Goal: Task Accomplishment & Management: Manage account settings

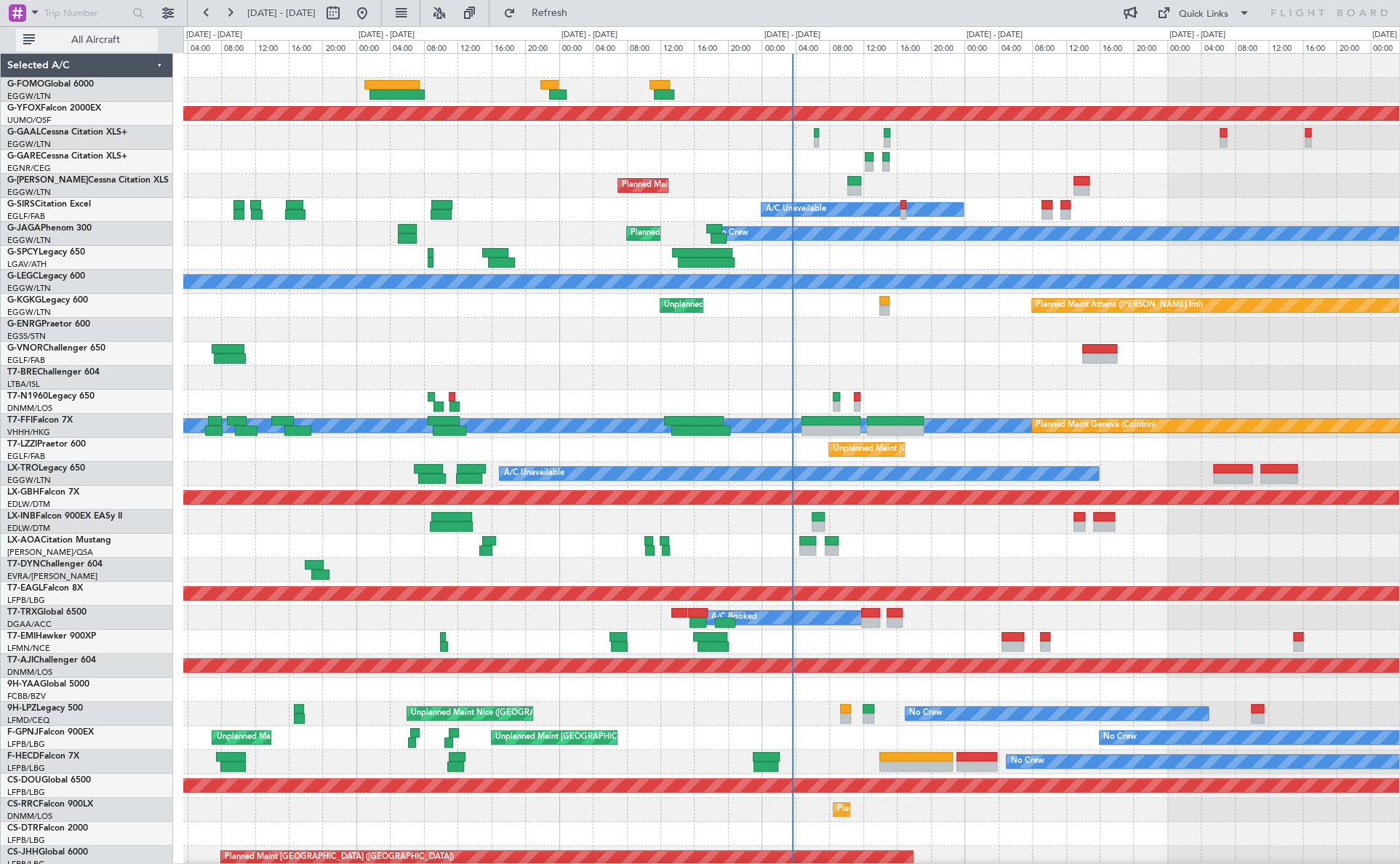
click at [91, 39] on span "All Aircraft" at bounding box center [95, 39] width 116 height 10
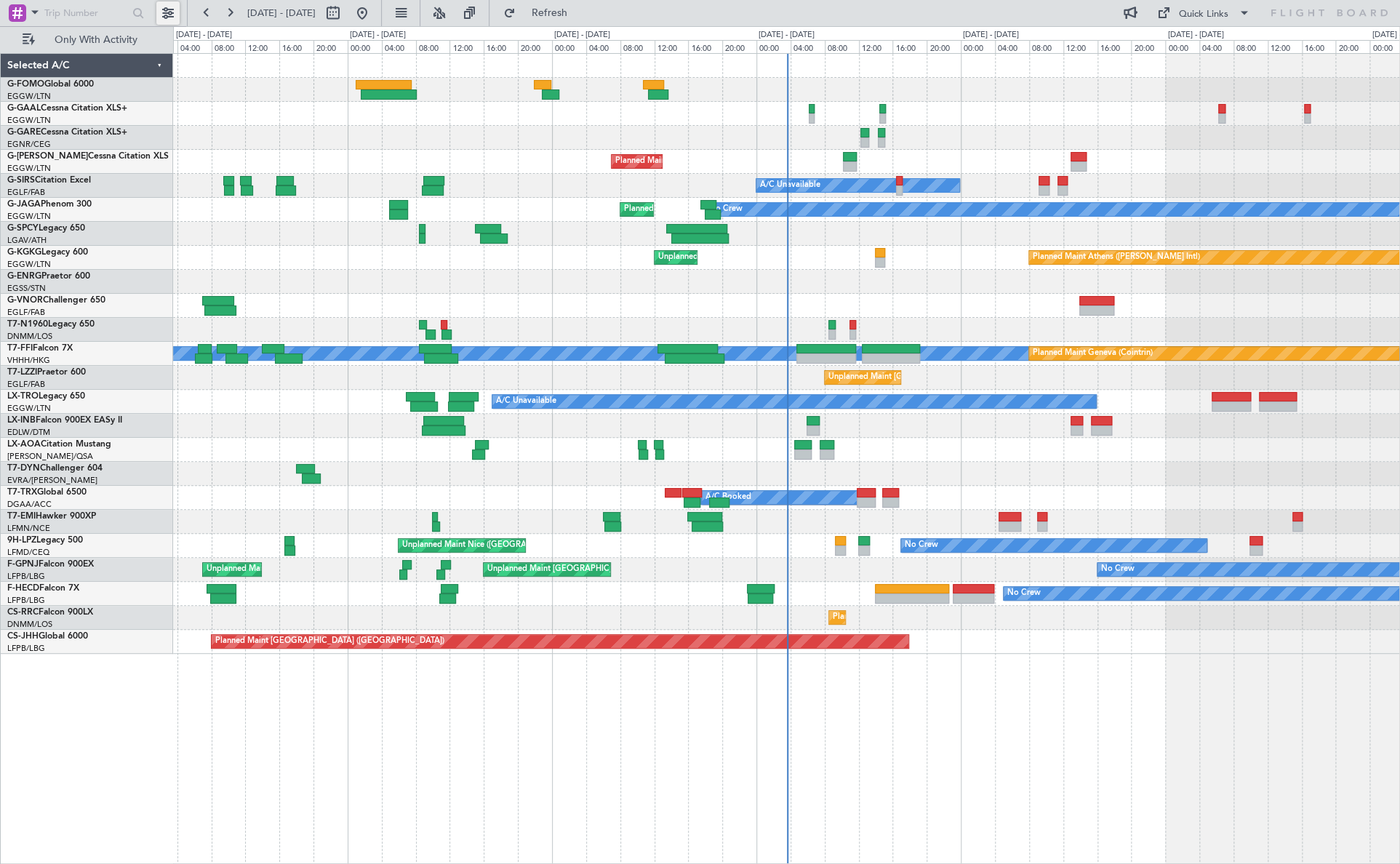
click at [161, 12] on button at bounding box center [168, 13] width 24 height 24
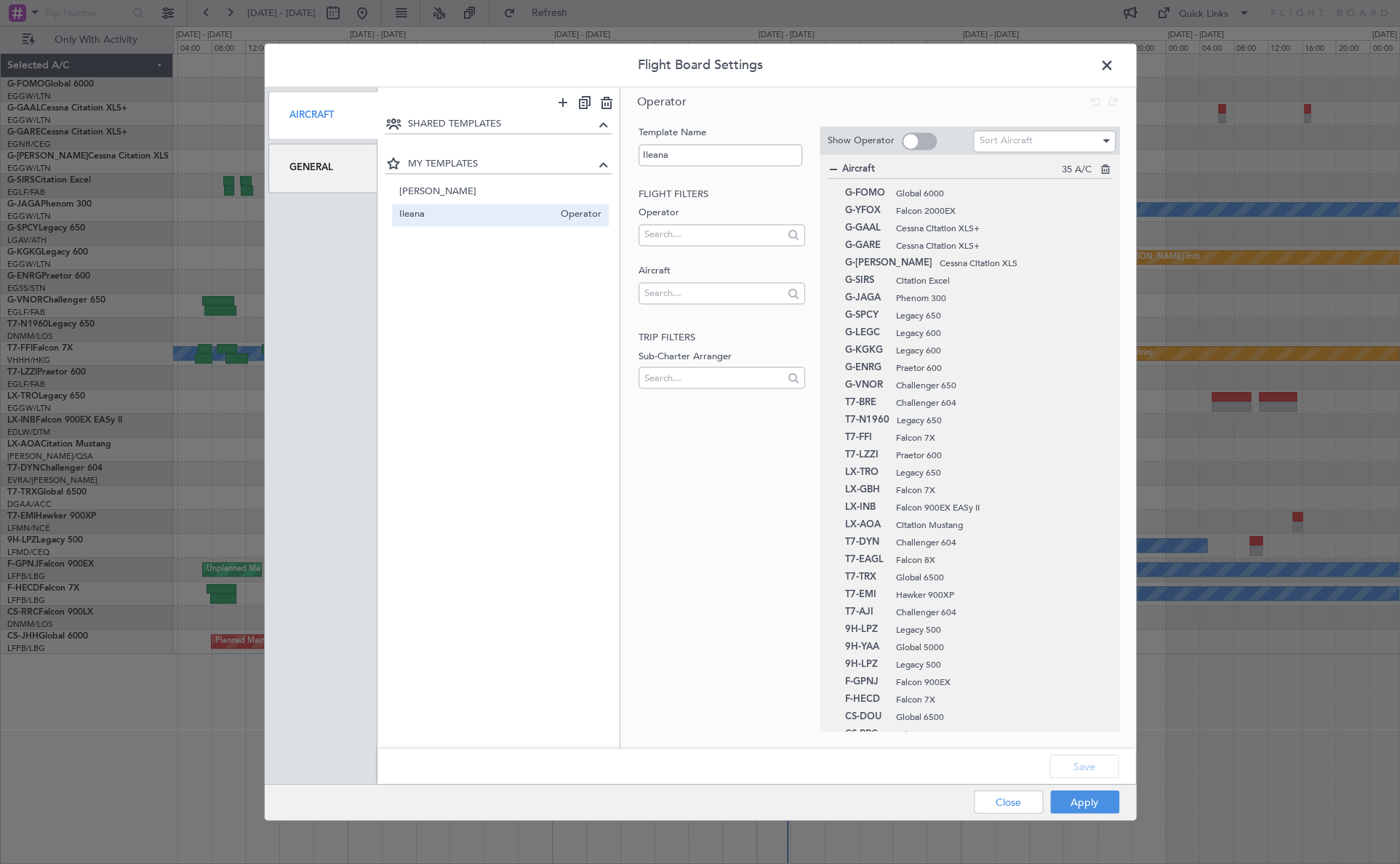
click at [348, 177] on div "General" at bounding box center [323, 168] width 110 height 48
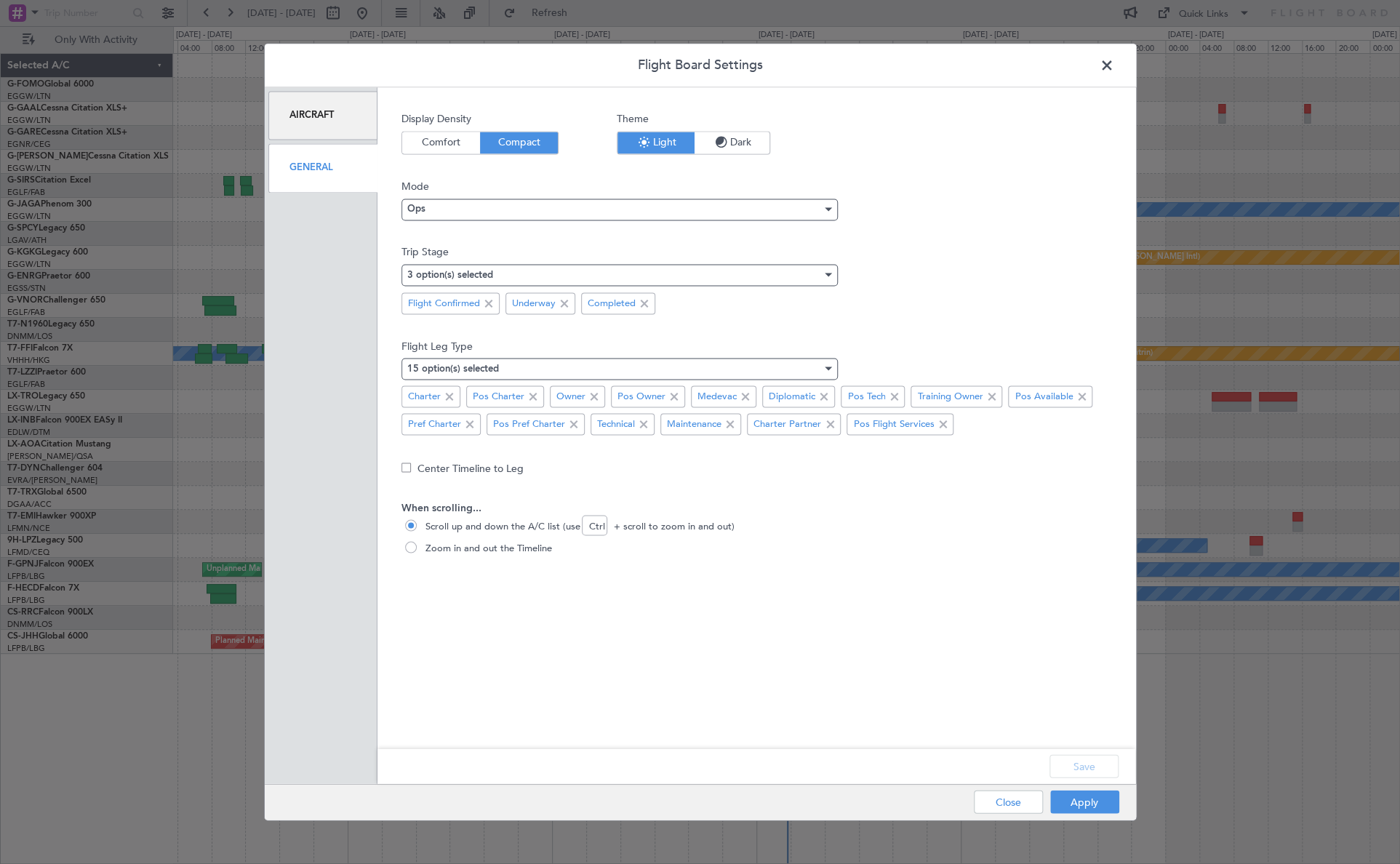
drag, startPoint x: 1105, startPoint y: 62, endPoint x: 877, endPoint y: 104, distance: 231.8
click at [1114, 62] on span at bounding box center [1114, 68] width 0 height 29
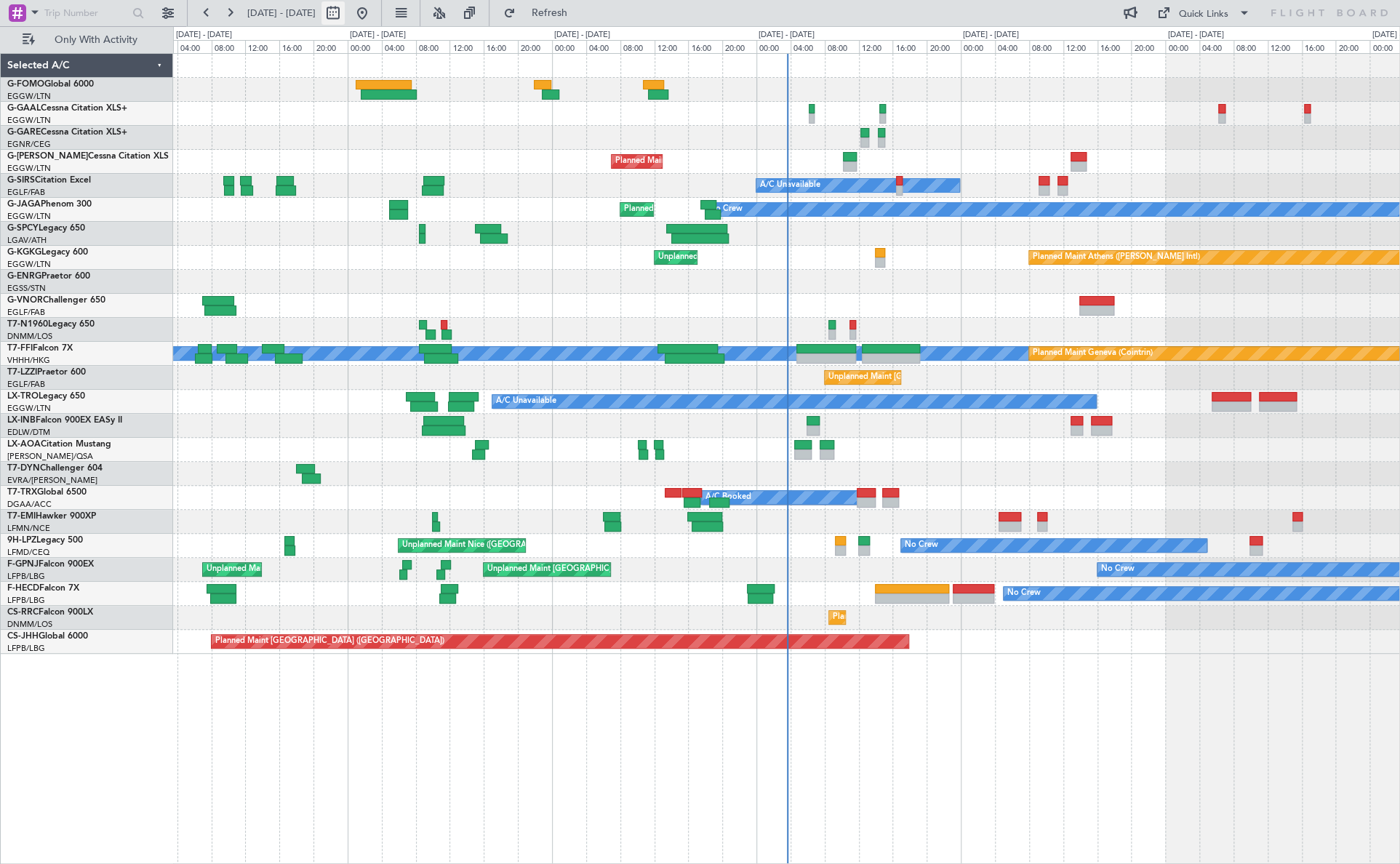
click at [345, 16] on button at bounding box center [333, 13] width 24 height 24
select select "10"
select select "2025"
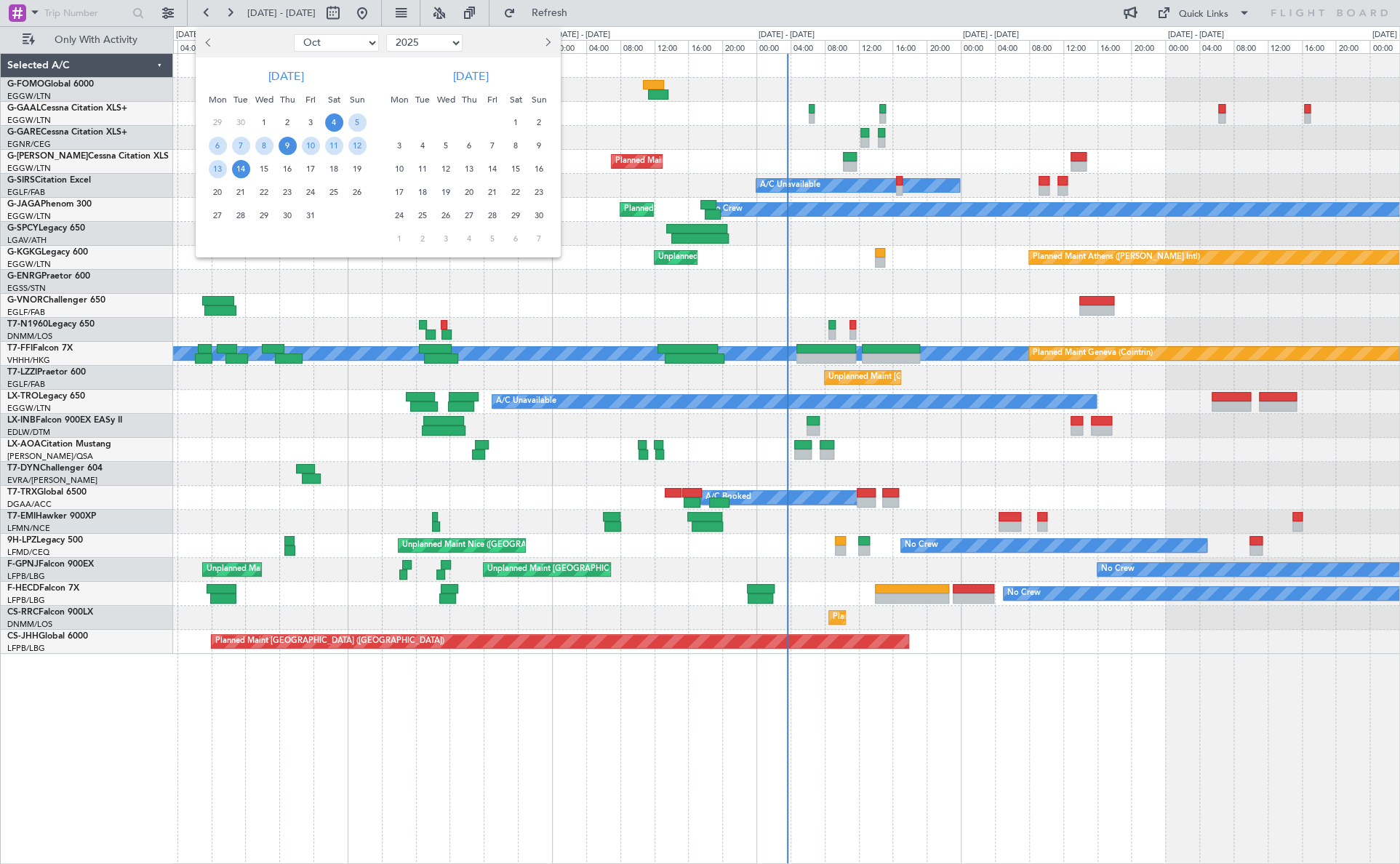
click at [290, 145] on span "9" at bounding box center [287, 145] width 18 height 18
click at [239, 195] on span "21" at bounding box center [241, 193] width 18 height 18
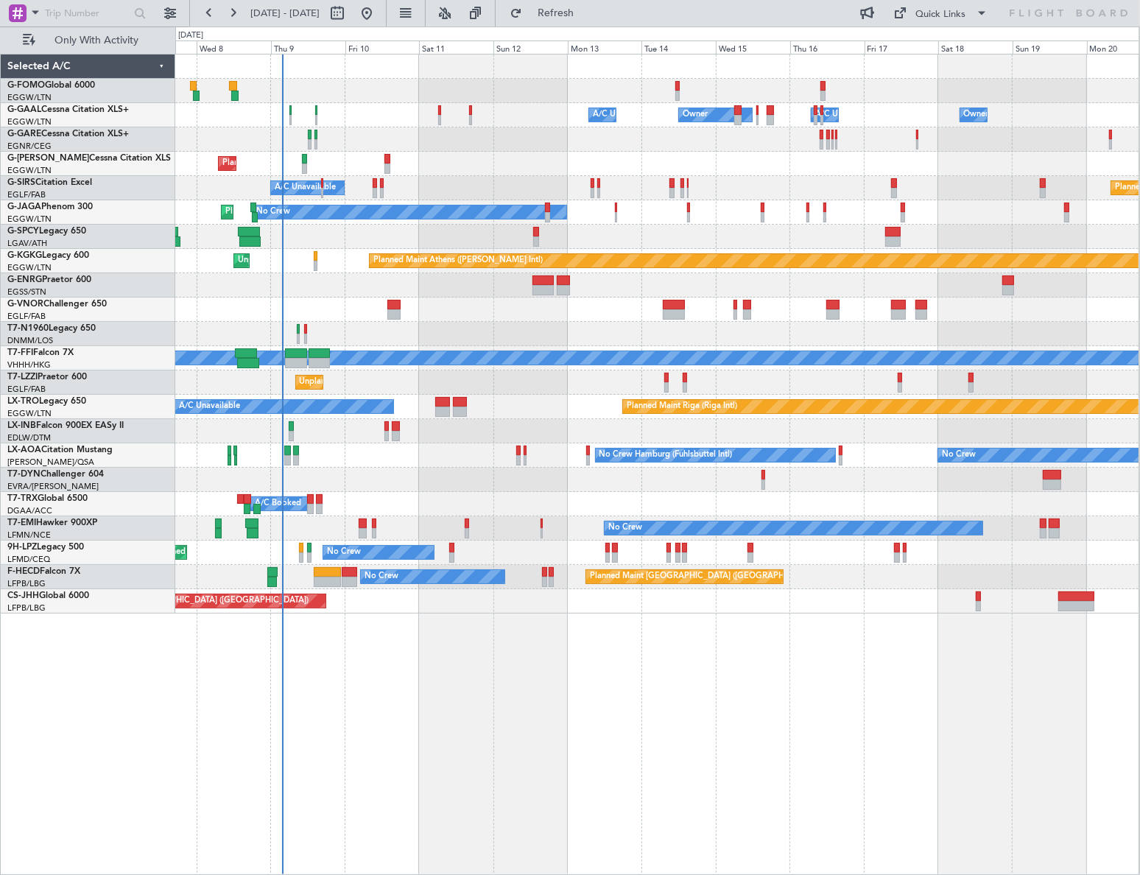
click at [373, 665] on div "Owner Owner A/C Unavailable A/C Unavailable Owner Planned Maint London (Luton) …" at bounding box center [657, 464] width 964 height 821
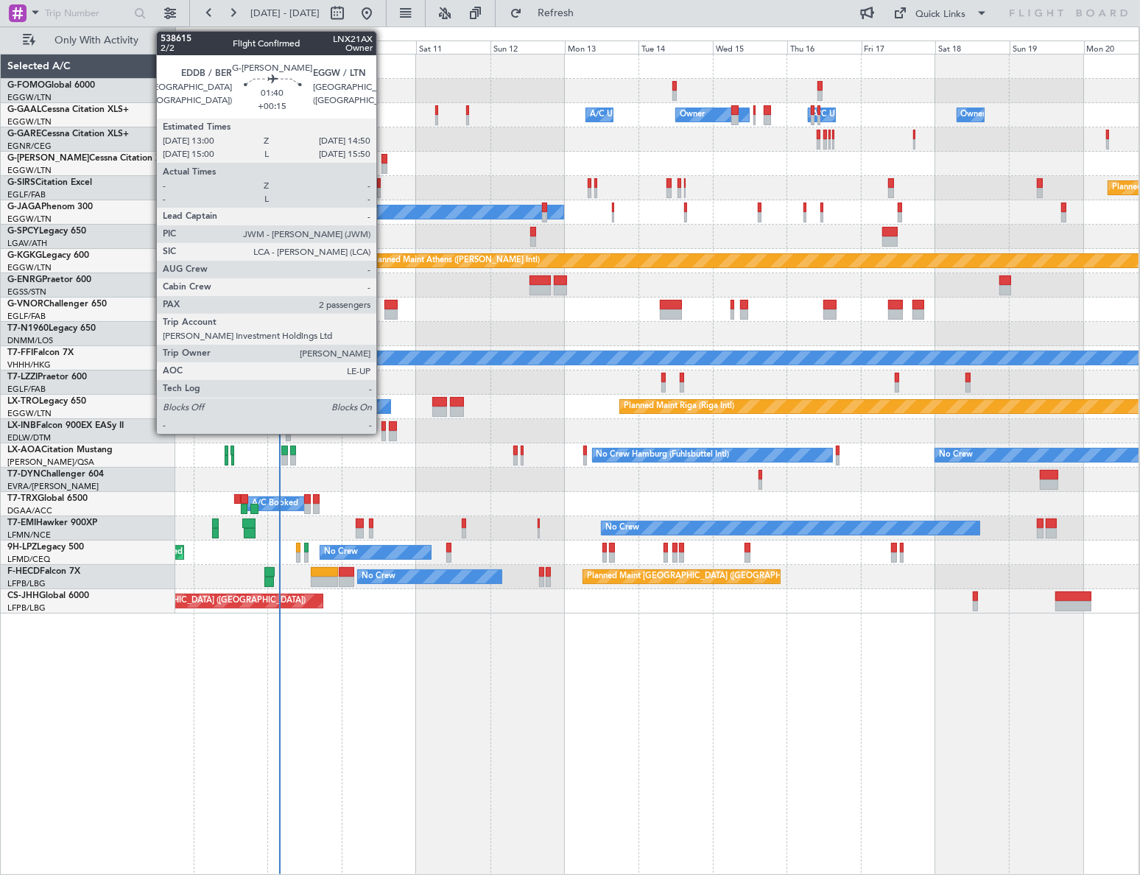
click at [383, 163] on div at bounding box center [384, 168] width 6 height 10
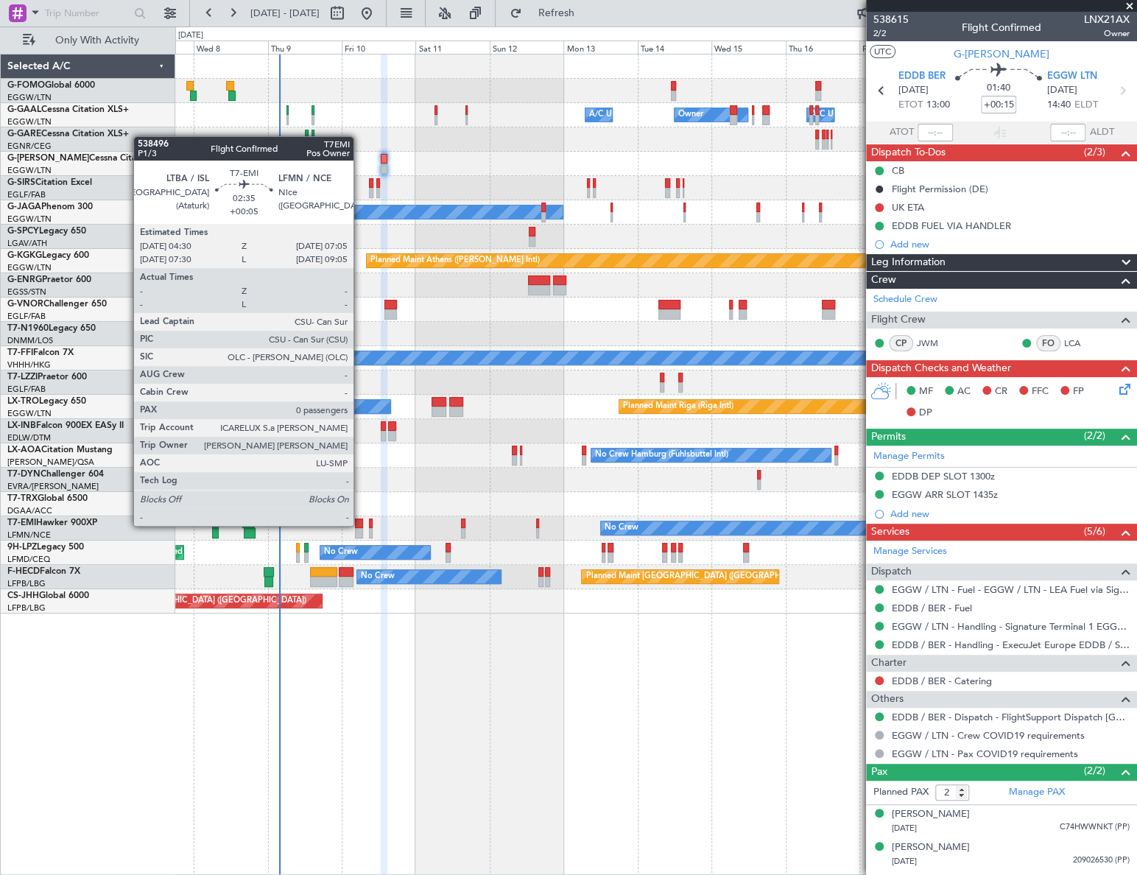
click at [360, 524] on div at bounding box center [359, 523] width 8 height 10
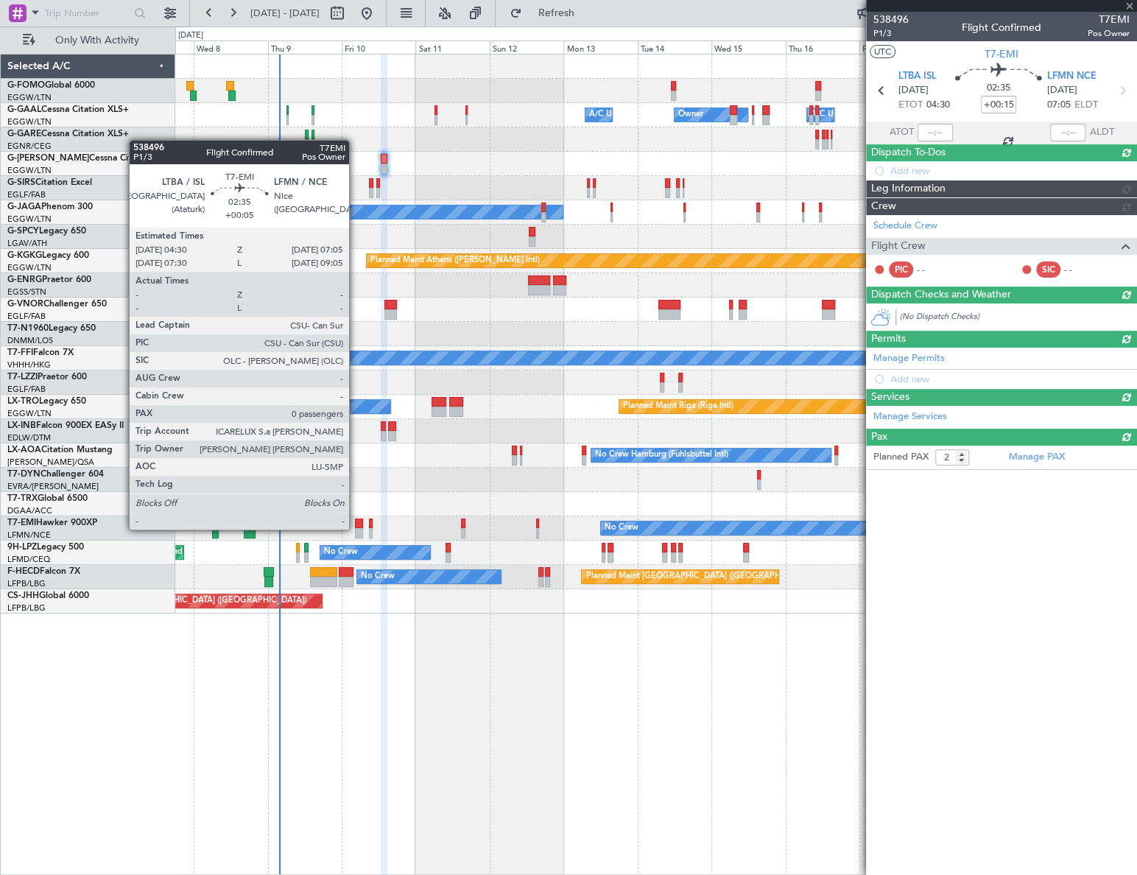
type input "+00:05"
type input "0"
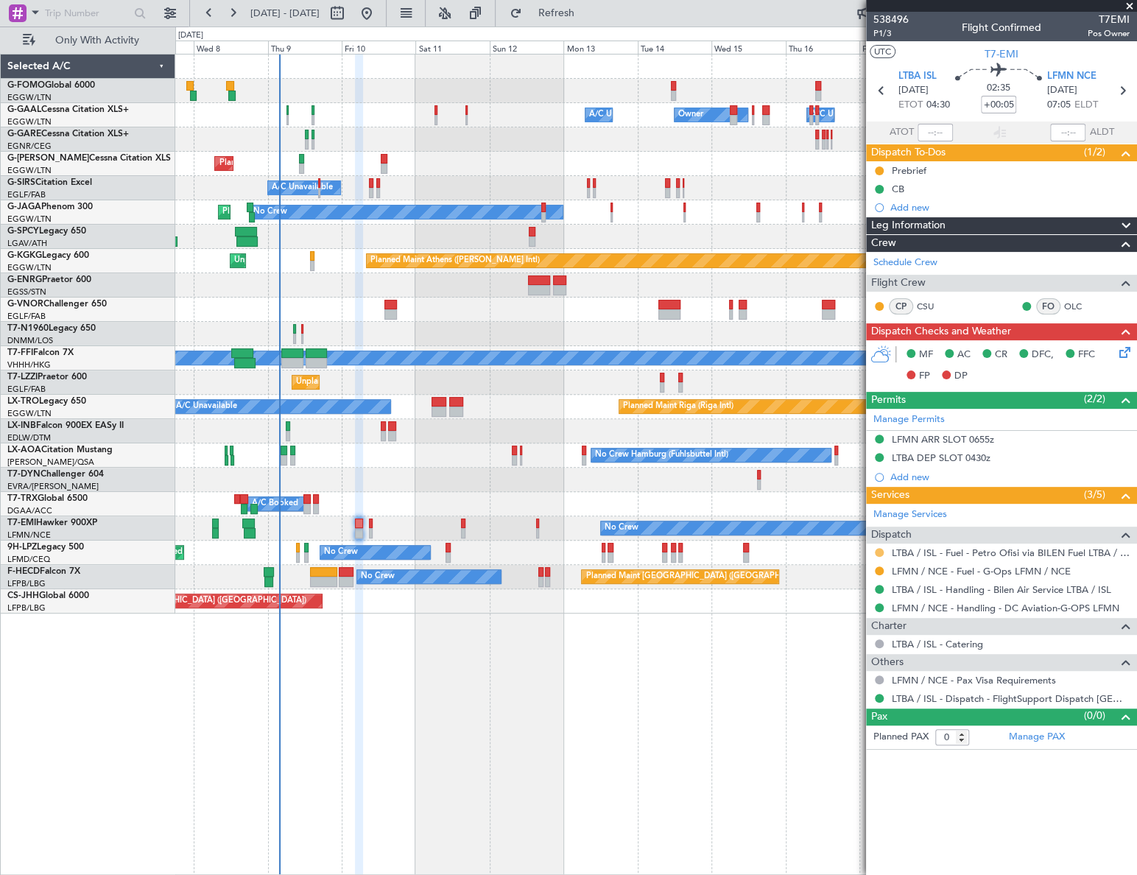
click at [881, 552] on button at bounding box center [879, 552] width 9 height 9
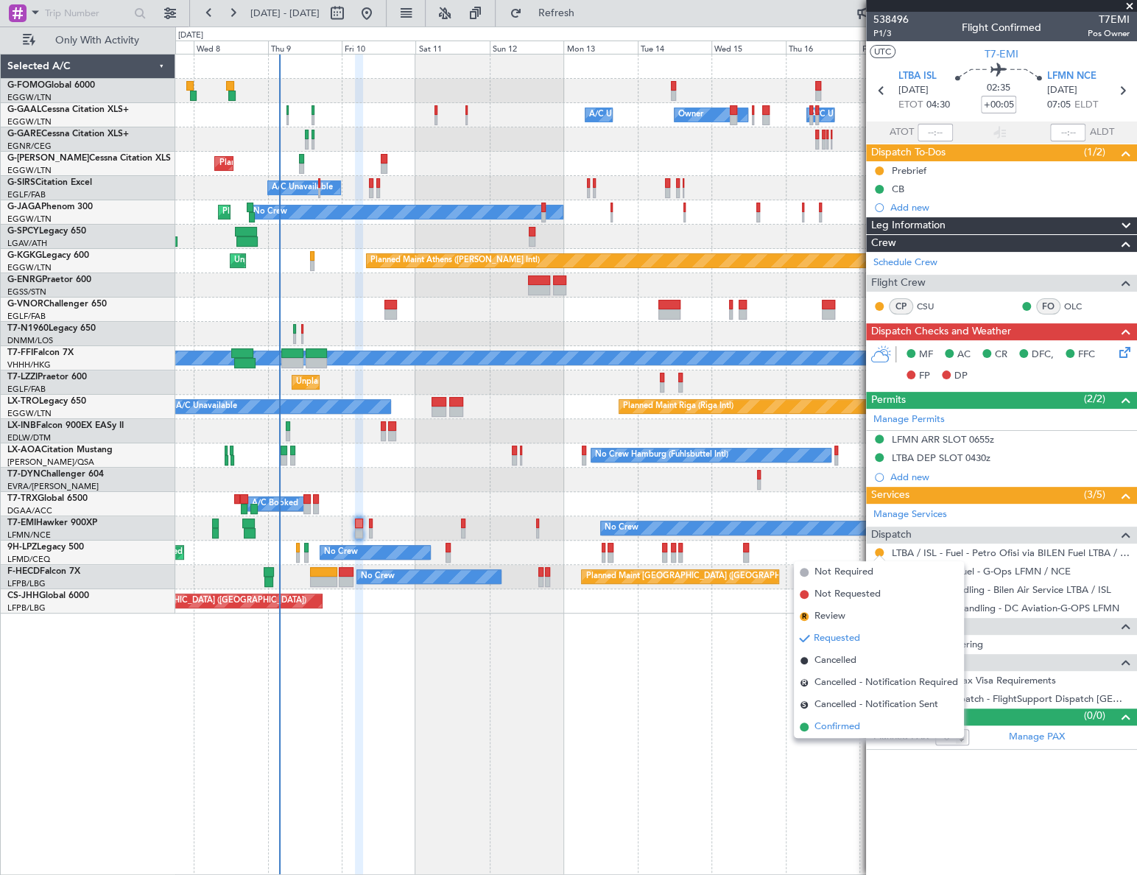
click at [842, 721] on span "Confirmed" at bounding box center [837, 726] width 46 height 15
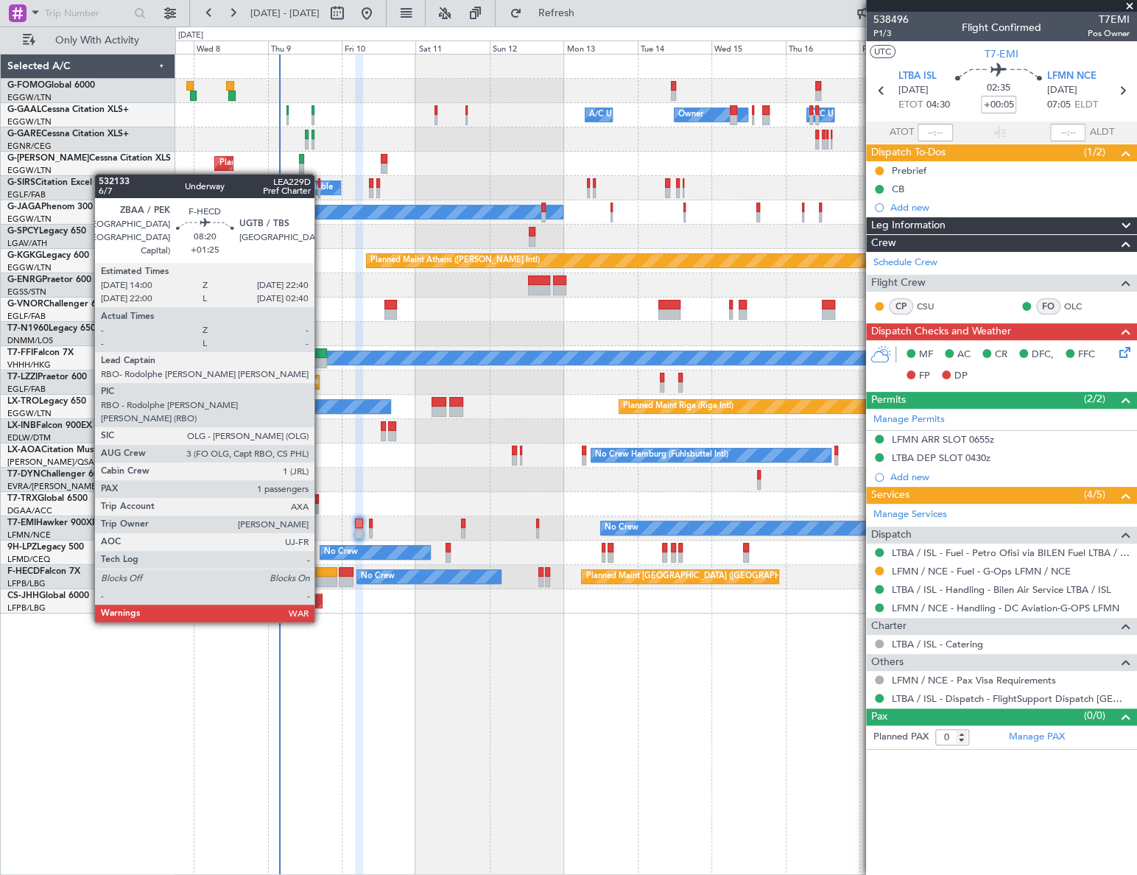
click at [321, 580] on div at bounding box center [323, 582] width 27 height 10
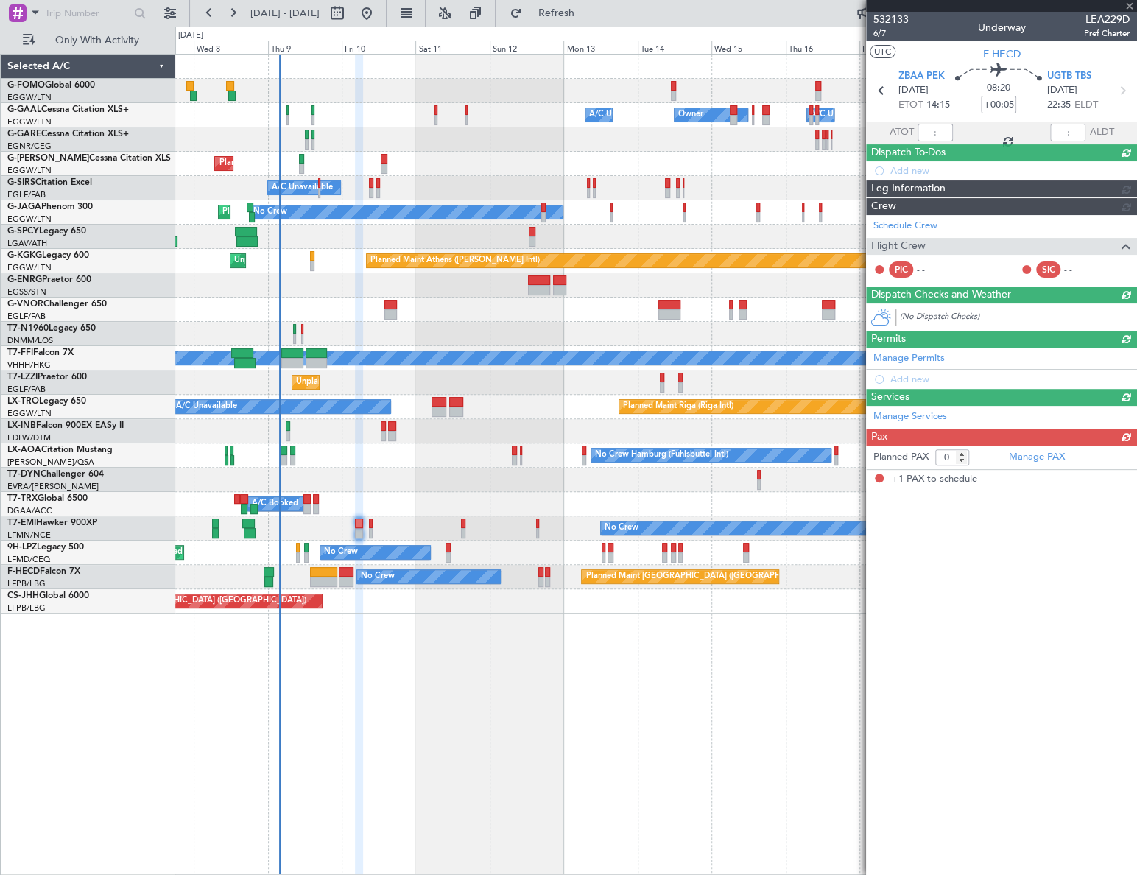
type input "+01:25"
type input "1"
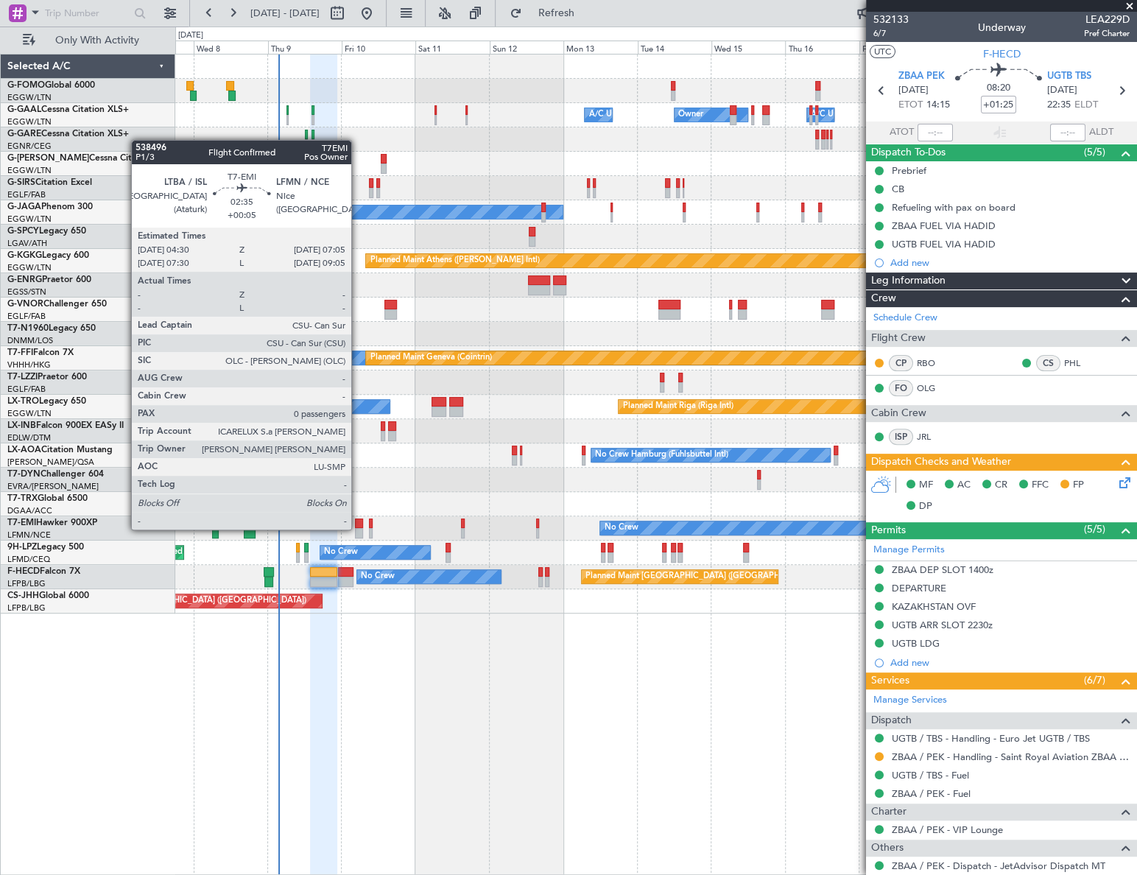
click at [358, 528] on div at bounding box center [359, 533] width 8 height 10
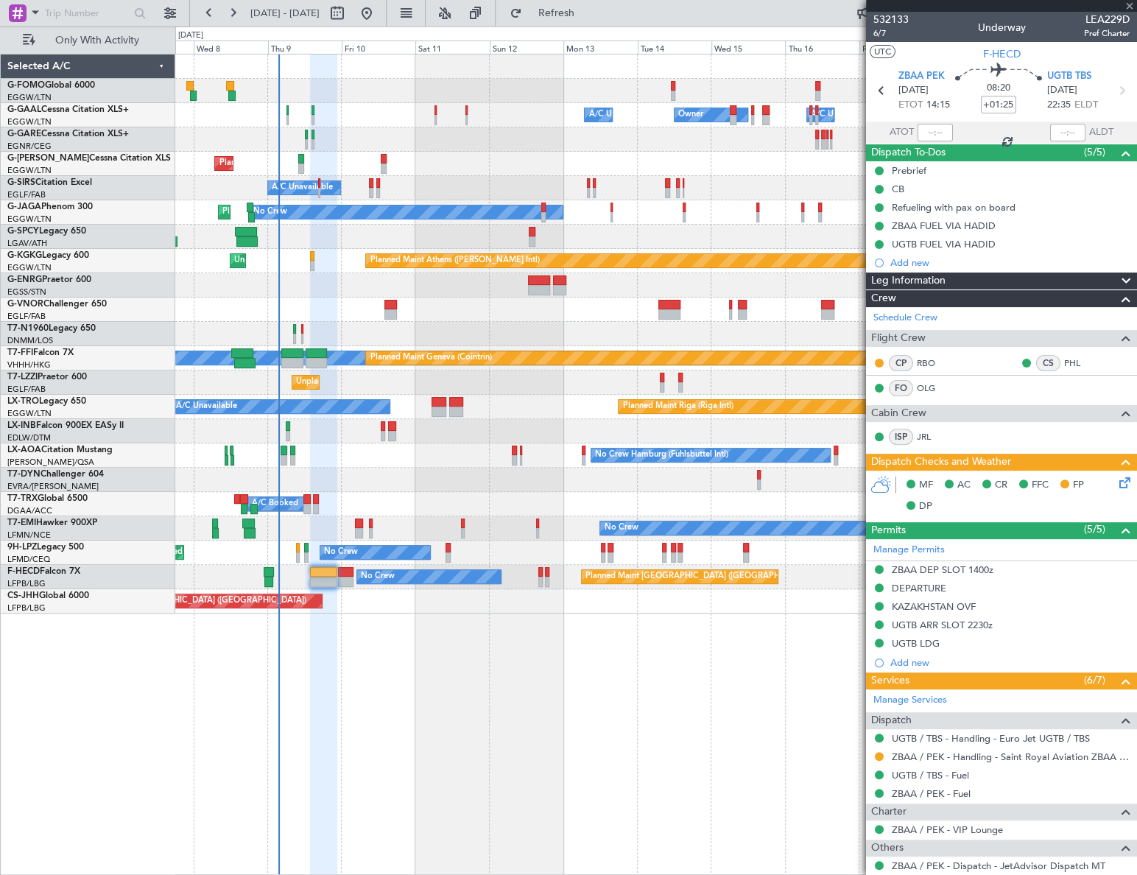
type input "+00:05"
type input "0"
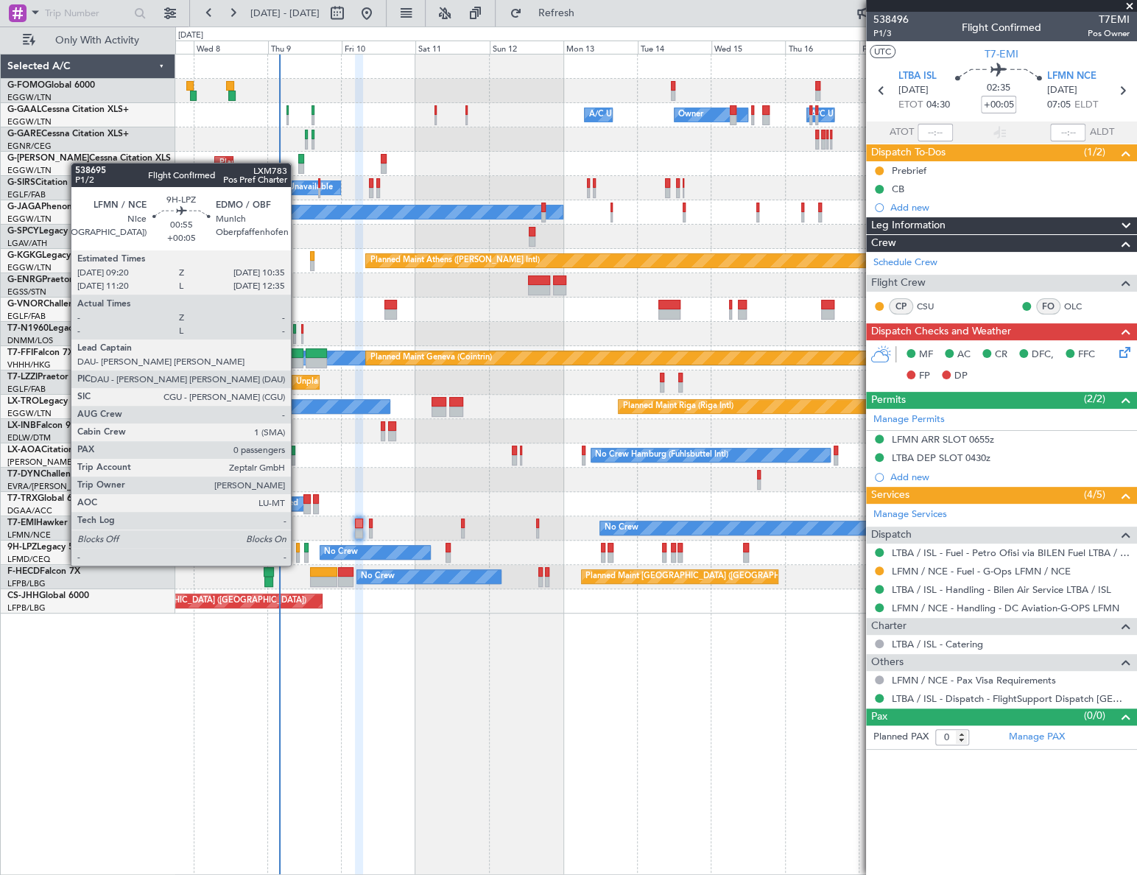
click at [298, 551] on div at bounding box center [298, 548] width 4 height 10
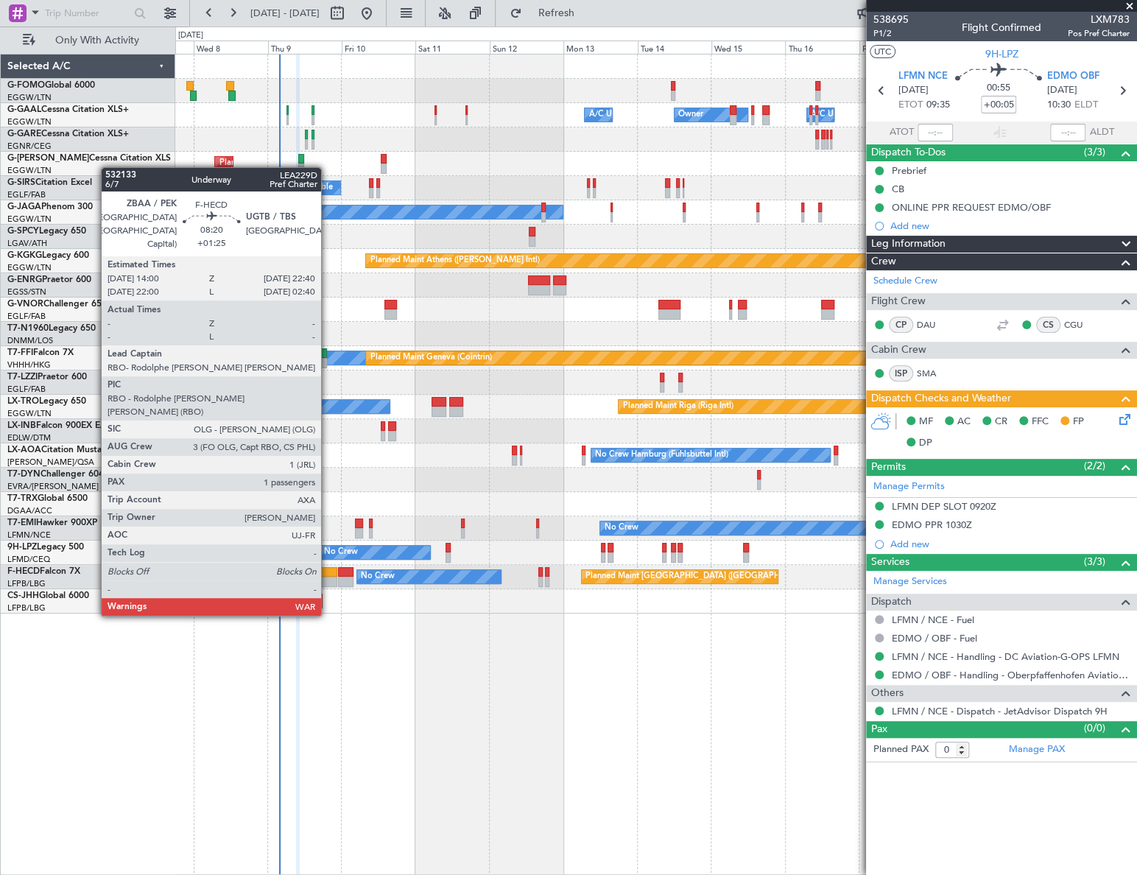
click at [328, 573] on div at bounding box center [323, 572] width 27 height 10
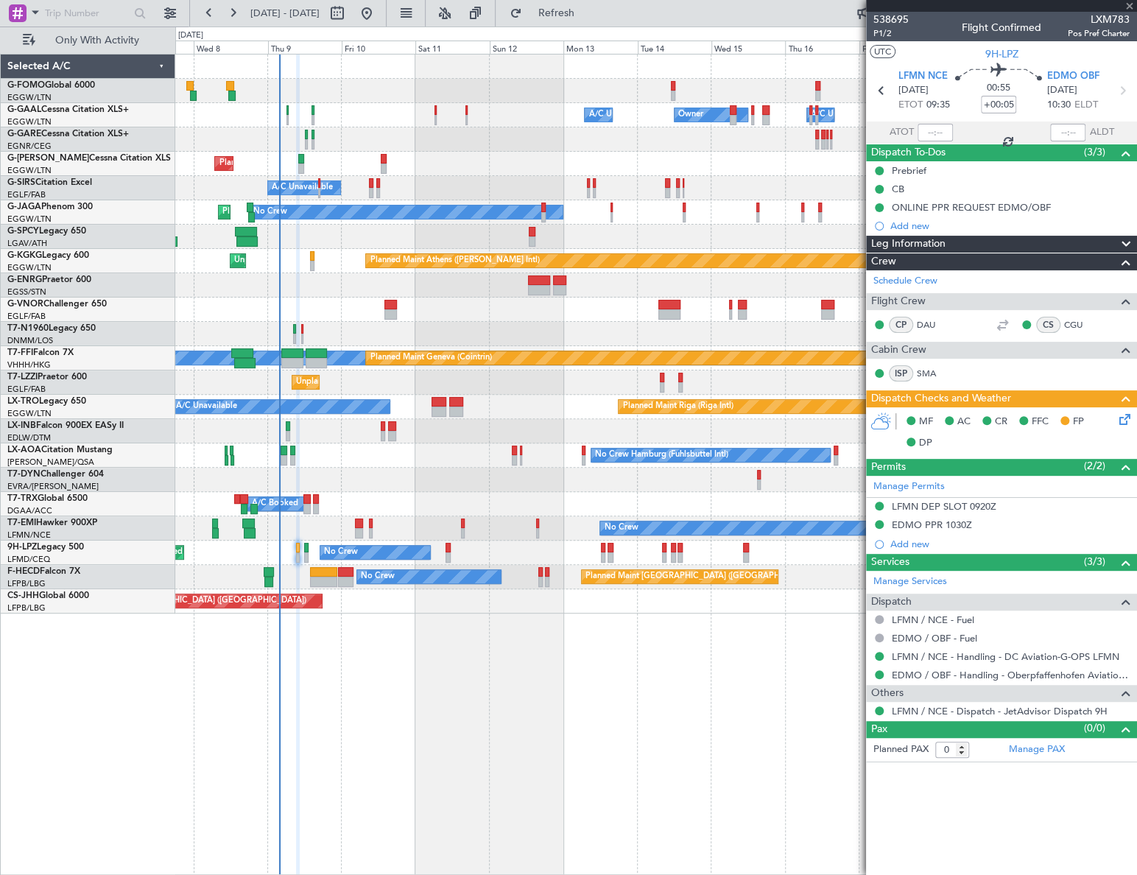
type input "+01:25"
type input "1"
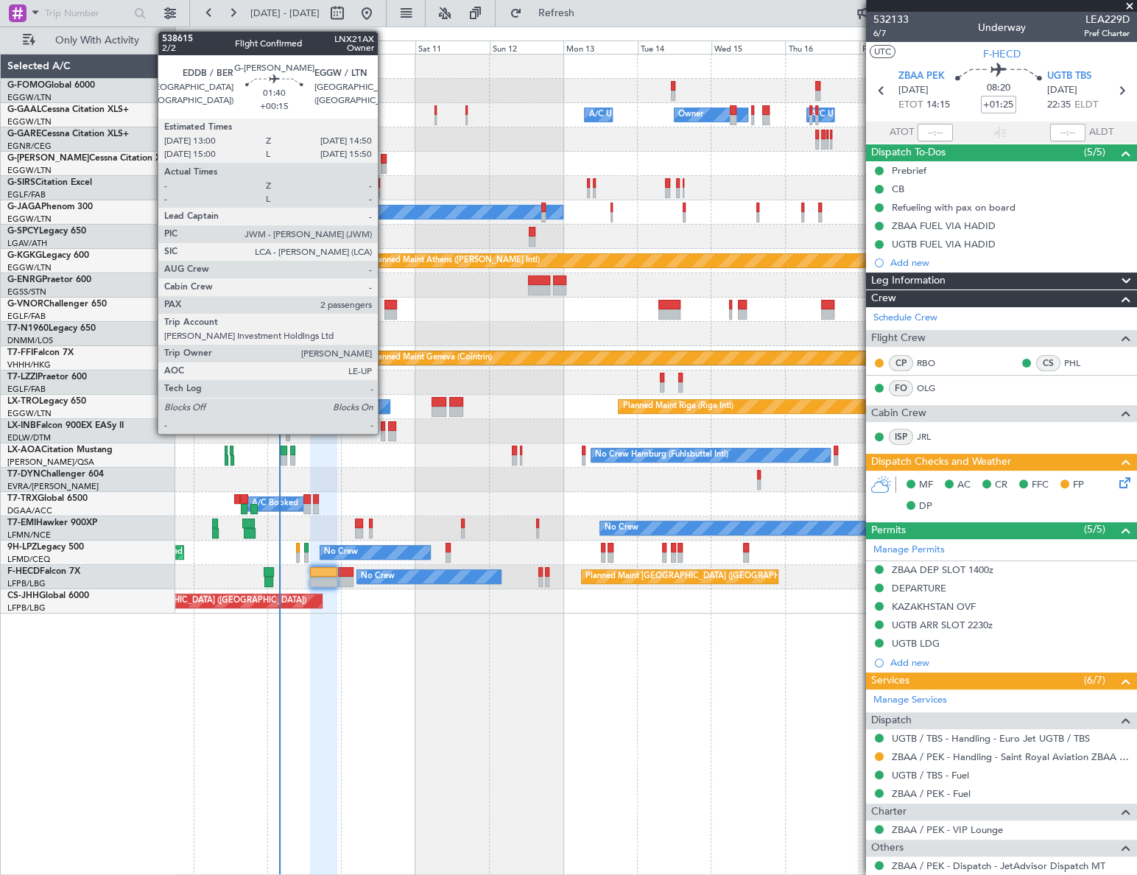
click at [383, 163] on div at bounding box center [384, 168] width 6 height 10
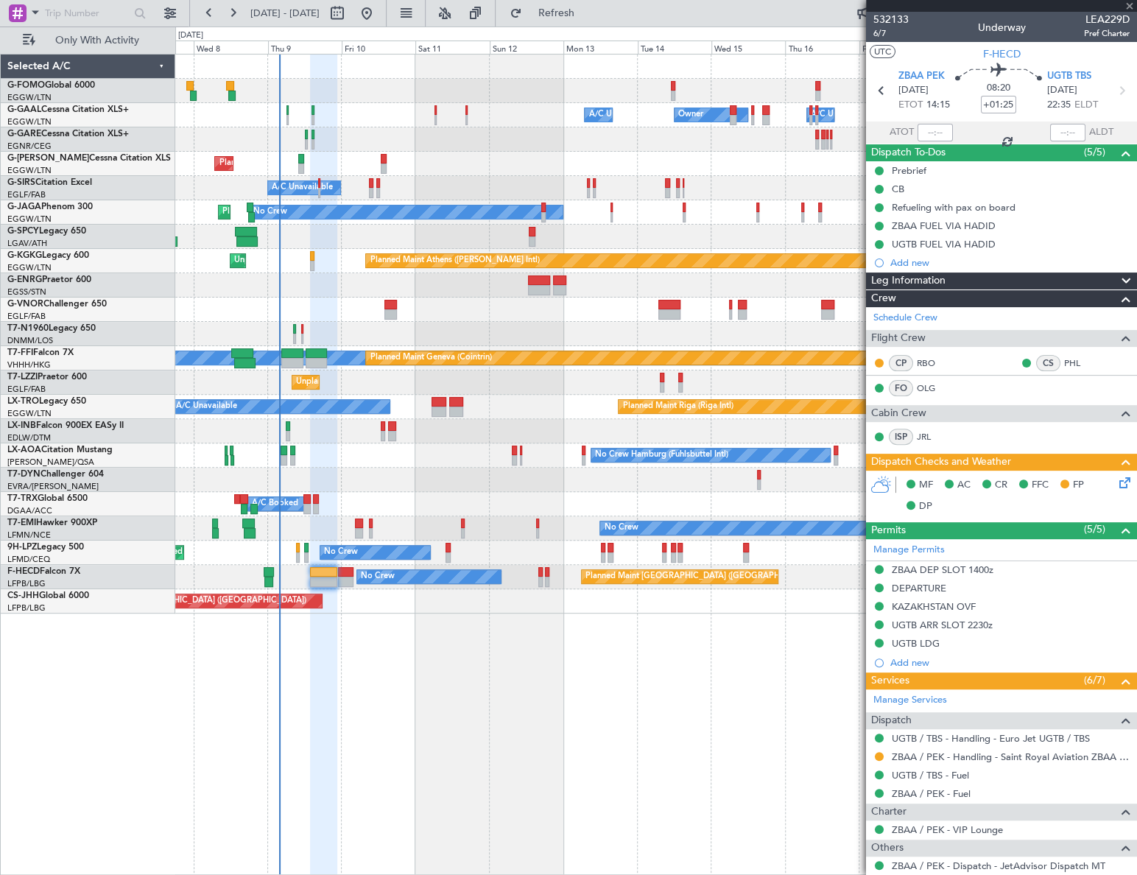
type input "+00:15"
type input "2"
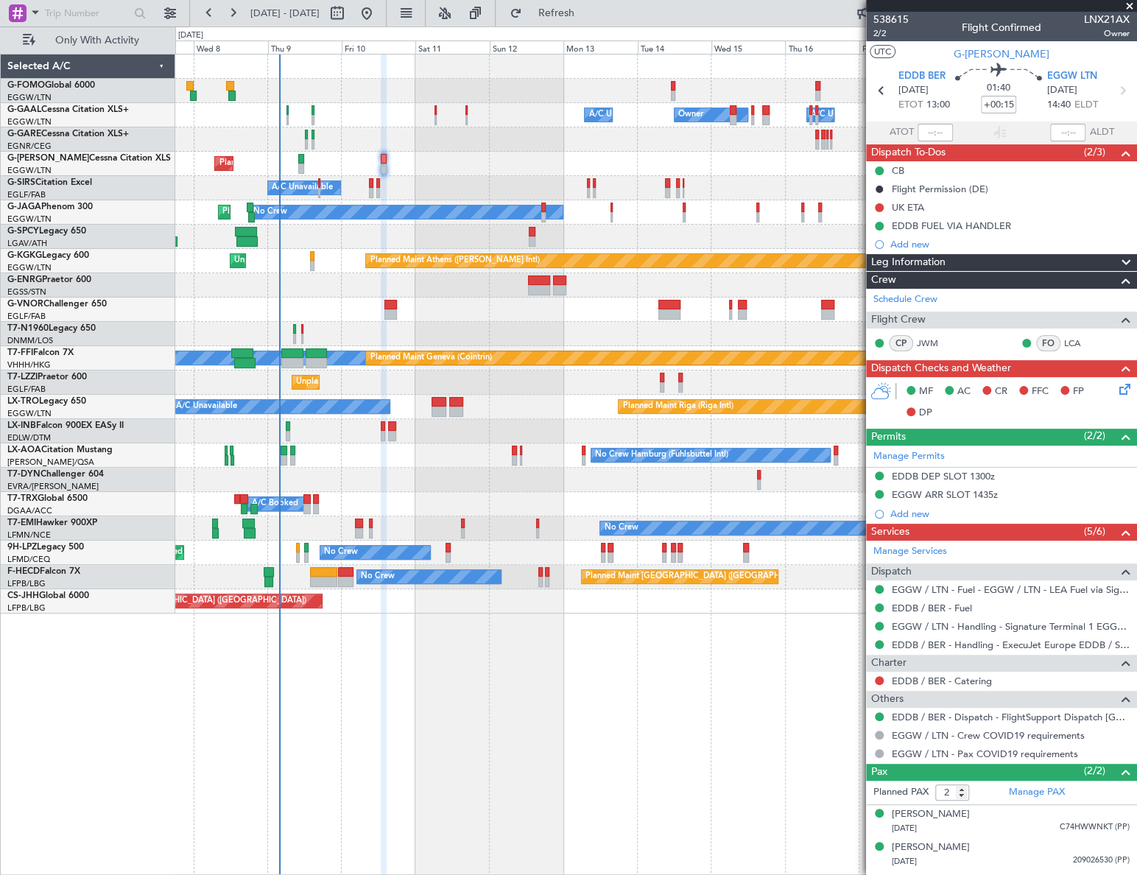
click at [1120, 384] on icon at bounding box center [1122, 387] width 12 height 12
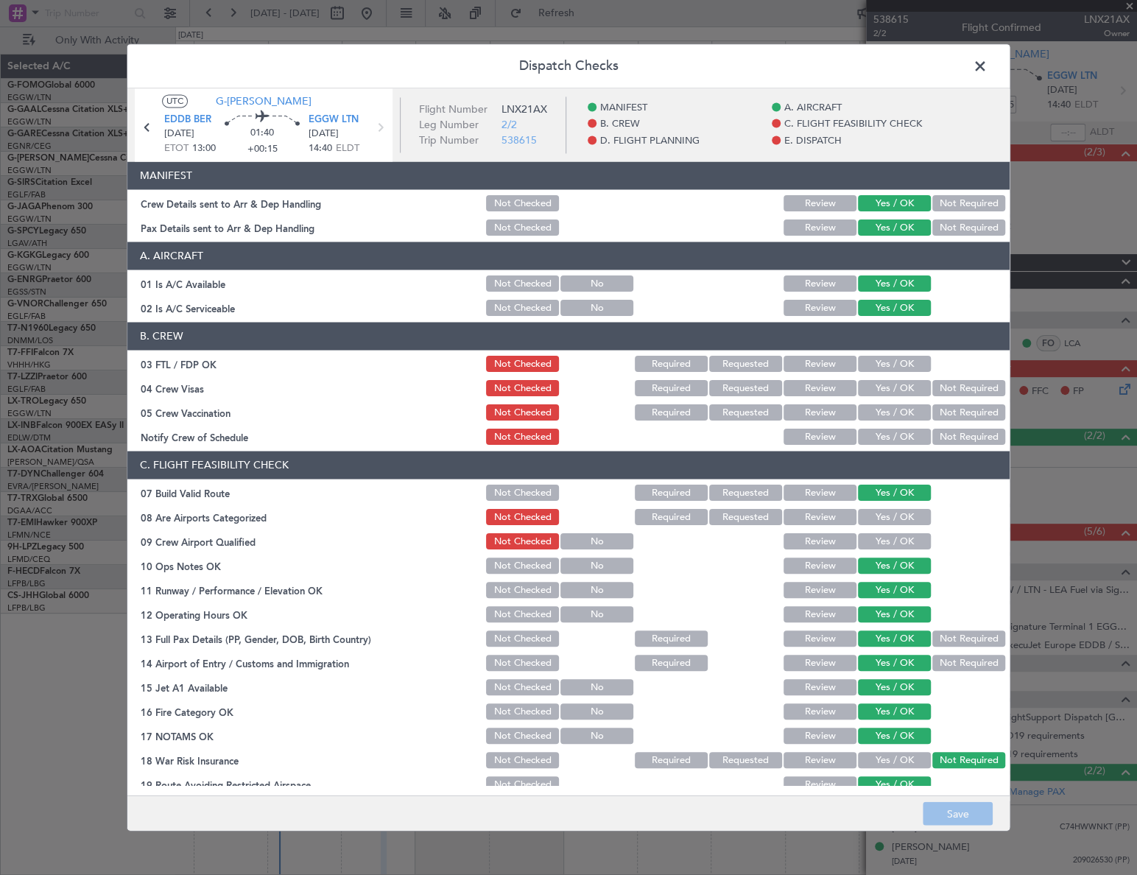
click at [987, 55] on span at bounding box center [987, 69] width 0 height 29
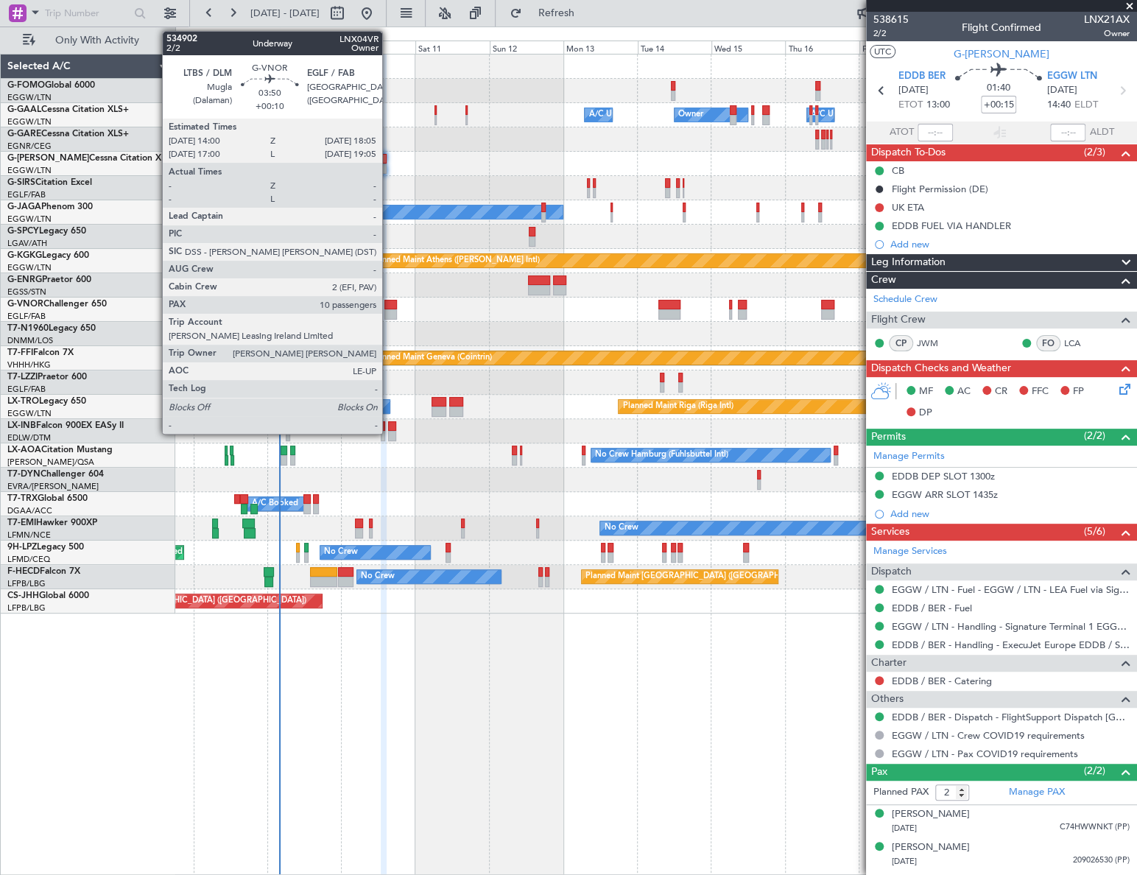
click at [389, 306] on div at bounding box center [390, 305] width 13 height 10
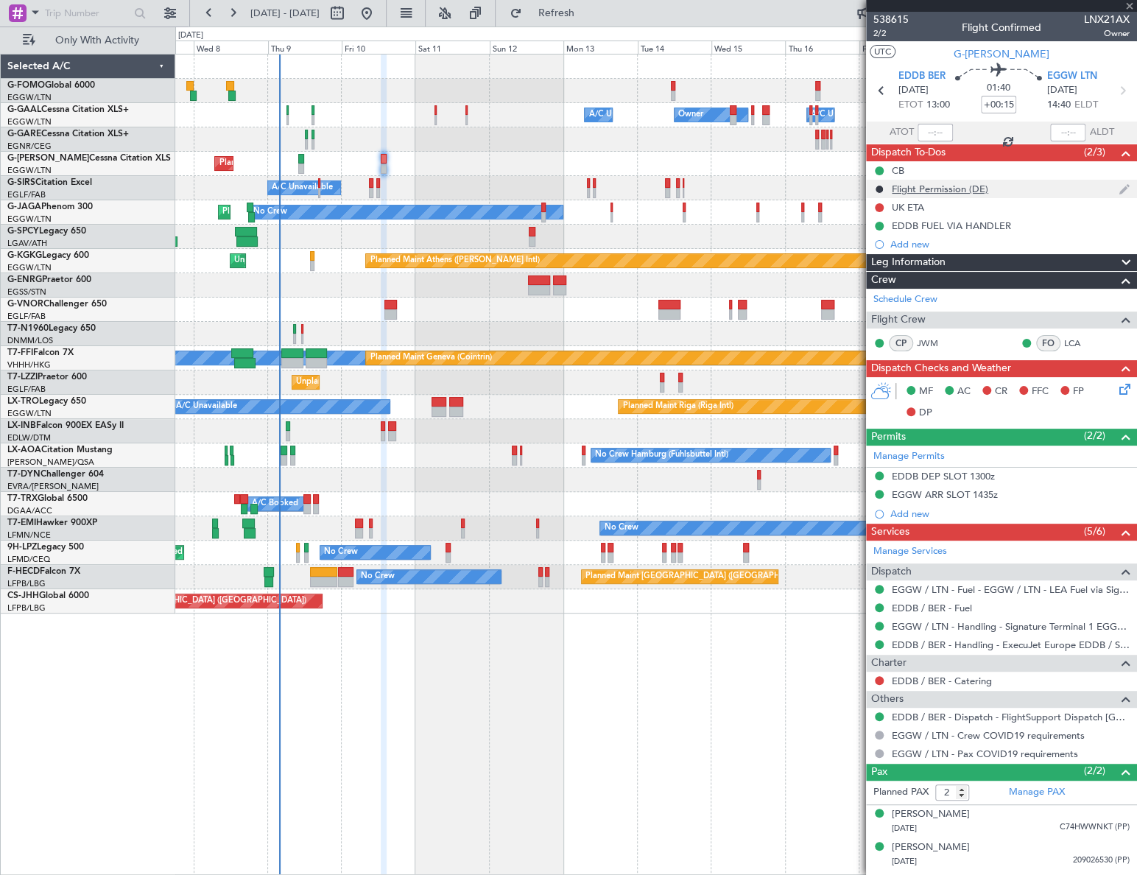
type input "+00:10"
type input "10"
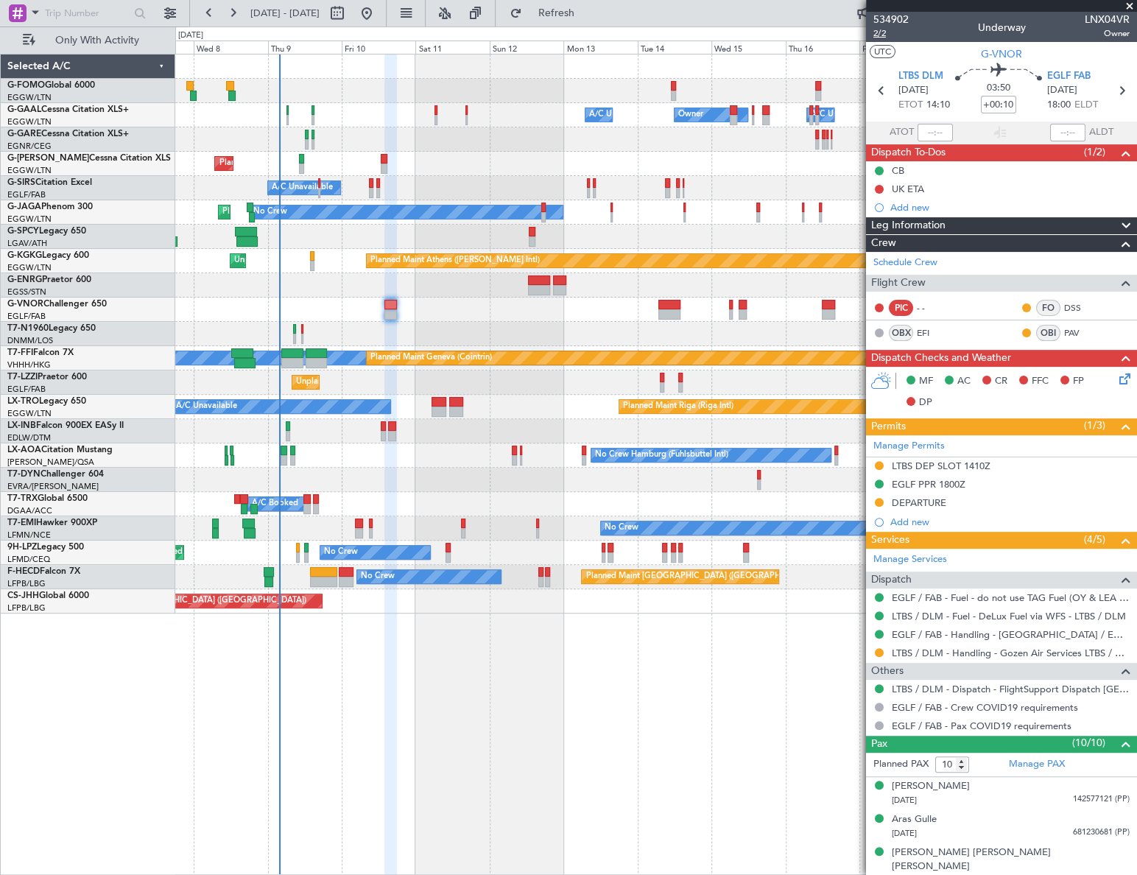
click at [881, 33] on span "2/2" at bounding box center [890, 33] width 35 height 13
click at [876, 36] on span "2/2" at bounding box center [890, 33] width 35 height 13
click at [879, 32] on span "2/2" at bounding box center [890, 33] width 35 height 13
click at [1119, 375] on icon at bounding box center [1122, 376] width 12 height 12
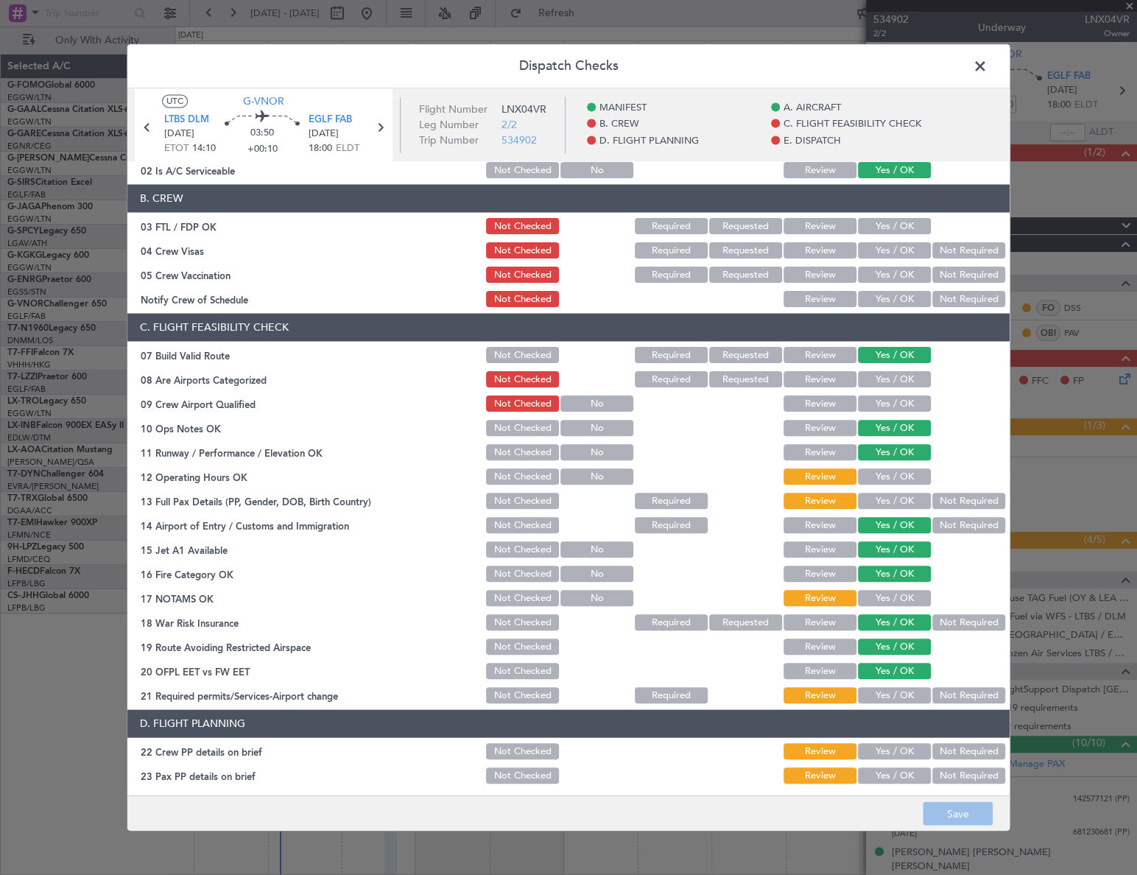
scroll to position [267, 0]
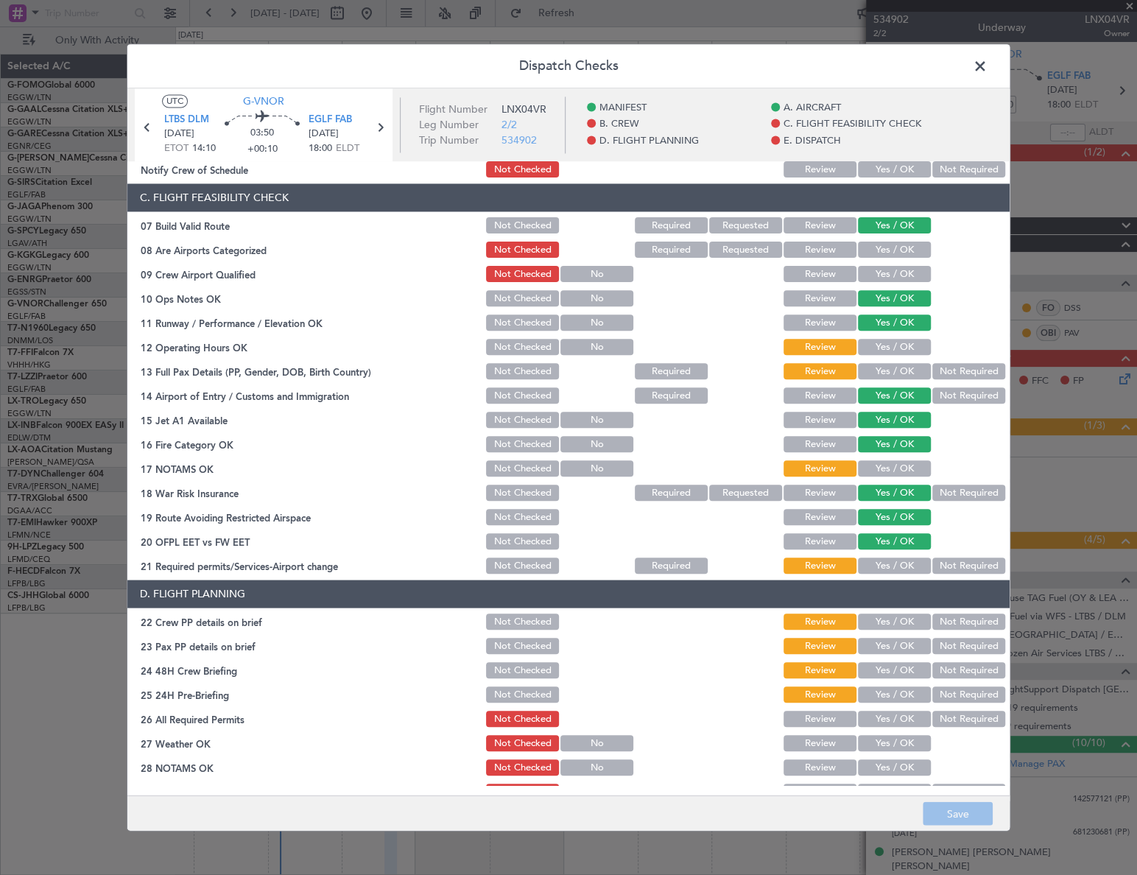
click at [906, 341] on button "Yes / OK" at bounding box center [894, 347] width 73 height 16
click at [906, 368] on button "Yes / OK" at bounding box center [894, 372] width 73 height 16
click at [901, 465] on button "Yes / OK" at bounding box center [894, 469] width 73 height 16
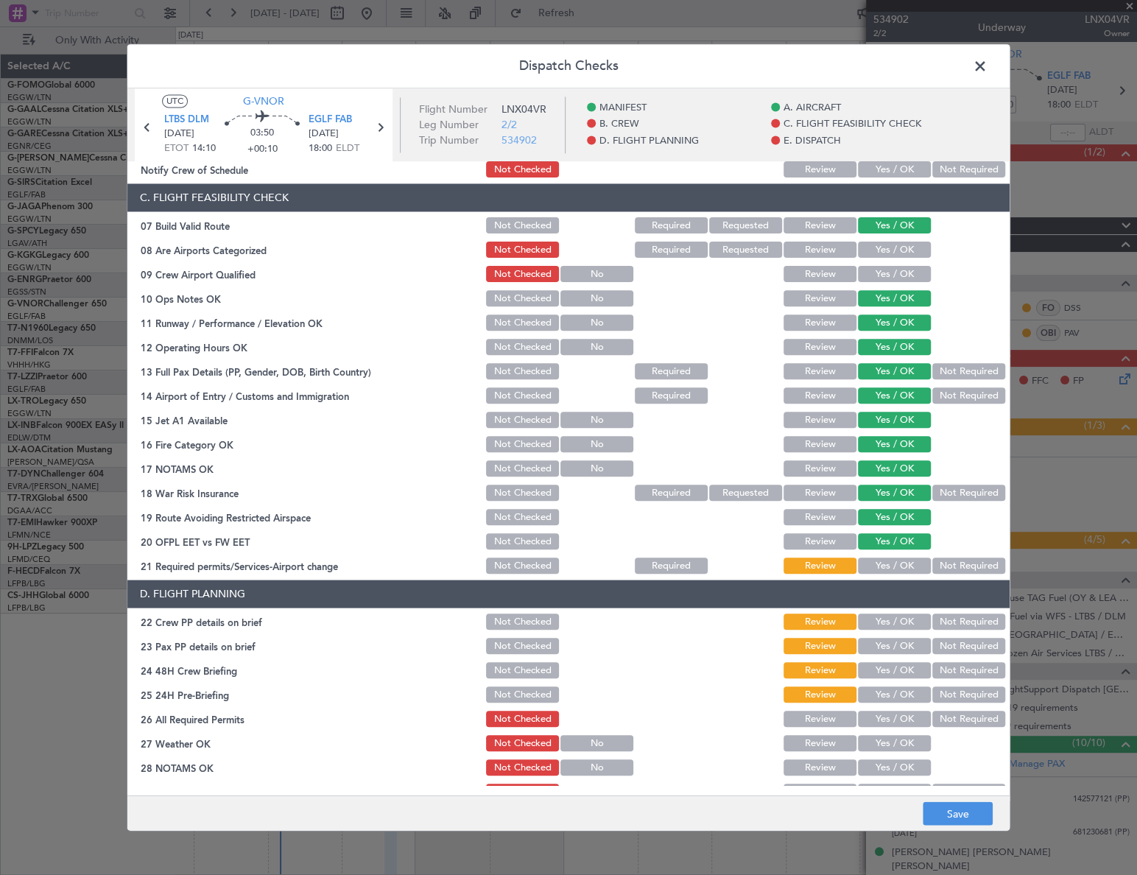
click at [902, 568] on button "Yes / OK" at bounding box center [894, 566] width 73 height 16
click at [932, 491] on button "Not Required" at bounding box center [968, 493] width 73 height 16
click at [886, 628] on button "Yes / OK" at bounding box center [894, 622] width 73 height 16
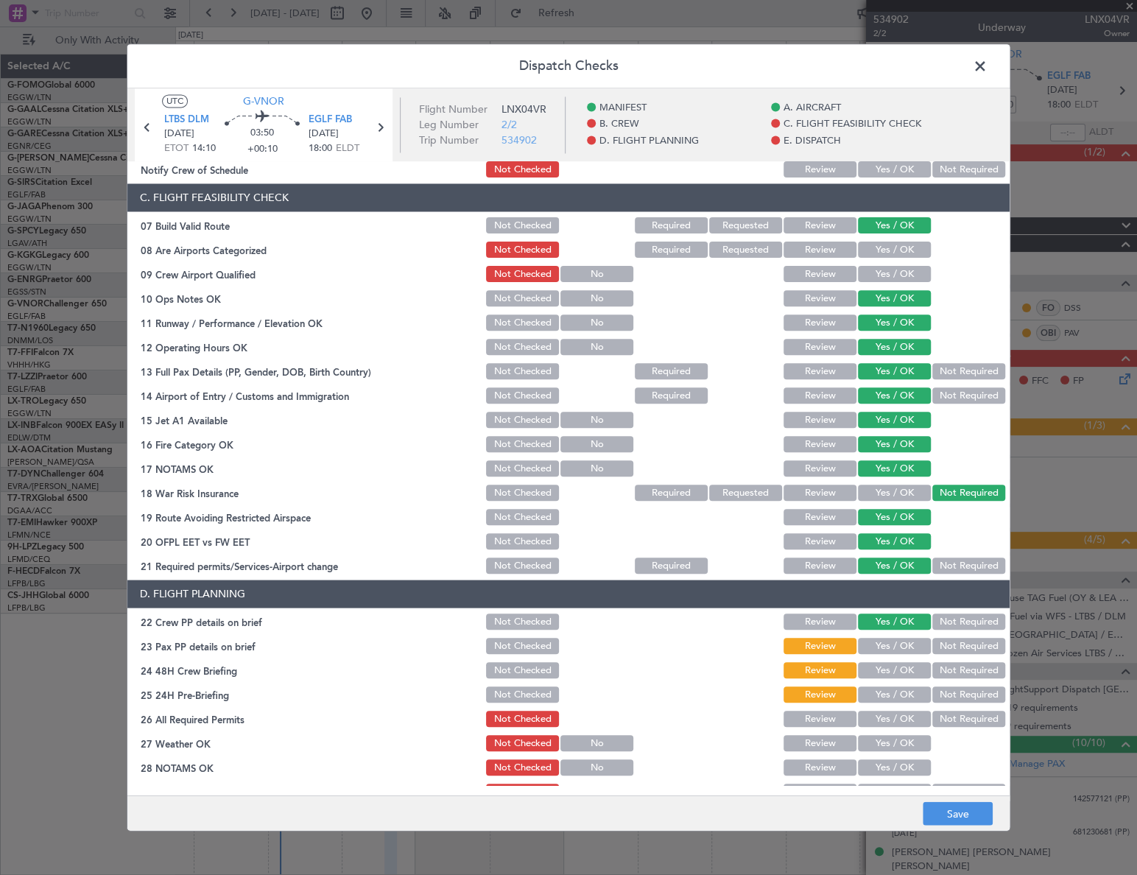
click at [893, 647] on button "Yes / OK" at bounding box center [894, 646] width 73 height 16
click at [898, 664] on button "Yes / OK" at bounding box center [894, 671] width 73 height 16
click at [938, 691] on button "Not Required" at bounding box center [968, 695] width 73 height 16
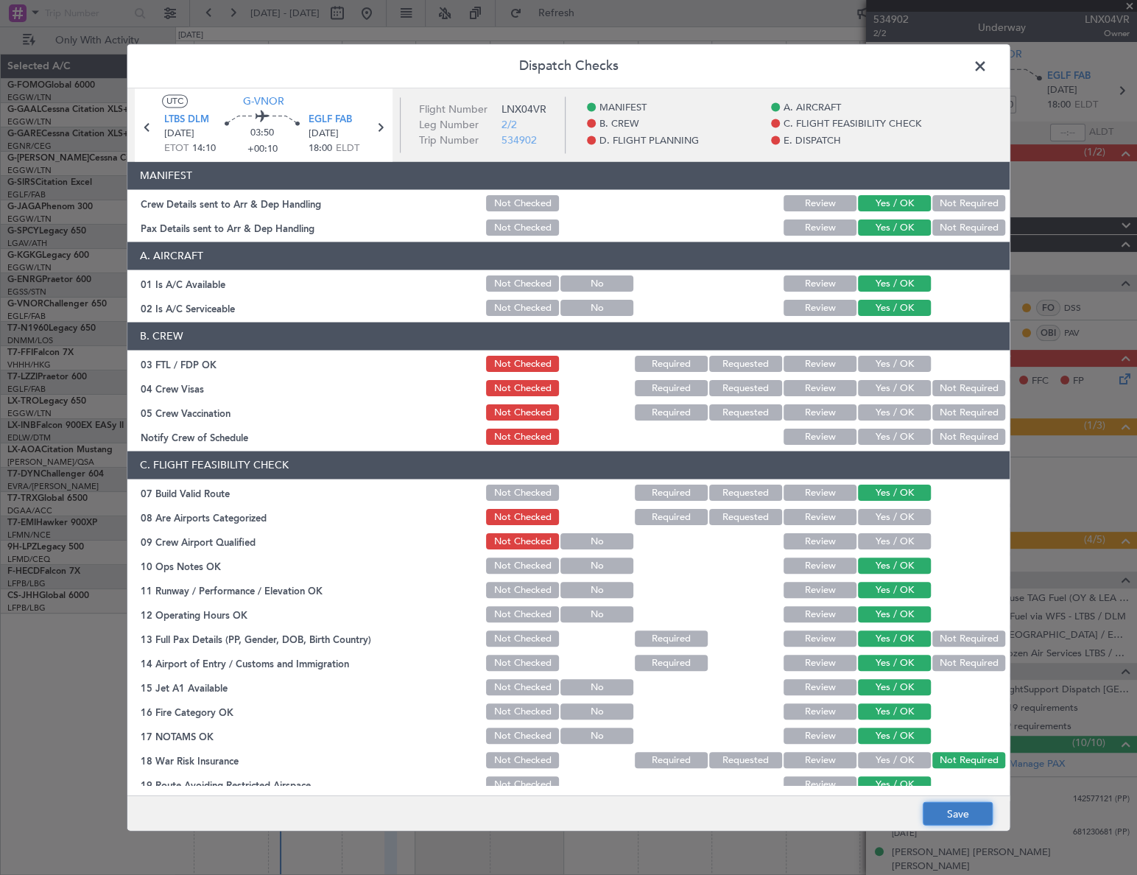
click at [958, 821] on button "Save" at bounding box center [958, 814] width 70 height 24
click at [987, 66] on span at bounding box center [987, 69] width 0 height 29
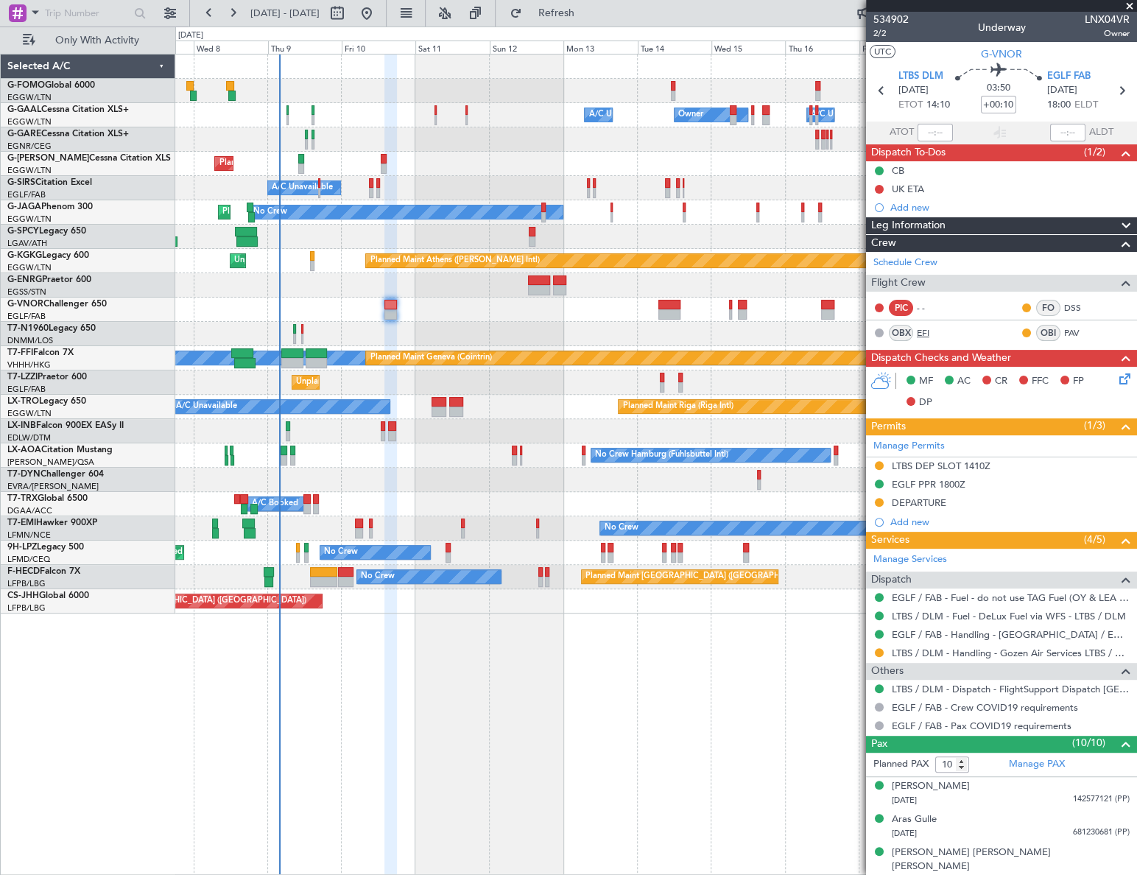
click at [923, 333] on link "EFI" at bounding box center [933, 332] width 33 height 13
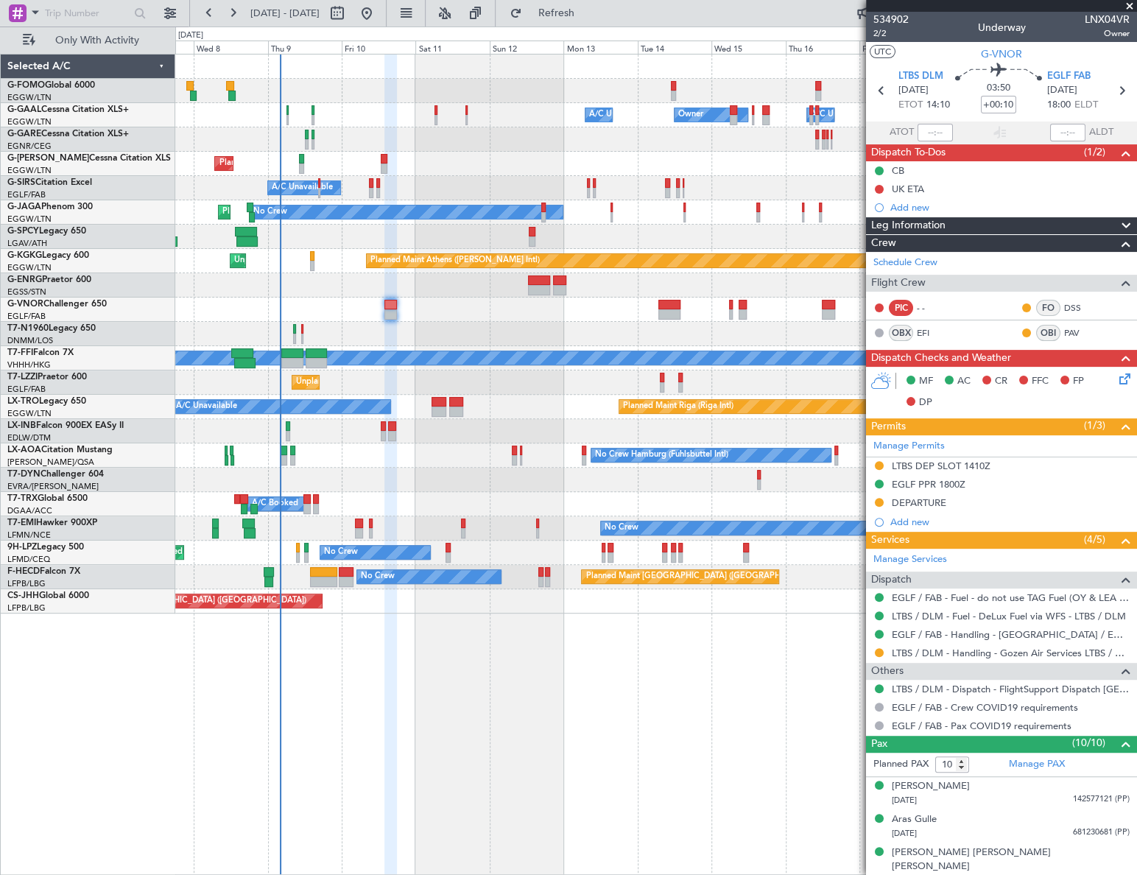
click at [982, 222] on div "Leg Information" at bounding box center [1001, 225] width 271 height 17
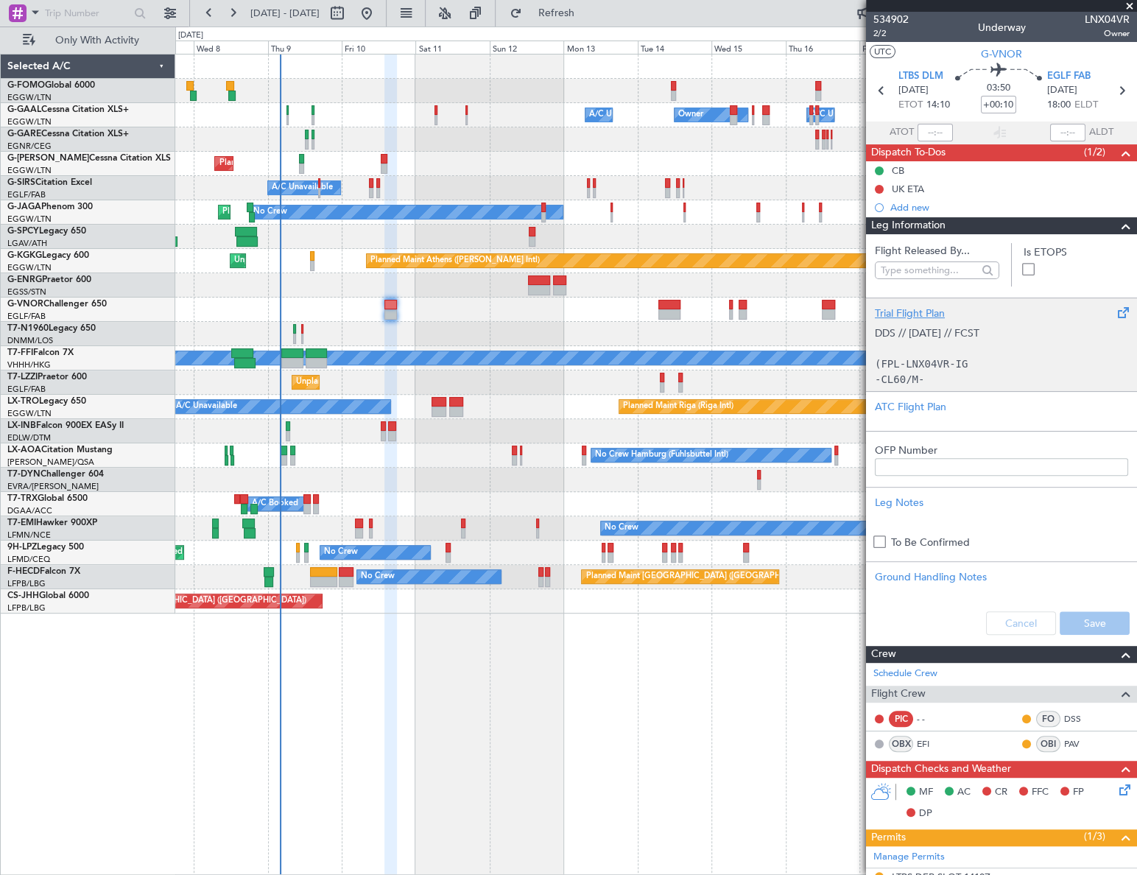
click at [918, 312] on div "Trial Flight Plan" at bounding box center [1001, 313] width 253 height 15
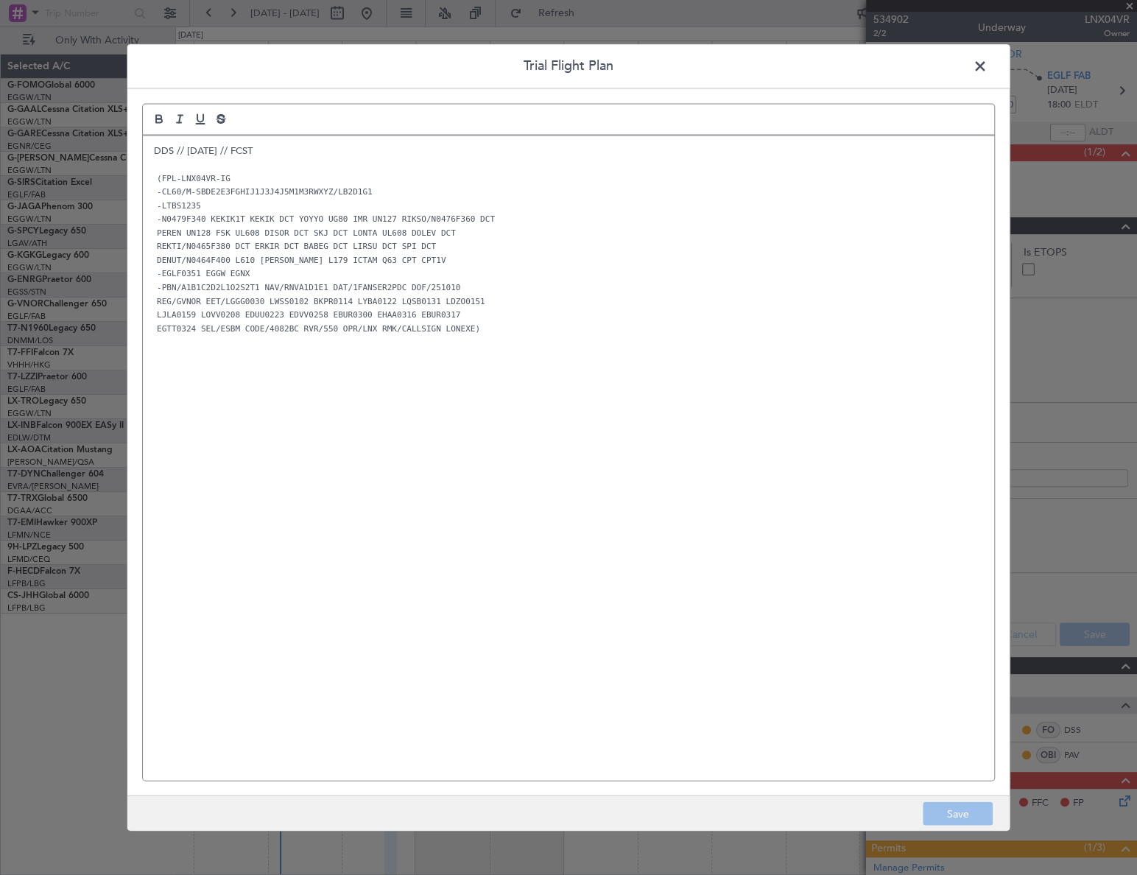
click at [151, 149] on div "DDS // 08OCT // FCST (FPL-LNX04VR-IG -CL60/M-SBDE2E3FGHIJ1J3J4J5M1M3RWXYZ/LB2D1…" at bounding box center [568, 457] width 851 height 644
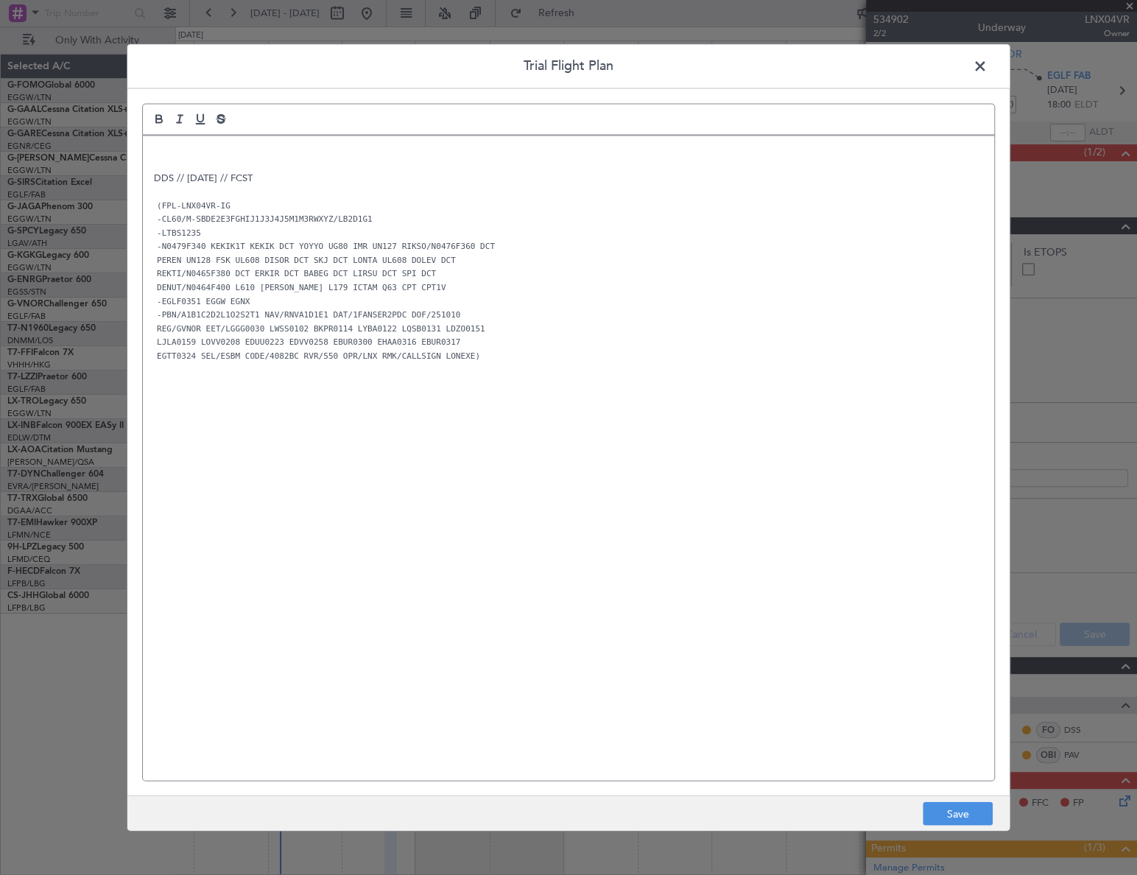
click at [159, 156] on p at bounding box center [568, 150] width 829 height 13
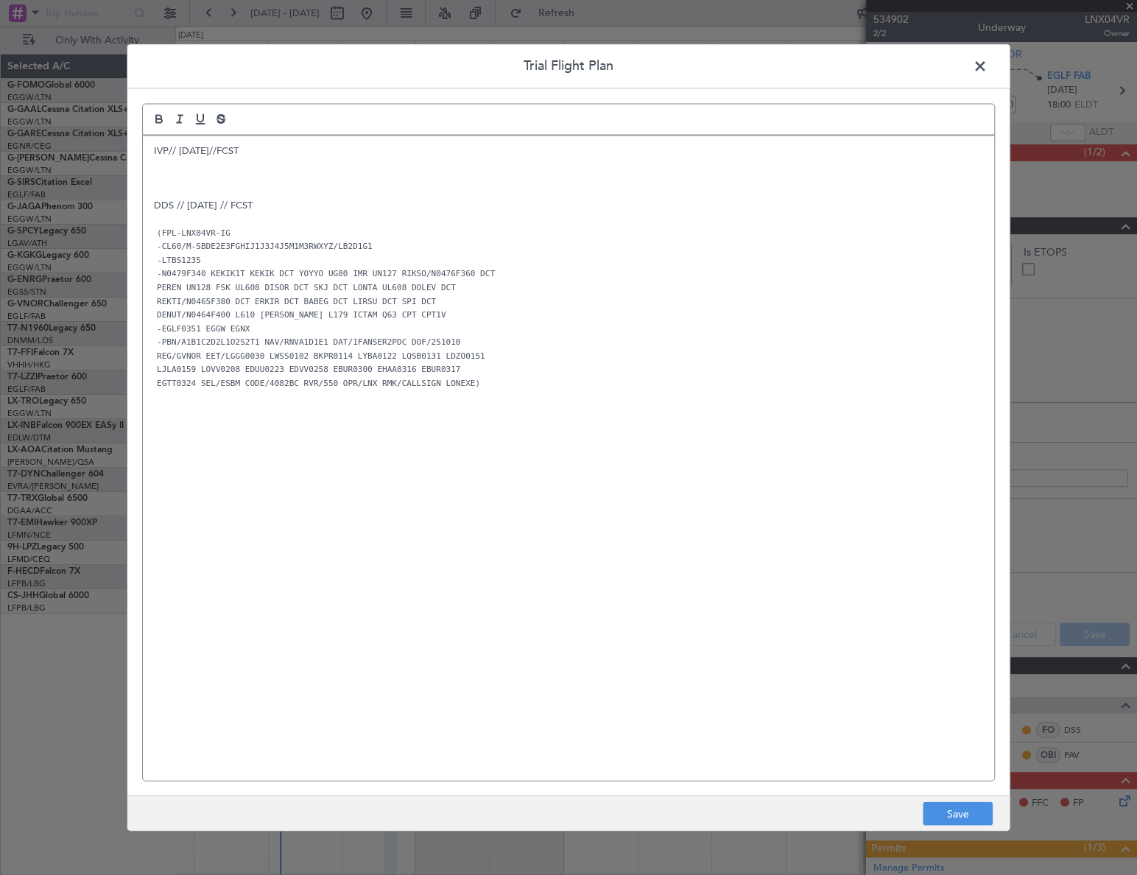
click at [169, 180] on p at bounding box center [568, 178] width 829 height 13
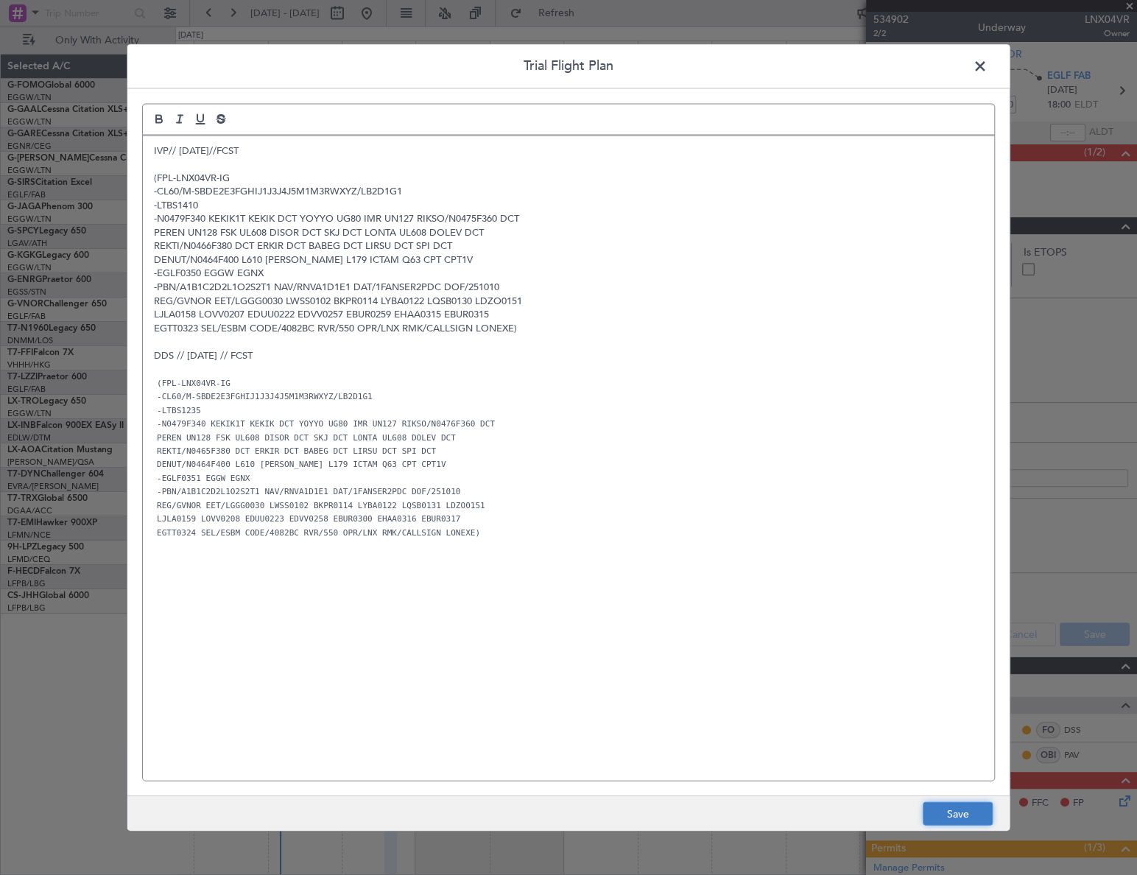
click at [971, 810] on button "Save" at bounding box center [958, 814] width 70 height 24
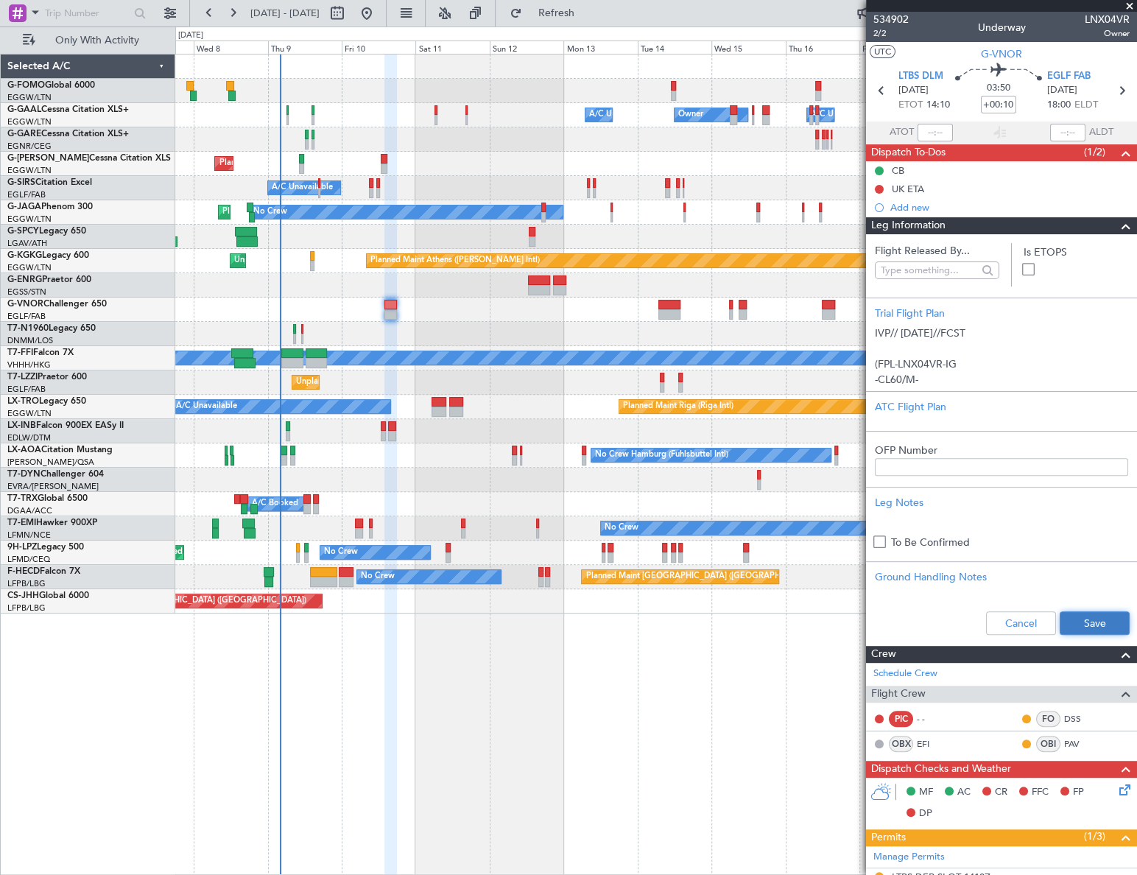
click at [1081, 622] on button "Save" at bounding box center [1095, 623] width 70 height 24
click at [1117, 226] on span at bounding box center [1126, 226] width 18 height 18
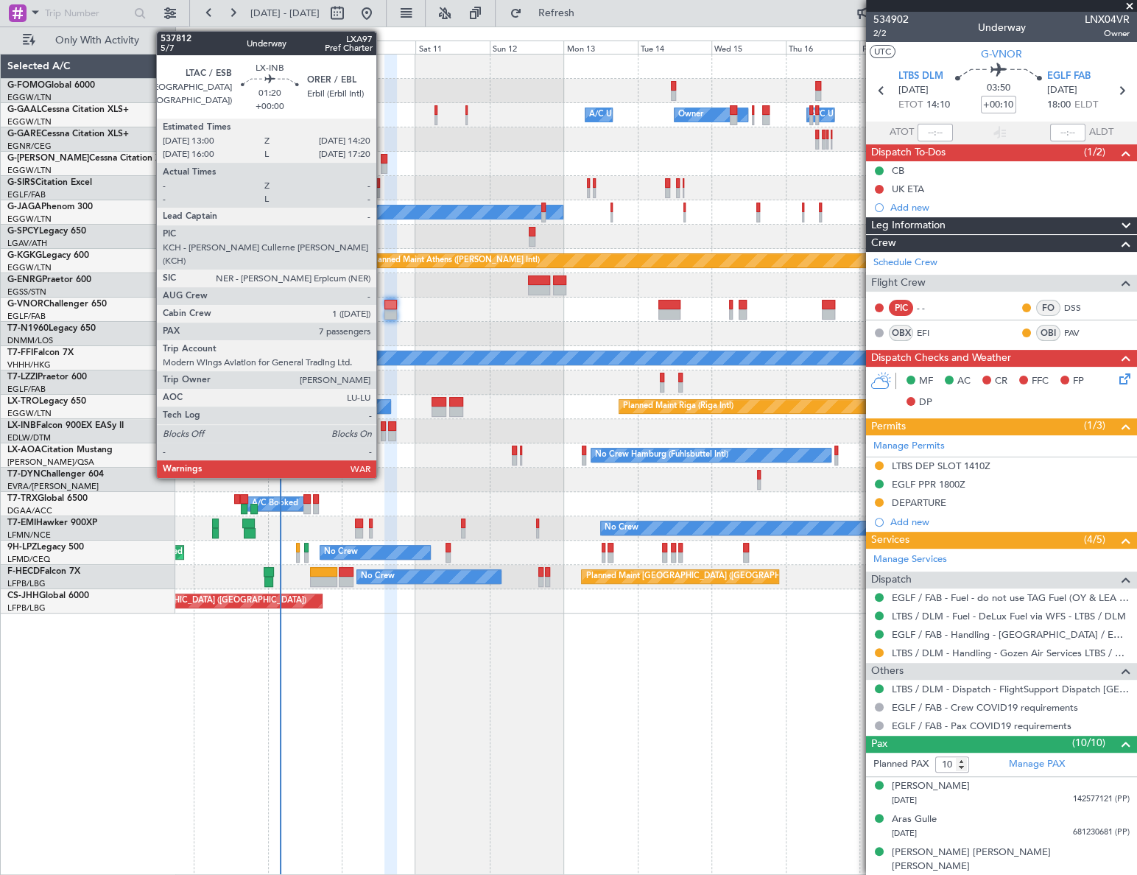
click at [383, 426] on div at bounding box center [383, 426] width 4 height 10
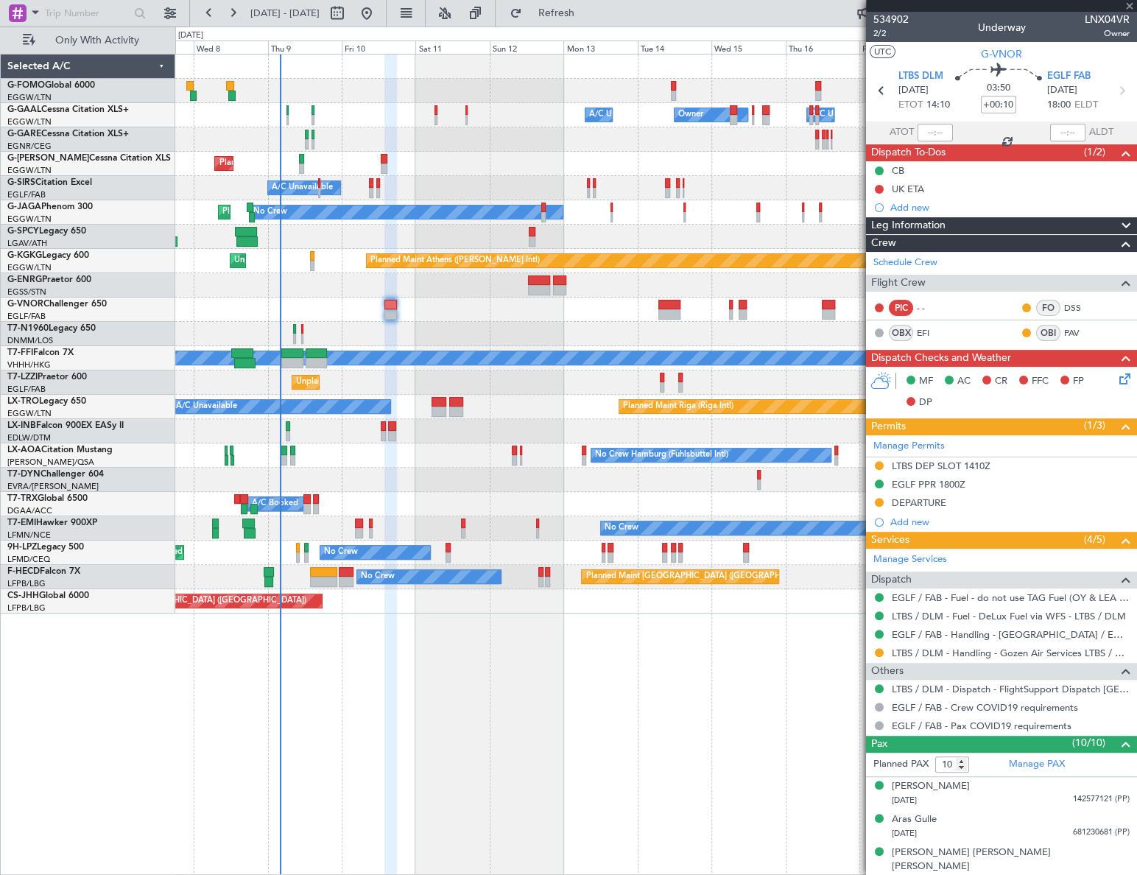
type input "7"
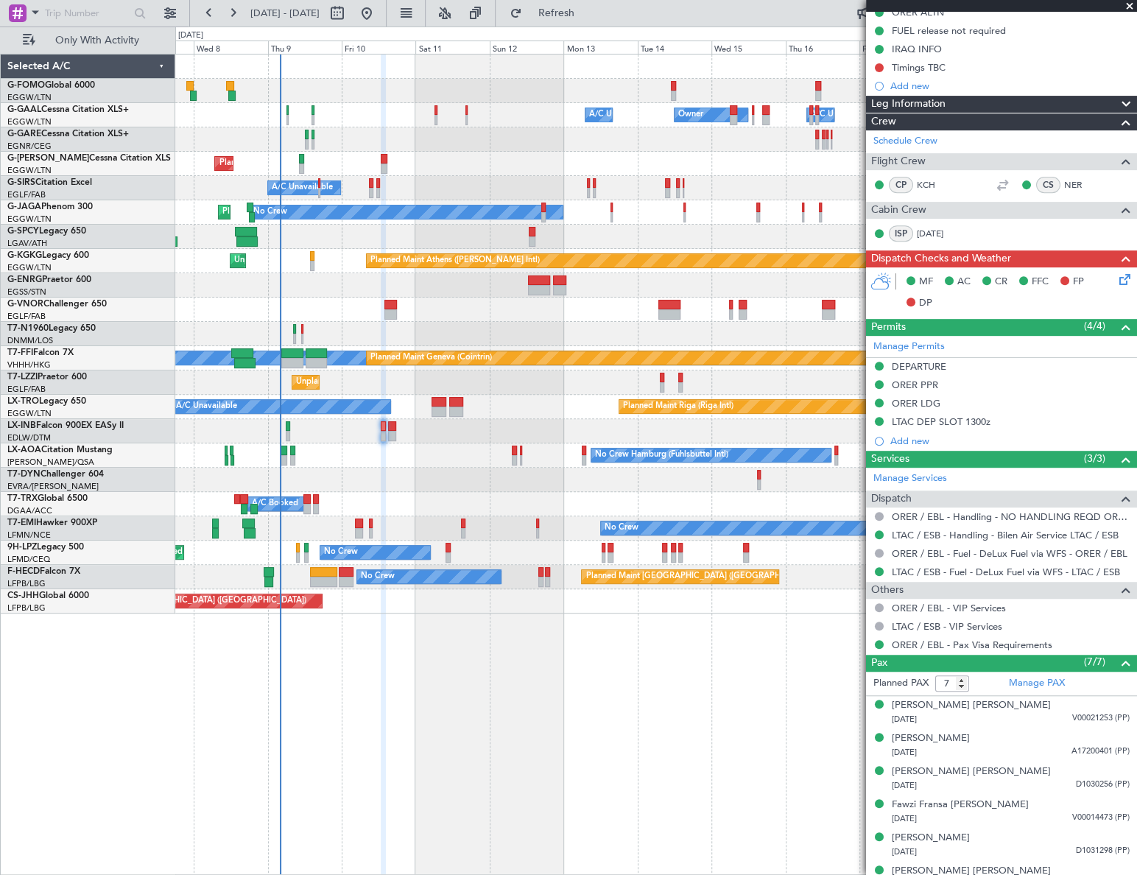
scroll to position [264, 0]
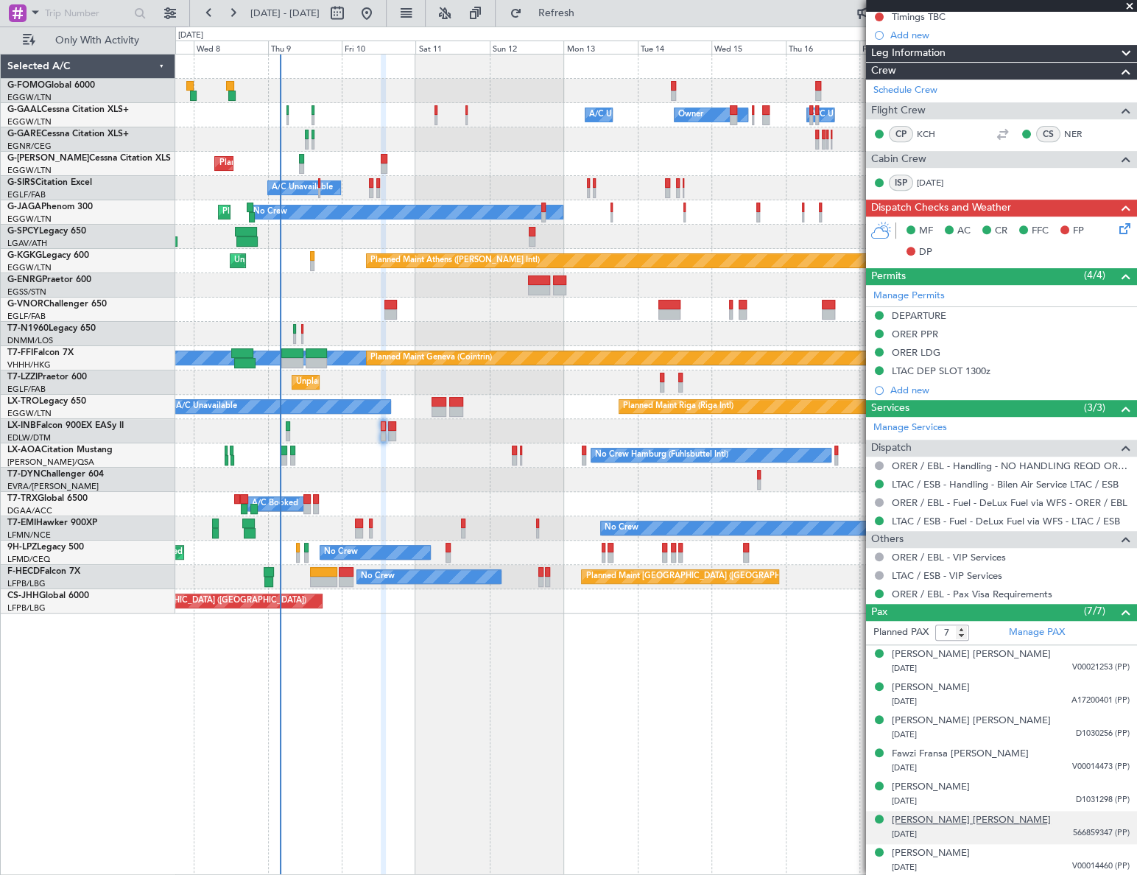
click at [932, 814] on div "Niyaz Salih Mustafa Barzani" at bounding box center [971, 820] width 159 height 15
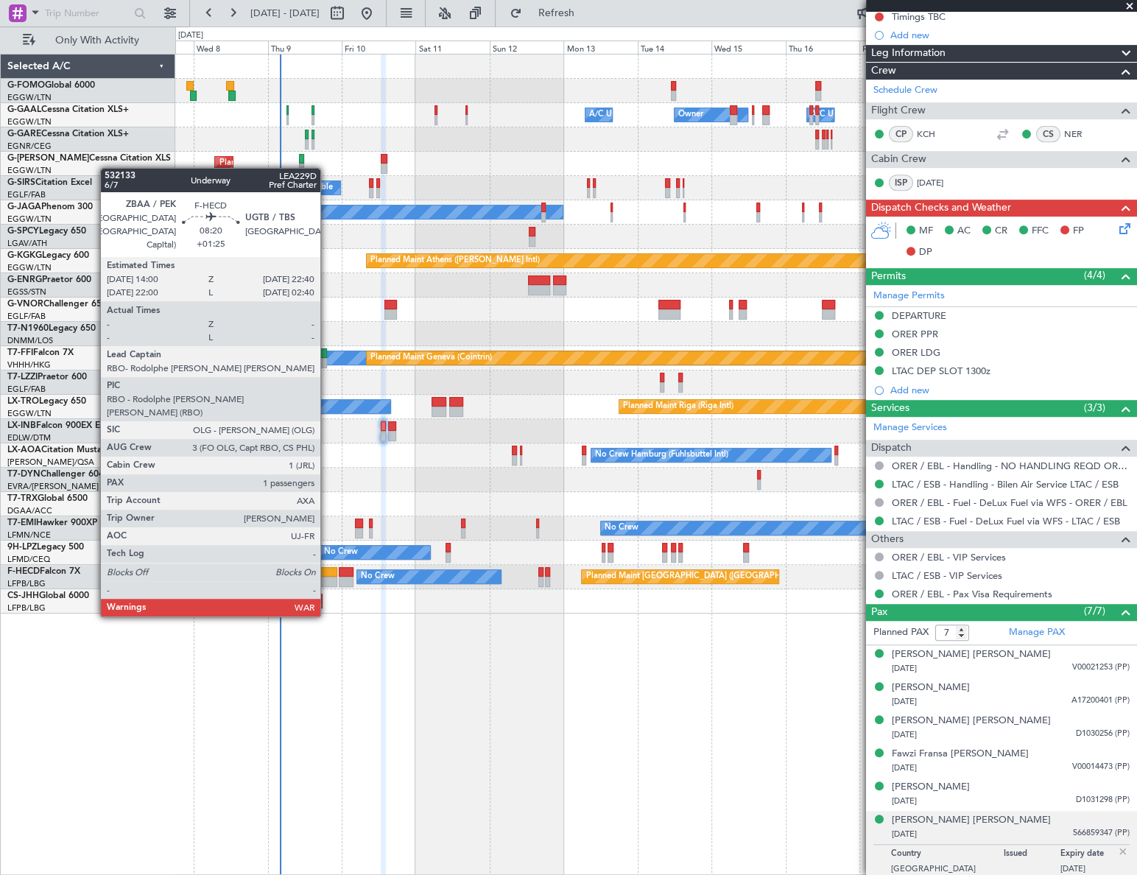
click at [327, 574] on div at bounding box center [323, 572] width 27 height 10
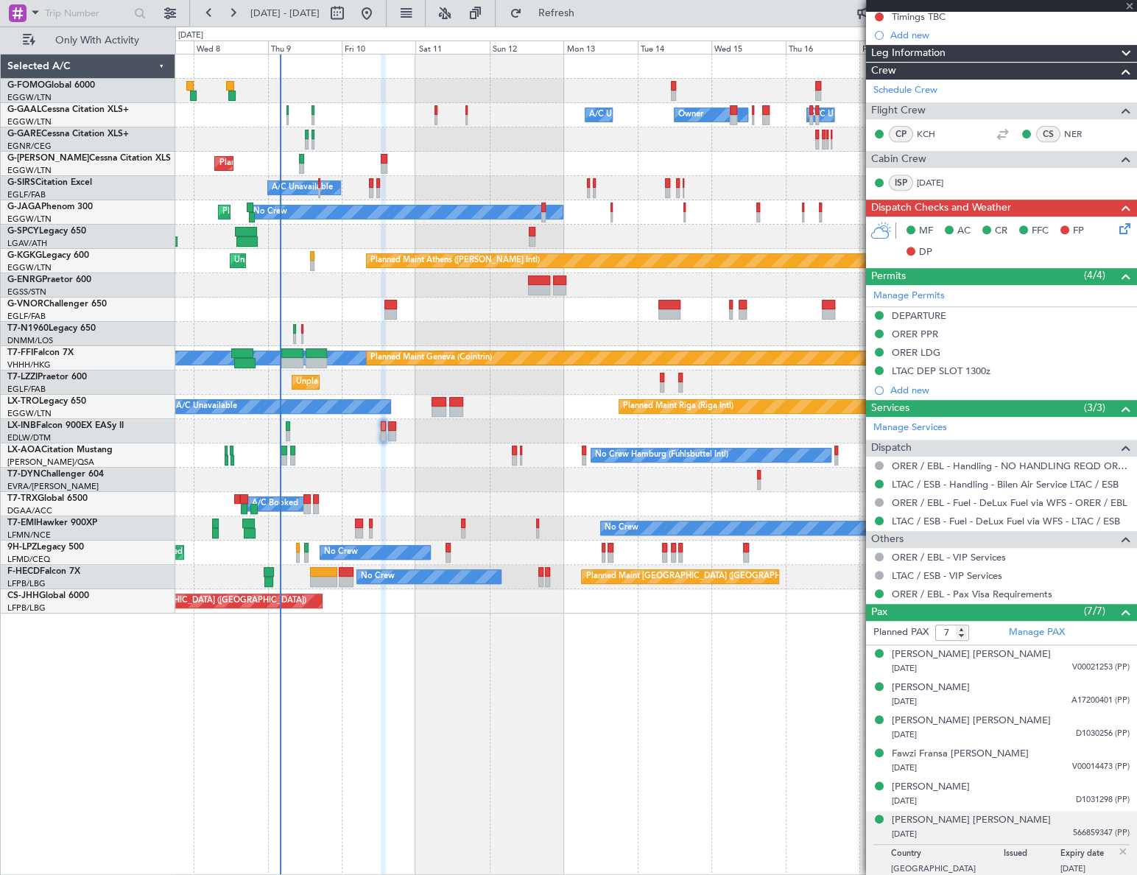
type input "+01:25"
type input "1"
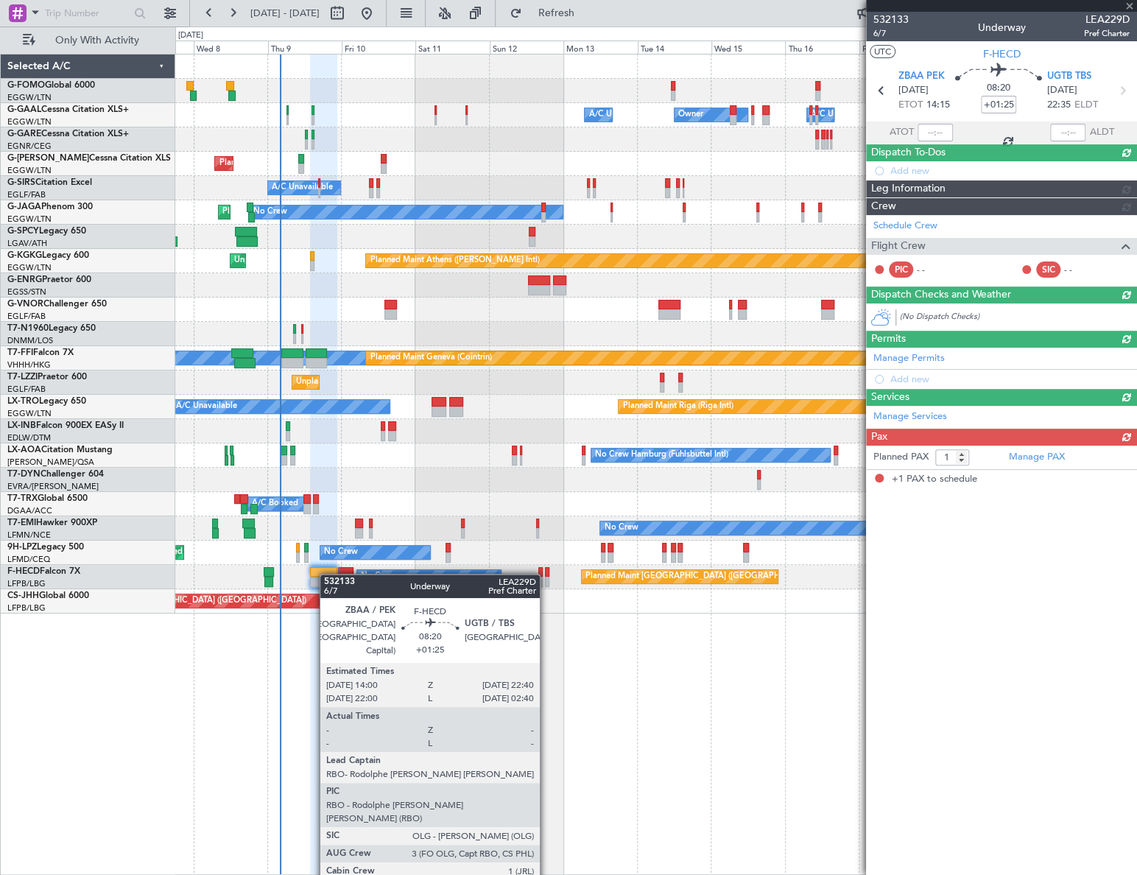
scroll to position [0, 0]
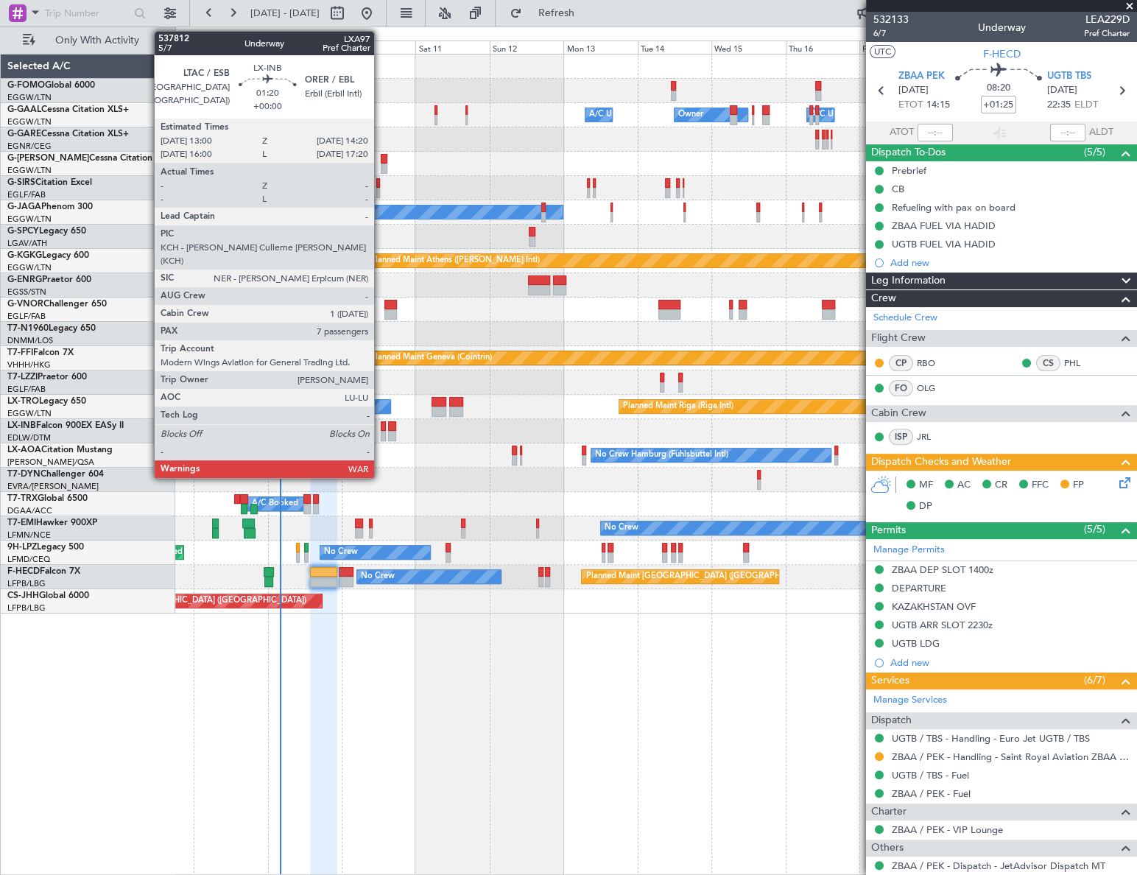
click at [381, 427] on div at bounding box center [383, 426] width 4 height 10
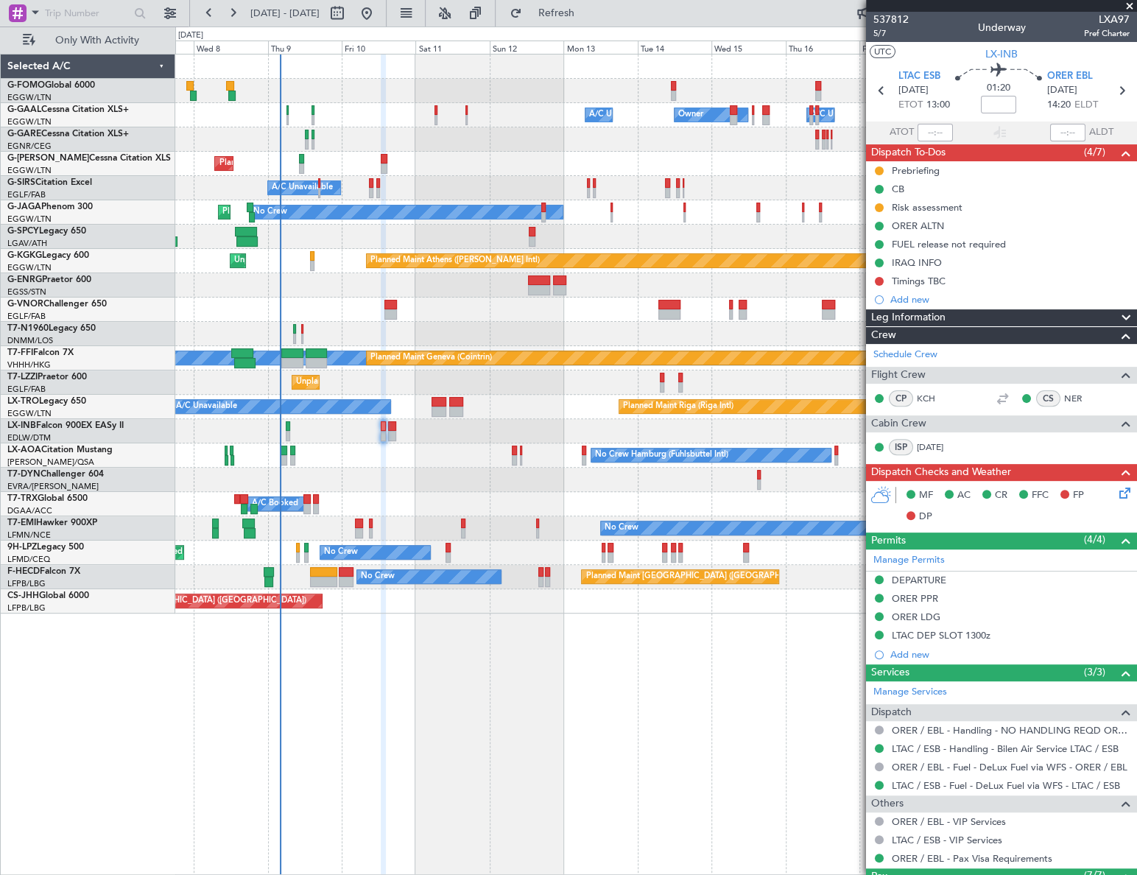
click at [1116, 491] on icon at bounding box center [1122, 491] width 12 height 12
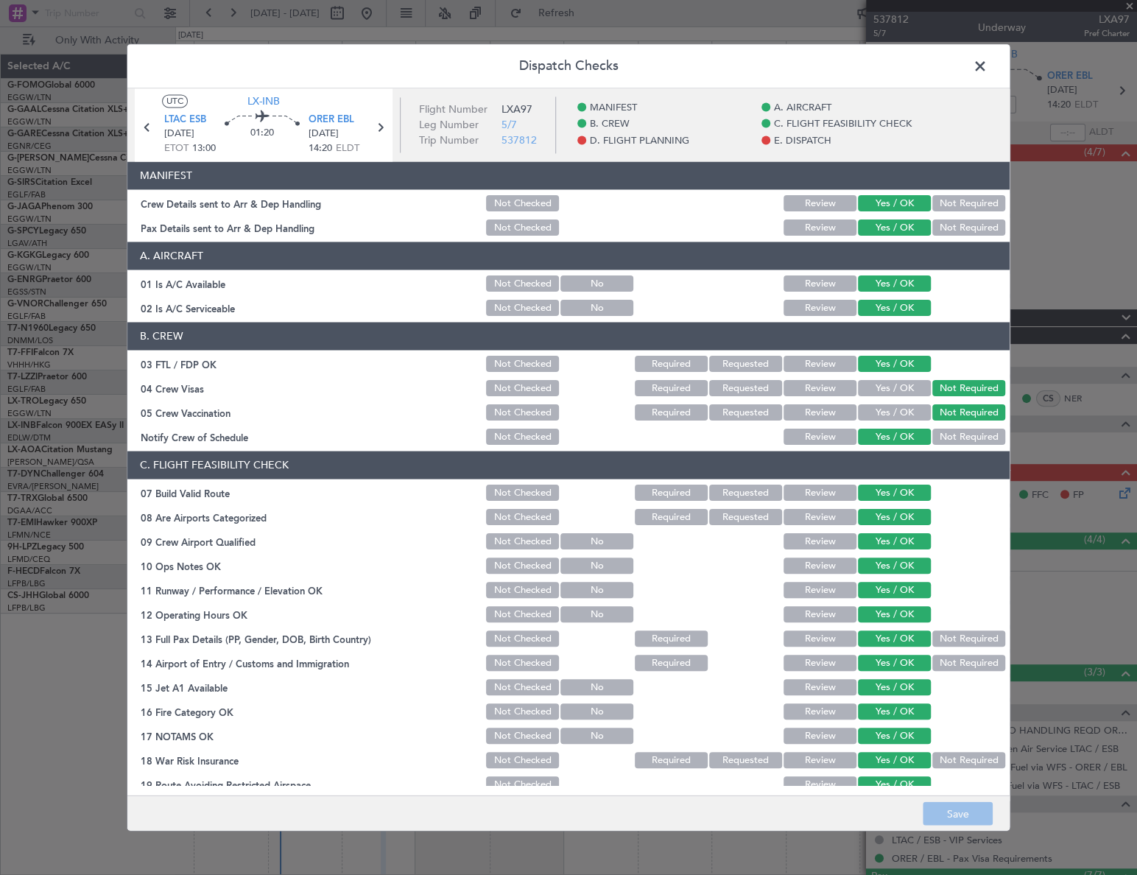
scroll to position [468, 0]
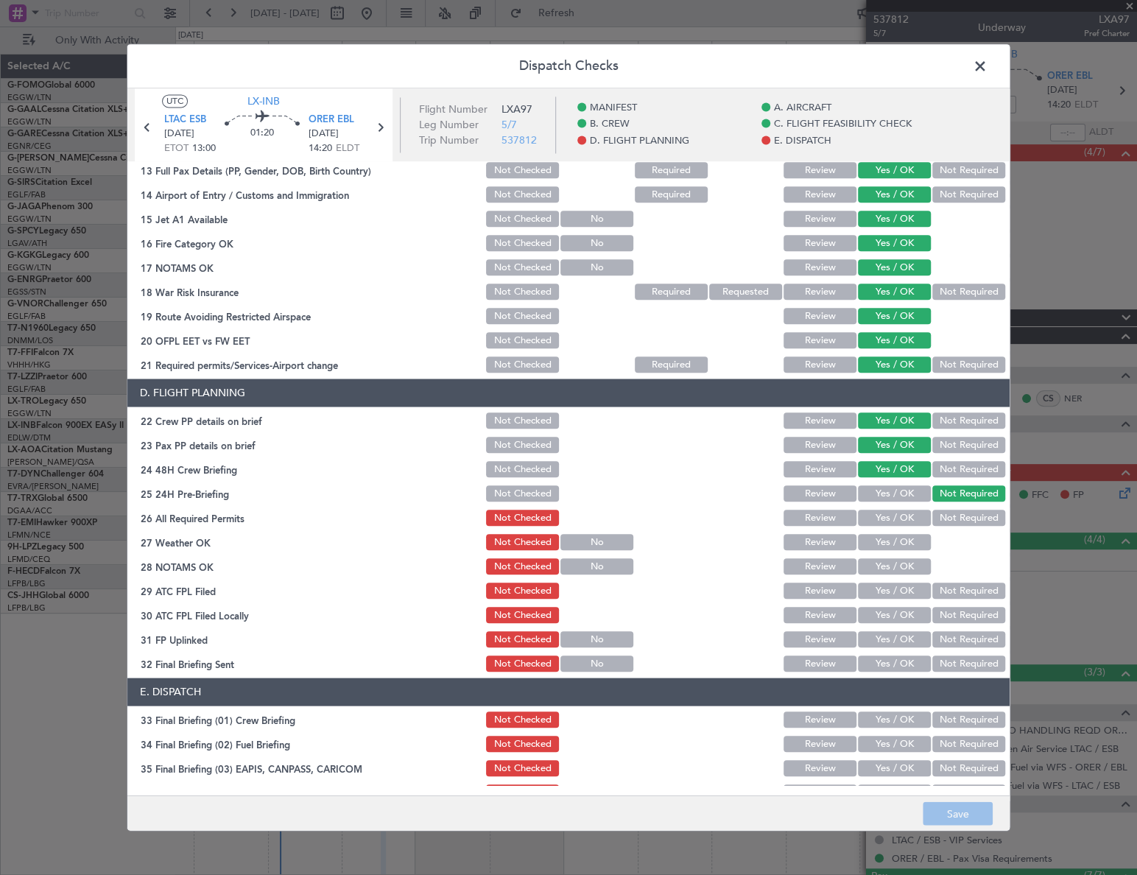
click at [987, 68] on span at bounding box center [987, 69] width 0 height 29
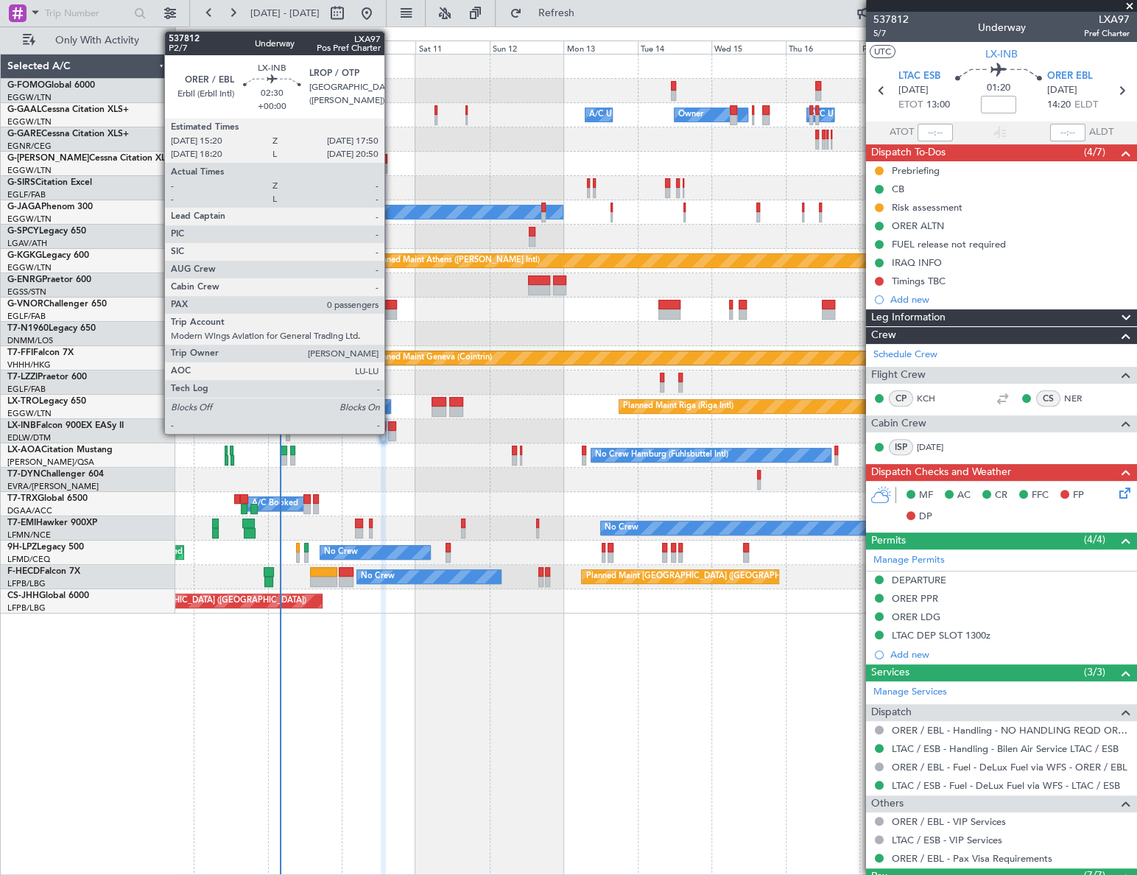
click at [391, 429] on div at bounding box center [392, 426] width 8 height 10
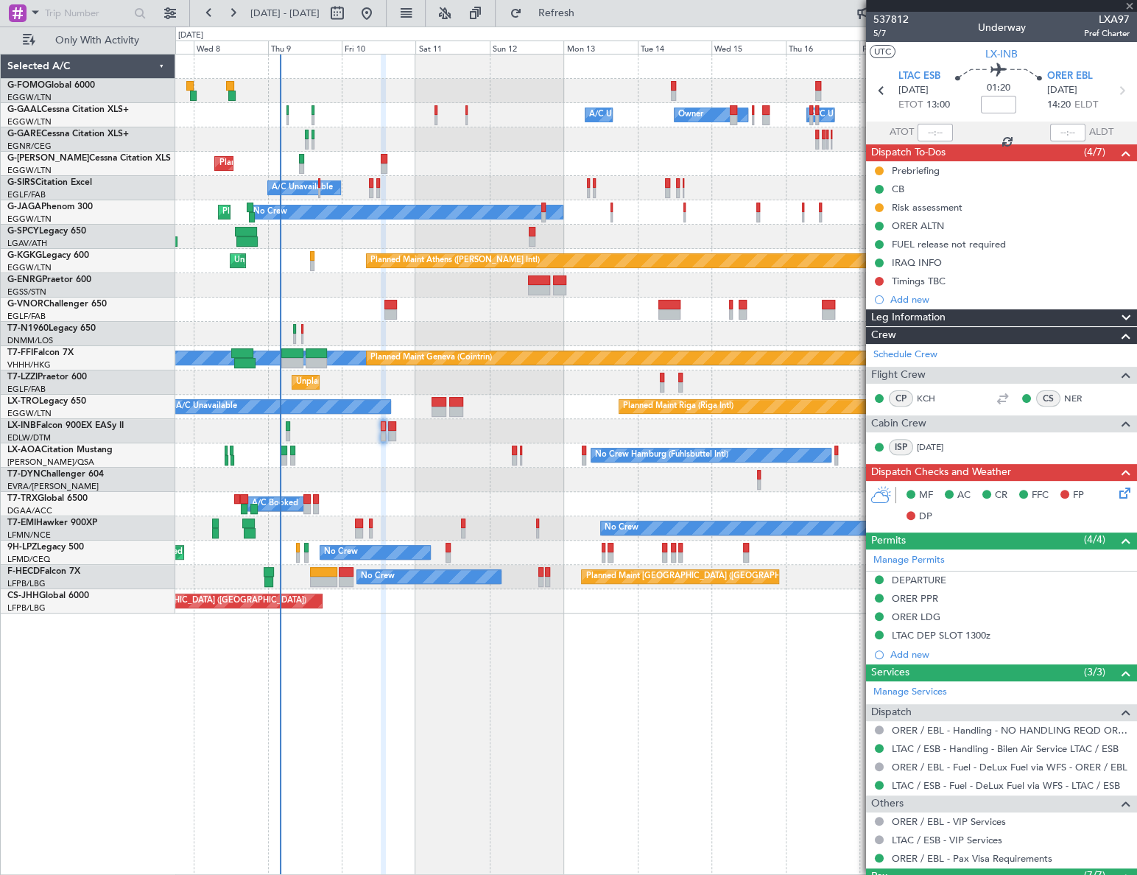
type input "0"
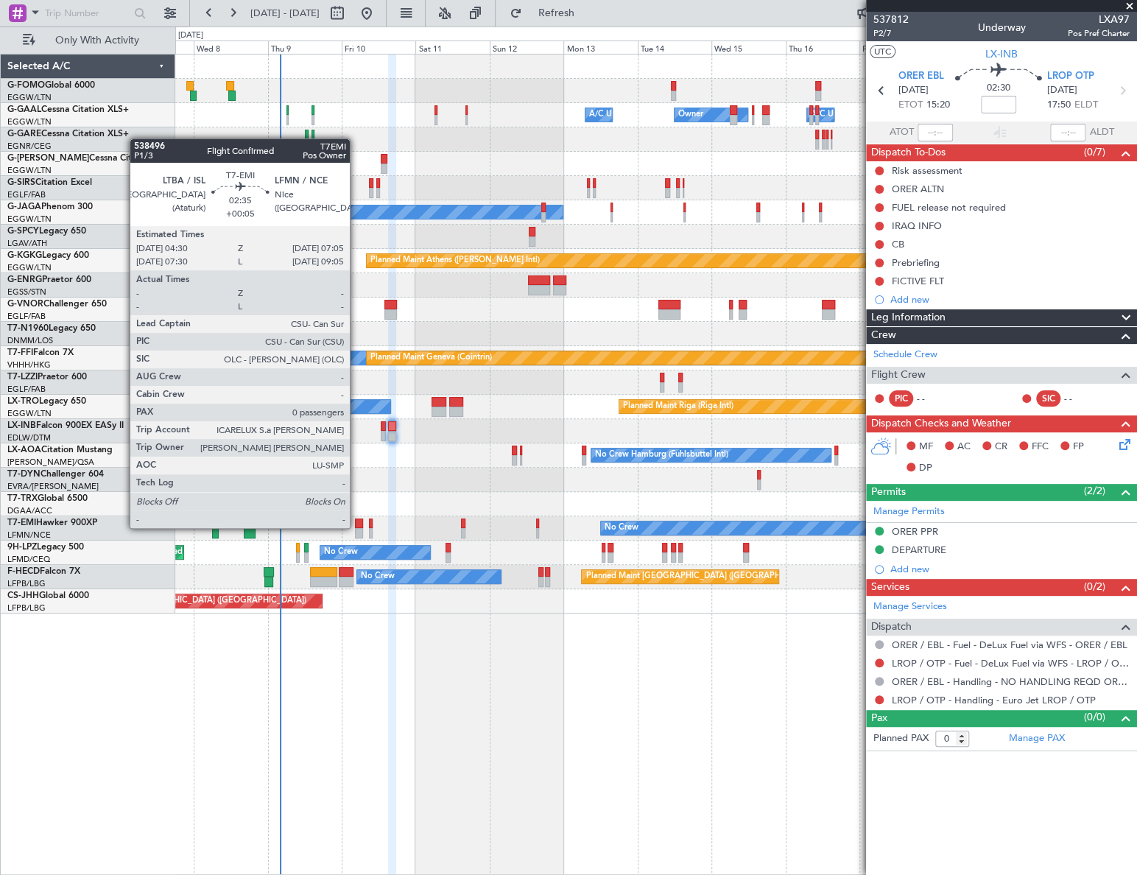
click at [356, 527] on div at bounding box center [359, 523] width 8 height 10
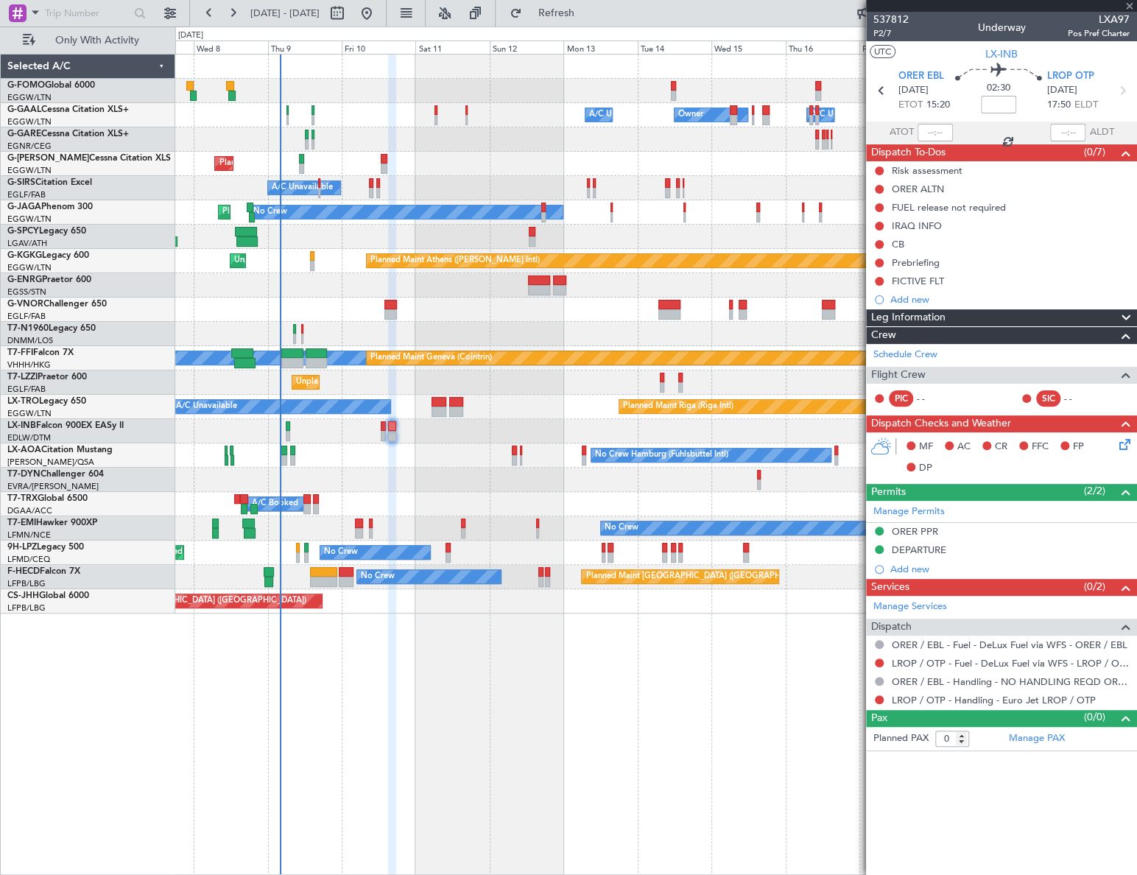
type input "+00:05"
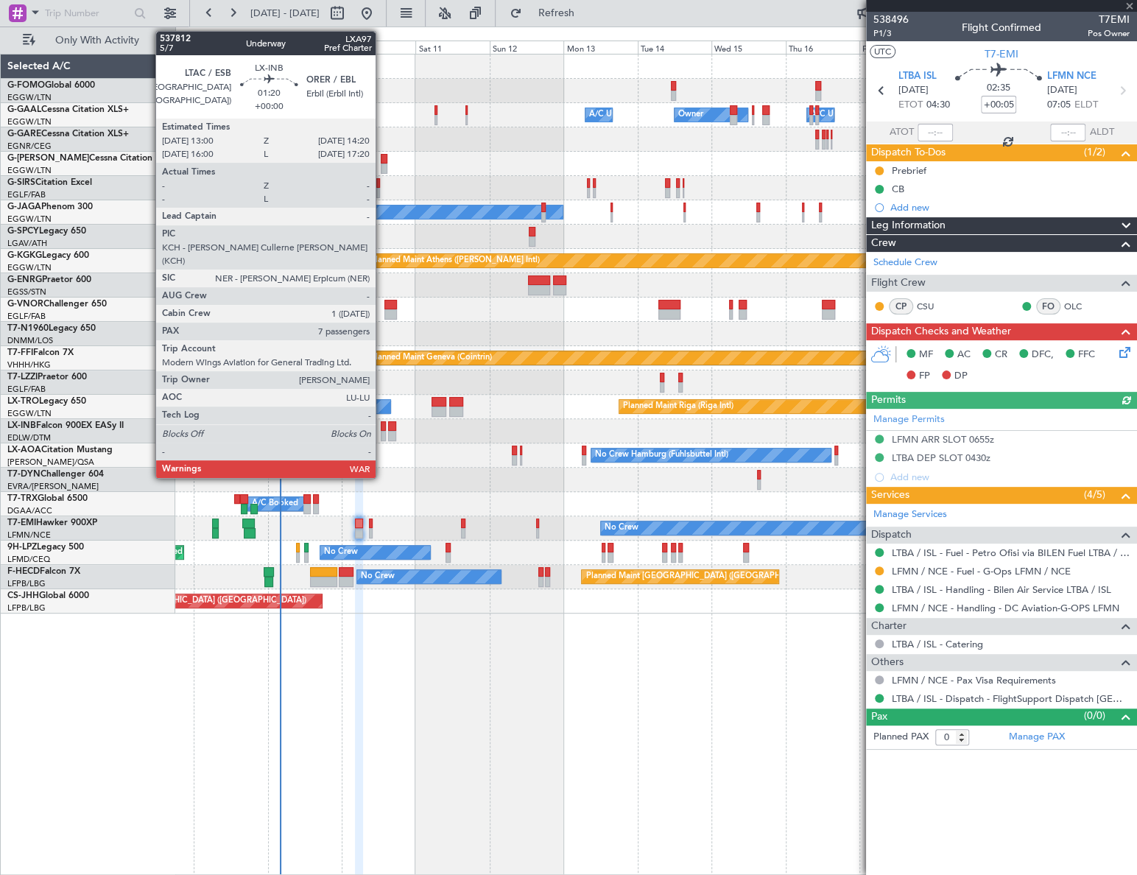
click at [382, 427] on div at bounding box center [383, 426] width 4 height 10
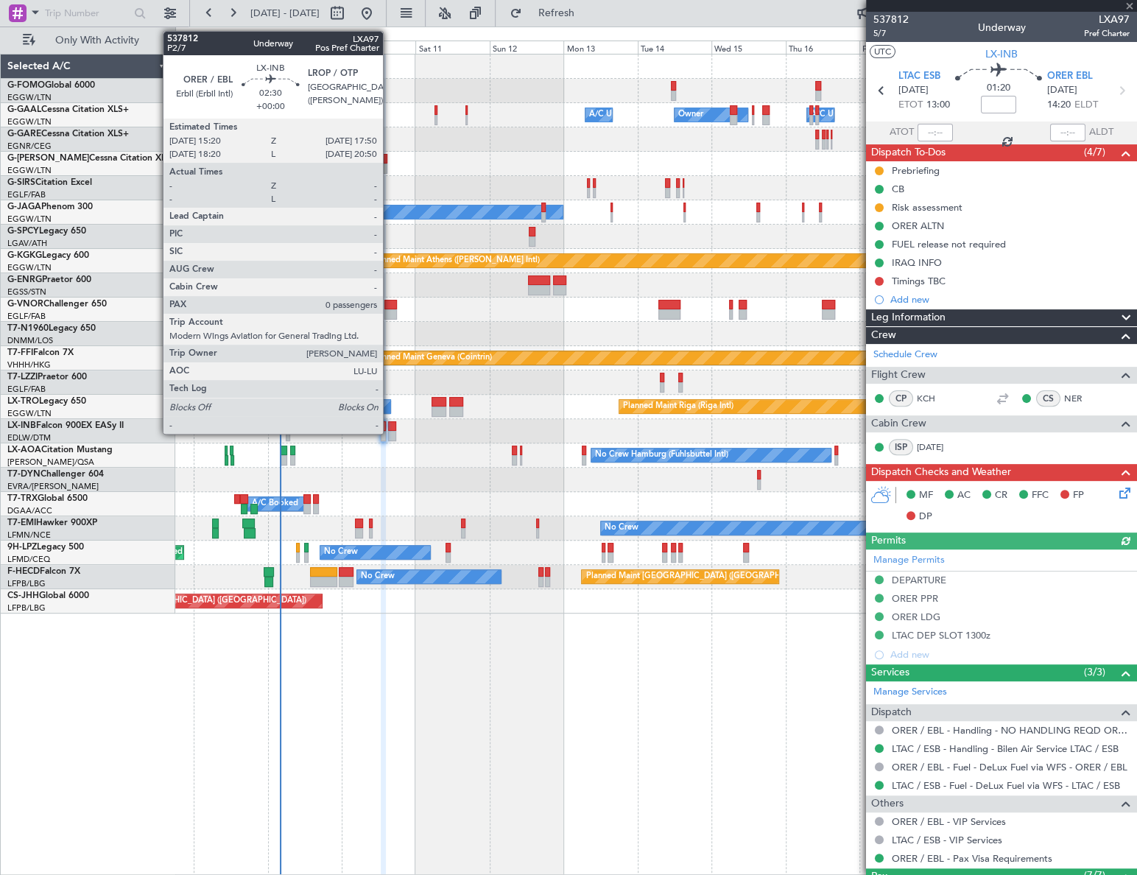
click at [390, 432] on div at bounding box center [392, 436] width 8 height 10
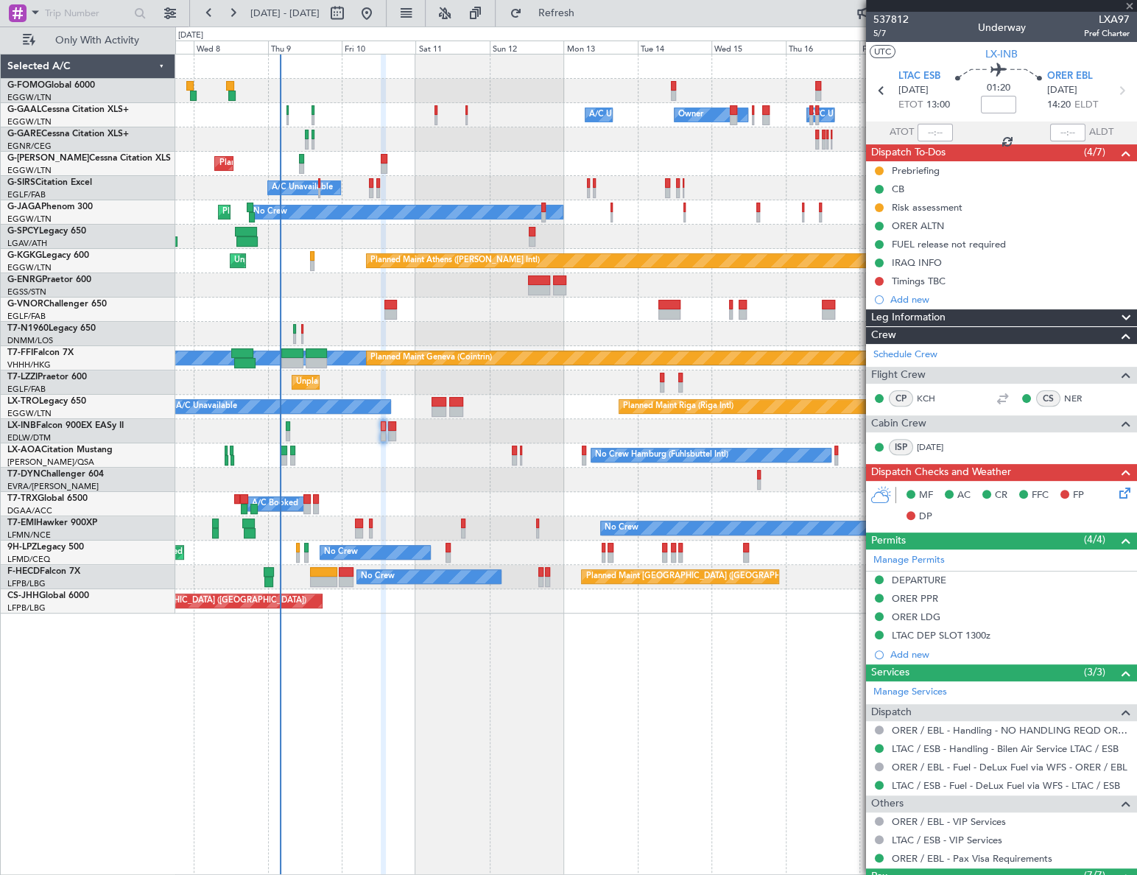
type input "0"
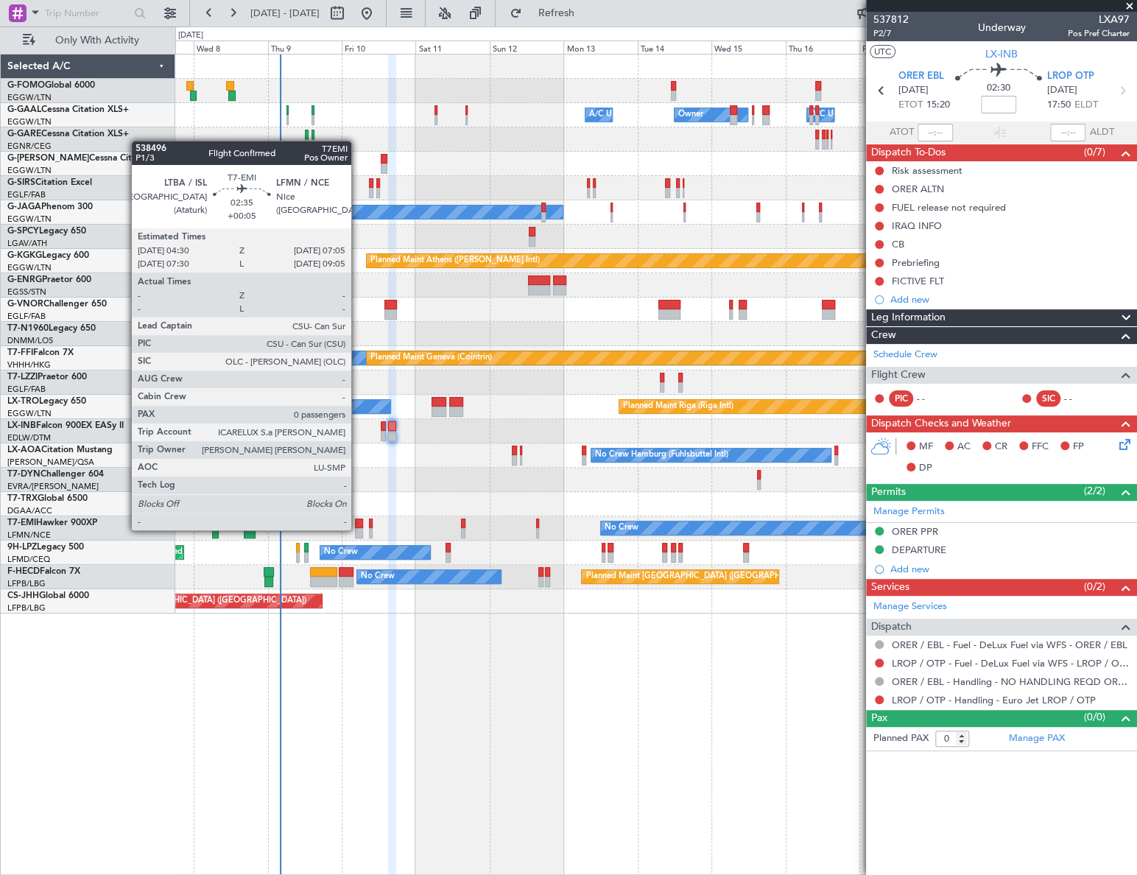
click at [358, 529] on div at bounding box center [359, 533] width 8 height 10
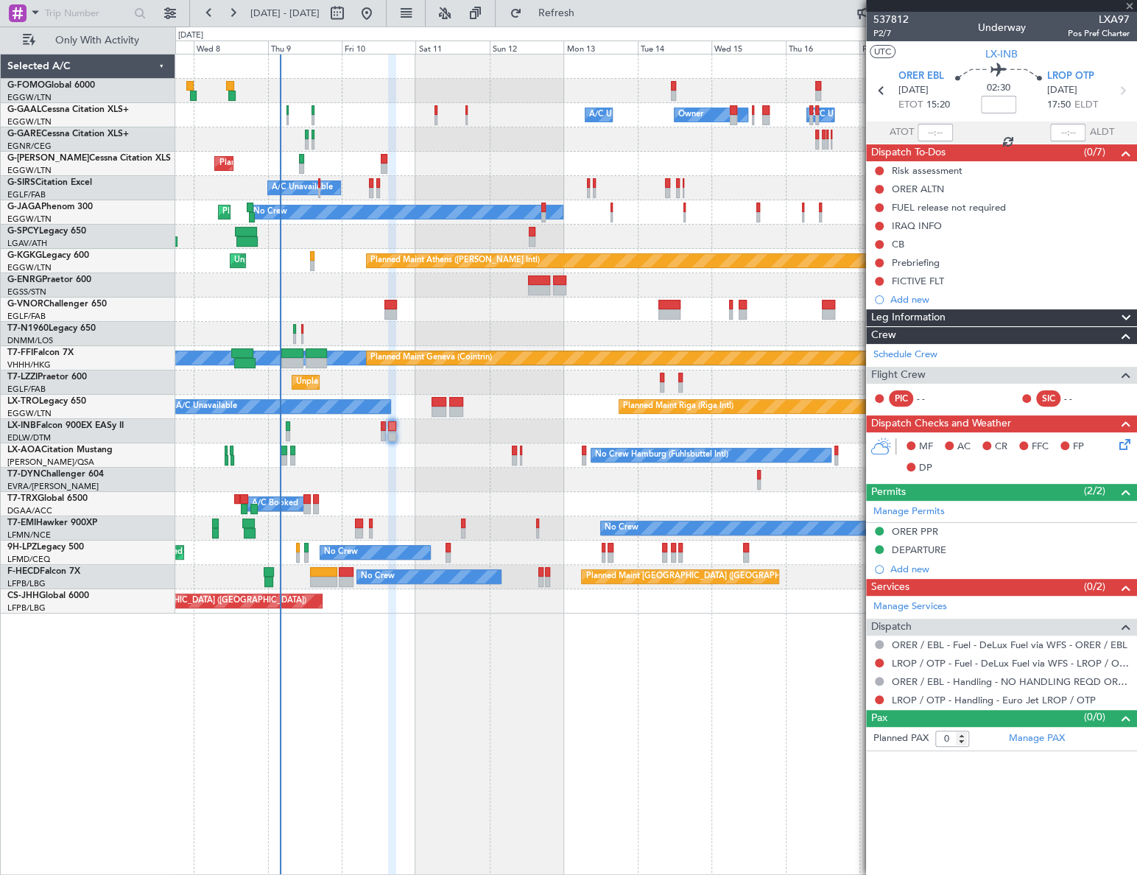
type input "+00:05"
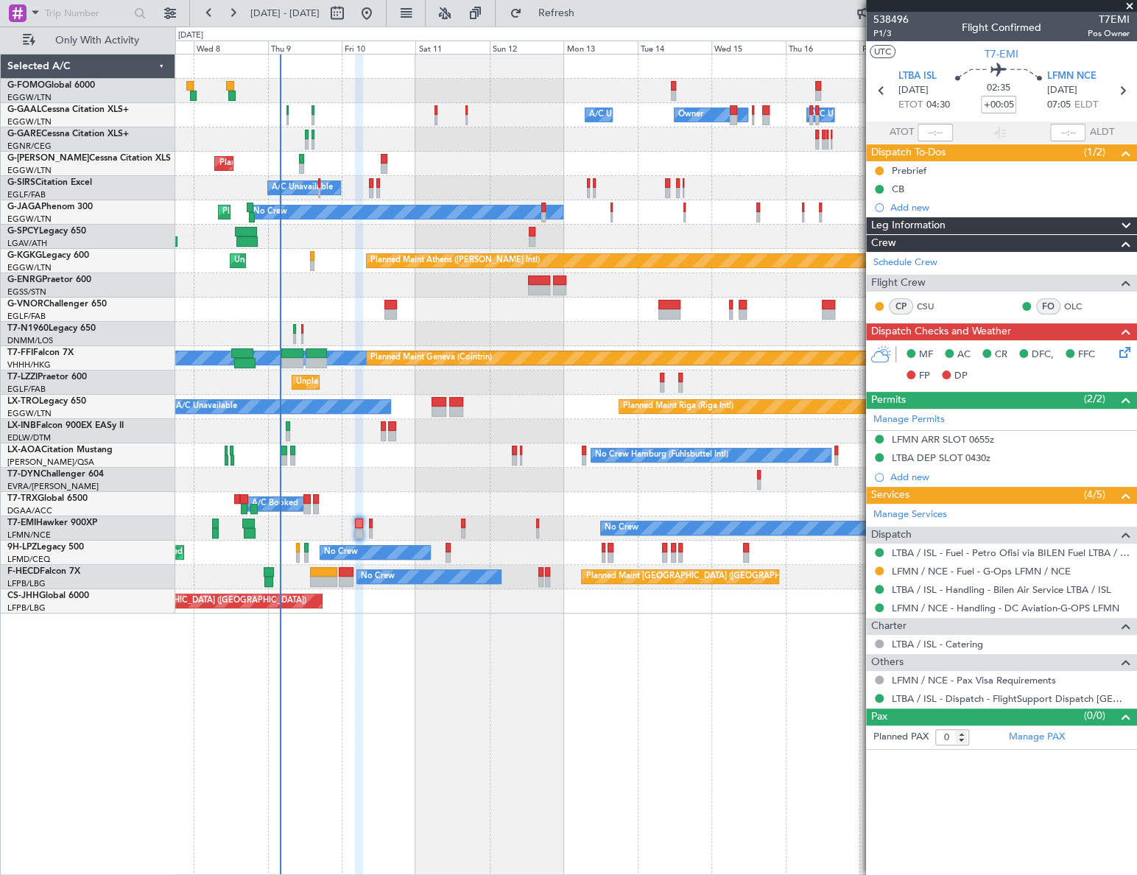
click at [1122, 350] on icon at bounding box center [1122, 350] width 12 height 12
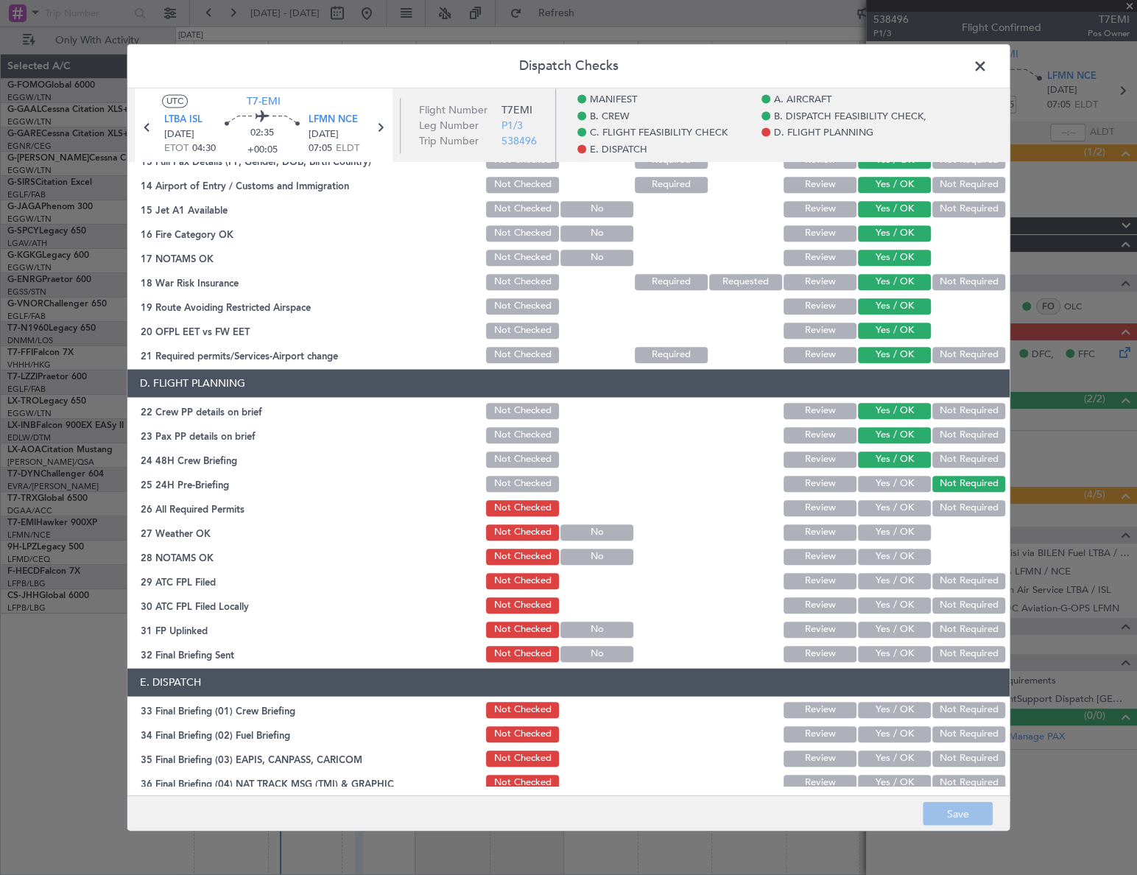
scroll to position [535, 0]
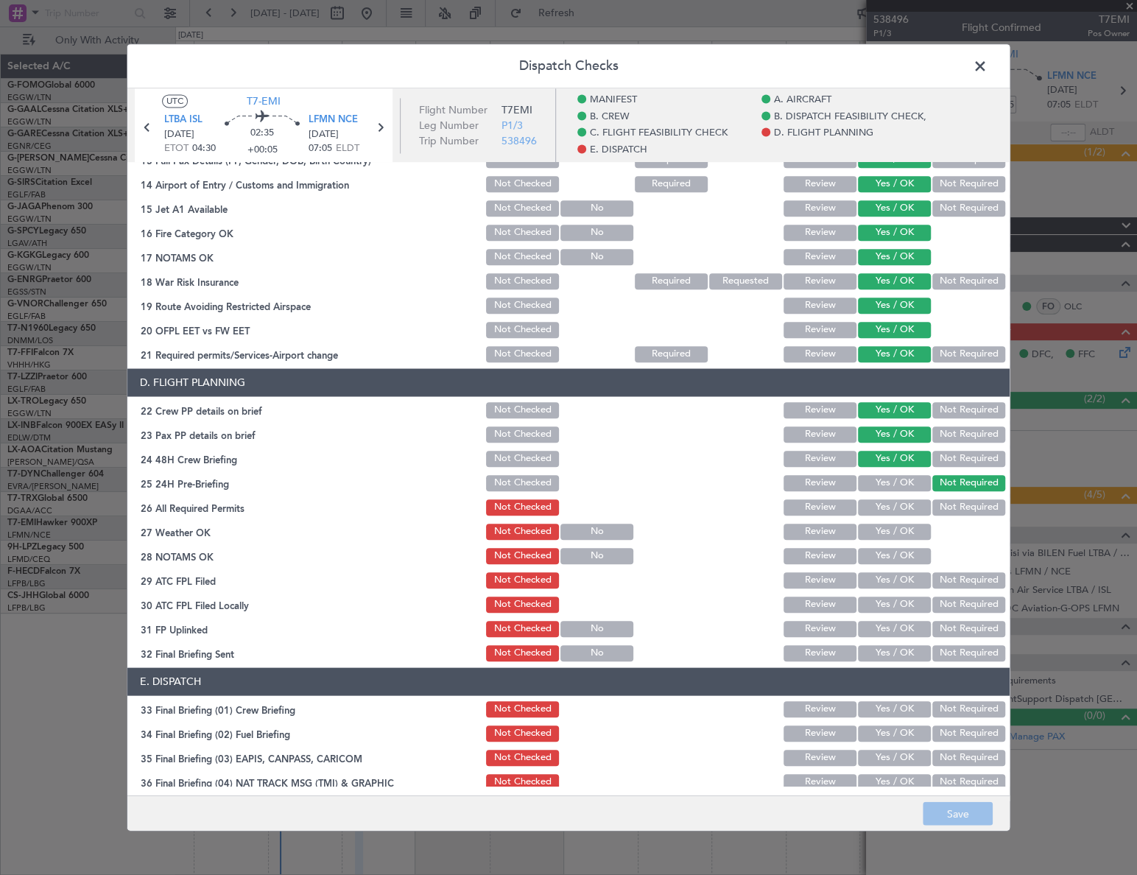
click at [987, 71] on span at bounding box center [987, 69] width 0 height 29
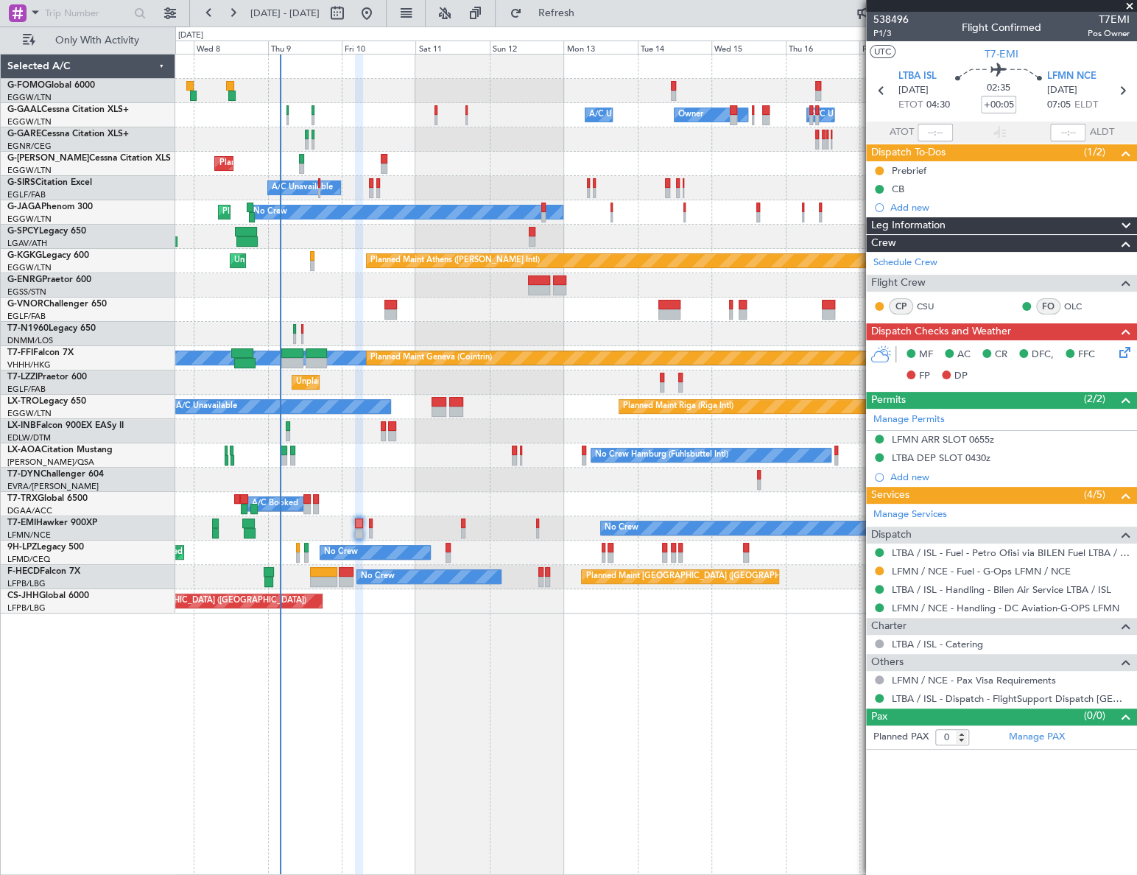
click at [914, 221] on span "Leg Information" at bounding box center [908, 225] width 74 height 17
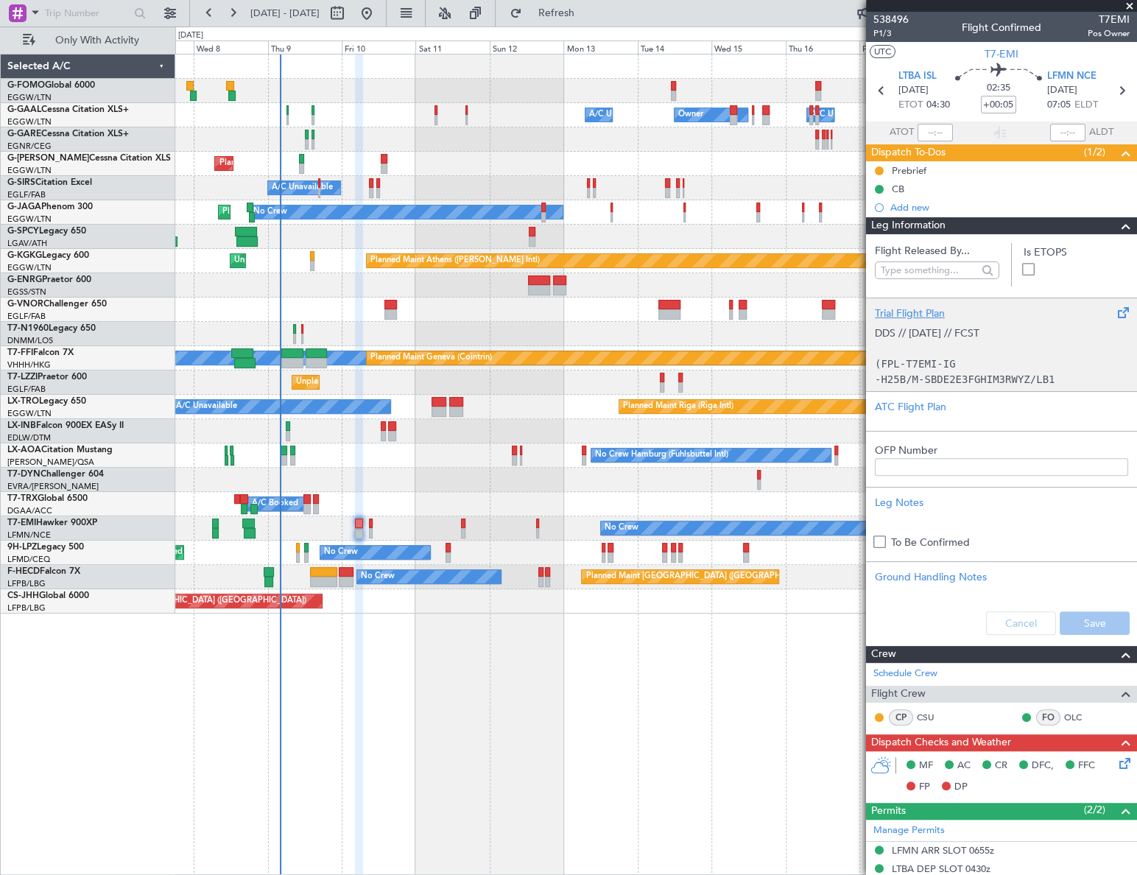
click at [950, 345] on p at bounding box center [1001, 348] width 253 height 15
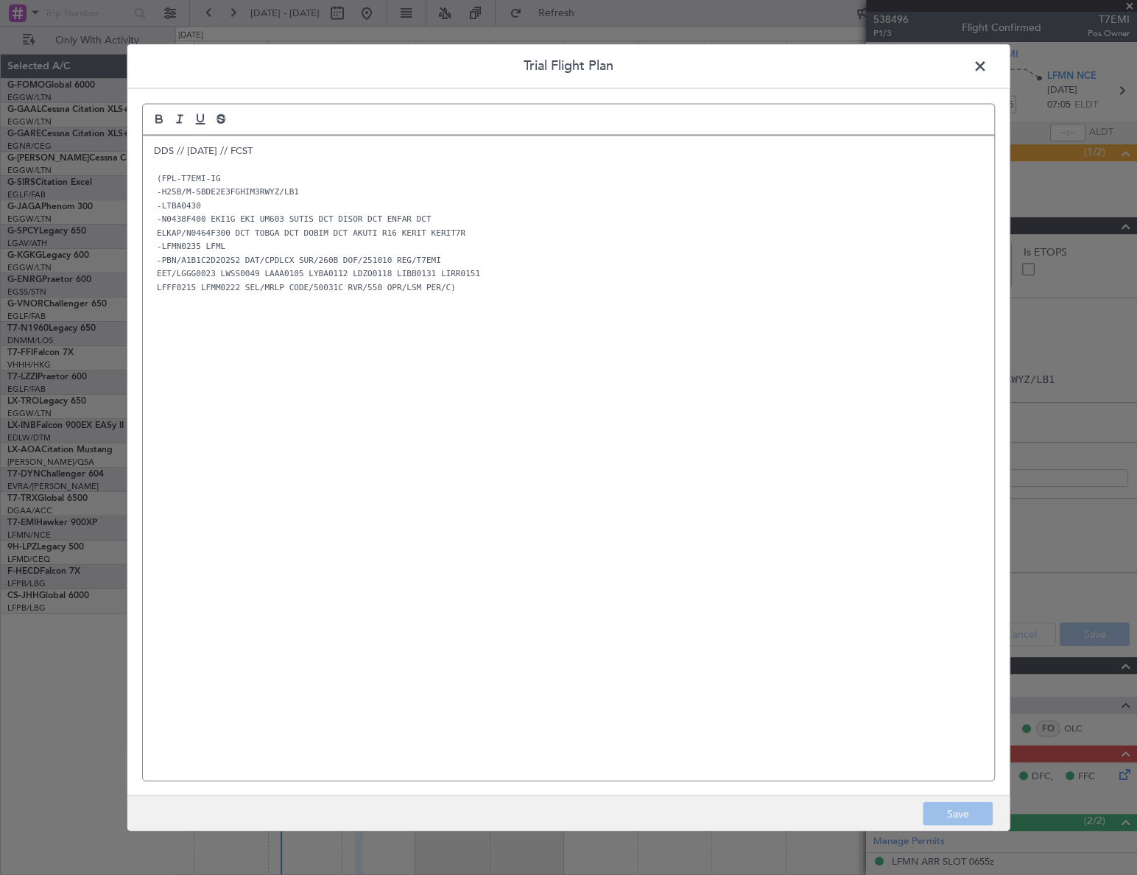
click at [987, 74] on span at bounding box center [987, 69] width 0 height 29
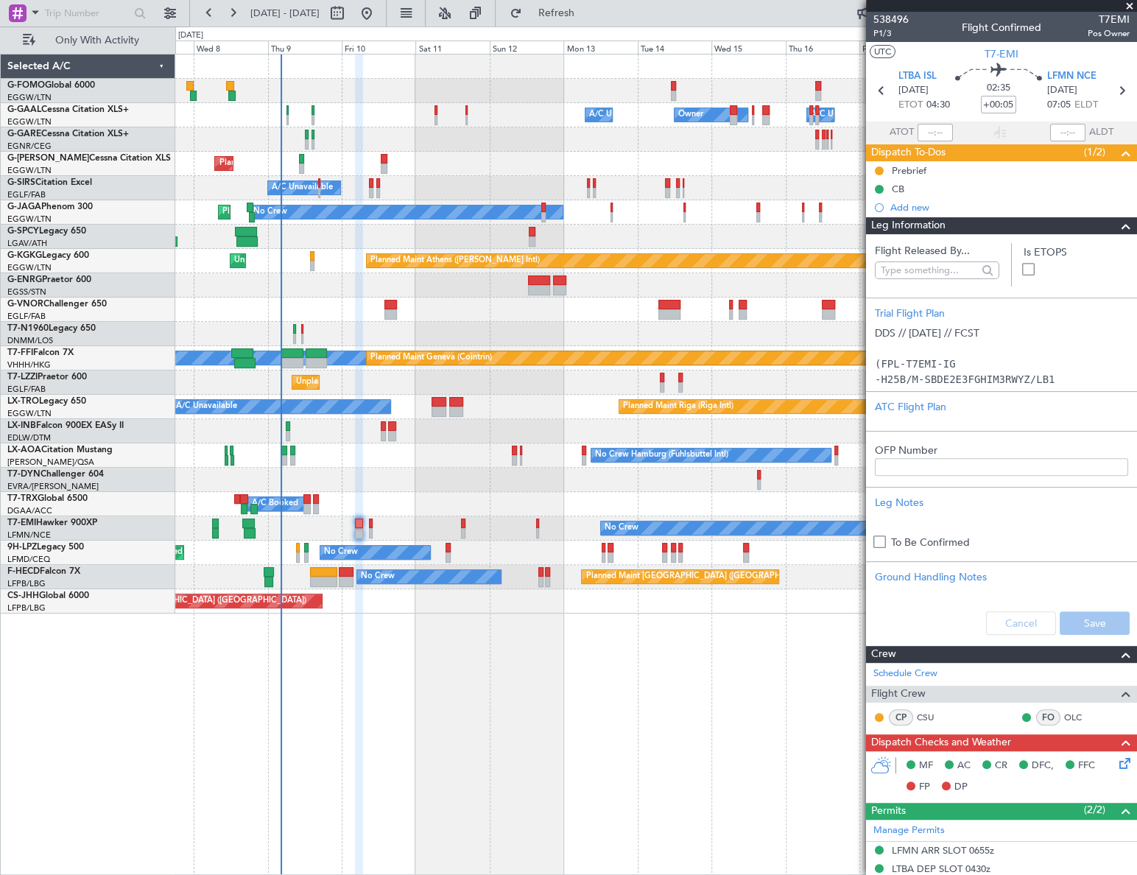
click at [1117, 219] on span at bounding box center [1126, 226] width 18 height 18
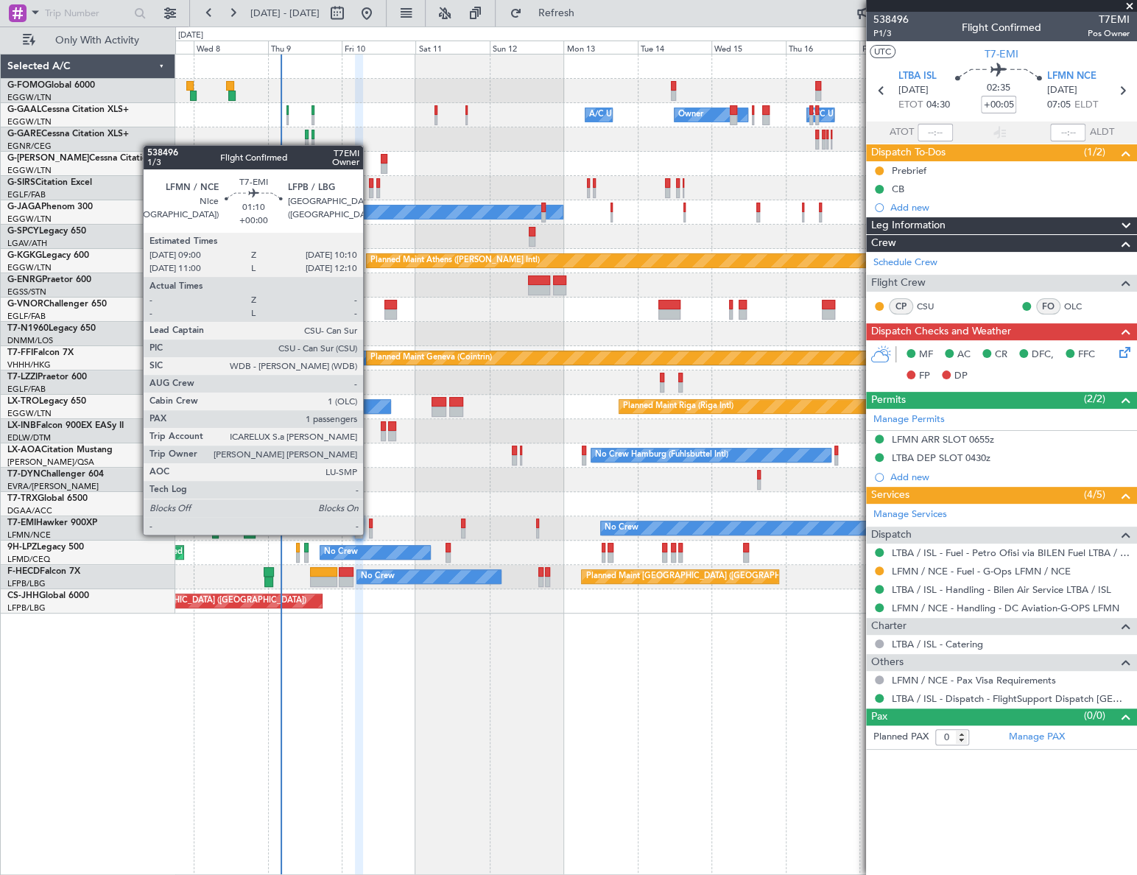
click at [370, 533] on div at bounding box center [371, 533] width 4 height 10
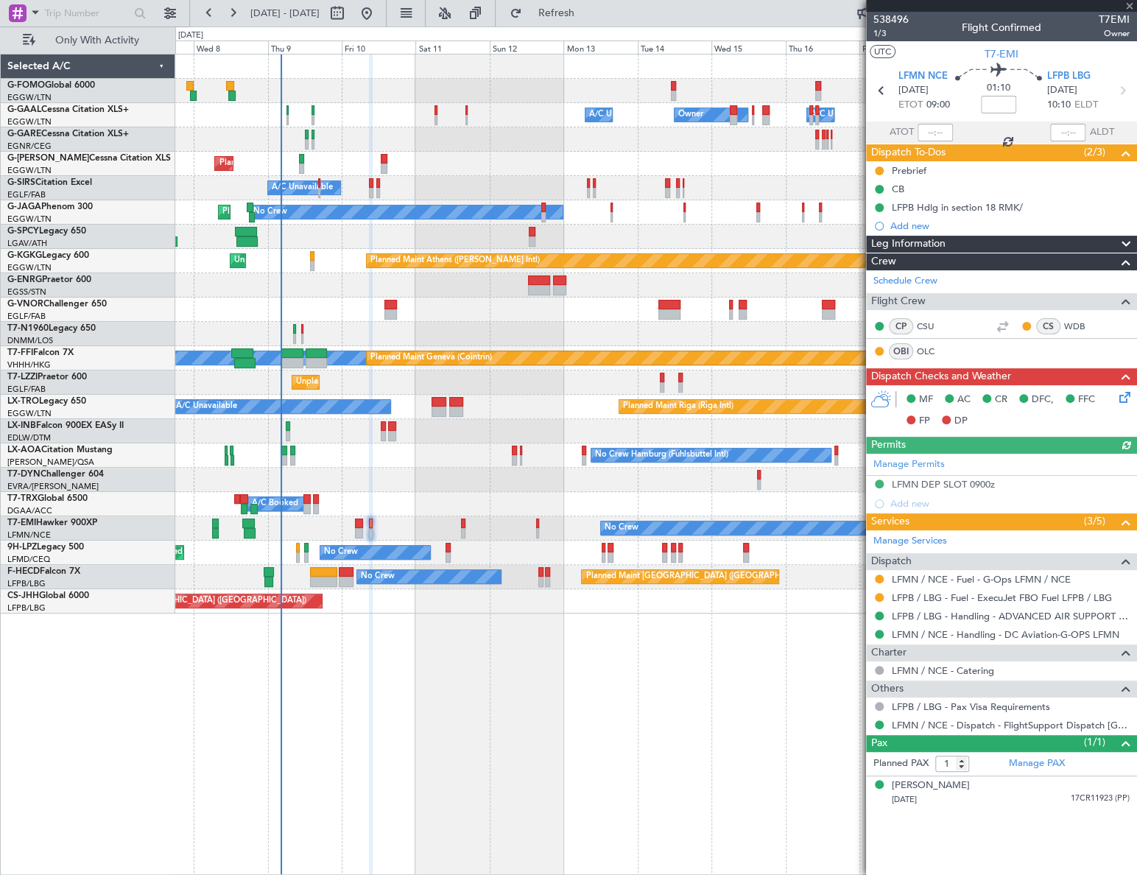
click at [1123, 401] on icon at bounding box center [1122, 395] width 12 height 12
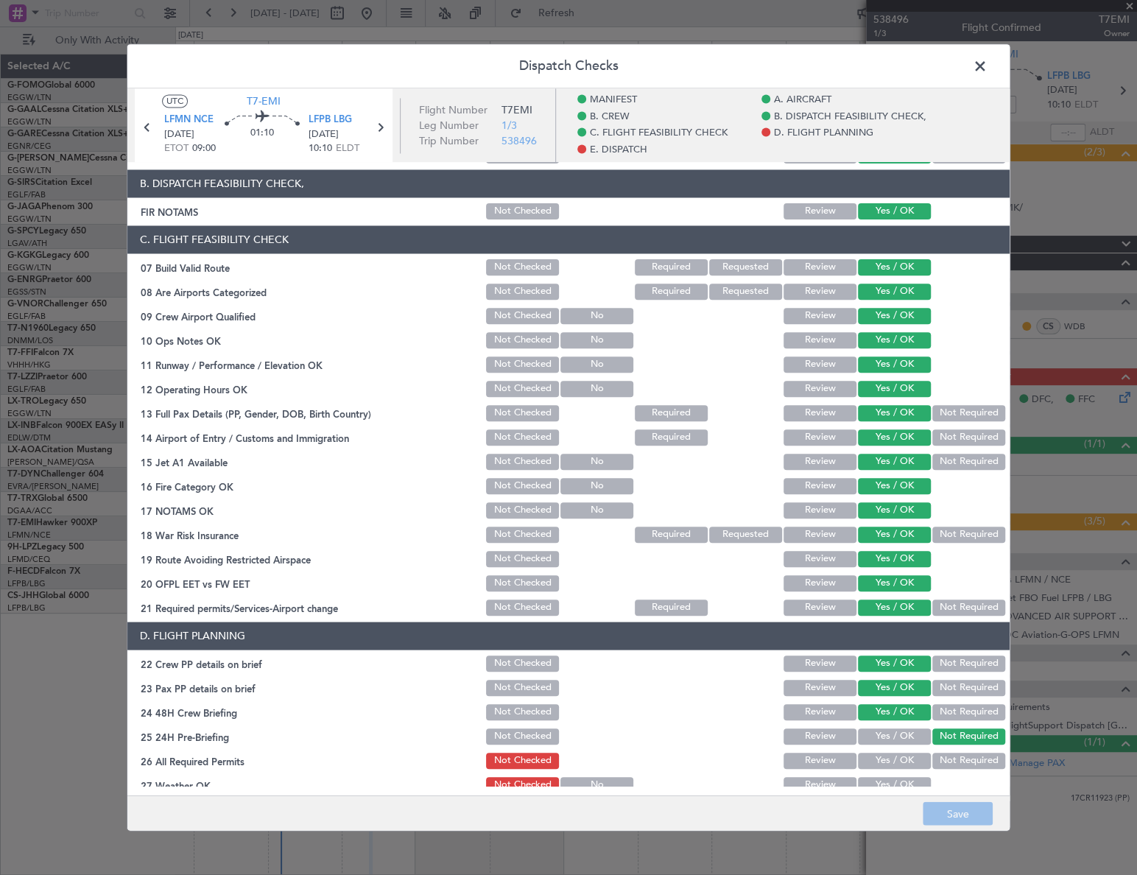
scroll to position [468, 0]
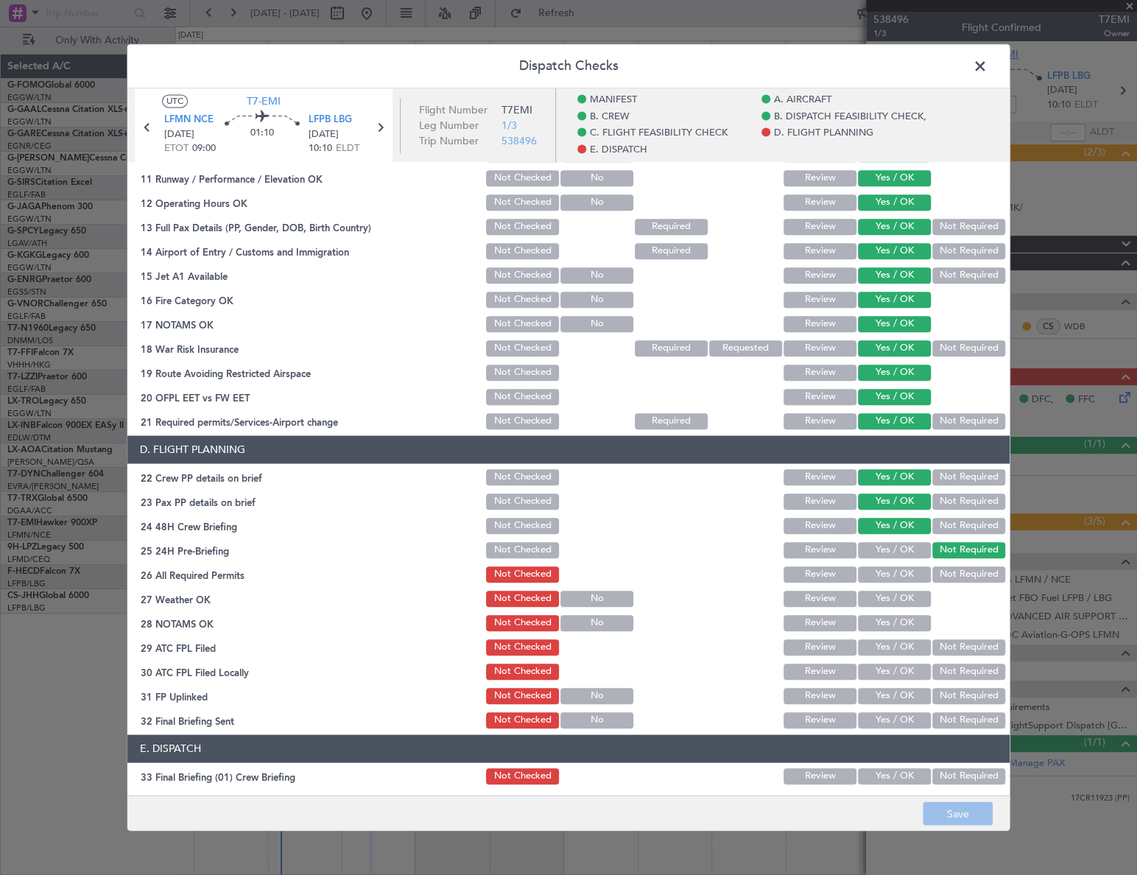
click at [987, 62] on span at bounding box center [987, 69] width 0 height 29
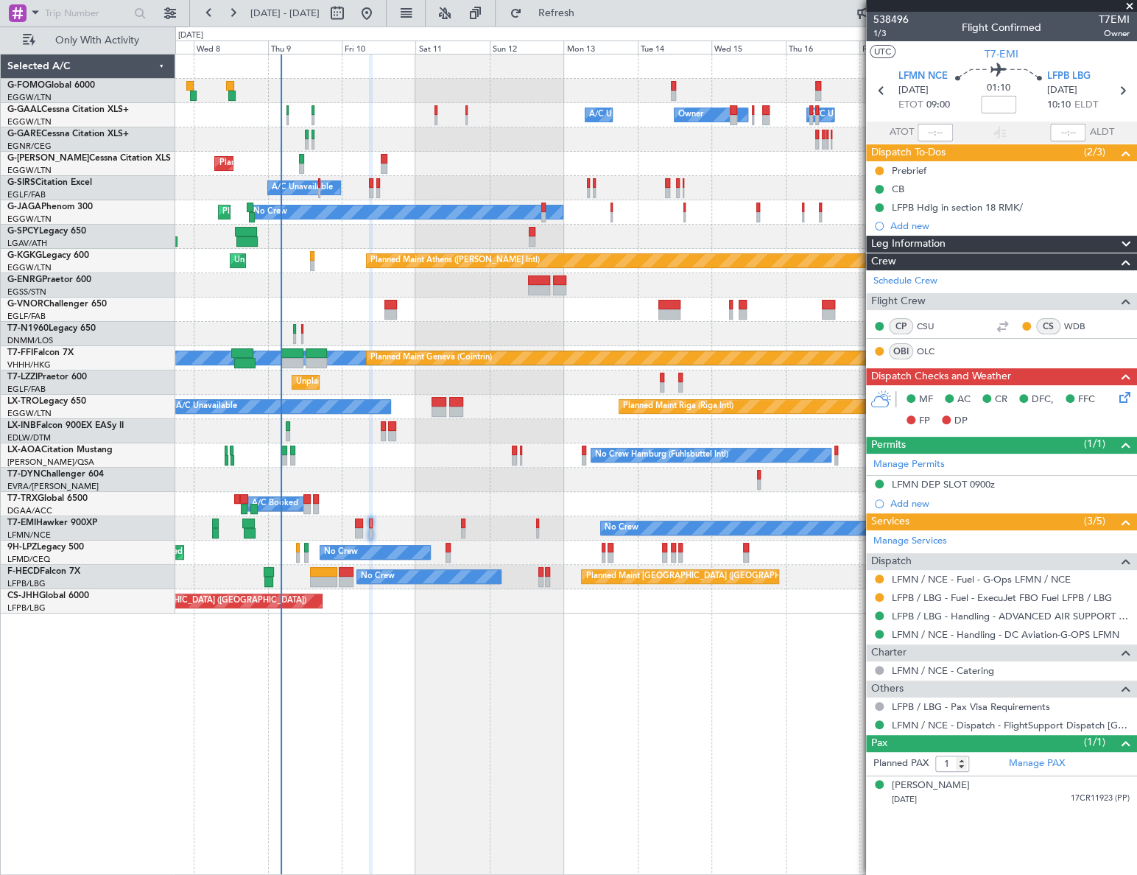
click at [1118, 398] on icon at bounding box center [1122, 395] width 12 height 12
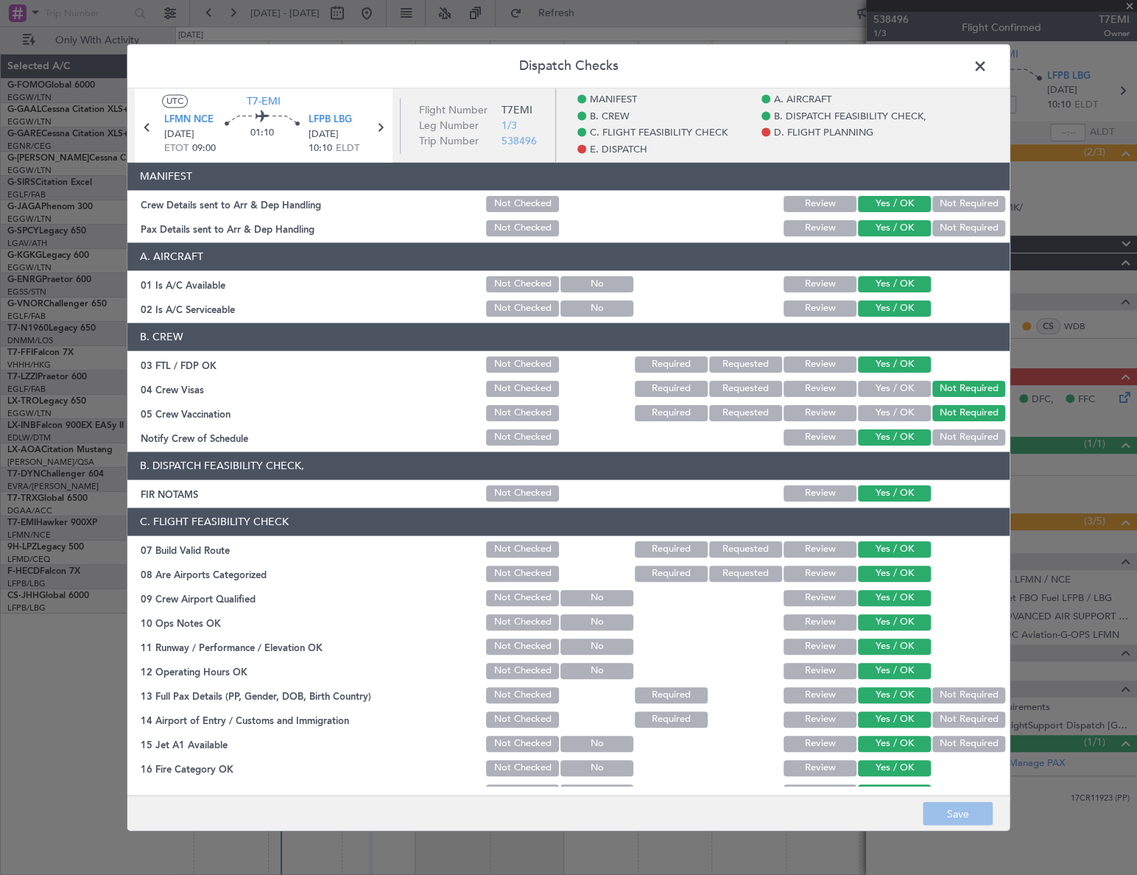
scroll to position [535, 0]
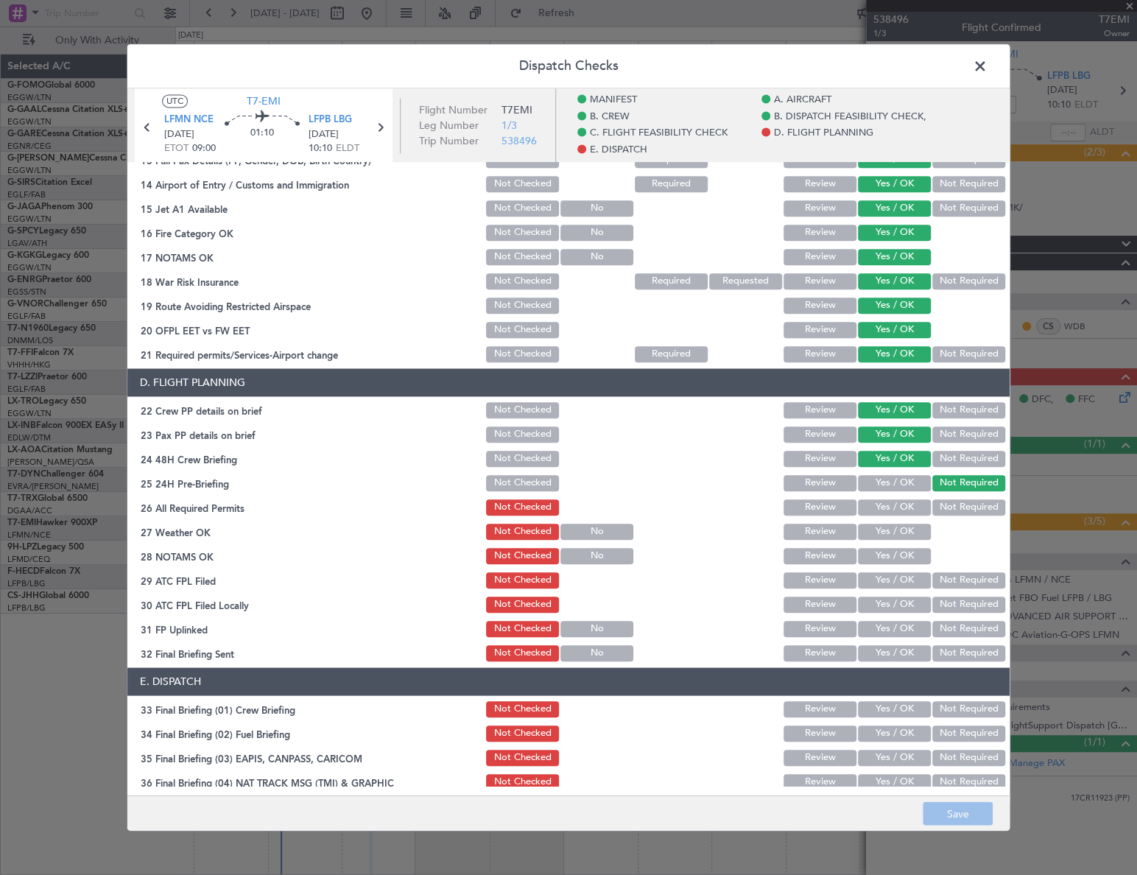
click at [987, 67] on span at bounding box center [987, 69] width 0 height 29
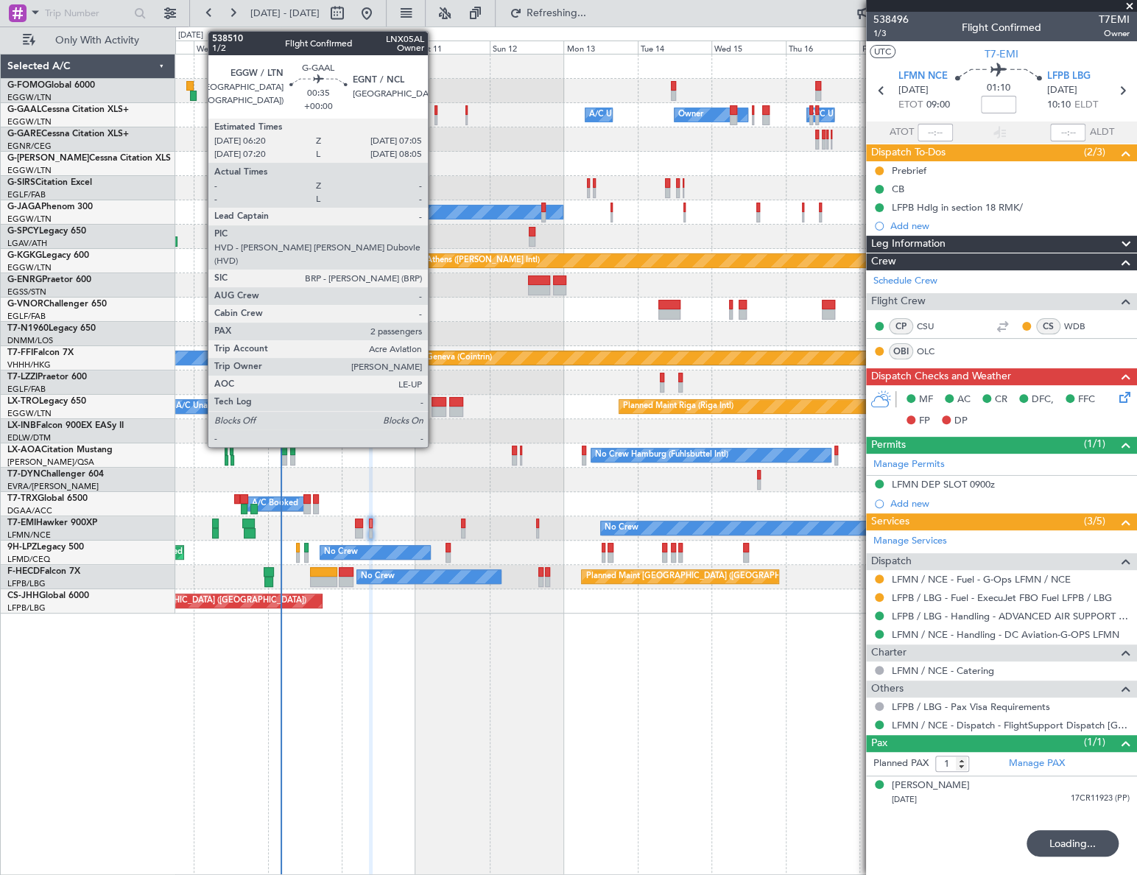
click at [434, 115] on div at bounding box center [435, 120] width 3 height 10
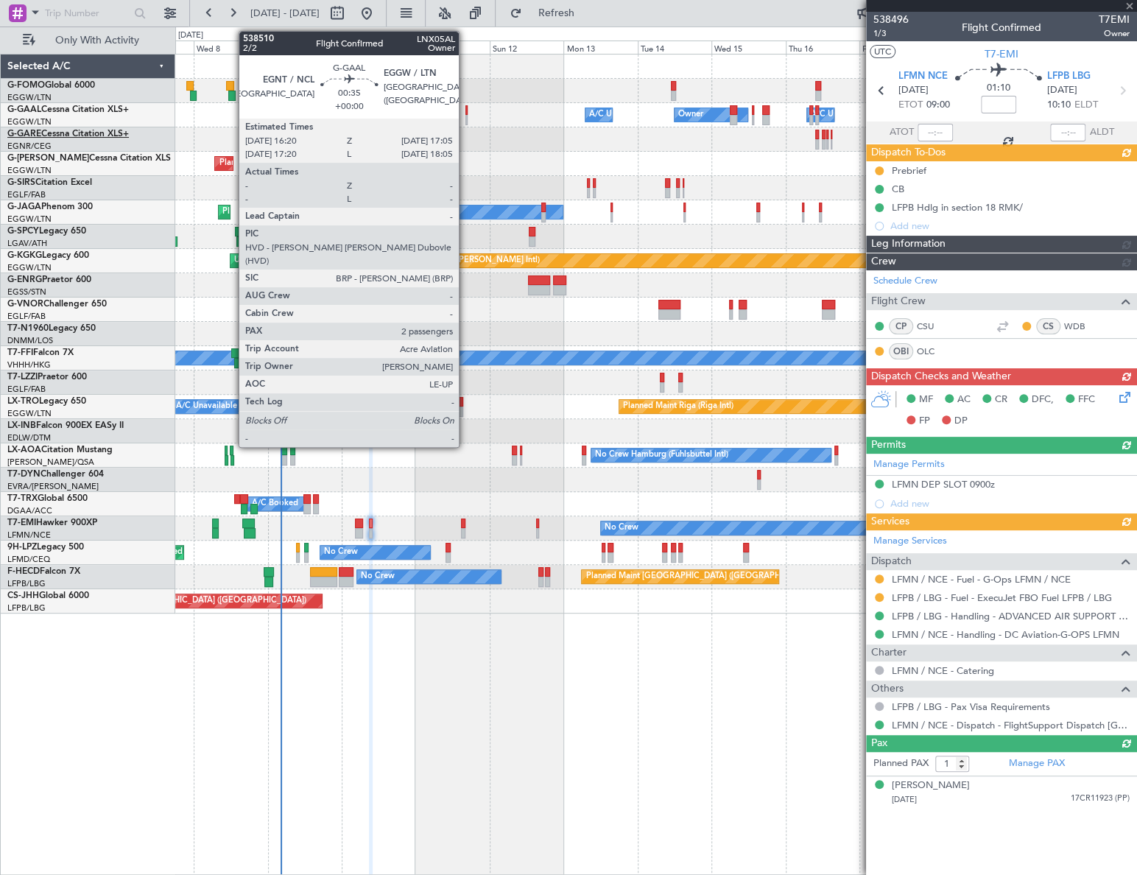
type input "2"
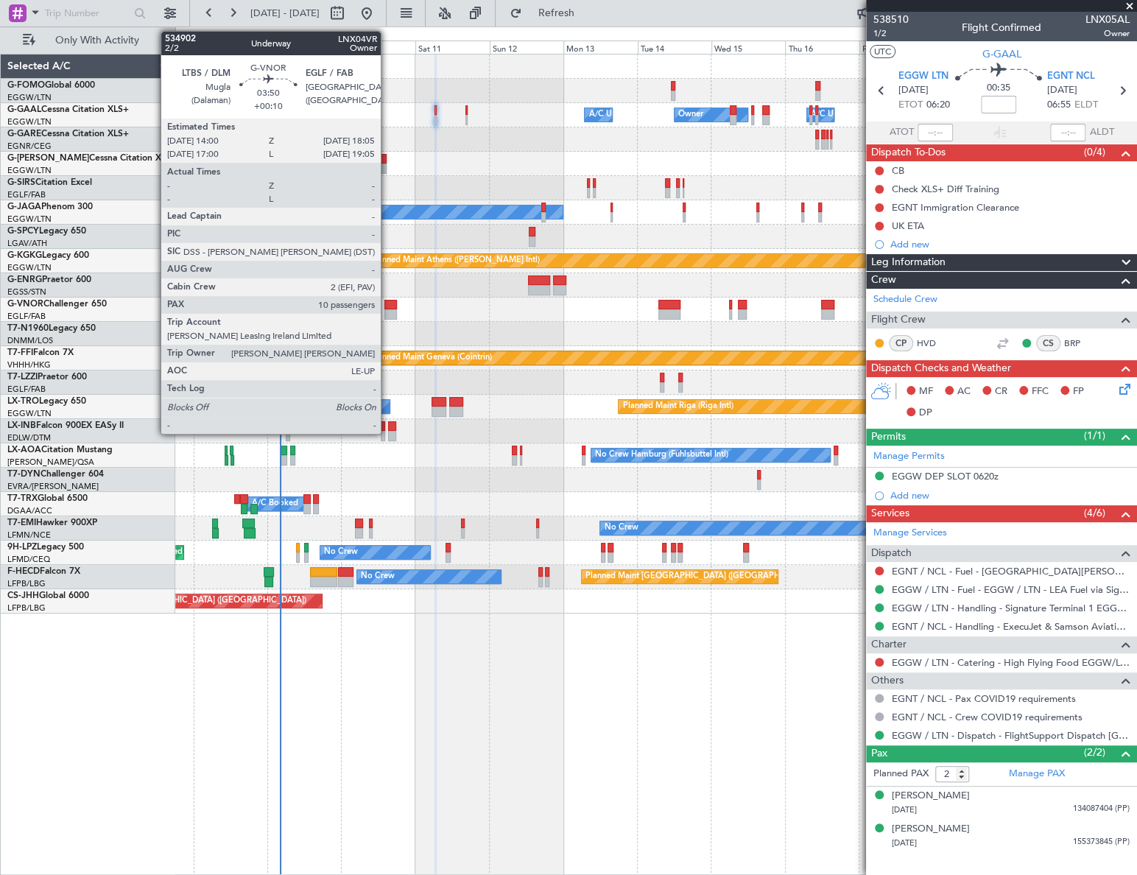
click at [387, 306] on div at bounding box center [390, 305] width 13 height 10
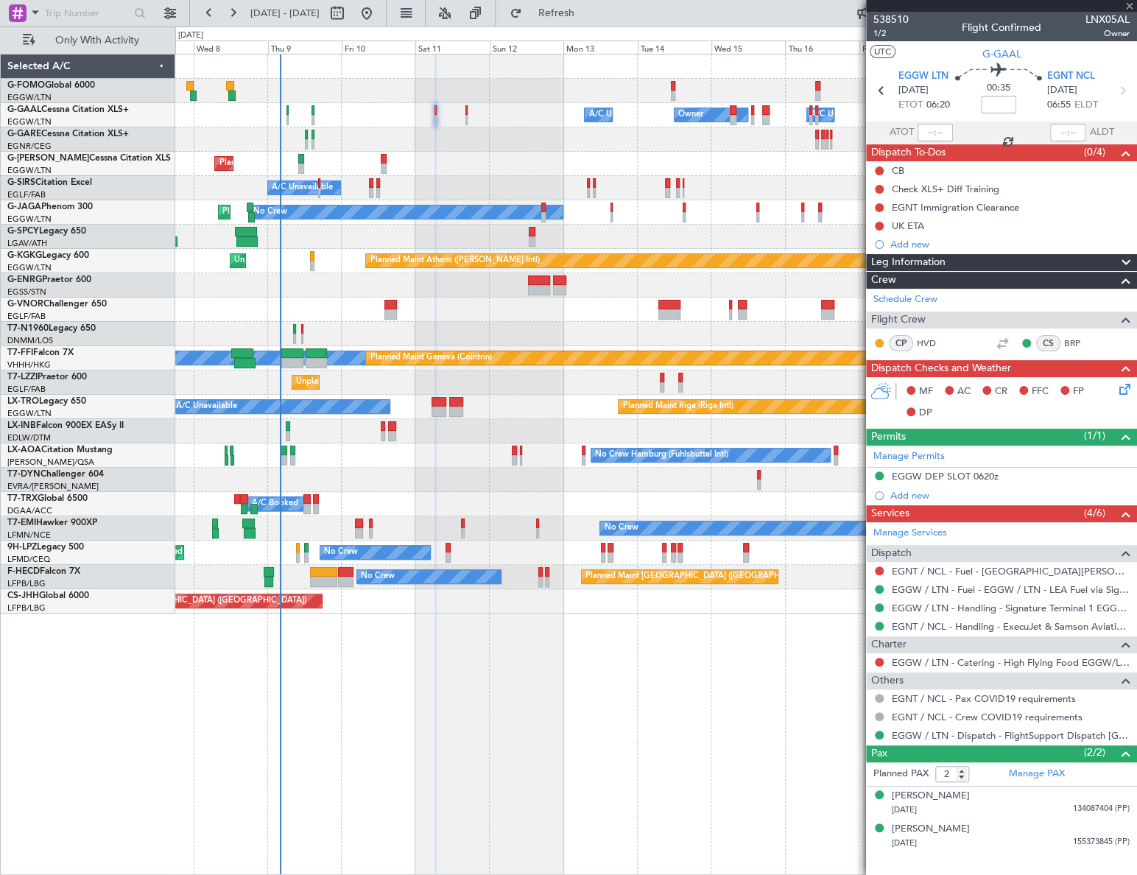
type input "+00:10"
type input "10"
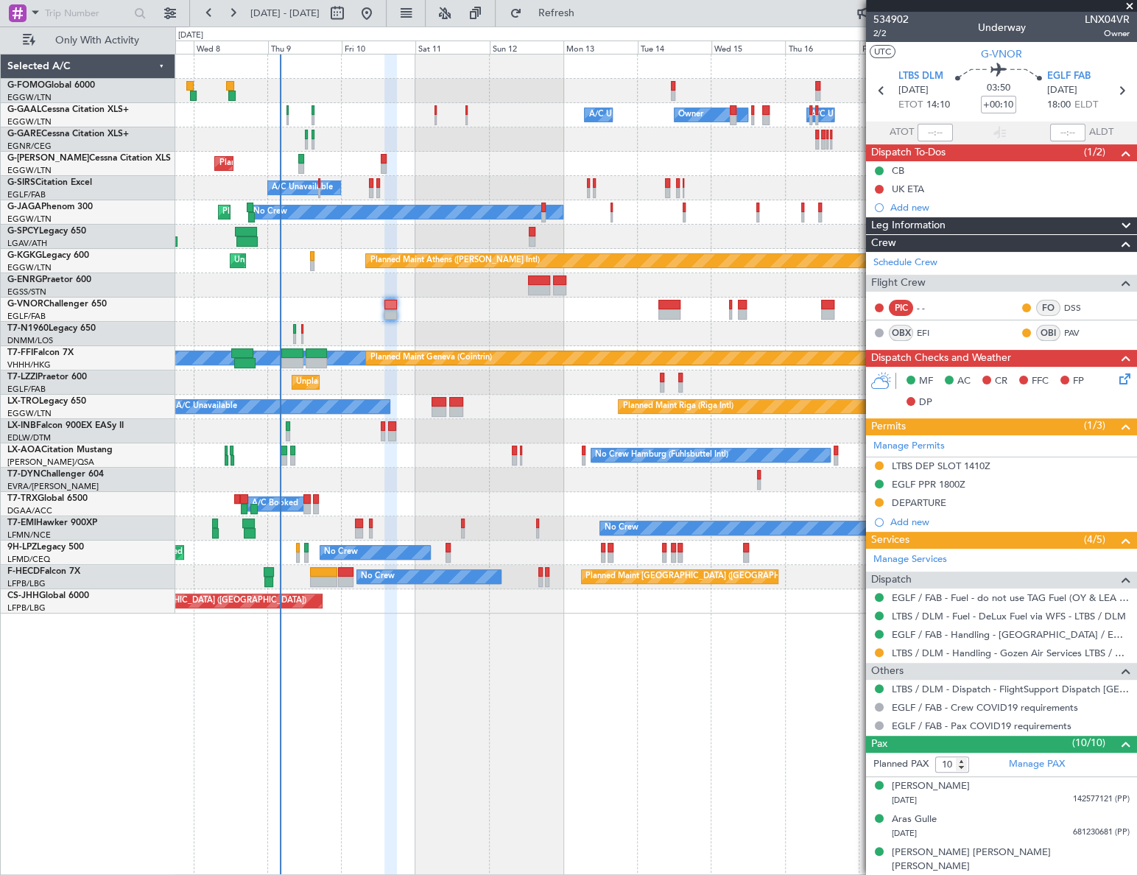
click at [1116, 381] on icon at bounding box center [1122, 376] width 12 height 12
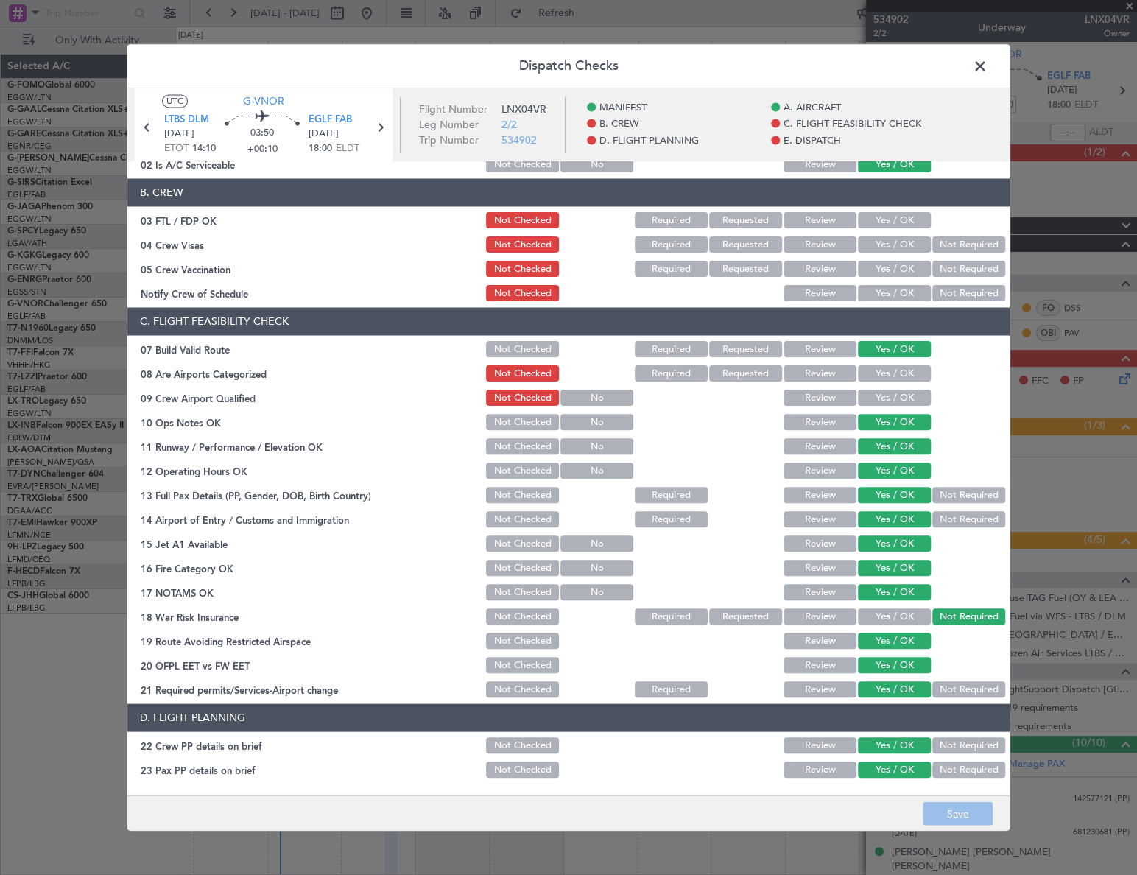
scroll to position [334, 0]
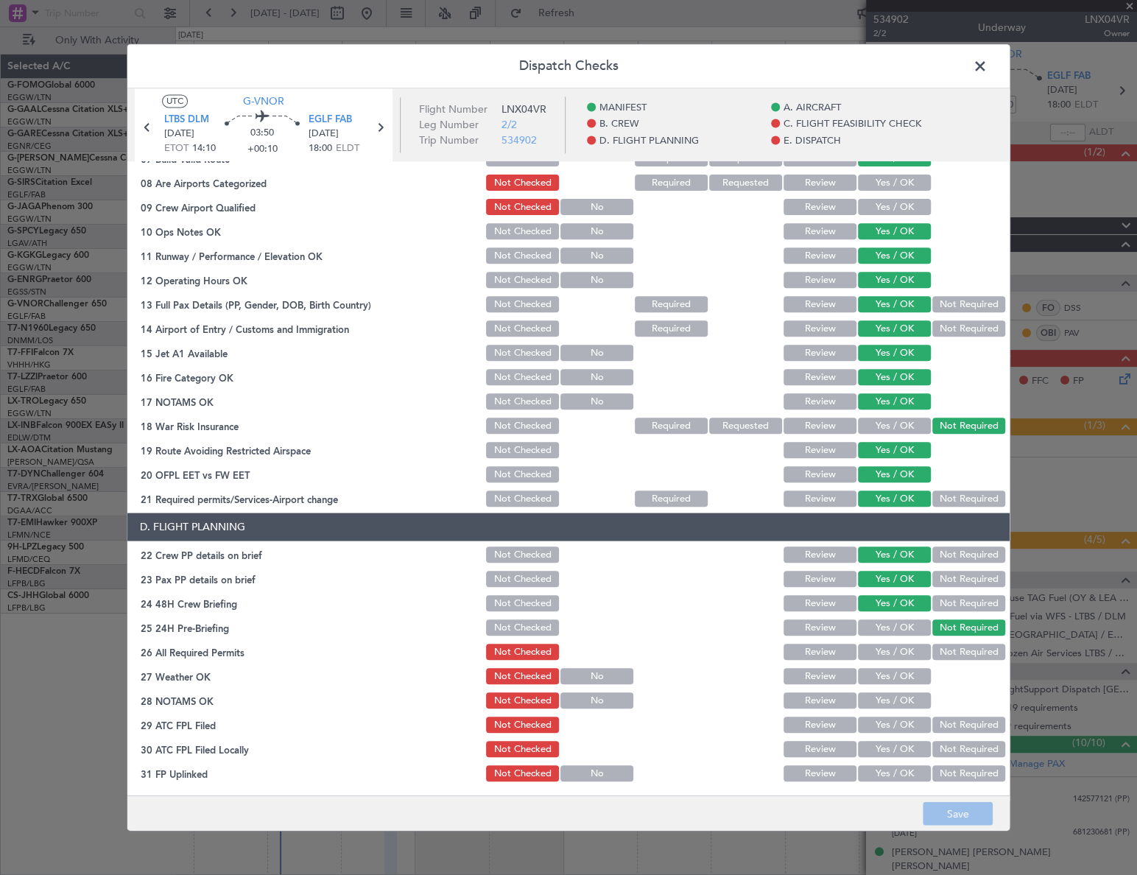
click at [987, 77] on span at bounding box center [987, 69] width 0 height 29
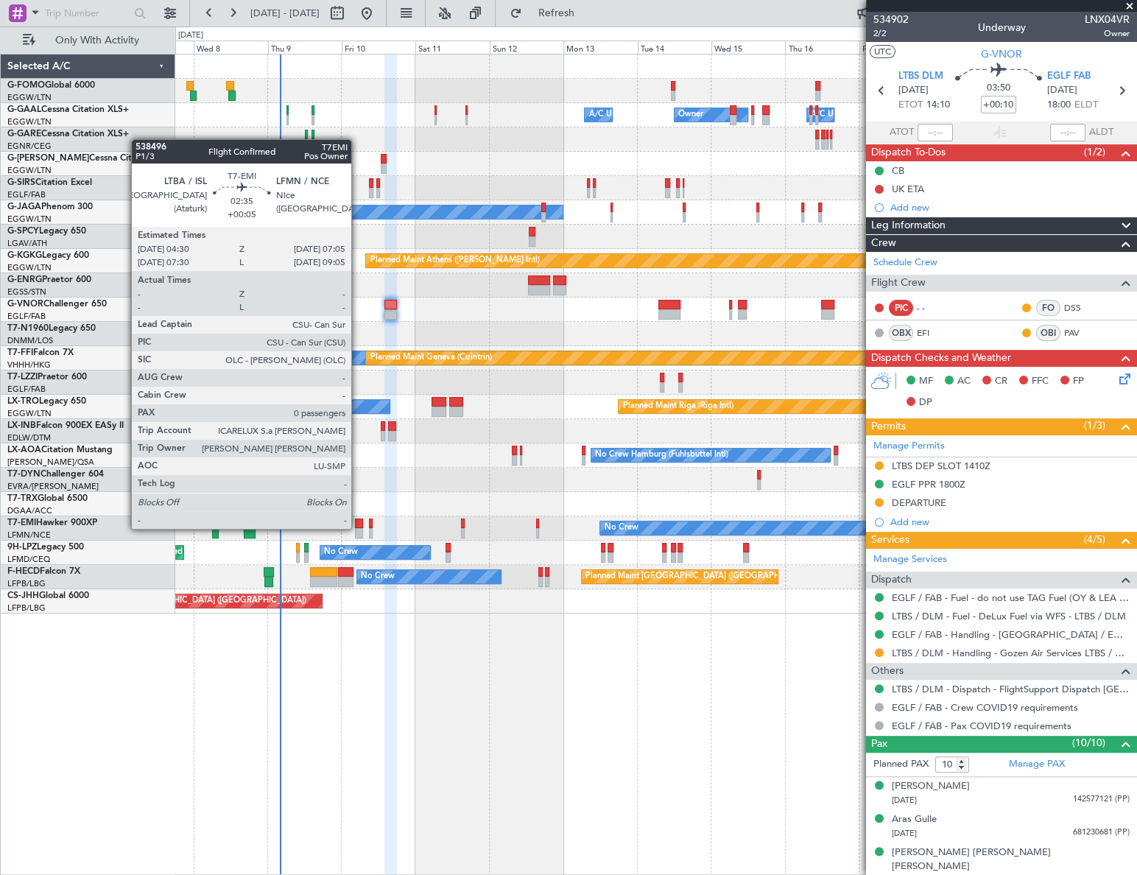
click at [358, 528] on div at bounding box center [359, 533] width 8 height 10
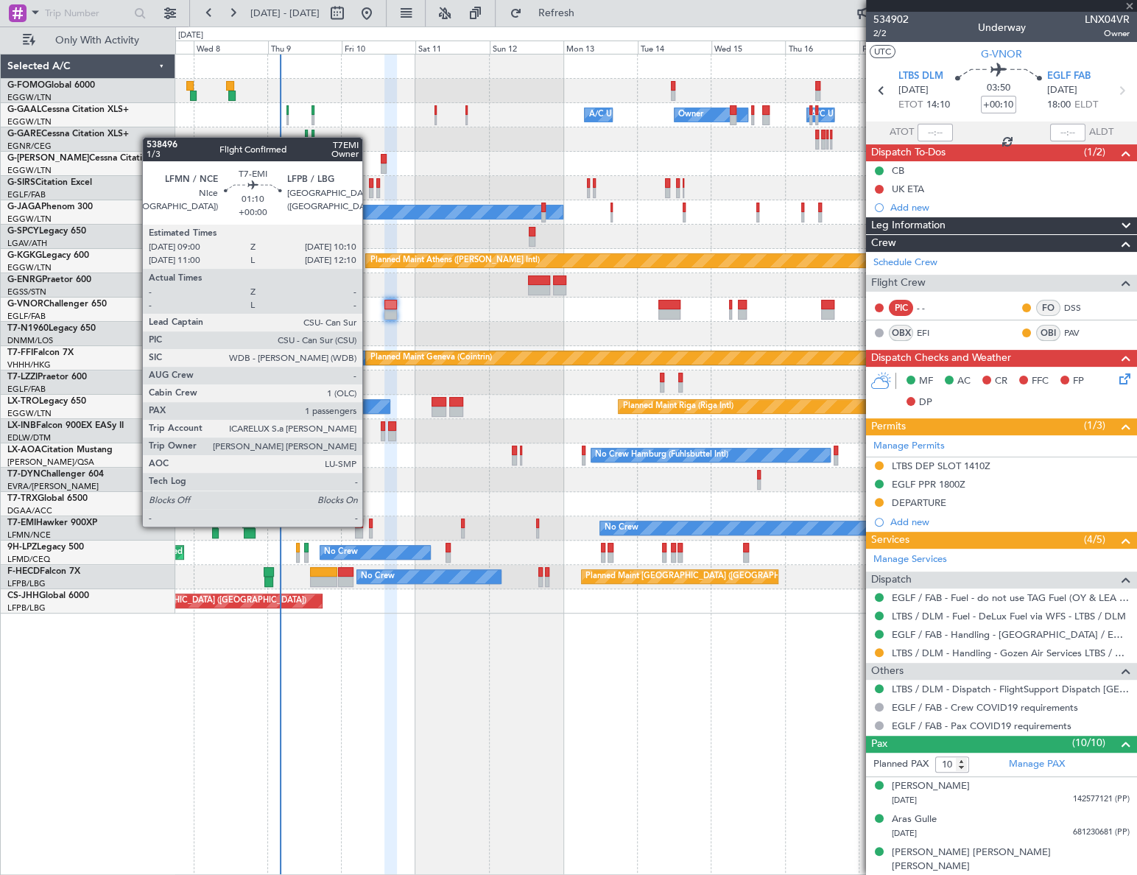
type input "+00:05"
type input "0"
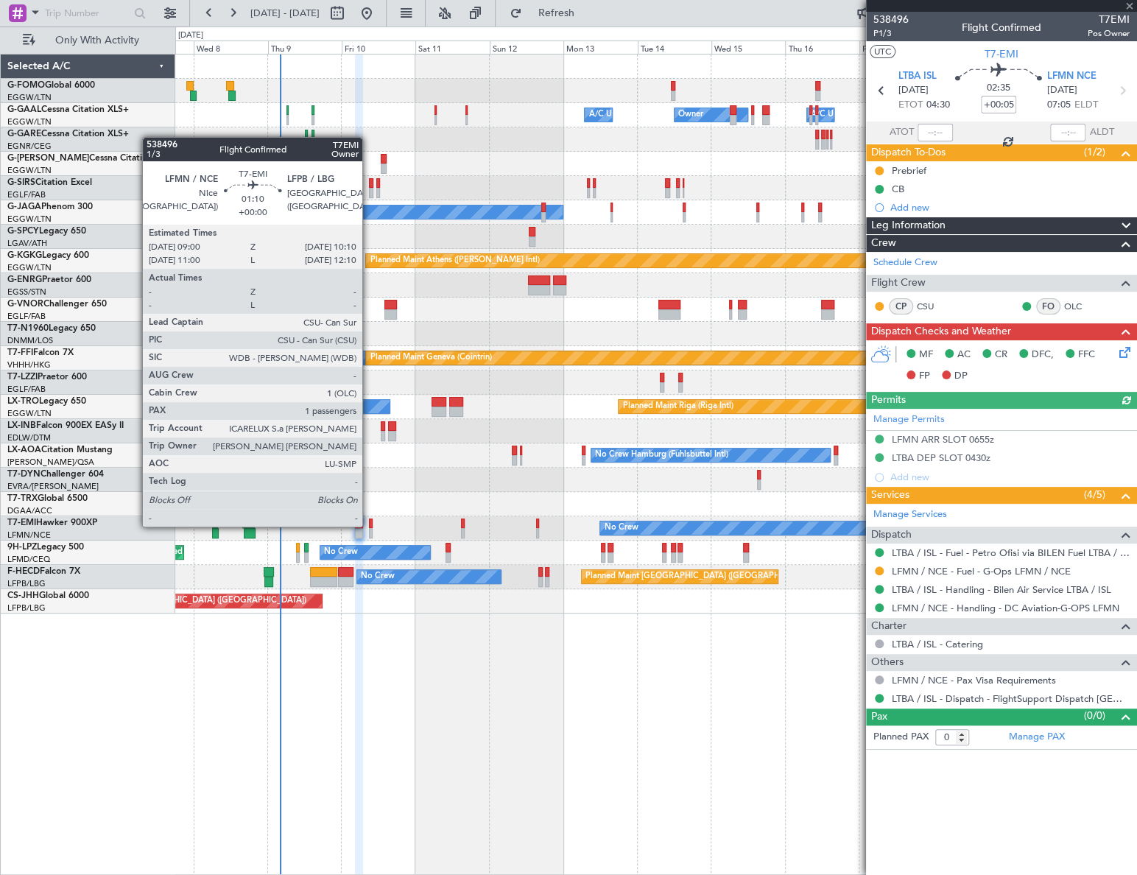
click at [369, 525] on div at bounding box center [371, 523] width 4 height 10
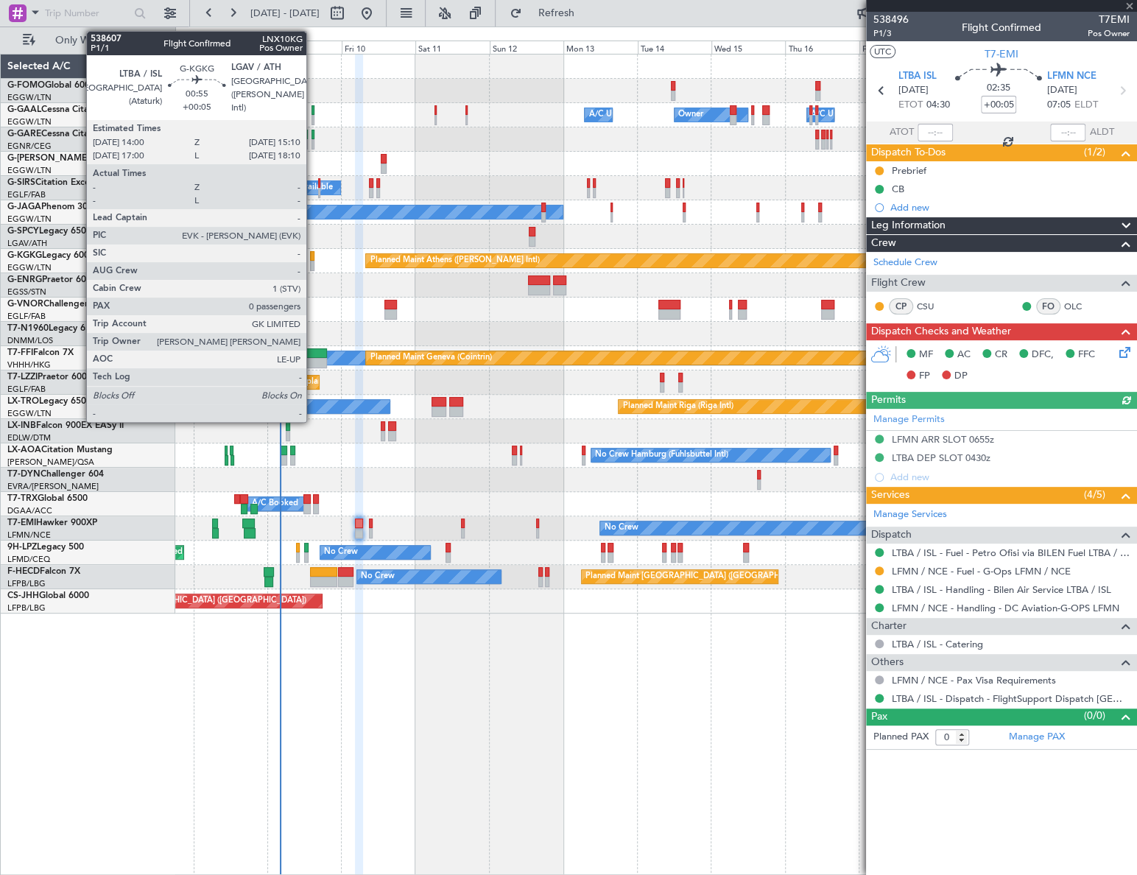
type input "1"
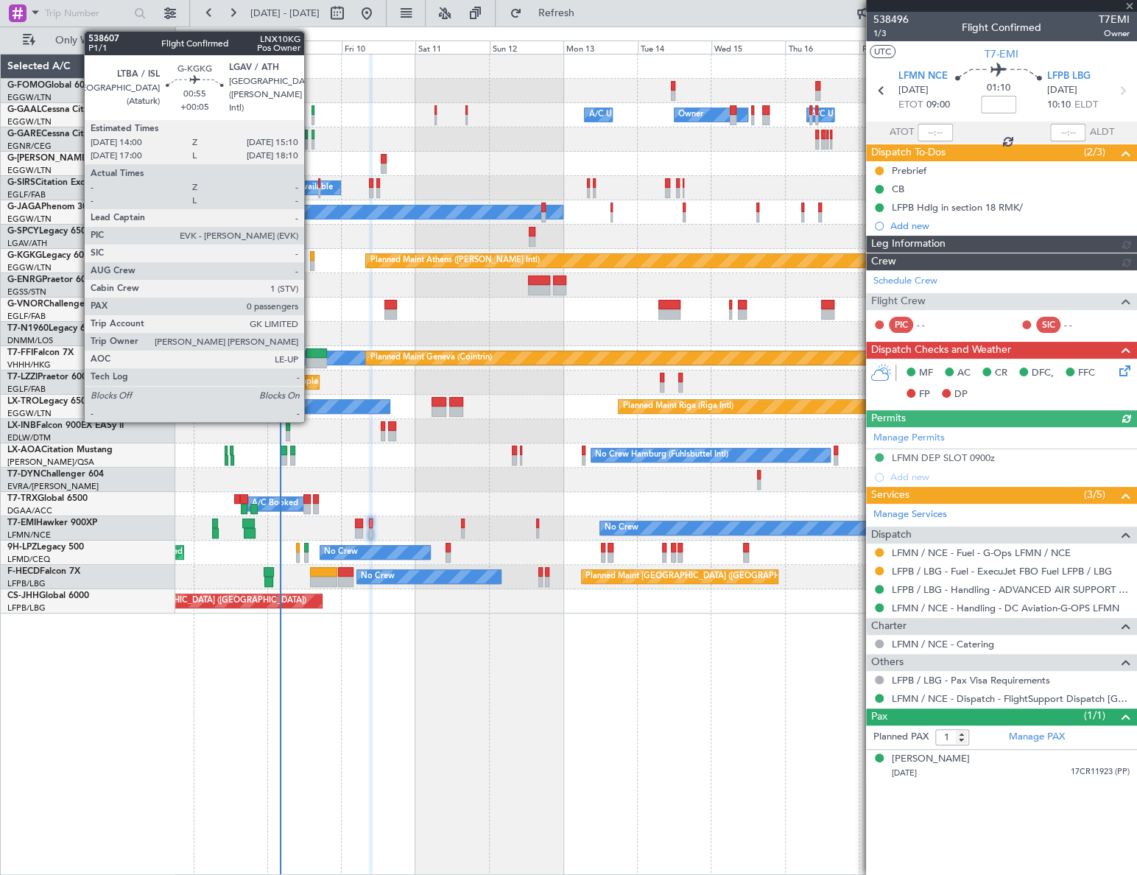
click at [311, 261] on div at bounding box center [312, 266] width 4 height 10
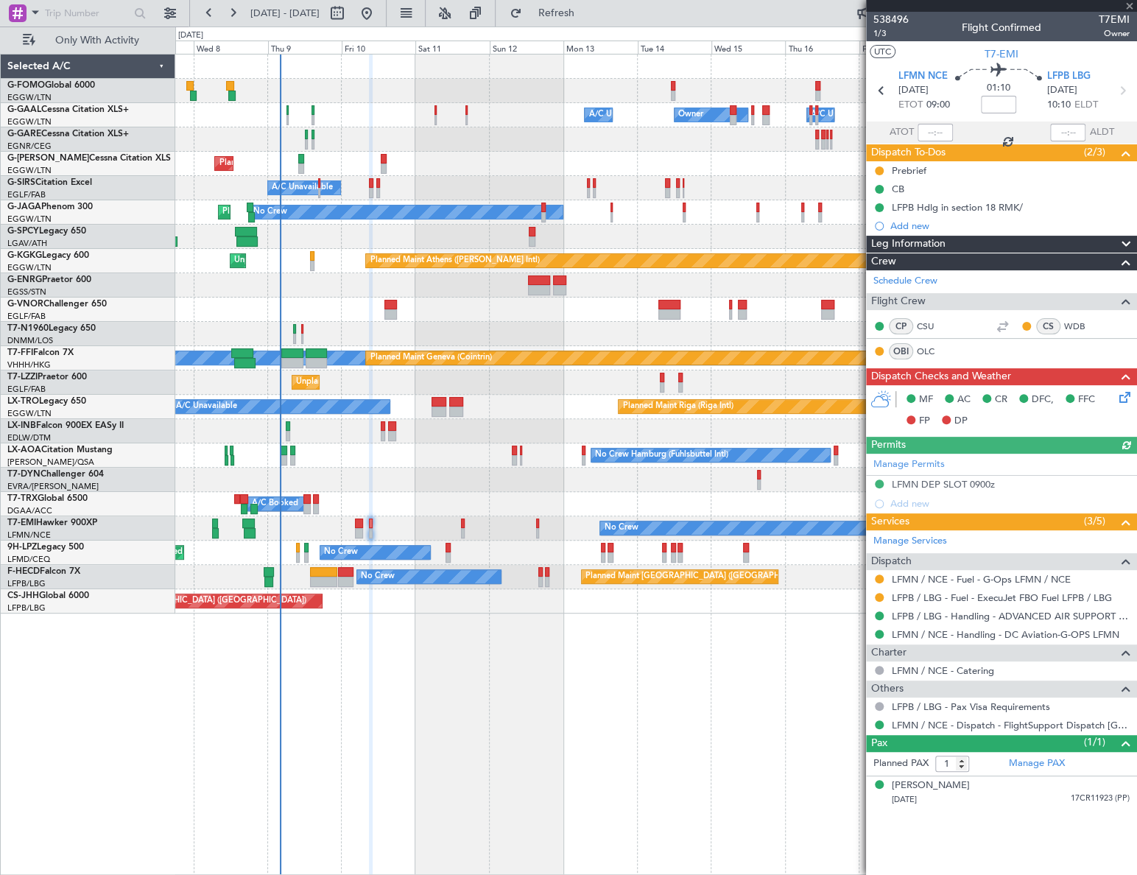
type input "+00:05"
type input "0"
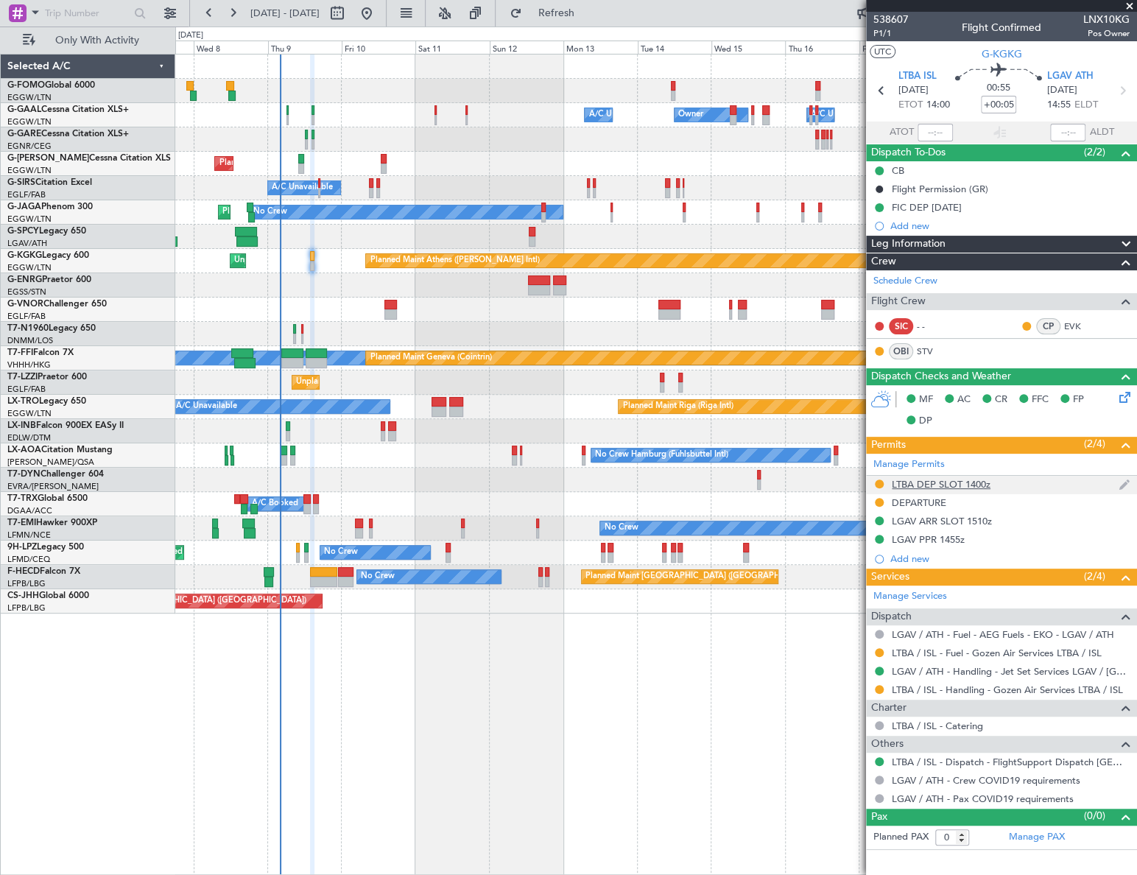
click at [932, 478] on div "LTBA DEP SLOT 1400z" at bounding box center [941, 484] width 99 height 13
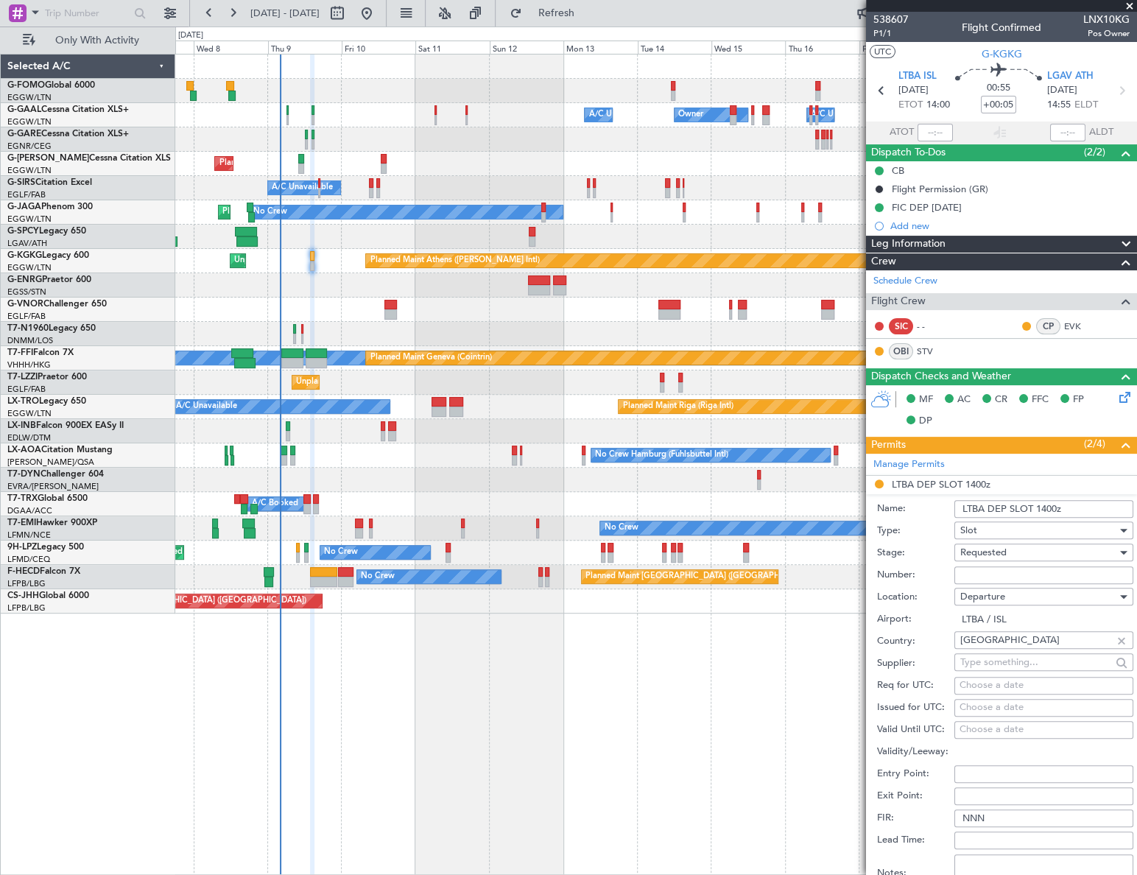
scroll to position [267, 0]
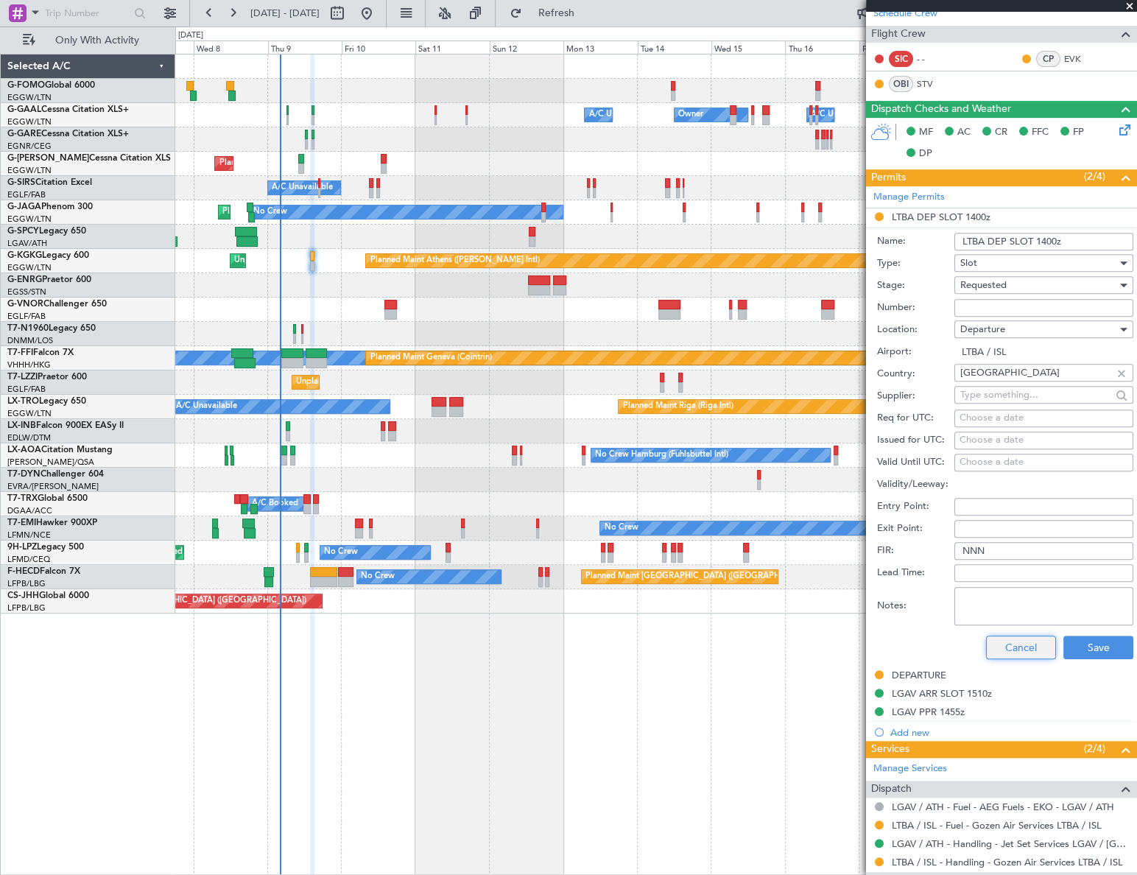
click at [1007, 642] on button "Cancel" at bounding box center [1021, 648] width 70 height 24
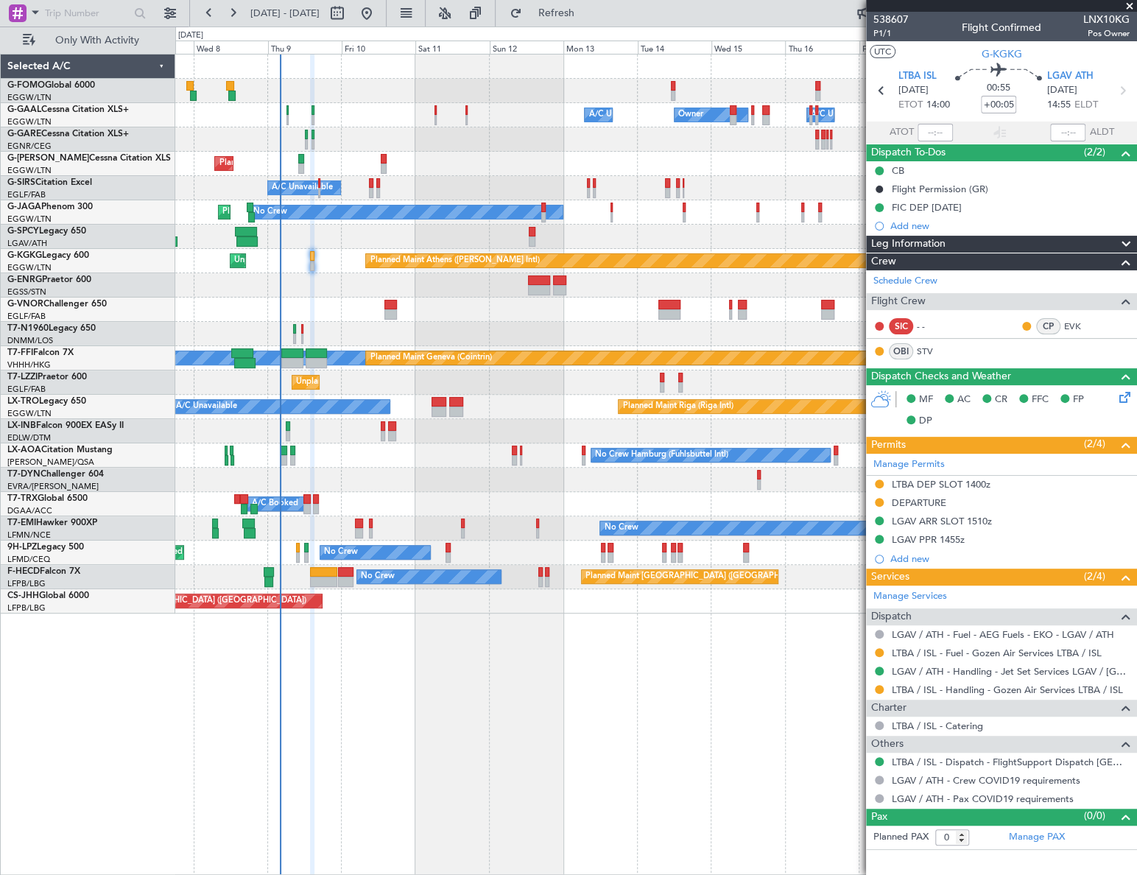
click at [924, 496] on div "DEPARTURE" at bounding box center [919, 502] width 54 height 13
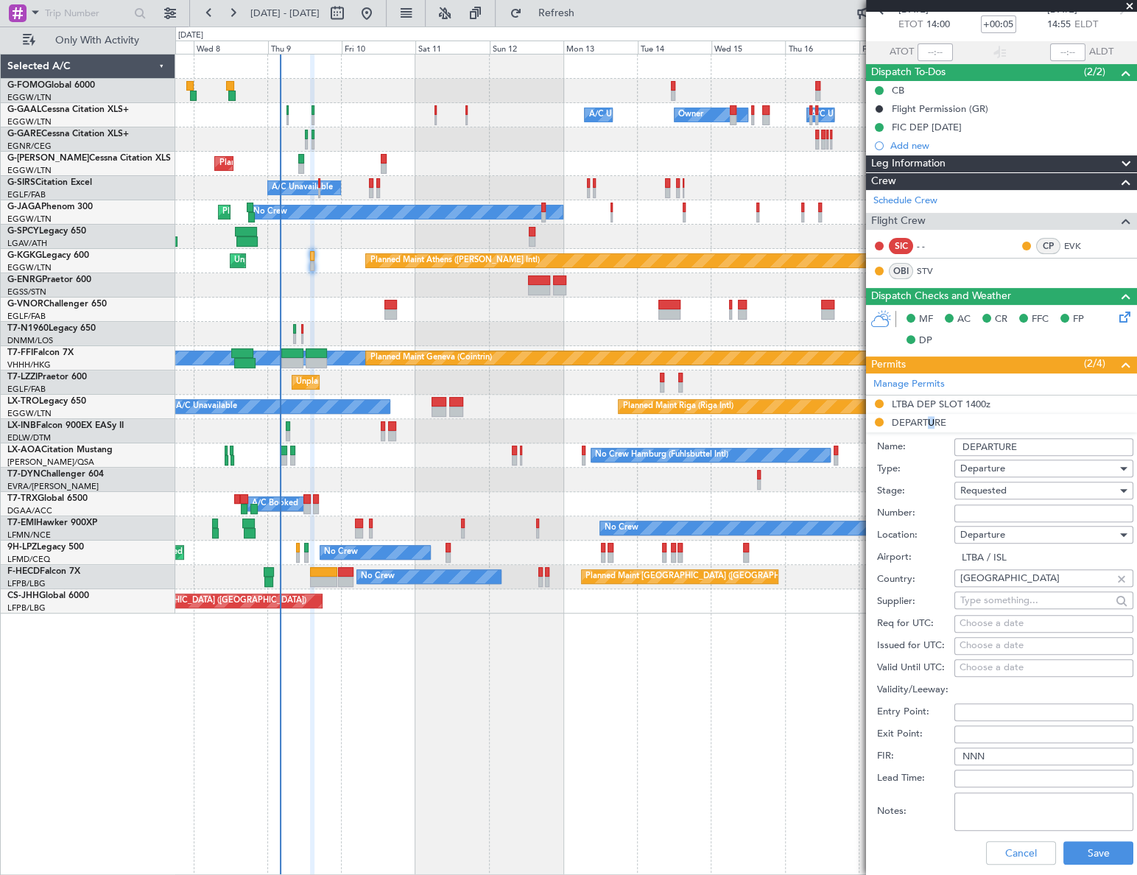
scroll to position [200, 0]
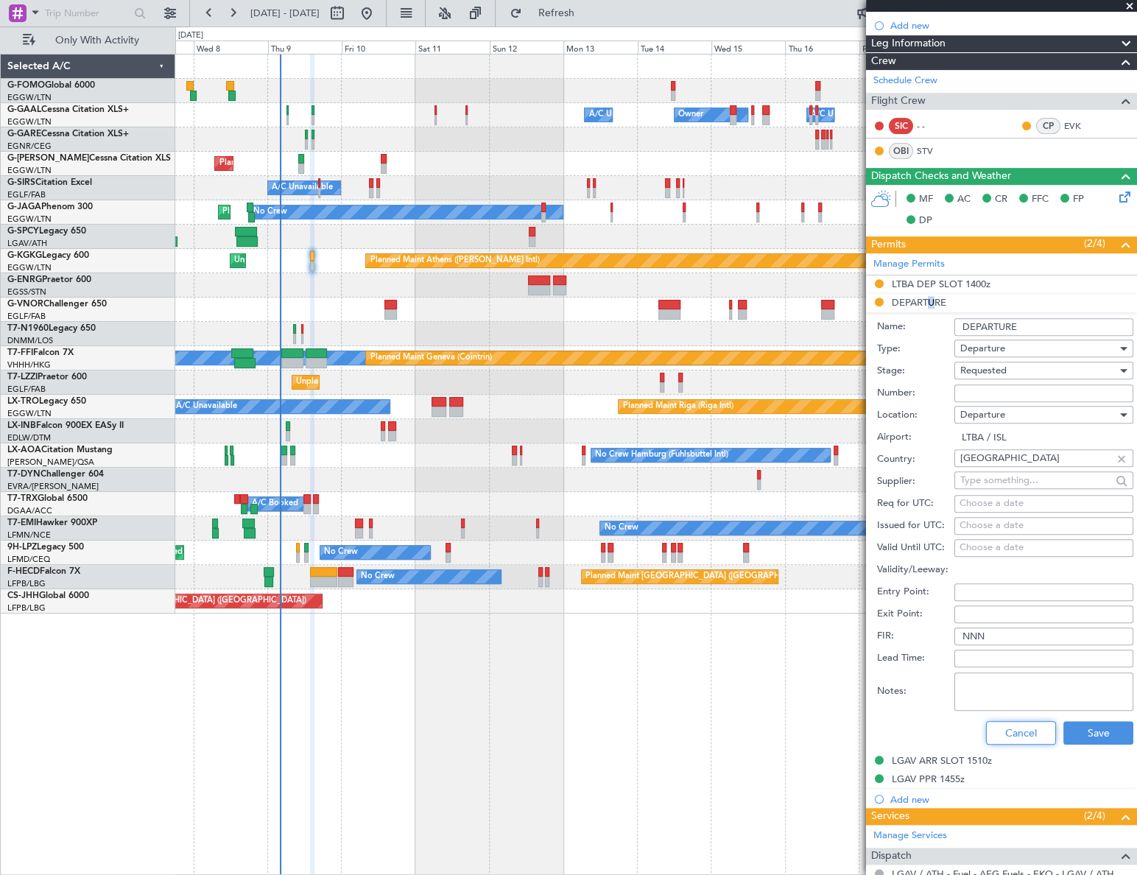
click at [1028, 730] on button "Cancel" at bounding box center [1021, 733] width 70 height 24
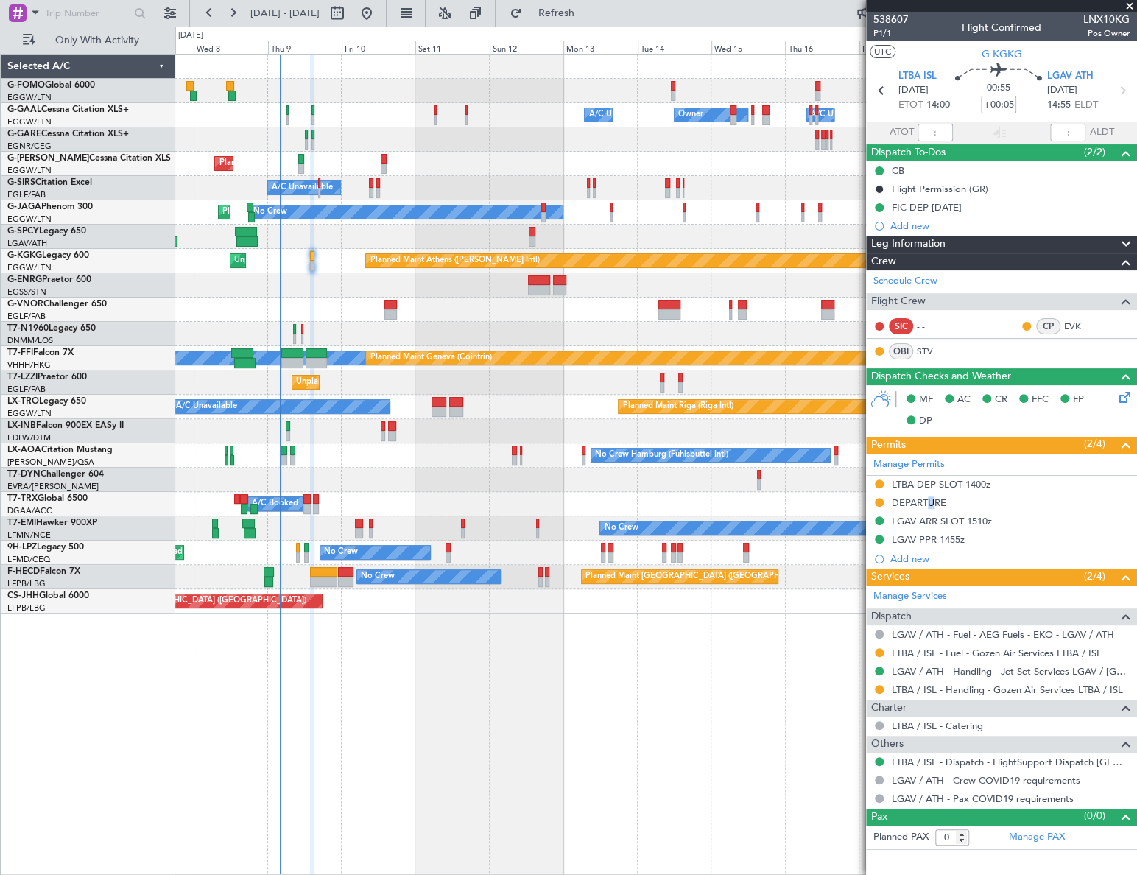
scroll to position [0, 0]
click at [977, 689] on link "LTBA / ISL - Handling - Gozen Air Services LTBA / ISL" at bounding box center [1007, 689] width 231 height 13
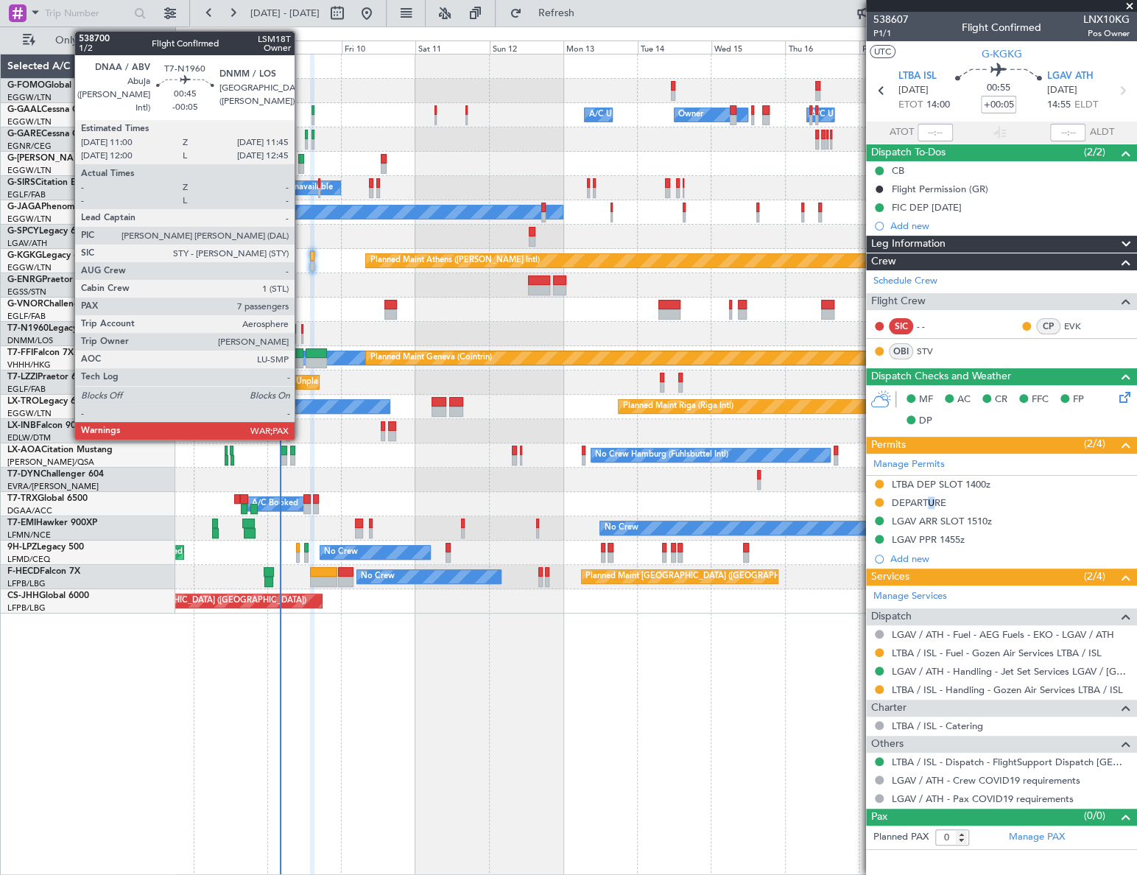
click at [301, 331] on div at bounding box center [302, 329] width 3 height 10
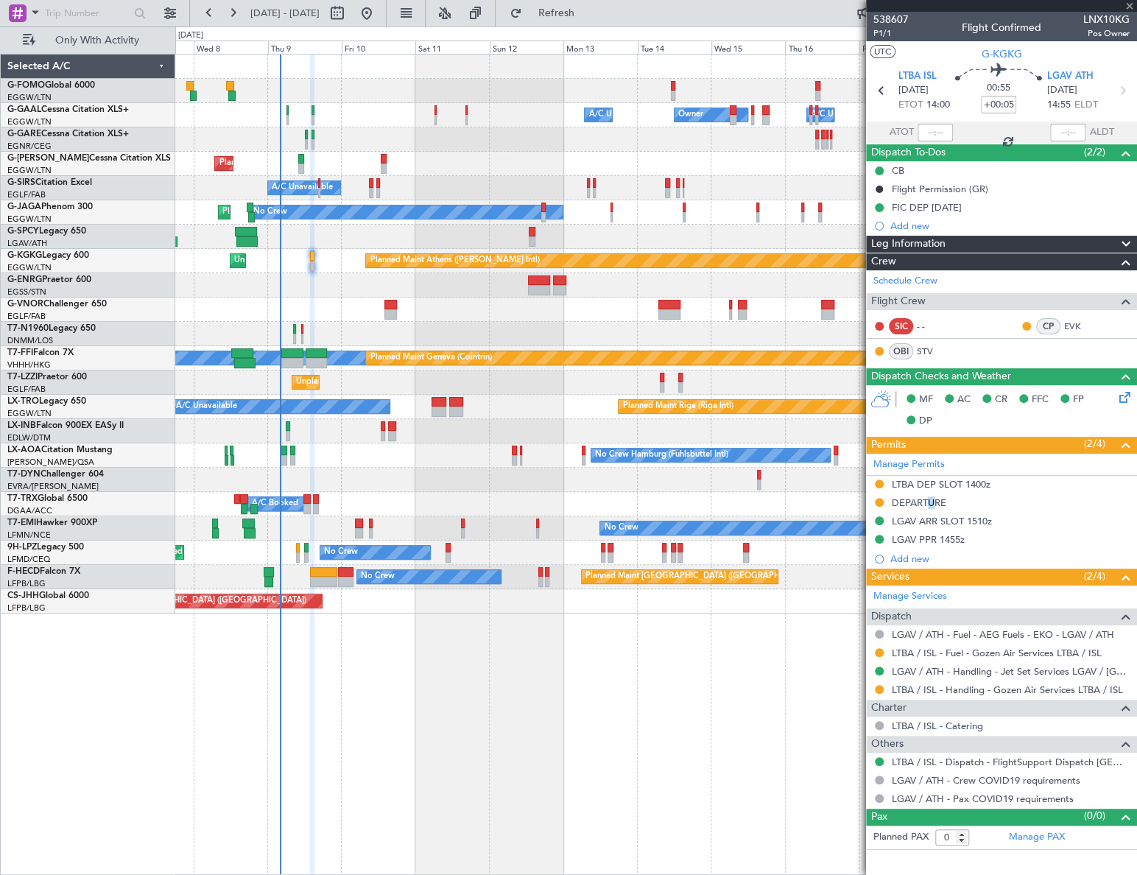
type input "-00:05"
type input "7"
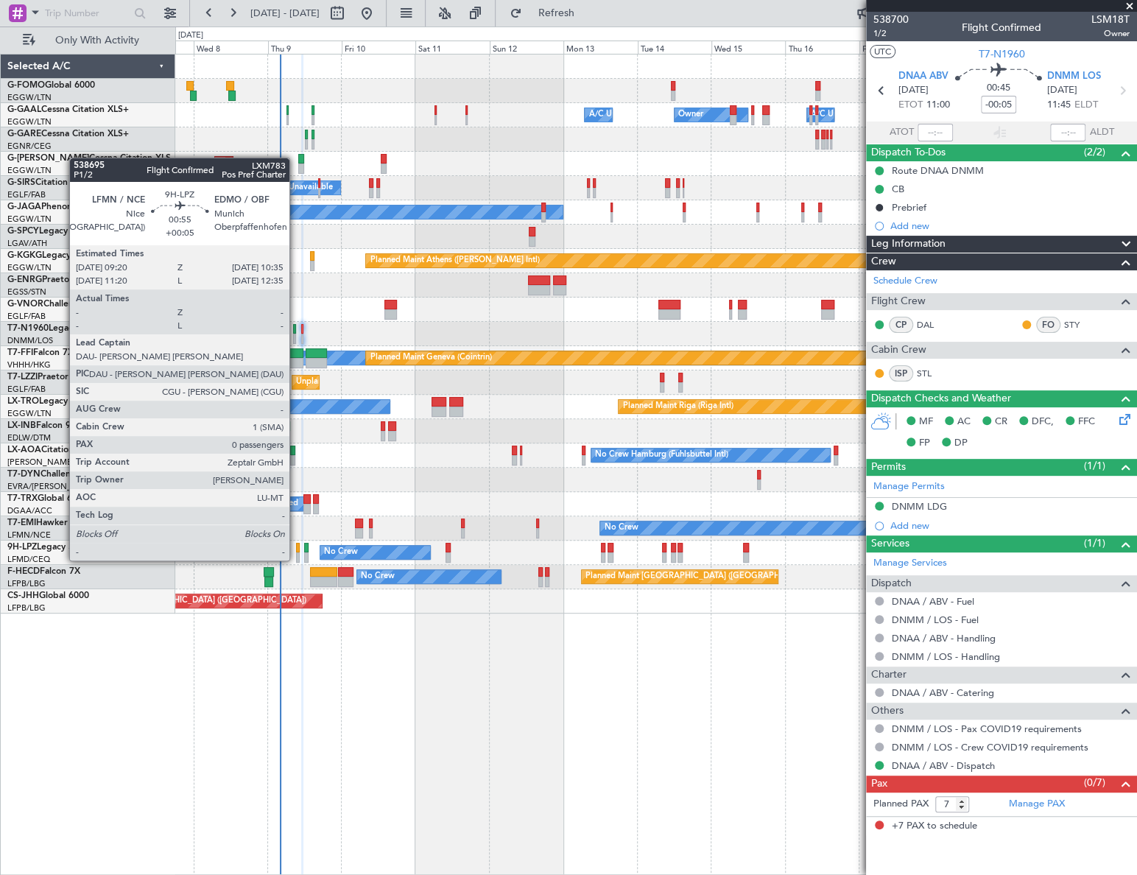
click at [296, 546] on div at bounding box center [298, 548] width 4 height 10
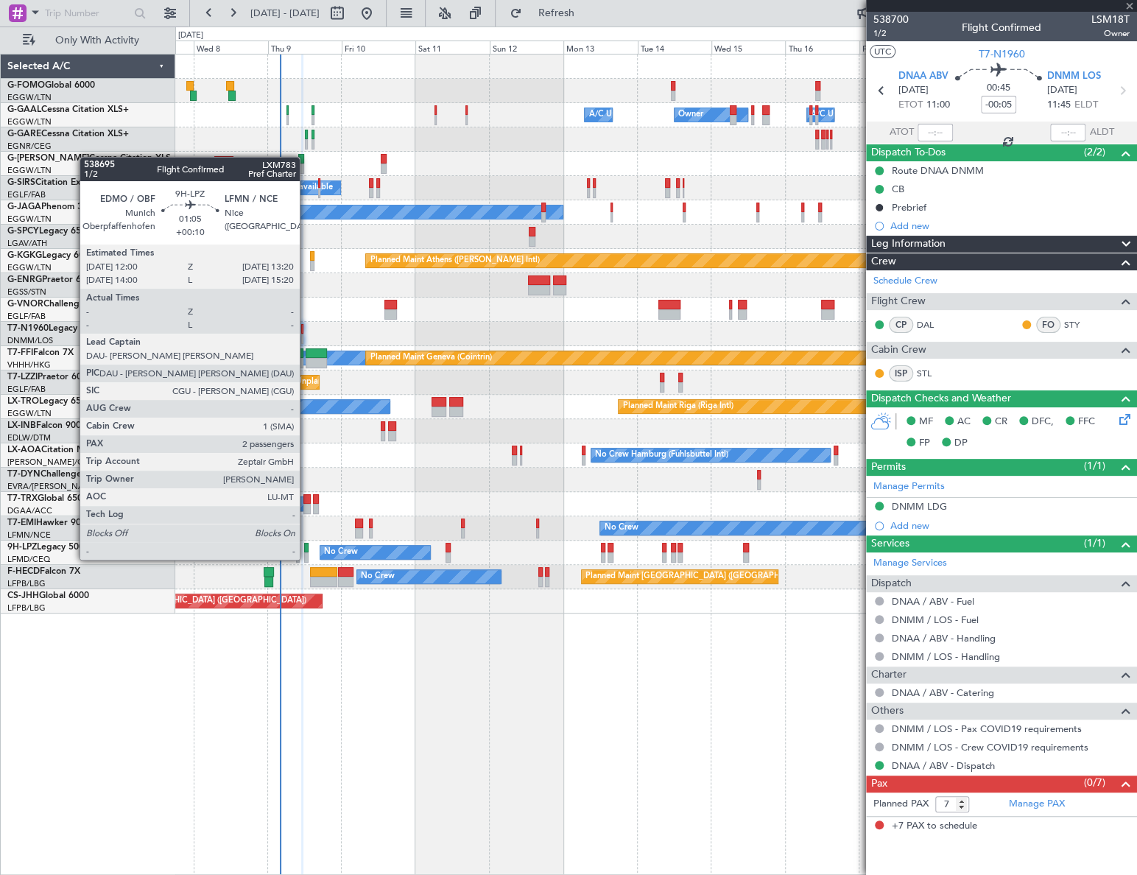
type input "+00:05"
type input "0"
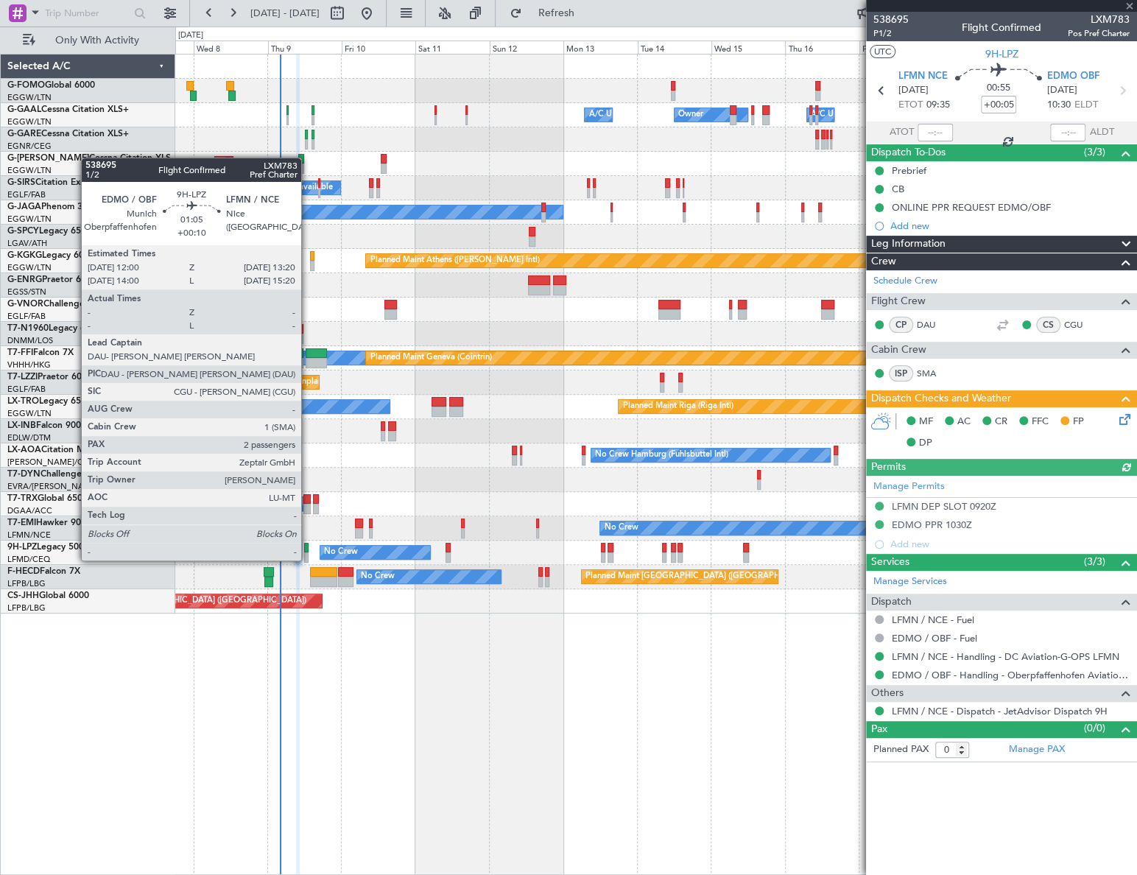
click at [308, 546] on div at bounding box center [306, 548] width 4 height 10
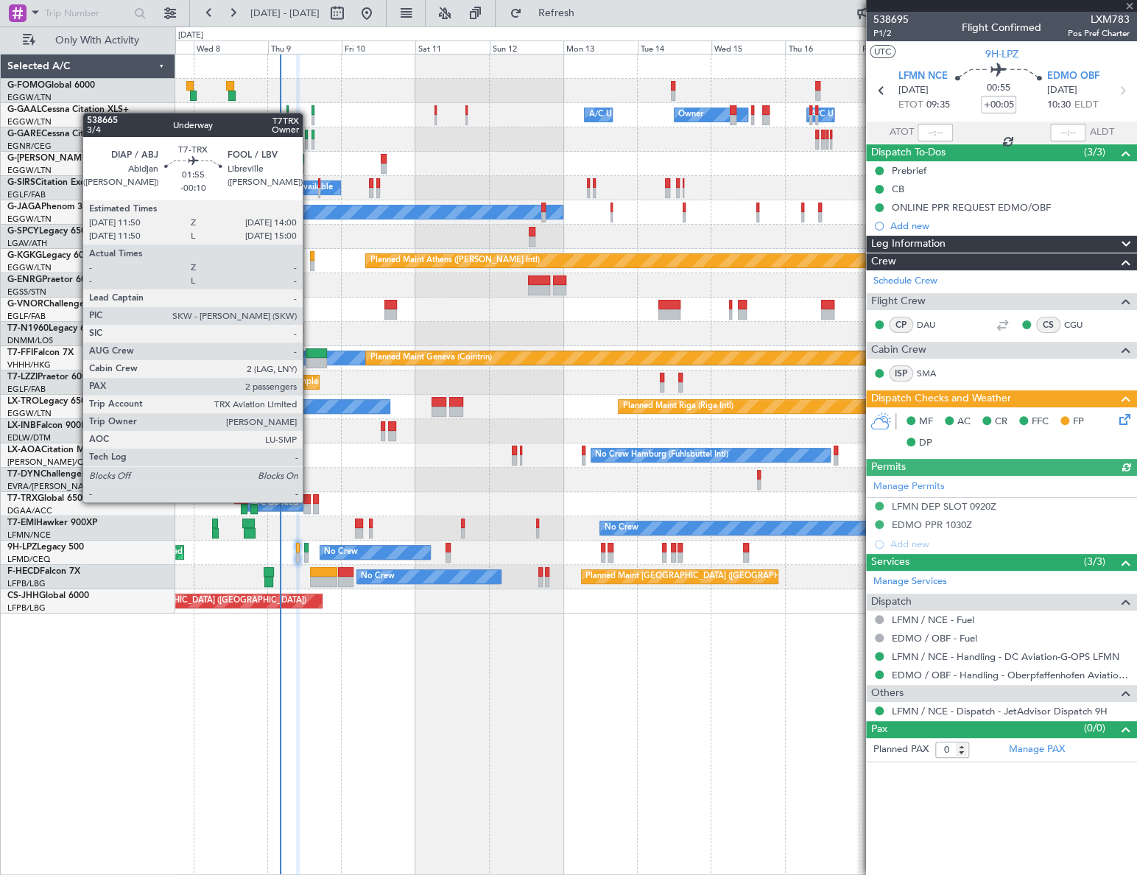
type input "+00:10"
type input "2"
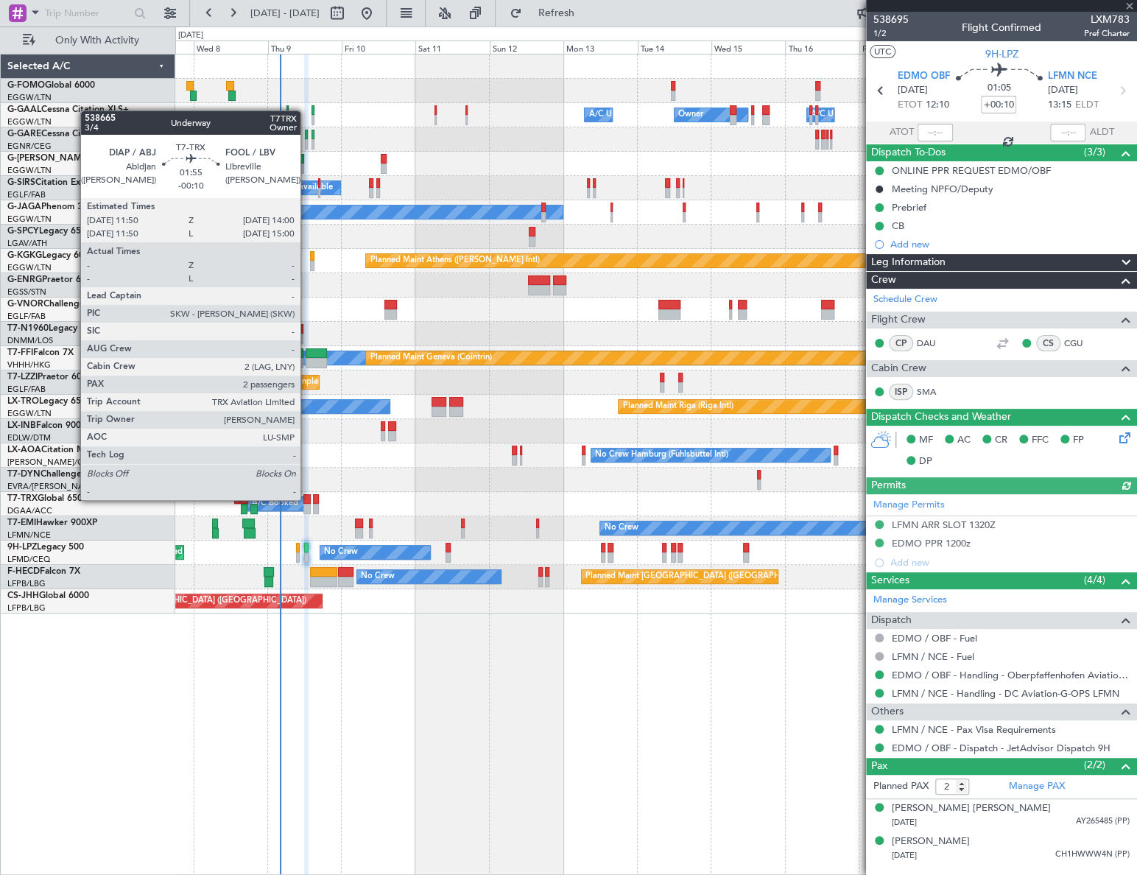
click at [307, 500] on div at bounding box center [306, 499] width 7 height 10
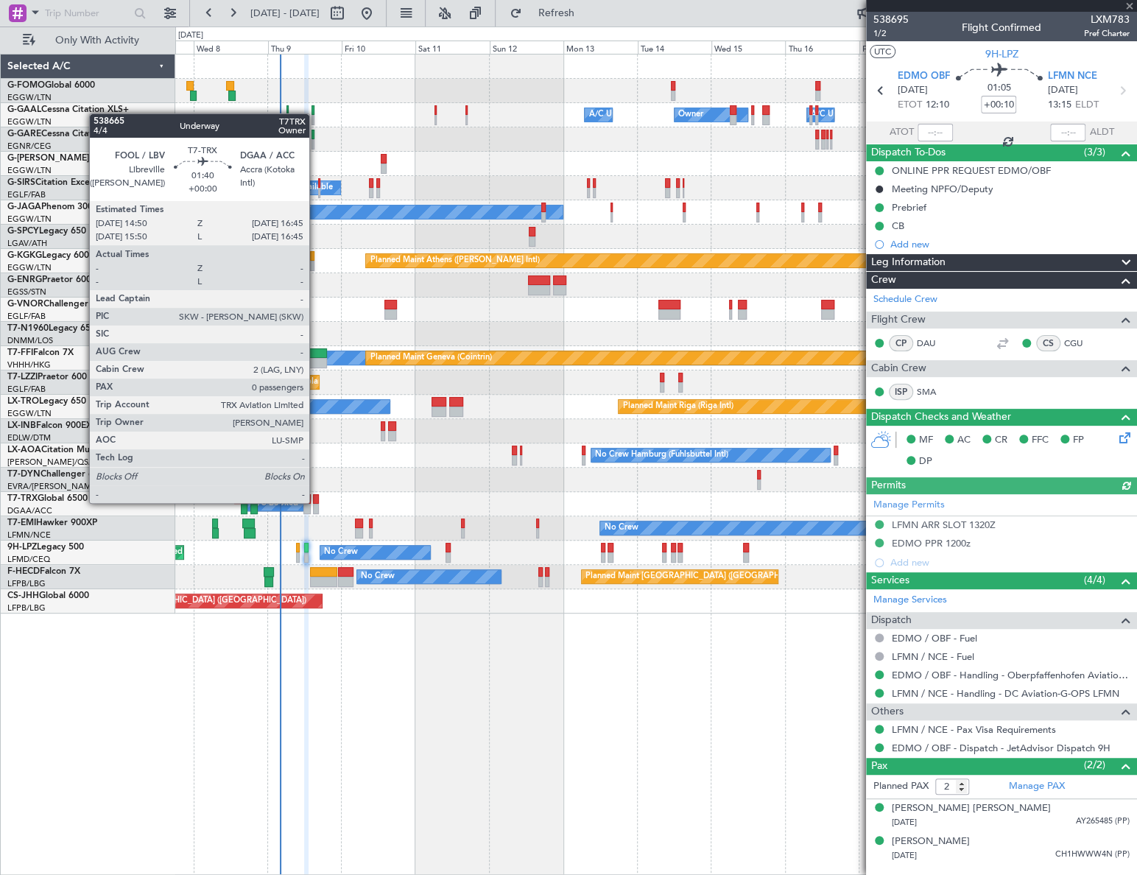
type input "-00:10"
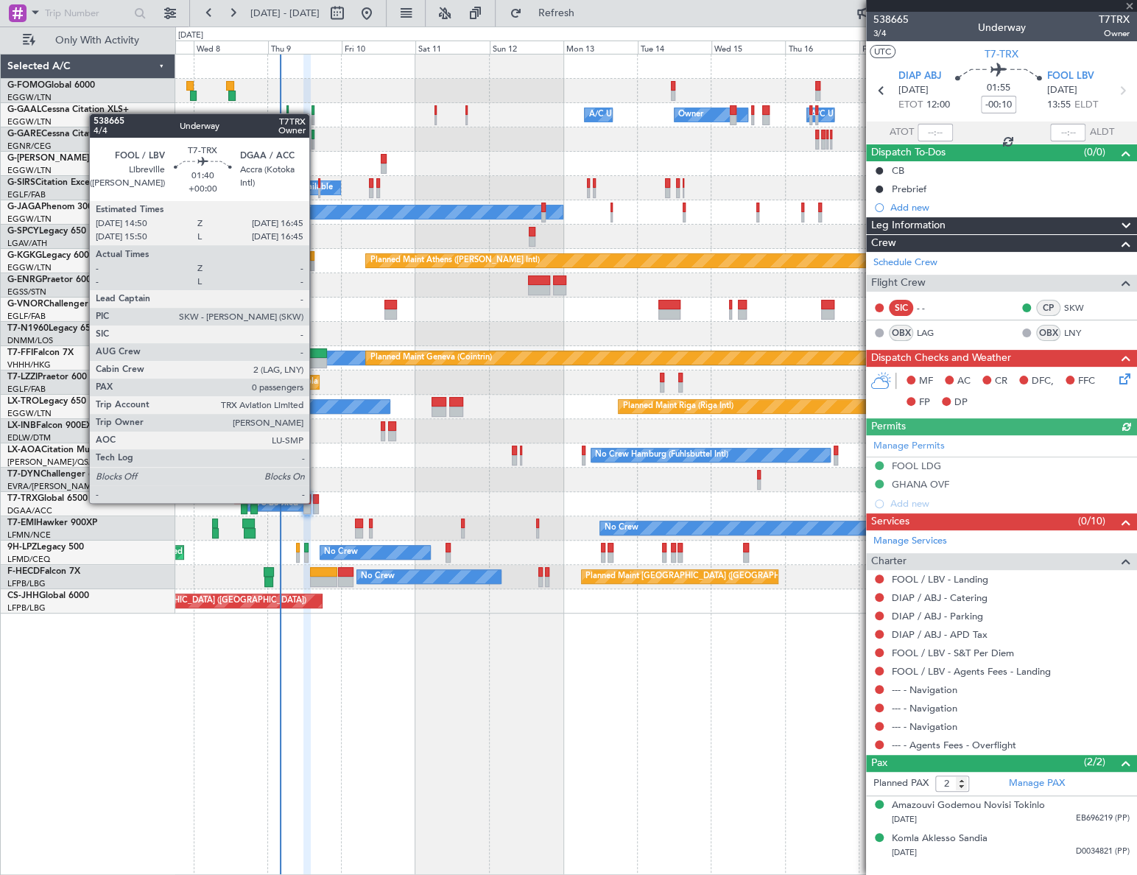
click at [316, 501] on div at bounding box center [316, 499] width 7 height 10
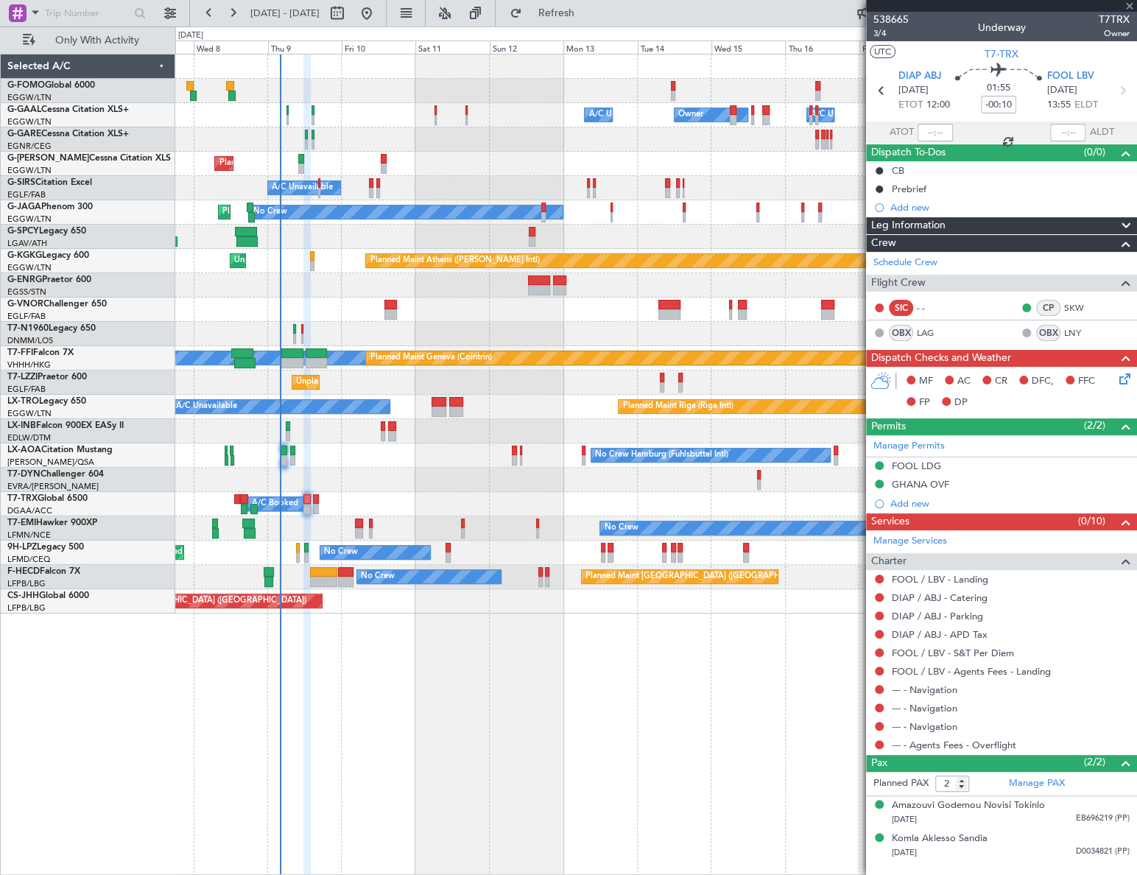
type input "0"
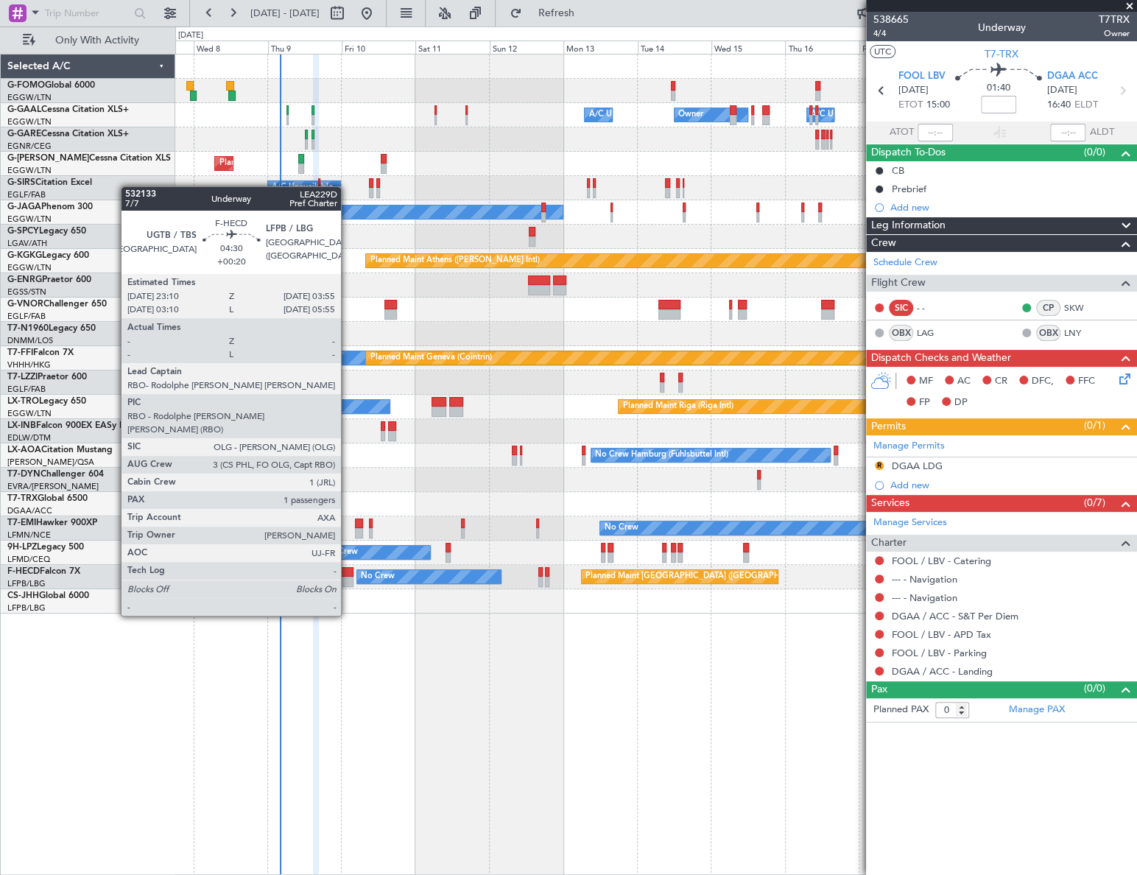
click at [348, 574] on div at bounding box center [345, 572] width 15 height 10
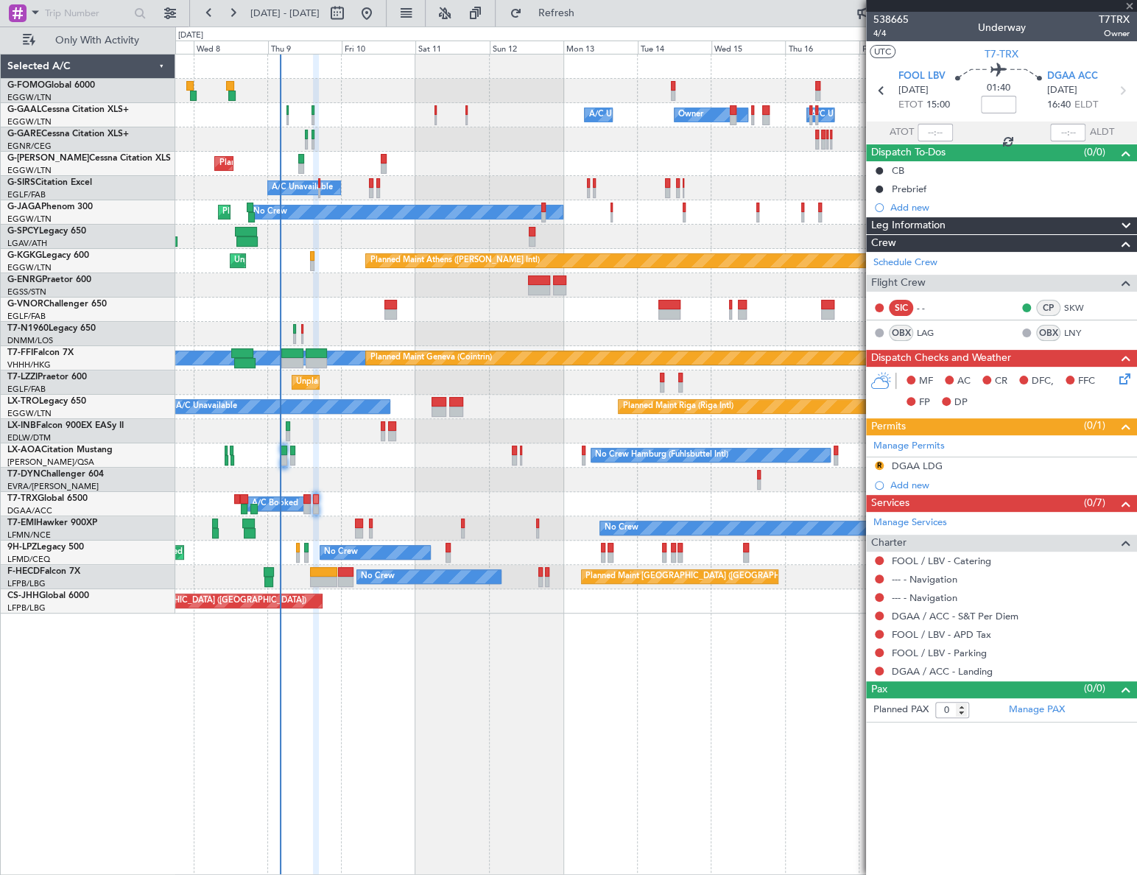
type input "+00:20"
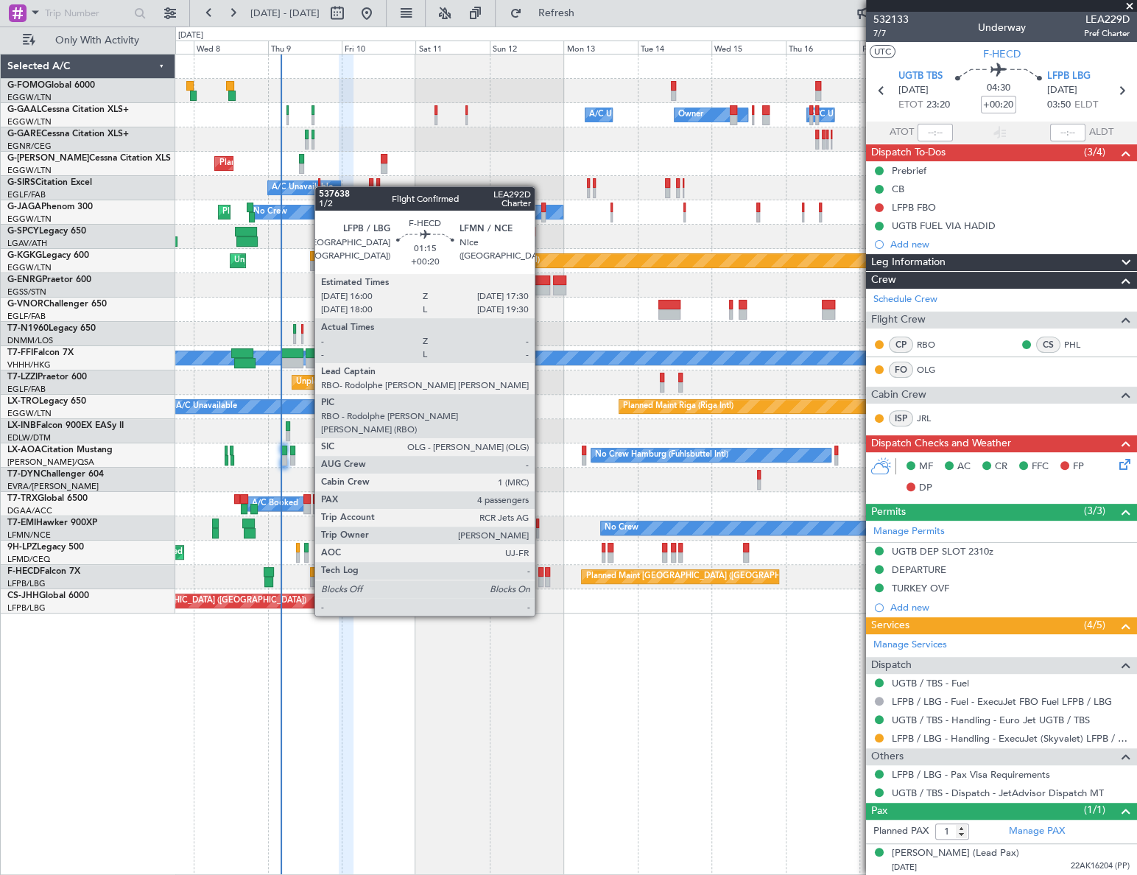
click at [541, 574] on div at bounding box center [540, 572] width 5 height 10
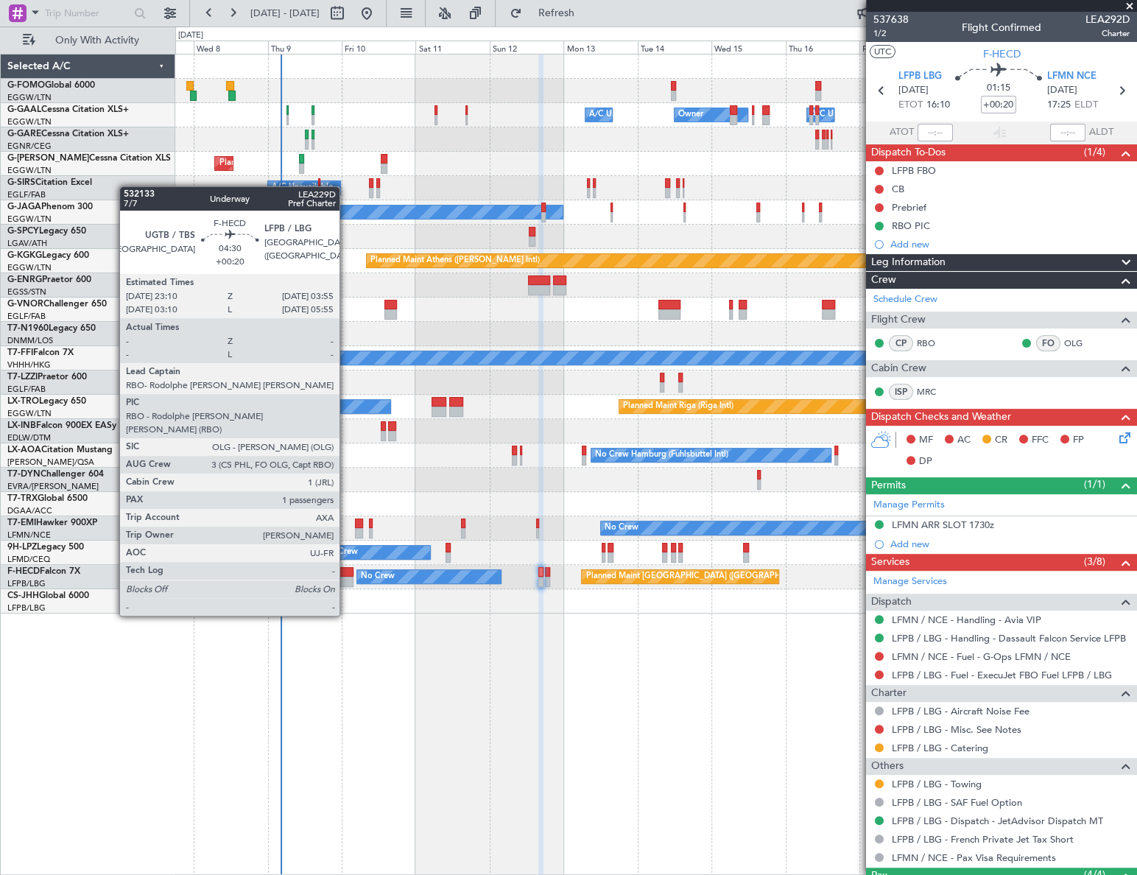
click at [346, 574] on div at bounding box center [346, 572] width 15 height 10
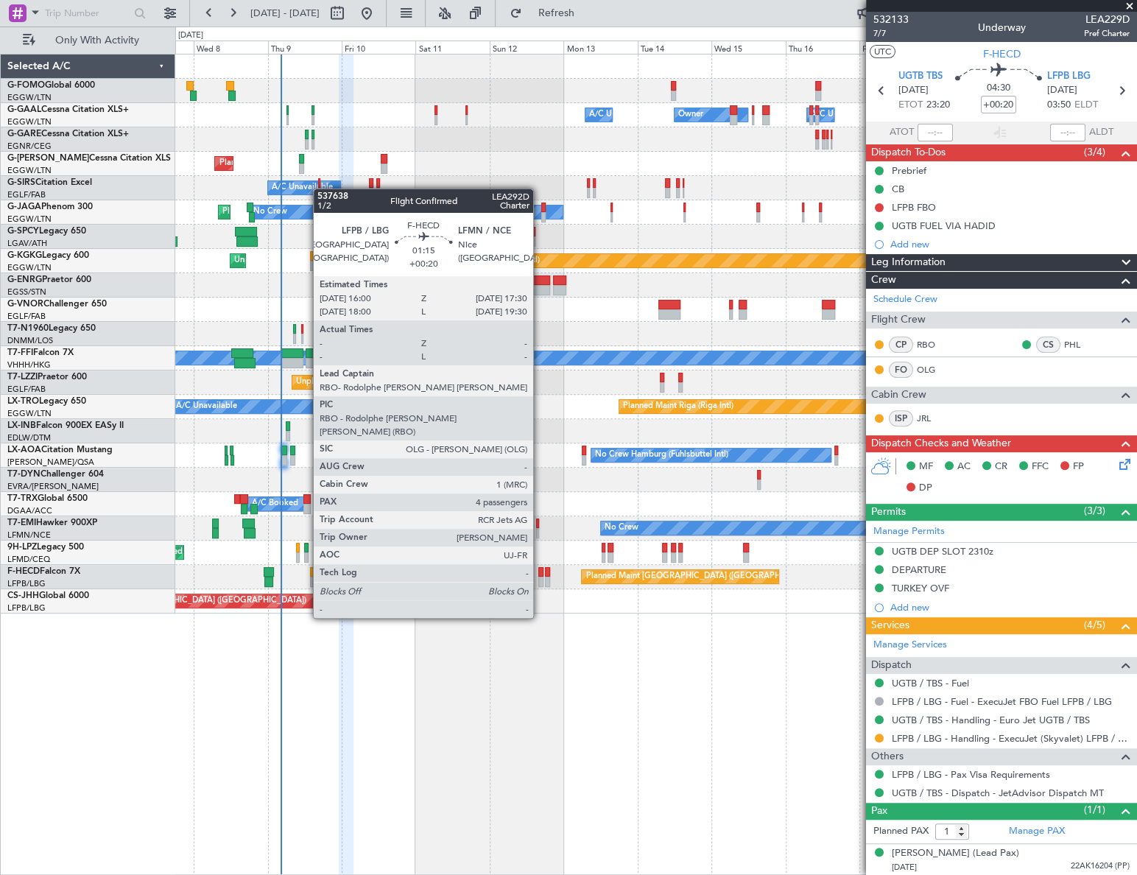
click at [540, 577] on div at bounding box center [540, 582] width 5 height 10
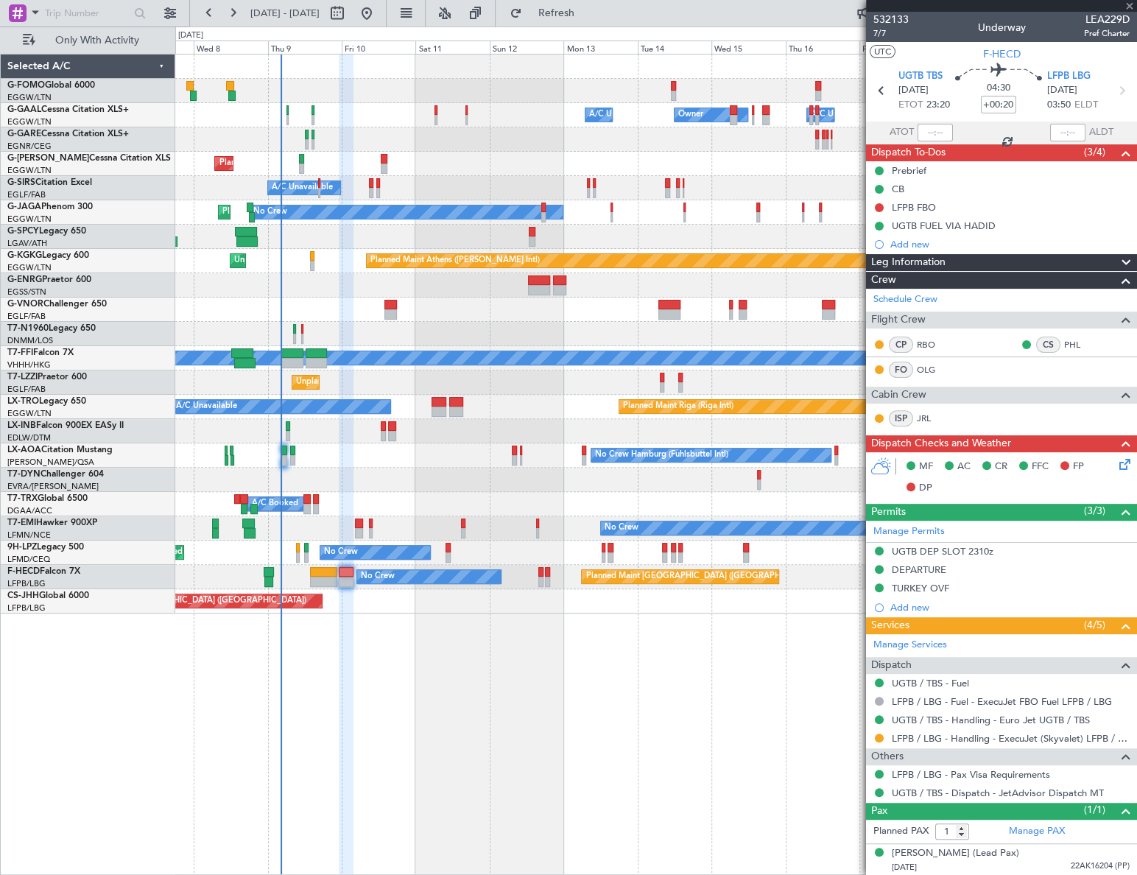
type input "4"
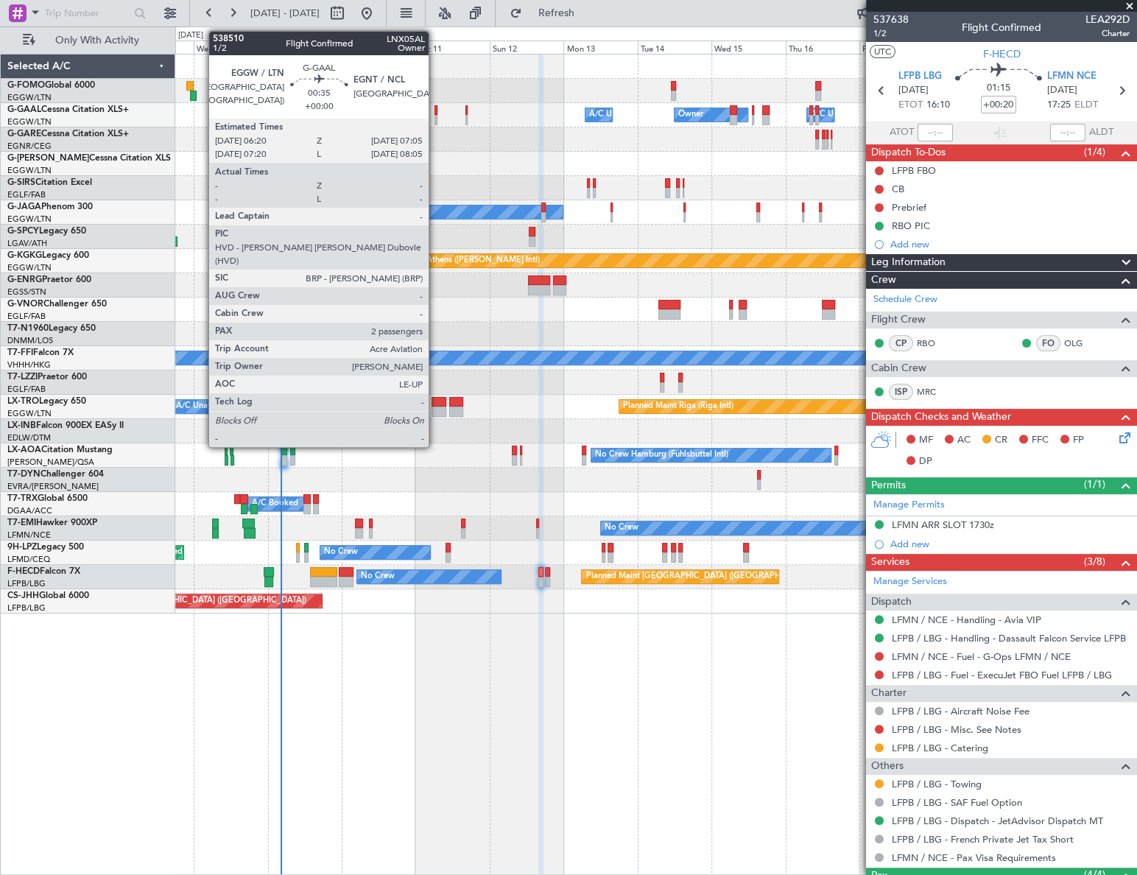
click at [435, 108] on div at bounding box center [435, 110] width 3 height 10
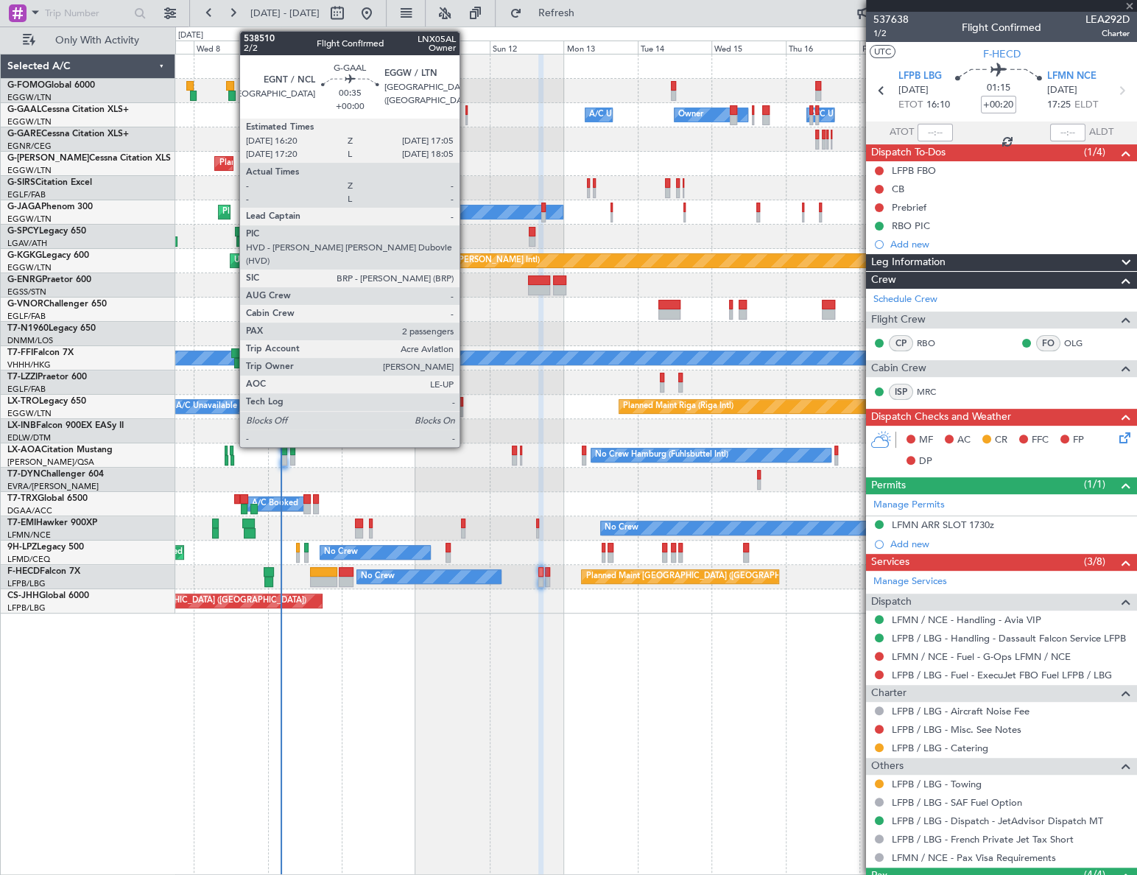
type input "2"
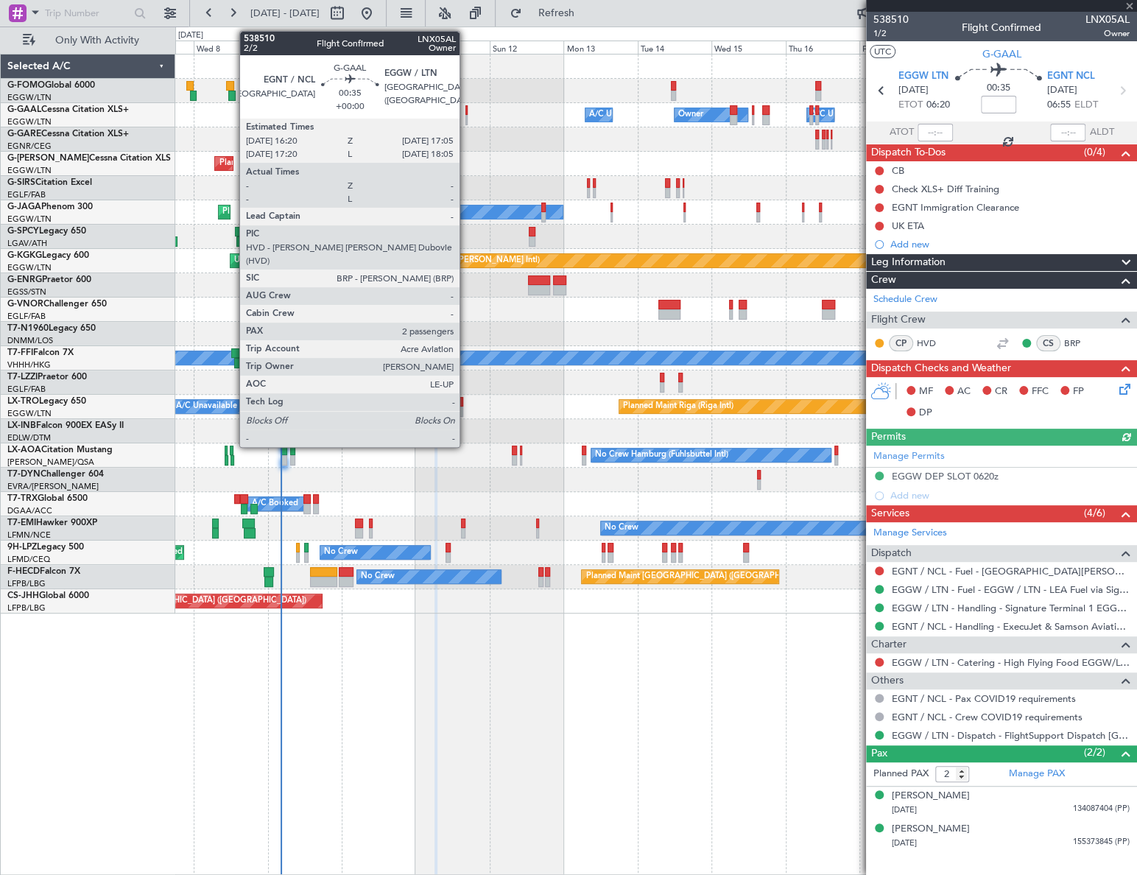
click at [466, 113] on div at bounding box center [466, 110] width 3 height 10
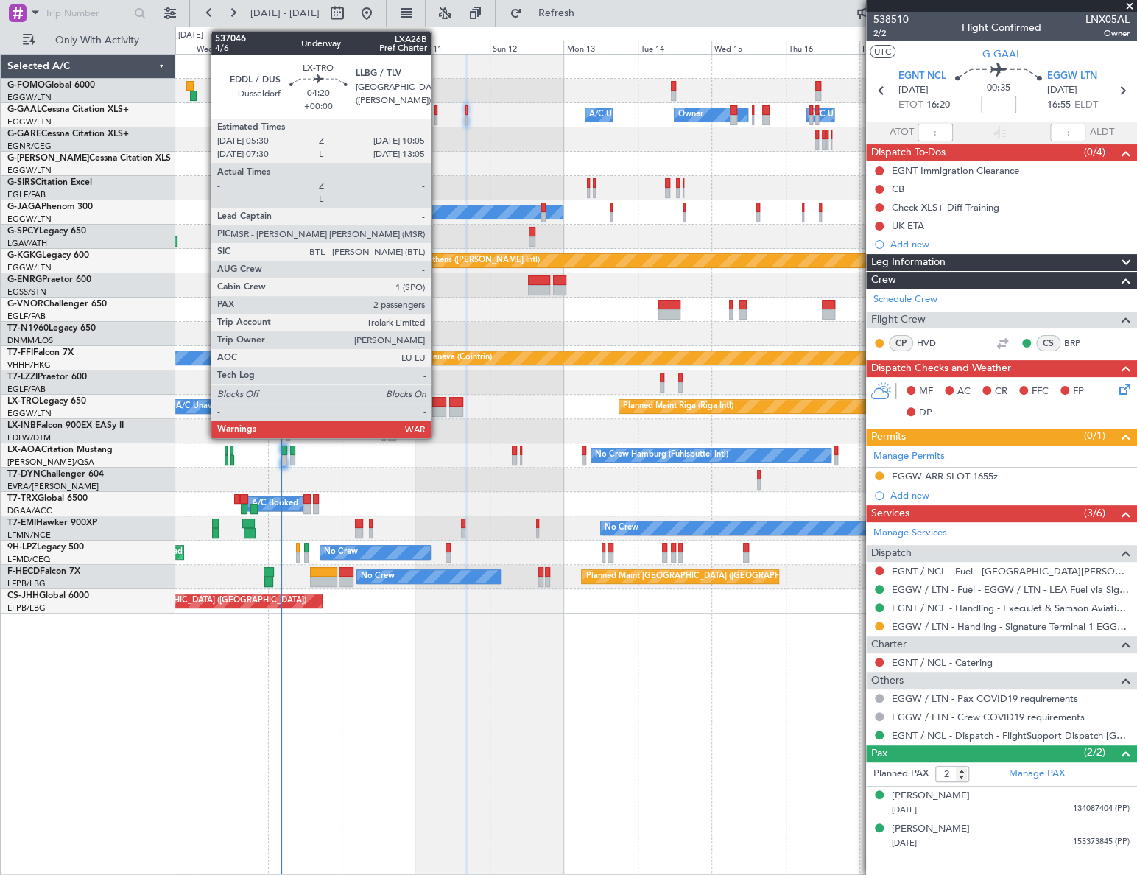
click at [437, 407] on div at bounding box center [439, 411] width 15 height 10
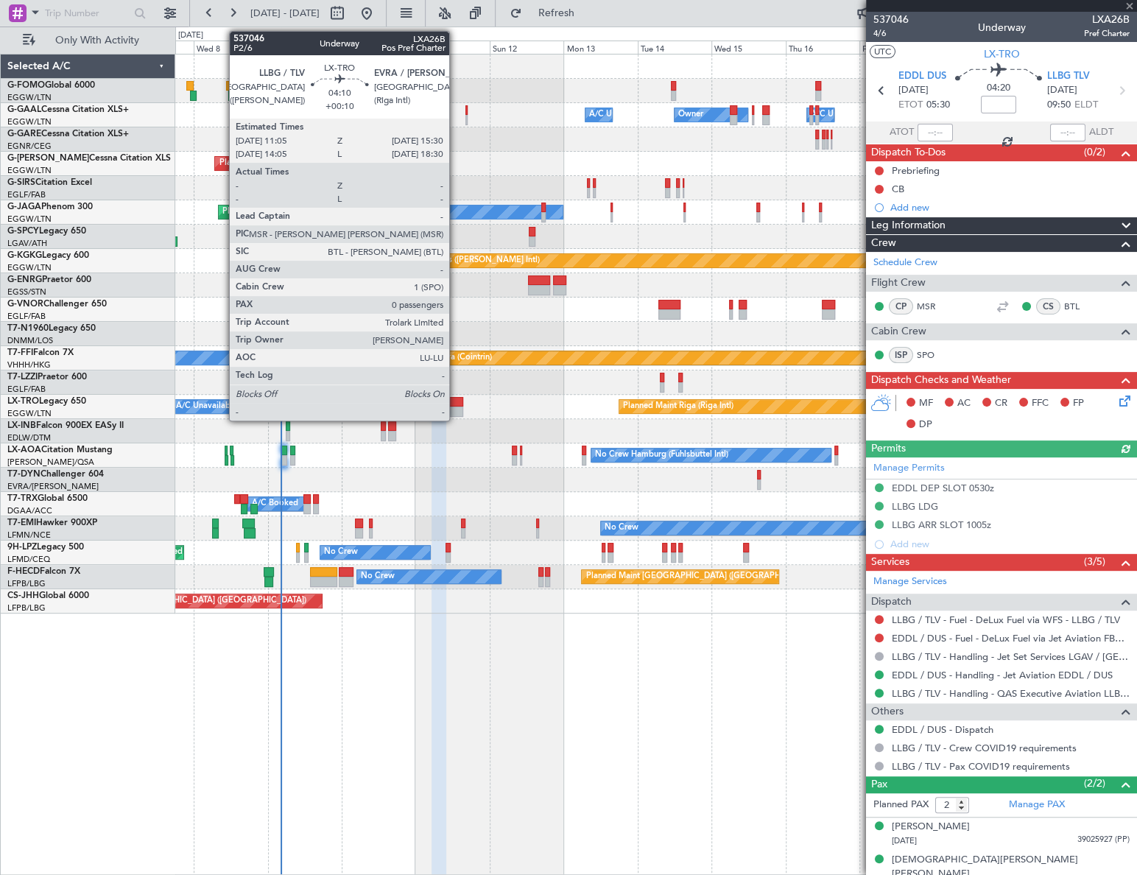
click at [456, 406] on div at bounding box center [456, 411] width 14 height 10
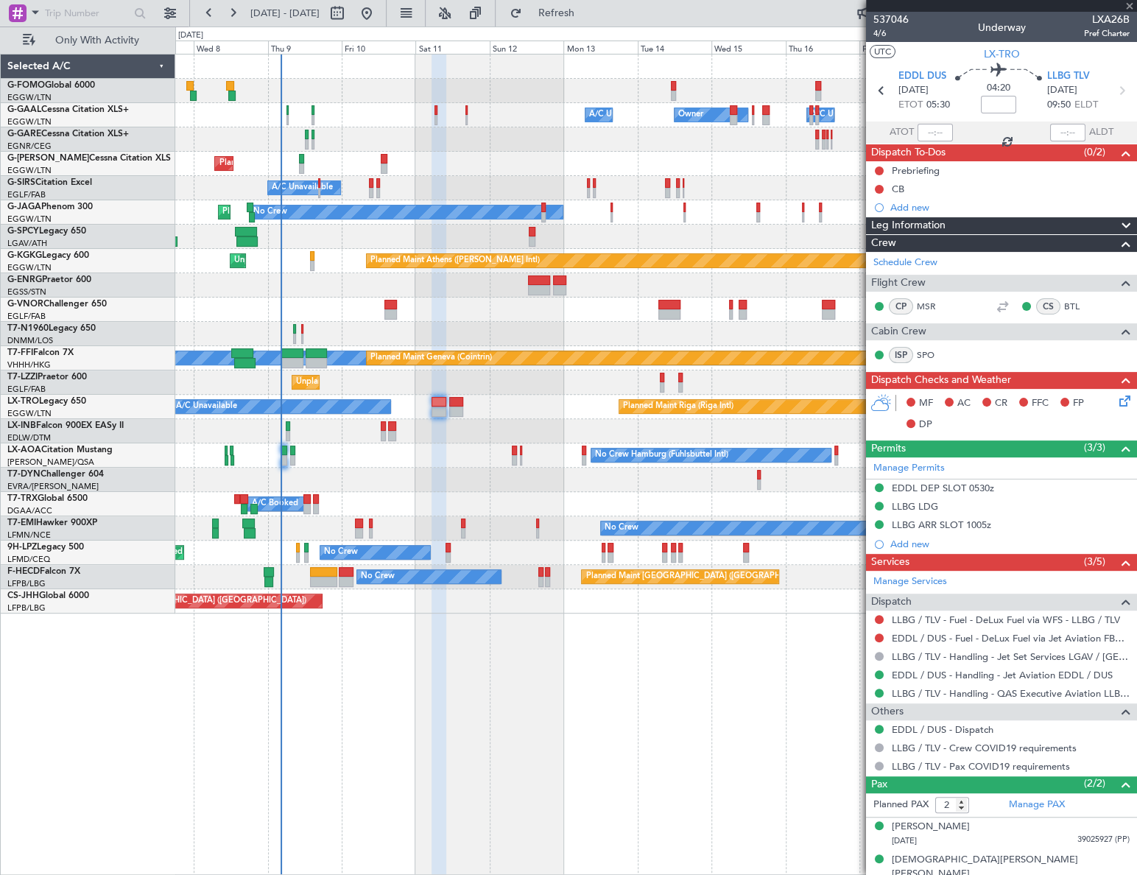
type input "+00:10"
type input "0"
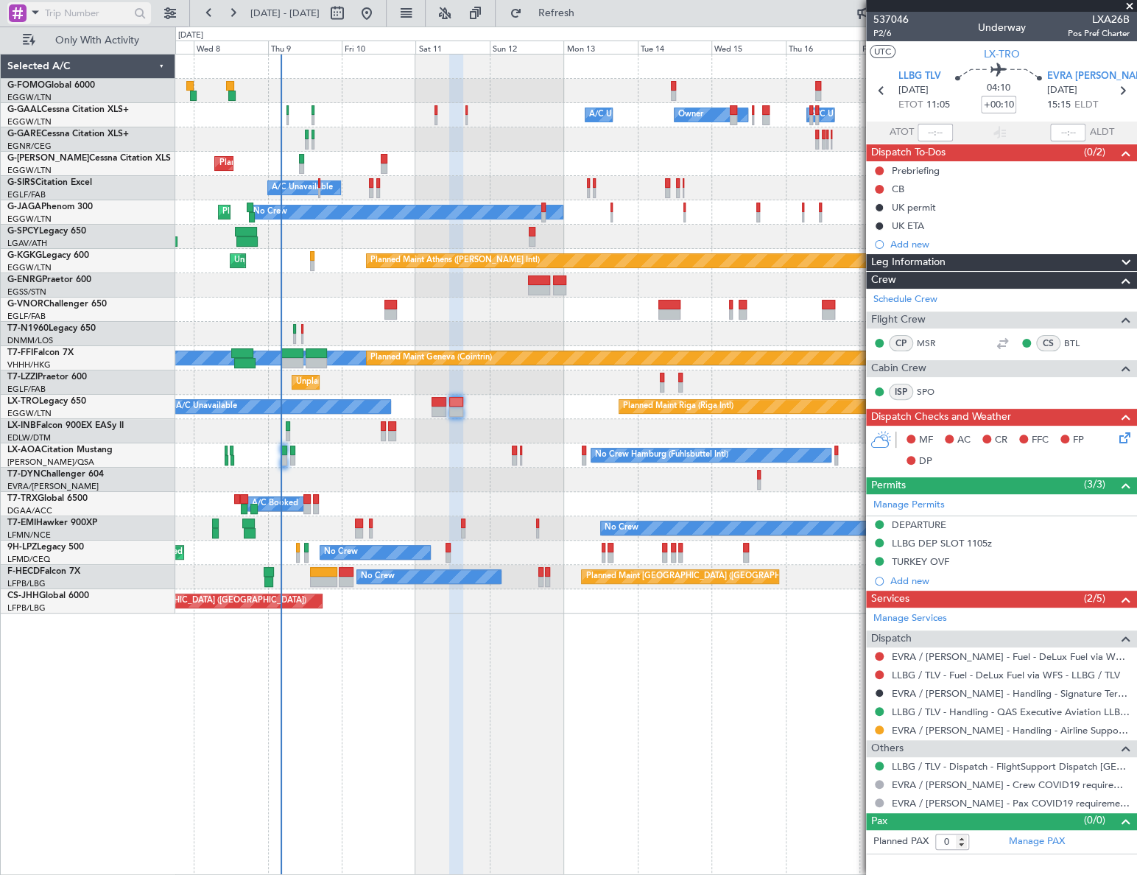
click at [33, 3] on span at bounding box center [36, 12] width 18 height 18
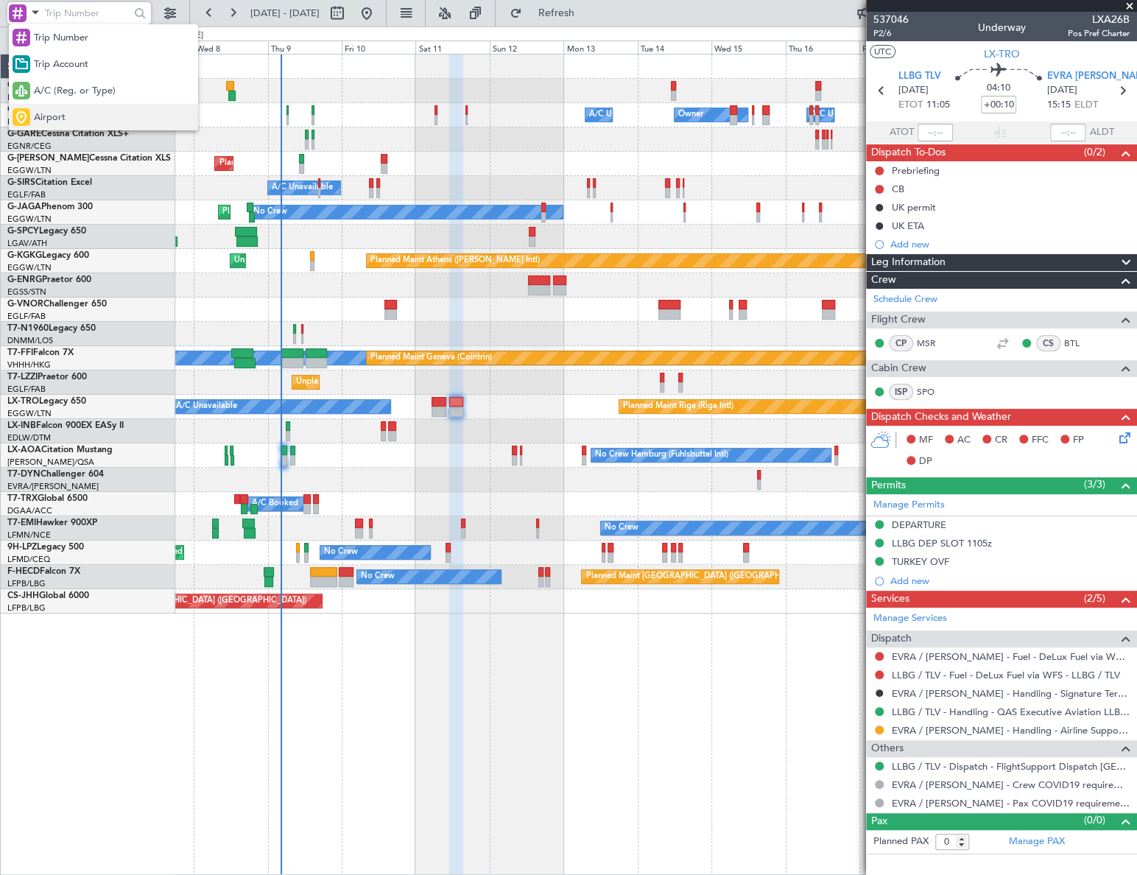
click at [50, 118] on span "Airport" at bounding box center [50, 117] width 32 height 15
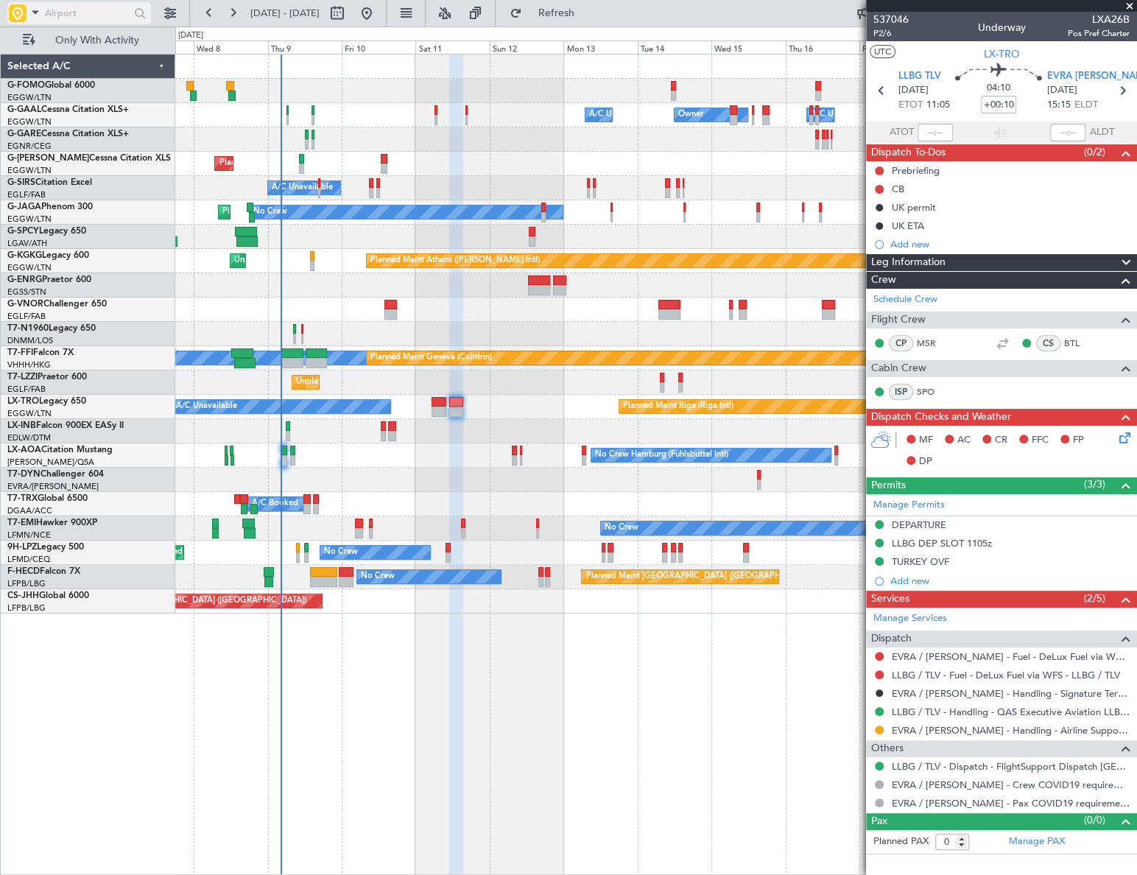
click at [66, 13] on input "text" at bounding box center [87, 13] width 85 height 22
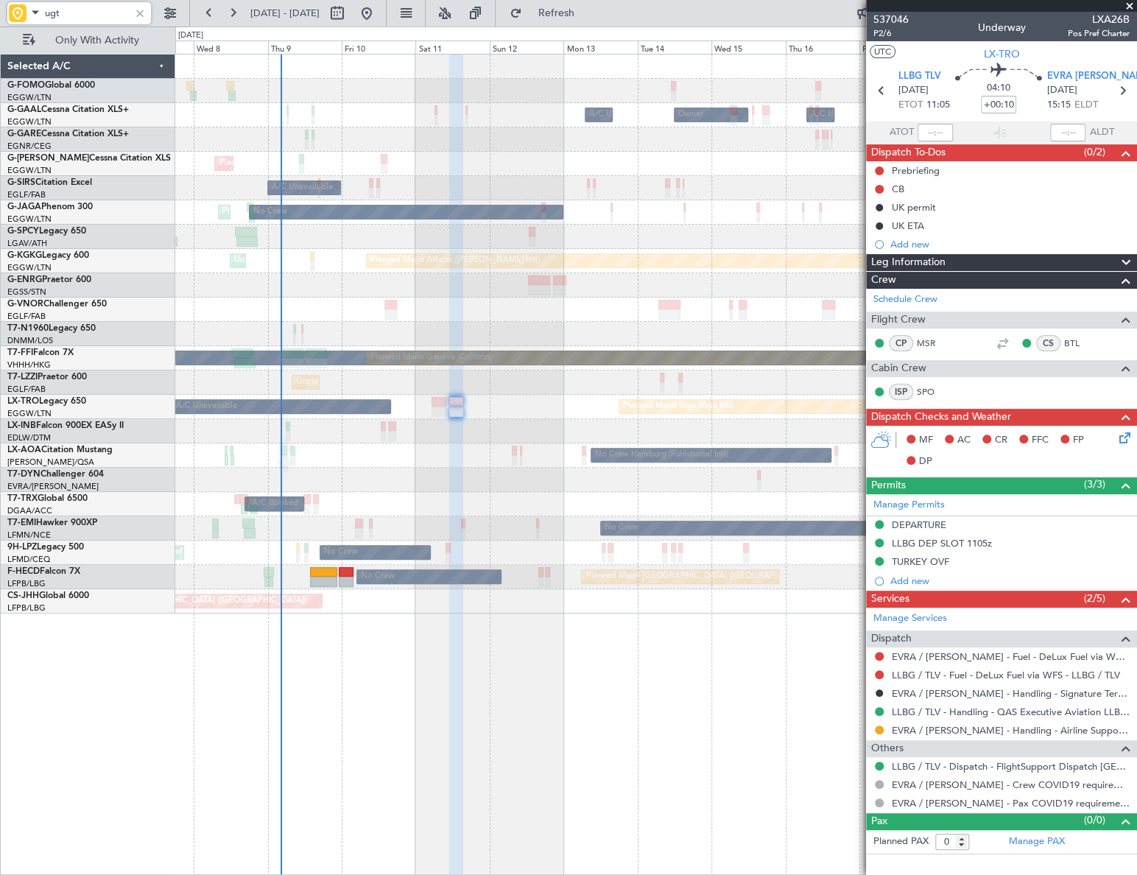
click at [0, 307] on html "ugt [DATE] - [DATE] Refresh Quick Links Only With Activity Owner A/C Unavailabl…" at bounding box center [568, 437] width 1137 height 875
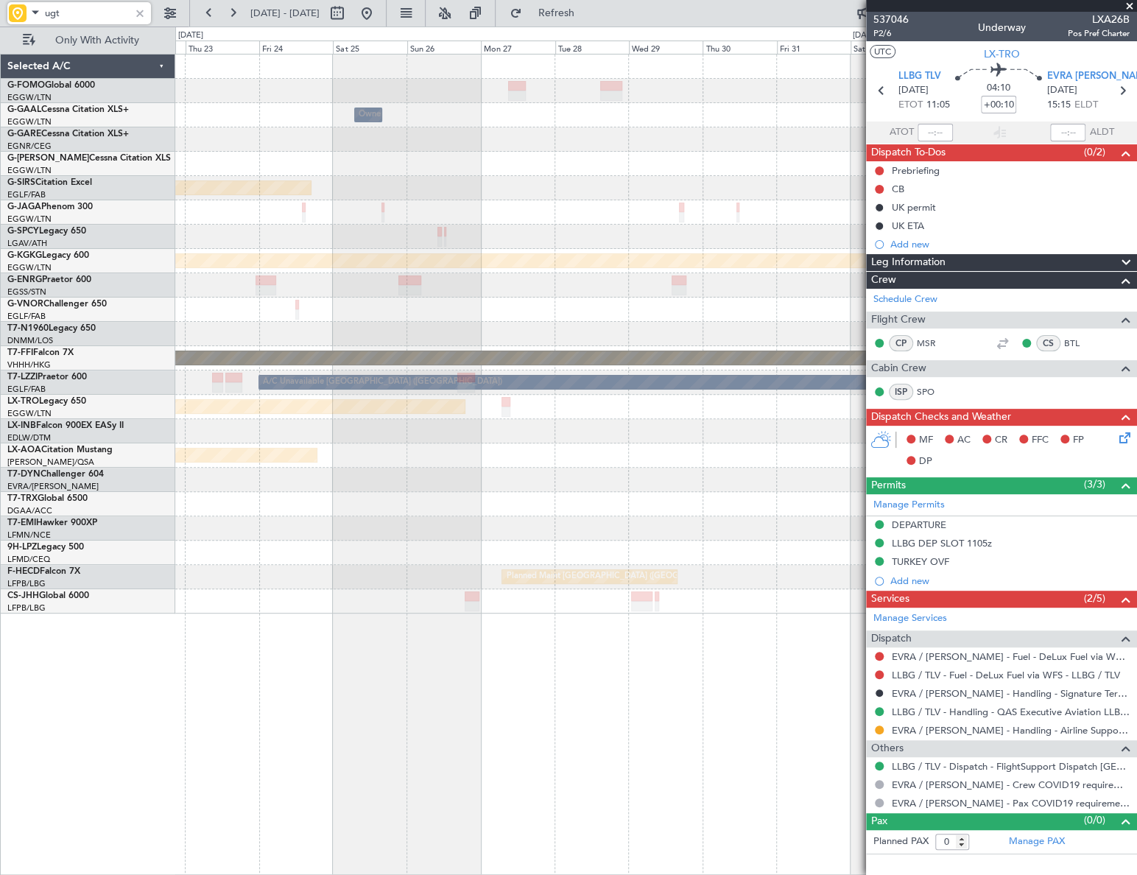
click at [1, 387] on div "Owner Planned Maint [GEOGRAPHIC_DATA] ([GEOGRAPHIC_DATA]) Planned Maint [GEOGRA…" at bounding box center [568, 451] width 1137 height 848
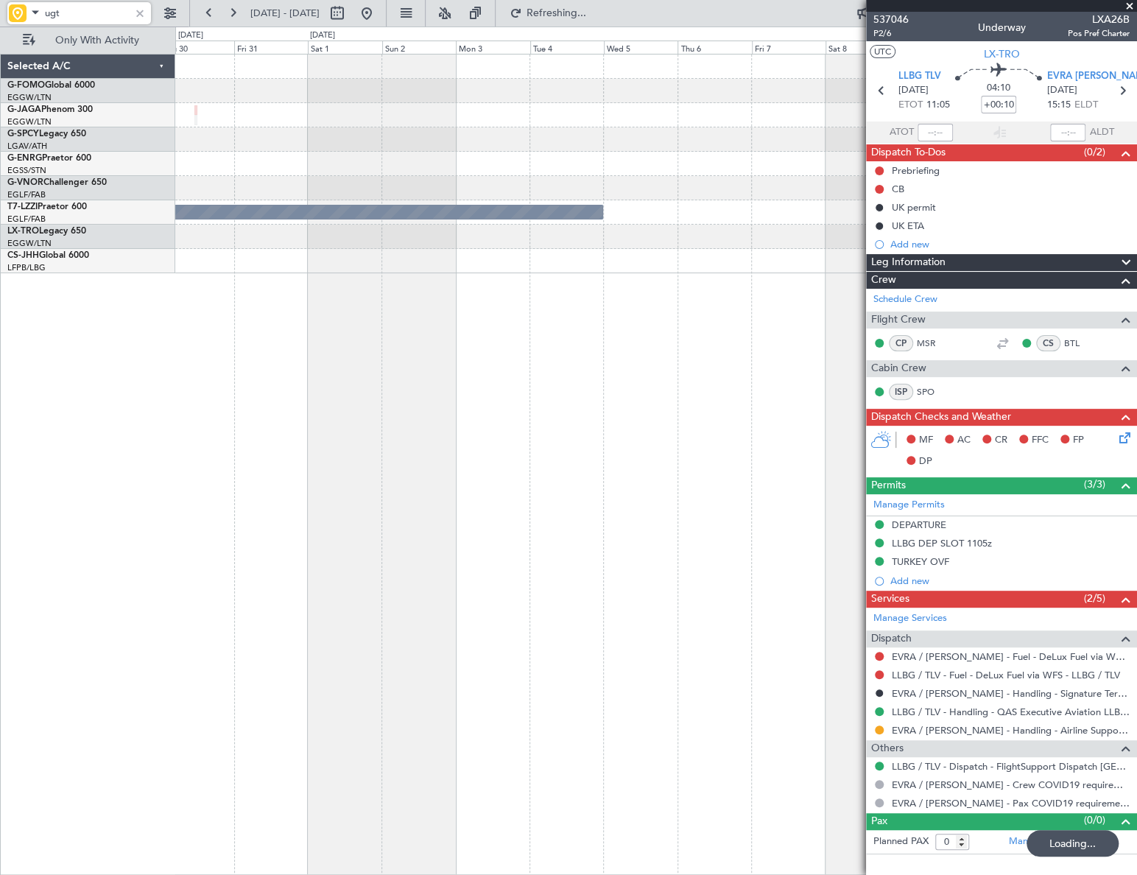
click at [43, 460] on div "A/C Unavailable [GEOGRAPHIC_DATA] ([GEOGRAPHIC_DATA]) Selected A/C G-FOMO Globa…" at bounding box center [568, 451] width 1137 height 848
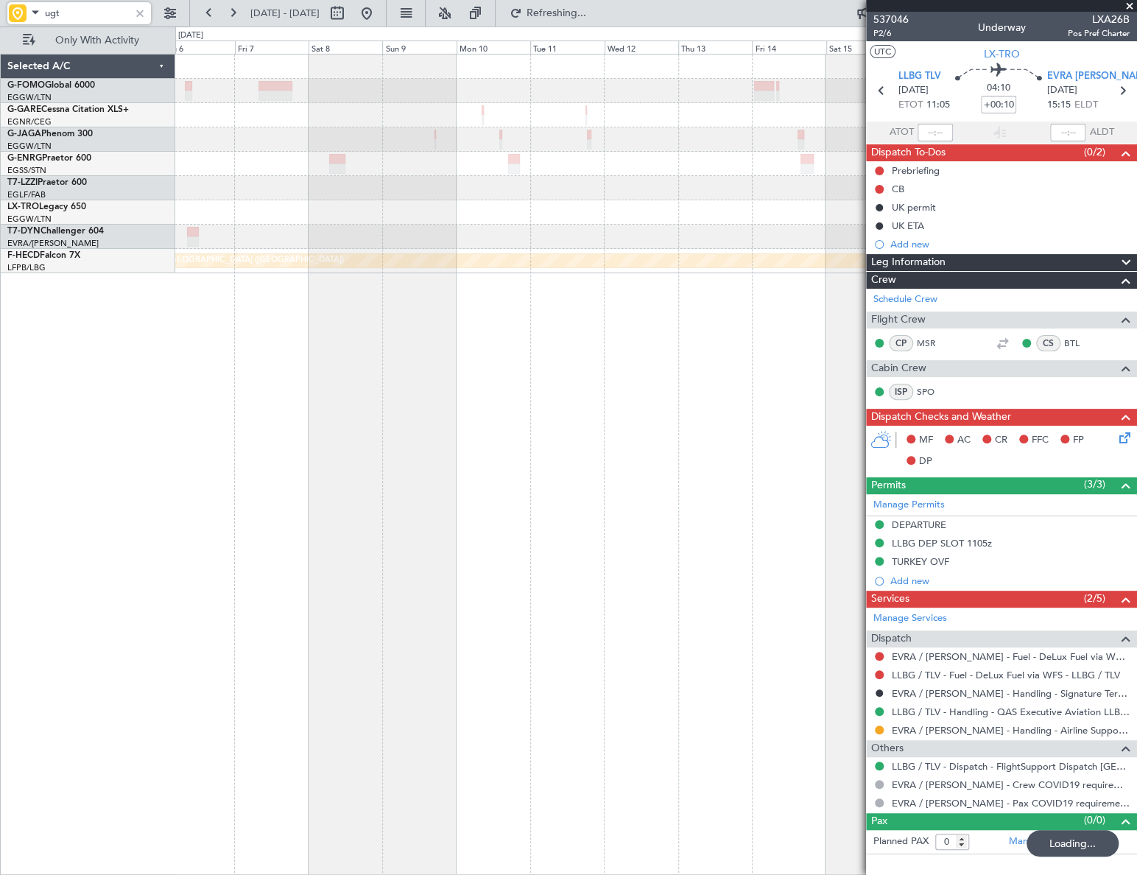
click at [129, 439] on div "A/C Unavailable [GEOGRAPHIC_DATA] ([GEOGRAPHIC_DATA]) Planned Maint [GEOGRAPHIC…" at bounding box center [568, 451] width 1137 height 848
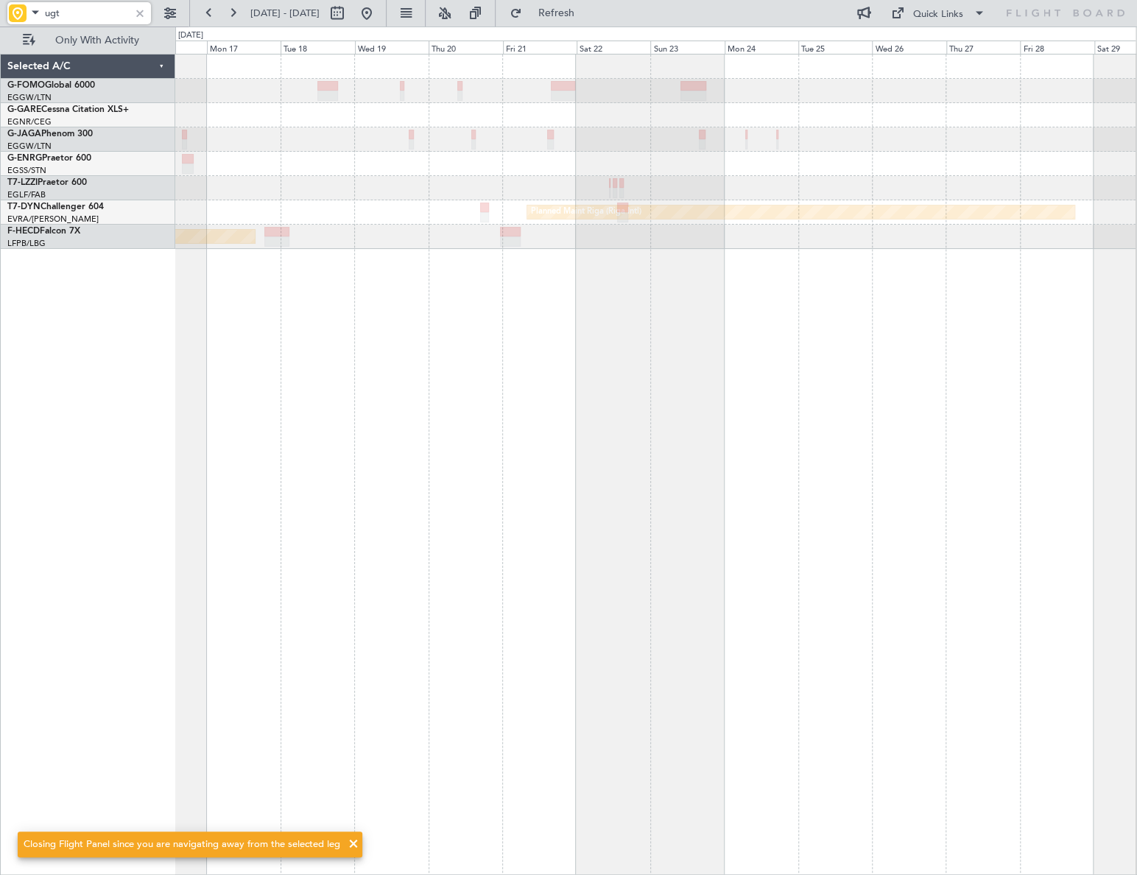
click at [250, 443] on div "Planned Maint Riga (Riga Intl) Planned Maint [GEOGRAPHIC_DATA] ([GEOGRAPHIC_DAT…" at bounding box center [655, 464] width 961 height 821
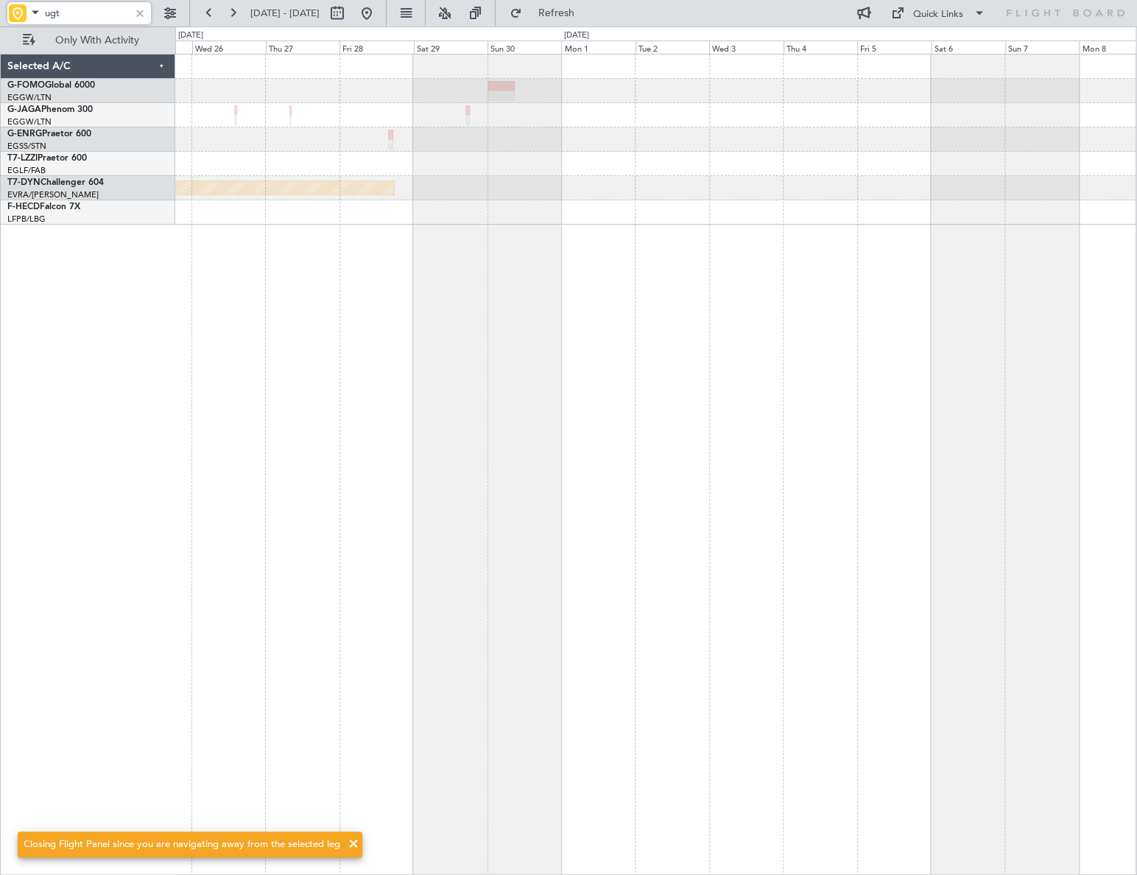
click at [269, 441] on div "Planned Maint Riga (Riga Intl)" at bounding box center [655, 464] width 961 height 821
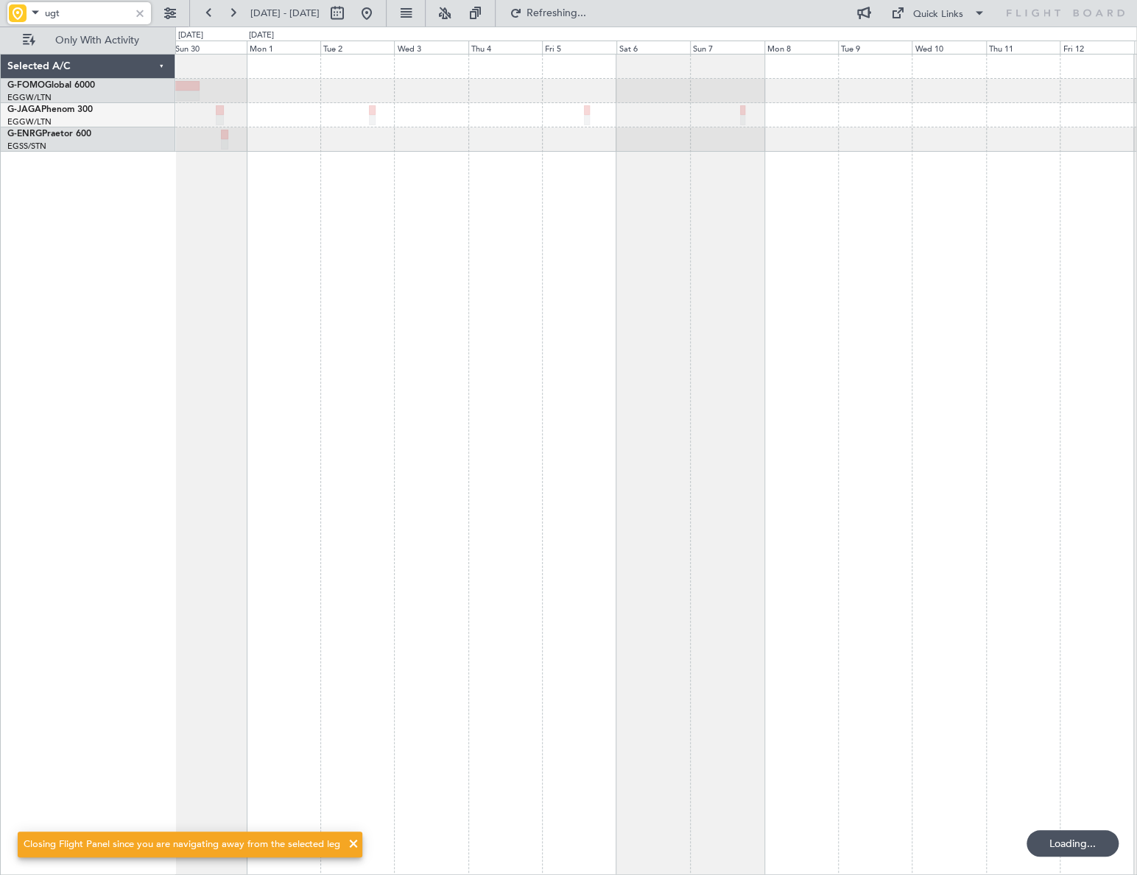
click at [213, 443] on div at bounding box center [656, 464] width 962 height 821
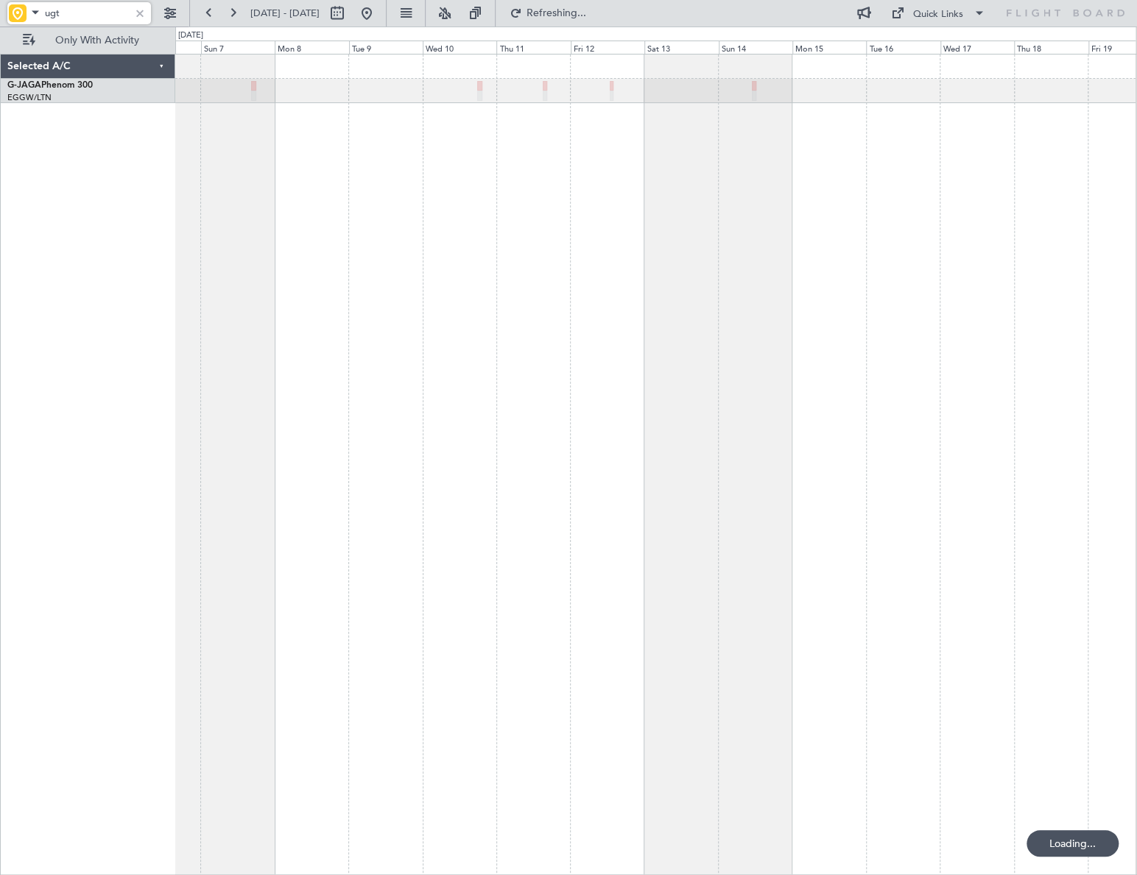
click at [1136, 284] on html "ugt [DATE] - [DATE] Refreshing... Quick Links Only With Activity Selected A/C G…" at bounding box center [568, 437] width 1137 height 875
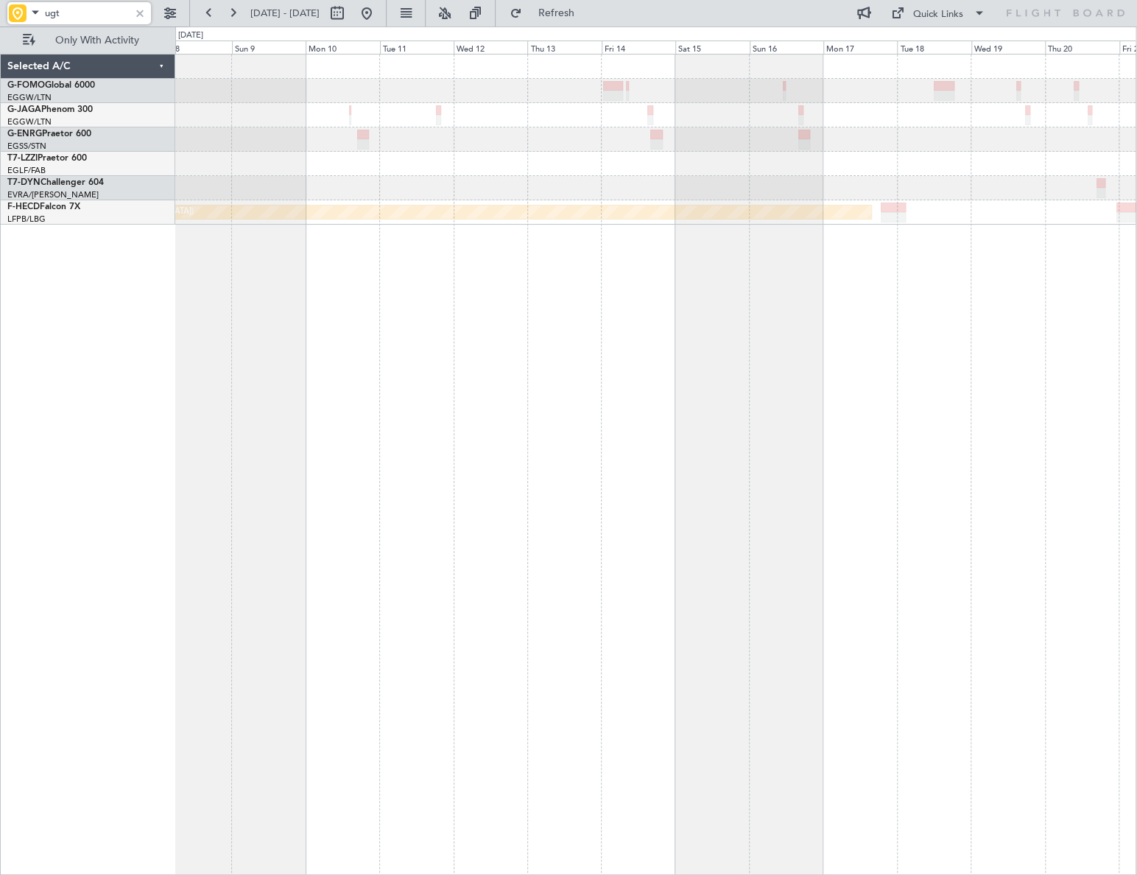
click at [1136, 395] on html "ugt [DATE] - [DATE] Refresh Quick Links Only With Activity A/C Unavailable [GEO…" at bounding box center [568, 437] width 1137 height 875
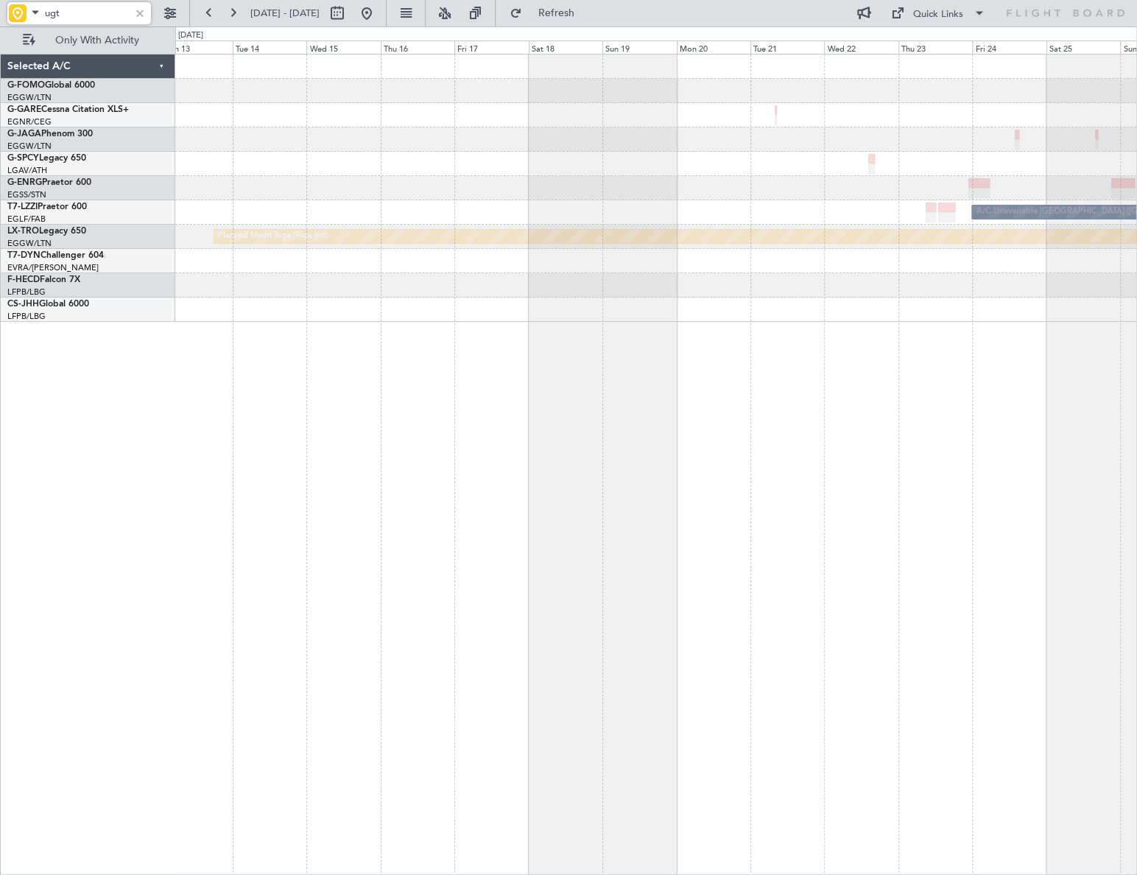
click at [1136, 430] on html "ugt [DATE] - [DATE] Refresh Quick Links Only With Activity No Crew A/C Unavaila…" at bounding box center [568, 437] width 1137 height 875
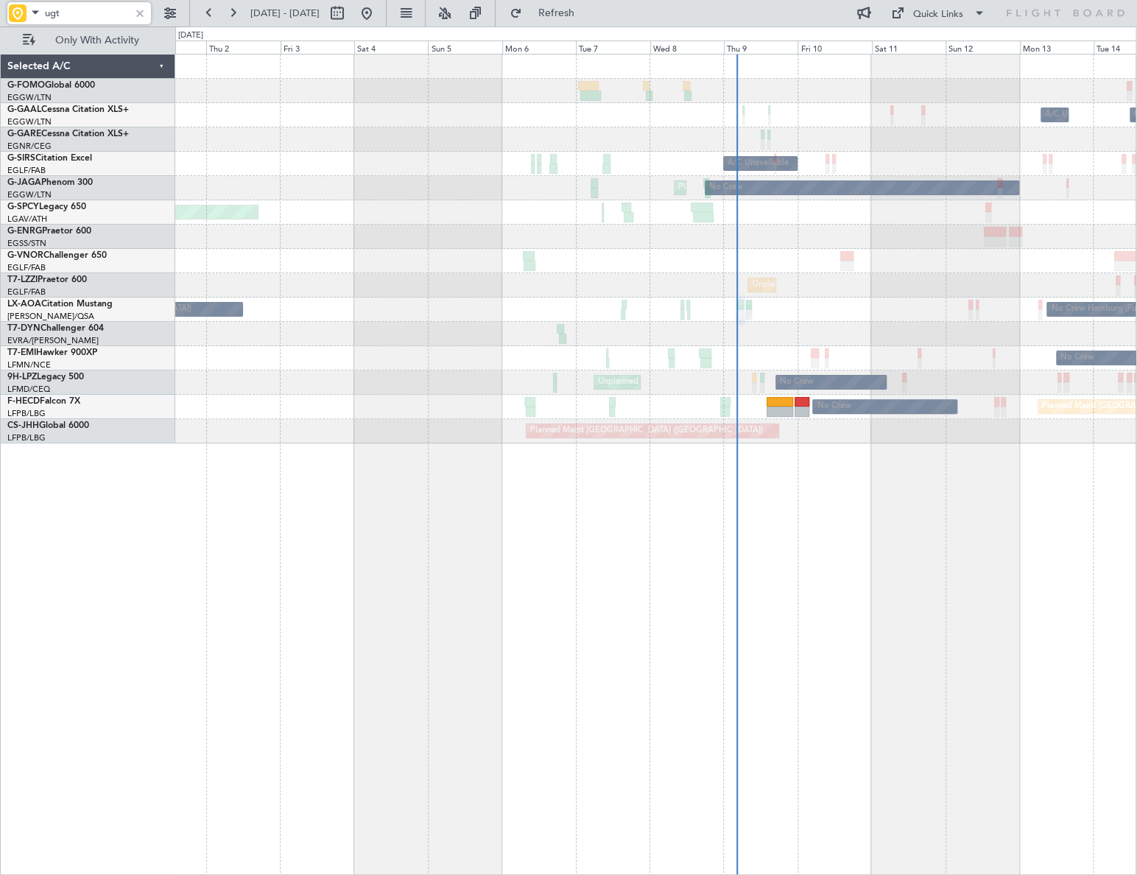
click at [1136, 457] on html "ugt [DATE] - [DATE] Refresh Quick Links Only With Activity Owner A/C Unavailabl…" at bounding box center [568, 437] width 1137 height 875
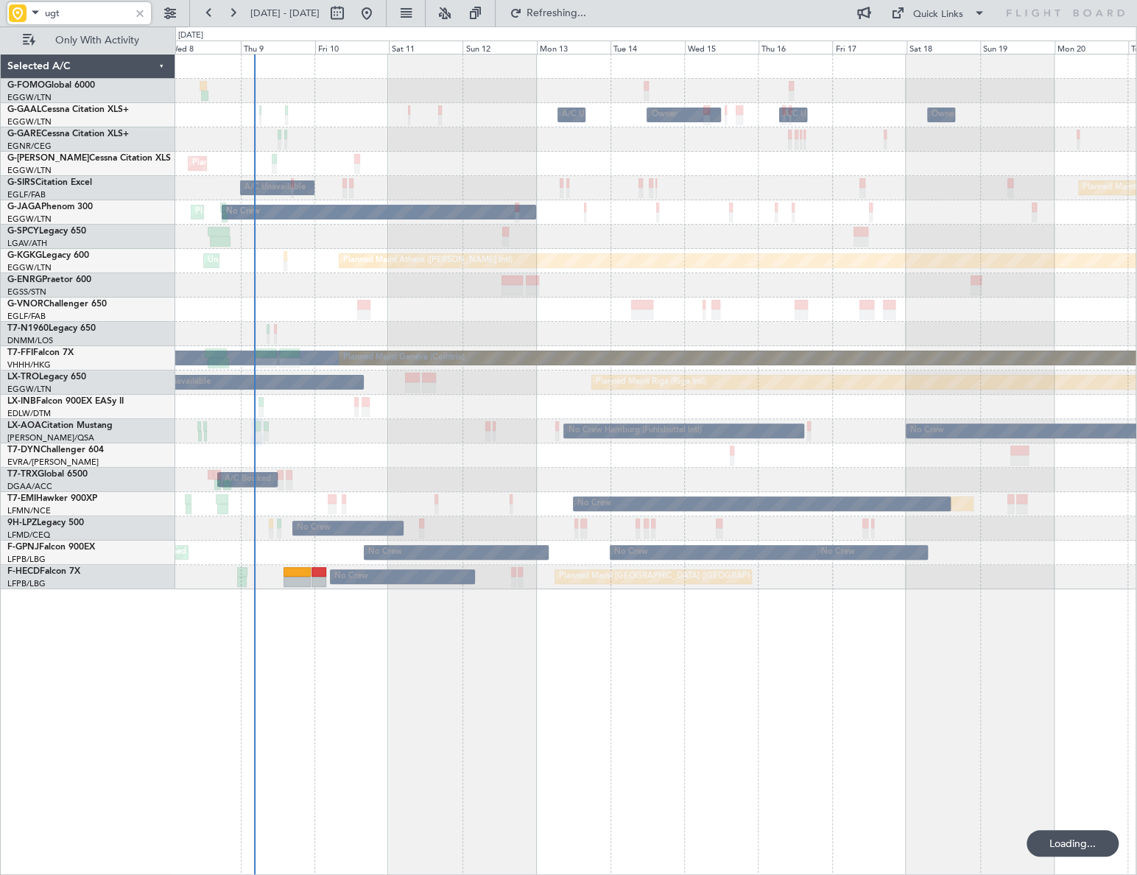
click at [200, 557] on div "Owner Owner A/C Unavailable A/C Unavailable Owner Planned Maint [GEOGRAPHIC_DAT…" at bounding box center [655, 464] width 961 height 821
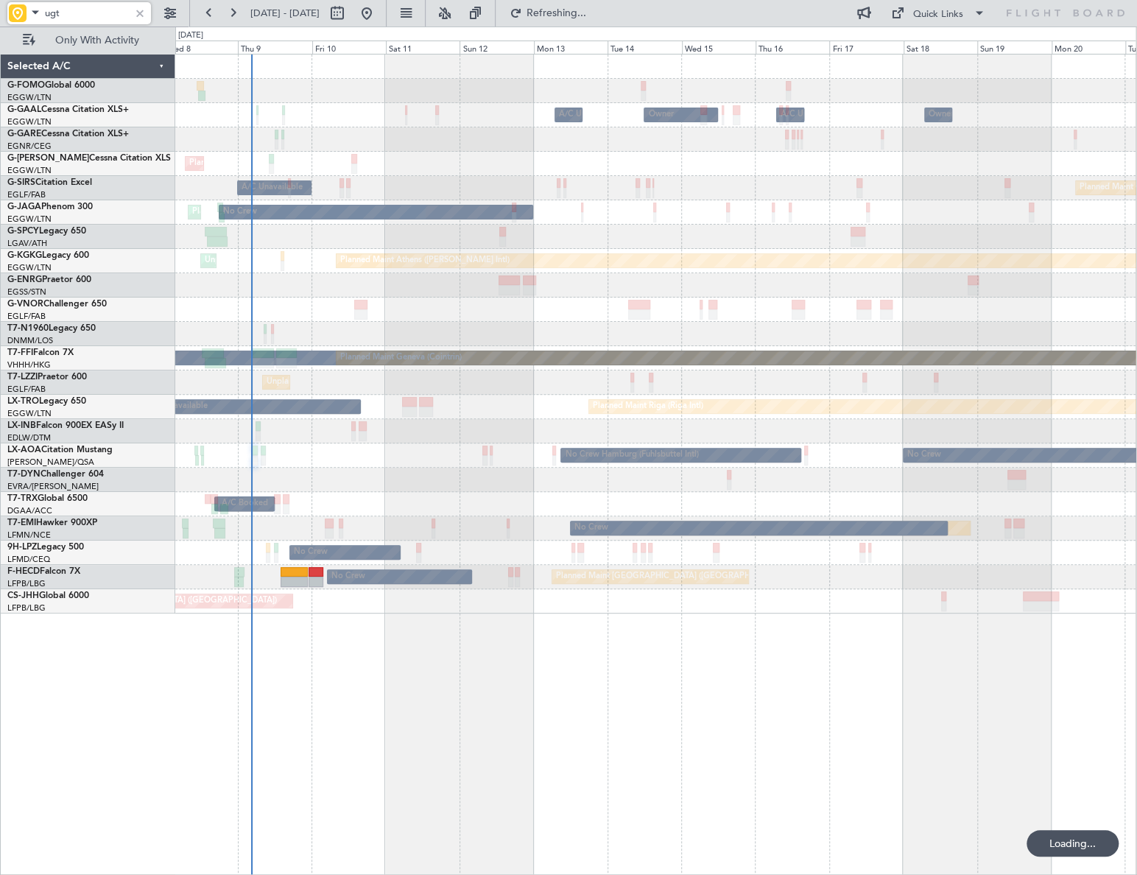
type input "ugt"
click at [133, 15] on div at bounding box center [140, 13] width 16 height 16
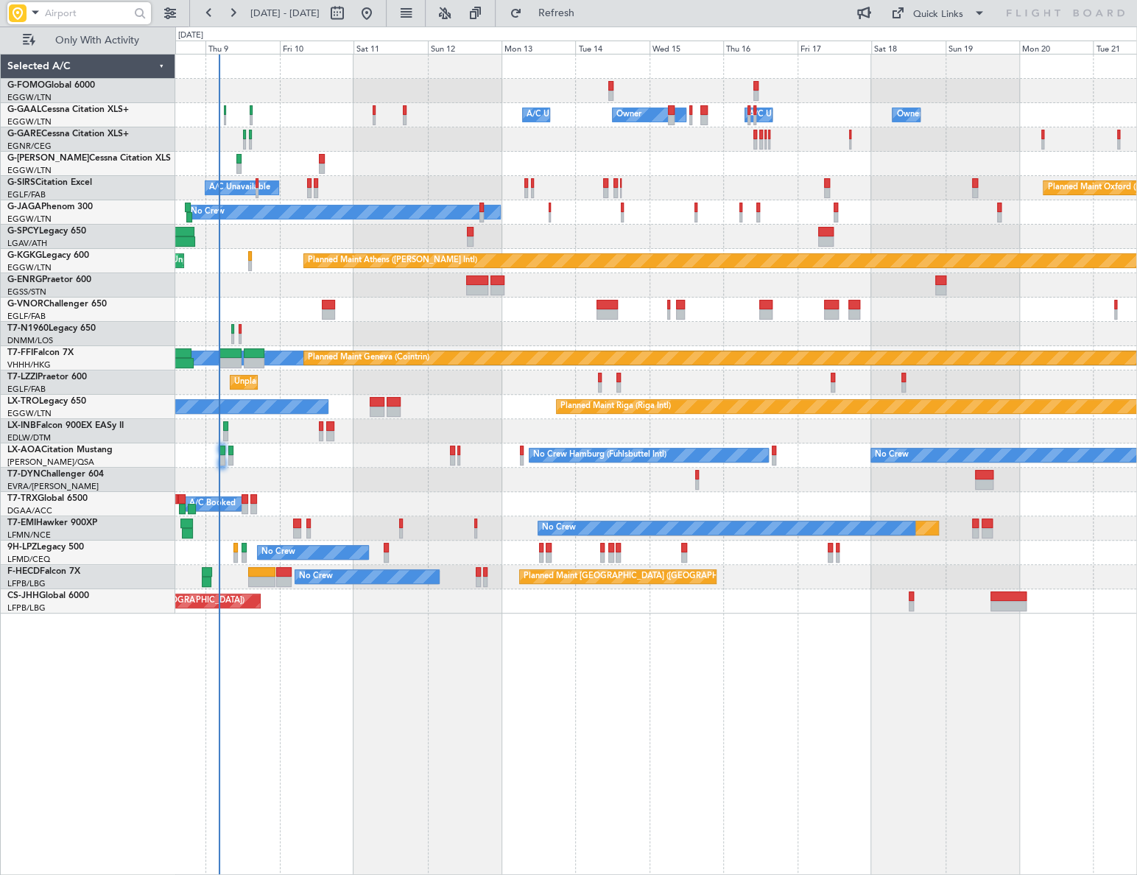
click at [618, 648] on div "Owner Owner A/C Unavailable A/C Unavailable Owner Planned Maint [GEOGRAPHIC_DAT…" at bounding box center [656, 464] width 962 height 821
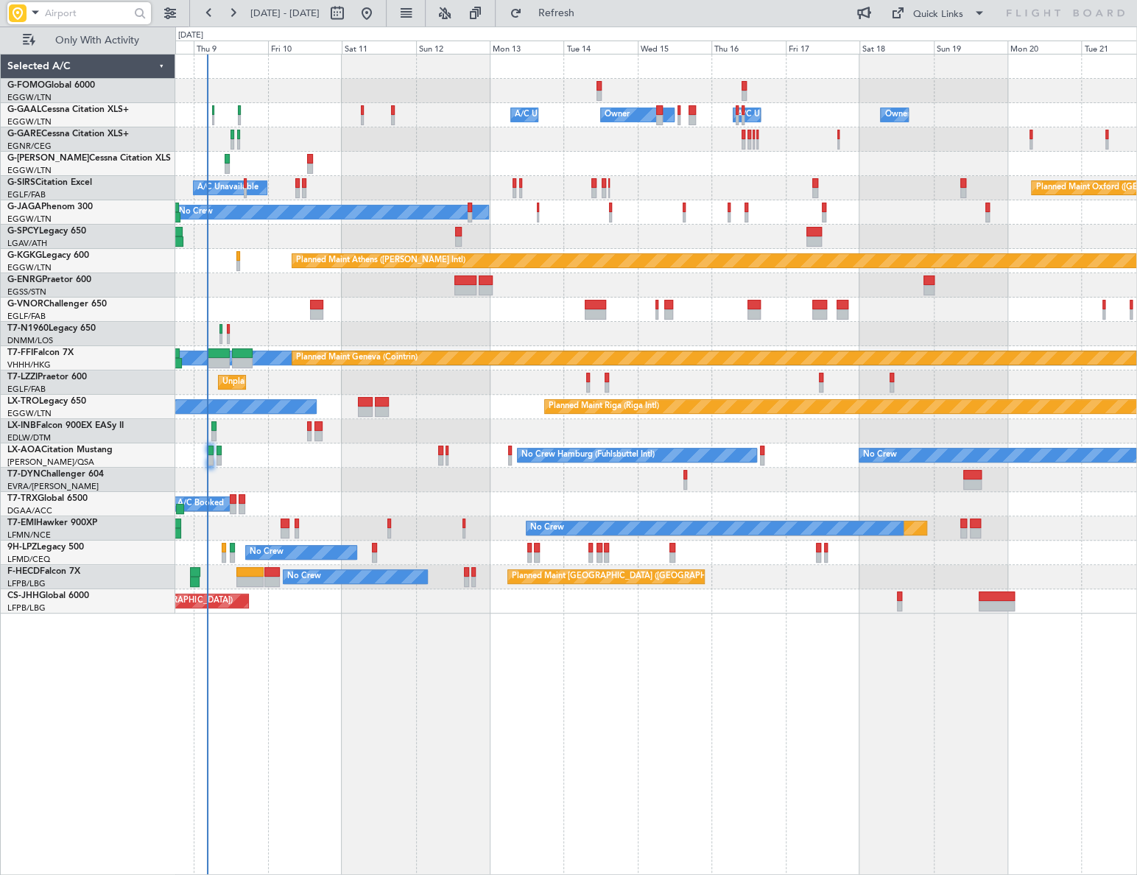
click at [362, 463] on div "Planned Maint [GEOGRAPHIC_DATA] No Crew No Crew Hamburg (Fuhlsbuttel Intl)" at bounding box center [655, 455] width 961 height 24
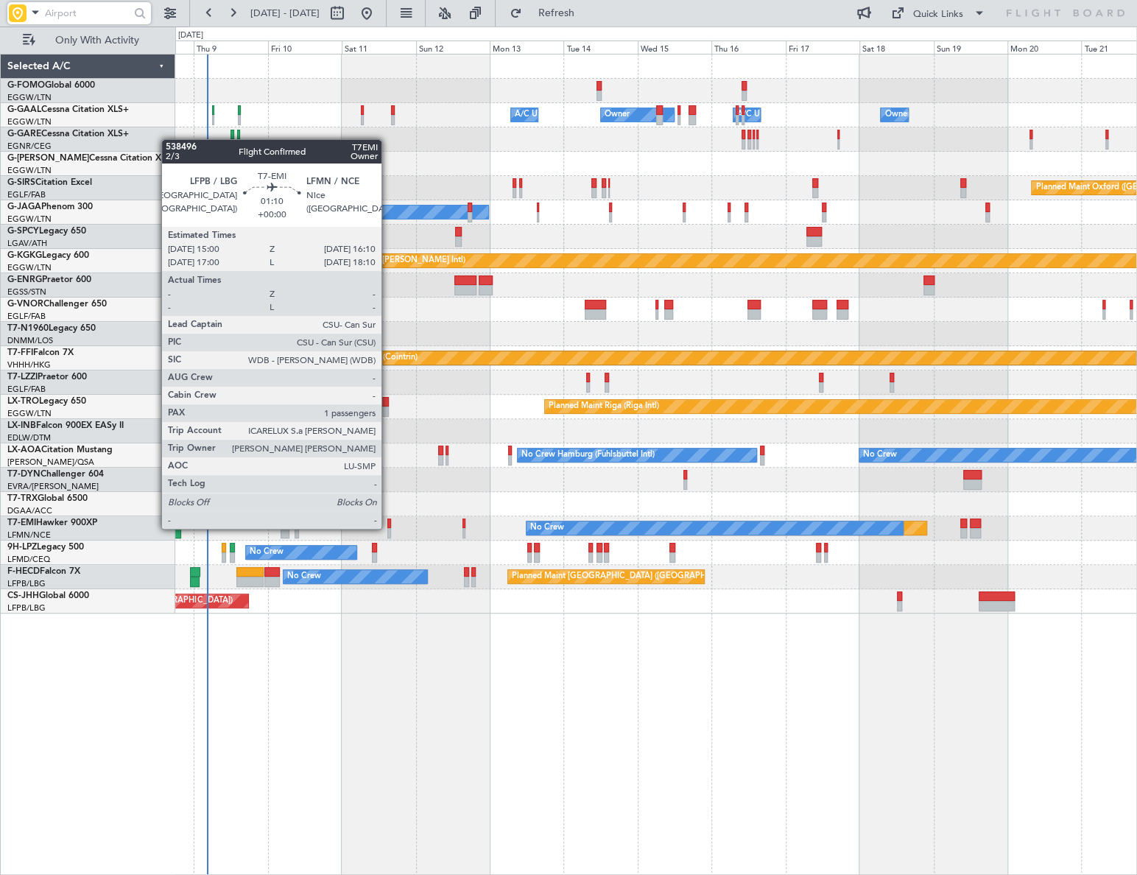
click at [388, 528] on div at bounding box center [389, 533] width 4 height 10
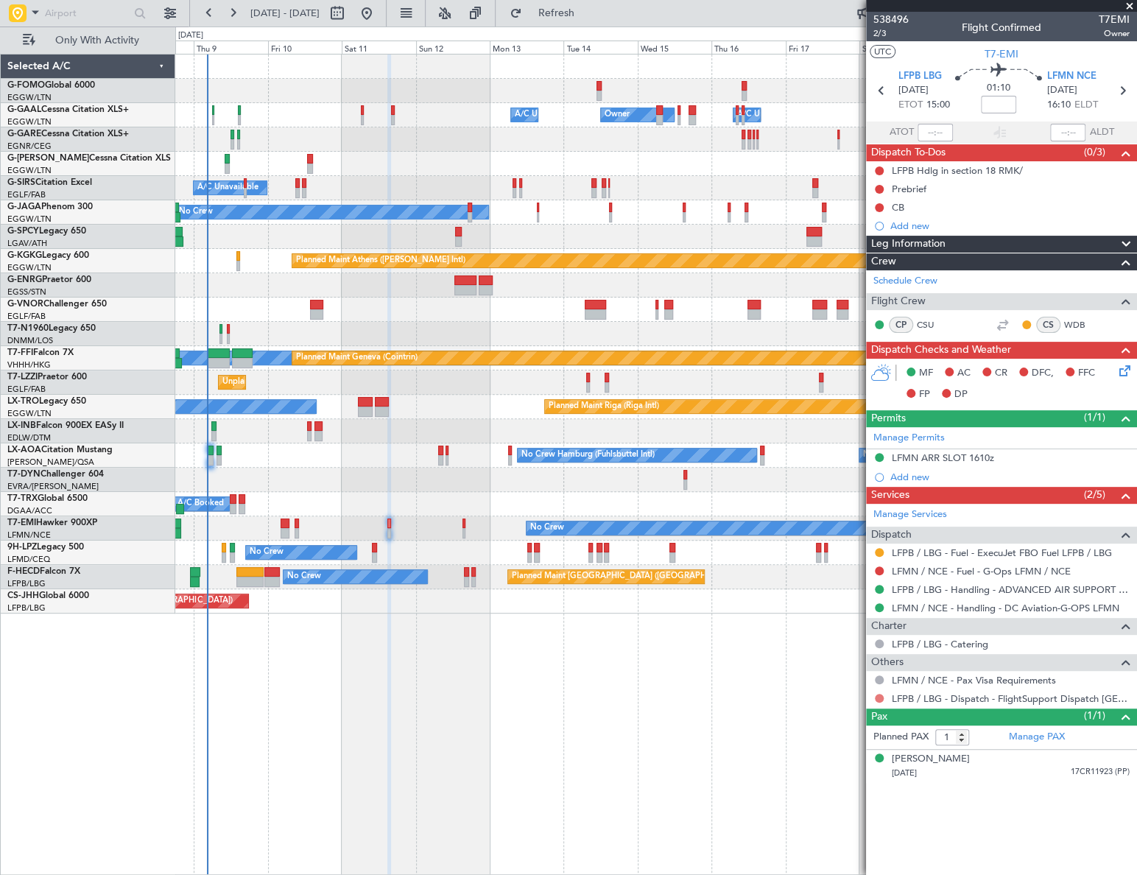
click at [879, 696] on button at bounding box center [879, 698] width 9 height 9
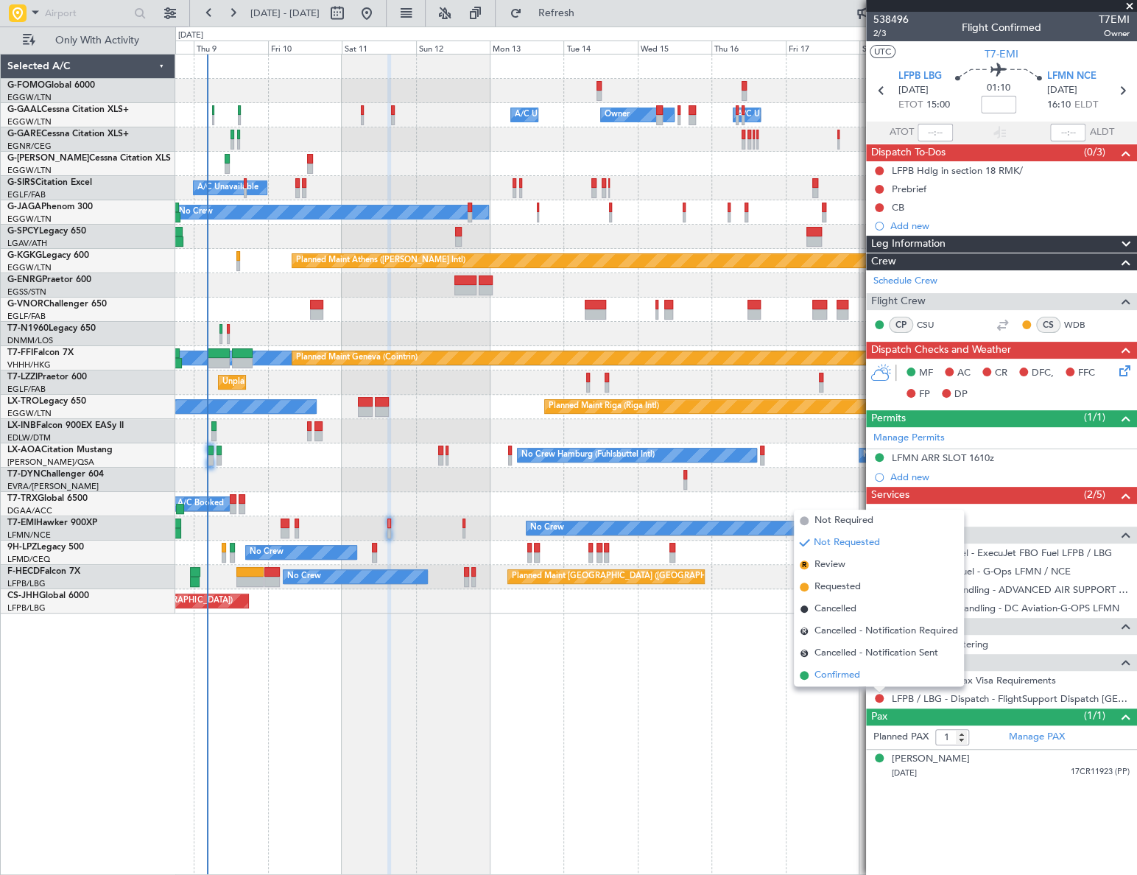
click at [853, 676] on span "Confirmed" at bounding box center [837, 675] width 46 height 15
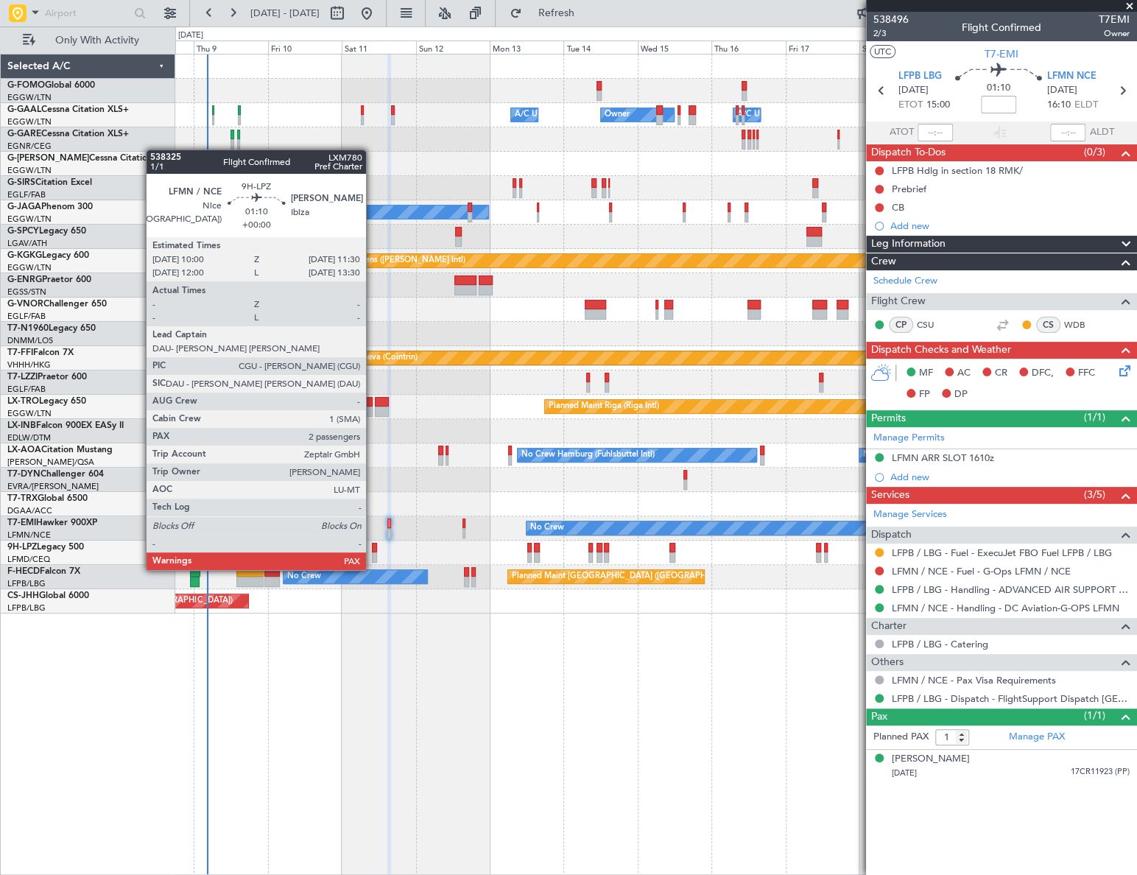
click at [373, 555] on div at bounding box center [374, 557] width 5 height 10
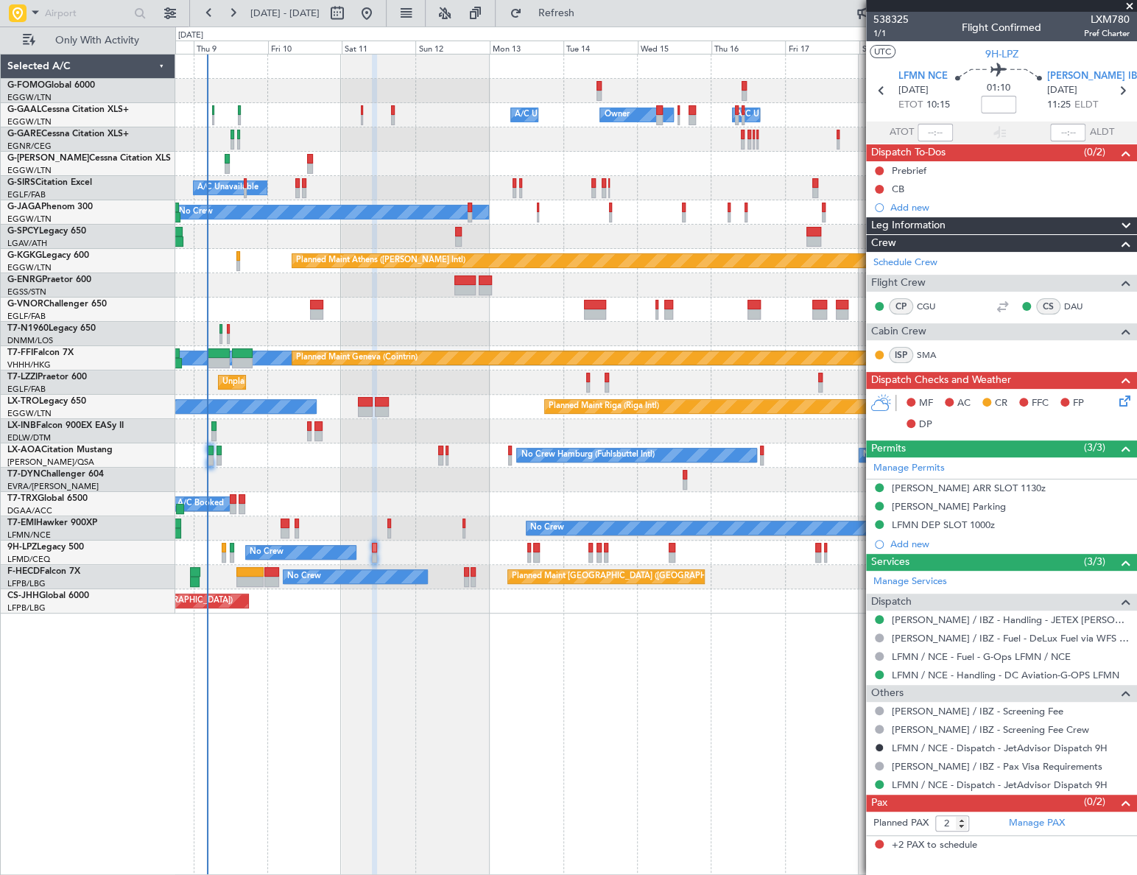
click at [1122, 395] on icon at bounding box center [1122, 398] width 12 height 12
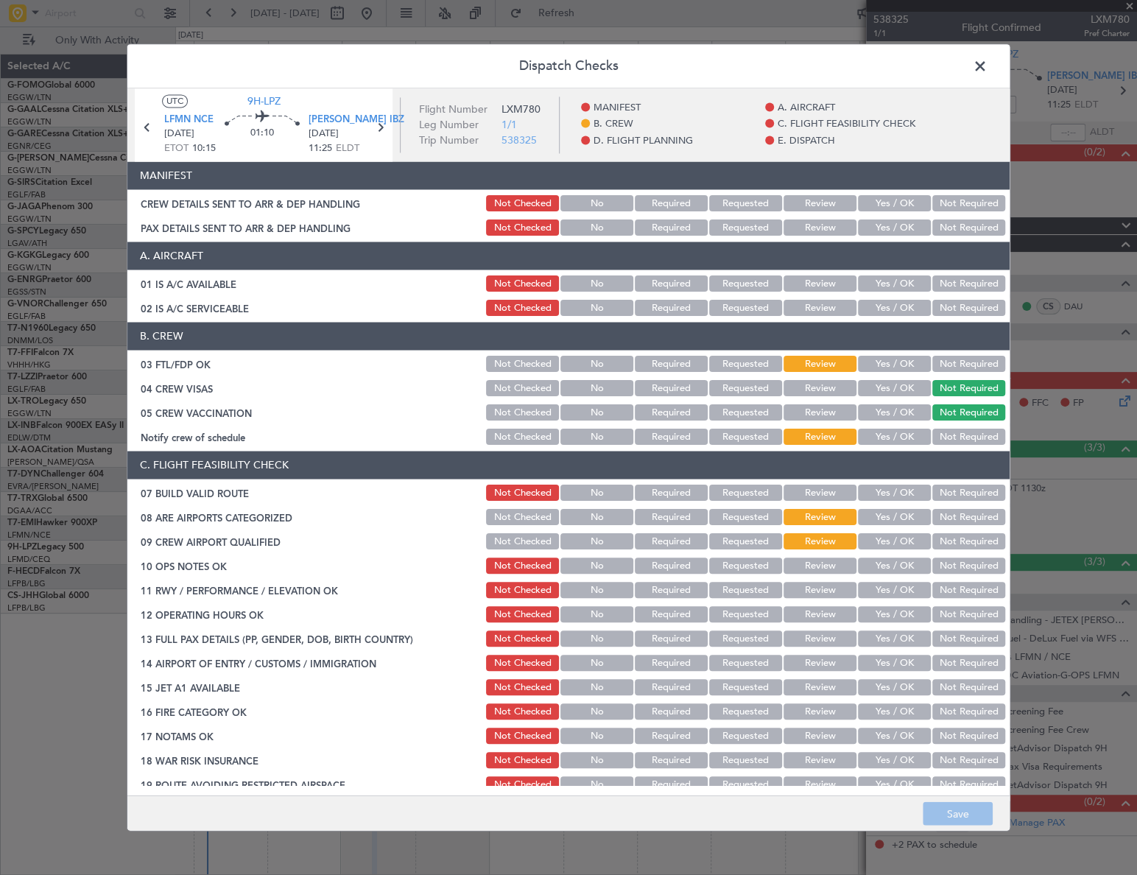
click at [987, 66] on span at bounding box center [987, 69] width 0 height 29
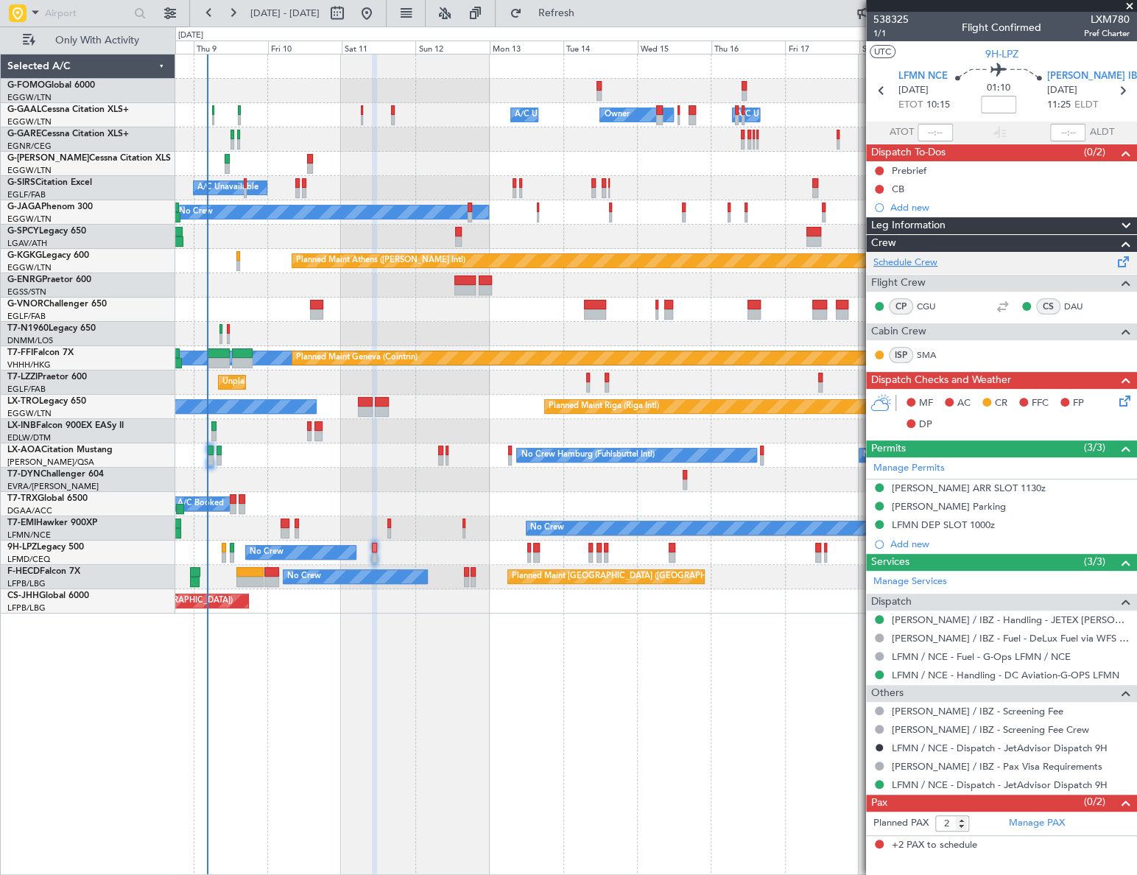
click at [895, 262] on link "Schedule Crew" at bounding box center [905, 263] width 64 height 15
click at [1125, 402] on icon at bounding box center [1122, 398] width 12 height 12
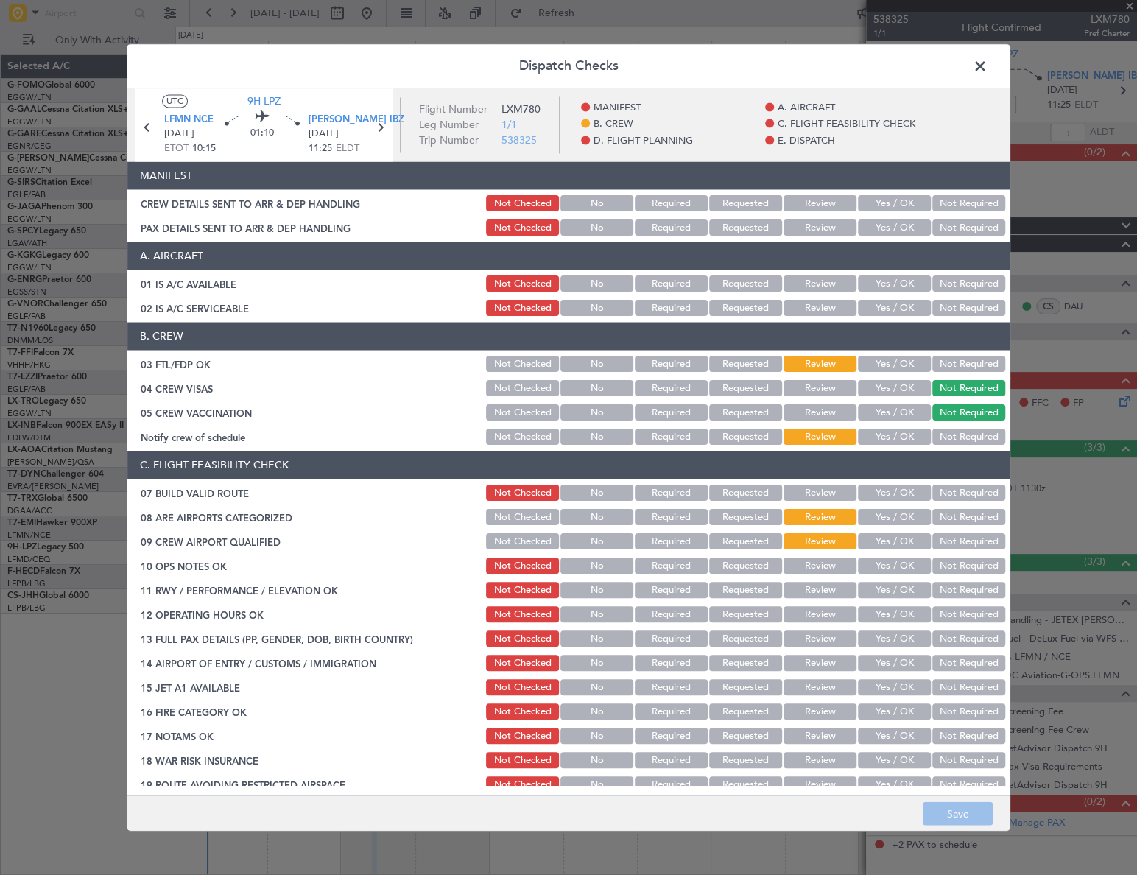
click at [906, 361] on button "Yes / OK" at bounding box center [894, 364] width 73 height 16
drag, startPoint x: 902, startPoint y: 438, endPoint x: 904, endPoint y: 495, distance: 56.7
click at [902, 437] on button "Yes / OK" at bounding box center [894, 437] width 73 height 16
click at [901, 520] on button "Yes / OK" at bounding box center [894, 518] width 73 height 16
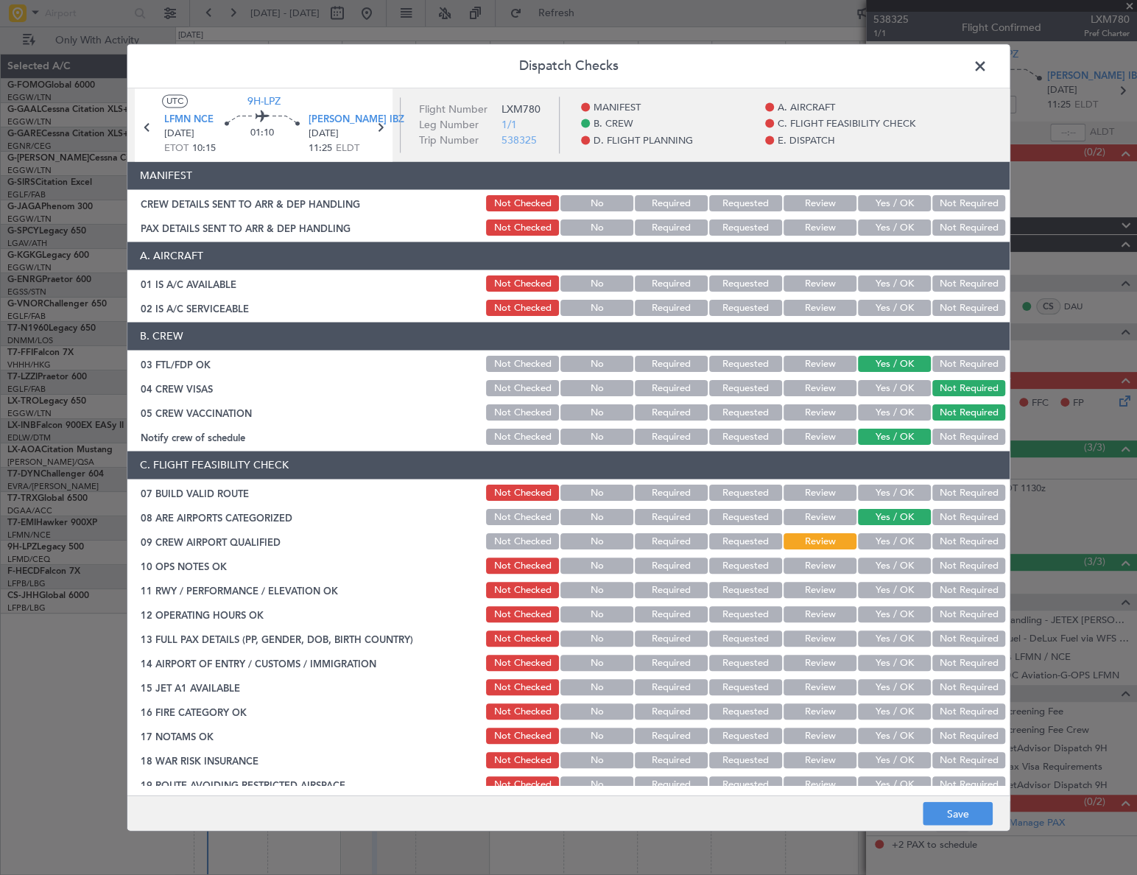
click at [908, 541] on button "Yes / OK" at bounding box center [894, 542] width 73 height 16
click at [984, 810] on button "Save" at bounding box center [958, 814] width 70 height 24
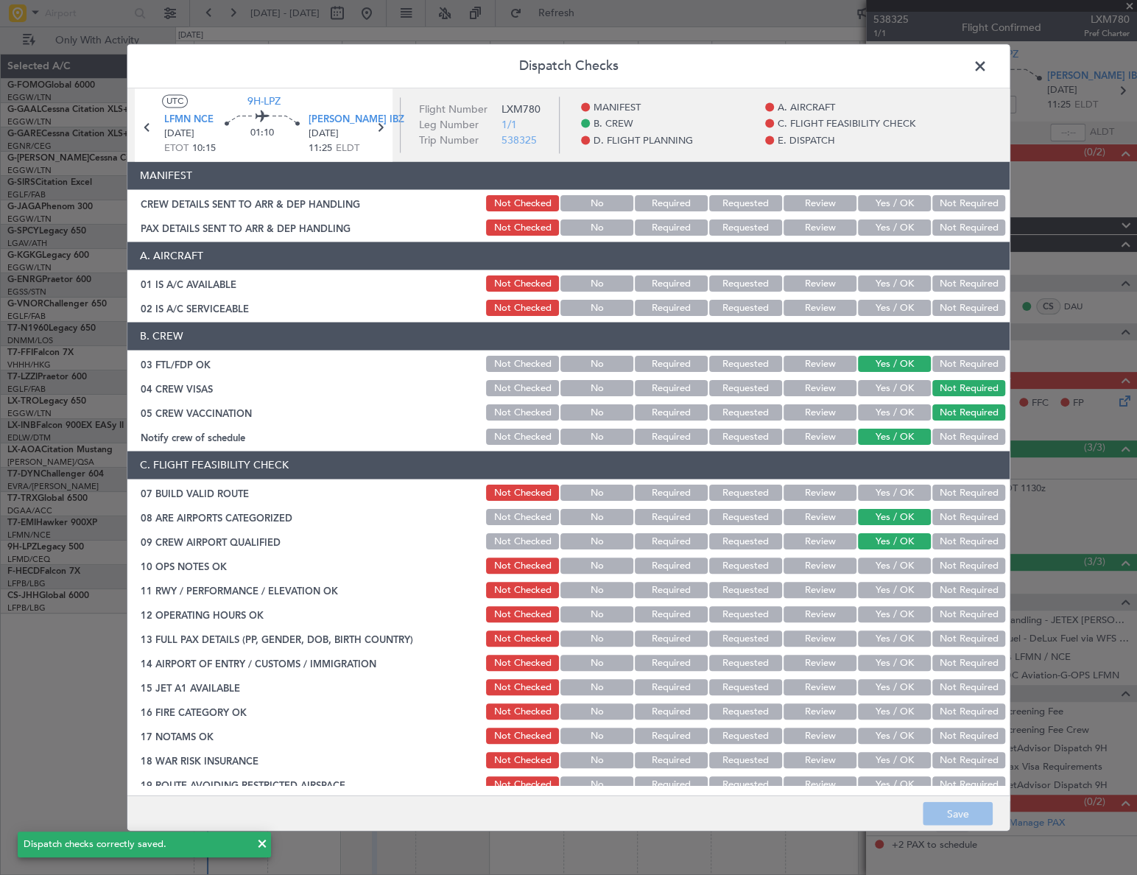
click at [987, 66] on span at bounding box center [987, 69] width 0 height 29
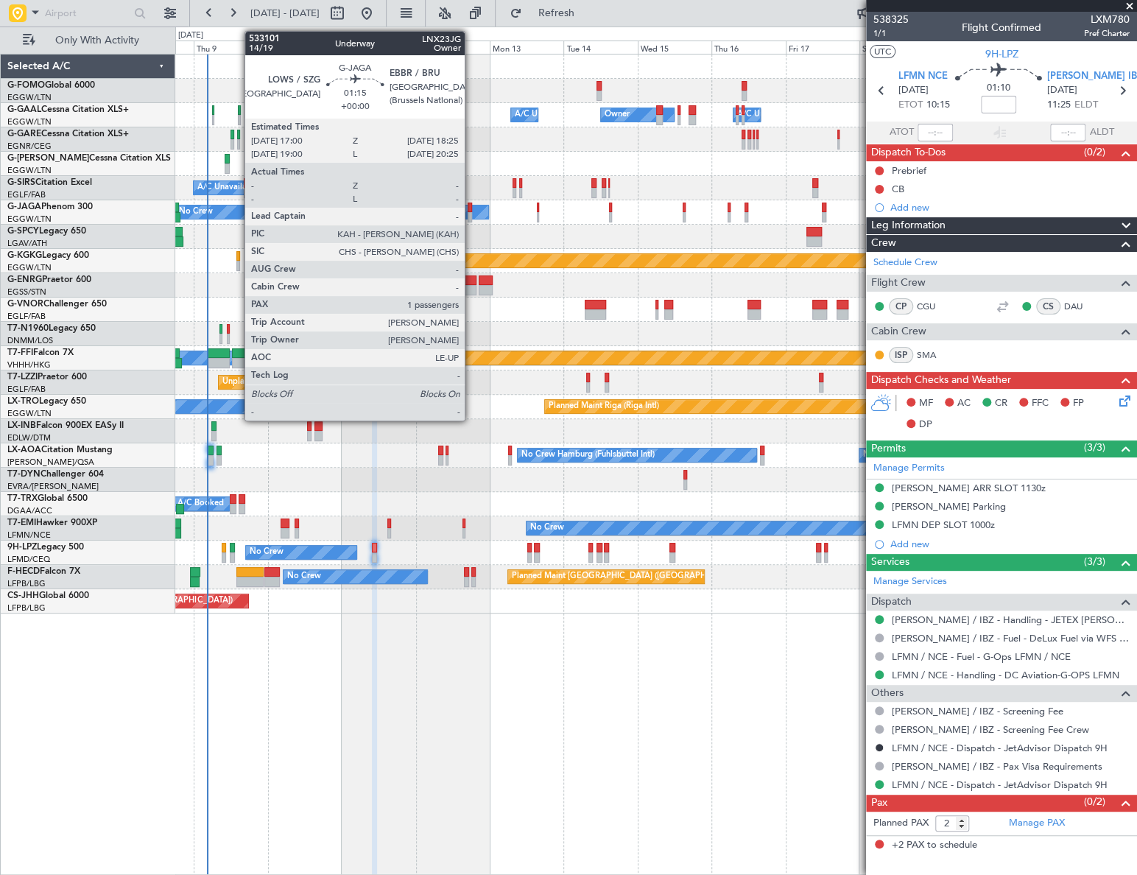
click at [471, 213] on div at bounding box center [470, 217] width 4 height 10
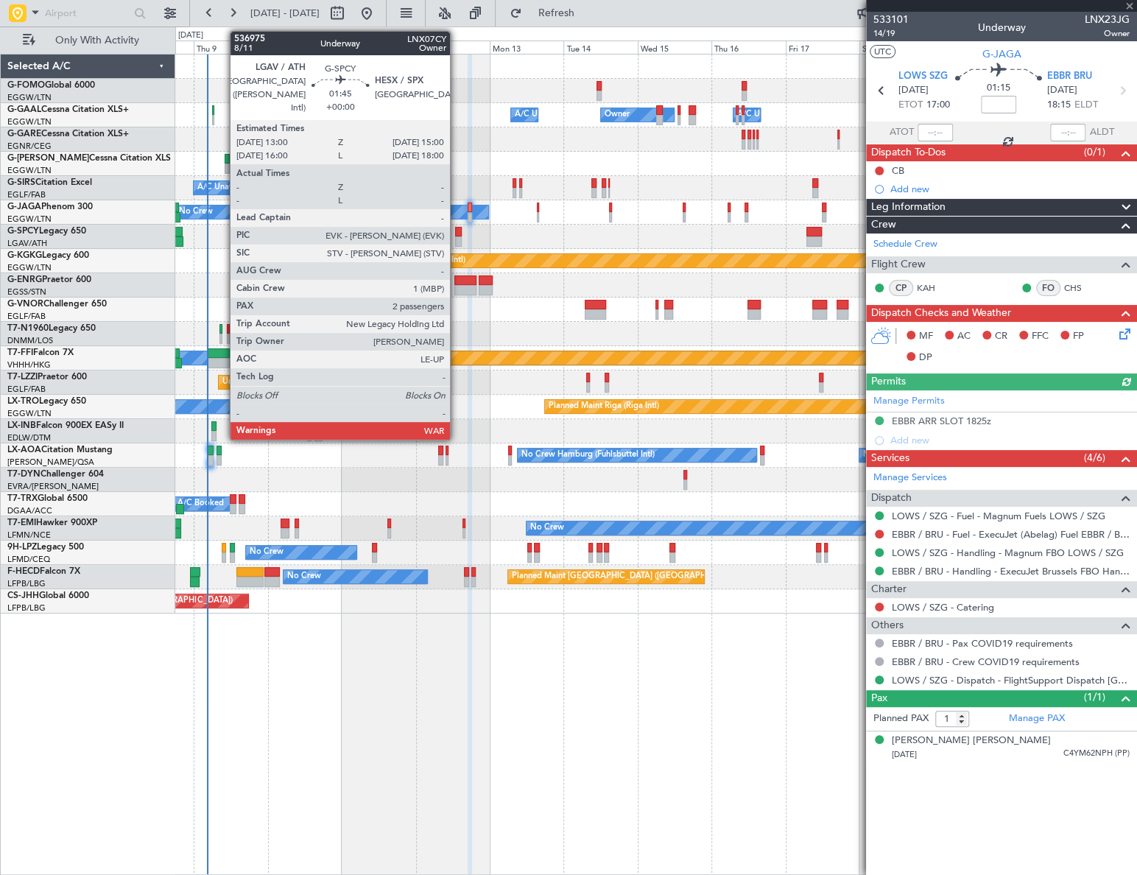
click at [457, 233] on div at bounding box center [458, 232] width 7 height 10
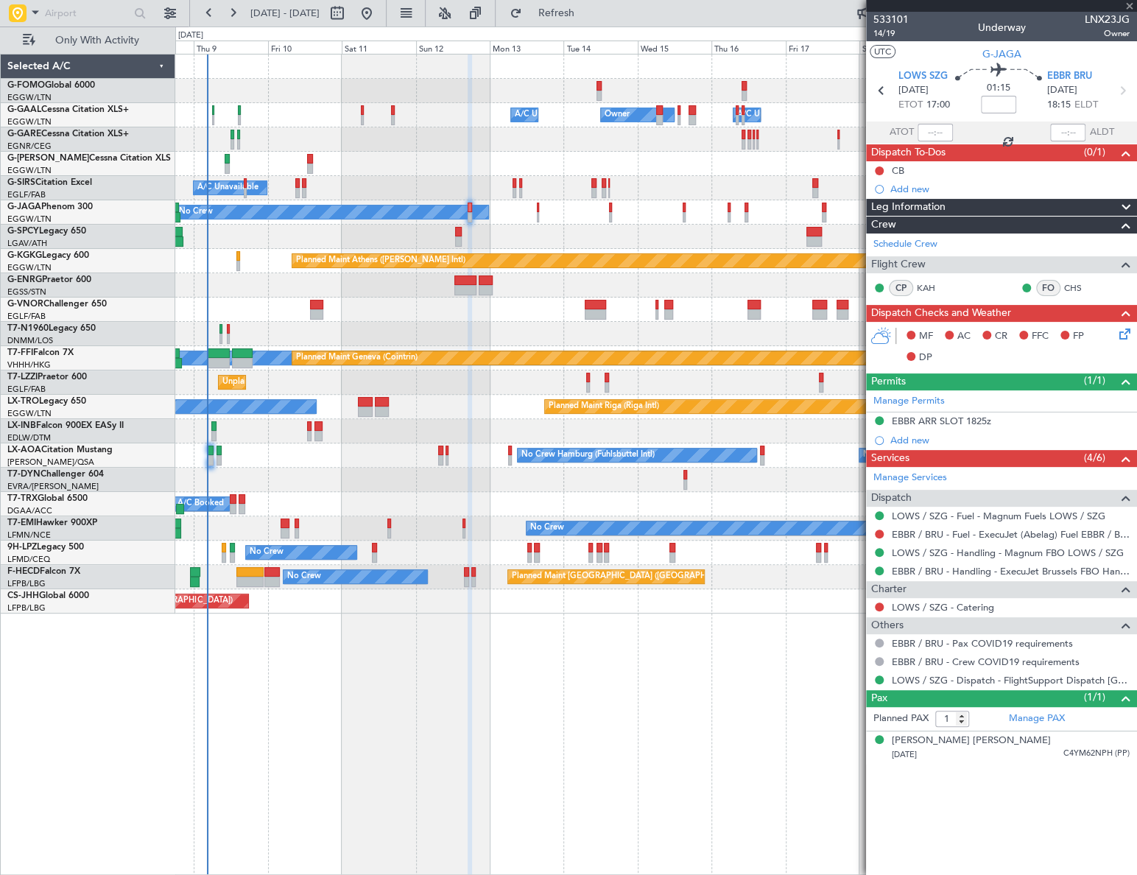
type input "2"
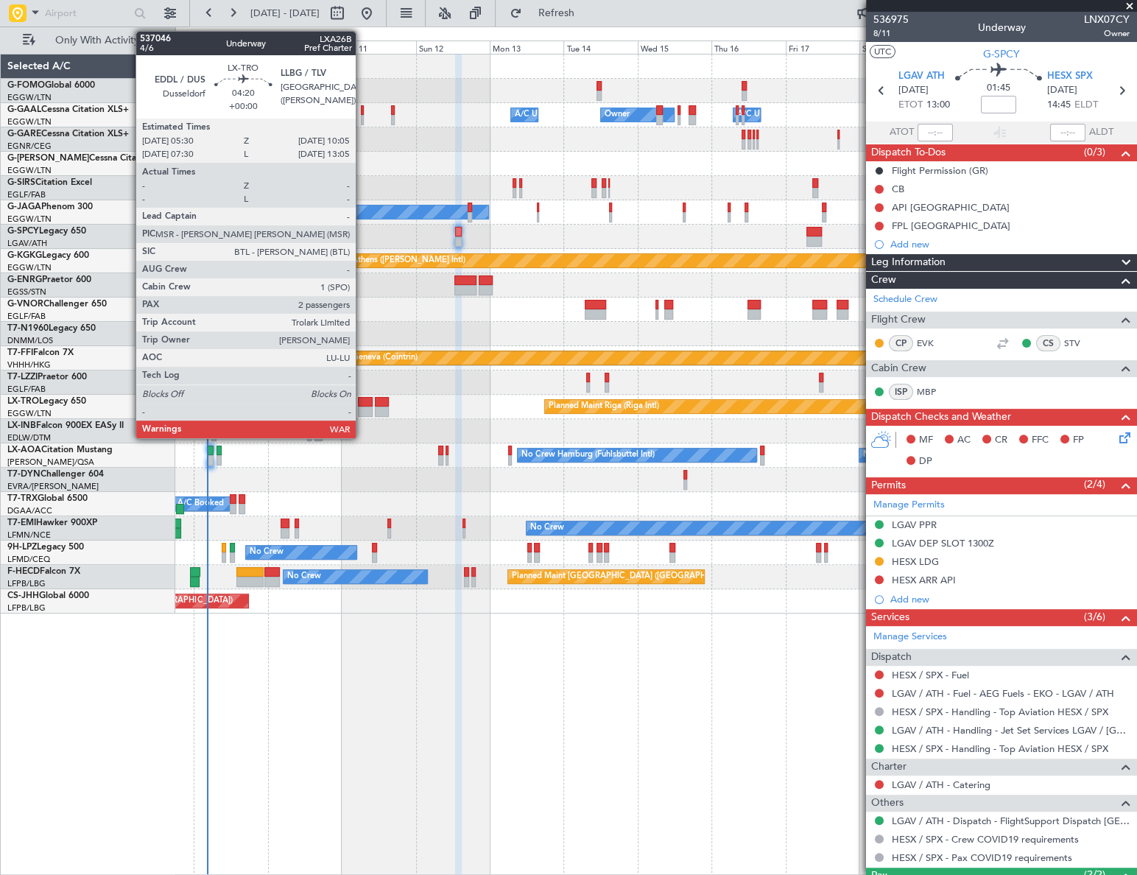
click at [362, 407] on div at bounding box center [365, 411] width 15 height 10
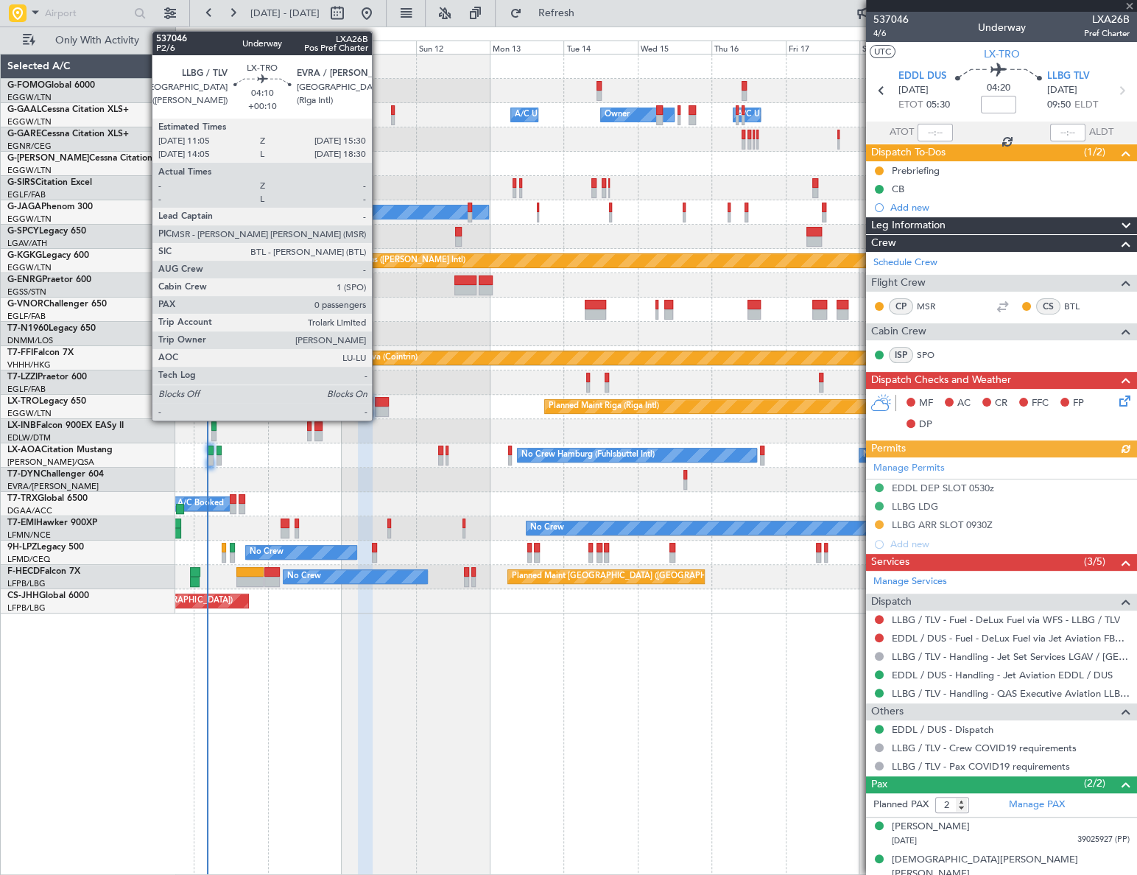
click at [379, 406] on div at bounding box center [382, 411] width 14 height 10
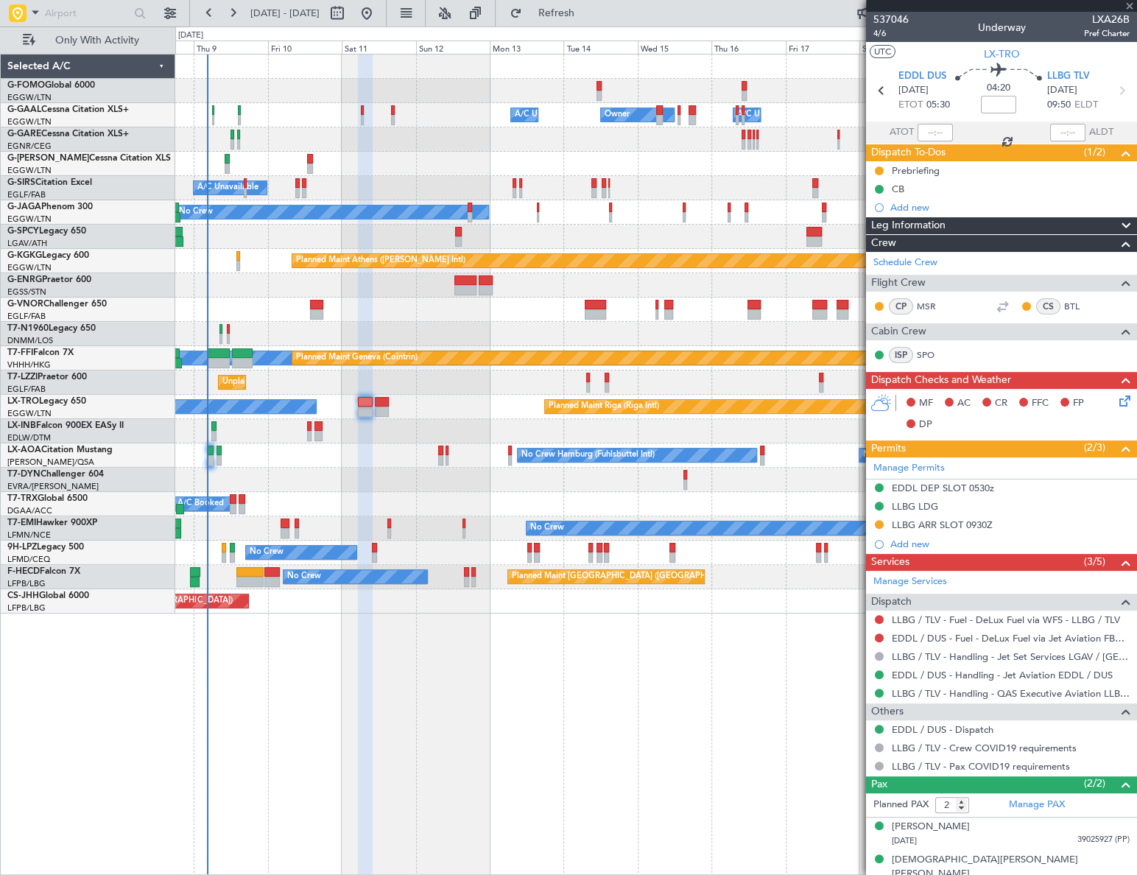
type input "+00:10"
type input "0"
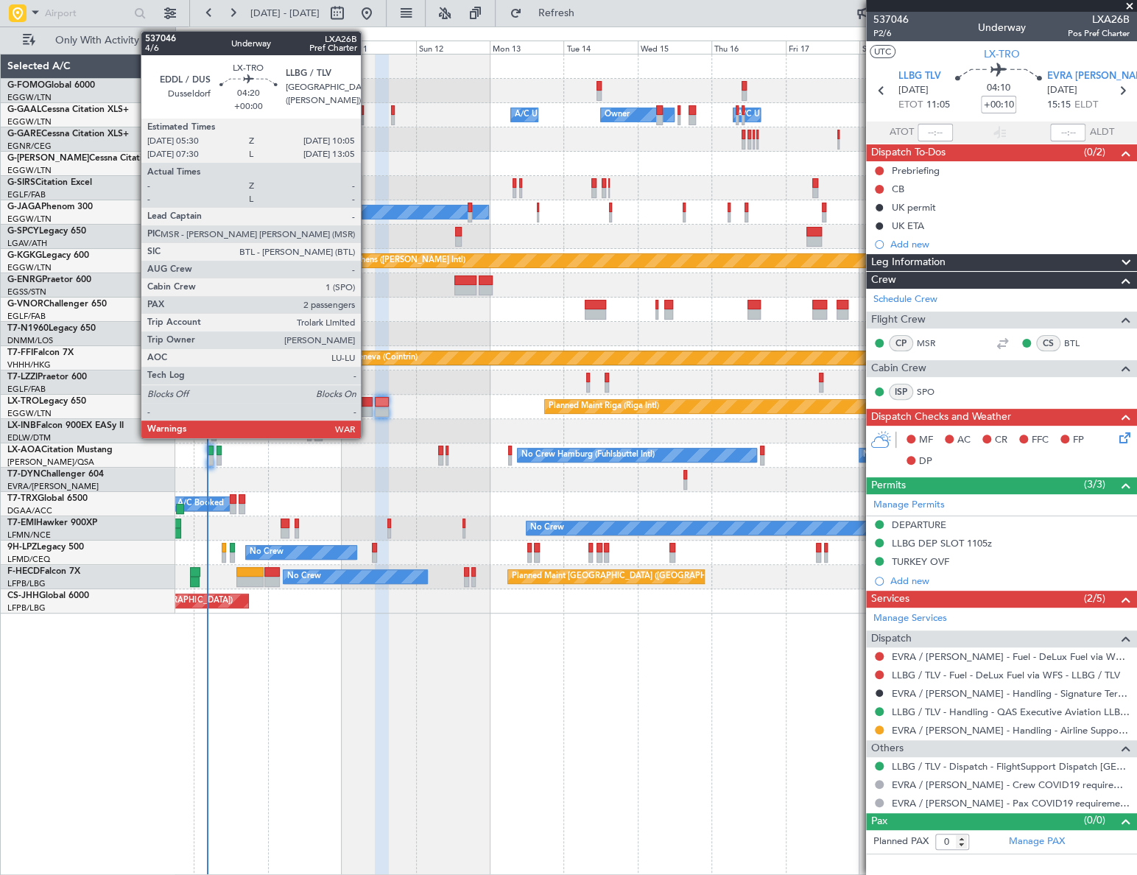
click at [367, 408] on div at bounding box center [365, 411] width 15 height 10
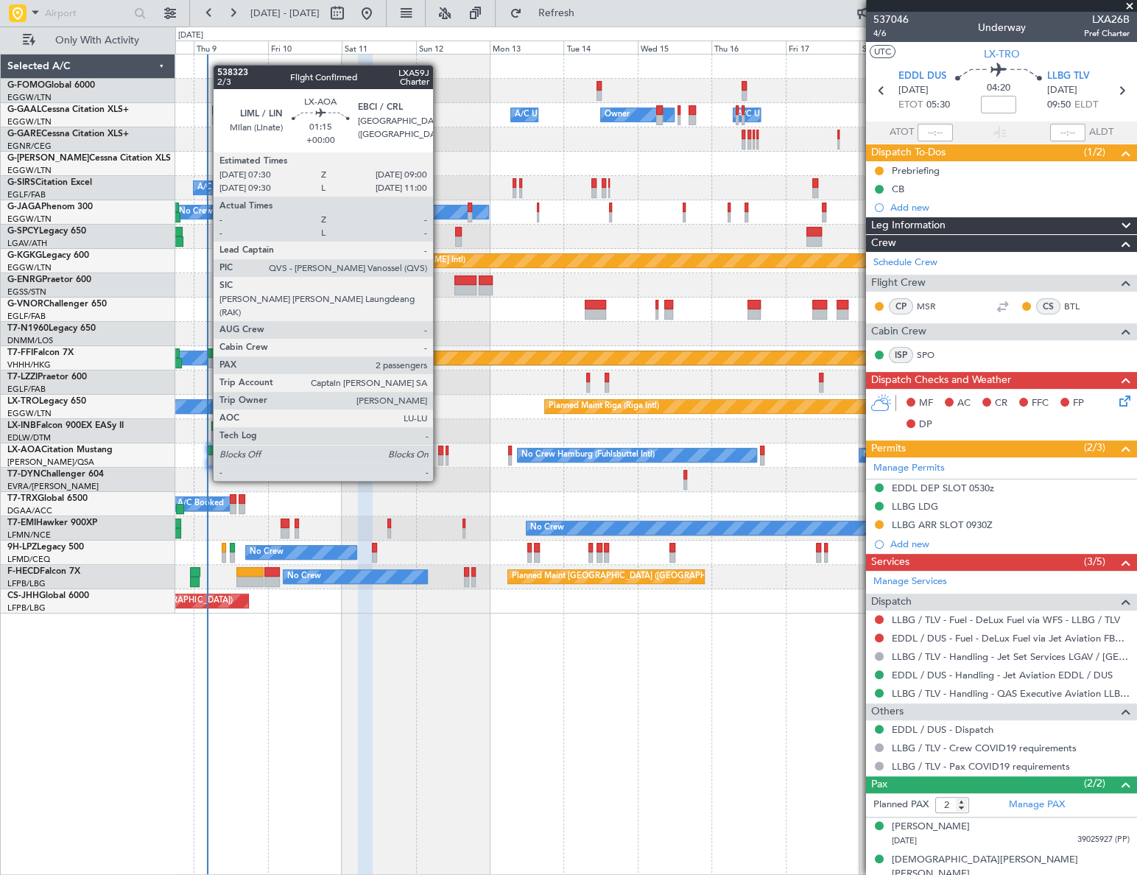
click at [440, 453] on div at bounding box center [440, 451] width 5 height 10
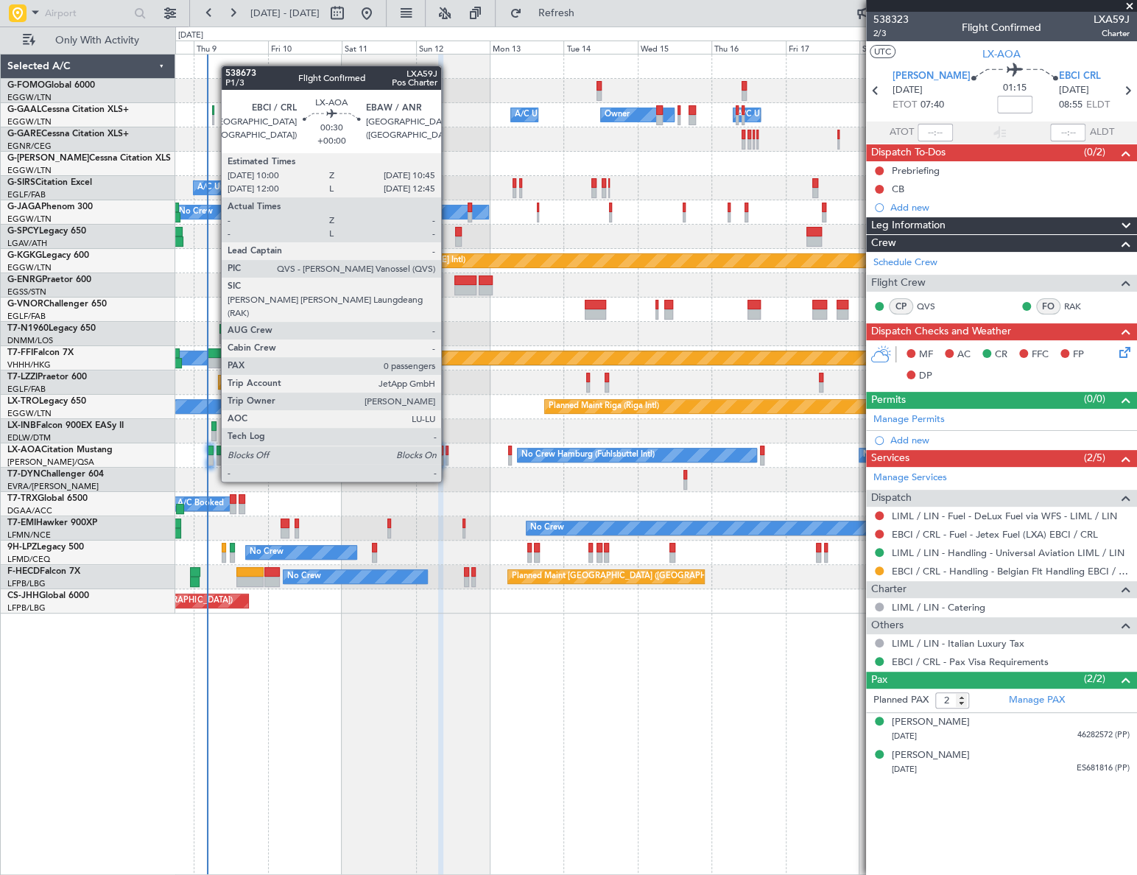
click at [448, 454] on div at bounding box center [447, 451] width 3 height 10
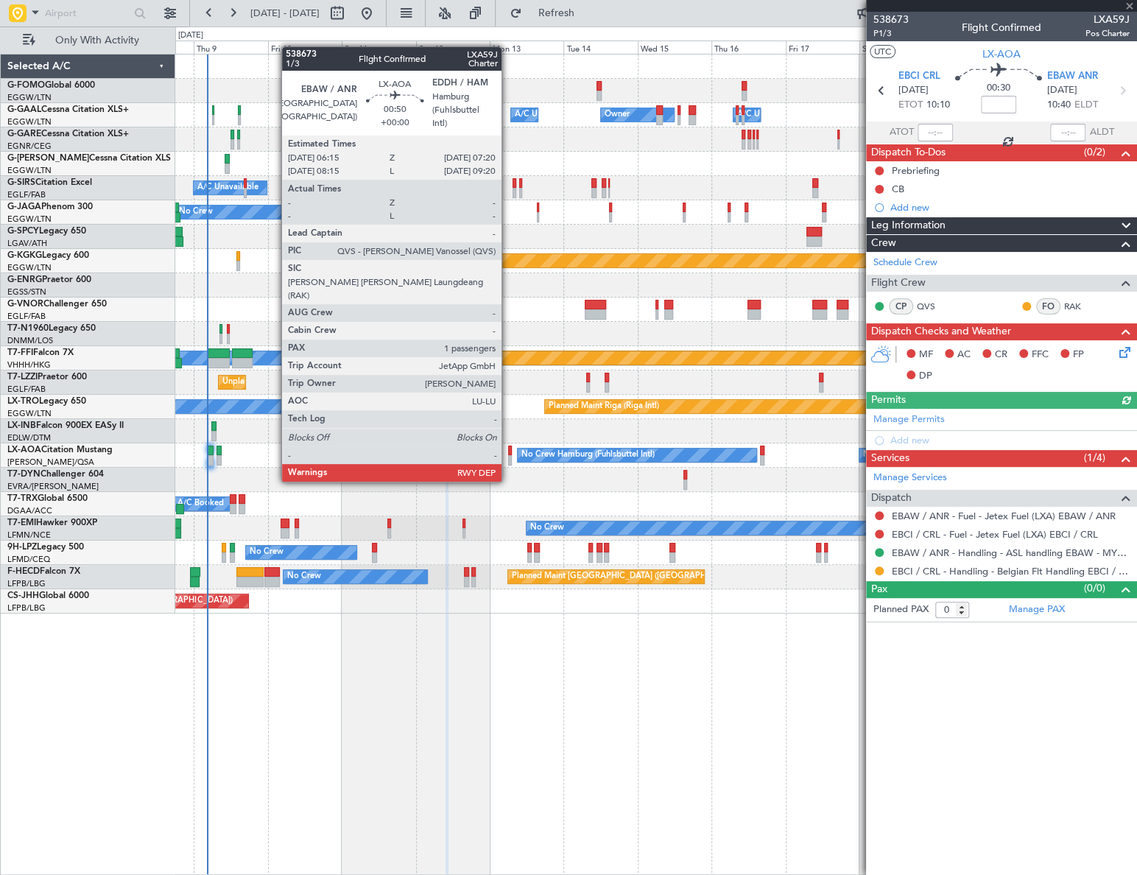
click at [508, 452] on div at bounding box center [510, 451] width 4 height 10
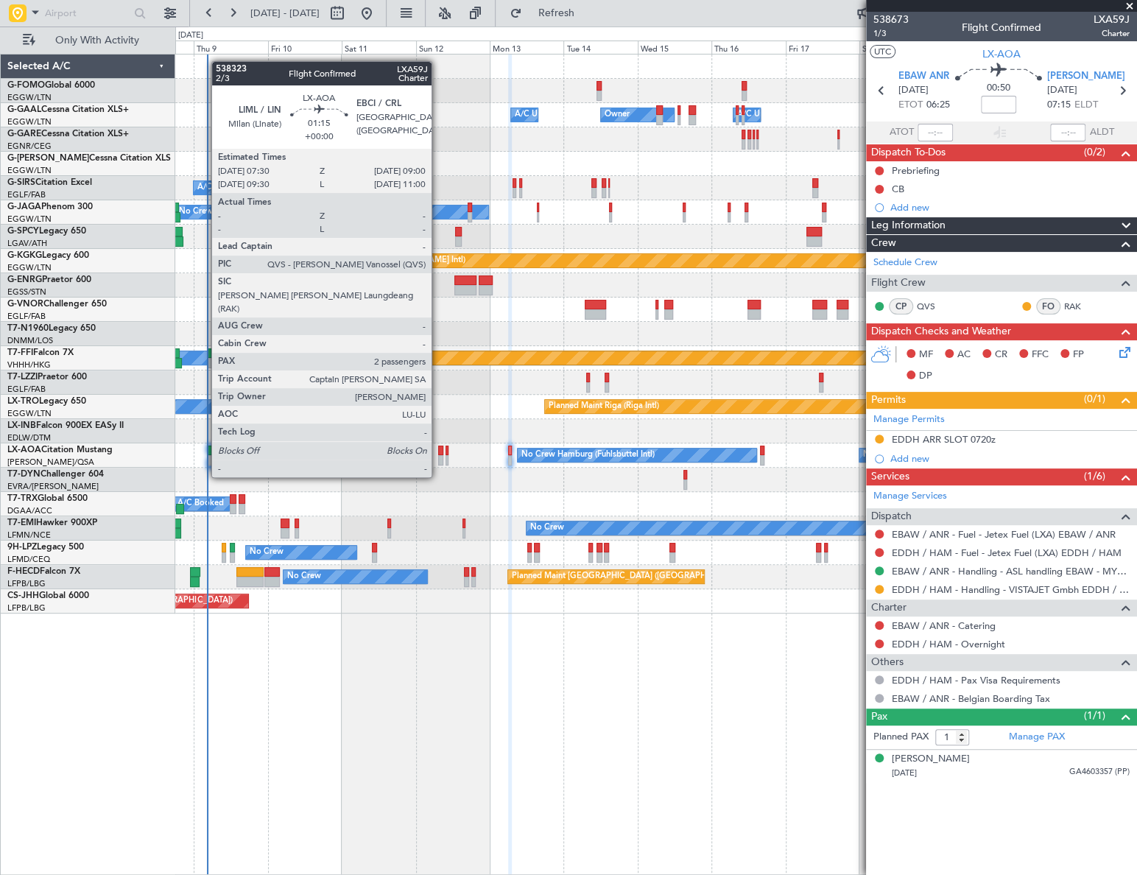
click at [438, 449] on div at bounding box center [440, 451] width 5 height 10
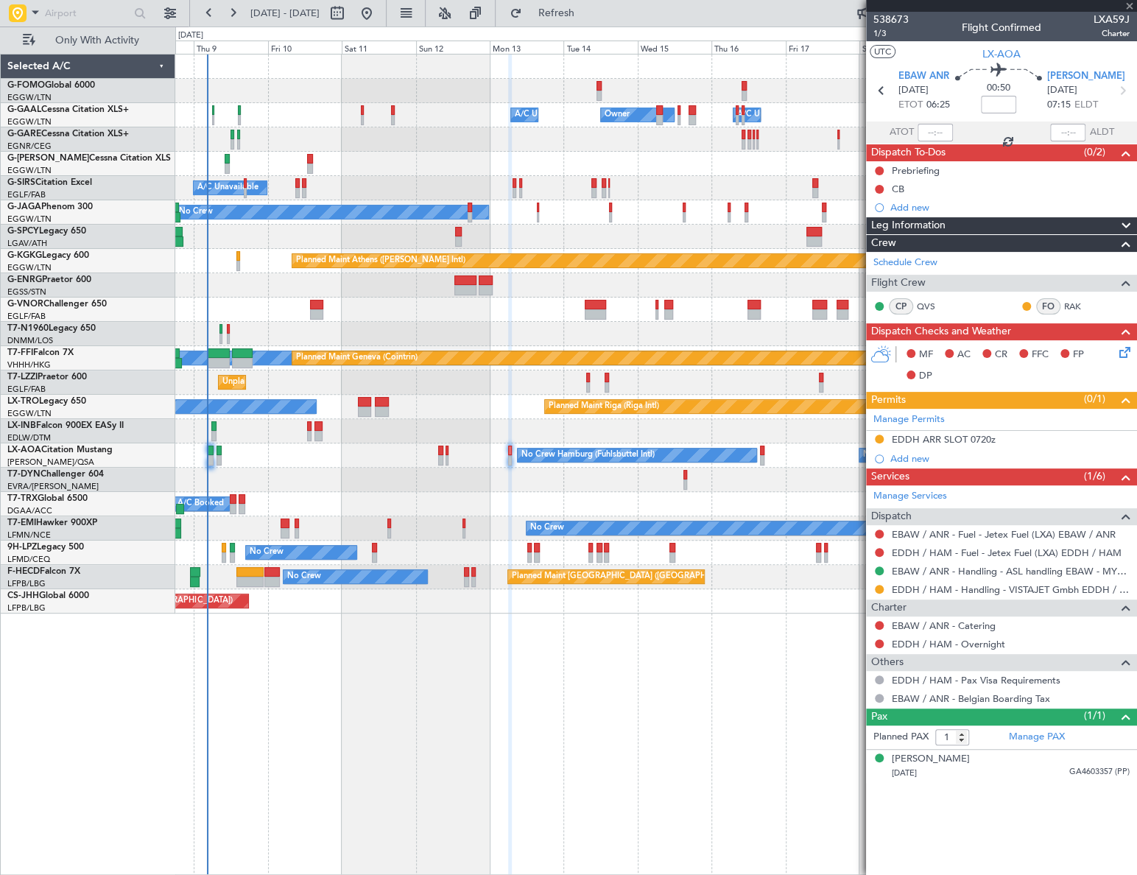
type input "2"
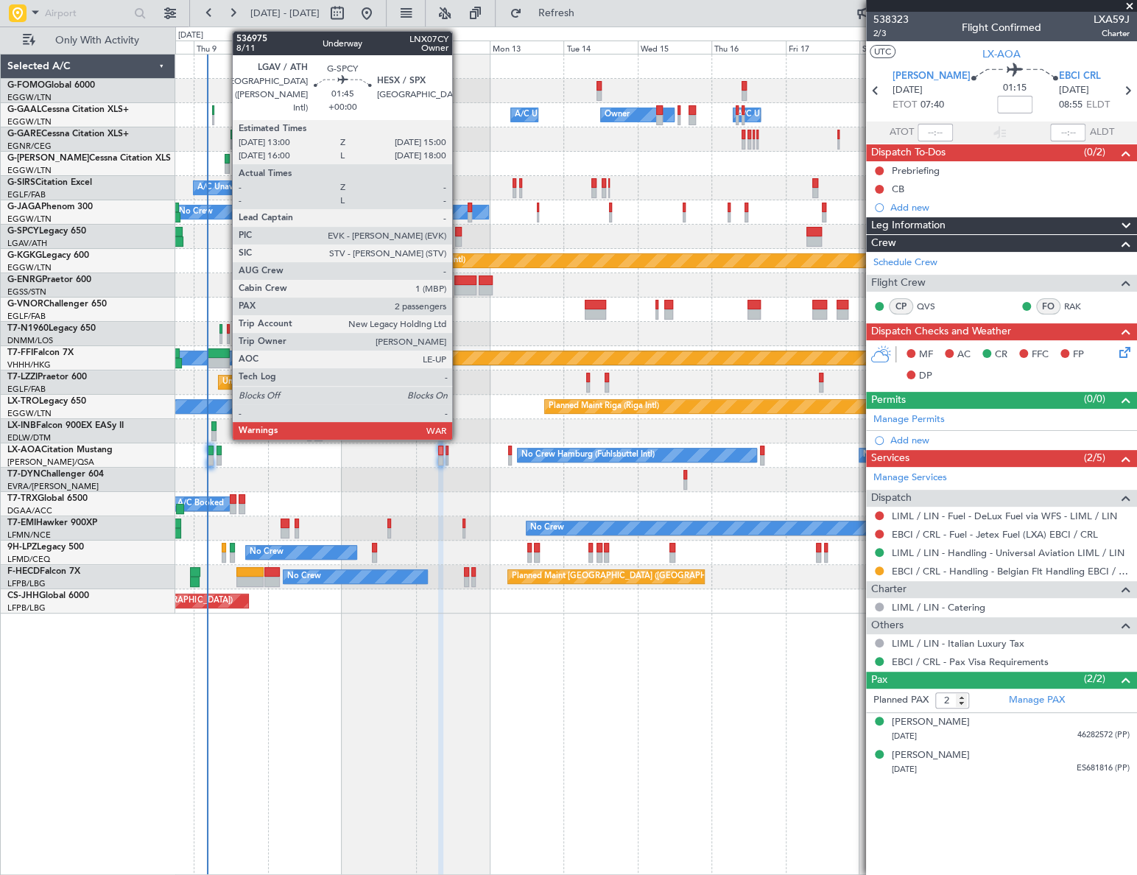
click at [459, 240] on div at bounding box center [458, 241] width 7 height 10
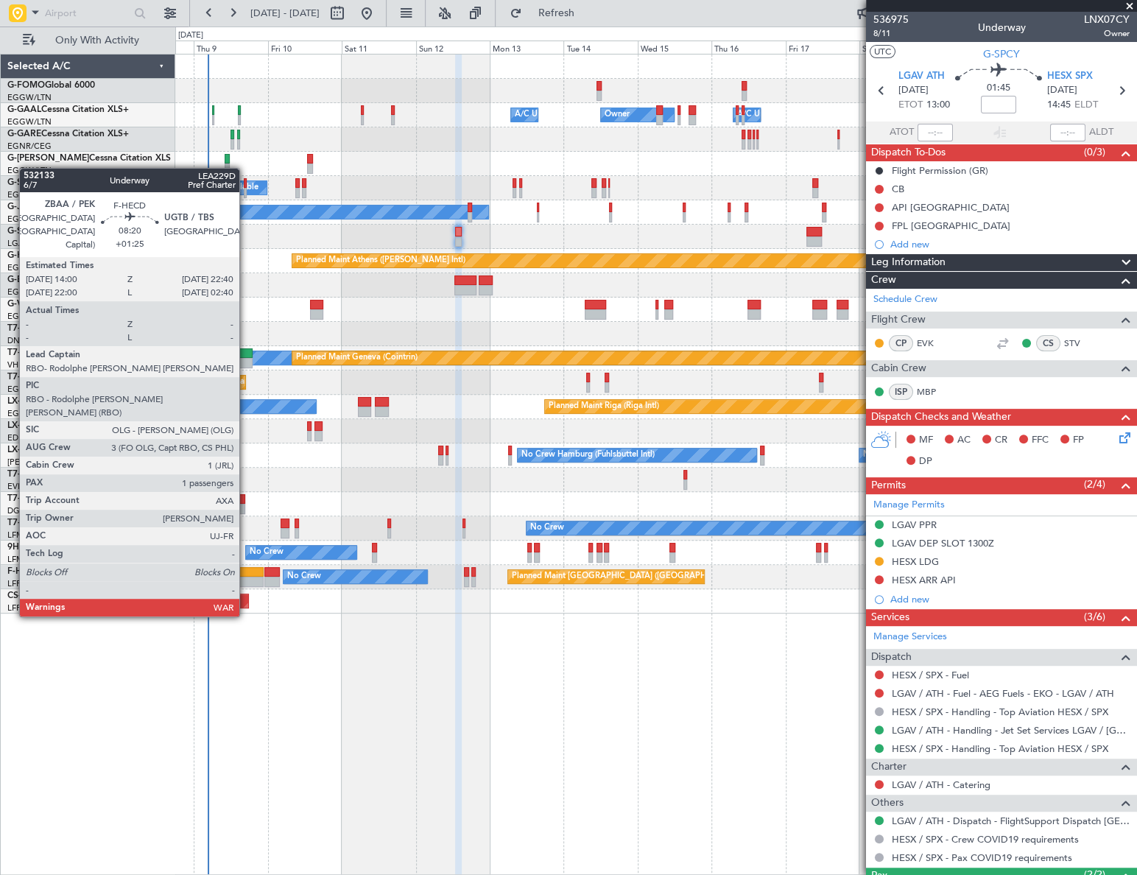
click at [246, 574] on div at bounding box center [249, 572] width 27 height 10
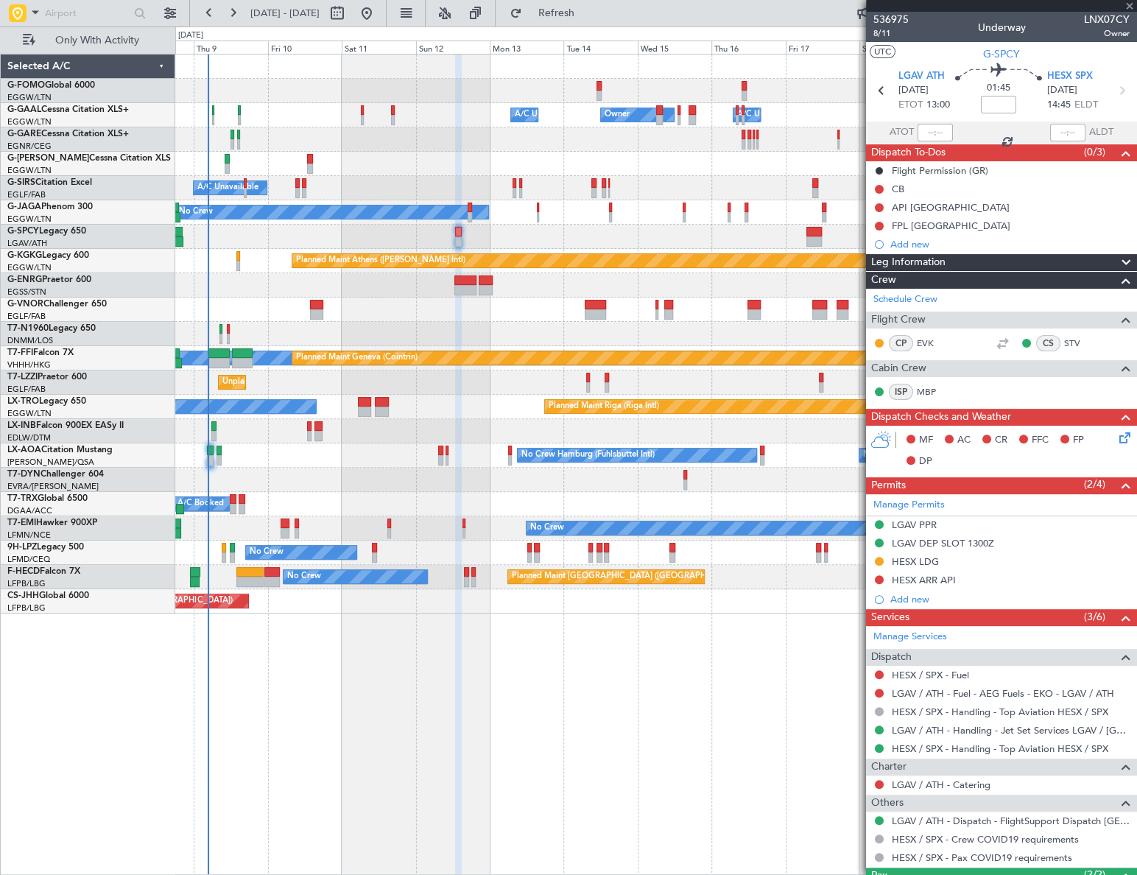
type input "+01:25"
type input "1"
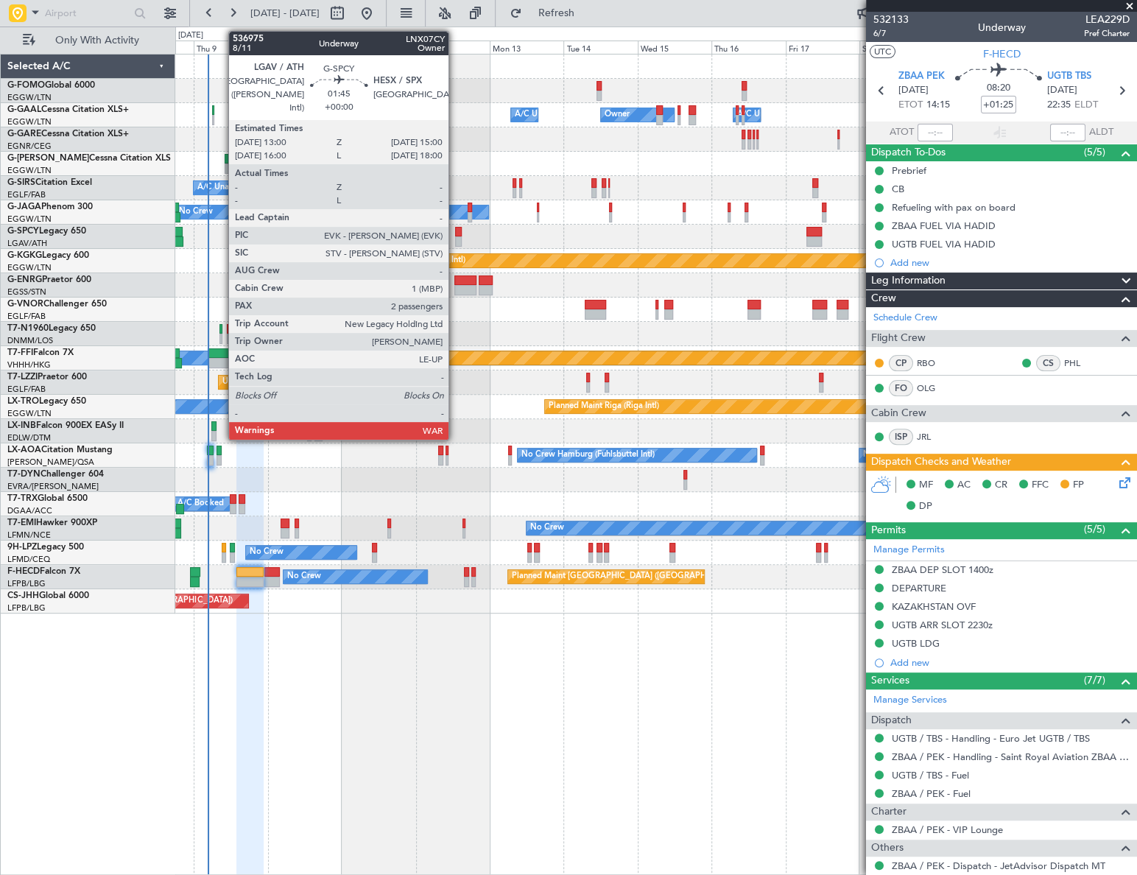
click at [455, 233] on div at bounding box center [458, 232] width 7 height 10
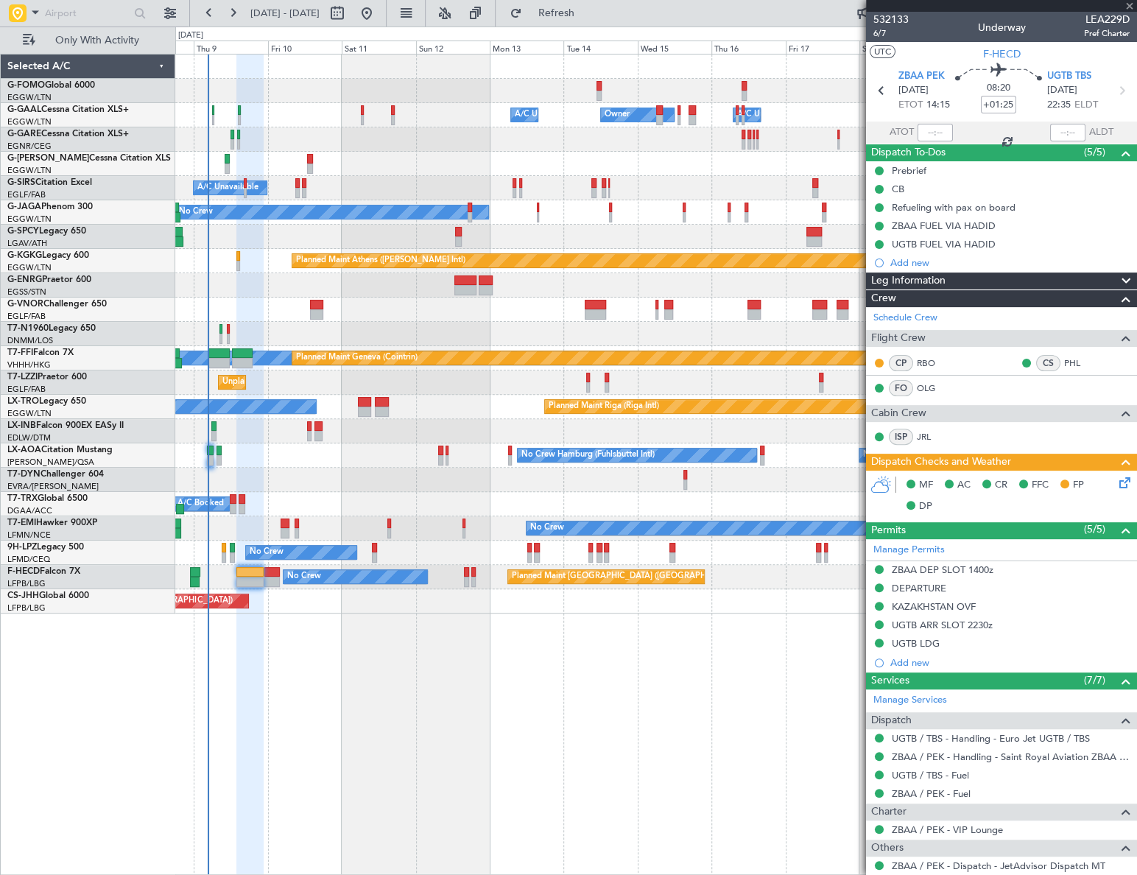
type input "2"
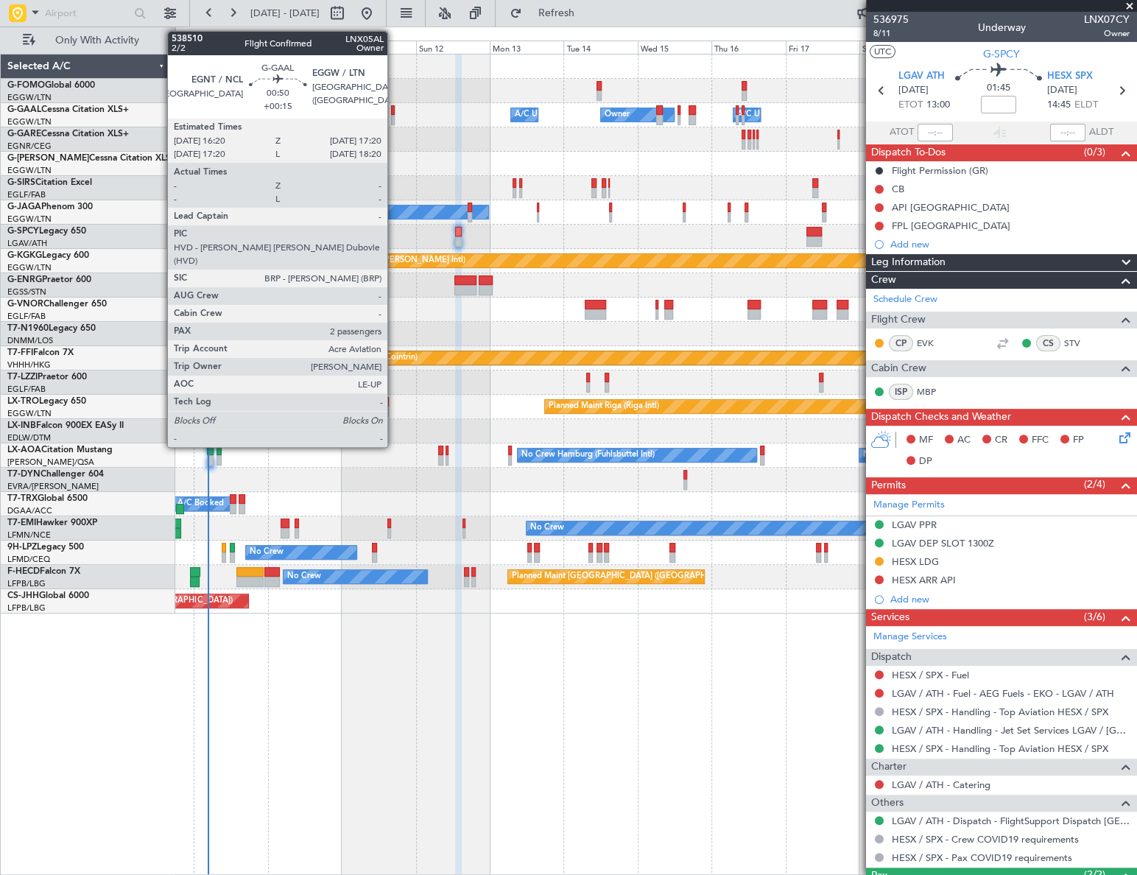
click at [394, 116] on div at bounding box center [393, 120] width 4 height 10
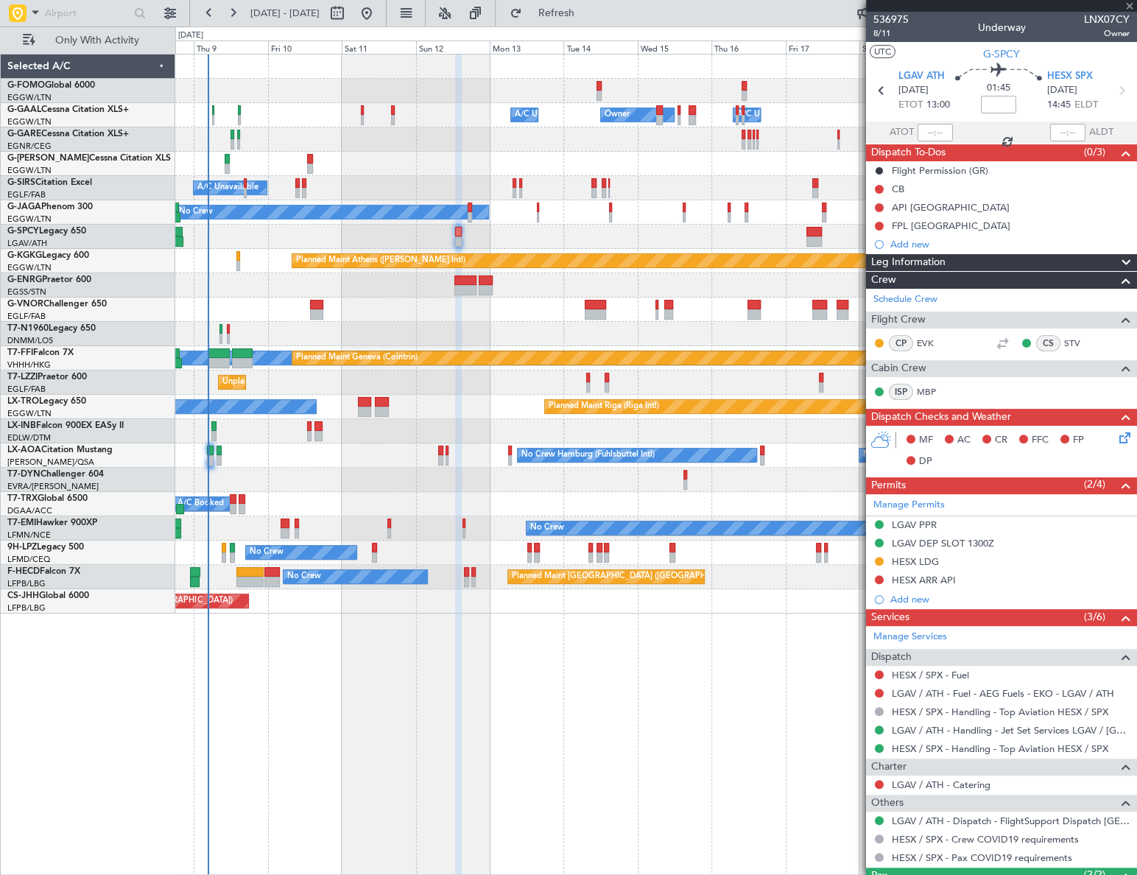
type input "+00:15"
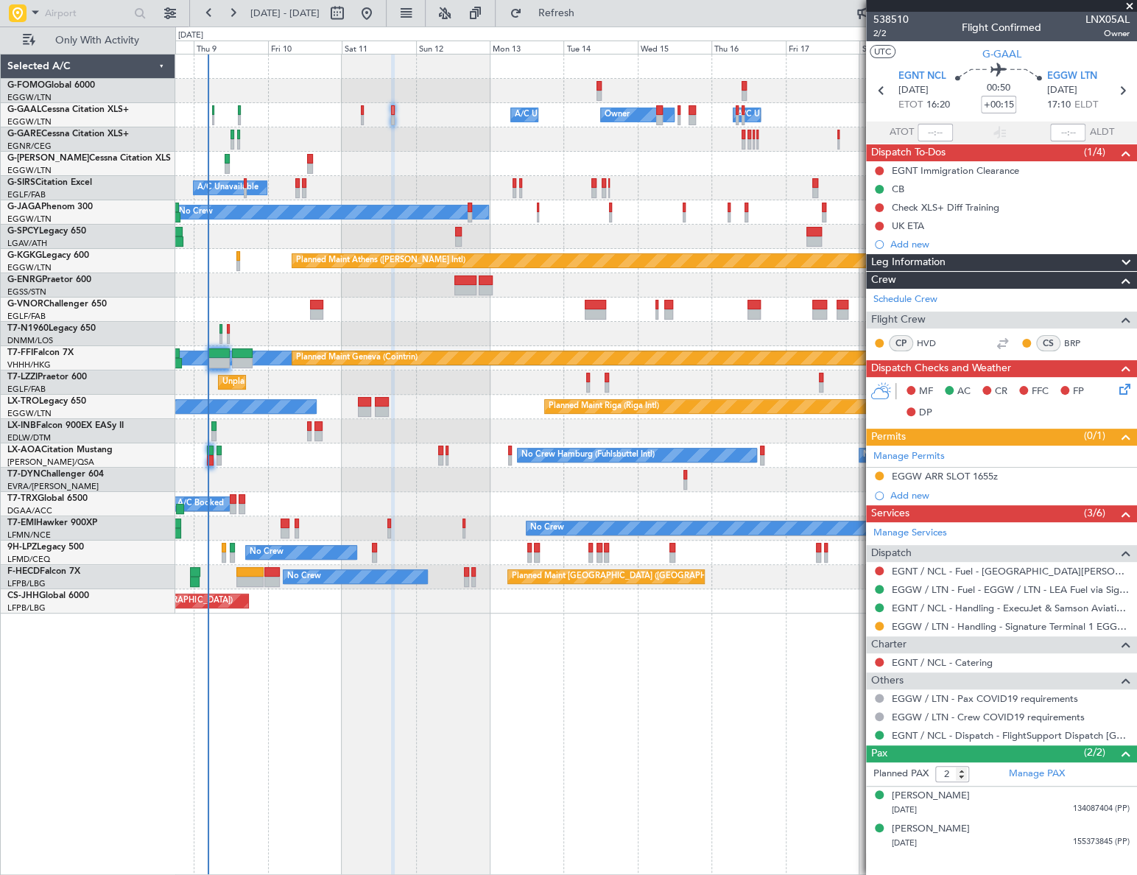
click at [313, 685] on div "Owner A/C Unavailable Owner Owner A/C Unavailable Planned Maint London (Luton) …" at bounding box center [656, 464] width 962 height 821
click at [881, 629] on mat-tooltip-component "Confirmed" at bounding box center [879, 611] width 66 height 39
click at [879, 623] on mat-tooltip-component "Confirmed" at bounding box center [879, 611] width 66 height 39
click at [881, 624] on button at bounding box center [879, 626] width 9 height 9
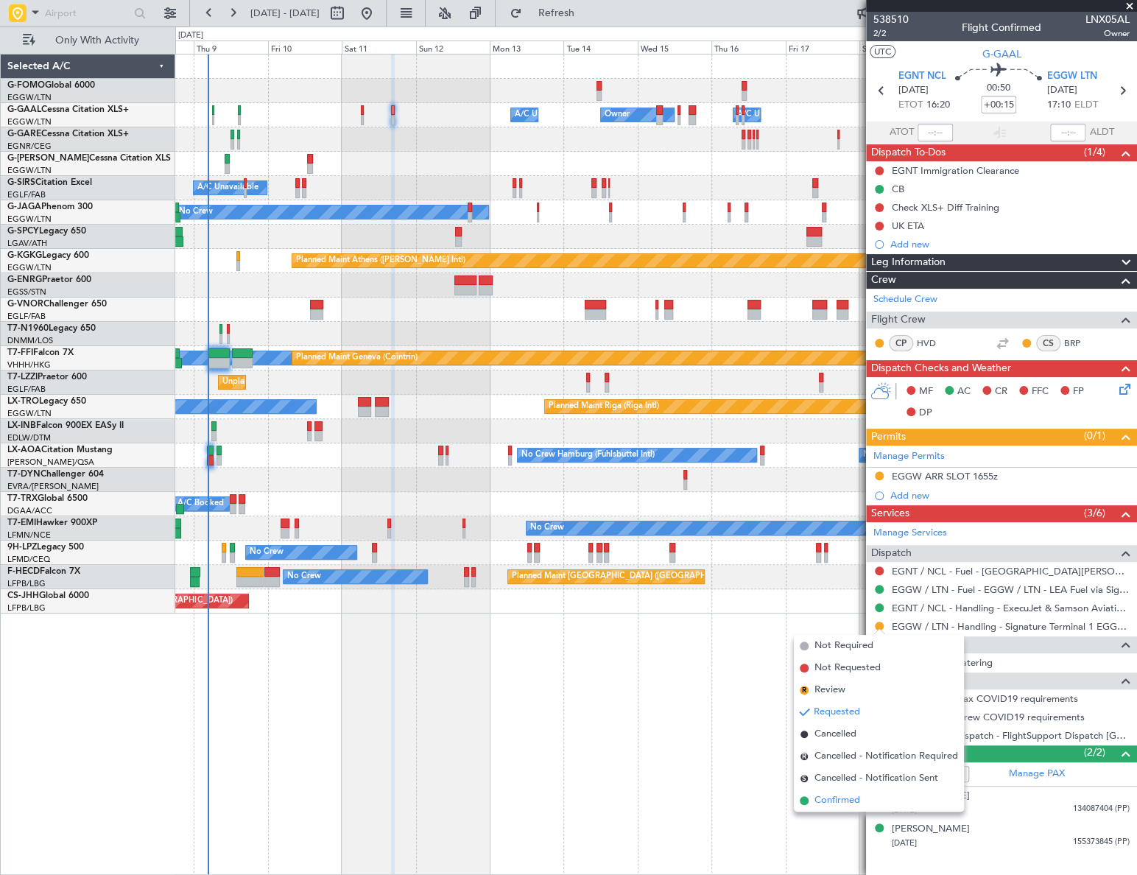
click at [842, 795] on span "Confirmed" at bounding box center [837, 800] width 46 height 15
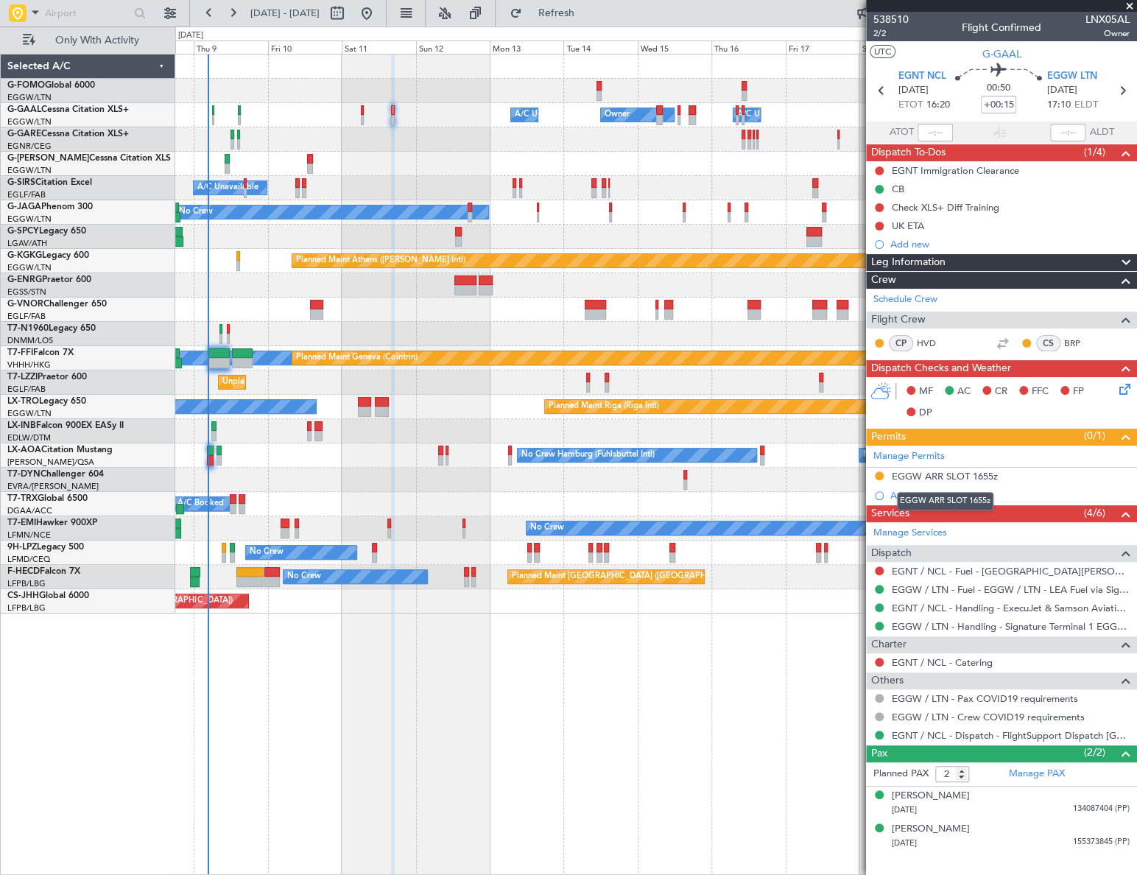
drag, startPoint x: 957, startPoint y: 474, endPoint x: 968, endPoint y: 476, distance: 11.1
click at [957, 474] on div "EGGW ARR SLOT 1655z" at bounding box center [945, 476] width 106 height 13
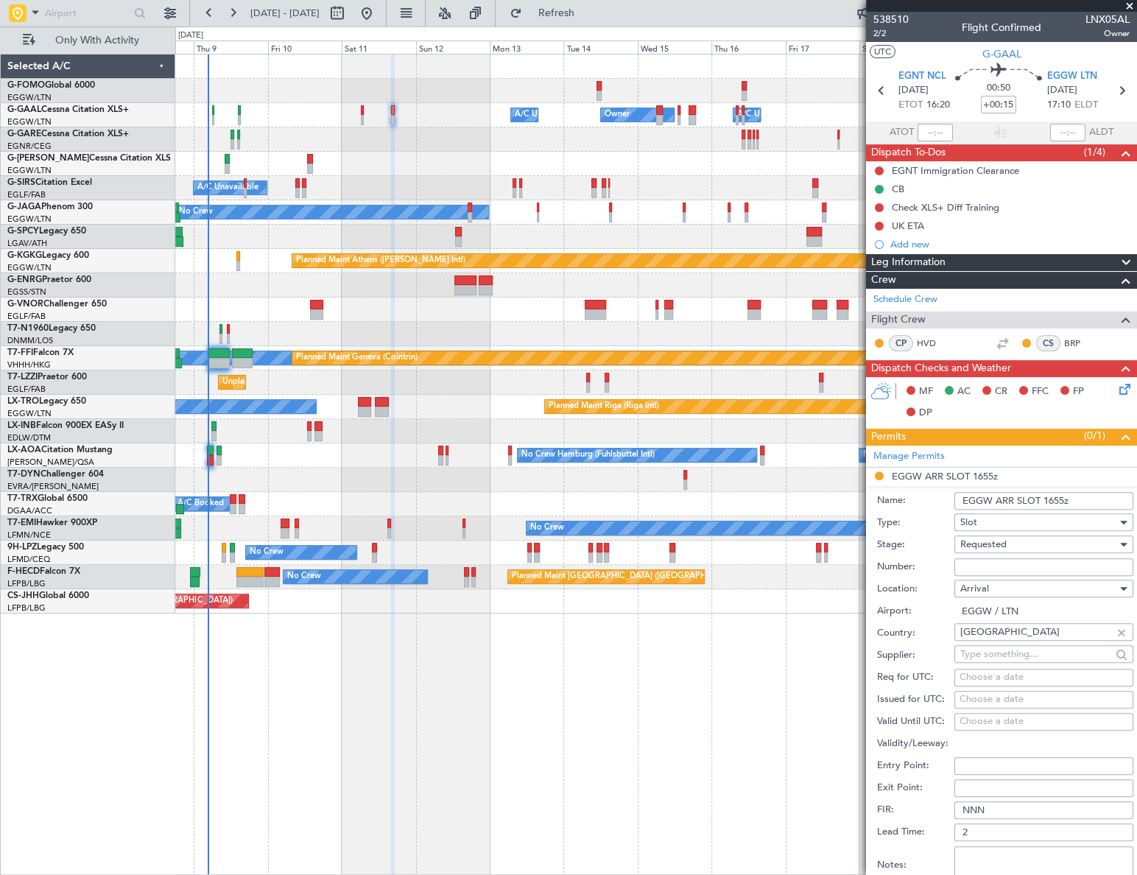
click at [1060, 501] on input "EGGW ARR SLOT 1655z" at bounding box center [1043, 501] width 179 height 18
click at [1057, 498] on input "EGGW ARR SLOT 1655z" at bounding box center [1043, 501] width 179 height 18
type input "EGGW ARR SLOT 1705z"
click at [1019, 542] on div "Requested" at bounding box center [1038, 544] width 157 height 22
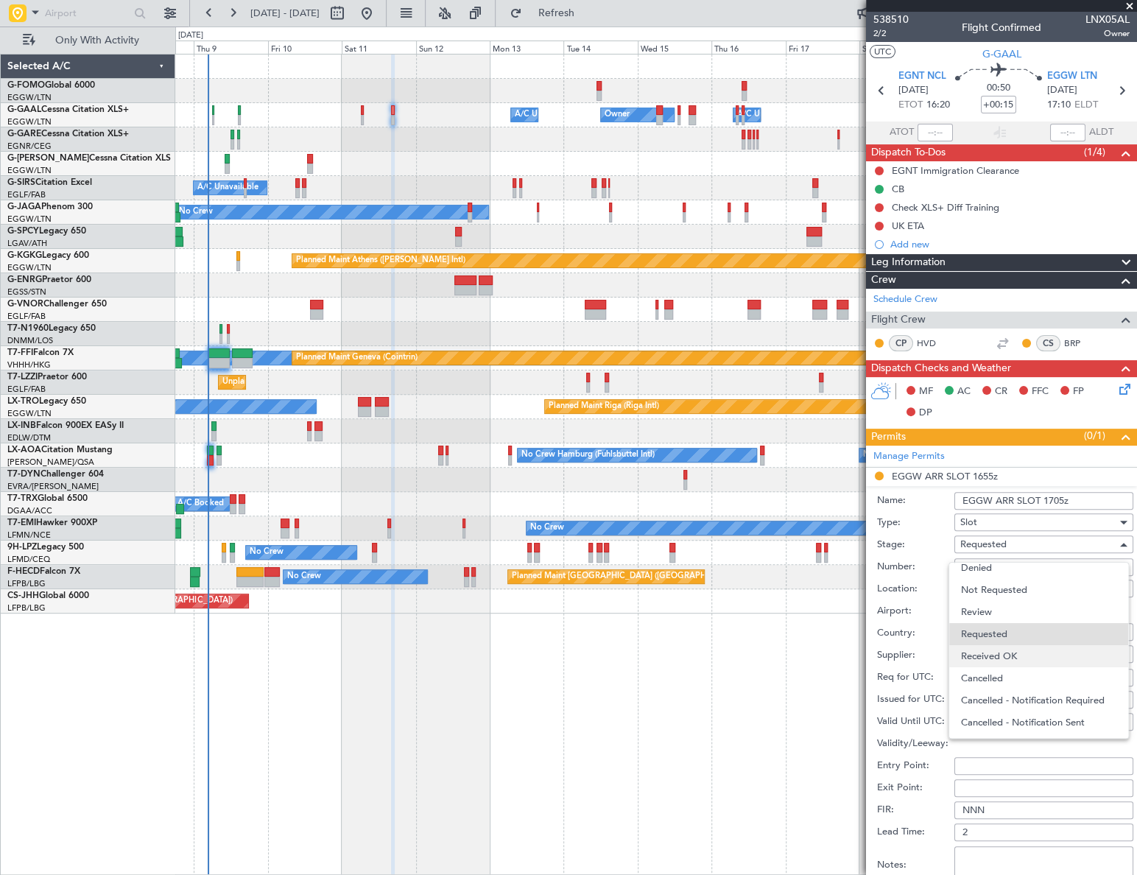
click at [1018, 657] on span "Received OK" at bounding box center [1039, 656] width 156 height 22
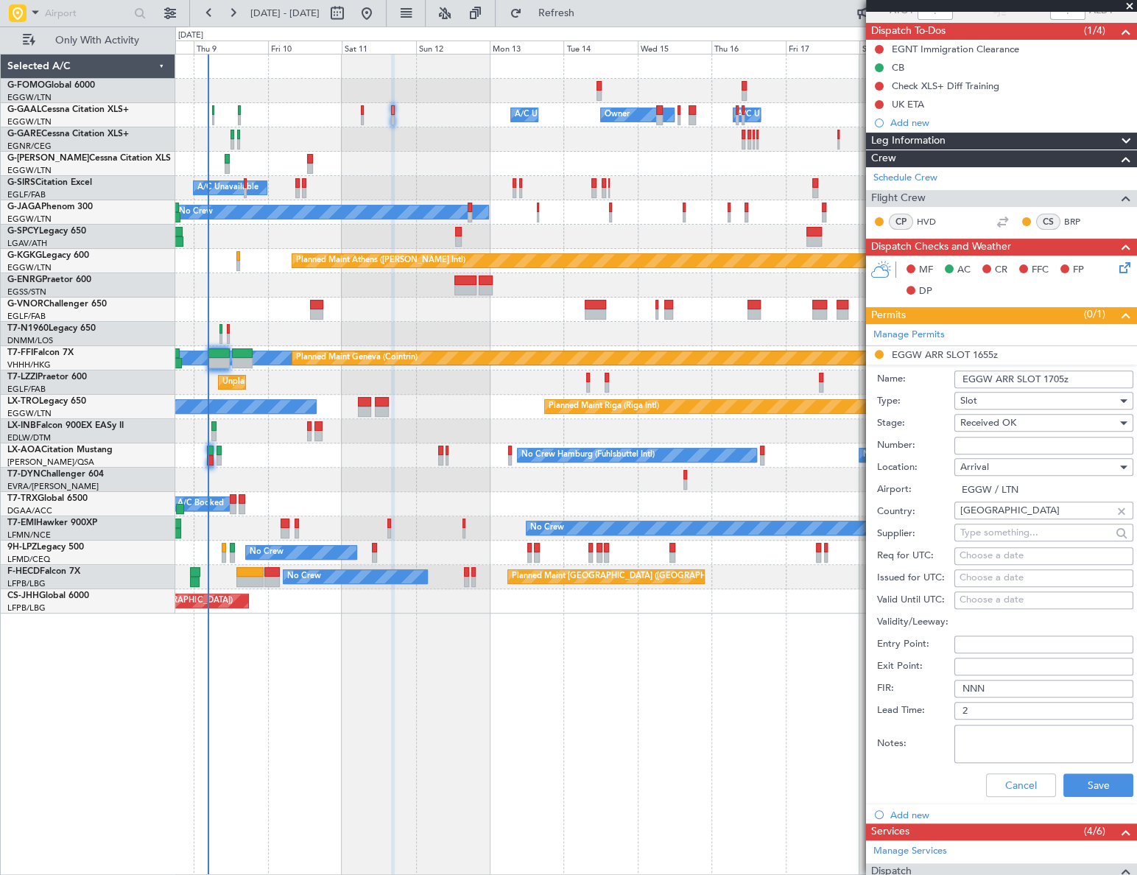
scroll to position [334, 0]
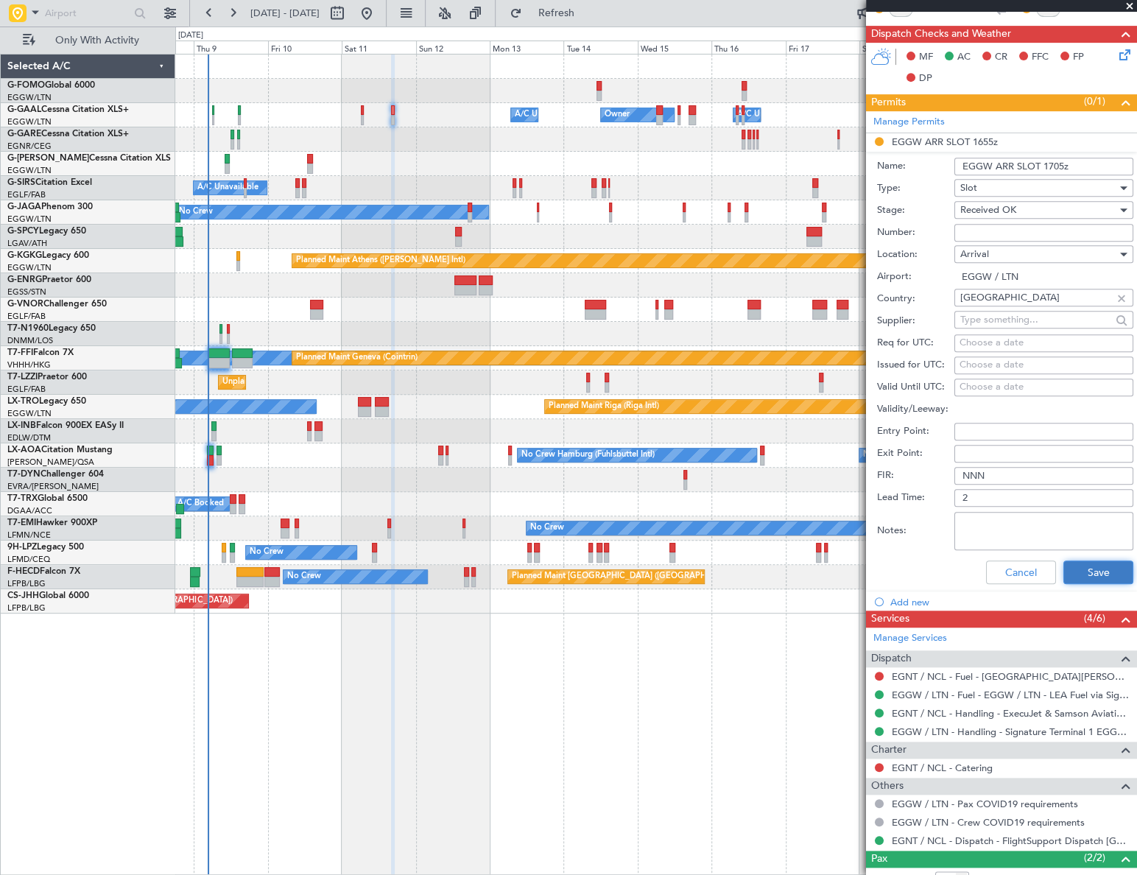
click at [1099, 571] on button "Save" at bounding box center [1098, 572] width 70 height 24
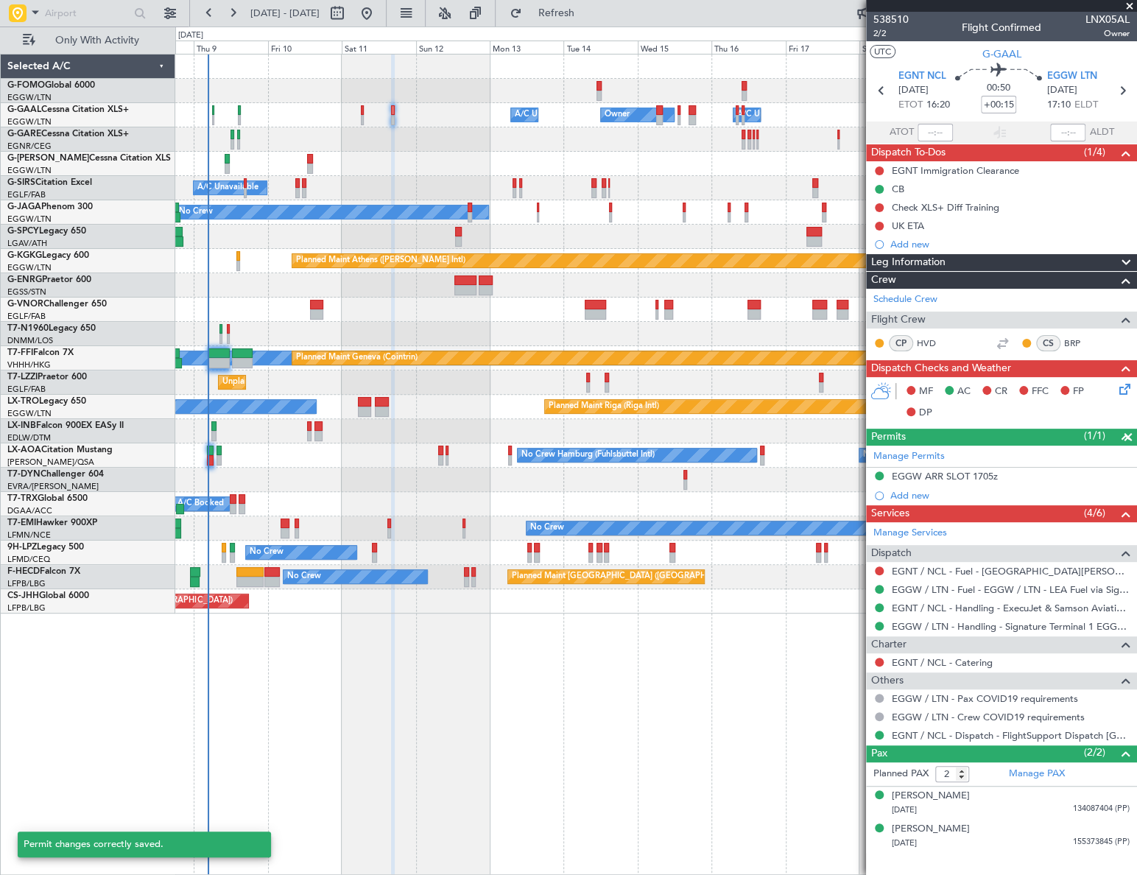
scroll to position [0, 0]
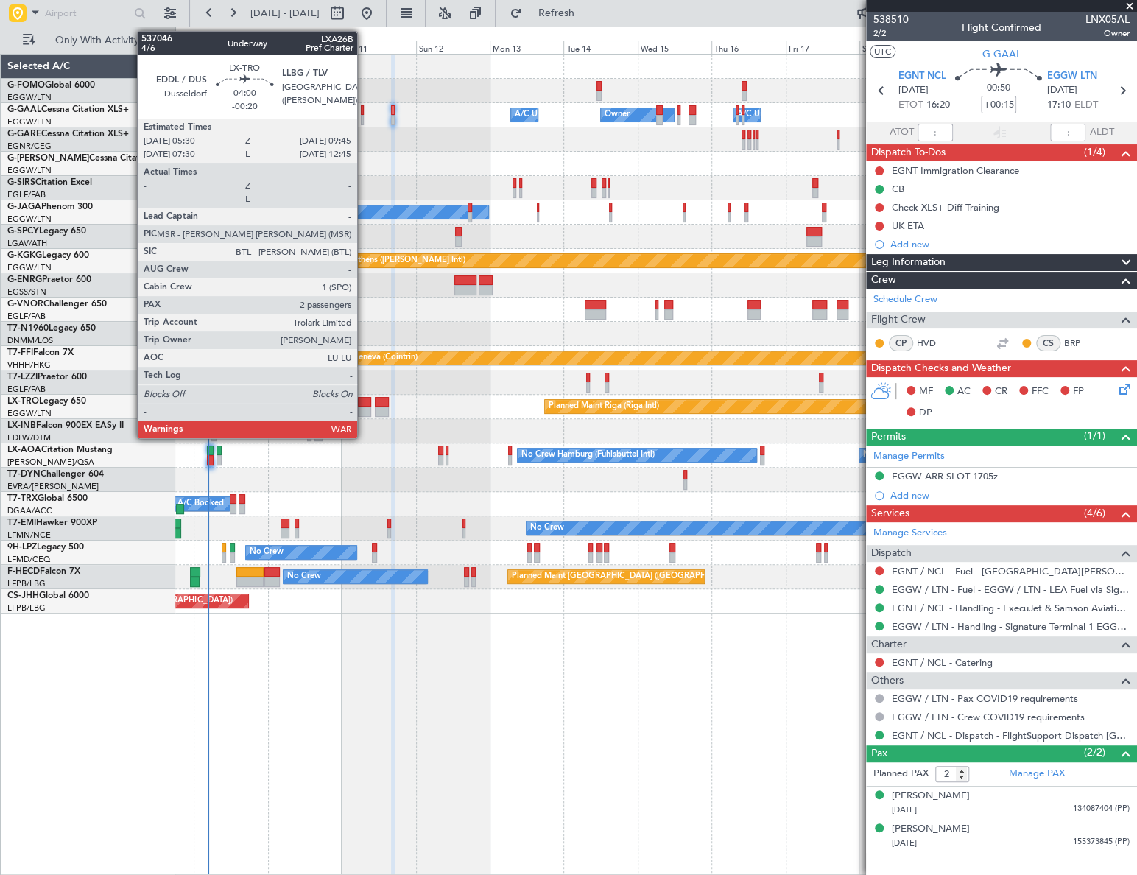
click at [365, 401] on div at bounding box center [364, 402] width 13 height 10
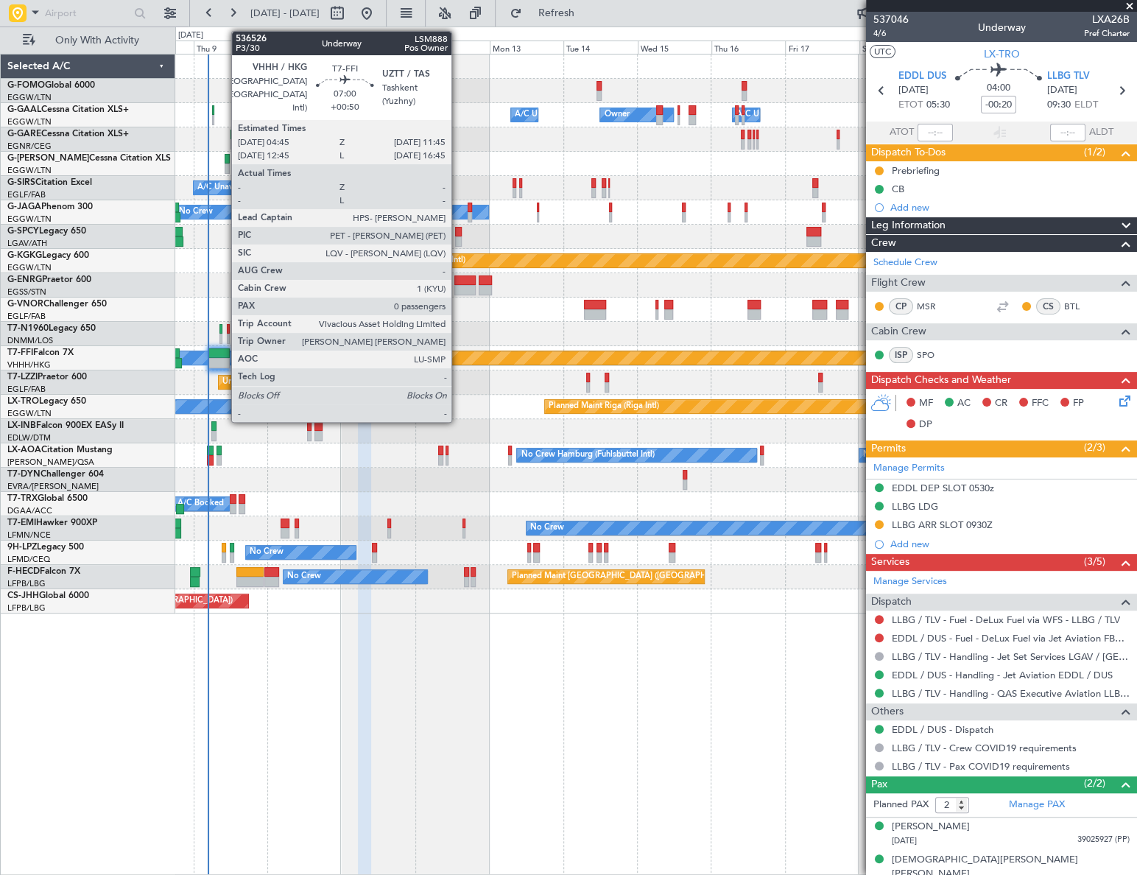
click at [224, 355] on div at bounding box center [219, 353] width 22 height 10
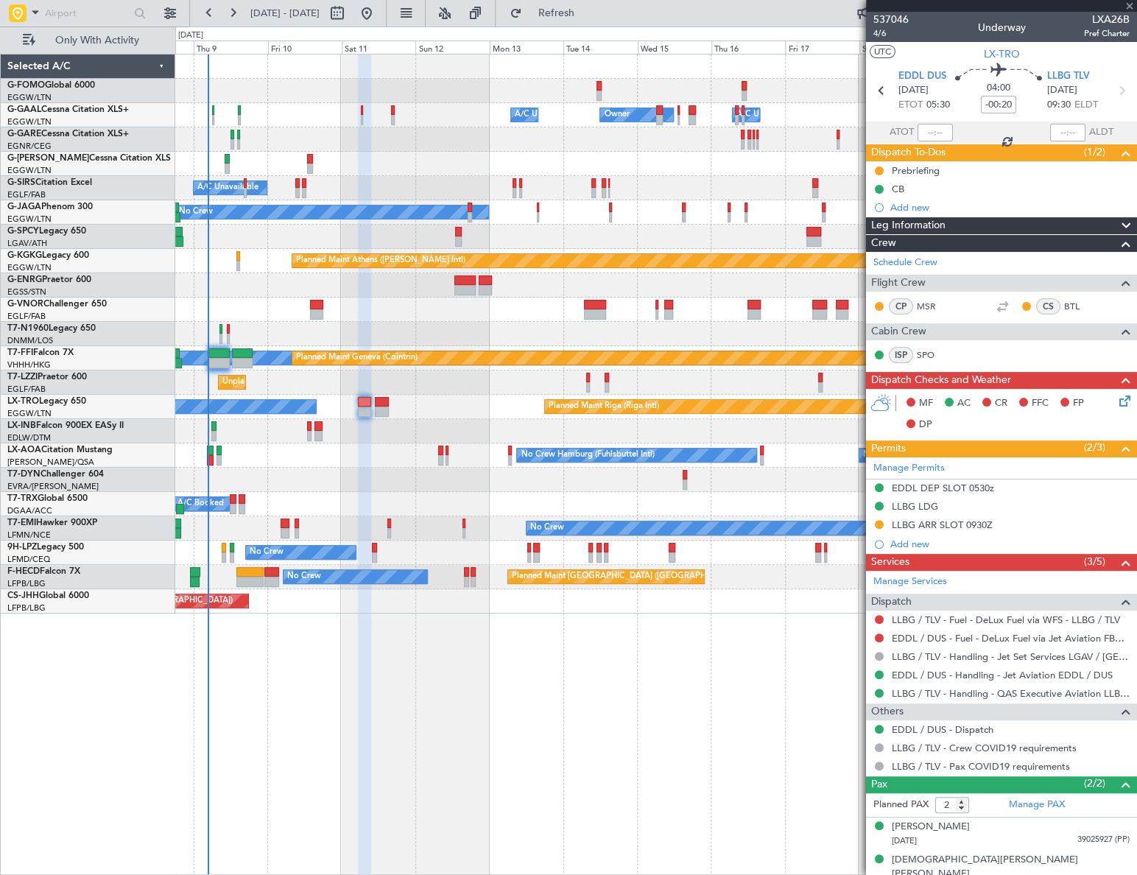
type input "+00:50"
type input "0"
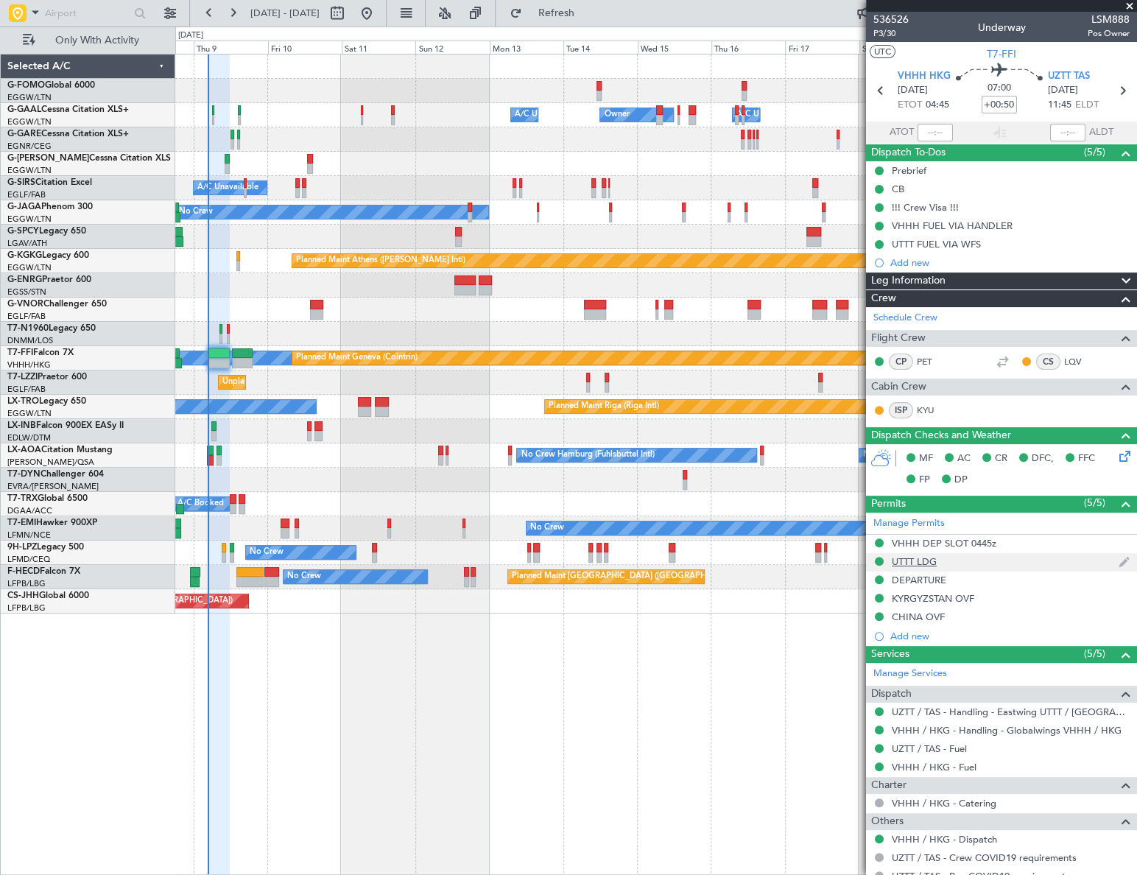
click at [929, 560] on div "UTTT LDG" at bounding box center [914, 561] width 45 height 13
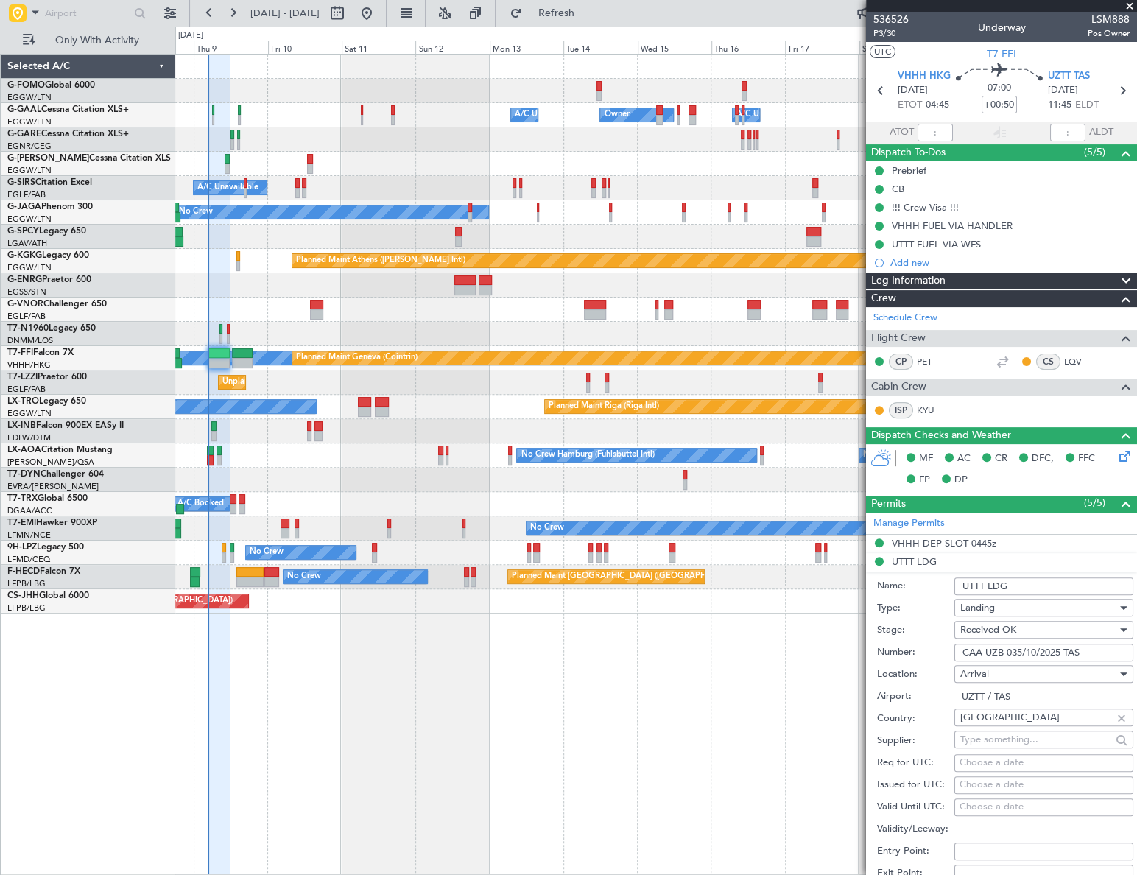
click at [973, 582] on input "UTTT LDG" at bounding box center [1043, 586] width 179 height 18
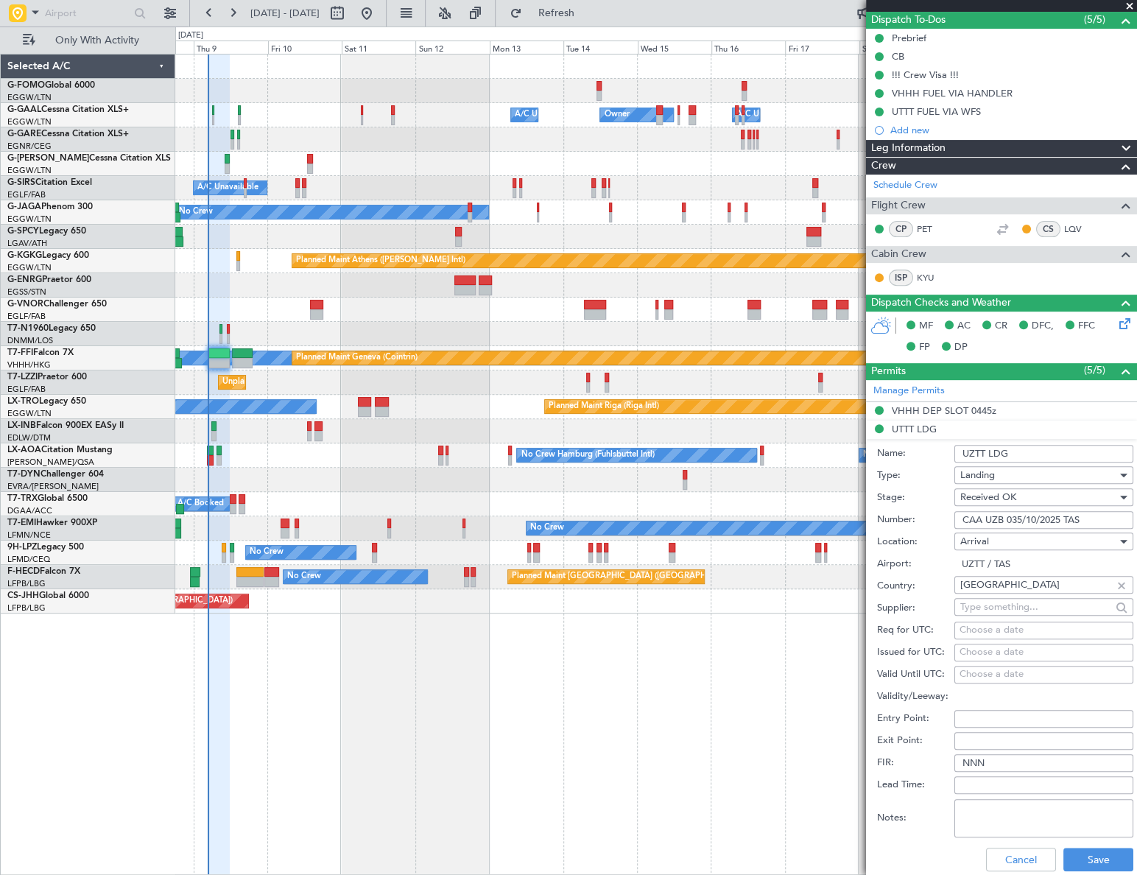
scroll to position [133, 0]
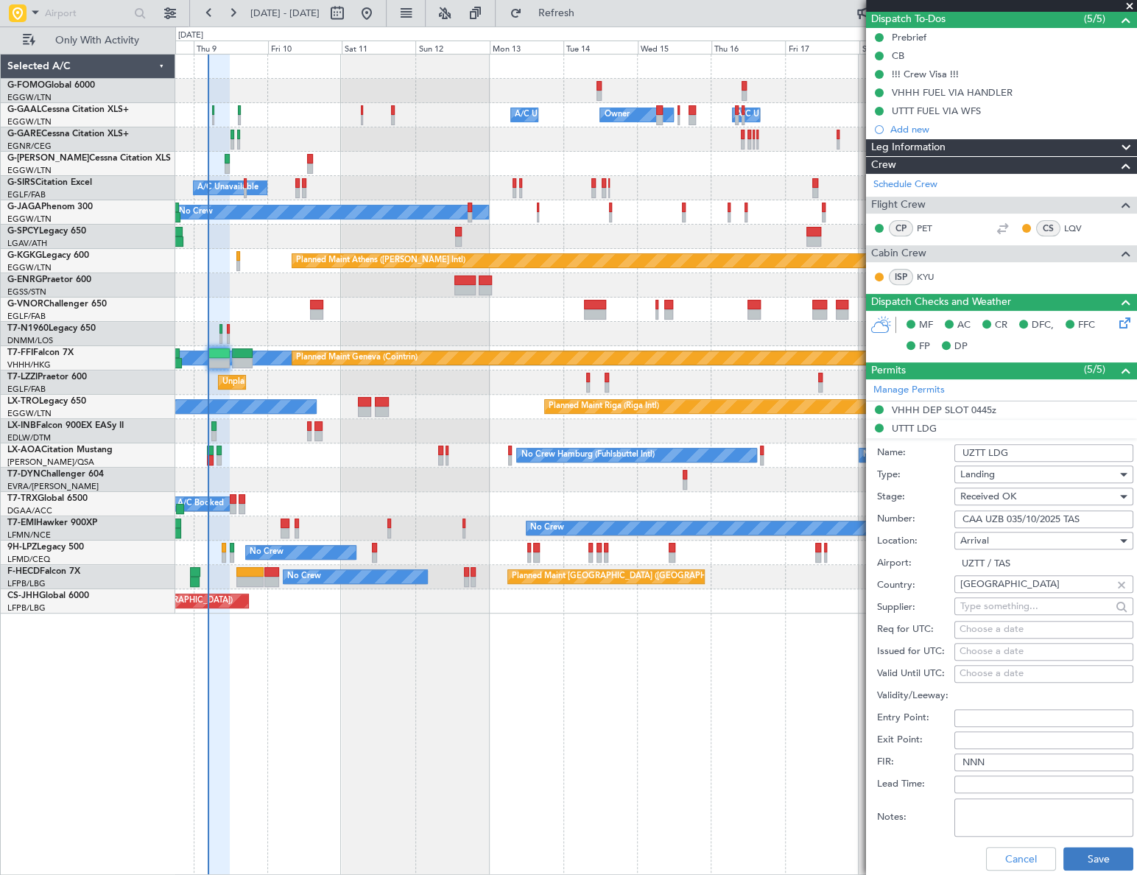
type input "UZTT LDG"
click at [1098, 857] on button "Save" at bounding box center [1098, 859] width 70 height 24
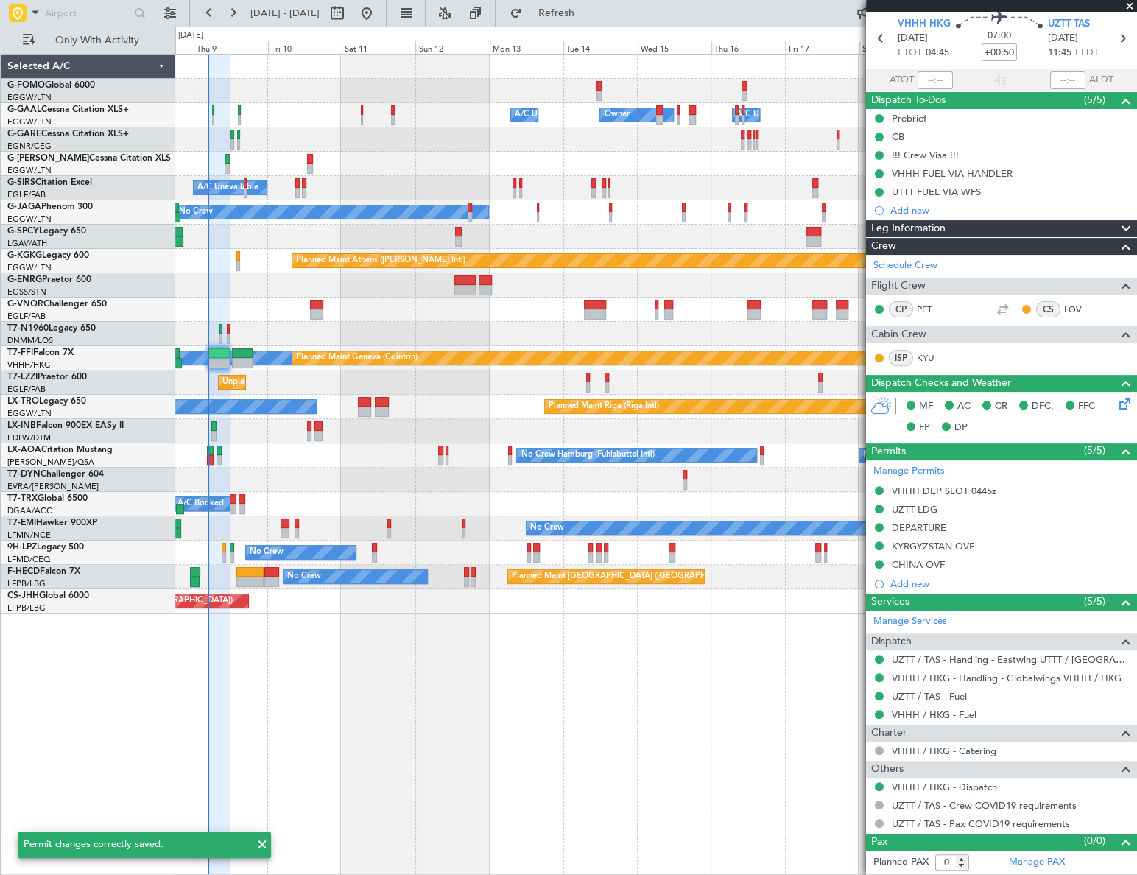
scroll to position [50, 0]
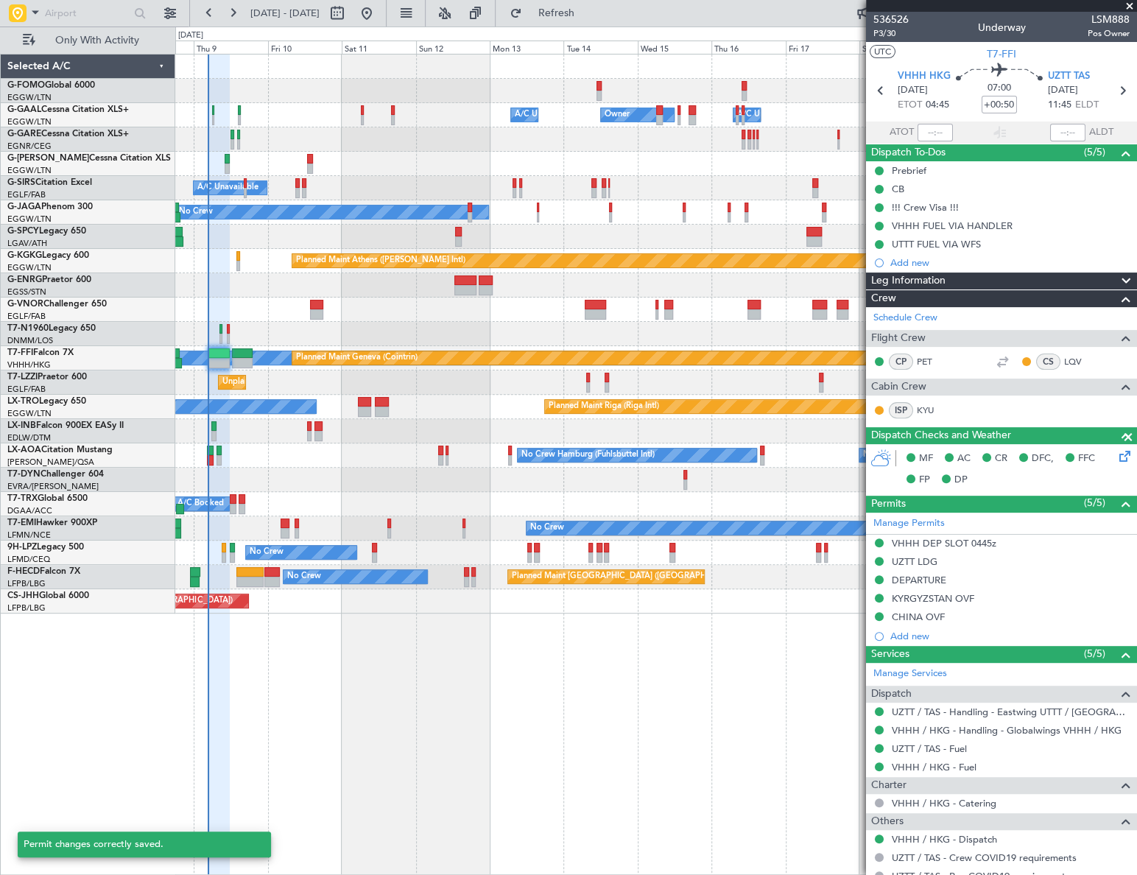
scroll to position [50, 0]
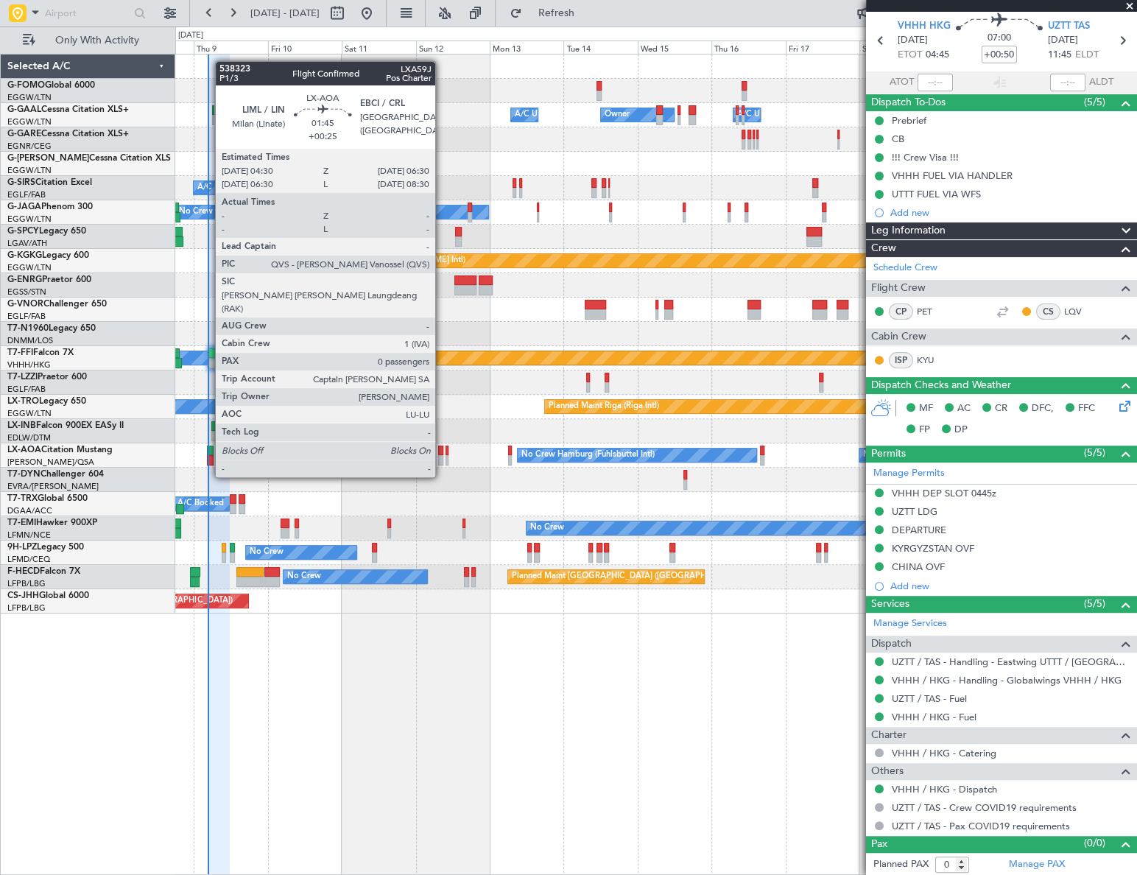
click at [208, 449] on div at bounding box center [210, 451] width 7 height 10
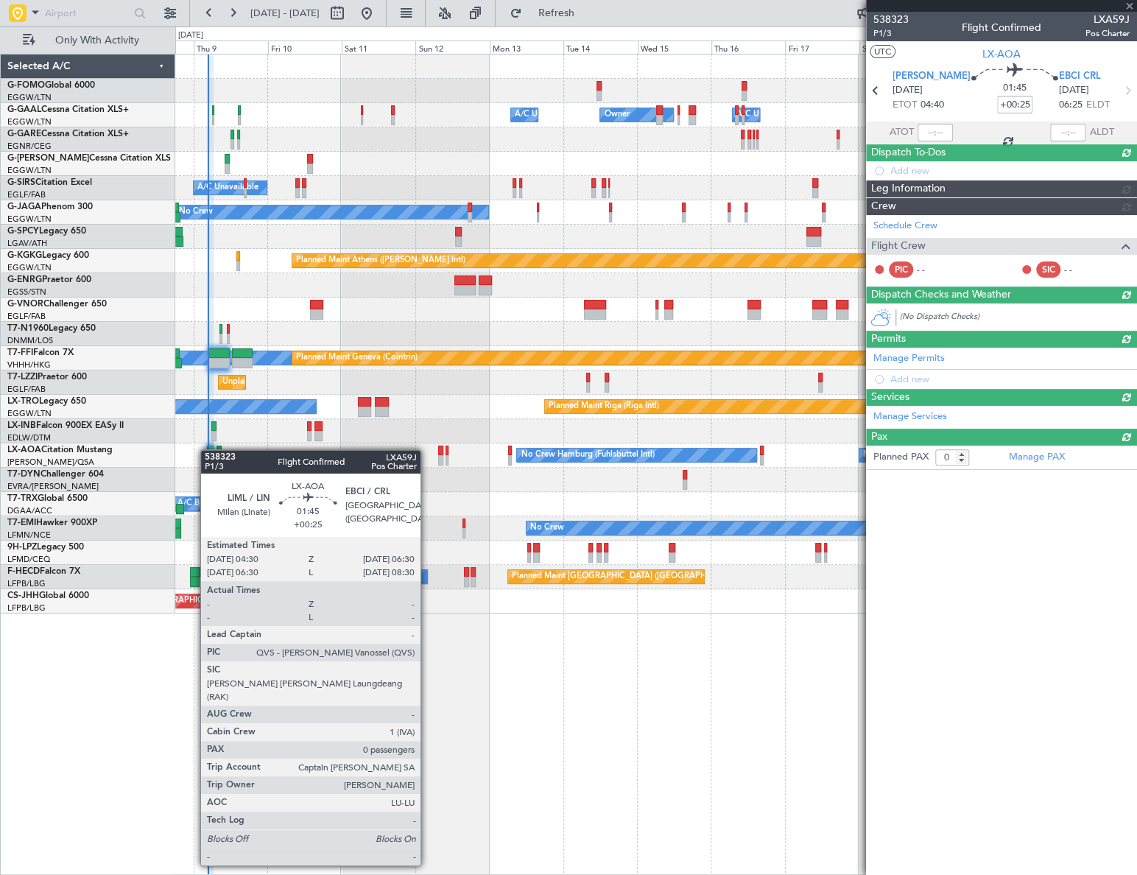
scroll to position [0, 0]
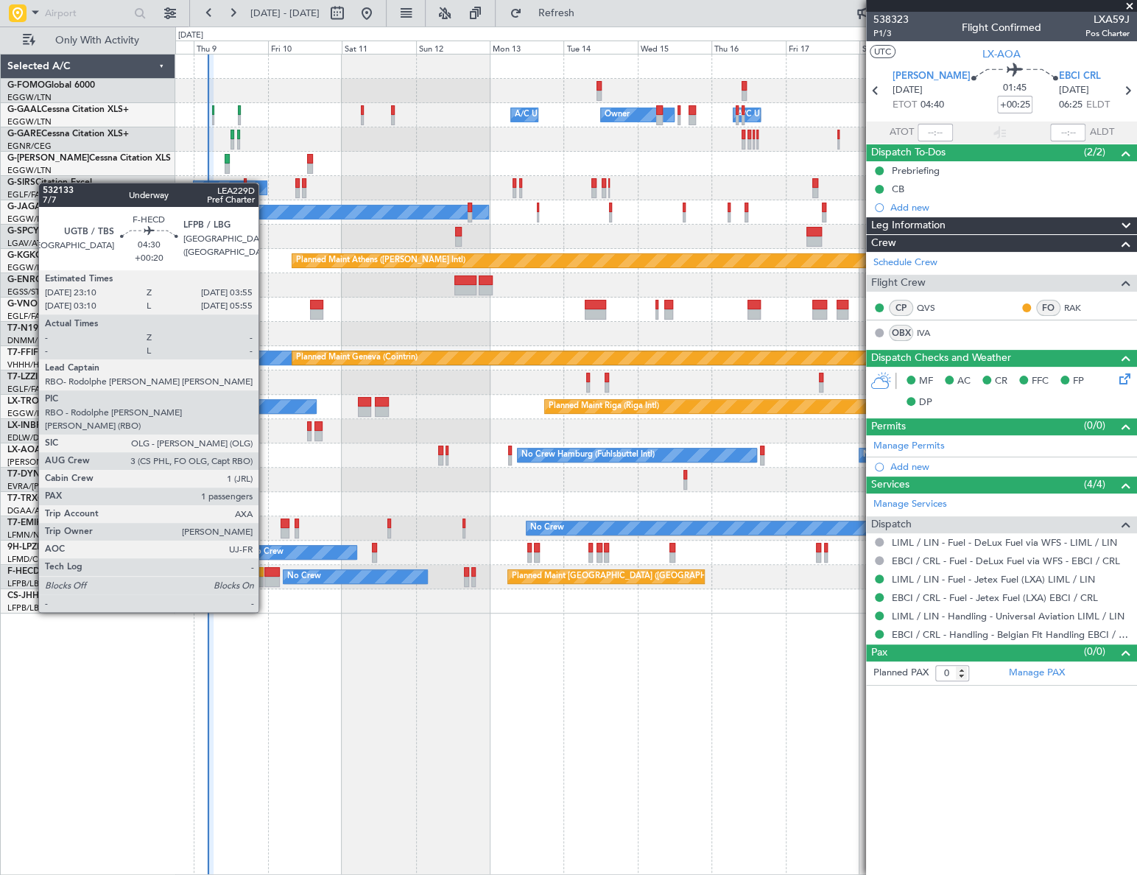
click at [265, 571] on div at bounding box center [271, 572] width 15 height 10
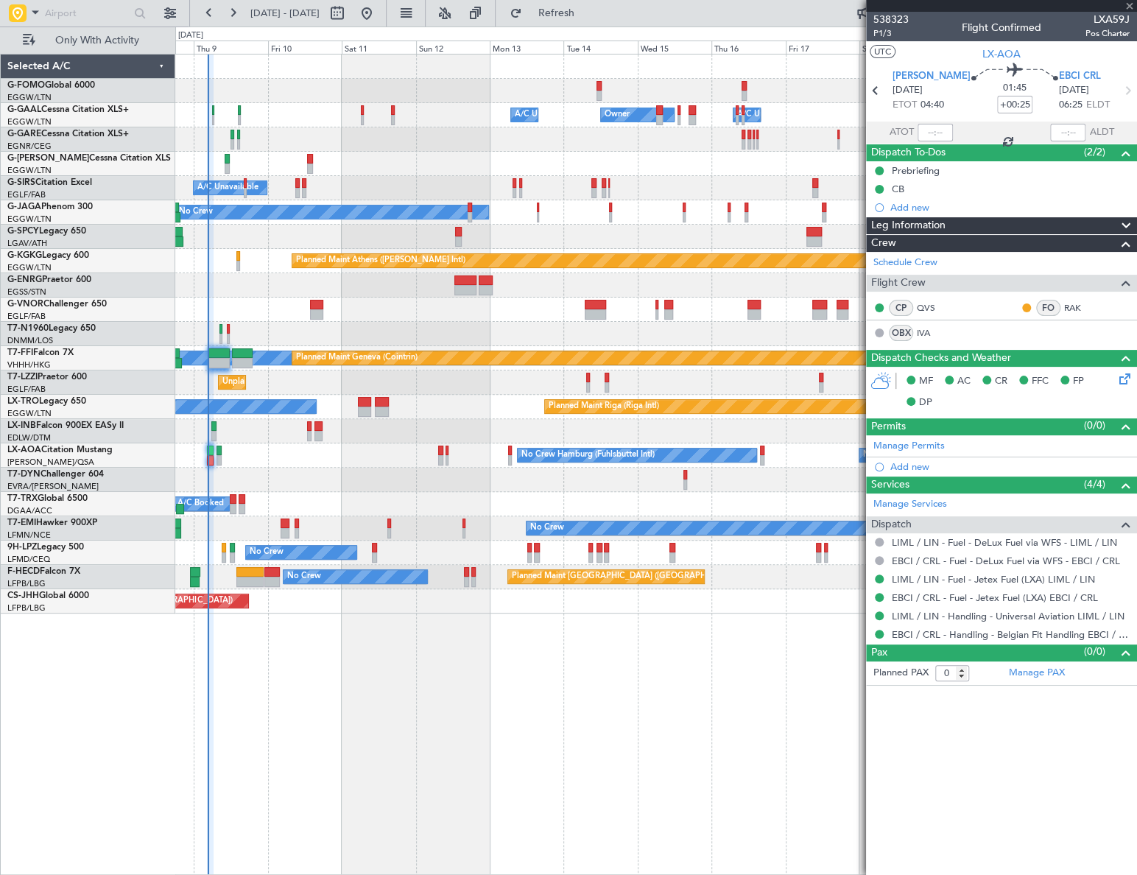
type input "+00:20"
type input "1"
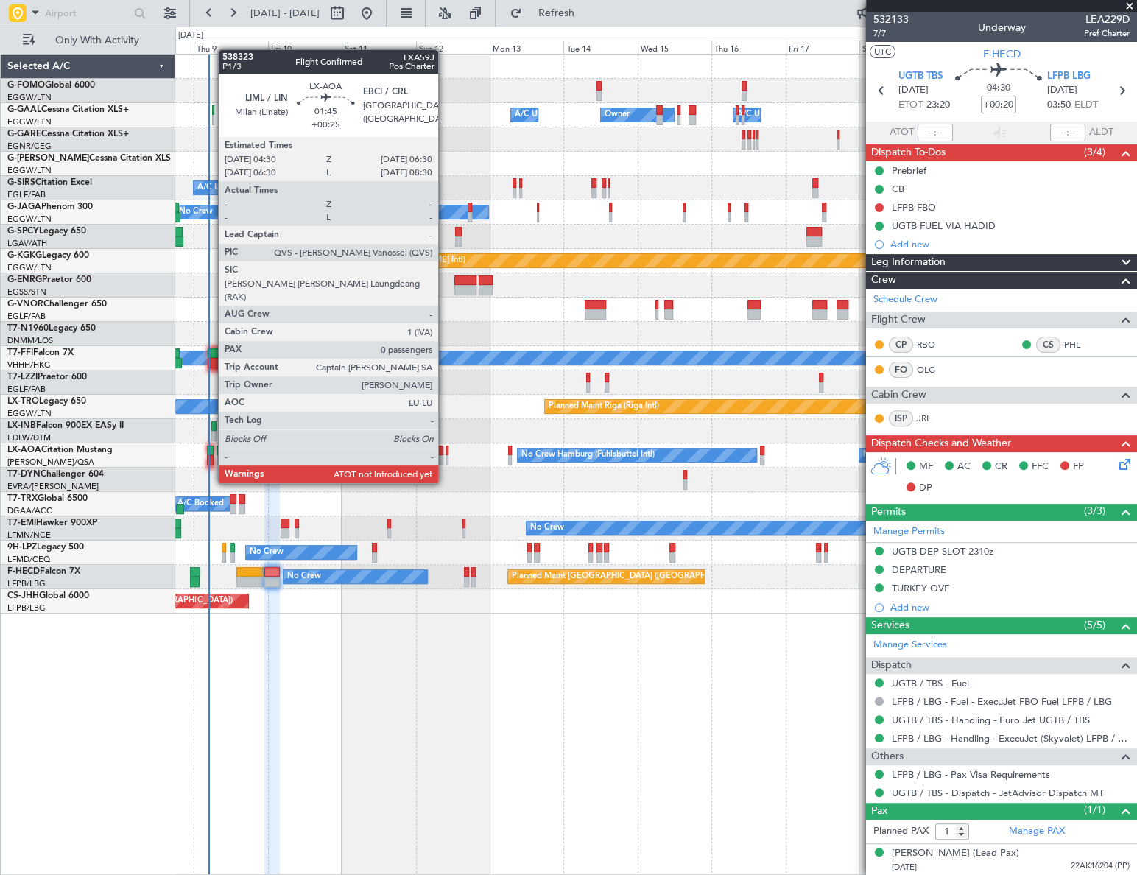
click at [211, 455] on div at bounding box center [210, 460] width 7 height 10
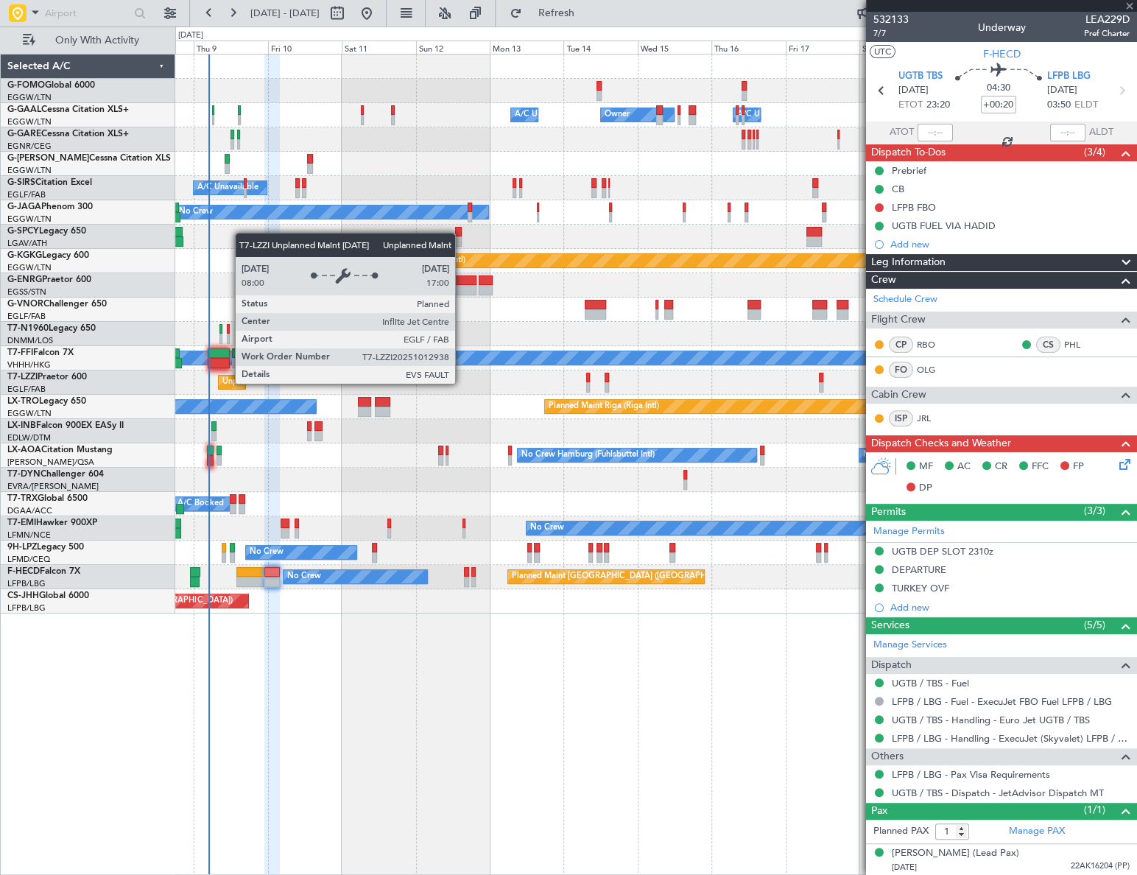
type input "+00:25"
type input "0"
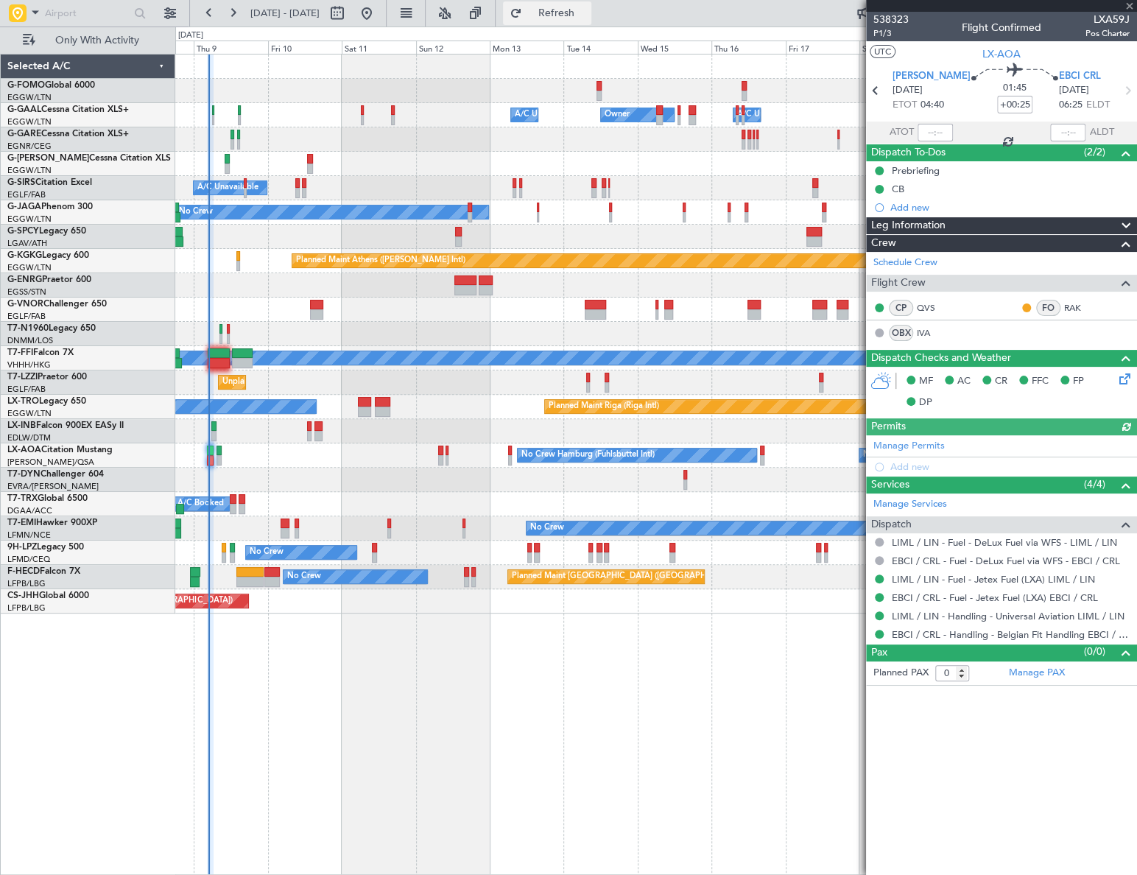
click at [571, 21] on button "Refresh" at bounding box center [547, 13] width 88 height 24
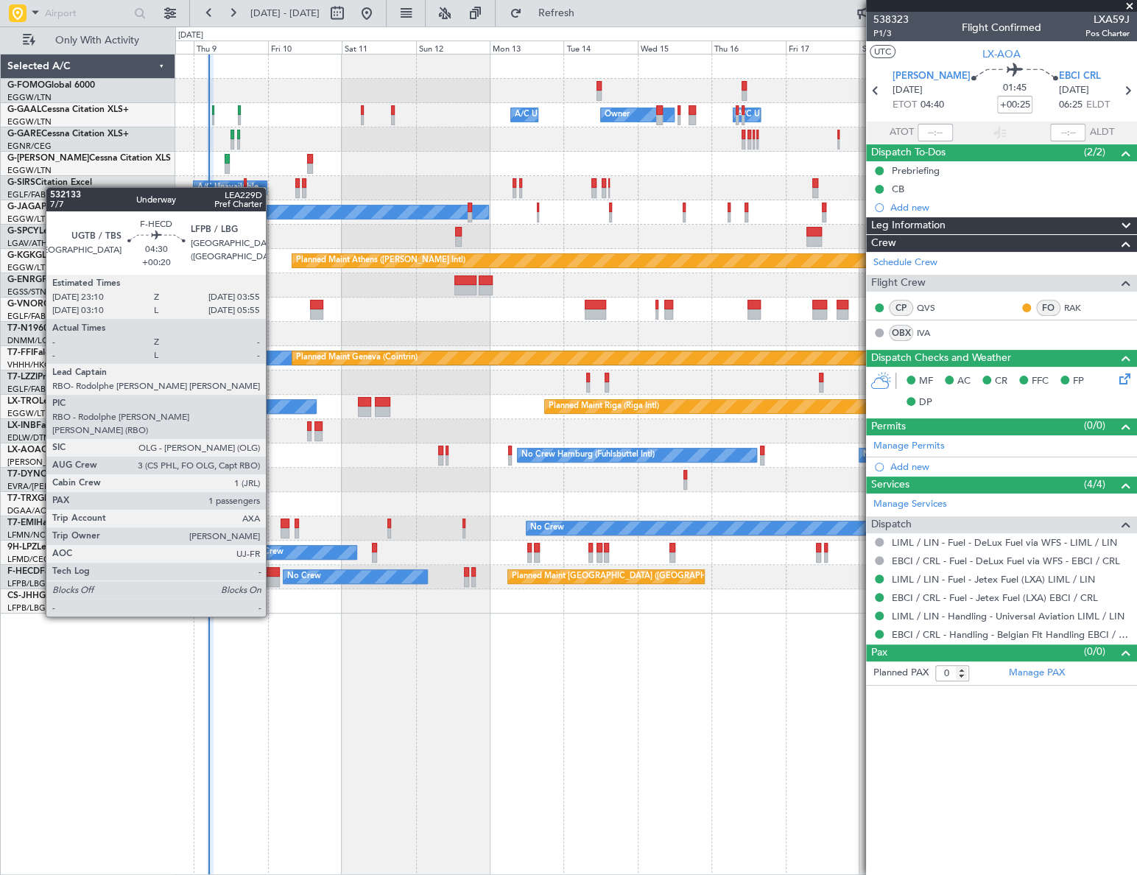
click at [272, 575] on div at bounding box center [271, 572] width 15 height 10
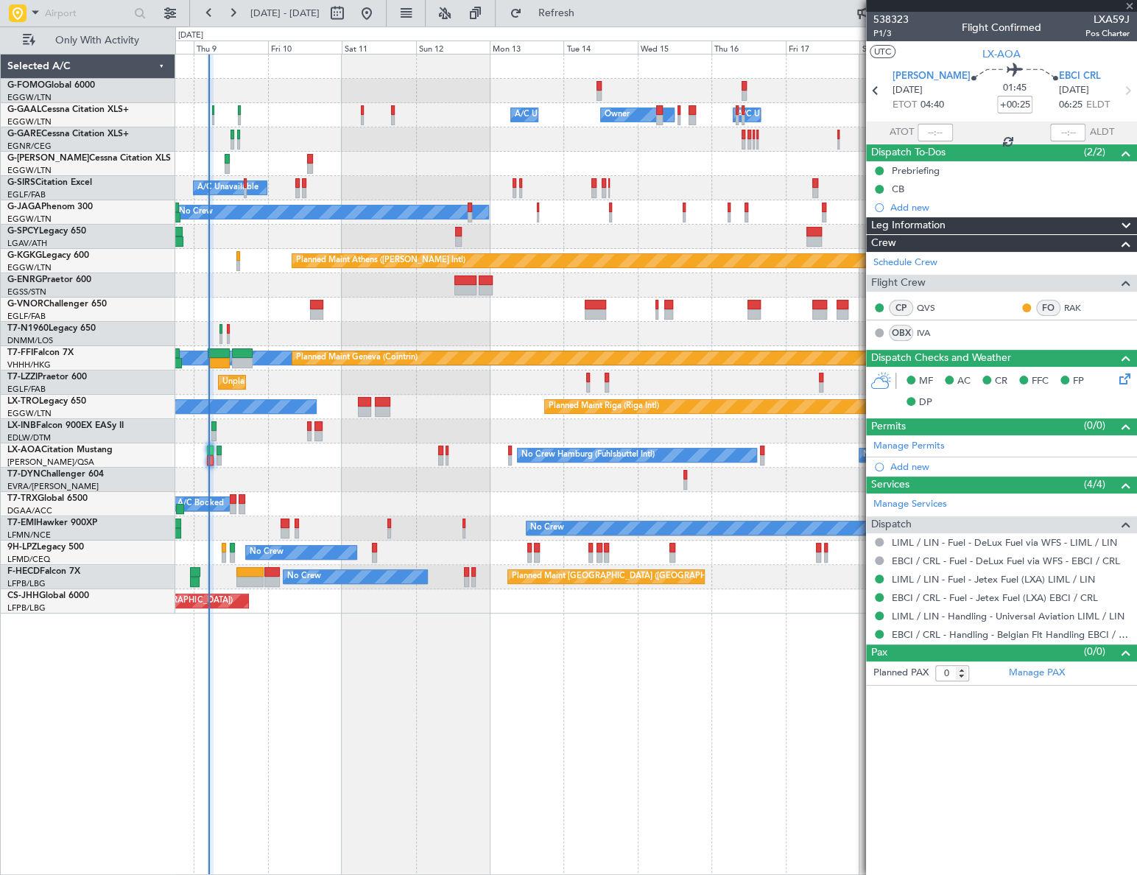
type input "+00:20"
type input "1"
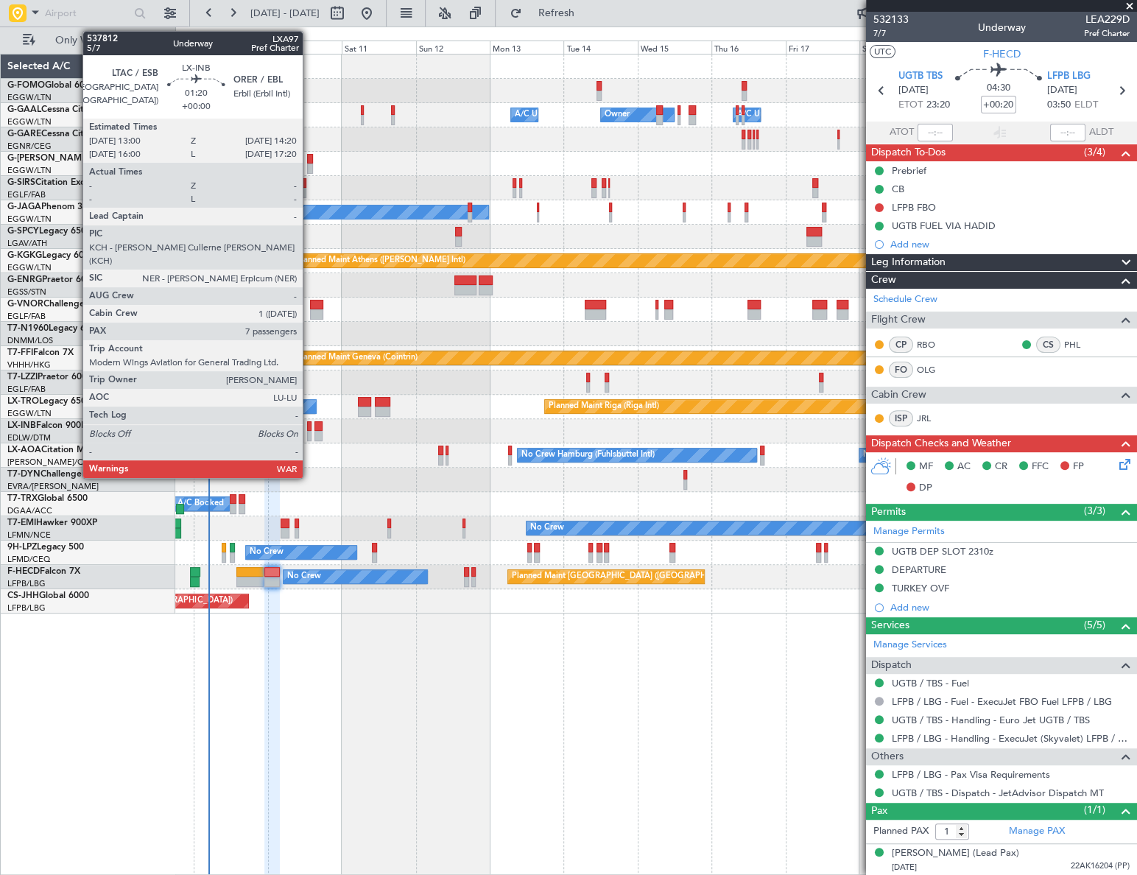
click at [309, 431] on div at bounding box center [309, 436] width 4 height 10
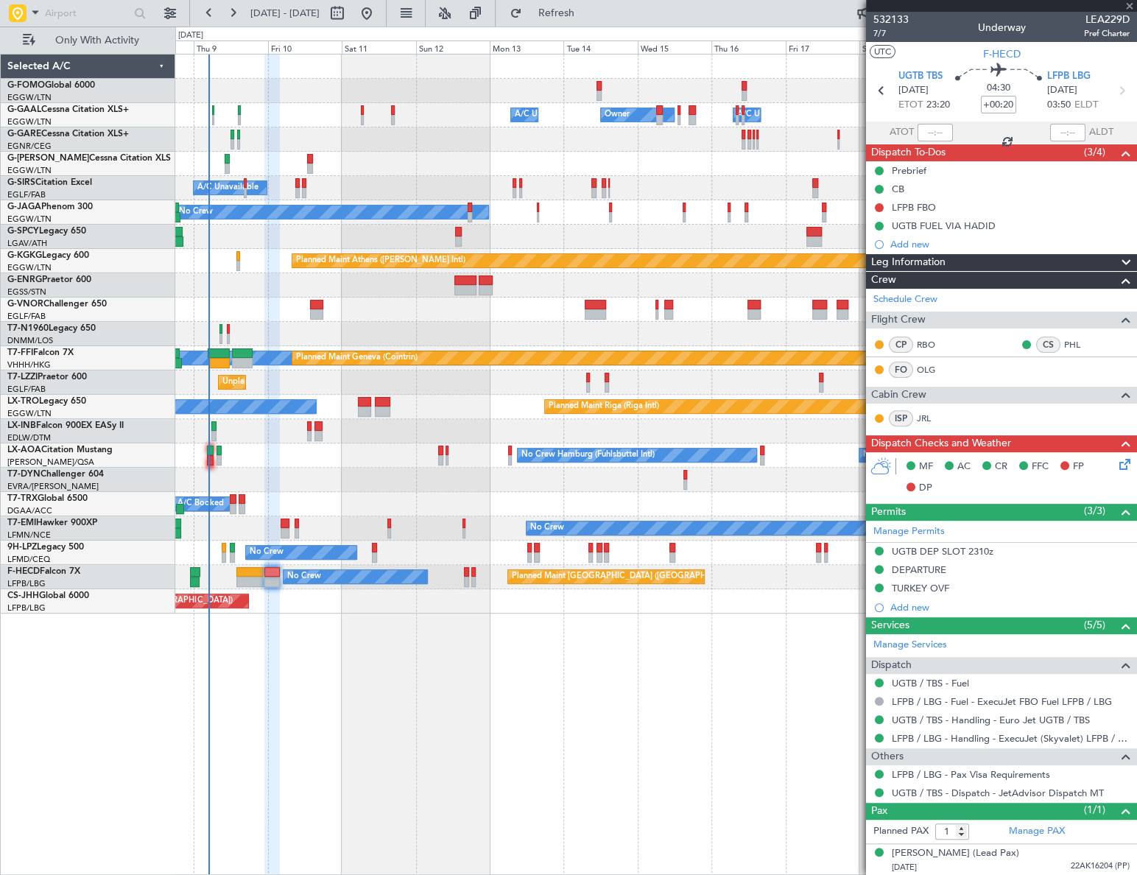
type input "7"
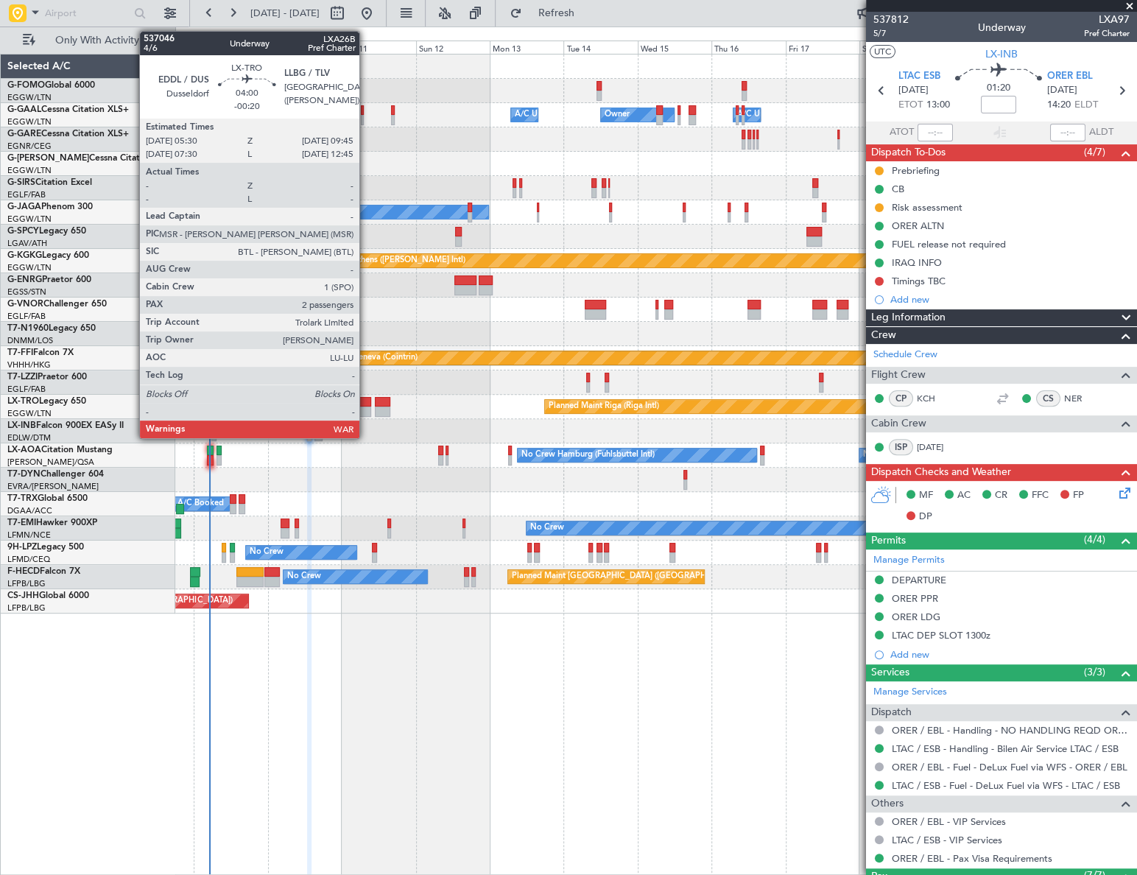
click at [366, 408] on div at bounding box center [364, 411] width 13 height 10
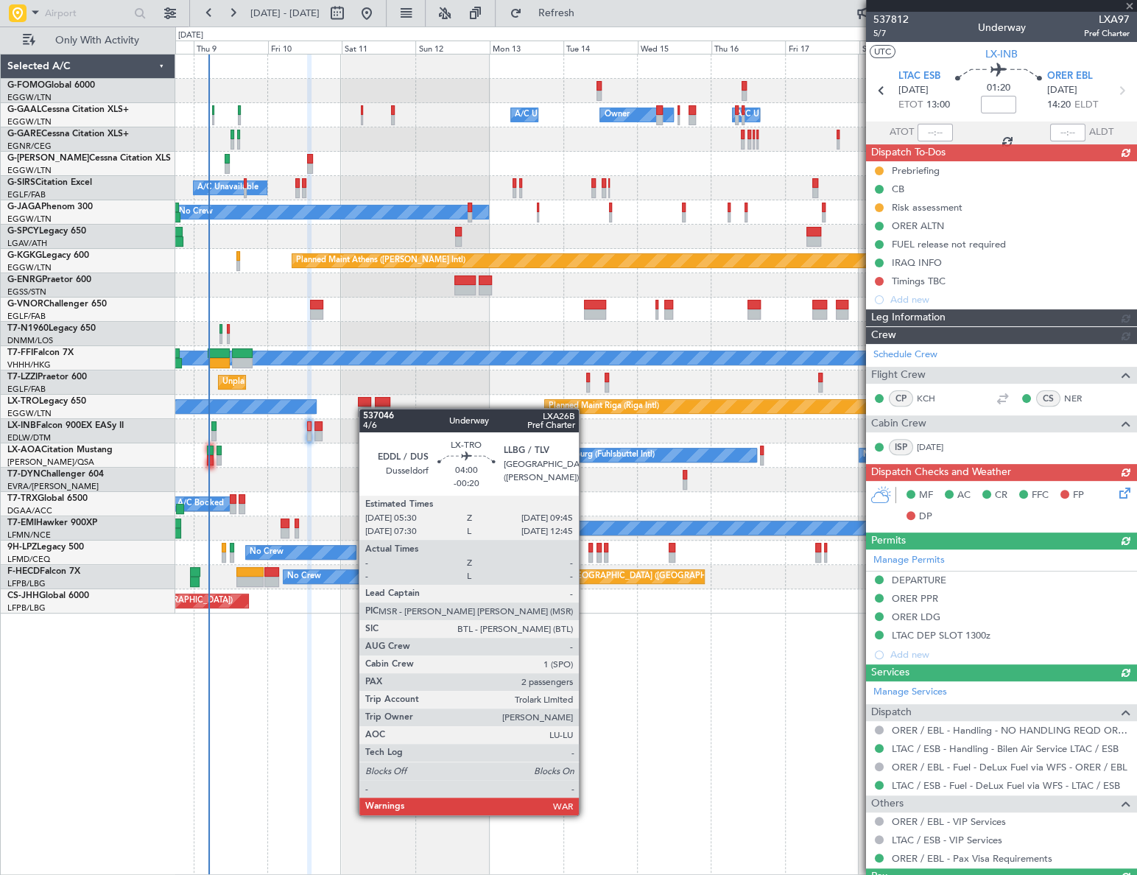
type input "-00:20"
type input "2"
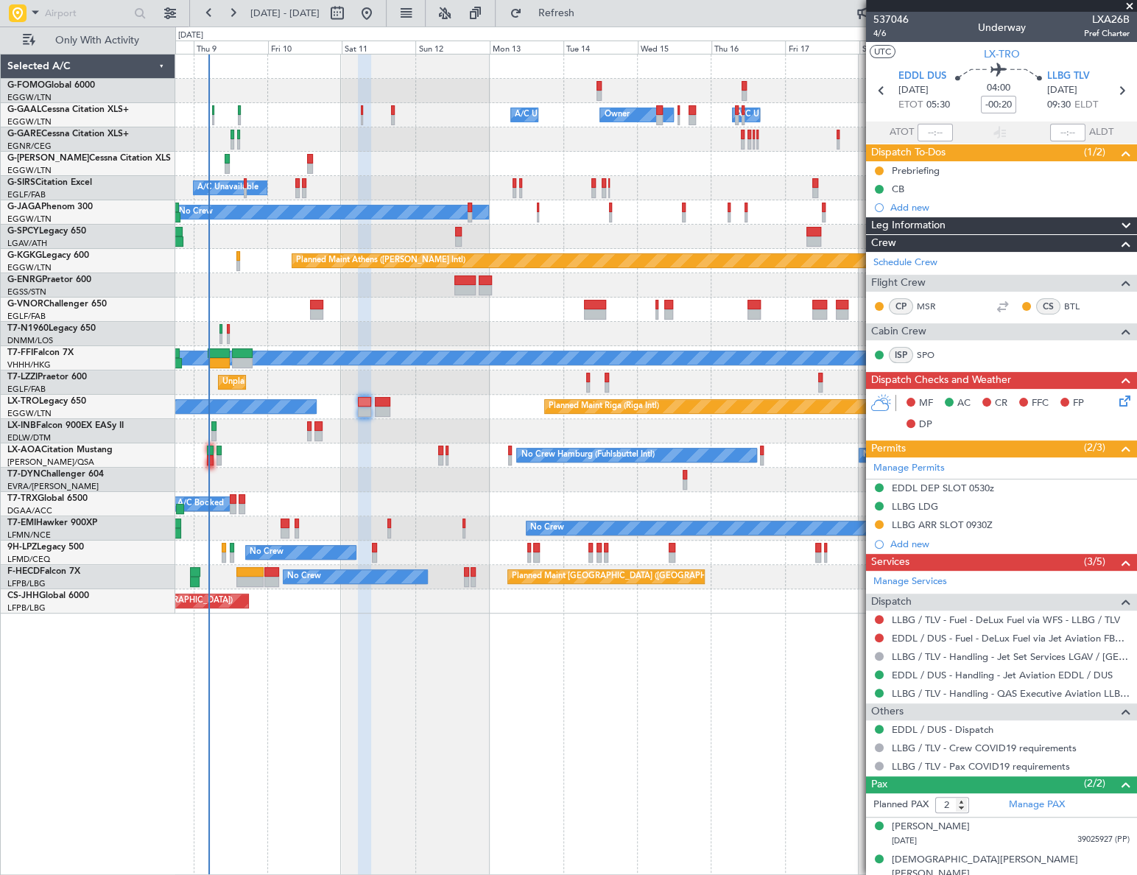
click at [1116, 402] on icon at bounding box center [1122, 398] width 12 height 12
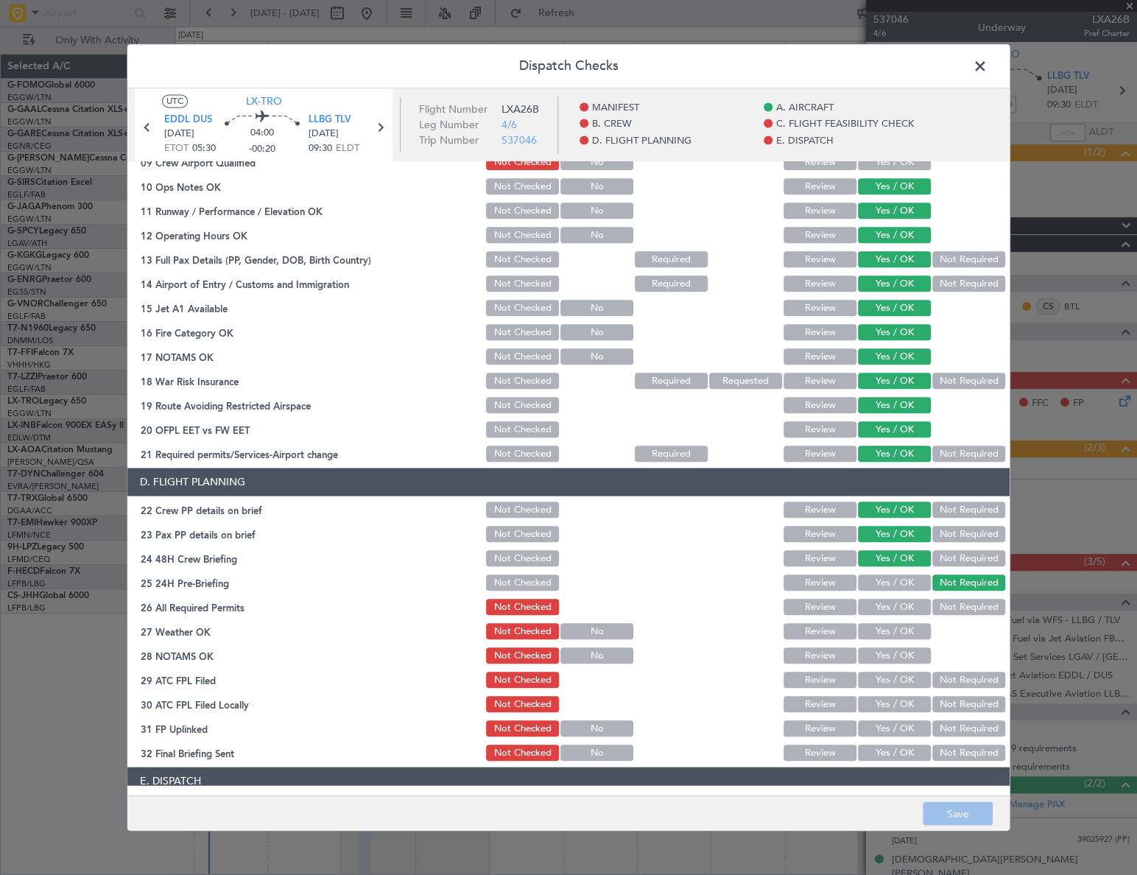
scroll to position [468, 0]
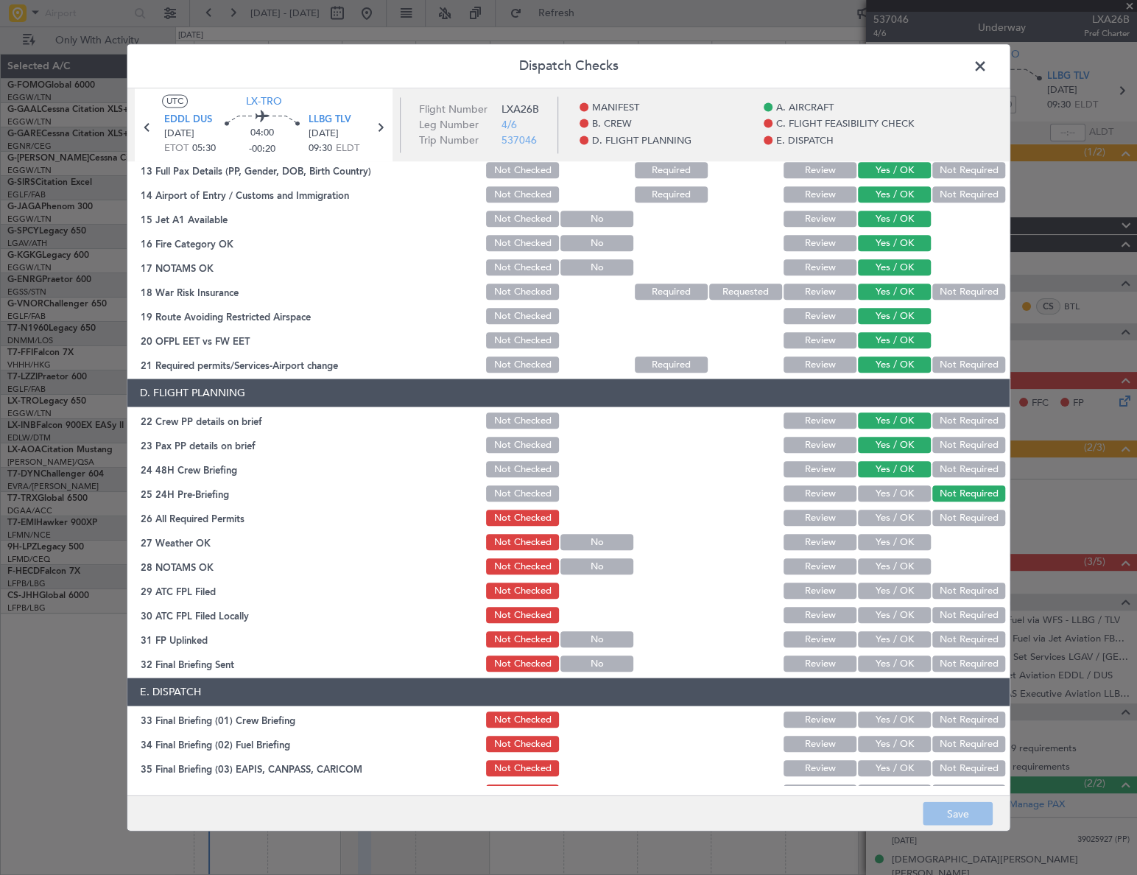
click at [987, 74] on span at bounding box center [987, 69] width 0 height 29
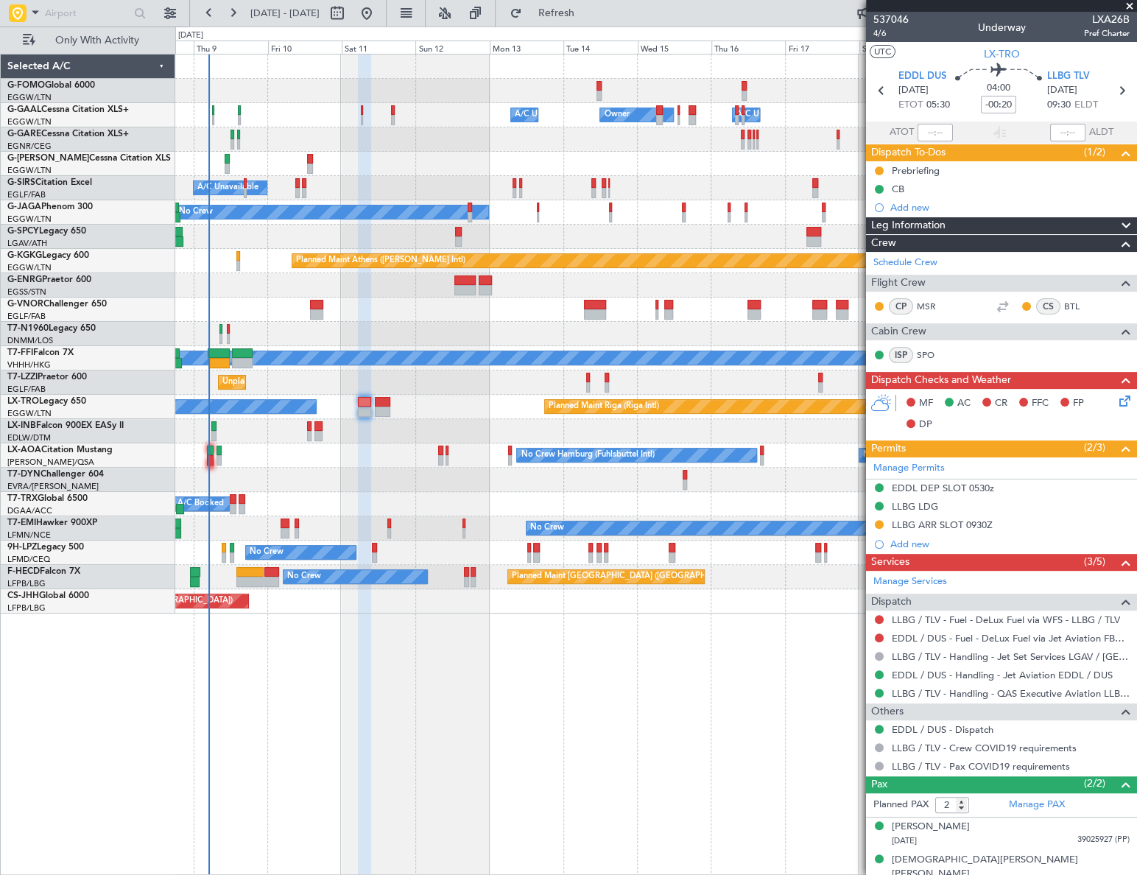
click at [665, 735] on div "Owner A/C Unavailable Owner Owner A/C Unavailable Planned Maint London (Luton) …" at bounding box center [655, 464] width 961 height 821
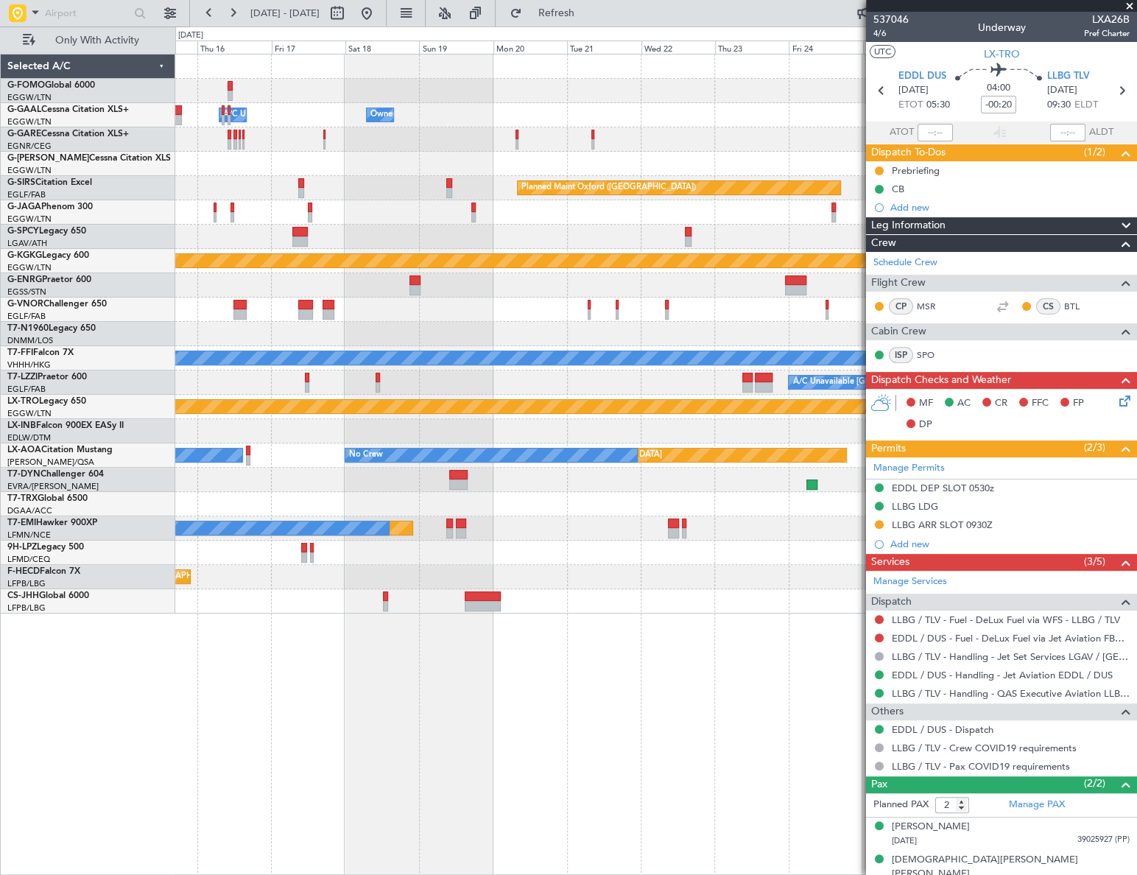
click at [147, 365] on div "Owner A/C Unavailable Owner Owner Owner A/C Unavailable Planned Maint Oxford (K…" at bounding box center [568, 451] width 1137 height 848
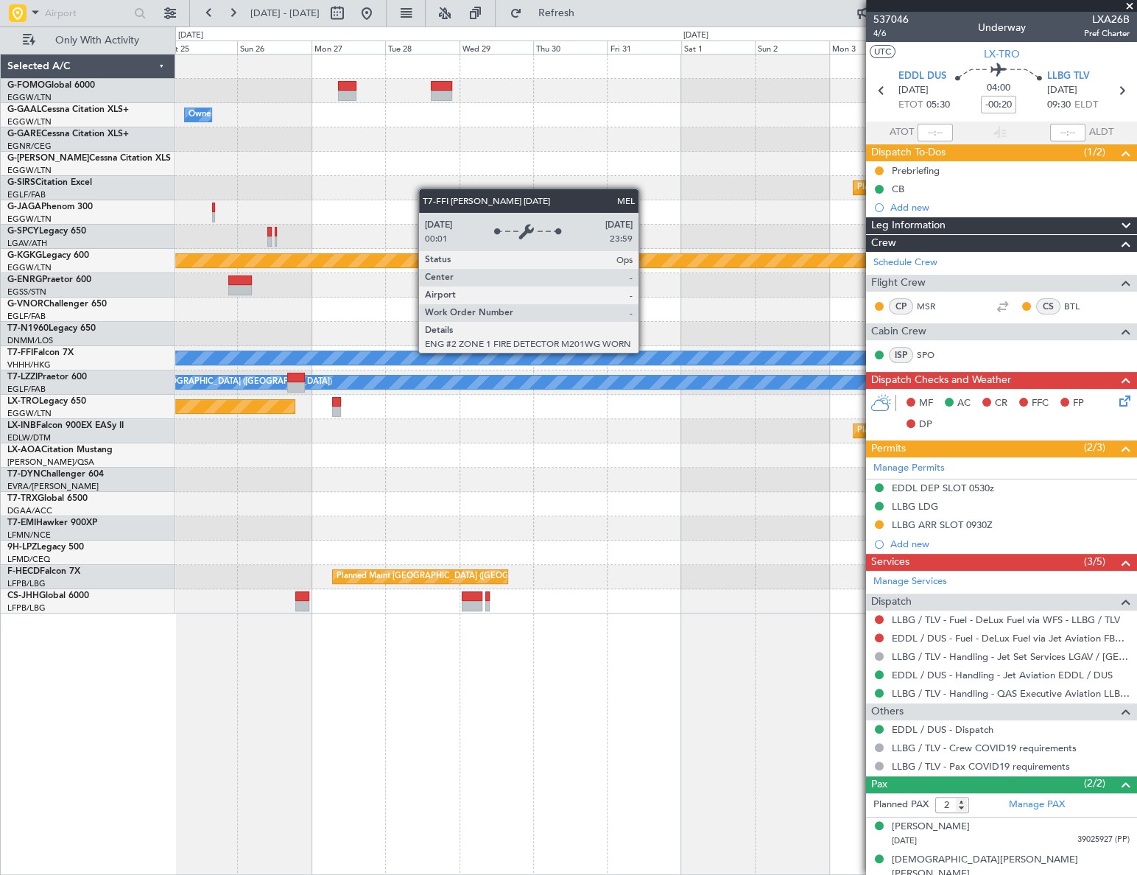
click at [357, 418] on div "Owner Planned Maint Bournemouth Planned Maint Bournemouth Planned Maint Oxford …" at bounding box center [655, 333] width 961 height 559
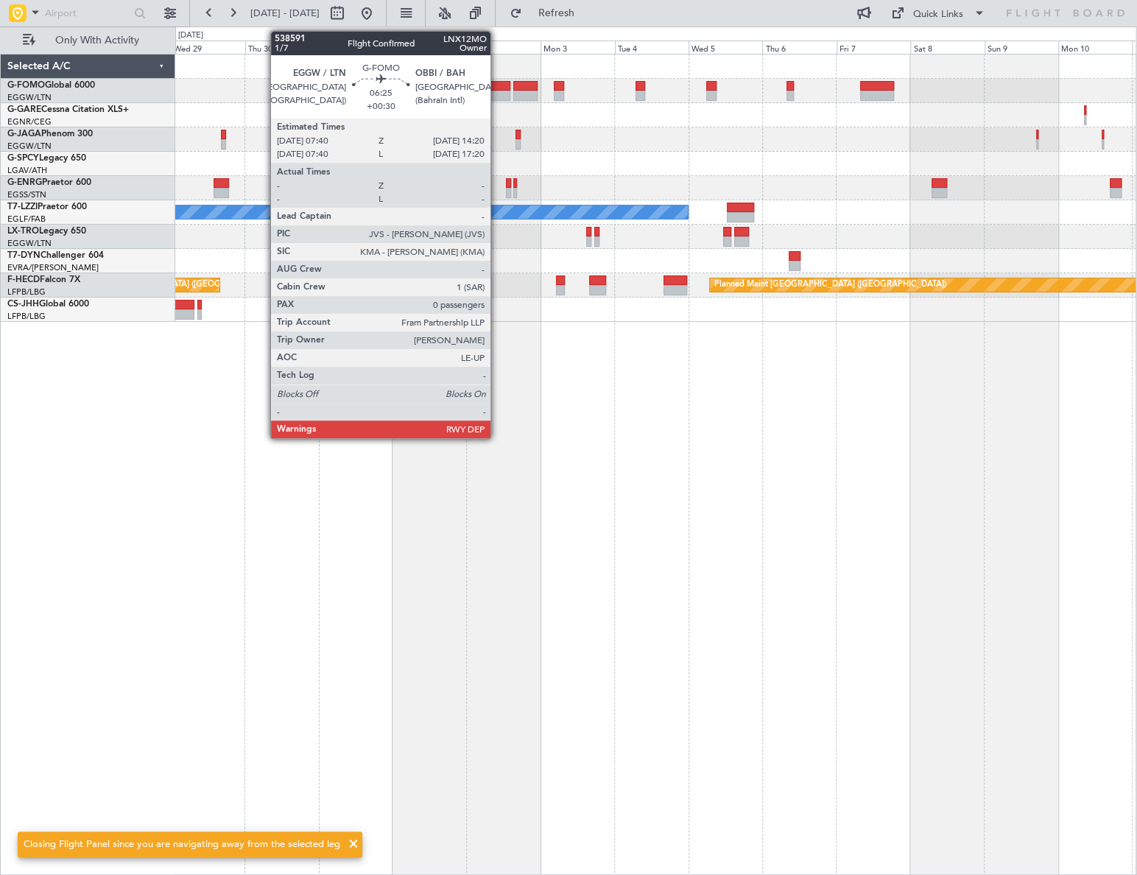
click at [497, 88] on div at bounding box center [500, 86] width 21 height 10
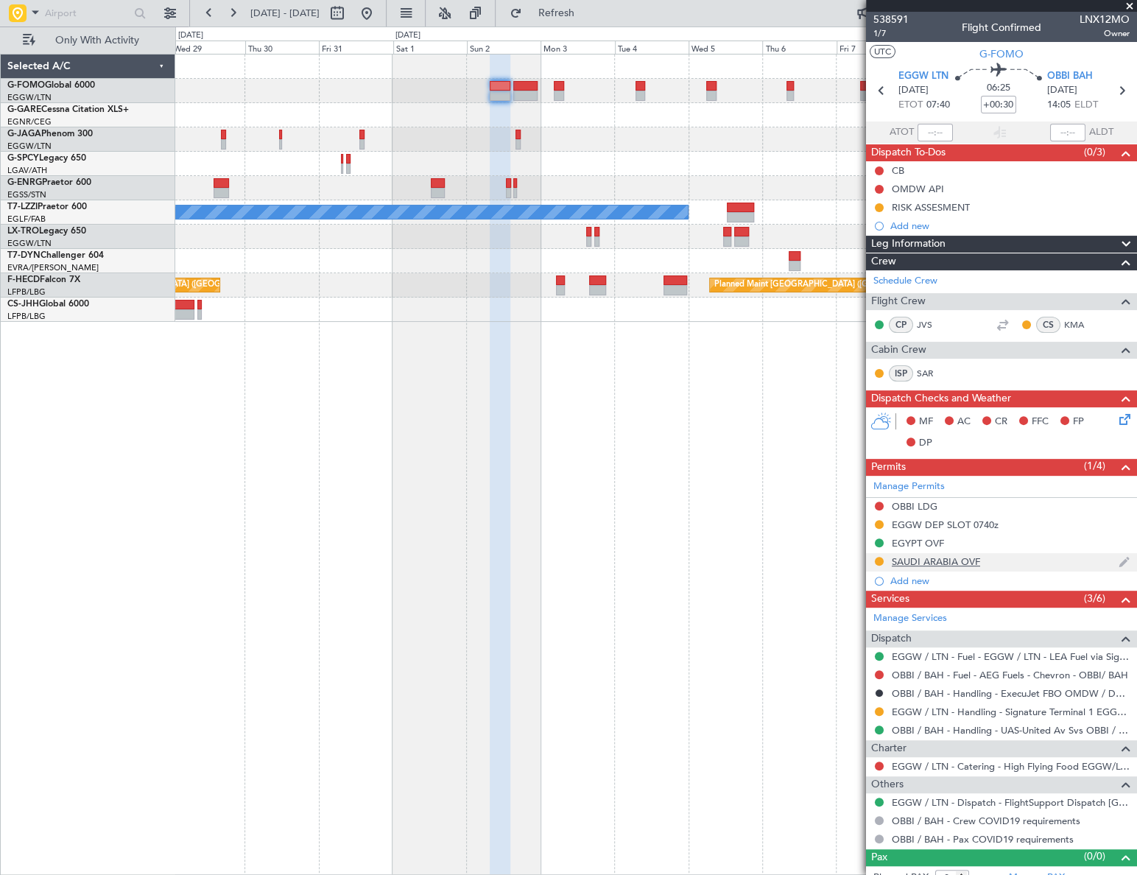
click at [947, 567] on div "SAUDI ARABIA OVF" at bounding box center [1001, 562] width 271 height 18
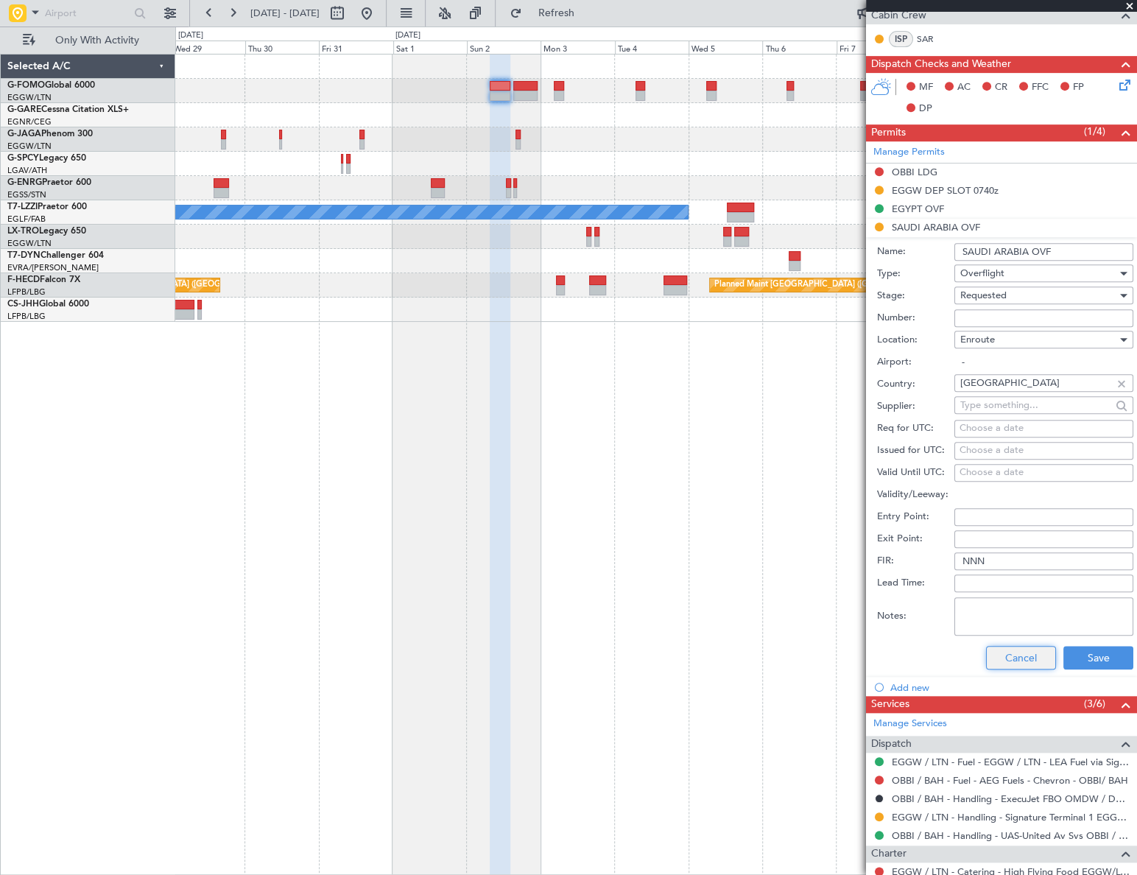
click at [1016, 661] on button "Cancel" at bounding box center [1021, 658] width 70 height 24
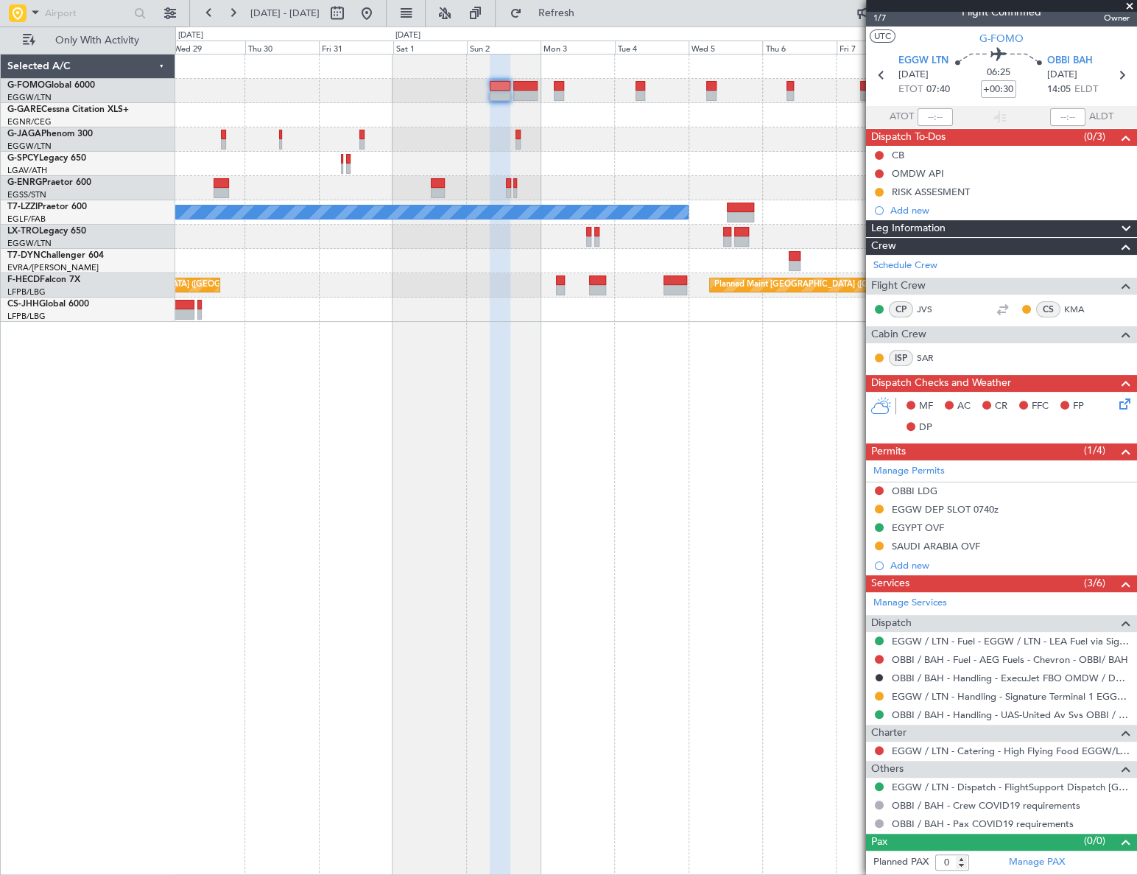
scroll to position [13, 0]
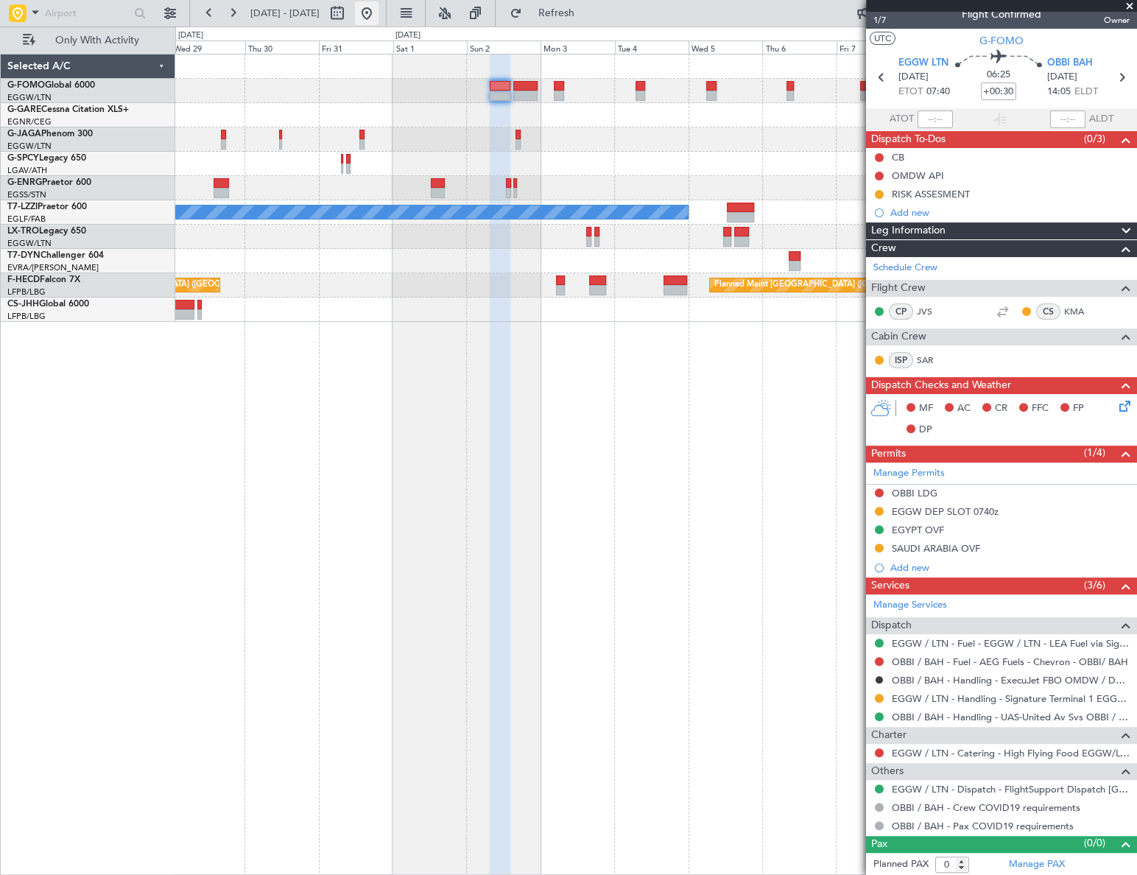
click at [379, 10] on button at bounding box center [367, 13] width 24 height 24
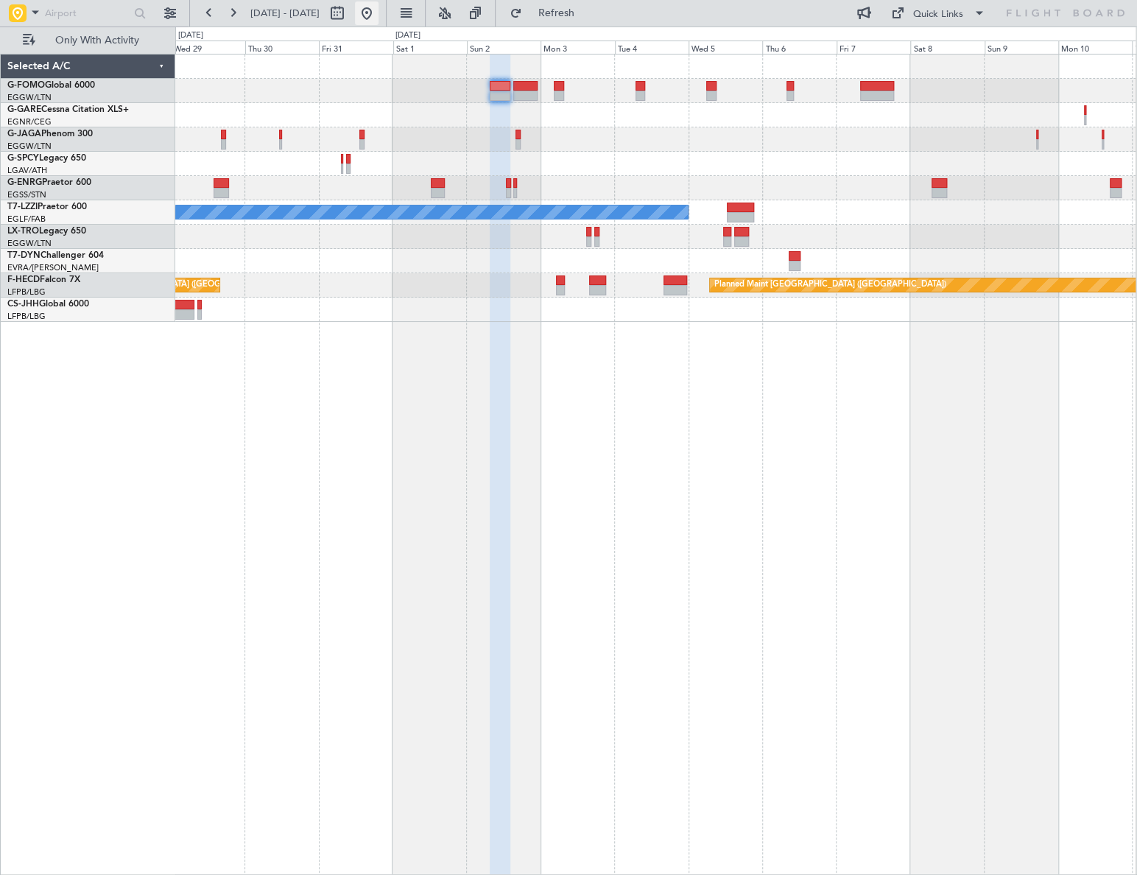
scroll to position [0, 0]
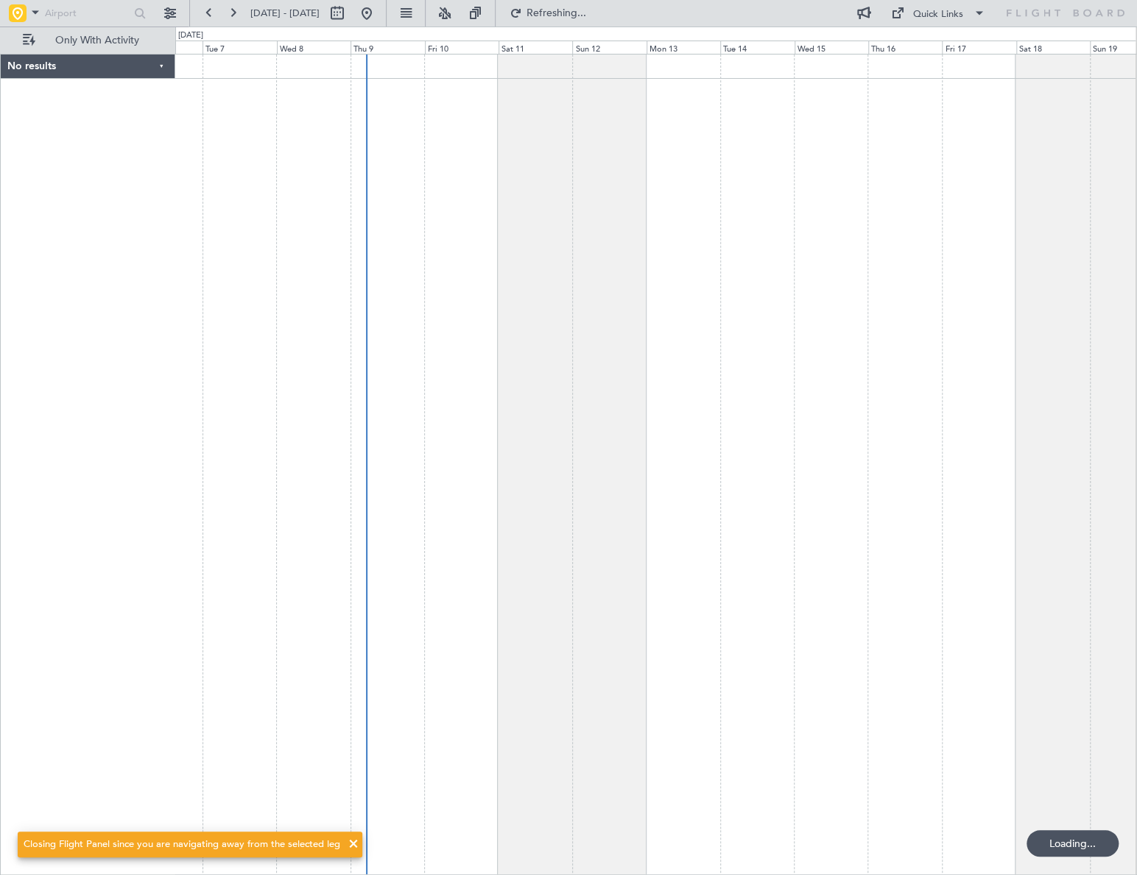
click at [275, 602] on div at bounding box center [655, 464] width 961 height 821
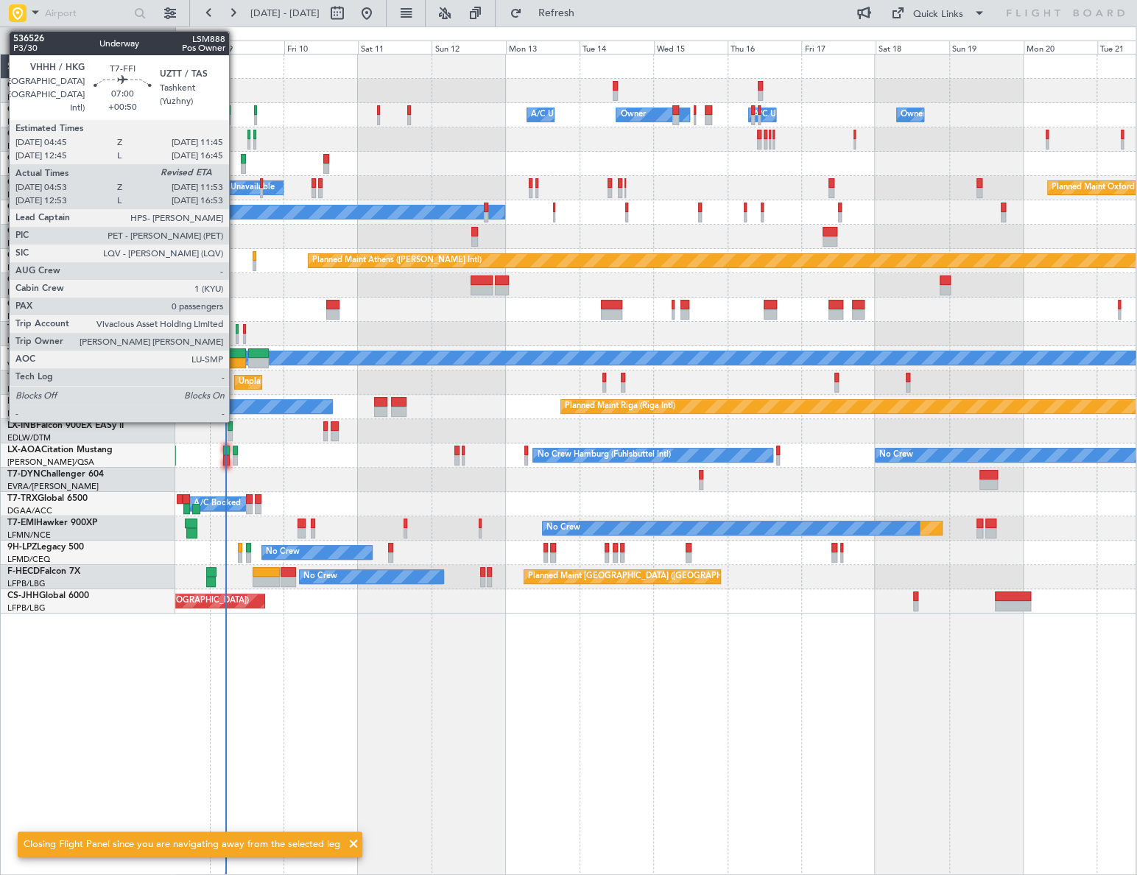
click at [236, 358] on div at bounding box center [236, 363] width 22 height 10
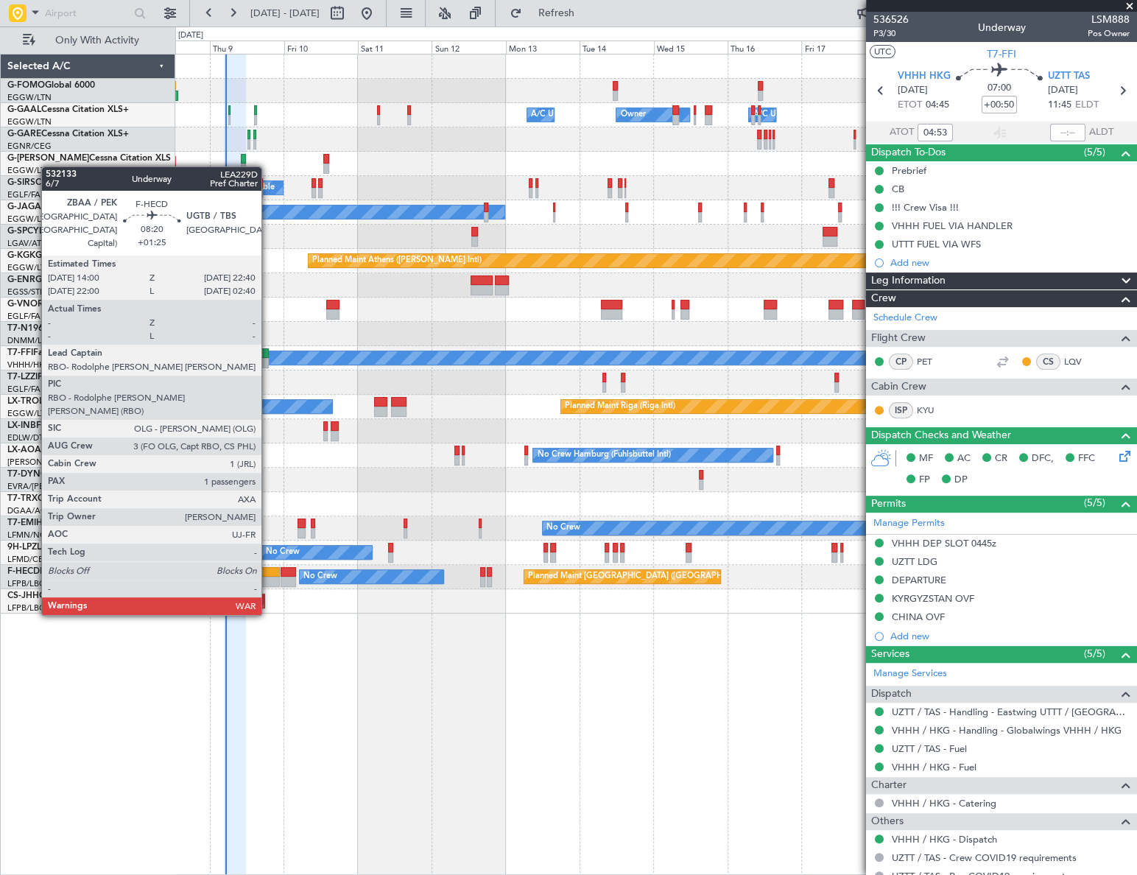
click at [268, 572] on div at bounding box center [266, 572] width 27 height 10
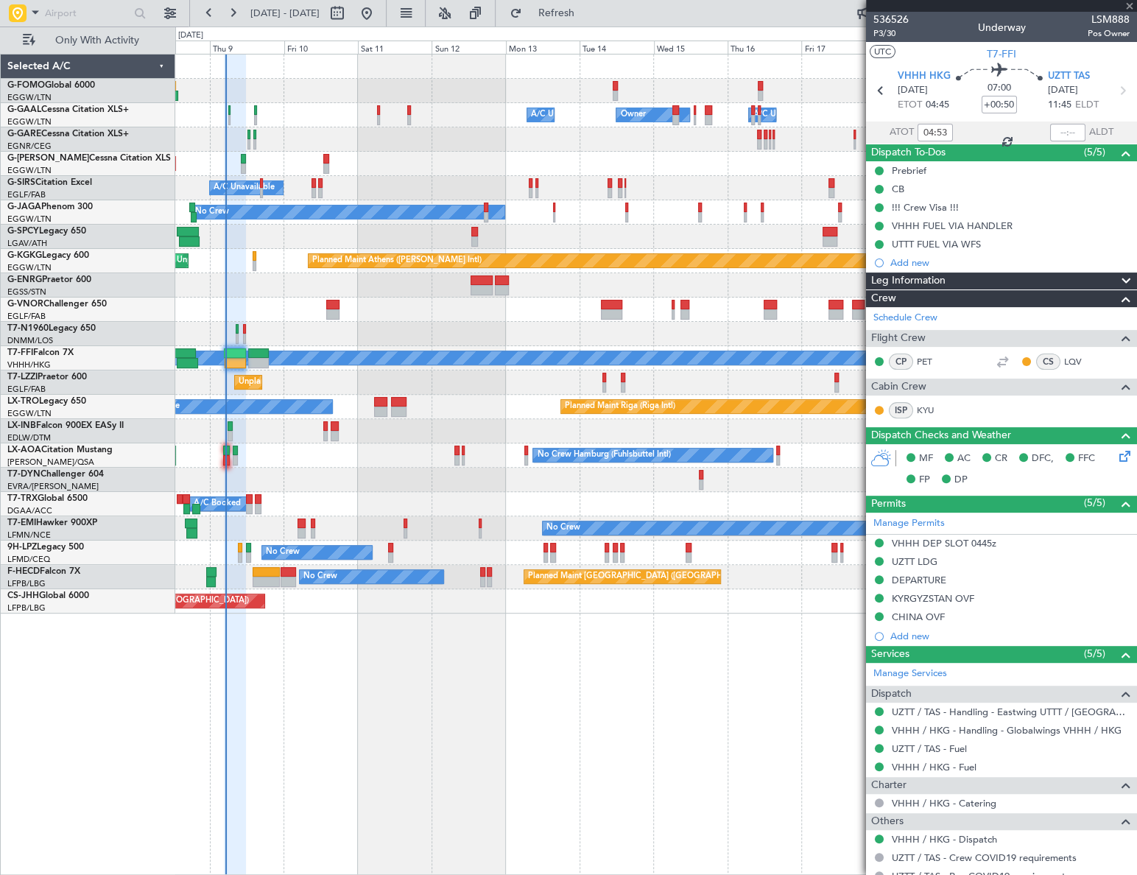
type input "+01:25"
type input "1"
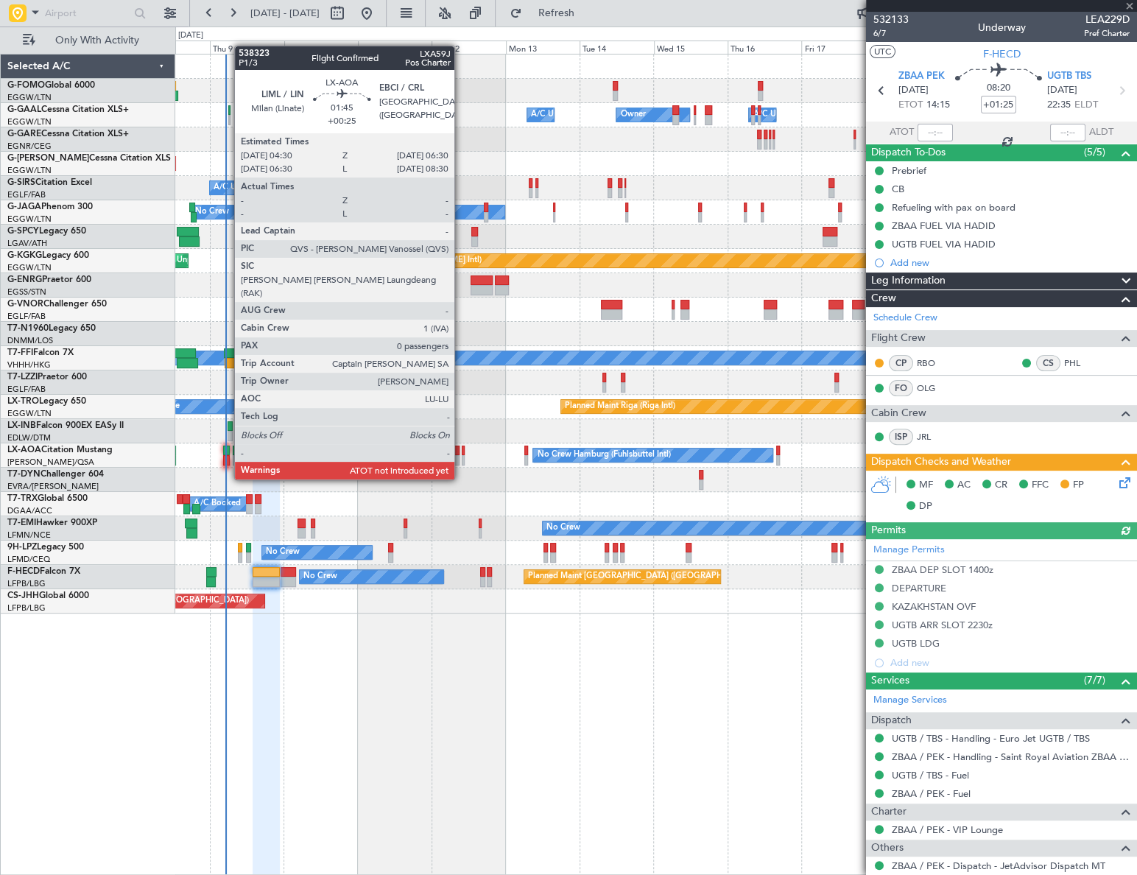
click at [227, 451] on div at bounding box center [226, 451] width 7 height 10
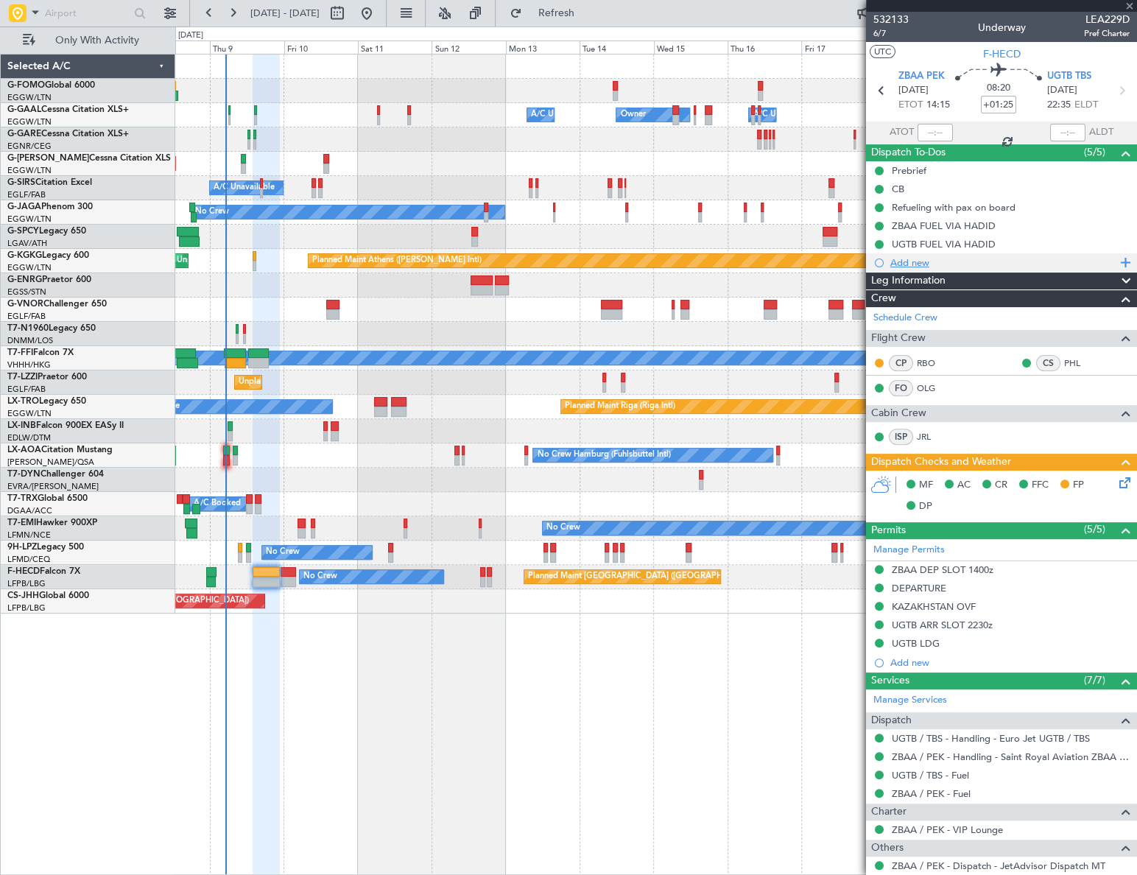
type input "+00:25"
type input "0"
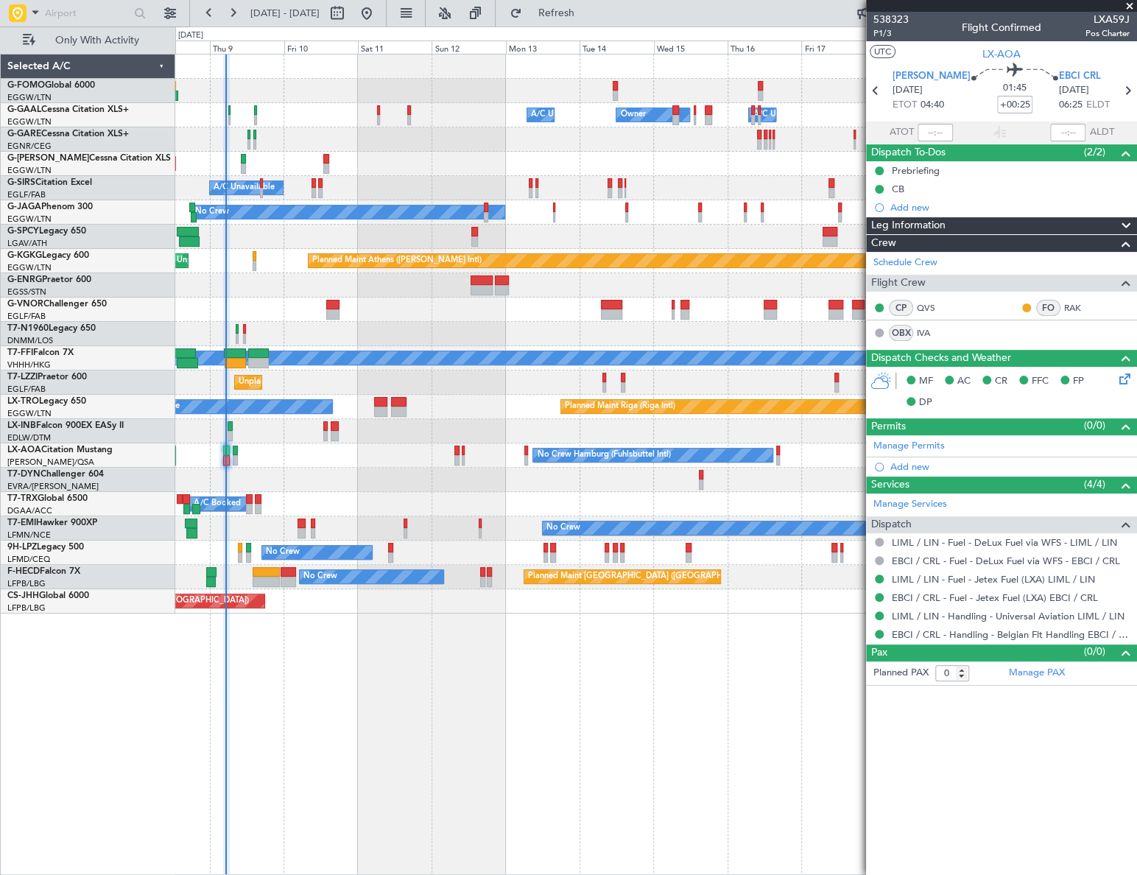
click at [1110, 15] on span "LXA59J" at bounding box center [1107, 19] width 44 height 15
copy span "LXA59J"
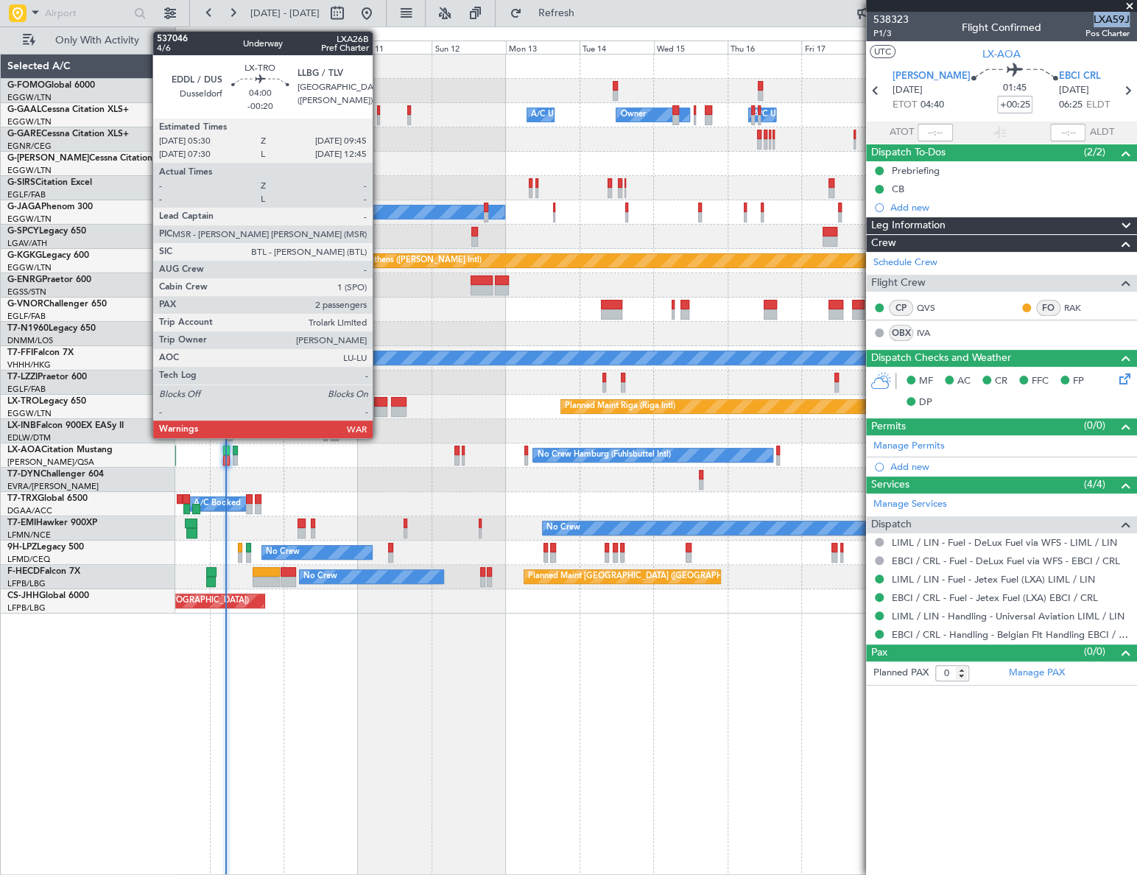
click at [379, 409] on div at bounding box center [380, 411] width 13 height 10
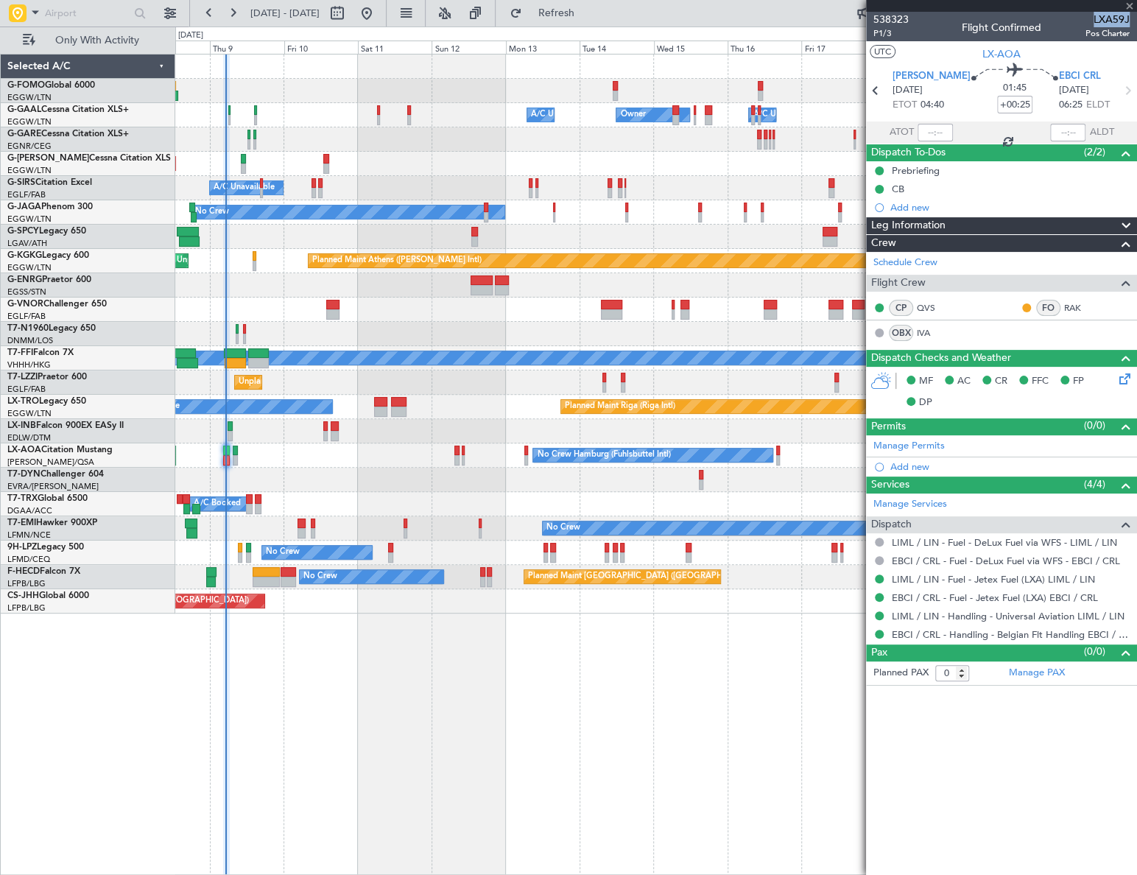
type input "-00:20"
type input "2"
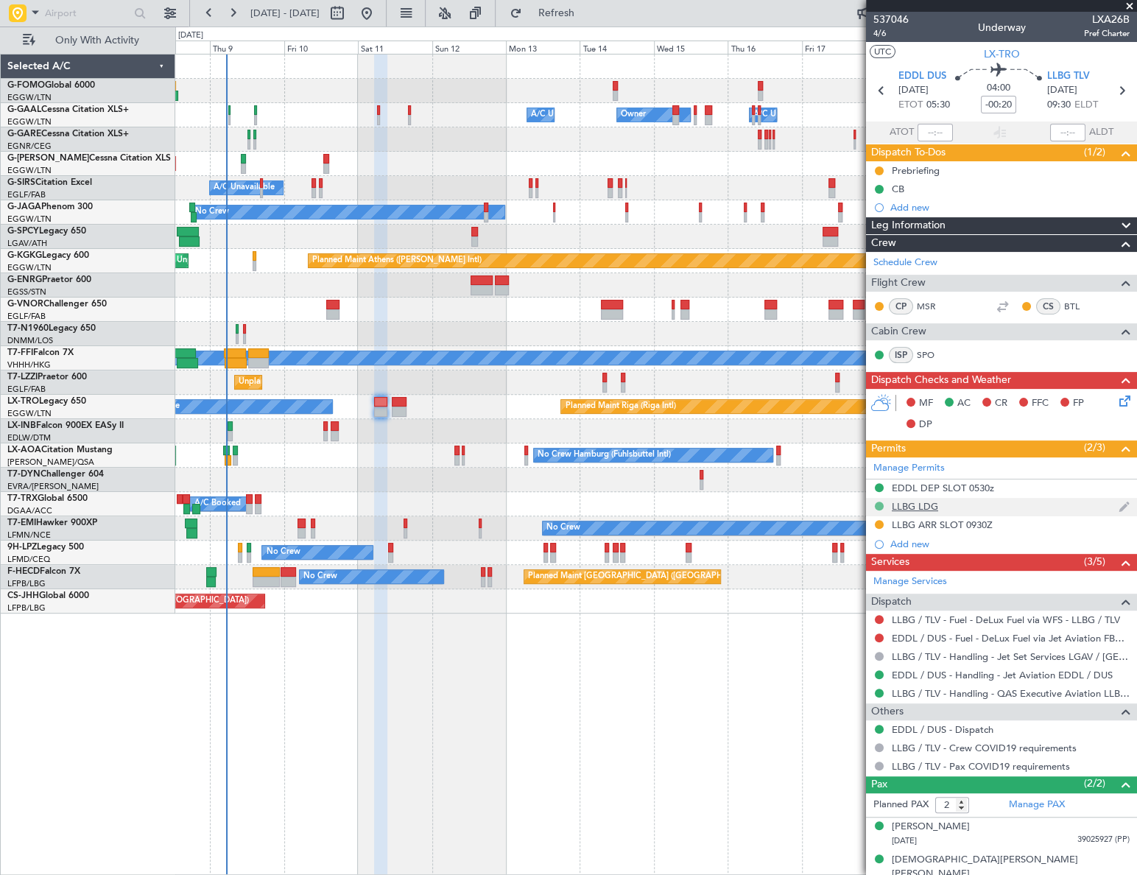
click at [881, 503] on button at bounding box center [879, 505] width 9 height 9
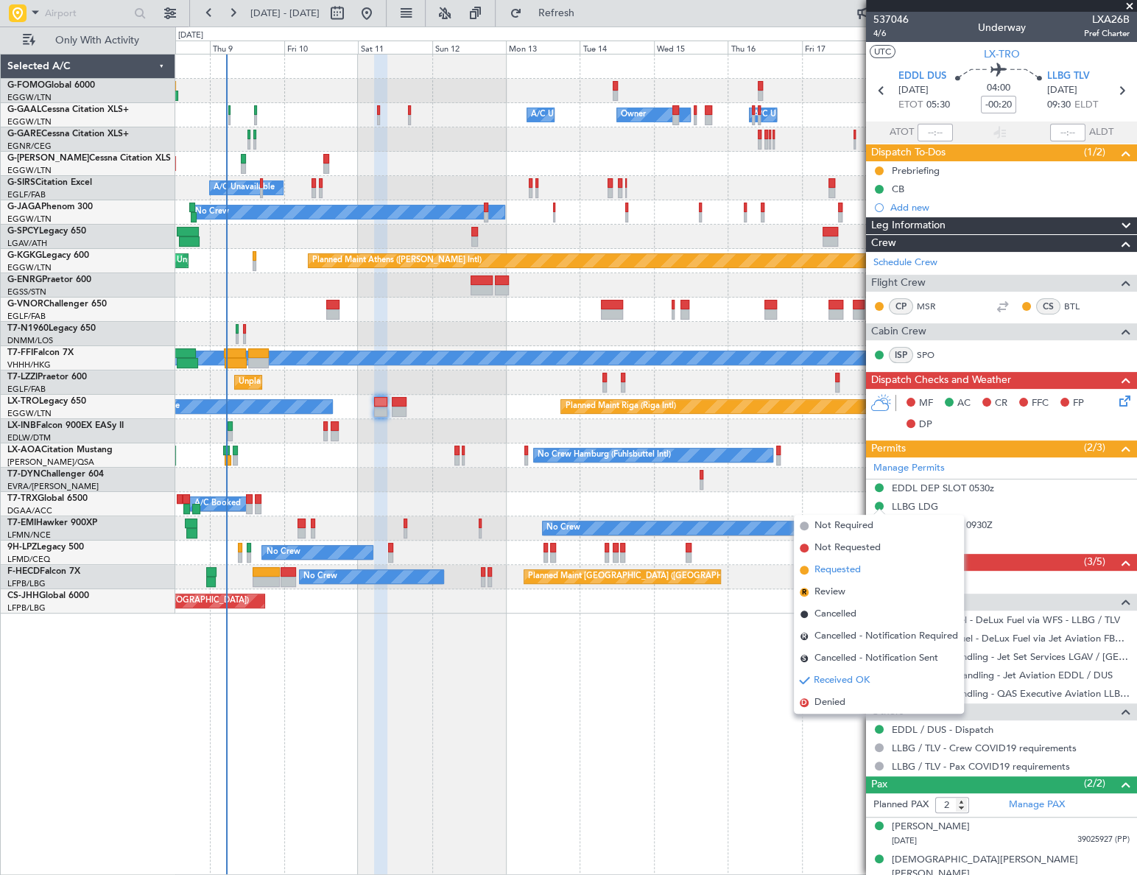
click at [856, 571] on span "Requested" at bounding box center [837, 570] width 46 height 15
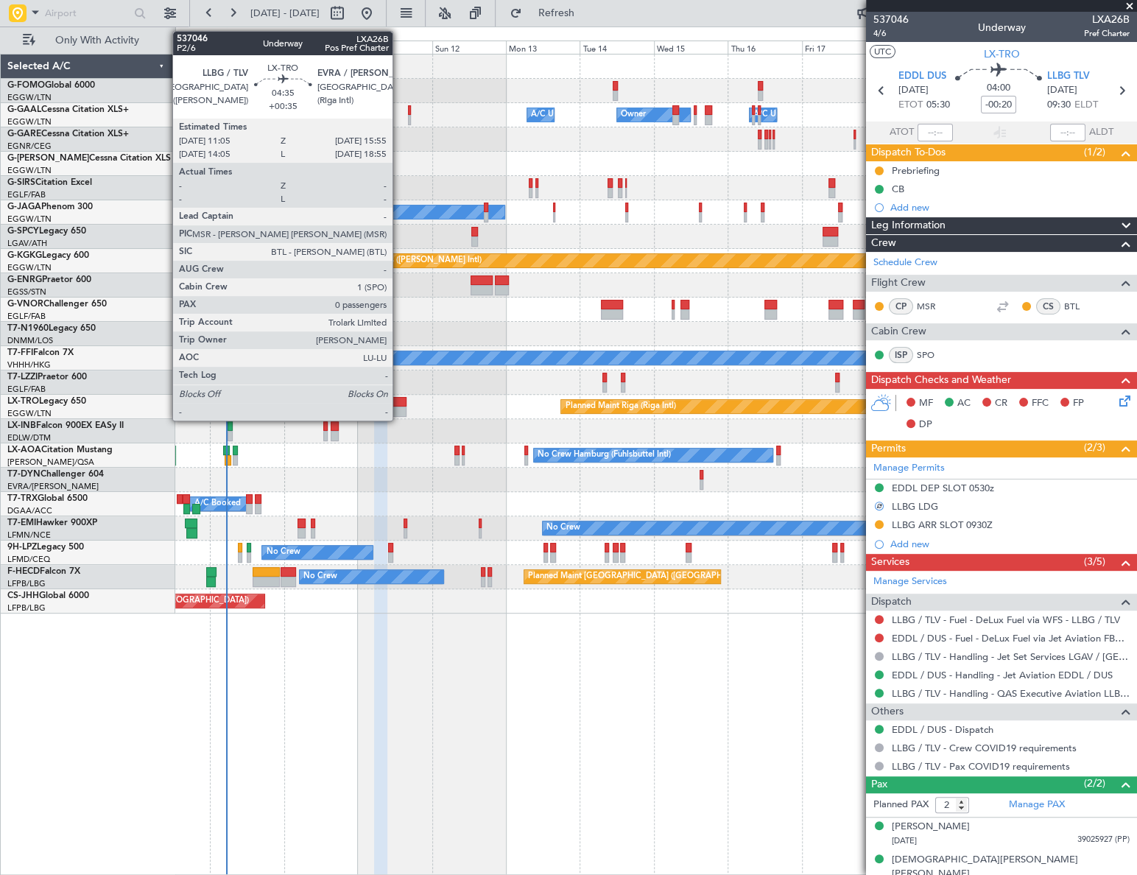
click at [399, 406] on div at bounding box center [399, 411] width 15 height 10
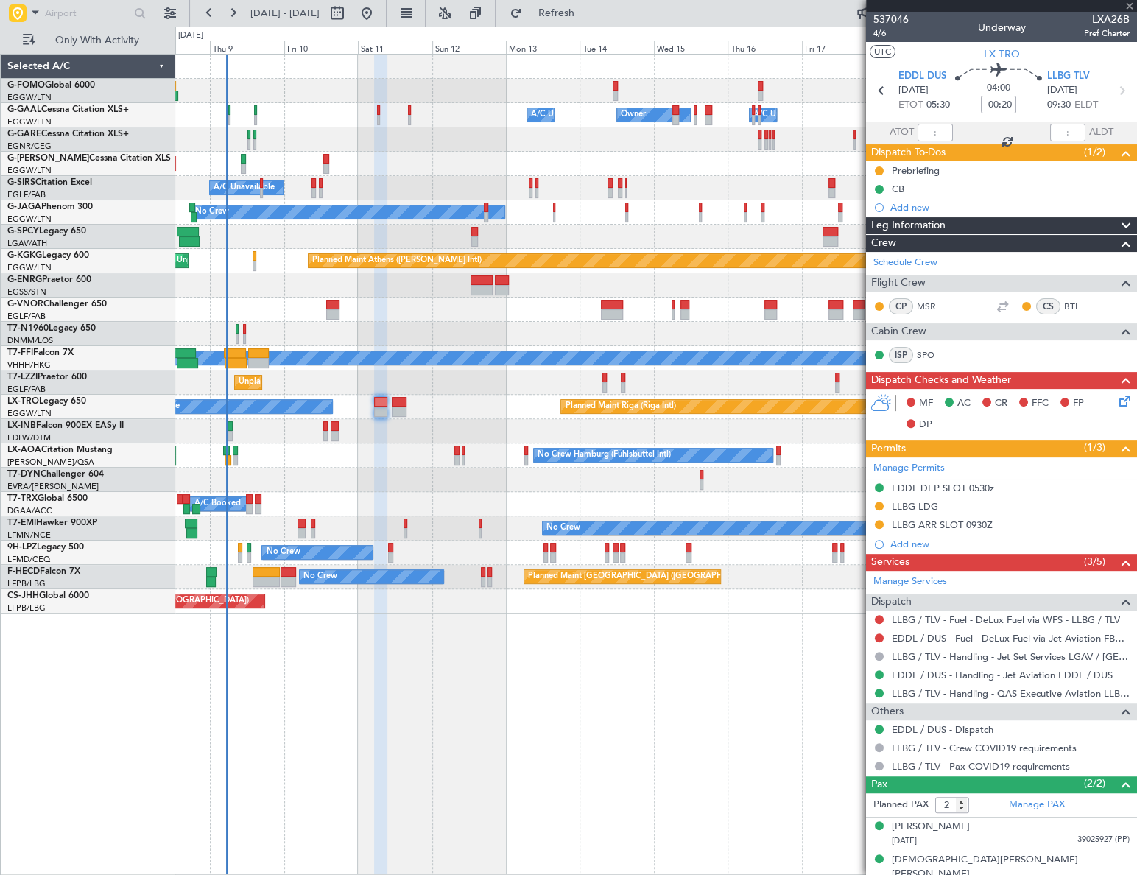
type input "+00:35"
type input "0"
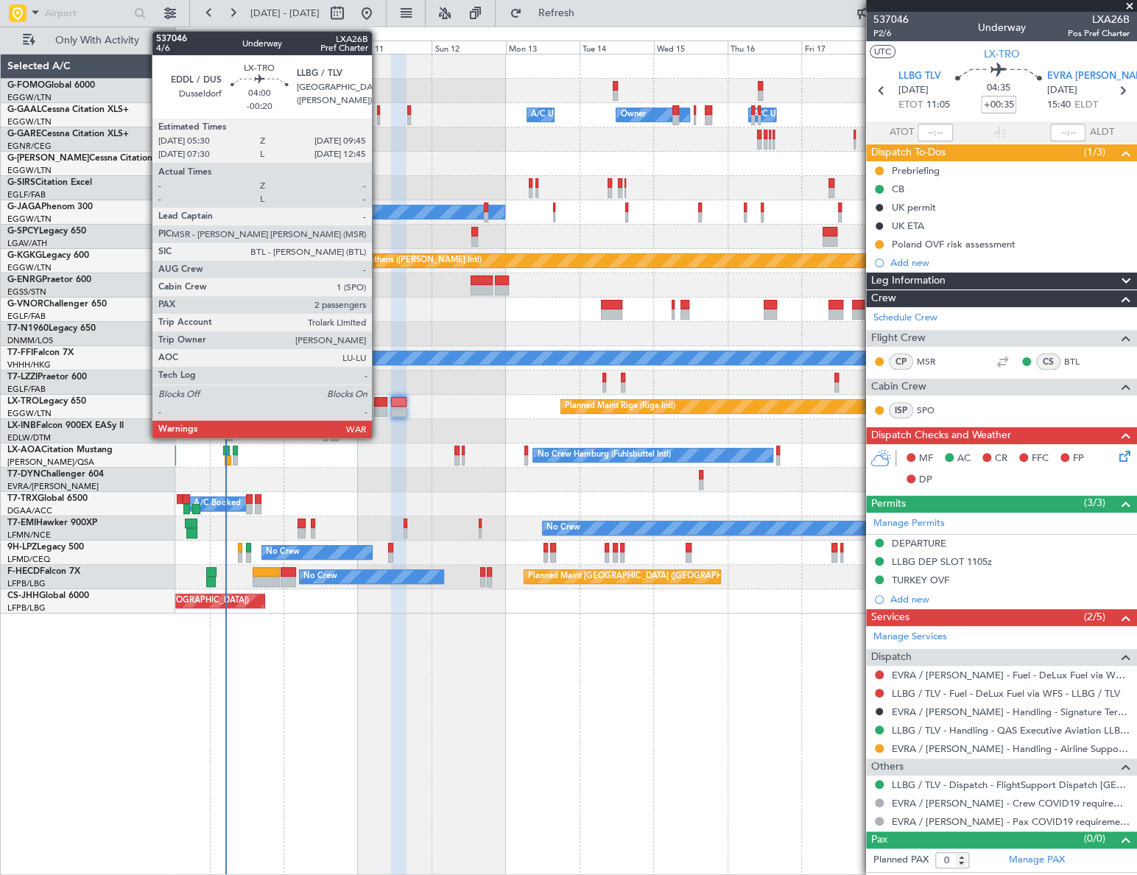
click at [379, 408] on div at bounding box center [380, 411] width 13 height 10
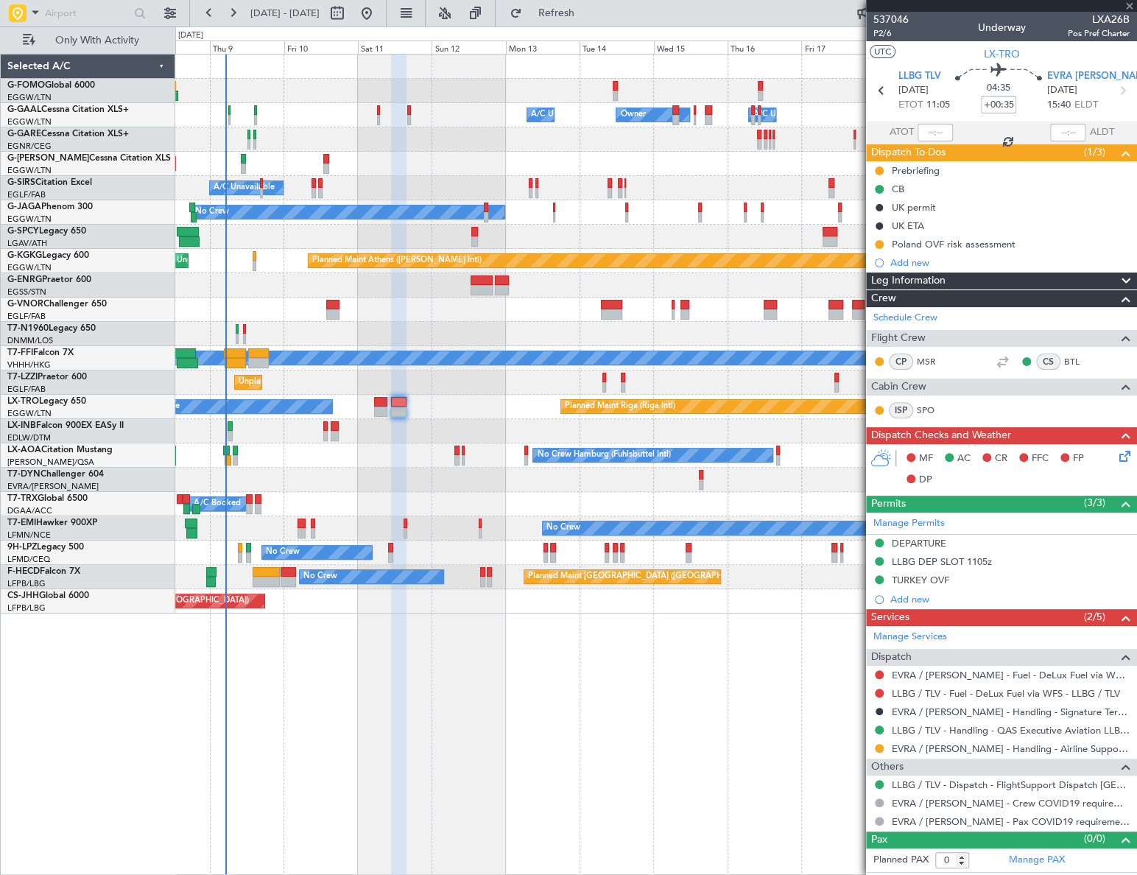
type input "-00:20"
type input "2"
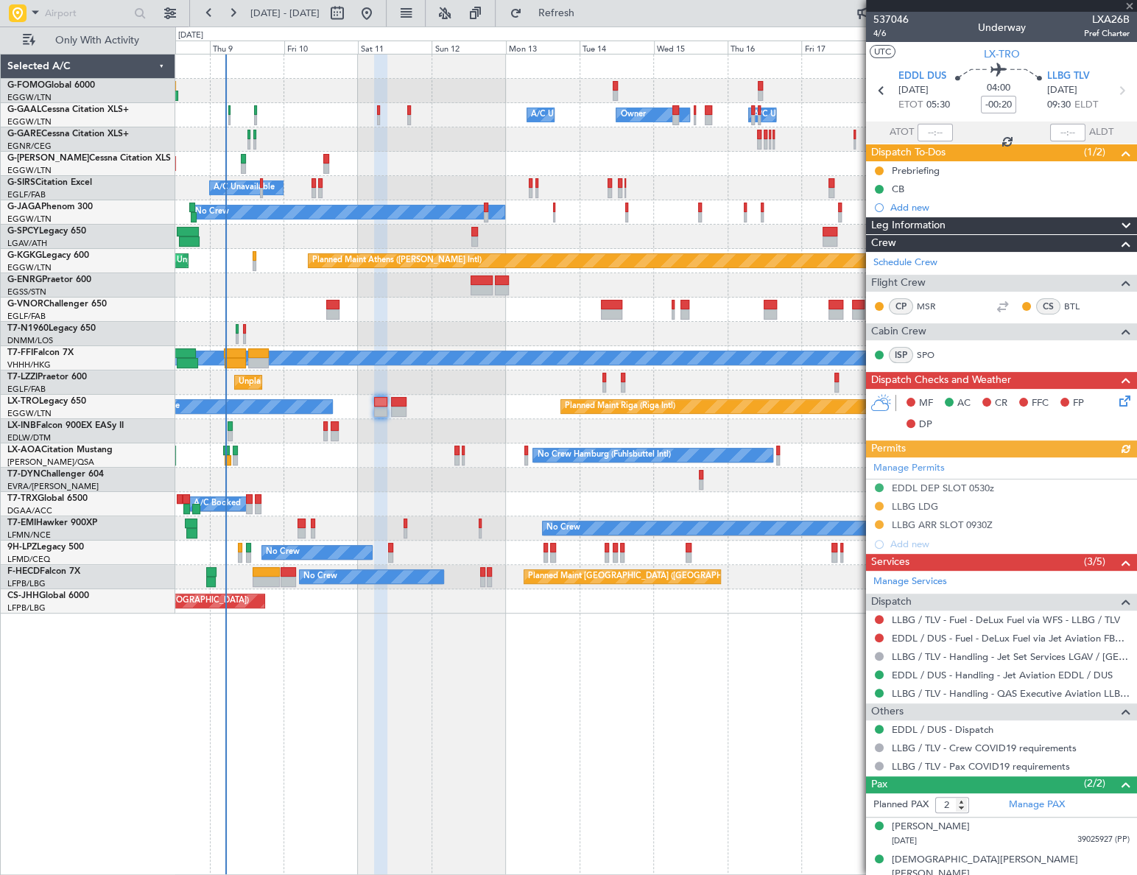
click at [879, 525] on div "Manage Permits EDDL DEP SLOT 0530z LLBG LDG LLBG ARR SLOT 0930Z Add new" at bounding box center [1001, 505] width 271 height 96
click at [876, 524] on button at bounding box center [879, 524] width 9 height 9
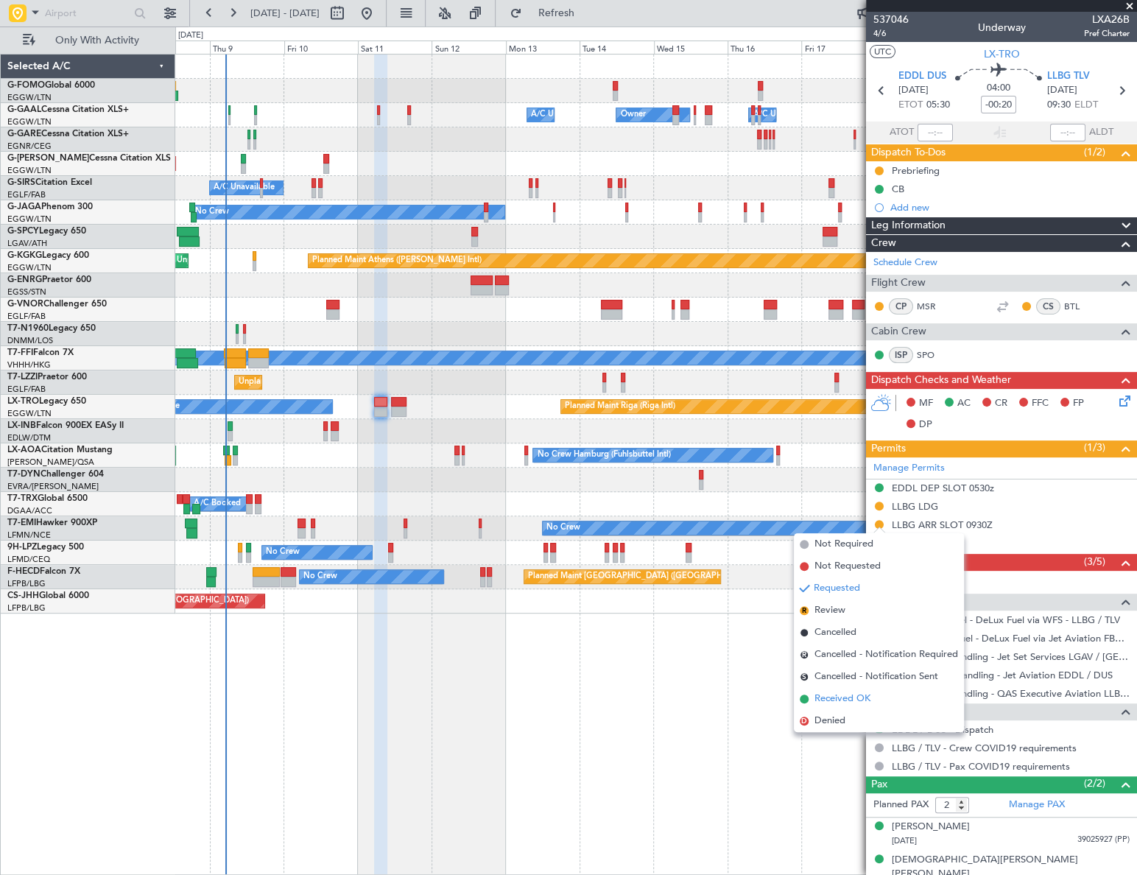
click at [827, 698] on span "Received OK" at bounding box center [842, 698] width 56 height 15
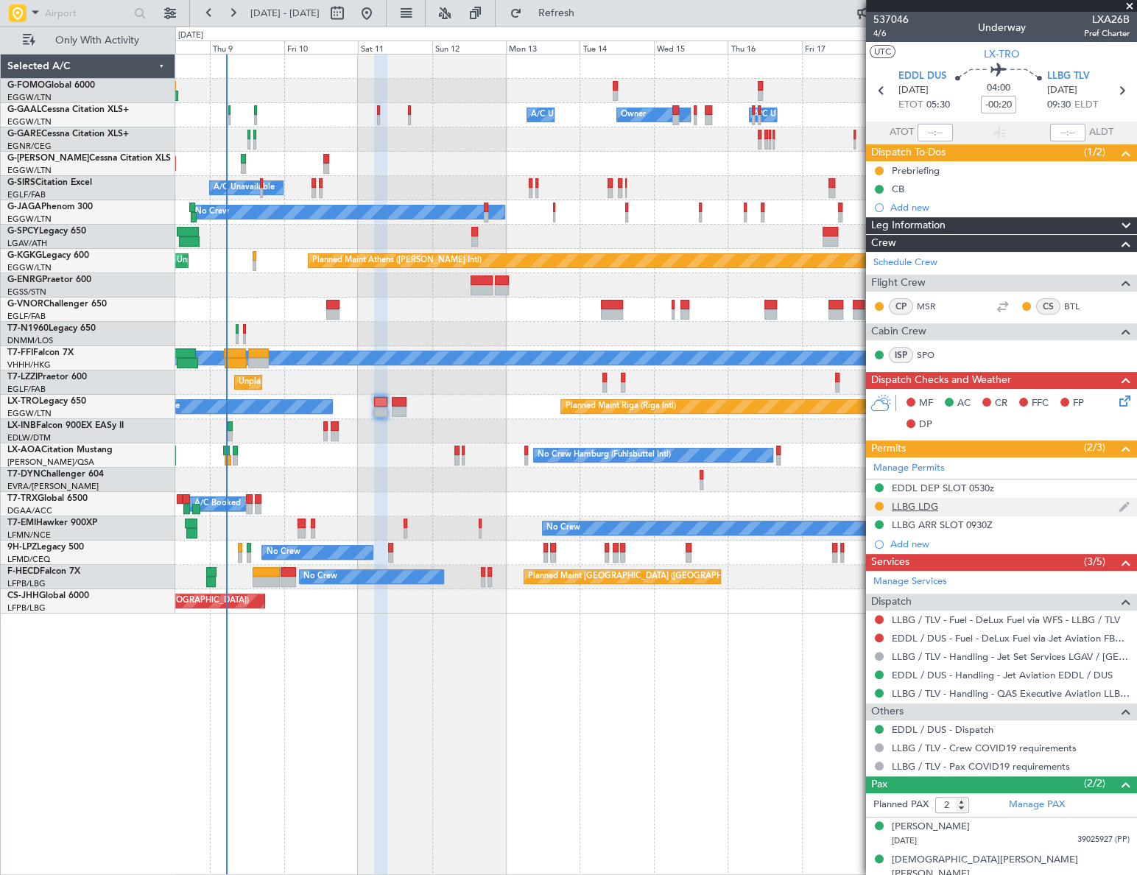
click at [921, 507] on div "LLBG LDG" at bounding box center [915, 506] width 46 height 13
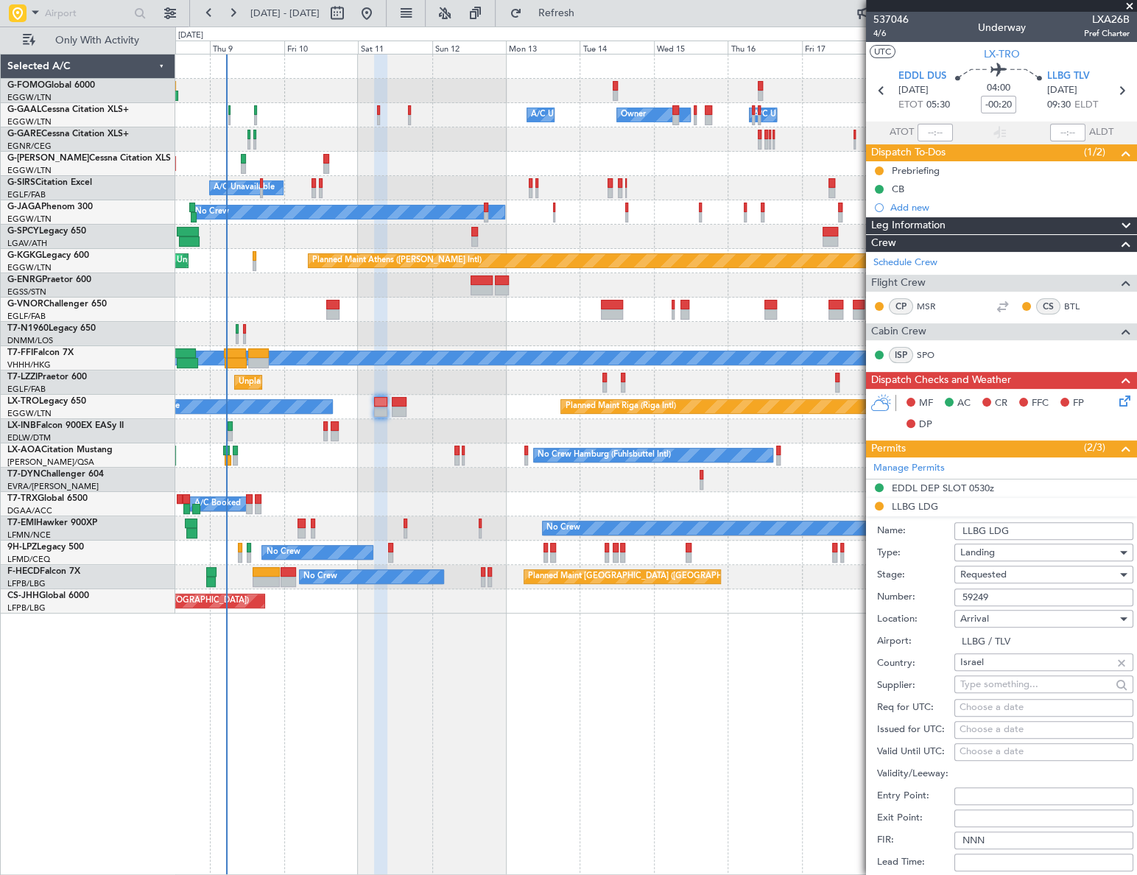
click at [993, 570] on span "Requested" at bounding box center [983, 574] width 46 height 13
click at [1005, 687] on span "Received OK" at bounding box center [1039, 686] width 156 height 22
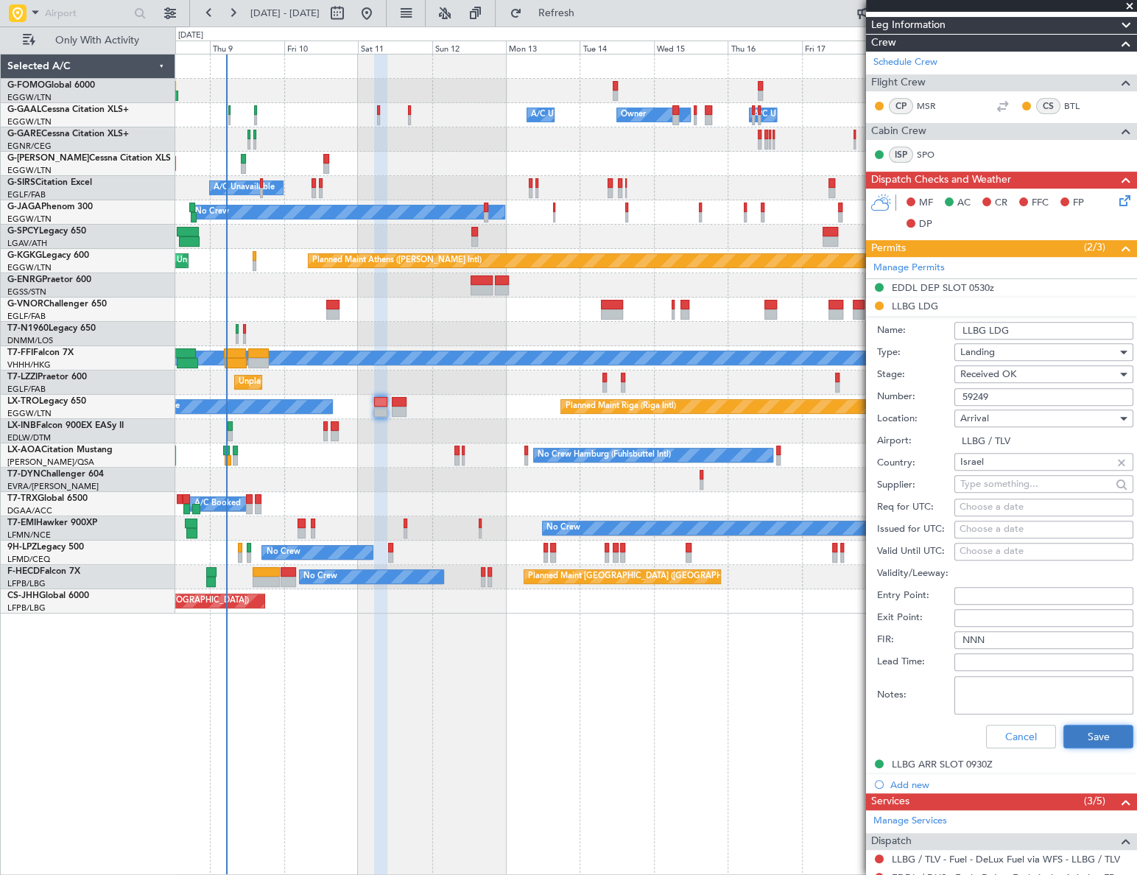
click at [1089, 736] on button "Save" at bounding box center [1098, 737] width 70 height 24
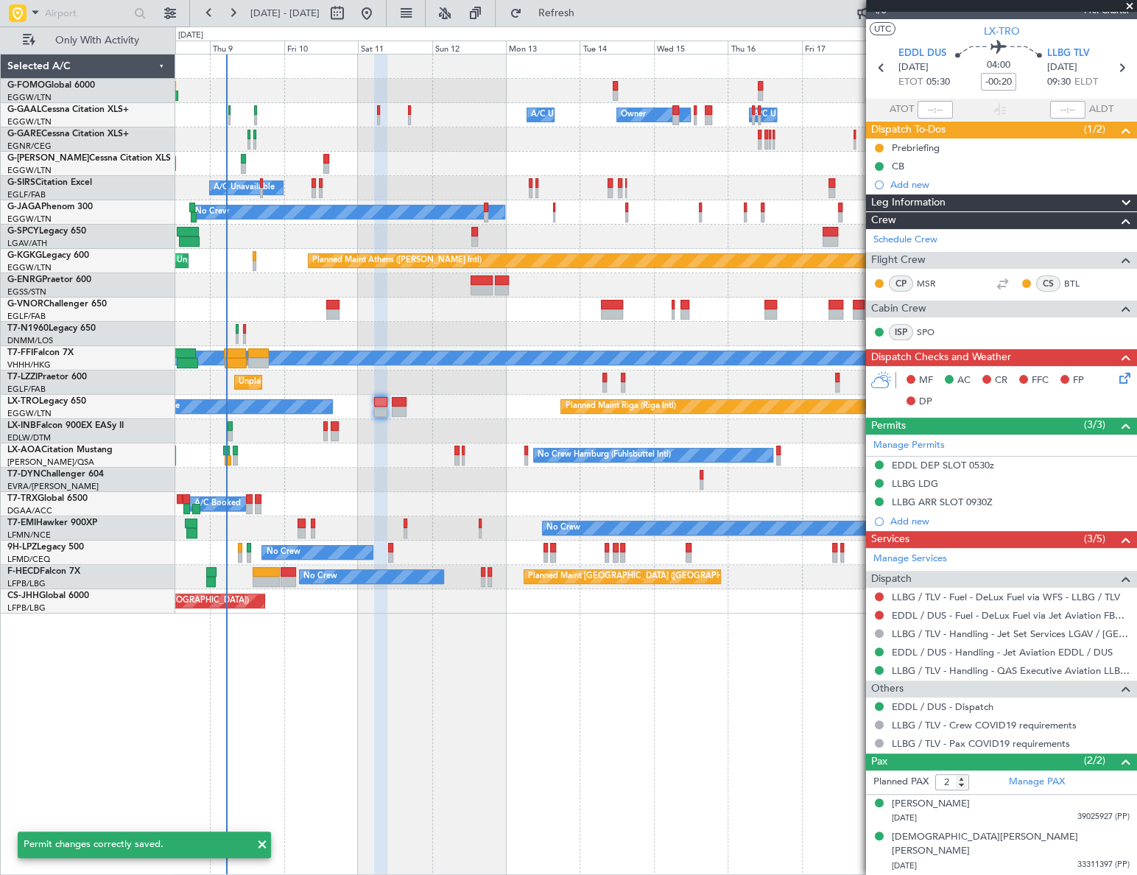
scroll to position [7, 0]
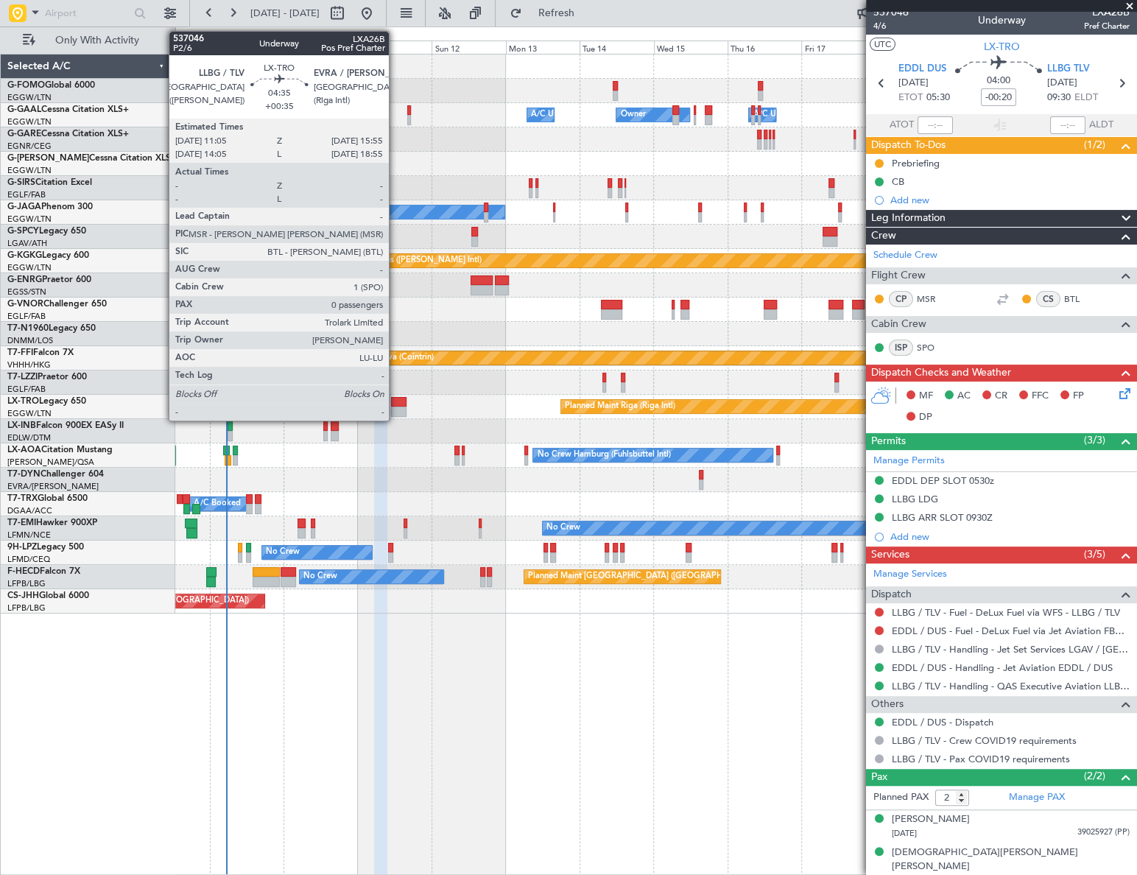
click at [395, 402] on div at bounding box center [398, 402] width 15 height 10
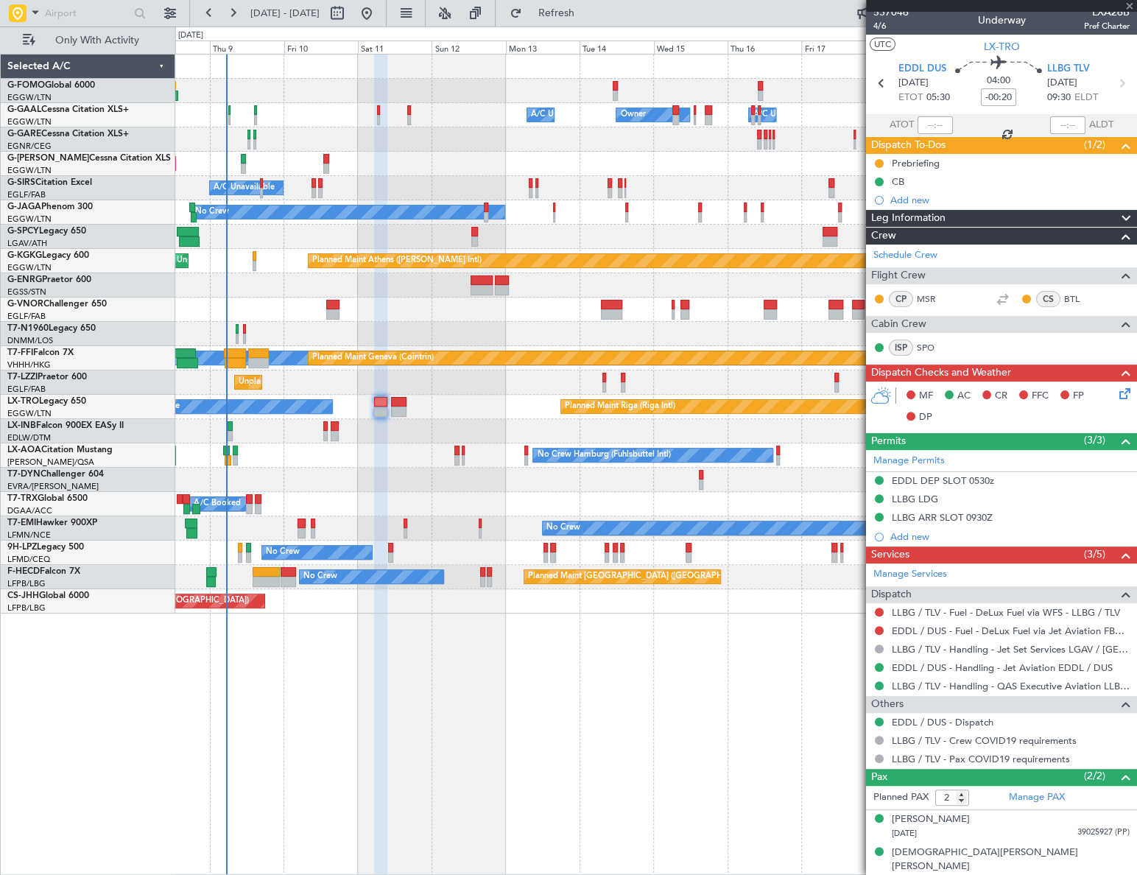
type input "+00:35"
type input "0"
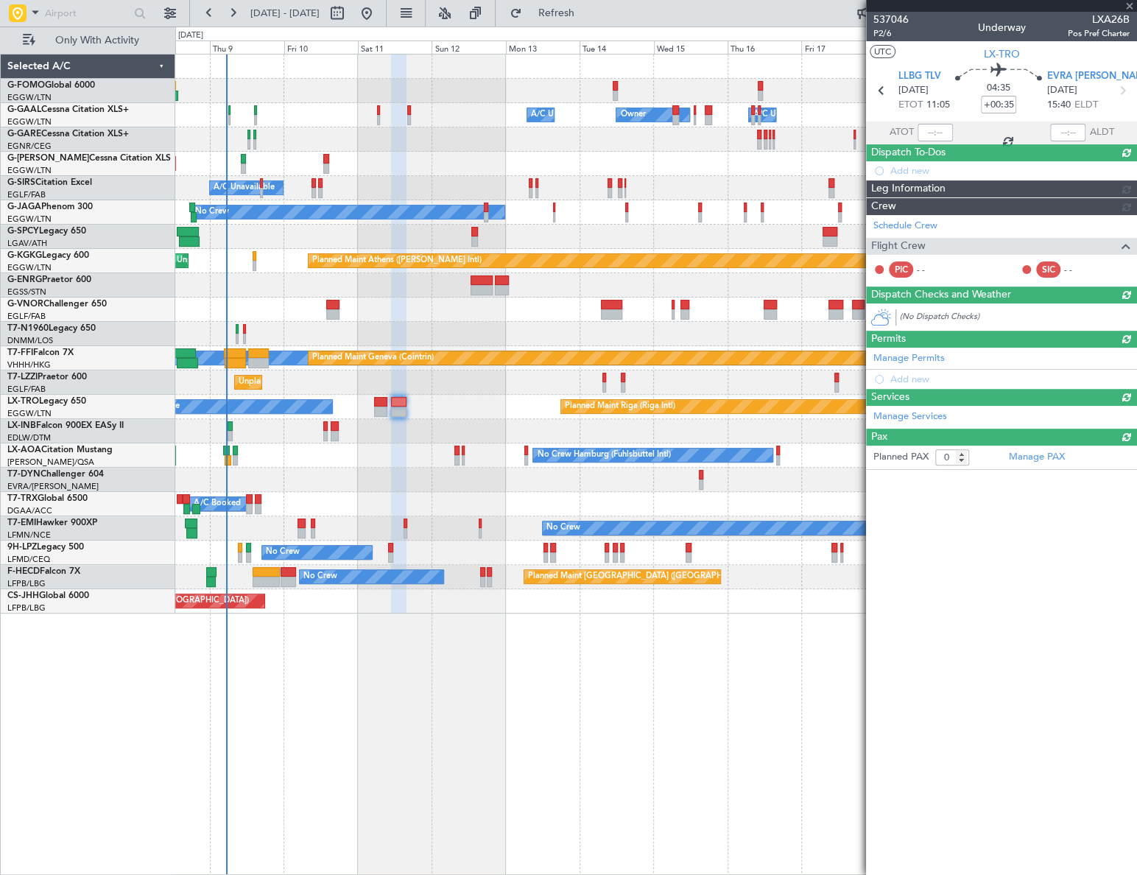
scroll to position [0, 0]
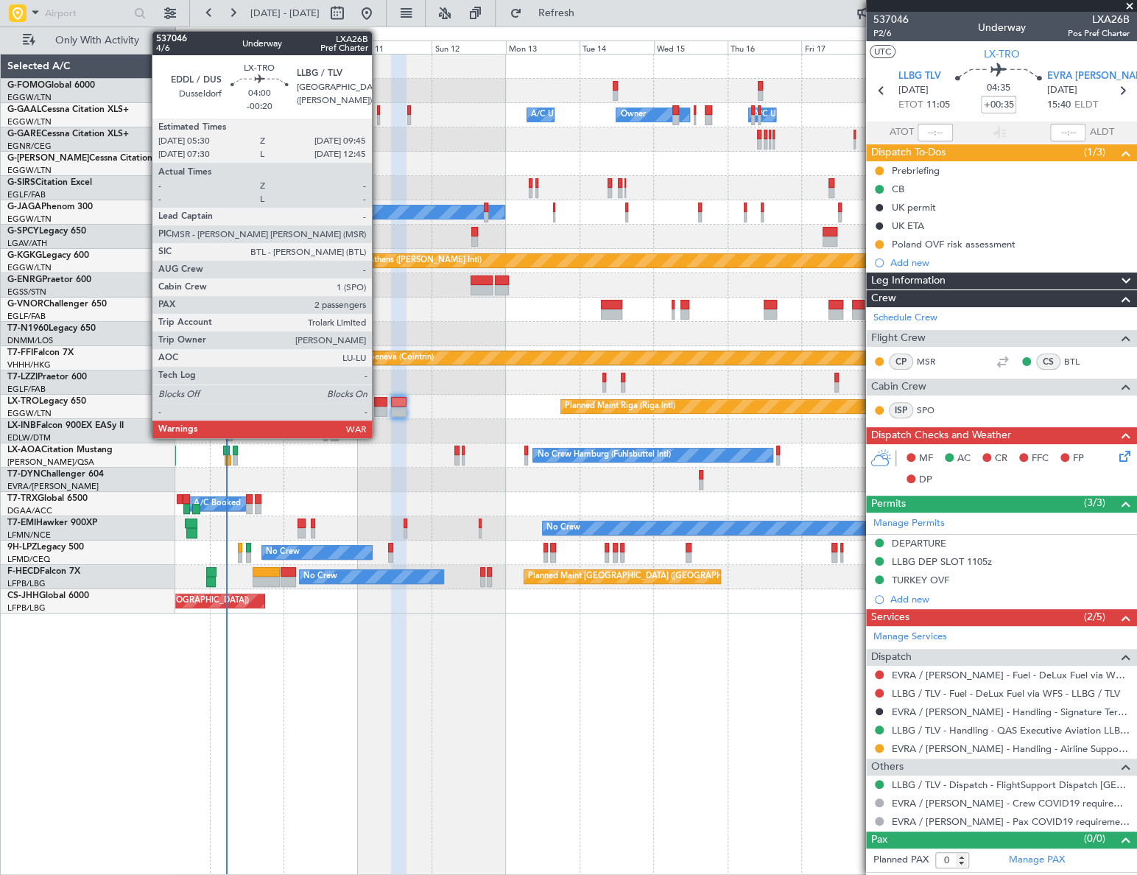
click at [379, 404] on div at bounding box center [380, 402] width 13 height 10
type input "-00:20"
type input "2"
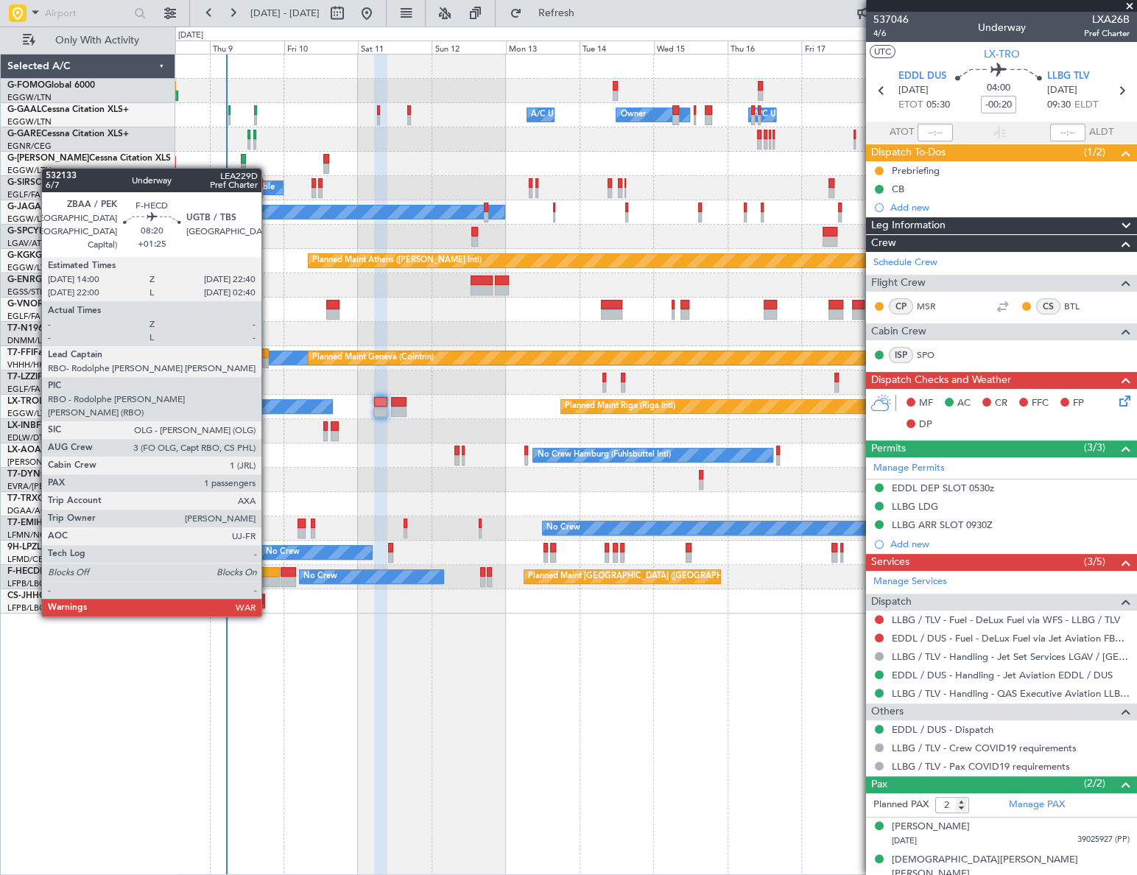
click at [268, 574] on div at bounding box center [266, 572] width 27 height 10
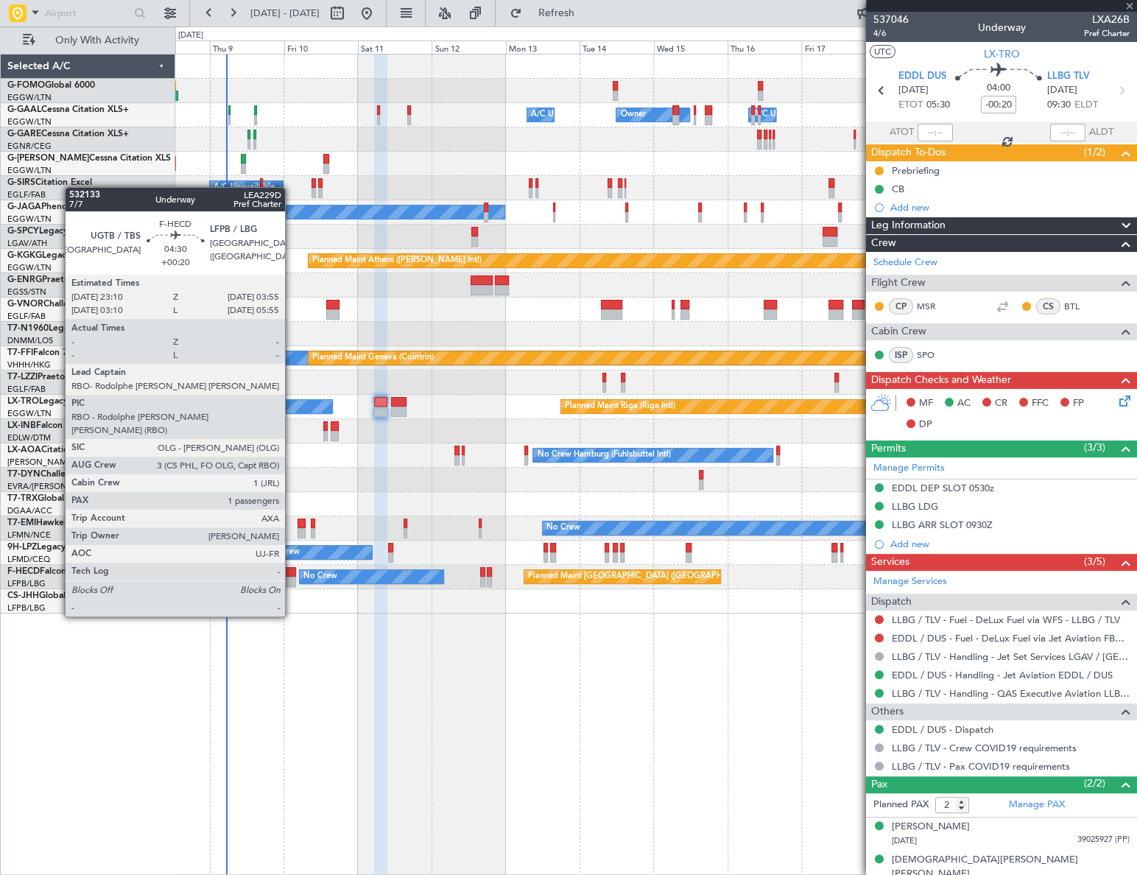
type input "+01:25"
type input "1"
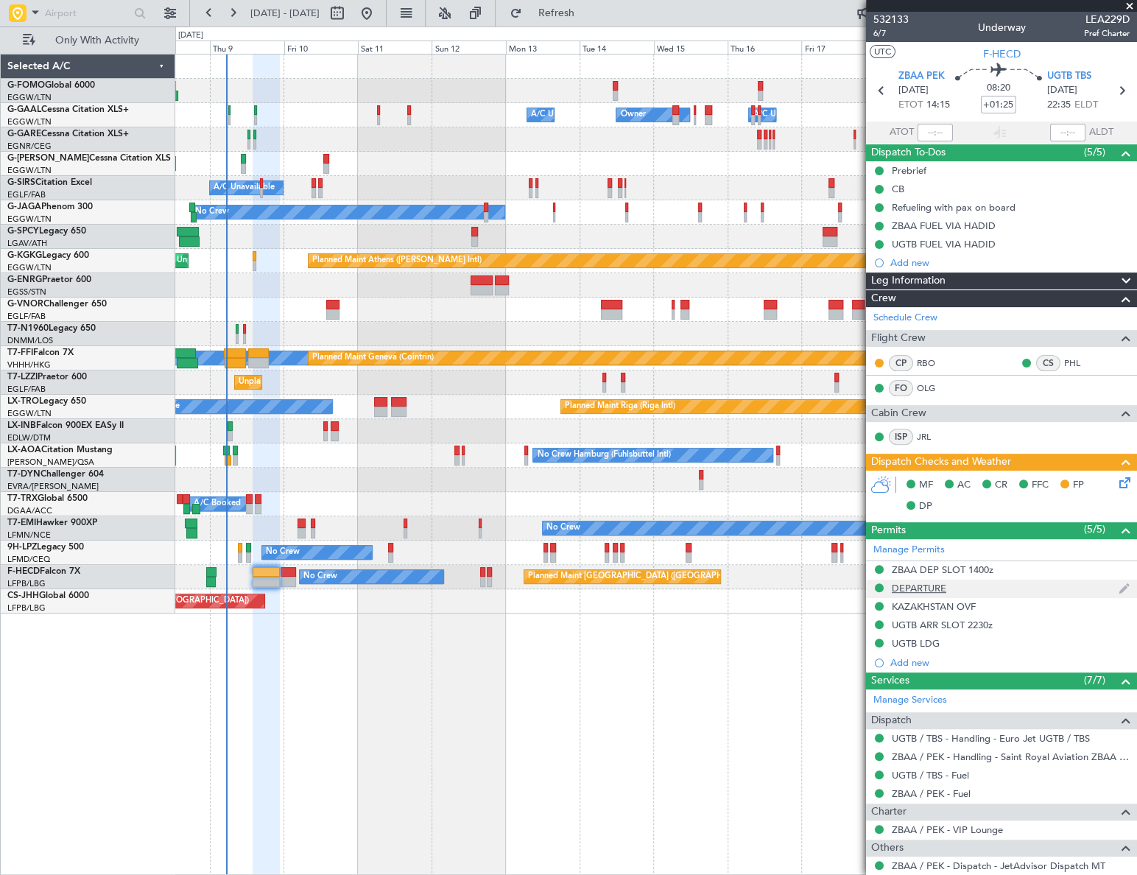
click at [923, 591] on div "DEPARTURE" at bounding box center [919, 588] width 54 height 13
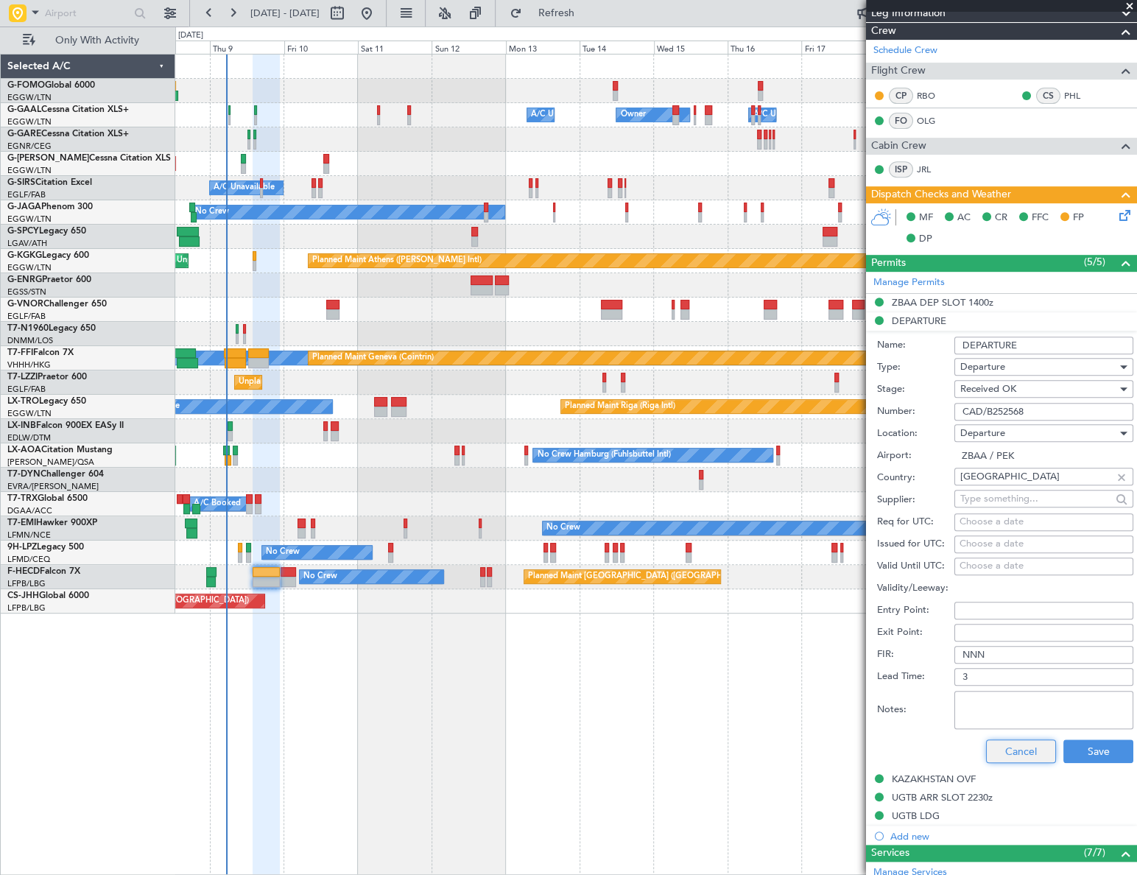
click at [1009, 744] on button "Cancel" at bounding box center [1021, 751] width 70 height 24
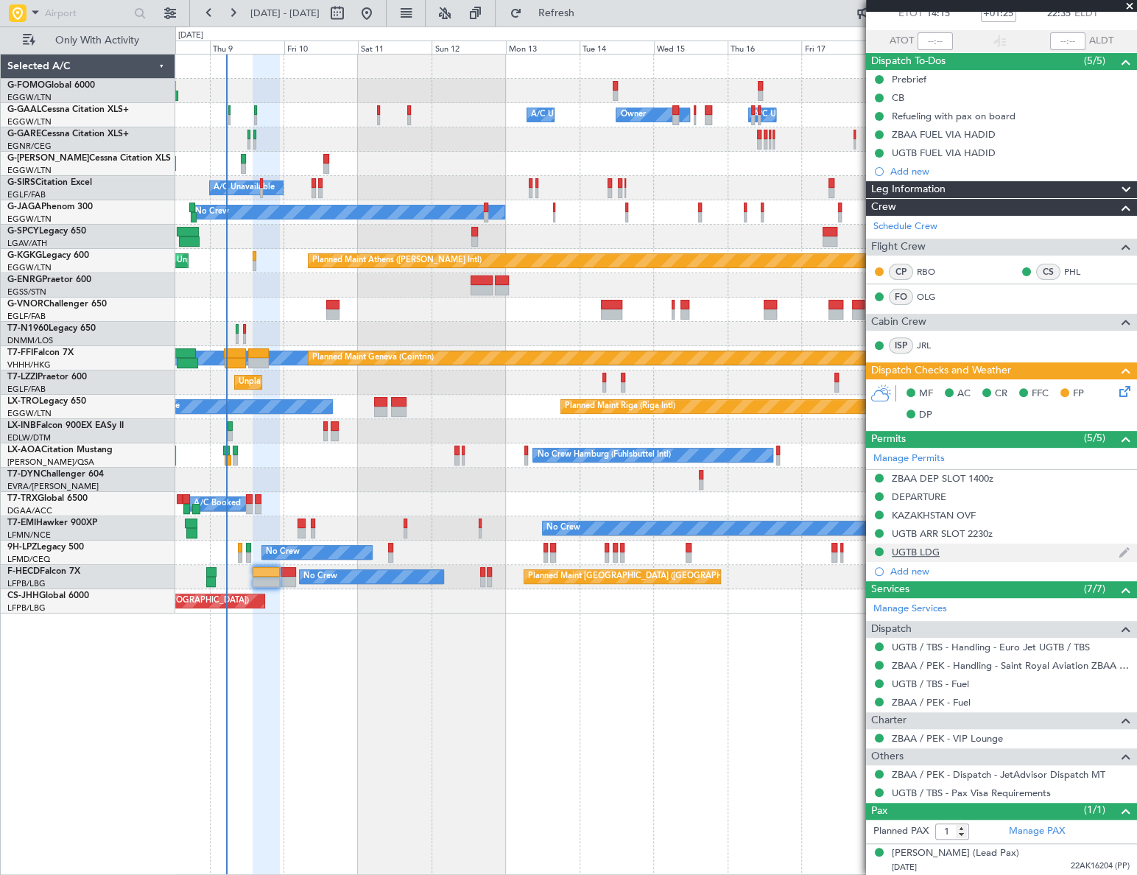
click at [917, 550] on div "UGTB LDG" at bounding box center [916, 552] width 48 height 13
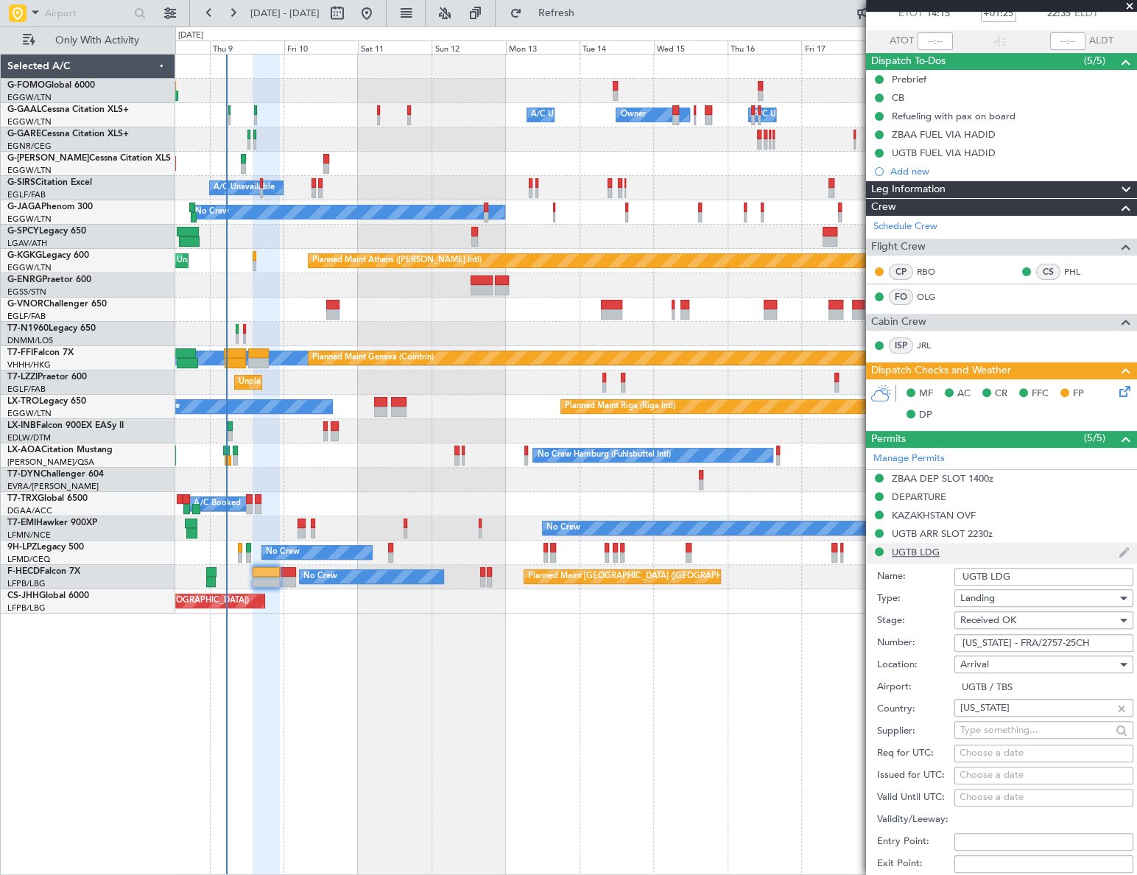
scroll to position [267, 0]
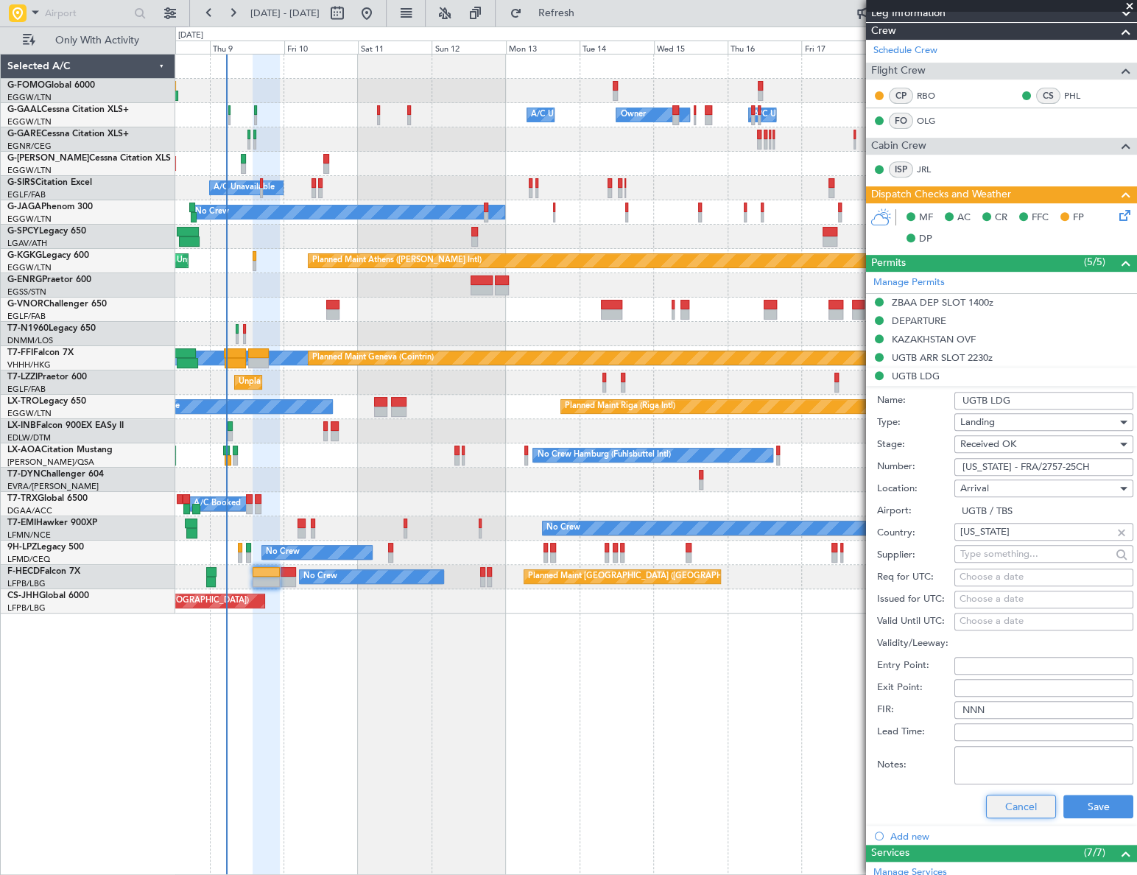
click at [1032, 809] on button "Cancel" at bounding box center [1021, 807] width 70 height 24
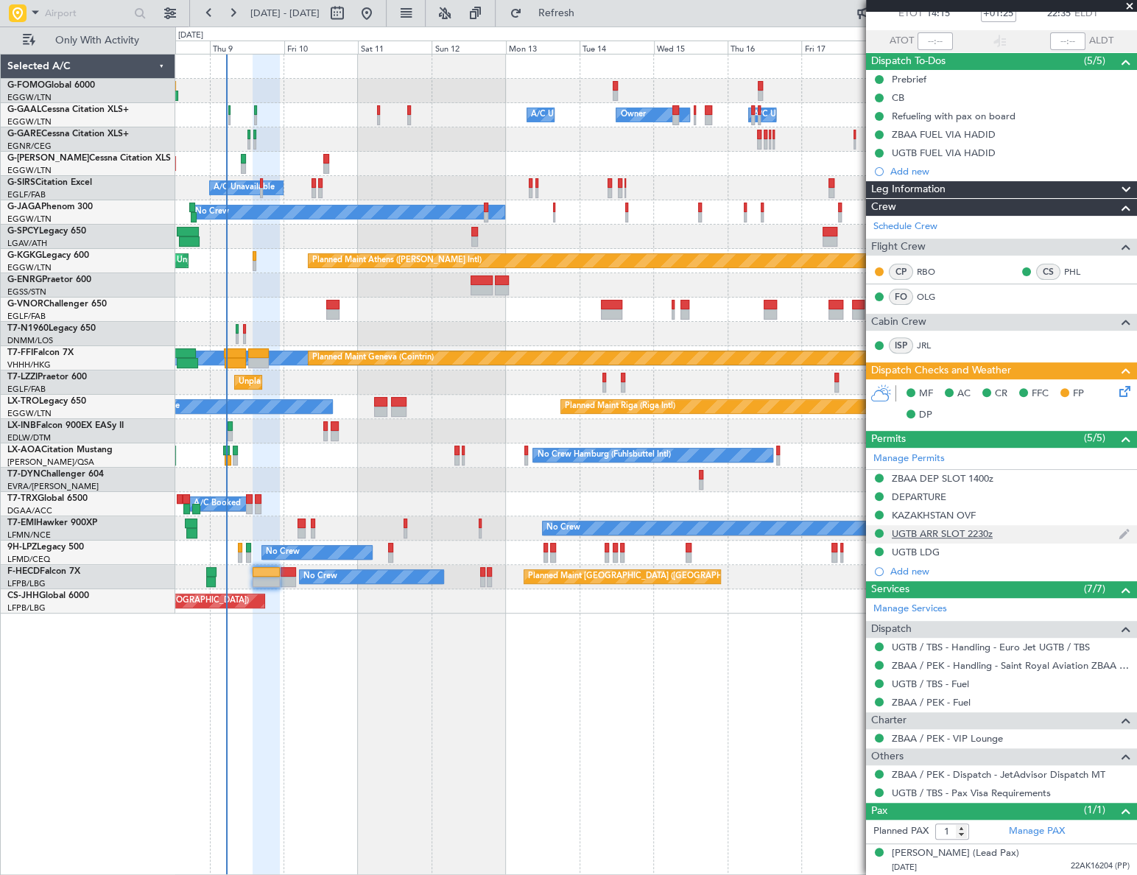
click at [940, 532] on div "UGTB ARR SLOT 2230z" at bounding box center [942, 533] width 101 height 13
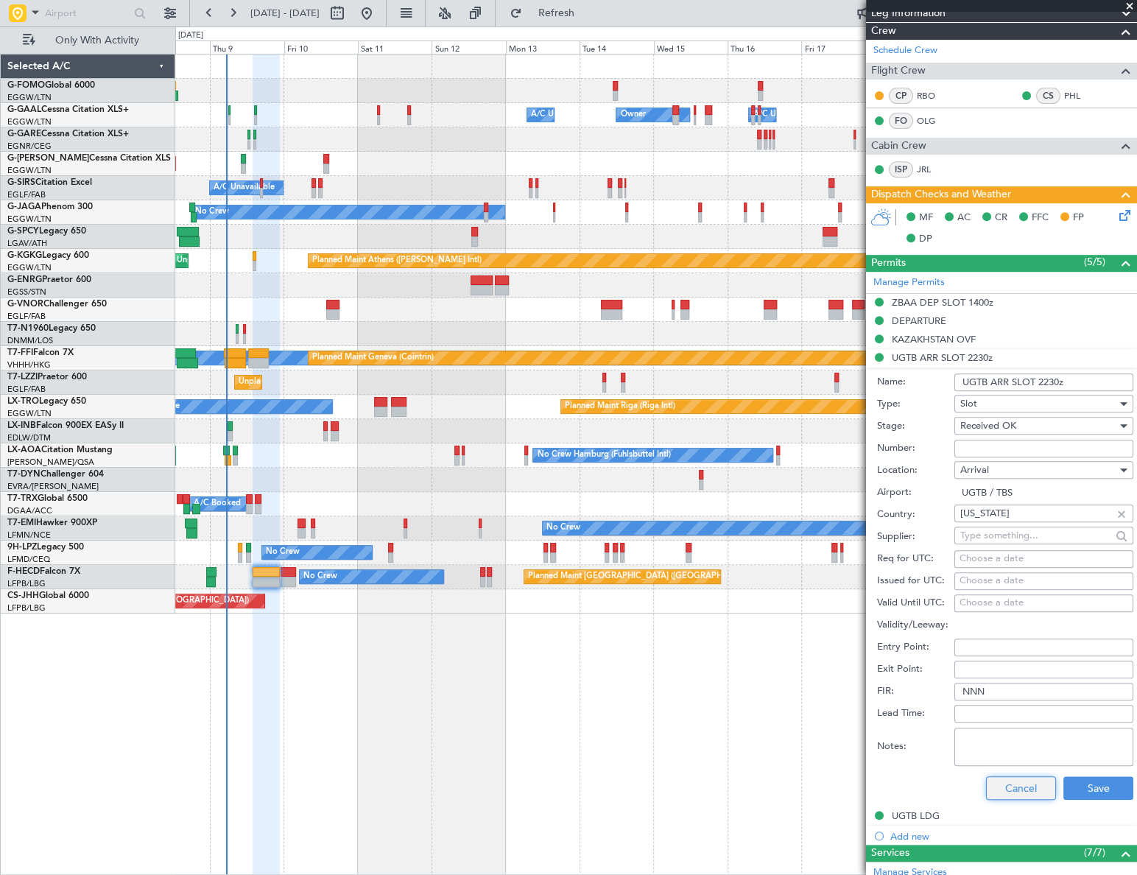
click at [1030, 780] on button "Cancel" at bounding box center [1021, 788] width 70 height 24
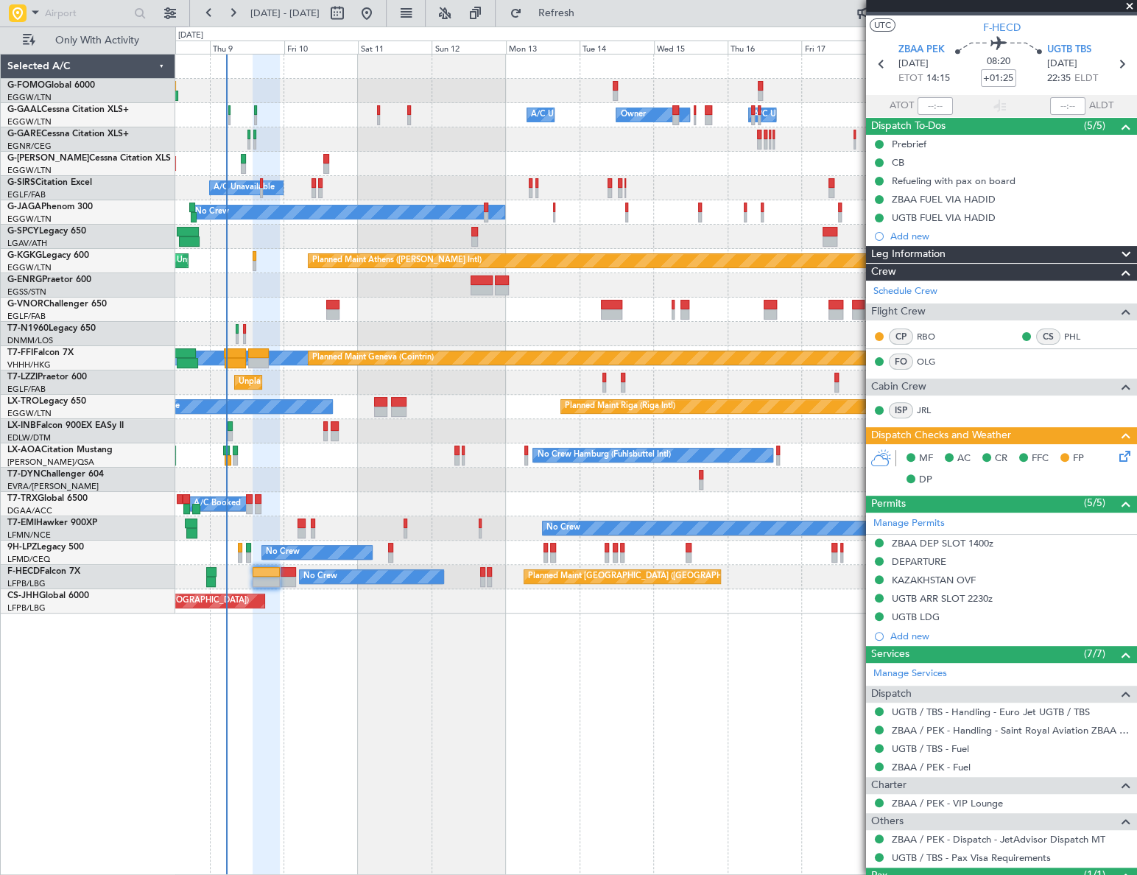
scroll to position [0, 0]
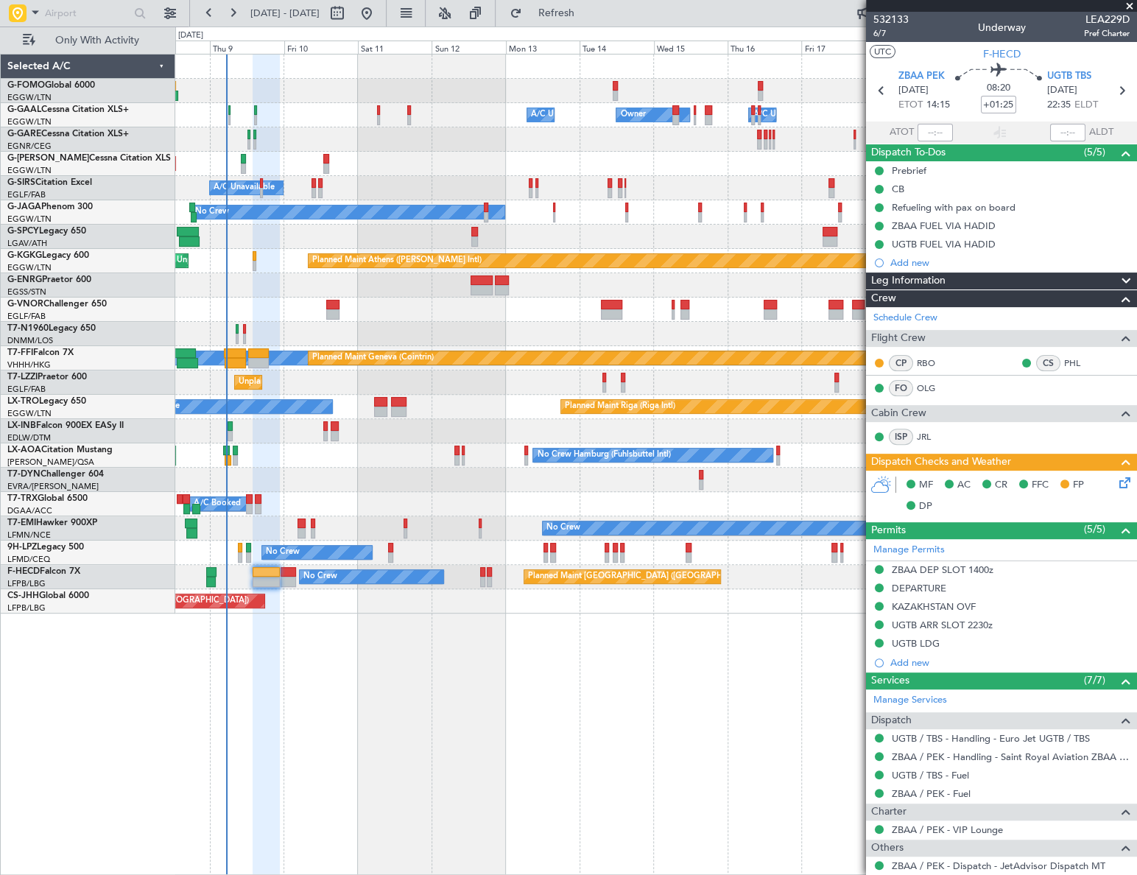
click at [918, 280] on span "Leg Information" at bounding box center [908, 280] width 74 height 17
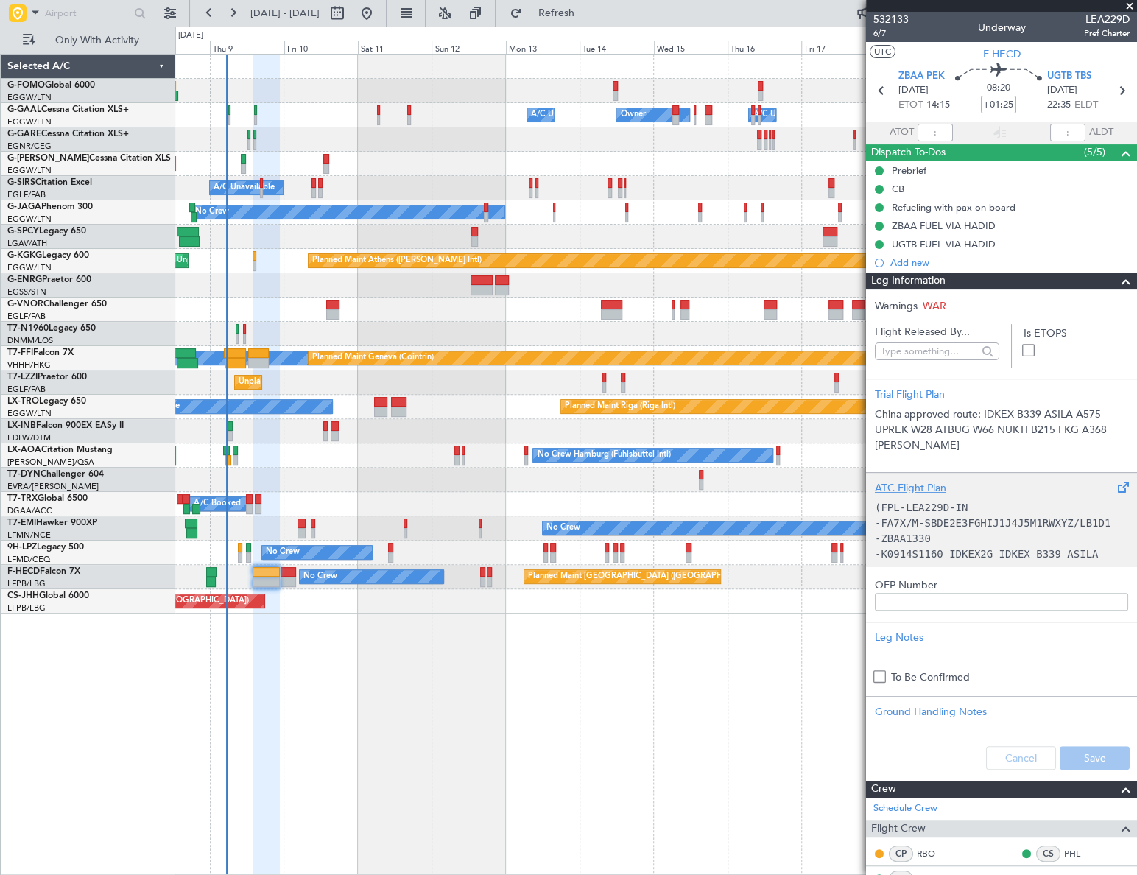
click at [940, 537] on p "-ZBAA1330" at bounding box center [1001, 538] width 253 height 15
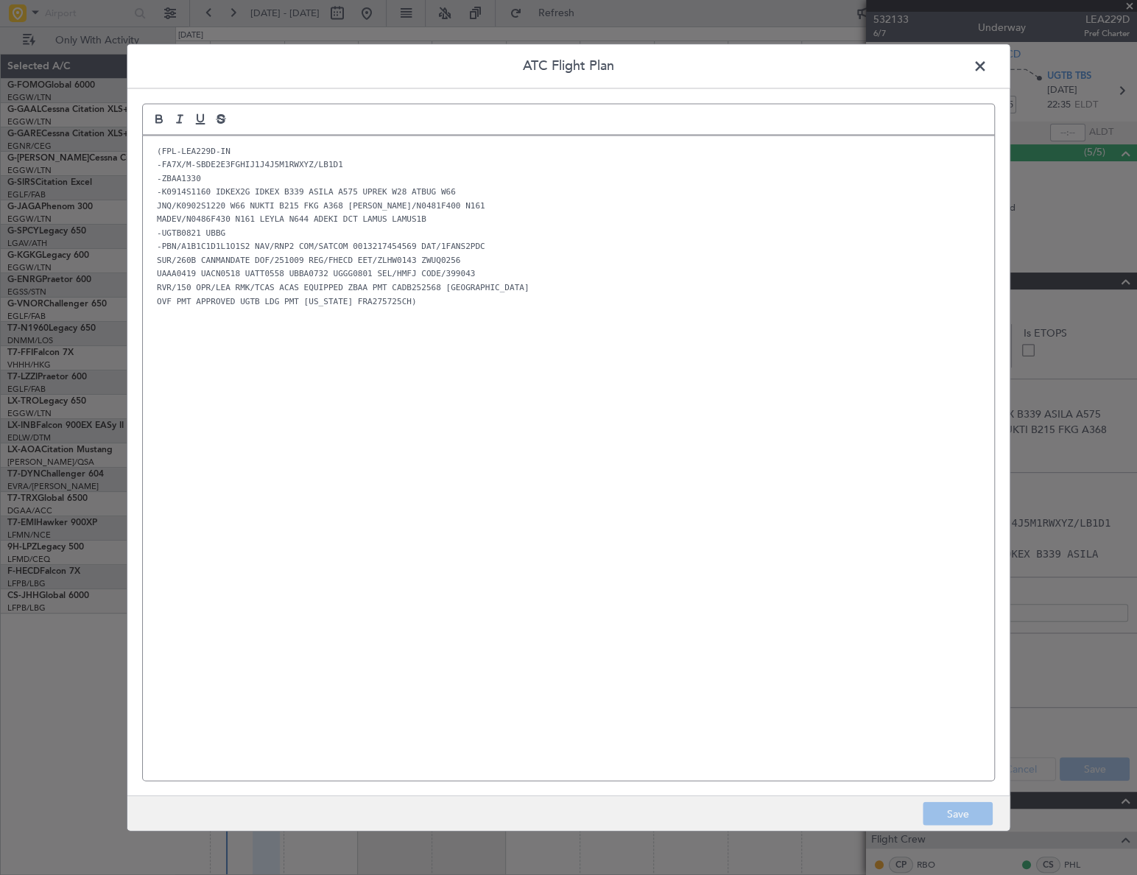
click at [571, 530] on div "(FPL-LEA229D-IN -FA7X/M-SBDE2E3FGHIJ1J4J5M1RWXYZ/LB1D1 -ZBAA1330 -K0914S1160 ID…" at bounding box center [568, 457] width 851 height 644
click at [966, 818] on button "Save" at bounding box center [958, 814] width 70 height 24
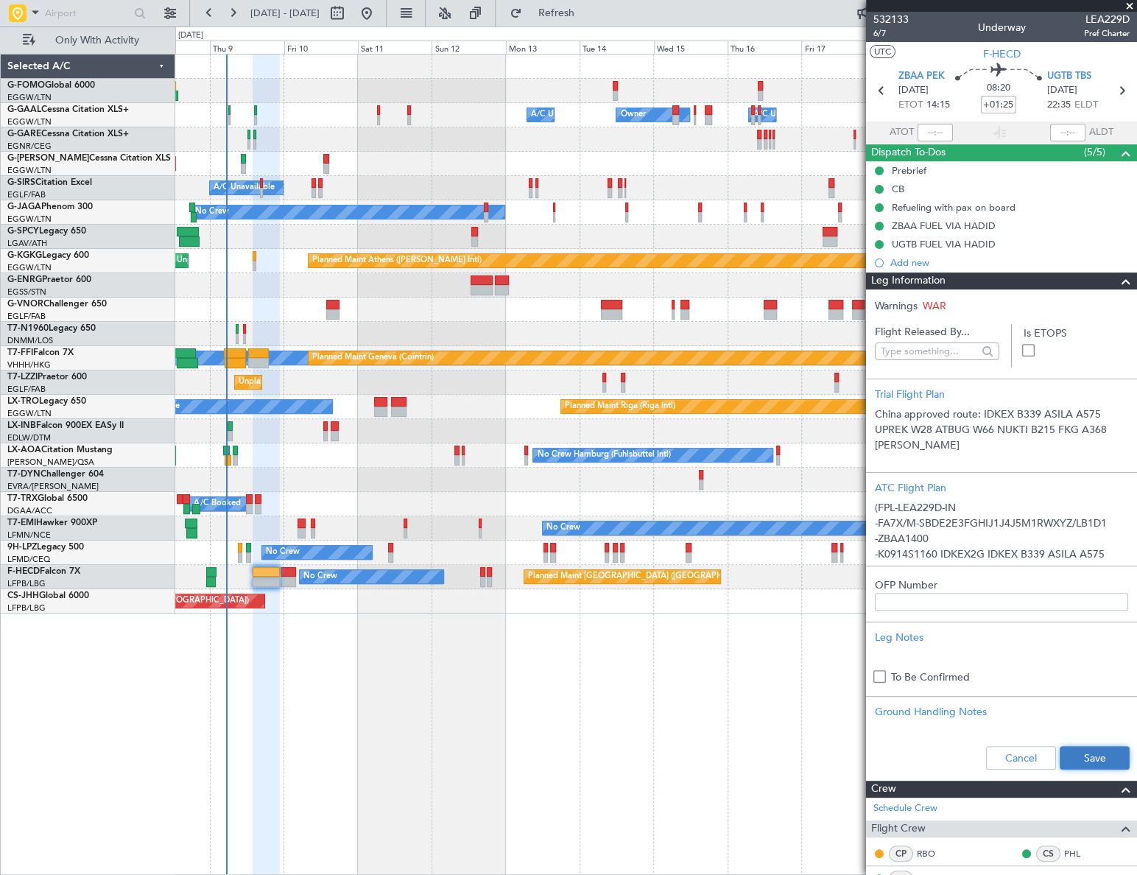
click at [1087, 758] on button "Save" at bounding box center [1095, 758] width 70 height 24
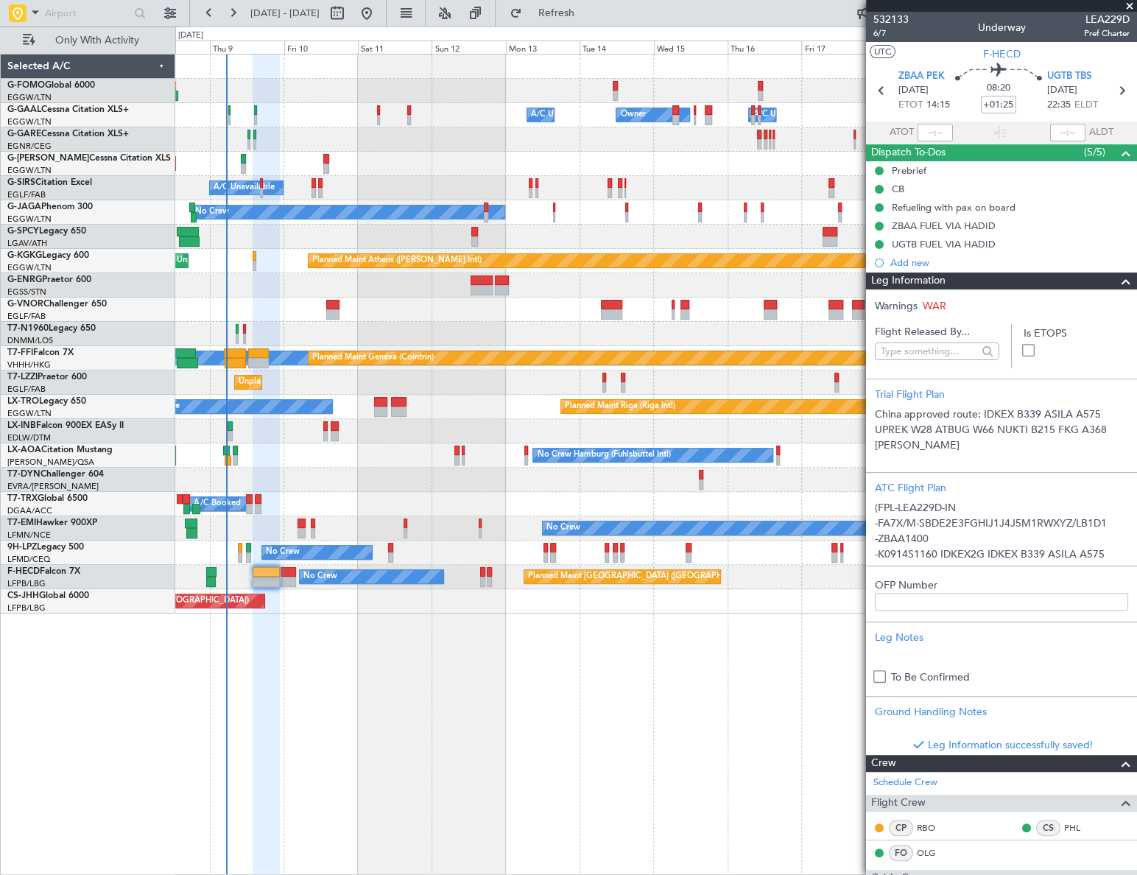
click at [1117, 281] on span at bounding box center [1126, 281] width 18 height 18
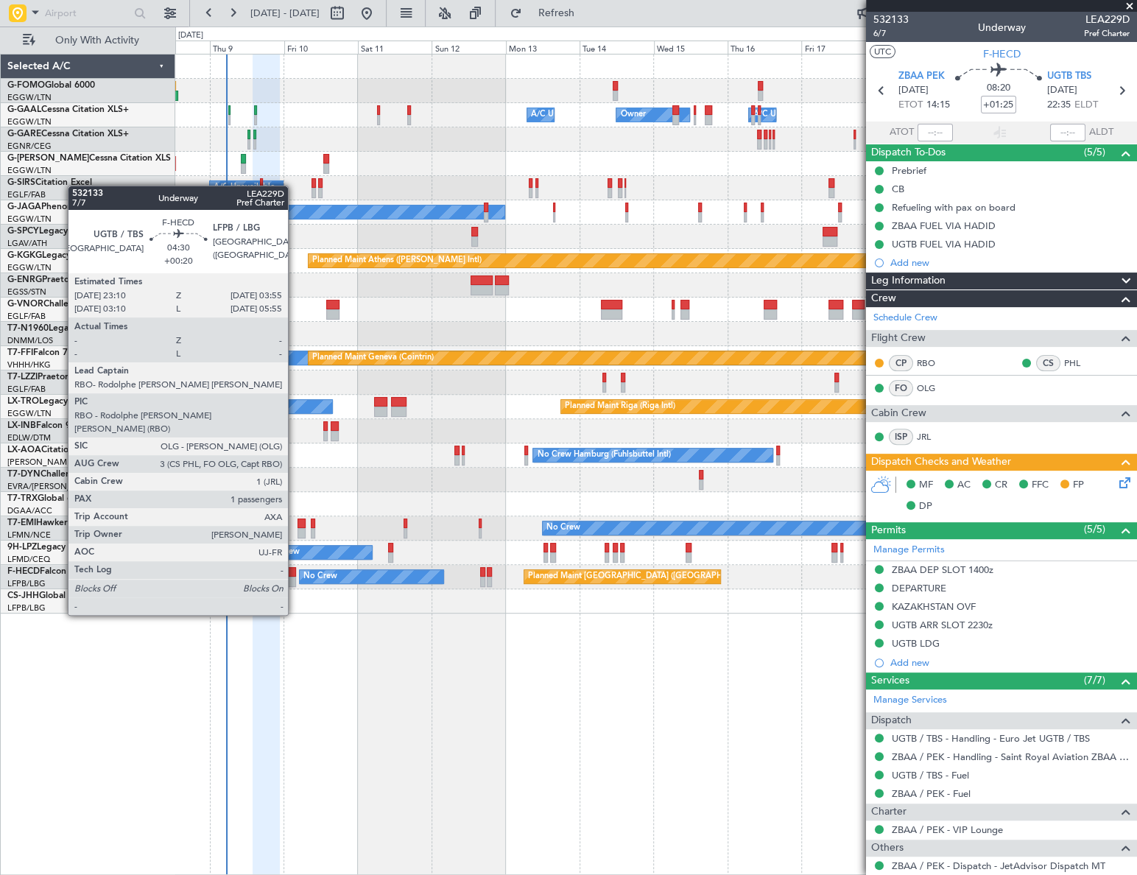
click at [295, 574] on div at bounding box center [288, 572] width 15 height 10
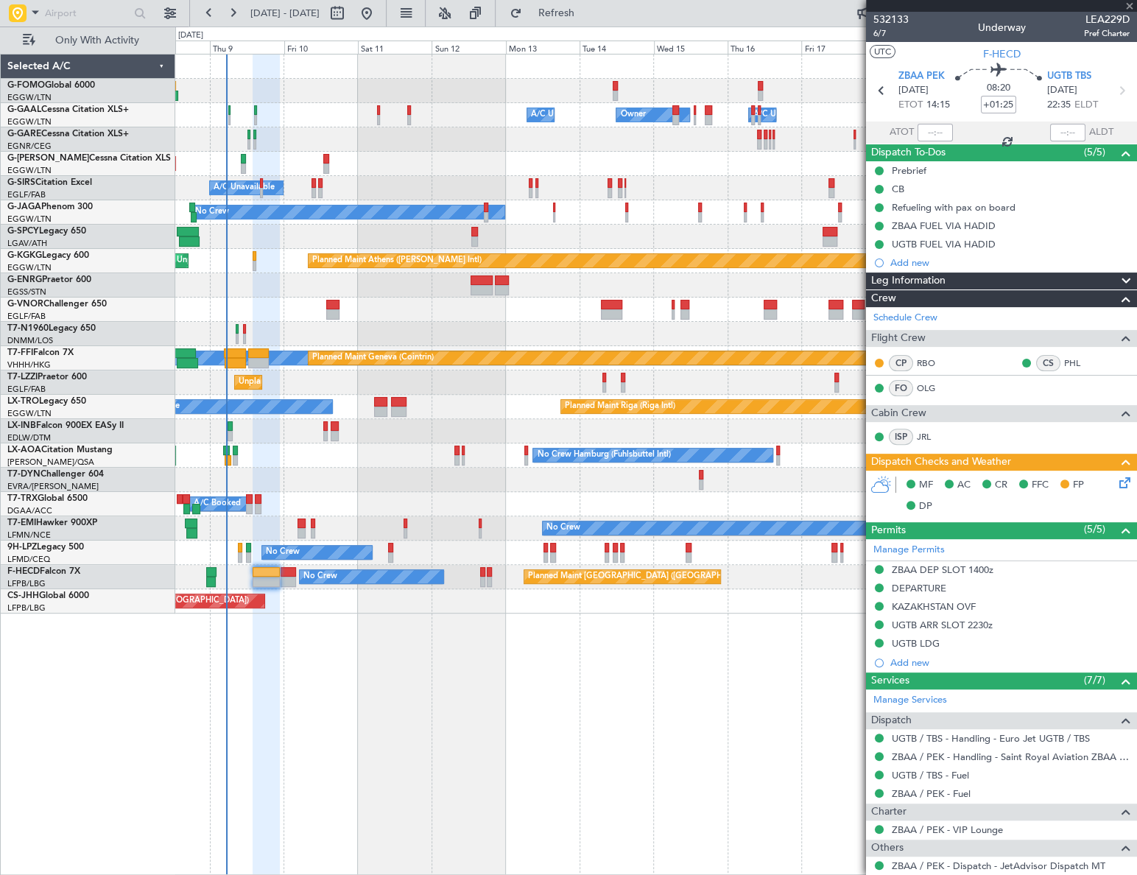
type input "+00:20"
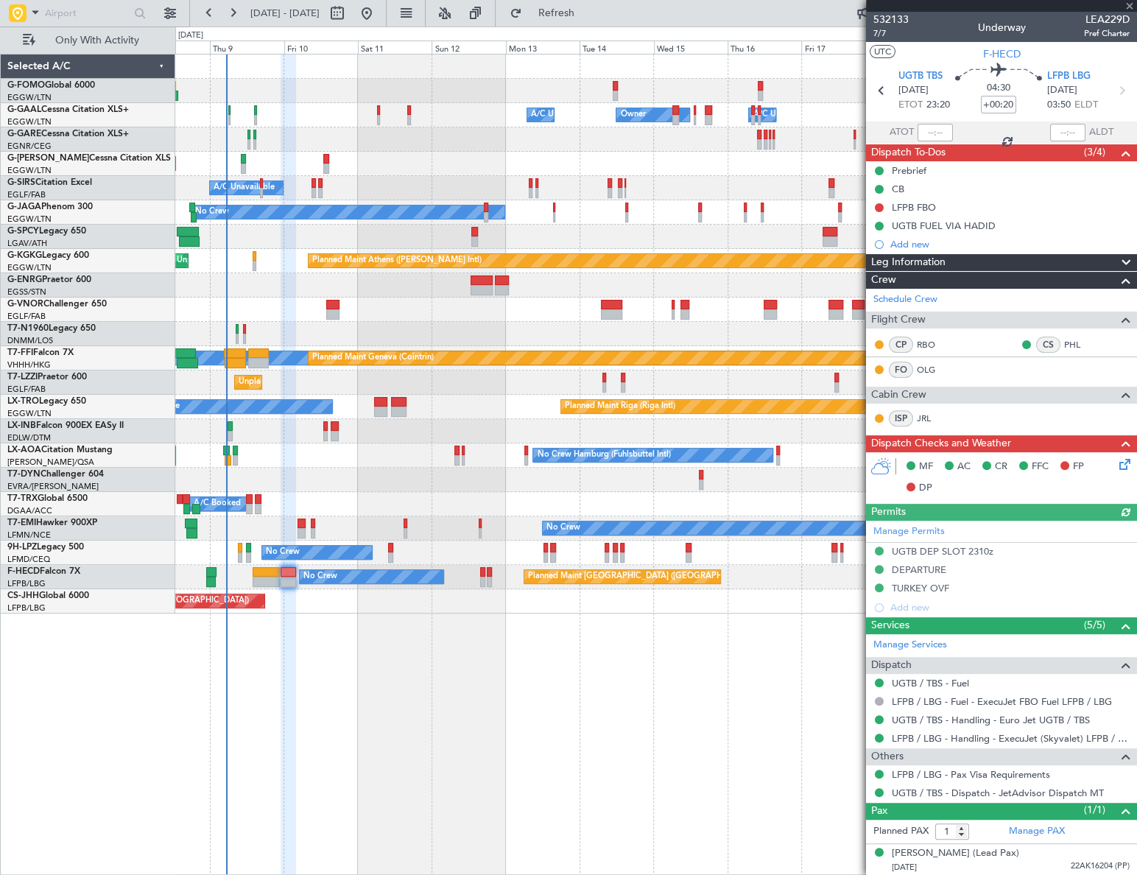
click at [923, 573] on div "Manage Permits UGTB DEP SLOT 2310z DEPARTURE TURKEY OVF Add new" at bounding box center [1001, 569] width 271 height 96
click at [923, 566] on div "DEPARTURE" at bounding box center [919, 569] width 54 height 13
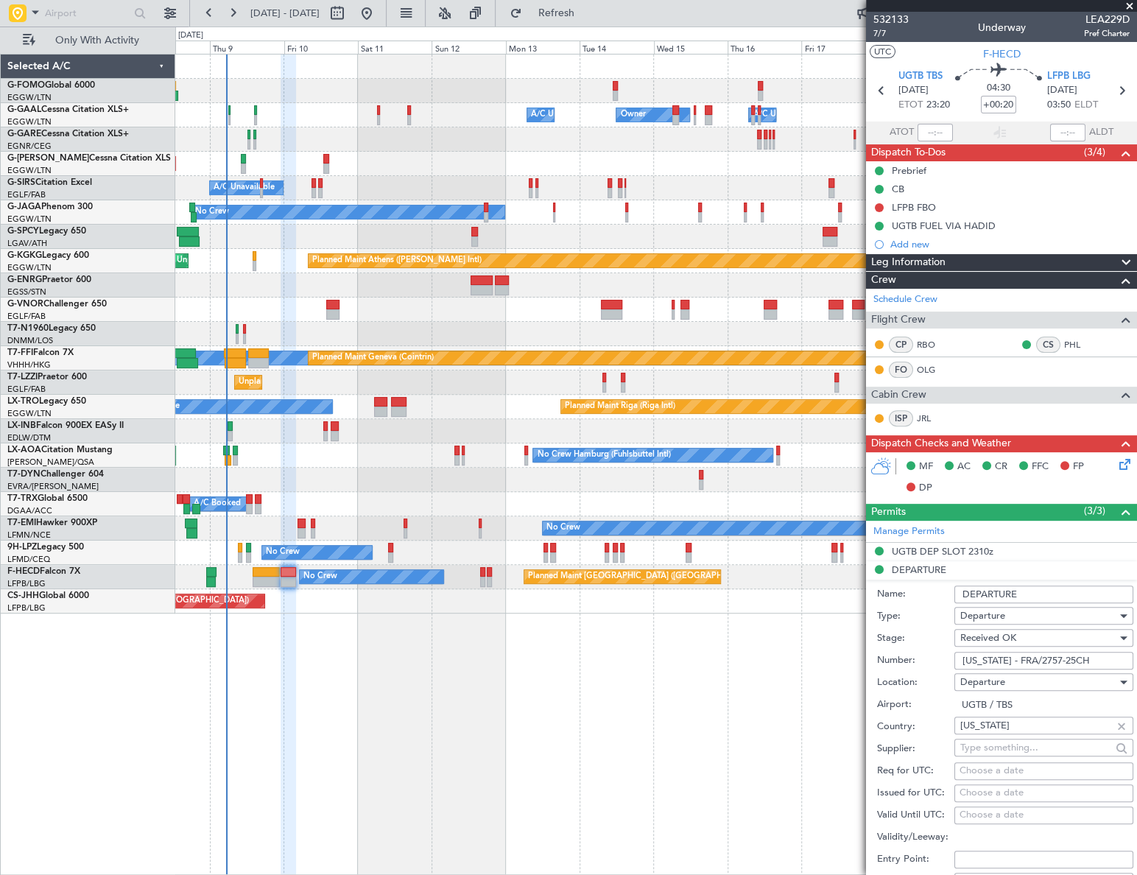
drag, startPoint x: 1108, startPoint y: 661, endPoint x: 962, endPoint y: 661, distance: 146.5
click at [960, 668] on input "GEORGIA - FRA/2757-25CH" at bounding box center [1043, 661] width 179 height 18
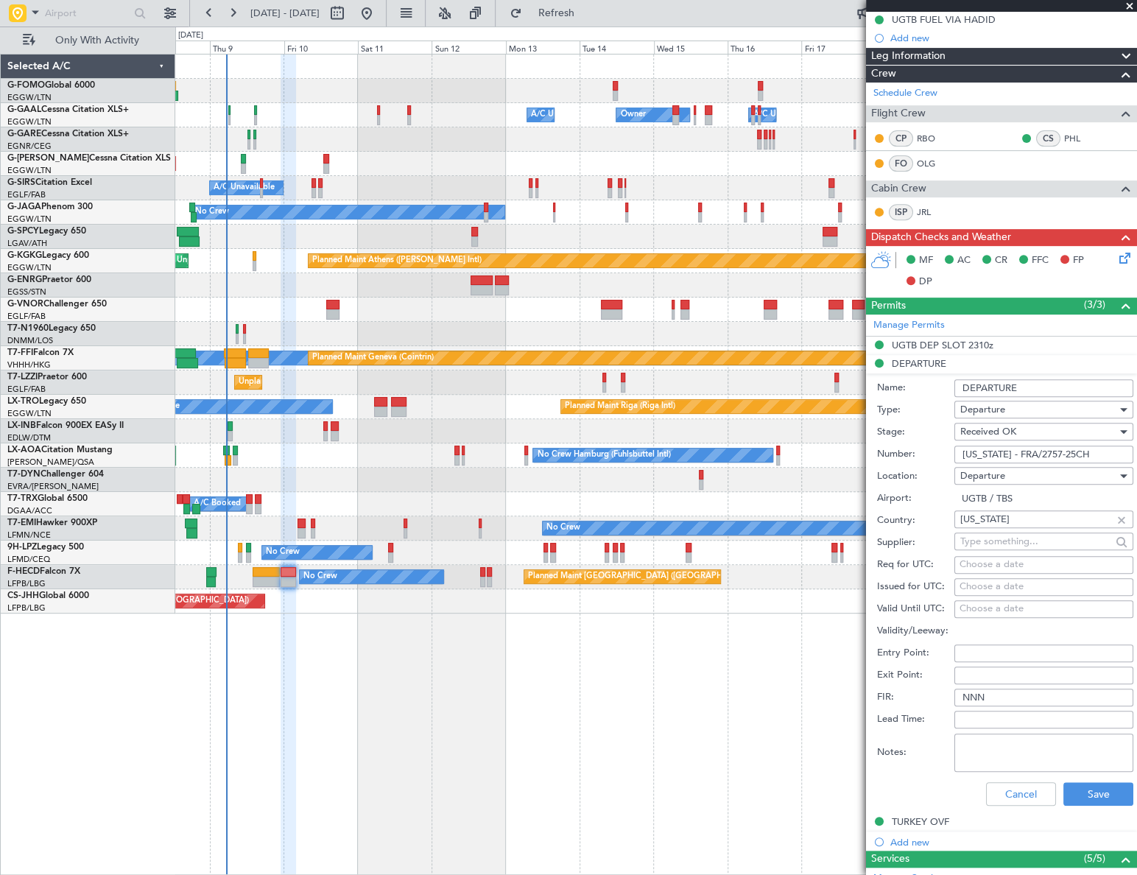
scroll to position [267, 0]
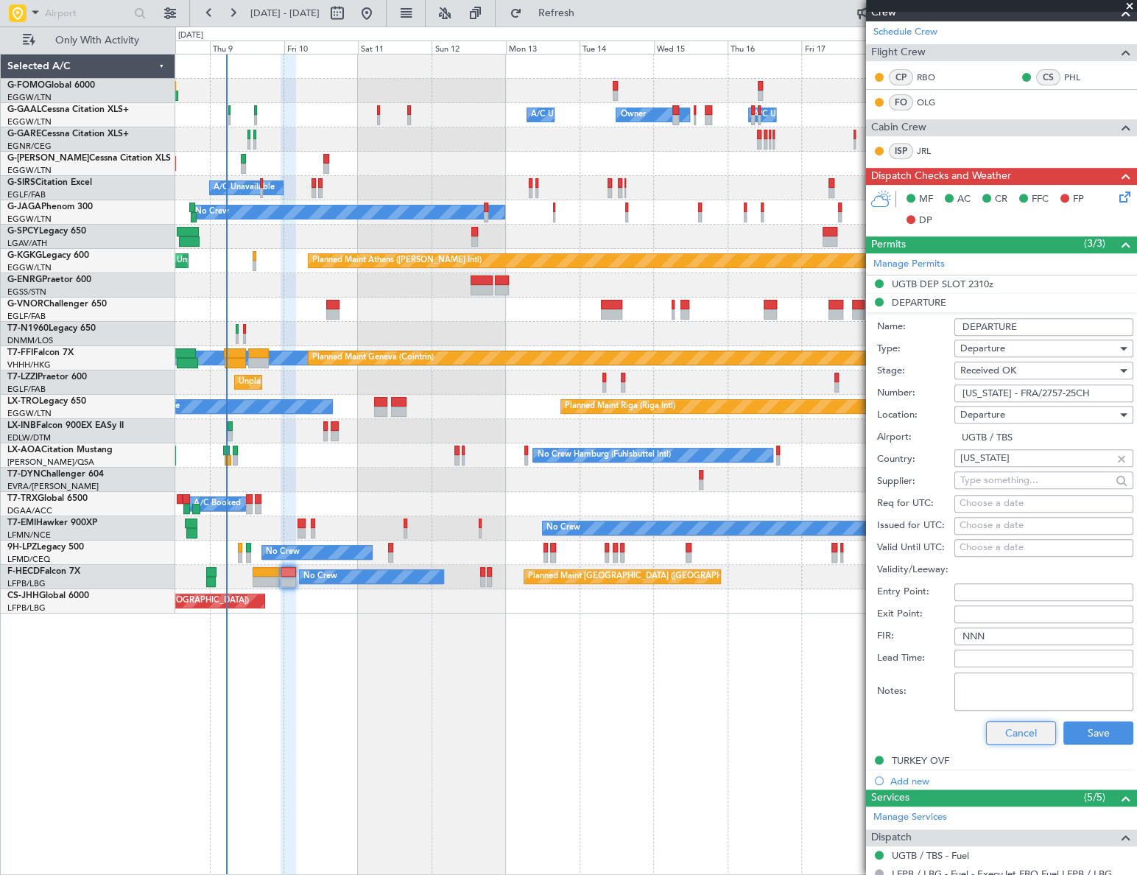
click at [1016, 739] on button "Cancel" at bounding box center [1021, 733] width 70 height 24
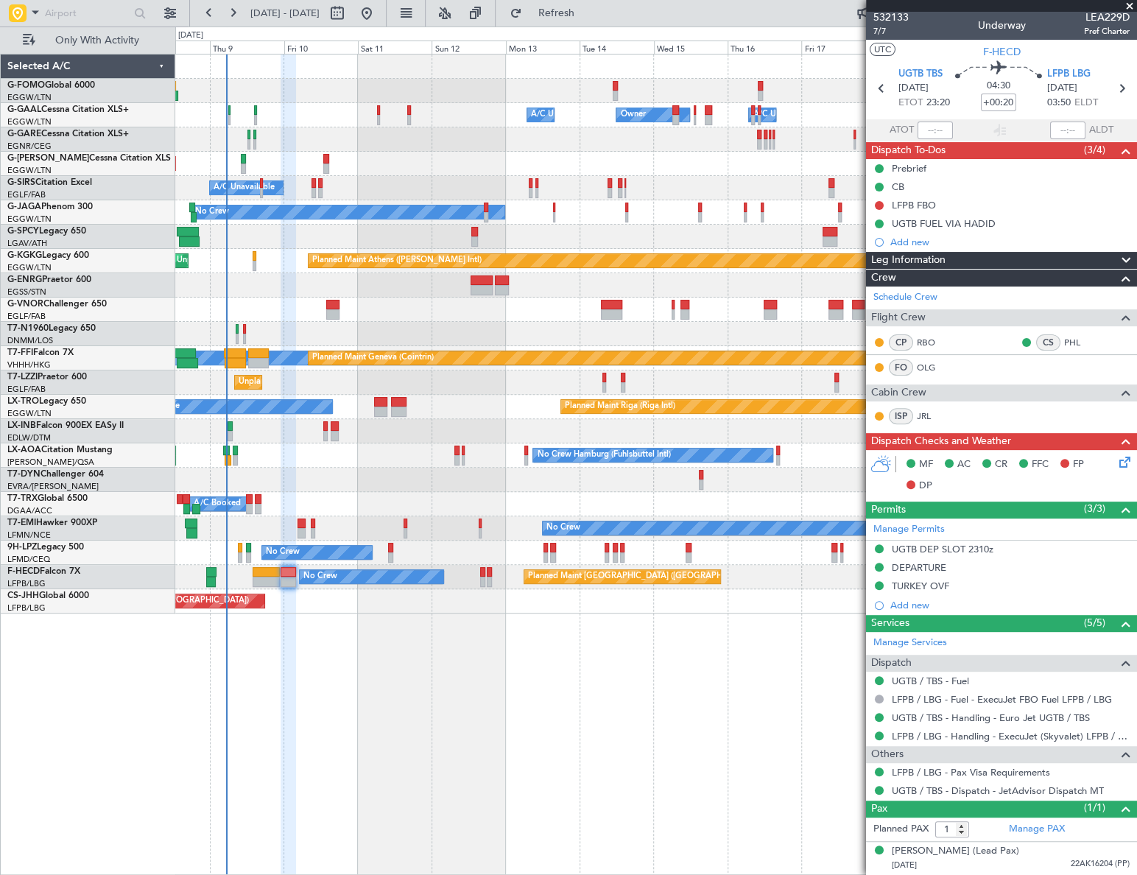
scroll to position [0, 0]
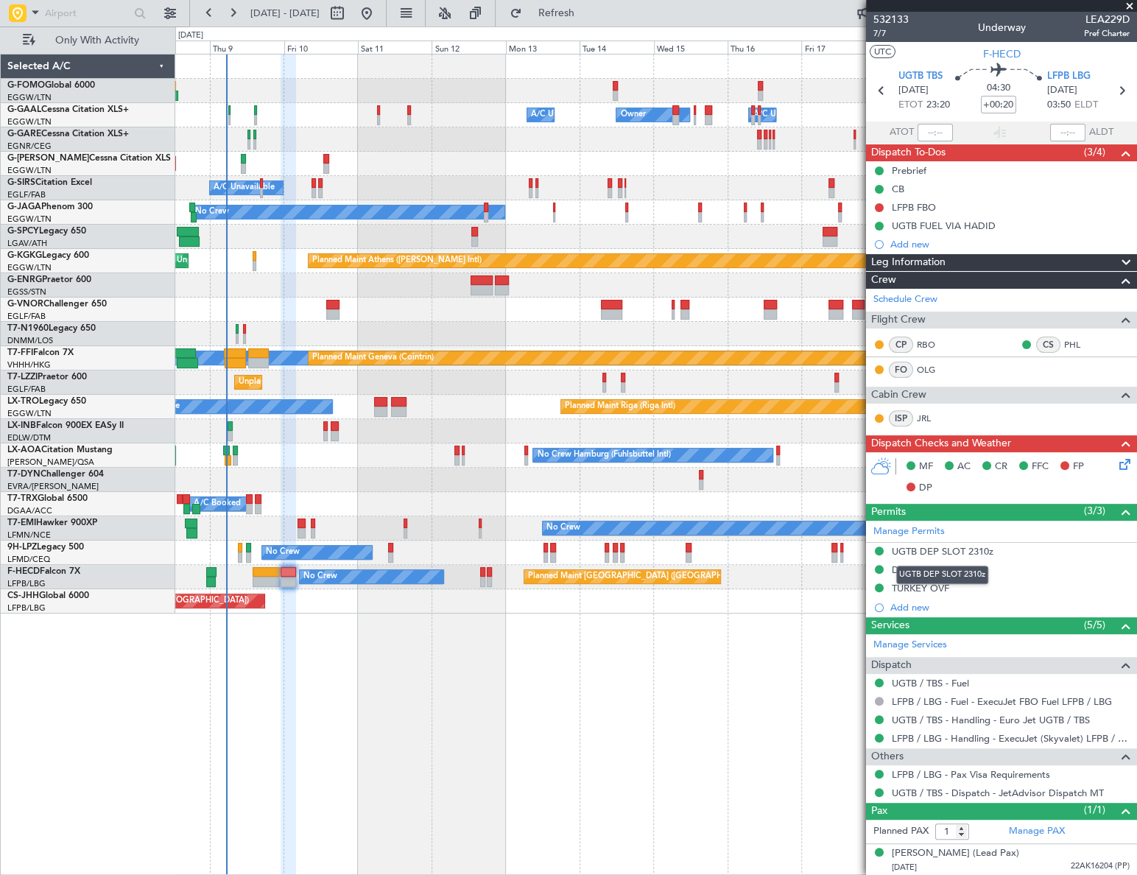
click at [936, 580] on div "UGTB DEP SLOT 2310z" at bounding box center [942, 575] width 92 height 18
click at [934, 584] on div "TURKEY OVF" at bounding box center [920, 588] width 57 height 13
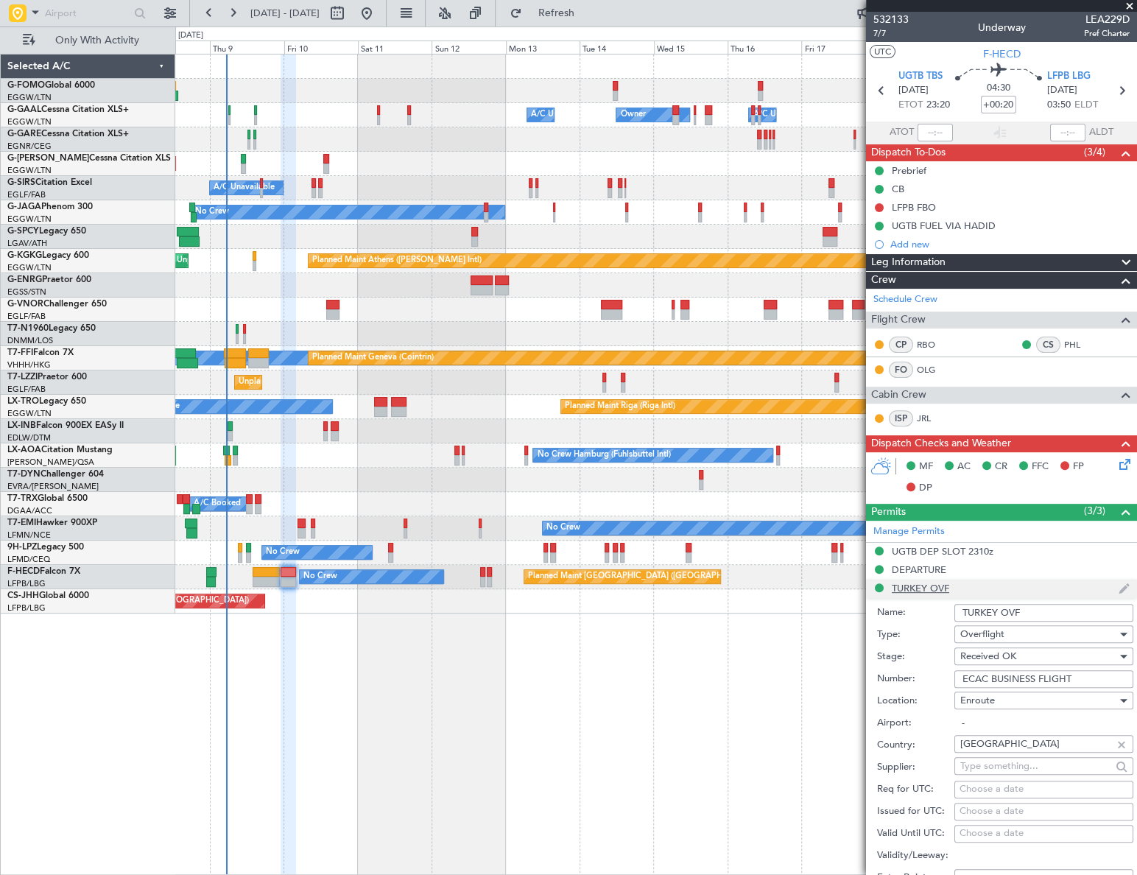
scroll to position [267, 0]
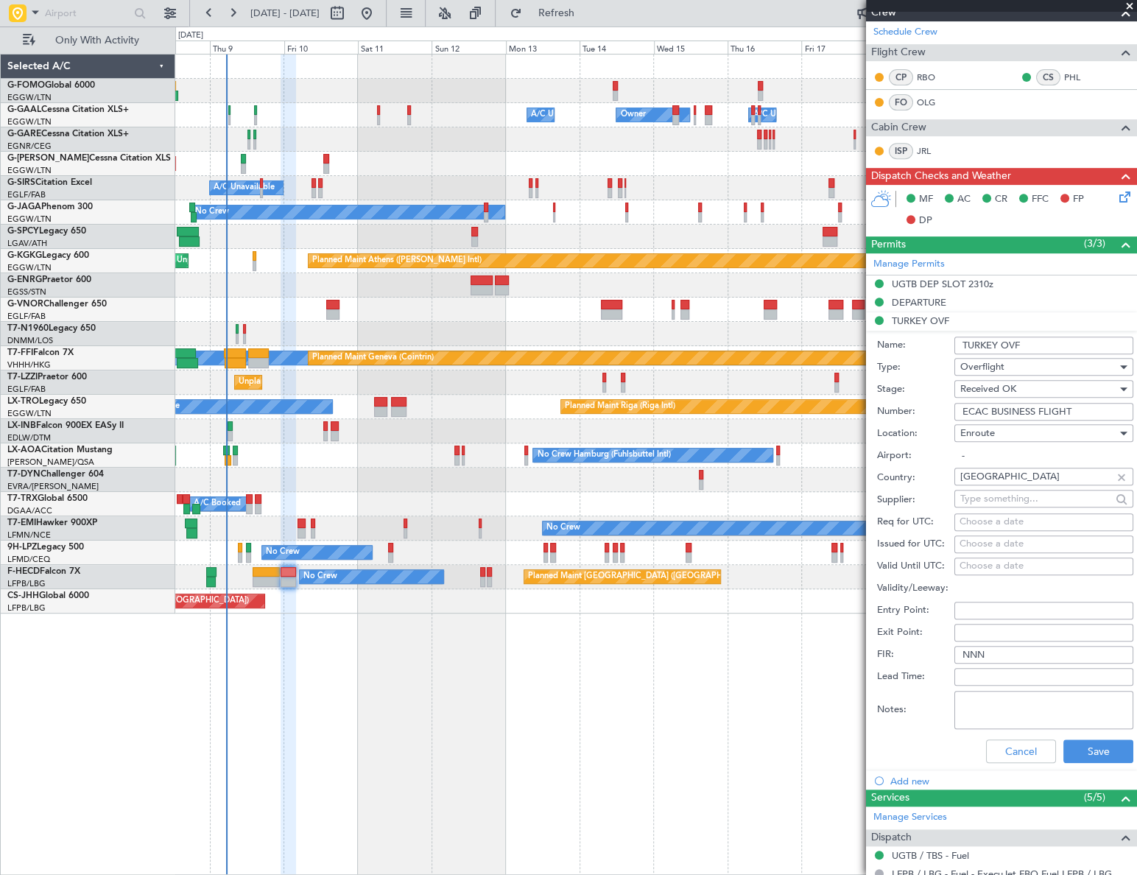
drag, startPoint x: 1055, startPoint y: 345, endPoint x: 962, endPoint y: 353, distance: 93.1
click at [962, 353] on div "Name: TURKEY OVF" at bounding box center [1005, 345] width 256 height 22
drag, startPoint x: 1098, startPoint y: 409, endPoint x: 955, endPoint y: 412, distance: 142.9
click at [955, 412] on input "ECAC BUSINESS FLIGHT" at bounding box center [1043, 412] width 179 height 18
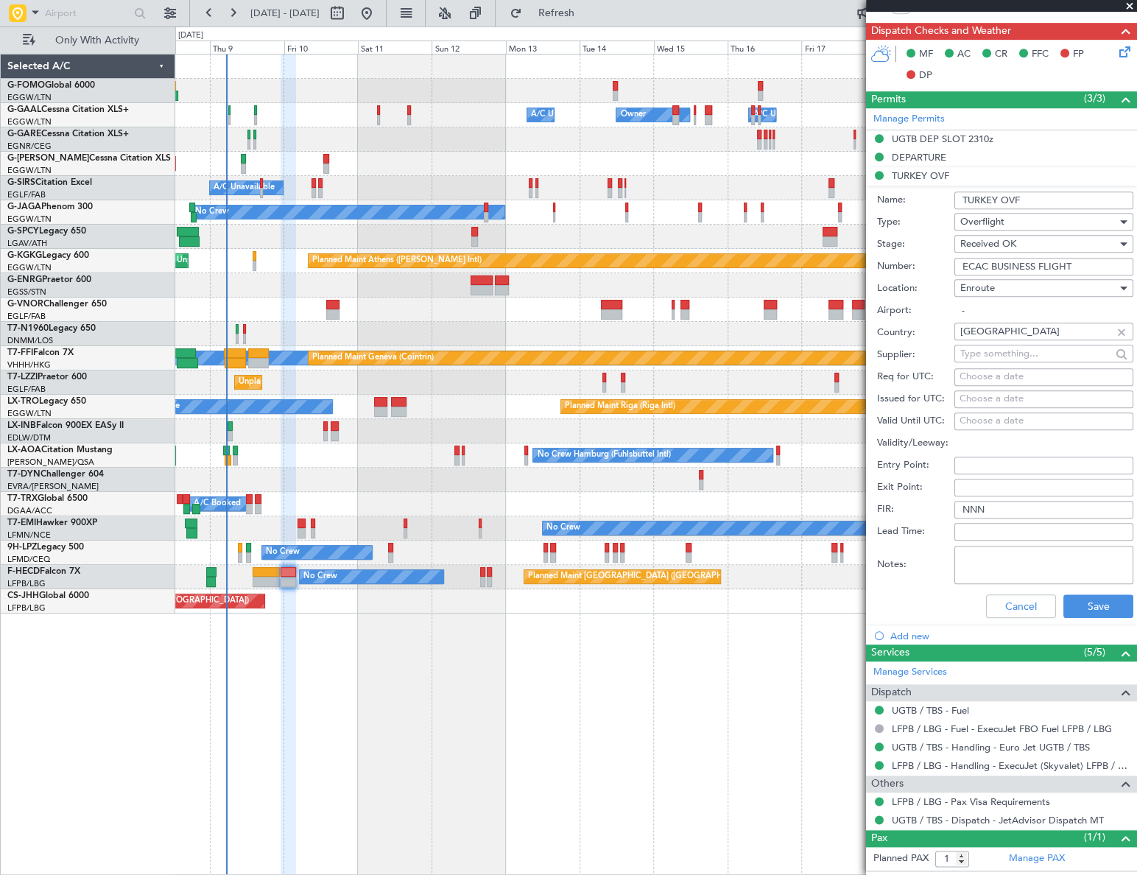
scroll to position [440, 0]
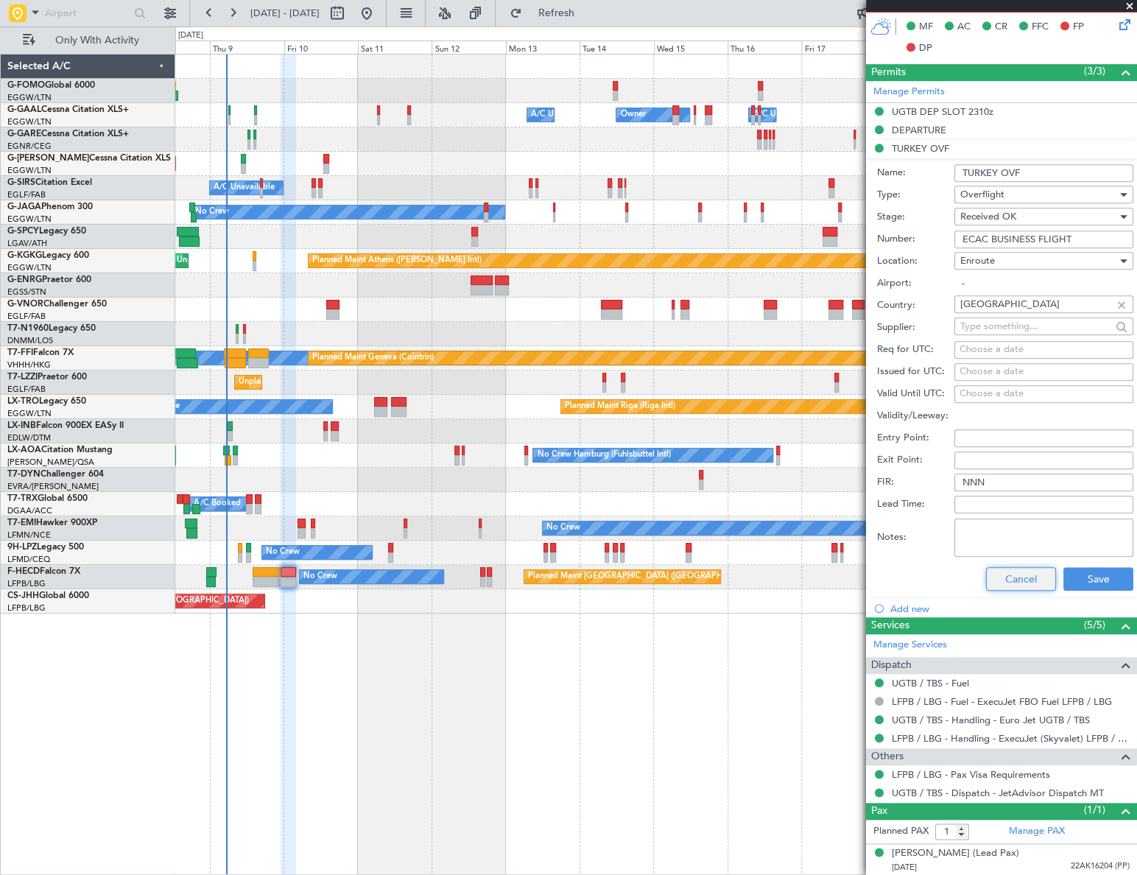
click at [1008, 582] on button "Cancel" at bounding box center [1021, 579] width 70 height 24
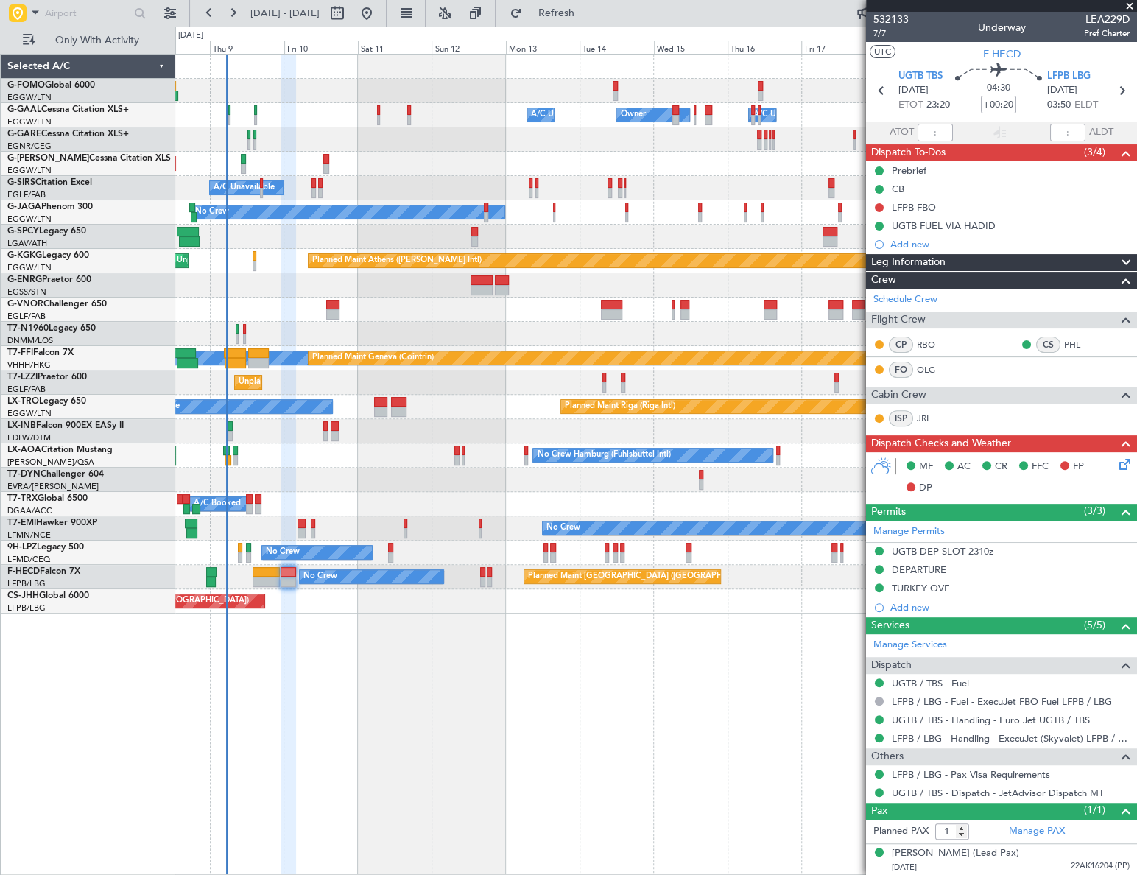
click at [666, 721] on div "Owner Owner A/C Unavailable A/C Unavailable Owner Planned Maint London (Luton) …" at bounding box center [655, 464] width 961 height 821
click at [887, 29] on span "7/7" at bounding box center [890, 33] width 35 height 13
click at [344, 797] on div "Owner A/C Unavailable Owner Owner A/C Unavailable Planned Maint [GEOGRAPHIC_DAT…" at bounding box center [656, 464] width 962 height 821
click at [1001, 258] on div "Leg Information" at bounding box center [1001, 262] width 271 height 17
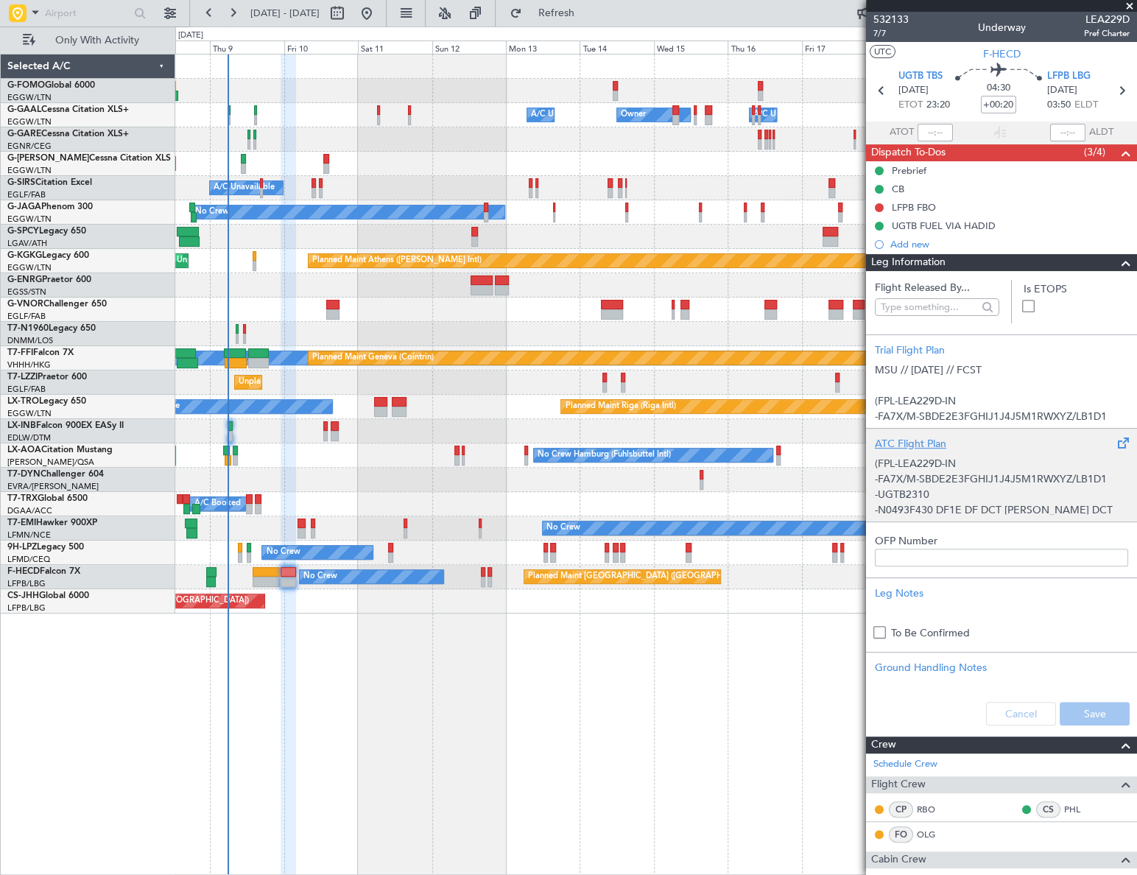
click at [1016, 493] on div "(FPL-LEA229D-IN -FA7X/M-SBDE2E3FGHIJ1J4J5M1RWXYZ/LB1D1 -UGTB2310 -N0493F430 DF1…" at bounding box center [1001, 482] width 253 height 63
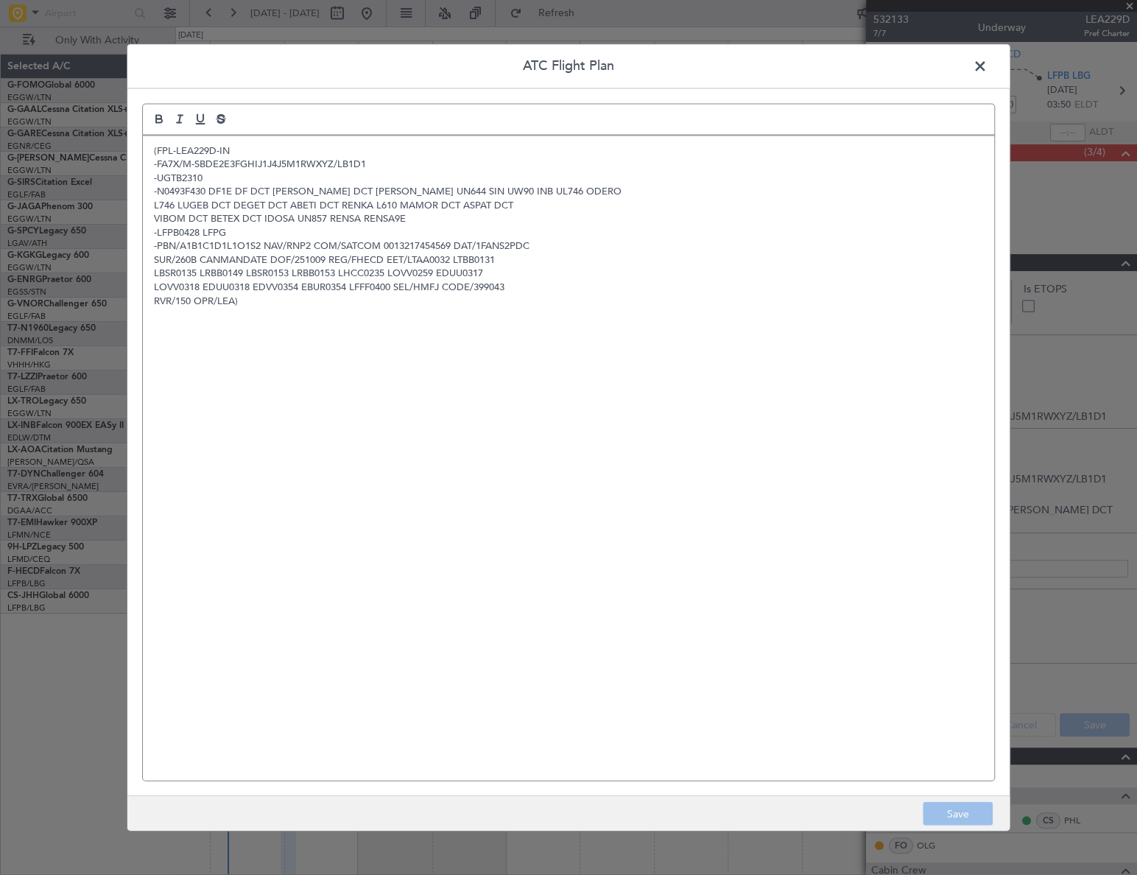
click at [987, 63] on span at bounding box center [987, 69] width 0 height 29
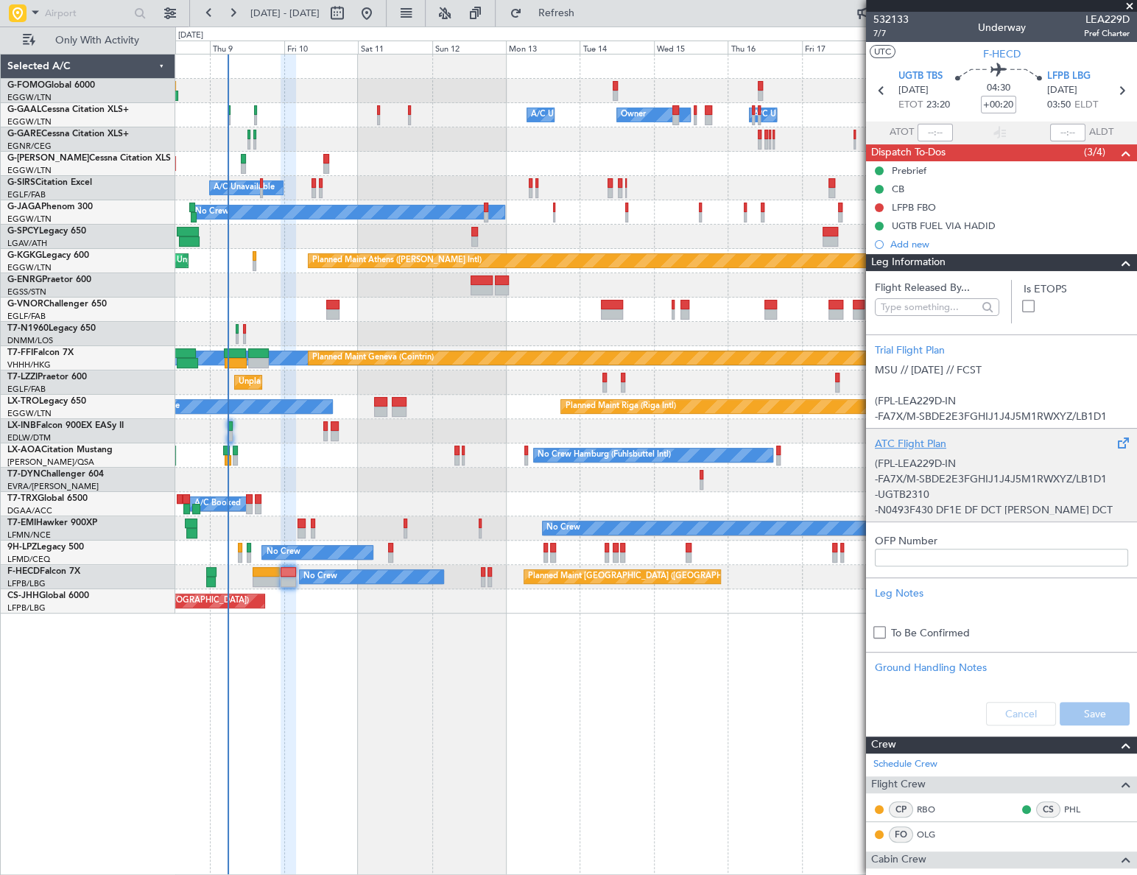
click at [976, 476] on div "(FPL-LEA229D-IN -FA7X/M-SBDE2E3FGHIJ1J4J5M1RWXYZ/LB1D1 -UGTB2310 -N0493F430 DF1…" at bounding box center [1001, 482] width 253 height 63
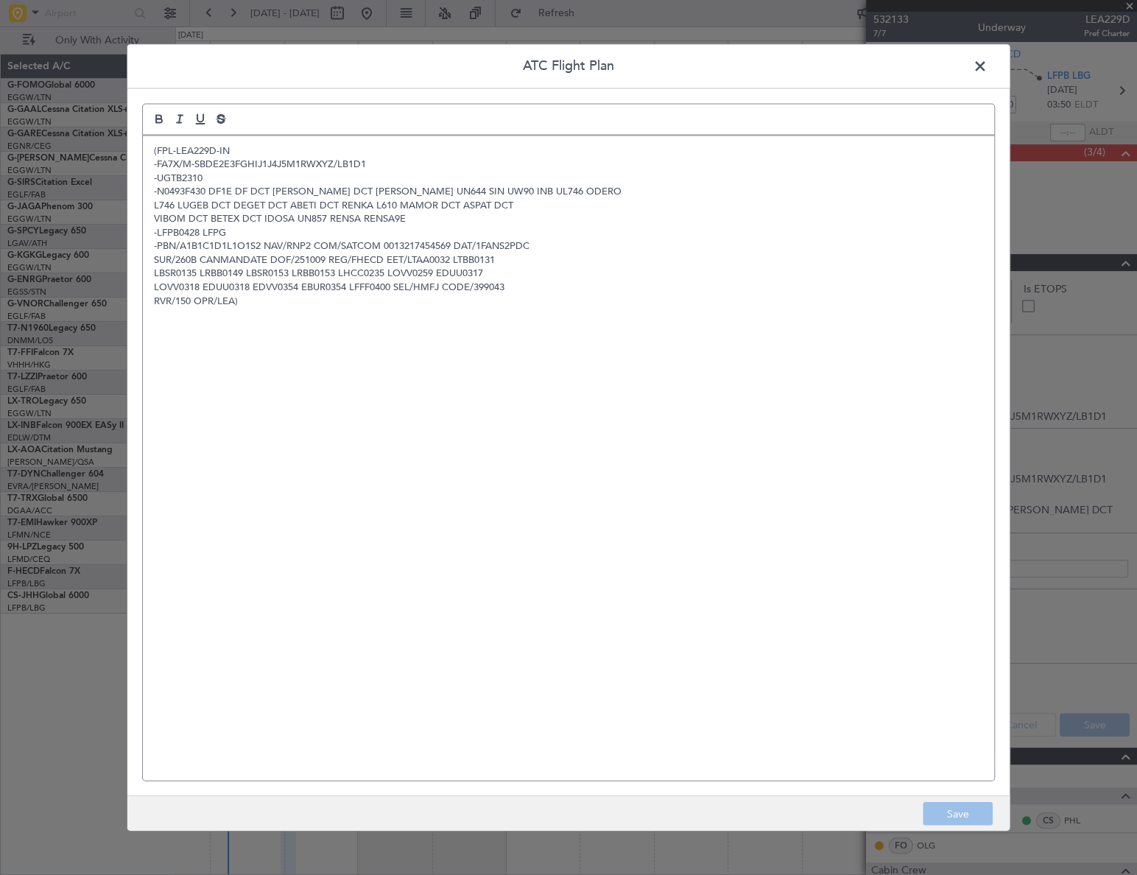
click at [987, 65] on span at bounding box center [987, 69] width 0 height 29
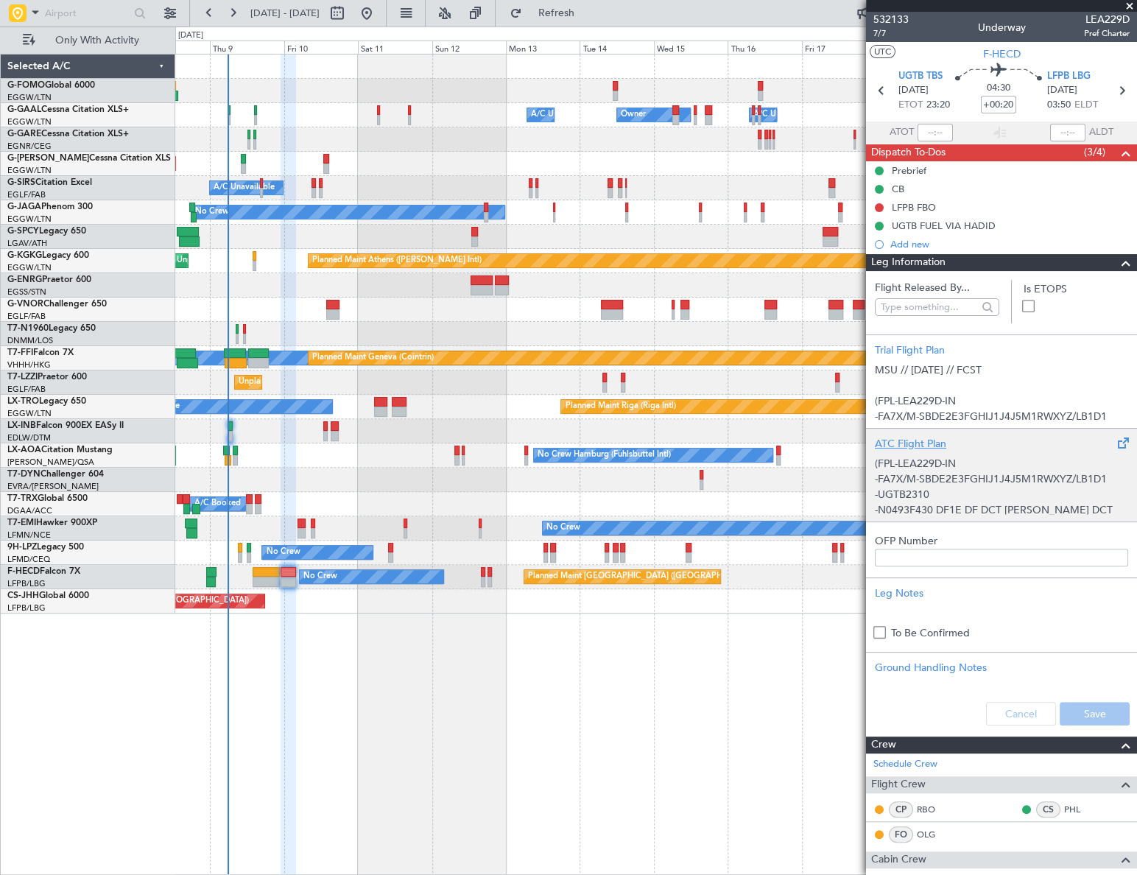
click at [956, 482] on div "(FPL-LEA229D-IN -FA7X/M-SBDE2E3FGHIJ1J4J5M1RWXYZ/LB1D1 -UGTB2310 -N0493F430 DF1…" at bounding box center [1001, 482] width 253 height 63
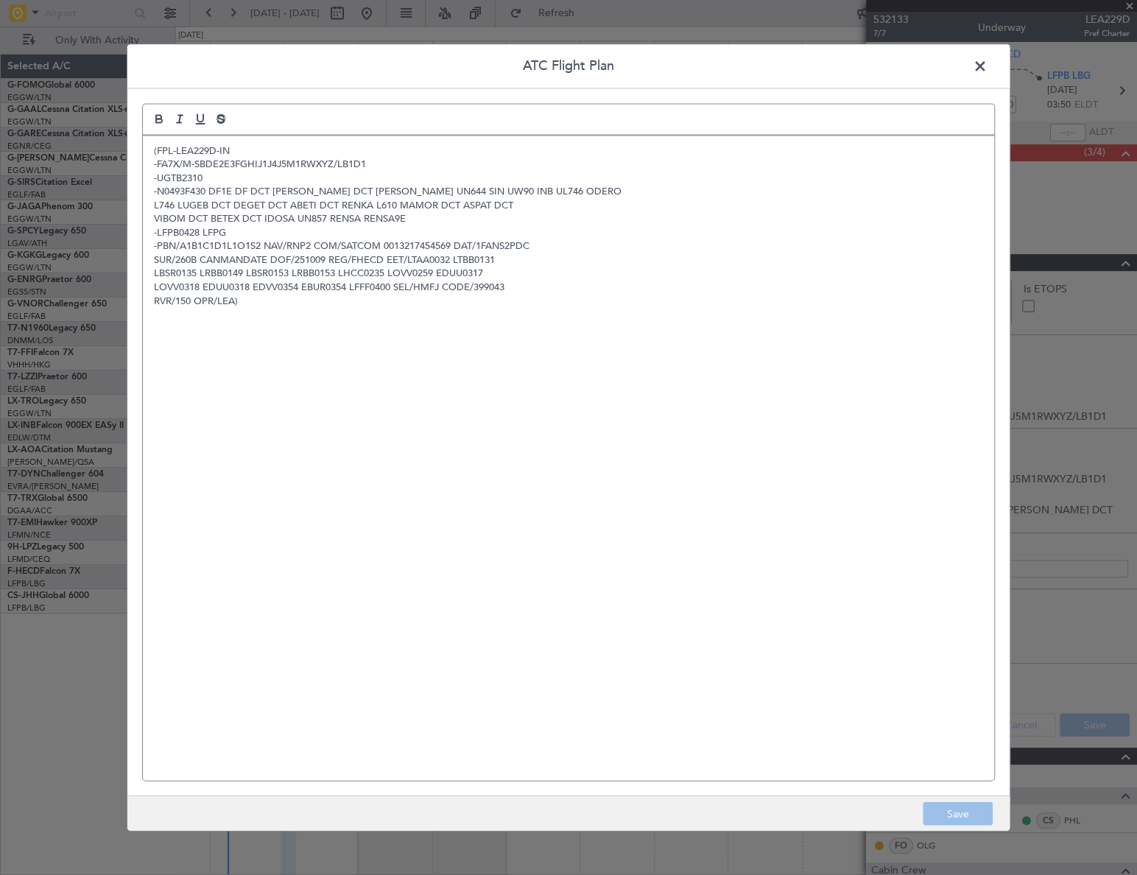
click at [324, 403] on div "(FPL-LEA229D-IN -FA7X/M-SBDE2E3FGHIJ1J4J5M1RWXYZ/LB1D1 -UGTB2310 -N0493F430 DF1…" at bounding box center [568, 457] width 851 height 644
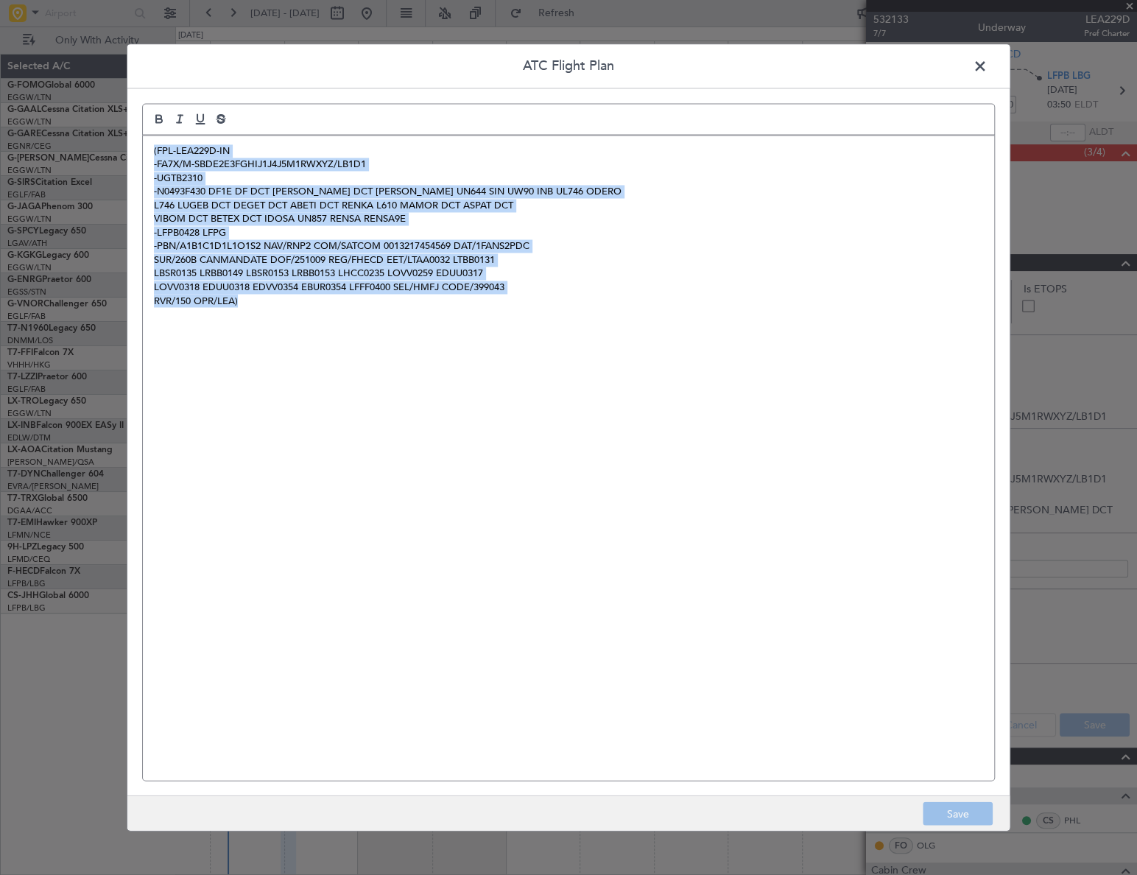
paste div
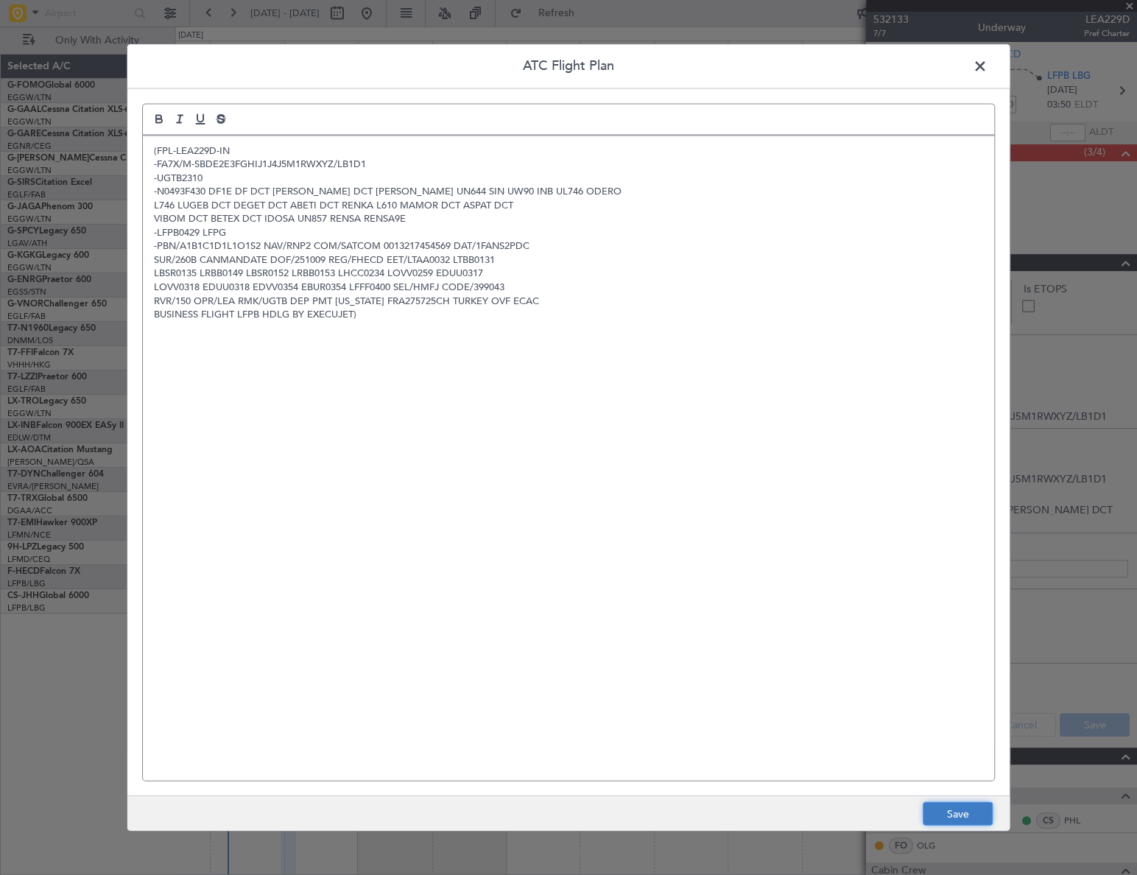
click at [973, 812] on button "Save" at bounding box center [958, 814] width 70 height 24
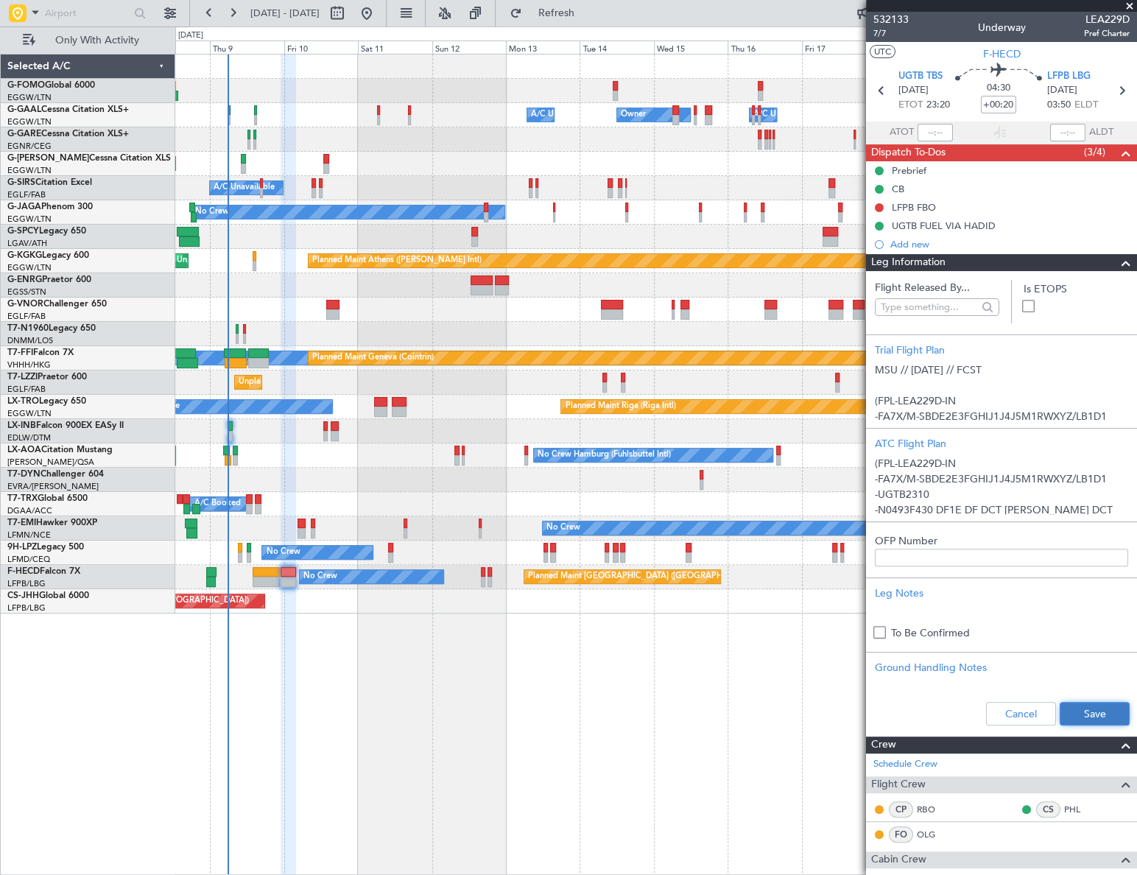
click at [1113, 711] on button "Save" at bounding box center [1095, 714] width 70 height 24
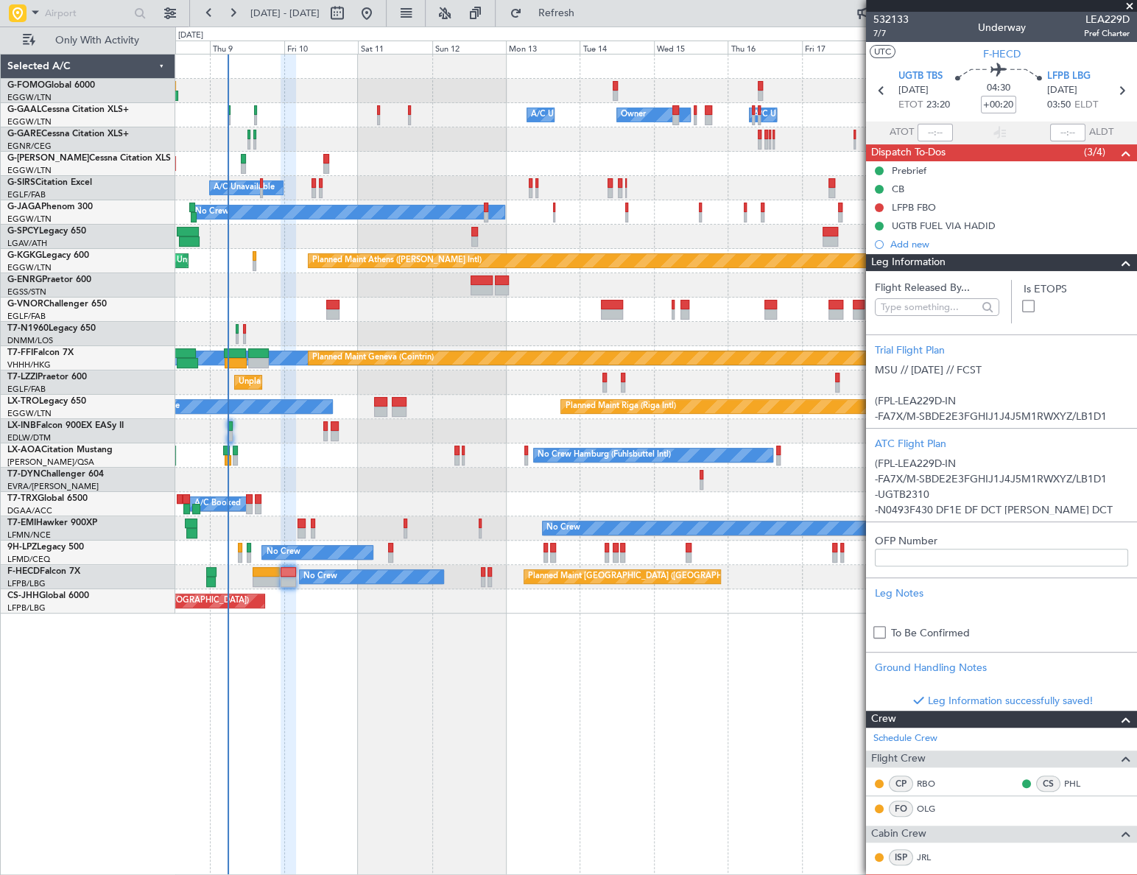
click at [1119, 263] on span at bounding box center [1126, 263] width 18 height 18
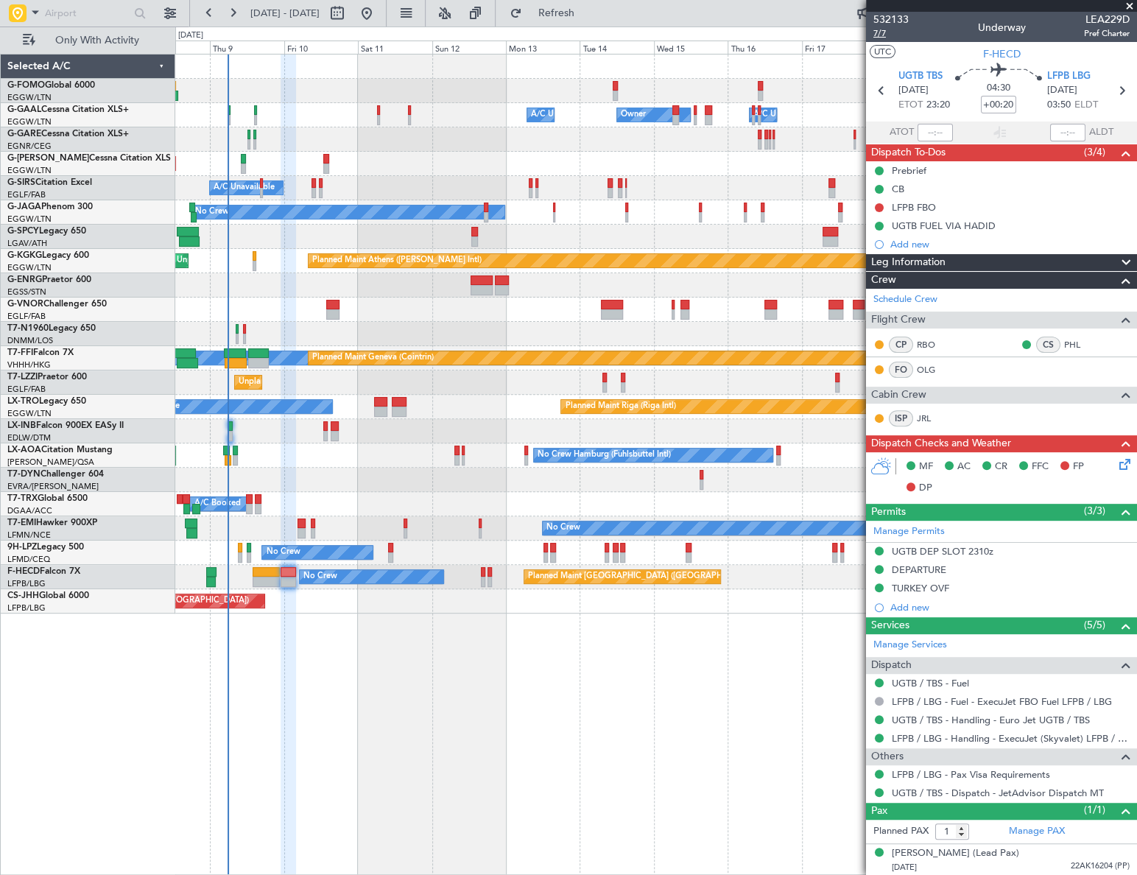
click at [883, 35] on span "7/7" at bounding box center [890, 33] width 35 height 13
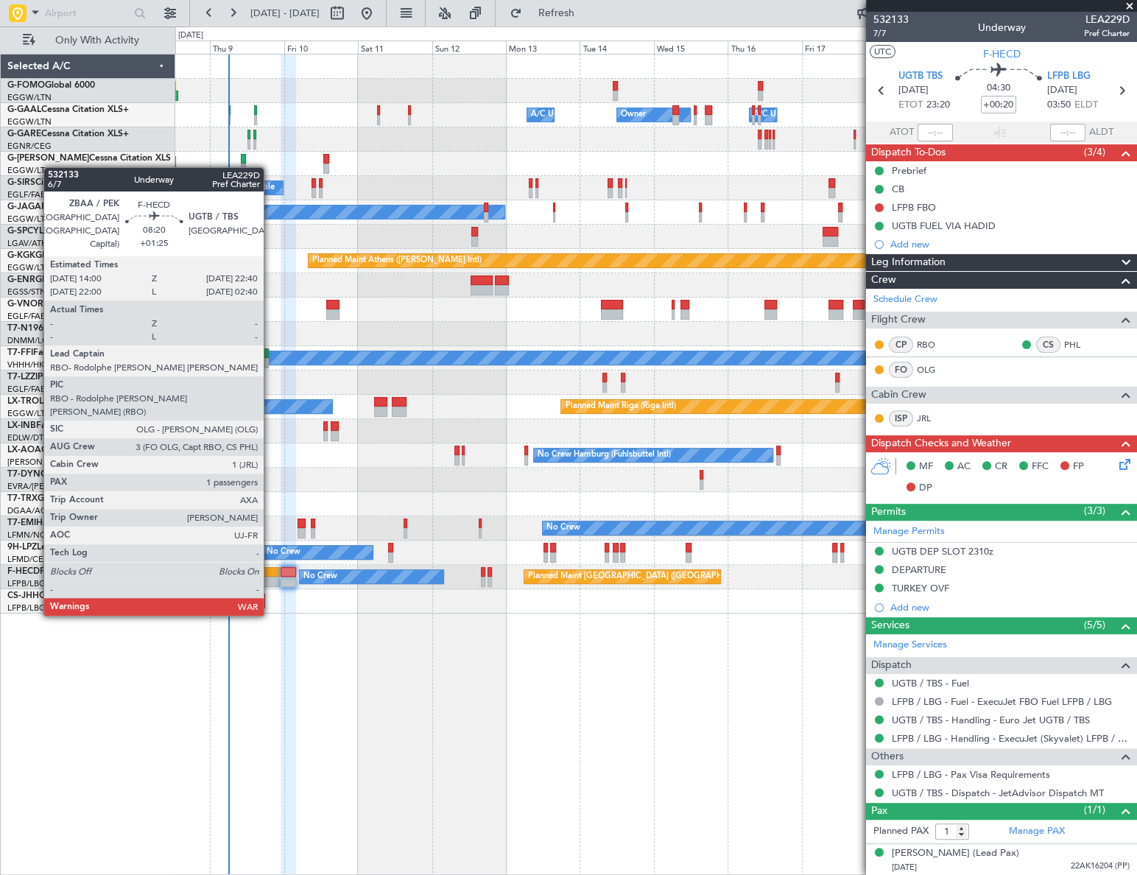
click at [270, 573] on div at bounding box center [266, 572] width 27 height 10
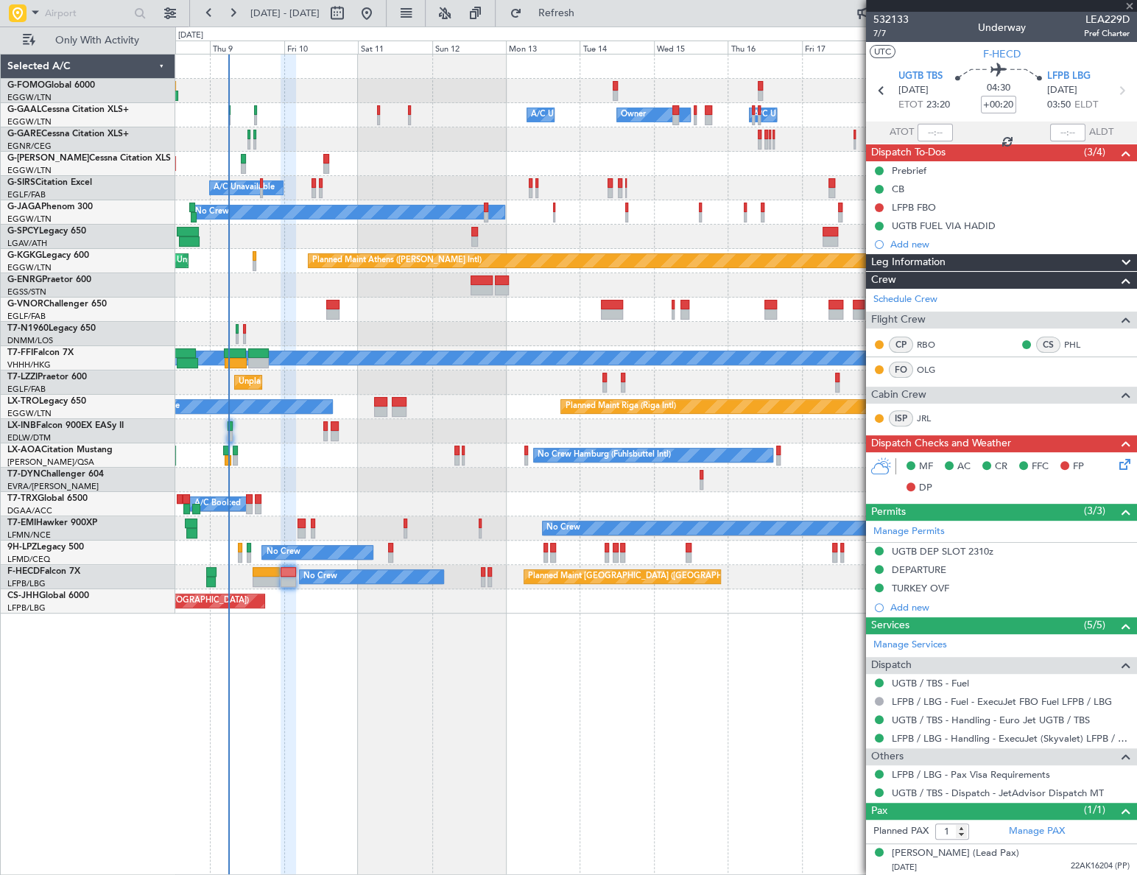
type input "+01:25"
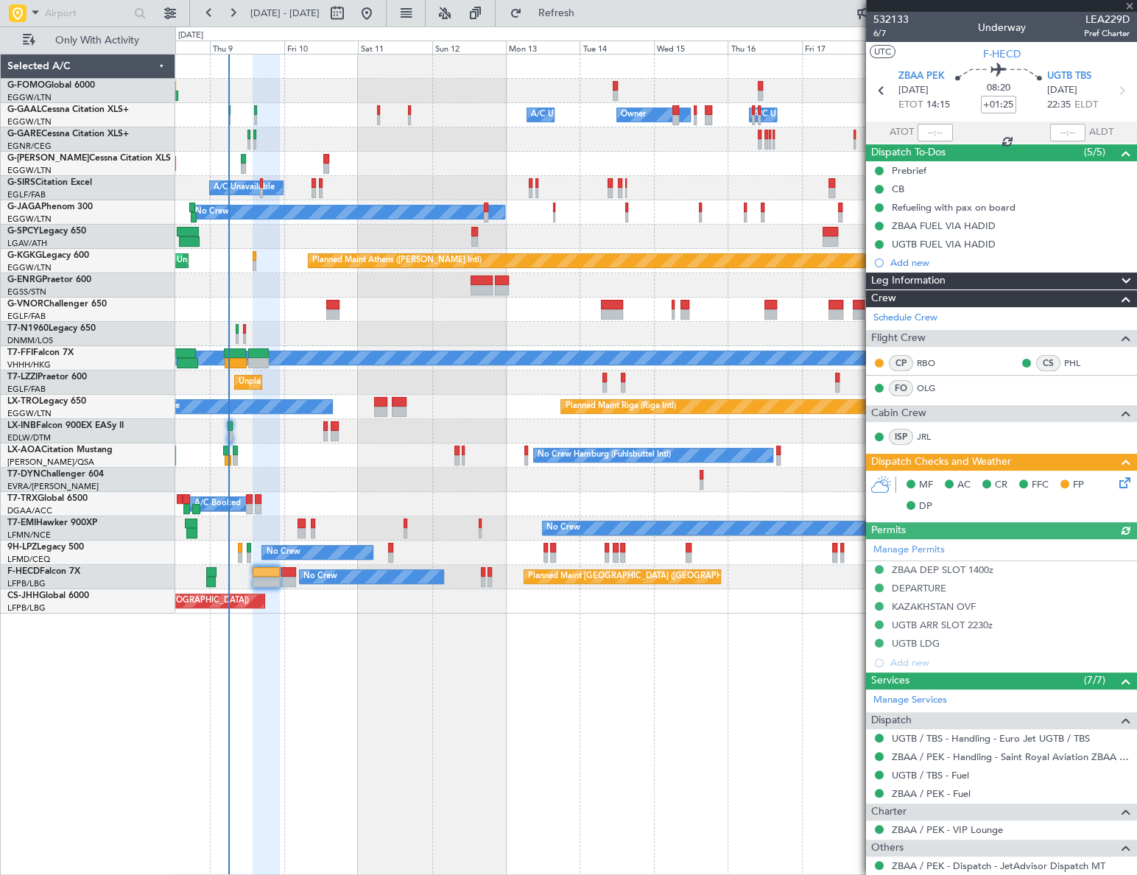
click at [939, 280] on span "Leg Information" at bounding box center [908, 280] width 74 height 17
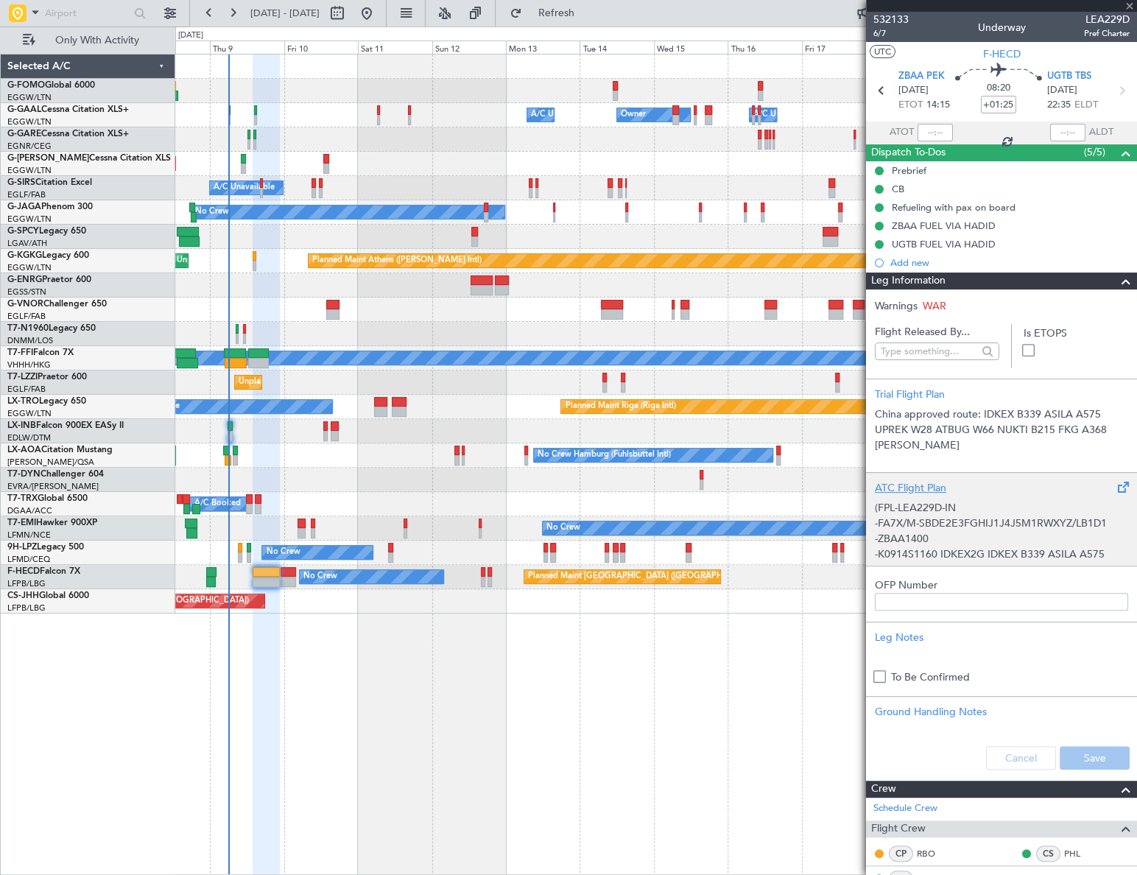
click at [948, 511] on p "(FPL-LEA229D-IN" at bounding box center [1001, 507] width 253 height 15
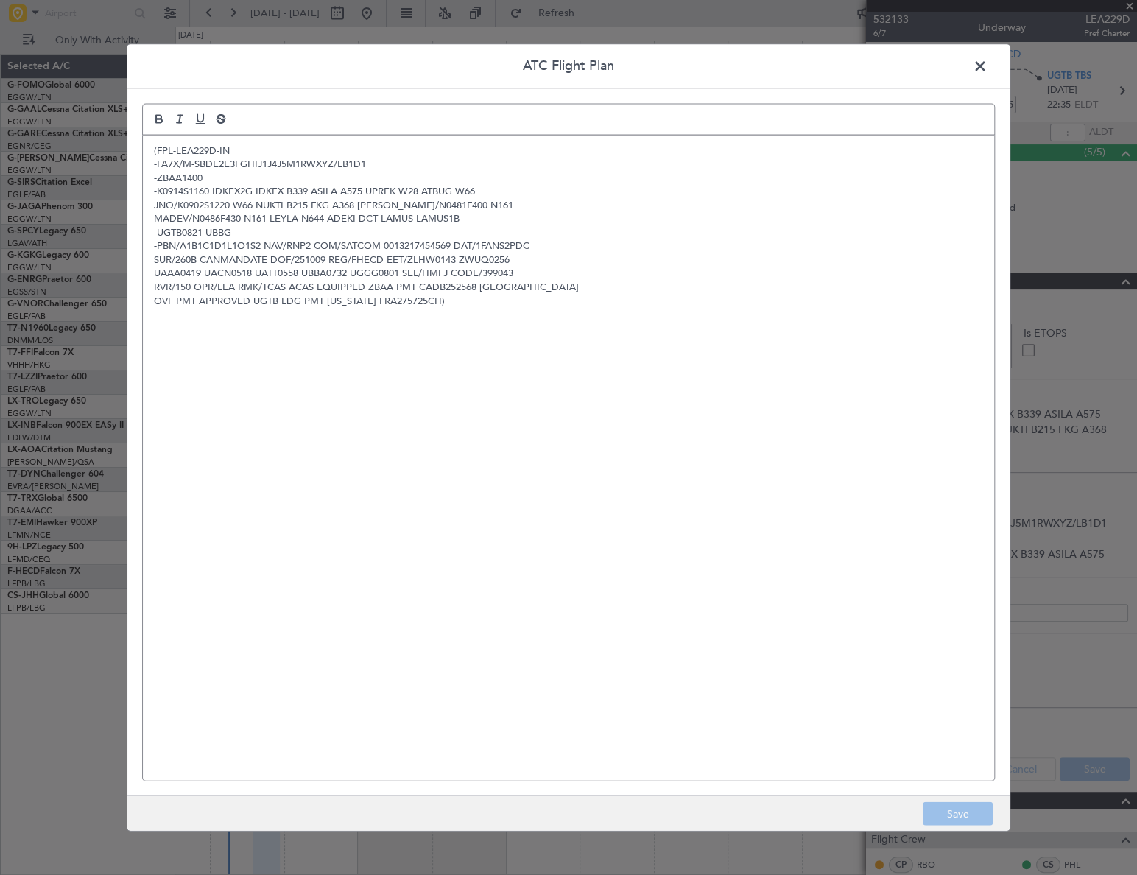
click at [987, 68] on span at bounding box center [987, 69] width 0 height 29
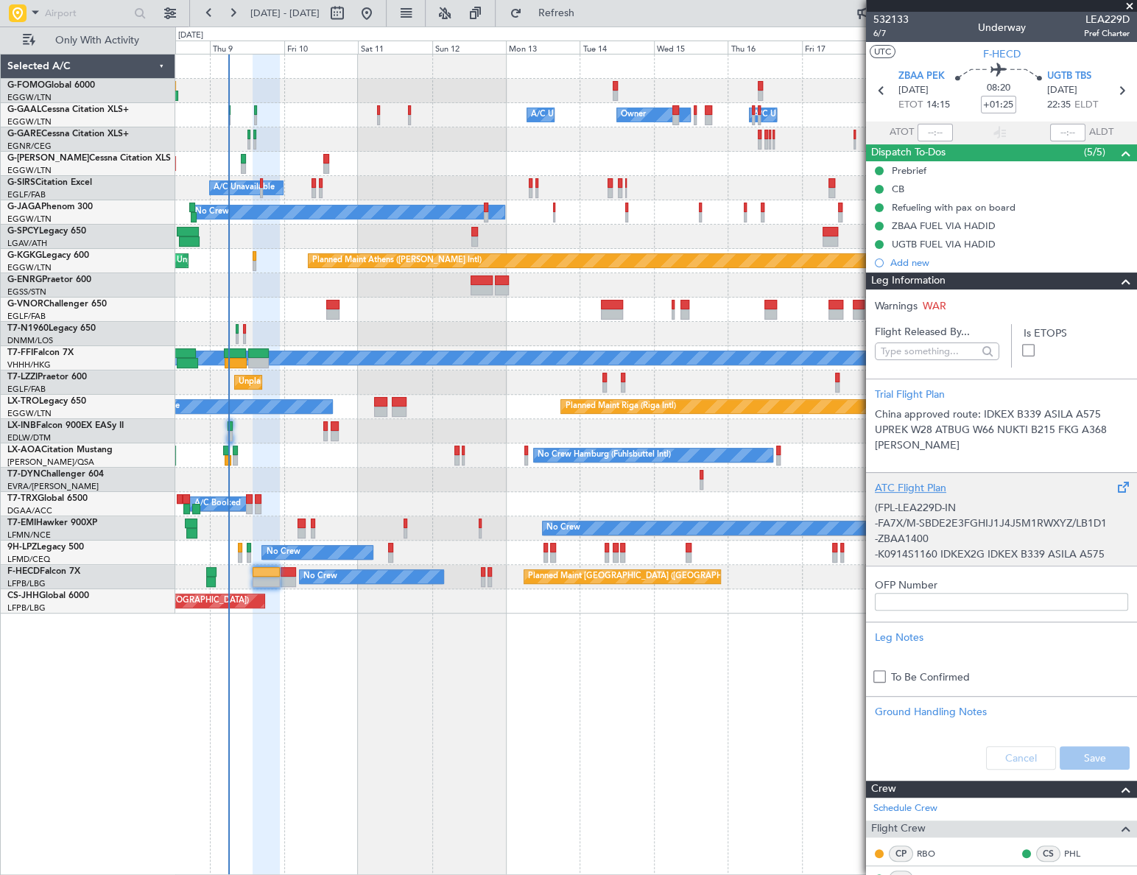
click at [1009, 523] on p "-FA7X/M-SBDE2E3FGHIJ1J4J5M1RWXYZ/LB1D1" at bounding box center [1001, 522] width 253 height 15
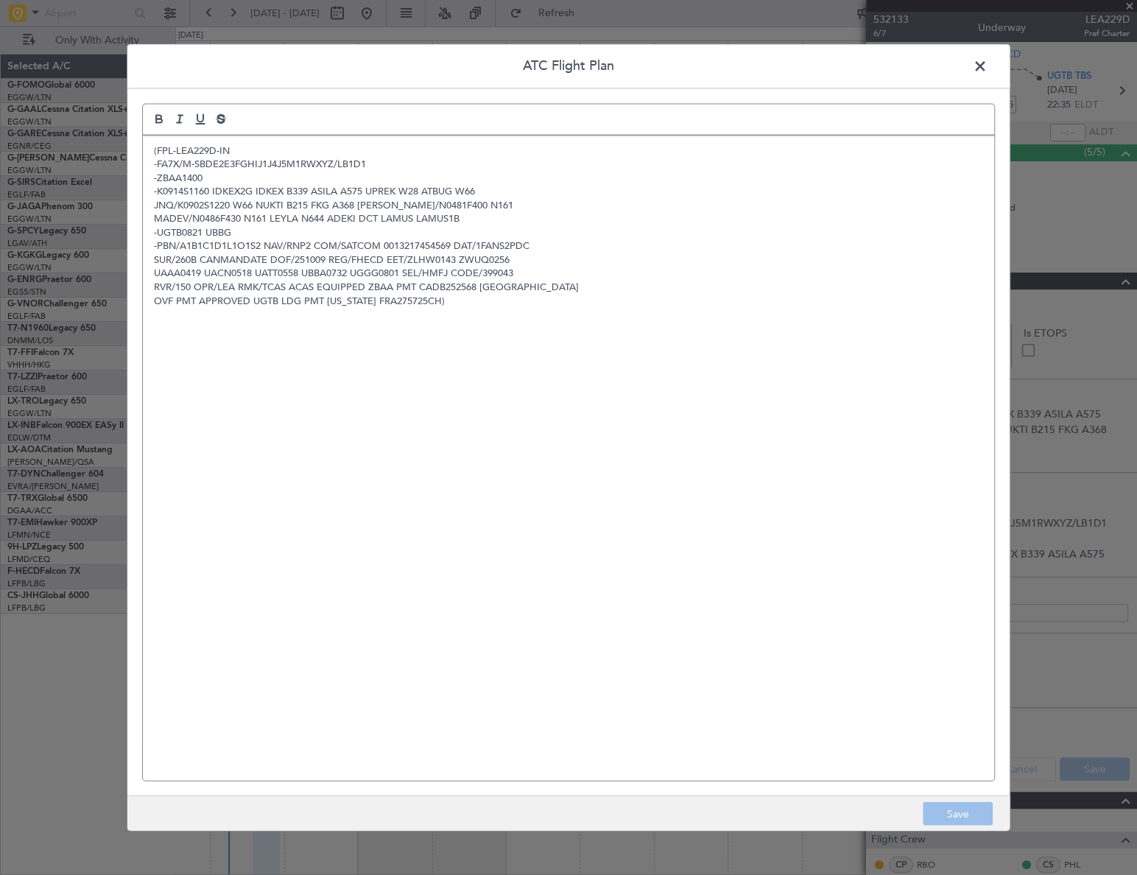
click at [987, 65] on span at bounding box center [987, 69] width 0 height 29
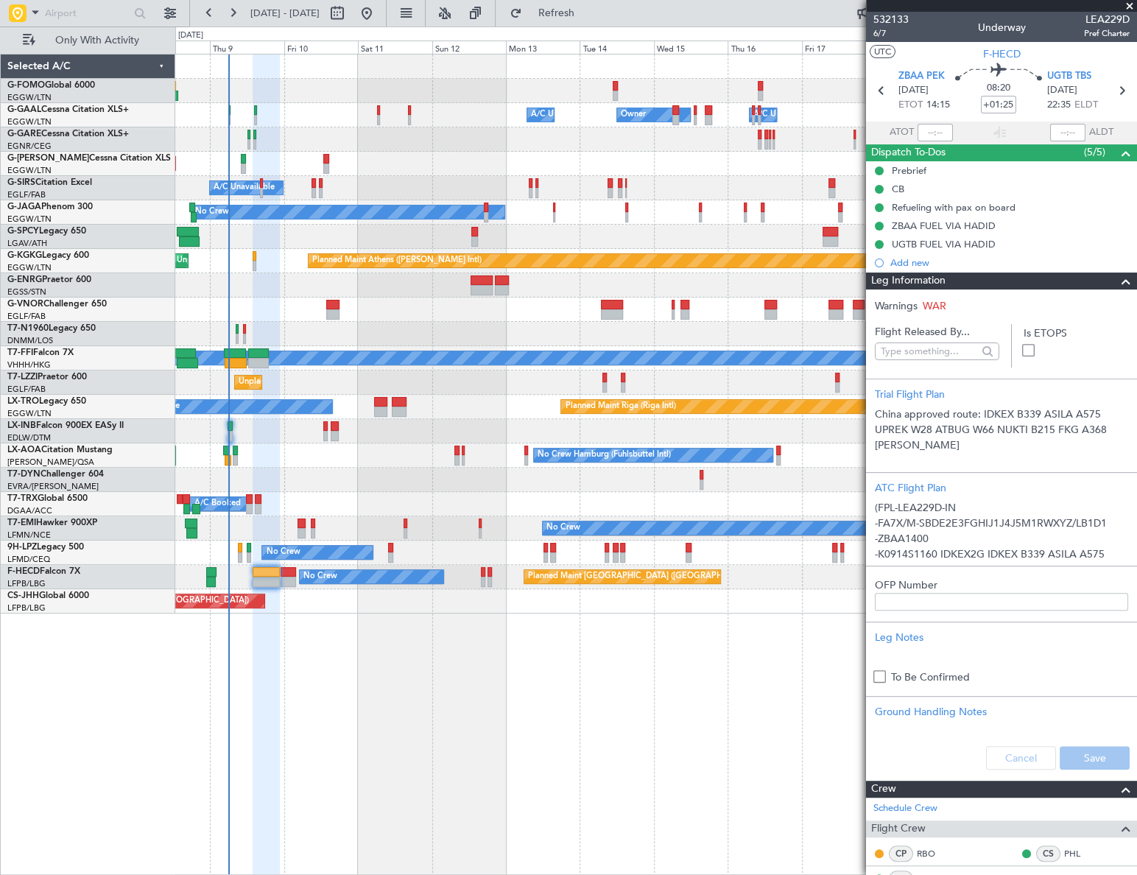
click at [1122, 279] on span at bounding box center [1126, 281] width 18 height 18
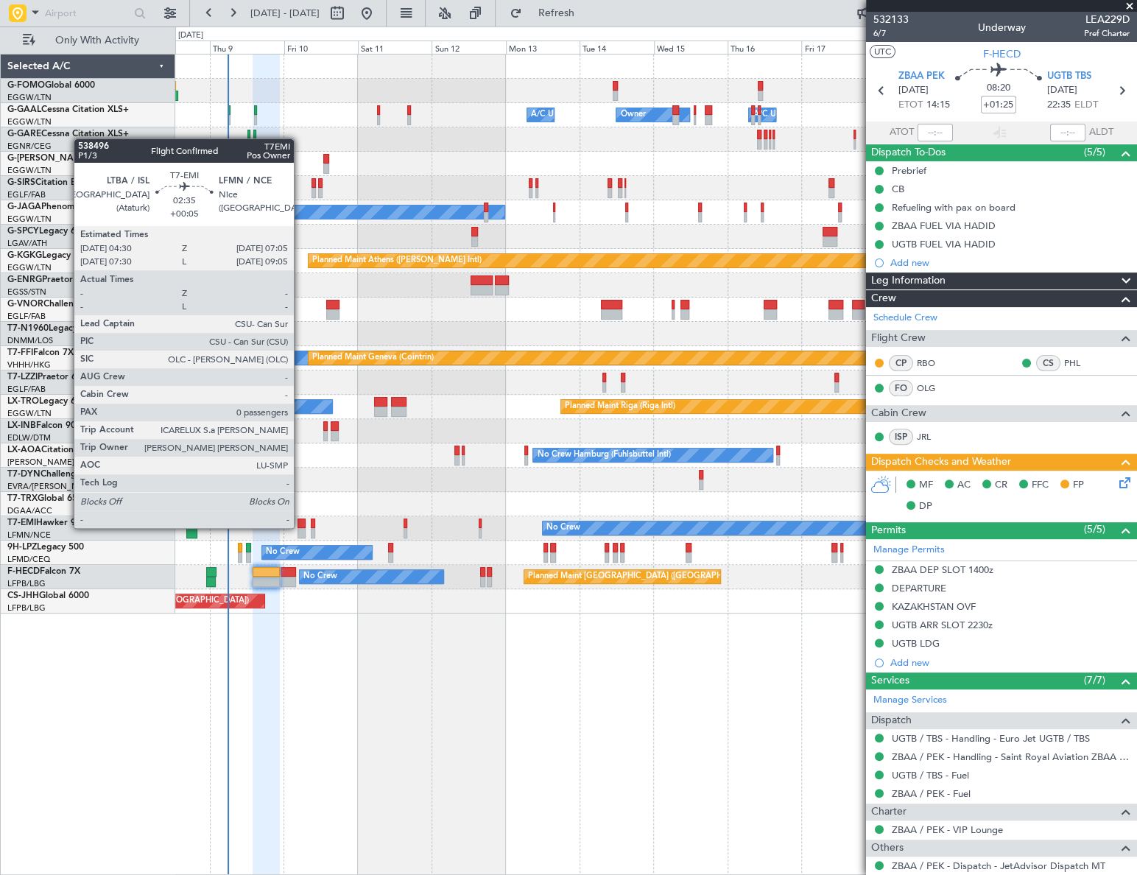
click at [300, 527] on div at bounding box center [302, 523] width 8 height 10
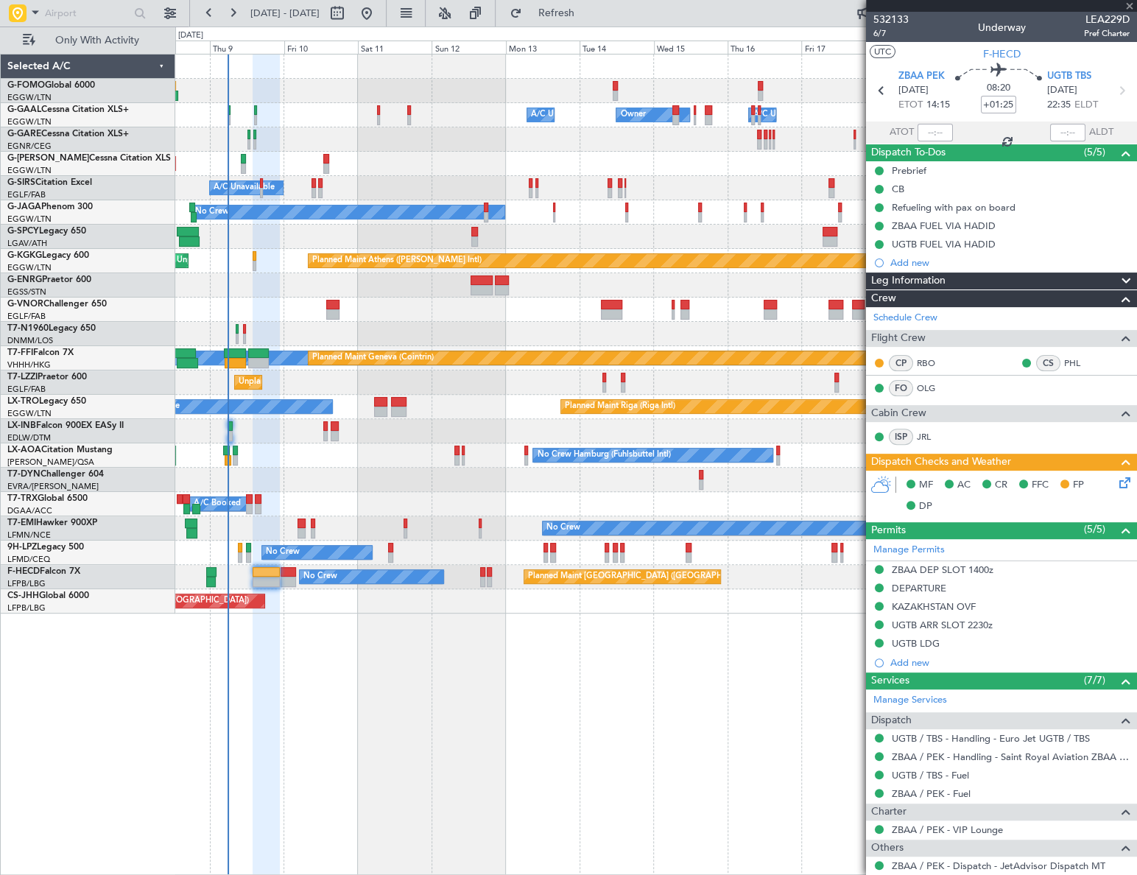
type input "+00:05"
type input "0"
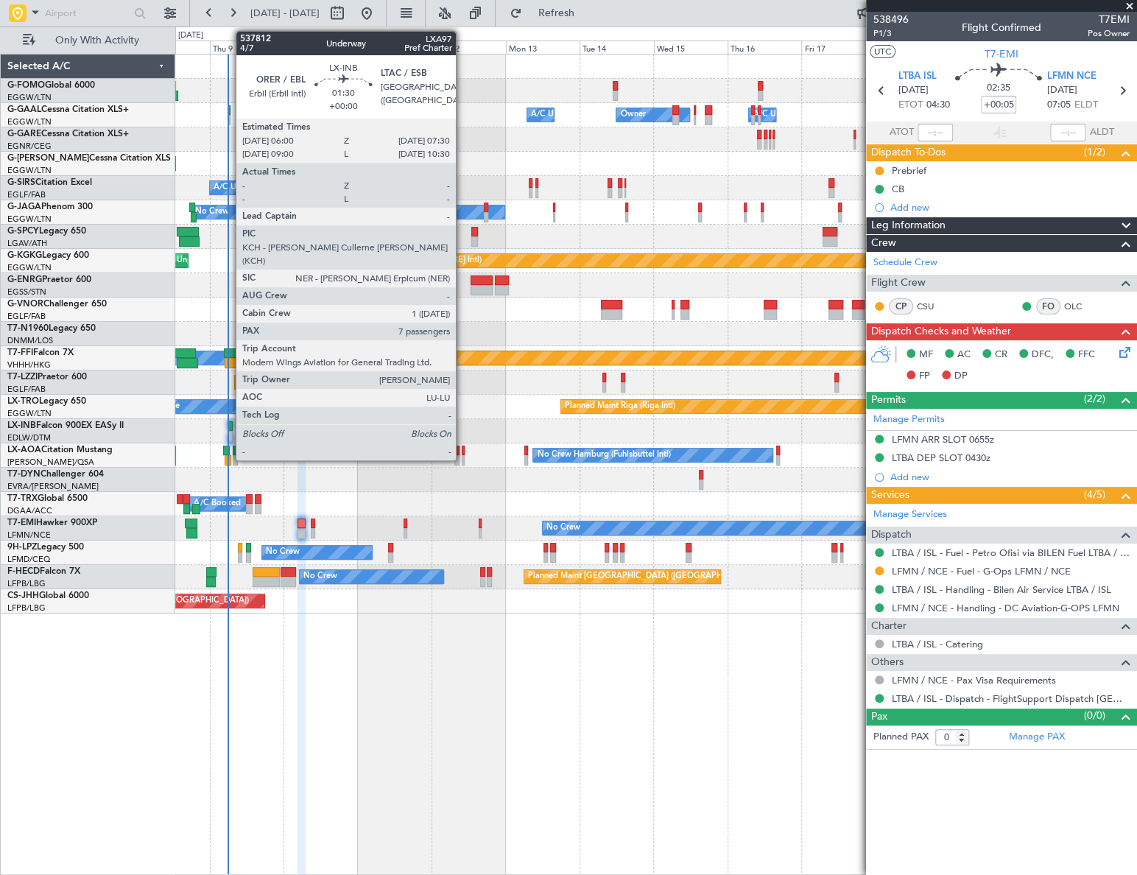
click at [228, 426] on div at bounding box center [230, 426] width 5 height 10
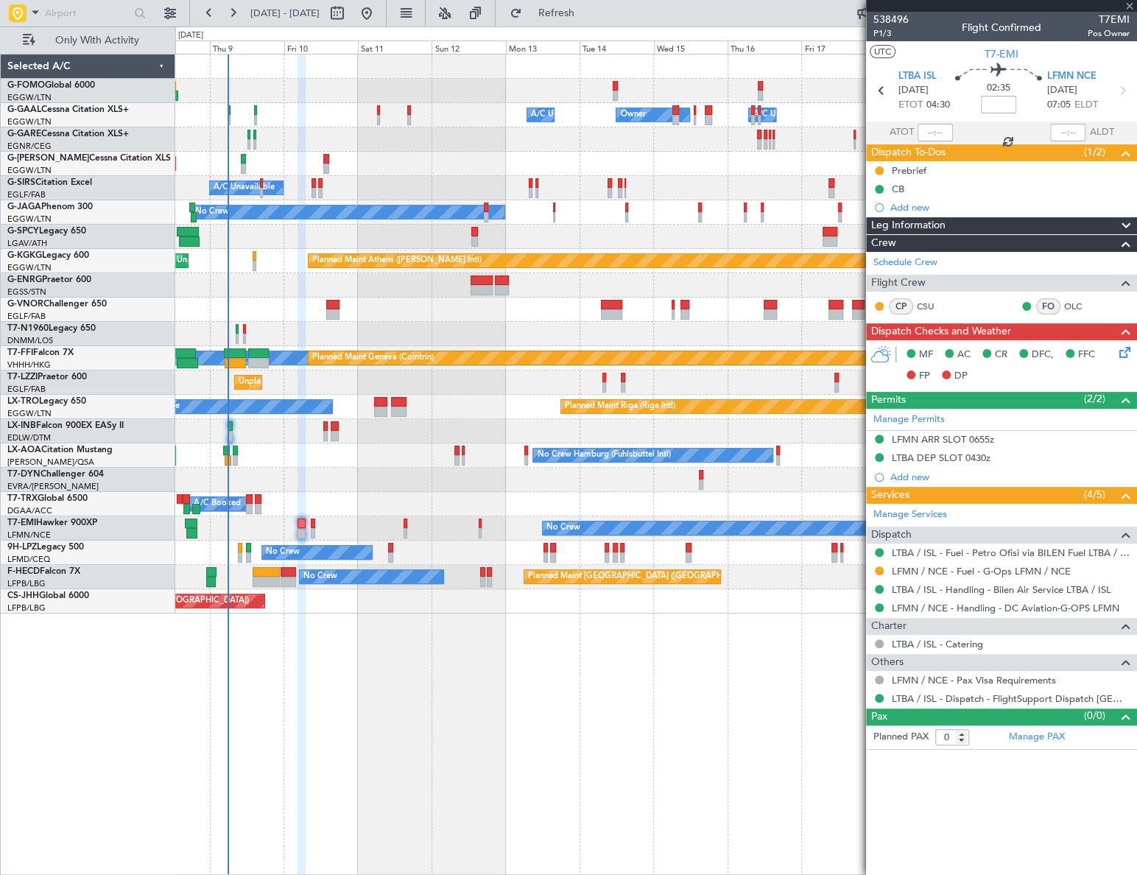
type input "7"
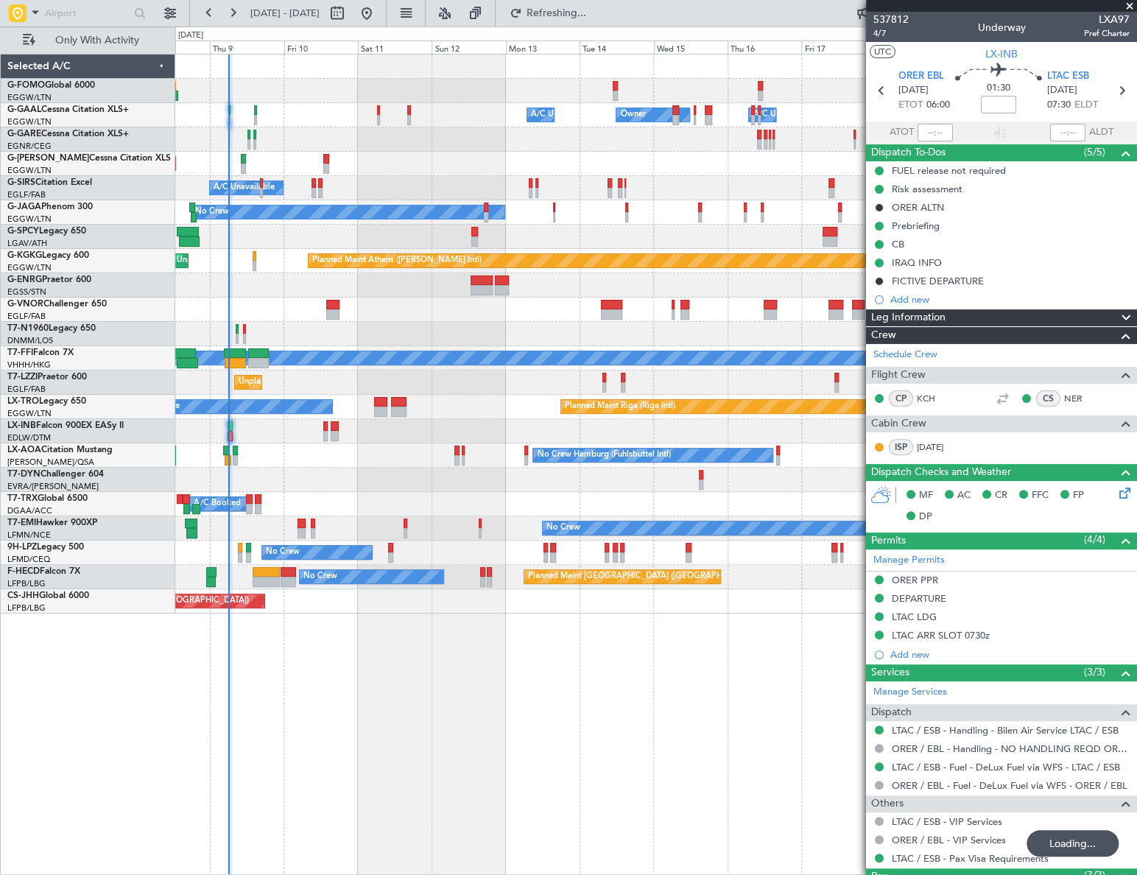
type input "05:58"
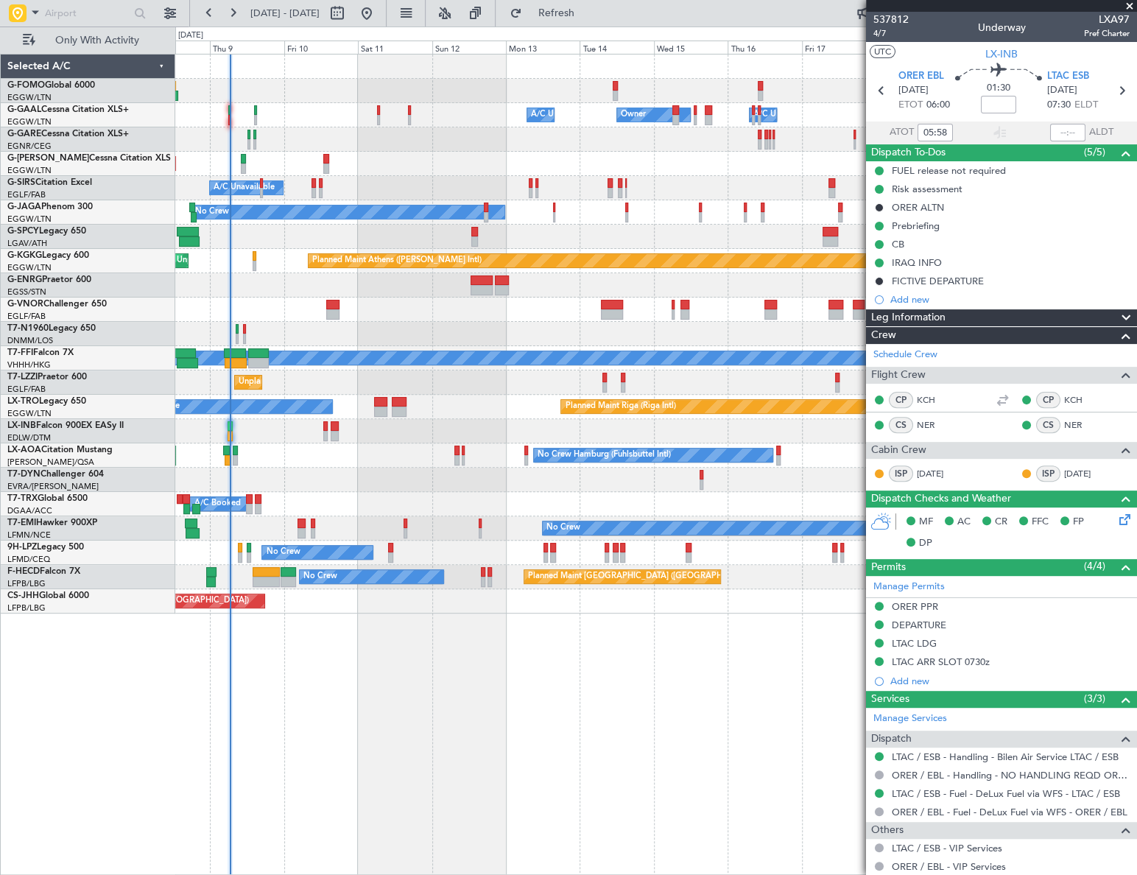
click at [215, 627] on div "Owner A/C Unavailable Owner Owner A/C Unavailable Planned Maint London (Luton) …" at bounding box center [656, 464] width 962 height 821
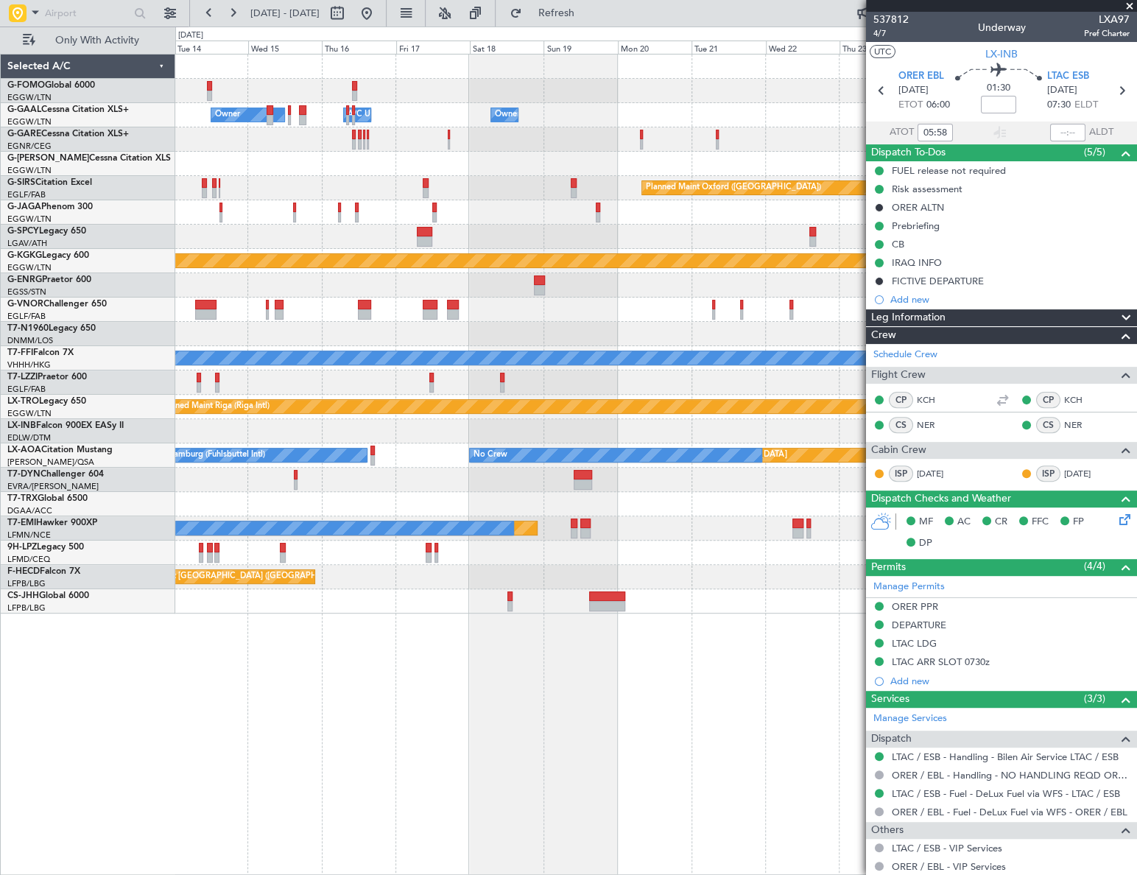
click at [150, 645] on div "Owner A/C Unavailable Owner Owner Owner A/C Unavailable Planned Maint Oxford (K…" at bounding box center [568, 451] width 1137 height 848
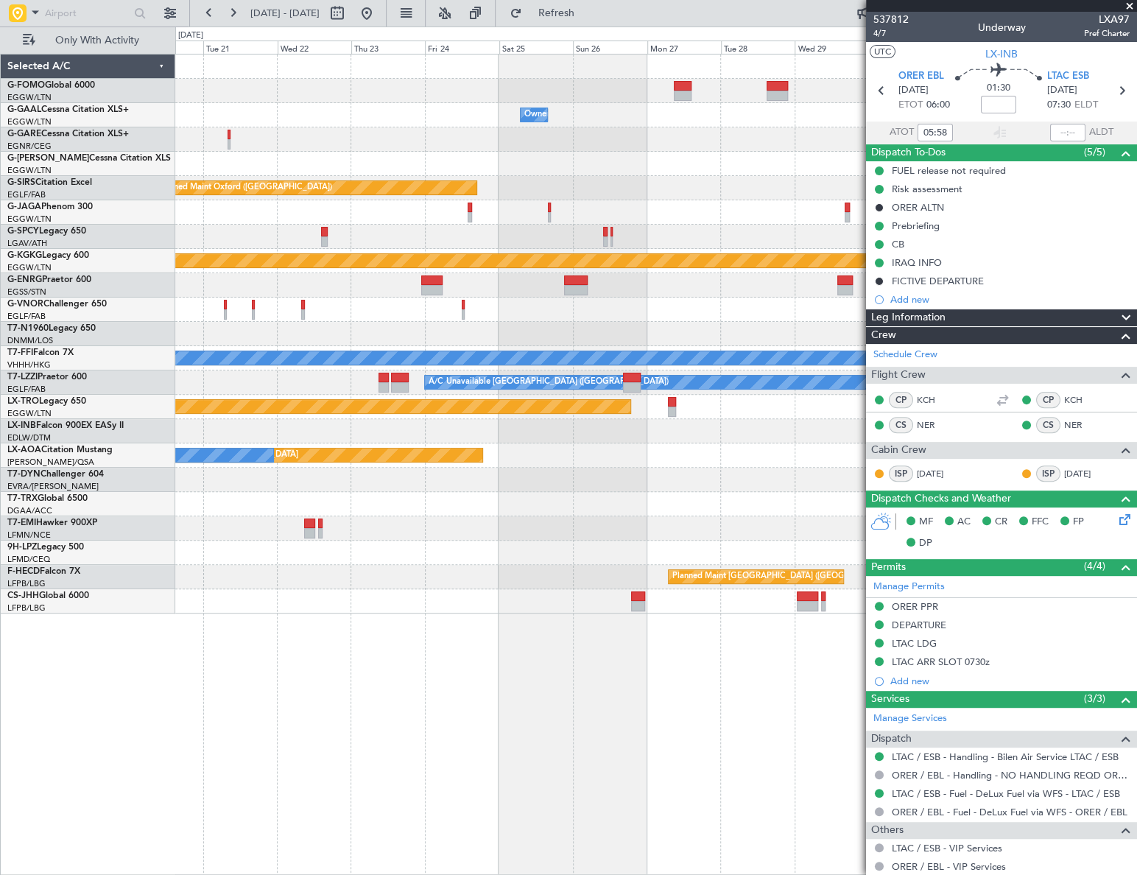
click at [222, 633] on div "Owner Owner Planned Maint Oxford (Kidlington) Planned Maint Bournemouth Planned…" at bounding box center [655, 464] width 961 height 821
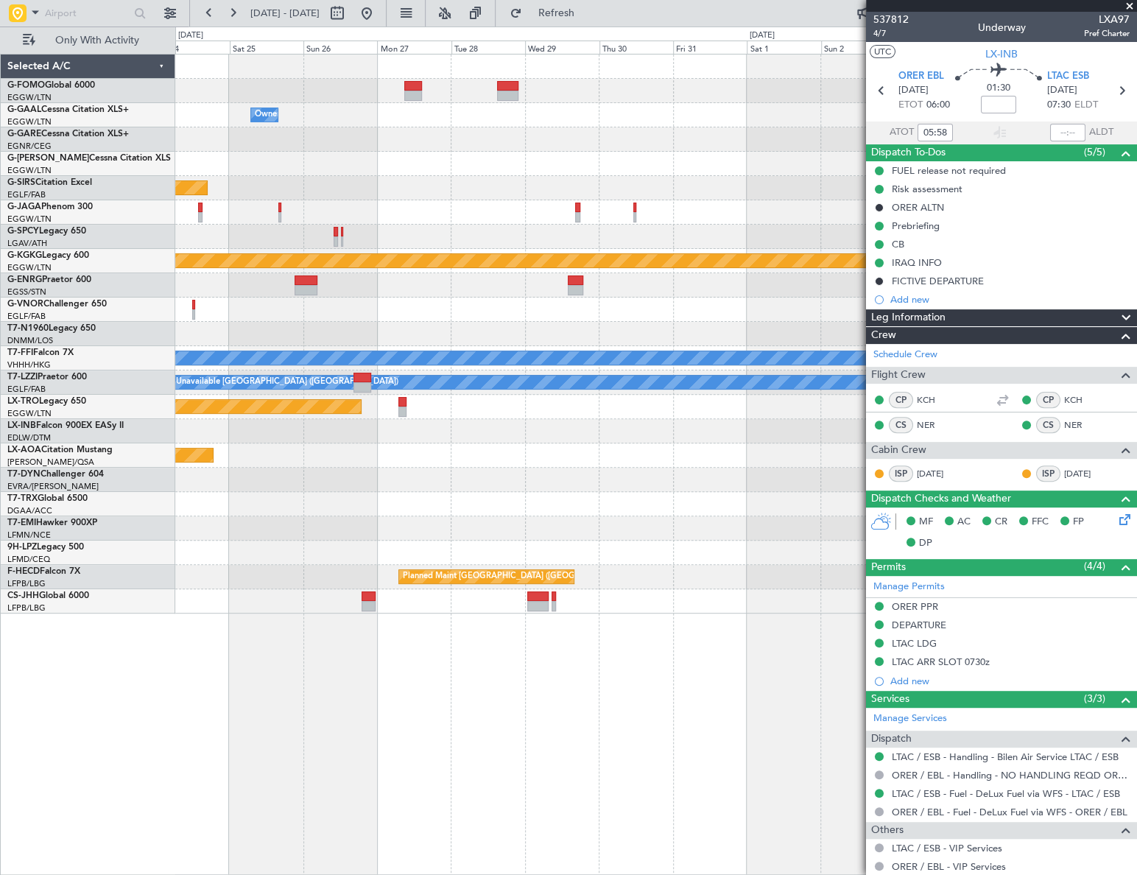
click at [486, 600] on div "Owner Planned Maint Bournemouth Planned Maint Bournemouth Planned Maint Oxford …" at bounding box center [655, 333] width 960 height 559
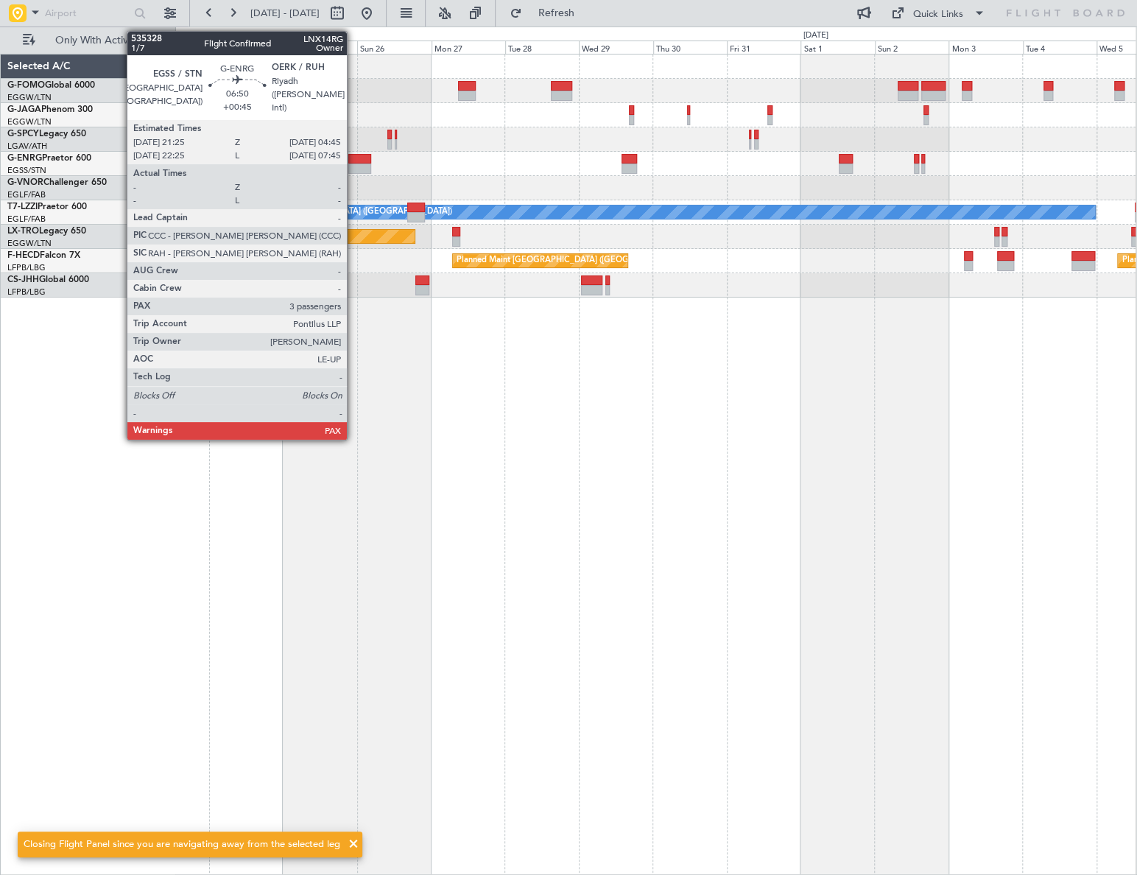
click at [353, 161] on div at bounding box center [359, 159] width 23 height 10
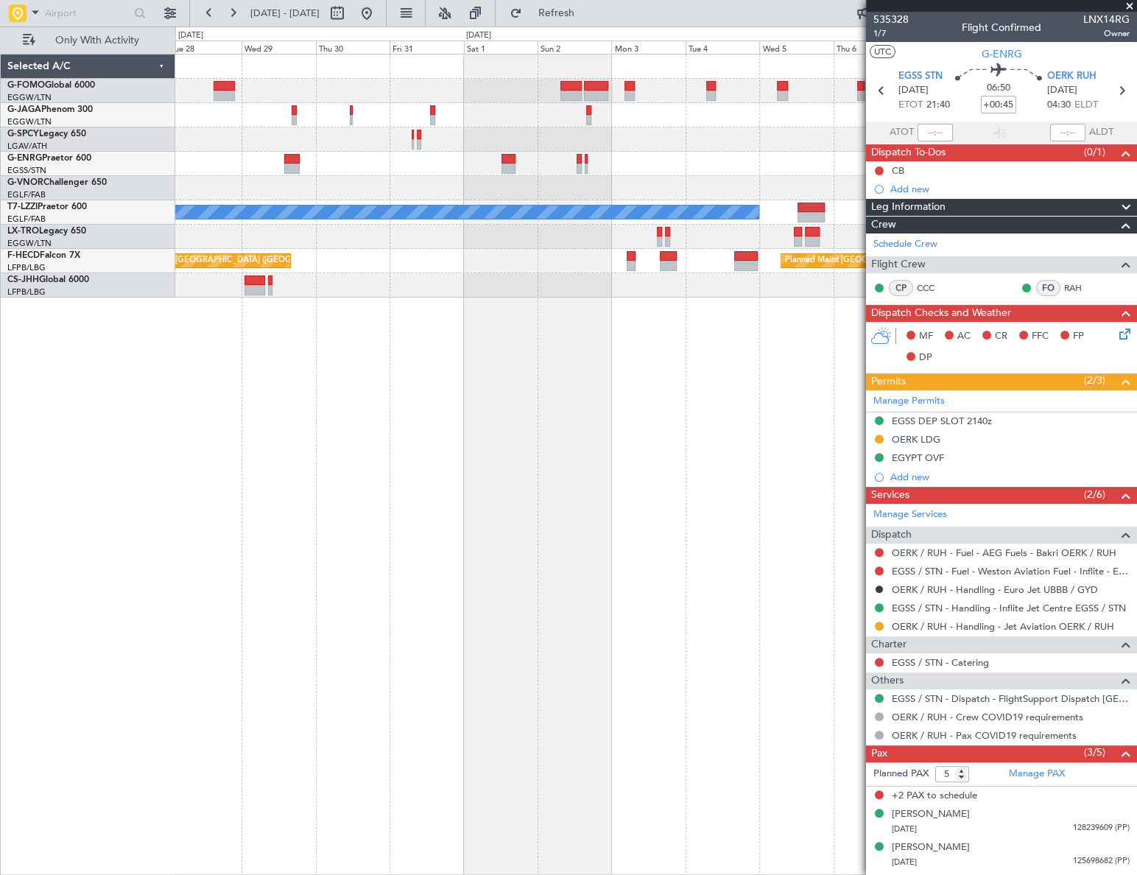
click at [379, 273] on div "A/C Unavailable London (Luton) Planned Maint Riga (Riga Intl) Planned Maint Par…" at bounding box center [655, 175] width 961 height 243
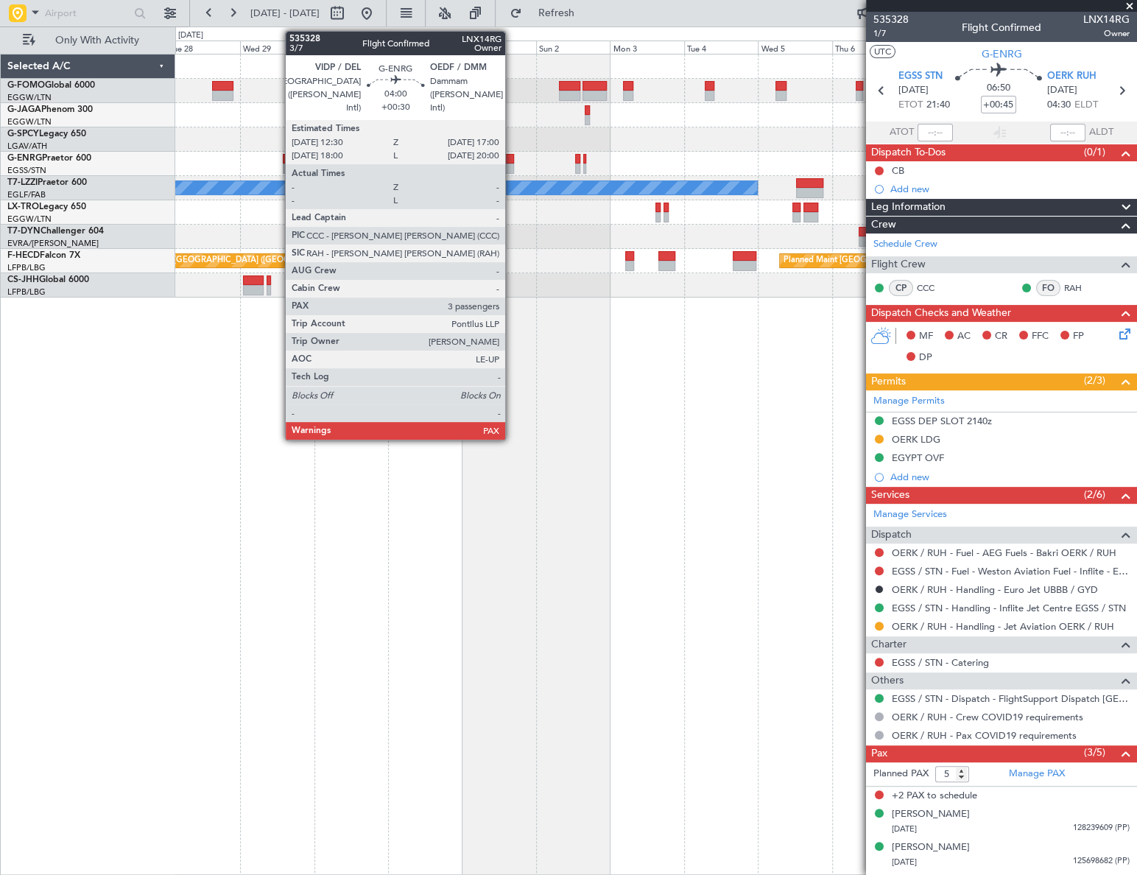
click at [512, 158] on div at bounding box center [507, 159] width 14 height 10
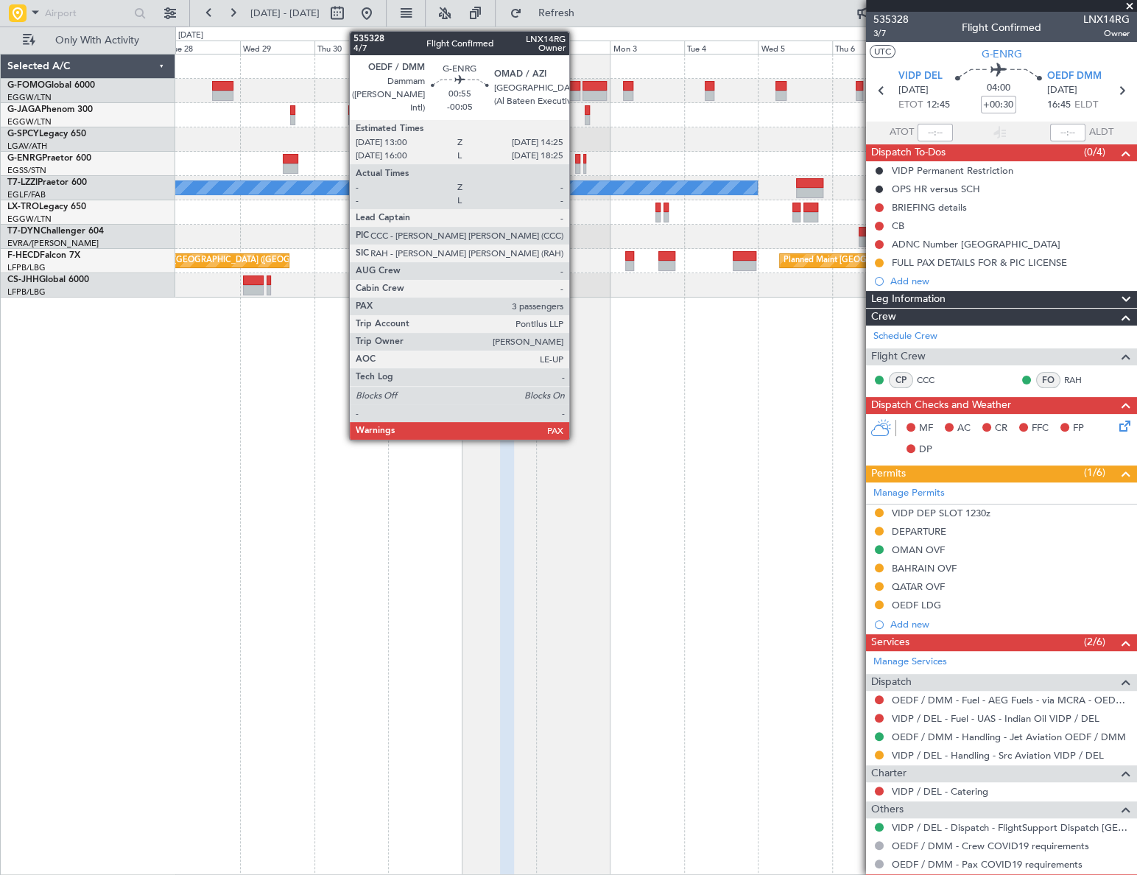
click at [576, 165] on div at bounding box center [577, 168] width 4 height 10
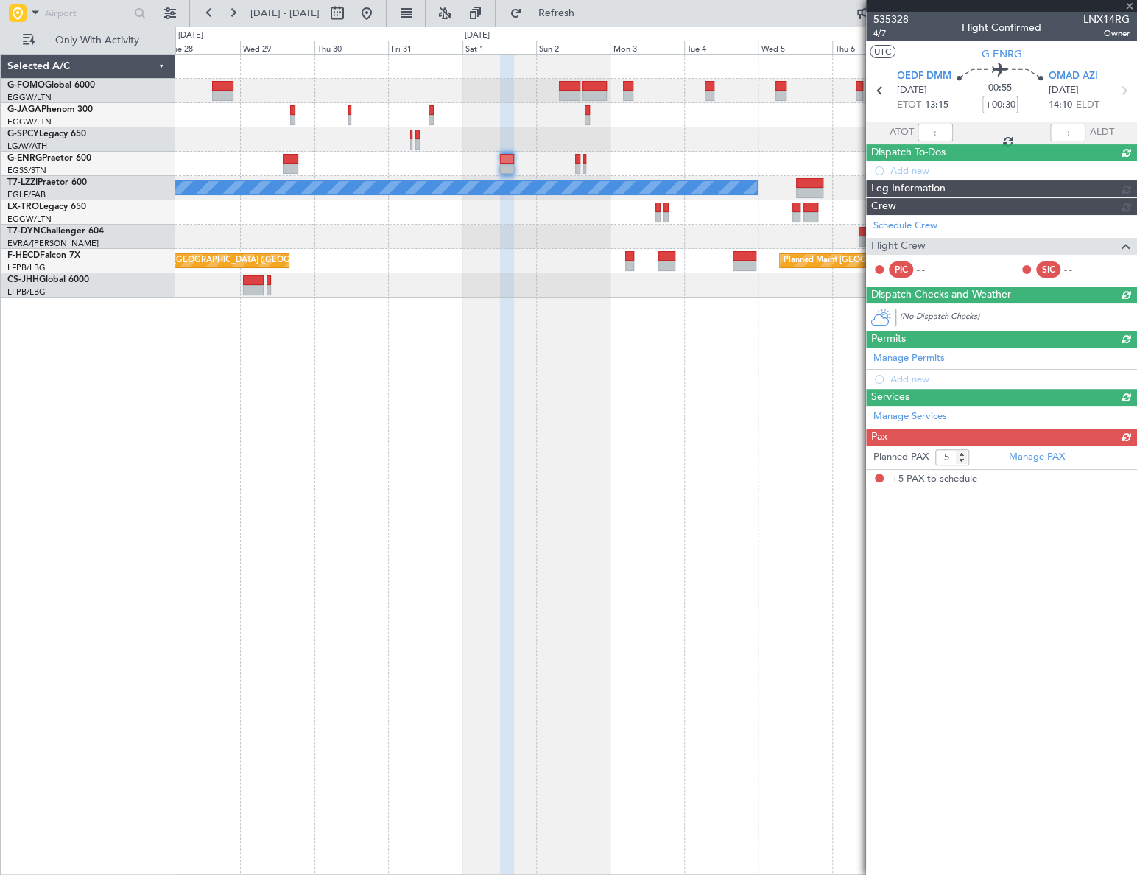
type input "-00:05"
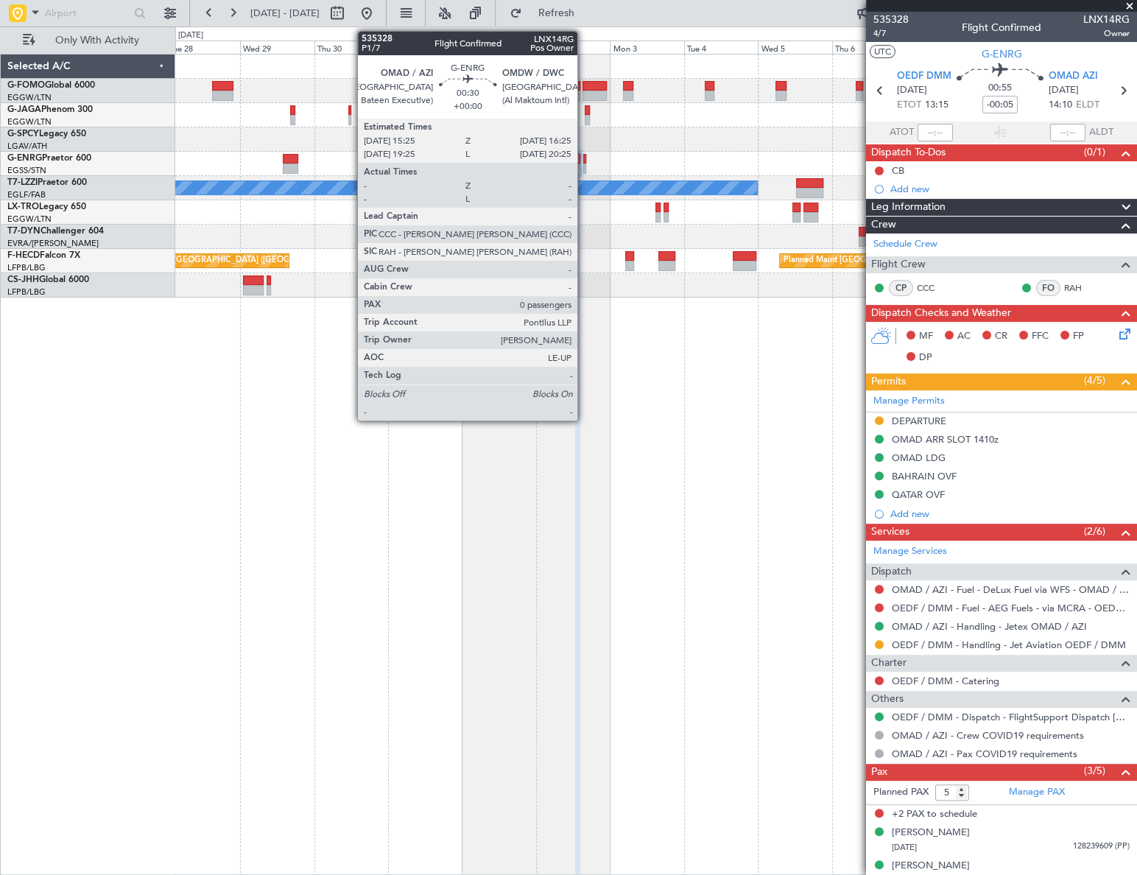
click at [584, 161] on div at bounding box center [585, 159] width 4 height 10
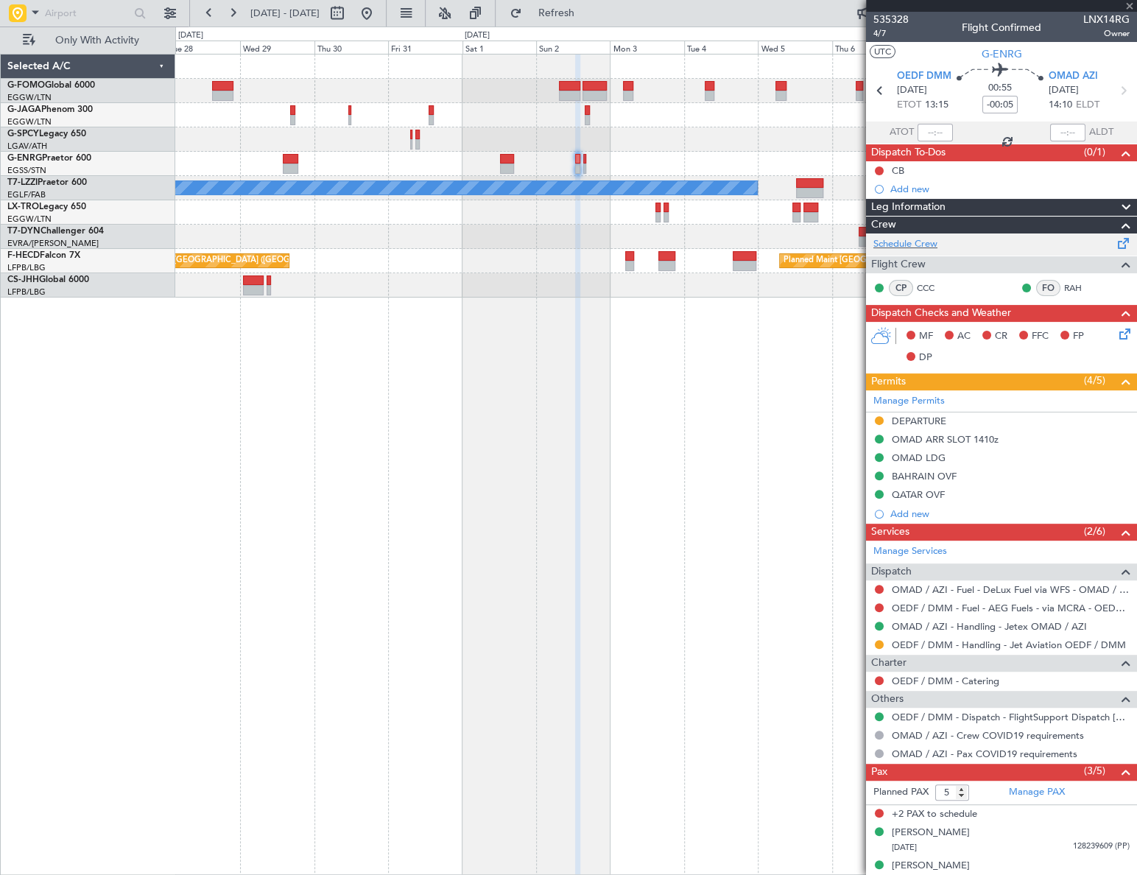
type input "0"
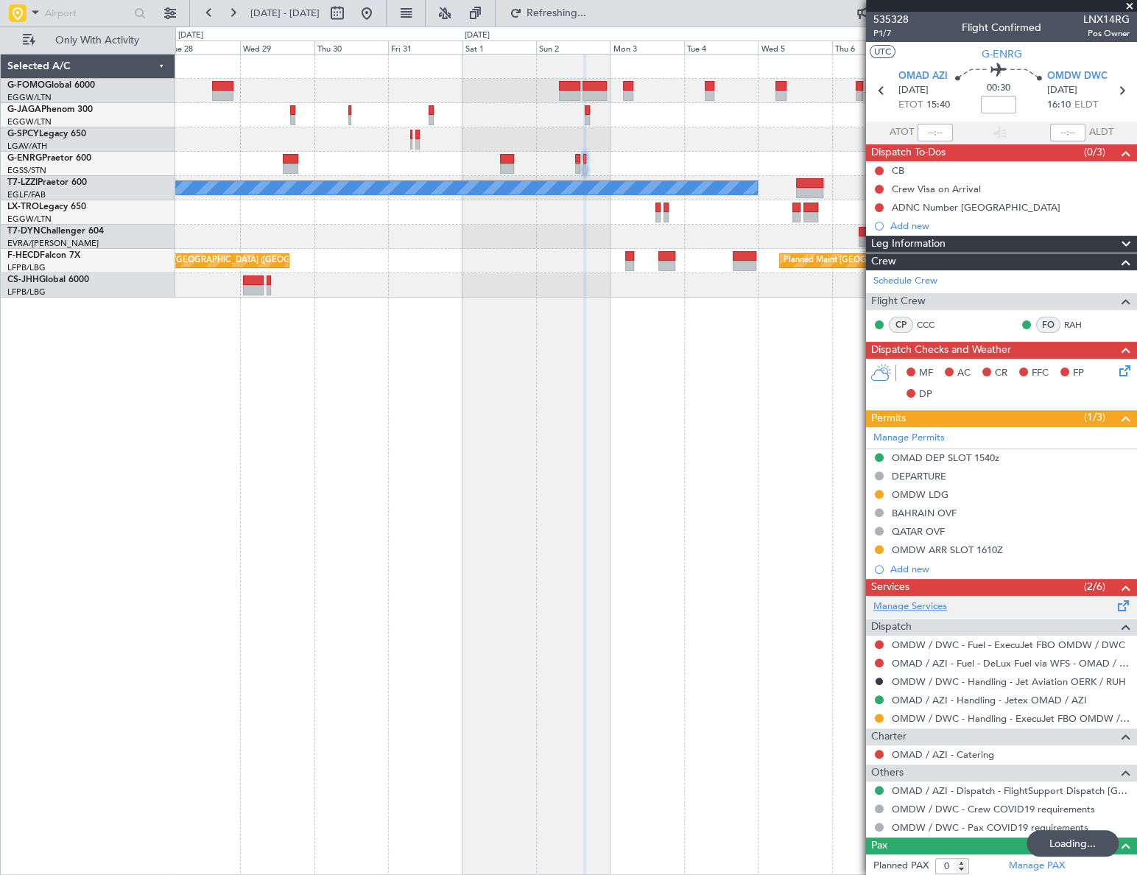
scroll to position [1, 0]
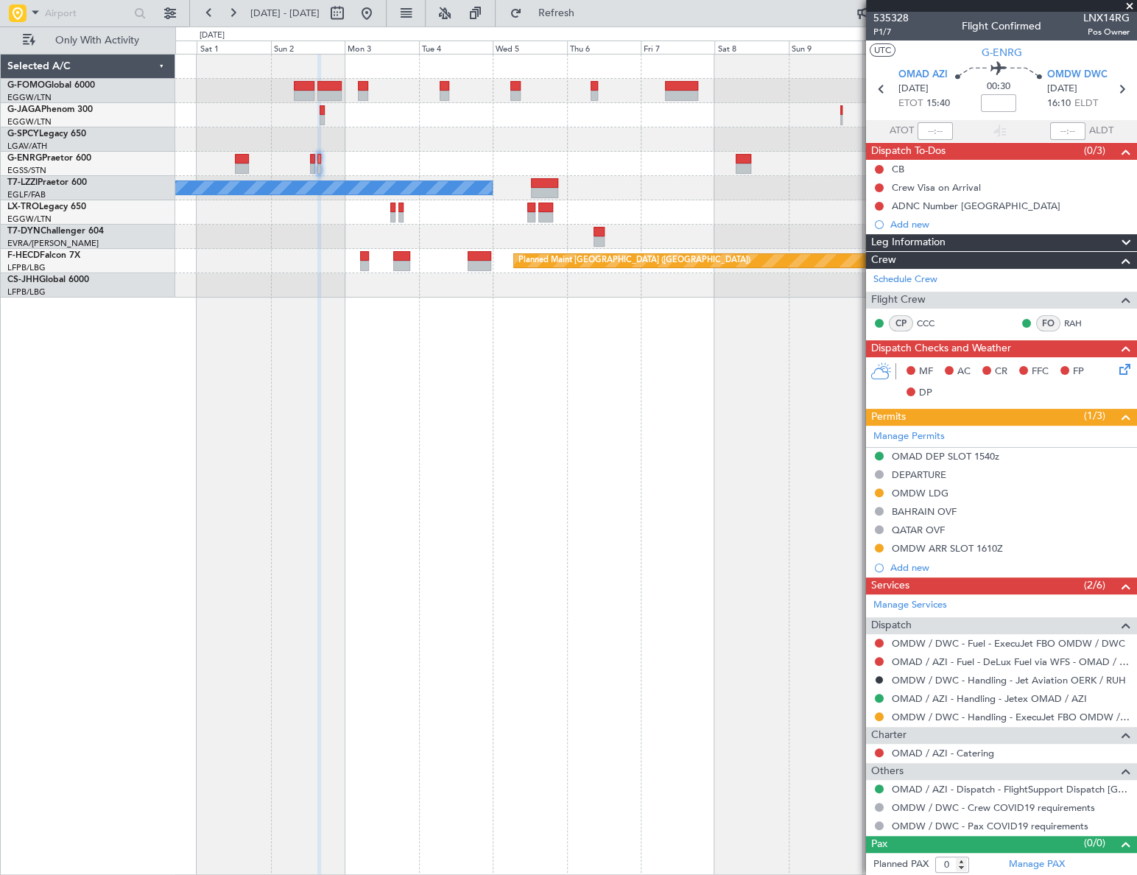
click at [375, 280] on div "A/C Unavailable London (Luton) Planned Maint Paris (Le Bourget) Planned Maint P…" at bounding box center [655, 175] width 961 height 243
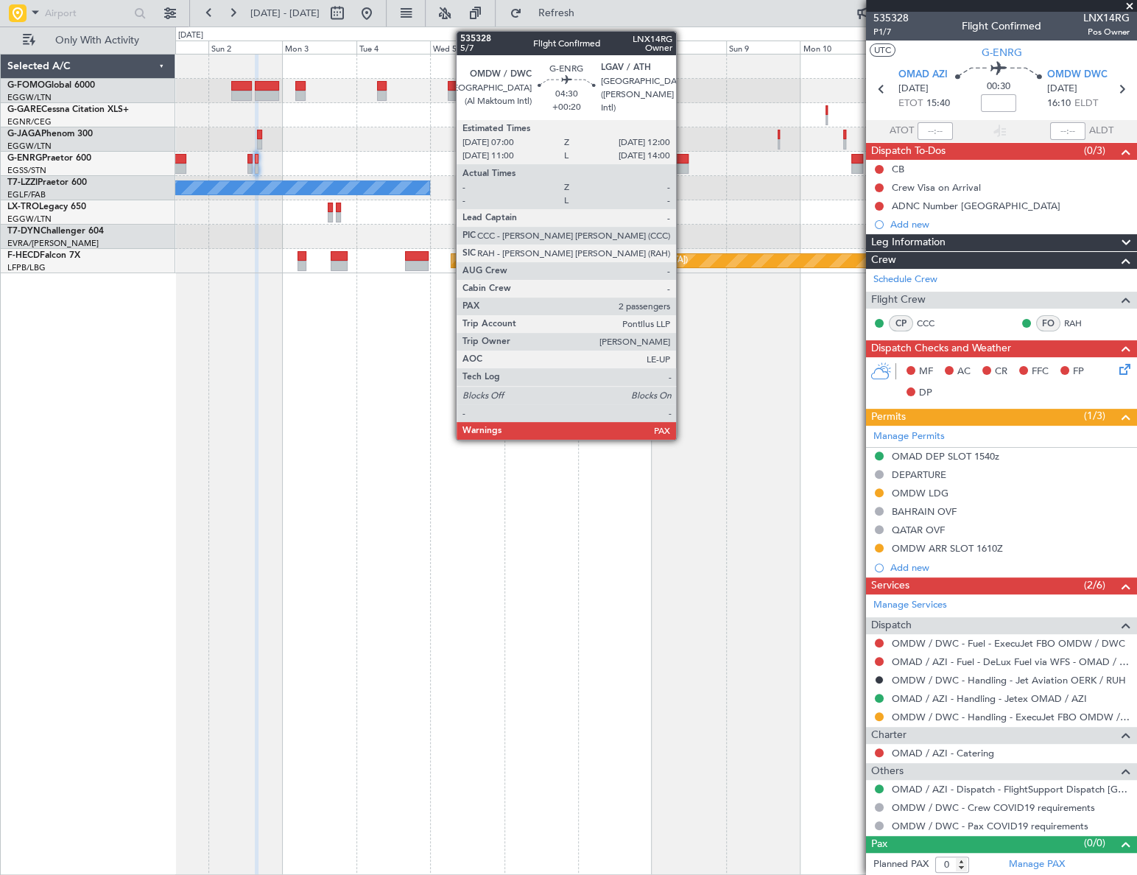
click at [683, 158] on div at bounding box center [680, 159] width 15 height 10
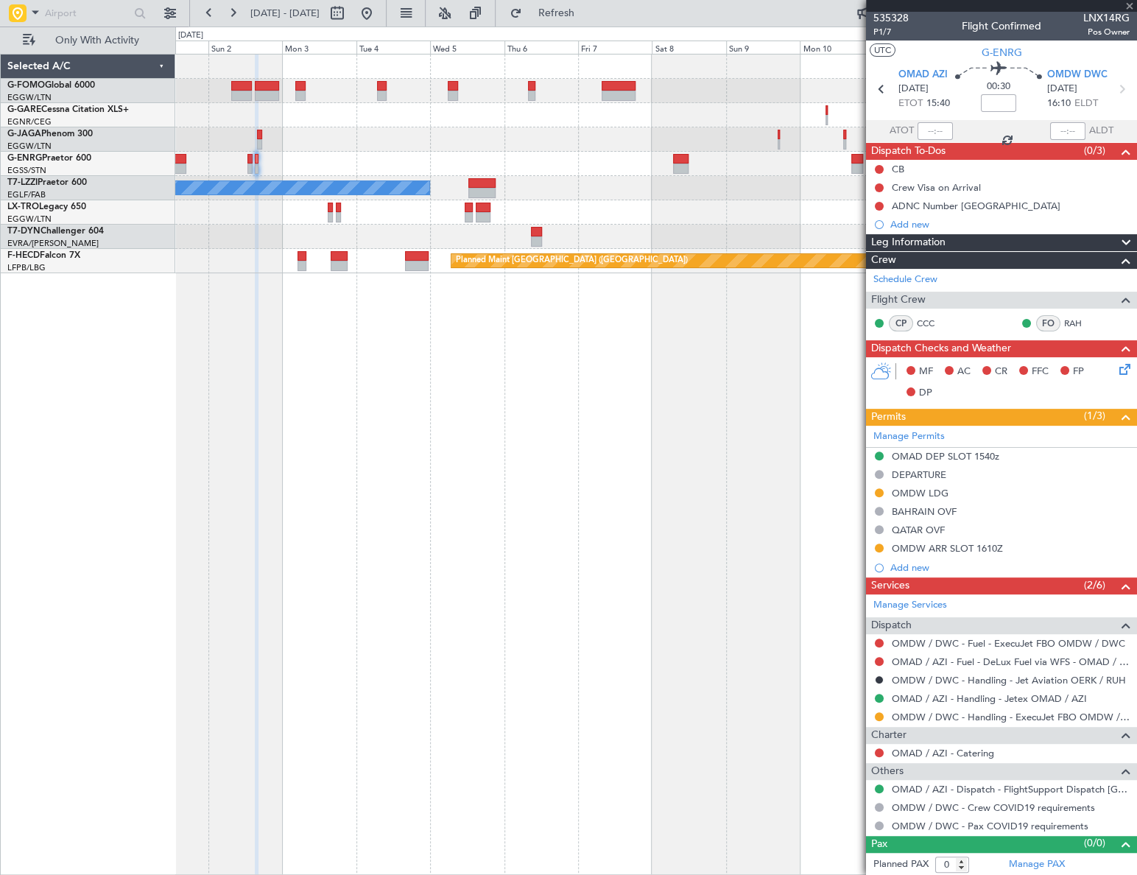
type input "+00:20"
type input "5"
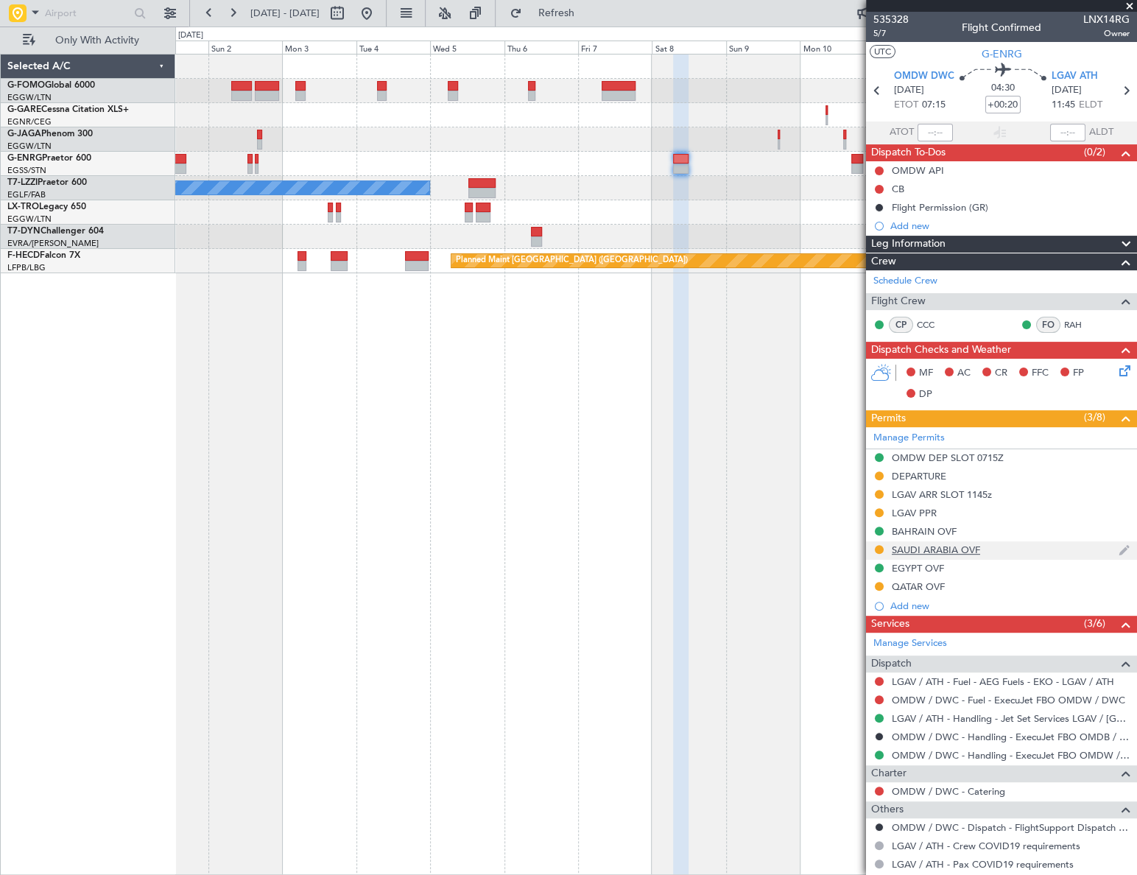
click at [921, 545] on div "SAUDI ARABIA OVF" at bounding box center [936, 549] width 88 height 13
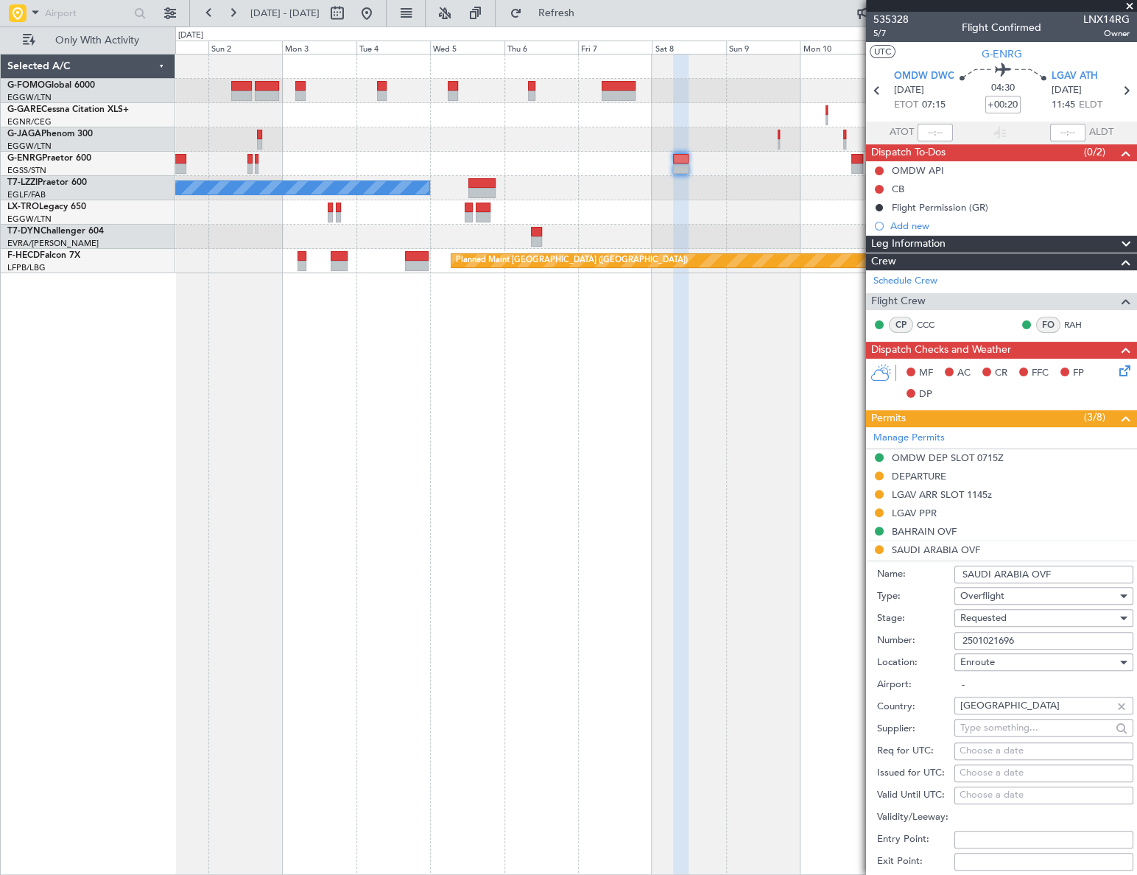
click at [1007, 618] on div "Requested" at bounding box center [1038, 618] width 157 height 22
drag, startPoint x: 1001, startPoint y: 728, endPoint x: 1035, endPoint y: 666, distance: 70.8
click at [1001, 727] on span "Received OK" at bounding box center [1039, 730] width 156 height 22
click at [1030, 633] on input "2501021696" at bounding box center [1043, 641] width 179 height 18
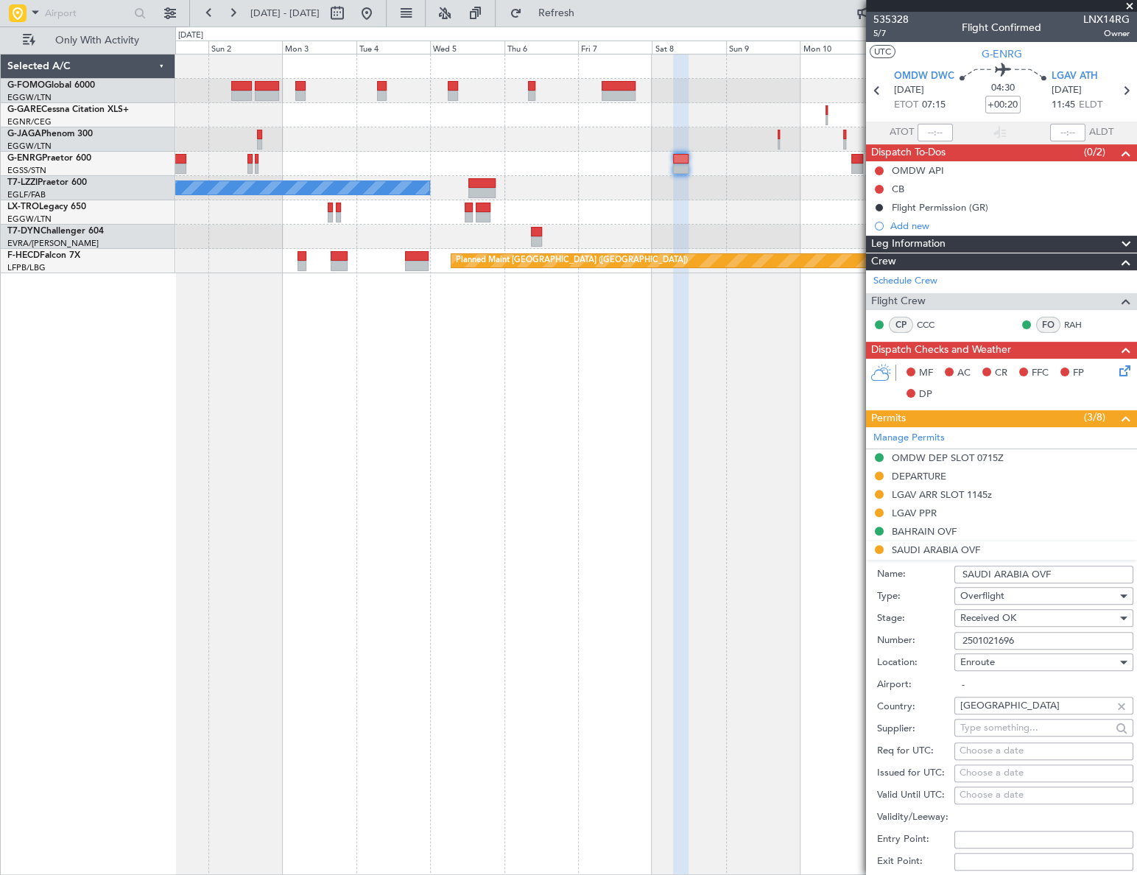
click at [1030, 633] on input "2501021696" at bounding box center [1043, 641] width 179 height 18
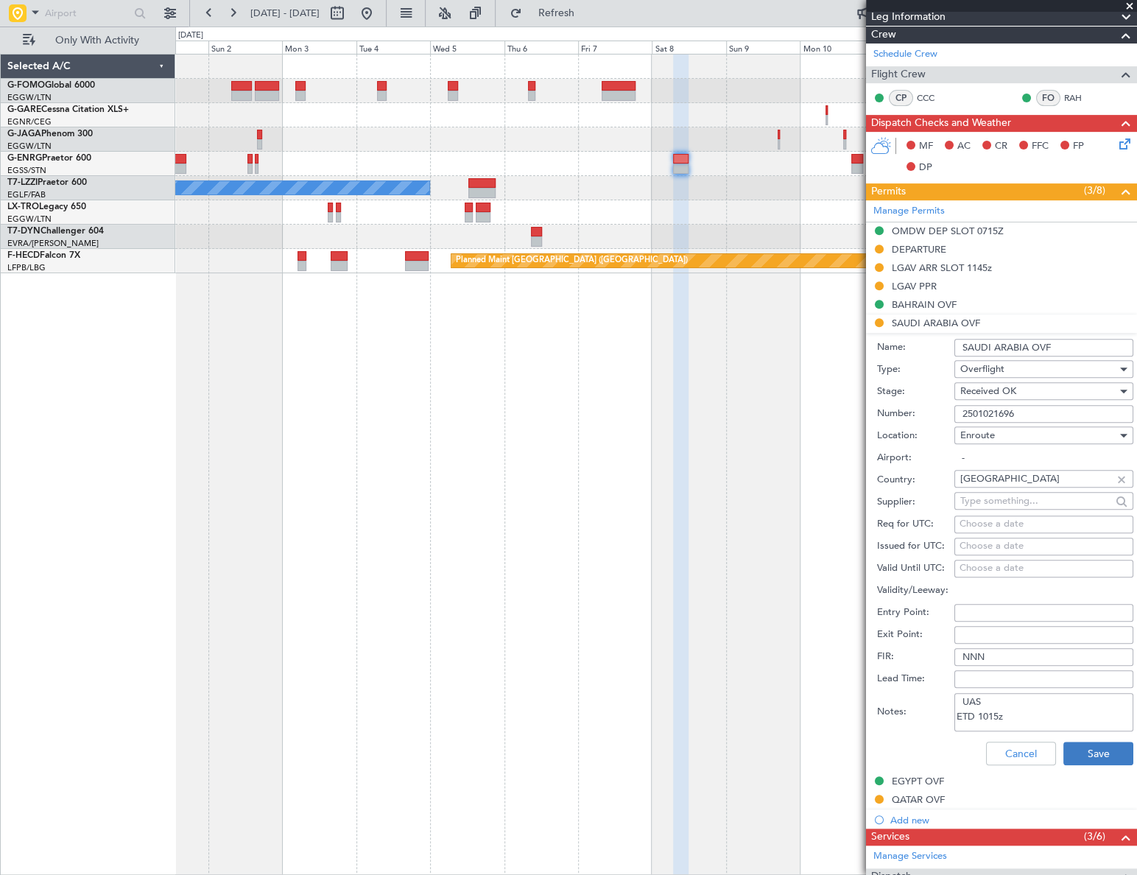
scroll to position [267, 0]
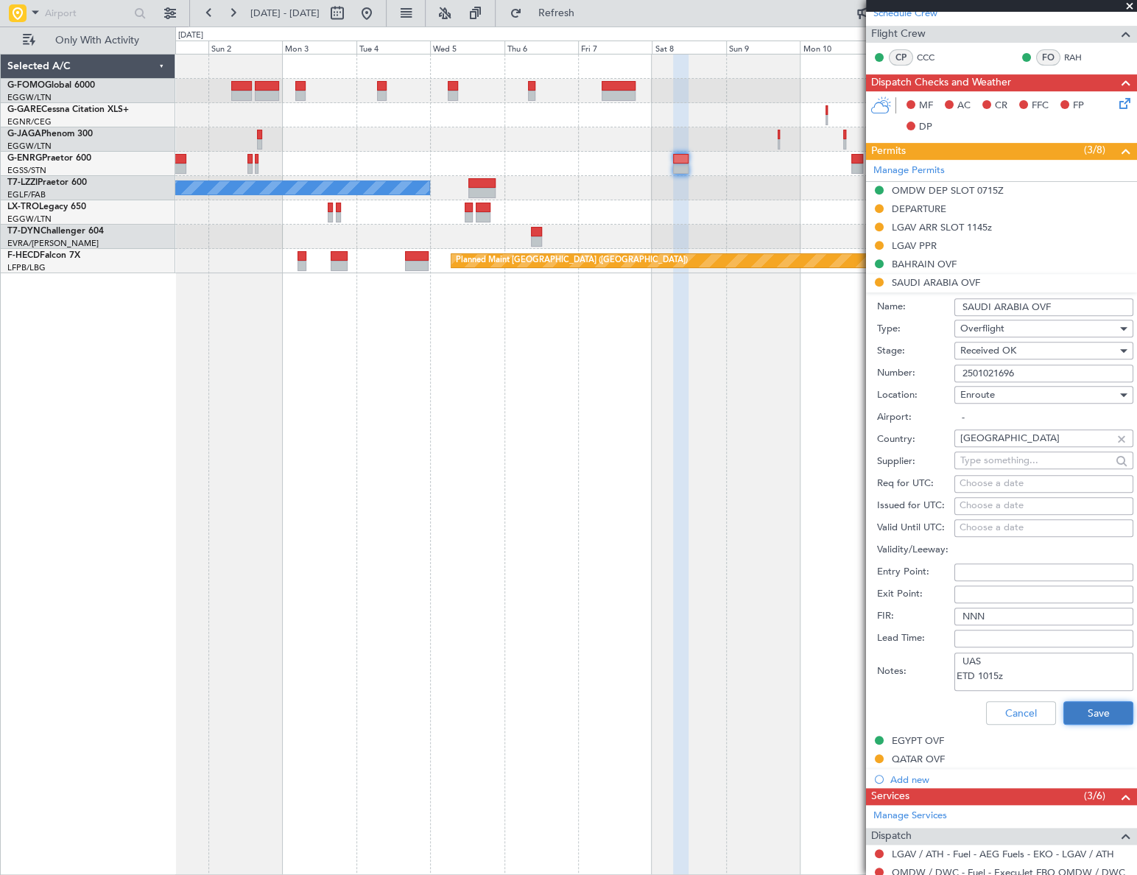
click at [1092, 713] on button "Save" at bounding box center [1098, 713] width 70 height 24
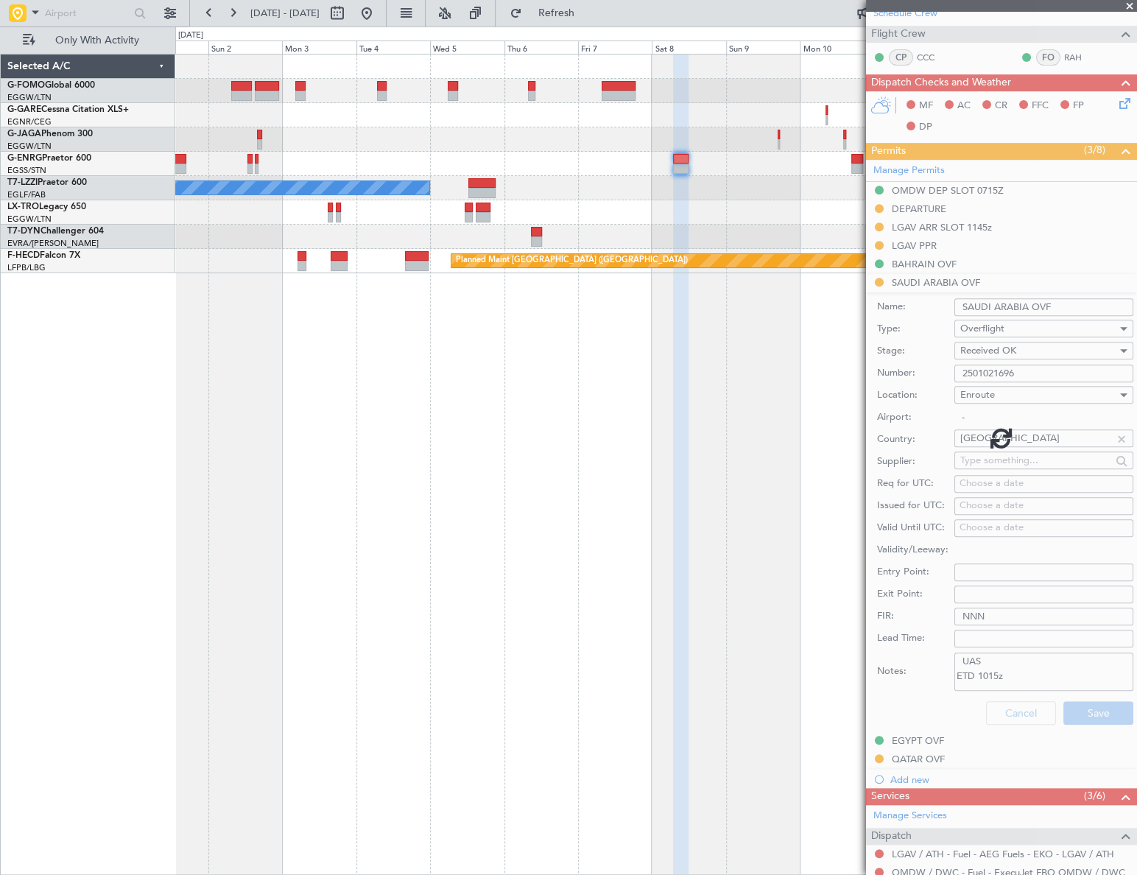
scroll to position [141, 0]
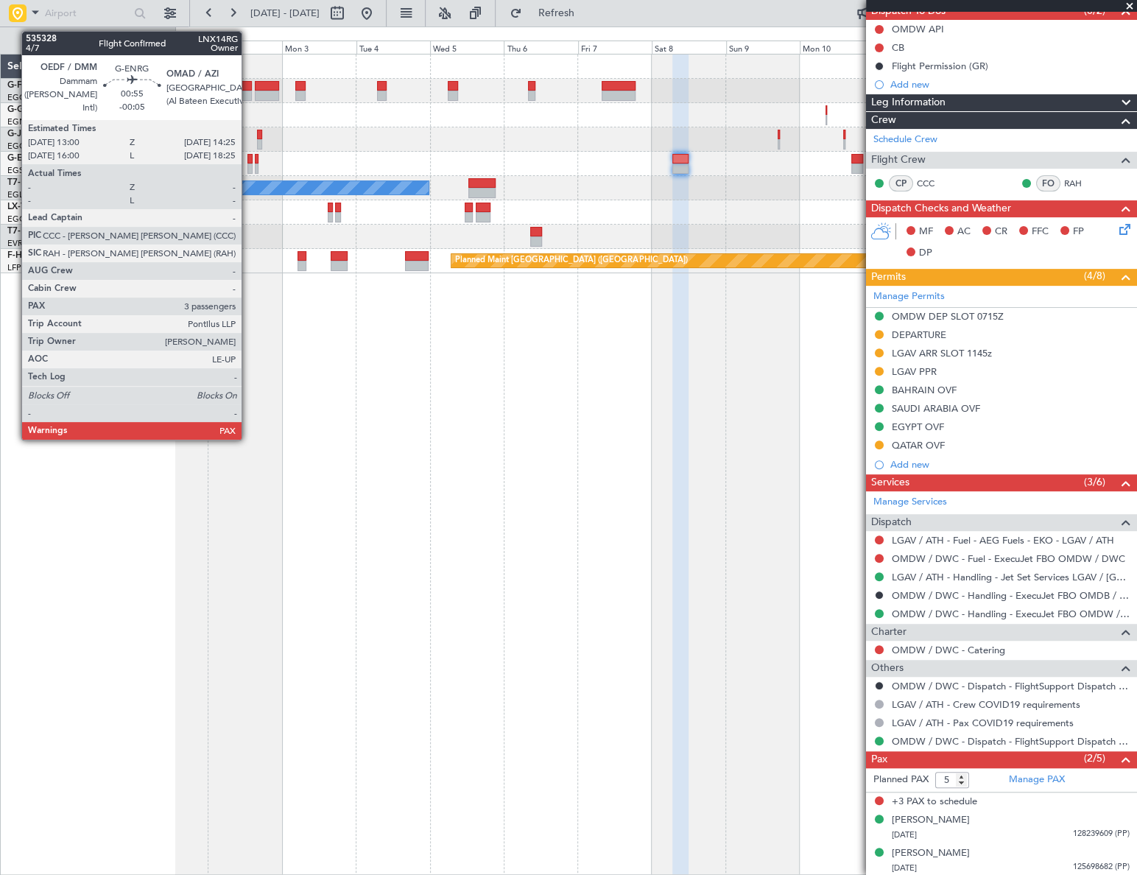
click at [248, 165] on div at bounding box center [249, 168] width 4 height 10
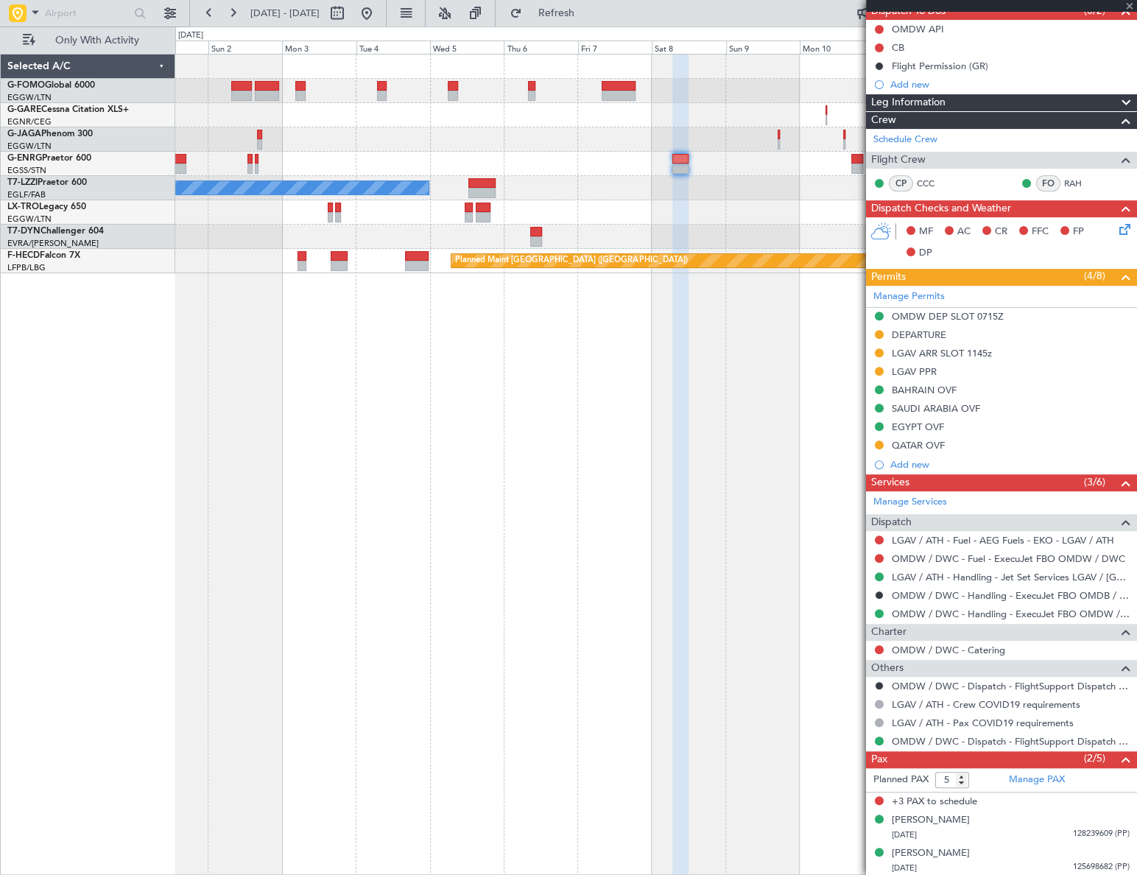
type input "-00:05"
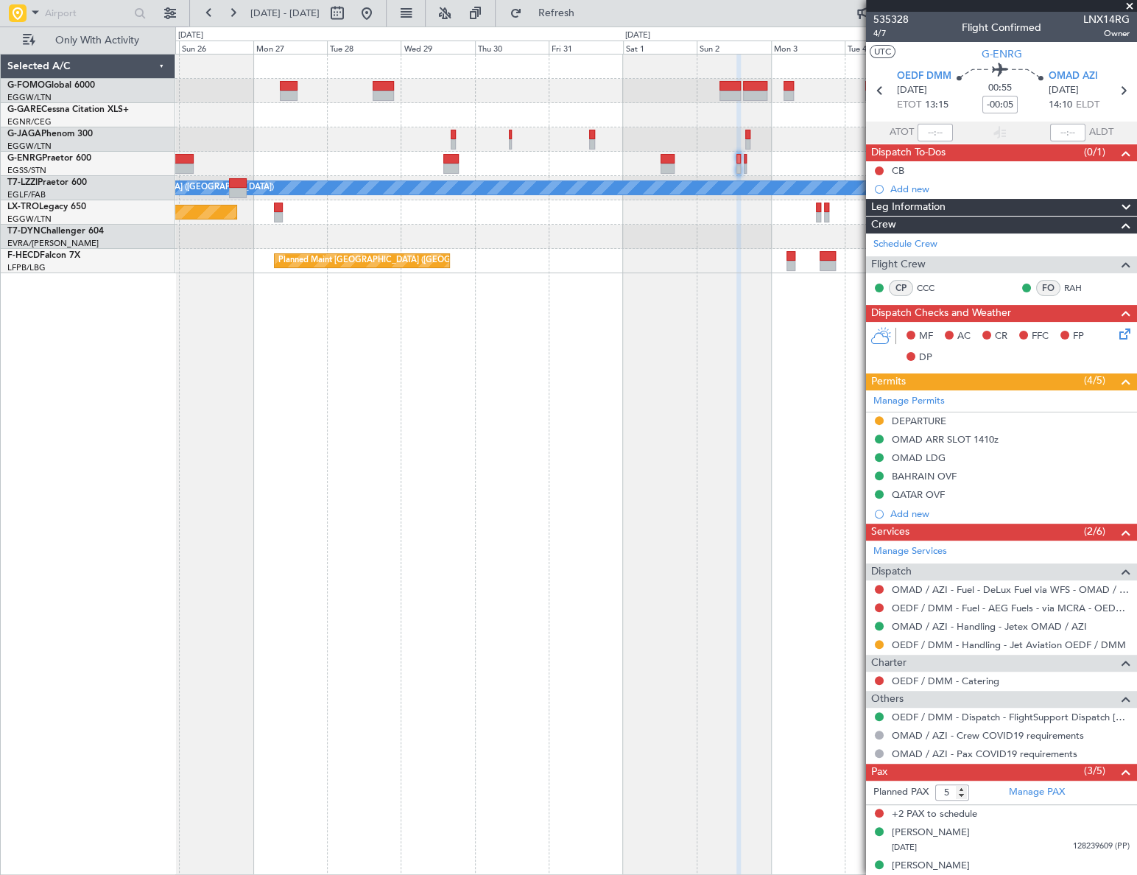
click at [888, 519] on fb-app "01 Nov 2025 - 14 Nov 2025 Refresh Quick Links Only With Activity A/C Unavailabl…" at bounding box center [568, 443] width 1137 height 864
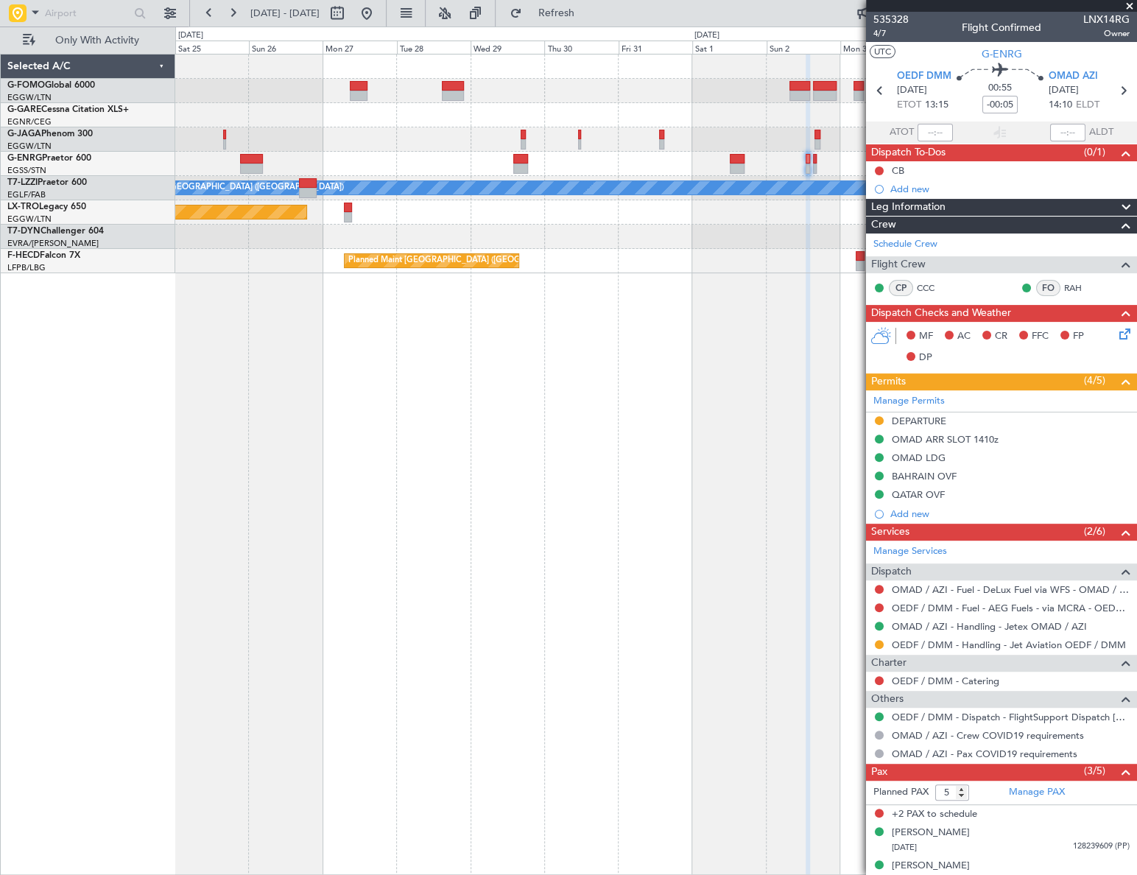
click at [967, 543] on fb-app "01 Nov 2025 - 14 Nov 2025 Refresh Quick Links Only With Activity A/C Unavailabl…" at bounding box center [568, 443] width 1137 height 864
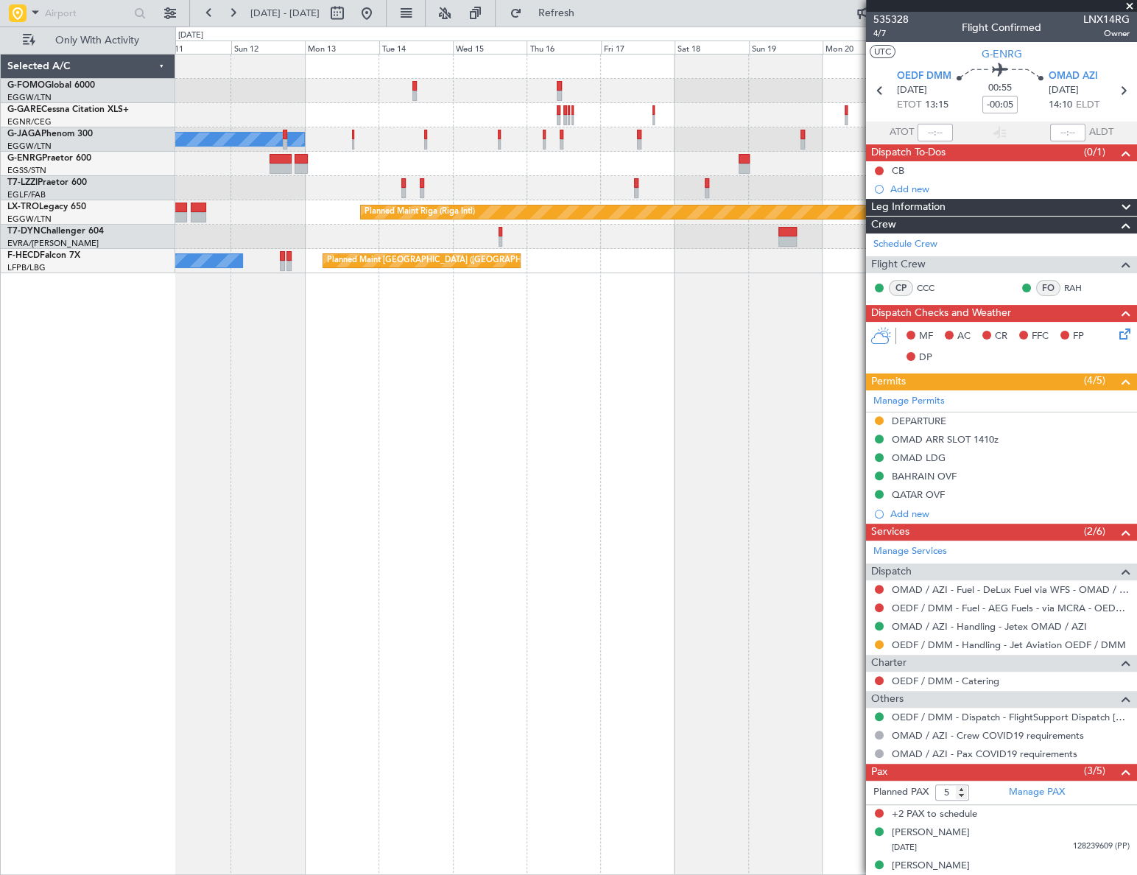
click at [1061, 479] on fb-app "01 Nov 2025 - 14 Nov 2025 Refresh Quick Links Only With Activity No Crew A/C Un…" at bounding box center [568, 443] width 1137 height 864
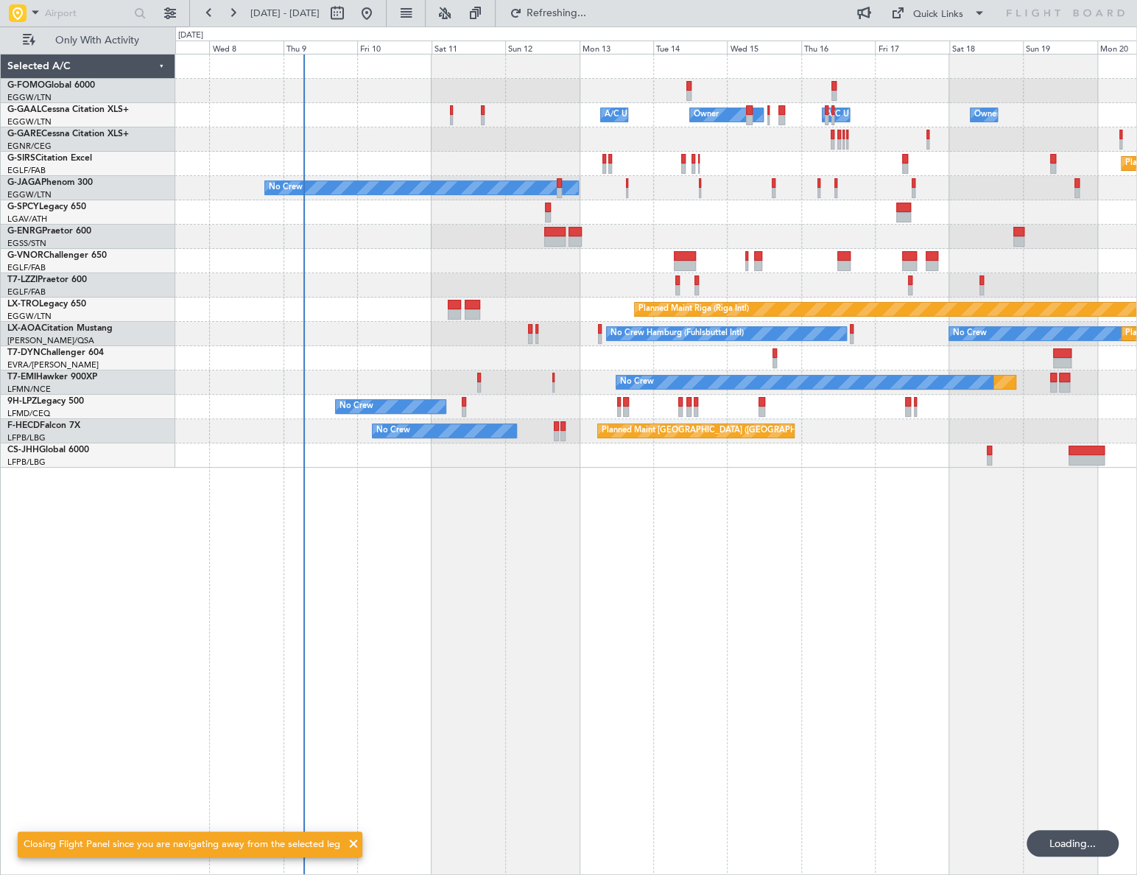
click at [362, 578] on div "Owner Owner A/C Unavailable A/C Unavailable Owner Planned Maint Oxford (Kidling…" at bounding box center [656, 464] width 962 height 821
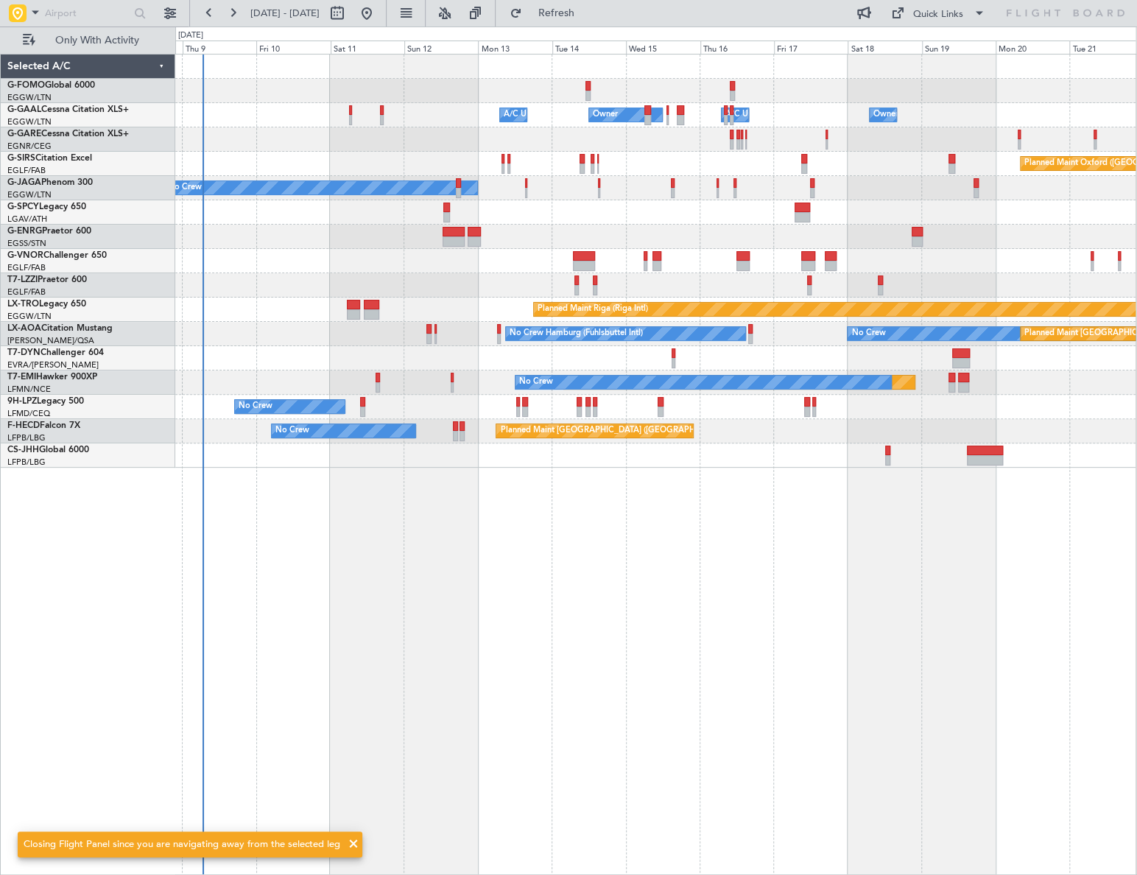
click at [356, 515] on div "Owner Owner A/C Unavailable A/C Unavailable Owner Planned Maint Oxford (Kidling…" at bounding box center [655, 464] width 961 height 821
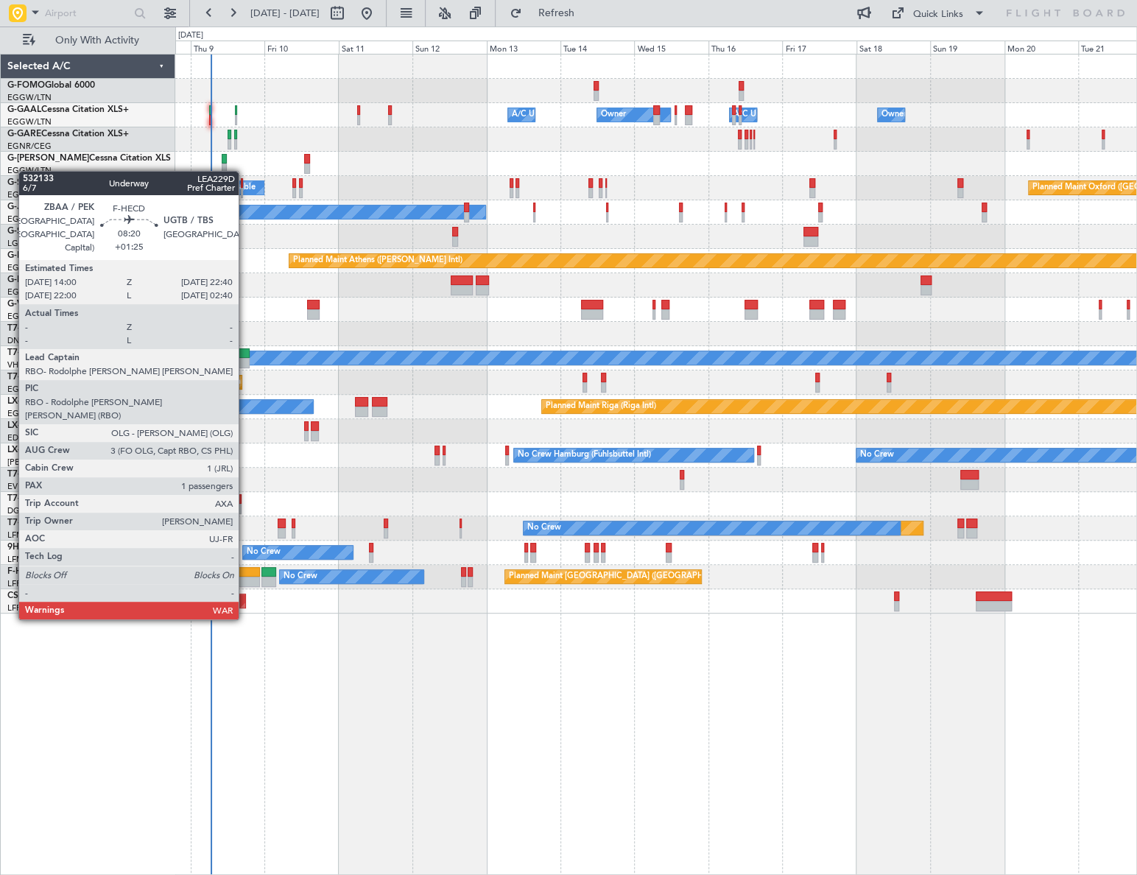
click at [245, 577] on div at bounding box center [246, 582] width 27 height 10
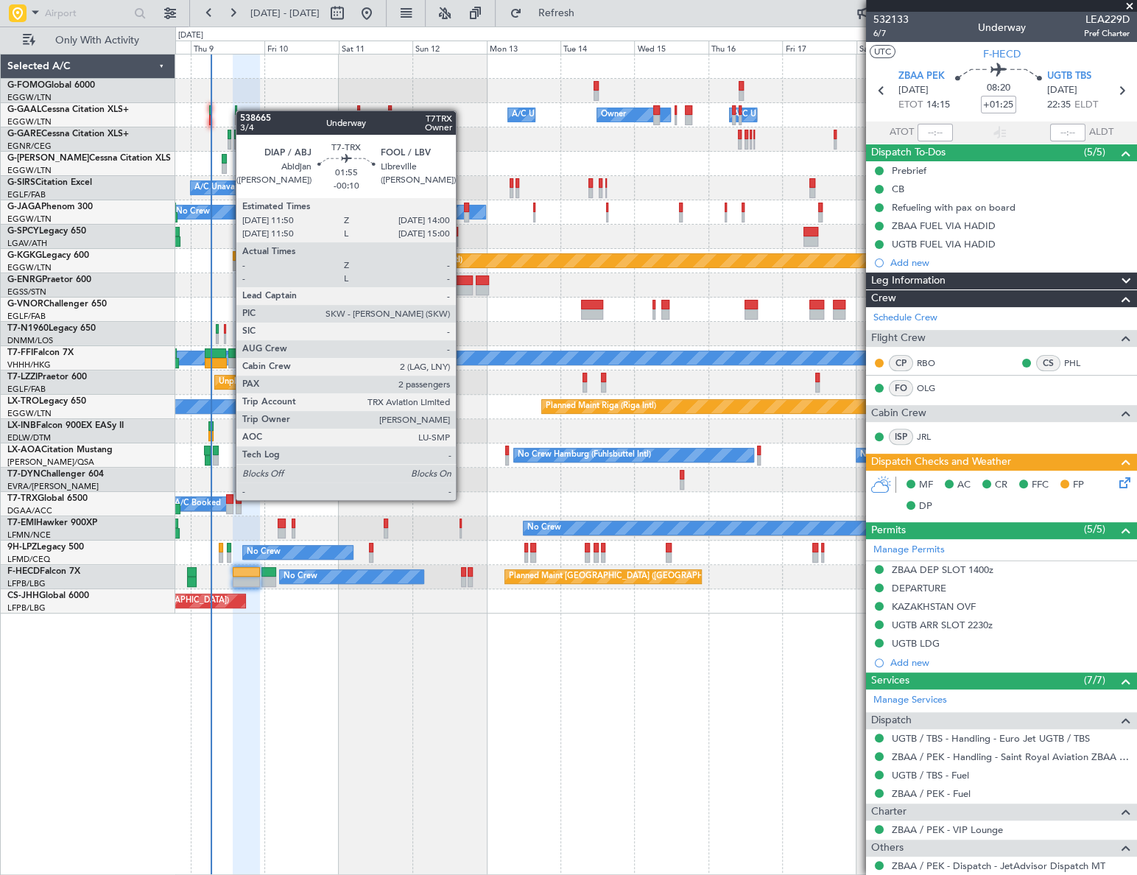
click at [228, 500] on div at bounding box center [229, 499] width 7 height 10
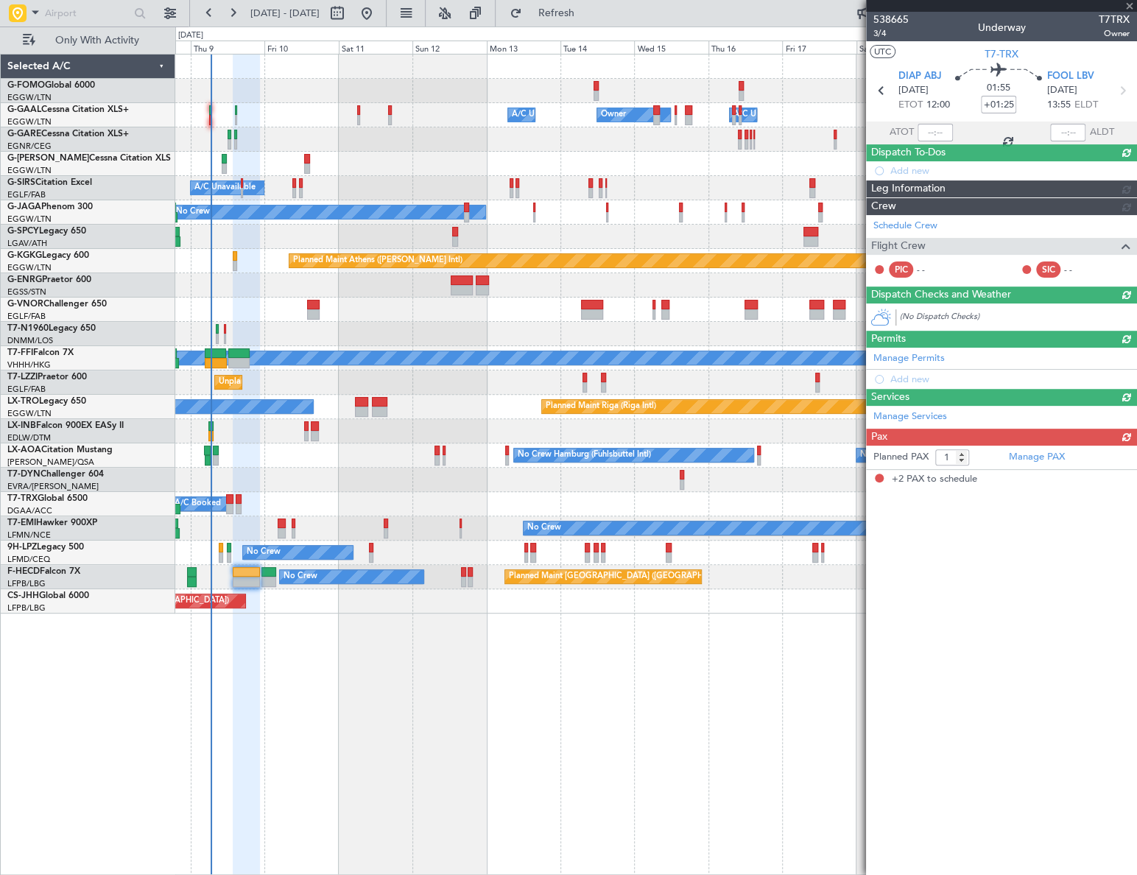
type input "-00:10"
type input "2"
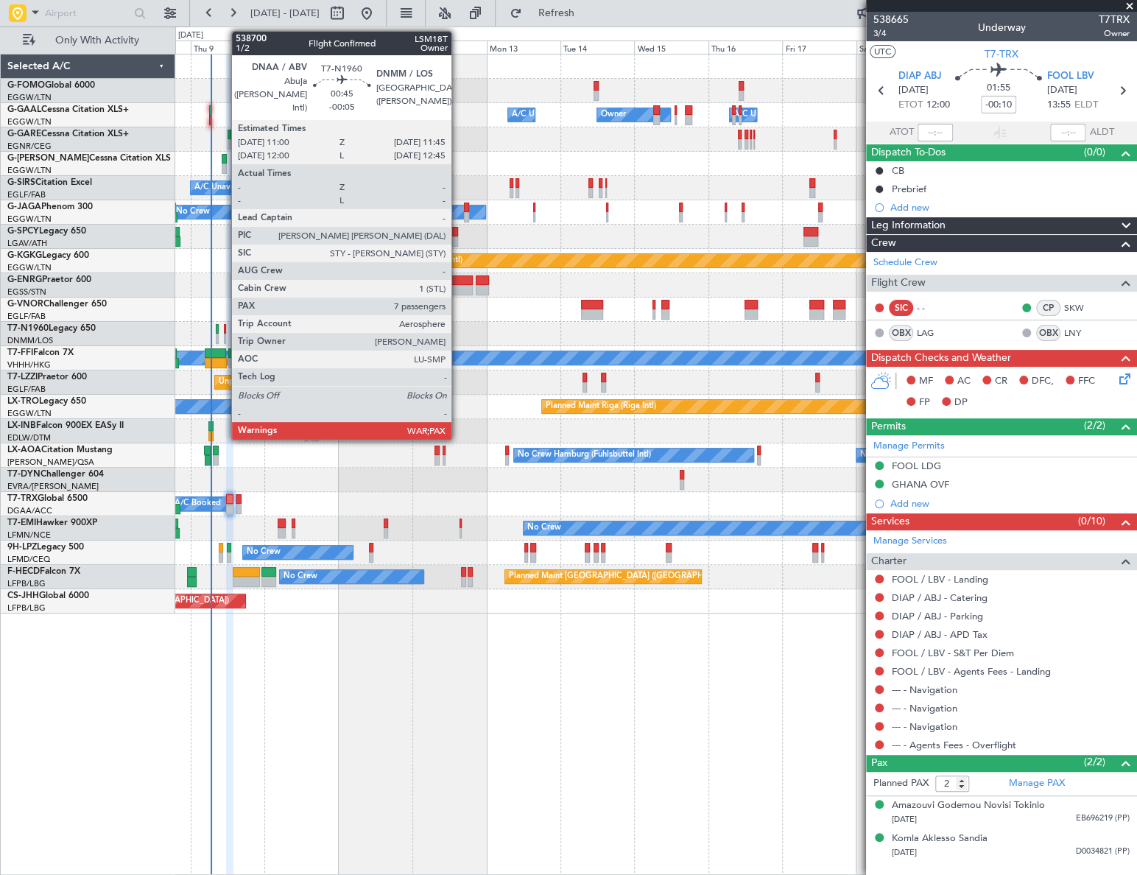
click at [224, 334] on div at bounding box center [225, 339] width 3 height 10
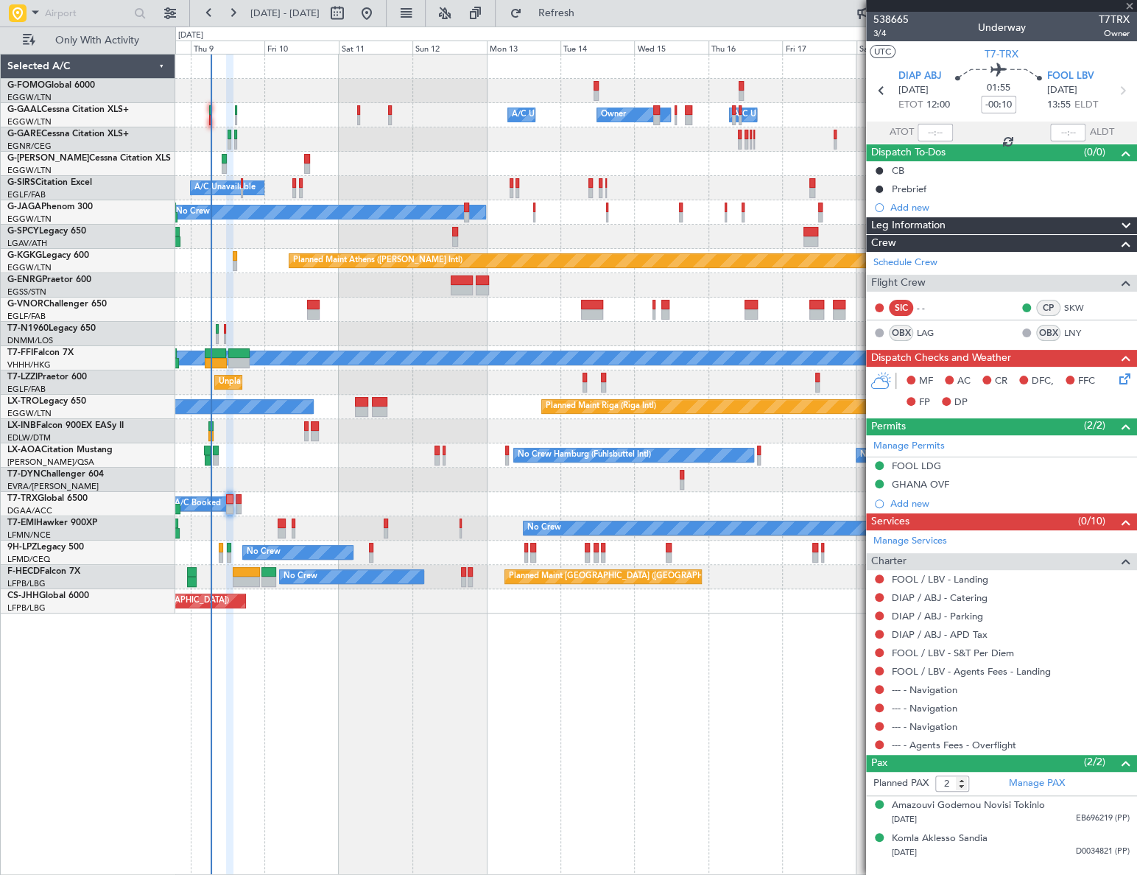
type input "-00:05"
type input "7"
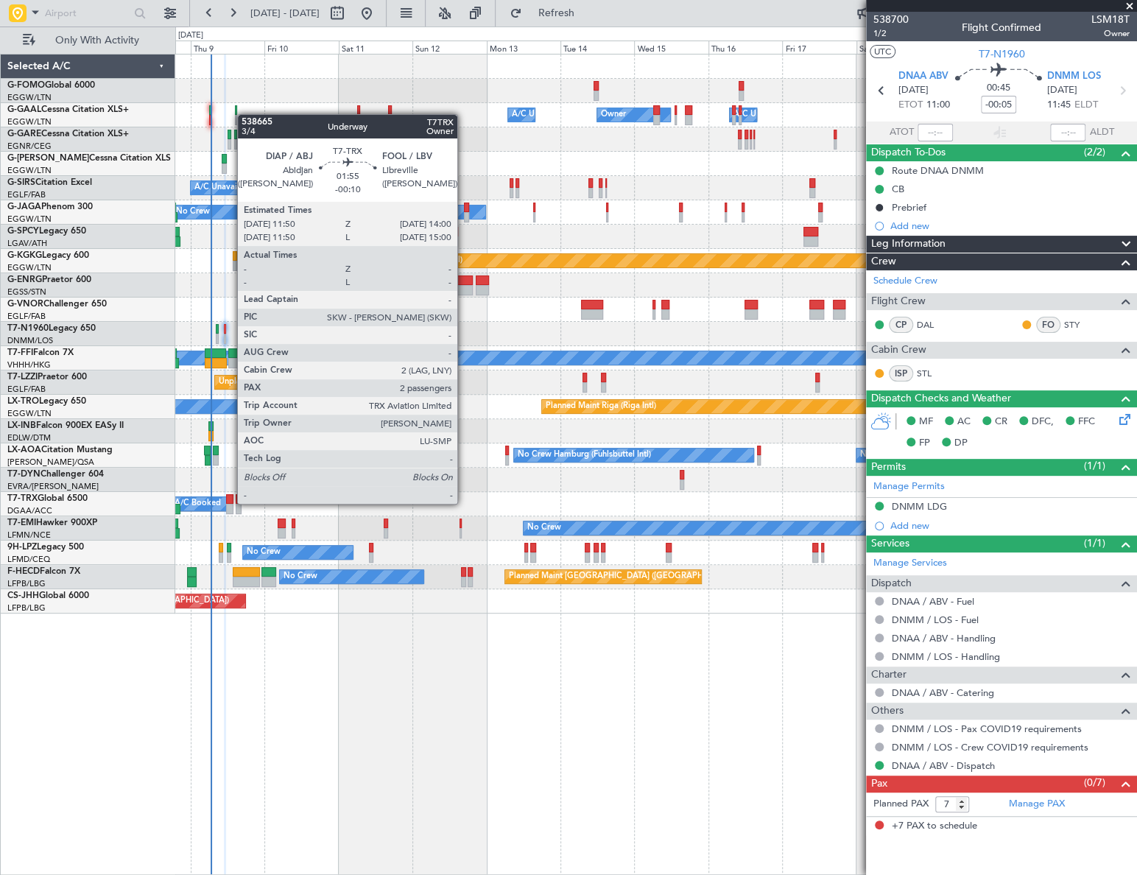
click at [230, 504] on div at bounding box center [229, 509] width 7 height 10
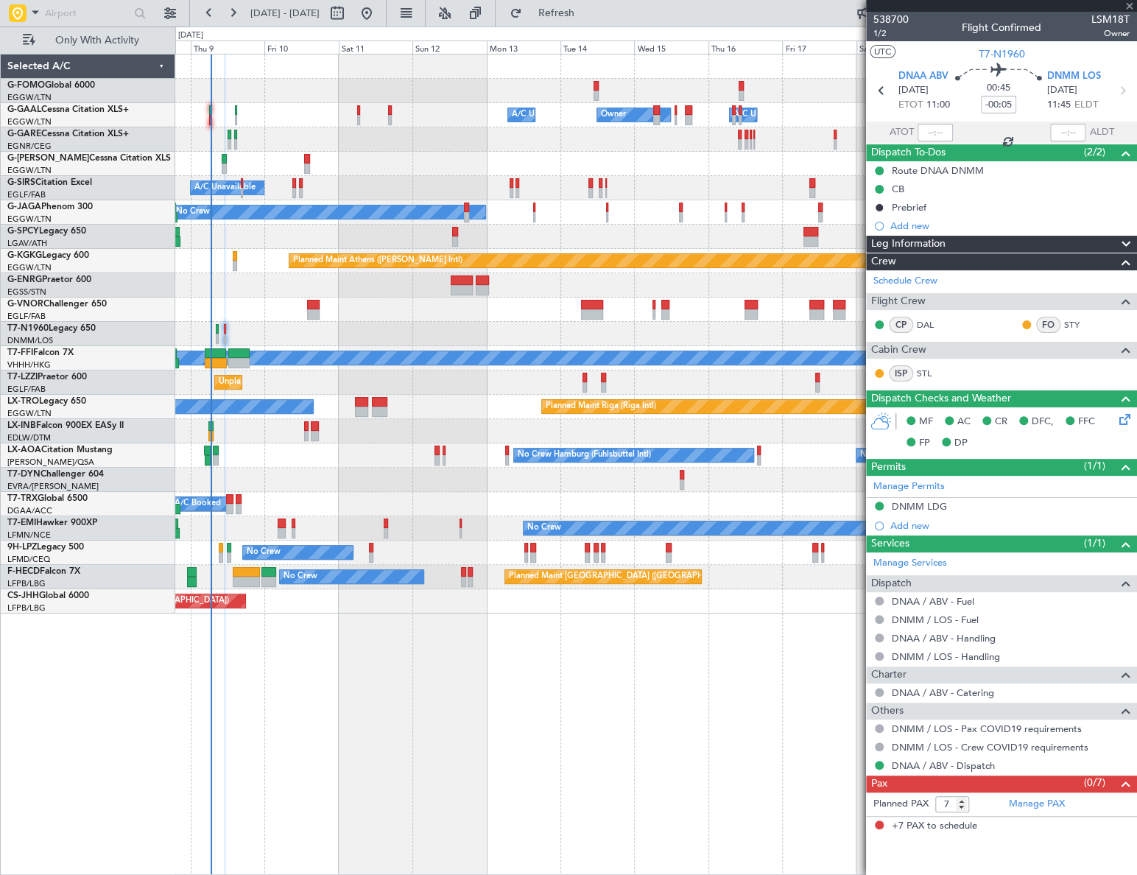
type input "-00:10"
type input "2"
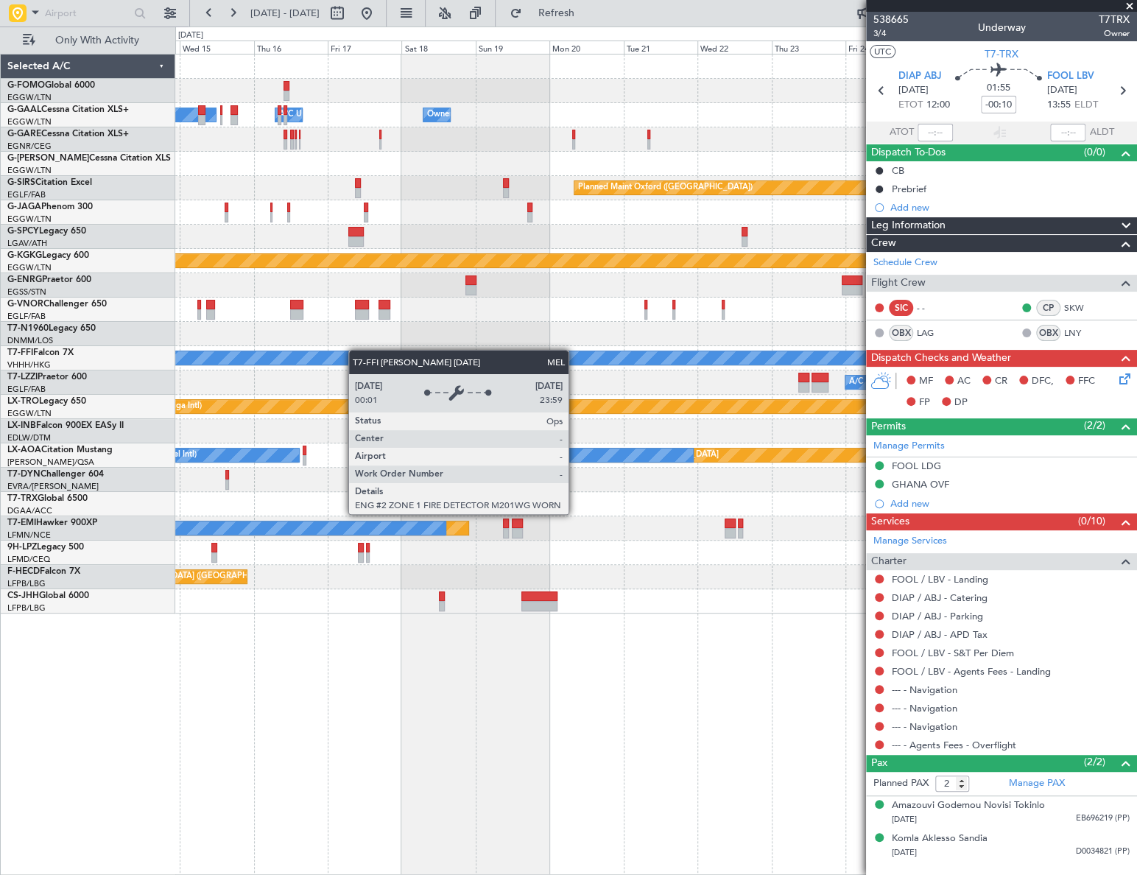
click at [250, 363] on div "Owner Owner A/C Unavailable Owner Owner A/C Unavailable Planned Maint Oxford (K…" at bounding box center [655, 333] width 961 height 559
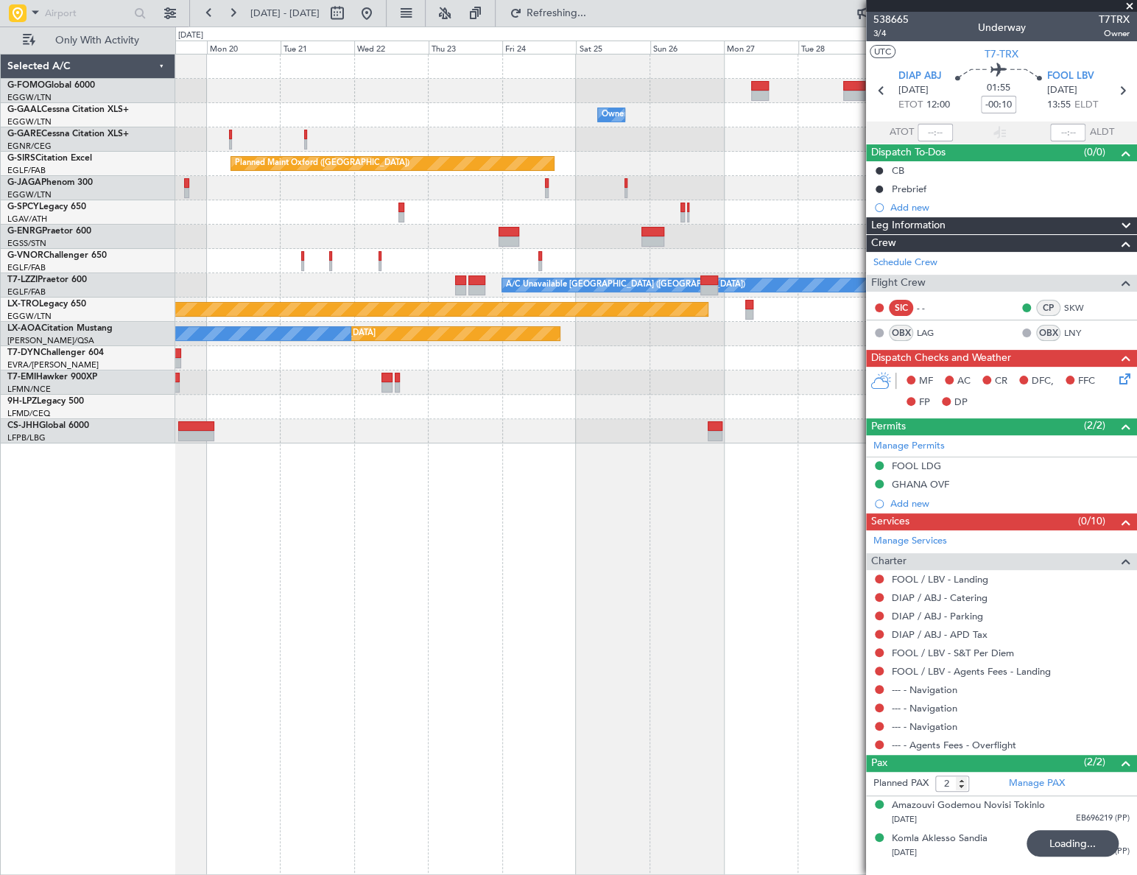
click at [266, 405] on div "Owner Owner Owner A/C Unavailable Planned Maint Oxford (Kidlington) Planned Mai…" at bounding box center [655, 248] width 960 height 389
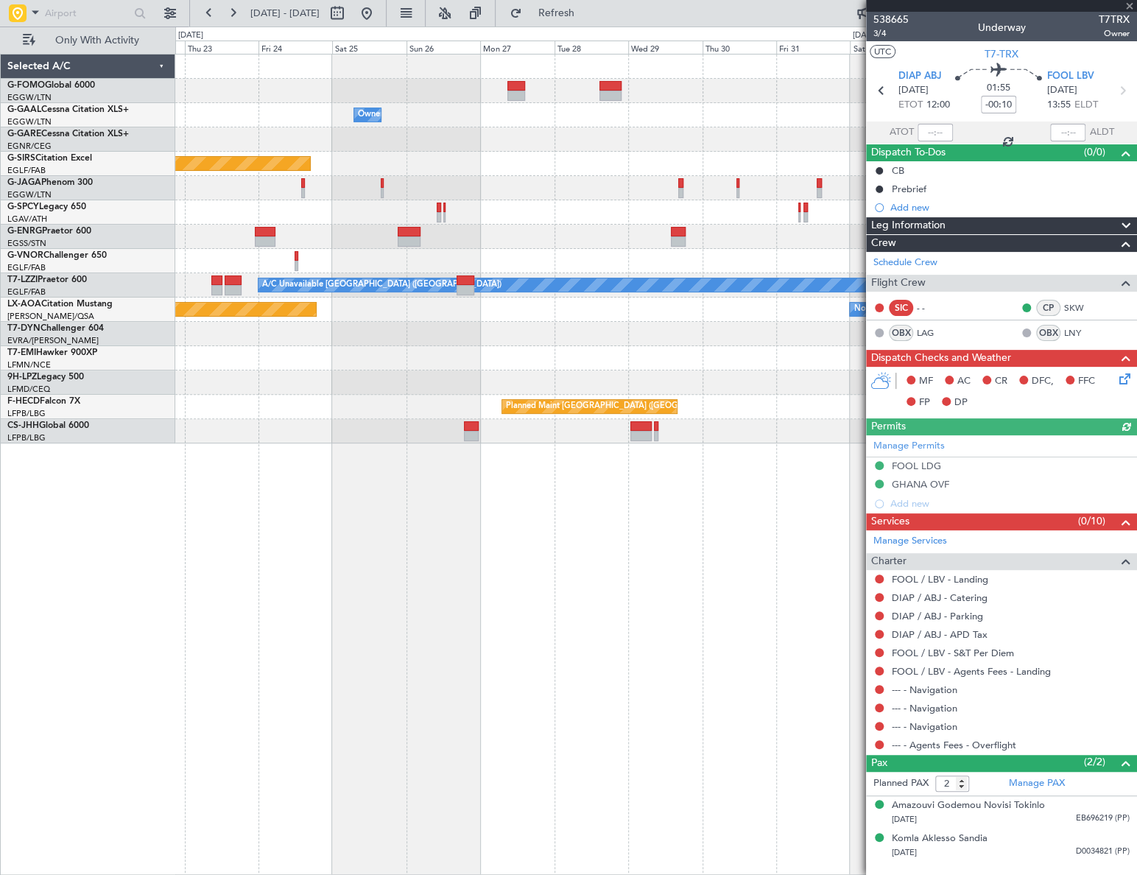
click at [276, 493] on div "Owner Owner Planned Maint Oxford (Kidlington) Planned Maint Bournemouth Planned…" at bounding box center [656, 464] width 962 height 821
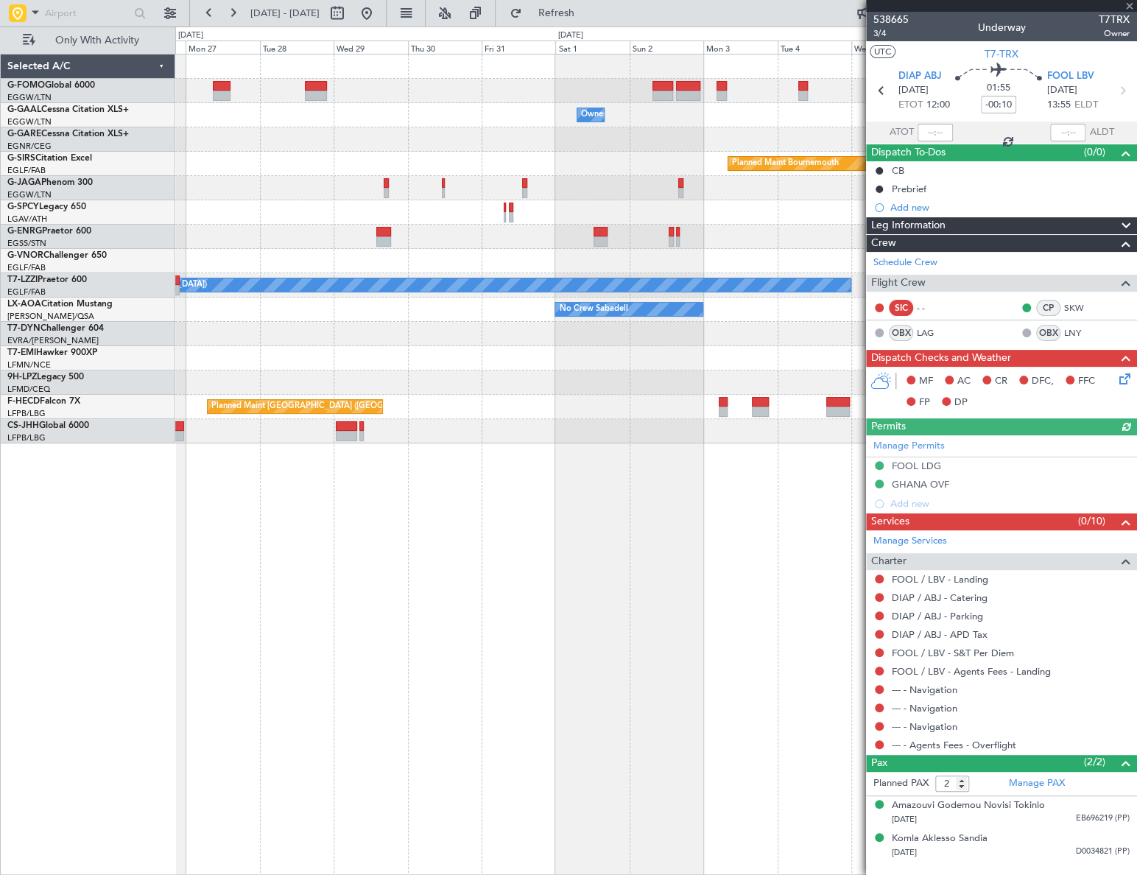
click at [589, 460] on div "Owner Owner Planned Maint Bournemouth Planned Maint Bournemouth Planned Maint O…" at bounding box center [656, 464] width 962 height 821
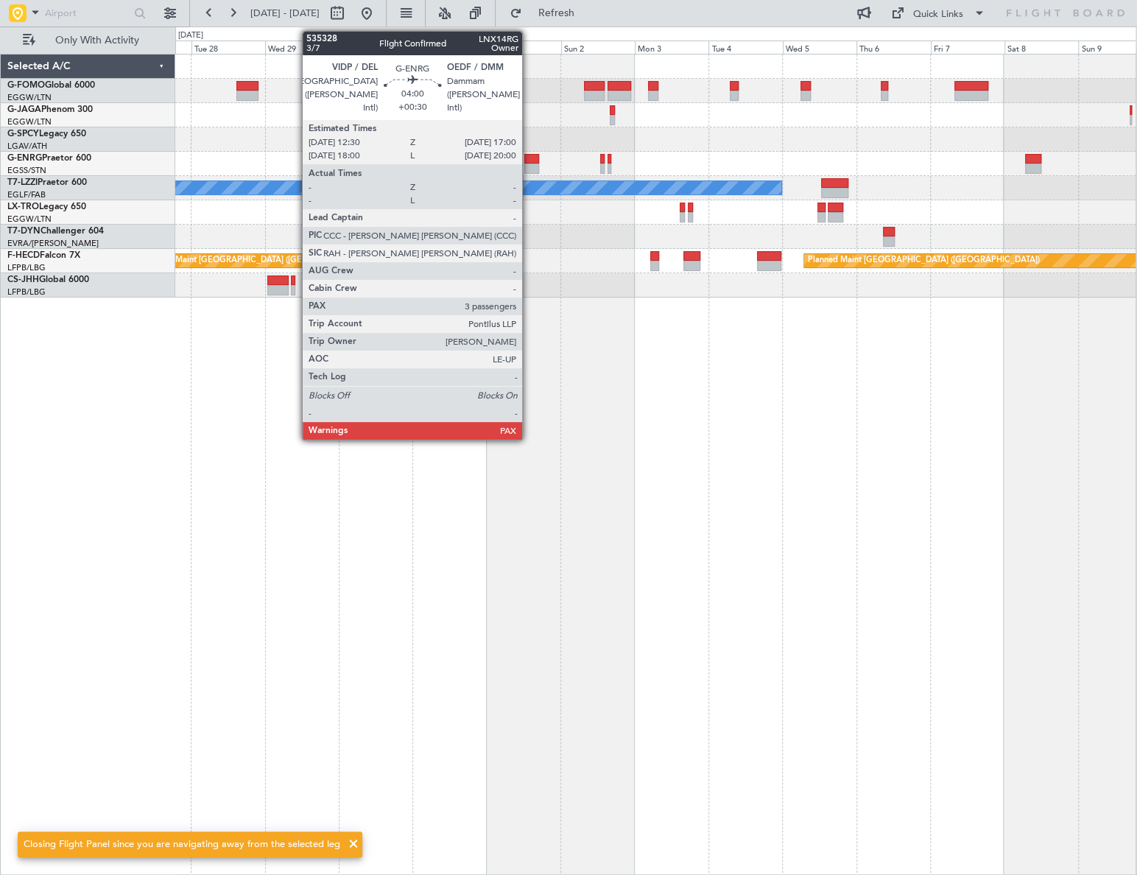
click at [529, 161] on div at bounding box center [531, 159] width 14 height 10
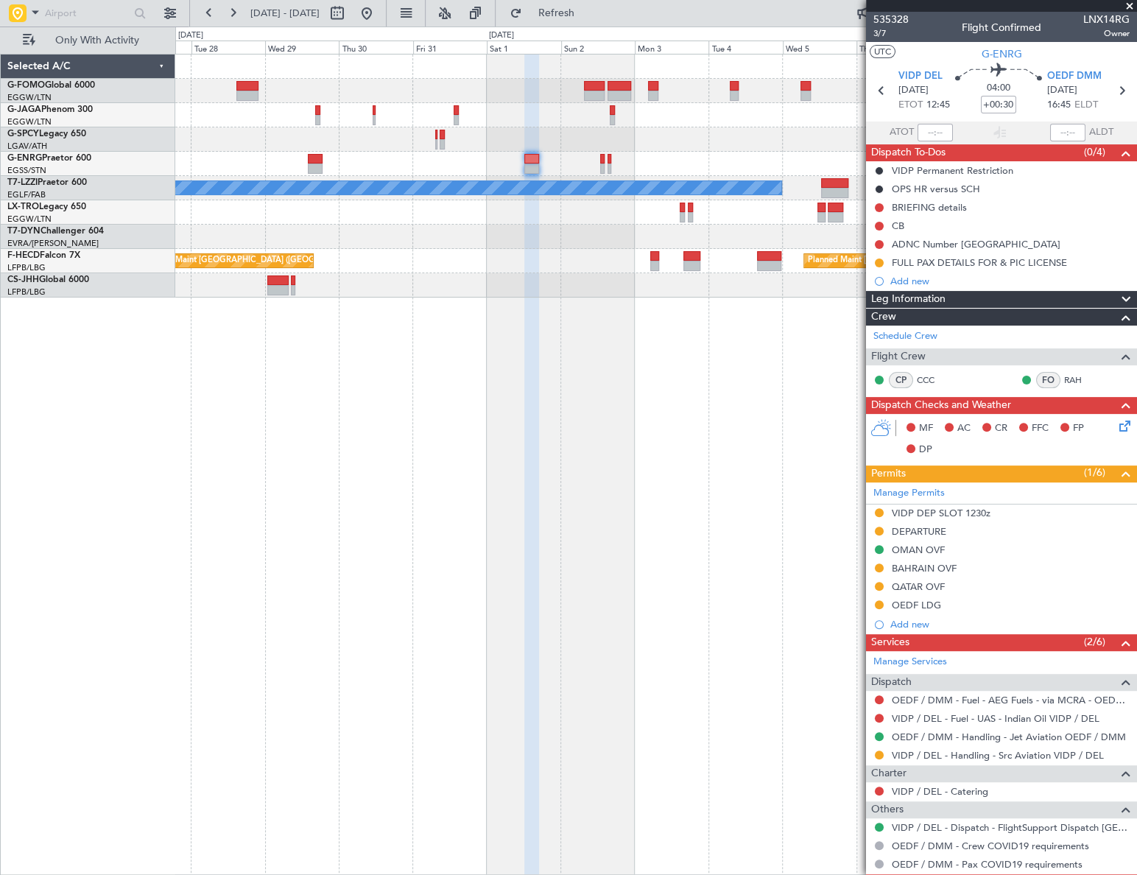
click at [929, 295] on span "Leg Information" at bounding box center [908, 299] width 74 height 17
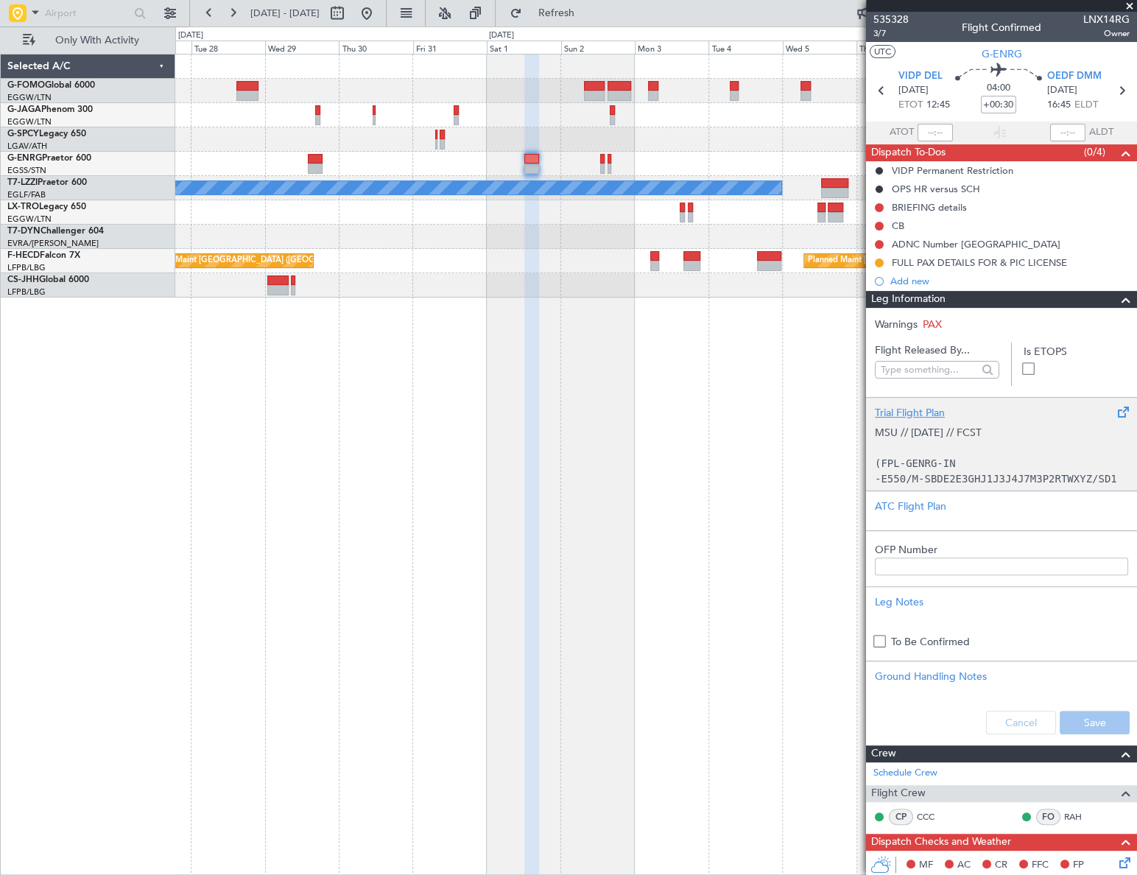
click at [920, 464] on code "(FPL-GENRG-IN" at bounding box center [915, 463] width 81 height 12
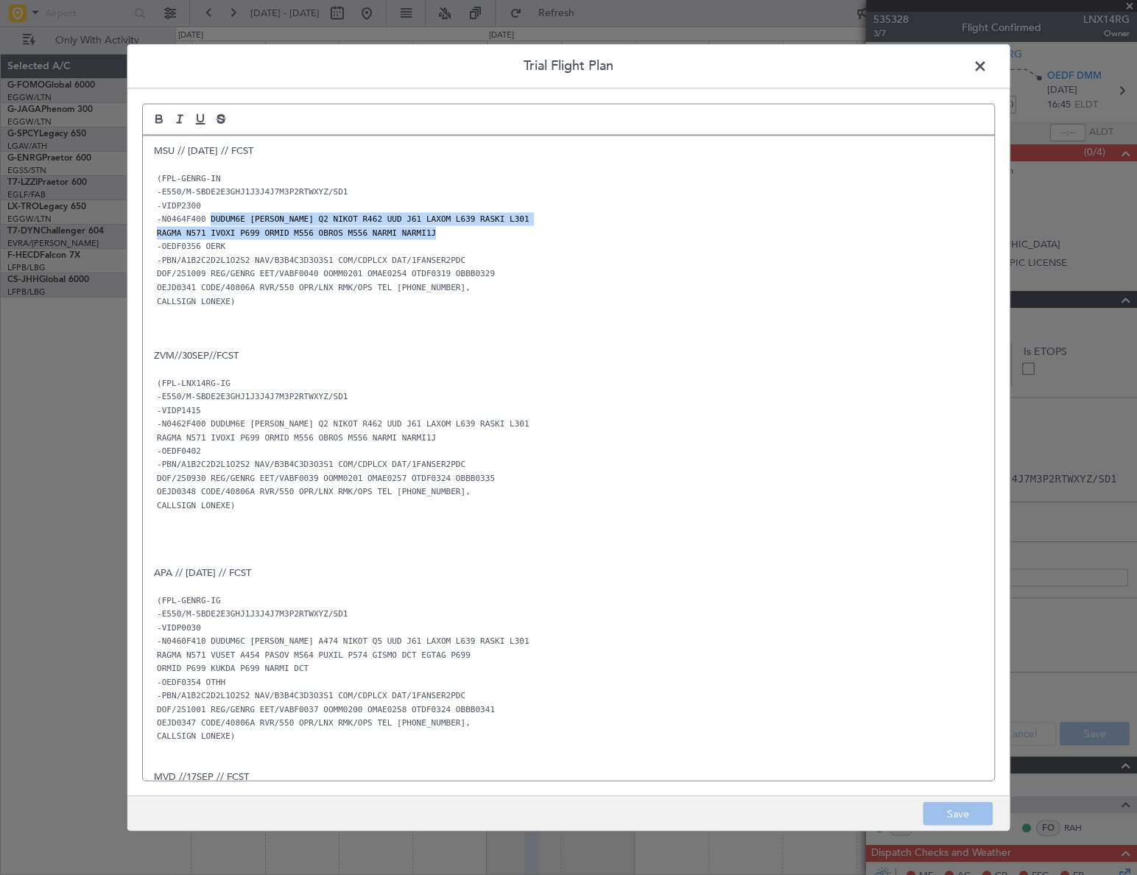
drag, startPoint x: 205, startPoint y: 218, endPoint x: 418, endPoint y: 228, distance: 213.8
click at [418, 228] on div "MSU // 07OCT // FCST (FPL-GENRG-IN -E550/M-SBDE2E3GHJ1J3J4J7M3P2RTWXYZ/SD1 -VID…" at bounding box center [568, 457] width 851 height 644
copy div "DUDUM6E DUDUM Q2 NIKOT R462 UUD J61 LAXOM L639 RASKI L301 RAGMA N571 IVOXI P699…"
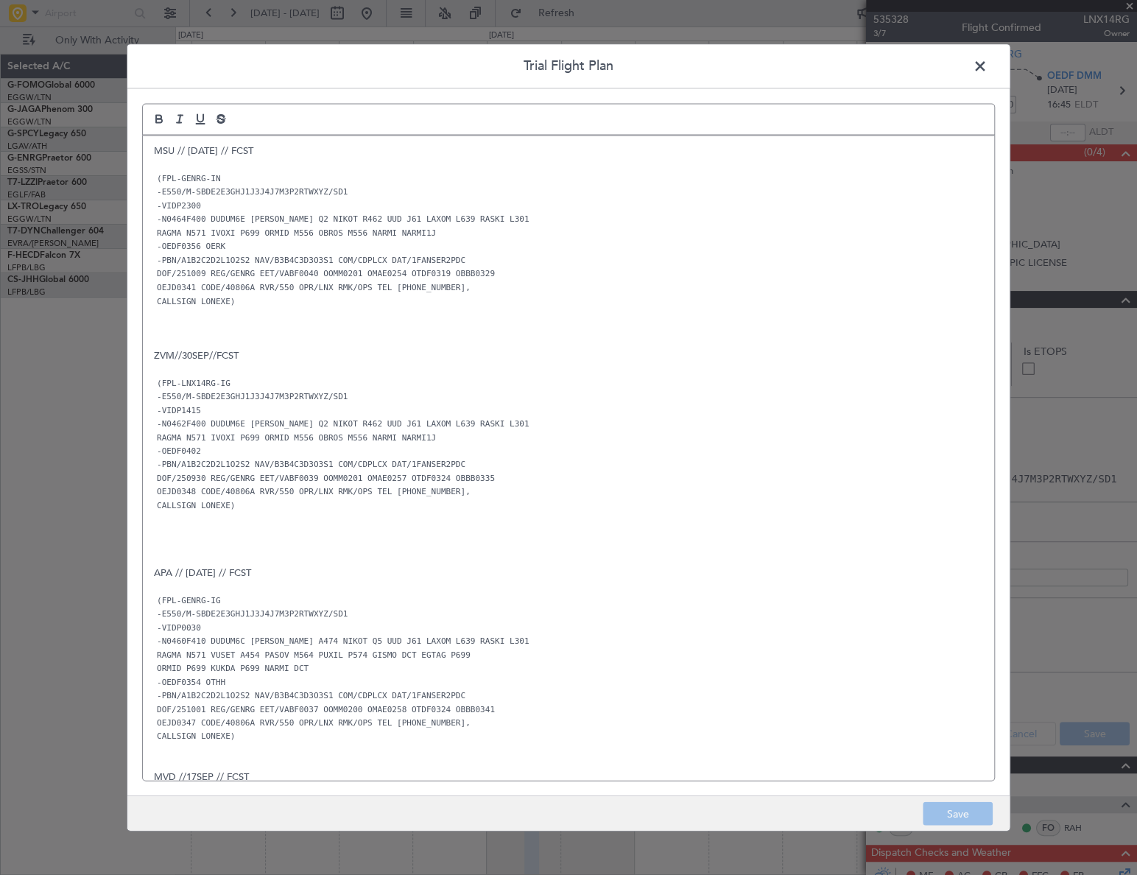
click at [987, 66] on span at bounding box center [987, 69] width 0 height 29
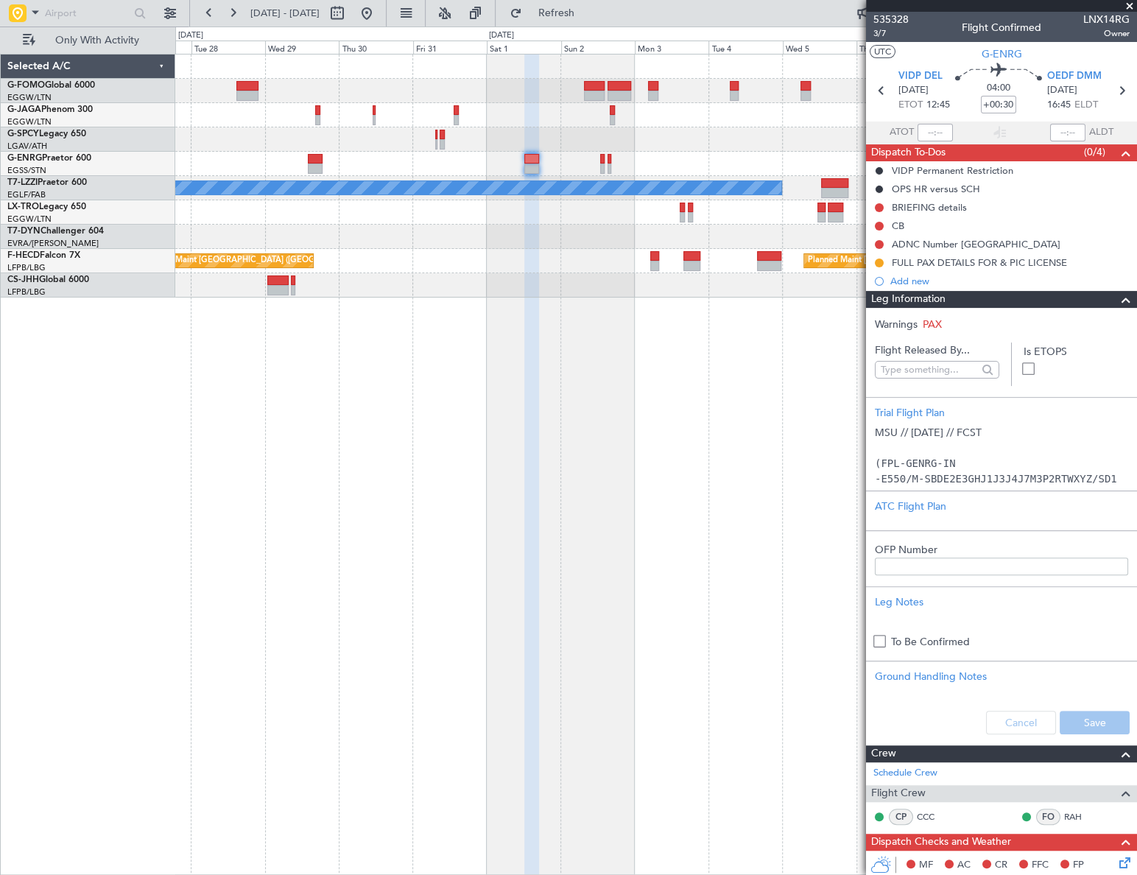
click at [1117, 302] on span at bounding box center [1126, 300] width 18 height 18
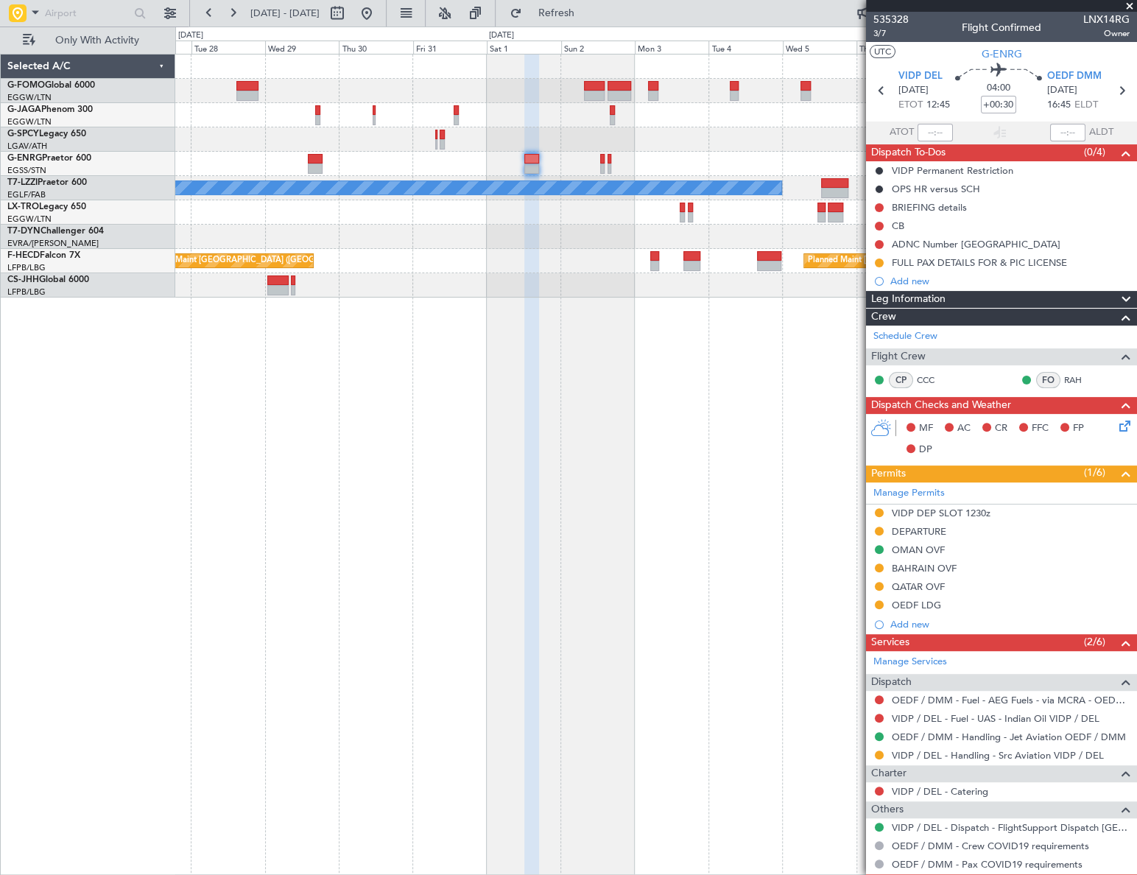
click at [554, 547] on div "A/C Unavailable London (Luton) Planned Maint Riga (Riga Intl) Planned Maint Par…" at bounding box center [655, 464] width 961 height 821
click at [379, 10] on button at bounding box center [367, 13] width 24 height 24
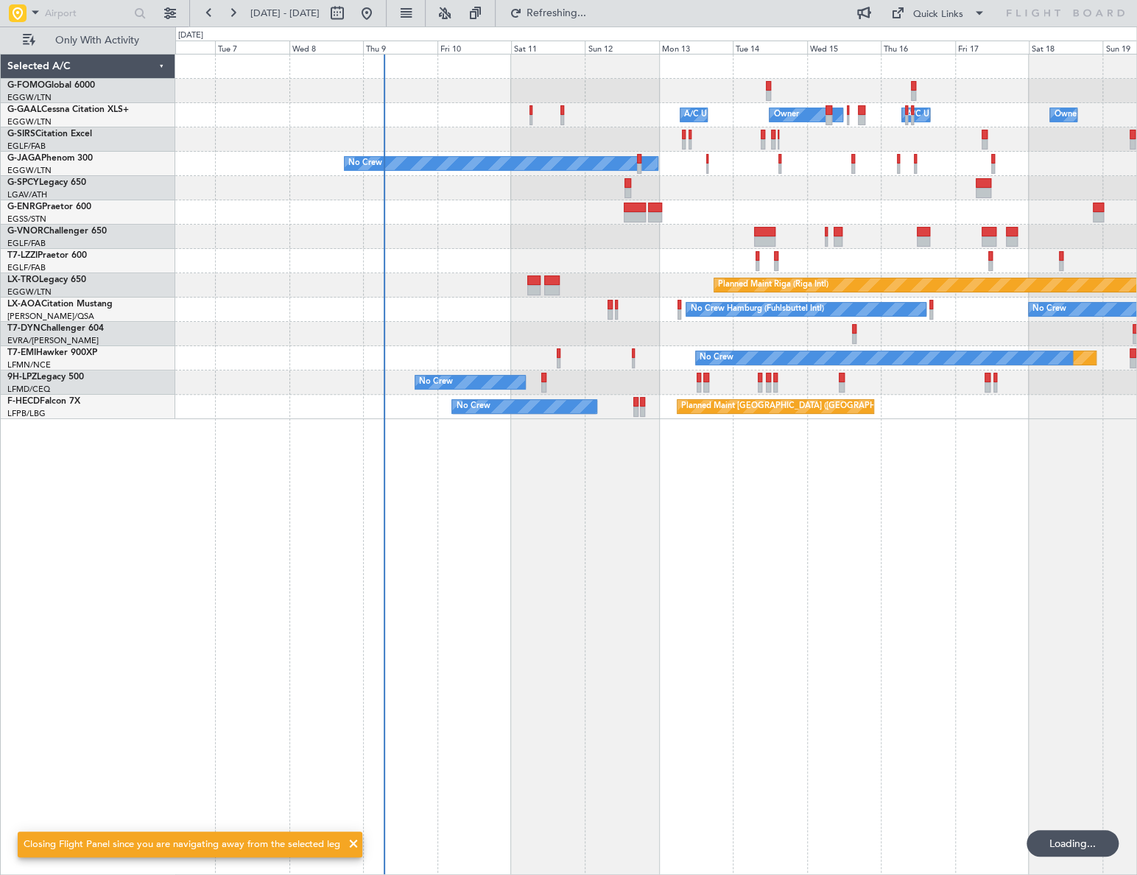
click at [408, 546] on div "Owner A/C Unavailable Owner A/C Unavailable Owner Planned Maint Oxford (Kidling…" at bounding box center [656, 464] width 962 height 821
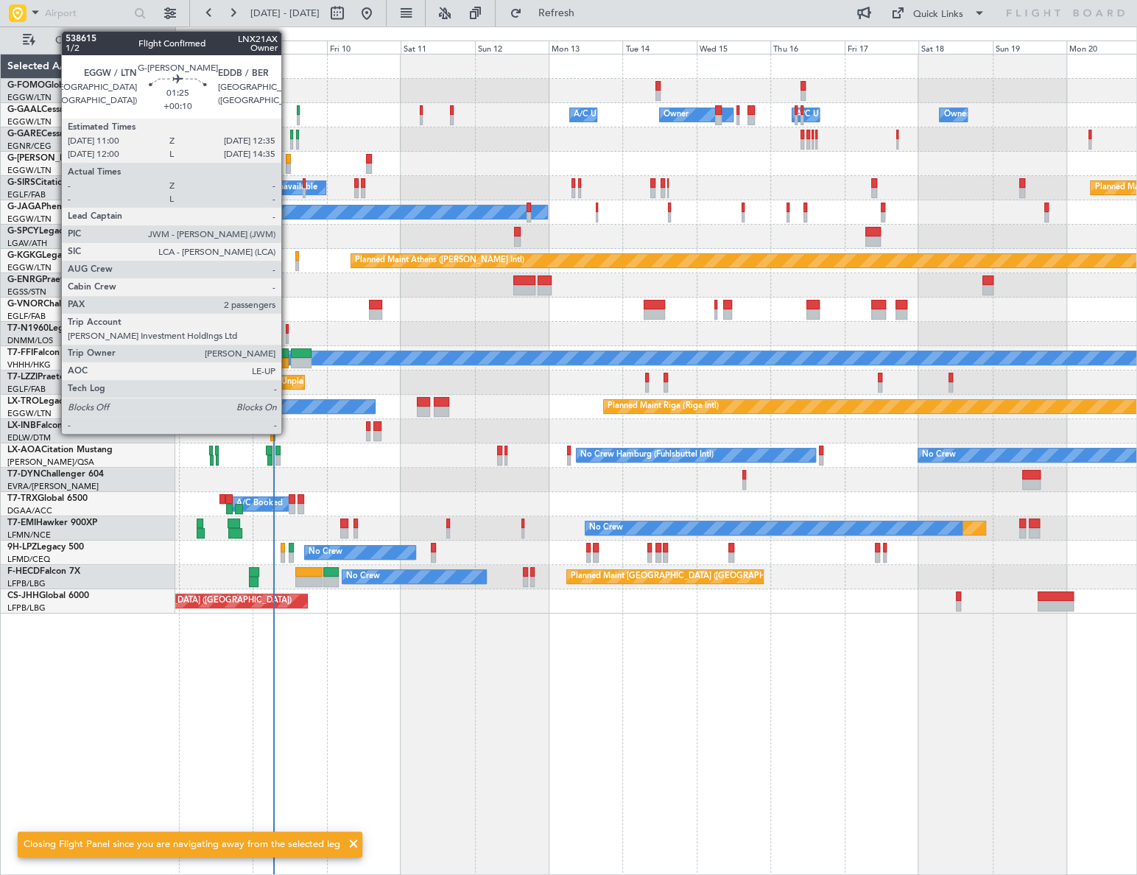
click at [288, 156] on div at bounding box center [288, 159] width 5 height 10
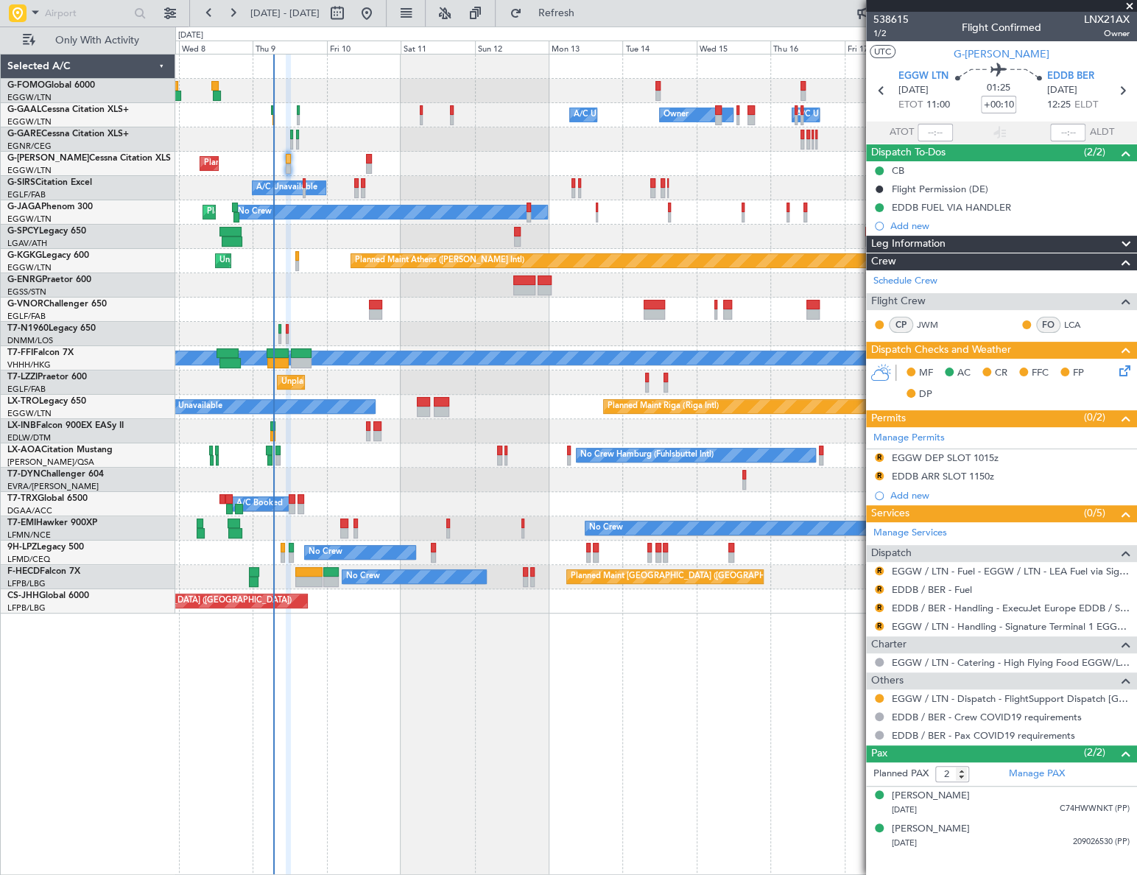
click at [338, 649] on div "Owner Owner A/C Unavailable A/C Unavailable Owner Planned Maint London (Luton) …" at bounding box center [656, 464] width 962 height 821
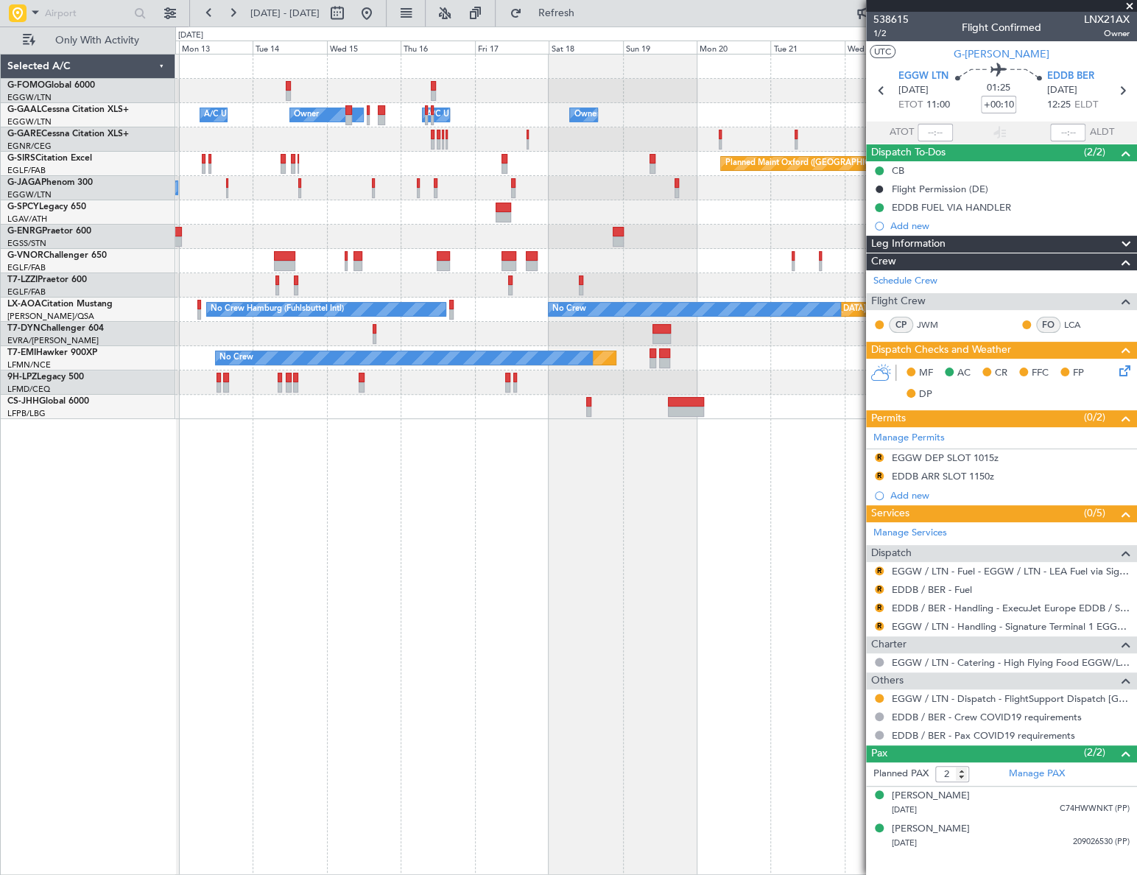
click at [0, 722] on html "12 Oct 2025 - 25 Oct 2025 Refresh Quick Links Only With Activity Owner Owner A/…" at bounding box center [568, 437] width 1137 height 875
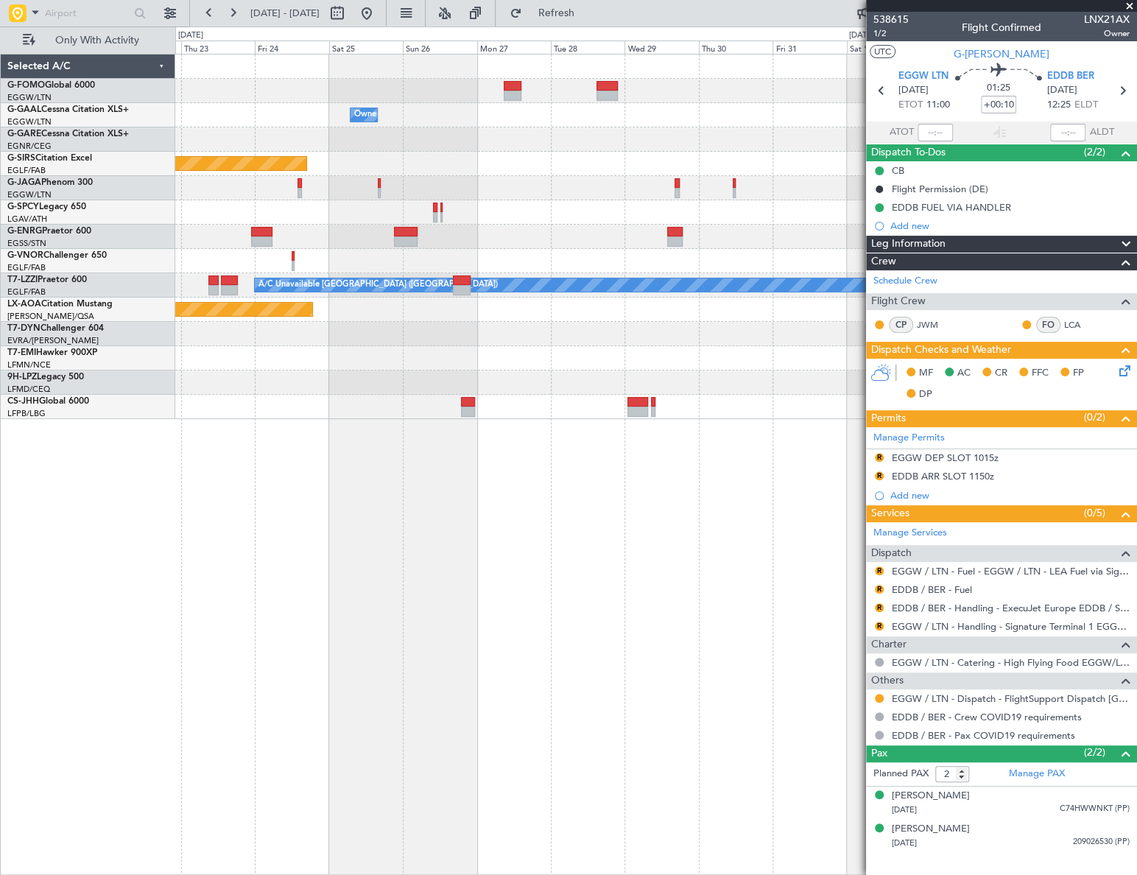
click at [0, 738] on html "12 Oct 2025 - 25 Oct 2025 Refresh Quick Links Only With Activity Owner Planned …" at bounding box center [568, 437] width 1137 height 875
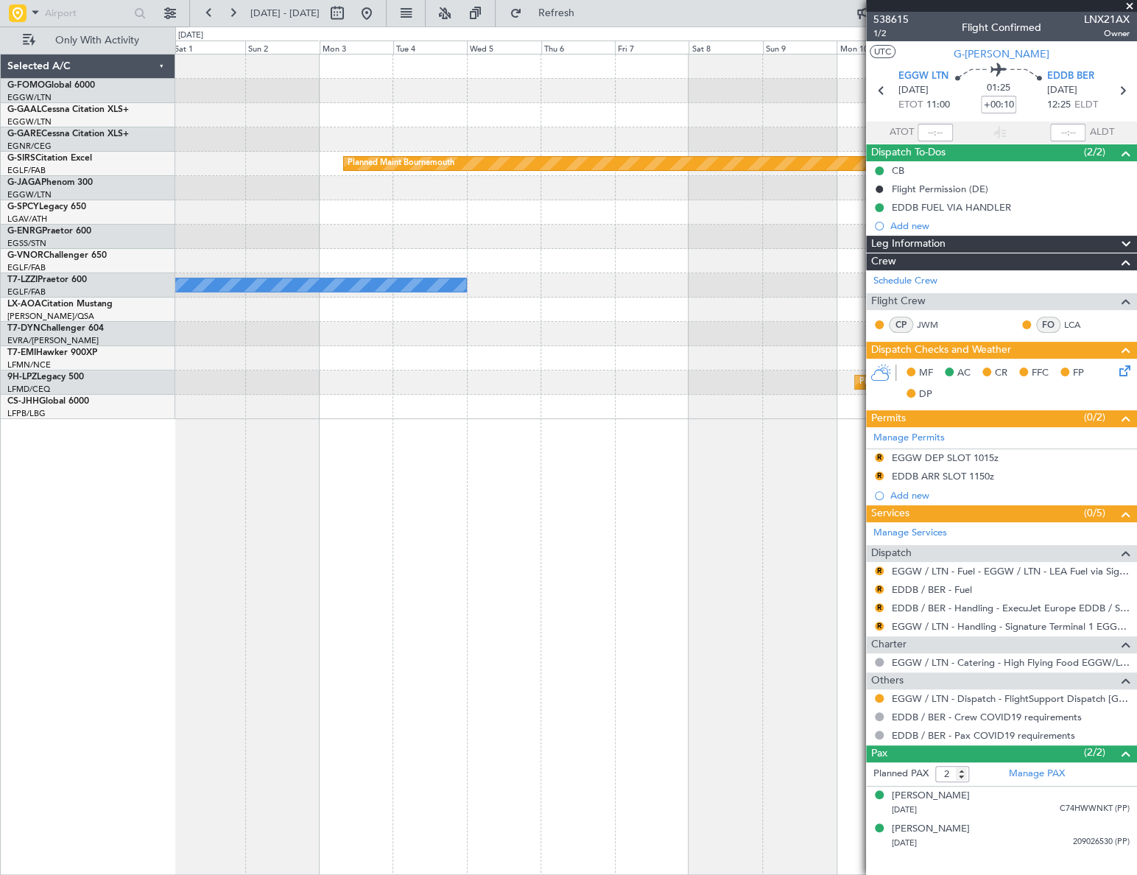
click at [90, 728] on div "Owner Planned Maint Bournemouth Planned Maint Bournemouth A/C Unavailable Londo…" at bounding box center [568, 451] width 1137 height 848
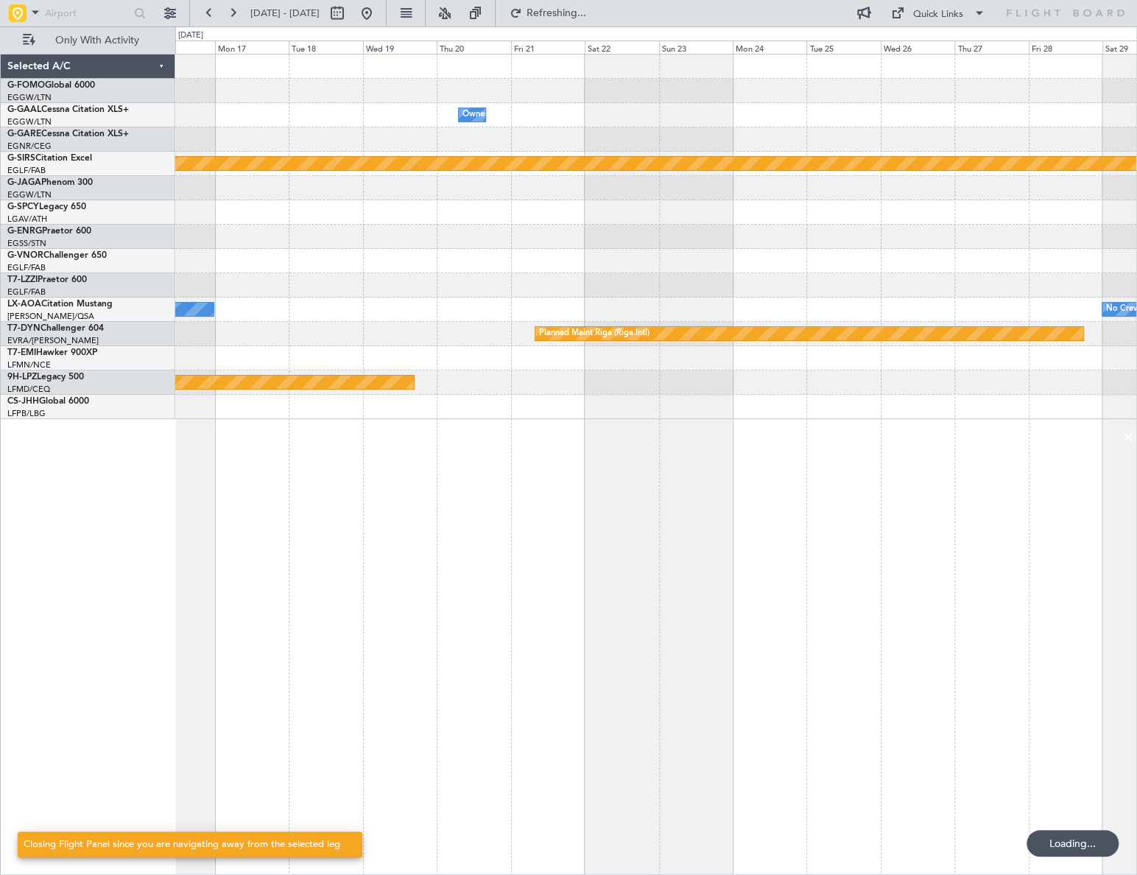
click at [0, 762] on html "08 Nov 2025 - 21 Nov 2025 Refreshing... Quick Links Only With Activity Owner Ow…" at bounding box center [568, 437] width 1137 height 875
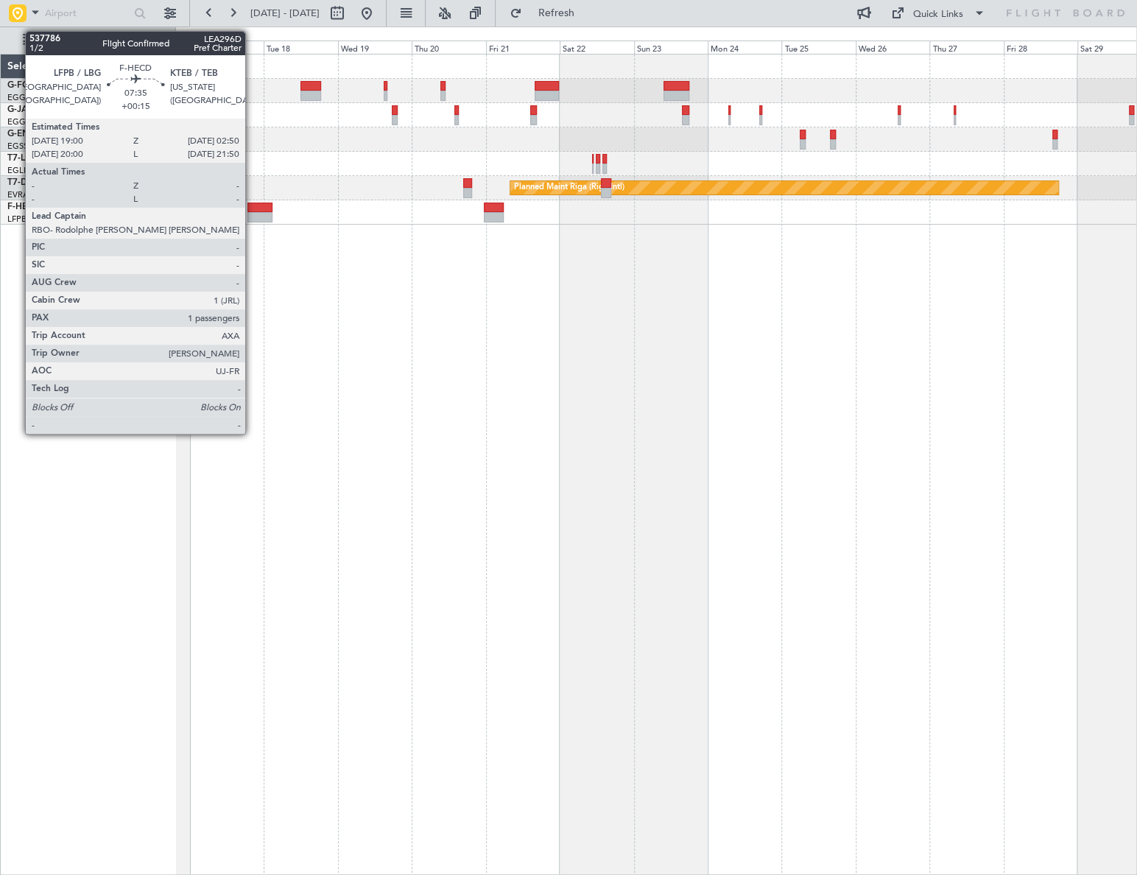
click at [252, 210] on div at bounding box center [259, 208] width 24 height 10
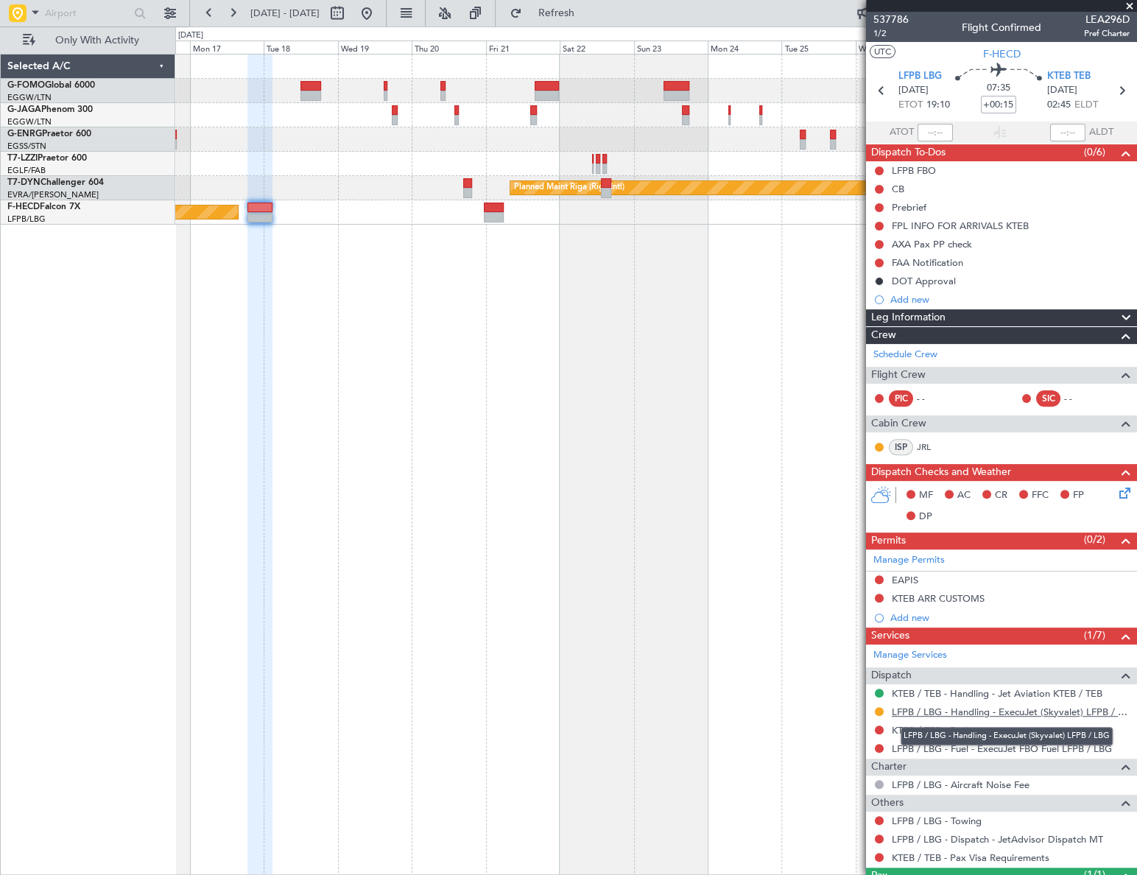
click at [1044, 708] on link "LFPB / LBG - Handling - ExecuJet (Skyvalet) LFPB / LBG" at bounding box center [1011, 711] width 238 height 13
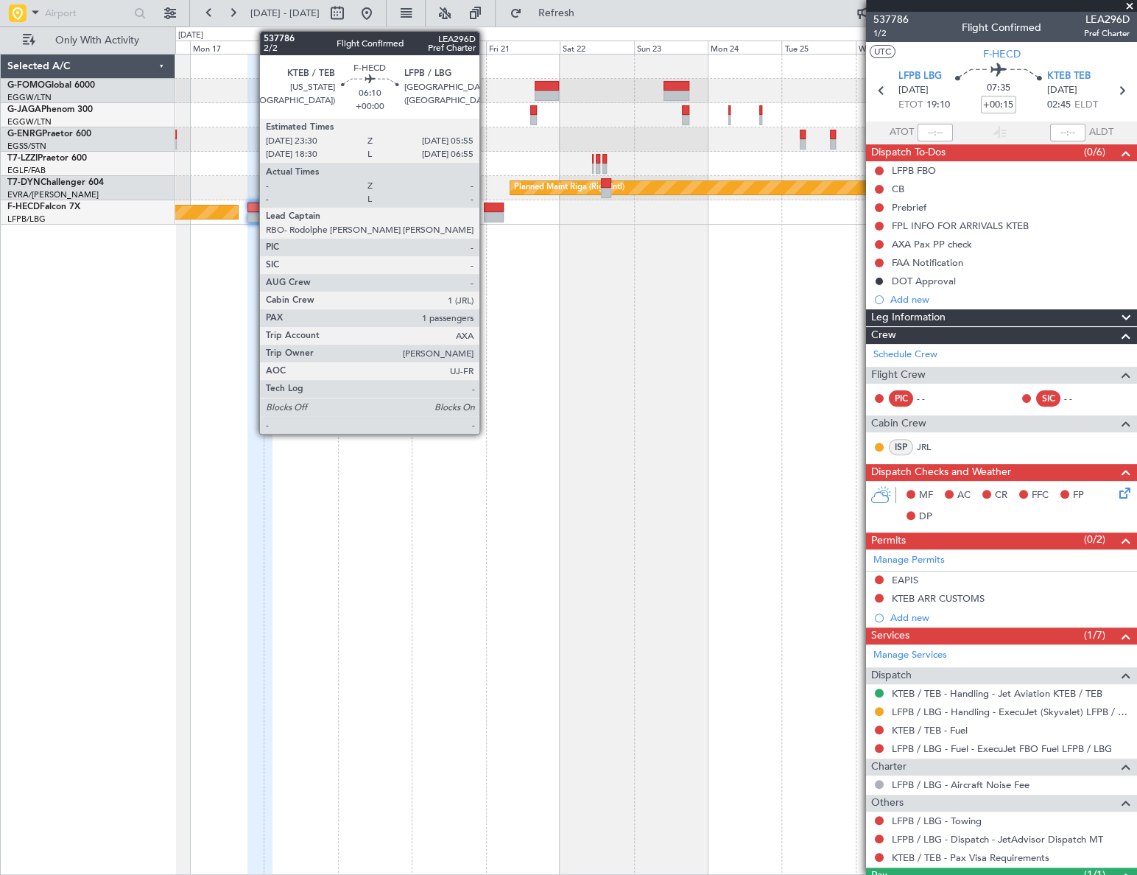
click at [486, 213] on div at bounding box center [494, 217] width 20 height 10
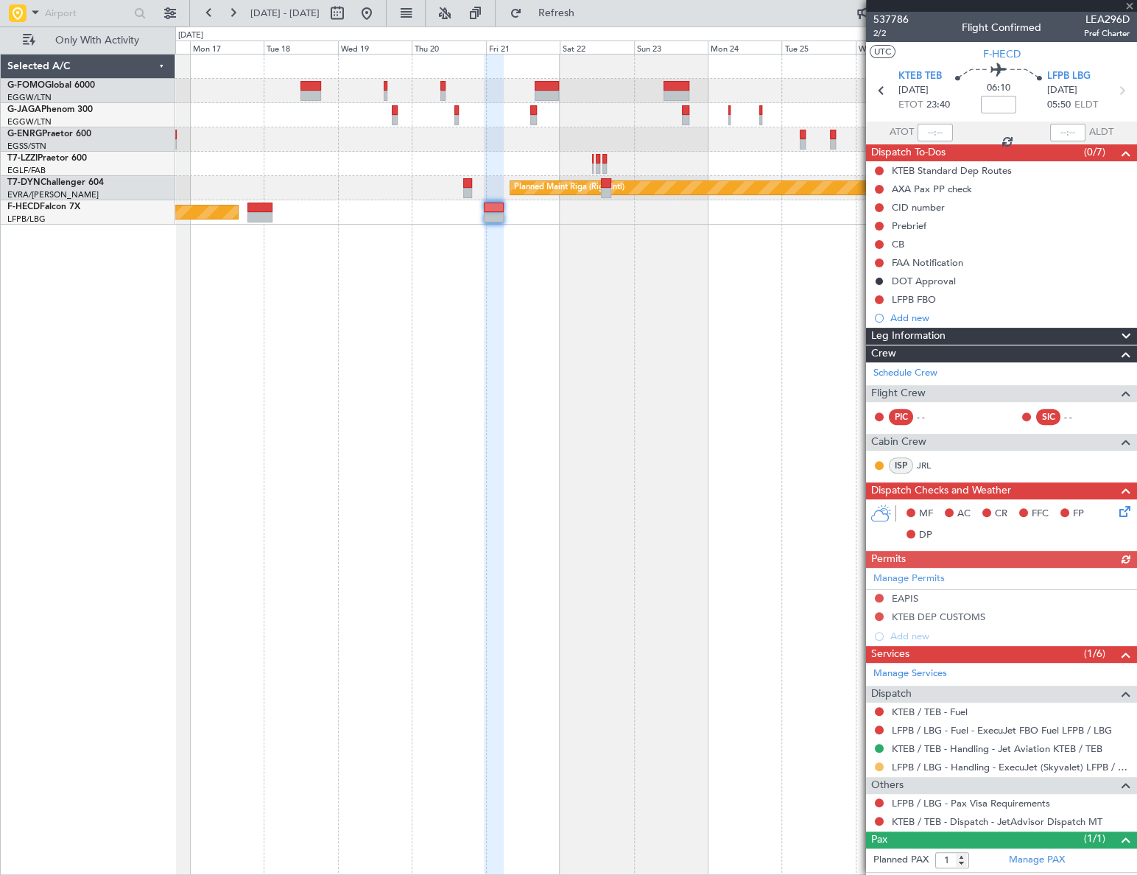
click at [878, 767] on button at bounding box center [879, 766] width 9 height 9
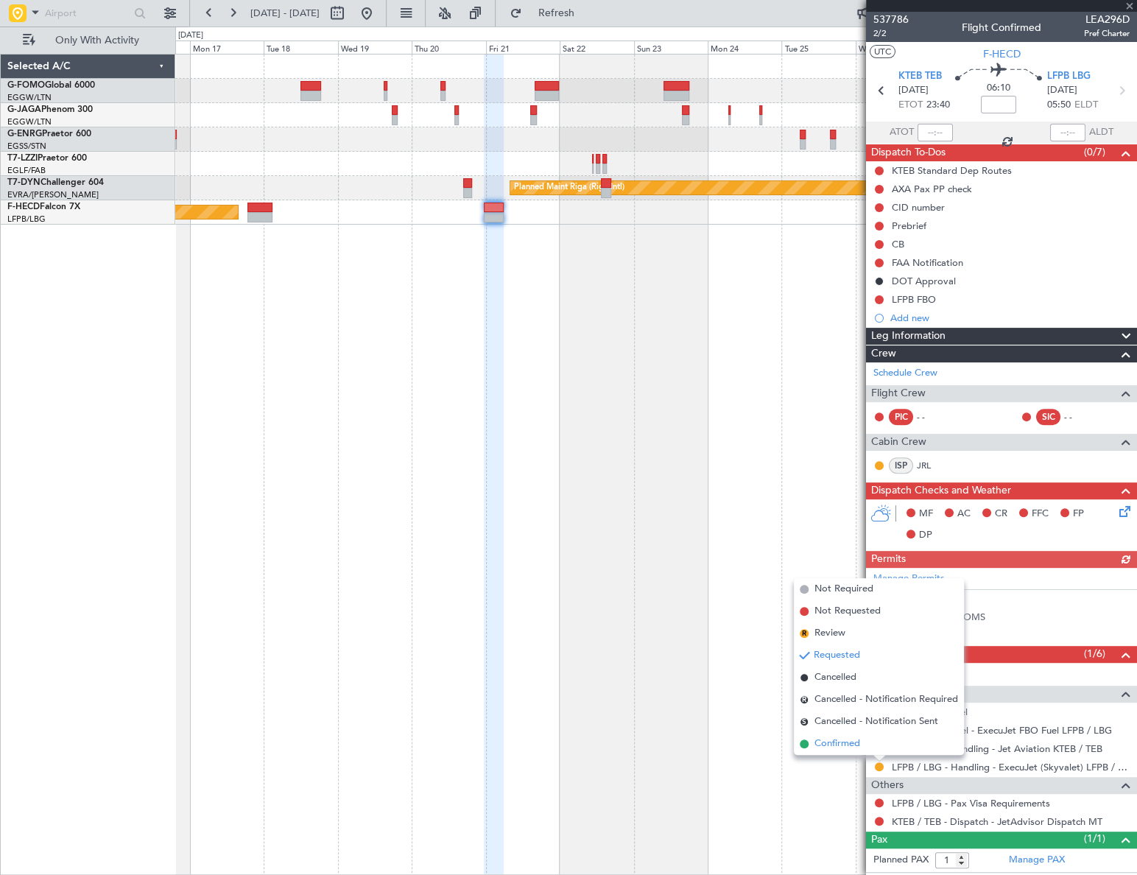
click at [842, 745] on span "Confirmed" at bounding box center [837, 743] width 46 height 15
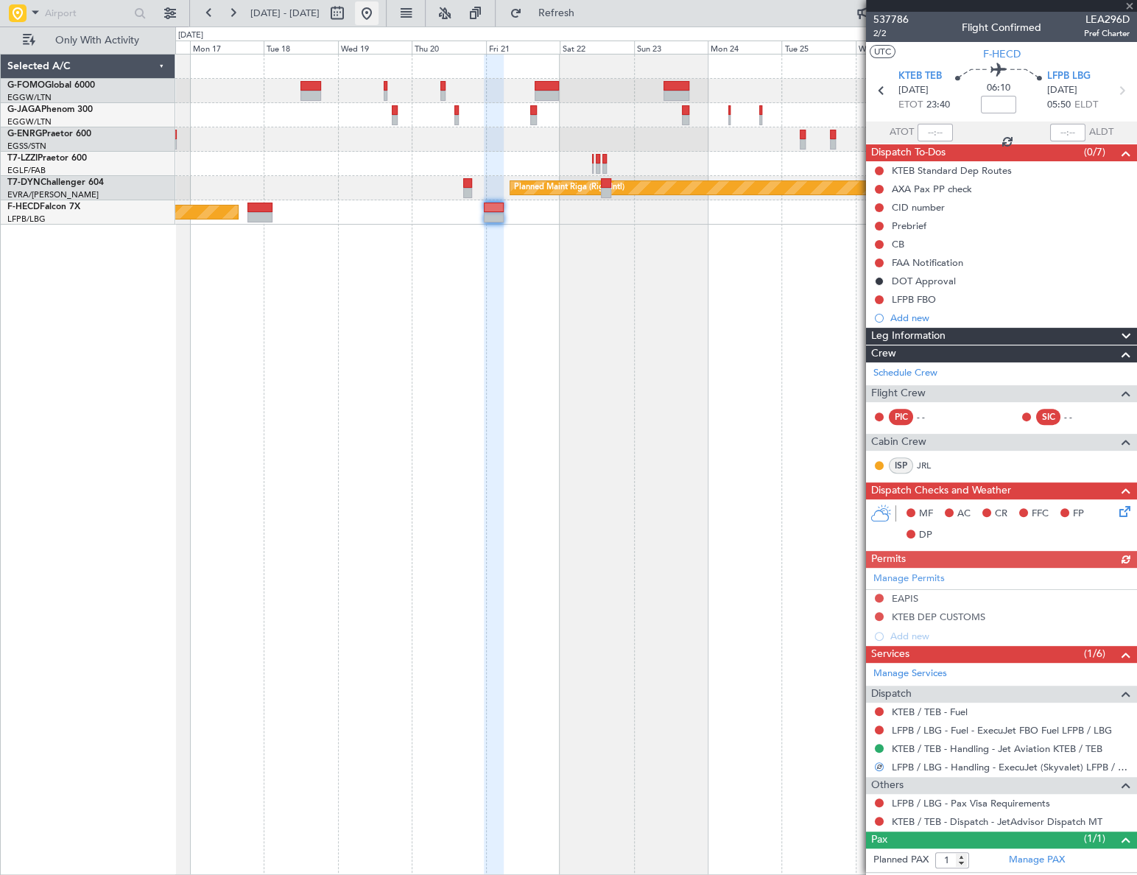
click at [379, 7] on button at bounding box center [367, 13] width 24 height 24
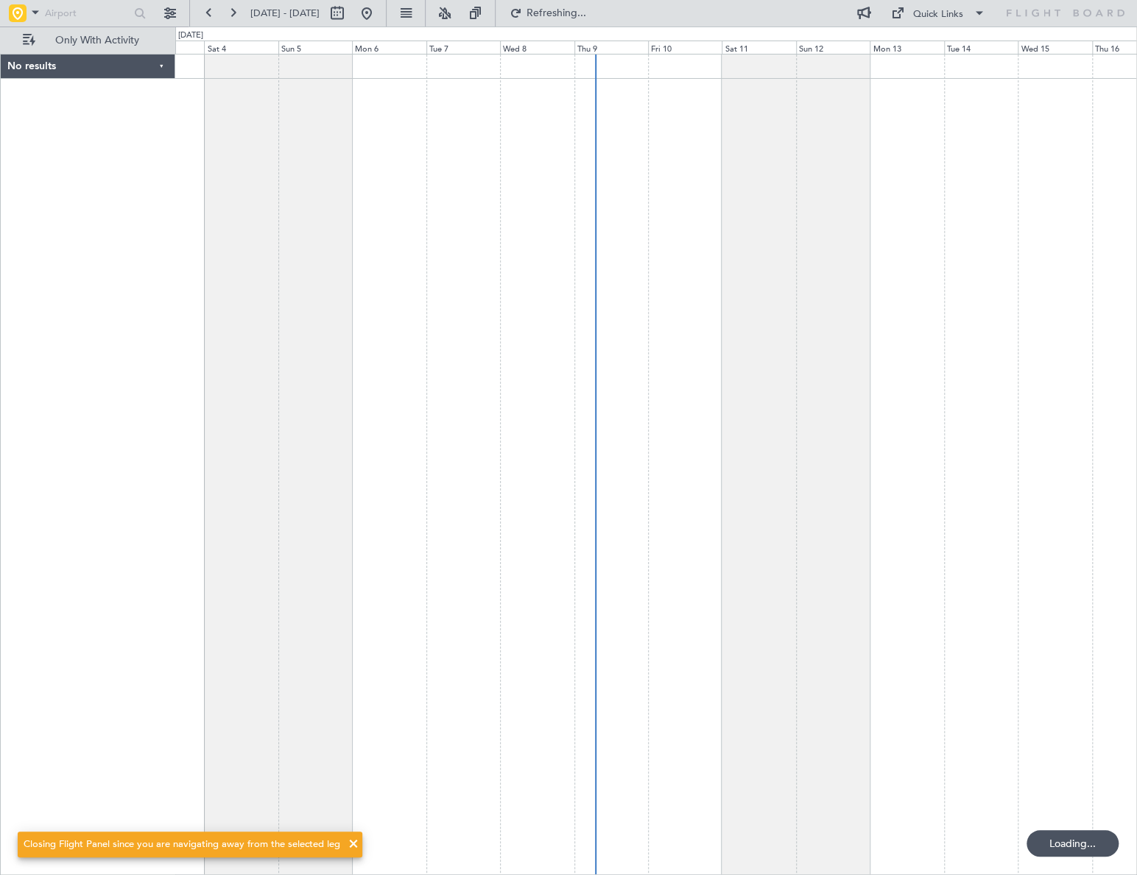
click at [462, 464] on div at bounding box center [656, 464] width 962 height 821
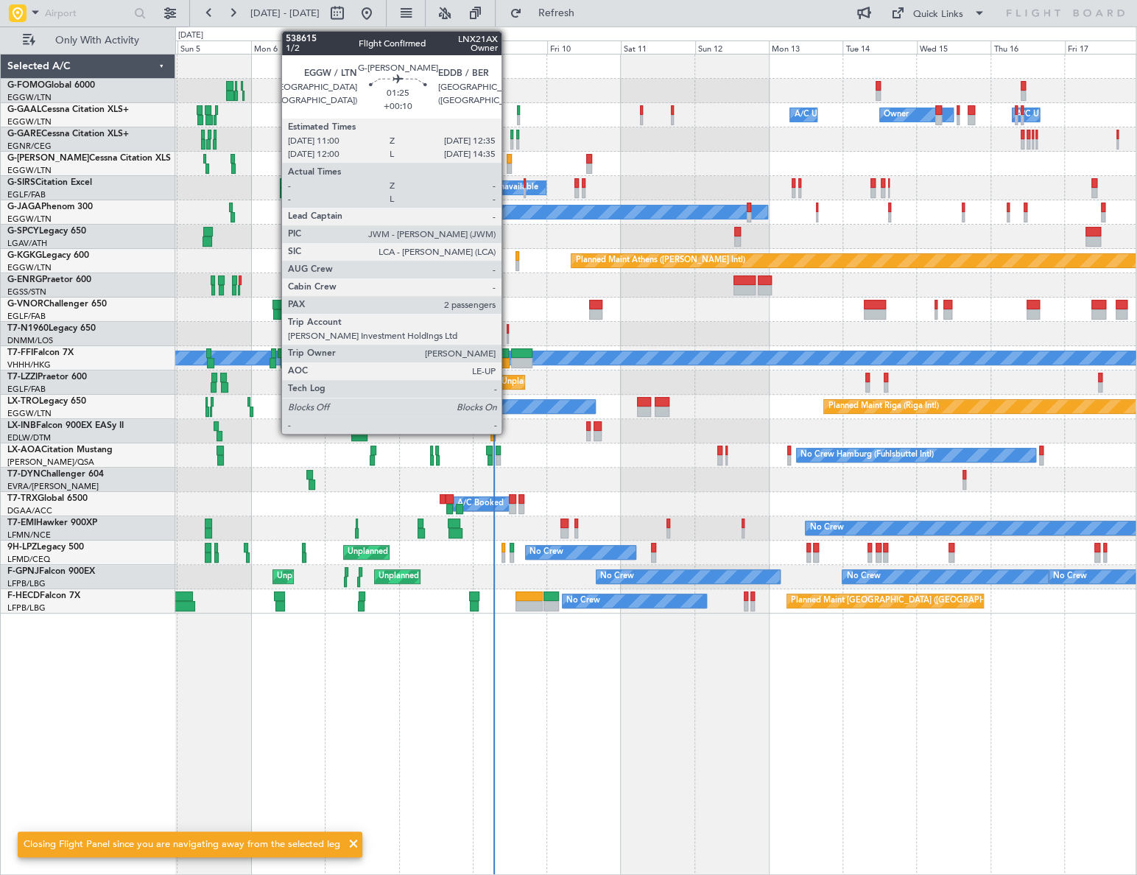
click at [508, 159] on div at bounding box center [509, 159] width 5 height 10
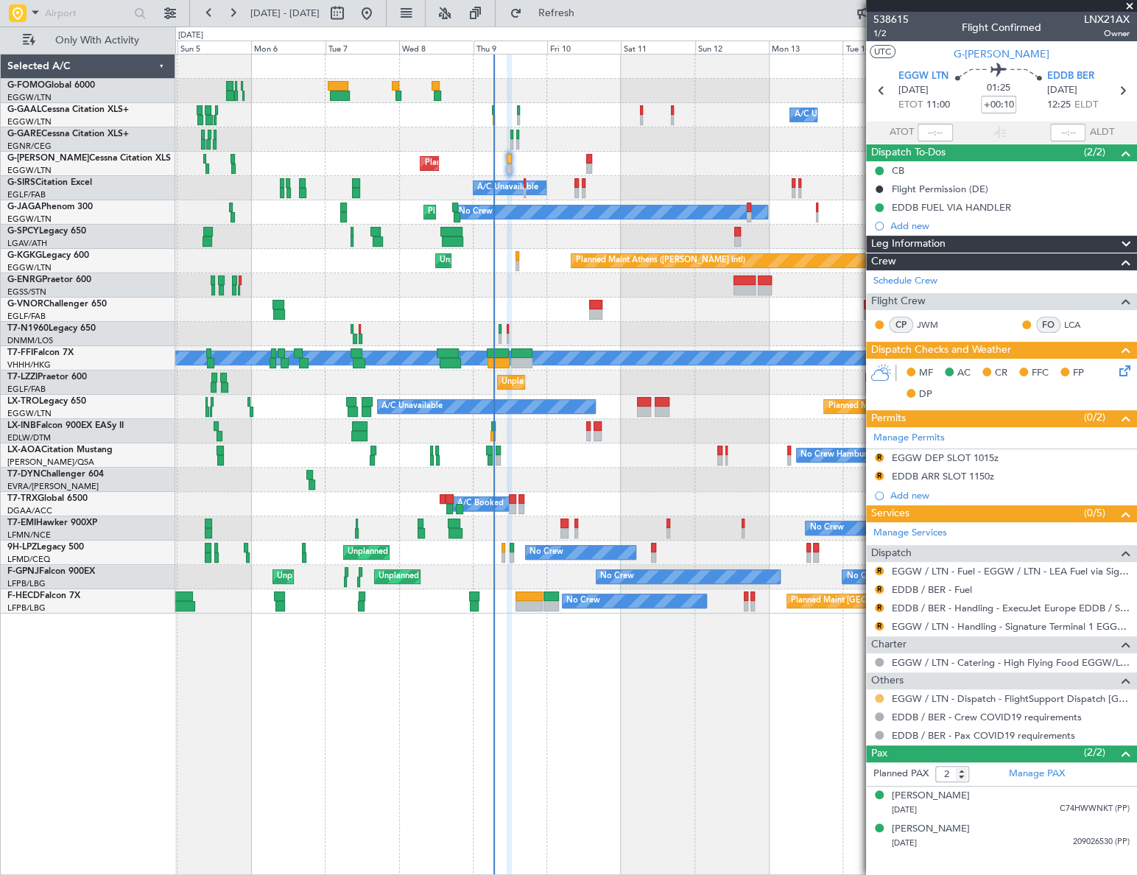
click at [877, 695] on button at bounding box center [879, 698] width 9 height 9
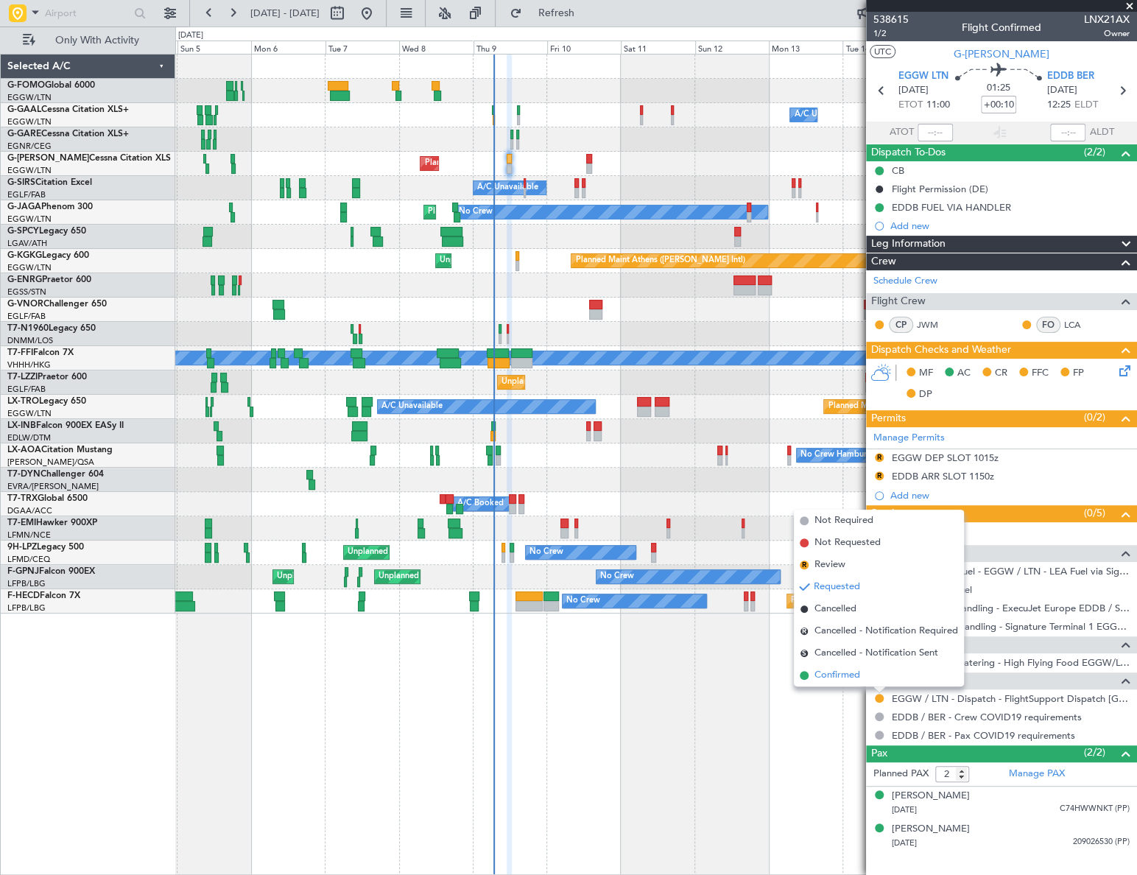
click at [847, 676] on span "Confirmed" at bounding box center [837, 675] width 46 height 15
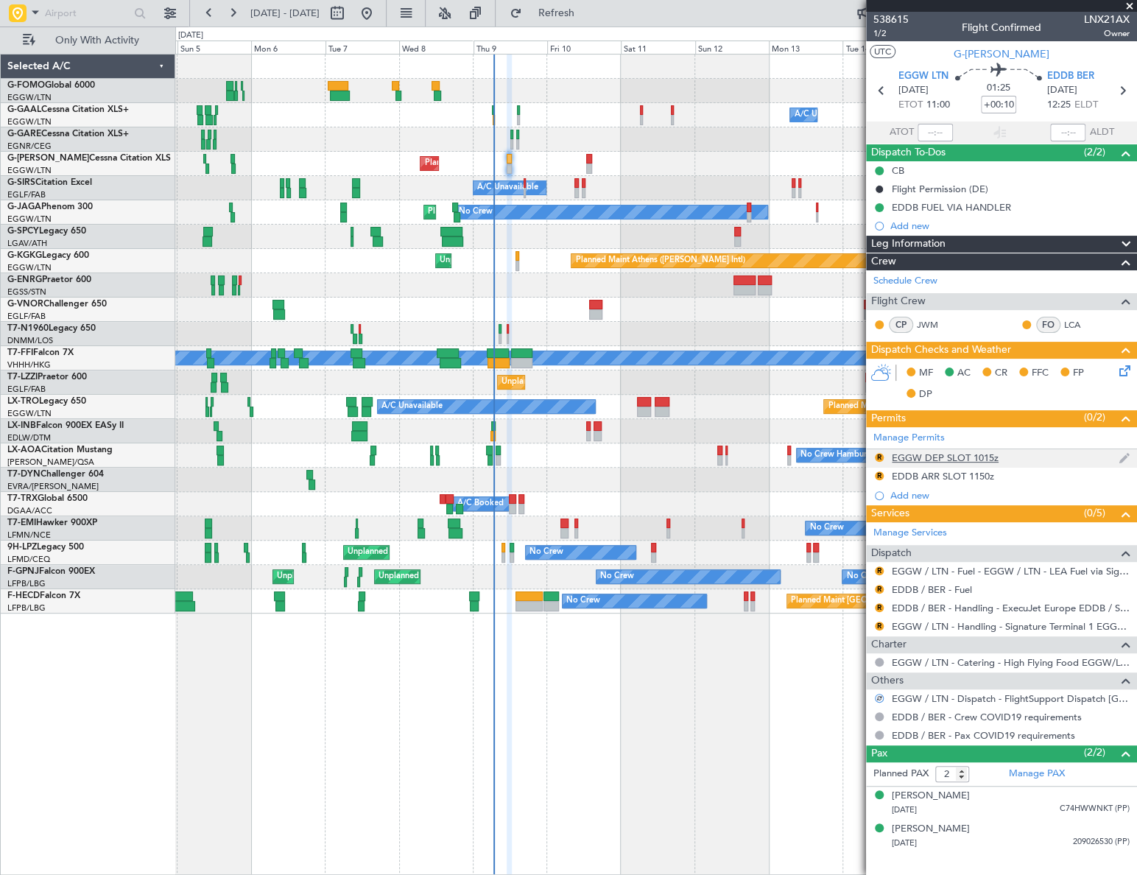
click at [943, 455] on div "EGGW DEP SLOT 1015z" at bounding box center [945, 457] width 107 height 13
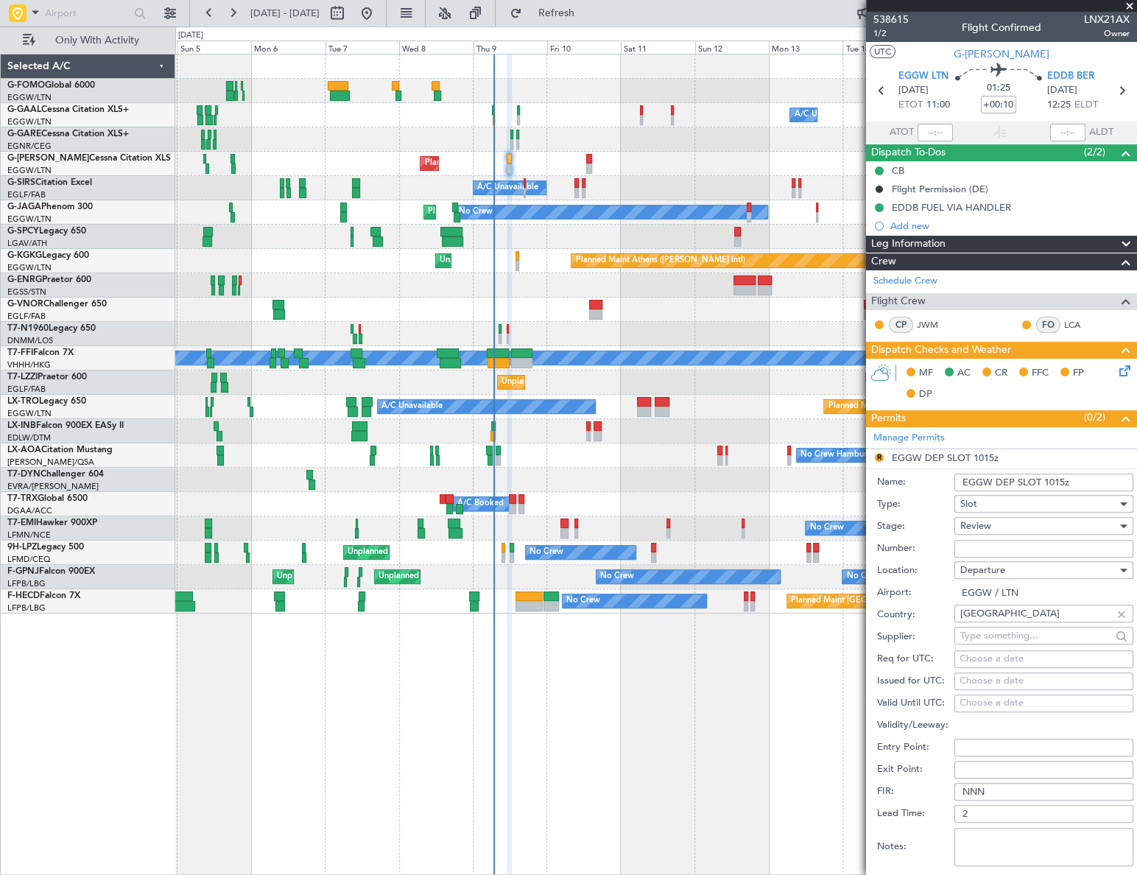
click at [1061, 481] on input "EGGW DEP SLOT 1015z" at bounding box center [1043, 482] width 179 height 18
type input "EGGW DEP SLOT 1100z"
click at [1001, 525] on div "Review" at bounding box center [1038, 526] width 157 height 22
click at [998, 624] on span "Requested" at bounding box center [1039, 621] width 156 height 22
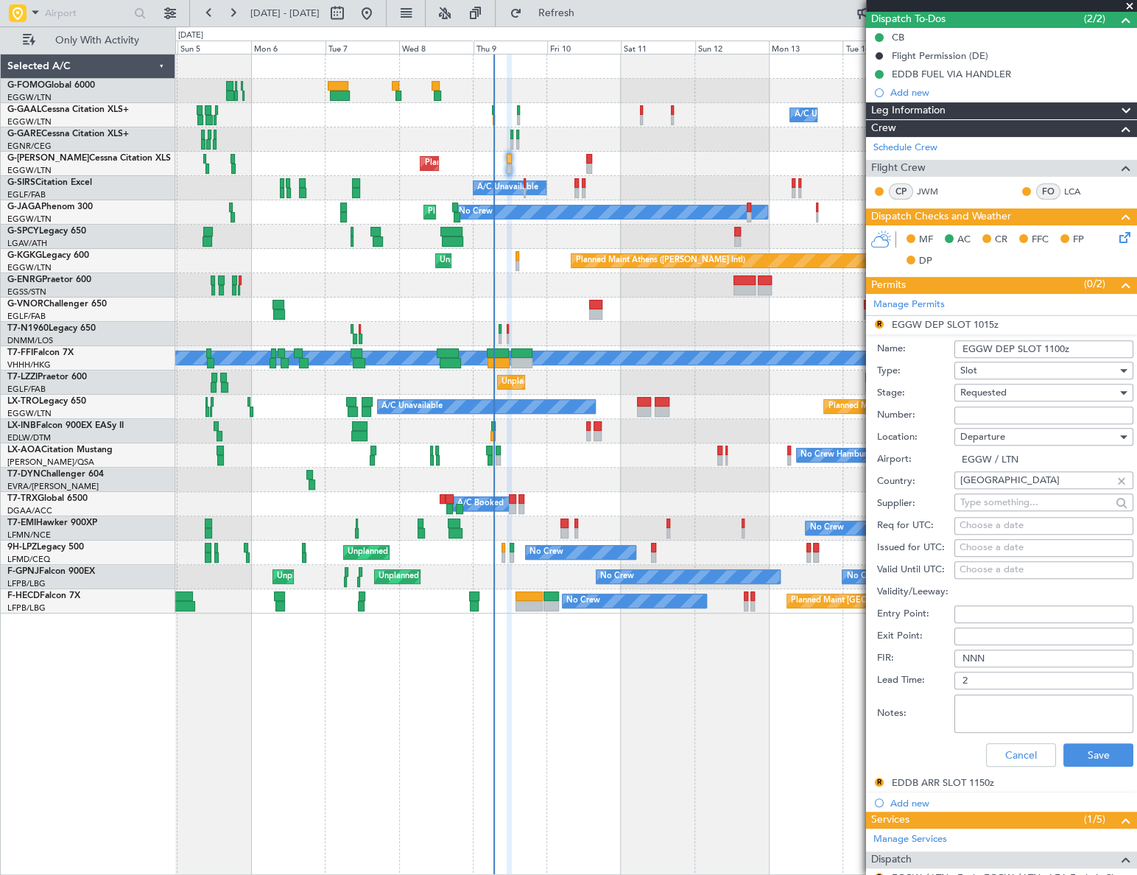
scroll to position [334, 0]
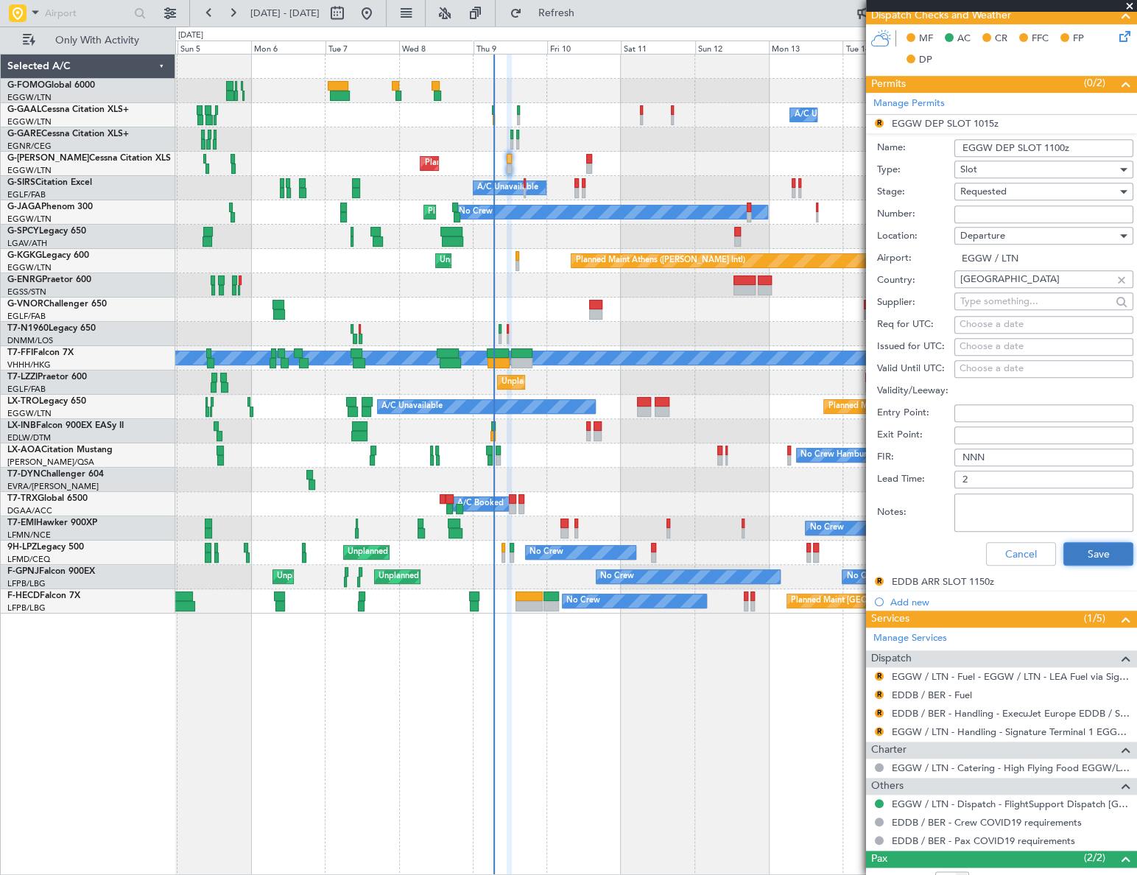
click at [1088, 554] on button "Save" at bounding box center [1098, 554] width 70 height 24
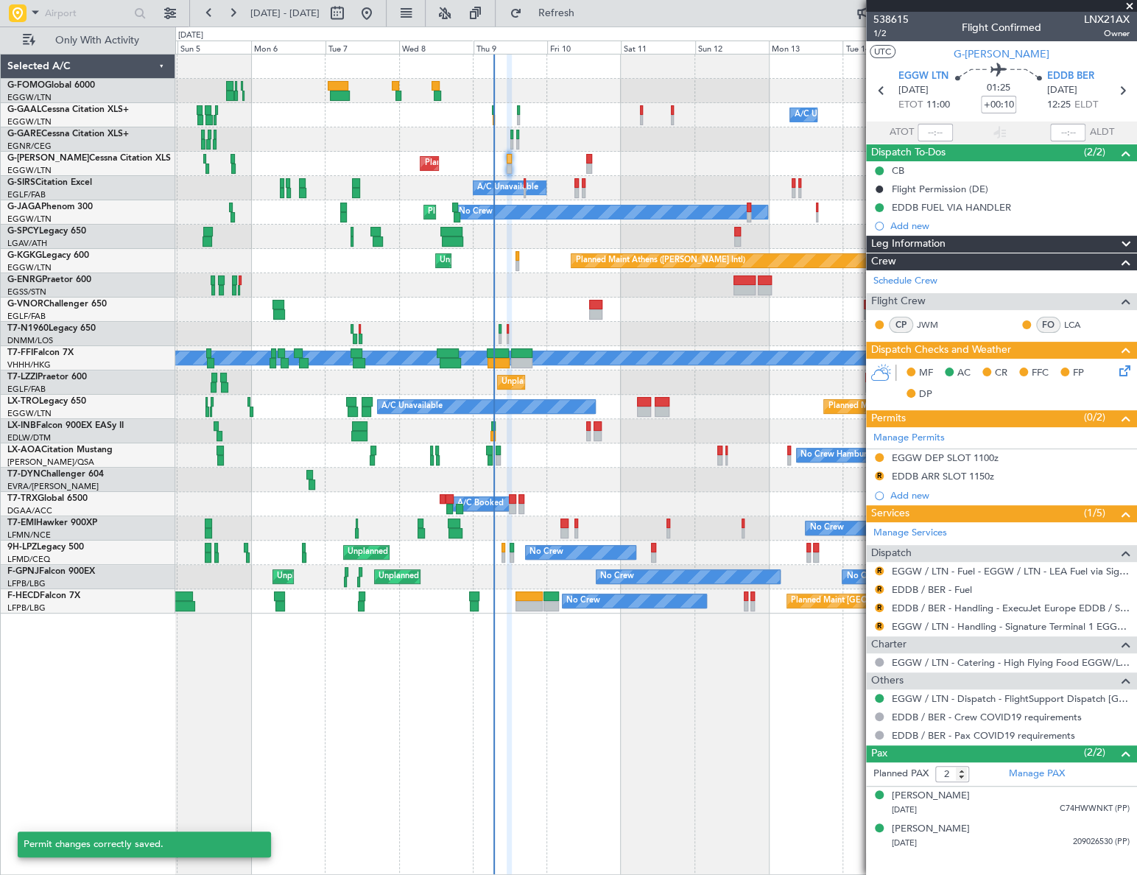
scroll to position [0, 0]
click at [877, 569] on button "R" at bounding box center [879, 570] width 9 height 9
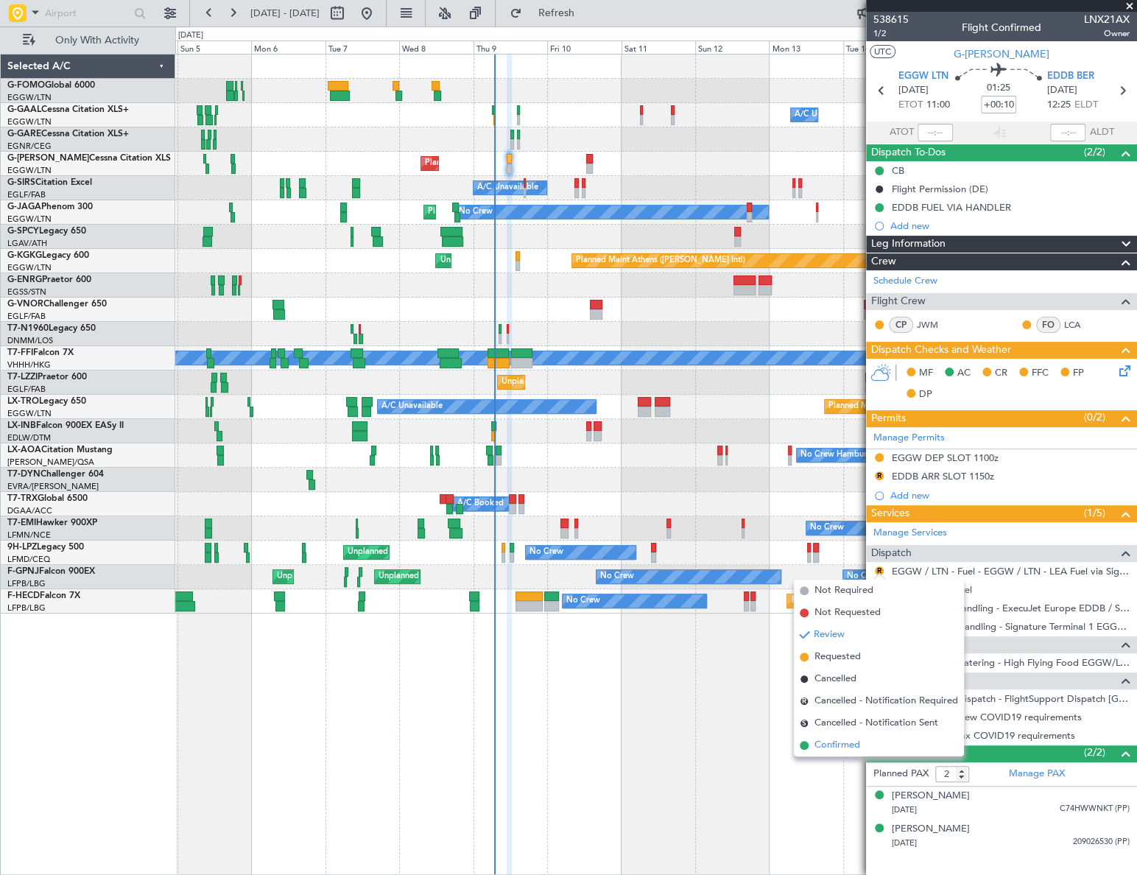
click at [838, 744] on span "Confirmed" at bounding box center [837, 745] width 46 height 15
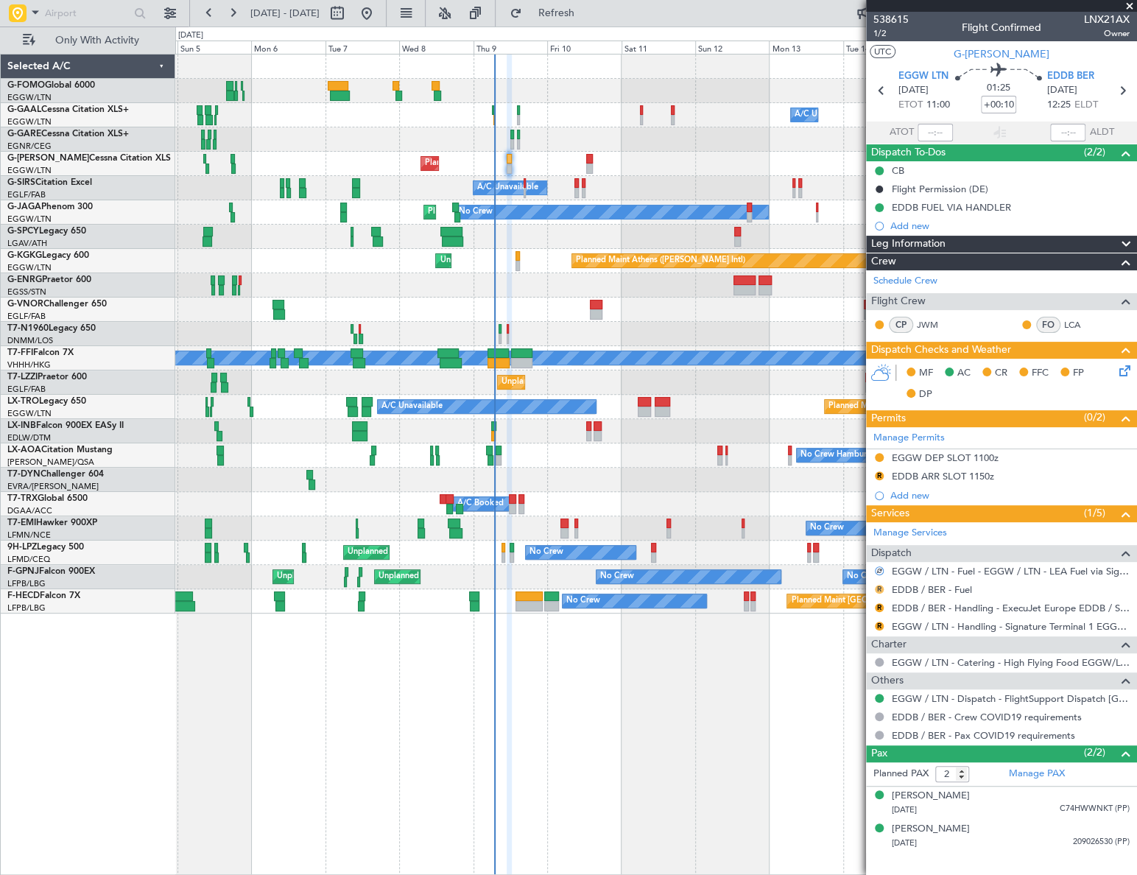
click at [880, 589] on button "R" at bounding box center [879, 589] width 9 height 9
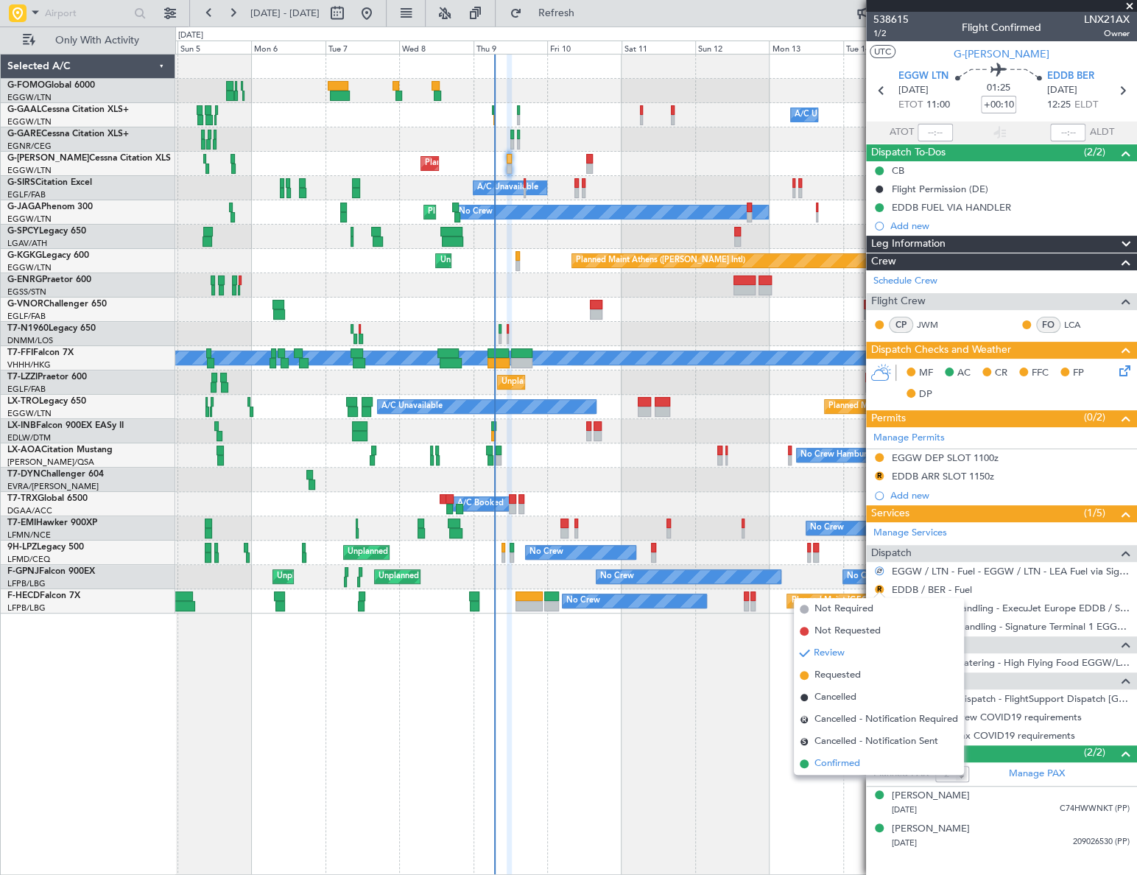
click at [837, 762] on span "Confirmed" at bounding box center [837, 763] width 46 height 15
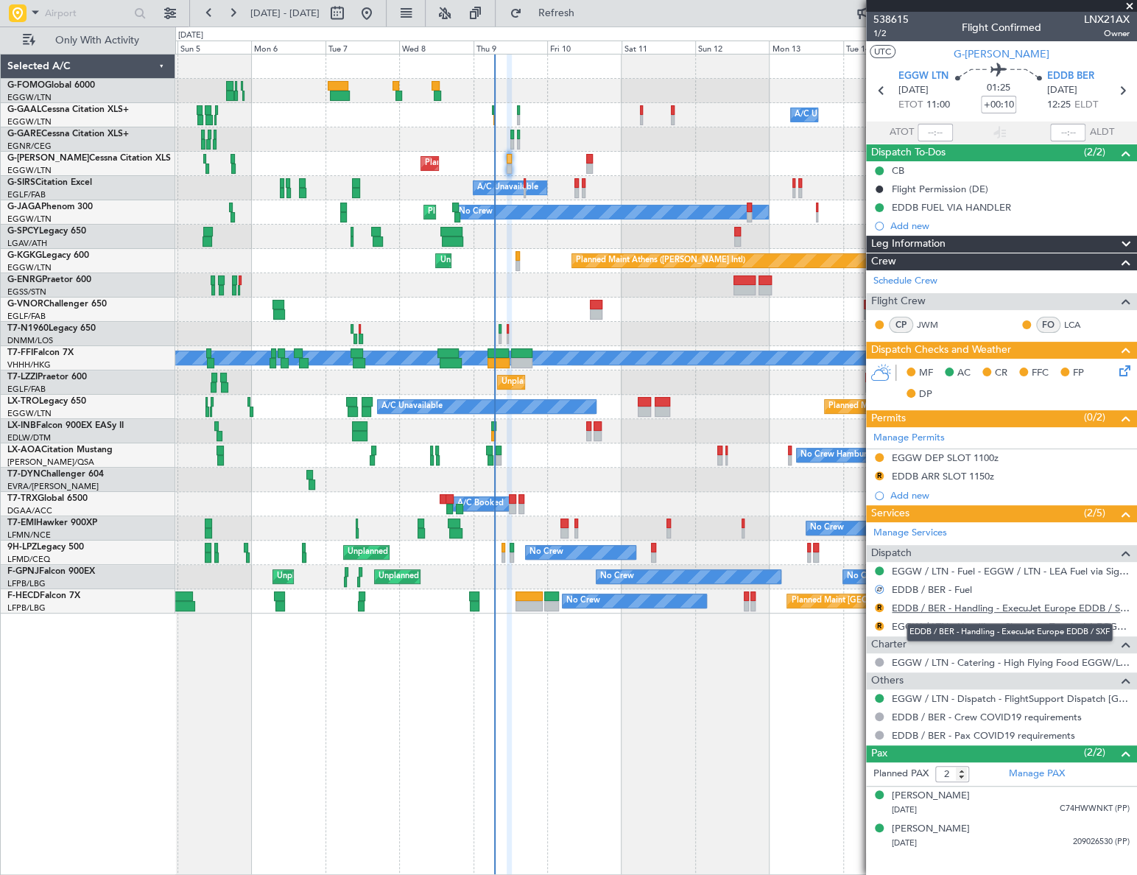
click at [1020, 607] on link "EDDB / BER - Handling - ExecuJet Europe EDDB / SXF" at bounding box center [1011, 608] width 238 height 13
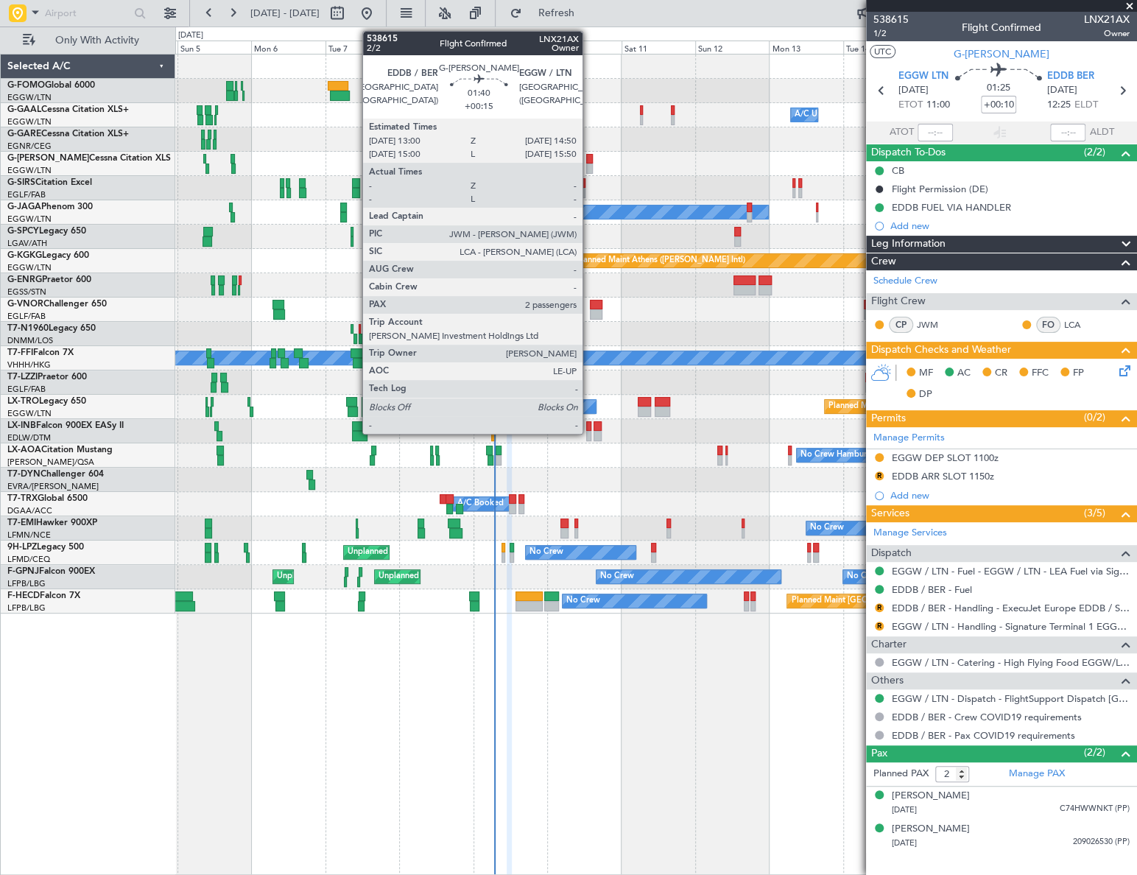
click at [589, 158] on div at bounding box center [589, 159] width 6 height 10
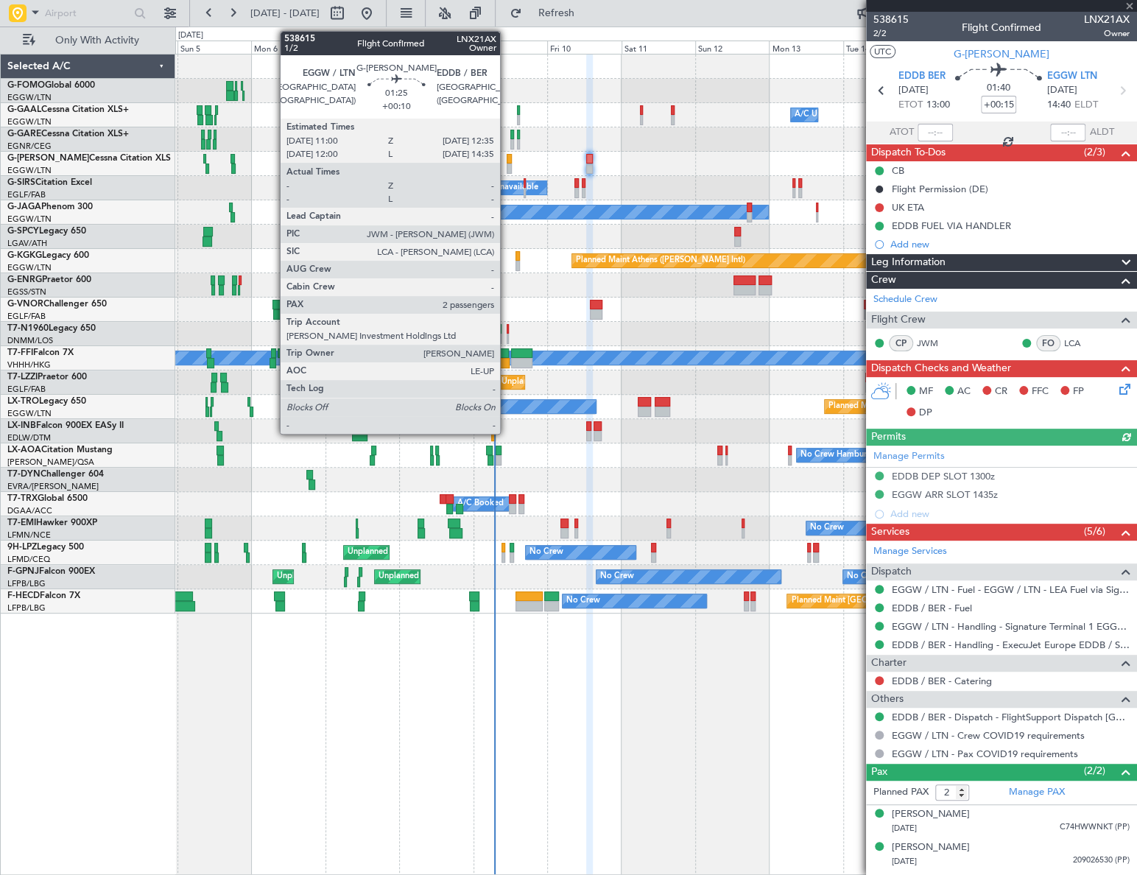
click at [507, 165] on div at bounding box center [509, 168] width 5 height 10
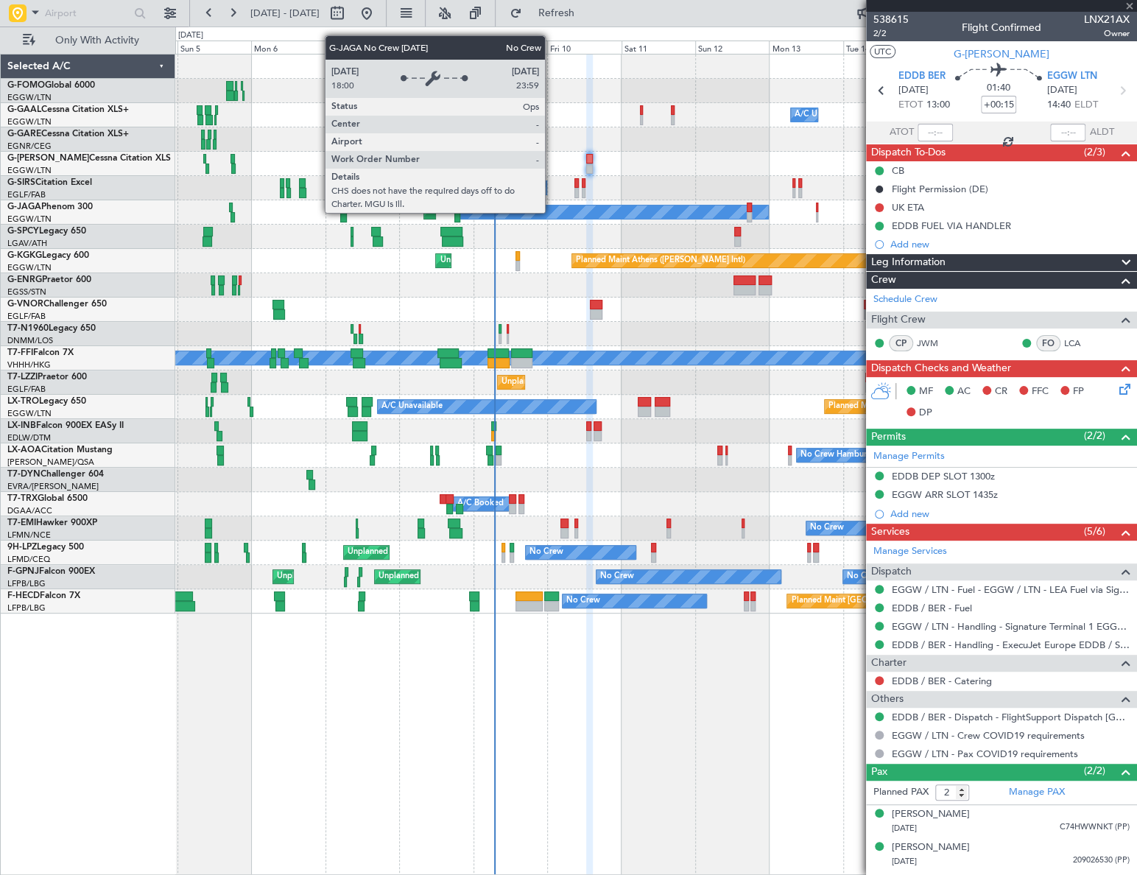
type input "+00:10"
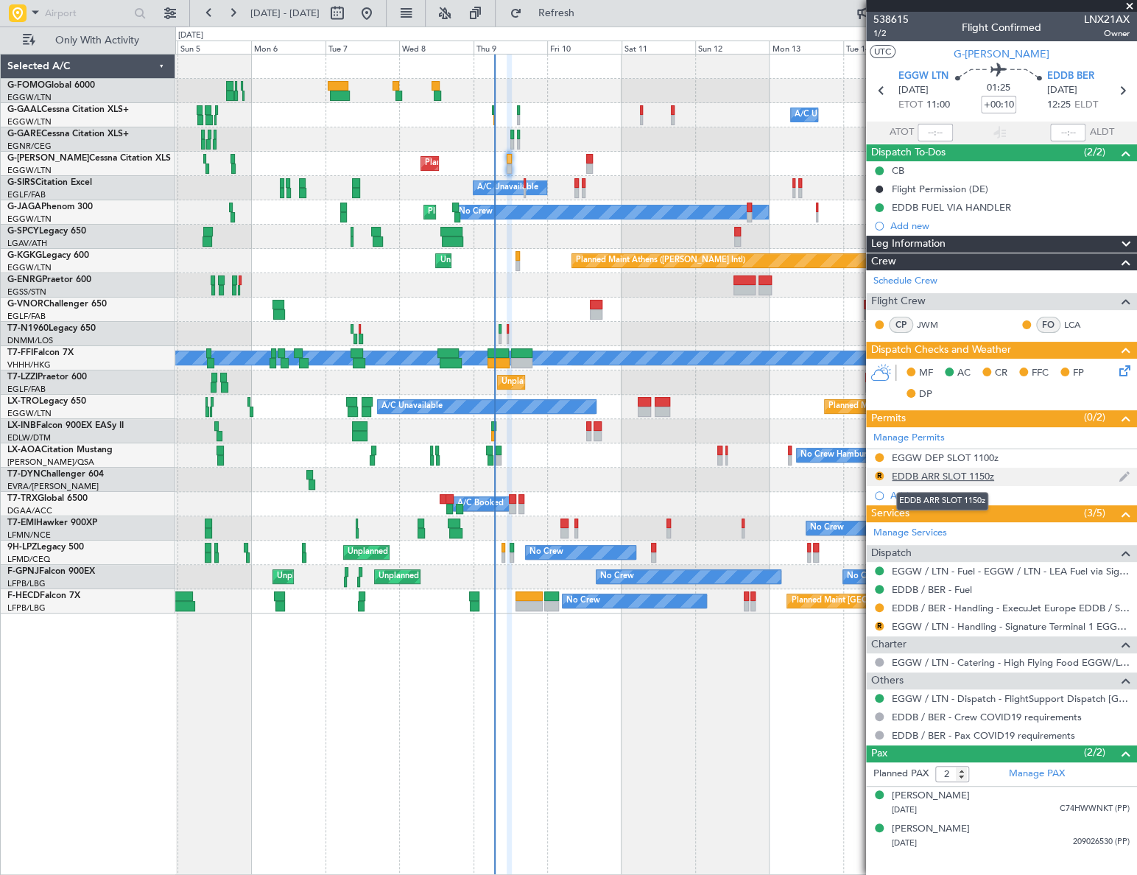
click at [962, 472] on div "EDDB ARR SLOT 1150z" at bounding box center [943, 476] width 102 height 13
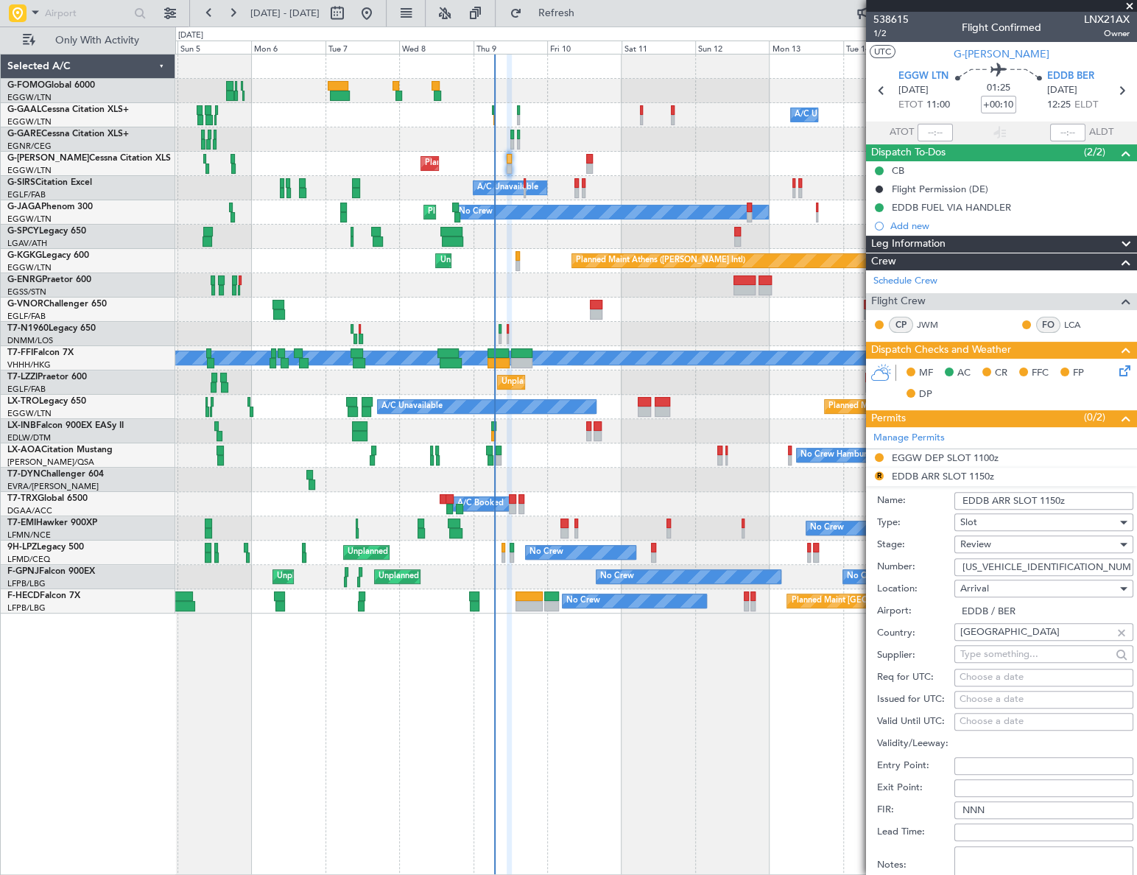
click at [1057, 498] on input "EDDB ARR SLOT 1150z" at bounding box center [1043, 501] width 179 height 18
type input "EDDB ARR SLOT 1225z"
click at [1009, 545] on div "Review" at bounding box center [1038, 544] width 157 height 22
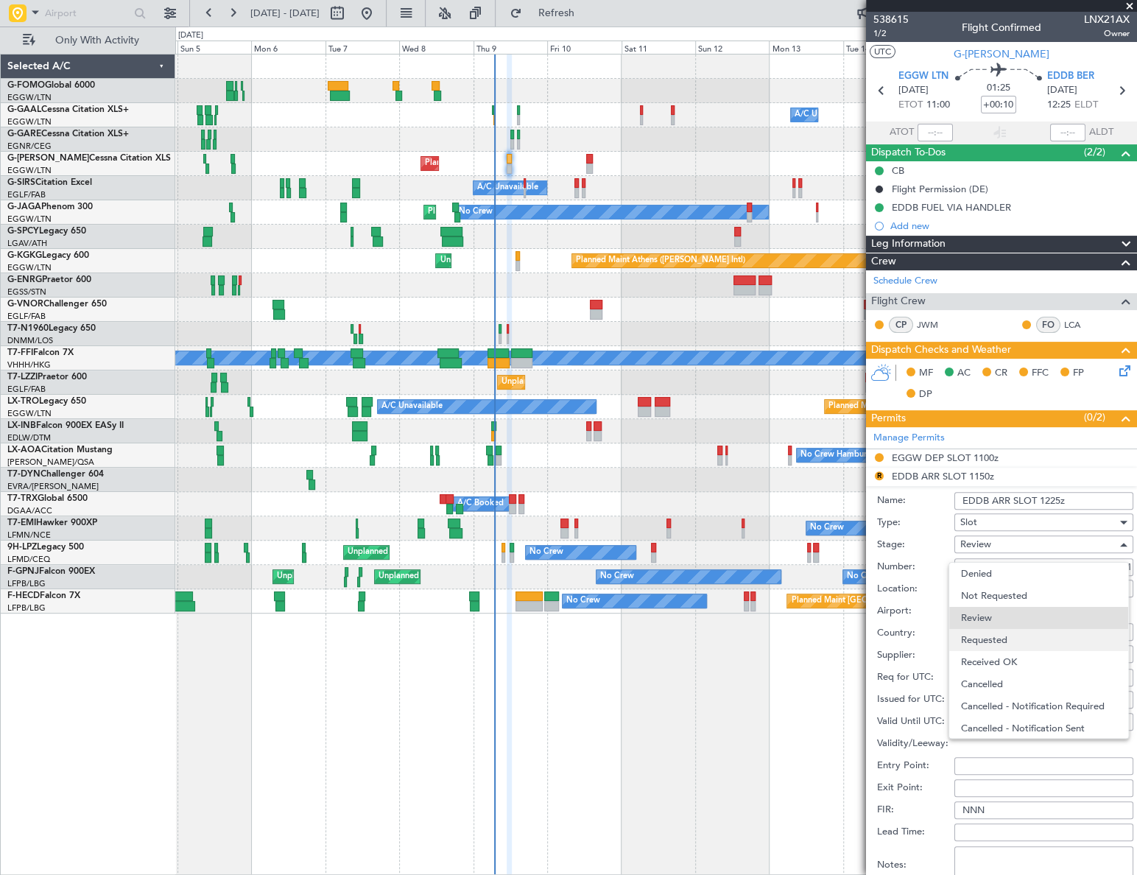
click at [999, 636] on span "Requested" at bounding box center [1039, 640] width 156 height 22
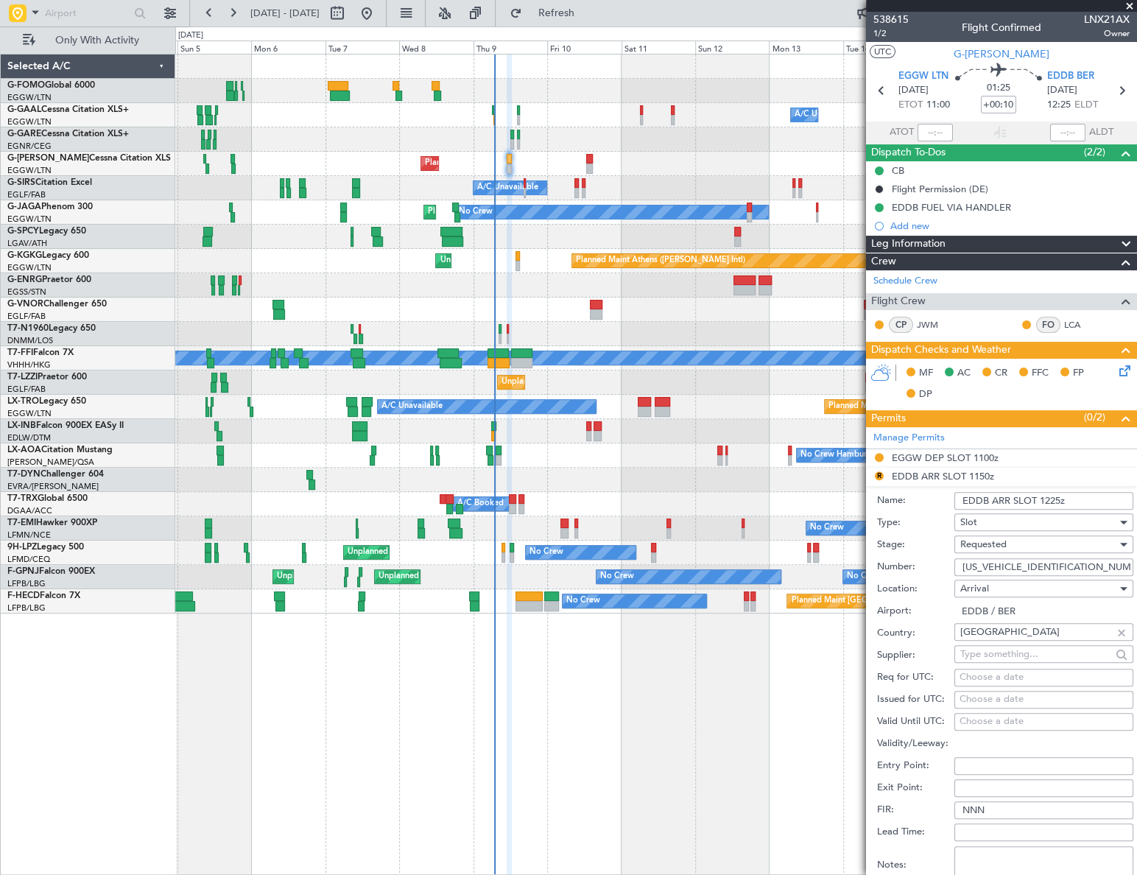
scroll to position [200, 0]
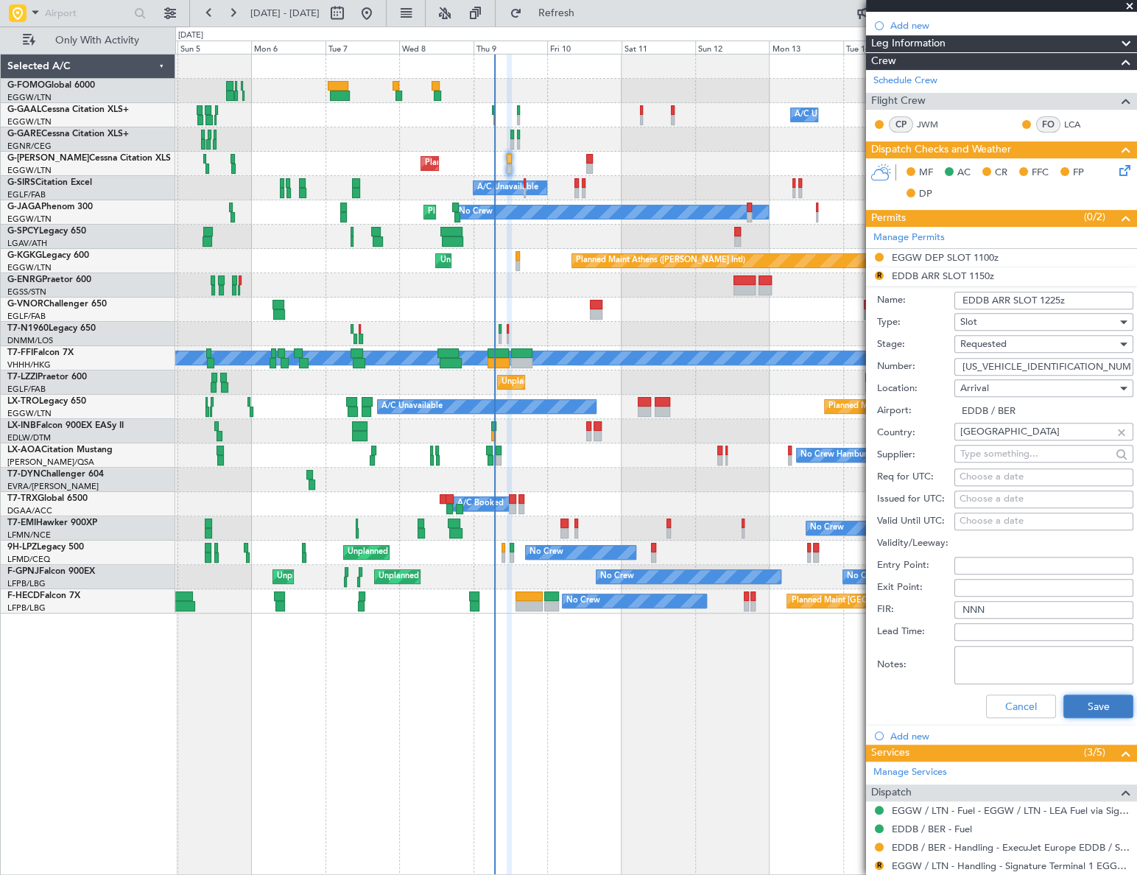
click at [1109, 705] on button "Save" at bounding box center [1098, 706] width 70 height 24
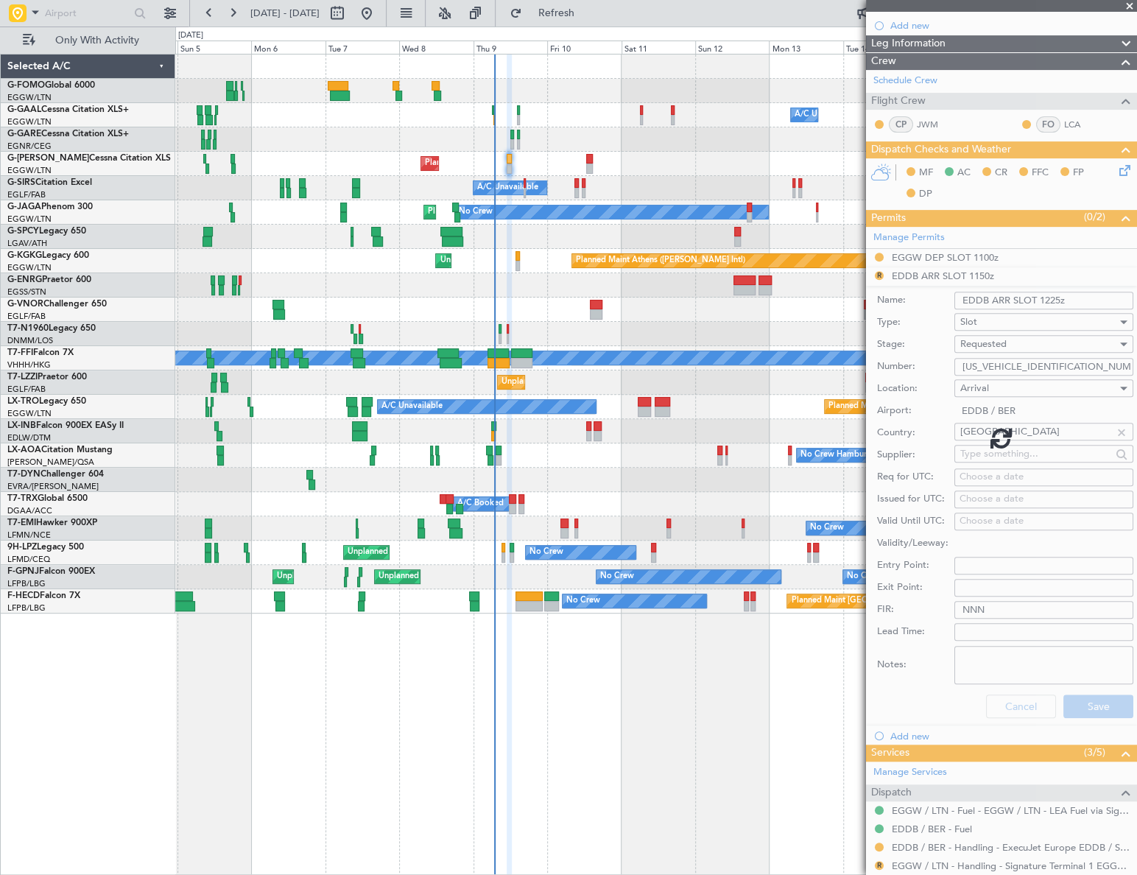
scroll to position [0, 0]
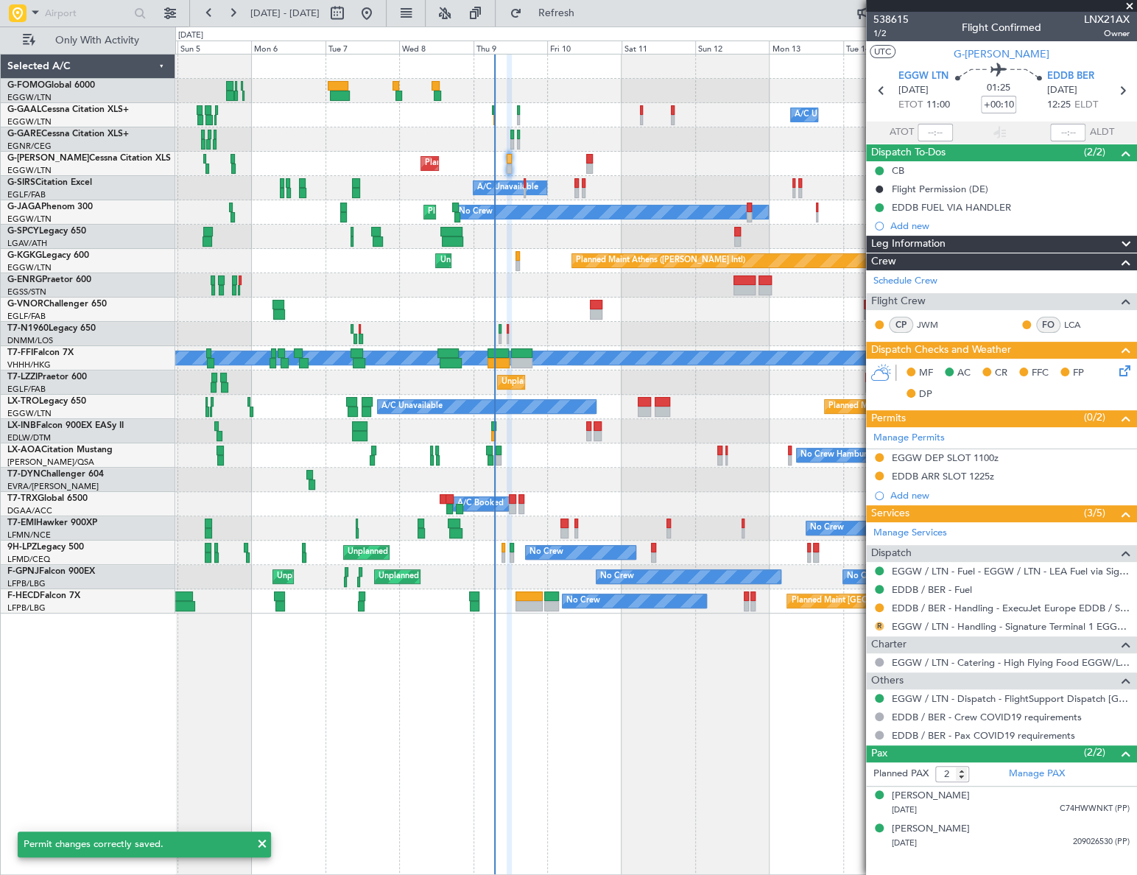
click at [878, 624] on button "R" at bounding box center [879, 626] width 9 height 9
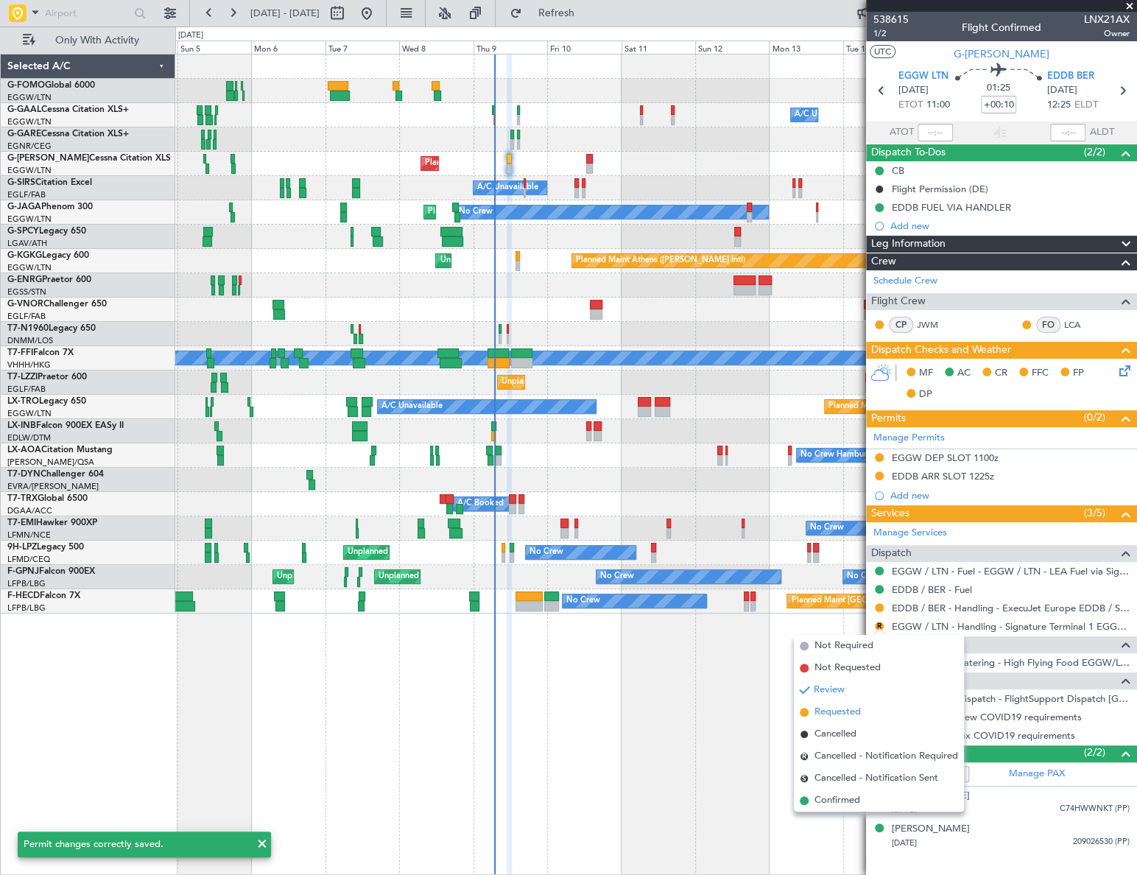
click at [839, 706] on span "Requested" at bounding box center [837, 712] width 46 height 15
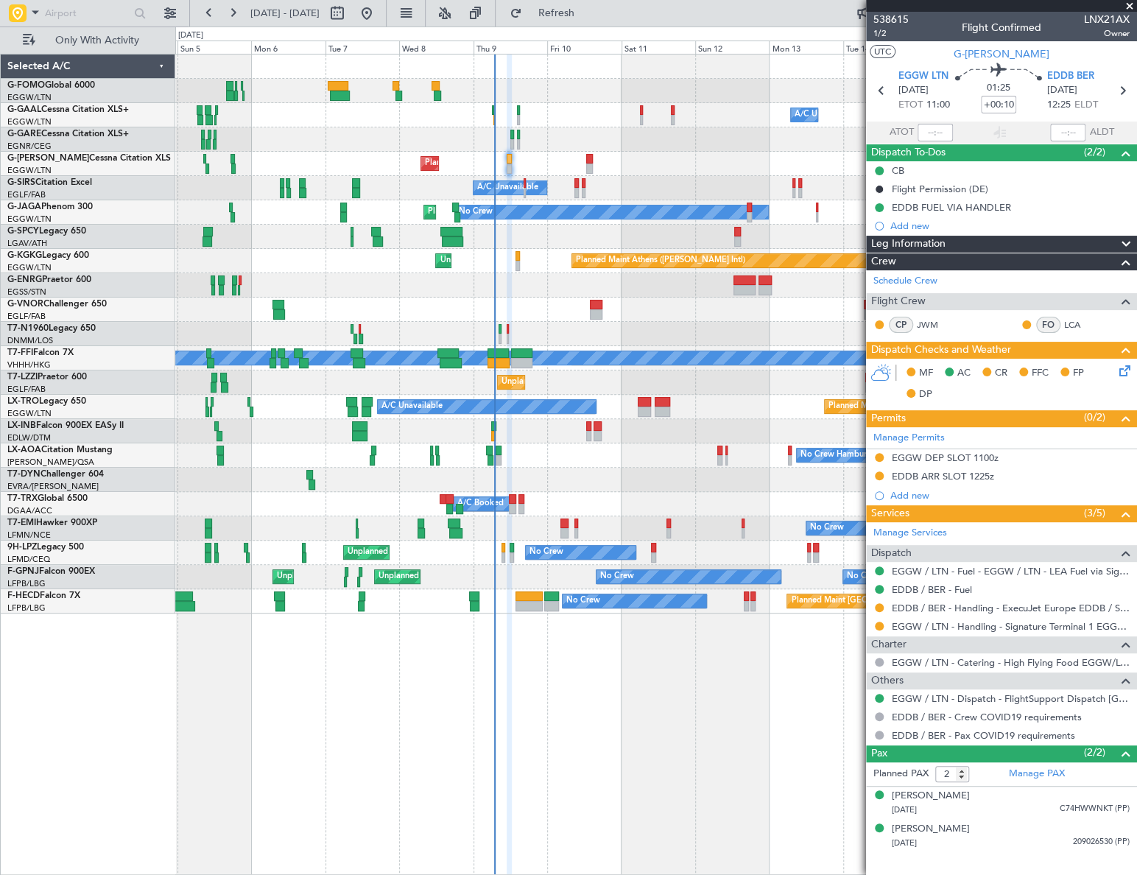
click at [1119, 365] on icon at bounding box center [1122, 368] width 12 height 12
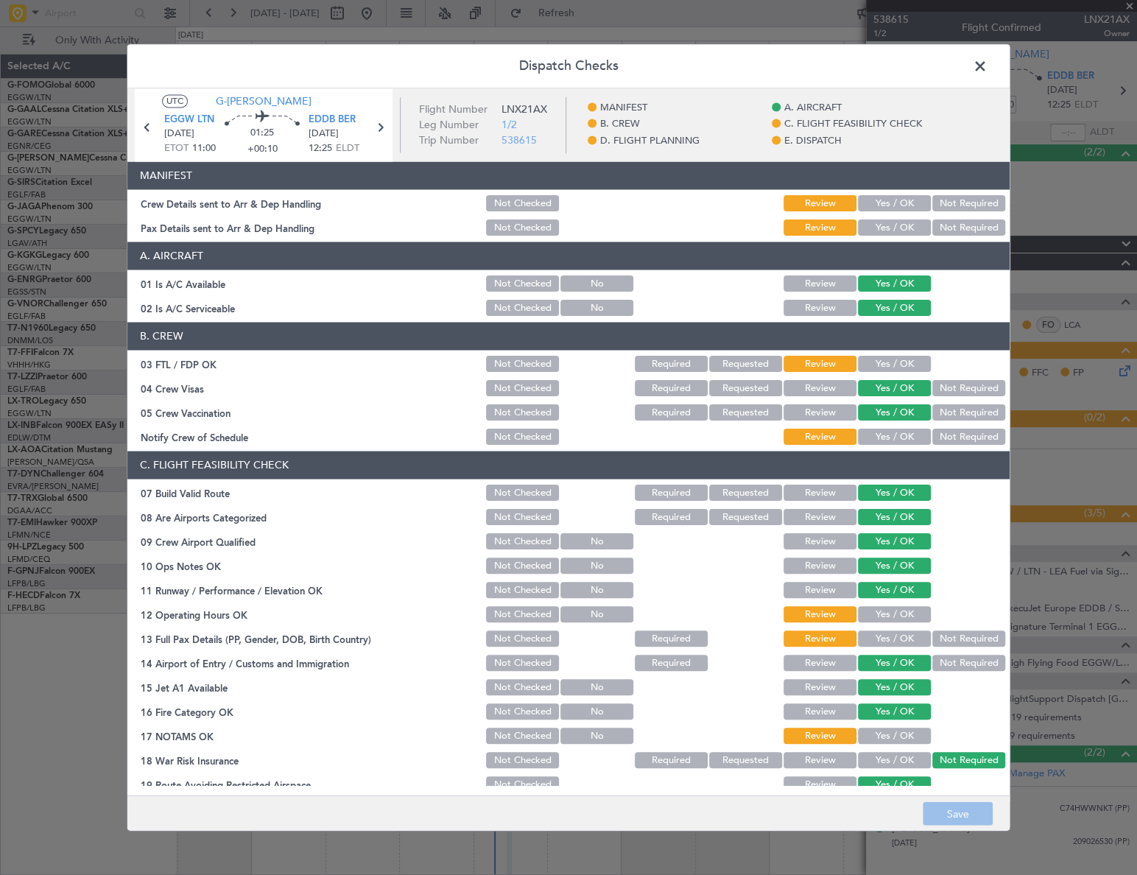
click at [895, 211] on button "Yes / OK" at bounding box center [894, 204] width 73 height 16
click at [901, 233] on button "Yes / OK" at bounding box center [894, 228] width 73 height 16
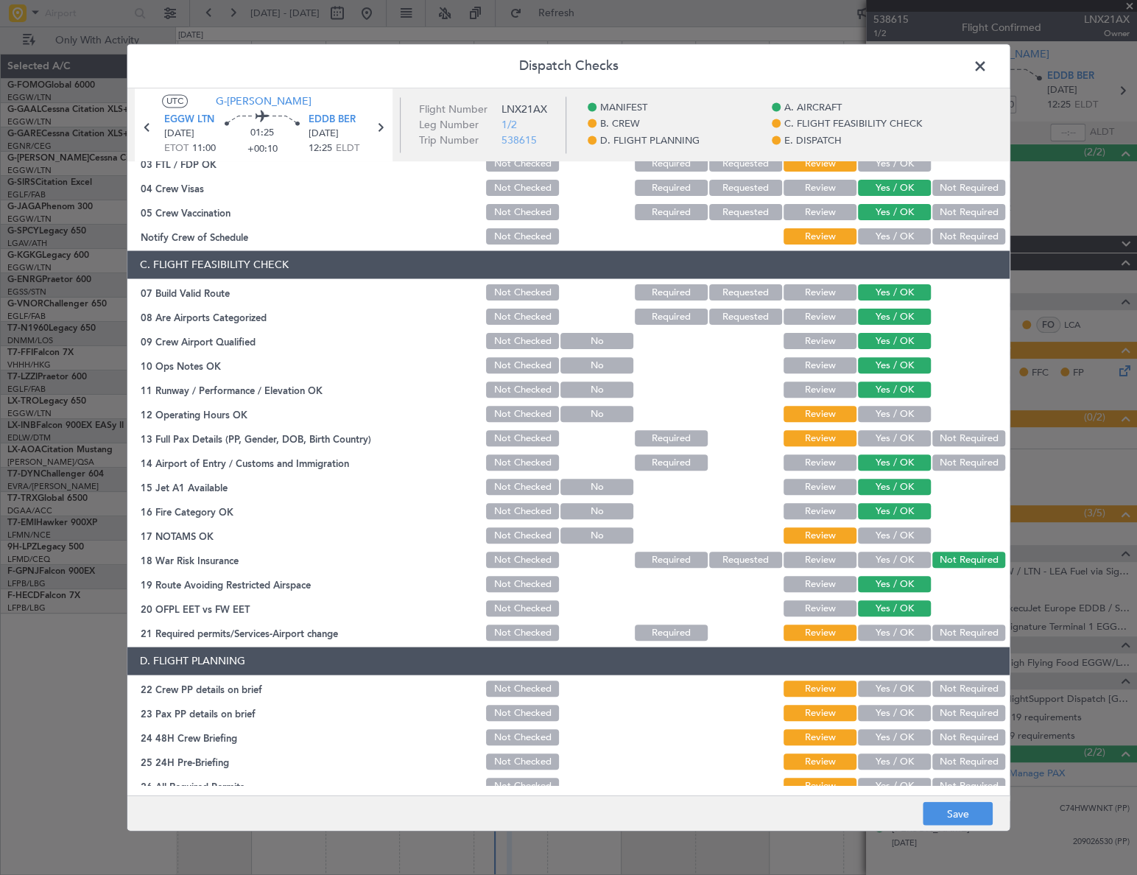
click at [903, 412] on button "Yes / OK" at bounding box center [894, 414] width 73 height 16
click at [902, 436] on button "Yes / OK" at bounding box center [894, 439] width 73 height 16
click at [914, 532] on button "Yes / OK" at bounding box center [894, 536] width 73 height 16
click at [904, 627] on button "Yes / OK" at bounding box center [894, 633] width 73 height 16
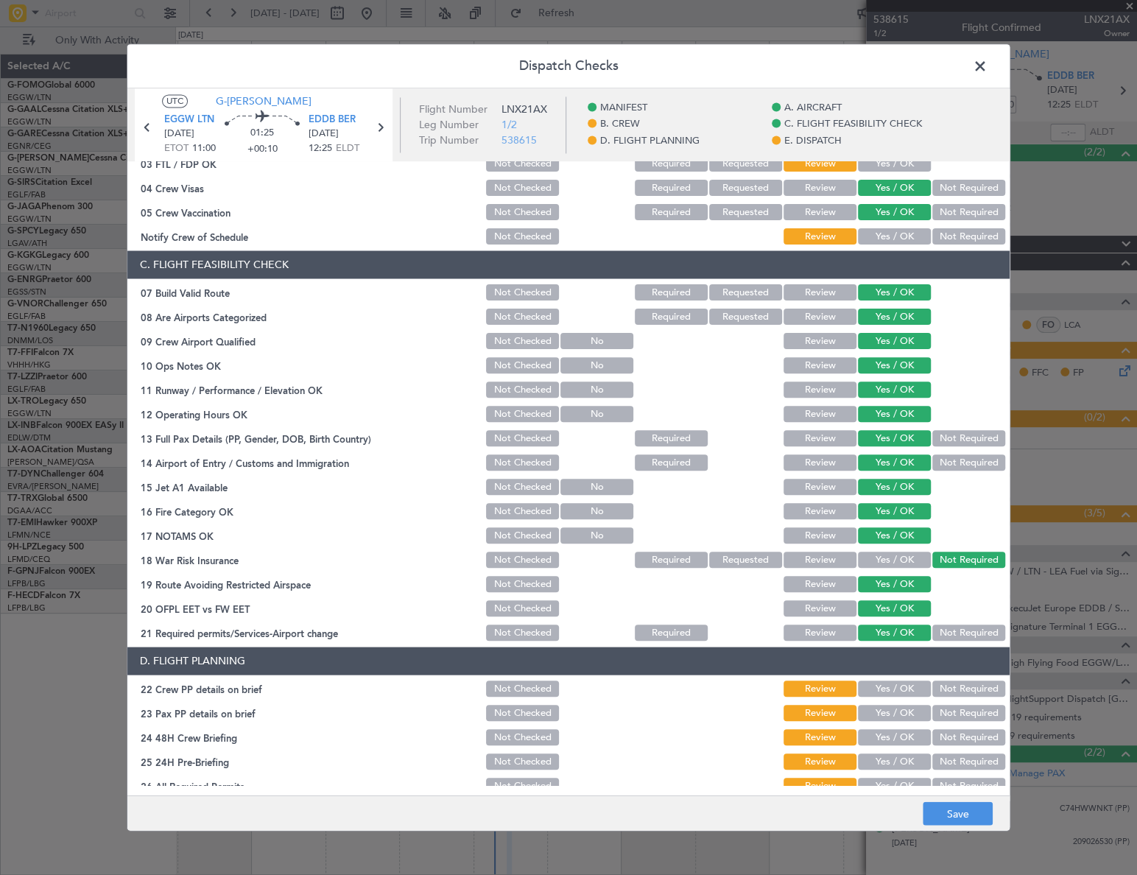
click at [901, 681] on button "Yes / OK" at bounding box center [894, 689] width 73 height 16
click at [902, 708] on button "Yes / OK" at bounding box center [894, 713] width 73 height 16
click at [904, 737] on button "Yes / OK" at bounding box center [894, 738] width 73 height 16
click at [955, 762] on button "Not Required" at bounding box center [968, 762] width 73 height 16
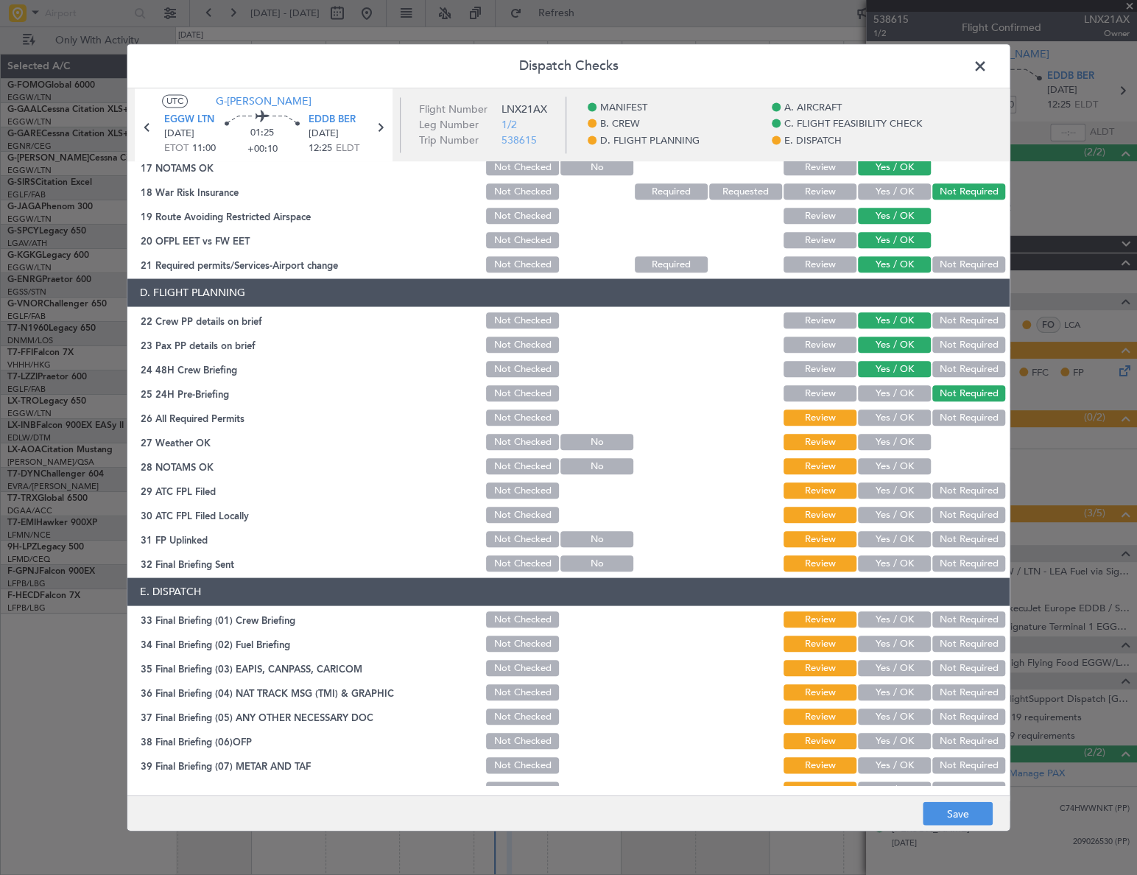
scroll to position [669, 0]
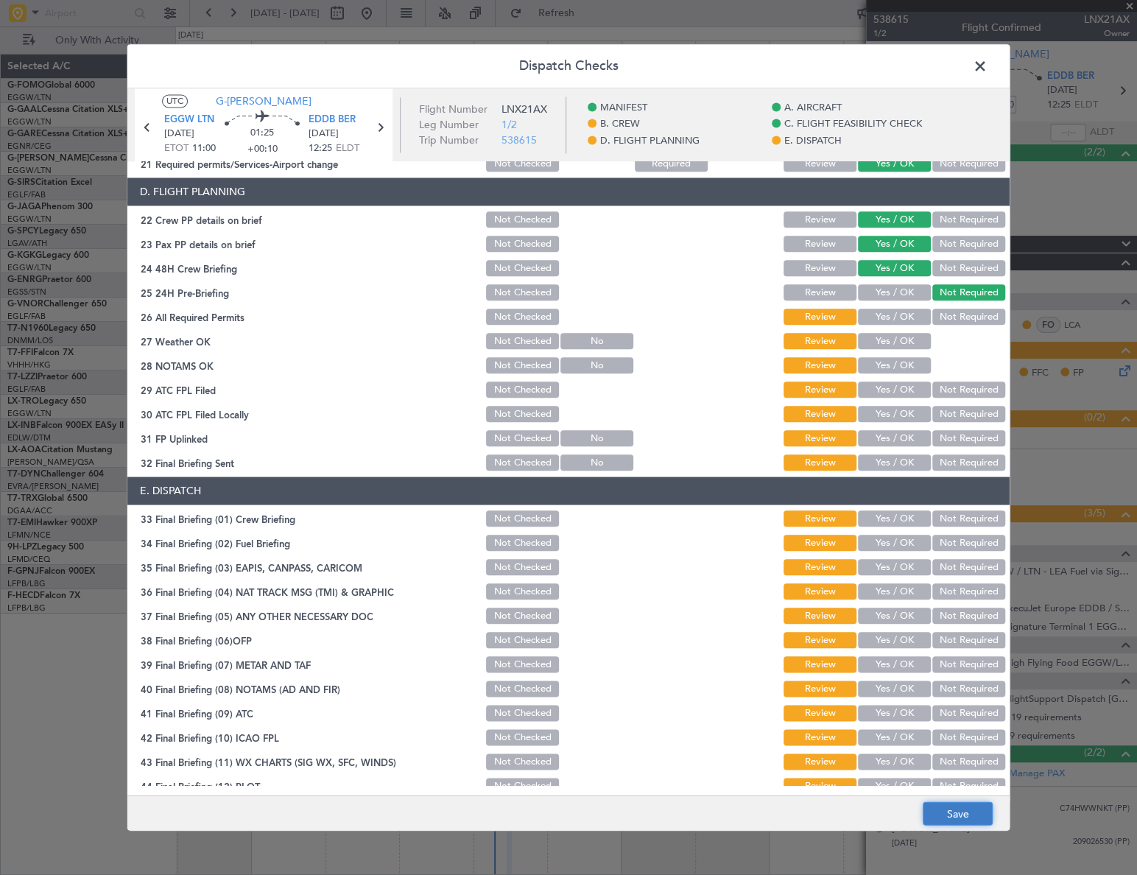
click at [957, 809] on button "Save" at bounding box center [958, 814] width 70 height 24
click at [987, 63] on span at bounding box center [987, 69] width 0 height 29
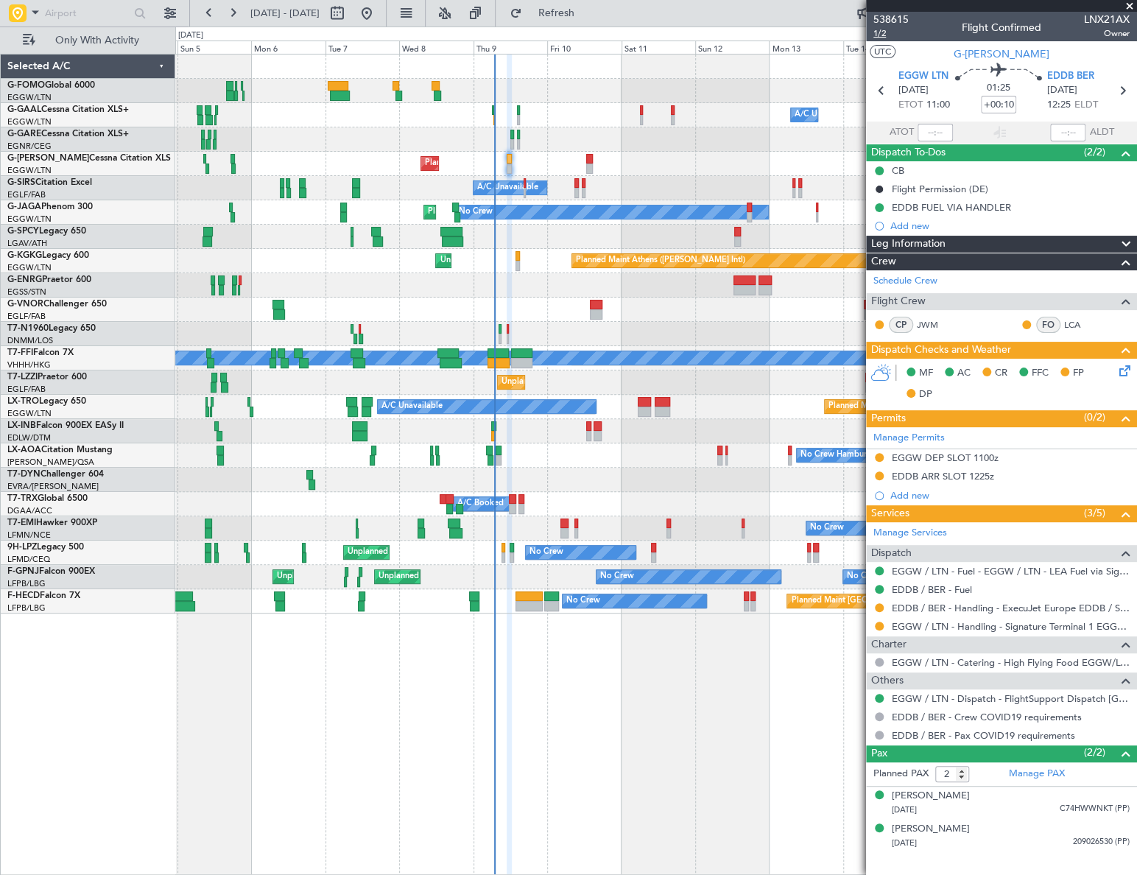
click at [884, 35] on span "1/2" at bounding box center [890, 33] width 35 height 13
click at [879, 35] on span "1/2" at bounding box center [890, 33] width 35 height 13
click at [879, 625] on button at bounding box center [879, 626] width 9 height 9
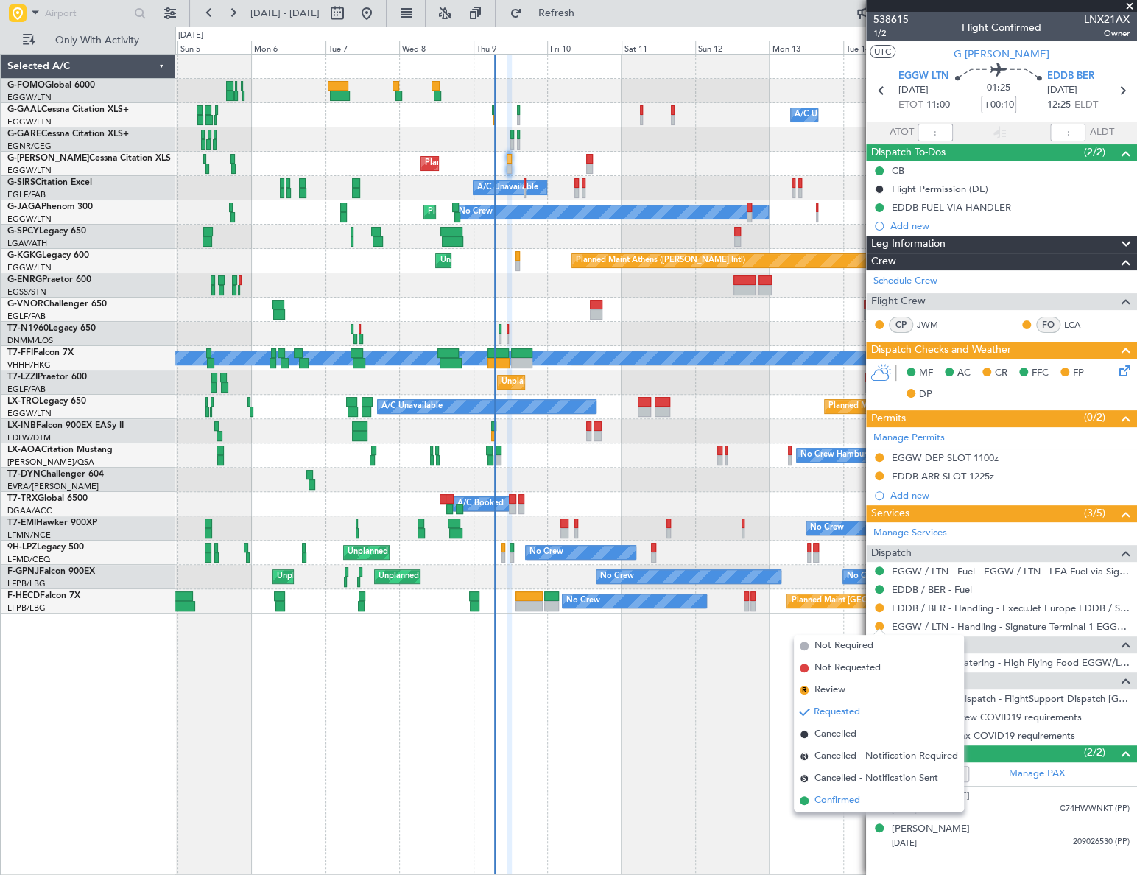
click at [840, 795] on span "Confirmed" at bounding box center [837, 800] width 46 height 15
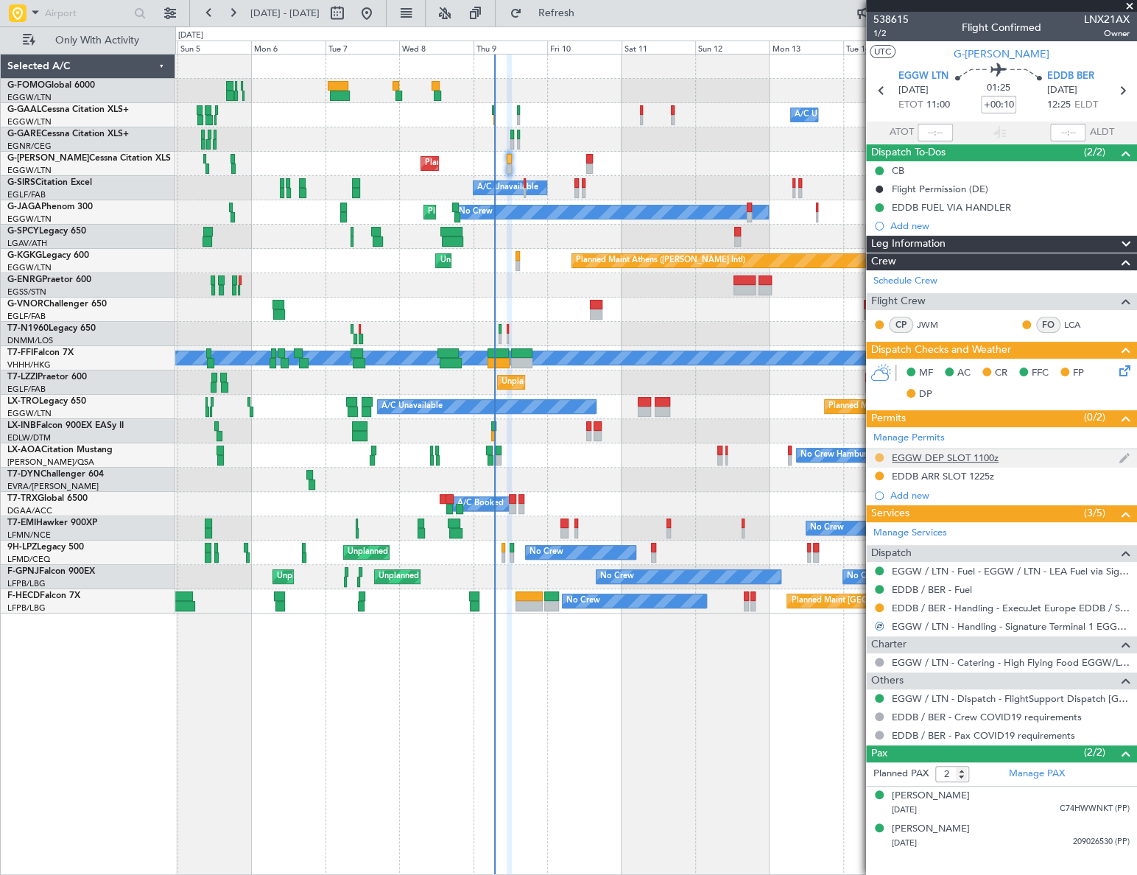
click at [876, 454] on button at bounding box center [879, 457] width 9 height 9
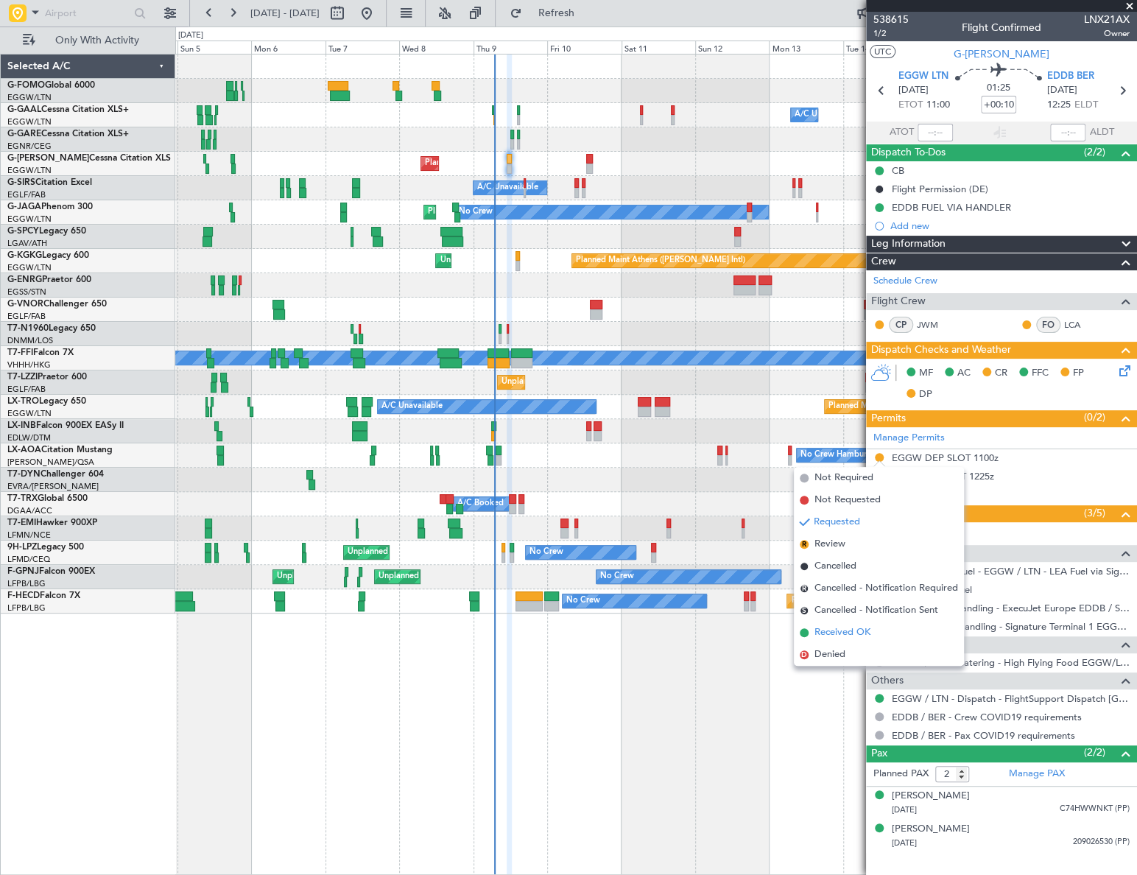
click at [838, 629] on span "Received OK" at bounding box center [842, 632] width 56 height 15
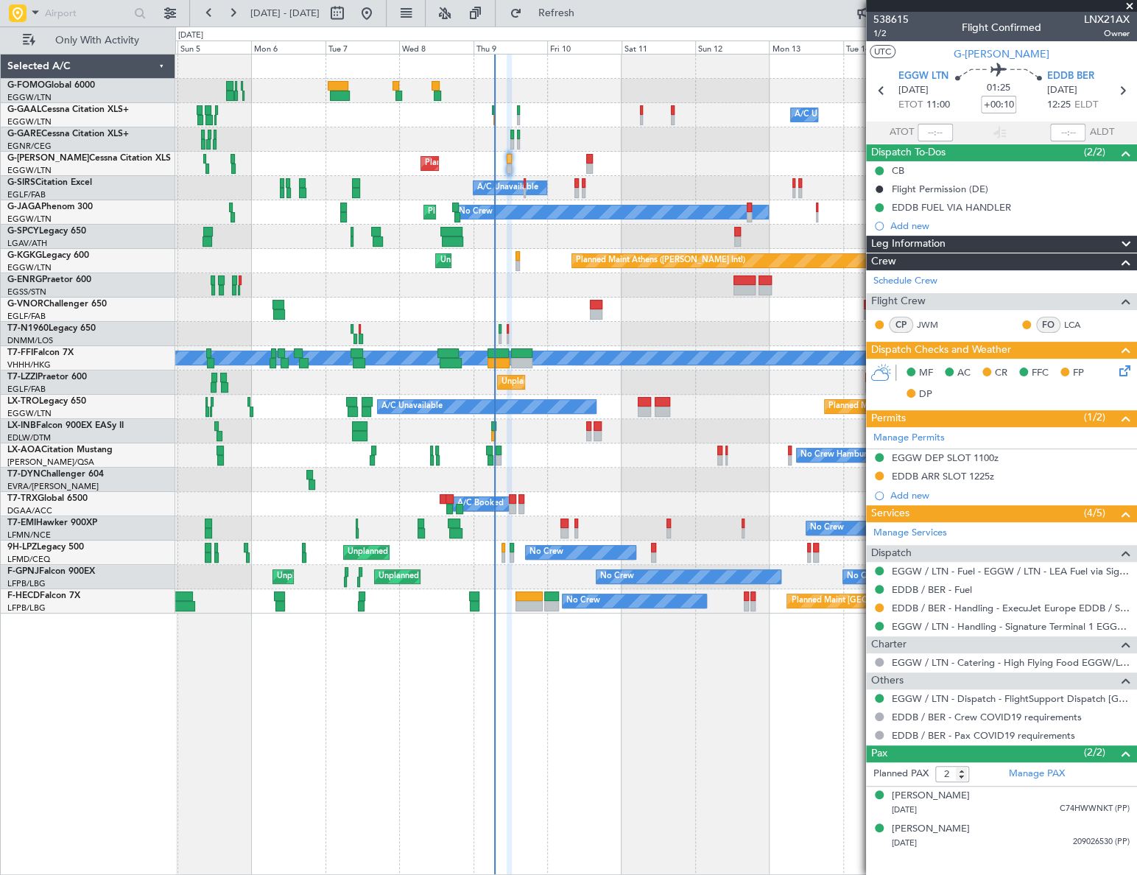
click at [557, 655] on div "Owner Owner A/C Unavailable A/C Unavailable Owner Planned Maint [GEOGRAPHIC_DAT…" at bounding box center [656, 464] width 962 height 821
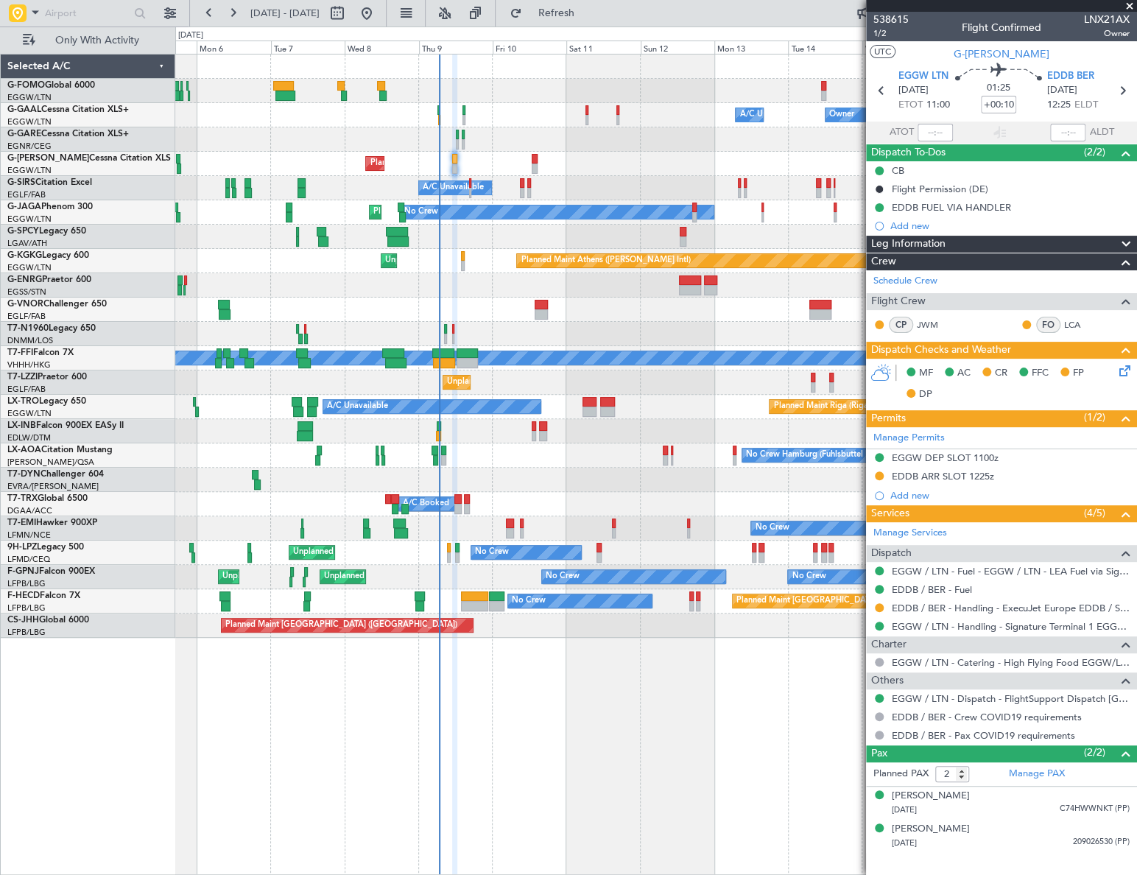
click at [0, 599] on html "[DATE] - [DATE] Refresh Quick Links Only With Activity Owner Owner A/C Unavaila…" at bounding box center [568, 437] width 1137 height 875
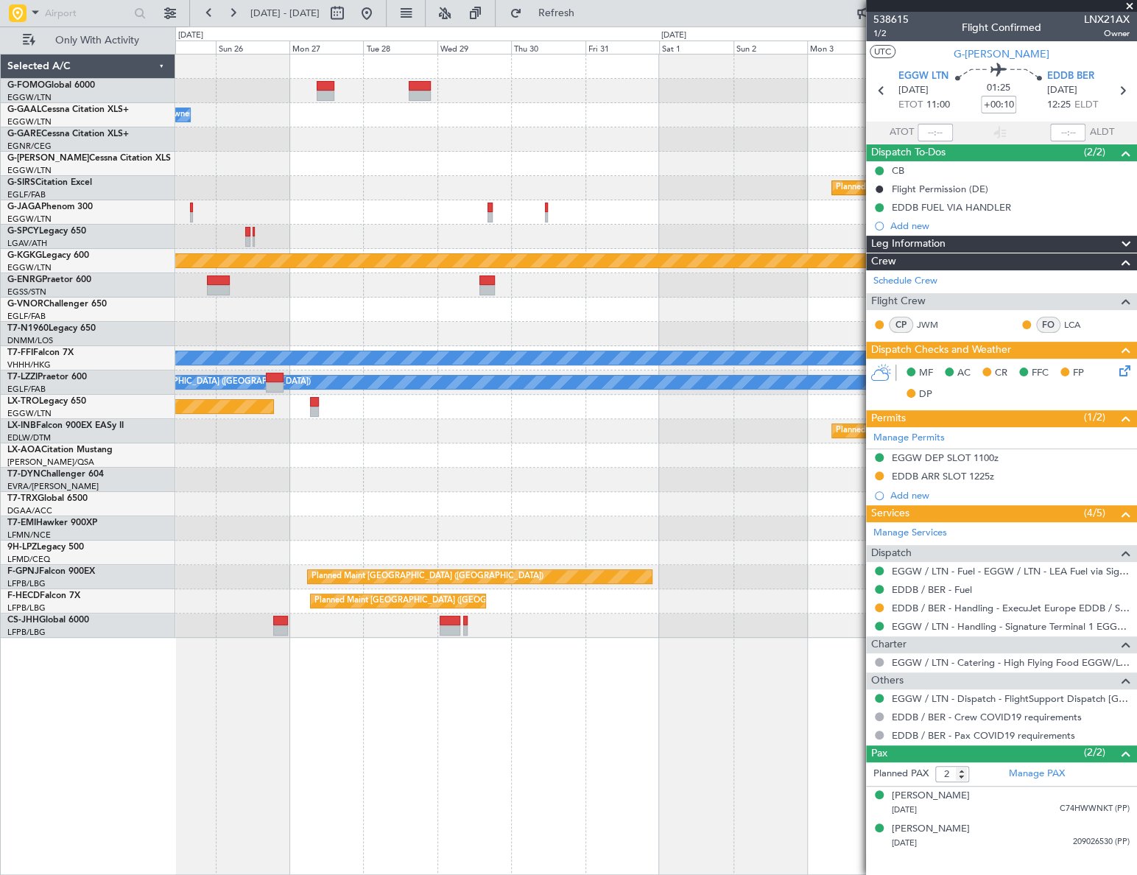
click at [69, 622] on div "Owner Planned Maint [GEOGRAPHIC_DATA] Planned Maint [GEOGRAPHIC_DATA] Planned M…" at bounding box center [568, 451] width 1137 height 848
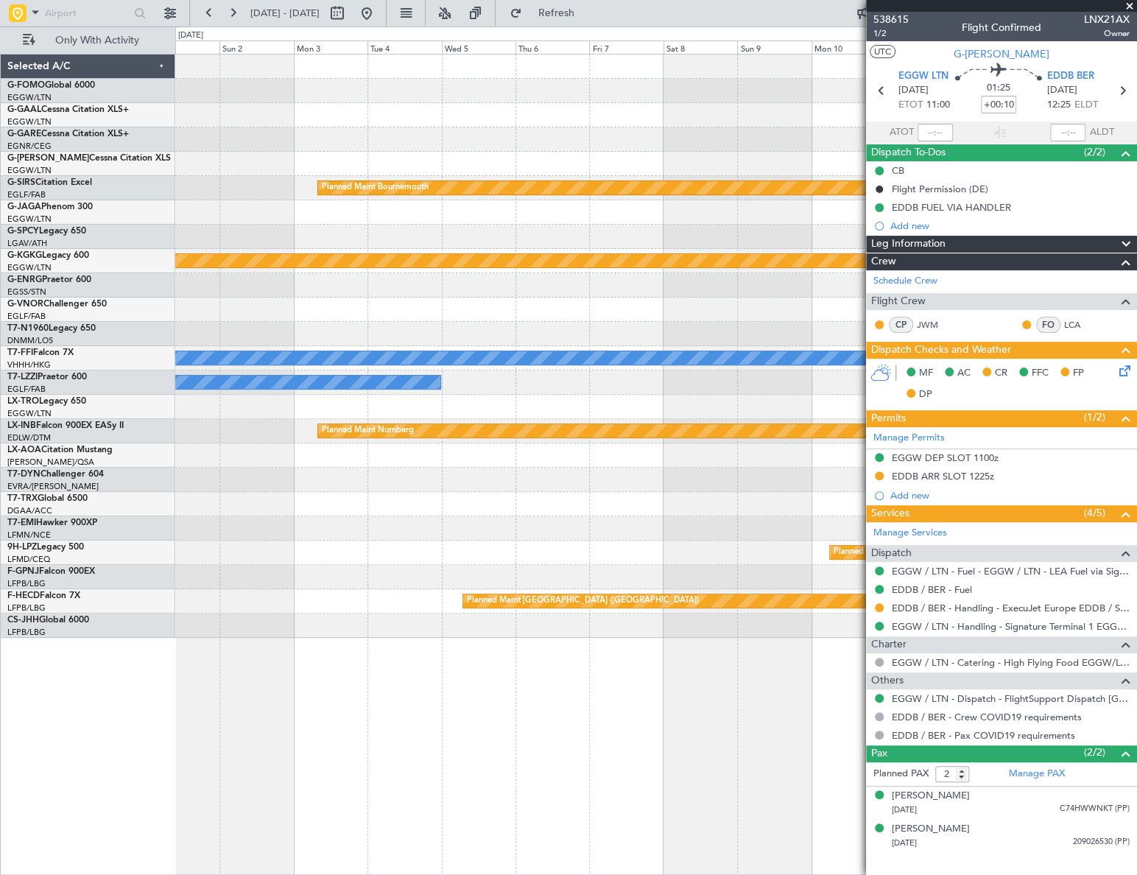
click at [60, 671] on div "Planned Maint Bournemouth Planned Maint [GEOGRAPHIC_DATA] Planned Maint [GEOGRA…" at bounding box center [568, 451] width 1137 height 848
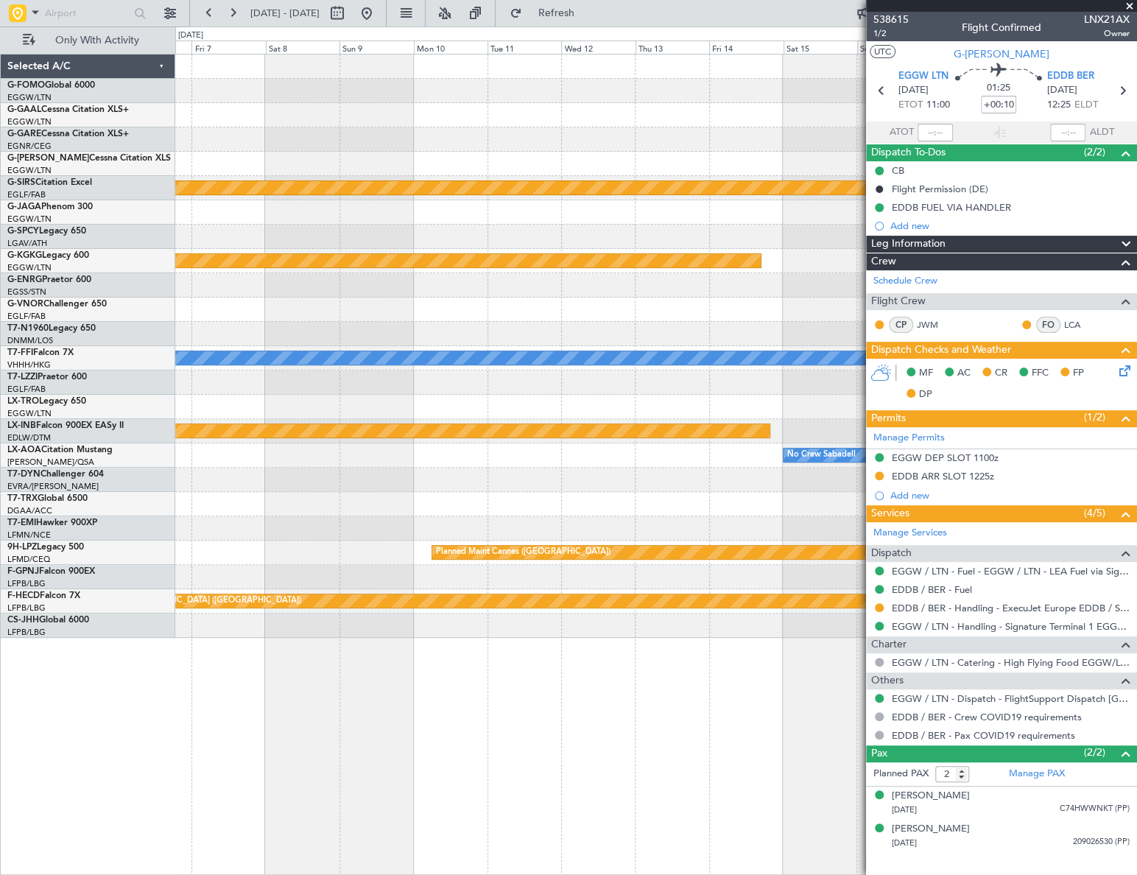
click at [0, 728] on html "[DATE] - [DATE] Refresh Quick Links Only With Activity Planned Maint [GEOGRAPHI…" at bounding box center [568, 437] width 1137 height 875
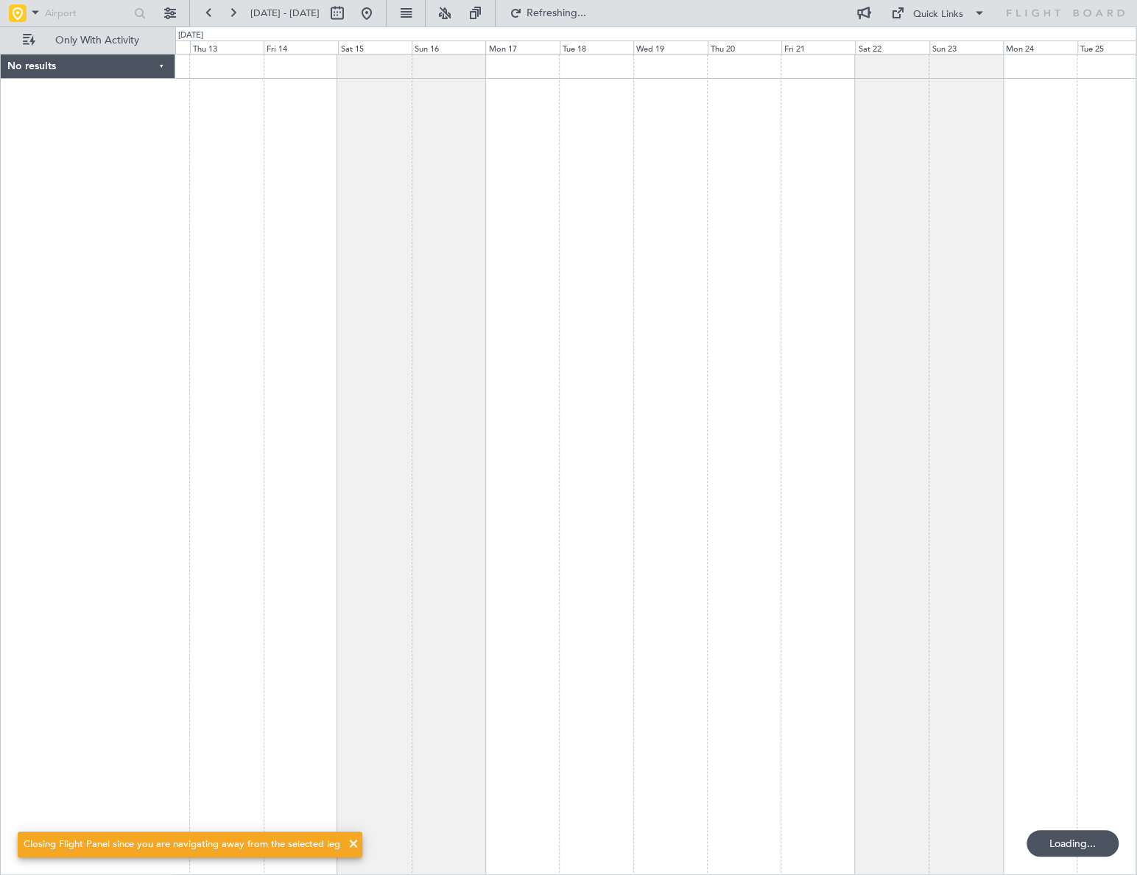
click at [482, 610] on div at bounding box center [655, 464] width 961 height 821
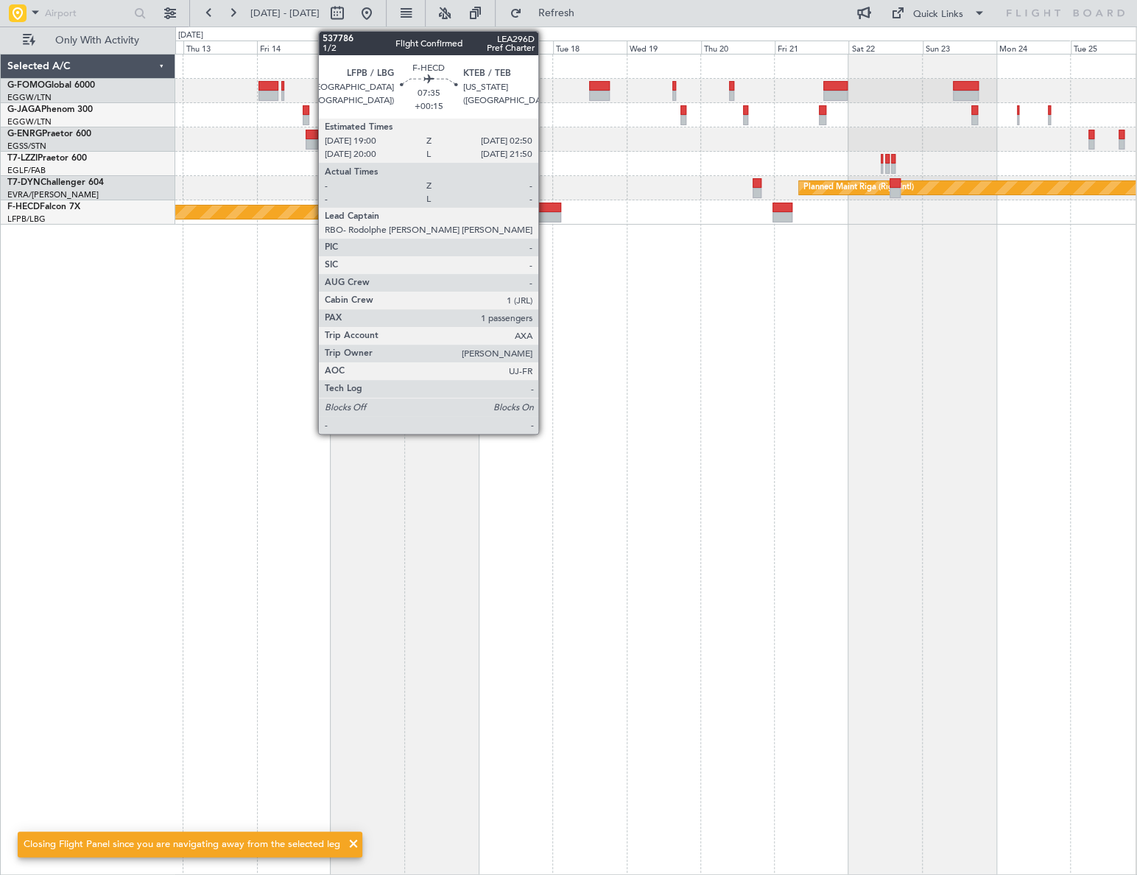
click at [545, 208] on div at bounding box center [549, 208] width 24 height 10
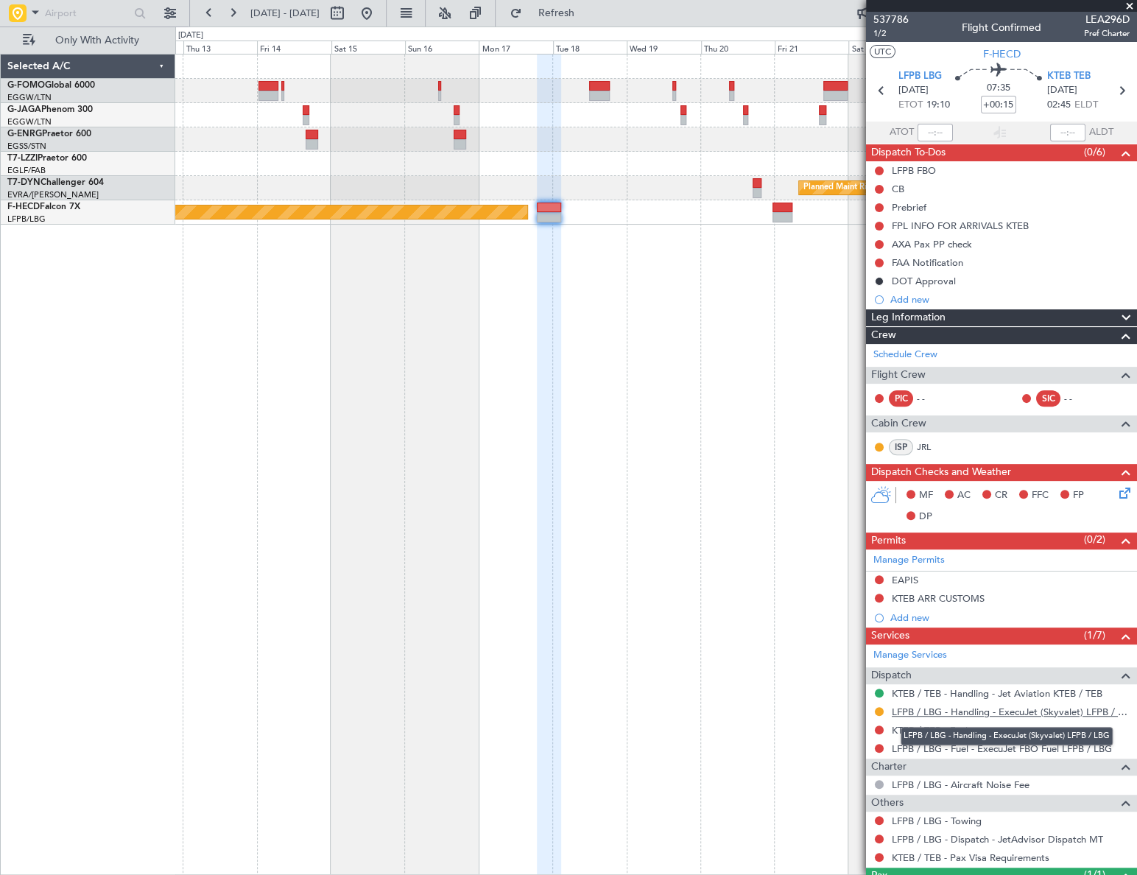
click at [951, 707] on link "LFPB / LBG - Handling - ExecuJet (Skyvalet) LFPB / LBG" at bounding box center [1011, 711] width 238 height 13
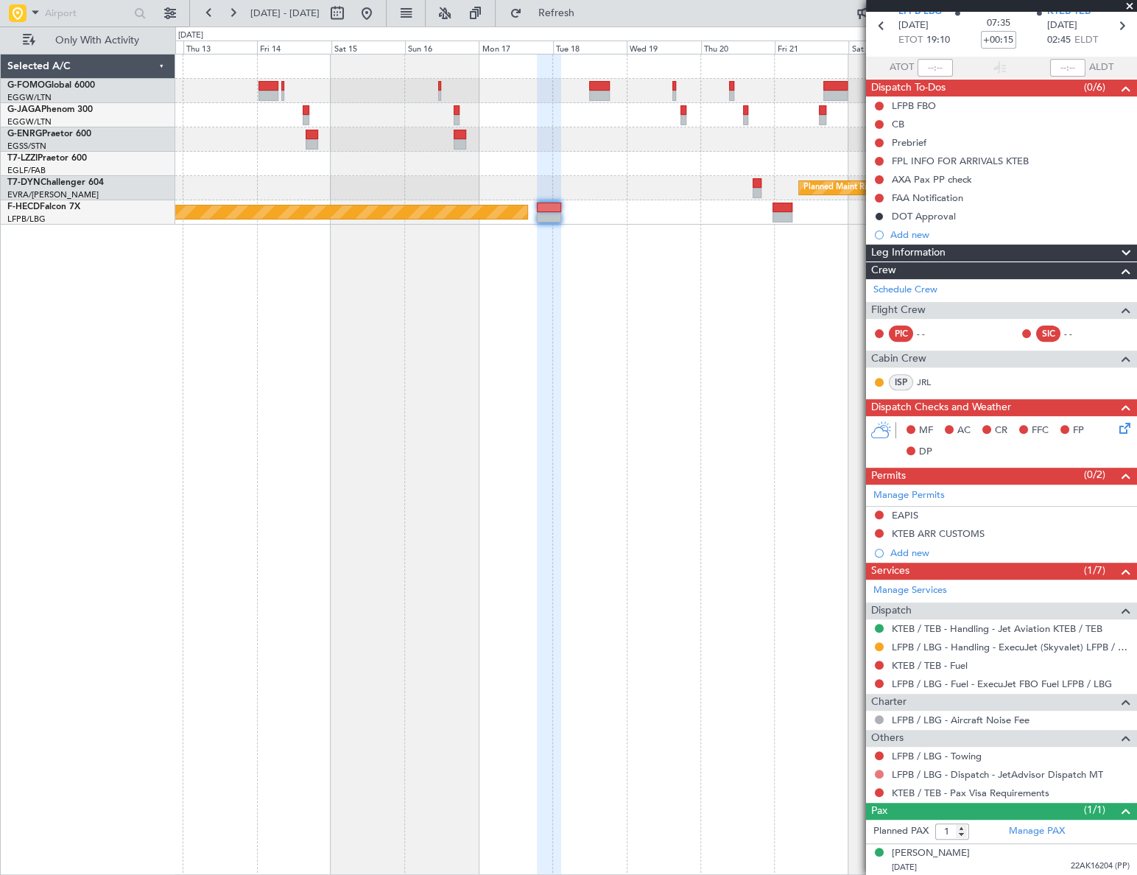
click at [878, 772] on button at bounding box center [879, 774] width 9 height 9
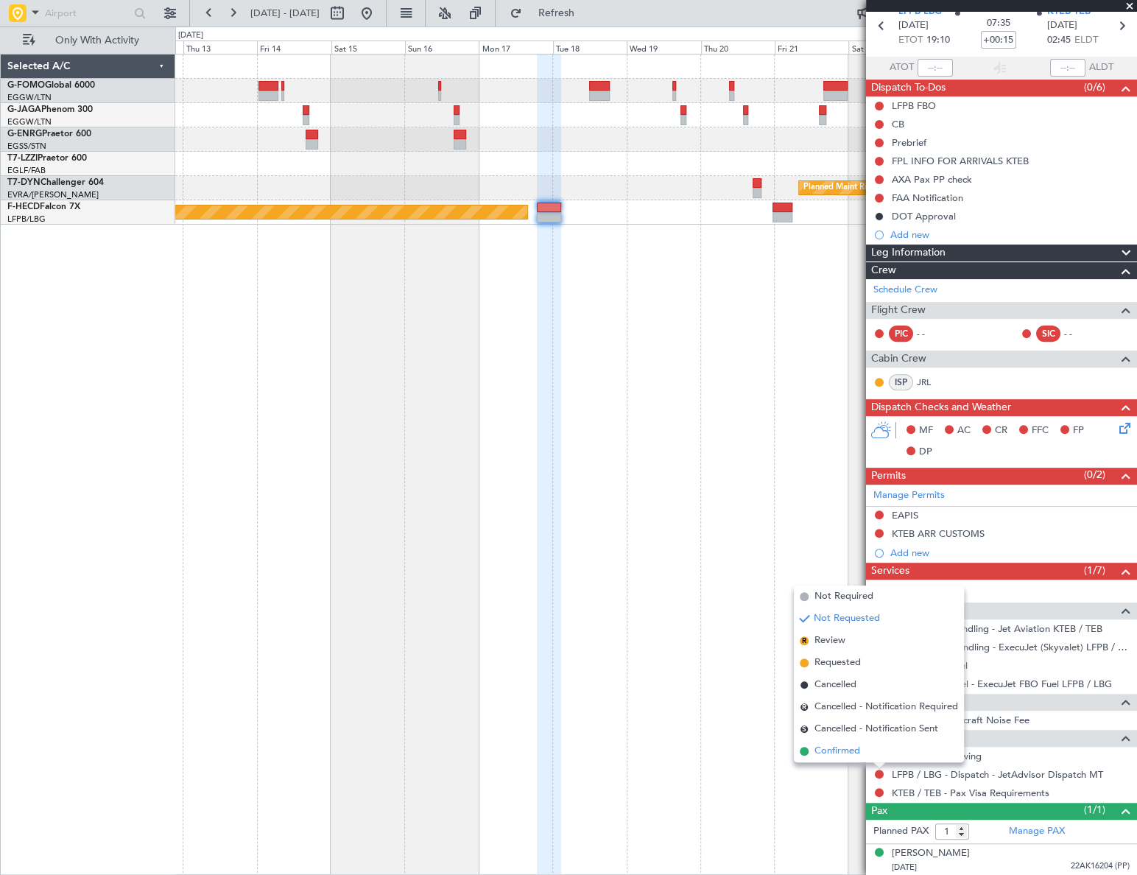
click at [842, 750] on span "Confirmed" at bounding box center [837, 751] width 46 height 15
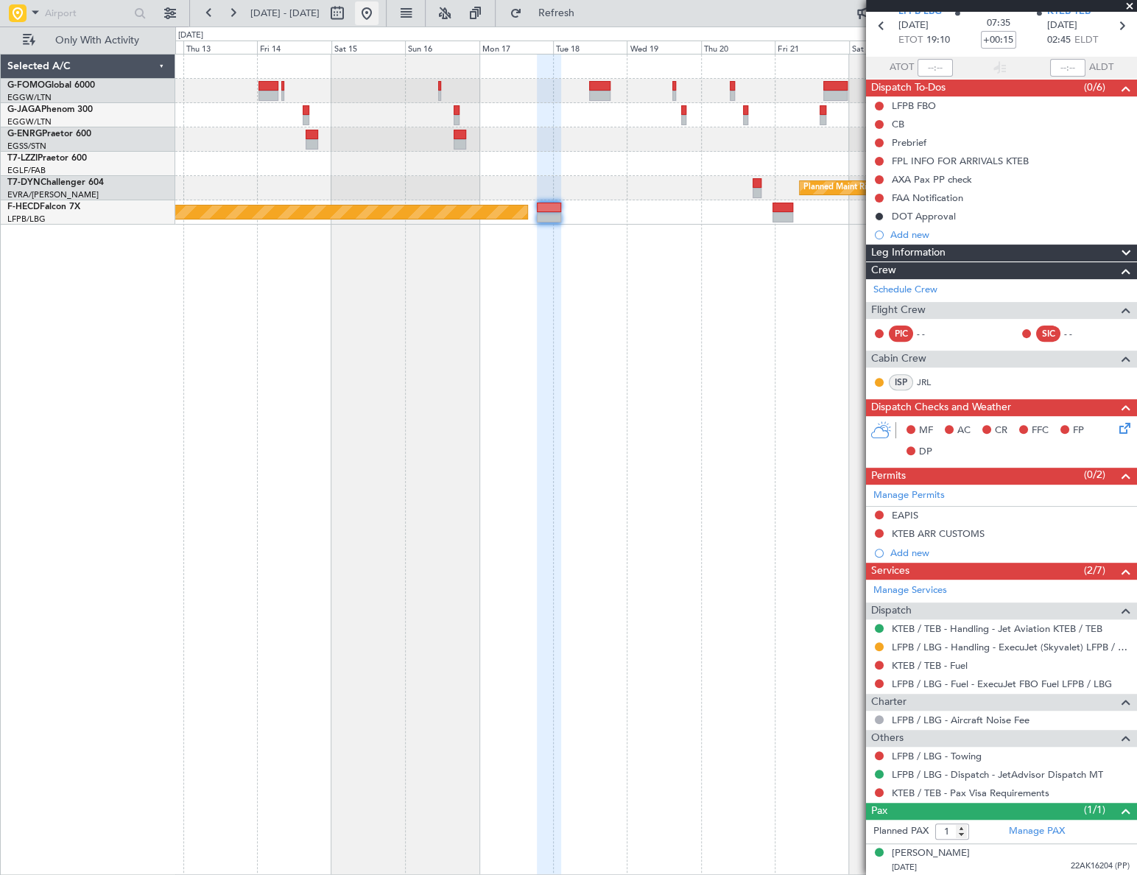
click at [379, 21] on button at bounding box center [367, 13] width 24 height 24
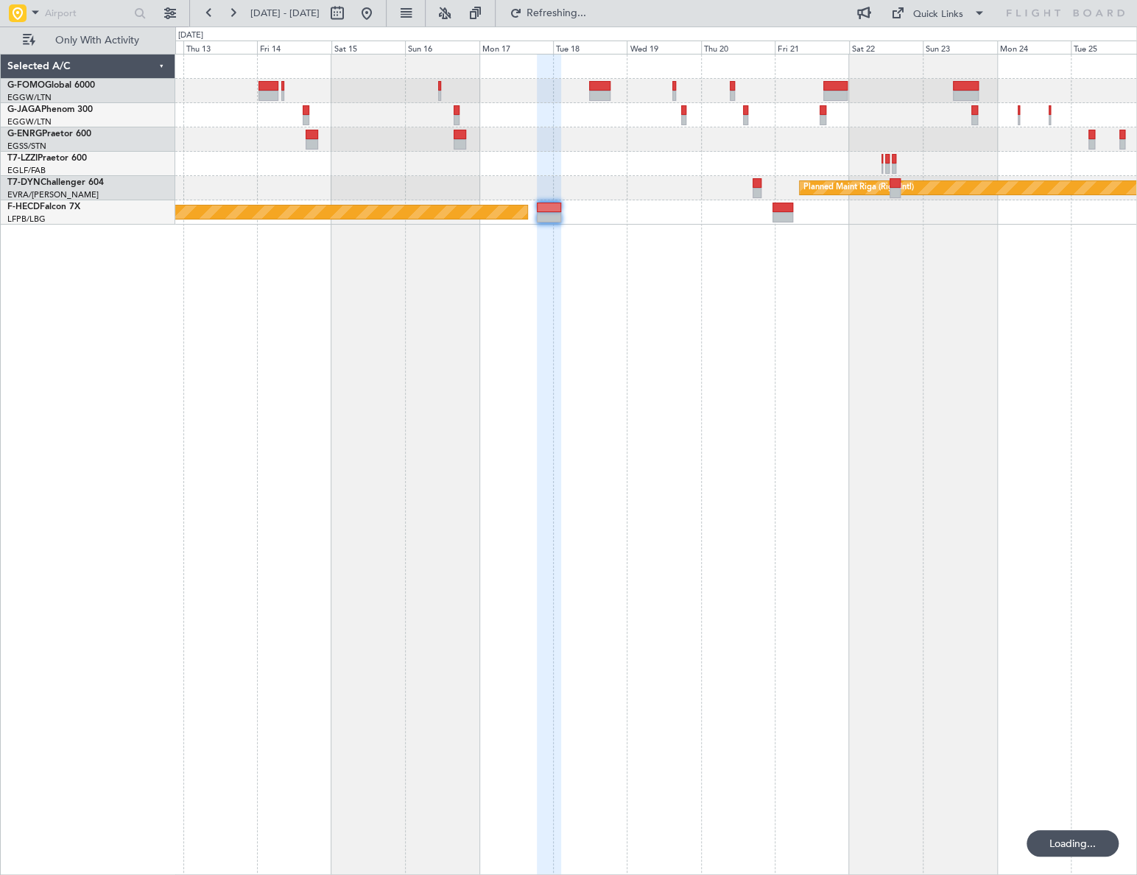
scroll to position [0, 0]
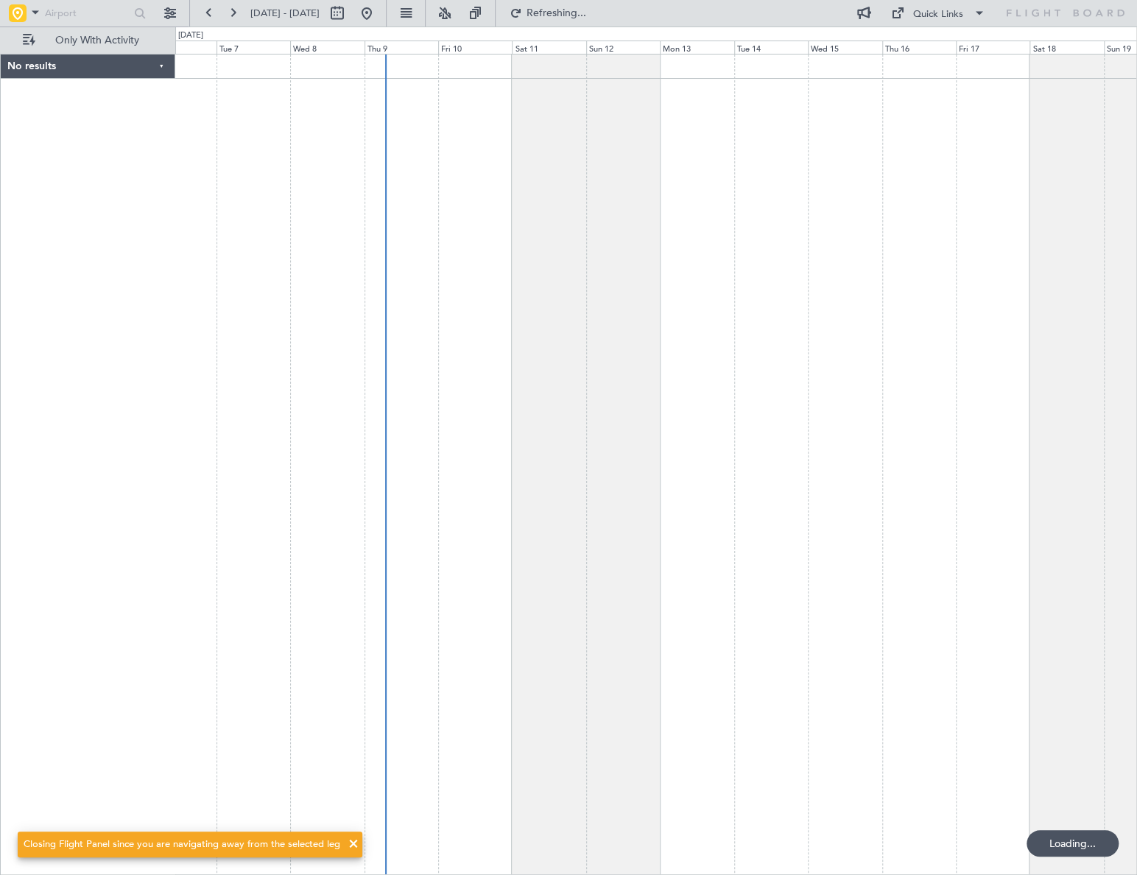
click at [353, 546] on div at bounding box center [656, 464] width 962 height 821
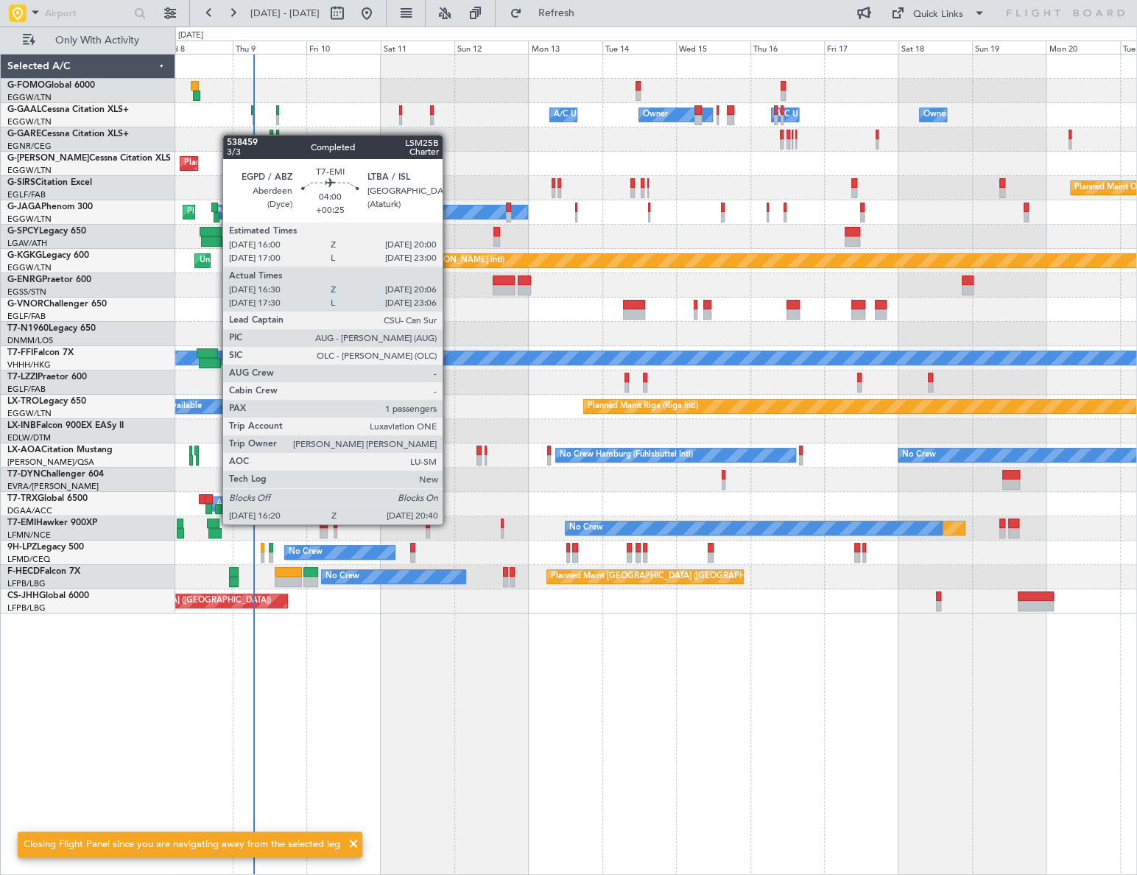
click at [345, 673] on div "Owner A/C Unavailable Owner Owner A/C Unavailable Planned Maint [GEOGRAPHIC_DAT…" at bounding box center [656, 464] width 962 height 821
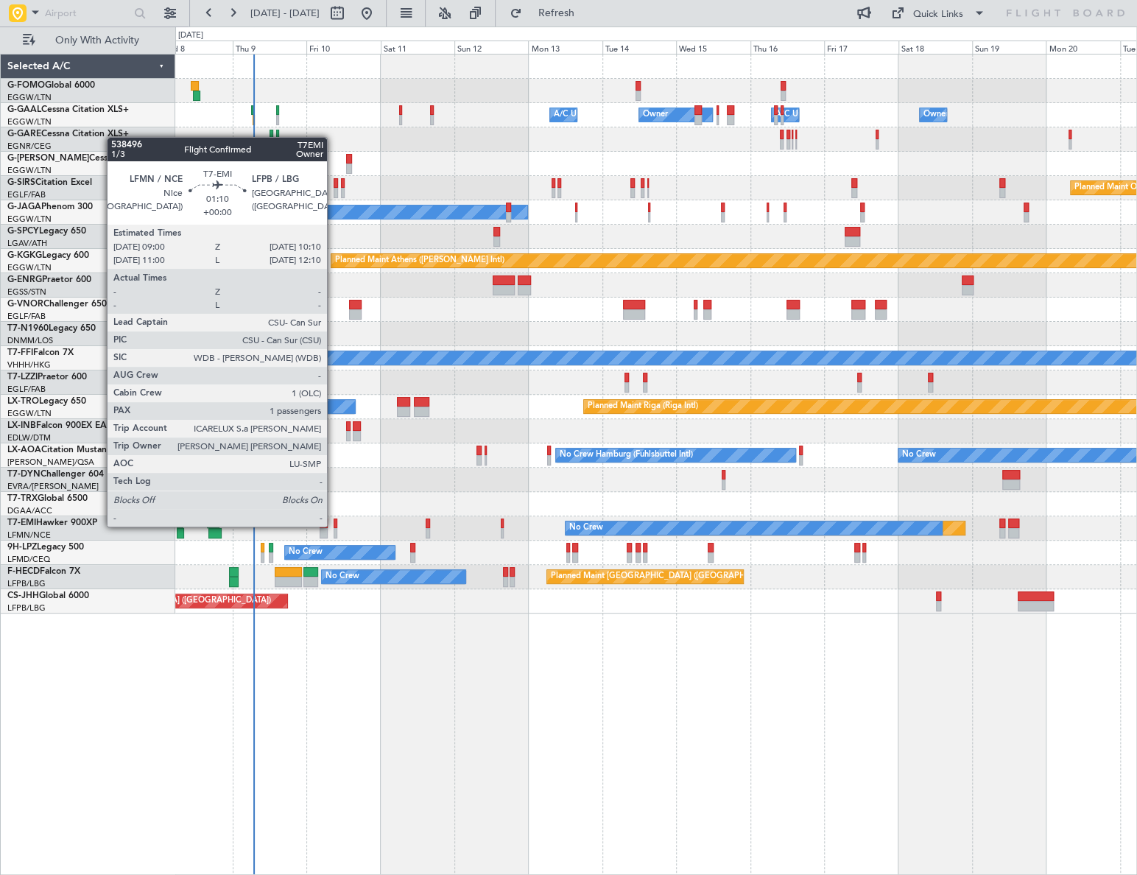
click at [334, 525] on div at bounding box center [336, 523] width 4 height 10
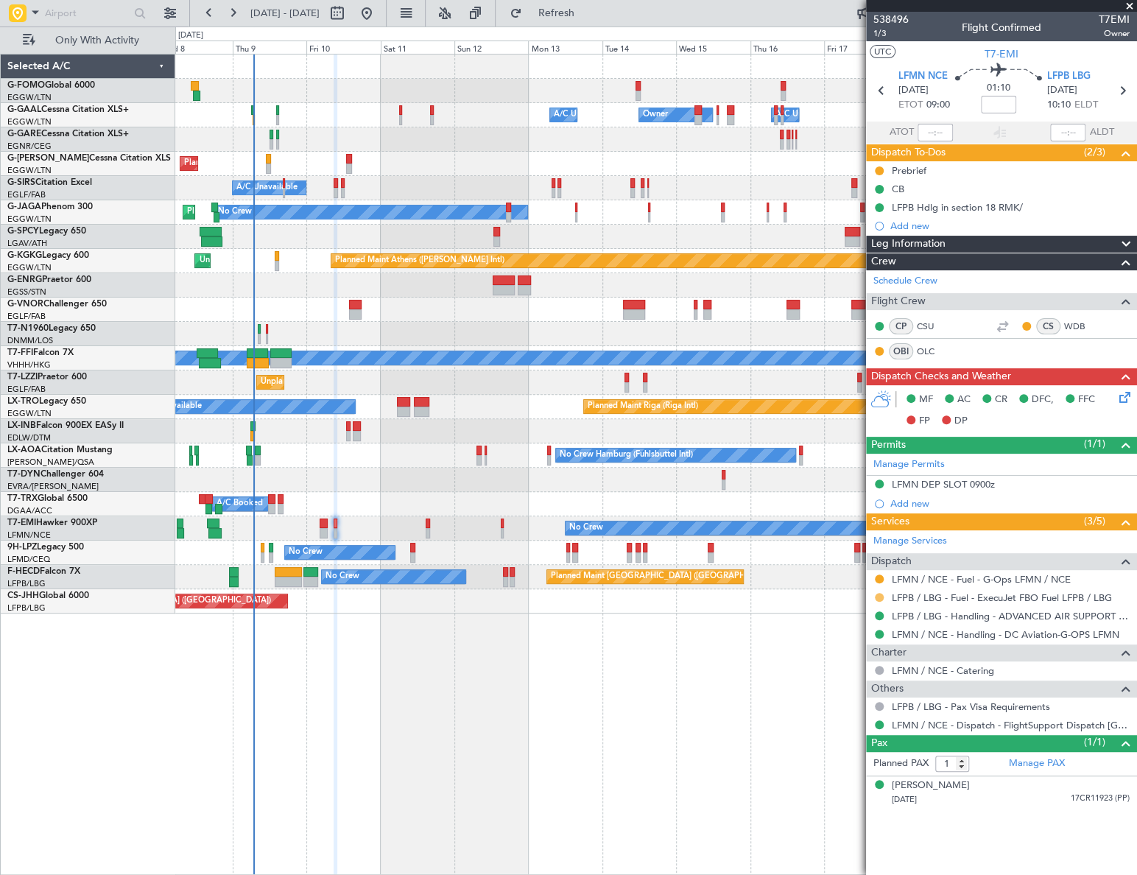
click at [878, 594] on button at bounding box center [879, 597] width 9 height 9
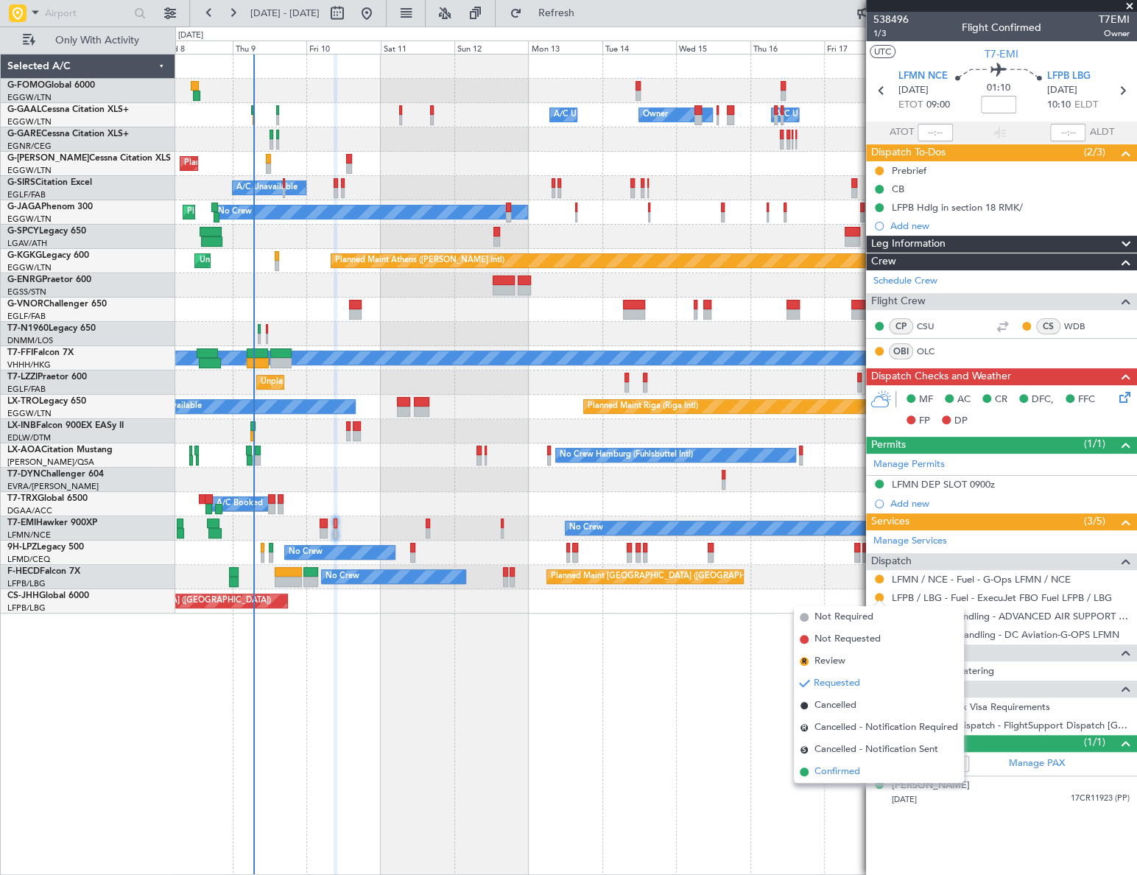
click at [845, 768] on span "Confirmed" at bounding box center [837, 771] width 46 height 15
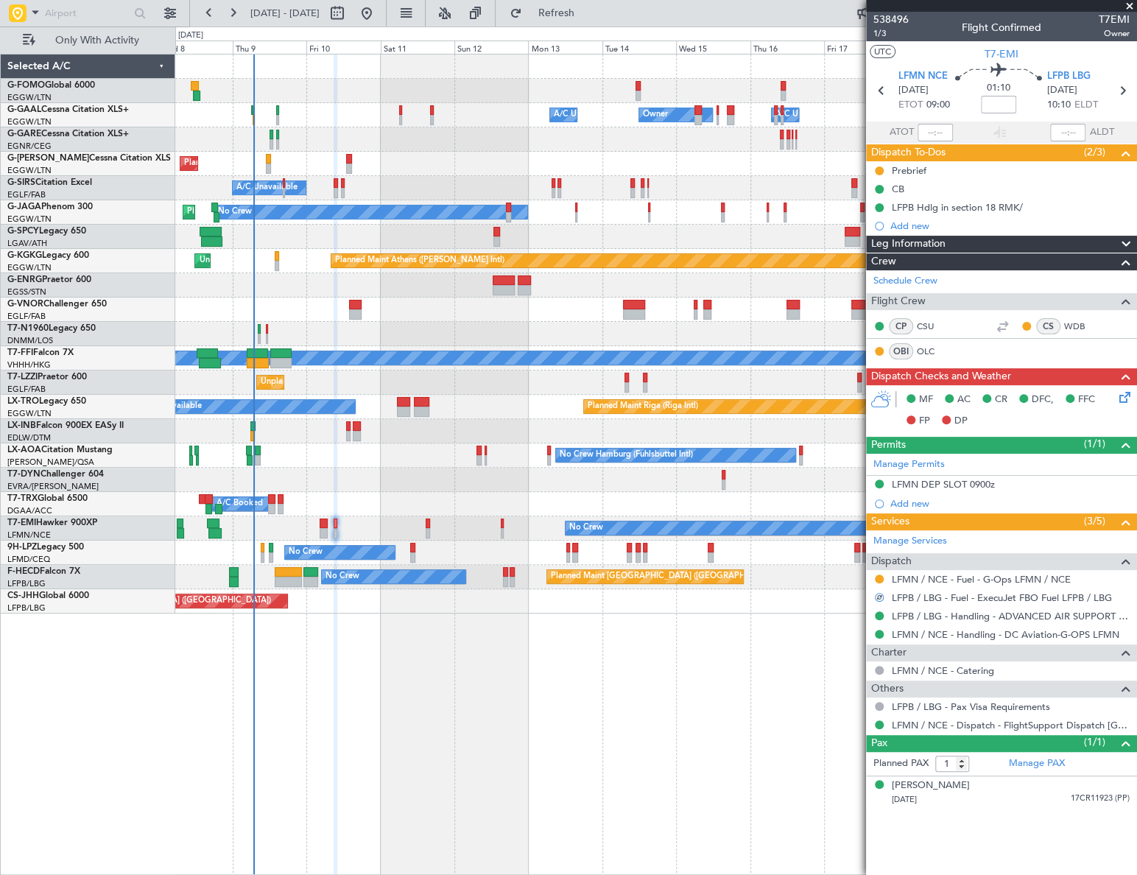
click at [429, 523] on div "Planned Maint No Crew" at bounding box center [655, 528] width 961 height 24
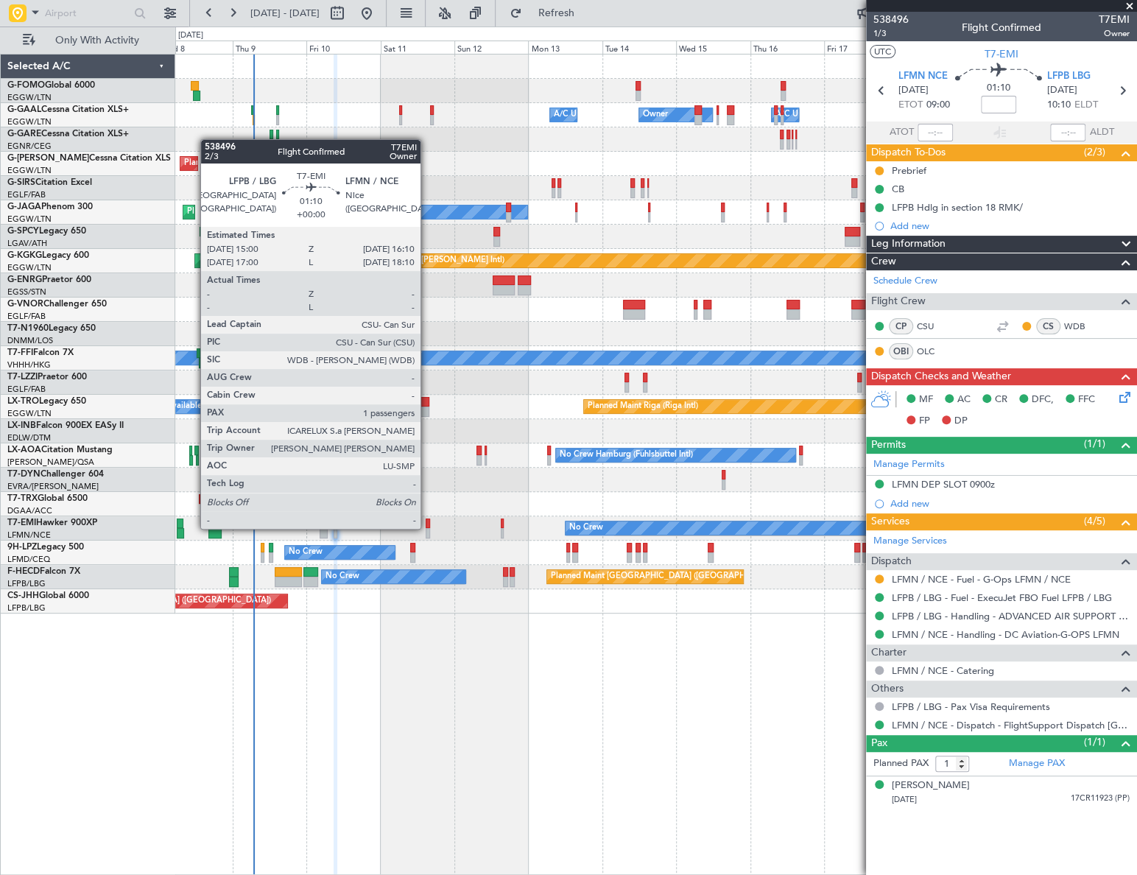
click at [427, 528] on div at bounding box center [428, 533] width 4 height 10
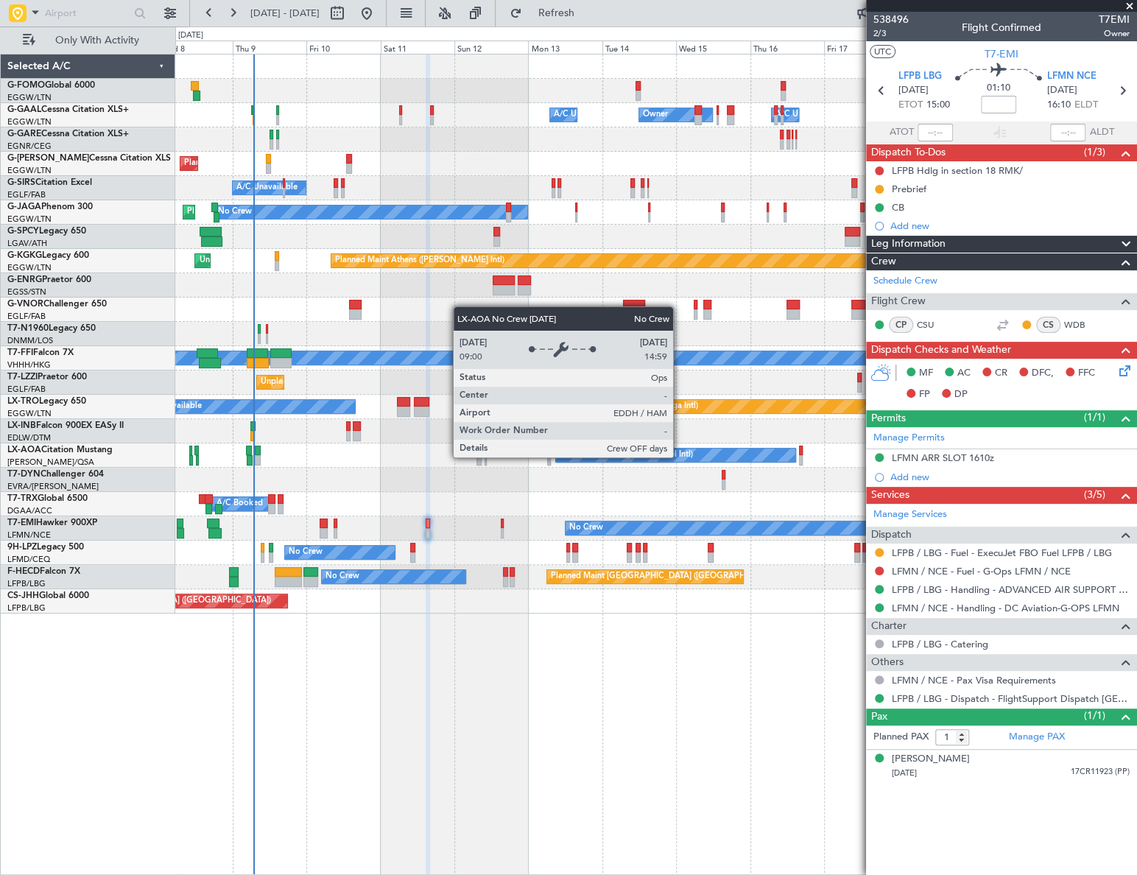
click at [191, 568] on div "Owner A/C Unavailable Owner Owner A/C Unavailable Planned Maint London (Luton) …" at bounding box center [655, 333] width 961 height 559
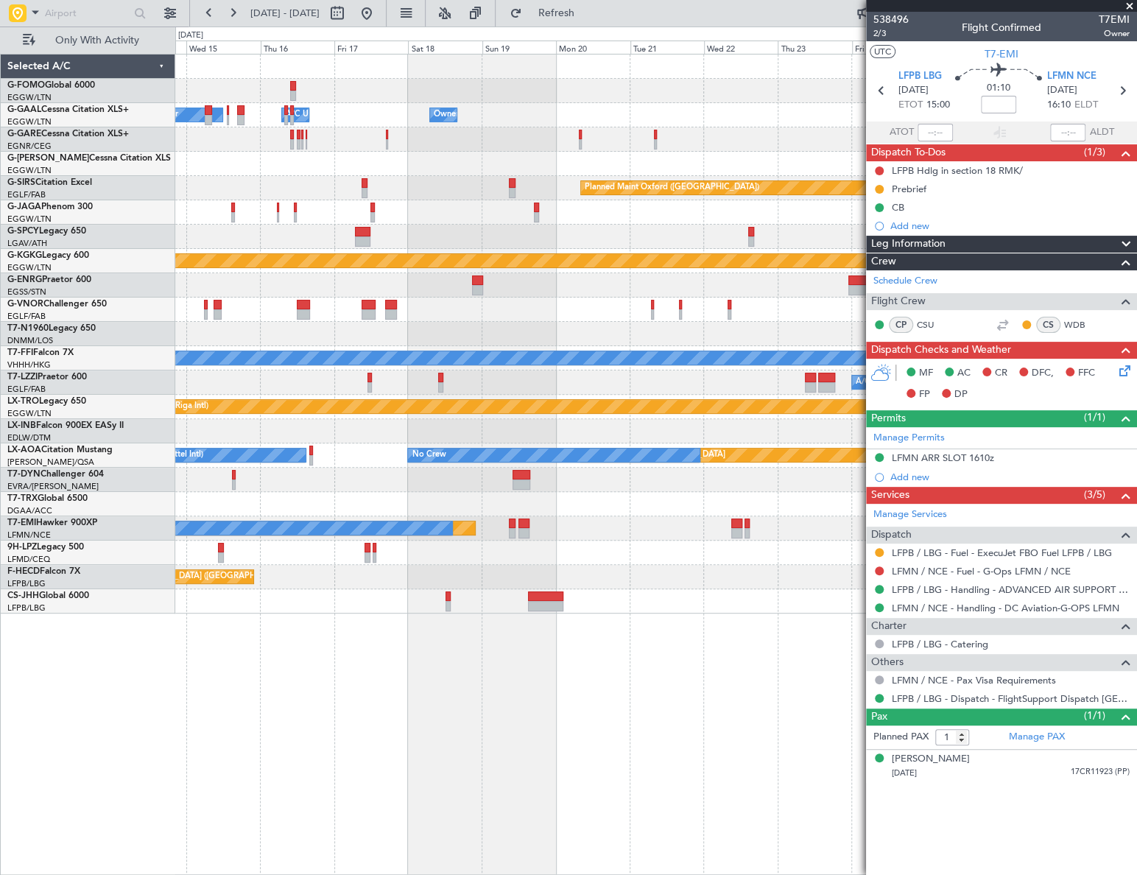
click at [145, 636] on div "Owner A/C Unavailable Owner Owner Owner A/C Unavailable Planned Maint Oxford (K…" at bounding box center [568, 451] width 1137 height 848
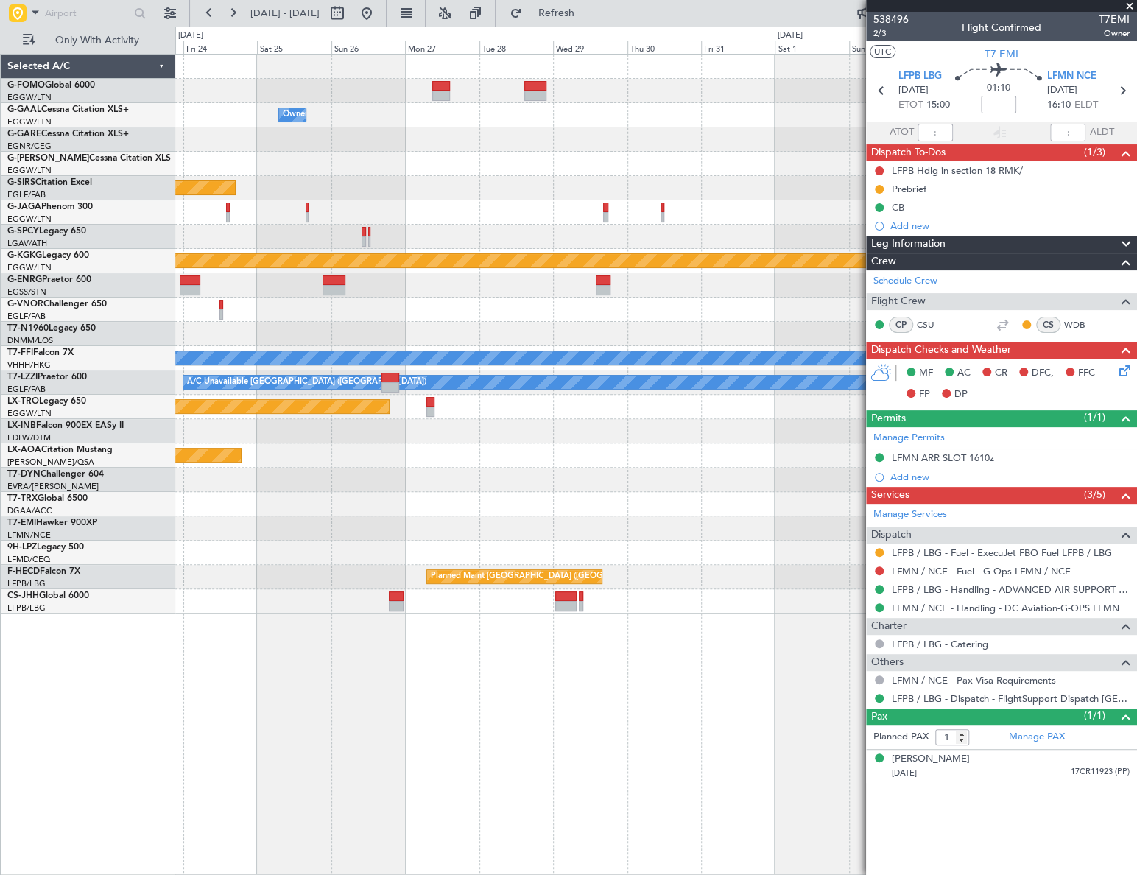
click at [237, 653] on div "Owner Planned Maint Oxford (Kidlington) Planned Maint Bournemouth Planned Maint…" at bounding box center [656, 464] width 962 height 821
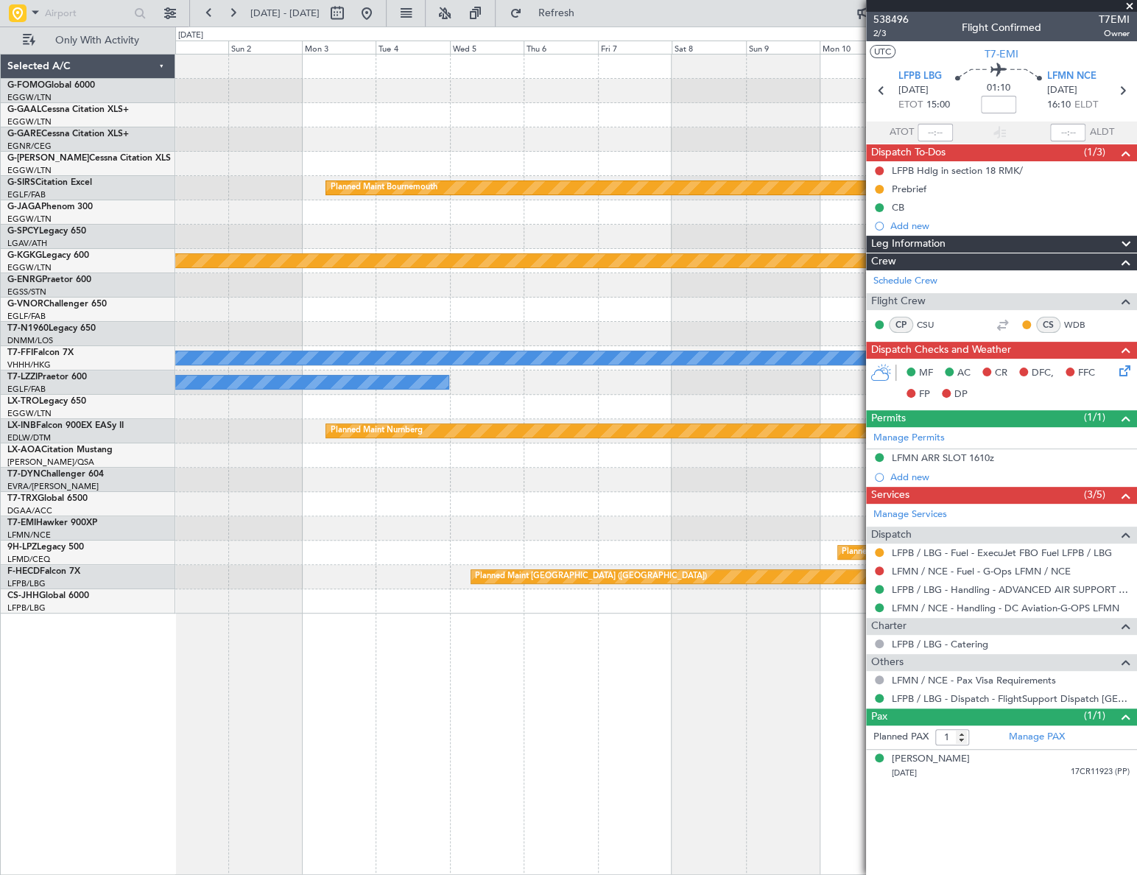
click at [127, 695] on div "Planned Maint Bournemouth Planned Maint Bournemouth Planned Maint Athens (Eleft…" at bounding box center [568, 451] width 1137 height 848
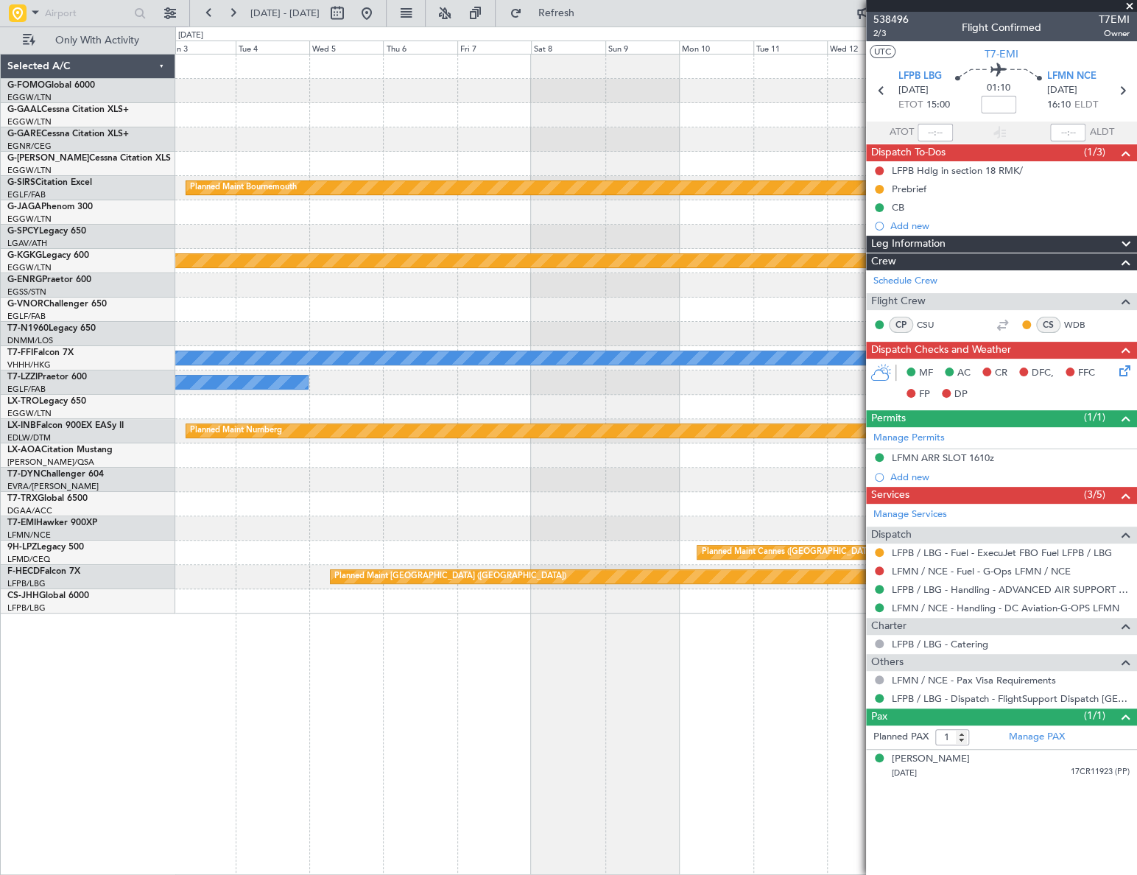
click at [309, 667] on div "Planned Maint Bournemouth Planned Maint Bournemouth Planned Maint Athens (Eleft…" at bounding box center [656, 464] width 962 height 821
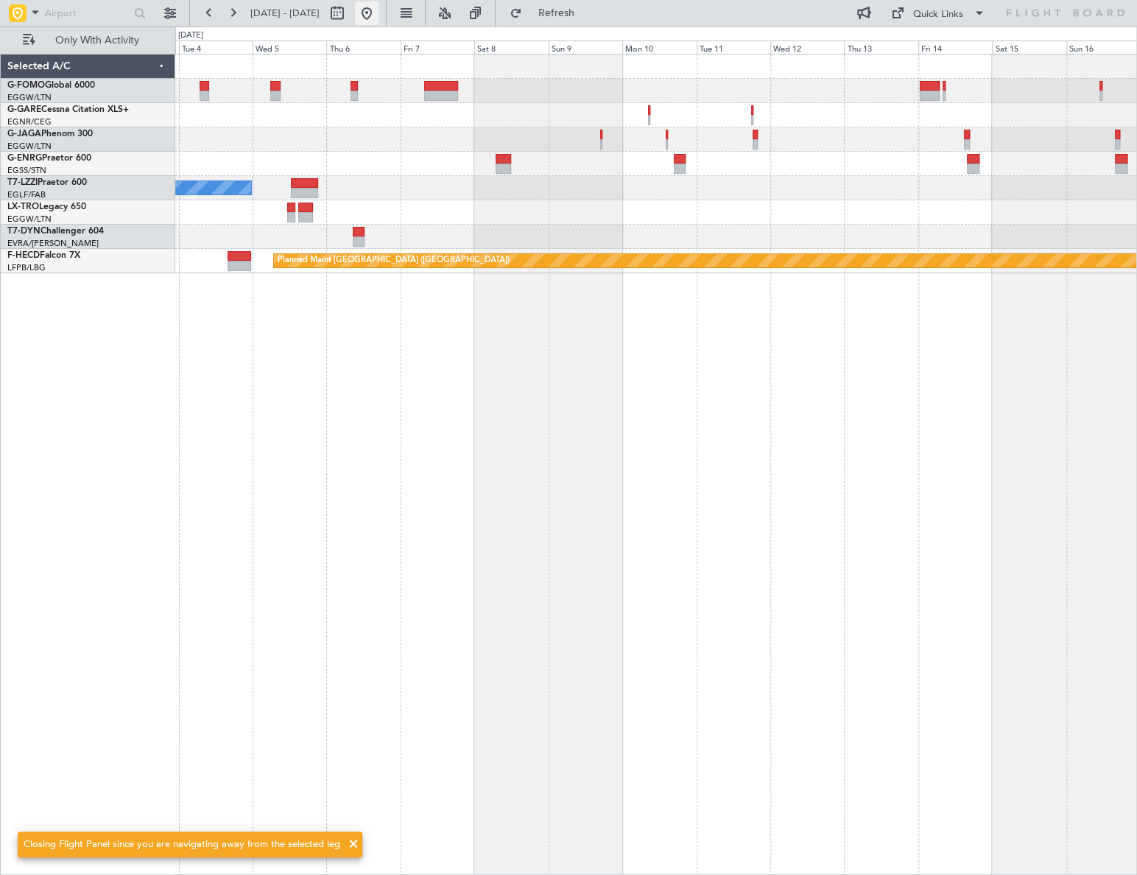
click at [379, 9] on button at bounding box center [367, 13] width 24 height 24
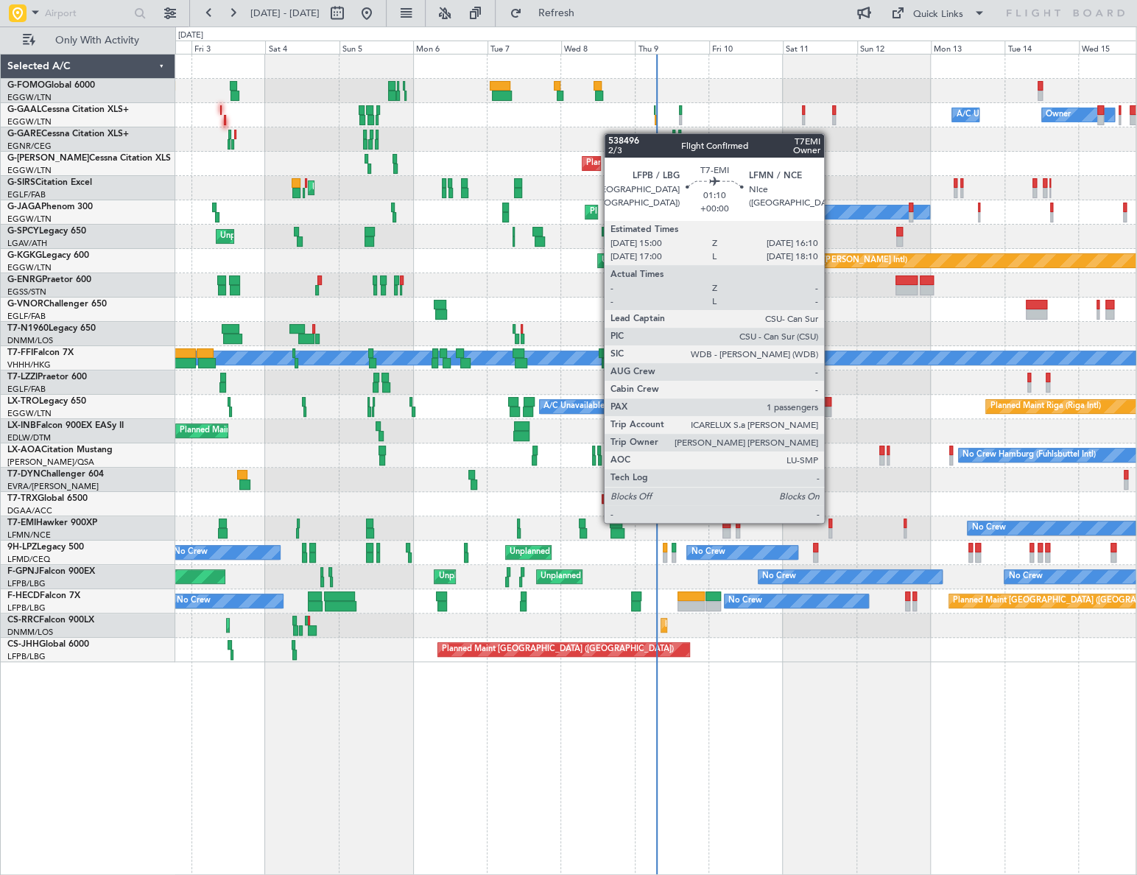
click at [831, 521] on div at bounding box center [830, 523] width 4 height 10
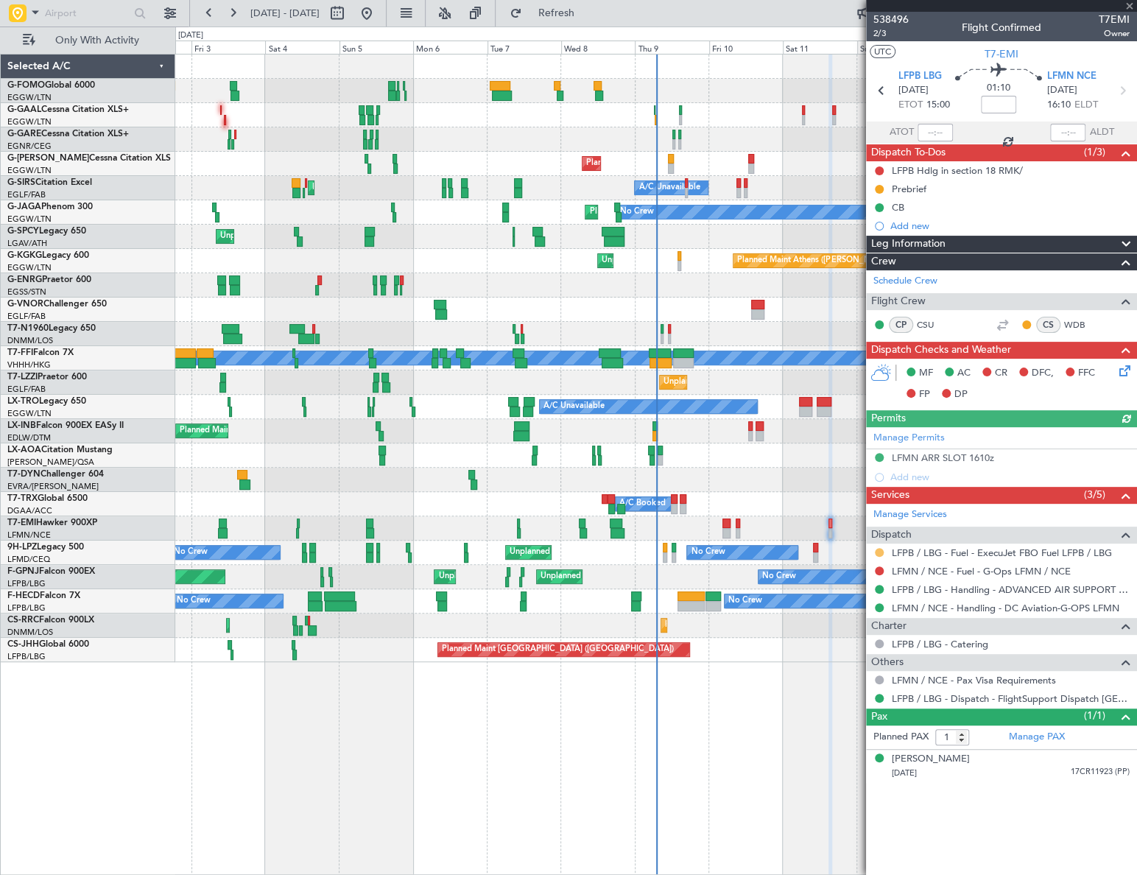
click at [880, 549] on button at bounding box center [879, 552] width 9 height 9
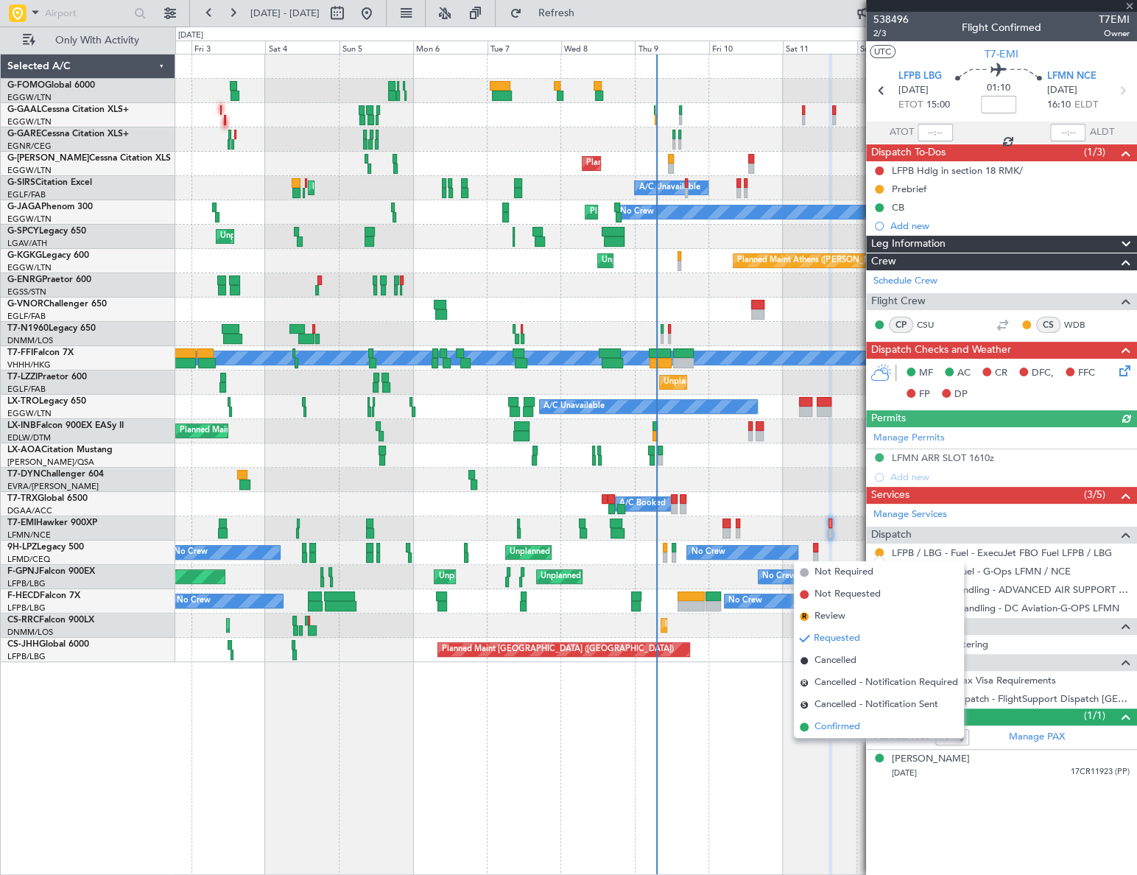
click at [822, 730] on span "Confirmed" at bounding box center [837, 726] width 46 height 15
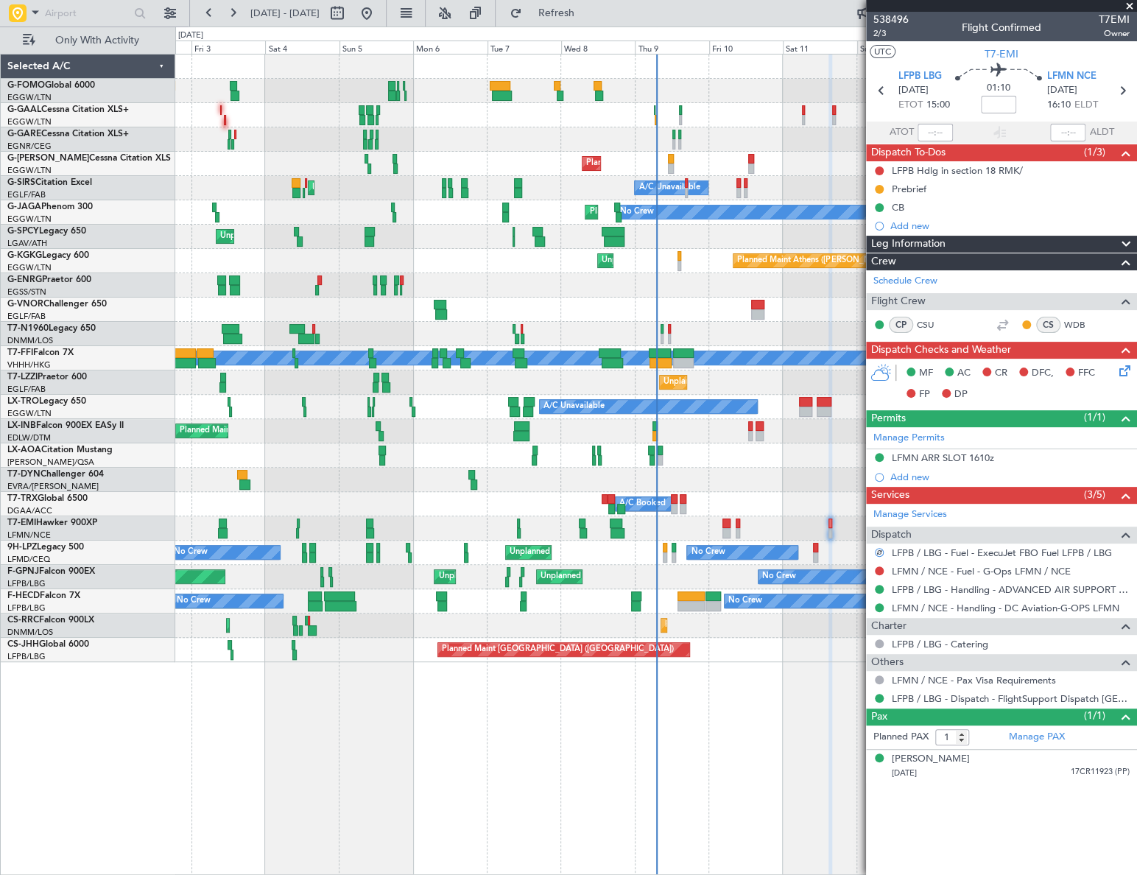
click at [119, 634] on div "Owner A/C Unavailable AOG Maint Dusseldorf Owner A/C Unavailable Owner Planned …" at bounding box center [568, 451] width 1137 height 848
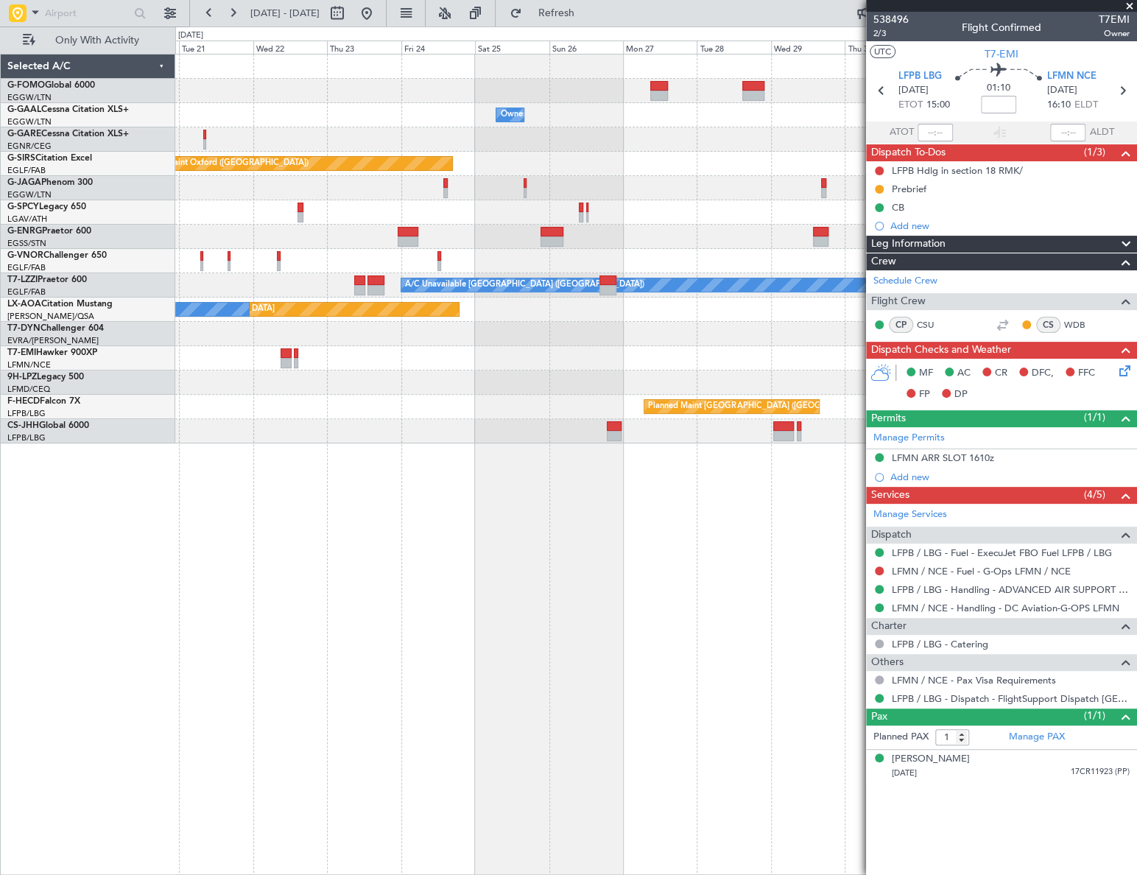
click at [0, 758] on html "11 Oct 2025 - 24 Oct 2025 Refresh Quick Links Only With Activity Owner Owner Pl…" at bounding box center [568, 437] width 1137 height 875
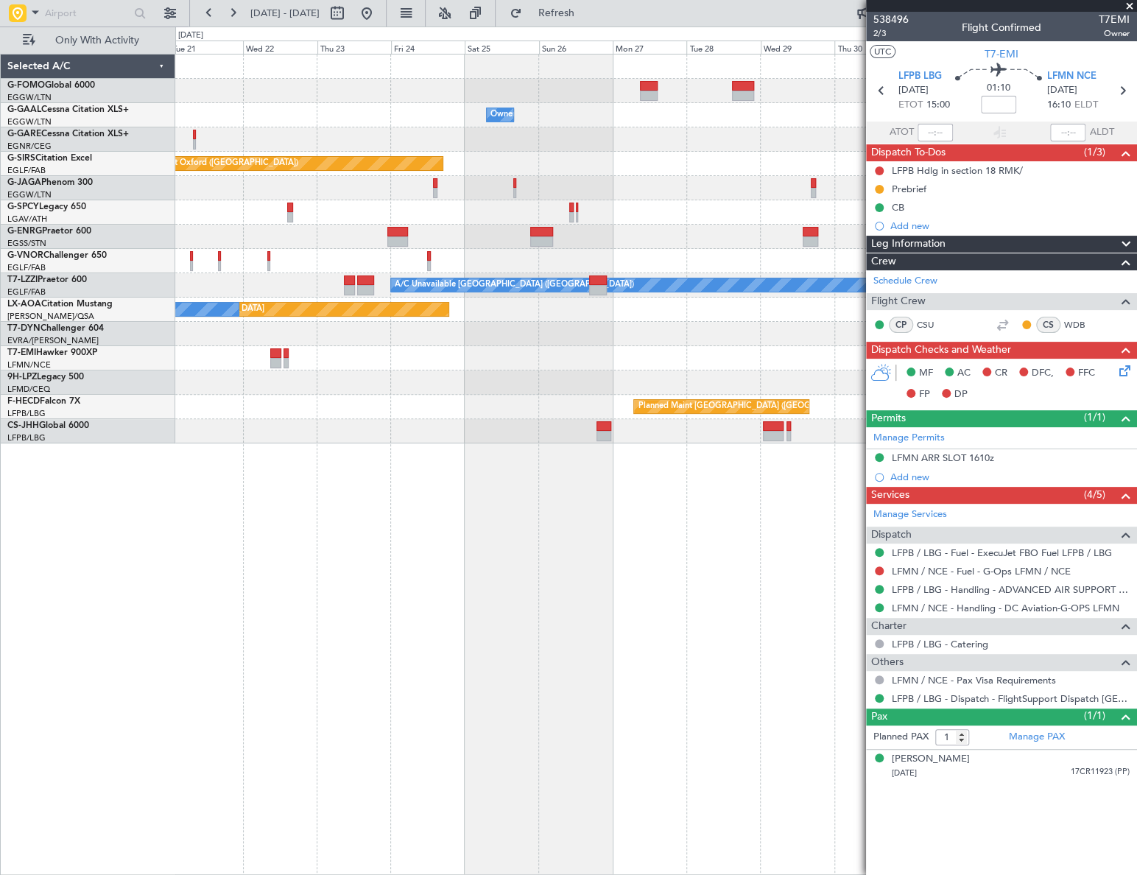
click at [29, 739] on div "Owner Owner Planned Maint Oxford (Kidlington) Planned Maint Bournemouth Planned…" at bounding box center [568, 451] width 1137 height 848
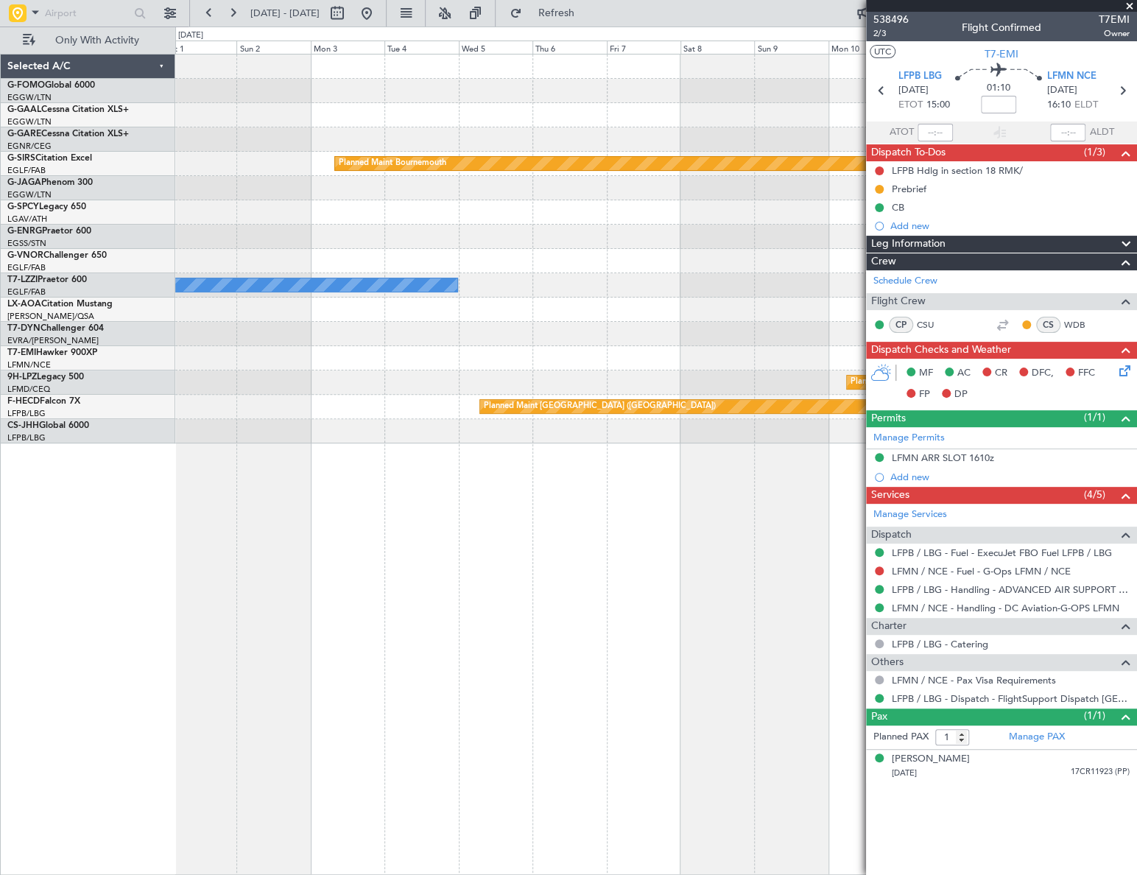
click at [80, 732] on div "Planned Maint Bournemouth Planned Maint Bournemouth A/C Unavailable London (Lut…" at bounding box center [568, 451] width 1137 height 848
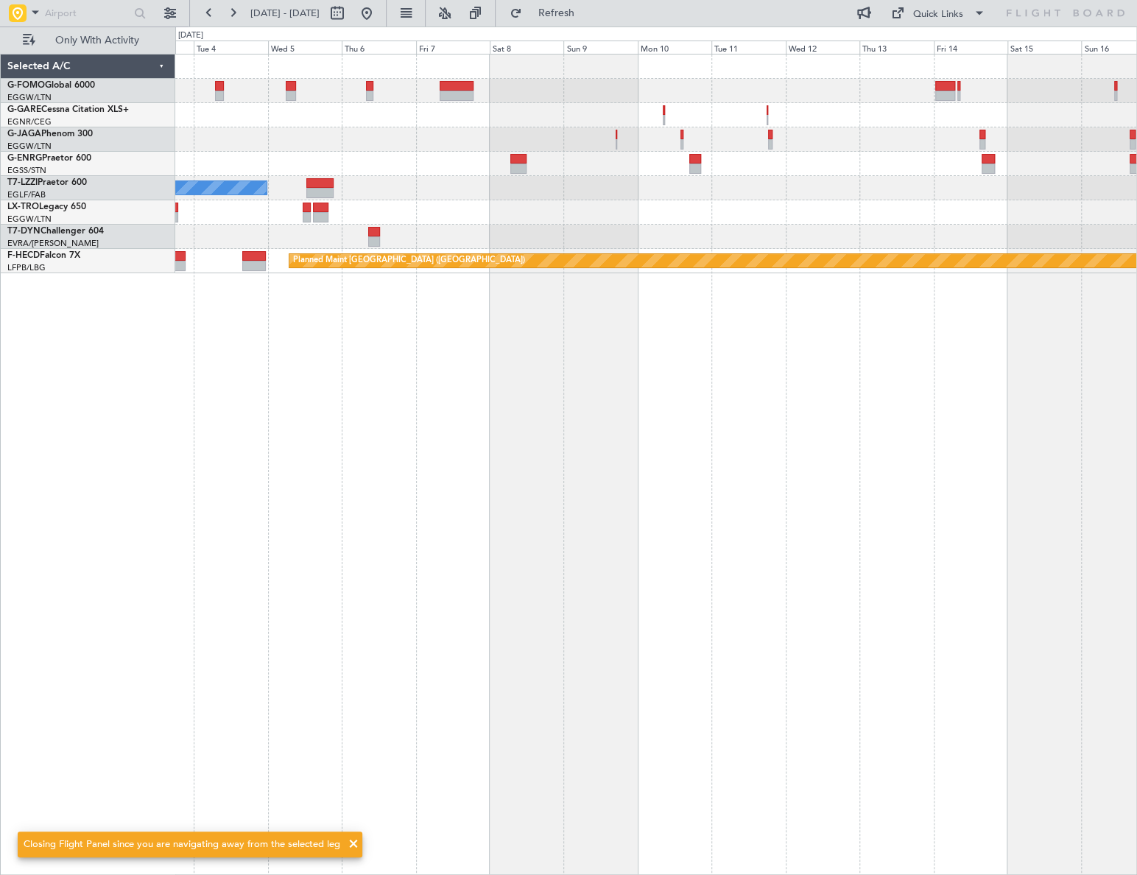
click at [604, 666] on div "A/C Unavailable London (Luton) Planned Maint Paris (Le Bourget)" at bounding box center [656, 464] width 962 height 821
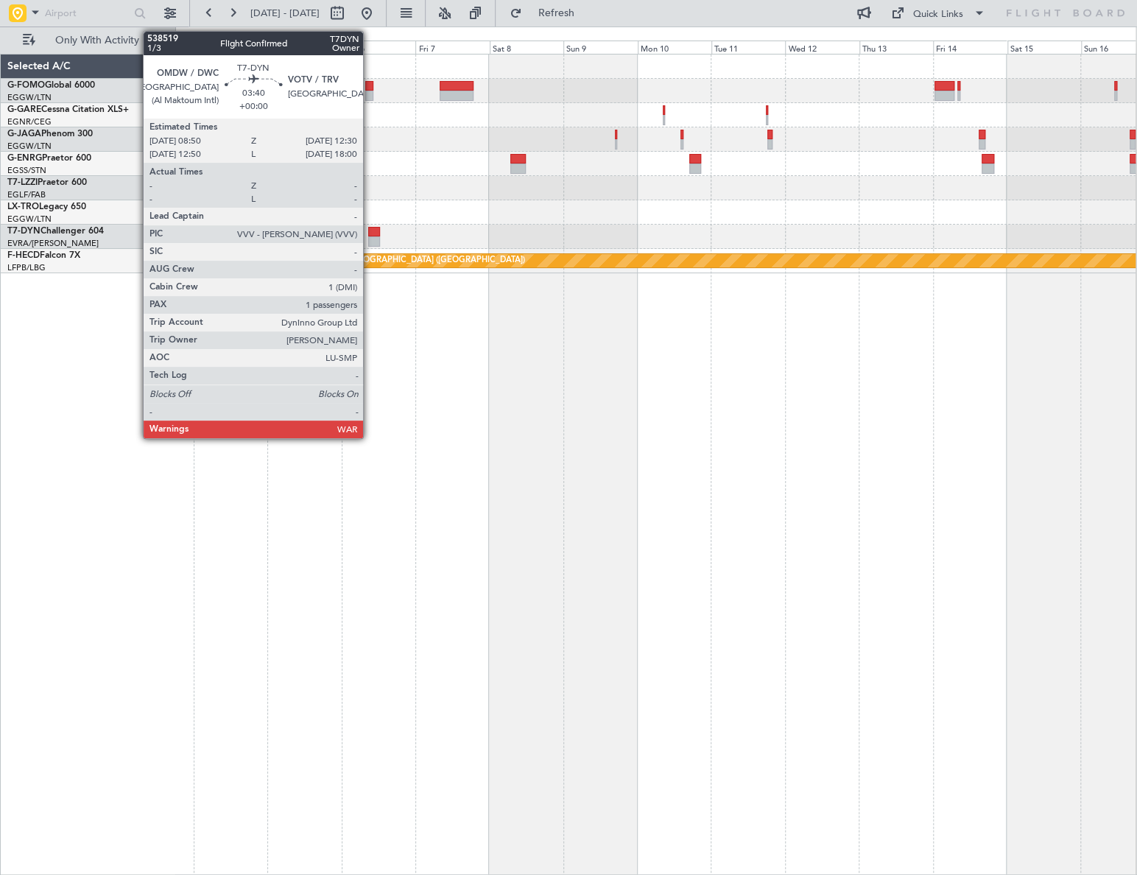
click at [370, 239] on div at bounding box center [374, 241] width 12 height 10
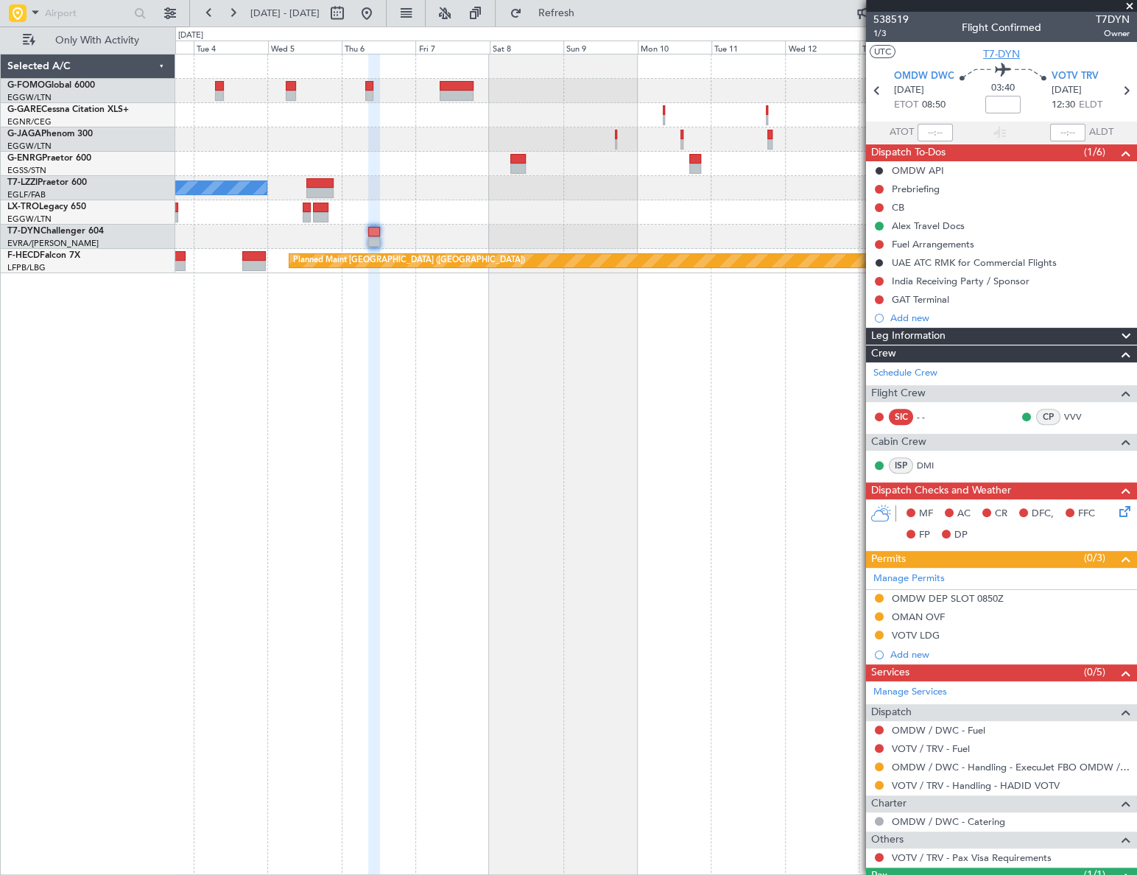
click at [1012, 52] on span "T7-DYN" at bounding box center [1001, 53] width 37 height 15
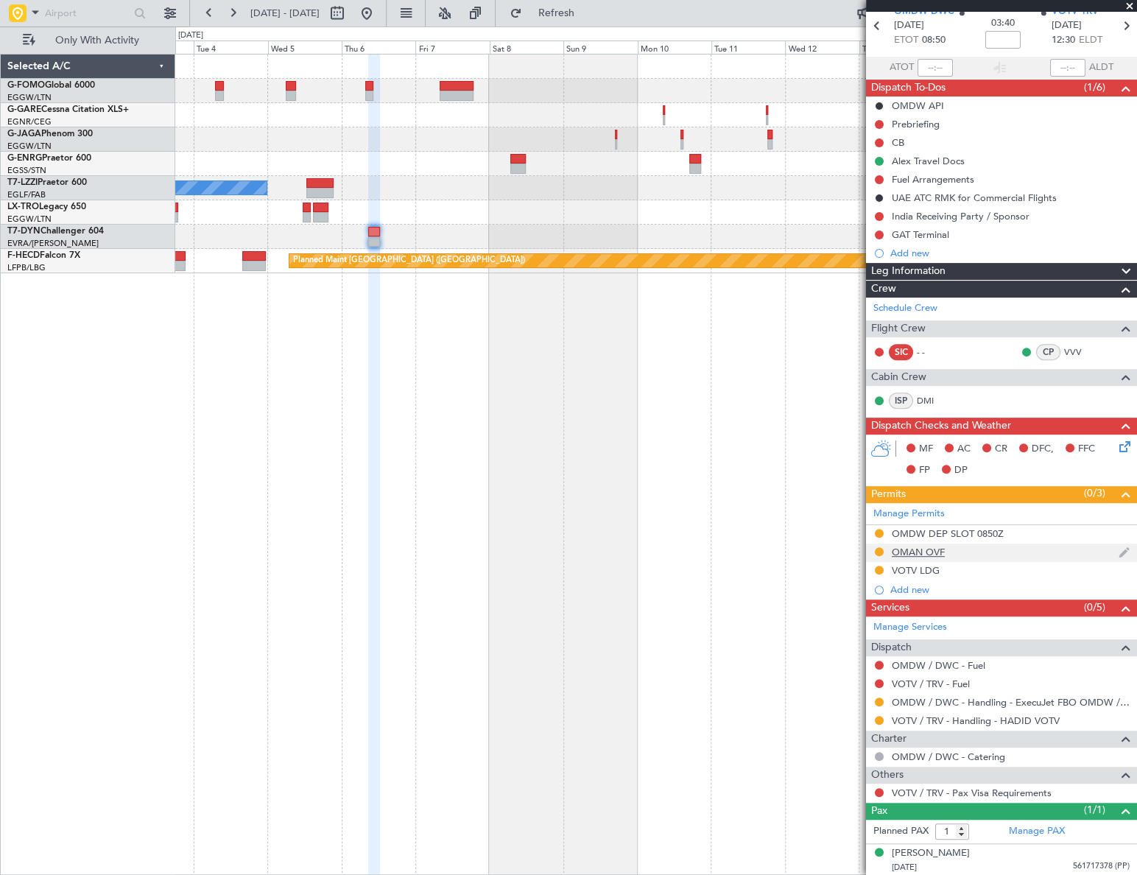
click at [930, 549] on div "OMAN OVF" at bounding box center [918, 552] width 53 height 13
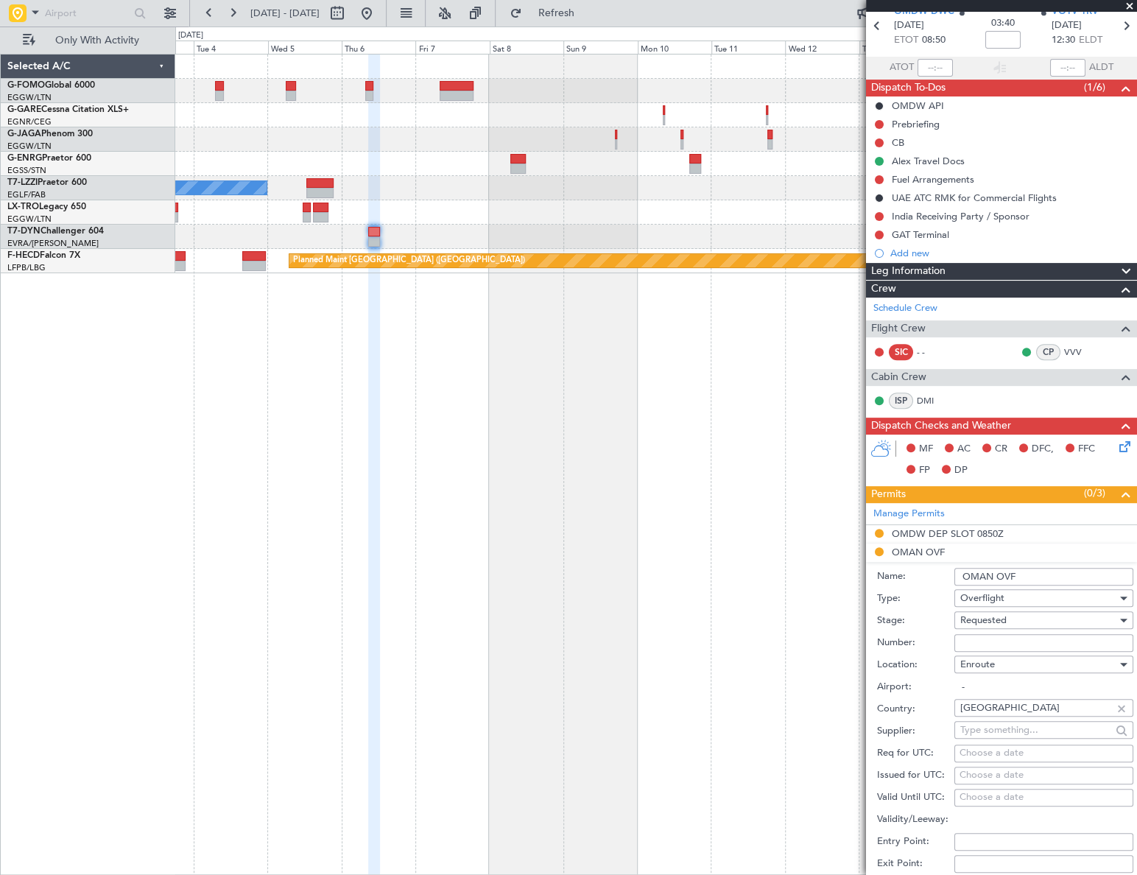
click at [975, 634] on input "Number:" at bounding box center [1043, 643] width 179 height 18
paste input "DAT/OF/LXAS/0037/2025"
type input "DAT/OF/LXAS/0037/2025"
click at [1016, 619] on div "Requested" at bounding box center [1038, 620] width 157 height 22
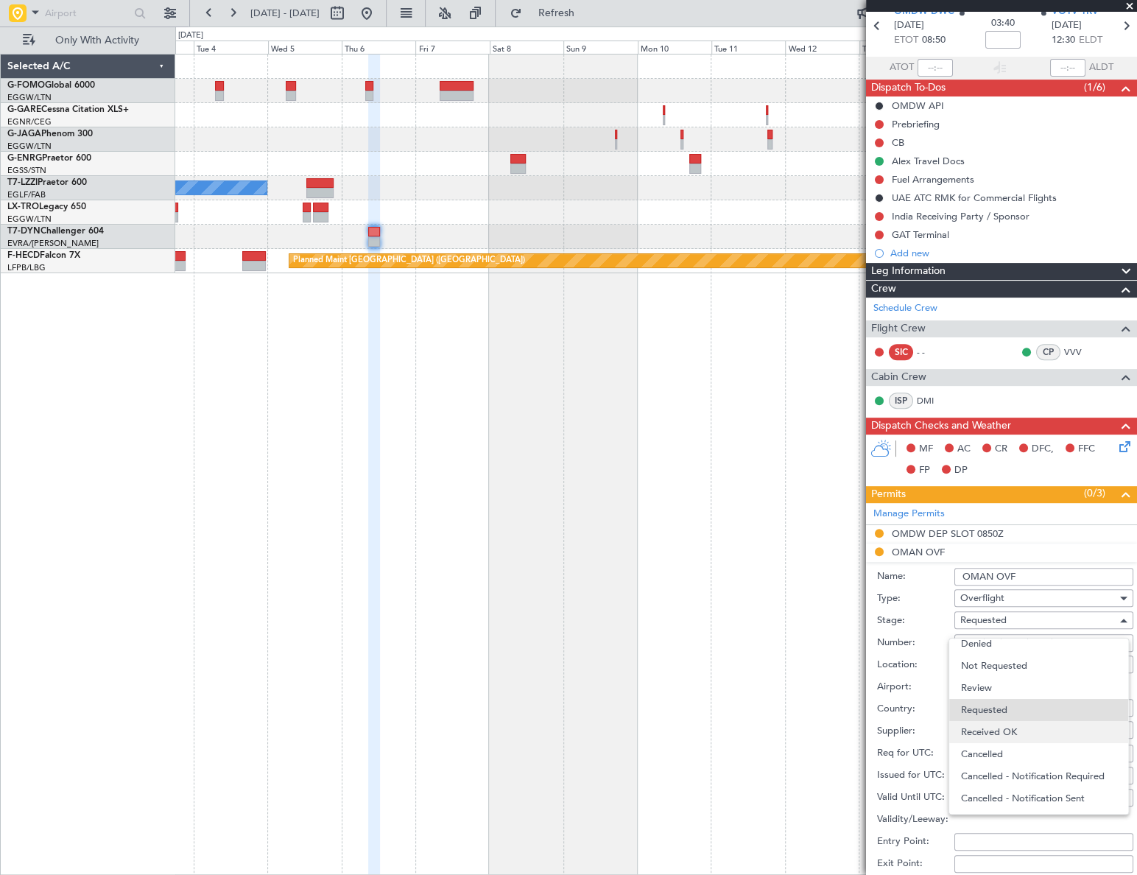
click at [1034, 728] on span "Received OK" at bounding box center [1039, 732] width 156 height 22
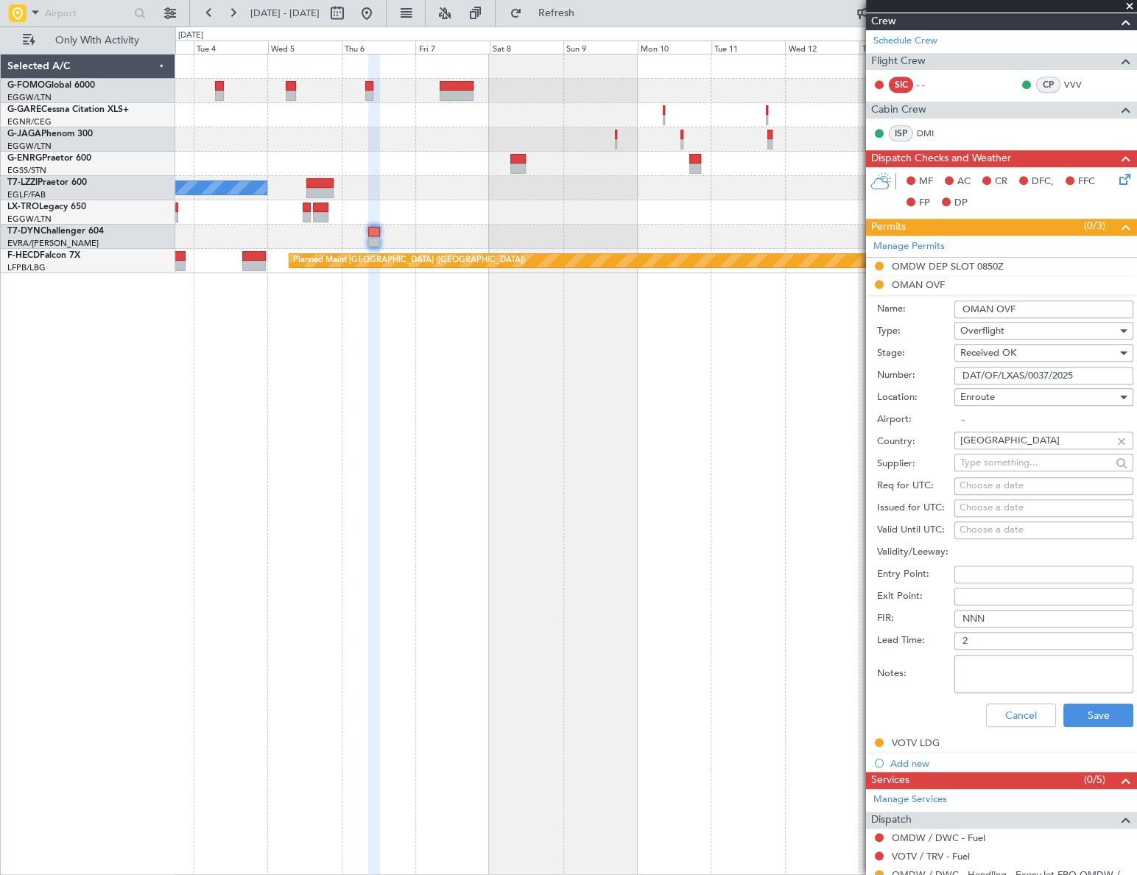
scroll to position [399, 0]
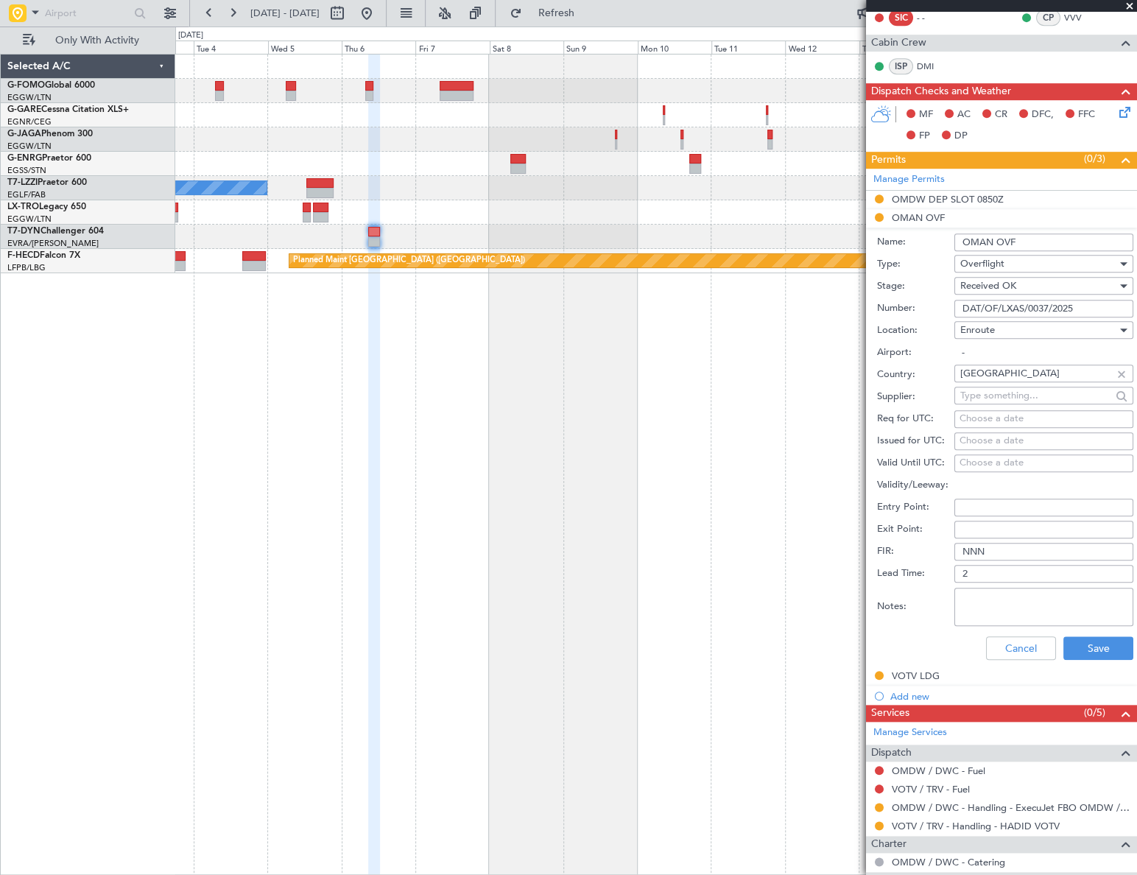
click at [995, 605] on textarea "Notes:" at bounding box center [1043, 607] width 179 height 38
type textarea "UAS 06NOV 0450Z"
click at [1091, 641] on button "Save" at bounding box center [1098, 648] width 70 height 24
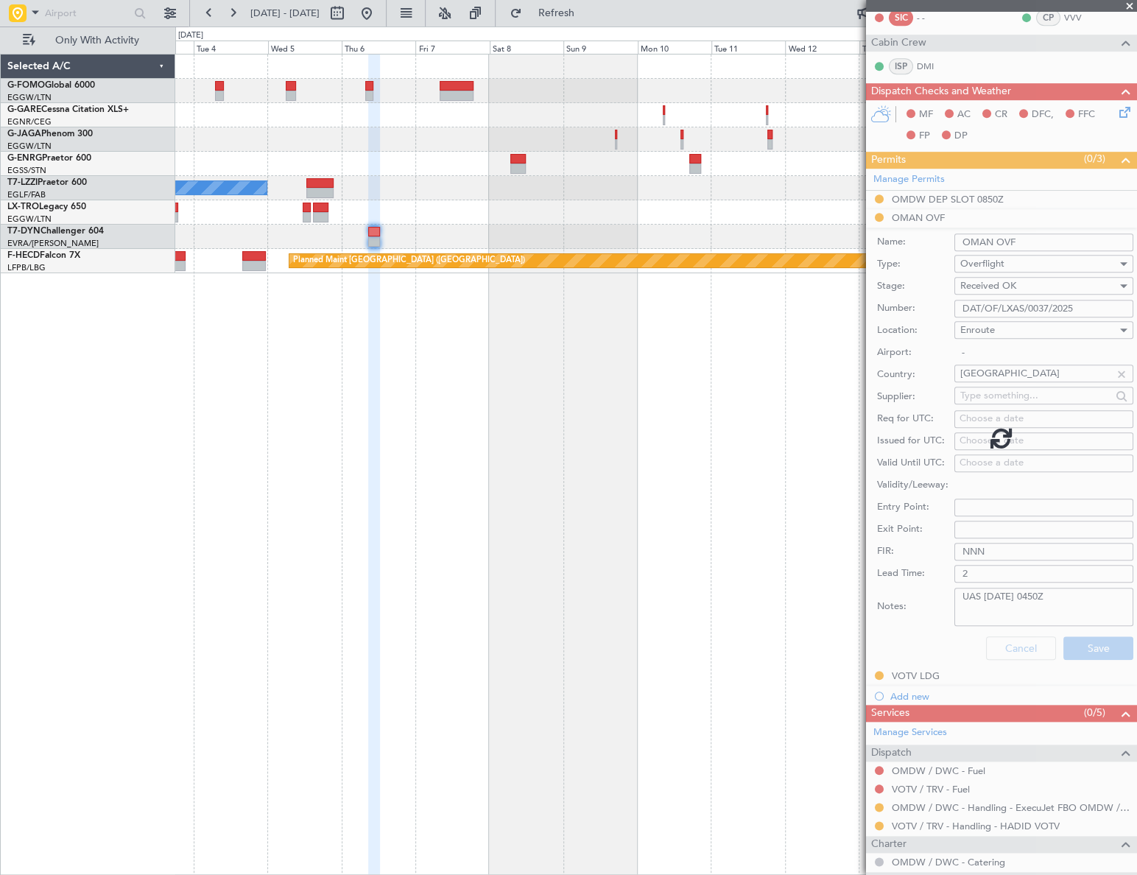
scroll to position [65, 0]
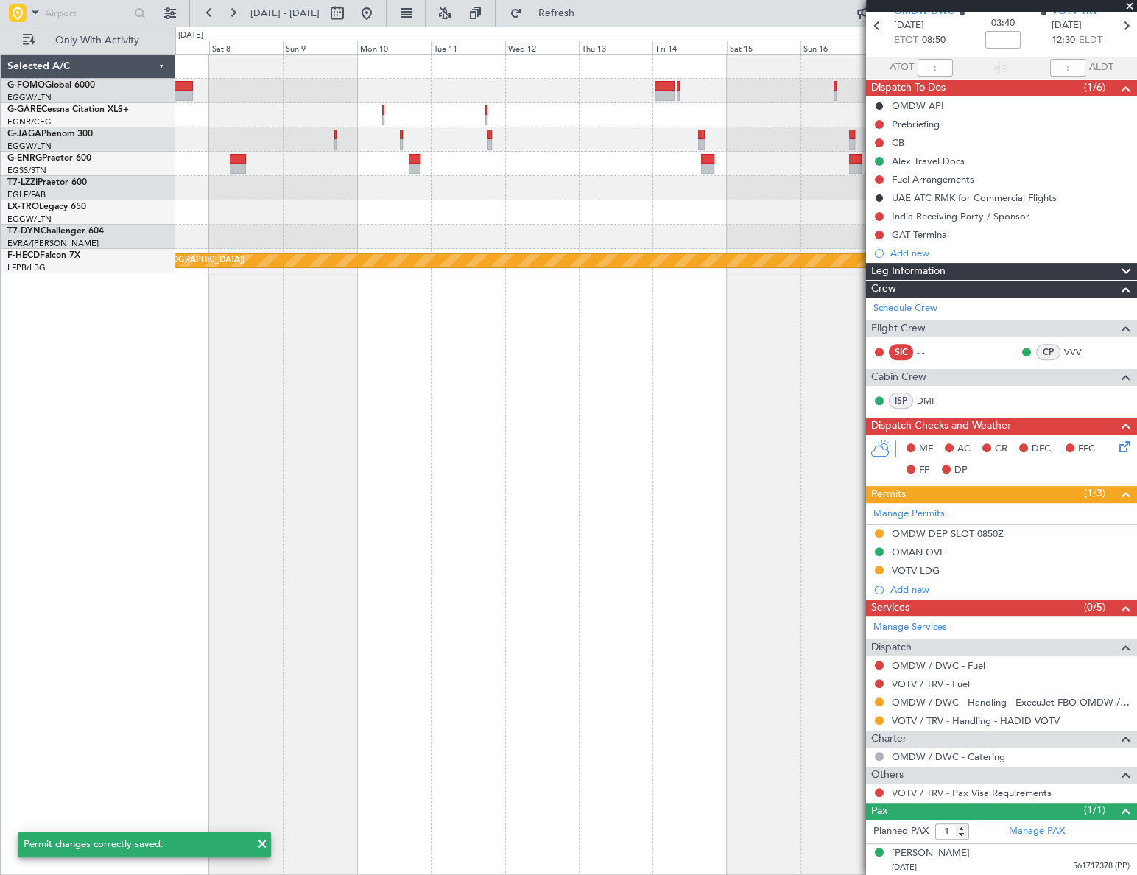
click at [353, 418] on div "A/C Unavailable London (Luton) Planned Maint Riga (Riga Intl) Planned Maint Par…" at bounding box center [656, 464] width 962 height 821
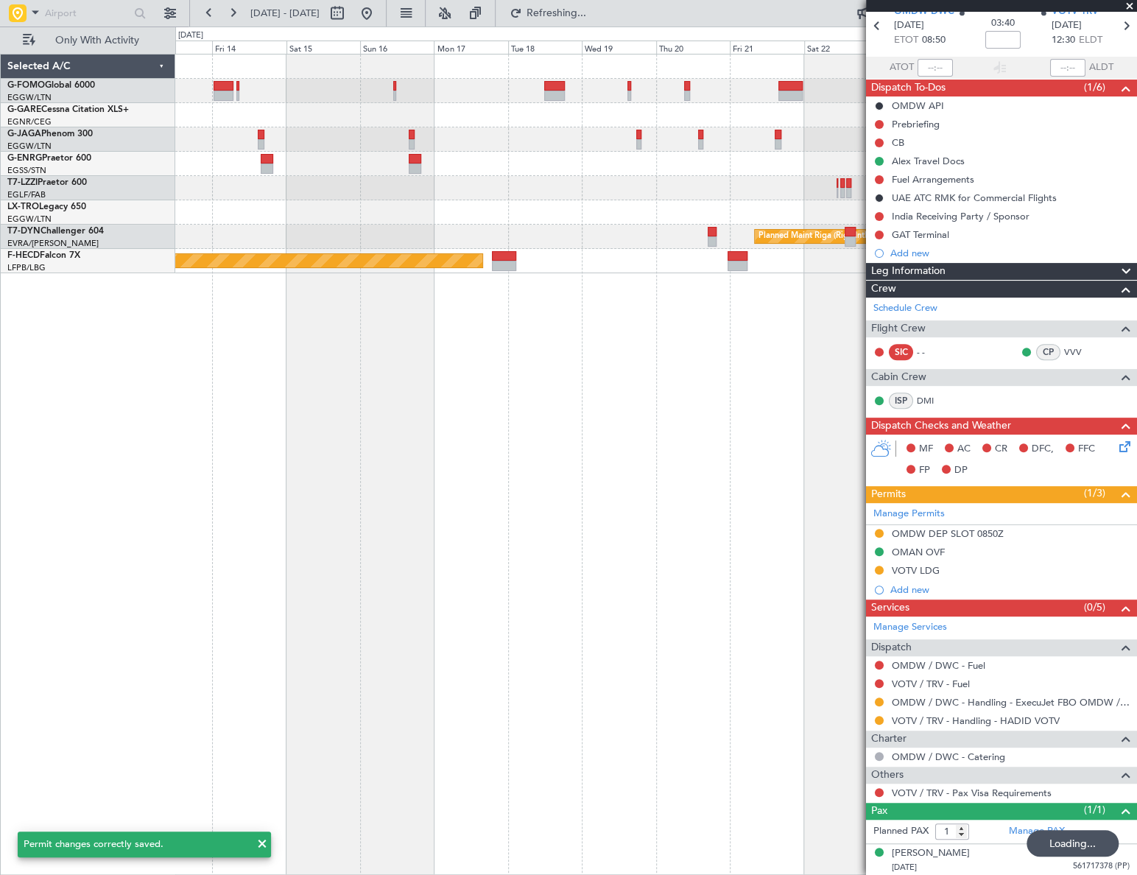
click at [433, 480] on div "Planned Maint Riga (Riga Intl) Planned Maint Paris (Le Bourget)" at bounding box center [656, 464] width 962 height 821
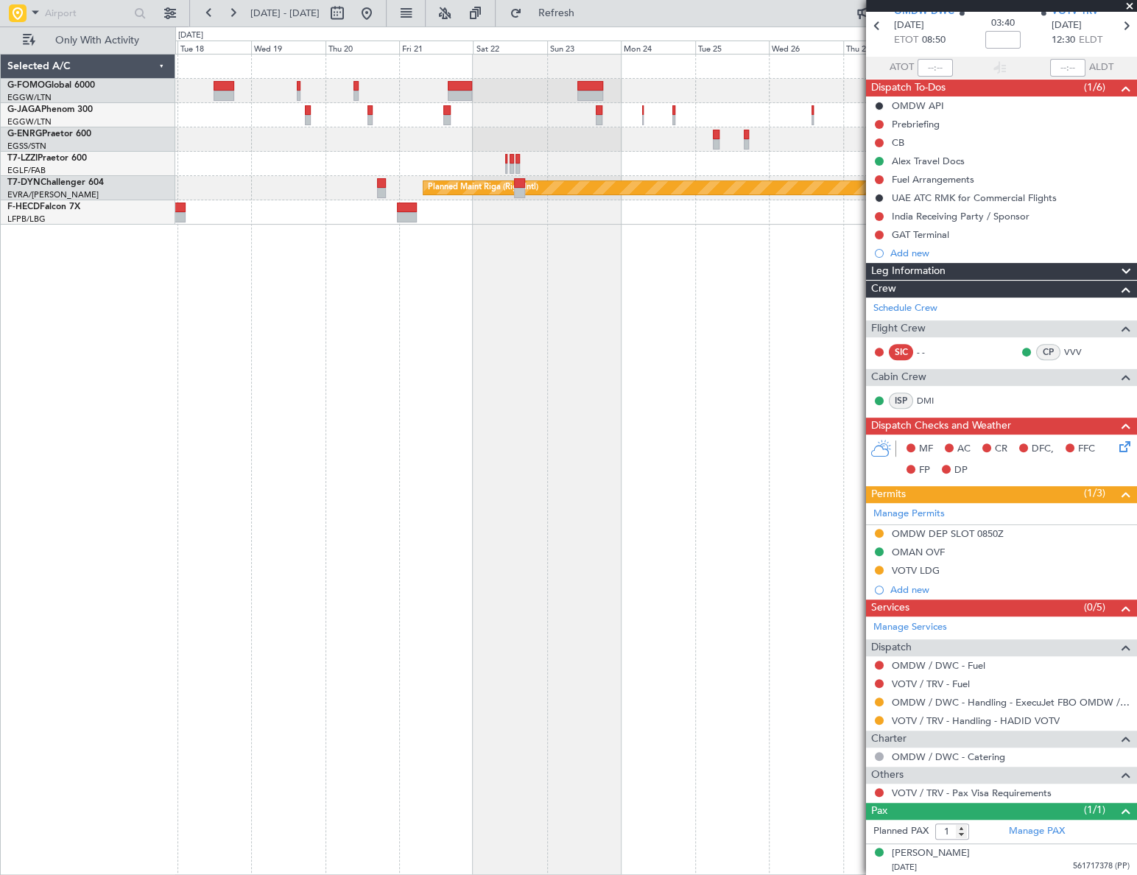
click at [431, 434] on div "Planned Maint Riga (Riga Intl) Planned Maint Paris (Le Bourget)" at bounding box center [656, 464] width 962 height 821
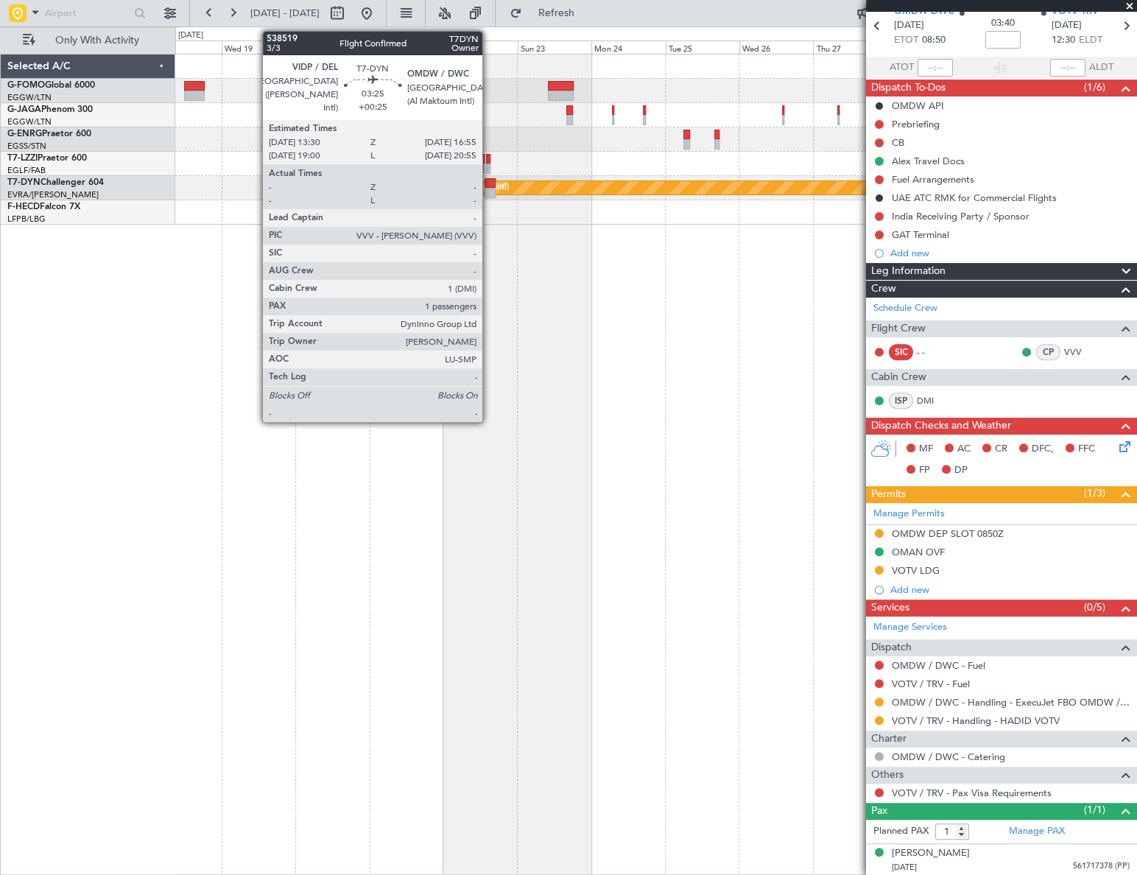
click at [489, 183] on div at bounding box center [490, 183] width 11 height 10
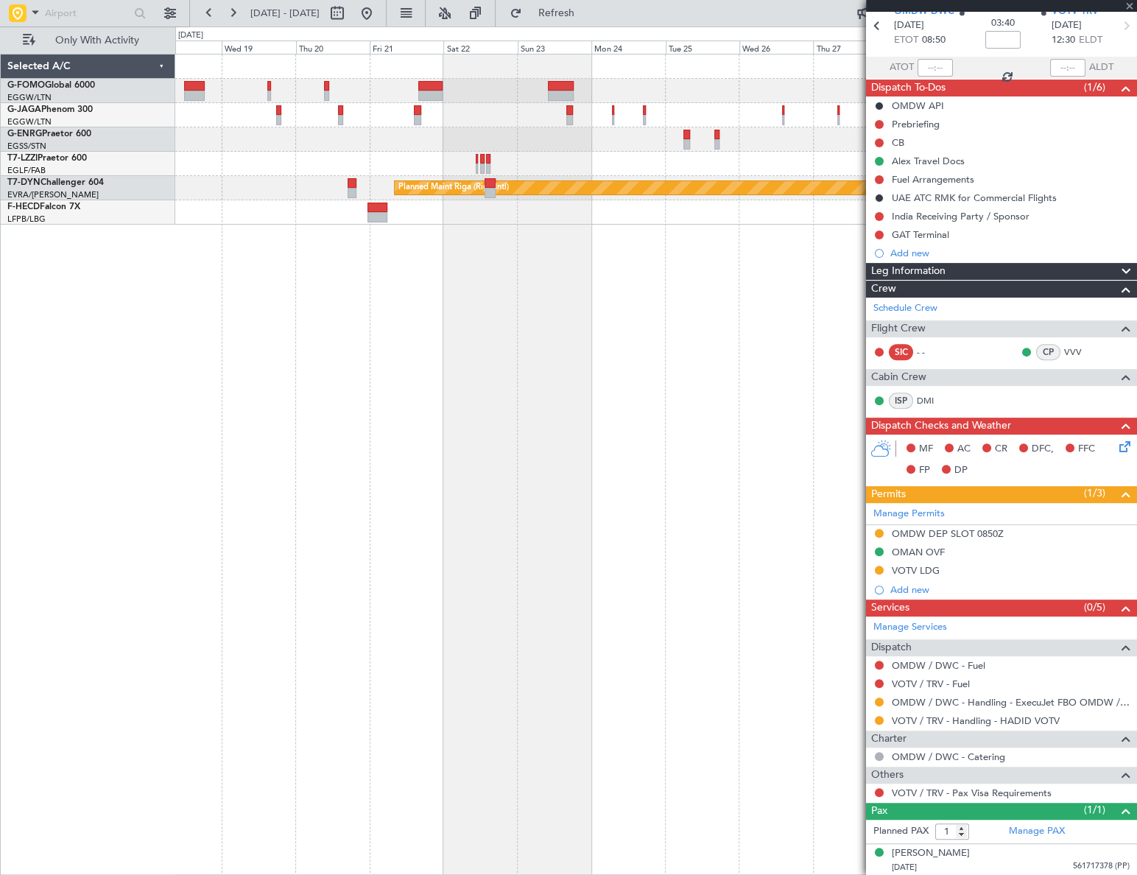
type input "+00:25"
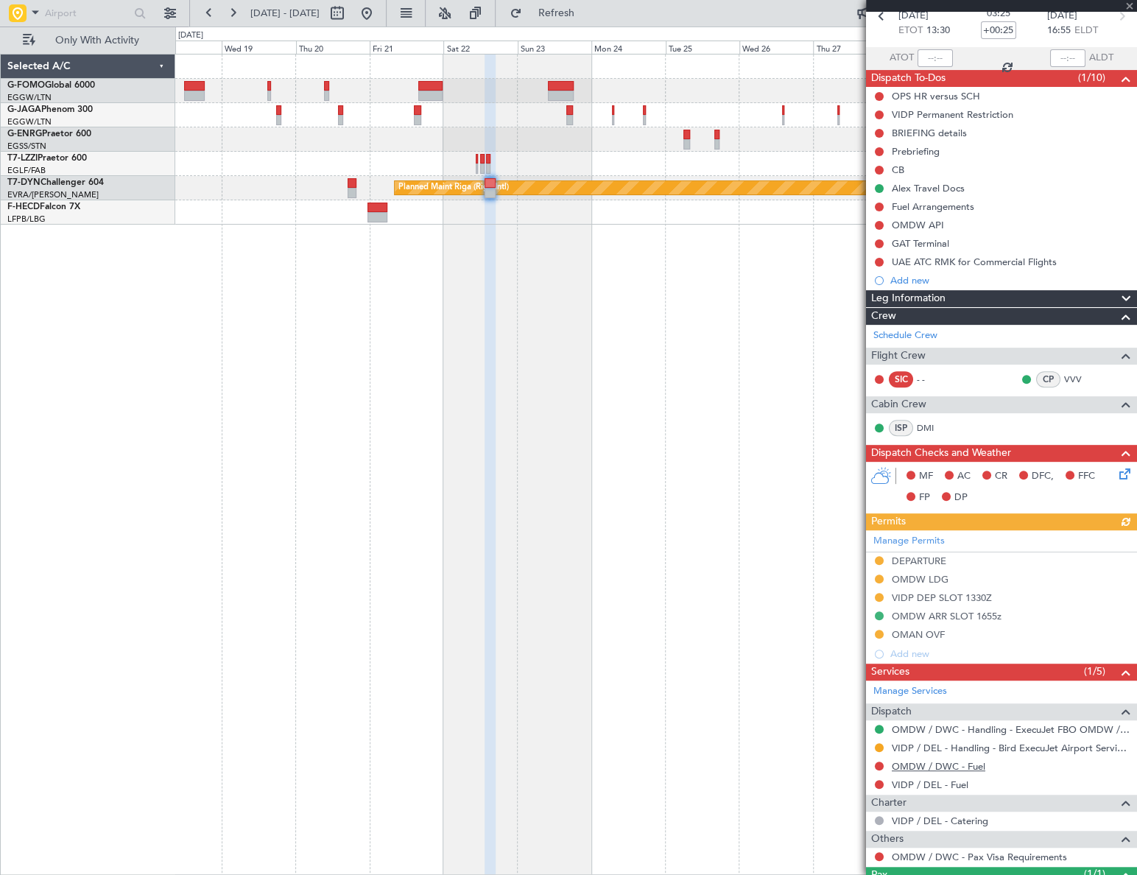
scroll to position [133, 0]
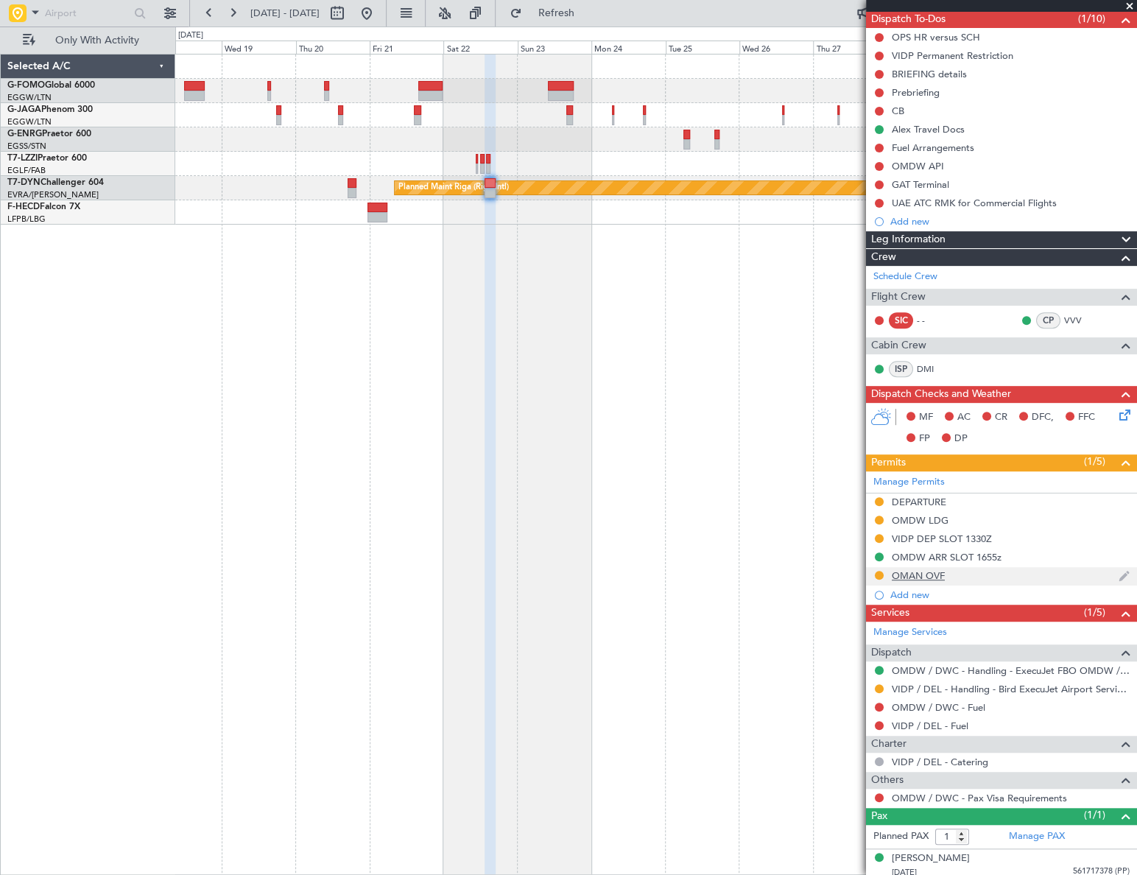
click at [925, 574] on div "OMAN OVF" at bounding box center [918, 575] width 53 height 13
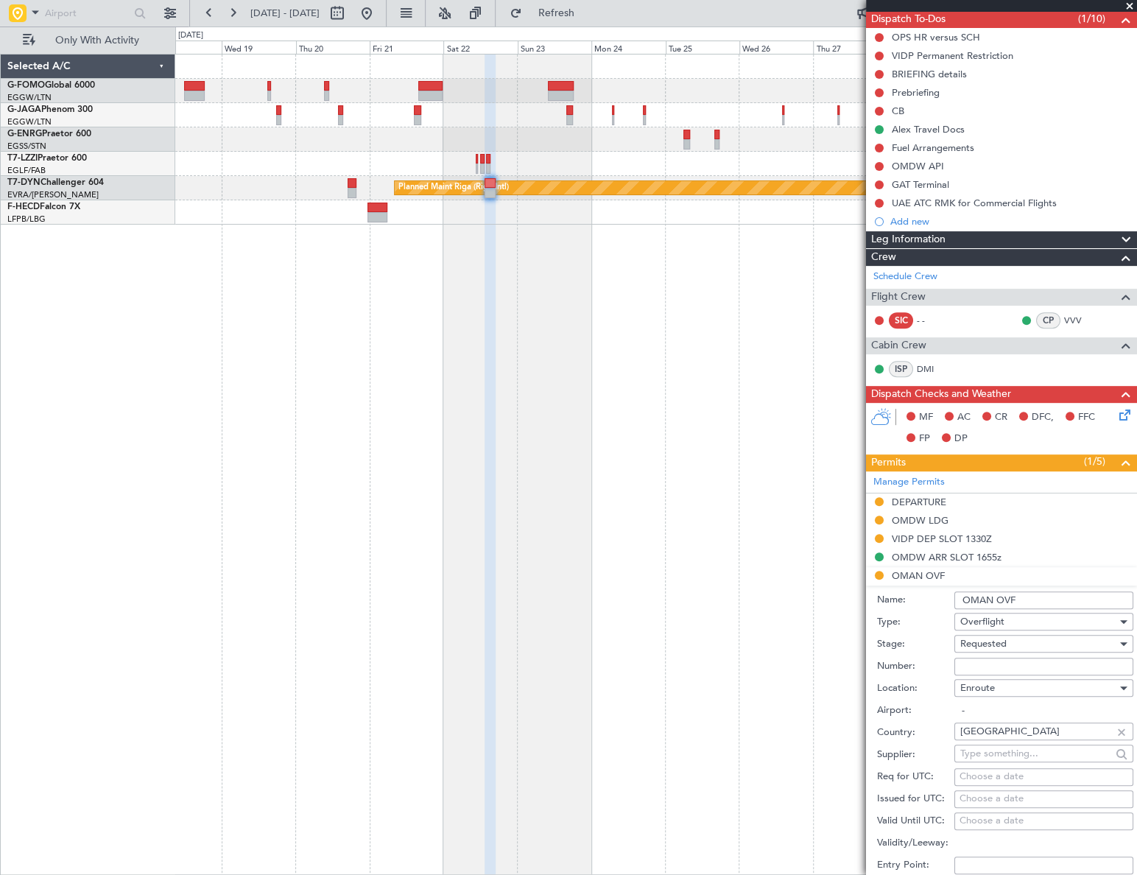
click at [972, 658] on input "Number:" at bounding box center [1043, 667] width 179 height 18
paste input "DAT/OF/LXAS/0037/2025"
type input "DAT/OF/LXAS/0037/2025"
click at [1004, 641] on span "Requested" at bounding box center [983, 643] width 46 height 13
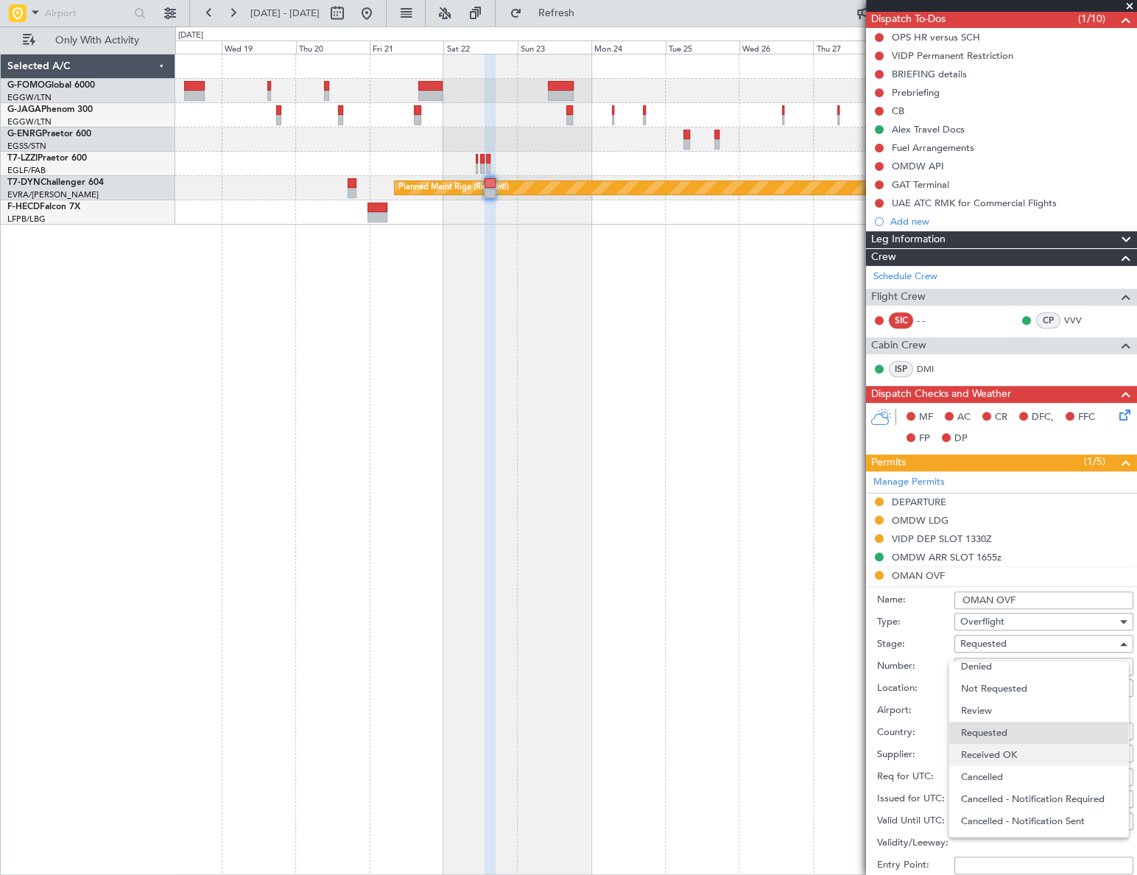
click at [1004, 749] on span "Received OK" at bounding box center [1039, 755] width 156 height 22
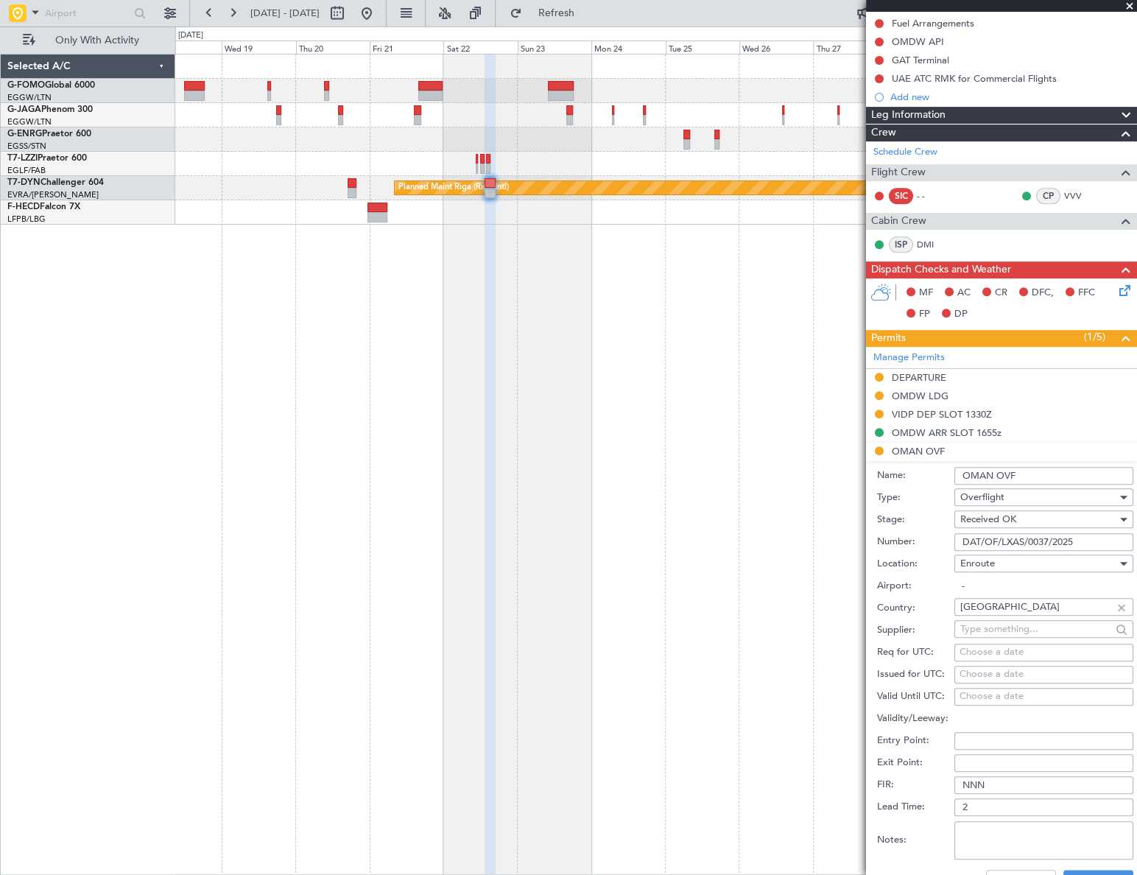
scroll to position [468, 0]
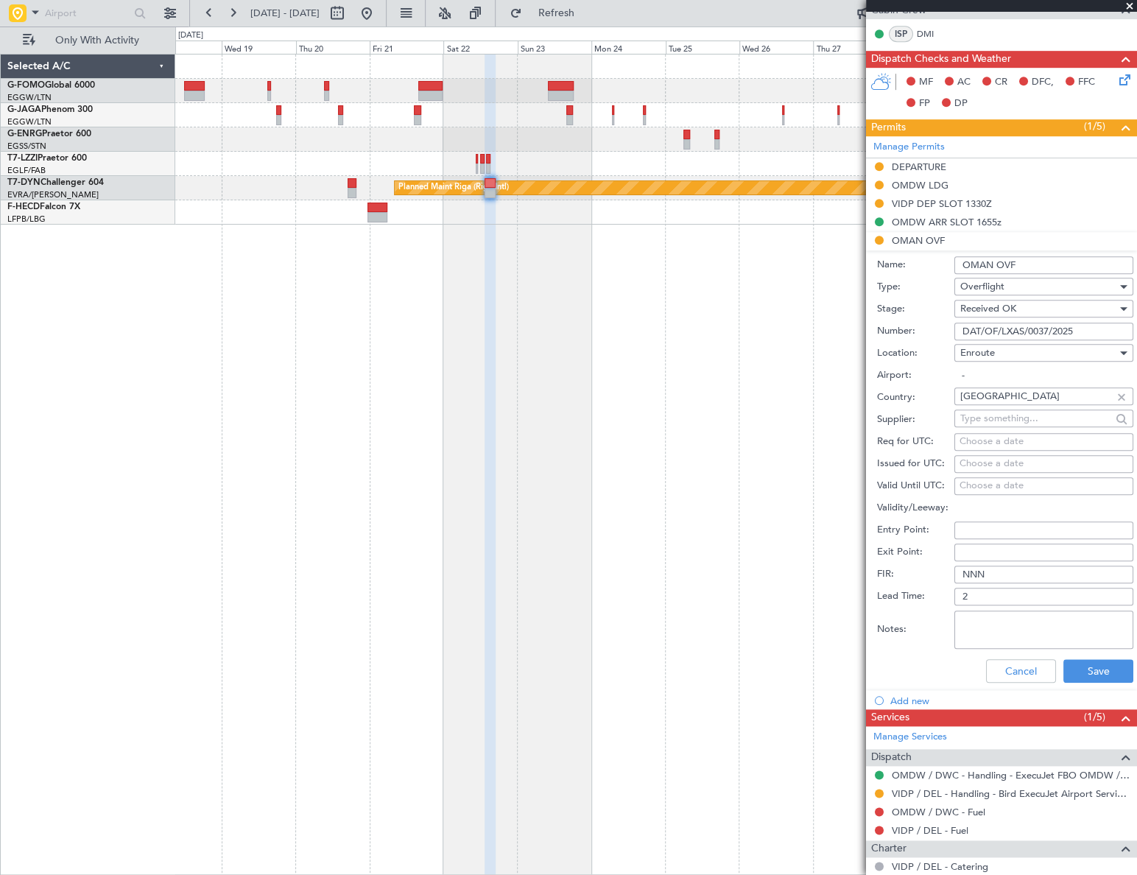
click at [978, 619] on textarea "Notes:" at bounding box center [1043, 629] width 179 height 38
type textarea "UAS 22NOV 0930Z"
click at [1097, 672] on button "Save" at bounding box center [1098, 671] width 70 height 24
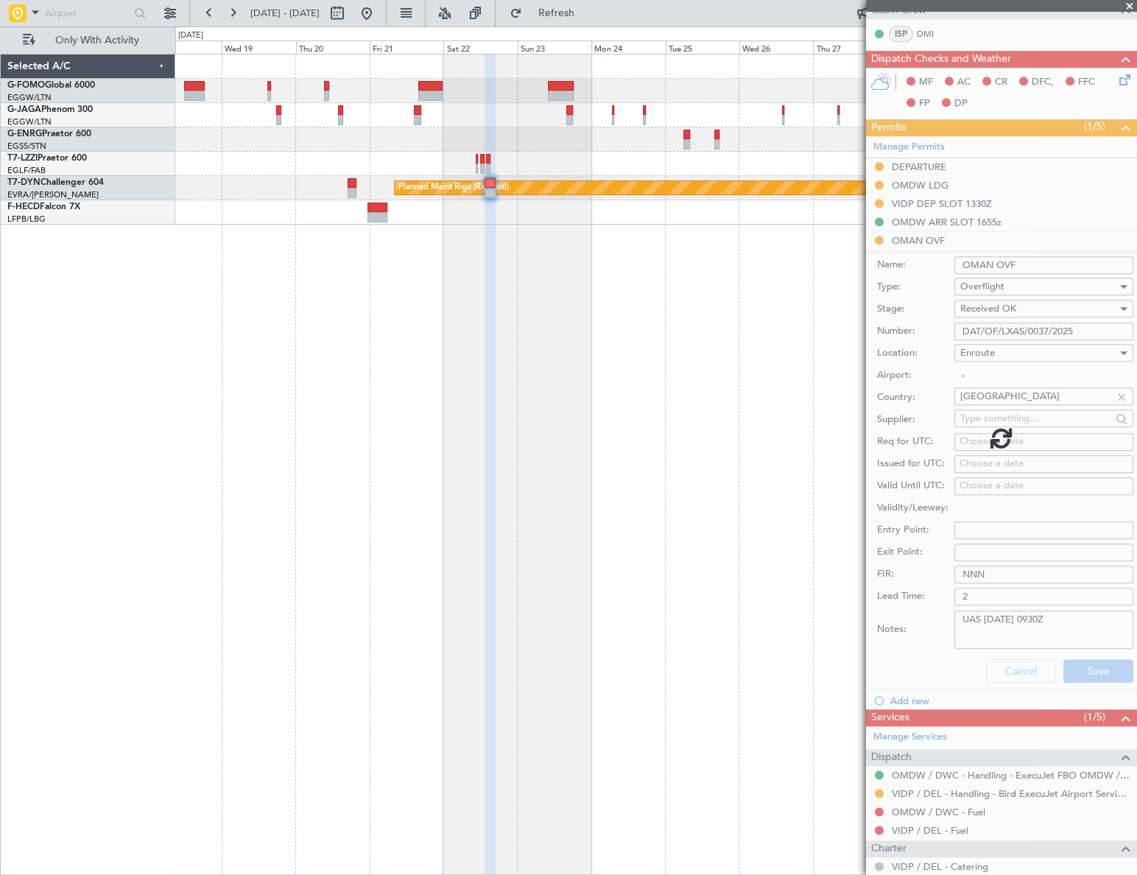
scroll to position [138, 0]
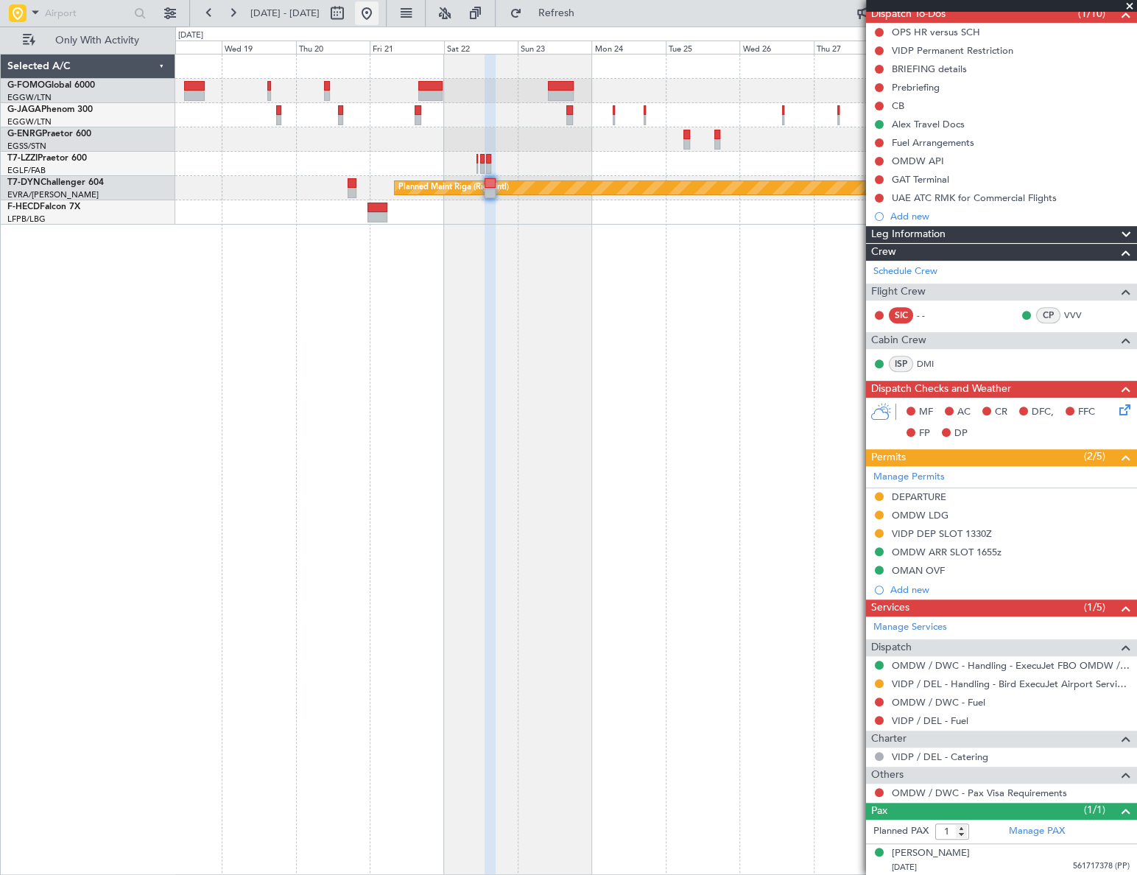
click at [379, 9] on button at bounding box center [367, 13] width 24 height 24
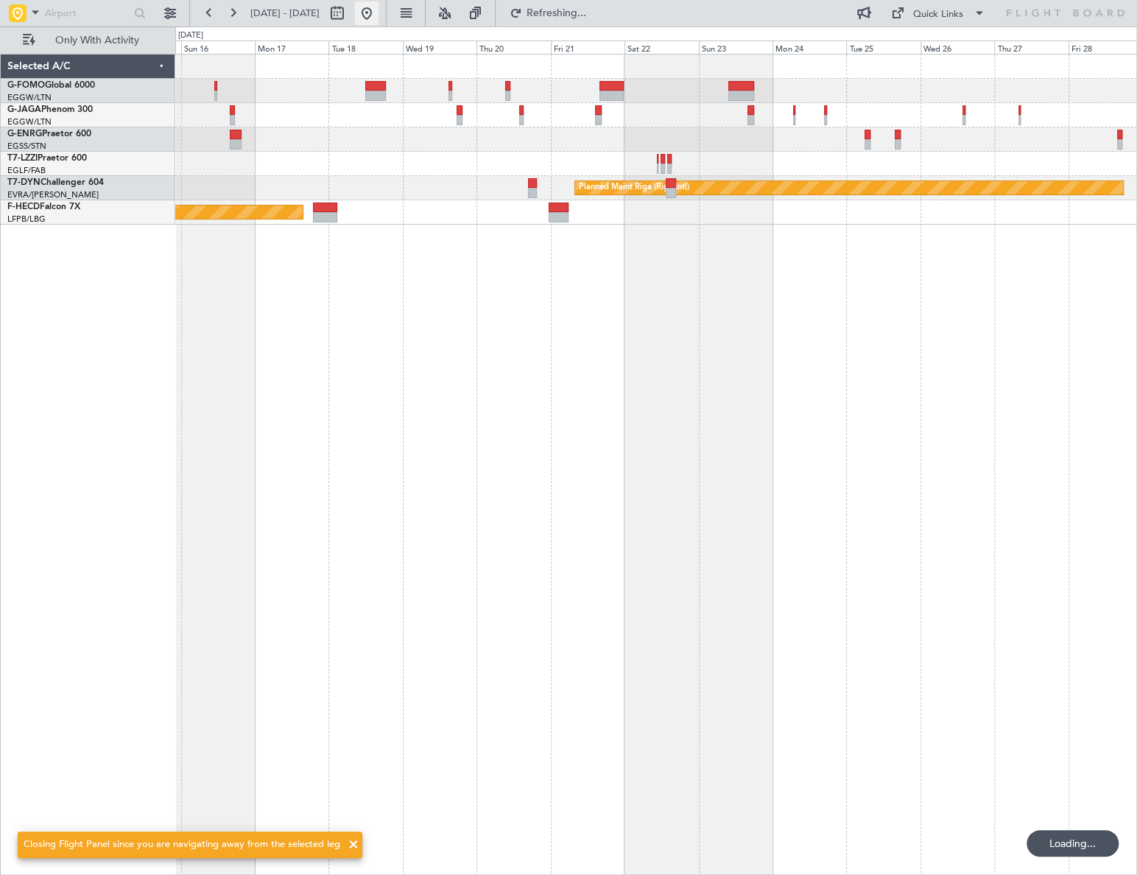
scroll to position [0, 0]
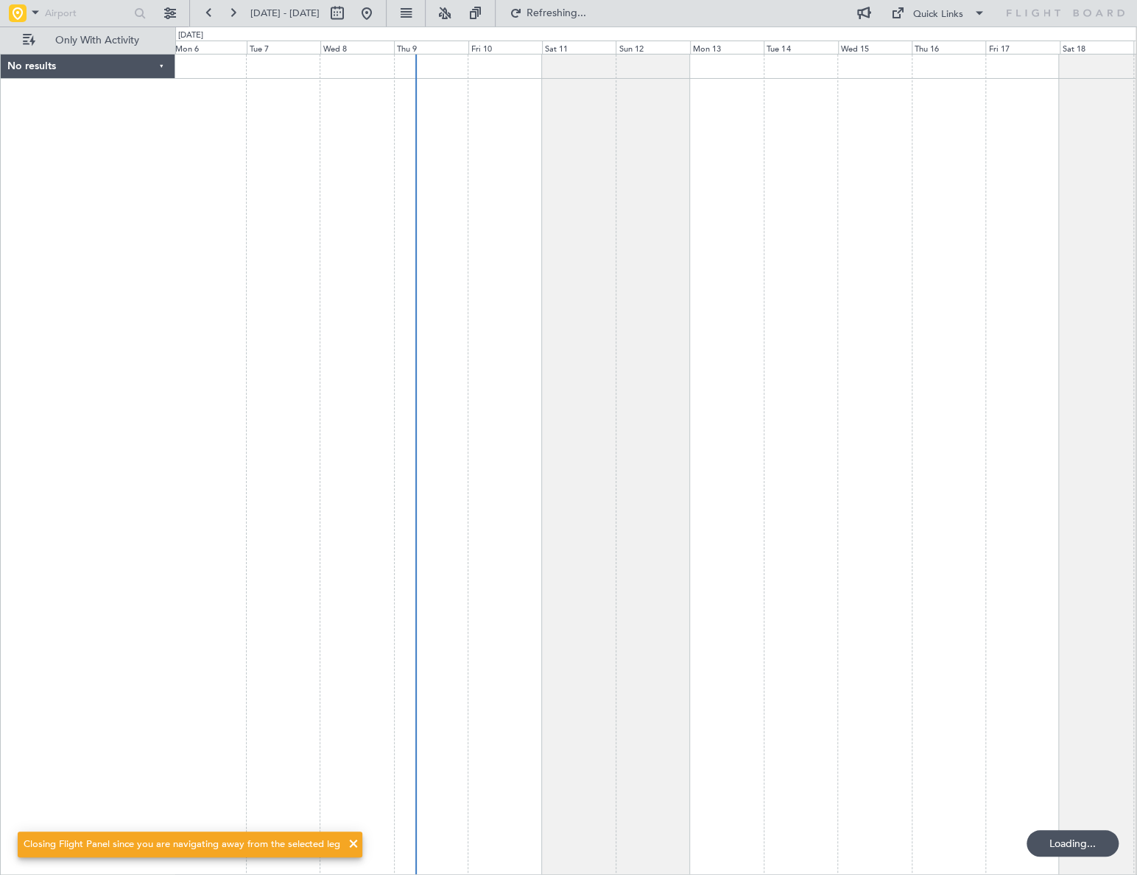
click at [486, 636] on div at bounding box center [655, 464] width 961 height 821
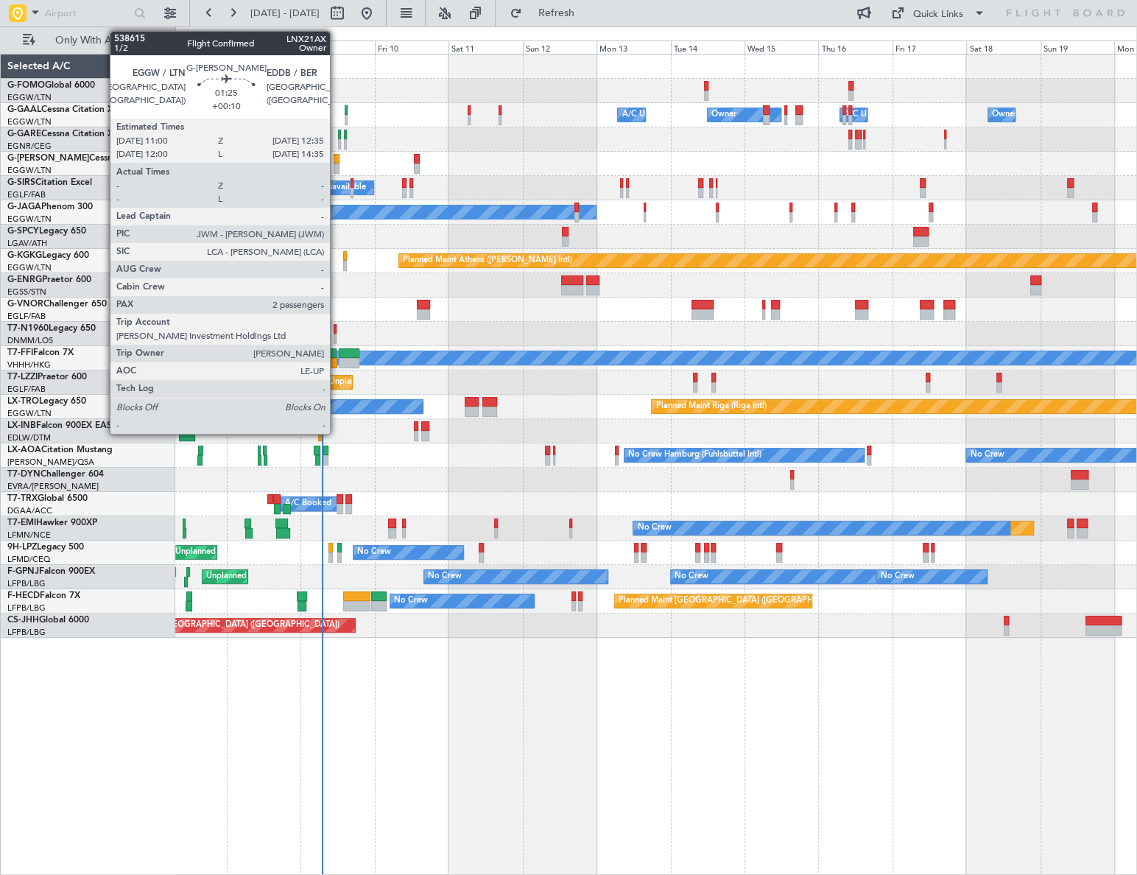
click at [337, 167] on div at bounding box center [336, 168] width 5 height 10
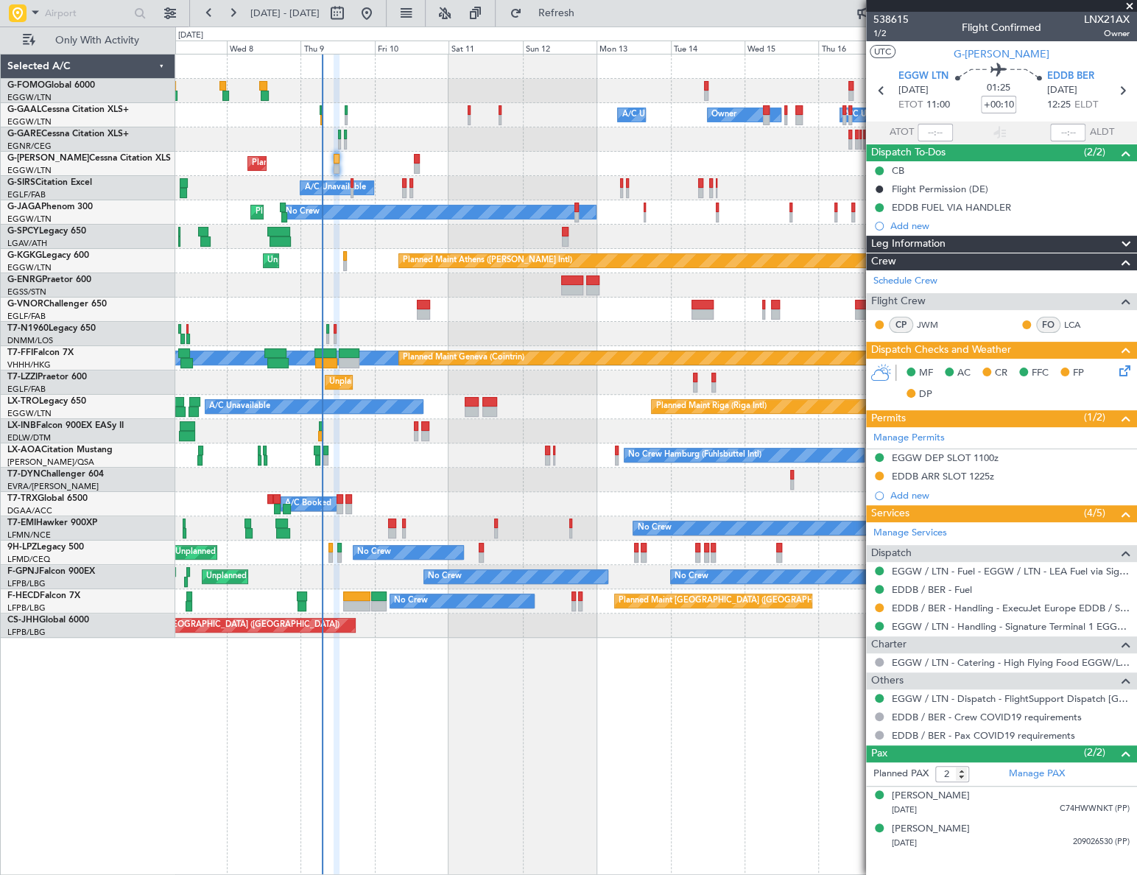
click at [34, 596] on div "Owner A/C Unavailable Owner Owner A/C Unavailable Planned Maint London (Luton) …" at bounding box center [568, 451] width 1137 height 848
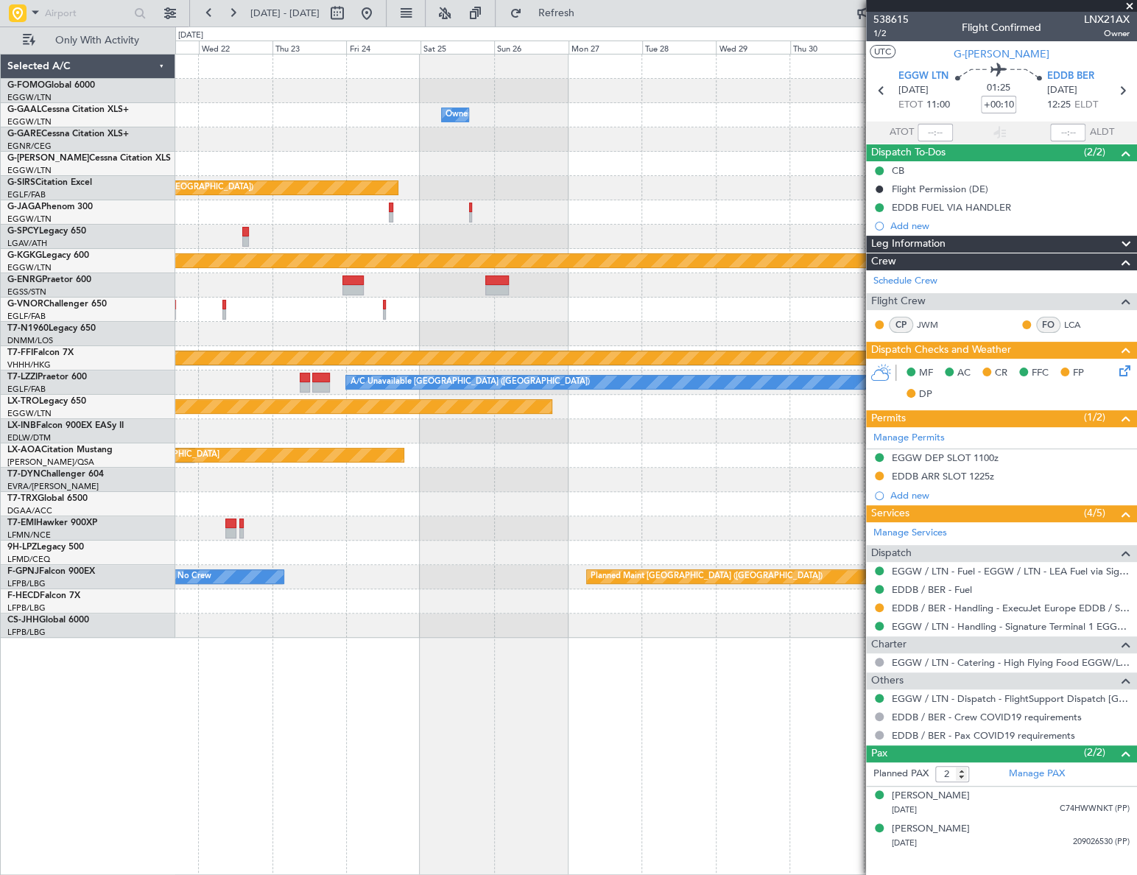
click at [109, 647] on div "Owner Owner Planned Maint Oxford (Kidlington) Planned Maint Bournemouth Planned…" at bounding box center [568, 451] width 1137 height 848
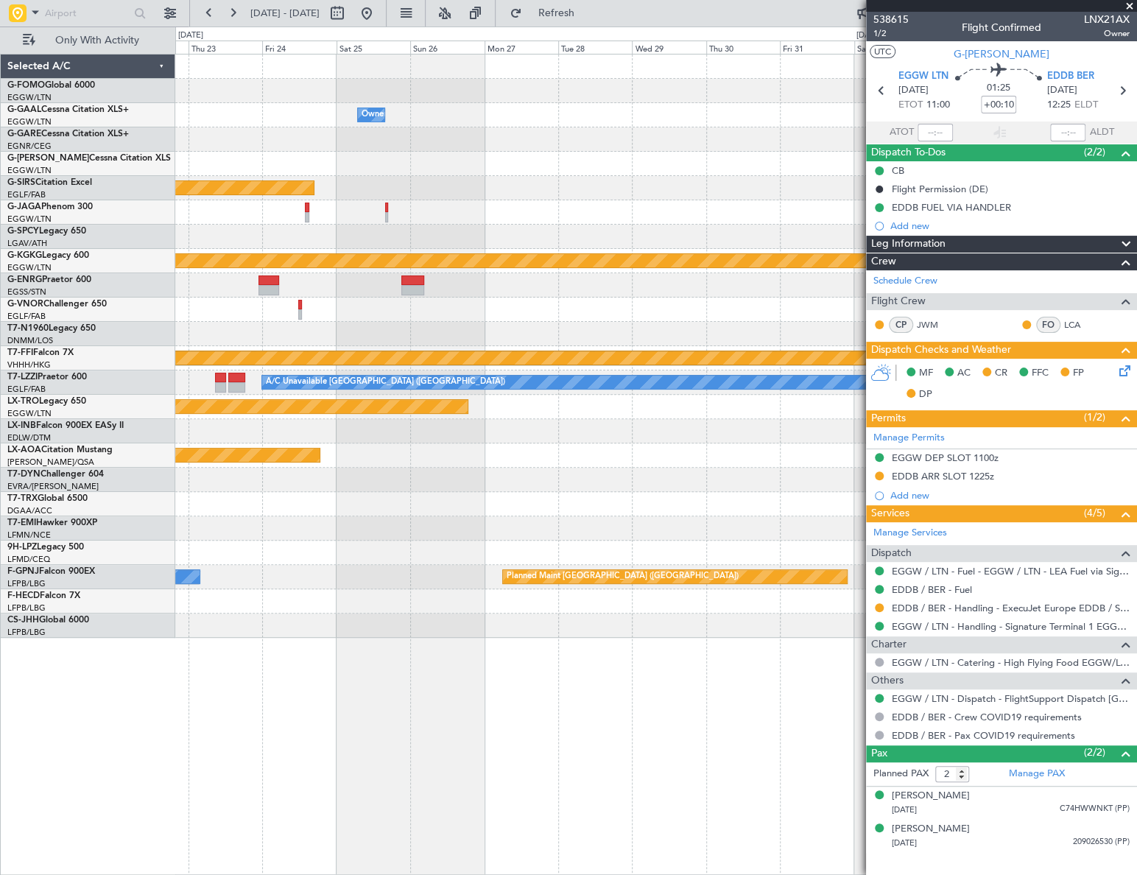
click at [85, 705] on div "Owner Planned Maint Oxford (Kidlington) Planned Maint Bournemouth Planned Maint…" at bounding box center [568, 451] width 1137 height 848
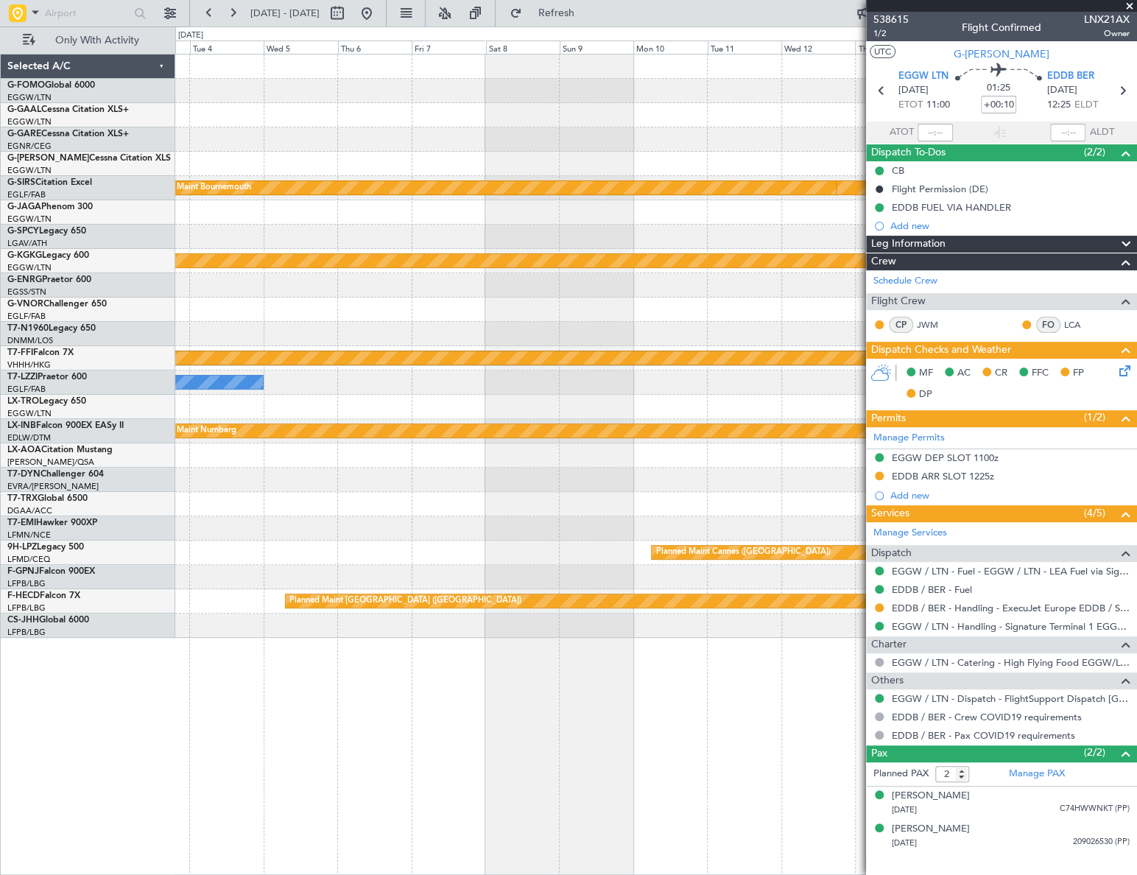
click at [19, 761] on div "Planned Maint Bournemouth Planned Maint Bournemouth Planned Maint Athens (Eleft…" at bounding box center [568, 451] width 1137 height 848
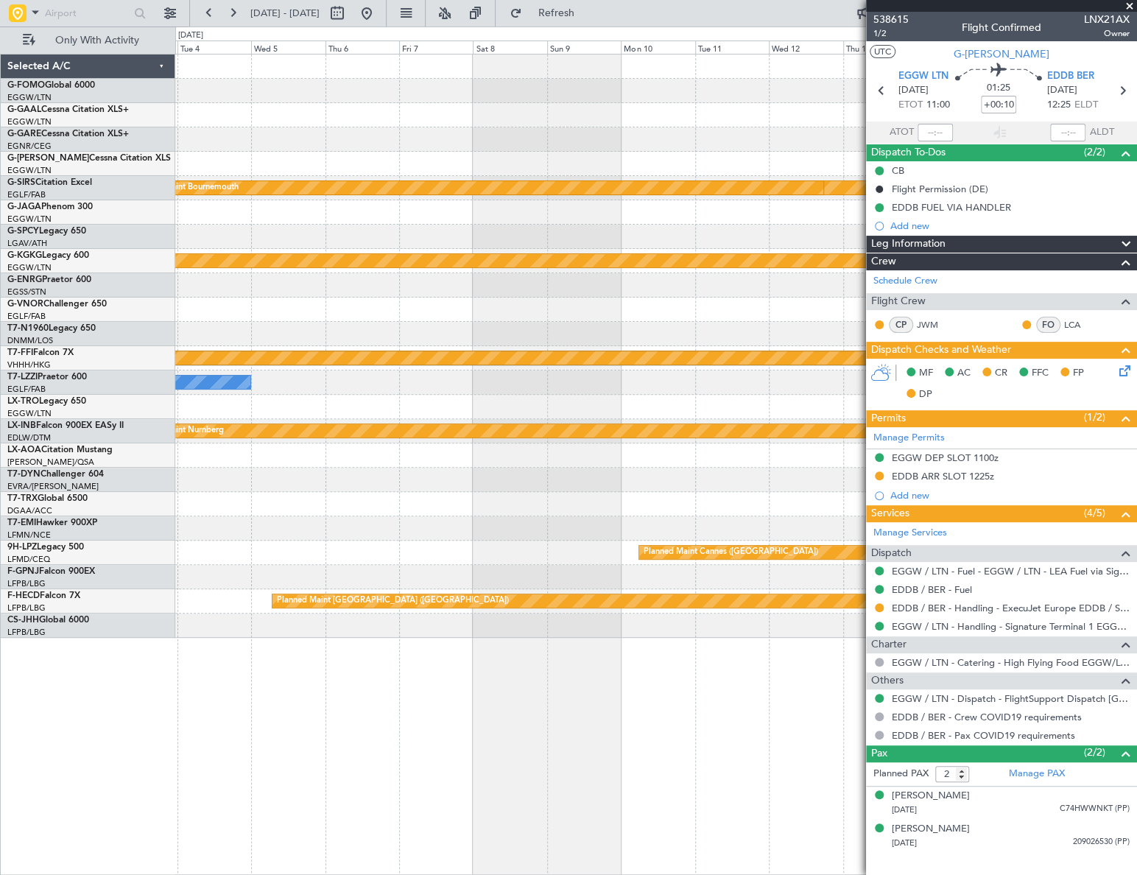
click at [234, 735] on div "Planned Maint Bournemouth Planned Maint Bournemouth Planned Maint Athens (Eleft…" at bounding box center [656, 464] width 962 height 821
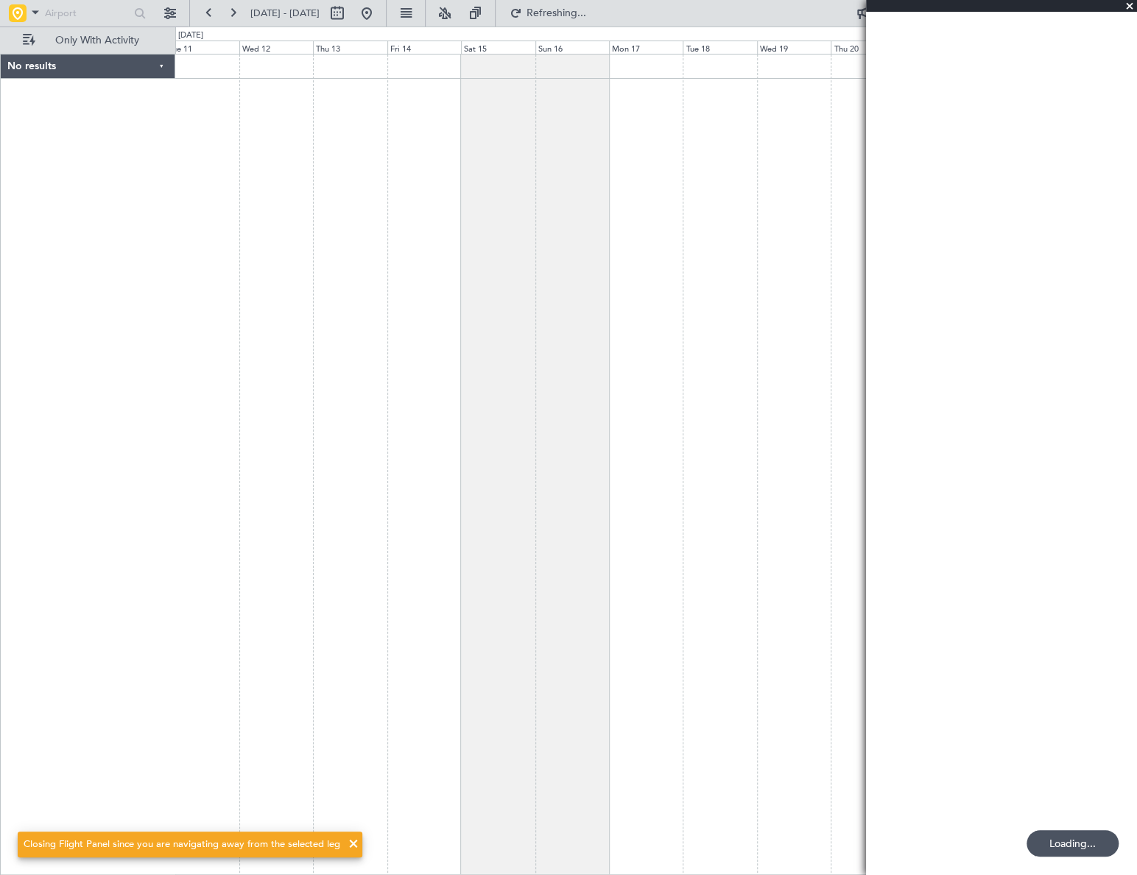
click at [386, 711] on div at bounding box center [656, 464] width 962 height 821
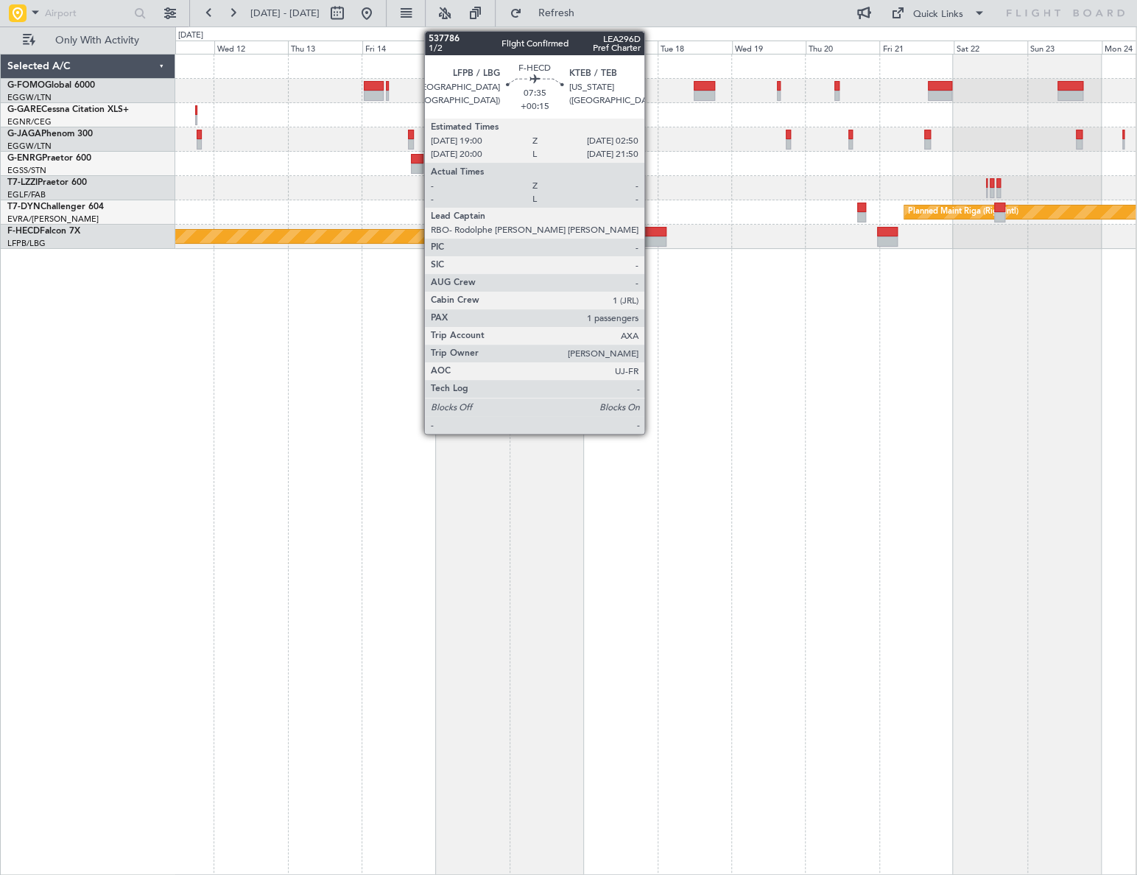
click at [651, 236] on div at bounding box center [653, 241] width 24 height 10
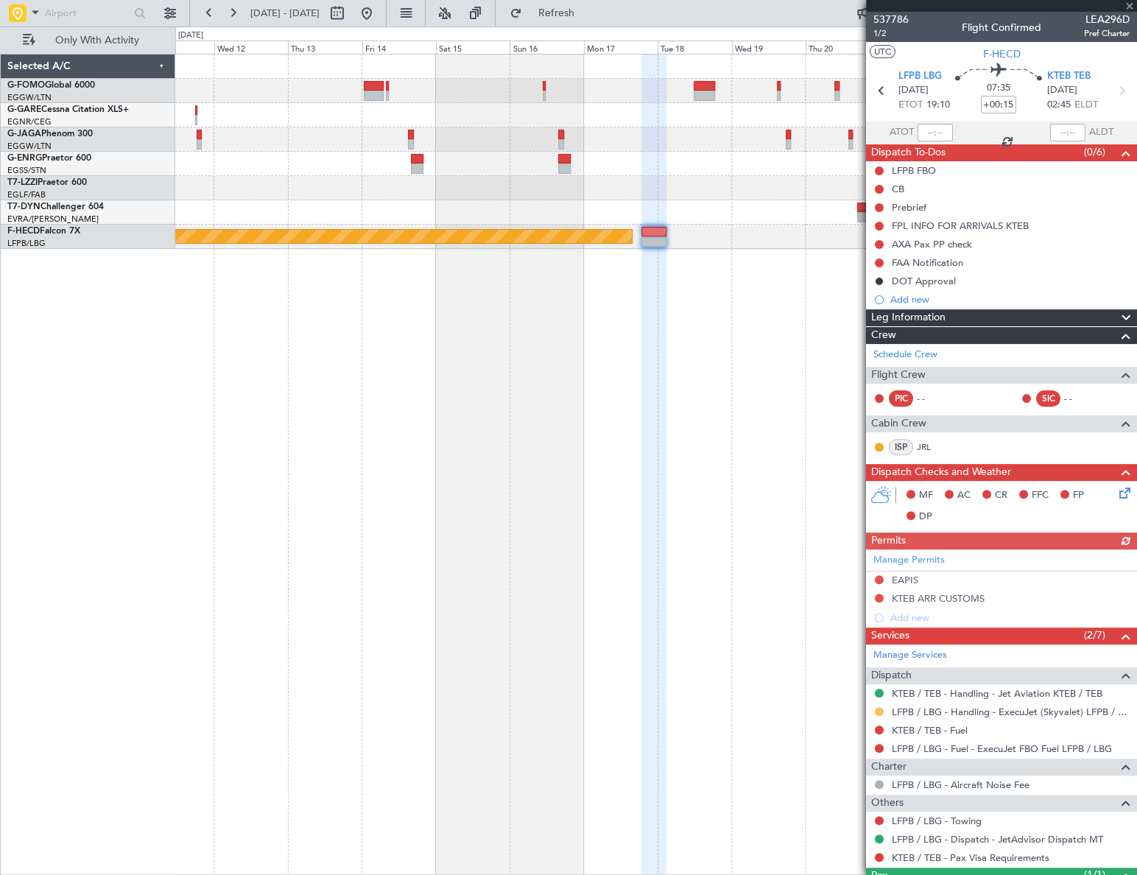
click at [876, 709] on button at bounding box center [879, 711] width 9 height 9
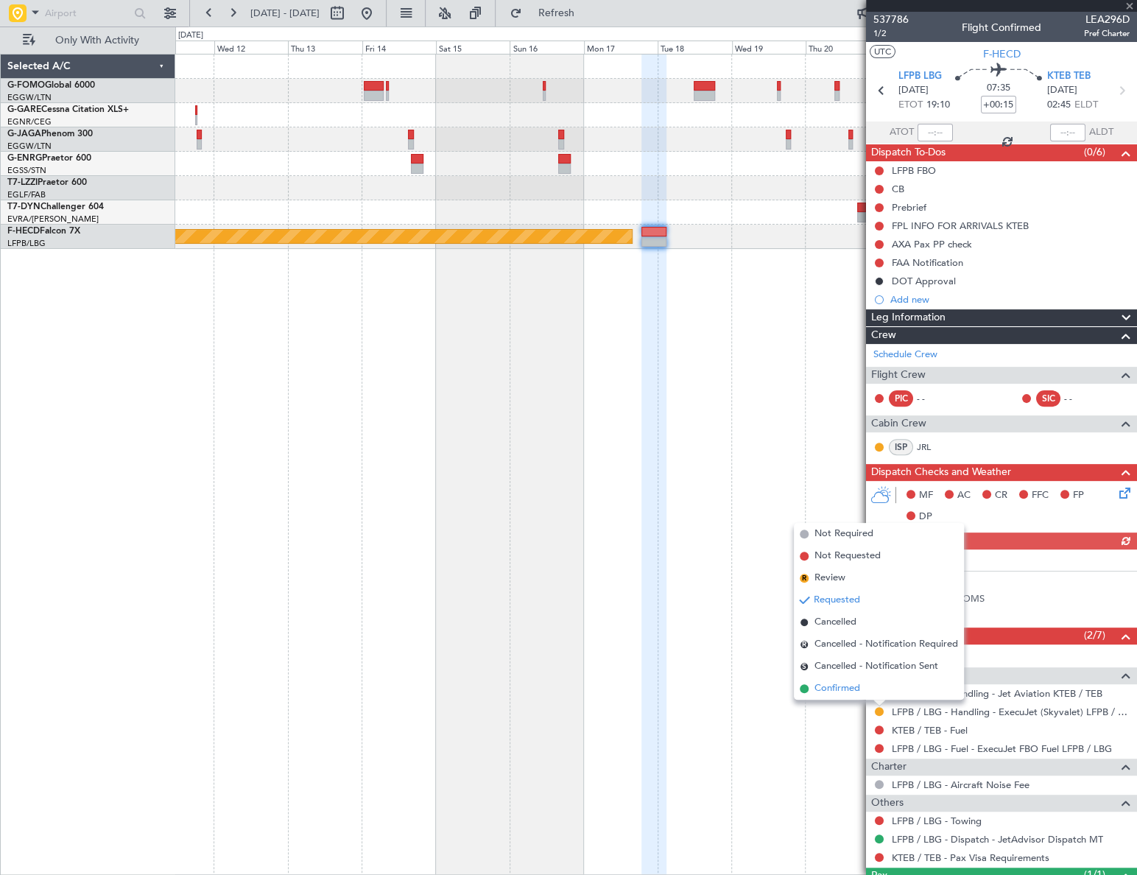
click at [848, 684] on span "Confirmed" at bounding box center [837, 688] width 46 height 15
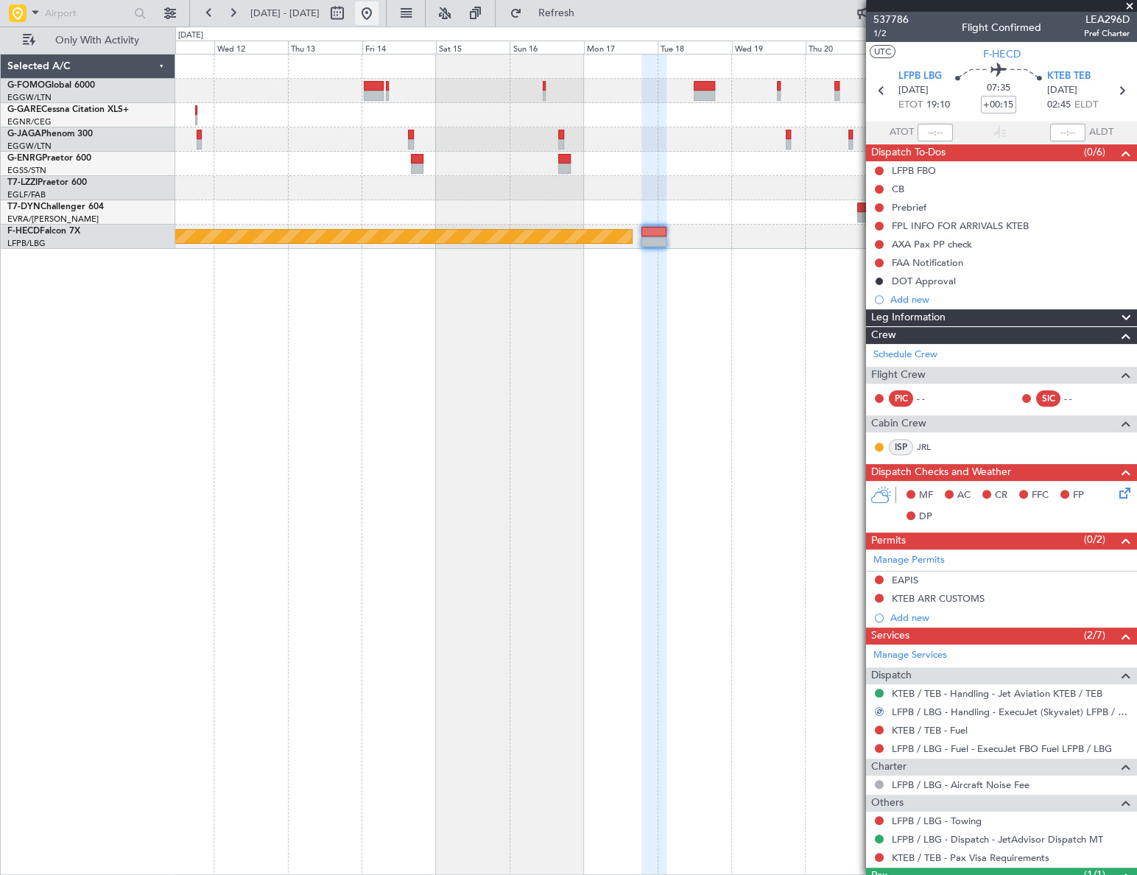
click at [379, 15] on button at bounding box center [367, 13] width 24 height 24
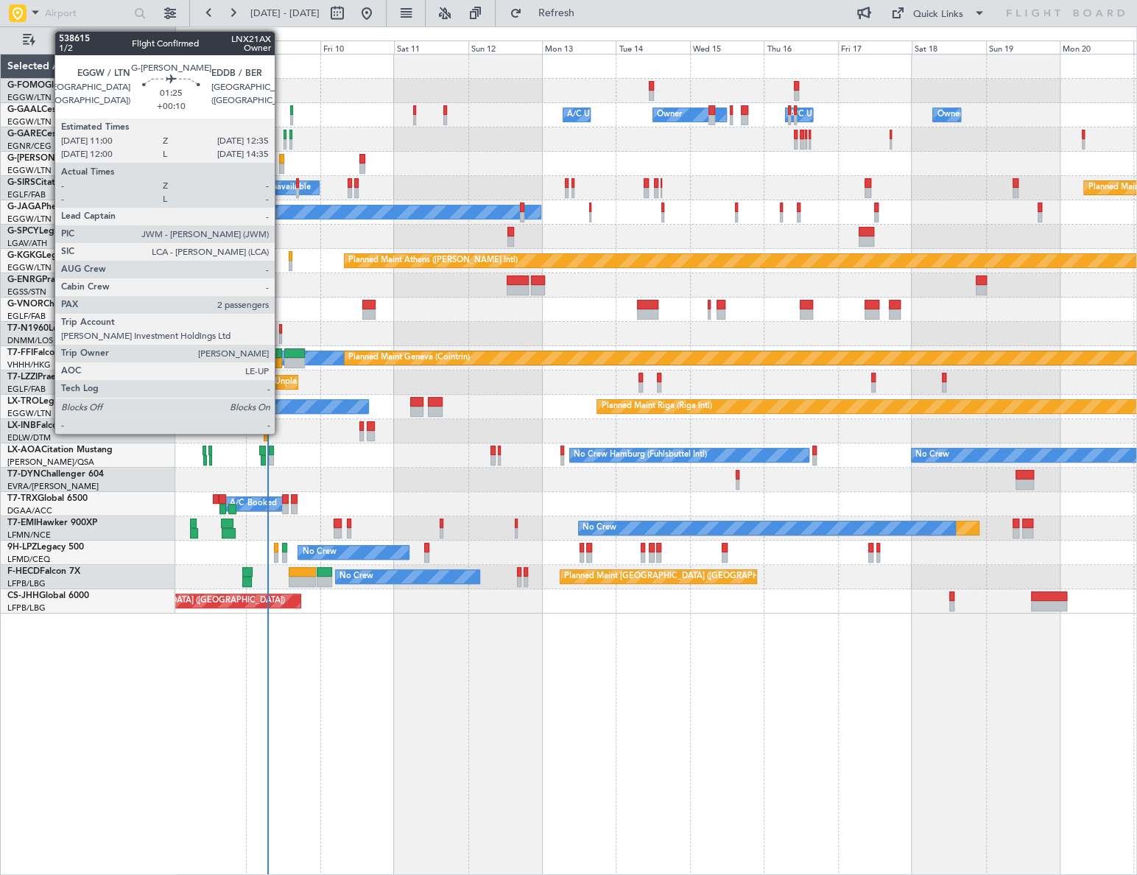
click at [281, 163] on div at bounding box center [281, 168] width 5 height 10
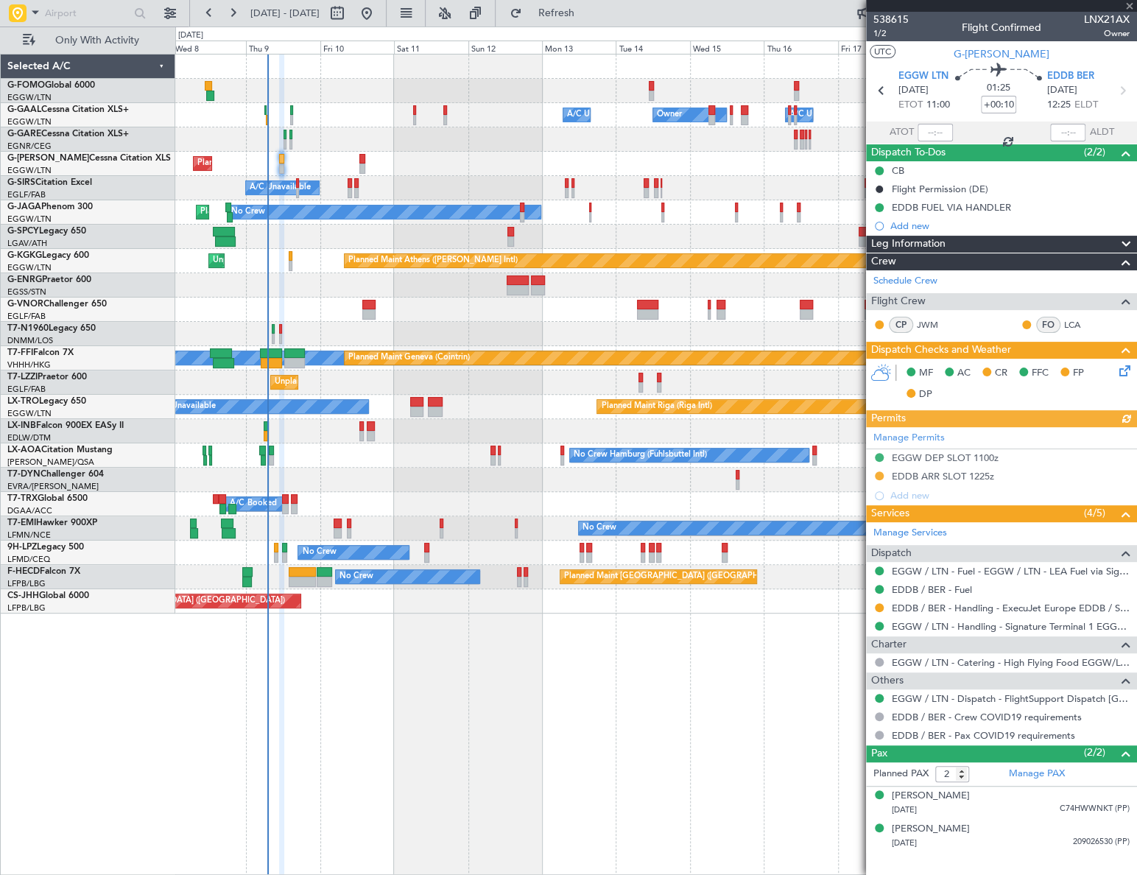
click at [980, 599] on div "EDDB / BER - Handling - ExecuJet Europe EDDB / SXF" at bounding box center [1001, 608] width 271 height 18
click at [981, 609] on link "EDDB / BER - Handling - ExecuJet Europe EDDB / SXF" at bounding box center [1011, 608] width 238 height 13
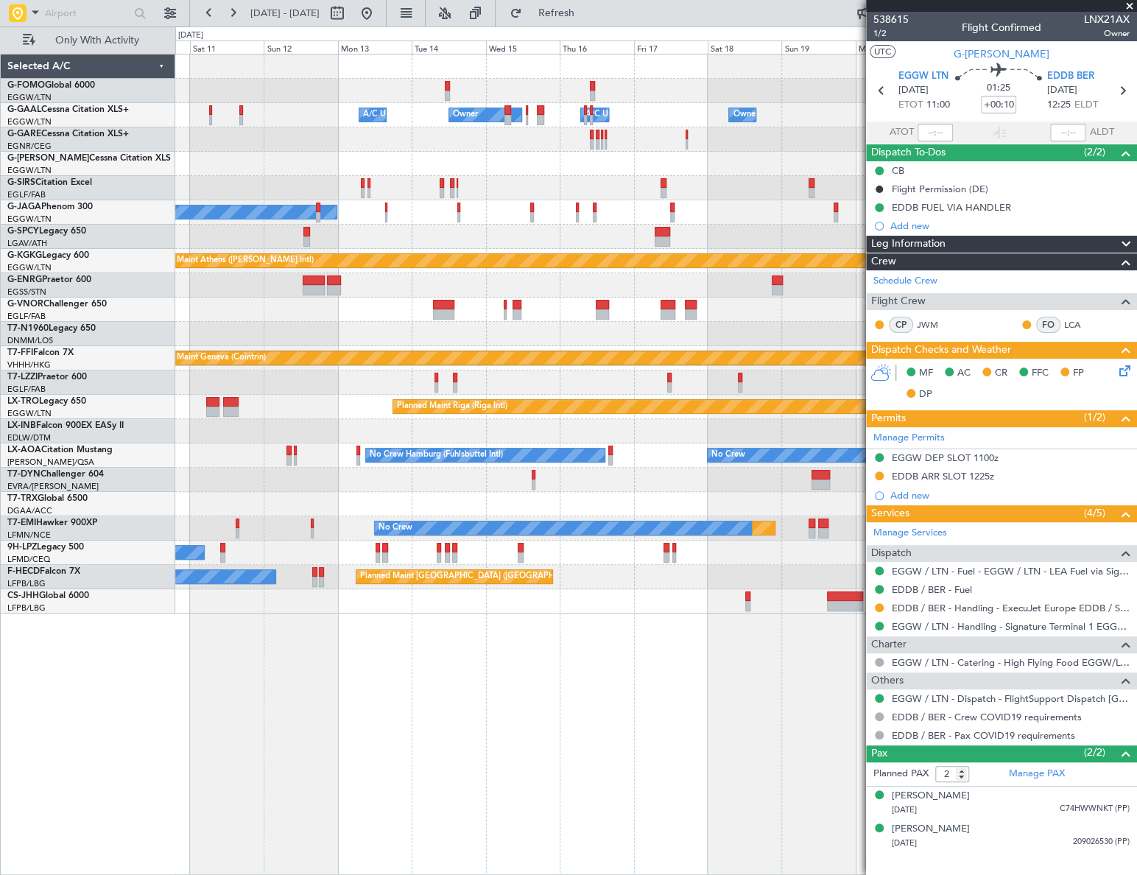
click at [596, 722] on div "Owner Owner A/C Unavailable A/C Unavailable Owner Owner Planned Maint London (L…" at bounding box center [656, 464] width 962 height 821
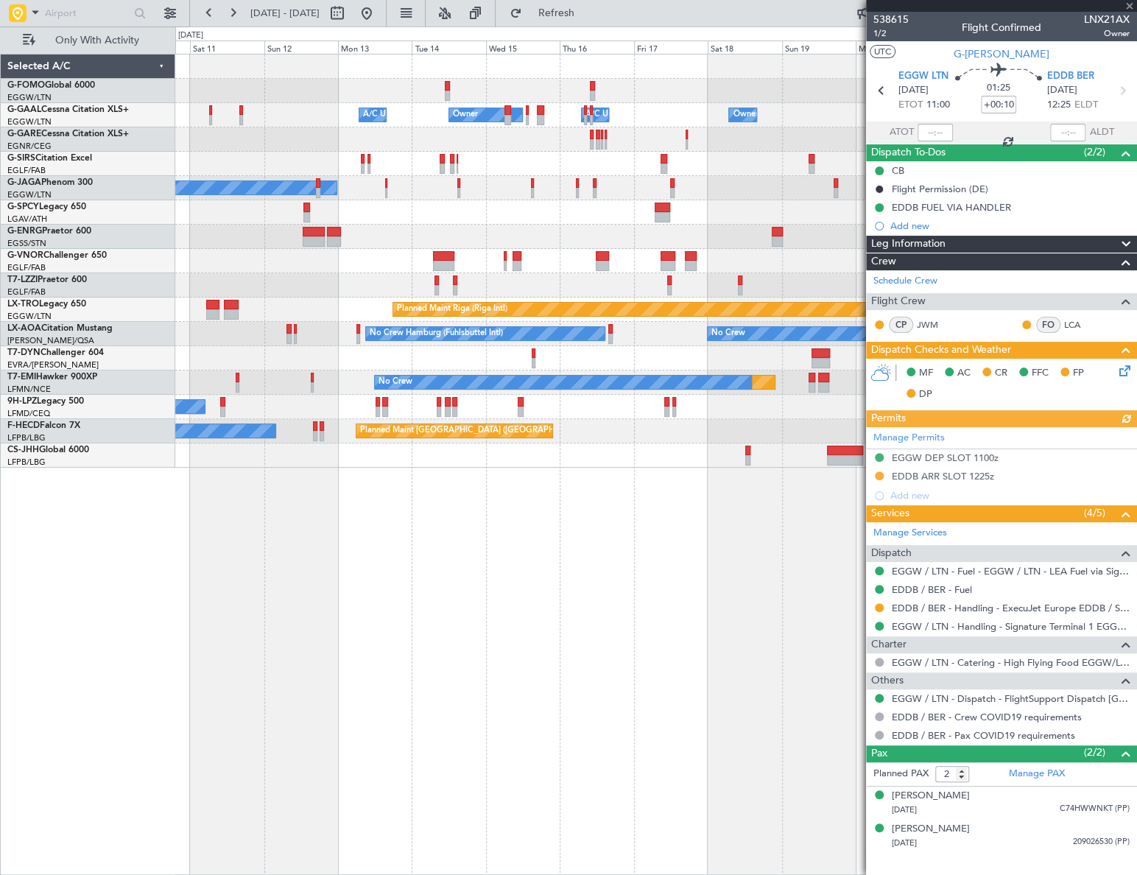
click at [134, 669] on div "Owner A/C Unavailable Owner Owner A/C Unavailable Owner Planned Maint Oxford (K…" at bounding box center [568, 451] width 1137 height 848
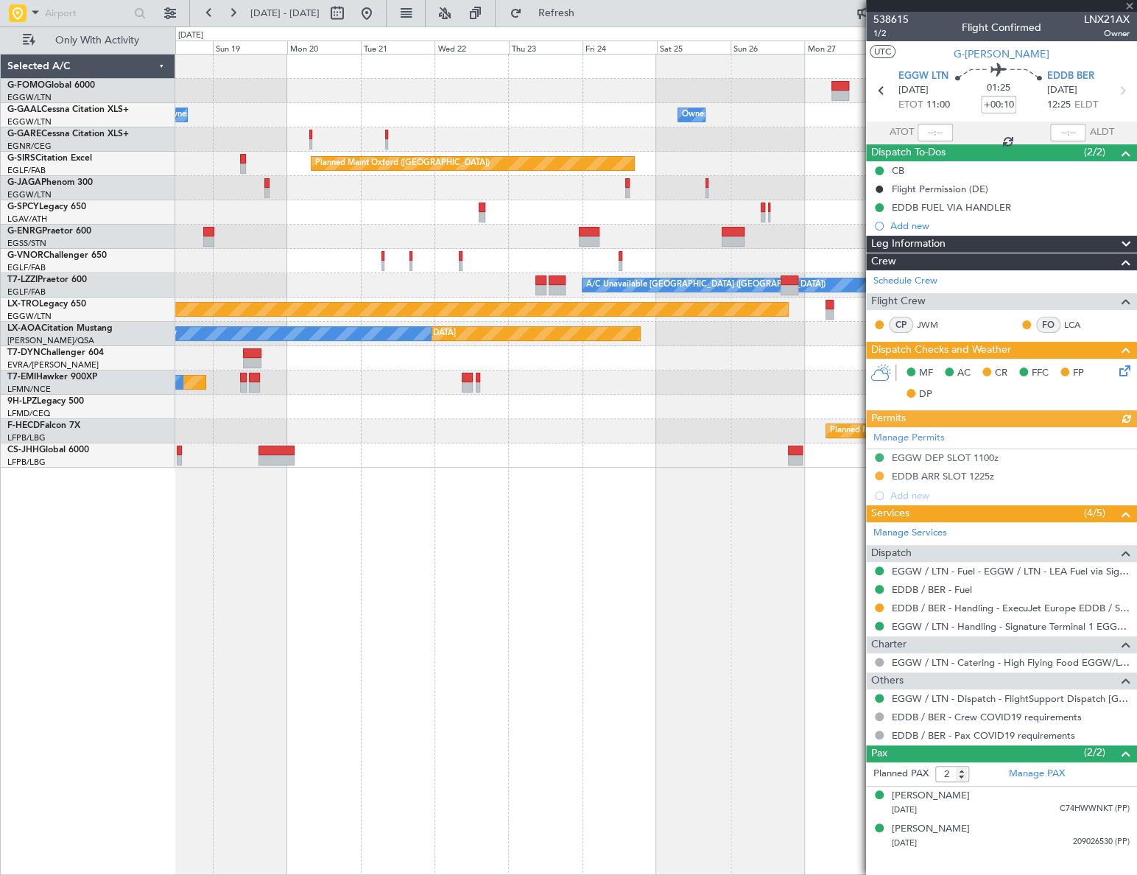
click at [193, 682] on div "Owner Owner Owner A/C Unavailable Owner Planned Maint Oxford (Kidlington) Plann…" at bounding box center [655, 464] width 961 height 821
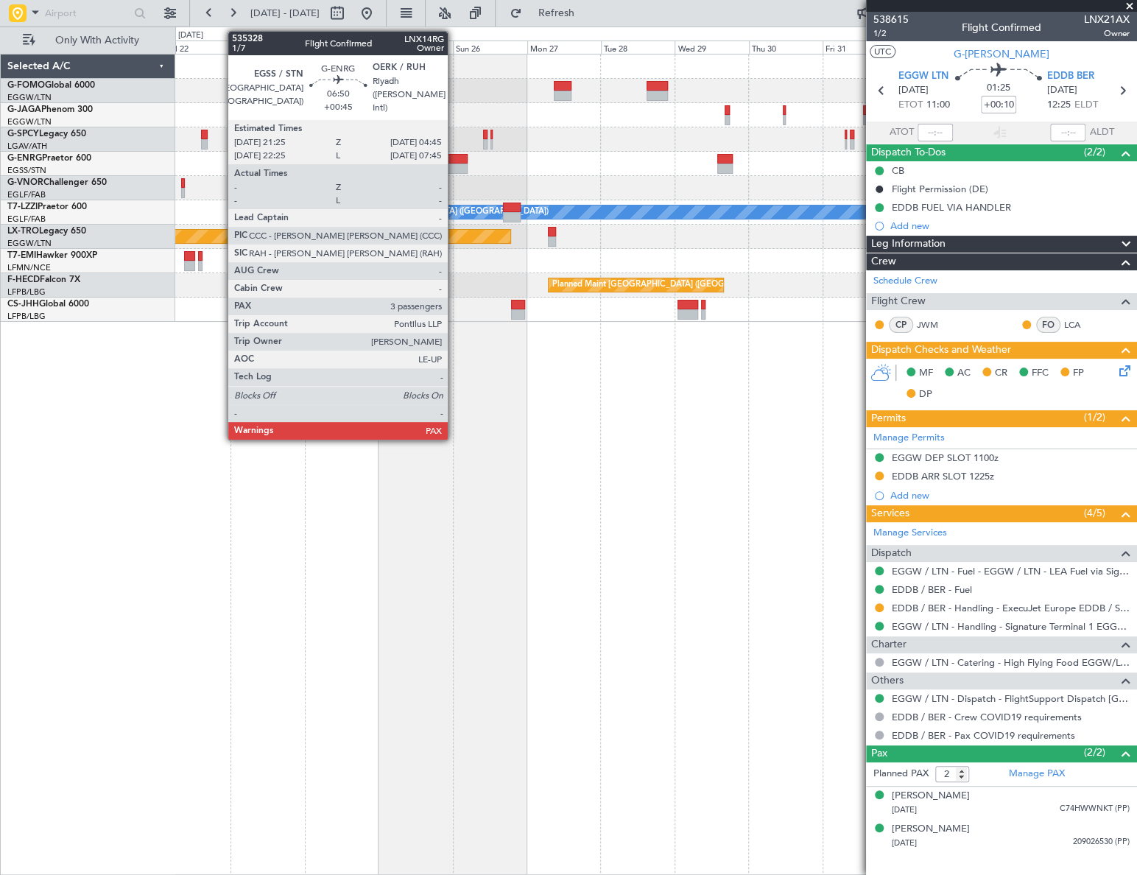
click at [454, 163] on div at bounding box center [455, 168] width 23 height 10
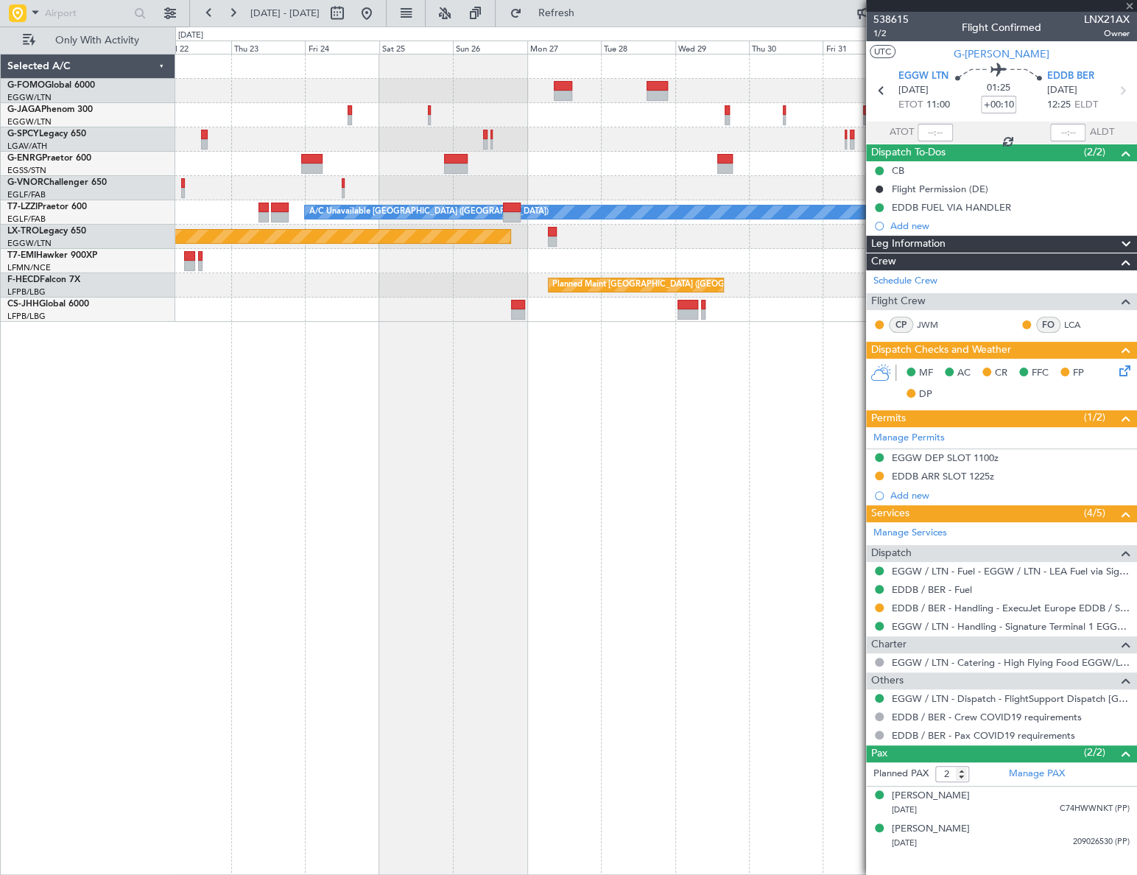
type input "+00:45"
type input "5"
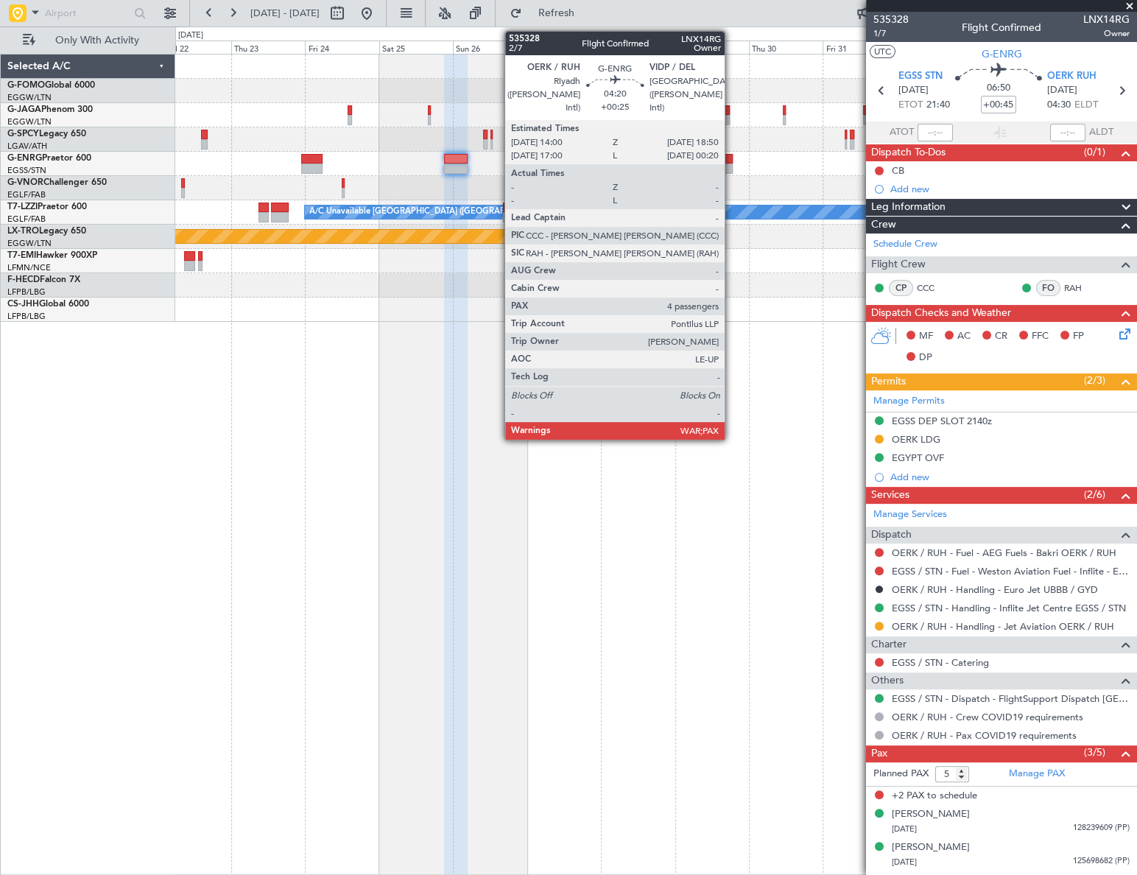
click at [731, 158] on div at bounding box center [724, 159] width 15 height 10
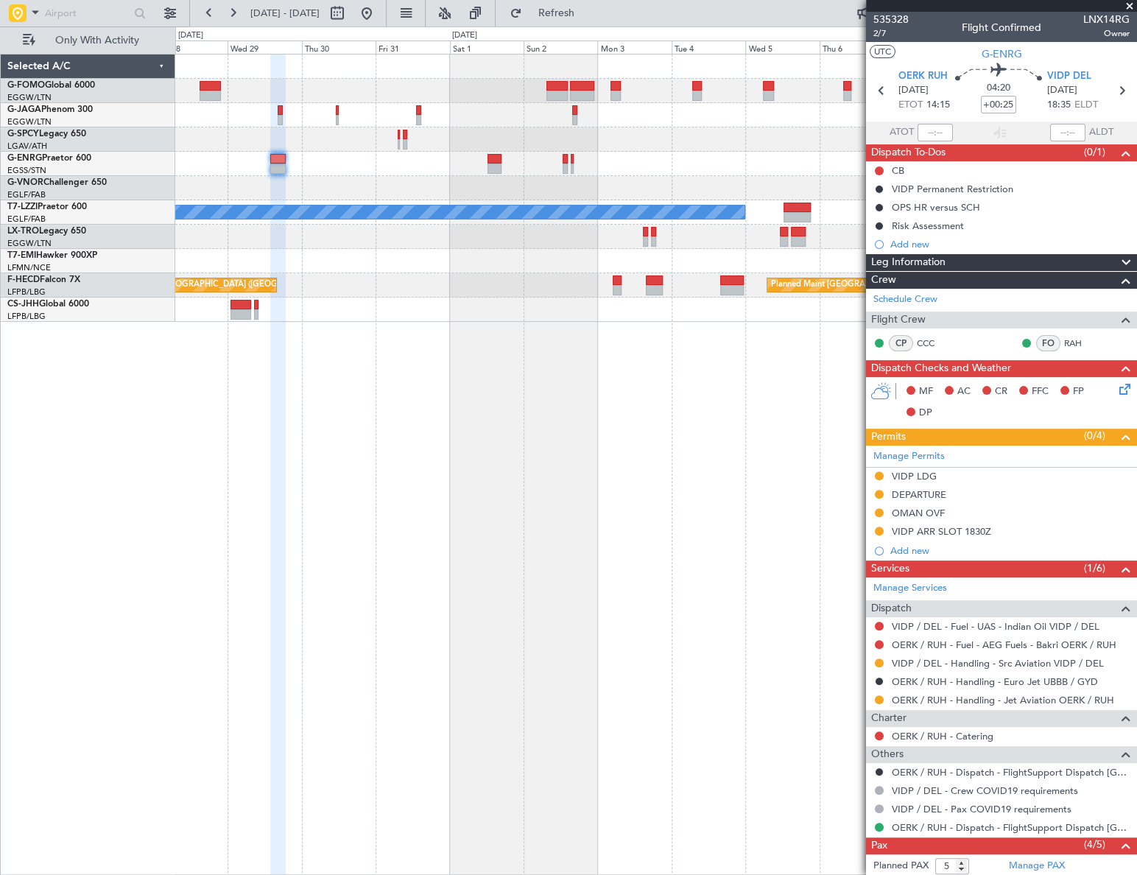
click at [309, 242] on div "A/C Unavailable London (Luton) Planned Maint Riga (Riga Intl) Planned Maint Par…" at bounding box center [655, 187] width 961 height 267
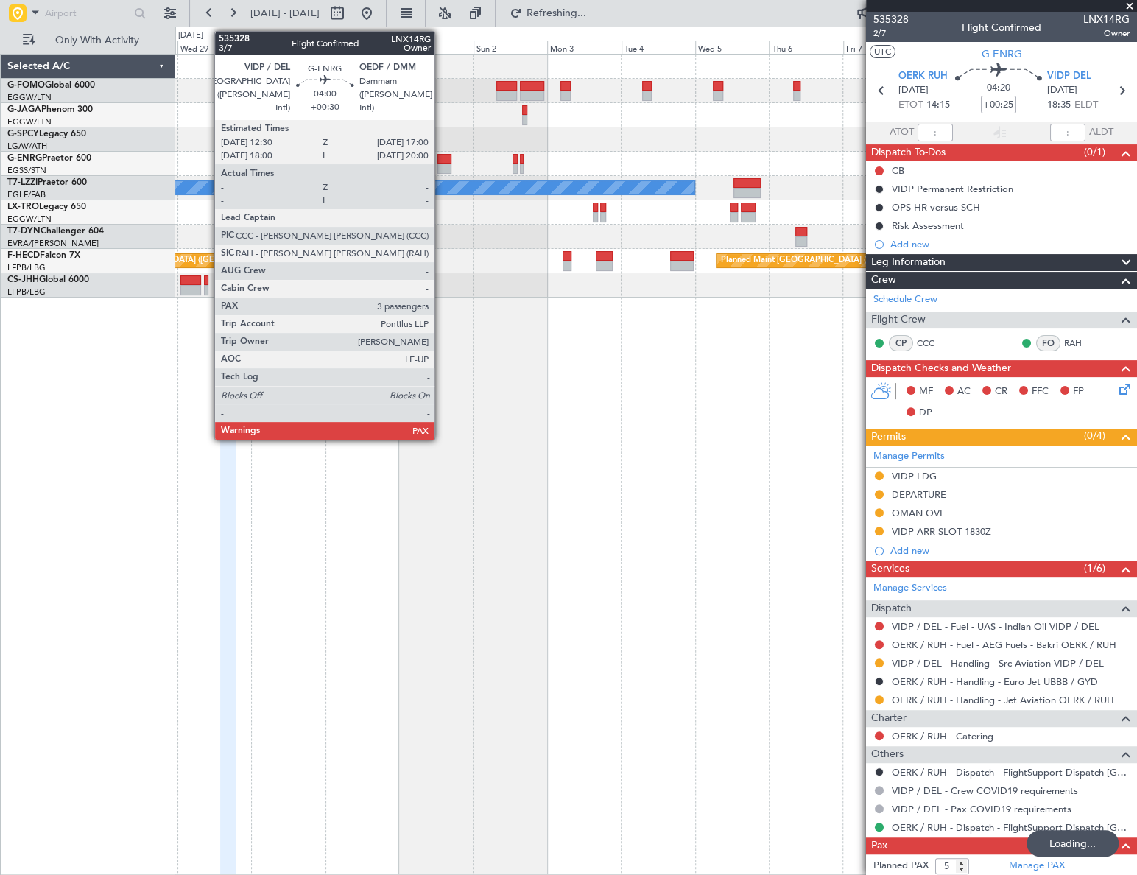
click at [443, 158] on div at bounding box center [444, 159] width 14 height 10
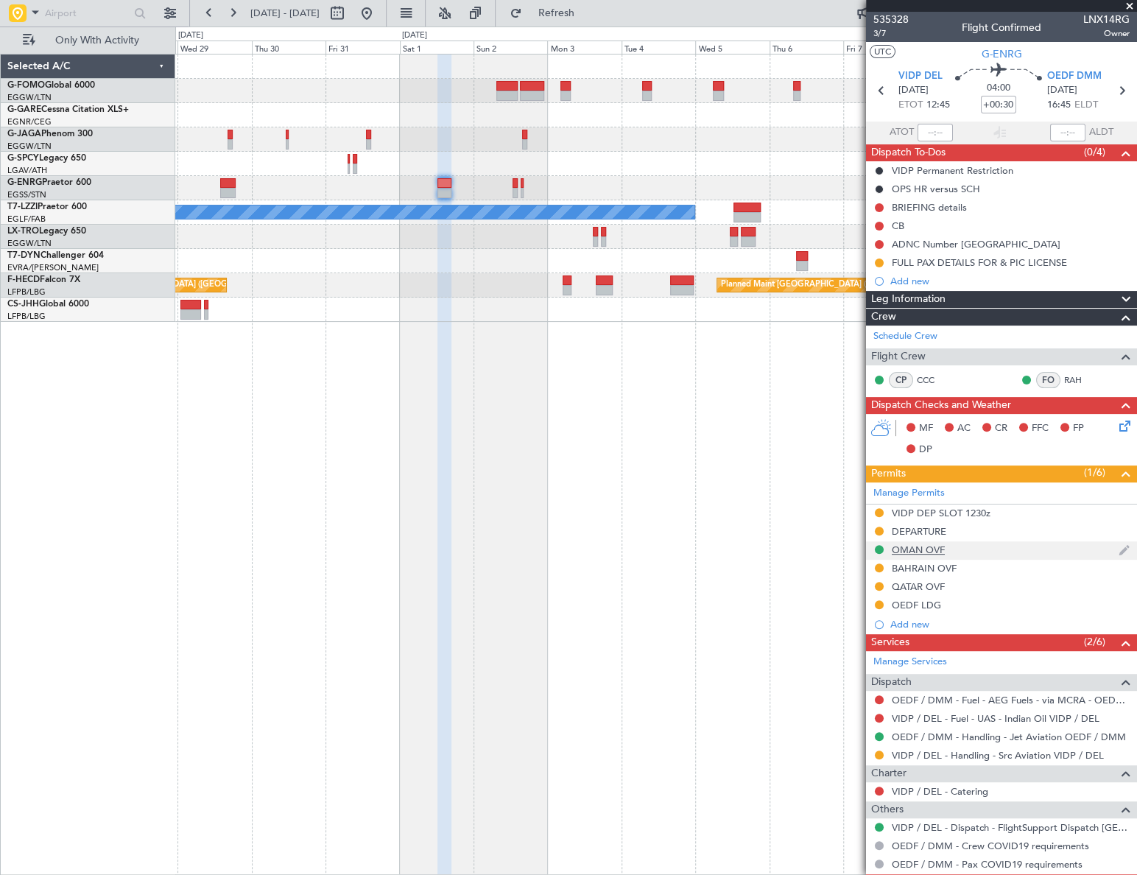
click at [921, 546] on div "OMAN OVF" at bounding box center [918, 549] width 53 height 13
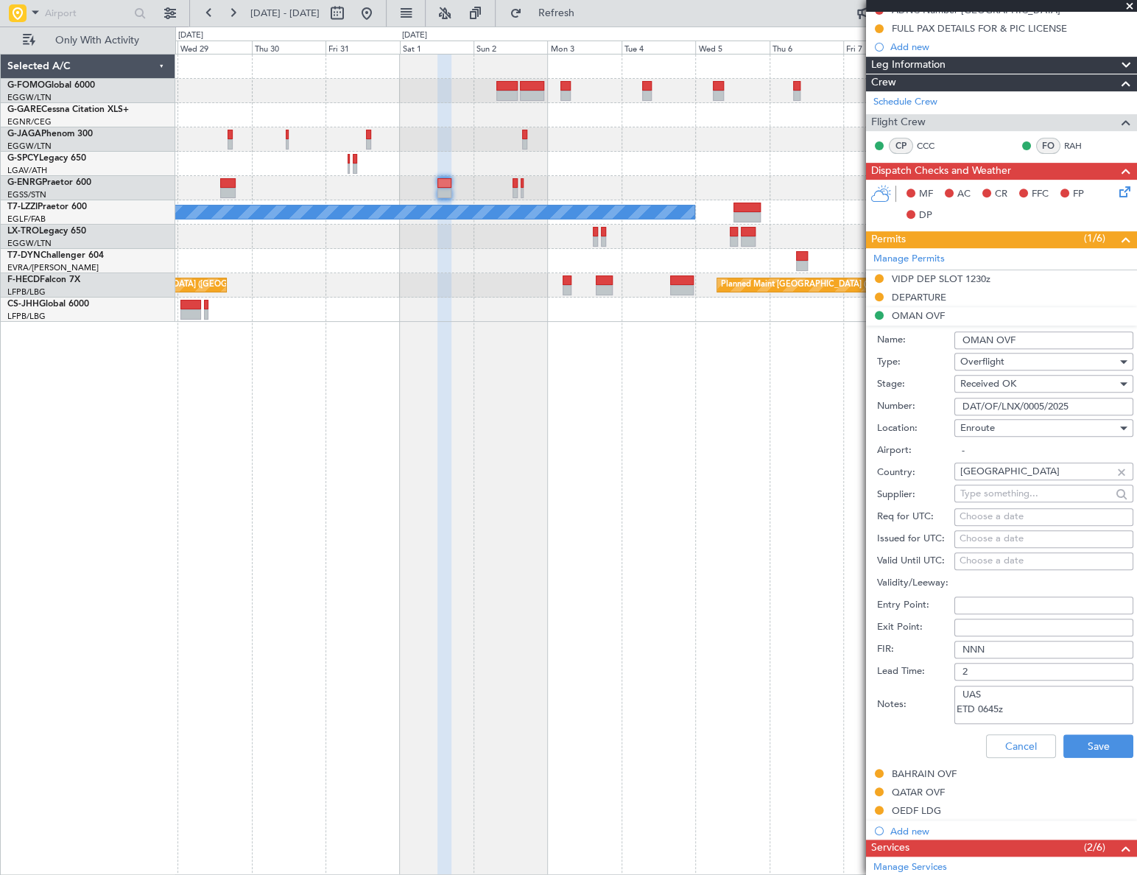
scroll to position [267, 0]
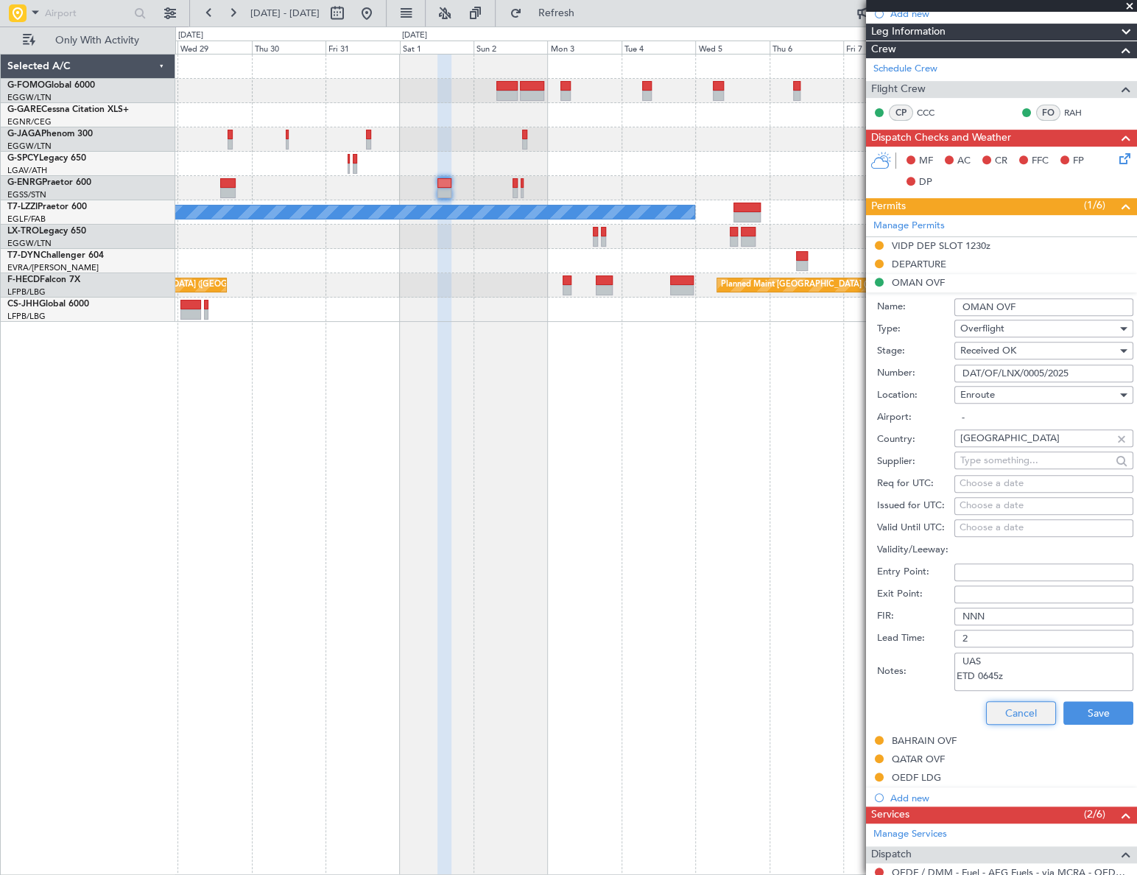
click at [1032, 712] on button "Cancel" at bounding box center [1021, 713] width 70 height 24
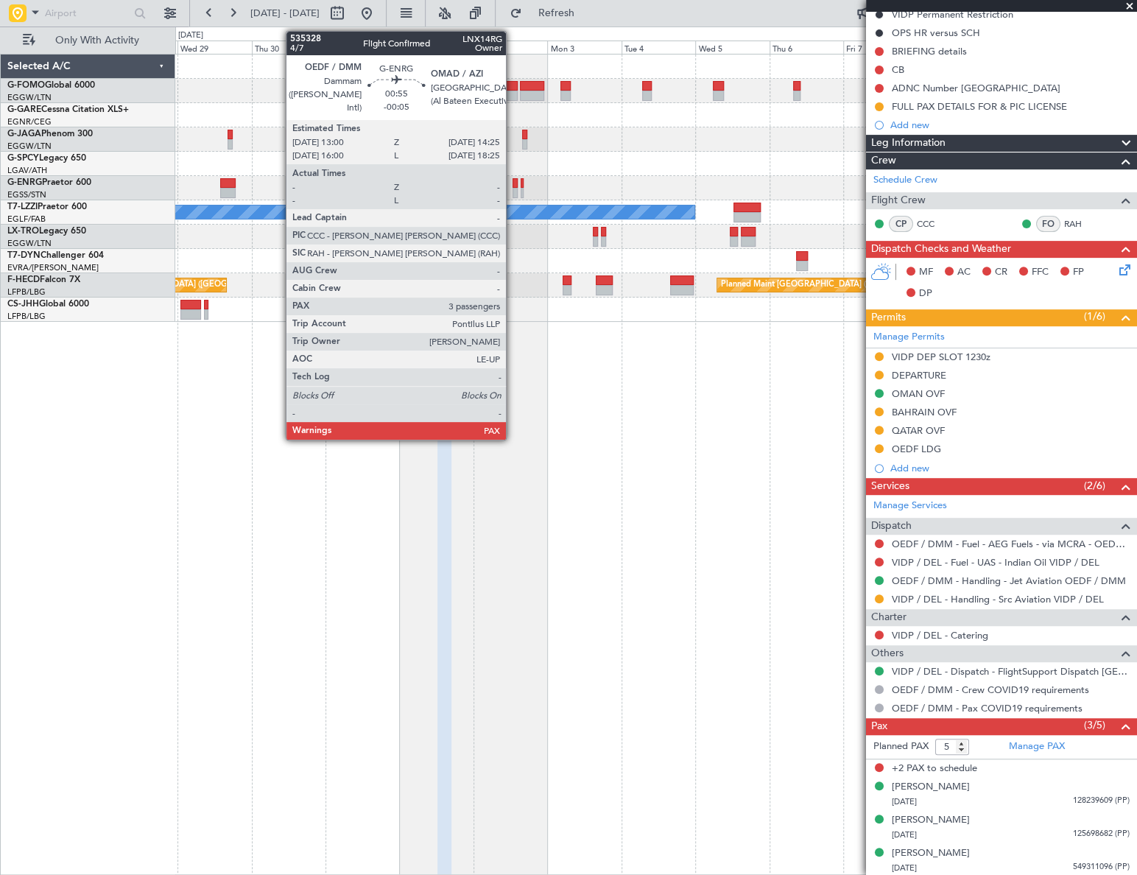
click at [513, 183] on div at bounding box center [515, 183] width 4 height 10
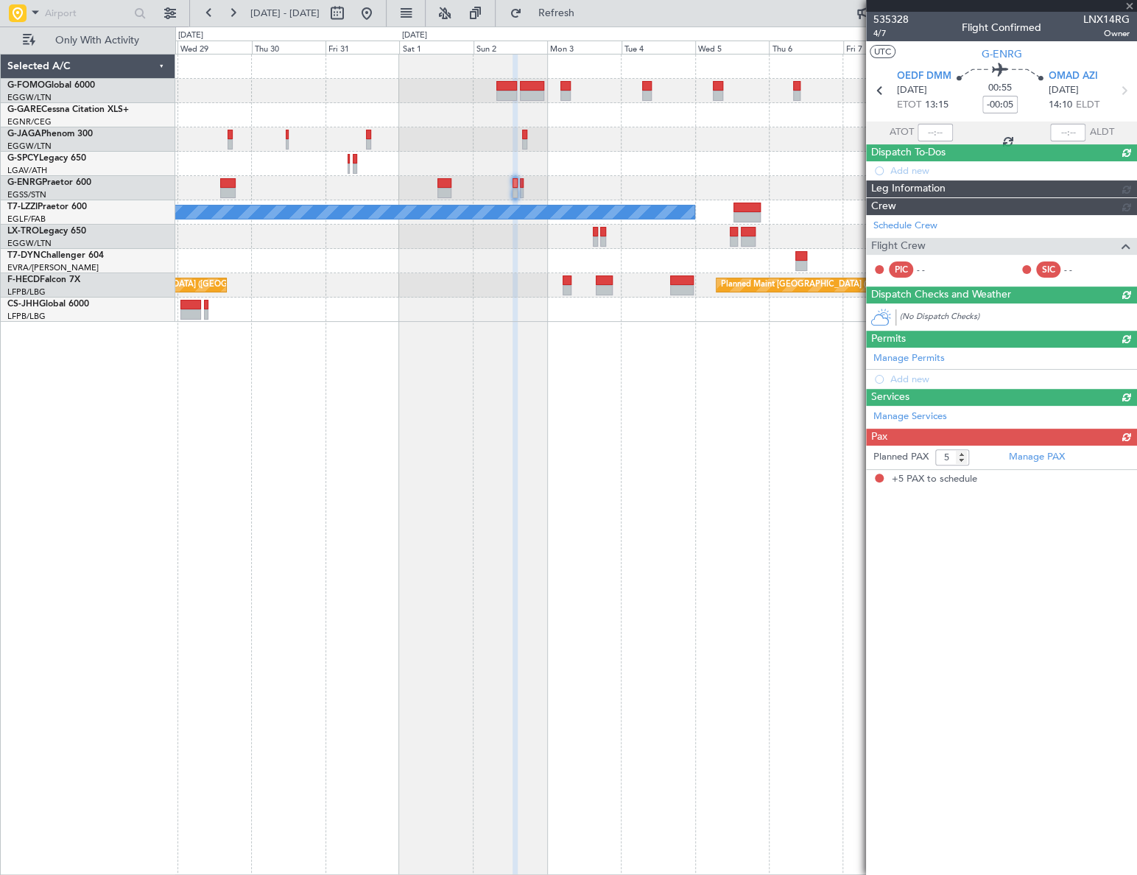
scroll to position [0, 0]
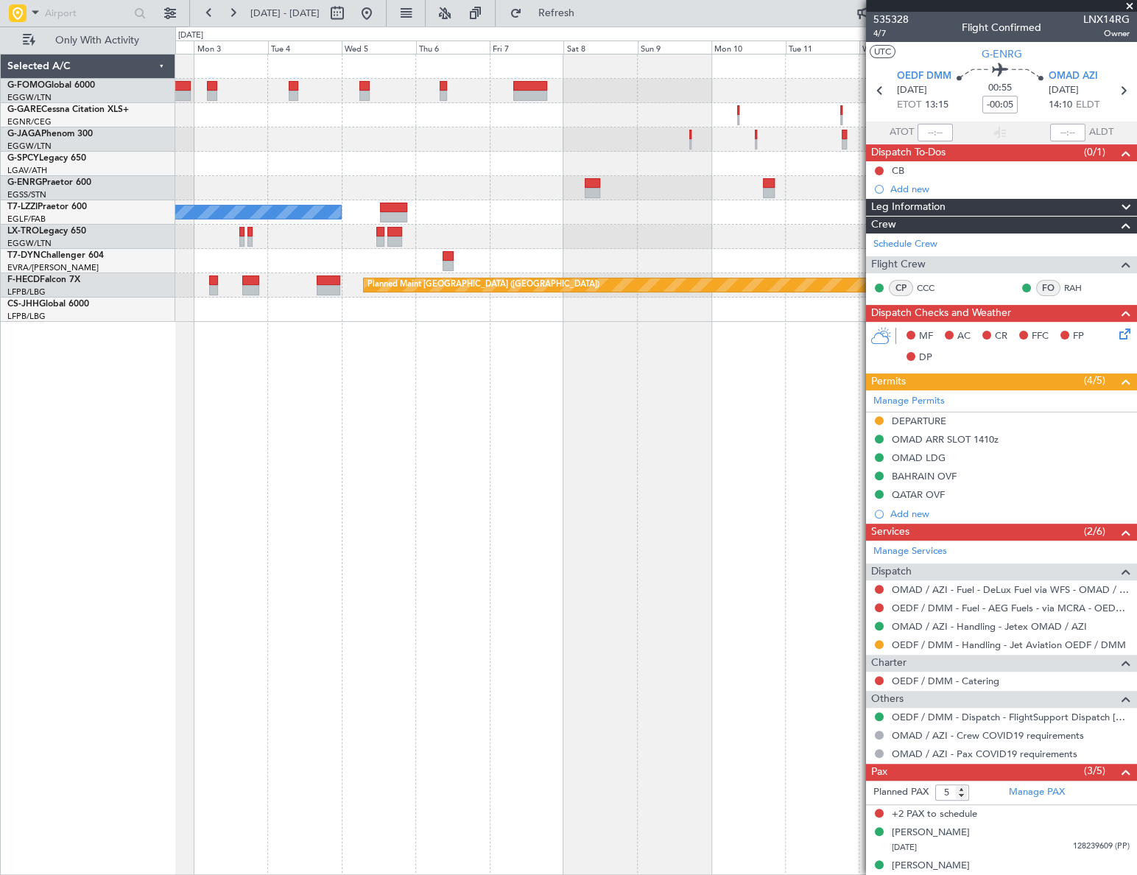
click at [387, 277] on div "A/C Unavailable London (Luton) Planned Maint Paris (Le Bourget)" at bounding box center [655, 187] width 960 height 267
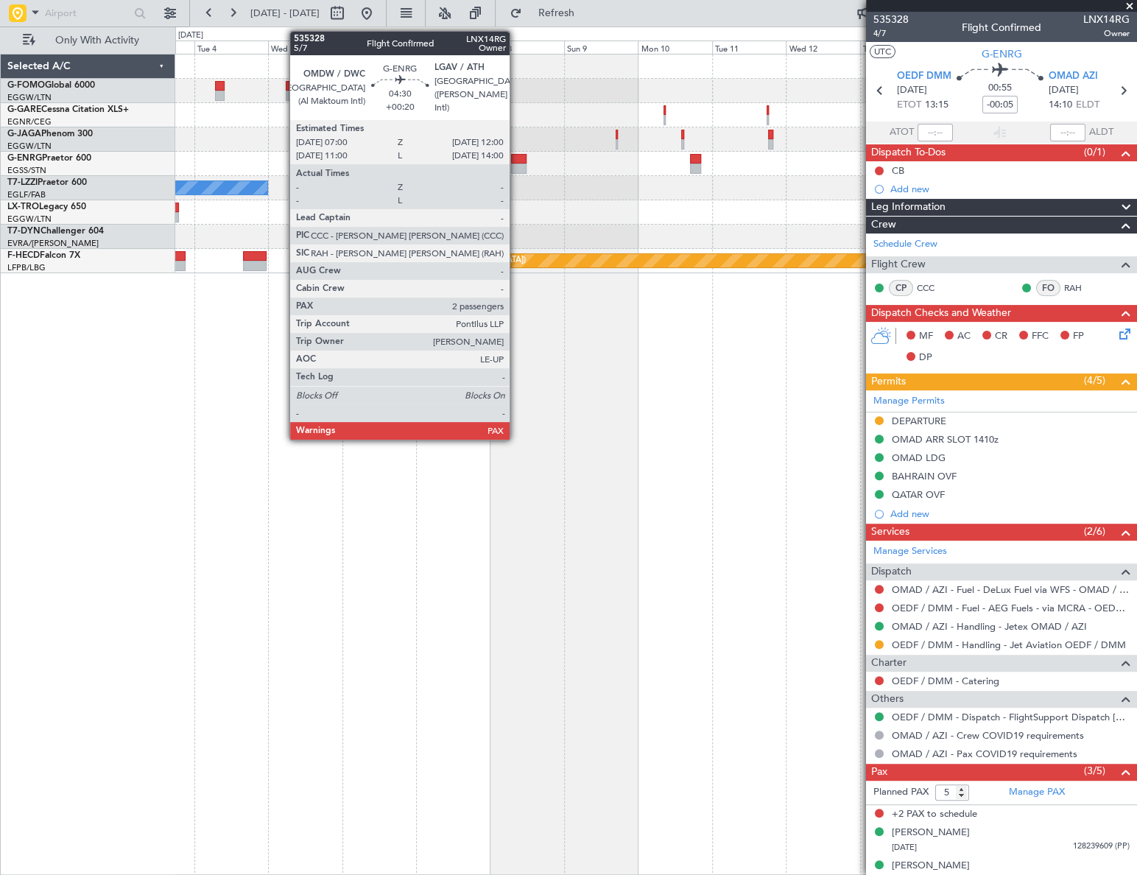
click at [516, 163] on div at bounding box center [518, 168] width 15 height 10
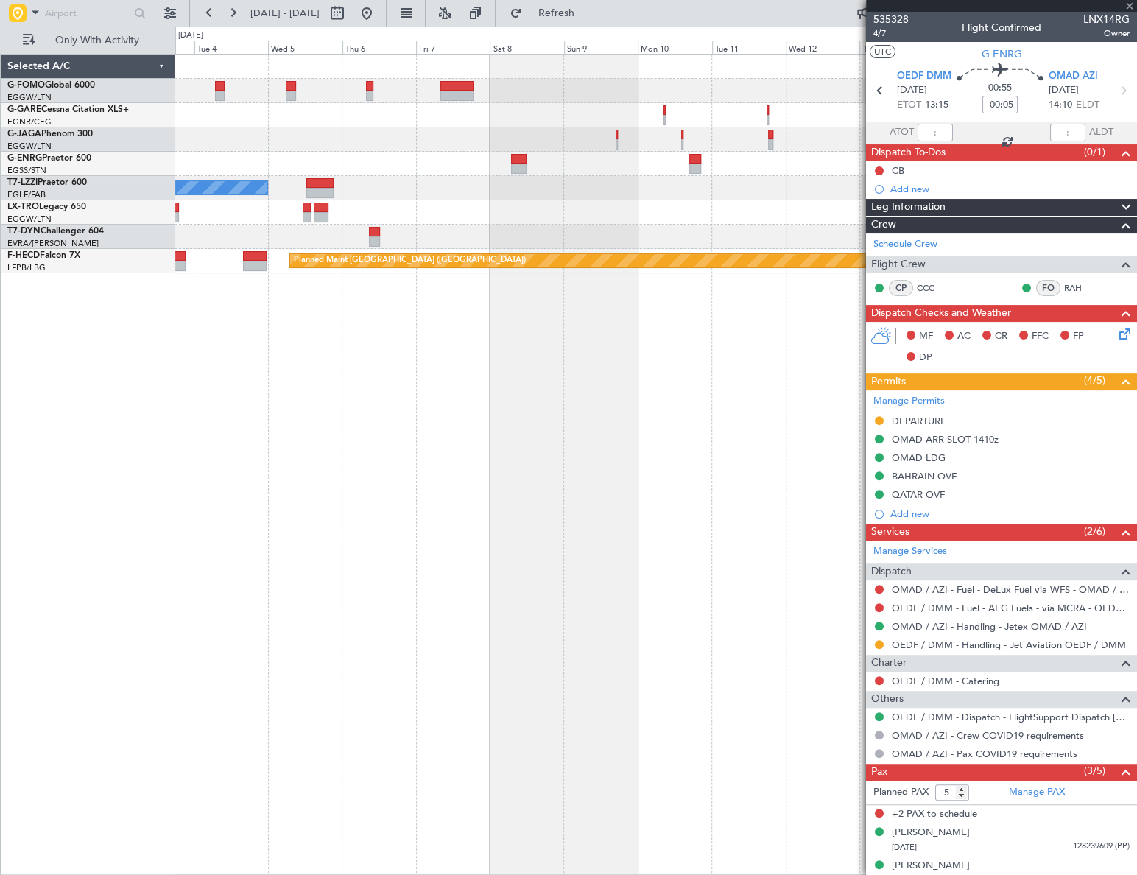
type input "+00:20"
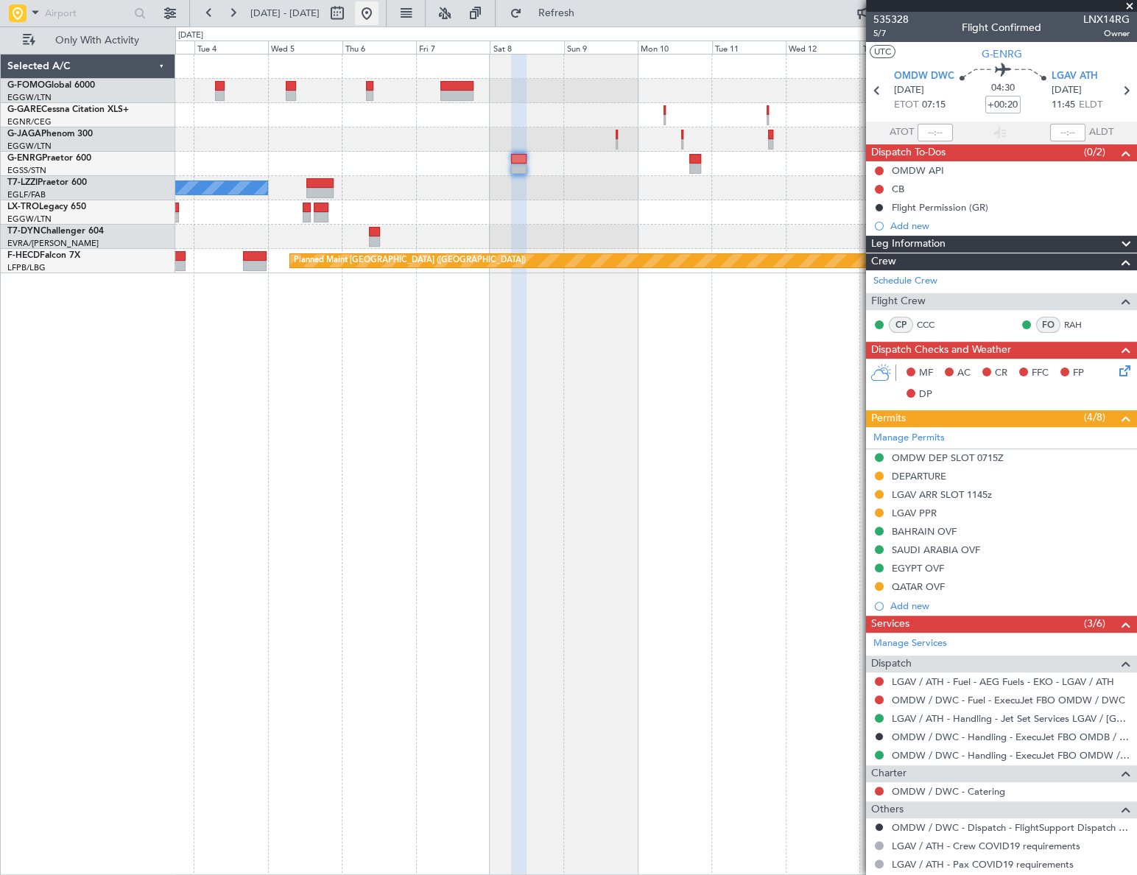
click at [379, 7] on button at bounding box center [367, 13] width 24 height 24
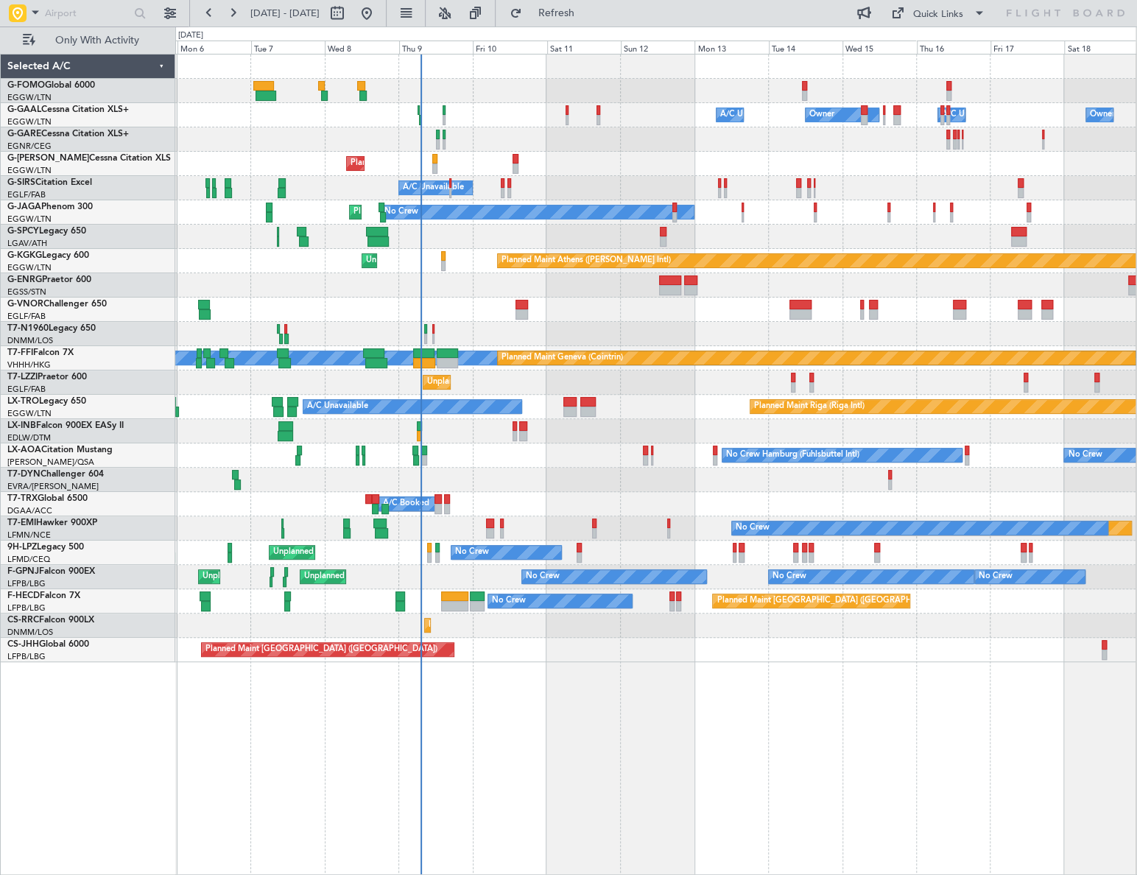
click at [491, 340] on div "Owner A/C Unavailable Owner A/C Unavailable Owner Planned Maint London (Luton) …" at bounding box center [655, 358] width 960 height 608
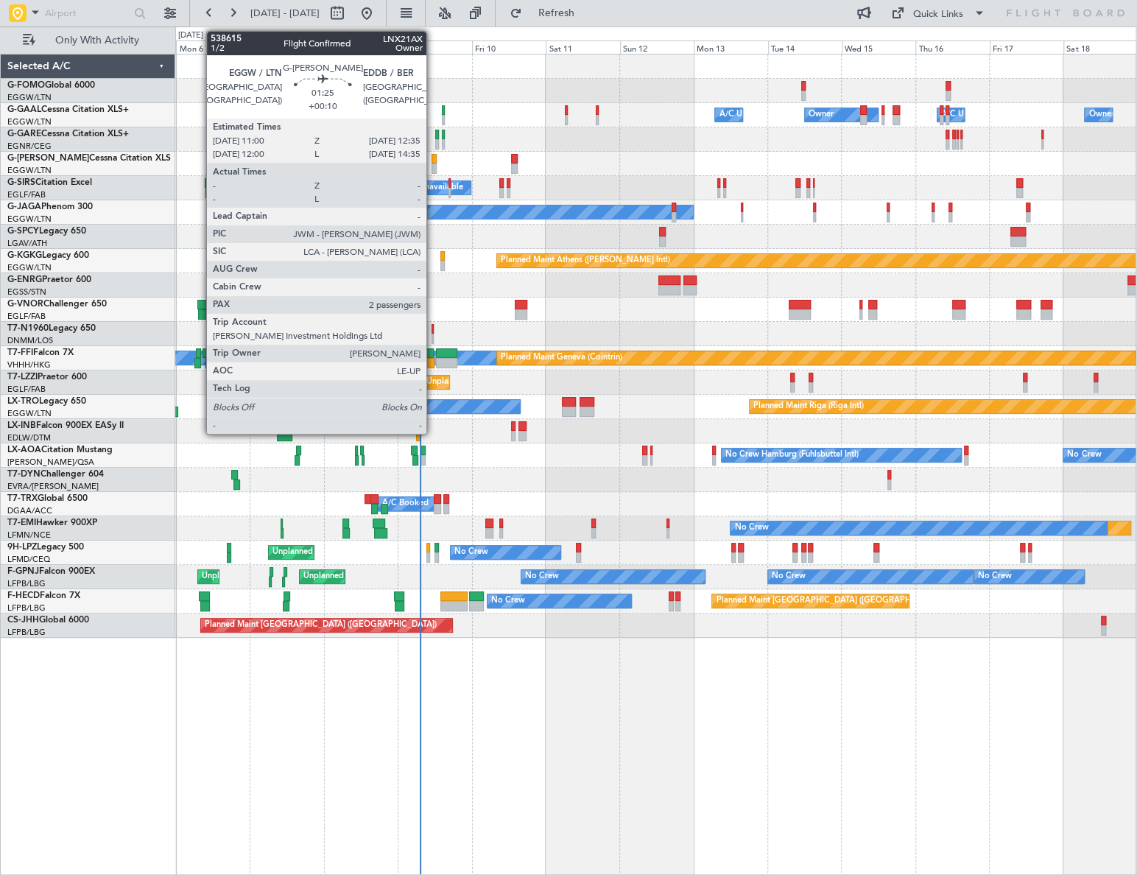
click at [433, 161] on div at bounding box center [434, 159] width 5 height 10
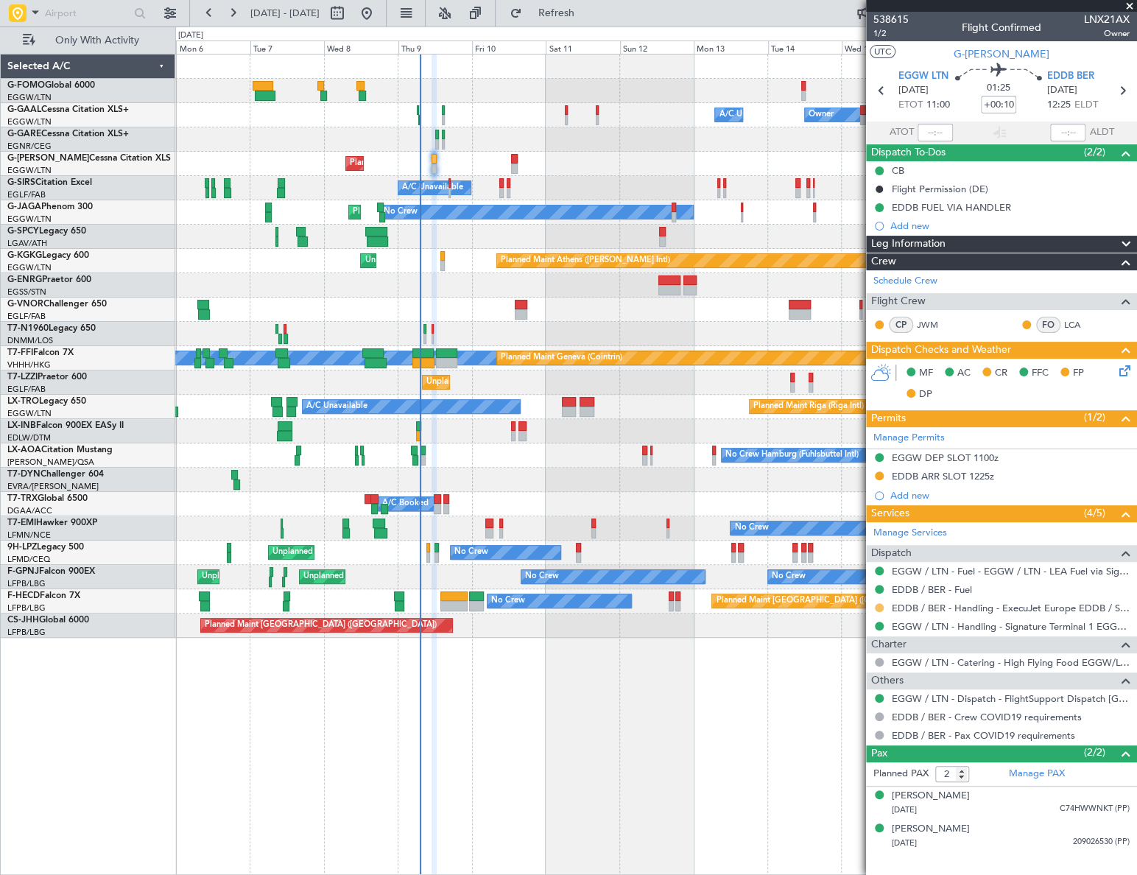
click at [876, 608] on button at bounding box center [879, 607] width 9 height 9
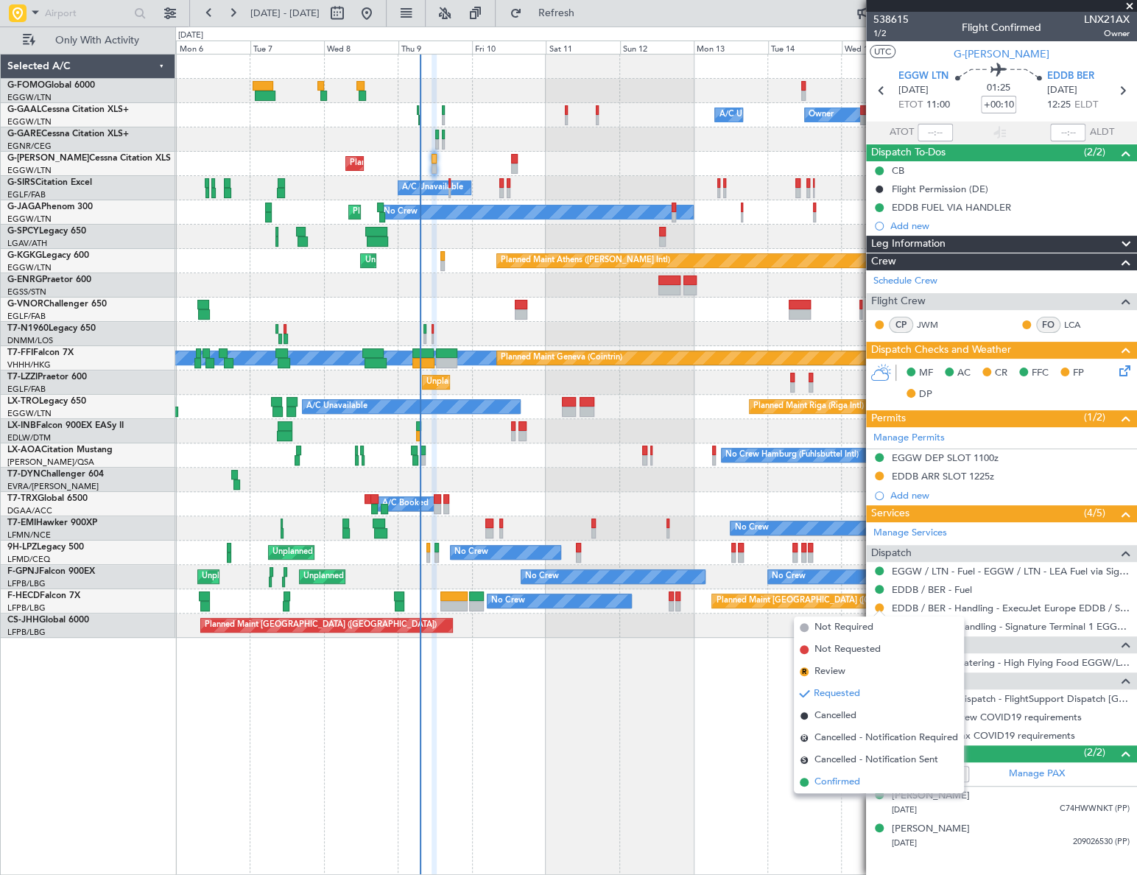
click at [836, 785] on span "Confirmed" at bounding box center [837, 782] width 46 height 15
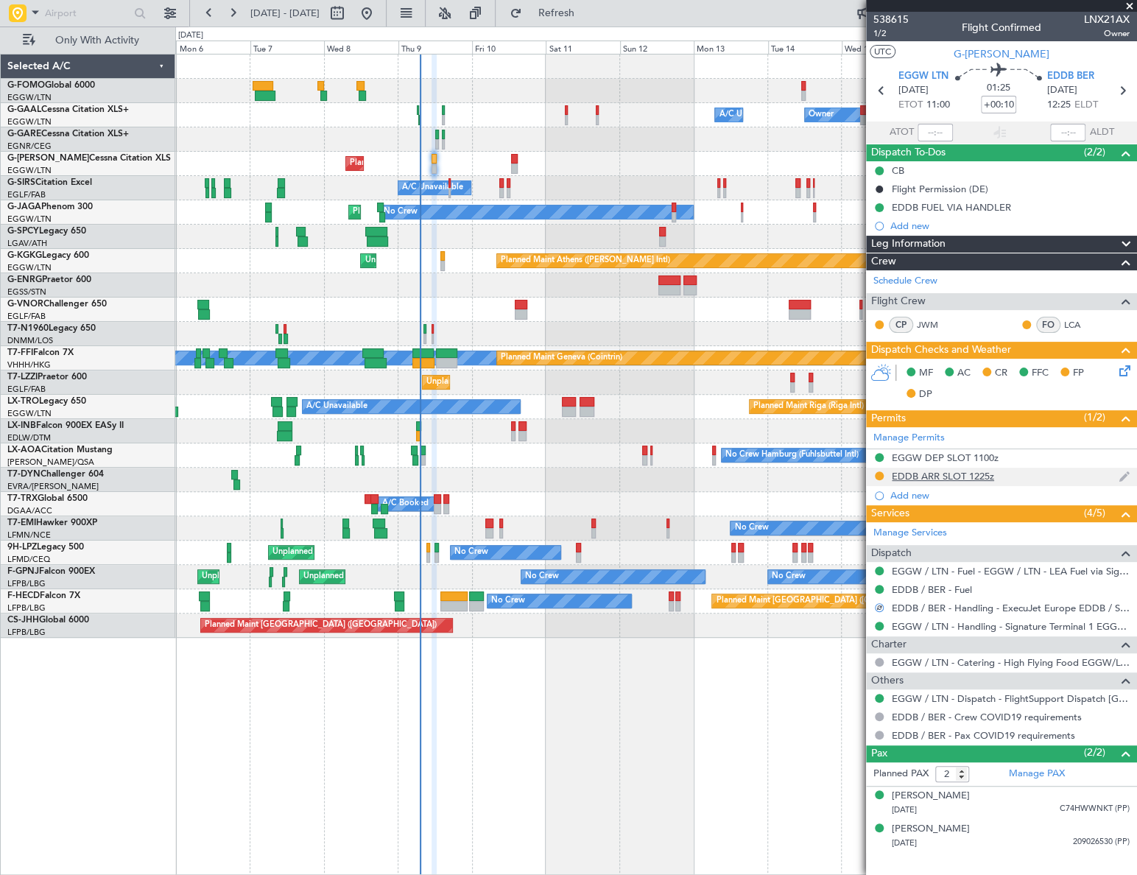
click at [950, 472] on div "EDDB ARR SLOT 1225z" at bounding box center [943, 476] width 102 height 13
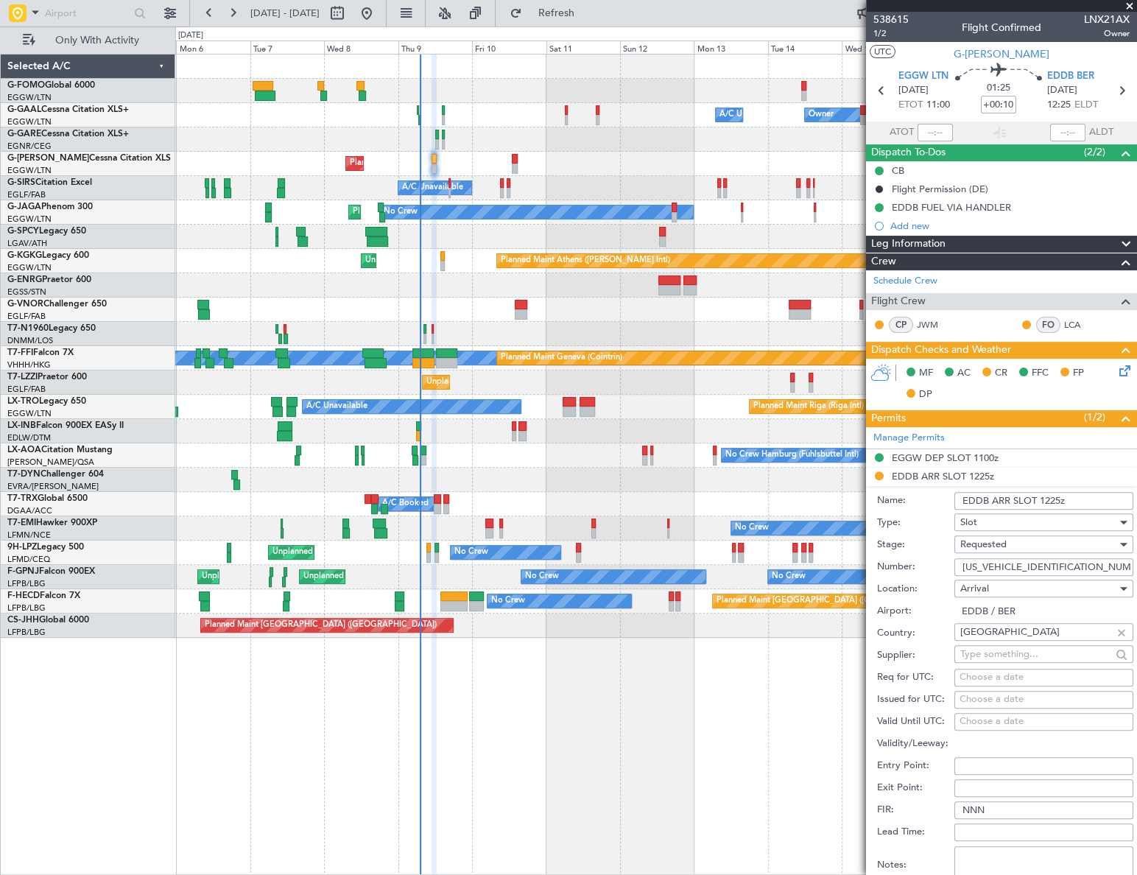
click at [1055, 499] on input "EDDB ARR SLOT 1225z" at bounding box center [1043, 501] width 179 height 18
type input "EDDB ARR SLOT 1235z"
click at [1046, 546] on div "Requested" at bounding box center [1038, 544] width 157 height 22
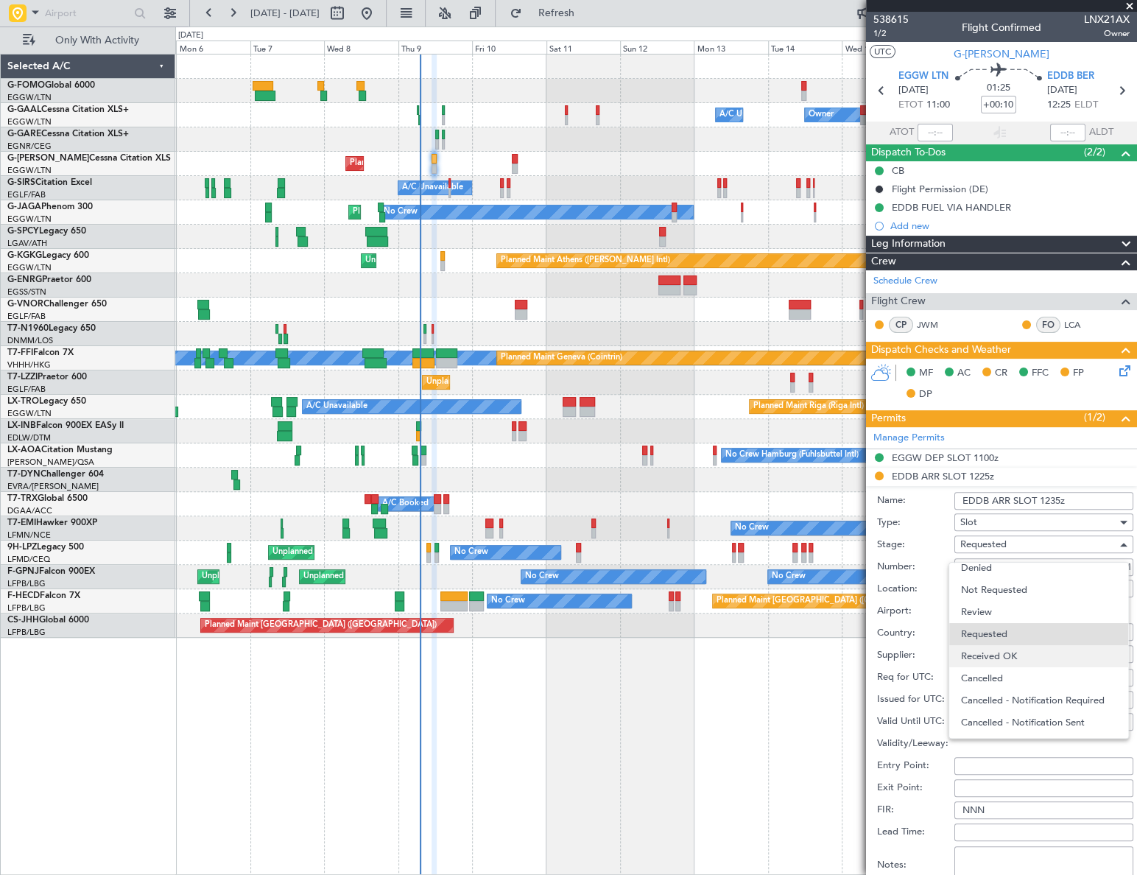
click at [1005, 649] on span "Received OK" at bounding box center [1039, 656] width 156 height 22
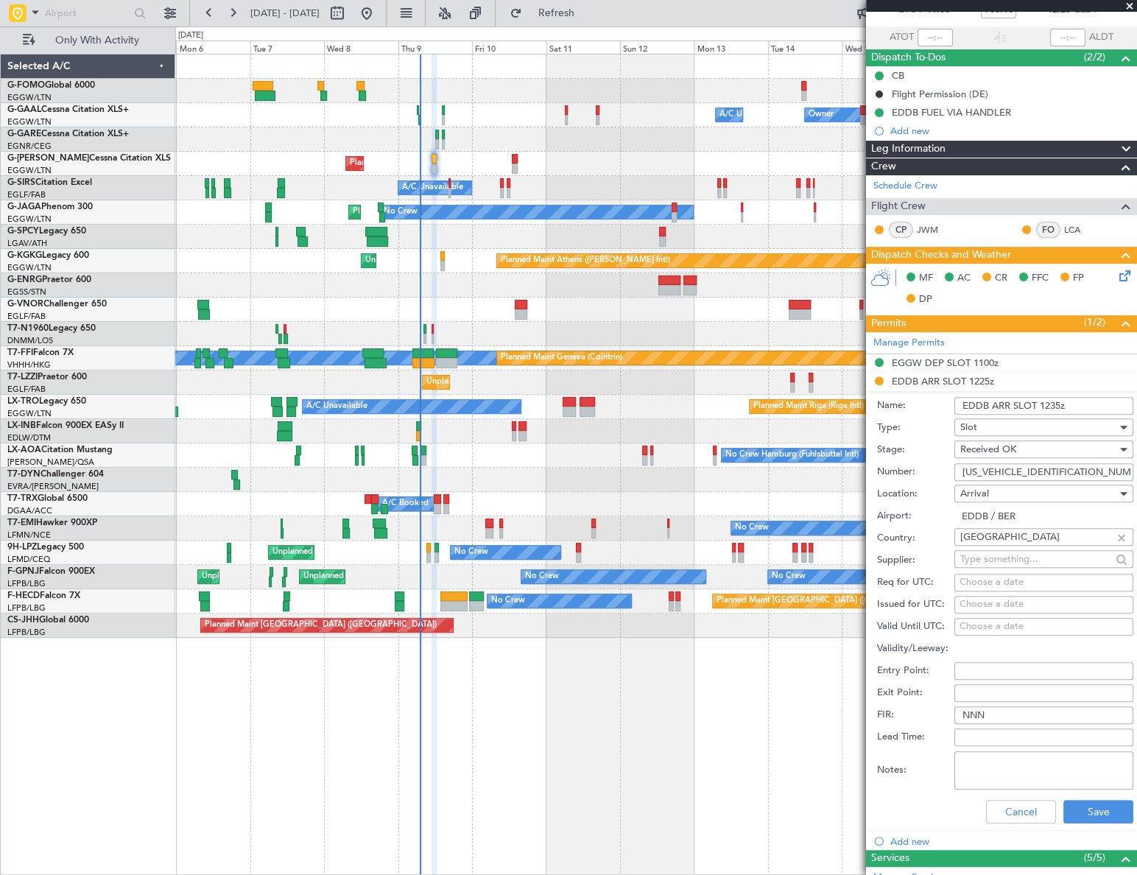
scroll to position [200, 0]
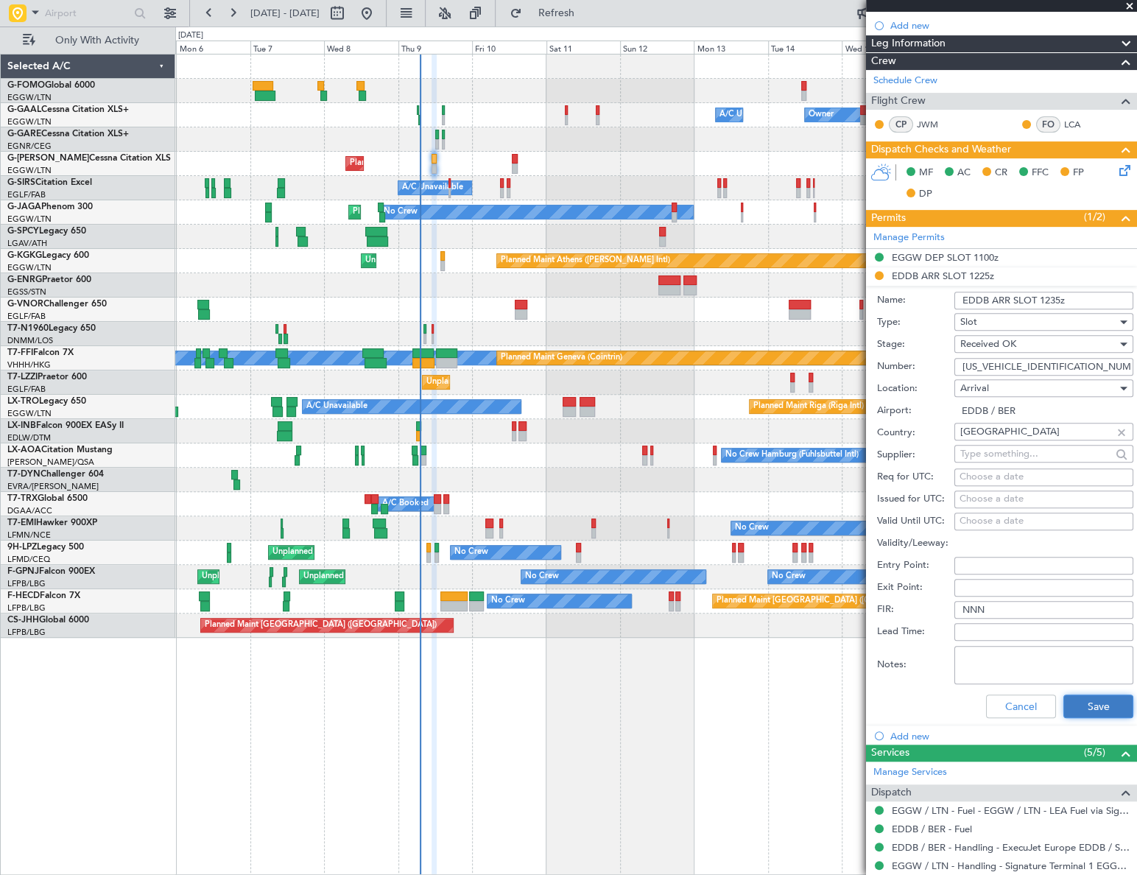
click at [1087, 699] on button "Save" at bounding box center [1098, 706] width 70 height 24
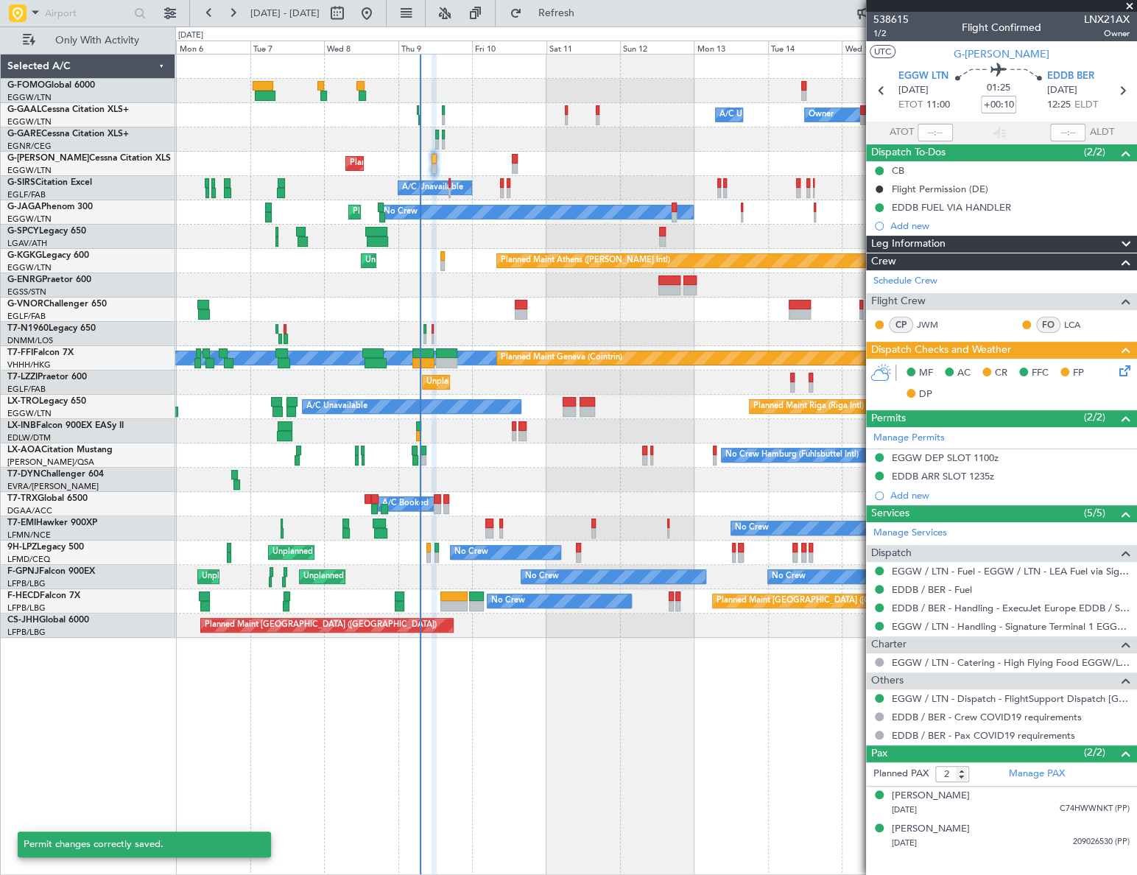
scroll to position [0, 0]
click at [935, 236] on span "Leg Information" at bounding box center [908, 244] width 74 height 17
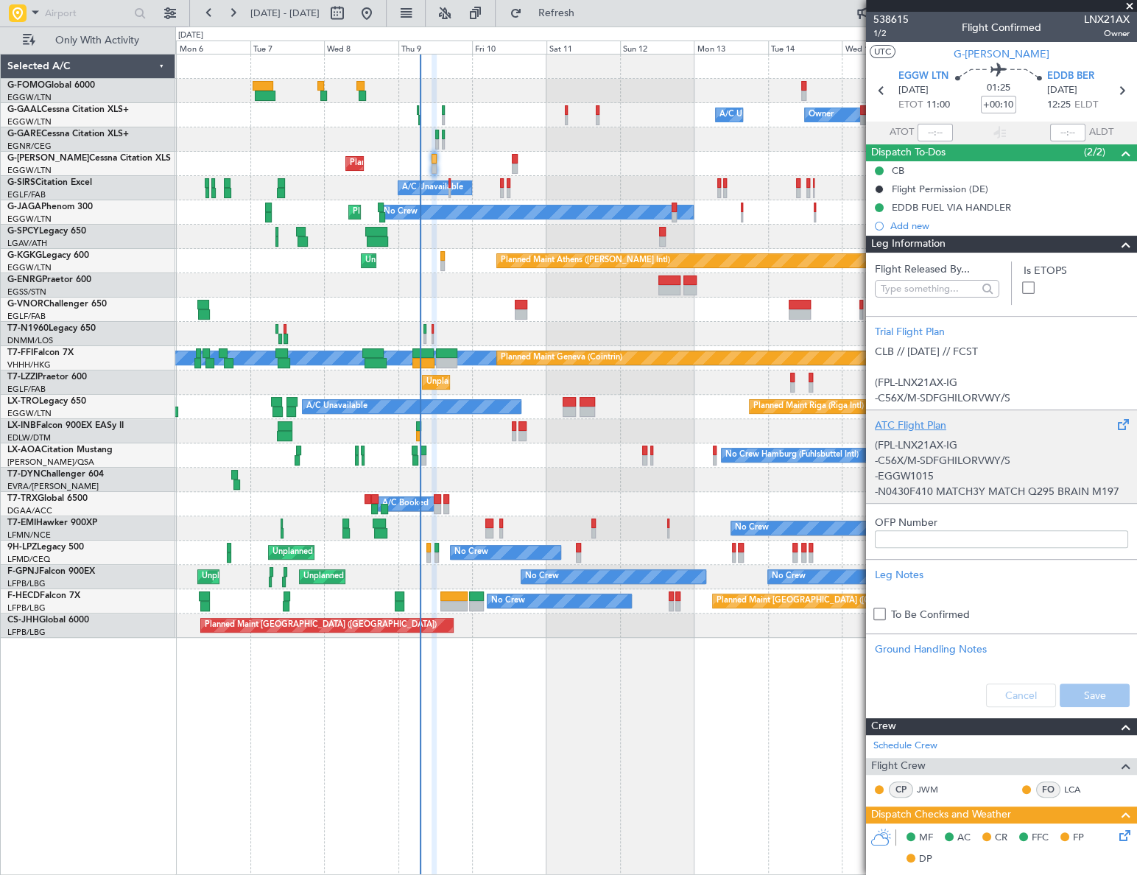
click at [929, 464] on p "-C56X/M-SDFGHILORVWY/S" at bounding box center [1001, 460] width 253 height 15
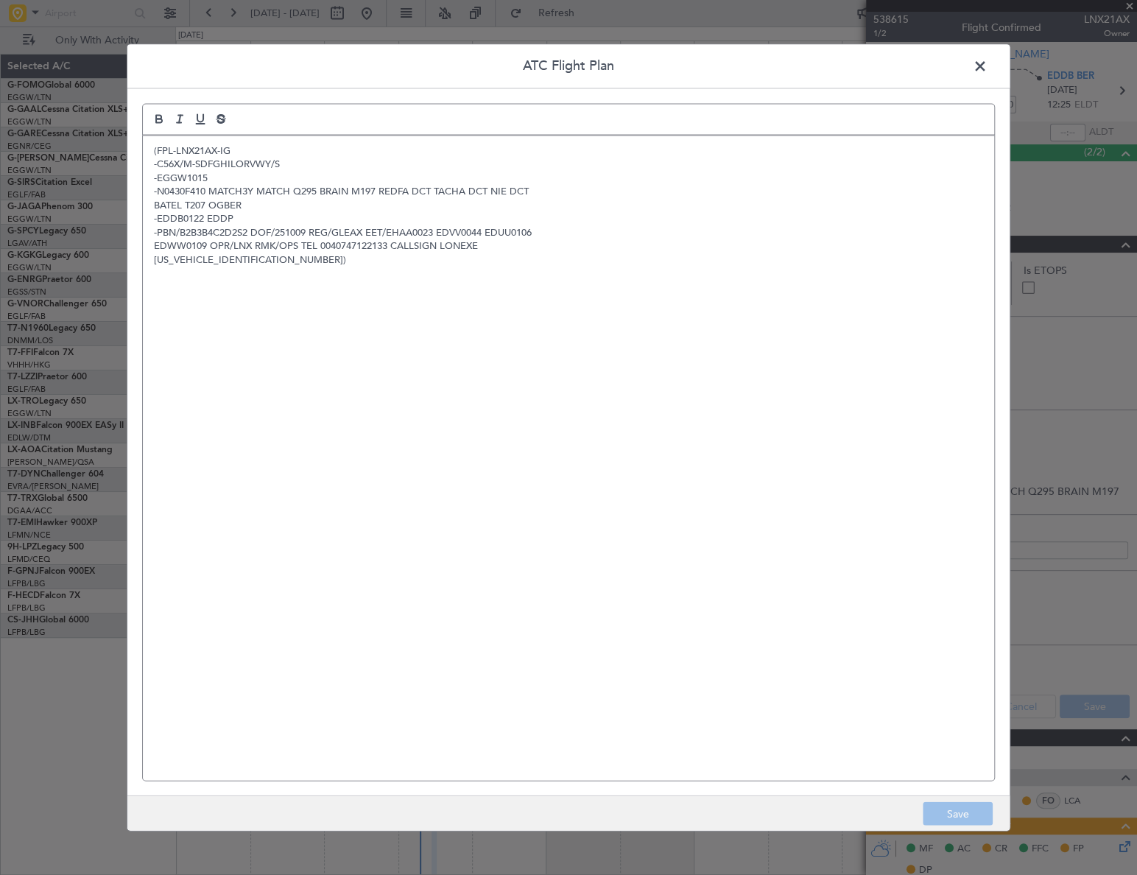
click at [429, 415] on div "(FPL-LNX21AX-IG -C56X/M-SDFGHILORVWY/S -EGGW1015 -N0430F410 MATCH3Y MATCH Q295 …" at bounding box center [568, 457] width 851 height 644
click at [967, 816] on button "Save" at bounding box center [958, 814] width 70 height 24
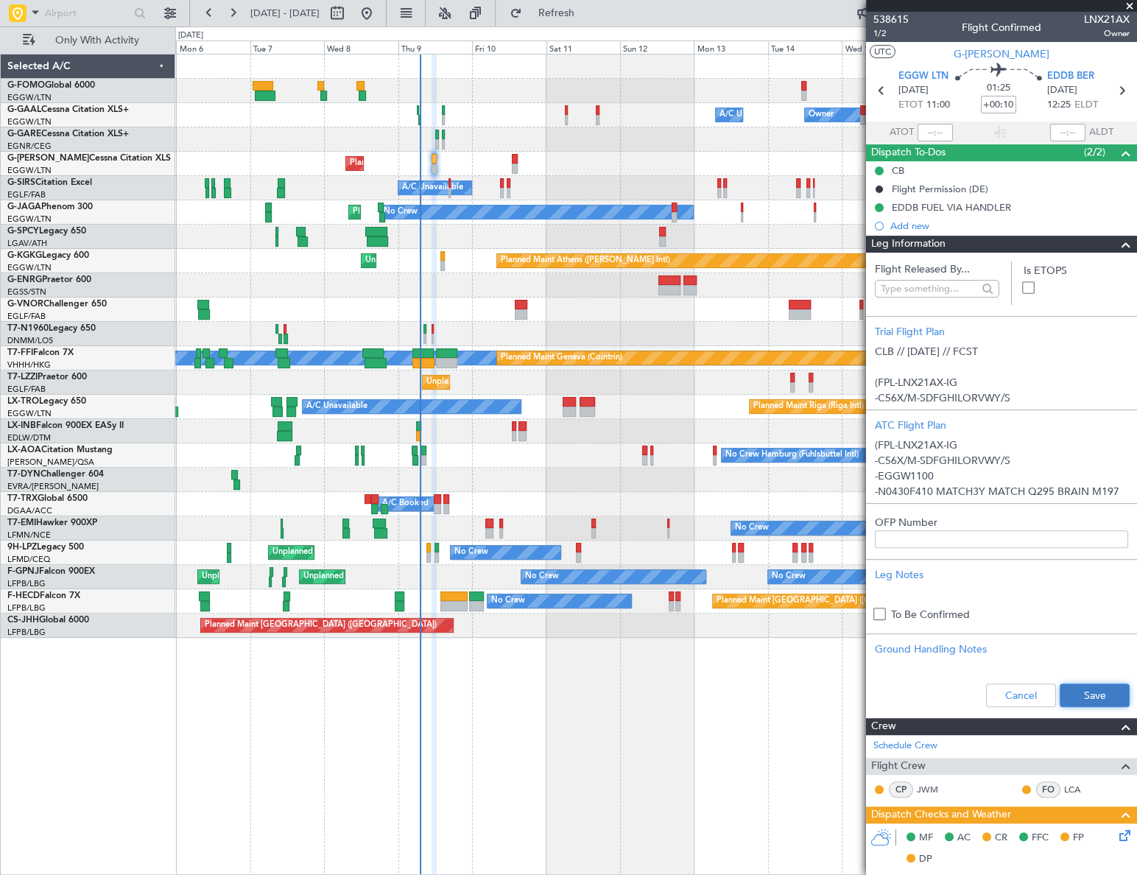
click at [1099, 690] on button "Save" at bounding box center [1095, 695] width 70 height 24
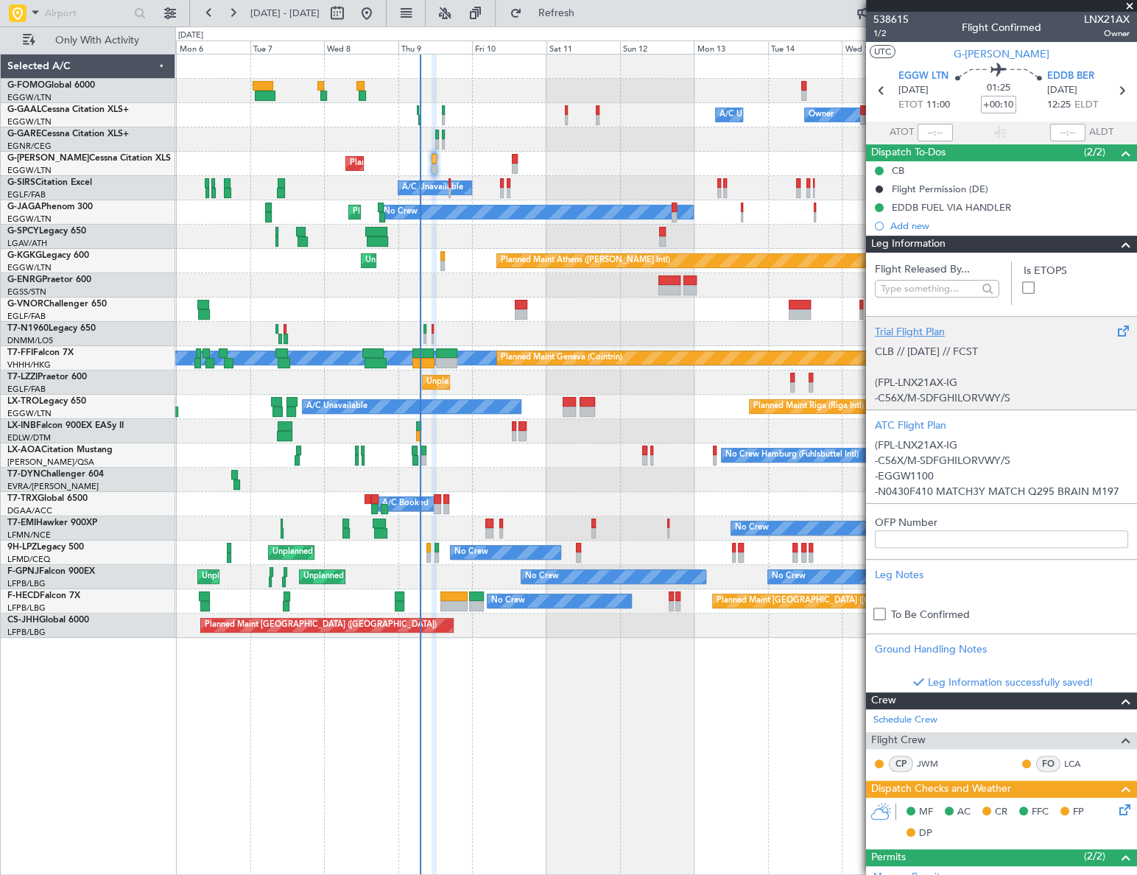
click at [987, 384] on p "CLB // 08OCT // FCST (FPL-LNX21AX-IG -C56X/M-SDFGHILORVWY/S -EGGW1015 -N0429F41…" at bounding box center [1001, 460] width 253 height 232
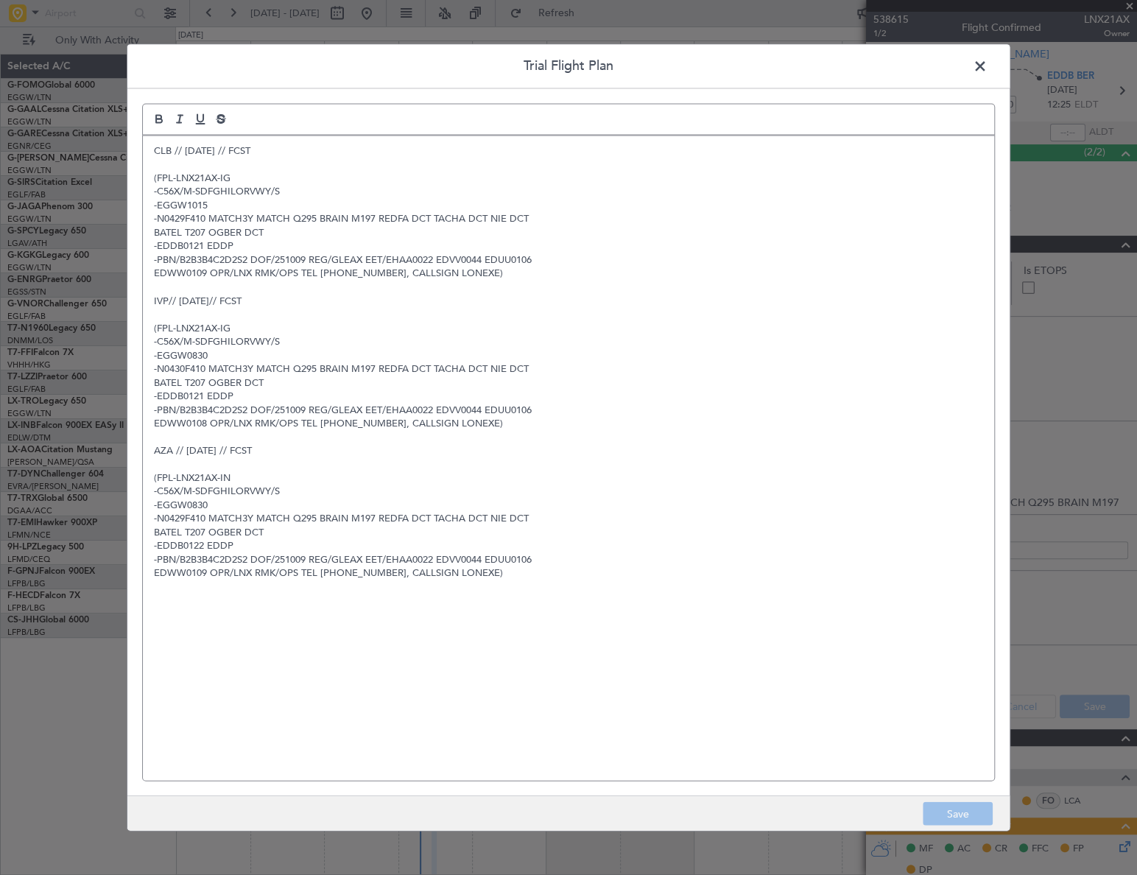
click at [987, 67] on span at bounding box center [987, 69] width 0 height 29
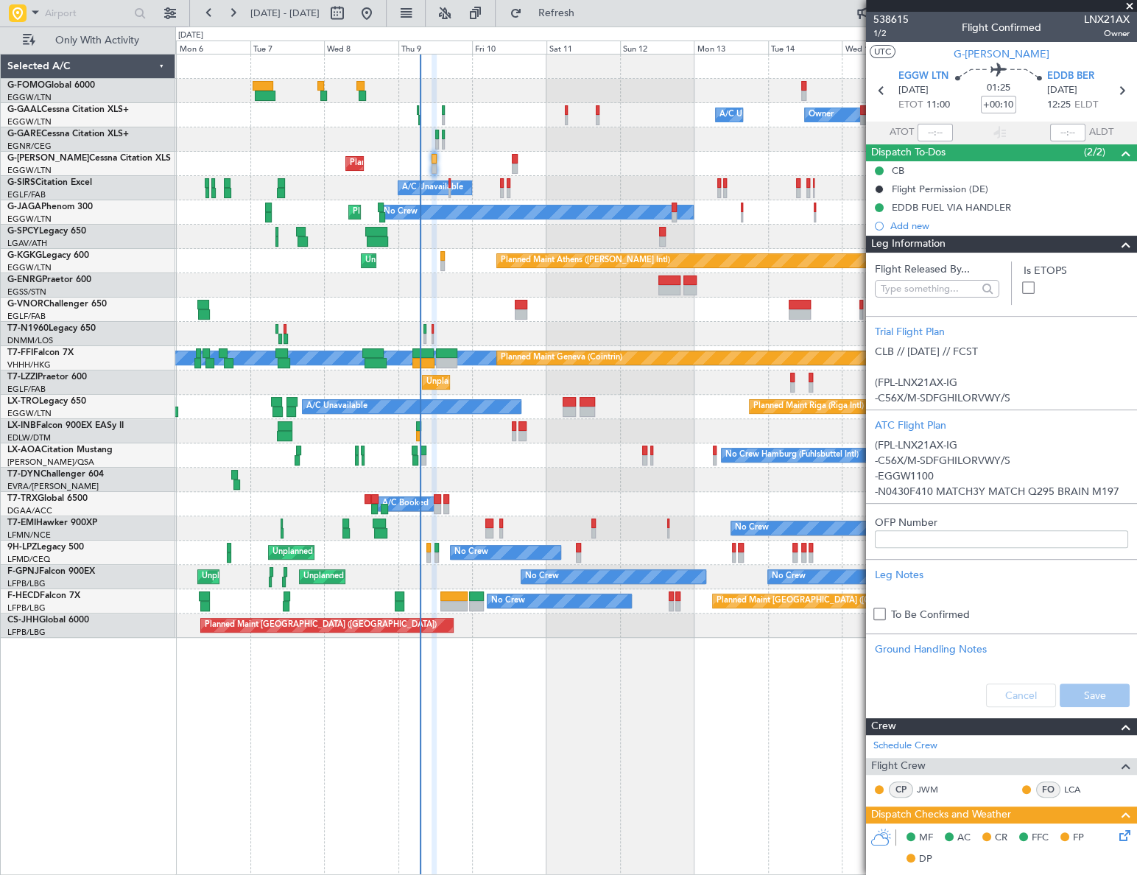
click at [1117, 244] on span at bounding box center [1126, 245] width 18 height 18
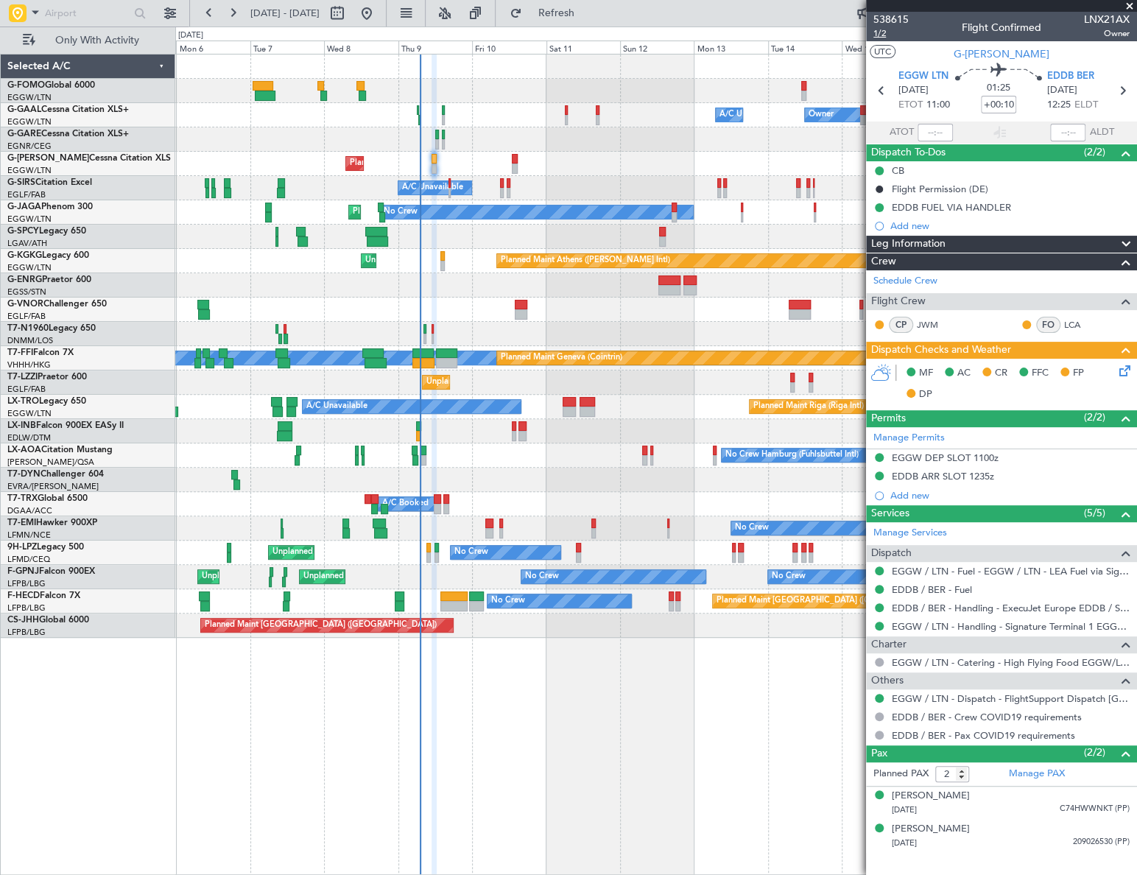
click at [879, 34] on span "1/2" at bounding box center [890, 33] width 35 height 13
click at [1027, 241] on div "Leg Information" at bounding box center [1001, 244] width 271 height 17
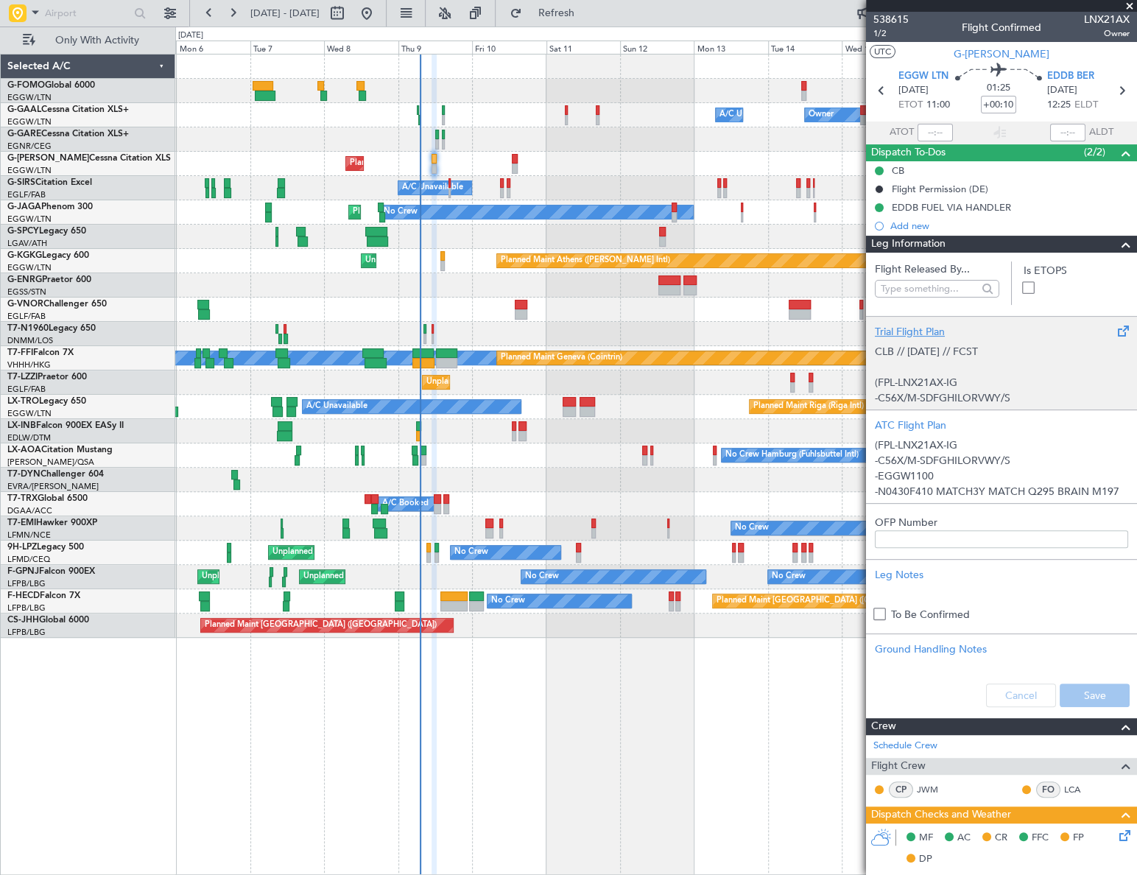
click at [993, 369] on p "CLB // 08OCT // FCST (FPL-LNX21AX-IG -C56X/M-SDFGHILORVWY/S -EGGW1015 -N0429F41…" at bounding box center [1001, 460] width 253 height 232
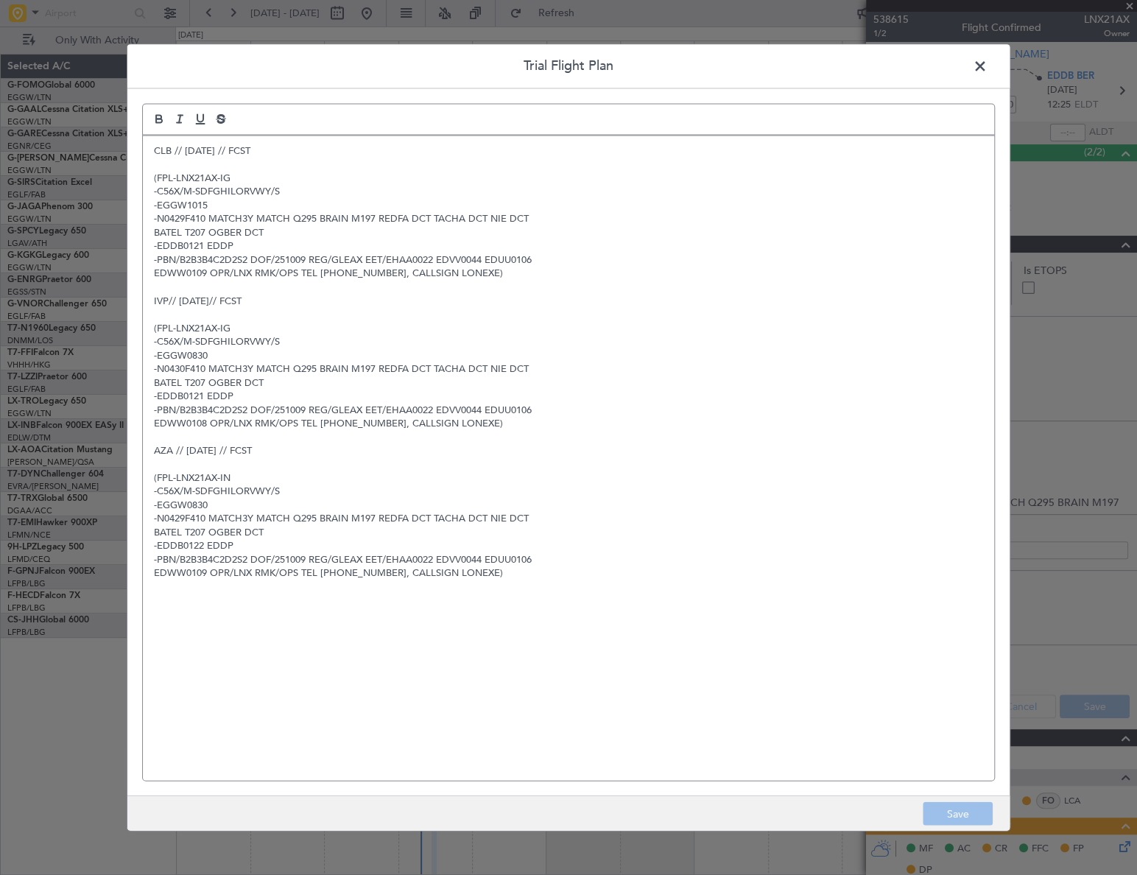
click at [987, 64] on span at bounding box center [987, 69] width 0 height 29
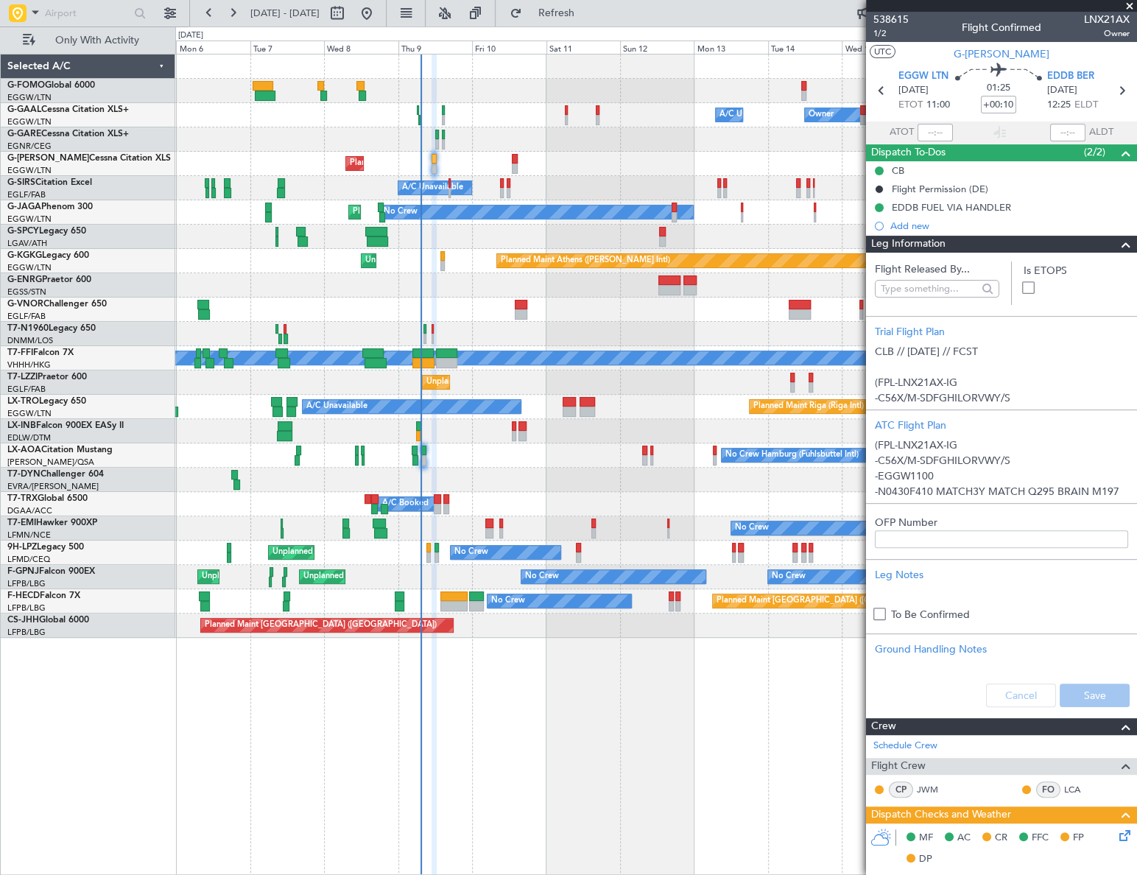
click at [1117, 250] on span at bounding box center [1126, 245] width 18 height 18
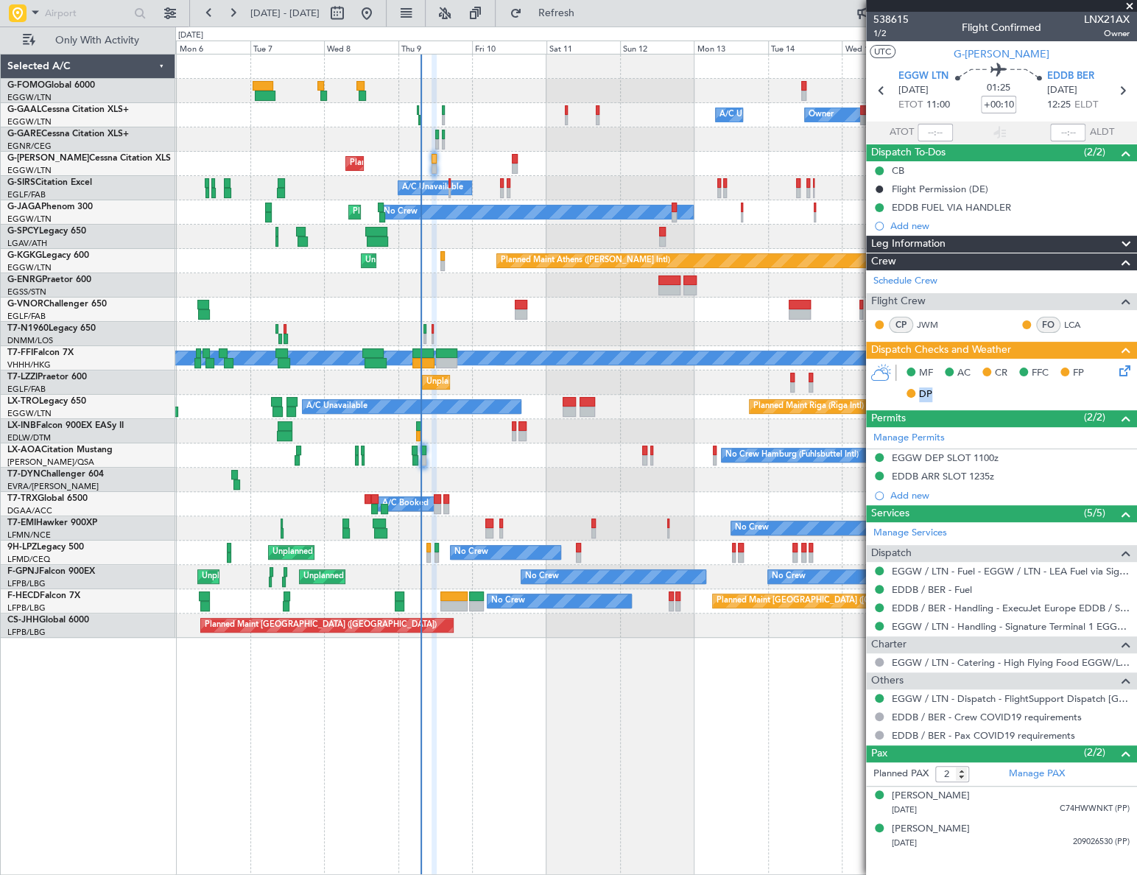
drag, startPoint x: 1119, startPoint y: 378, endPoint x: 1125, endPoint y: 367, distance: 11.9
click at [1125, 367] on div "MF AC CR FFC FP DP" at bounding box center [1001, 384] width 271 height 51
click at [1126, 368] on icon at bounding box center [1122, 368] width 12 height 12
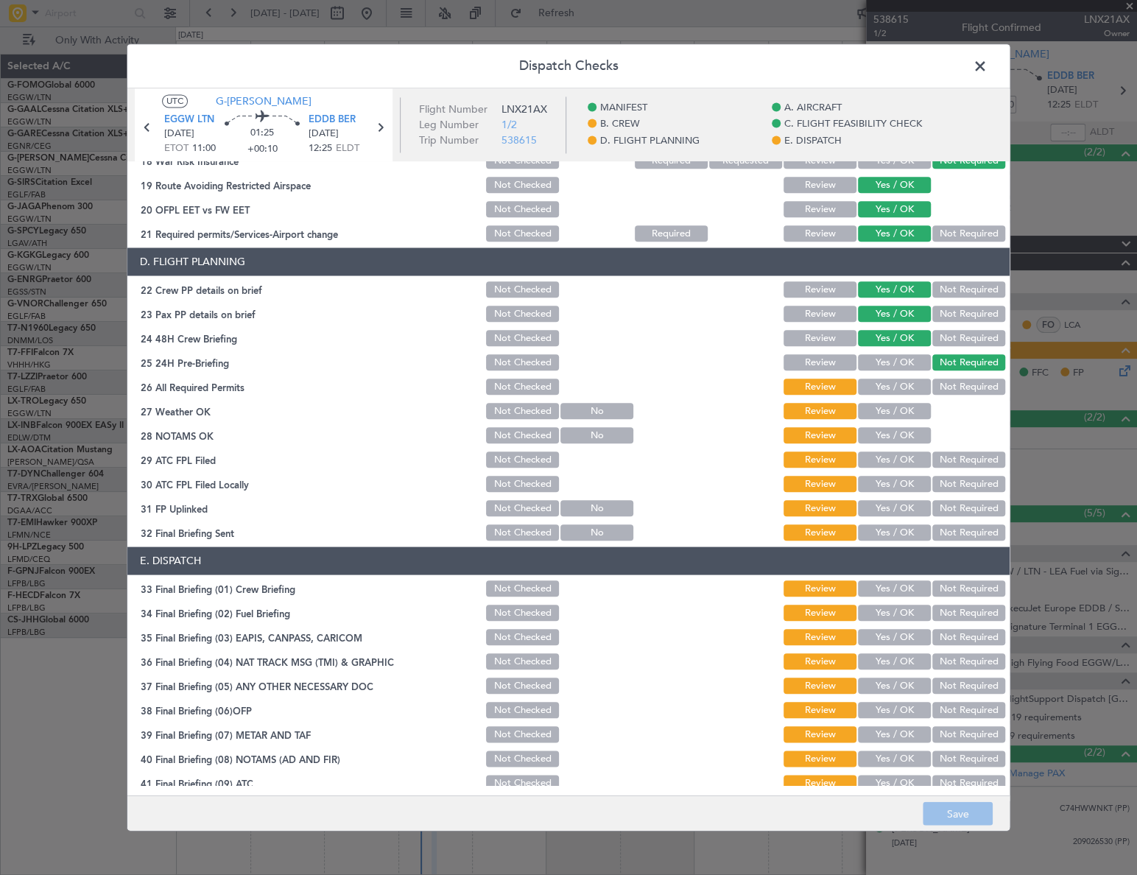
scroll to position [602, 0]
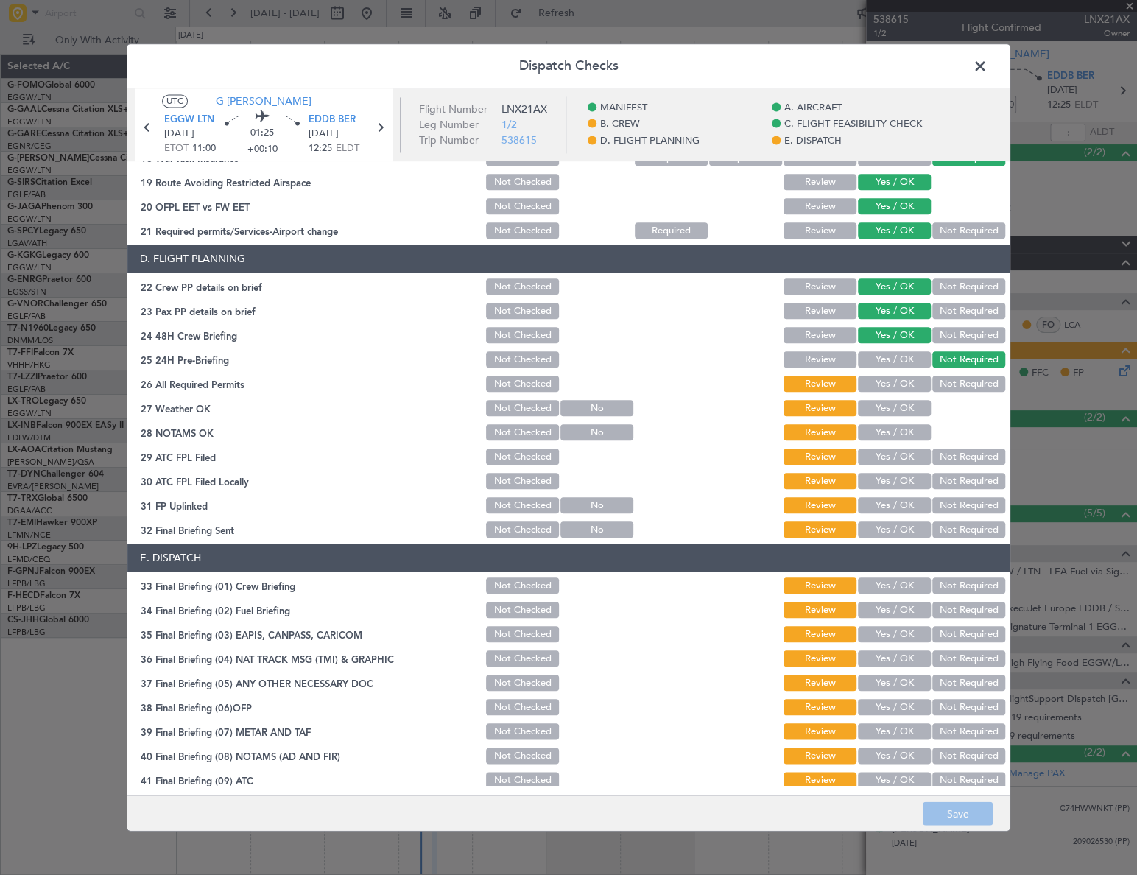
click at [904, 380] on button "Yes / OK" at bounding box center [894, 384] width 73 height 16
click at [903, 412] on button "Yes / OK" at bounding box center [894, 409] width 73 height 16
click at [901, 434] on button "Yes / OK" at bounding box center [894, 433] width 73 height 16
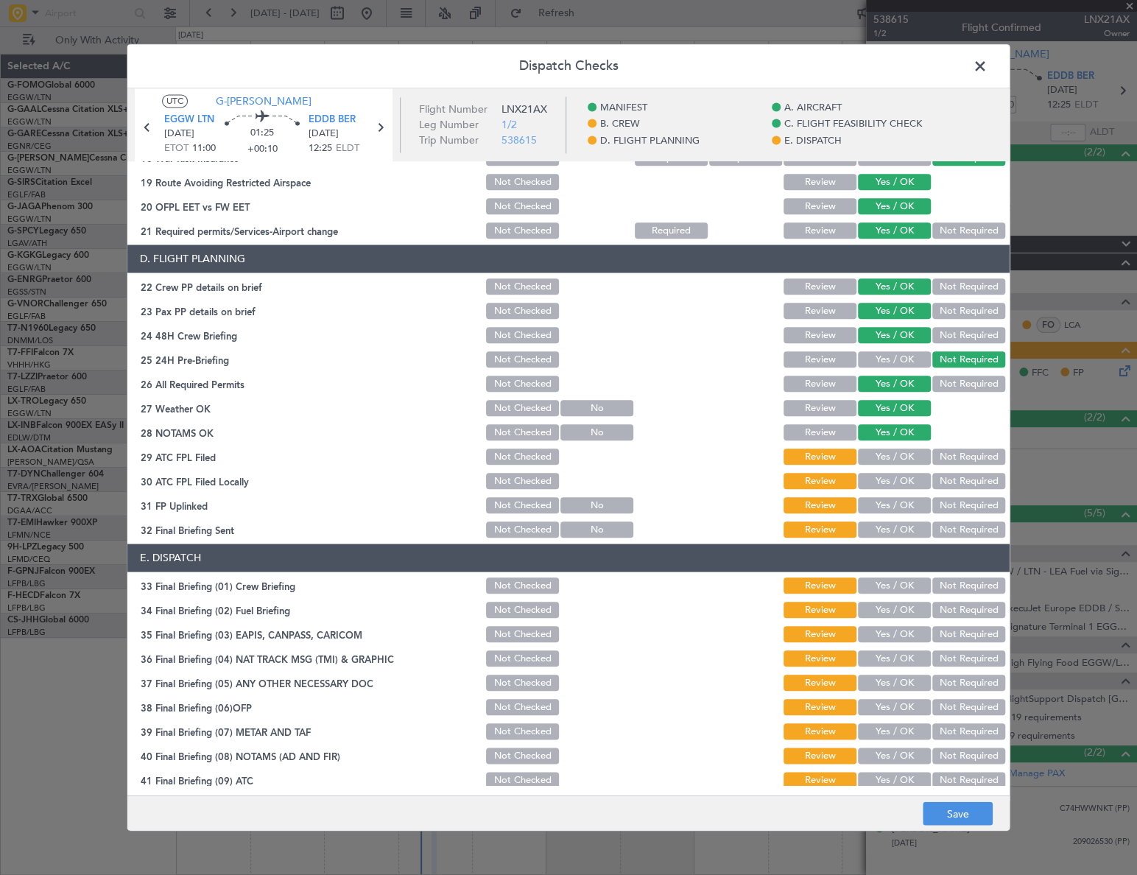
click at [895, 453] on button "Yes / OK" at bounding box center [894, 457] width 73 height 16
click at [939, 477] on button "Not Required" at bounding box center [968, 481] width 73 height 16
click at [905, 496] on div "Yes / OK" at bounding box center [893, 506] width 74 height 21
click at [906, 504] on button "Yes / OK" at bounding box center [894, 506] width 73 height 16
click at [905, 524] on button "Yes / OK" at bounding box center [894, 530] width 73 height 16
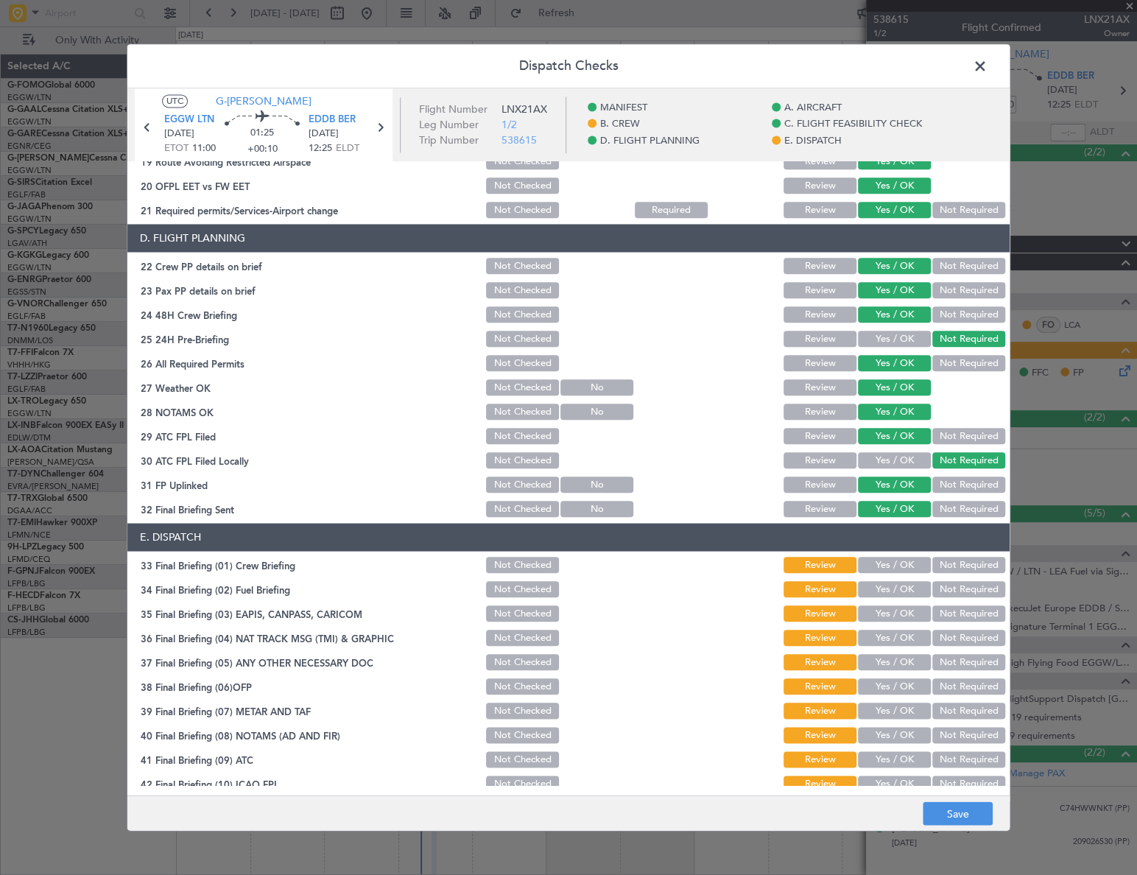
scroll to position [683, 0]
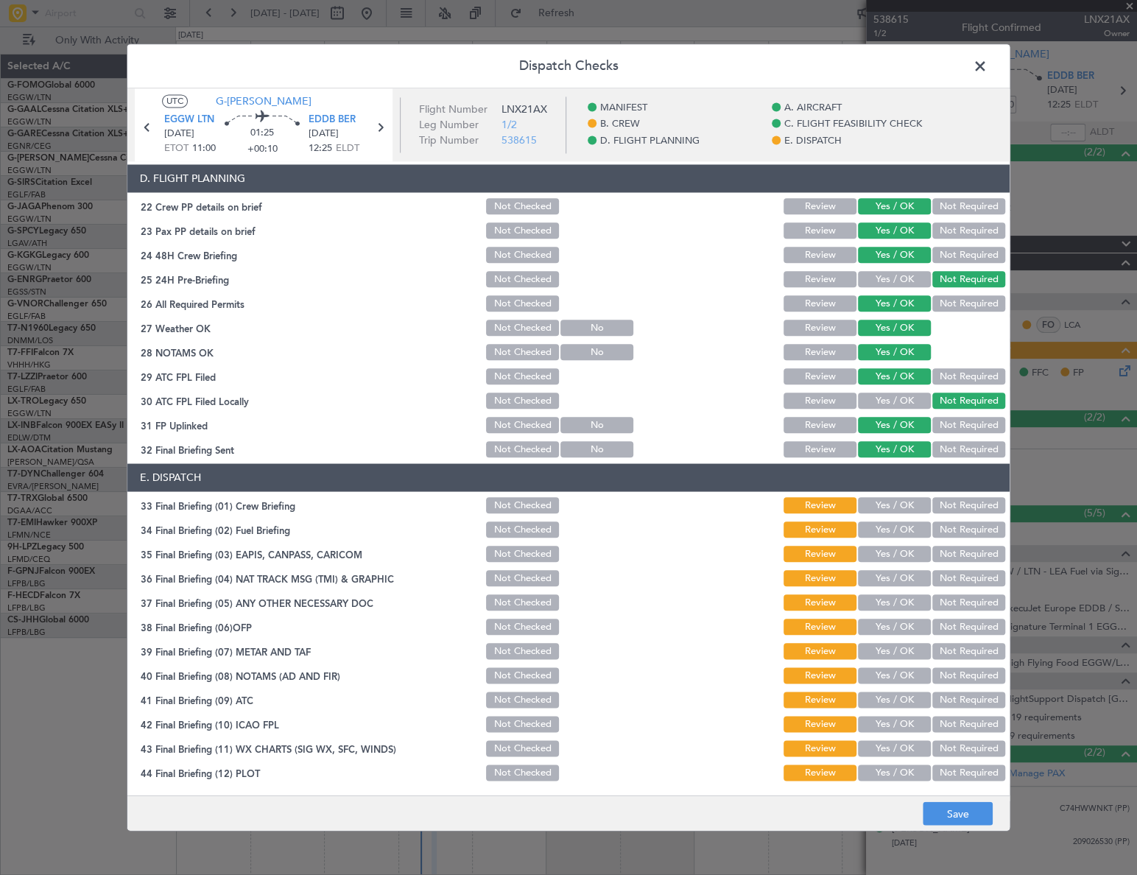
click at [899, 509] on button "Yes / OK" at bounding box center [894, 506] width 73 height 16
click at [901, 526] on button "Yes / OK" at bounding box center [894, 530] width 73 height 16
click at [940, 552] on button "Not Required" at bounding box center [968, 554] width 73 height 16
click at [940, 574] on button "Not Required" at bounding box center [968, 579] width 73 height 16
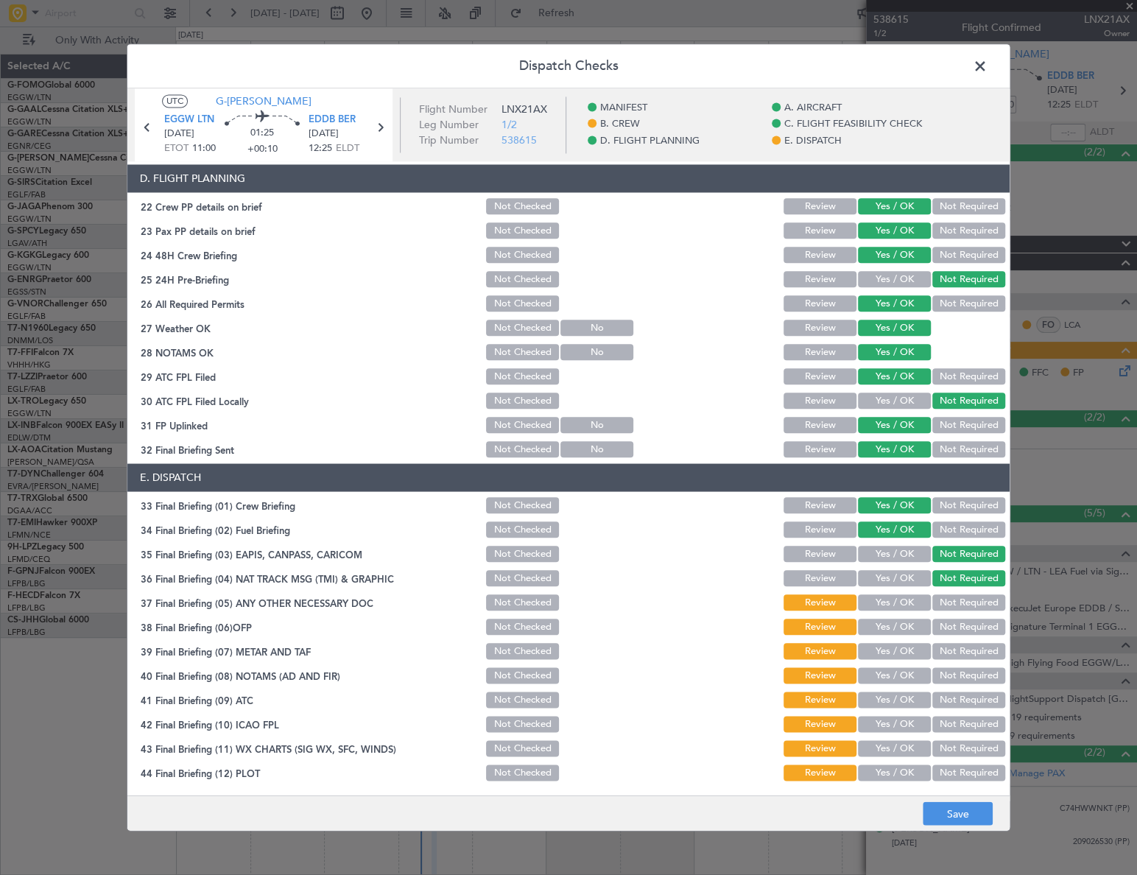
click at [898, 595] on button "Yes / OK" at bounding box center [894, 603] width 73 height 16
click at [890, 628] on button "Yes / OK" at bounding box center [894, 627] width 73 height 16
drag, startPoint x: 895, startPoint y: 662, endPoint x: 898, endPoint y: 655, distance: 8.2
click at [895, 661] on section "E. DISPATCH 33 Final Briefing (01) Crew Briefing Not Checked Review Yes / OK No…" at bounding box center [568, 624] width 882 height 320
click at [898, 655] on button "Yes / OK" at bounding box center [894, 652] width 73 height 16
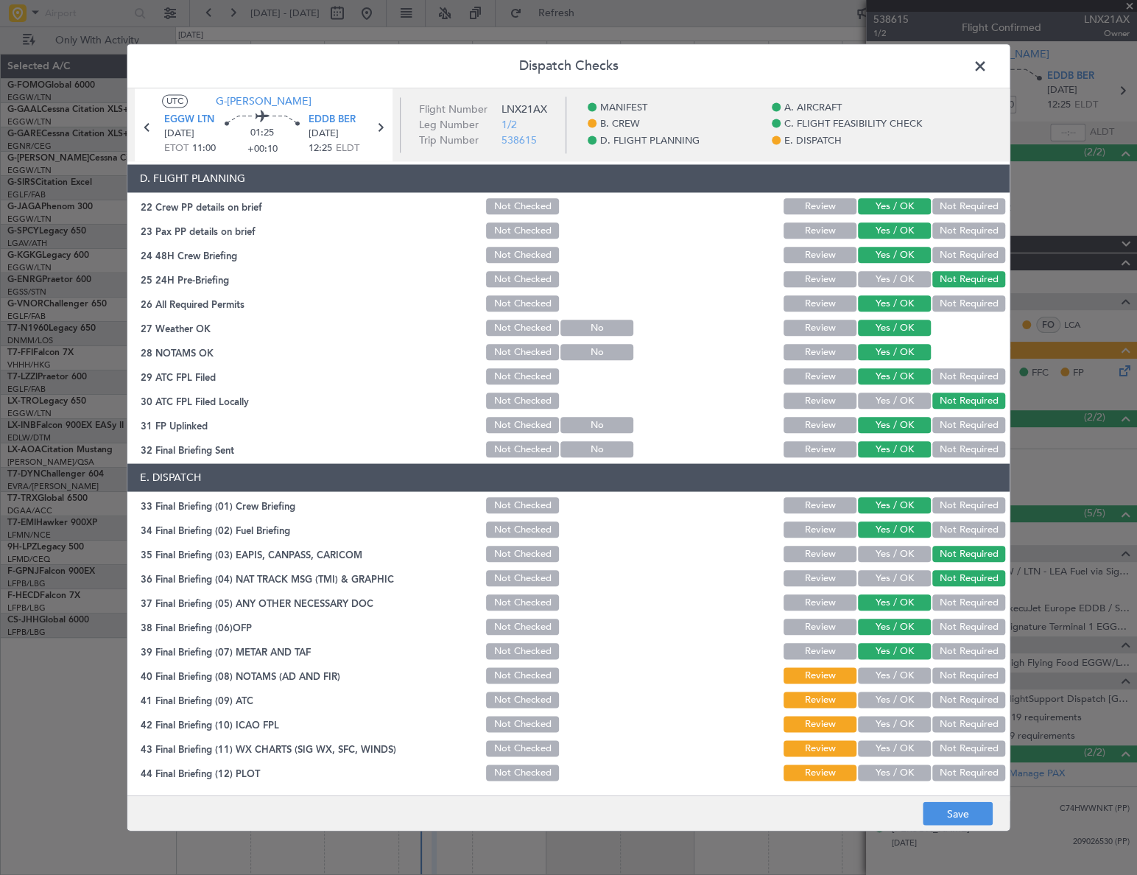
drag, startPoint x: 898, startPoint y: 681, endPoint x: 897, endPoint y: 699, distance: 17.7
click at [898, 681] on button "Yes / OK" at bounding box center [894, 676] width 73 height 16
click at [897, 699] on button "Yes / OK" at bounding box center [894, 700] width 73 height 16
click at [902, 727] on button "Yes / OK" at bounding box center [894, 725] width 73 height 16
click at [912, 758] on section "E. DISPATCH 33 Final Briefing (01) Crew Briefing Not Checked Review Yes / OK No…" at bounding box center [568, 624] width 882 height 320
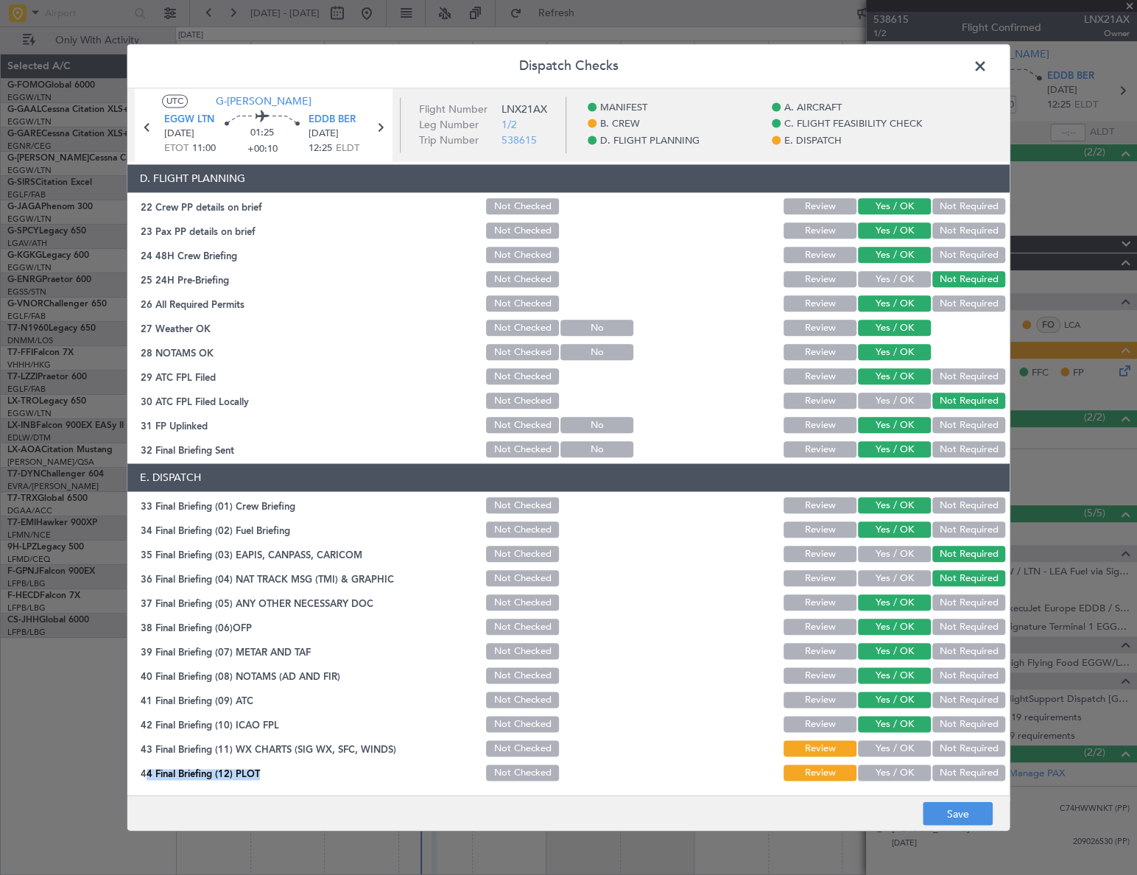
drag, startPoint x: 912, startPoint y: 757, endPoint x: 905, endPoint y: 764, distance: 9.9
click at [906, 747] on button "Yes / OK" at bounding box center [894, 749] width 73 height 16
click at [903, 766] on button "Yes / OK" at bounding box center [894, 773] width 73 height 16
click at [943, 804] on button "Save" at bounding box center [958, 814] width 70 height 24
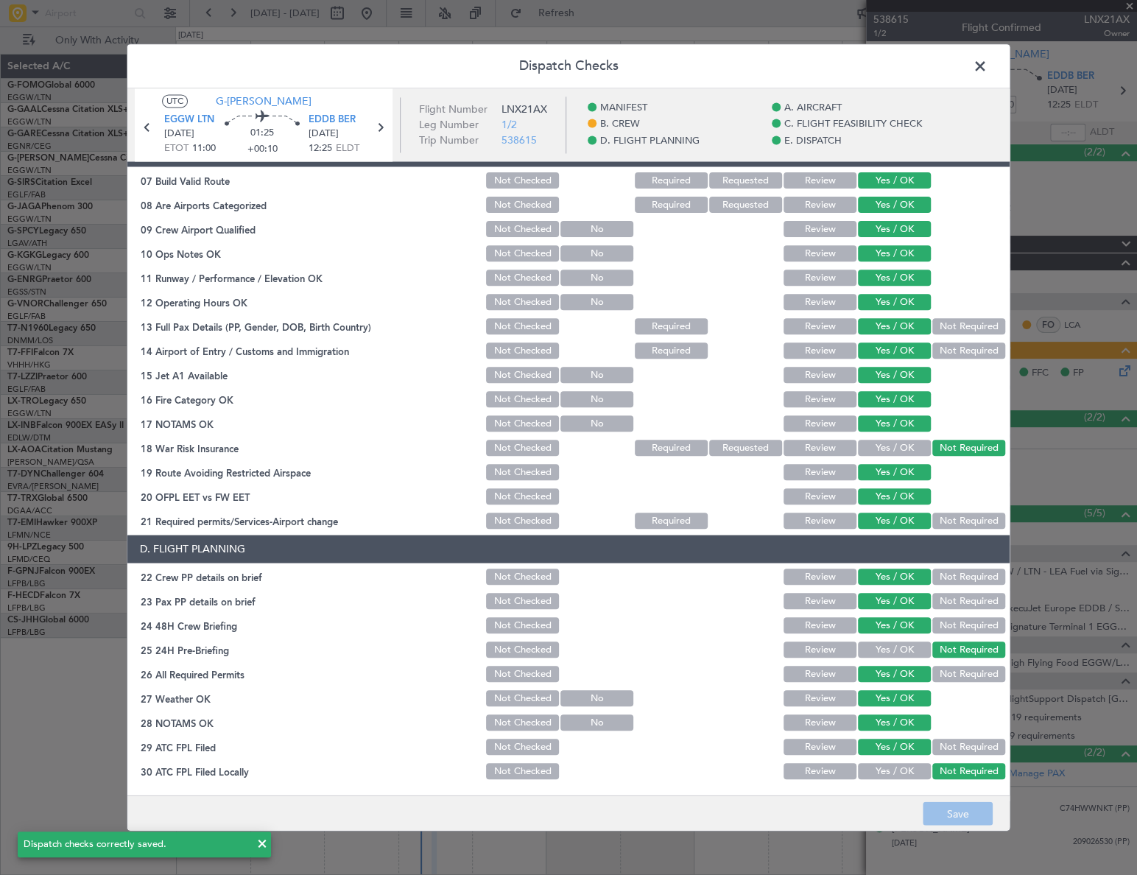
scroll to position [0, 0]
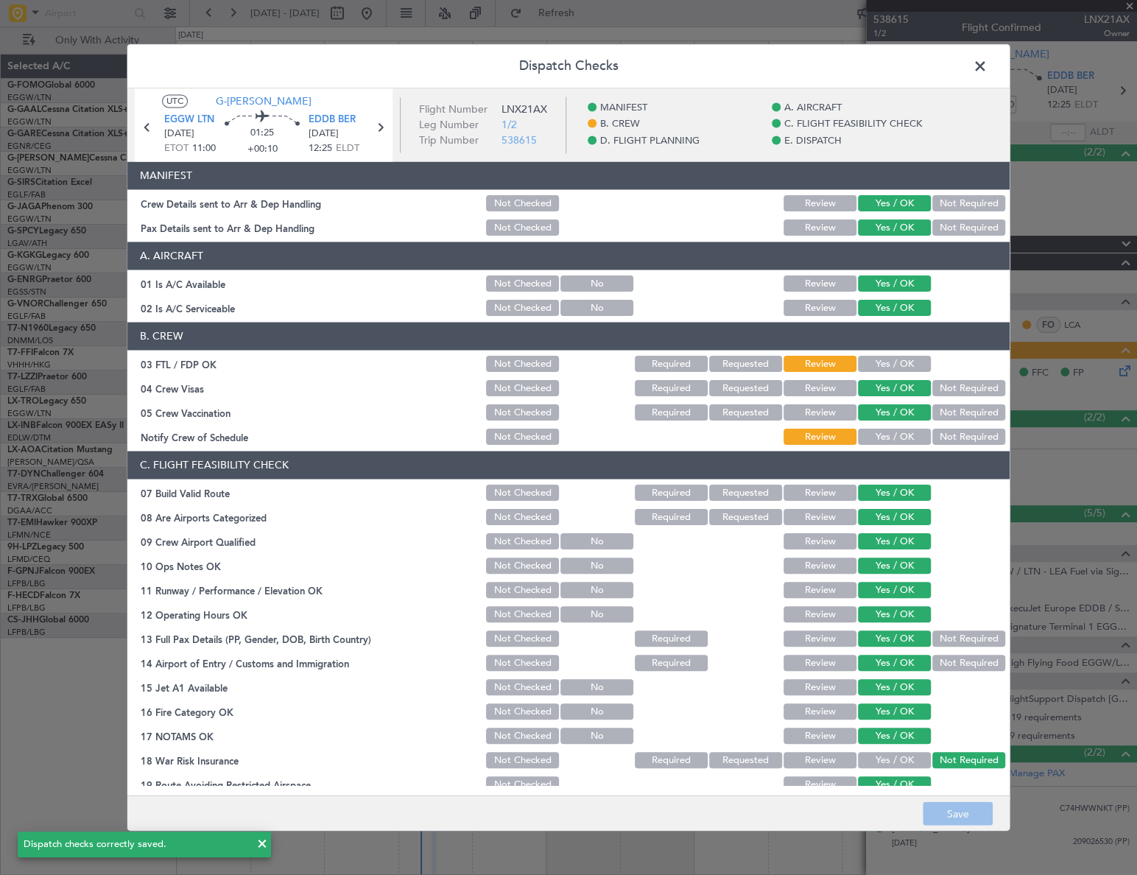
click at [987, 69] on span at bounding box center [987, 69] width 0 height 29
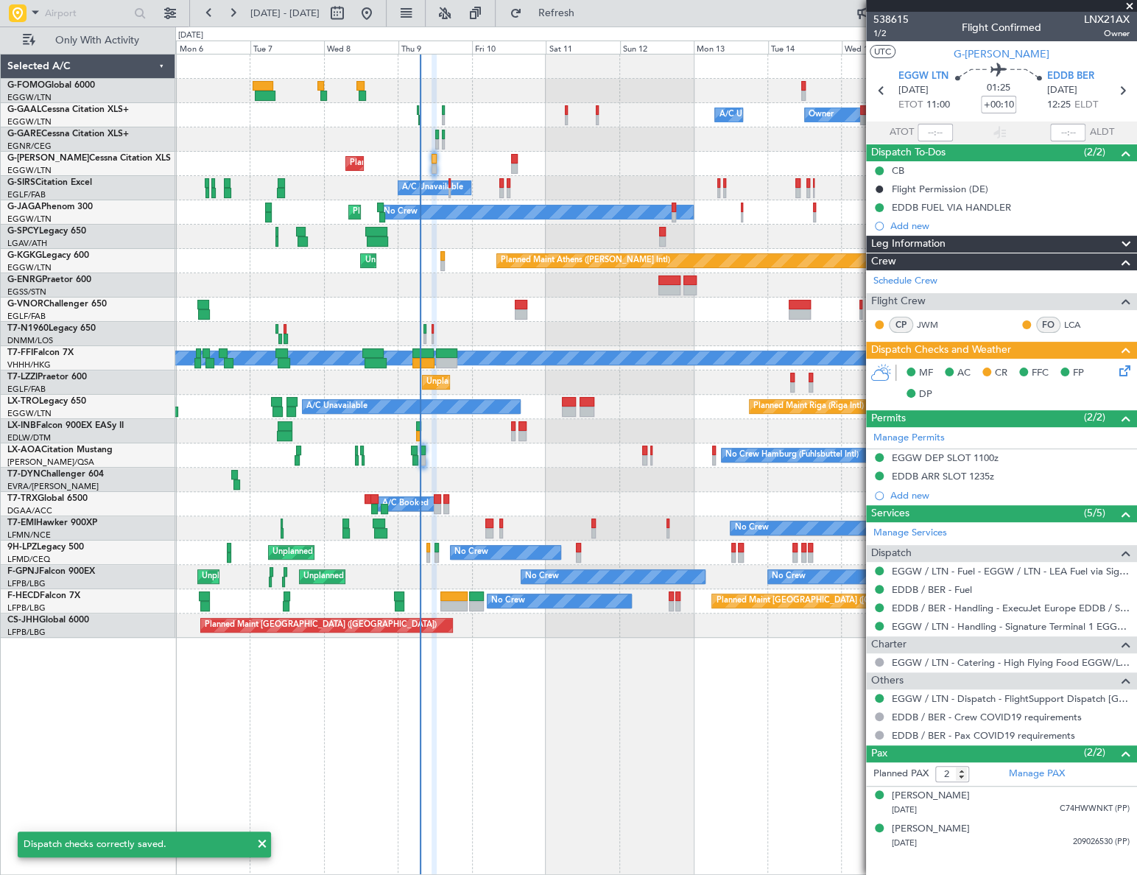
click at [535, 684] on div "Owner Owner A/C Unavailable A/C Unavailable Owner Planned Maint London (Luton) …" at bounding box center [655, 464] width 961 height 821
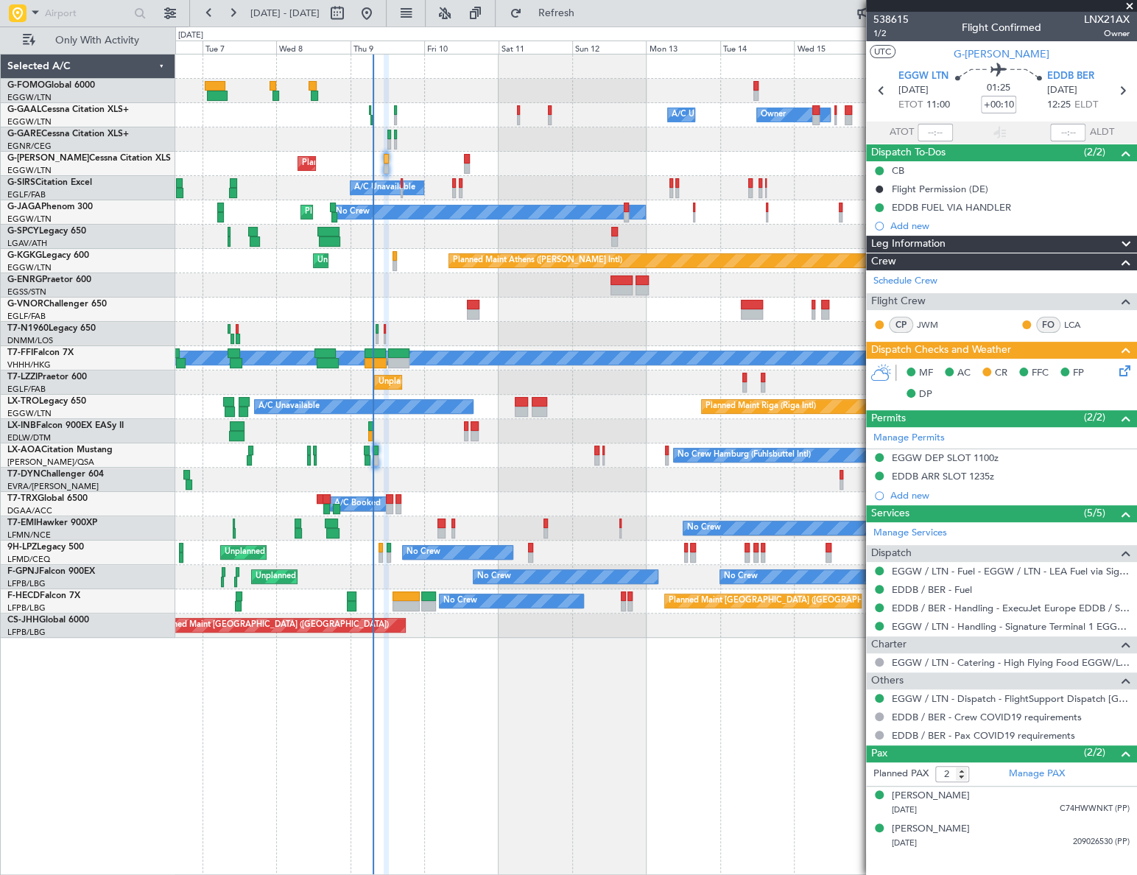
click at [538, 714] on div "Owner Owner A/C Unavailable A/C Unavailable Owner Planned Maint London (Luton) …" at bounding box center [656, 464] width 962 height 821
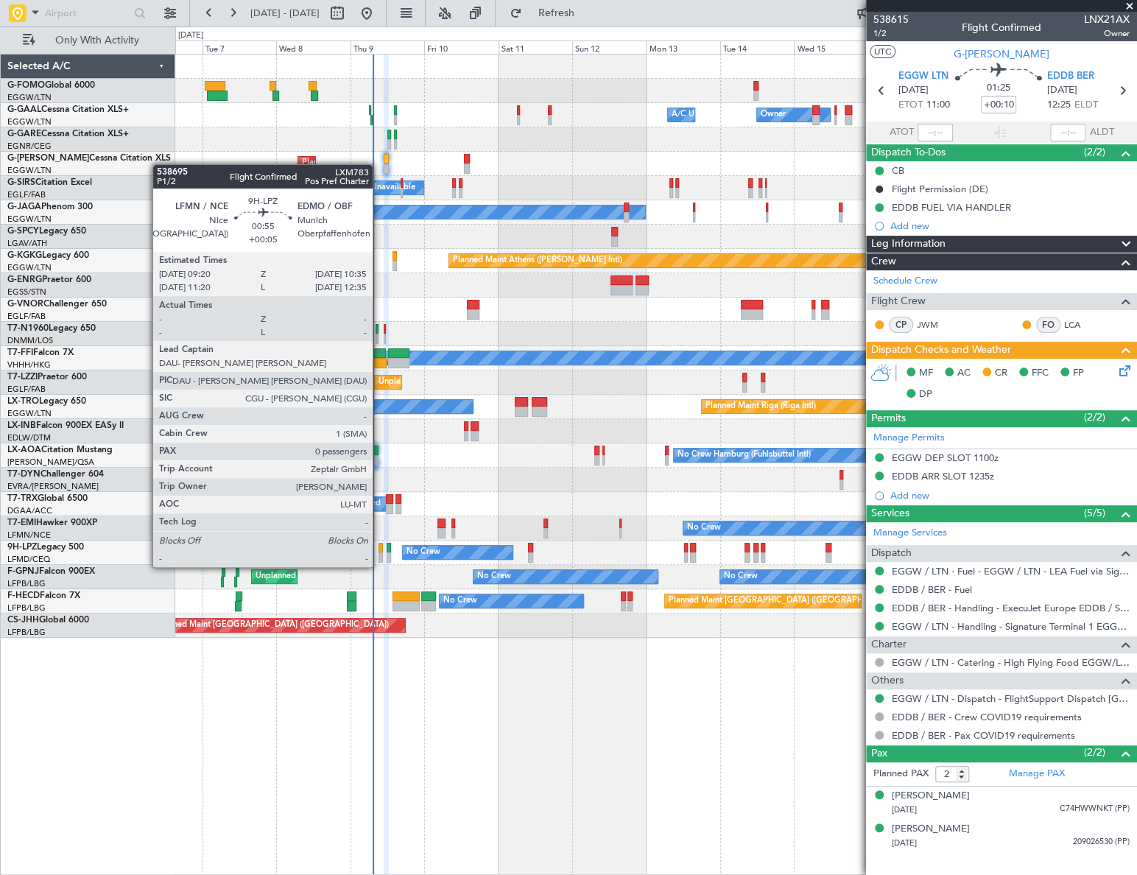
click at [379, 552] on div at bounding box center [381, 557] width 4 height 10
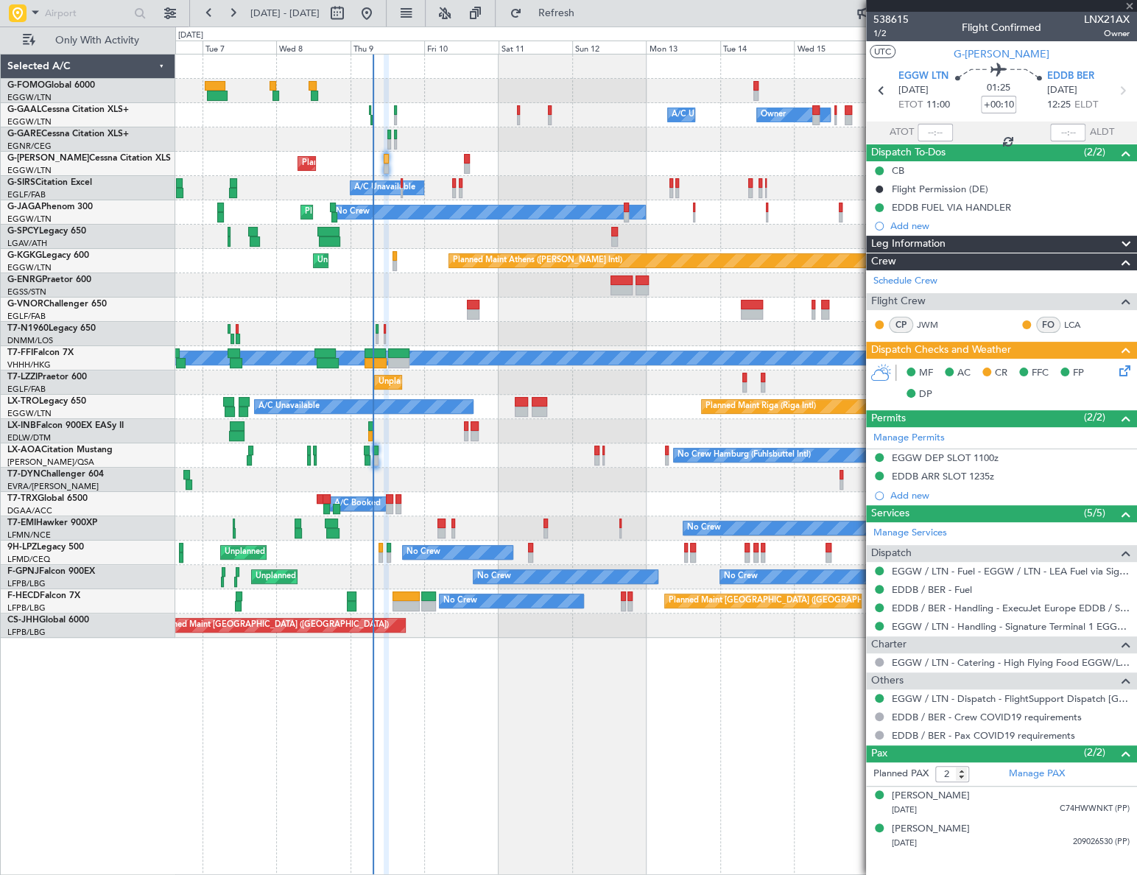
type input "+00:05"
type input "0"
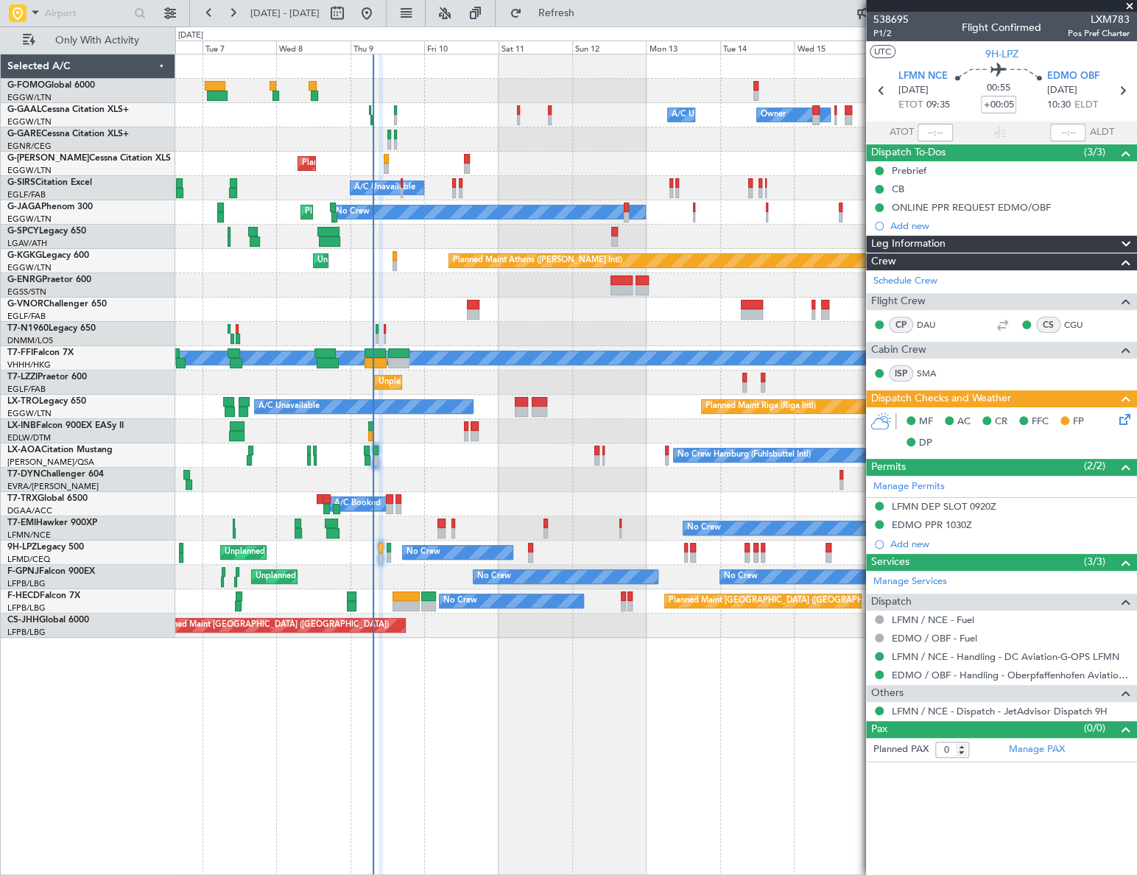
click at [1124, 412] on icon at bounding box center [1122, 417] width 12 height 12
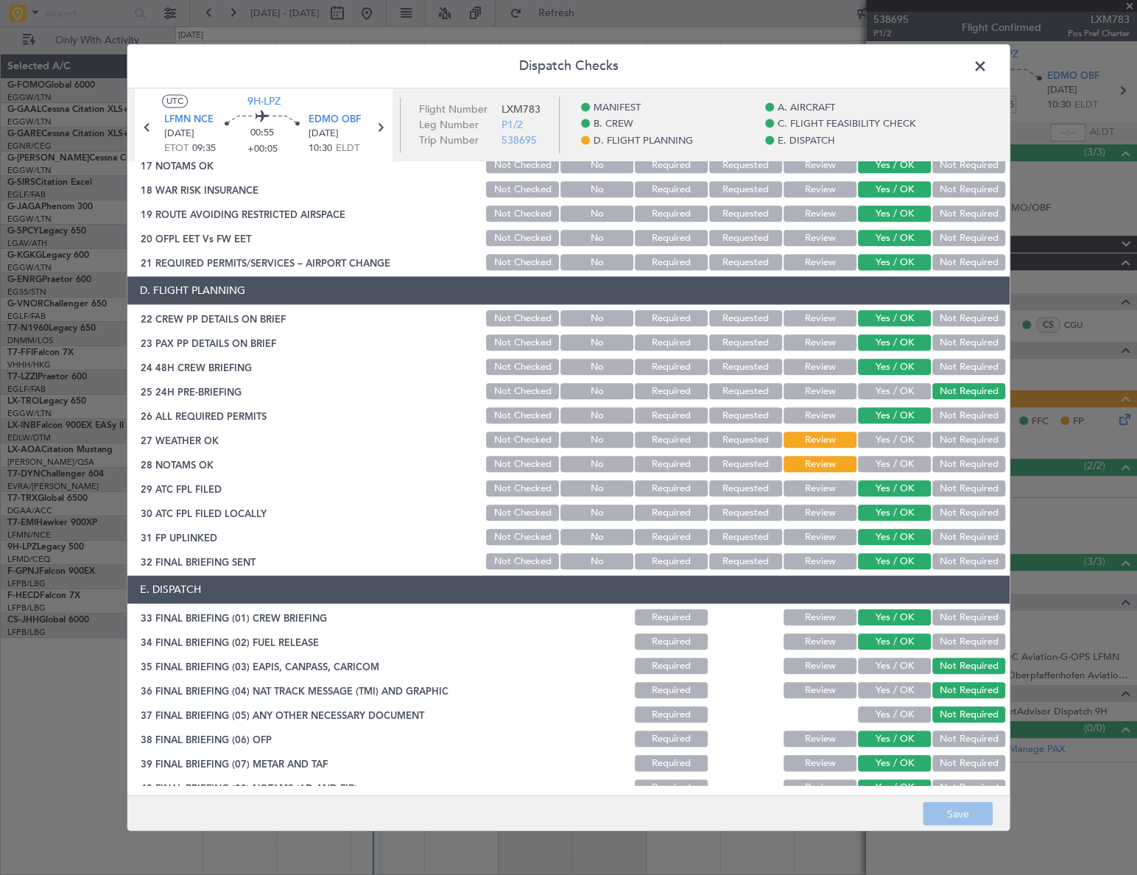
scroll to position [683, 0]
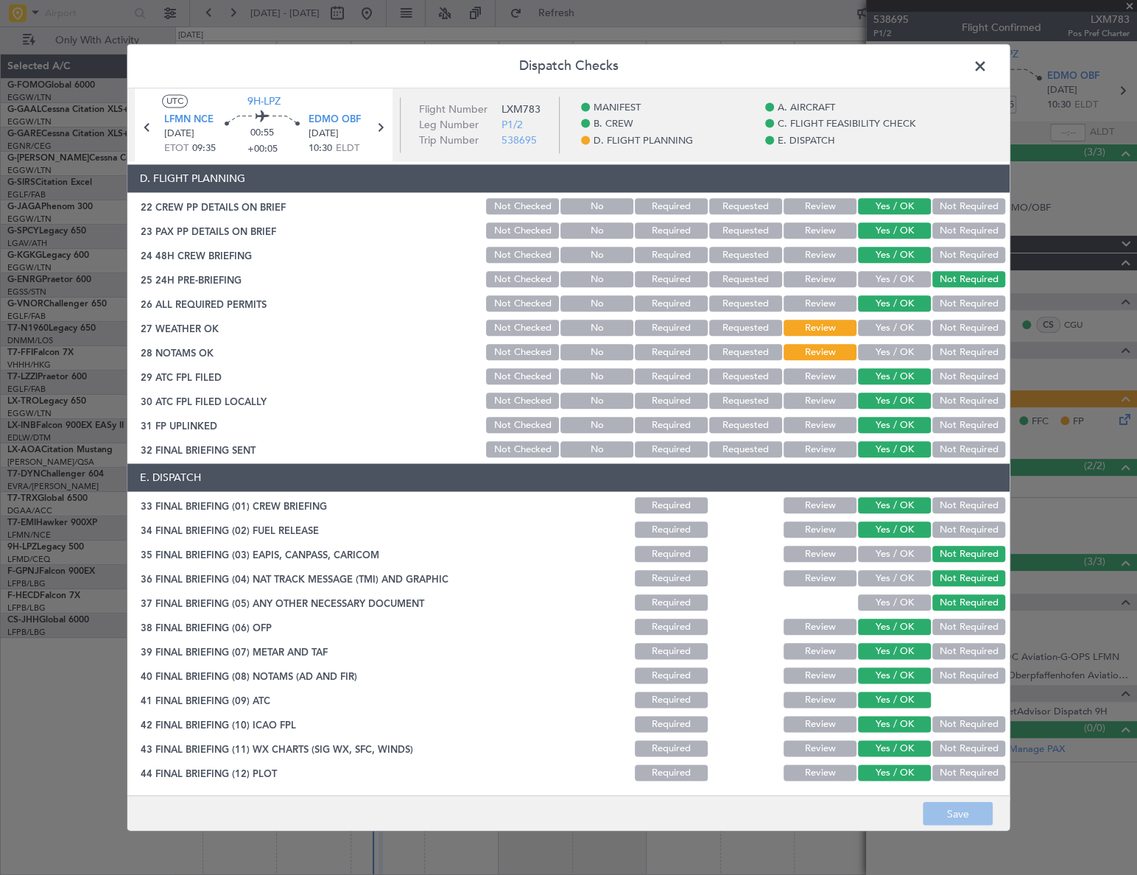
click at [909, 324] on button "Yes / OK" at bounding box center [894, 328] width 73 height 16
click at [906, 363] on section "D. FLIGHT PLANNING 22 CREW PP DETAILS ON BRIEF Not Checked No Required Requeste…" at bounding box center [568, 312] width 882 height 295
click at [904, 353] on button "Yes / OK" at bounding box center [894, 353] width 73 height 16
click at [947, 818] on button "Save" at bounding box center [958, 814] width 70 height 24
drag, startPoint x: 983, startPoint y: 63, endPoint x: 1090, endPoint y: 1, distance: 123.4
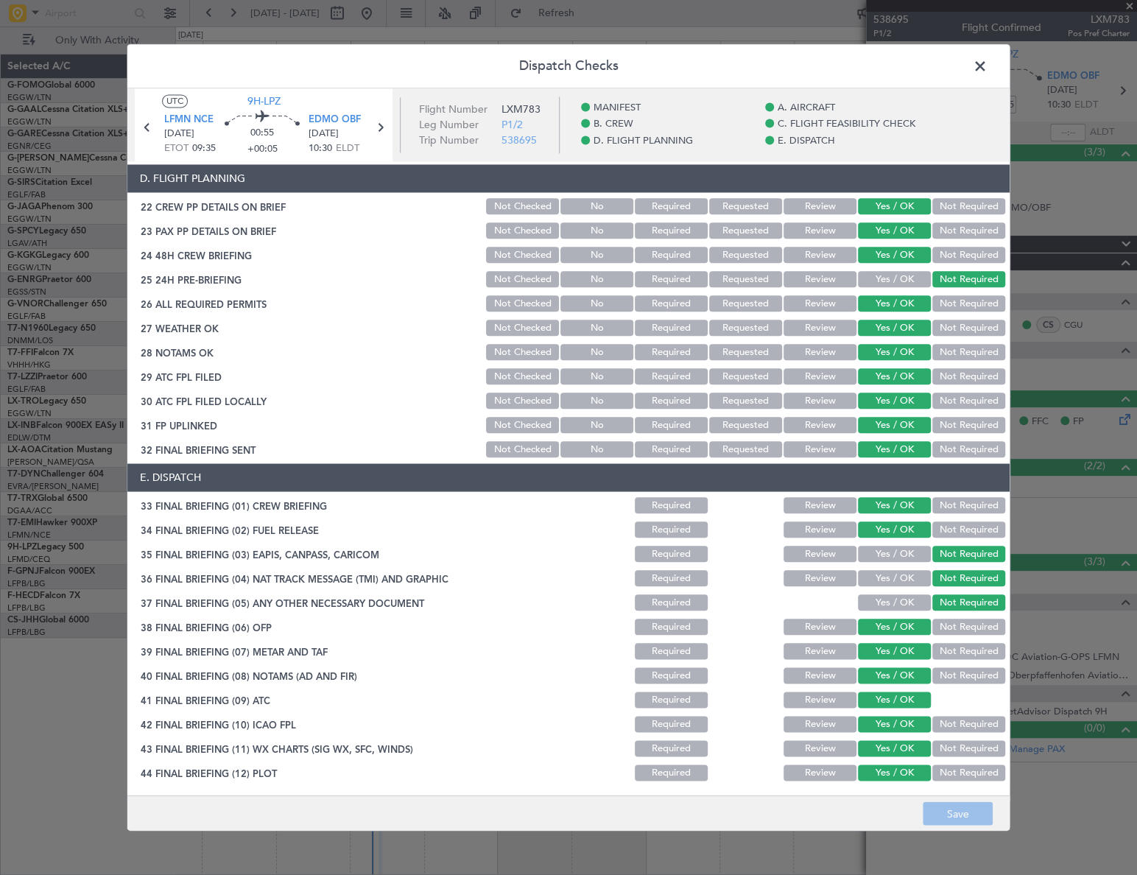
click at [987, 63] on span at bounding box center [987, 69] width 0 height 29
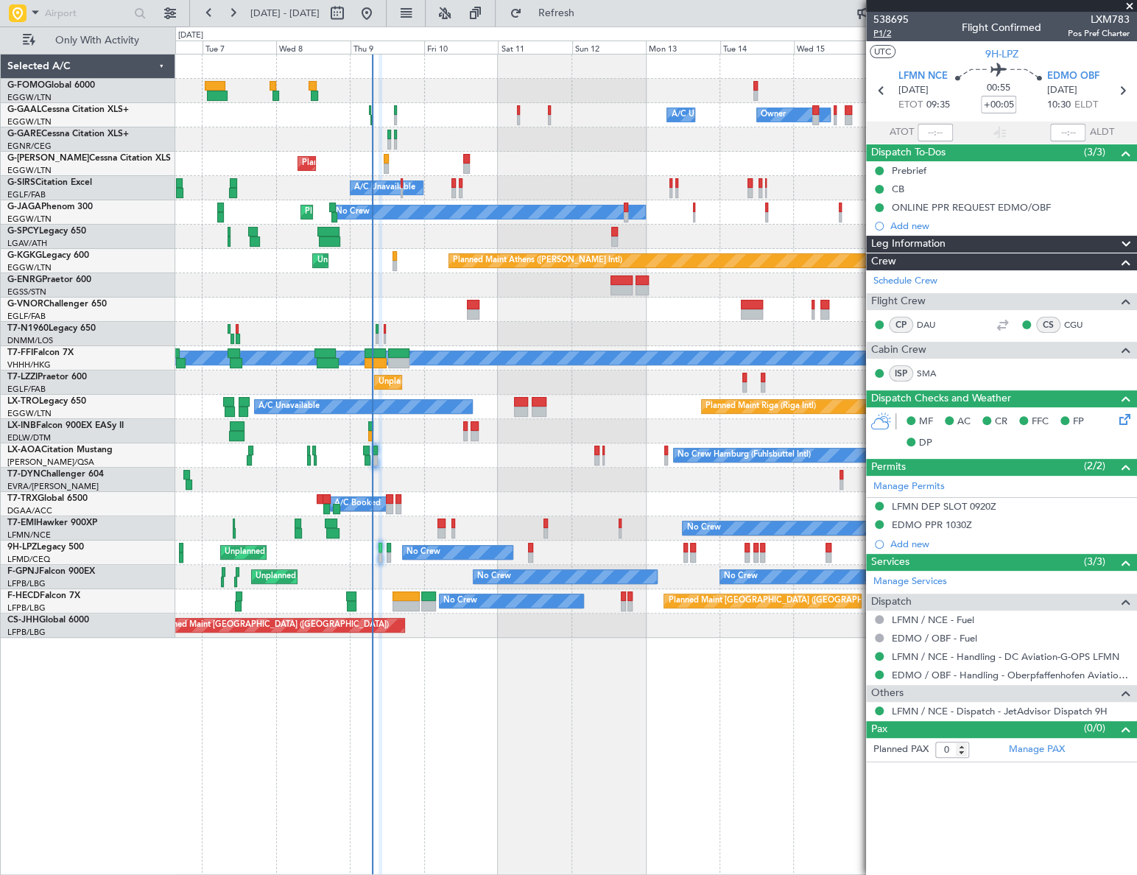
click at [879, 32] on span "P1/2" at bounding box center [890, 33] width 35 height 13
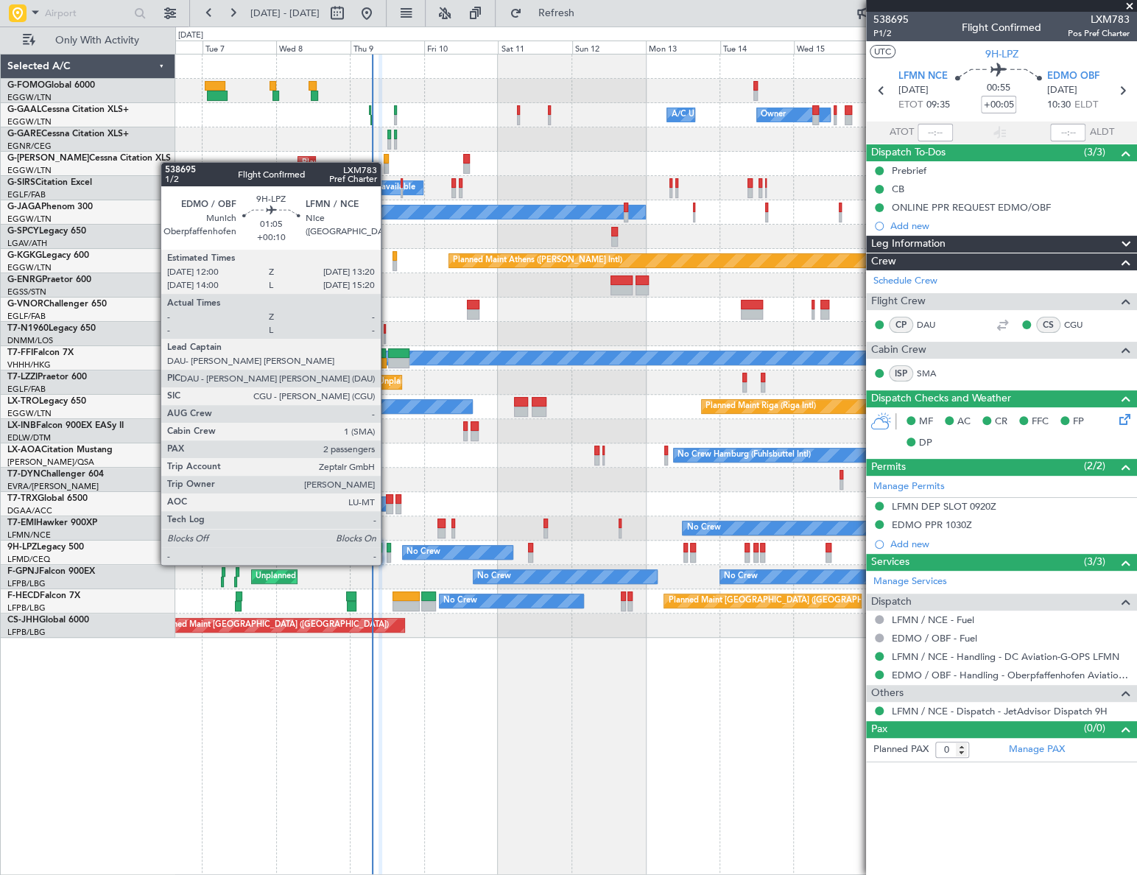
click at [387, 550] on div at bounding box center [389, 548] width 4 height 10
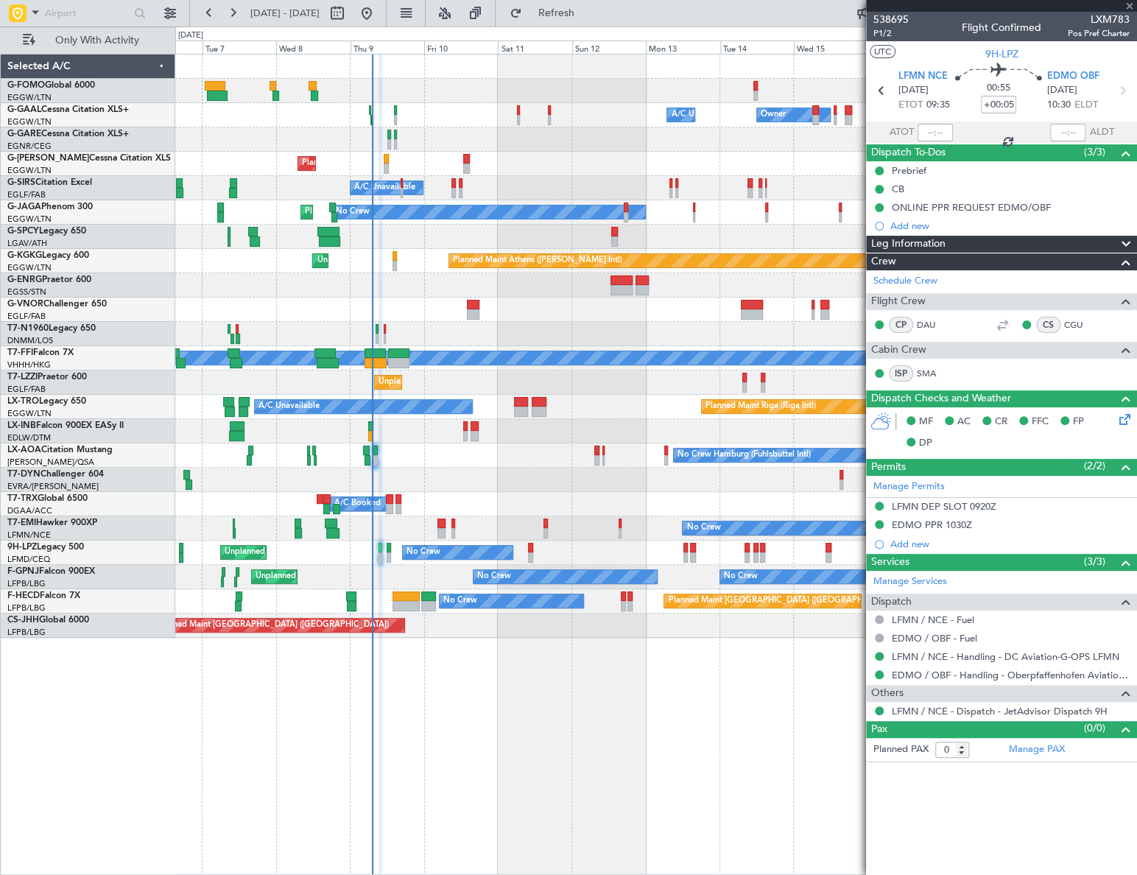
type input "+00:10"
type input "2"
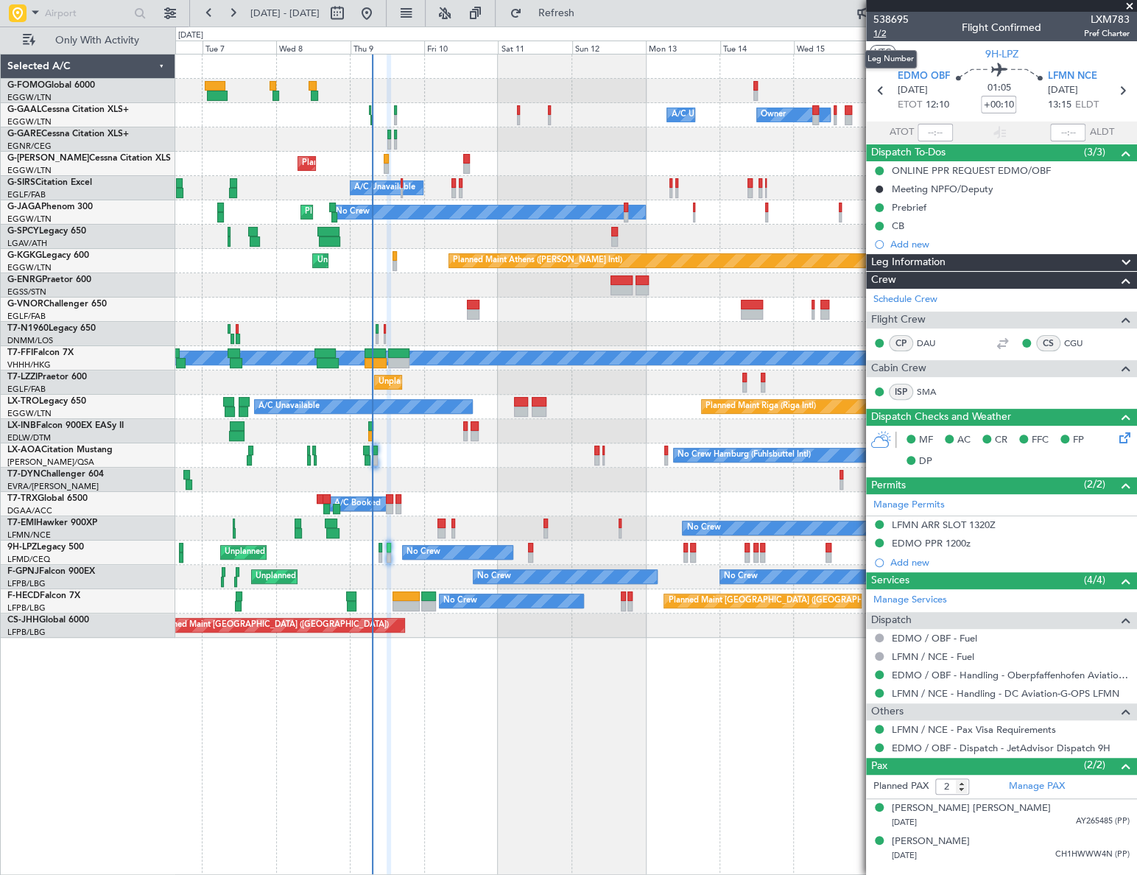
click at [877, 29] on span "1/2" at bounding box center [890, 33] width 35 height 13
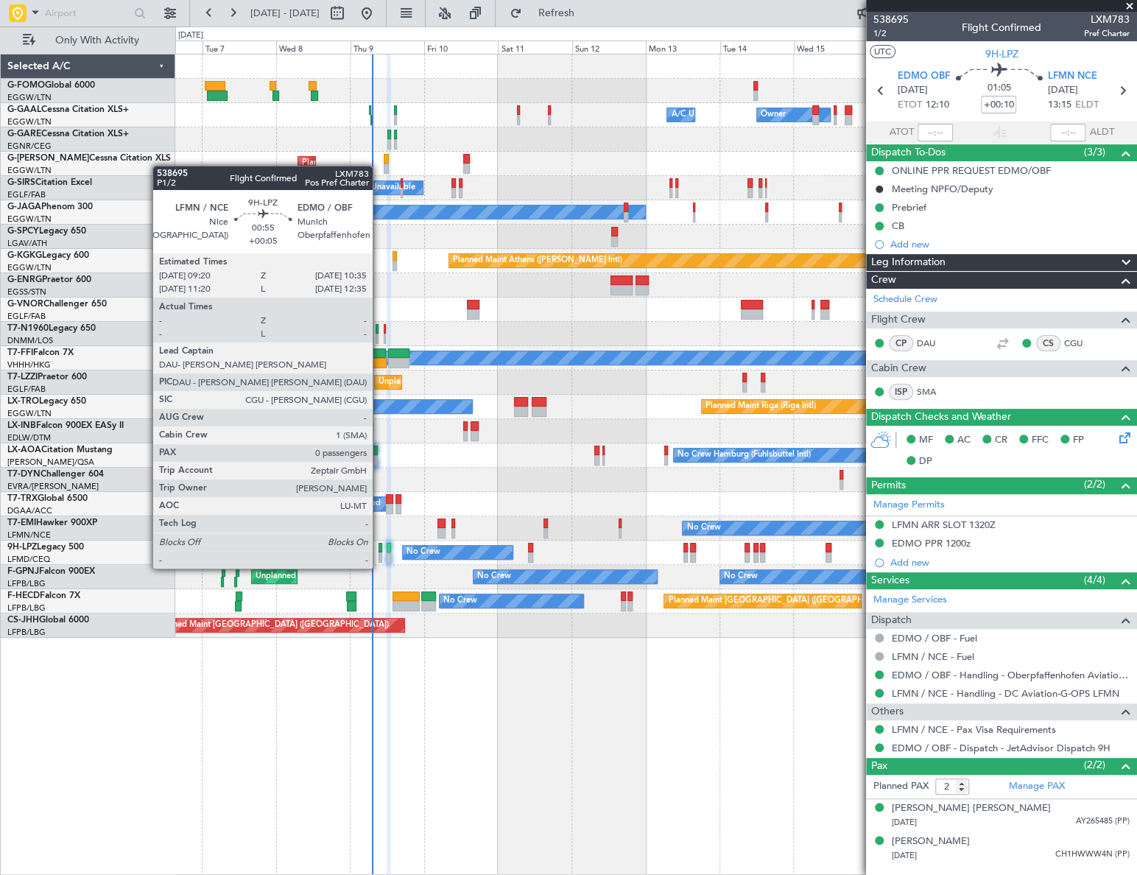
click at [379, 554] on div at bounding box center [381, 557] width 4 height 10
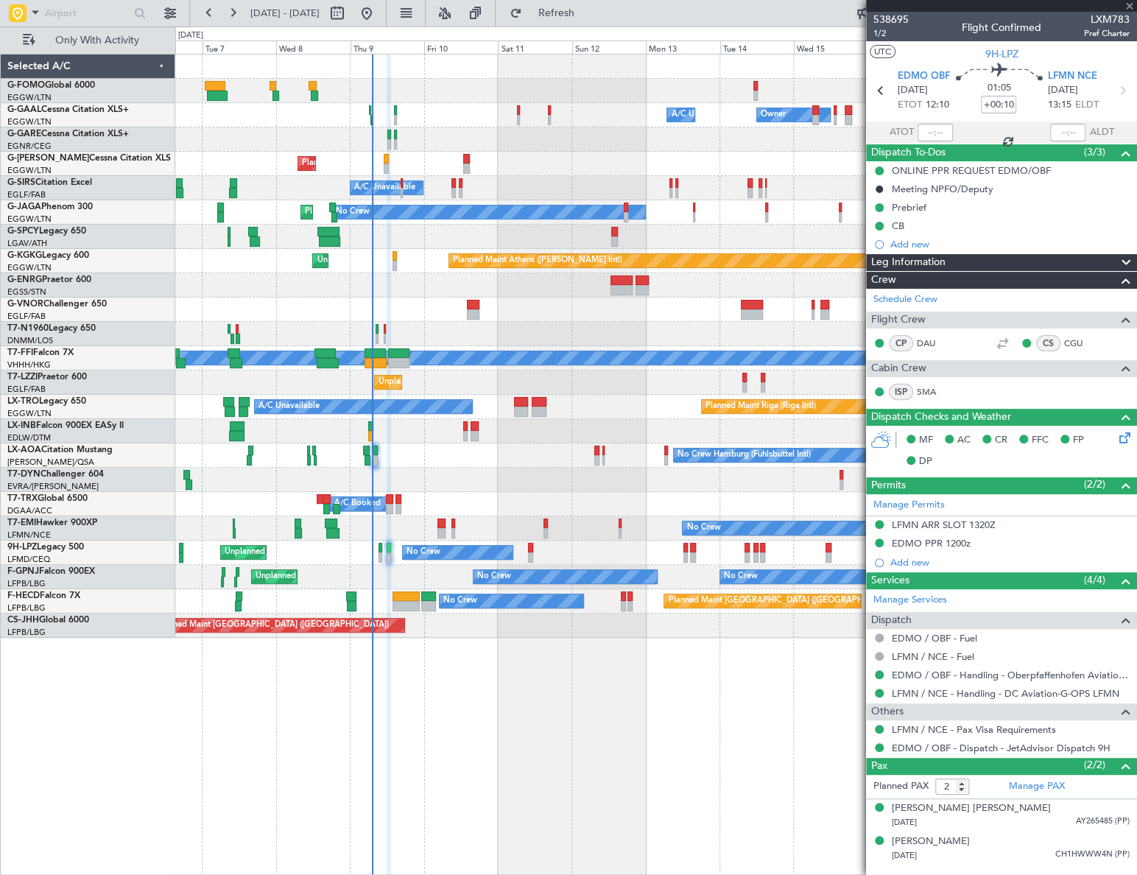
type input "+00:05"
type input "0"
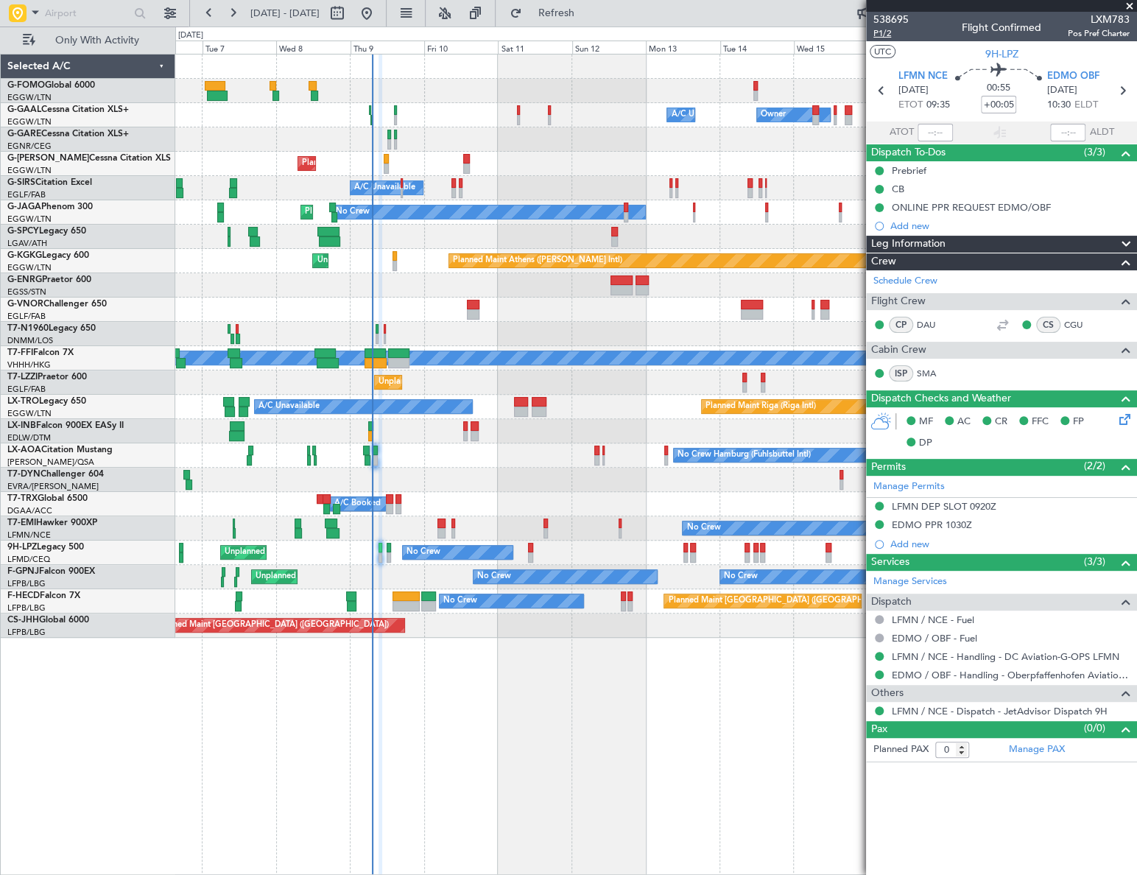
click at [876, 32] on span "P1/2" at bounding box center [890, 33] width 35 height 13
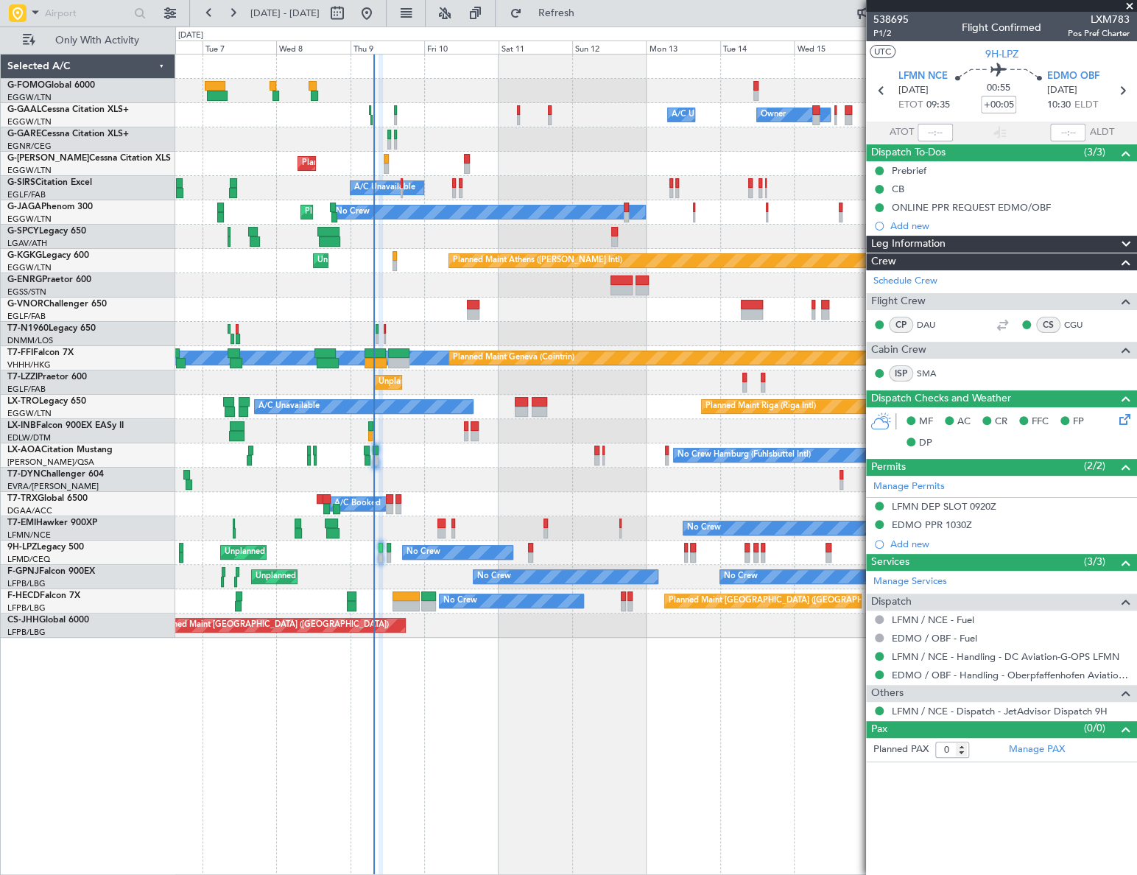
click at [125, 577] on div "Owner A/C Unavailable Owner Owner A/C Unavailable Planned Maint [GEOGRAPHIC_DAT…" at bounding box center [568, 451] width 1137 height 848
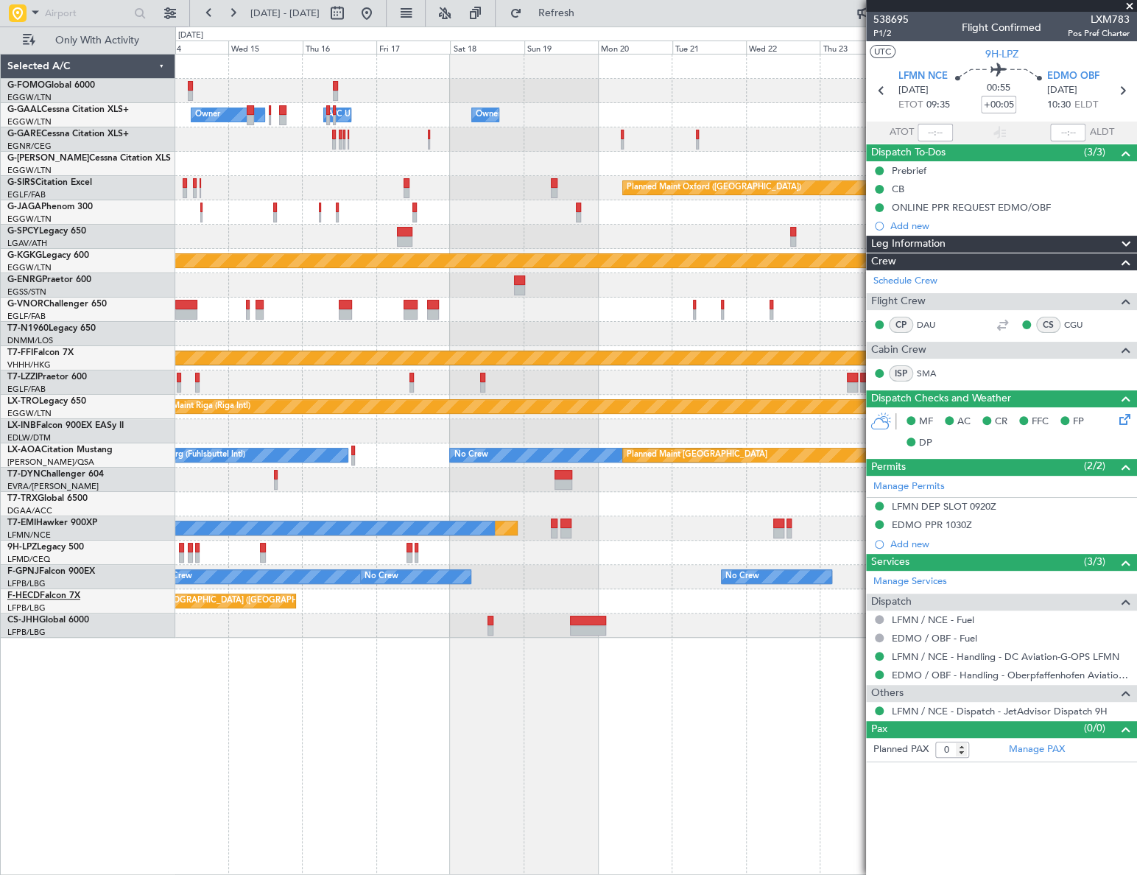
click at [47, 594] on div "Owner A/C Unavailable Owner Owner Owner A/C Unavailable Planned Maint [GEOGRAPH…" at bounding box center [568, 451] width 1137 height 848
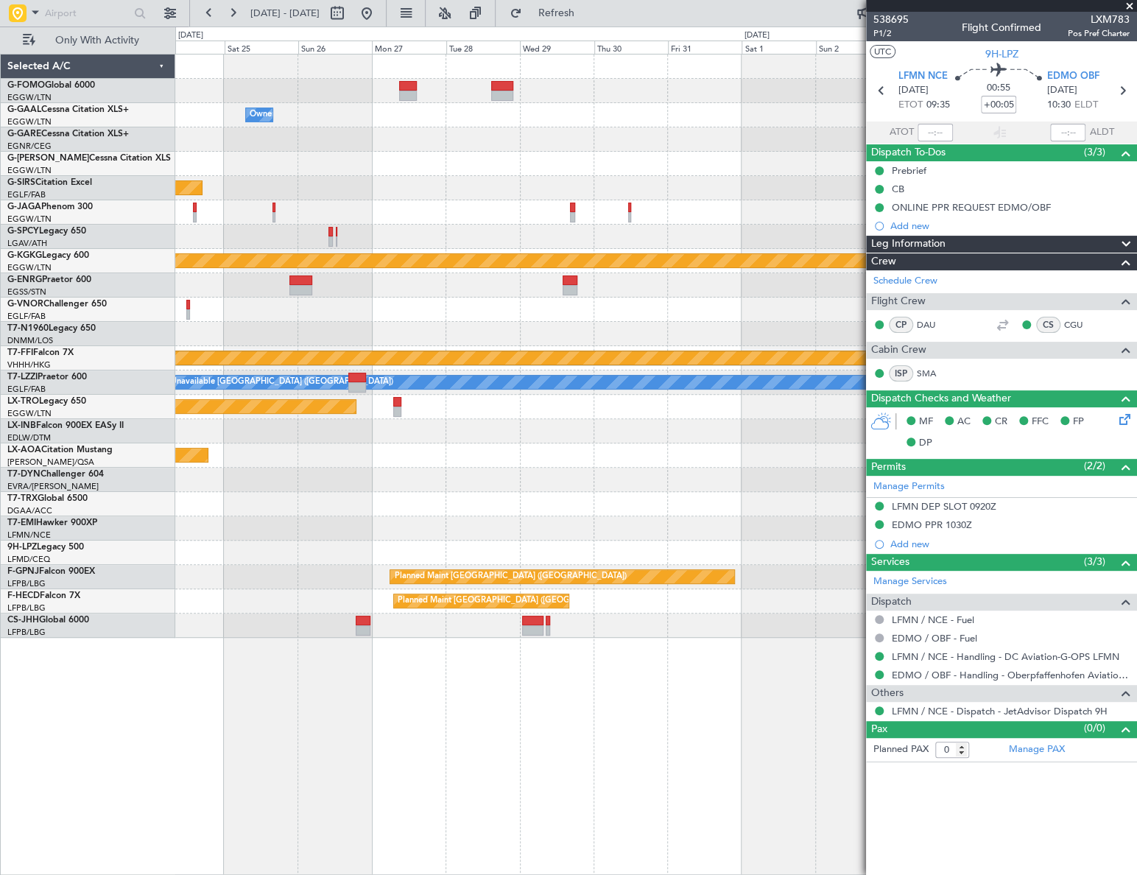
click at [5, 652] on div "Owner Planned Maint [GEOGRAPHIC_DATA] ([GEOGRAPHIC_DATA]) Planned Maint [GEOGRA…" at bounding box center [568, 451] width 1137 height 848
click at [362, 630] on div at bounding box center [655, 625] width 960 height 24
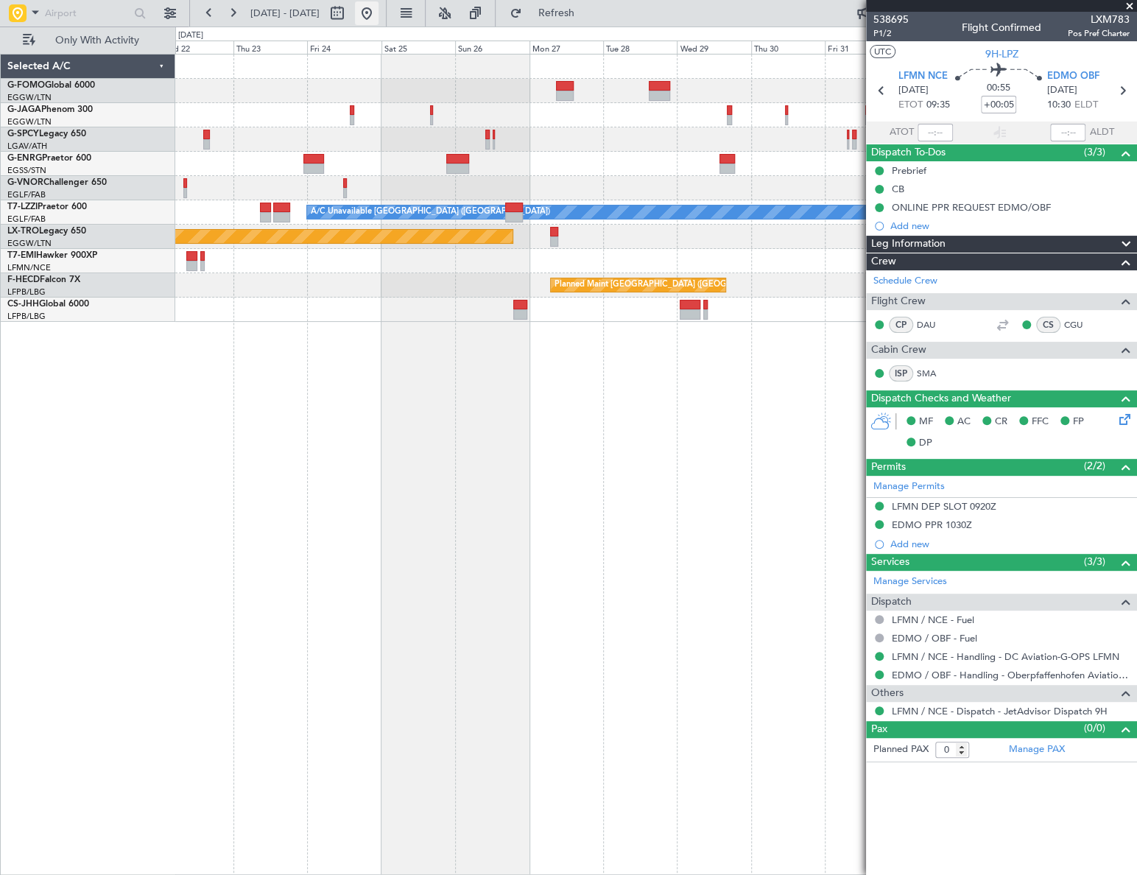
click at [379, 19] on button at bounding box center [367, 13] width 24 height 24
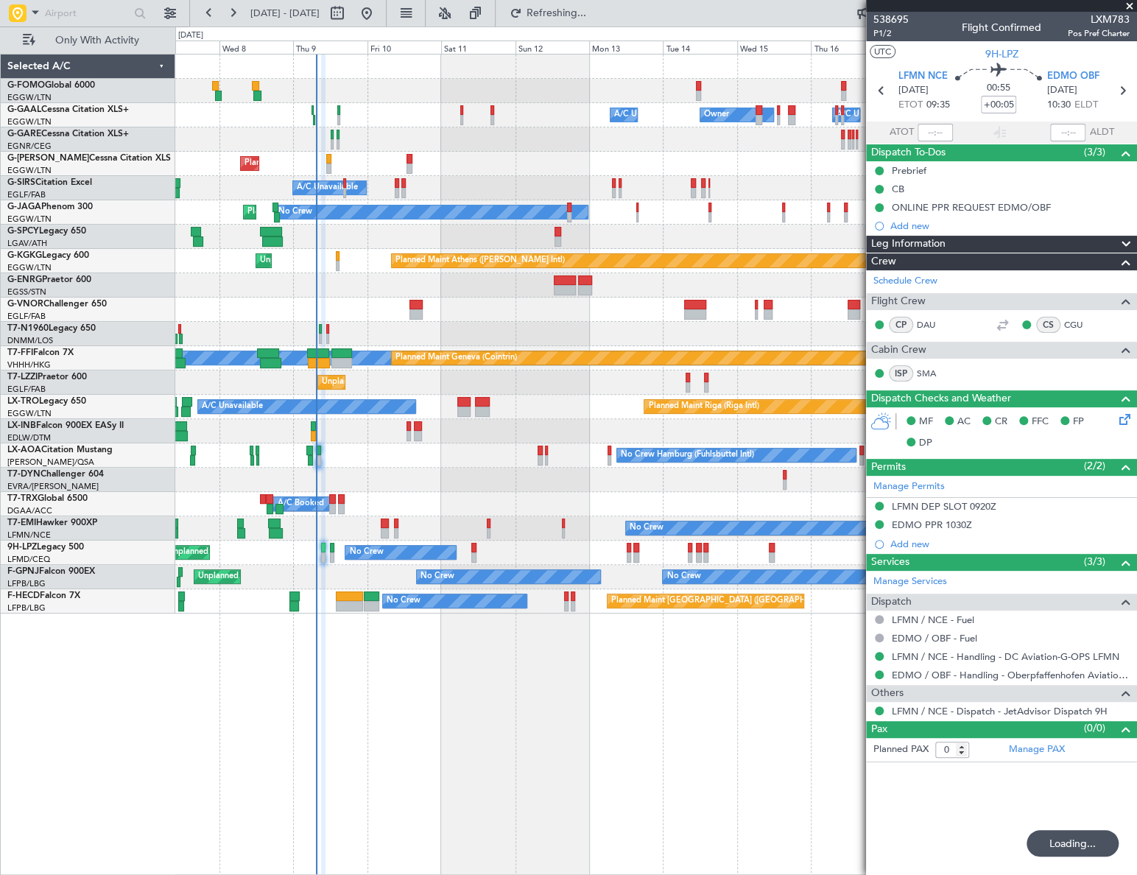
click at [267, 739] on div "Owner A/C Unavailable Owner A/C Unavailable Owner Planned Maint [GEOGRAPHIC_DAT…" at bounding box center [656, 464] width 962 height 821
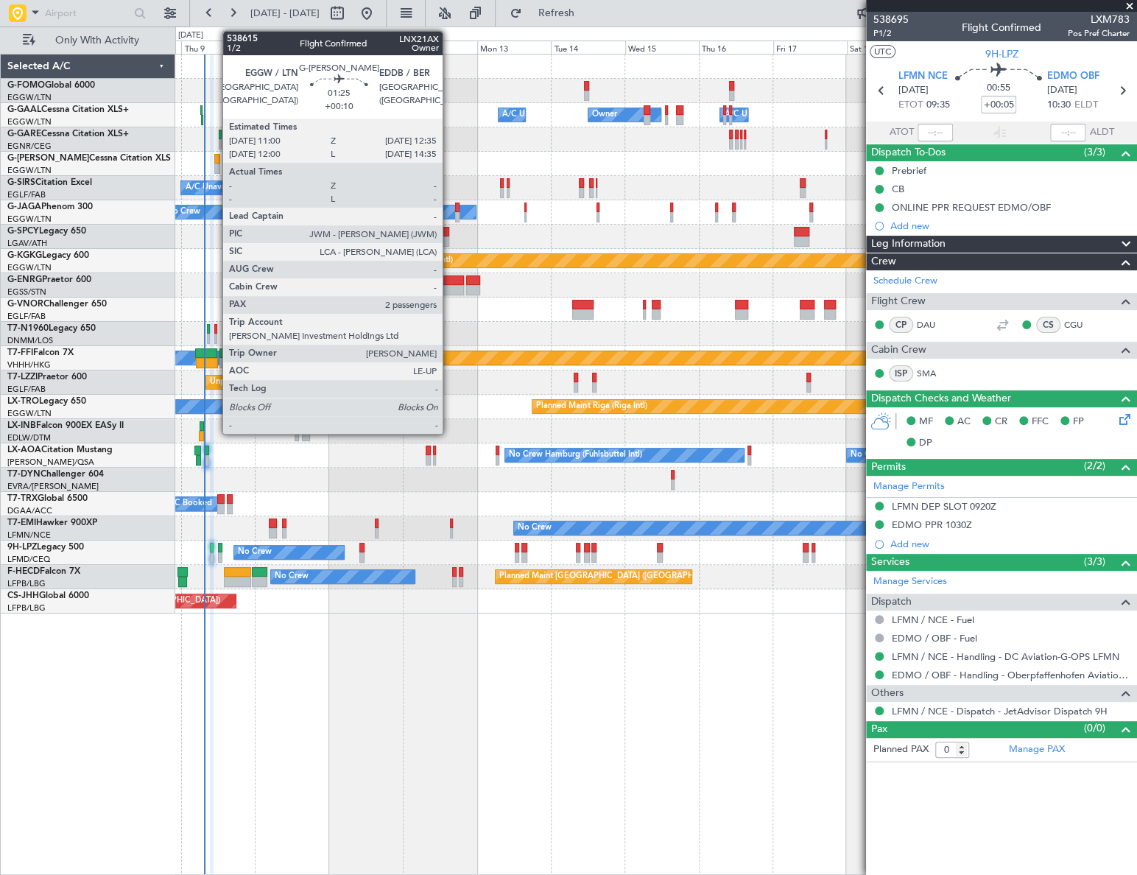
click at [215, 165] on div at bounding box center [216, 168] width 5 height 10
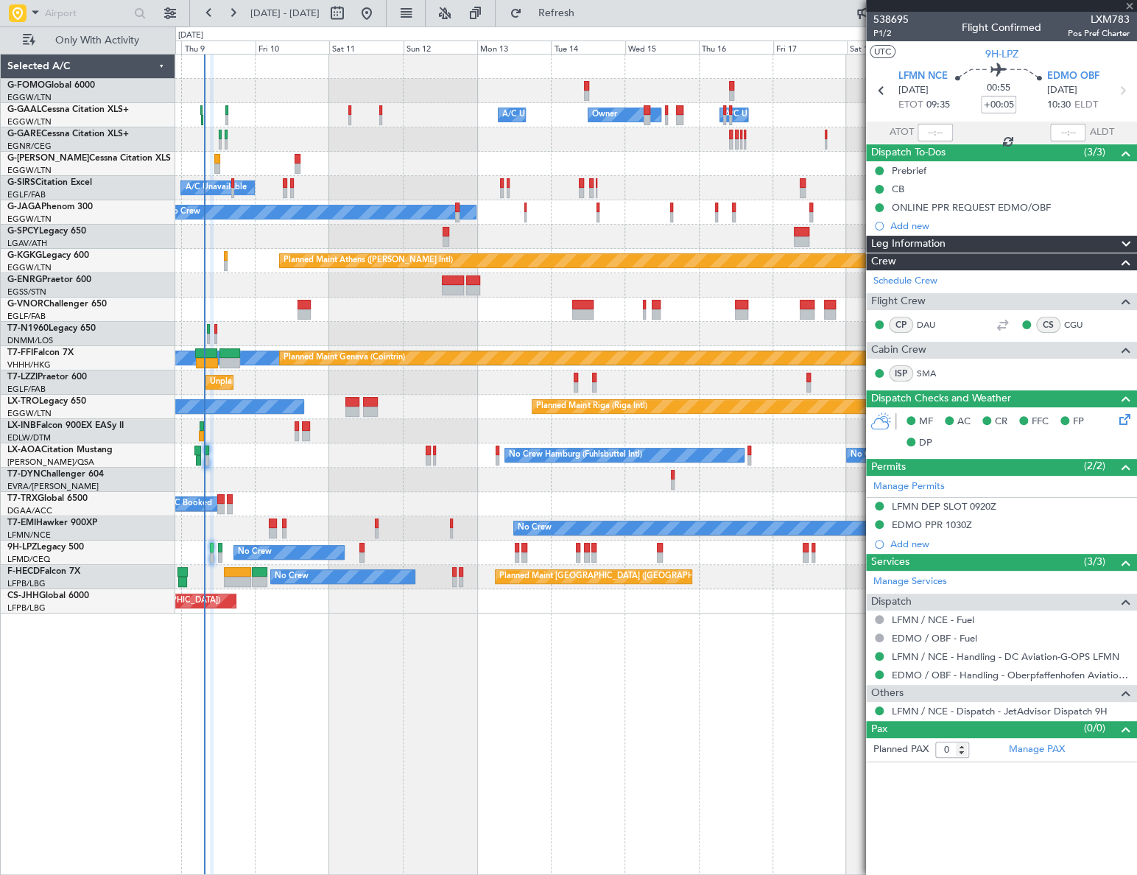
type input "+00:10"
type input "2"
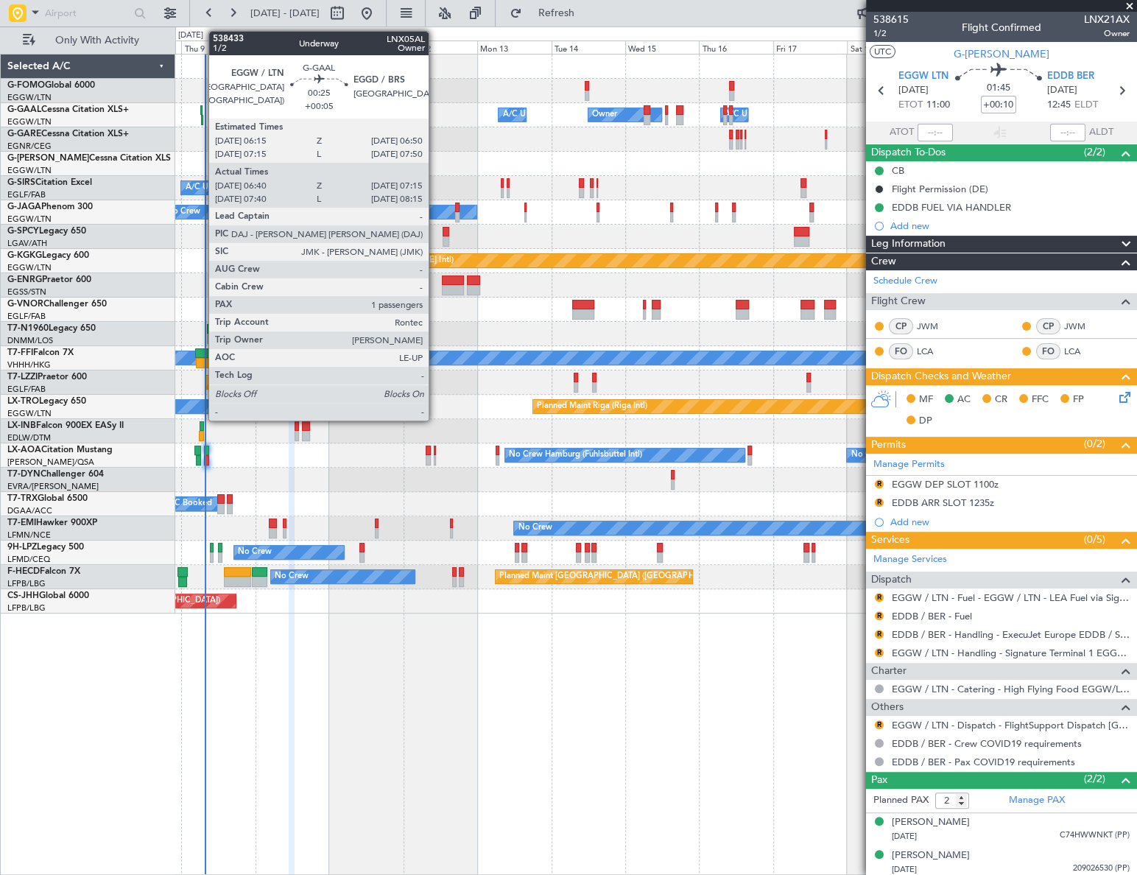
click at [201, 118] on div at bounding box center [202, 120] width 2 height 10
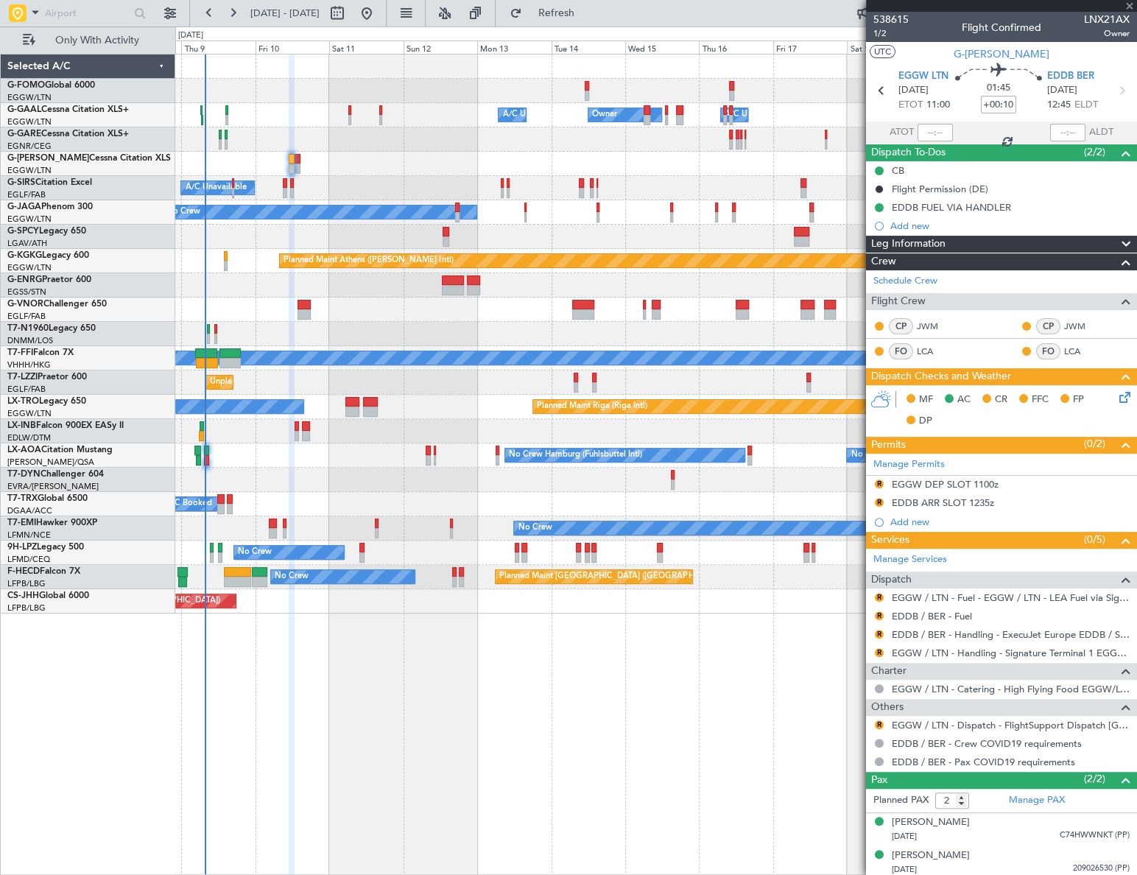
type input "+00:05"
type input "06:40"
type input "07:05"
type input "1"
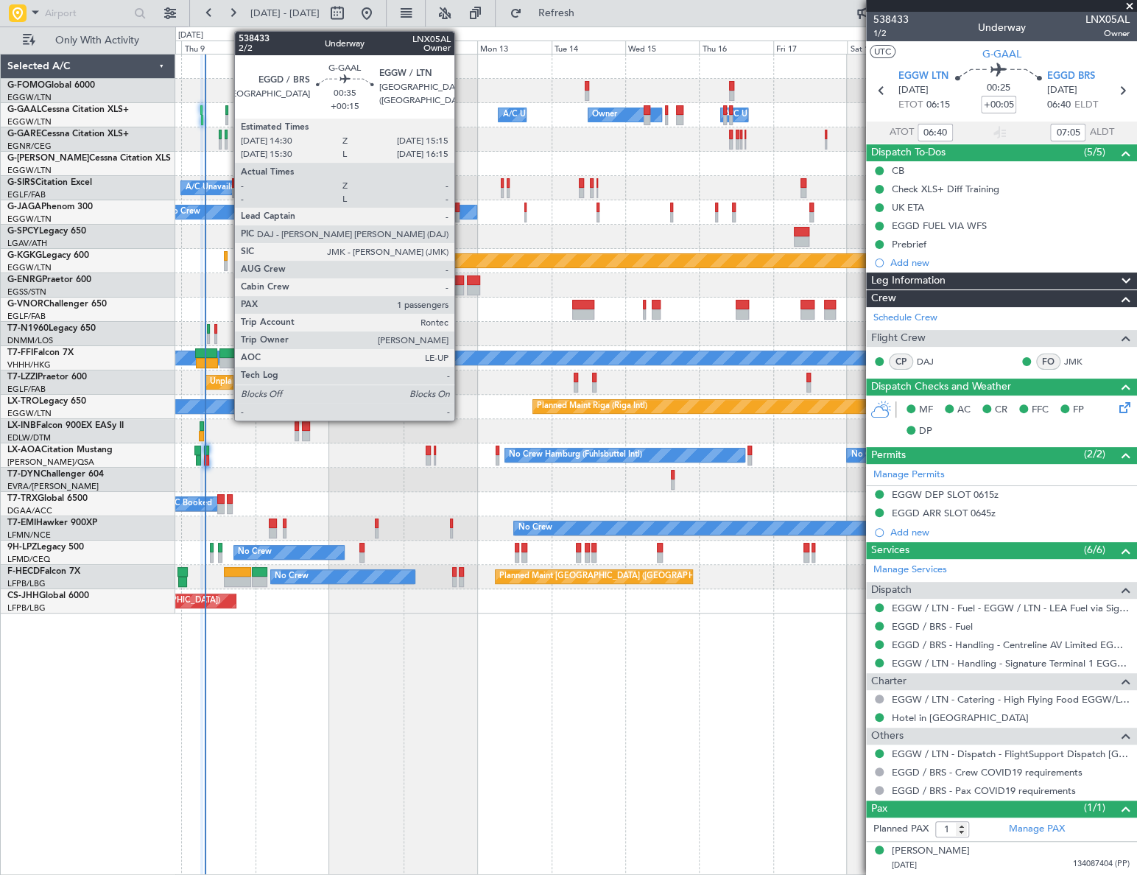
click at [227, 116] on div at bounding box center [226, 120] width 3 height 10
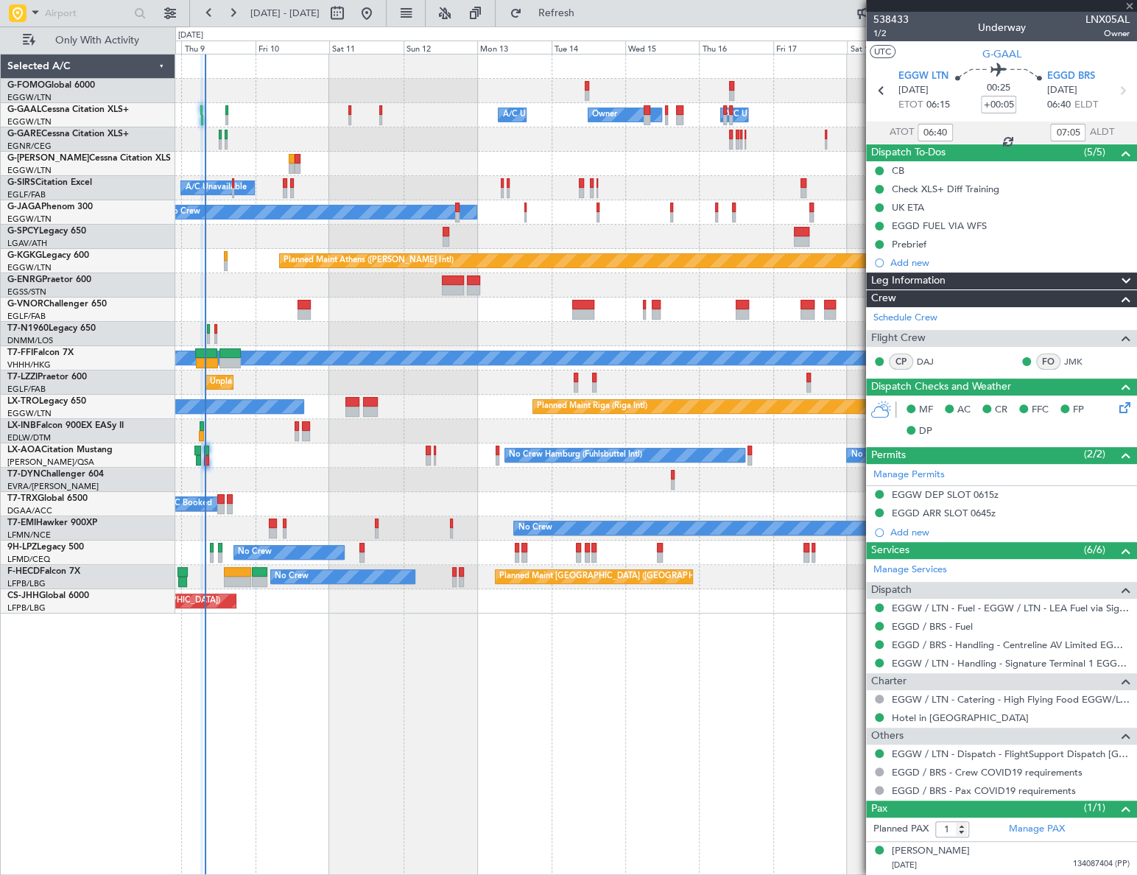
type input "+00:15"
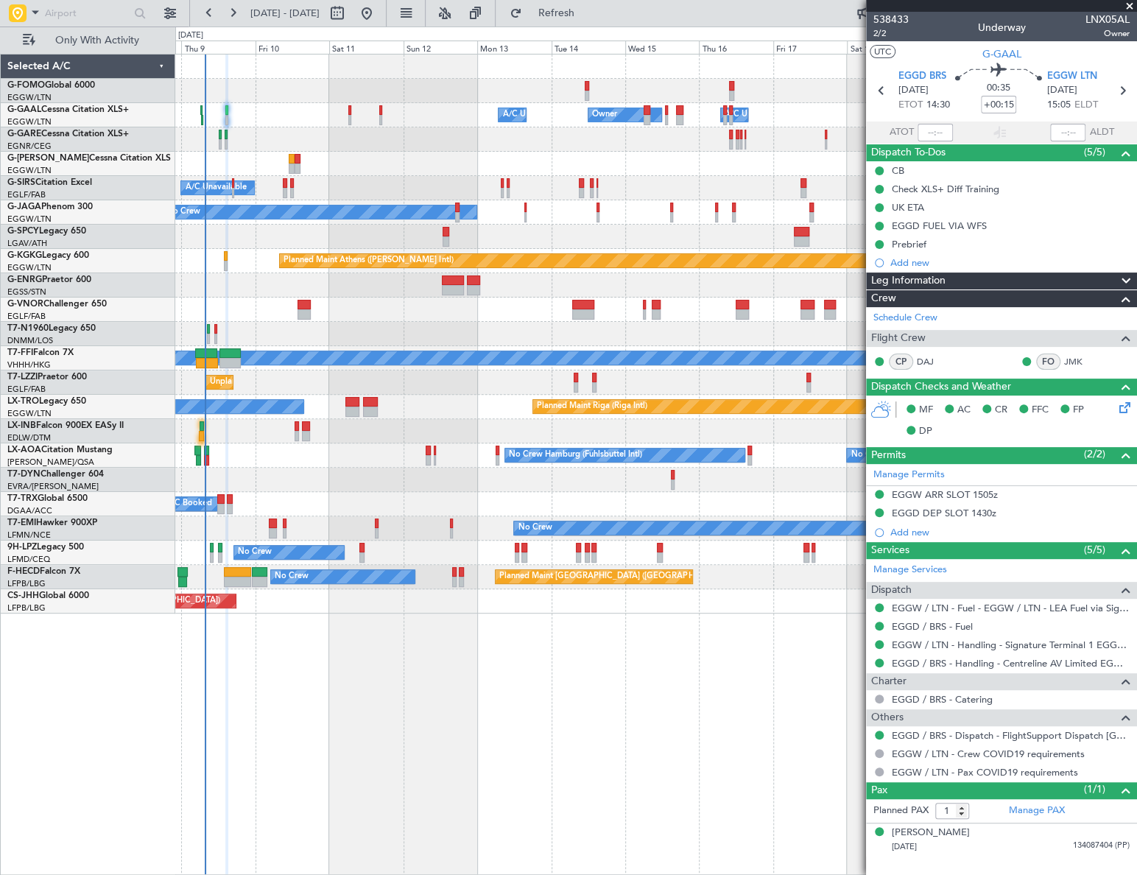
click at [535, 700] on div "Owner A/C Unavailable Owner Owner A/C Unavailable Planned Maint [GEOGRAPHIC_DAT…" at bounding box center [656, 464] width 962 height 821
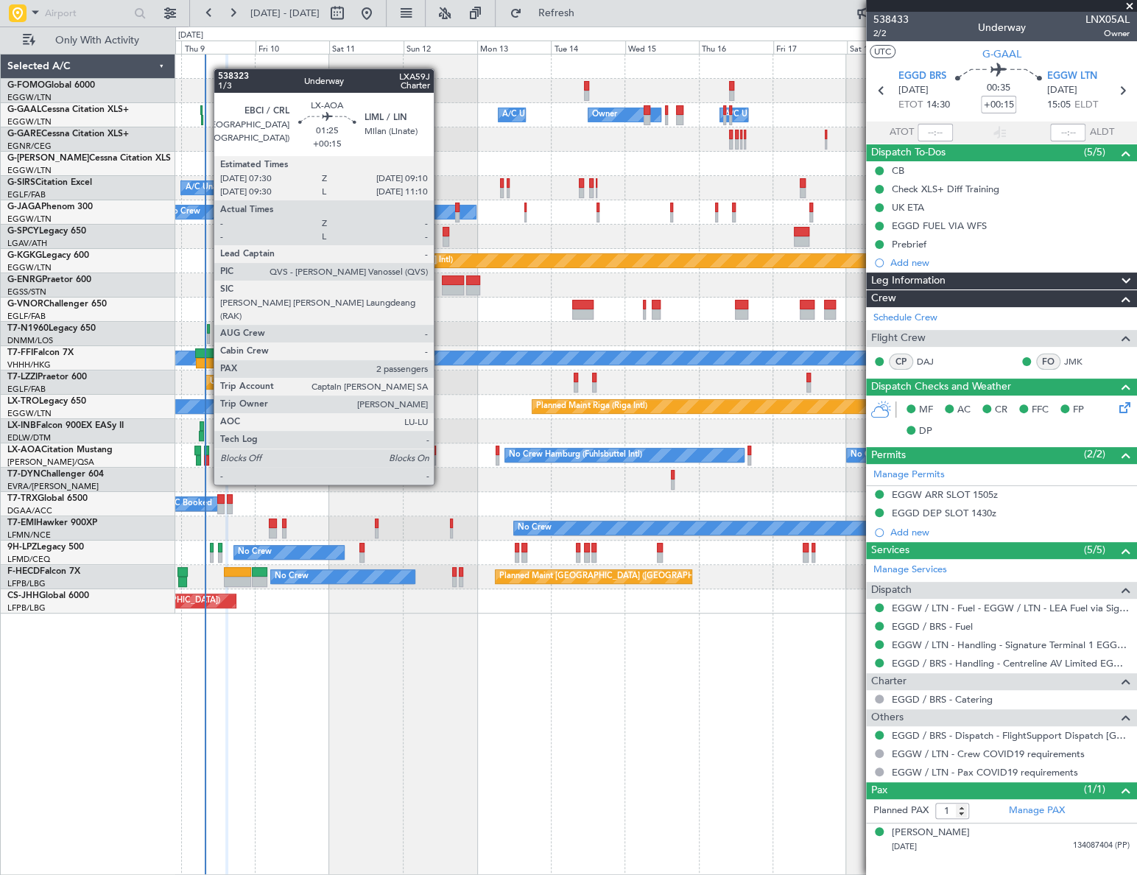
click at [206, 457] on div at bounding box center [206, 460] width 5 height 10
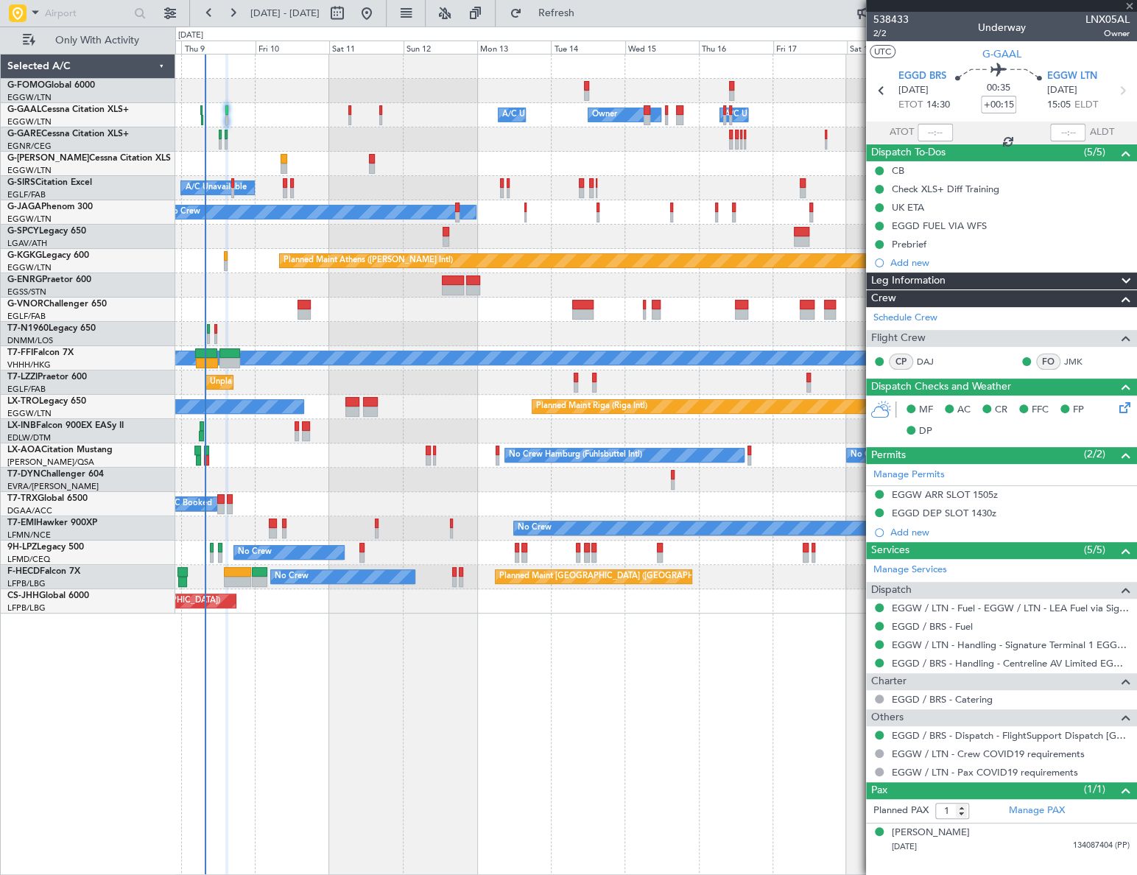
type input "2"
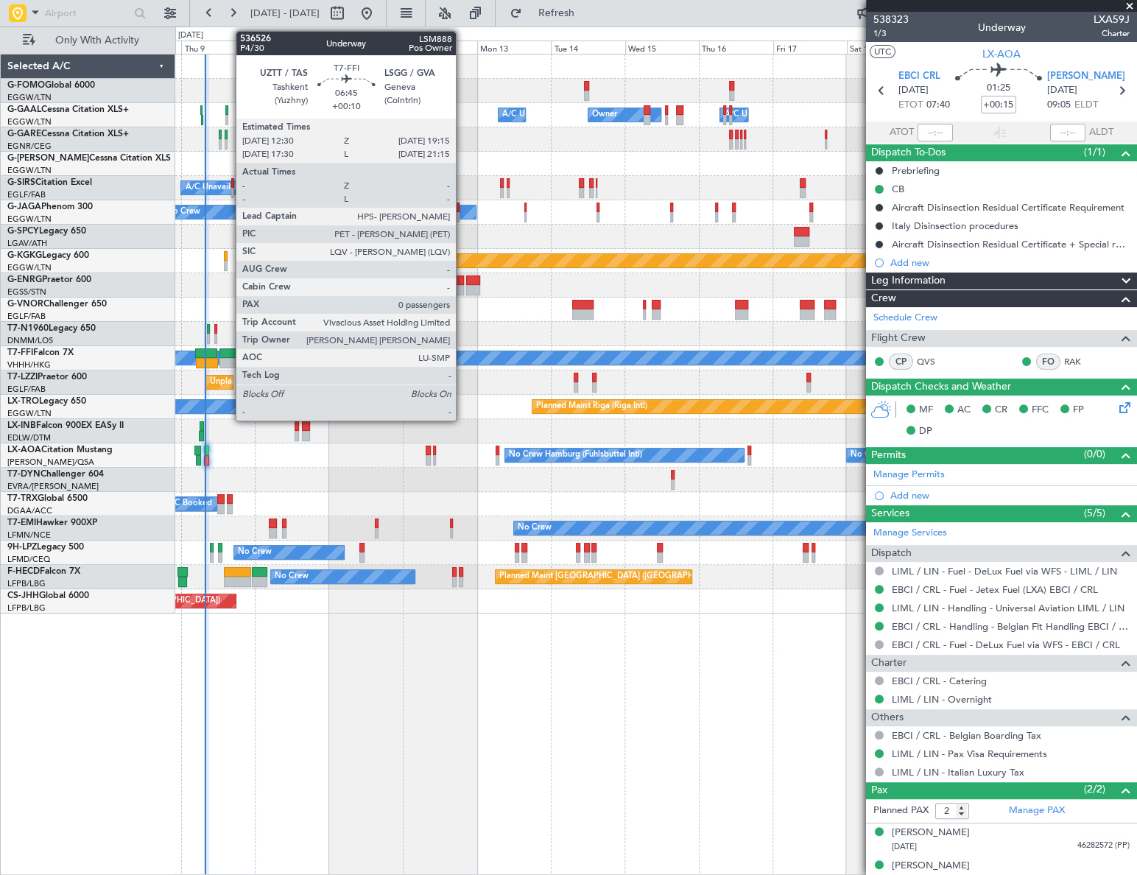
click at [228, 356] on div at bounding box center [229, 353] width 21 height 10
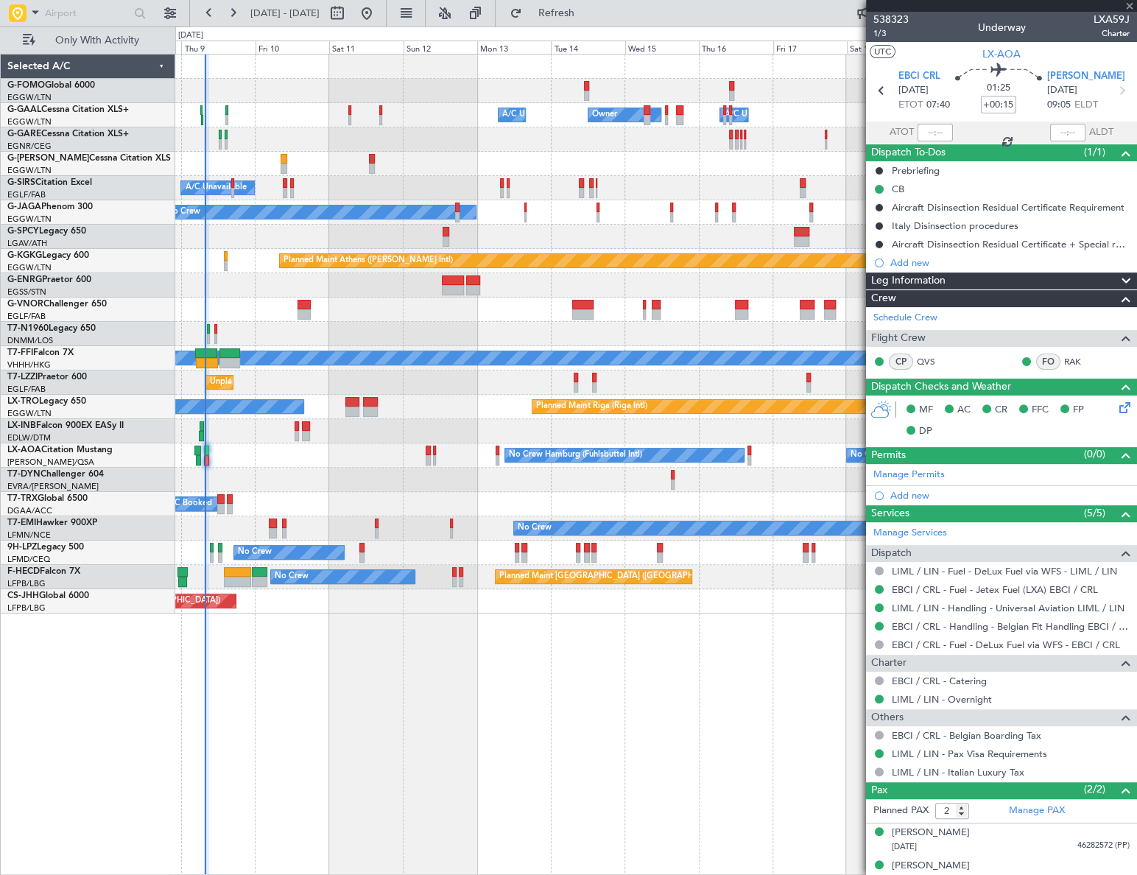
type input "+00:10"
type input "0"
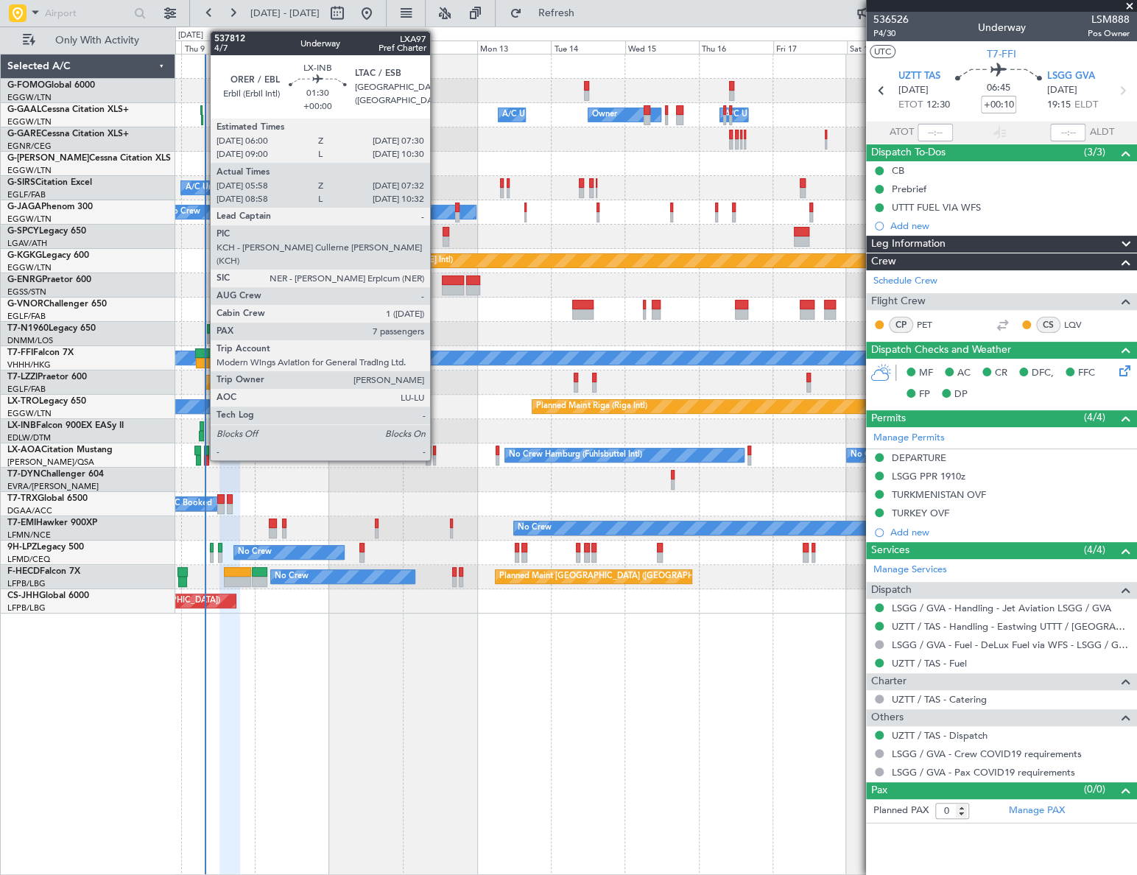
click at [203, 428] on div at bounding box center [202, 426] width 5 height 10
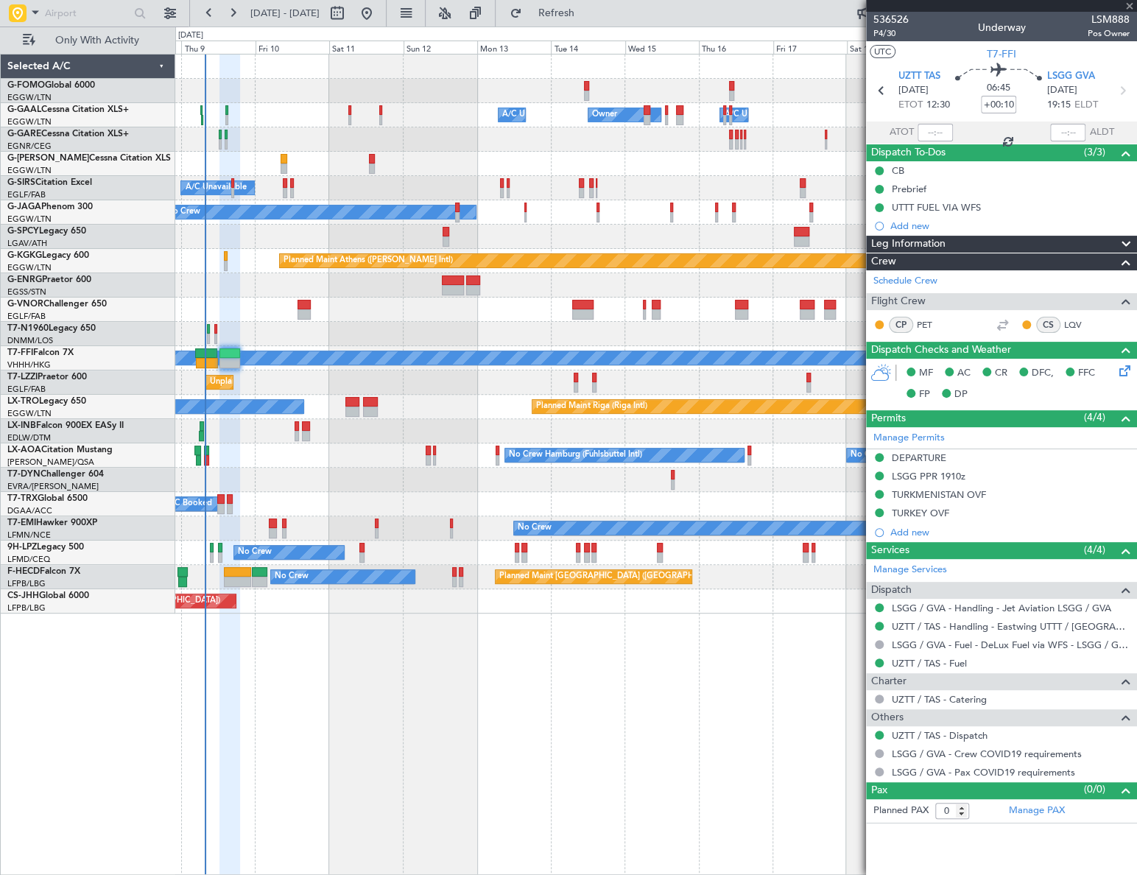
type input "05:58"
type input "07:32"
type input "7"
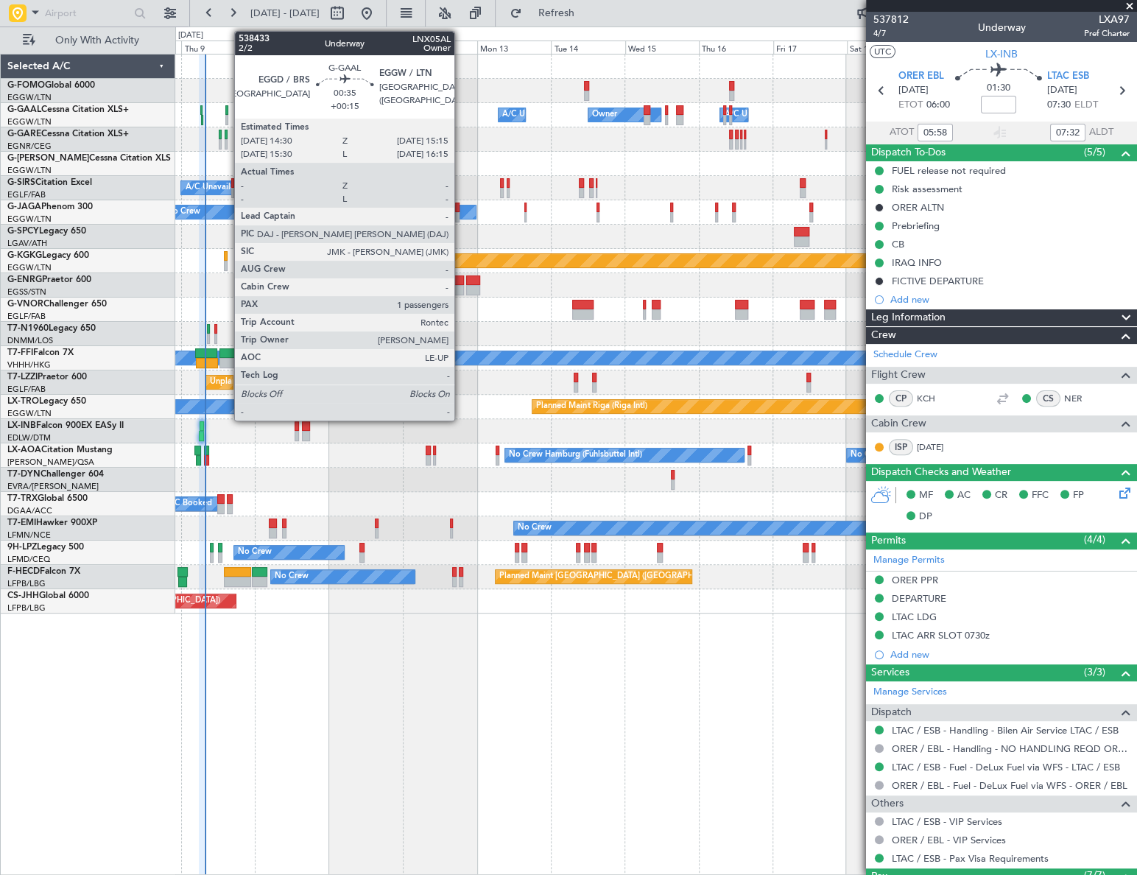
click at [227, 110] on div at bounding box center [226, 110] width 3 height 10
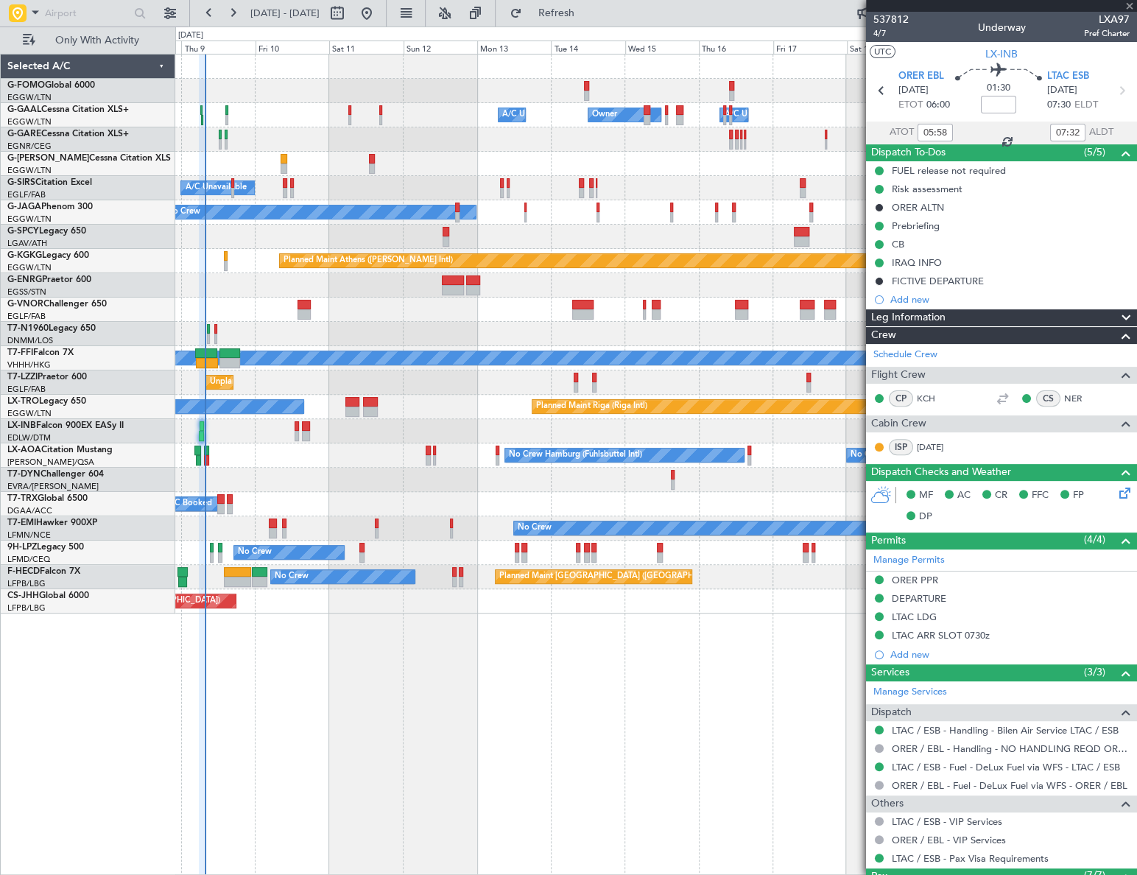
type input "+00:15"
type input "1"
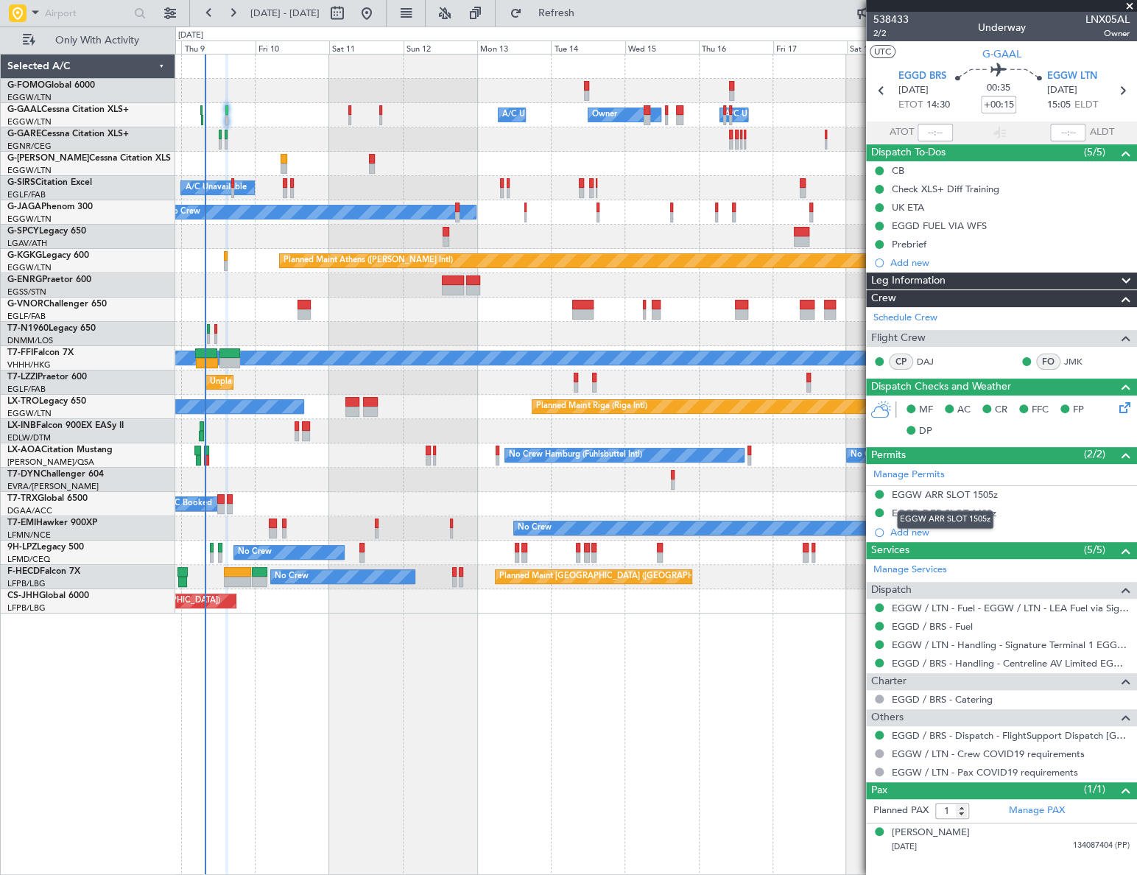
click at [986, 493] on div "EGGW ARR SLOT 1505z" at bounding box center [945, 494] width 106 height 13
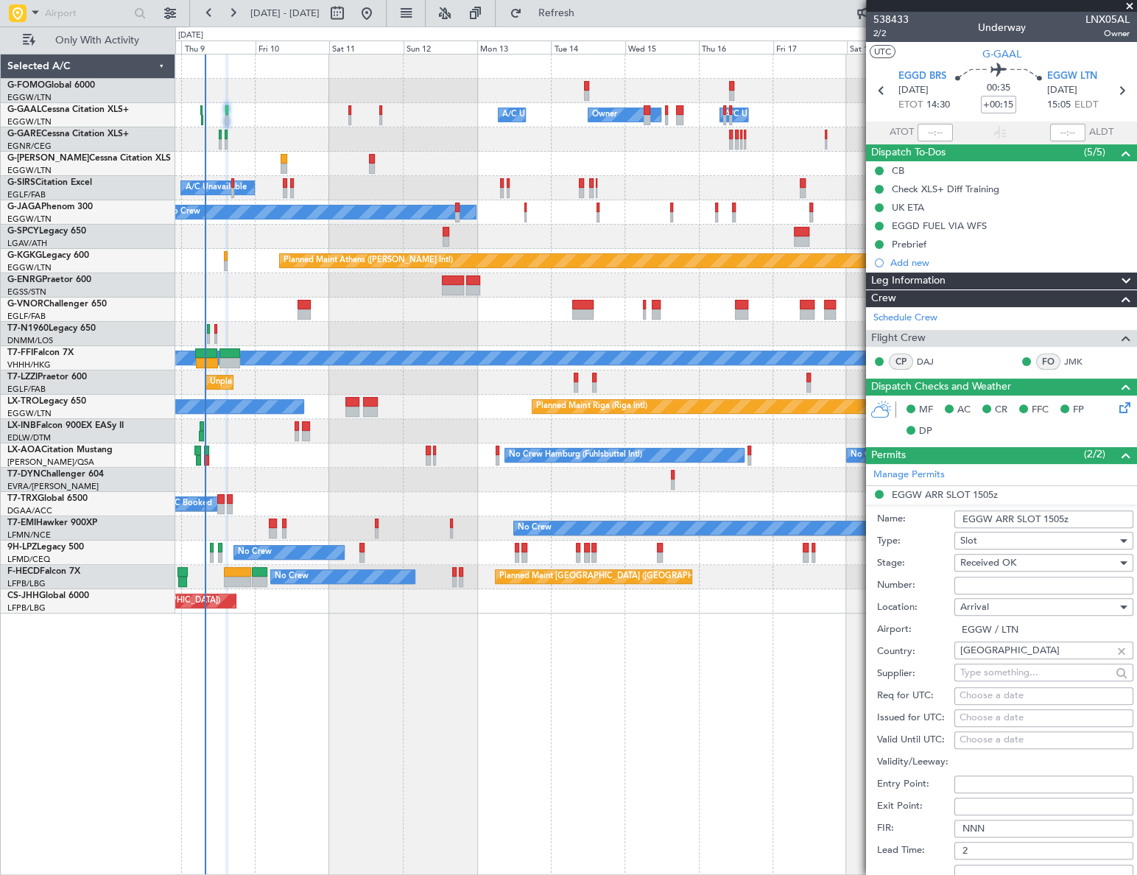
click at [1060, 515] on input "EGGW ARR SLOT 1505z" at bounding box center [1043, 519] width 179 height 18
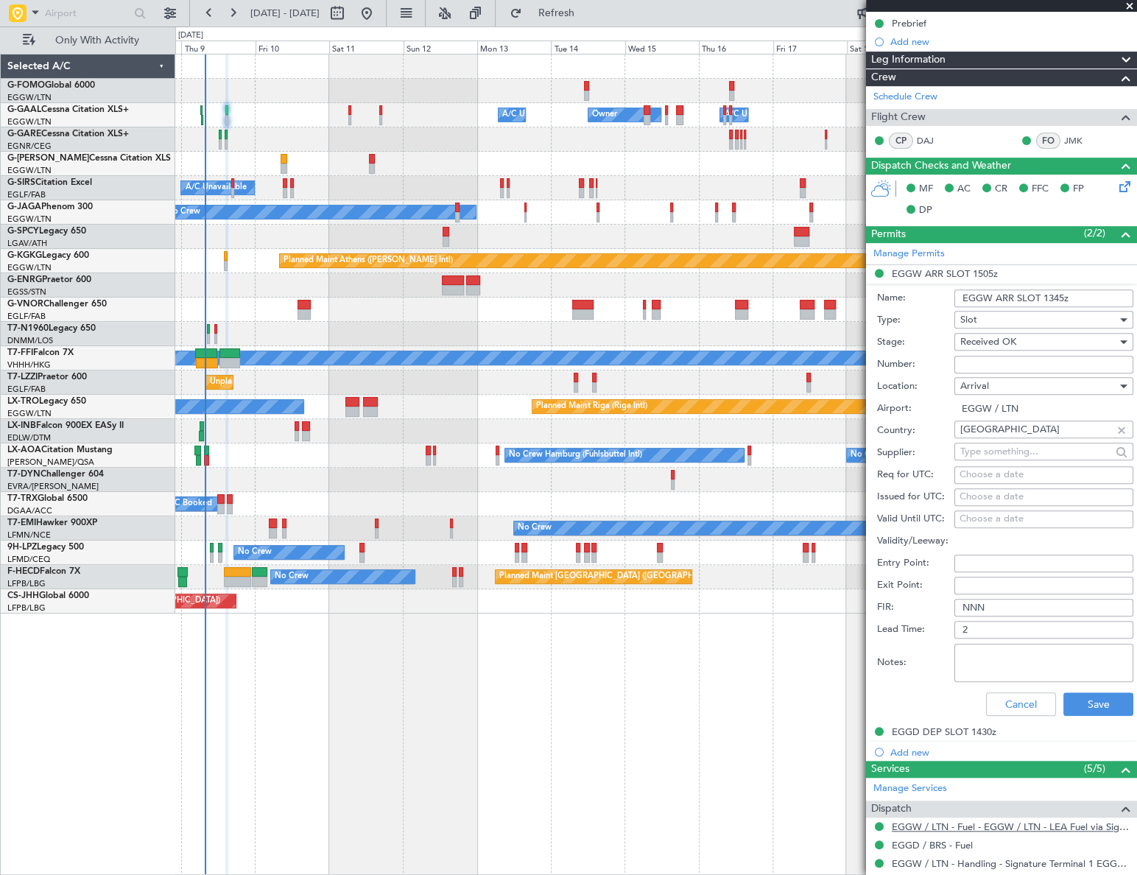
scroll to position [334, 0]
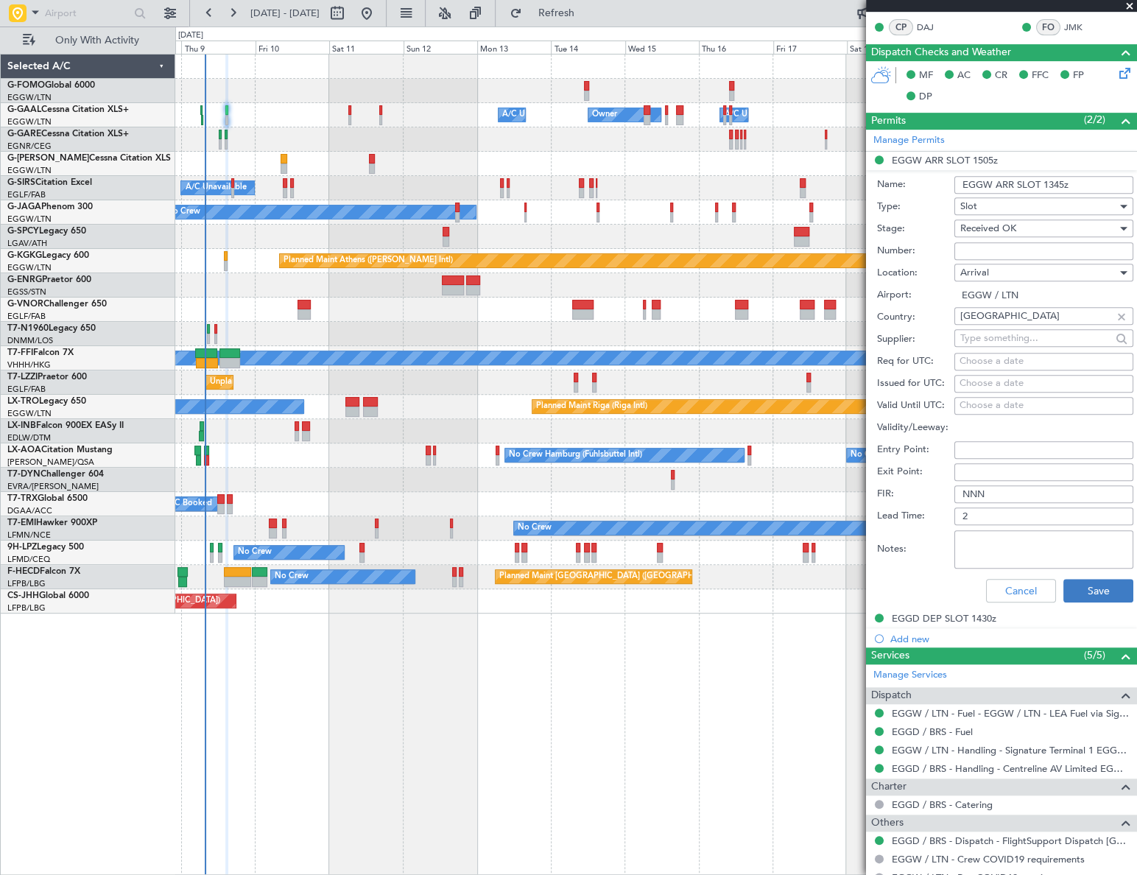
type input "EGGW ARR SLOT 1345z"
click at [1096, 594] on button "Save" at bounding box center [1098, 591] width 70 height 24
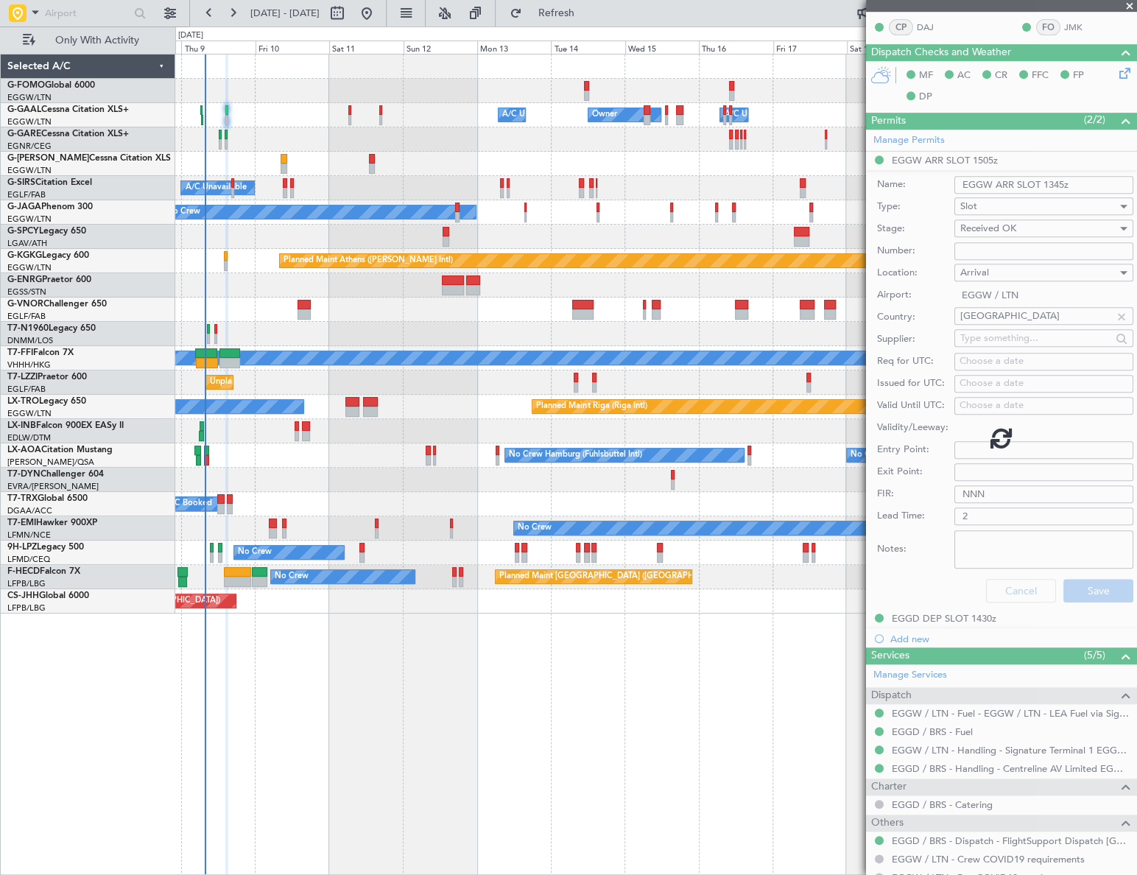
scroll to position [0, 0]
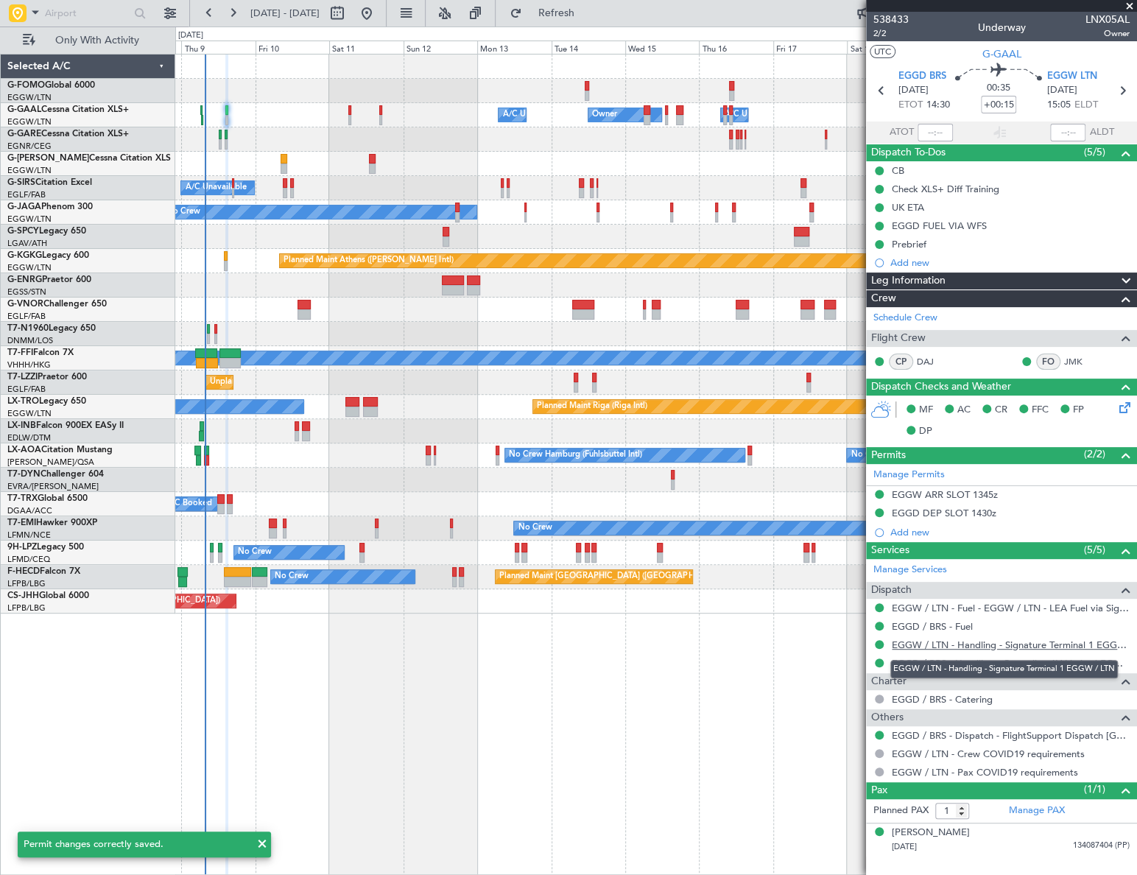
click at [1016, 645] on link "EGGW / LTN - Handling - Signature Terminal 1 EGGW / LTN" at bounding box center [1011, 644] width 238 height 13
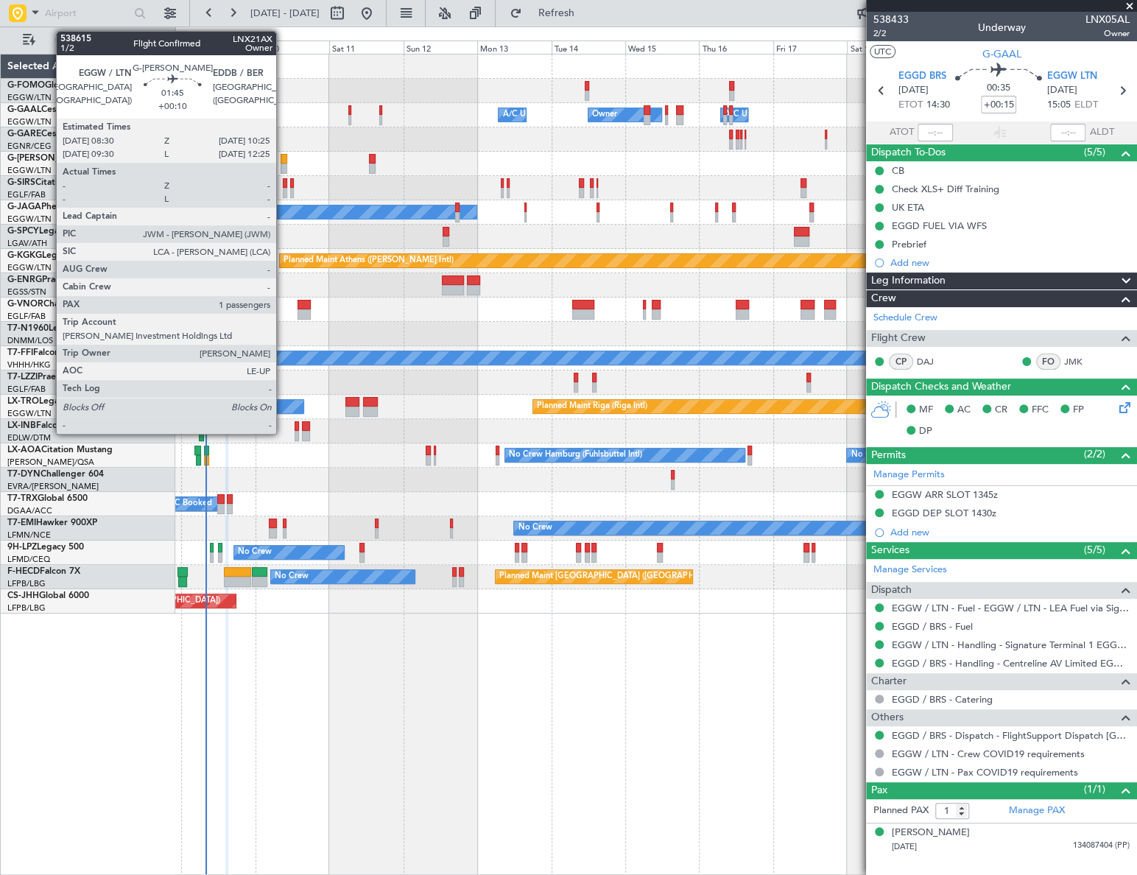
click at [283, 161] on div at bounding box center [284, 159] width 7 height 10
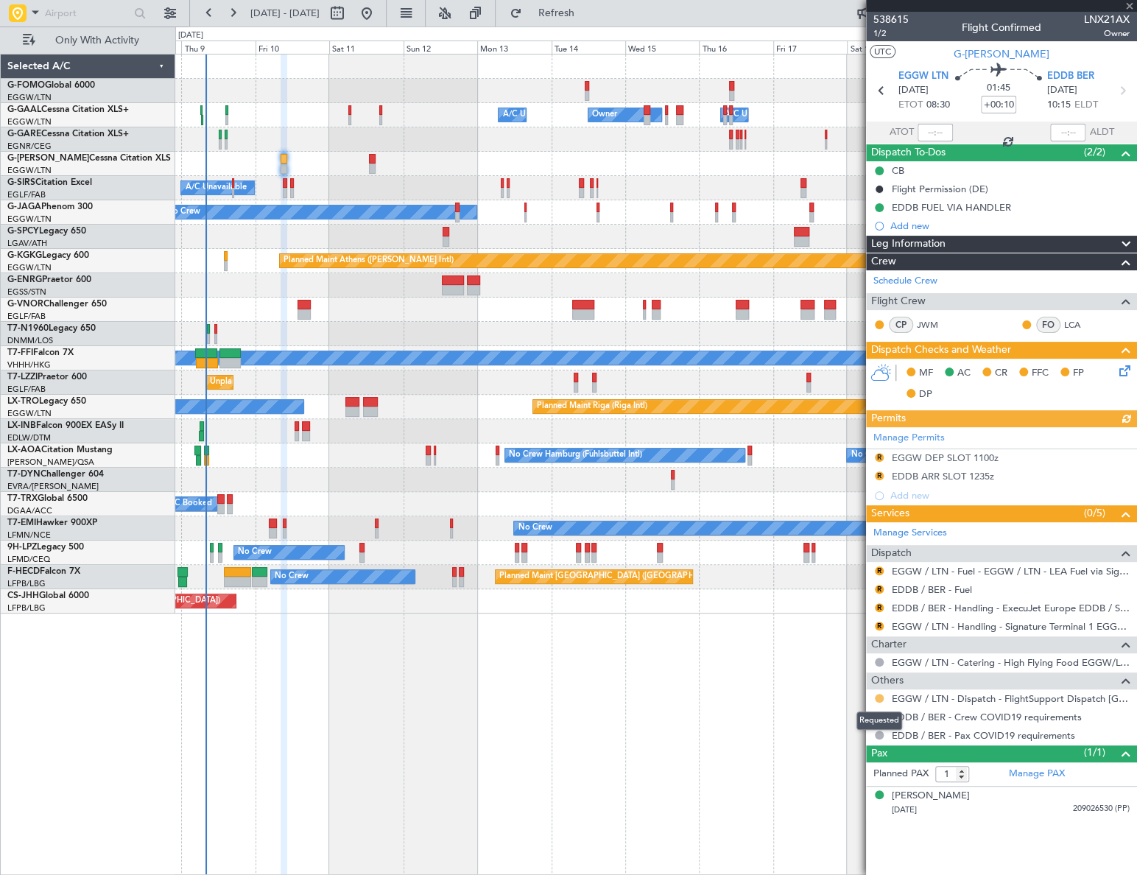
click at [875, 697] on button at bounding box center [879, 698] width 9 height 9
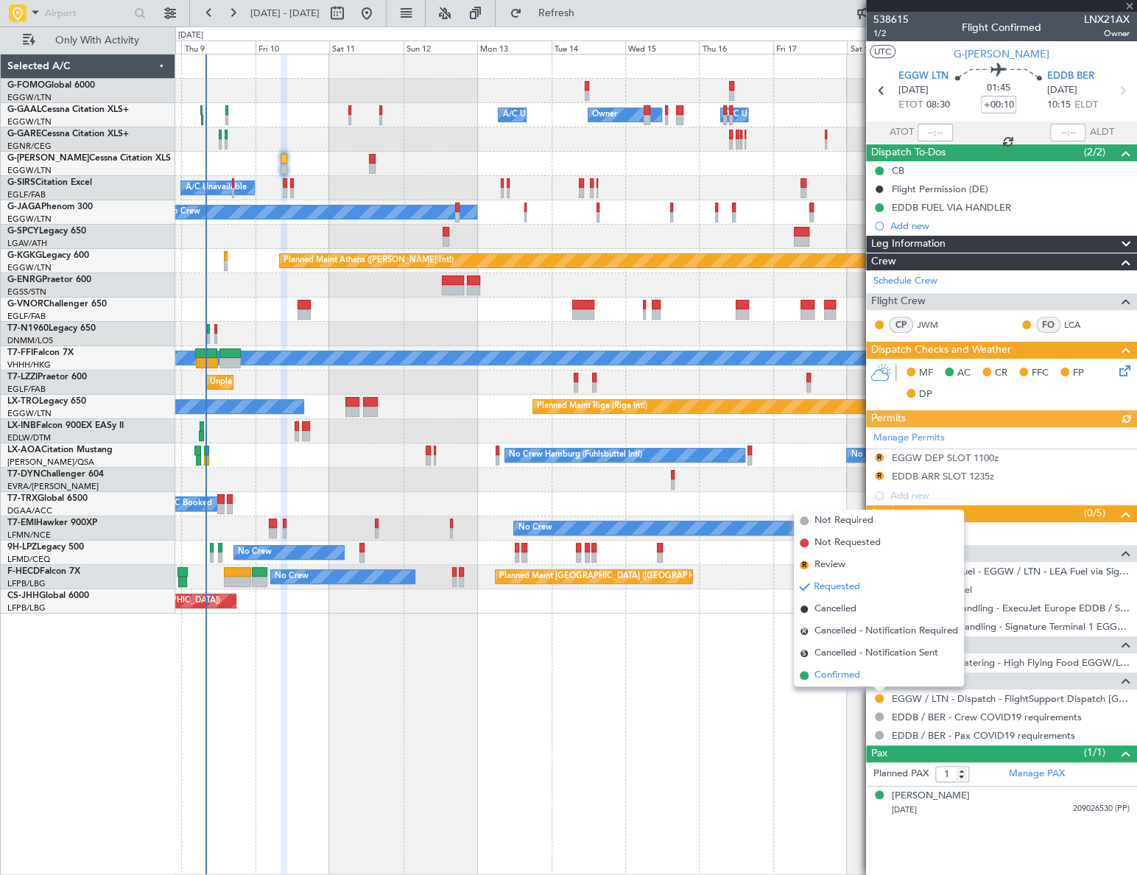
click at [825, 674] on span "Confirmed" at bounding box center [837, 675] width 46 height 15
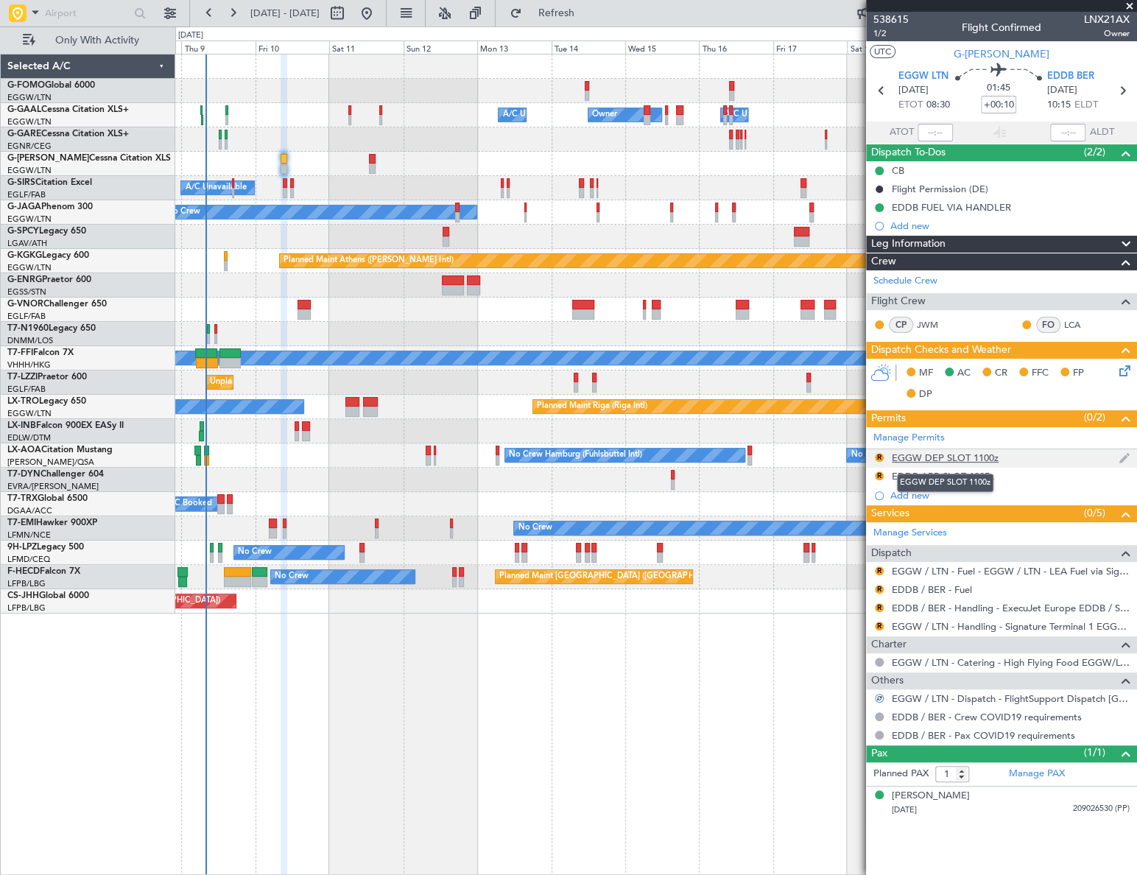
click at [952, 451] on div "EGGW DEP SLOT 1100z" at bounding box center [945, 457] width 107 height 13
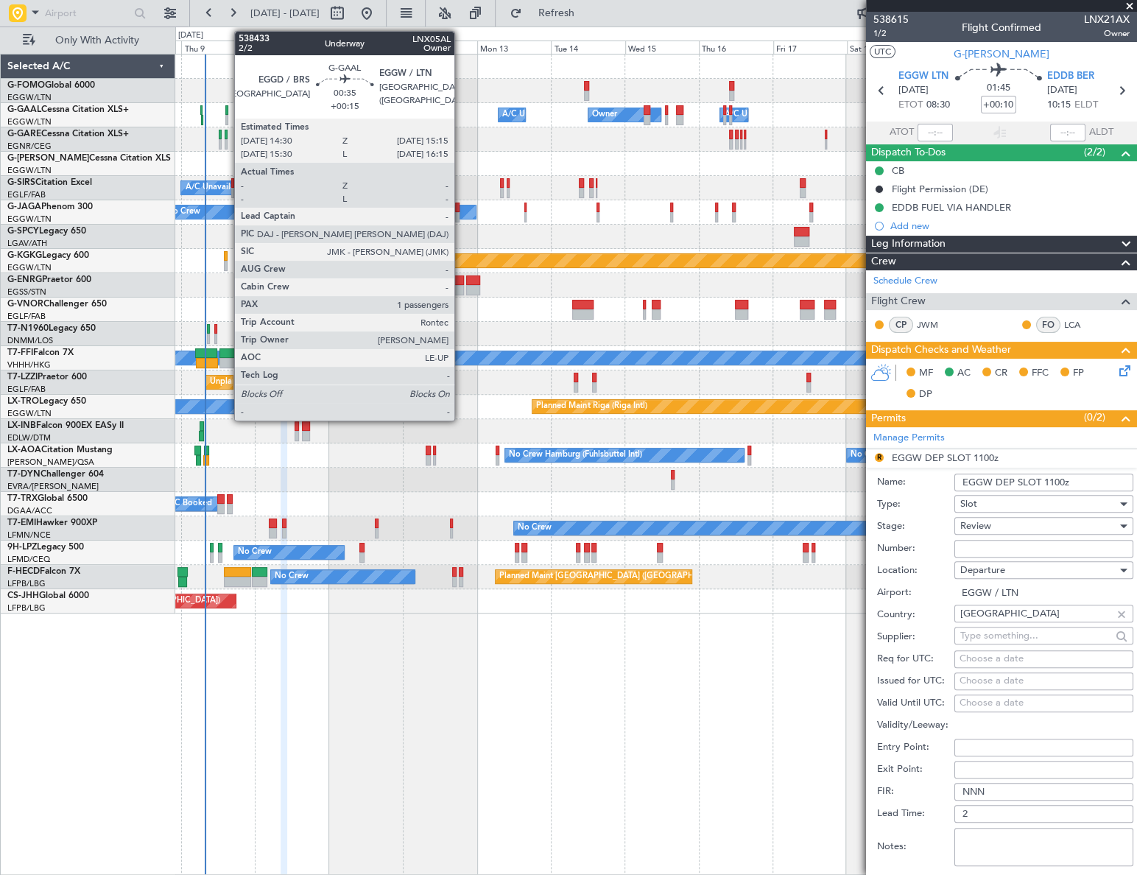
click at [227, 115] on div at bounding box center [226, 120] width 3 height 10
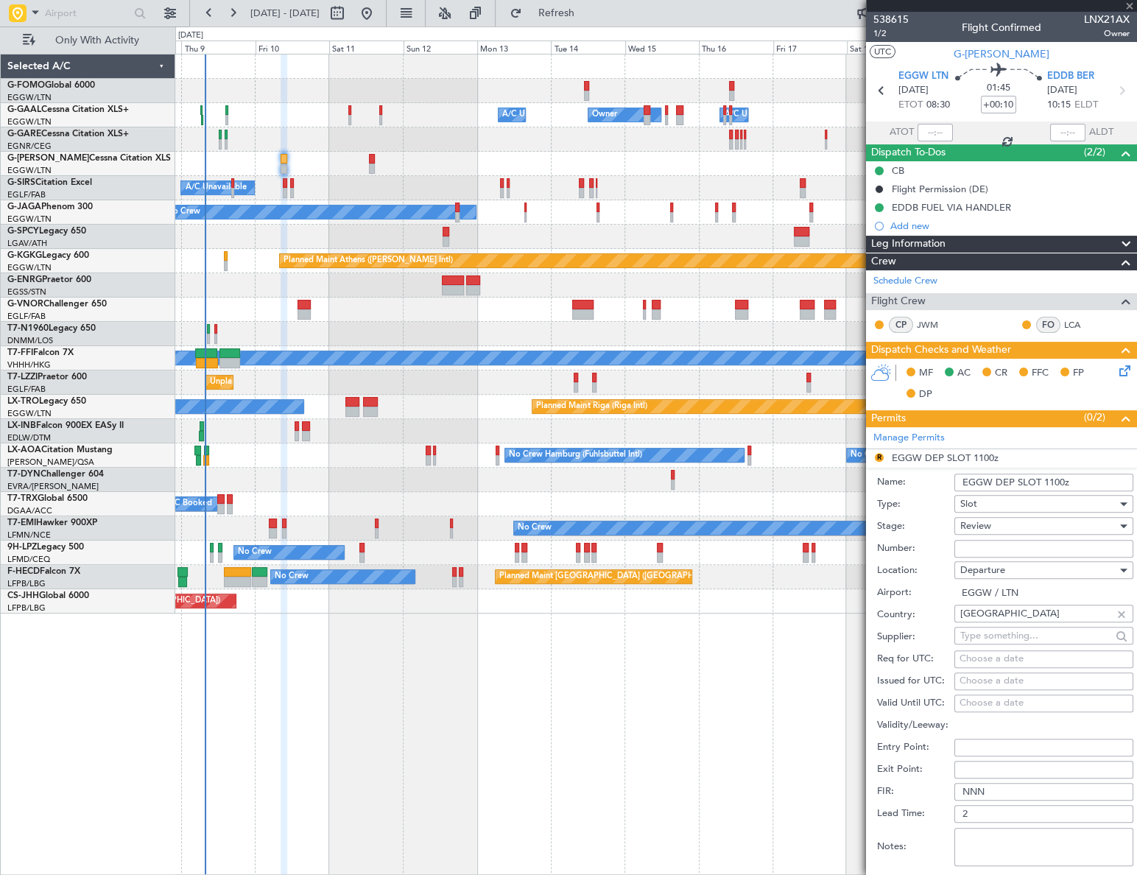
type input "+00:15"
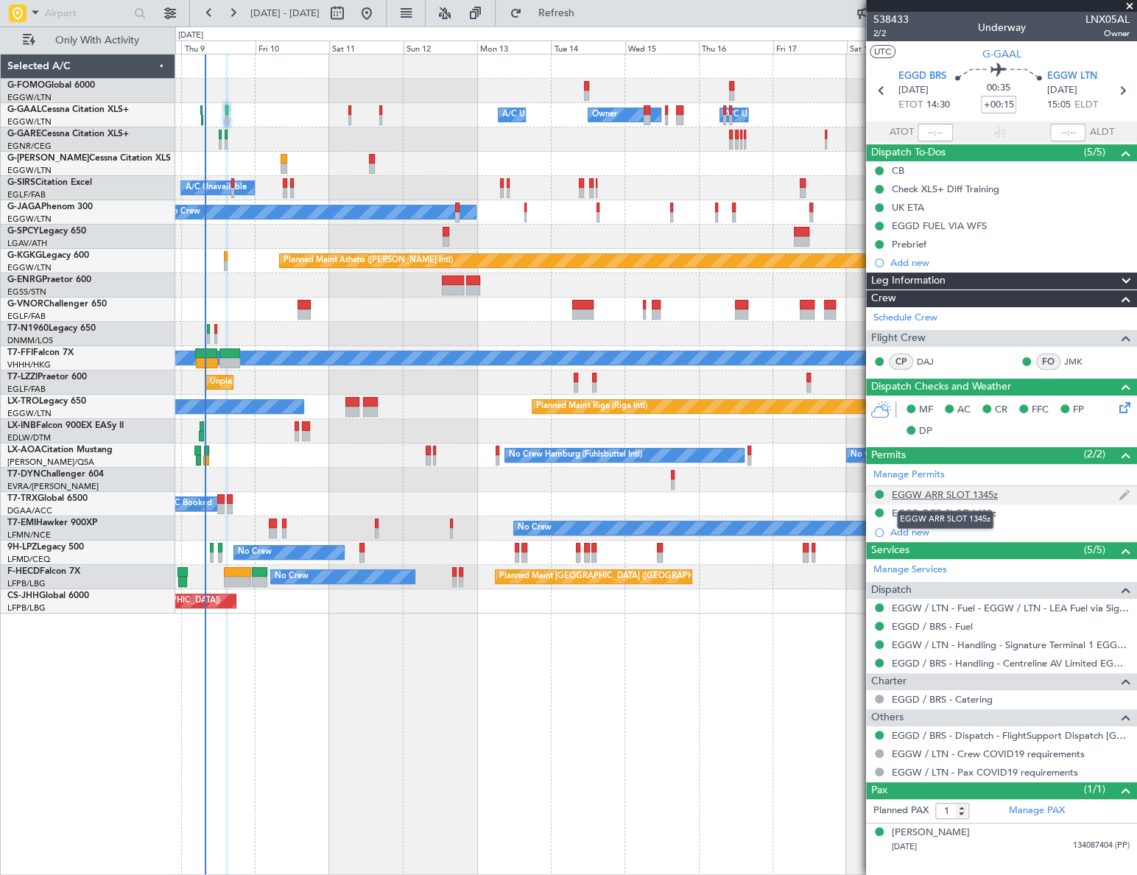
click at [954, 493] on div "EGGW ARR SLOT 1345z" at bounding box center [945, 494] width 106 height 13
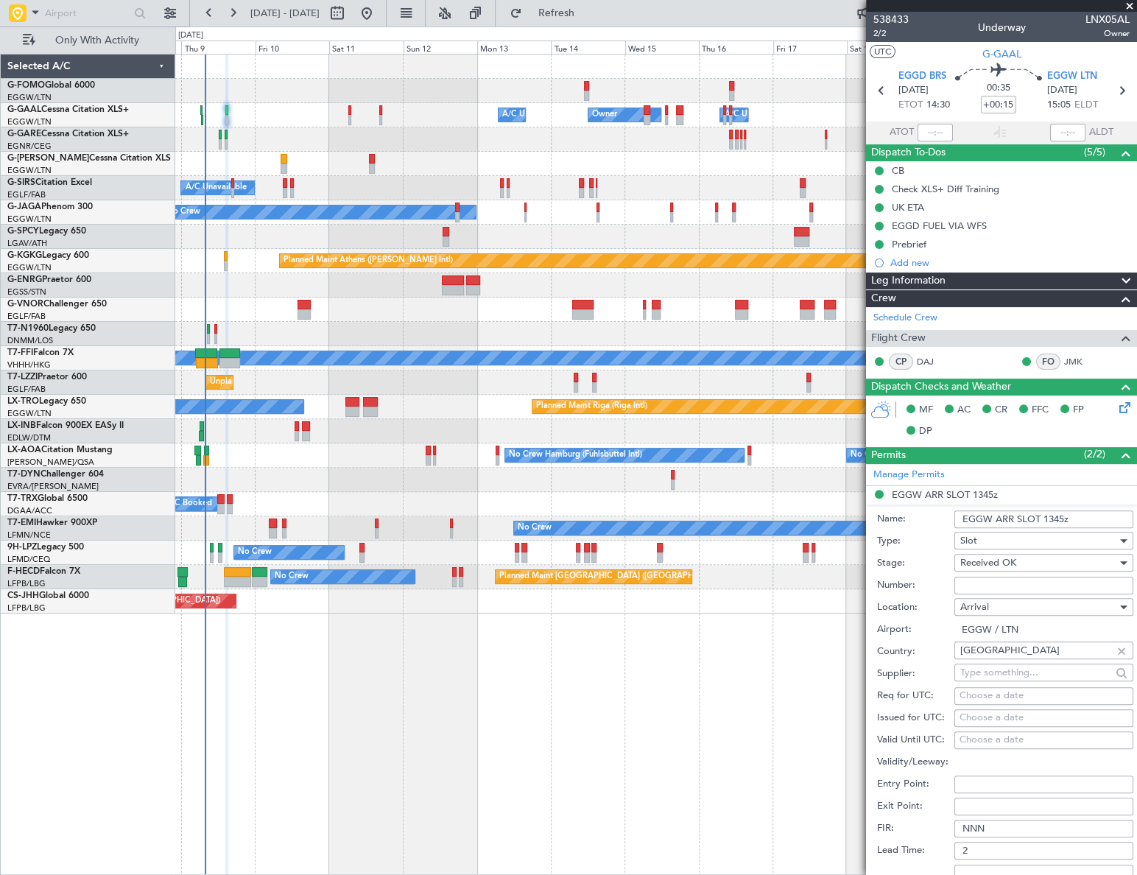
click at [1061, 517] on input "EGGW ARR SLOT 1345z" at bounding box center [1043, 519] width 179 height 18
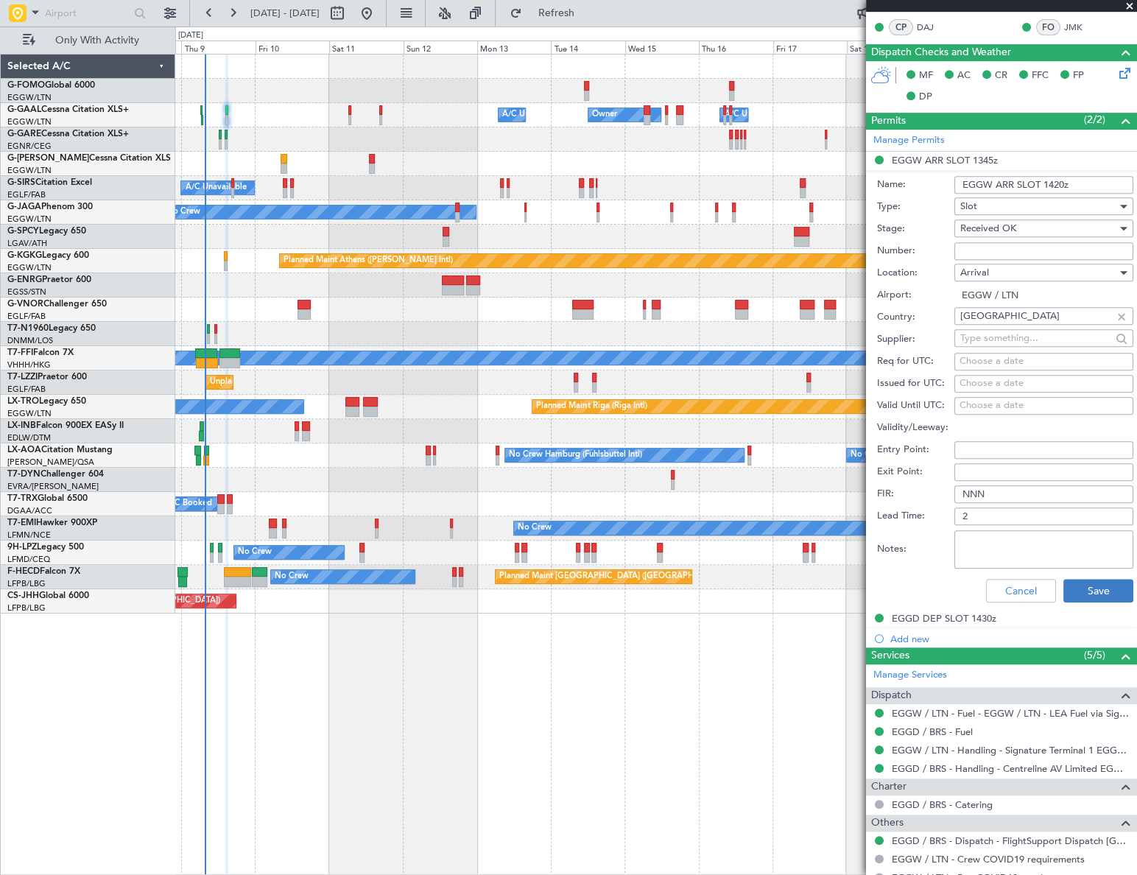
type input "EGGW ARR SLOT 1420z"
click at [1110, 590] on button "Save" at bounding box center [1098, 591] width 70 height 24
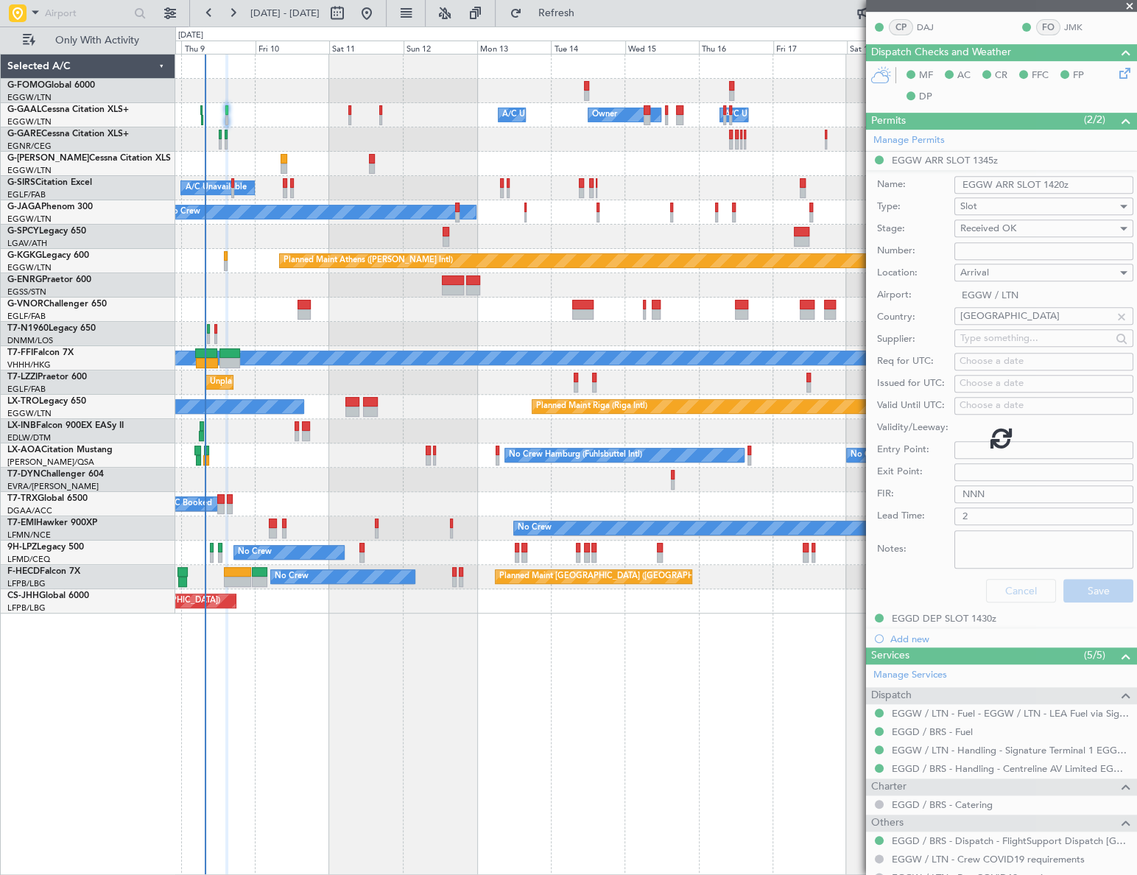
scroll to position [0, 0]
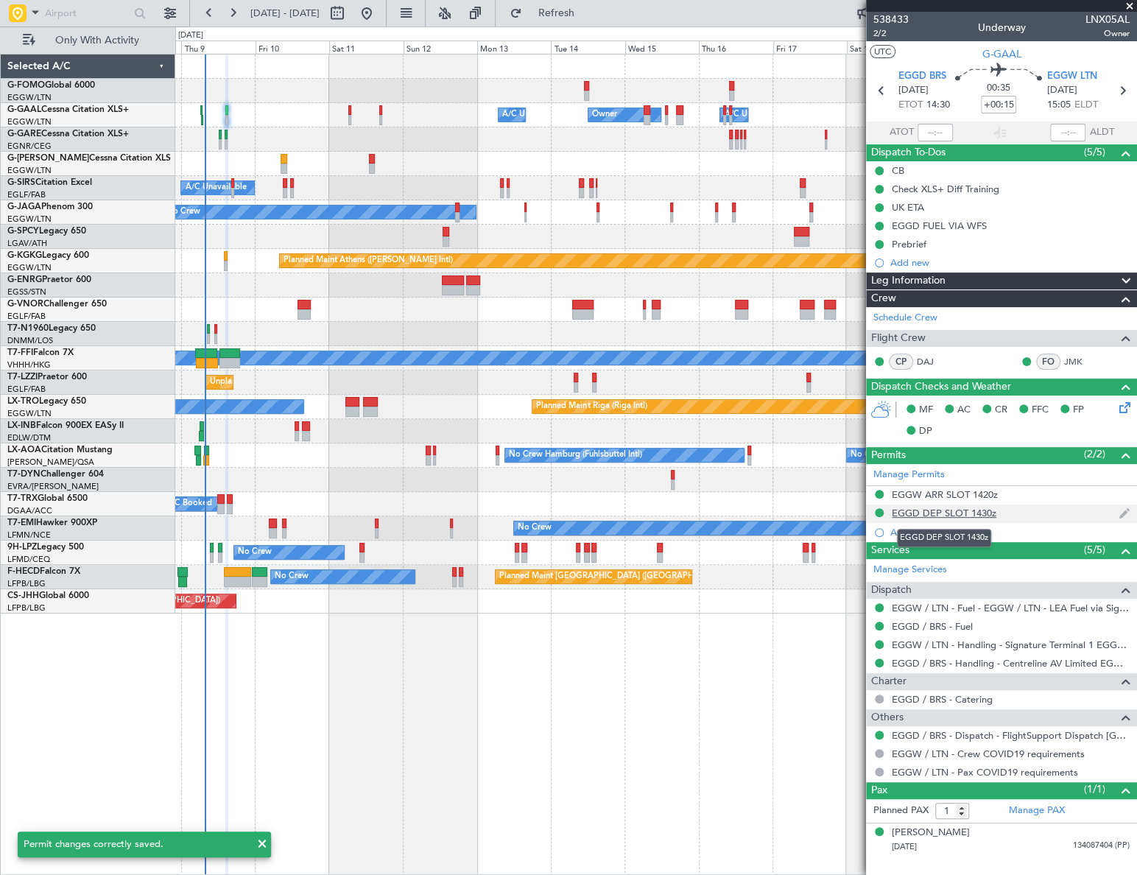
click at [969, 508] on div "EGGD DEP SLOT 1430z" at bounding box center [944, 513] width 105 height 13
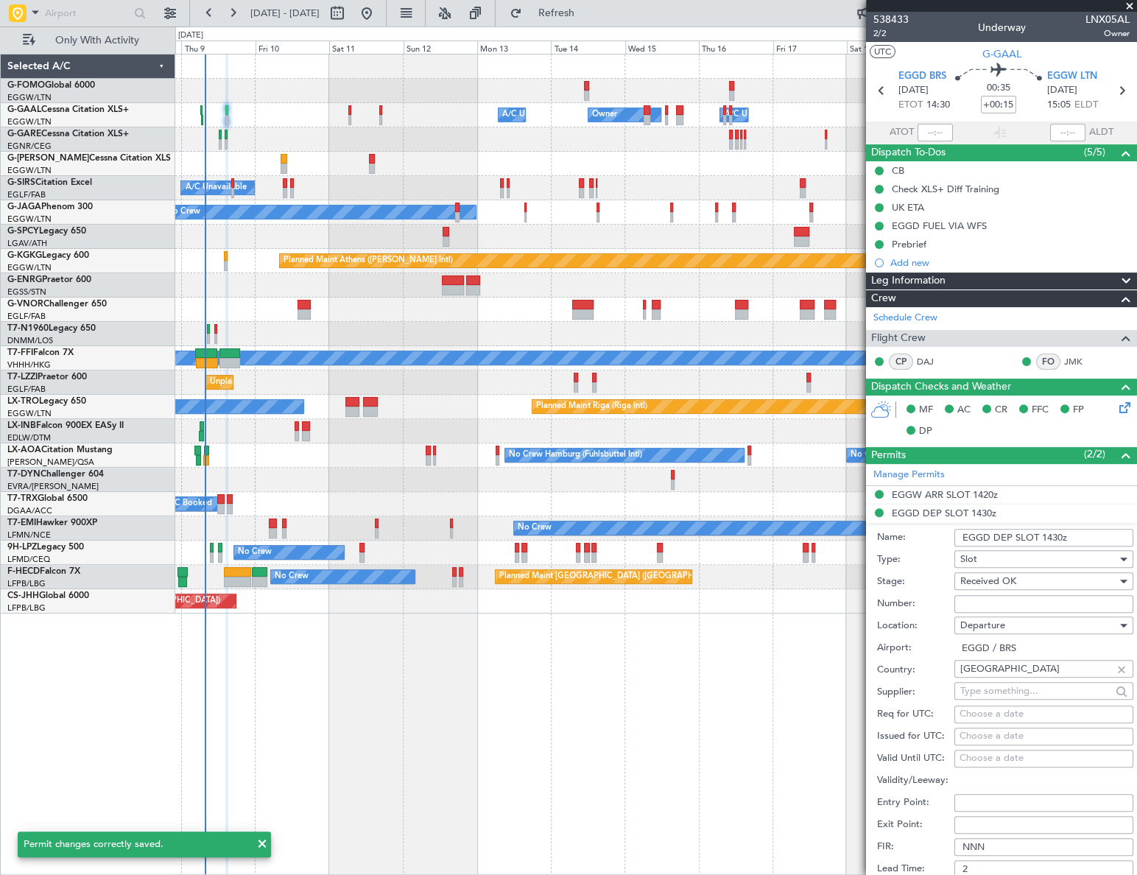
click at [1060, 533] on input "EGGD DEP SLOT 1430z" at bounding box center [1043, 538] width 179 height 18
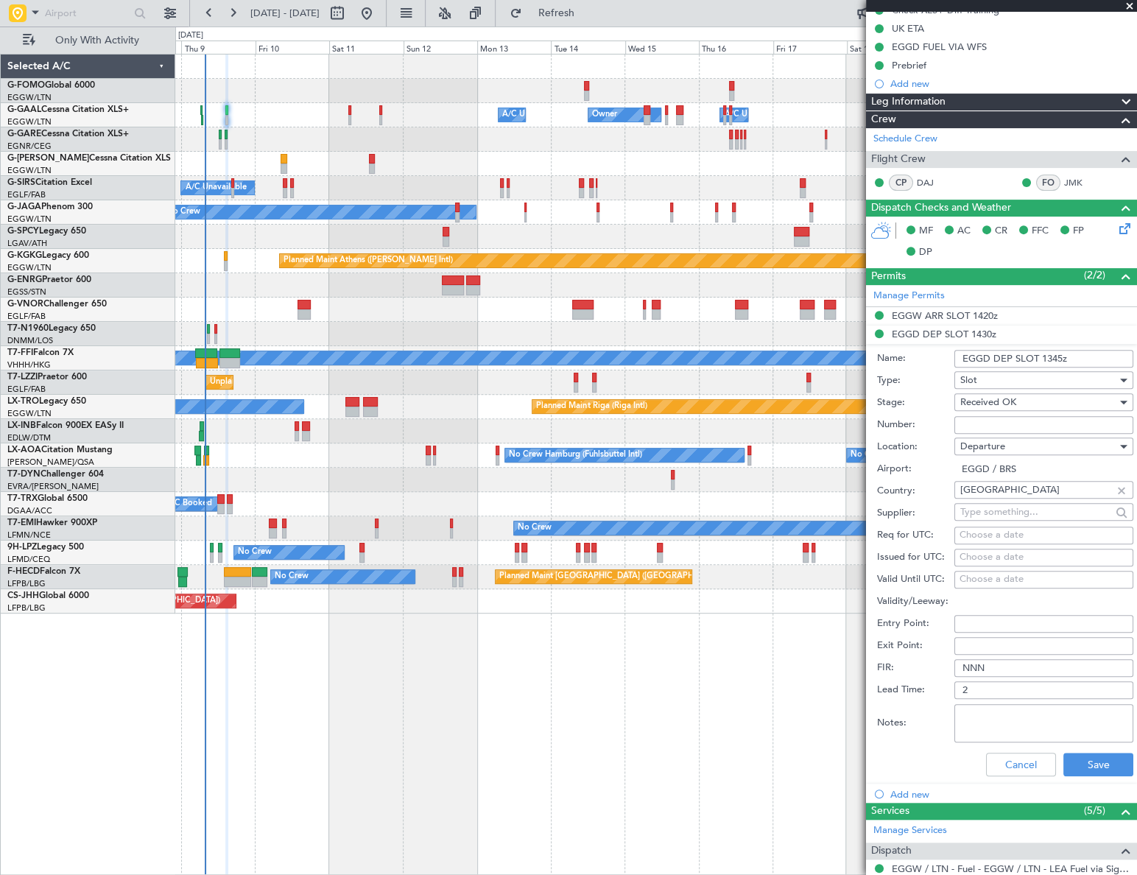
scroll to position [200, 0]
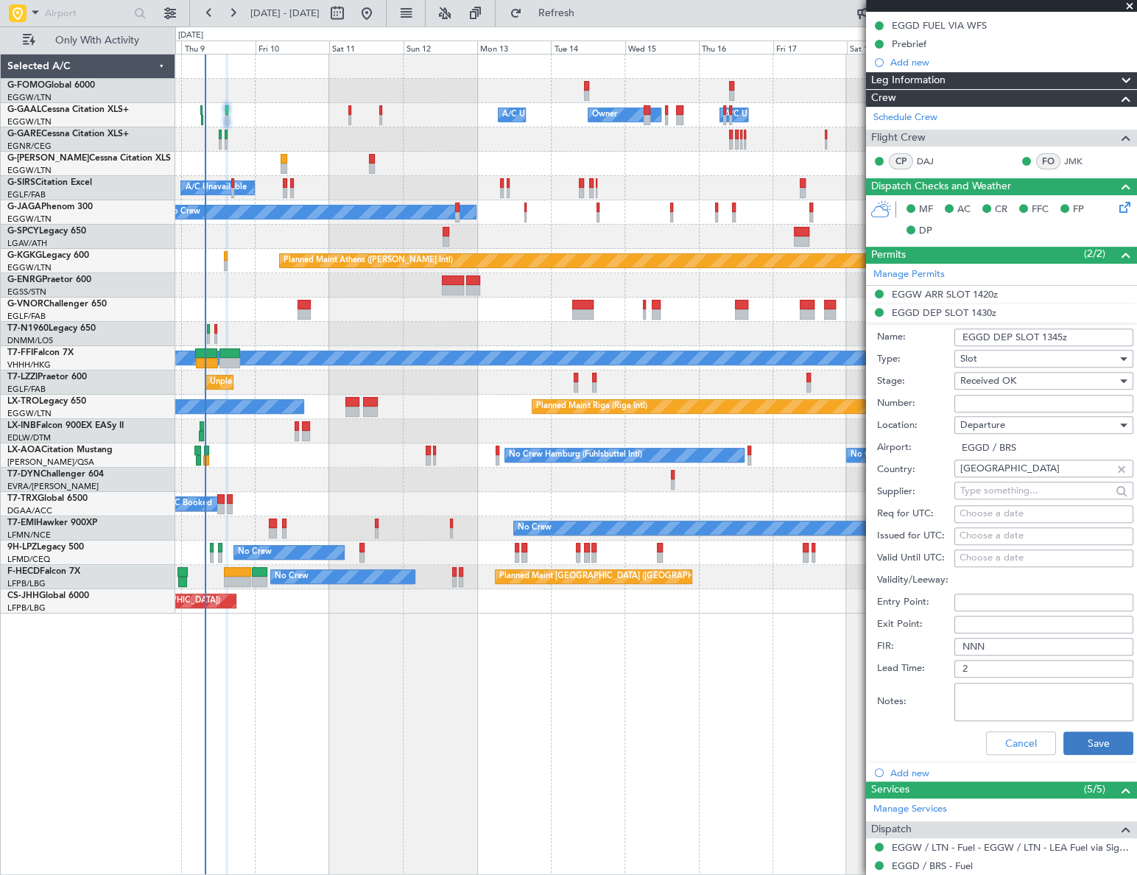
type input "EGGD DEP SLOT 1345z"
click at [1097, 747] on button "Save" at bounding box center [1098, 743] width 70 height 24
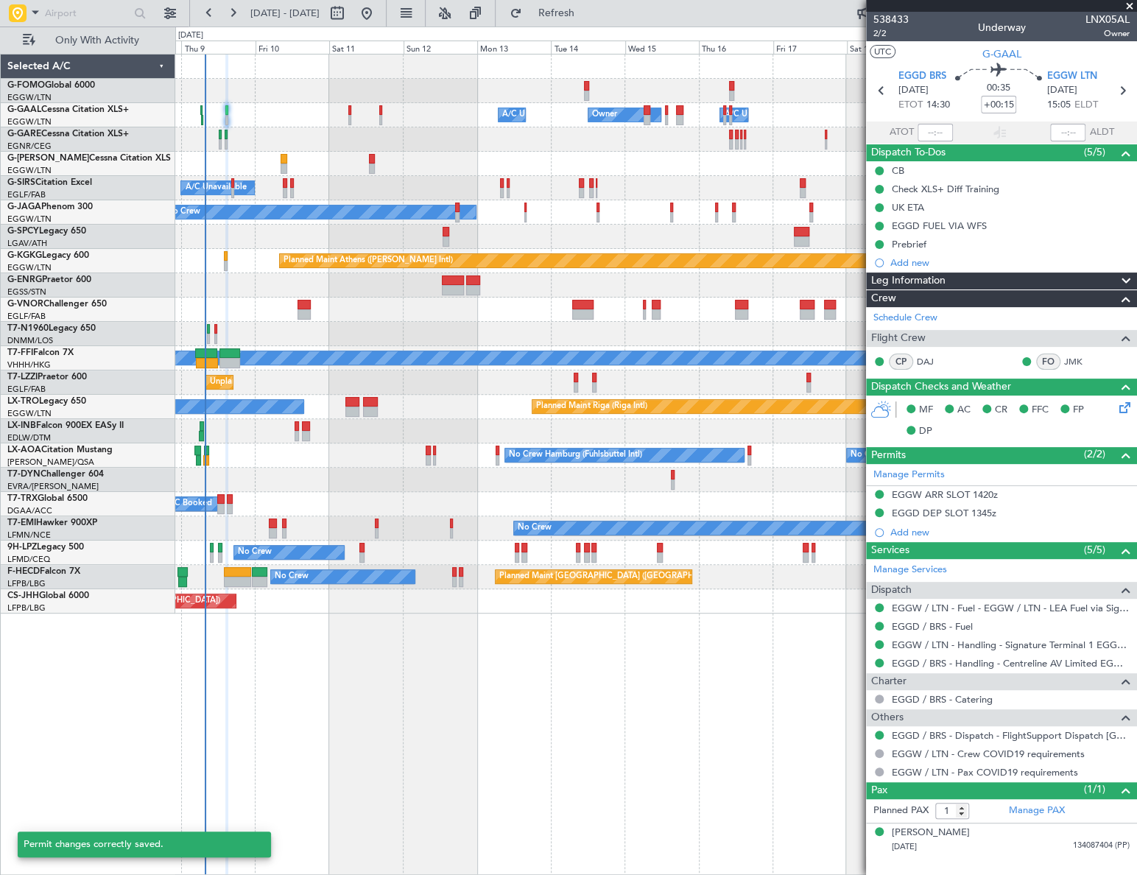
scroll to position [0, 0]
click at [973, 272] on div "Leg Information" at bounding box center [1001, 280] width 271 height 17
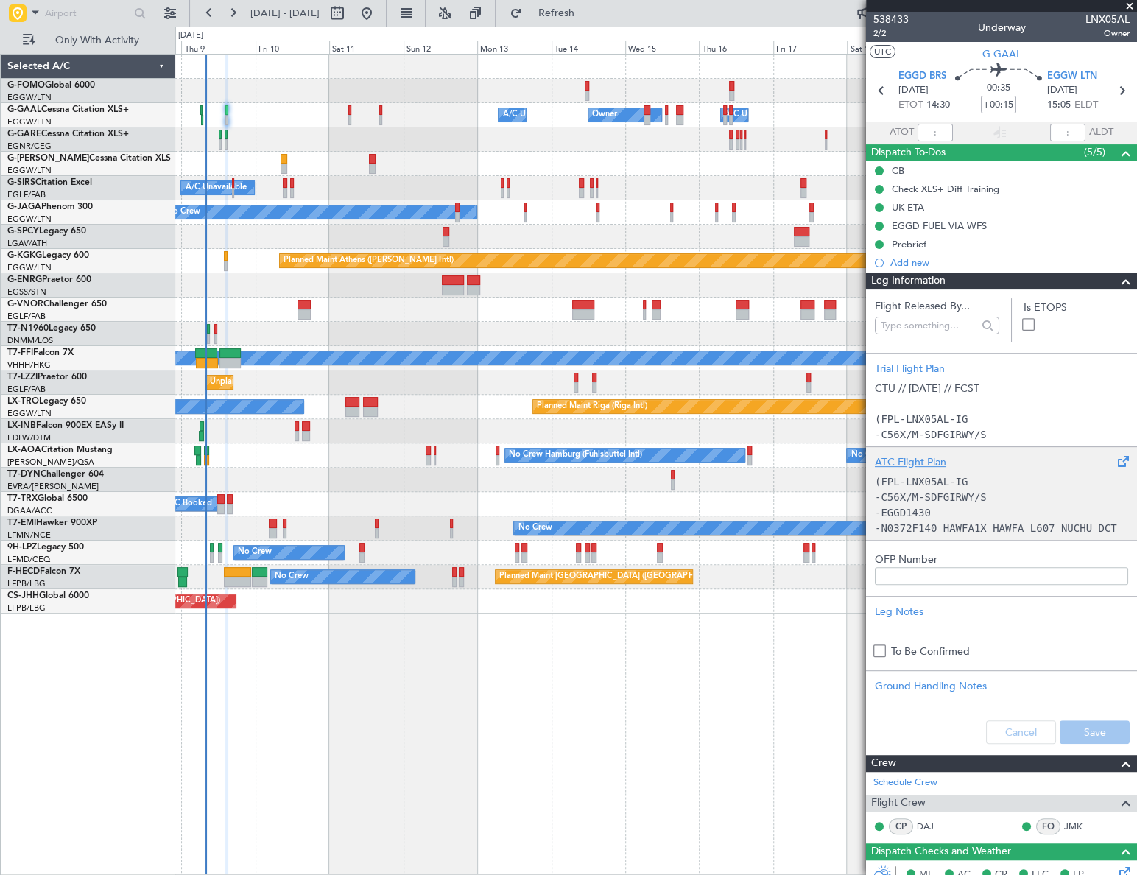
click at [957, 501] on code "-C56X/M-SDFGIRWY/S" at bounding box center [931, 497] width 112 height 12
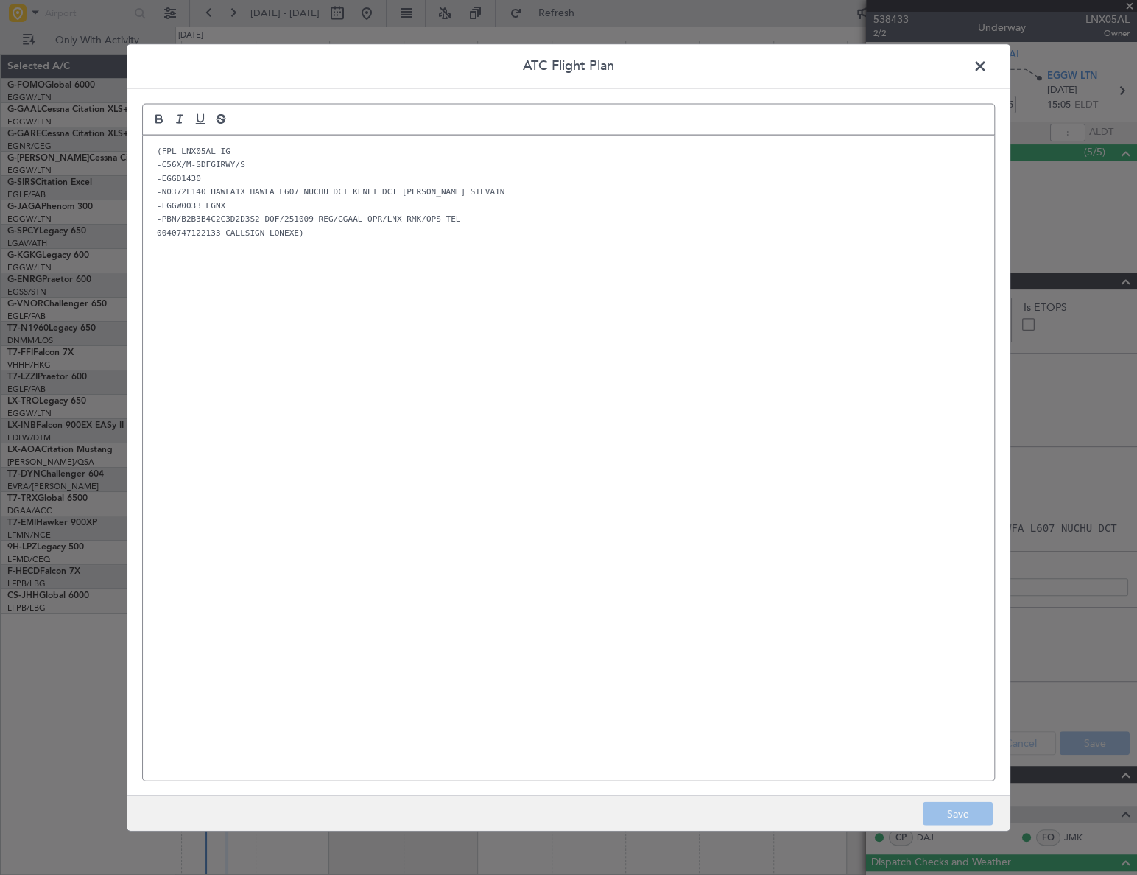
click at [319, 375] on div "(FPL-LNX05AL-IG -C56X/M-SDFGIRWY/S -EGGD1430 -N0372F140 HAWFA1X HAWFA L607 NUCH…" at bounding box center [568, 457] width 851 height 644
click at [970, 813] on button "Save" at bounding box center [958, 814] width 70 height 24
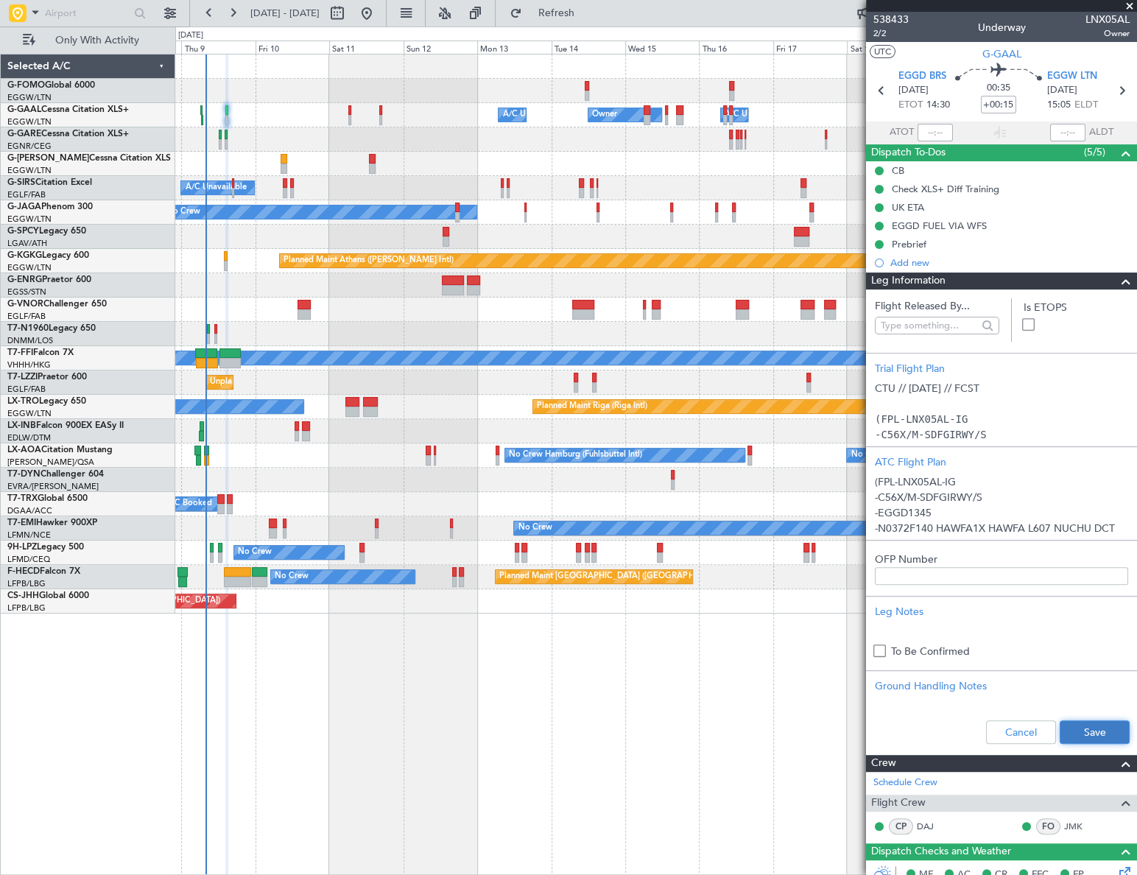
click at [1100, 729] on button "Save" at bounding box center [1095, 732] width 70 height 24
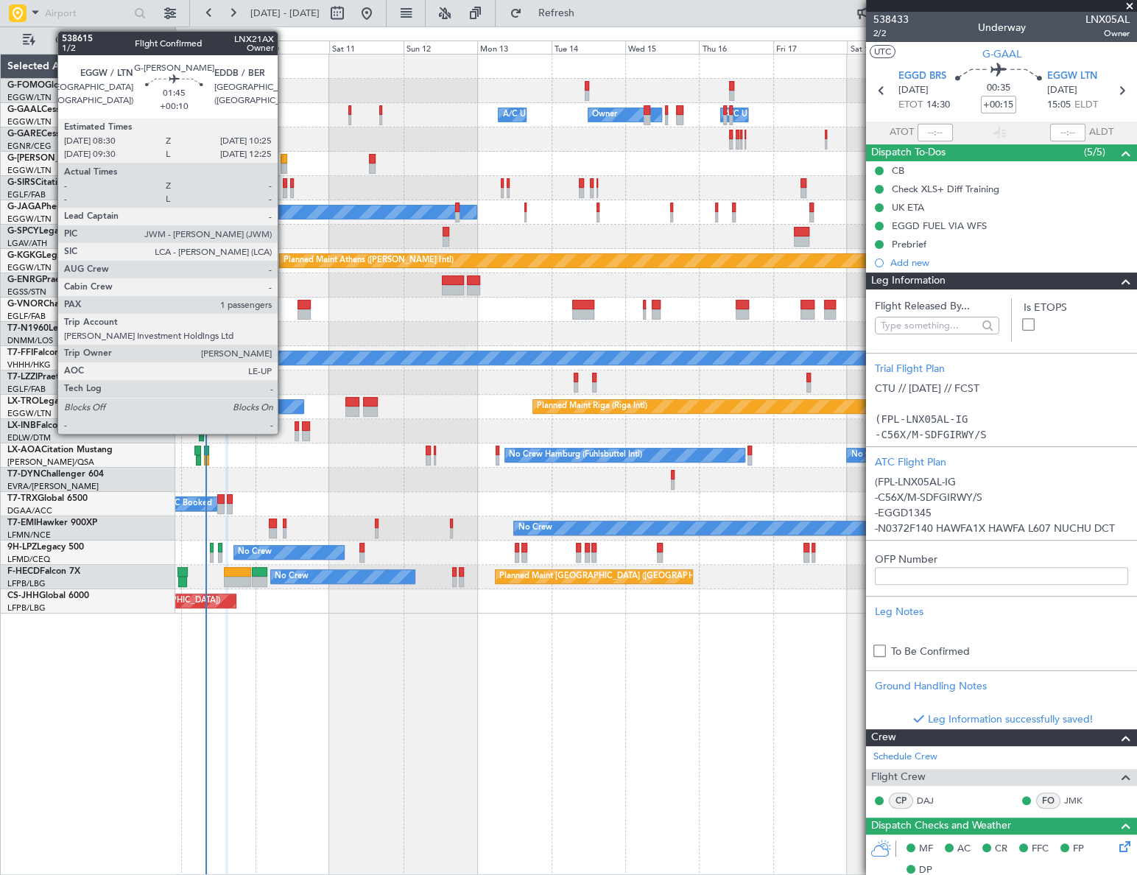
click at [284, 161] on div at bounding box center [284, 159] width 7 height 10
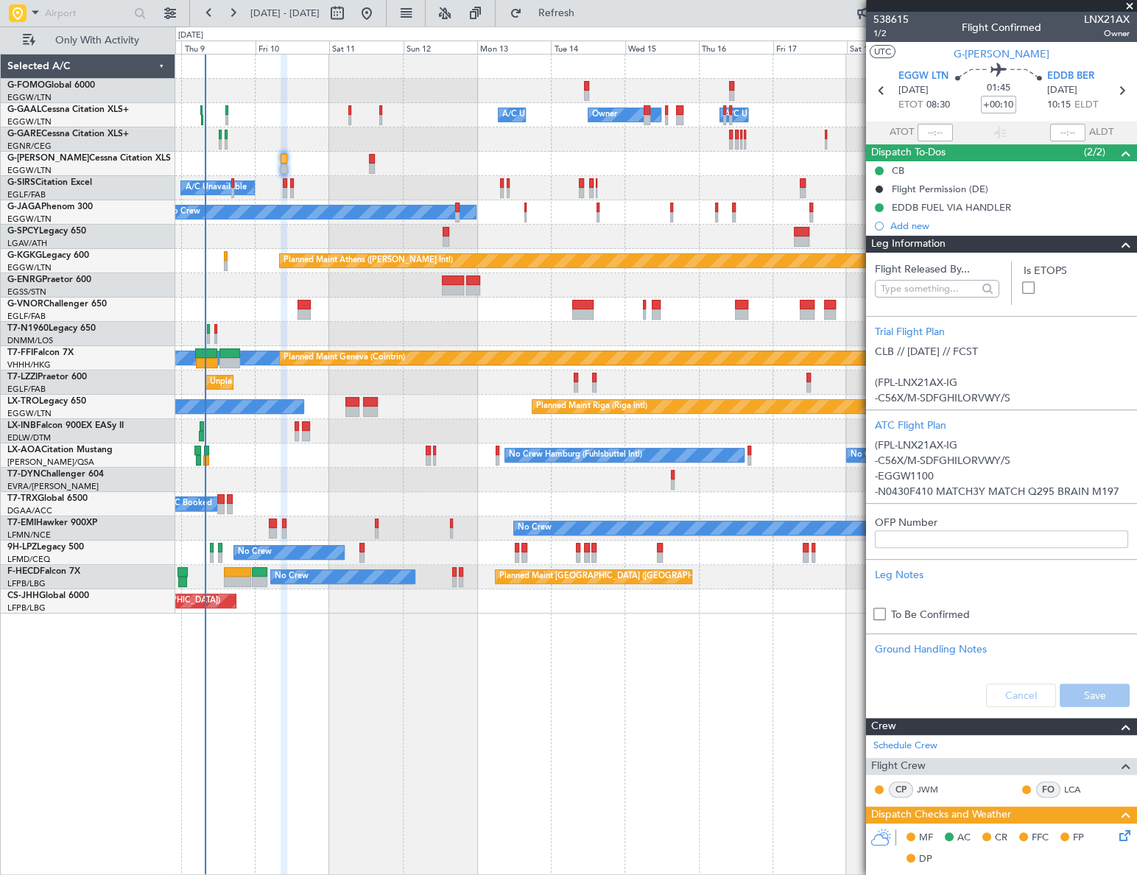
click at [595, 759] on div "Owner A/C Unavailable Owner Owner A/C Unavailable Planned Maint [GEOGRAPHIC_DAT…" at bounding box center [655, 464] width 961 height 821
click at [1119, 243] on span at bounding box center [1126, 245] width 18 height 18
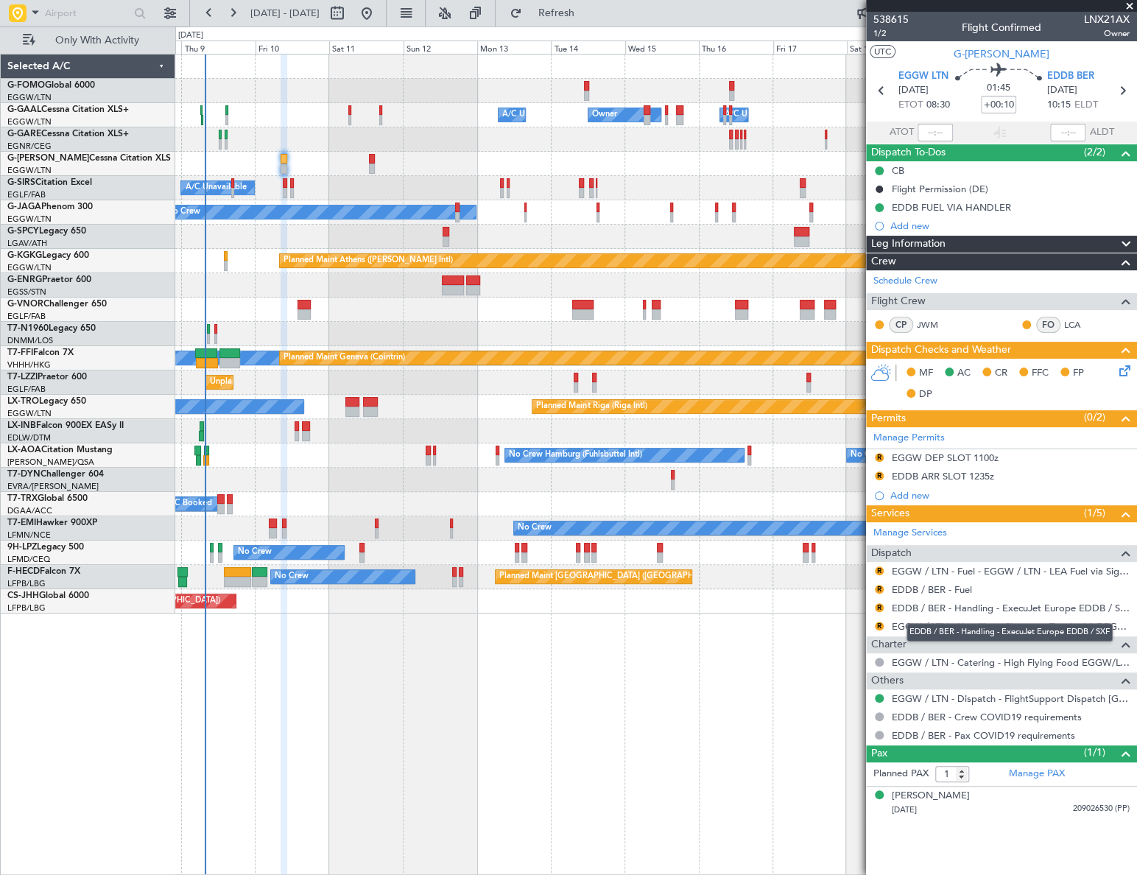
click at [1010, 626] on div "EDDB / BER - Handling - ExecuJet Europe EDDB / SXF" at bounding box center [1009, 632] width 206 height 18
click at [1035, 622] on link "EGGW / LTN - Handling - Signature Terminal 1 EGGW / LTN" at bounding box center [1011, 626] width 238 height 13
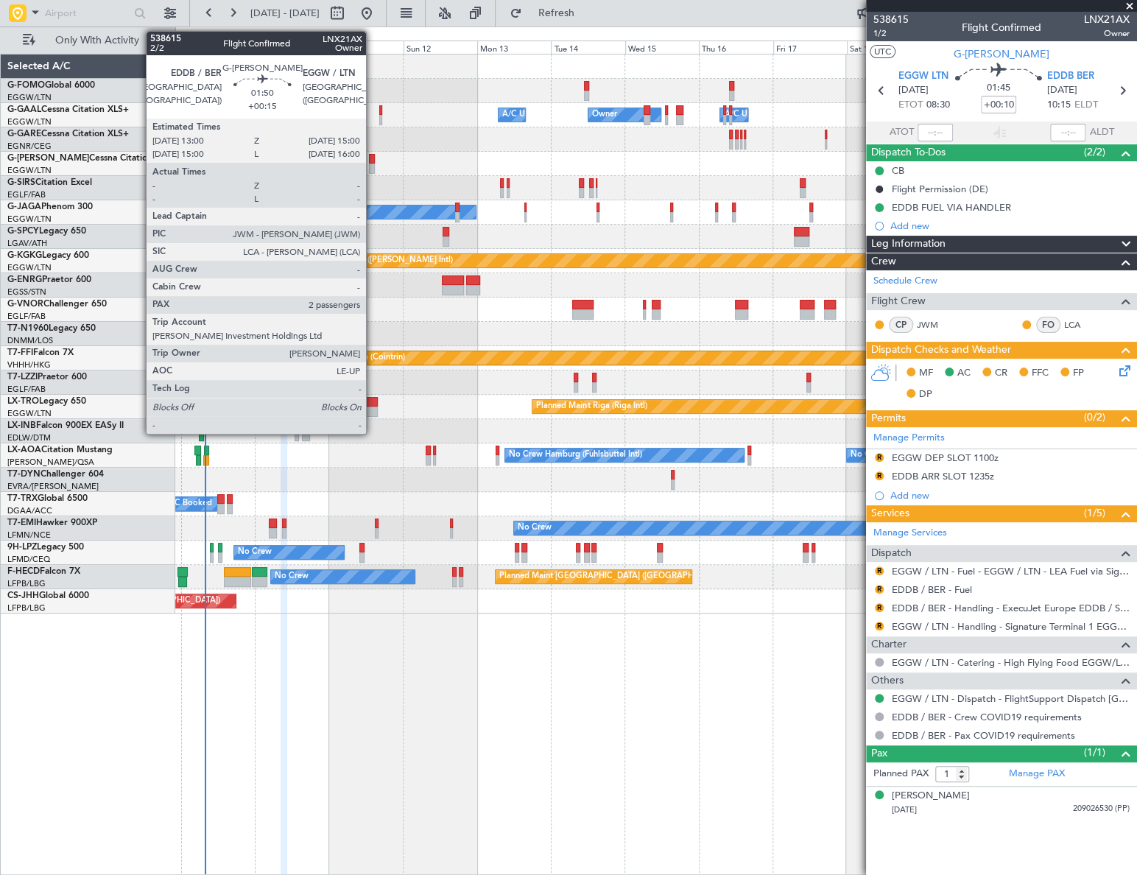
click at [373, 169] on div at bounding box center [372, 168] width 7 height 10
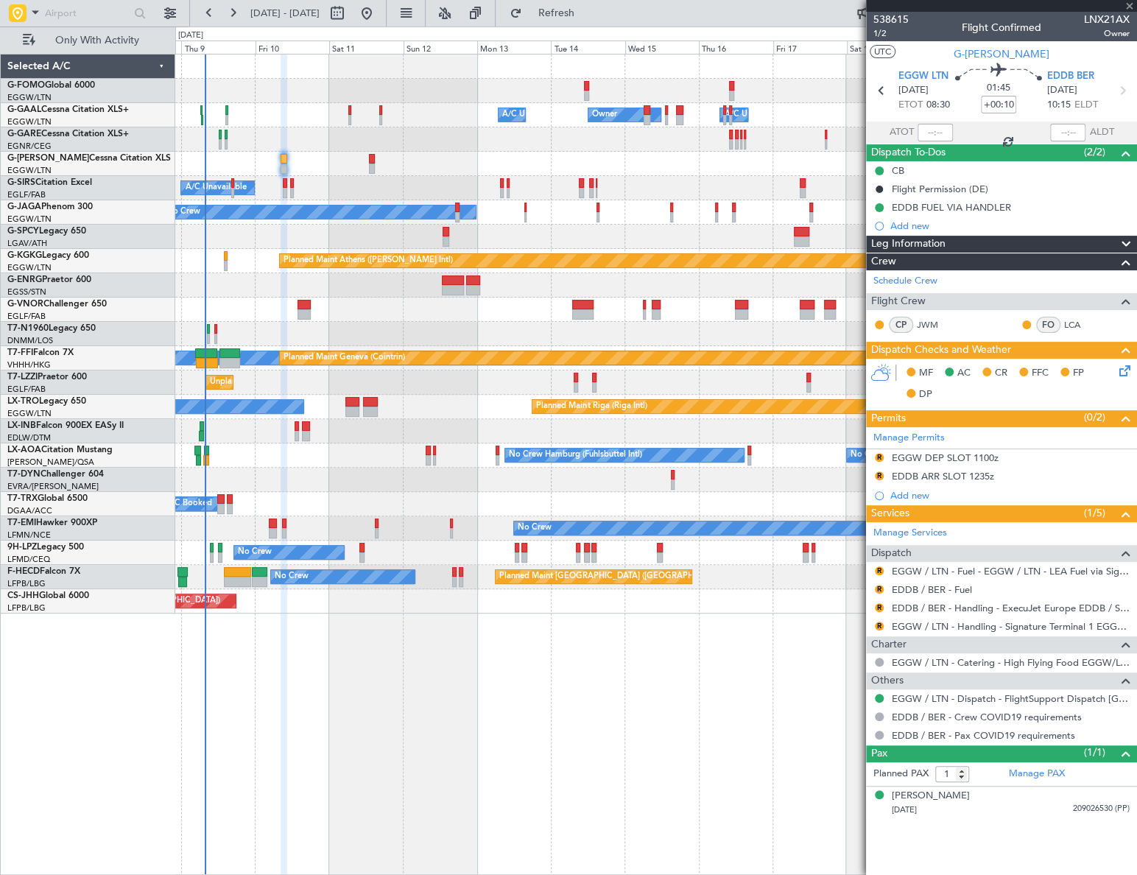
type input "+00:15"
type input "2"
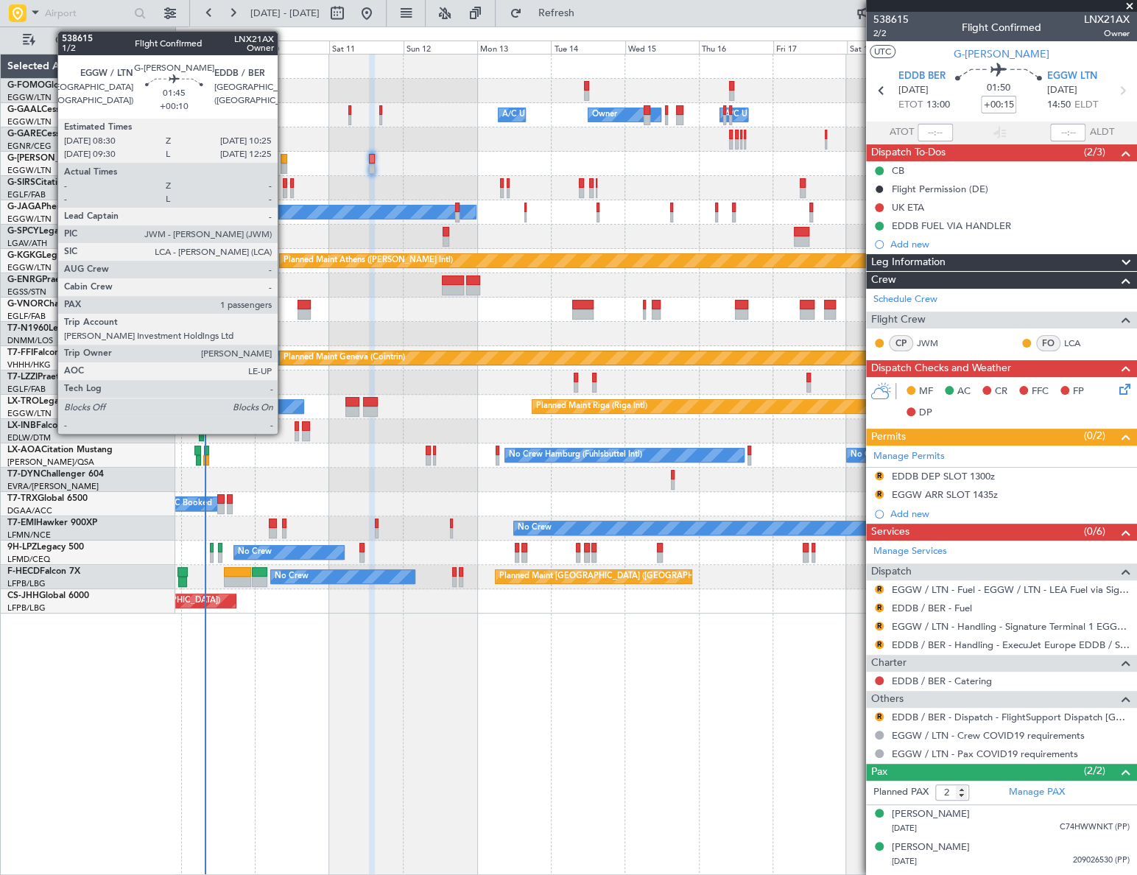
click at [284, 163] on div at bounding box center [284, 168] width 7 height 10
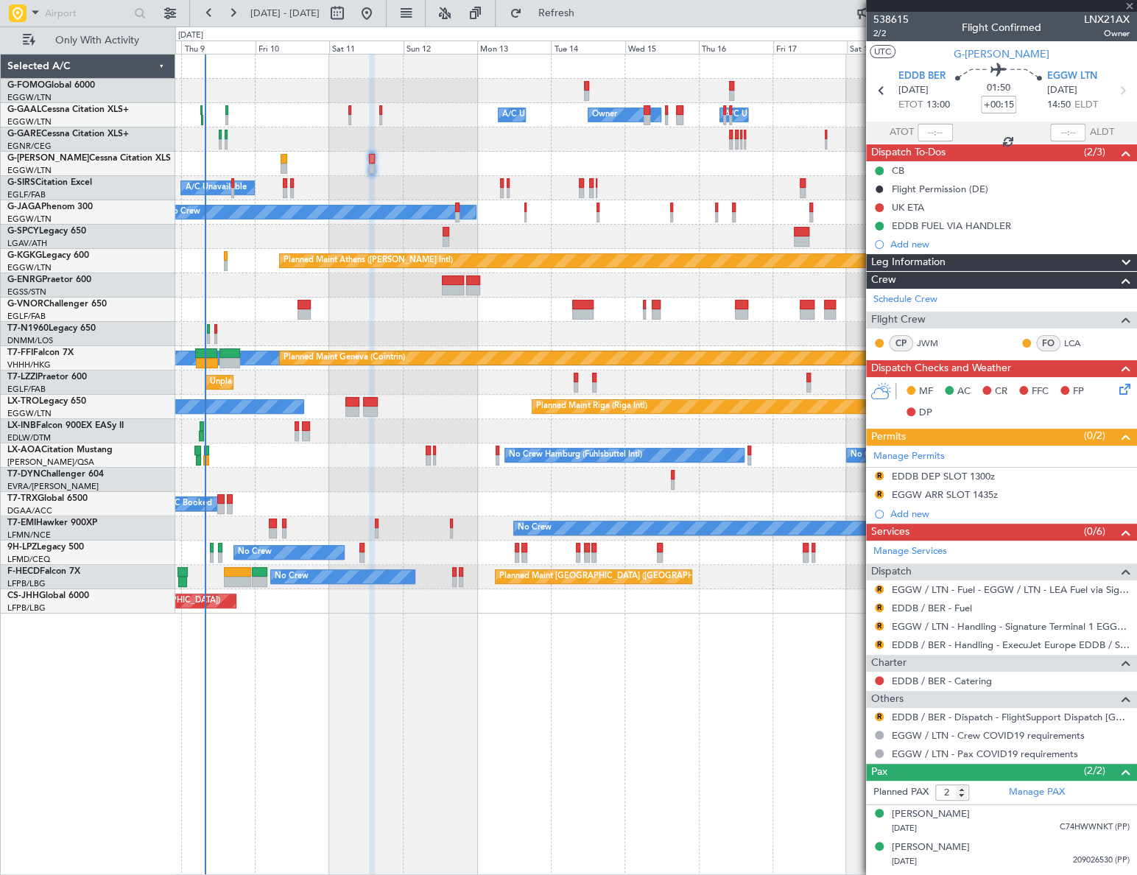
type input "+00:10"
type input "1"
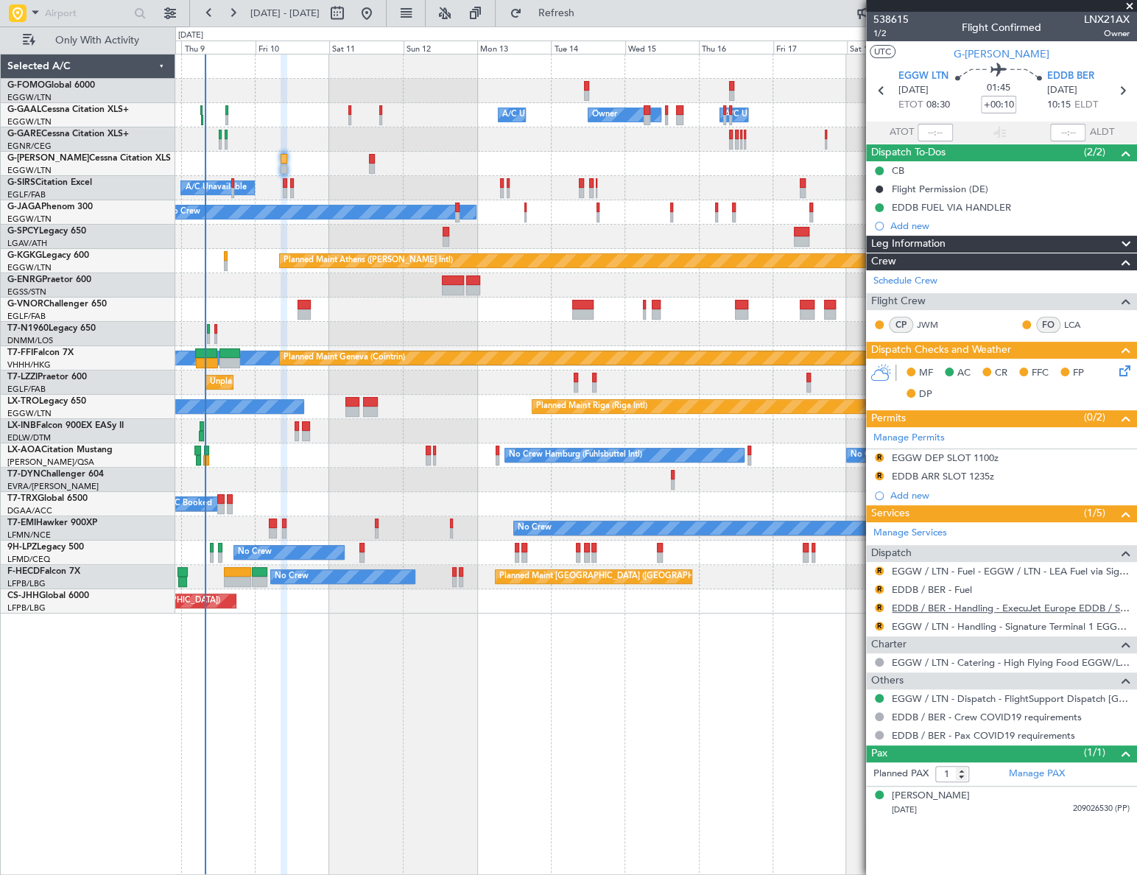
click at [979, 604] on link "EDDB / BER - Handling - ExecuJet Europe EDDB / SXF" at bounding box center [1011, 608] width 238 height 13
click at [1128, 371] on icon at bounding box center [1122, 368] width 12 height 12
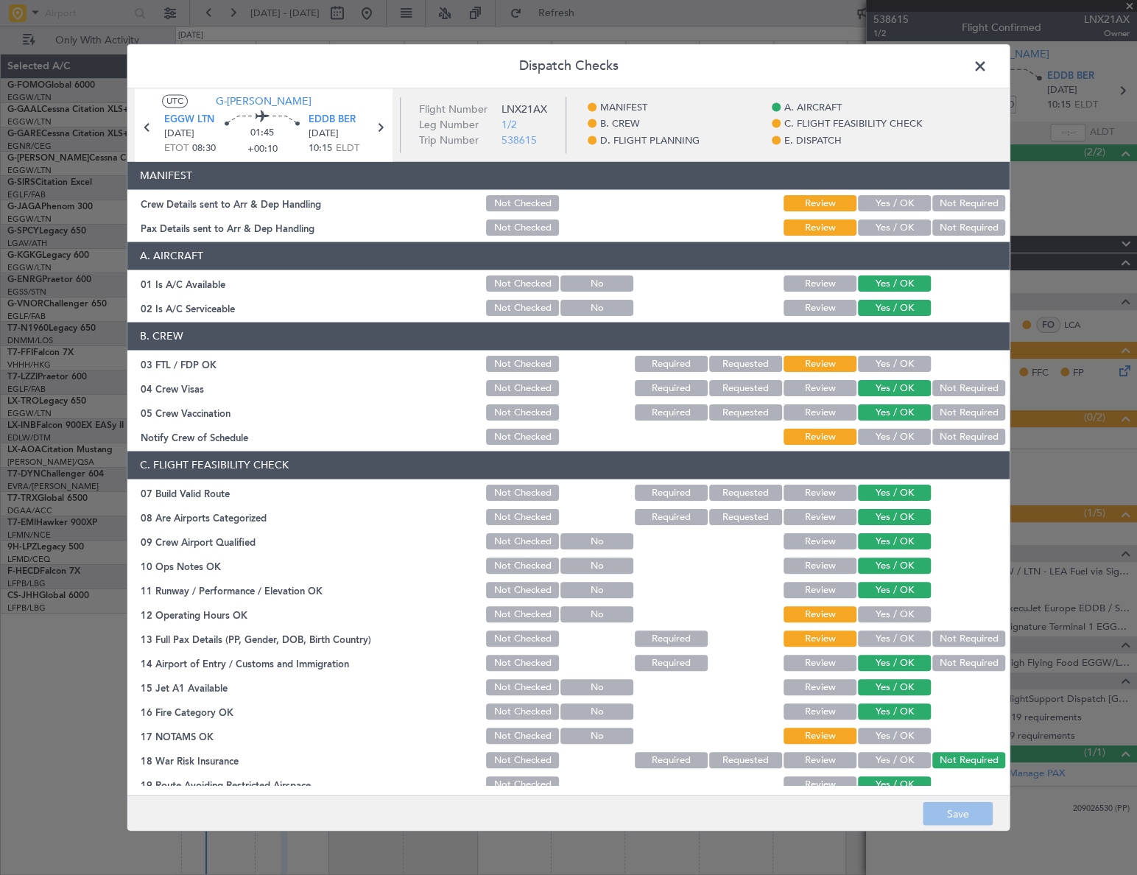
click at [884, 205] on button "Yes / OK" at bounding box center [894, 204] width 73 height 16
click at [882, 227] on button "Yes / OK" at bounding box center [894, 228] width 73 height 16
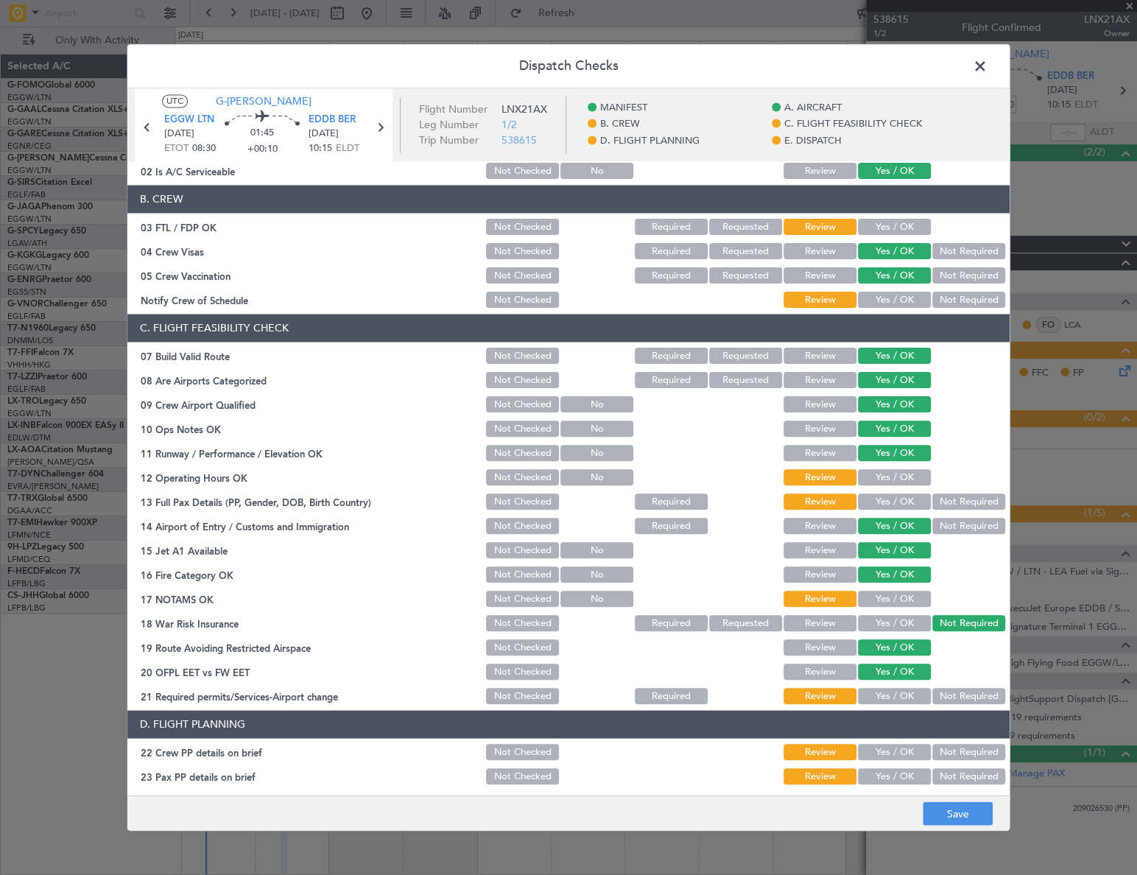
scroll to position [200, 0]
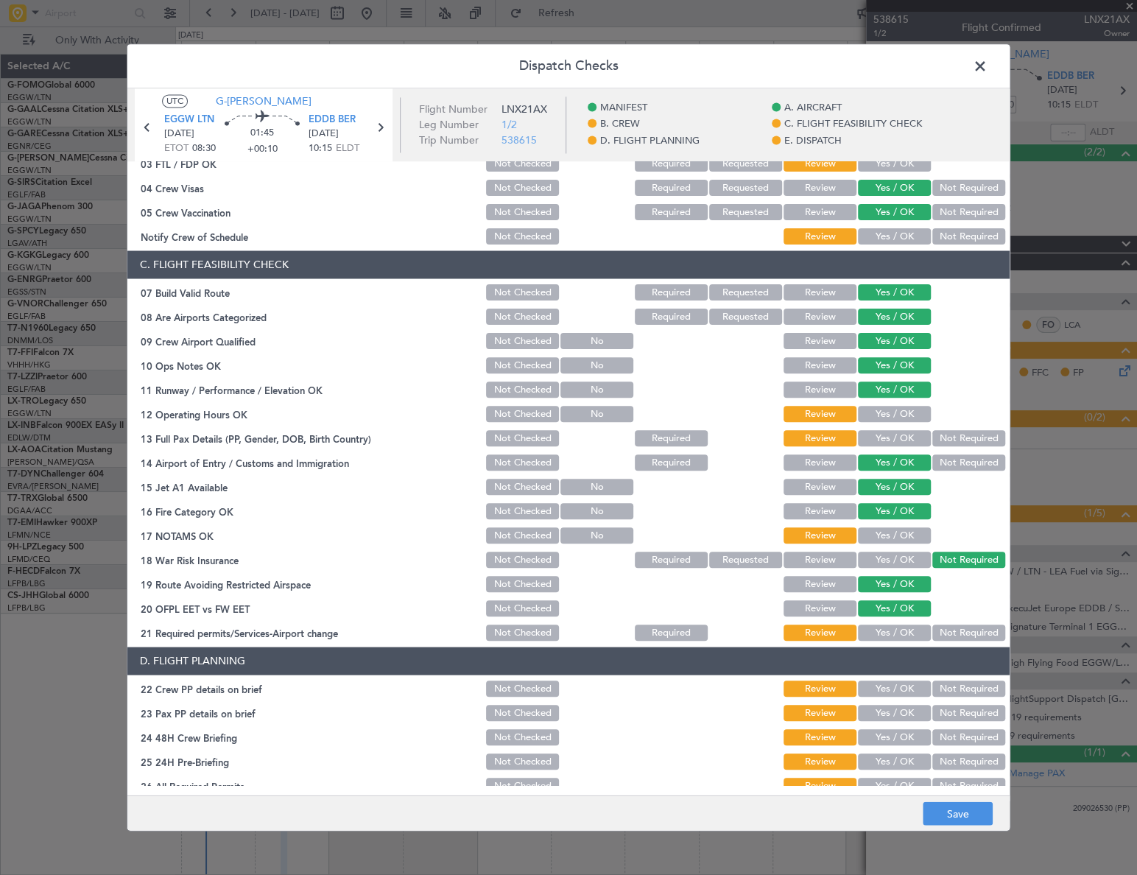
click at [891, 412] on button "Yes / OK" at bounding box center [894, 414] width 73 height 16
click at [900, 443] on button "Yes / OK" at bounding box center [894, 439] width 73 height 16
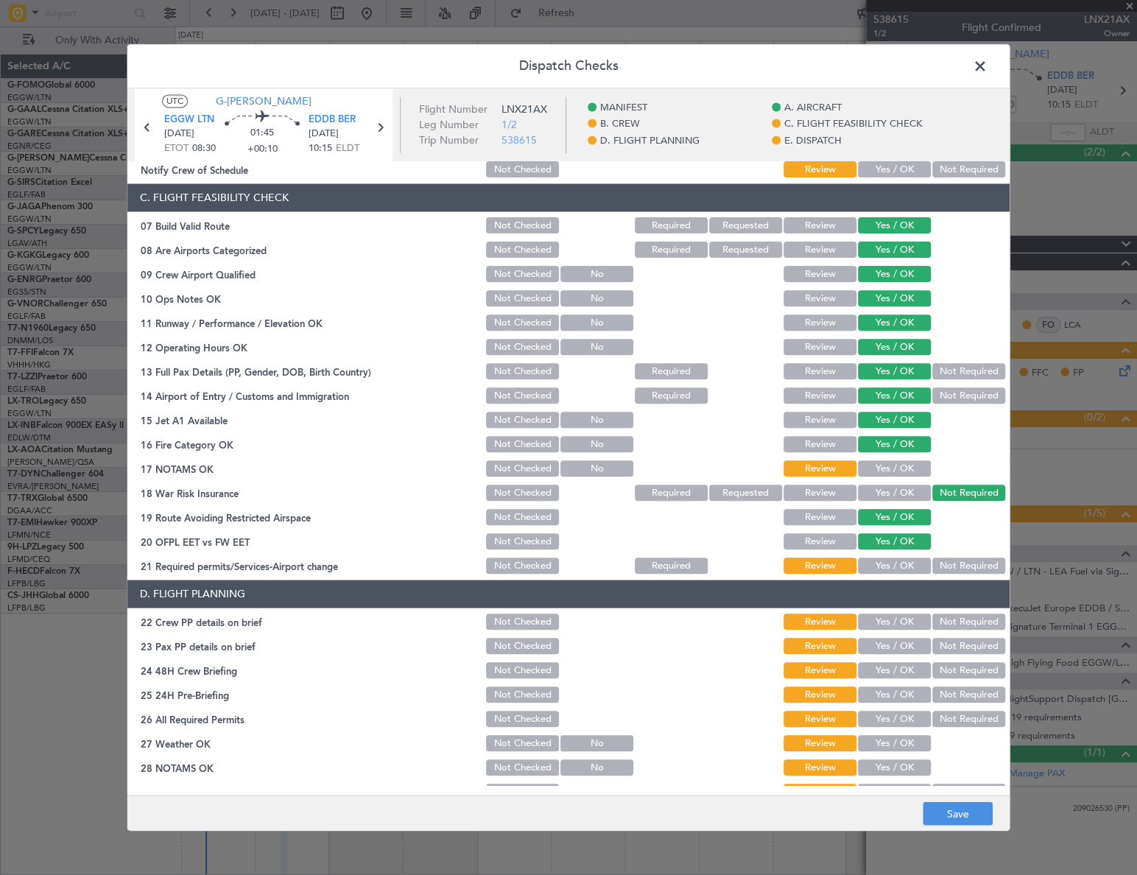
click at [908, 467] on button "Yes / OK" at bounding box center [894, 469] width 73 height 16
click at [903, 563] on button "Yes / OK" at bounding box center [894, 566] width 73 height 16
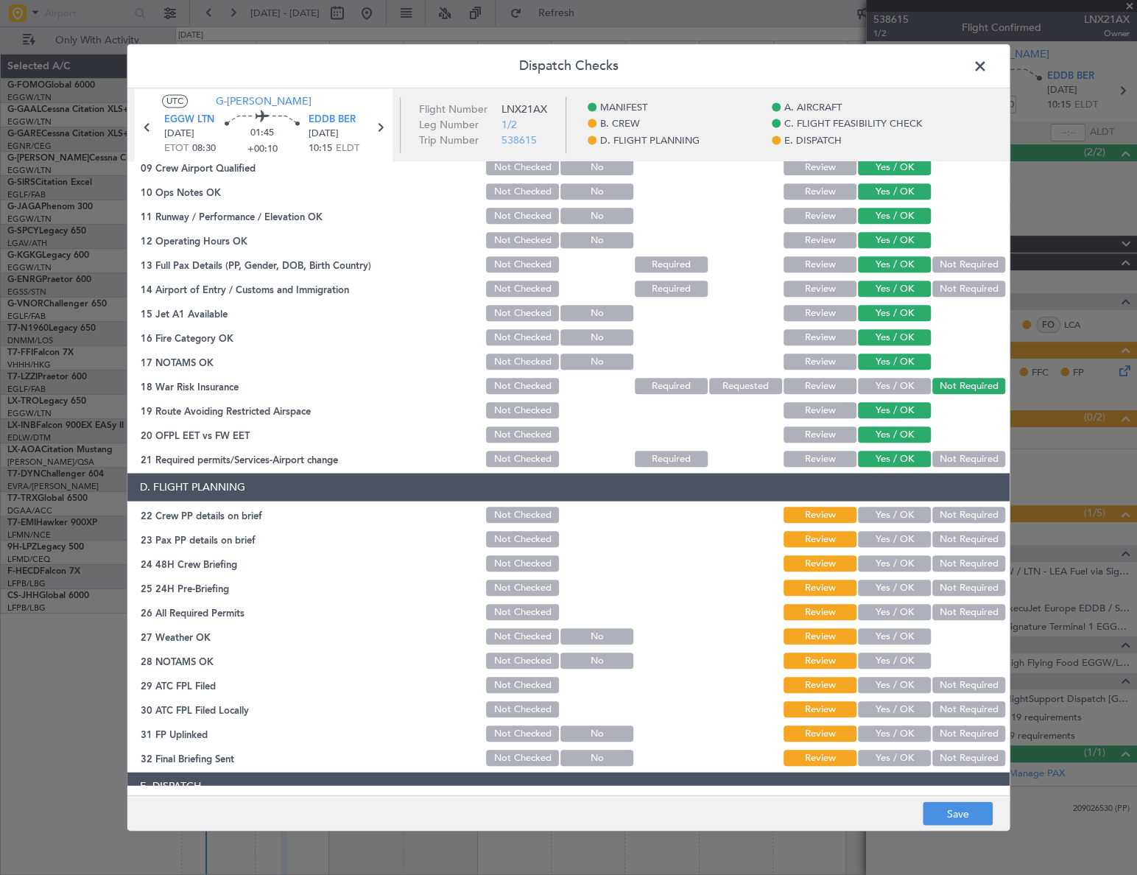
scroll to position [401, 0]
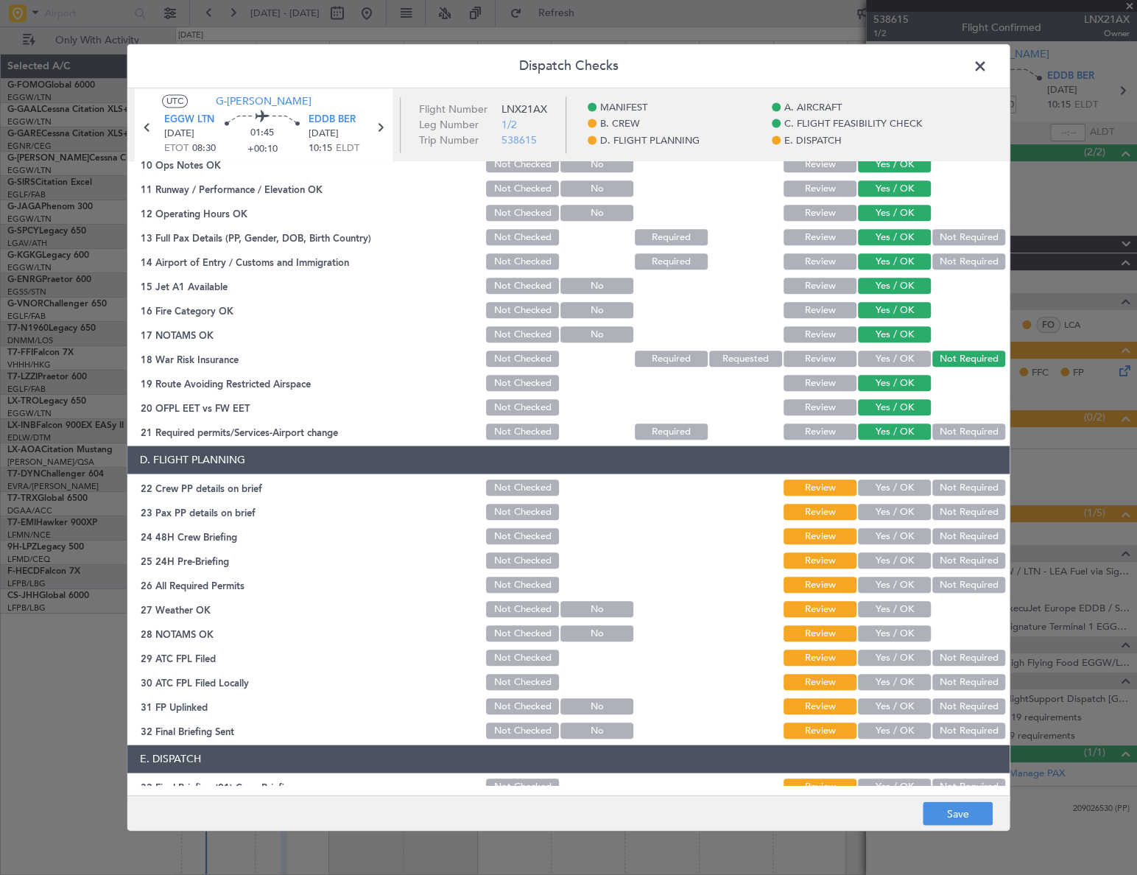
click at [898, 489] on button "Yes / OK" at bounding box center [894, 488] width 73 height 16
click at [897, 514] on button "Yes / OK" at bounding box center [894, 512] width 73 height 16
click at [896, 532] on button "Yes / OK" at bounding box center [894, 537] width 73 height 16
click at [951, 567] on button "Not Required" at bounding box center [968, 561] width 73 height 16
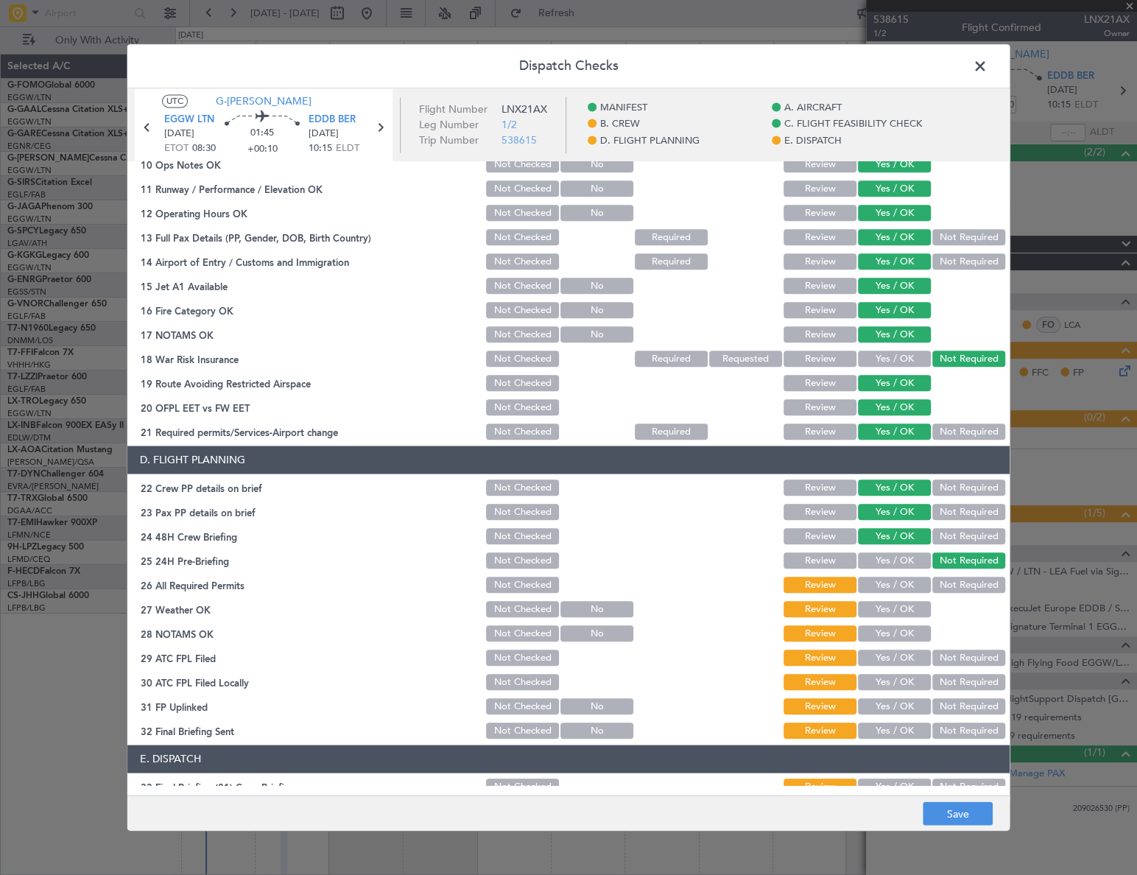
click at [510, 585] on button "Not Checked" at bounding box center [522, 585] width 73 height 16
click at [518, 613] on button "Not Checked" at bounding box center [522, 610] width 73 height 16
click at [519, 638] on button "Not Checked" at bounding box center [522, 634] width 73 height 16
click at [527, 658] on button "Not Checked" at bounding box center [522, 658] width 73 height 16
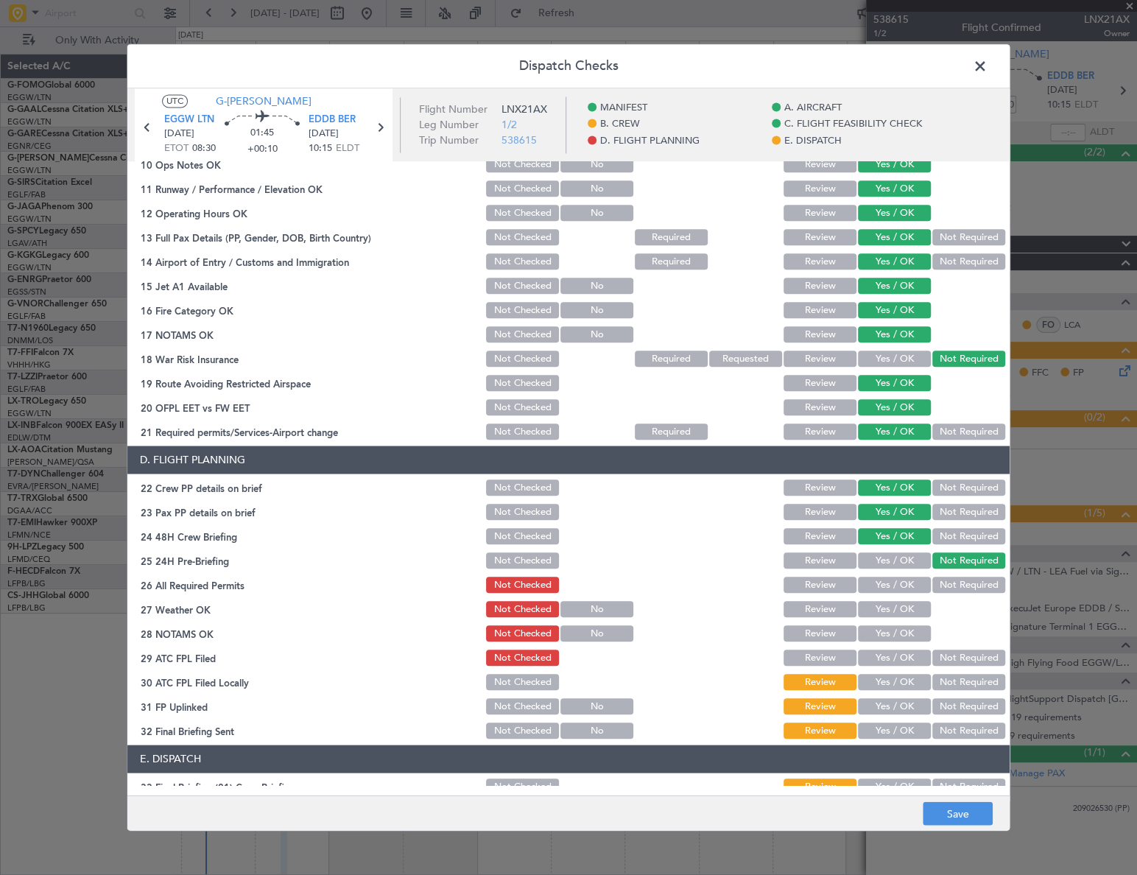
click at [531, 679] on button "Not Checked" at bounding box center [522, 683] width 73 height 16
click at [531, 704] on button "Not Checked" at bounding box center [522, 707] width 73 height 16
click at [529, 728] on button "Not Checked" at bounding box center [522, 731] width 73 height 16
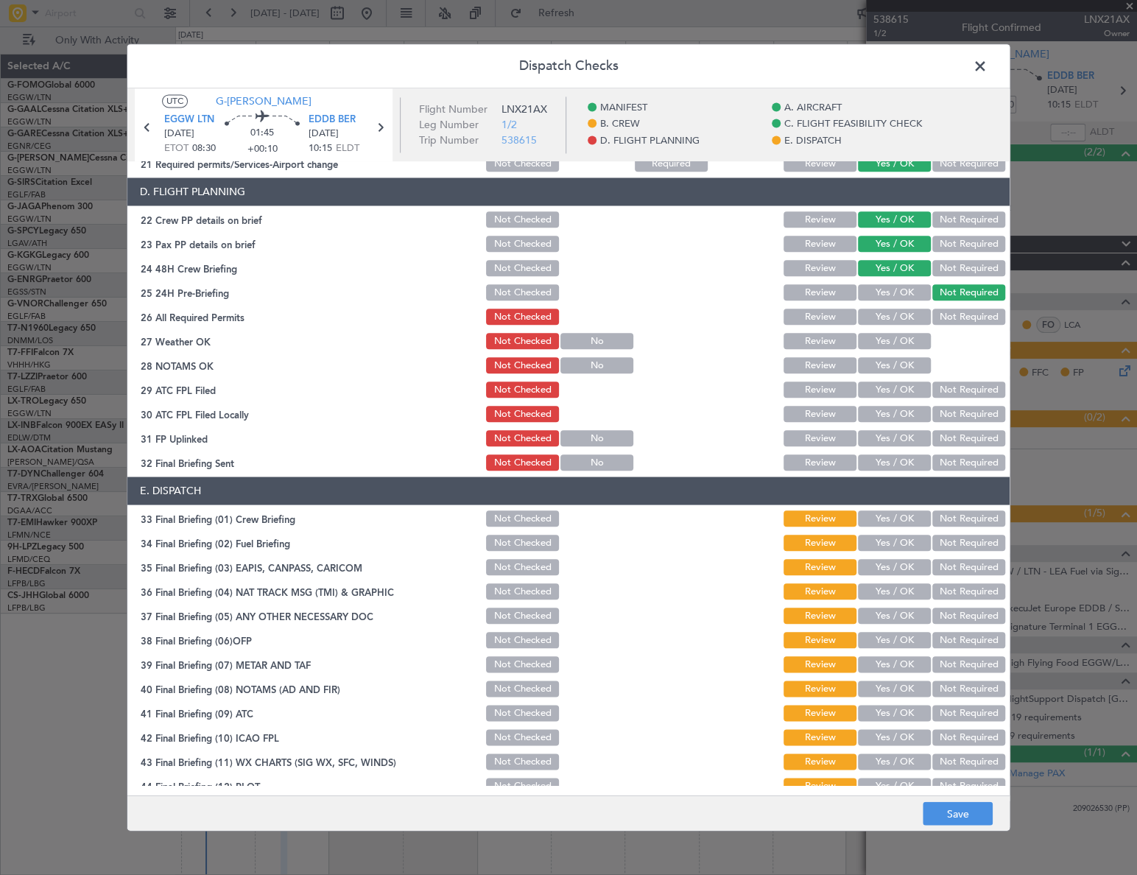
click at [513, 511] on button "Not Checked" at bounding box center [522, 519] width 73 height 16
click at [516, 550] on button "Not Checked" at bounding box center [522, 543] width 73 height 16
click at [519, 575] on div "Not Checked" at bounding box center [521, 567] width 74 height 21
click at [521, 567] on button "Not Checked" at bounding box center [522, 568] width 73 height 16
click at [521, 592] on button "Not Checked" at bounding box center [522, 592] width 73 height 16
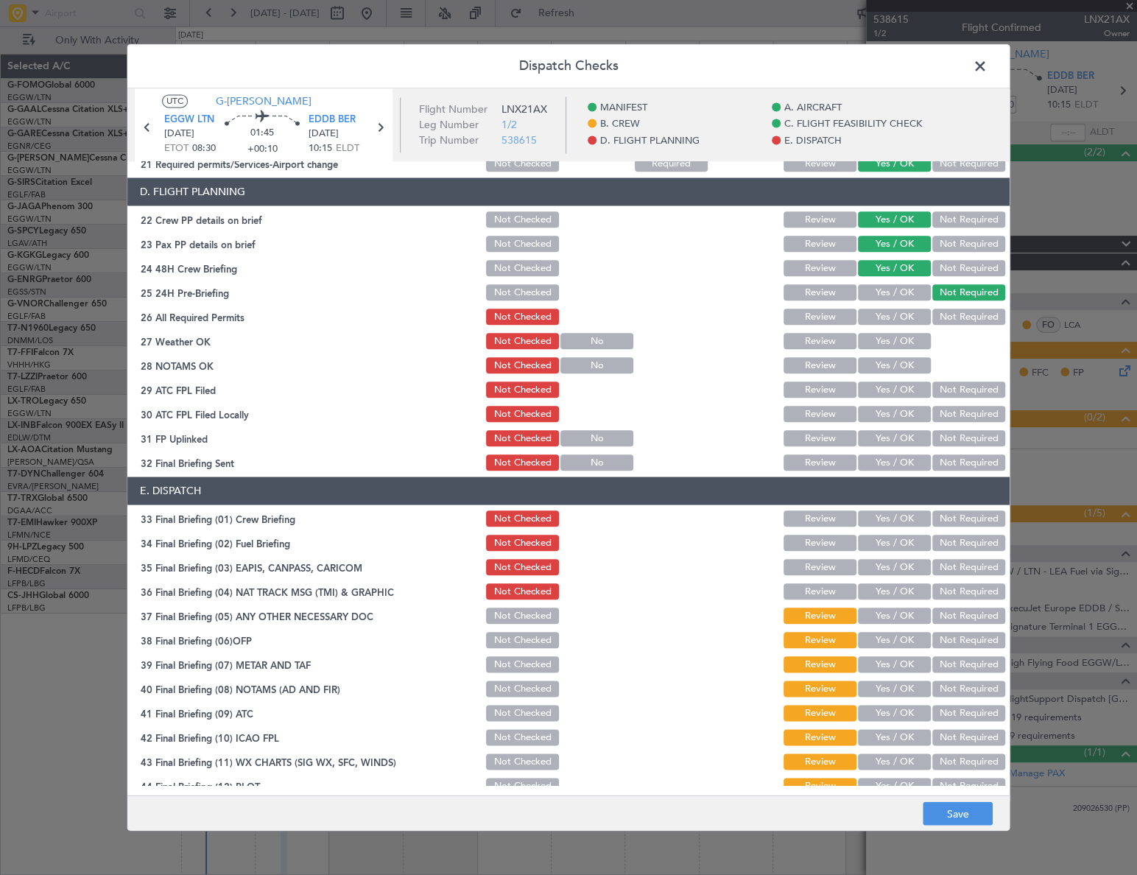
click at [526, 617] on button "Not Checked" at bounding box center [522, 616] width 73 height 16
click at [527, 640] on button "Not Checked" at bounding box center [522, 641] width 73 height 16
click at [529, 658] on button "Not Checked" at bounding box center [522, 665] width 73 height 16
click at [527, 680] on div "Not Checked" at bounding box center [521, 689] width 74 height 21
click at [523, 694] on button "Not Checked" at bounding box center [522, 689] width 73 height 16
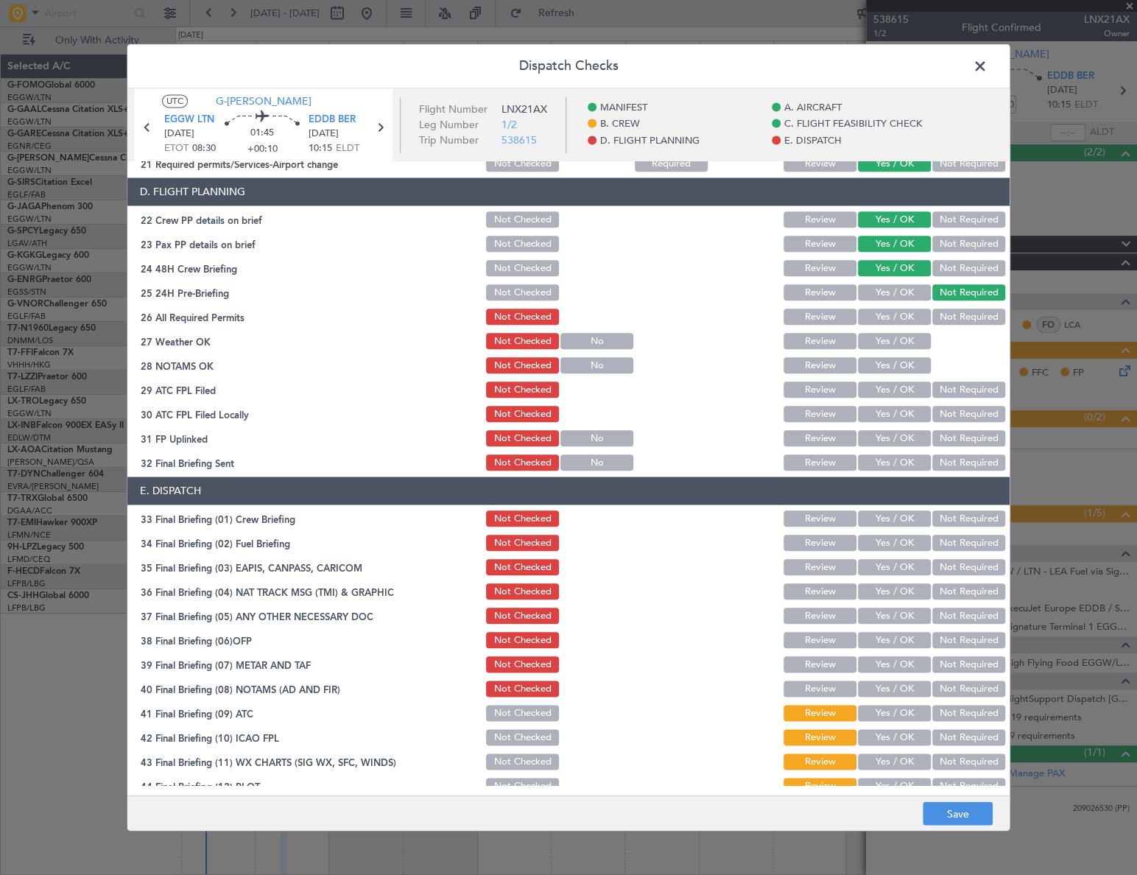
click at [524, 689] on button "Not Checked" at bounding box center [522, 689] width 73 height 16
click at [516, 719] on button "Not Checked" at bounding box center [522, 713] width 73 height 16
click at [516, 730] on button "Not Checked" at bounding box center [522, 738] width 73 height 16
click at [516, 754] on button "Not Checked" at bounding box center [522, 762] width 73 height 16
click at [520, 781] on button "Not Checked" at bounding box center [522, 786] width 73 height 16
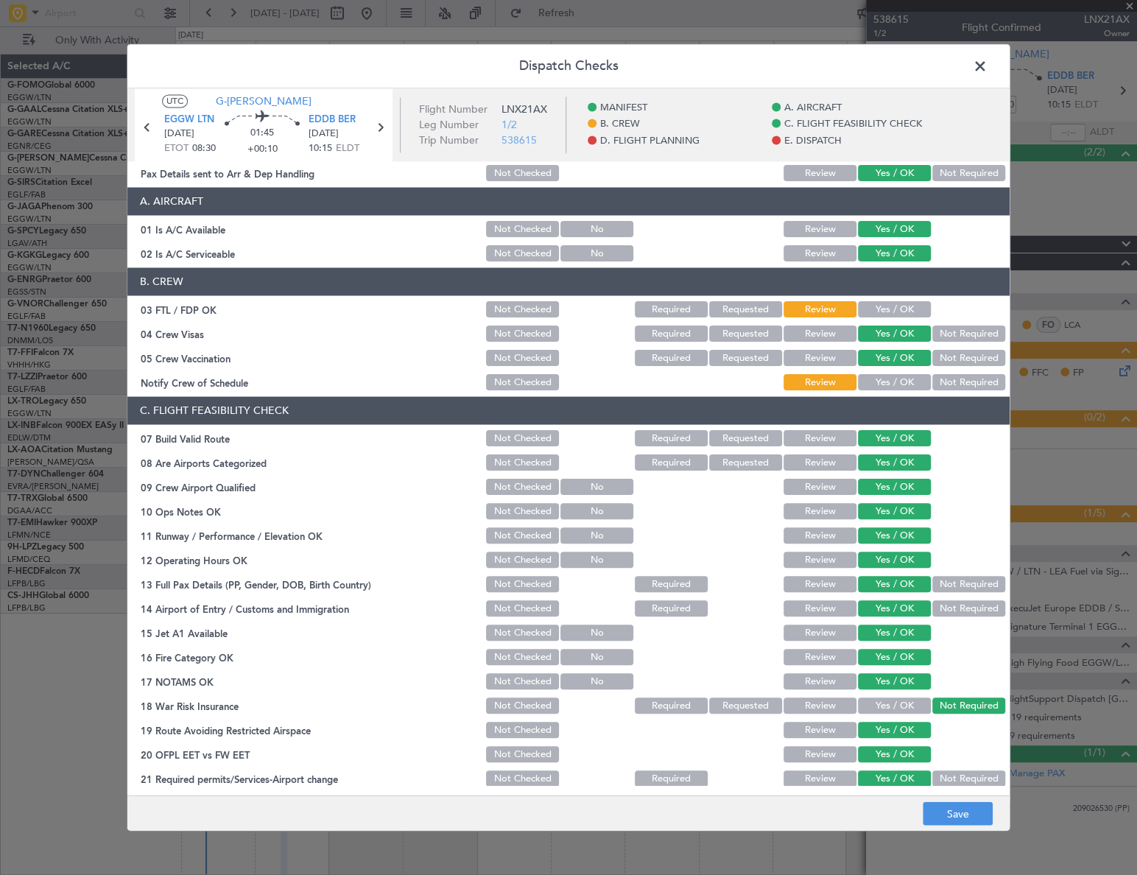
scroll to position [0, 0]
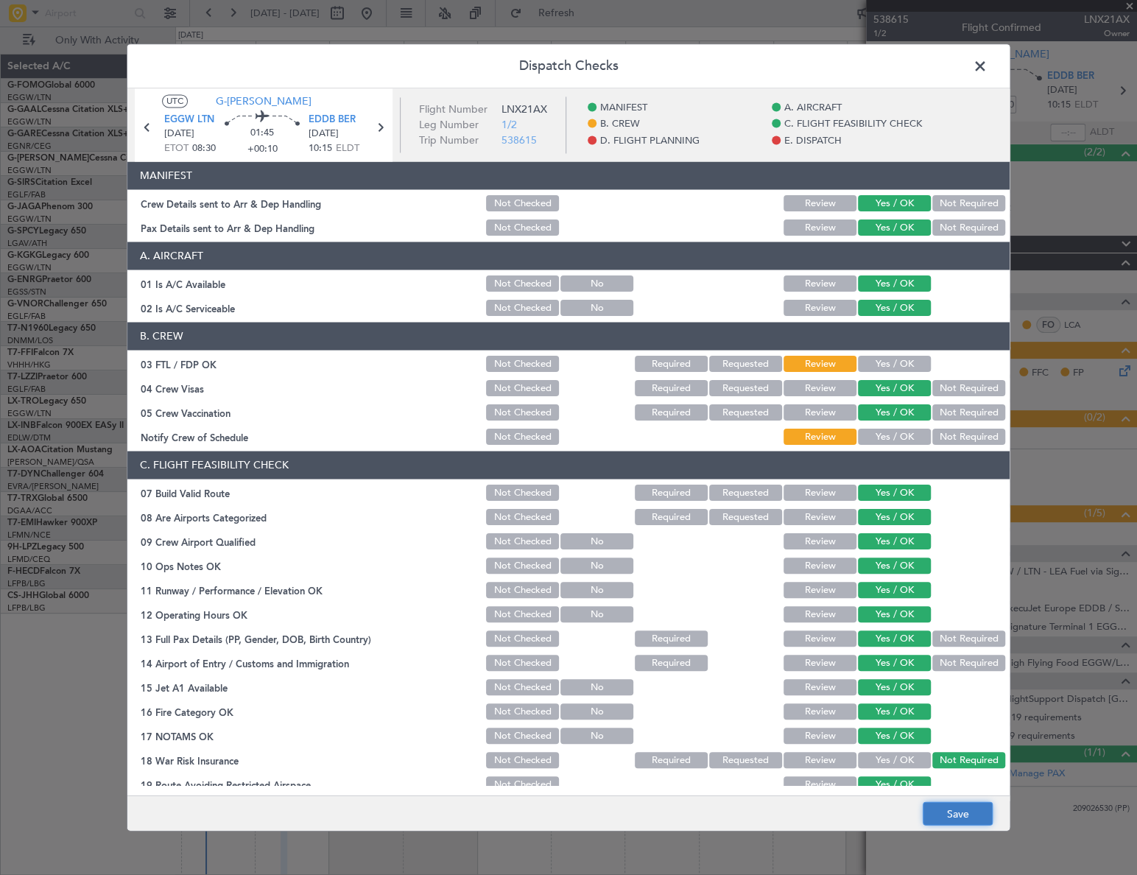
click at [966, 806] on button "Save" at bounding box center [958, 814] width 70 height 24
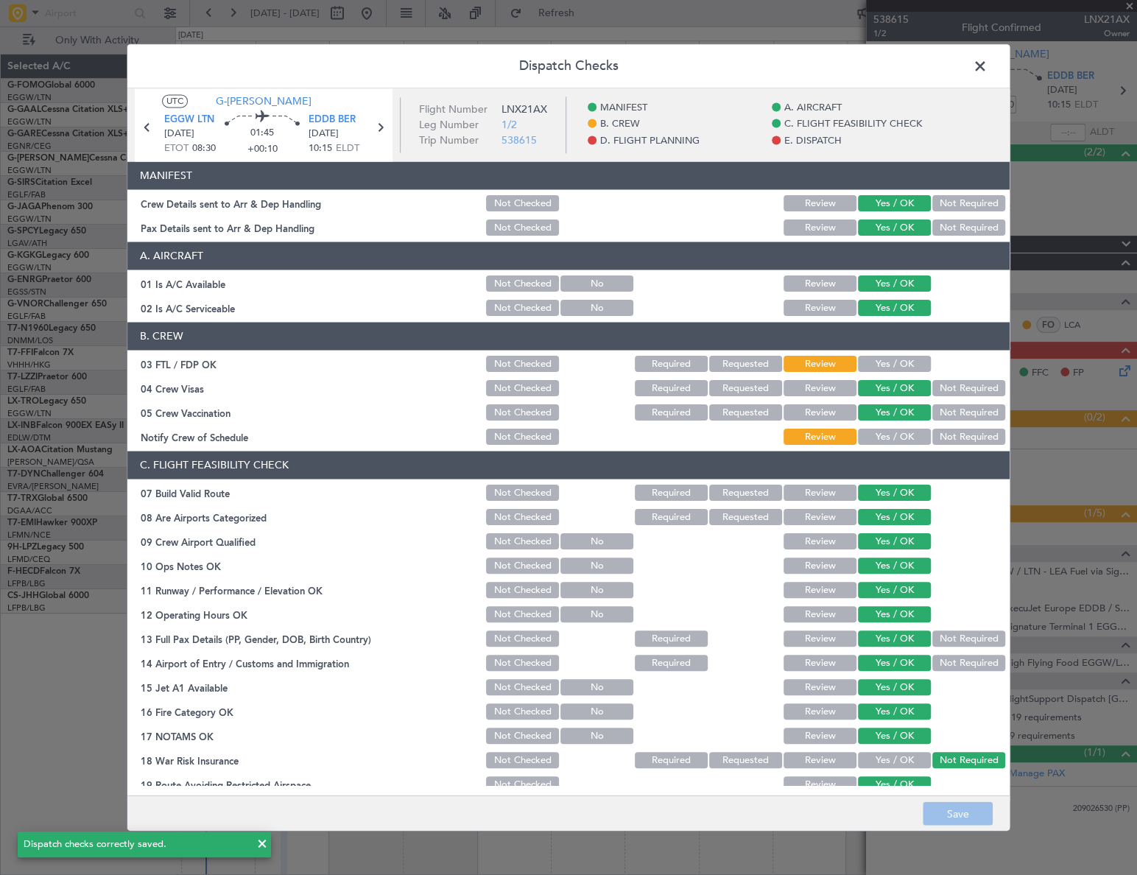
click at [987, 63] on span at bounding box center [987, 69] width 0 height 29
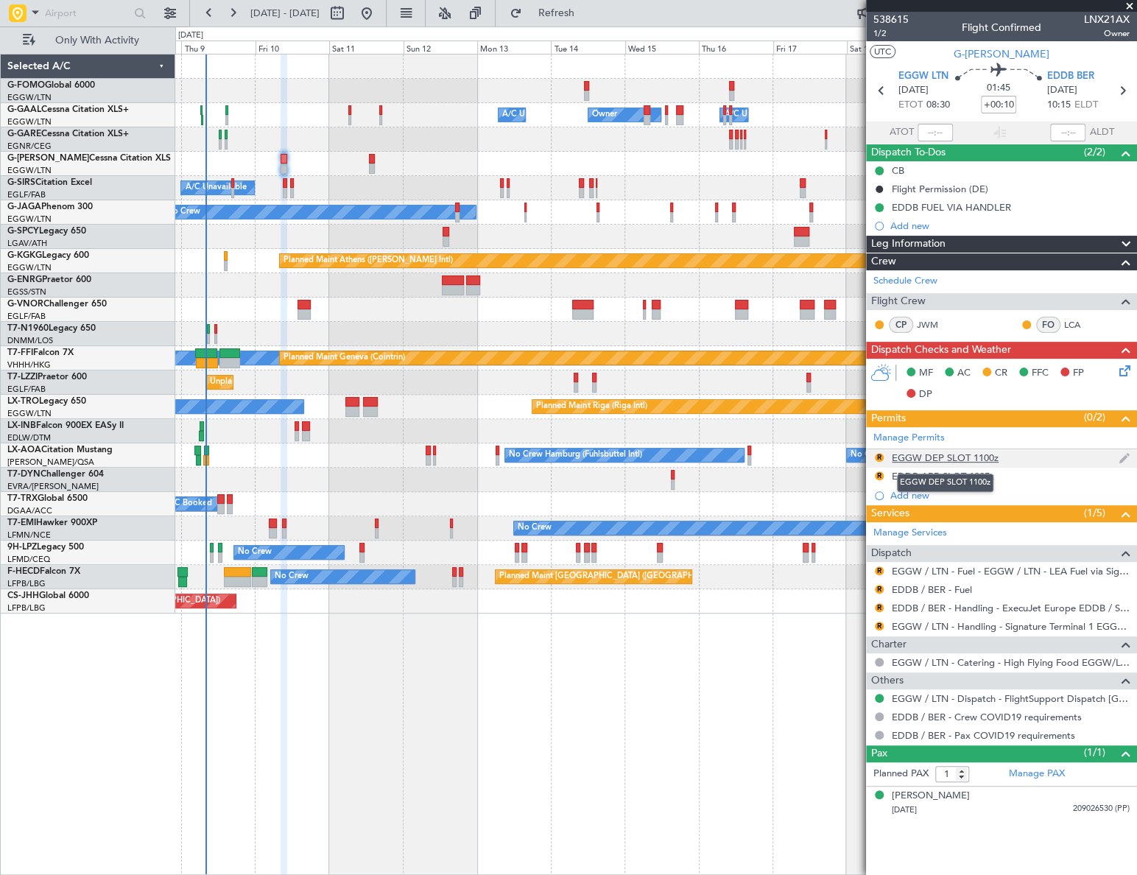
click at [979, 455] on div "EGGW DEP SLOT 1100z" at bounding box center [945, 457] width 107 height 13
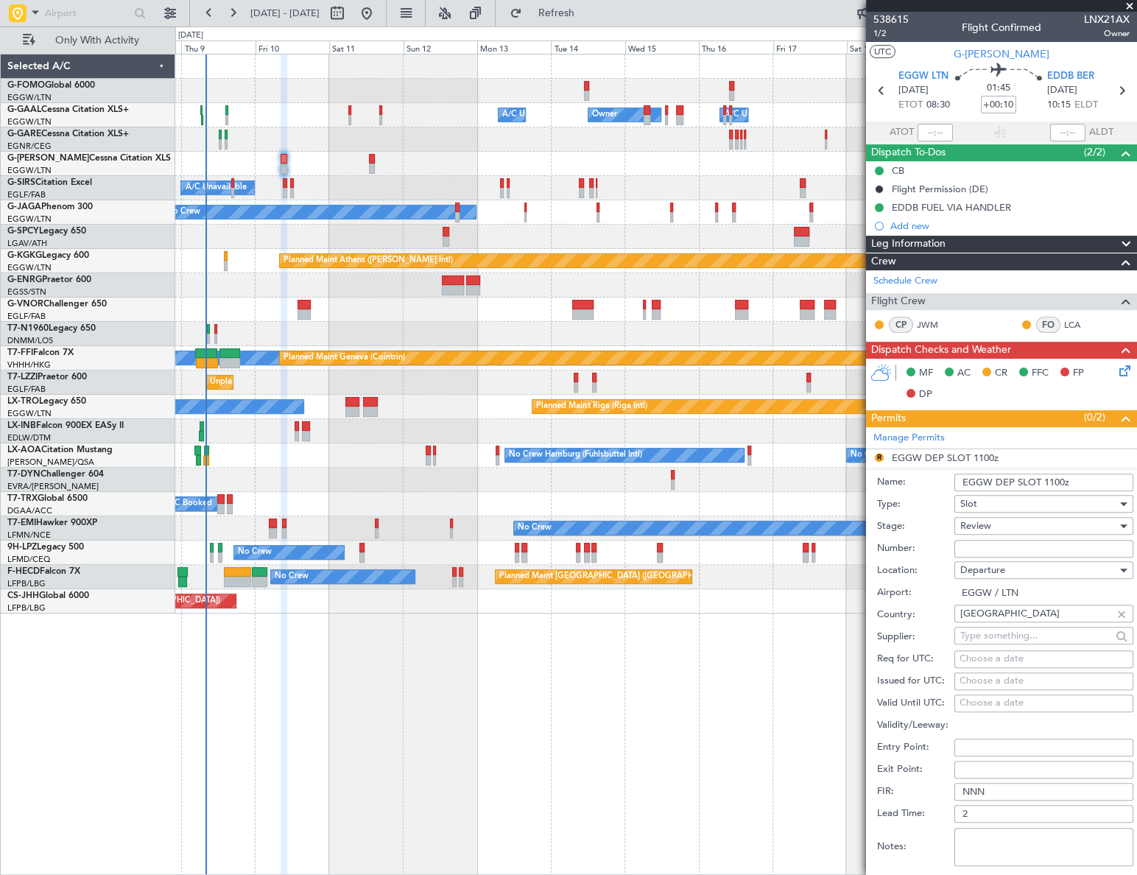
drag, startPoint x: 1075, startPoint y: 479, endPoint x: 1045, endPoint y: 485, distance: 30.8
click at [1045, 485] on input "EGGW DEP SLOT 1100z" at bounding box center [1043, 482] width 179 height 18
type input "EGGW DEP SLOT 0830Z"
click at [998, 519] on div "Review" at bounding box center [1038, 526] width 157 height 22
click at [1001, 624] on span "Requested" at bounding box center [1039, 621] width 156 height 22
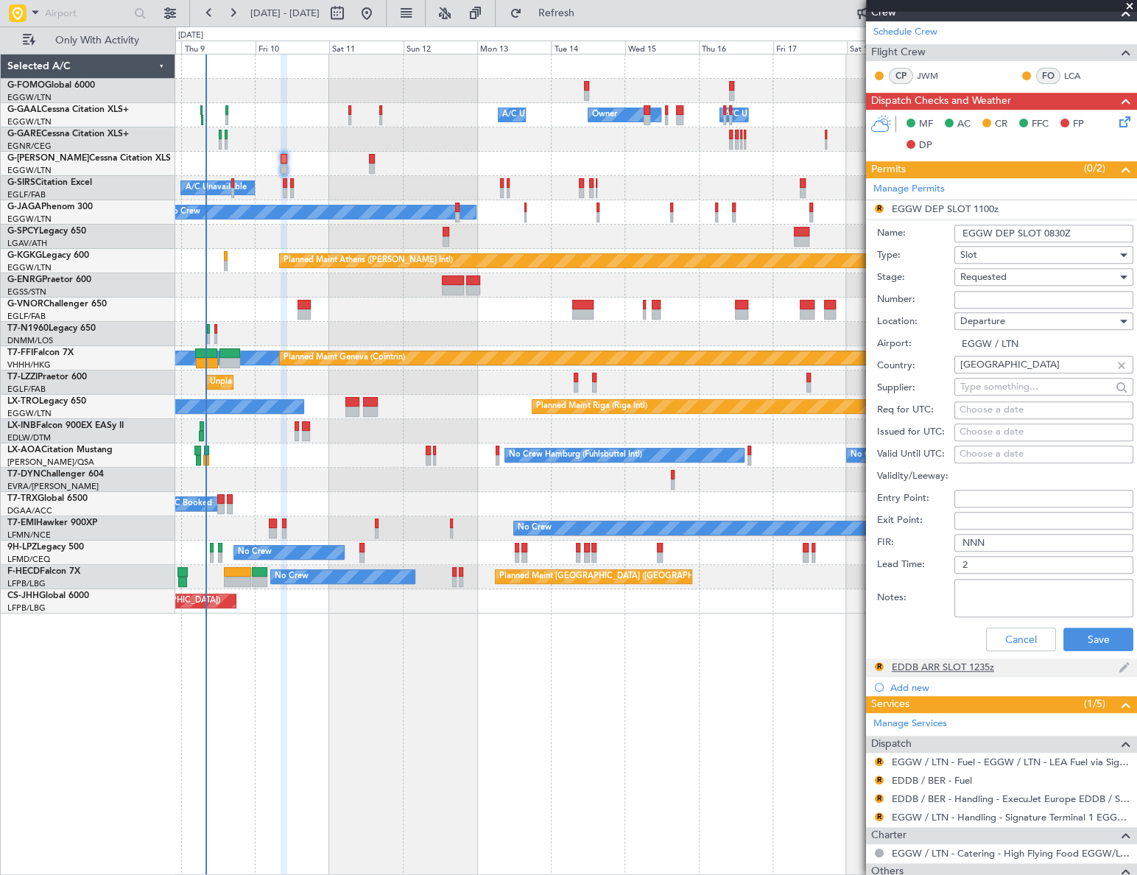
scroll to position [267, 0]
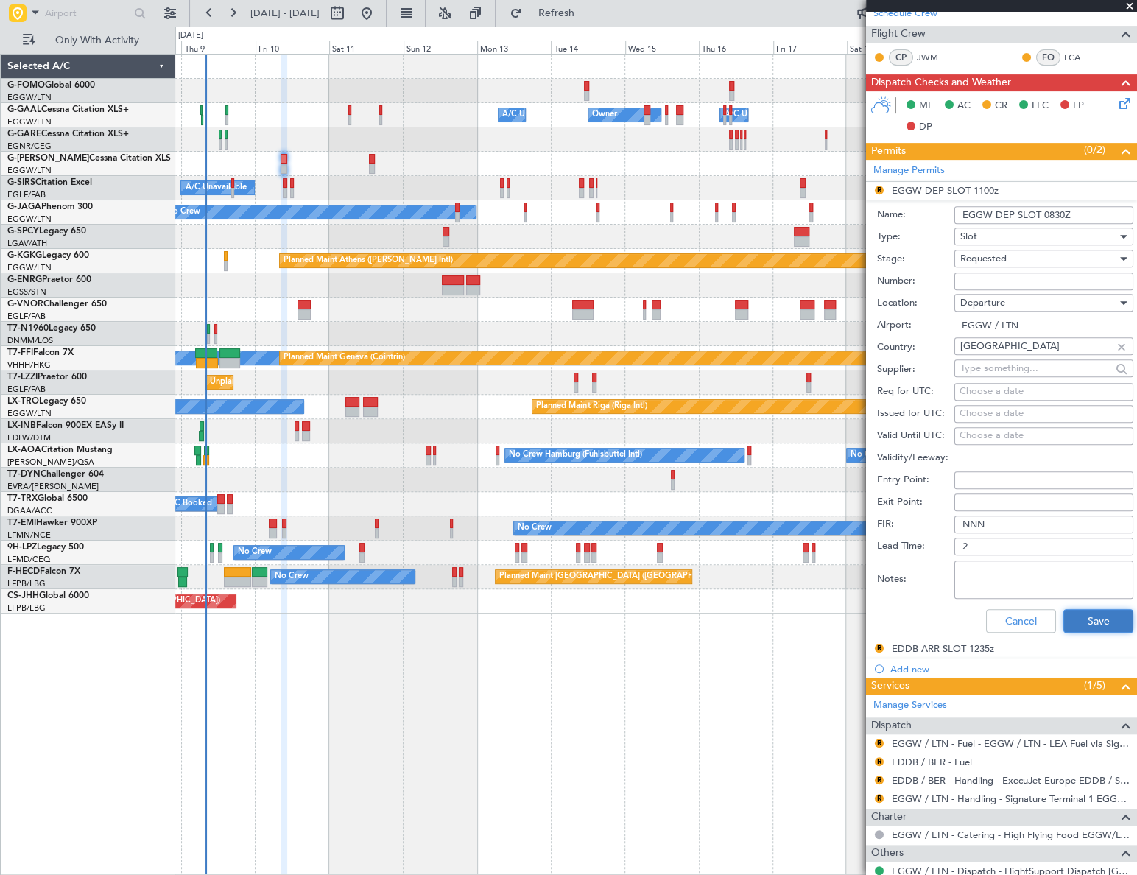
click at [1102, 624] on button "Save" at bounding box center [1098, 621] width 70 height 24
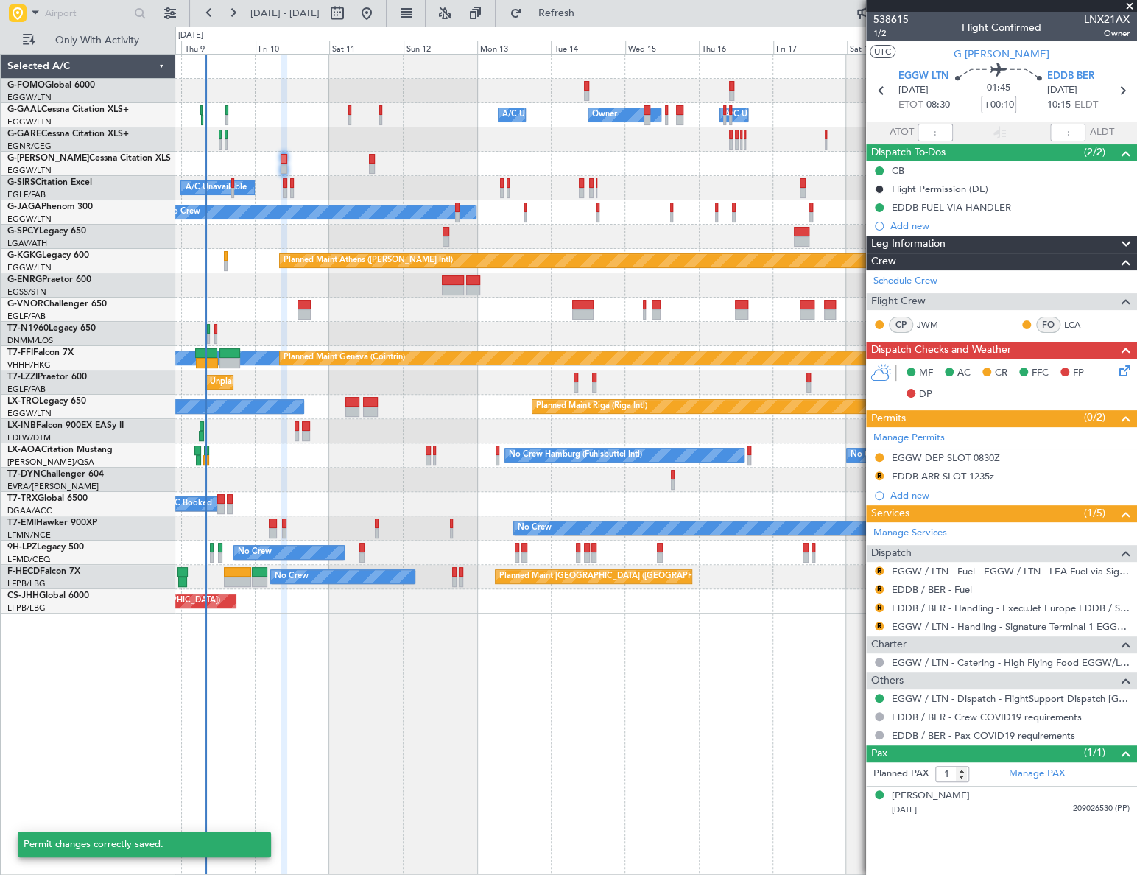
scroll to position [0, 0]
click at [953, 482] on mat-tooltip-component "EDDB ARR SLOT 1235z" at bounding box center [942, 501] width 113 height 39
click at [956, 474] on div "EDDB ARR SLOT 1235z" at bounding box center [943, 476] width 102 height 13
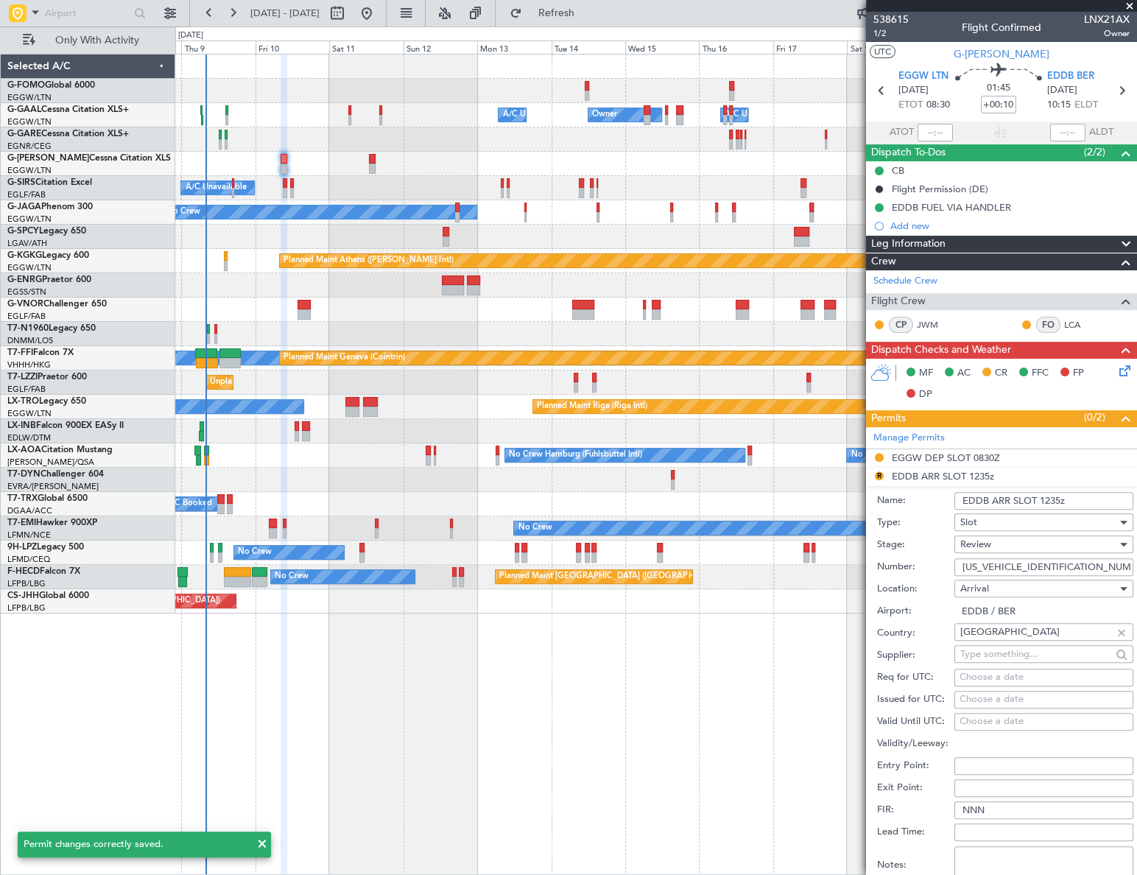
click at [1045, 501] on input "EDDB ARR SLOT 1235z" at bounding box center [1043, 501] width 179 height 18
type input "EDDB ARR SLOT 1015Z"
click at [1013, 544] on div "Review" at bounding box center [1038, 544] width 157 height 22
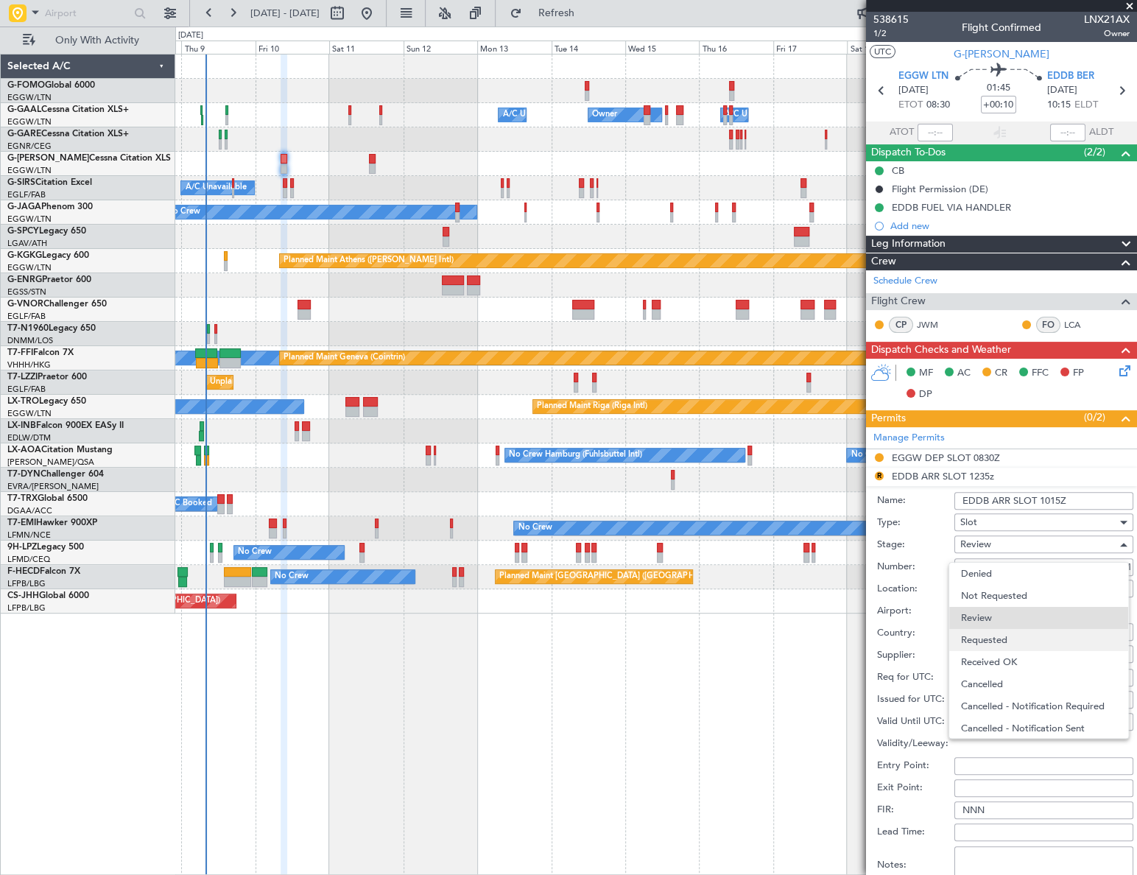
click at [1004, 640] on span "Requested" at bounding box center [1039, 640] width 156 height 22
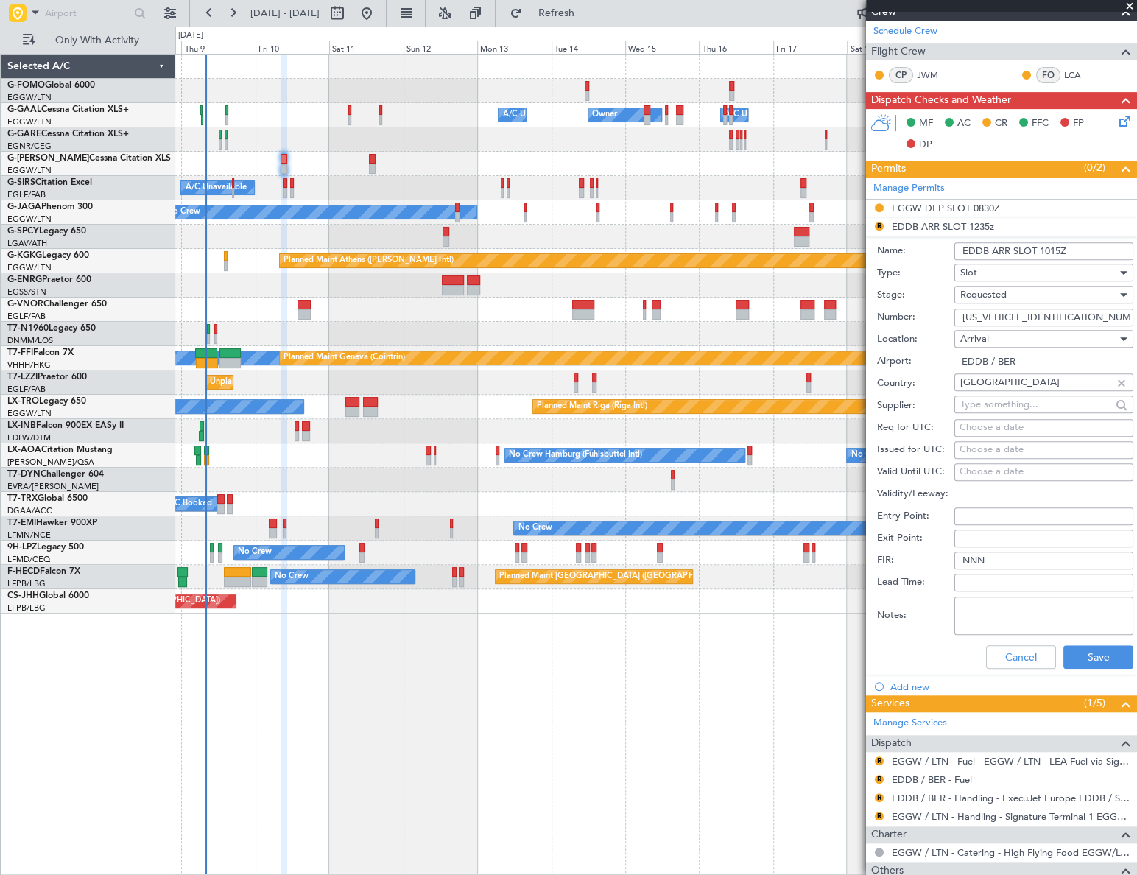
scroll to position [382, 0]
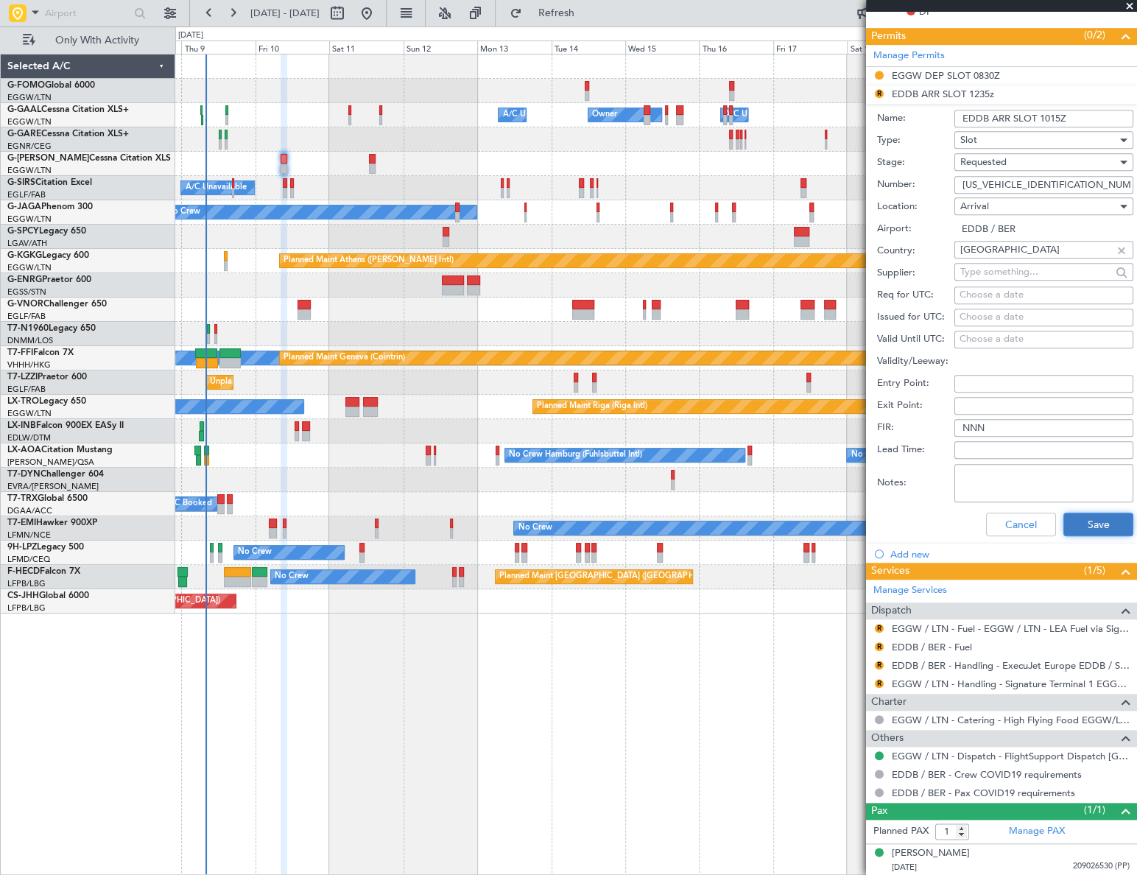
click at [1082, 517] on button "Save" at bounding box center [1098, 525] width 70 height 24
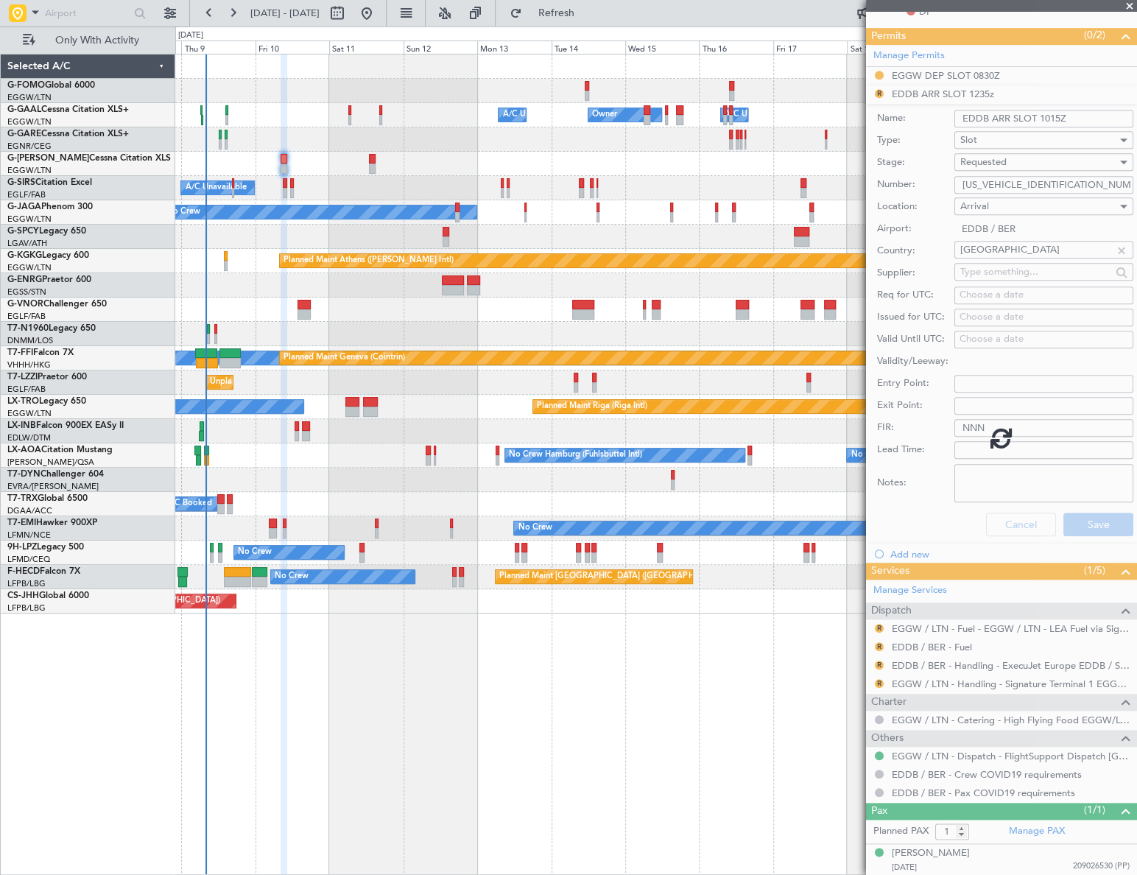
scroll to position [0, 0]
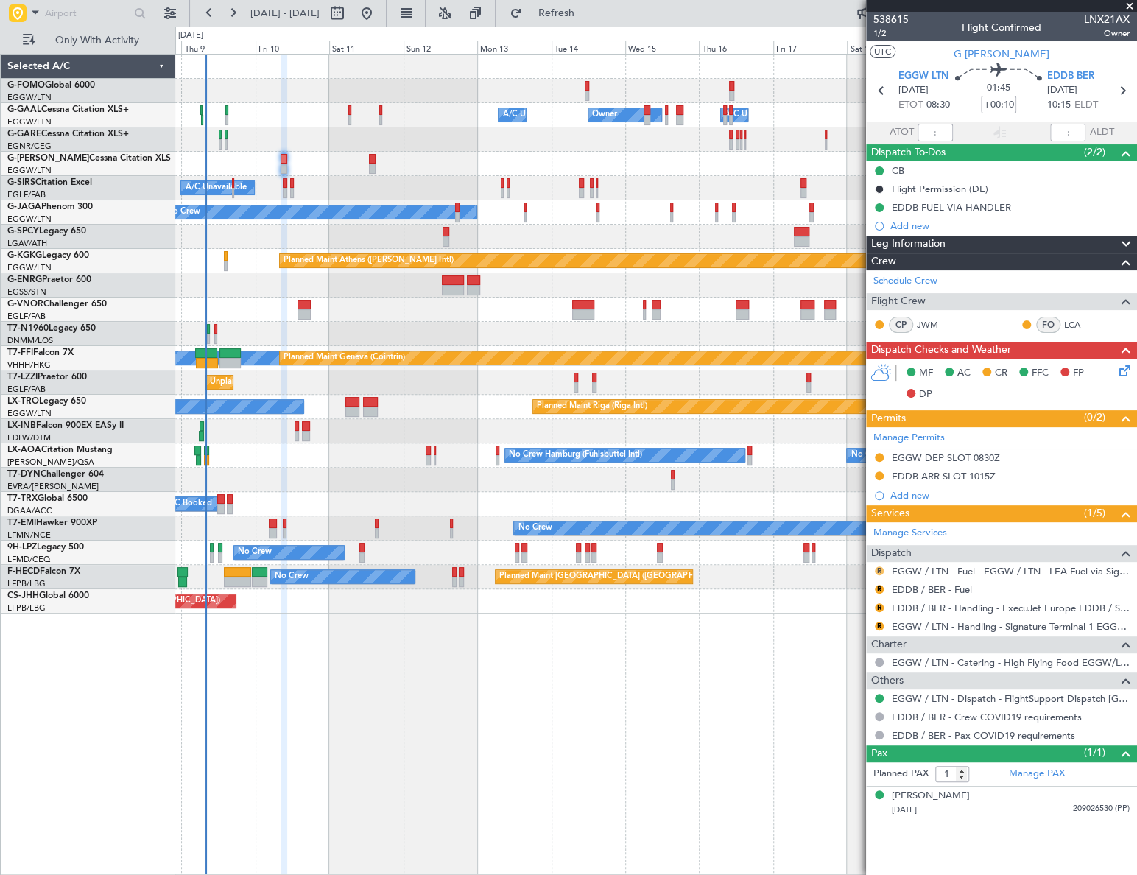
click at [877, 568] on button "R" at bounding box center [879, 570] width 9 height 9
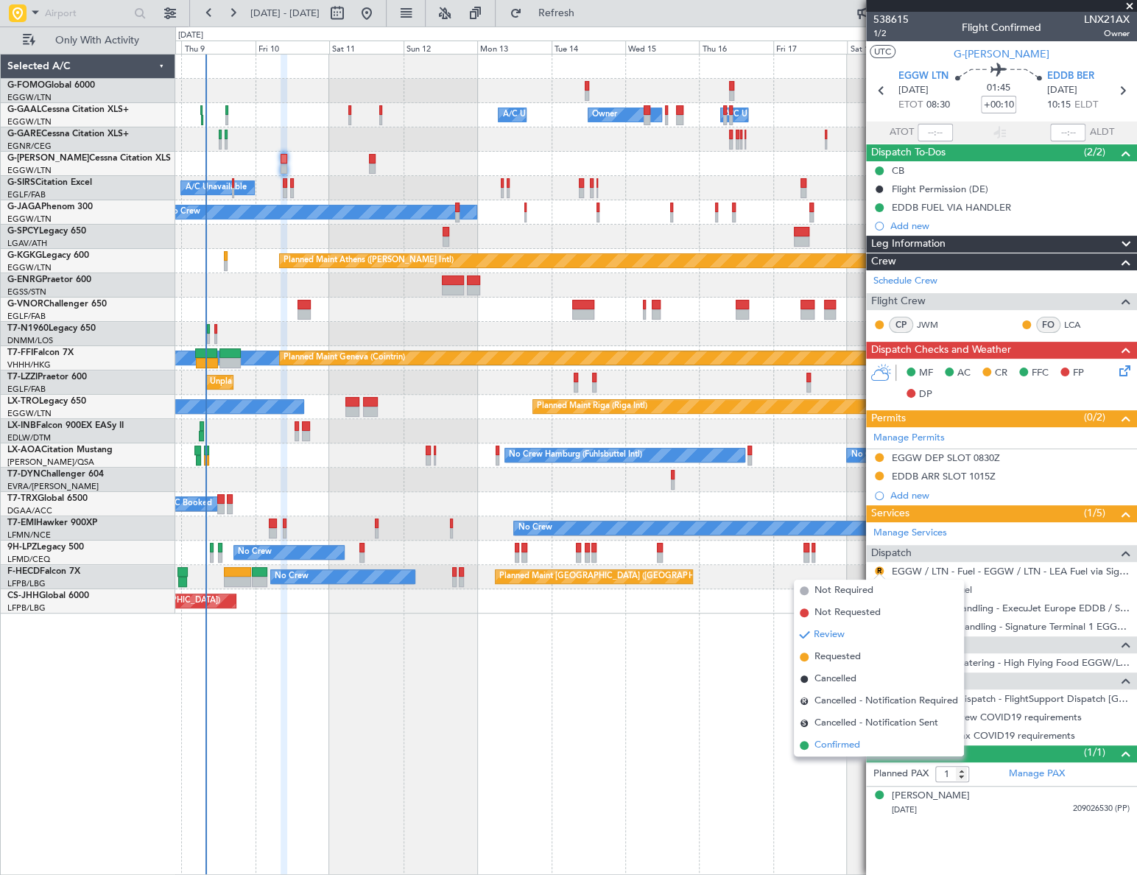
click at [839, 739] on span "Confirmed" at bounding box center [837, 745] width 46 height 15
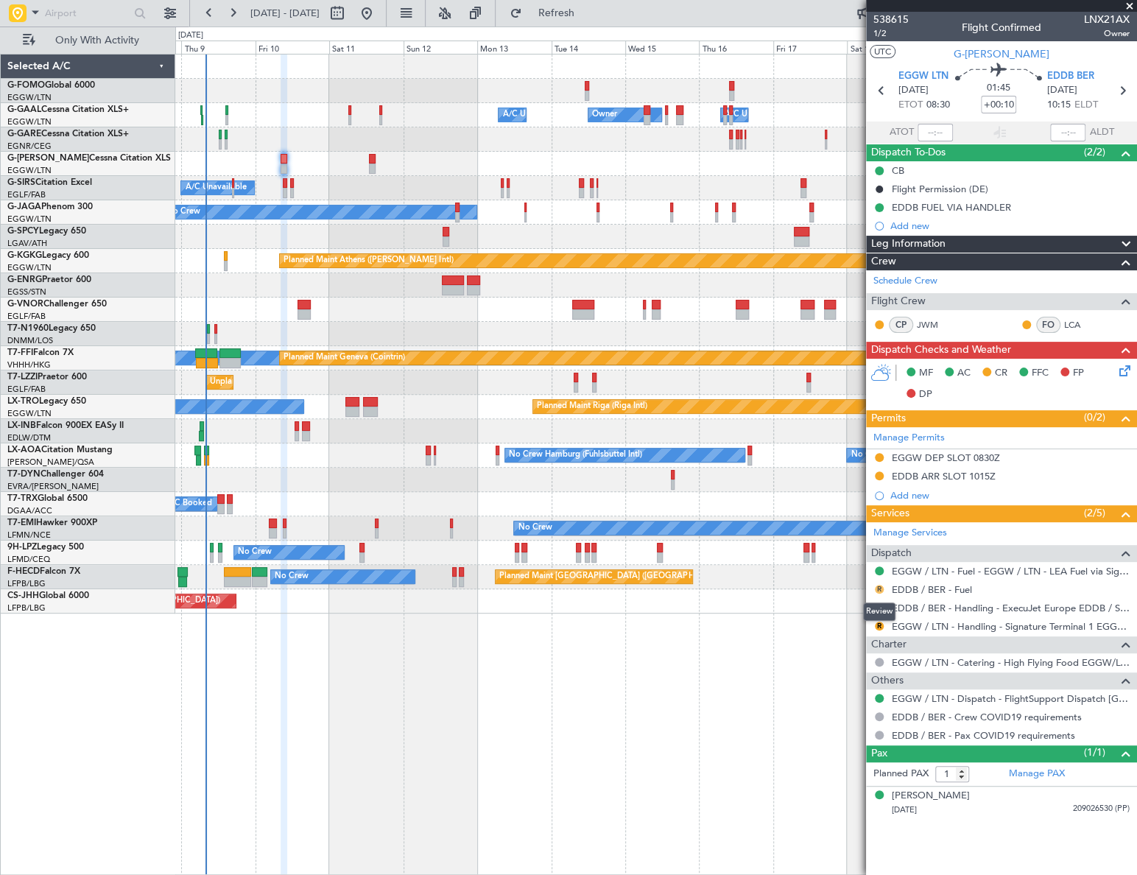
click at [876, 589] on button "R" at bounding box center [879, 589] width 9 height 9
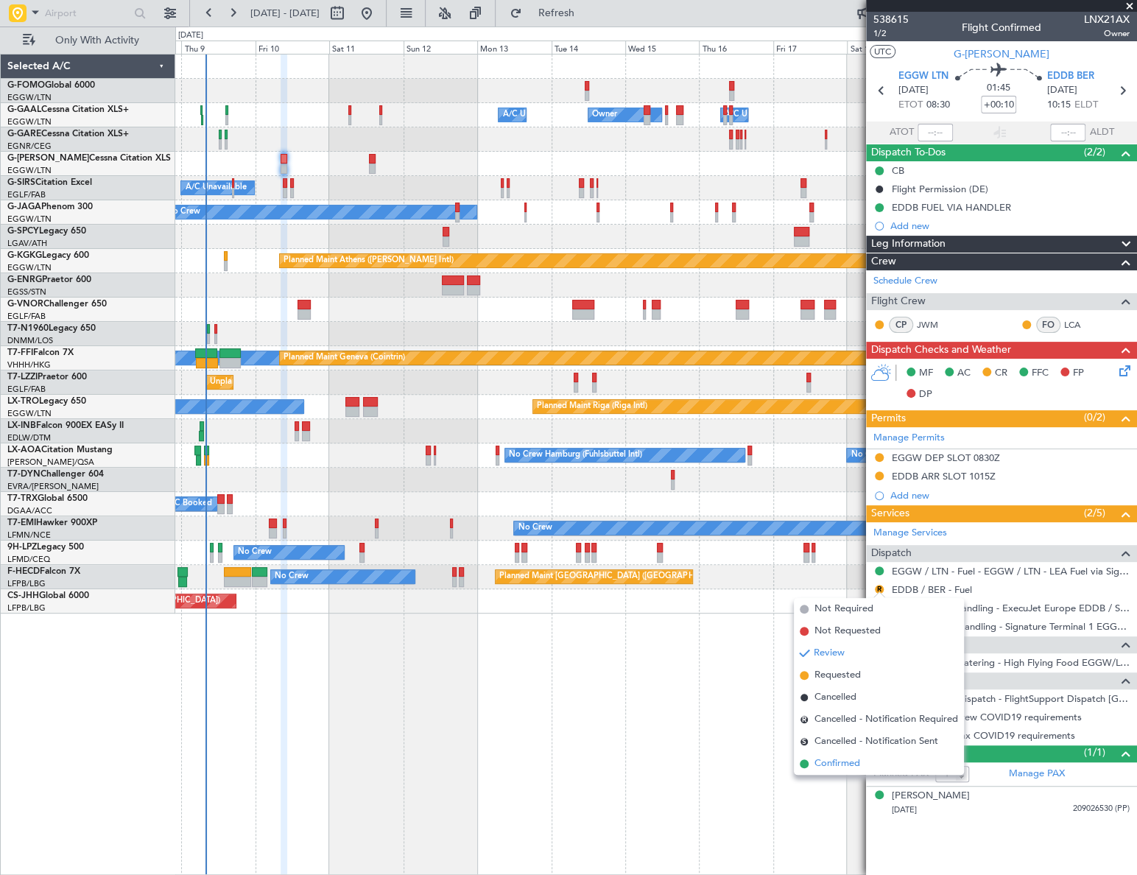
click at [840, 760] on span "Confirmed" at bounding box center [837, 763] width 46 height 15
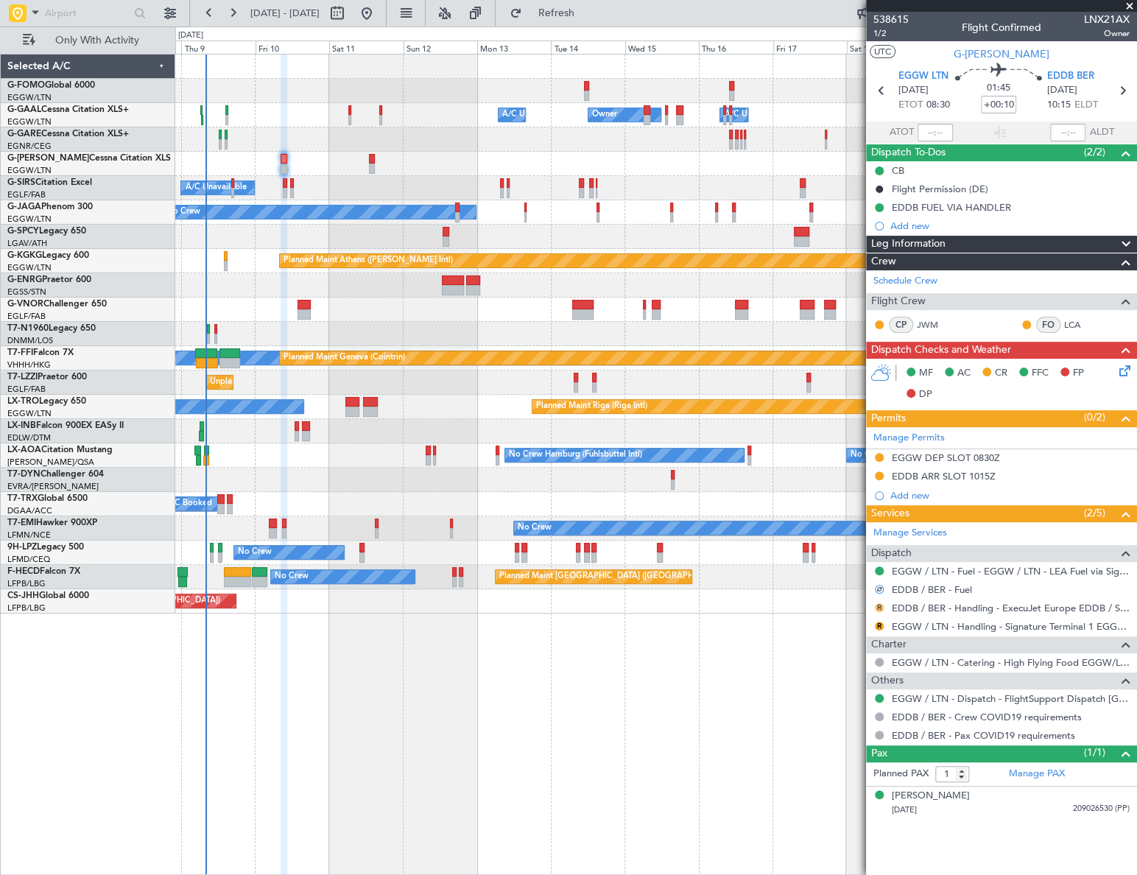
click at [876, 604] on button "R" at bounding box center [879, 607] width 9 height 9
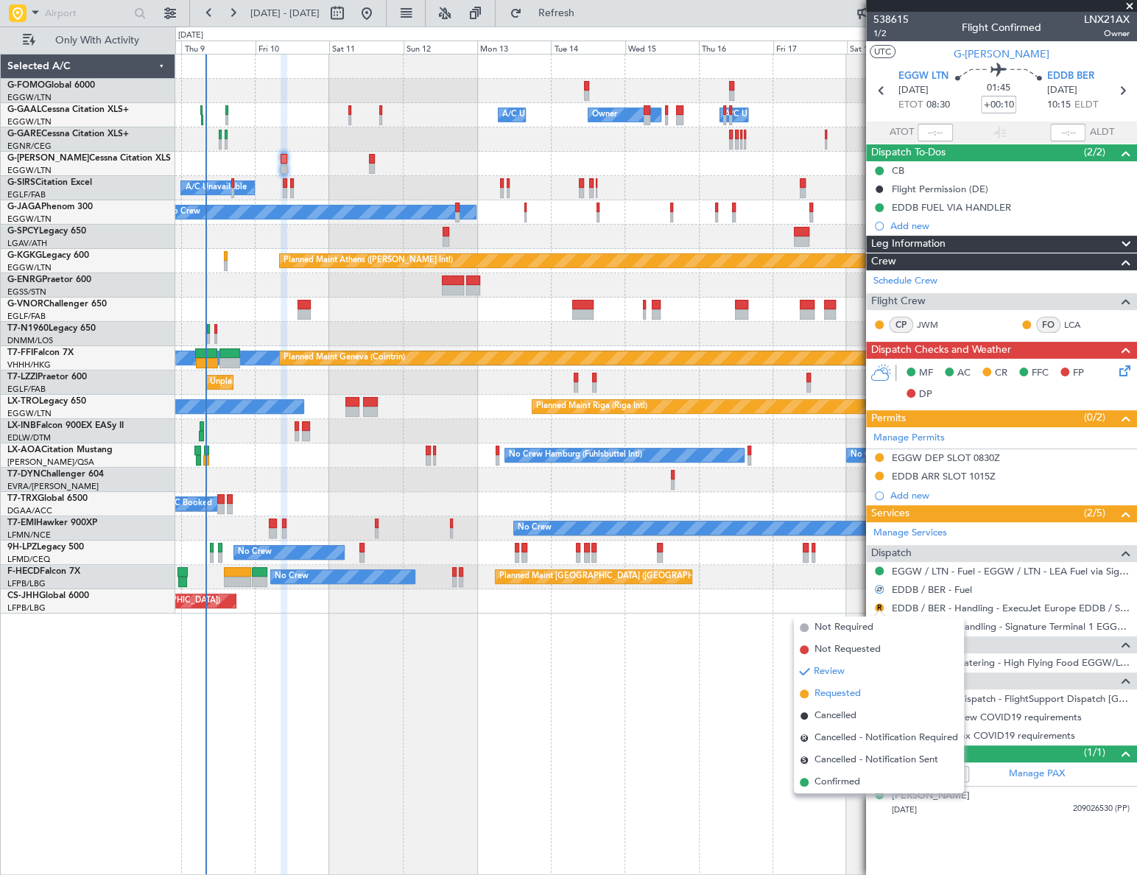
click at [825, 692] on span "Requested" at bounding box center [837, 693] width 46 height 15
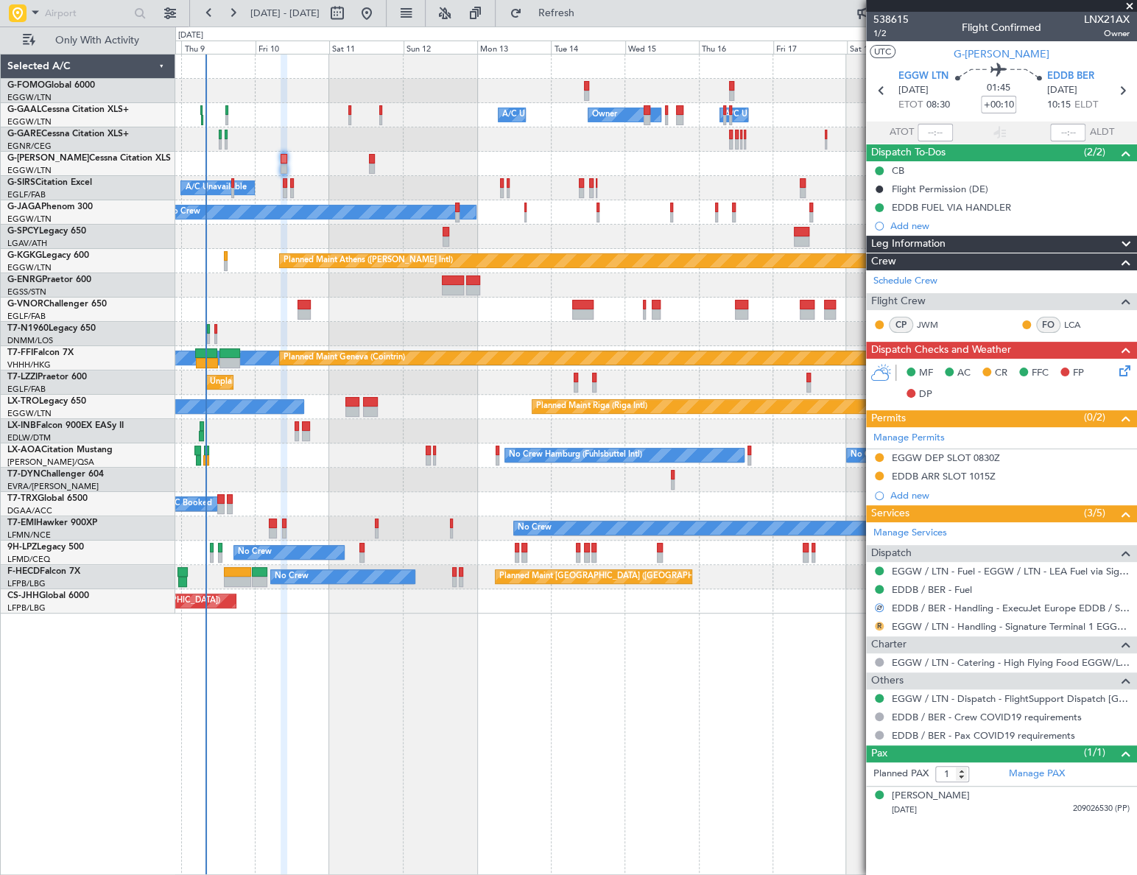
click at [878, 624] on button "R" at bounding box center [879, 626] width 9 height 9
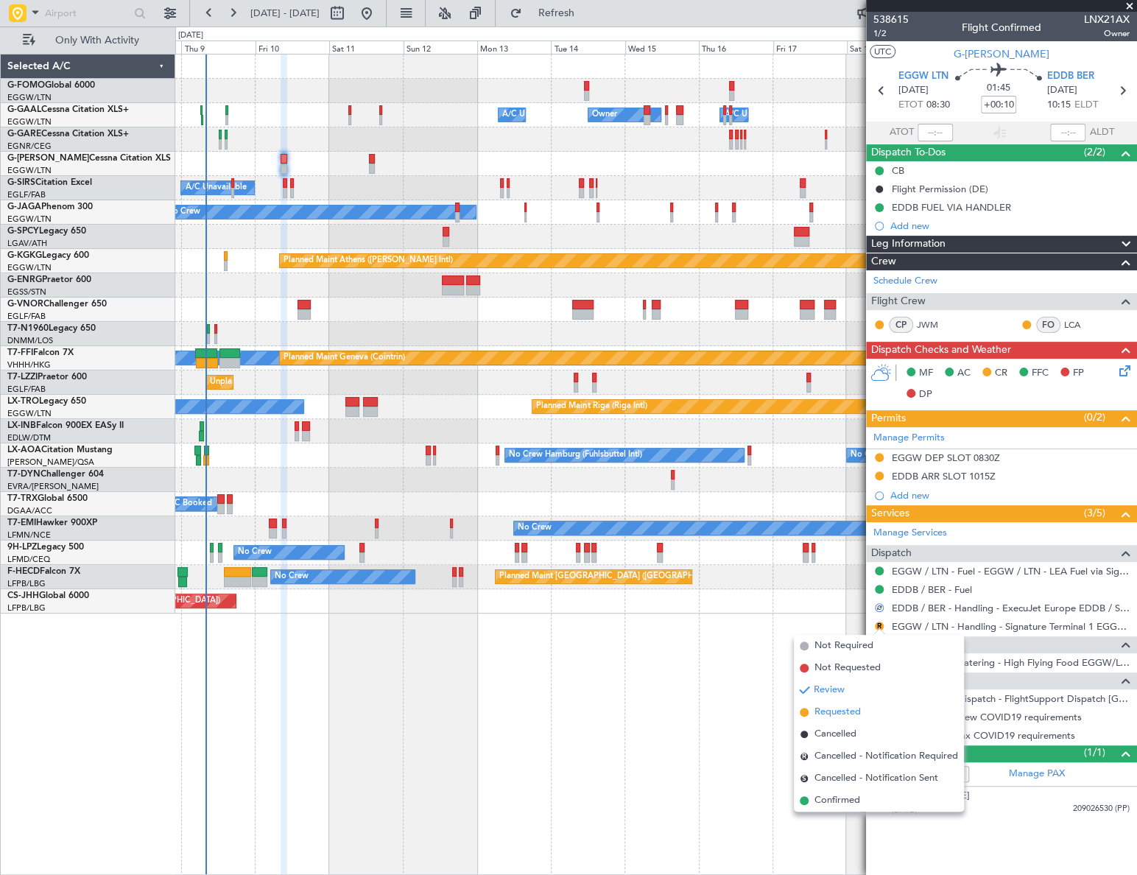
click at [834, 708] on span "Requested" at bounding box center [837, 712] width 46 height 15
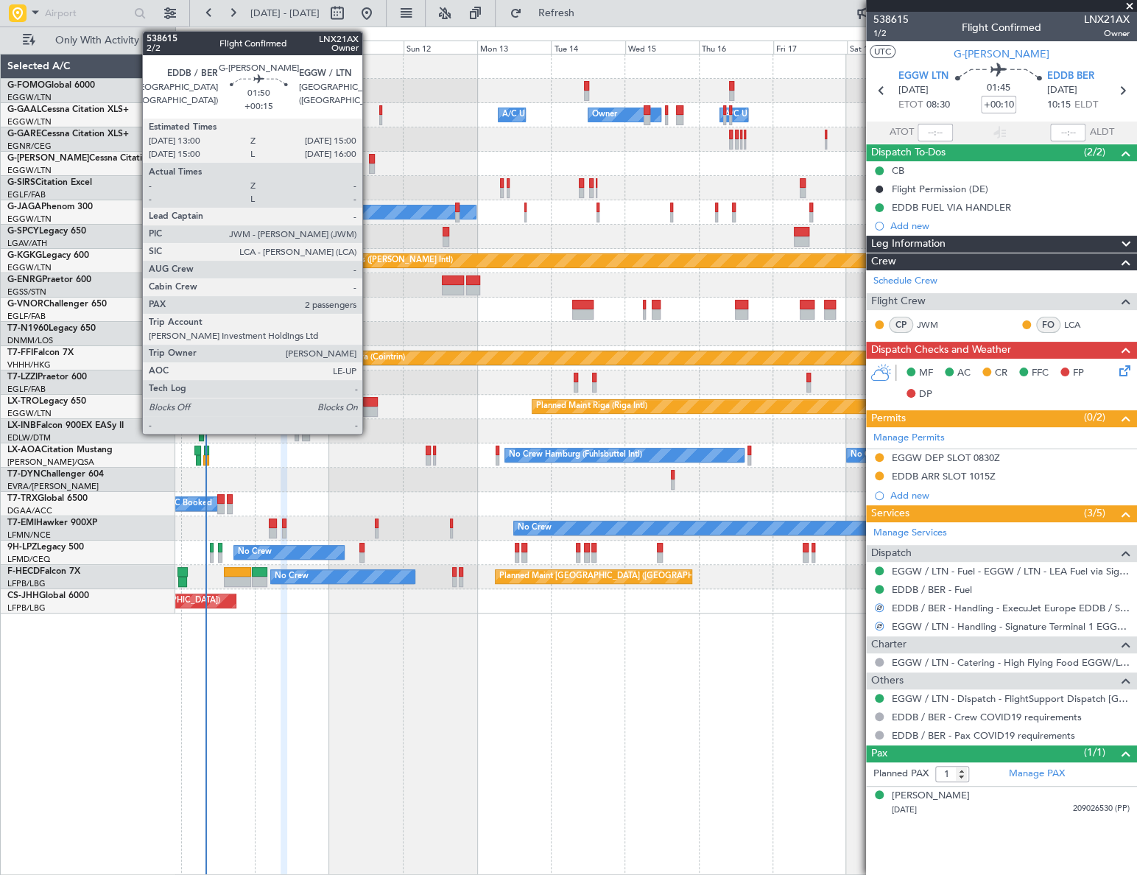
click at [369, 164] on div at bounding box center [372, 168] width 7 height 10
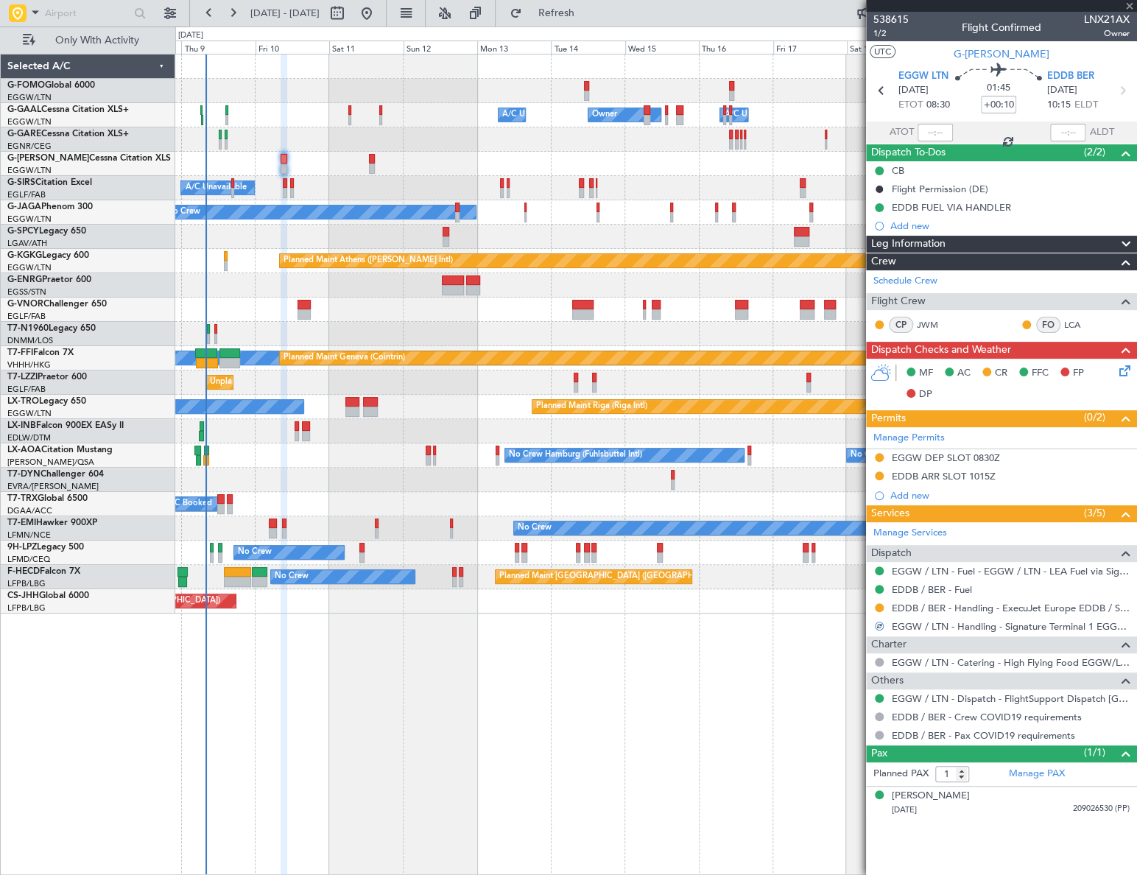
type input "+00:15"
type input "2"
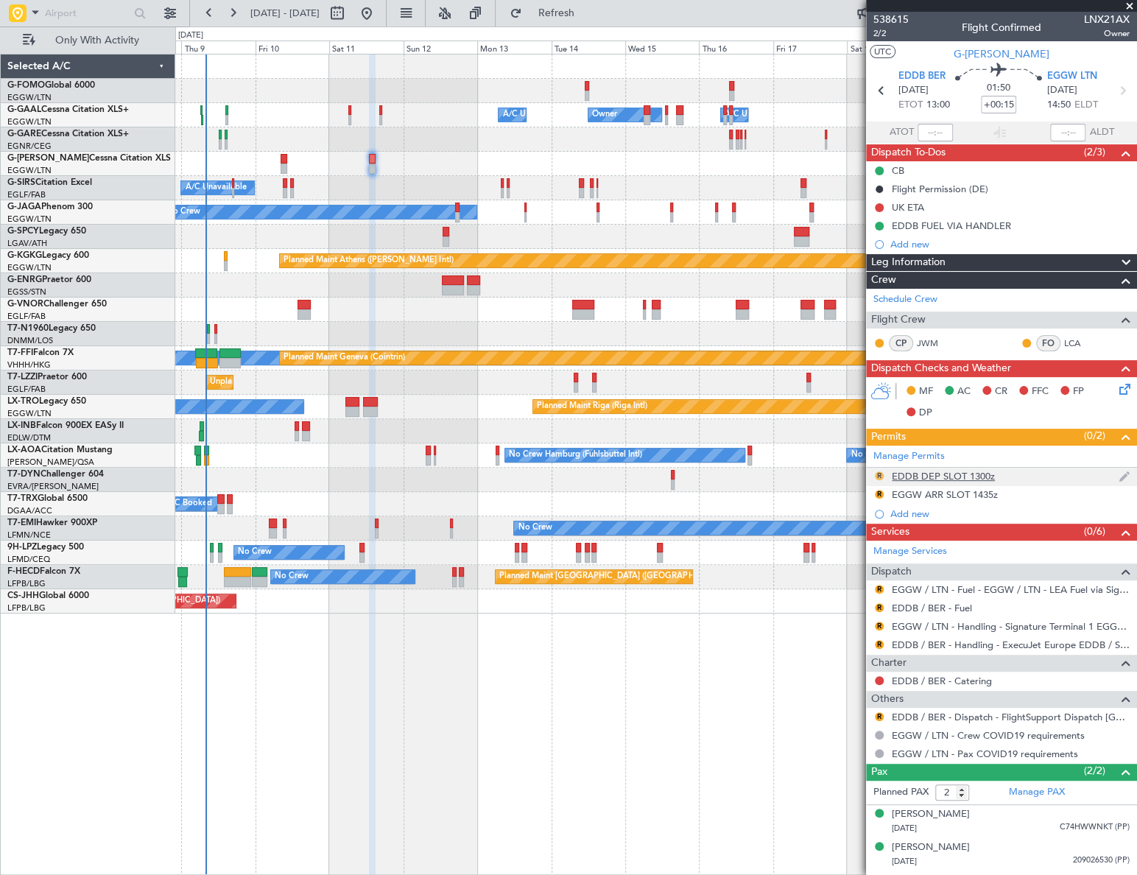
click at [877, 472] on button "R" at bounding box center [879, 475] width 9 height 9
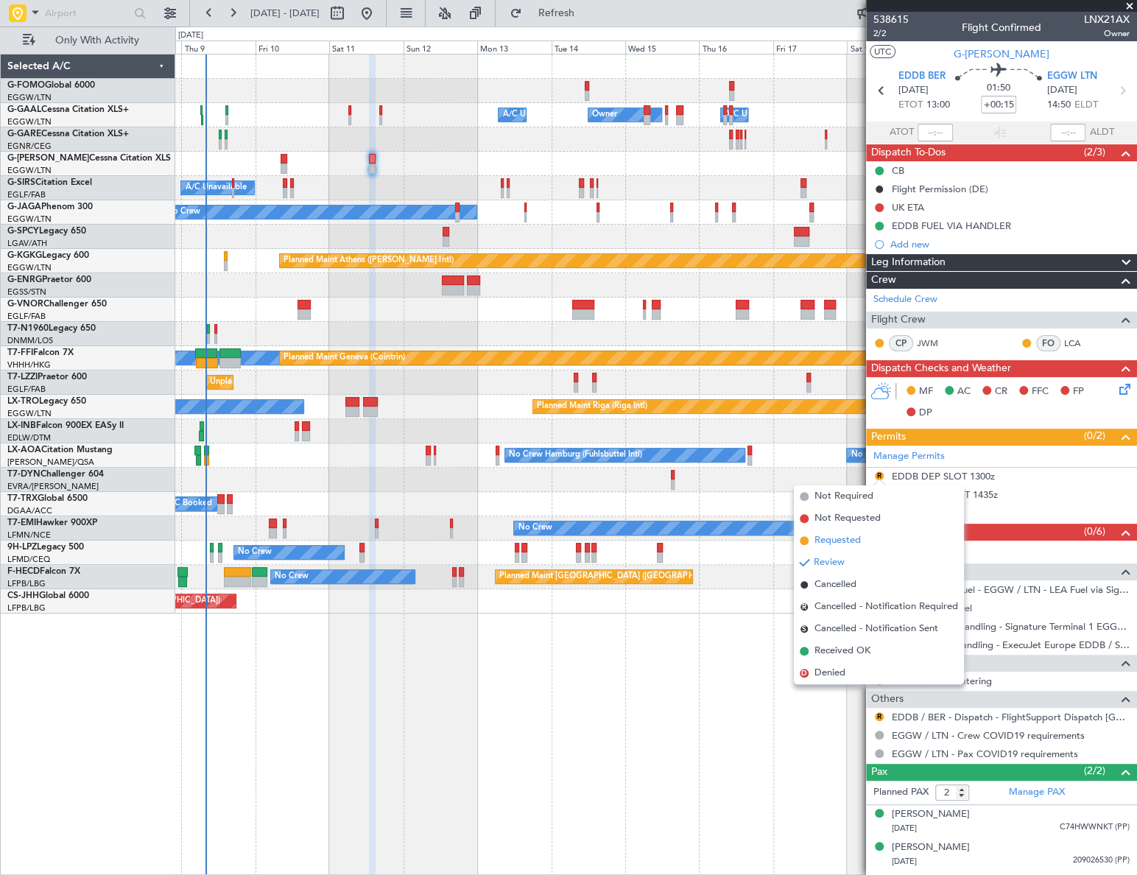
click at [832, 542] on span "Requested" at bounding box center [837, 540] width 46 height 15
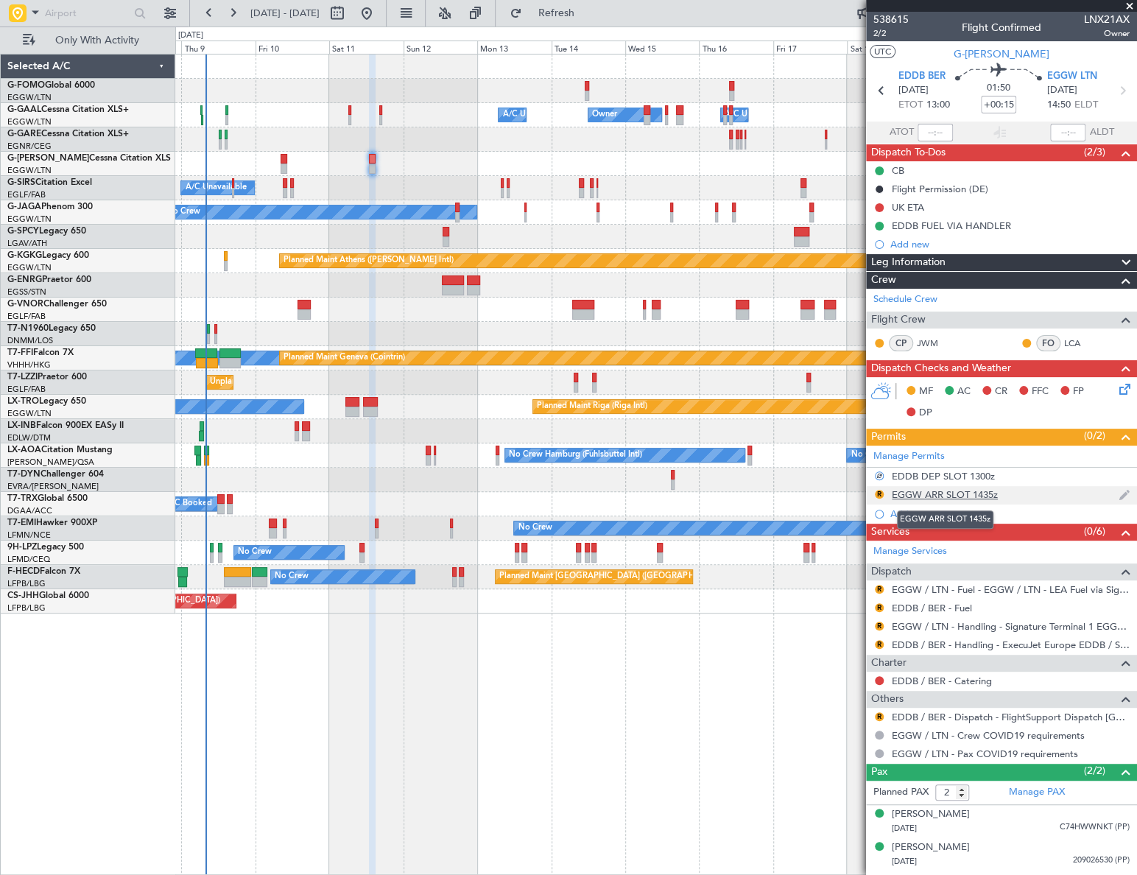
click at [968, 496] on div "EGGW ARR SLOT 1435z" at bounding box center [945, 494] width 106 height 13
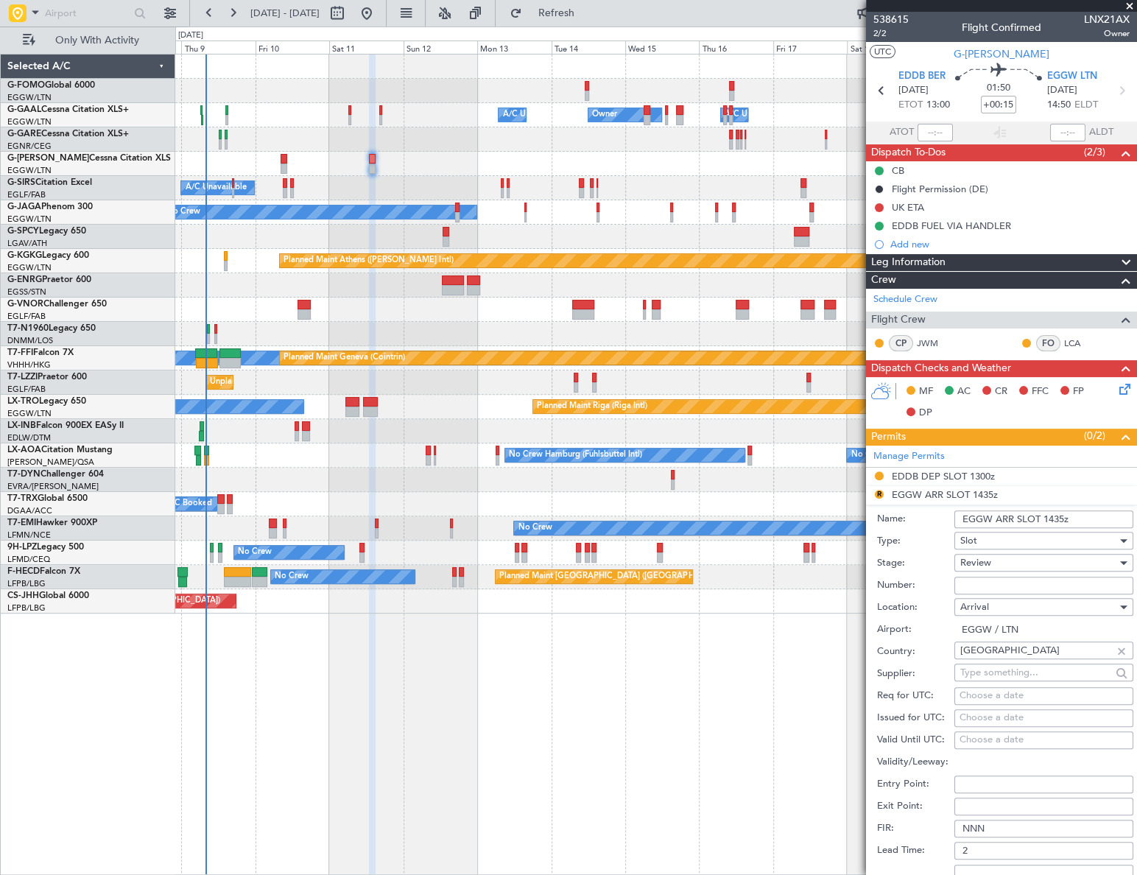
click at [1063, 515] on input "EGGW ARR SLOT 1435z" at bounding box center [1043, 519] width 179 height 18
type input "EGGW ARR SLOT 1450z"
click at [988, 563] on span "Review" at bounding box center [975, 562] width 31 height 13
click at [1005, 653] on span "Requested" at bounding box center [1039, 658] width 156 height 22
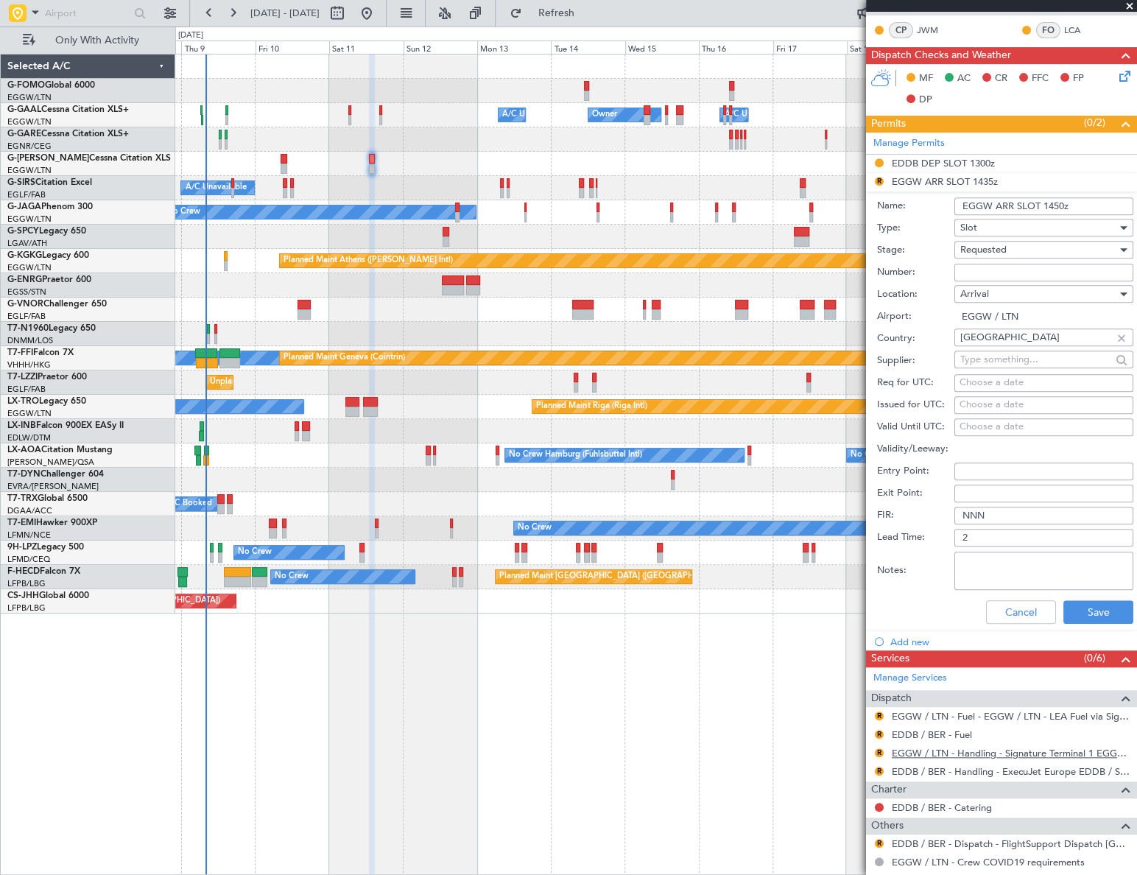
scroll to position [401, 0]
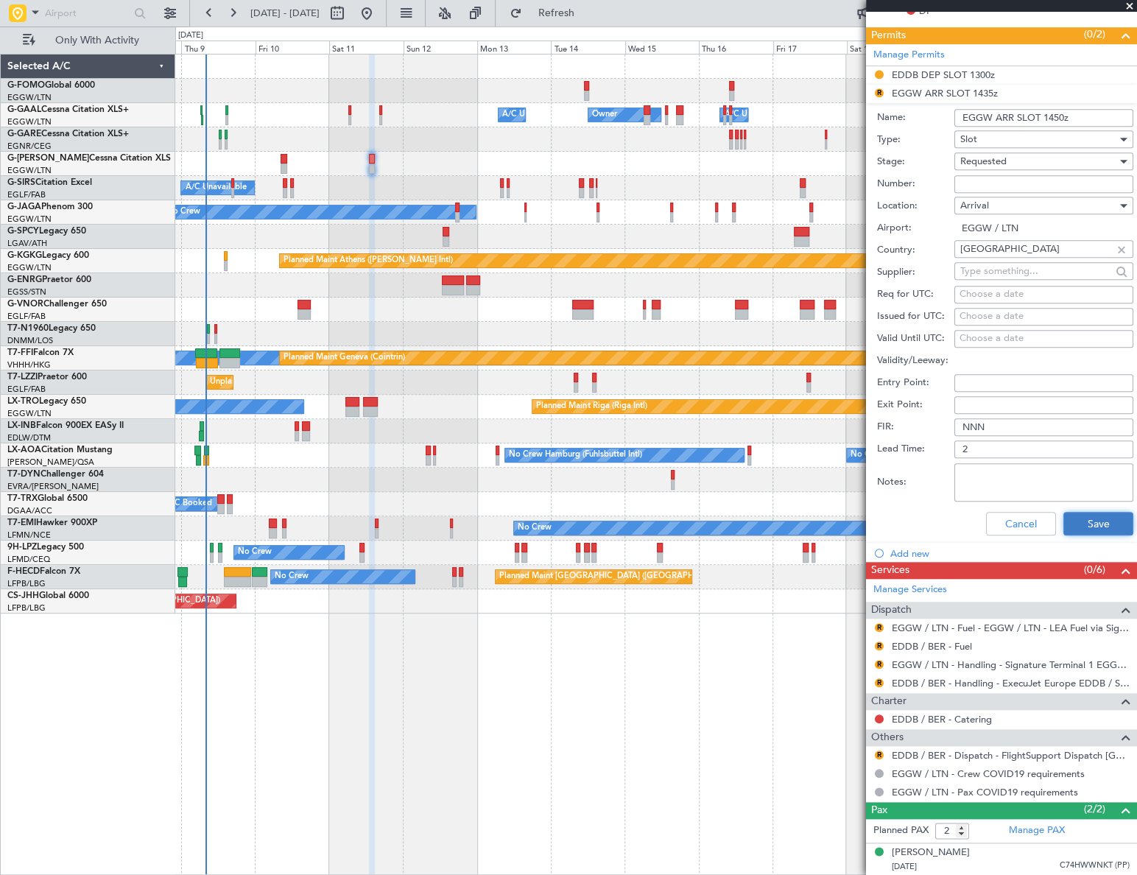
click at [1094, 517] on button "Save" at bounding box center [1098, 524] width 70 height 24
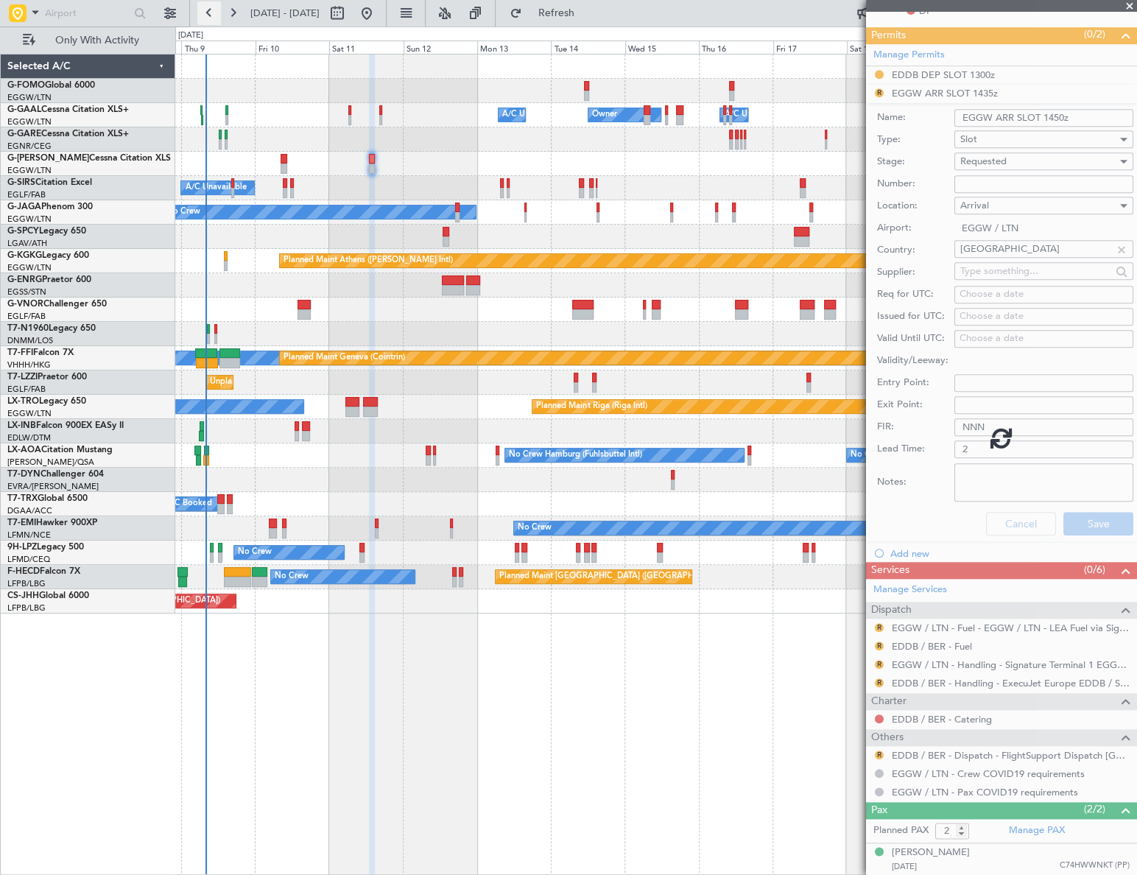
scroll to position [0, 0]
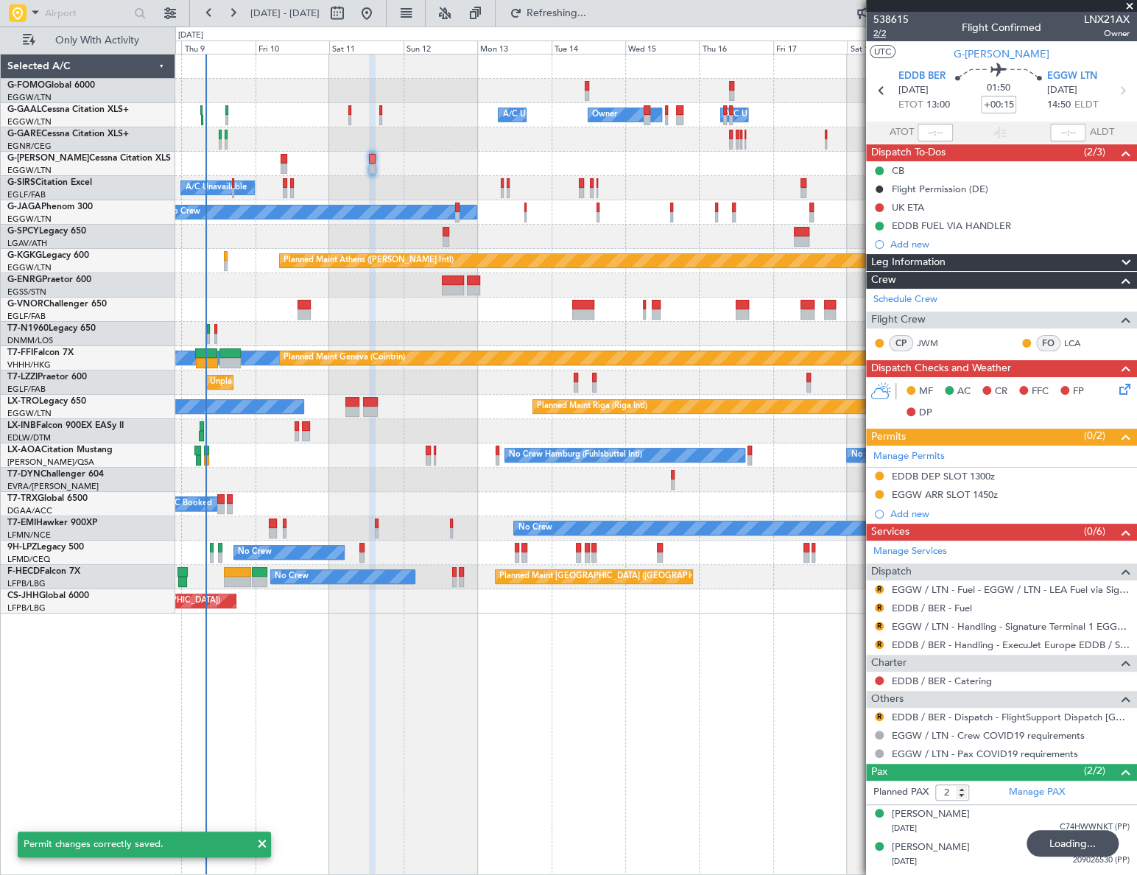
click at [880, 32] on span "2/2" at bounding box center [890, 33] width 35 height 13
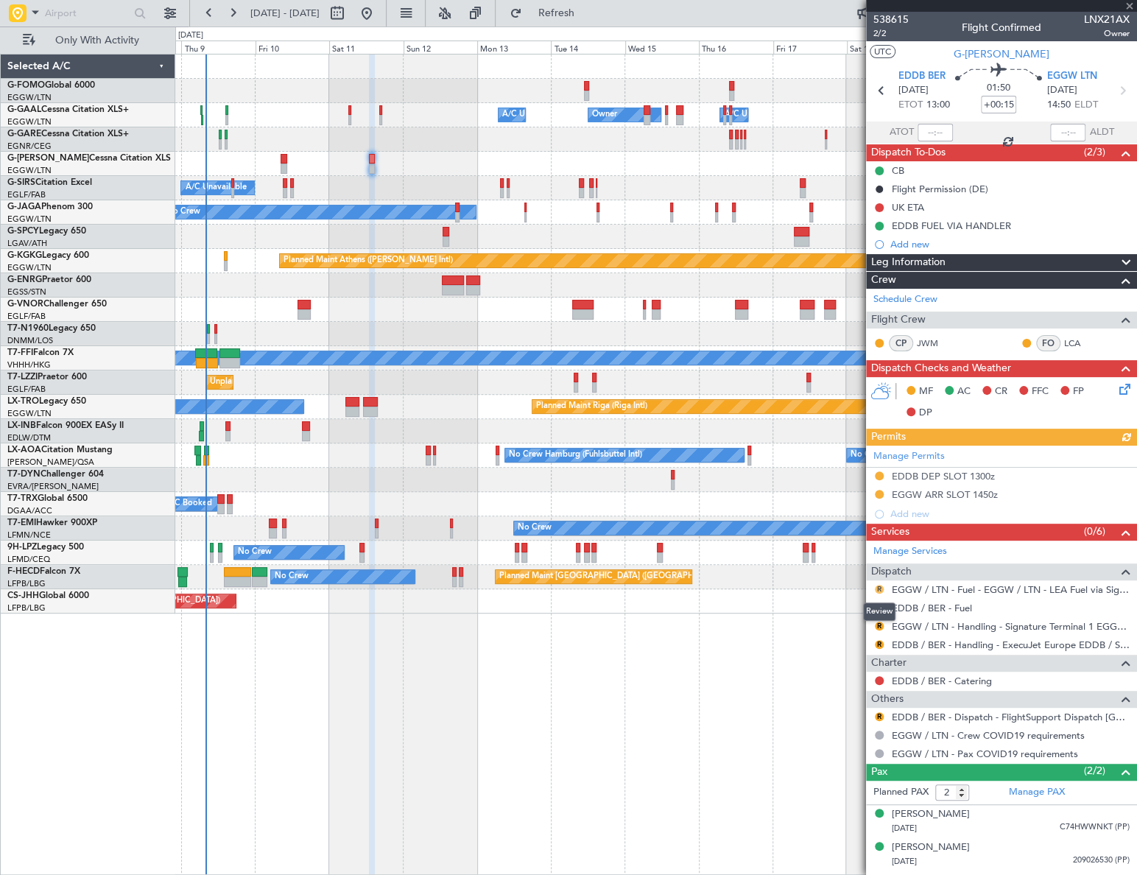
click at [879, 589] on button "R" at bounding box center [879, 589] width 9 height 9
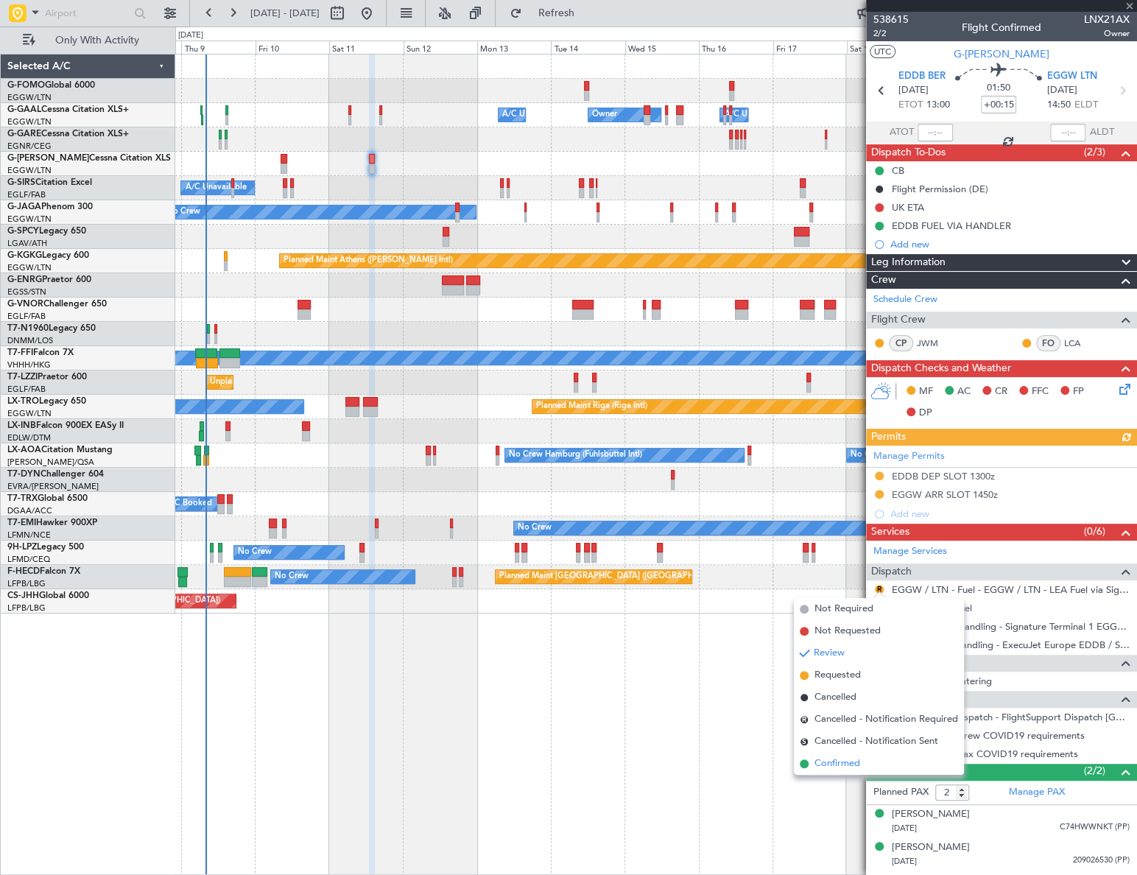
click at [844, 763] on span "Confirmed" at bounding box center [837, 763] width 46 height 15
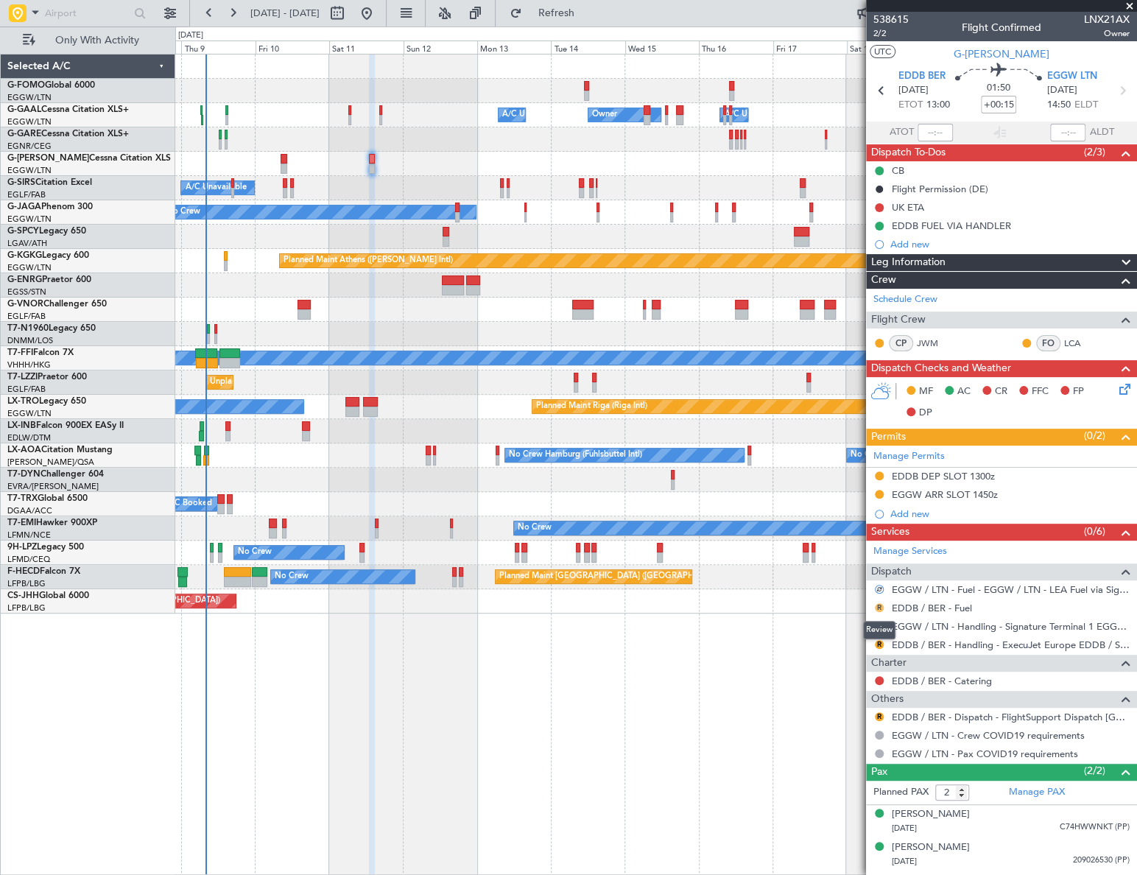
click at [879, 606] on button "R" at bounding box center [879, 607] width 9 height 9
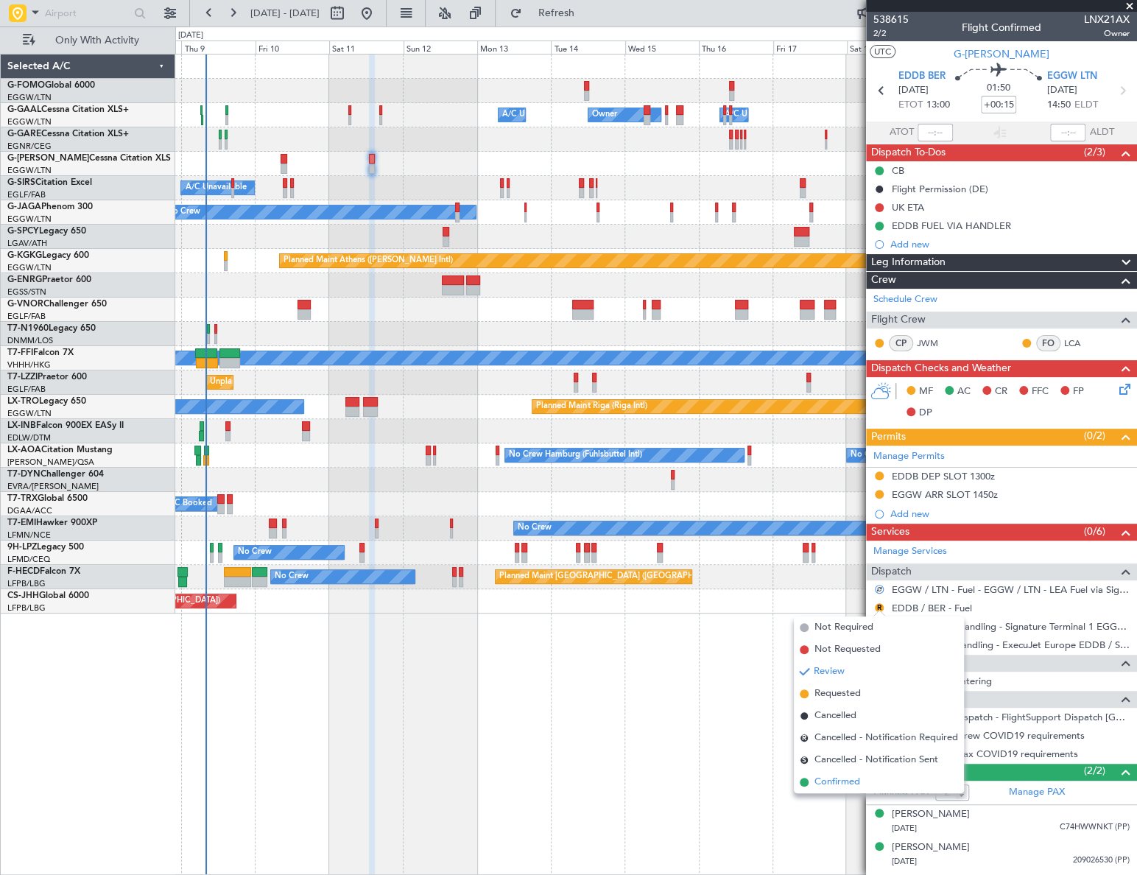
click at [847, 779] on span "Confirmed" at bounding box center [837, 782] width 46 height 15
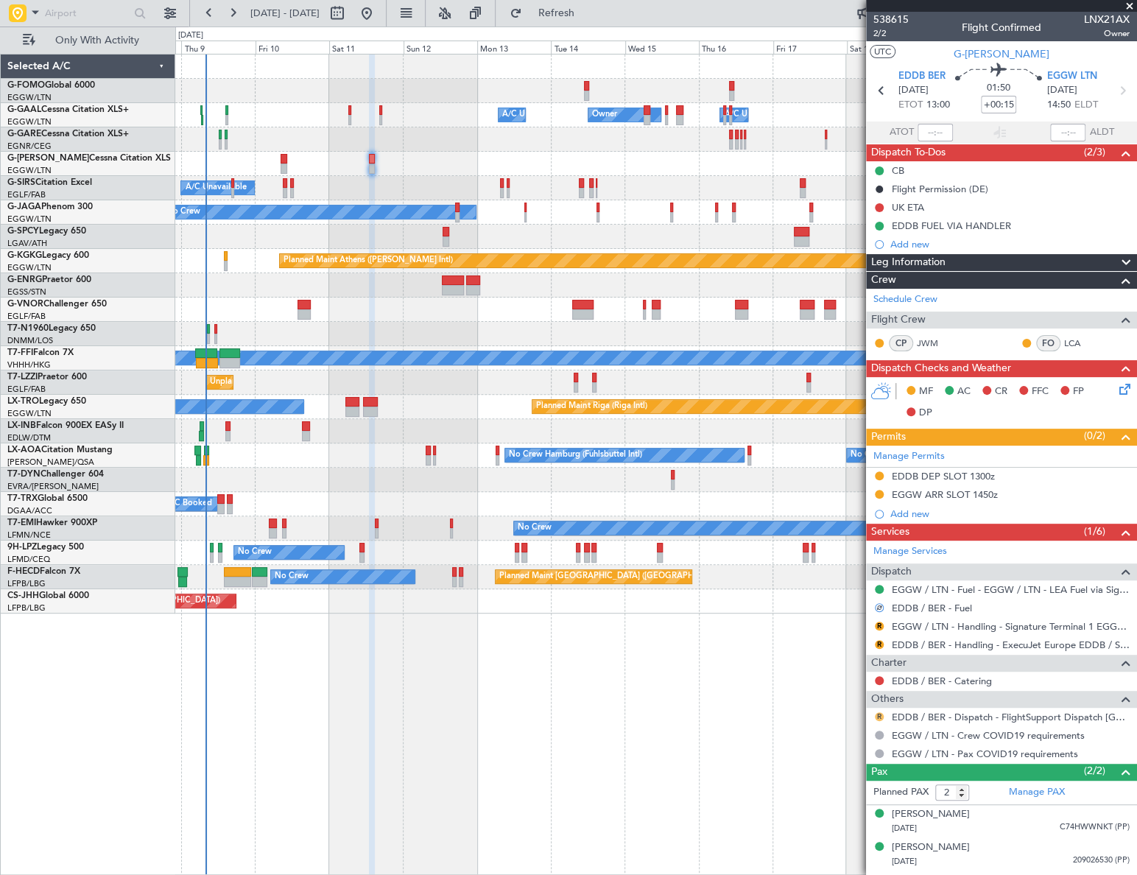
click at [879, 716] on button "R" at bounding box center [879, 716] width 9 height 9
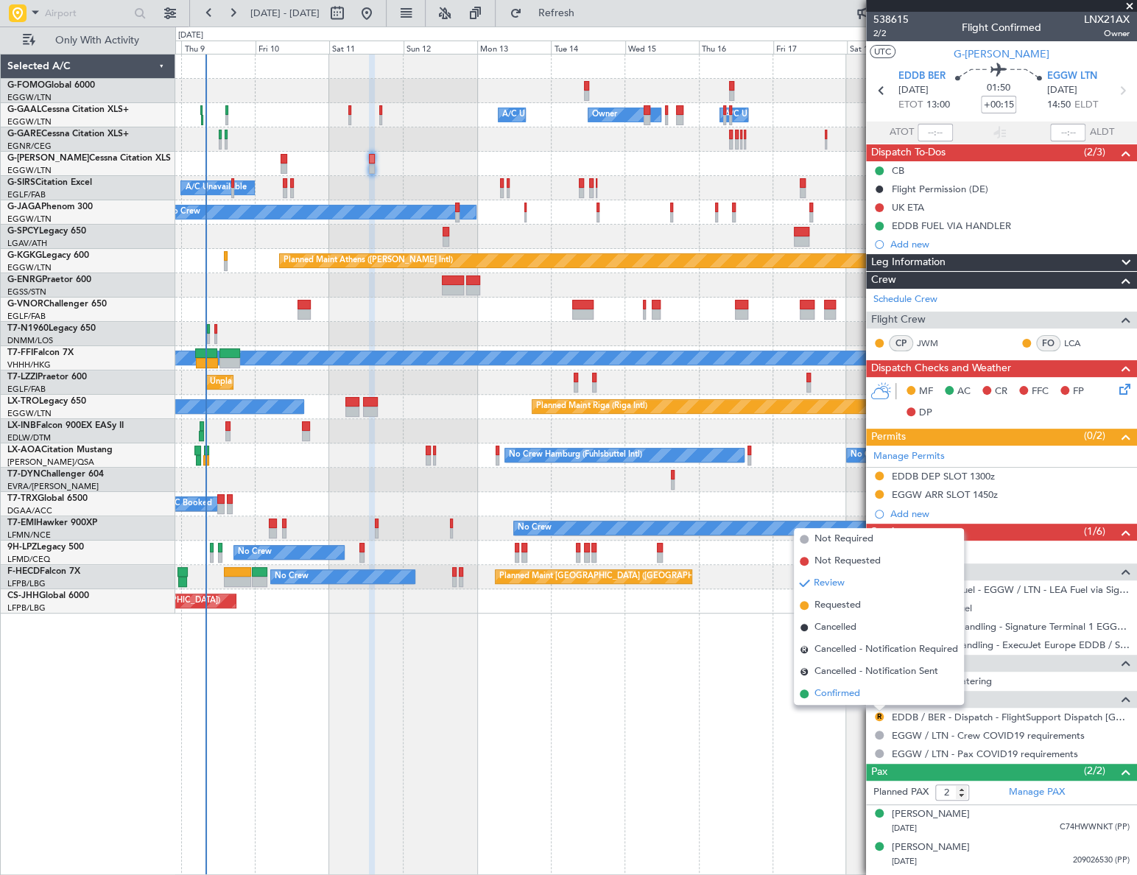
click at [825, 691] on span "Confirmed" at bounding box center [837, 693] width 46 height 15
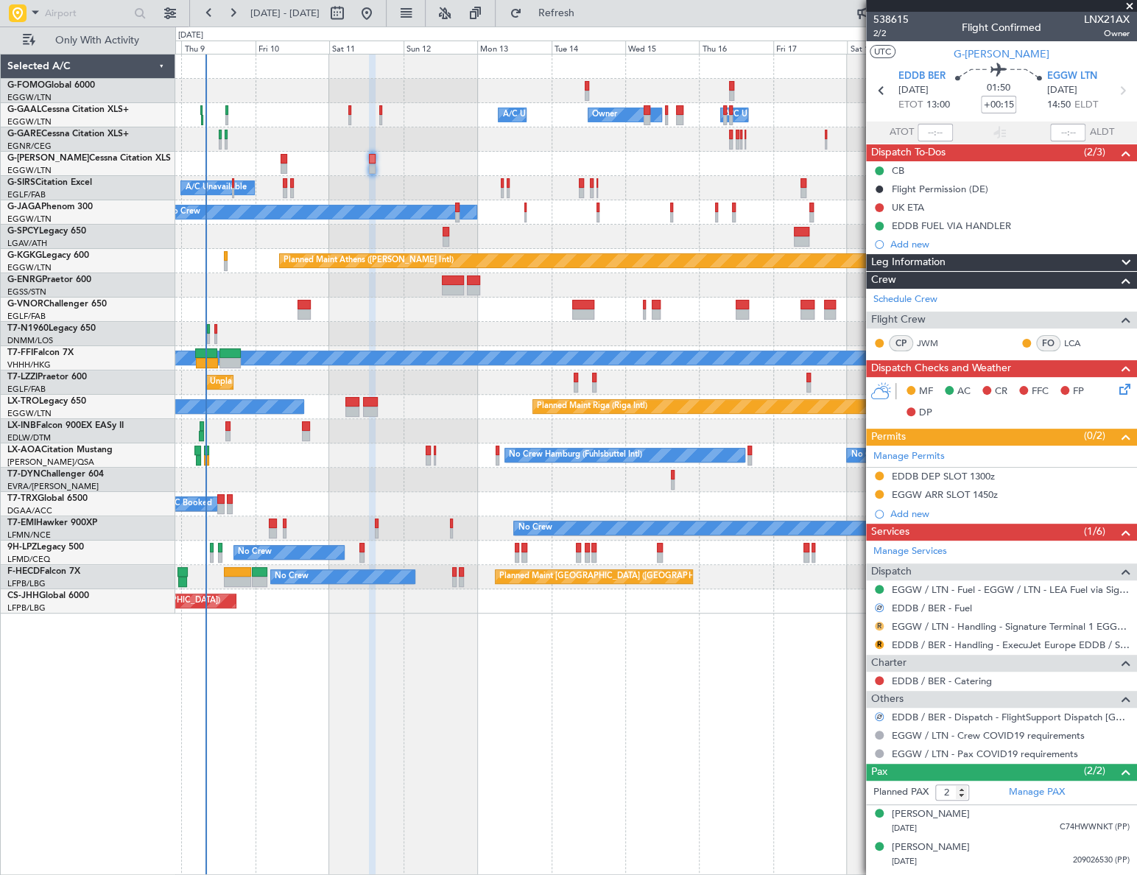
click at [879, 625] on button "R" at bounding box center [879, 626] width 9 height 9
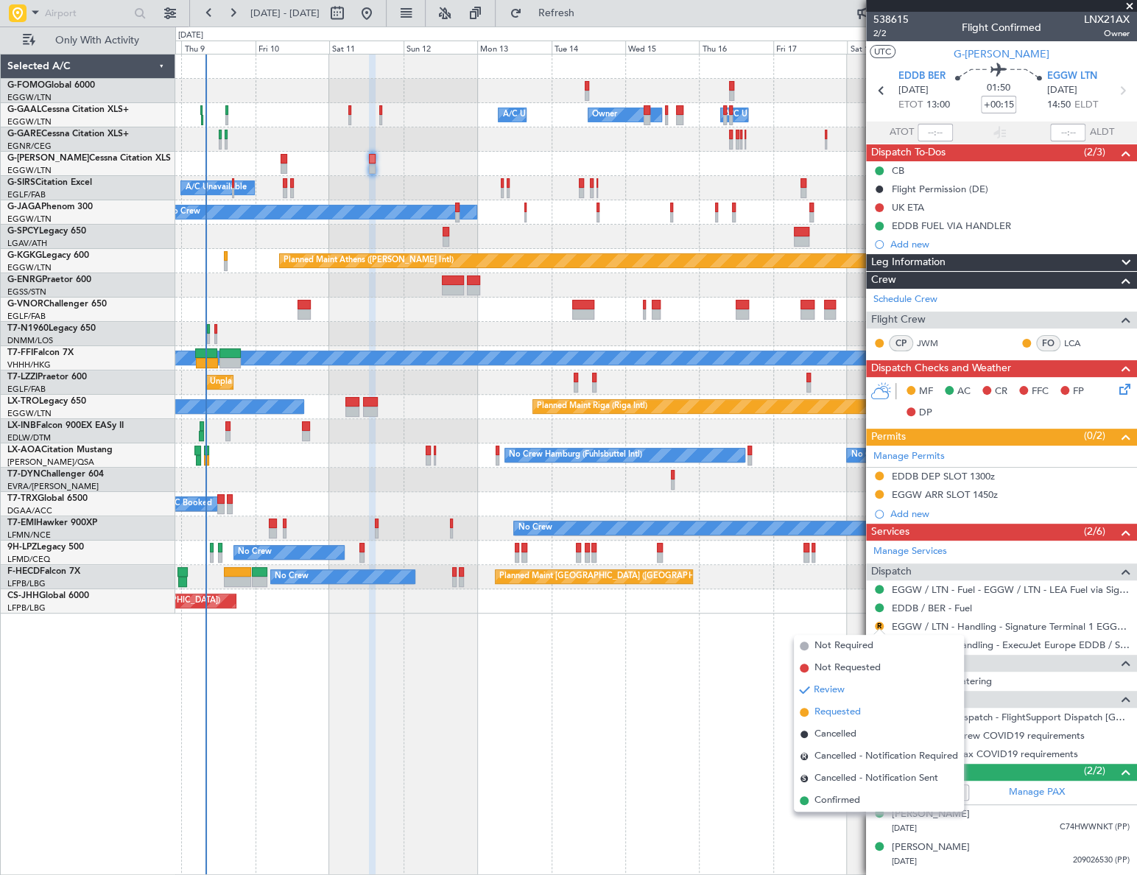
click at [834, 715] on span "Requested" at bounding box center [837, 712] width 46 height 15
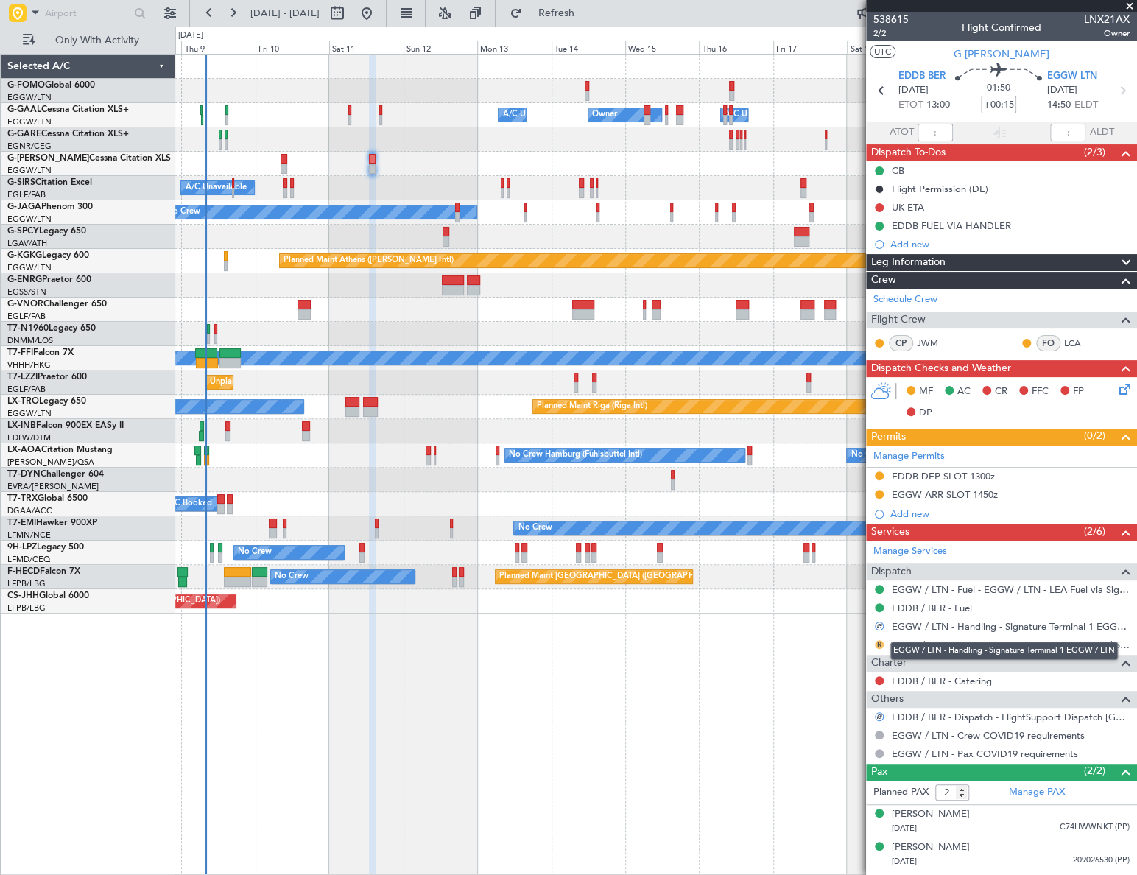
click at [879, 641] on button "R" at bounding box center [879, 644] width 9 height 9
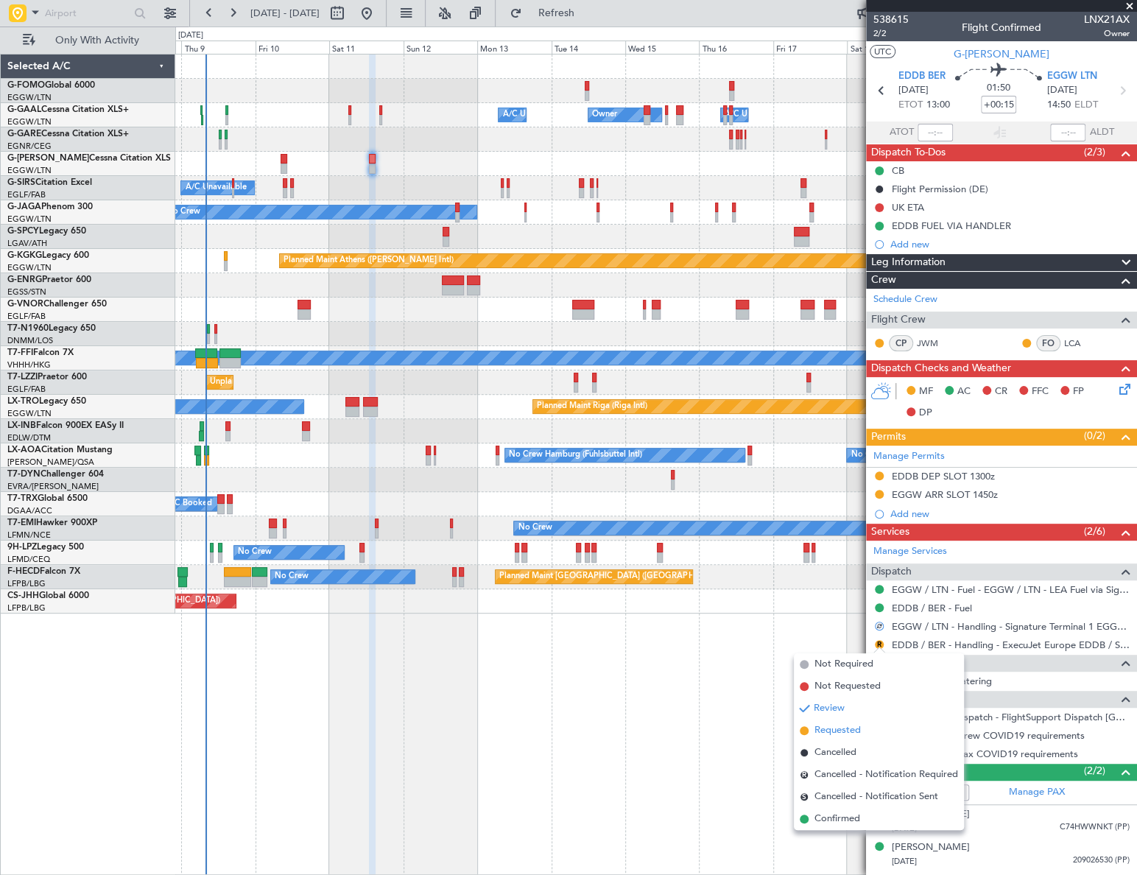
click at [845, 725] on span "Requested" at bounding box center [837, 730] width 46 height 15
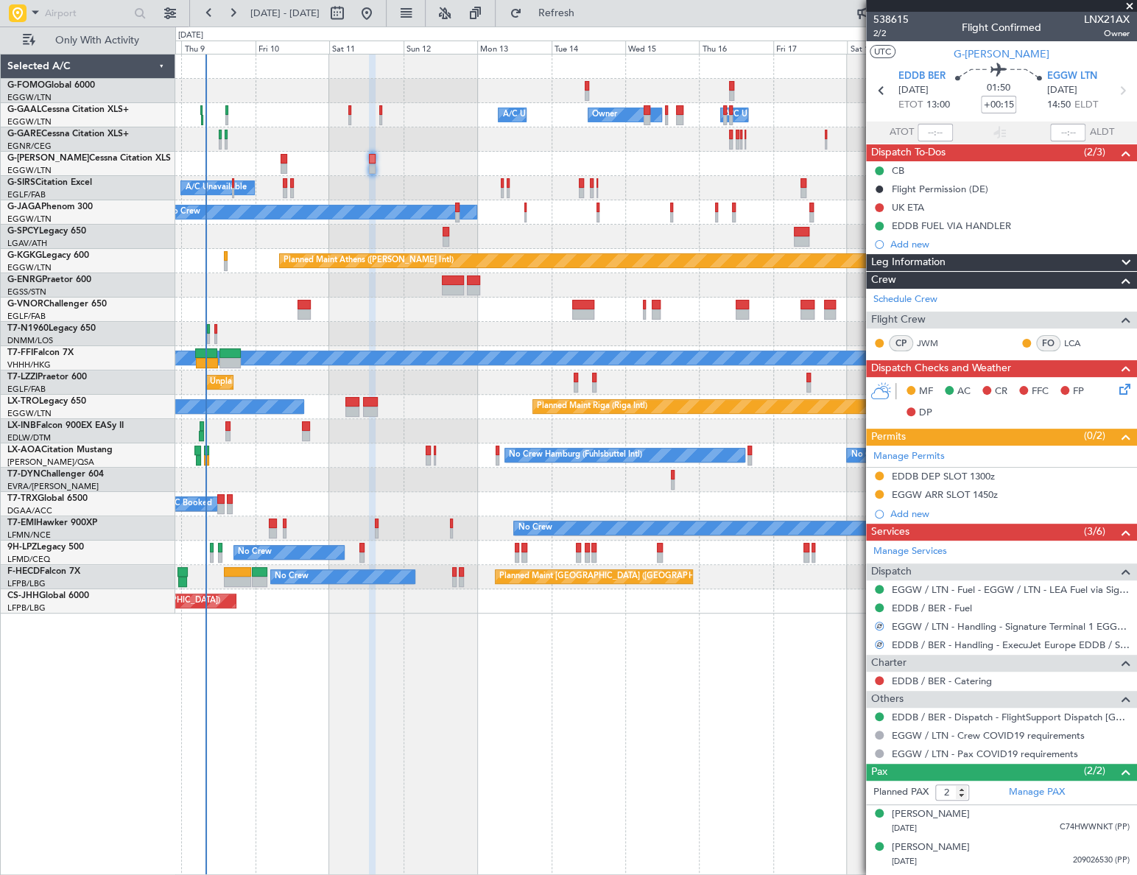
click at [1124, 390] on icon at bounding box center [1122, 387] width 12 height 12
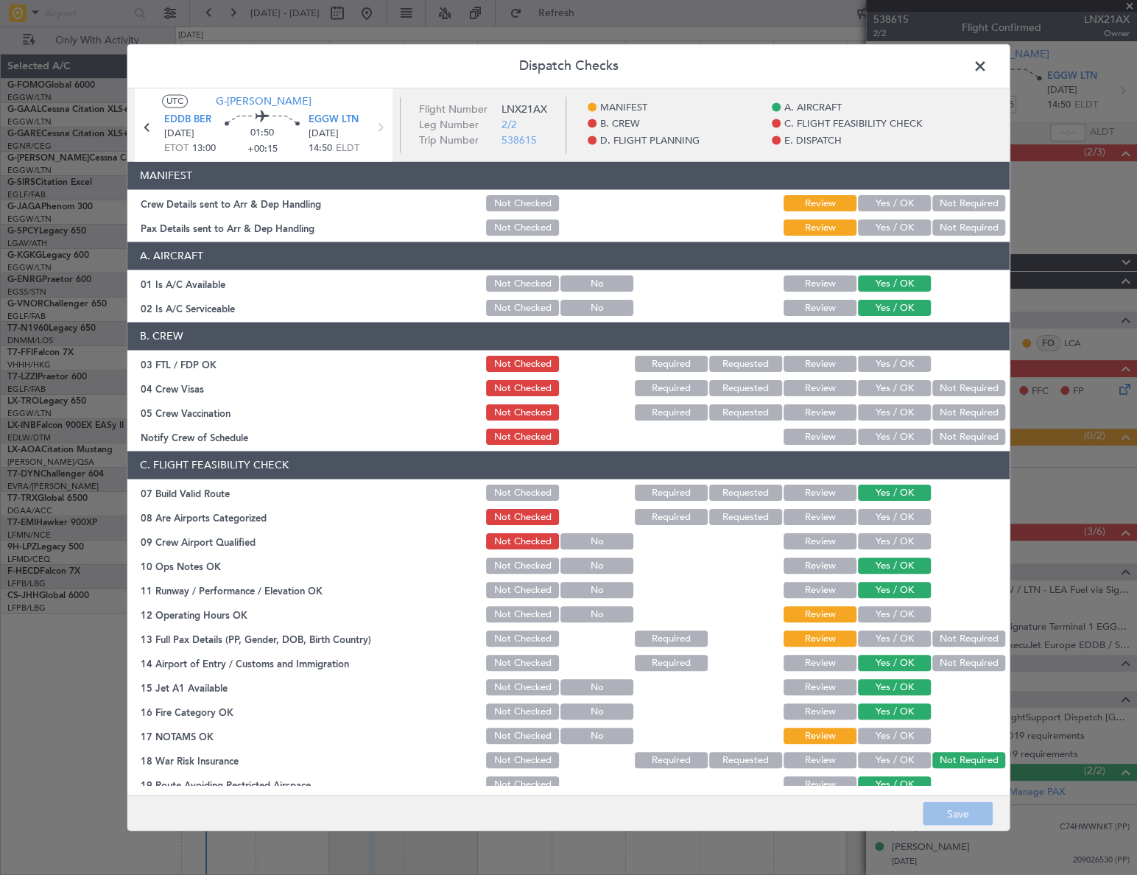
click at [866, 213] on div "Yes / OK" at bounding box center [893, 204] width 74 height 21
click at [872, 203] on button "Yes / OK" at bounding box center [894, 204] width 73 height 16
click at [878, 228] on button "Yes / OK" at bounding box center [894, 228] width 73 height 16
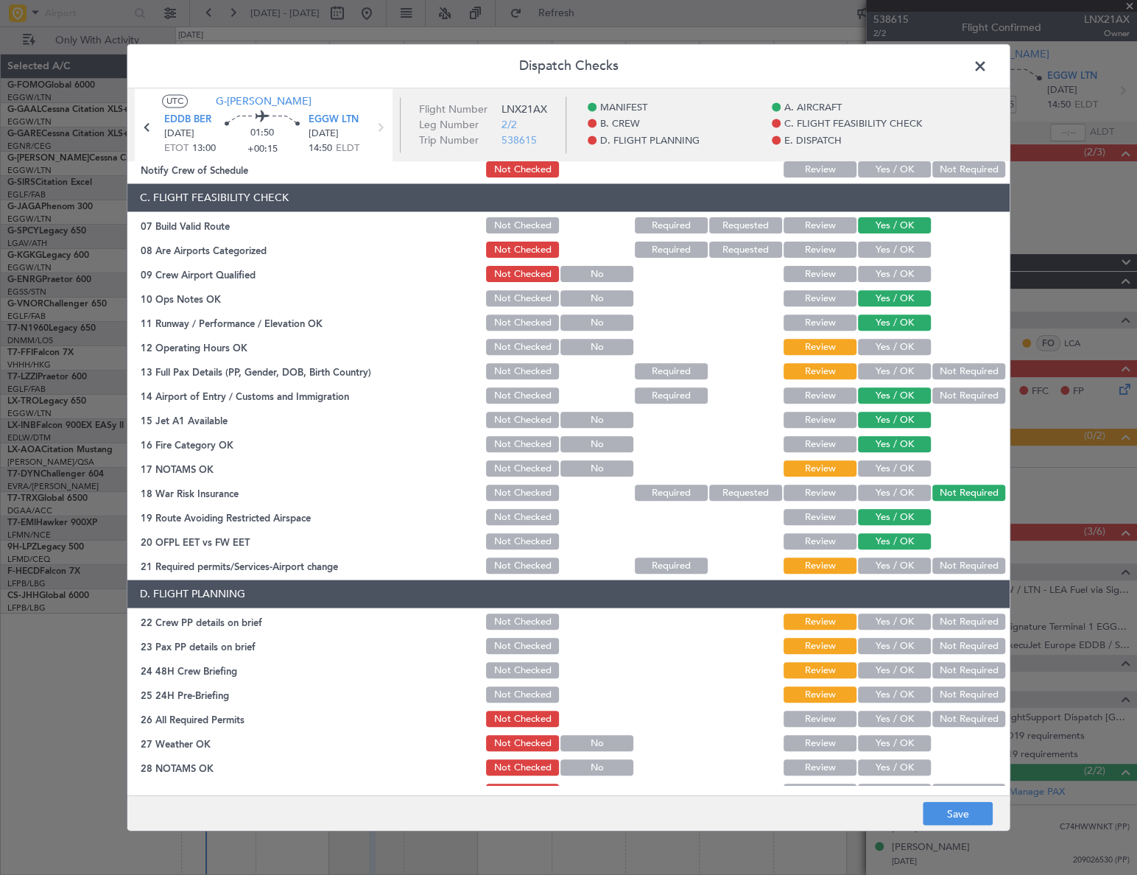
click at [909, 345] on button "Yes / OK" at bounding box center [894, 347] width 73 height 16
click at [904, 367] on button "Yes / OK" at bounding box center [894, 372] width 73 height 16
click at [900, 461] on button "Yes / OK" at bounding box center [894, 469] width 73 height 16
click at [904, 564] on button "Yes / OK" at bounding box center [894, 566] width 73 height 16
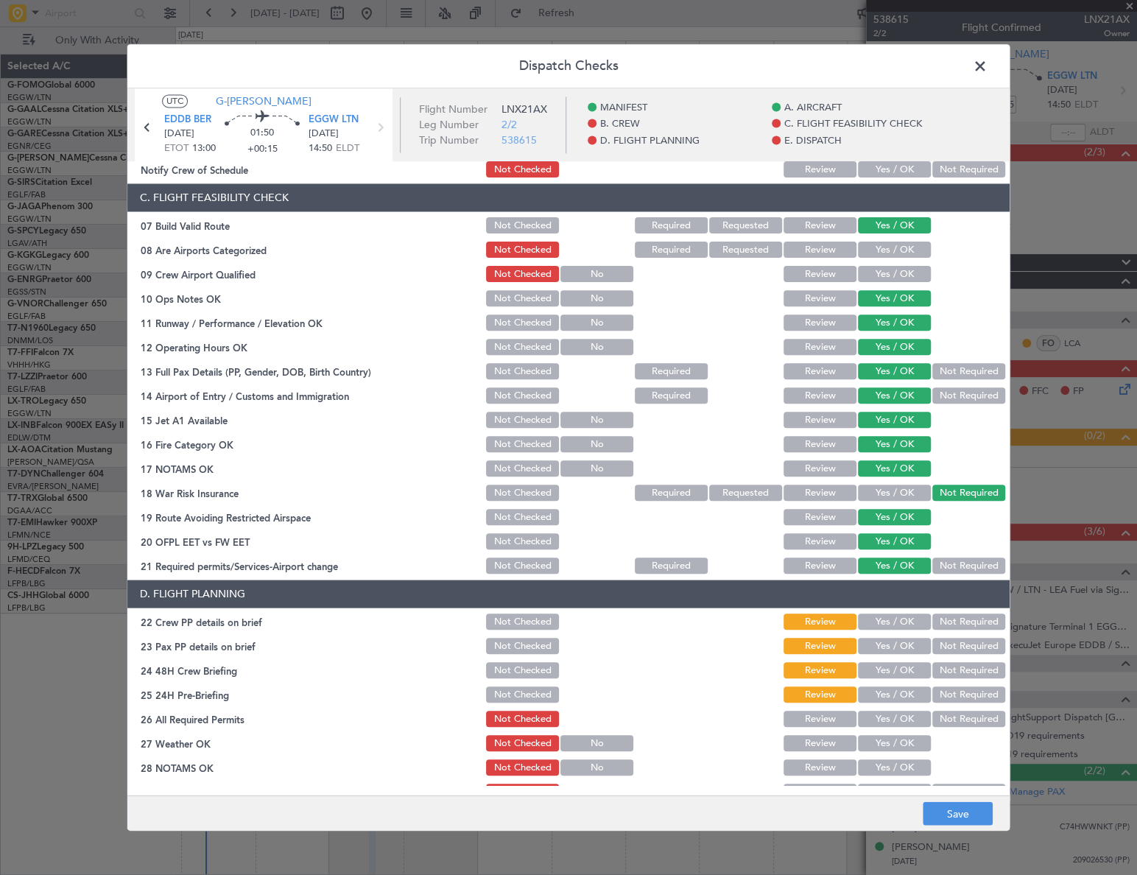
drag, startPoint x: 898, startPoint y: 621, endPoint x: 892, endPoint y: 641, distance: 21.7
click at [896, 624] on button "Yes / OK" at bounding box center [894, 622] width 73 height 16
click at [892, 642] on button "Yes / OK" at bounding box center [894, 646] width 73 height 16
click at [911, 669] on button "Yes / OK" at bounding box center [894, 671] width 73 height 16
click at [972, 696] on button "Not Required" at bounding box center [968, 695] width 73 height 16
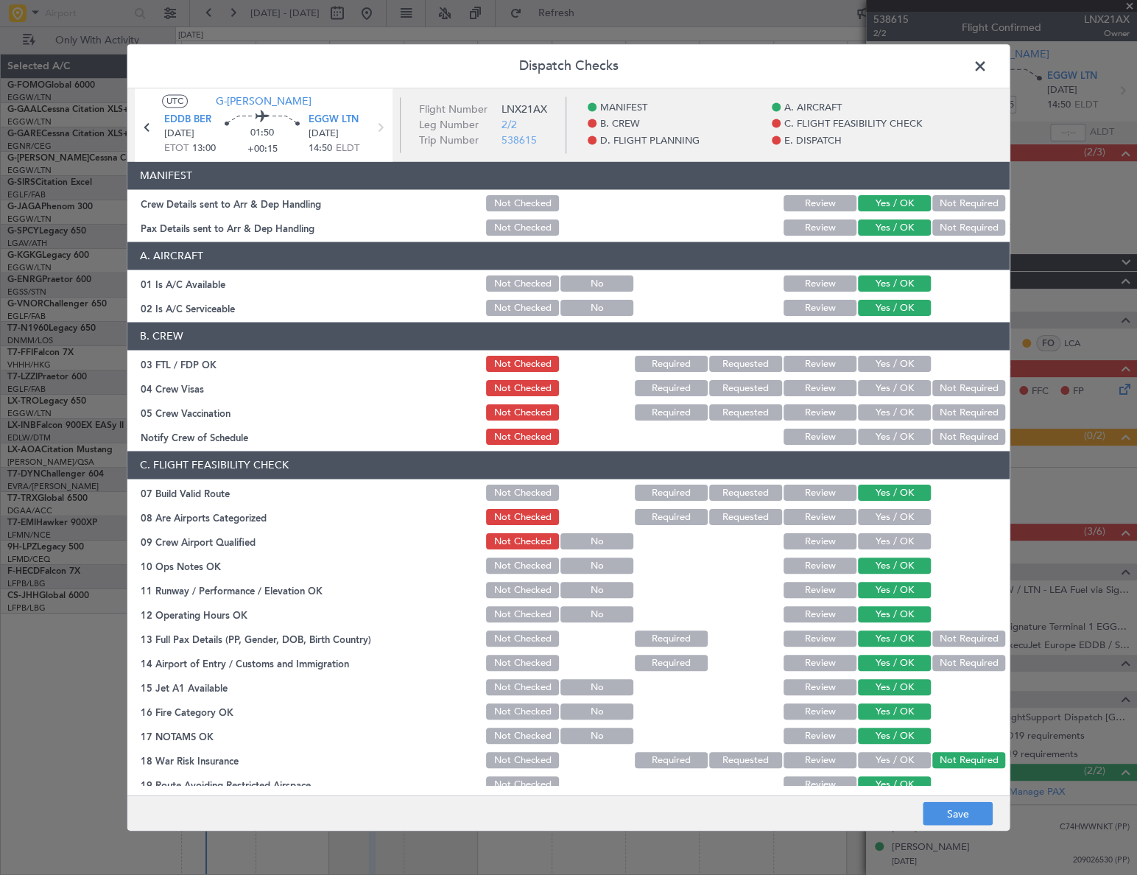
scroll to position [0, 0]
click at [976, 806] on button "Save" at bounding box center [958, 814] width 70 height 24
click at [987, 71] on span at bounding box center [987, 69] width 0 height 29
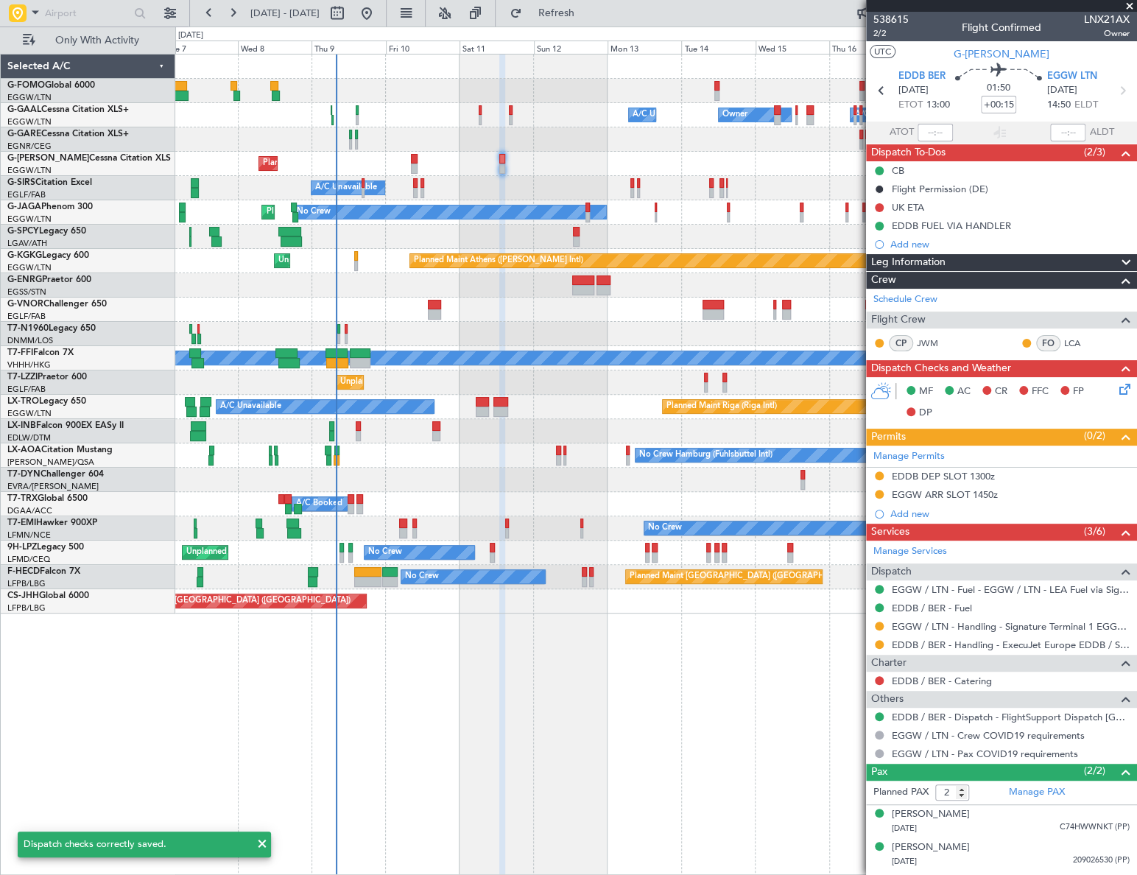
click at [469, 492] on div "Owner A/C Unavailable Owner Owner A/C Unavailable Planned Maint London (Luton) …" at bounding box center [655, 333] width 960 height 559
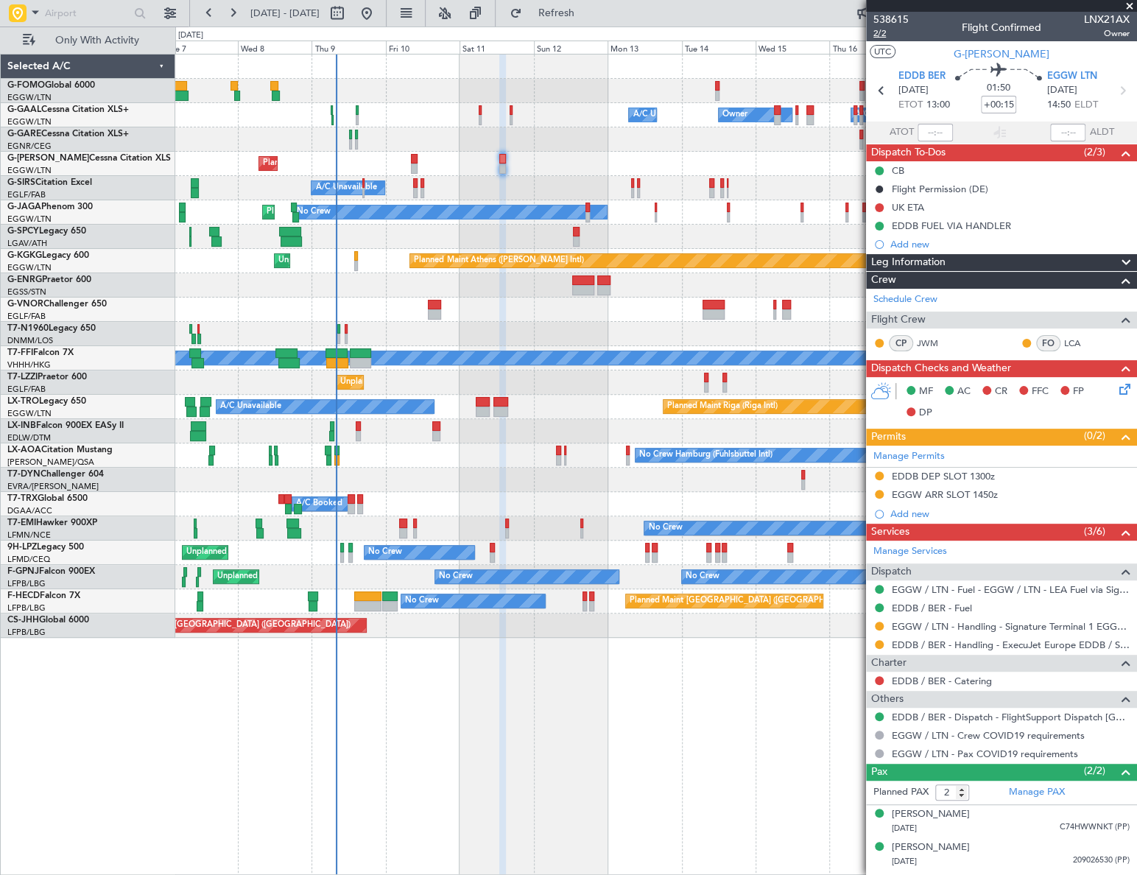
click at [873, 33] on span "2/2" at bounding box center [890, 33] width 35 height 13
click at [880, 32] on span "2/2" at bounding box center [890, 33] width 35 height 13
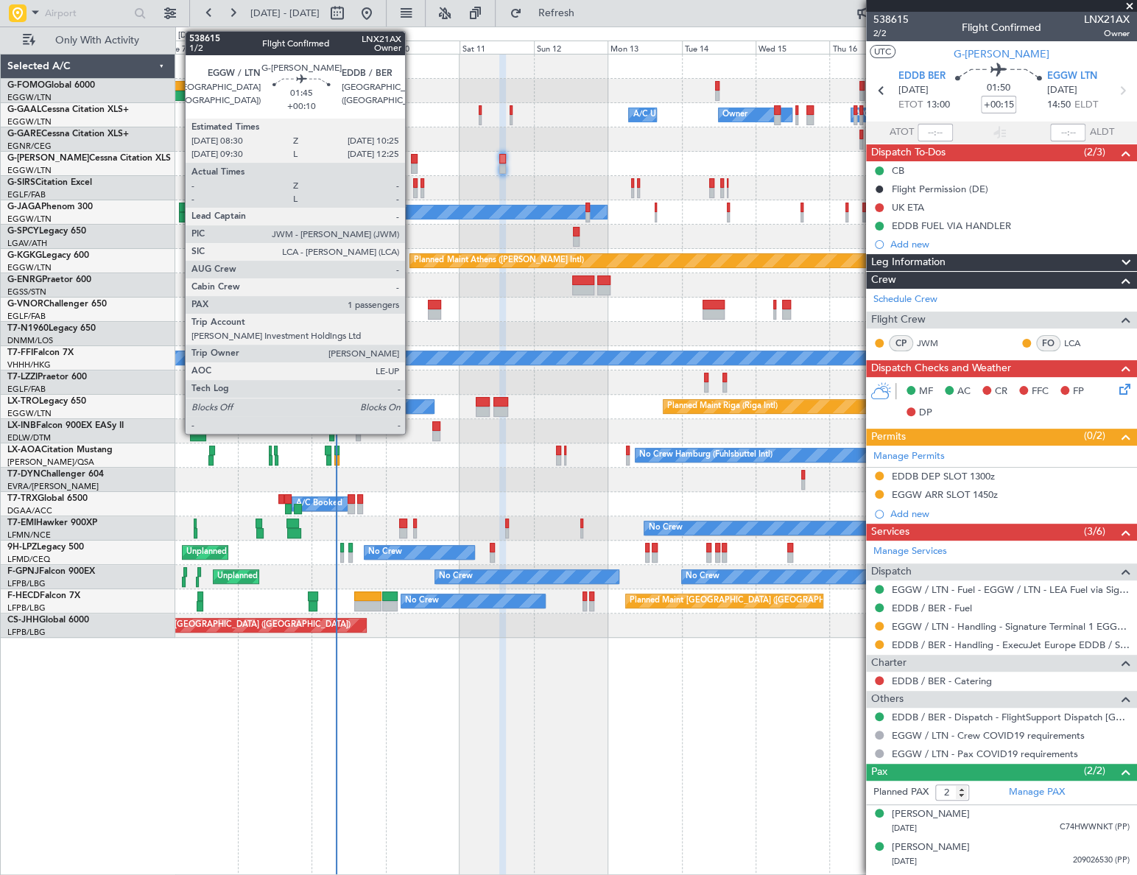
click at [412, 161] on div at bounding box center [414, 159] width 7 height 10
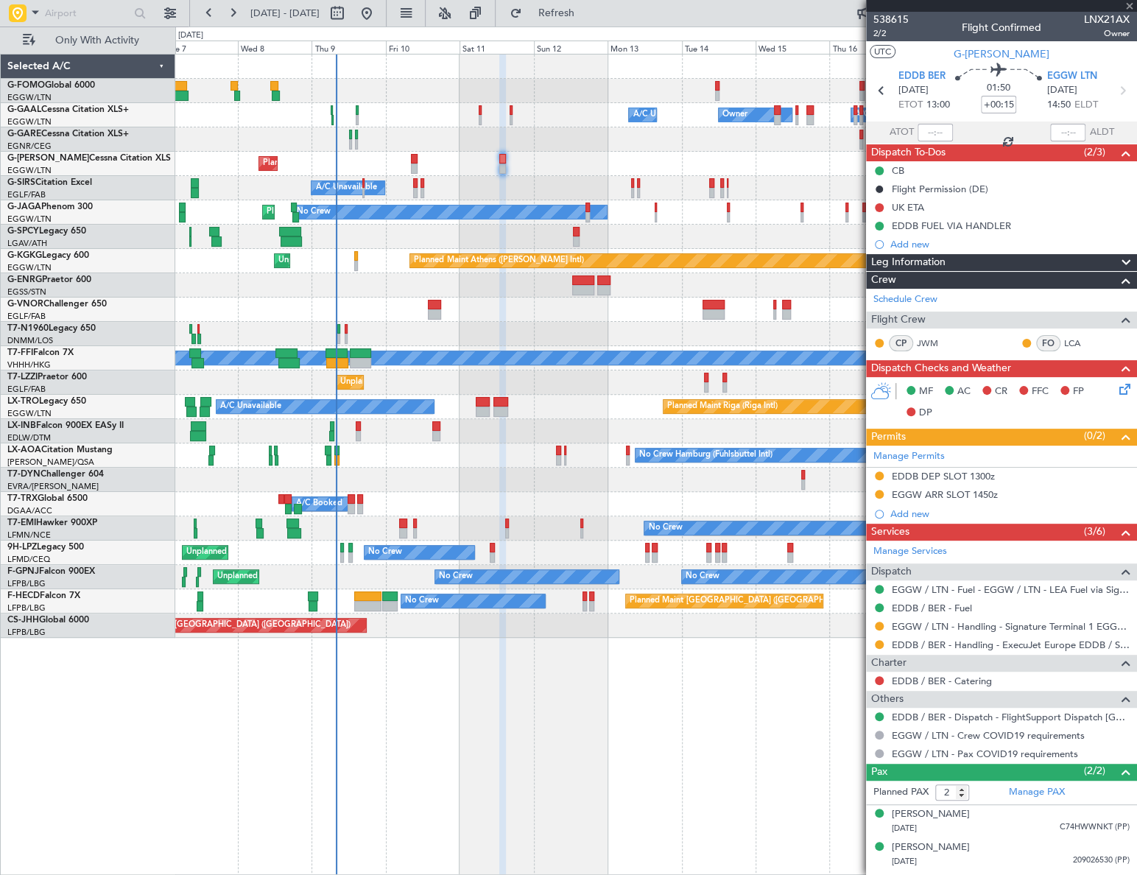
type input "+00:10"
type input "1"
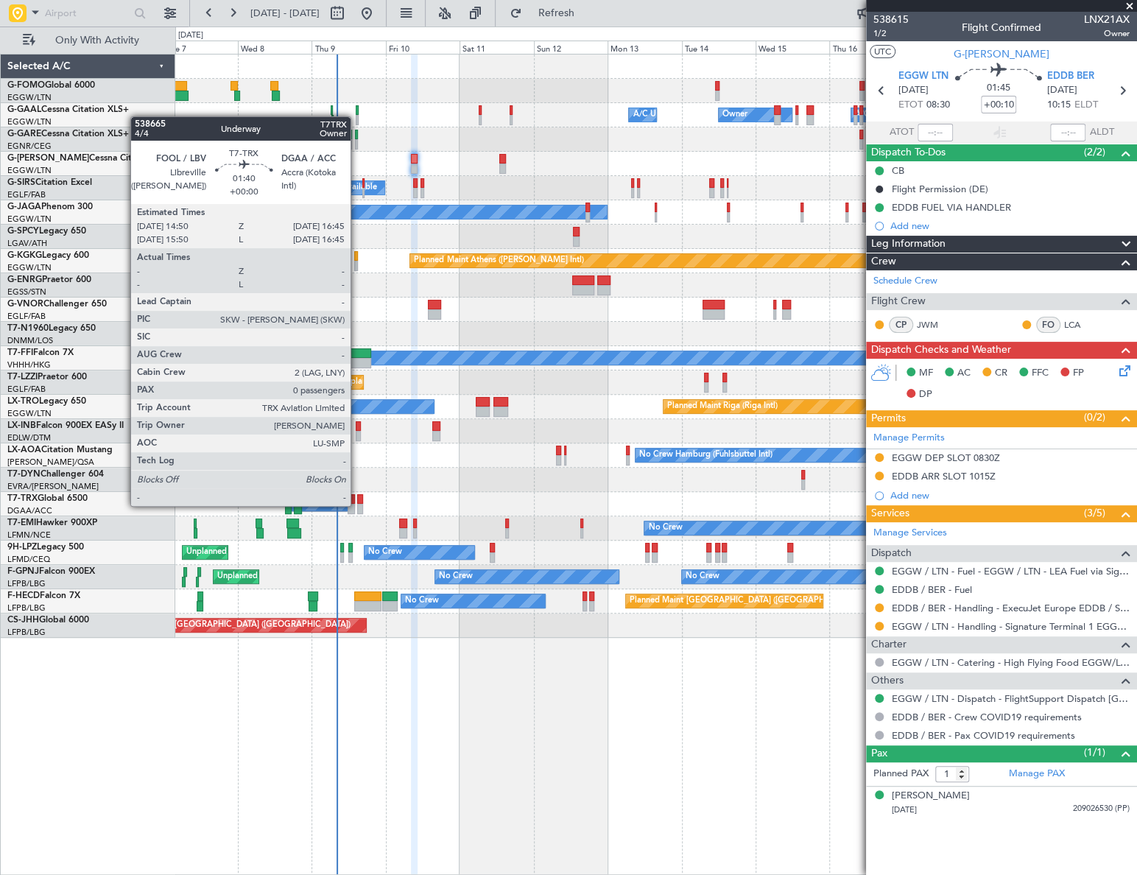
click at [357, 504] on div at bounding box center [360, 509] width 7 height 10
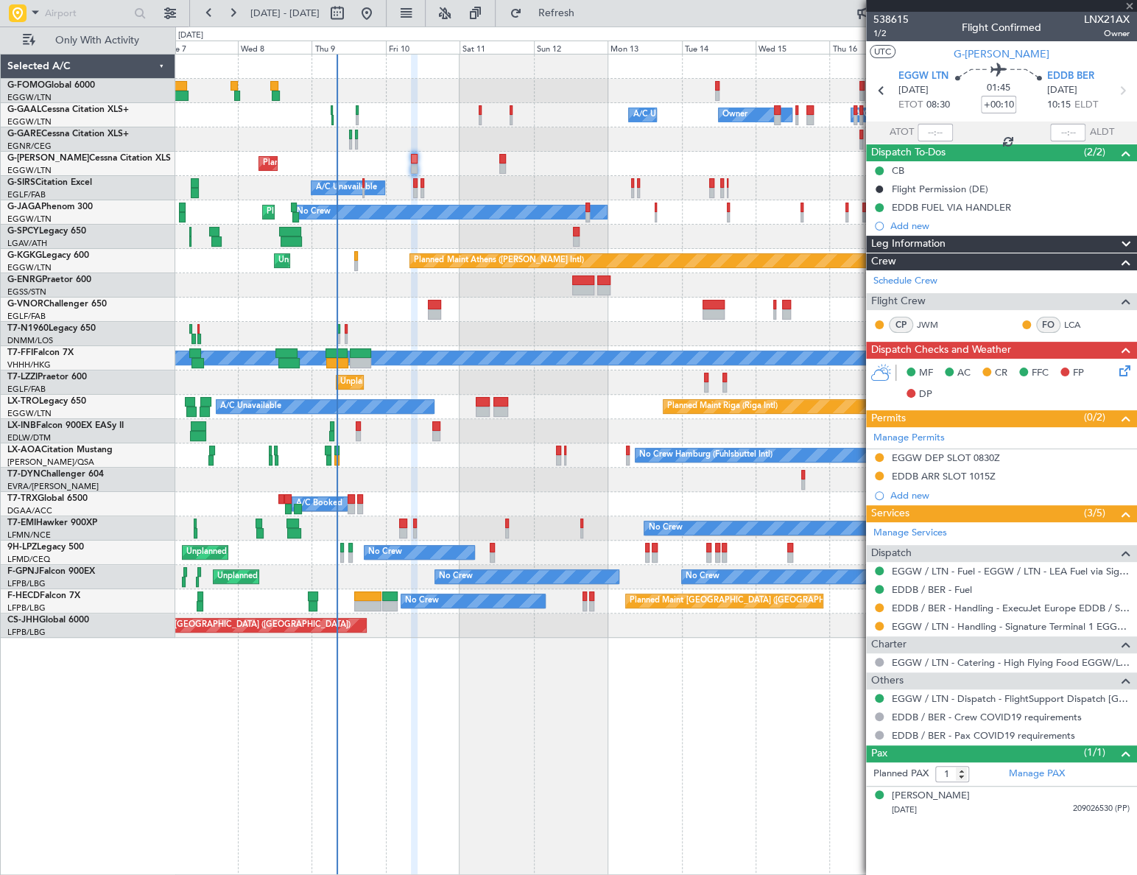
type input "0"
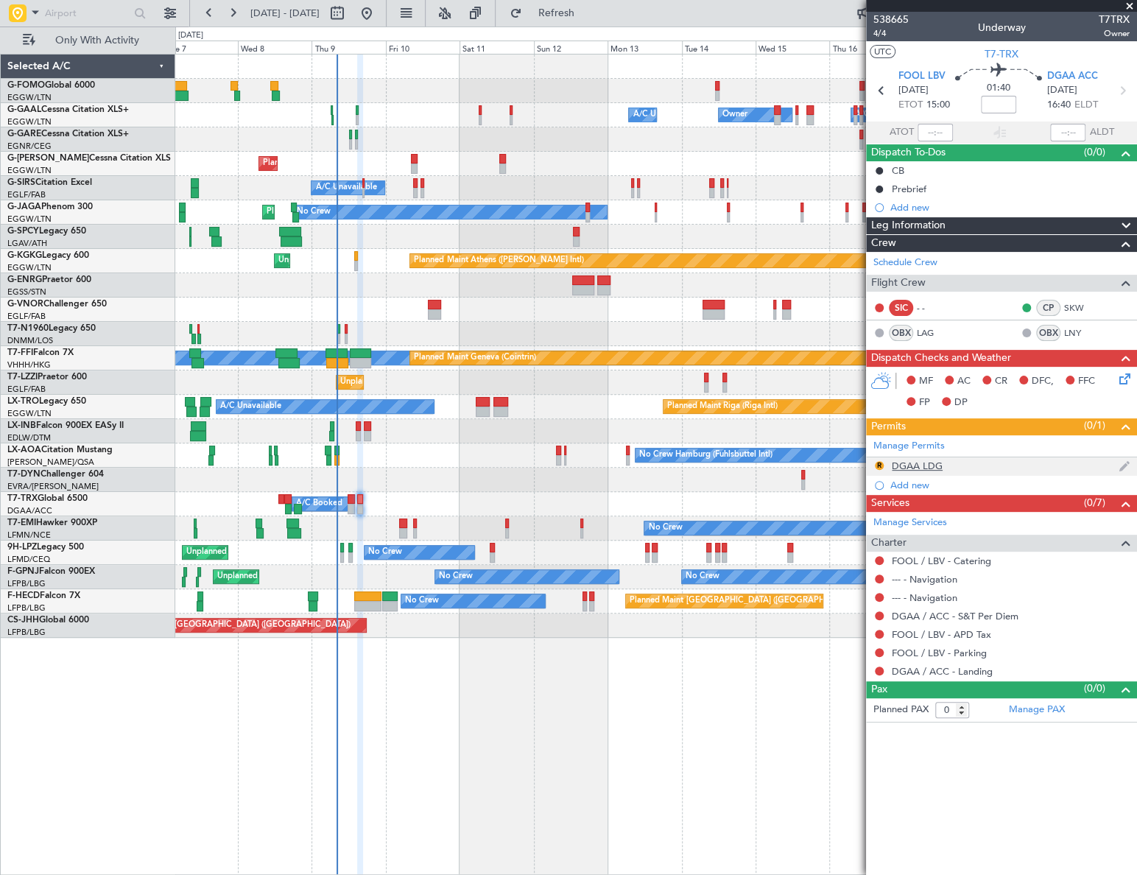
click at [892, 466] on div "DGAA LDG" at bounding box center [917, 466] width 51 height 13
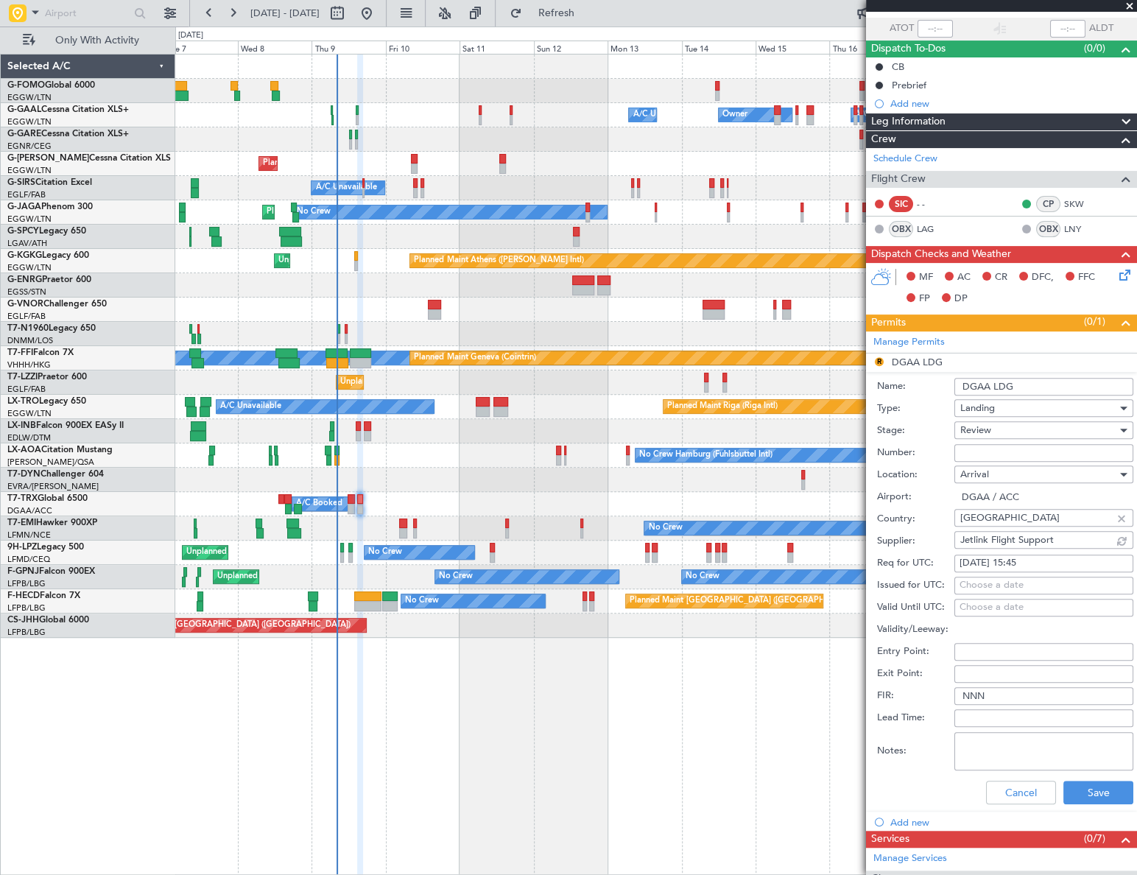
scroll to position [200, 0]
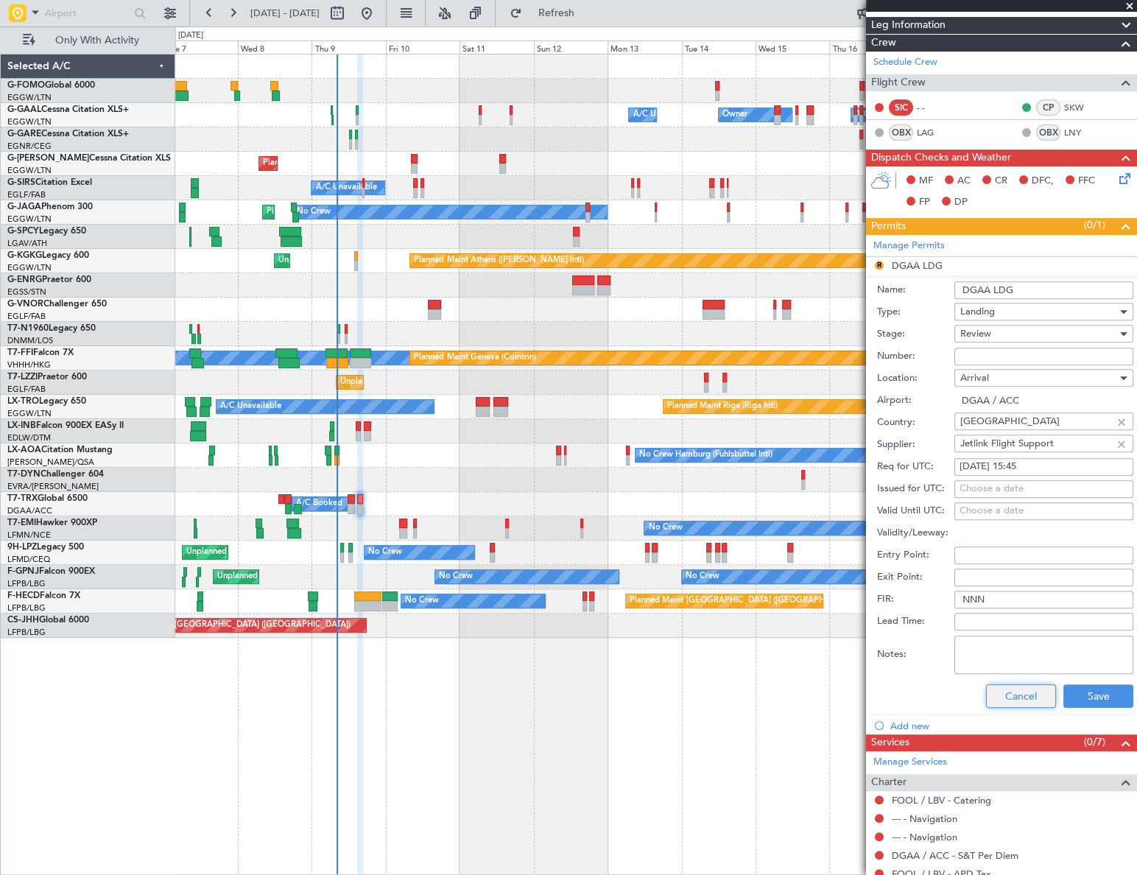
click at [1006, 689] on button "Cancel" at bounding box center [1021, 696] width 70 height 24
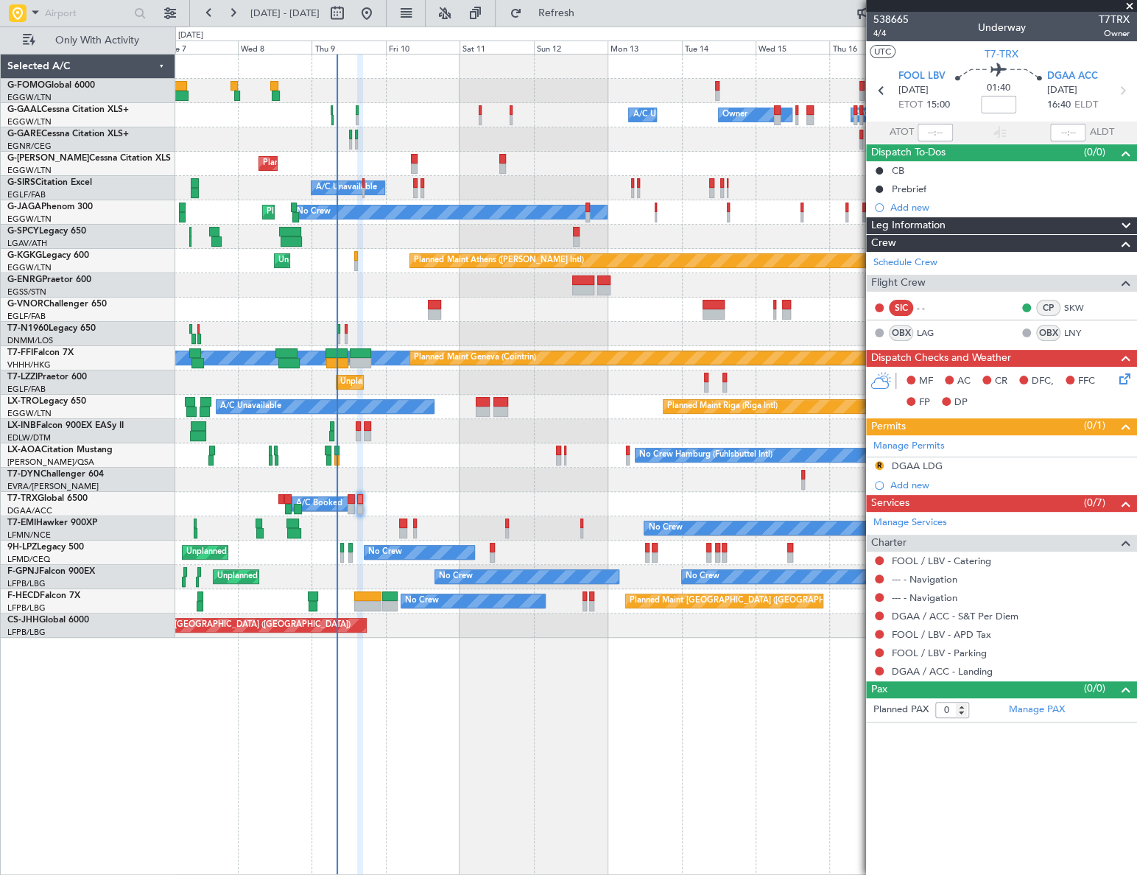
scroll to position [0, 0]
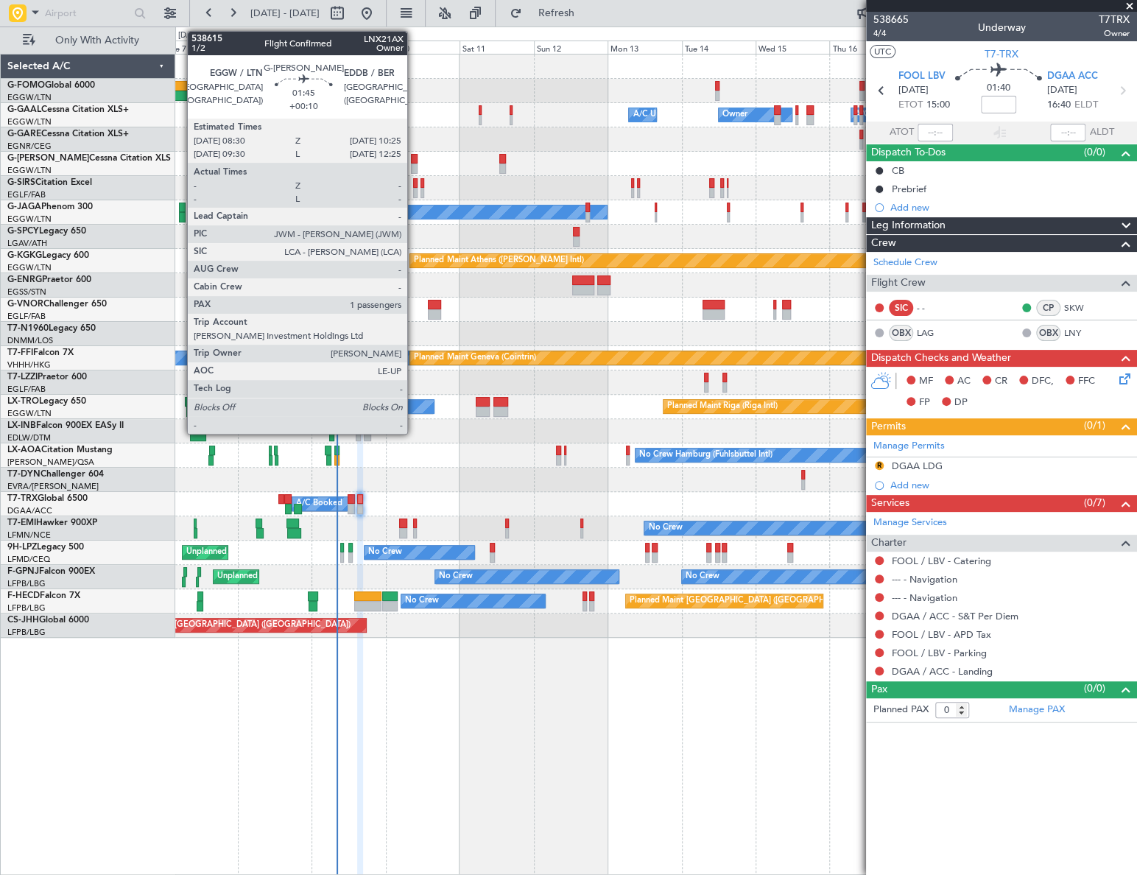
click at [414, 159] on div at bounding box center [414, 159] width 7 height 10
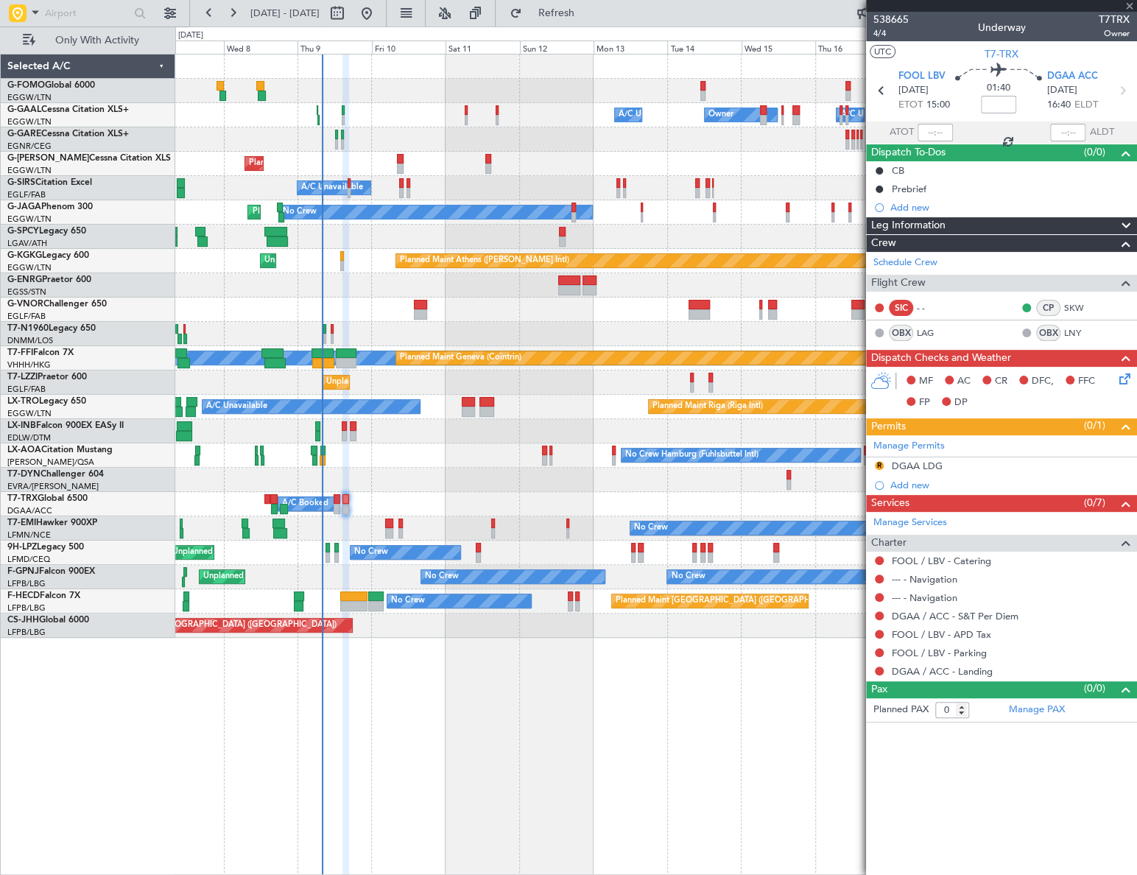
click at [491, 343] on div at bounding box center [655, 334] width 960 height 24
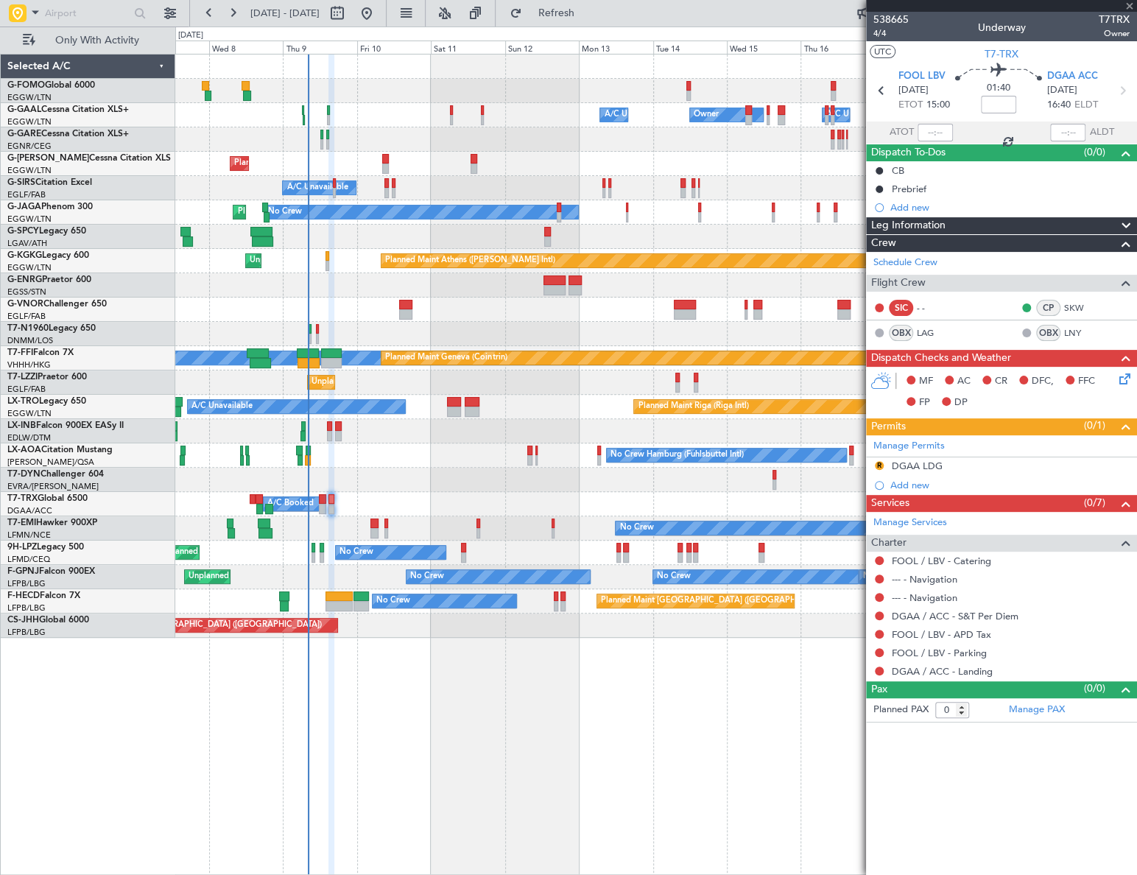
type input "+00:10"
type input "1"
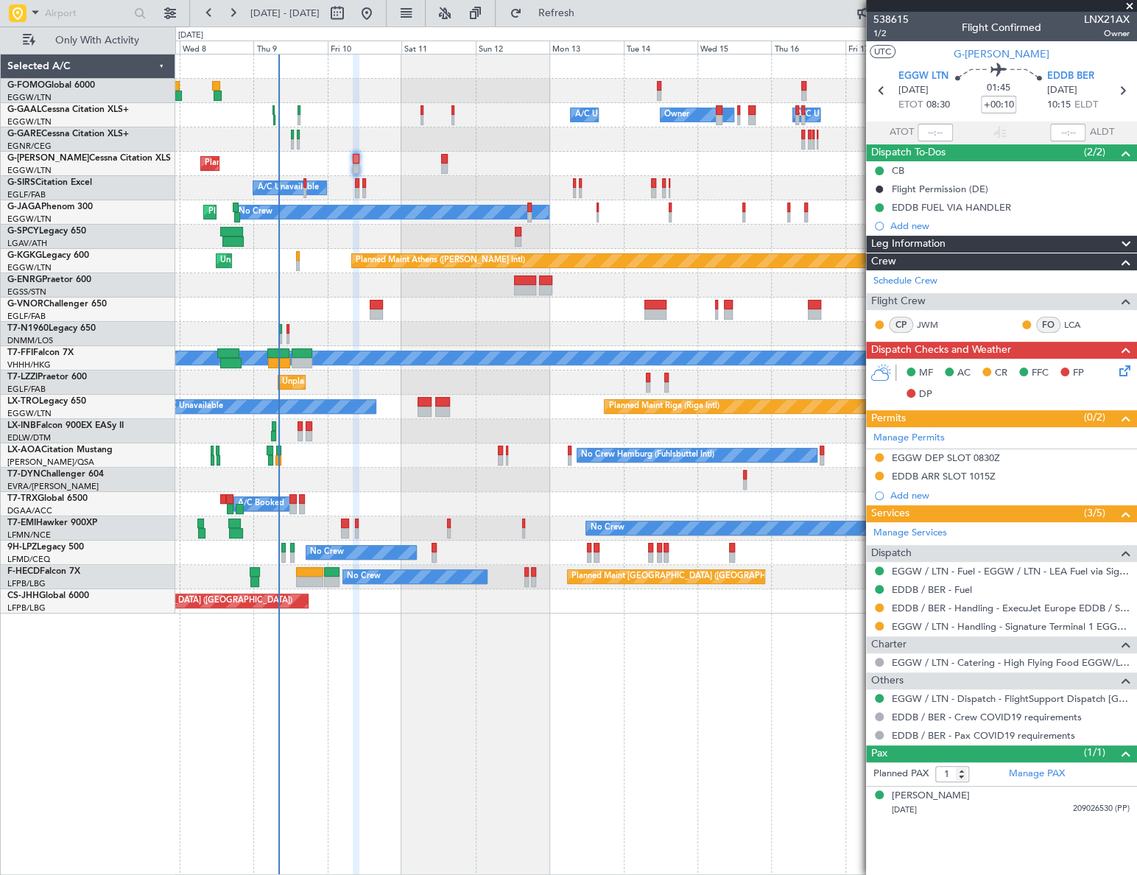
click at [311, 681] on div "Owner Owner A/C Unavailable A/C Unavailable Owner Planned Maint [GEOGRAPHIC_DAT…" at bounding box center [656, 464] width 962 height 821
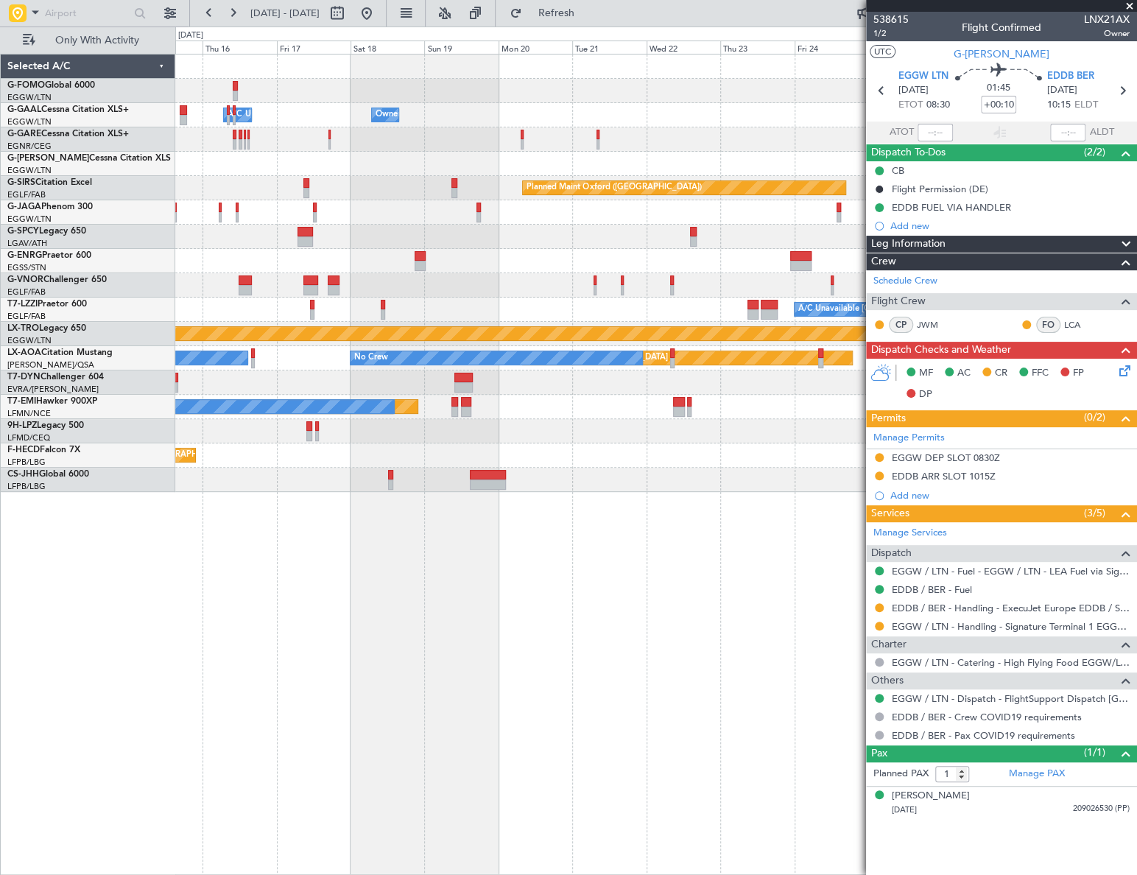
click at [0, 726] on html "[DATE] - [DATE] Refresh Quick Links Only With Activity Owner A/C Unavailable Ow…" at bounding box center [568, 437] width 1137 height 875
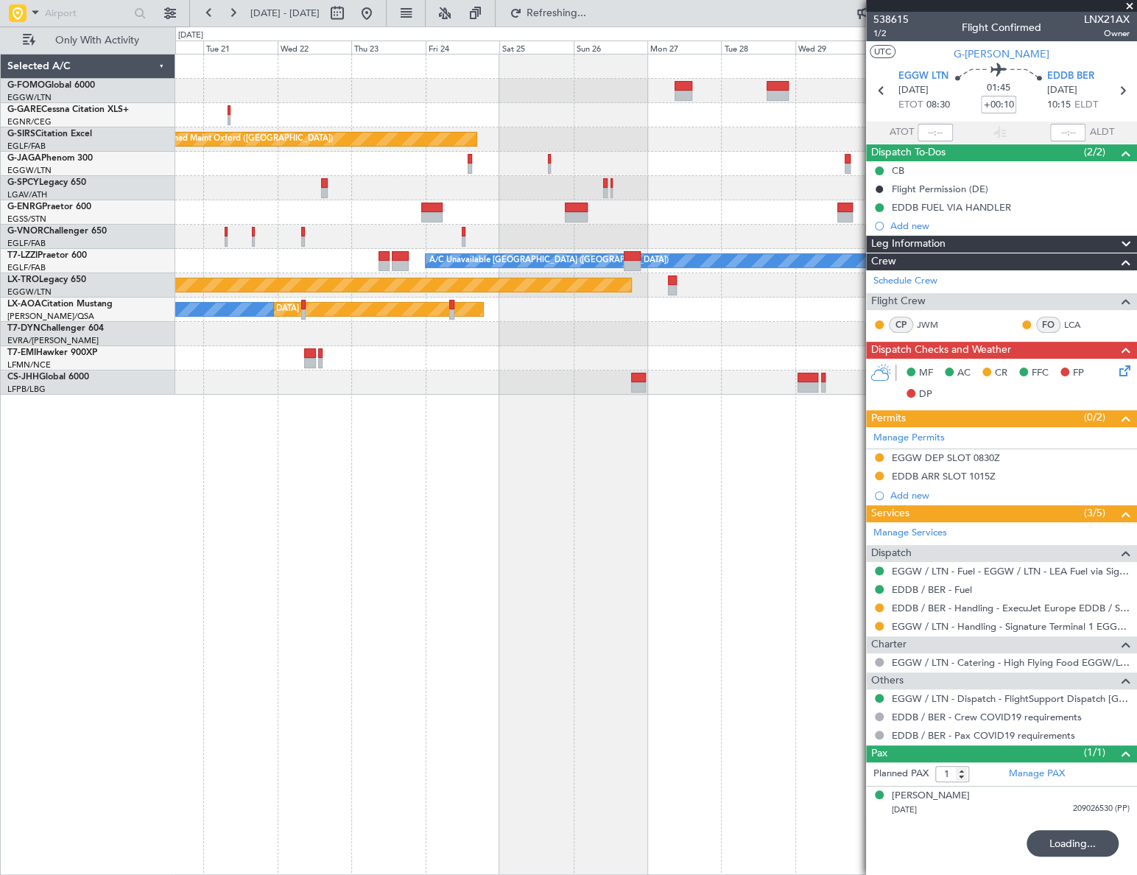
click at [191, 533] on div "Planned Maint Oxford ([GEOGRAPHIC_DATA]) Planned Maint [GEOGRAPHIC_DATA] Planne…" at bounding box center [656, 464] width 962 height 821
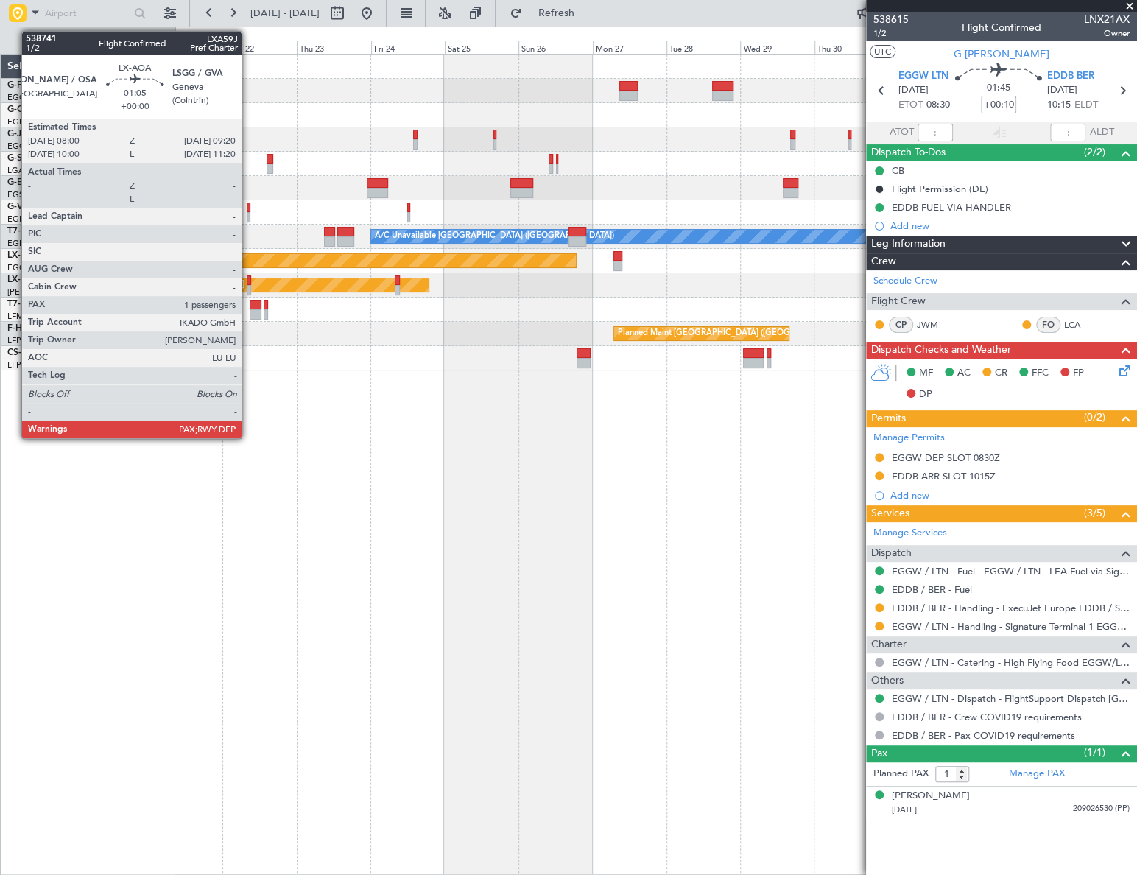
click at [248, 287] on div at bounding box center [249, 290] width 4 height 10
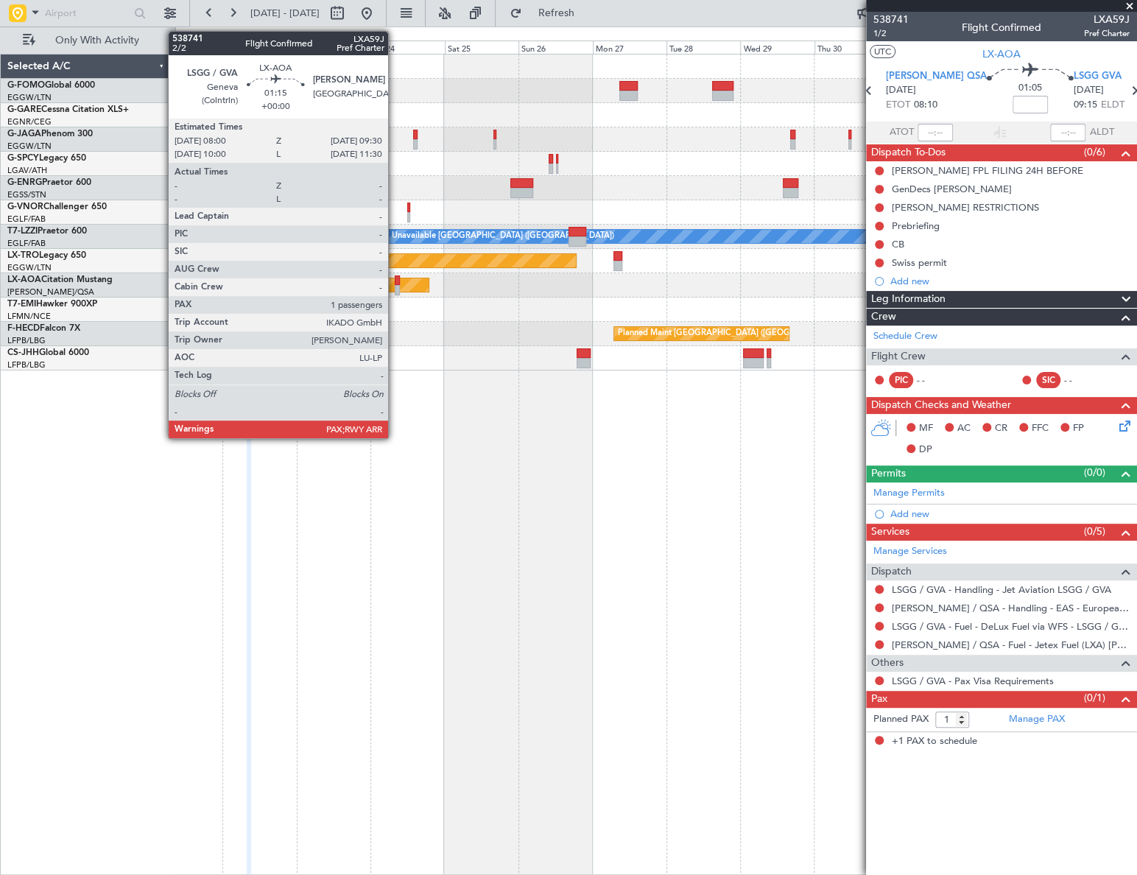
click at [395, 280] on div at bounding box center [397, 280] width 5 height 10
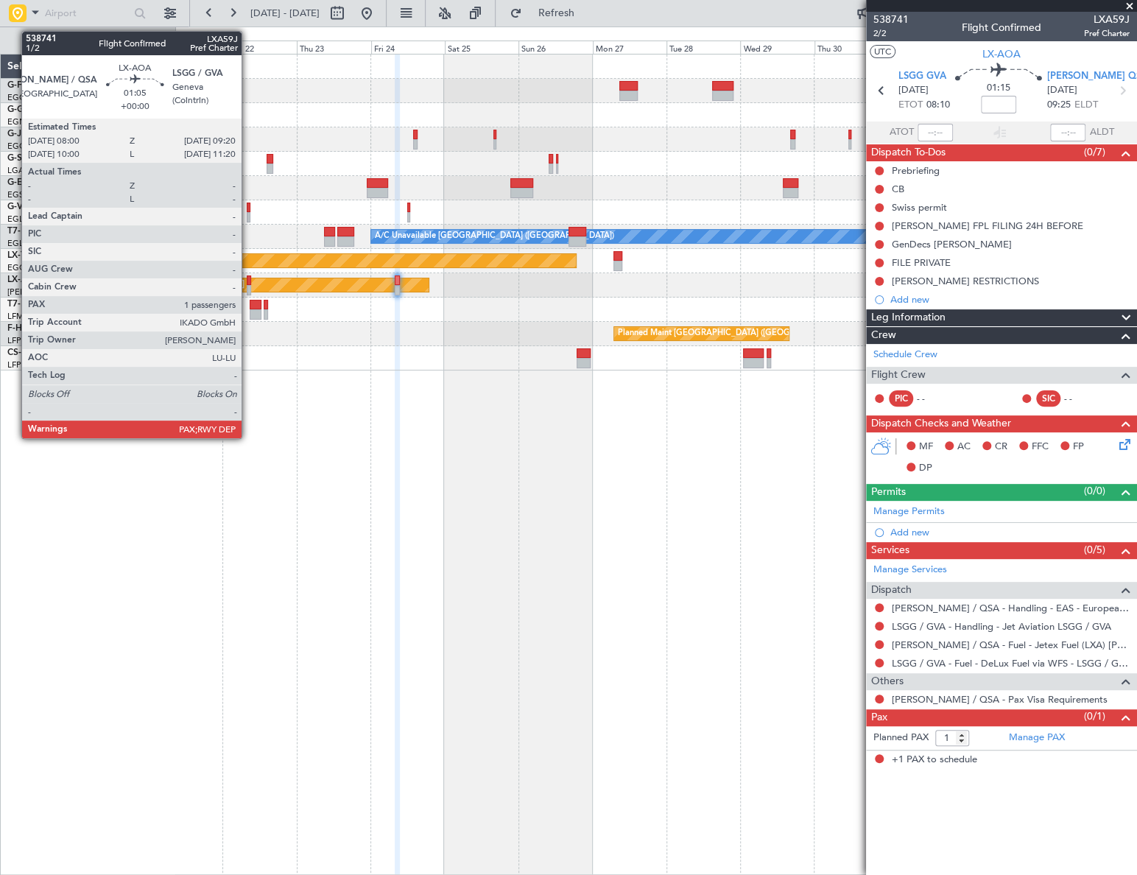
click at [248, 285] on div at bounding box center [249, 290] width 4 height 10
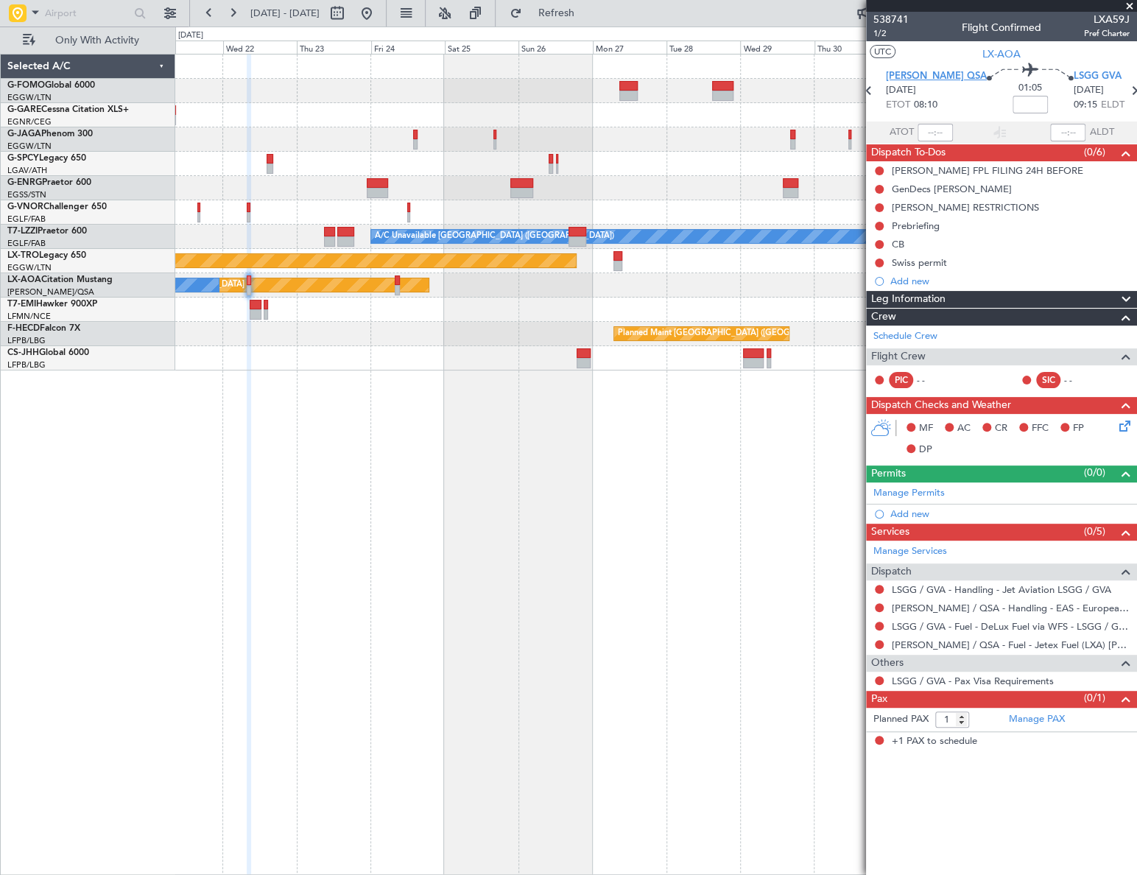
click at [934, 78] on span "[PERSON_NAME] QSA" at bounding box center [936, 76] width 101 height 15
click at [902, 510] on div "Add new" at bounding box center [1003, 513] width 226 height 13
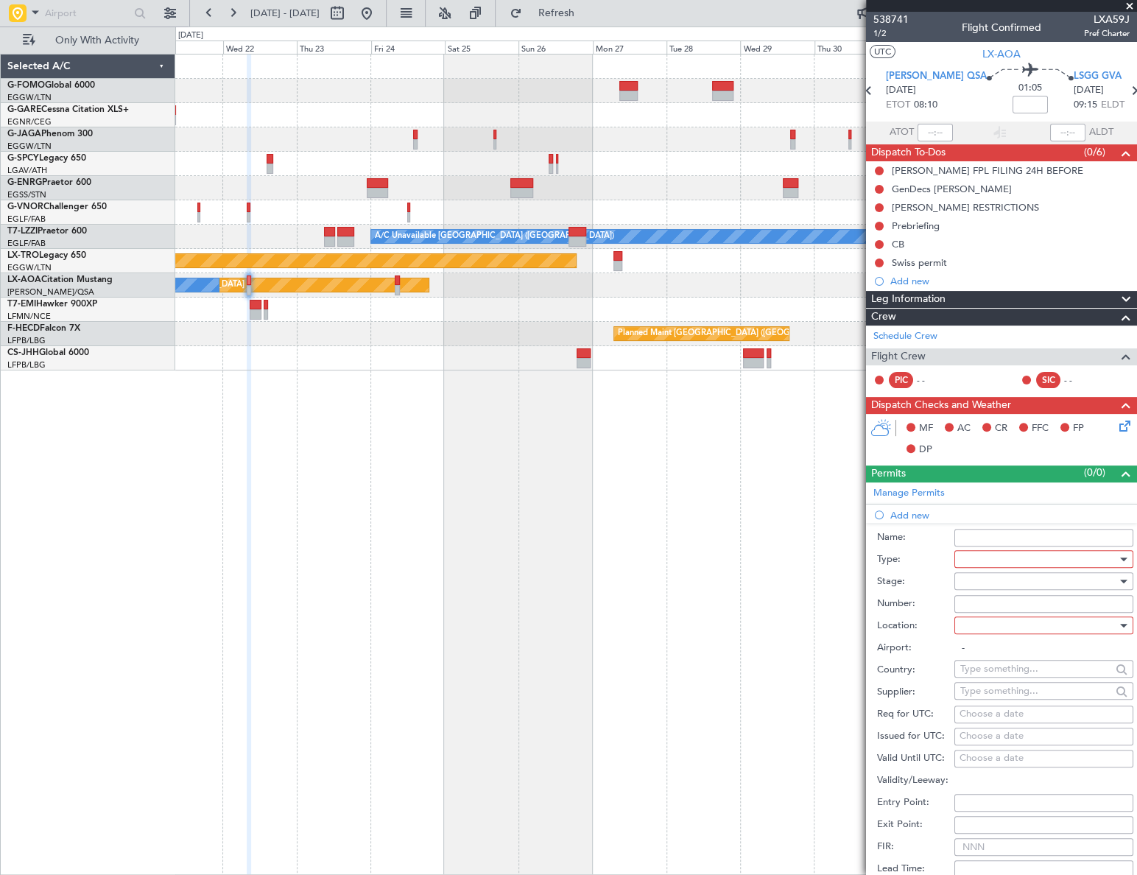
click at [984, 555] on div at bounding box center [1038, 559] width 157 height 22
click at [991, 638] on span "PPR" at bounding box center [1039, 632] width 156 height 22
click at [1058, 580] on div at bounding box center [1038, 581] width 157 height 22
drag, startPoint x: 1014, startPoint y: 675, endPoint x: 1032, endPoint y: 664, distance: 20.5
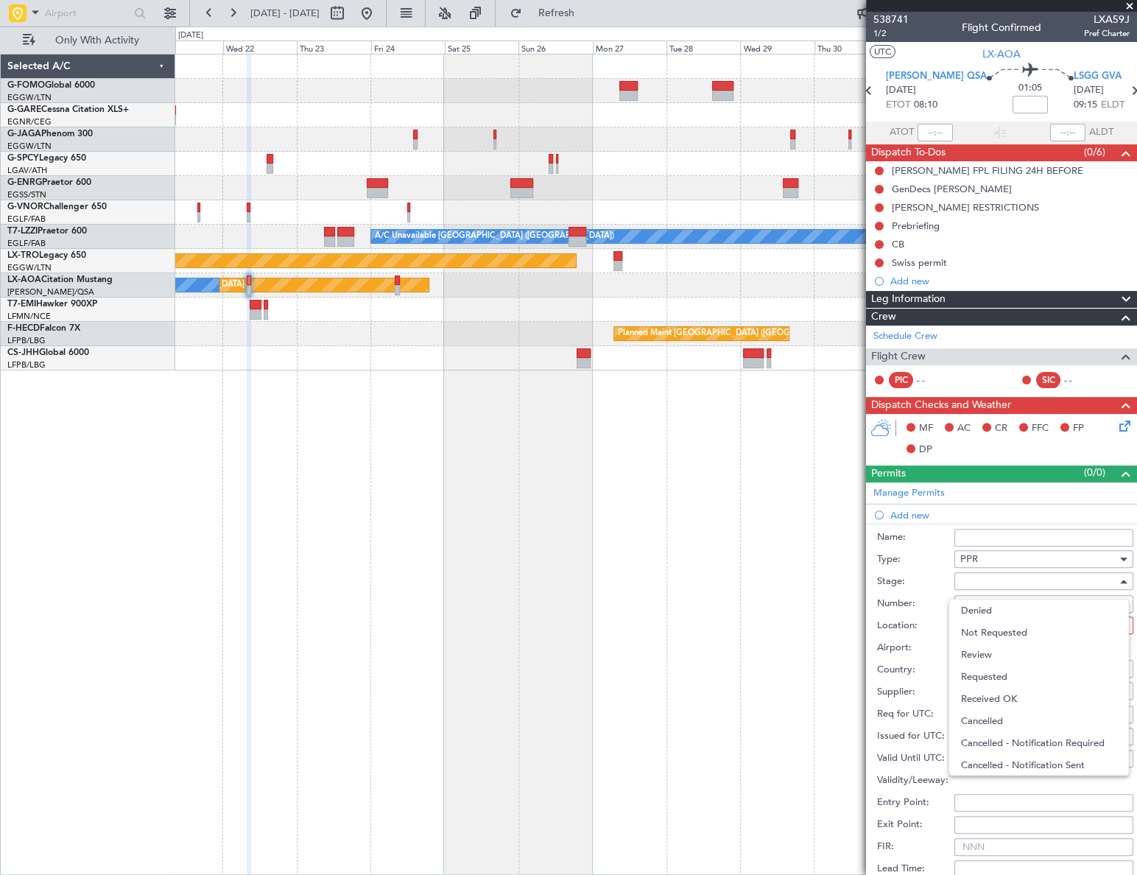
click at [1014, 675] on span "Requested" at bounding box center [1039, 677] width 156 height 22
click at [1077, 626] on div at bounding box center [1038, 625] width 157 height 22
click at [979, 697] on span "Arrival" at bounding box center [1039, 699] width 156 height 22
type input "LSGG / GVA"
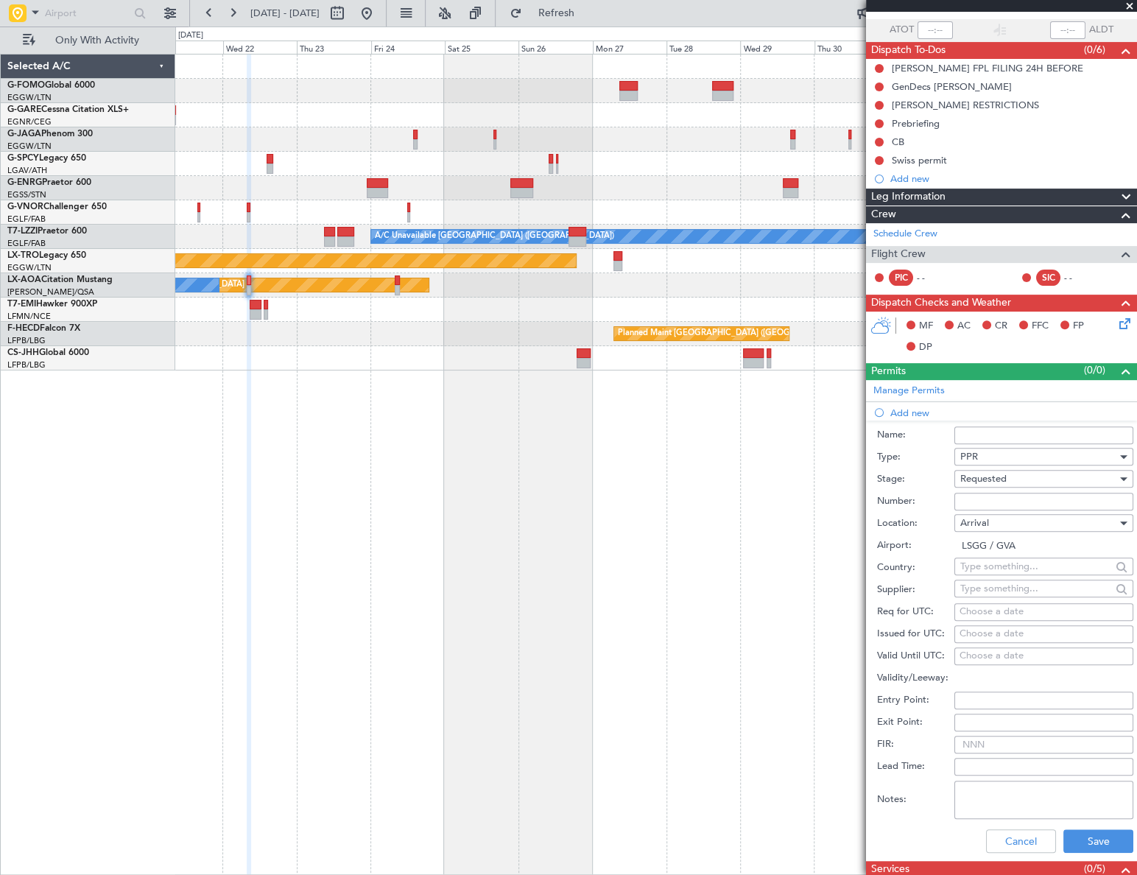
scroll to position [200, 0]
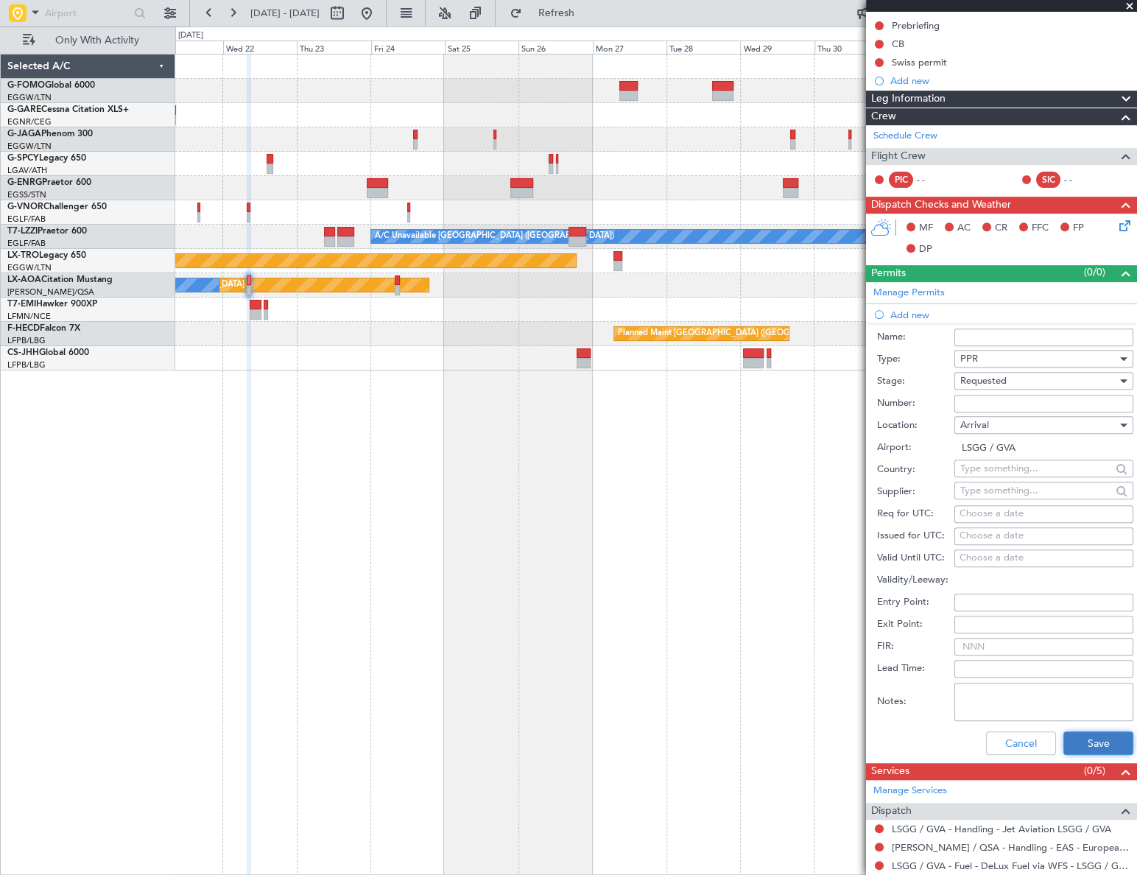
click at [1093, 740] on button "Save" at bounding box center [1098, 743] width 70 height 24
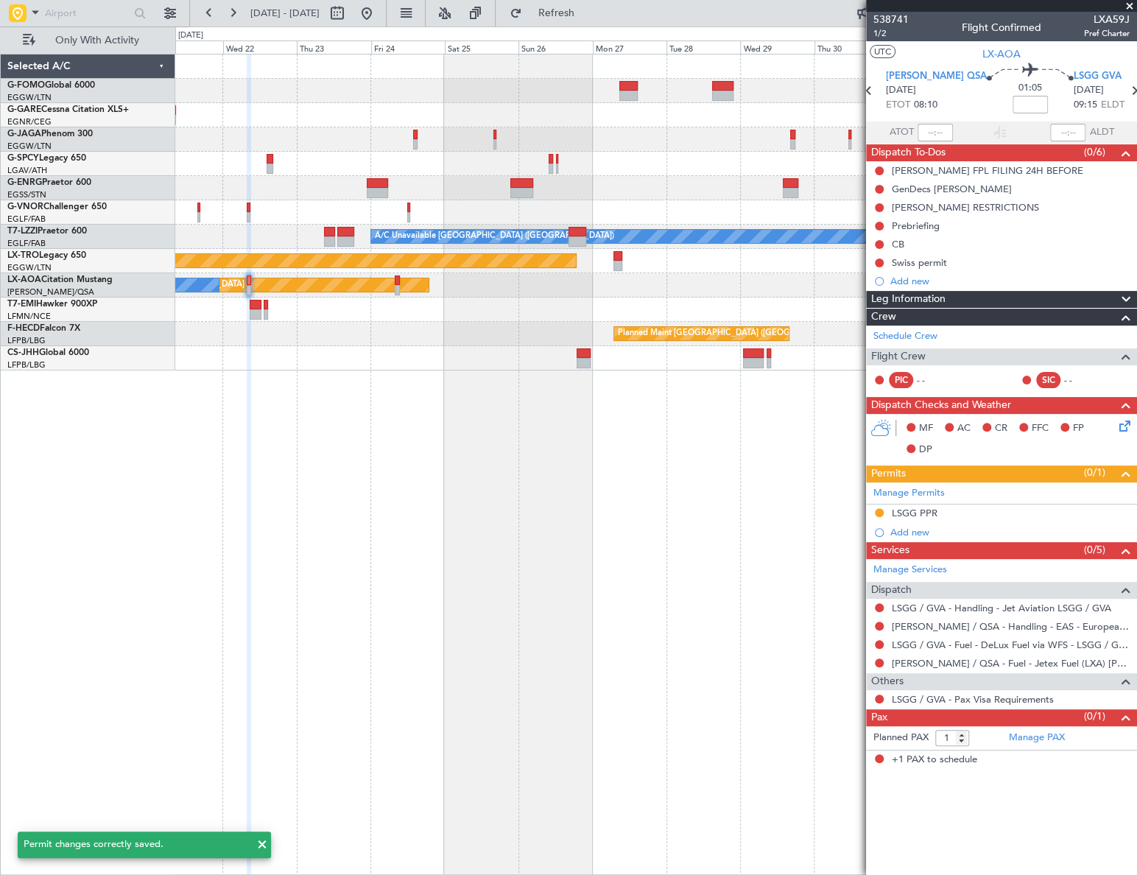
scroll to position [0, 0]
click at [920, 504] on div "LSGG PPR" at bounding box center [1001, 513] width 271 height 18
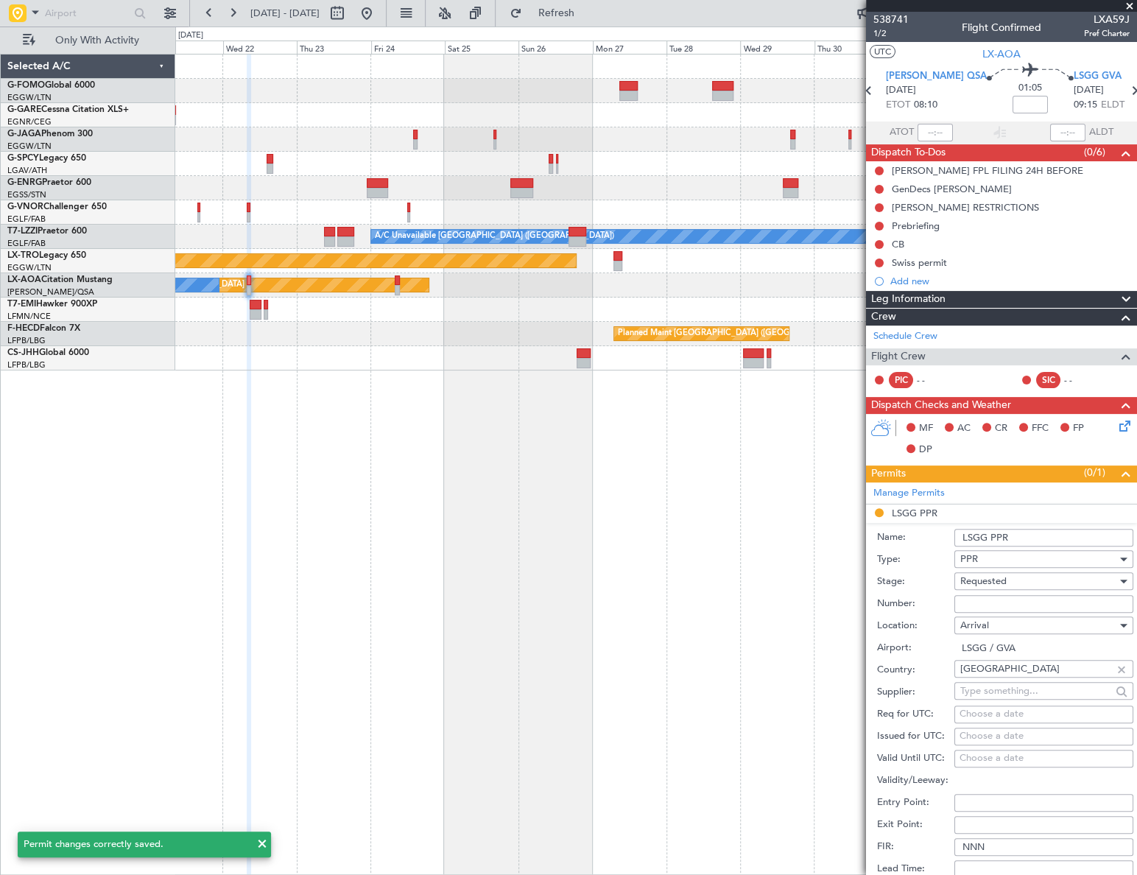
click at [1023, 530] on input "LSGG PPR" at bounding box center [1043, 538] width 179 height 18
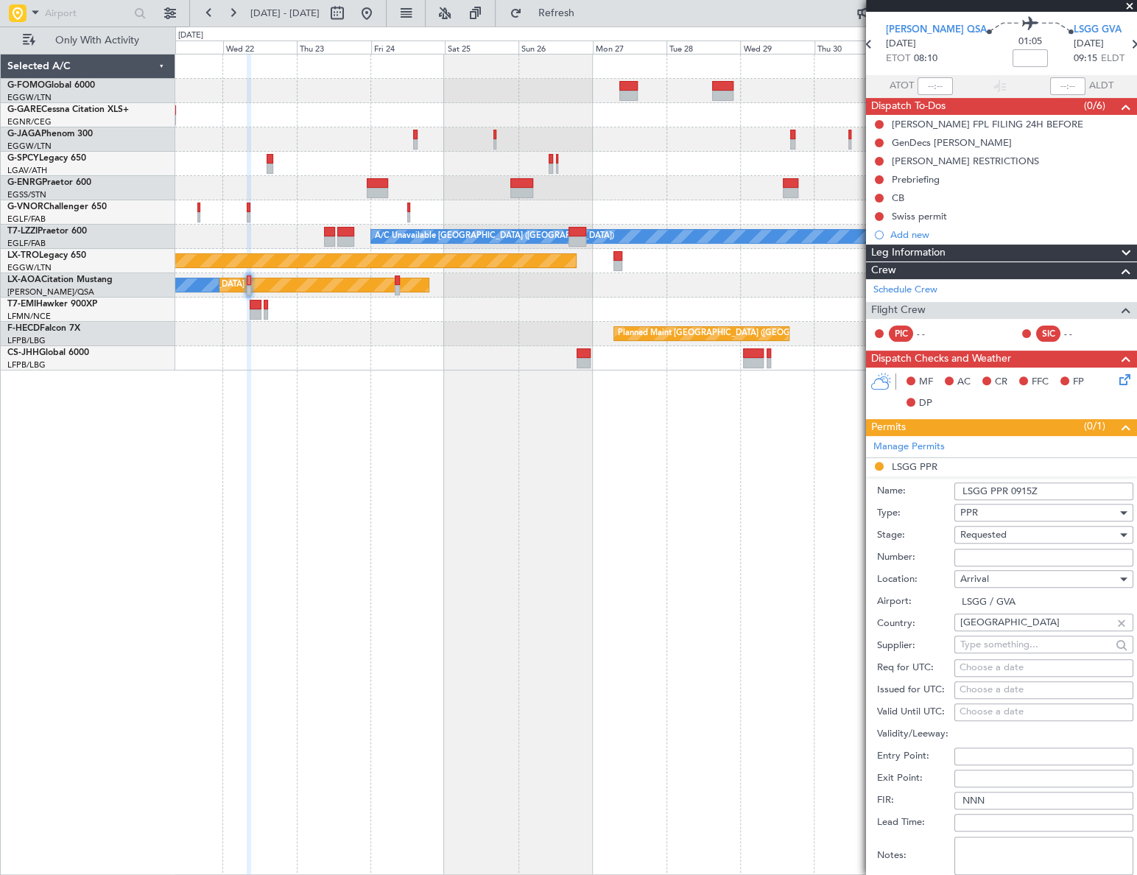
scroll to position [133, 0]
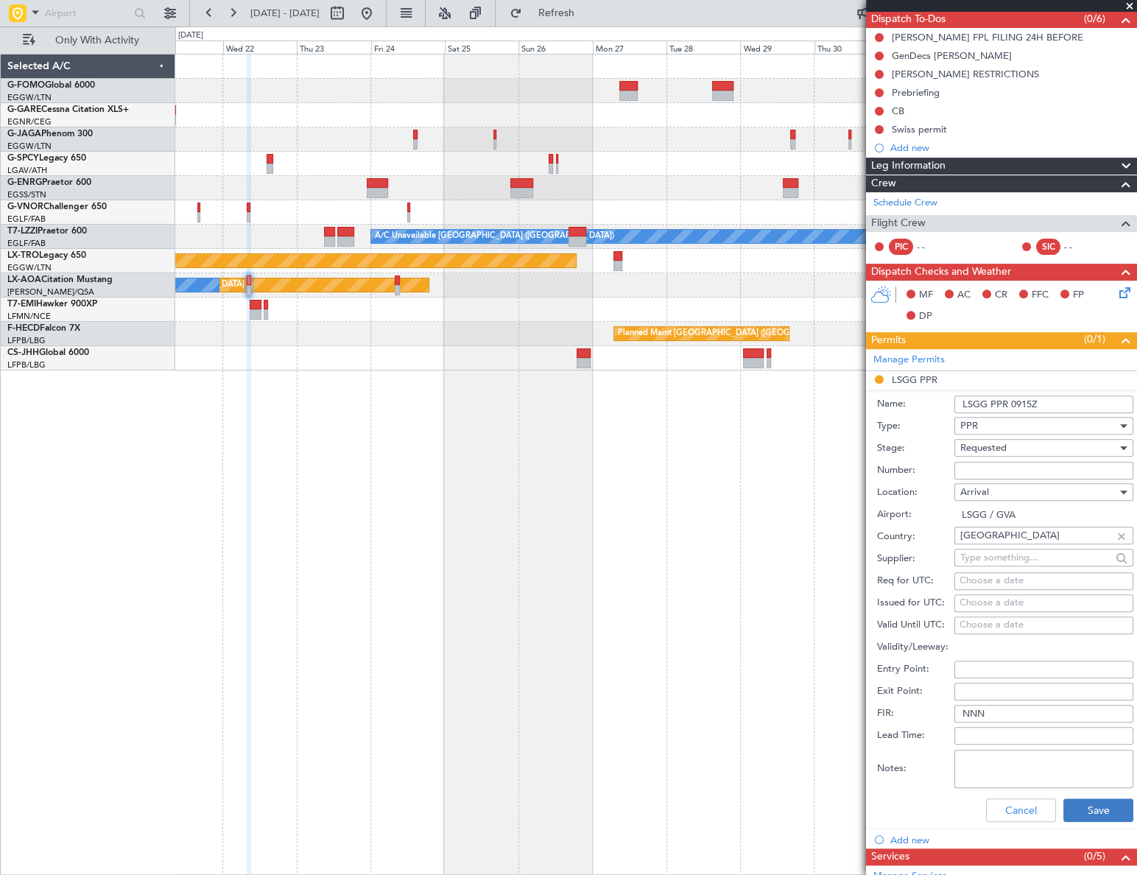
type input "LSGG PPR 0915Z"
click at [1088, 806] on button "Save" at bounding box center [1098, 810] width 70 height 24
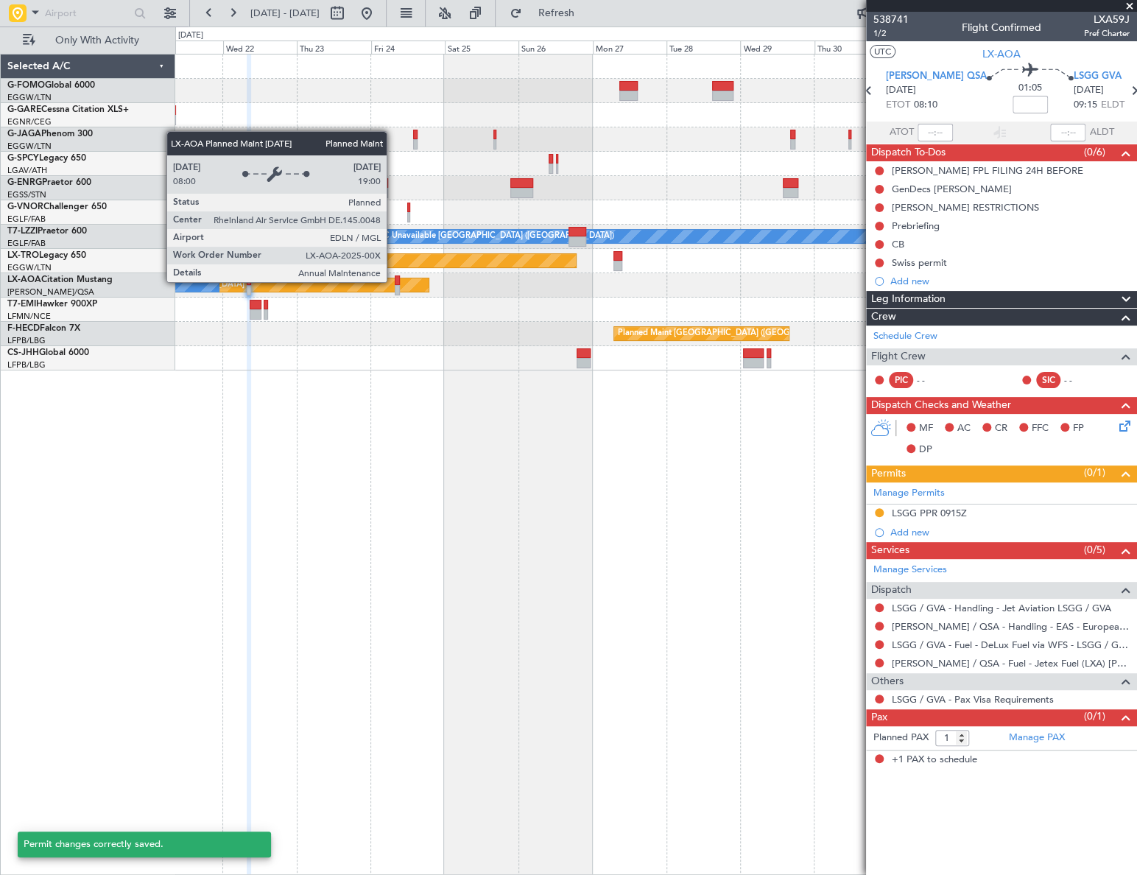
scroll to position [0, 0]
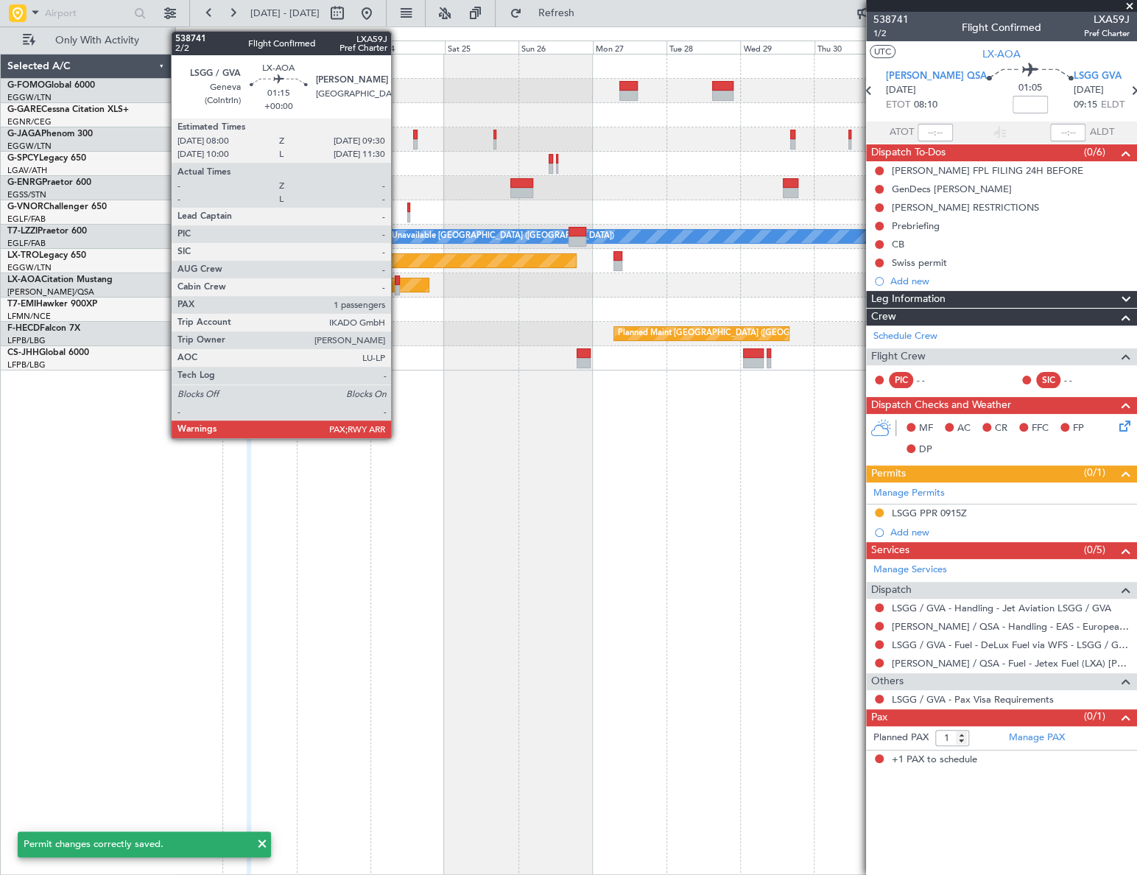
click at [398, 286] on div at bounding box center [397, 290] width 5 height 10
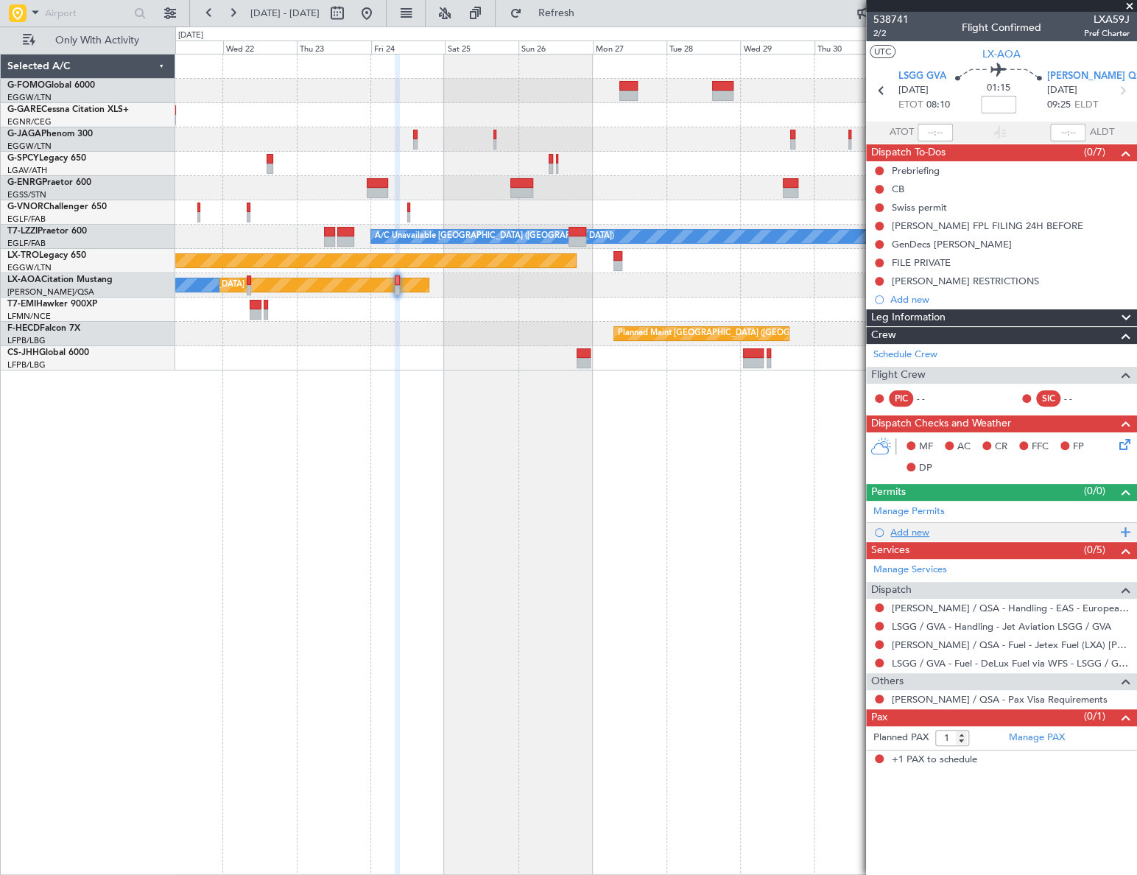
click at [910, 526] on div "Add new" at bounding box center [1003, 532] width 226 height 13
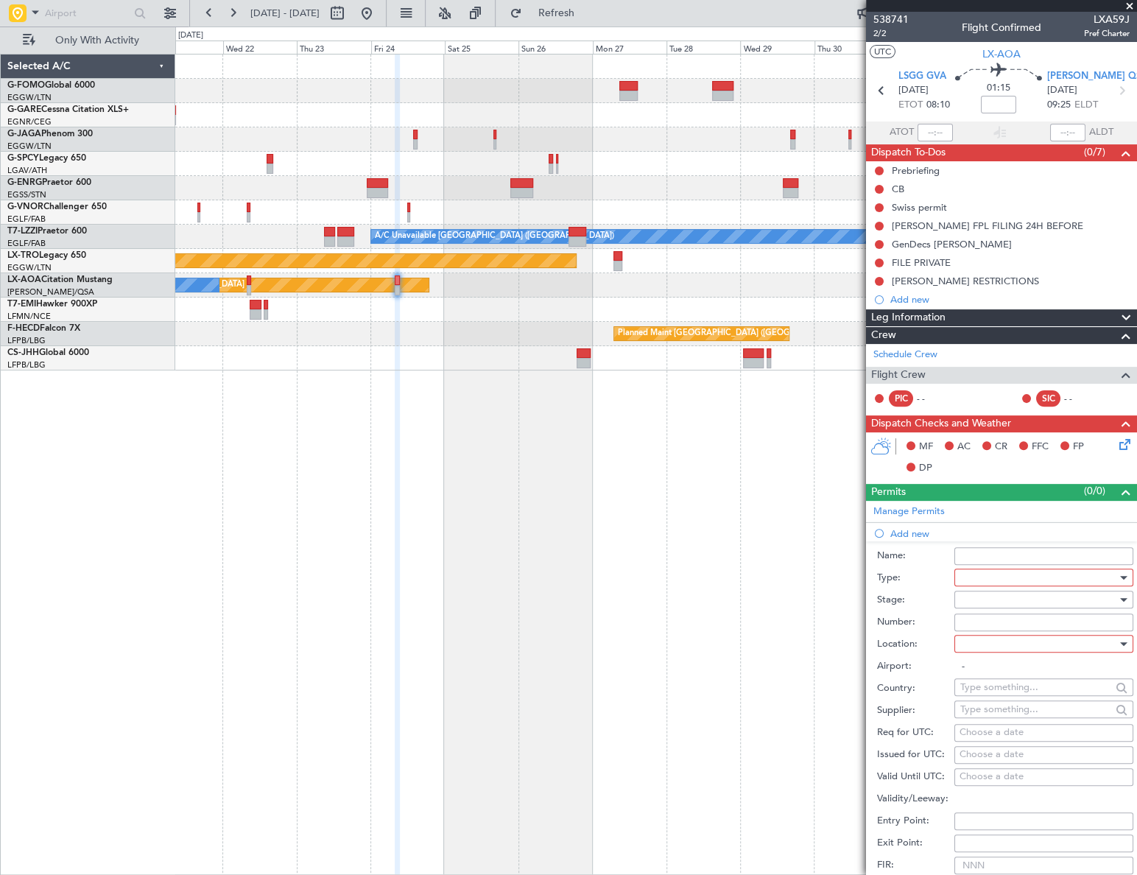
click at [1016, 579] on div at bounding box center [1038, 577] width 157 height 22
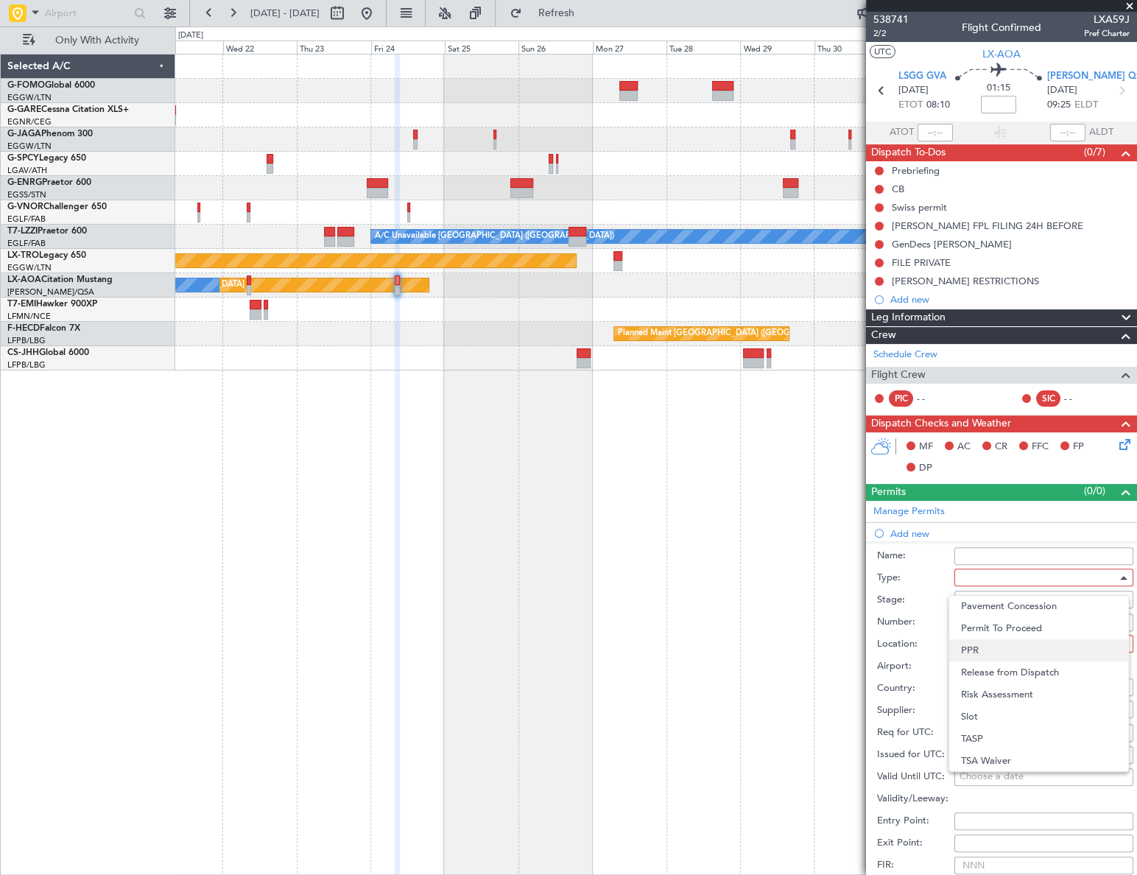
click at [990, 651] on span "PPR" at bounding box center [1039, 650] width 156 height 22
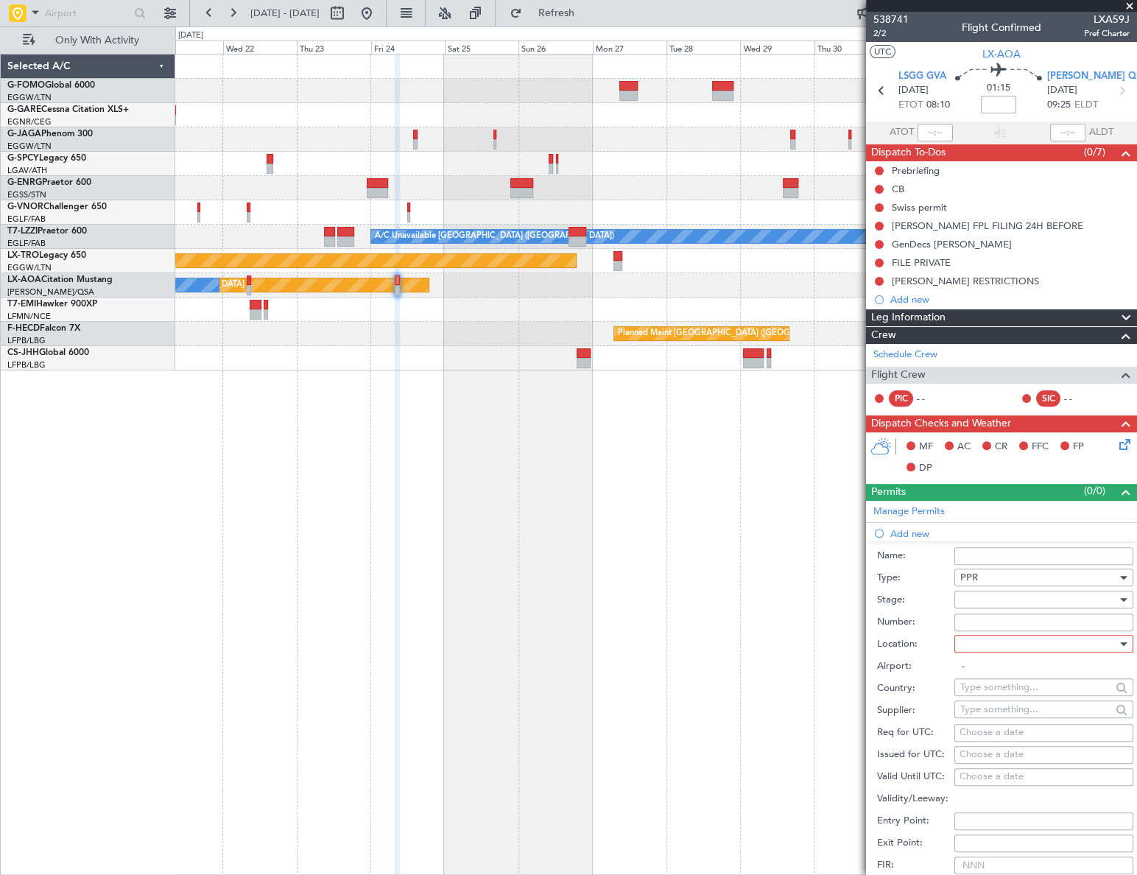
click at [1079, 599] on div at bounding box center [1038, 599] width 157 height 22
click at [1004, 692] on span "Requested" at bounding box center [1039, 695] width 156 height 22
click at [1082, 645] on div at bounding box center [1038, 644] width 157 height 22
click at [981, 673] on span "Departure" at bounding box center [1039, 673] width 156 height 22
type input "LSGG / GVA"
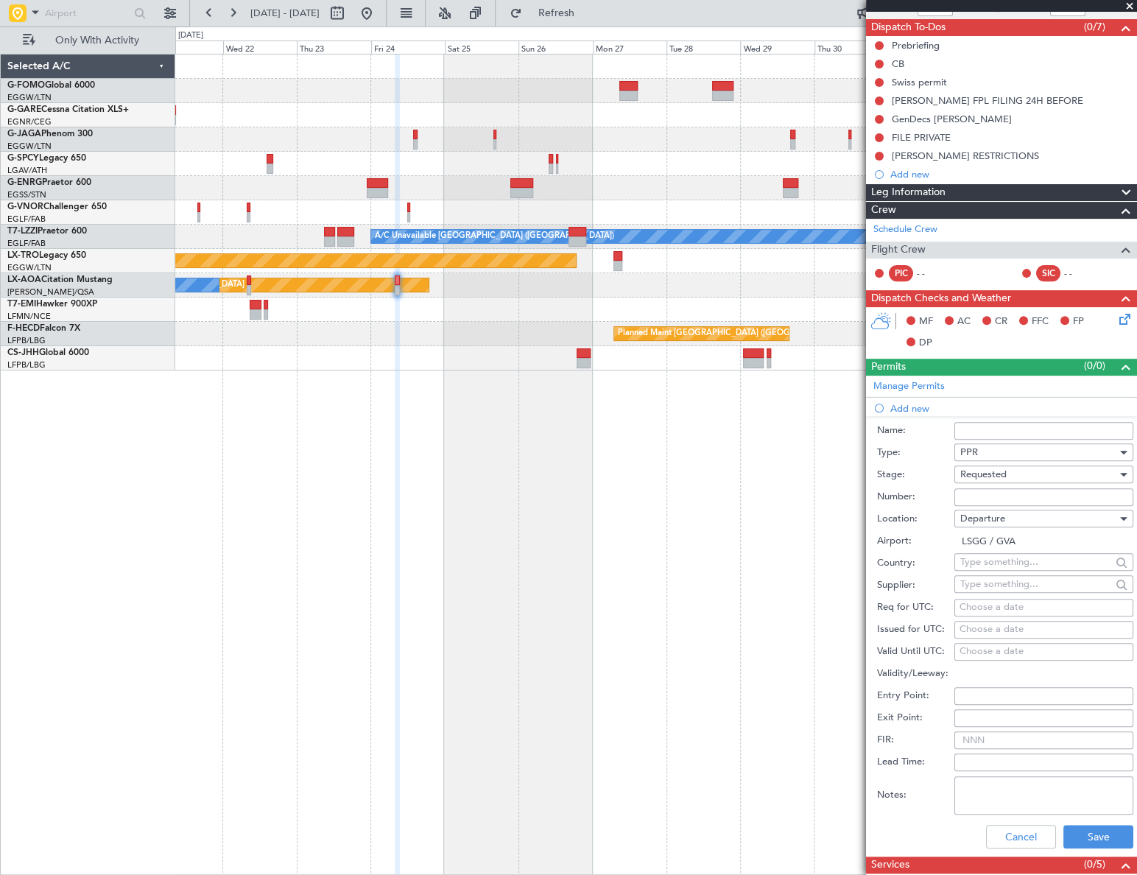
scroll to position [200, 0]
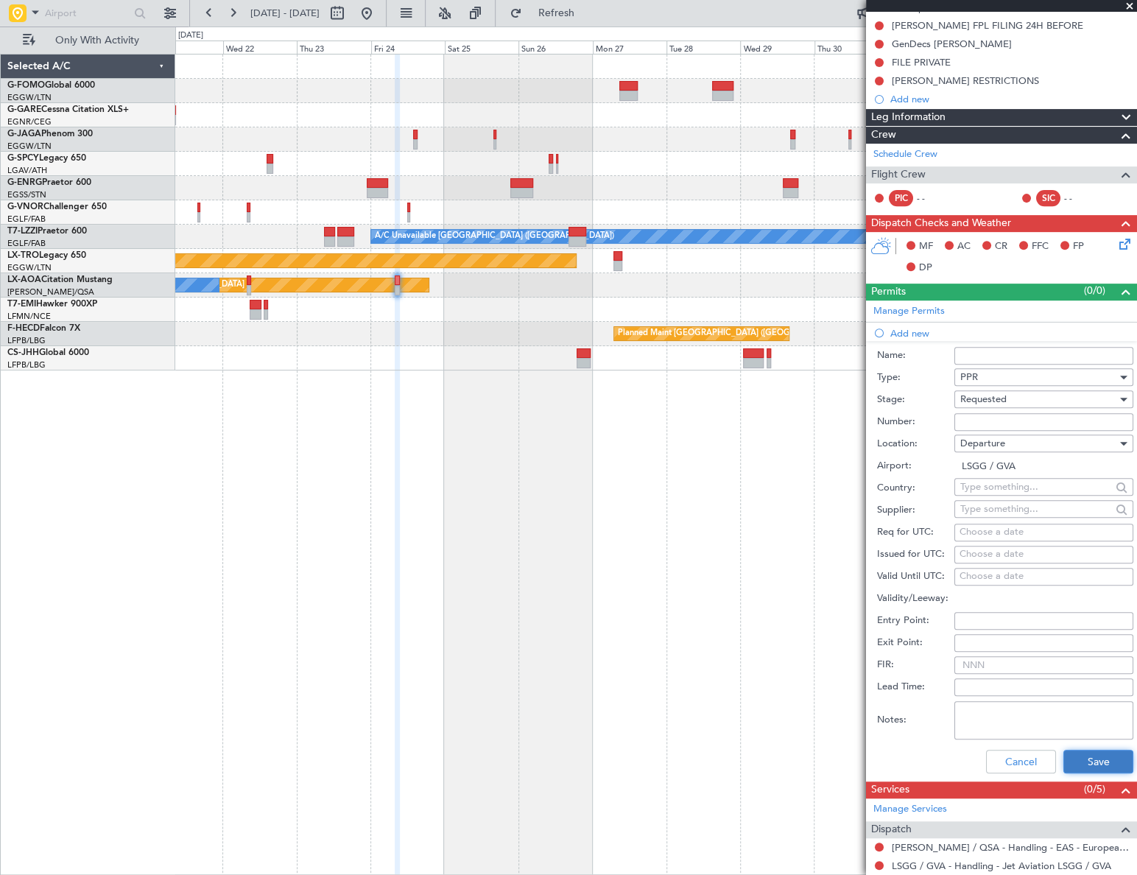
click at [1089, 751] on button "Save" at bounding box center [1098, 762] width 70 height 24
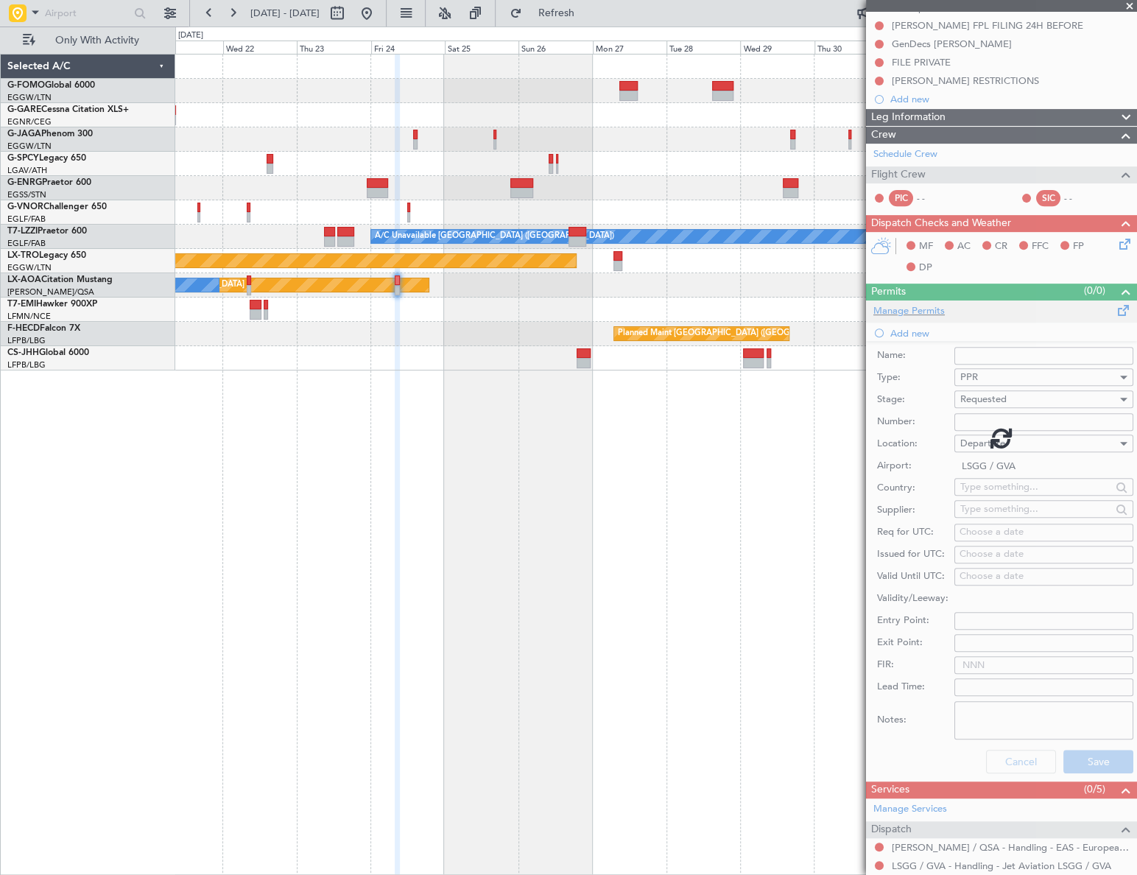
scroll to position [0, 0]
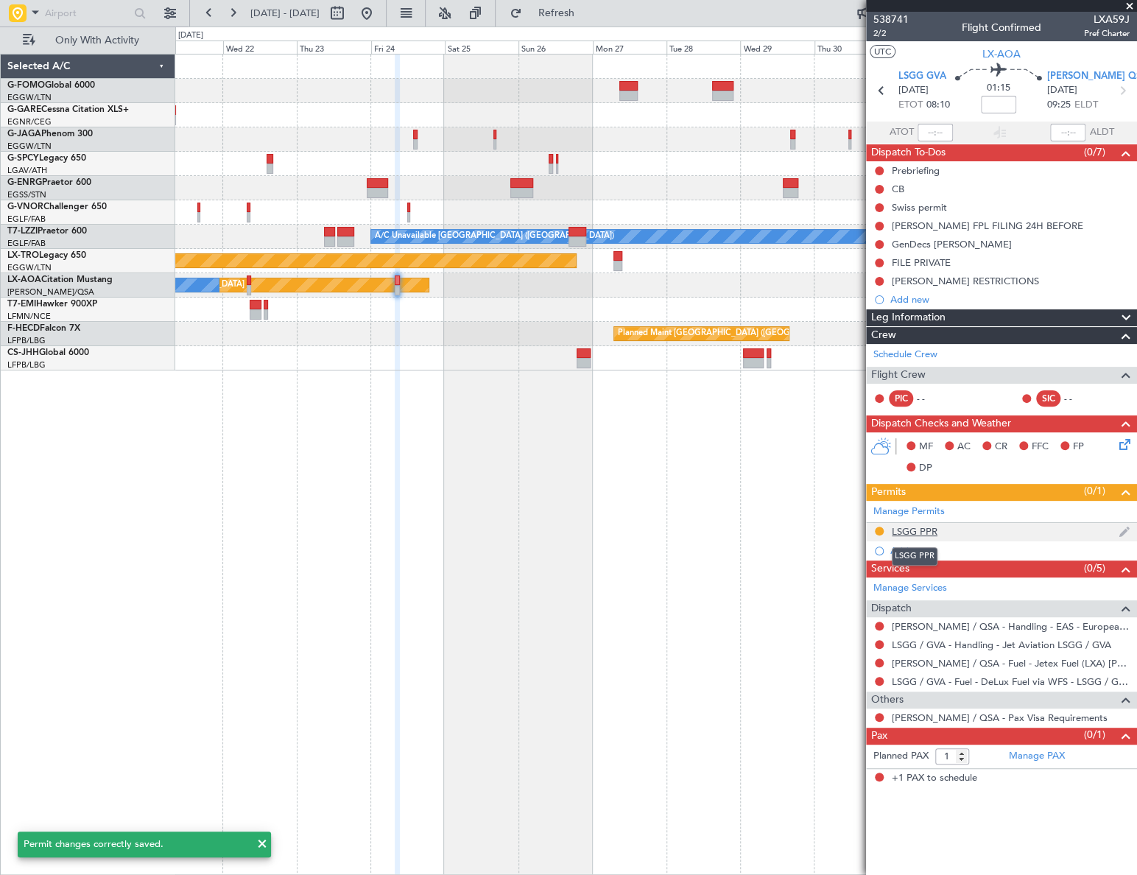
click at [932, 529] on div "LSGG PPR" at bounding box center [915, 531] width 46 height 13
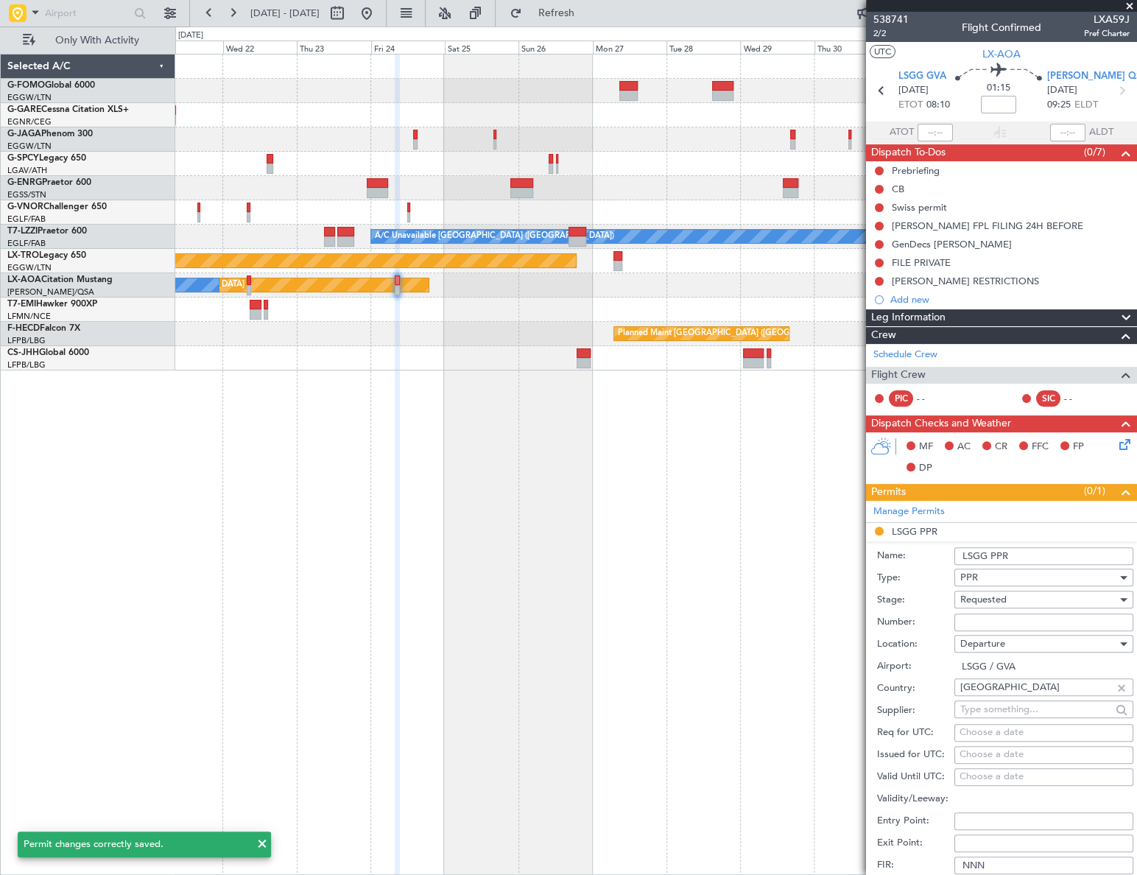
click at [1029, 553] on input "LSGG PPR" at bounding box center [1043, 556] width 179 height 18
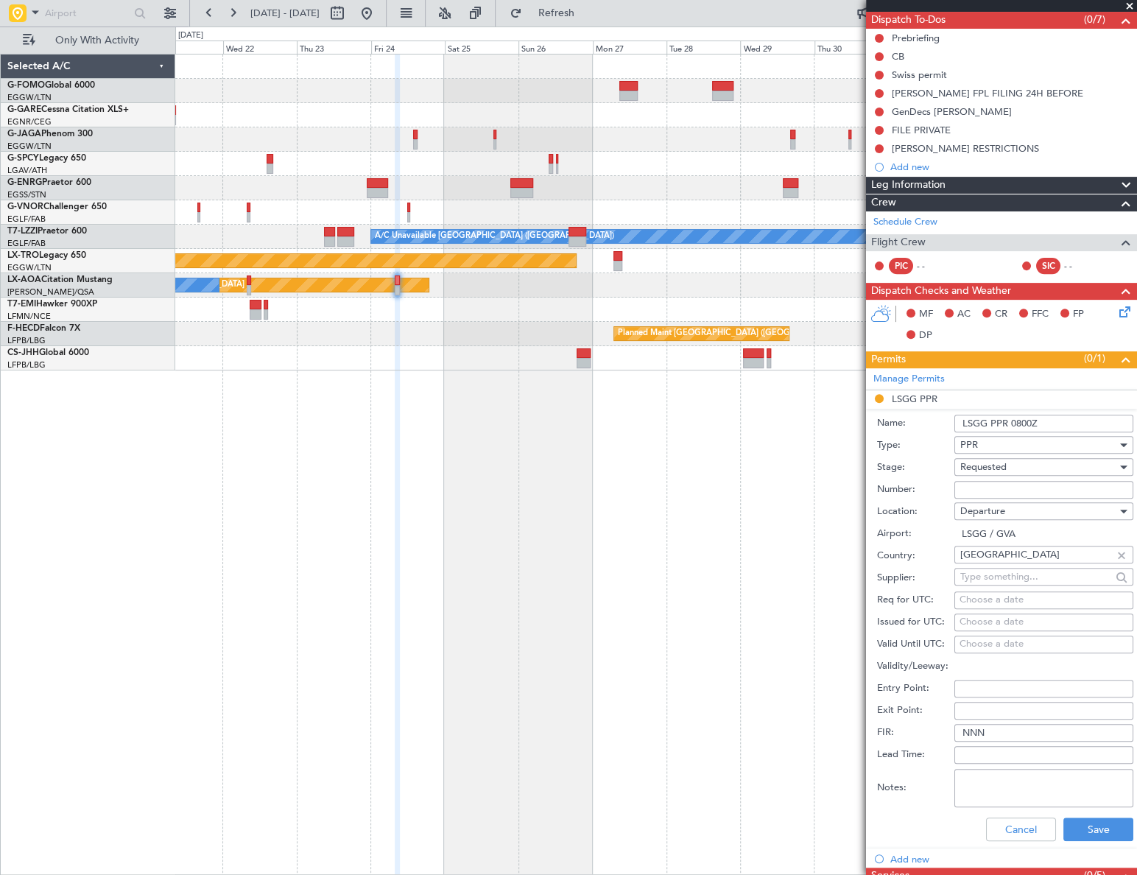
scroll to position [133, 0]
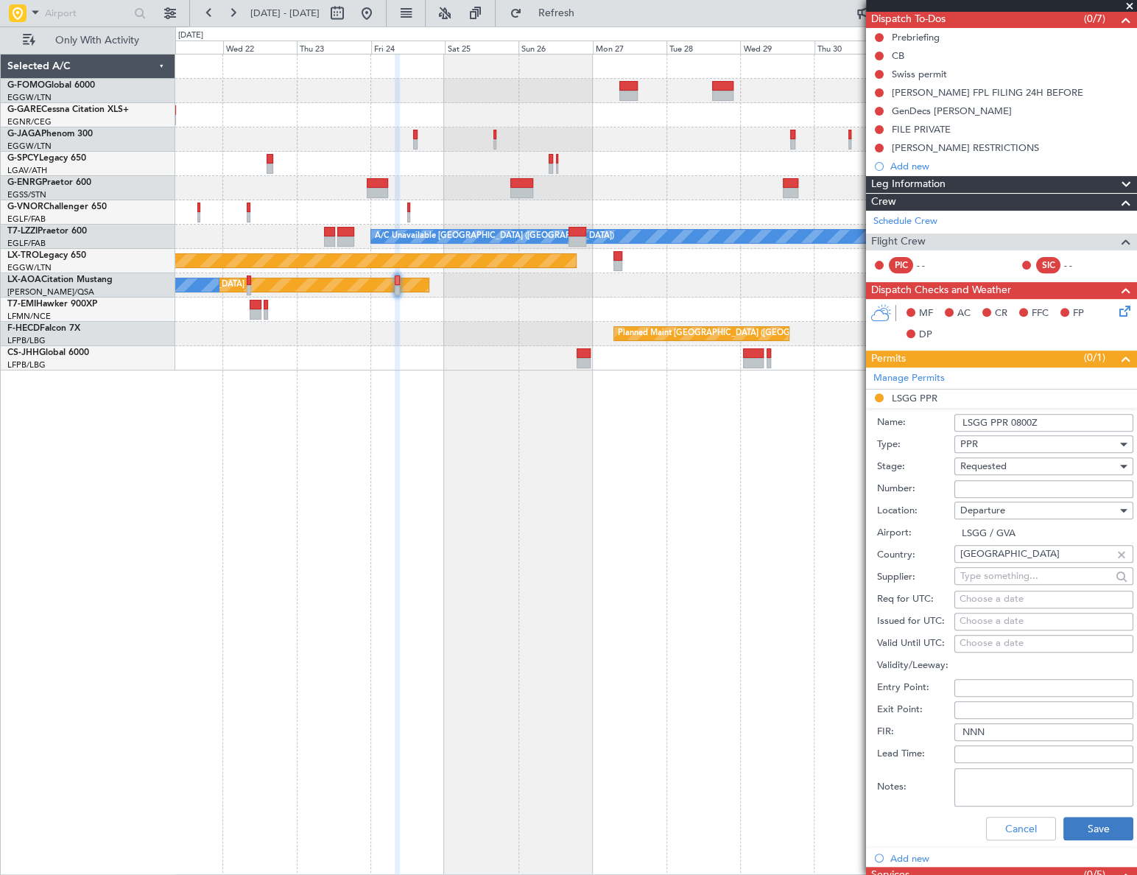
type input "LSGG PPR 0800Z"
click at [1086, 830] on button "Save" at bounding box center [1098, 829] width 70 height 24
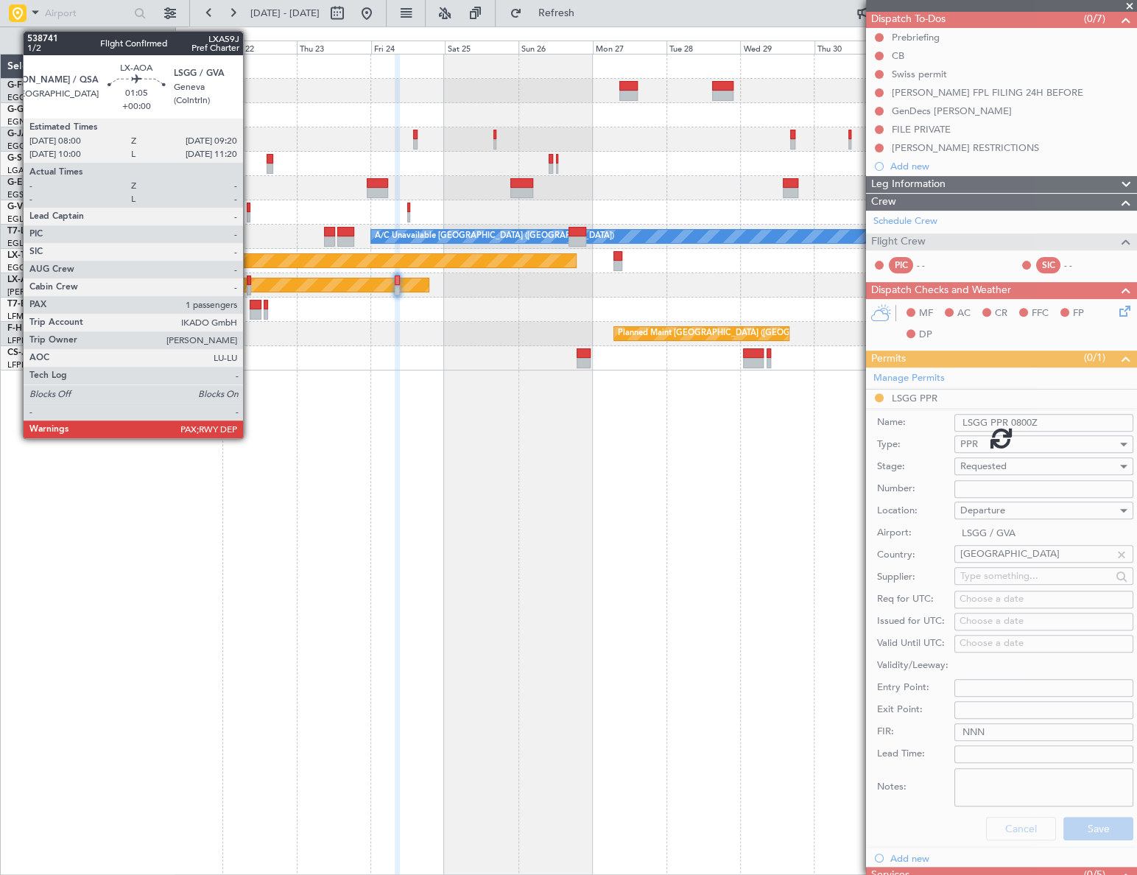
scroll to position [0, 0]
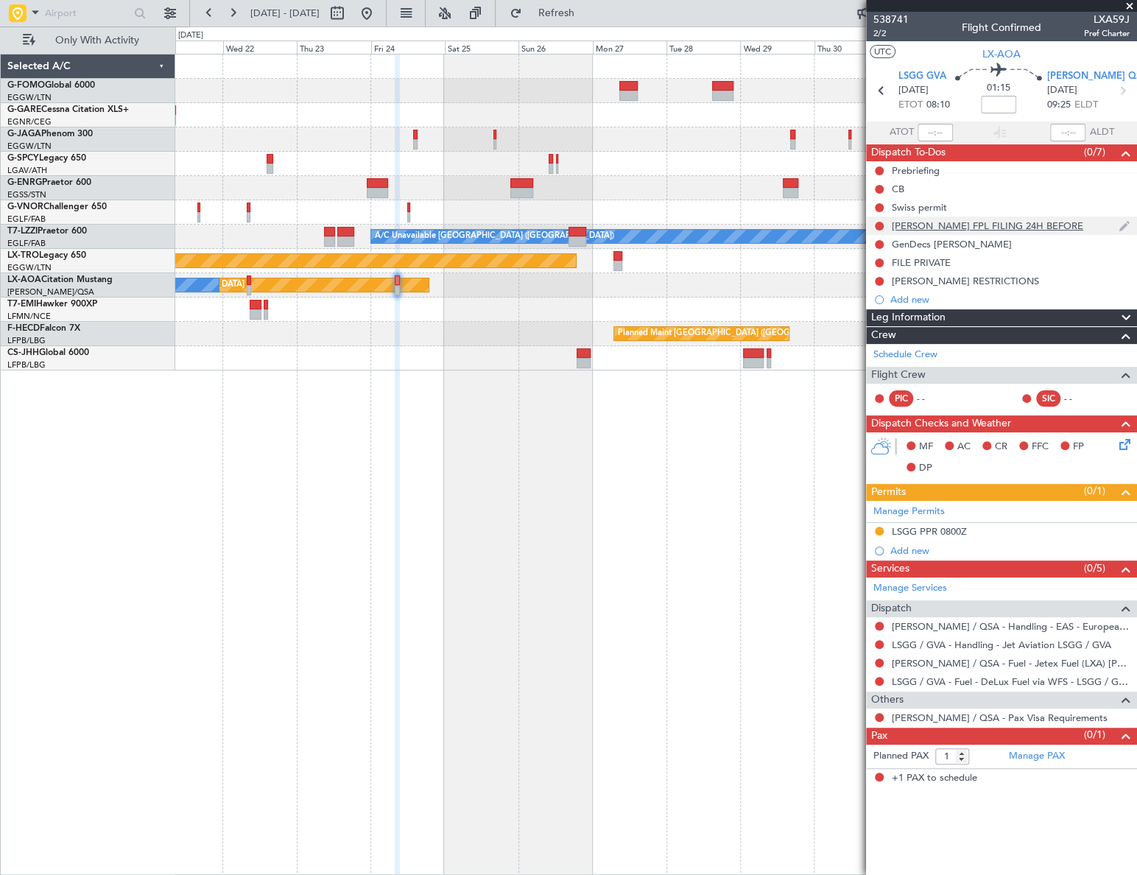
click at [1005, 228] on div "[PERSON_NAME] FPL FILING 24H BEFORE" at bounding box center [987, 225] width 191 height 13
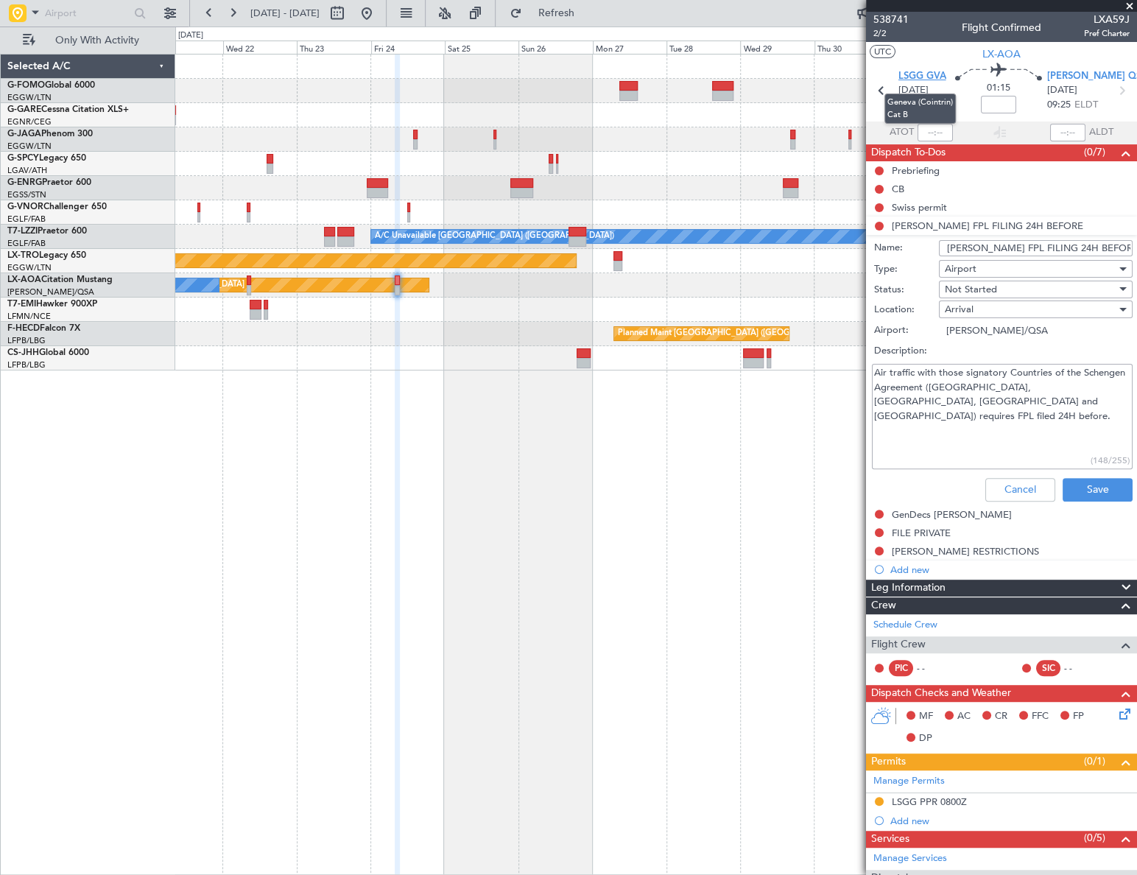
click at [922, 73] on span "LSGG GVA" at bounding box center [922, 76] width 48 height 15
click at [1003, 491] on button "Cancel" at bounding box center [1020, 490] width 70 height 24
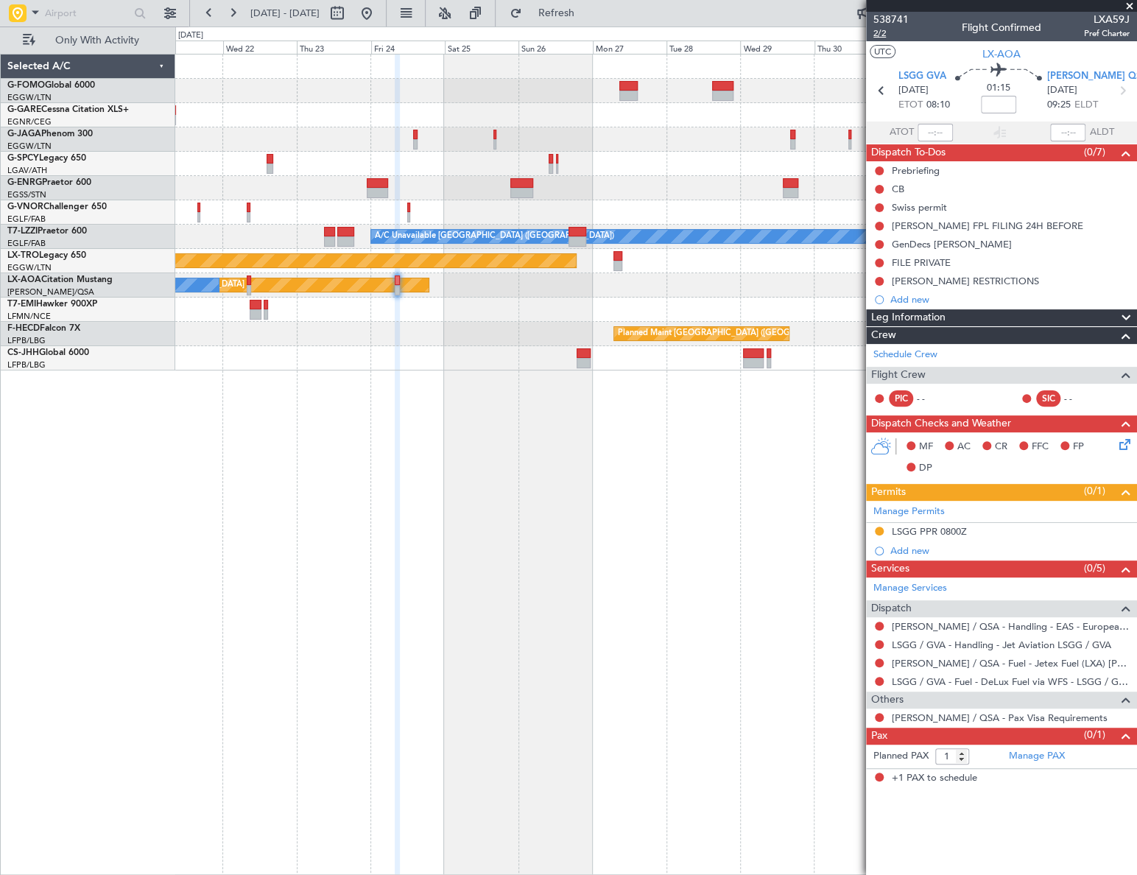
click at [877, 35] on span "2/2" at bounding box center [890, 33] width 35 height 13
click at [993, 624] on mat-tooltip-component "Incomplete" at bounding box center [1002, 635] width 68 height 39
click at [917, 626] on link "[PERSON_NAME] / QSA - Handling - EAS - European Aviation School" at bounding box center [1011, 626] width 238 height 13
click at [994, 643] on link "LSGG / GVA - Handling - Jet Aviation LSGG / GVA" at bounding box center [1001, 644] width 219 height 13
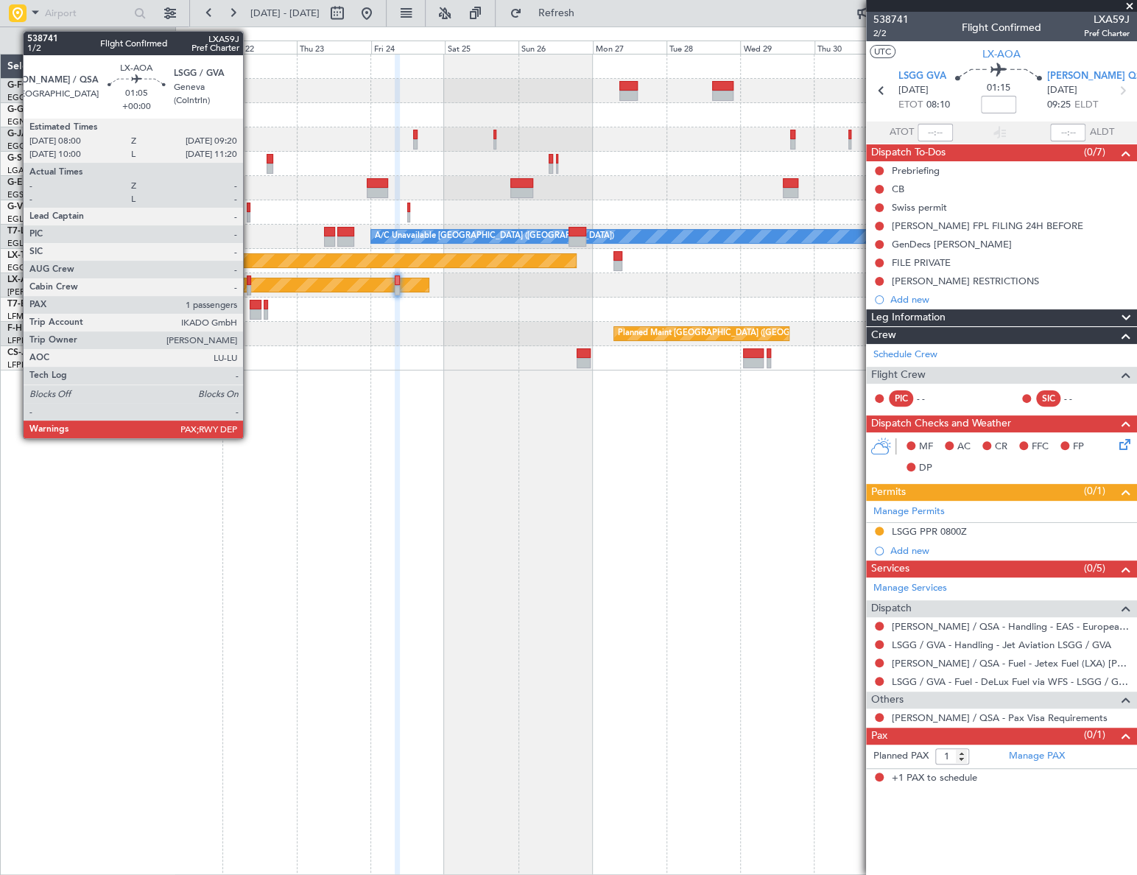
click at [250, 284] on div at bounding box center [249, 280] width 4 height 10
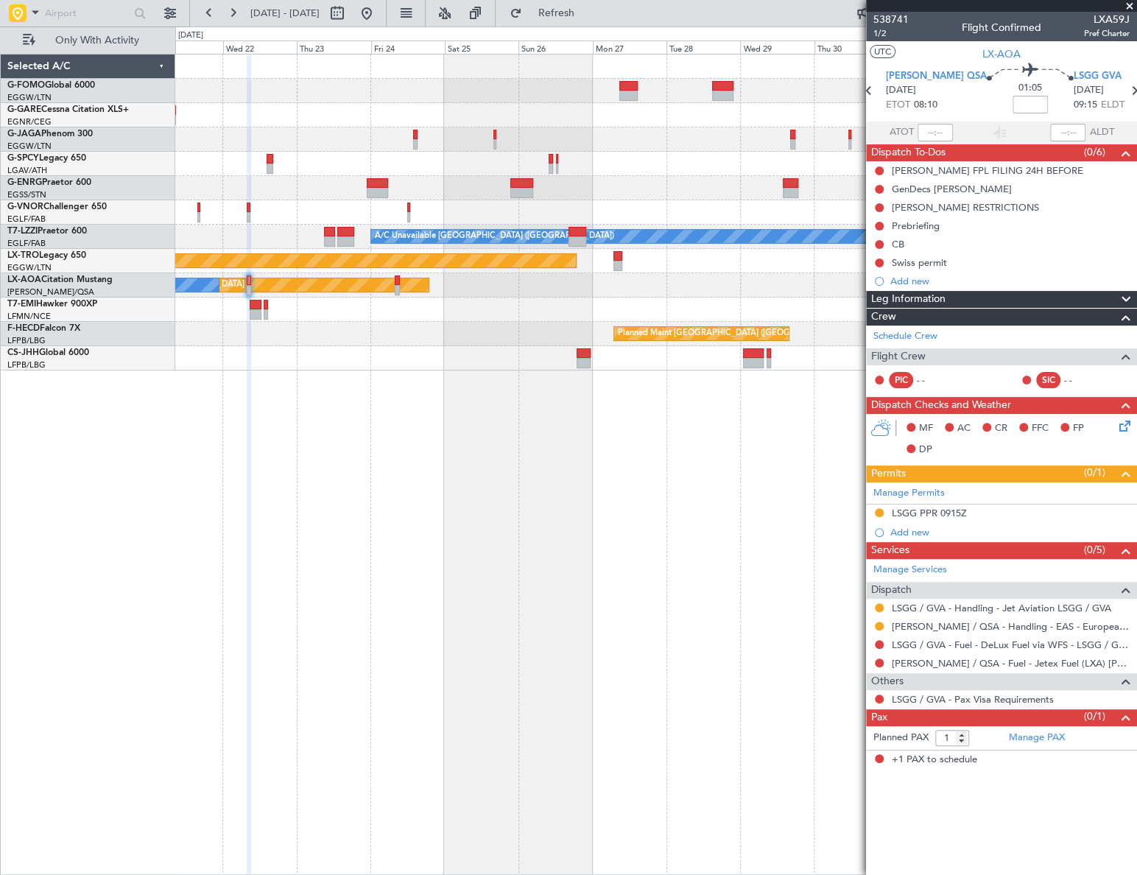
click at [402, 524] on div "A/C Unavailable London (Luton) Planned Maint Riga (Riga Intl) Planned Maint Mon…" at bounding box center [655, 464] width 961 height 821
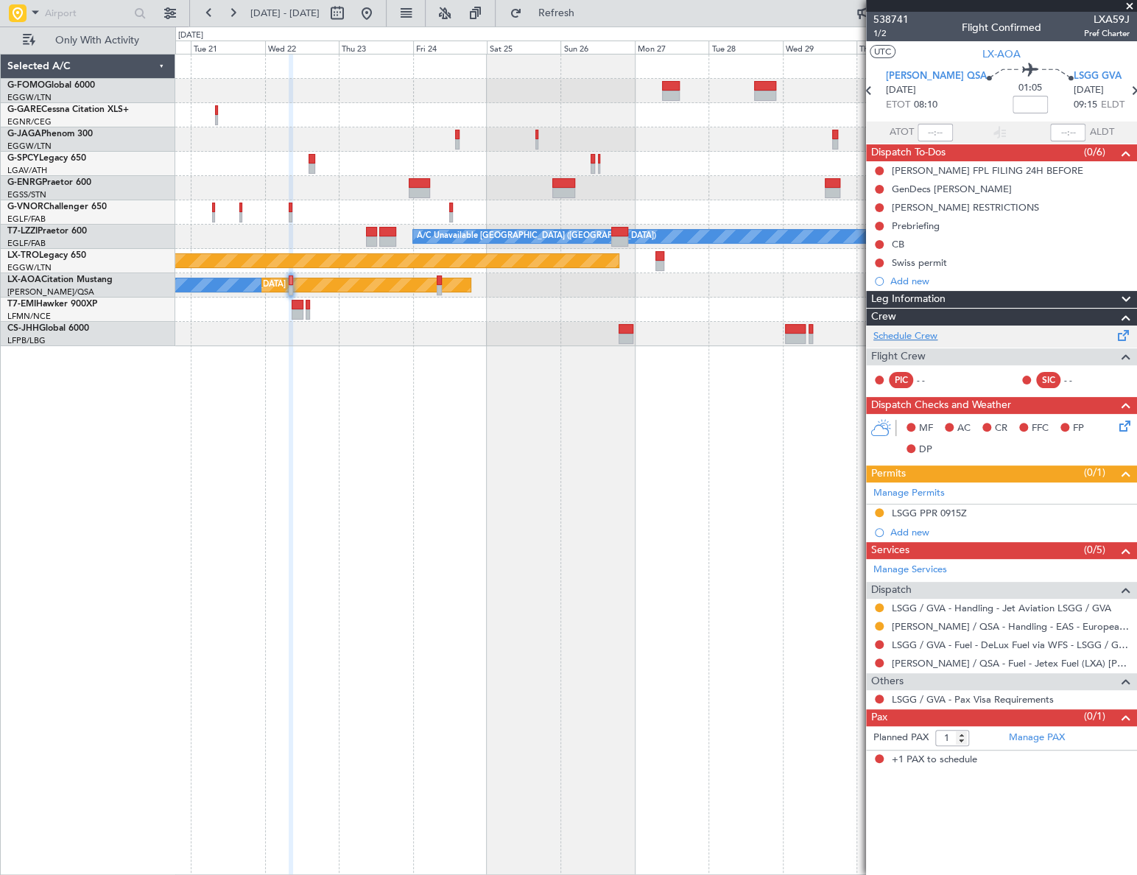
click at [930, 334] on link "Schedule Crew" at bounding box center [905, 336] width 64 height 15
click at [1128, 427] on icon at bounding box center [1122, 424] width 12 height 12
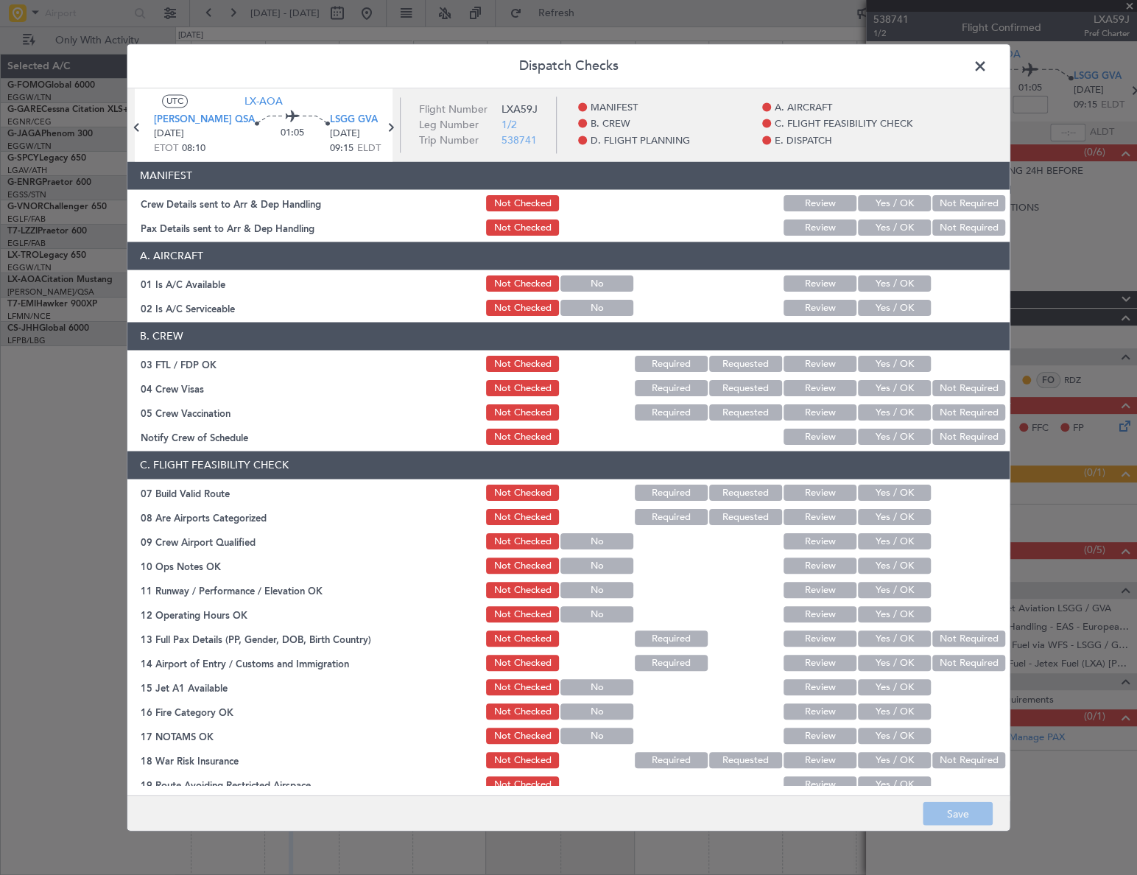
click at [880, 364] on button "Yes / OK" at bounding box center [894, 364] width 73 height 16
click at [937, 388] on button "Not Required" at bounding box center [968, 389] width 73 height 16
click at [940, 415] on button "Not Required" at bounding box center [968, 413] width 73 height 16
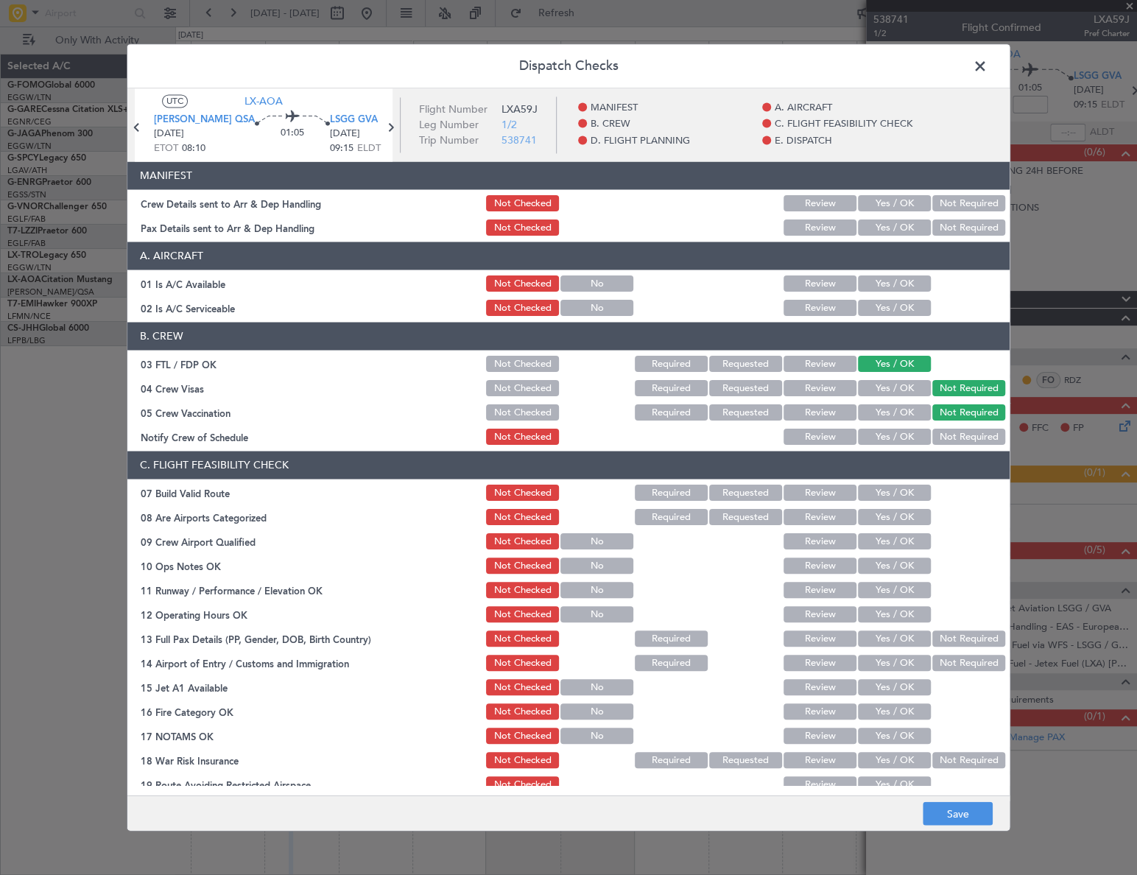
click at [898, 437] on button "Yes / OK" at bounding box center [894, 437] width 73 height 16
click at [898, 521] on button "Yes / OK" at bounding box center [894, 518] width 73 height 16
click at [899, 541] on button "Yes / OK" at bounding box center [894, 542] width 73 height 16
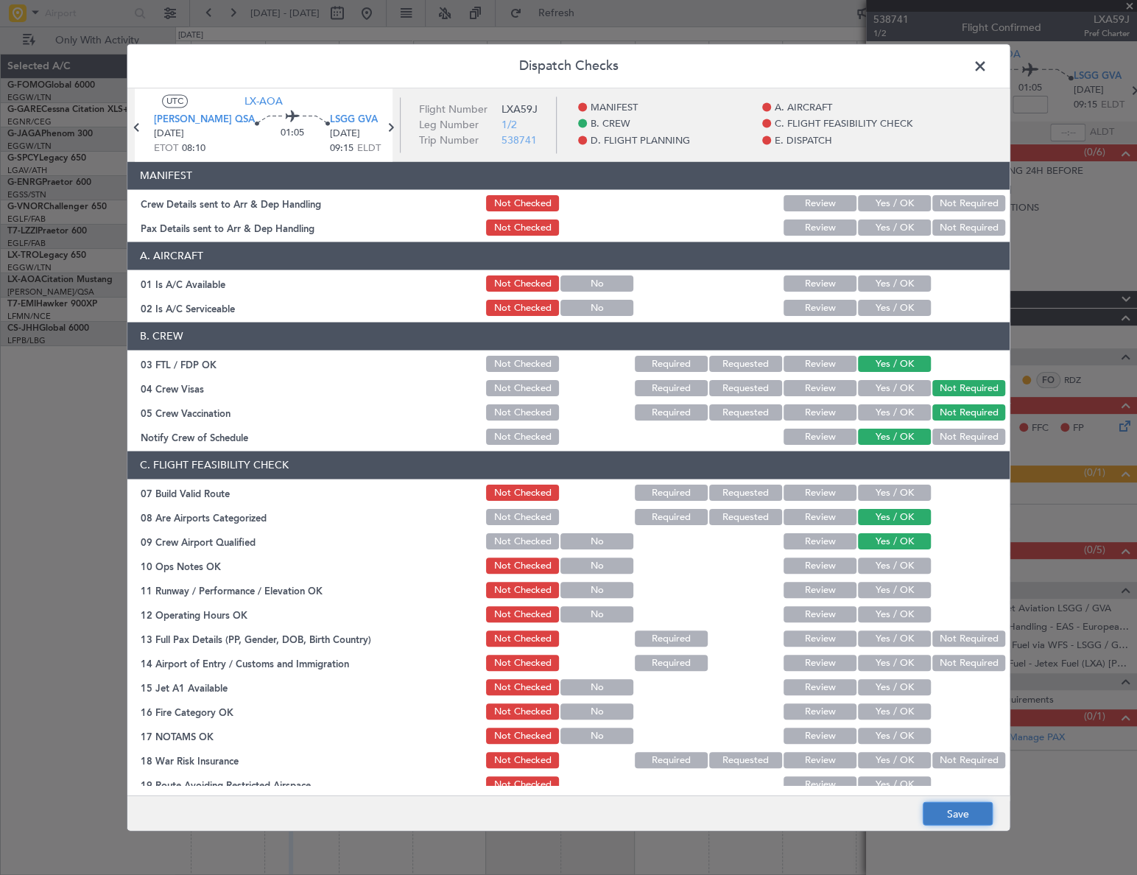
click at [970, 810] on button "Save" at bounding box center [958, 814] width 70 height 24
click at [987, 63] on span at bounding box center [987, 69] width 0 height 29
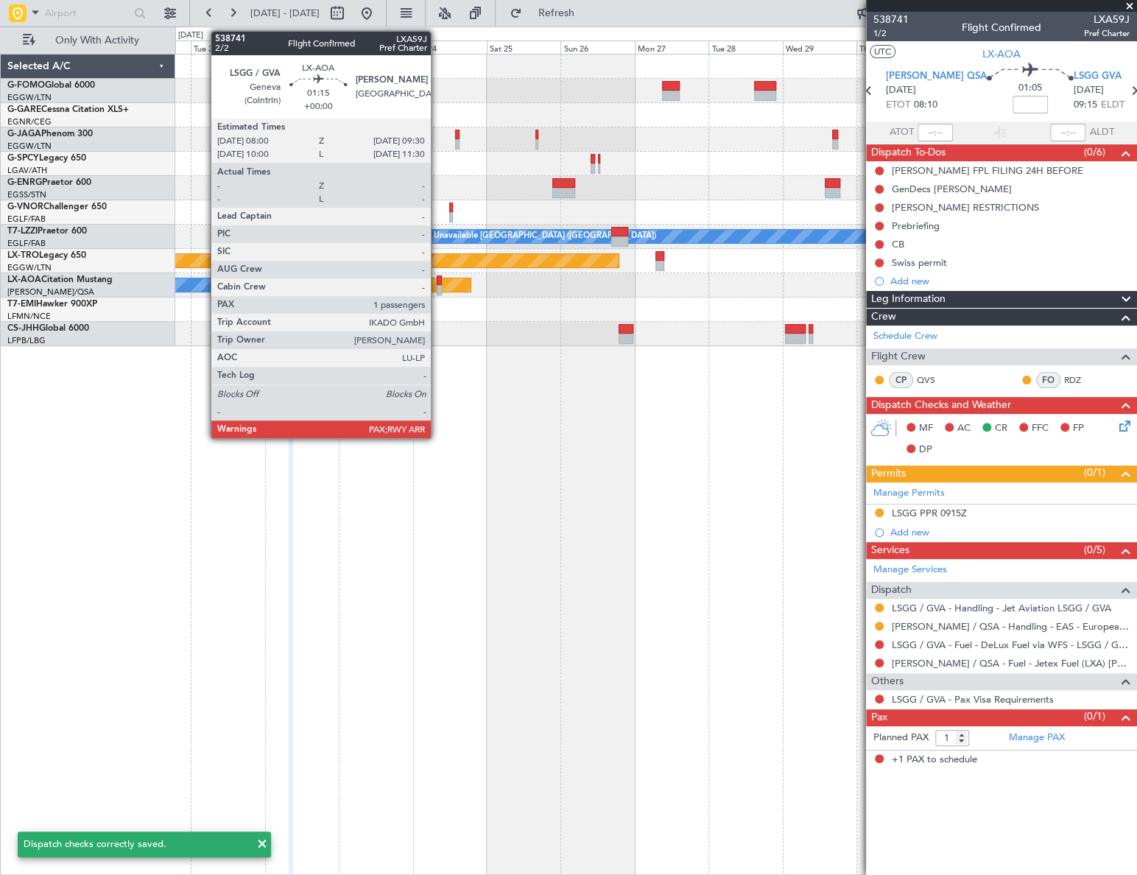
click at [437, 282] on div at bounding box center [439, 280] width 5 height 10
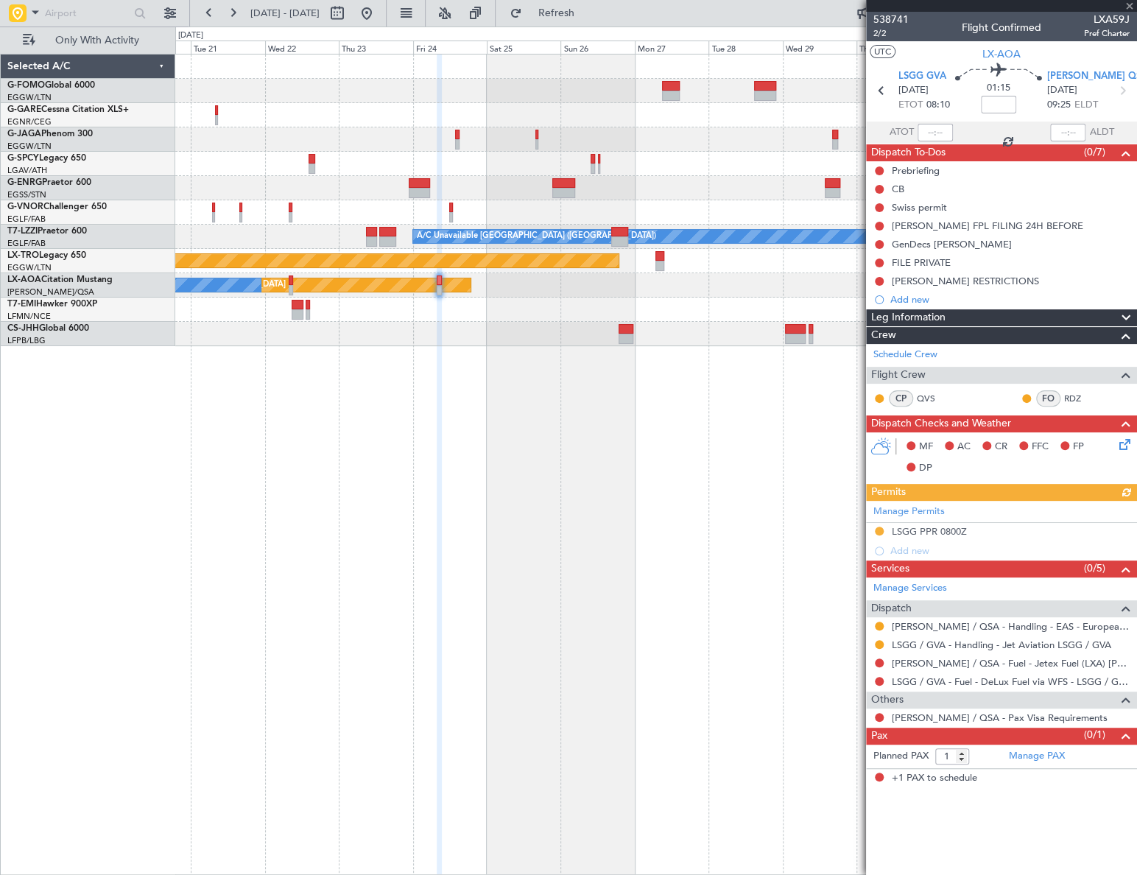
click at [1122, 445] on icon at bounding box center [1122, 442] width 12 height 12
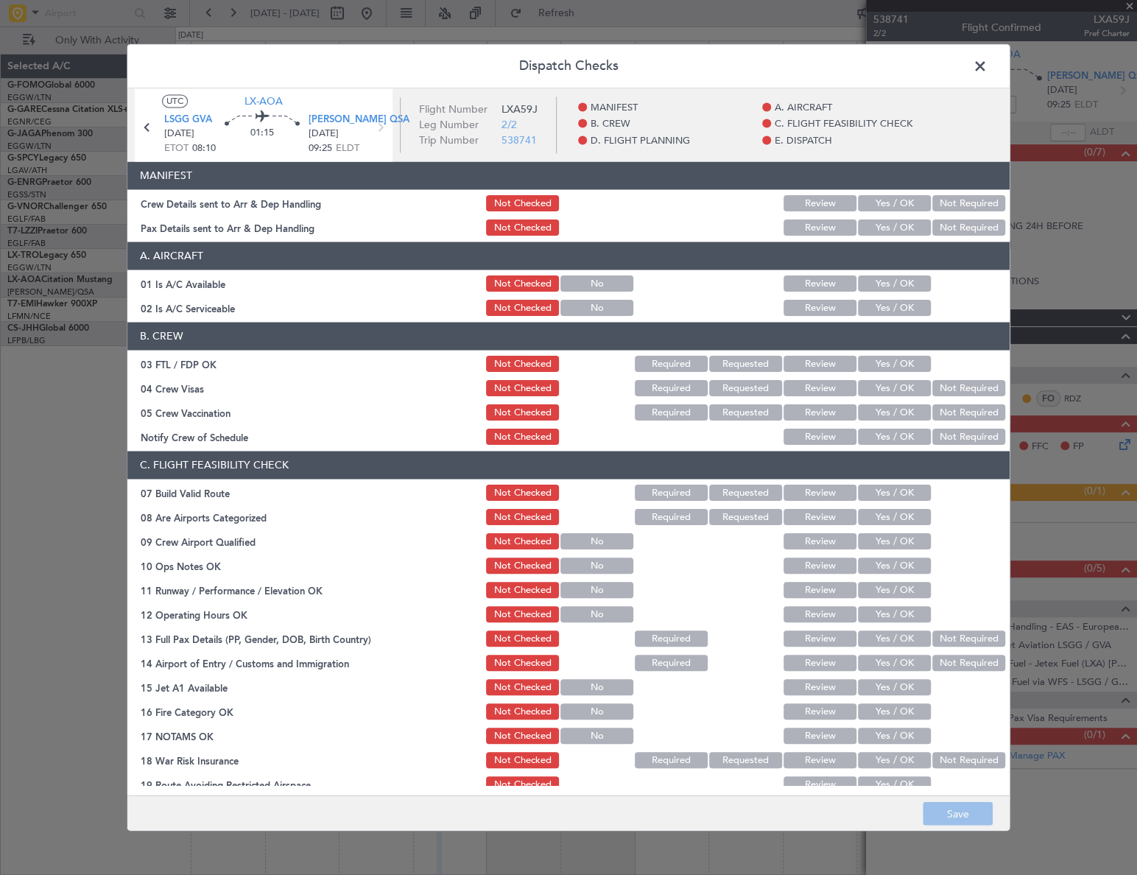
click at [888, 284] on button "Yes / OK" at bounding box center [894, 284] width 73 height 16
click at [888, 305] on button "Yes / OK" at bounding box center [894, 308] width 73 height 16
click at [545, 282] on button "Not Checked" at bounding box center [522, 284] width 73 height 16
click at [525, 312] on button "Not Checked" at bounding box center [522, 308] width 73 height 16
click at [899, 357] on button "Yes / OK" at bounding box center [894, 364] width 73 height 16
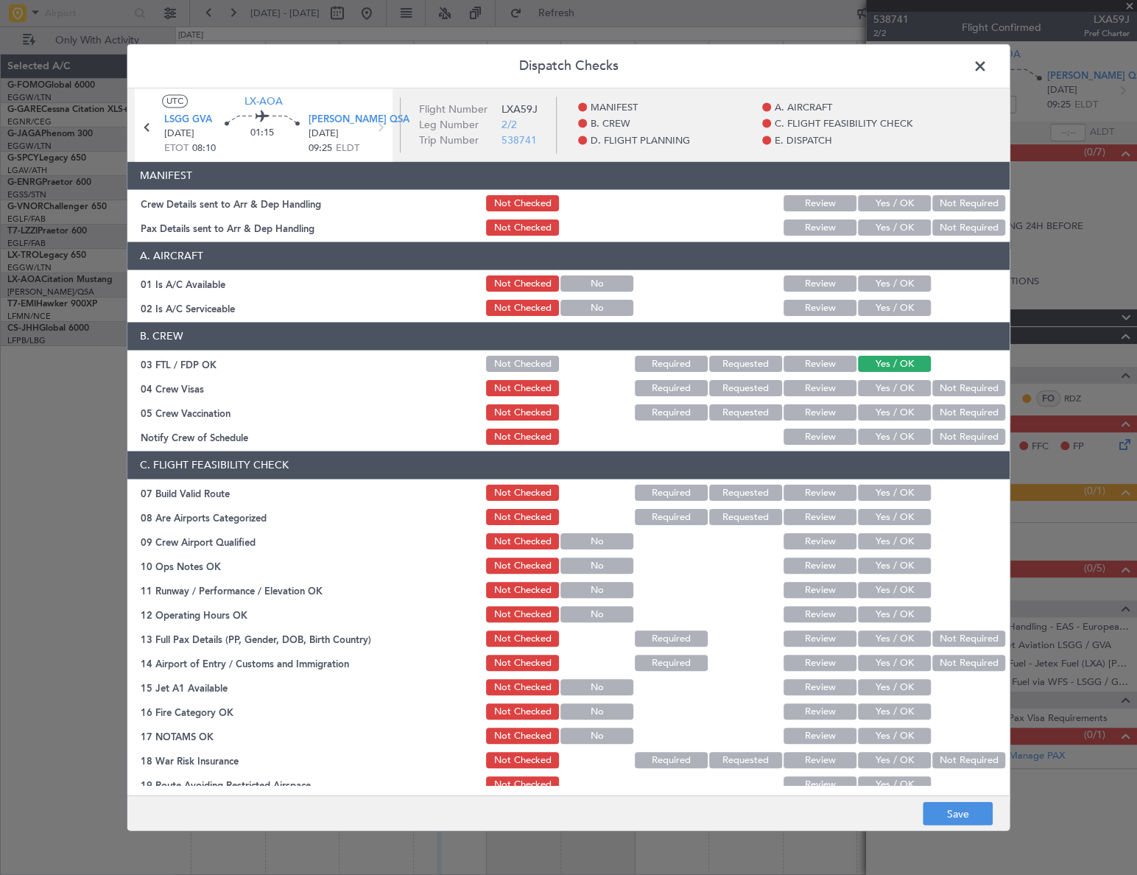
drag, startPoint x: 938, startPoint y: 386, endPoint x: 937, endPoint y: 404, distance: 18.5
click at [938, 387] on button "Not Required" at bounding box center [968, 389] width 73 height 16
drag, startPoint x: 937, startPoint y: 404, endPoint x: 931, endPoint y: 420, distance: 16.5
click at [935, 408] on button "Not Required" at bounding box center [968, 413] width 73 height 16
click at [901, 436] on button "Yes / OK" at bounding box center [894, 437] width 73 height 16
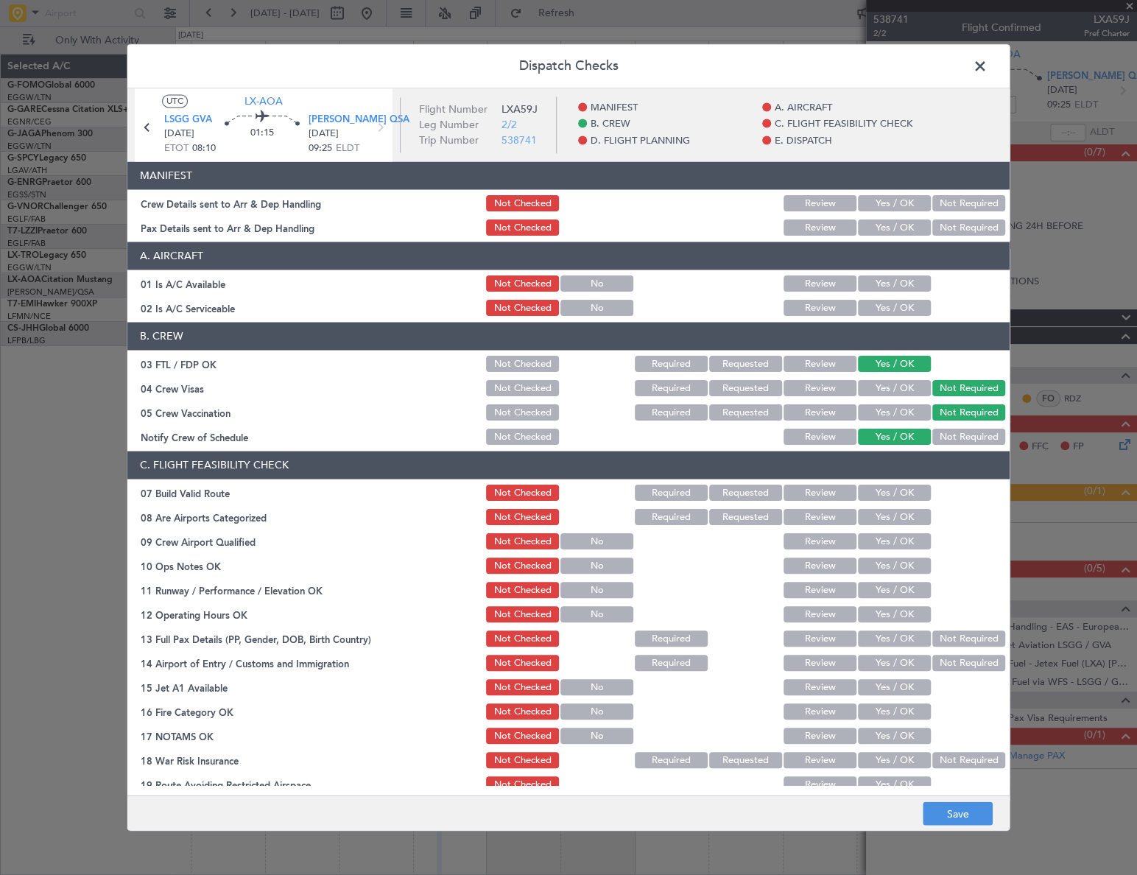
click at [898, 517] on button "Yes / OK" at bounding box center [894, 518] width 73 height 16
click at [898, 543] on button "Yes / OK" at bounding box center [894, 542] width 73 height 16
click at [967, 816] on button "Save" at bounding box center [958, 814] width 70 height 24
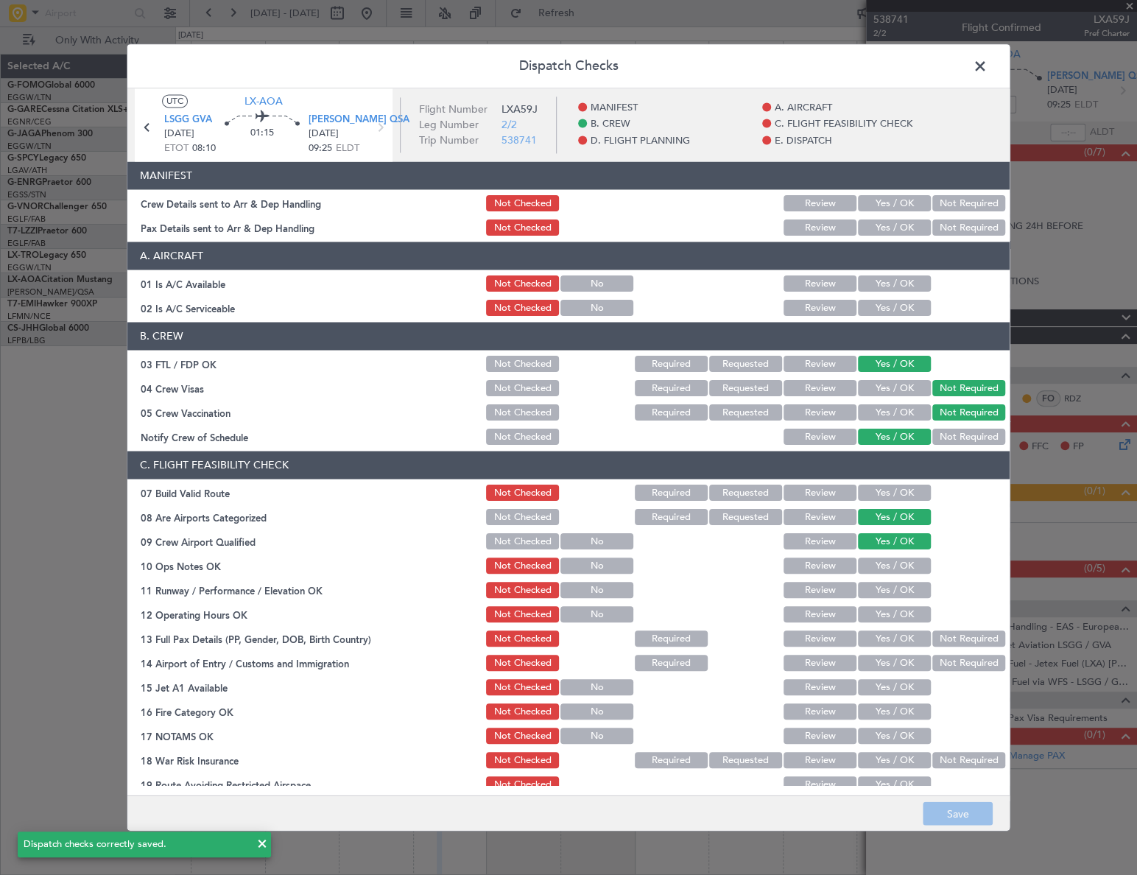
click at [987, 69] on span at bounding box center [987, 69] width 0 height 29
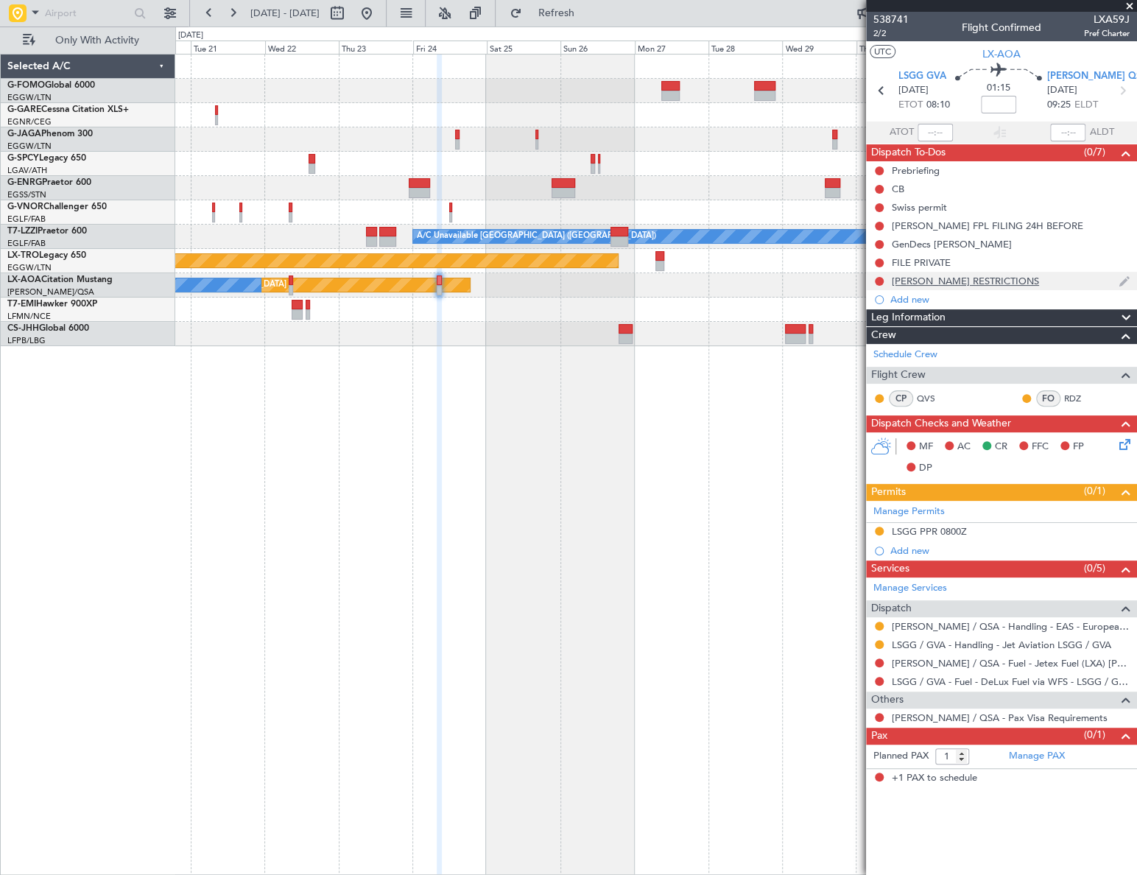
click at [949, 281] on div "[PERSON_NAME] RESTRICTIONS" at bounding box center [965, 281] width 147 height 13
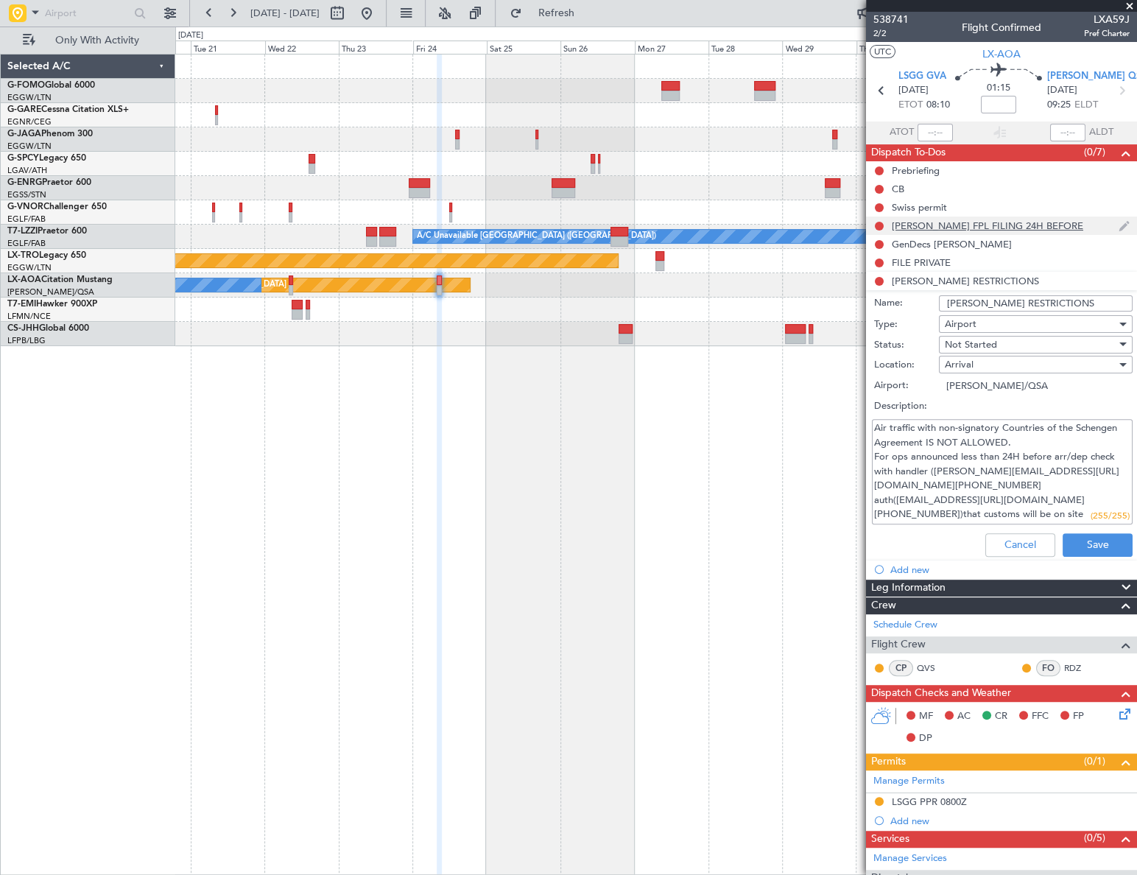
click at [970, 228] on div "[PERSON_NAME] FPL FILING 24H BEFORE" at bounding box center [987, 225] width 191 height 13
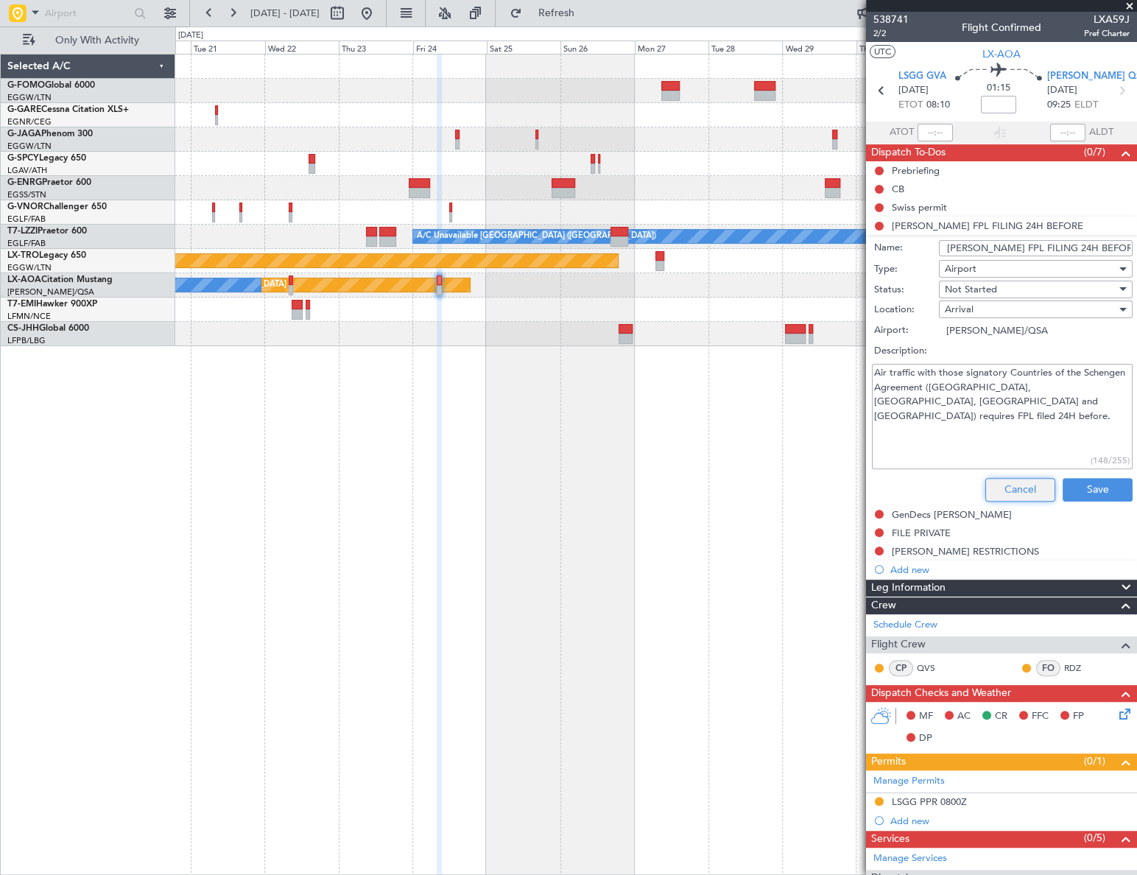
click at [1014, 489] on button "Cancel" at bounding box center [1020, 490] width 70 height 24
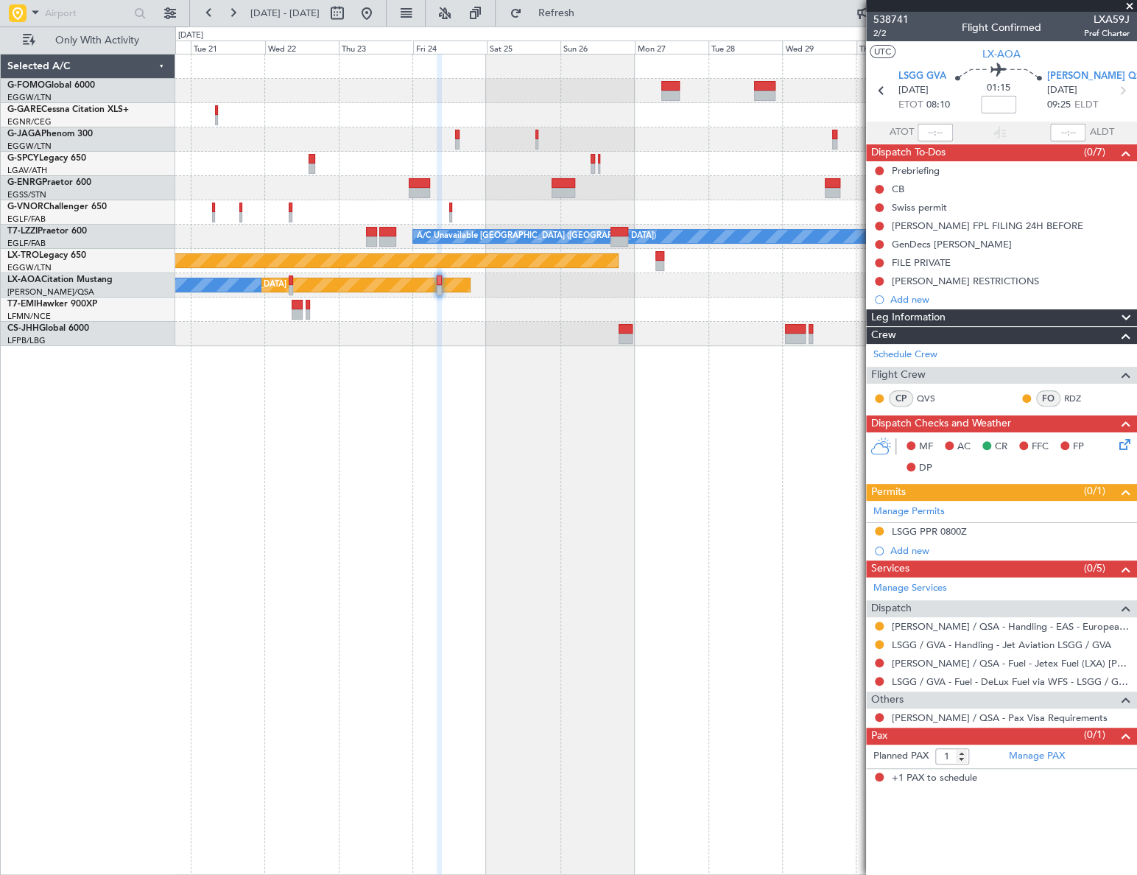
click at [877, 34] on span "2/2" at bounding box center [890, 33] width 35 height 13
click at [951, 280] on div "[PERSON_NAME] RESTRICTIONS" at bounding box center [965, 281] width 147 height 13
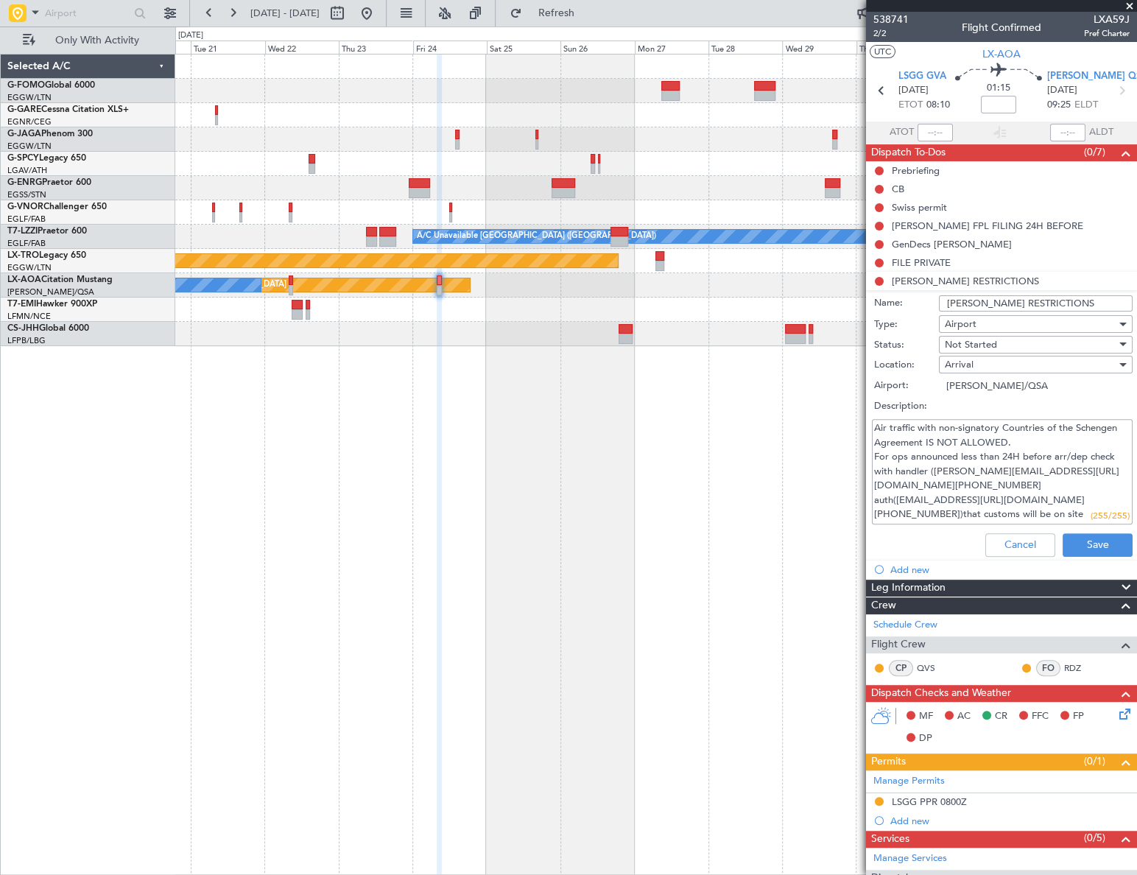
click at [1085, 429] on textarea "Air traffic with non-signatory Countries of the Schengen Agreement IS NOT ALLOW…" at bounding box center [1002, 471] width 261 height 105
click at [1024, 538] on button "Cancel" at bounding box center [1020, 545] width 70 height 24
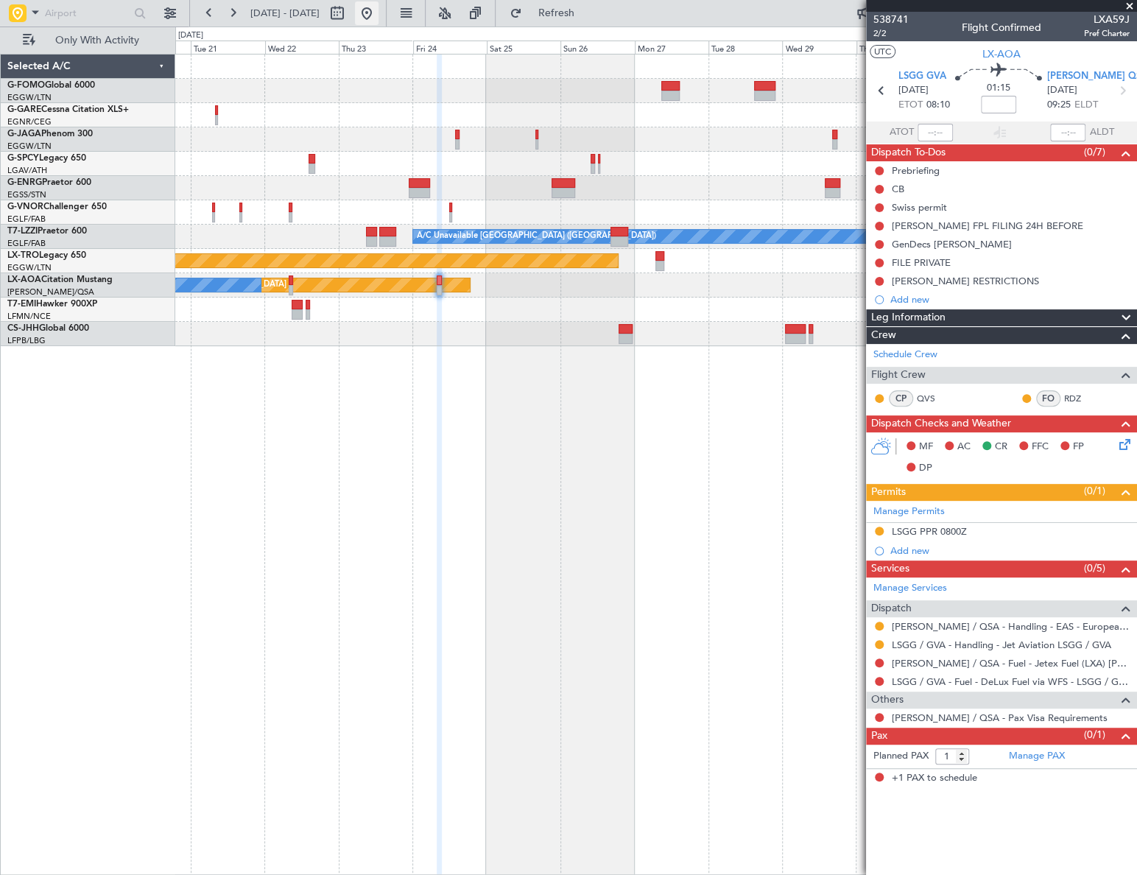
click at [379, 18] on button at bounding box center [367, 13] width 24 height 24
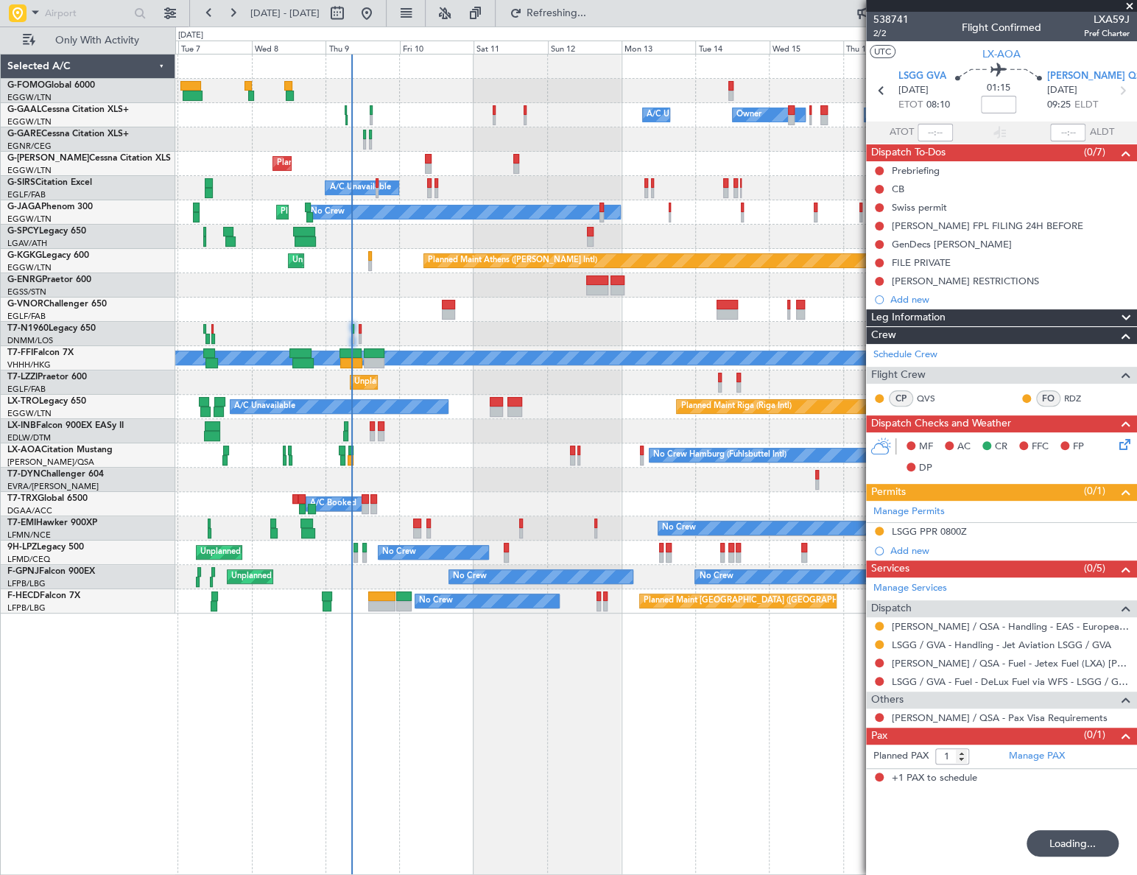
click at [158, 630] on div "Owner A/C Unavailable Owner A/C Unavailable Owner Planned Maint London (Luton) …" at bounding box center [568, 451] width 1137 height 848
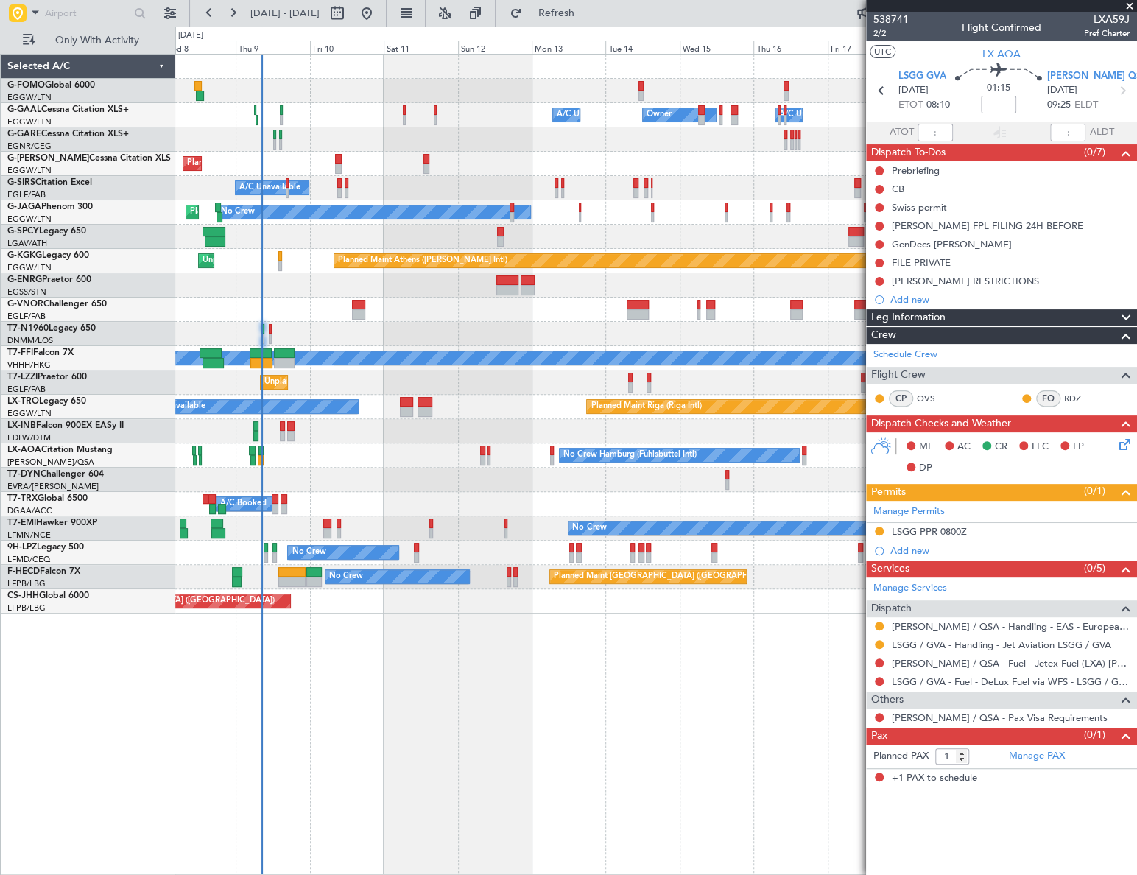
click at [161, 721] on div "Owner A/C Unavailable Owner Owner A/C Unavailable Planned Maint London (Luton) …" at bounding box center [568, 451] width 1137 height 848
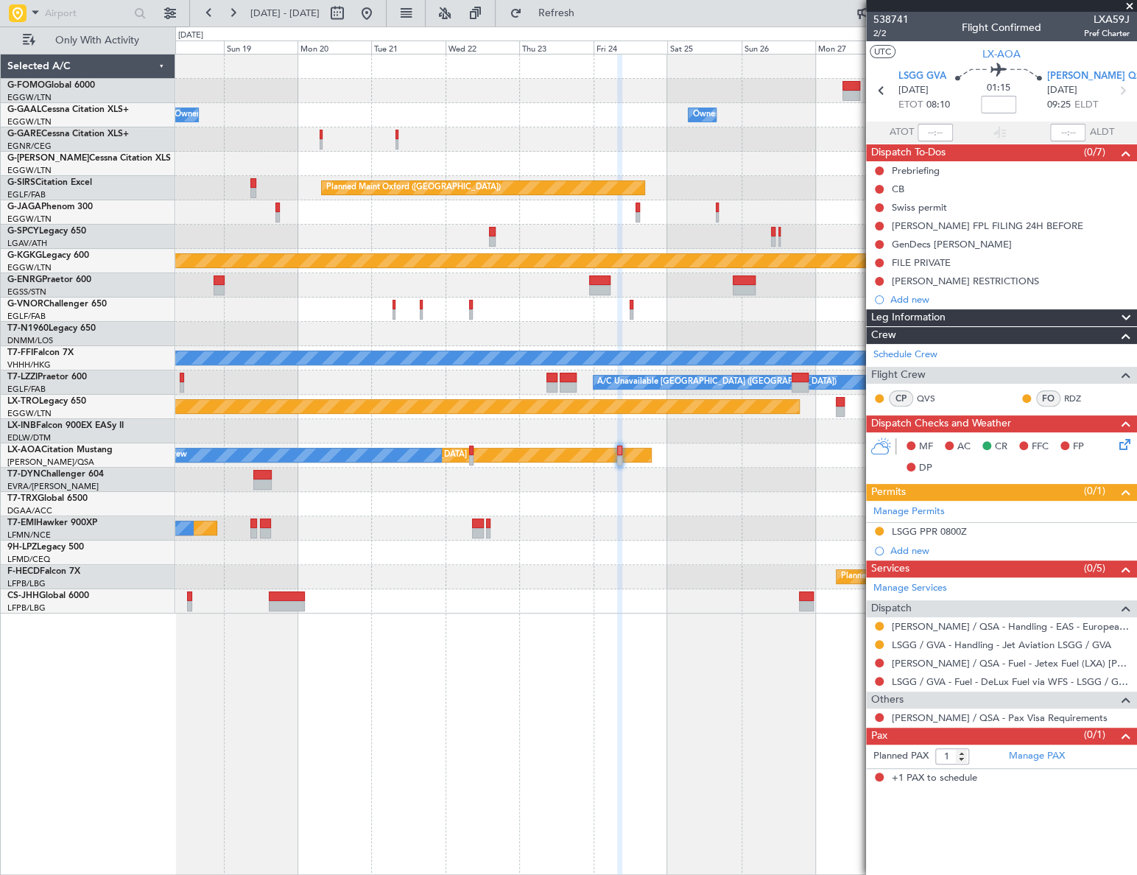
click at [183, 726] on div "Owner Owner Owner A/C Unavailable Owner Planned Maint Oxford (Kidlington) Plann…" at bounding box center [656, 464] width 962 height 821
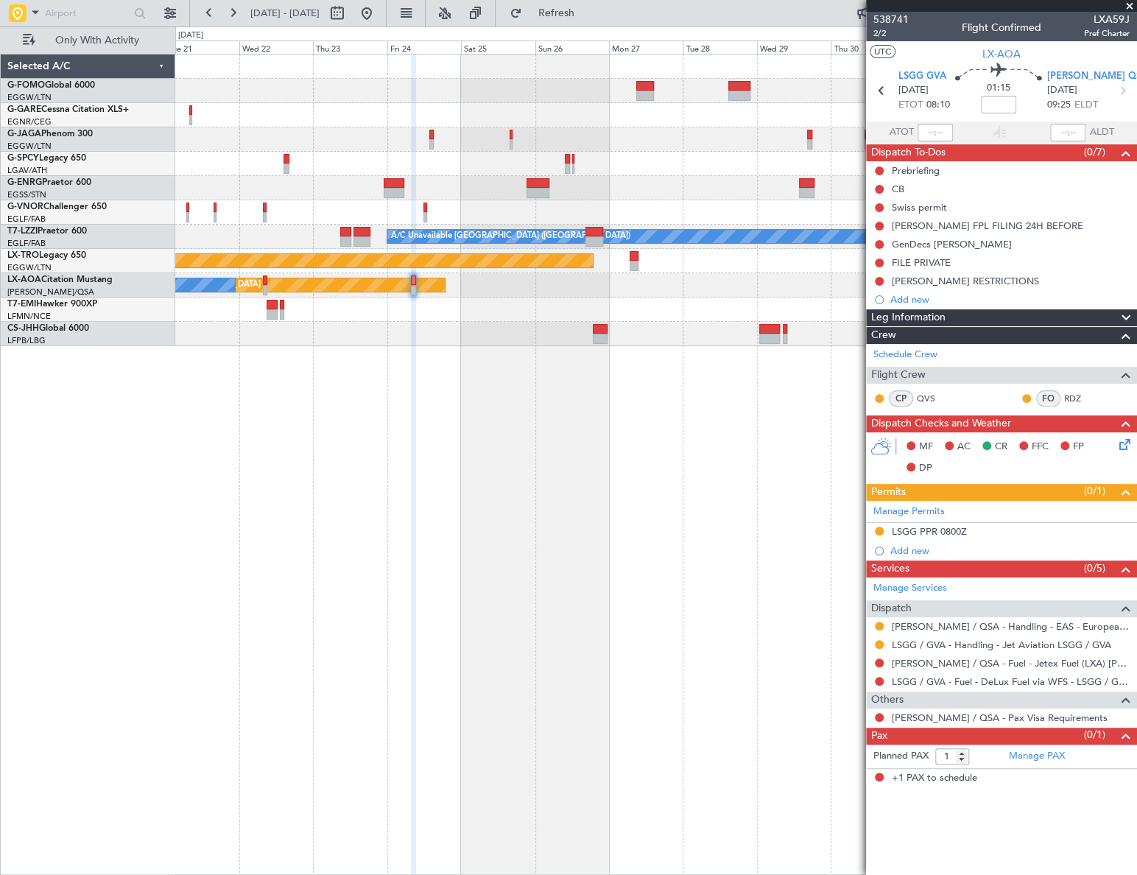
click at [540, 669] on div "A/C Unavailable London (Luton) Planned Maint Riga (Riga Intl) Planned Maint Mon…" at bounding box center [656, 464] width 962 height 821
click at [880, 626] on button at bounding box center [879, 626] width 9 height 9
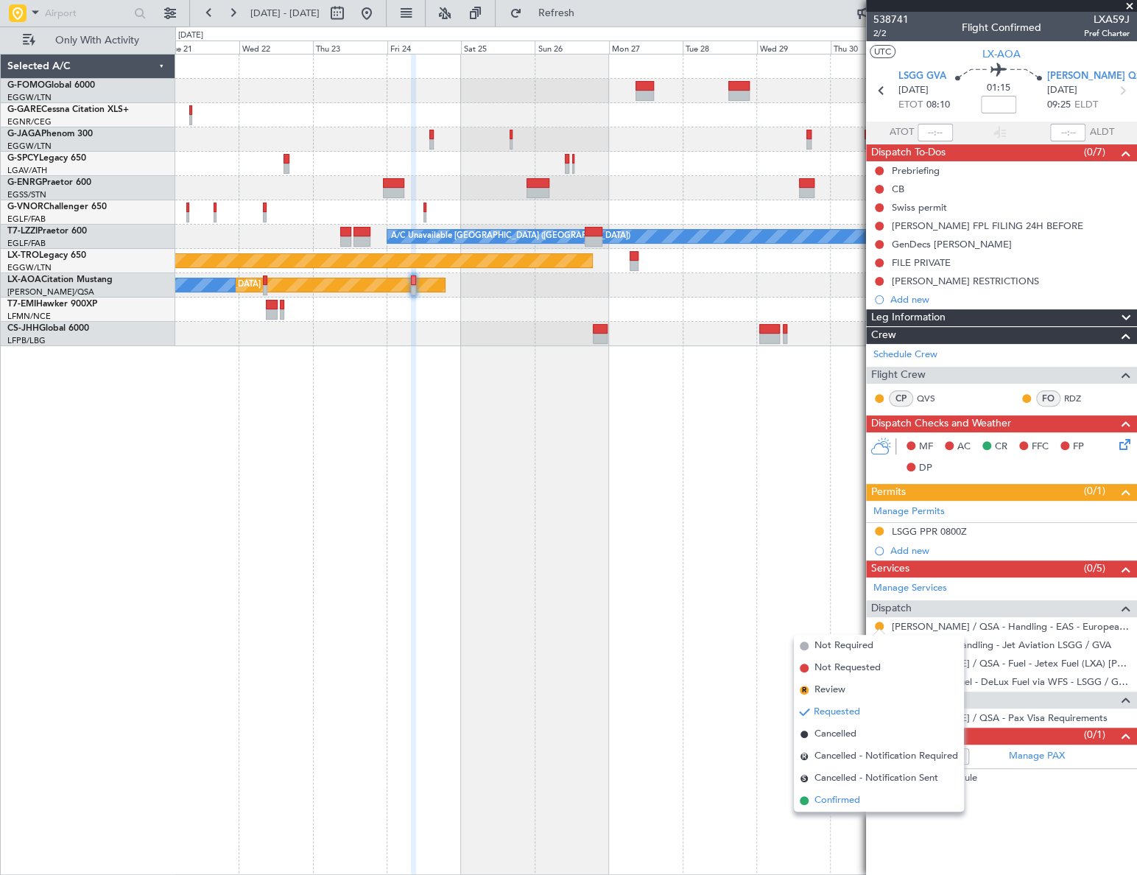
click at [831, 803] on span "Confirmed" at bounding box center [837, 800] width 46 height 15
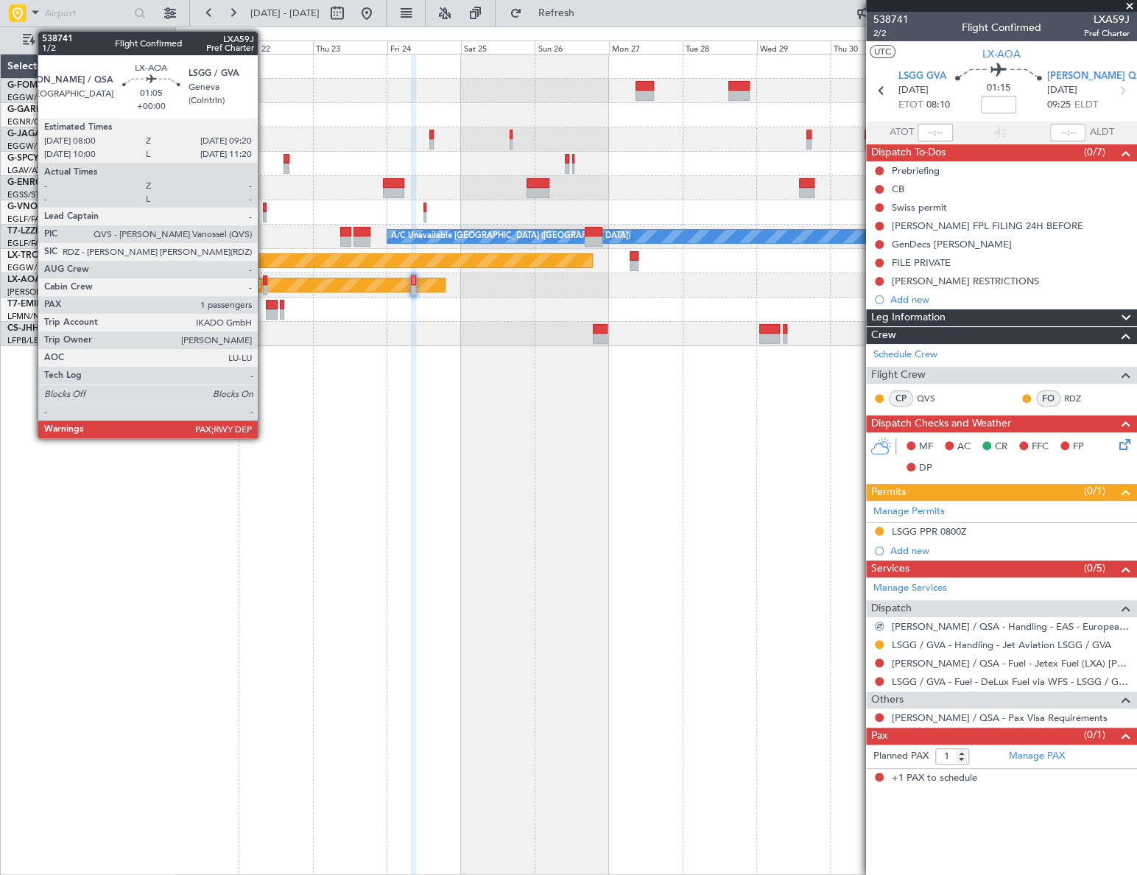
click at [264, 280] on div at bounding box center [265, 280] width 4 height 10
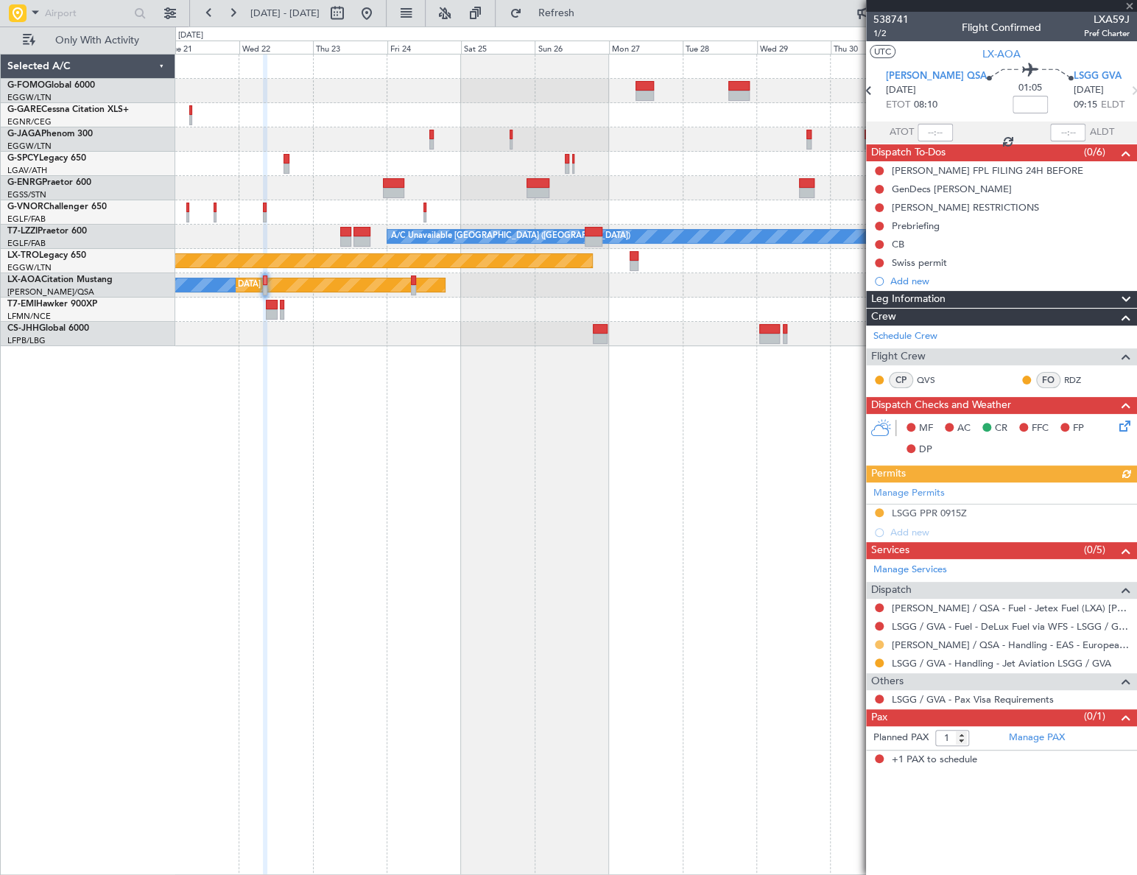
click at [880, 644] on button at bounding box center [879, 644] width 9 height 9
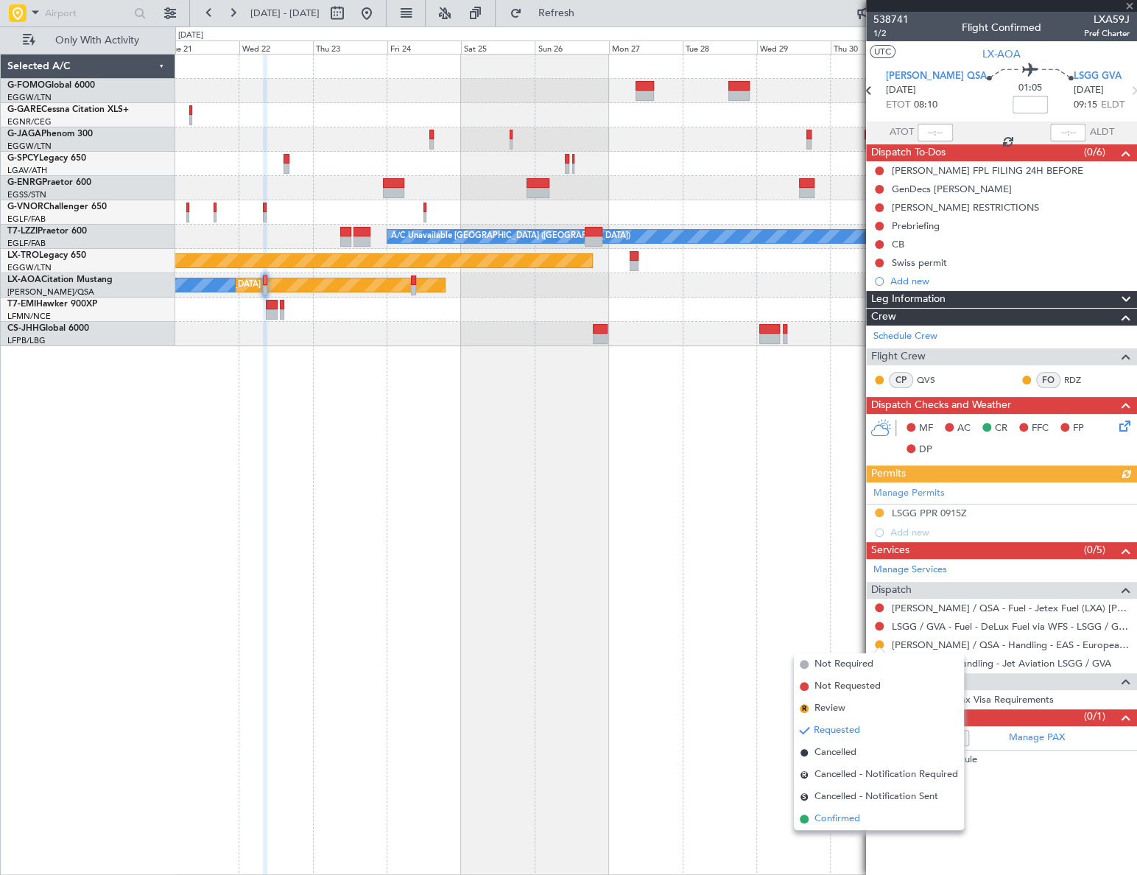
click at [859, 816] on span "Confirmed" at bounding box center [837, 818] width 46 height 15
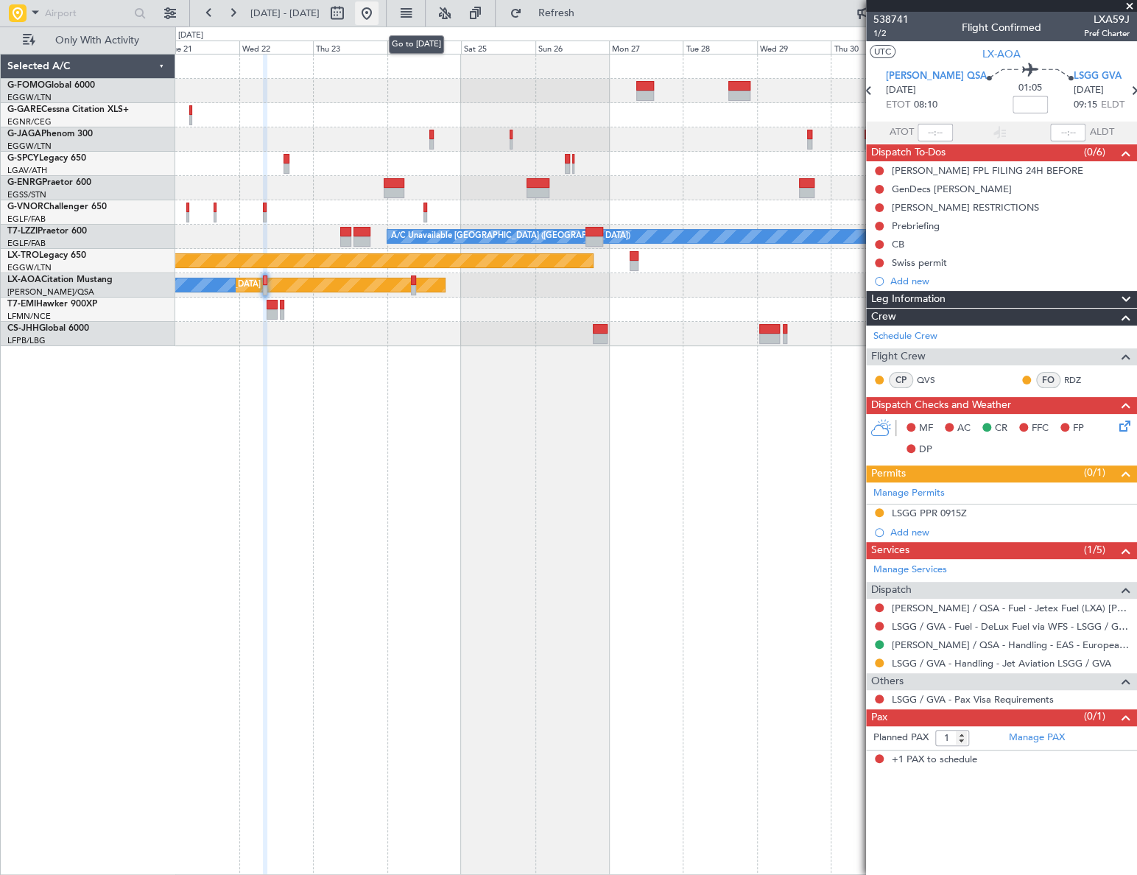
click at [379, 14] on button at bounding box center [367, 13] width 24 height 24
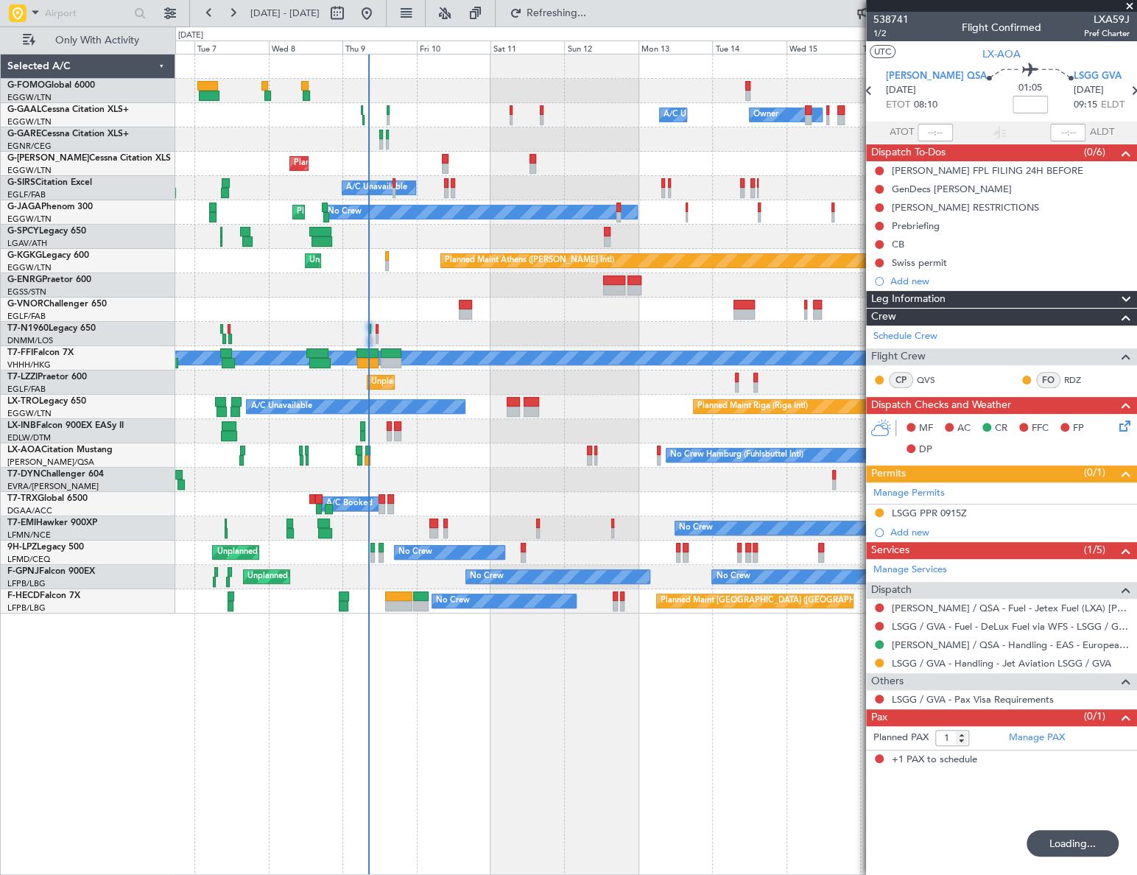
click at [352, 703] on div "Owner A/C Unavailable Owner A/C Unavailable Owner Planned Maint London (Luton) …" at bounding box center [656, 464] width 962 height 821
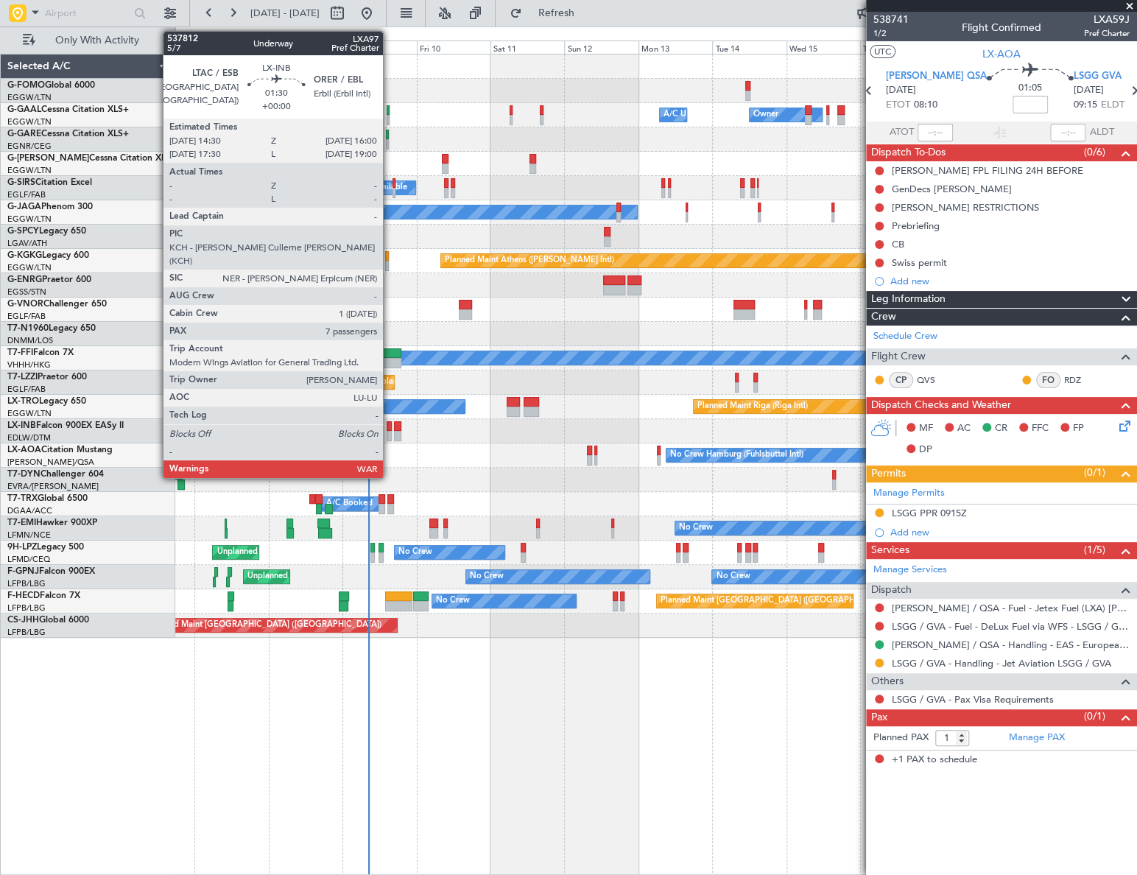
click at [390, 433] on div at bounding box center [389, 436] width 5 height 10
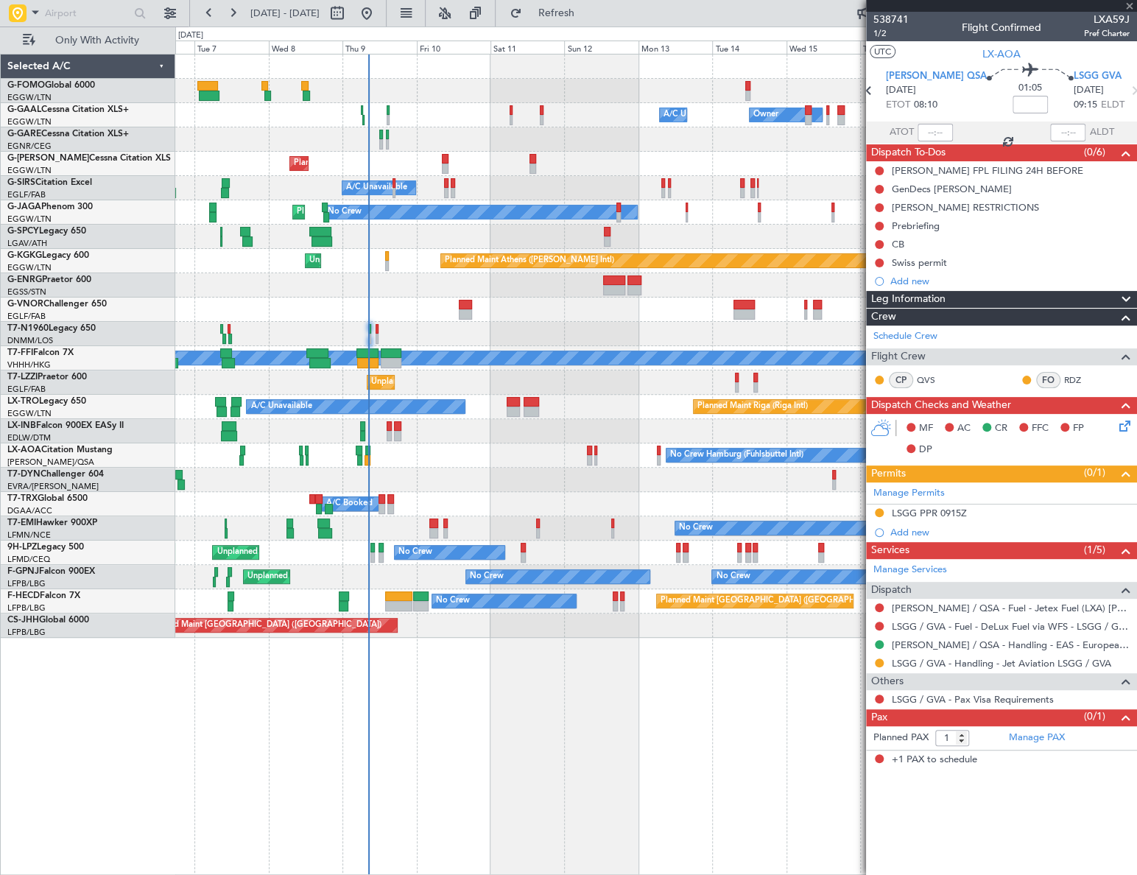
type input "7"
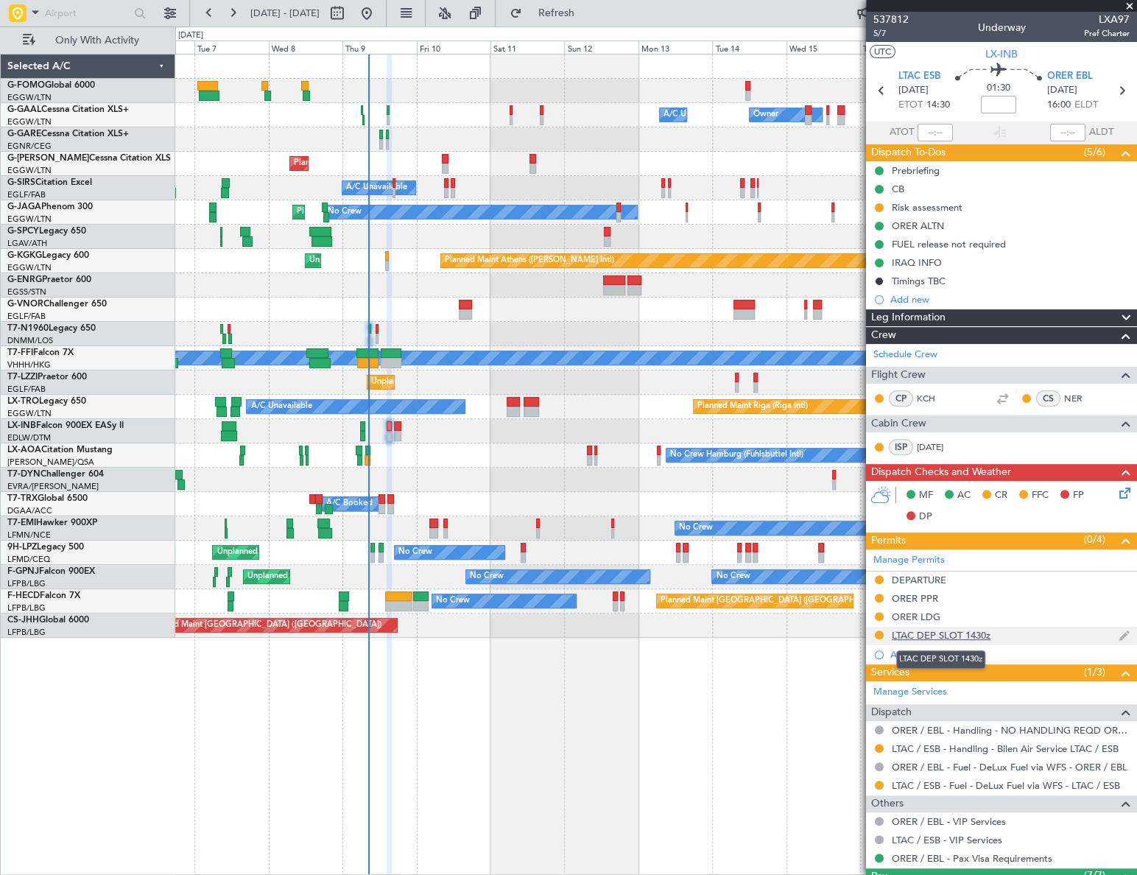
click at [965, 635] on div "LTAC DEP SLOT 1430z" at bounding box center [941, 635] width 99 height 13
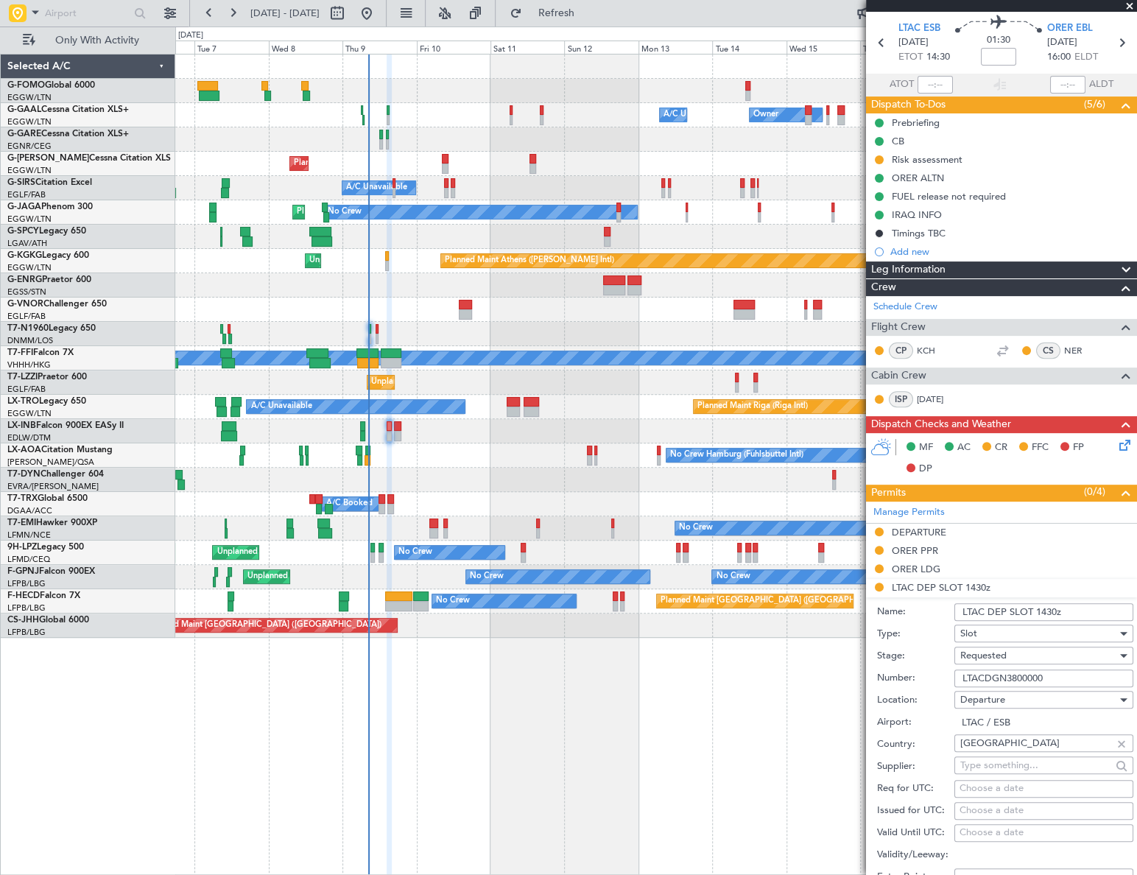
scroll to position [66, 0]
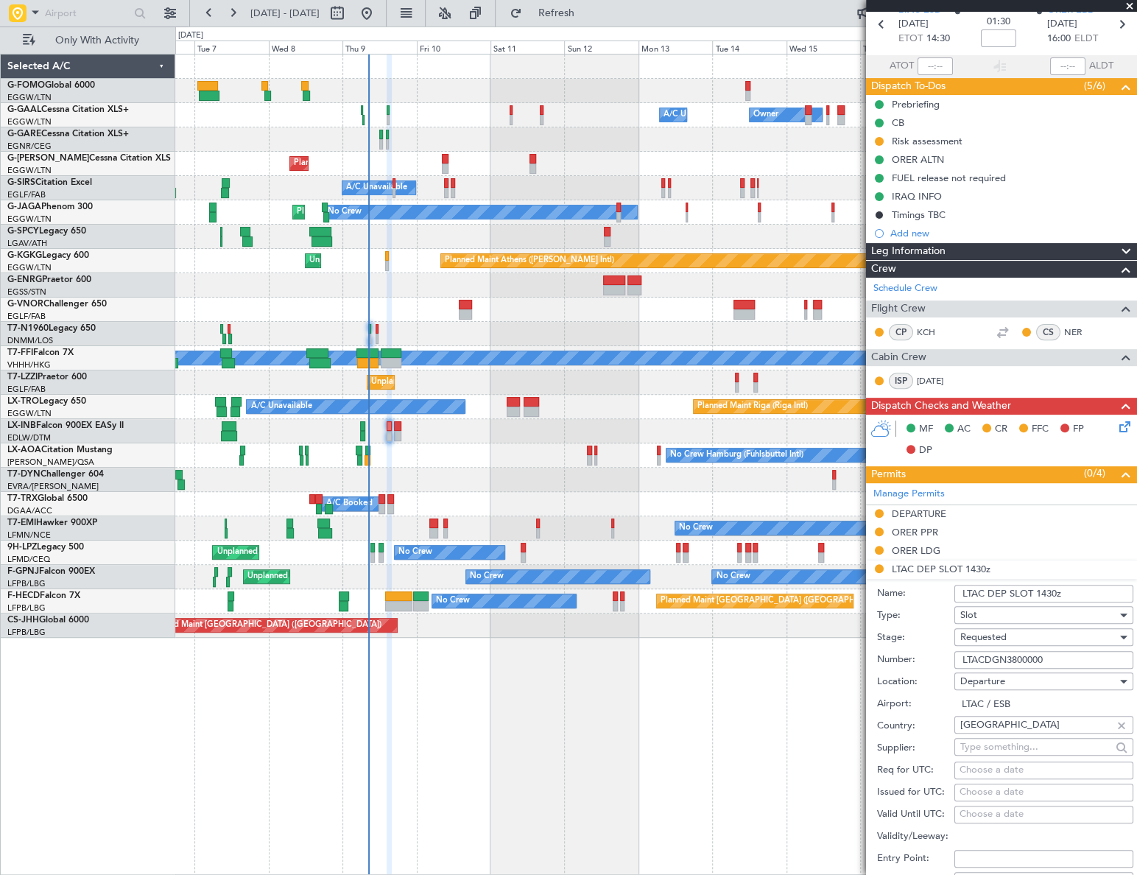
click at [1024, 661] on input "LTACDGN3800000" at bounding box center [1043, 660] width 179 height 18
click at [1029, 635] on div "Requested" at bounding box center [1038, 637] width 157 height 22
click at [1015, 744] on span "Received OK" at bounding box center [1039, 748] width 156 height 22
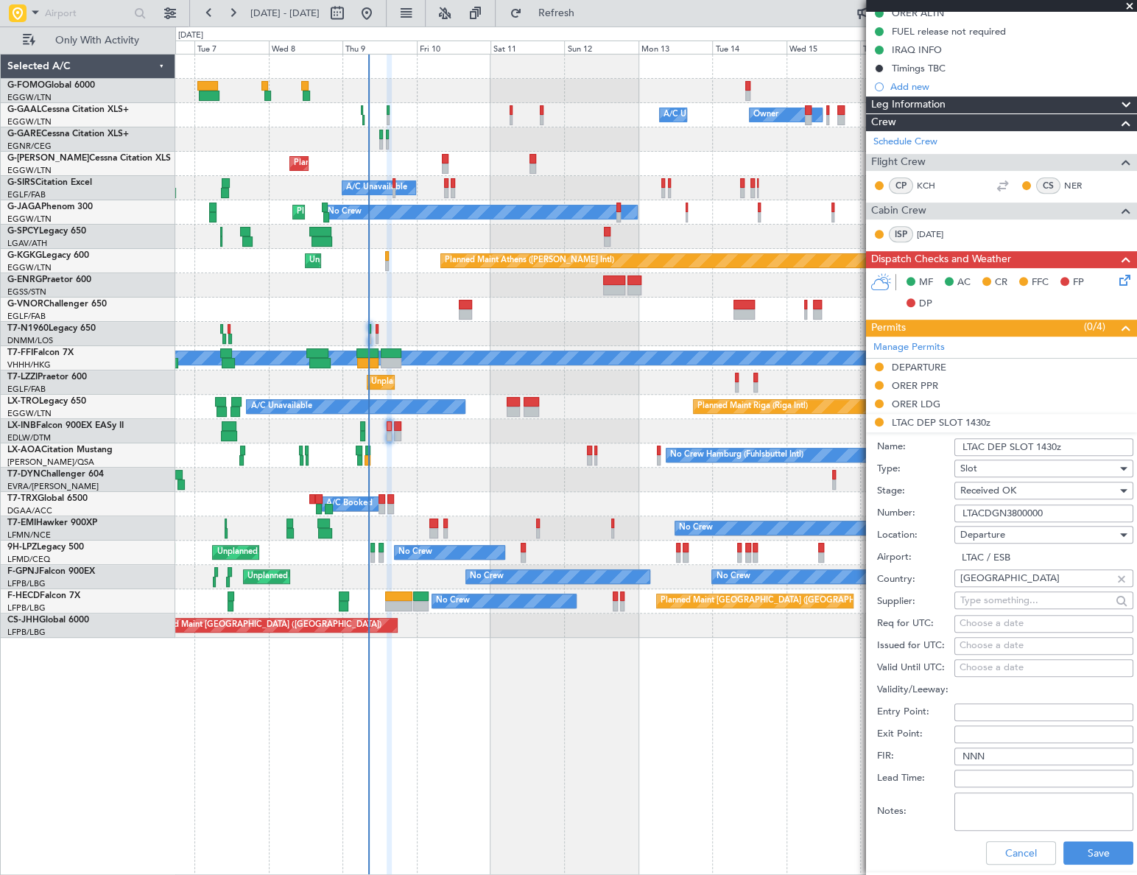
scroll to position [401, 0]
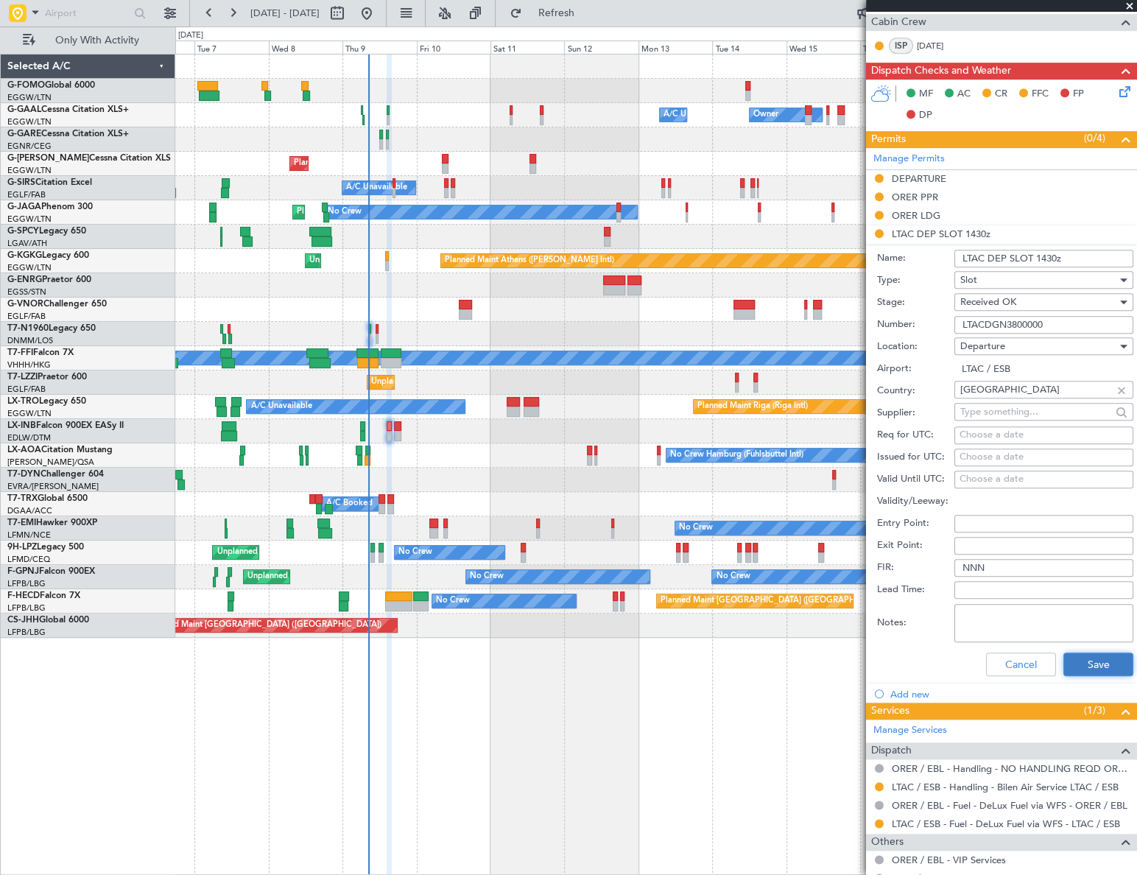
click at [1092, 662] on button "Save" at bounding box center [1098, 664] width 70 height 24
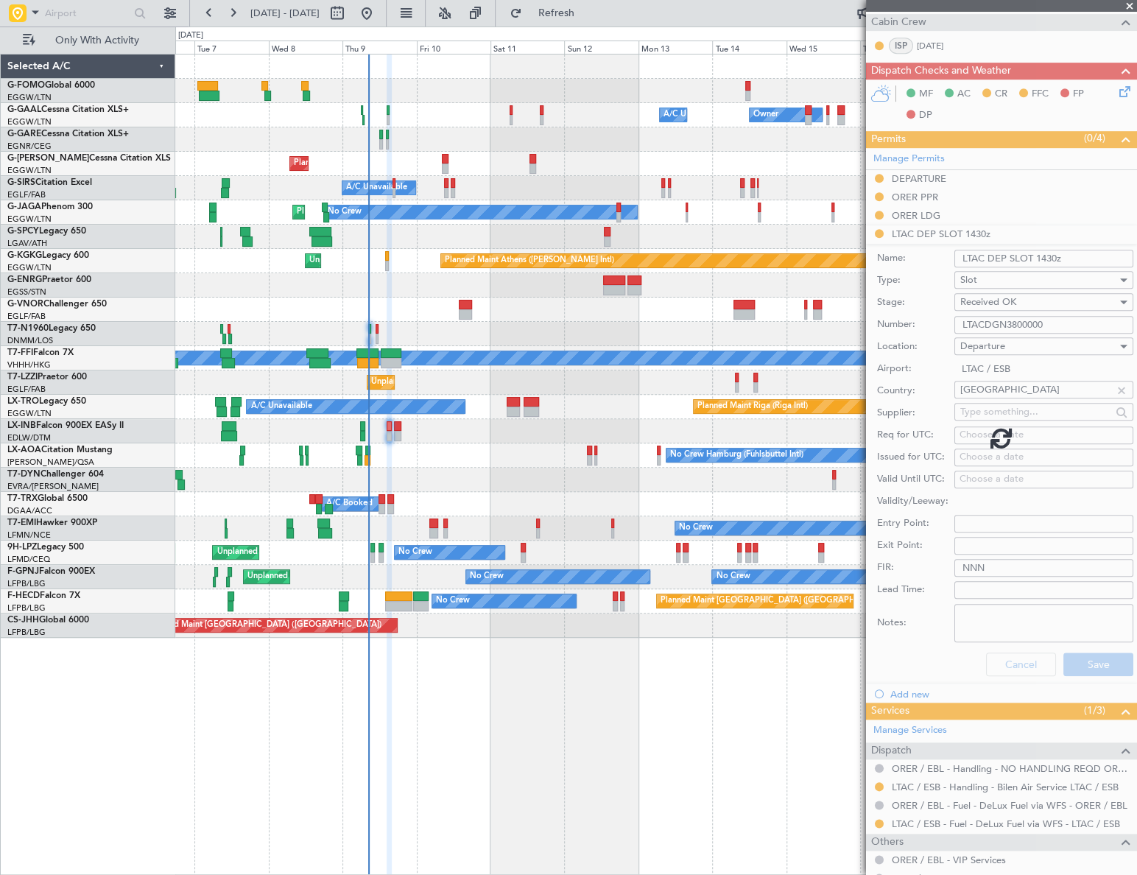
scroll to position [264, 0]
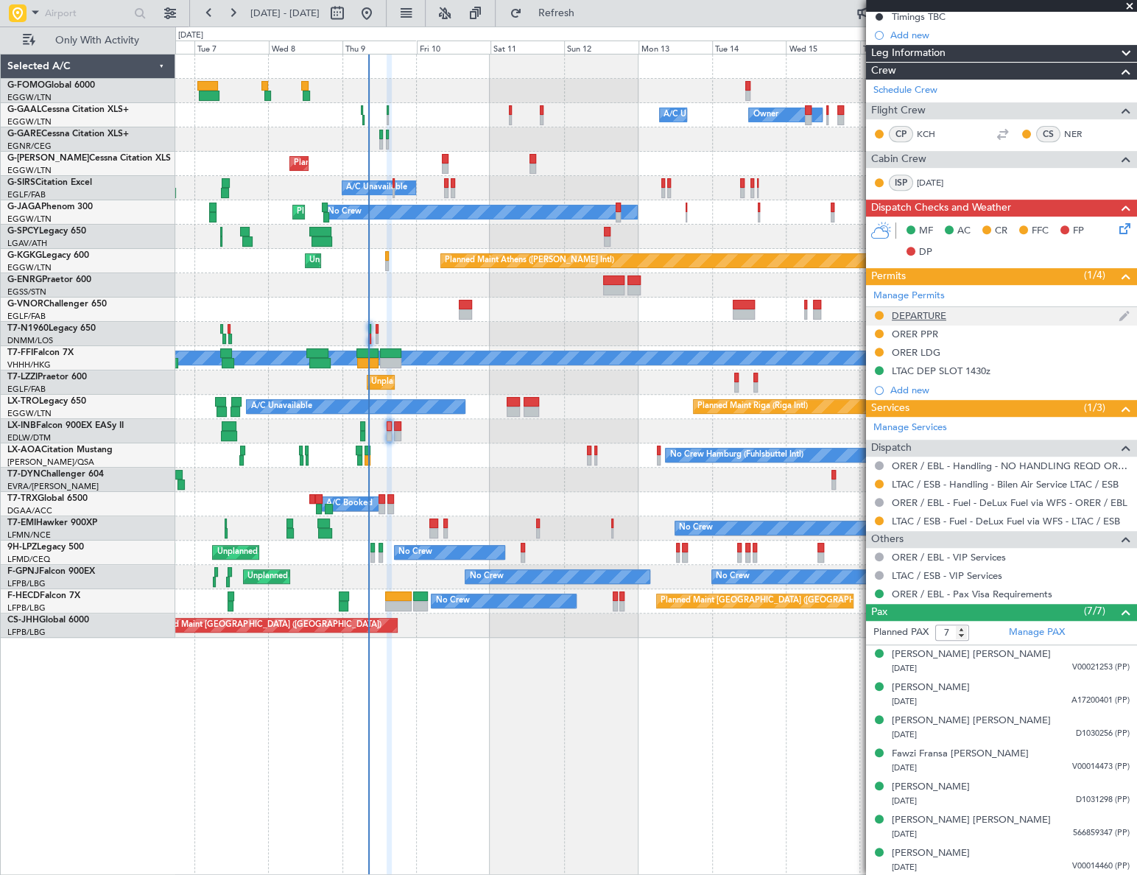
click at [929, 316] on div "DEPARTURE" at bounding box center [919, 315] width 54 height 13
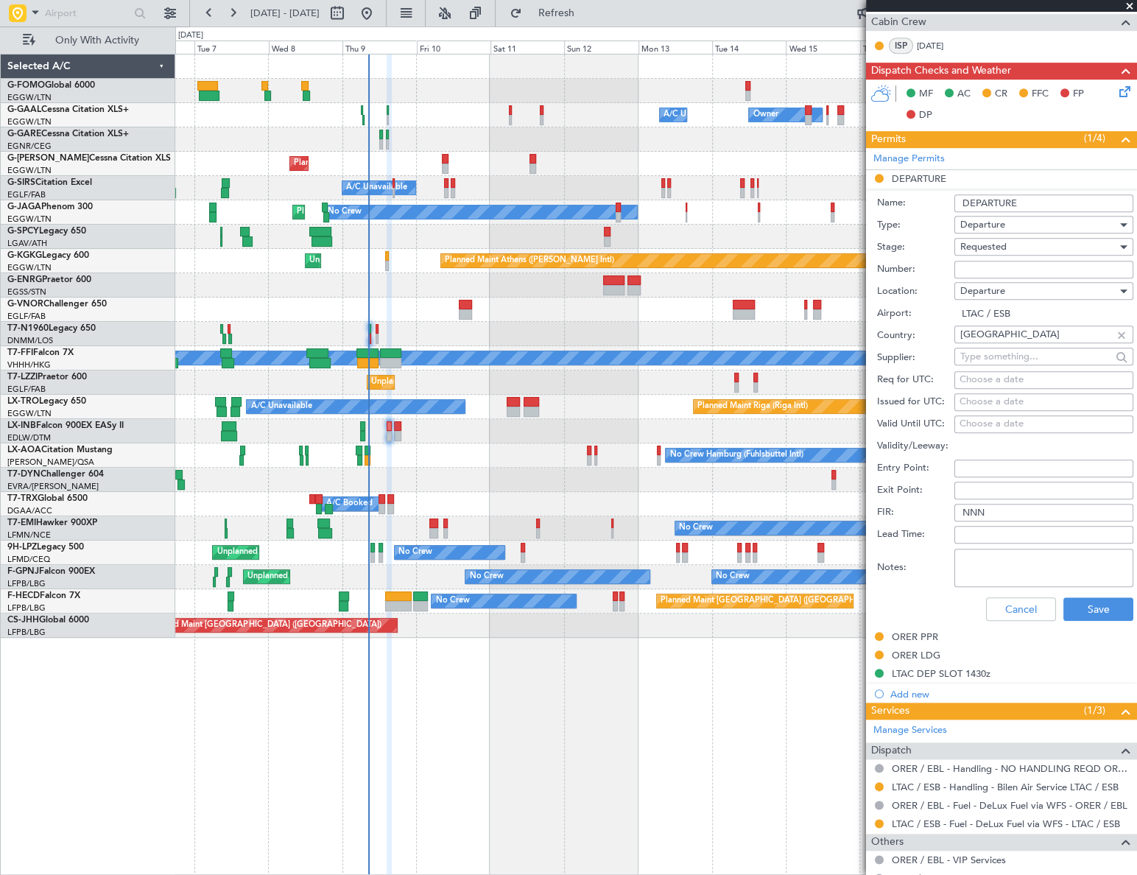
click at [981, 269] on input "Number:" at bounding box center [1043, 270] width 179 height 18
type input "ECAC BUSINESS FLIGHT"
click at [1035, 243] on div "Requested" at bounding box center [1038, 247] width 157 height 22
click at [1013, 359] on span "Received OK" at bounding box center [1039, 358] width 156 height 22
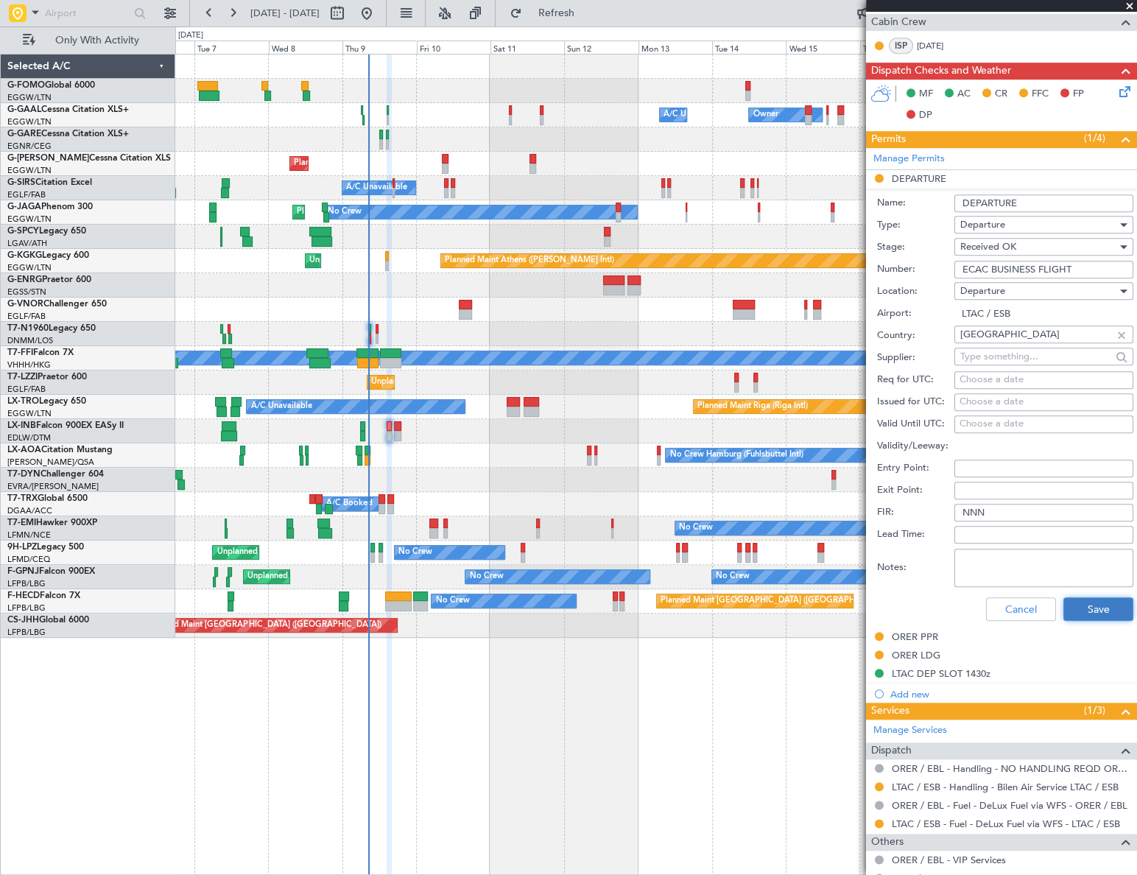
click at [1092, 612] on button "Save" at bounding box center [1098, 609] width 70 height 24
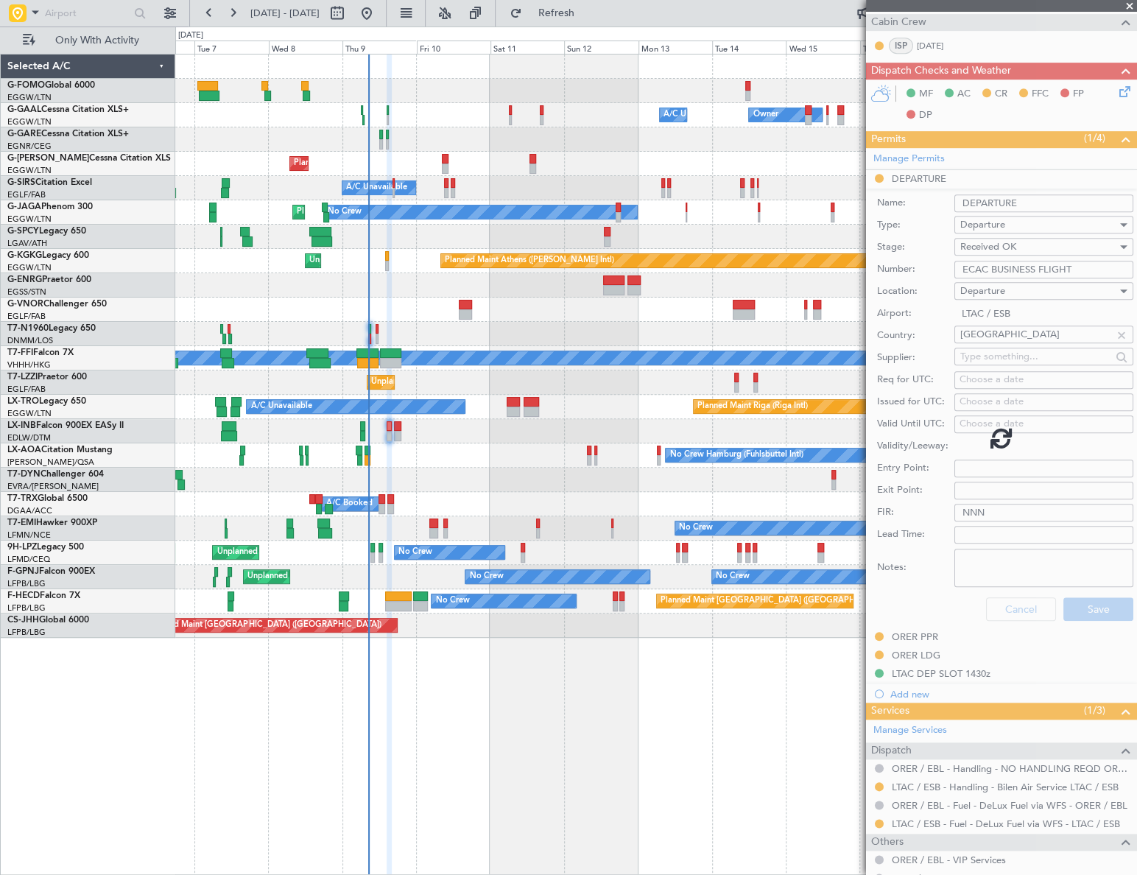
scroll to position [264, 0]
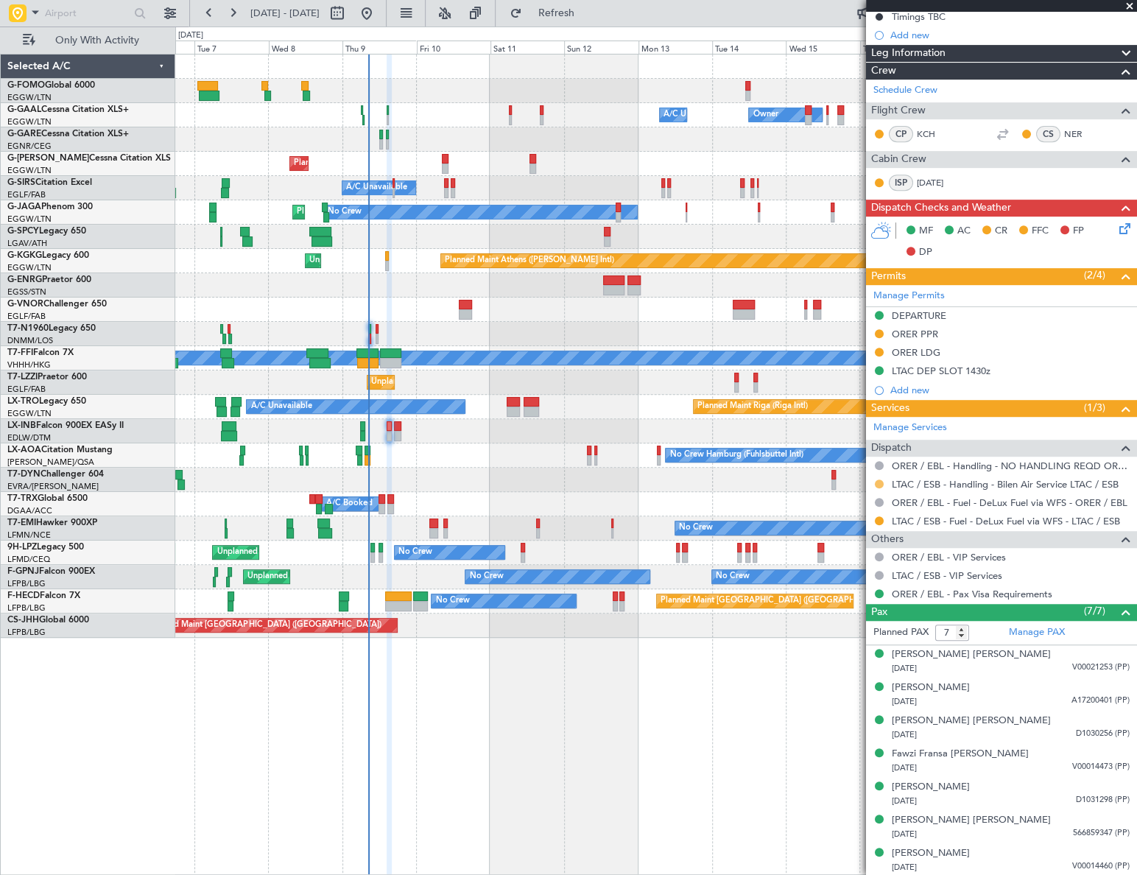
click at [879, 480] on button at bounding box center [879, 483] width 9 height 9
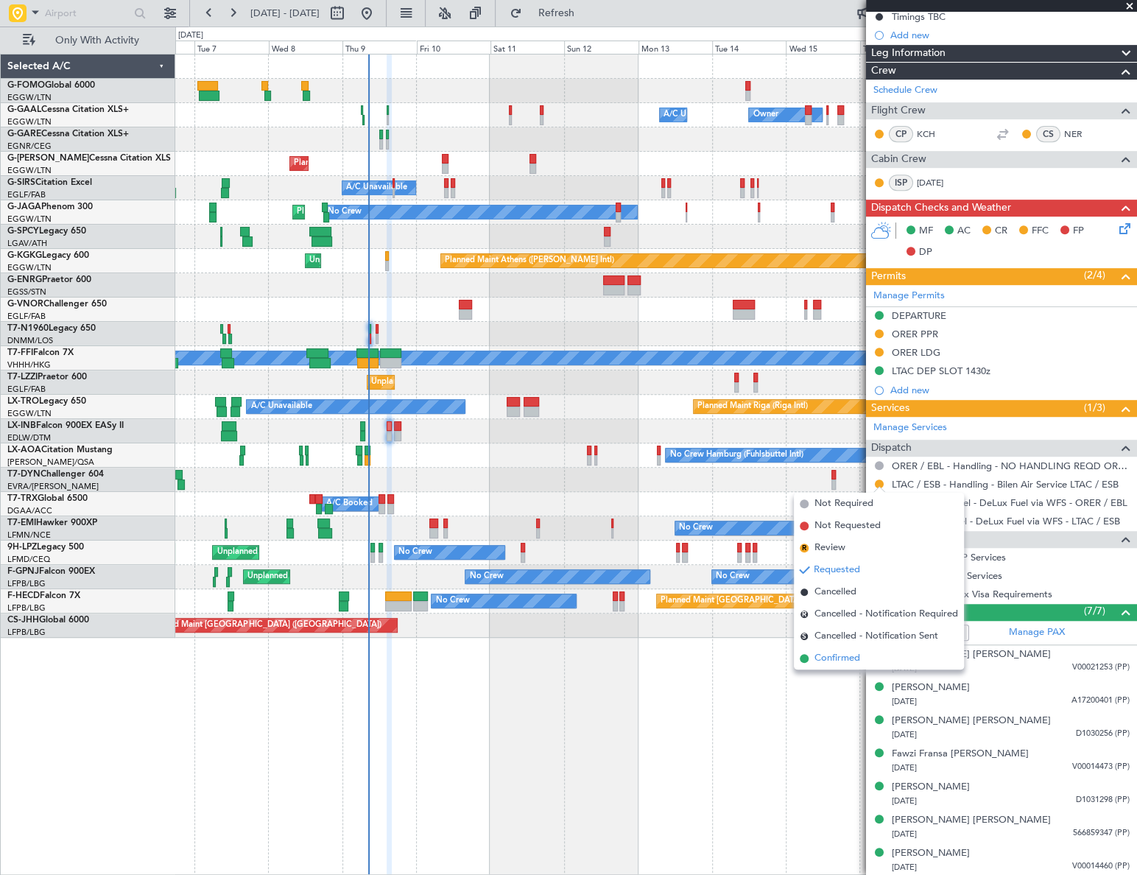
click at [849, 648] on li "Confirmed" at bounding box center [879, 658] width 170 height 22
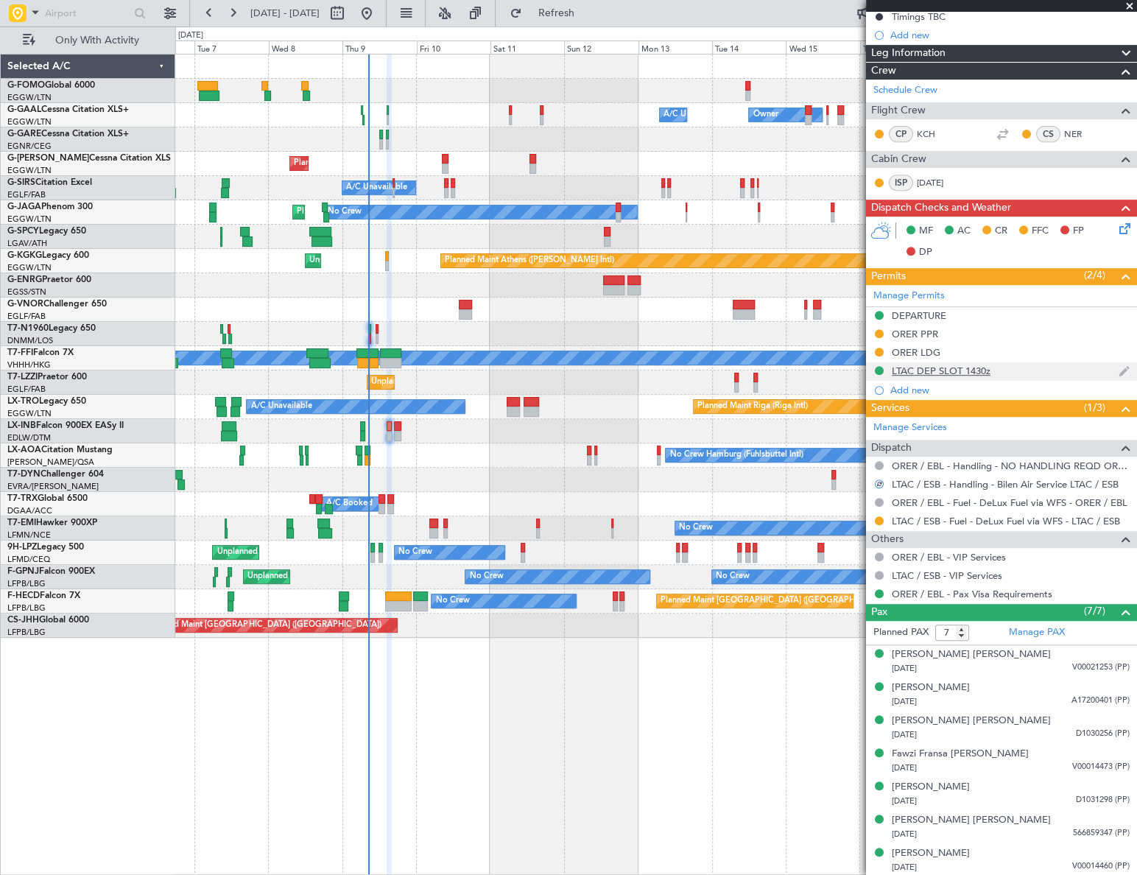
click at [974, 371] on div "LTAC DEP SLOT 1430z" at bounding box center [941, 371] width 99 height 13
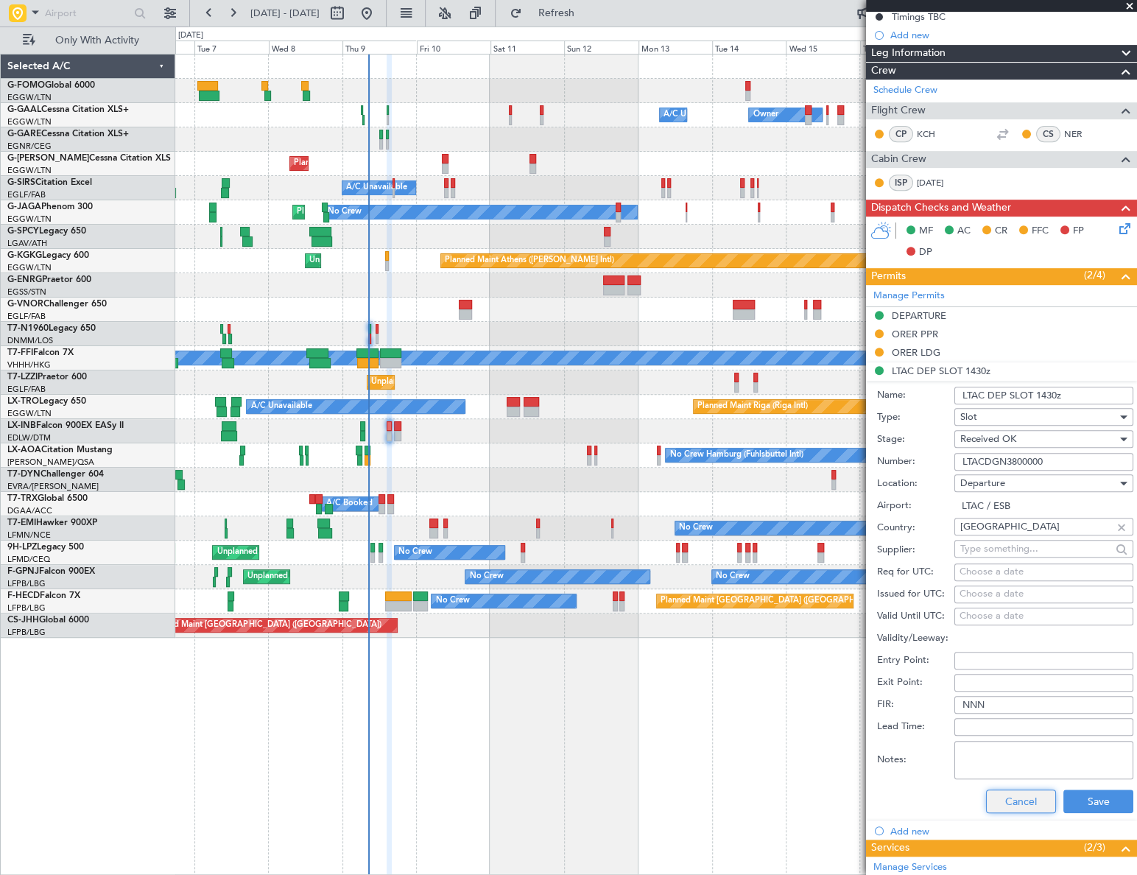
click at [1020, 803] on button "Cancel" at bounding box center [1021, 801] width 70 height 24
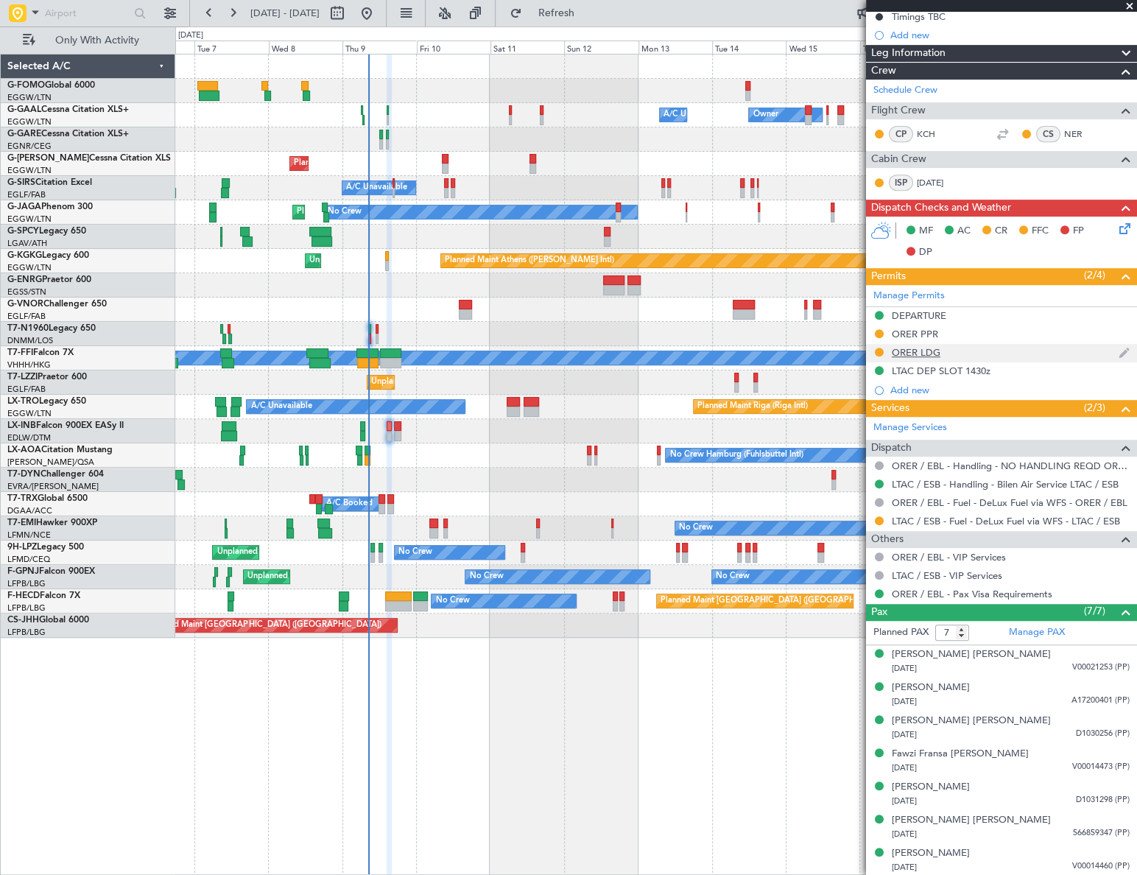
scroll to position [0, 0]
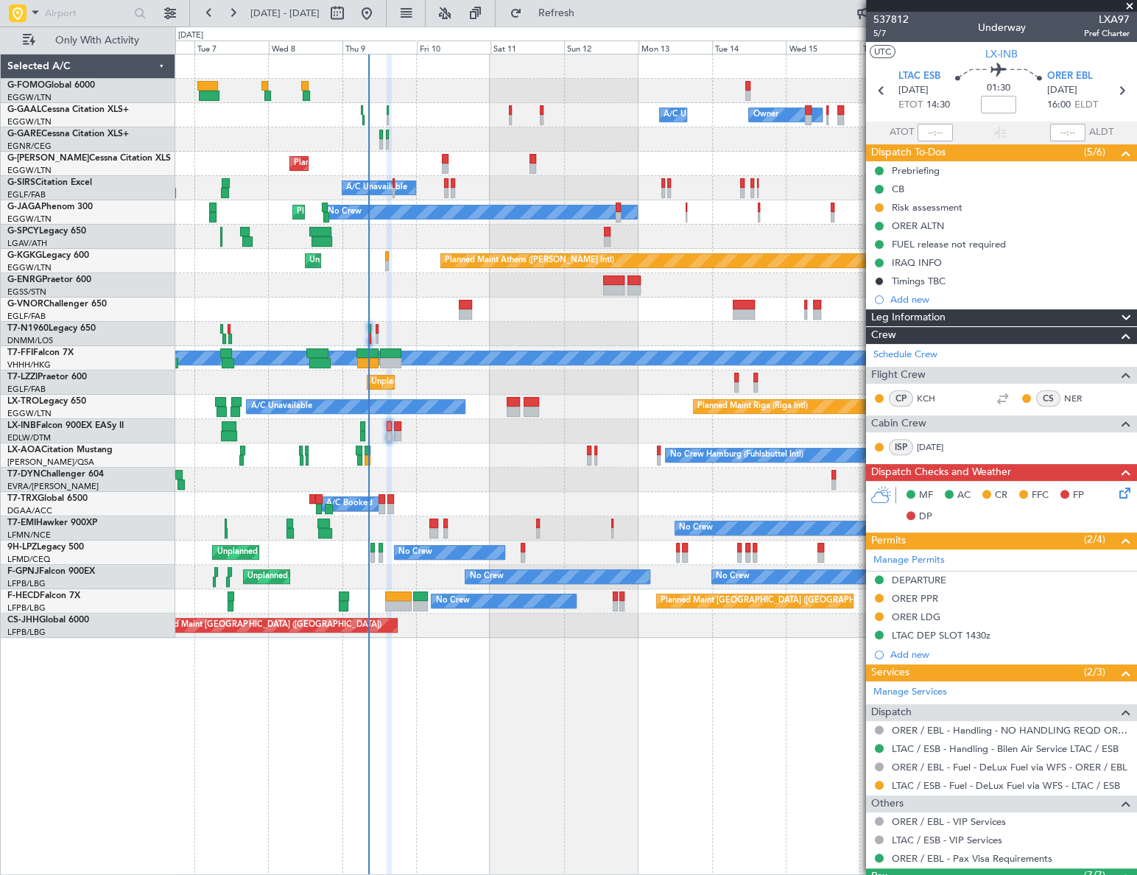
click at [1116, 490] on icon at bounding box center [1122, 491] width 12 height 12
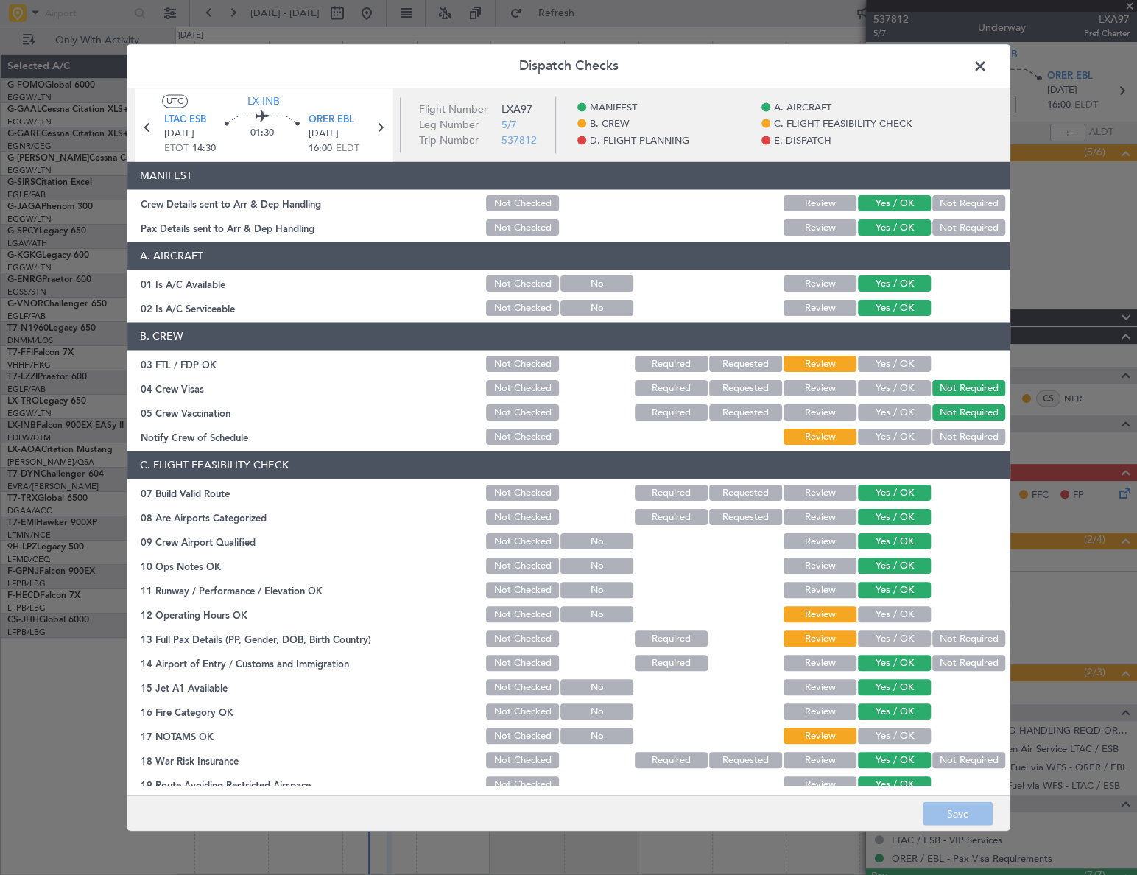
click at [987, 70] on span at bounding box center [987, 69] width 0 height 29
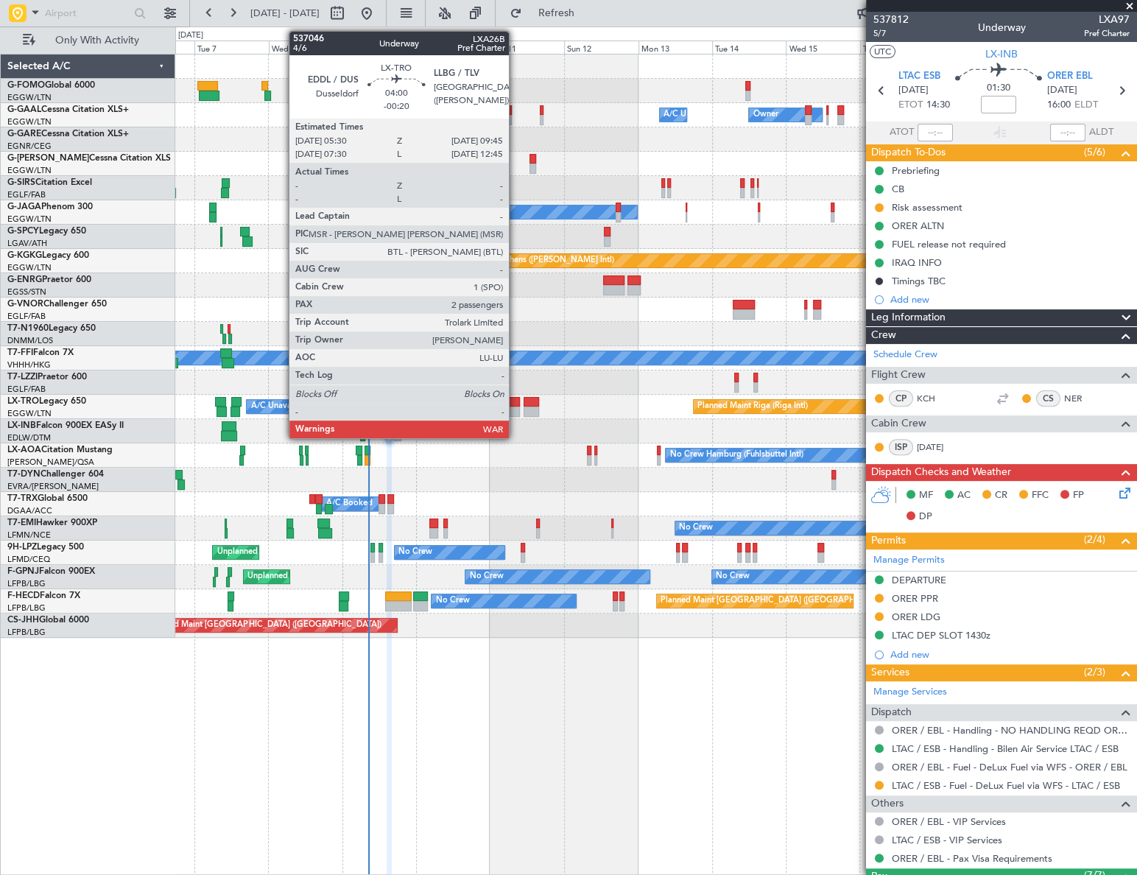
click at [515, 400] on div at bounding box center [513, 402] width 13 height 10
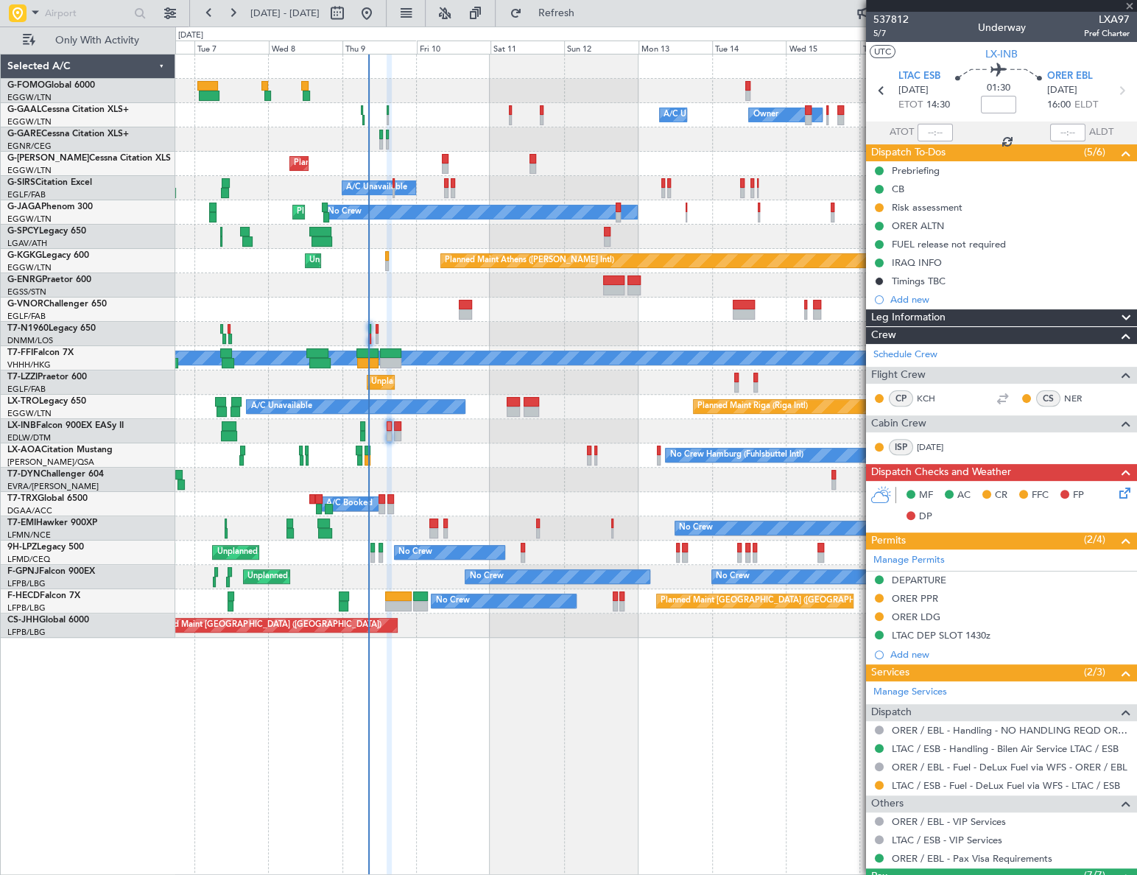
type input "-00:20"
type input "2"
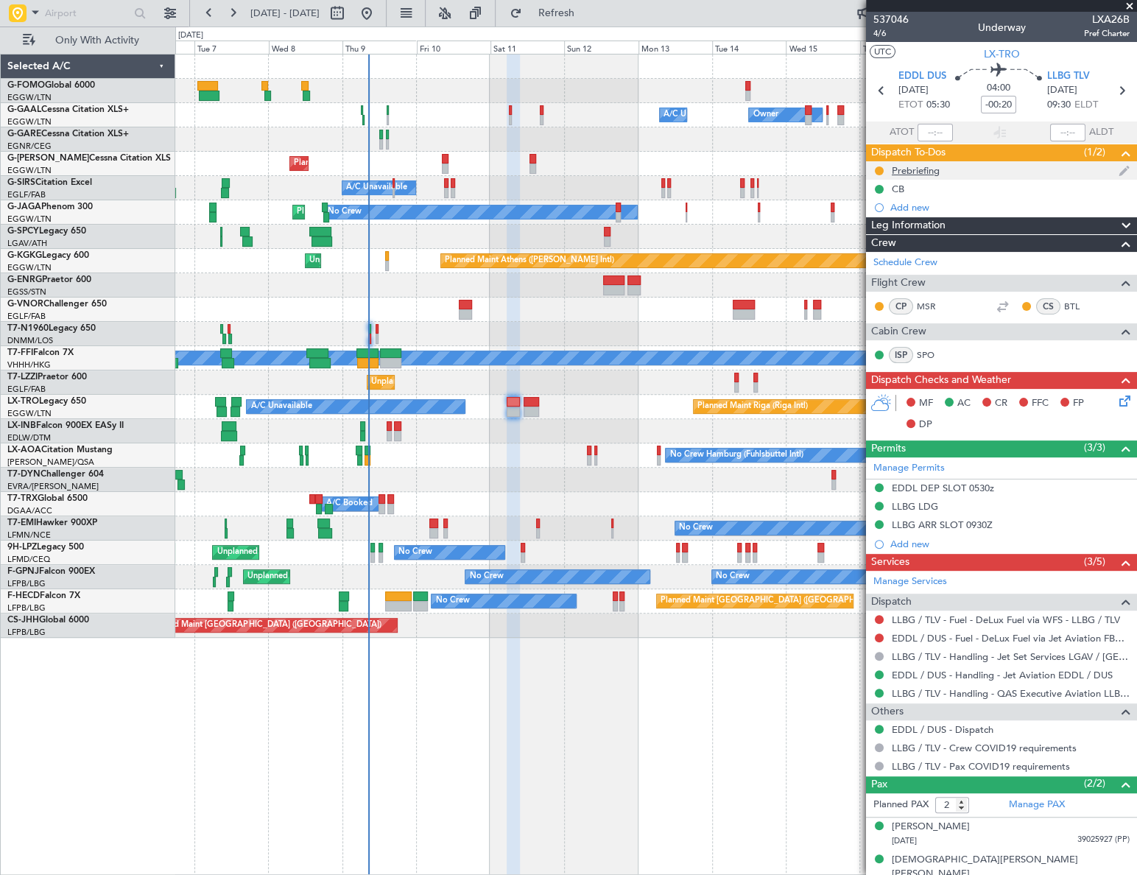
click at [907, 169] on div "Prebriefing" at bounding box center [916, 170] width 48 height 13
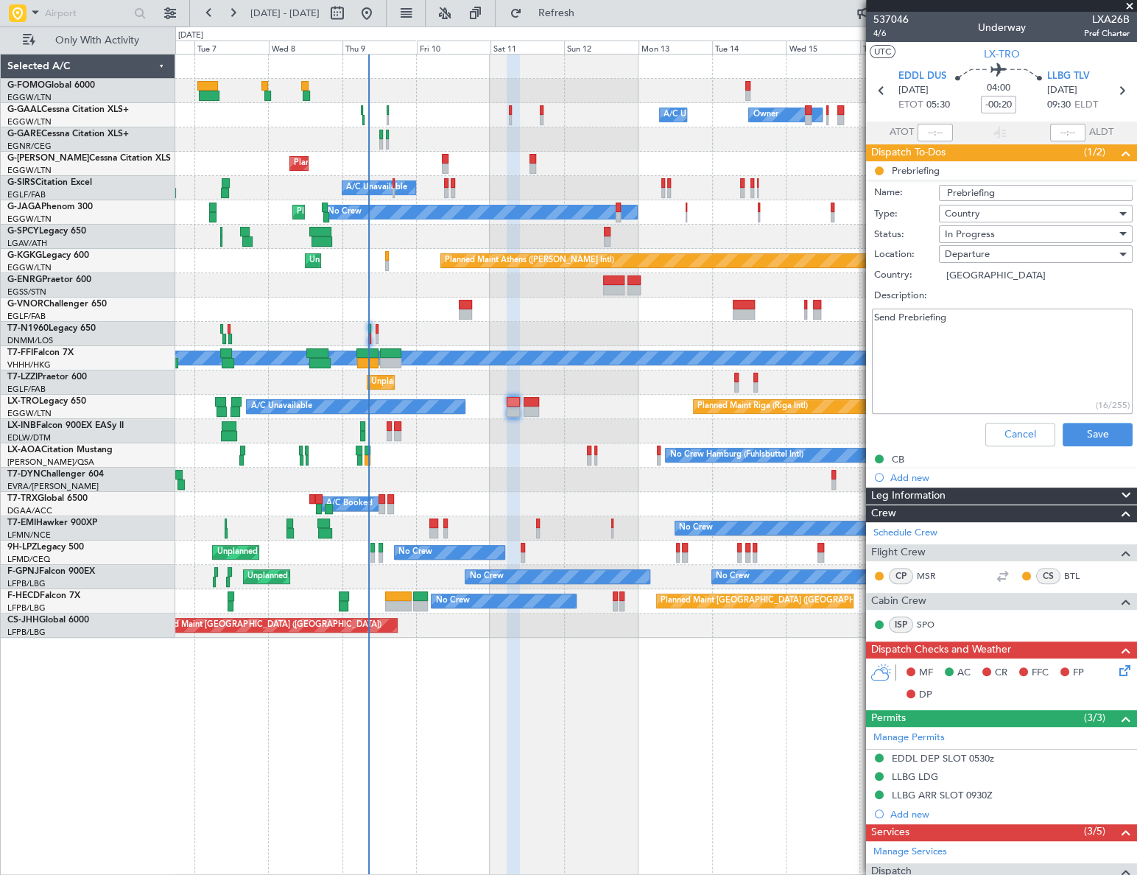
click at [959, 317] on textarea "Send Prebriefing" at bounding box center [1002, 361] width 261 height 105
paste textarea "6200kg"
type textarea "Send Prebriefing 6200kg"
click at [983, 235] on span "In Progress" at bounding box center [970, 234] width 50 height 13
click at [990, 311] on span "Completed" at bounding box center [1029, 308] width 173 height 22
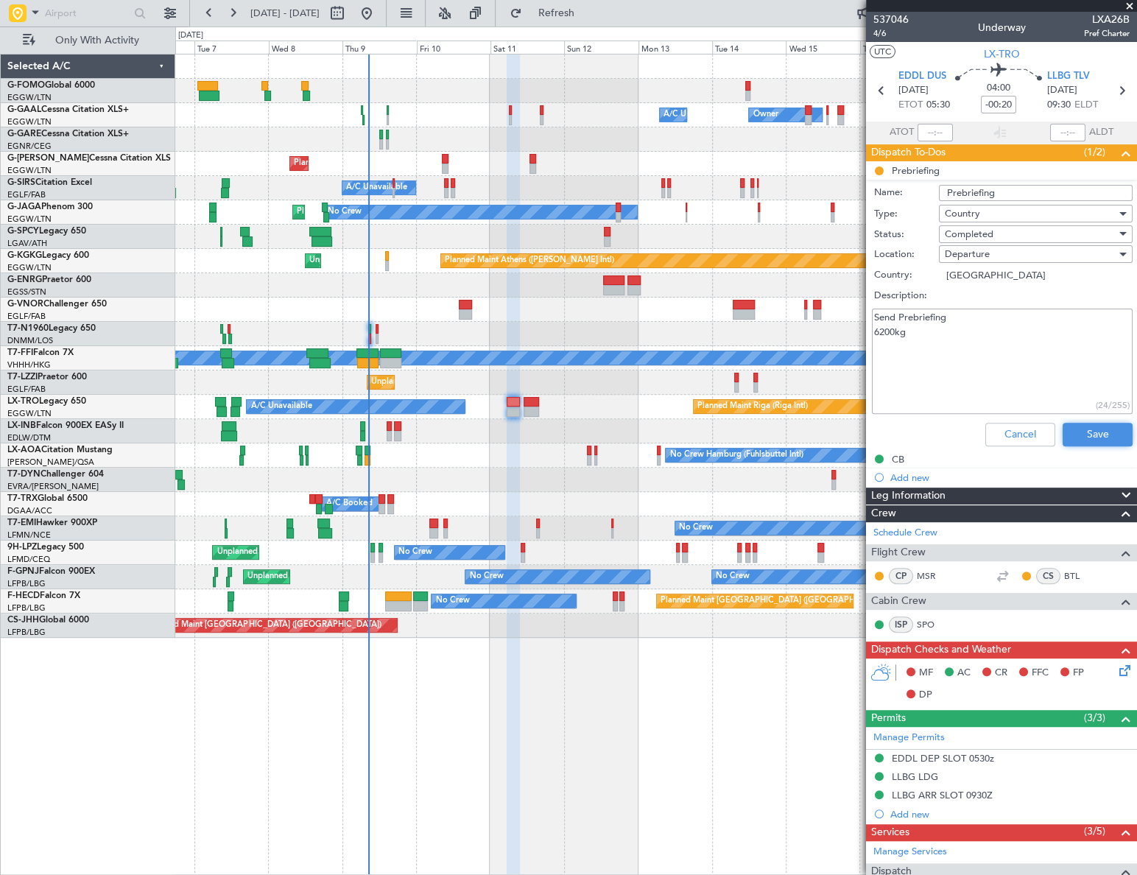
click at [1095, 434] on button "Save" at bounding box center [1098, 435] width 70 height 24
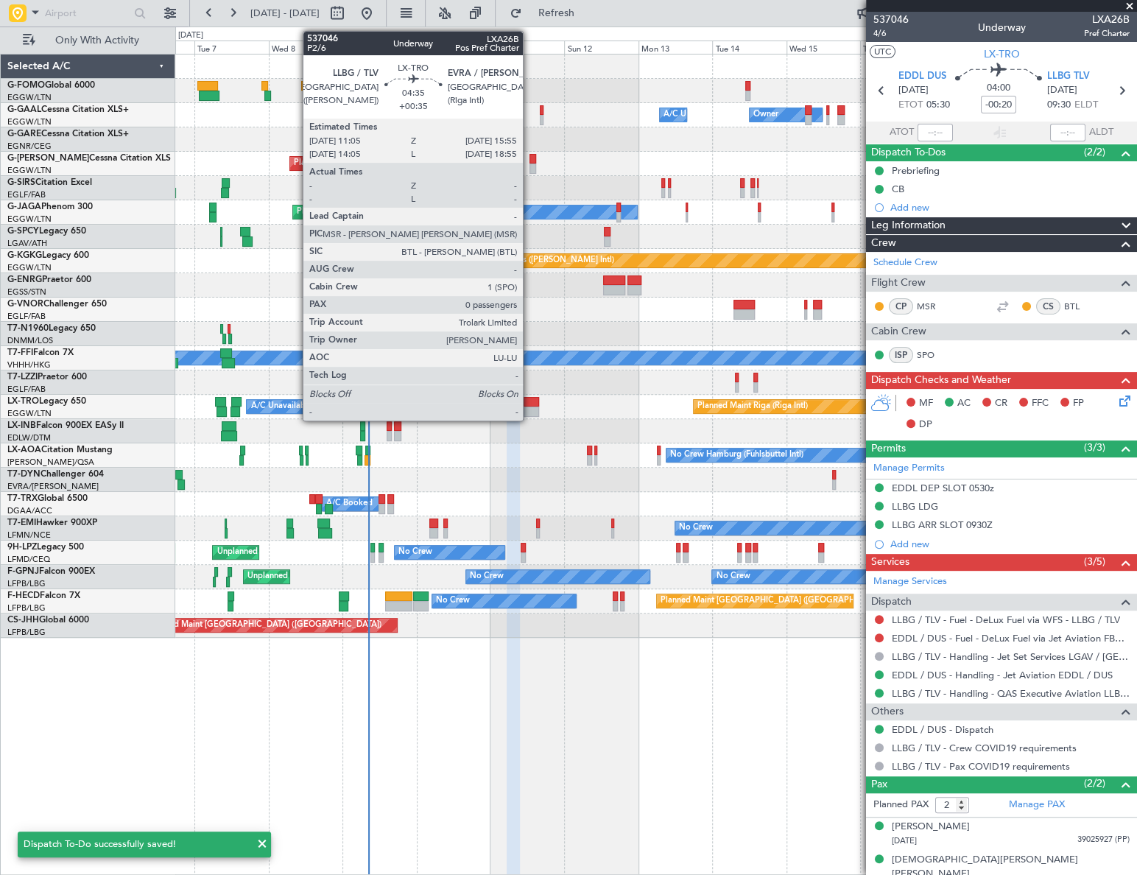
click at [529, 400] on div at bounding box center [531, 402] width 15 height 10
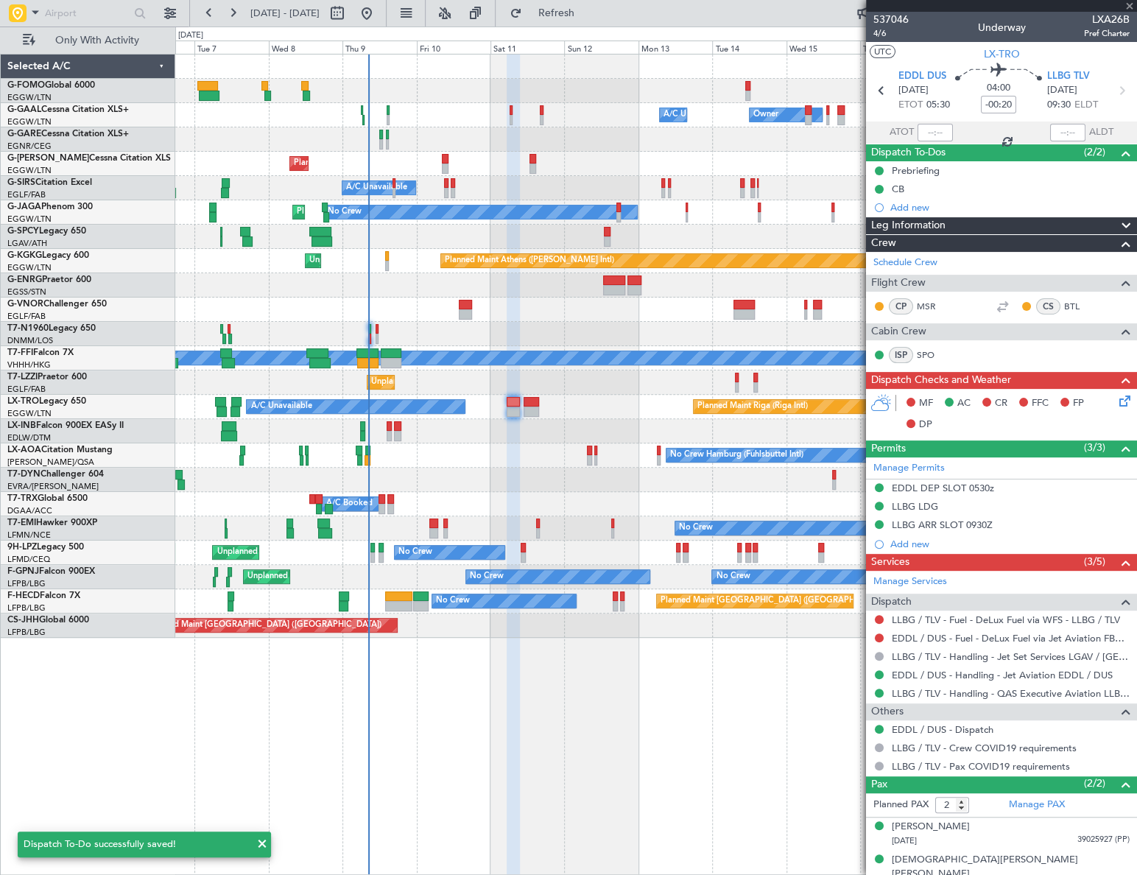
type input "+00:35"
type input "0"
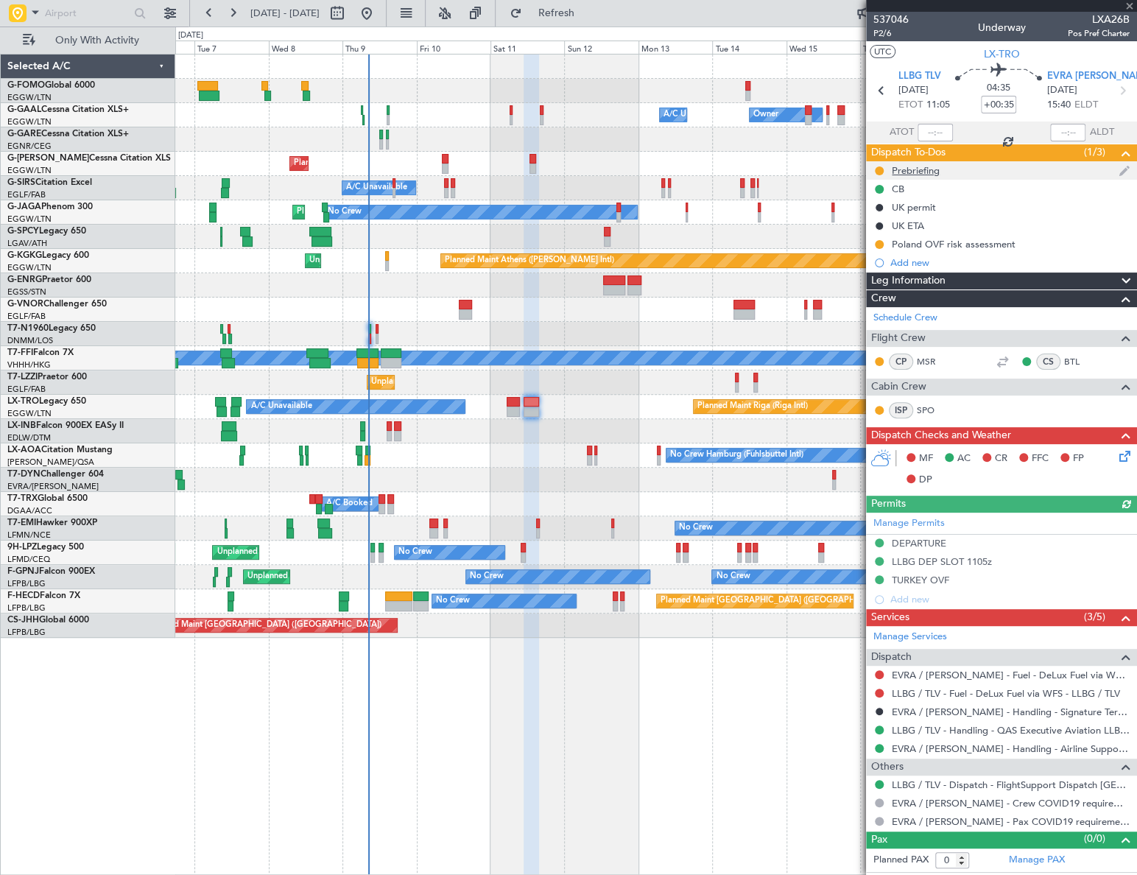
click at [928, 175] on div "Prebriefing" at bounding box center [916, 170] width 48 height 13
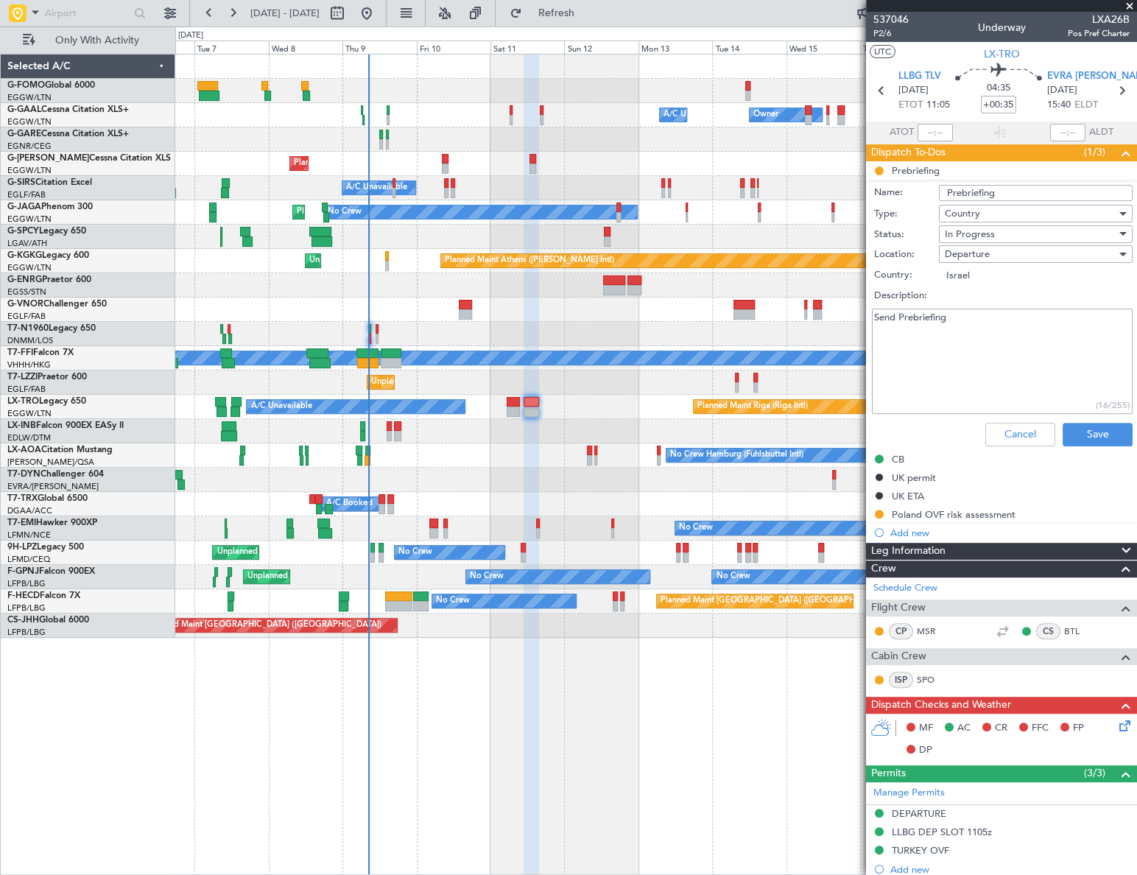
click at [968, 317] on textarea "Send Prebriefing" at bounding box center [1002, 361] width 261 height 105
paste textarea "8500kg"
type textarea "Send Prebriefing 8500kg"
click at [979, 228] on span "In Progress" at bounding box center [970, 234] width 50 height 13
click at [985, 306] on span "Completed" at bounding box center [1029, 308] width 173 height 22
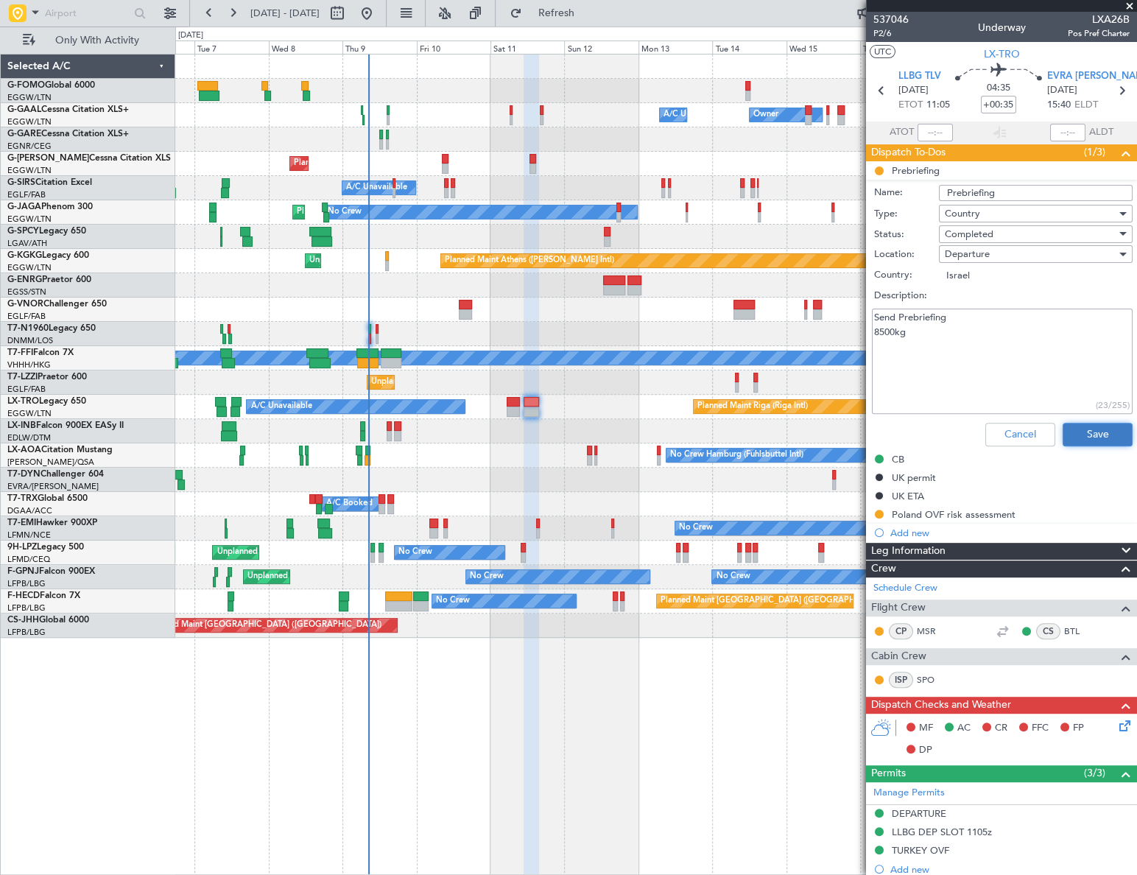
click at [1094, 431] on button "Save" at bounding box center [1098, 435] width 70 height 24
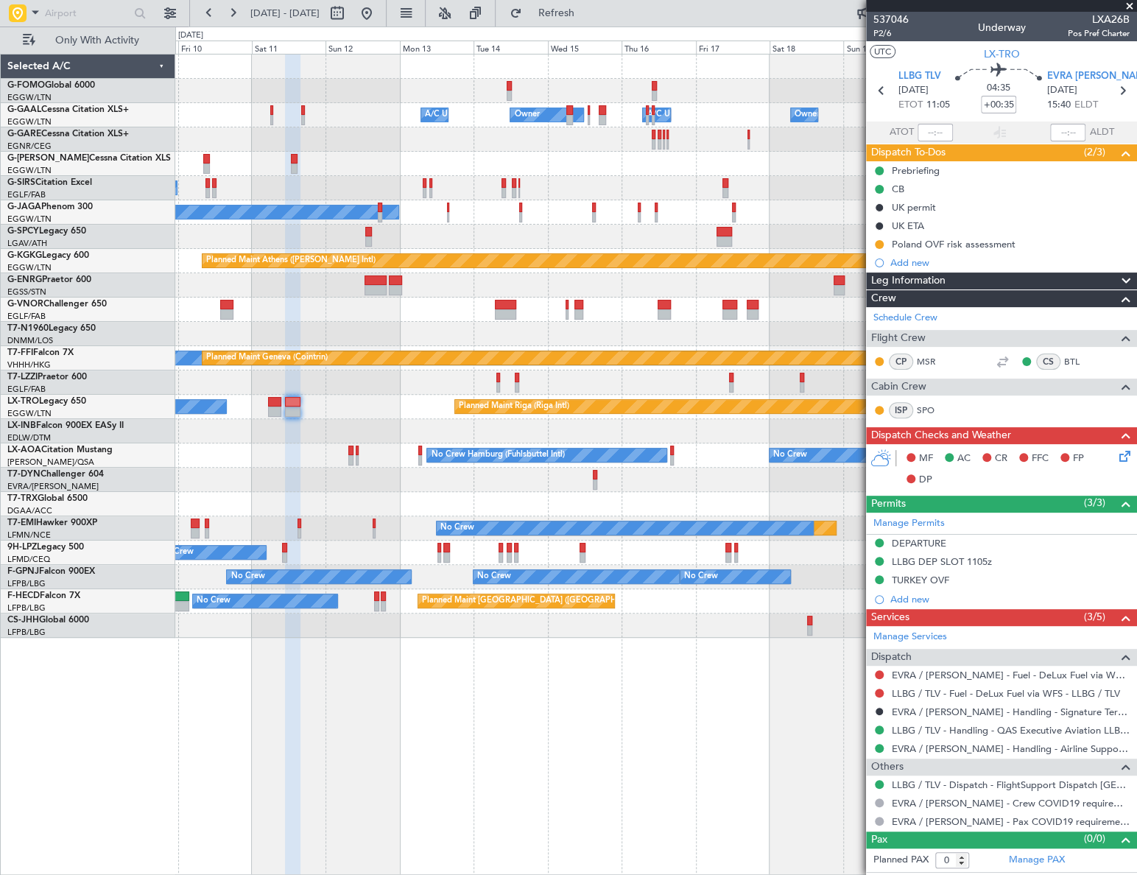
click at [360, 695] on div "Owner A/C Unavailable Owner Owner A/C Unavailable Owner Planned Maint London (L…" at bounding box center [656, 464] width 962 height 821
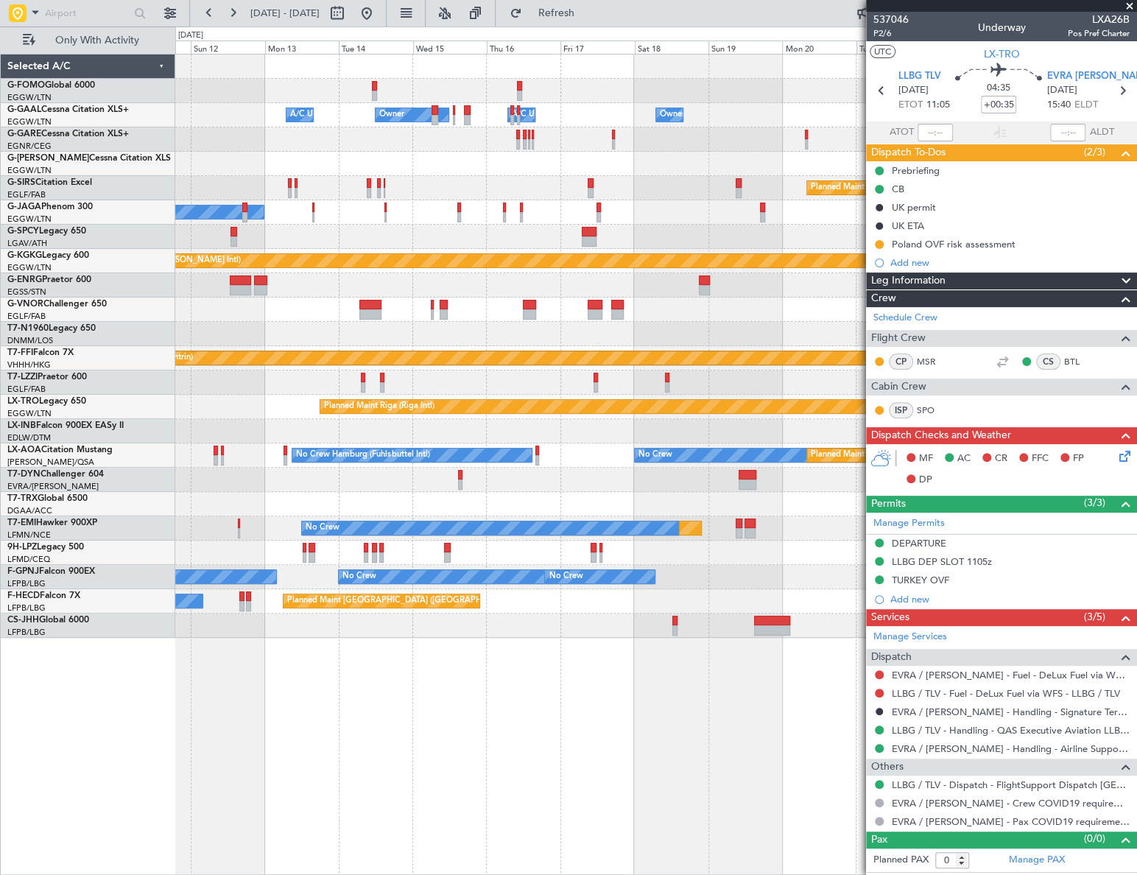
click at [541, 703] on div "Owner A/C Unavailable Owner Owner A/C Unavailable Owner Planned Maint Oxford (K…" at bounding box center [655, 464] width 961 height 821
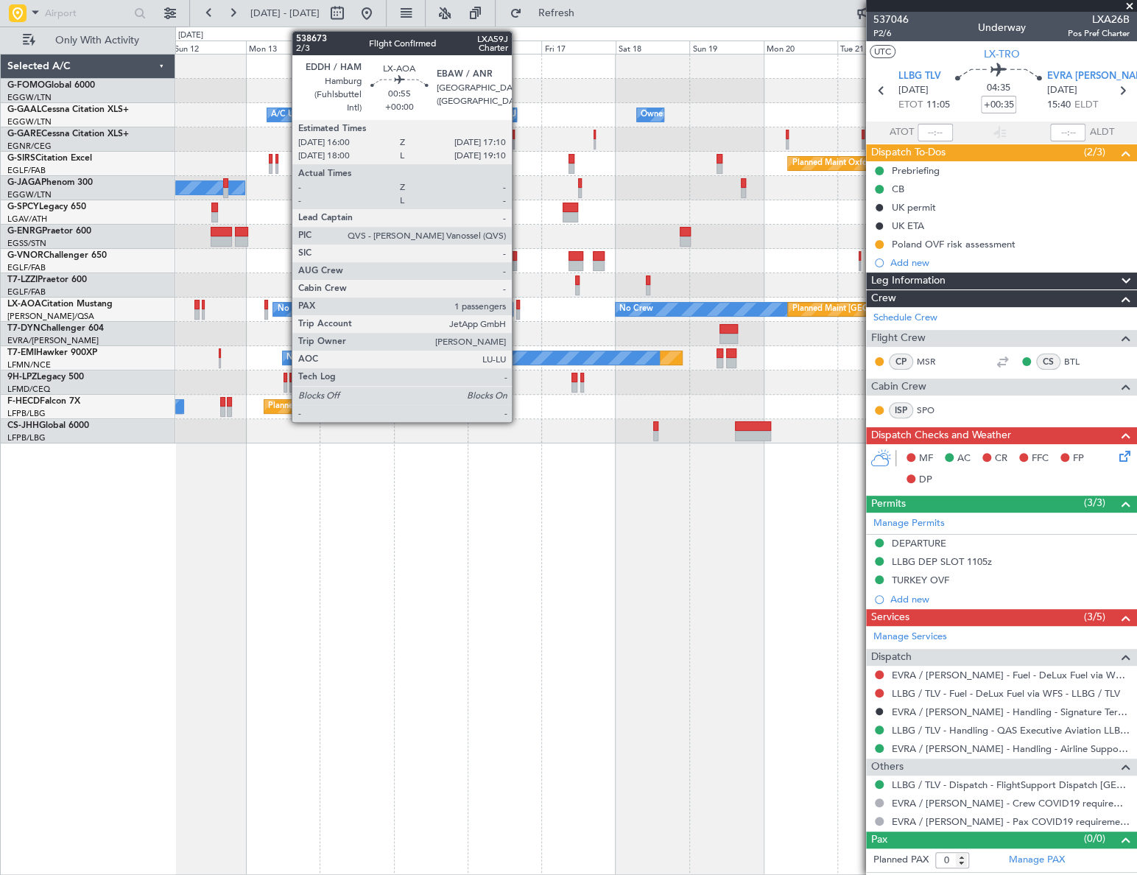
click at [518, 308] on div at bounding box center [518, 305] width 4 height 10
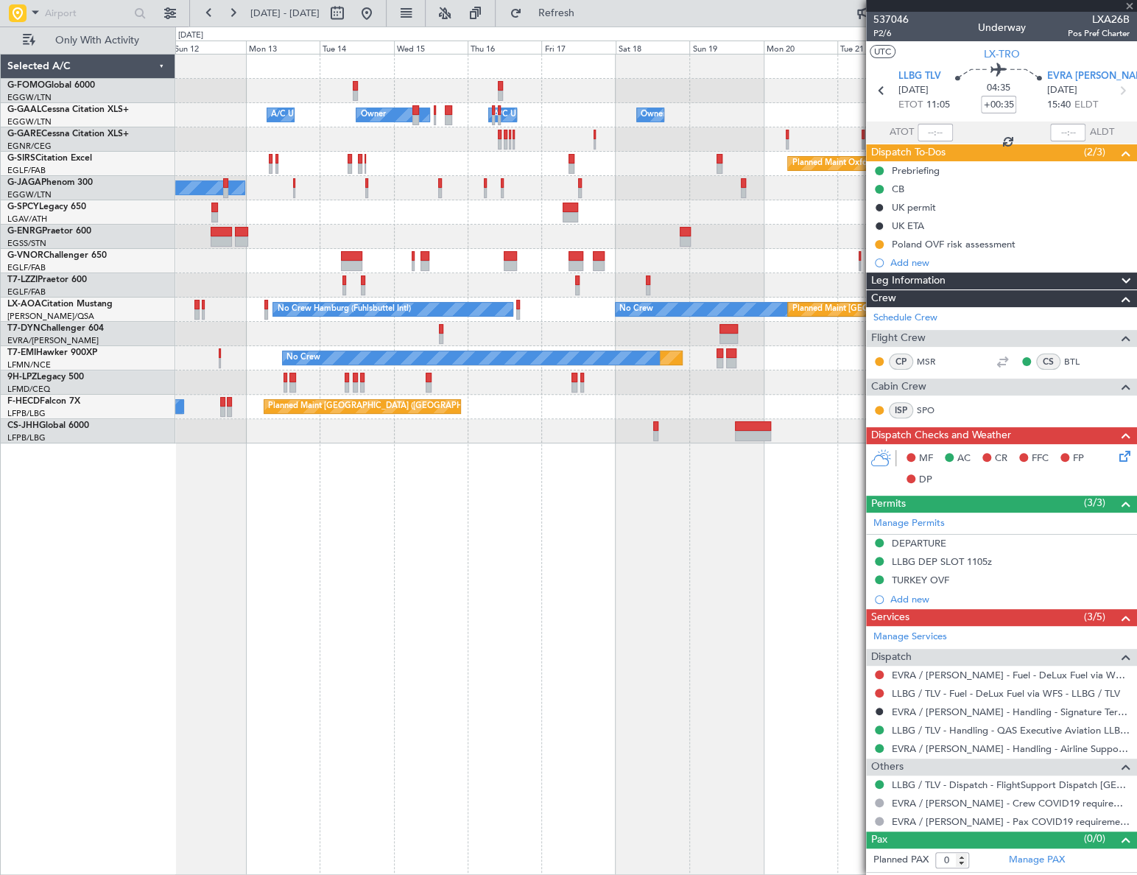
type input "1"
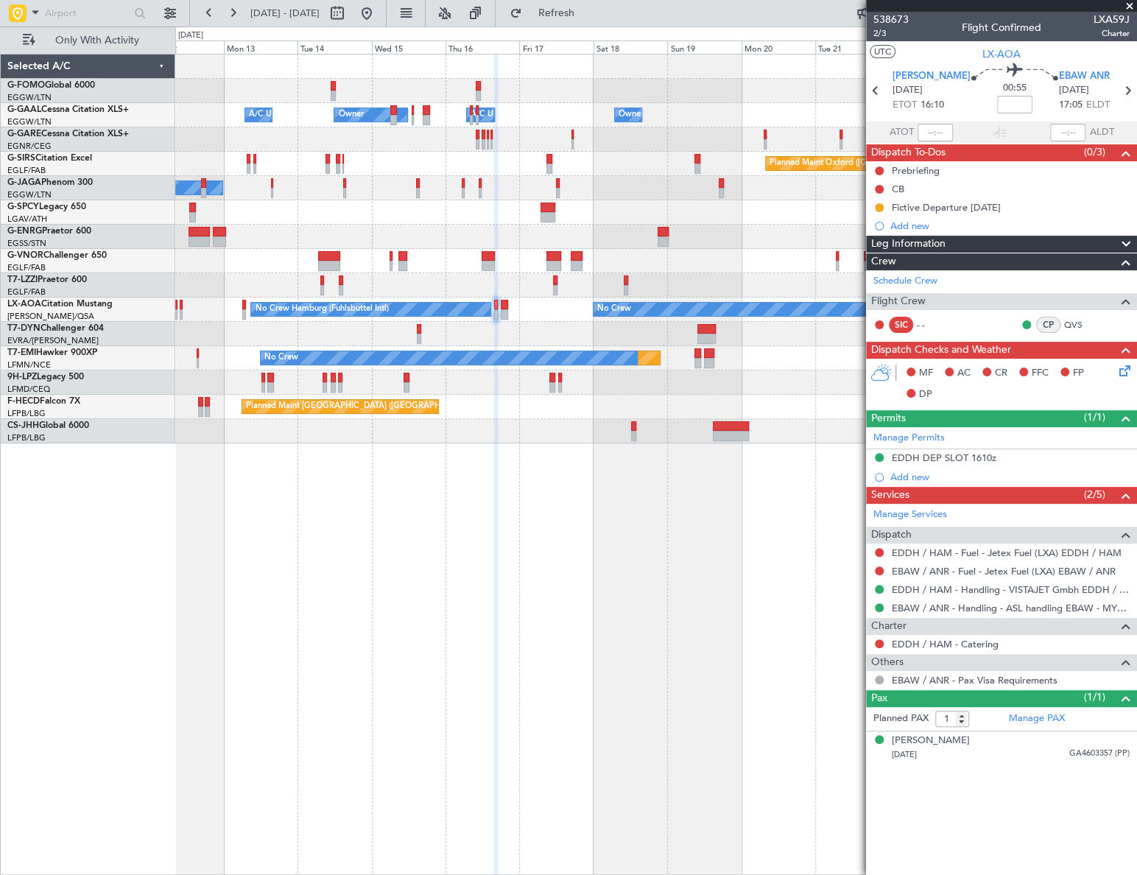
click at [493, 465] on div "Owner A/C Unavailable Owner Owner A/C Unavailable Owner Planned Maint [GEOGRAPH…" at bounding box center [656, 464] width 962 height 821
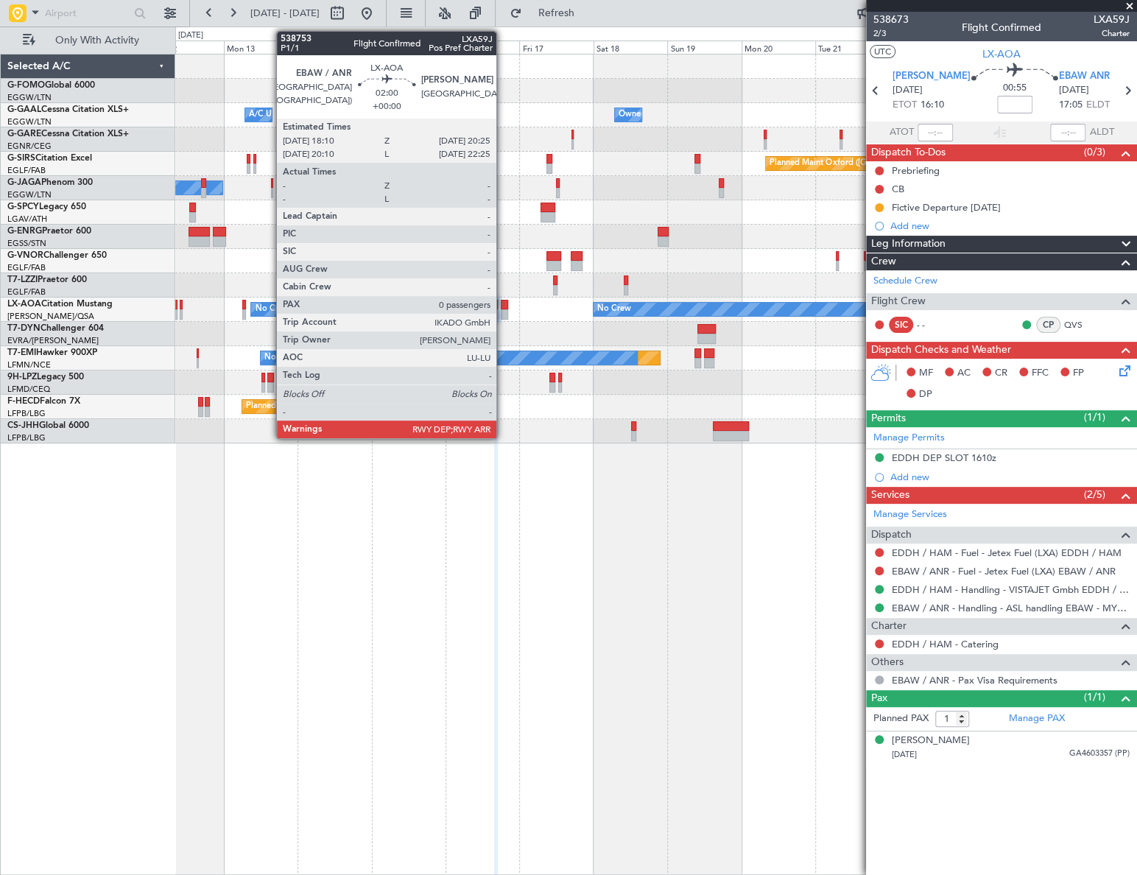
click at [503, 306] on div at bounding box center [504, 305] width 7 height 10
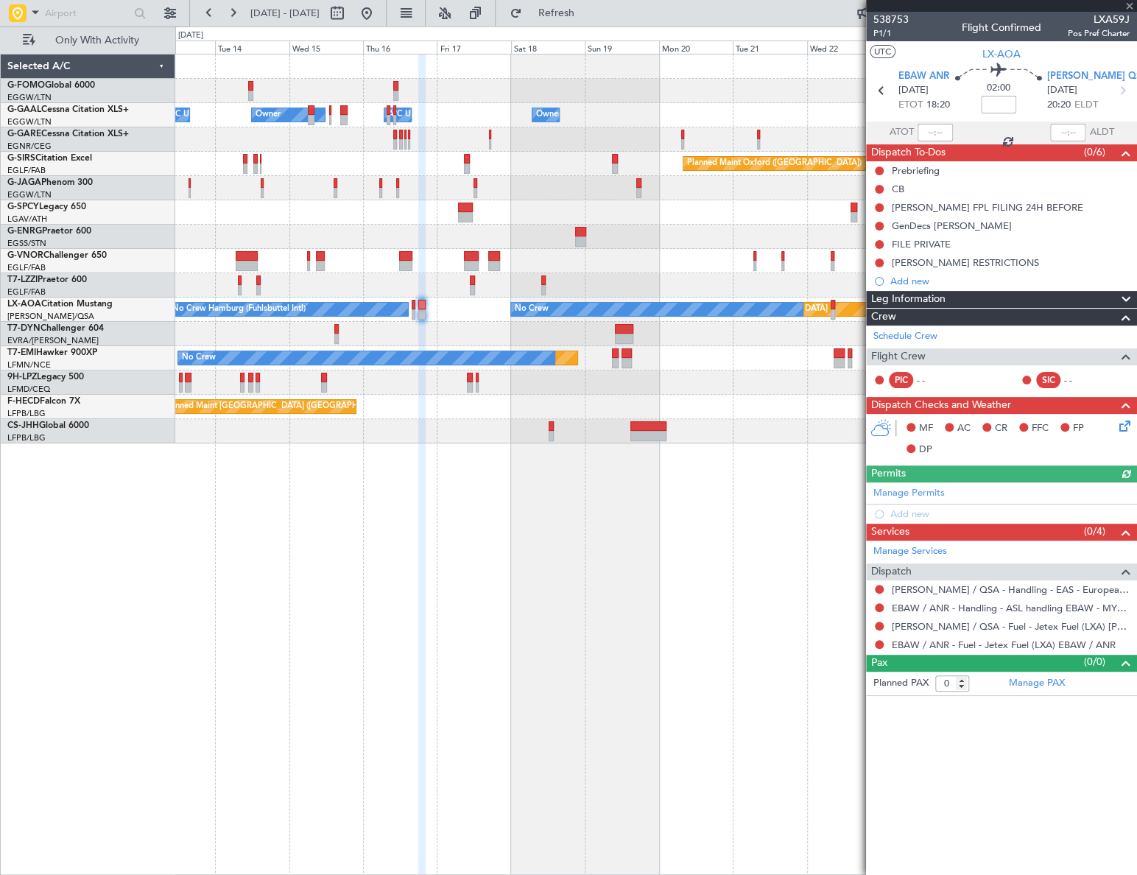
click at [636, 608] on div "Owner A/C Unavailable Owner Owner Owner A/C Unavailable Planned Maint [GEOGRAPH…" at bounding box center [656, 464] width 962 height 821
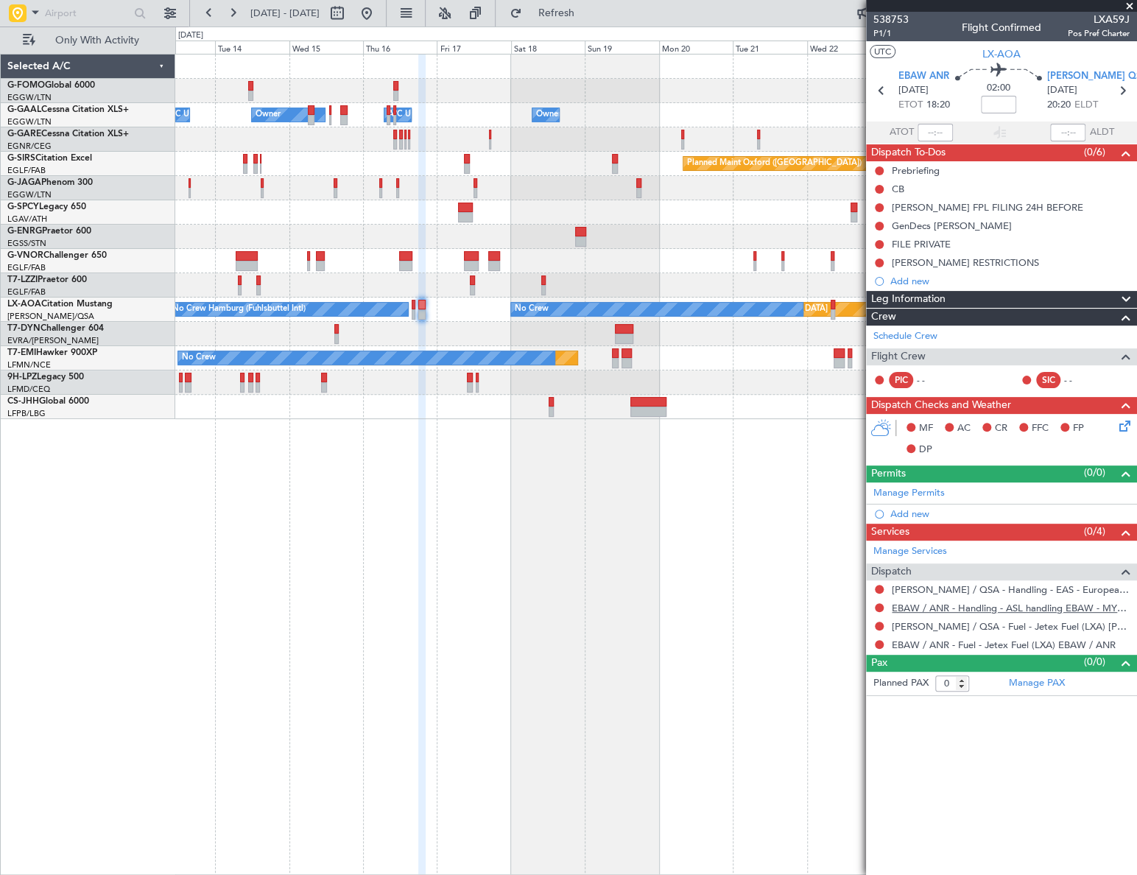
click at [999, 602] on link "EBAW / ANR - Handling - ASL handling EBAW - MYHANDLING" at bounding box center [1011, 608] width 238 height 13
click at [1016, 586] on link "[PERSON_NAME] / QSA - Handling - EAS - European Aviation School" at bounding box center [1011, 589] width 238 height 13
click at [587, 8] on span "Refresh" at bounding box center [556, 13] width 62 height 10
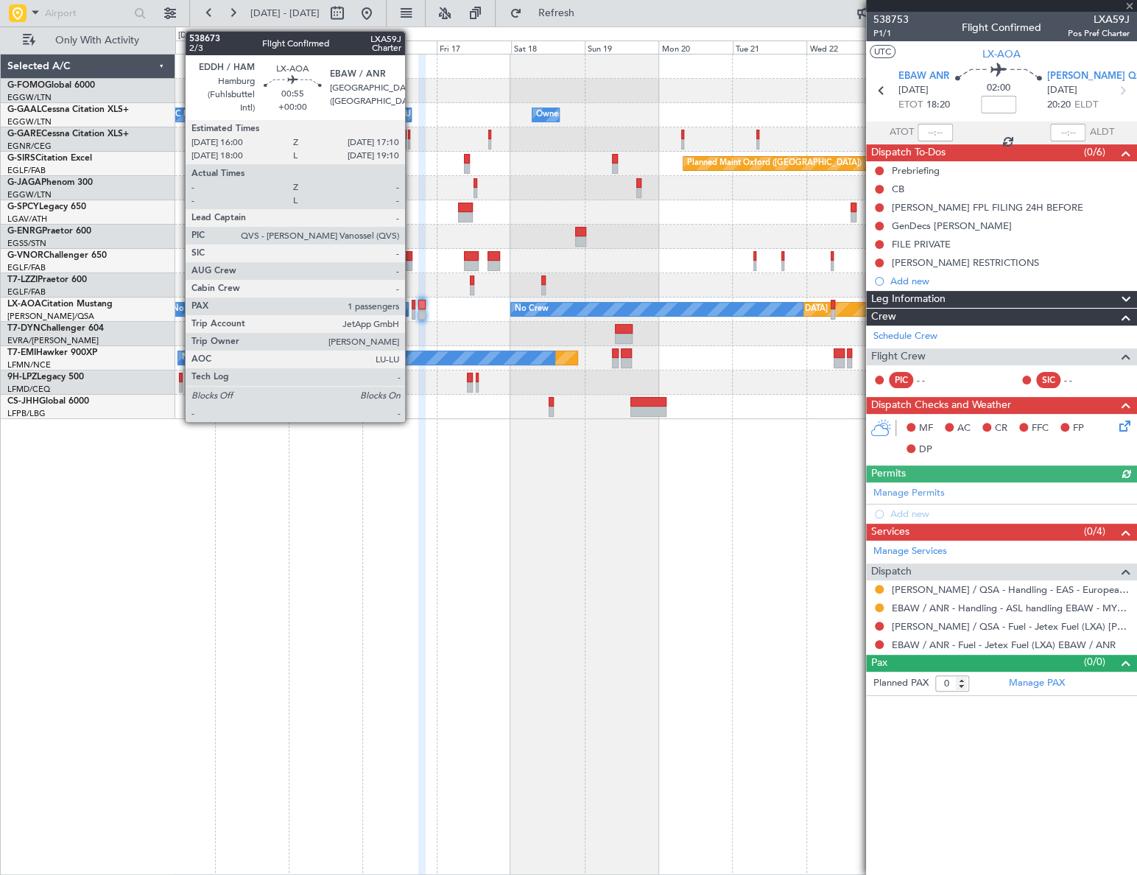
click at [412, 314] on div at bounding box center [414, 314] width 4 height 10
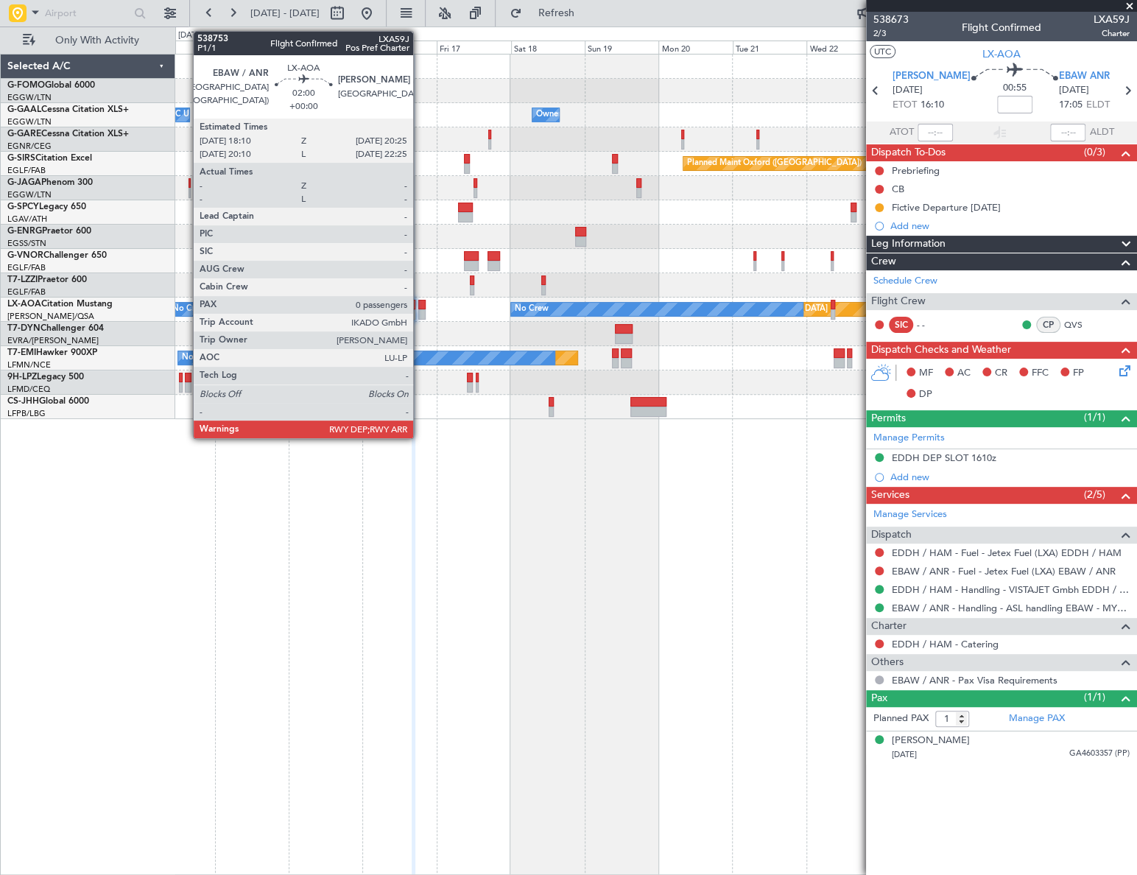
click at [420, 300] on div at bounding box center [421, 305] width 7 height 10
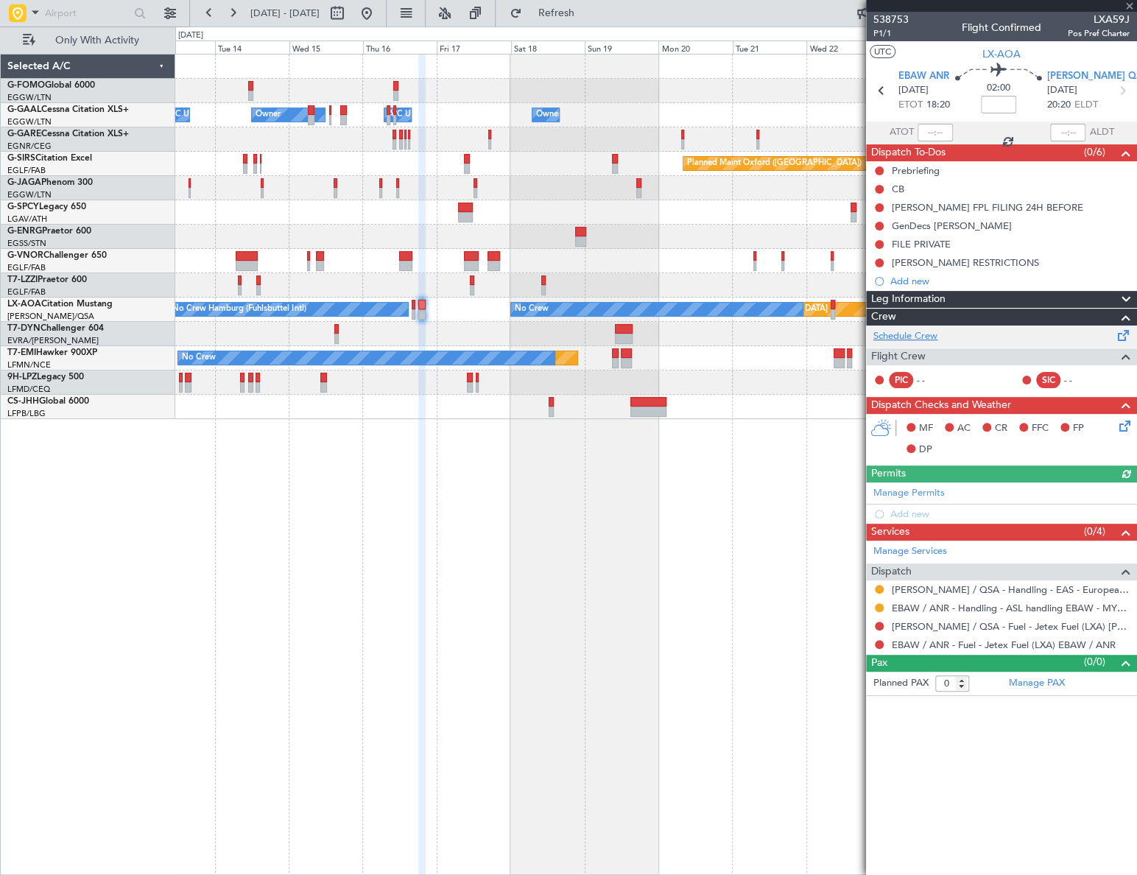
click at [926, 338] on link "Schedule Crew" at bounding box center [905, 336] width 64 height 15
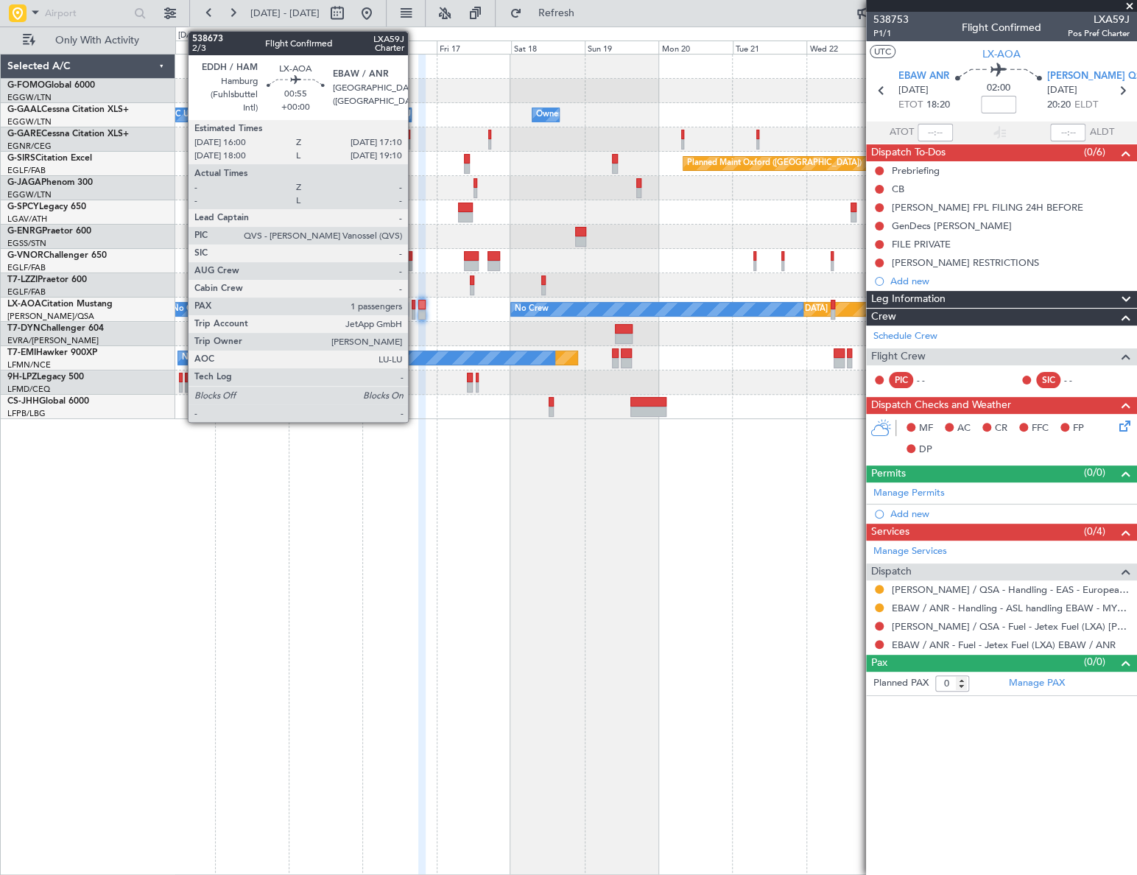
click at [415, 303] on div at bounding box center [414, 305] width 4 height 10
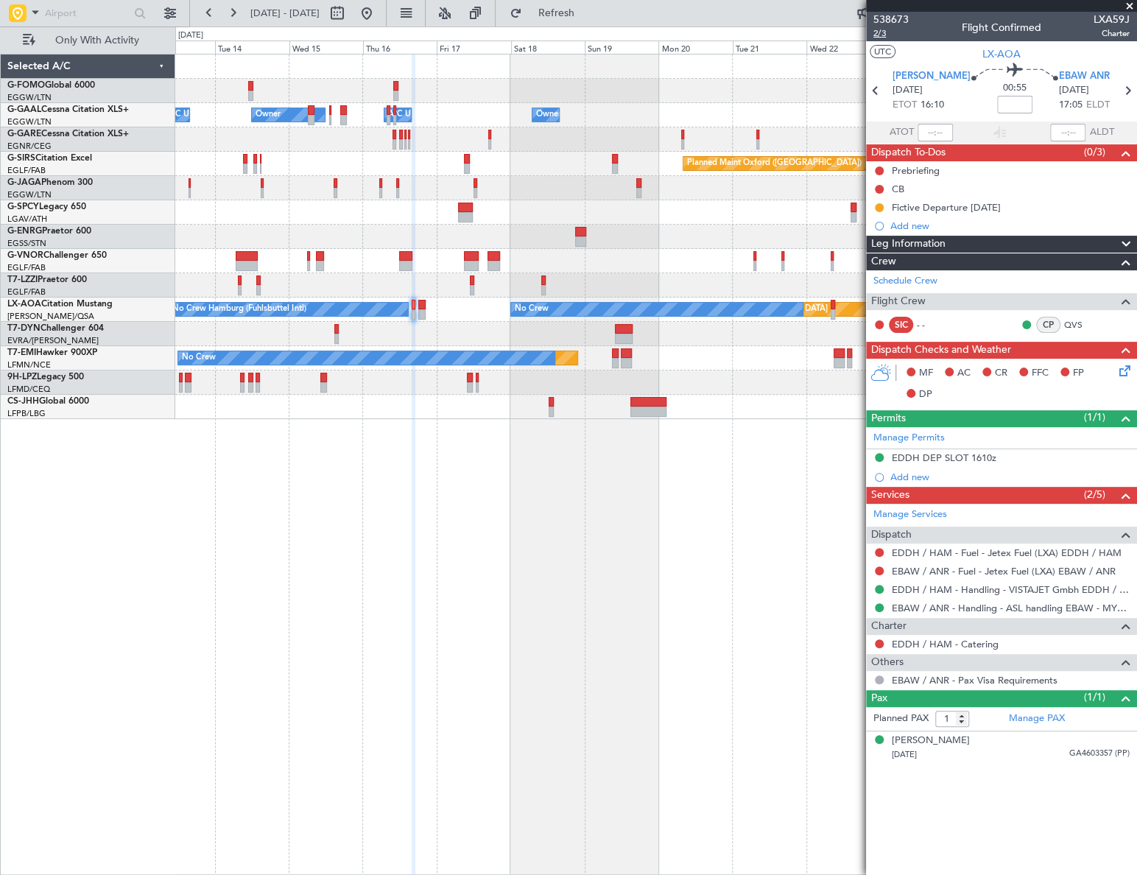
click at [884, 35] on span "2/3" at bounding box center [890, 33] width 35 height 13
click at [915, 274] on link "Schedule Crew" at bounding box center [905, 281] width 64 height 15
click at [585, 8] on span "Refresh" at bounding box center [556, 13] width 62 height 10
click at [1124, 369] on icon at bounding box center [1122, 368] width 12 height 12
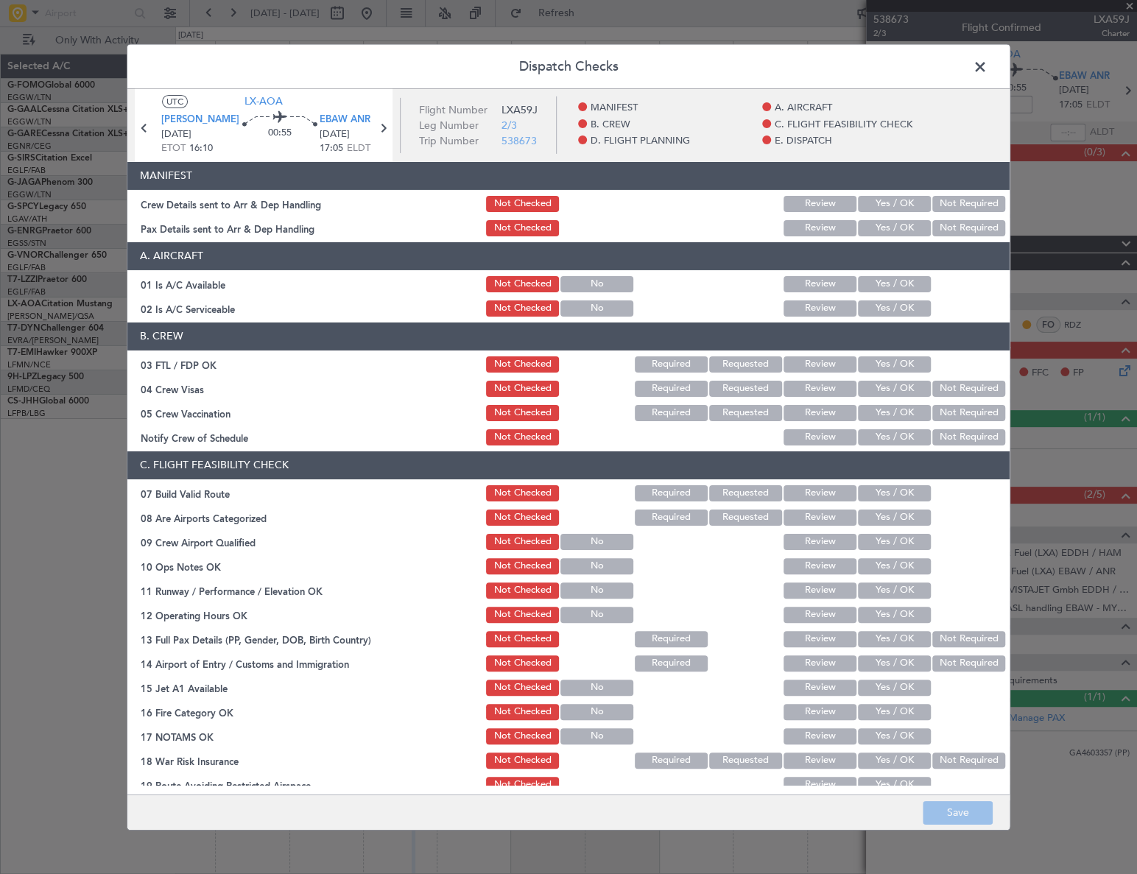
click at [908, 359] on button "Yes / OK" at bounding box center [894, 364] width 73 height 16
click at [937, 390] on button "Not Required" at bounding box center [968, 389] width 73 height 16
click at [940, 410] on button "Not Required" at bounding box center [968, 413] width 73 height 16
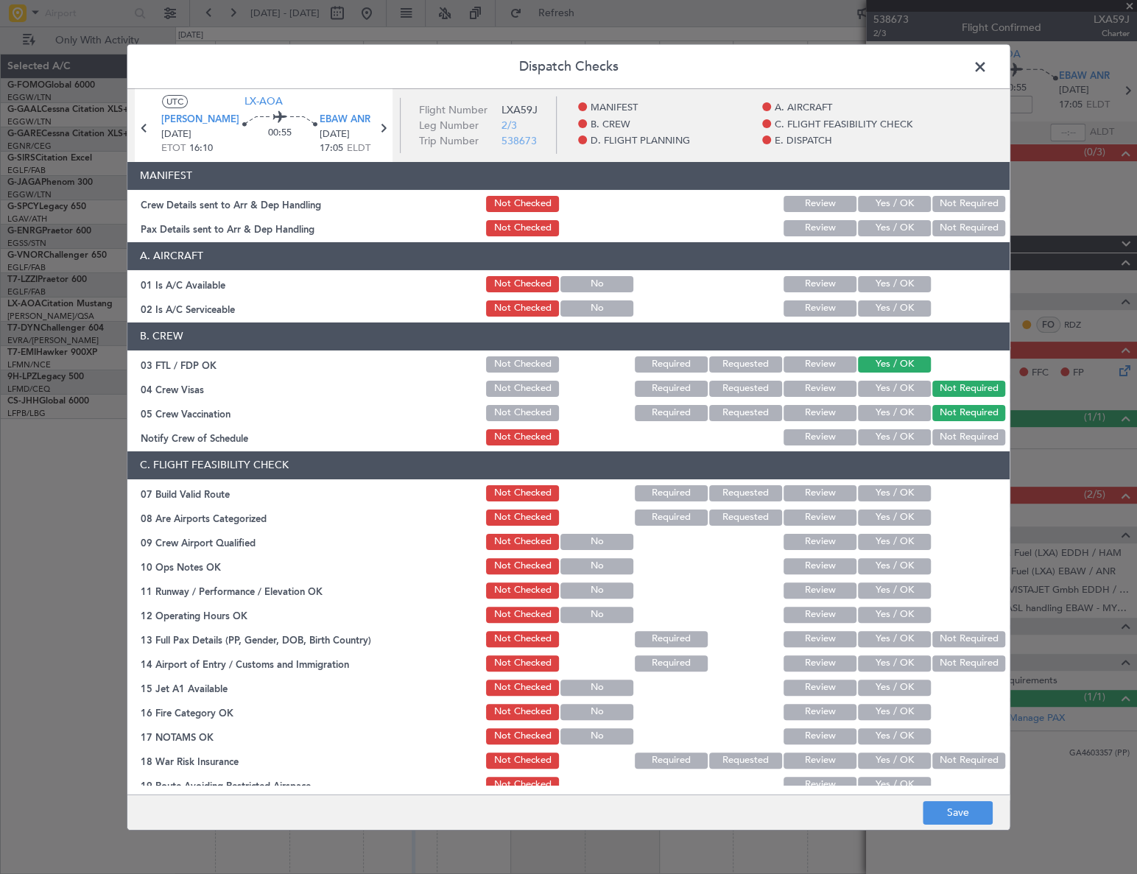
click at [900, 440] on button "Yes / OK" at bounding box center [894, 437] width 73 height 16
click at [899, 523] on button "Yes / OK" at bounding box center [894, 518] width 73 height 16
click at [903, 540] on button "Yes / OK" at bounding box center [894, 542] width 73 height 16
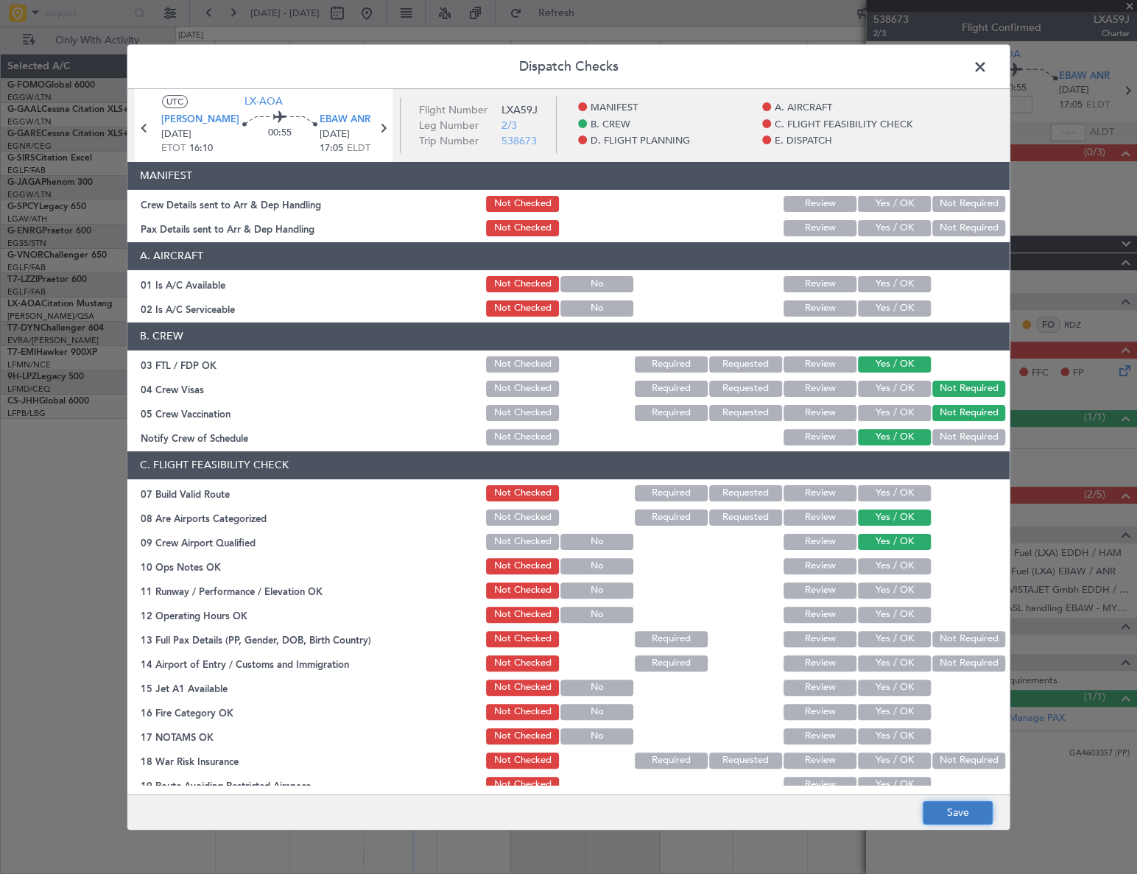
click at [976, 808] on button "Save" at bounding box center [958, 813] width 70 height 24
click at [987, 63] on span at bounding box center [987, 69] width 0 height 29
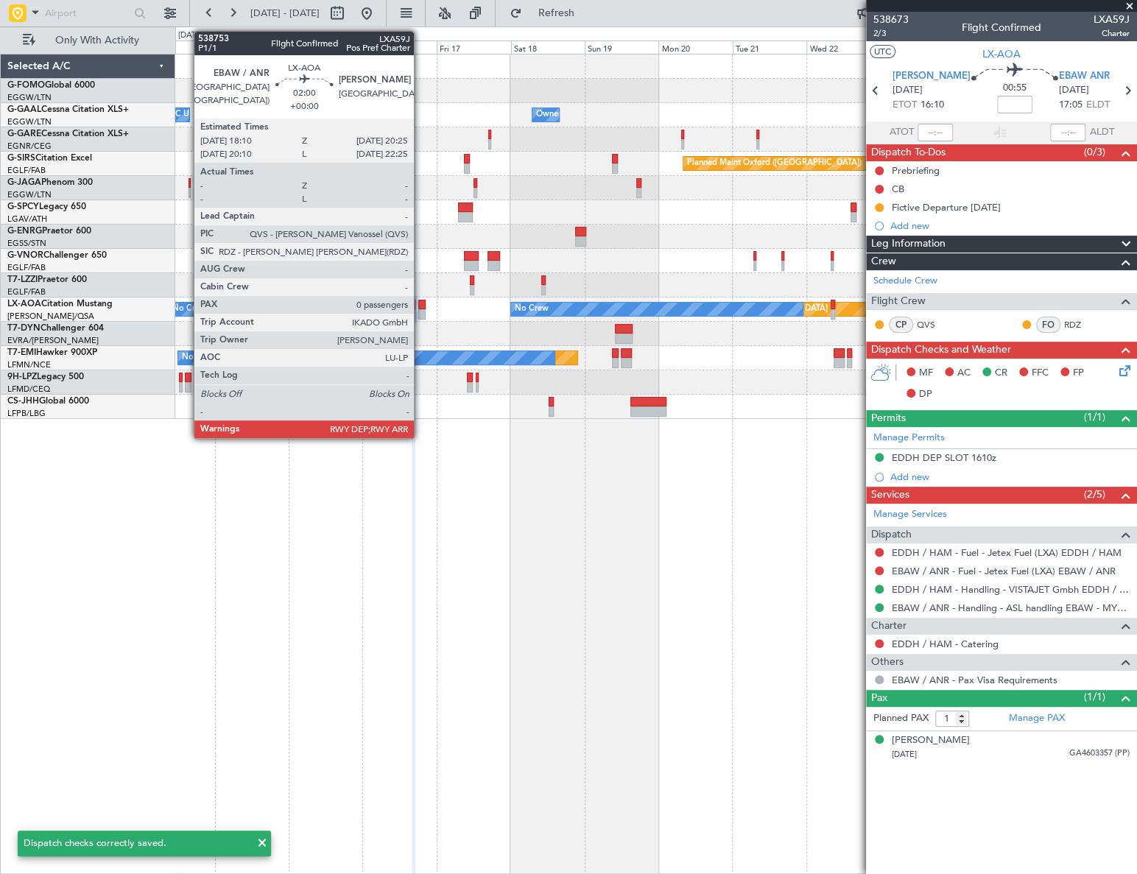
click at [420, 303] on div at bounding box center [421, 305] width 7 height 10
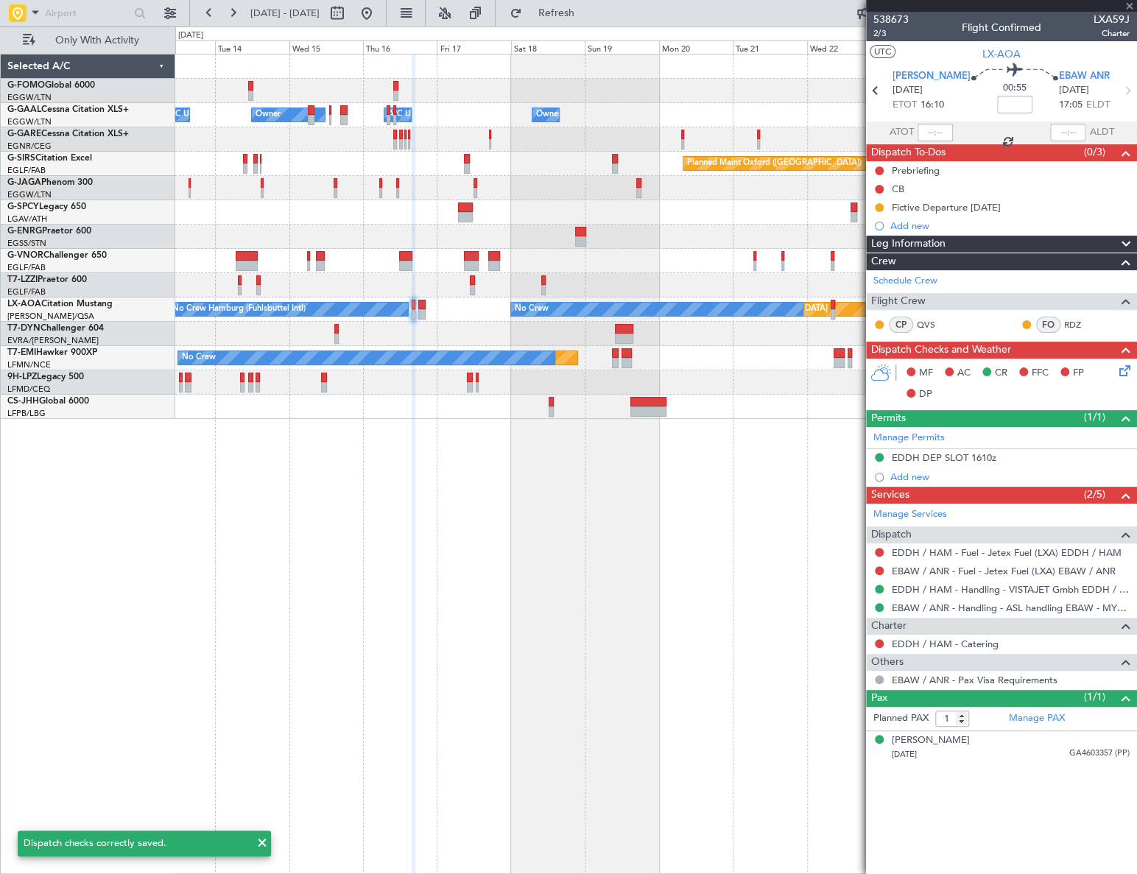
type input "0"
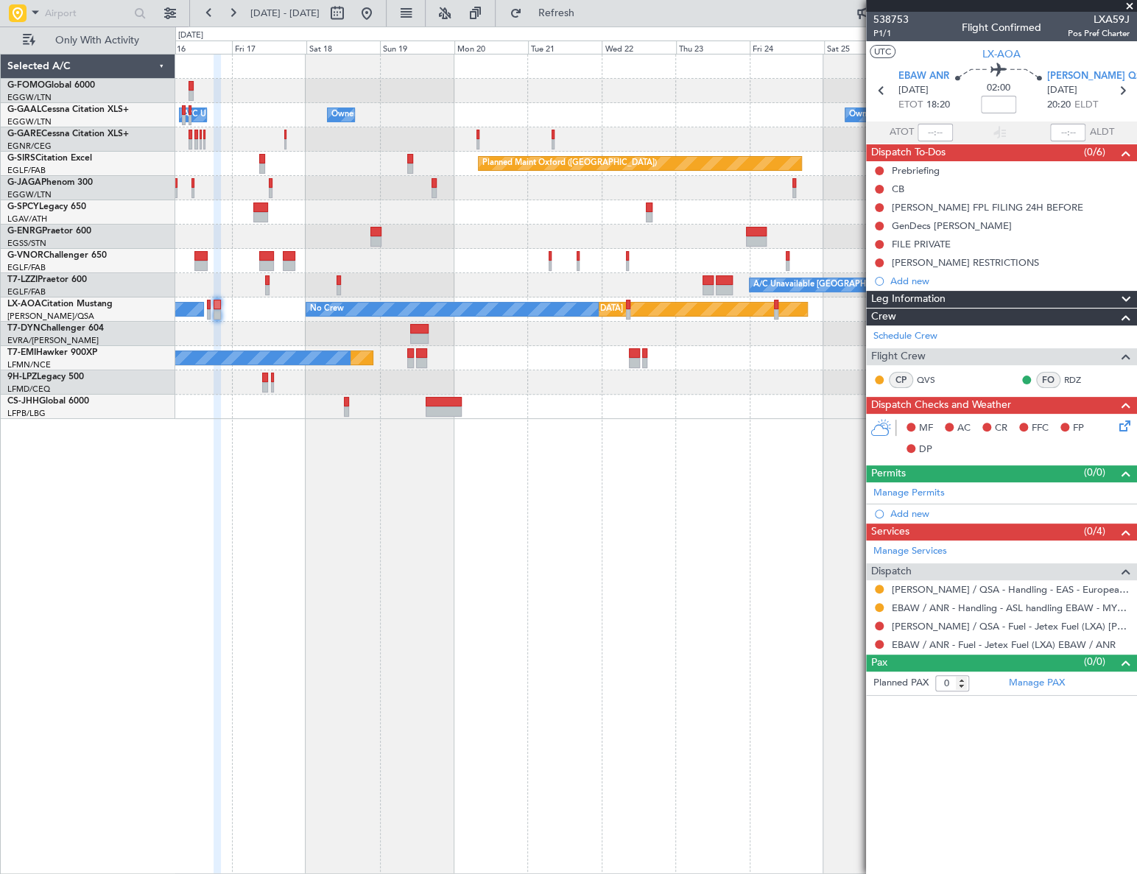
click at [488, 538] on div "Owner A/C Unavailable Owner Owner Owner A/C Unavailable Owner Planned Maint [GE…" at bounding box center [655, 464] width 961 height 820
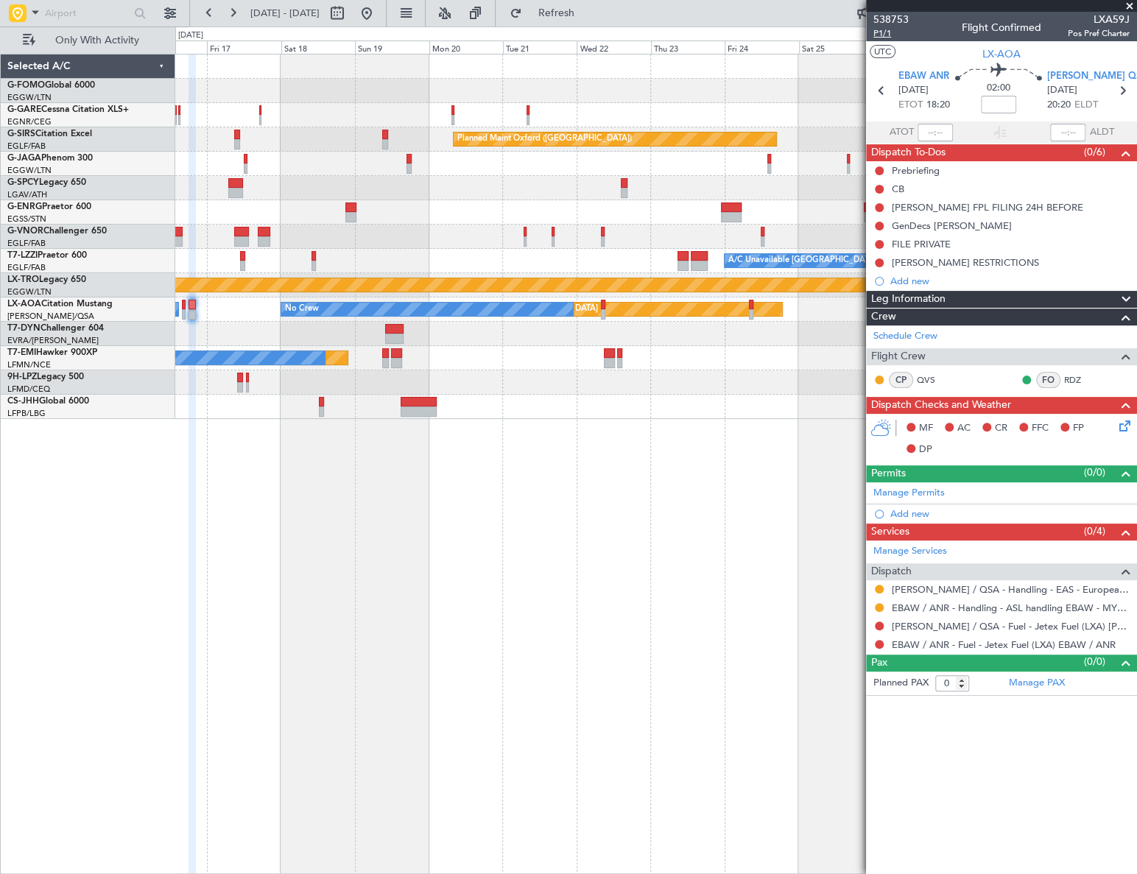
click at [884, 35] on span "P1/1" at bounding box center [890, 33] width 35 height 13
click at [647, 501] on div "Planned Maint Oxford ([GEOGRAPHIC_DATA]) A/C Unavailable [GEOGRAPHIC_DATA] ([GE…" at bounding box center [655, 464] width 961 height 820
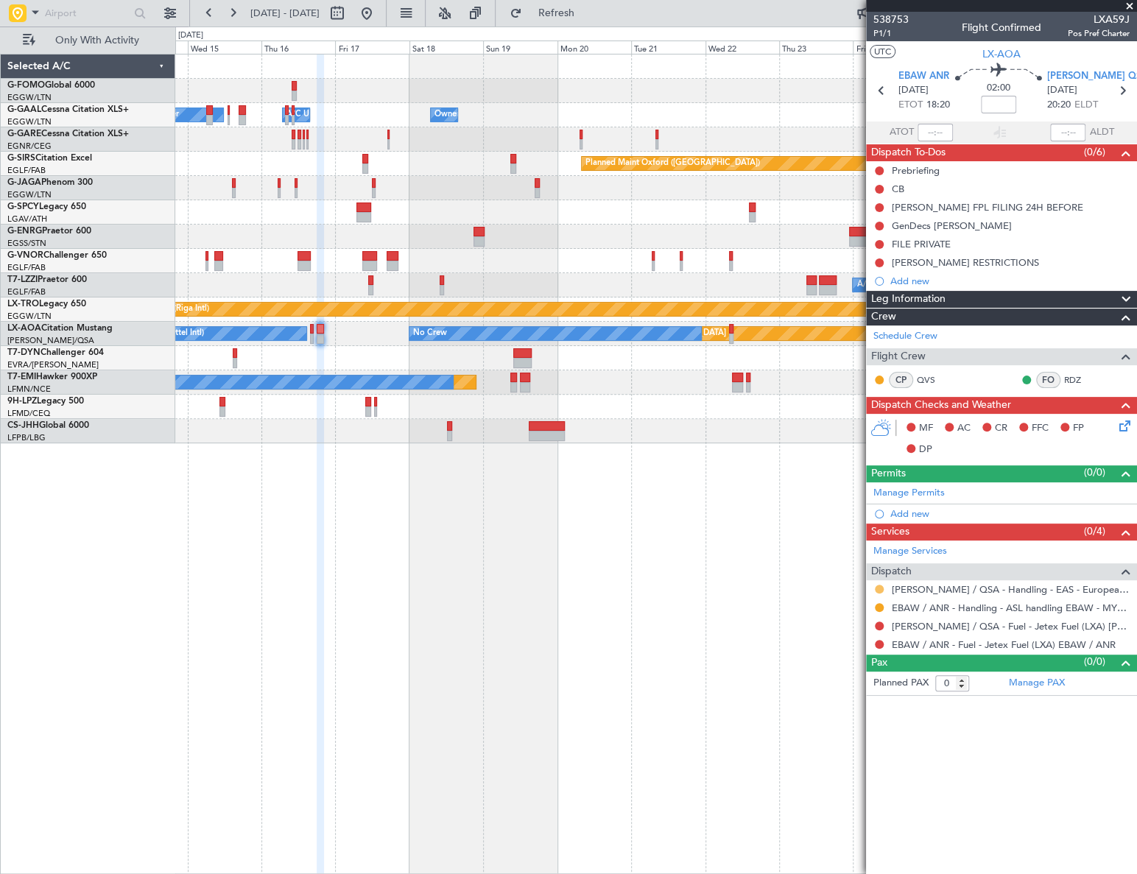
click at [875, 589] on button at bounding box center [879, 589] width 9 height 9
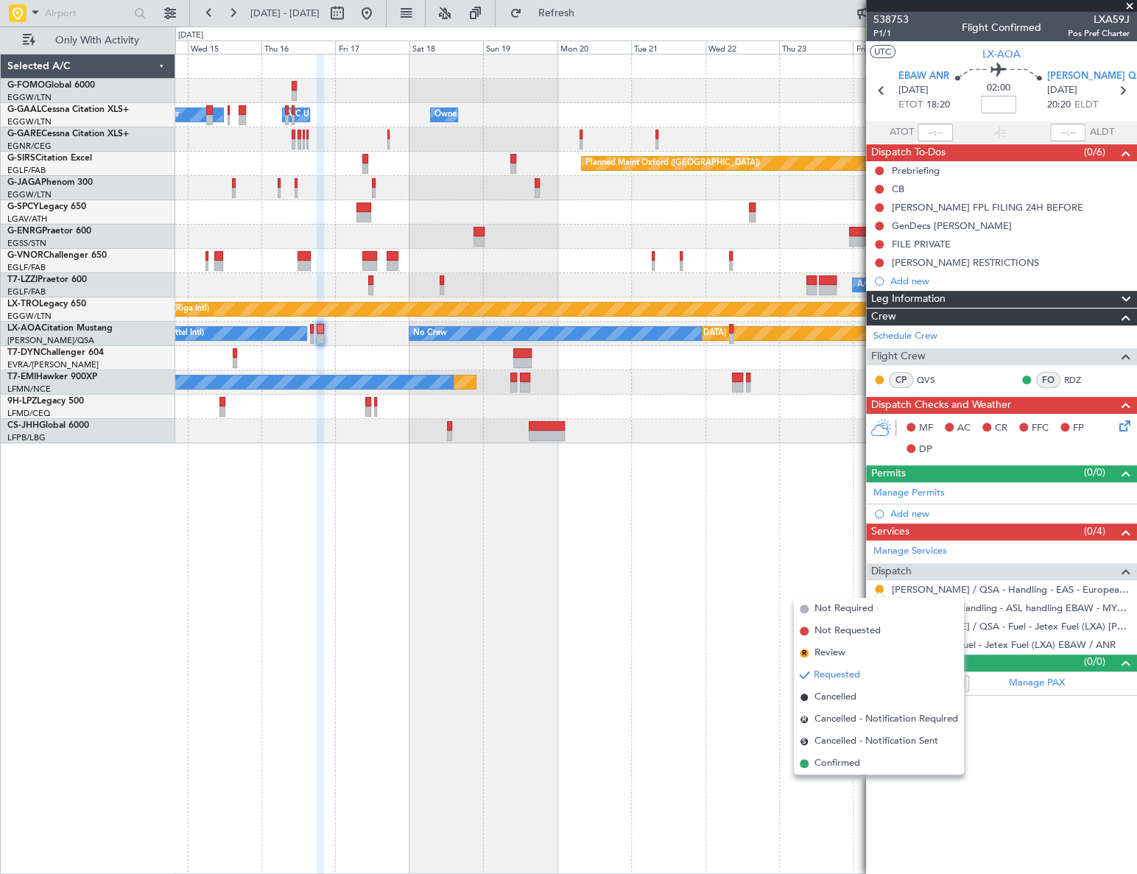
click at [833, 761] on span "Confirmed" at bounding box center [837, 763] width 46 height 15
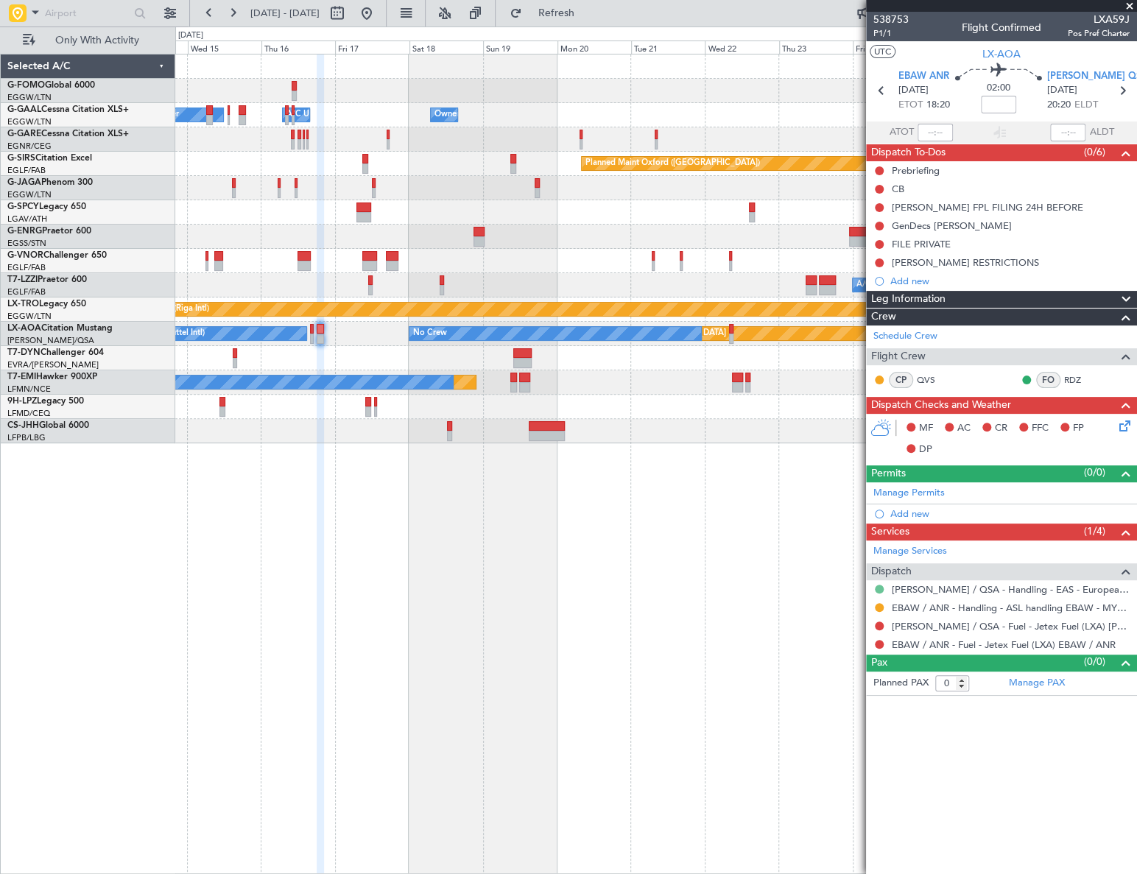
click at [876, 590] on button at bounding box center [879, 589] width 9 height 9
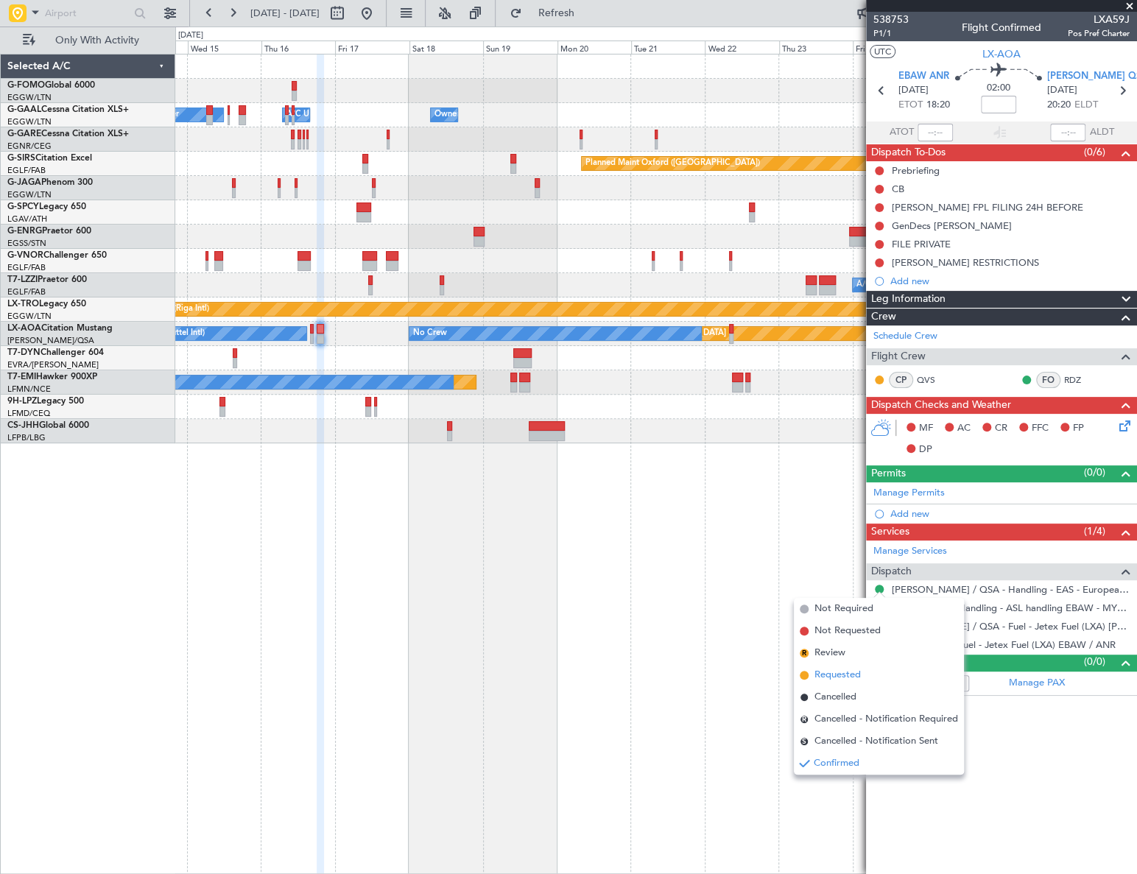
click at [831, 677] on span "Requested" at bounding box center [837, 675] width 46 height 15
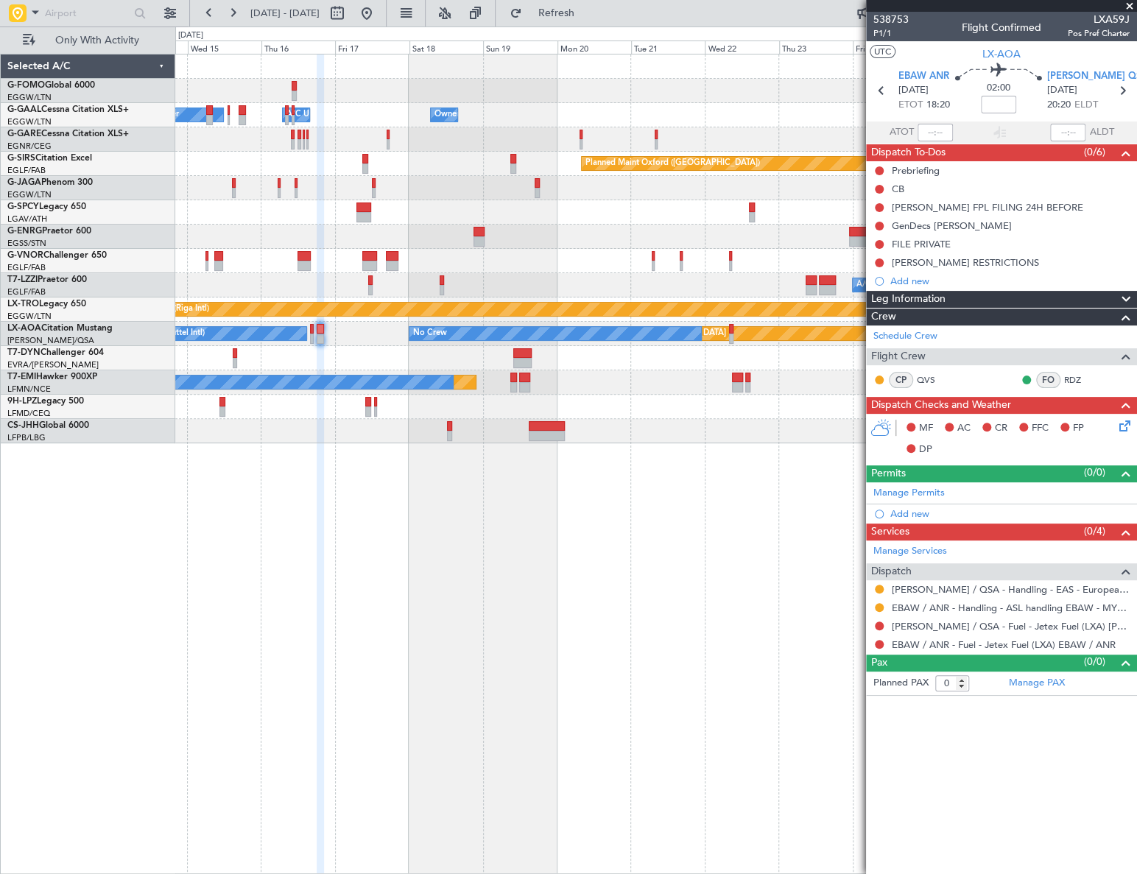
click at [605, 561] on div "Owner Owner A/C Unavailable Owner Owner A/C Unavailable Planned Maint [GEOGRAPH…" at bounding box center [655, 464] width 961 height 820
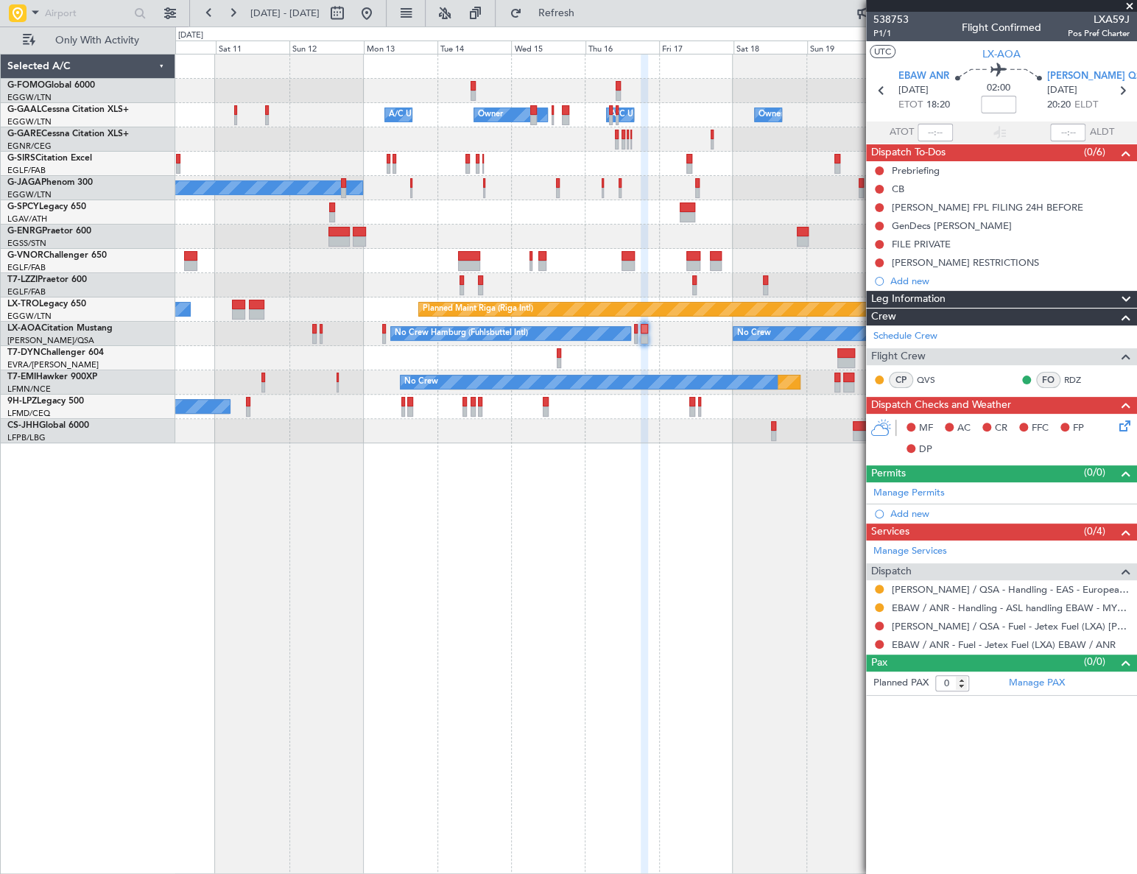
click at [686, 589] on div "Owner Owner A/C Unavailable Owner A/C Unavailable Owner Planned Maint [GEOGRAPH…" at bounding box center [655, 464] width 961 height 820
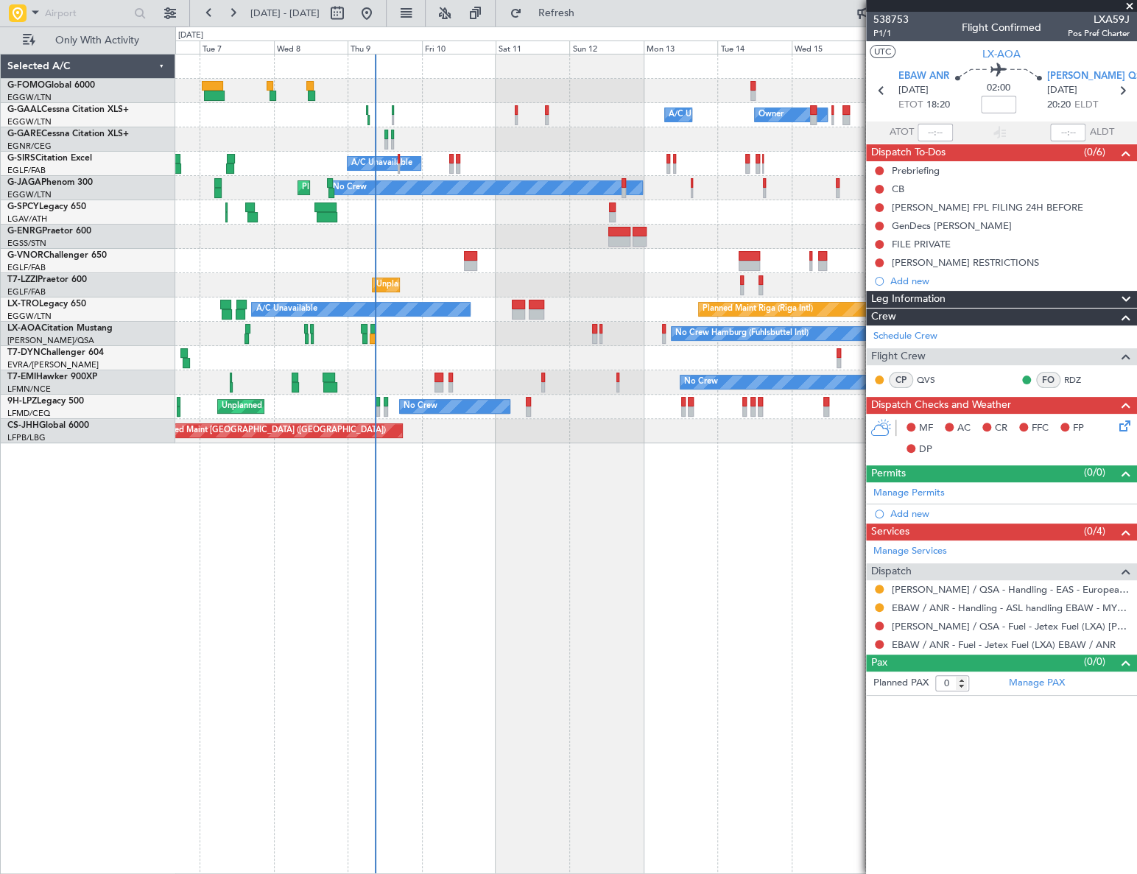
click at [486, 660] on div "Owner Owner A/C Unavailable Owner A/C Unavailable A/C Unavailable Planned Maint…" at bounding box center [656, 464] width 962 height 820
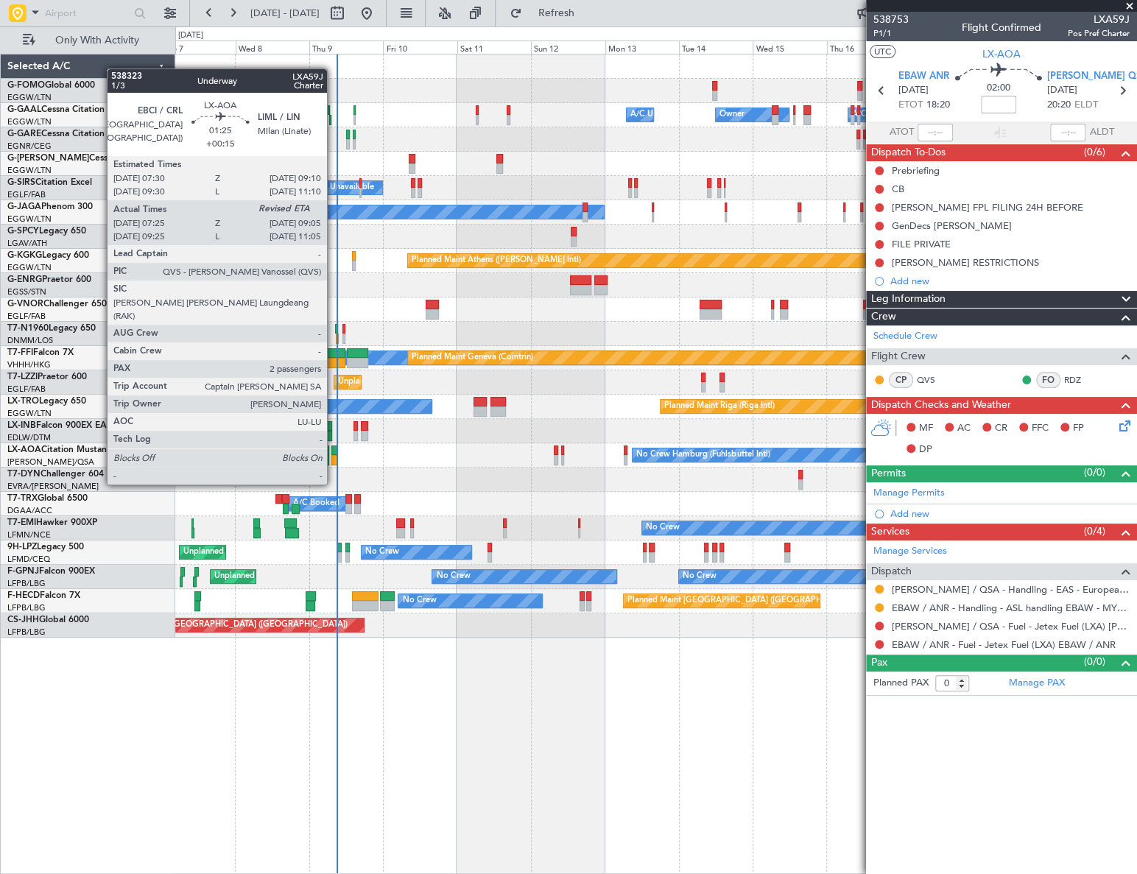
click at [334, 457] on div at bounding box center [333, 460] width 5 height 10
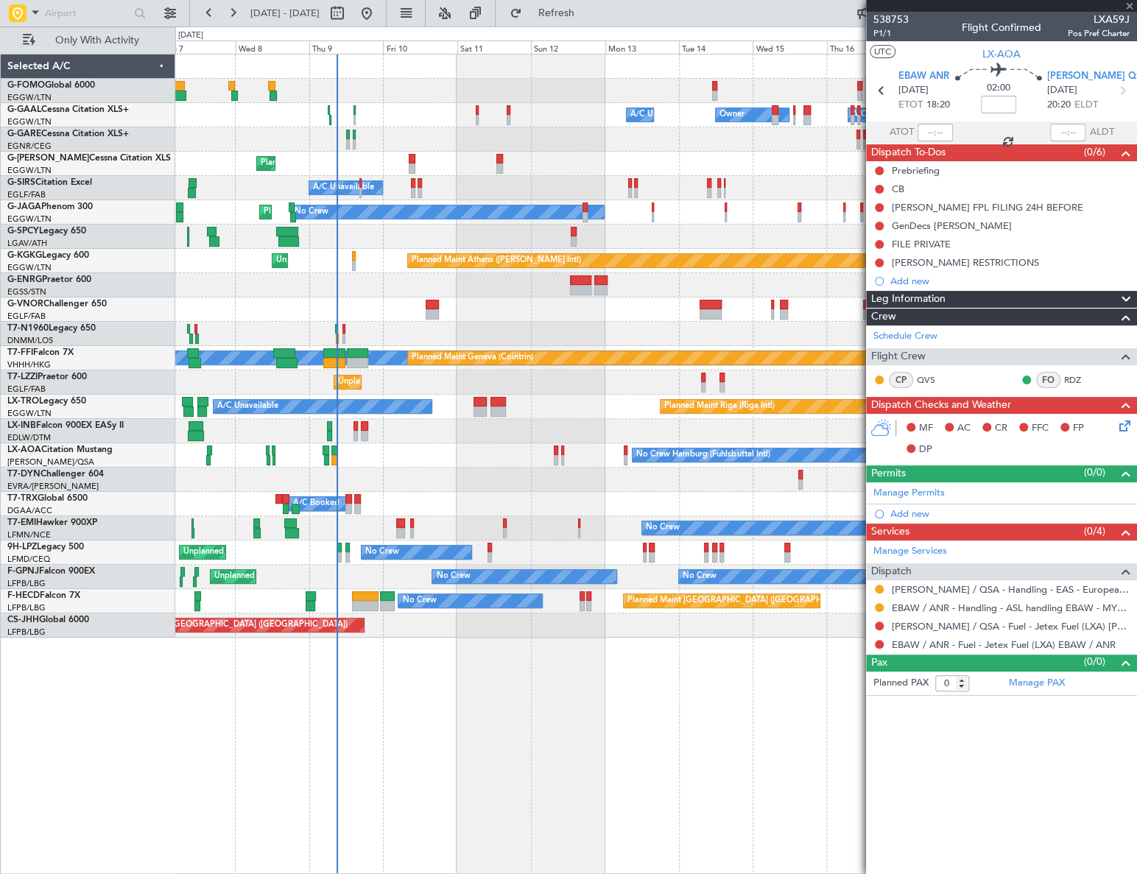
type input "+00:15"
type input "07:35"
type input "2"
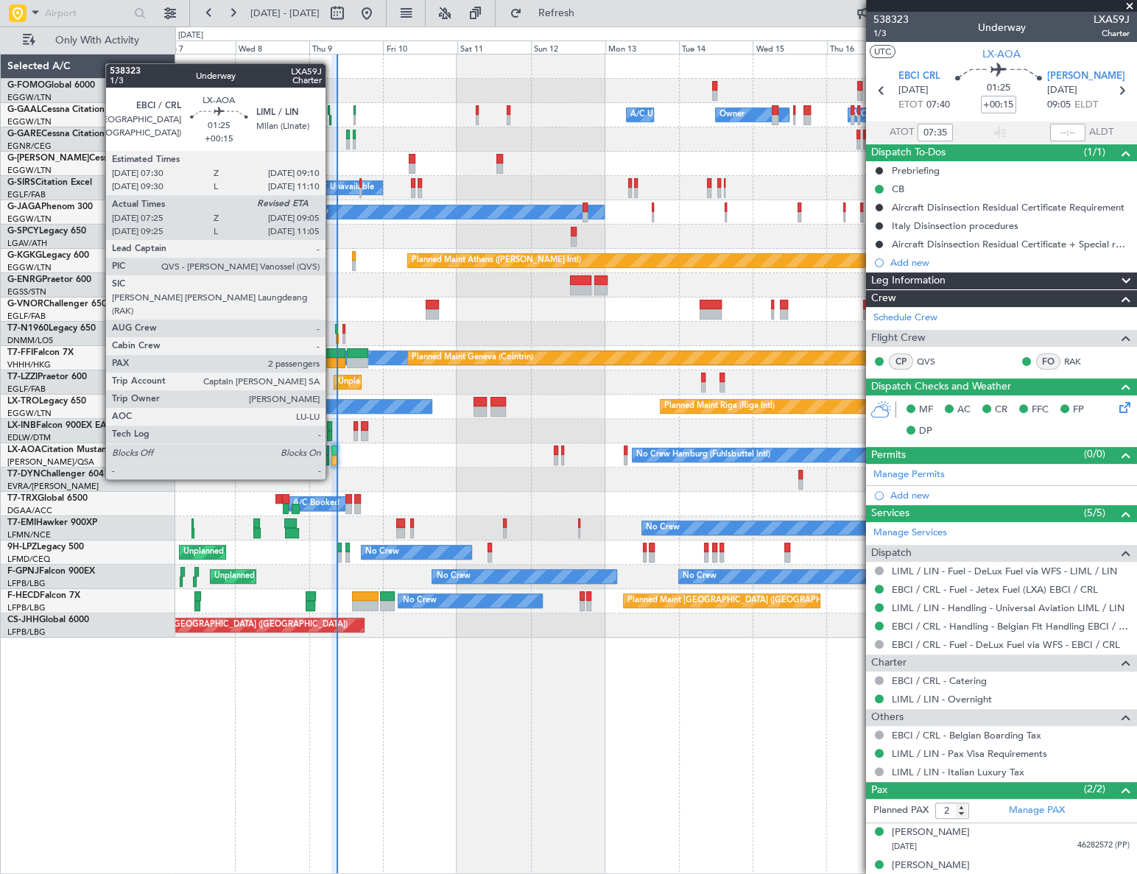
click at [332, 451] on div at bounding box center [333, 451] width 5 height 10
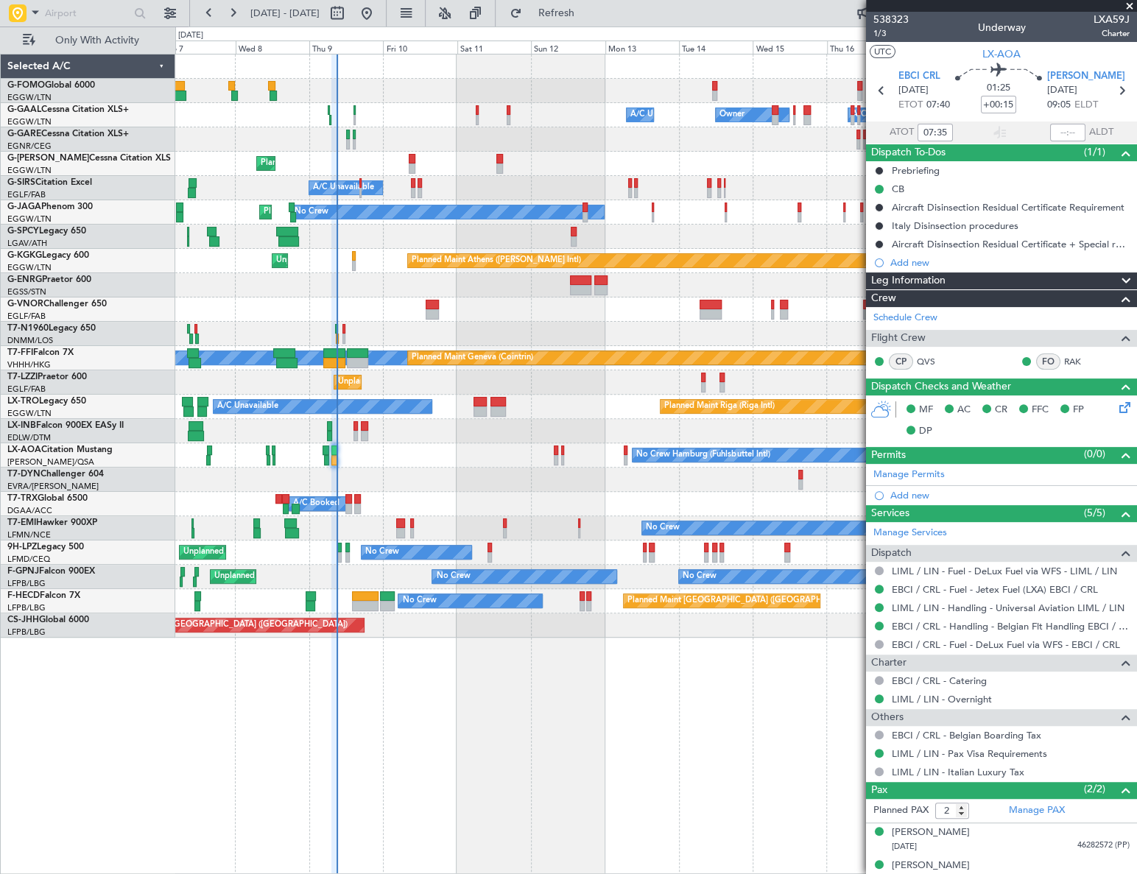
click at [1105, 18] on span "LXA59J" at bounding box center [1112, 19] width 36 height 15
copy span "LXA59J"
click at [61, 14] on input "text" at bounding box center [87, 13] width 85 height 22
type input "edmo"
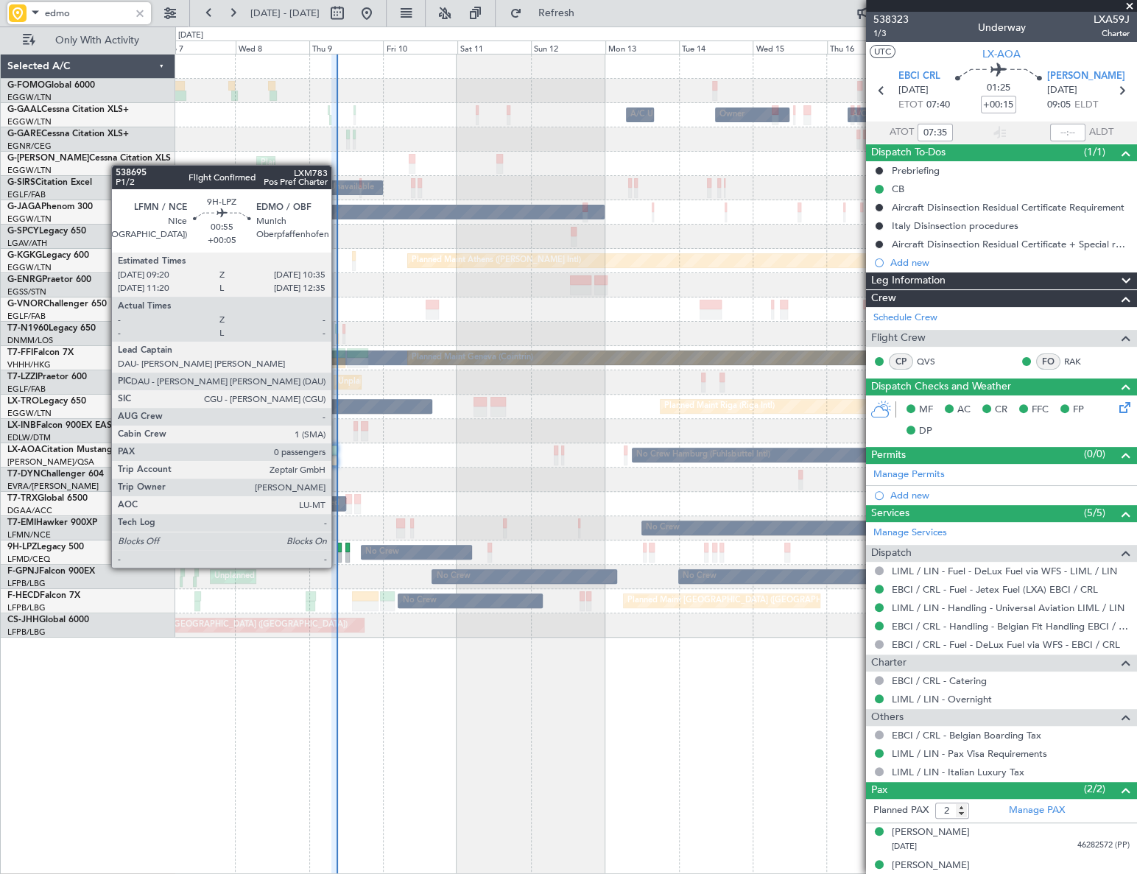
click at [338, 553] on div at bounding box center [339, 557] width 4 height 10
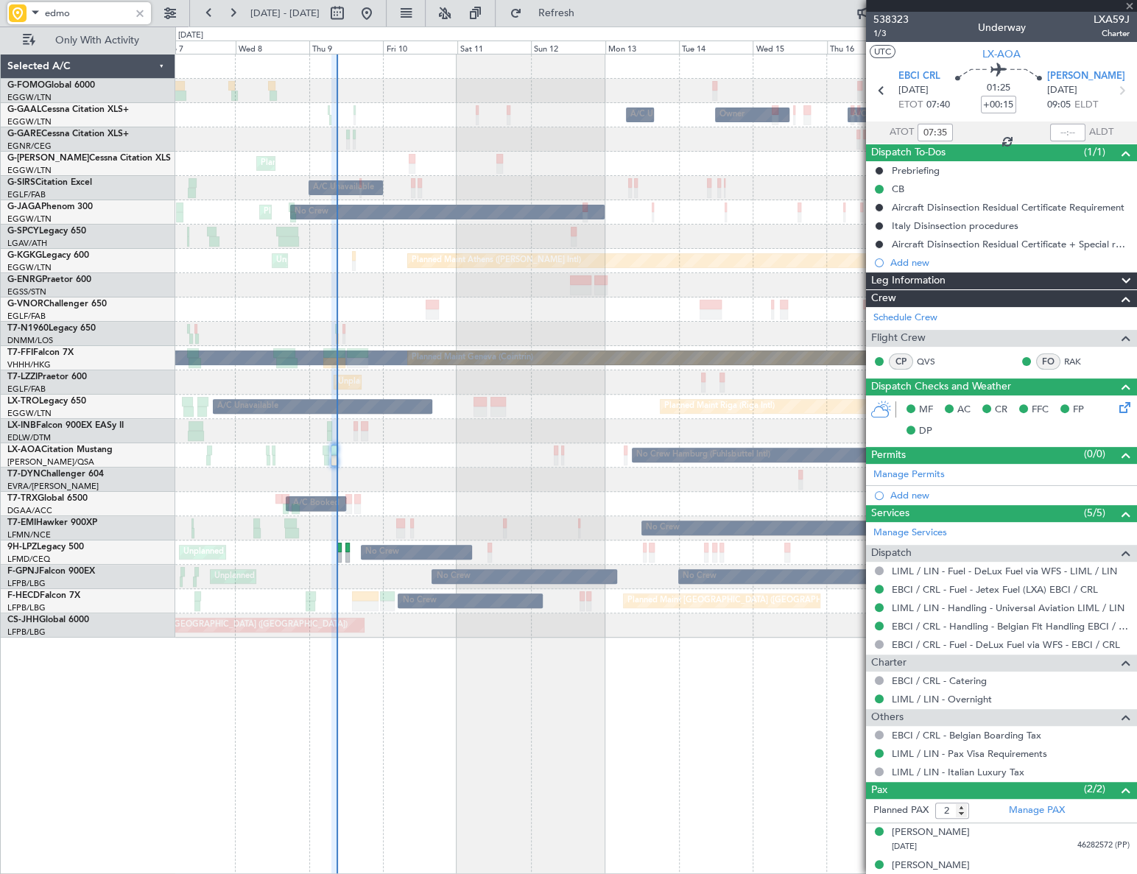
type input "+00:05"
type input "0"
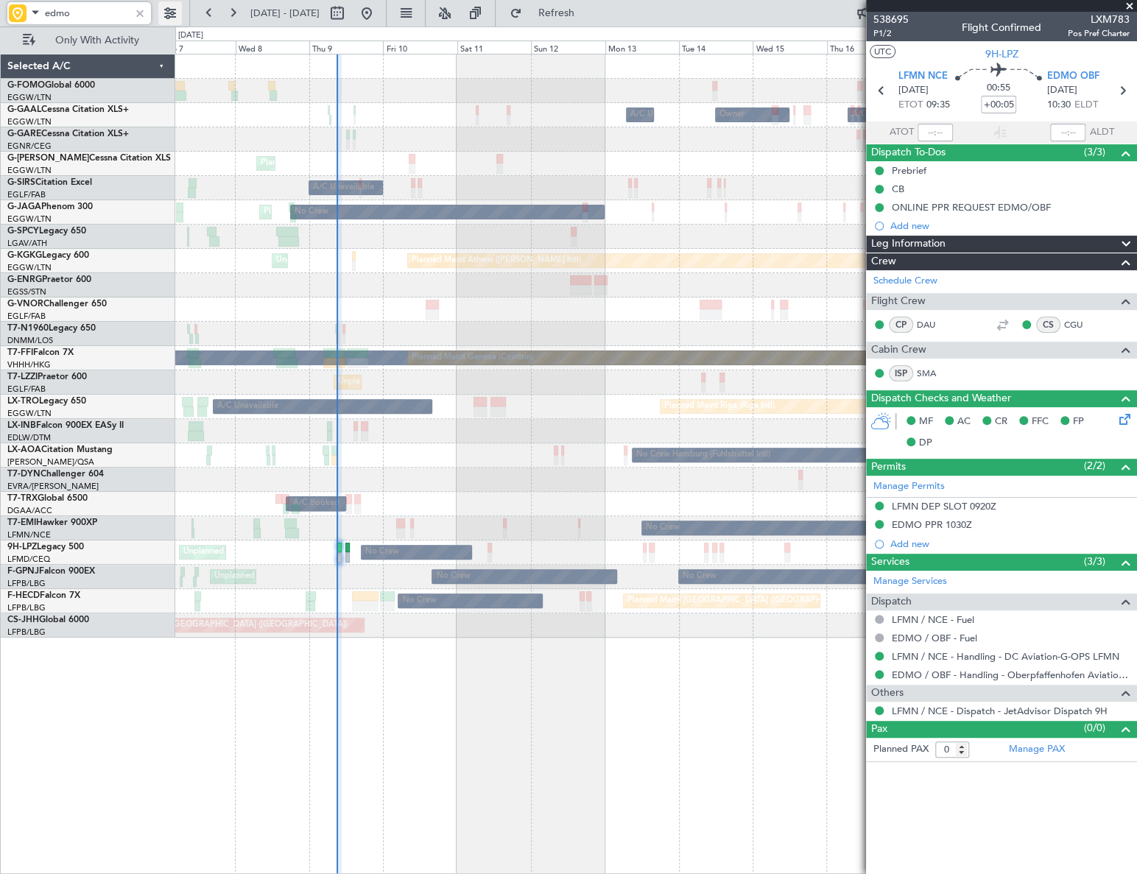
type input "edmo"
click at [1110, 24] on span "LXM783" at bounding box center [1099, 19] width 62 height 15
click at [1109, 24] on span "LXM783" at bounding box center [1099, 19] width 62 height 15
click at [140, 13] on div at bounding box center [140, 13] width 16 height 16
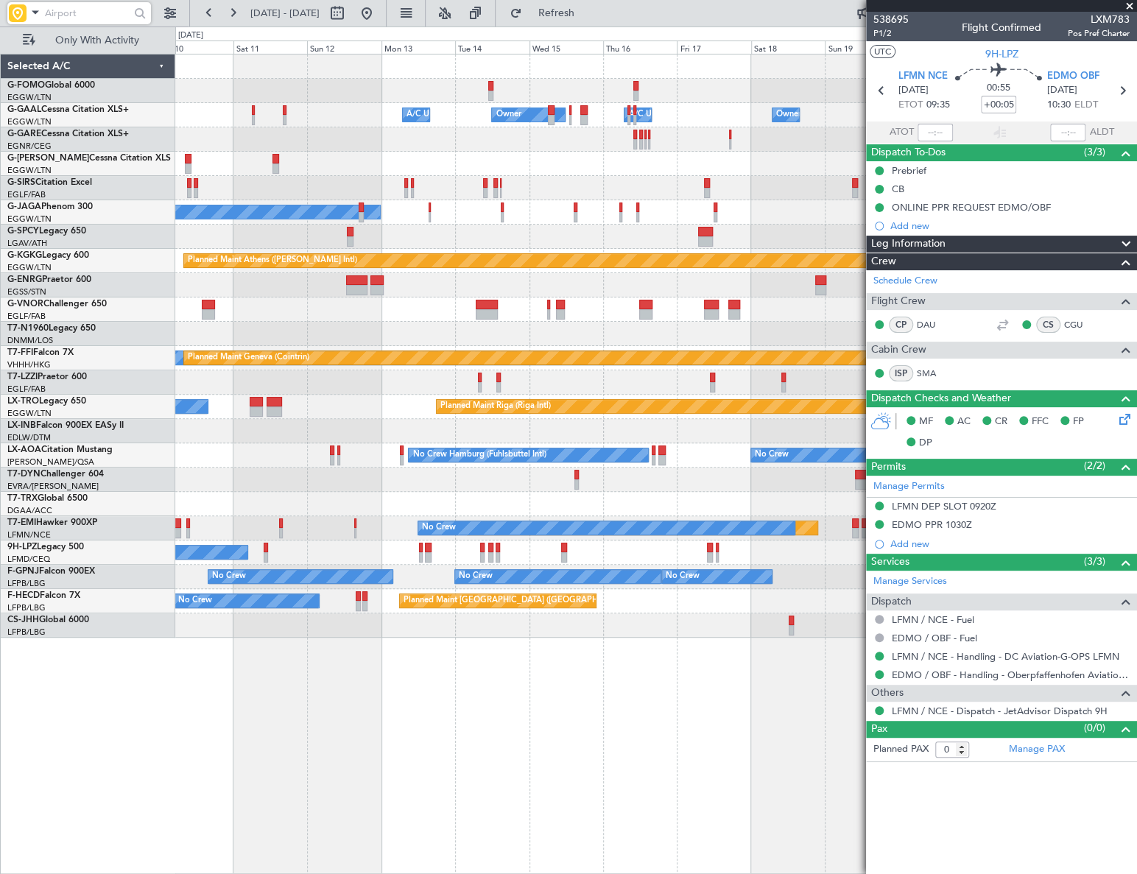
click at [427, 747] on div "Owner Owner A/C Unavailable A/C Unavailable Owner Owner Planned Maint [GEOGRAPH…" at bounding box center [656, 464] width 962 height 820
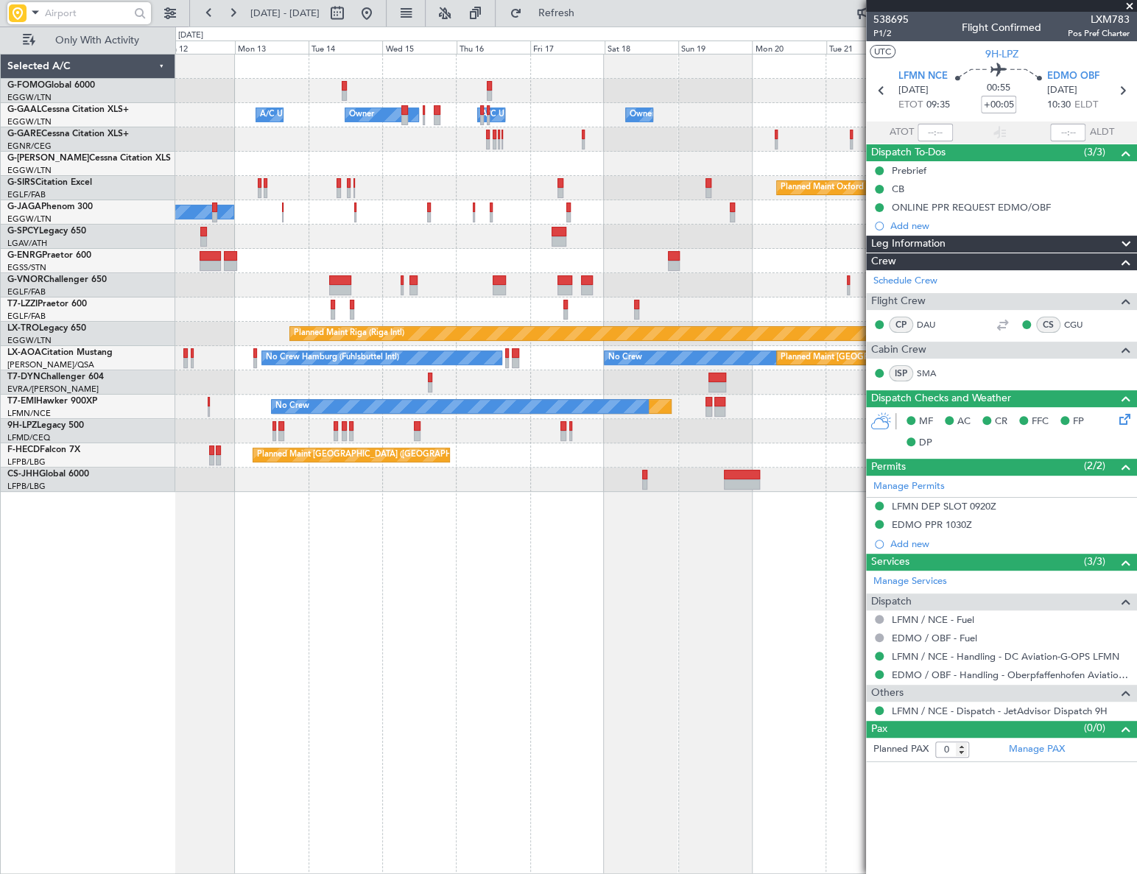
click at [457, 697] on div "Owner Owner A/C Unavailable A/C Unavailable Owner Owner Planned Maint [GEOGRAPH…" at bounding box center [655, 464] width 961 height 820
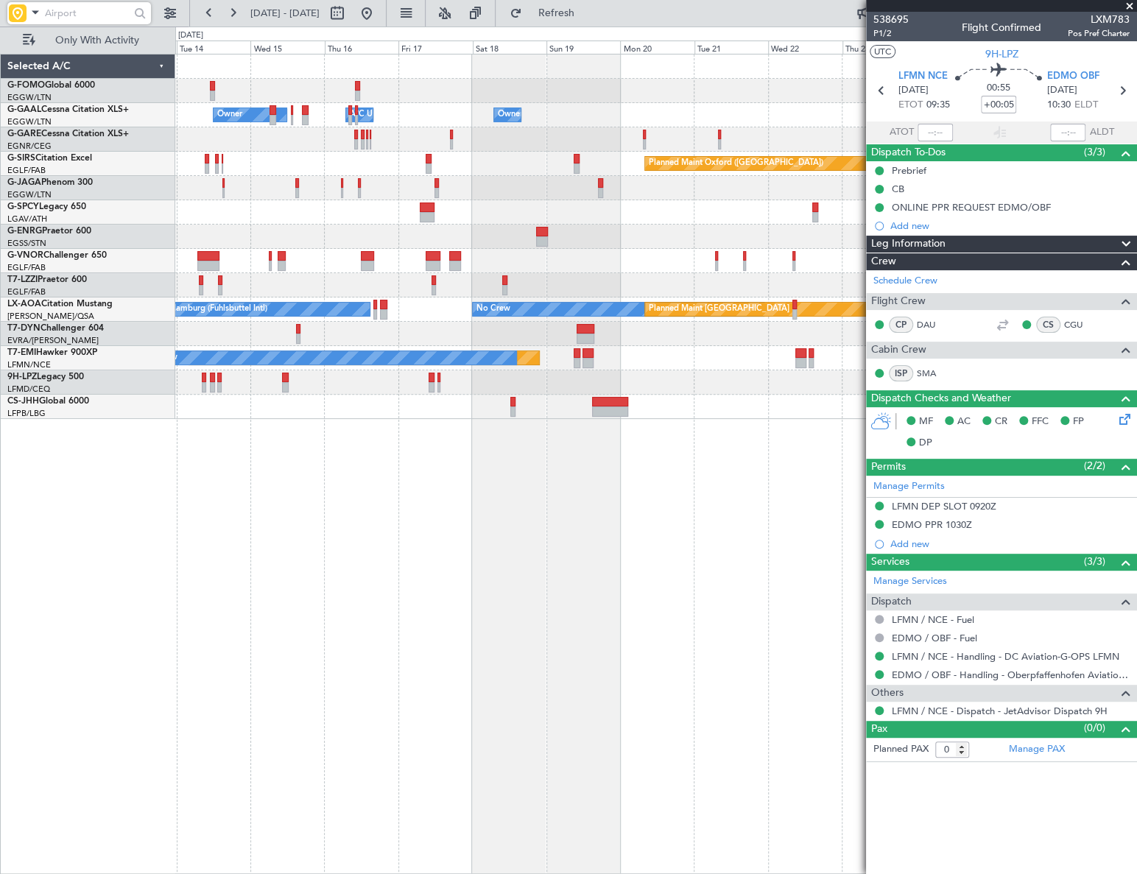
click at [457, 516] on div "Owner Owner A/C Unavailable Owner Owner A/C Unavailable Planned Maint [GEOGRAPH…" at bounding box center [655, 464] width 961 height 820
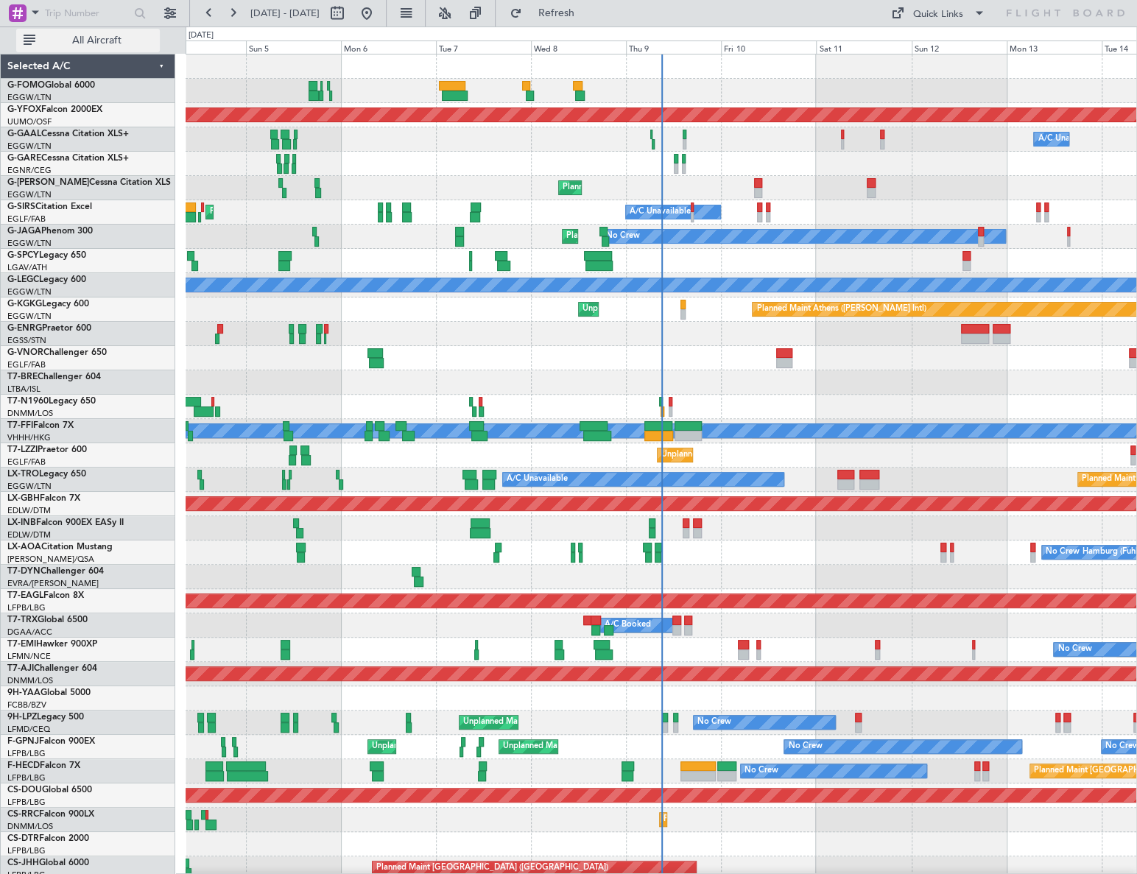
click at [108, 41] on span "All Aircraft" at bounding box center [96, 40] width 117 height 10
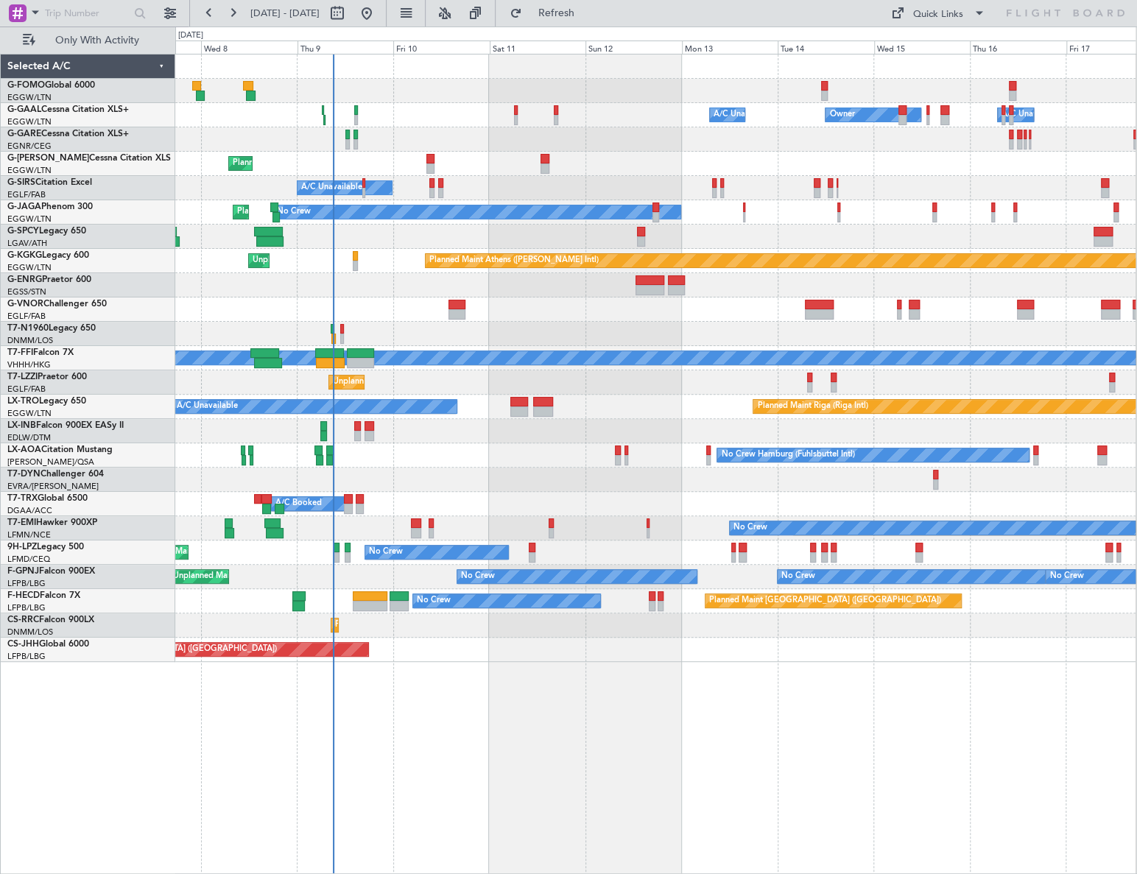
click at [483, 691] on div "A/C Unavailable Owner Owner A/C Unavailable Owner Planned Maint [GEOGRAPHIC_DAT…" at bounding box center [655, 464] width 961 height 820
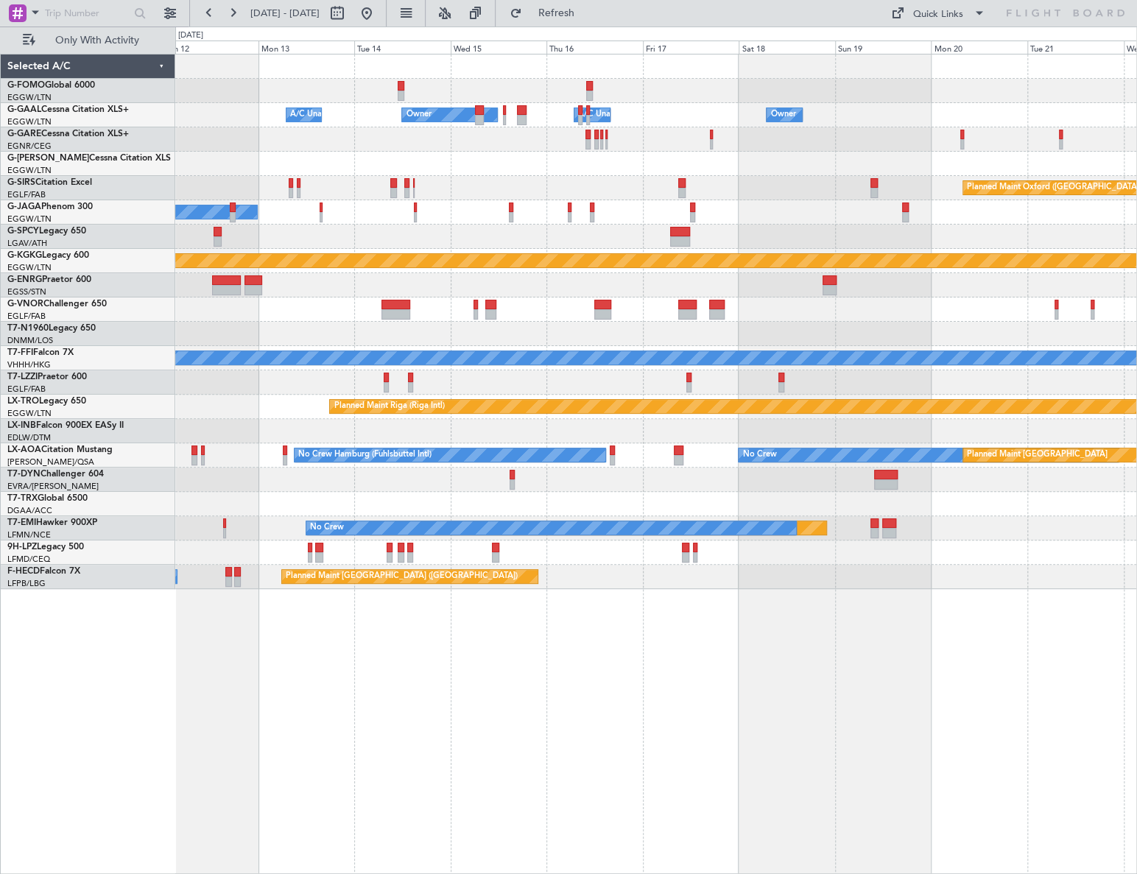
click at [429, 625] on div "Owner A/C Unavailable Owner A/C Unavailable Owner Planned Maint [GEOGRAPHIC_DAT…" at bounding box center [656, 464] width 962 height 820
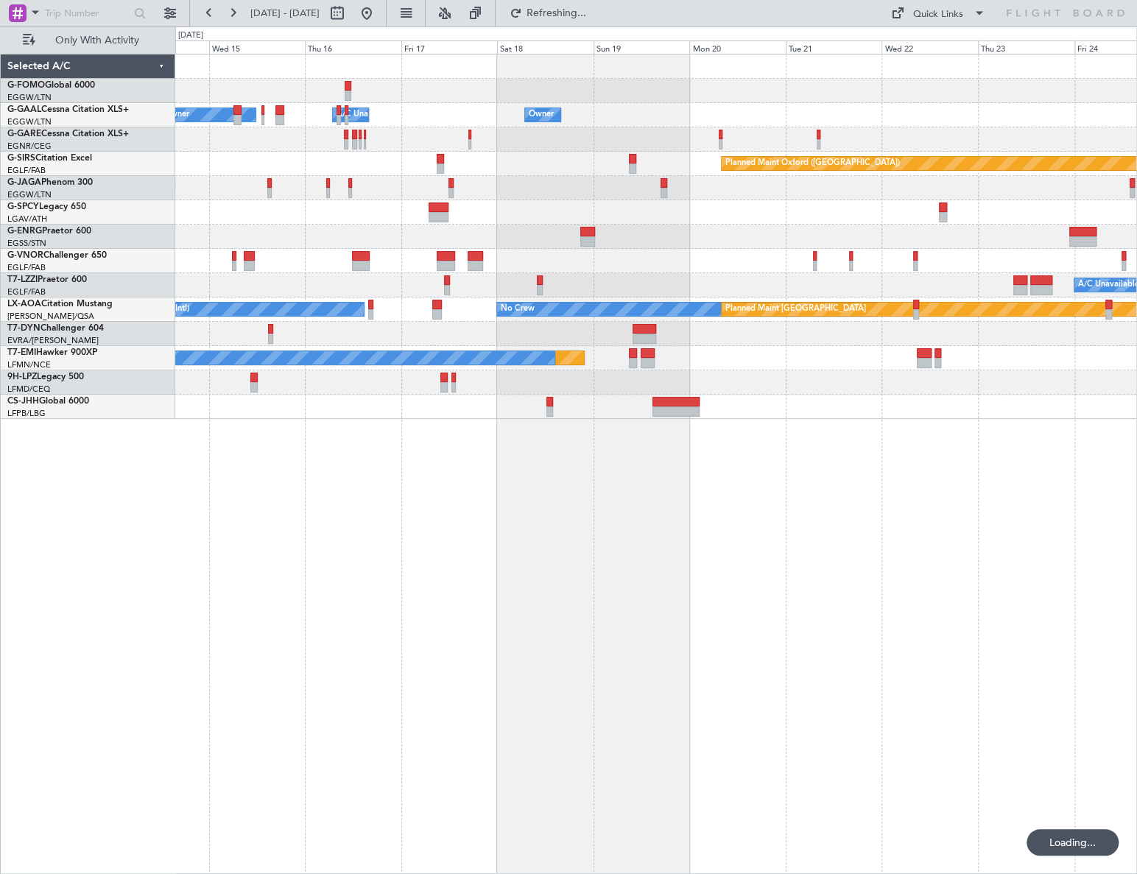
click at [402, 669] on div "Owner A/C Unavailable Owner Owner A/C Unavailable Owner Planned Maint [GEOGRAPH…" at bounding box center [656, 464] width 962 height 820
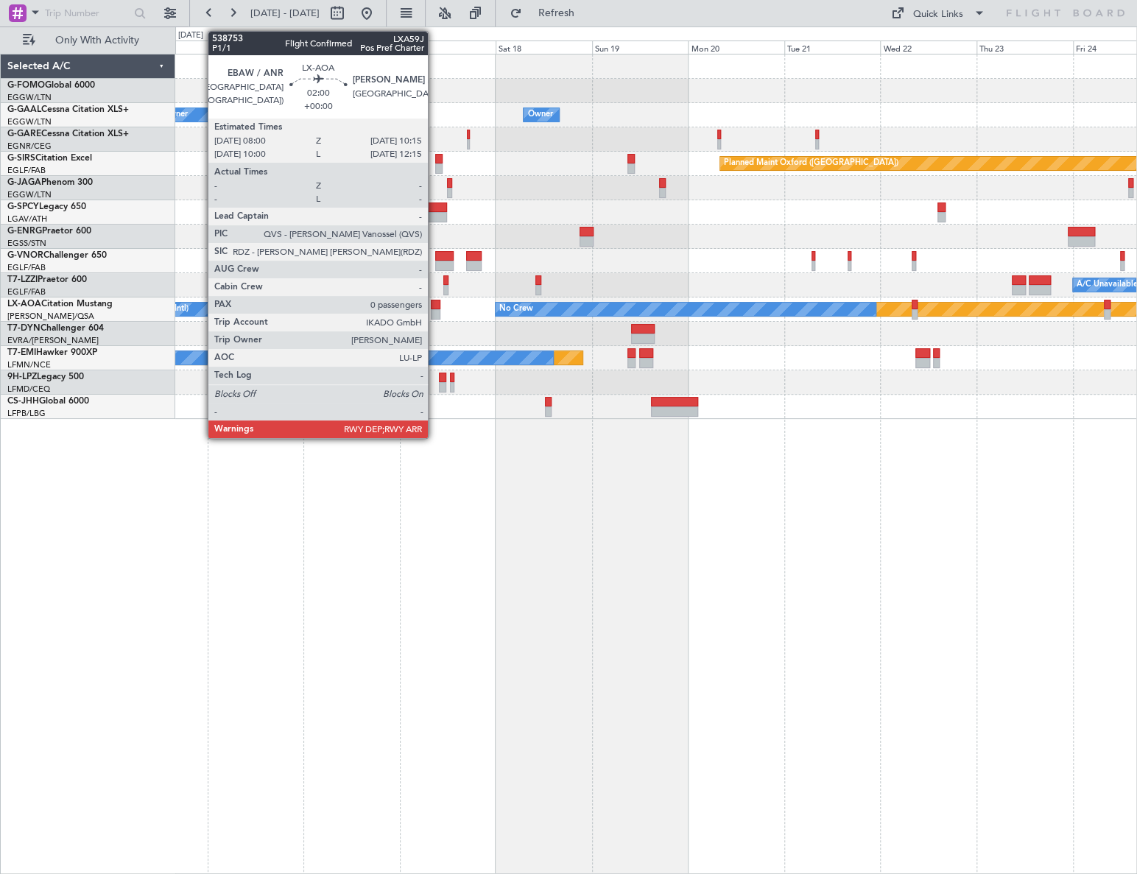
click at [434, 306] on div at bounding box center [436, 305] width 10 height 10
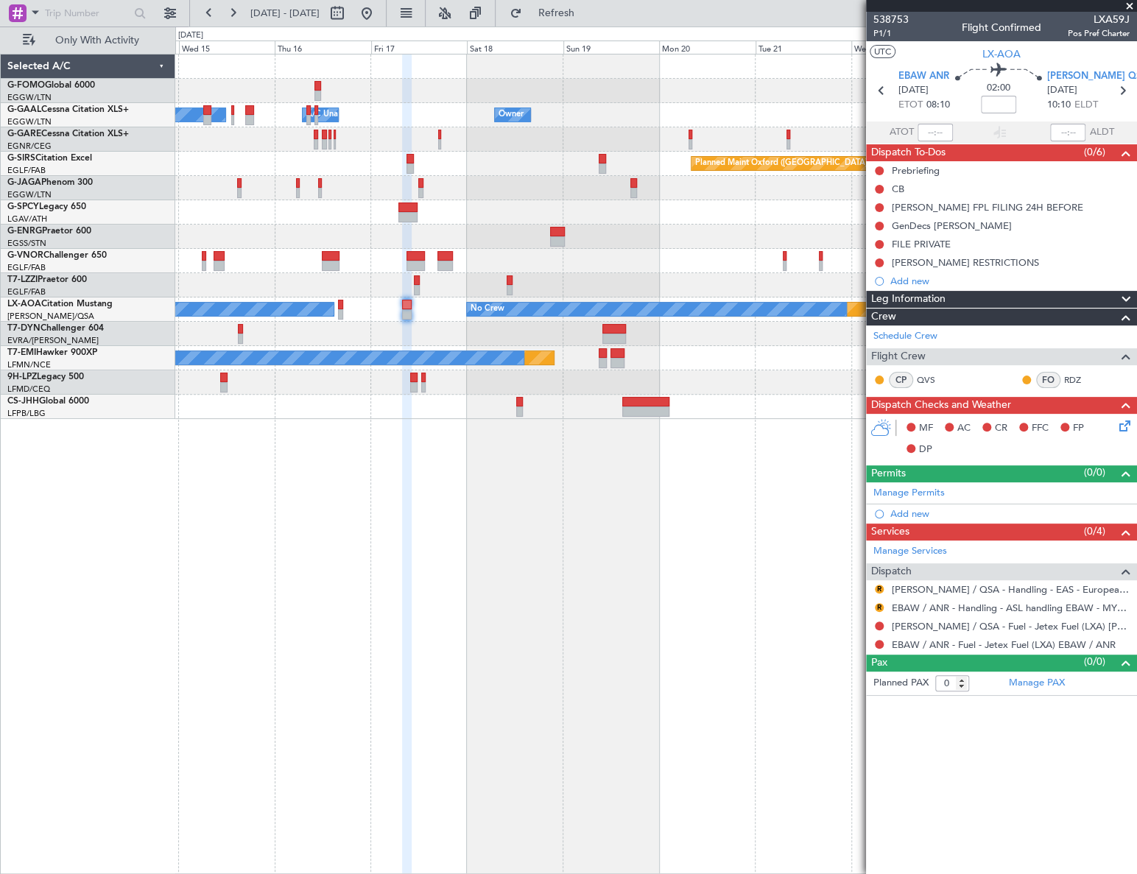
click at [823, 669] on div "Owner A/C Unavailable Owner Owner A/C Unavailable Owner Planned Maint [GEOGRAPH…" at bounding box center [655, 464] width 961 height 820
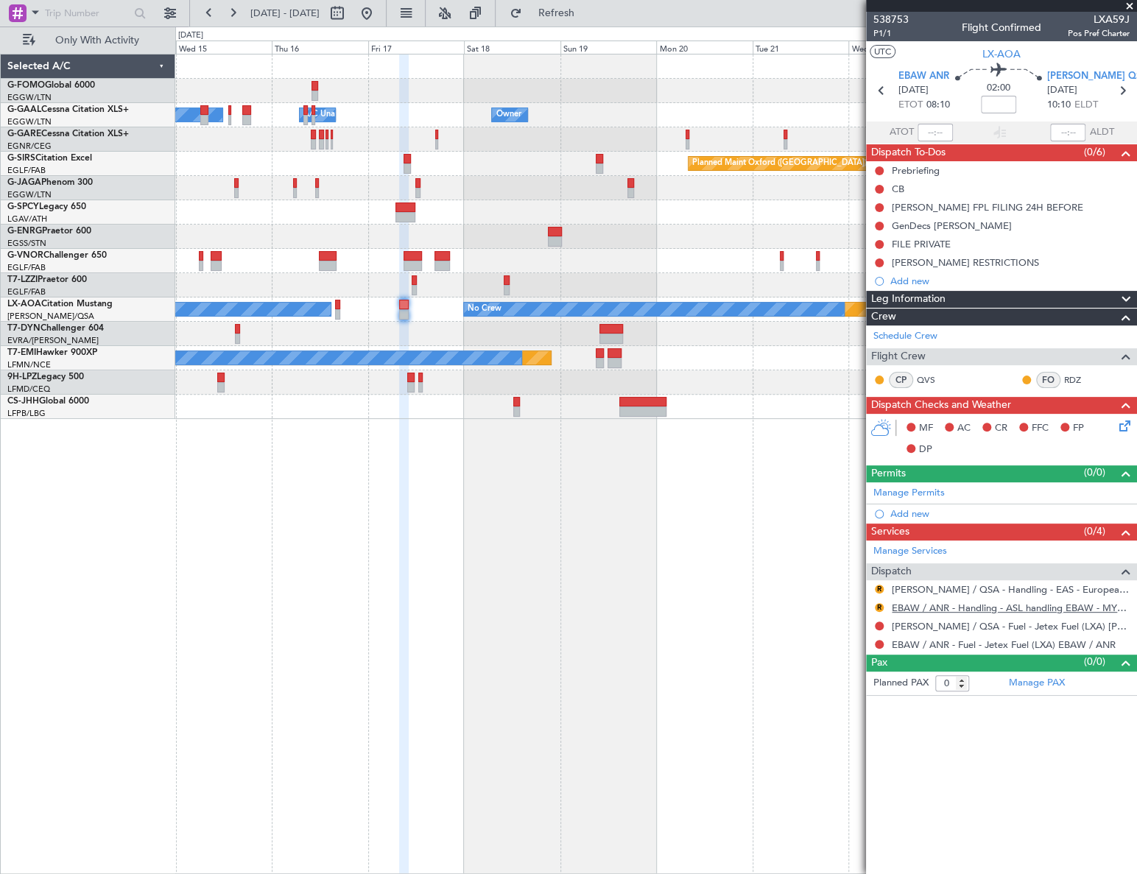
click at [954, 609] on link "EBAW / ANR - Handling - ASL handling EBAW - MYHANDLING" at bounding box center [1011, 608] width 238 height 13
click at [939, 585] on link "[PERSON_NAME] / QSA - Handling - EAS - European Aviation School" at bounding box center [1011, 589] width 238 height 13
click at [959, 490] on fb-app "[DATE] - [DATE] Refresh Quick Links Only With Activity Owner A/C Unavailable Ow…" at bounding box center [568, 442] width 1137 height 863
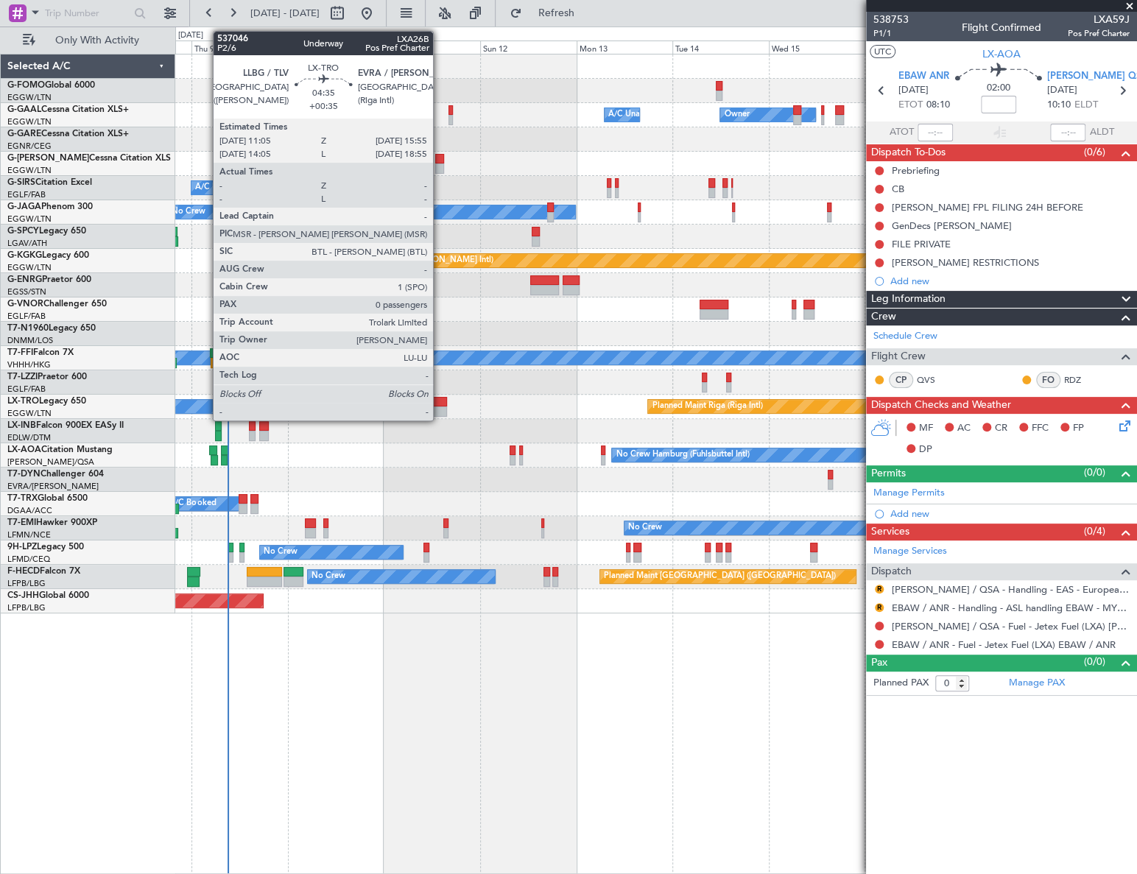
click at [440, 404] on div at bounding box center [438, 402] width 20 height 10
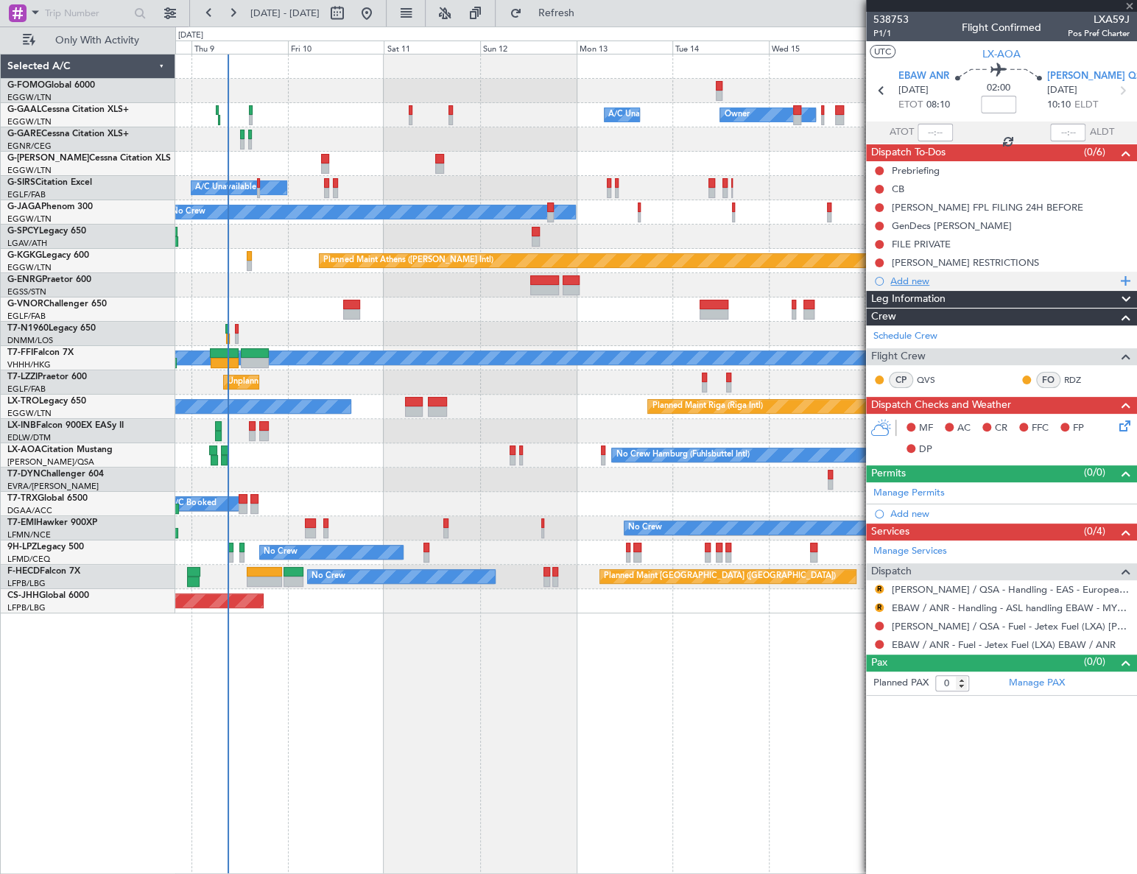
type input "+00:35"
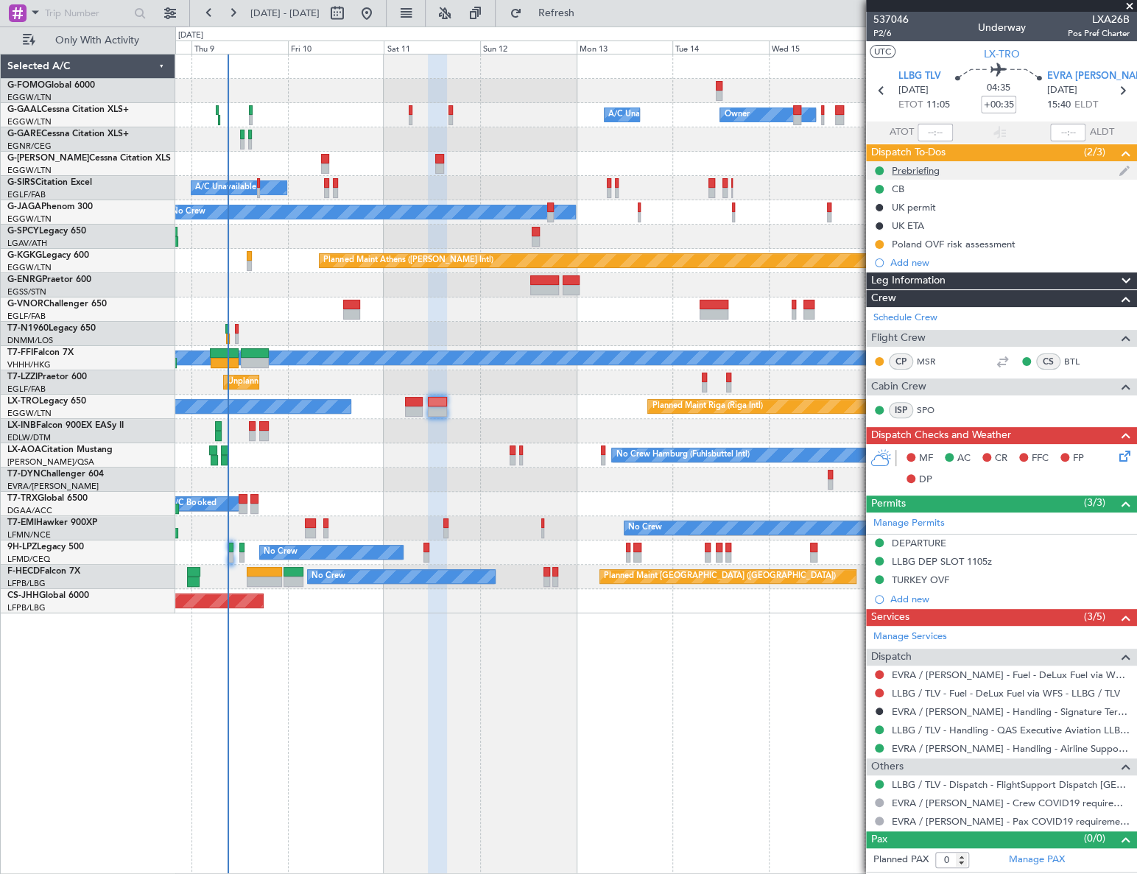
click at [913, 172] on div "Prebriefing" at bounding box center [916, 170] width 48 height 13
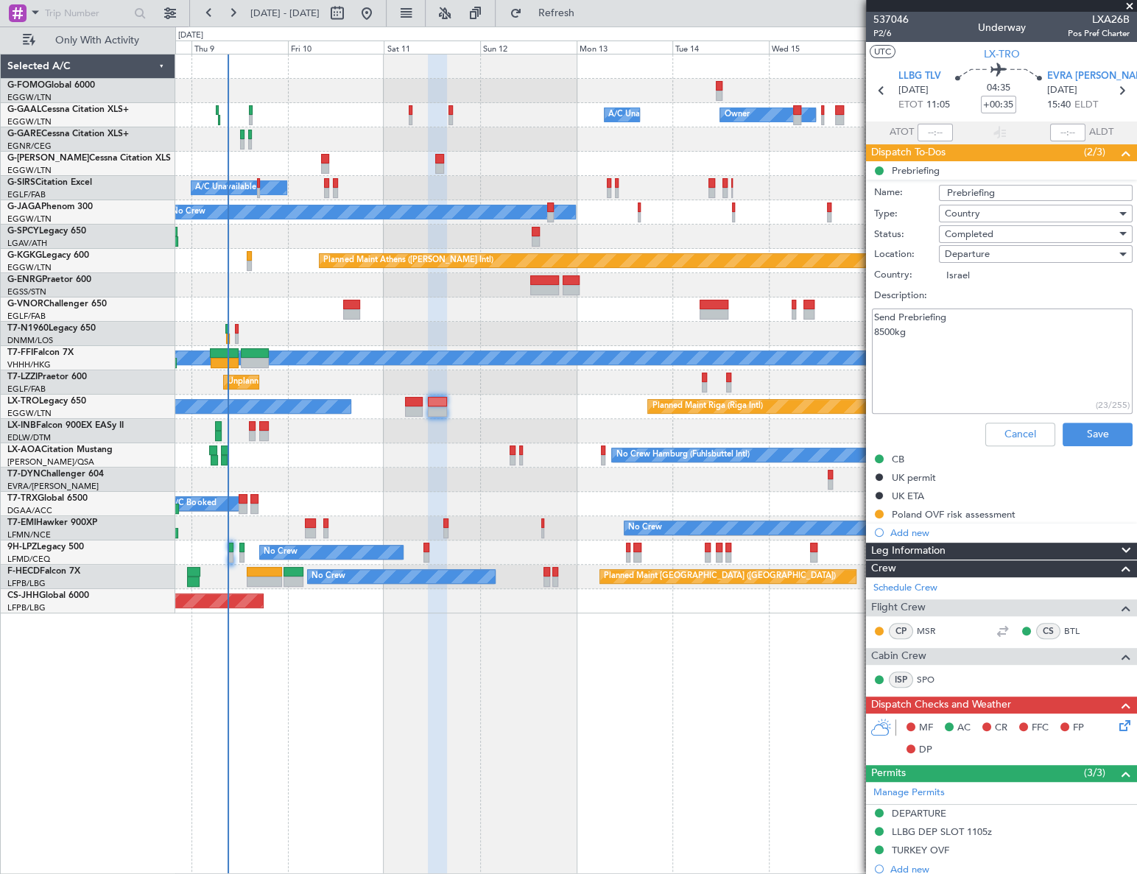
drag, startPoint x: 917, startPoint y: 333, endPoint x: 874, endPoint y: 325, distance: 43.5
click at [874, 325] on textarea "Send Prebriefing 8500kg" at bounding box center [1002, 361] width 261 height 105
paste textarea "Pleade change 2nd leg to min. Required plus 500kg."
drag, startPoint x: 936, startPoint y: 332, endPoint x: 874, endPoint y: 334, distance: 61.9
click at [874, 334] on textarea "Send Prebriefing Pleade change 2nd leg to min. Required plus 500kg." at bounding box center [1002, 361] width 261 height 105
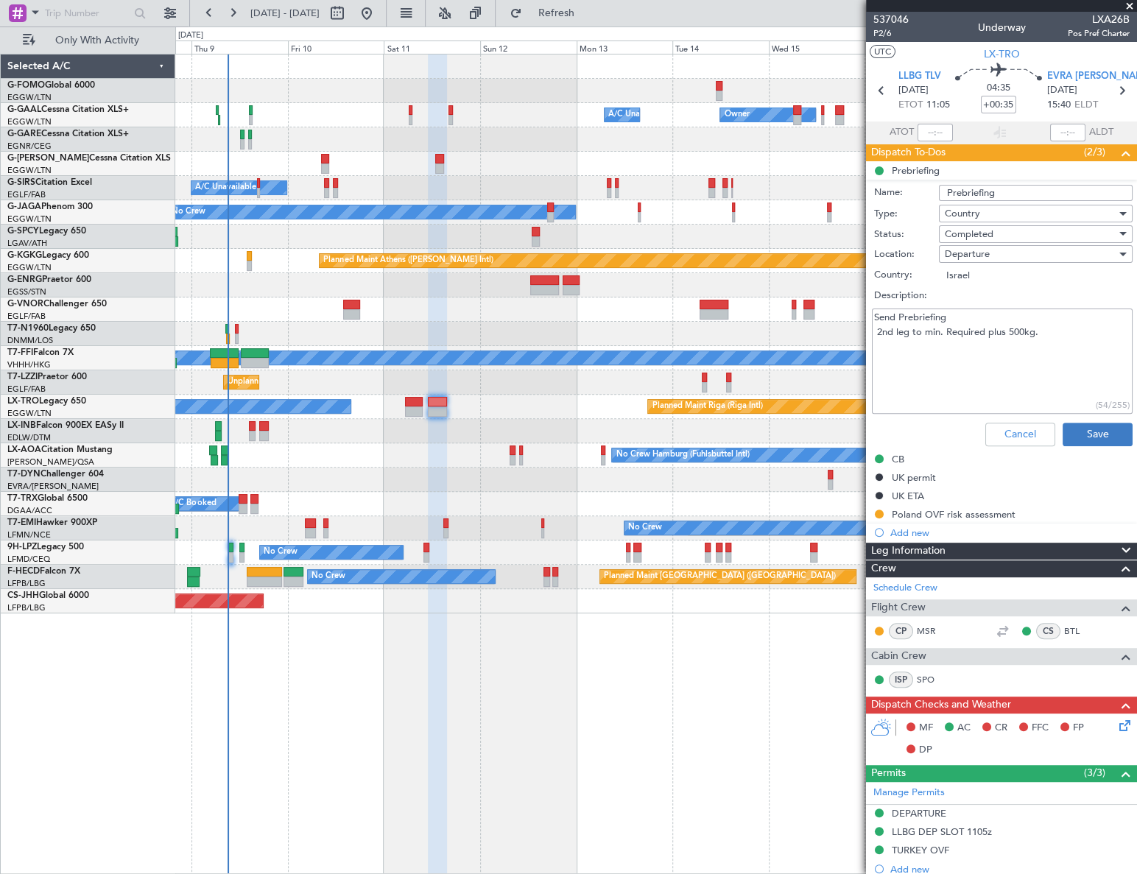
type textarea "Send Prebriefing 2nd leg to min. Required plus 500kg."
click at [1107, 432] on button "Save" at bounding box center [1098, 435] width 70 height 24
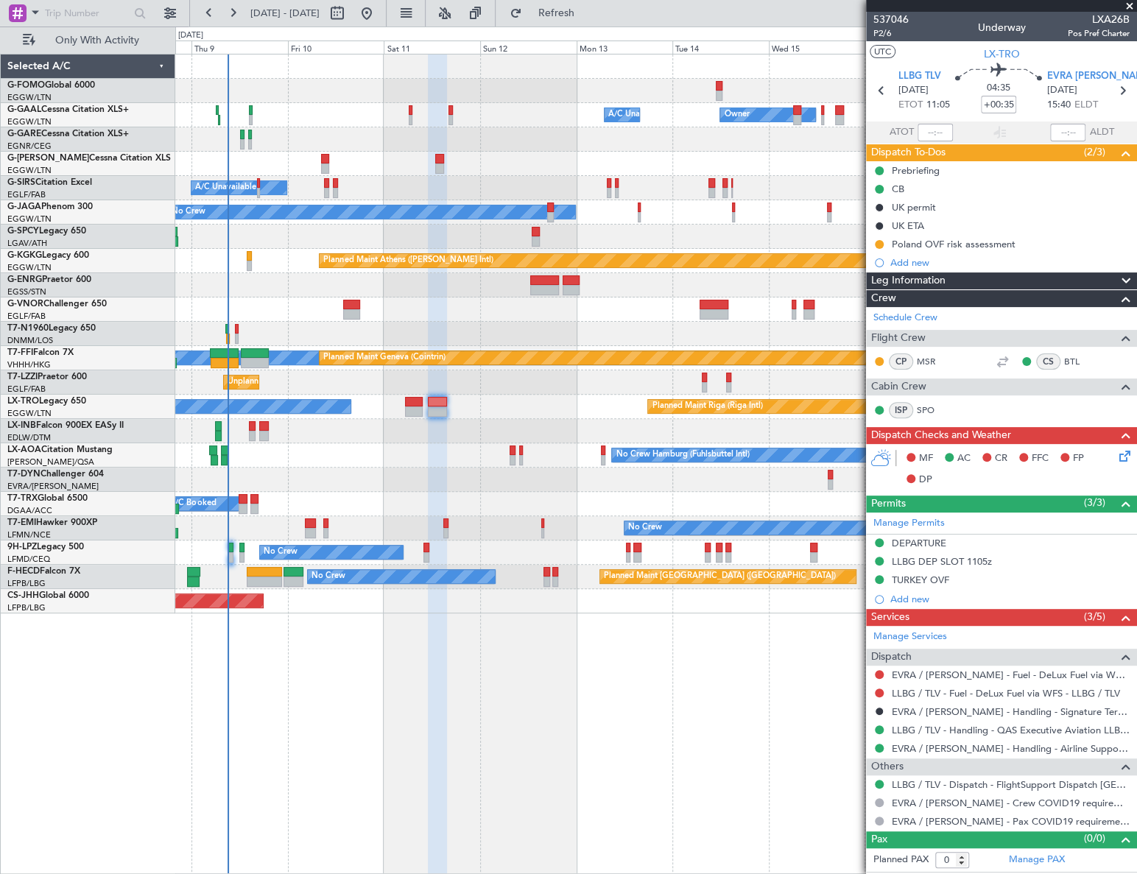
click at [318, 714] on div "Owner A/C Unavailable Owner Owner A/C Unavailable Planned Maint [GEOGRAPHIC_DAT…" at bounding box center [656, 464] width 962 height 820
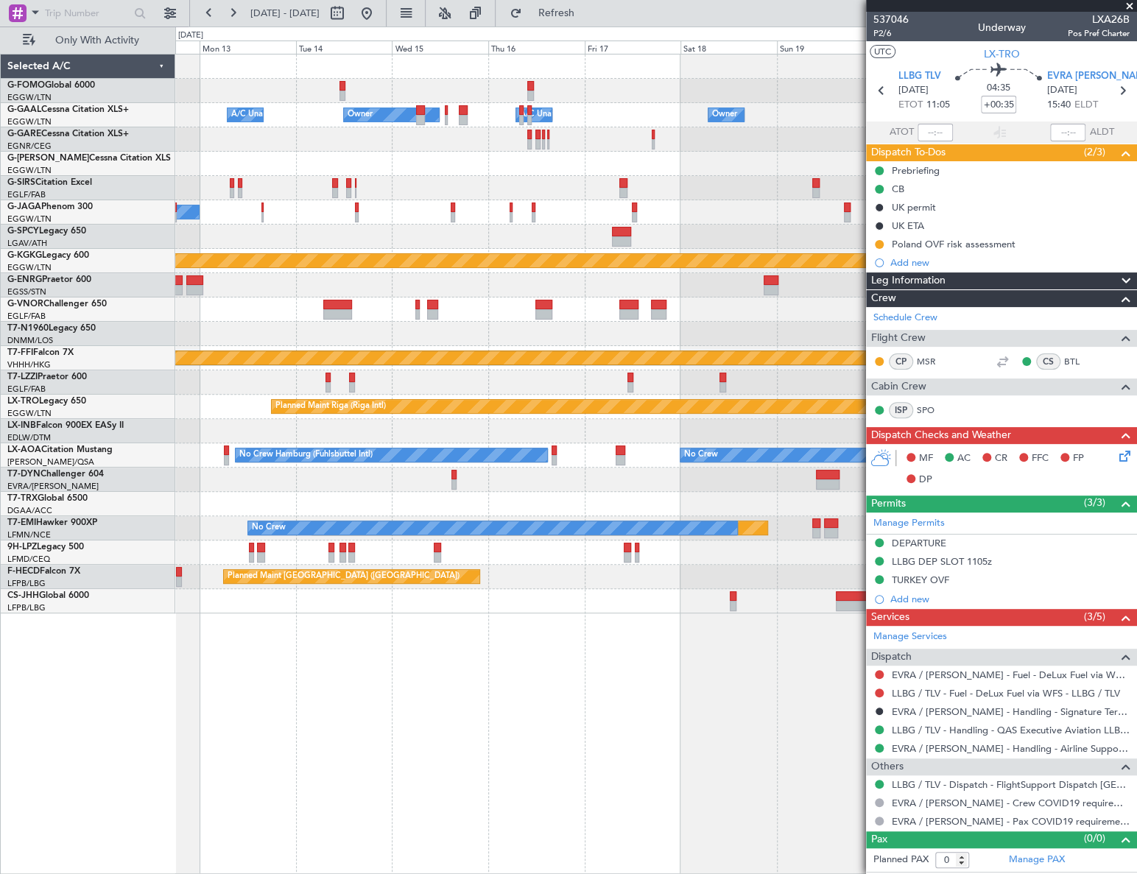
click at [434, 711] on div "Owner A/C Unavailable Owner Owner A/C Unavailable Planned Maint [GEOGRAPHIC_DAT…" at bounding box center [656, 464] width 962 height 820
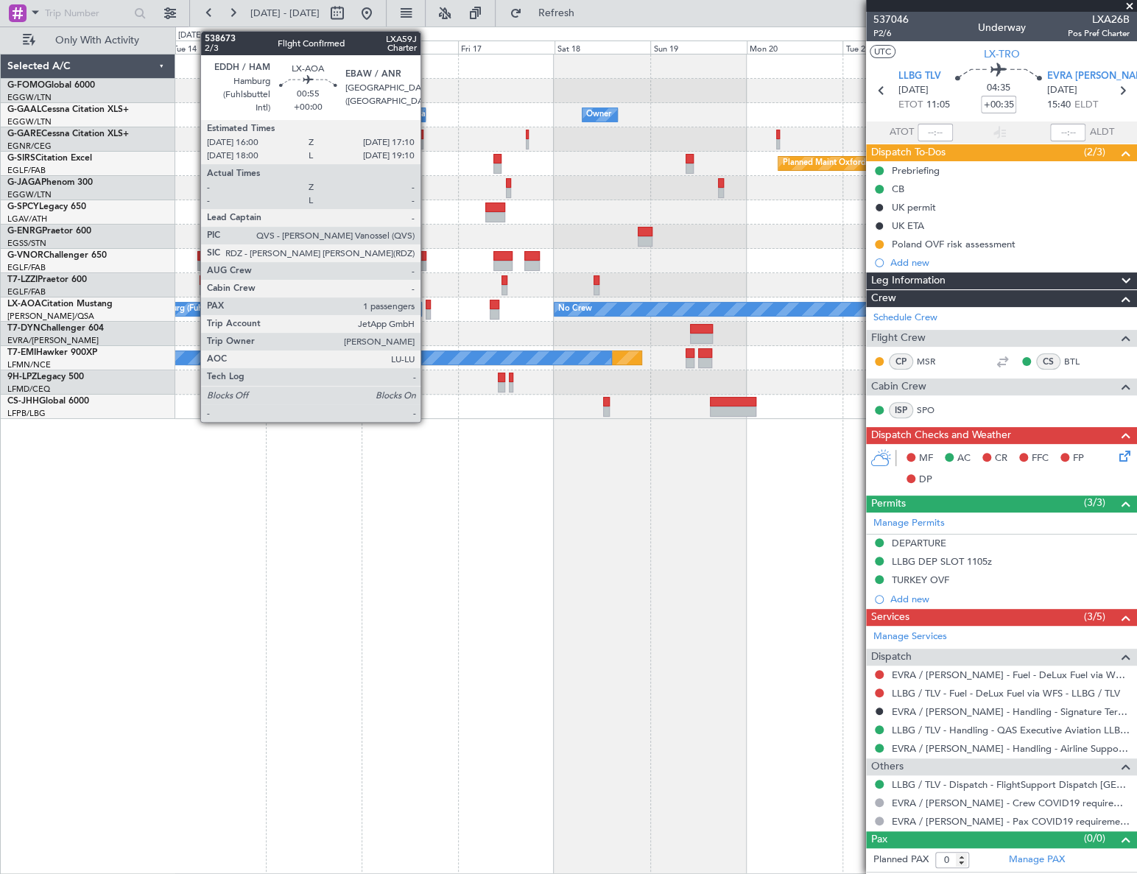
click at [427, 310] on div at bounding box center [428, 314] width 5 height 10
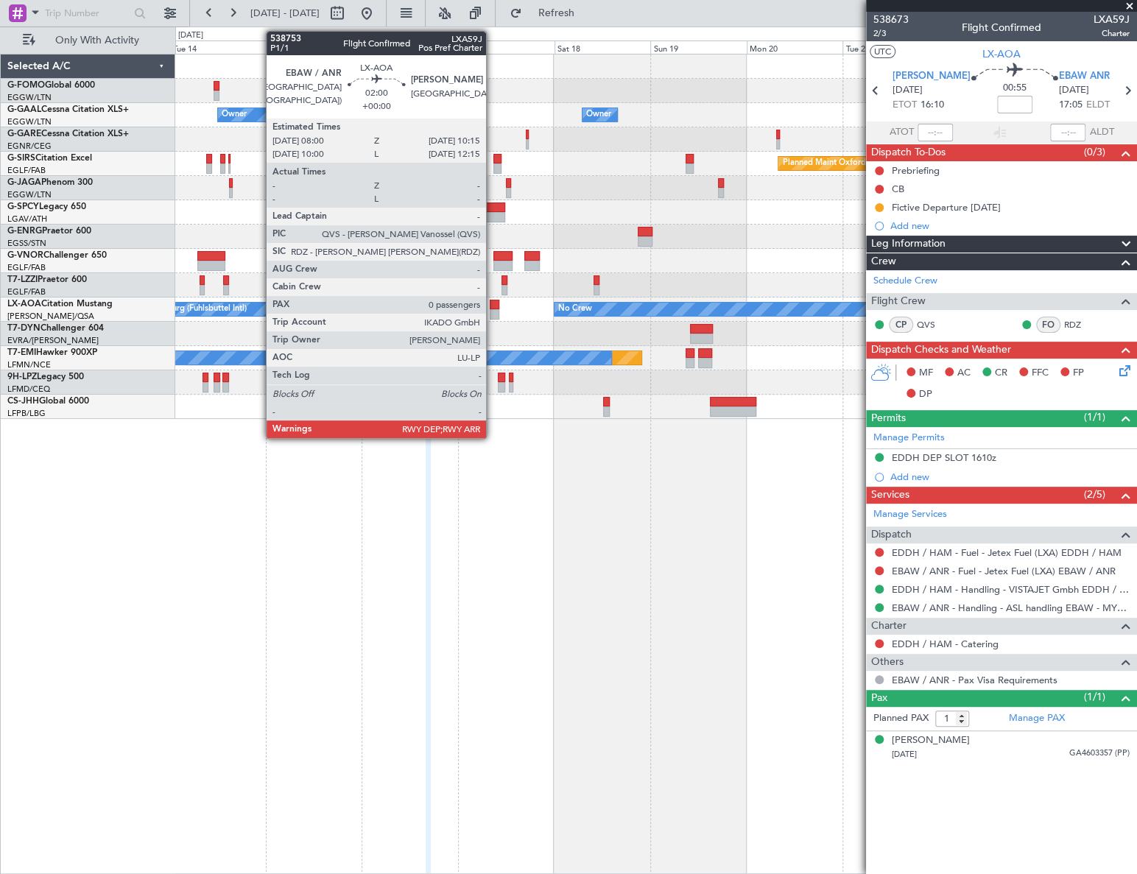
click at [493, 309] on div at bounding box center [495, 314] width 10 height 10
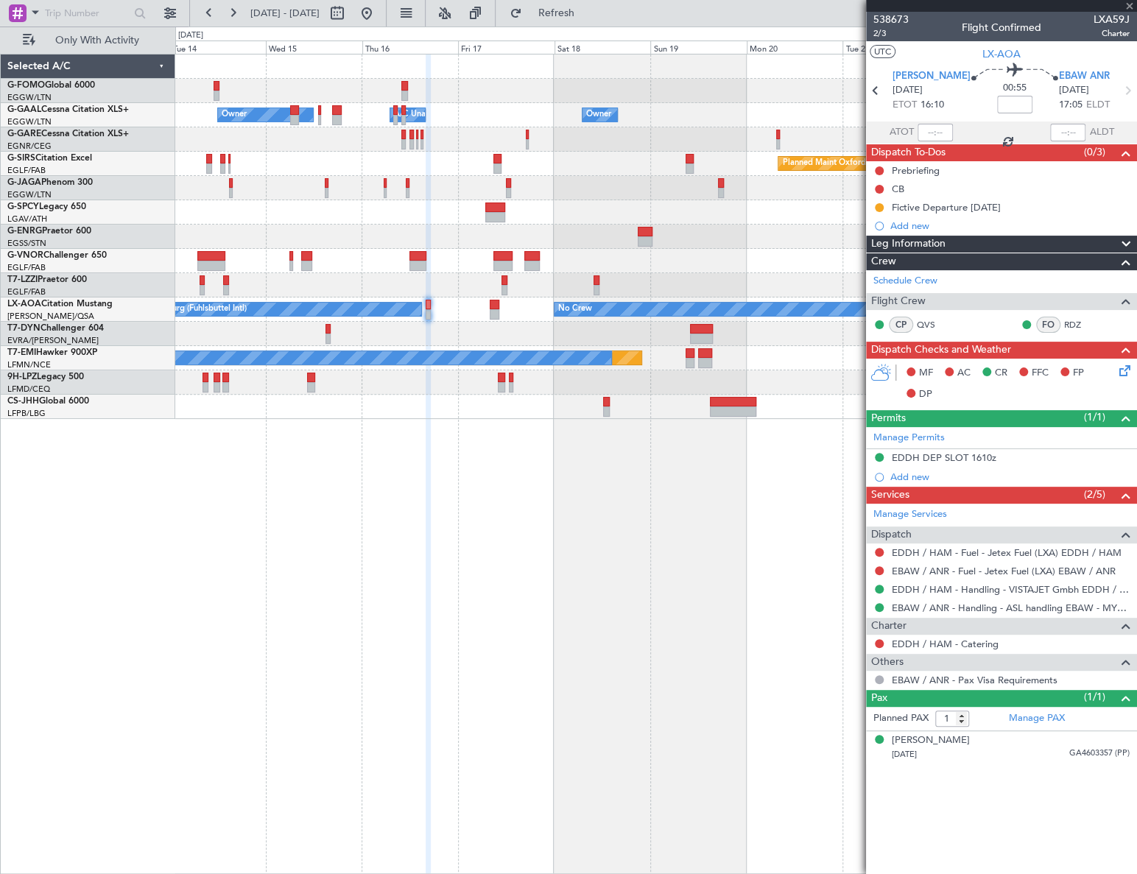
type input "0"
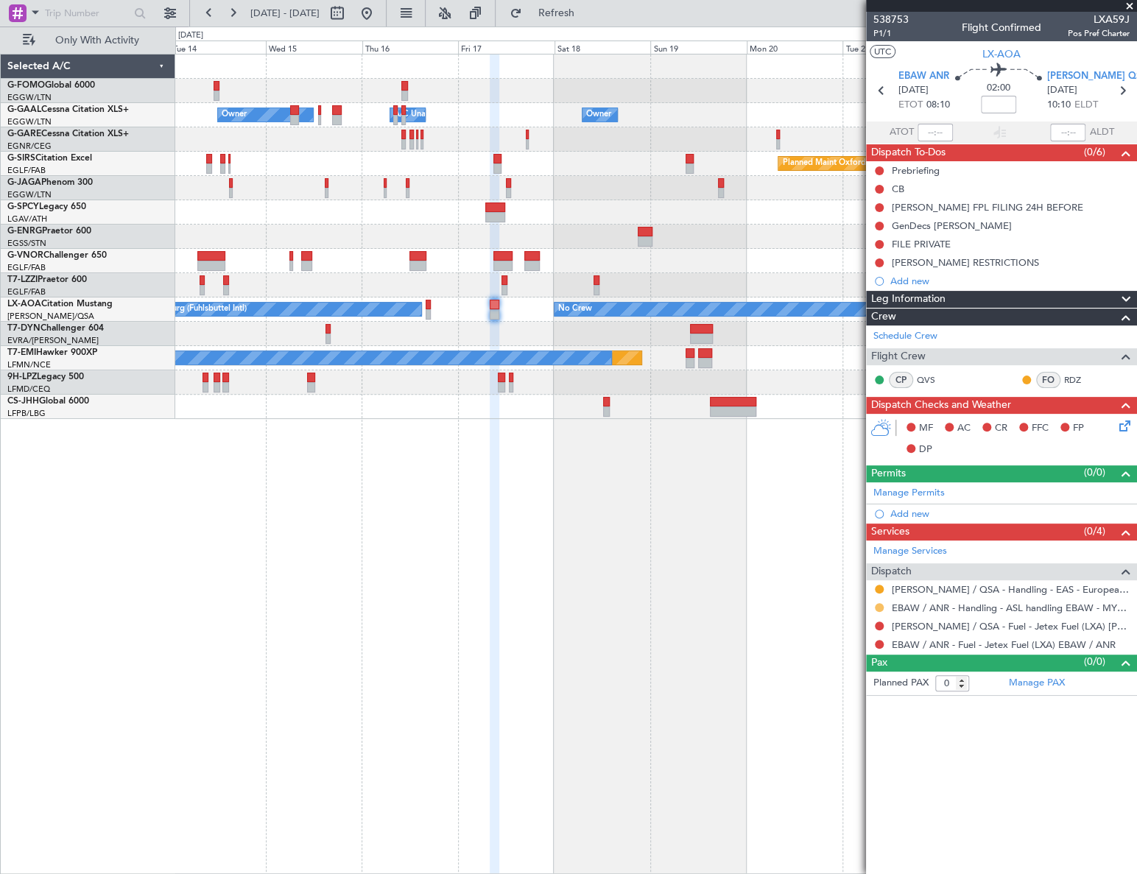
click at [879, 608] on button at bounding box center [879, 607] width 9 height 9
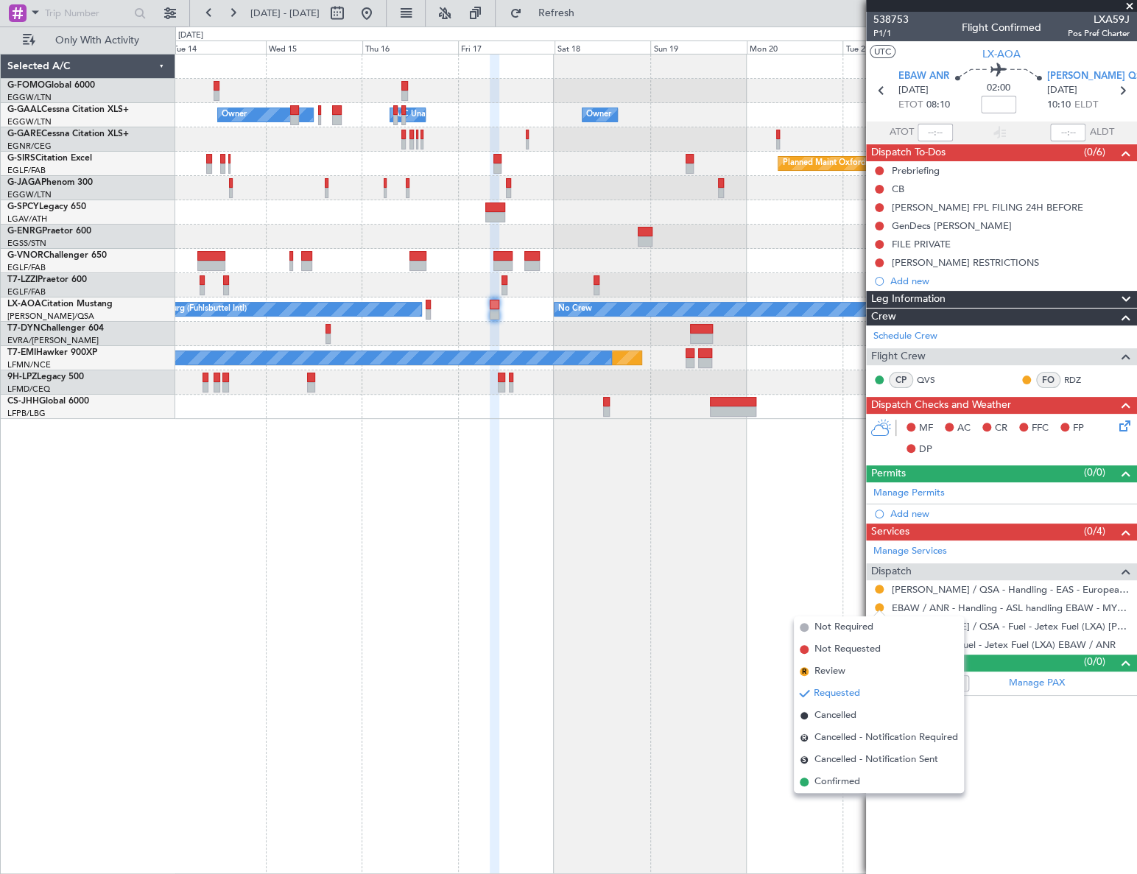
click at [828, 786] on span "Confirmed" at bounding box center [837, 782] width 46 height 15
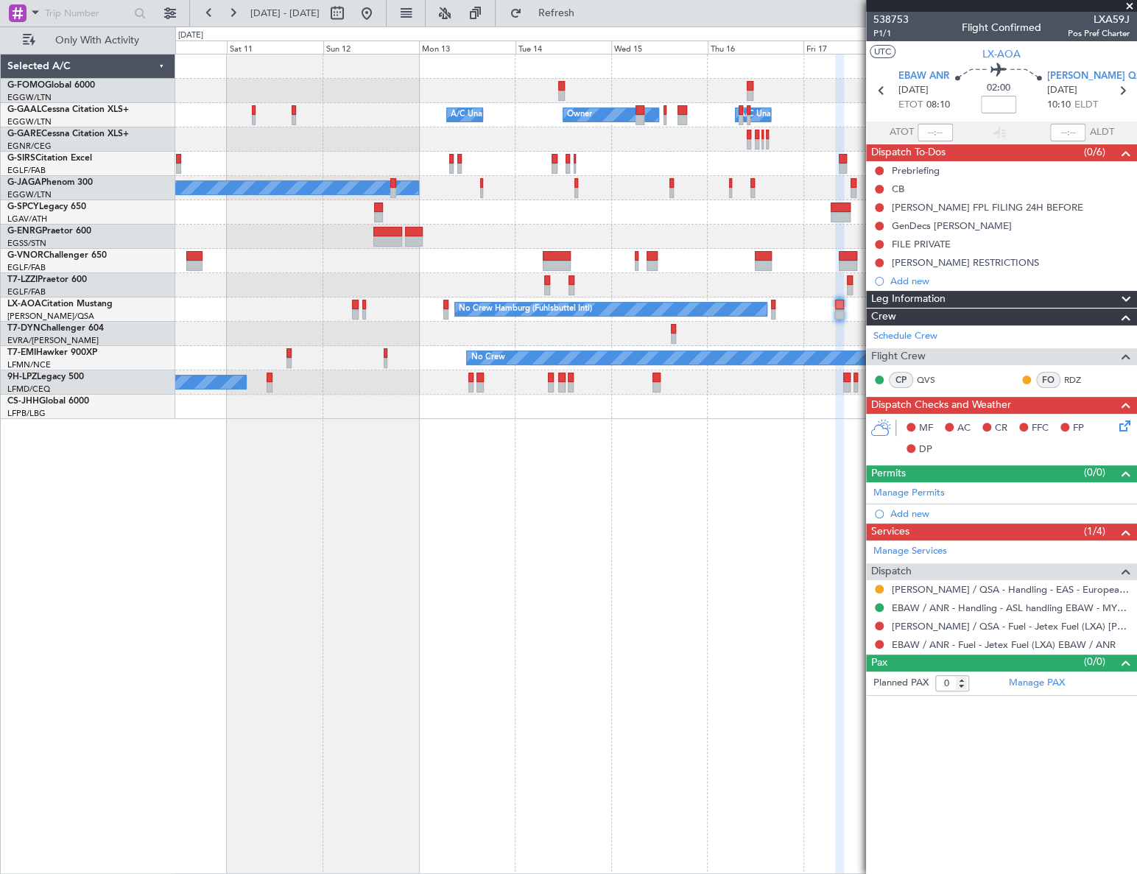
click at [764, 508] on div "Owner A/C Unavailable Owner Owner A/C Unavailable Planned Maint Oxford (Kidling…" at bounding box center [655, 464] width 961 height 820
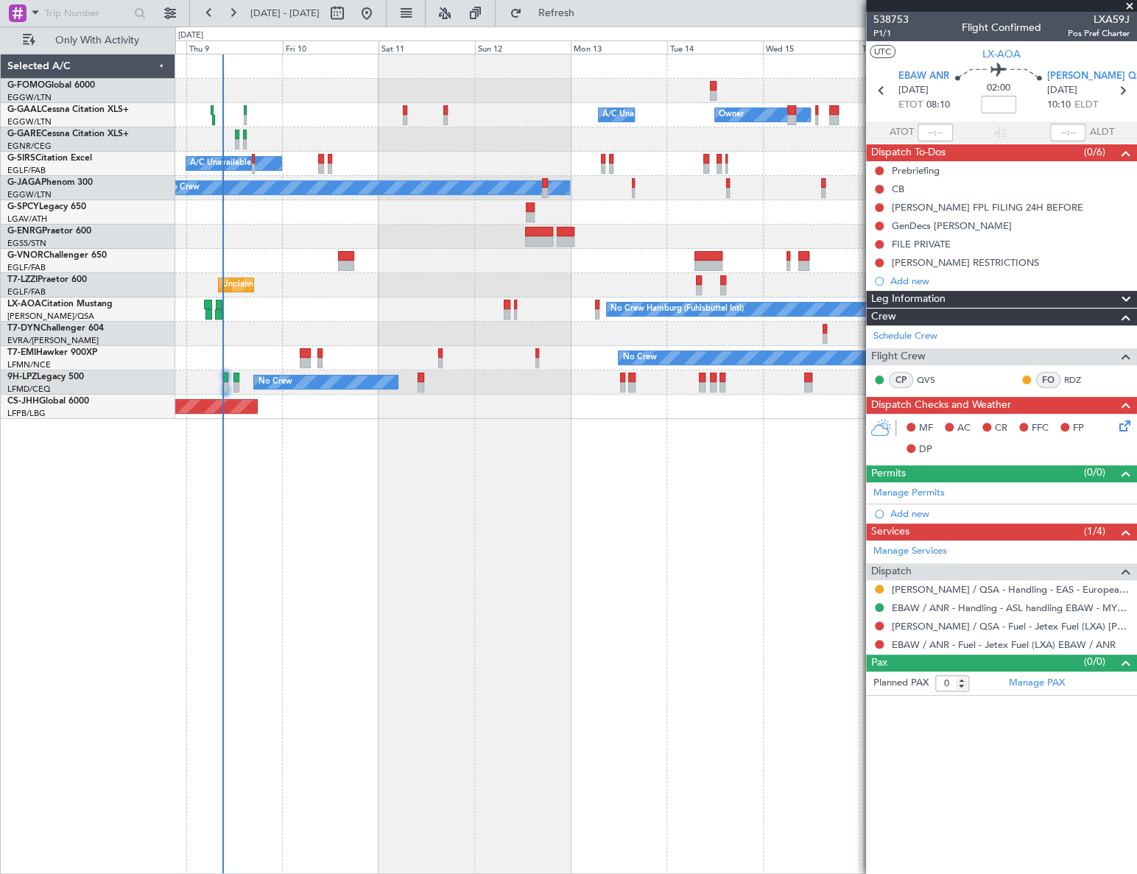
click at [432, 575] on div "Owner A/C Unavailable Owner Owner A/C Unavailable A/C Unavailable Planned Maint…" at bounding box center [655, 464] width 961 height 820
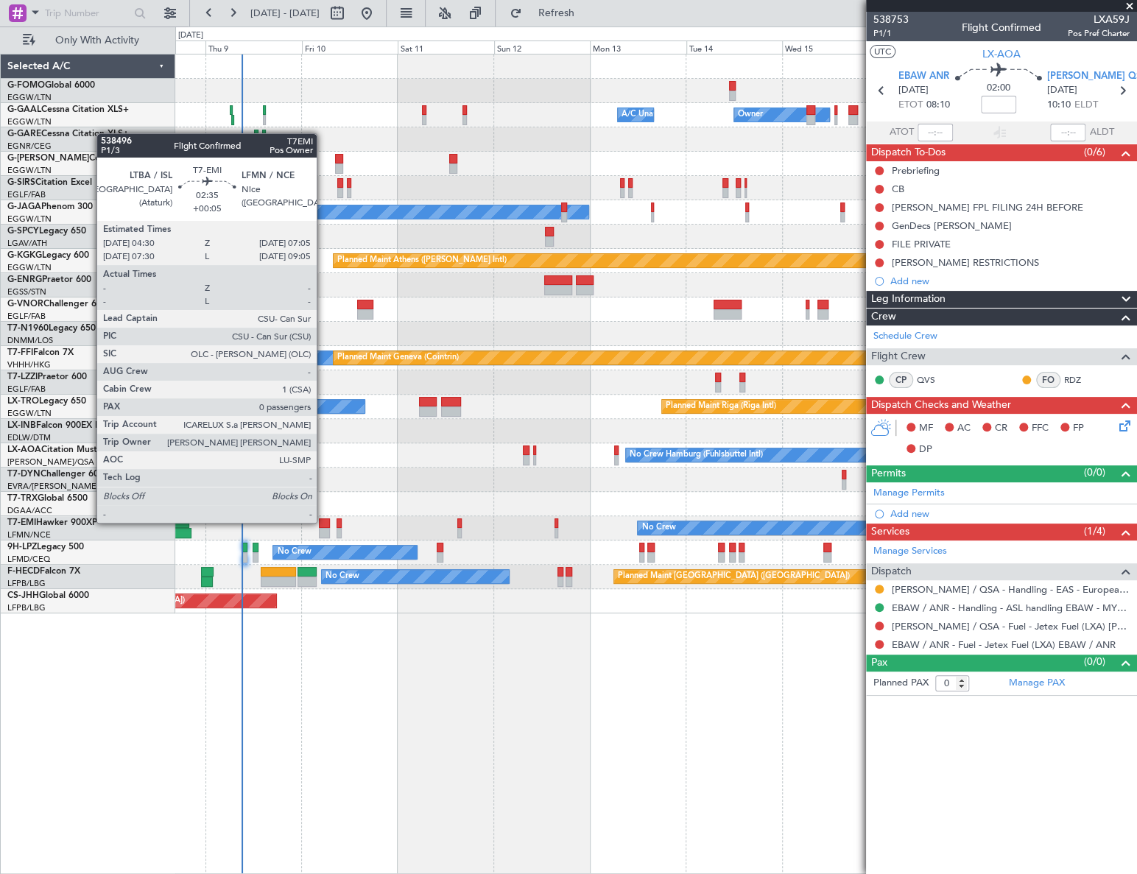
click at [323, 521] on div at bounding box center [324, 523] width 11 height 10
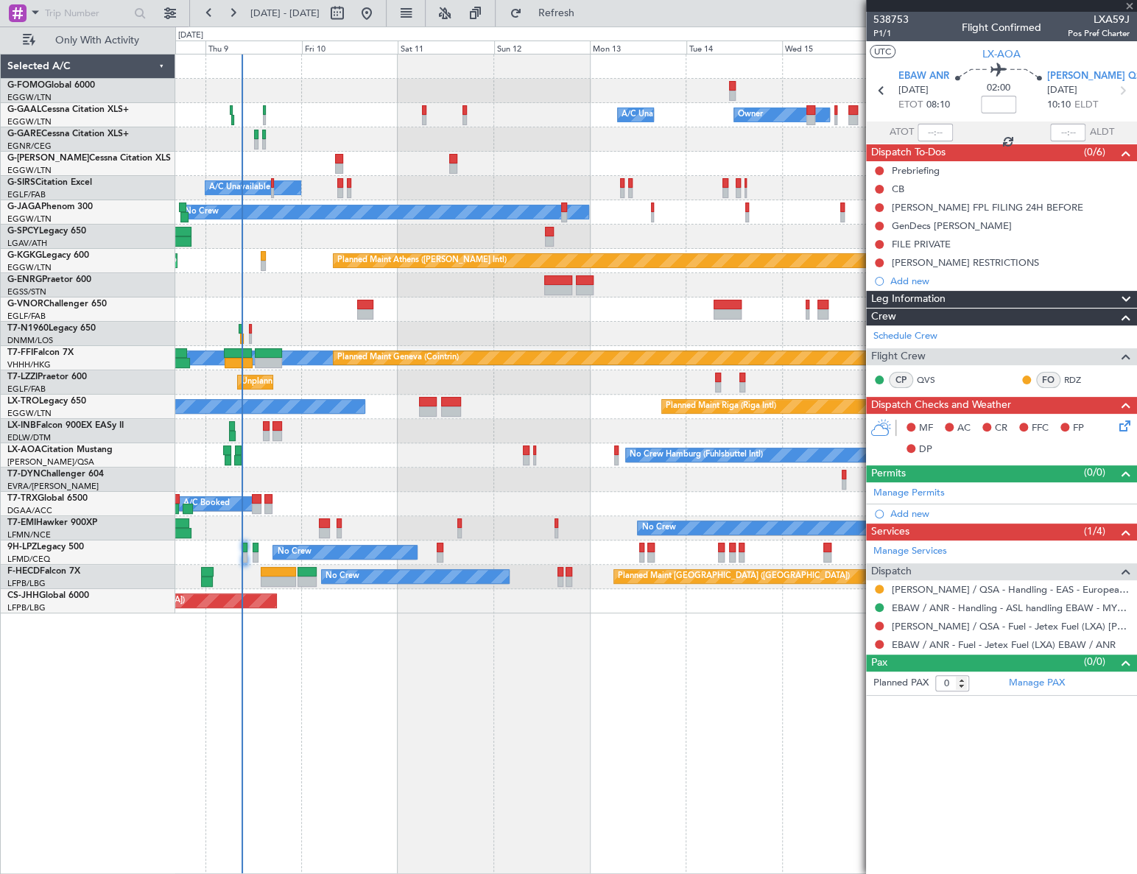
type input "+00:05"
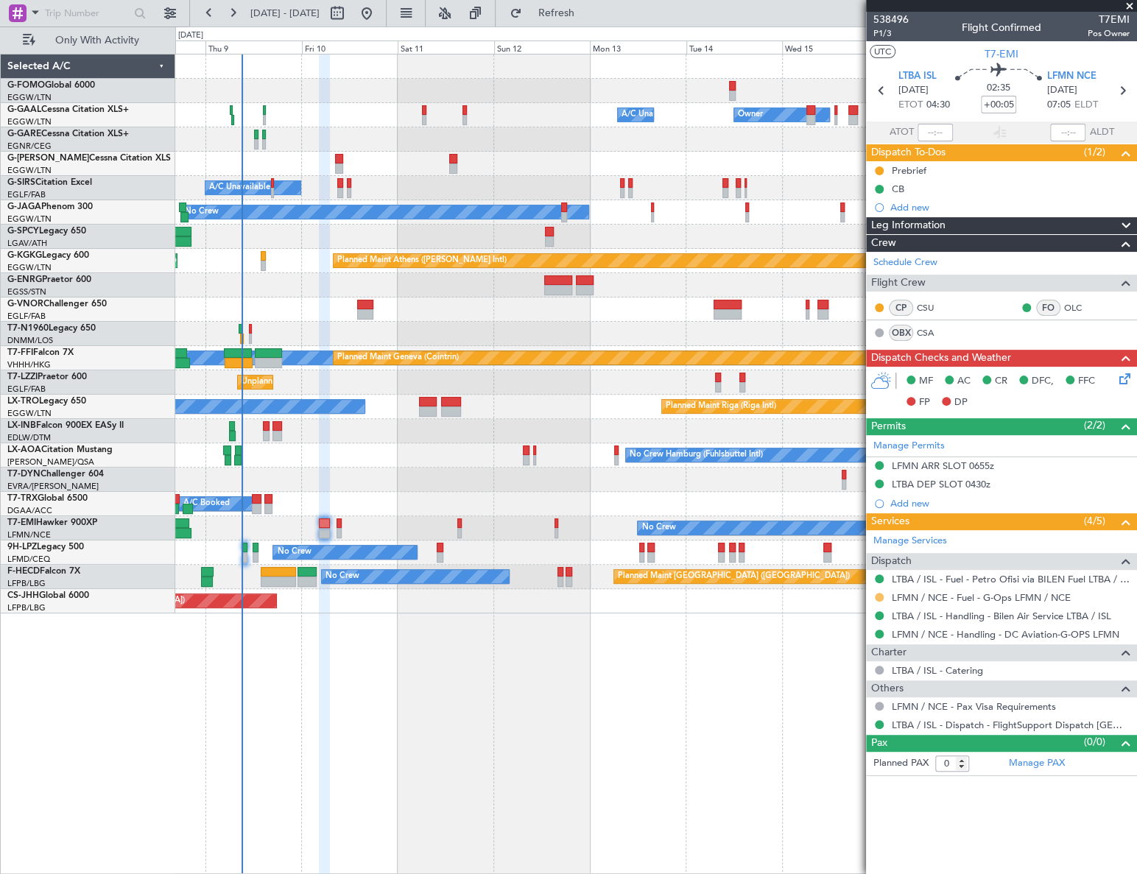
click at [876, 595] on button at bounding box center [879, 597] width 9 height 9
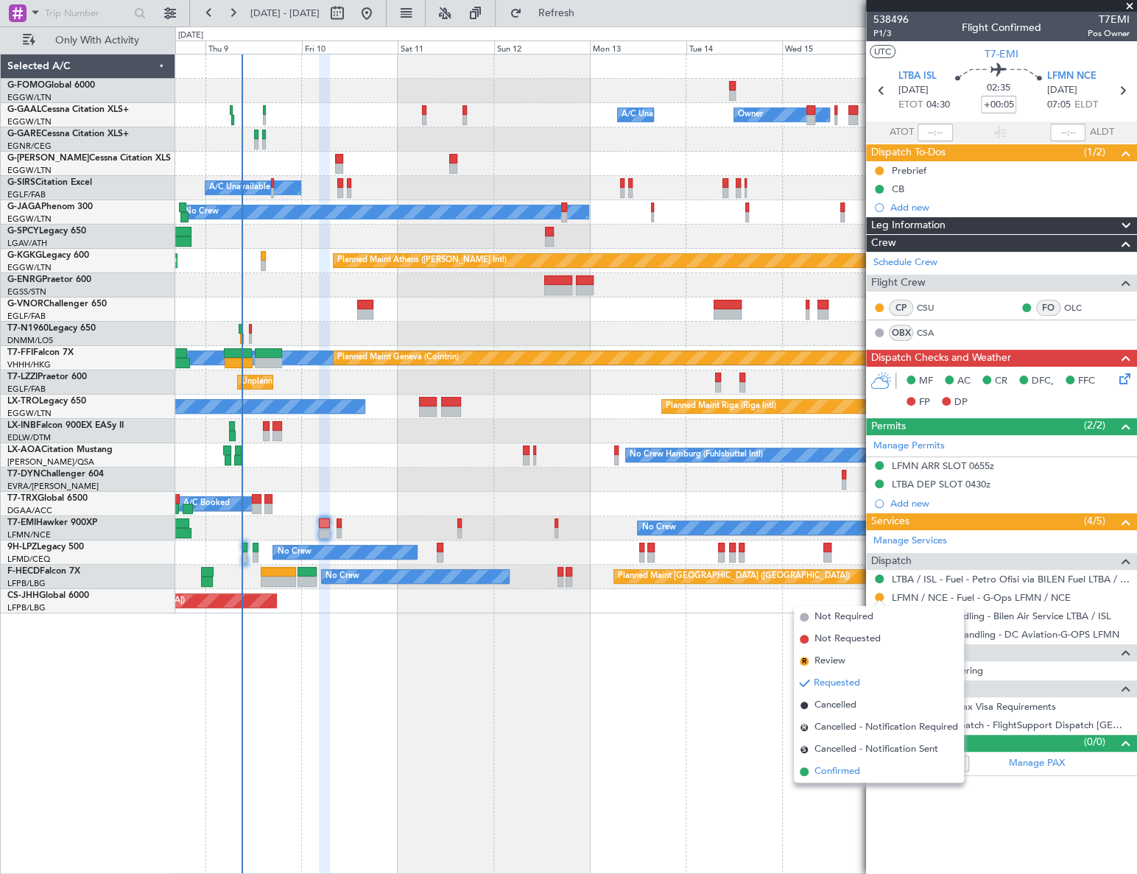
click at [852, 774] on span "Confirmed" at bounding box center [837, 771] width 46 height 15
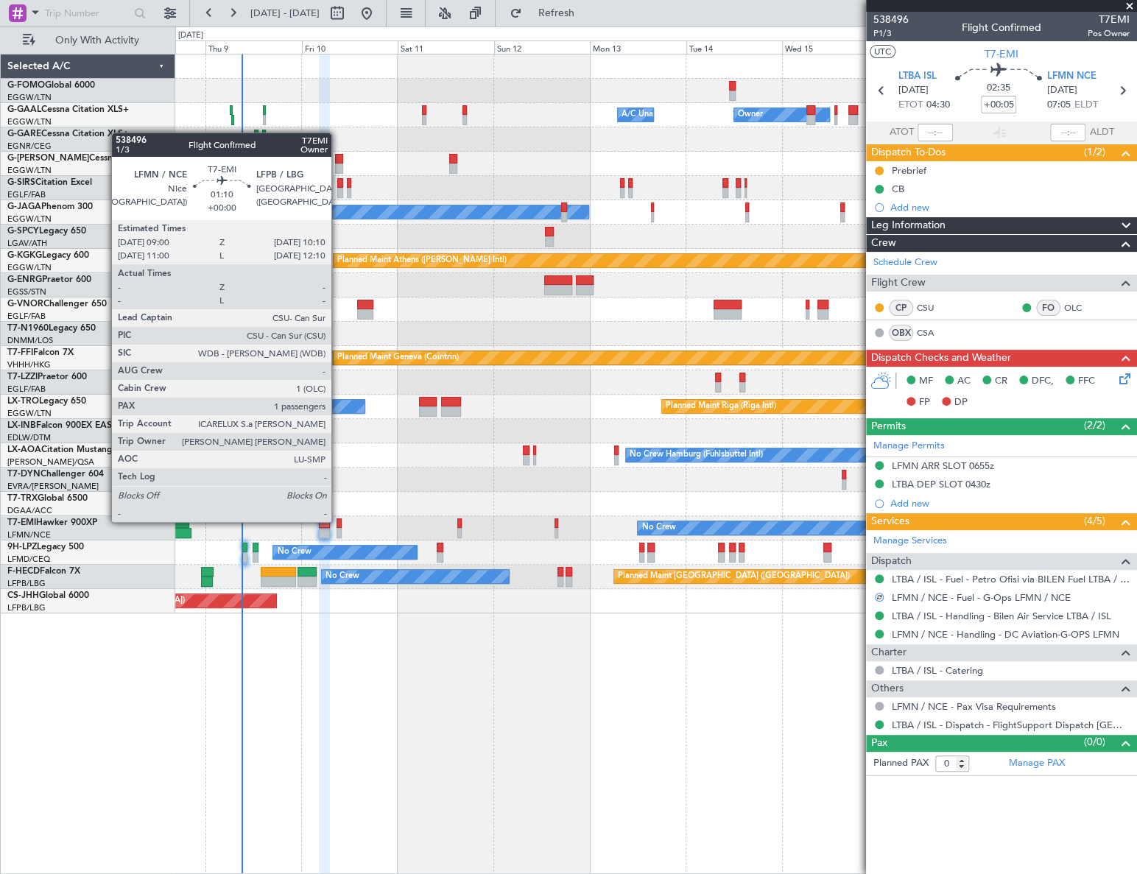
click at [338, 521] on div at bounding box center [339, 523] width 5 height 10
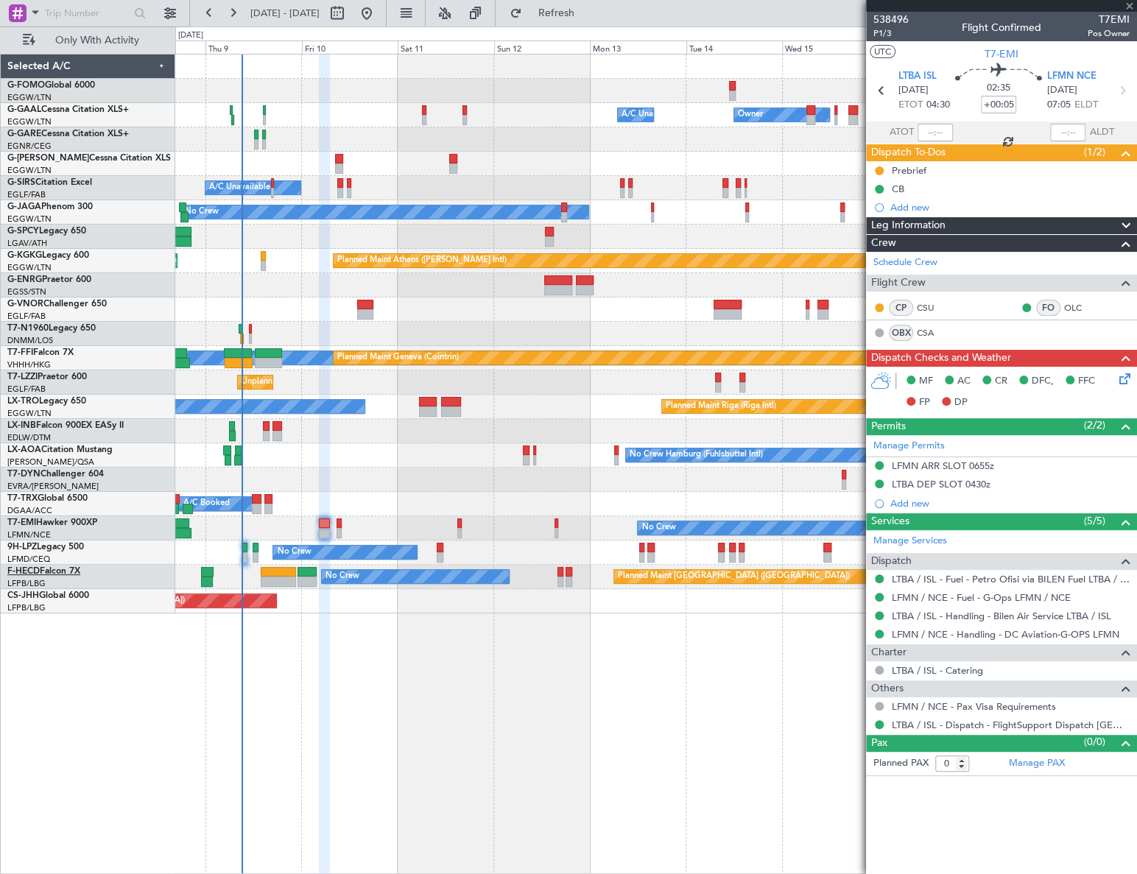
type input "1"
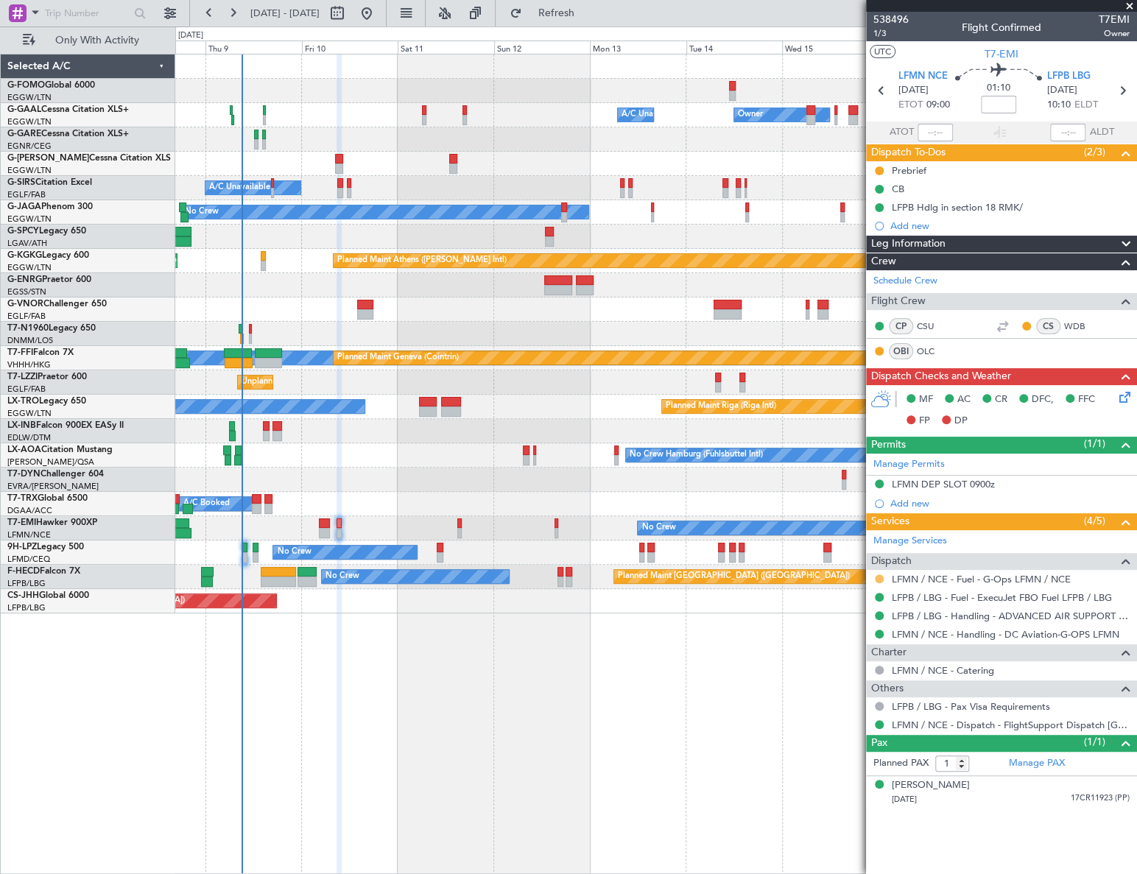
click at [881, 574] on button at bounding box center [879, 578] width 9 height 9
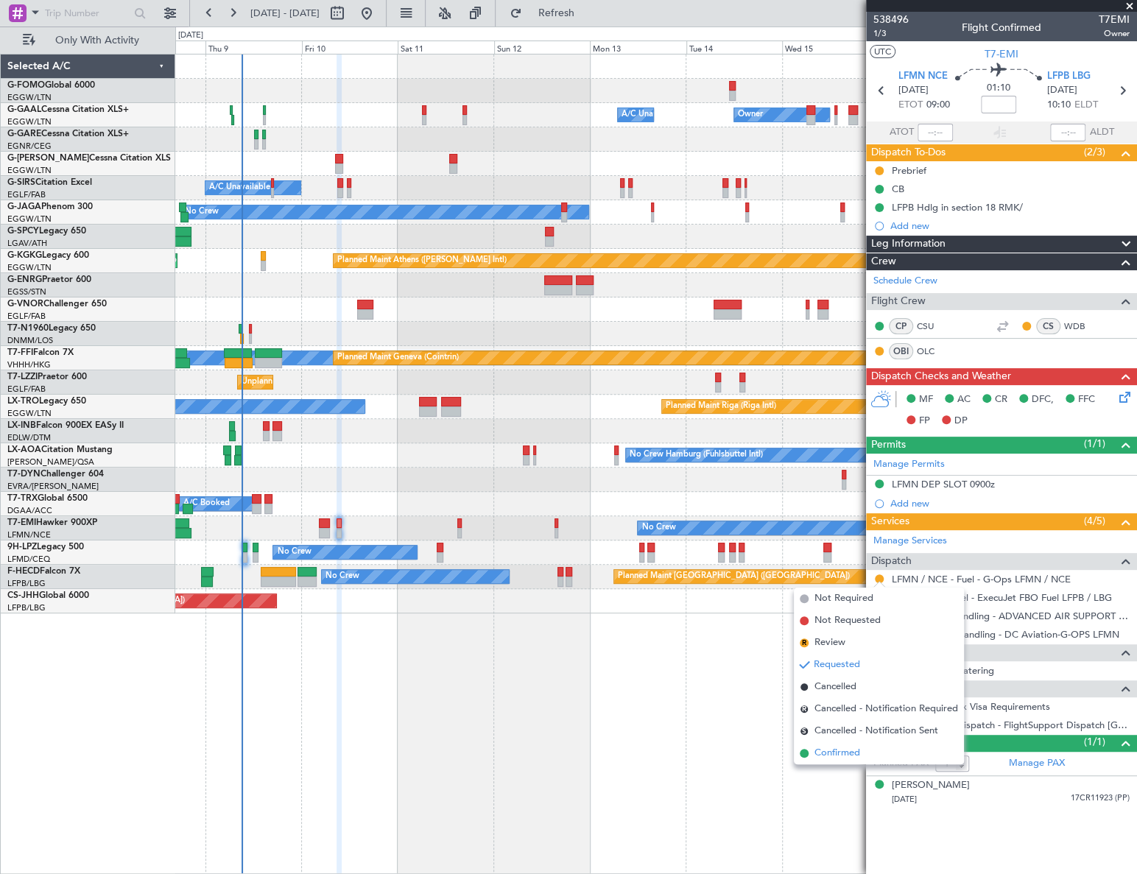
click at [839, 755] on span "Confirmed" at bounding box center [837, 753] width 46 height 15
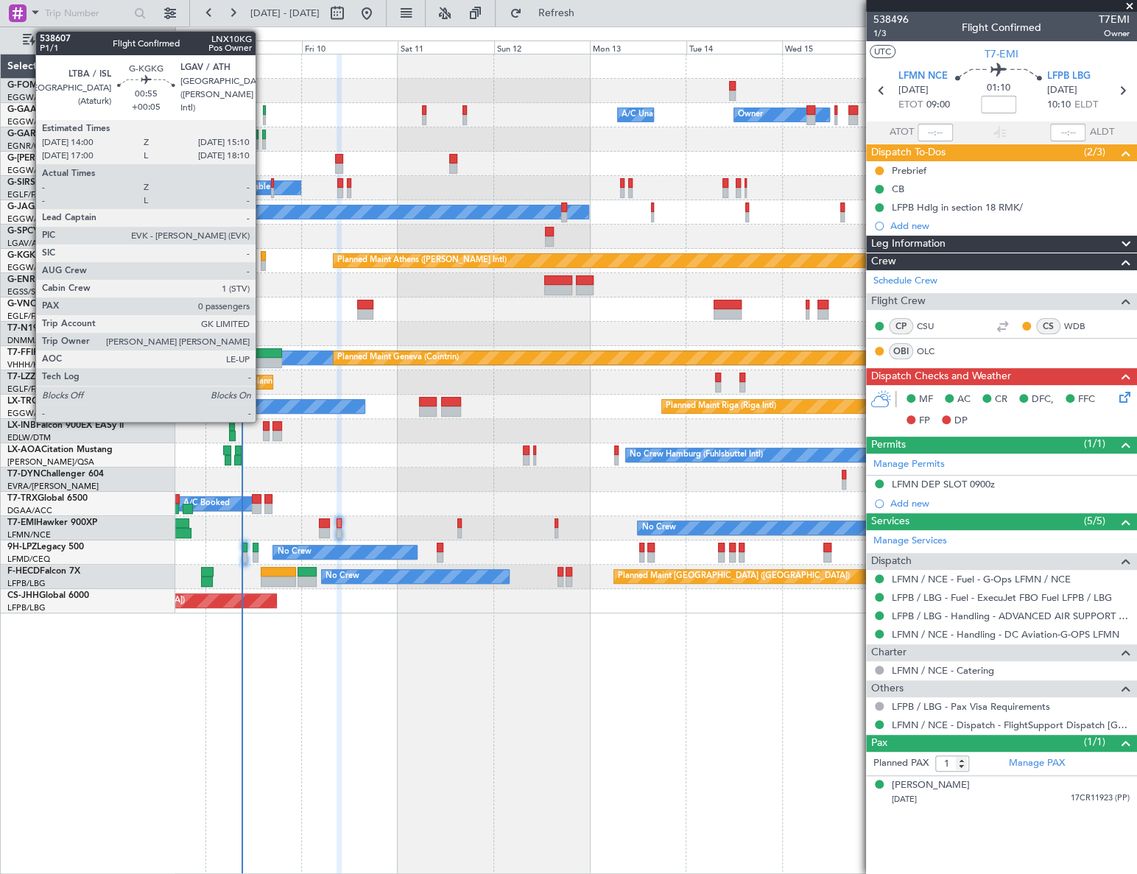
click at [262, 255] on div at bounding box center [263, 256] width 5 height 10
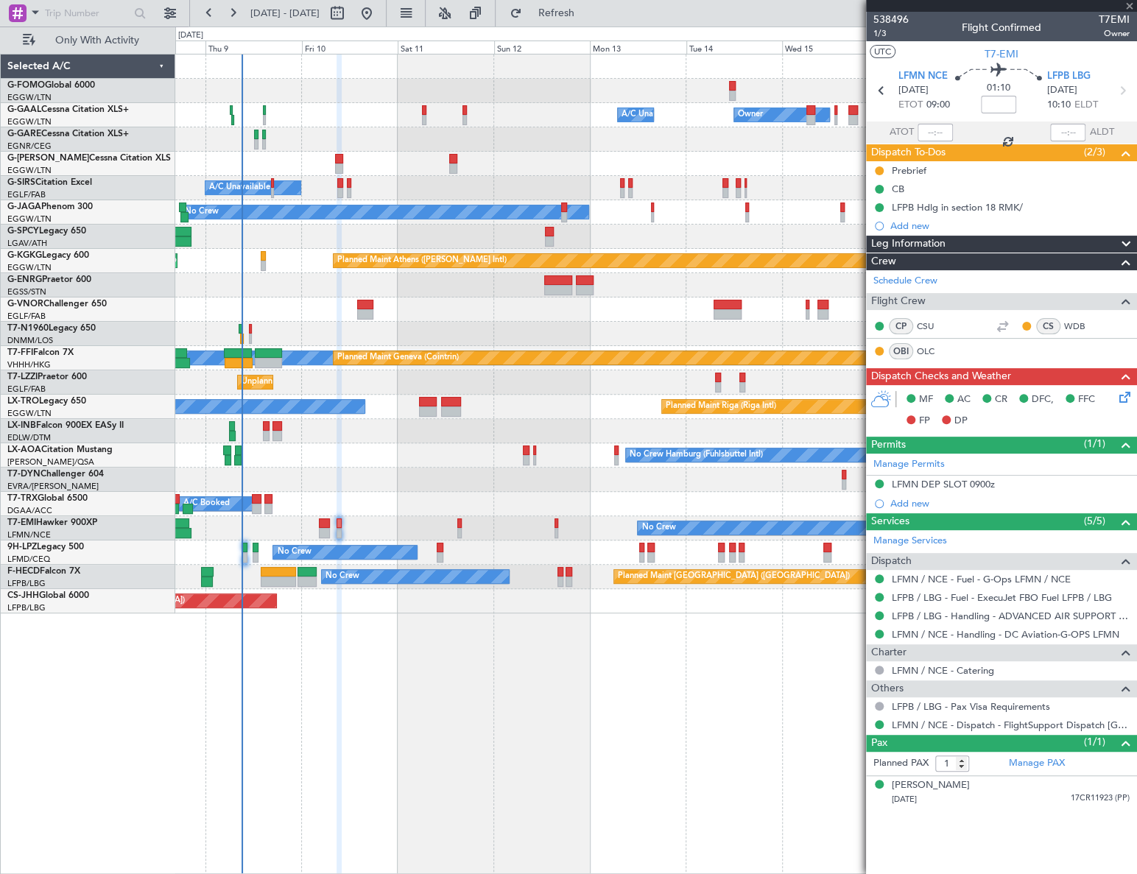
type input "+00:05"
type input "0"
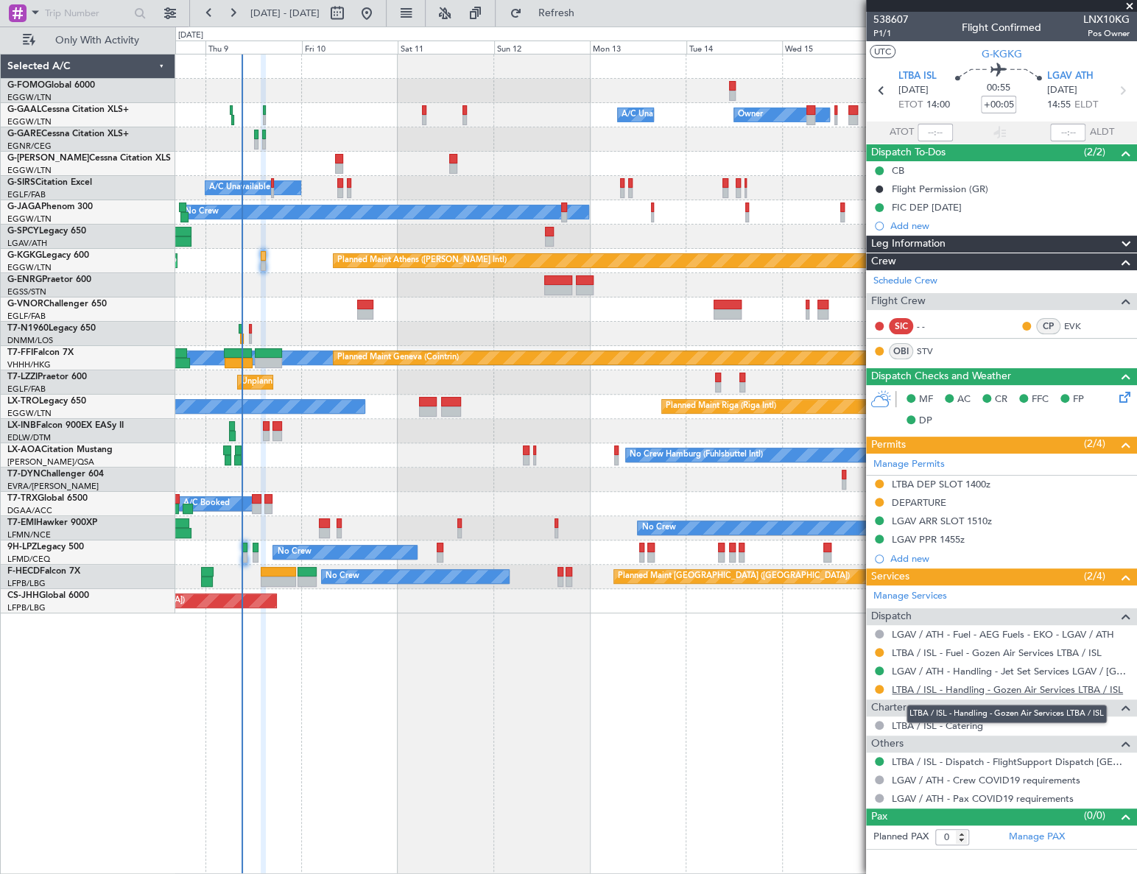
click at [975, 691] on link "LTBA / ISL - Handling - Gozen Air Services LTBA / ISL" at bounding box center [1007, 689] width 231 height 13
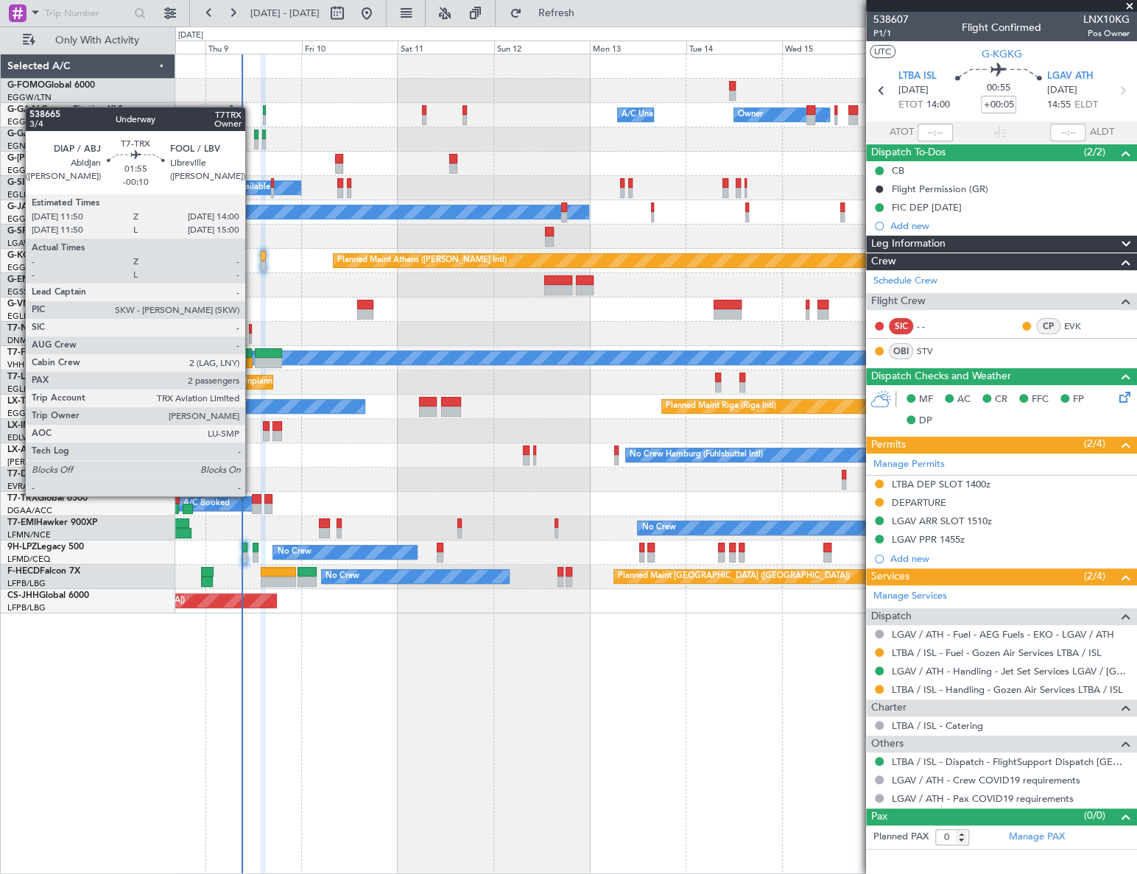
click at [252, 496] on div at bounding box center [256, 499] width 9 height 10
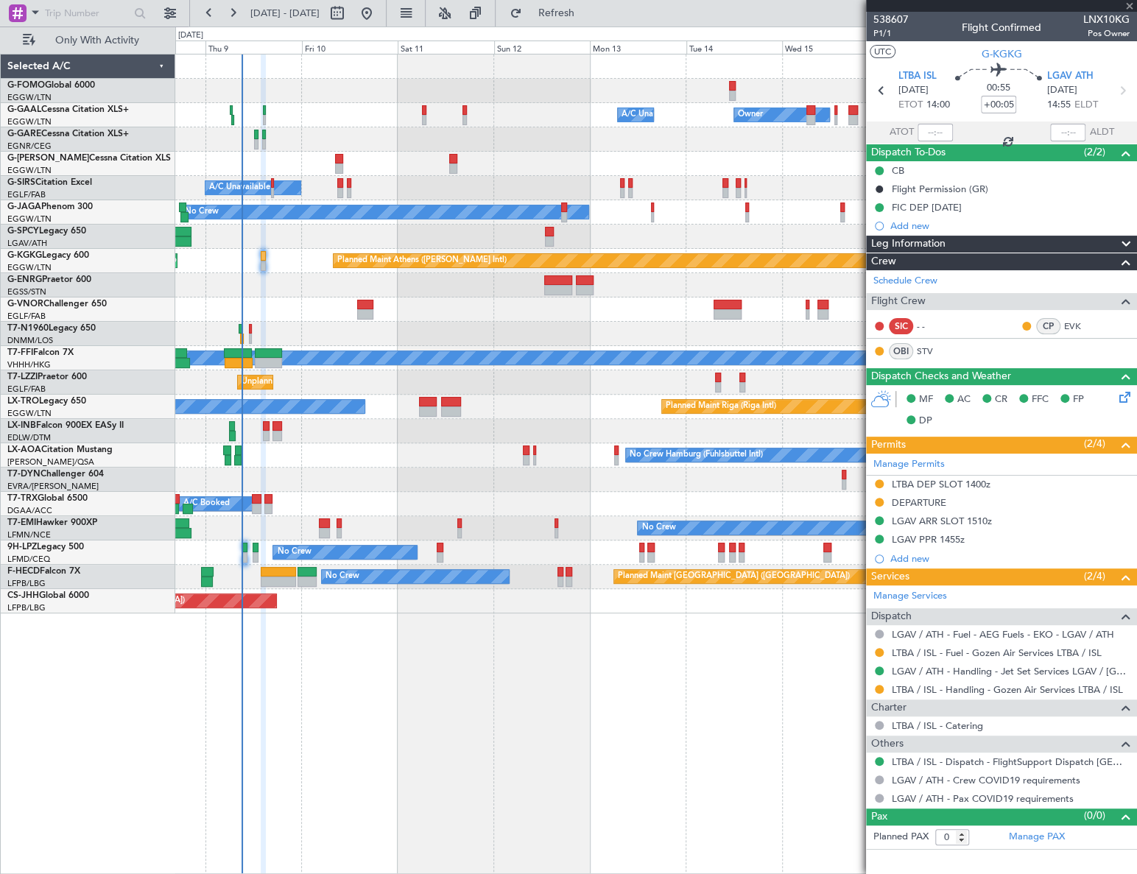
type input "-00:10"
type input "2"
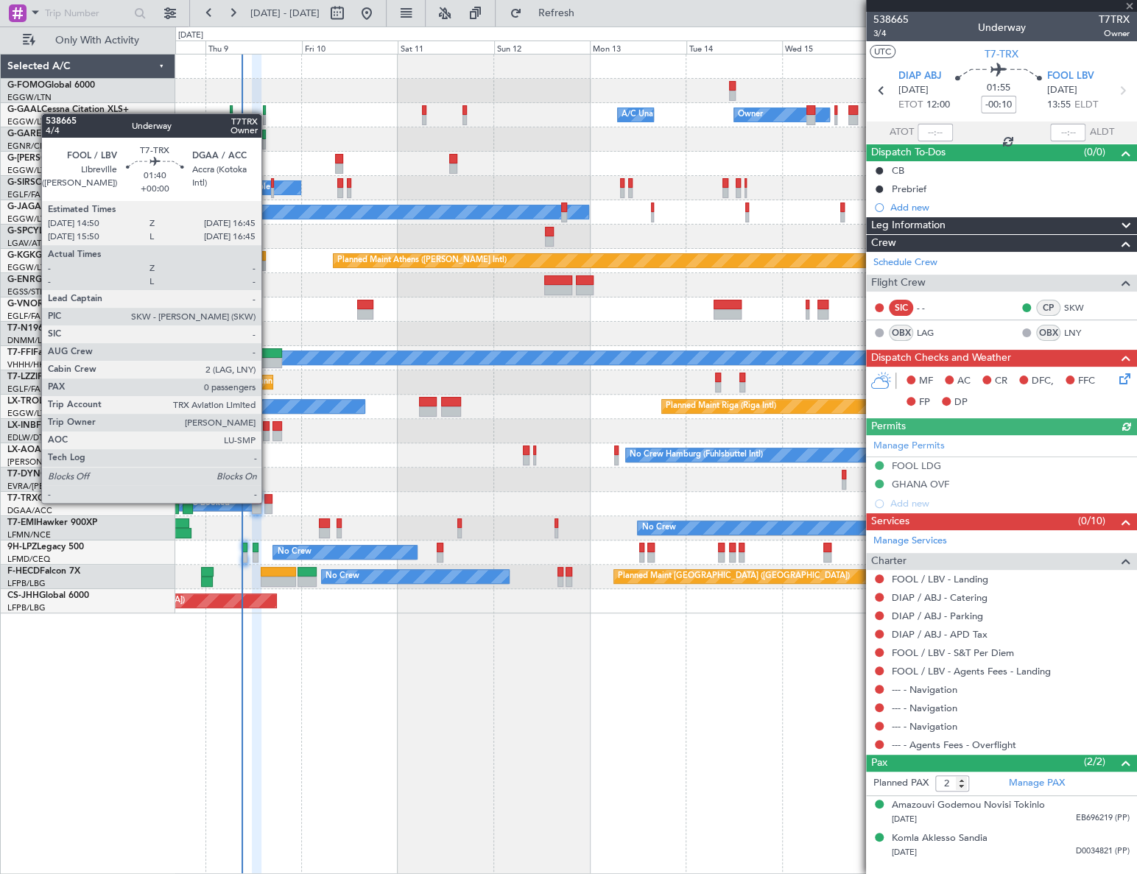
click at [268, 501] on div at bounding box center [268, 499] width 8 height 10
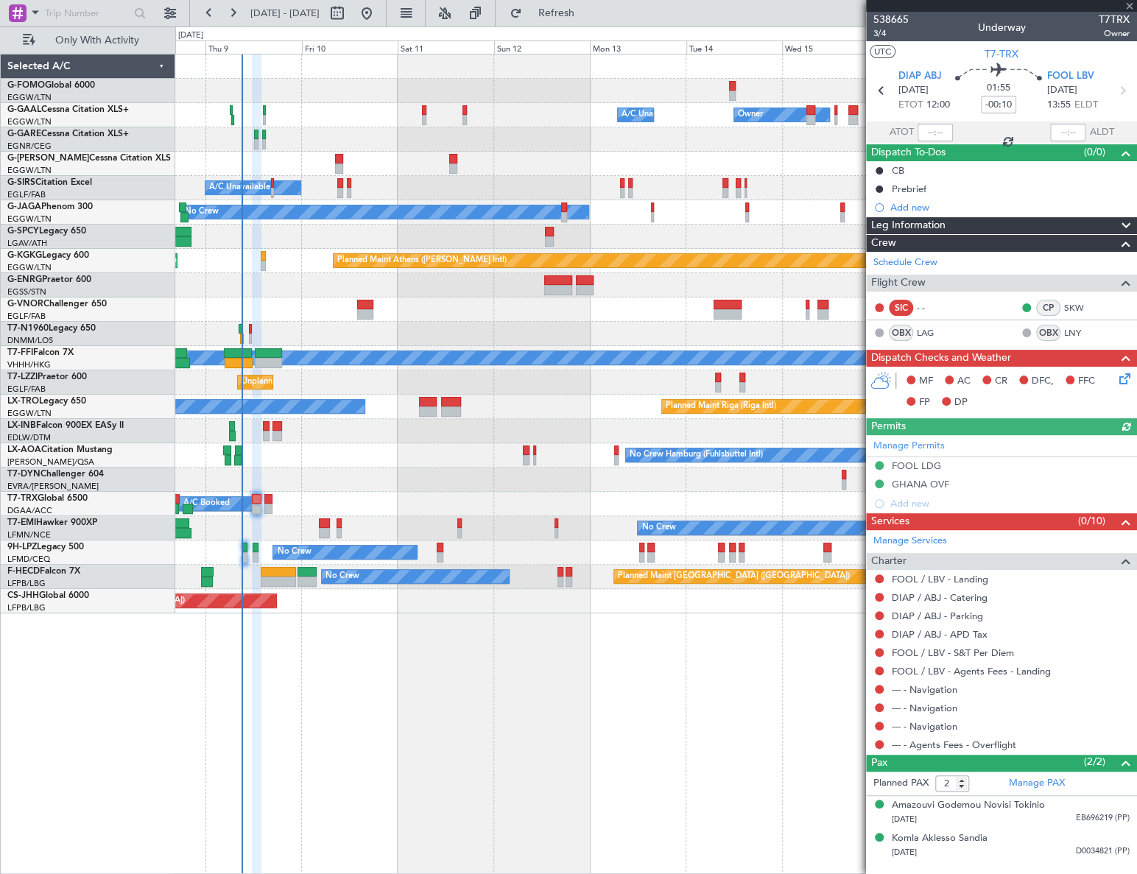
type input "0"
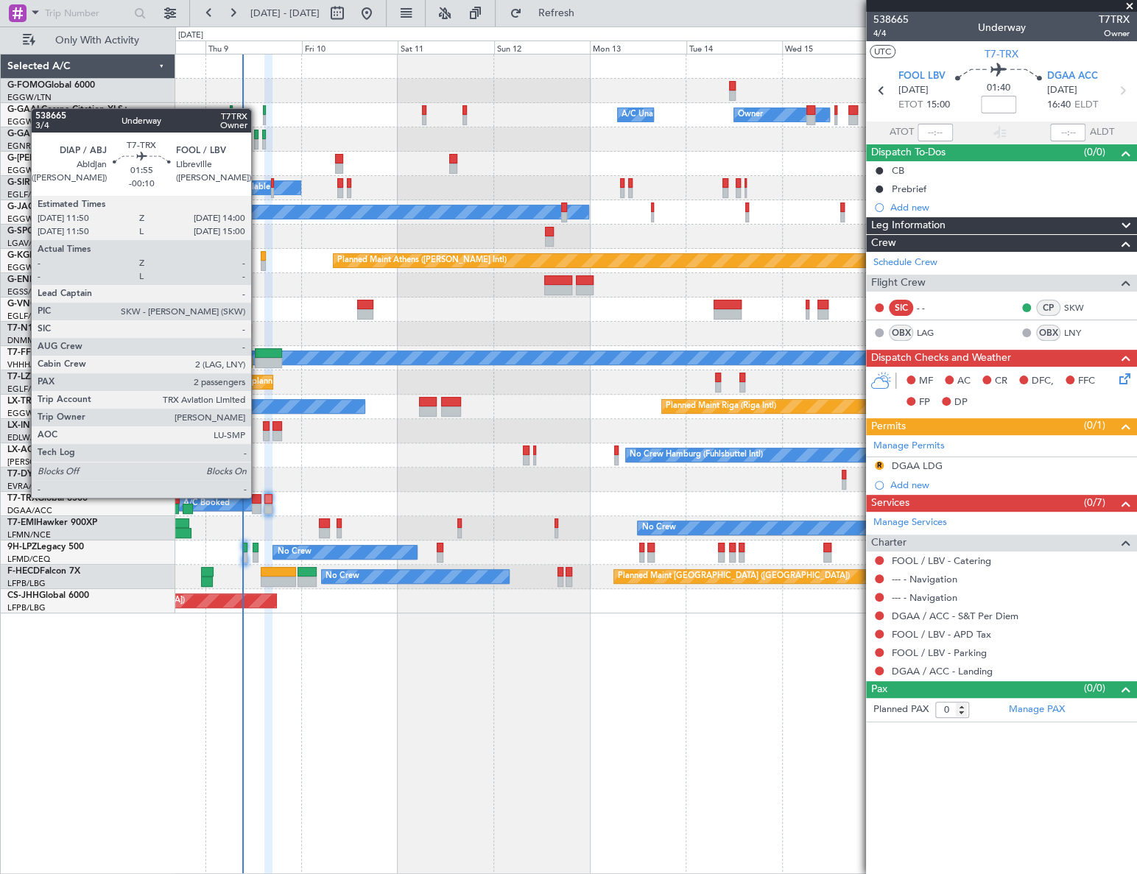
click at [258, 498] on div at bounding box center [256, 499] width 9 height 10
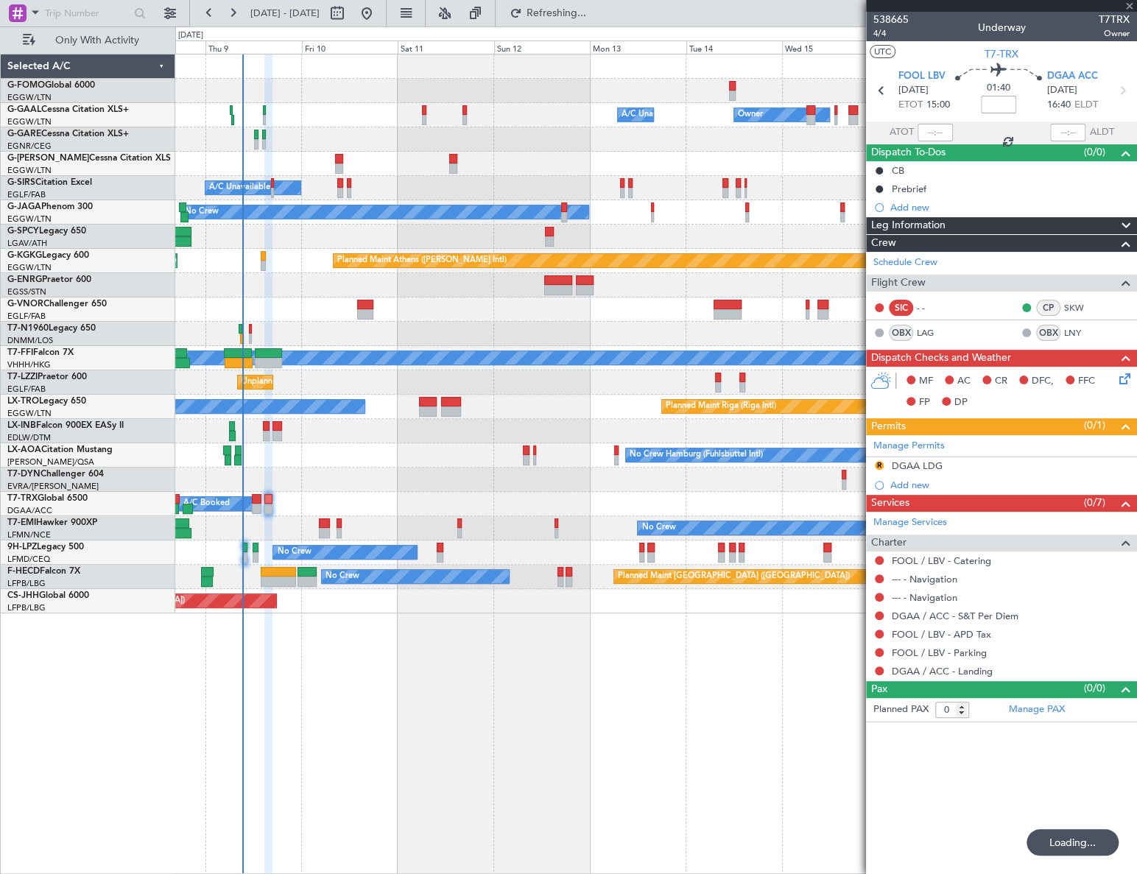
type input "-00:10"
type input "2"
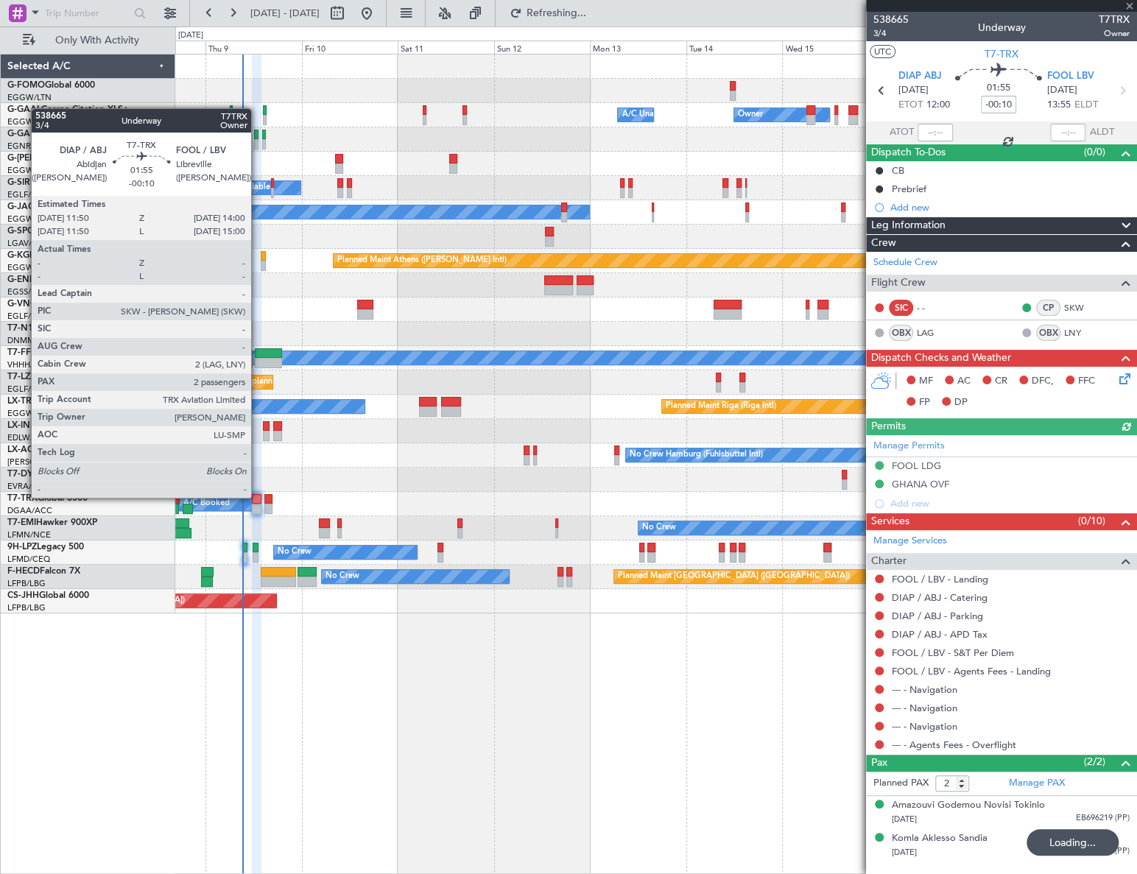
type input "0"
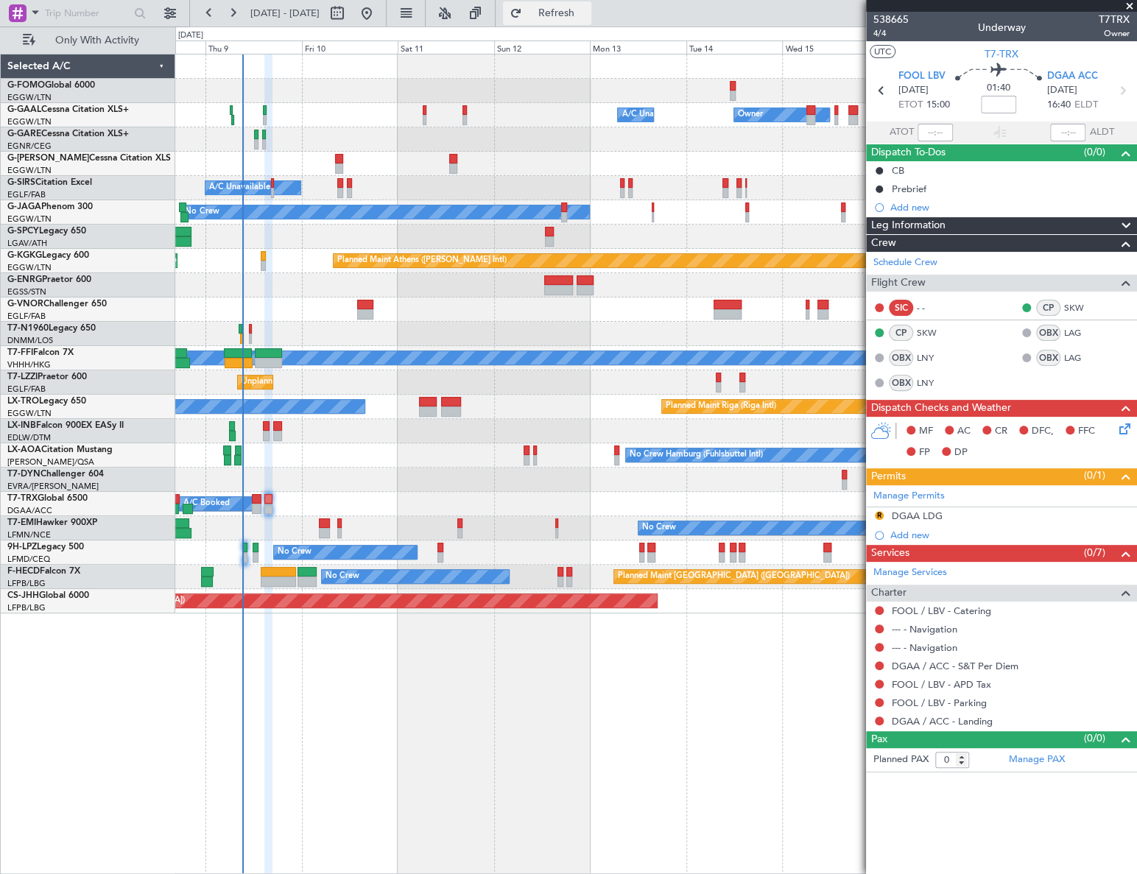
click at [587, 15] on span "Refresh" at bounding box center [556, 13] width 62 height 10
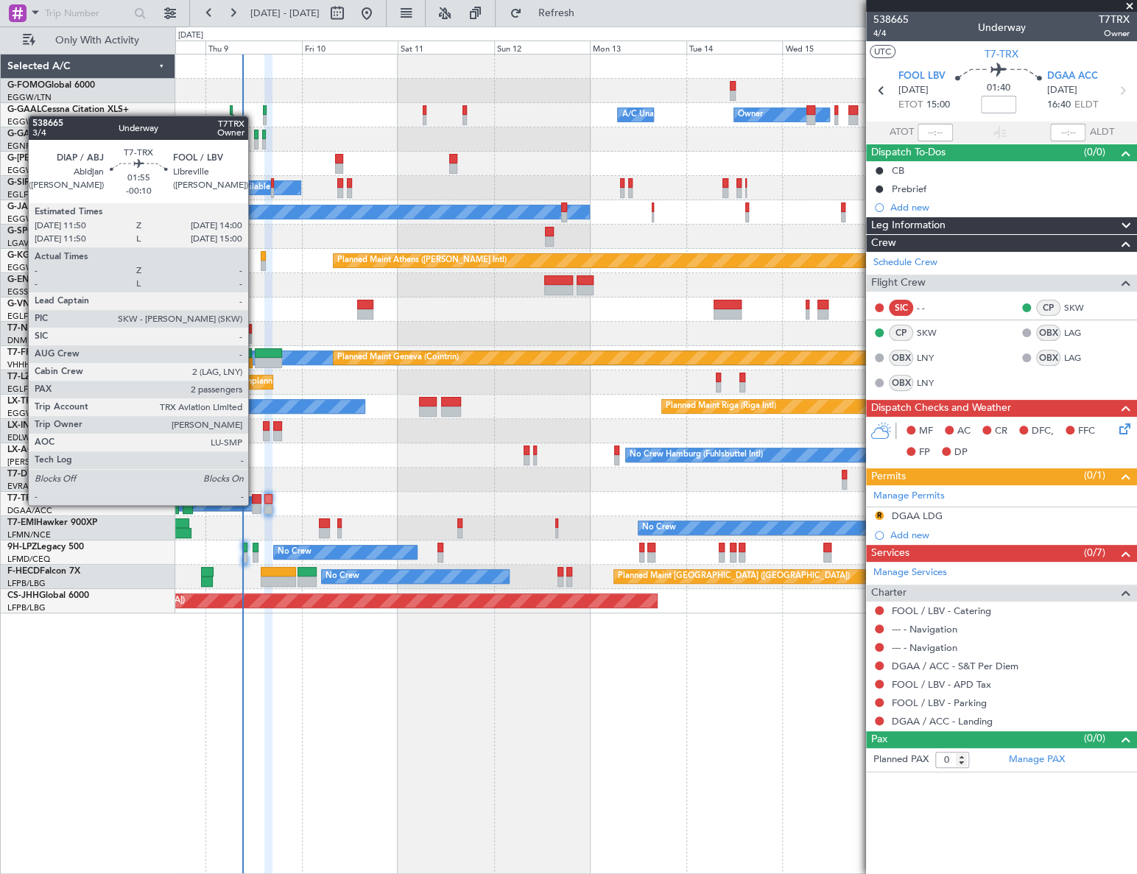
click at [255, 505] on div at bounding box center [256, 509] width 9 height 10
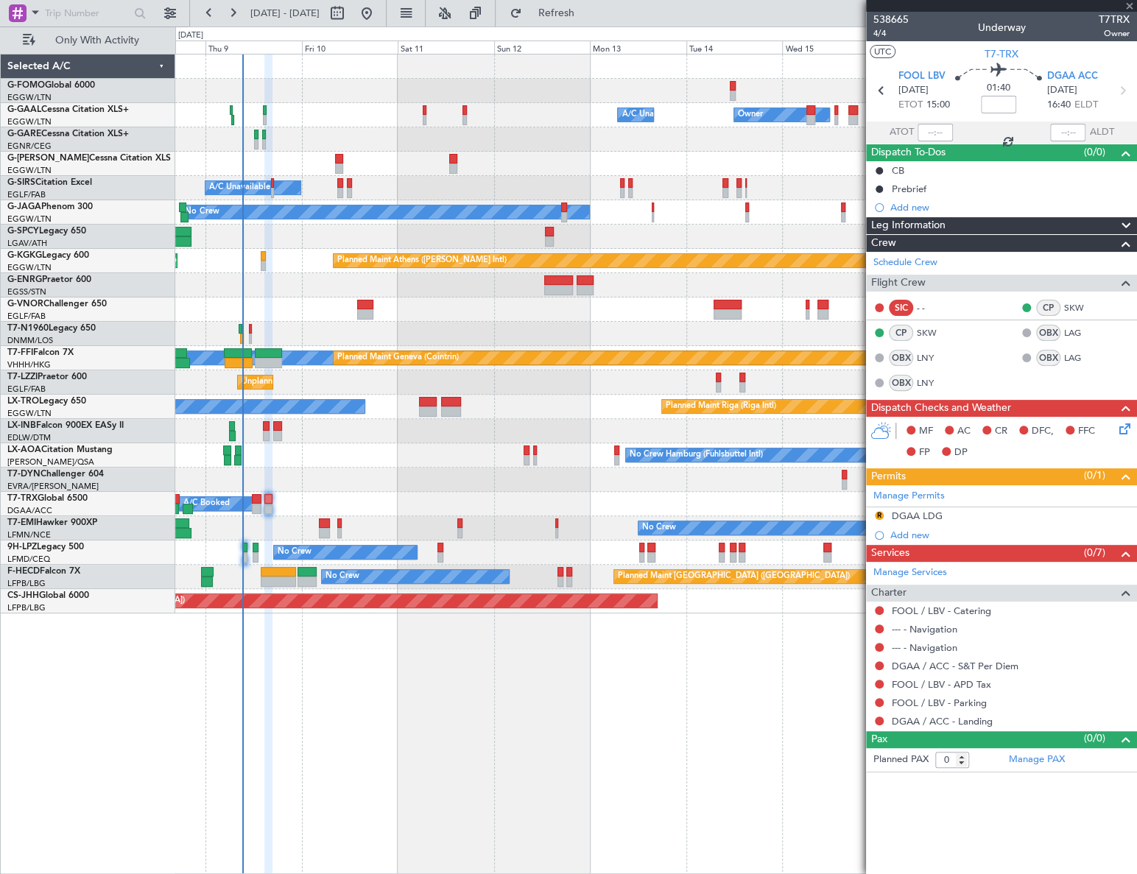
type input "-00:10"
type input "2"
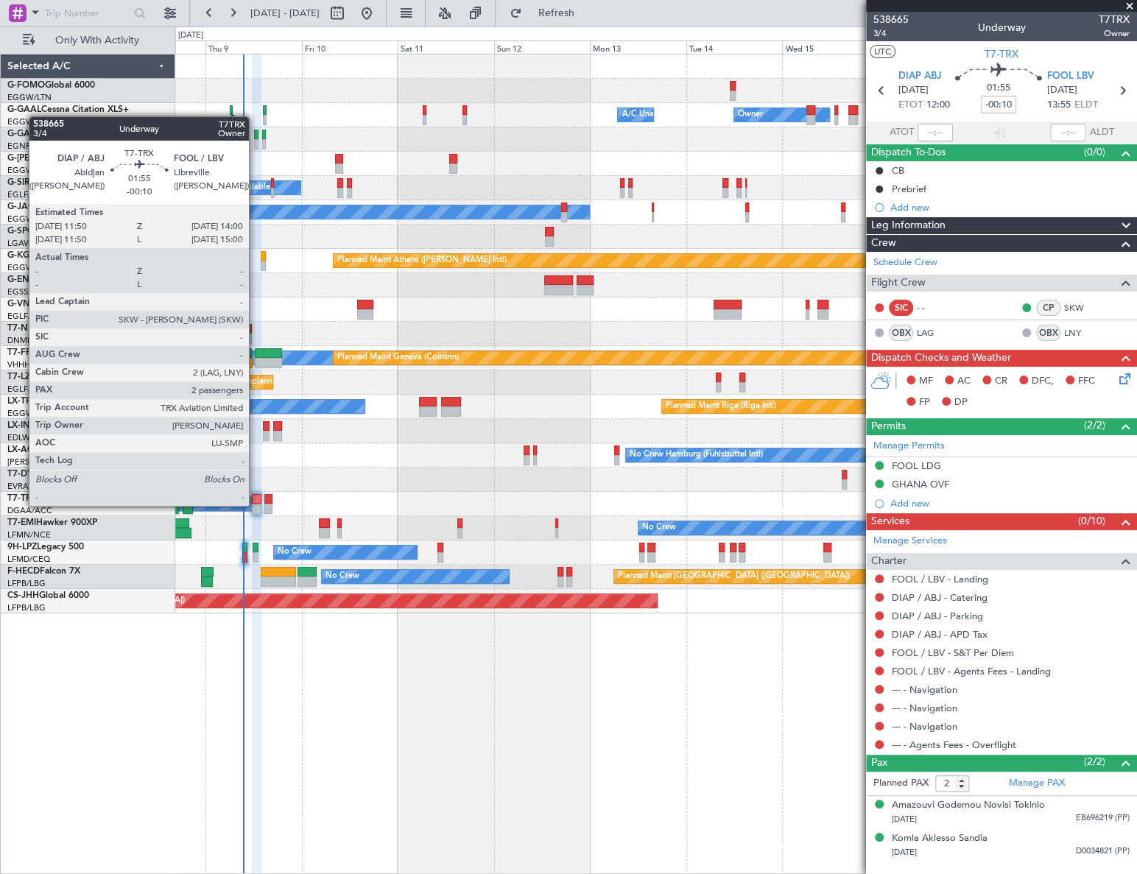
click at [256, 506] on div at bounding box center [256, 509] width 9 height 10
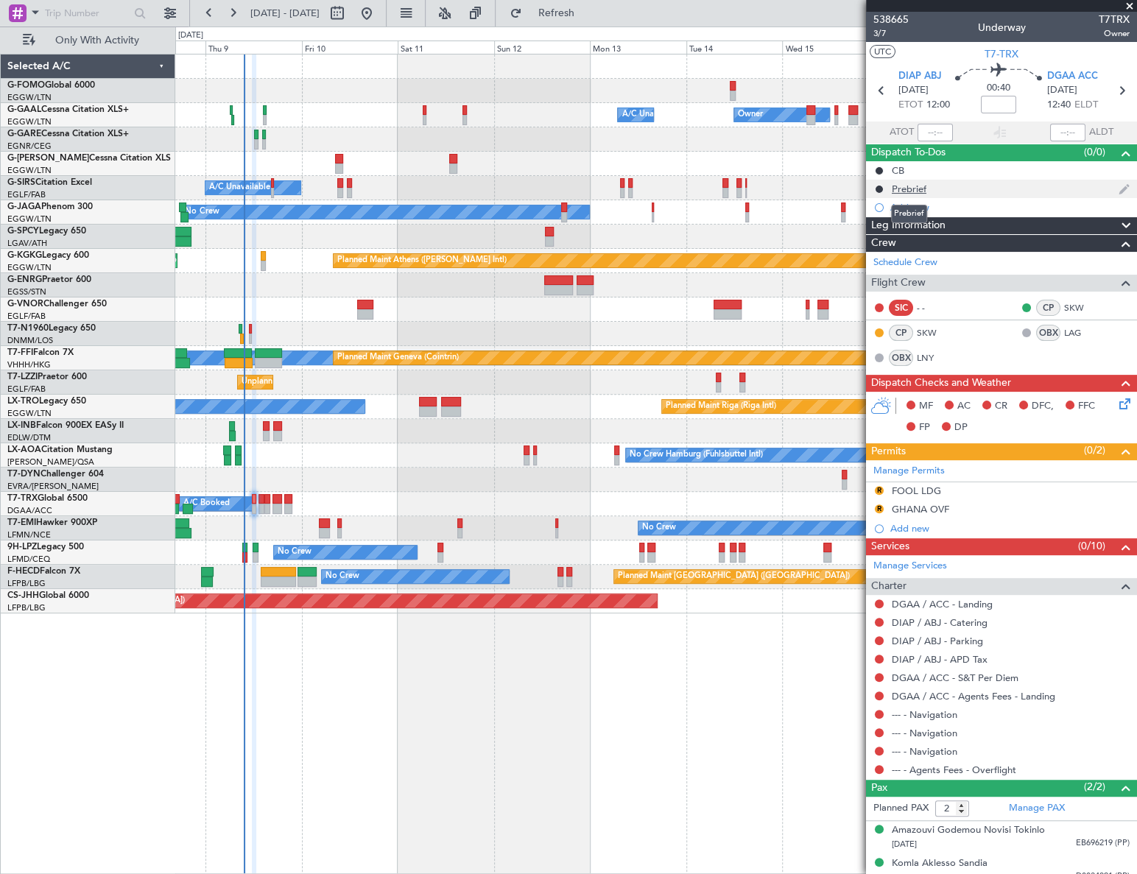
click at [915, 191] on div "Prebrief" at bounding box center [909, 189] width 35 height 13
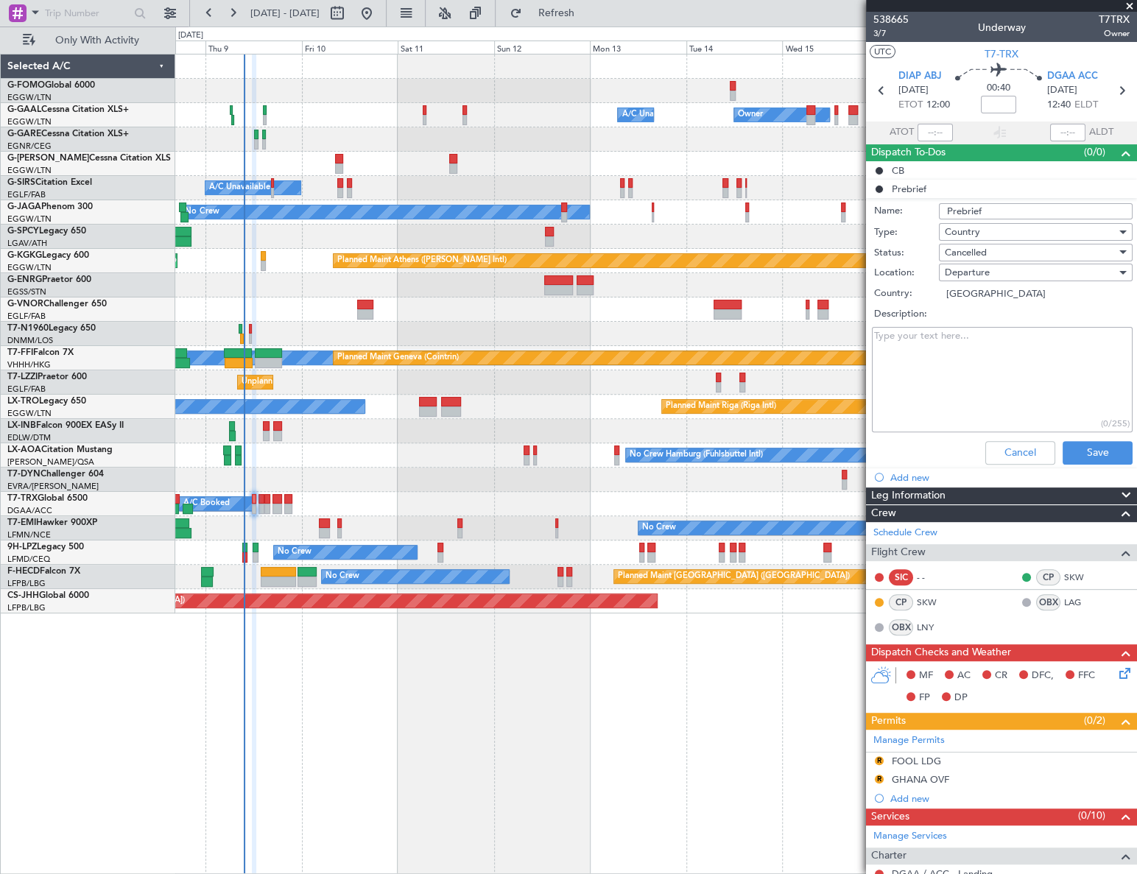
click at [906, 362] on textarea "Description:" at bounding box center [1002, 379] width 261 height 105
paste textarea "17500"
type textarea "17500"
click at [979, 250] on span "Cancelled" at bounding box center [966, 252] width 42 height 13
click at [987, 324] on span "Completed" at bounding box center [1029, 326] width 173 height 22
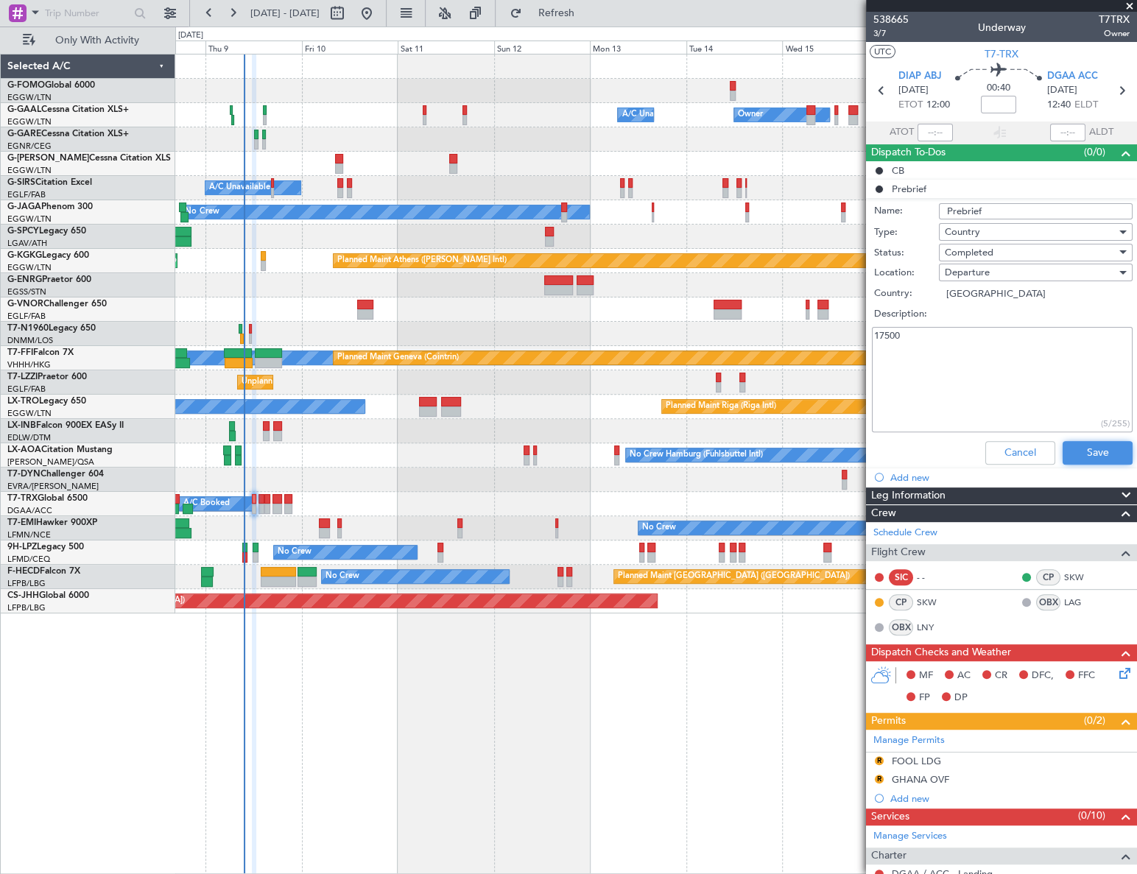
click at [1080, 446] on button "Save" at bounding box center [1098, 453] width 70 height 24
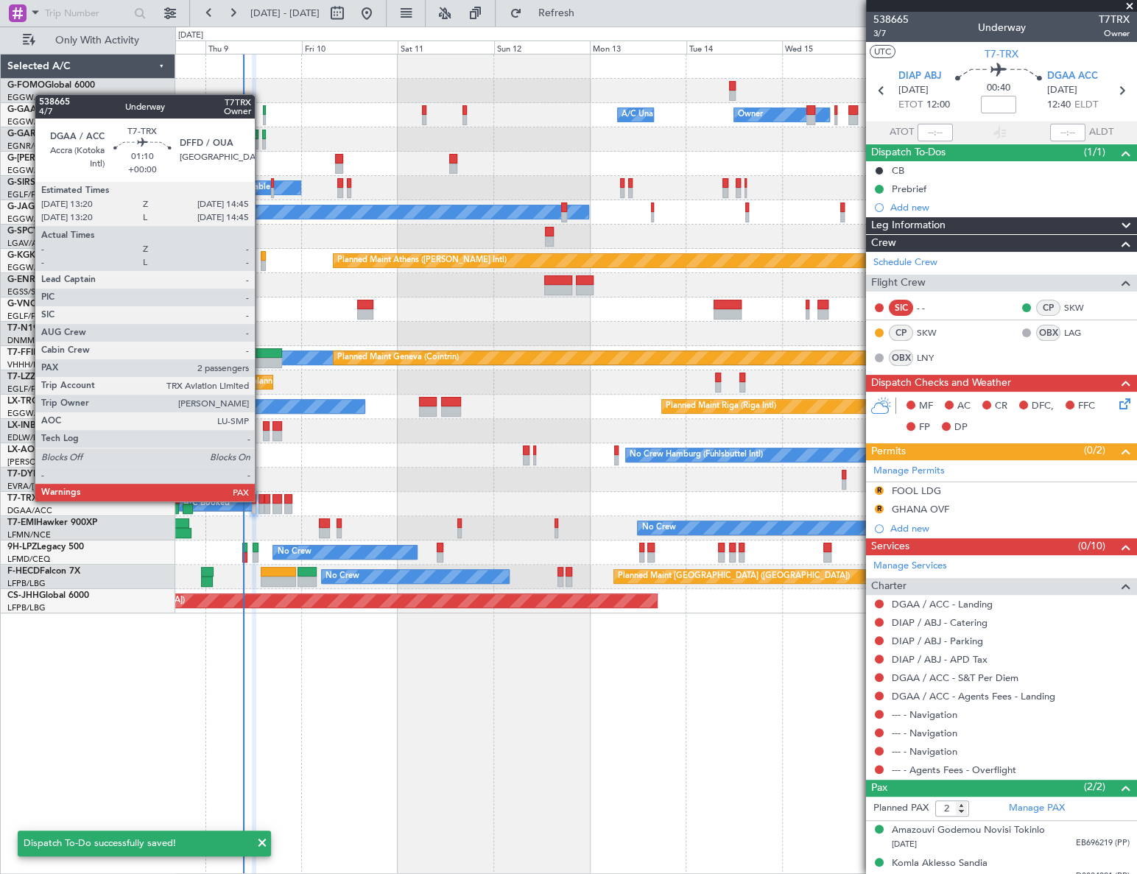
click at [261, 500] on div at bounding box center [261, 499] width 6 height 10
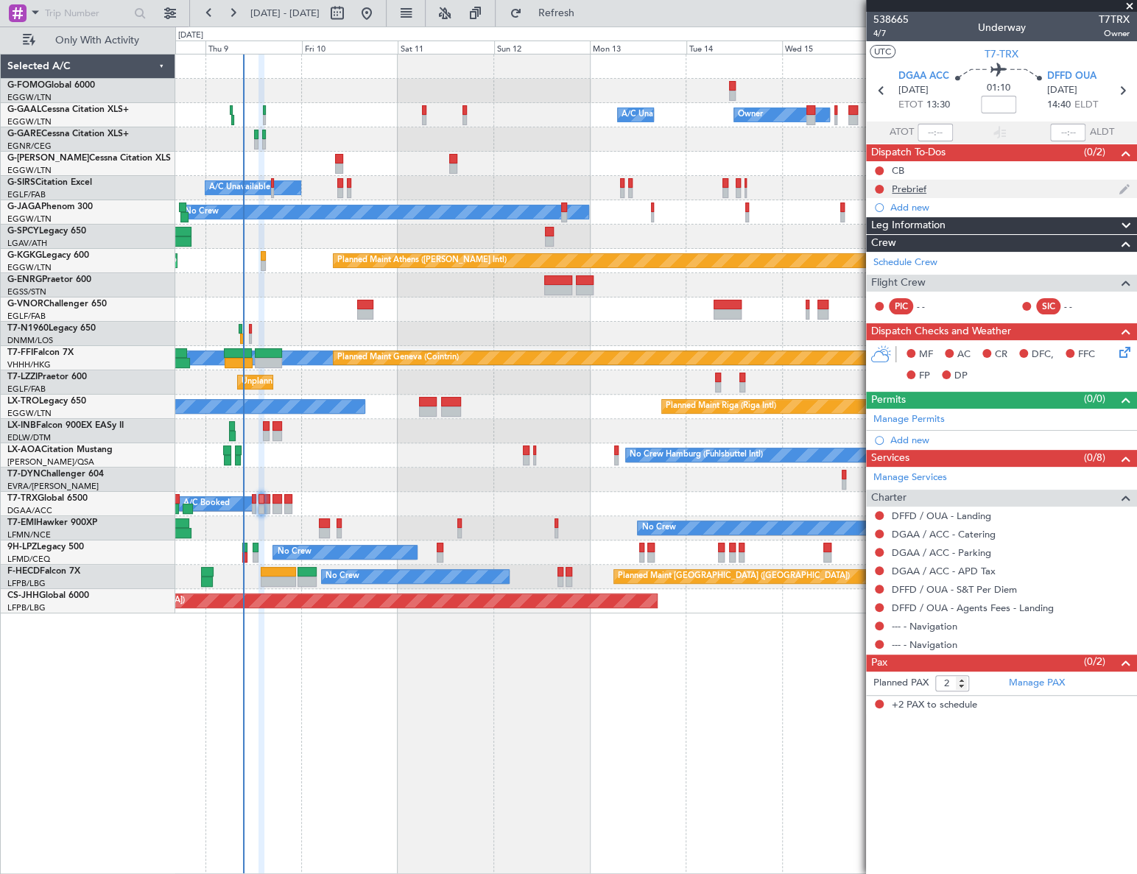
click at [898, 191] on div "Prebrief" at bounding box center [909, 189] width 35 height 13
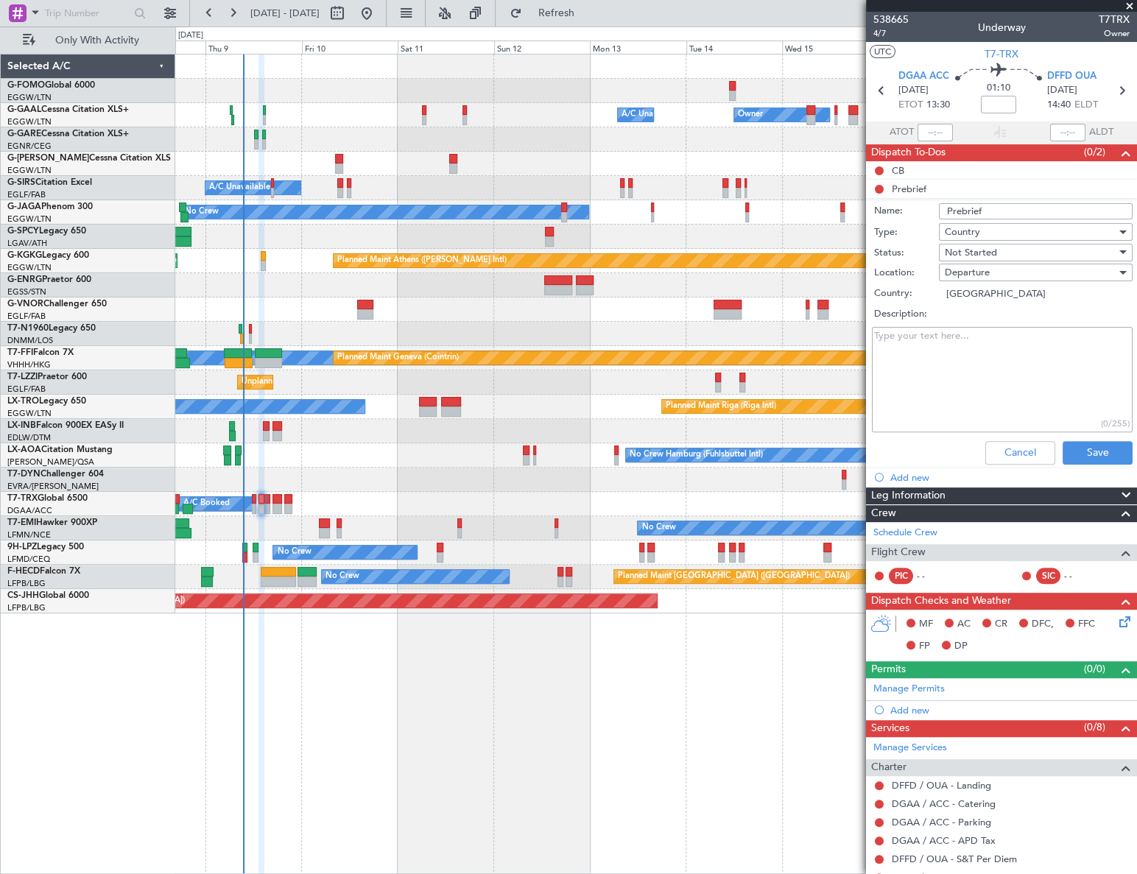
click at [937, 379] on textarea "Description:" at bounding box center [1002, 379] width 261 height 105
paste textarea "DGAA - DFFD: Arrival fuel - 500Lbs"
type textarea "DGAA - DFFD: Arrival fuel - 500Lbs"
click at [972, 249] on span "Not Started" at bounding box center [971, 252] width 52 height 13
click at [994, 331] on span "Completed" at bounding box center [1029, 326] width 173 height 22
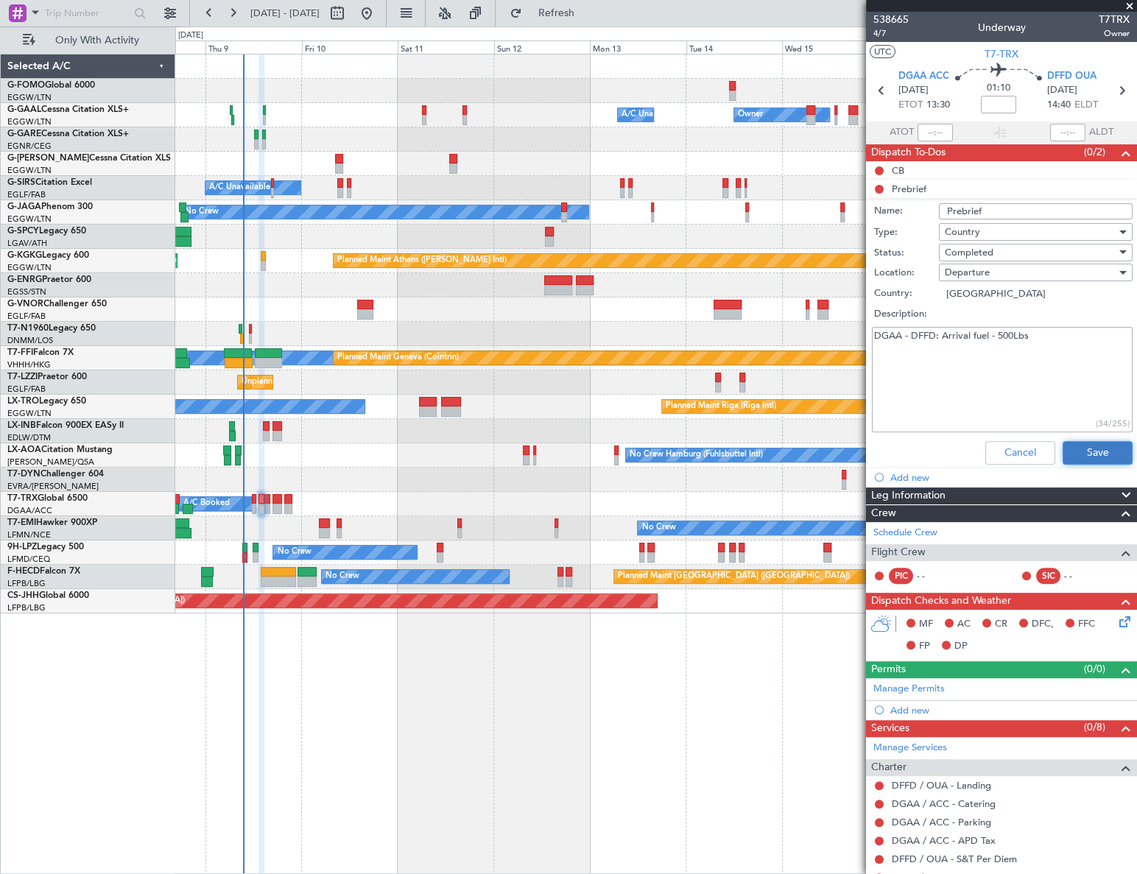
click at [1091, 457] on button "Save" at bounding box center [1098, 453] width 70 height 24
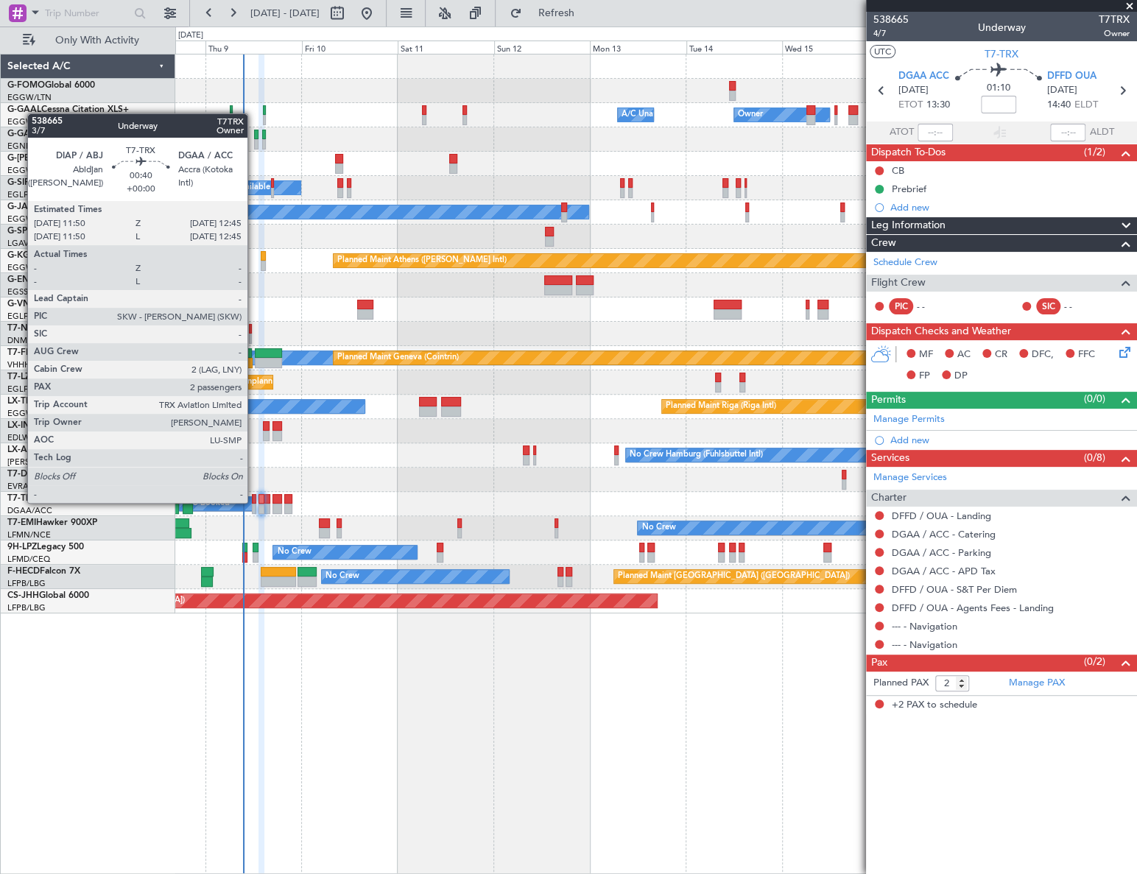
click at [254, 504] on div at bounding box center [254, 509] width 4 height 10
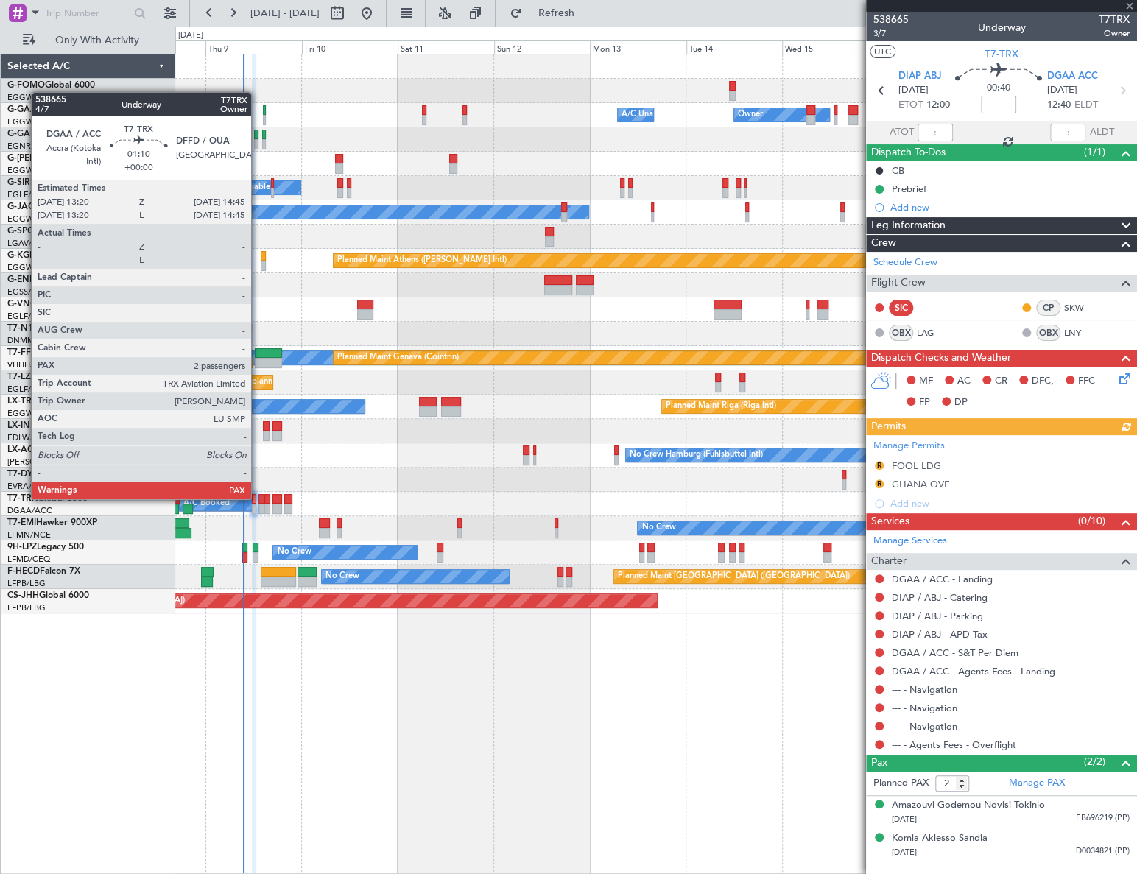
click at [258, 498] on div at bounding box center [261, 499] width 6 height 10
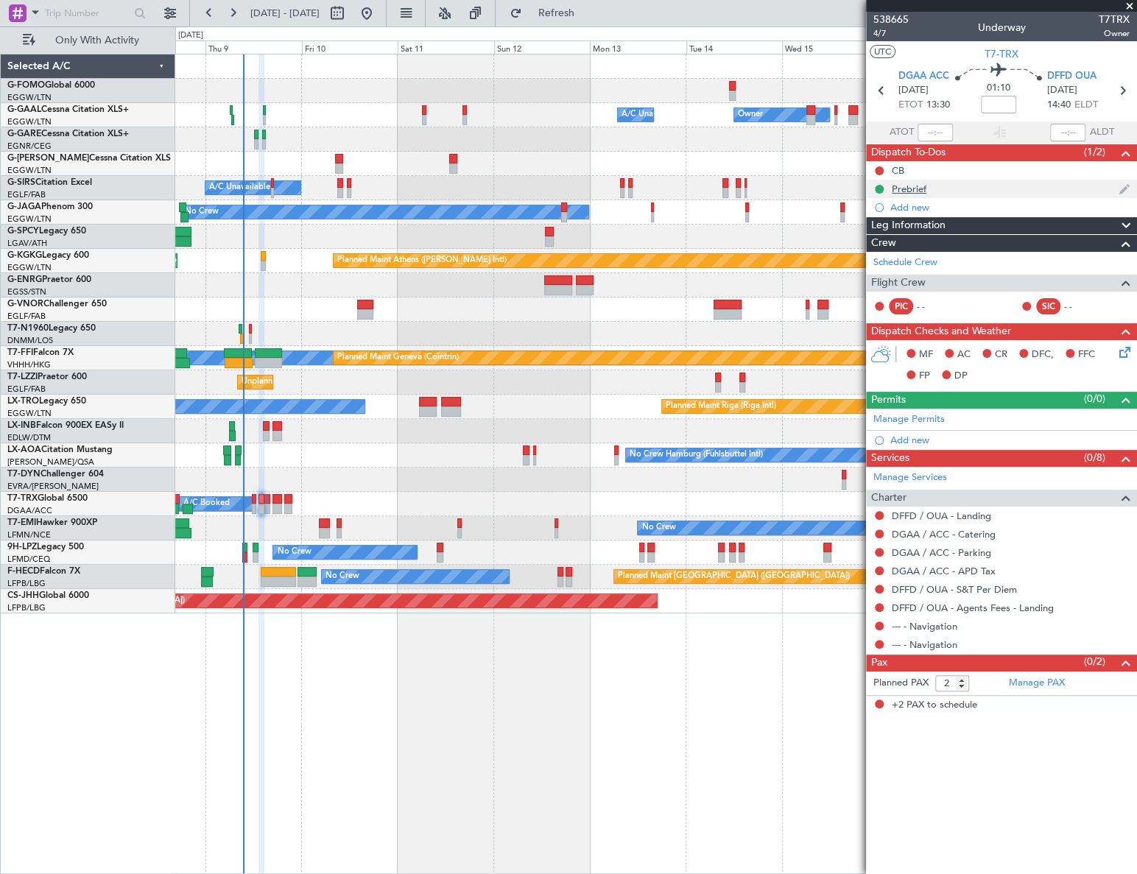
click at [906, 190] on div "Prebrief" at bounding box center [909, 189] width 35 height 13
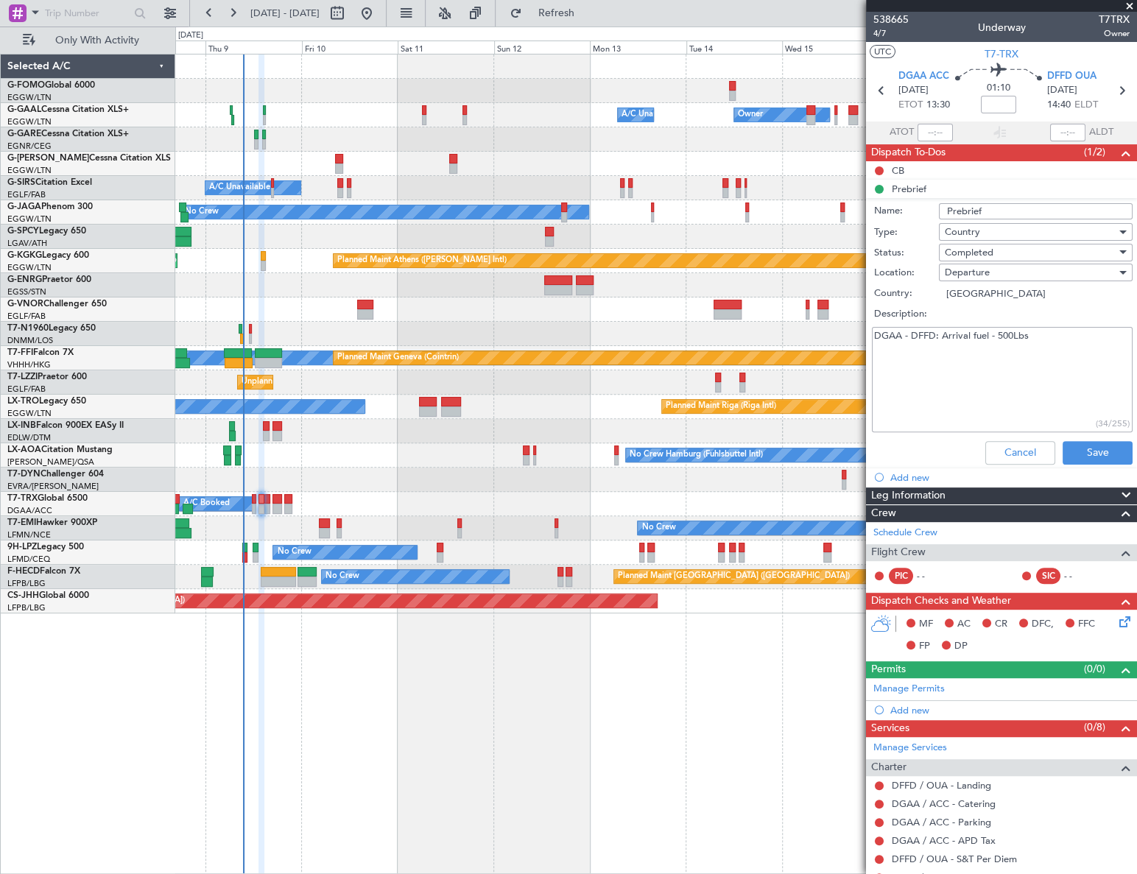
click at [1023, 437] on div "Cancel Save" at bounding box center [998, 452] width 278 height 35
click at [1023, 451] on button "Cancel" at bounding box center [1020, 453] width 70 height 24
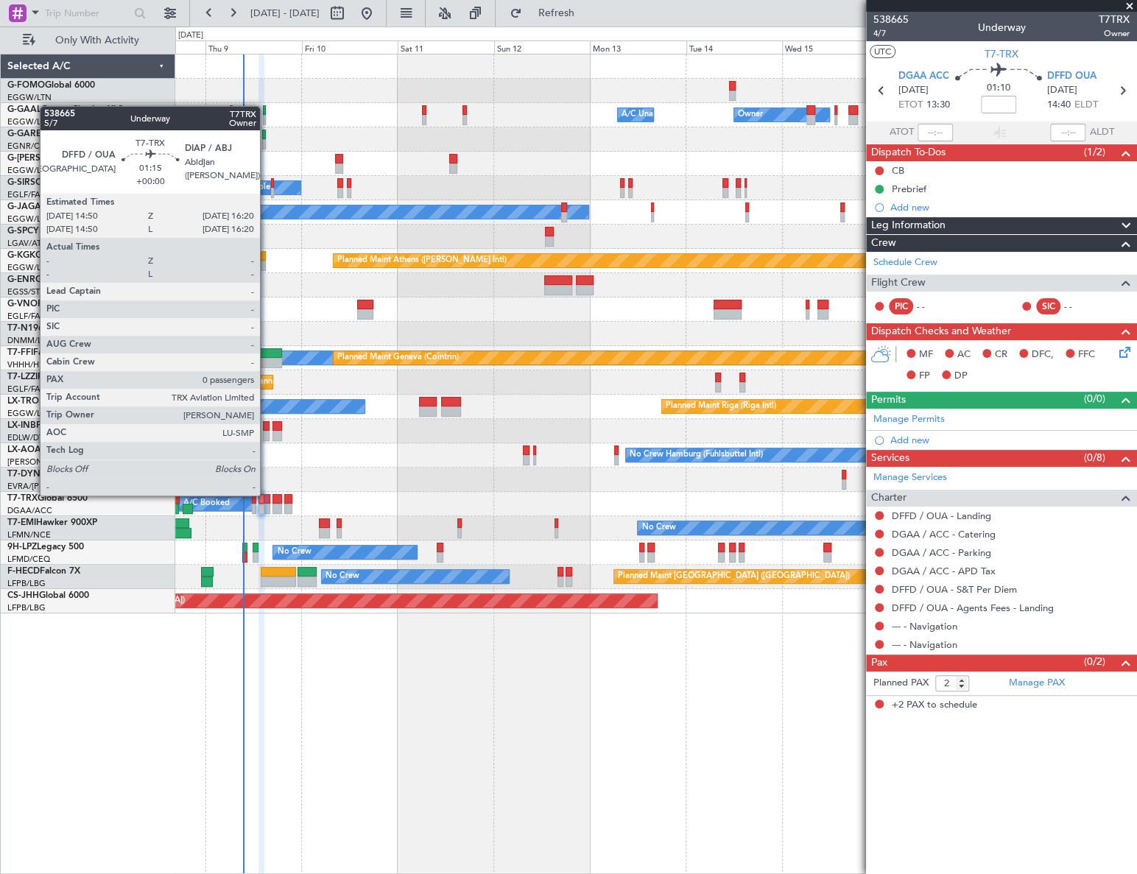
click at [267, 496] on div at bounding box center [267, 499] width 7 height 10
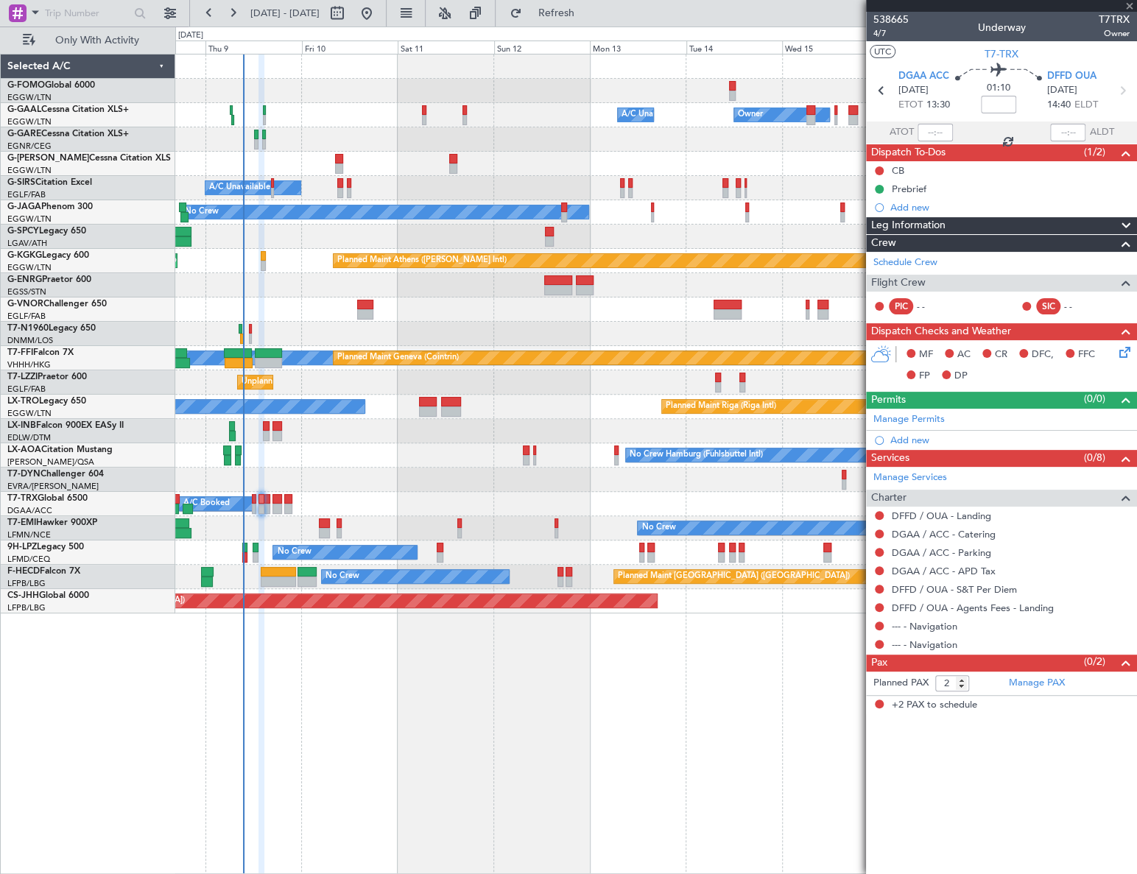
type input "0"
click at [898, 174] on div "Prebrief" at bounding box center [909, 170] width 35 height 13
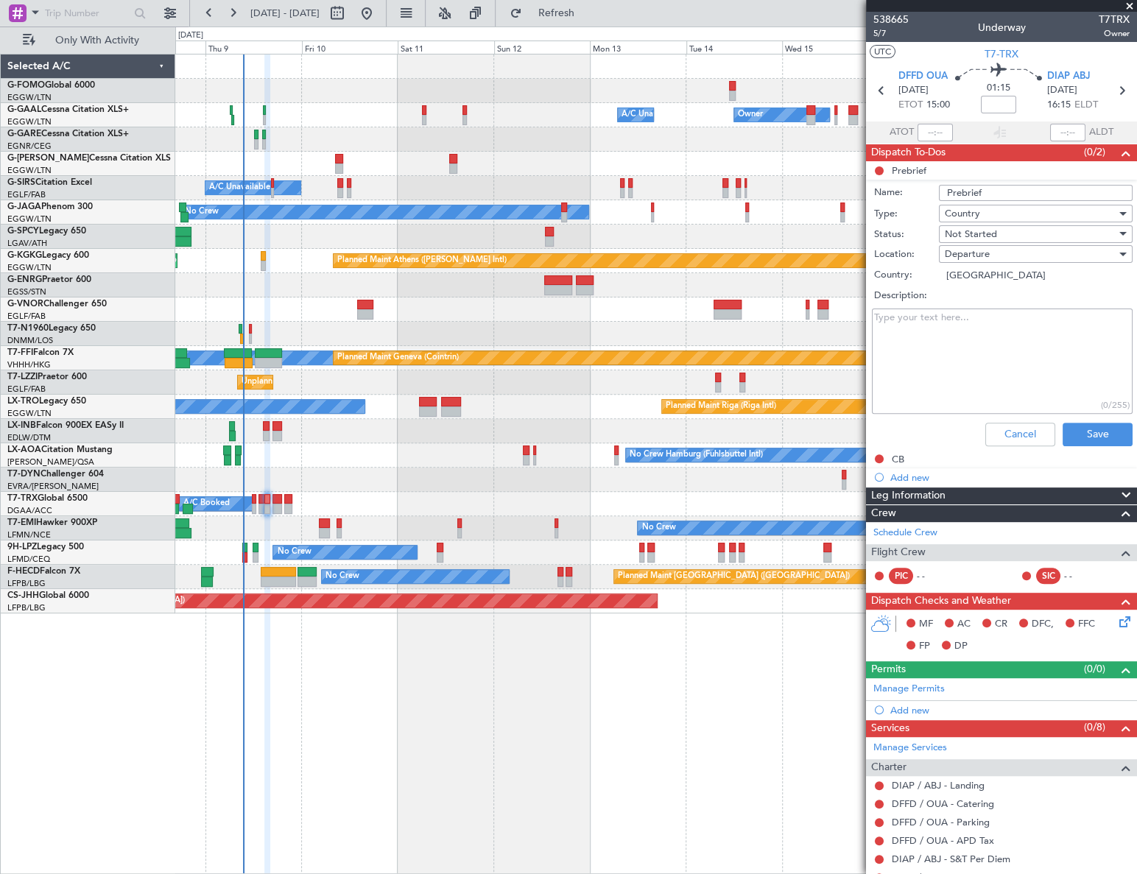
click at [925, 349] on textarea "Description:" at bounding box center [1002, 361] width 261 height 105
paste textarea "DFFD - DIAP: Arrival Fuel - 500Lbs"
type textarea "DFFD - DIAP: Arrival Fuel - 500Lbs"
click at [994, 236] on div "Not Started" at bounding box center [1031, 234] width 172 height 22
drag, startPoint x: 997, startPoint y: 306, endPoint x: 1026, endPoint y: 359, distance: 60.9
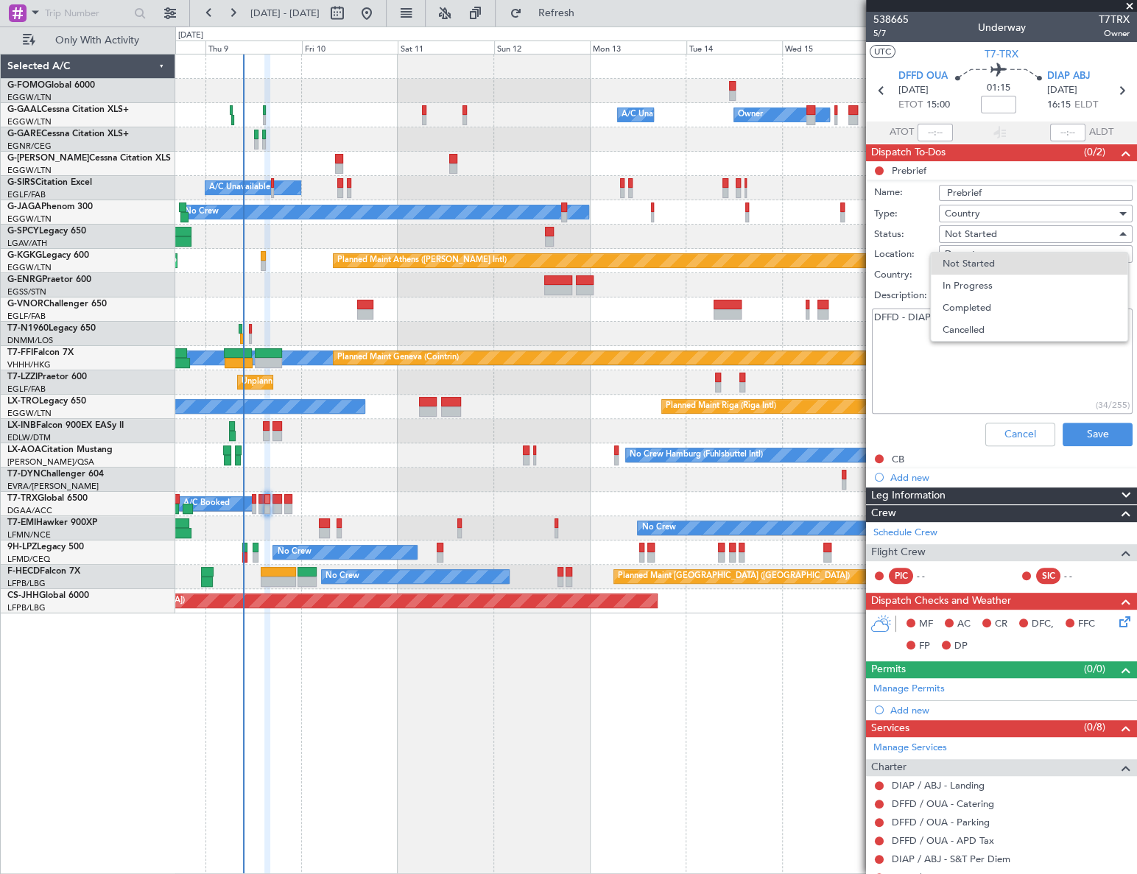
click at [996, 306] on span "Completed" at bounding box center [1029, 308] width 173 height 22
click at [1085, 427] on button "Save" at bounding box center [1098, 435] width 70 height 24
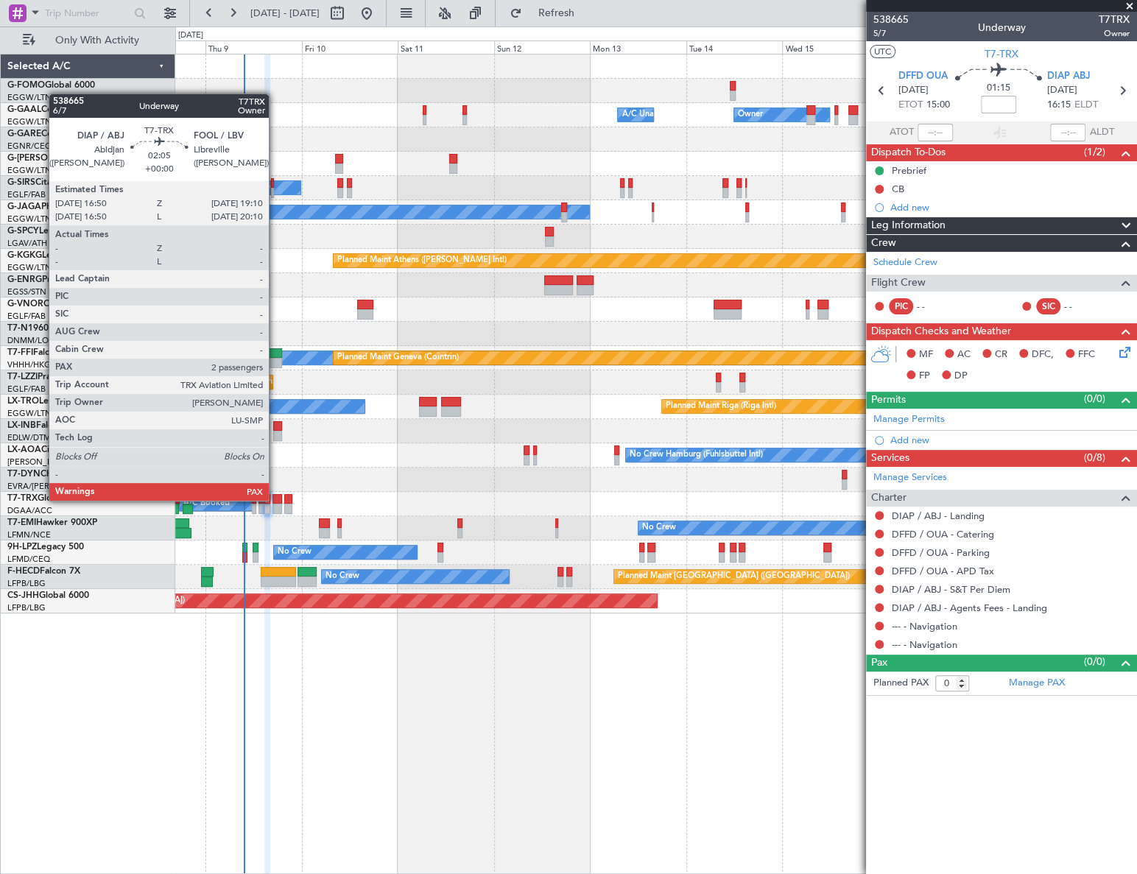
click at [275, 501] on div at bounding box center [277, 499] width 10 height 10
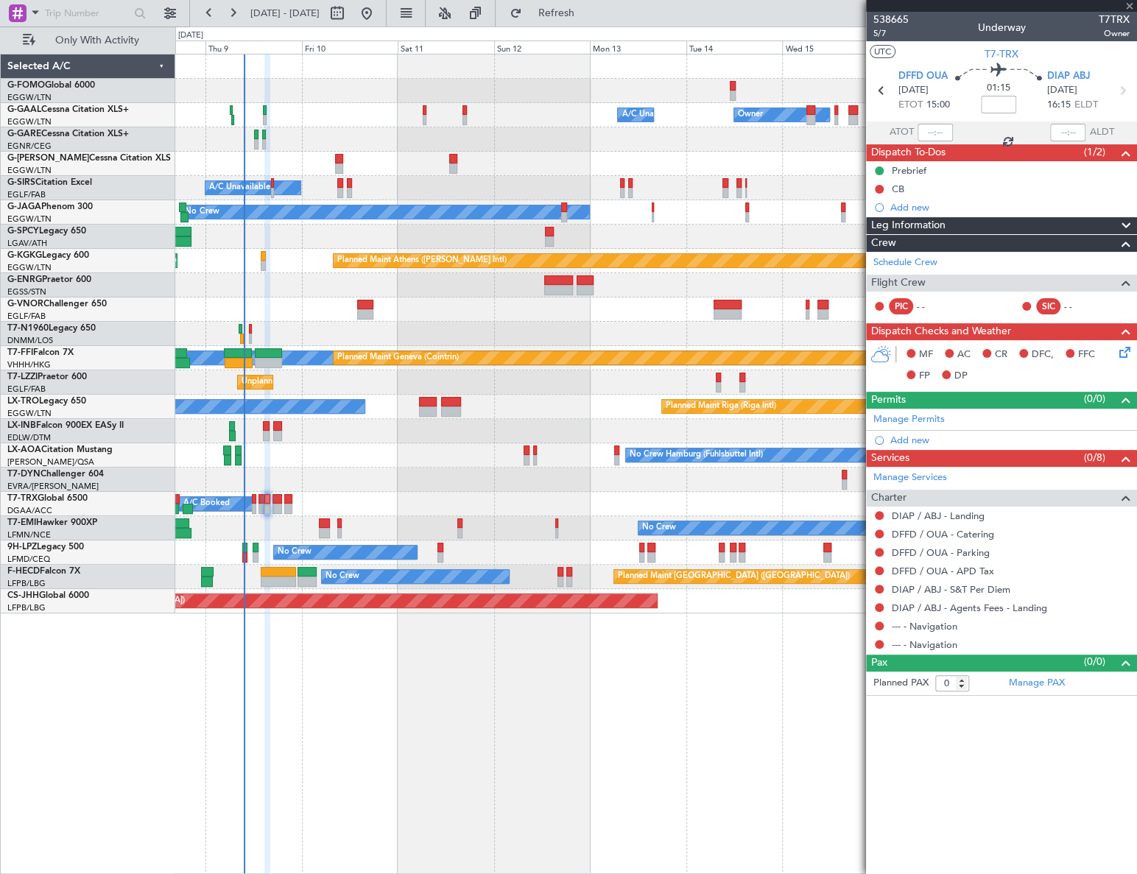
type input "2"
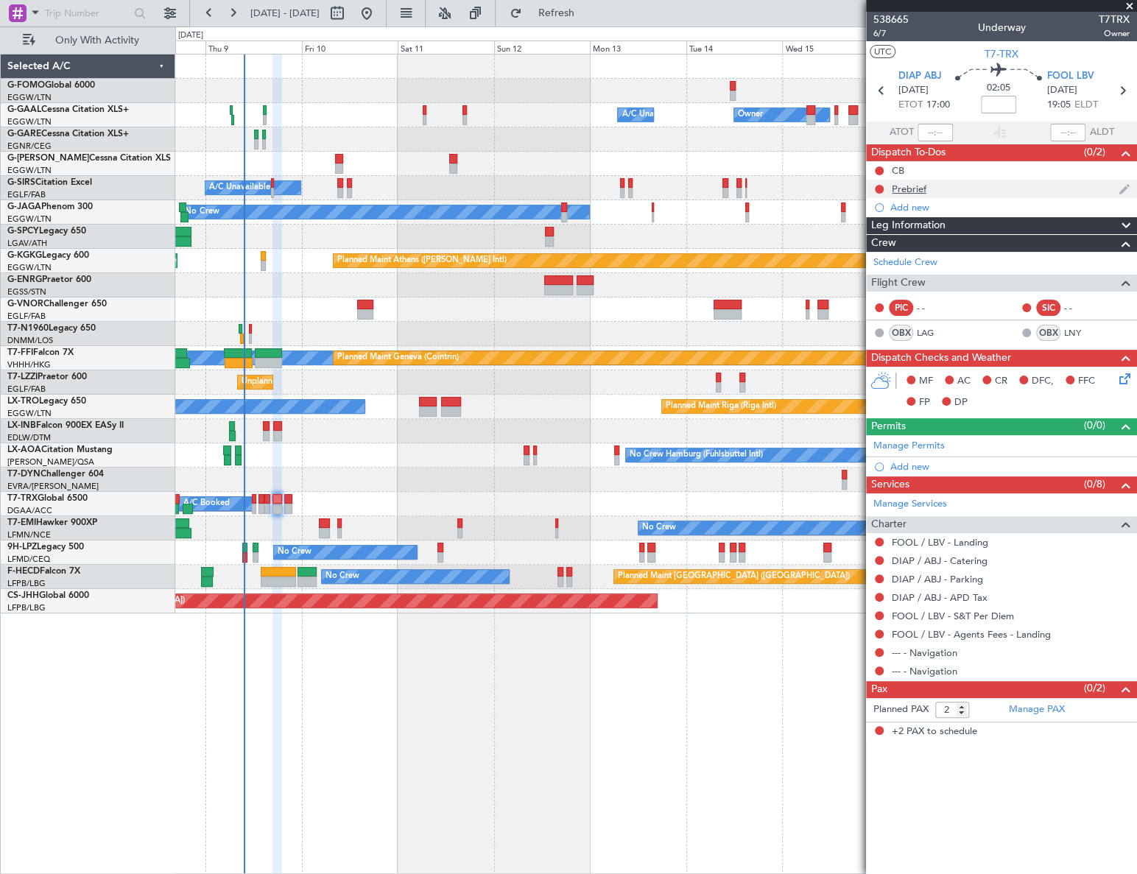
click at [892, 190] on div "Prebrief" at bounding box center [909, 189] width 35 height 13
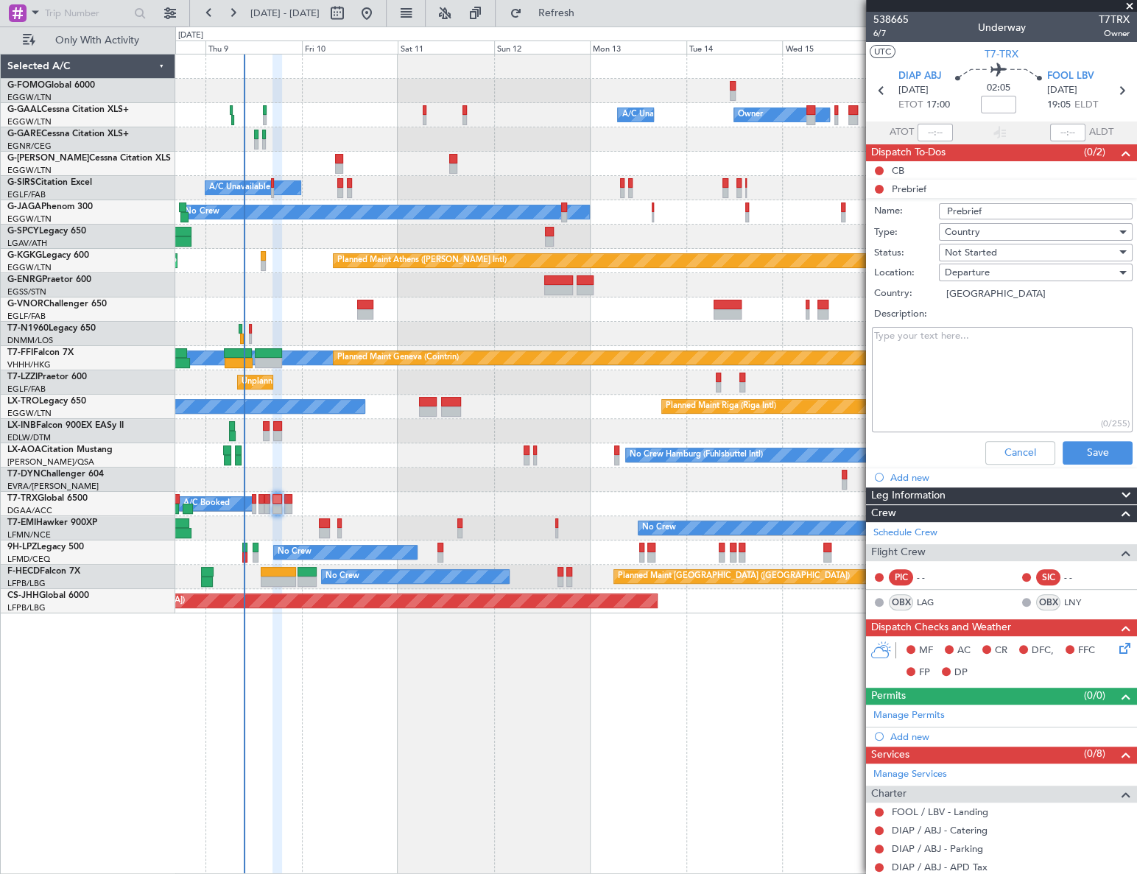
click at [915, 342] on textarea "Description:" at bounding box center [1002, 379] width 261 height 105
paste textarea "DIAP - FOOL: 33,000 Lbs"
type textarea "DIAP - FOOL: 33,000 Lbs"
click at [983, 250] on span "Not Started" at bounding box center [971, 252] width 52 height 13
click at [990, 330] on span "Completed" at bounding box center [1029, 326] width 173 height 22
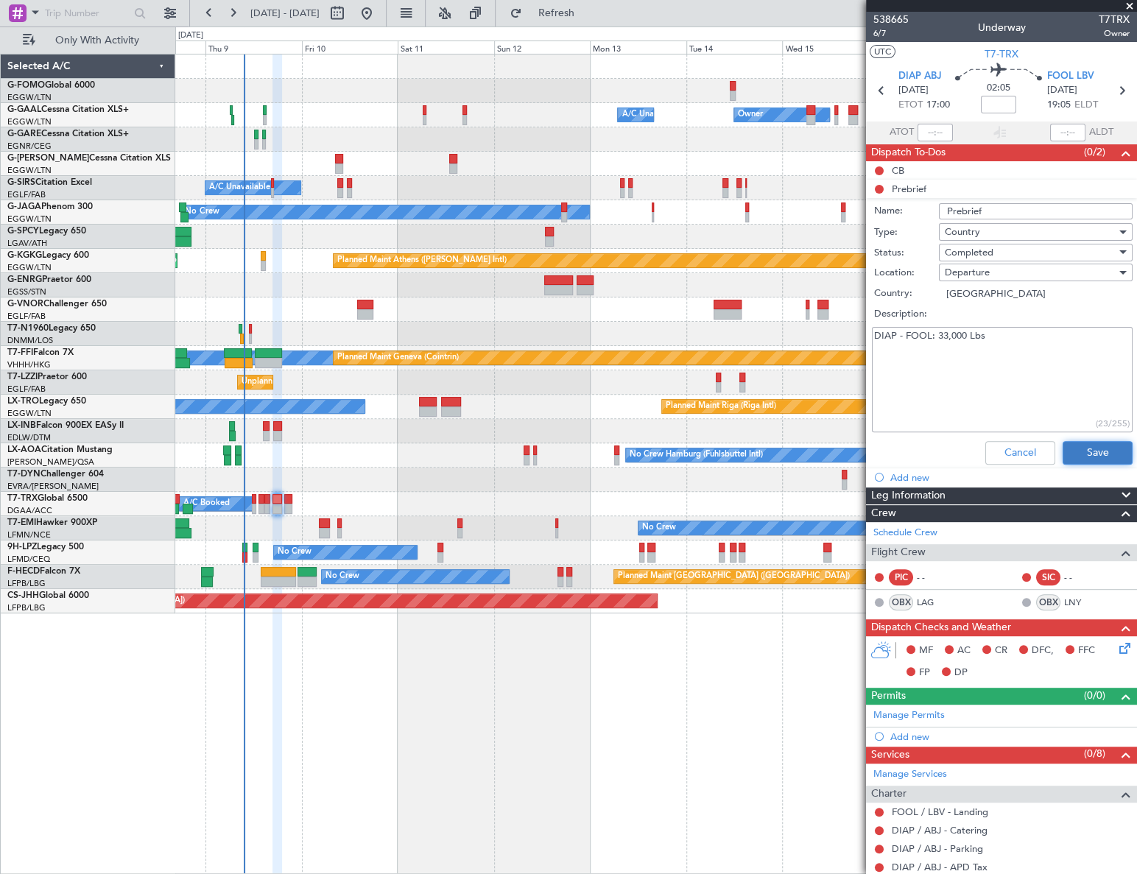
click at [1078, 447] on button "Save" at bounding box center [1098, 453] width 70 height 24
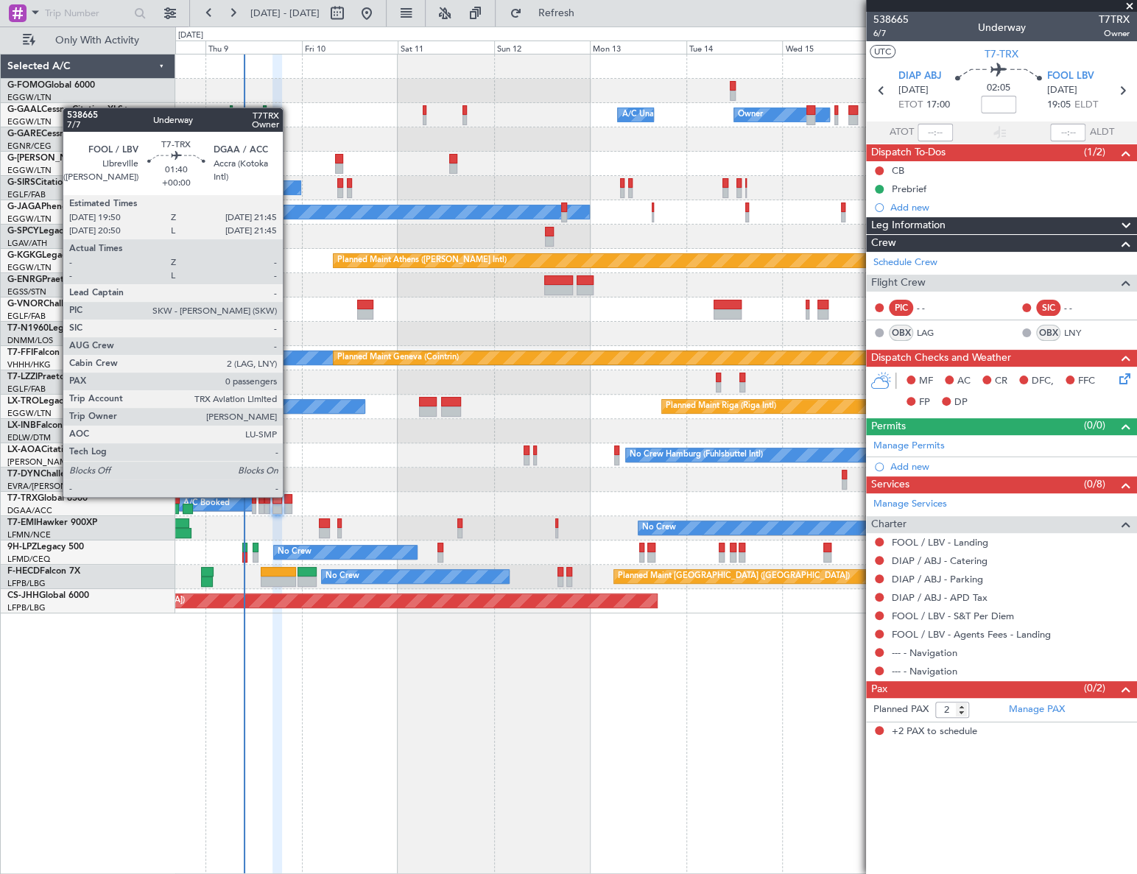
click at [289, 496] on div at bounding box center [288, 499] width 8 height 10
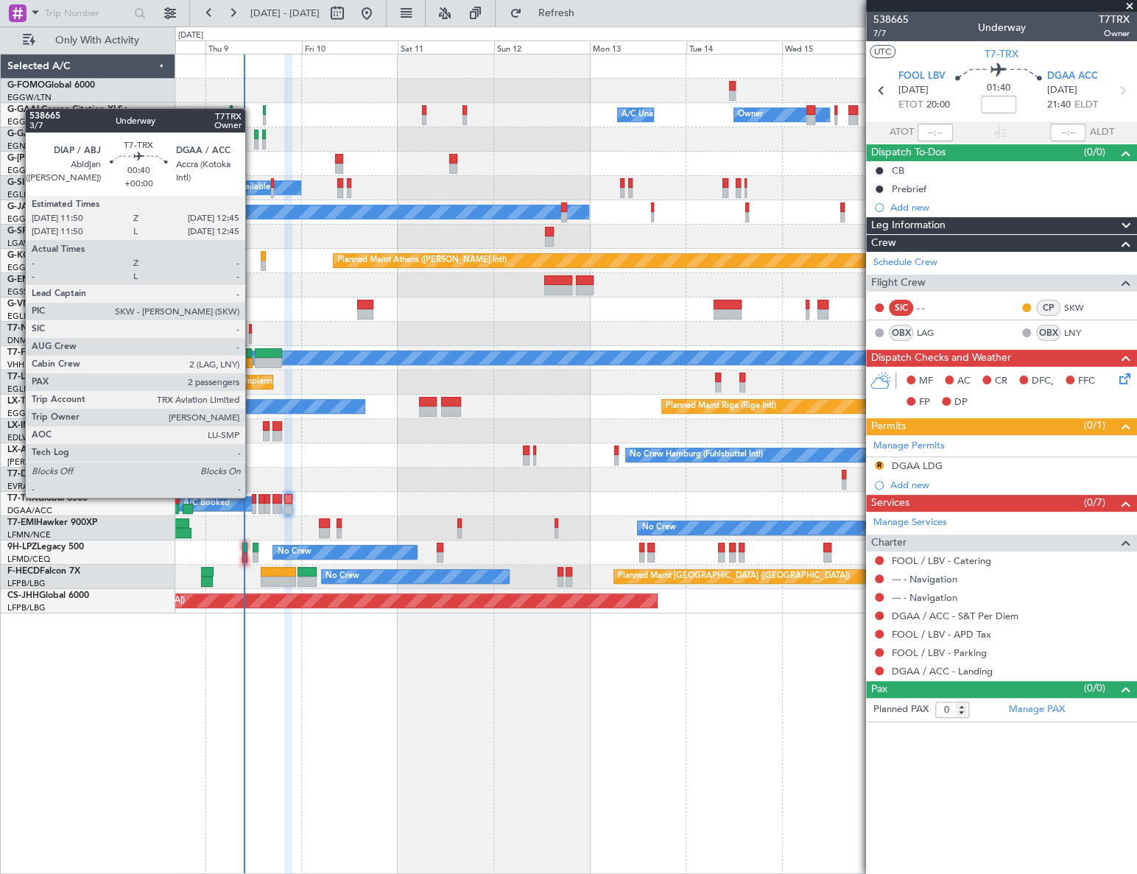
click at [252, 498] on div at bounding box center [254, 499] width 4 height 10
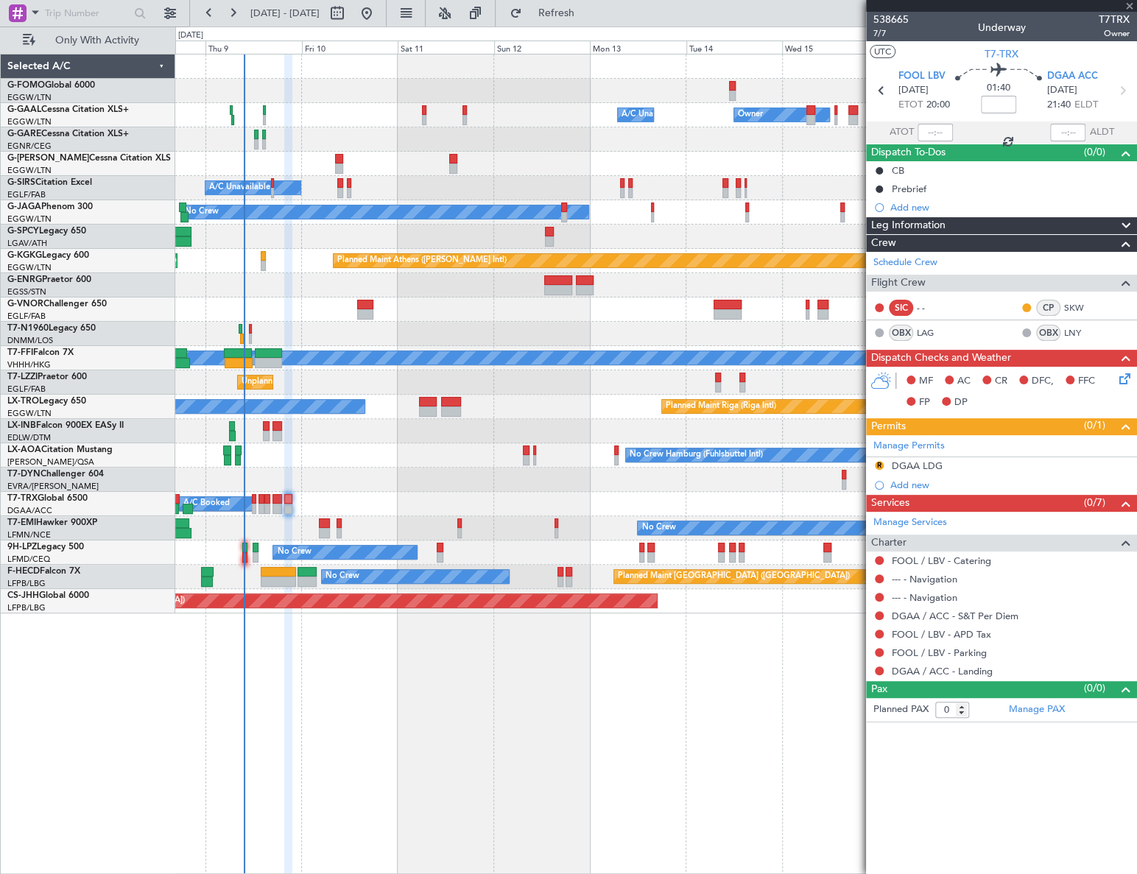
type input "2"
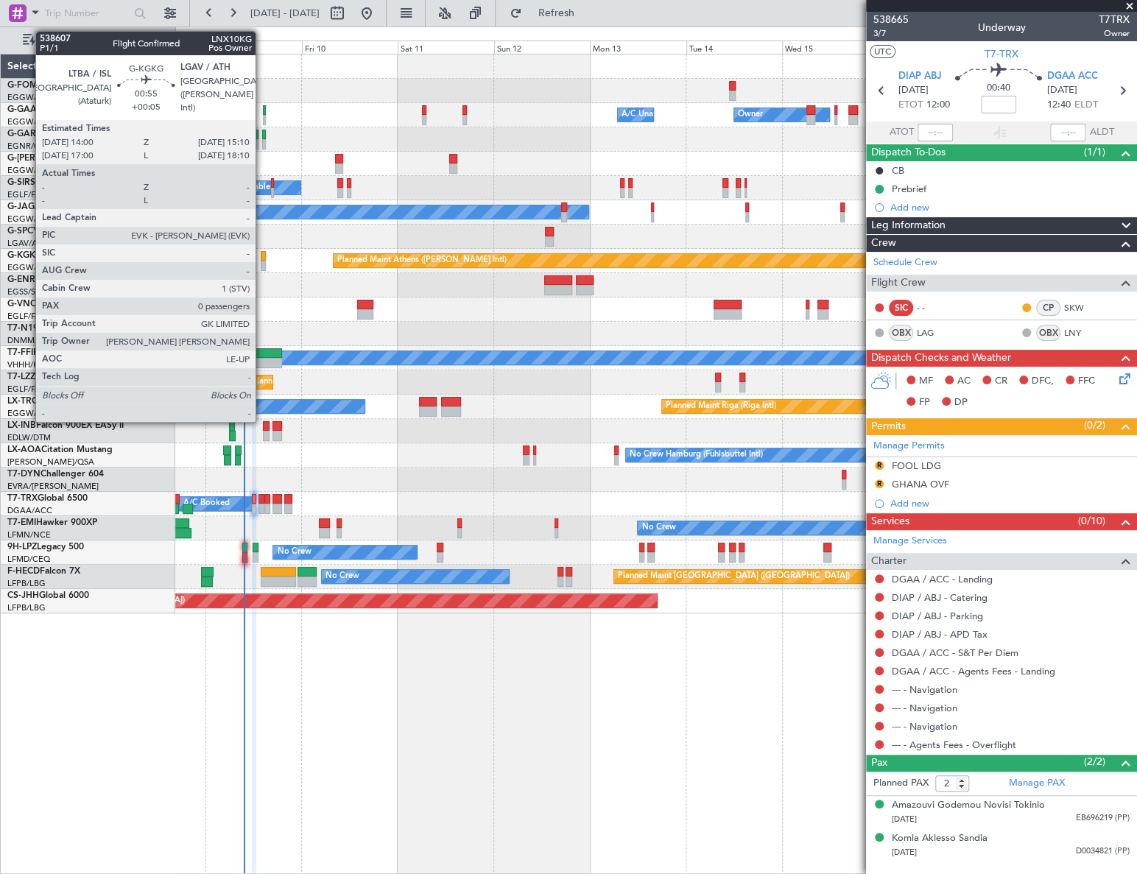
click at [262, 258] on div at bounding box center [263, 256] width 5 height 10
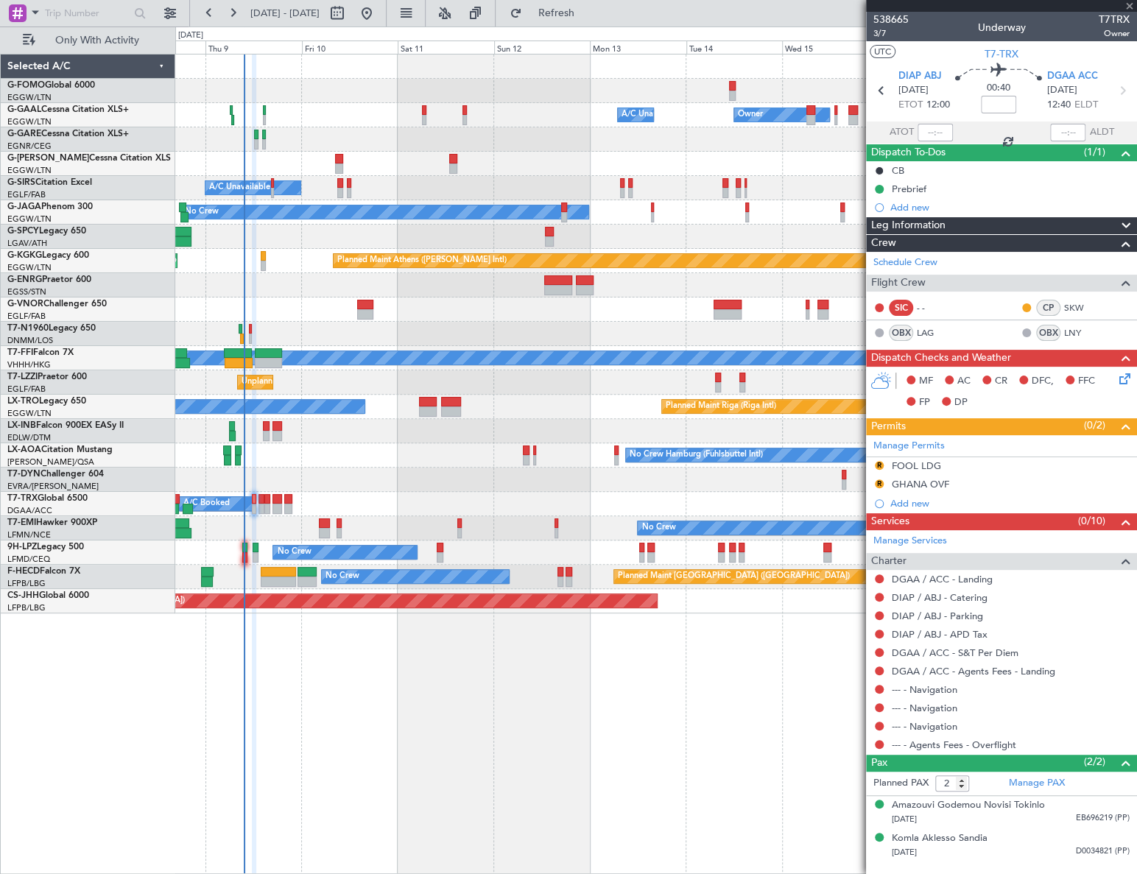
type input "+00:05"
type input "0"
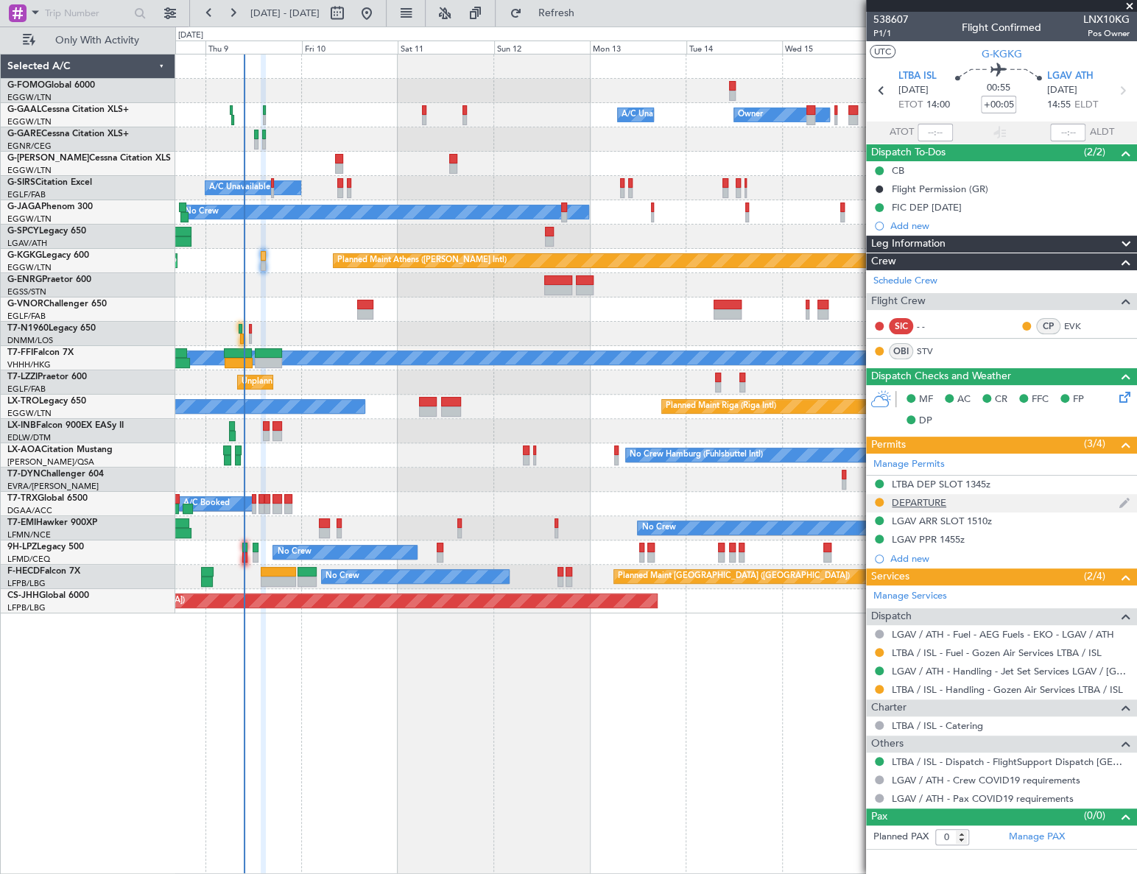
click at [928, 502] on div "DEPARTURE" at bounding box center [919, 502] width 54 height 13
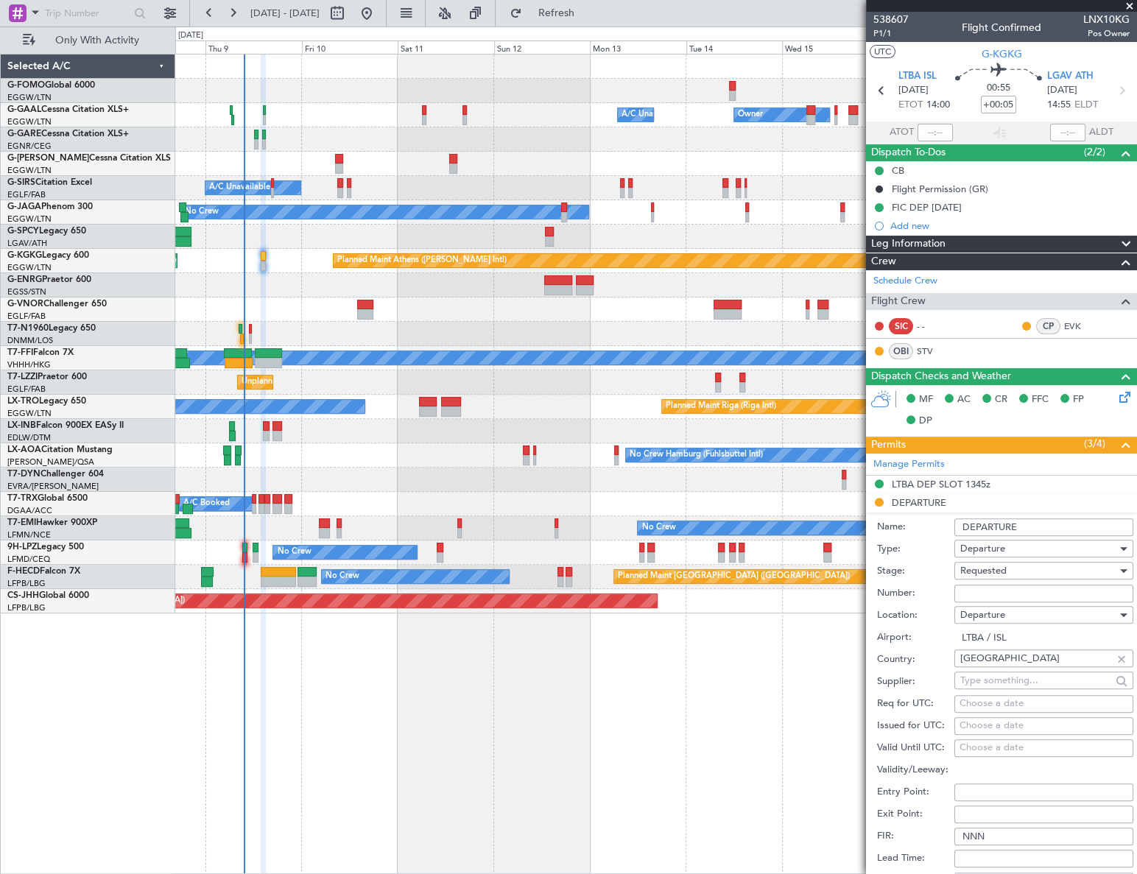
click at [993, 596] on input "Number:" at bounding box center [1043, 594] width 179 height 18
type input "ECAC BUSINESS FLIGHT"
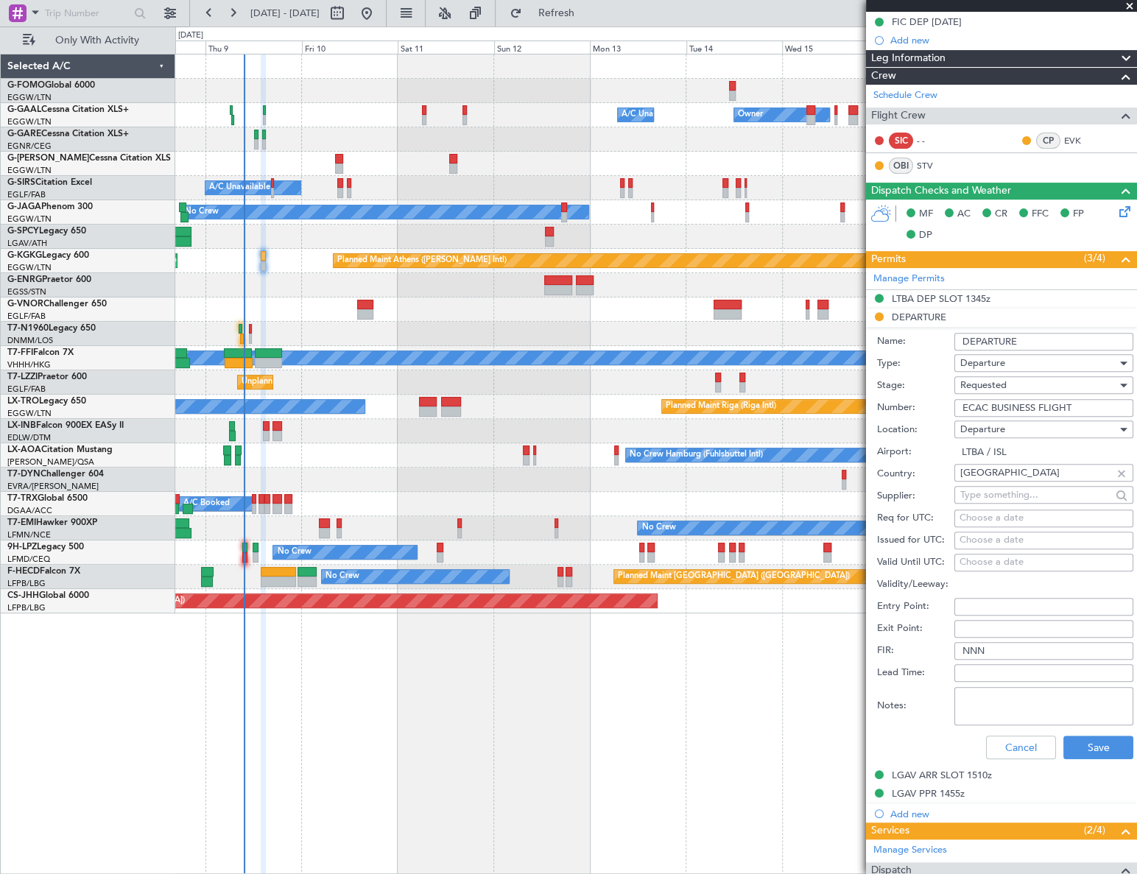
scroll to position [200, 0]
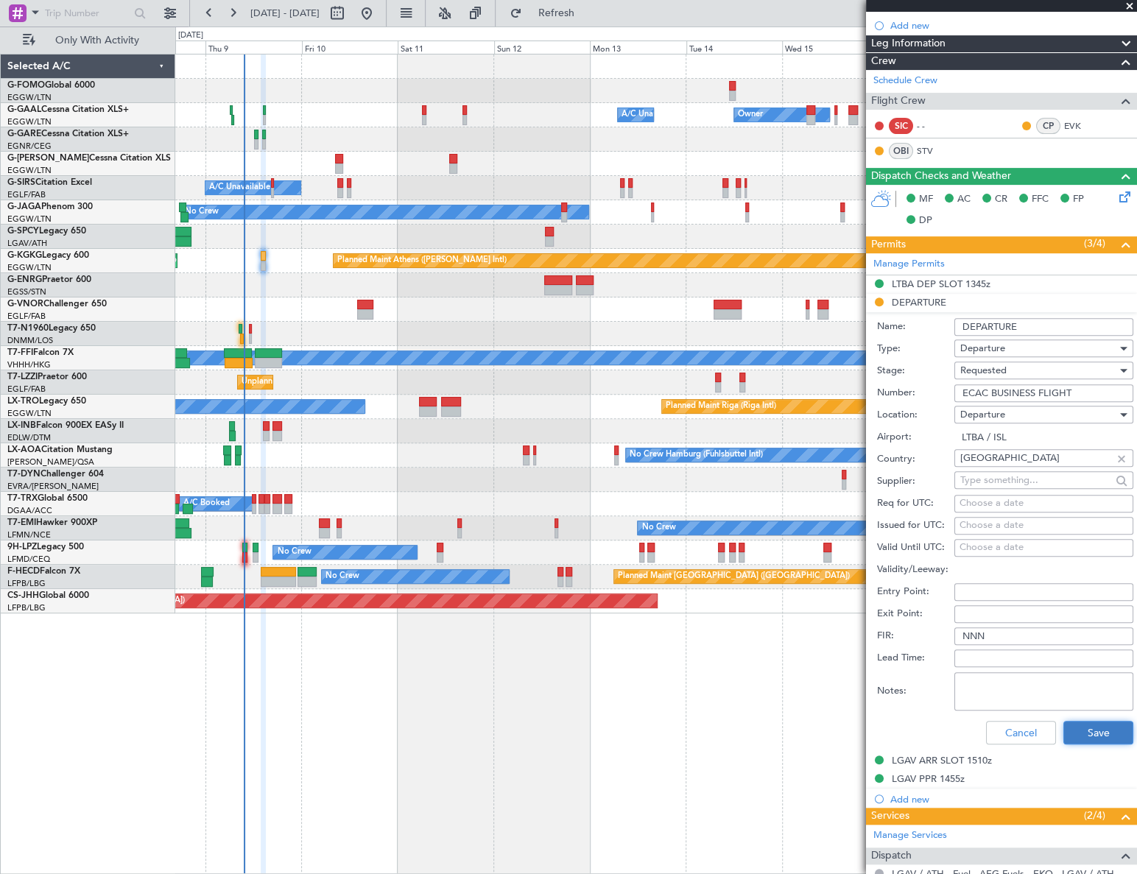
click at [1088, 731] on button "Save" at bounding box center [1098, 733] width 70 height 24
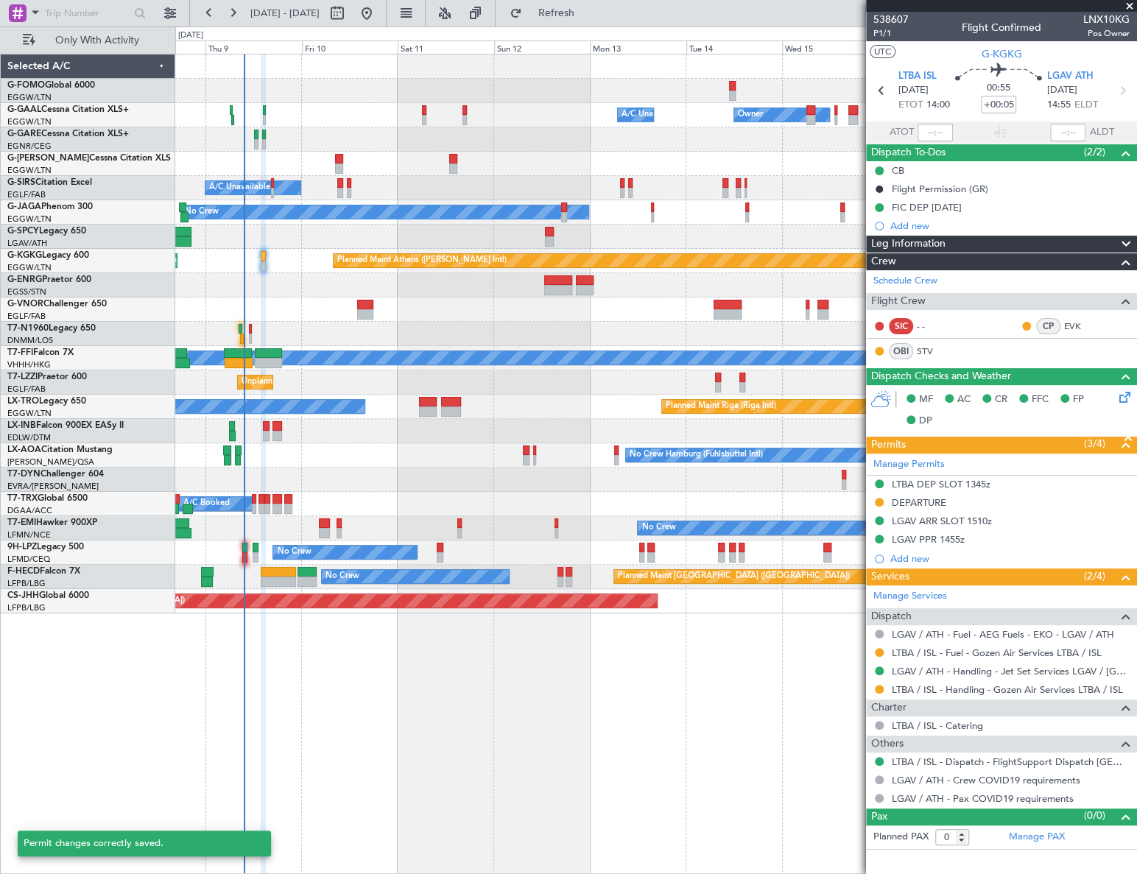
scroll to position [0, 0]
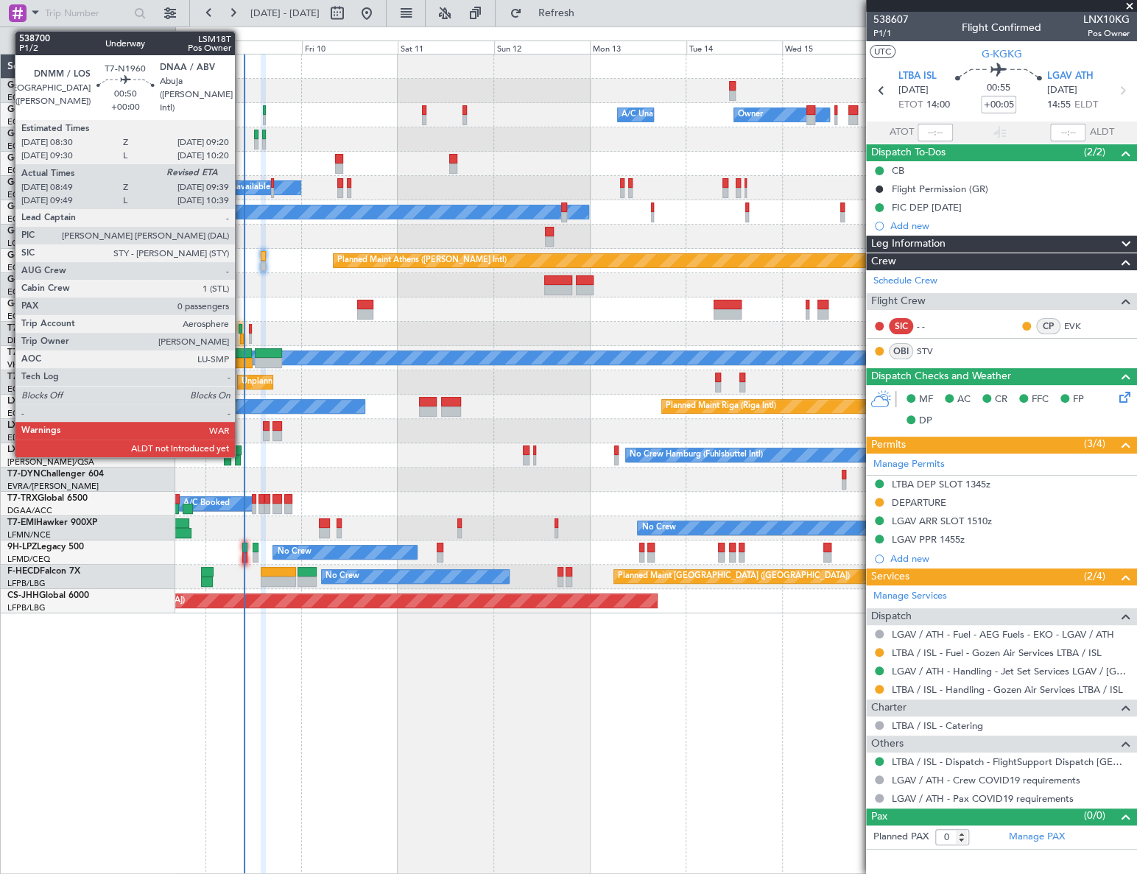
click at [242, 337] on div at bounding box center [242, 339] width 4 height 10
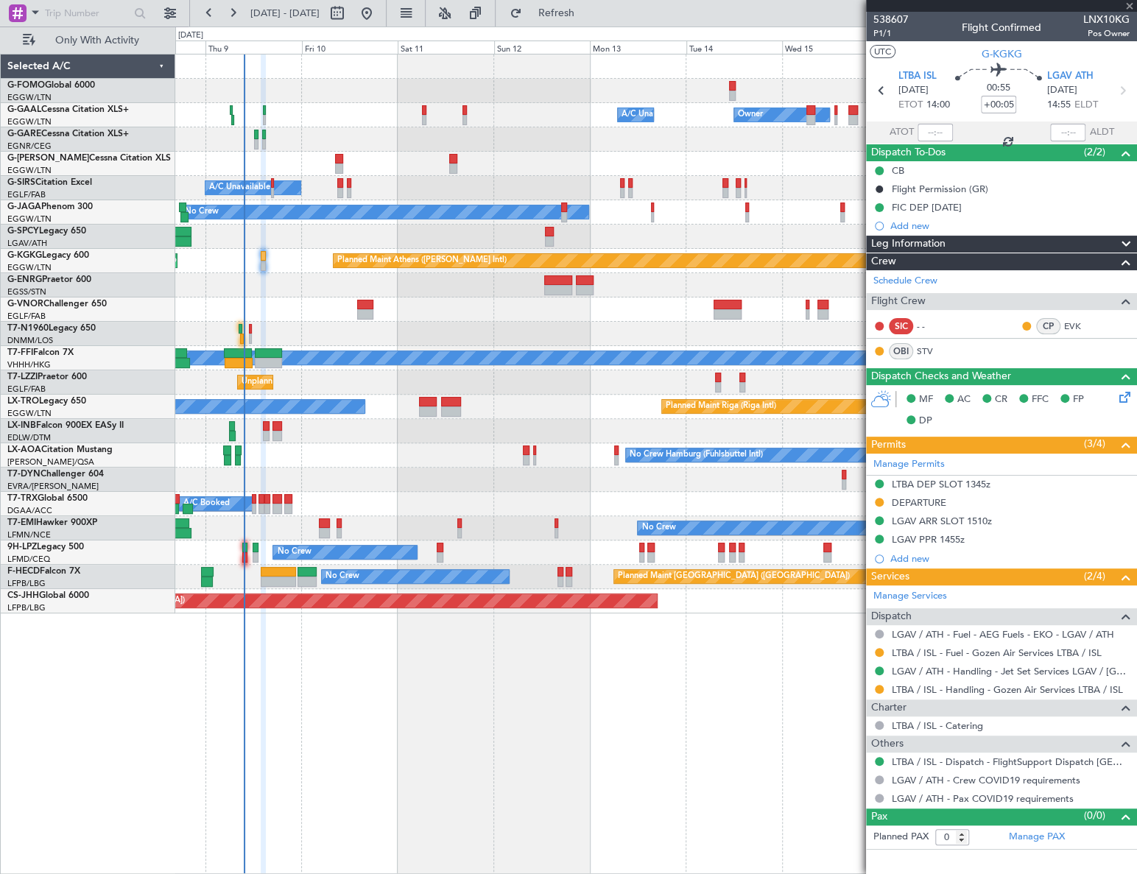
type input "08:49"
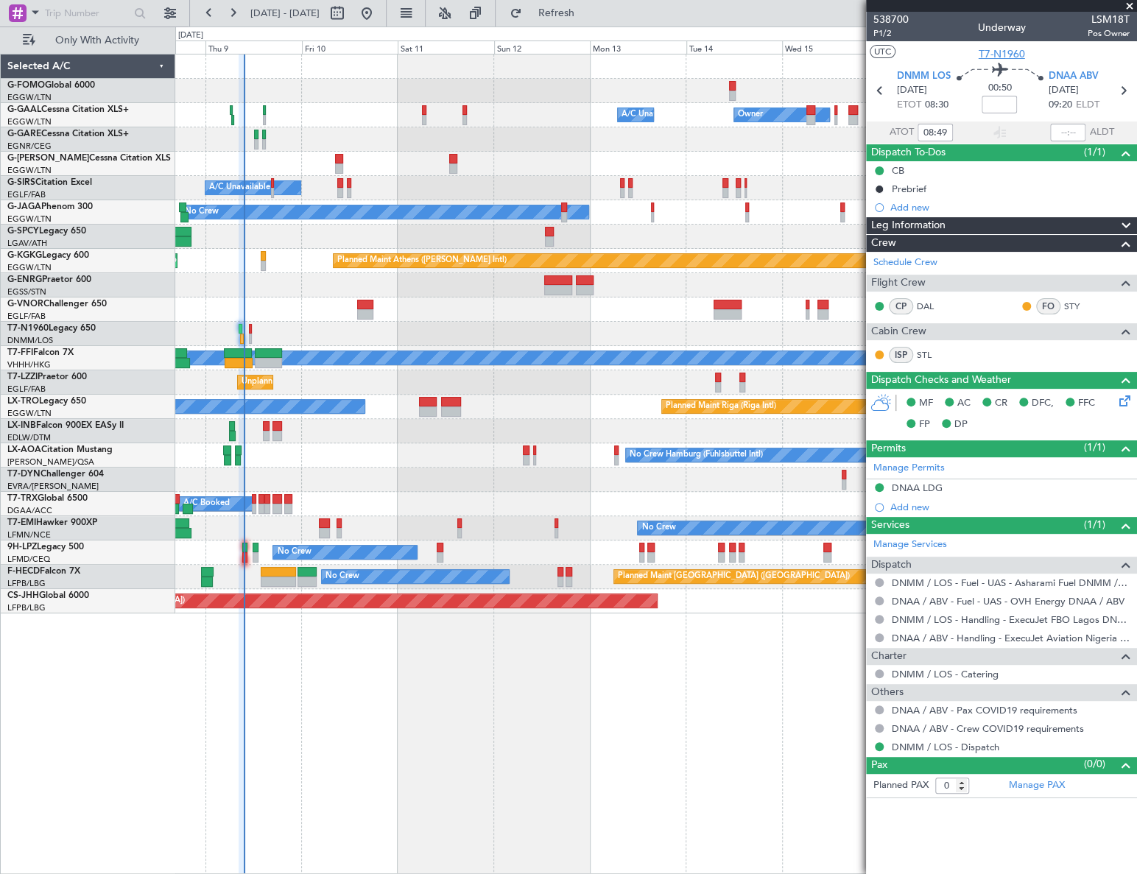
click at [1005, 54] on span "T7-N1960" at bounding box center [1002, 53] width 46 height 15
click at [1069, 129] on input "text" at bounding box center [1067, 133] width 35 height 18
click at [1069, 130] on input "text" at bounding box center [1067, 133] width 35 height 18
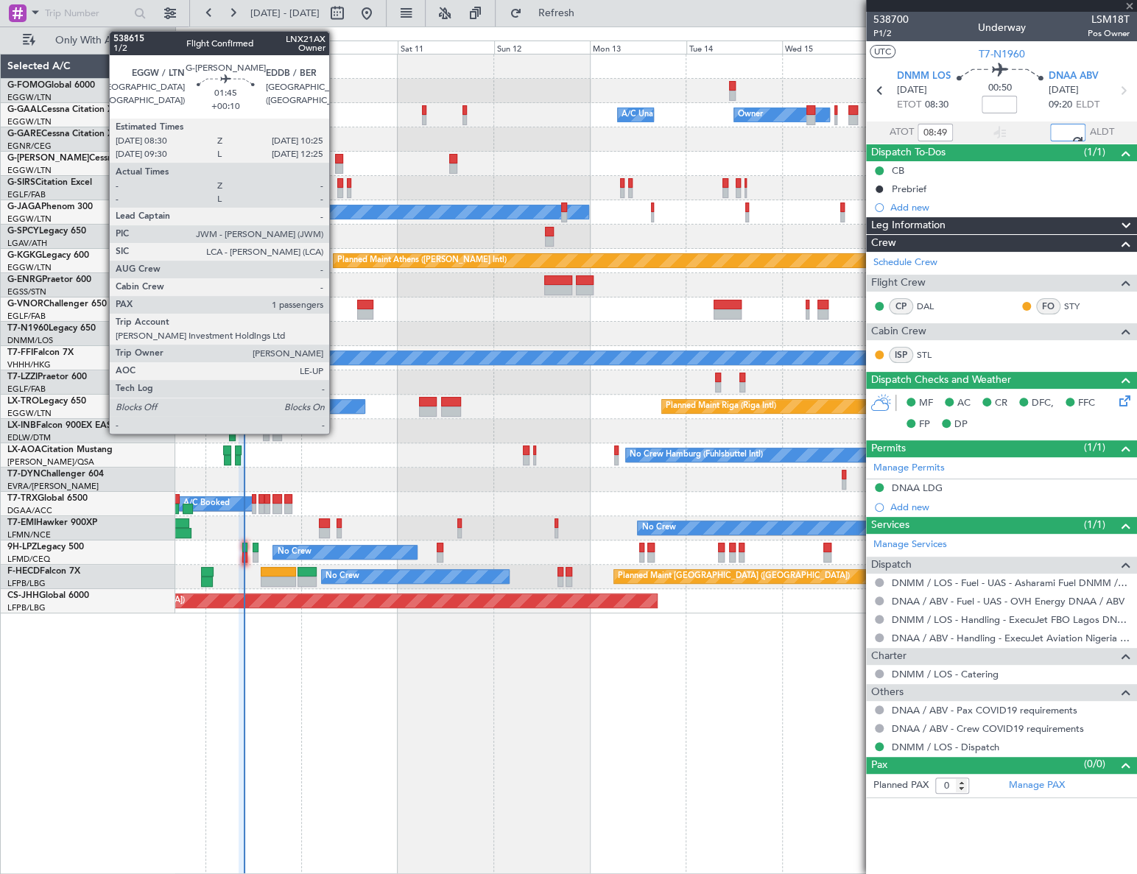
click at [336, 160] on div at bounding box center [339, 159] width 8 height 10
type input "09:45"
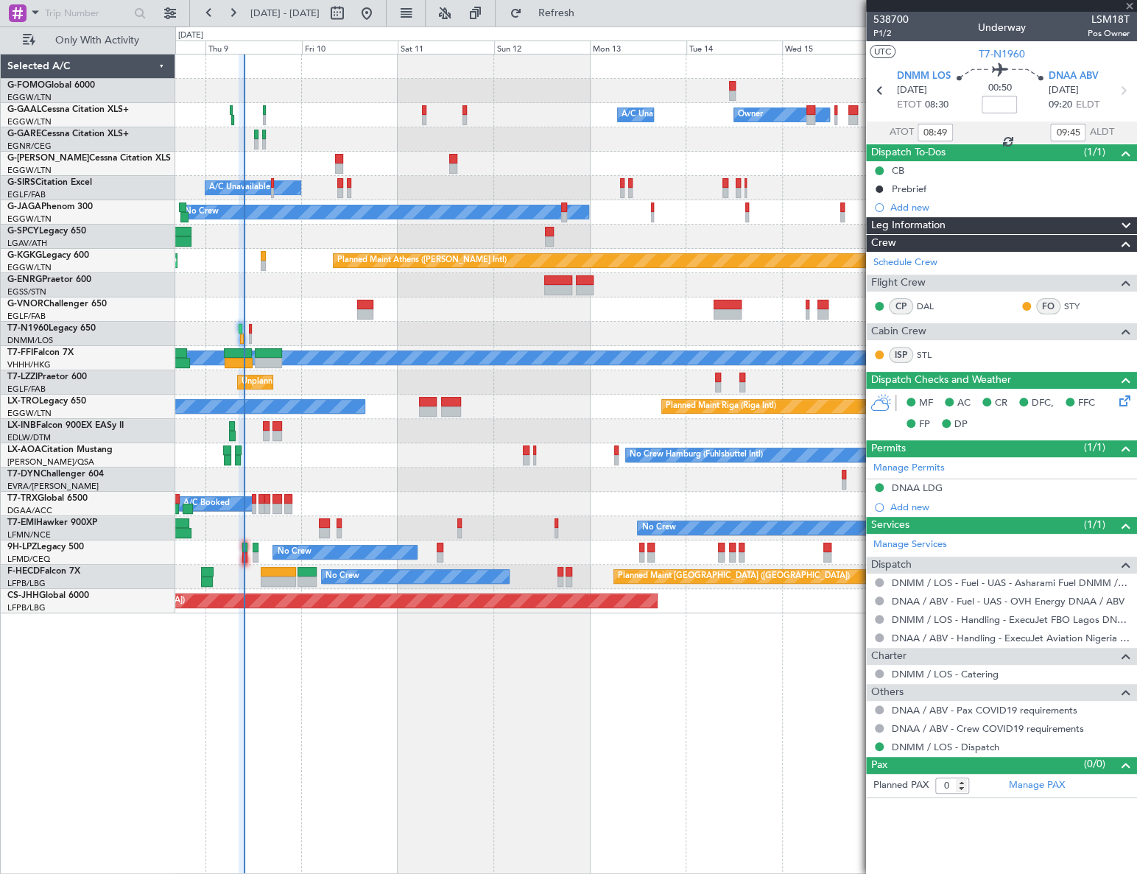
type input "+00:10"
type input "1"
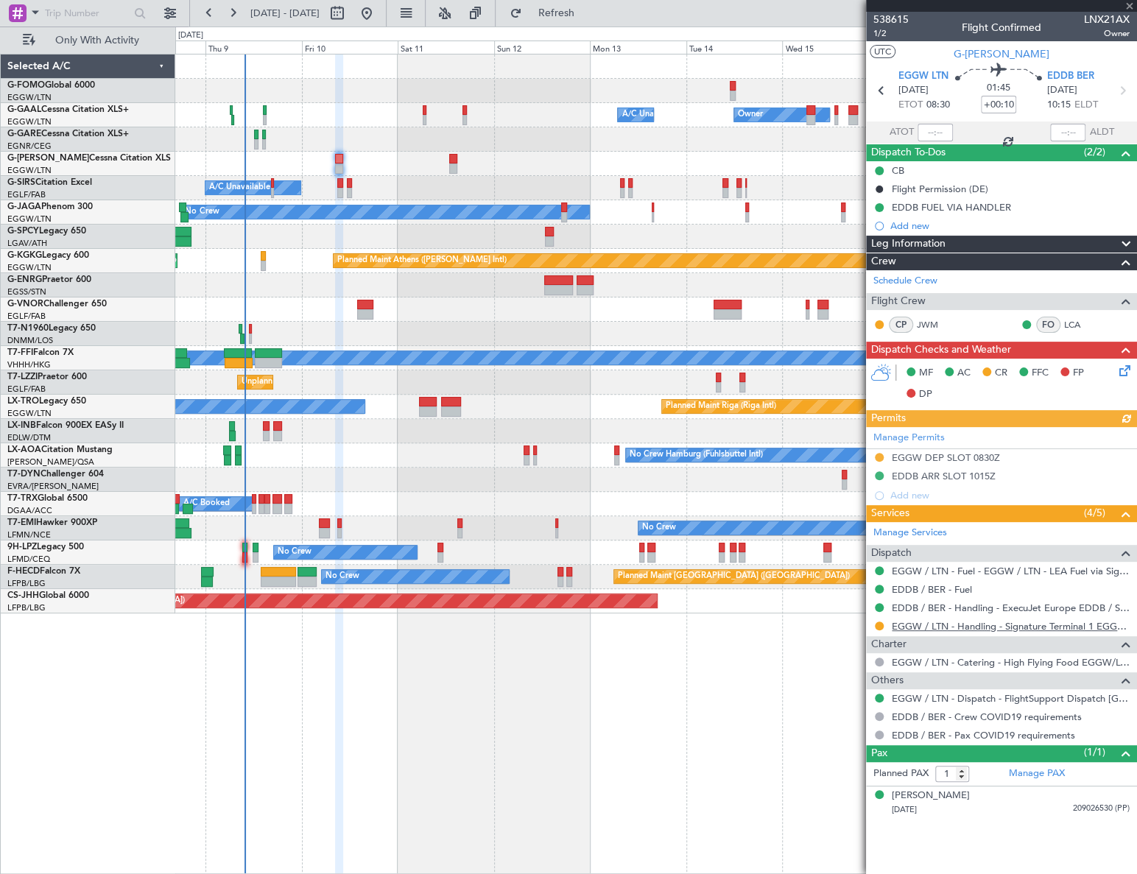
click at [955, 624] on link "EGGW / LTN - Handling - Signature Terminal 1 EGGW / LTN" at bounding box center [1011, 626] width 238 height 13
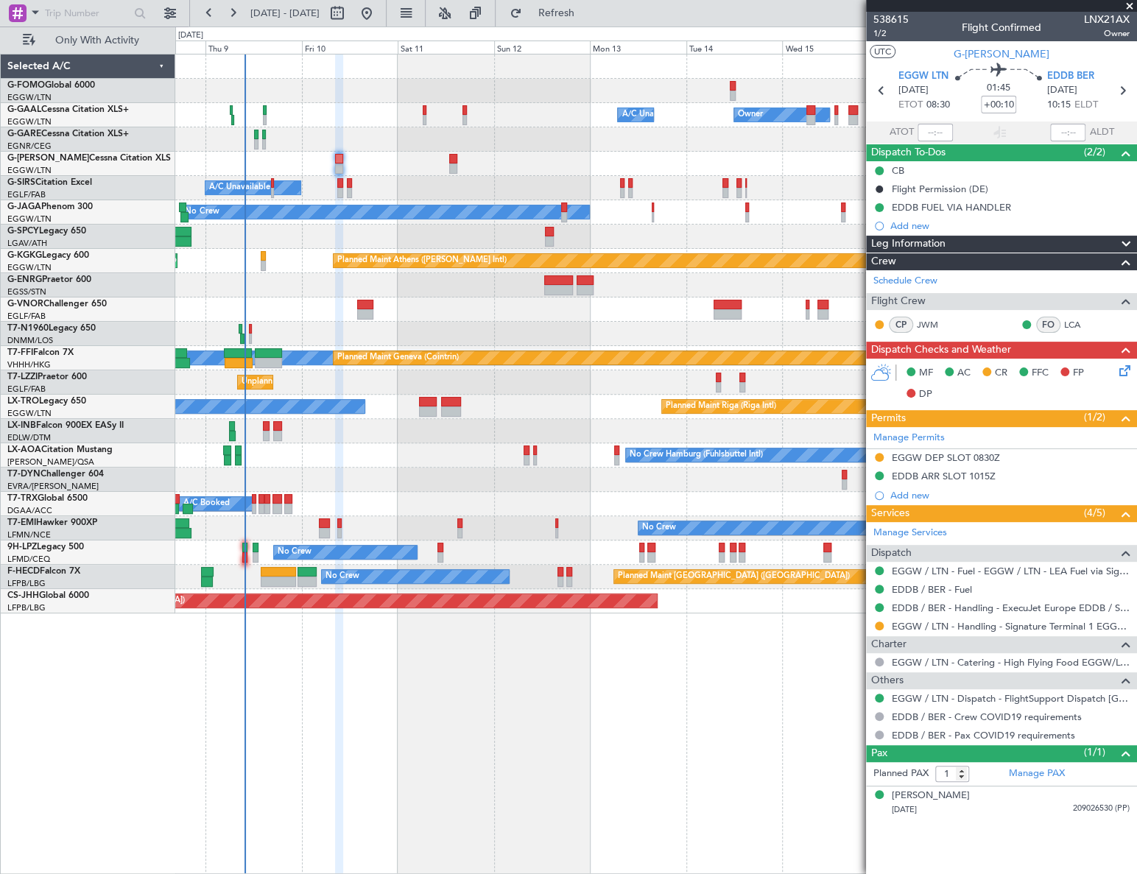
click at [102, 472] on div "Owner Owner A/C Unavailable A/C Unavailable Owner Planned Maint [GEOGRAPHIC_DAT…" at bounding box center [568, 451] width 1137 height 848
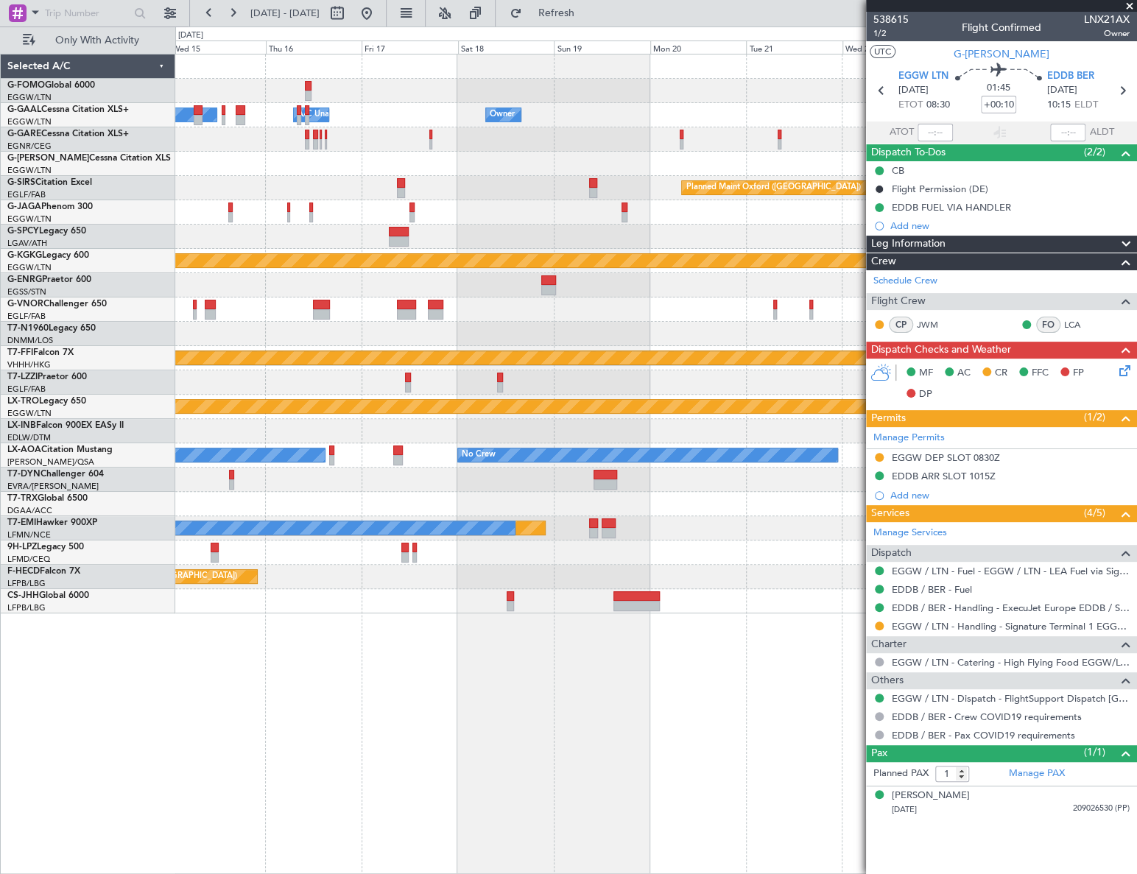
click at [81, 543] on div "Owner Owner A/C Unavailable Owner A/C Unavailable Owner Planned Maint [GEOGRAPH…" at bounding box center [568, 451] width 1137 height 848
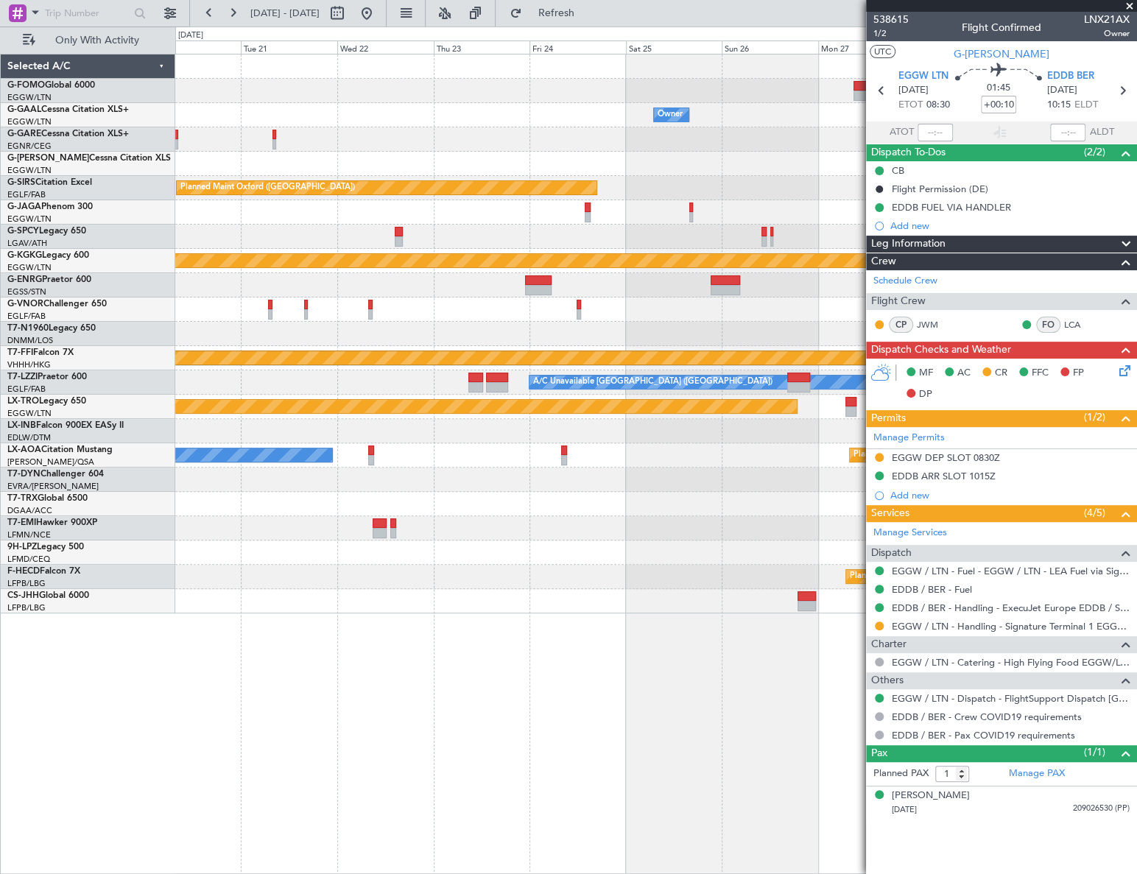
click at [35, 624] on div "Owner Owner Planned Maint [GEOGRAPHIC_DATA] ([GEOGRAPHIC_DATA]) Planned Maint […" at bounding box center [568, 451] width 1137 height 848
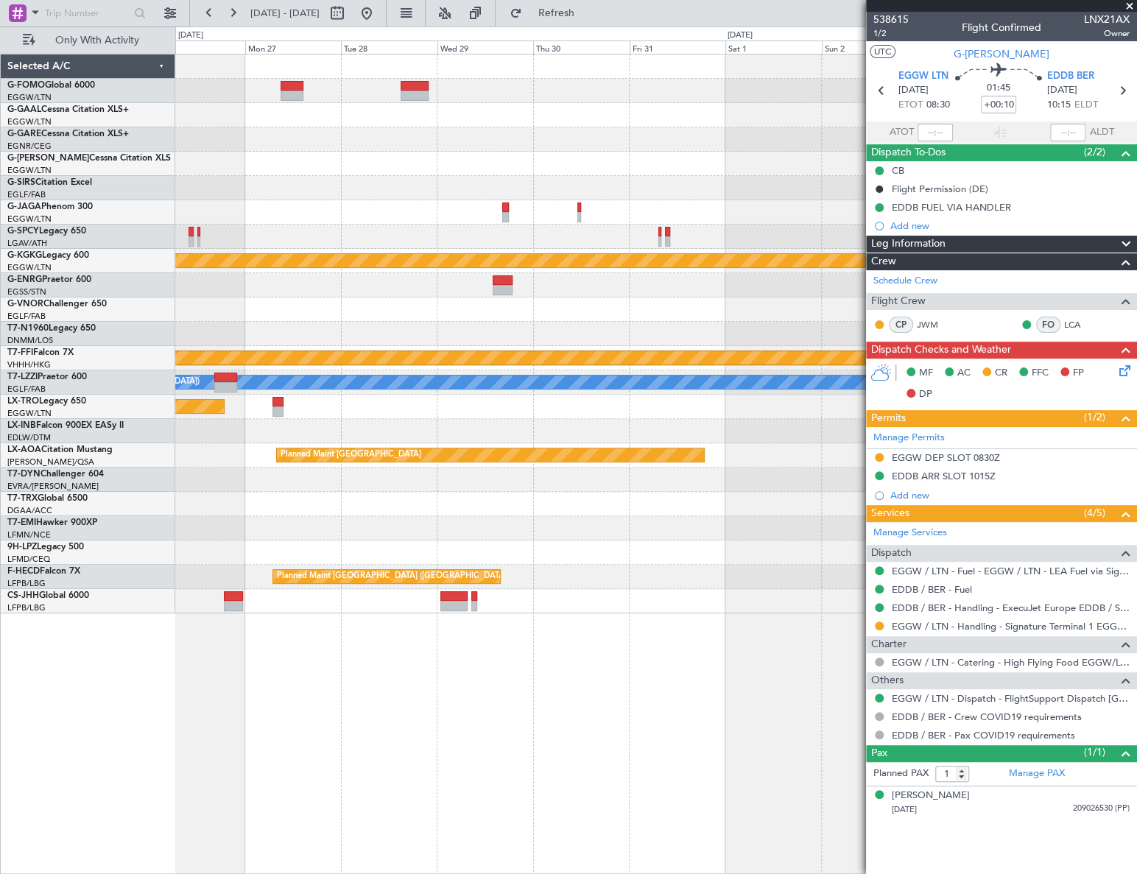
click at [938, 515] on fb-app "[DATE] - [DATE] Refresh Quick Links Only With Activity Owner Planned Maint [GEO…" at bounding box center [568, 442] width 1137 height 863
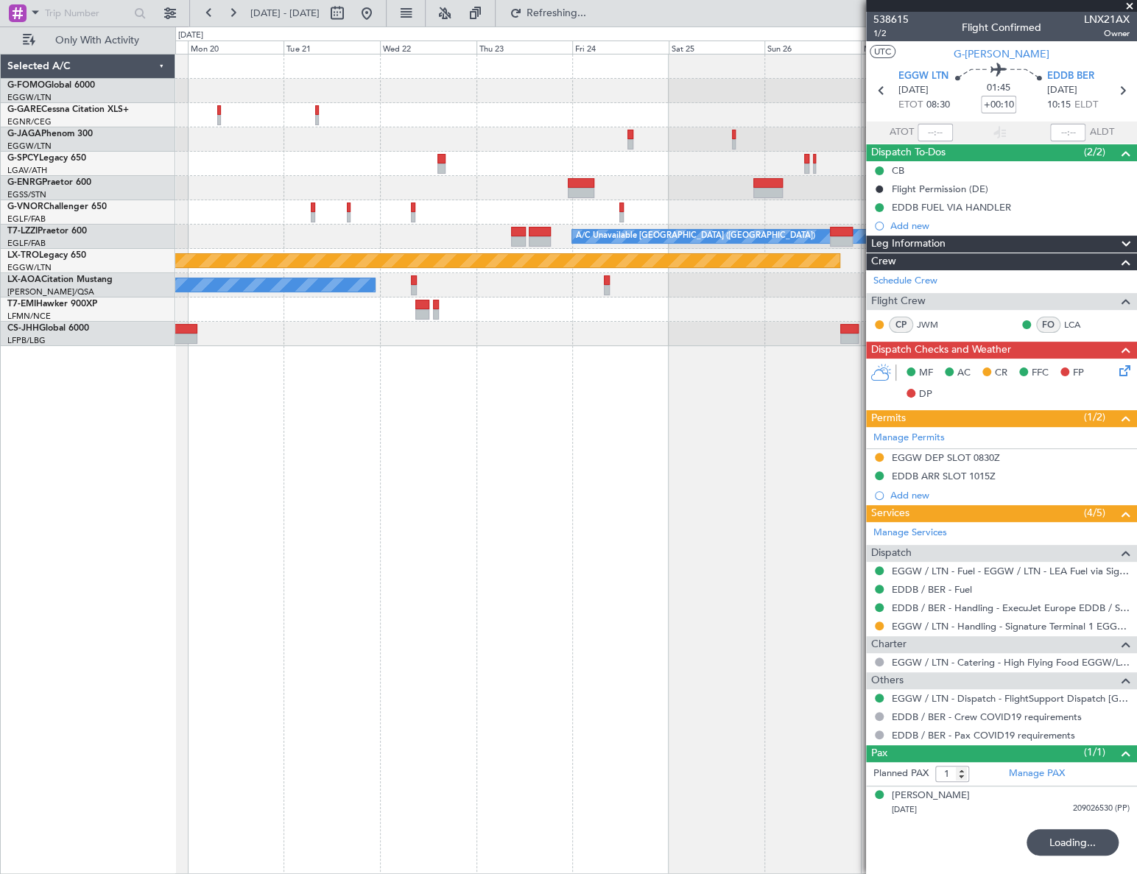
click at [0, 520] on html "[DATE] - [DATE] Refreshing... Quick Links Only With Activity A/C Unavailable [G…" at bounding box center [568, 437] width 1137 height 874
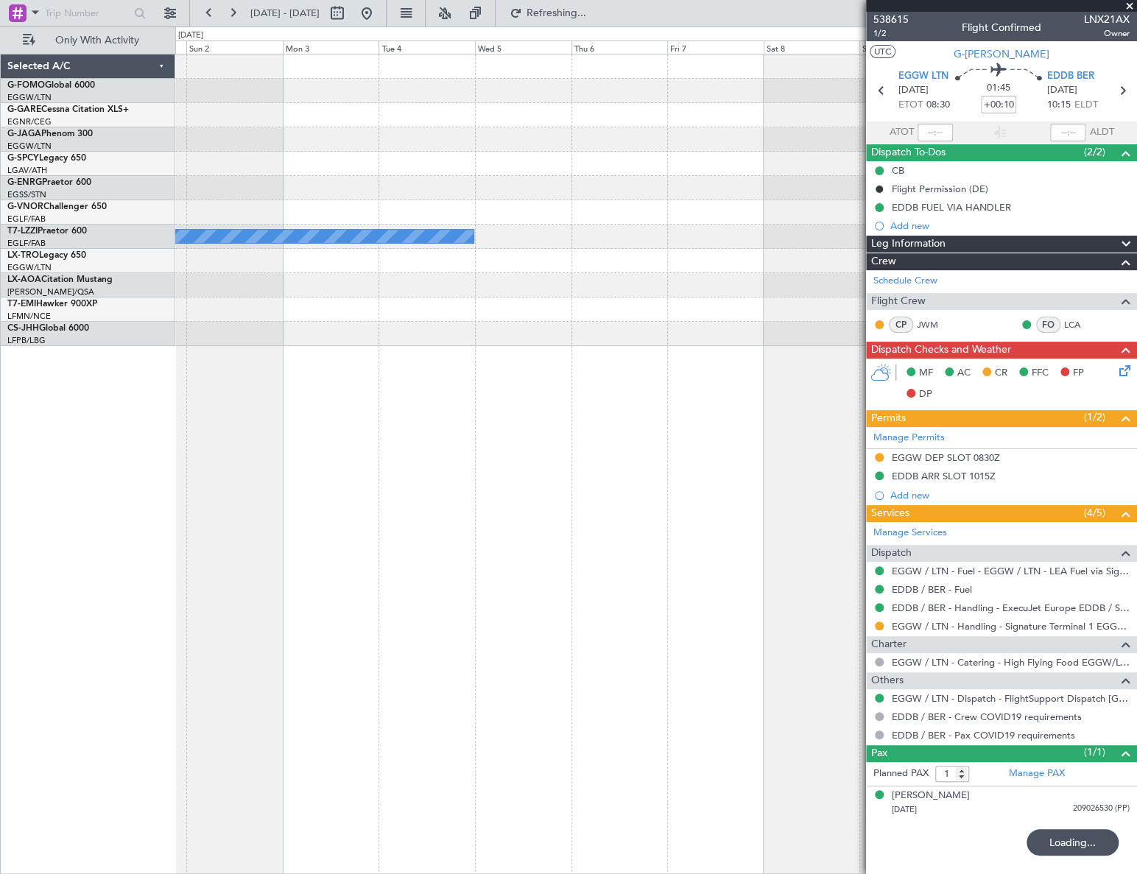
click at [0, 593] on html "[DATE] - [DATE] Refreshing... Quick Links Only With Activity A/C Unavailable [G…" at bounding box center [568, 437] width 1137 height 874
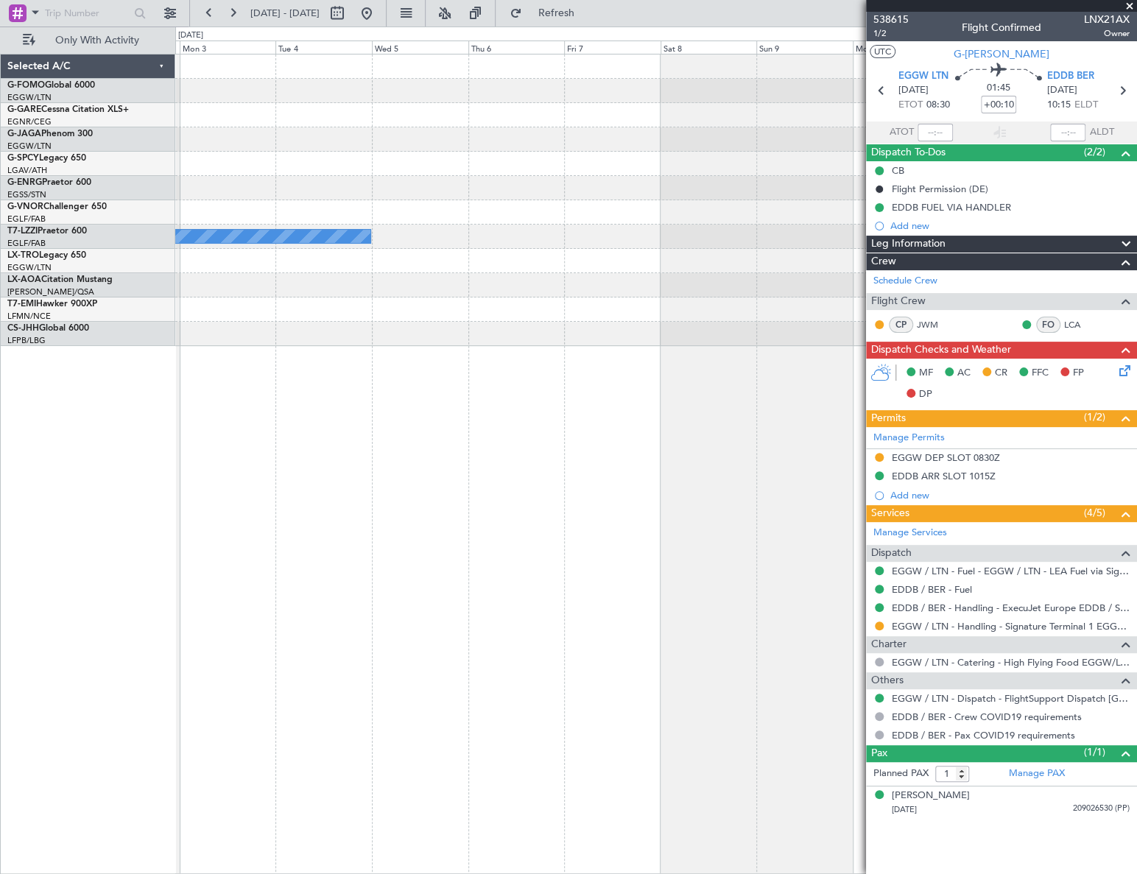
click at [110, 632] on div "A/C Unavailable [GEOGRAPHIC_DATA] ([GEOGRAPHIC_DATA]) Planned Maint [GEOGRAPHIC…" at bounding box center [568, 451] width 1137 height 848
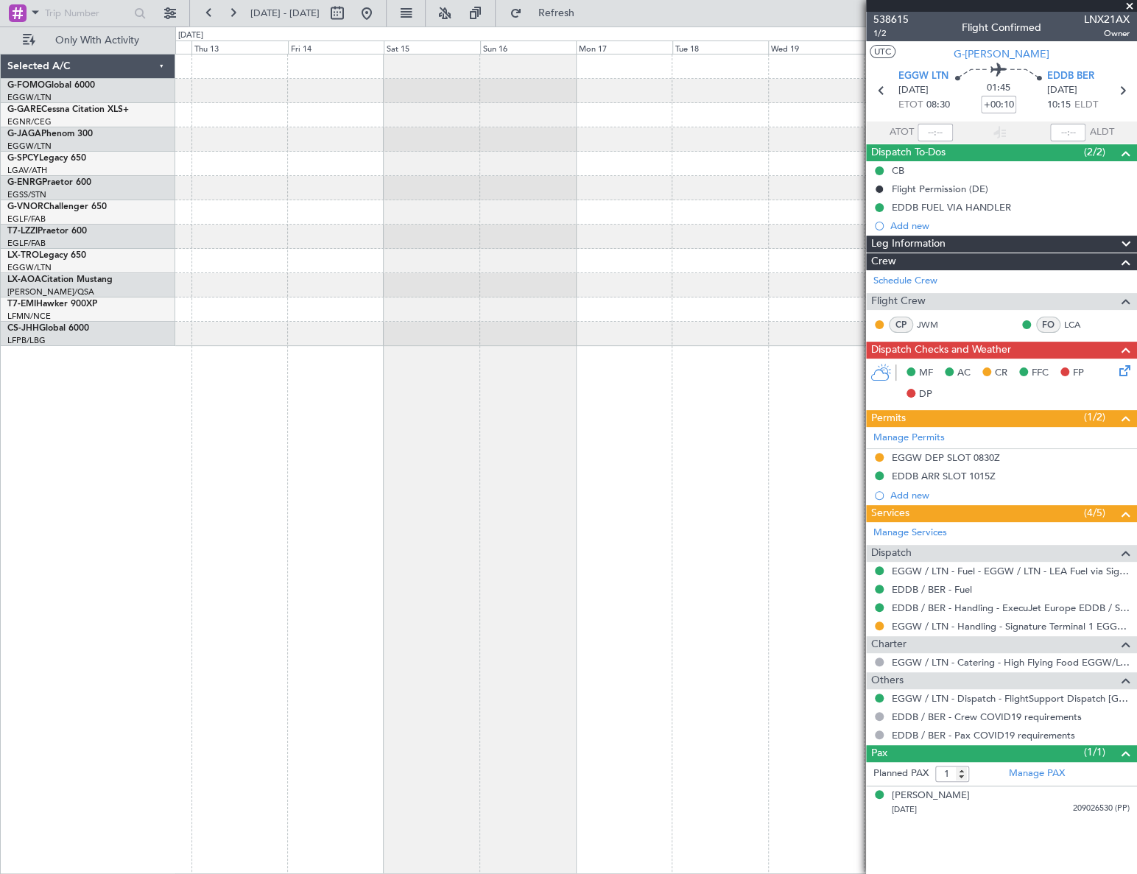
click at [289, 640] on div at bounding box center [655, 464] width 961 height 820
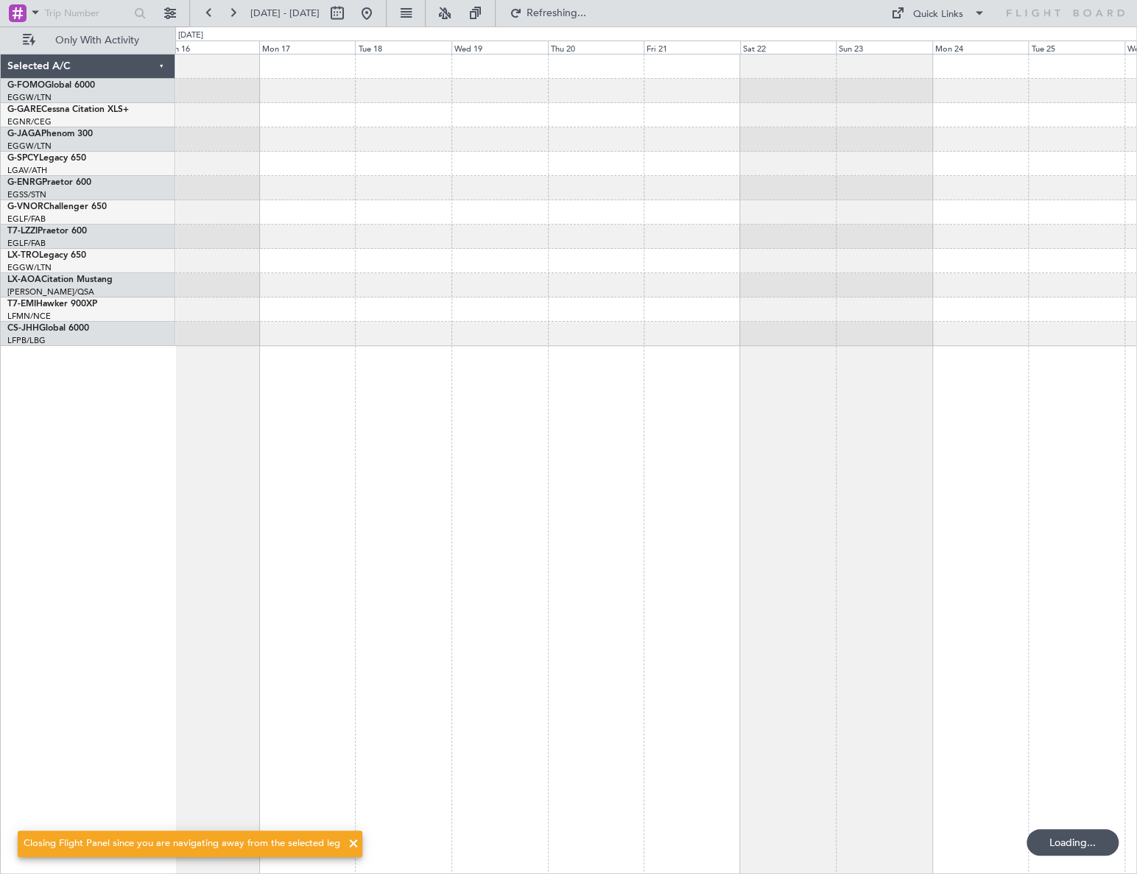
click at [0, 677] on html "[DATE] - [DATE] Refreshing... Quick Links Only With Activity Selected A/C G-FOM…" at bounding box center [568, 437] width 1137 height 874
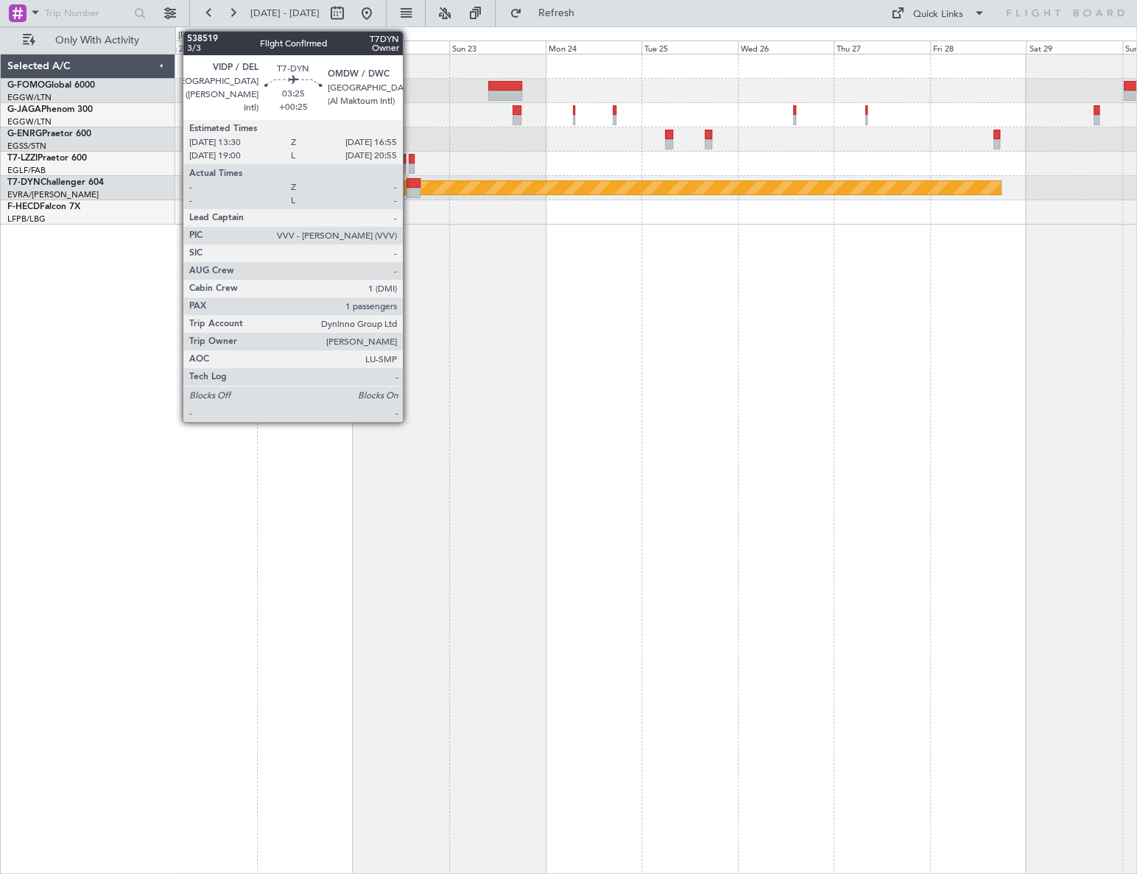
click at [409, 185] on div at bounding box center [413, 183] width 14 height 10
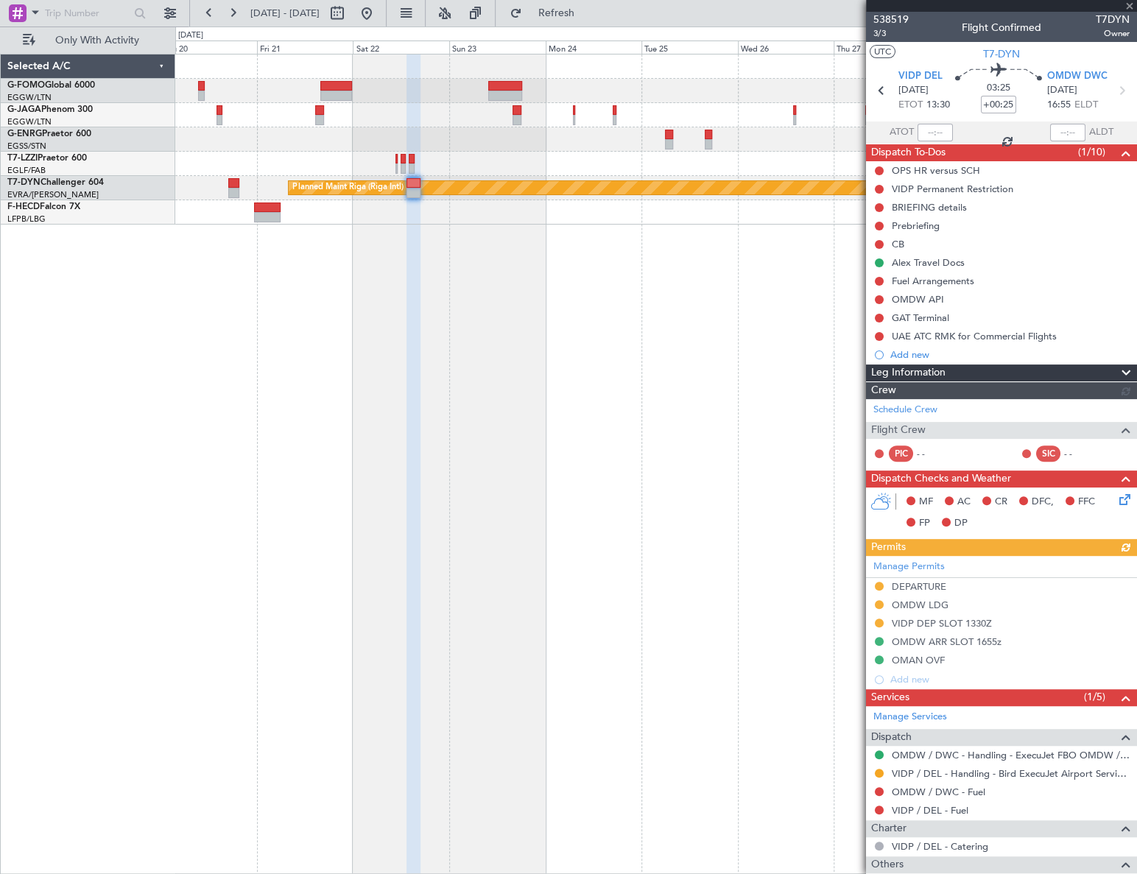
click at [956, 363] on mat-tooltip-component "UAE ATC RMK for Commercial Flights" at bounding box center [975, 361] width 168 height 39
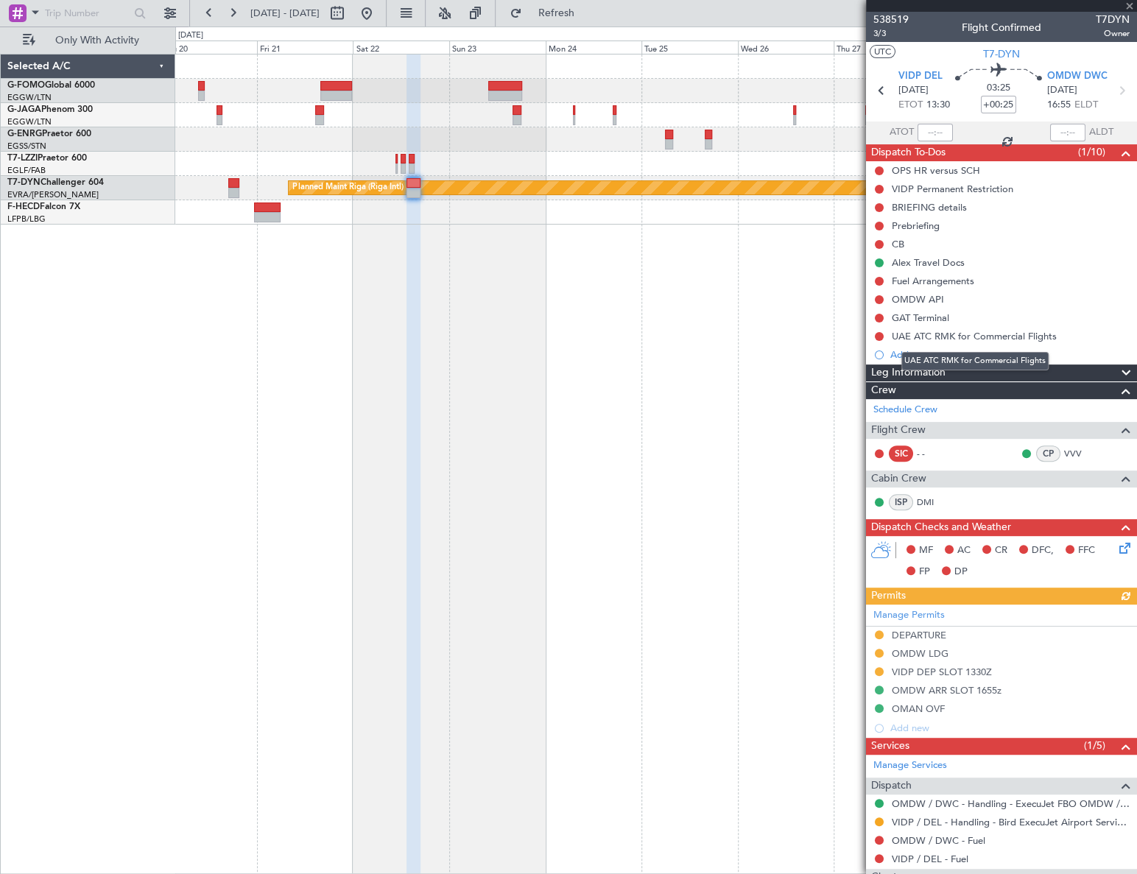
click at [966, 373] on mat-tooltip-component "UAE ATC RMK for Commercial Flights" at bounding box center [975, 361] width 168 height 39
click at [1051, 373] on div "Leg Information" at bounding box center [1001, 373] width 271 height 17
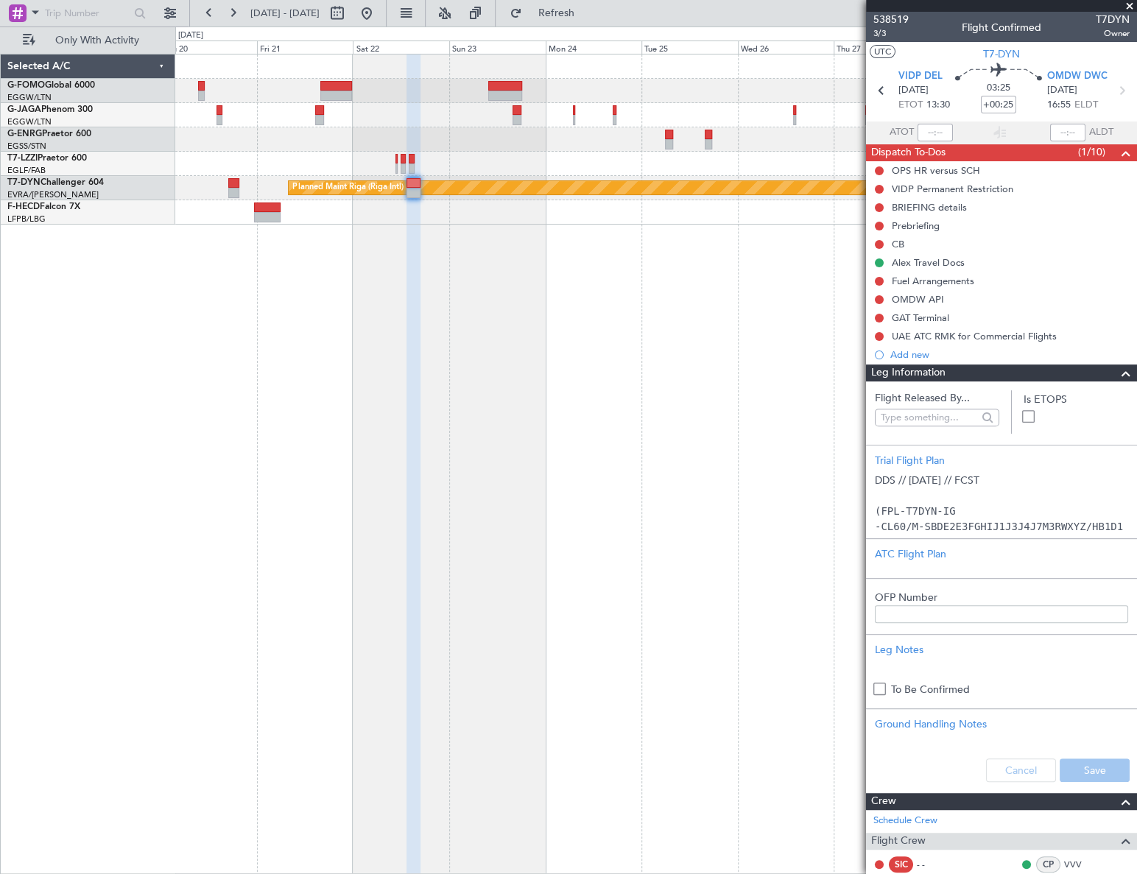
click at [1051, 373] on div "Leg Information" at bounding box center [1001, 373] width 271 height 17
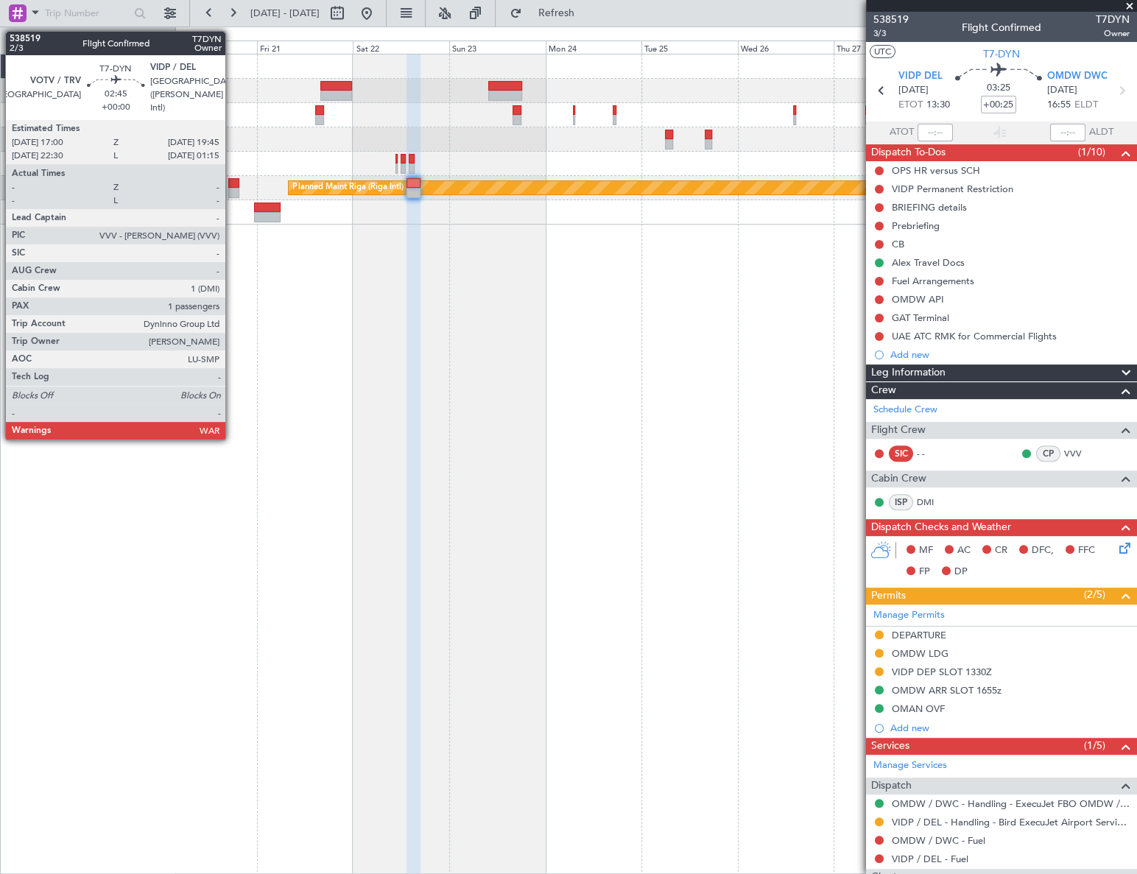
click at [232, 180] on div at bounding box center [233, 183] width 11 height 10
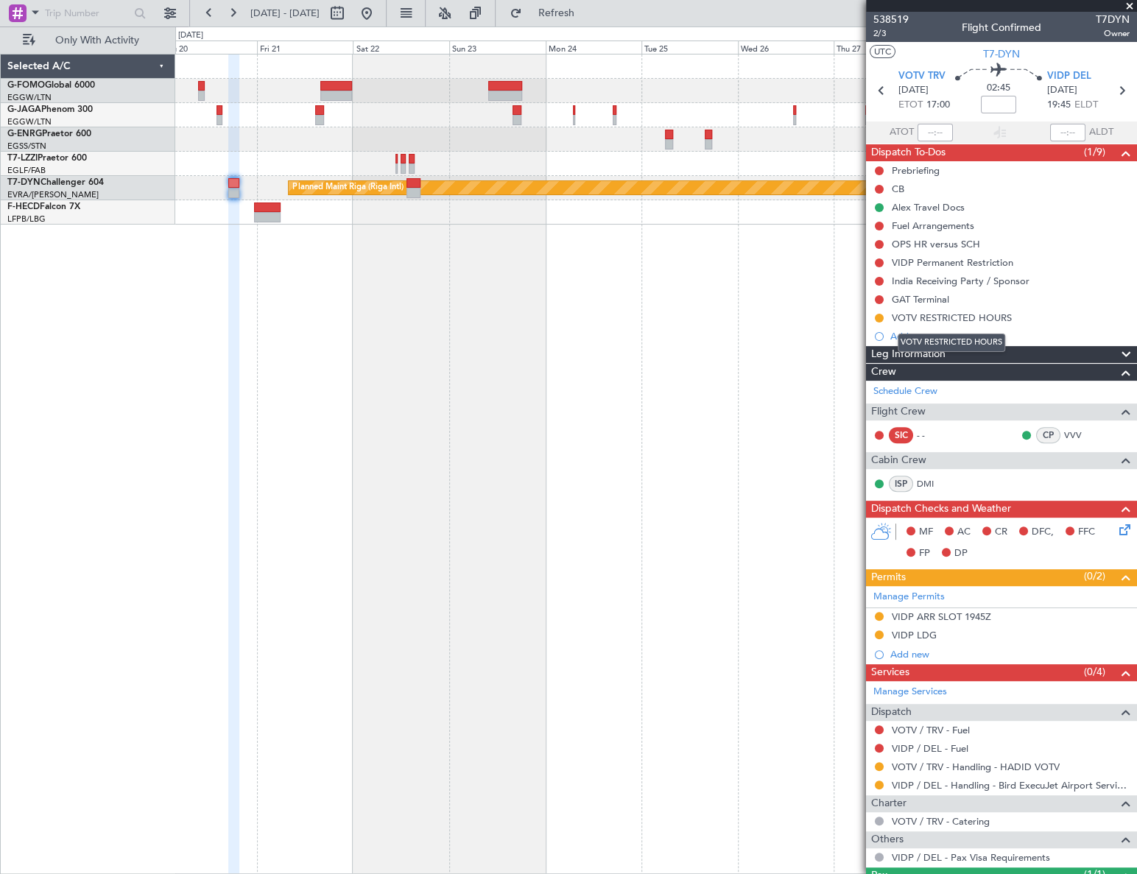
click at [969, 353] on mat-tooltip-component "VOTV RESTRICTED HOURS" at bounding box center [951, 342] width 128 height 39
click at [1013, 349] on div "Leg Information" at bounding box center [1001, 354] width 271 height 17
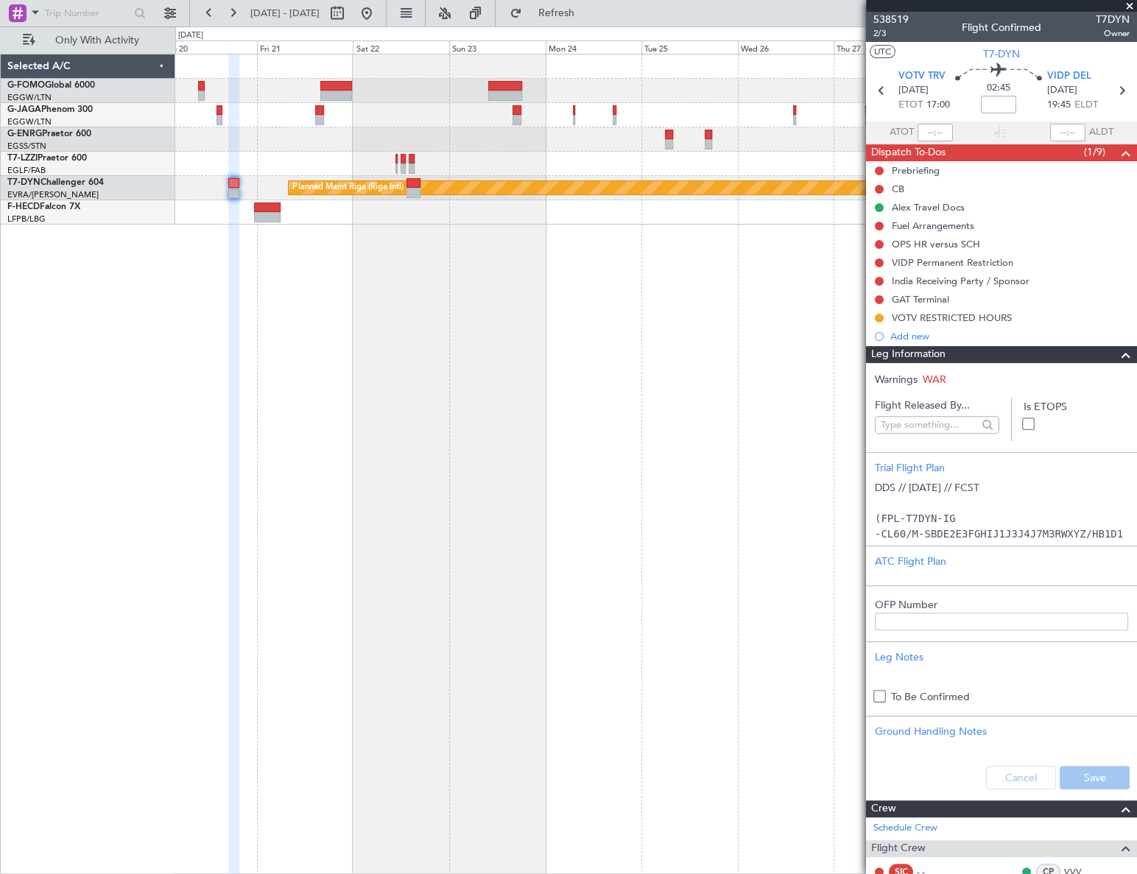
click at [1013, 349] on div "Leg Information" at bounding box center [1001, 354] width 271 height 17
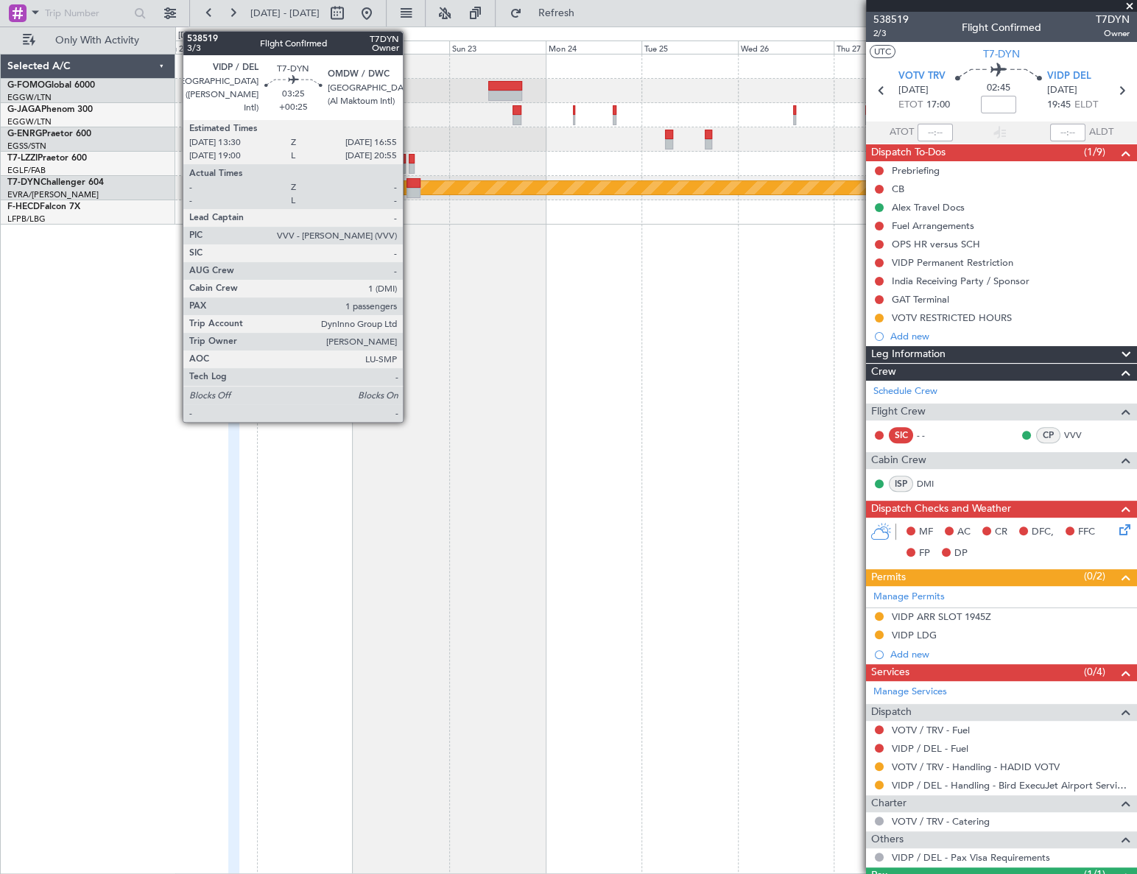
click at [409, 181] on div at bounding box center [413, 183] width 14 height 10
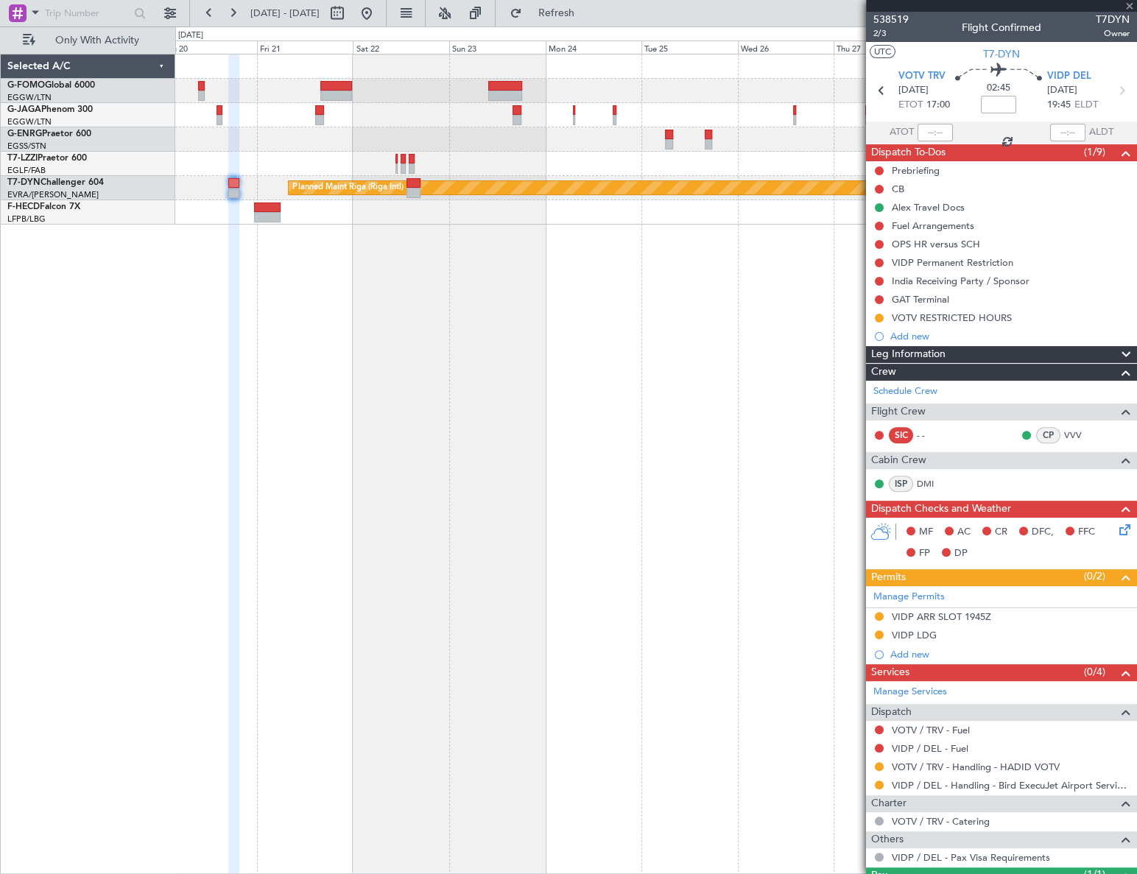
type input "+00:25"
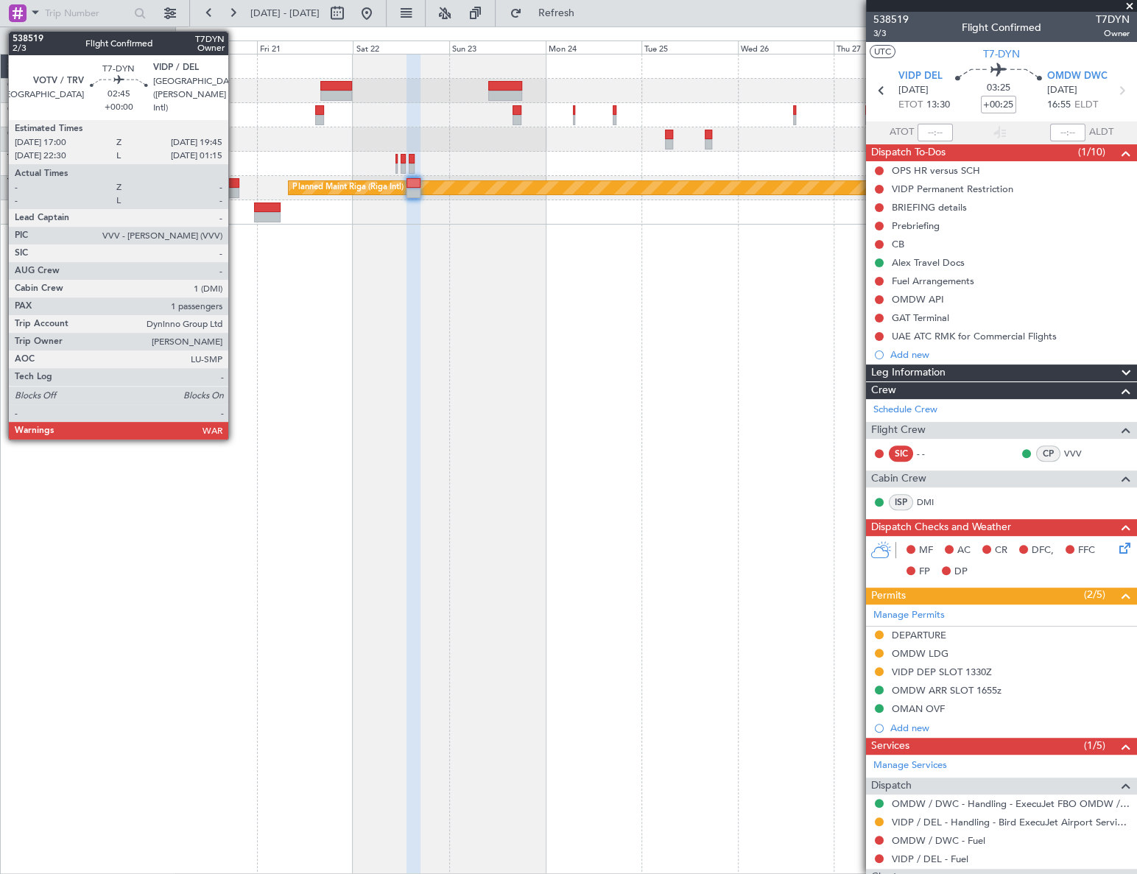
click at [235, 186] on div at bounding box center [233, 183] width 11 height 10
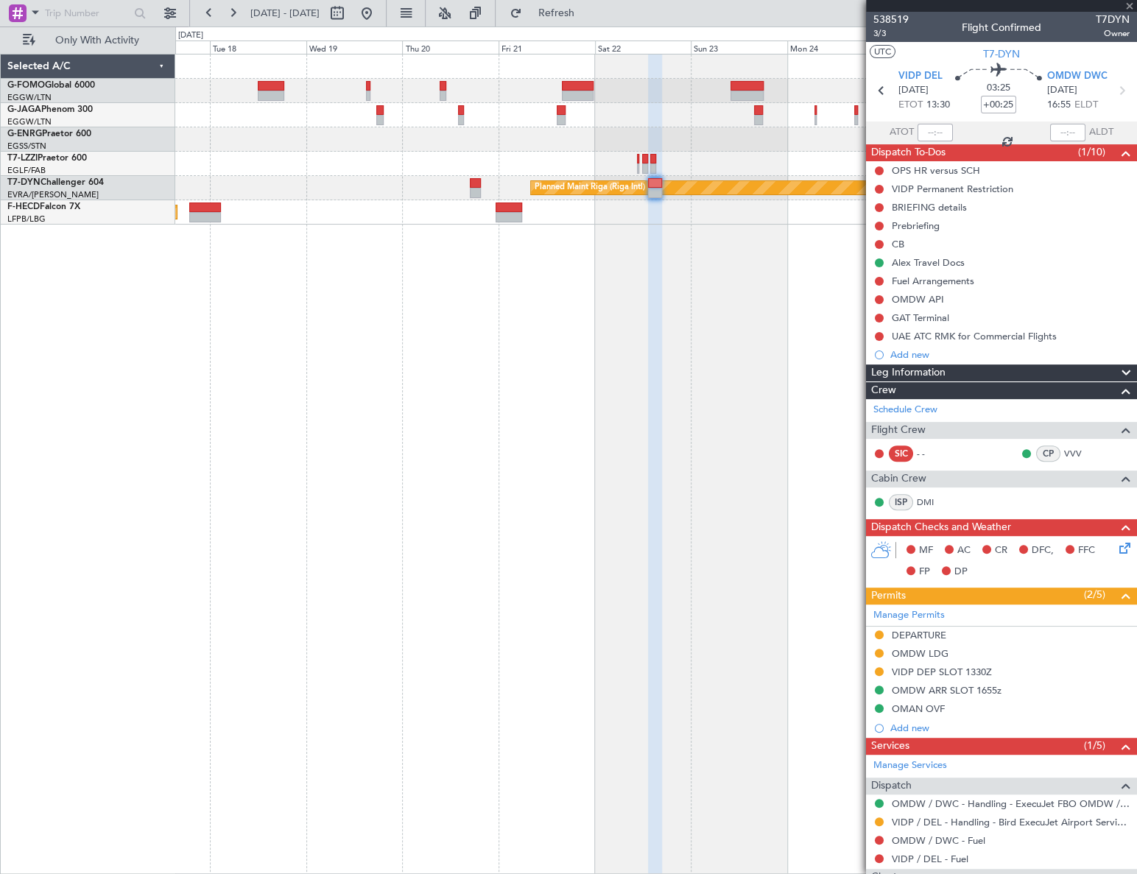
click at [582, 421] on div "Planned Maint Riga (Riga Intl) Planned Maint [GEOGRAPHIC_DATA] ([GEOGRAPHIC_DAT…" at bounding box center [656, 464] width 962 height 820
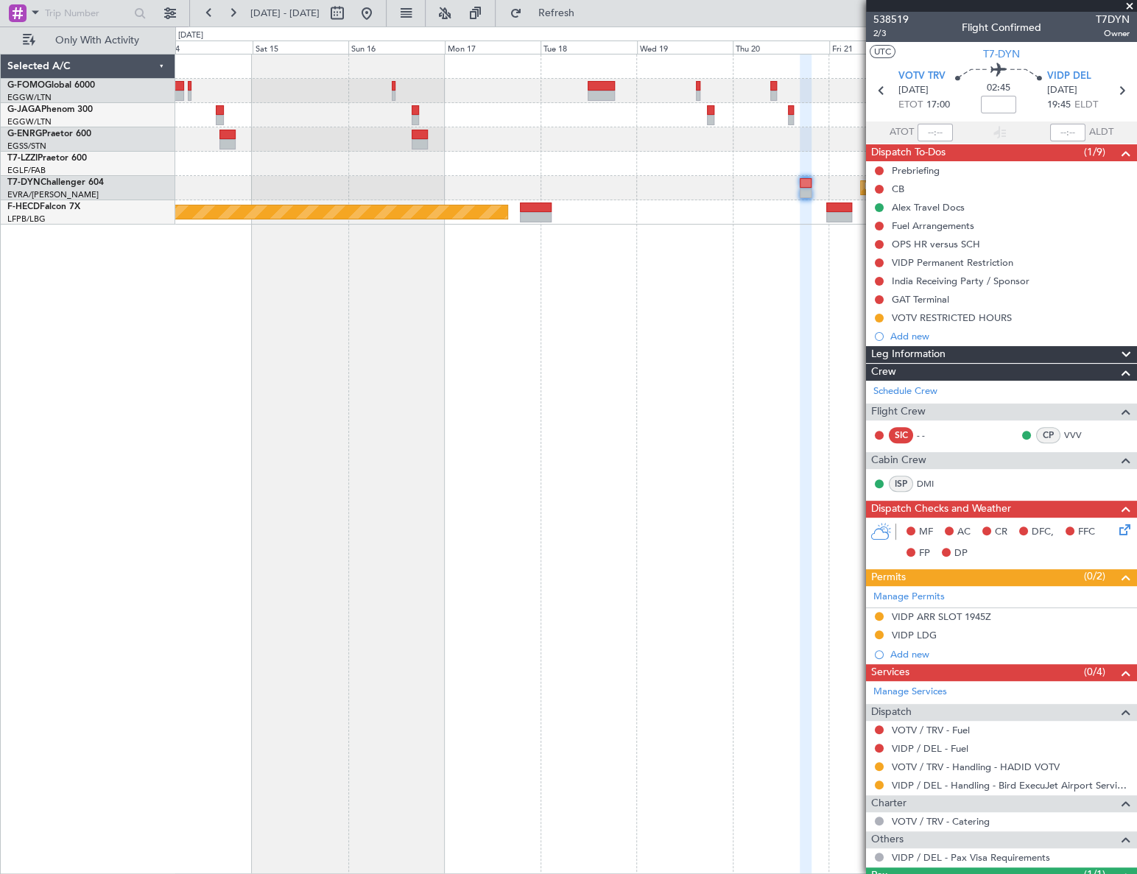
click at [682, 428] on div "Planned Maint Riga (Riga Intl) Planned Maint [GEOGRAPHIC_DATA] ([GEOGRAPHIC_DAT…" at bounding box center [655, 464] width 961 height 820
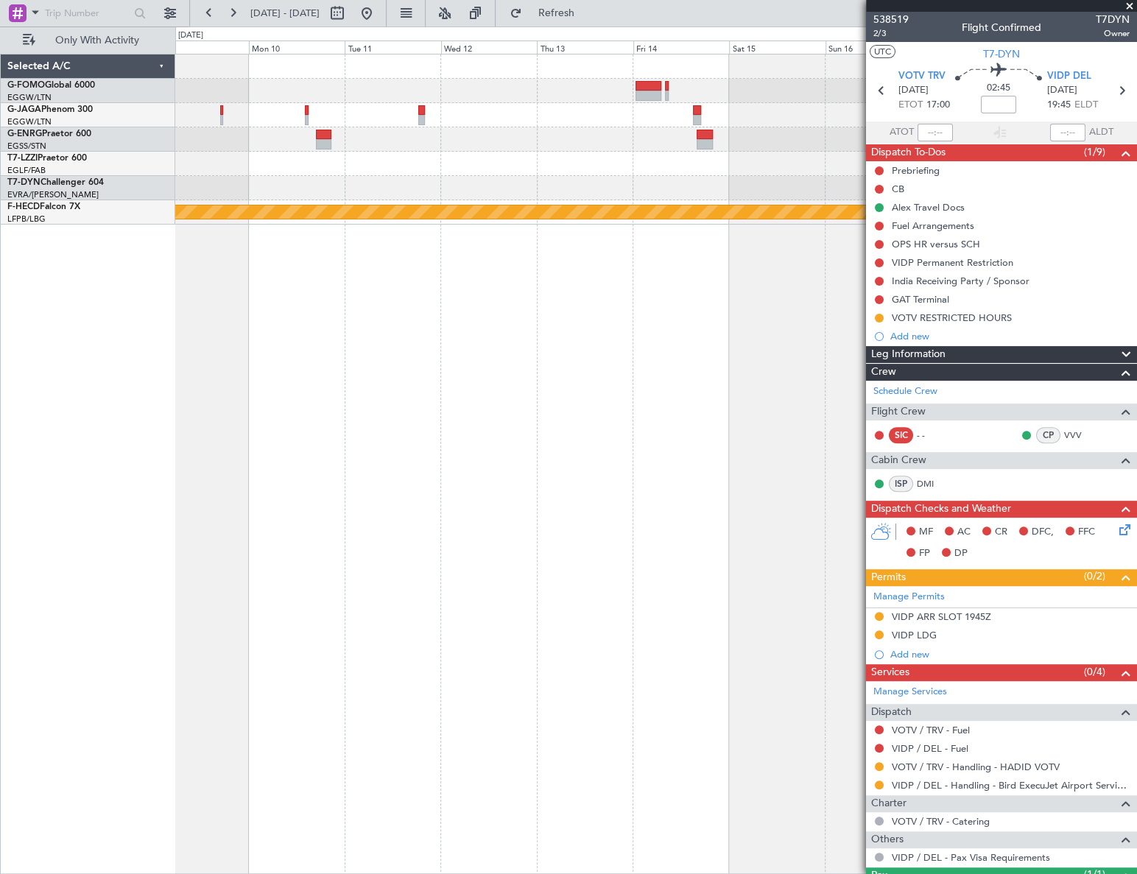
click at [716, 462] on div "Planned Maint Riga (Riga Intl) Planned Maint [GEOGRAPHIC_DATA] ([GEOGRAPHIC_DAT…" at bounding box center [655, 464] width 961 height 820
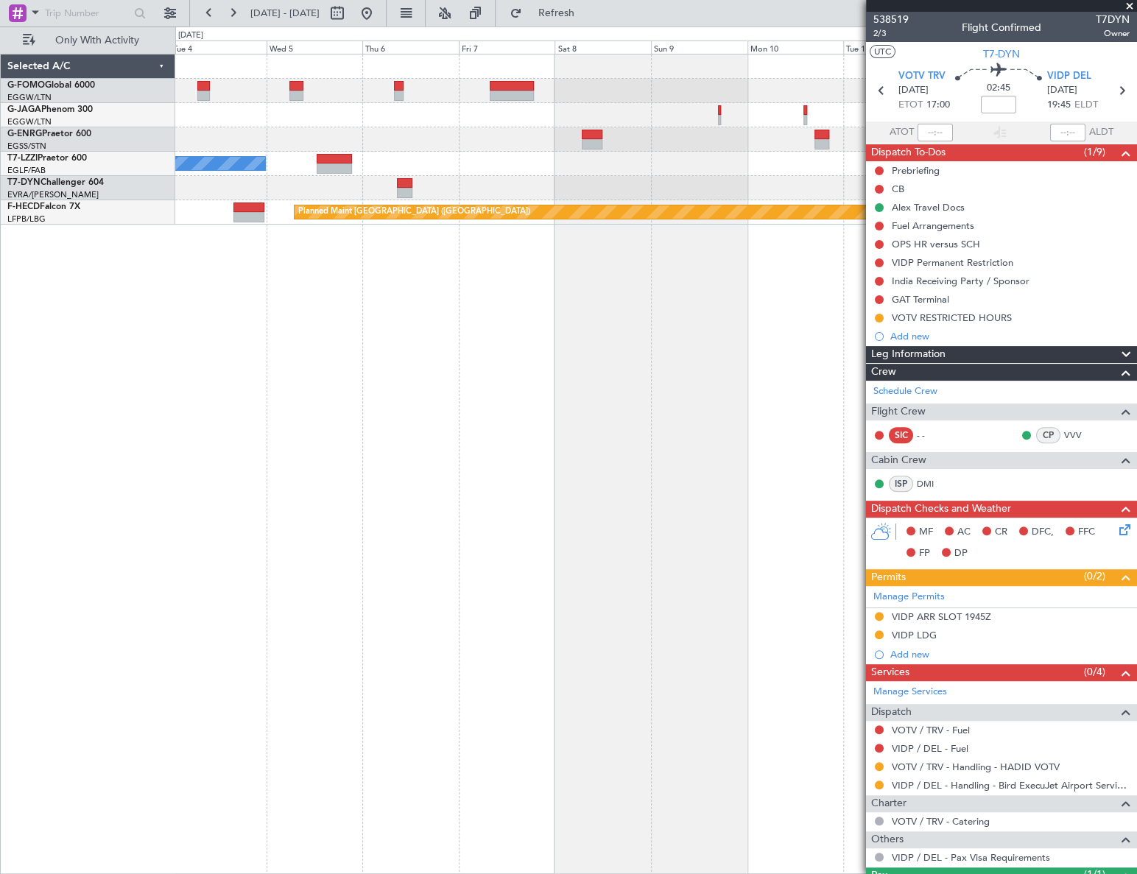
click at [725, 482] on div "A/C Unavailable [GEOGRAPHIC_DATA] ([GEOGRAPHIC_DATA]) Planned Maint [GEOGRAPHIC…" at bounding box center [656, 464] width 962 height 820
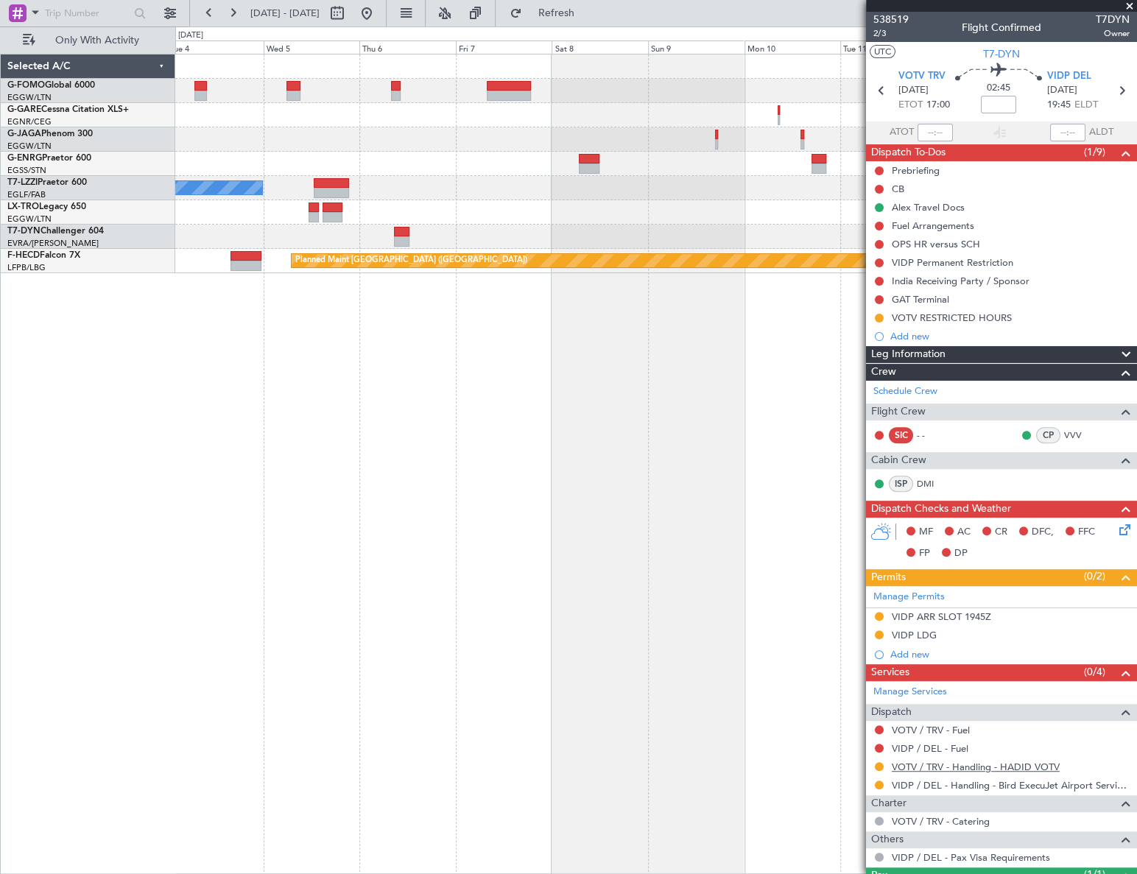
click at [976, 767] on link "VOTV / TRV - Handling - HADID VOTV" at bounding box center [976, 767] width 168 height 13
click at [379, 15] on button at bounding box center [367, 13] width 24 height 24
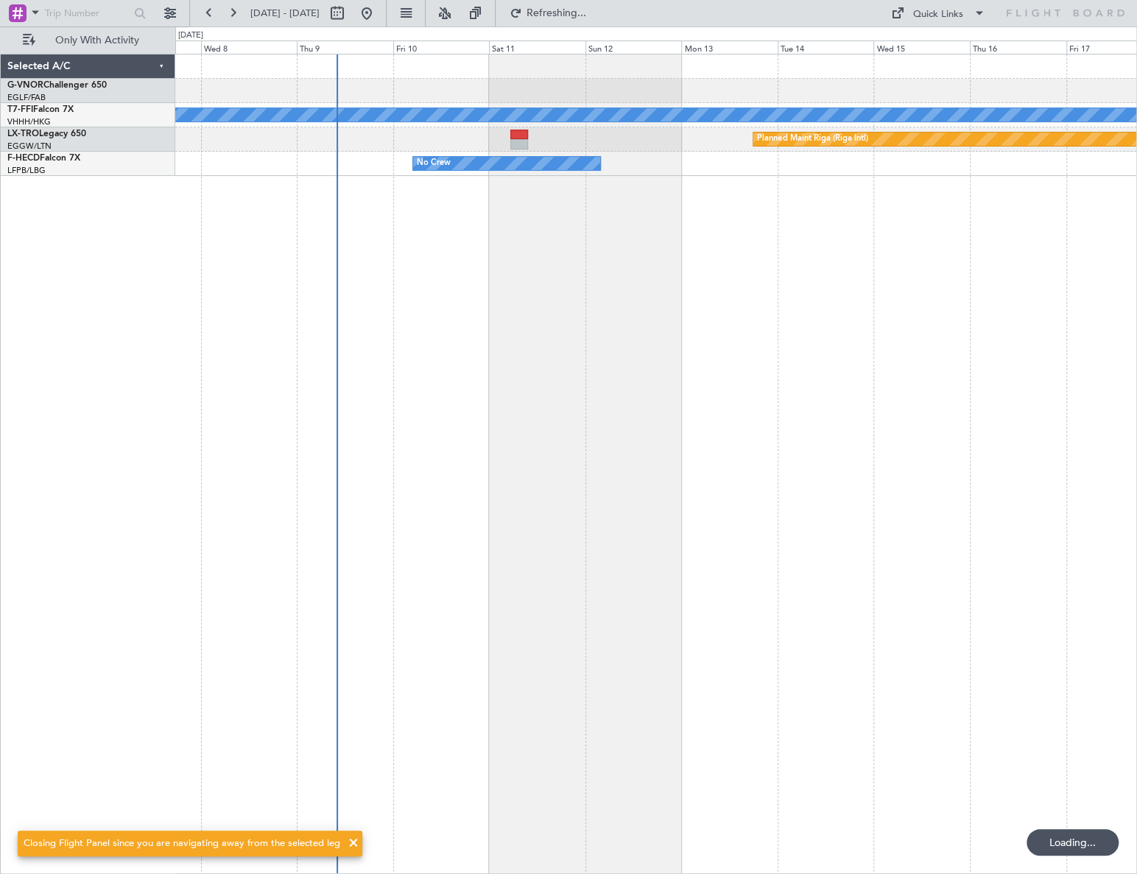
click at [325, 504] on div "Planned Maint Geneva (Cointrin) [PERSON_NAME] [PERSON_NAME] Planned Maint [GEOG…" at bounding box center [656, 464] width 962 height 820
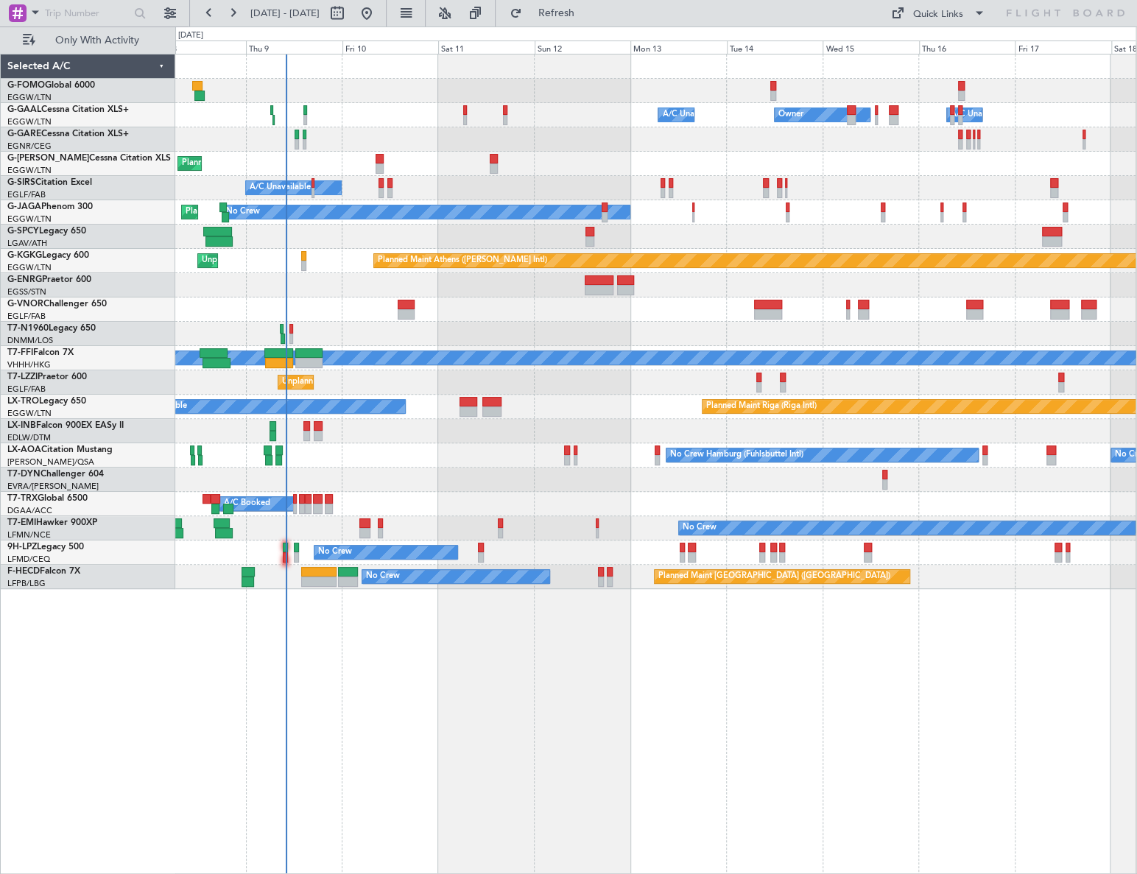
click at [312, 530] on div "Planned Maint No Crew" at bounding box center [655, 528] width 960 height 24
click at [32, 13] on span at bounding box center [36, 12] width 18 height 18
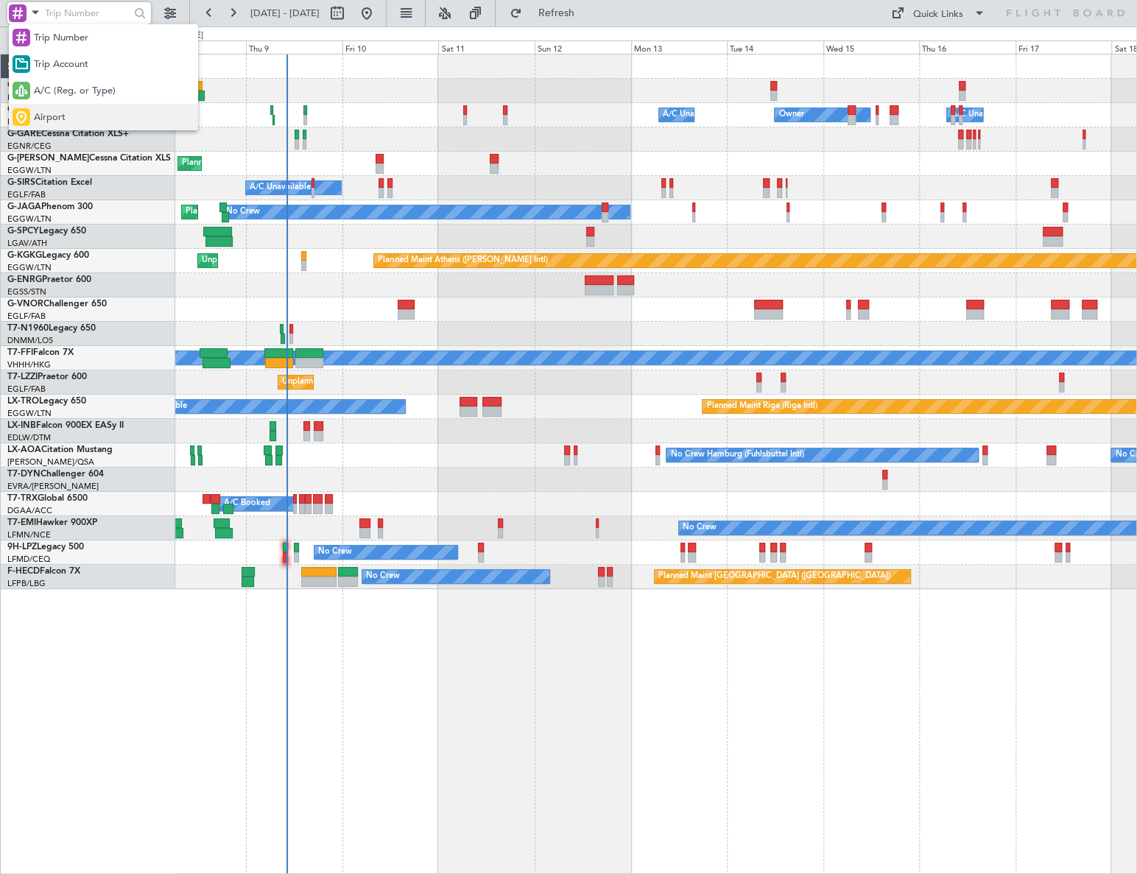
click at [35, 114] on span "Airport" at bounding box center [50, 117] width 32 height 15
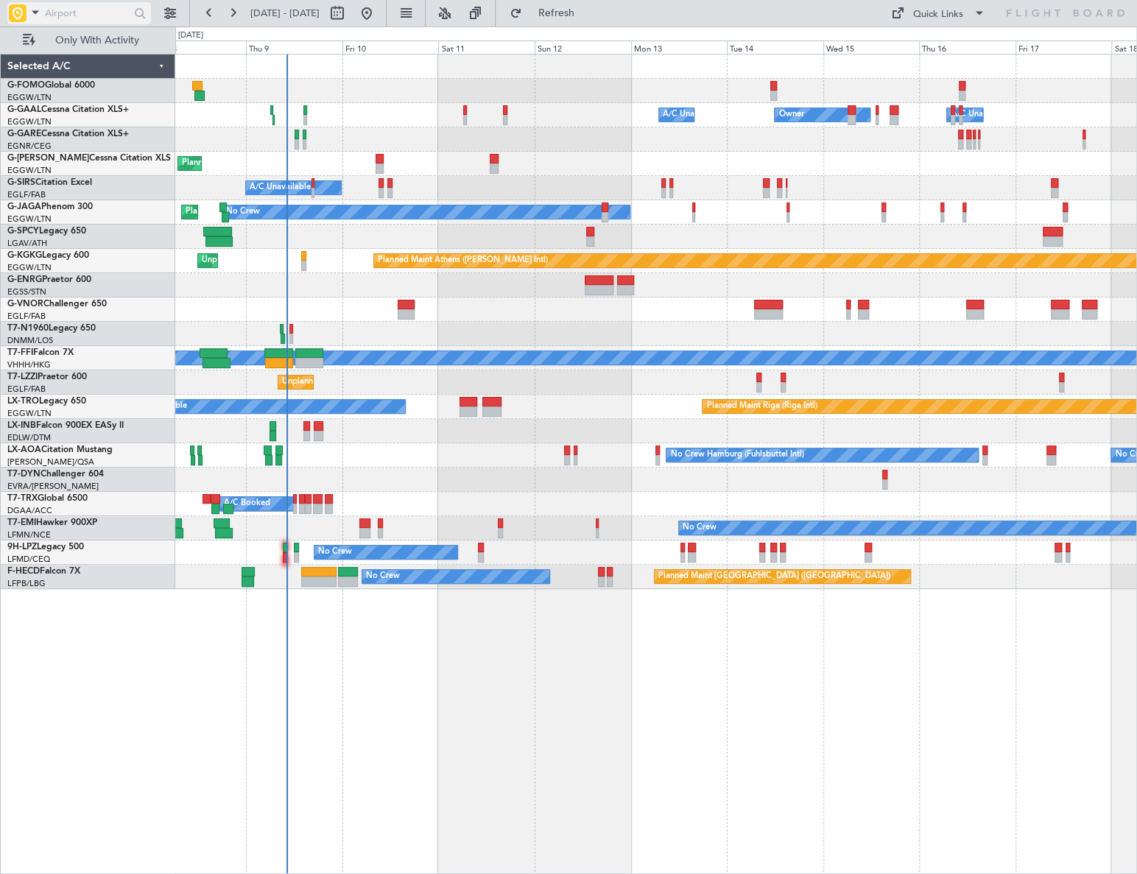
click at [82, 13] on input "text" at bounding box center [87, 13] width 85 height 22
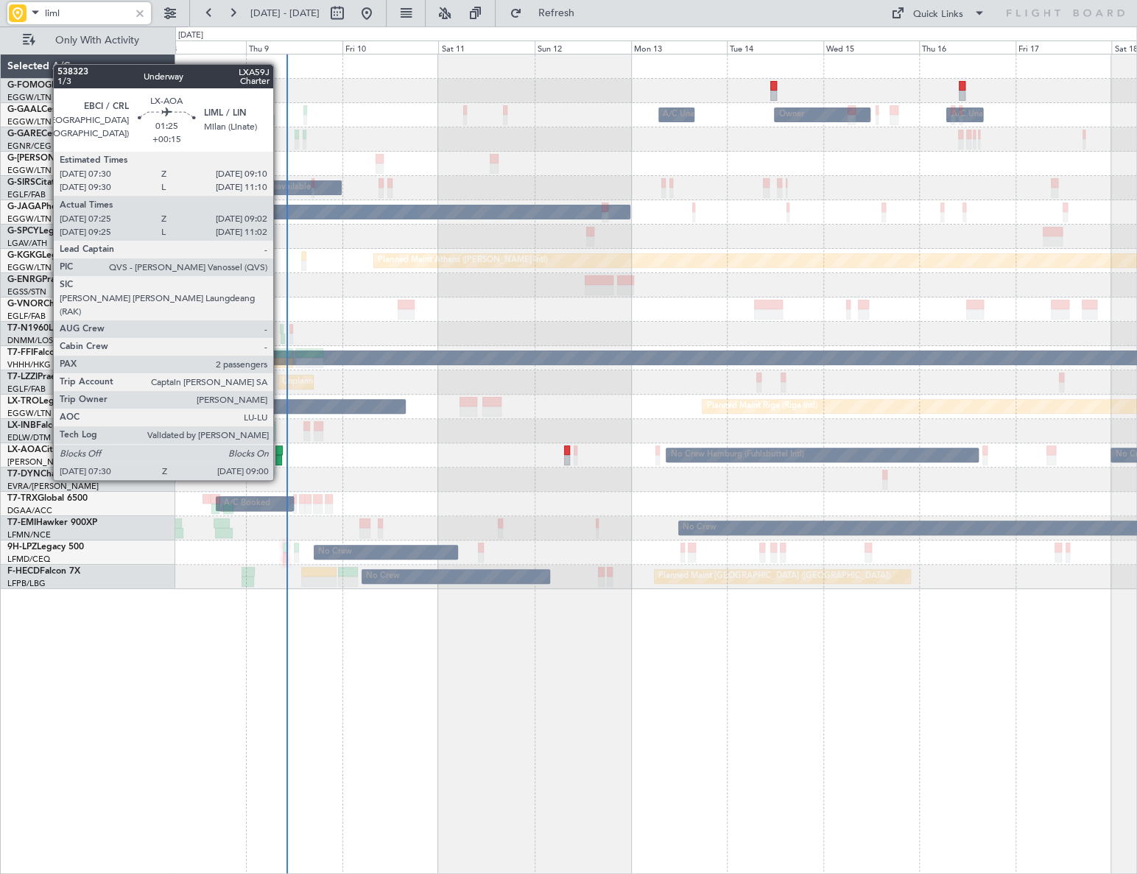
click at [280, 452] on div at bounding box center [278, 451] width 7 height 10
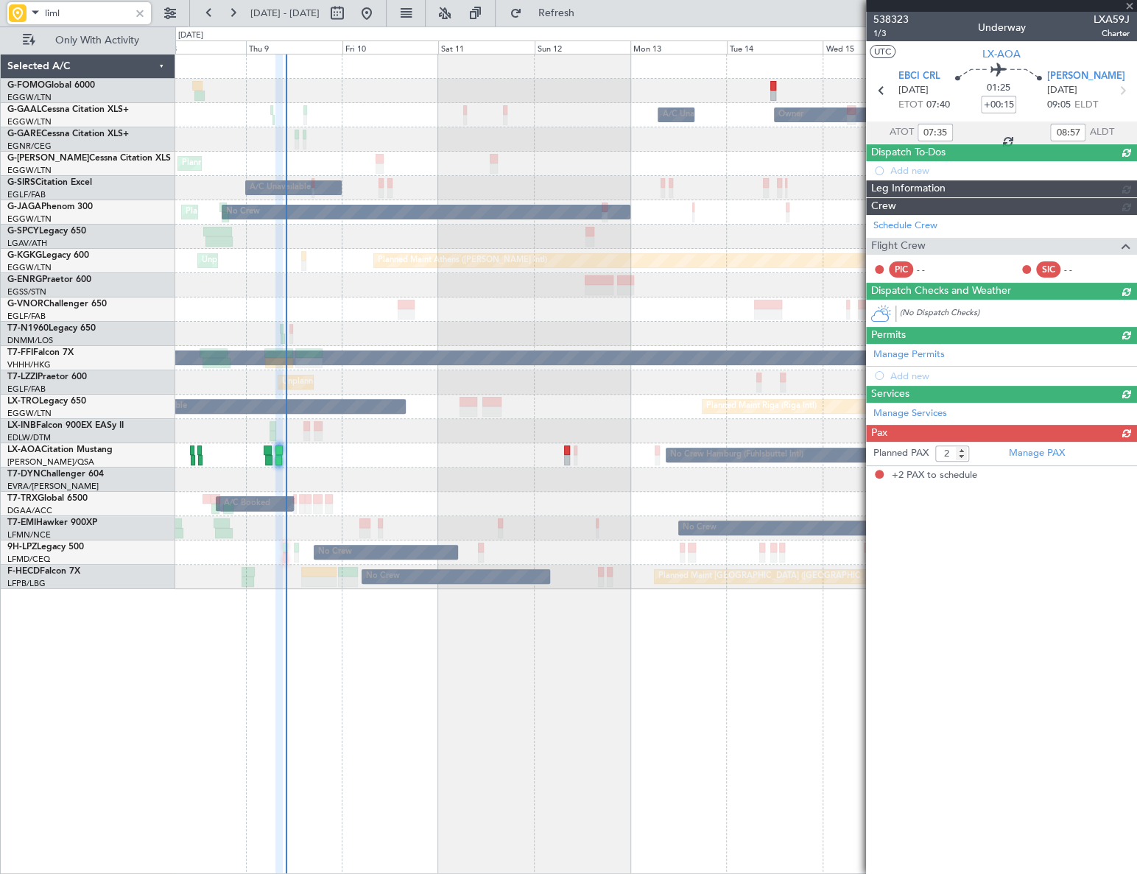
type input "liml"
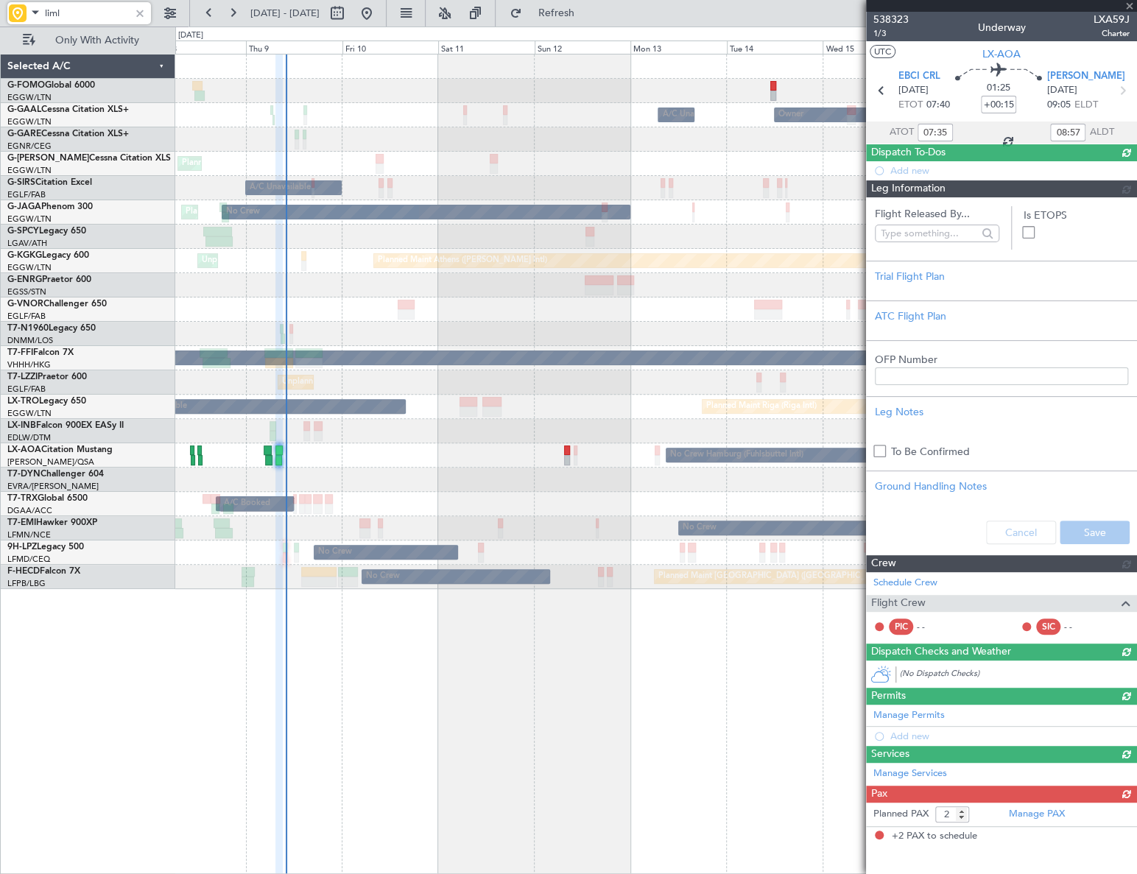
click at [142, 15] on div at bounding box center [140, 13] width 16 height 16
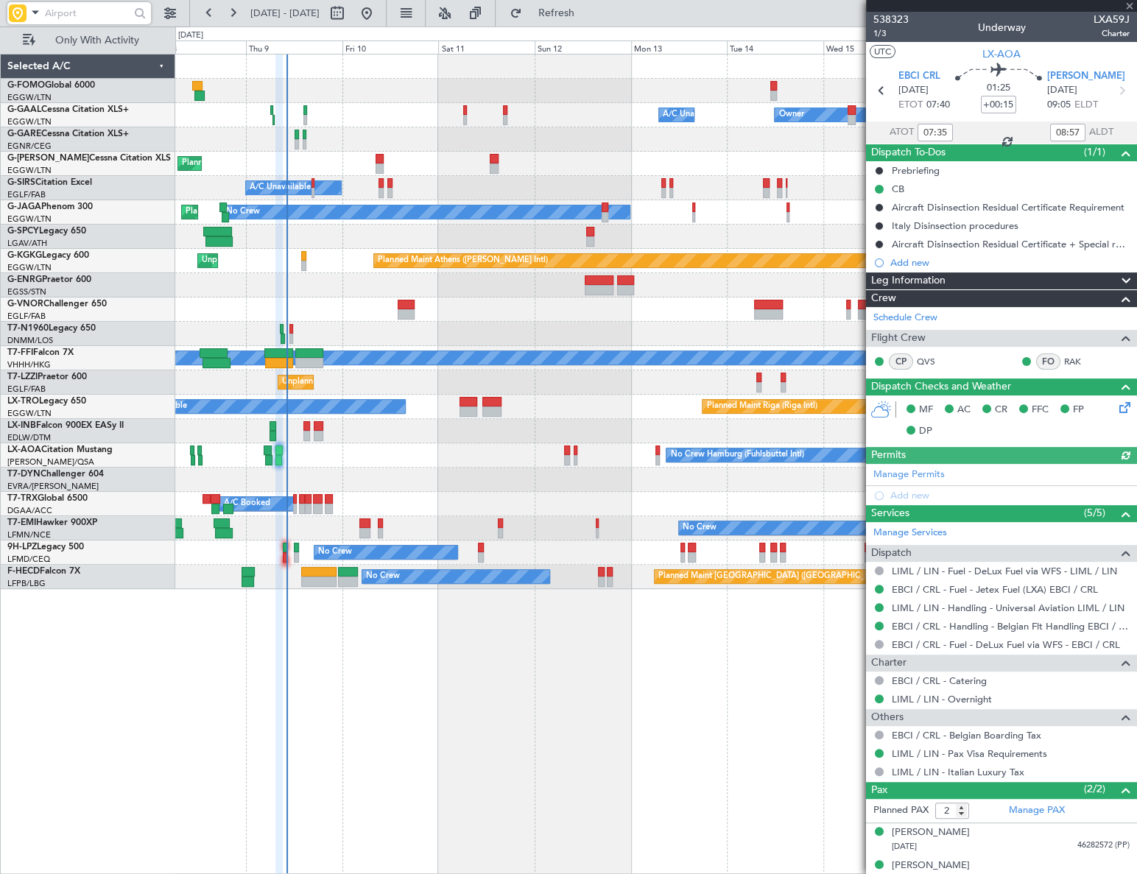
type input "09:35"
type input "10:57"
type input "07:35"
type input "08:57"
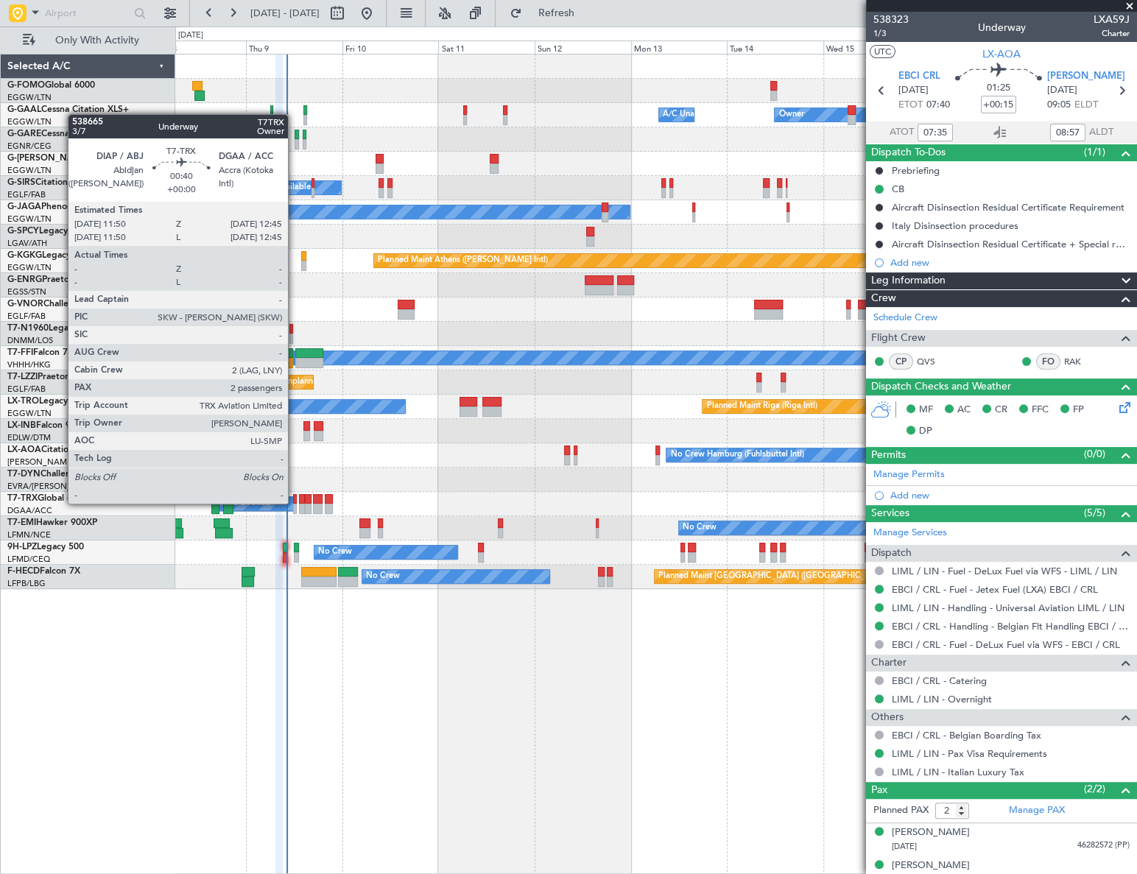
click at [295, 504] on div at bounding box center [295, 509] width 4 height 10
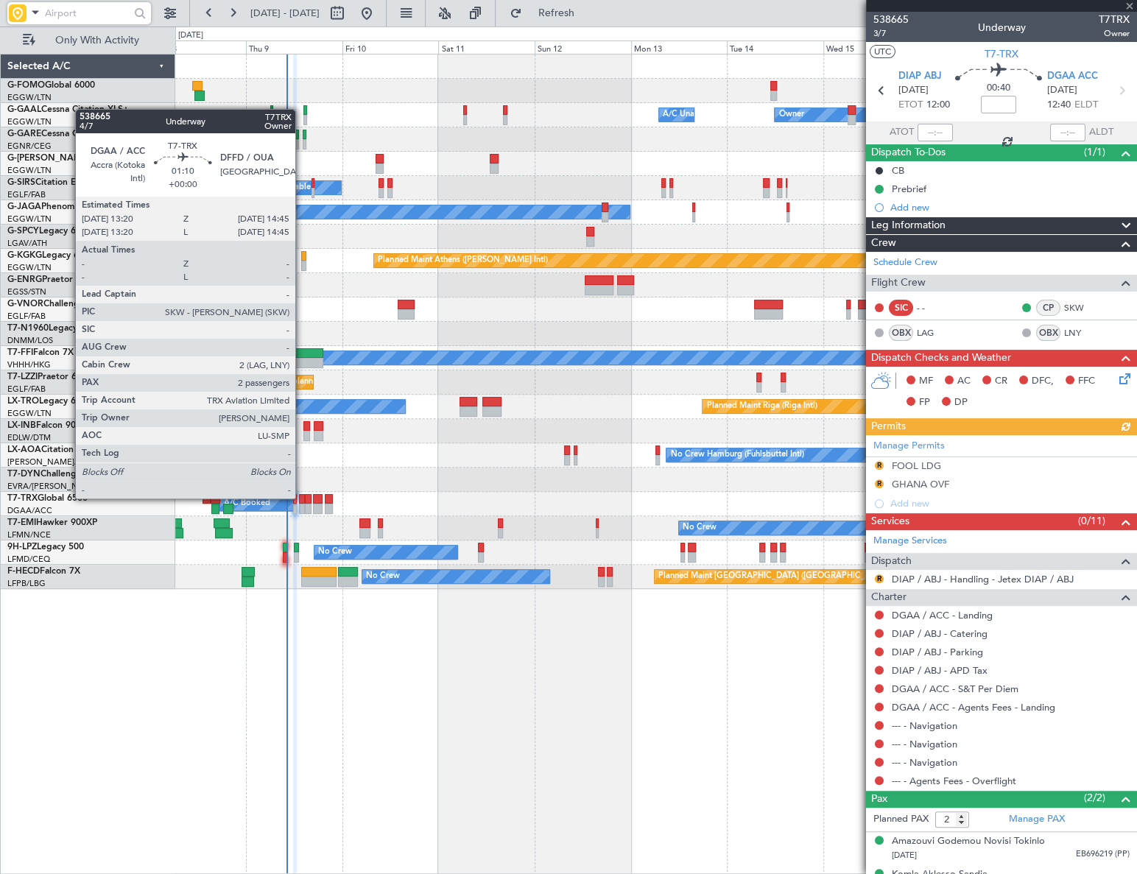
click at [302, 497] on div at bounding box center [302, 499] width 6 height 10
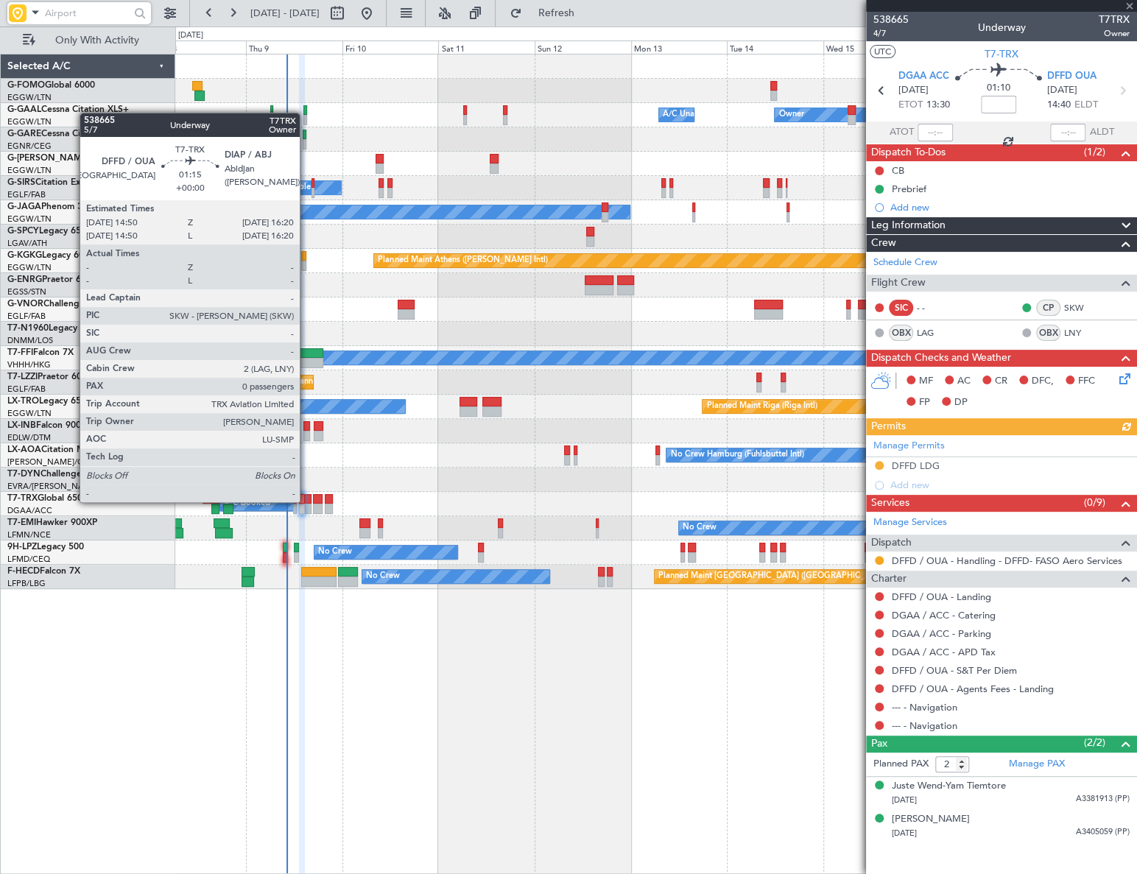
click at [306, 502] on div at bounding box center [308, 499] width 7 height 10
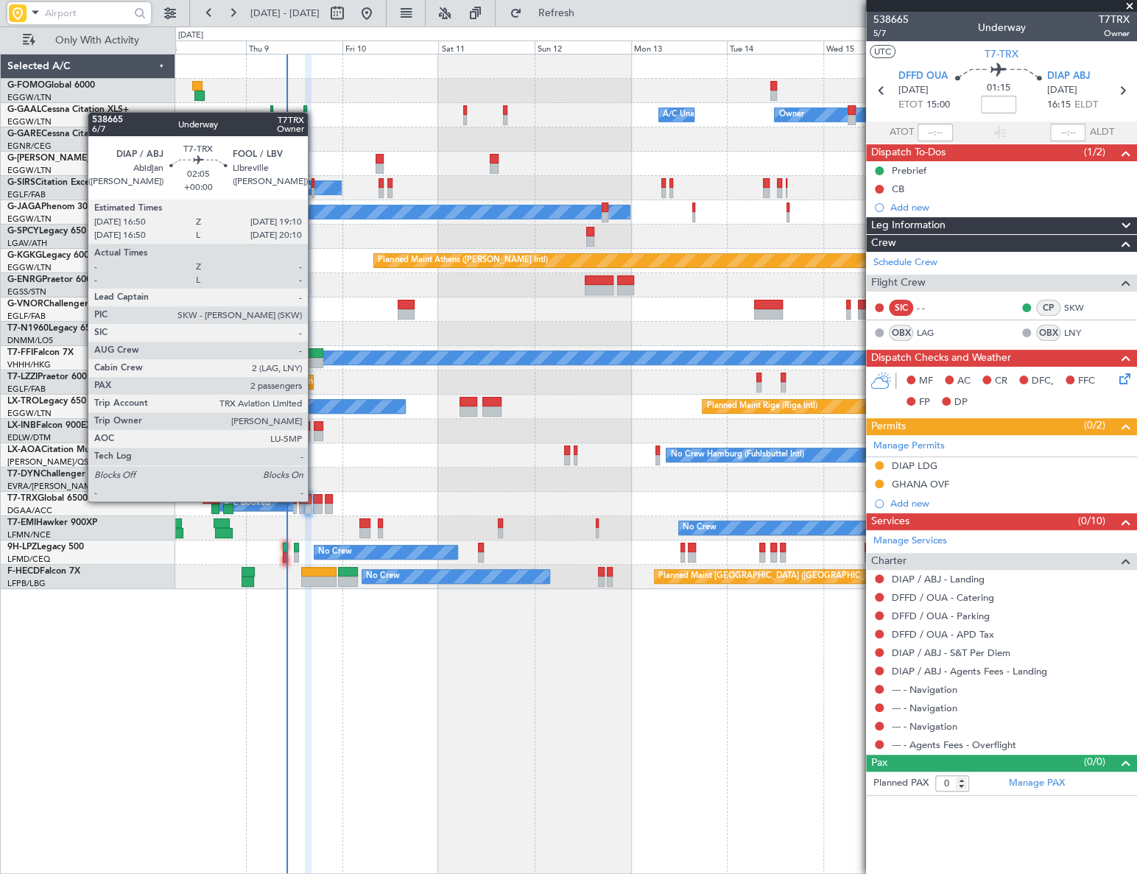
click at [314, 501] on div at bounding box center [318, 499] width 10 height 10
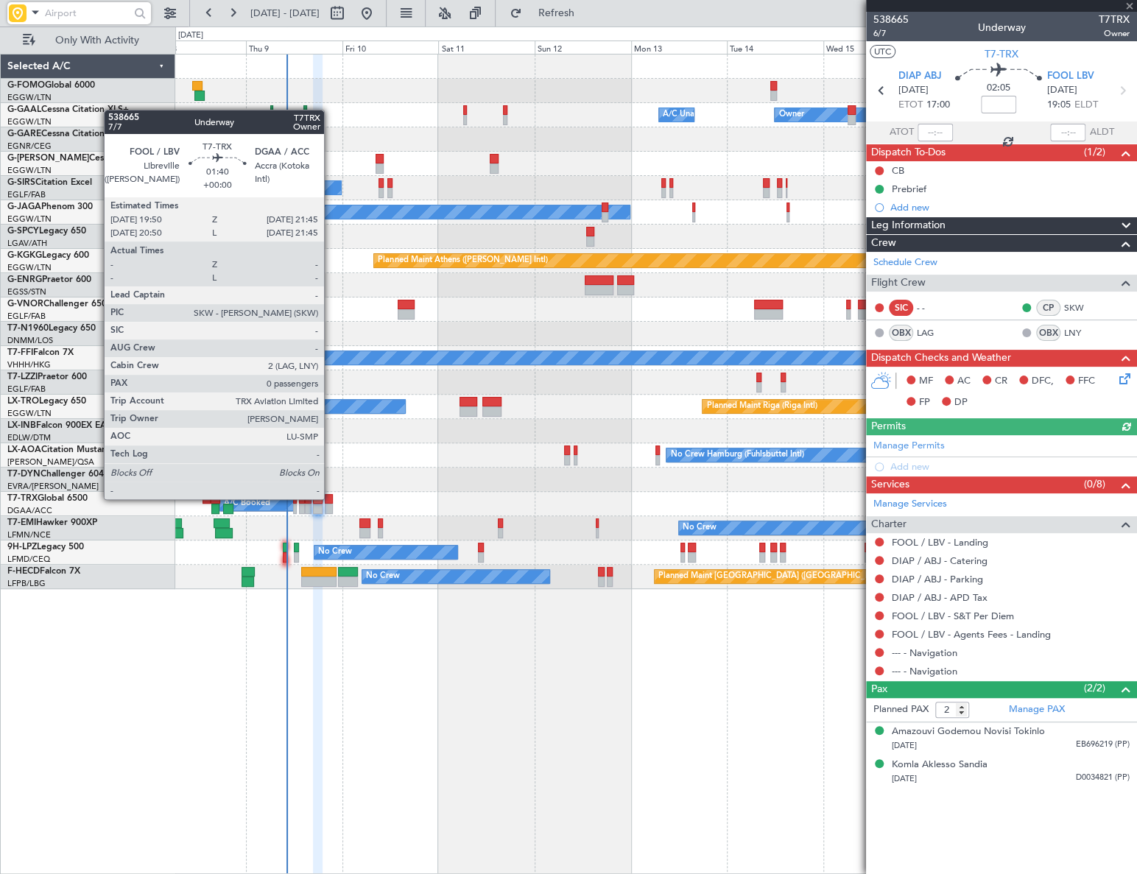
click at [331, 498] on div at bounding box center [329, 499] width 8 height 10
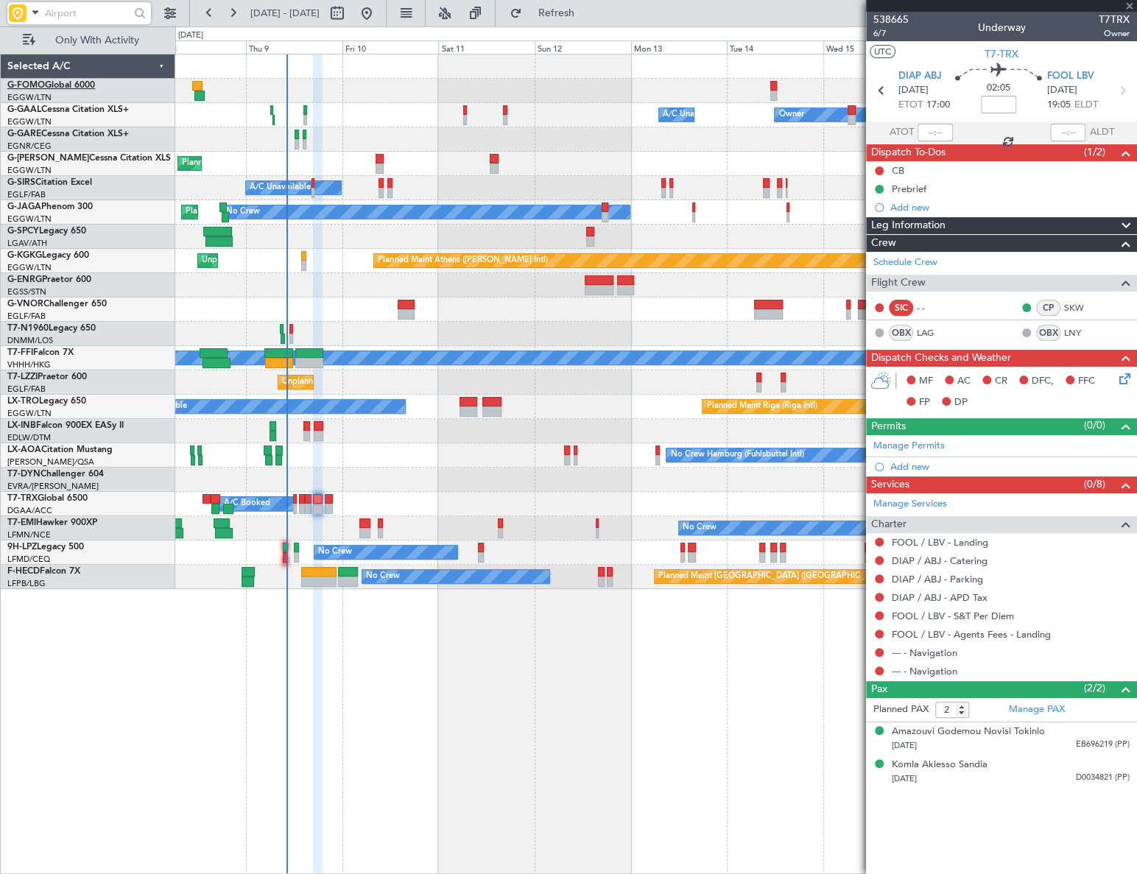
type input "0"
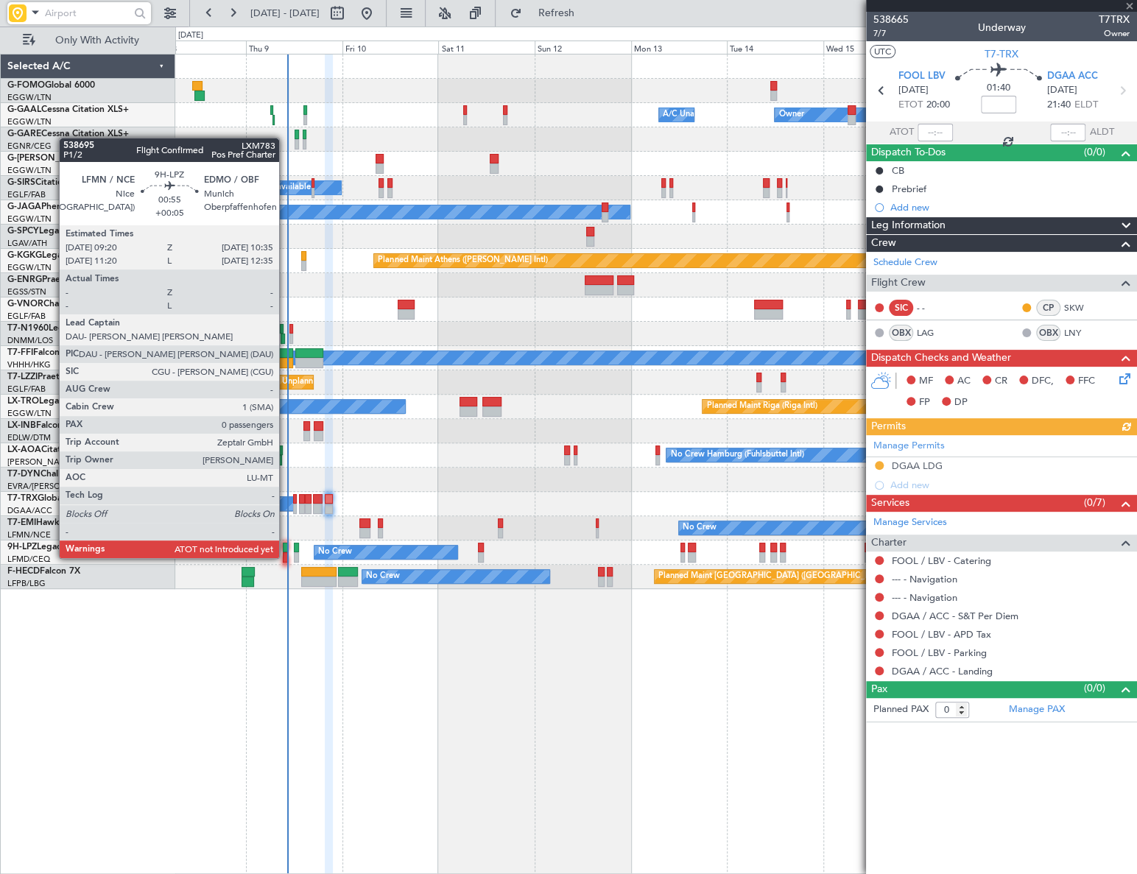
click at [286, 543] on div at bounding box center [285, 548] width 5 height 10
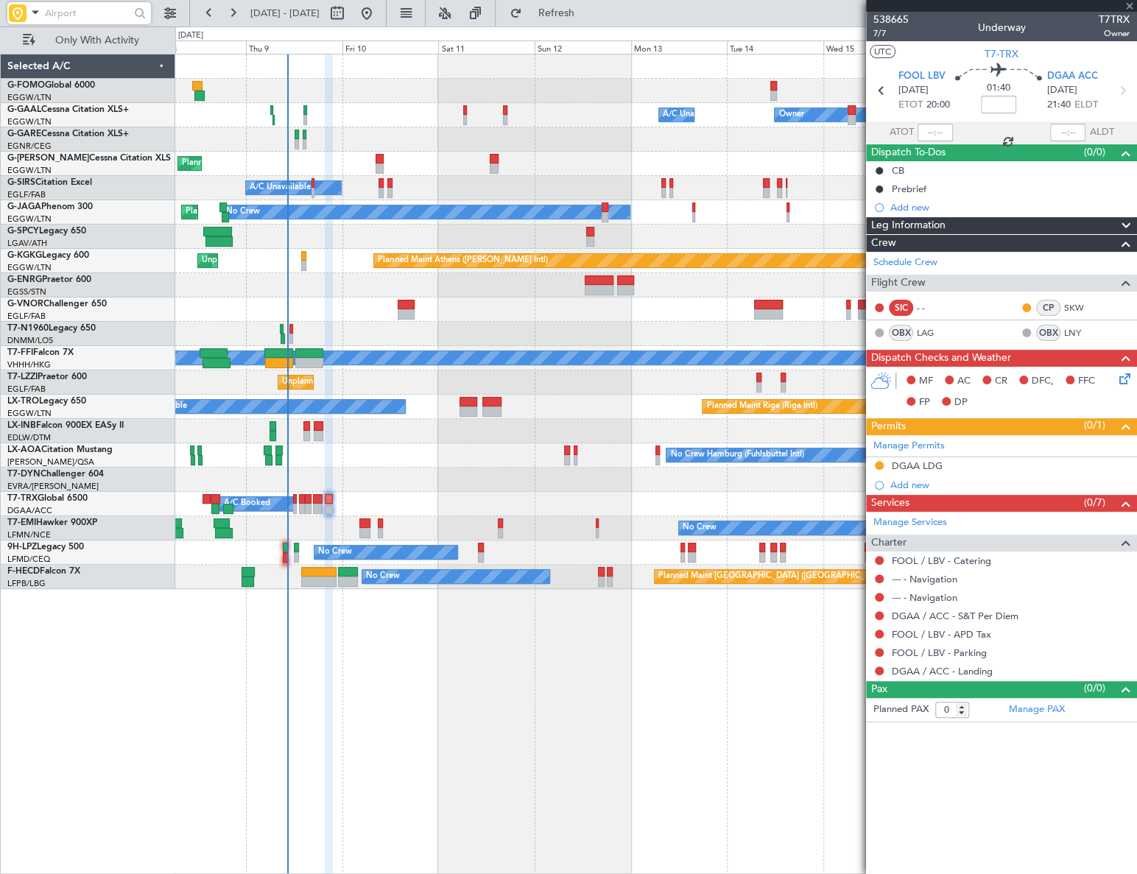
type input "+00:05"
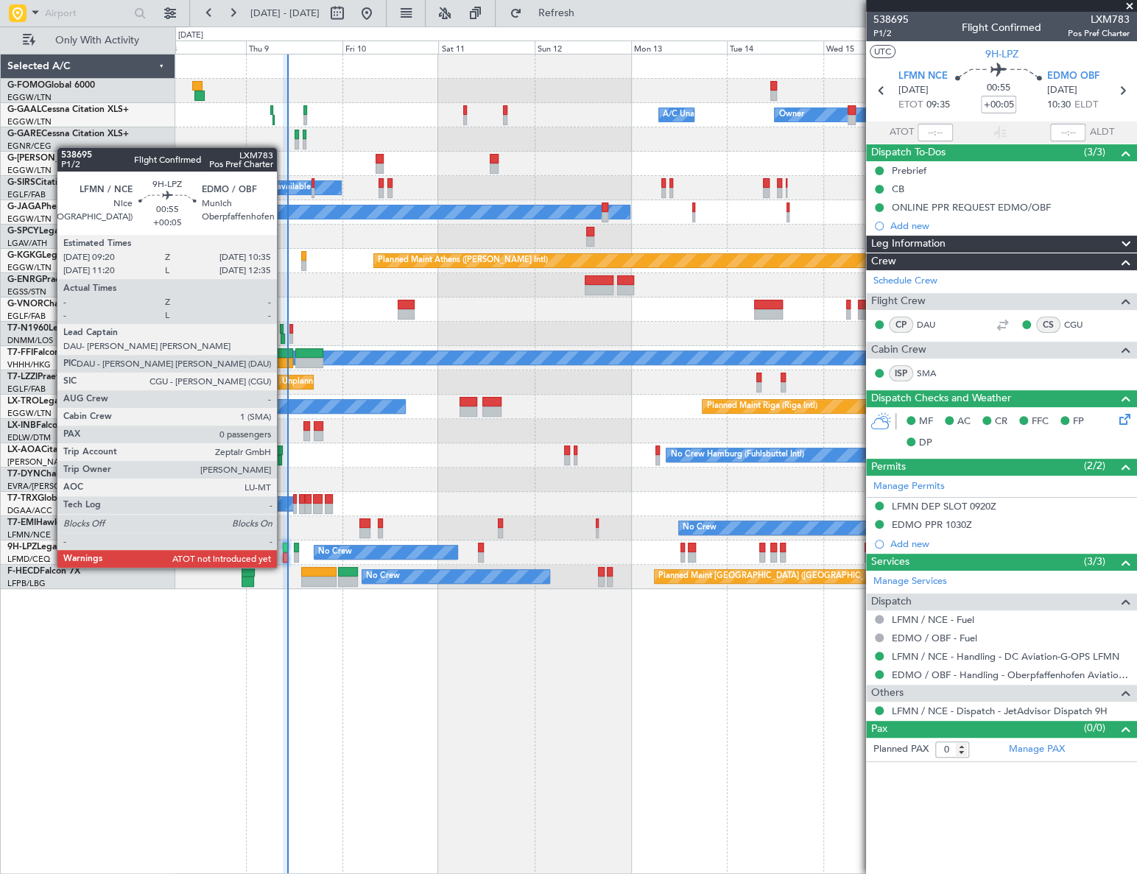
click at [284, 553] on div at bounding box center [285, 557] width 5 height 10
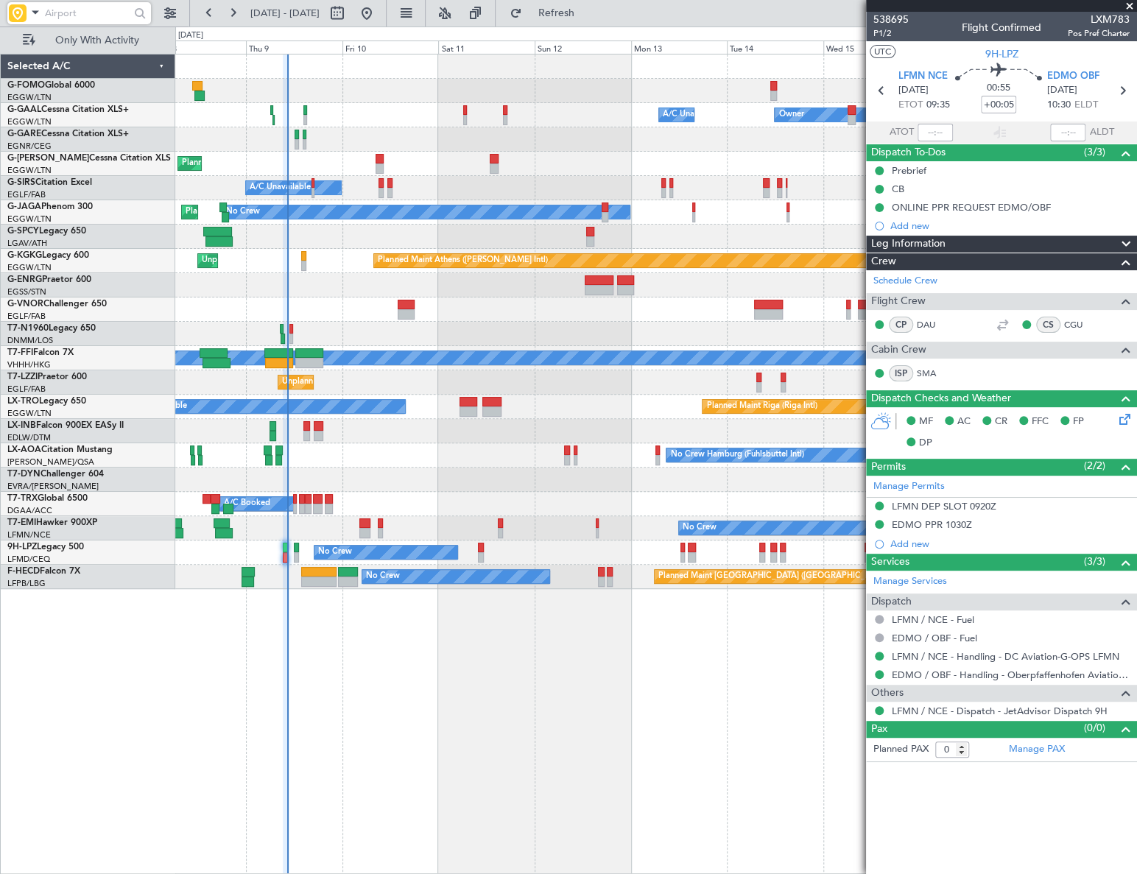
click at [941, 133] on mat-tooltip-component "Estimated Take-Off Time" at bounding box center [910, 131] width 118 height 39
click at [934, 127] on input "text" at bounding box center [935, 133] width 35 height 18
click at [328, 779] on div "Owner Owner A/C Unavailable A/C Unavailable Owner Planned Maint [GEOGRAPHIC_DAT…" at bounding box center [656, 464] width 962 height 820
type input "10:19"
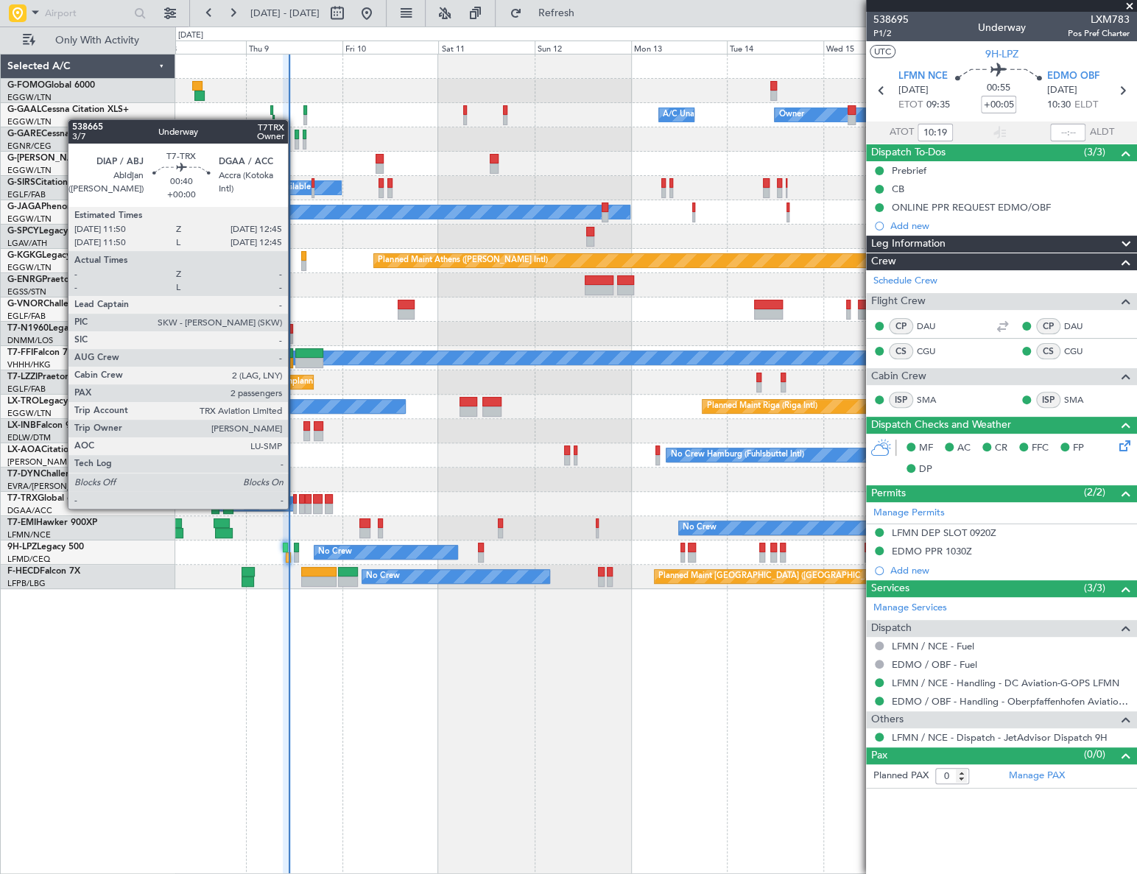
click at [295, 509] on div at bounding box center [295, 509] width 4 height 10
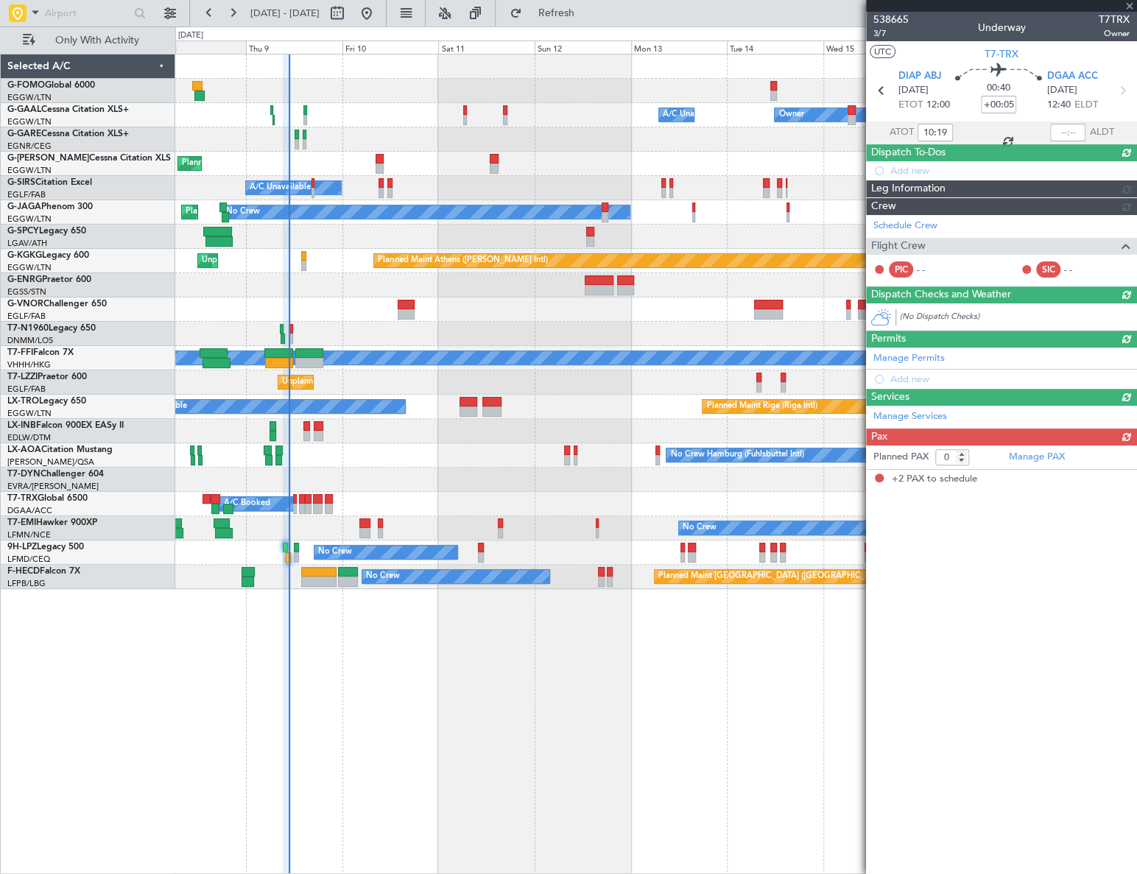
type input "2"
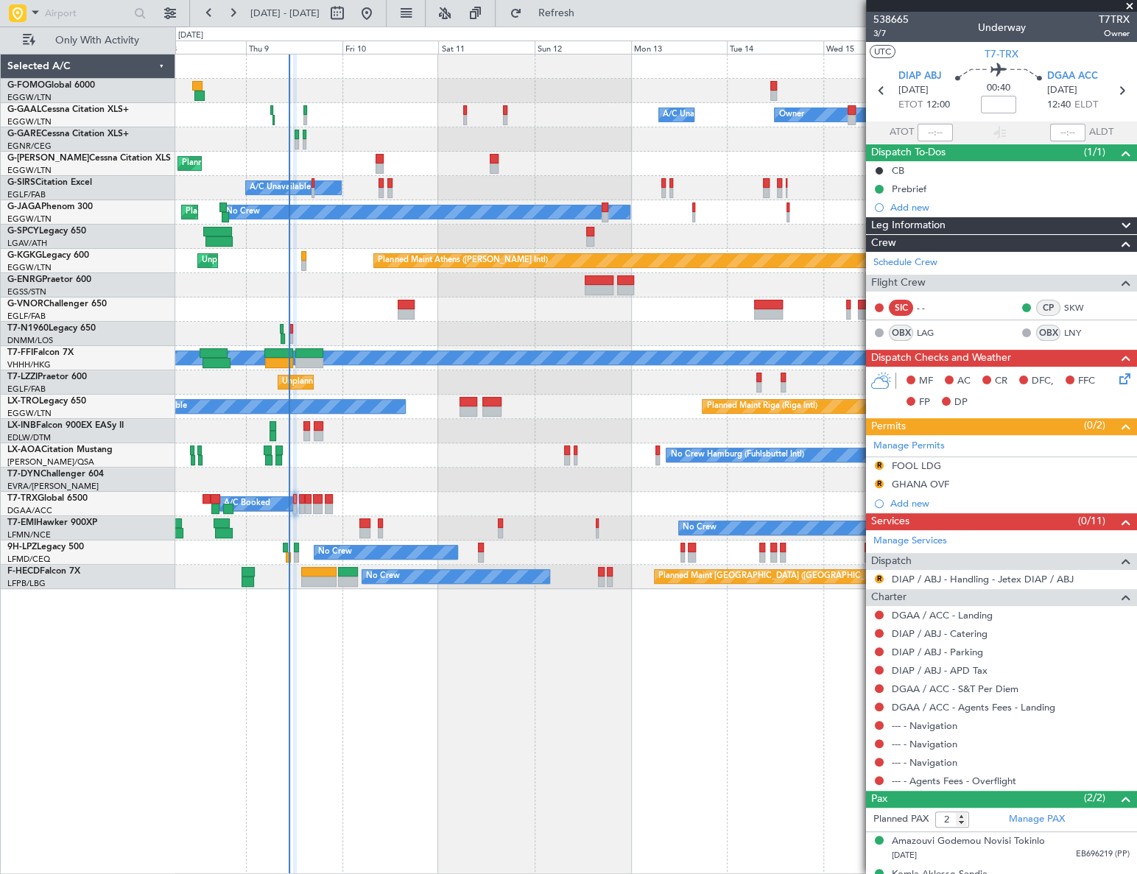
click at [496, 666] on div "Owner A/C Unavailable Owner A/C Unavailable Owner Planned Maint [GEOGRAPHIC_DAT…" at bounding box center [656, 464] width 962 height 820
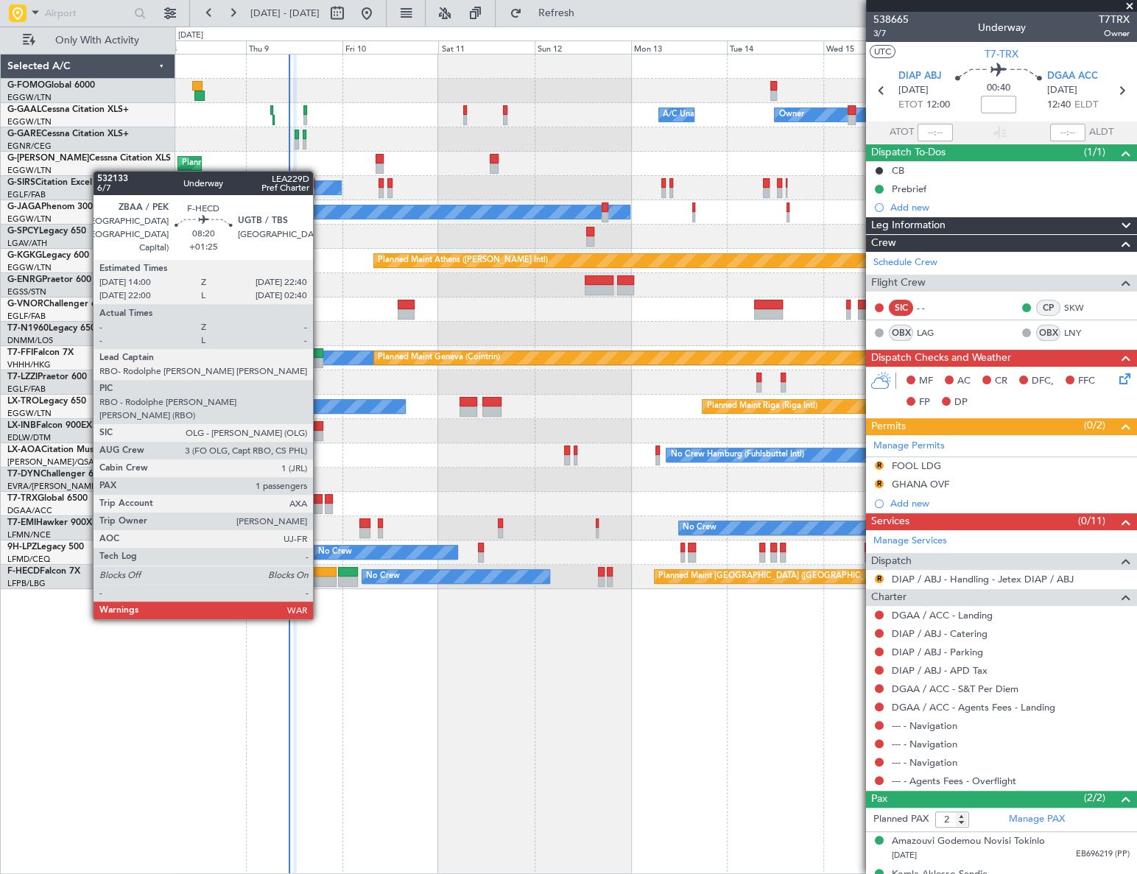
click at [320, 577] on div at bounding box center [318, 582] width 35 height 10
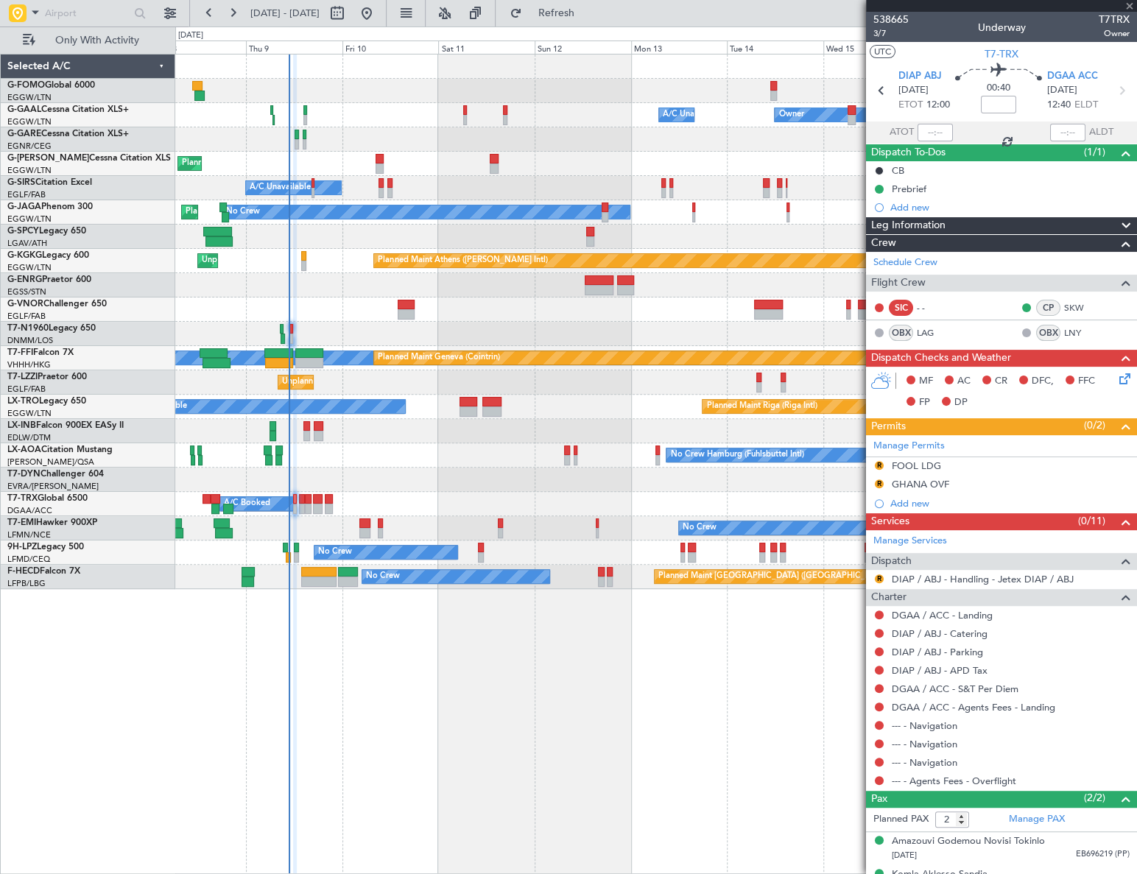
type input "+01:25"
type input "1"
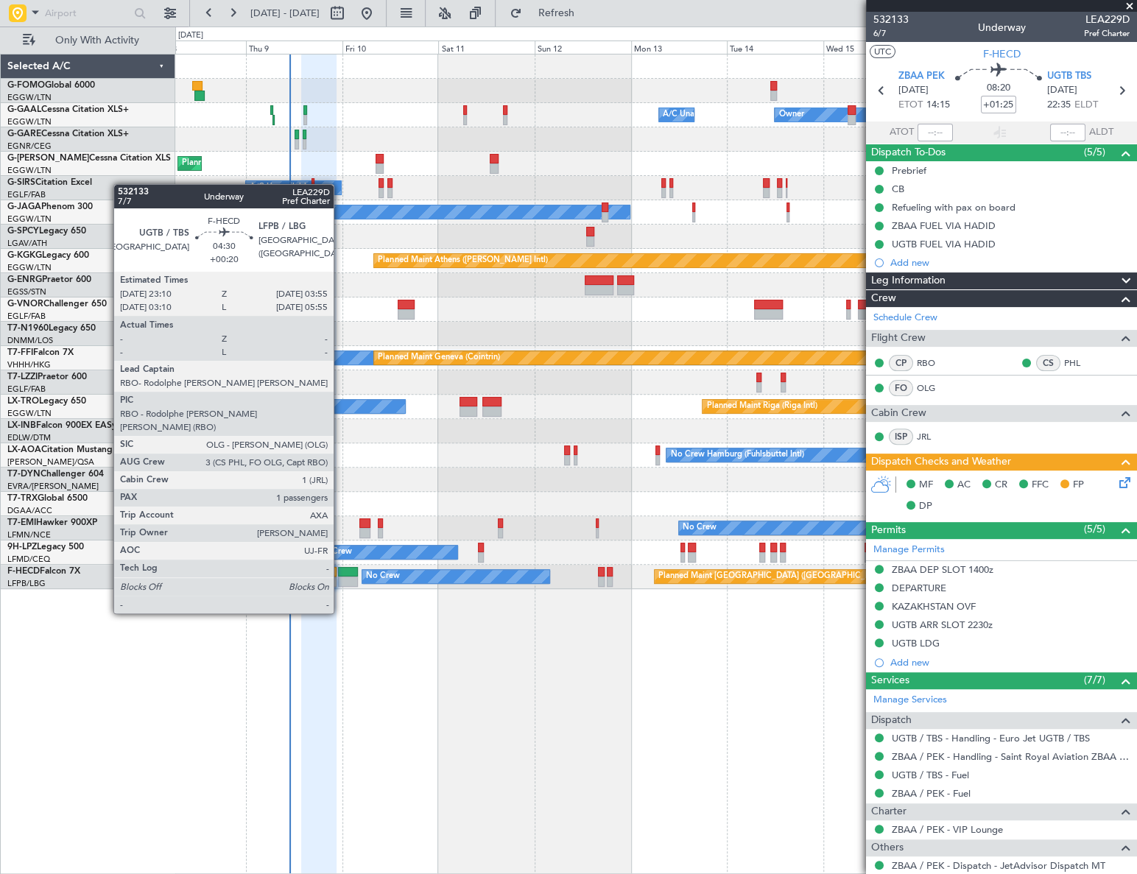
click at [340, 572] on div at bounding box center [347, 572] width 19 height 10
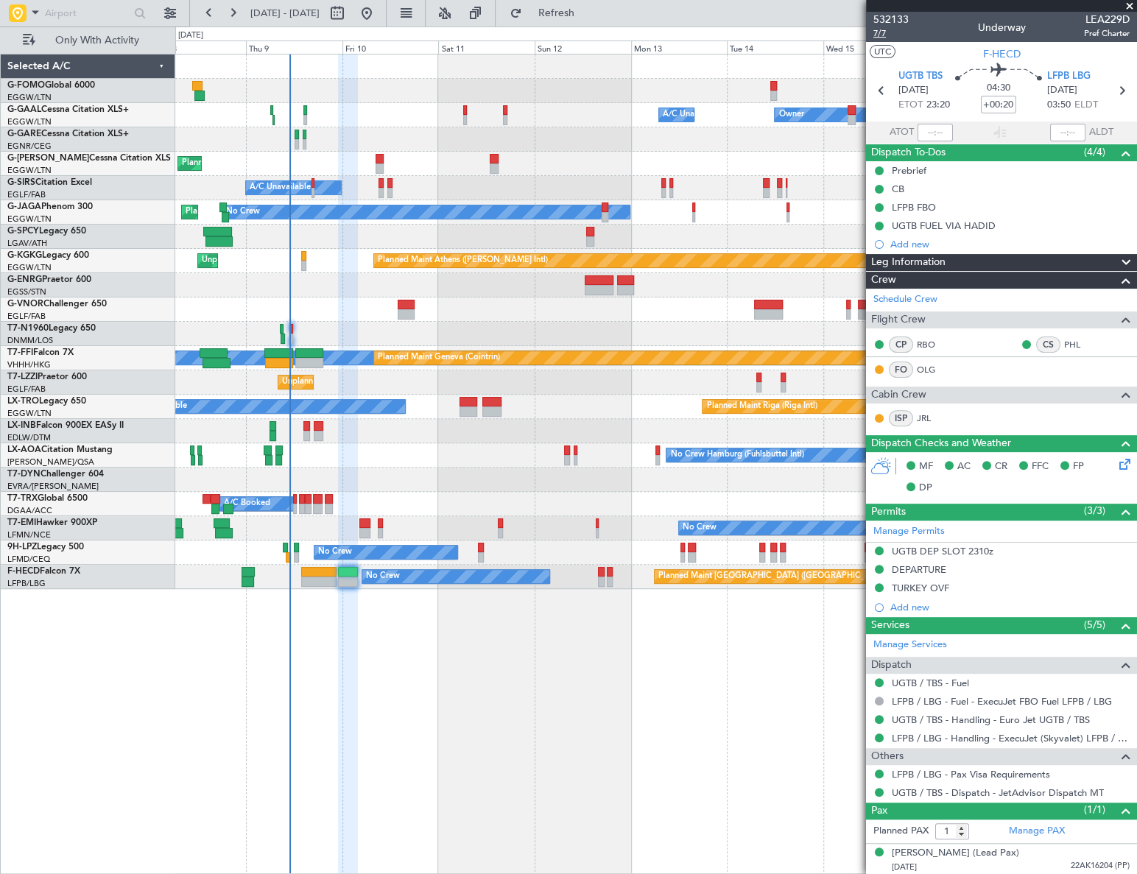
click at [876, 36] on span "7/7" at bounding box center [890, 33] width 35 height 13
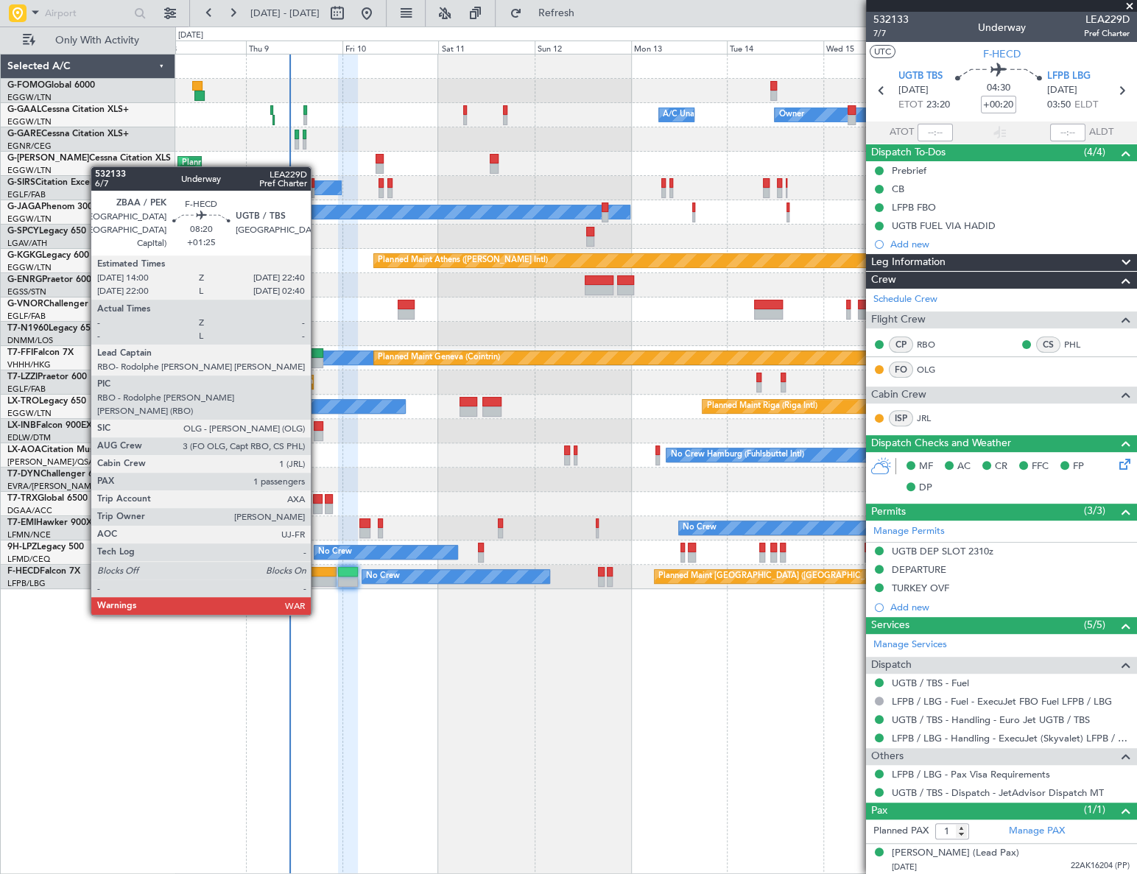
click at [317, 572] on div at bounding box center [318, 572] width 35 height 10
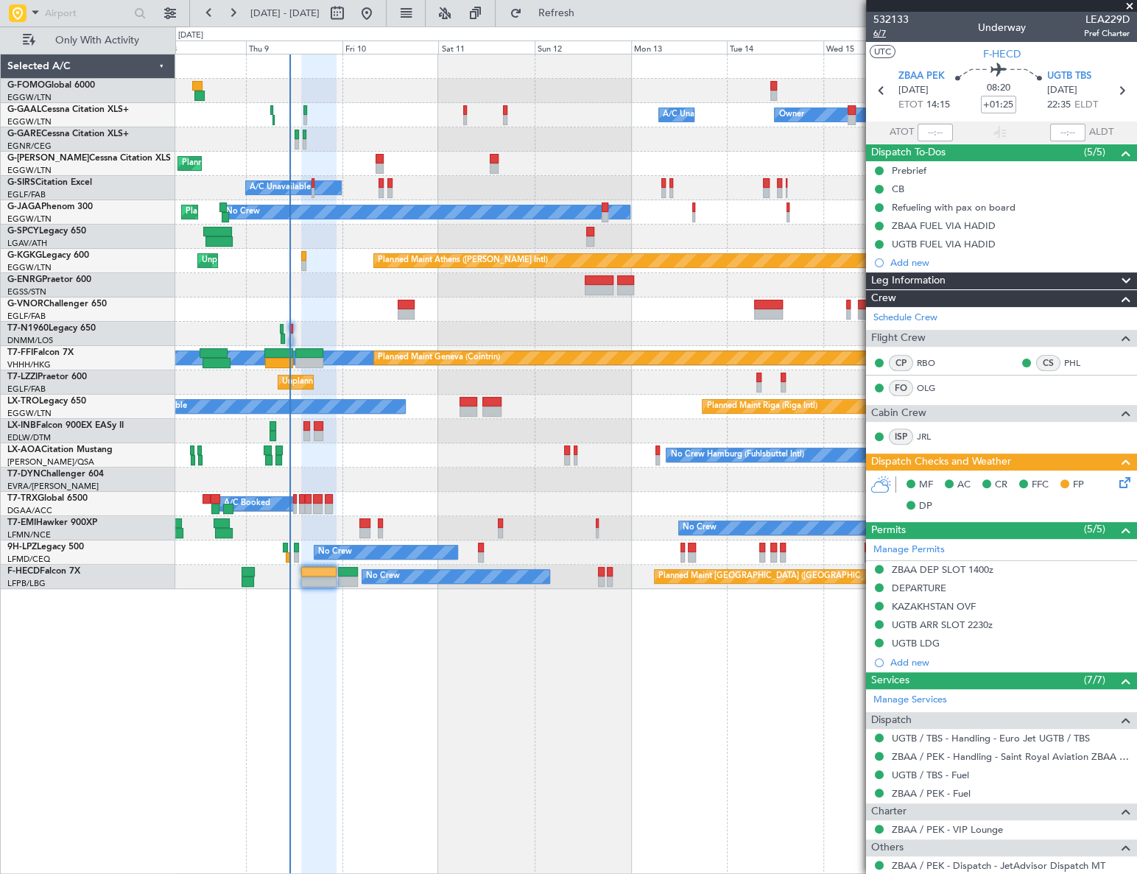
click at [875, 31] on span "6/7" at bounding box center [890, 33] width 35 height 13
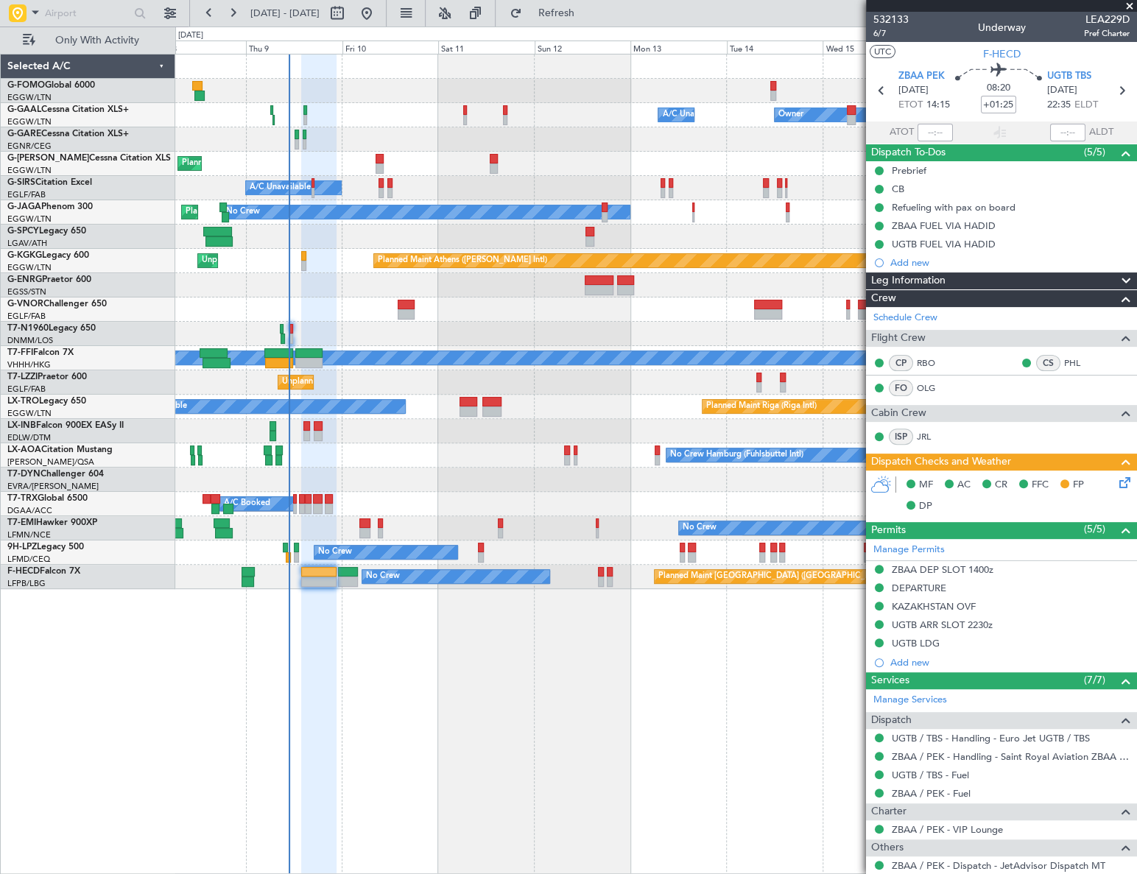
click at [1116, 479] on icon at bounding box center [1122, 480] width 12 height 12
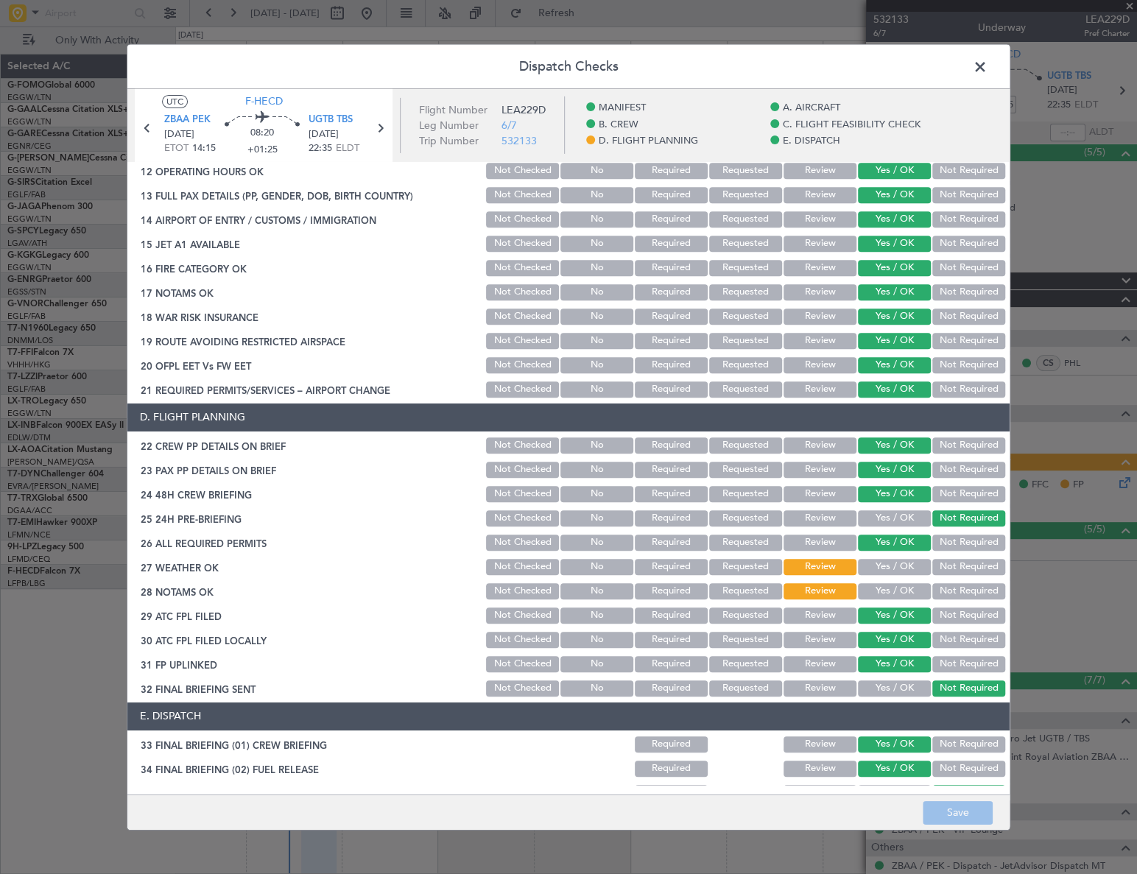
scroll to position [669, 0]
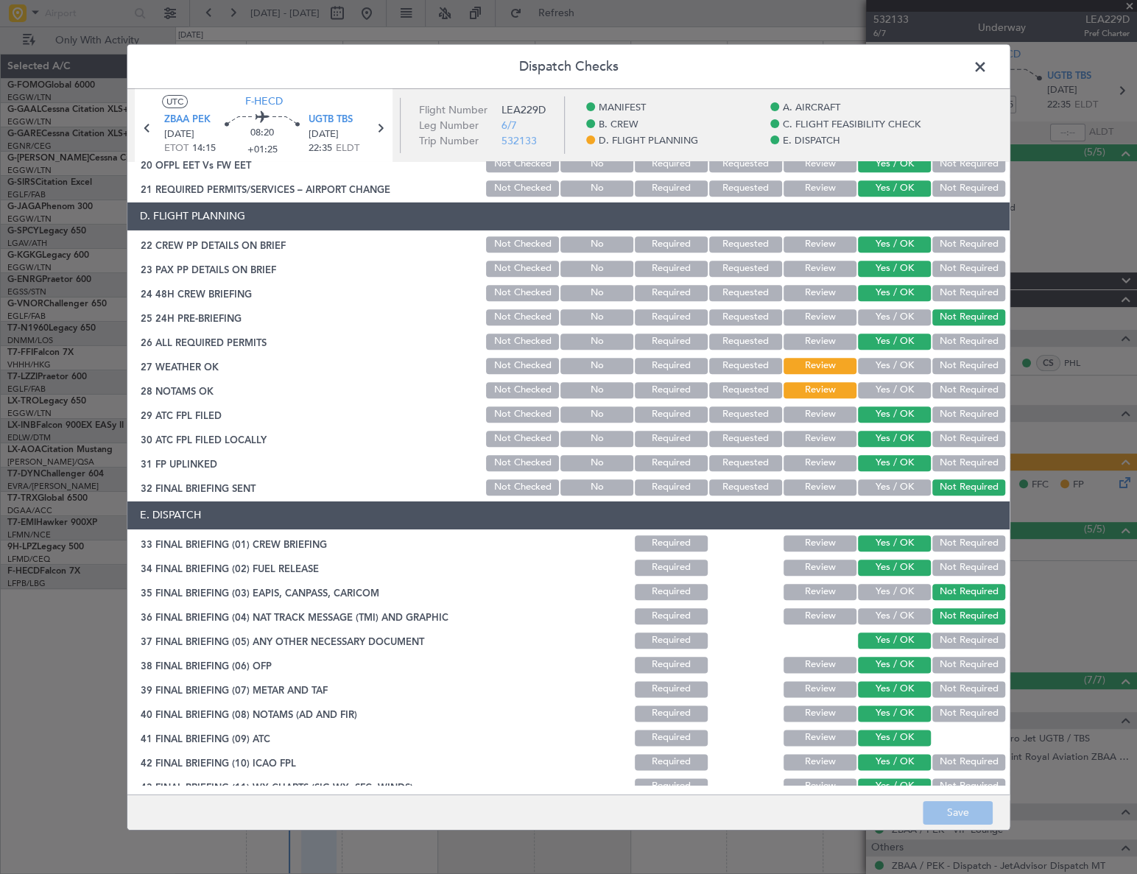
click at [890, 356] on section "D. FLIGHT PLANNING 22 CREW PP DETAILS ON BRIEF Not Checked No Required Requeste…" at bounding box center [568, 350] width 882 height 295
click at [894, 362] on button "Yes / OK" at bounding box center [894, 366] width 73 height 16
click at [898, 388] on button "Yes / OK" at bounding box center [894, 390] width 73 height 16
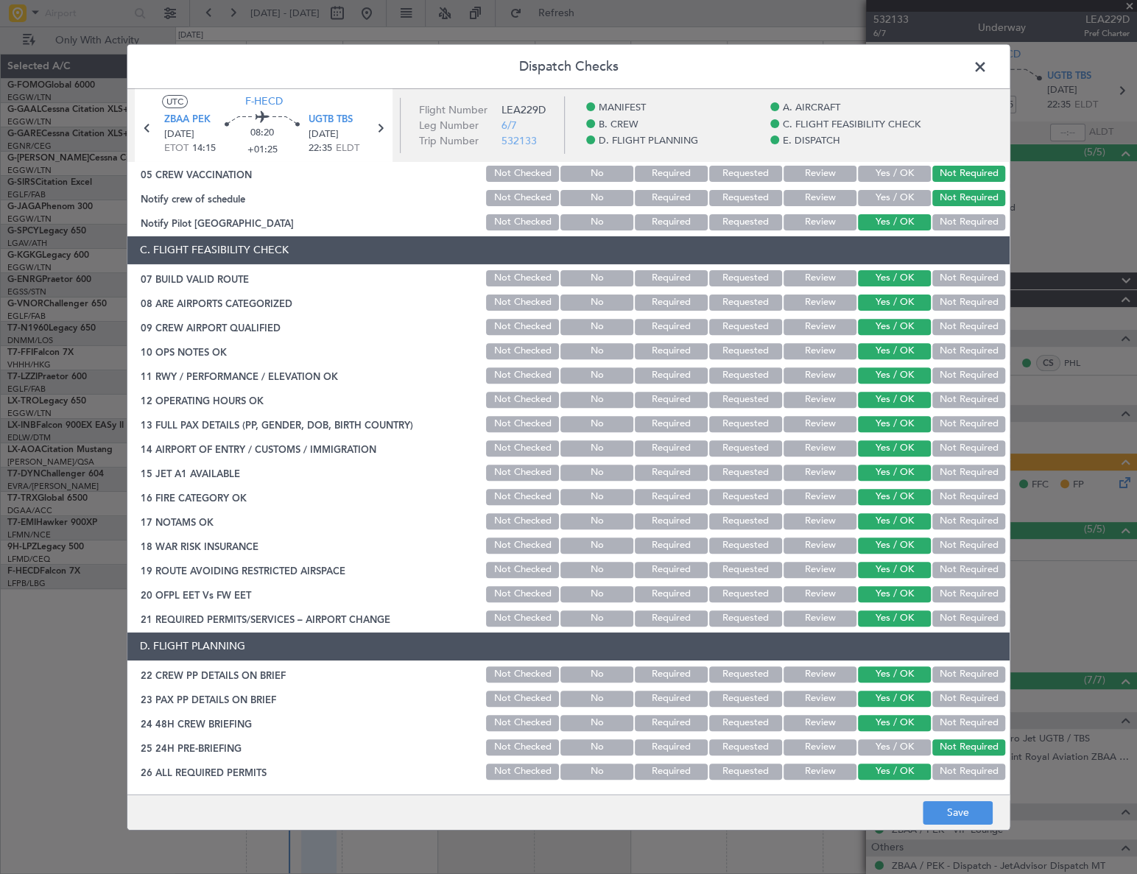
scroll to position [0, 0]
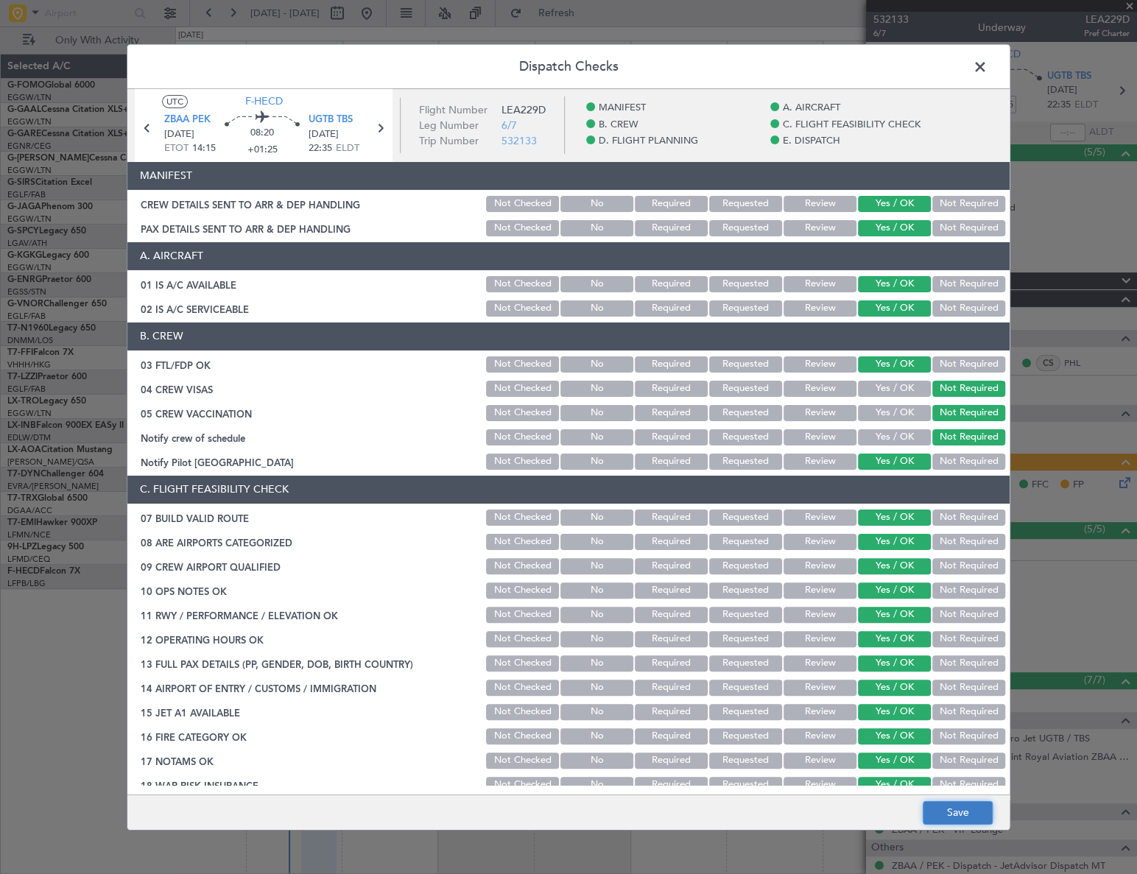
click at [956, 811] on button "Save" at bounding box center [958, 813] width 70 height 24
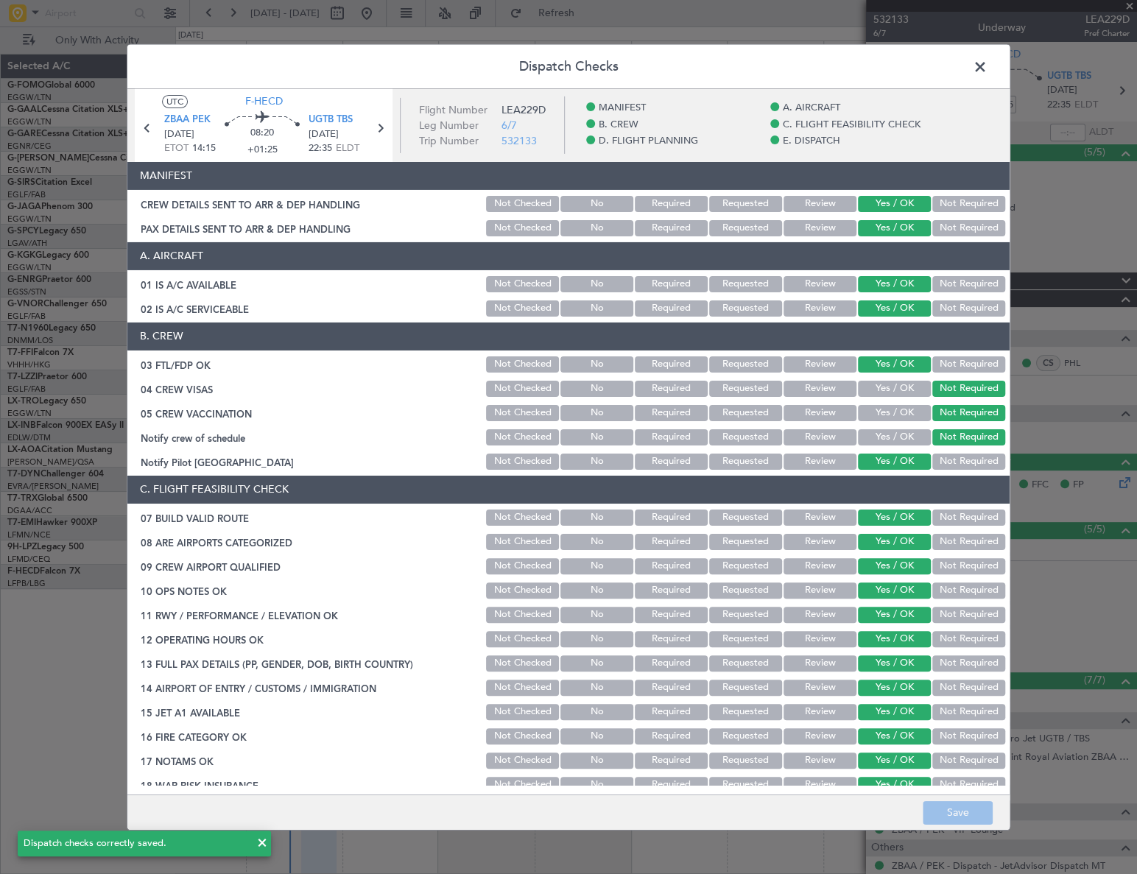
click at [987, 66] on span at bounding box center [987, 69] width 0 height 29
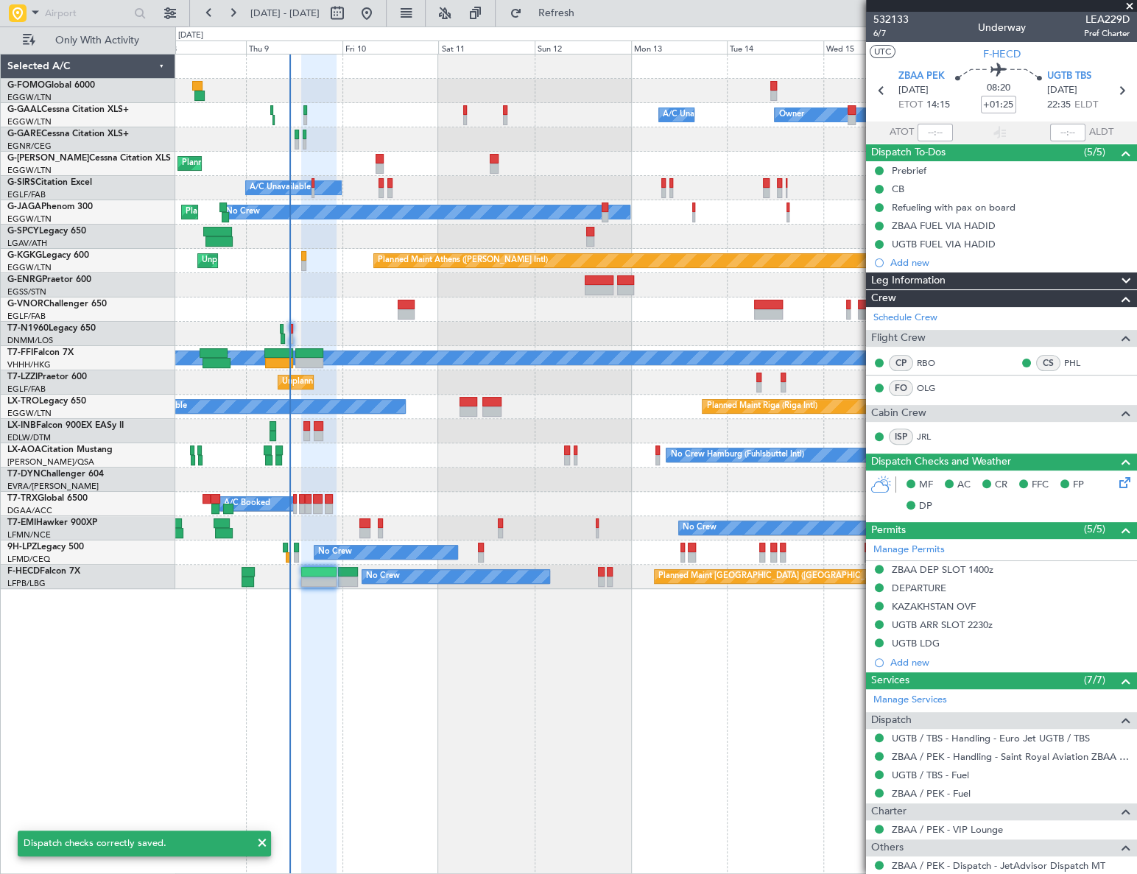
click at [543, 739] on div "Owner Owner A/C Unavailable A/C Unavailable Owner Planned Maint [GEOGRAPHIC_DAT…" at bounding box center [656, 464] width 962 height 820
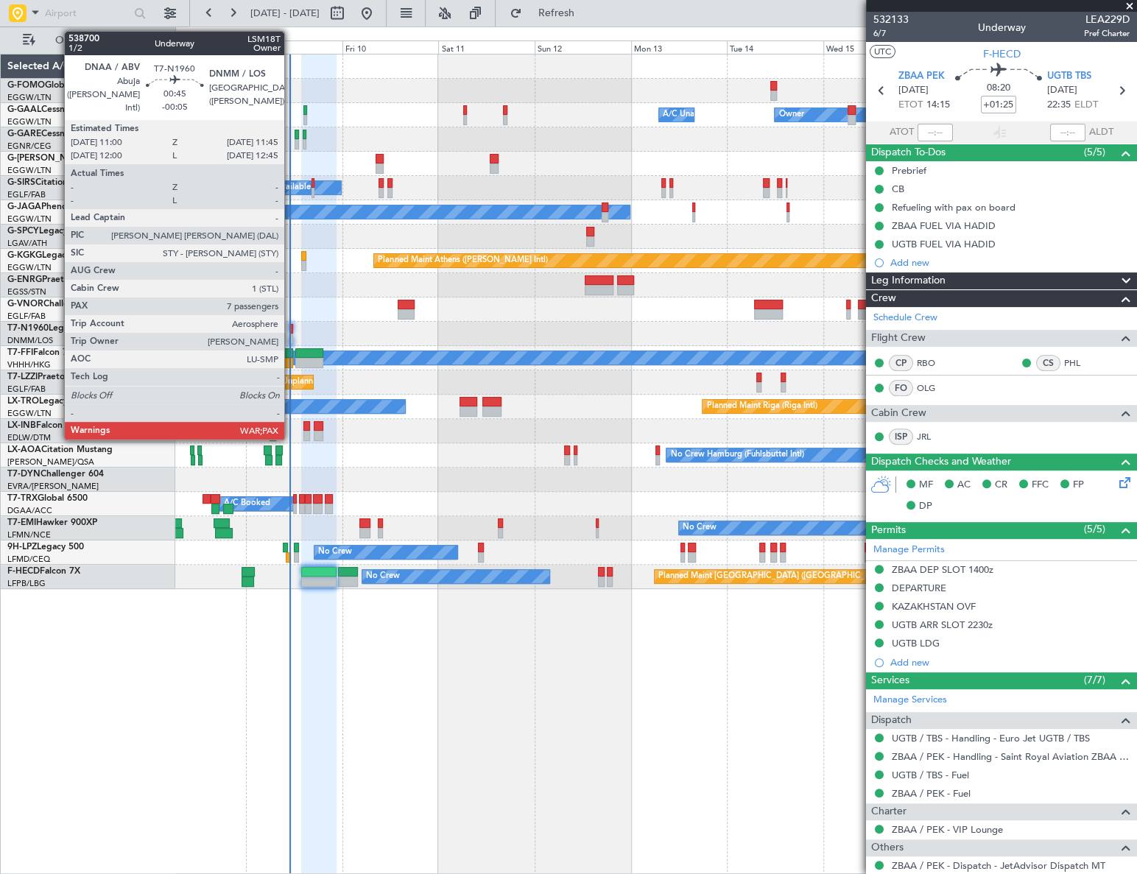
click at [291, 331] on div at bounding box center [291, 329] width 4 height 10
type input "-00:05"
type input "7"
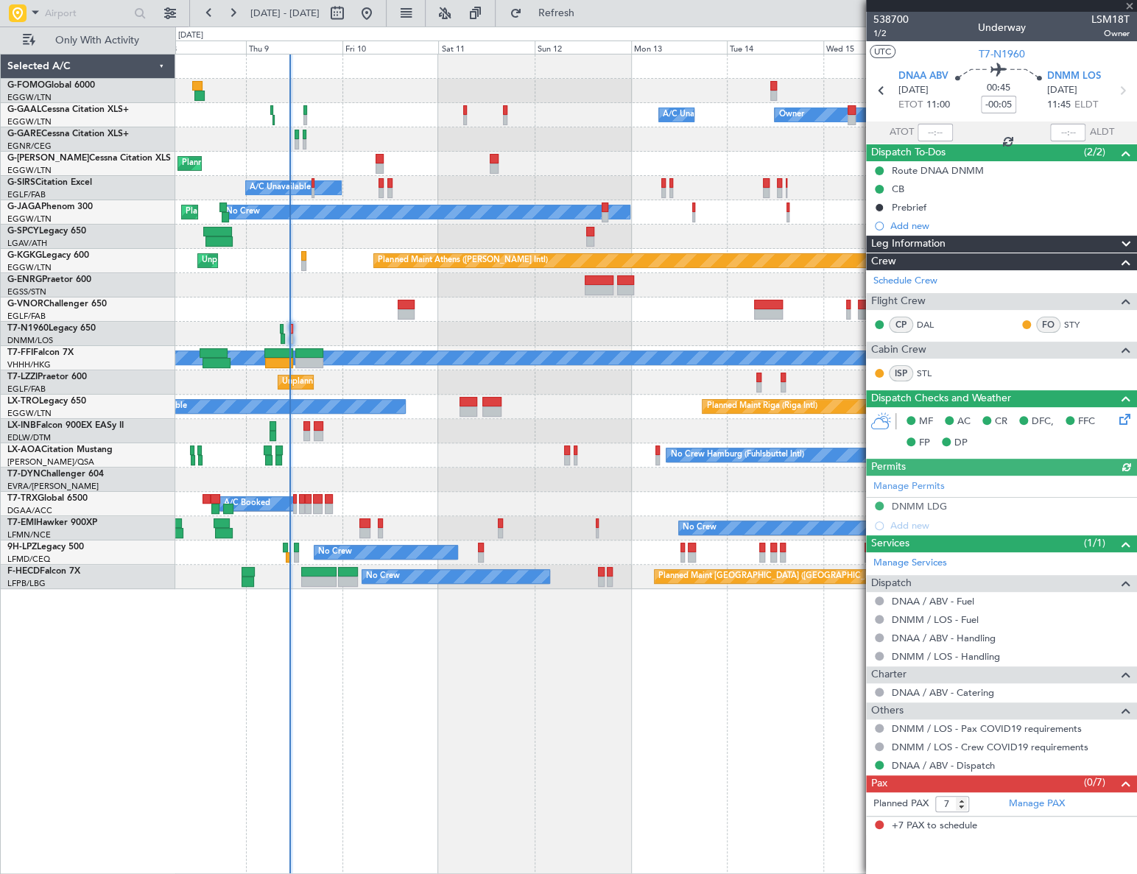
click at [457, 482] on div at bounding box center [655, 480] width 961 height 24
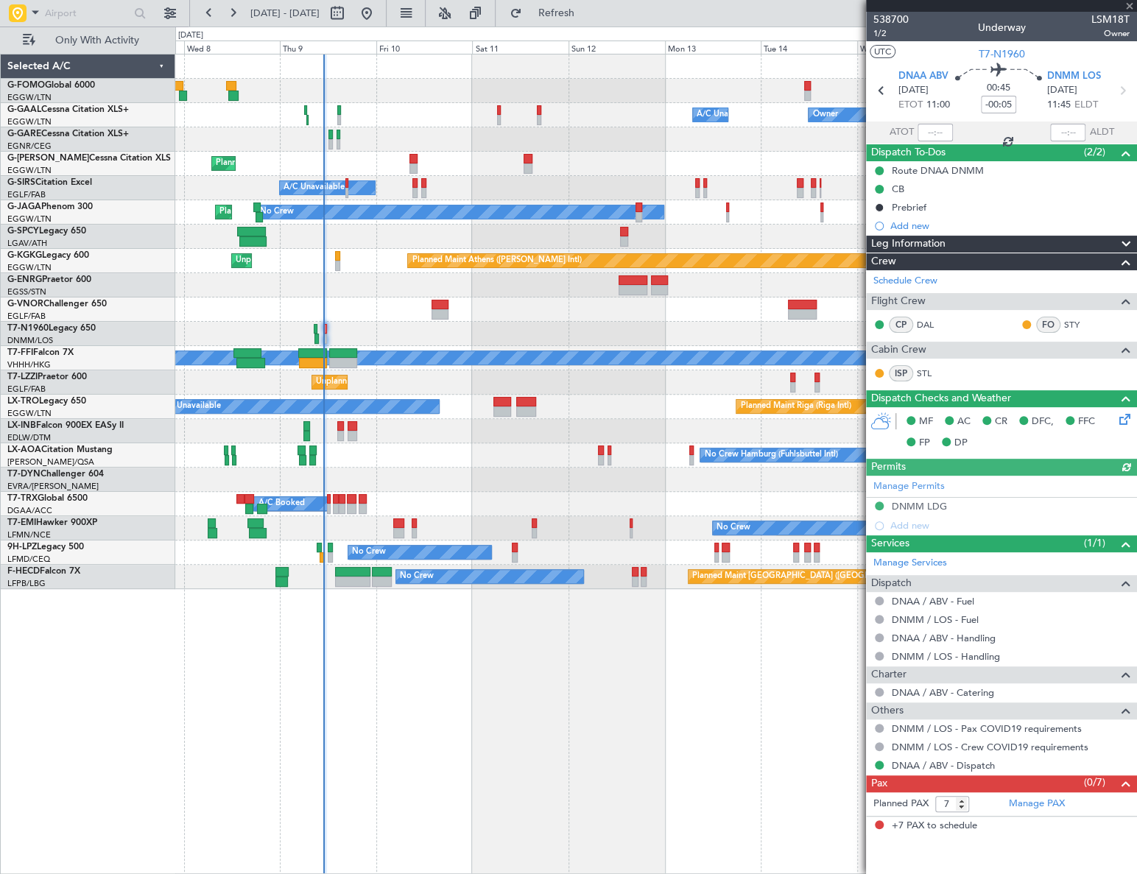
click at [499, 706] on div "Owner Owner A/C Unavailable A/C Unavailable Owner Planned Maint [GEOGRAPHIC_DAT…" at bounding box center [656, 464] width 962 height 820
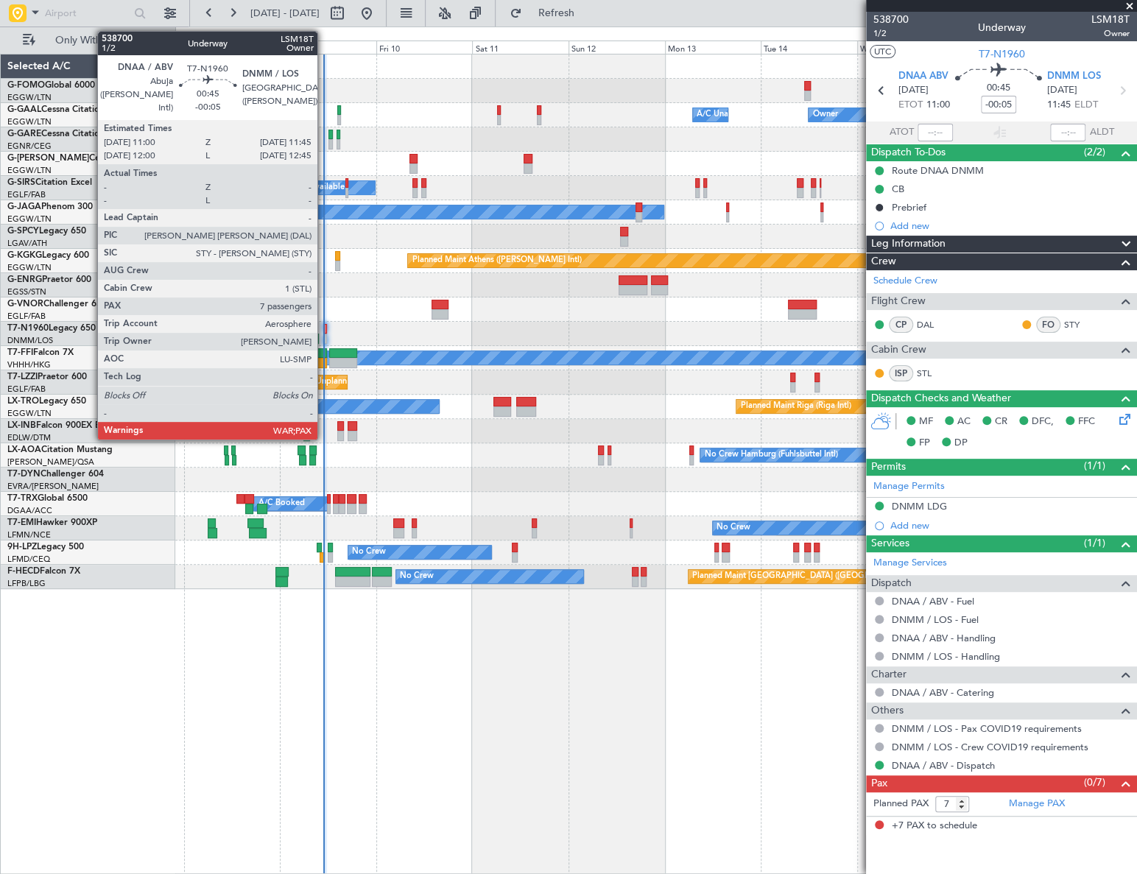
click at [324, 331] on div at bounding box center [325, 329] width 4 height 10
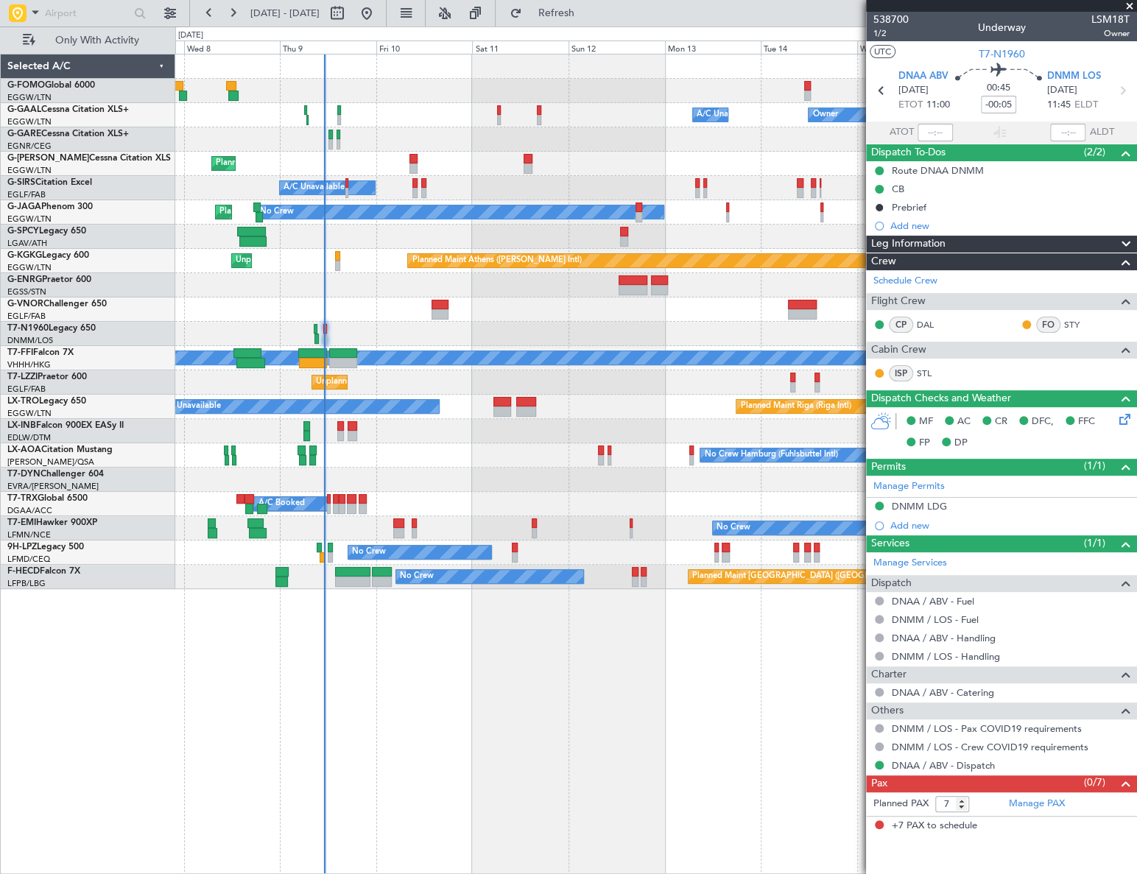
click at [527, 751] on div "Owner Owner A/C Unavailable A/C Unavailable Owner Planned Maint [GEOGRAPHIC_DAT…" at bounding box center [656, 464] width 962 height 820
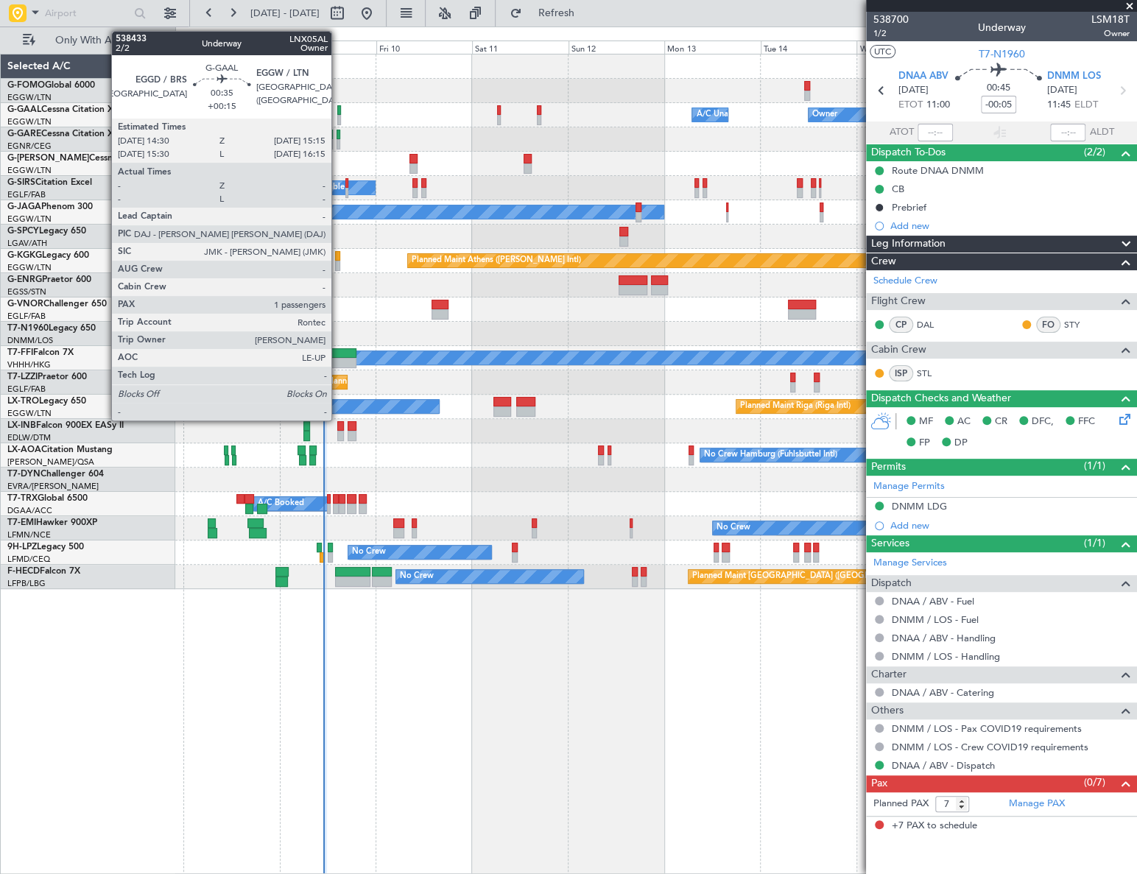
click at [338, 110] on div at bounding box center [339, 110] width 4 height 10
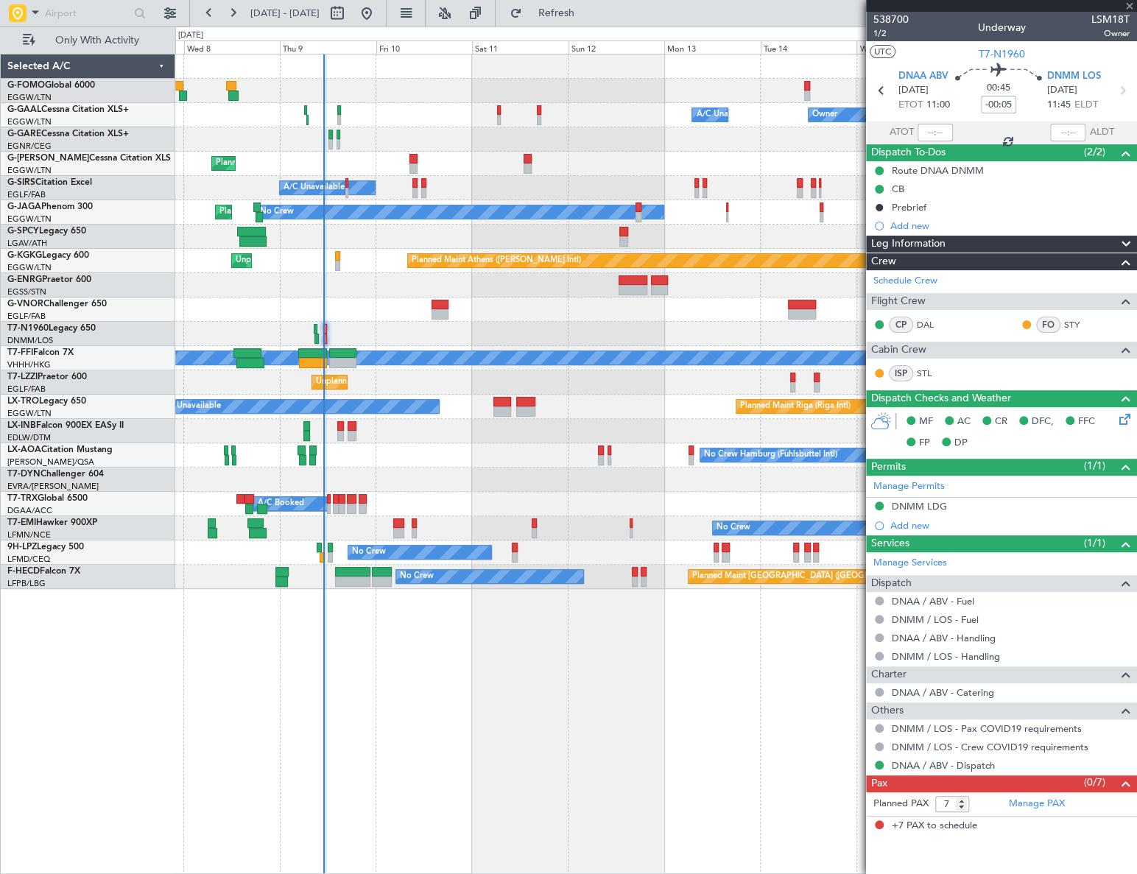
type input "+00:15"
type input "1"
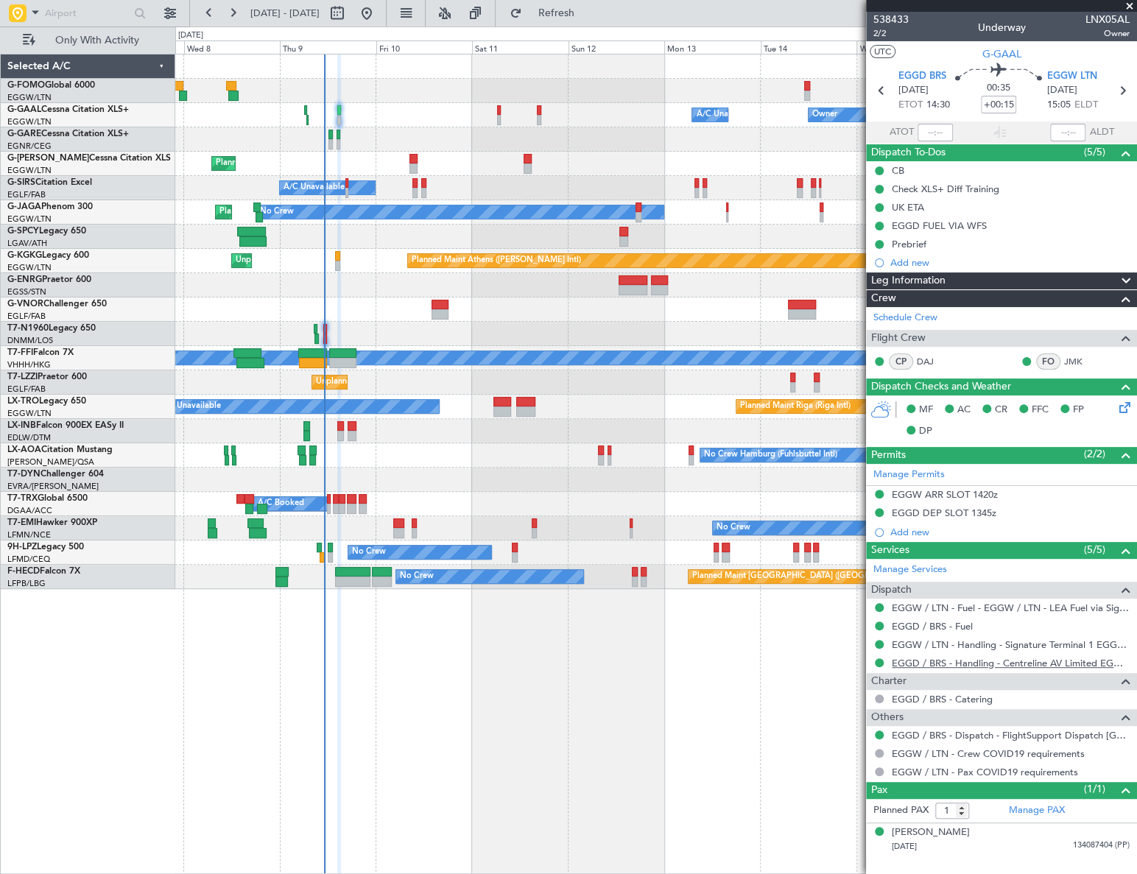
click at [1032, 662] on link "EGGD / BRS - Handling - Centreline AV Limited EGGD / BRS" at bounding box center [1011, 663] width 238 height 13
click at [74, 486] on div "Owner Owner A/C Unavailable A/C Unavailable Owner Planned Maint [GEOGRAPHIC_DAT…" at bounding box center [568, 451] width 1137 height 848
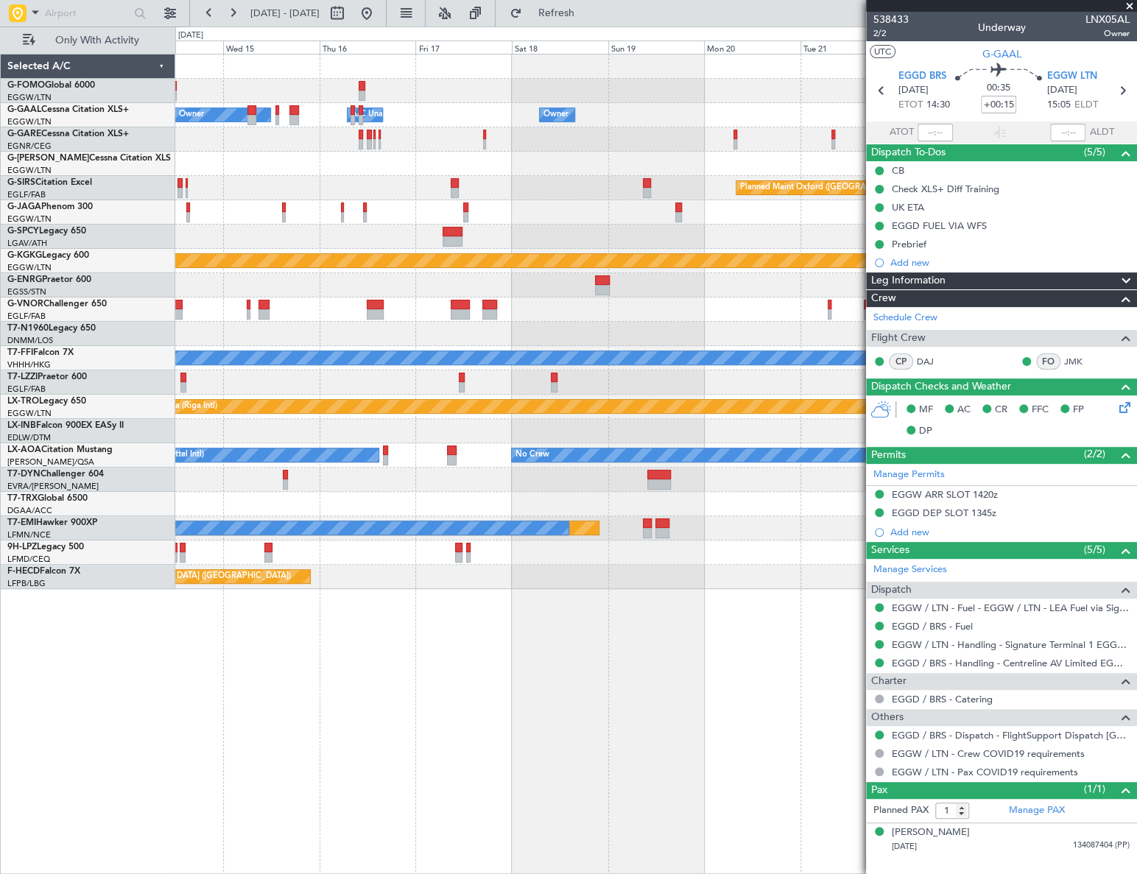
click at [37, 544] on div "Owner Owner A/C Unavailable Owner A/C Unavailable Owner Planned Maint [GEOGRAPH…" at bounding box center [568, 451] width 1137 height 848
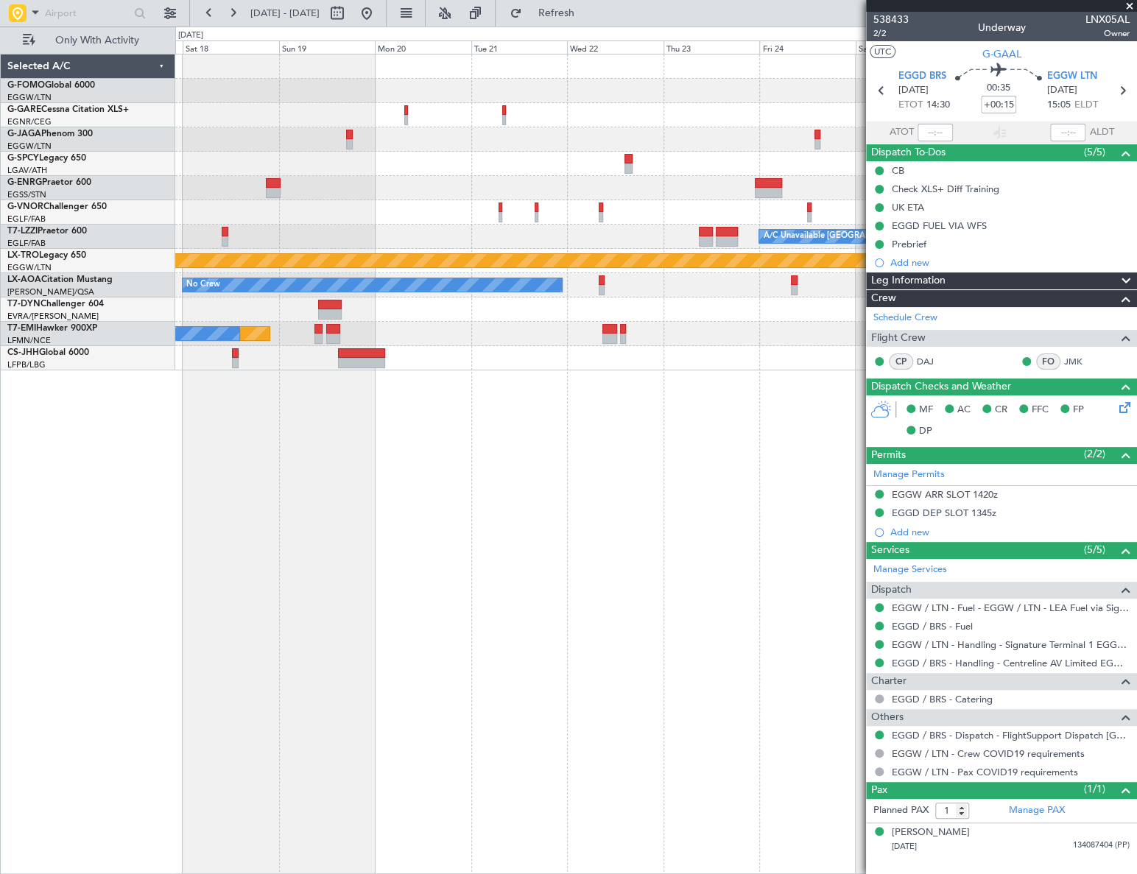
click at [803, 543] on div "A/C Unavailable [GEOGRAPHIC_DATA] ([GEOGRAPHIC_DATA]) Planned Maint [GEOGRAPHIC…" at bounding box center [656, 464] width 962 height 820
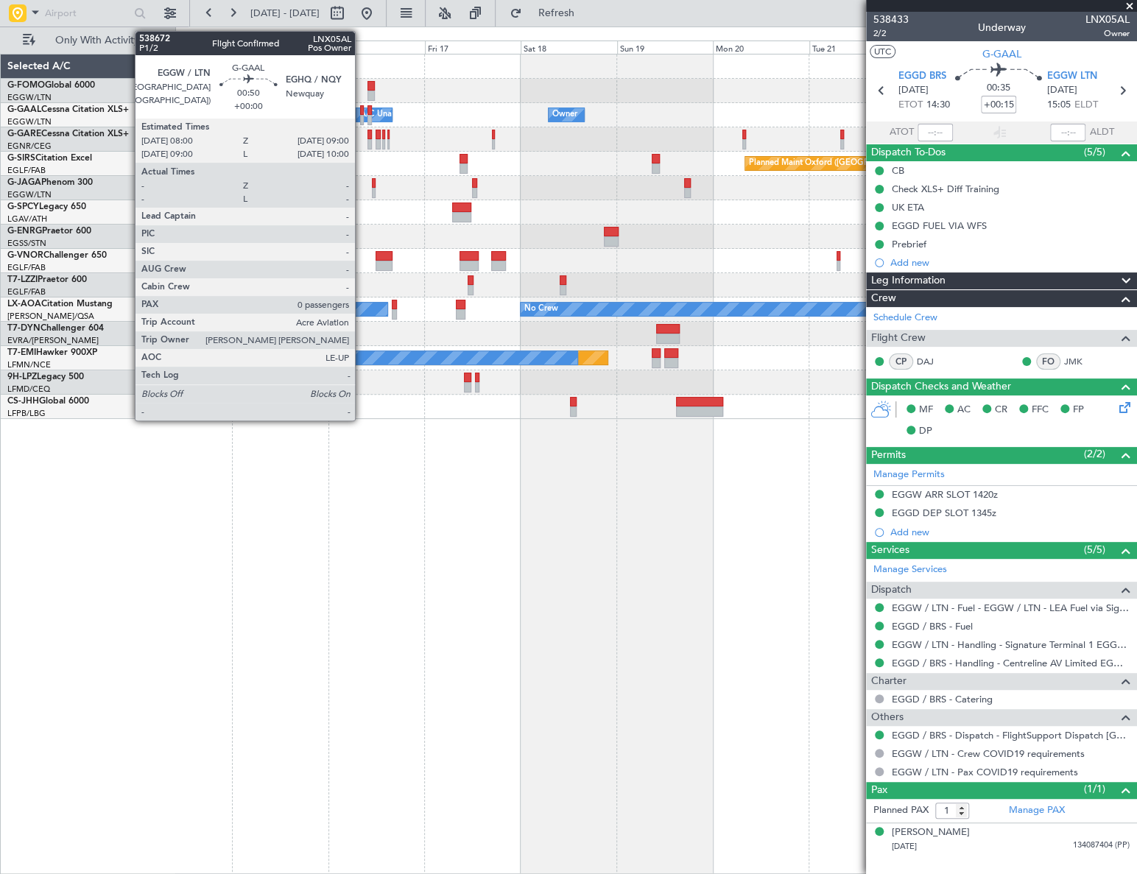
click at [362, 111] on div at bounding box center [362, 110] width 4 height 10
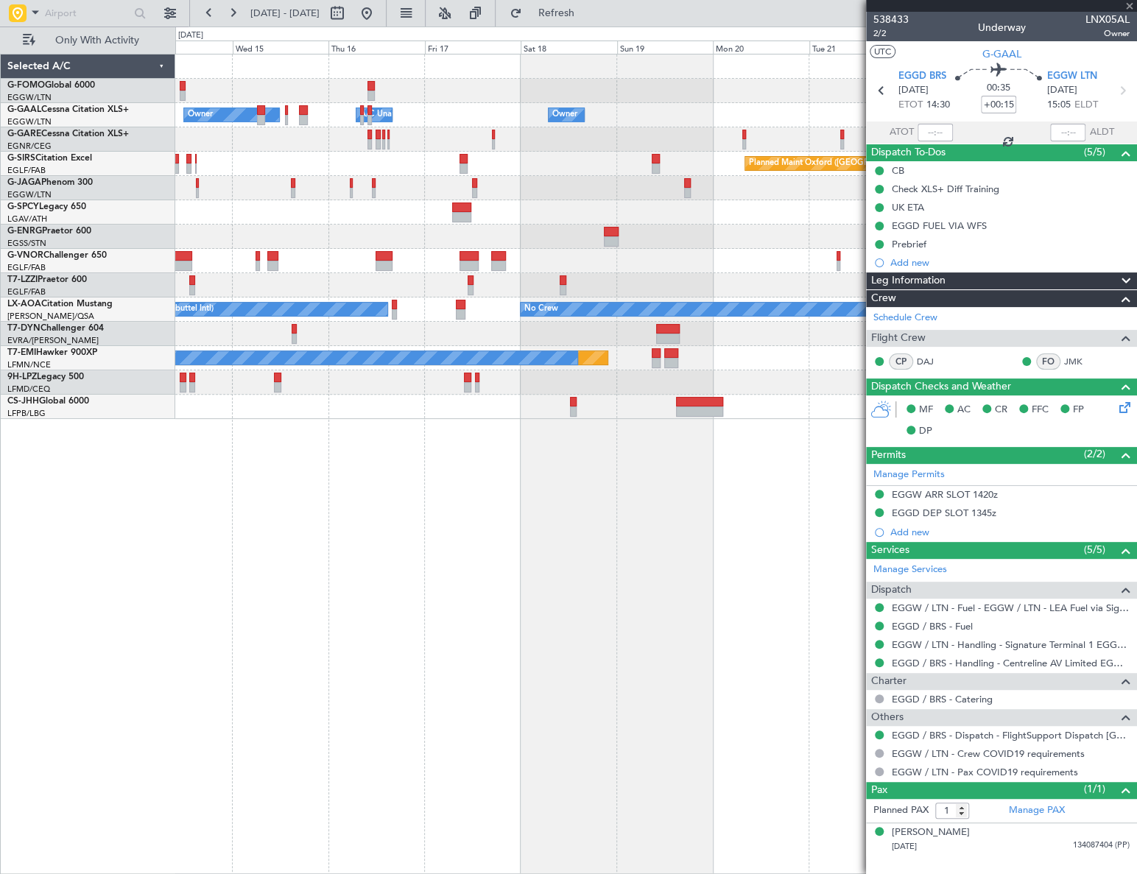
type input "0"
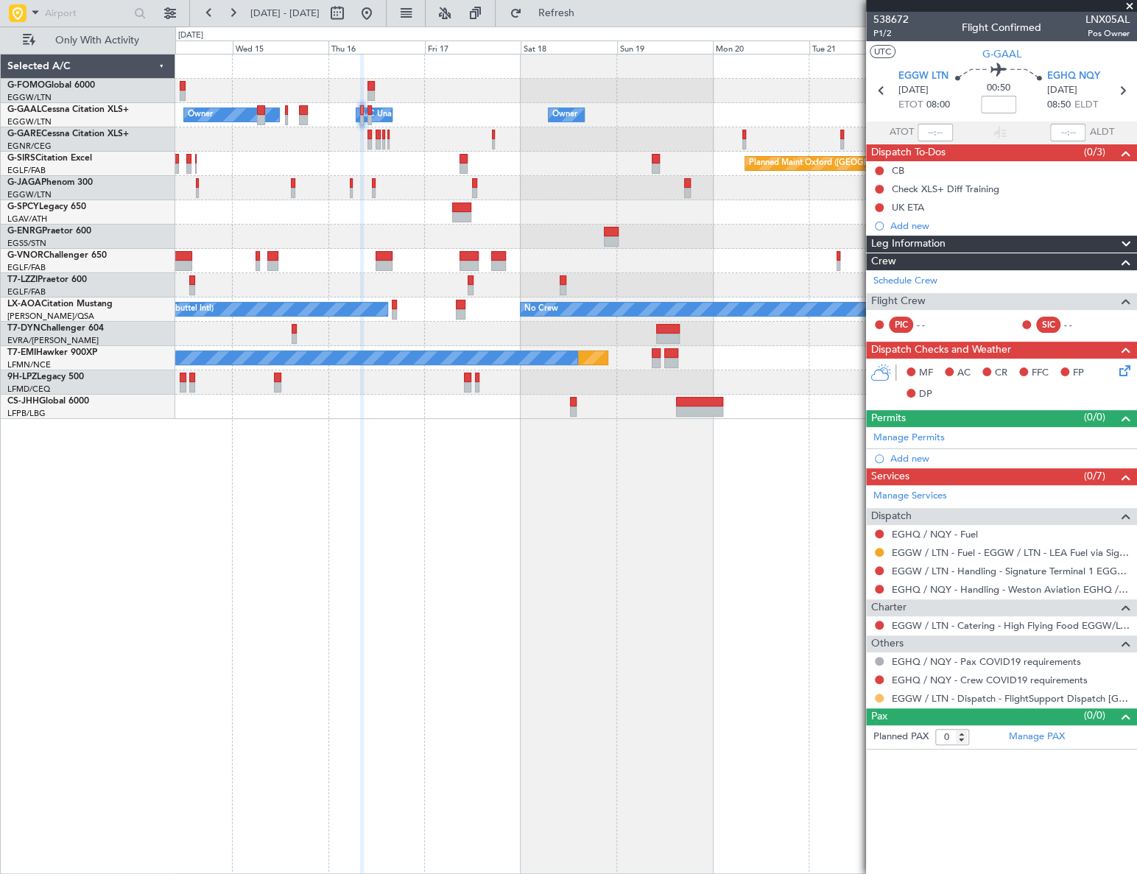
click at [877, 694] on button at bounding box center [879, 698] width 9 height 9
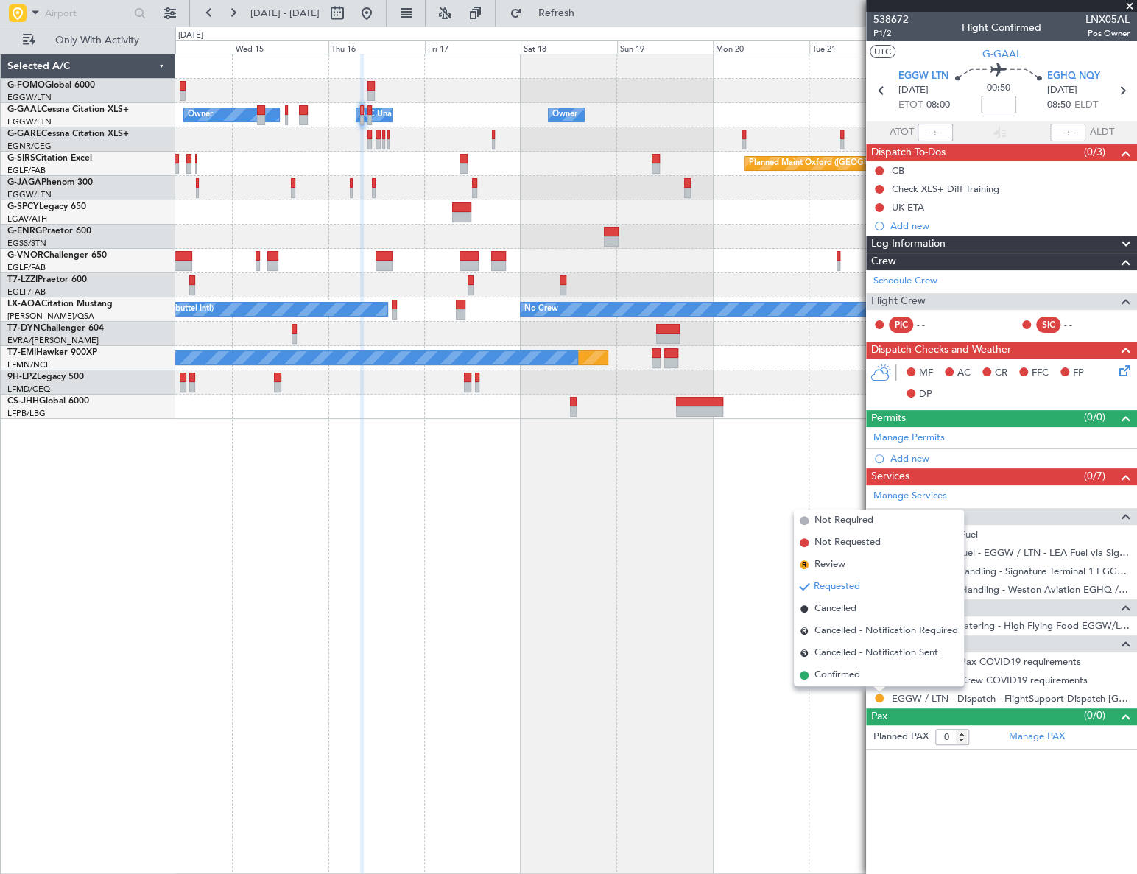
click at [833, 672] on span "Confirmed" at bounding box center [837, 675] width 46 height 15
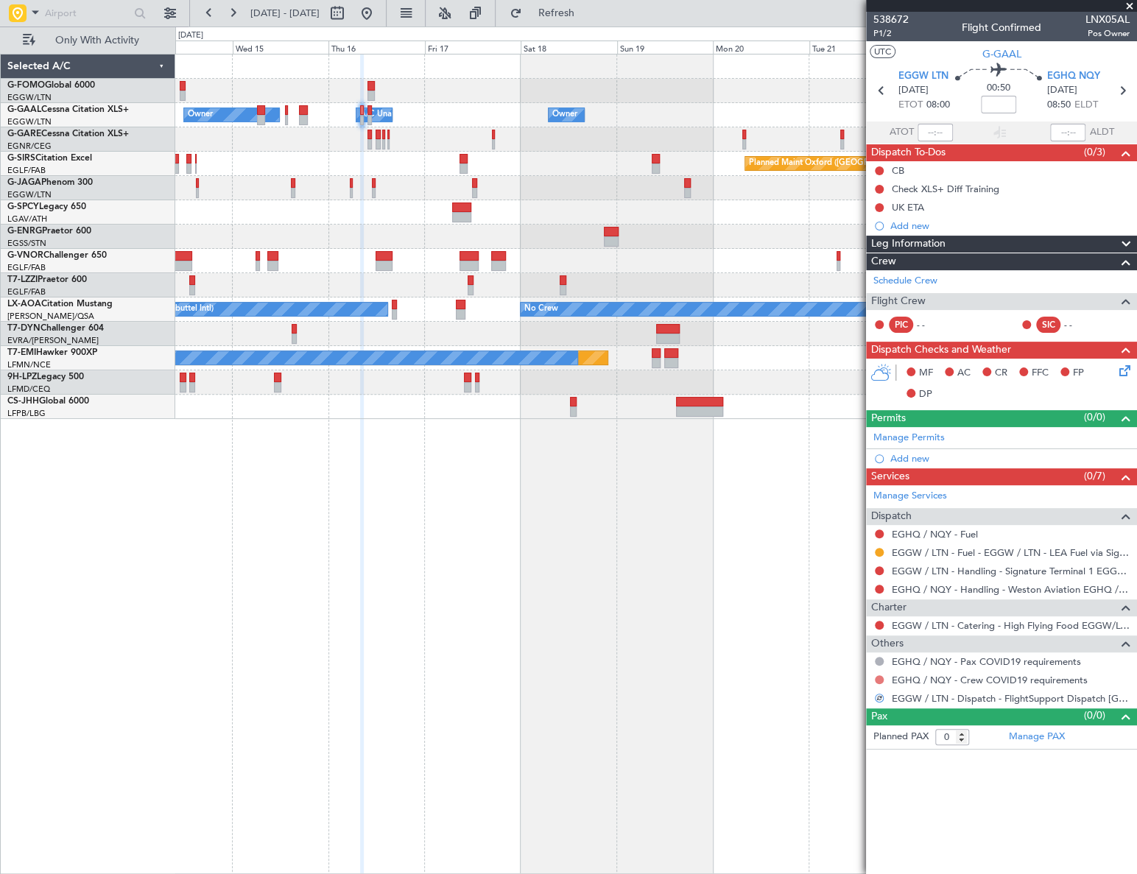
click at [880, 677] on button at bounding box center [879, 679] width 9 height 9
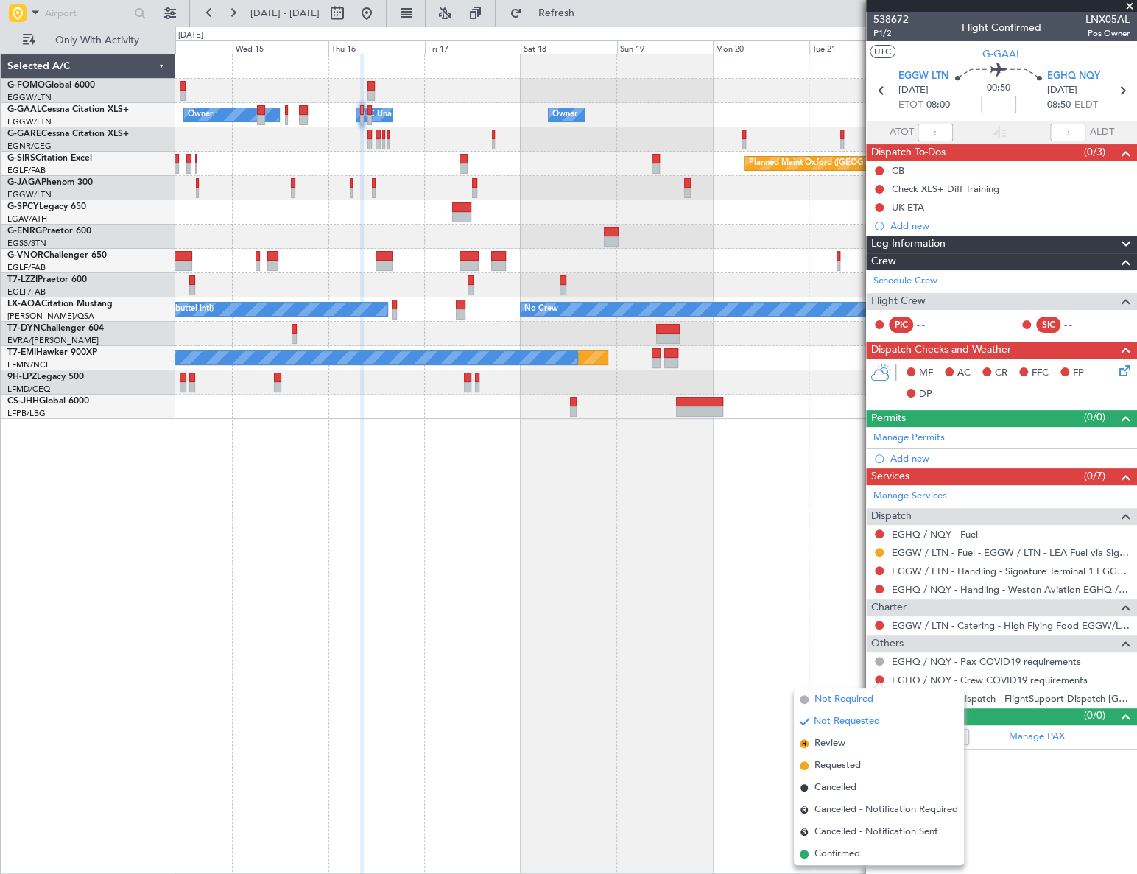
click at [833, 699] on span "Not Required" at bounding box center [843, 699] width 59 height 15
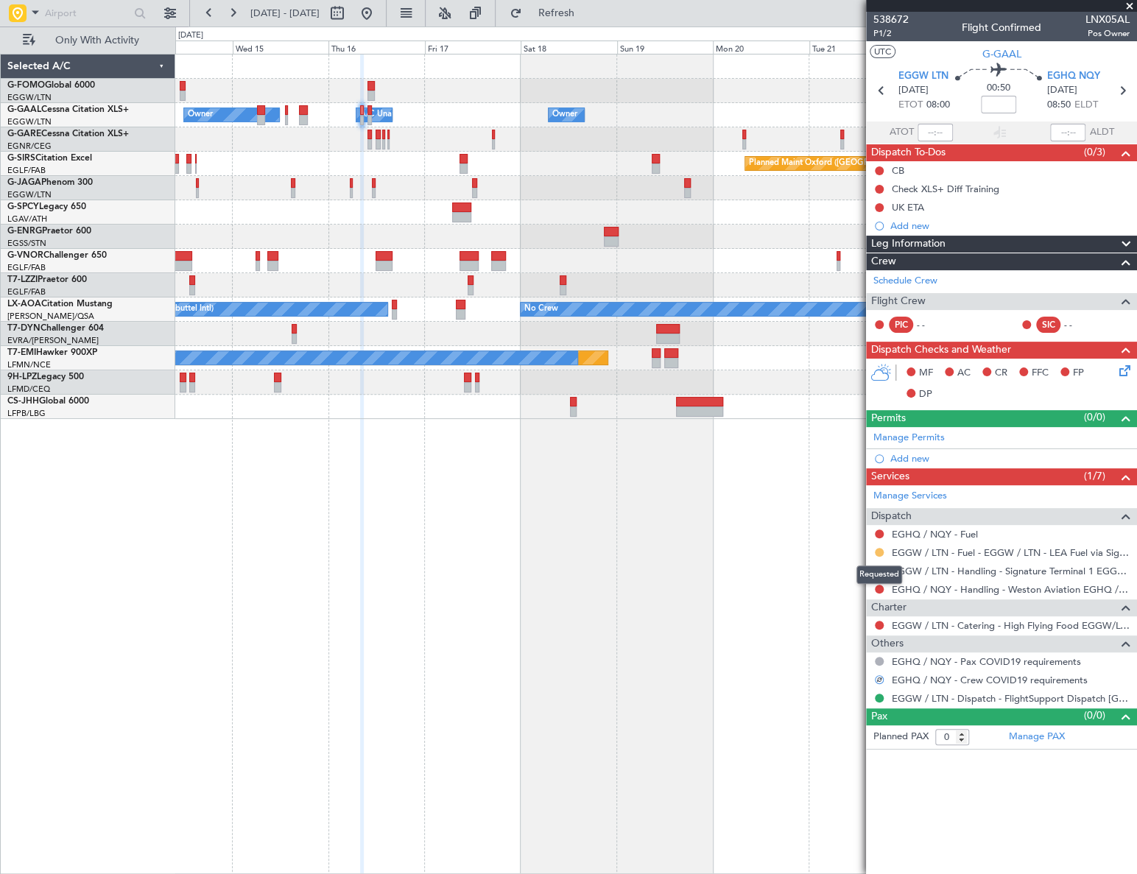
click at [876, 552] on button at bounding box center [879, 552] width 9 height 9
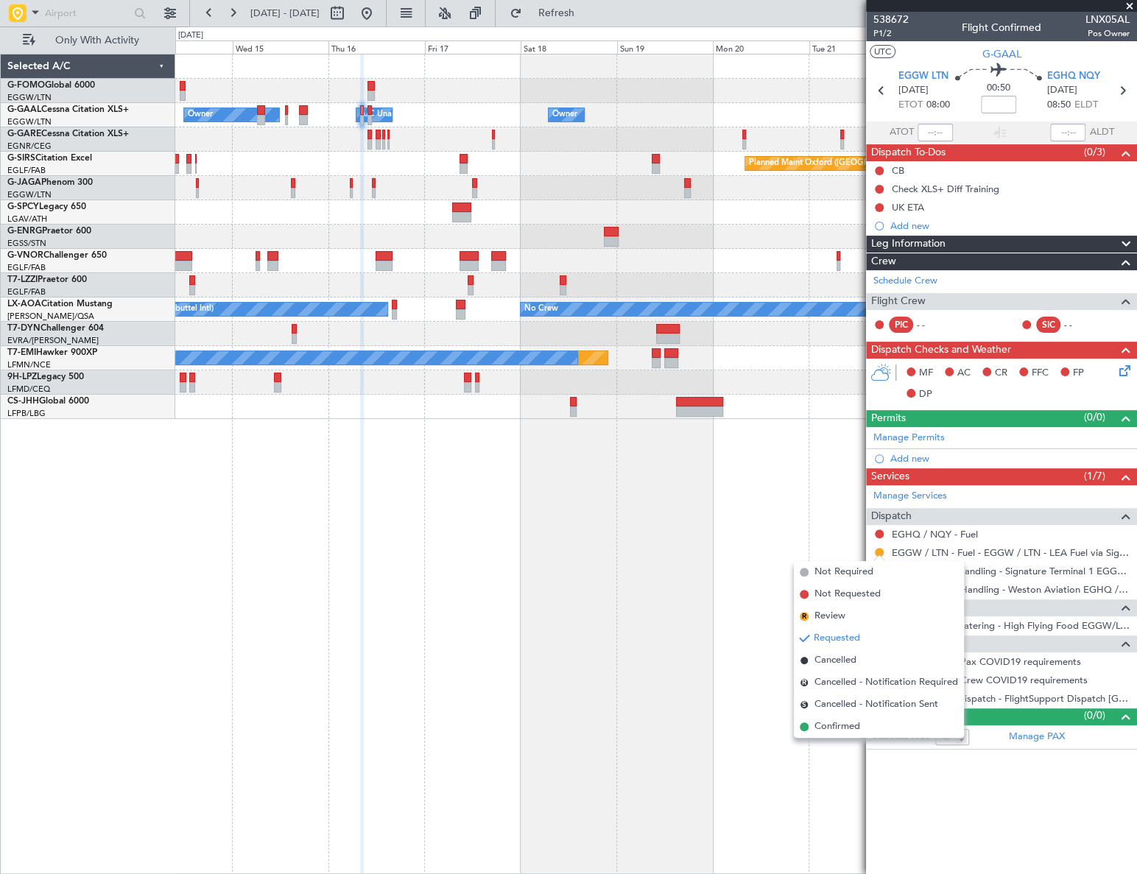
click at [662, 669] on div "Owner Owner A/C Unavailable Owner A/C Unavailable Owner Planned Maint [GEOGRAPH…" at bounding box center [655, 464] width 961 height 820
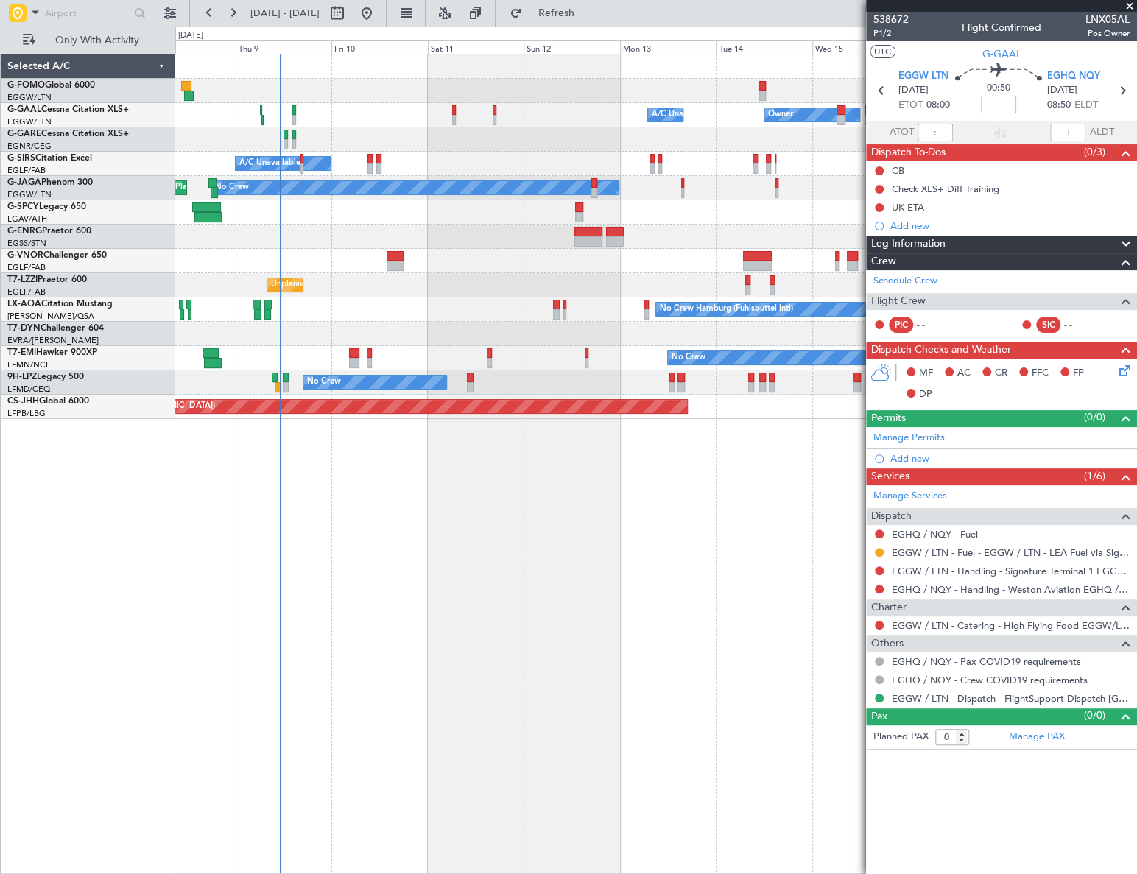
click at [842, 547] on div "Owner Owner A/C Unavailable Owner A/C Unavailable A/C Unavailable Planned Maint…" at bounding box center [656, 464] width 962 height 820
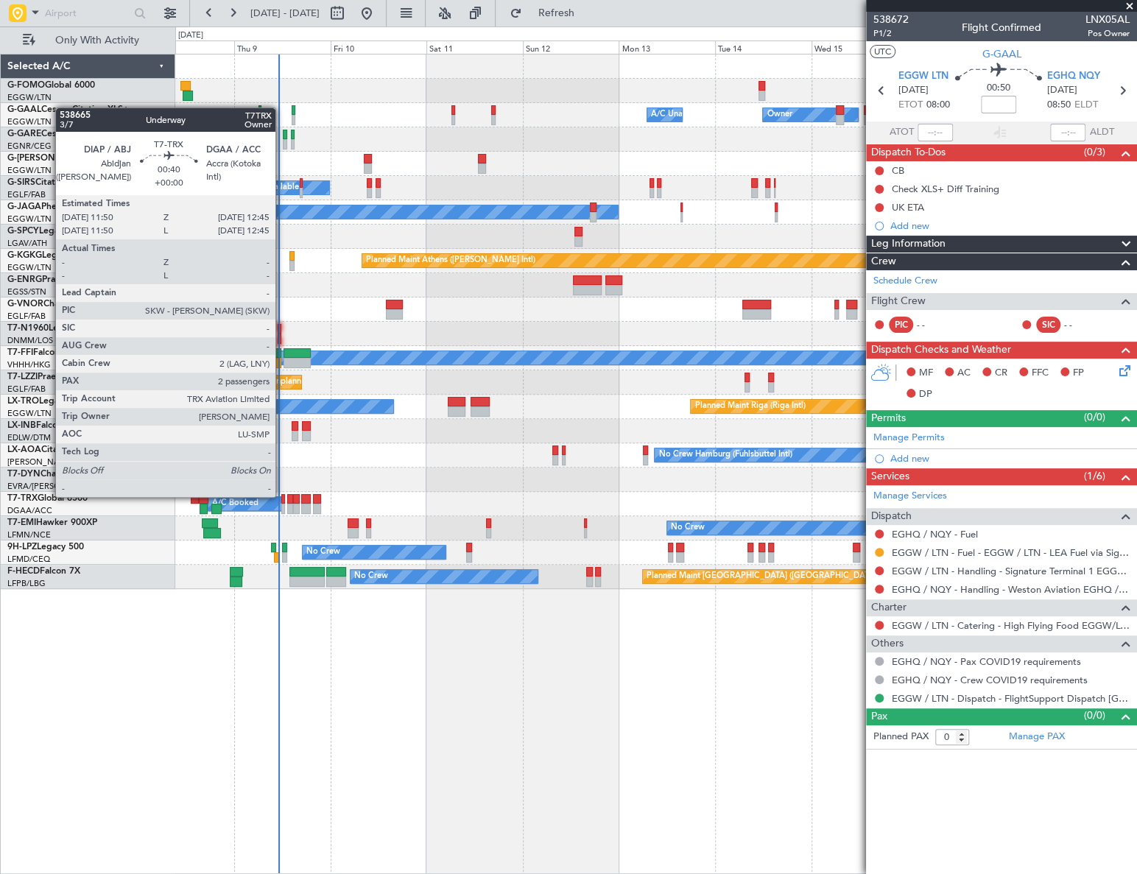
click at [282, 497] on div at bounding box center [283, 499] width 4 height 10
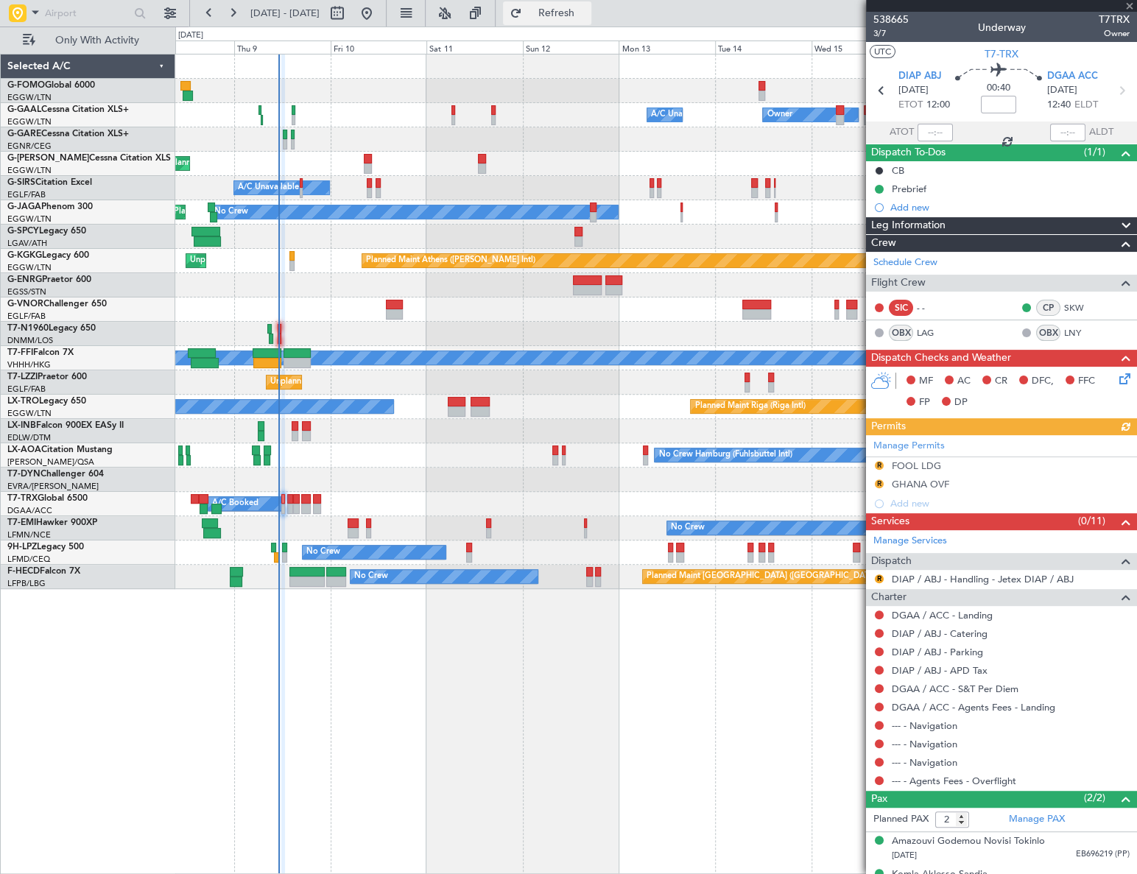
click at [583, 21] on button "Refresh" at bounding box center [547, 13] width 88 height 24
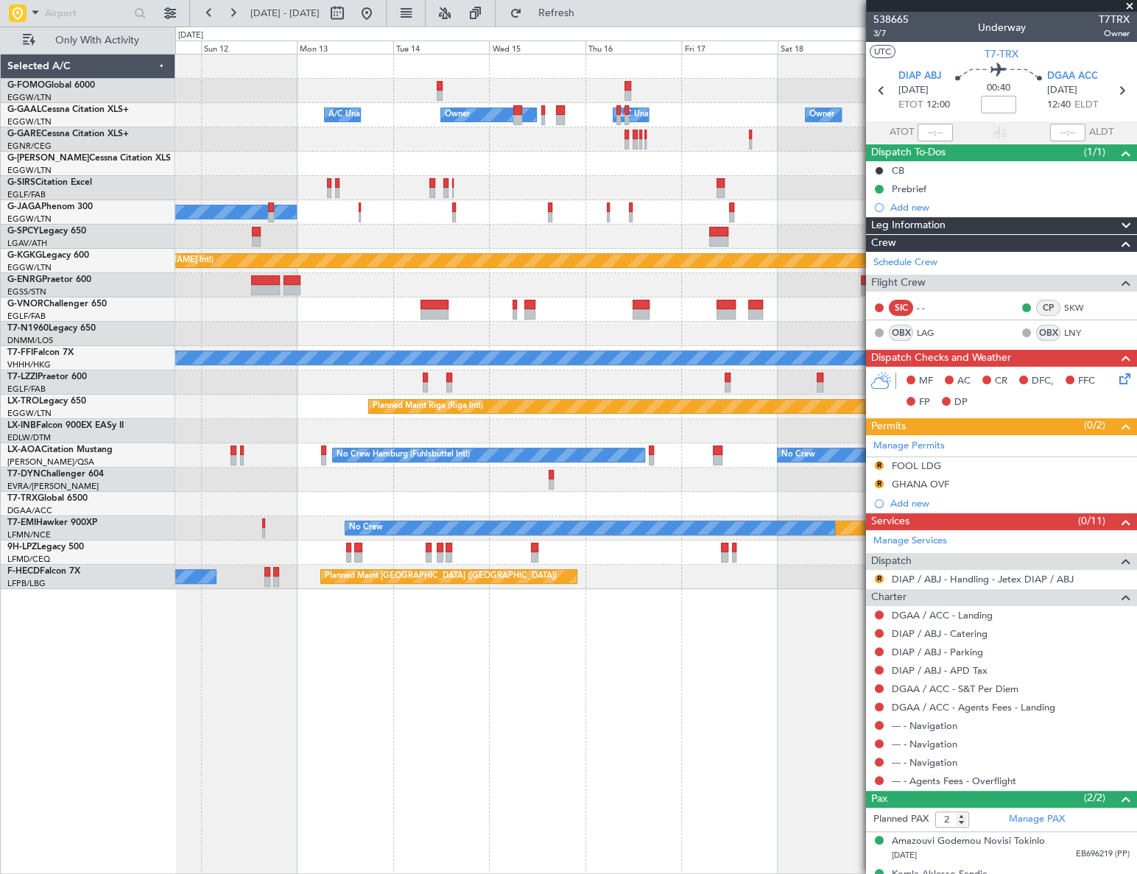
click at [392, 291] on div "Owner Owner A/C Unavailable A/C Unavailable Owner Planned Maint [GEOGRAPHIC_DAT…" at bounding box center [655, 321] width 961 height 535
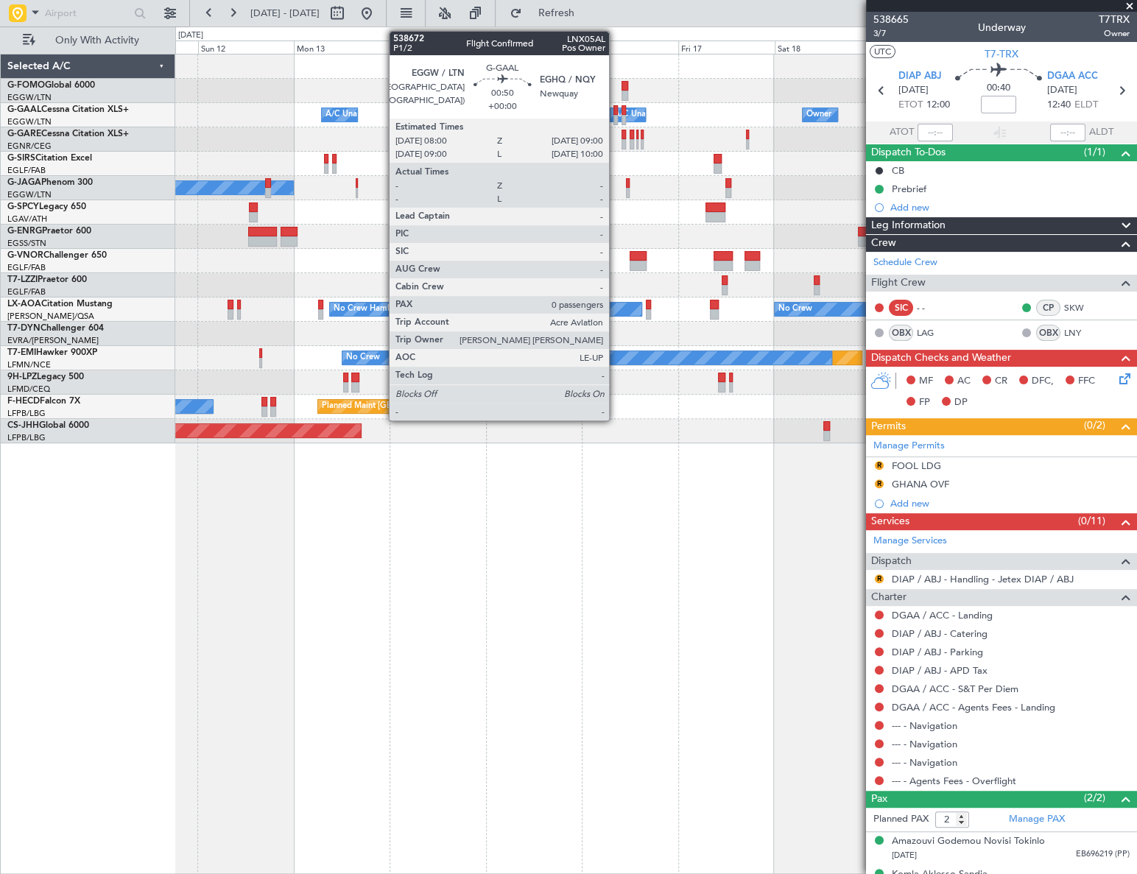
click at [616, 115] on div at bounding box center [615, 120] width 4 height 10
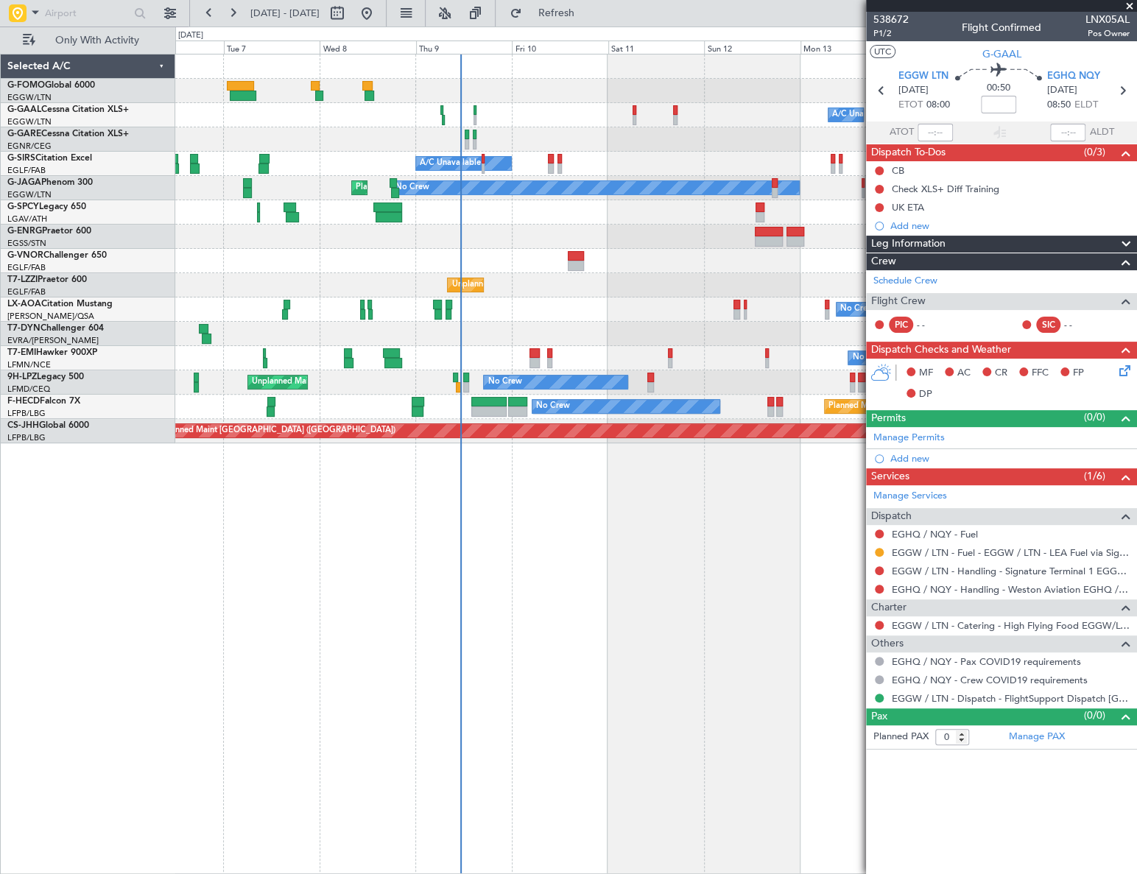
click at [809, 604] on div "Owner Owner A/C Unavailable A/C Unavailable Owner A/C Unavailable Planned Maint…" at bounding box center [655, 464] width 961 height 820
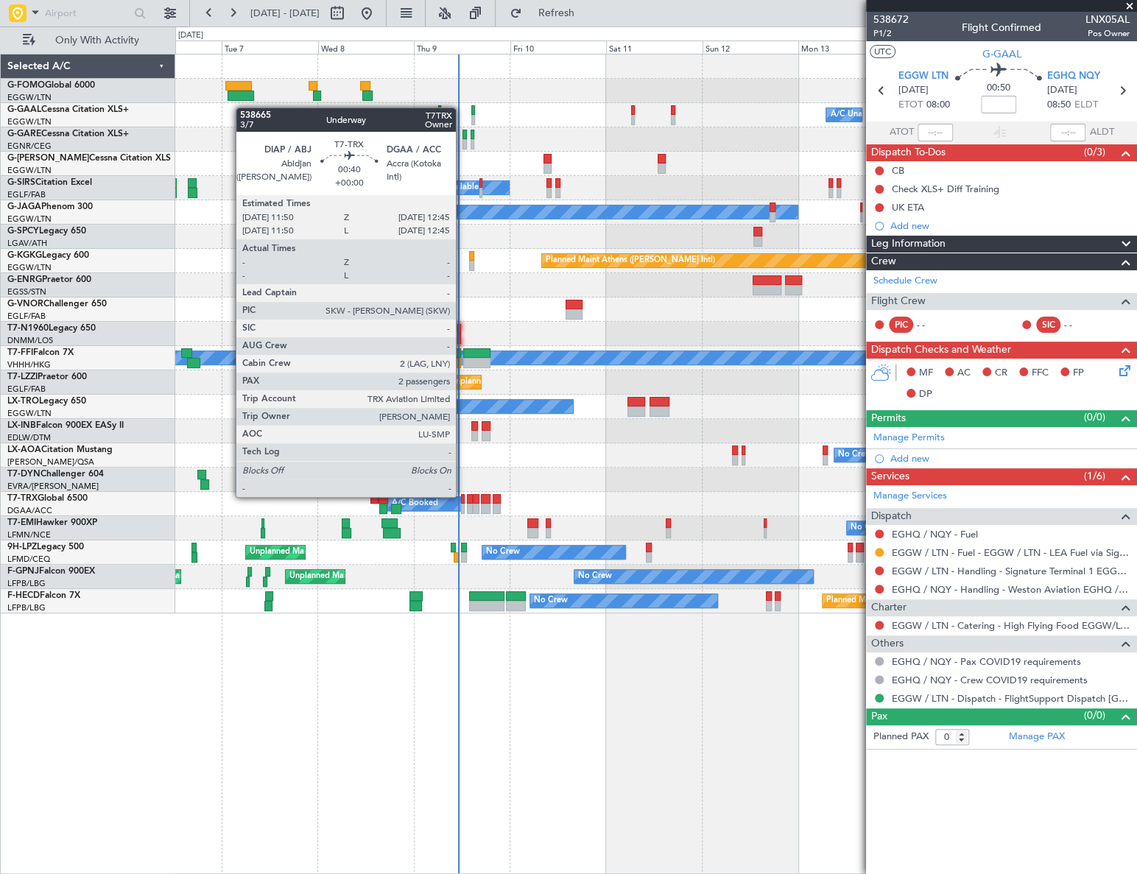
click at [462, 497] on div at bounding box center [463, 499] width 4 height 10
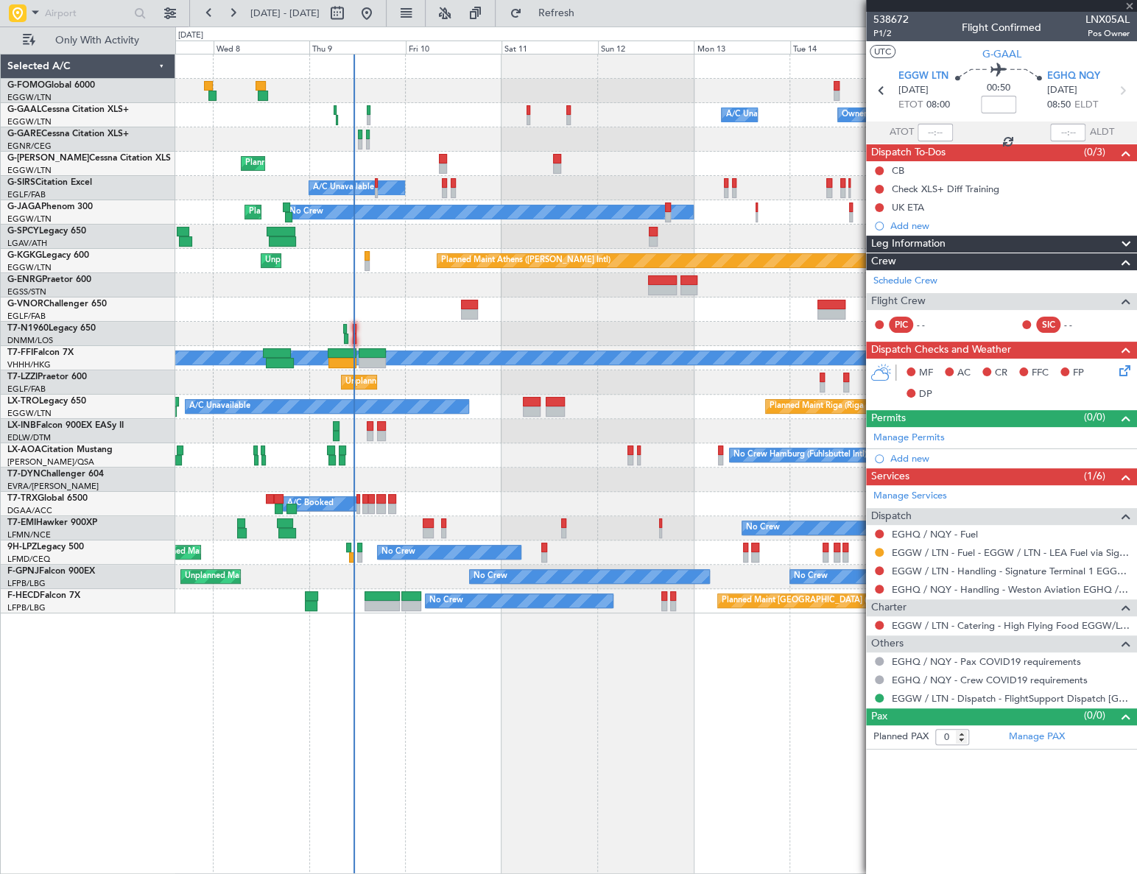
click at [397, 666] on div "Owner Owner A/C Unavailable A/C Unavailable Owner Planned Maint [GEOGRAPHIC_DAT…" at bounding box center [655, 464] width 961 height 820
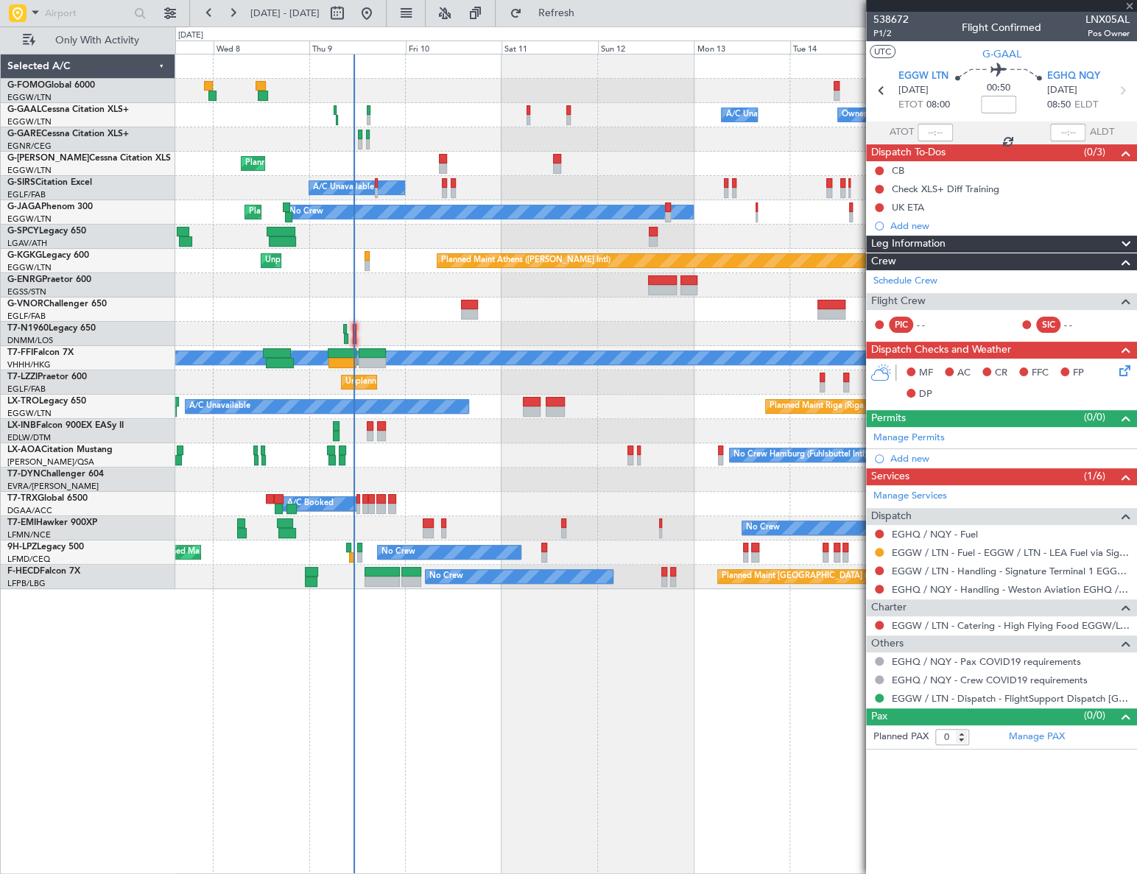
type input "2"
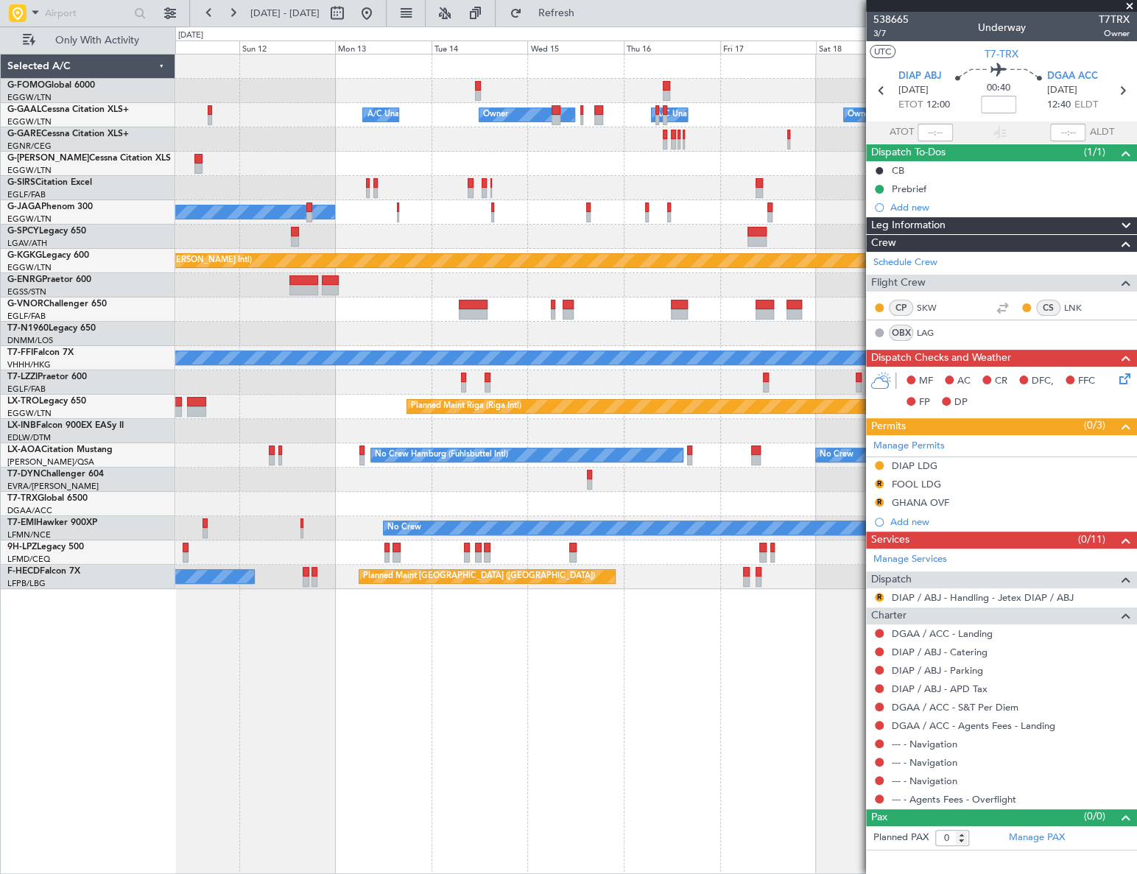
click at [332, 328] on div "Owner A/C Unavailable Owner A/C Unavailable Owner Planned Maint [GEOGRAPHIC_DAT…" at bounding box center [655, 321] width 961 height 535
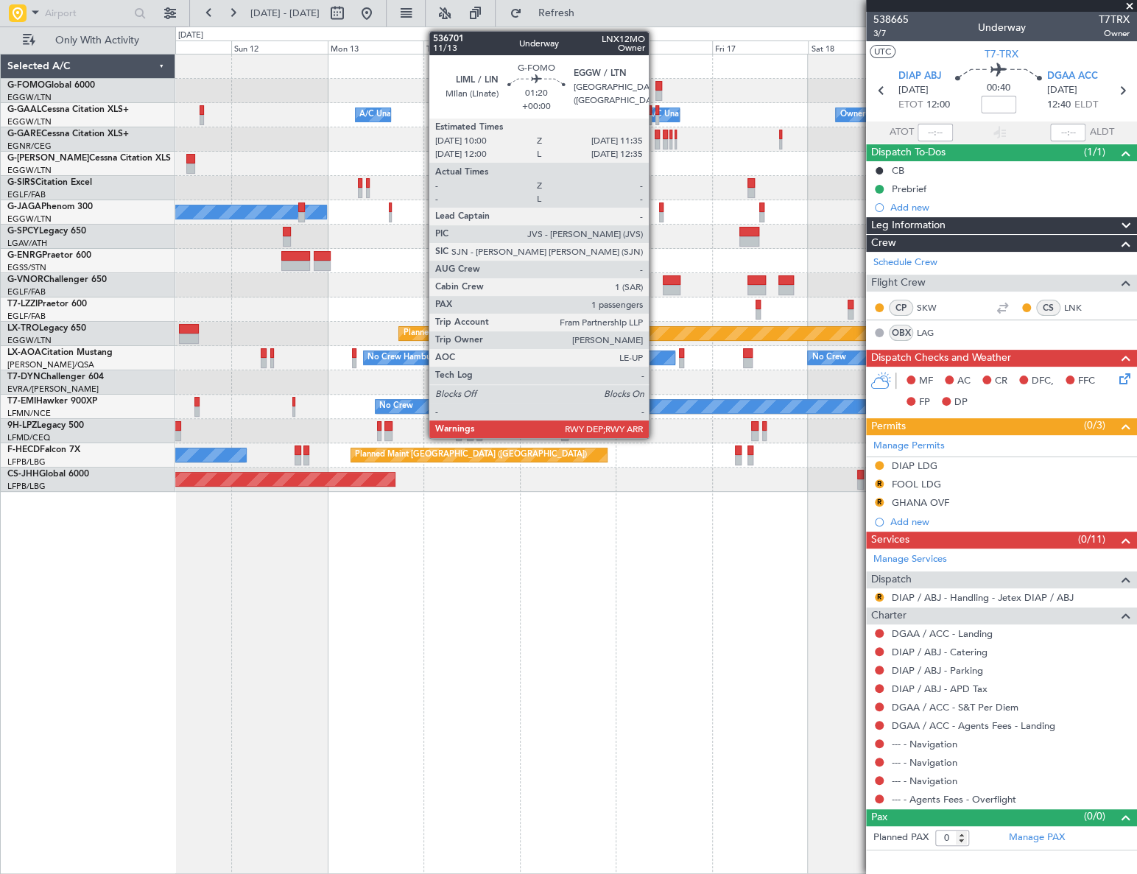
click at [655, 89] on div at bounding box center [658, 86] width 7 height 10
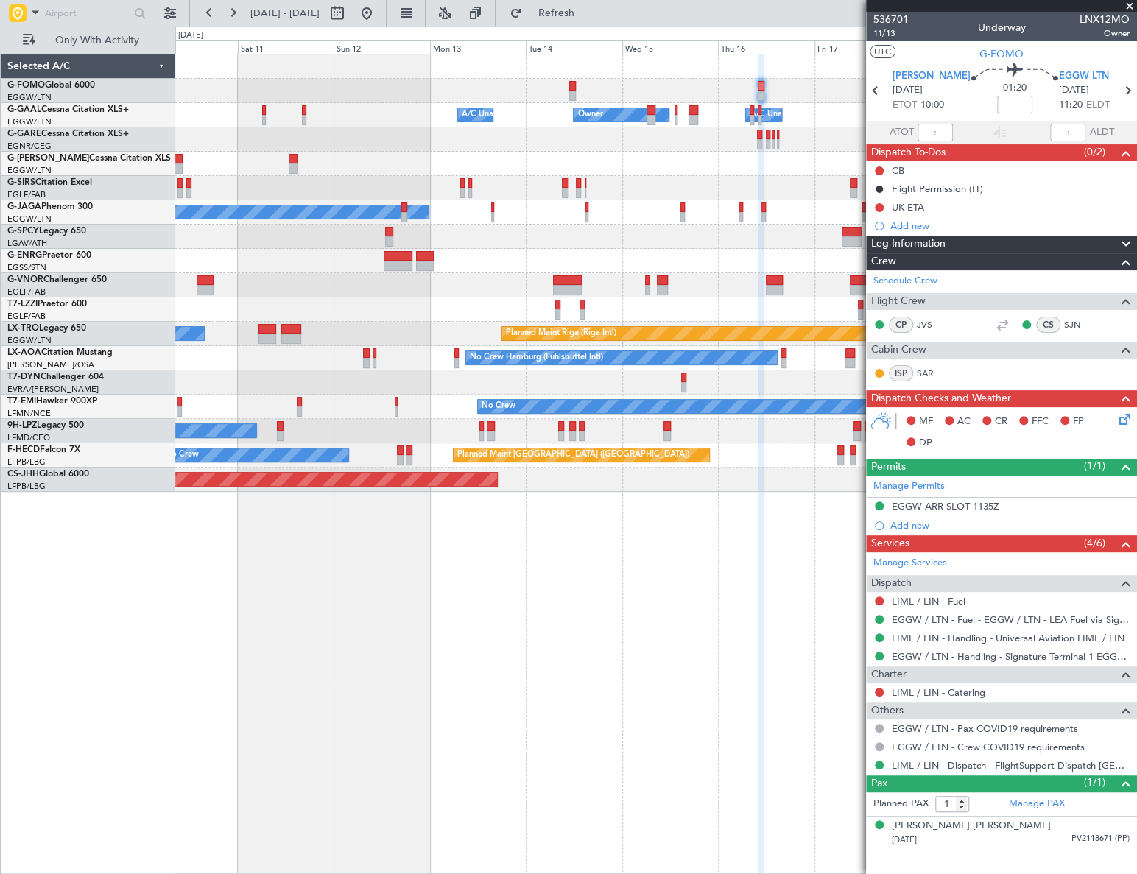
click at [803, 309] on div "Owner A/C Unavailable Owner Owner A/C Unavailable Planned Maint [GEOGRAPHIC_DAT…" at bounding box center [655, 272] width 961 height 437
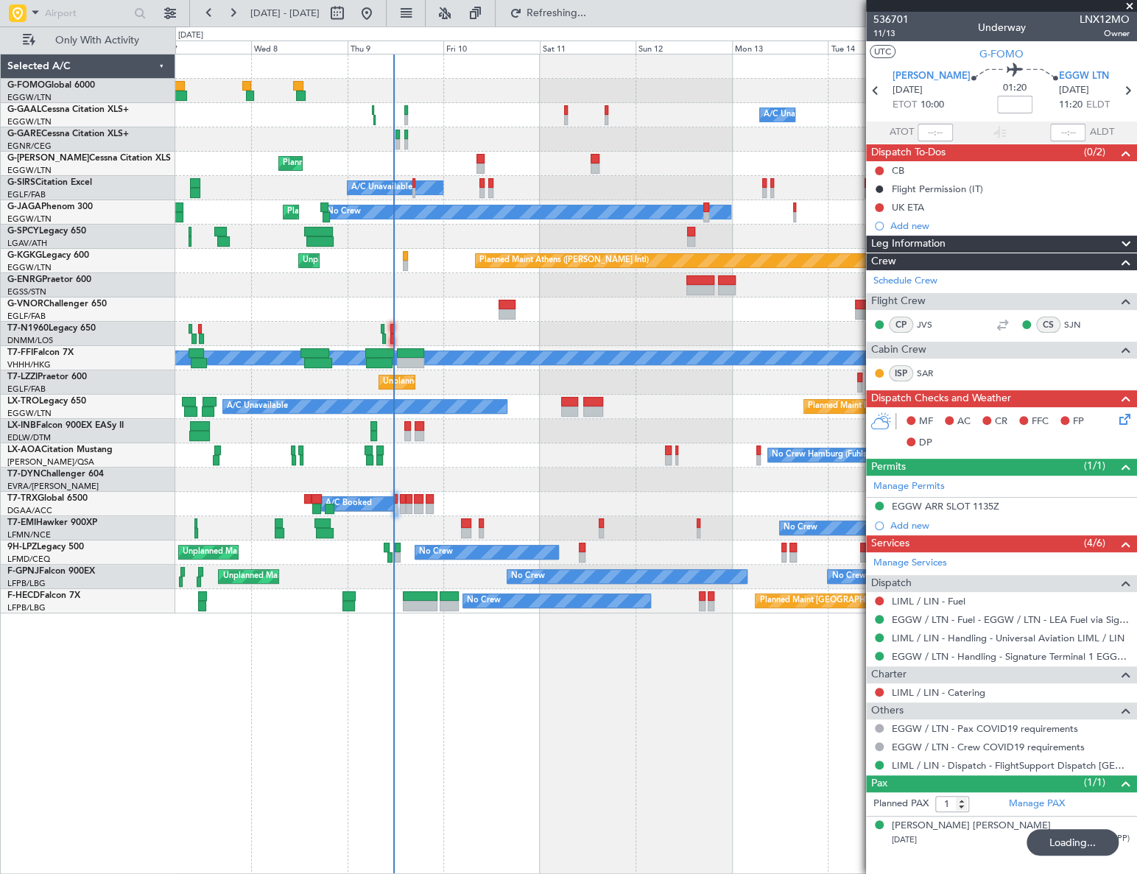
click at [384, 651] on div "Owner A/C Unavailable Owner A/C Unavailable Owner Planned Maint [GEOGRAPHIC_DAT…" at bounding box center [656, 464] width 962 height 820
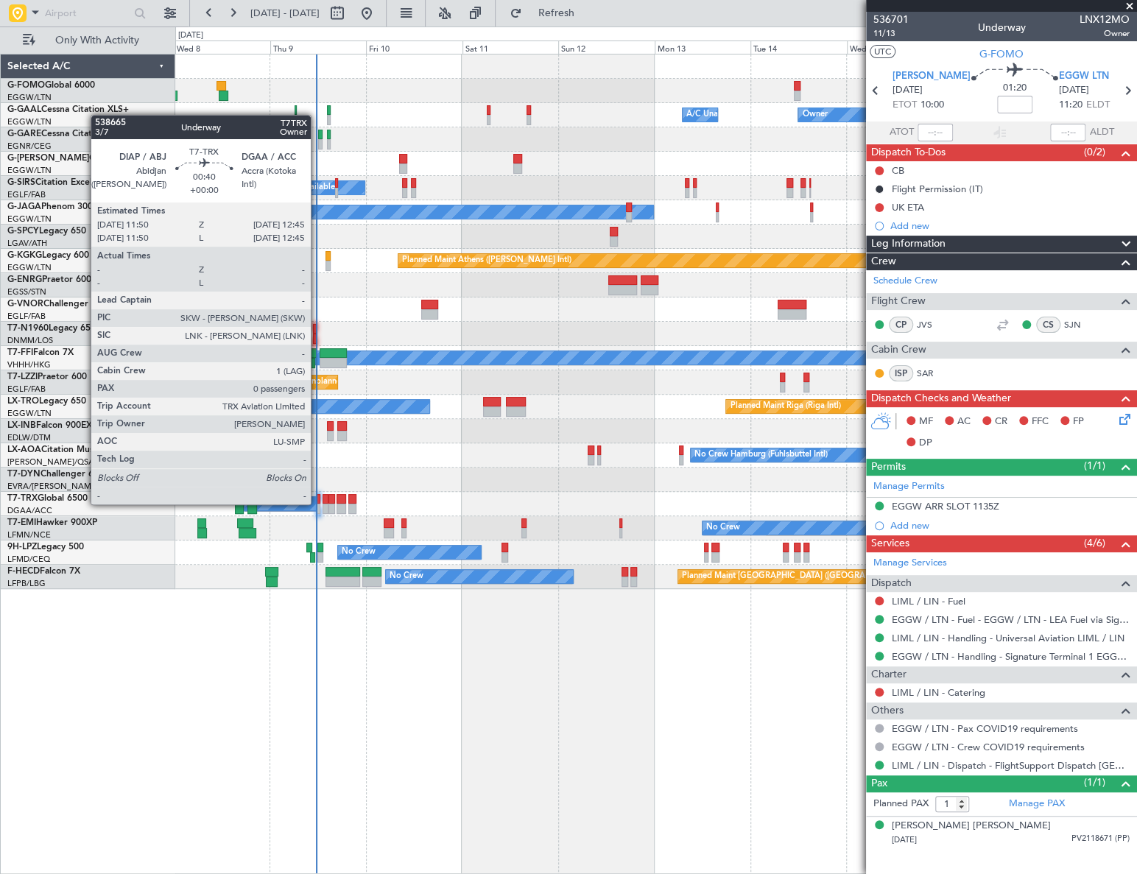
click at [317, 504] on div at bounding box center [319, 509] width 4 height 10
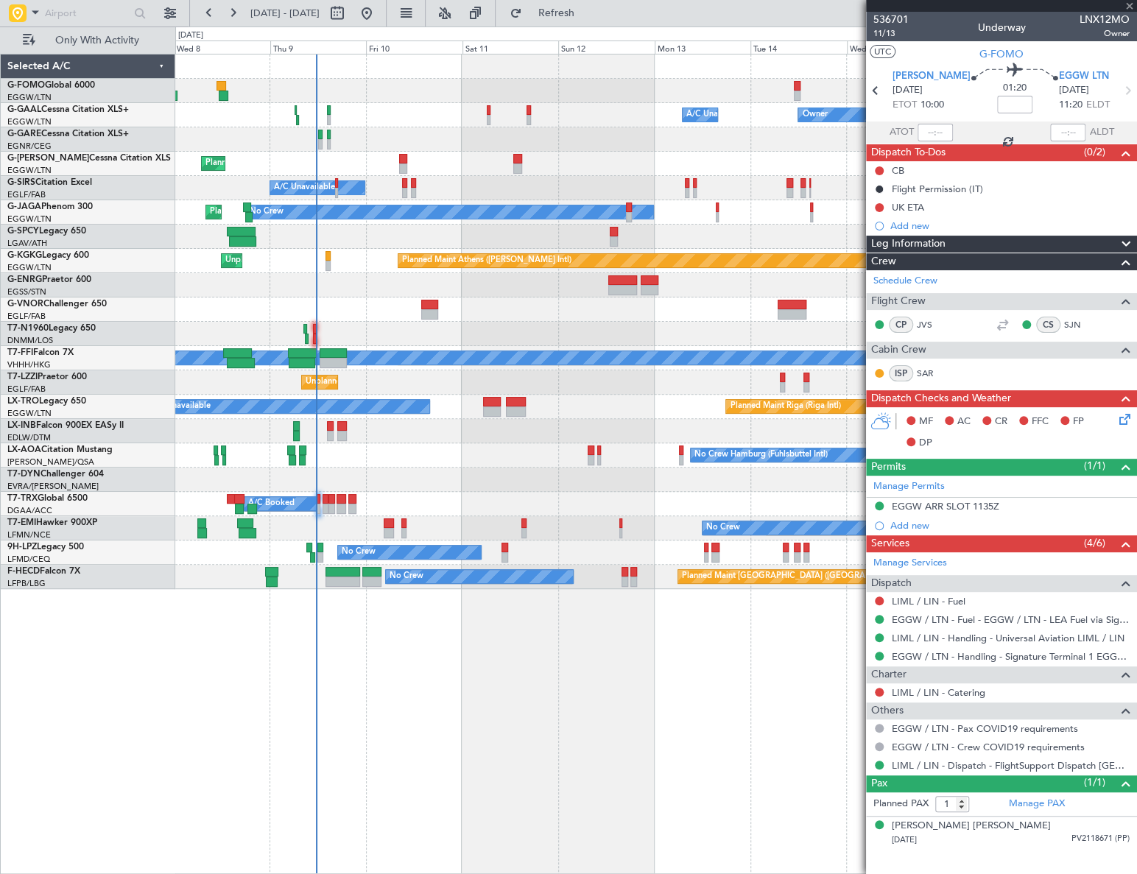
type input "0"
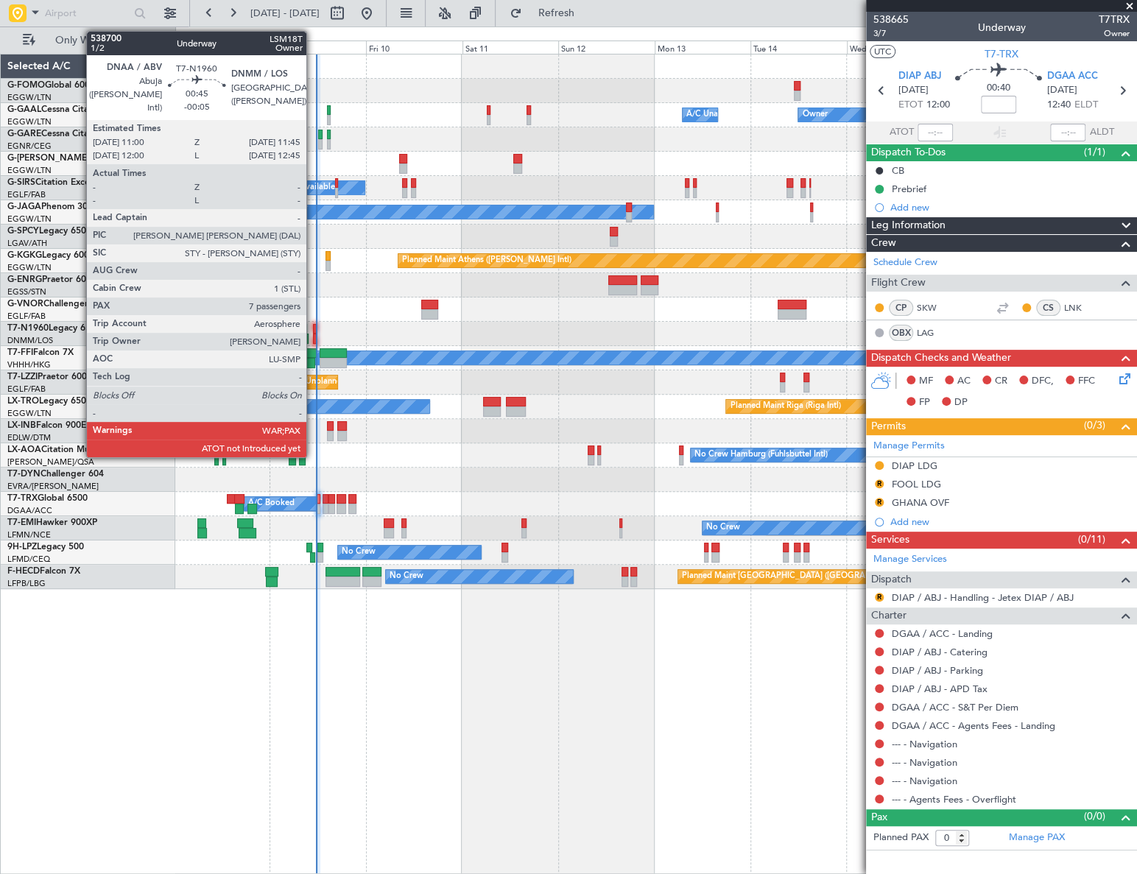
click at [313, 330] on div at bounding box center [315, 329] width 4 height 10
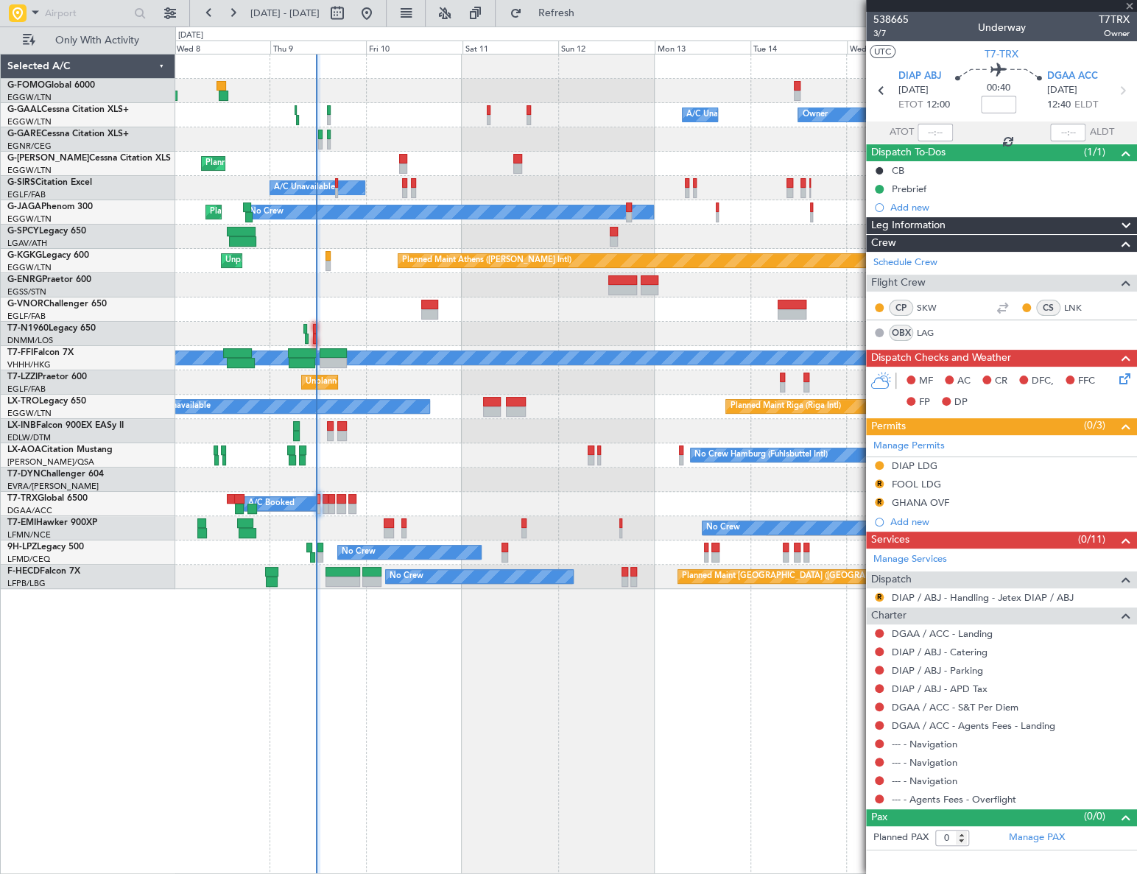
type input "-00:05"
type input "7"
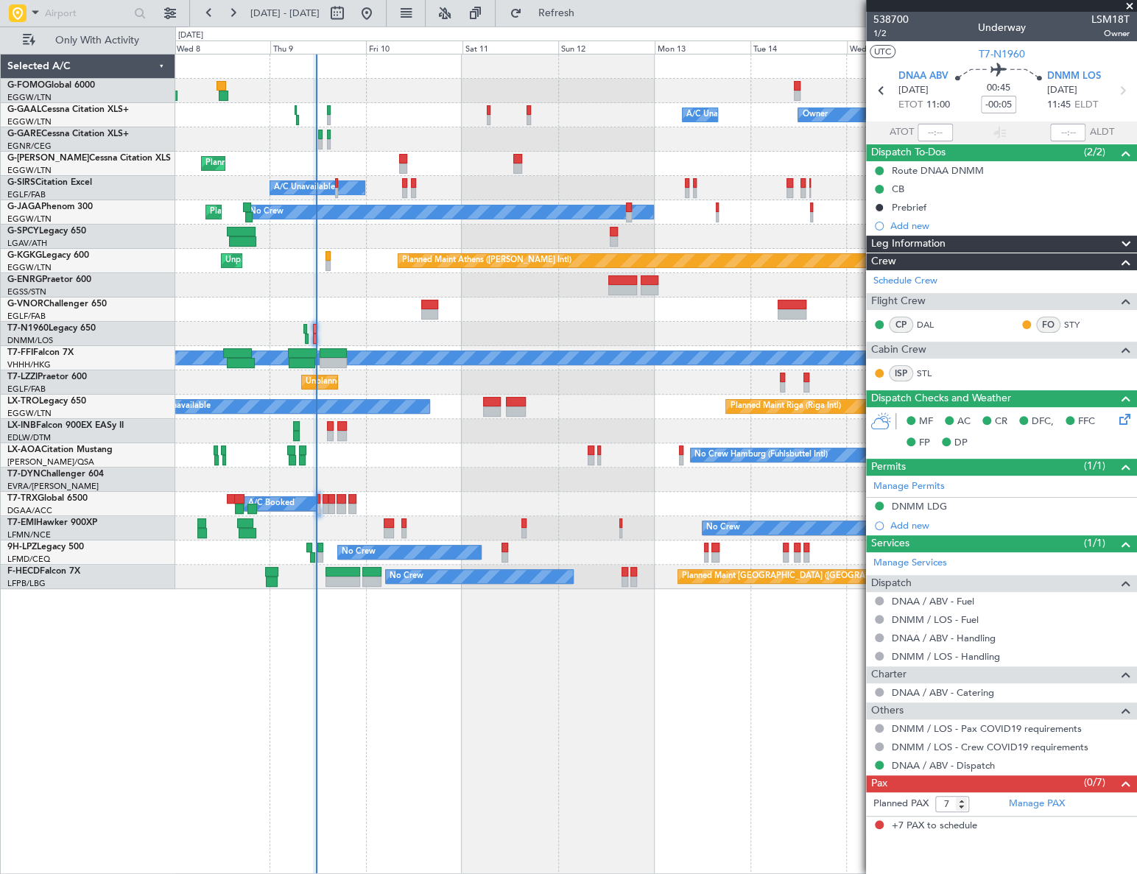
click at [1099, 20] on span "LSM18T" at bounding box center [1110, 19] width 38 height 15
copy span "LSM18T"
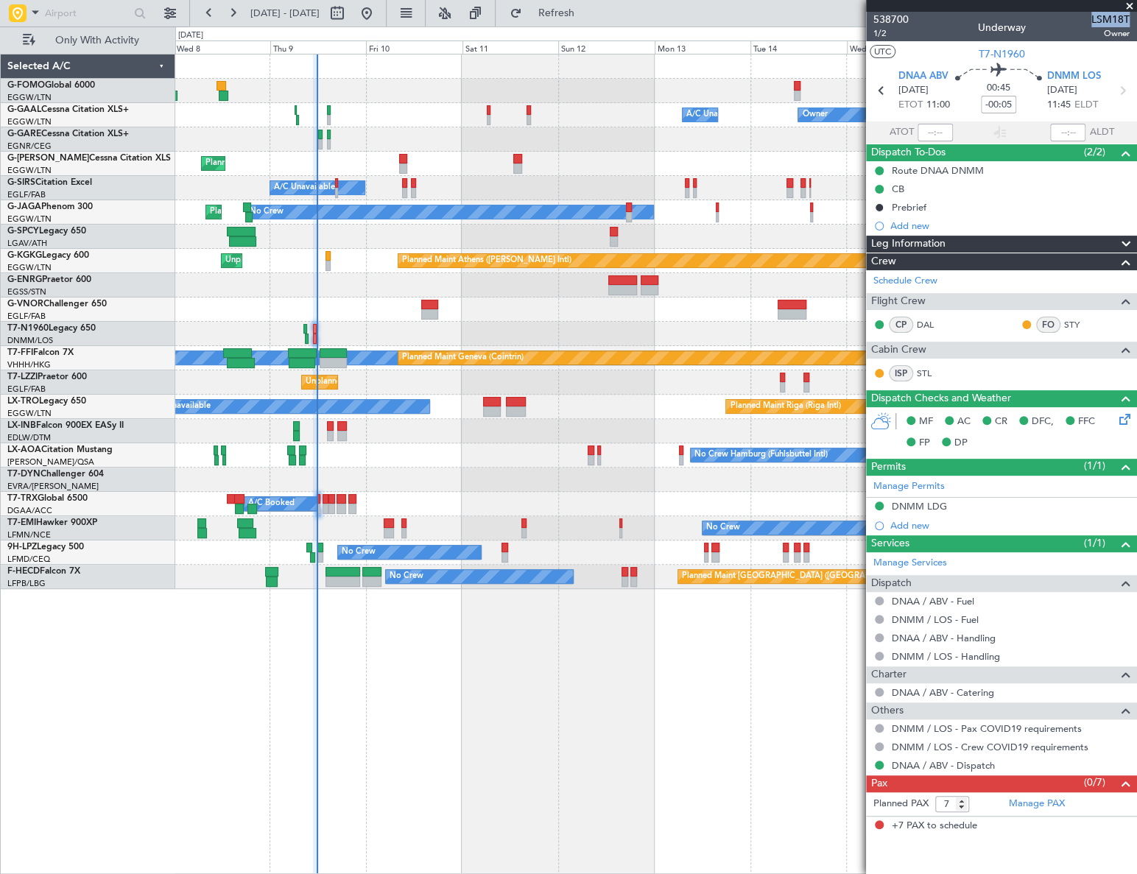
click at [317, 644] on div "Owner A/C Unavailable Owner A/C Unavailable Owner Planned Maint [GEOGRAPHIC_DAT…" at bounding box center [655, 464] width 961 height 820
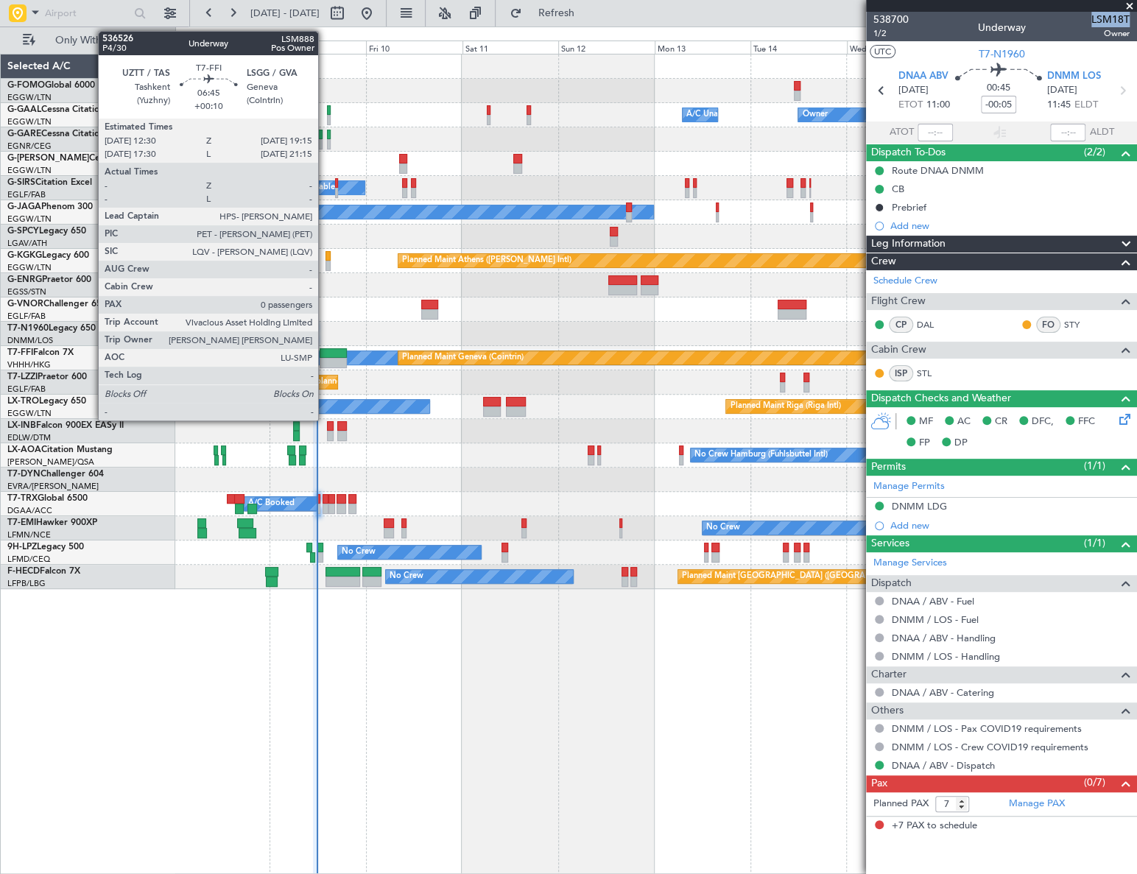
click at [325, 355] on div at bounding box center [333, 353] width 27 height 10
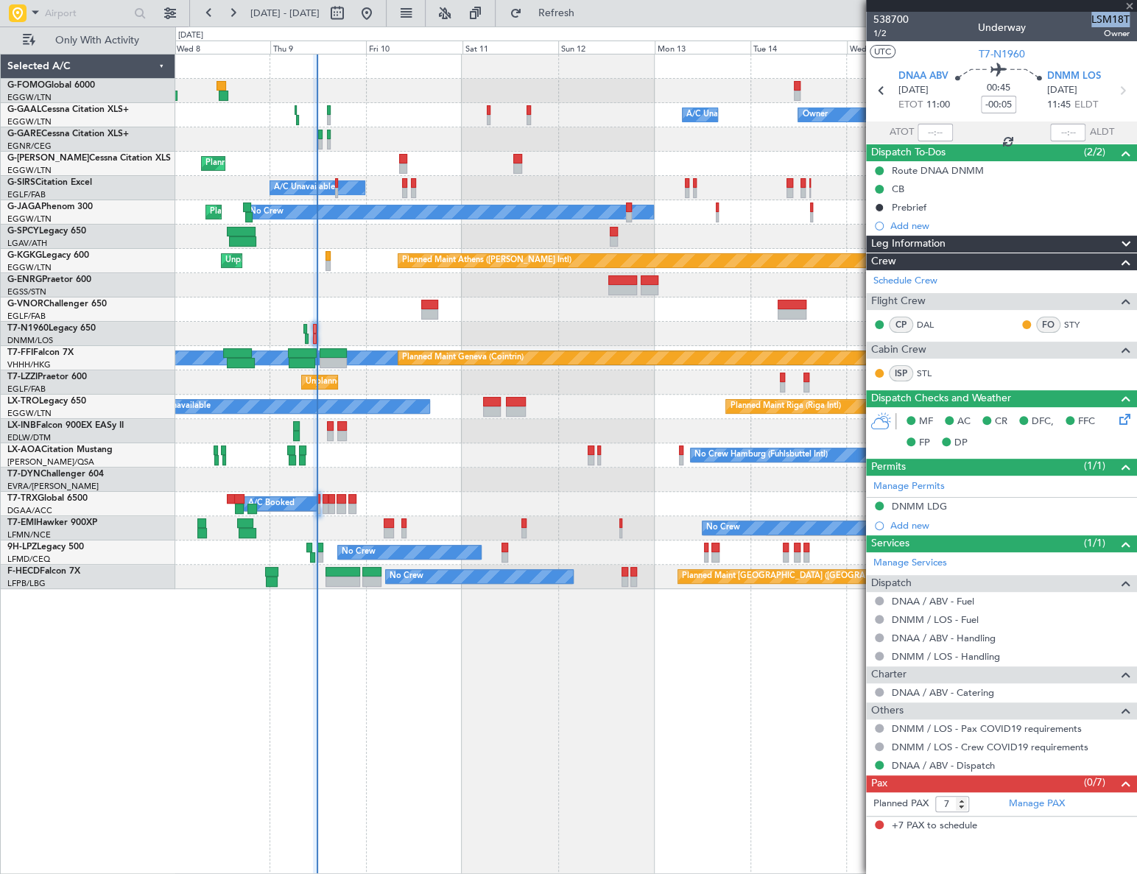
type input "+00:10"
type input "0"
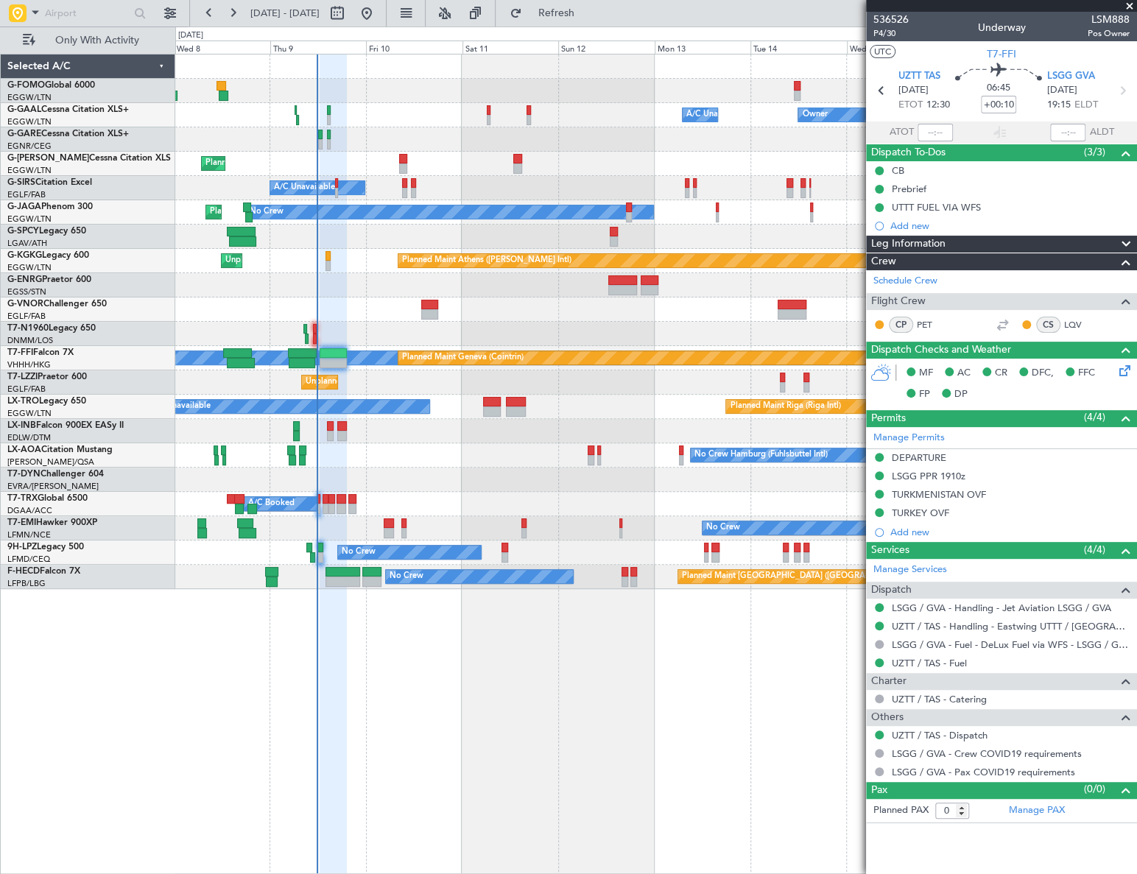
click at [633, 662] on div "Owner A/C Unavailable Owner A/C Unavailable Owner Planned Maint [GEOGRAPHIC_DAT…" at bounding box center [655, 464] width 961 height 820
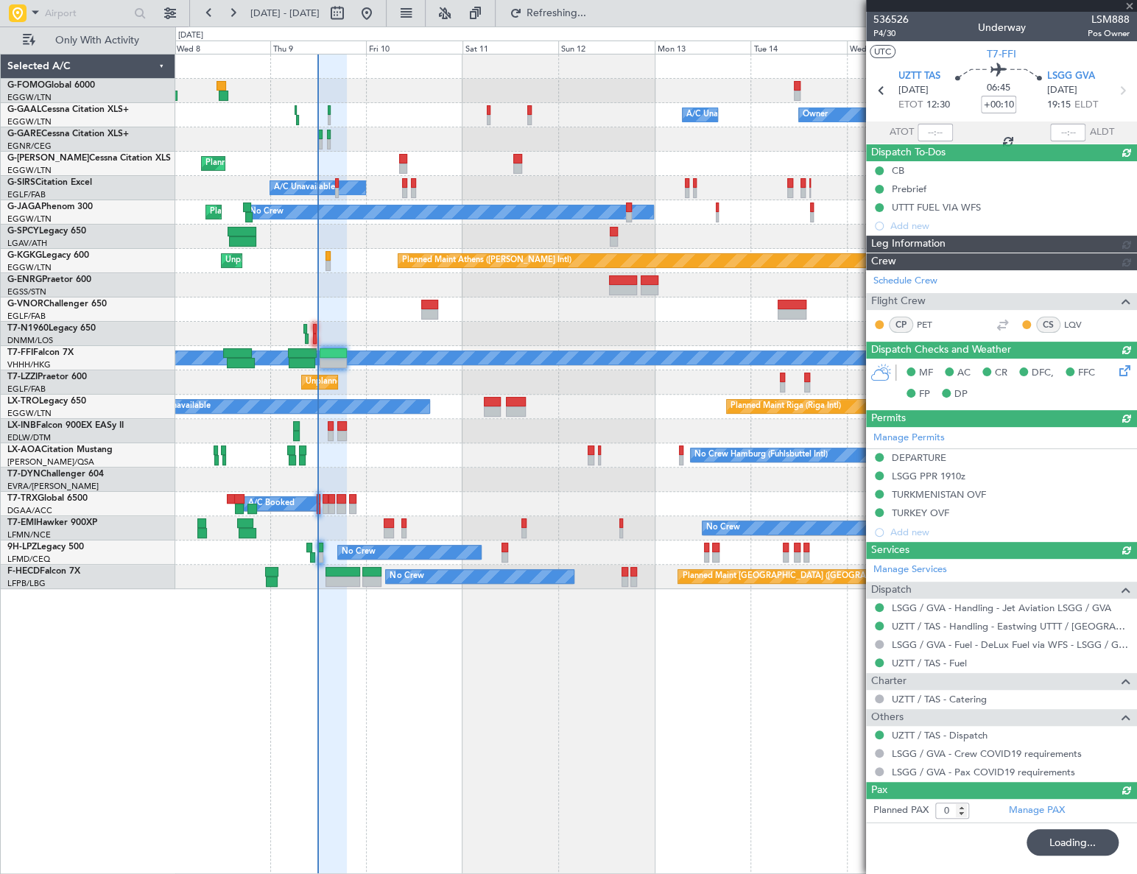
drag, startPoint x: 581, startPoint y: 16, endPoint x: 901, endPoint y: 10, distance: 320.4
click at [581, 15] on span "Refreshing..." at bounding box center [556, 13] width 62 height 10
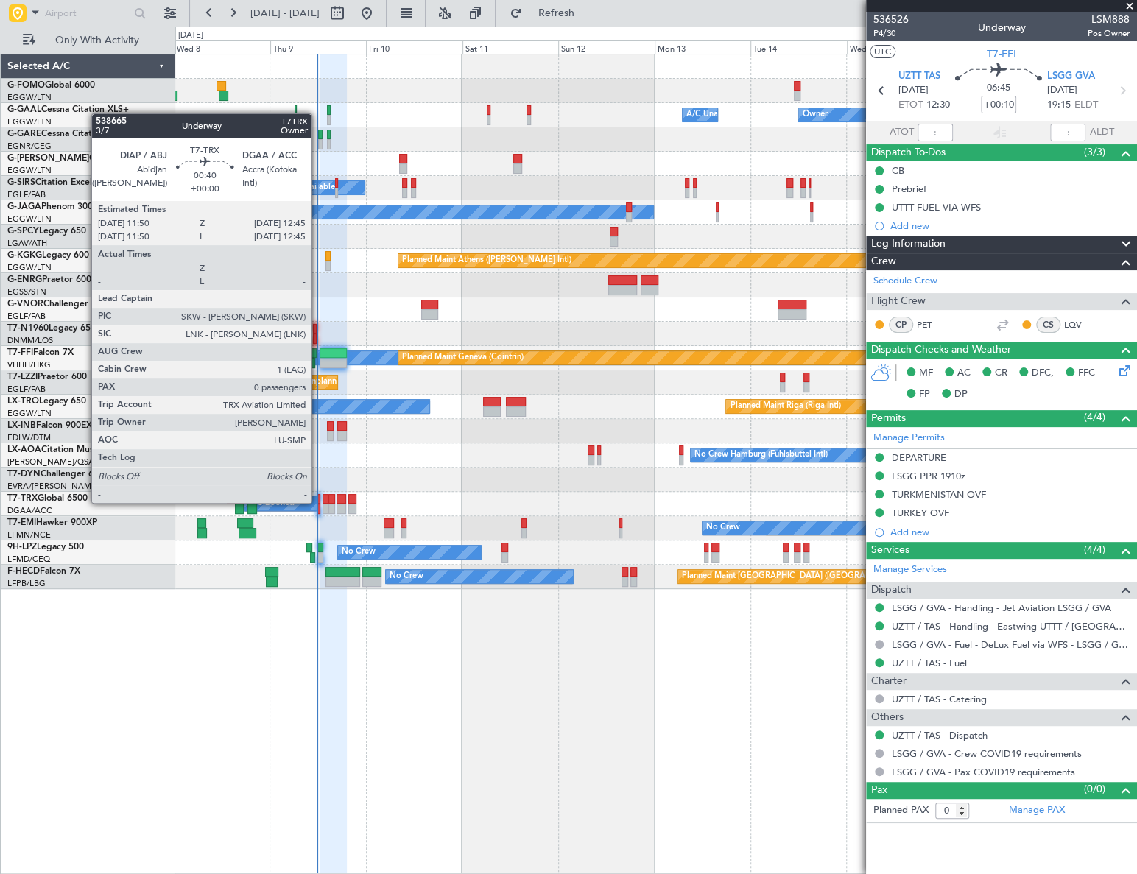
click at [318, 504] on div at bounding box center [319, 509] width 4 height 10
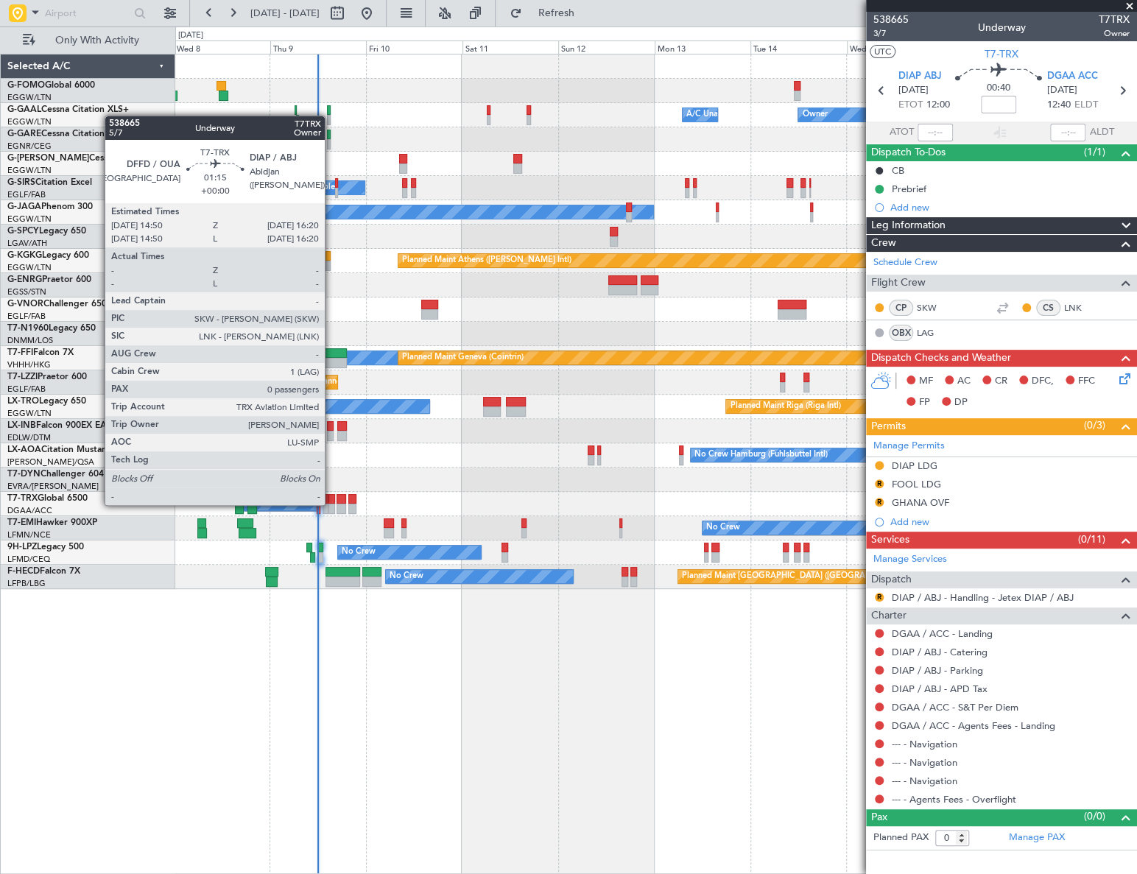
click at [331, 505] on div at bounding box center [331, 509] width 7 height 10
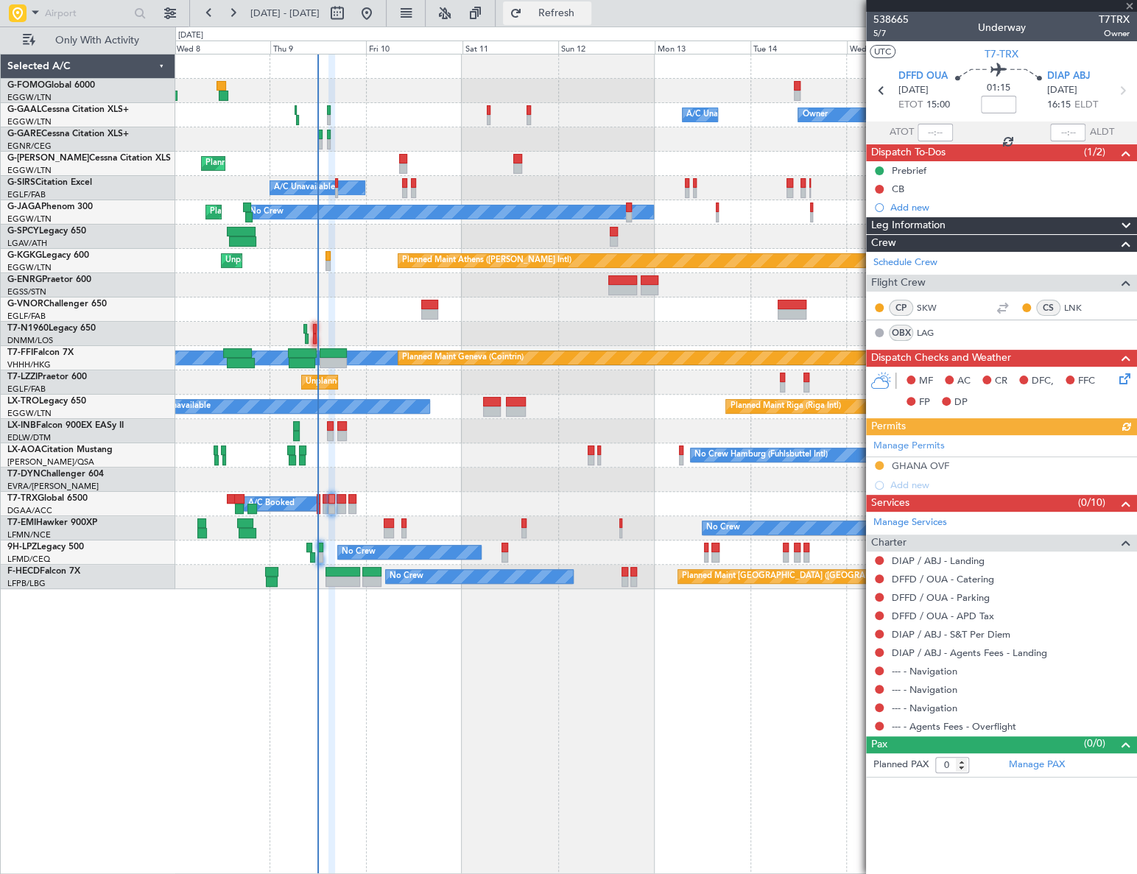
click at [585, 12] on span "Refresh" at bounding box center [556, 13] width 62 height 10
click at [917, 468] on div "Manage Permits GHANA OVF Add new" at bounding box center [1001, 465] width 271 height 60
click at [928, 466] on div "Manage Permits GHANA OVF Add new" at bounding box center [1001, 465] width 271 height 60
click at [941, 471] on mat-tooltip-component "GHANA OVF" at bounding box center [921, 490] width 76 height 39
click at [929, 465] on div "GHANA OVF" at bounding box center [920, 466] width 57 height 13
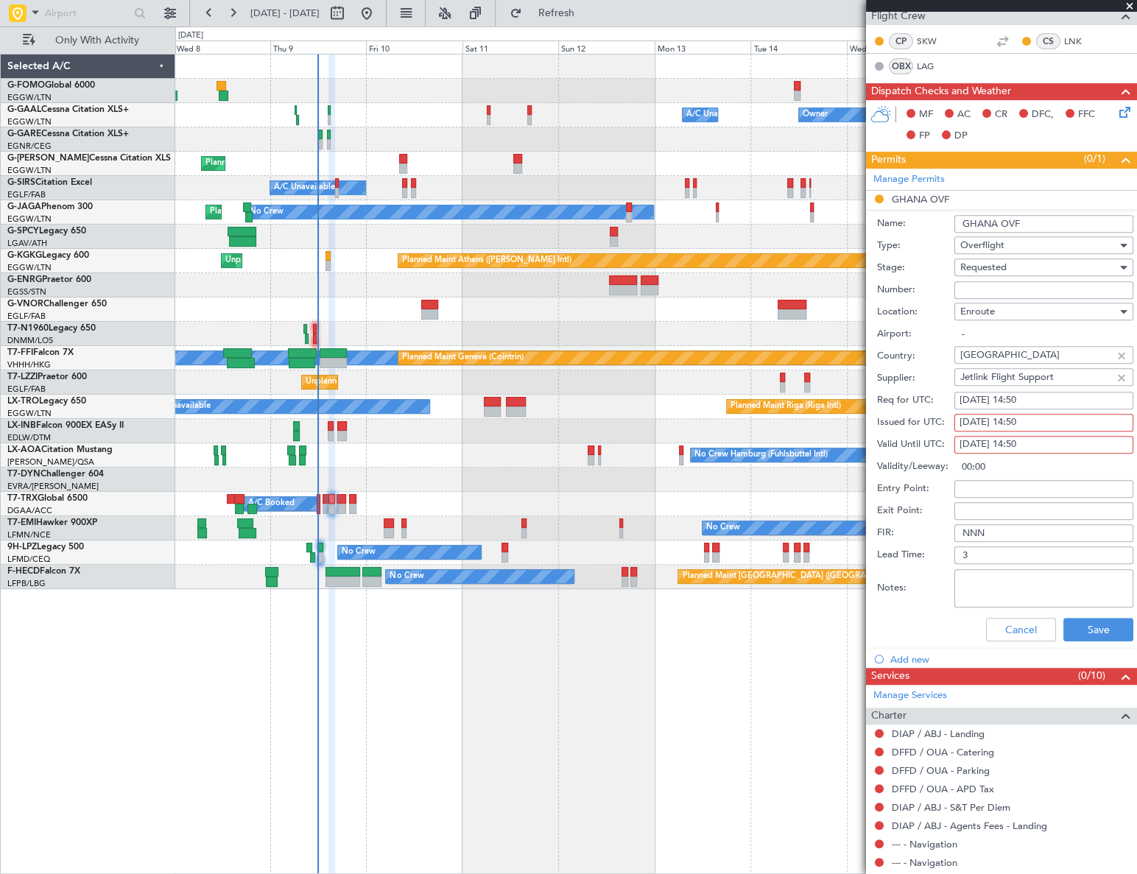
scroll to position [267, 0]
click at [1028, 630] on button "Cancel" at bounding box center [1021, 629] width 70 height 24
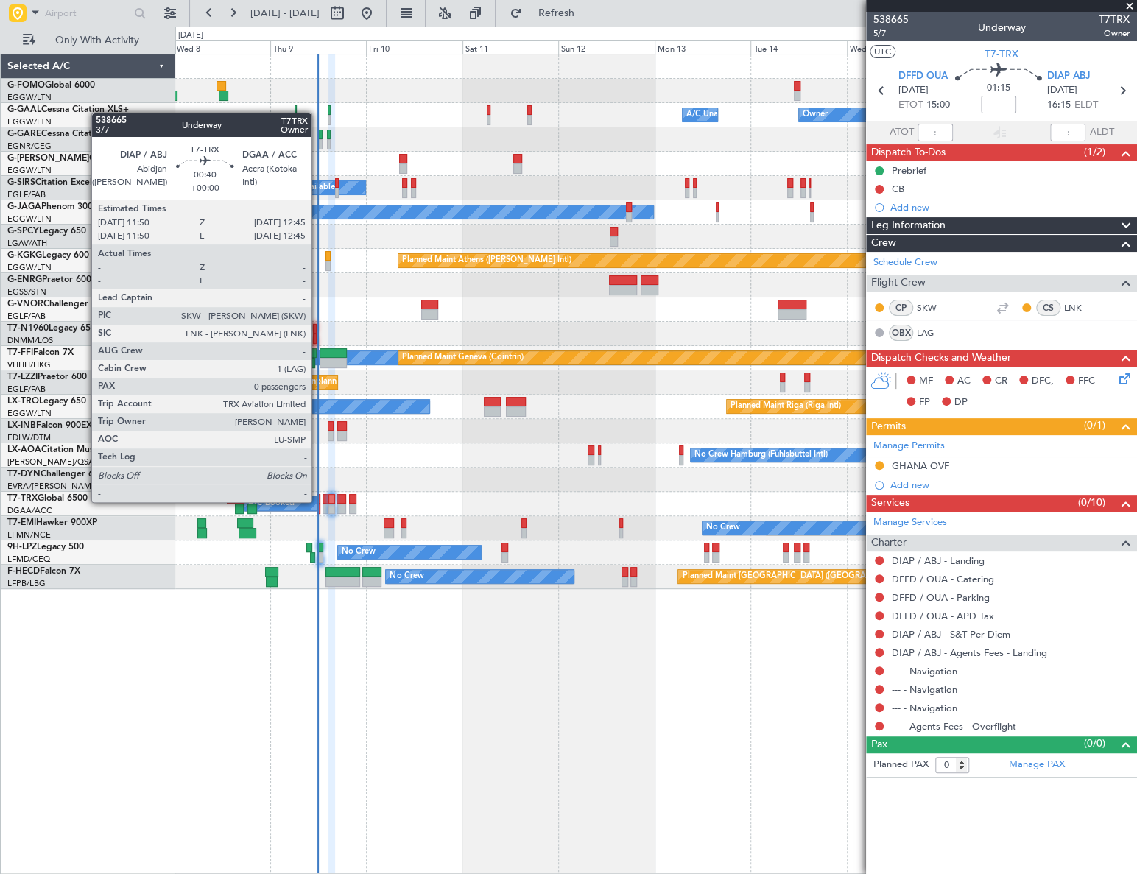
click at [318, 502] on div at bounding box center [319, 499] width 4 height 10
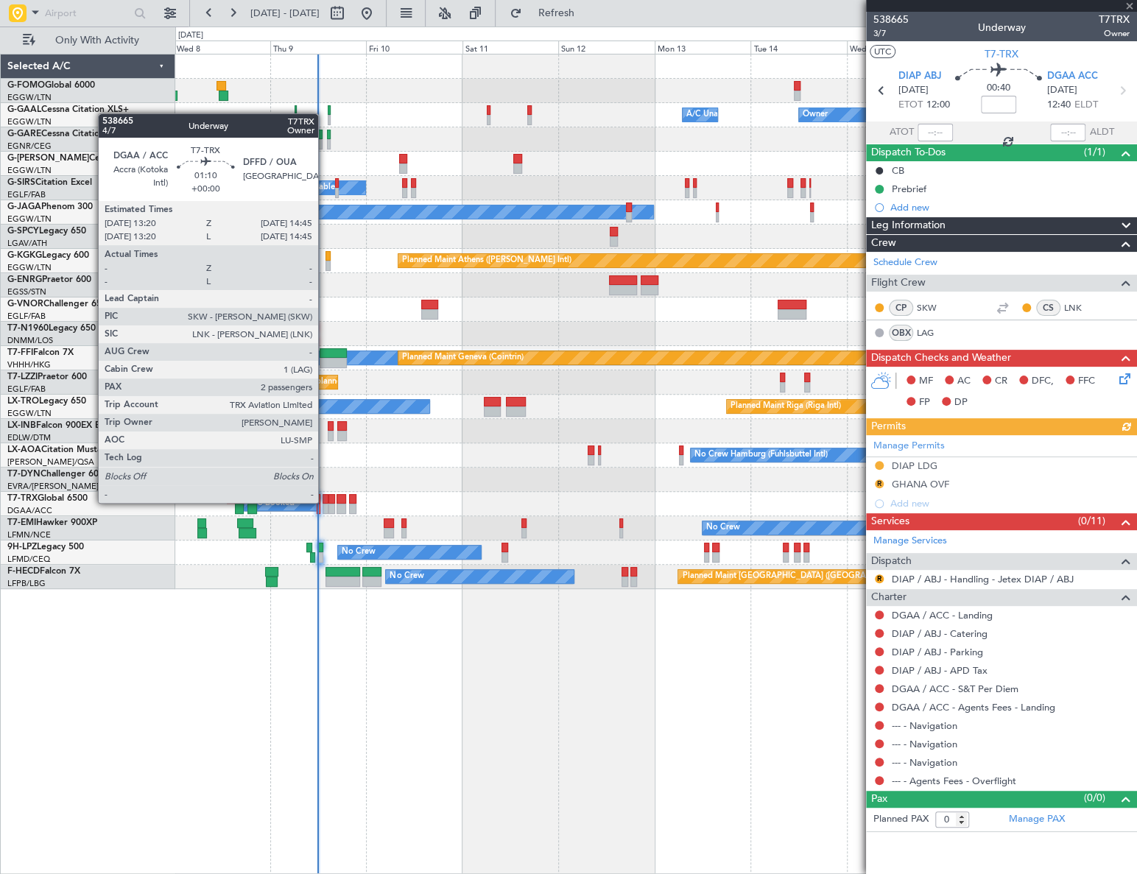
click at [325, 501] on div at bounding box center [326, 499] width 6 height 10
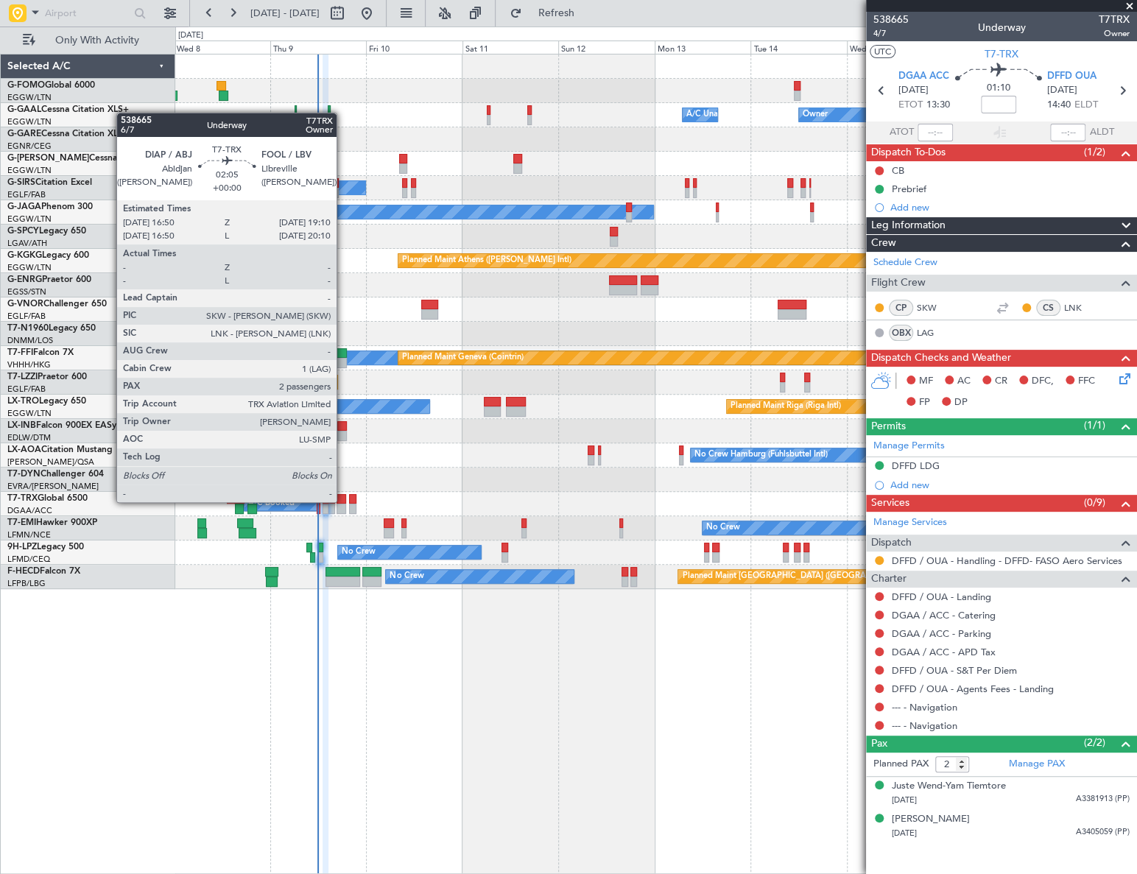
click at [343, 502] on div at bounding box center [342, 499] width 10 height 10
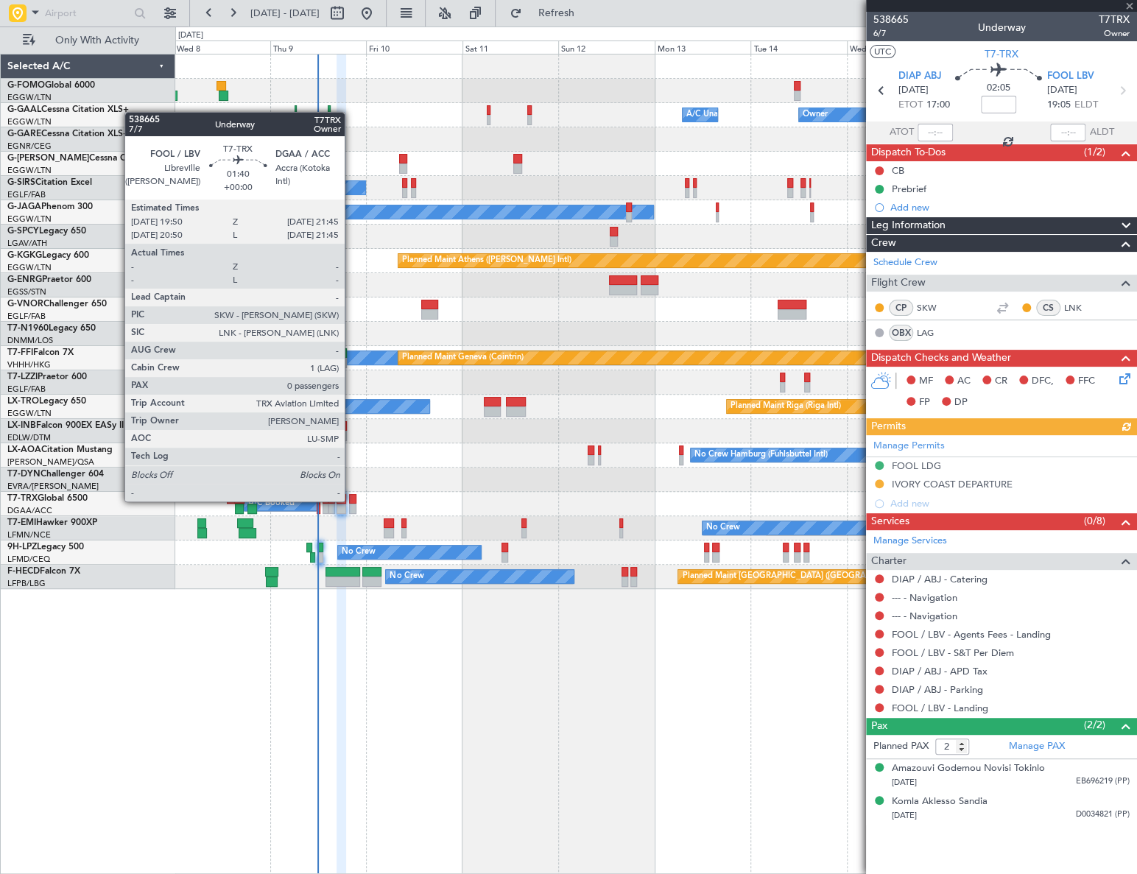
click at [351, 500] on div at bounding box center [353, 499] width 8 height 10
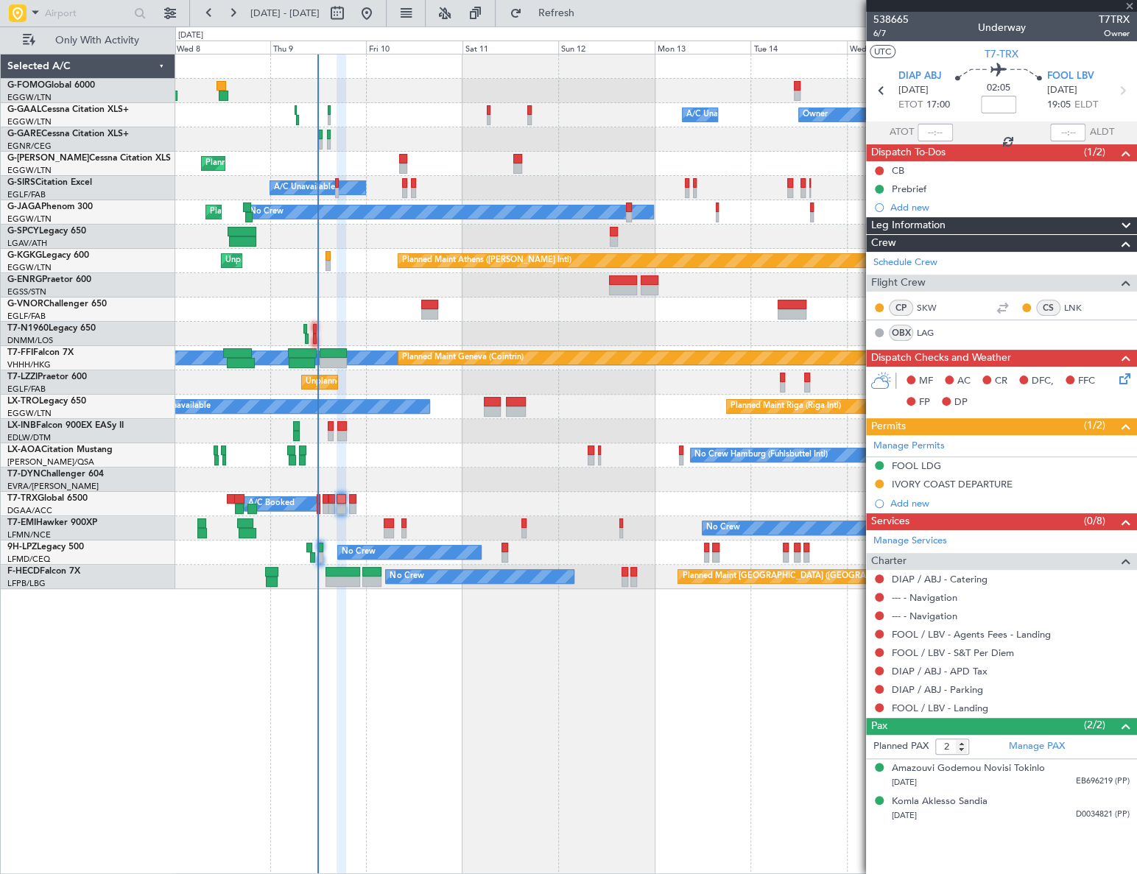
type input "0"
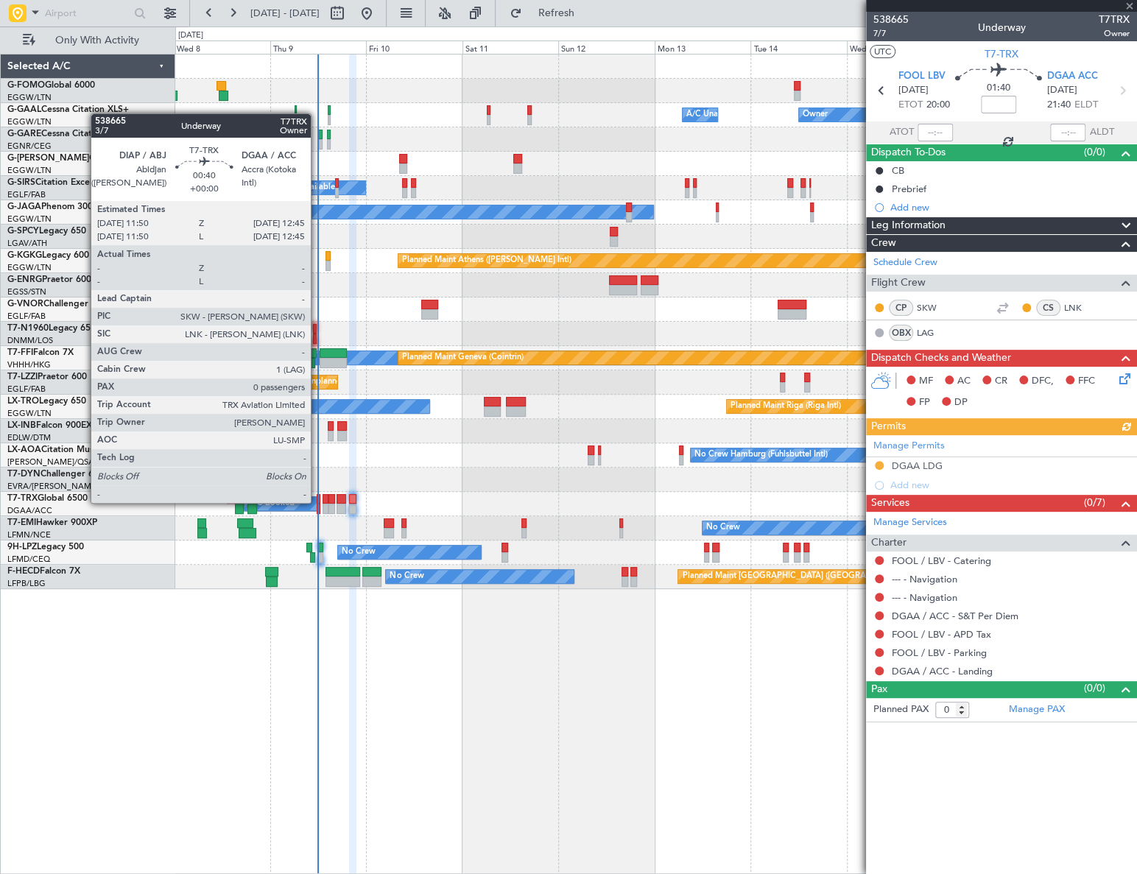
click at [317, 504] on div at bounding box center [319, 509] width 4 height 10
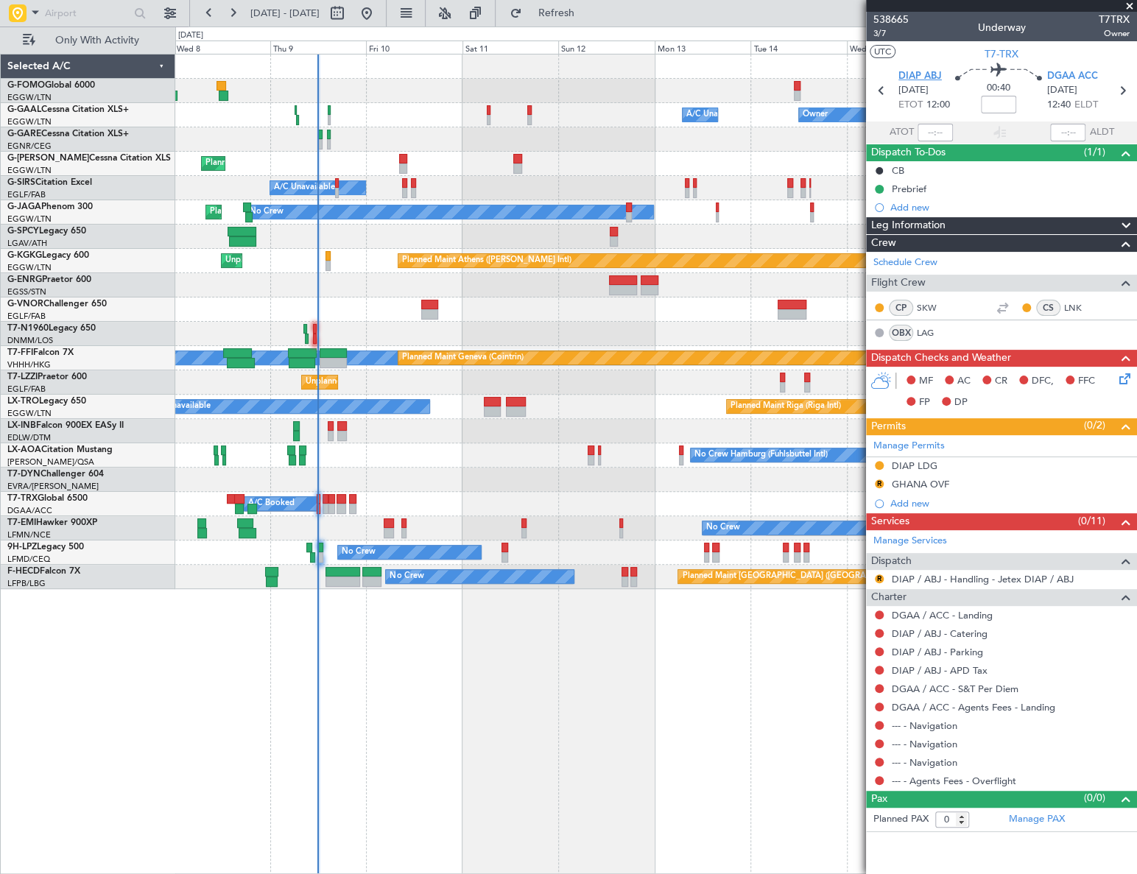
click at [900, 80] on span "DIAP ABJ" at bounding box center [919, 76] width 43 height 15
click at [1082, 77] on span "DGAA ACC" at bounding box center [1072, 76] width 51 height 15
click at [1077, 71] on span "DGAA ACC" at bounding box center [1072, 76] width 51 height 15
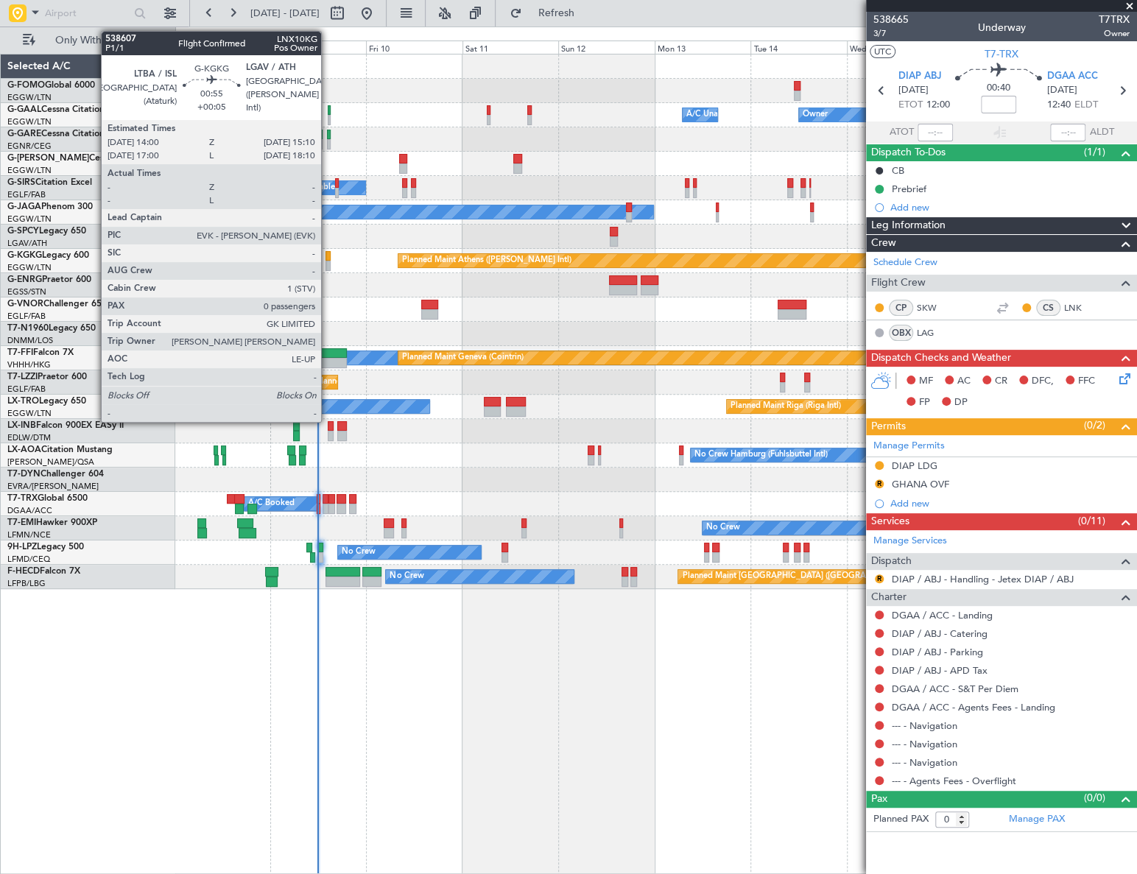
click at [328, 258] on div at bounding box center [327, 256] width 5 height 10
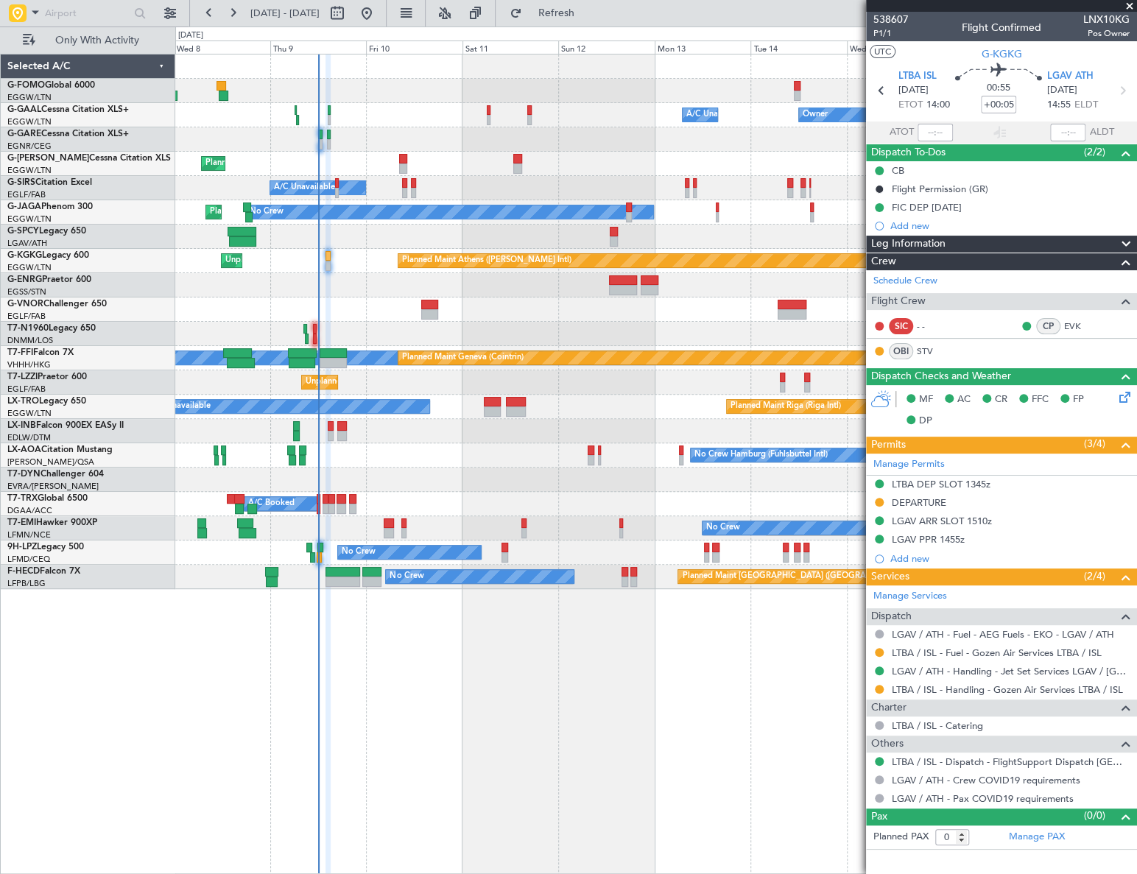
click at [626, 690] on div "Owner A/C Unavailable Owner A/C Unavailable Owner Planned Maint London (Luton) …" at bounding box center [656, 464] width 962 height 820
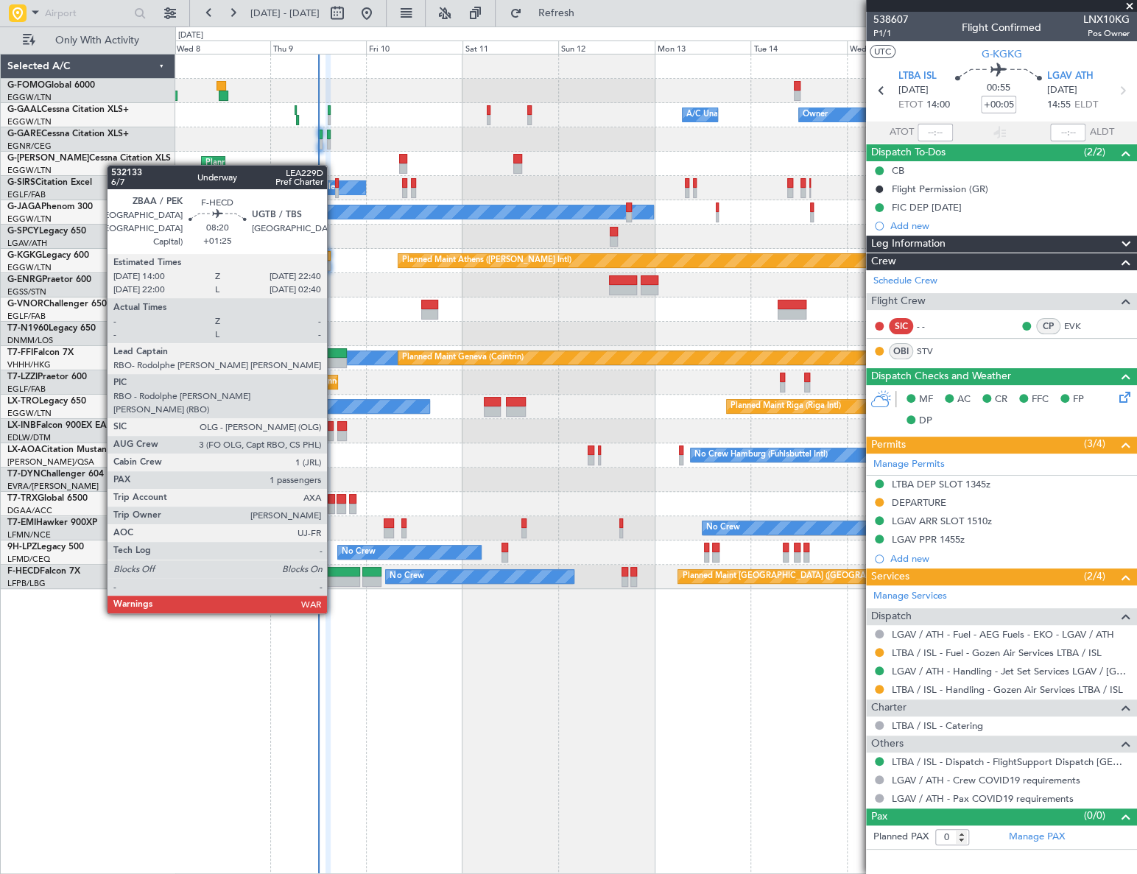
click at [334, 571] on div at bounding box center [342, 572] width 35 height 10
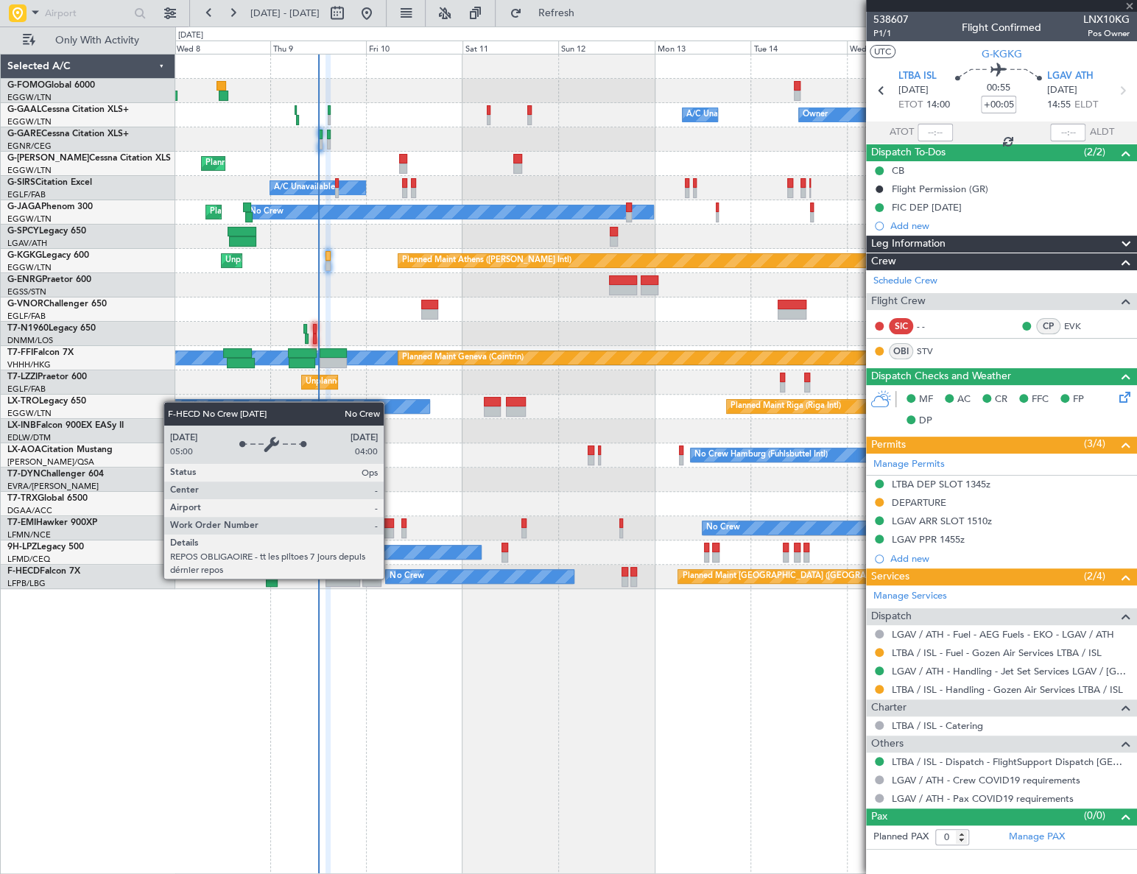
type input "+01:25"
type input "1"
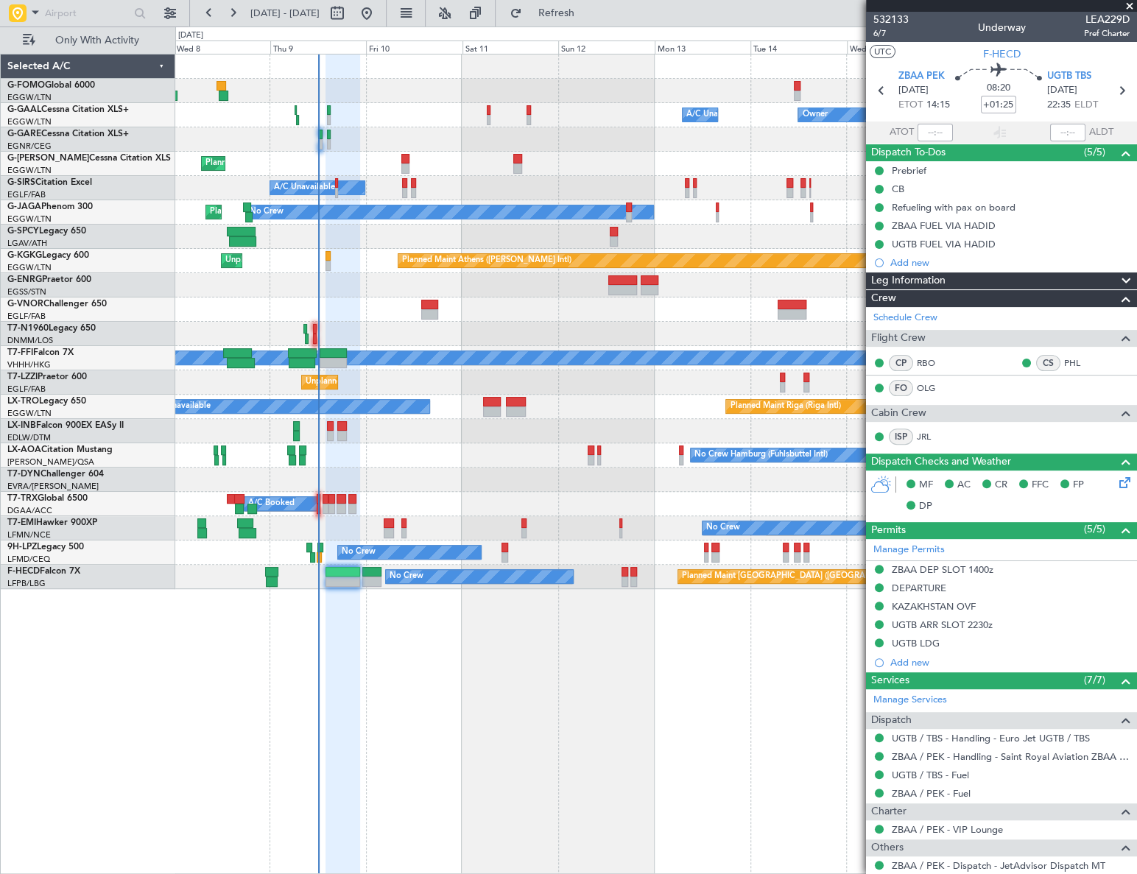
click at [582, 793] on div "Owner A/C Unavailable Owner A/C Unavailable Owner Planned Maint London (Luton) …" at bounding box center [655, 464] width 961 height 820
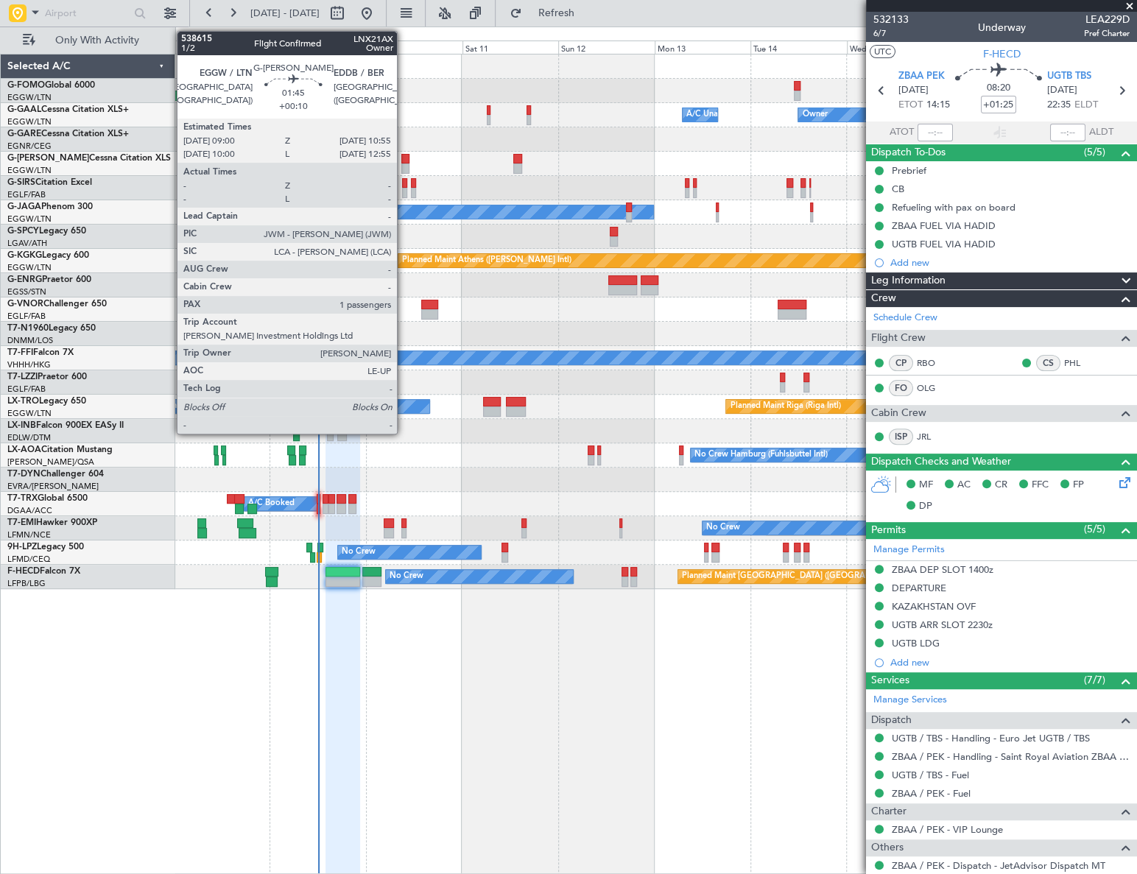
click at [404, 163] on div at bounding box center [405, 168] width 8 height 10
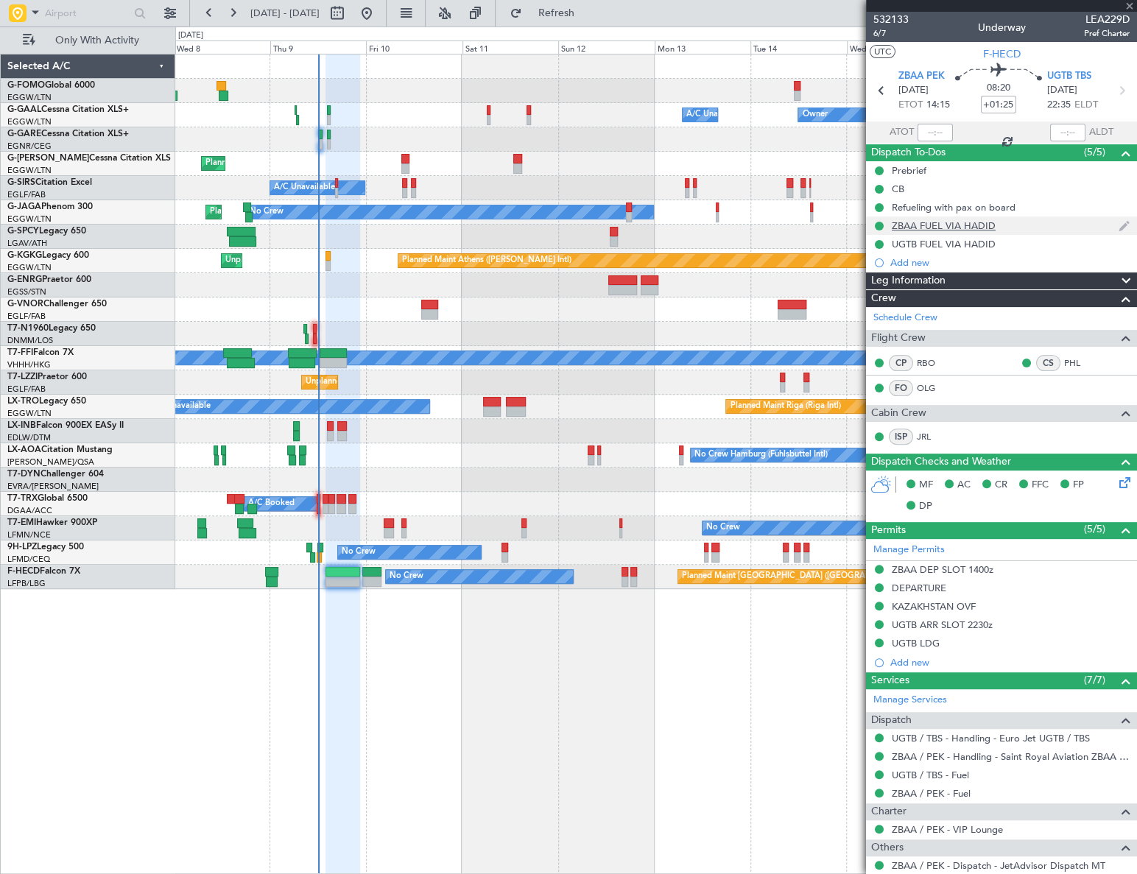
type input "+00:10"
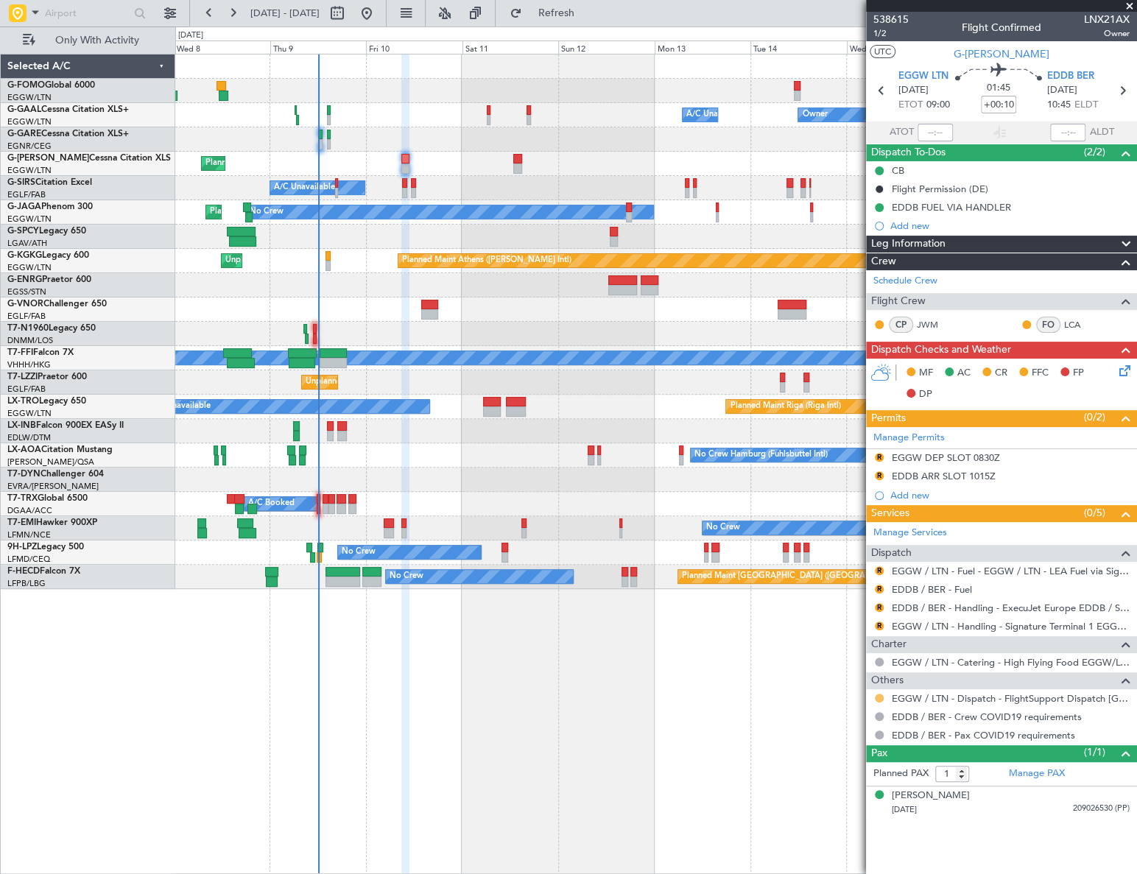
click at [876, 697] on button at bounding box center [879, 698] width 9 height 9
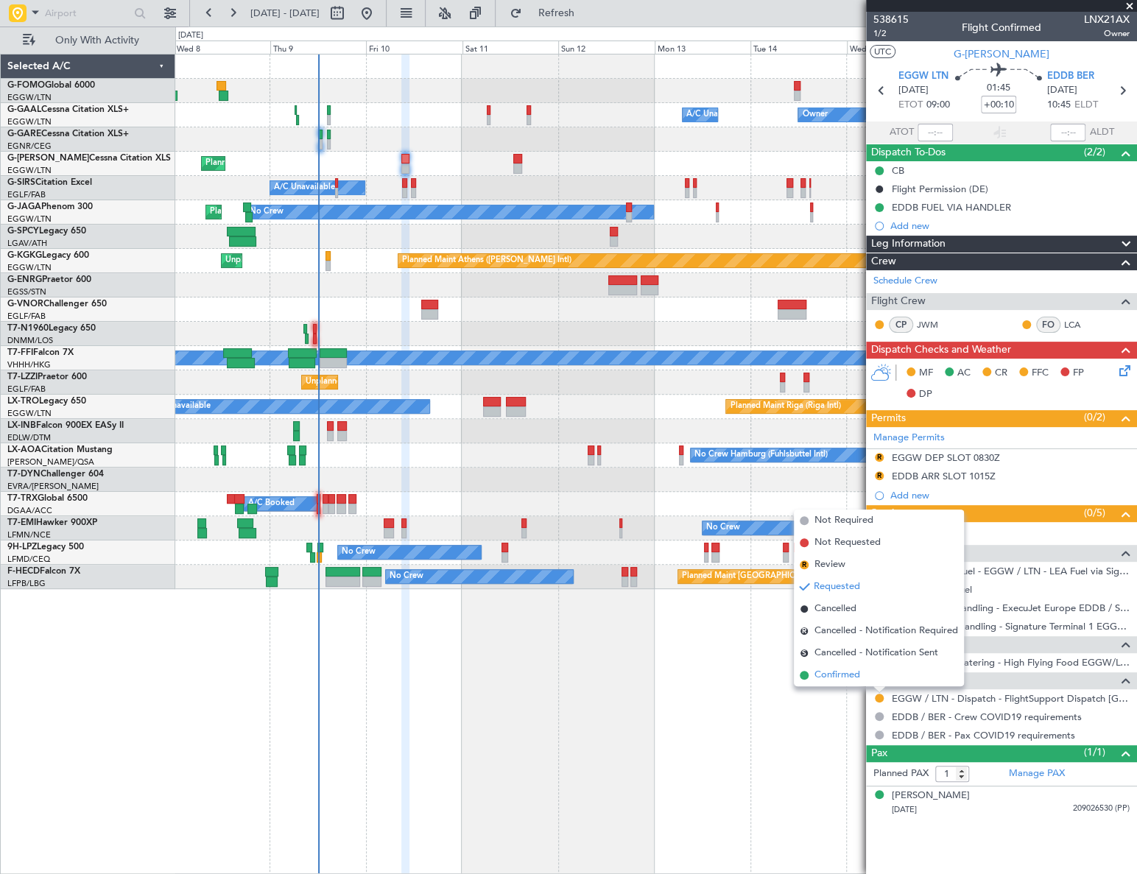
click at [839, 673] on span "Confirmed" at bounding box center [837, 675] width 46 height 15
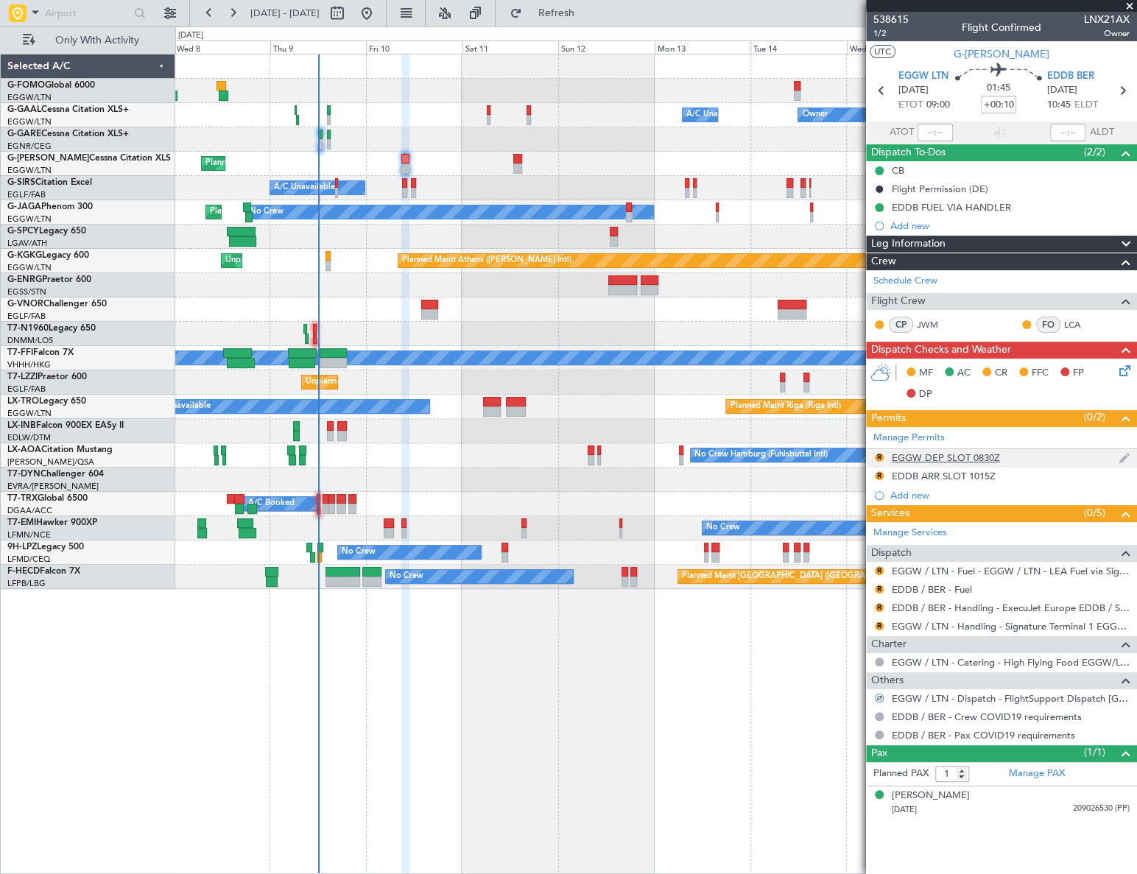
click at [956, 459] on div "EGGW DEP SLOT 0830Z" at bounding box center [946, 457] width 108 height 13
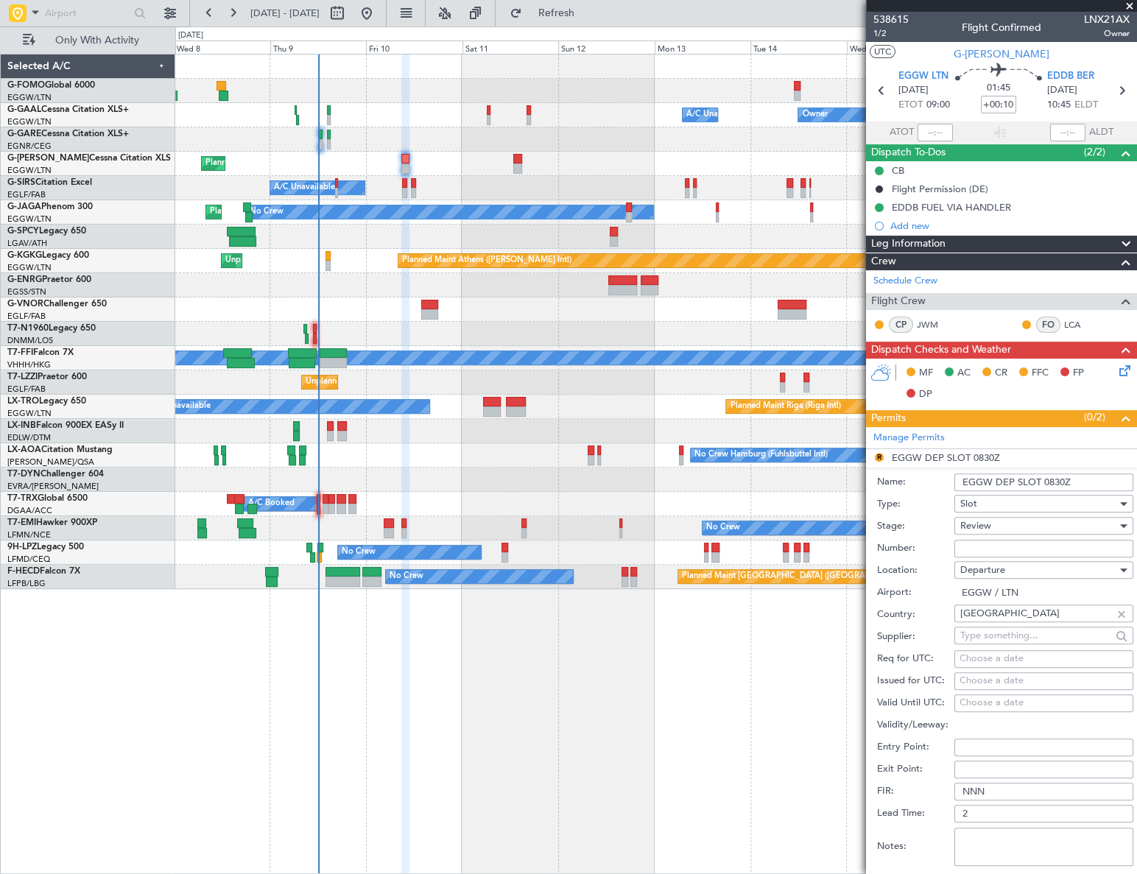
drag, startPoint x: 1064, startPoint y: 482, endPoint x: 1042, endPoint y: 483, distance: 22.1
click at [1042, 483] on input "EGGW DEP SLOT 0830Z" at bounding box center [1043, 482] width 179 height 18
type input "EGGW DEP SLOT 0900Z"
click at [1027, 524] on div "Review" at bounding box center [1038, 526] width 157 height 22
click at [998, 619] on span "Requested" at bounding box center [1039, 621] width 156 height 22
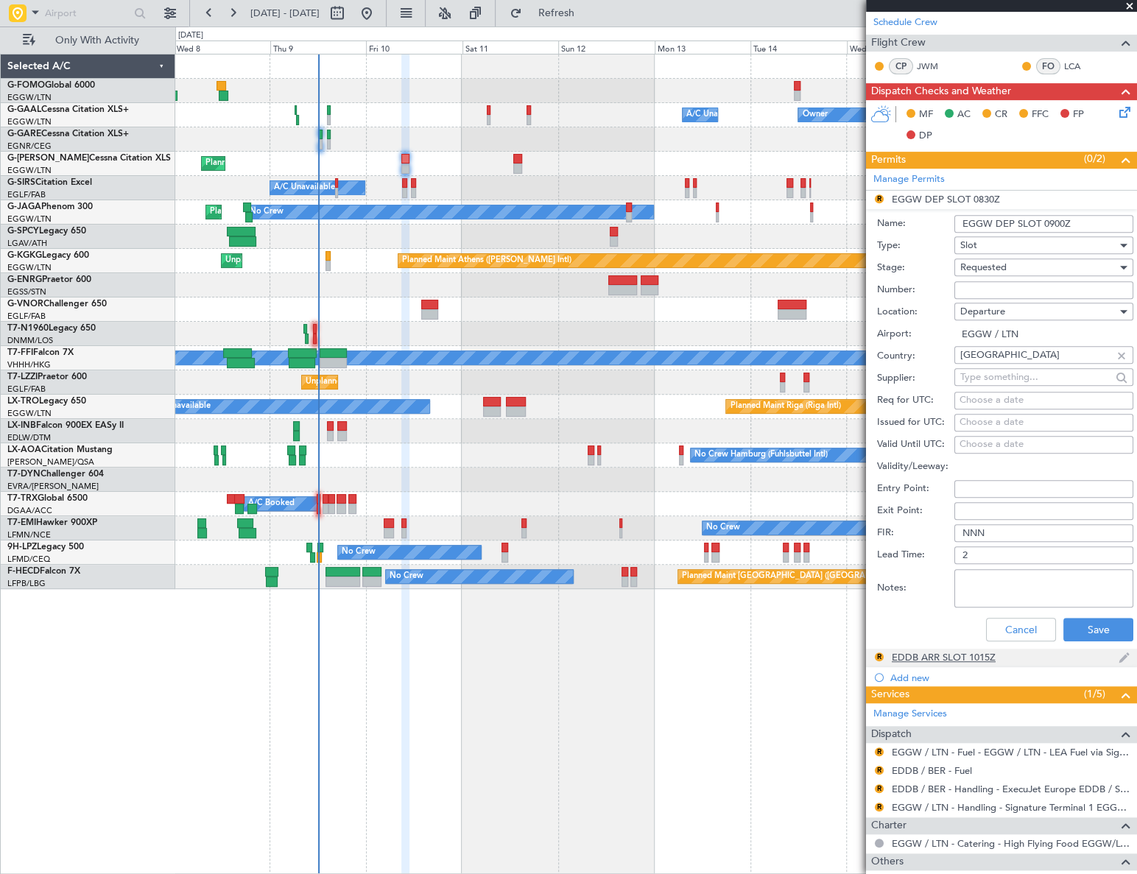
scroll to position [267, 0]
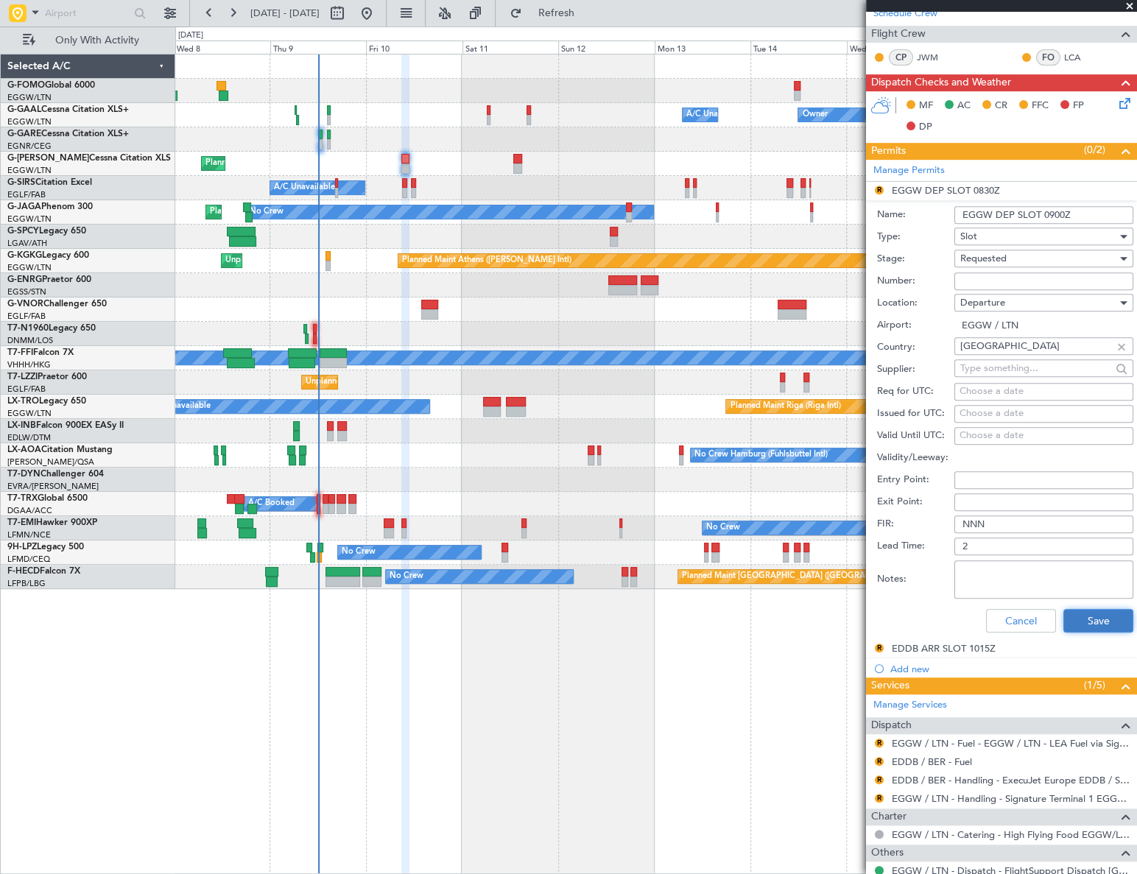
click at [1093, 612] on button "Save" at bounding box center [1098, 621] width 70 height 24
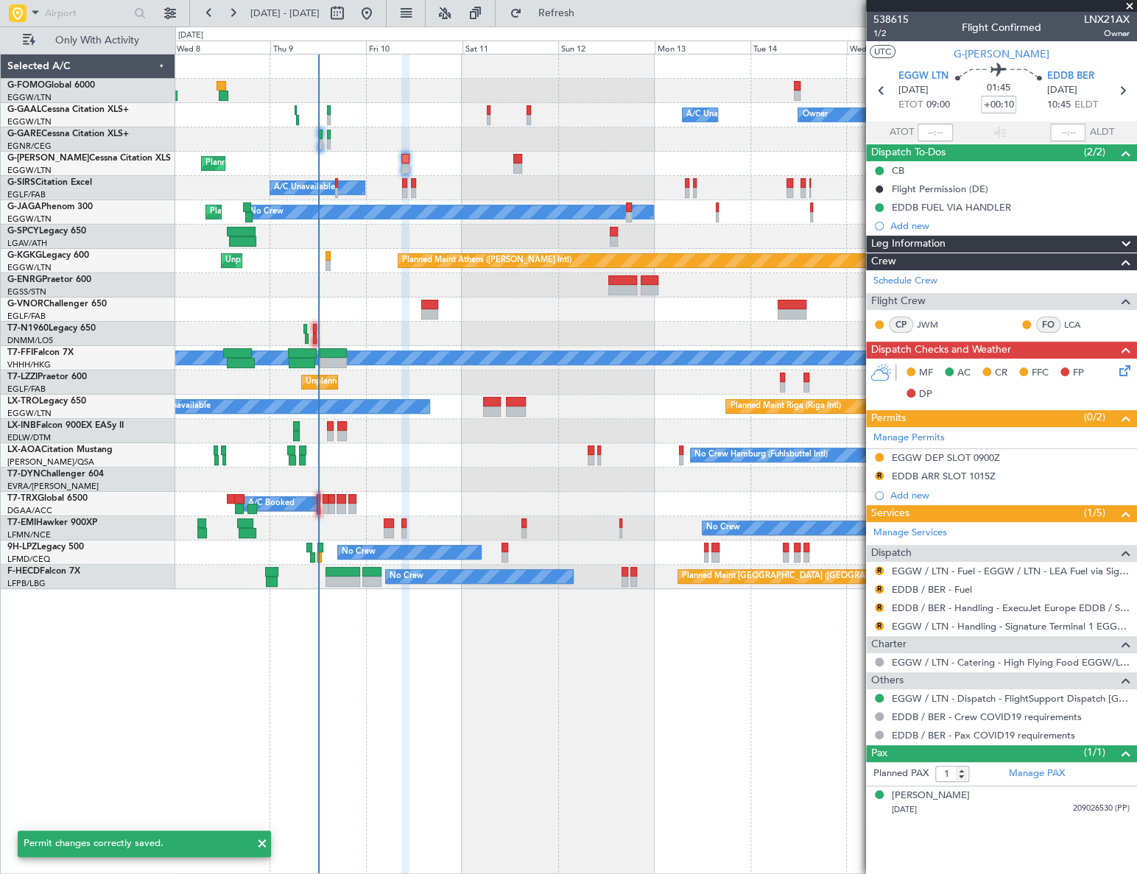
scroll to position [0, 0]
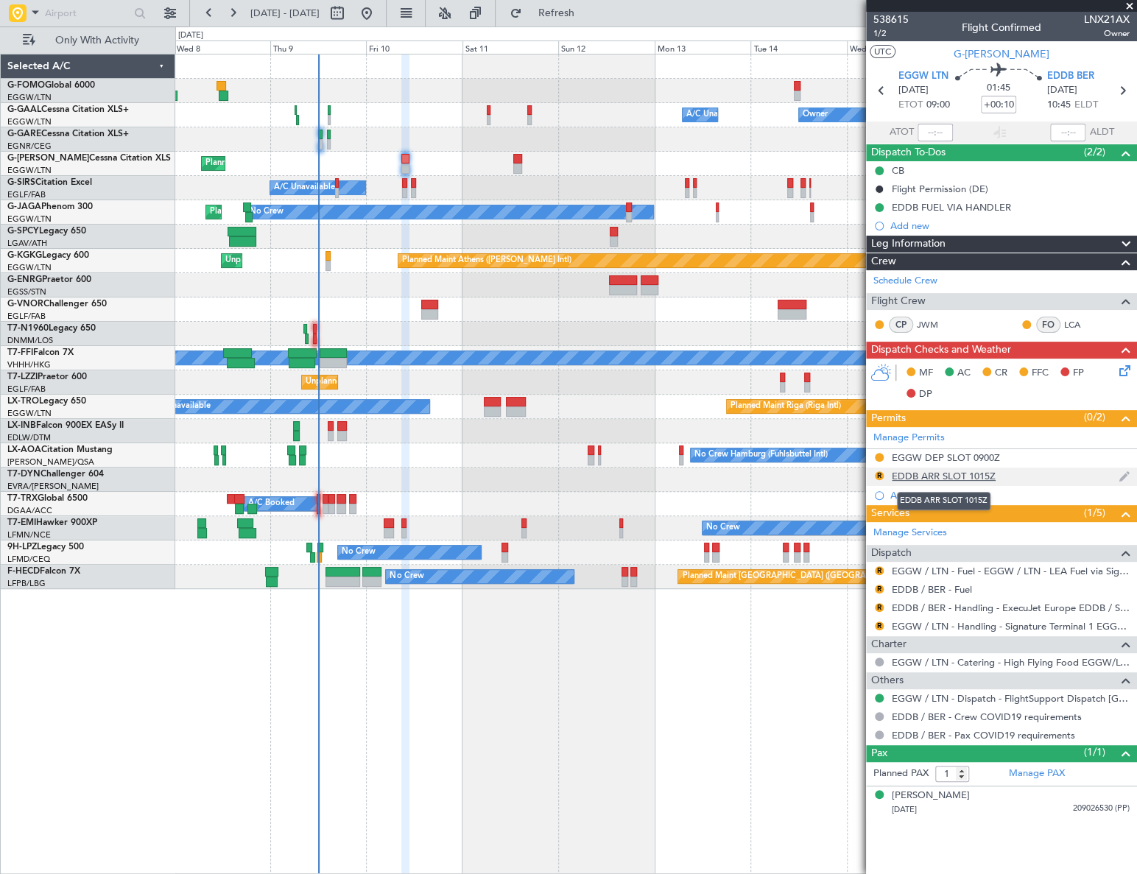
click at [929, 476] on div "EDDB ARR SLOT 1015Z" at bounding box center [944, 476] width 104 height 13
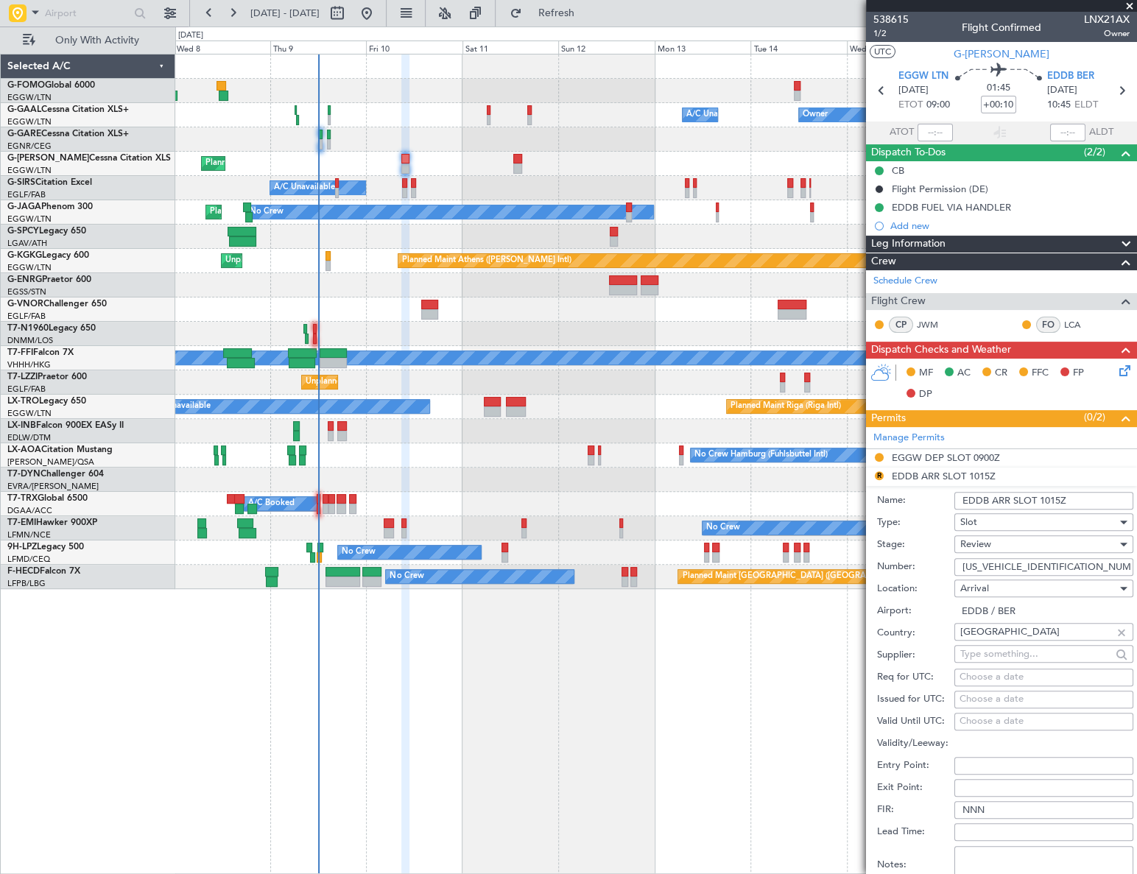
click at [1053, 501] on input "EDDB ARR SLOT 1015Z" at bounding box center [1043, 501] width 179 height 18
type input "EDDB ARR SLOT 1045Z"
click at [1031, 543] on div "Review" at bounding box center [1038, 544] width 157 height 22
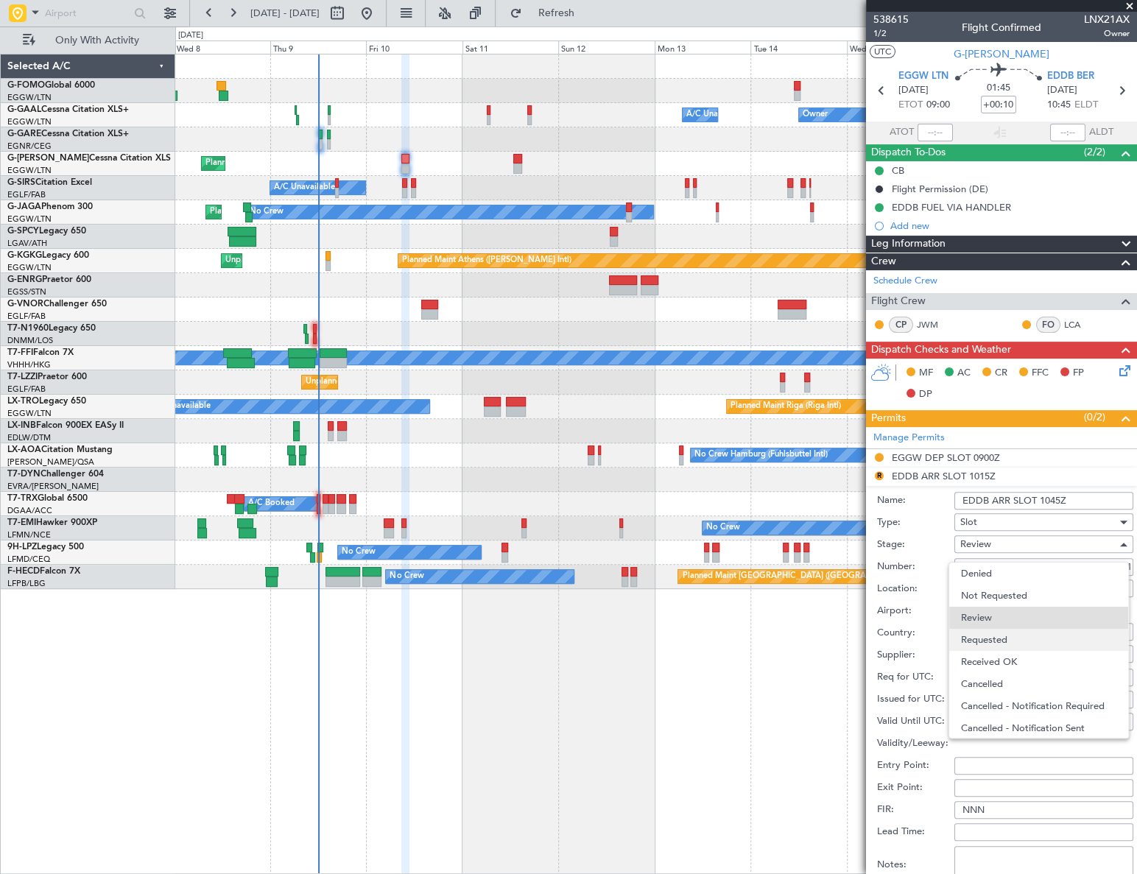
click at [1016, 638] on span "Requested" at bounding box center [1039, 640] width 156 height 22
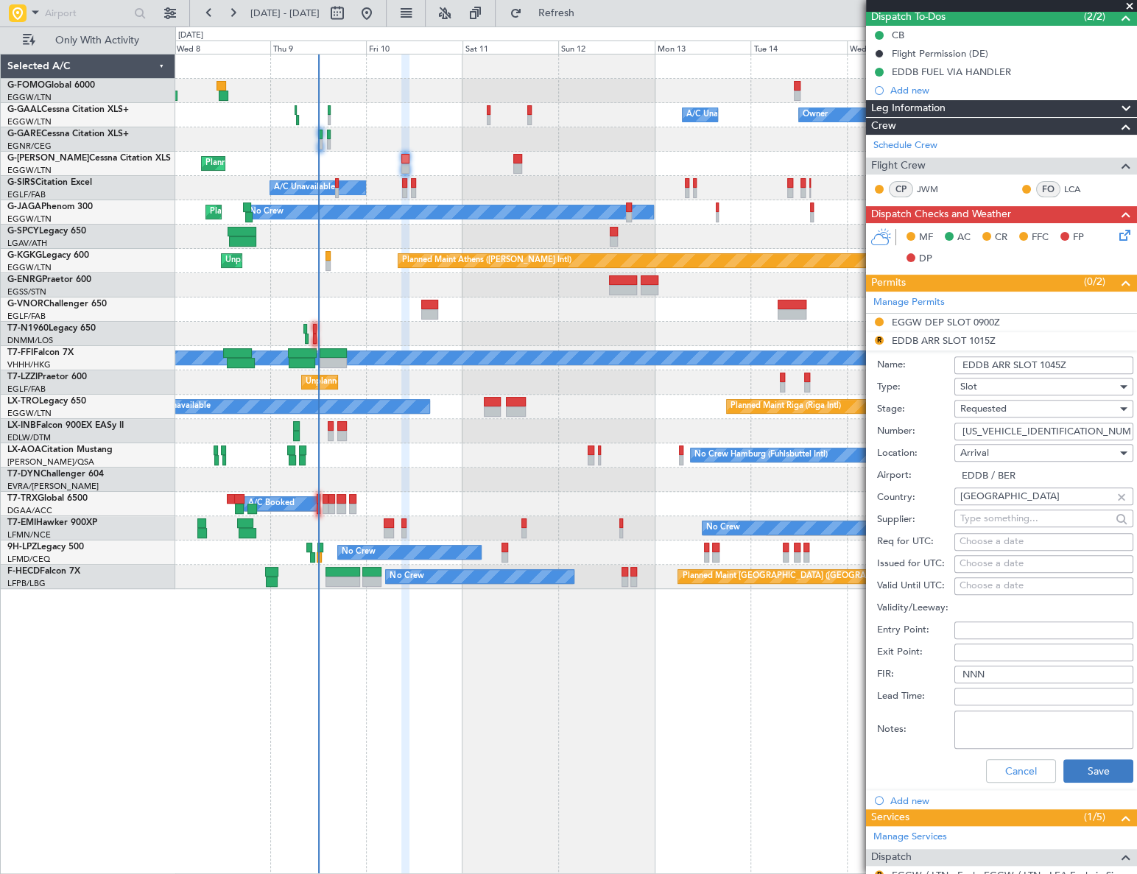
scroll to position [200, 0]
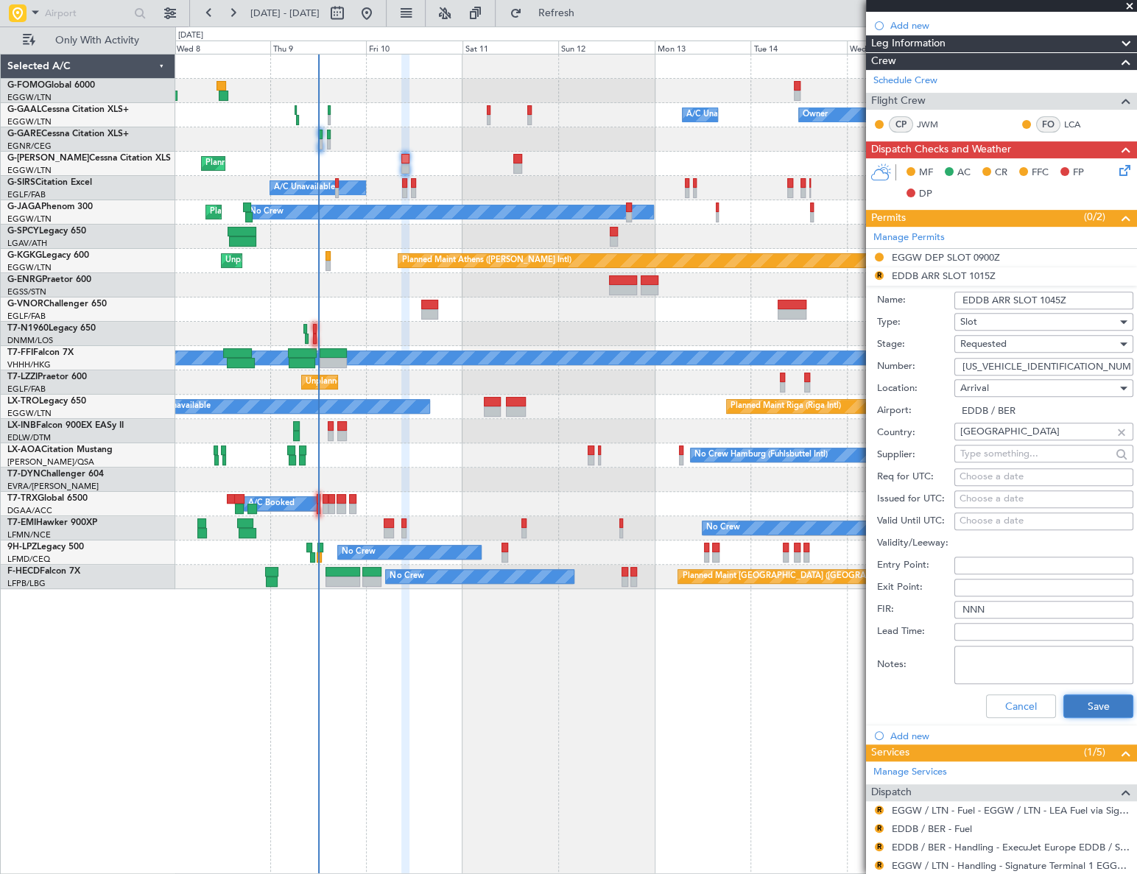
click at [1084, 704] on button "Save" at bounding box center [1098, 706] width 70 height 24
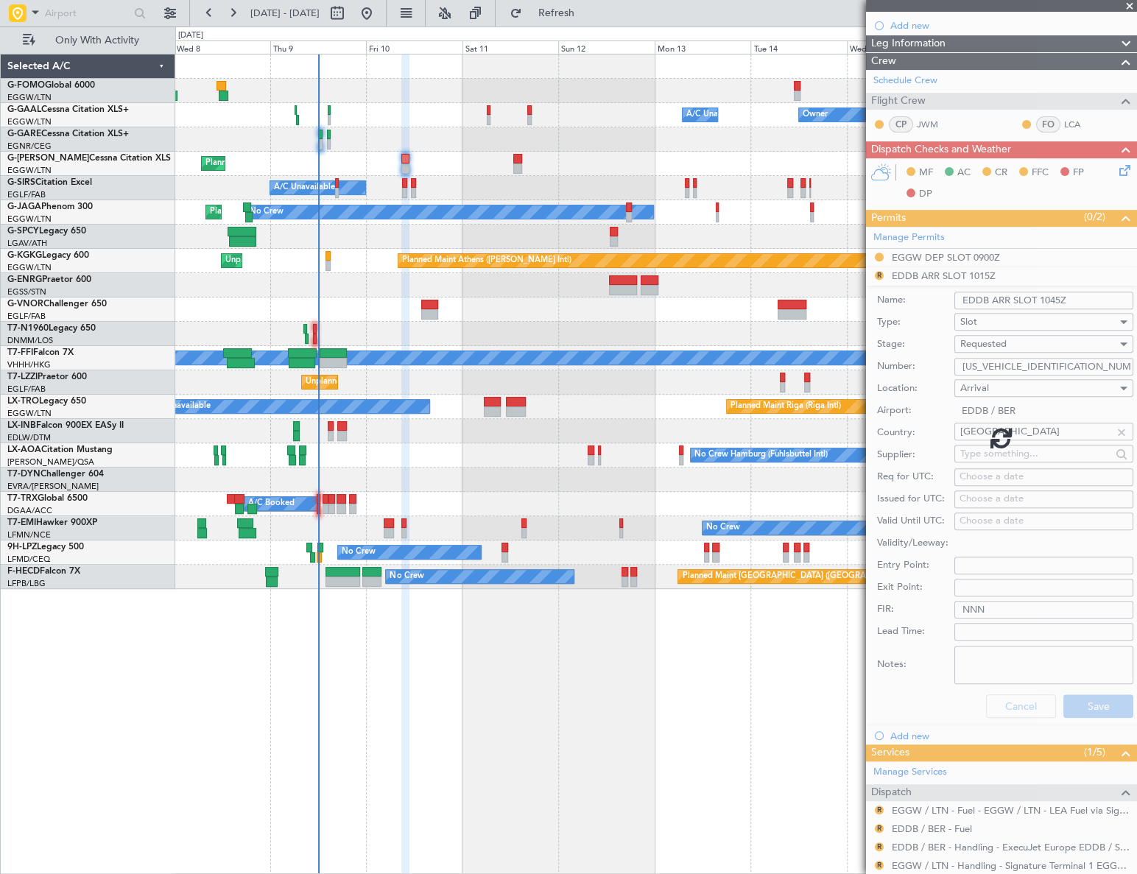
scroll to position [0, 0]
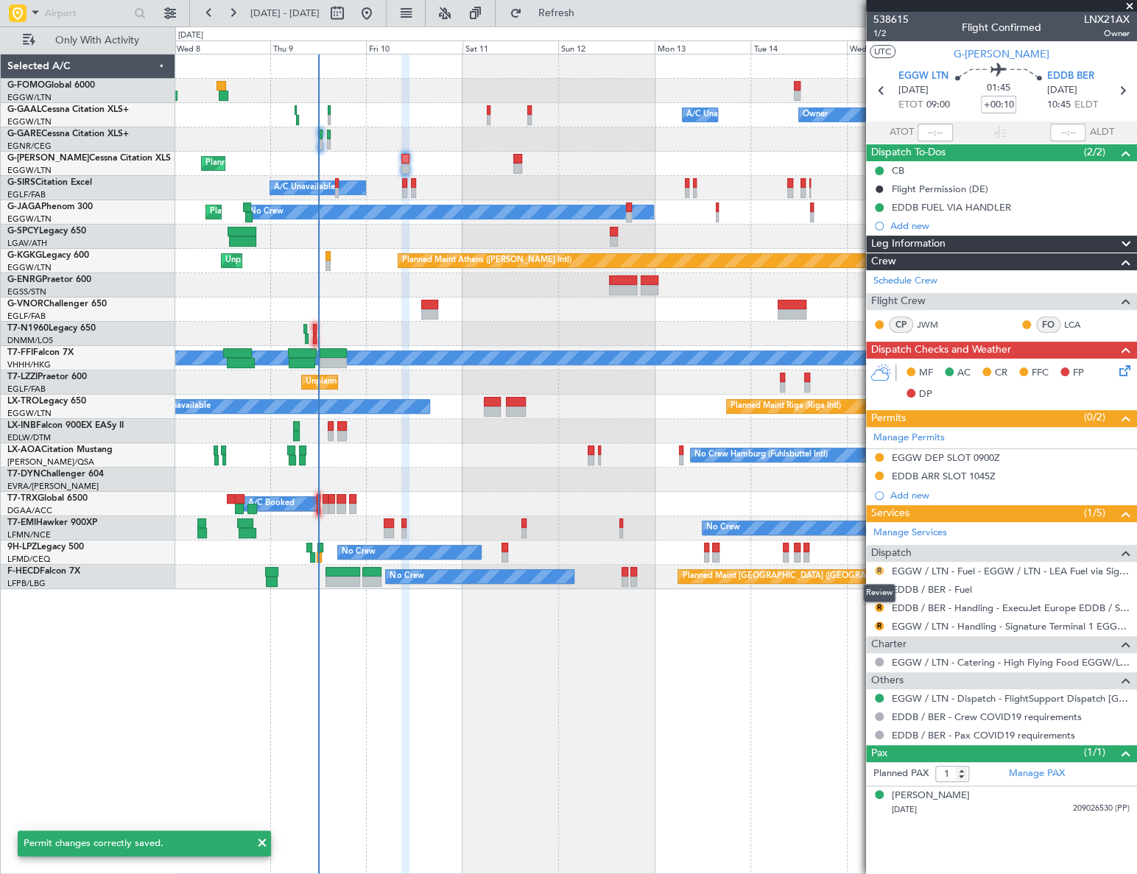
click at [879, 571] on button "R" at bounding box center [879, 570] width 9 height 9
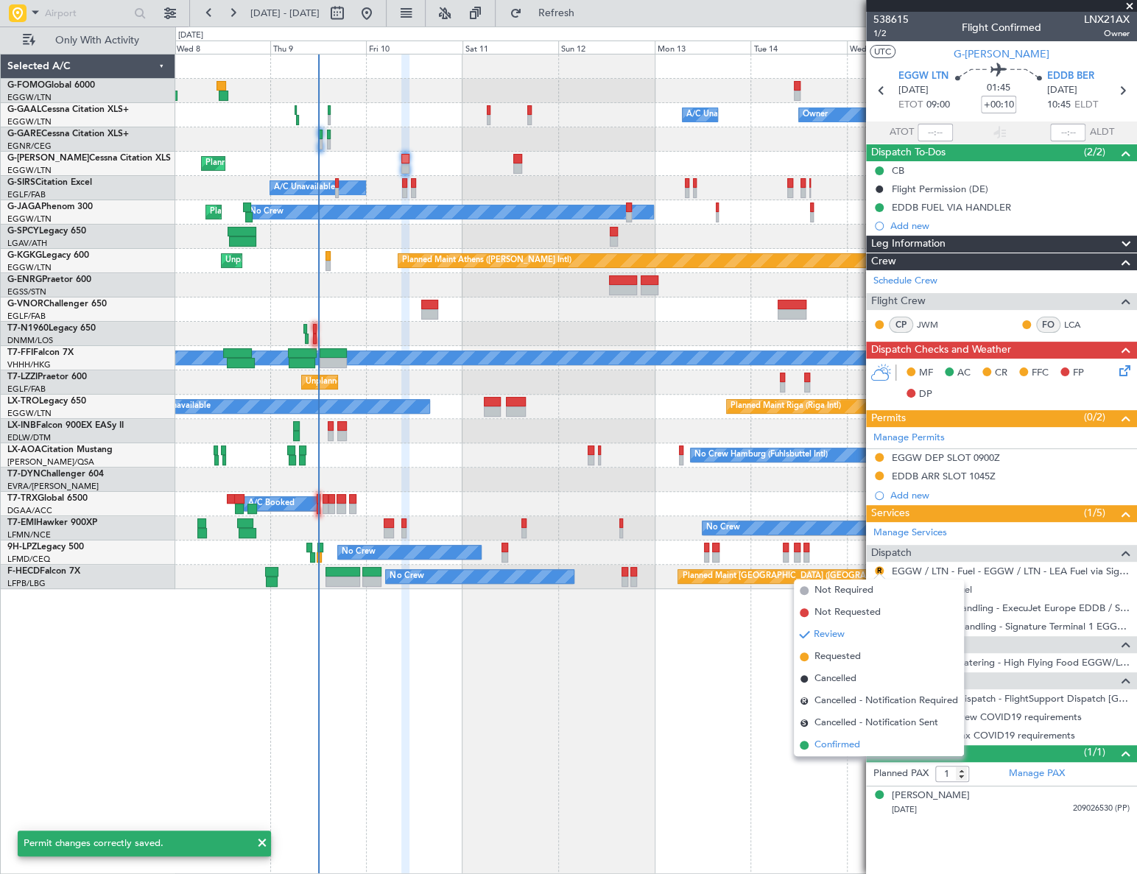
click at [835, 743] on span "Confirmed" at bounding box center [837, 745] width 46 height 15
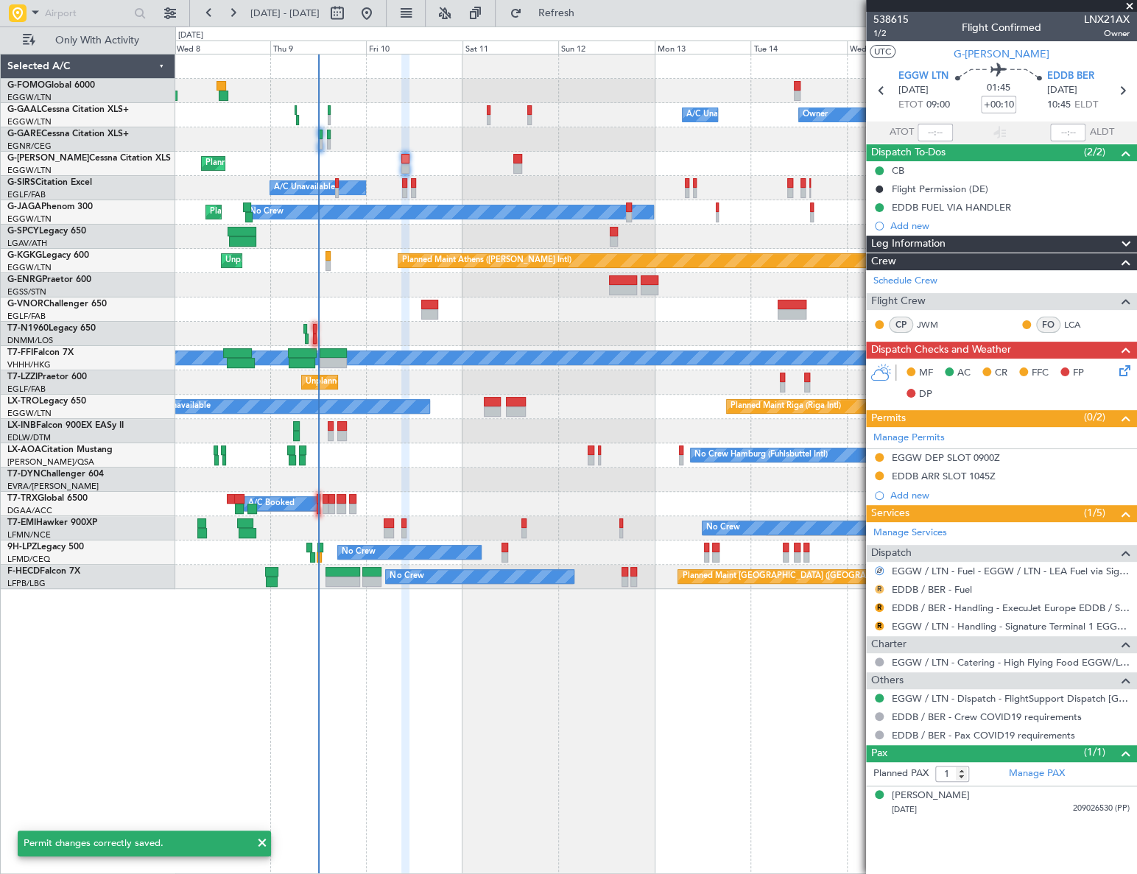
click at [879, 588] on button "R" at bounding box center [879, 589] width 9 height 9
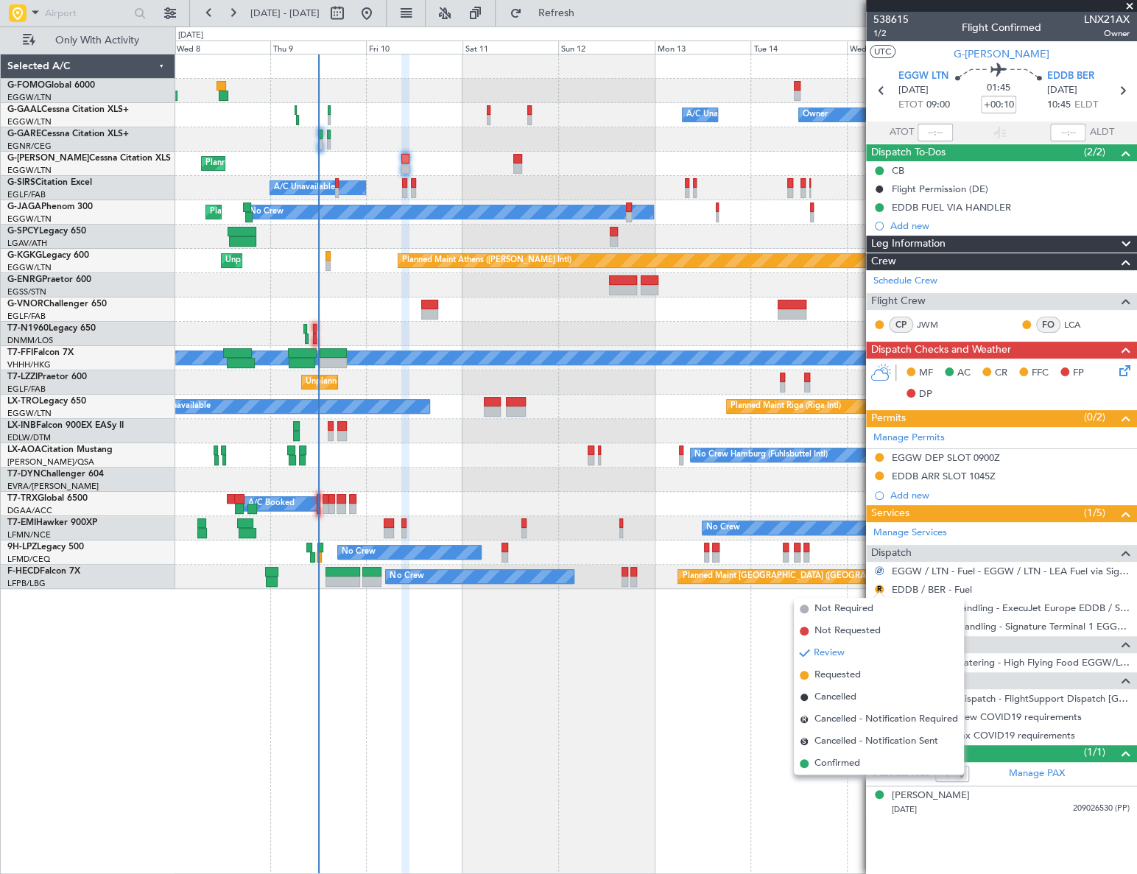
drag, startPoint x: 840, startPoint y: 766, endPoint x: 834, endPoint y: 756, distance: 11.9
click at [840, 765] on span "Confirmed" at bounding box center [837, 763] width 46 height 15
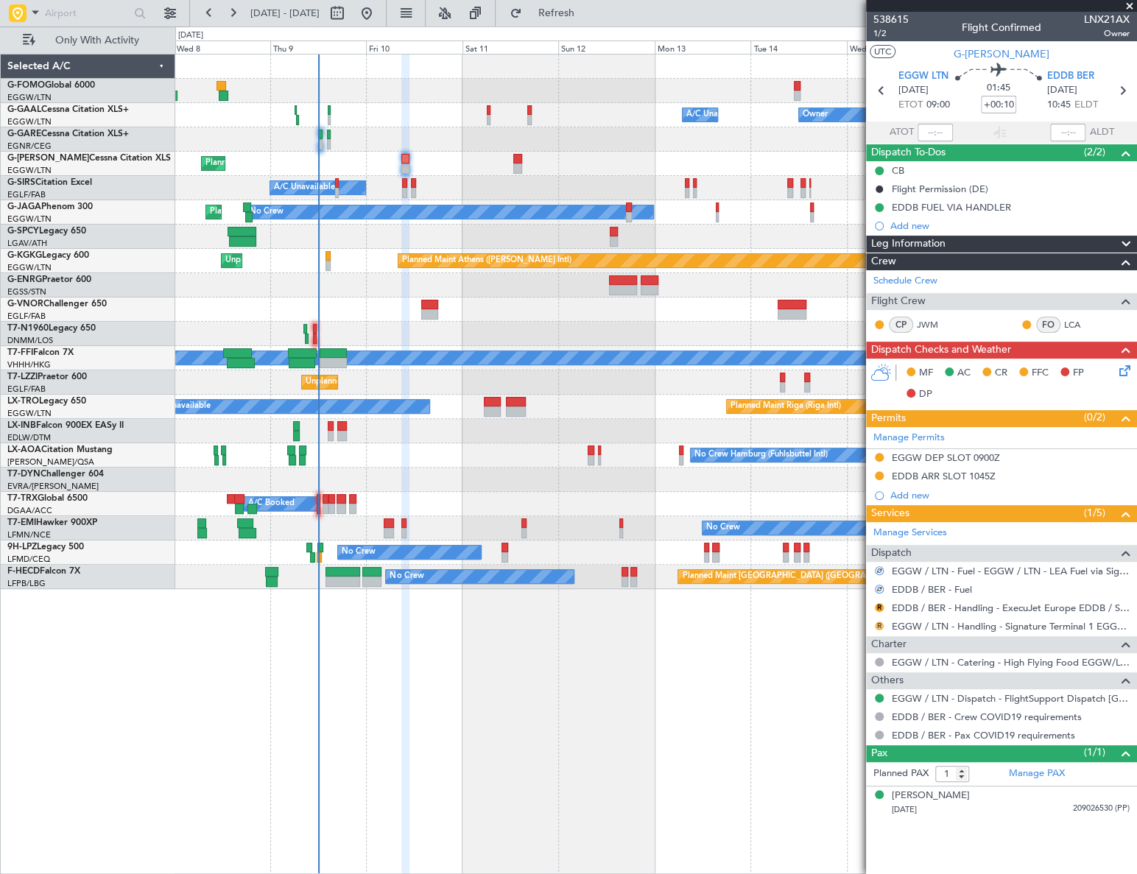
click at [880, 624] on button "R" at bounding box center [879, 626] width 9 height 9
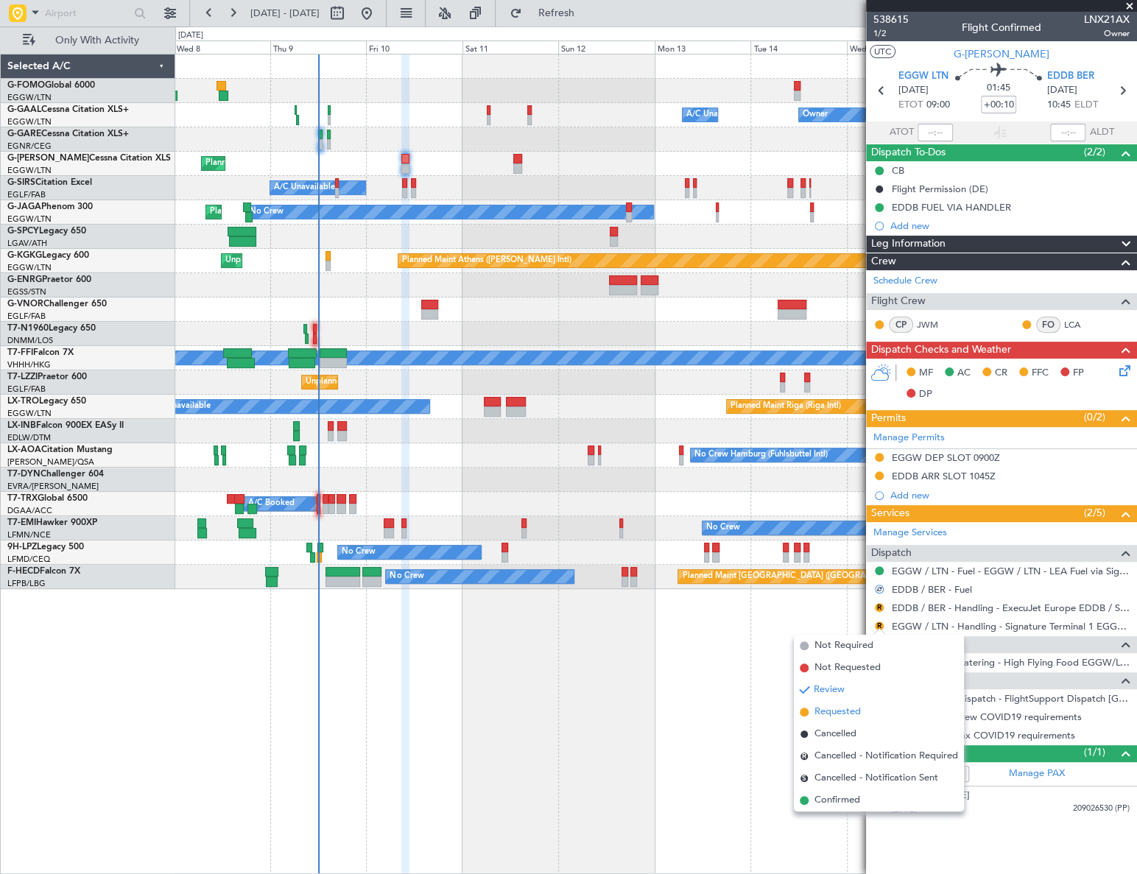
click at [822, 714] on span "Requested" at bounding box center [837, 712] width 46 height 15
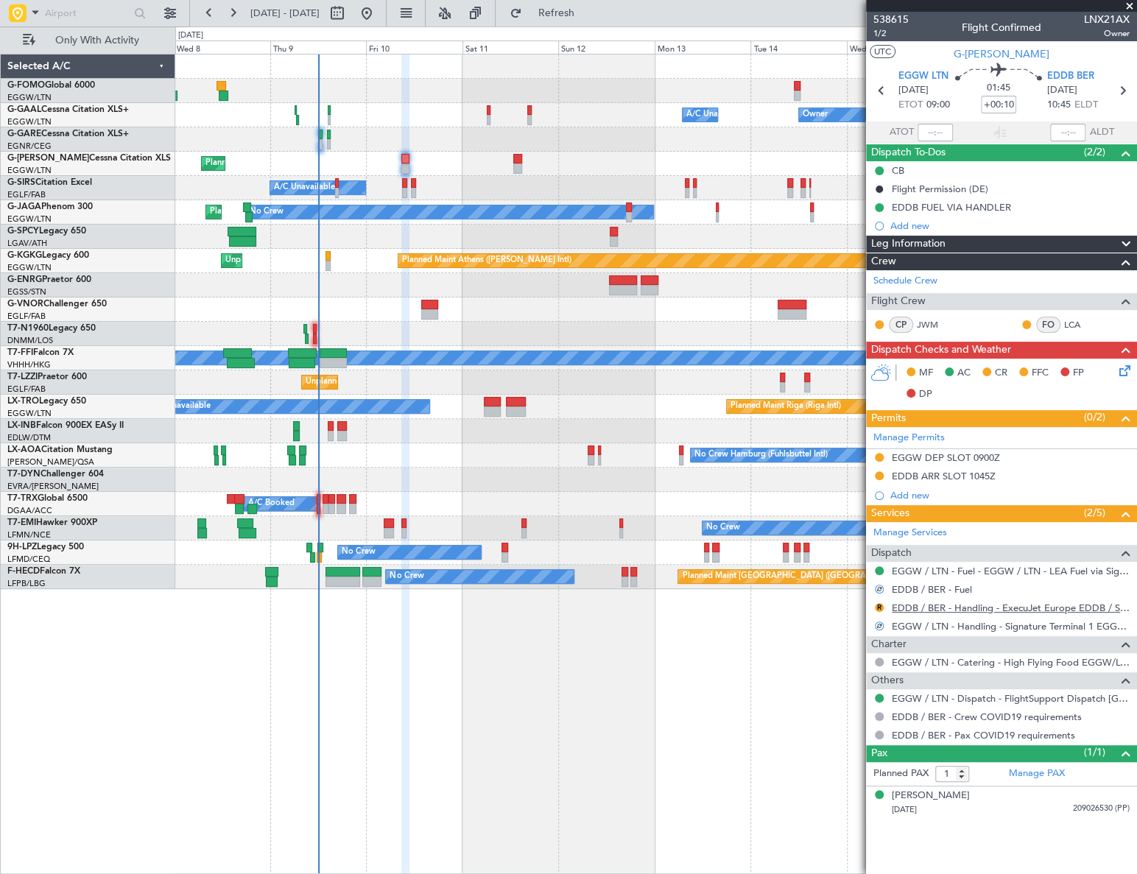
click at [967, 605] on link "EDDB / BER - Handling - ExecuJet Europe EDDB / SXF" at bounding box center [1011, 608] width 238 height 13
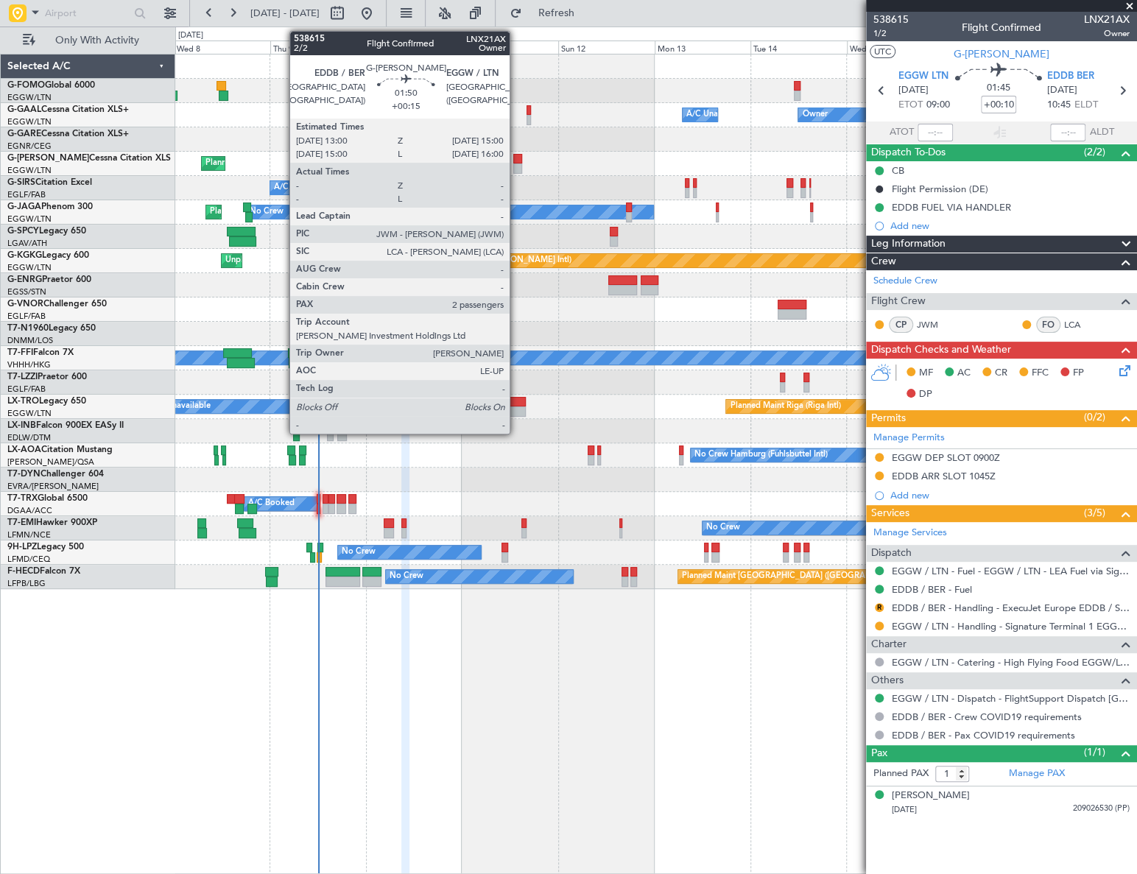
click at [517, 164] on div at bounding box center [517, 168] width 8 height 10
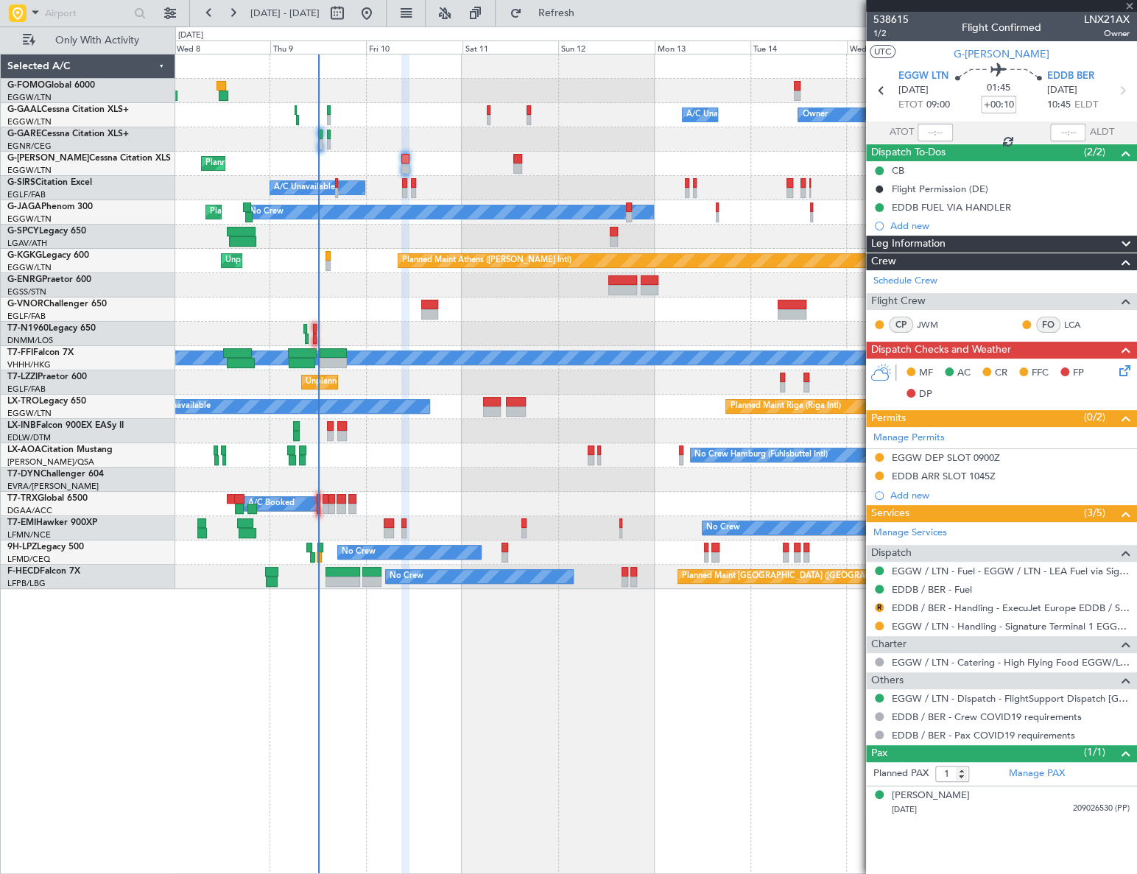
type input "+00:15"
type input "2"
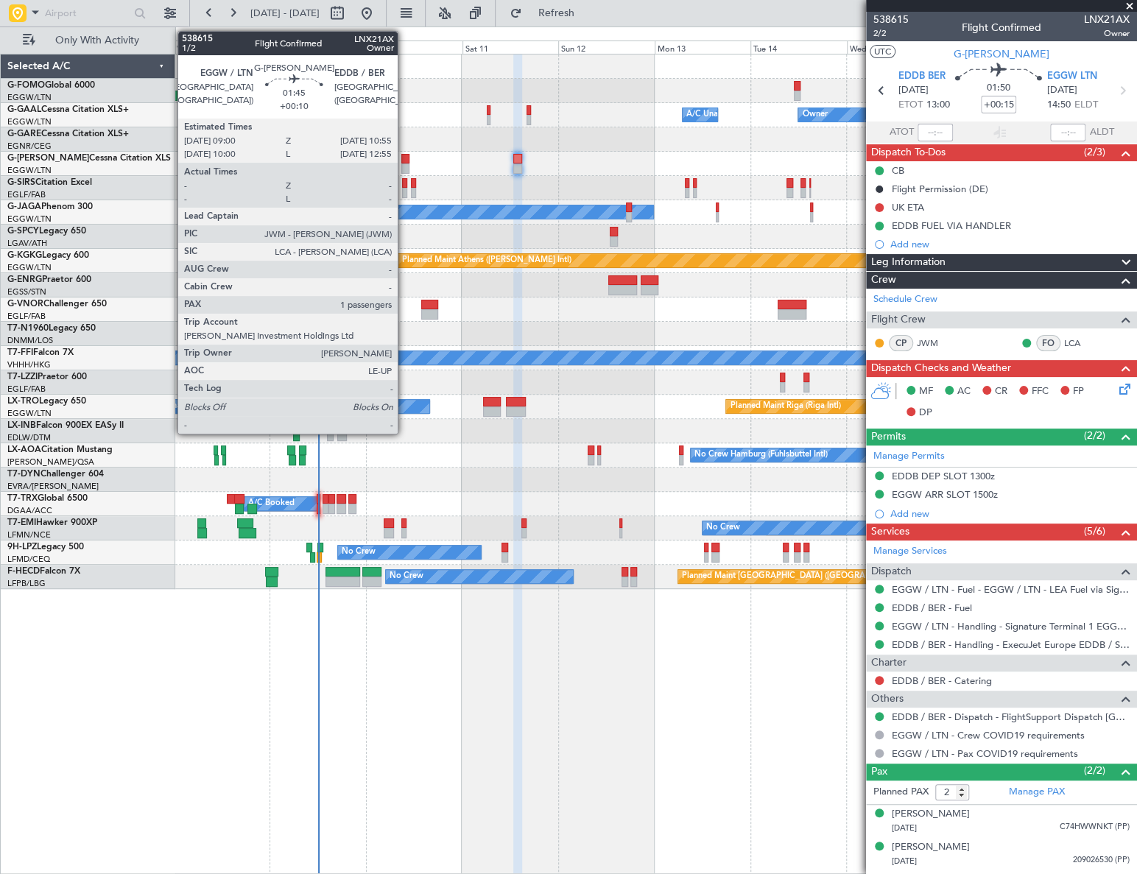
click at [404, 166] on div at bounding box center [405, 168] width 8 height 10
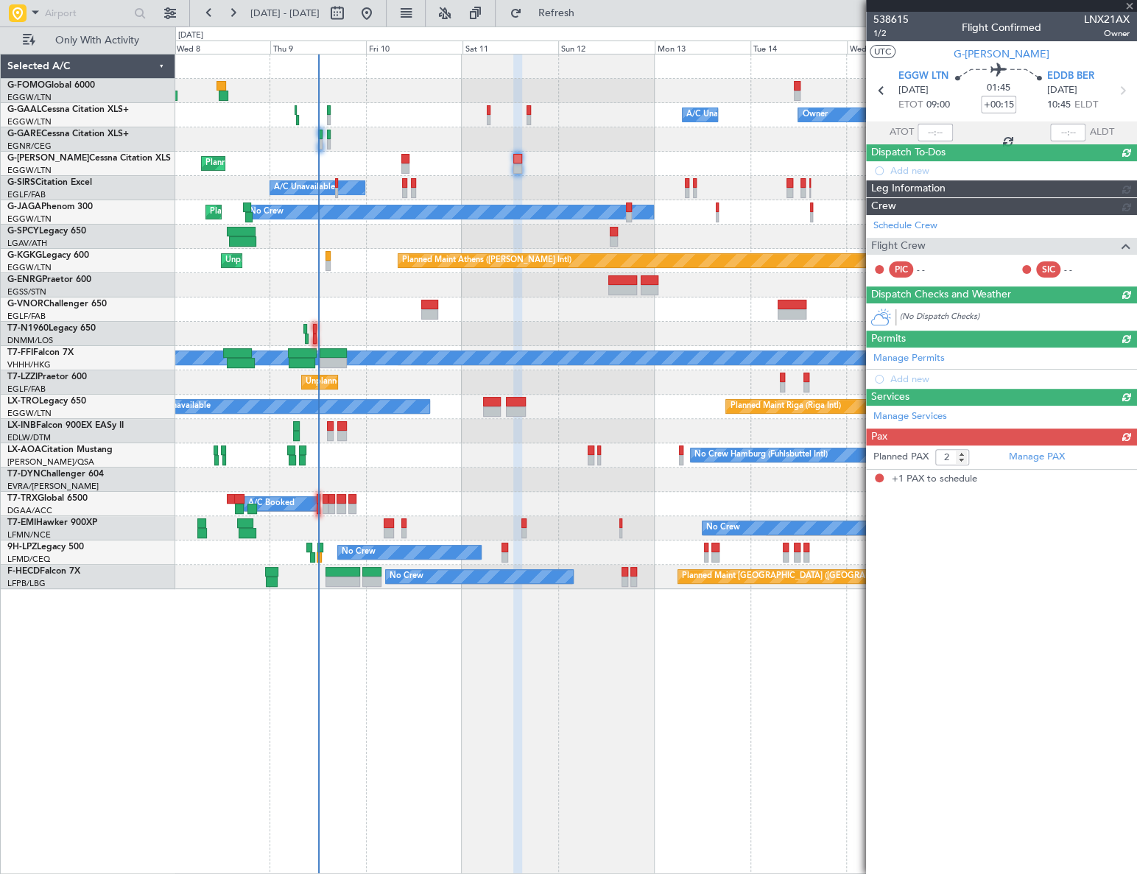
type input "+00:10"
type input "1"
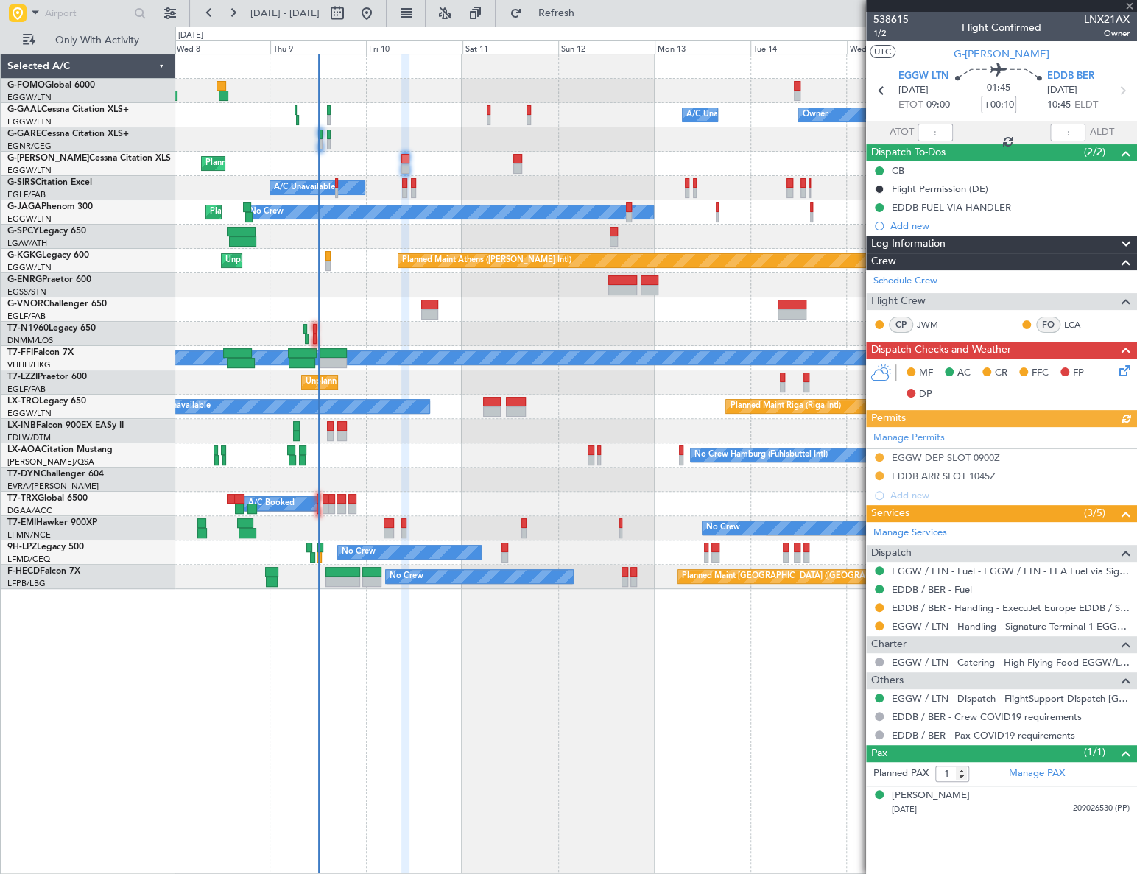
click at [1126, 368] on icon at bounding box center [1122, 368] width 12 height 12
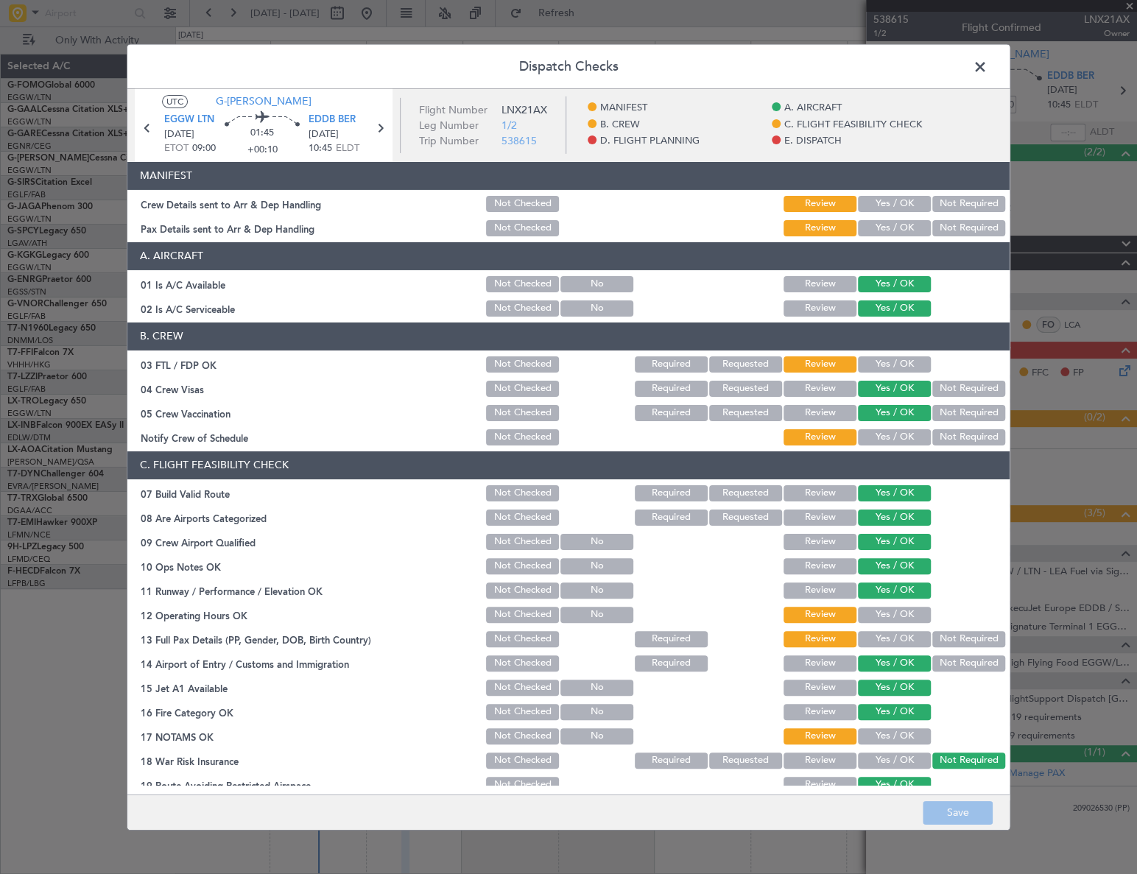
click at [897, 206] on button "Yes / OK" at bounding box center [894, 204] width 73 height 16
click at [891, 230] on button "Yes / OK" at bounding box center [894, 228] width 73 height 16
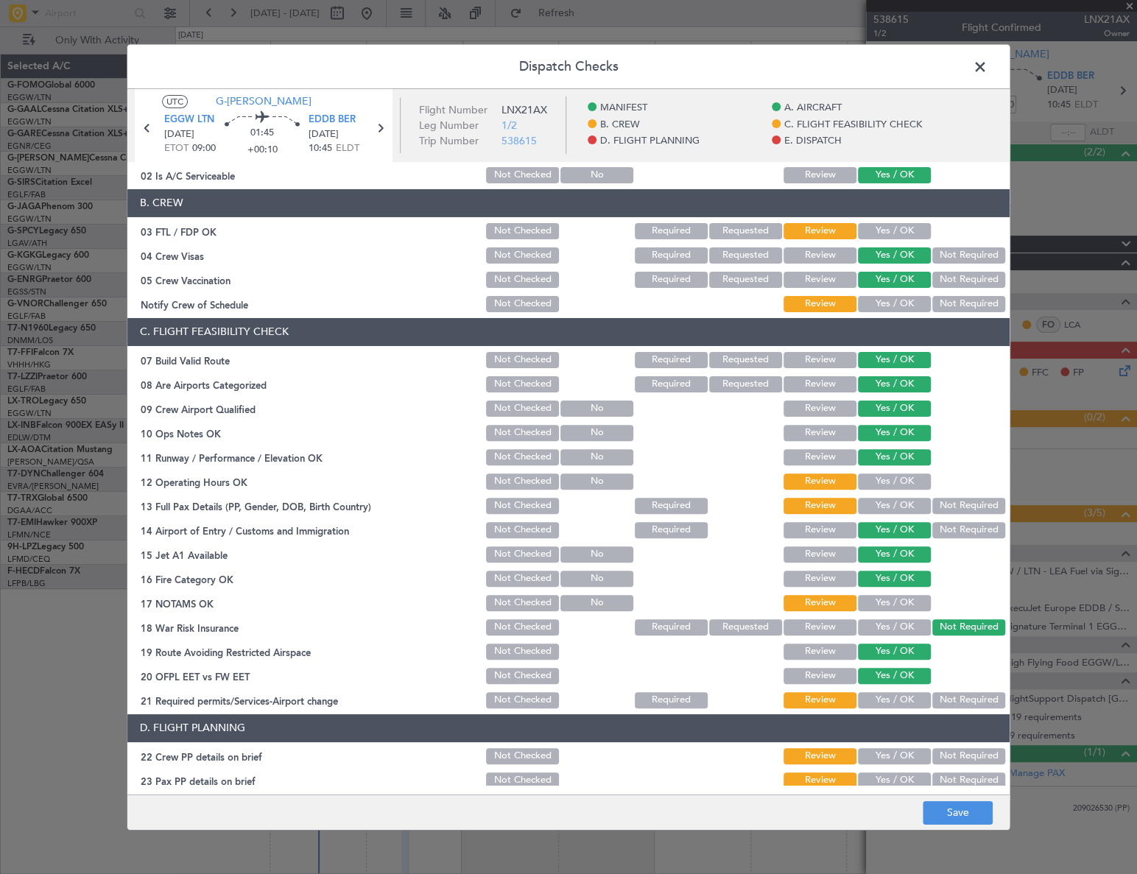
drag, startPoint x: 904, startPoint y: 484, endPoint x: 901, endPoint y: 502, distance: 18.8
click at [904, 486] on button "Yes / OK" at bounding box center [894, 481] width 73 height 16
click at [902, 507] on button "Yes / OK" at bounding box center [894, 506] width 73 height 16
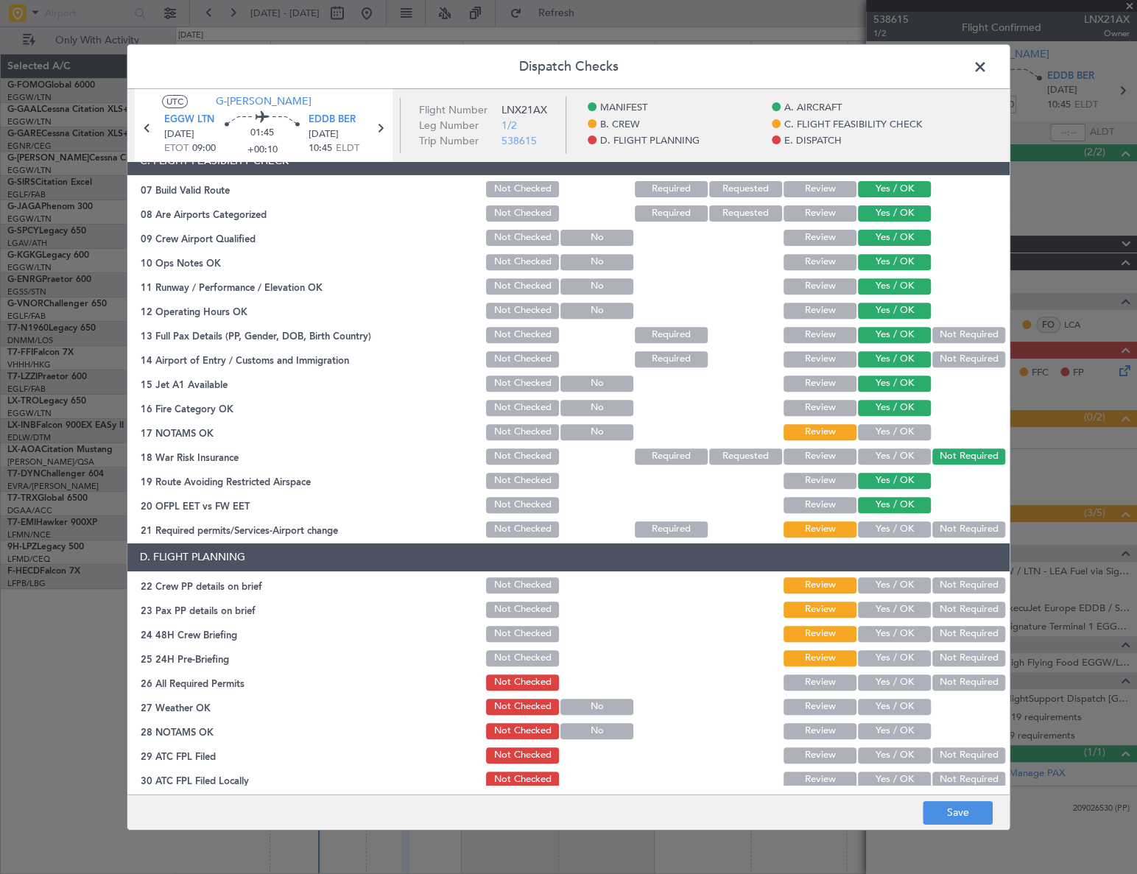
scroll to position [401, 0]
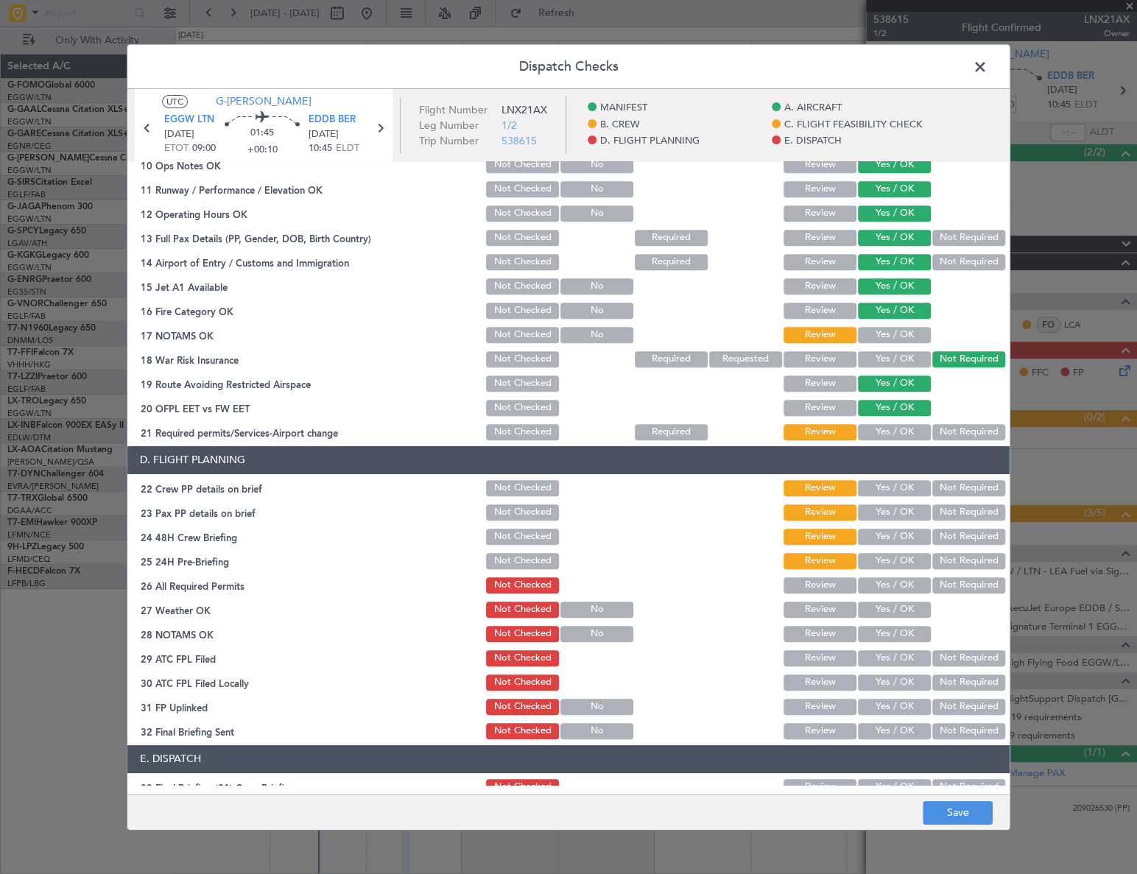
click at [892, 331] on button "Yes / OK" at bounding box center [894, 335] width 73 height 16
click at [900, 424] on button "Yes / OK" at bounding box center [894, 432] width 73 height 16
click at [894, 487] on button "Yes / OK" at bounding box center [894, 488] width 73 height 16
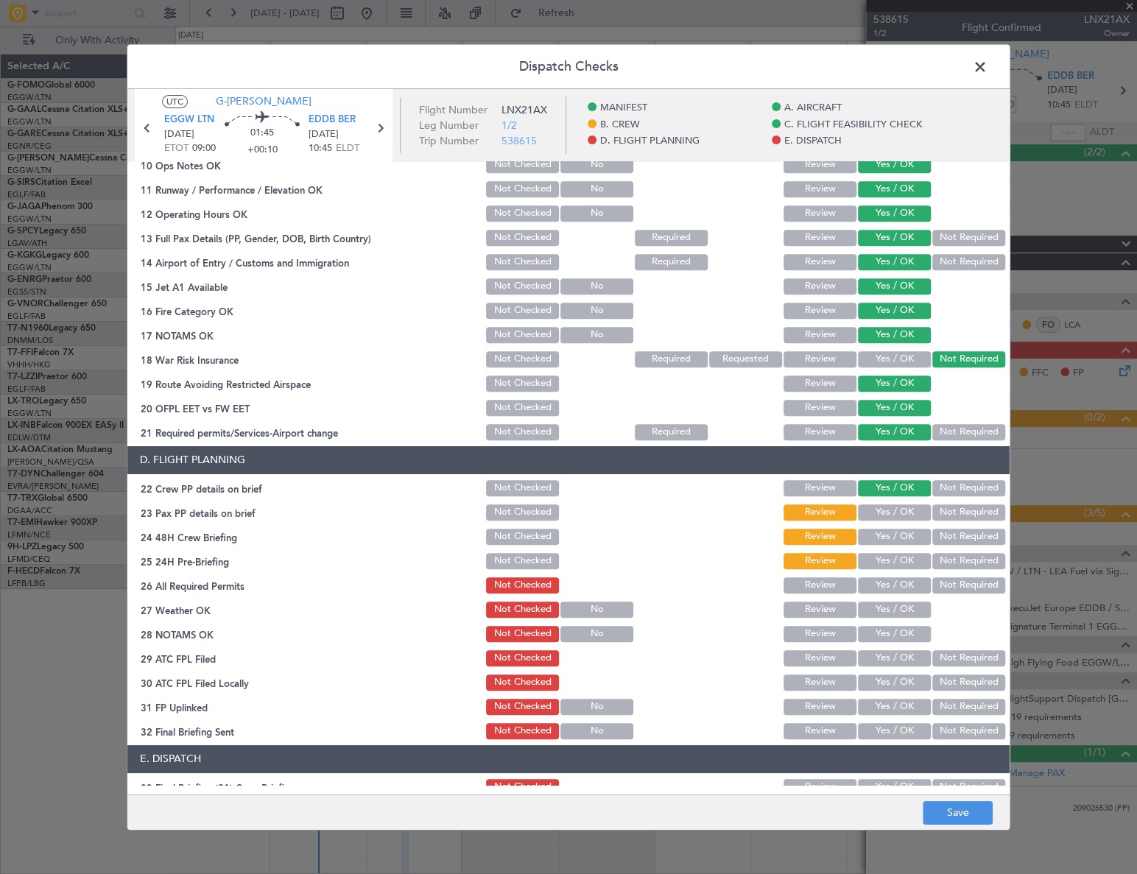
click at [895, 504] on button "Yes / OK" at bounding box center [894, 512] width 73 height 16
click at [894, 527] on div "Yes / OK" at bounding box center [893, 537] width 74 height 21
click at [898, 531] on button "Yes / OK" at bounding box center [894, 537] width 73 height 16
click at [954, 561] on button "Not Required" at bounding box center [968, 561] width 73 height 16
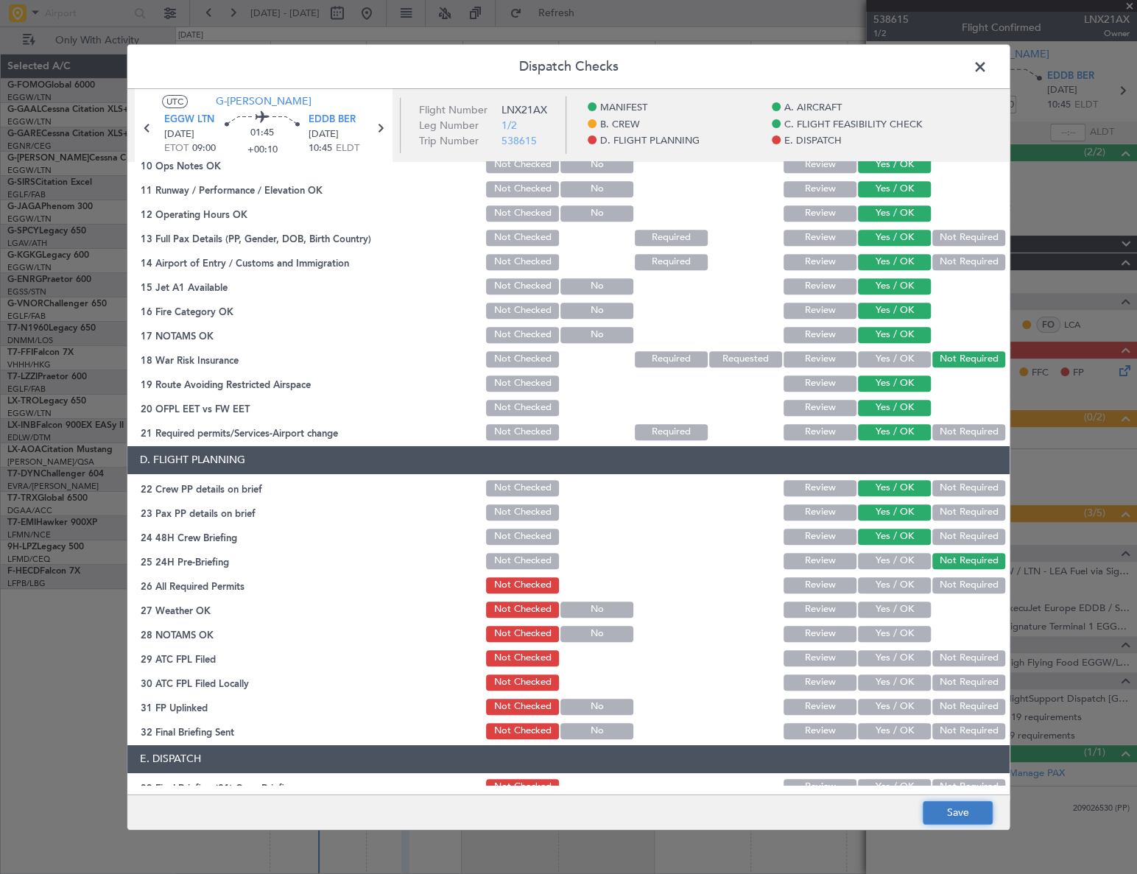
click at [976, 817] on button "Save" at bounding box center [958, 813] width 70 height 24
click at [987, 65] on span at bounding box center [987, 69] width 0 height 29
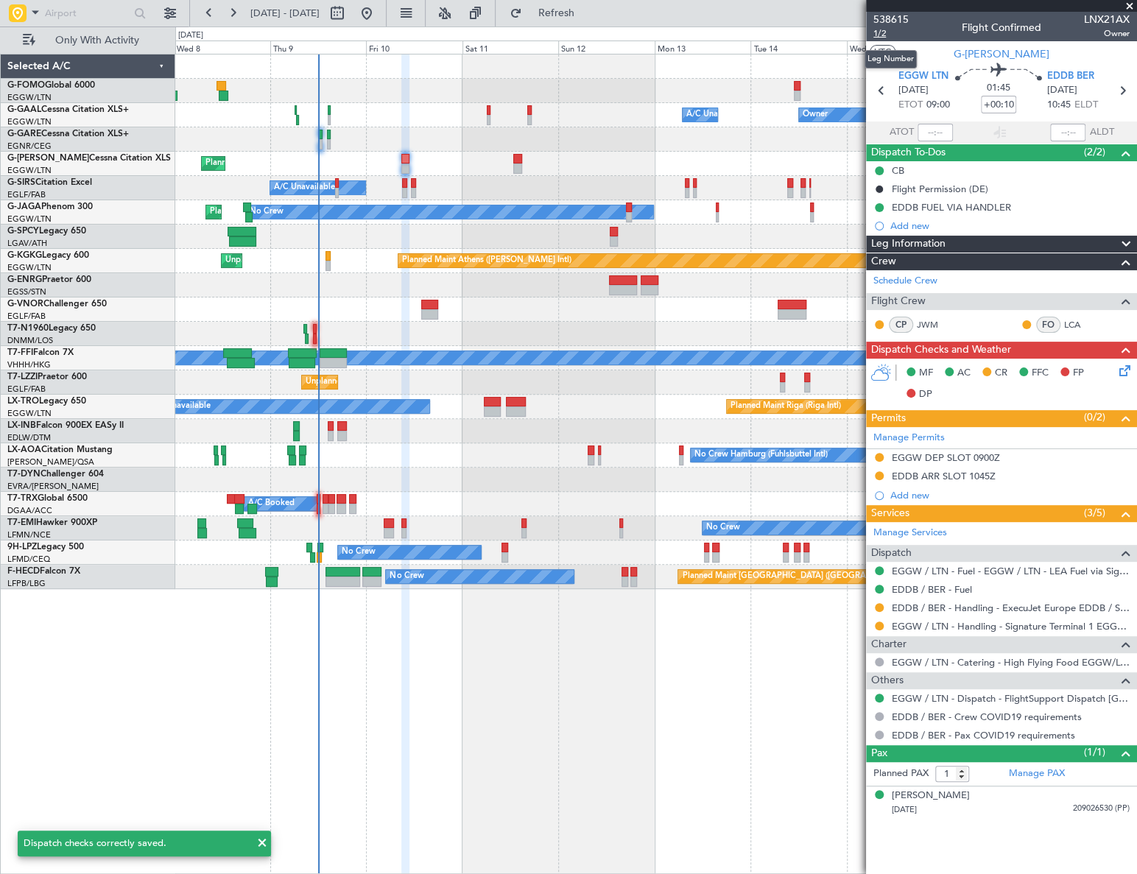
click at [886, 35] on span "1/2" at bounding box center [890, 33] width 35 height 13
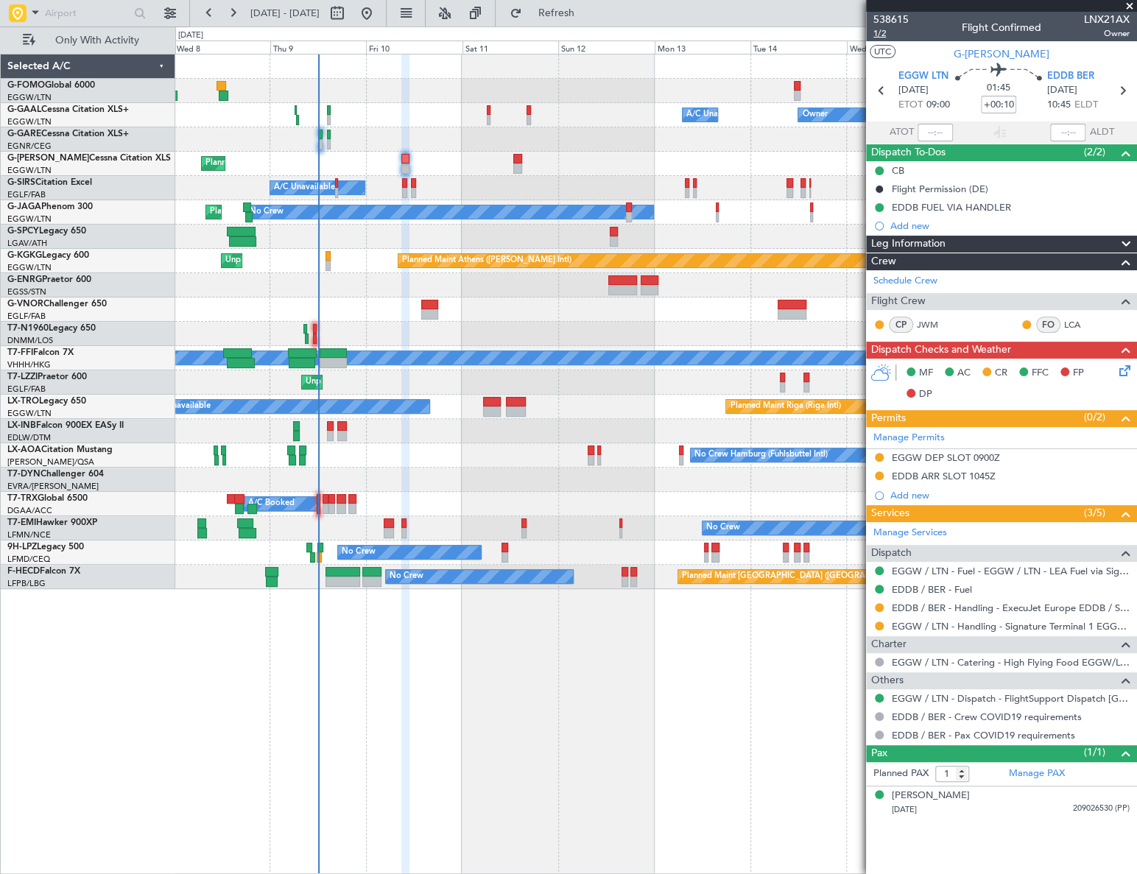
click at [879, 33] on span "1/2" at bounding box center [890, 33] width 35 height 13
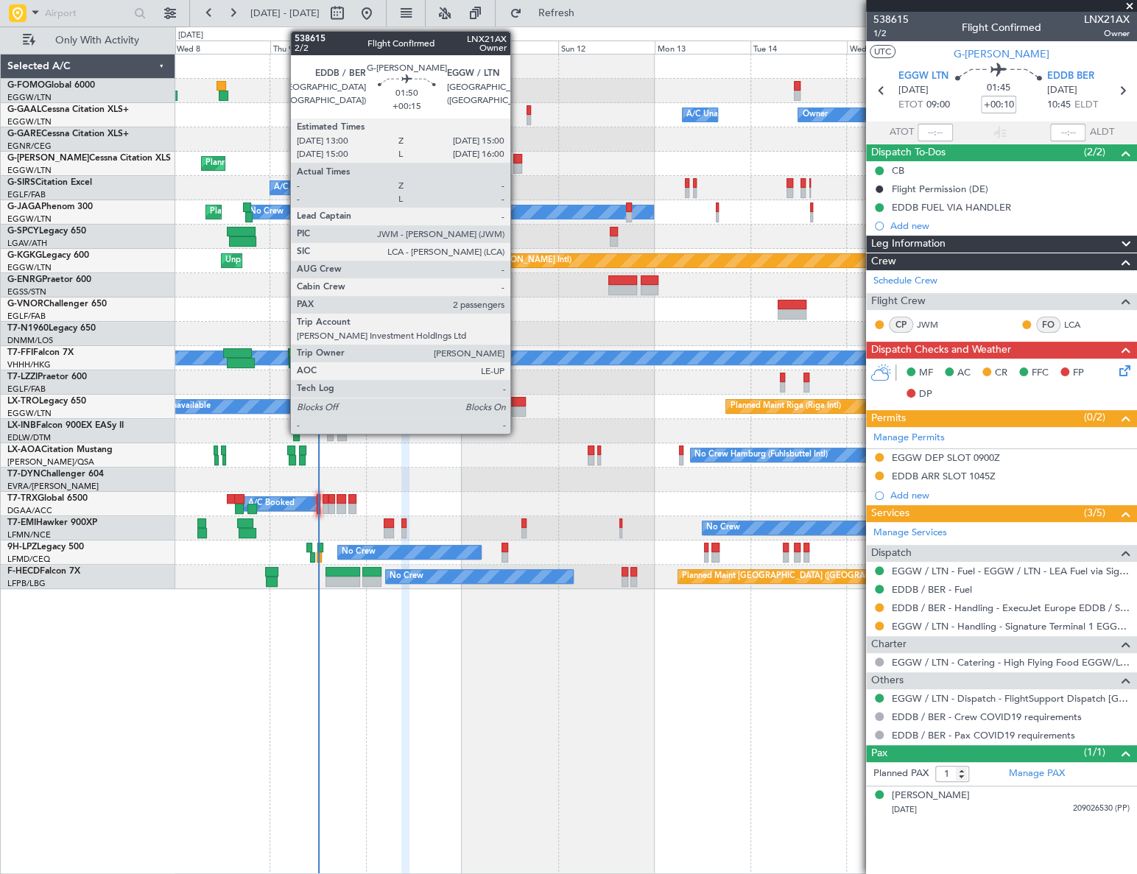
click at [515, 158] on div at bounding box center [517, 159] width 8 height 10
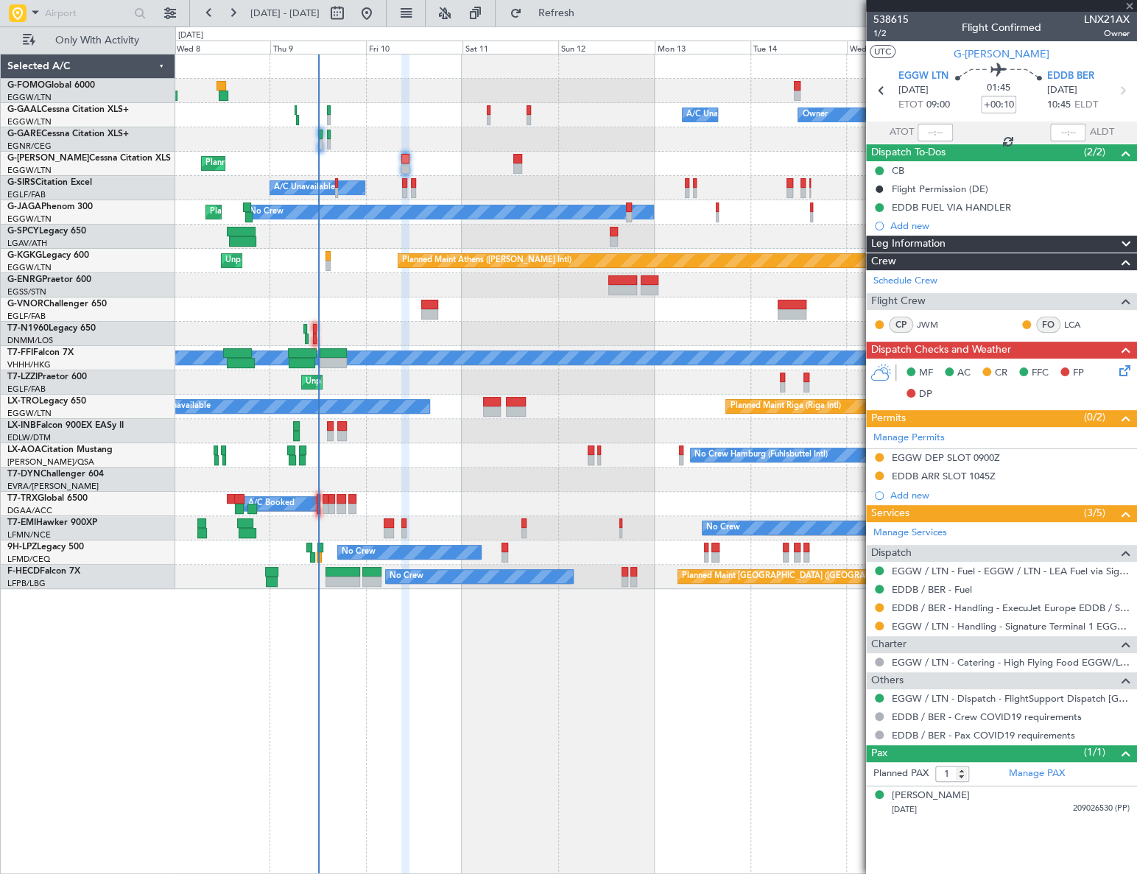
type input "+00:15"
type input "2"
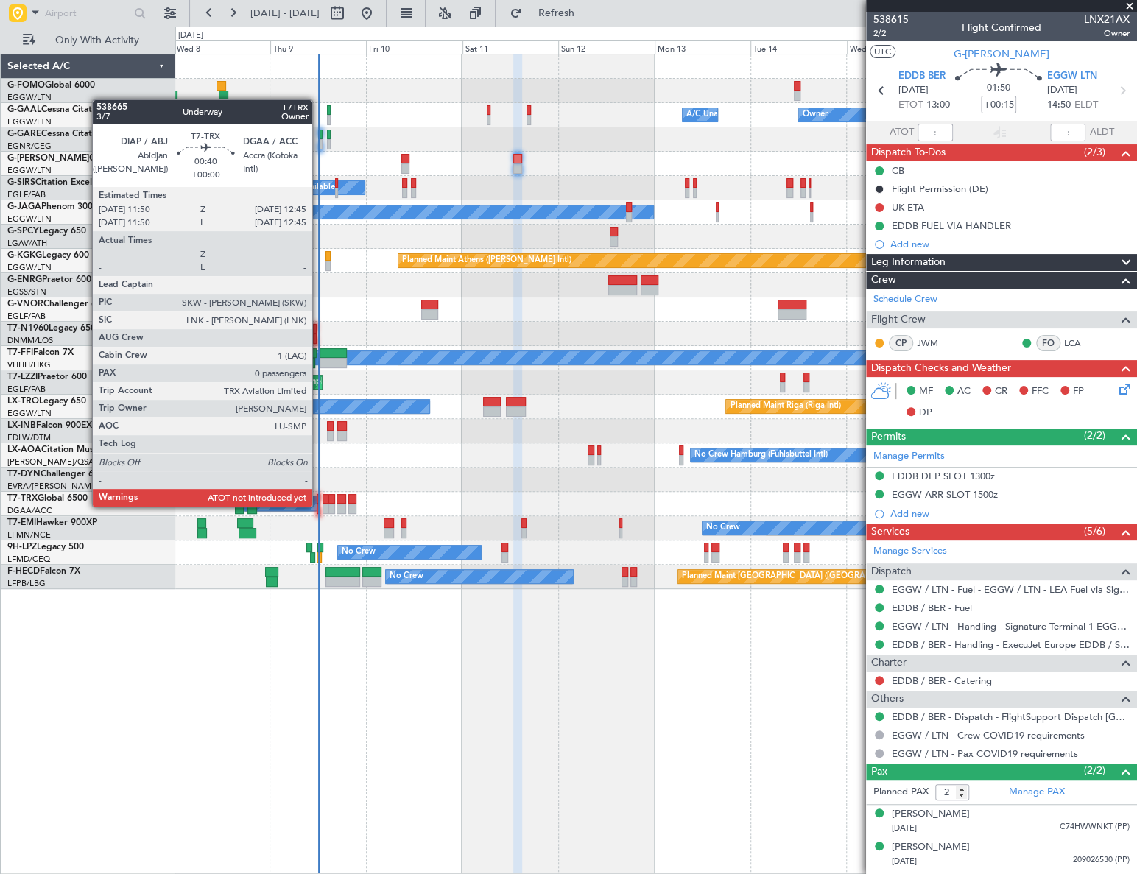
click at [319, 507] on div at bounding box center [319, 509] width 4 height 10
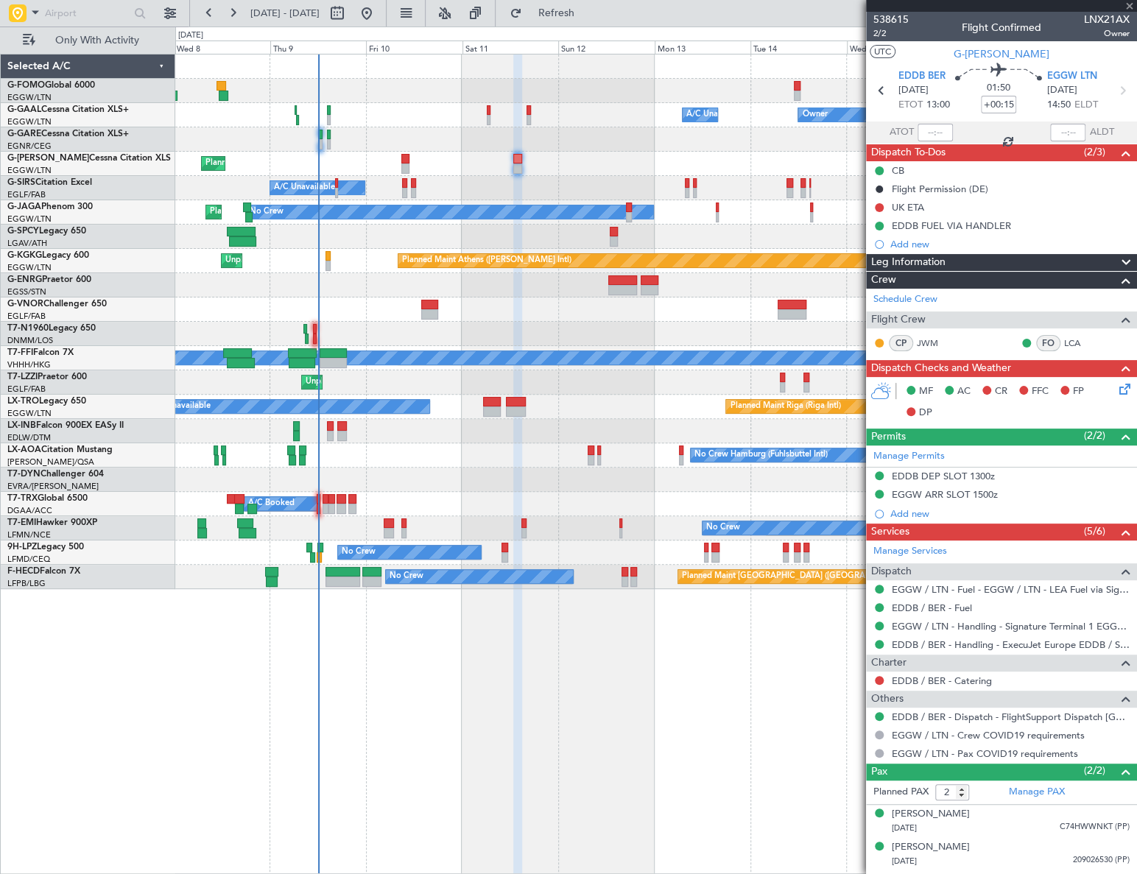
type input "0"
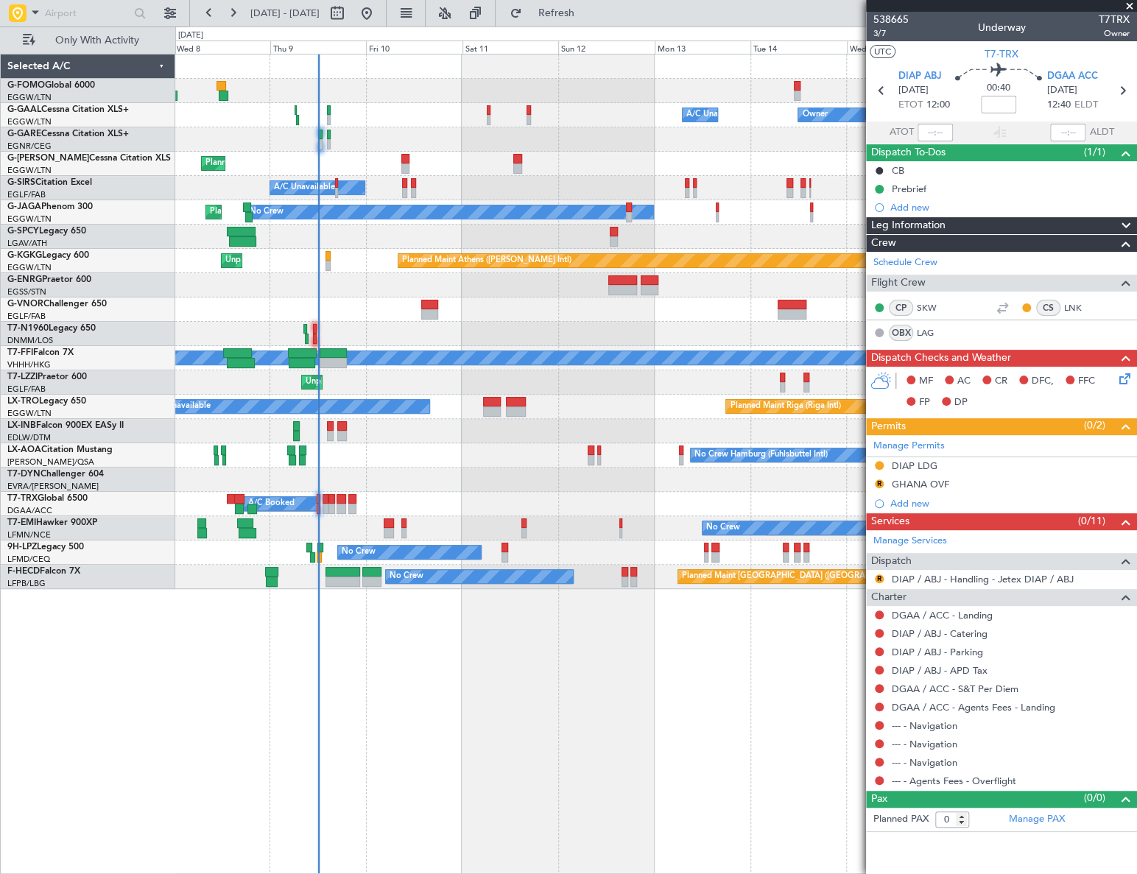
click at [464, 719] on div "Owner A/C Unavailable Owner A/C Unavailable Owner Planned Maint [GEOGRAPHIC_DAT…" at bounding box center [655, 464] width 961 height 820
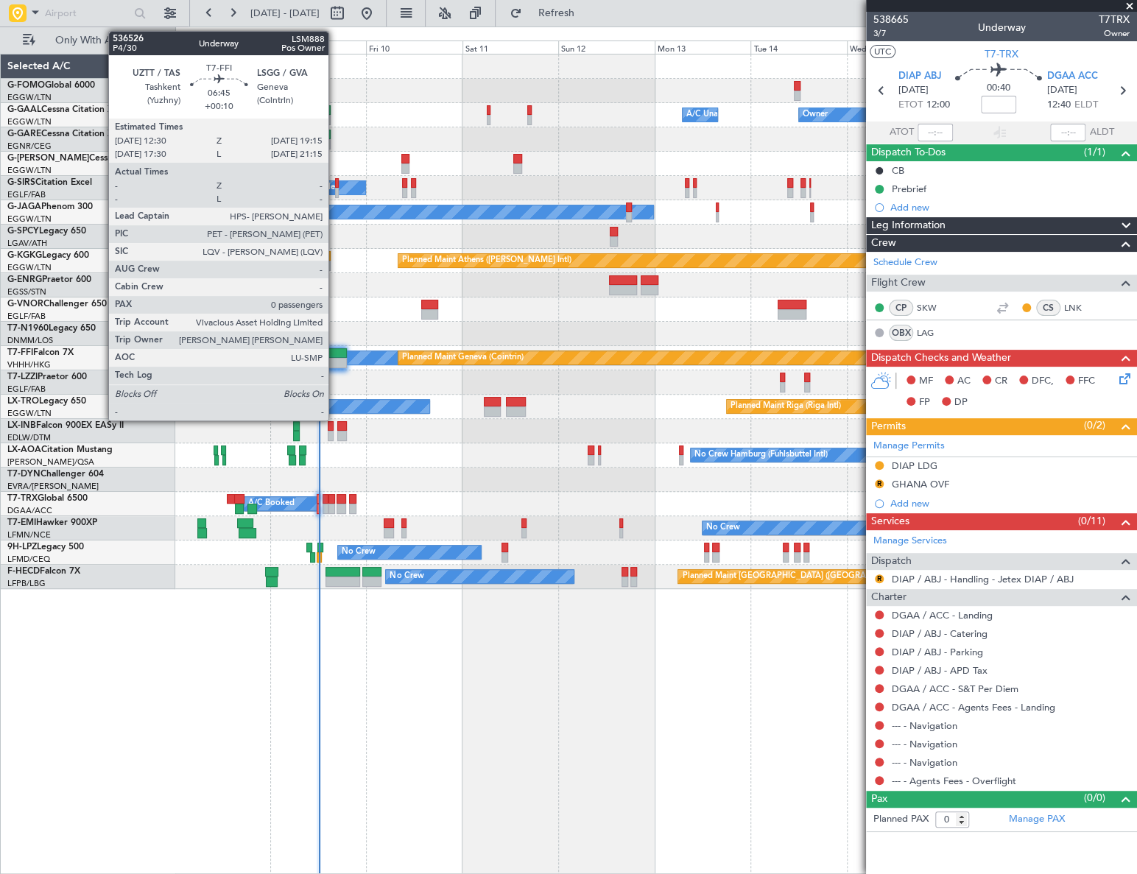
click at [335, 362] on div at bounding box center [333, 363] width 27 height 10
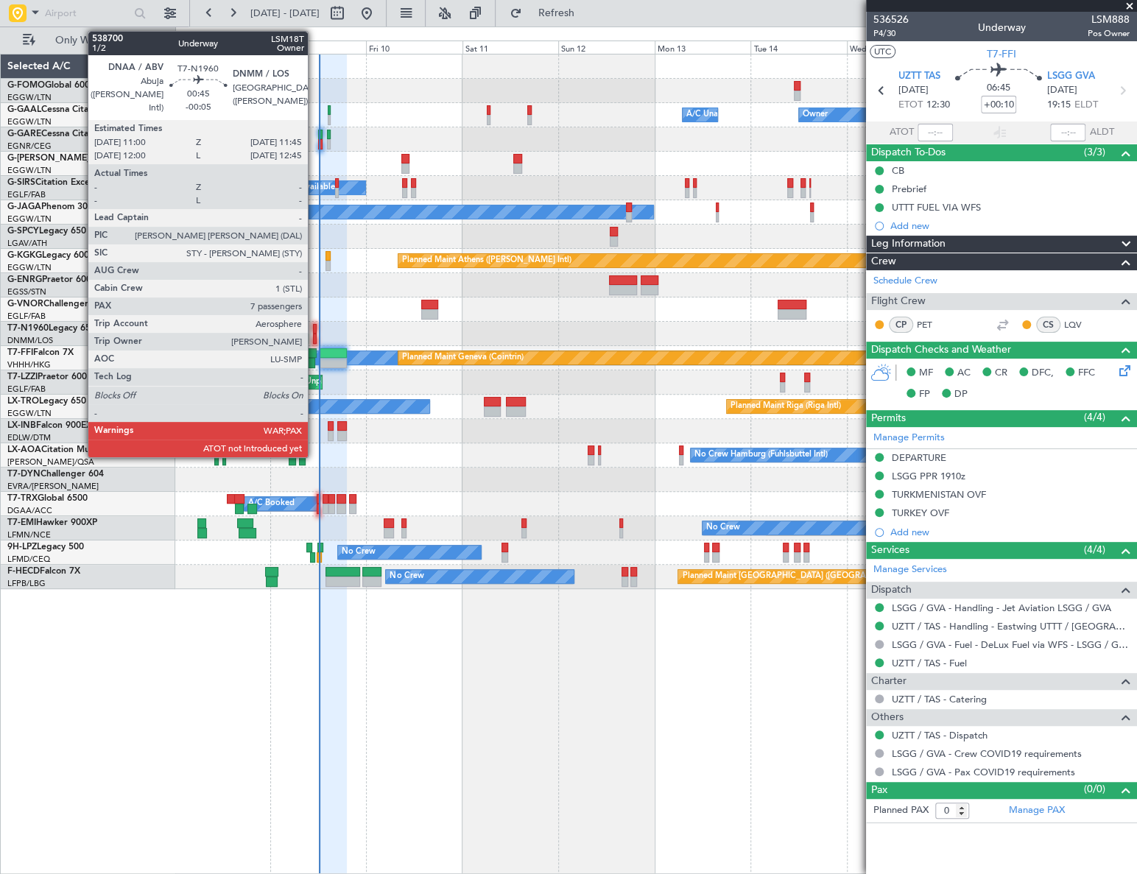
click at [314, 331] on div at bounding box center [315, 329] width 4 height 10
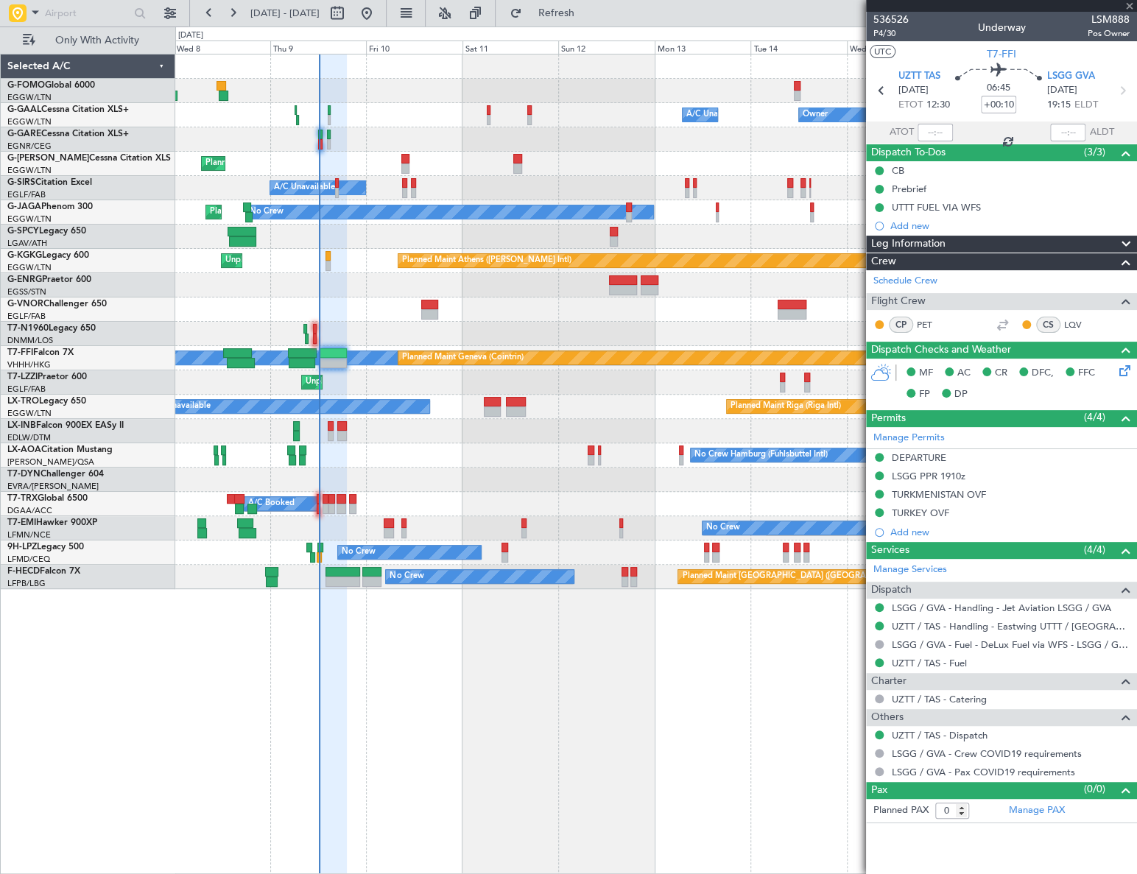
type input "-00:05"
type input "7"
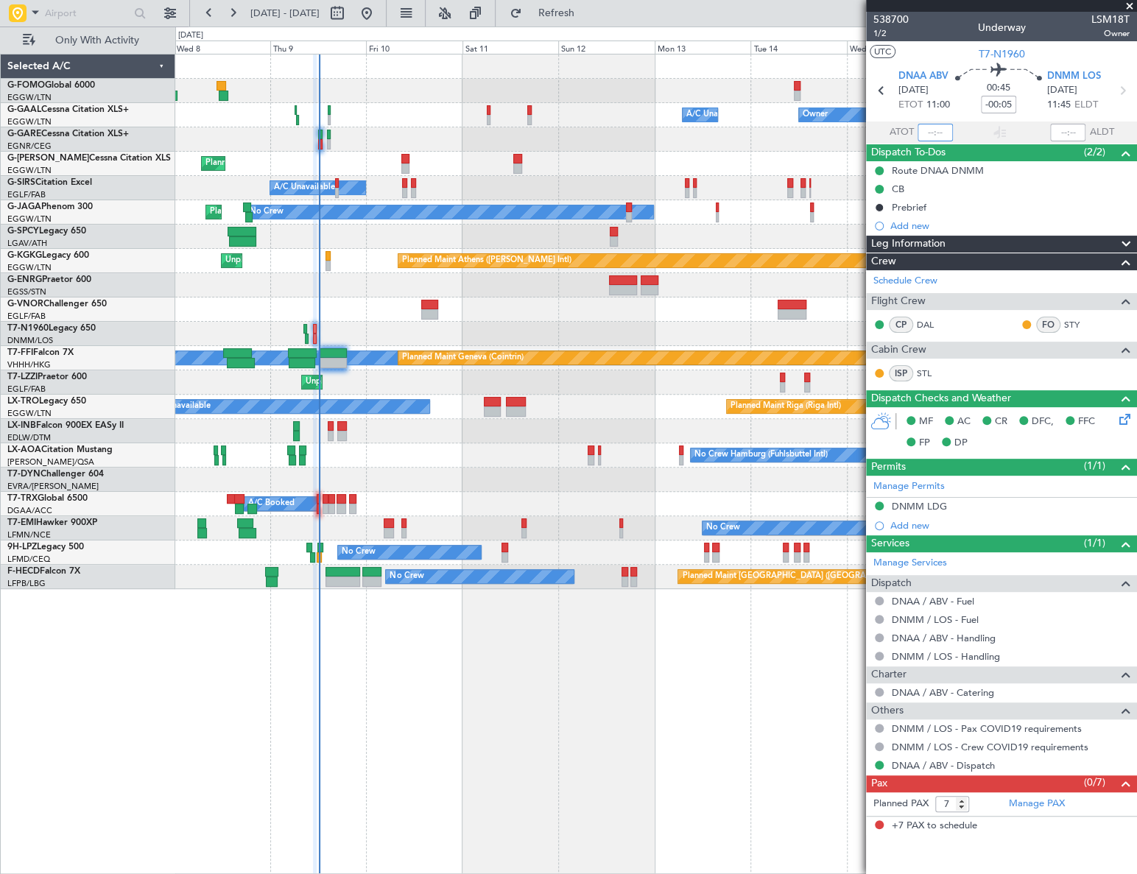
click at [935, 133] on input "text" at bounding box center [935, 133] width 35 height 18
click at [603, 741] on div "Owner A/C Unavailable Owner A/C Unavailable Owner Planned Maint [GEOGRAPHIC_DAT…" at bounding box center [656, 464] width 962 height 820
type input "12:16"
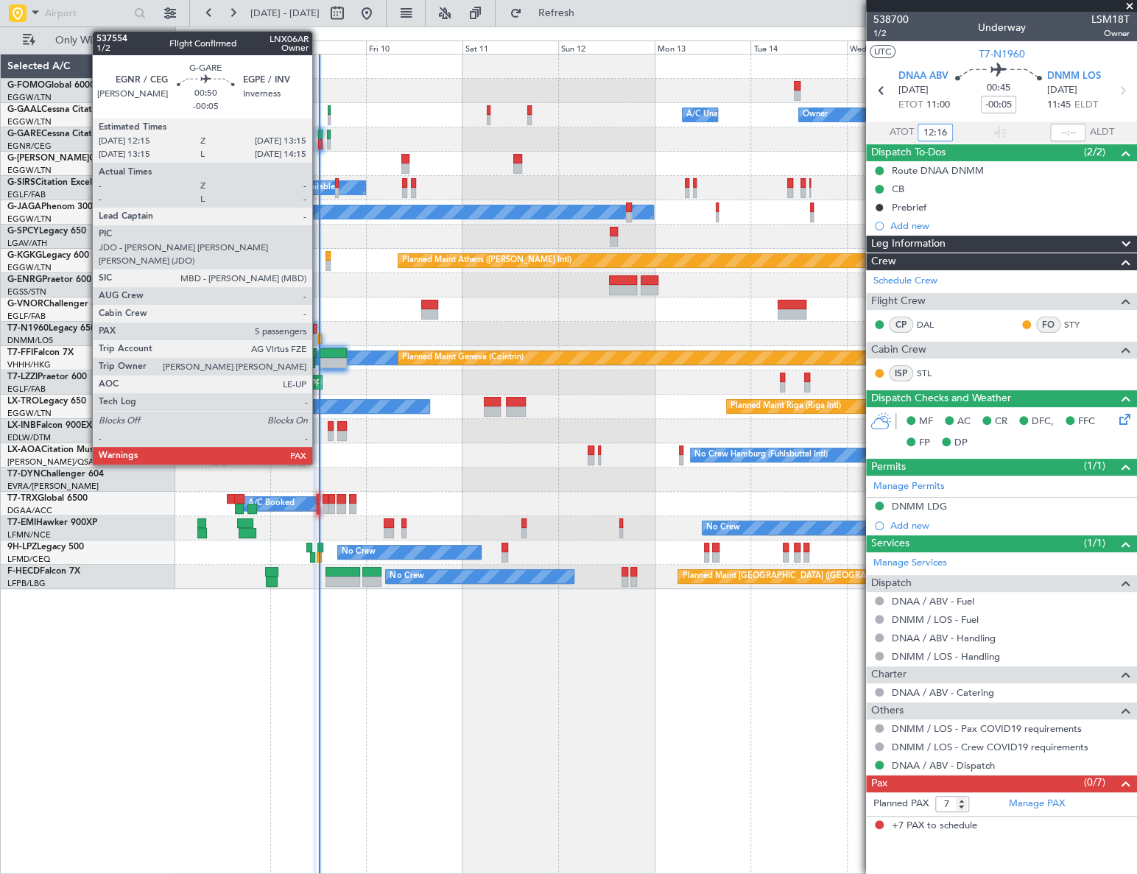
click at [319, 136] on div at bounding box center [320, 135] width 4 height 10
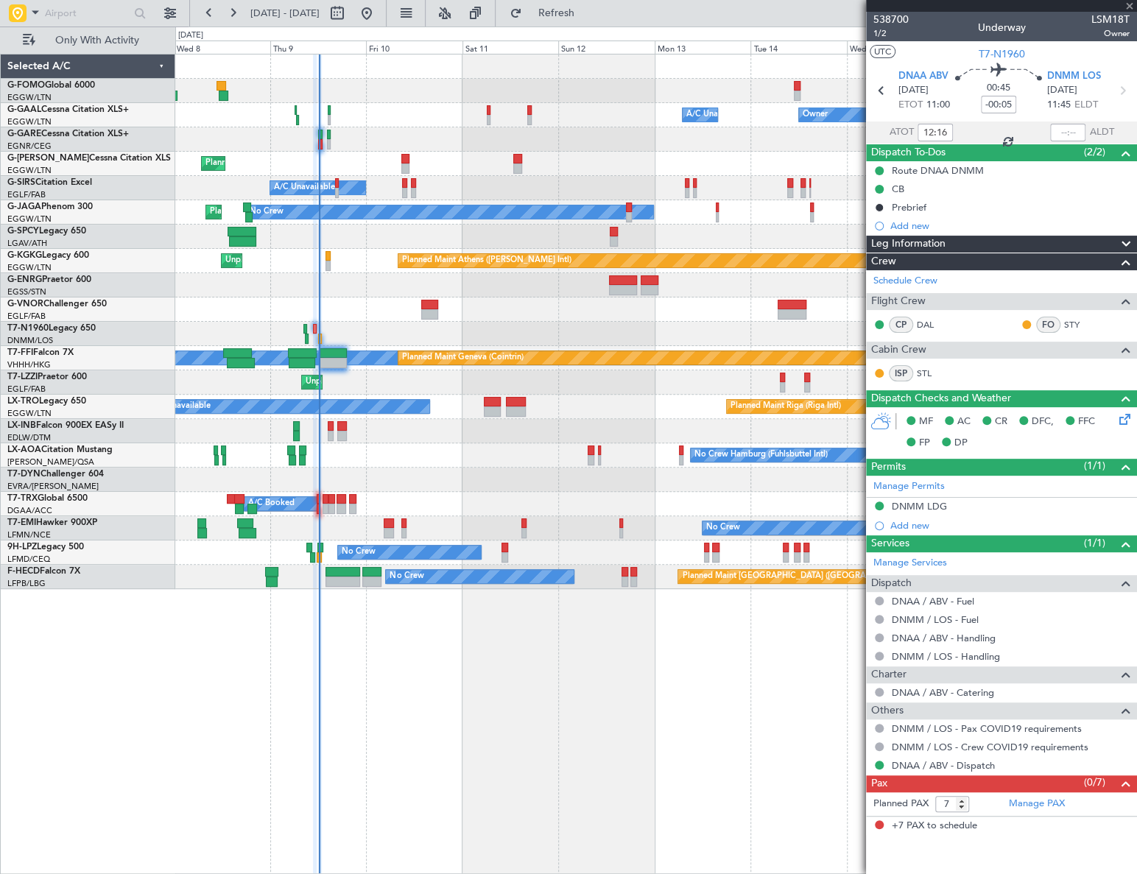
type input "5"
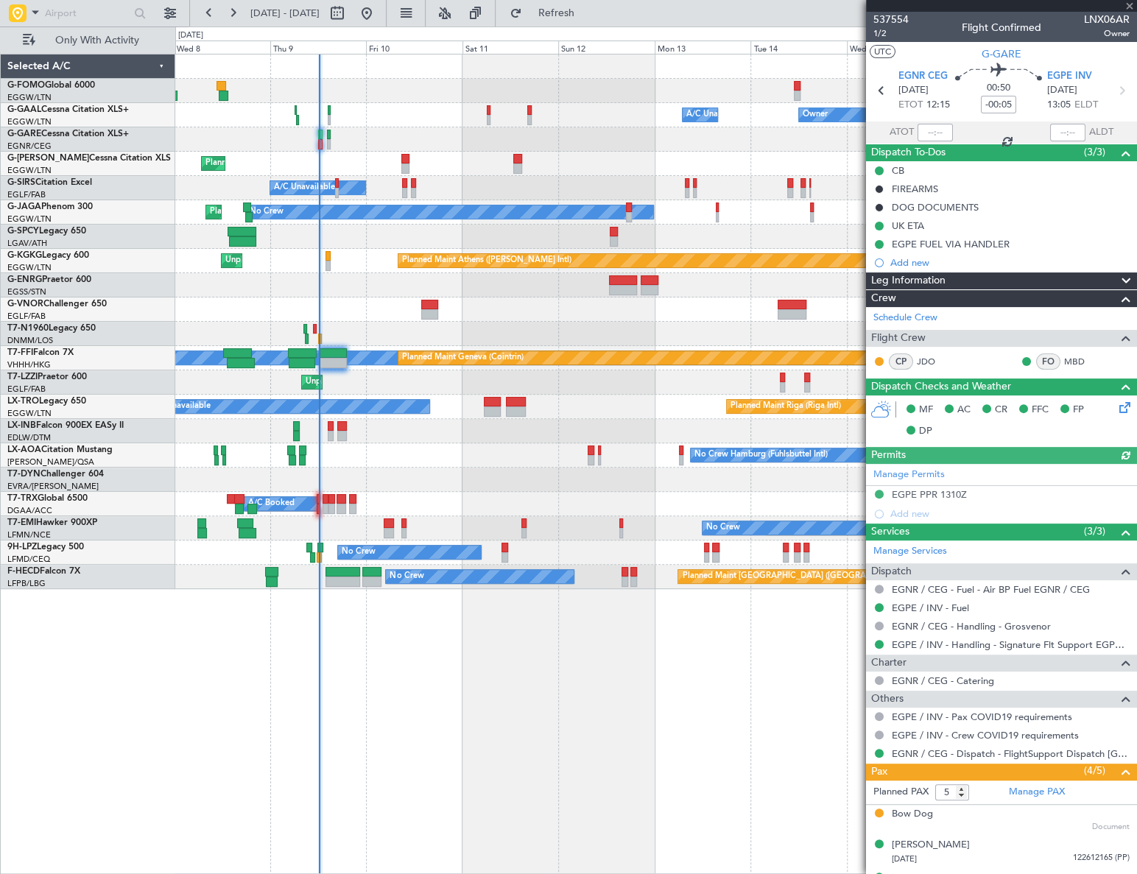
click at [932, 132] on div at bounding box center [935, 133] width 35 height 18
click at [929, 131] on input "text" at bounding box center [935, 133] width 35 height 18
click at [722, 633] on div "Owner A/C Unavailable Owner A/C Unavailable Owner Planned Maint [GEOGRAPHIC_DAT…" at bounding box center [656, 464] width 962 height 820
type input "12:18"
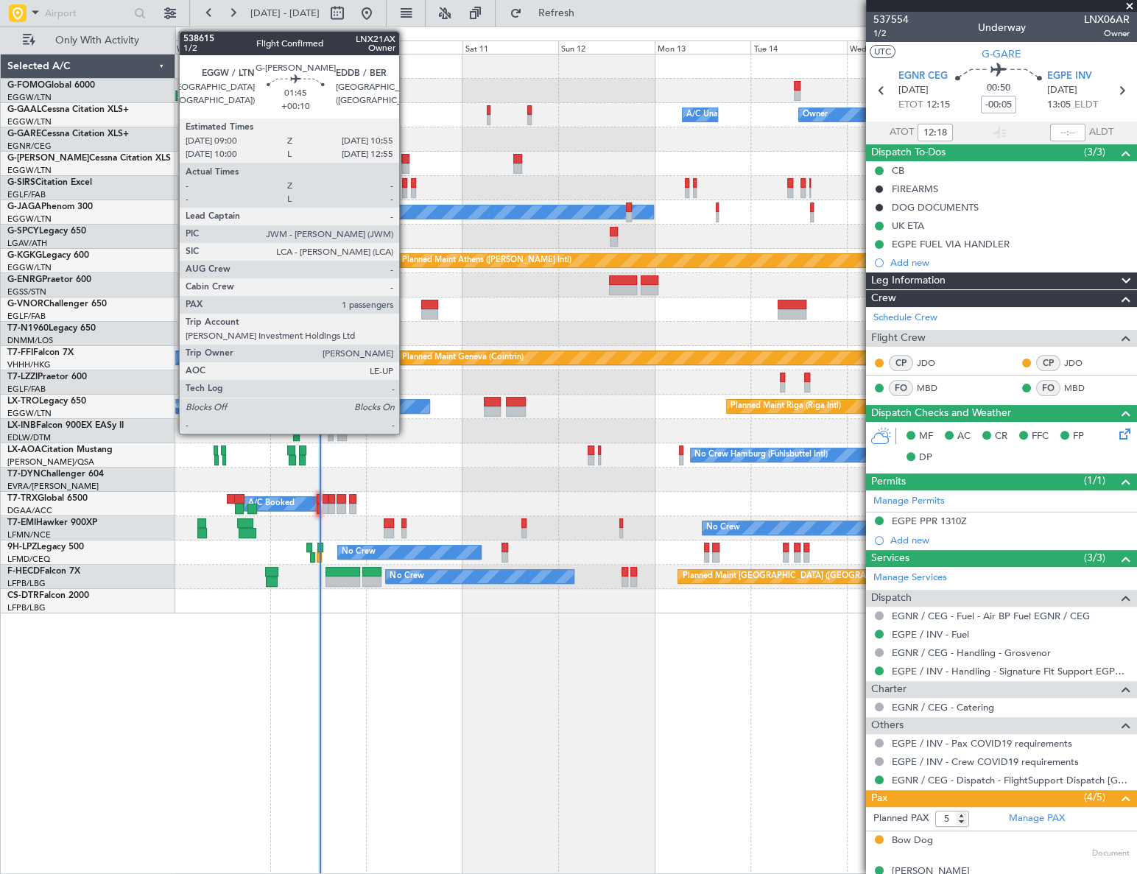
click at [406, 163] on div at bounding box center [405, 168] width 8 height 10
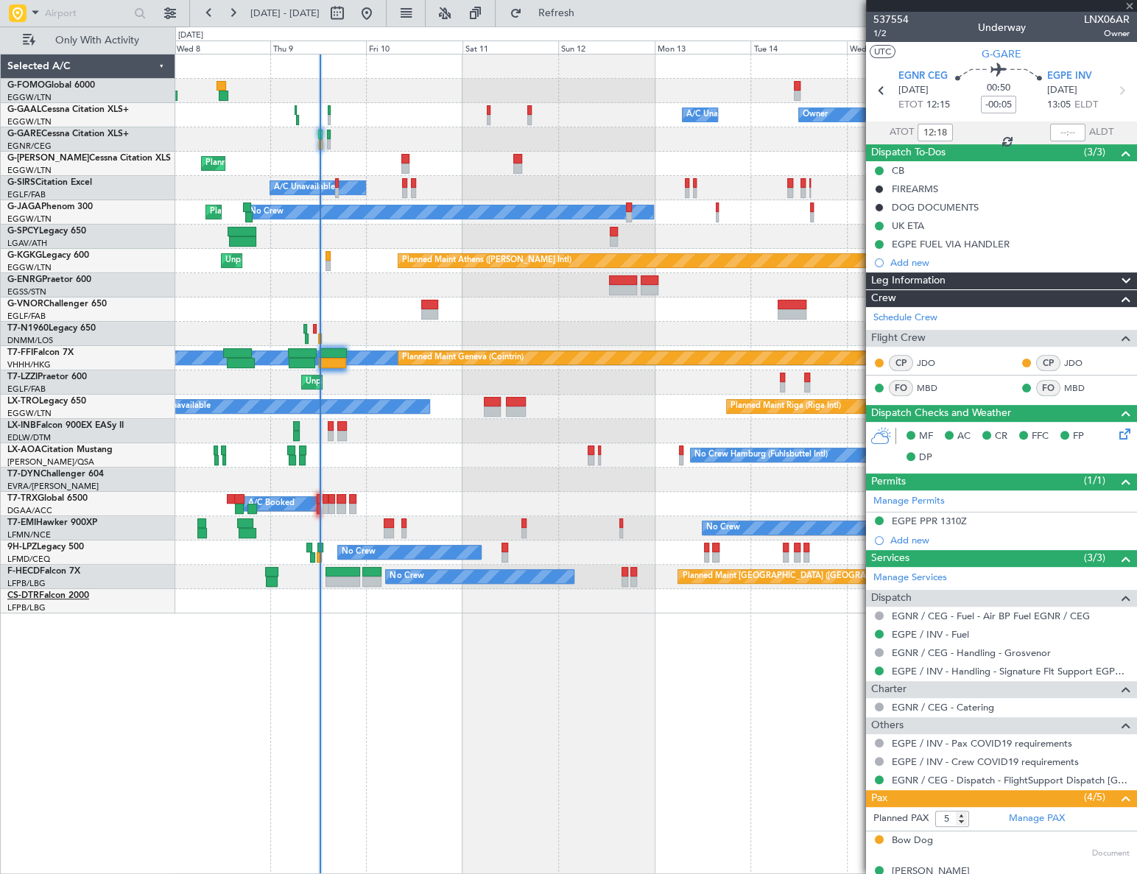
type input "+00:10"
type input "1"
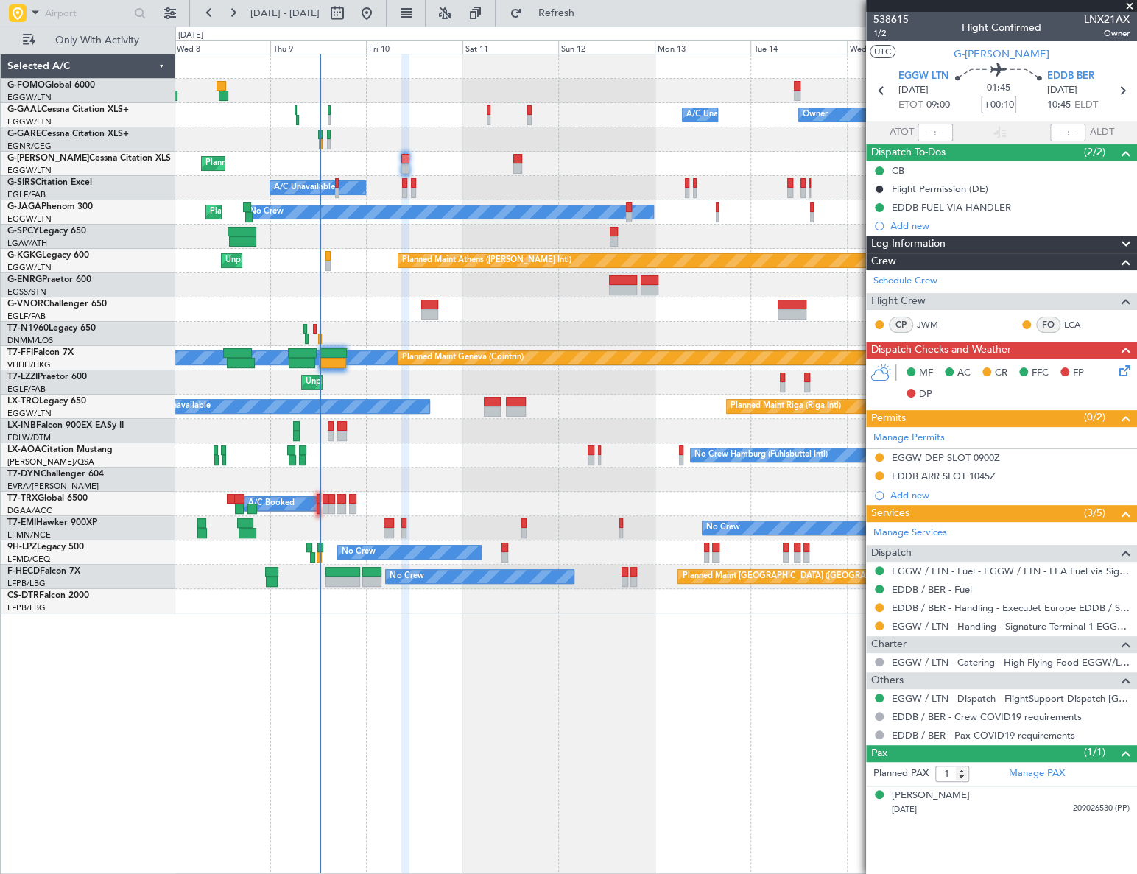
drag, startPoint x: 877, startPoint y: 605, endPoint x: 873, endPoint y: 615, distance: 10.5
click at [877, 605] on button at bounding box center [879, 607] width 9 height 9
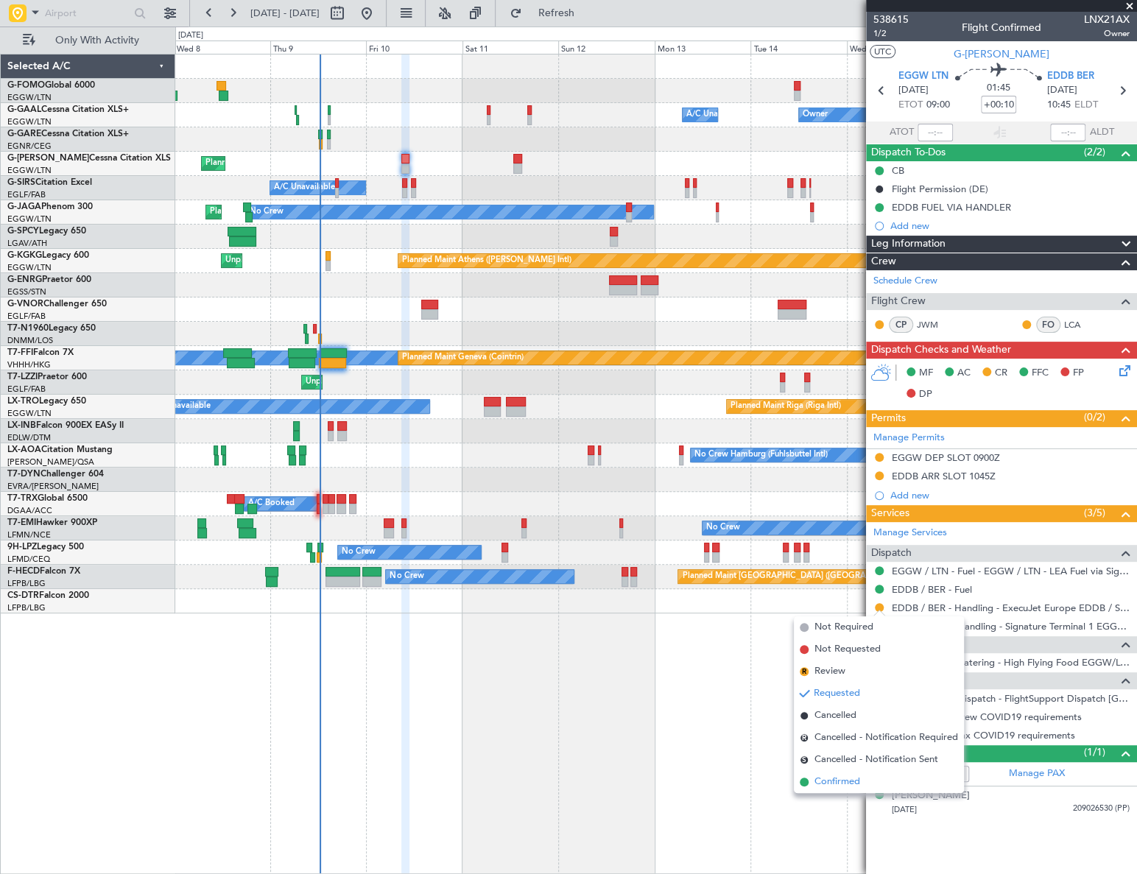
click at [830, 786] on span "Confirmed" at bounding box center [837, 782] width 46 height 15
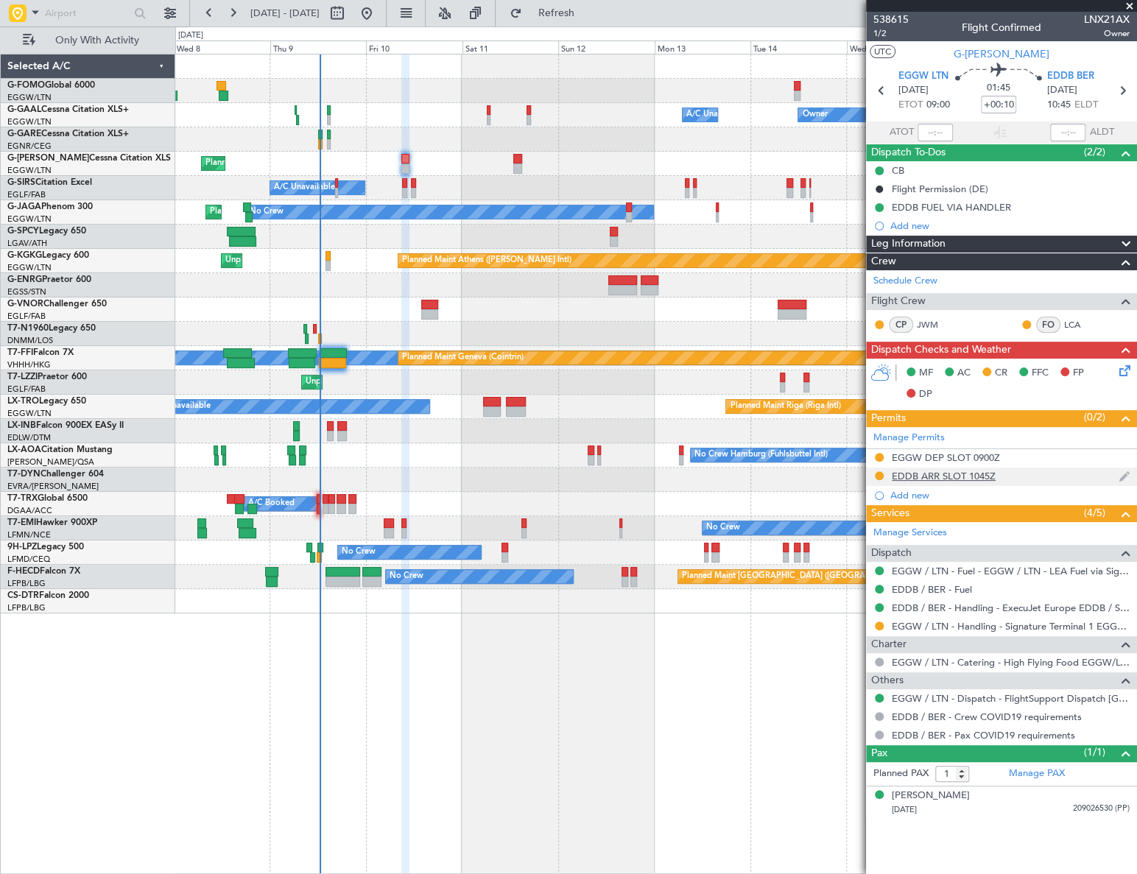
click at [984, 473] on div "EDDB ARR SLOT 1045Z" at bounding box center [944, 476] width 104 height 13
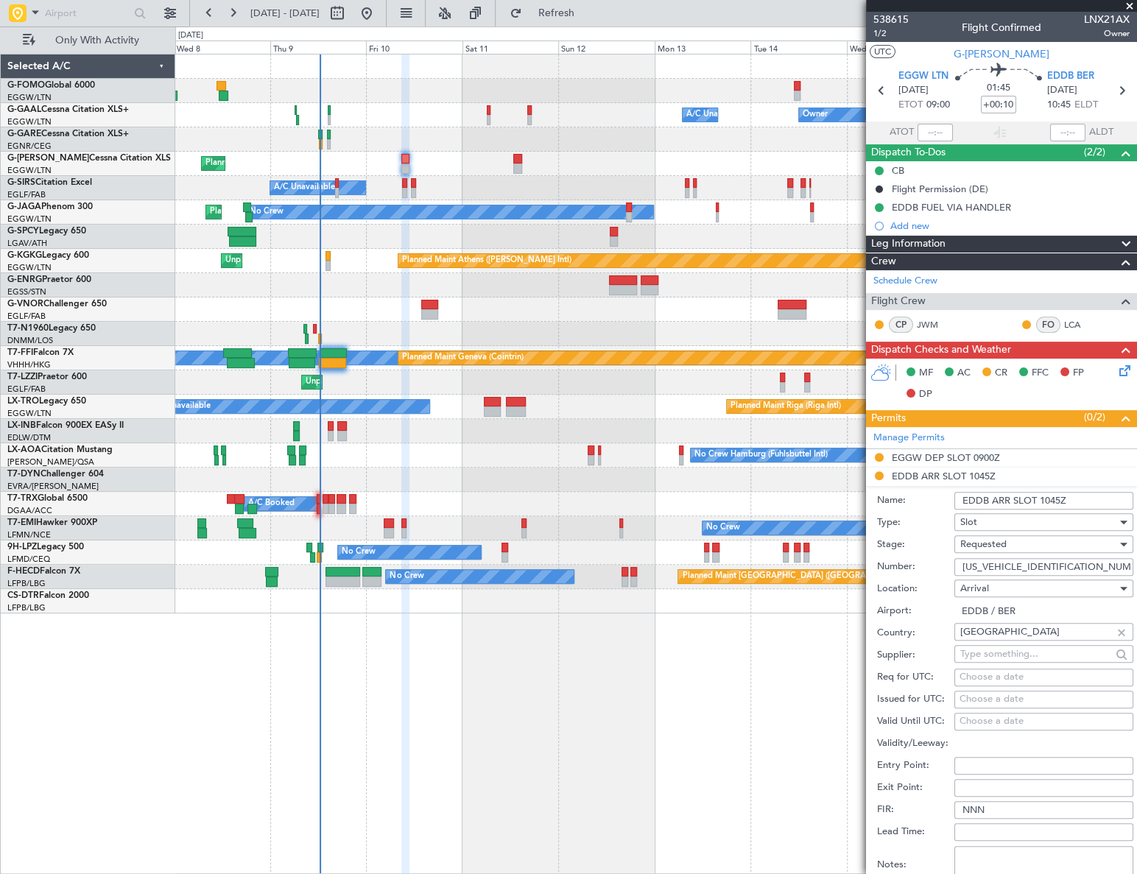
click at [987, 566] on input "[US_VEHICLE_IDENTIFICATION_NUMBER]" at bounding box center [1043, 567] width 179 height 18
paste input "text"
type input "ASLEDDB0810256319"
click at [1053, 499] on input "EDDB ARR SLOT 1045Z" at bounding box center [1043, 501] width 179 height 18
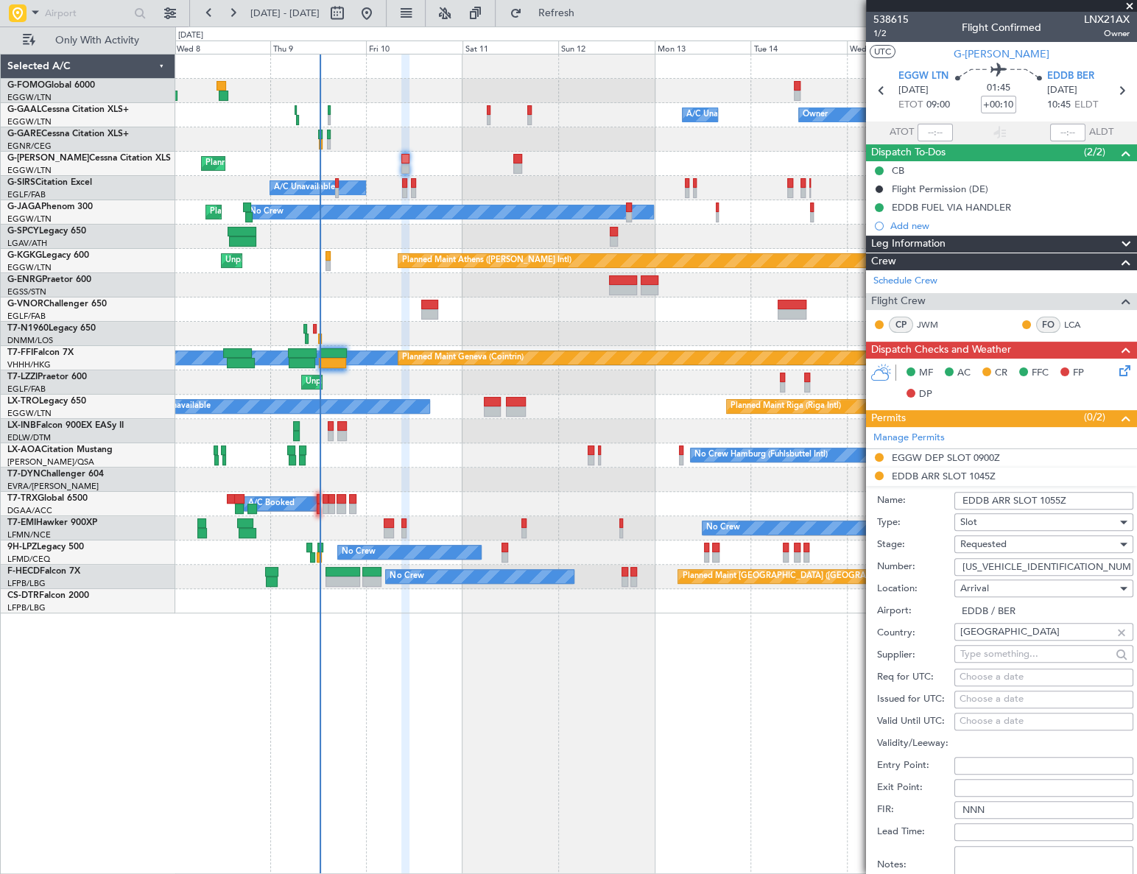
type input "EDDB ARR SLOT 1055Z"
click at [1001, 539] on span "Requested" at bounding box center [983, 544] width 46 height 13
click at [1004, 648] on span "Received OK" at bounding box center [1039, 656] width 156 height 22
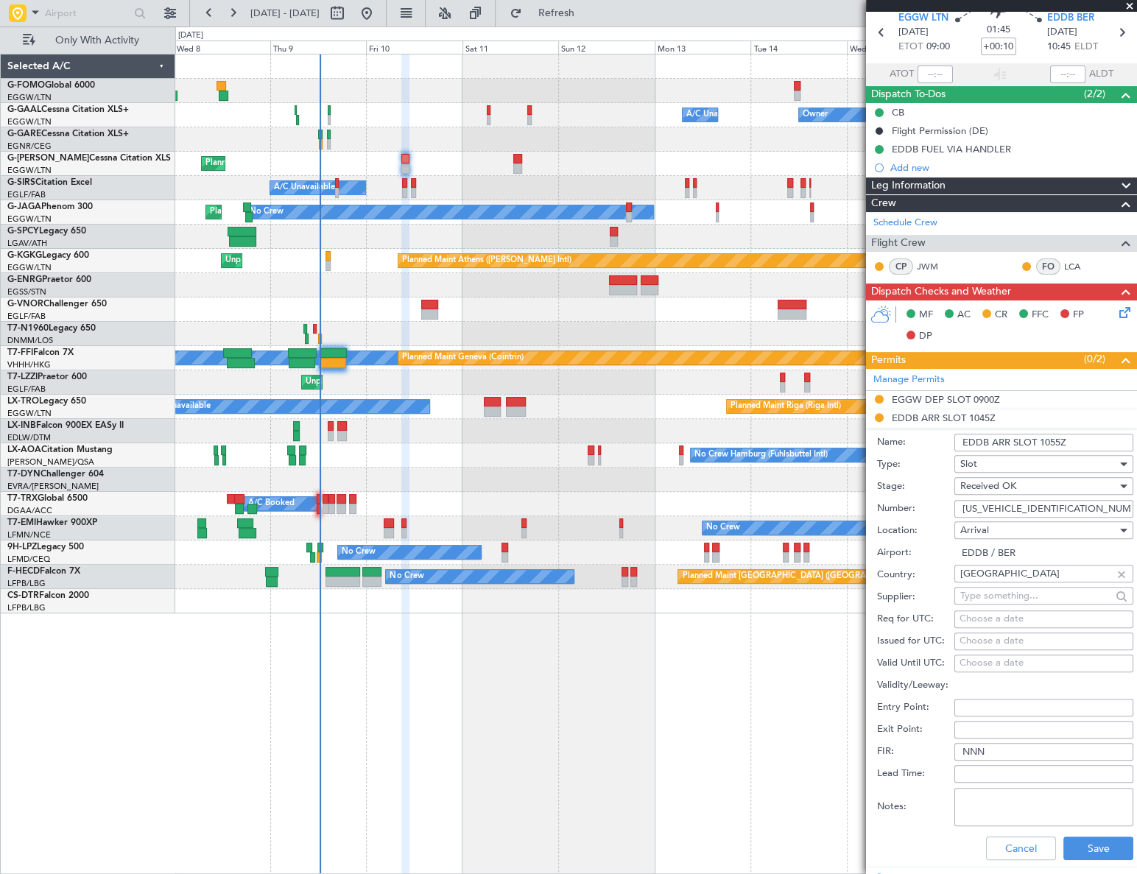
scroll to position [133, 0]
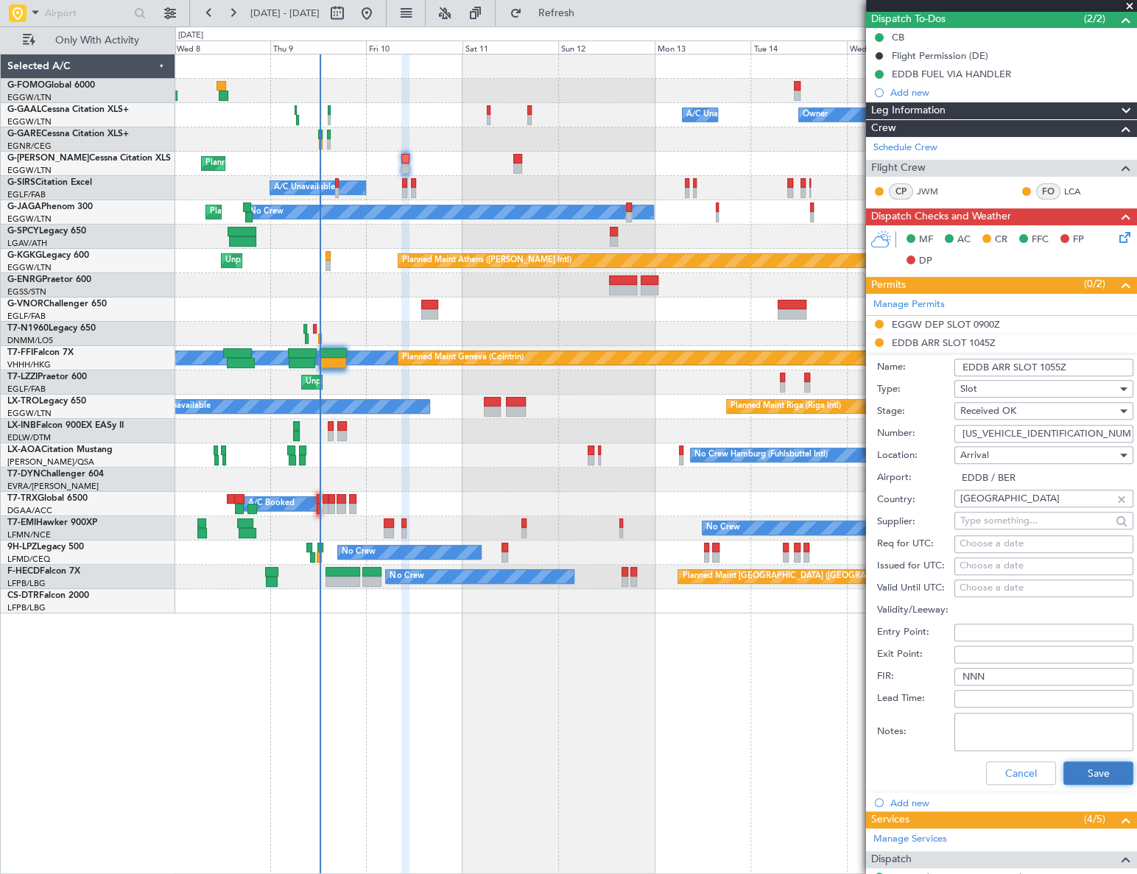
click at [1099, 770] on button "Save" at bounding box center [1098, 773] width 70 height 24
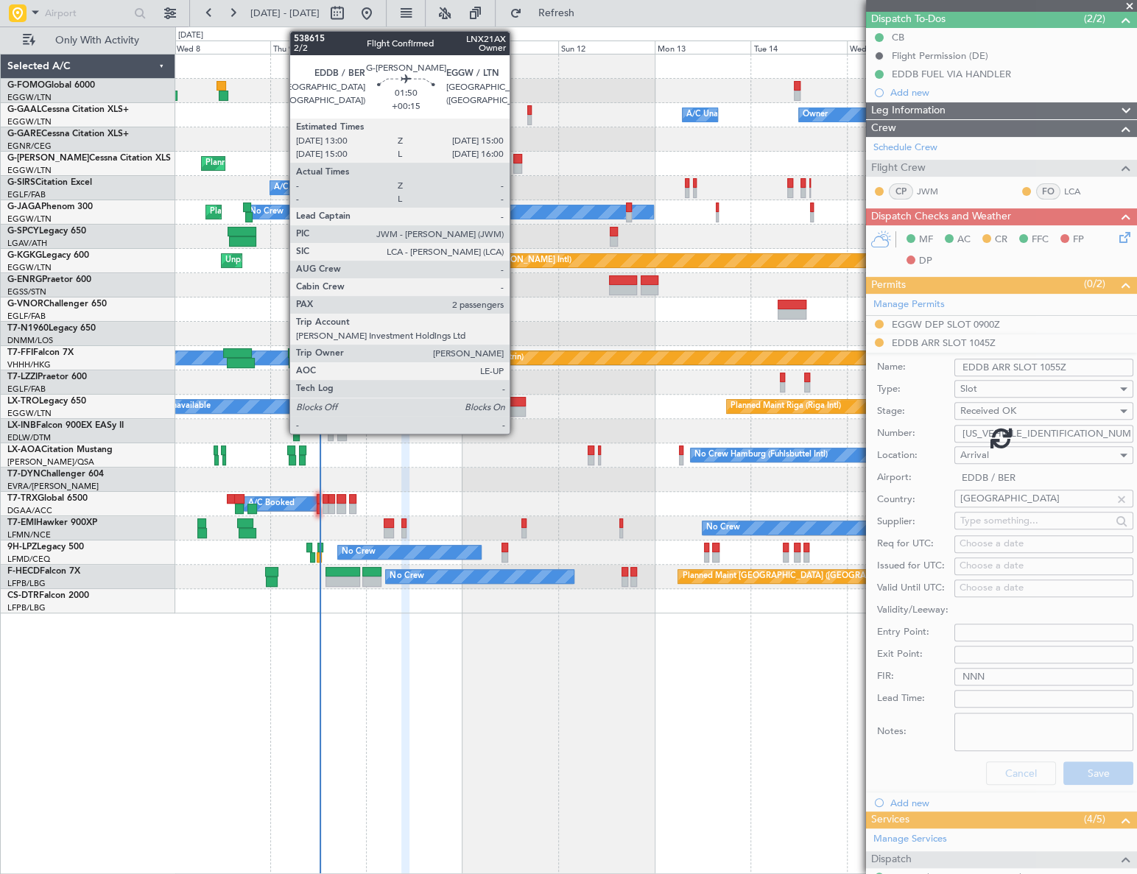
click at [516, 161] on div at bounding box center [517, 159] width 8 height 10
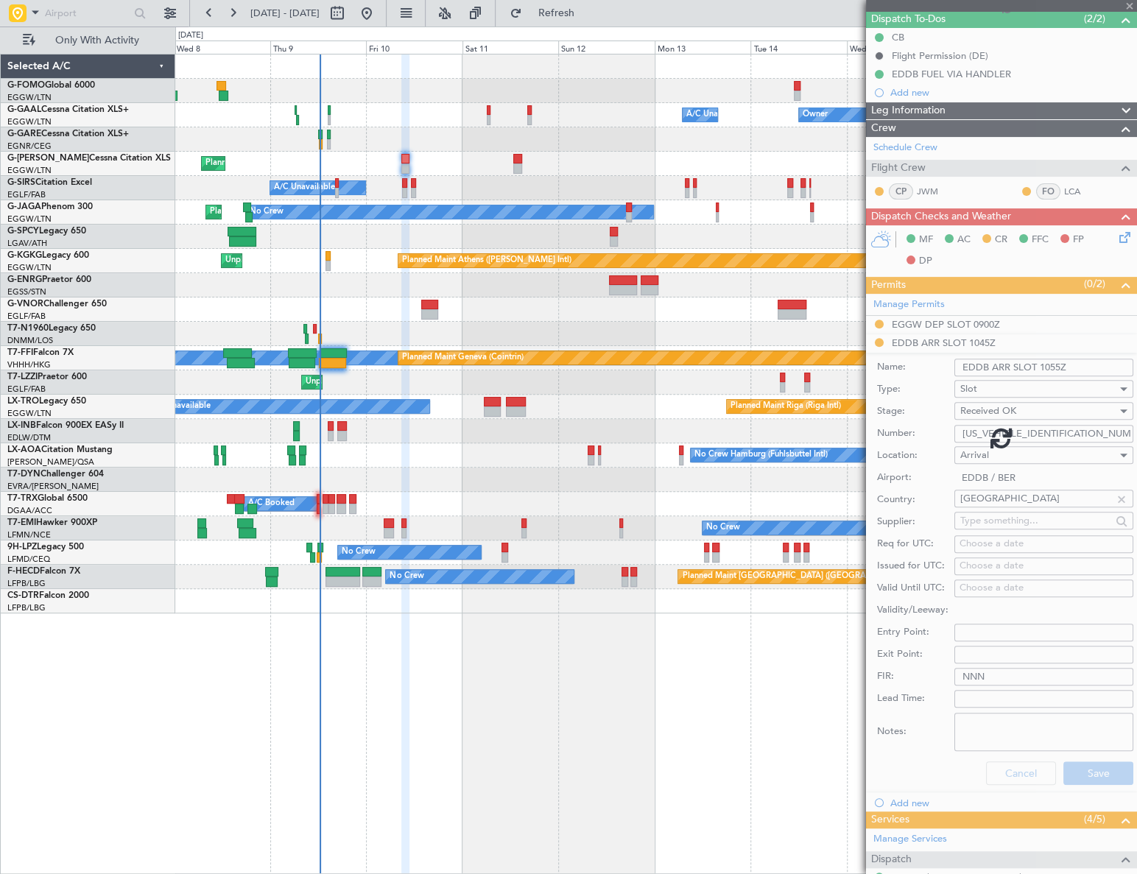
scroll to position [0, 0]
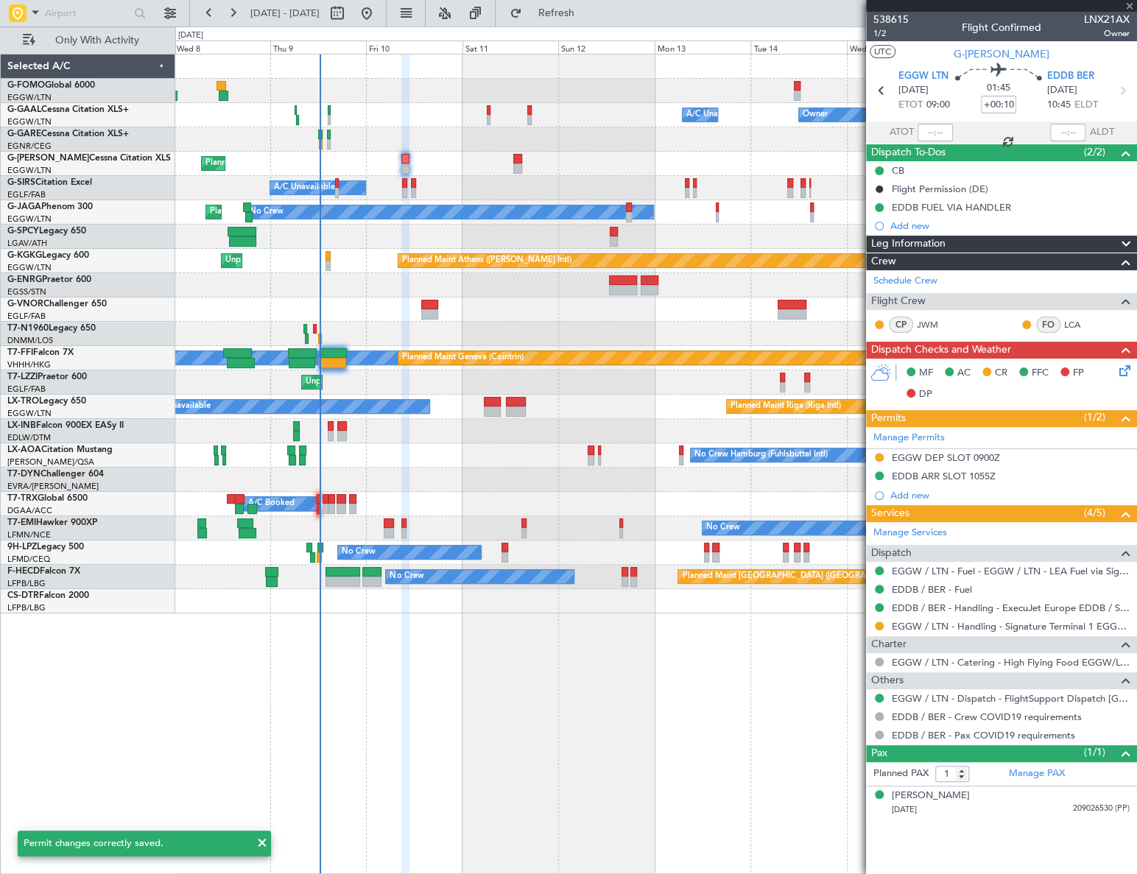
type input "+00:15"
type input "2"
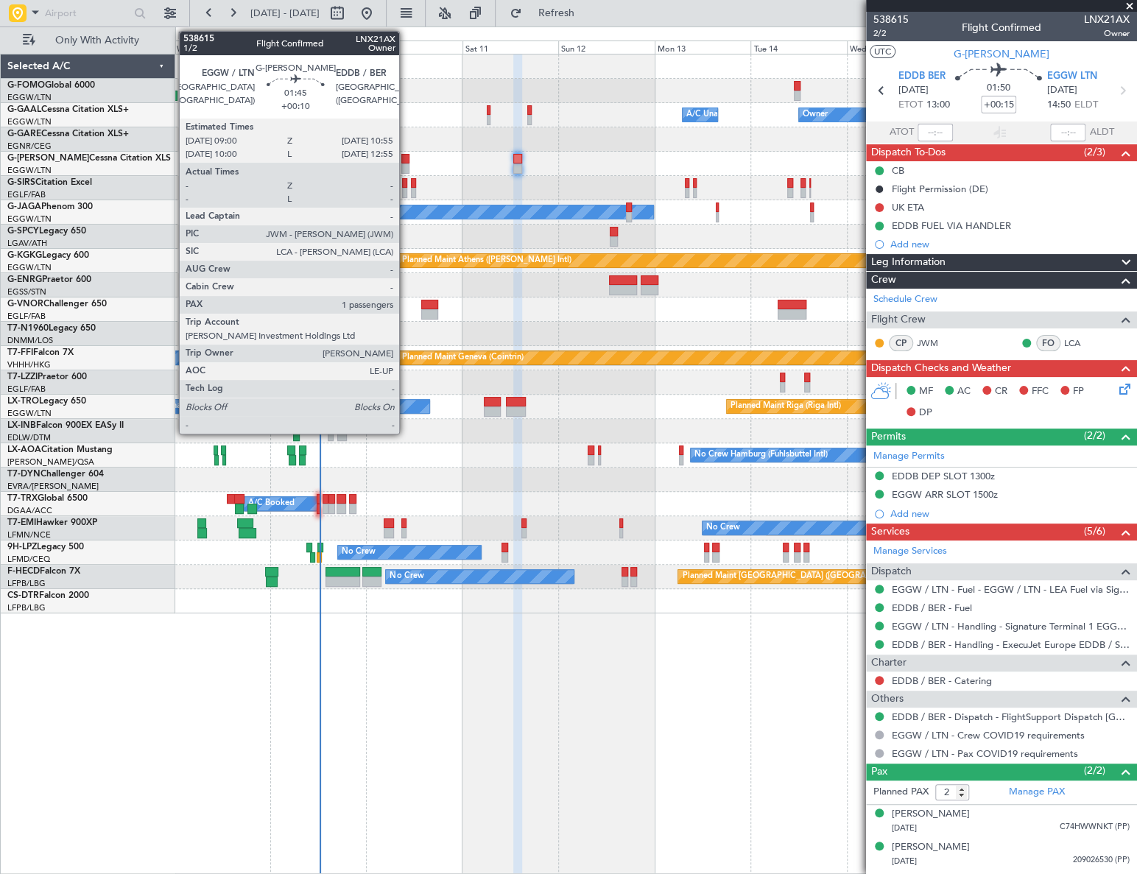
click at [406, 167] on div at bounding box center [405, 168] width 8 height 10
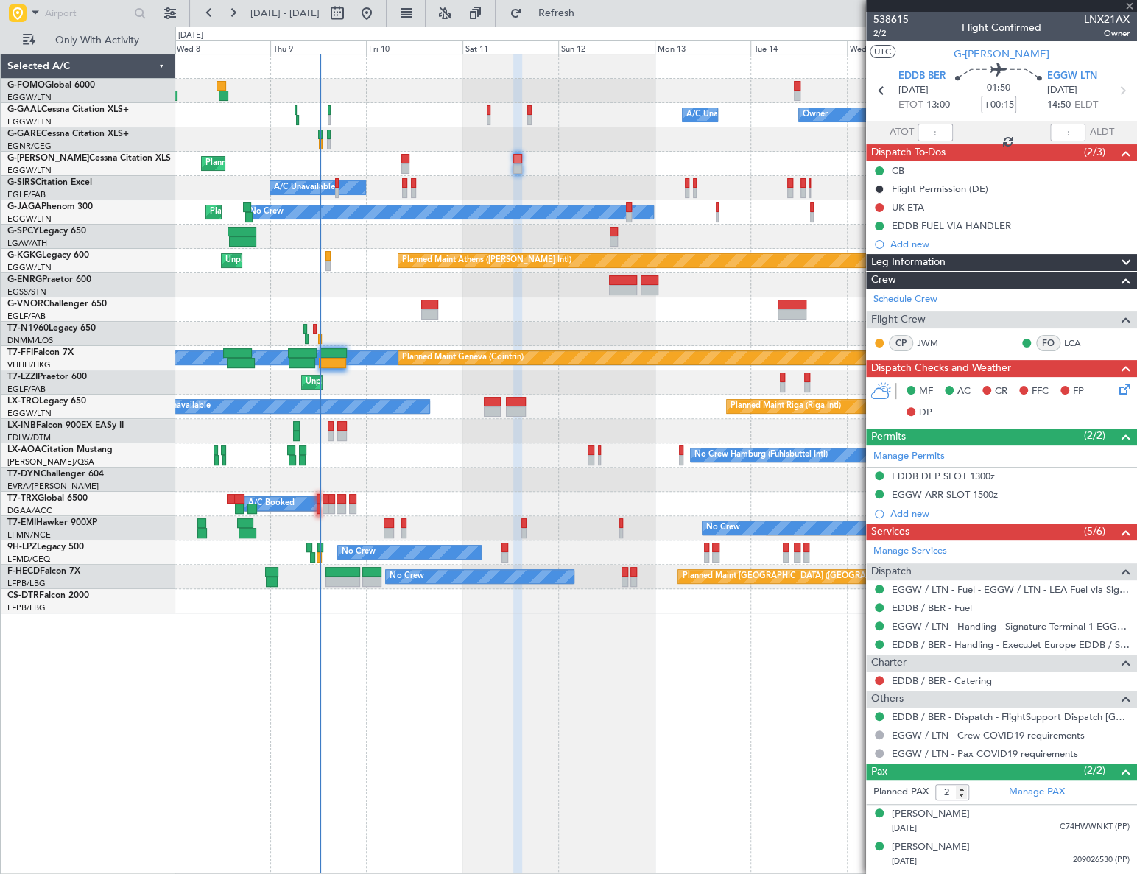
type input "+00:10"
type input "1"
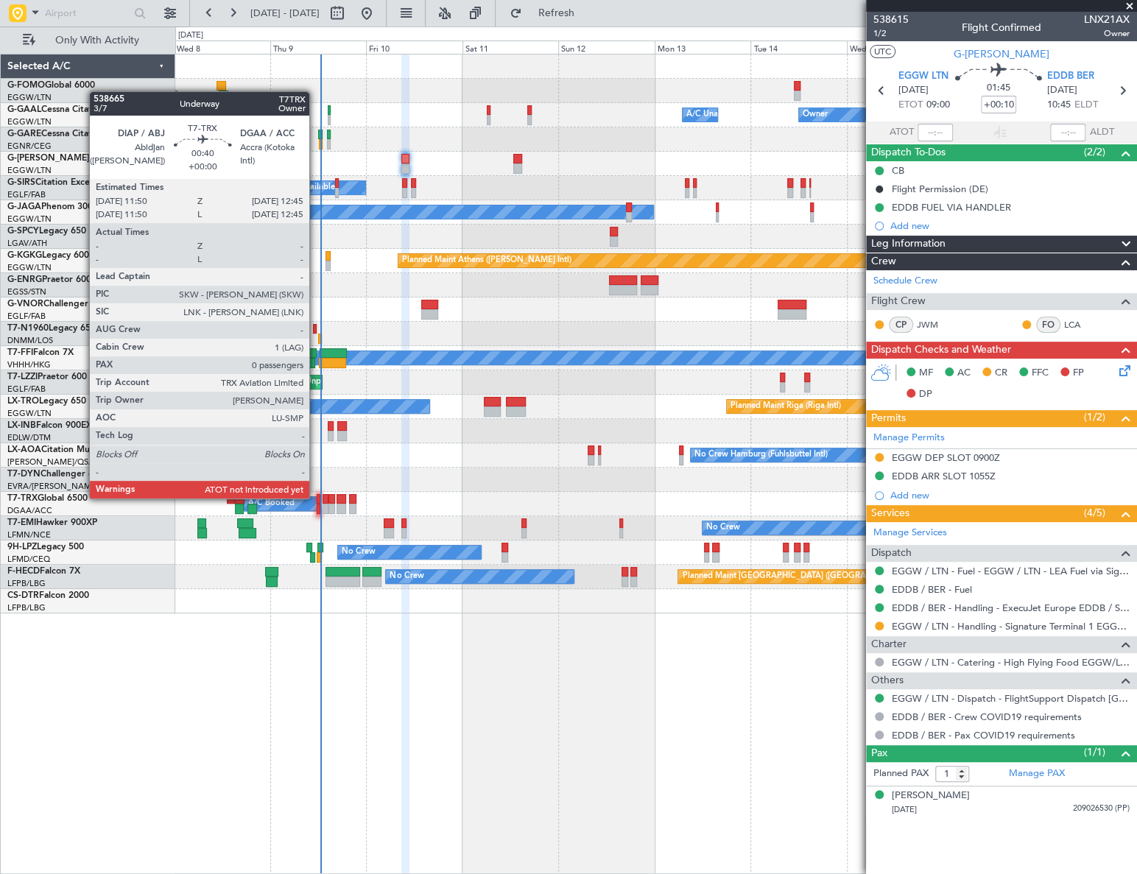
click at [317, 499] on div at bounding box center [319, 499] width 4 height 10
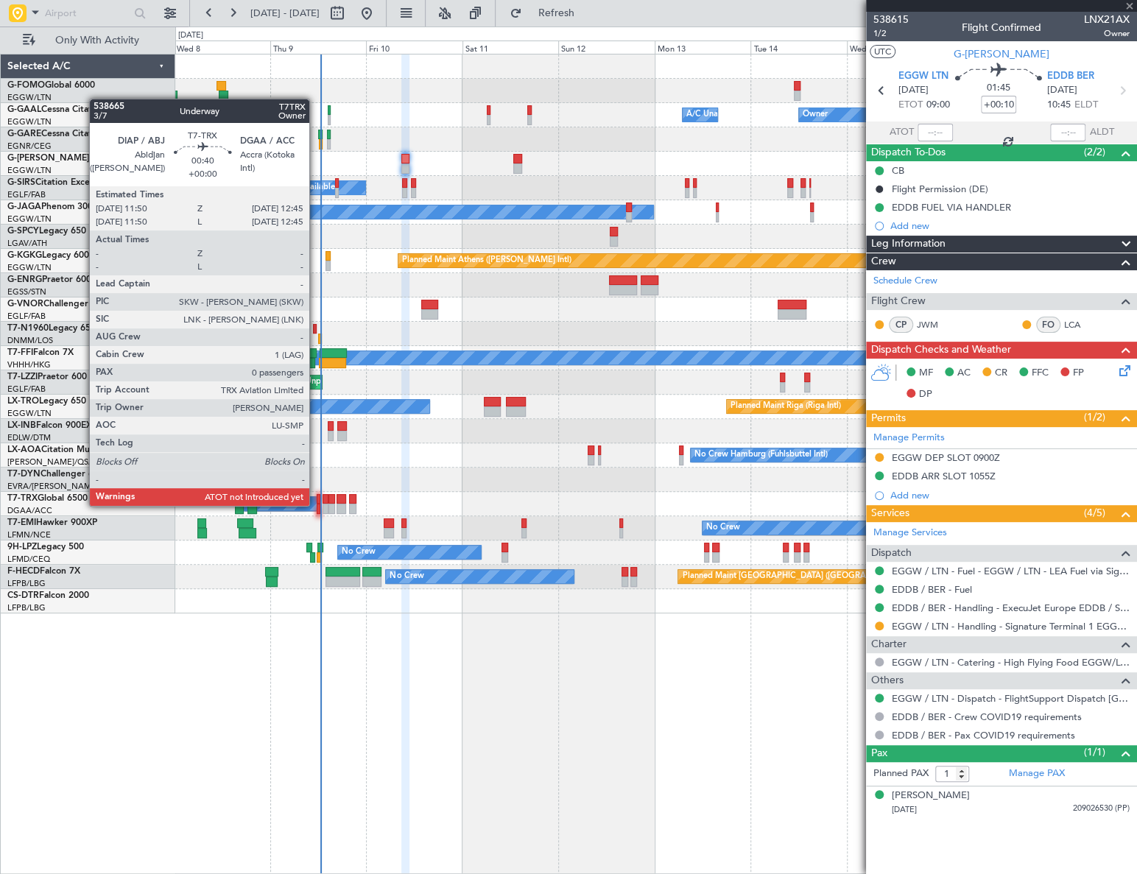
type input "0"
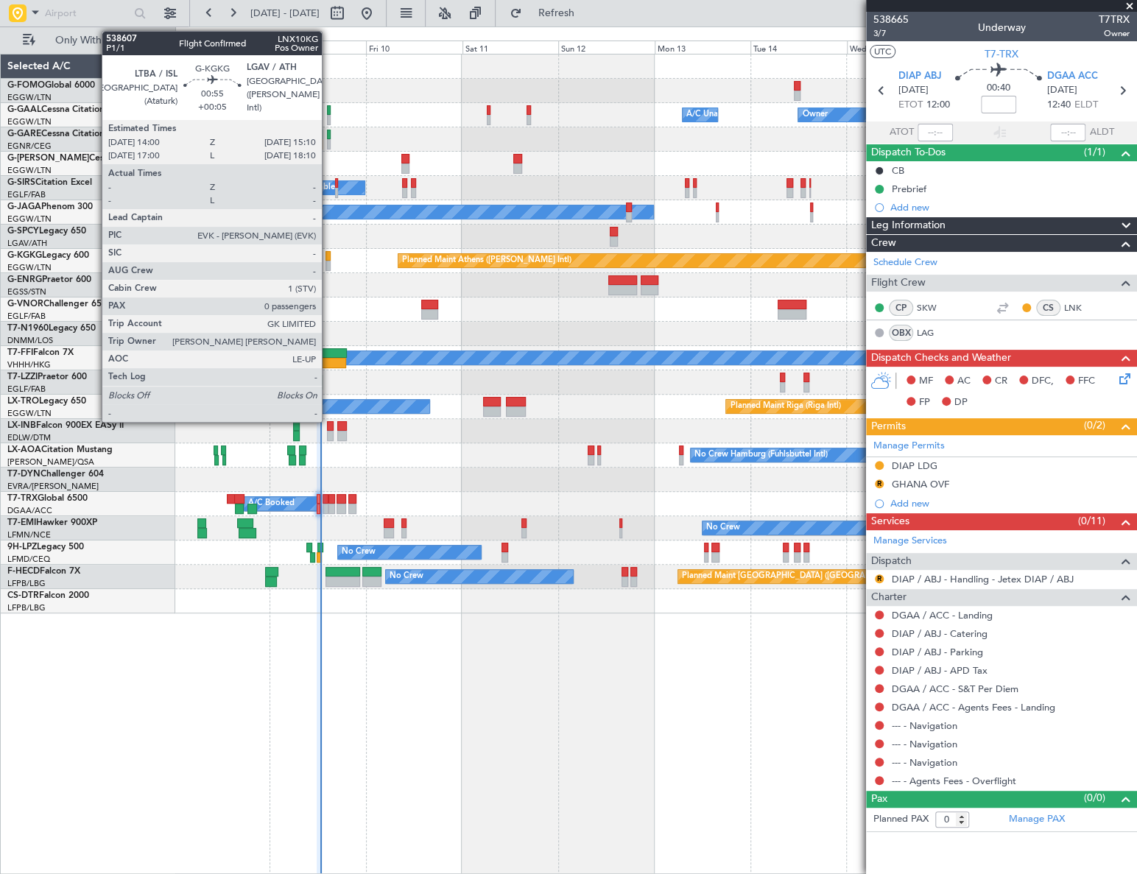
click at [328, 255] on div at bounding box center [327, 256] width 5 height 10
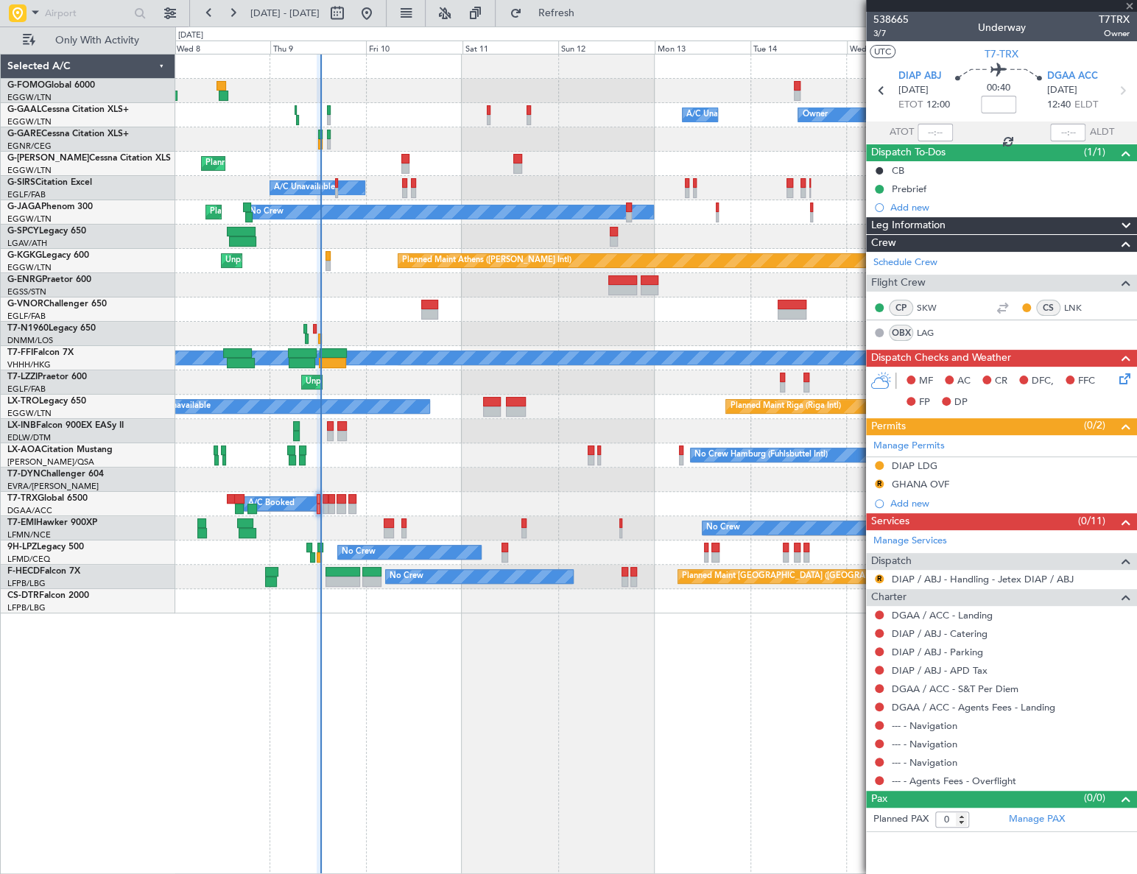
type input "+00:05"
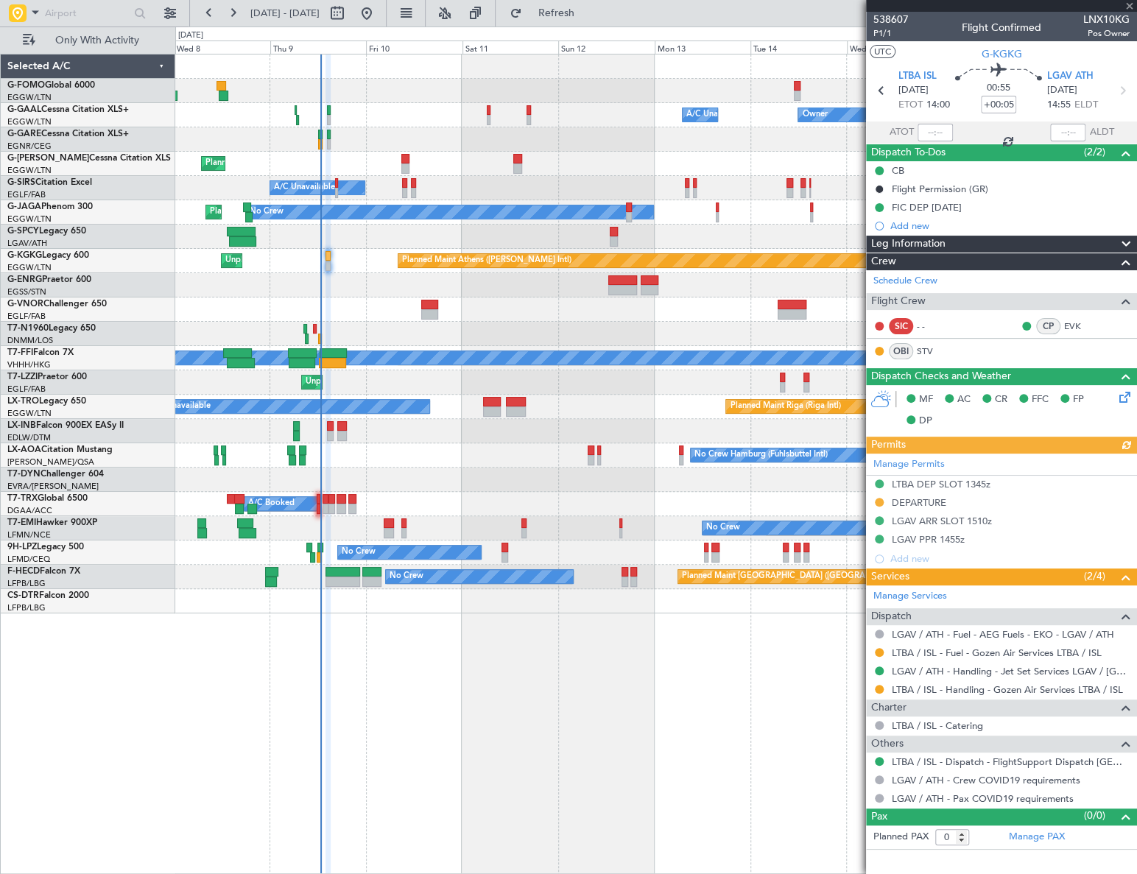
click at [957, 485] on div "Manage Permits LTBA DEP SLOT 1345z DEPARTURE LGAV ARR SLOT 1510z LGAV PPR 1455z…" at bounding box center [1001, 511] width 271 height 115
click at [927, 479] on div "LTBA DEP SLOT 1345z" at bounding box center [941, 484] width 99 height 13
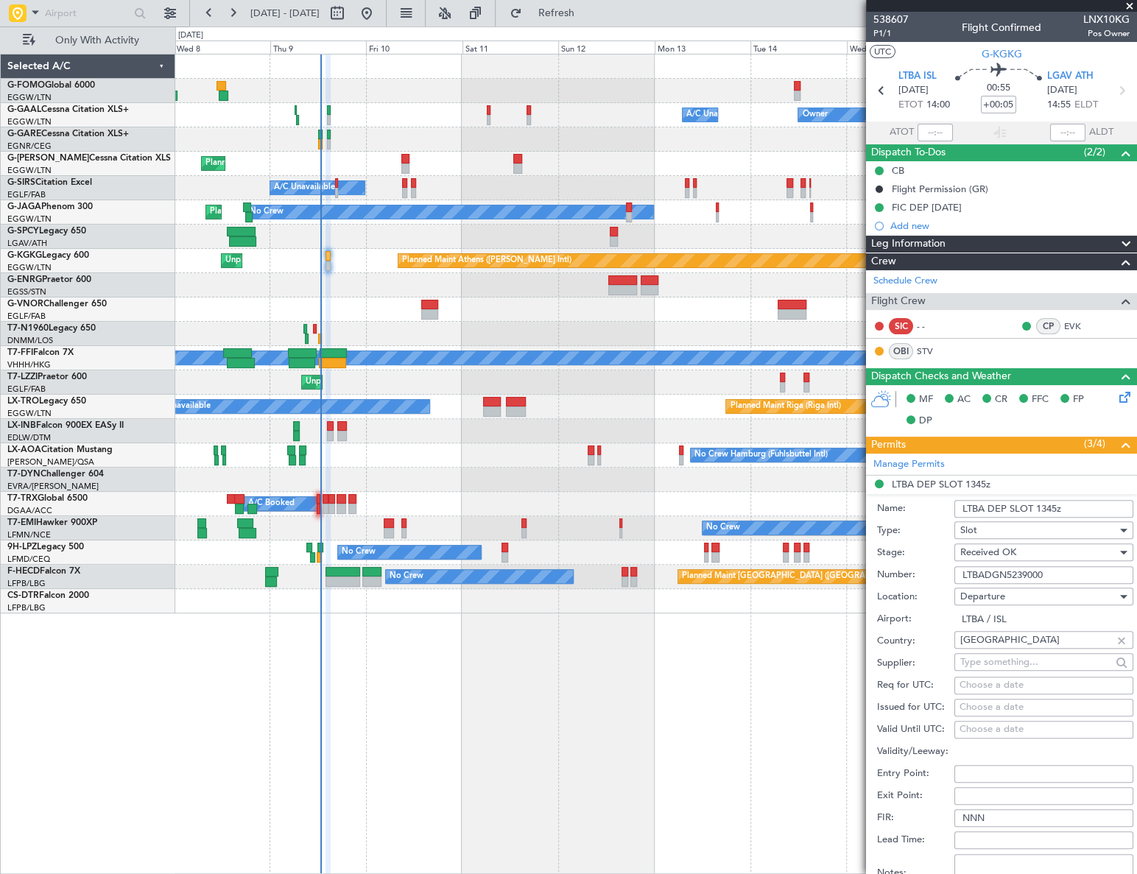
scroll to position [200, 0]
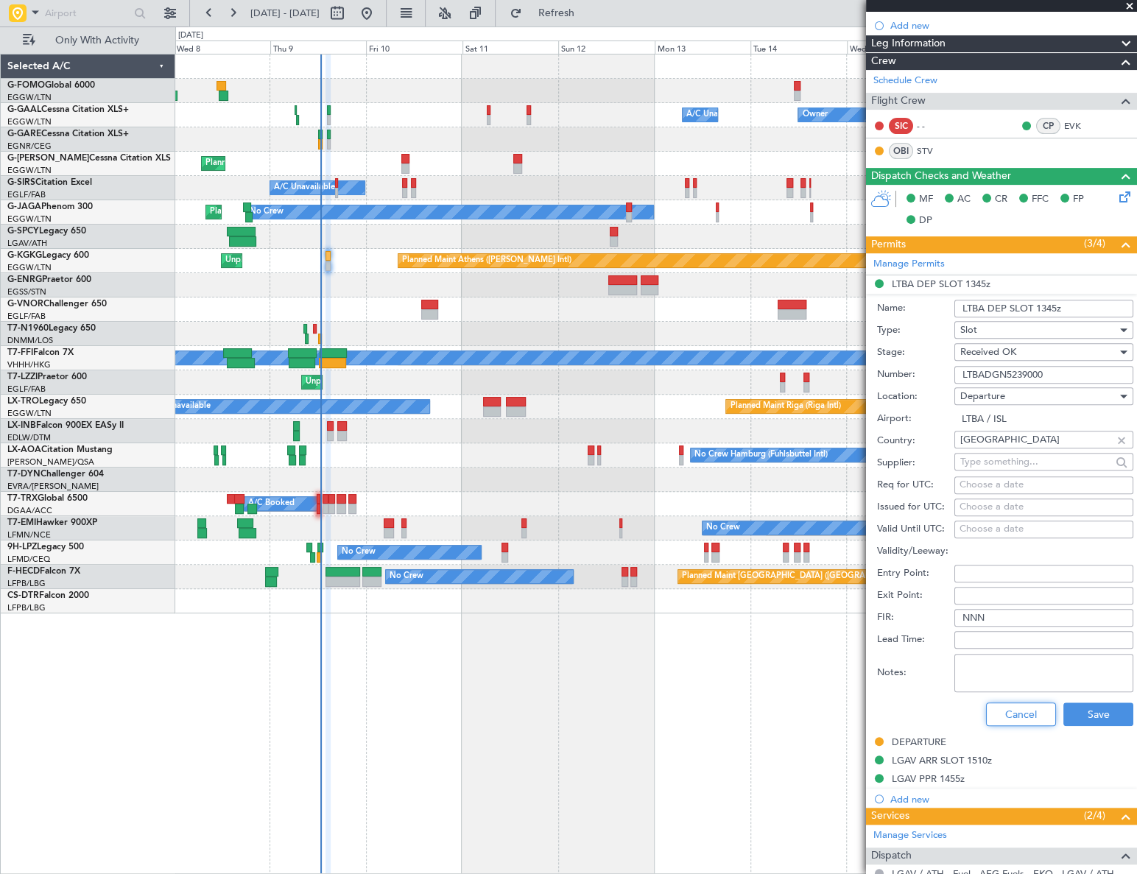
click at [1024, 707] on button "Cancel" at bounding box center [1021, 715] width 70 height 24
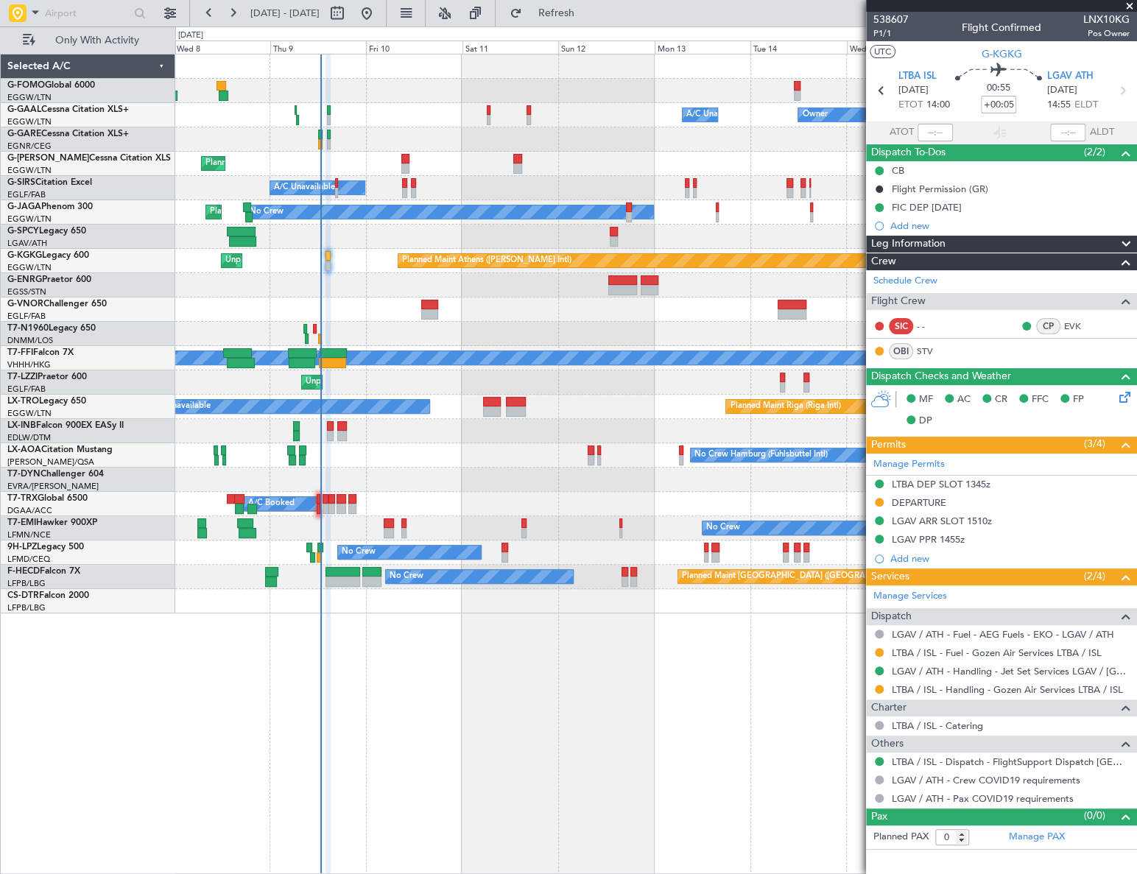
scroll to position [0, 0]
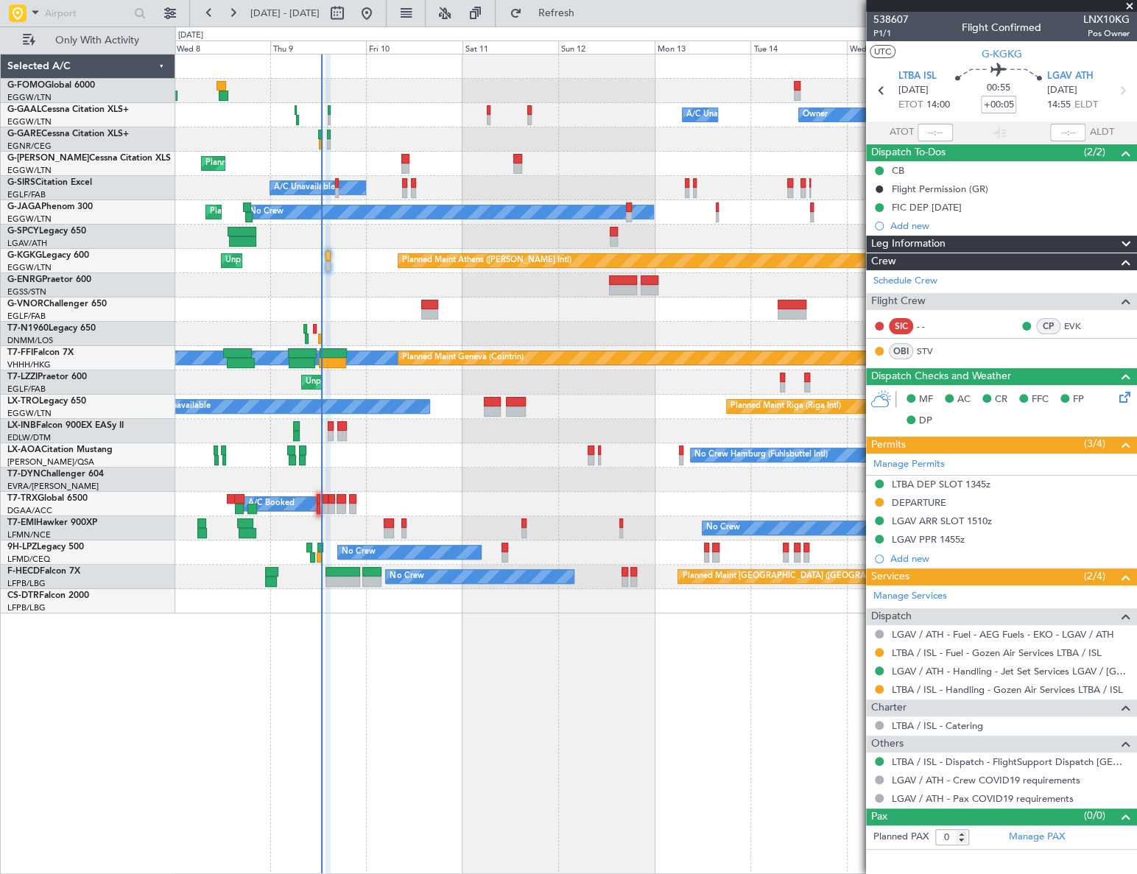
click at [82, 502] on div "Owner A/C Unavailable Owner A/C Unavailable Owner Planned Maint London (Luton) …" at bounding box center [568, 451] width 1137 height 848
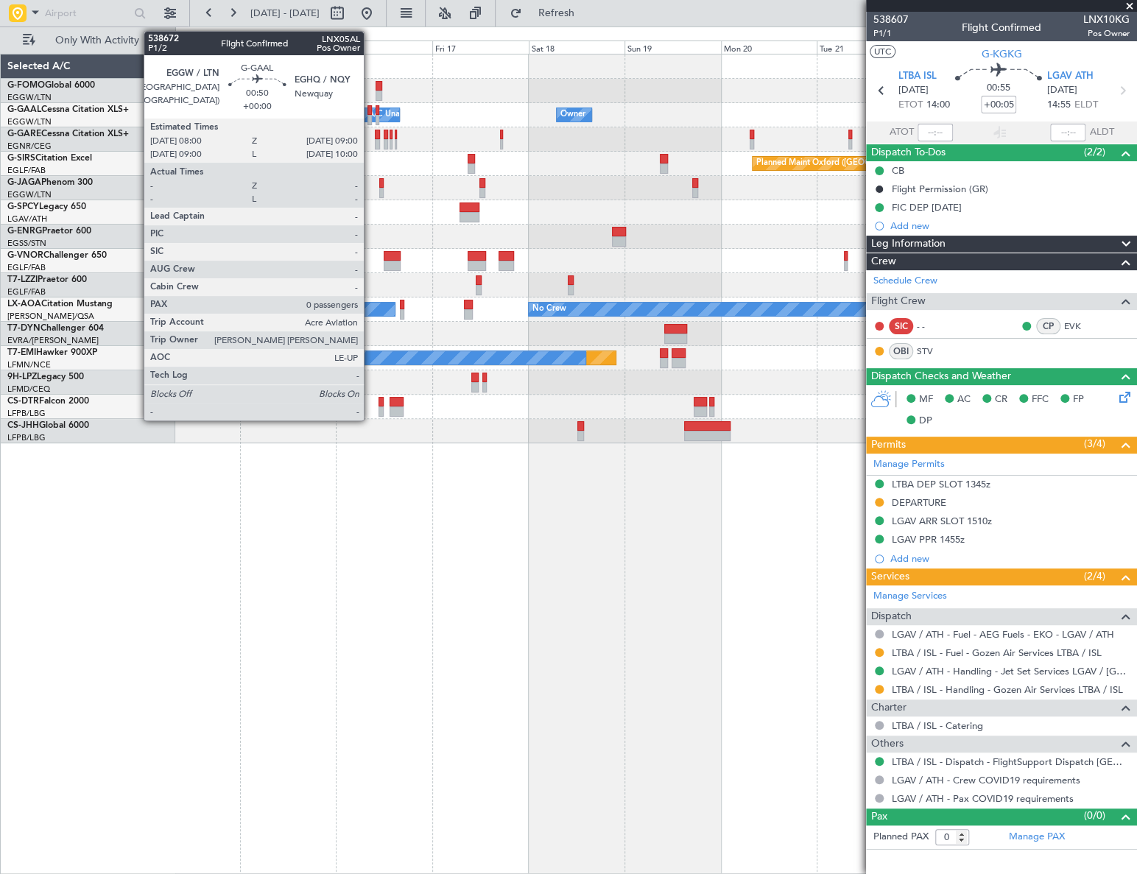
click at [370, 118] on div at bounding box center [369, 120] width 4 height 10
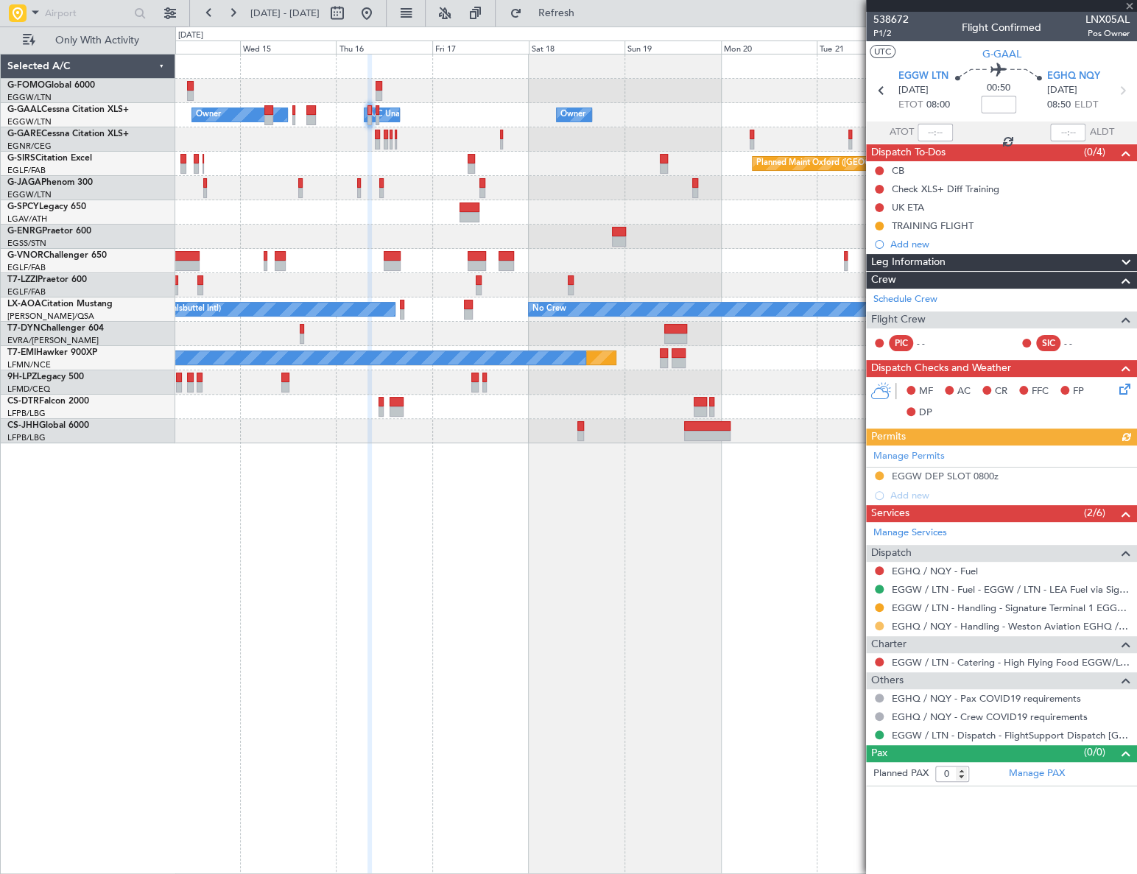
click at [877, 627] on button at bounding box center [879, 626] width 9 height 9
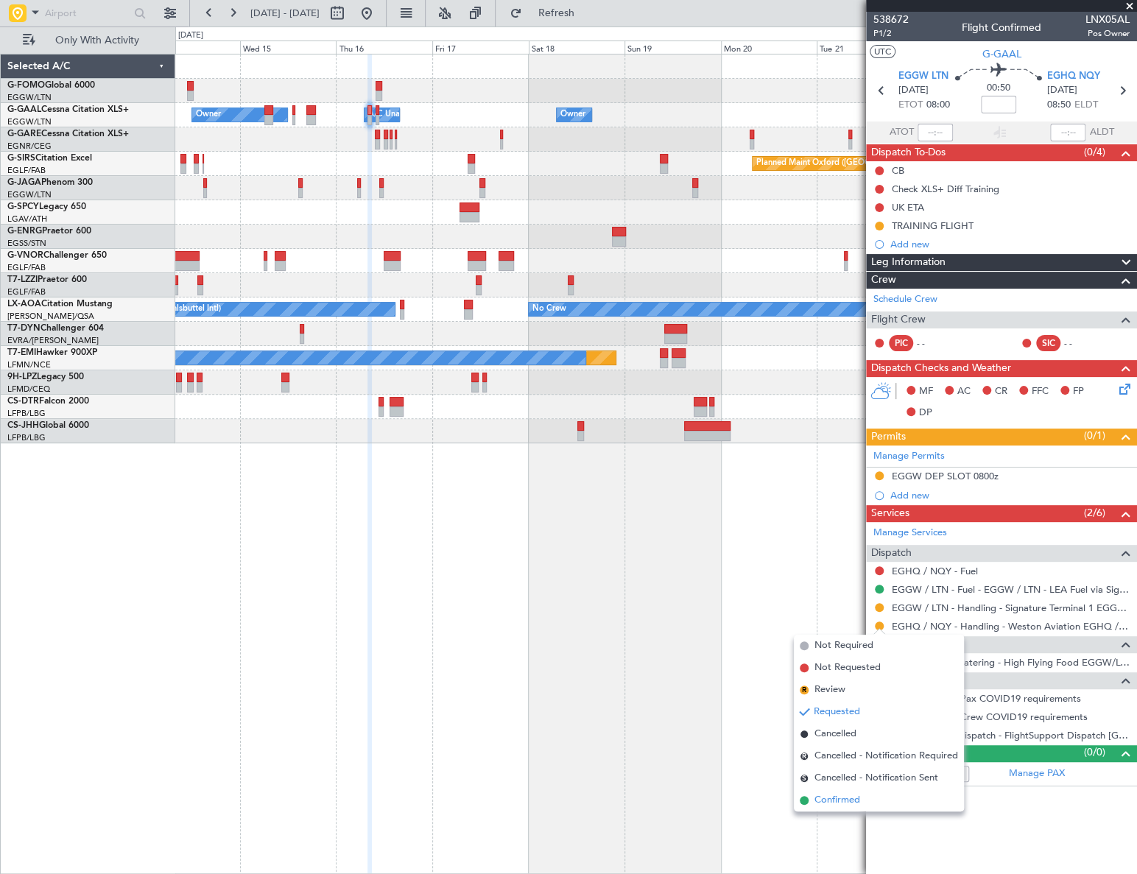
click at [838, 802] on span "Confirmed" at bounding box center [837, 800] width 46 height 15
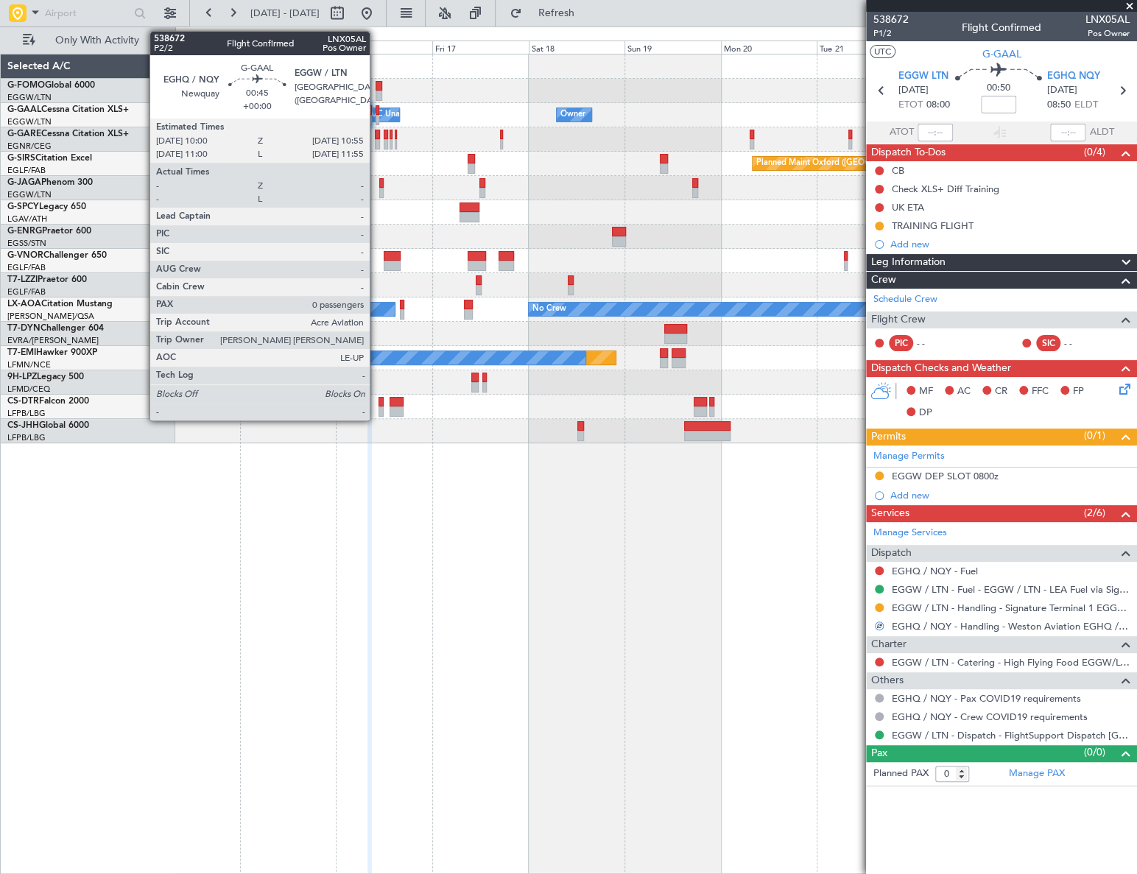
click at [376, 115] on div at bounding box center [378, 120] width 4 height 10
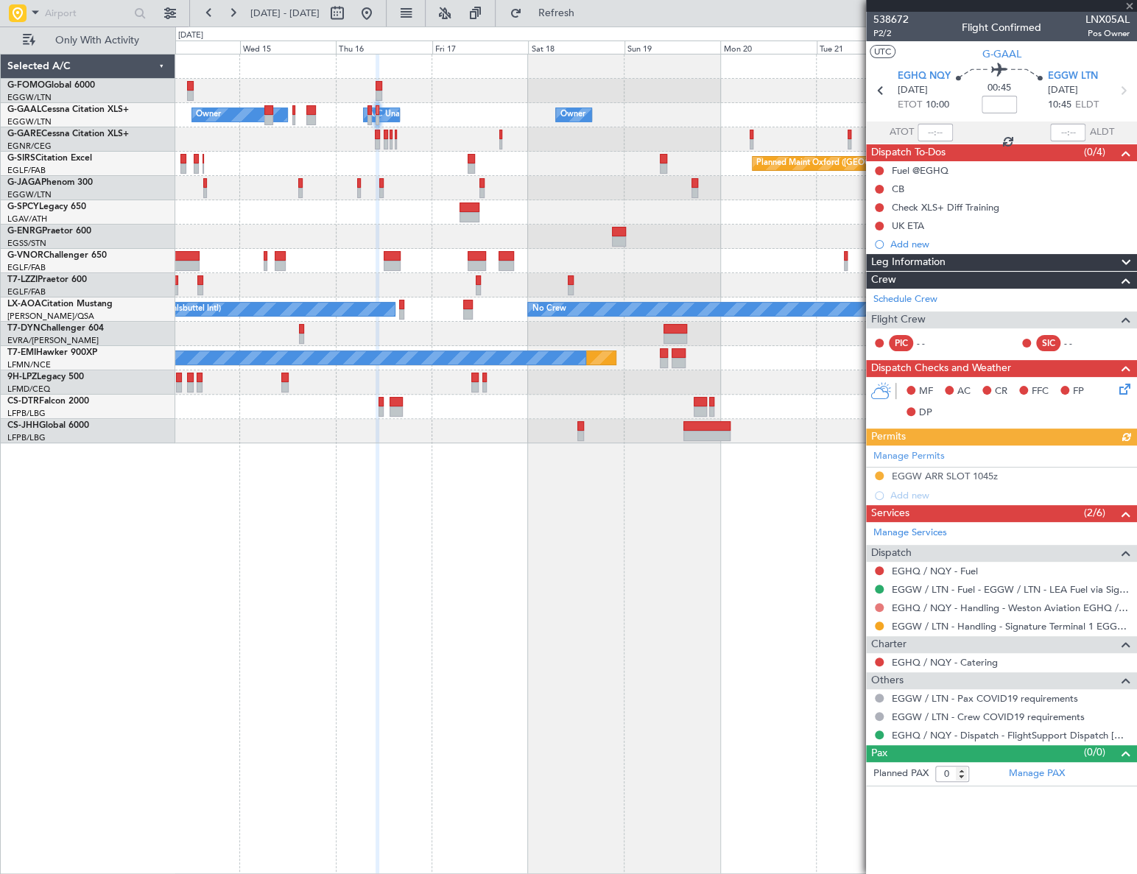
click at [878, 607] on button at bounding box center [879, 607] width 9 height 9
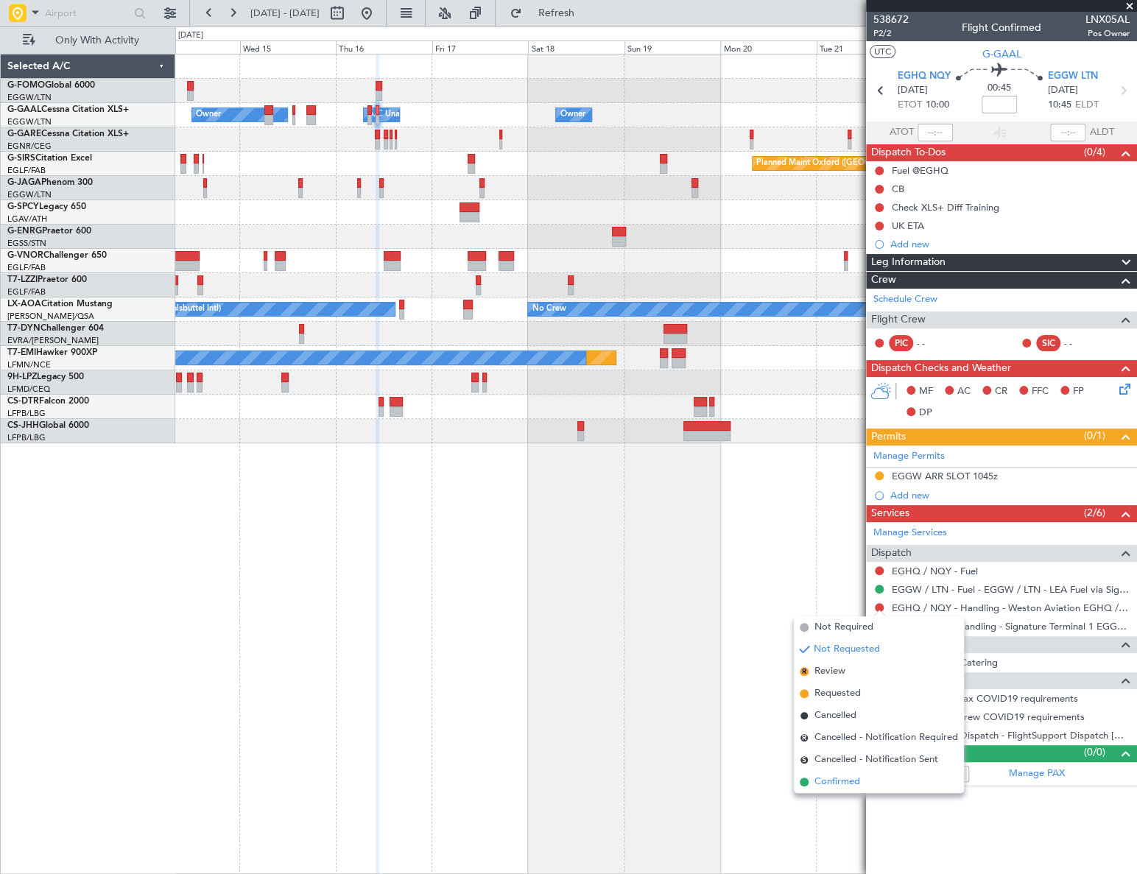
click at [845, 779] on span "Confirmed" at bounding box center [837, 782] width 46 height 15
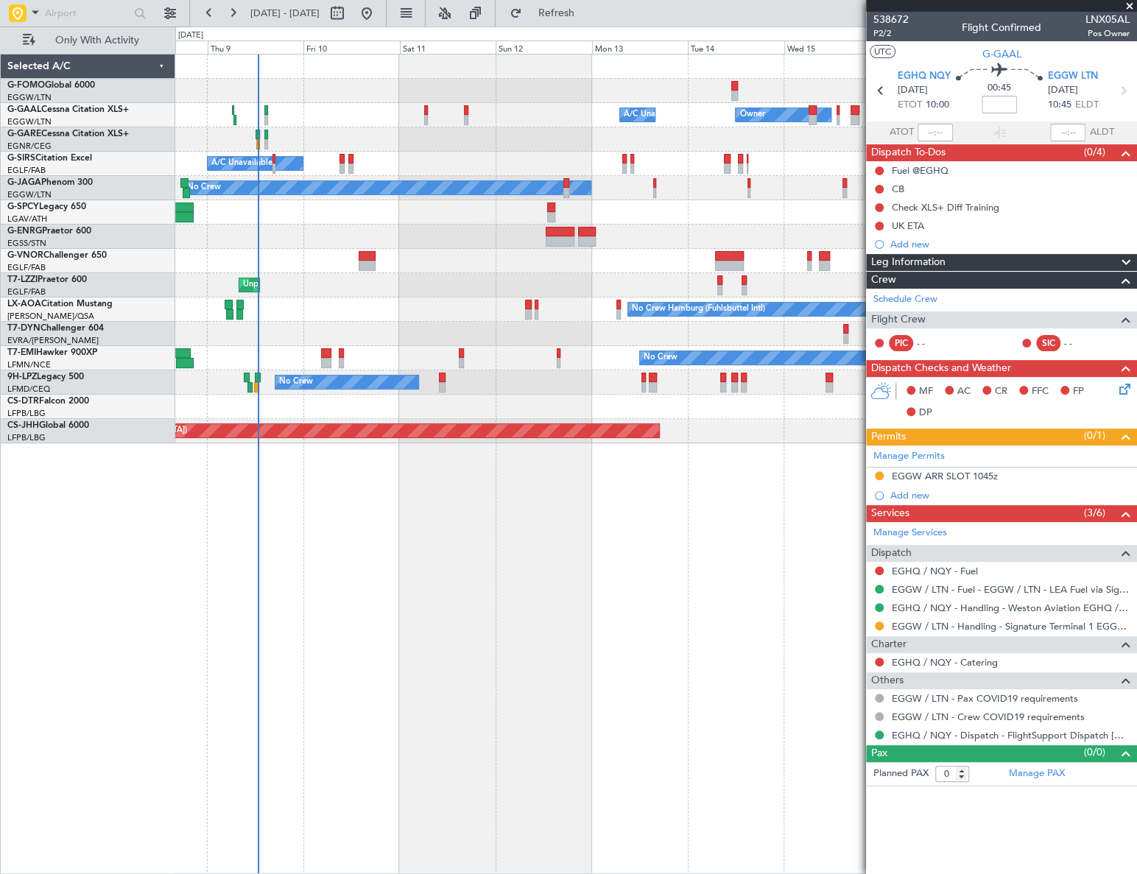
click at [873, 518] on fb-app "14 Oct 2025 - 24 Oct 2025 Refresh Quick Links Only With Activity Owner A/C Unav…" at bounding box center [568, 442] width 1137 height 863
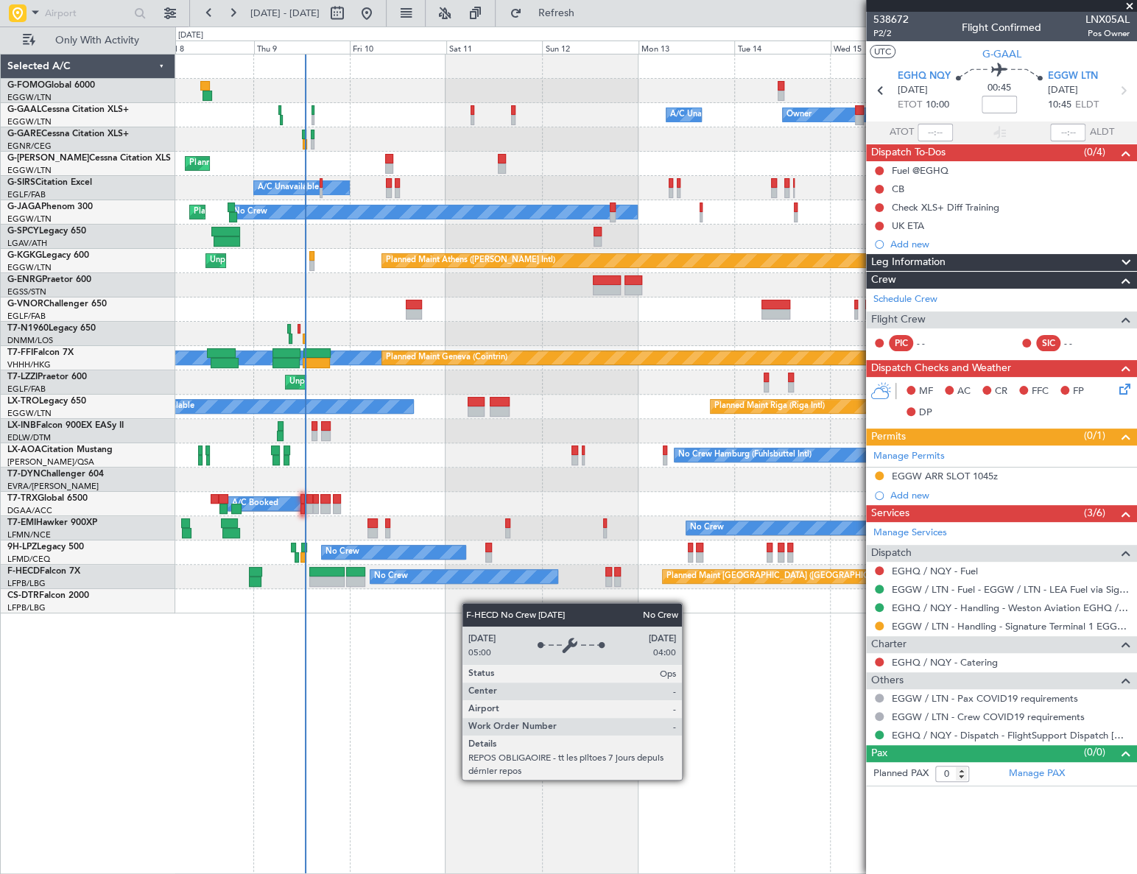
click at [333, 706] on div "Owner A/C Unavailable Owner A/C Unavailable Owner Planned Maint London (Luton) …" at bounding box center [655, 464] width 961 height 820
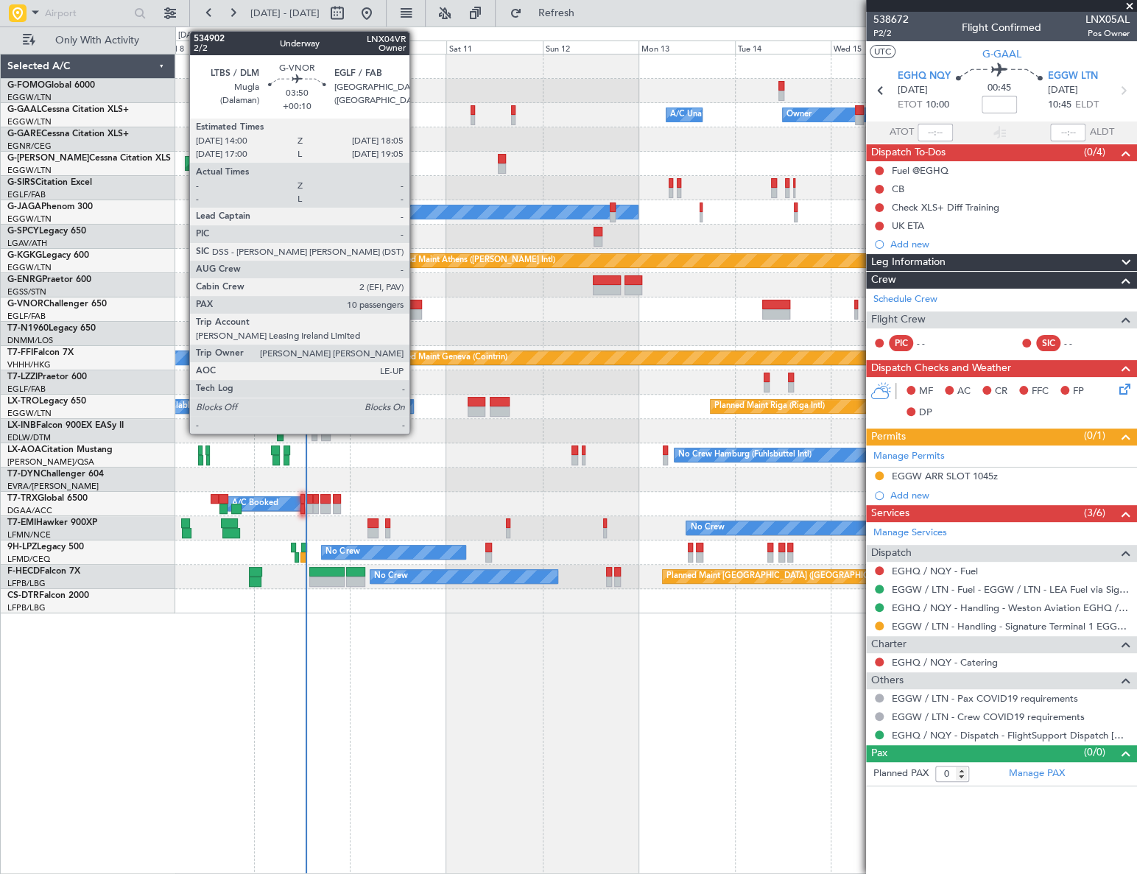
click at [416, 307] on div at bounding box center [414, 305] width 17 height 10
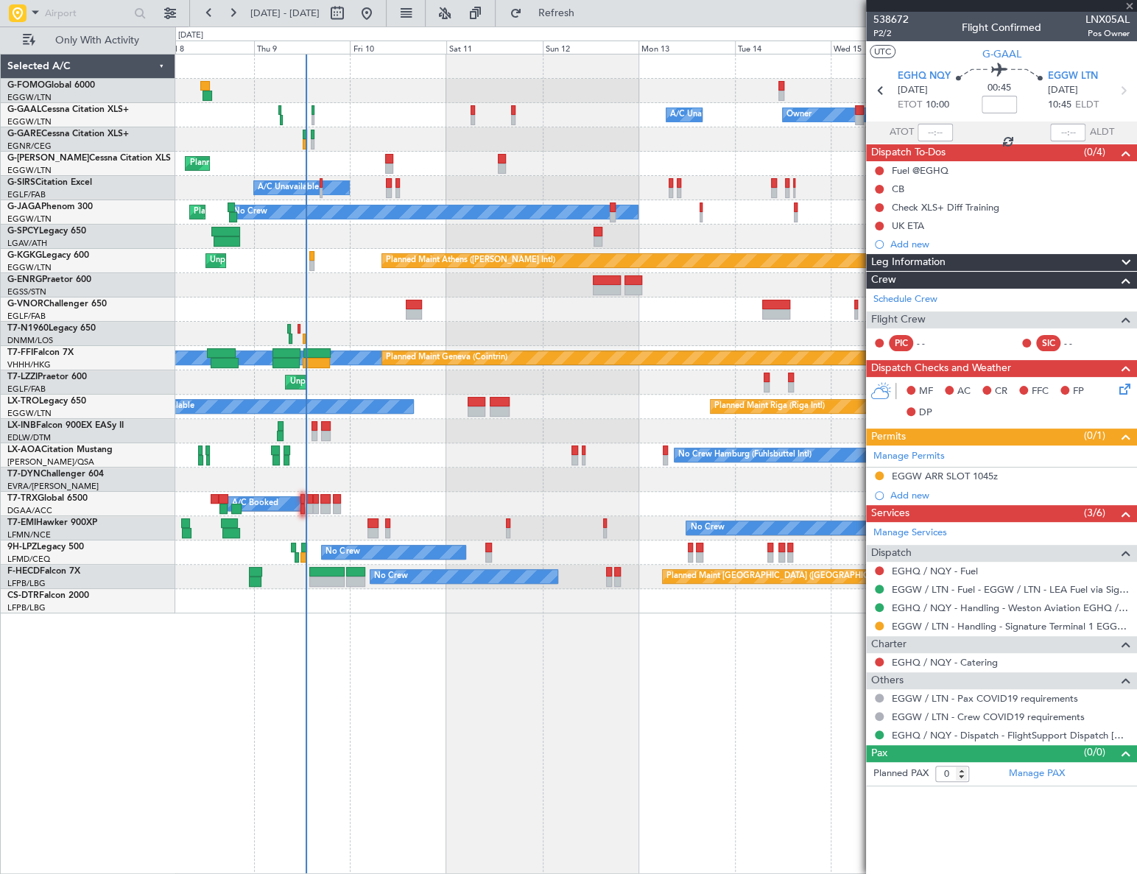
type input "+00:10"
type input "10"
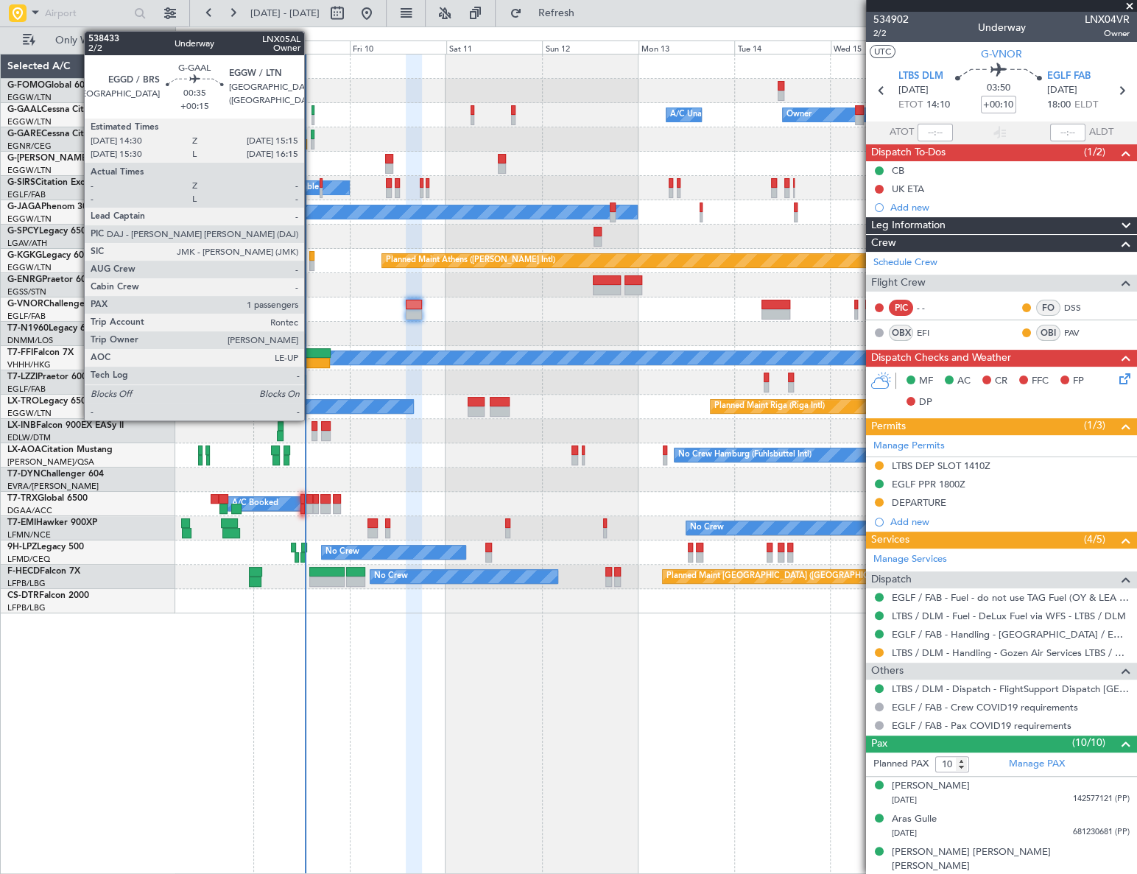
click at [311, 119] on div at bounding box center [313, 120] width 4 height 10
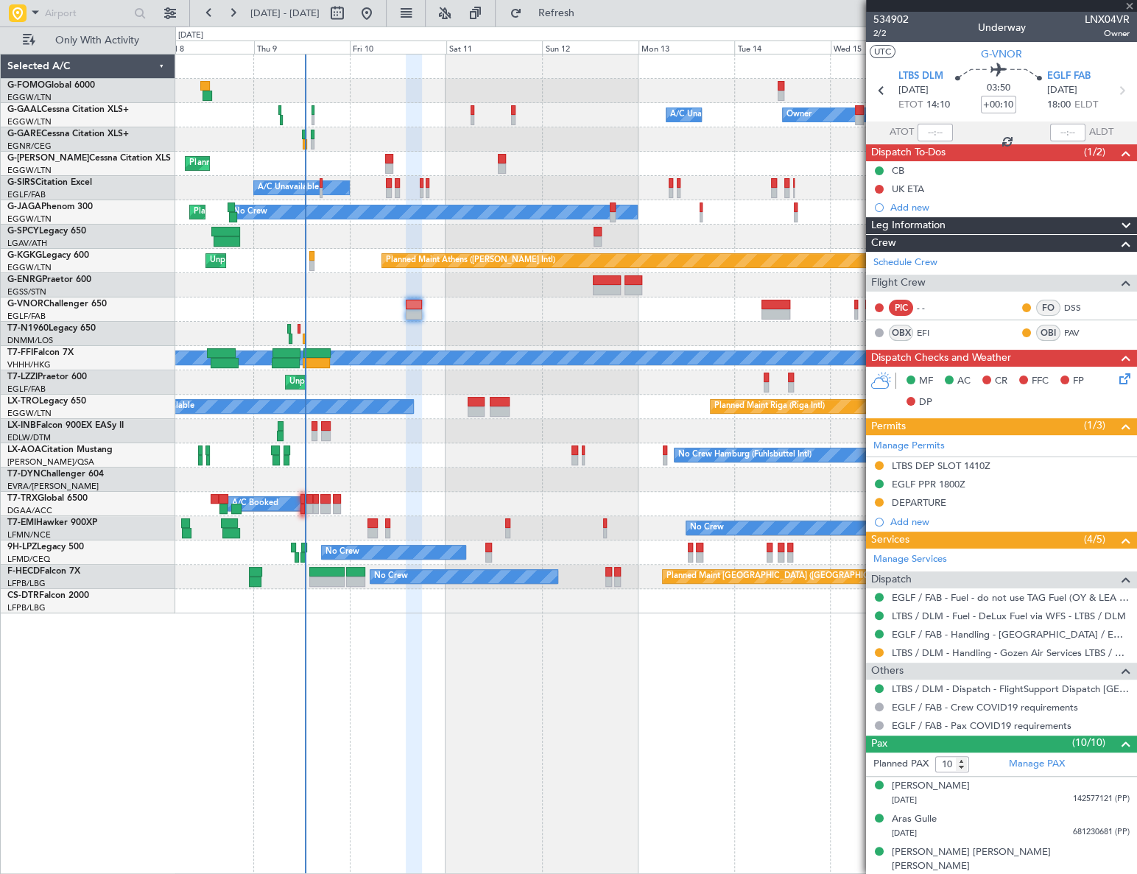
type input "+00:15"
type input "1"
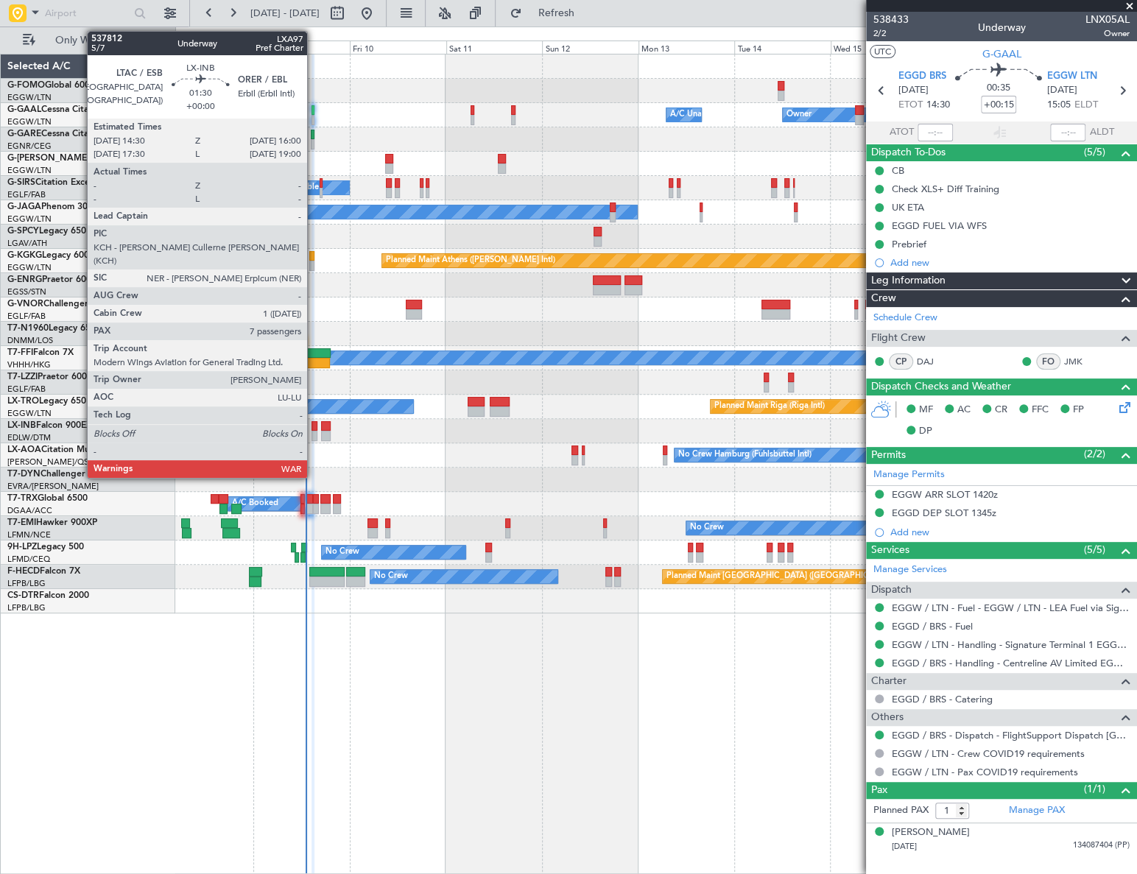
click at [314, 433] on div at bounding box center [314, 436] width 7 height 10
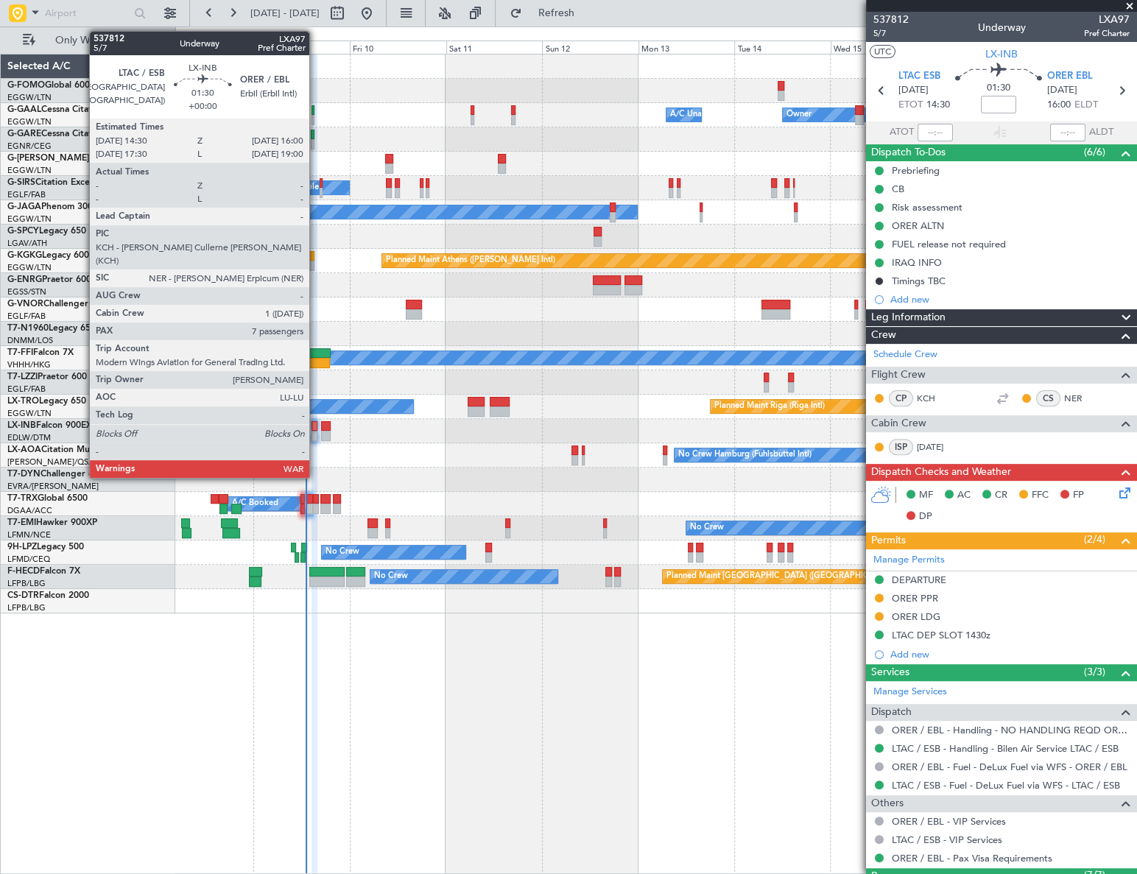
click at [316, 426] on div at bounding box center [314, 426] width 7 height 10
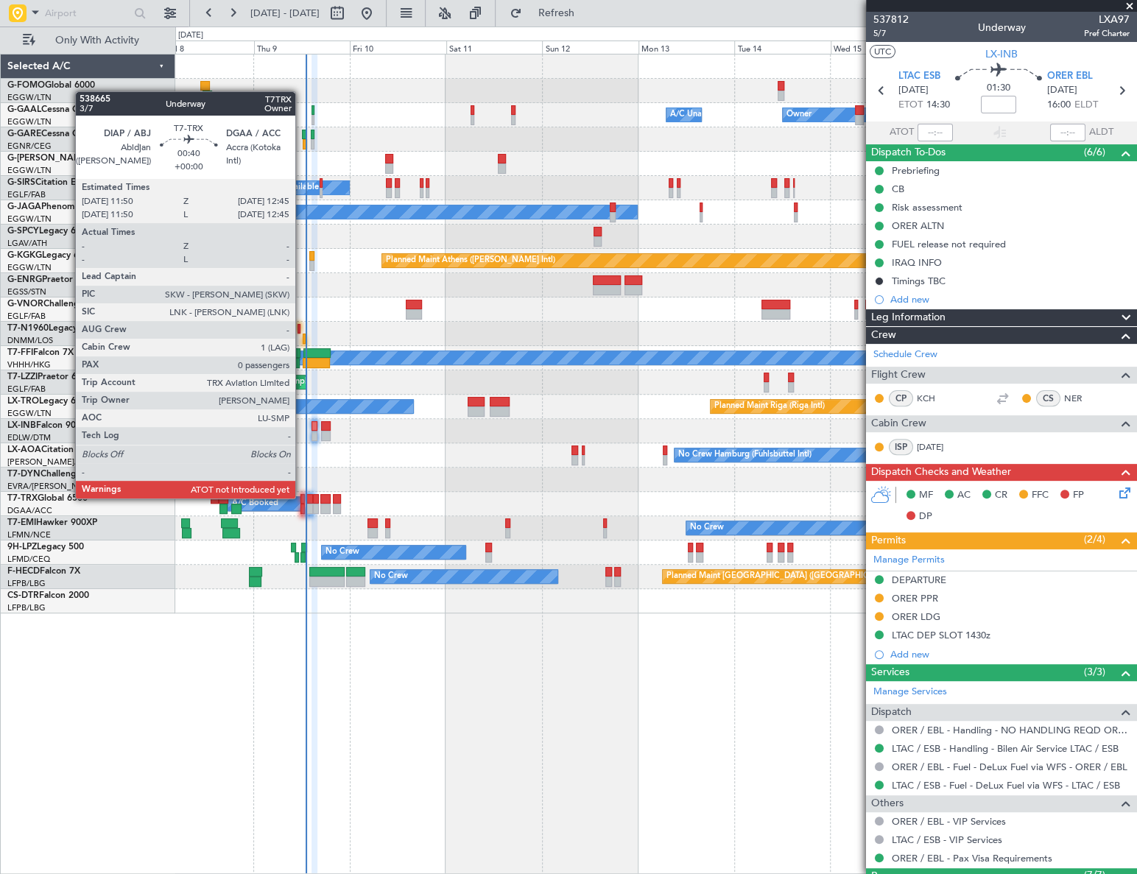
click at [302, 499] on div at bounding box center [302, 499] width 4 height 10
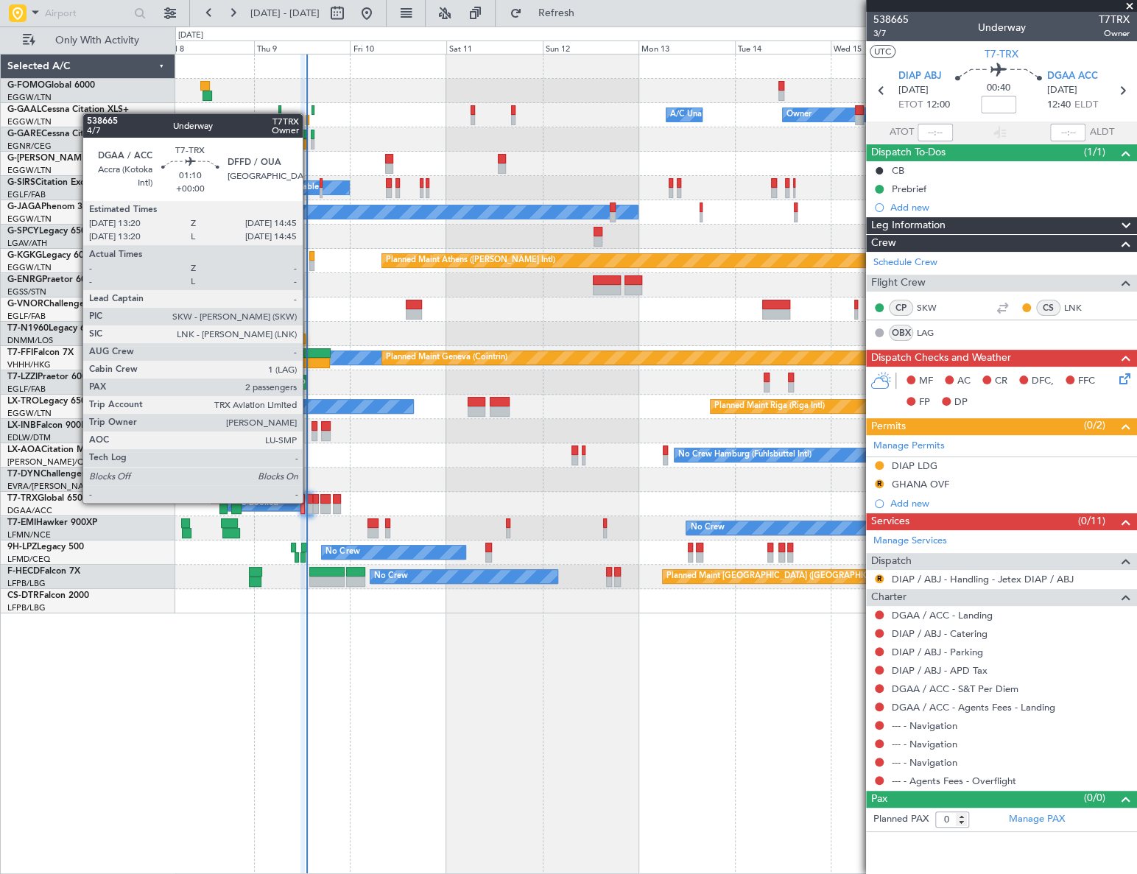
click at [309, 501] on div at bounding box center [309, 499] width 6 height 10
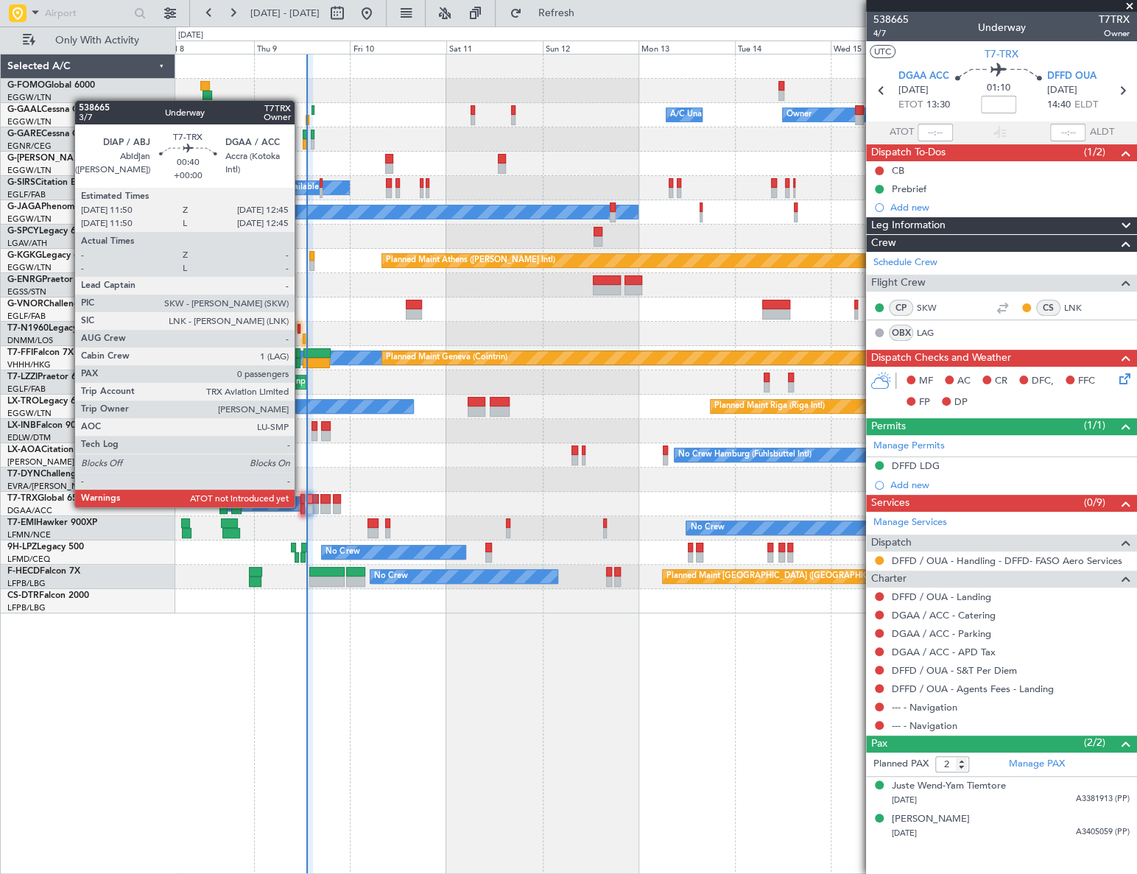
click at [301, 507] on div at bounding box center [302, 509] width 4 height 10
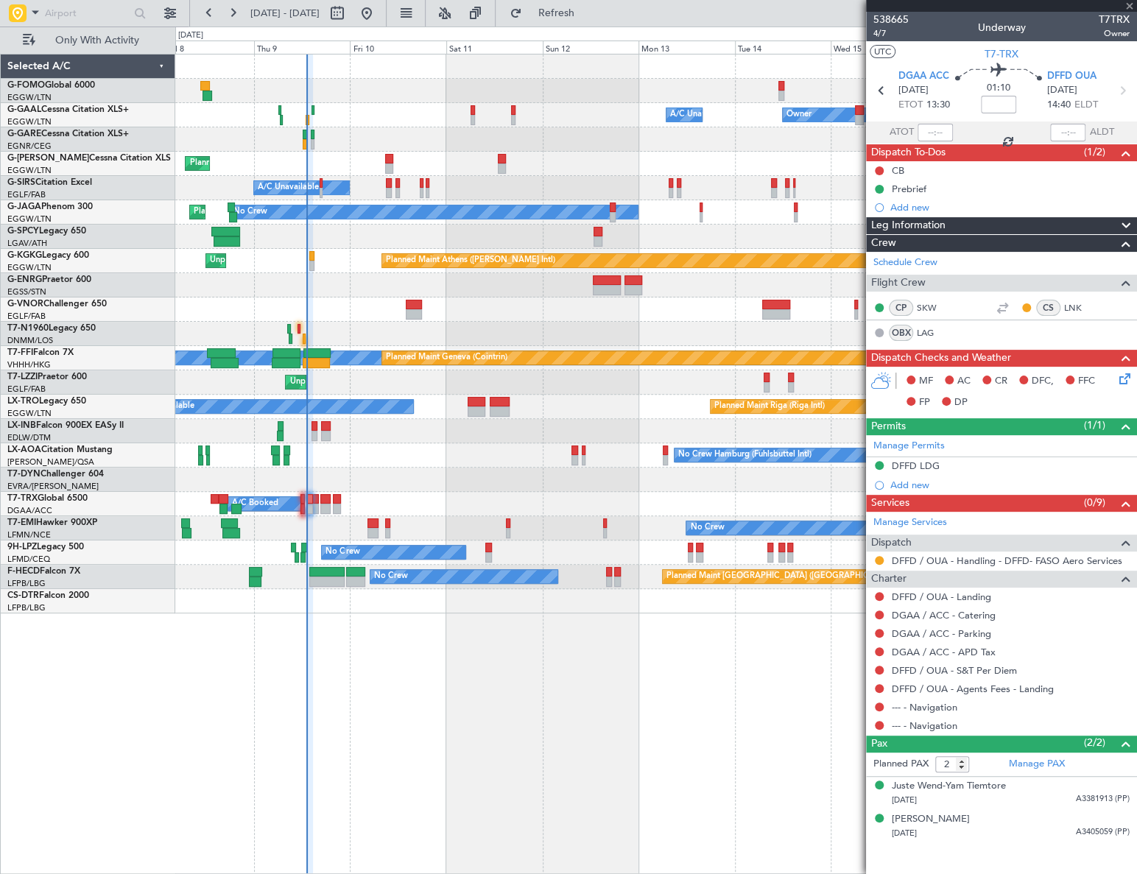
type input "0"
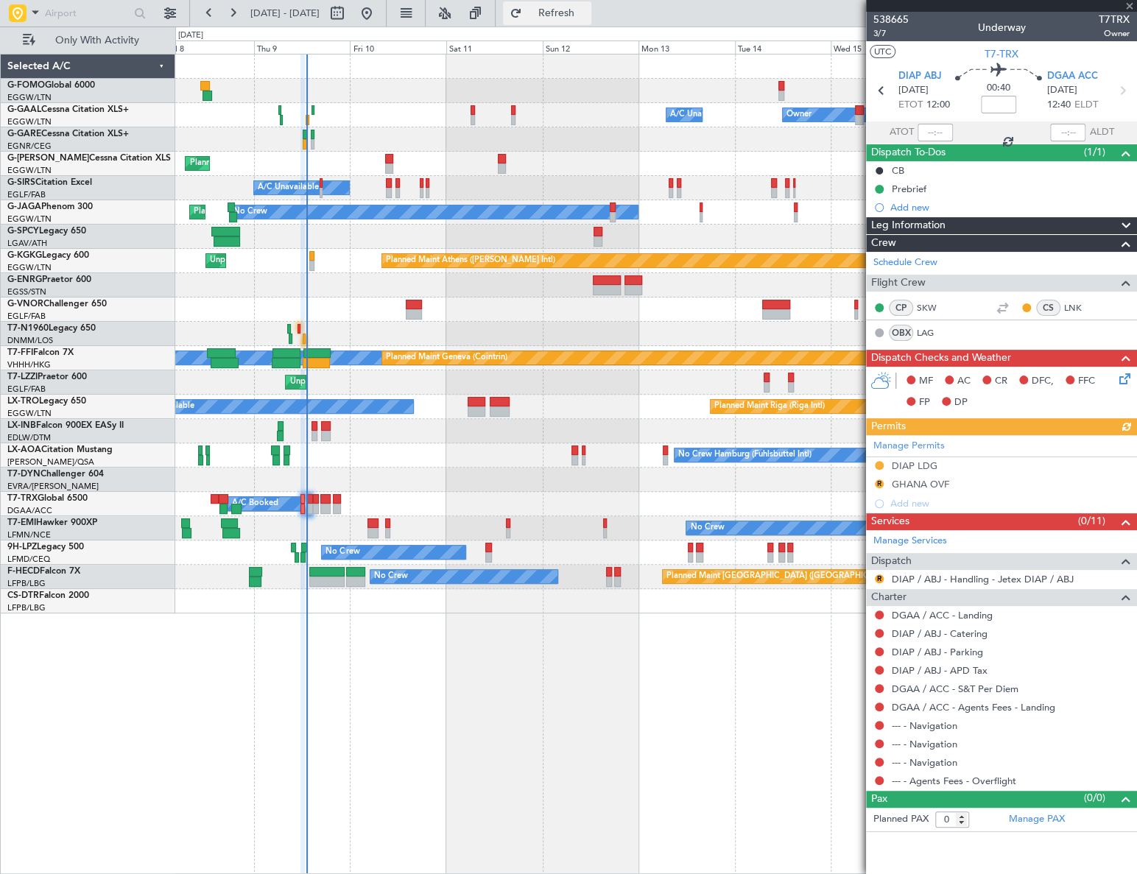
click at [591, 19] on button "Refresh" at bounding box center [547, 13] width 88 height 24
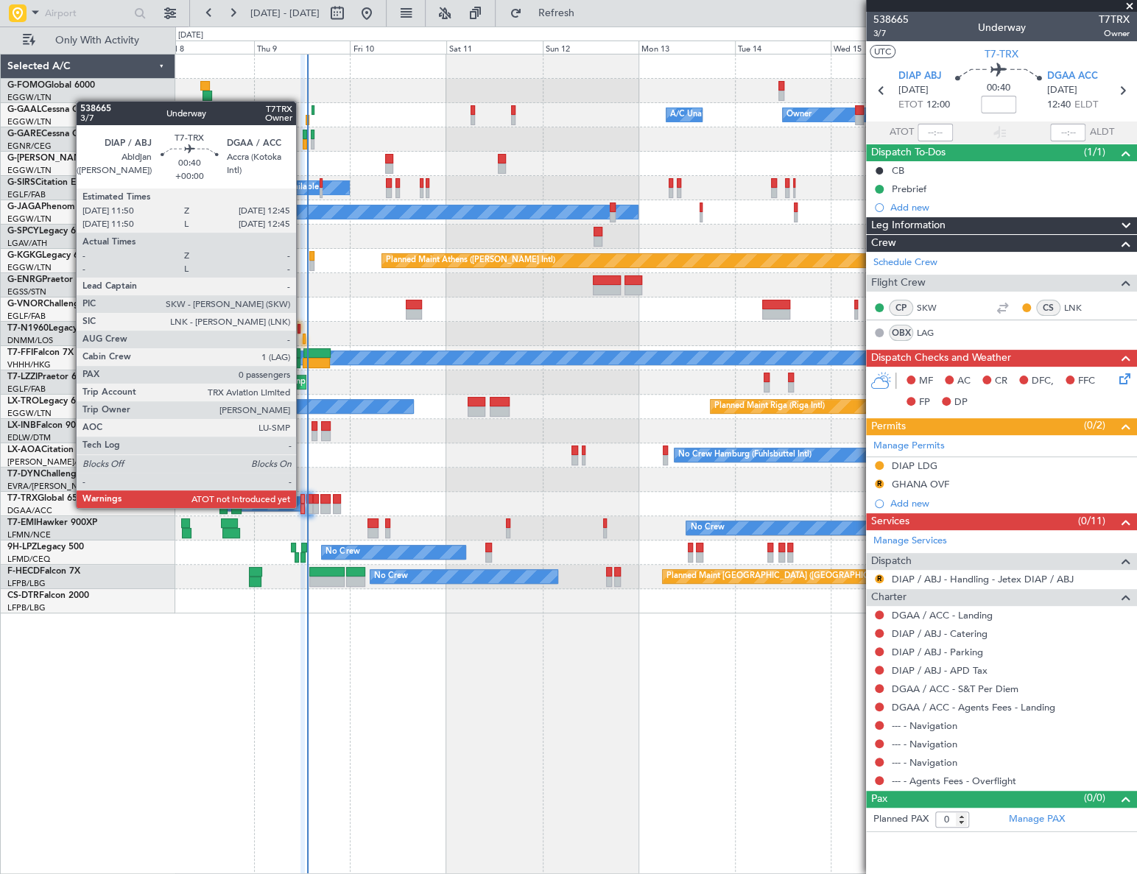
click at [303, 508] on div at bounding box center [302, 509] width 4 height 10
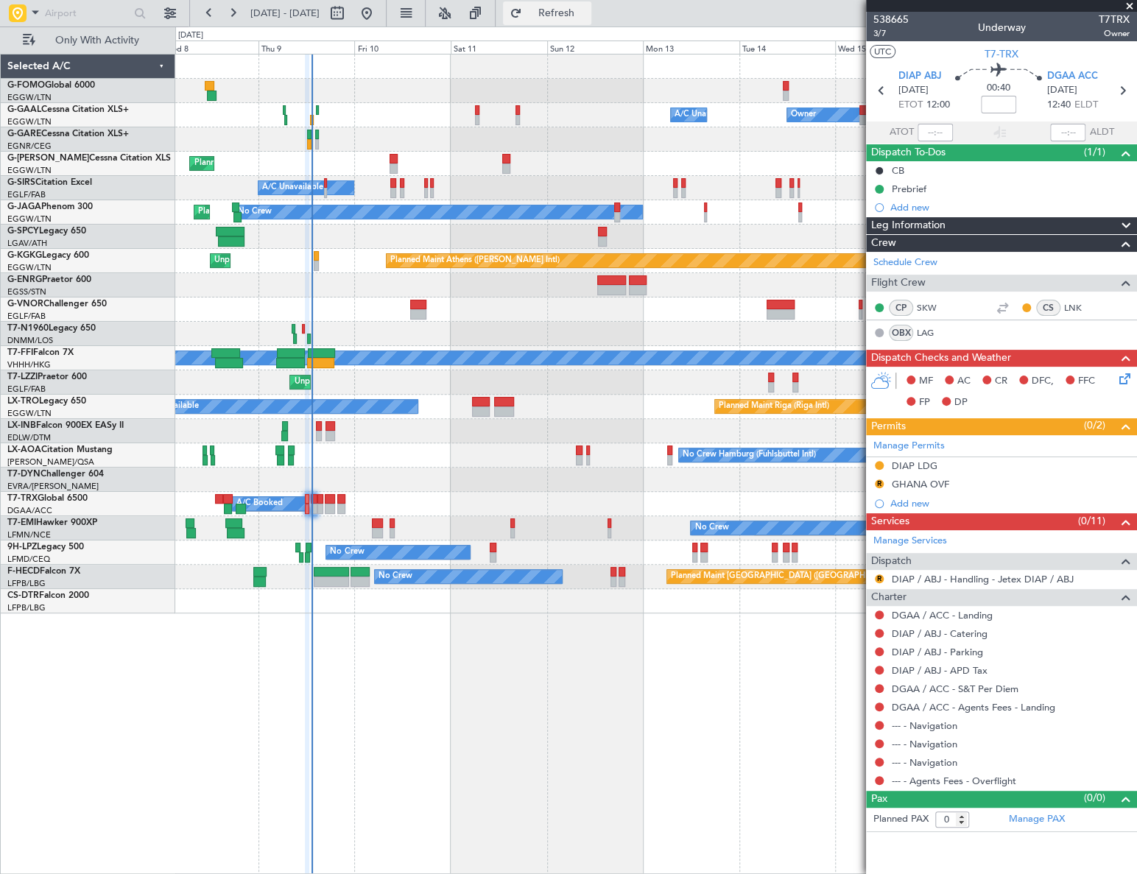
click at [591, 21] on button "Refresh" at bounding box center [547, 13] width 88 height 24
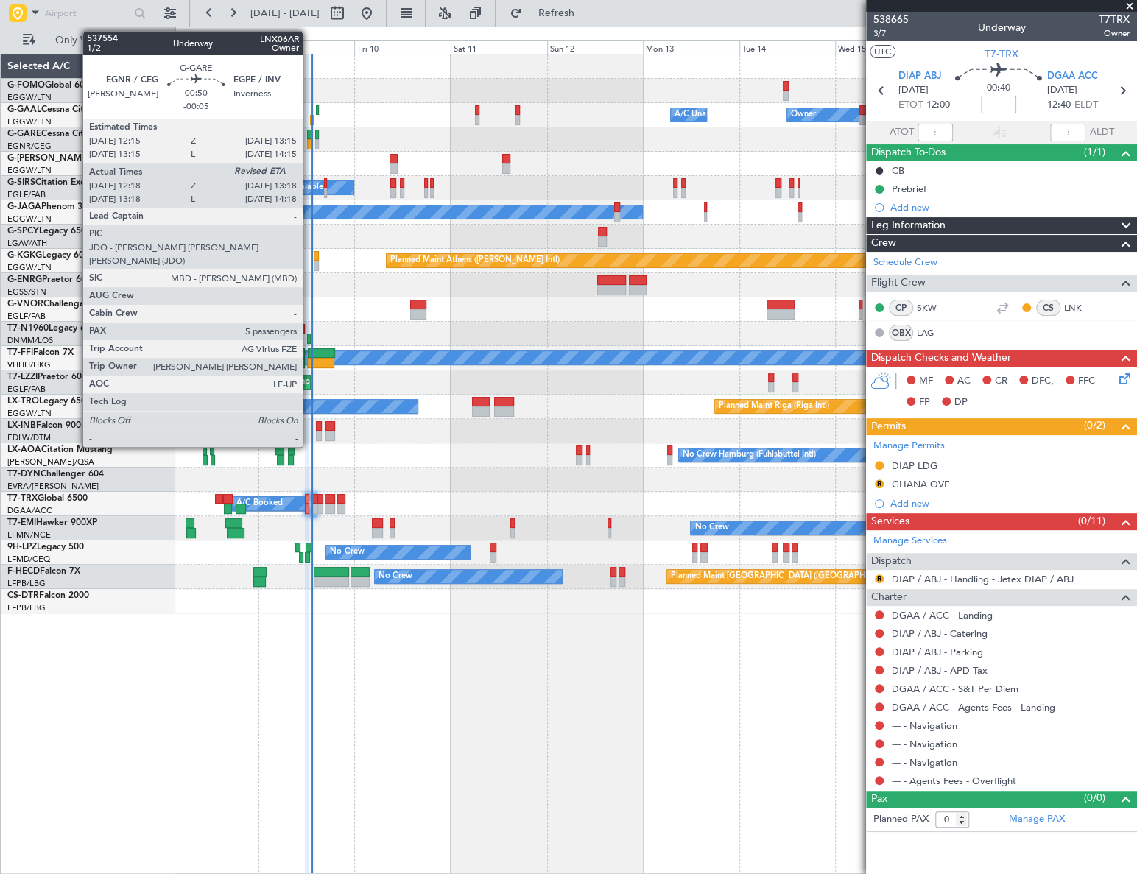
click at [309, 135] on div at bounding box center [309, 135] width 4 height 10
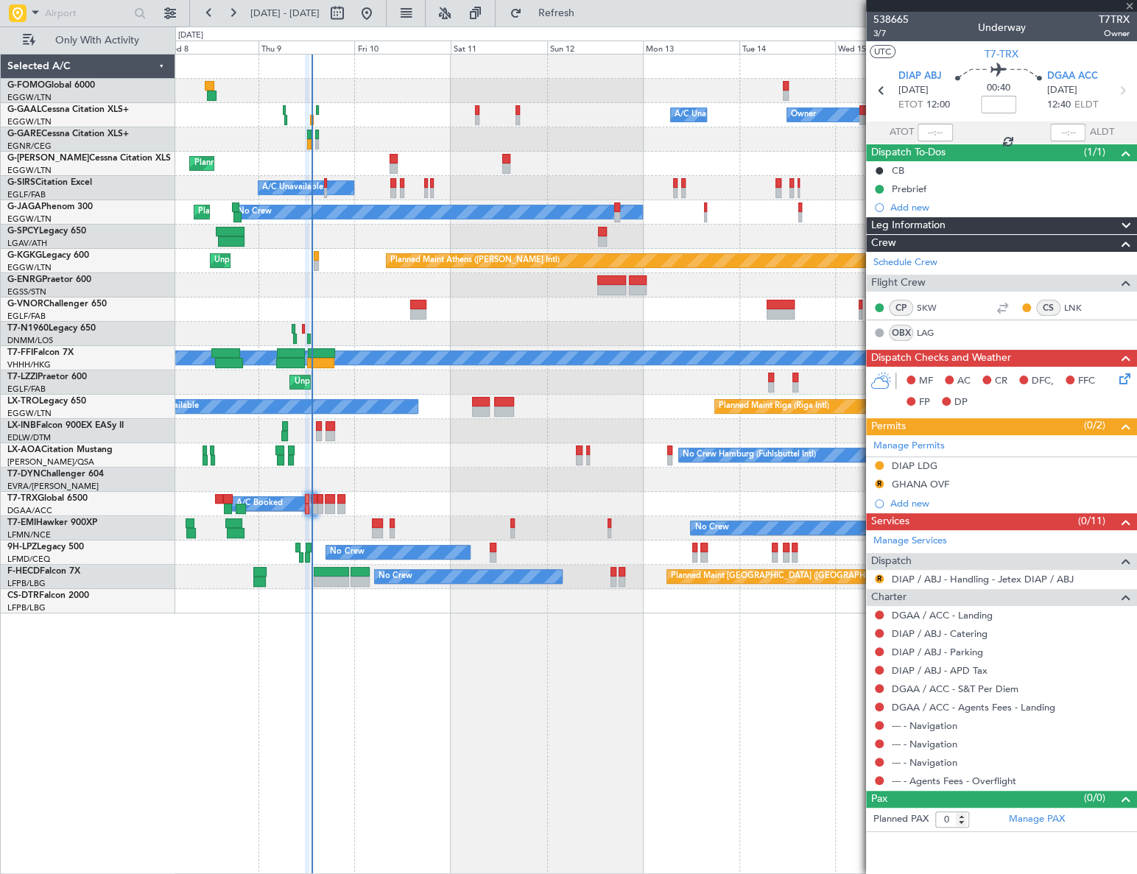
type input "-00:05"
type input "12:18"
type input "5"
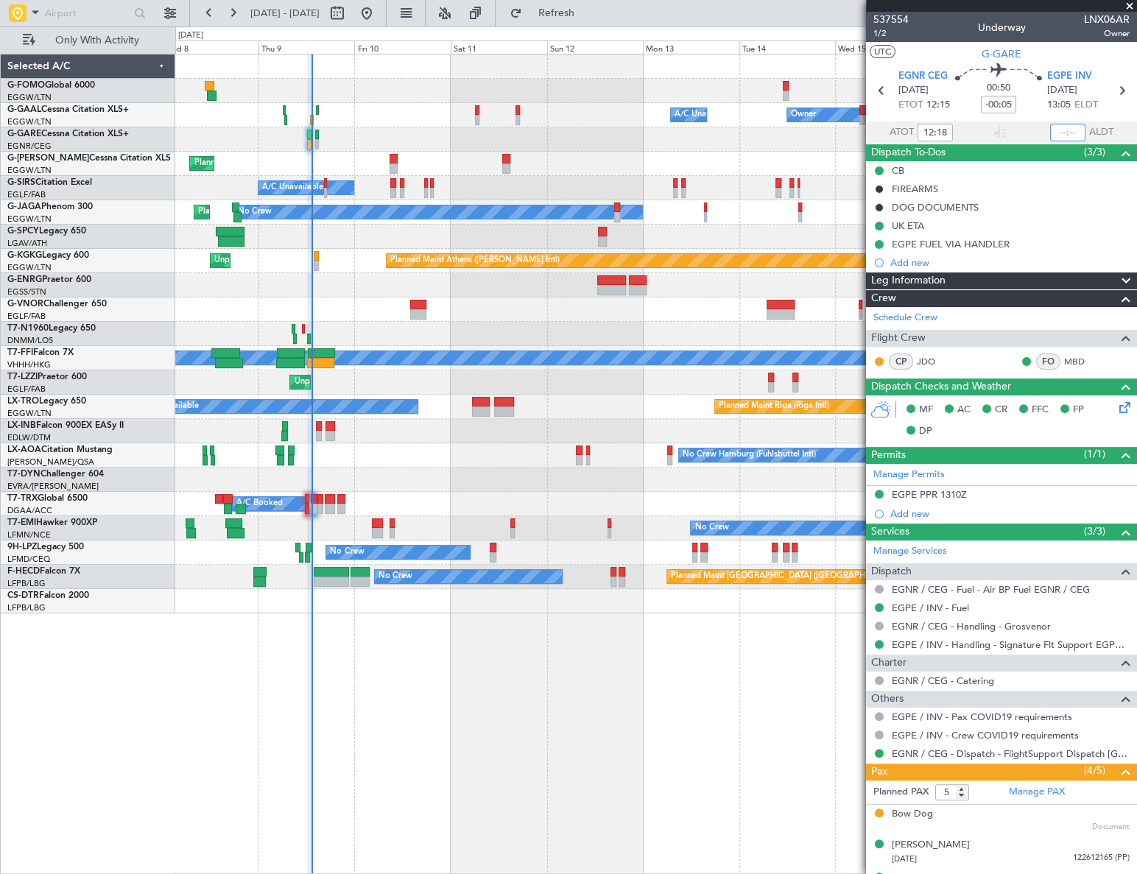
click at [1068, 129] on input "text" at bounding box center [1067, 133] width 35 height 18
click at [574, 708] on div "Owner Owner A/C Unavailable A/C Unavailable Owner Planned Maint [GEOGRAPHIC_DAT…" at bounding box center [656, 464] width 962 height 820
type input "13:17"
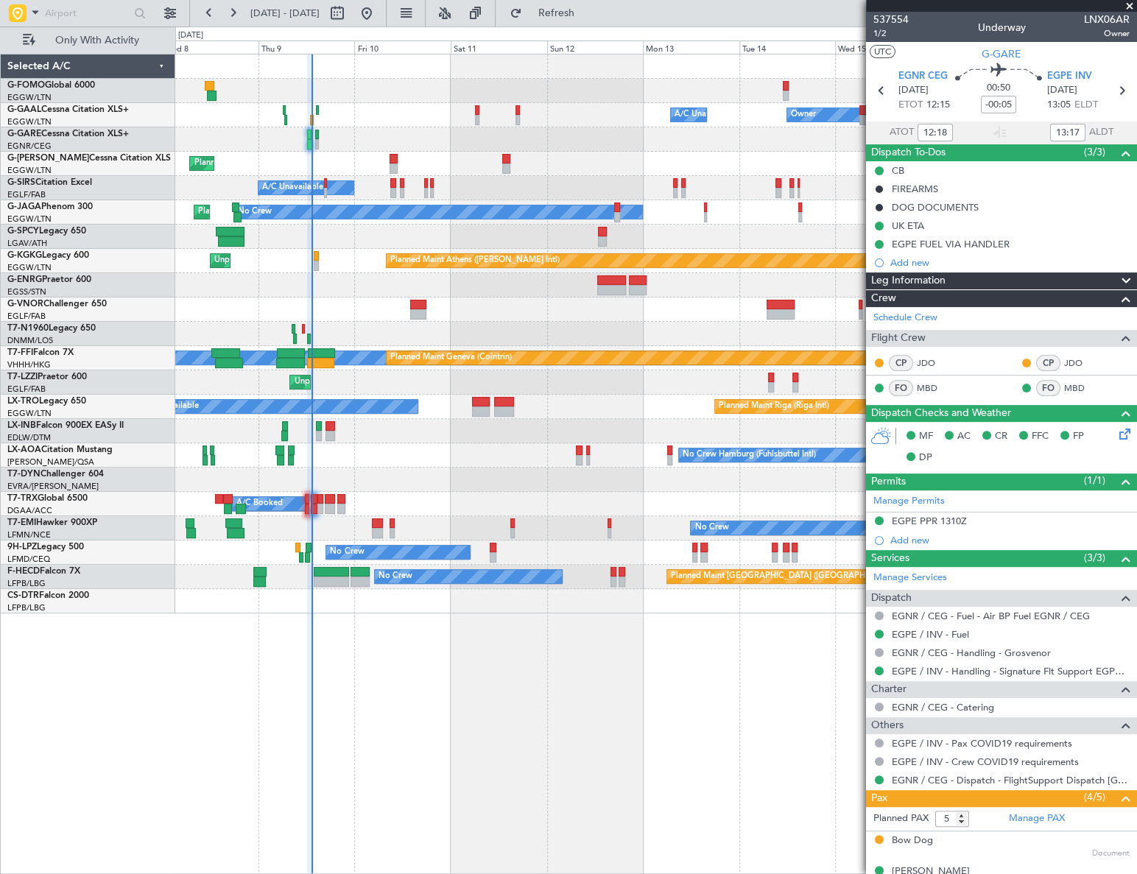
type input "13:18"
type input "14:17"
type input "12:18"
type input "13:17"
click at [876, 30] on span "1/2" at bounding box center [890, 33] width 35 height 13
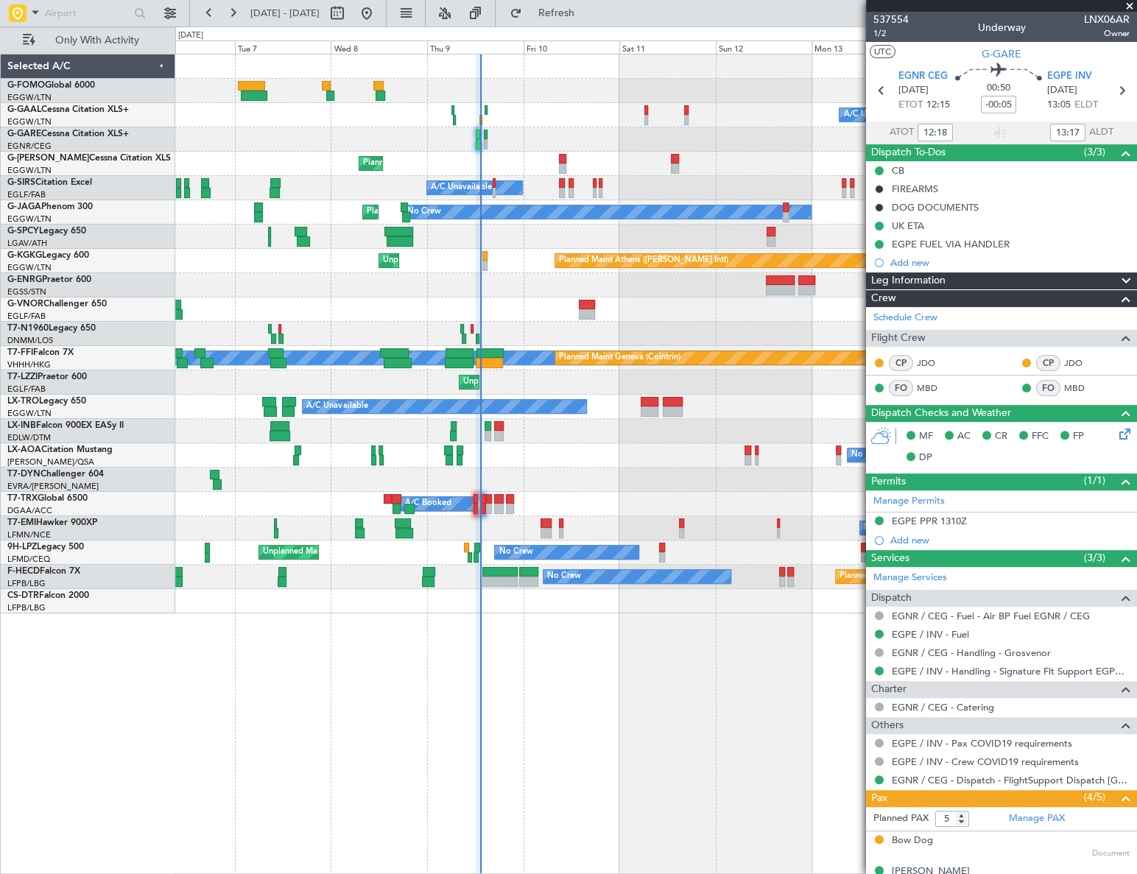
click at [407, 484] on div at bounding box center [655, 480] width 961 height 24
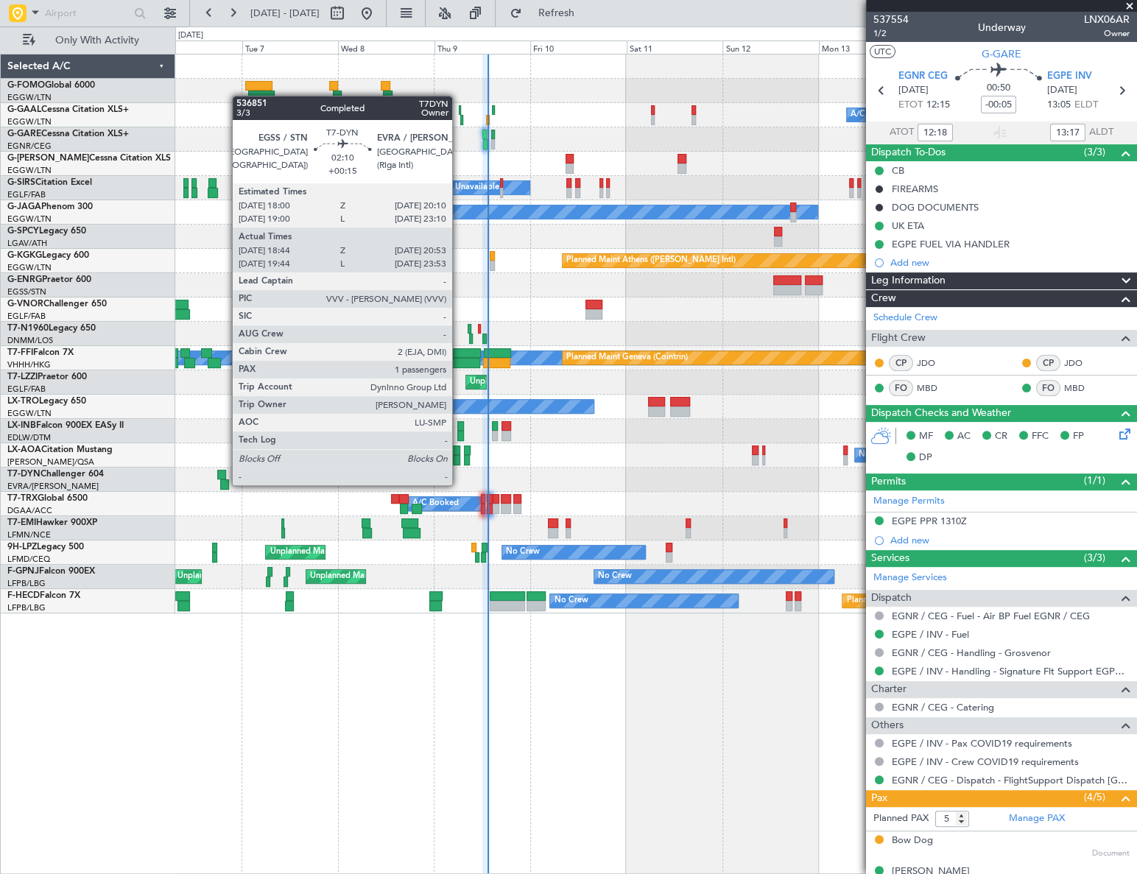
click at [225, 484] on div at bounding box center [224, 484] width 9 height 10
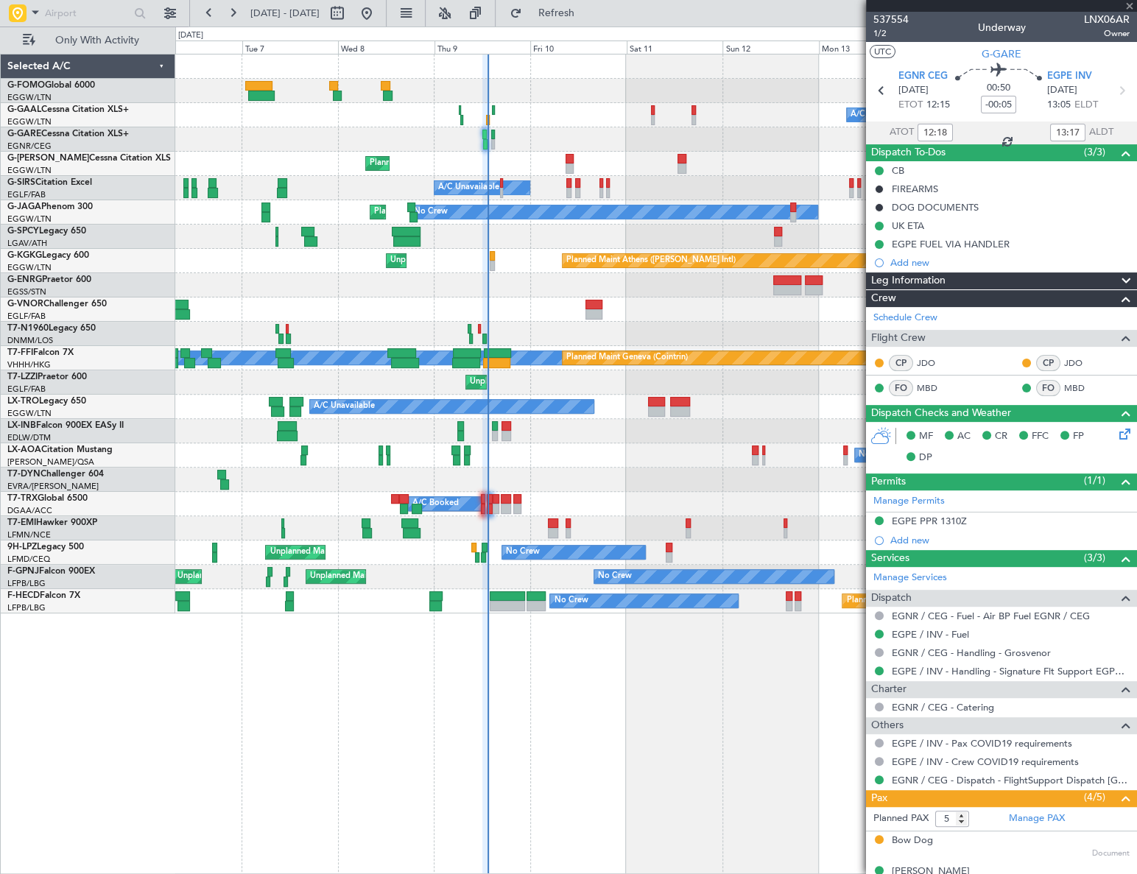
type input "+00:15"
type input "18:44"
type input "20:53"
type input "1"
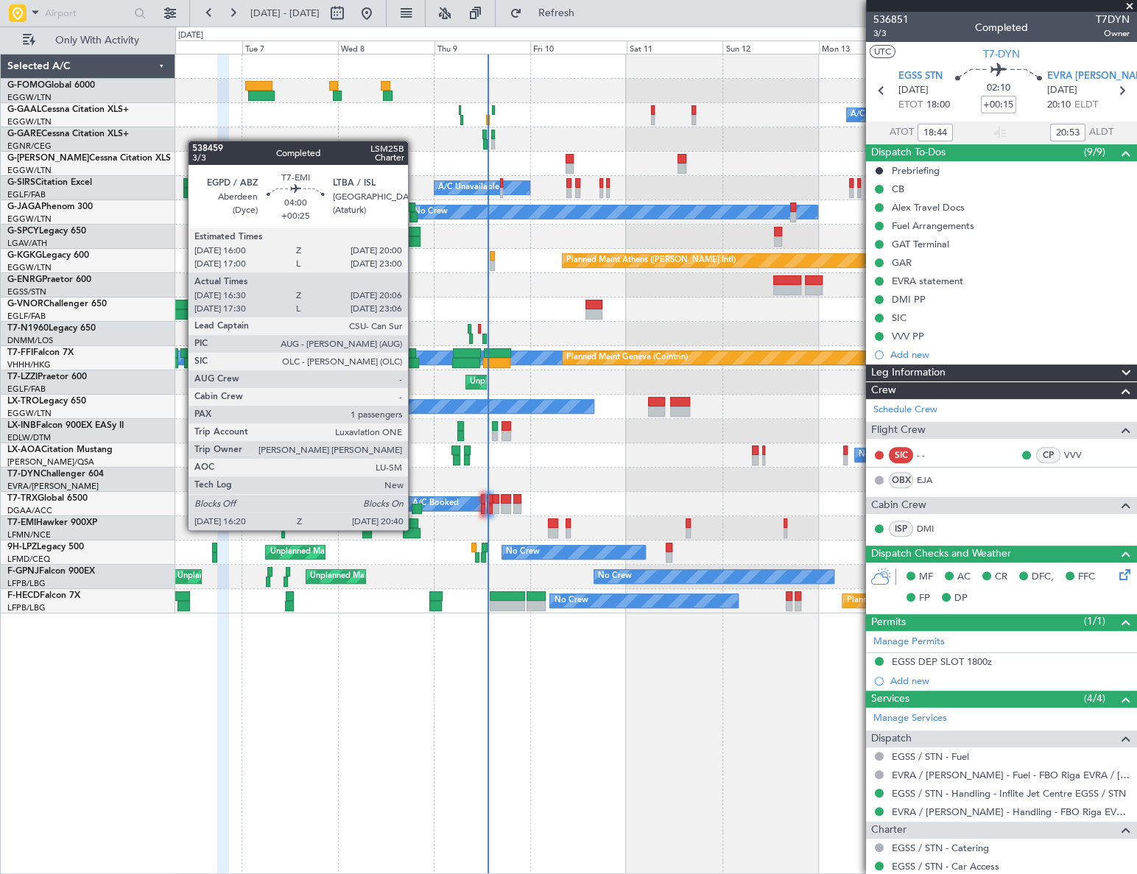
click at [415, 529] on div at bounding box center [412, 533] width 18 height 10
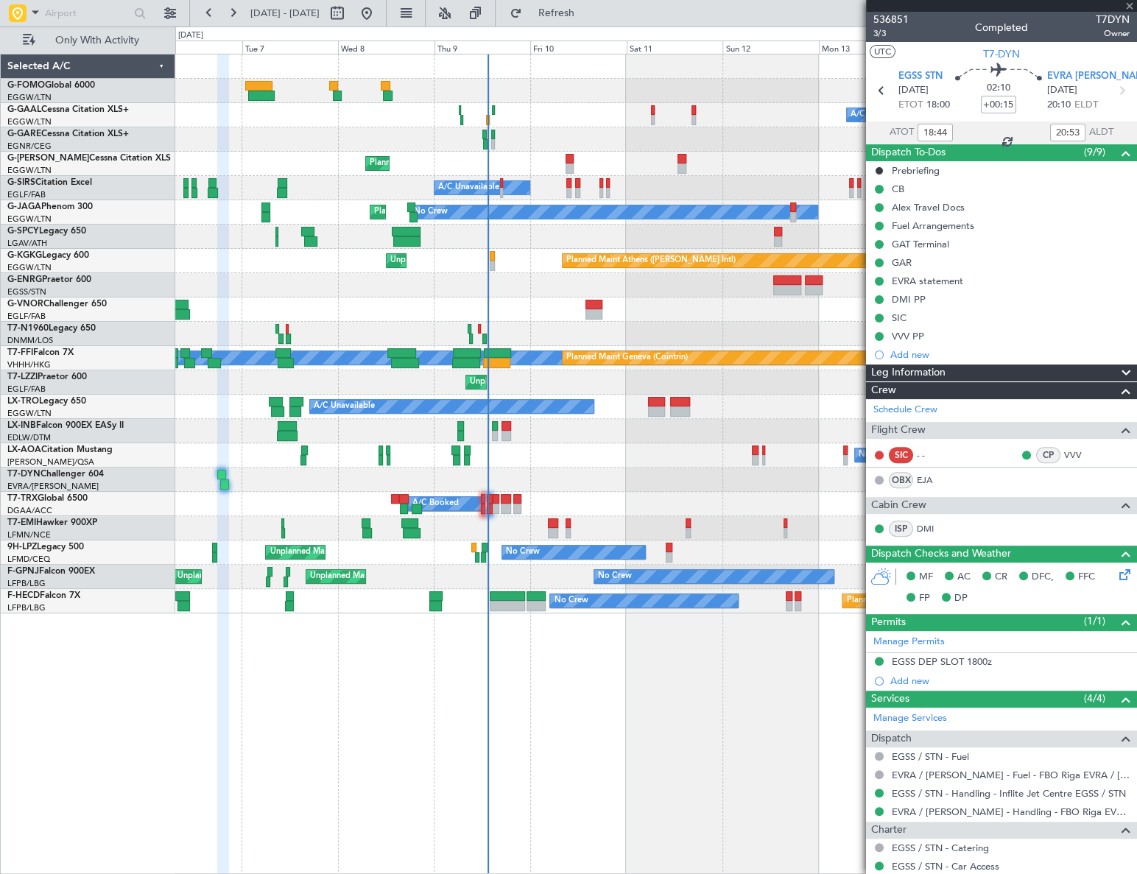
type input "+00:25"
type input "16:30"
type input "20:06"
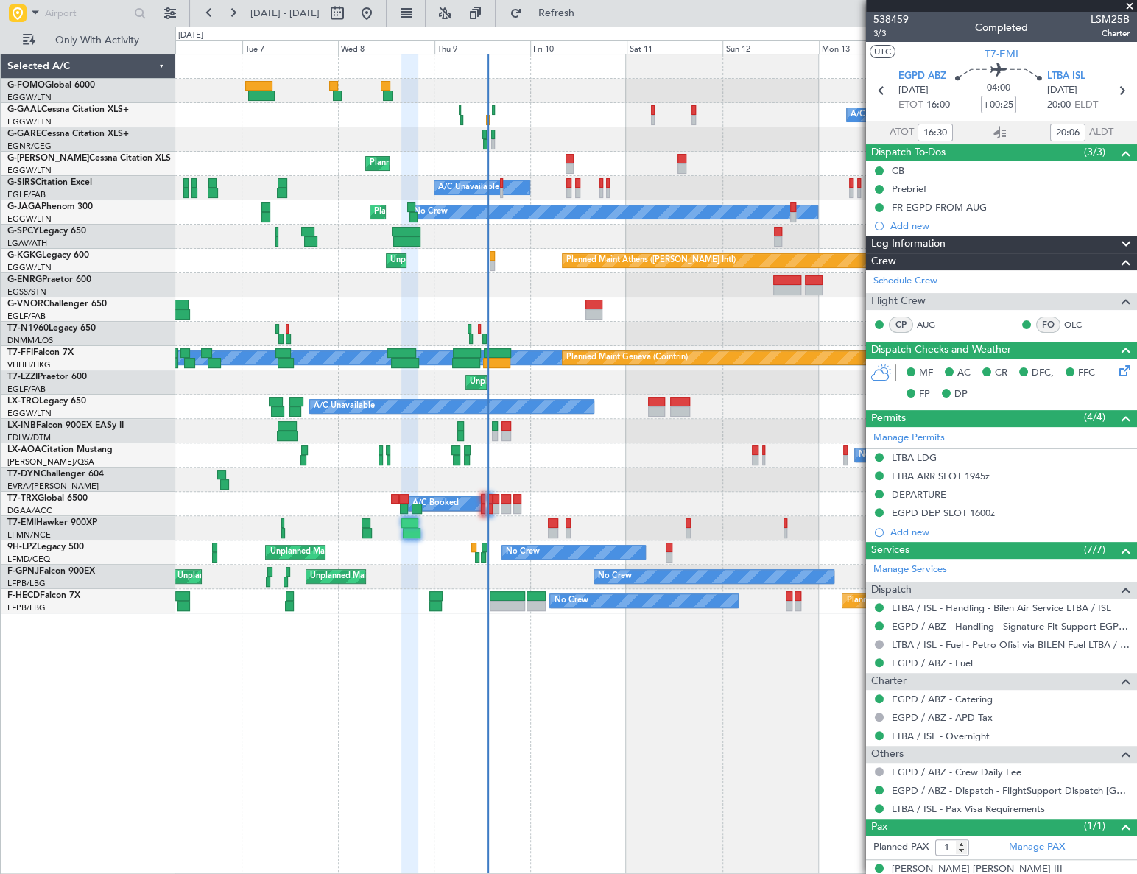
click at [797, 652] on div "Owner Owner A/C Unavailable A/C Unavailable Owner Planned Maint [GEOGRAPHIC_DAT…" at bounding box center [655, 464] width 961 height 820
click at [969, 605] on link "LTBA / ISL - Handling - Bilen Air Service LTBA / ISL" at bounding box center [1001, 608] width 219 height 13
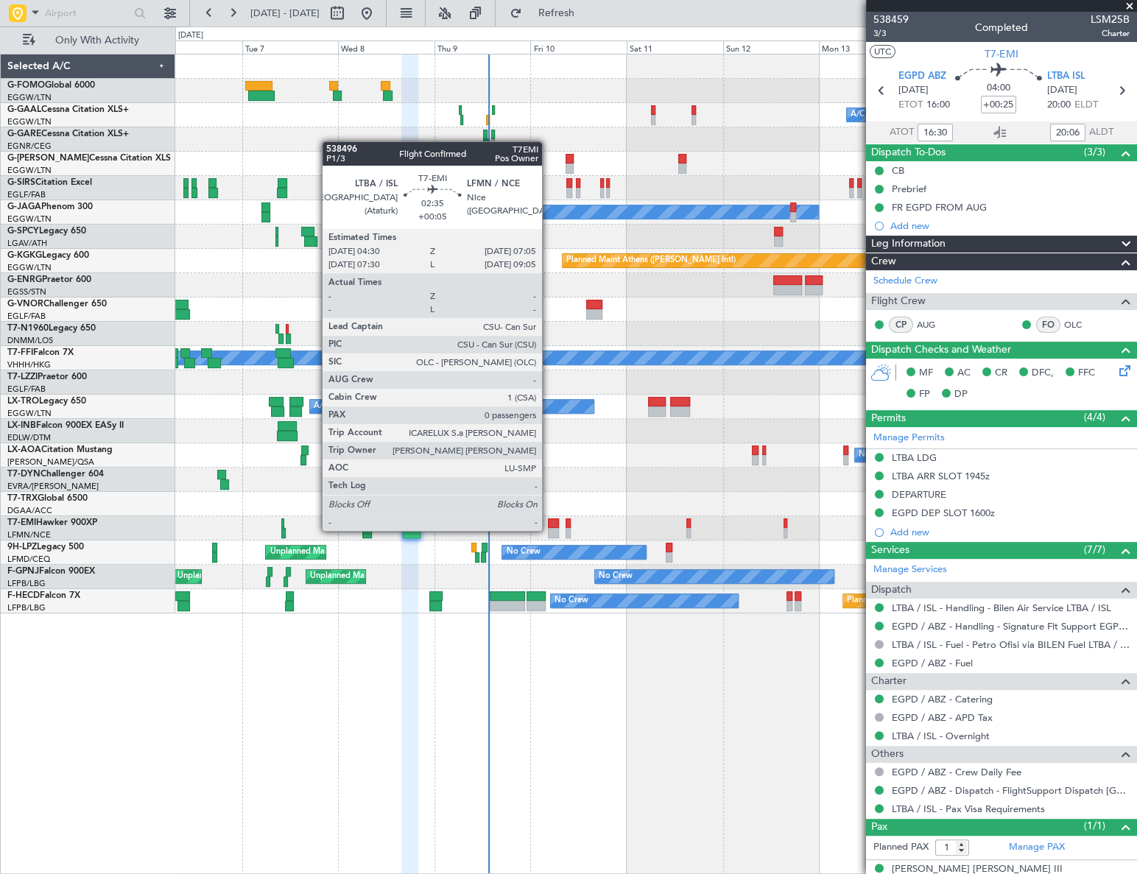
click at [549, 529] on div at bounding box center [553, 533] width 11 height 10
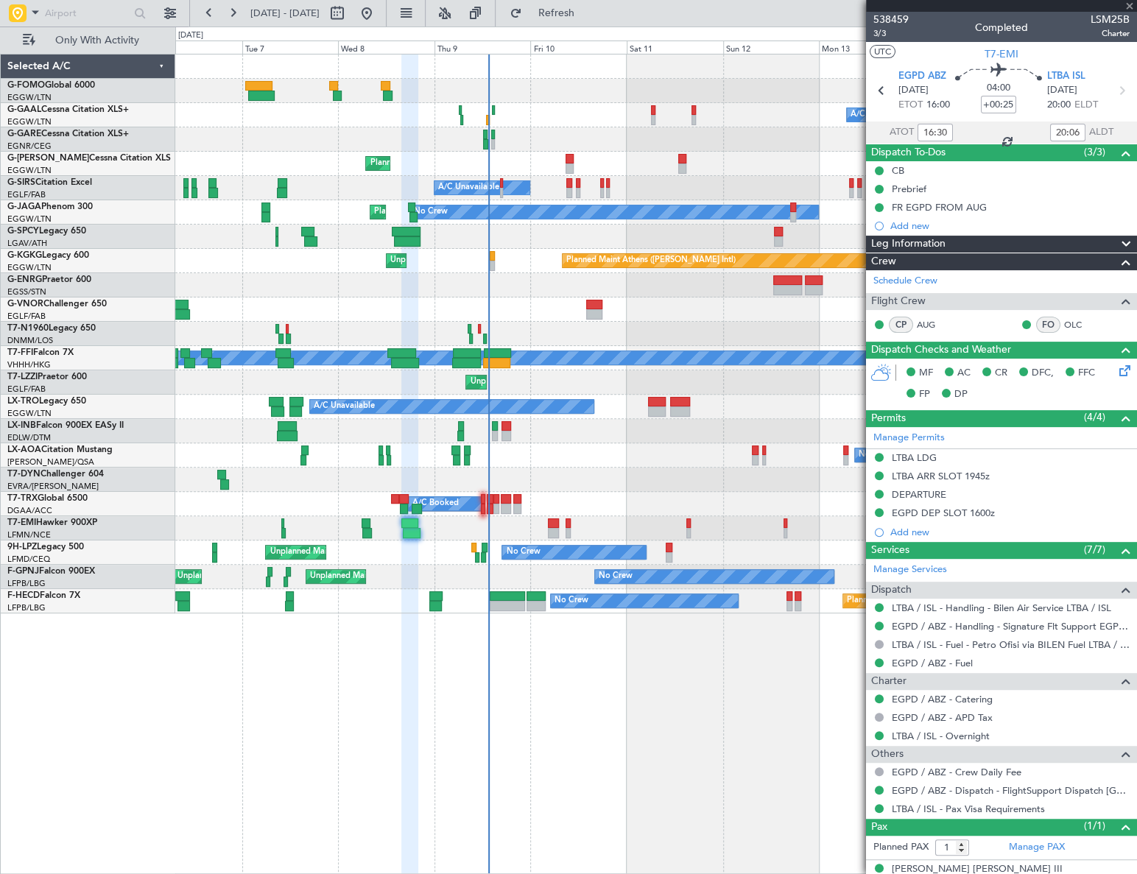
type input "+00:05"
type input "0"
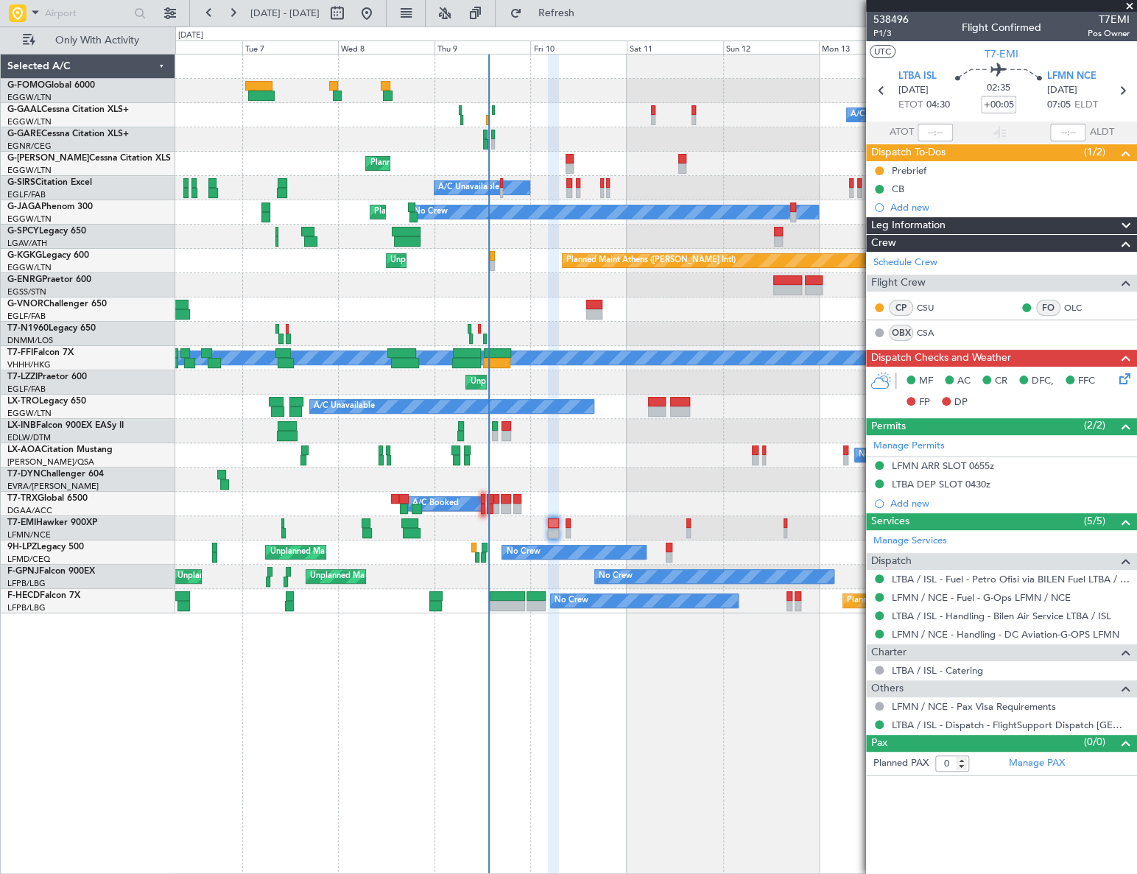
click at [599, 479] on div at bounding box center [655, 480] width 961 height 24
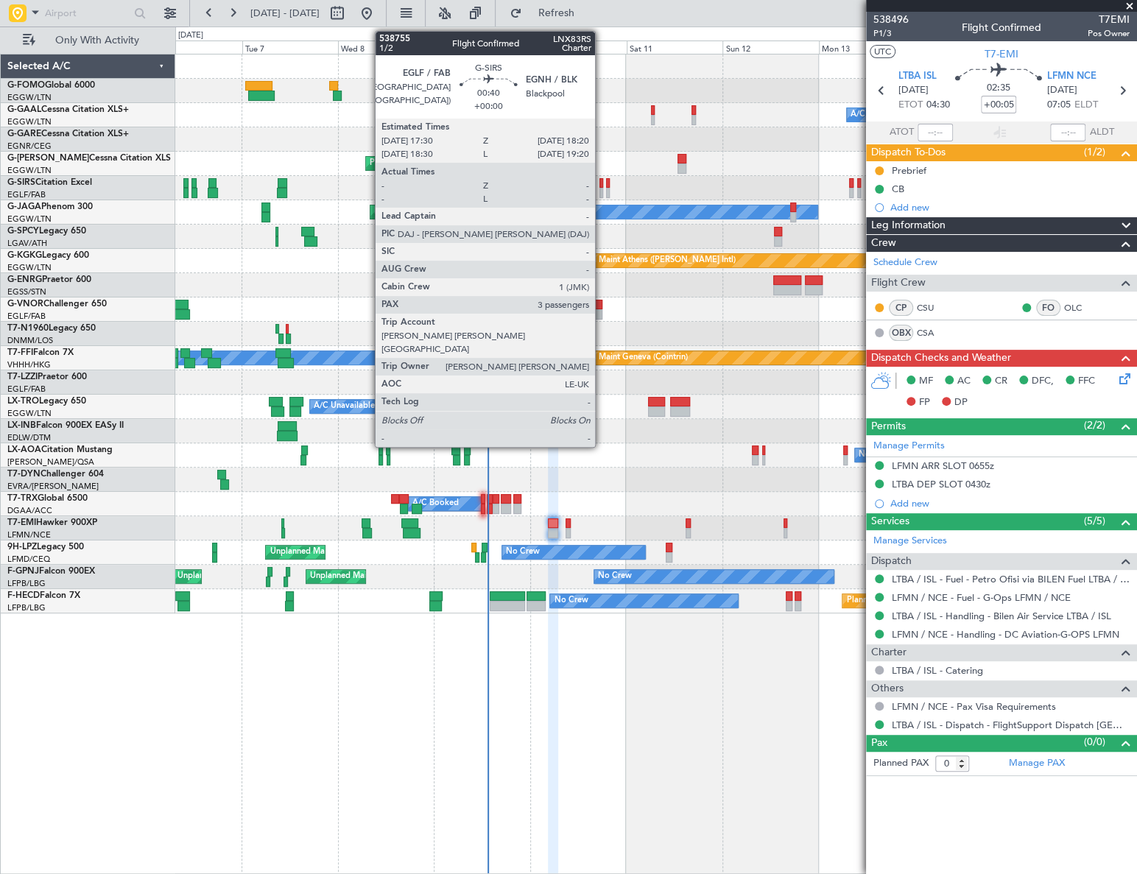
click at [602, 188] on div at bounding box center [601, 193] width 4 height 10
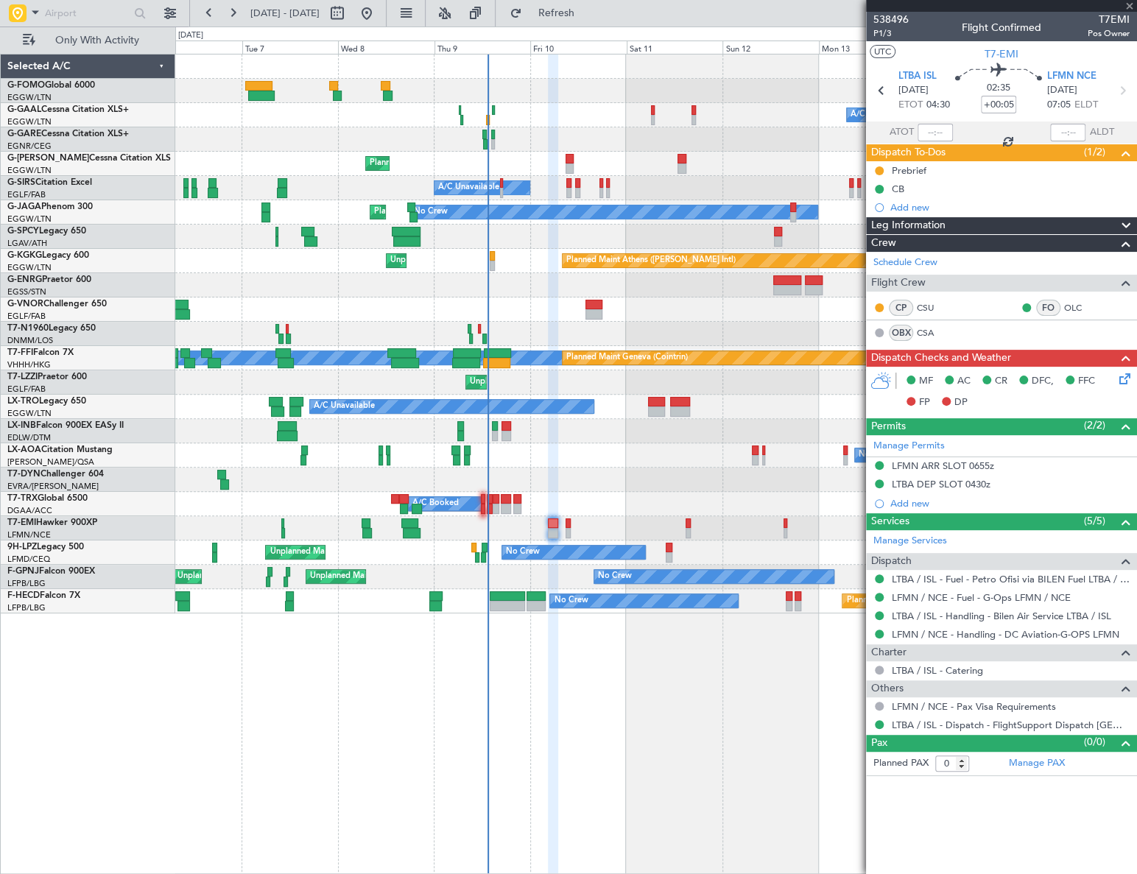
type input "3"
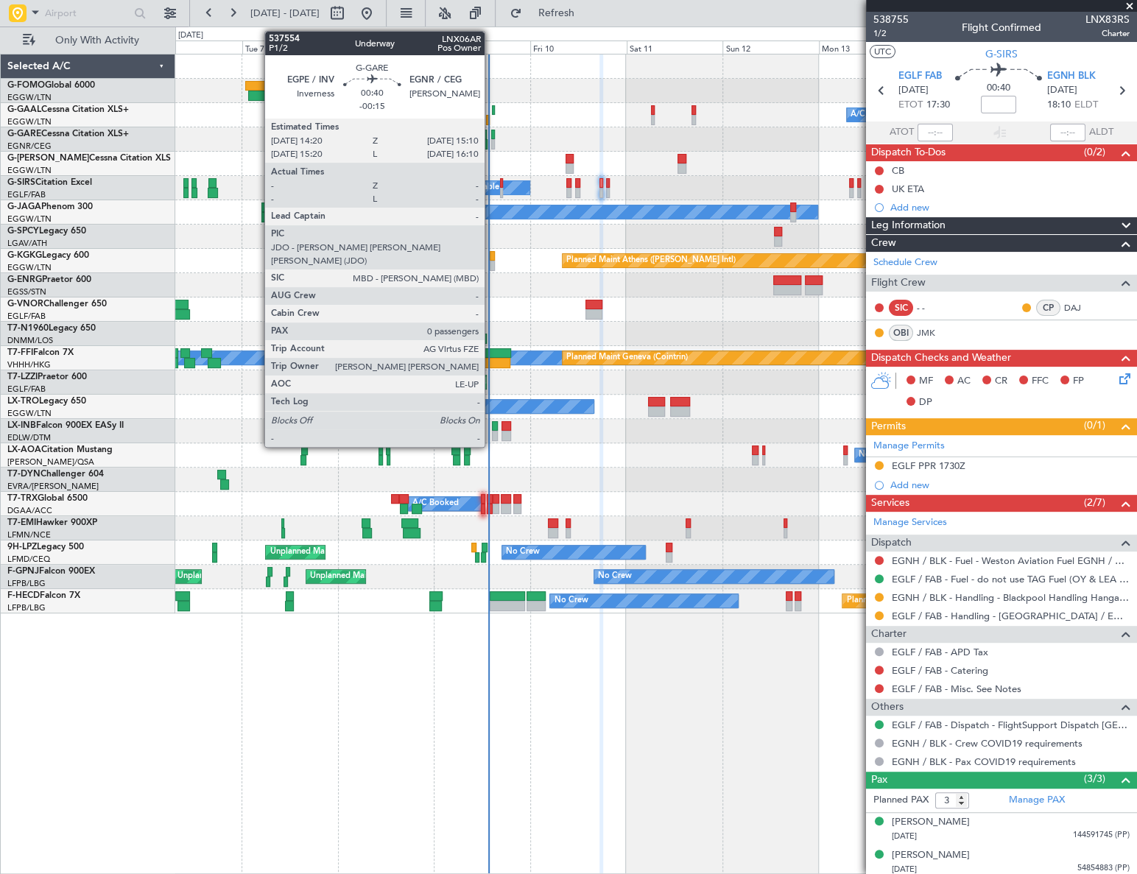
click at [491, 136] on div at bounding box center [493, 135] width 4 height 10
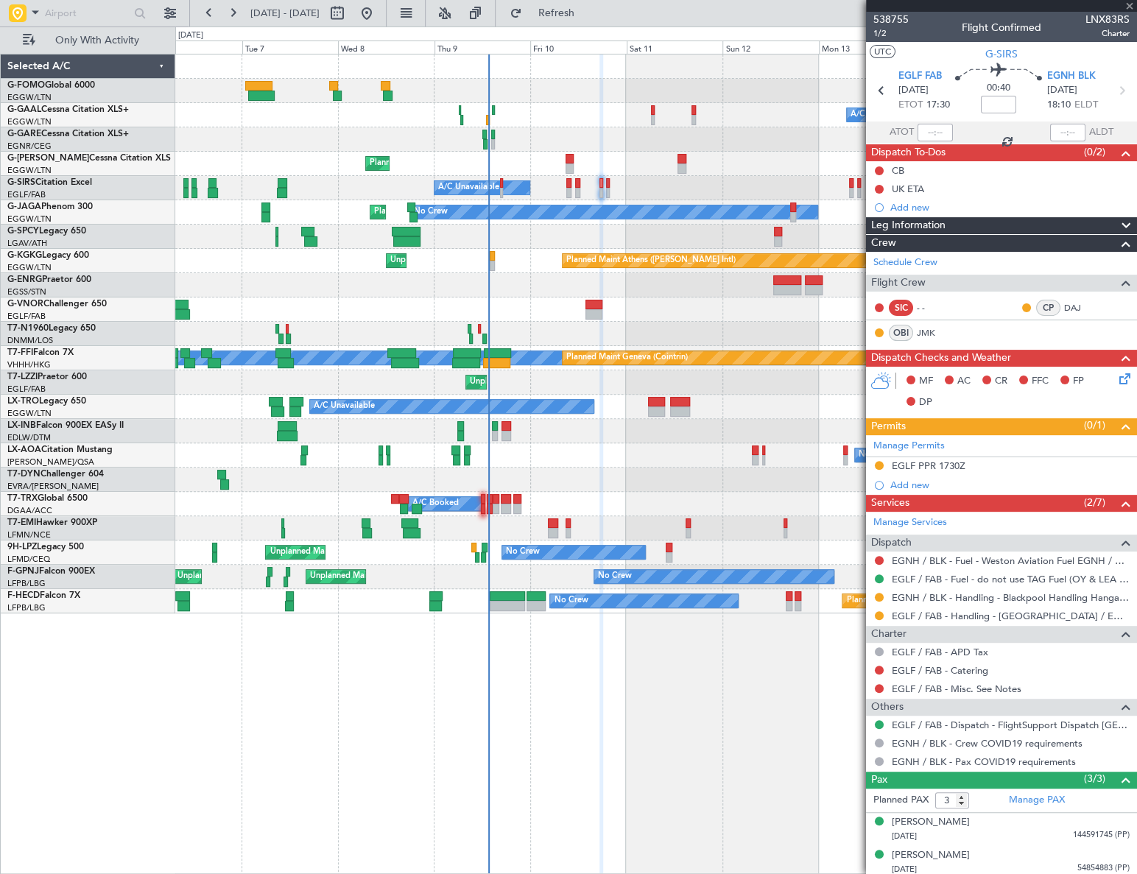
type input "-00:15"
type input "0"
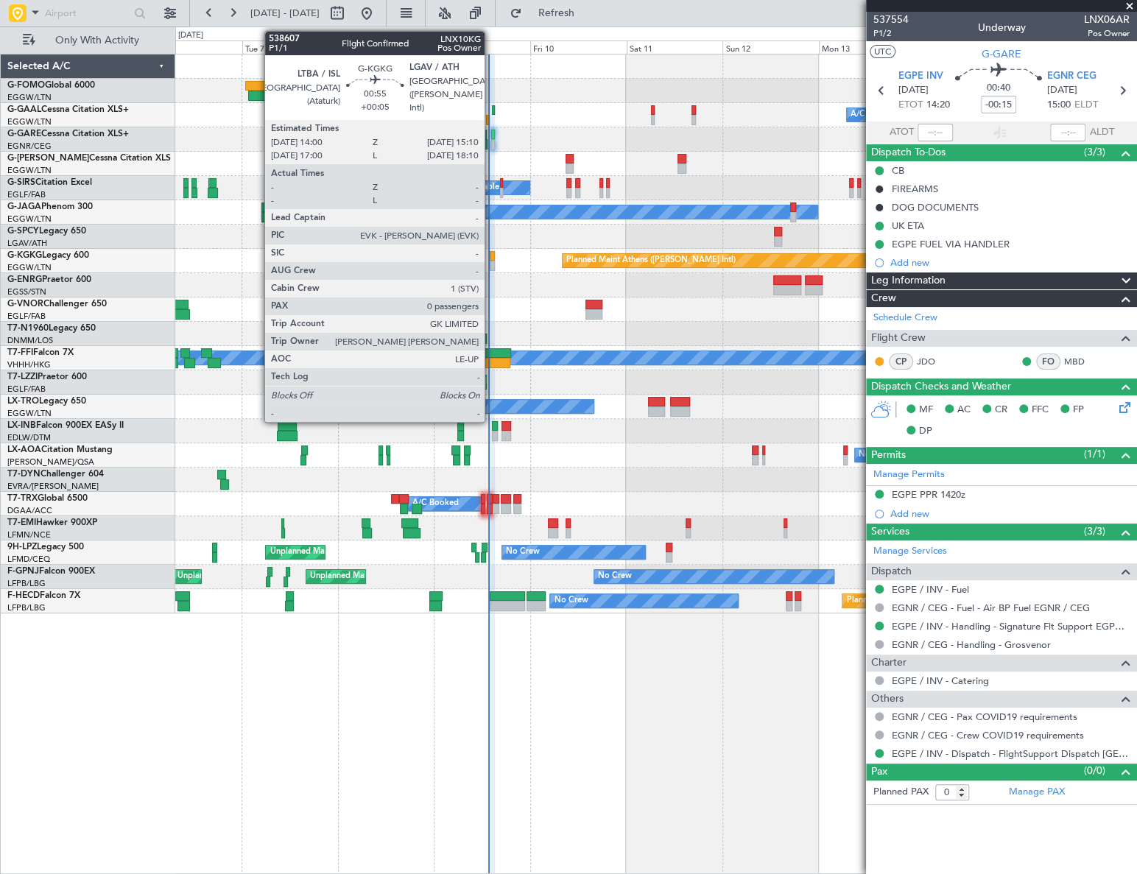
click at [491, 258] on div at bounding box center [492, 256] width 5 height 10
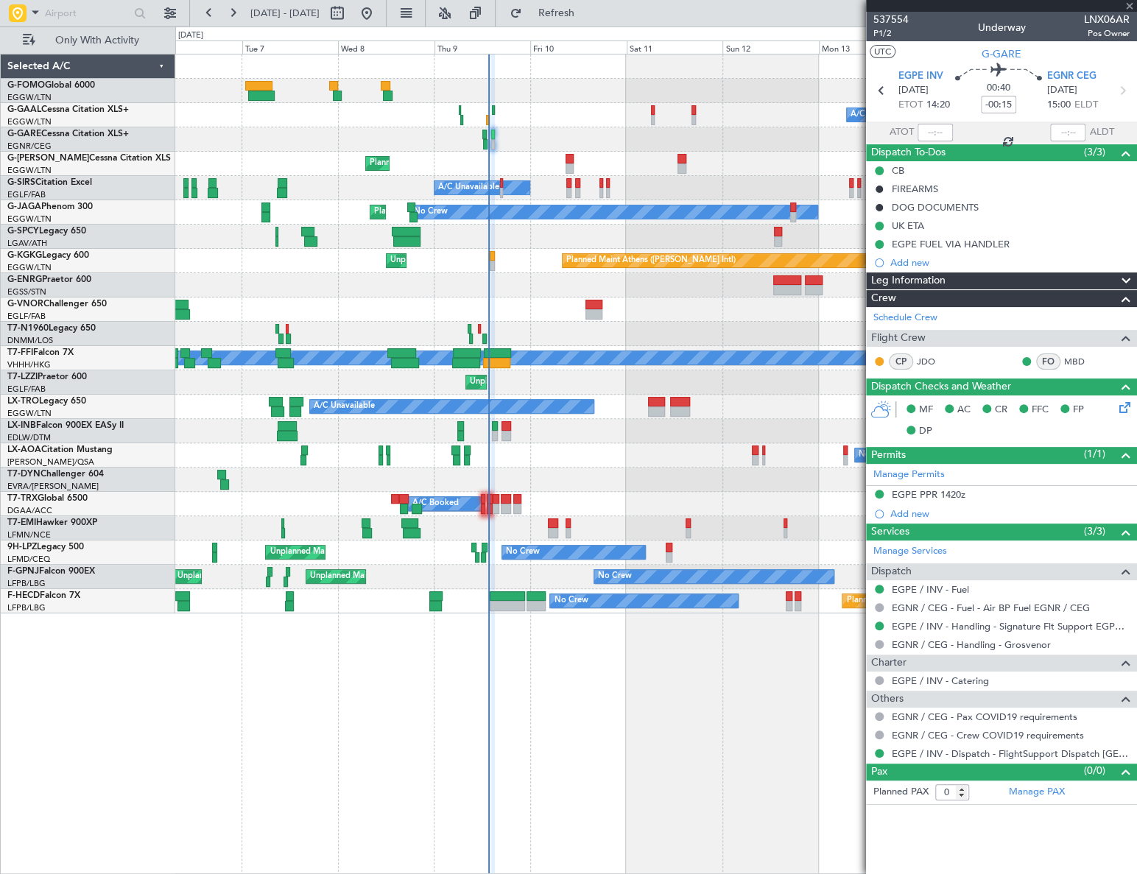
type input "+00:05"
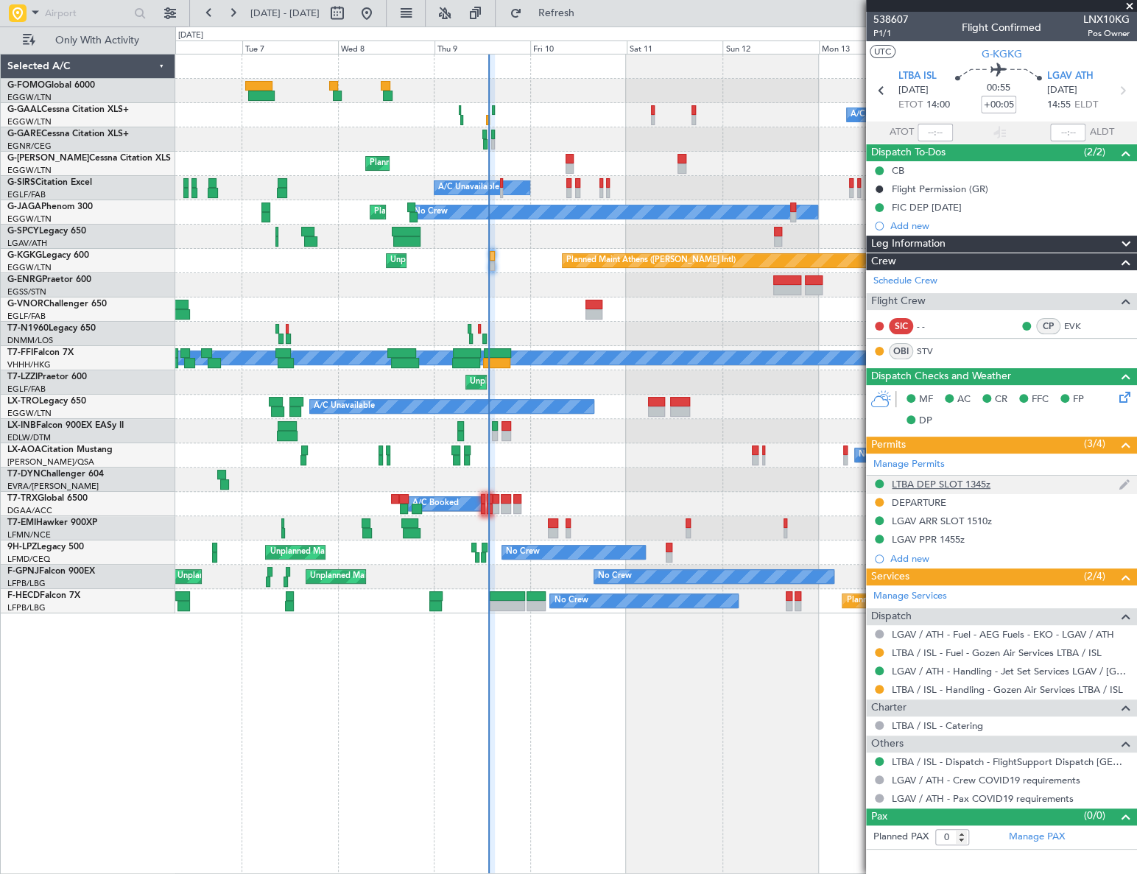
click at [937, 479] on div "LTBA DEP SLOT 1345z" at bounding box center [941, 484] width 99 height 13
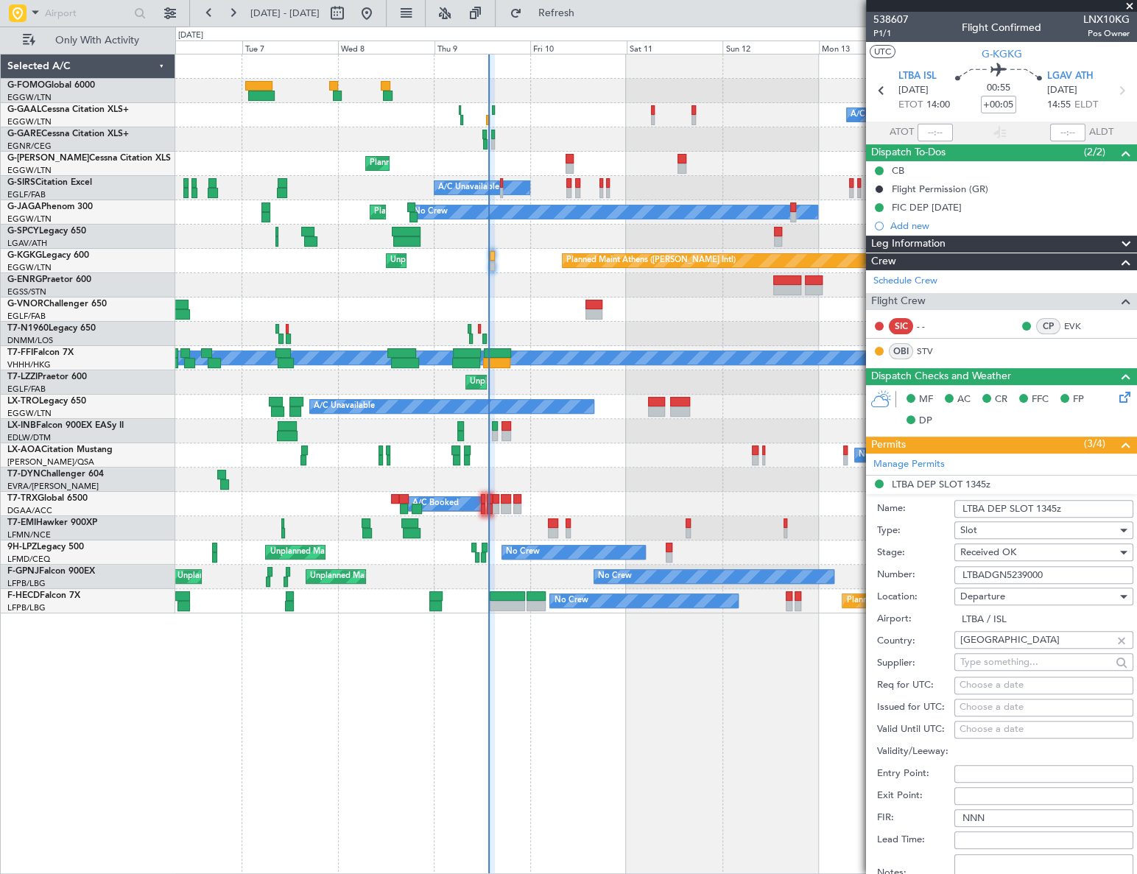
click at [985, 571] on input "LTBADGN5239000" at bounding box center [1043, 575] width 179 height 18
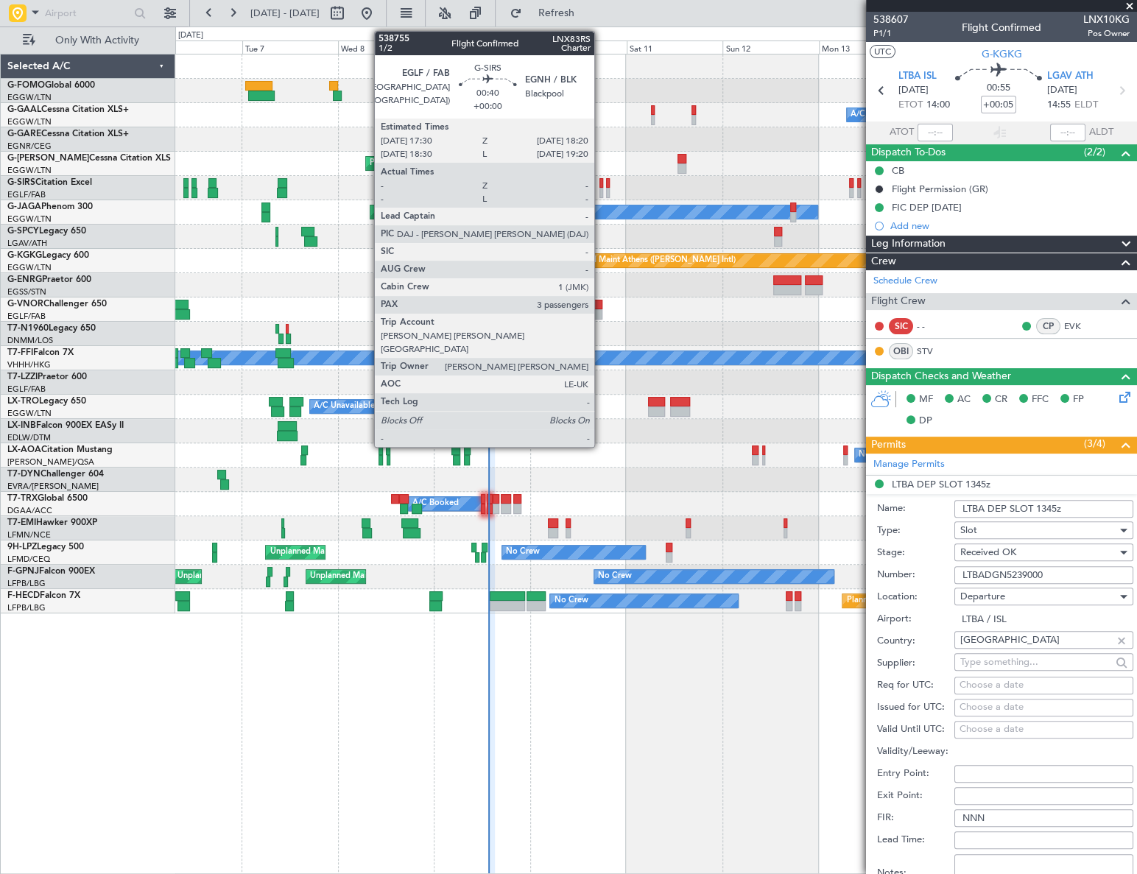
click at [603, 186] on div "A/C Unavailable Planned Maint [GEOGRAPHIC_DATA] ([GEOGRAPHIC_DATA])" at bounding box center [655, 188] width 960 height 24
click at [599, 186] on div at bounding box center [601, 183] width 4 height 10
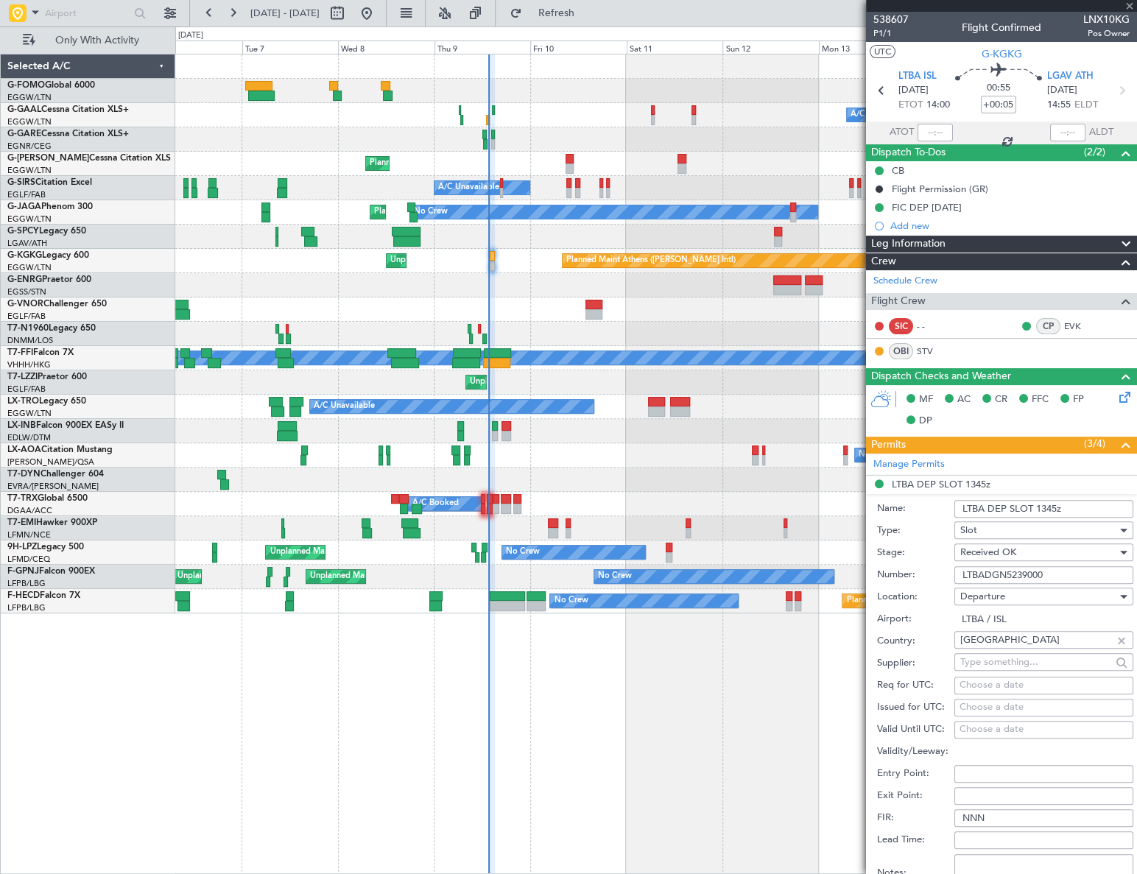
type input "3"
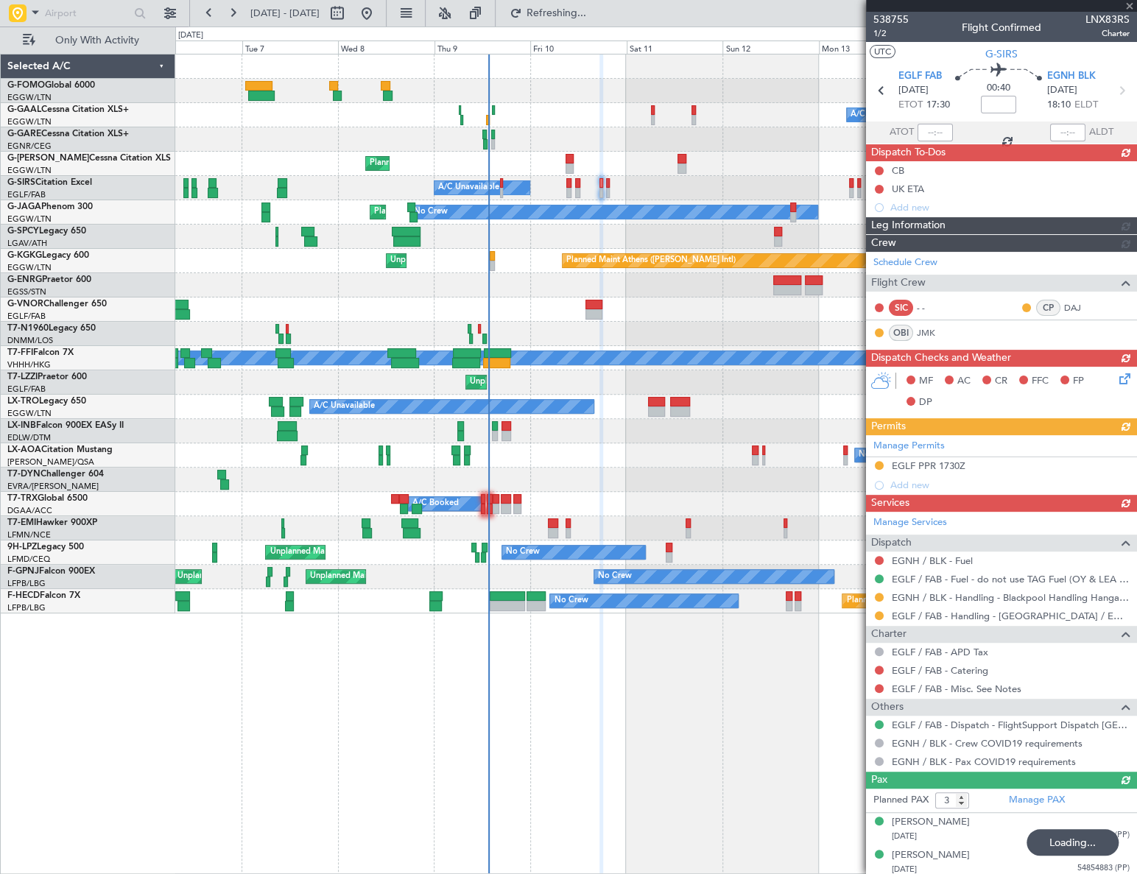
type input "+00:05"
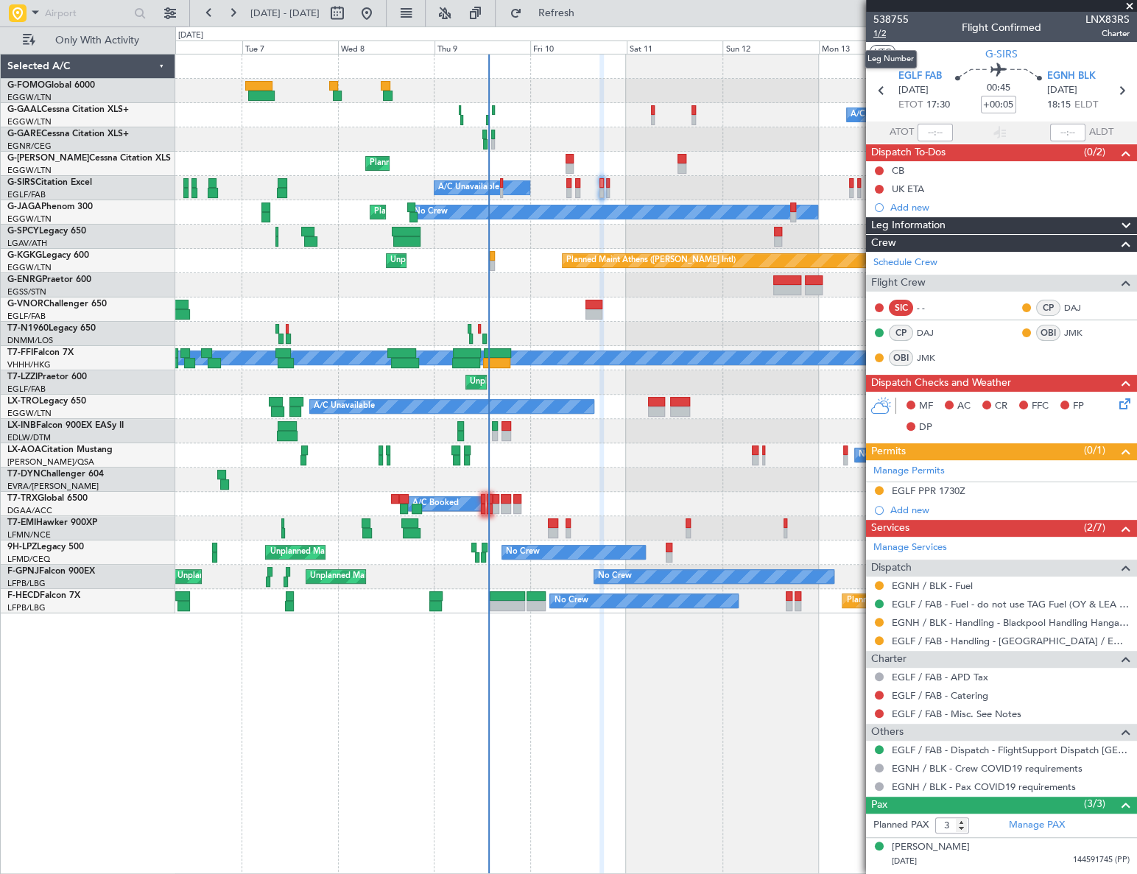
click at [878, 29] on span "1/2" at bounding box center [890, 33] width 35 height 13
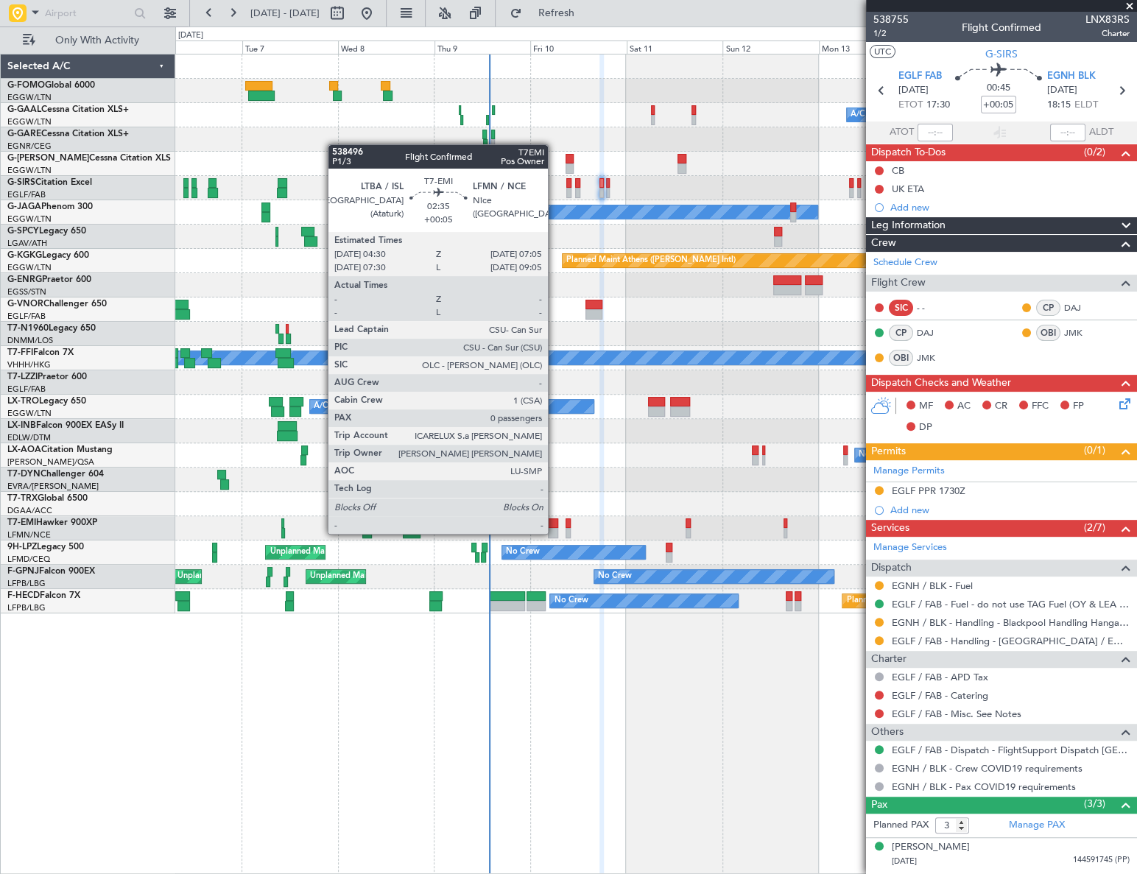
click at [554, 532] on div at bounding box center [553, 533] width 11 height 10
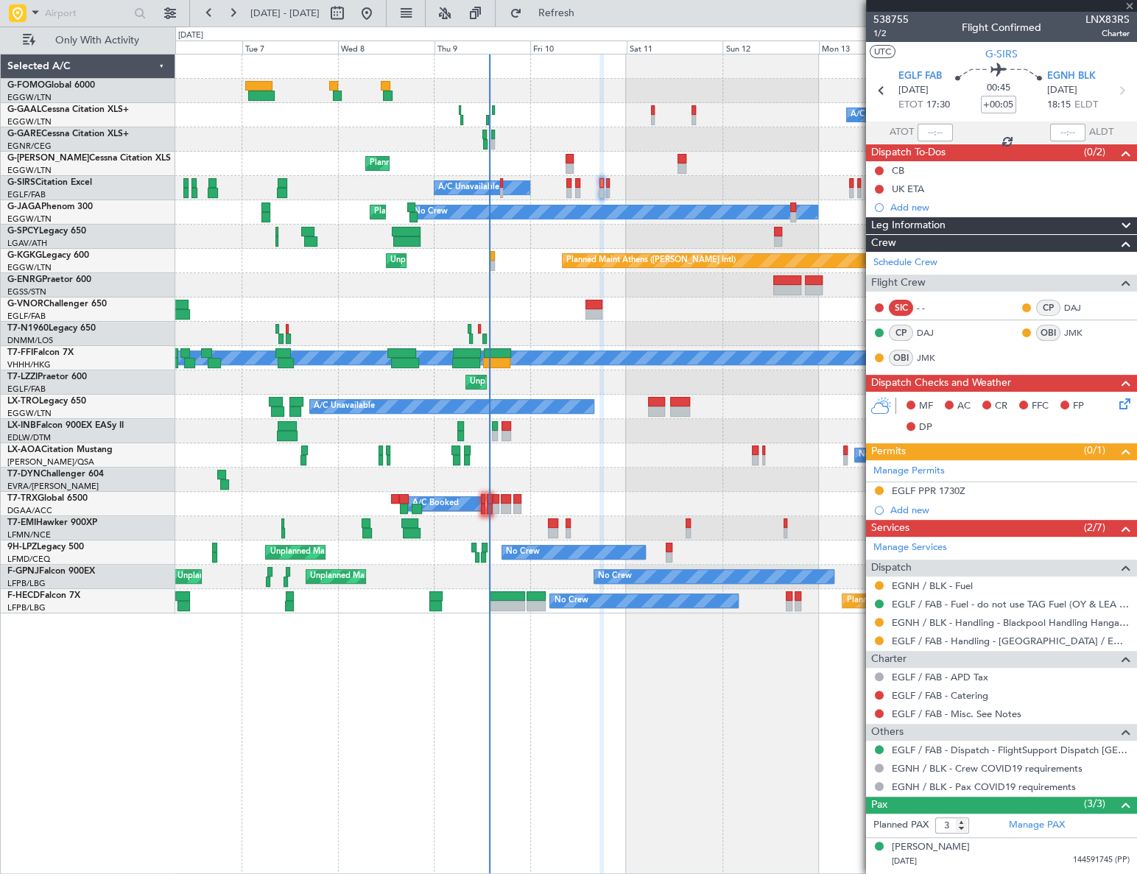
type input "0"
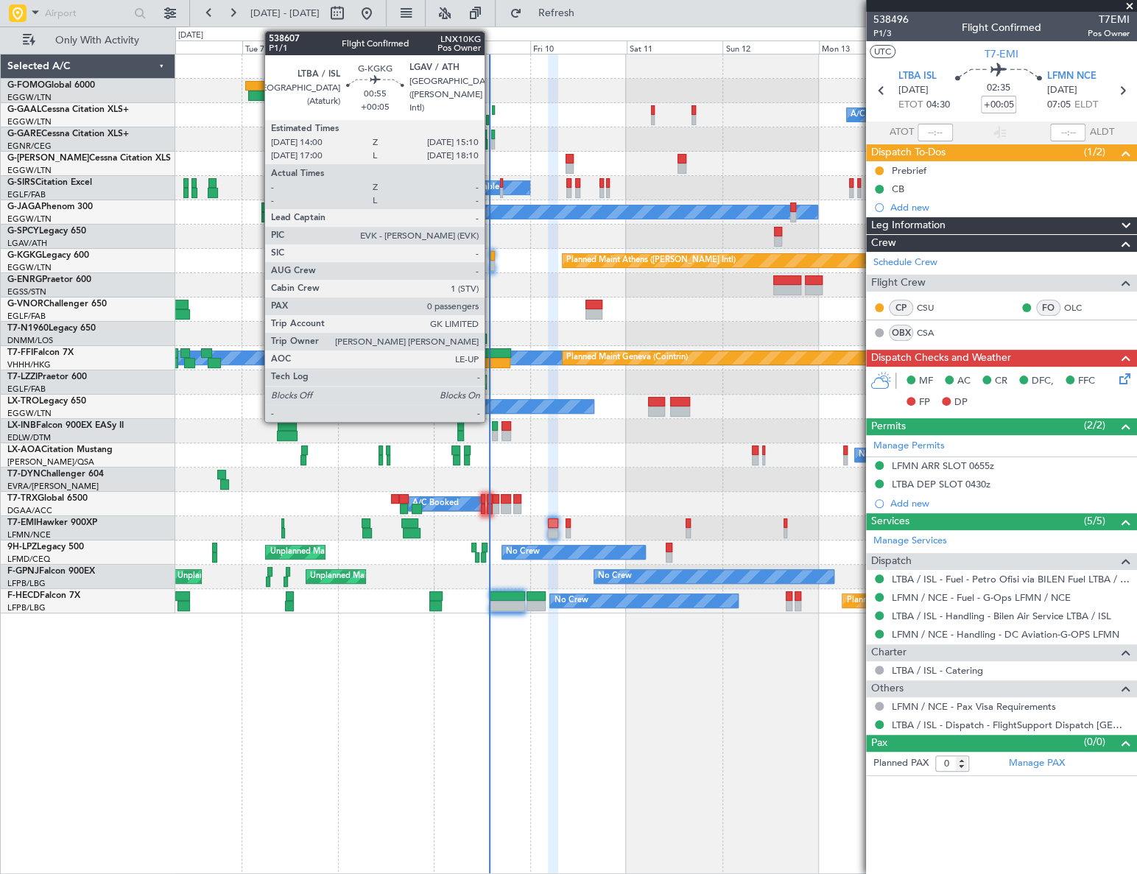
click at [491, 263] on div at bounding box center [492, 266] width 5 height 10
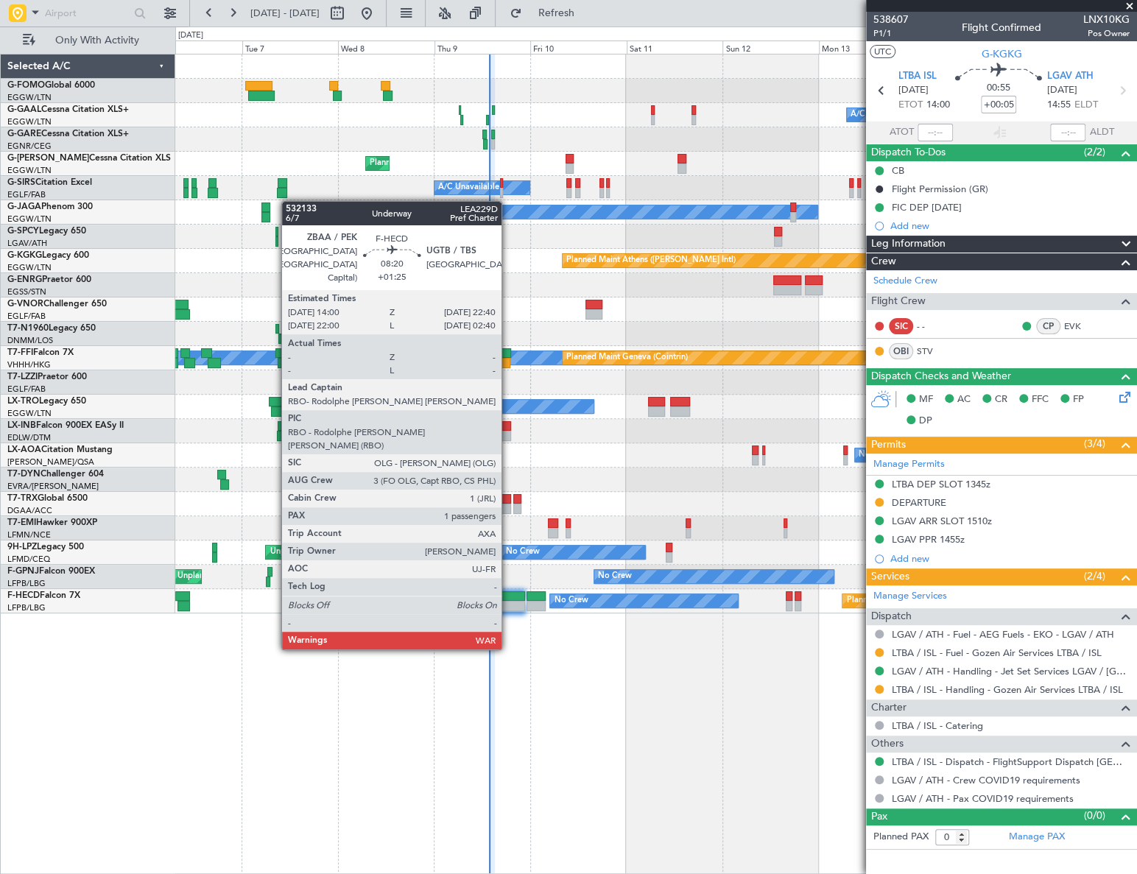
click at [502, 599] on div at bounding box center [507, 596] width 35 height 10
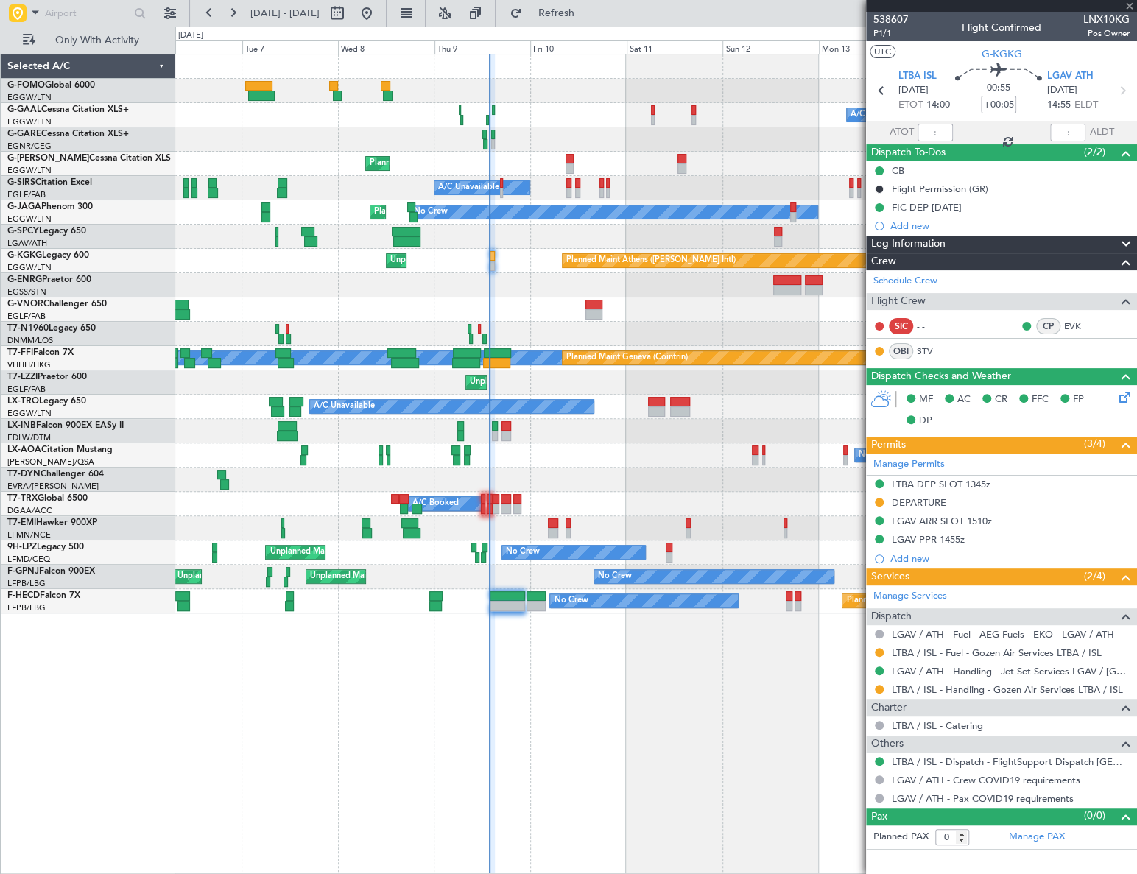
type input "+01:25"
type input "1"
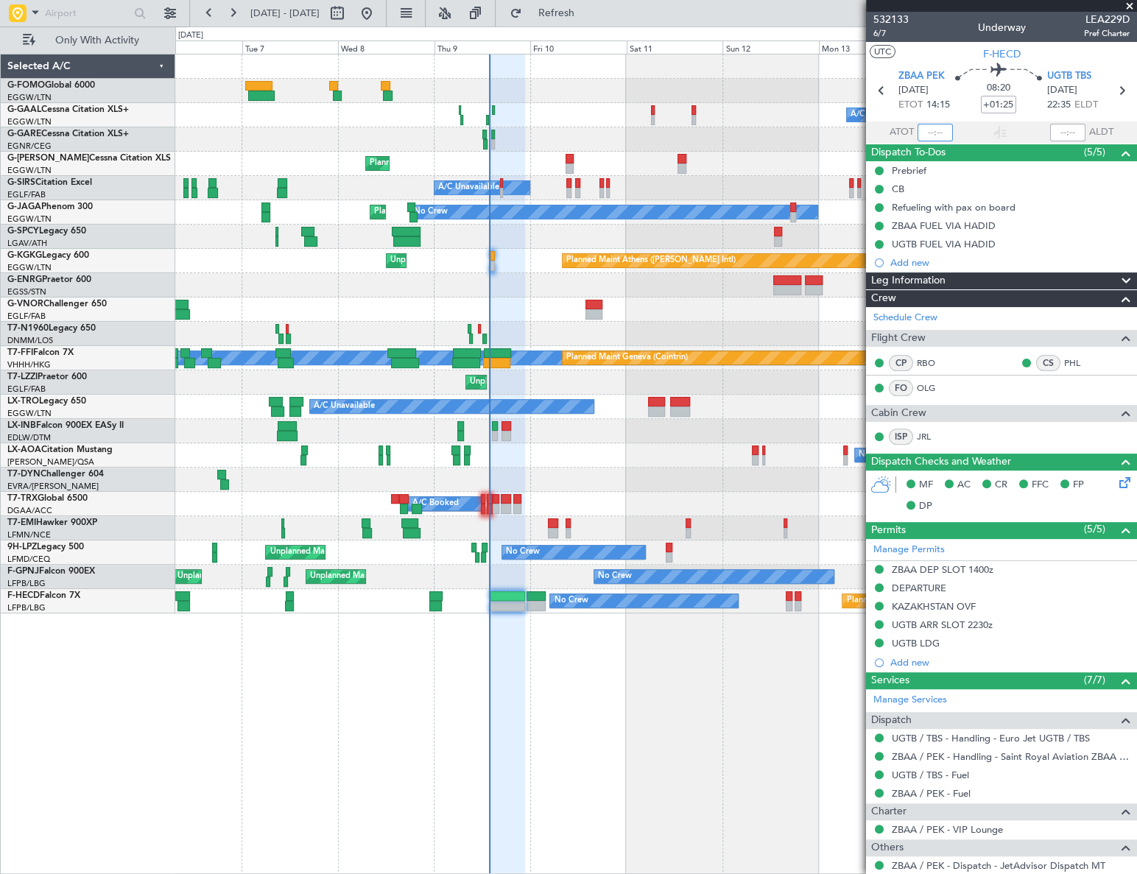
click at [928, 133] on input "text" at bounding box center [935, 133] width 35 height 18
click at [541, 709] on div "Owner Owner A/C Unavailable A/C Unavailable Owner Planned Maint [GEOGRAPHIC_DAT…" at bounding box center [655, 464] width 961 height 820
type input "13:49"
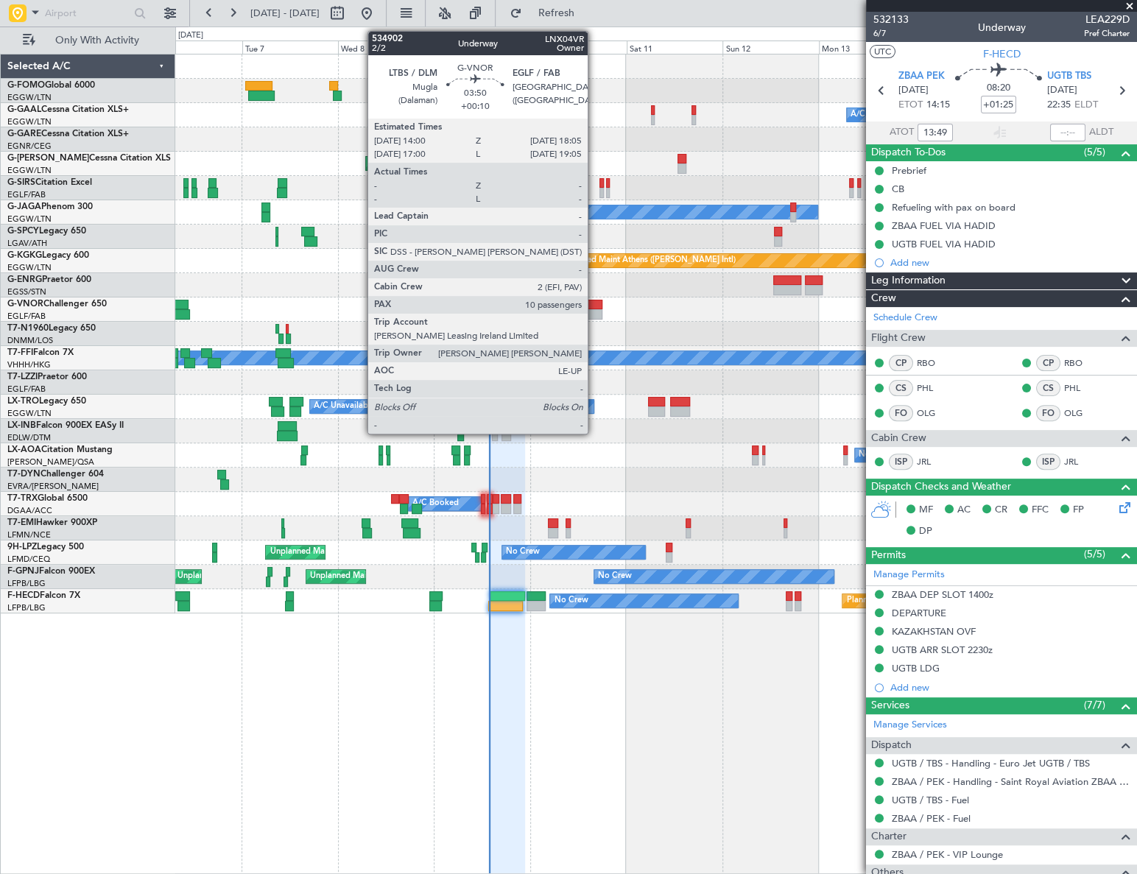
click at [594, 303] on div at bounding box center [593, 305] width 17 height 10
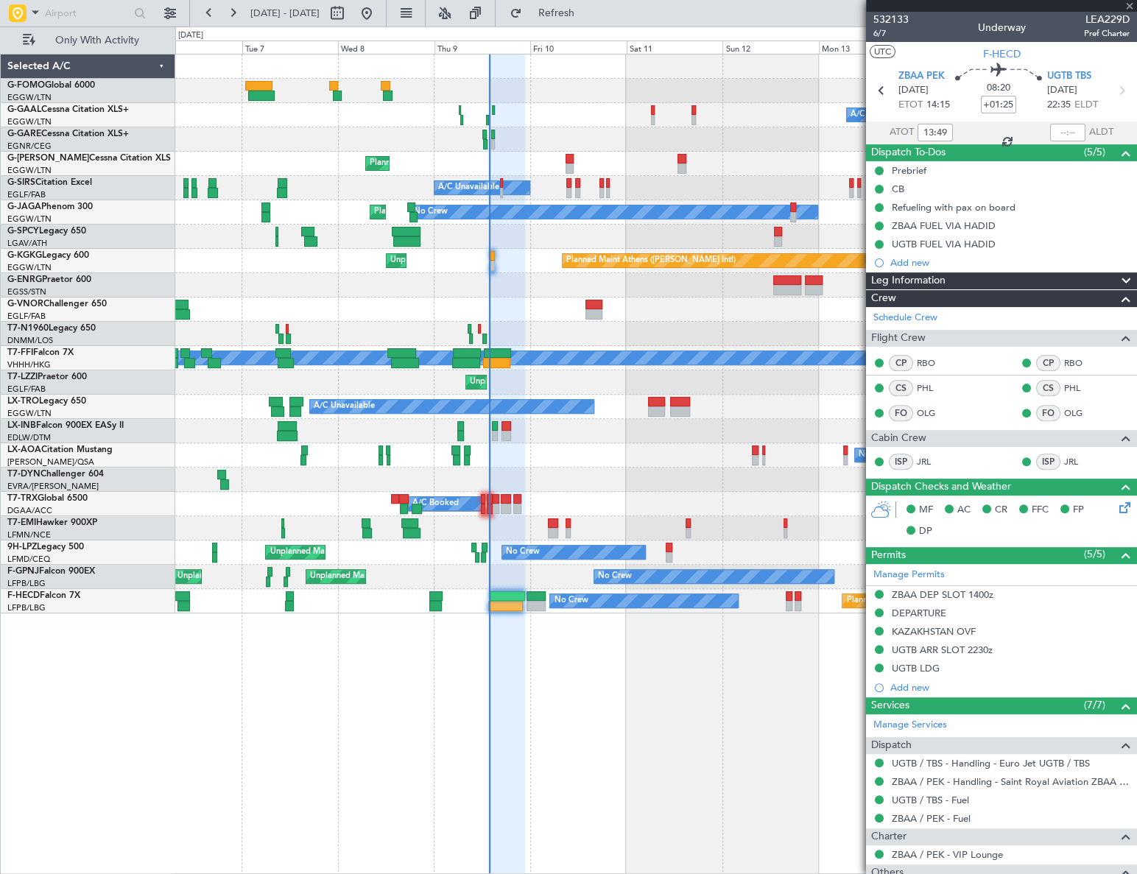
type input "+00:10"
type input "10"
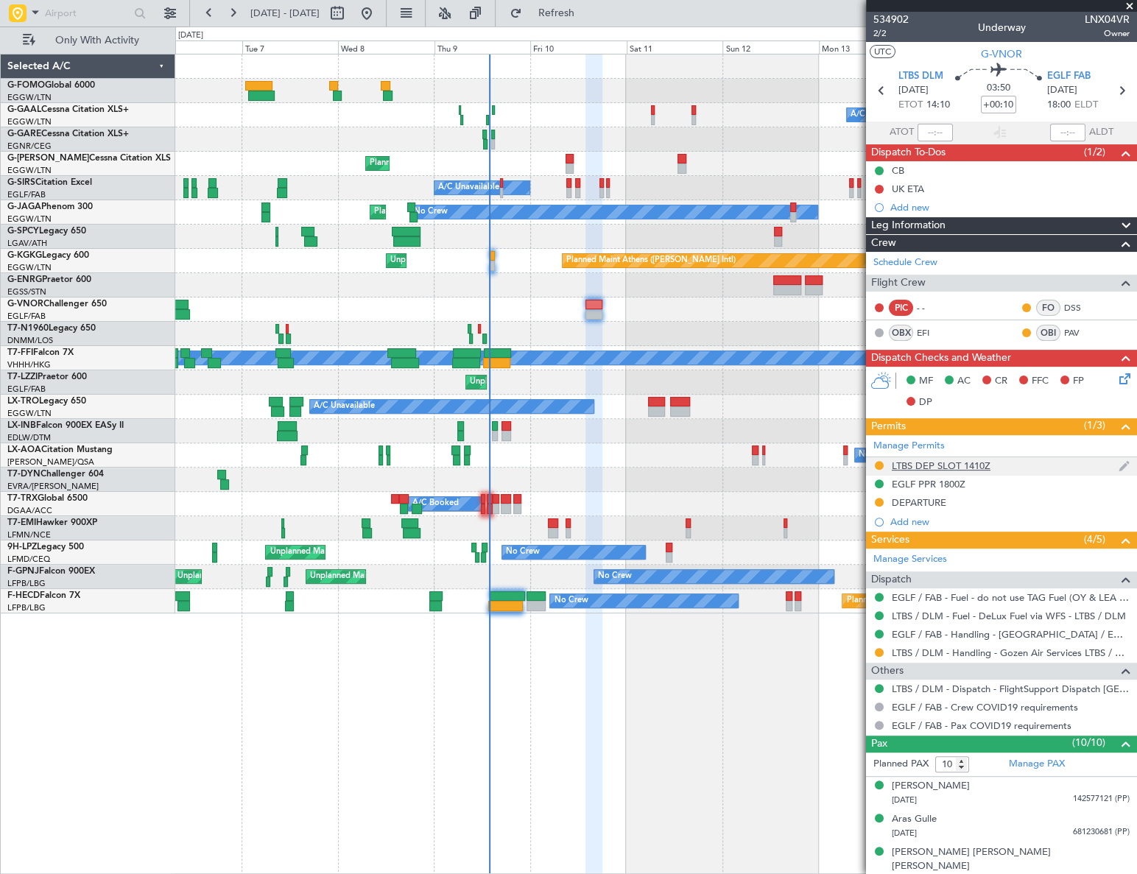
click at [947, 471] on div "LTBS DEP SLOT 1410Z" at bounding box center [1001, 466] width 271 height 18
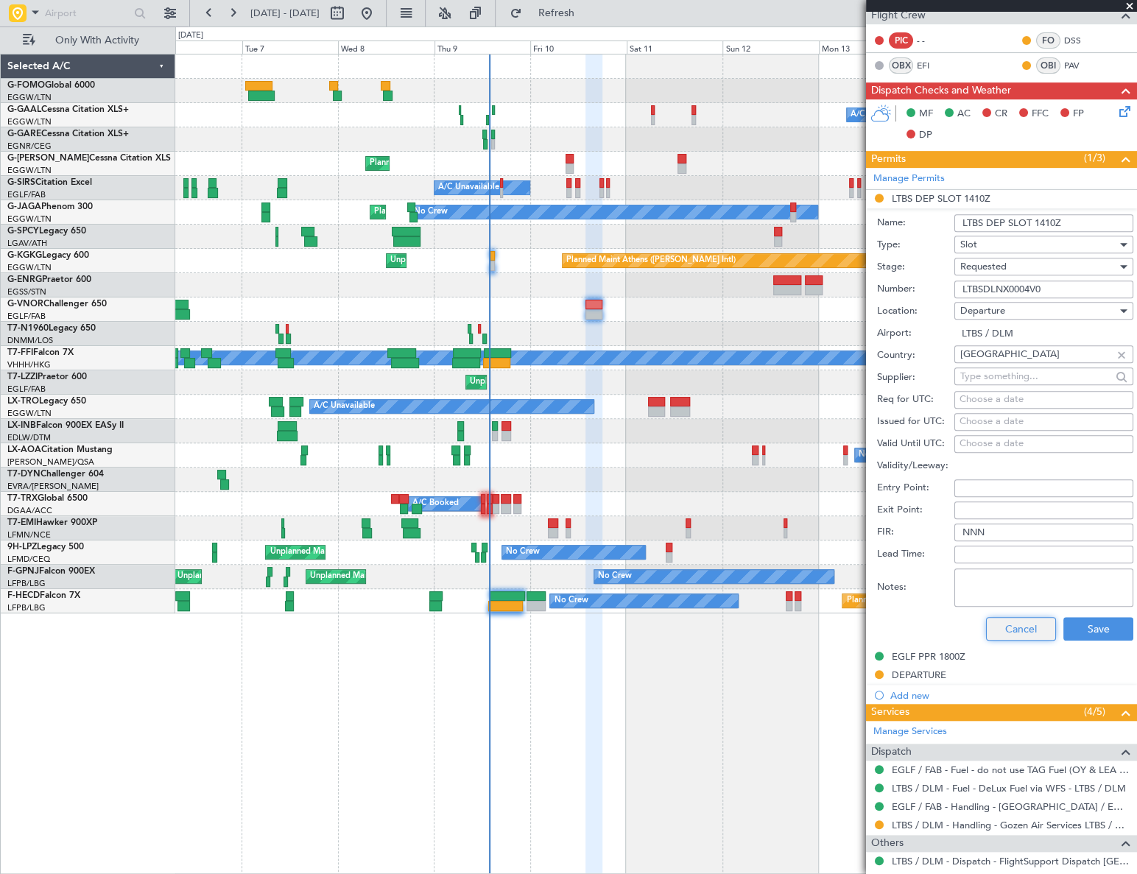
click at [1035, 625] on button "Cancel" at bounding box center [1021, 629] width 70 height 24
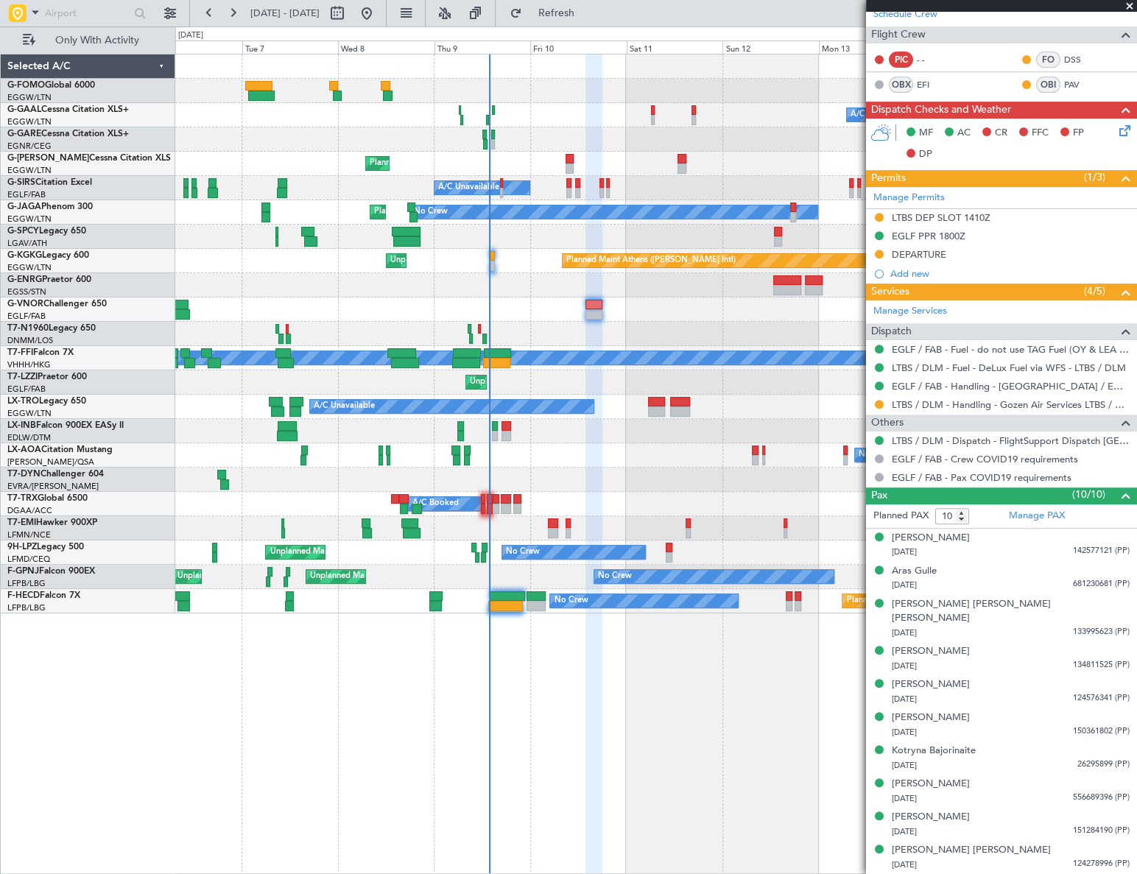
scroll to position [232, 0]
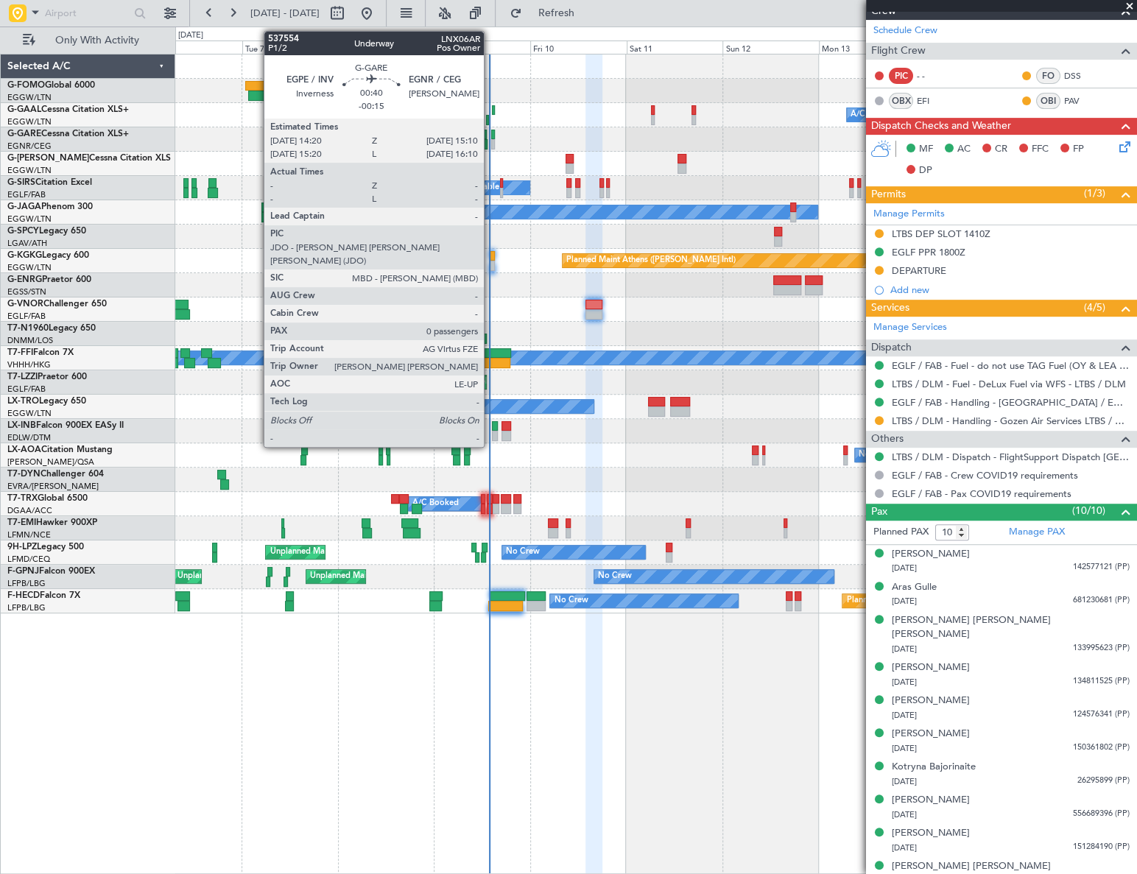
click at [491, 141] on div at bounding box center [493, 144] width 4 height 10
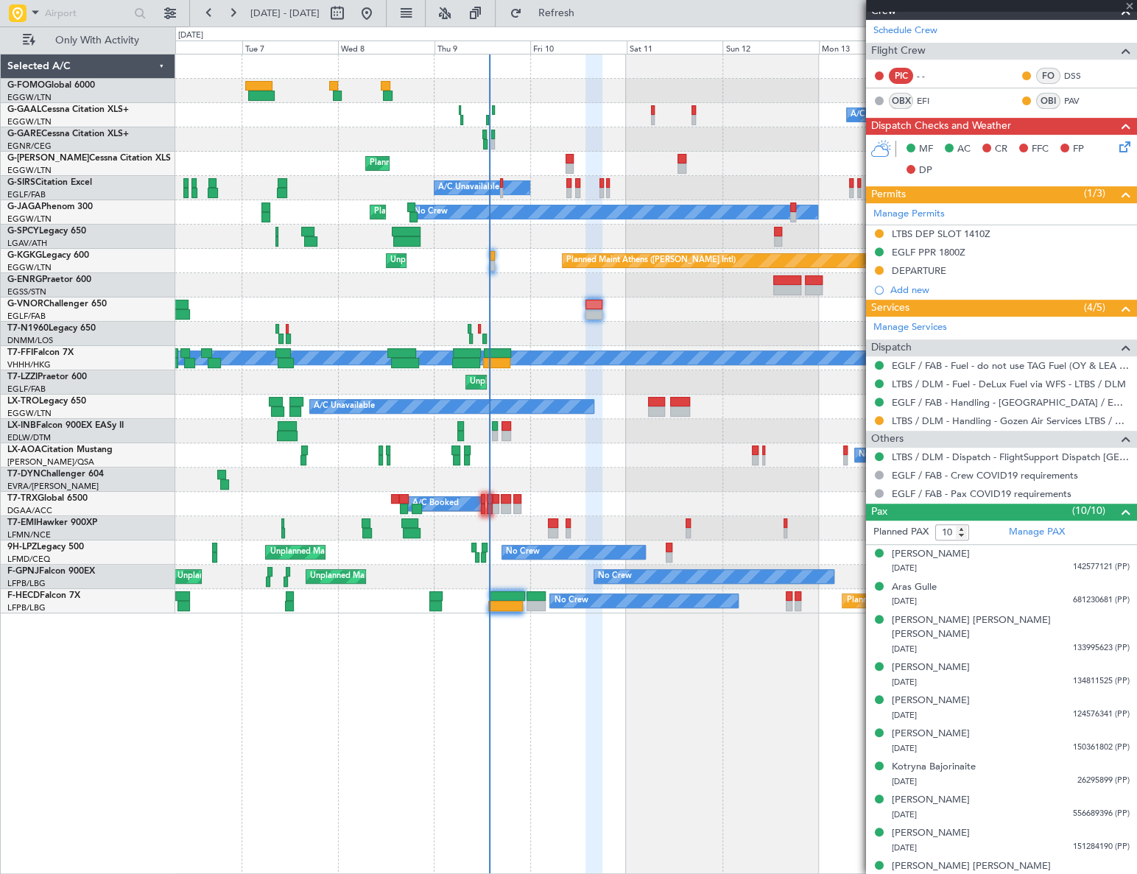
type input "-00:15"
type input "0"
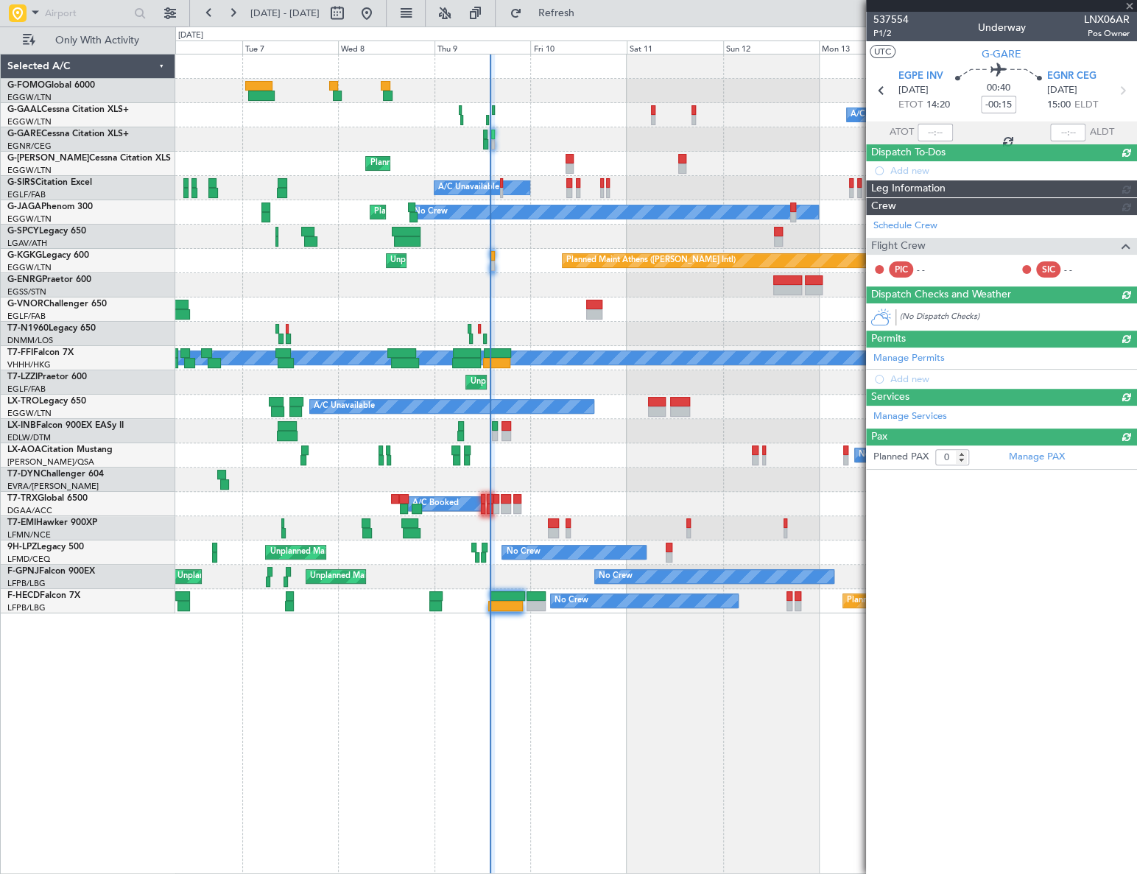
scroll to position [0, 0]
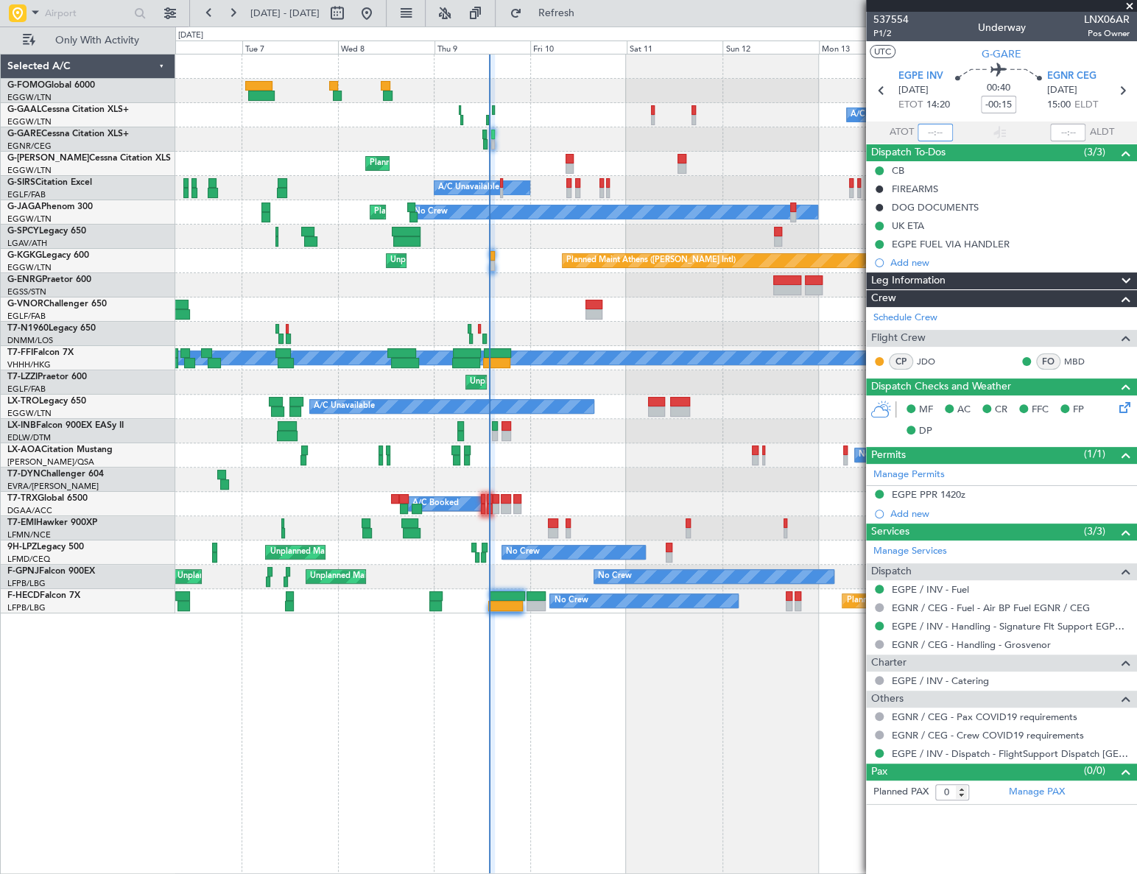
click at [931, 130] on input "text" at bounding box center [935, 133] width 35 height 18
click at [655, 669] on div "Owner A/C Unavailable Owner A/C Unavailable Owner Planned Maint [GEOGRAPHIC_DAT…" at bounding box center [655, 464] width 961 height 820
type input "13:53"
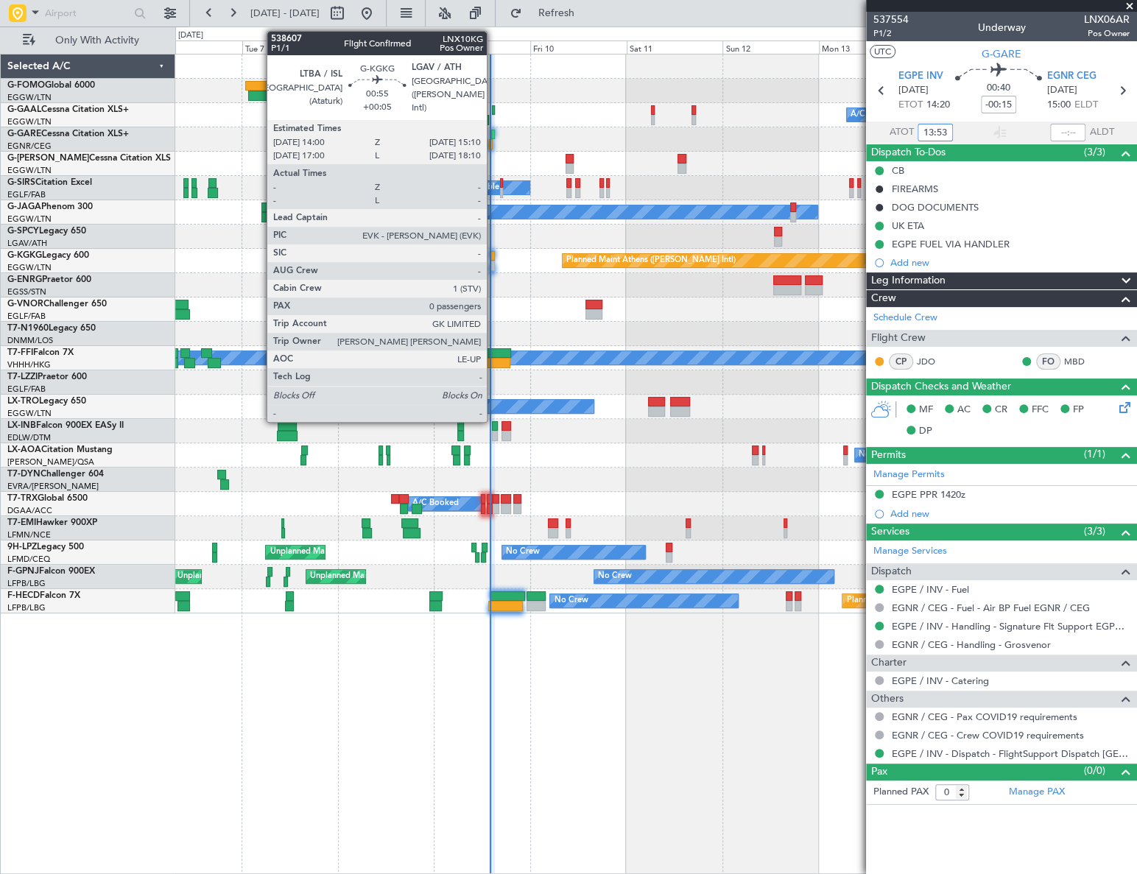
click at [493, 261] on div at bounding box center [492, 266] width 5 height 10
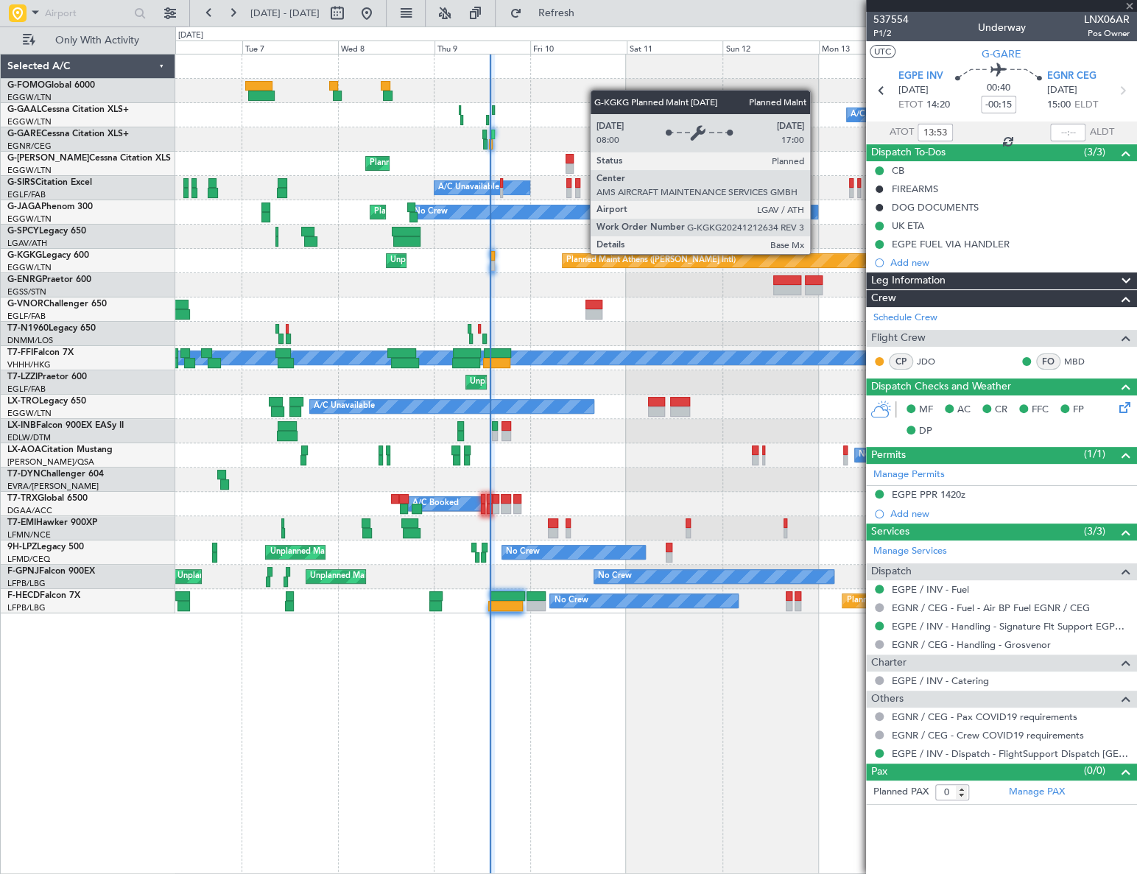
type input "+00:05"
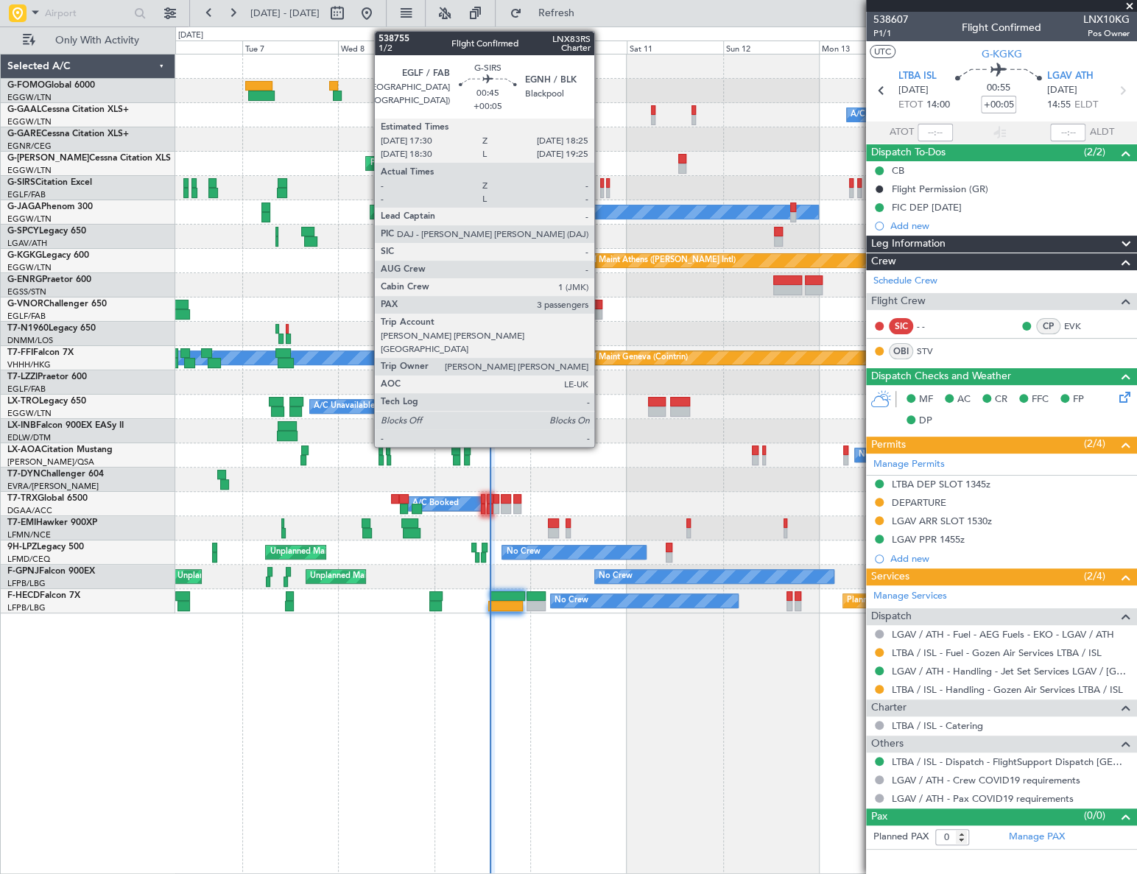
click at [601, 191] on div at bounding box center [602, 193] width 4 height 10
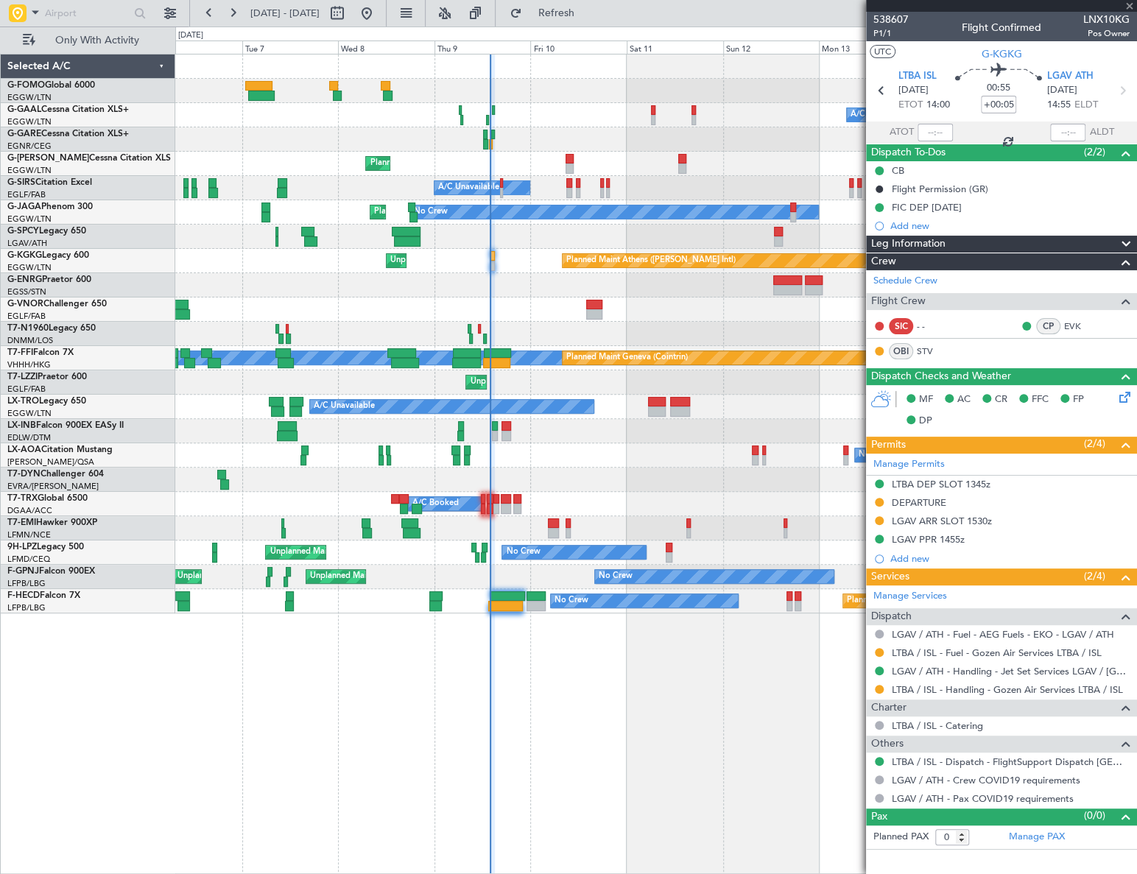
type input "3"
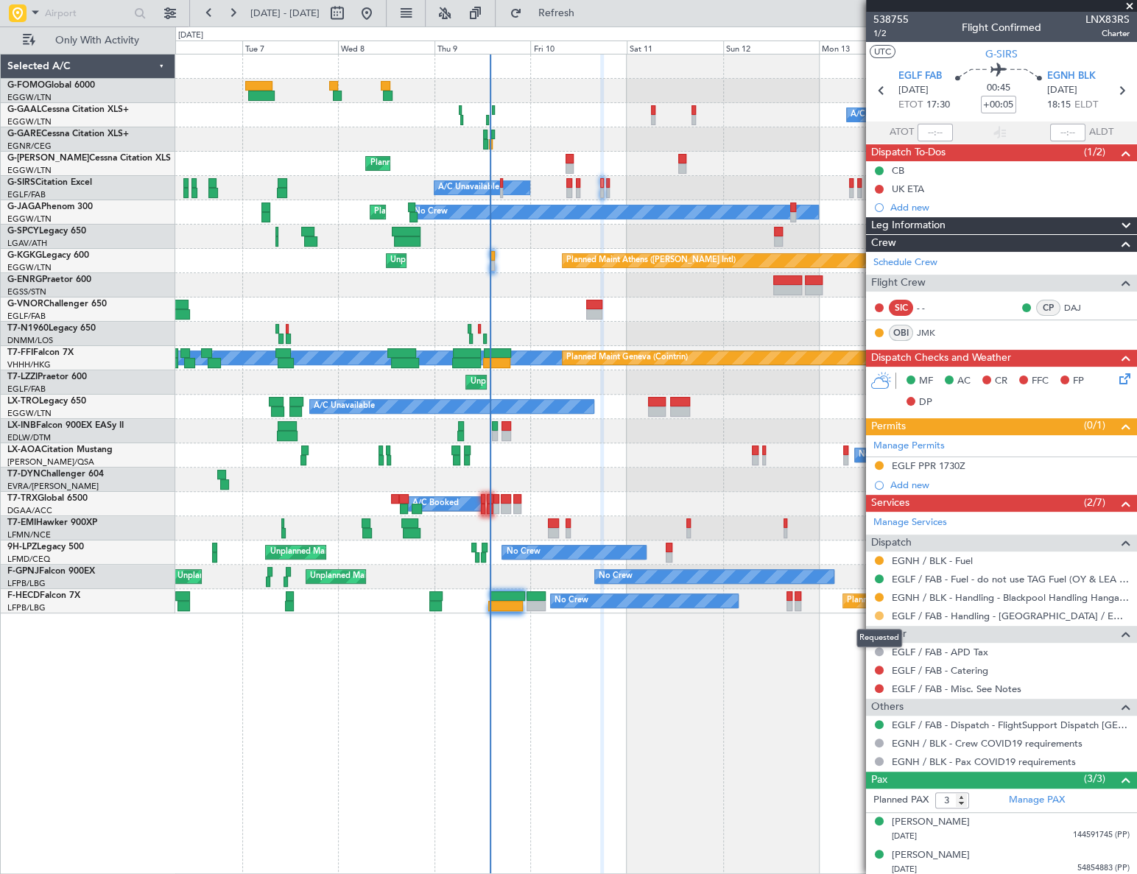
click at [877, 616] on button at bounding box center [879, 615] width 9 height 9
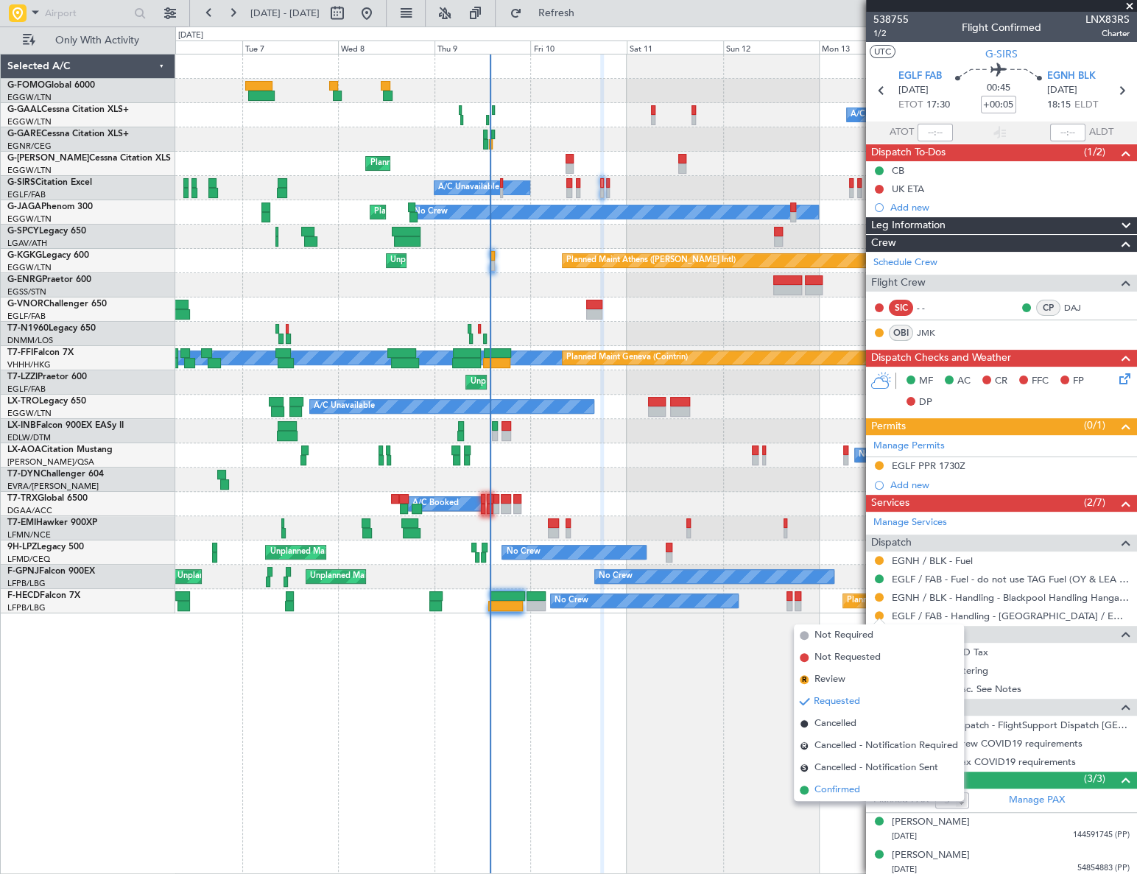
click at [832, 796] on span "Confirmed" at bounding box center [837, 790] width 46 height 15
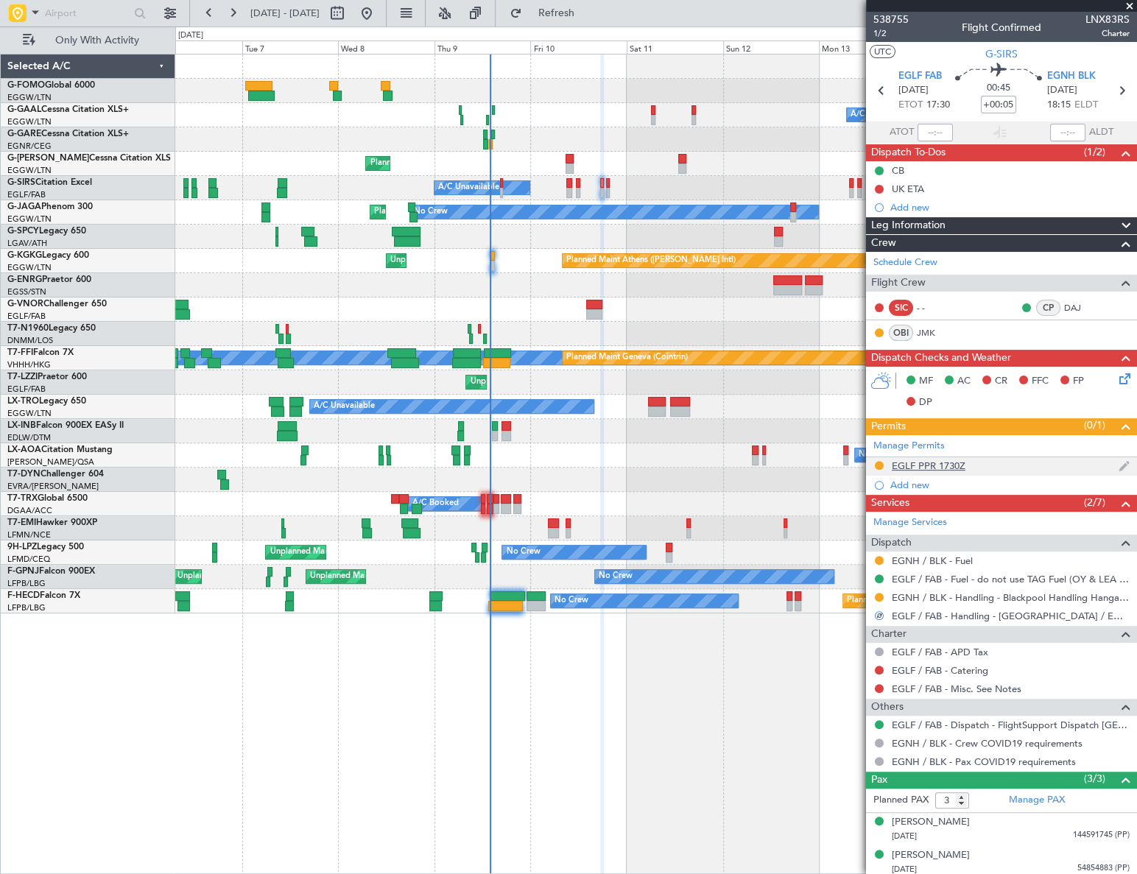
click at [929, 471] on div "EGLF PPR 1730Z" at bounding box center [1001, 466] width 271 height 18
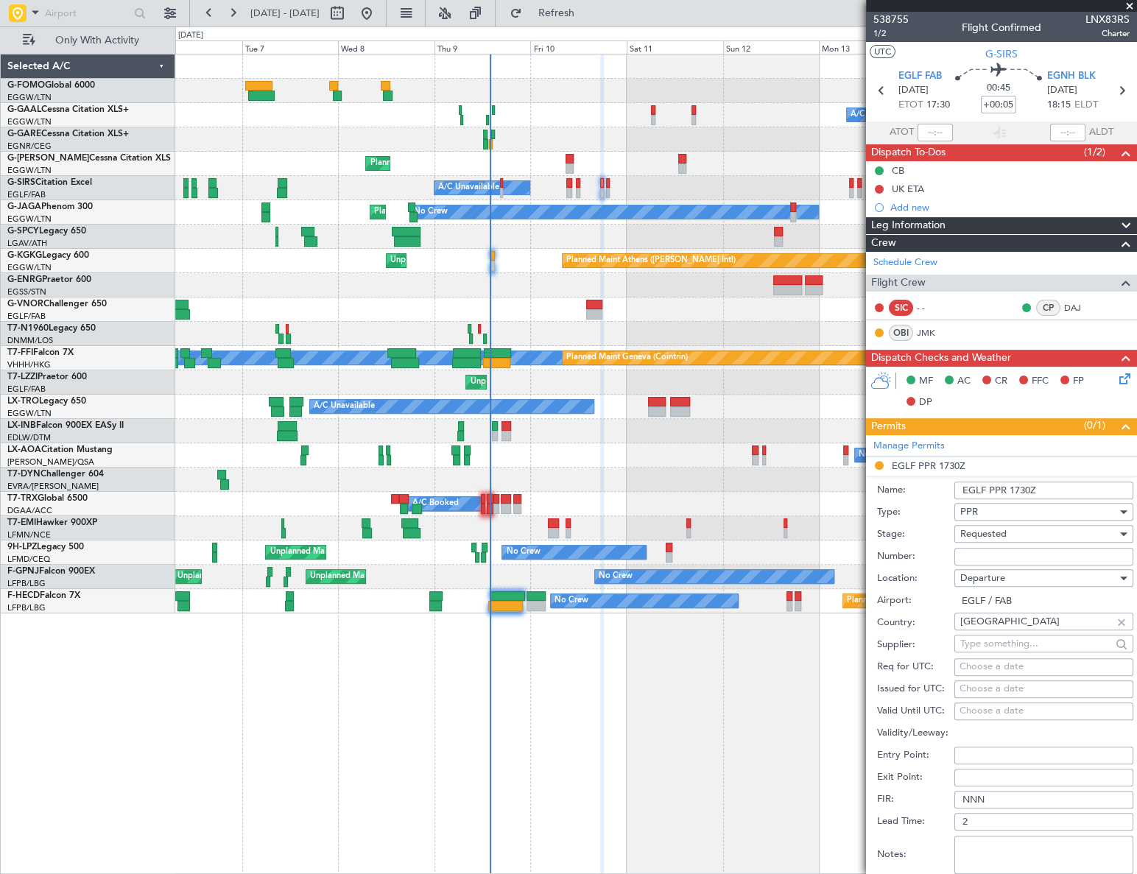
click at [967, 554] on input "Number:" at bounding box center [1043, 557] width 179 height 18
paste input "378804"
type input "378804"
click at [997, 527] on span "Requested" at bounding box center [983, 533] width 46 height 13
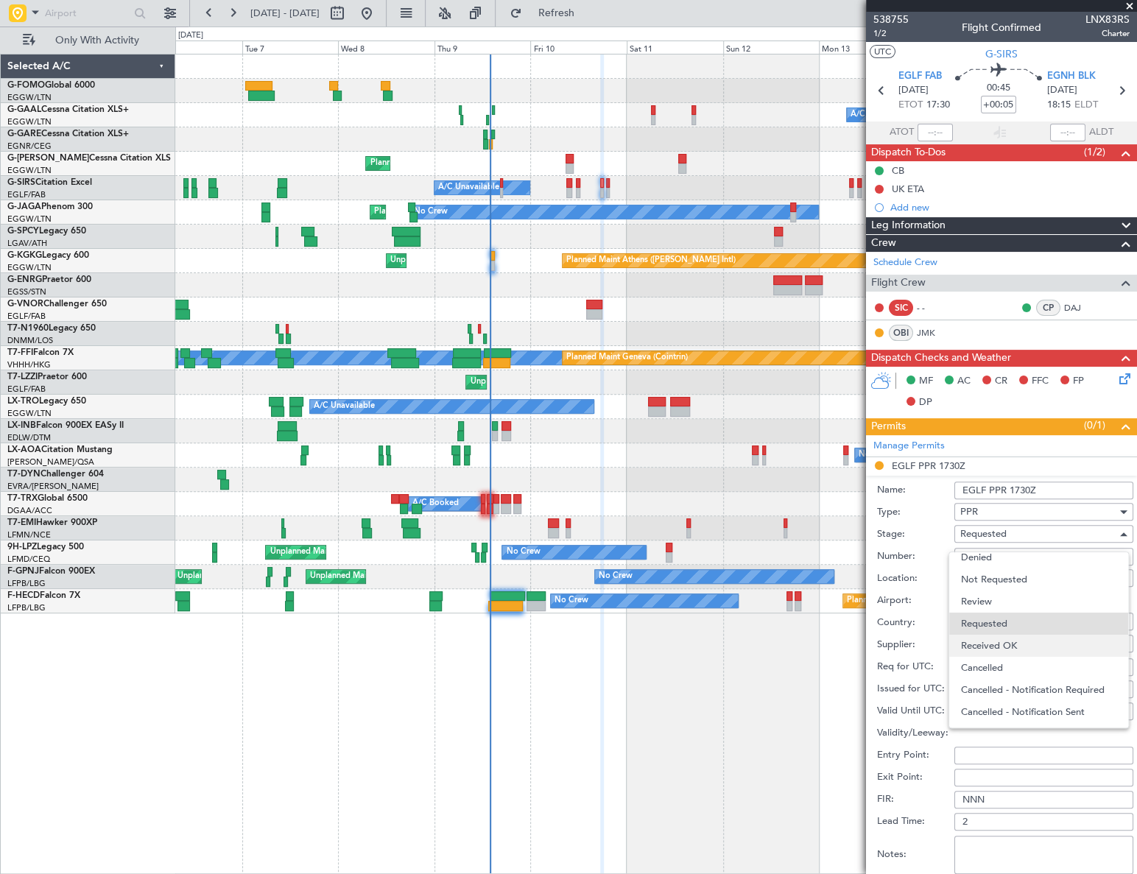
click at [987, 640] on span "Received OK" at bounding box center [1039, 646] width 156 height 22
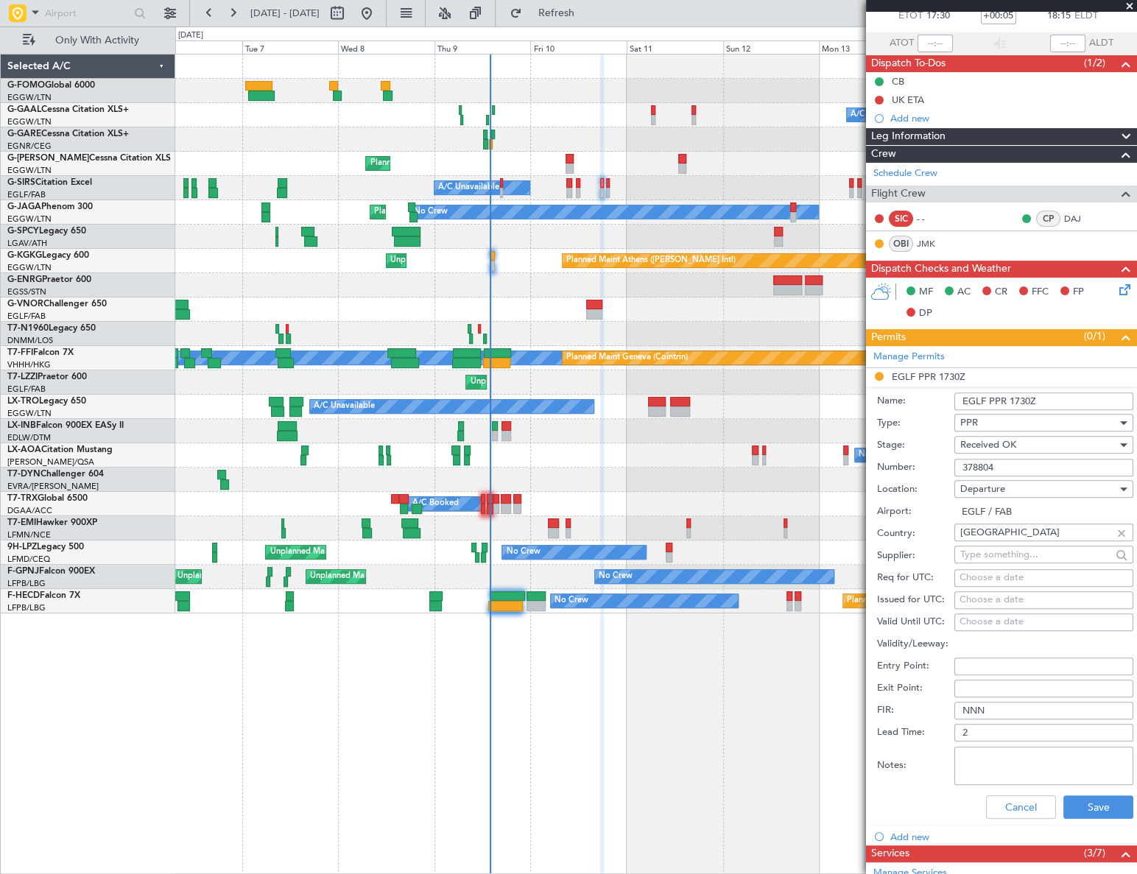
scroll to position [200, 0]
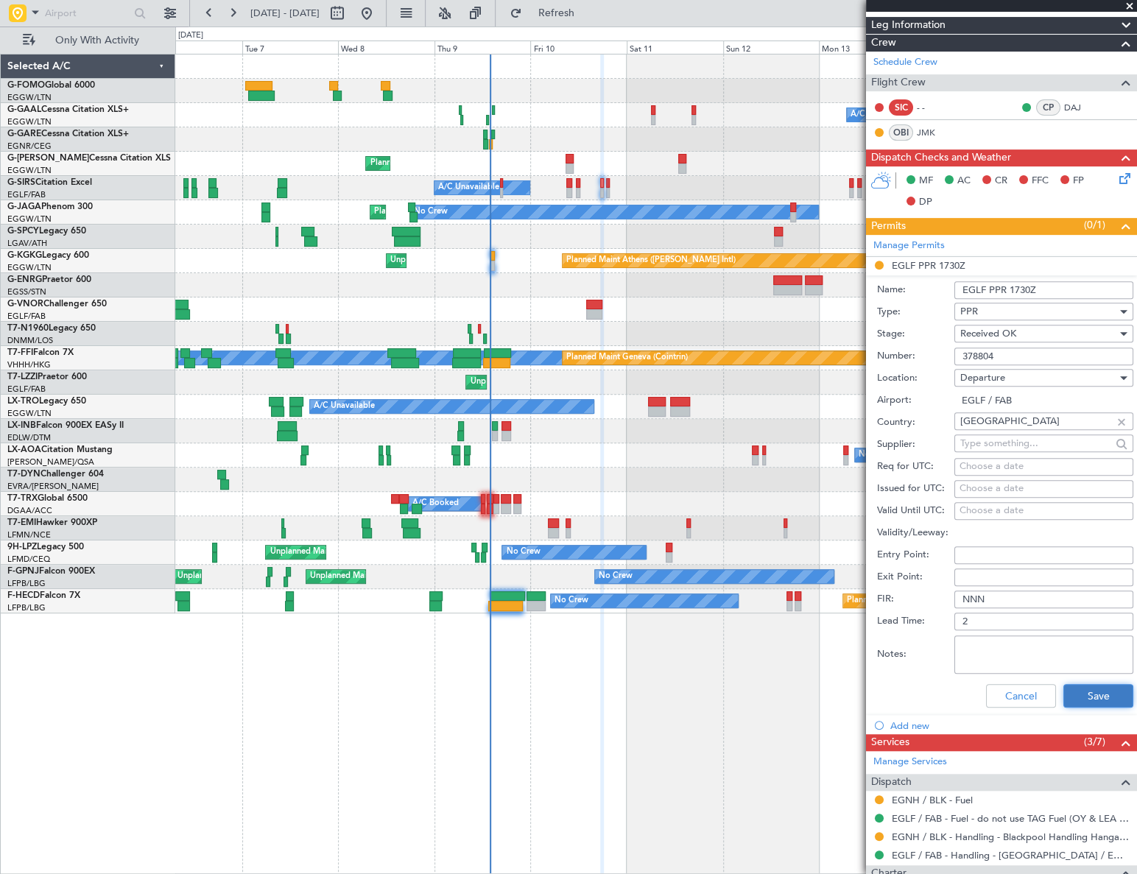
click at [1108, 694] on button "Save" at bounding box center [1098, 696] width 70 height 24
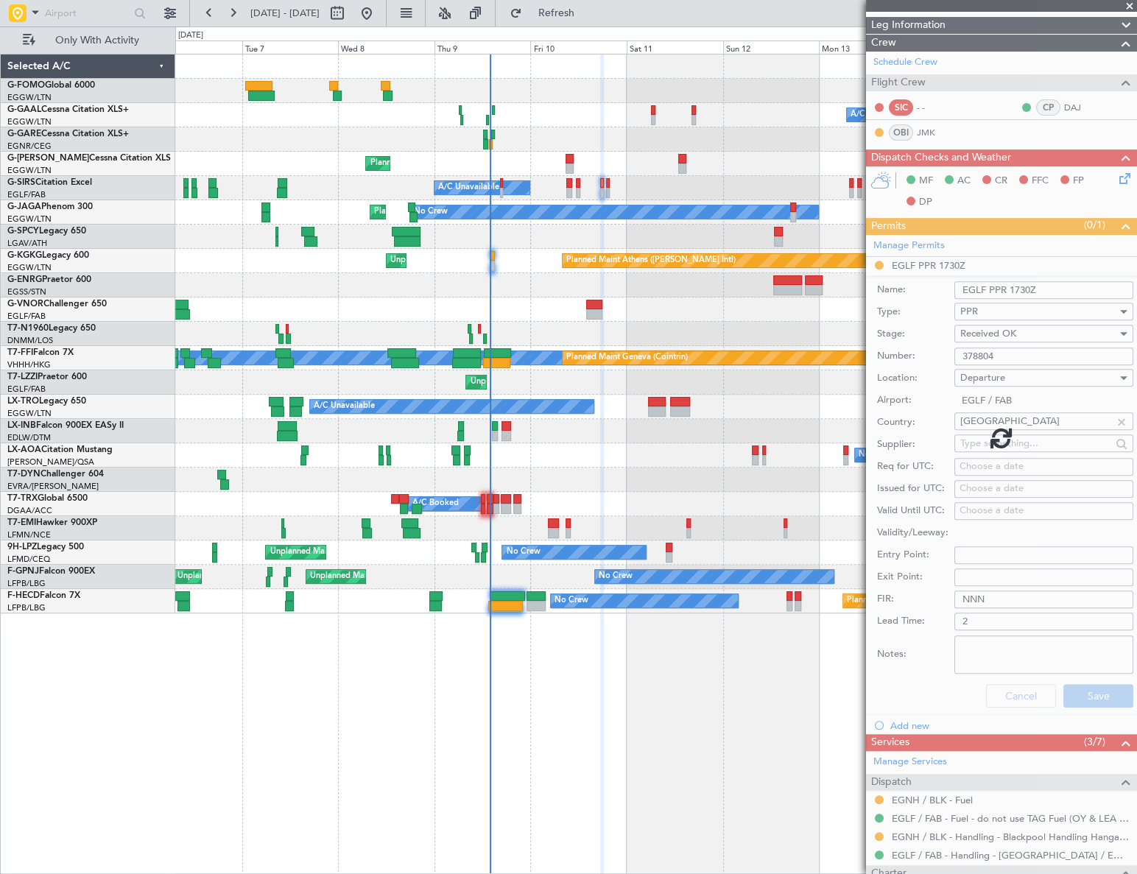
scroll to position [36, 0]
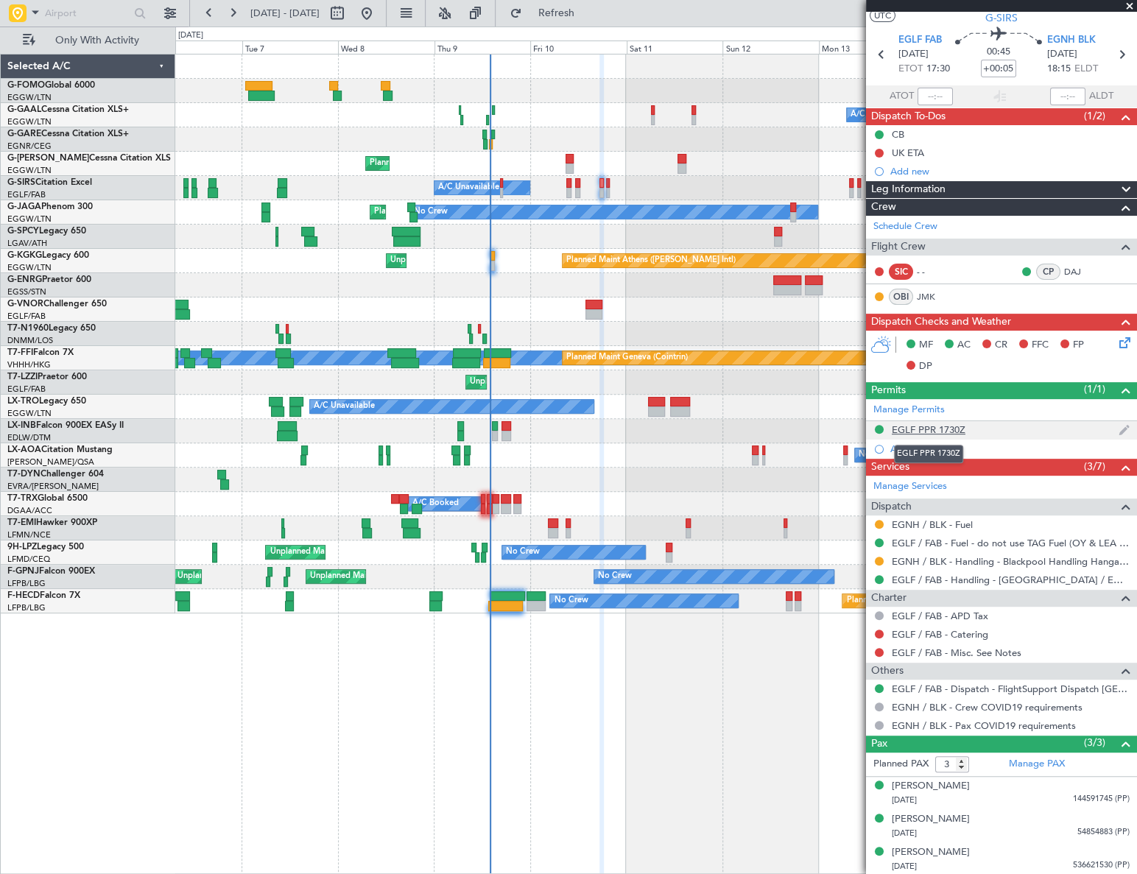
click at [928, 427] on div "EGLF PPR 1730Z" at bounding box center [929, 429] width 74 height 13
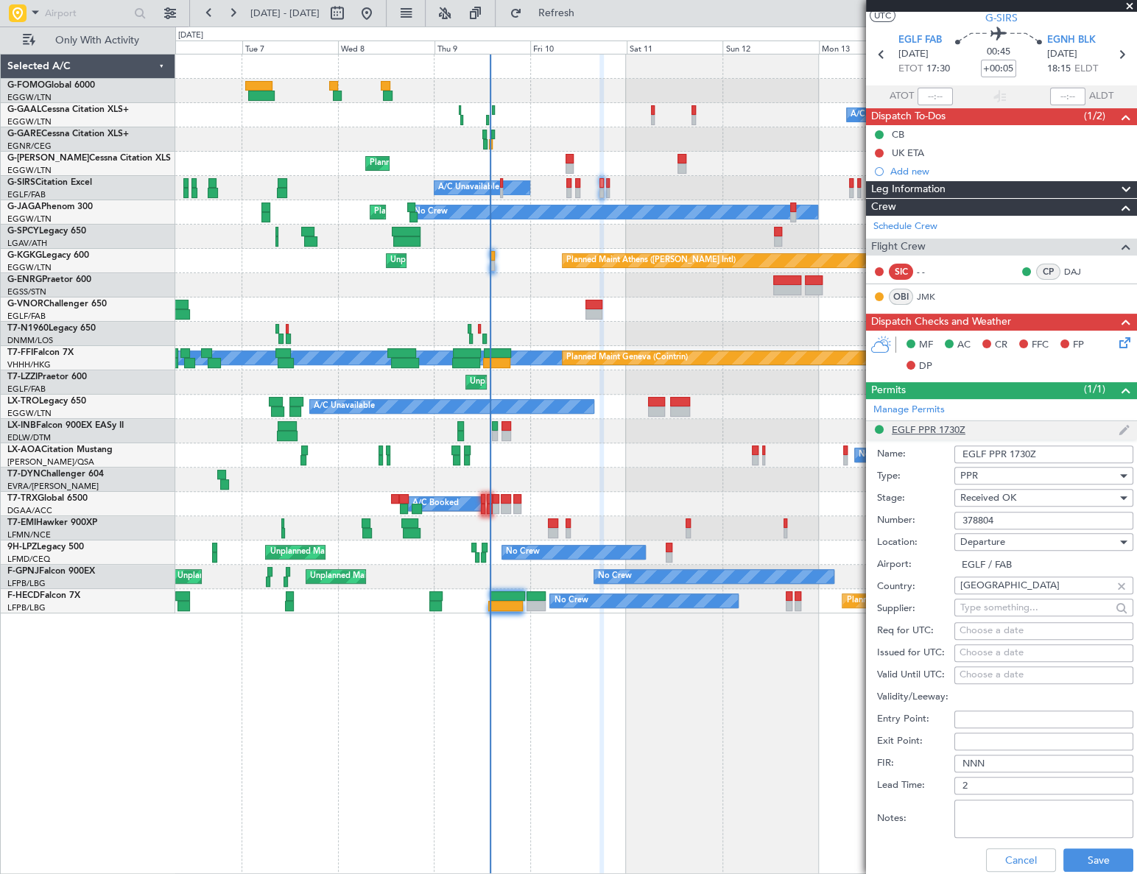
scroll to position [200, 0]
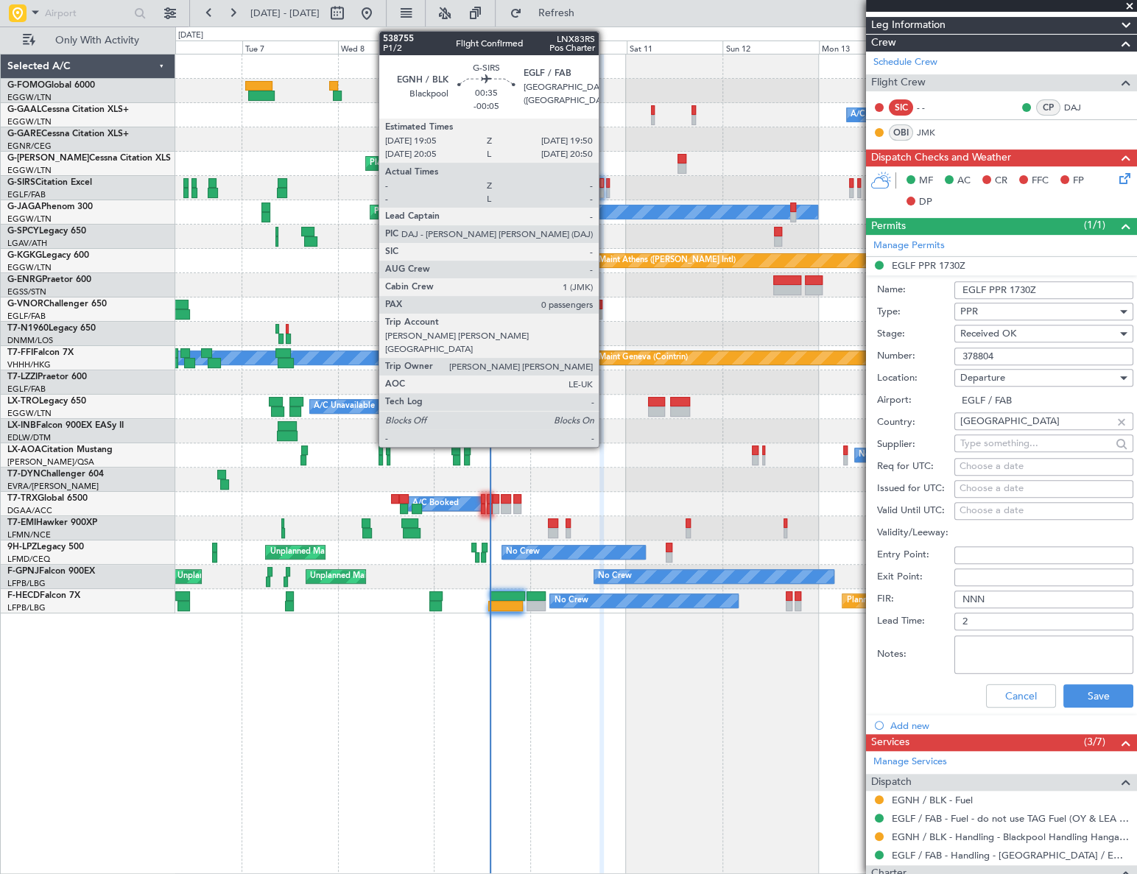
click at [606, 191] on div at bounding box center [608, 193] width 4 height 10
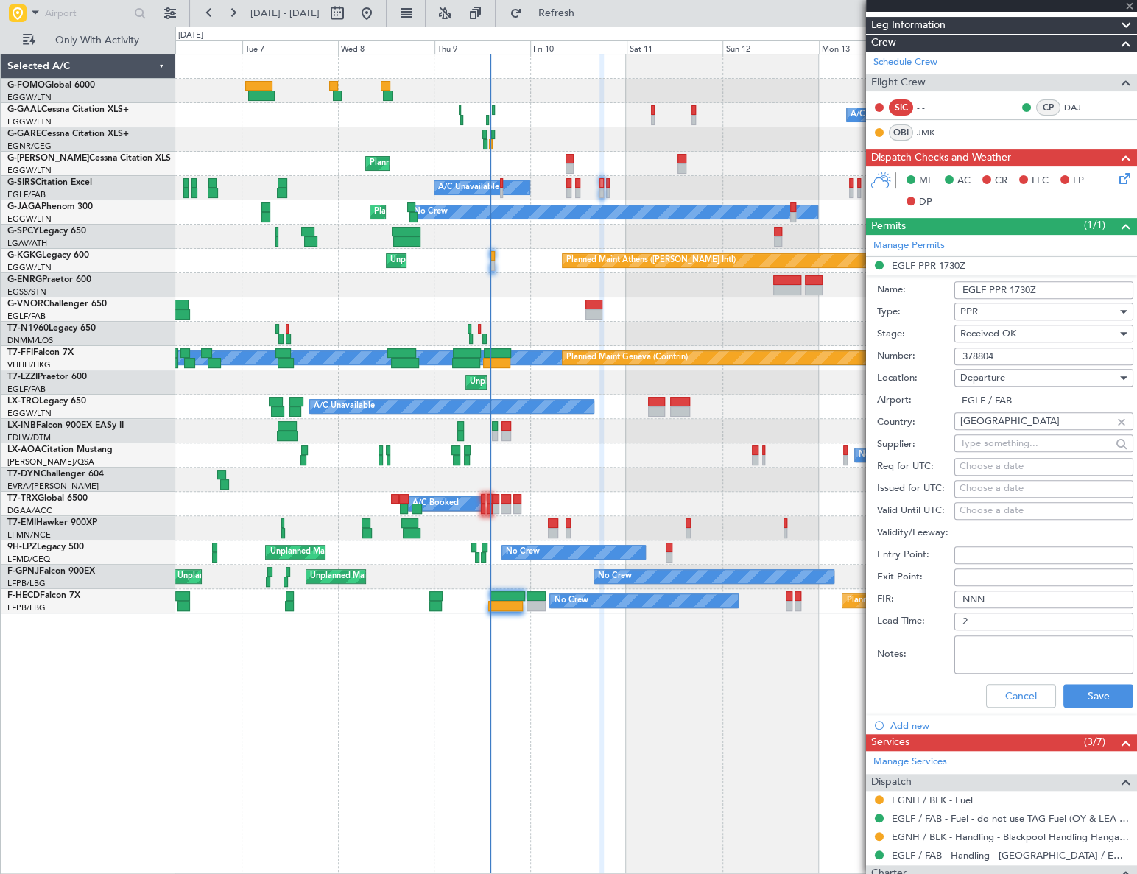
type input "-00:05"
type input "0"
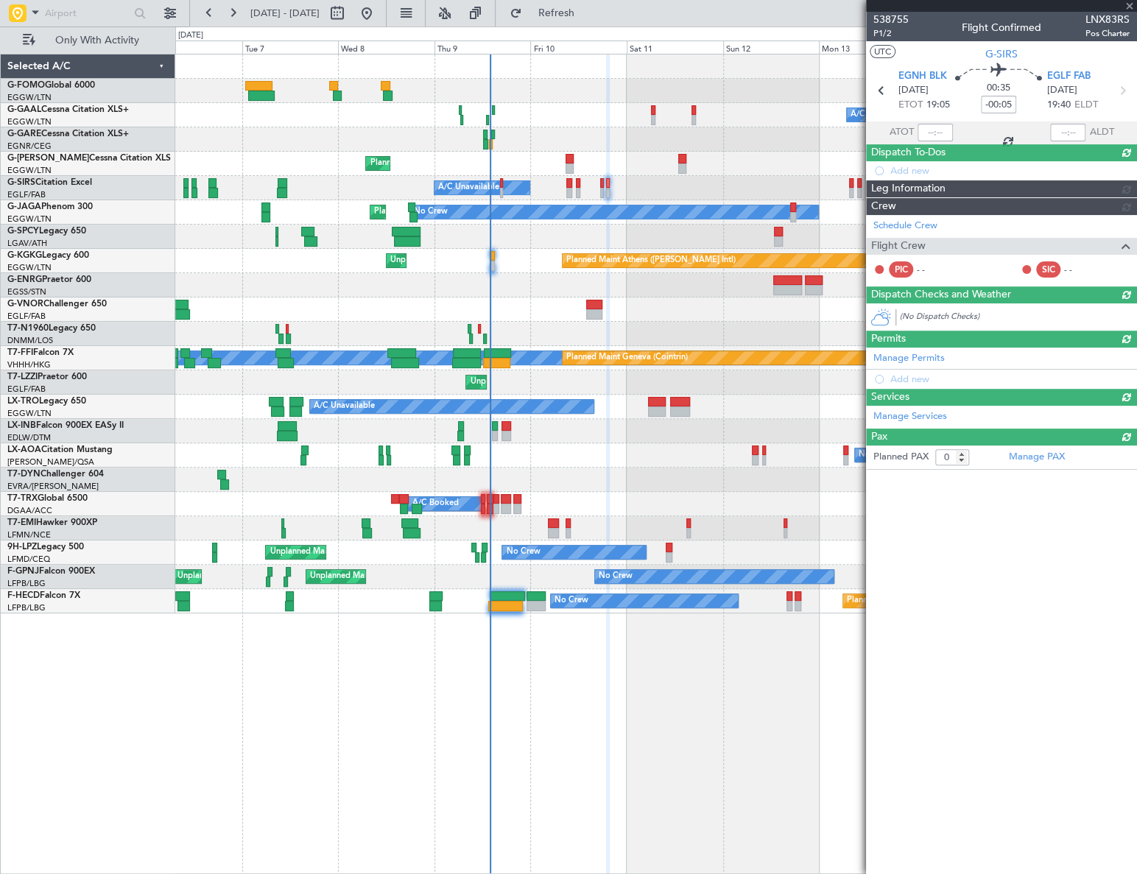
scroll to position [0, 0]
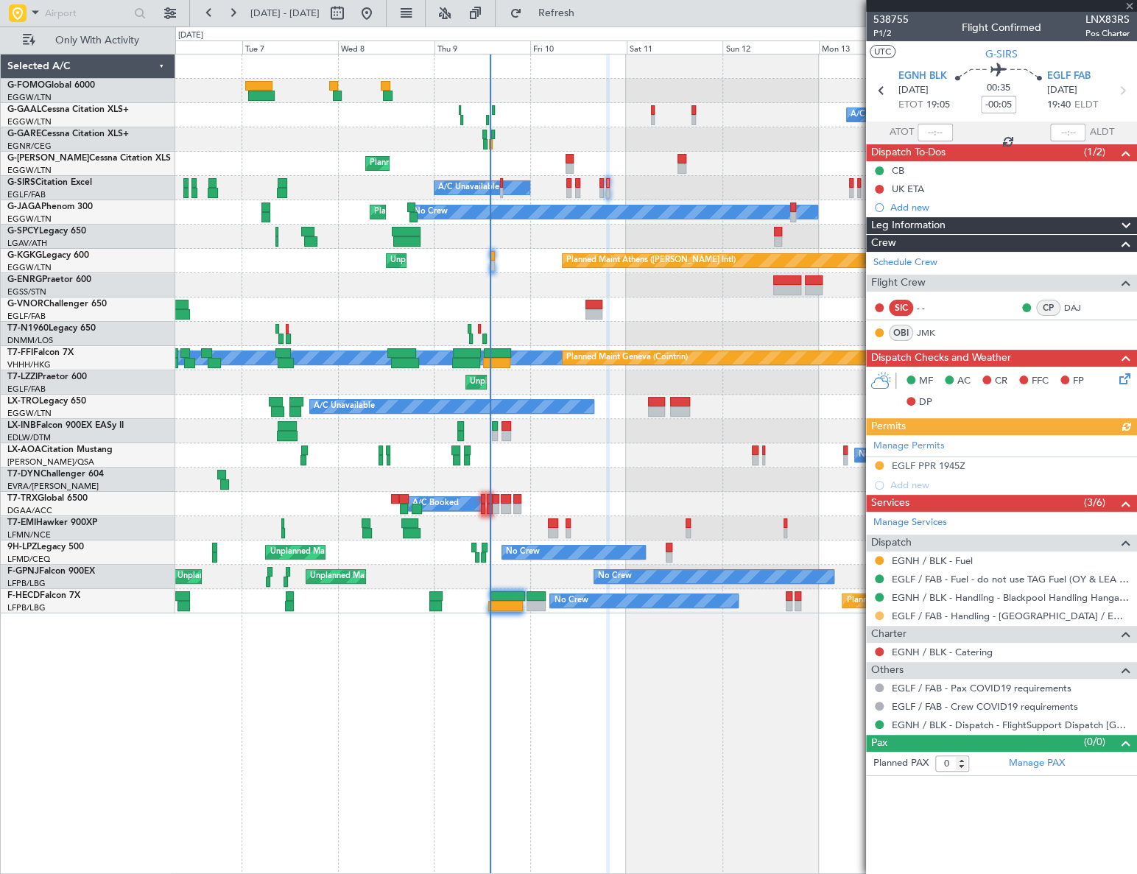
click at [876, 612] on button at bounding box center [879, 615] width 9 height 9
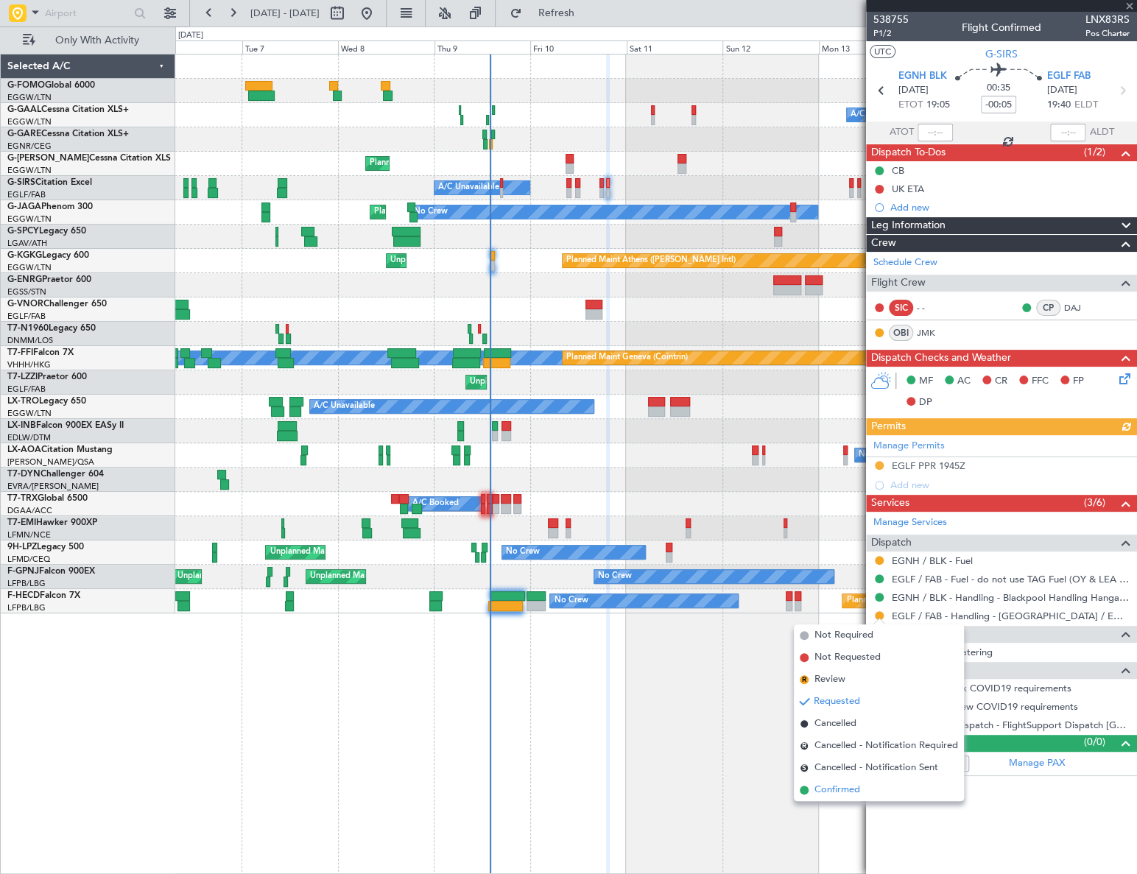
click at [832, 785] on span "Confirmed" at bounding box center [837, 790] width 46 height 15
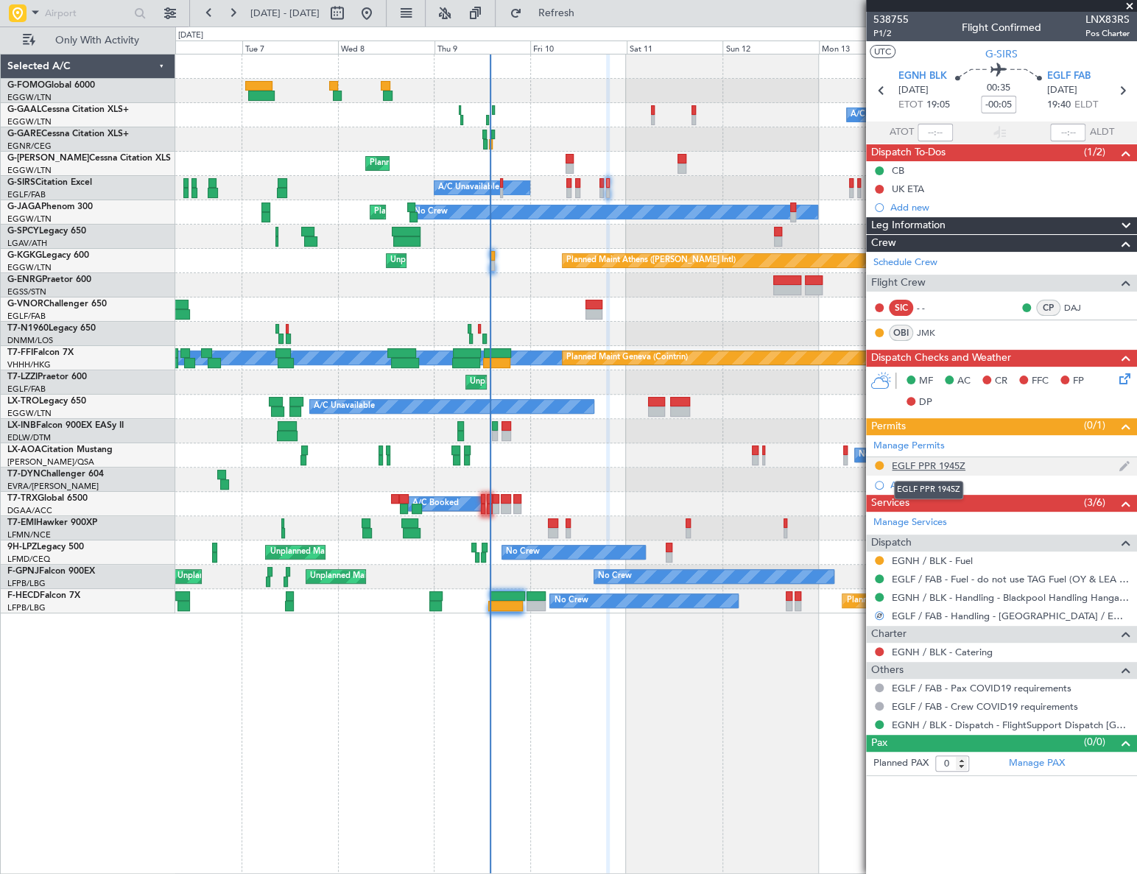
click at [951, 460] on div "EGLF PPR 1945Z" at bounding box center [929, 466] width 74 height 13
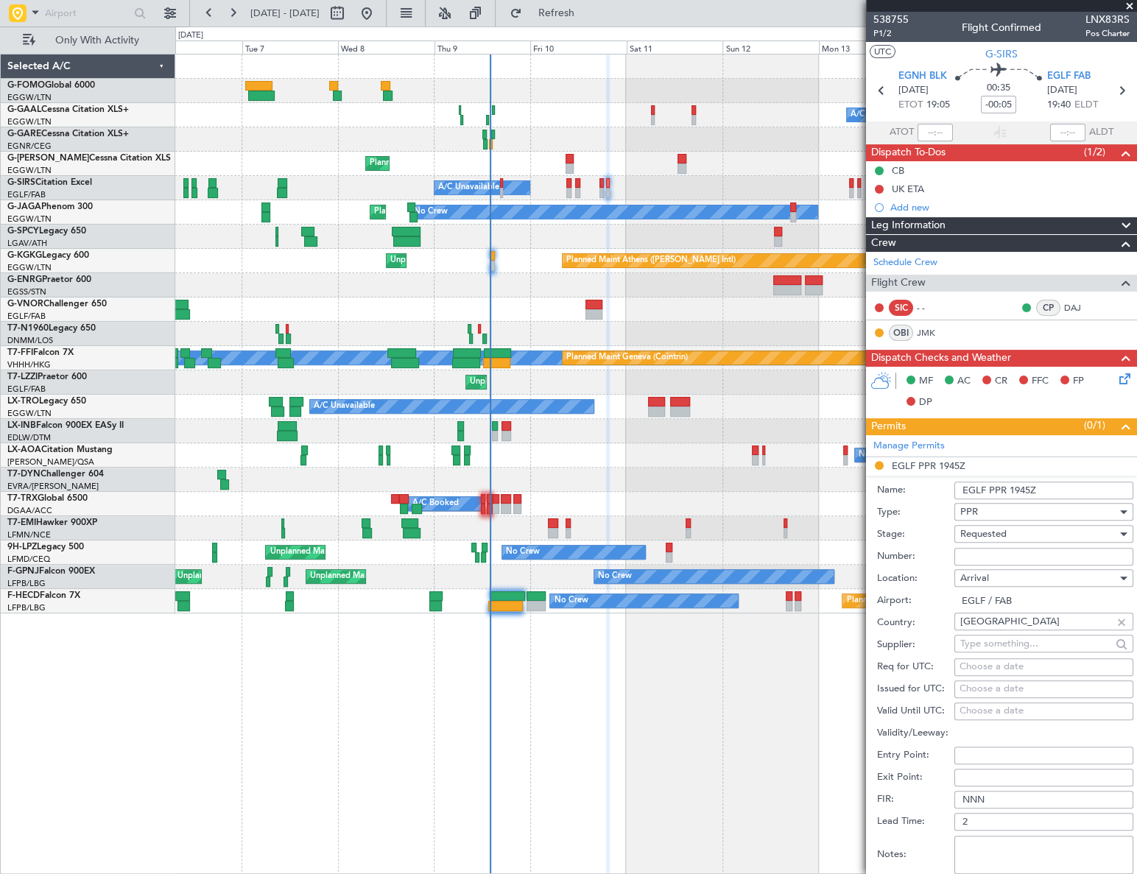
click at [979, 554] on input "Number:" at bounding box center [1043, 557] width 179 height 18
paste input "378809"
type input "378809"
click at [1001, 532] on span "Requested" at bounding box center [983, 533] width 46 height 13
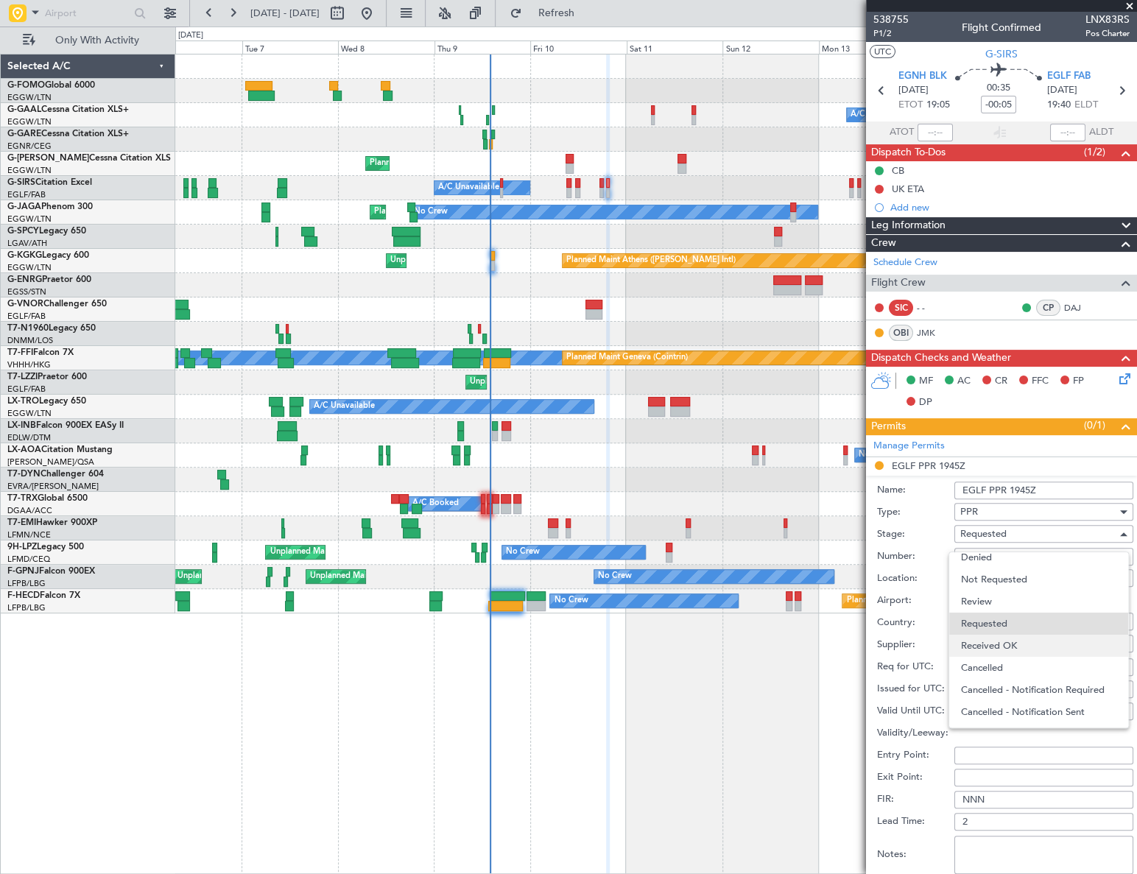
click at [1012, 635] on span "Received OK" at bounding box center [1039, 646] width 156 height 22
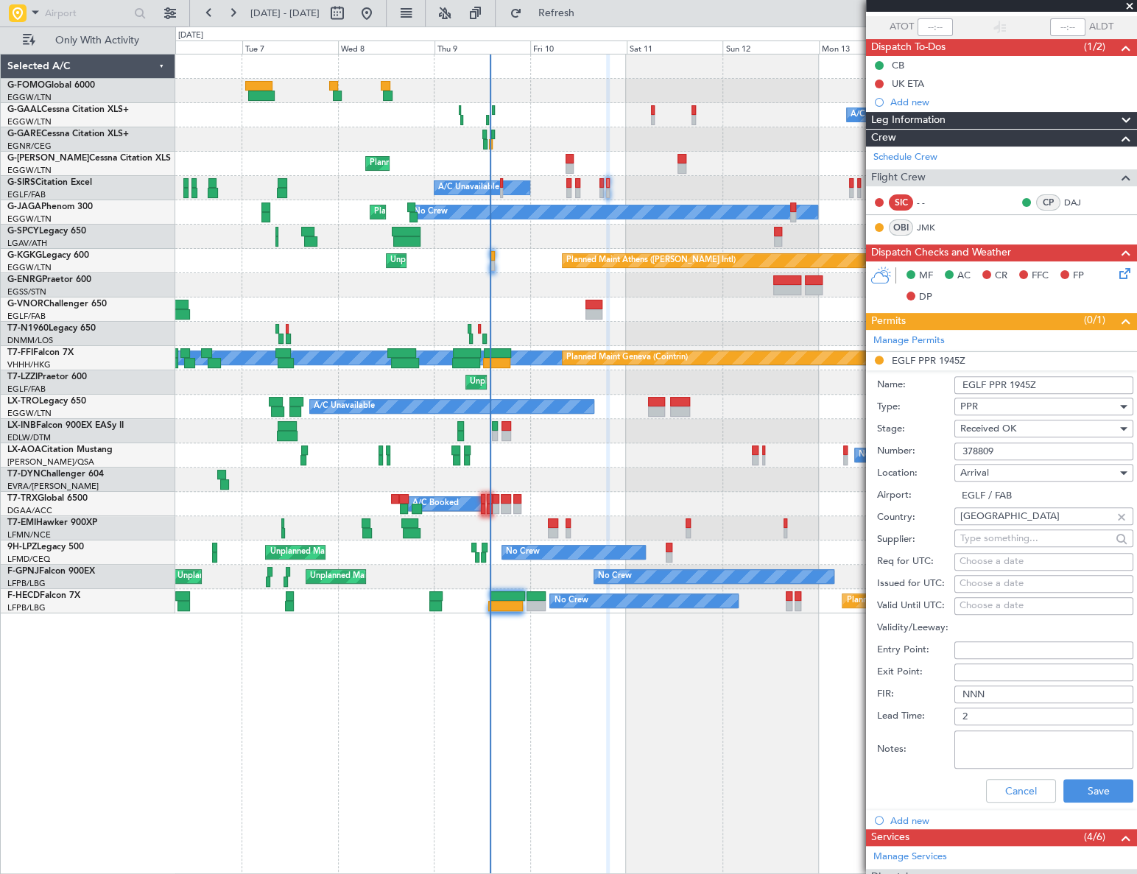
scroll to position [133, 0]
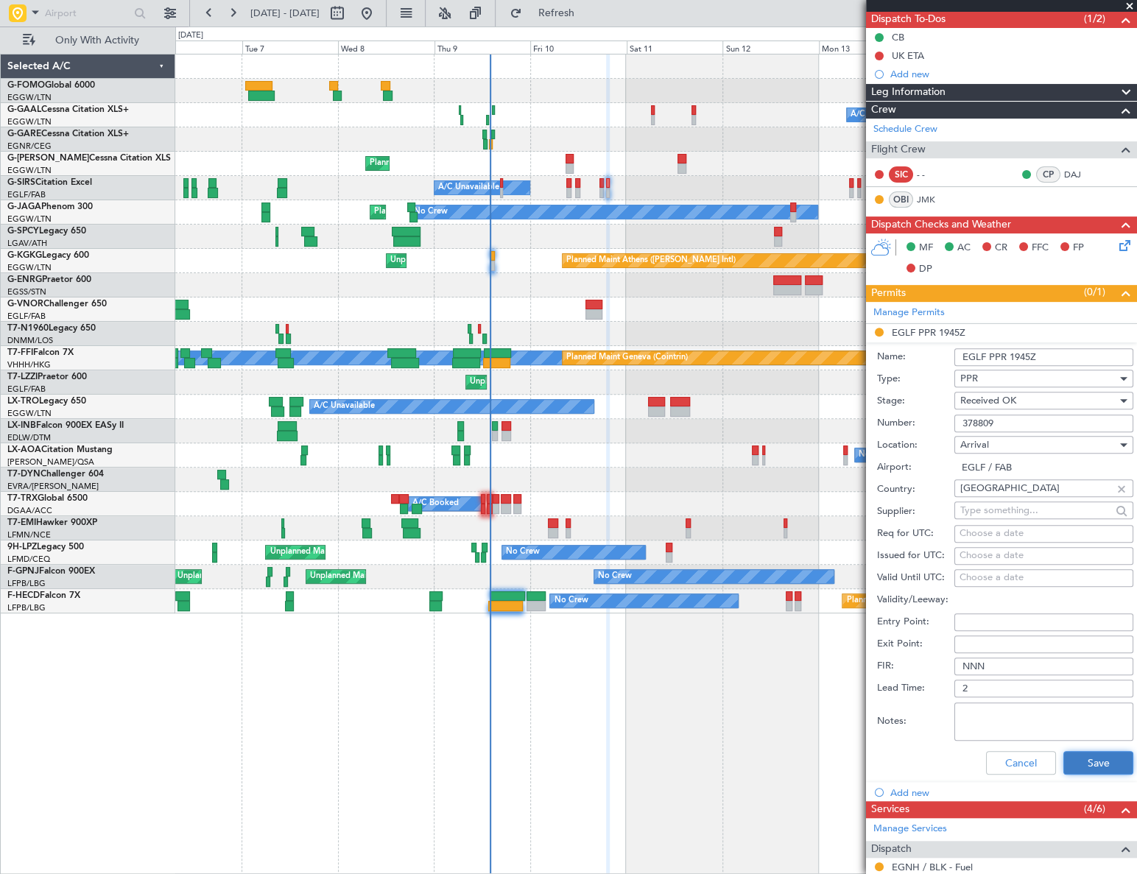
click at [1082, 757] on button "Save" at bounding box center [1098, 763] width 70 height 24
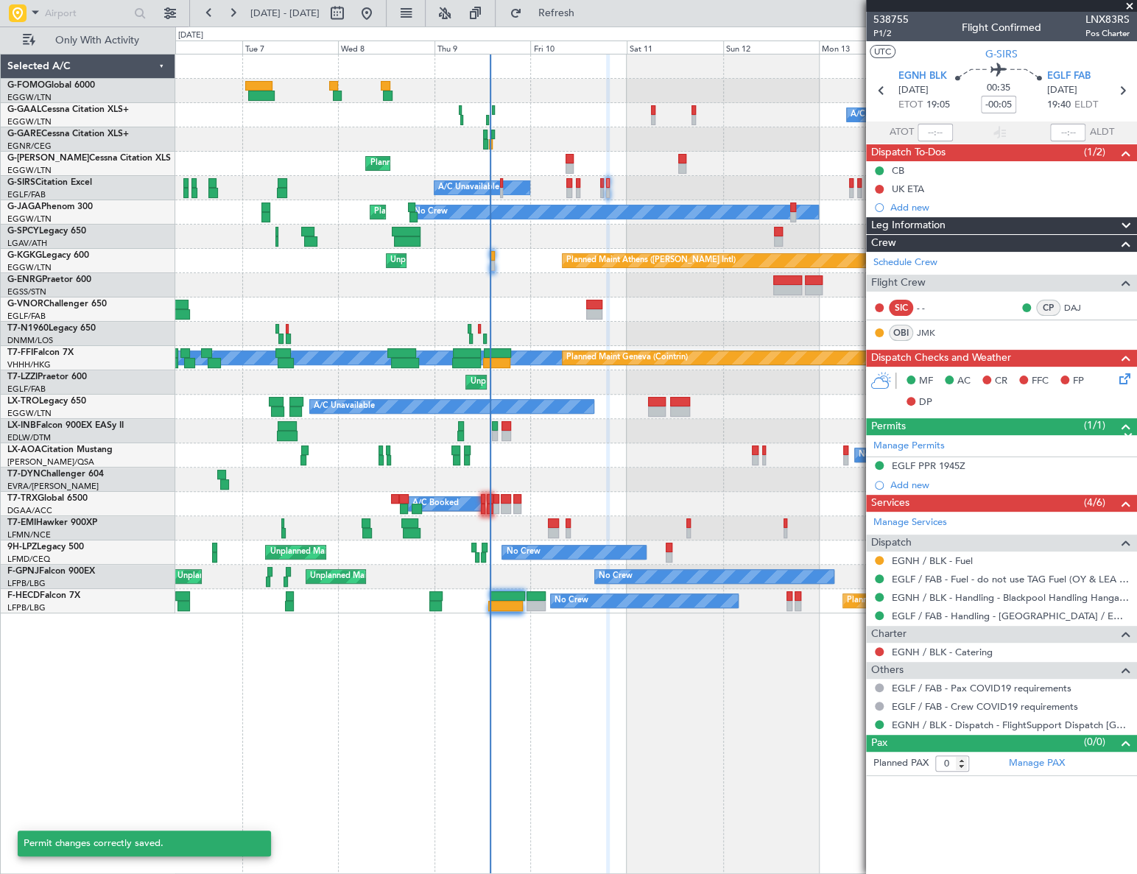
scroll to position [0, 0]
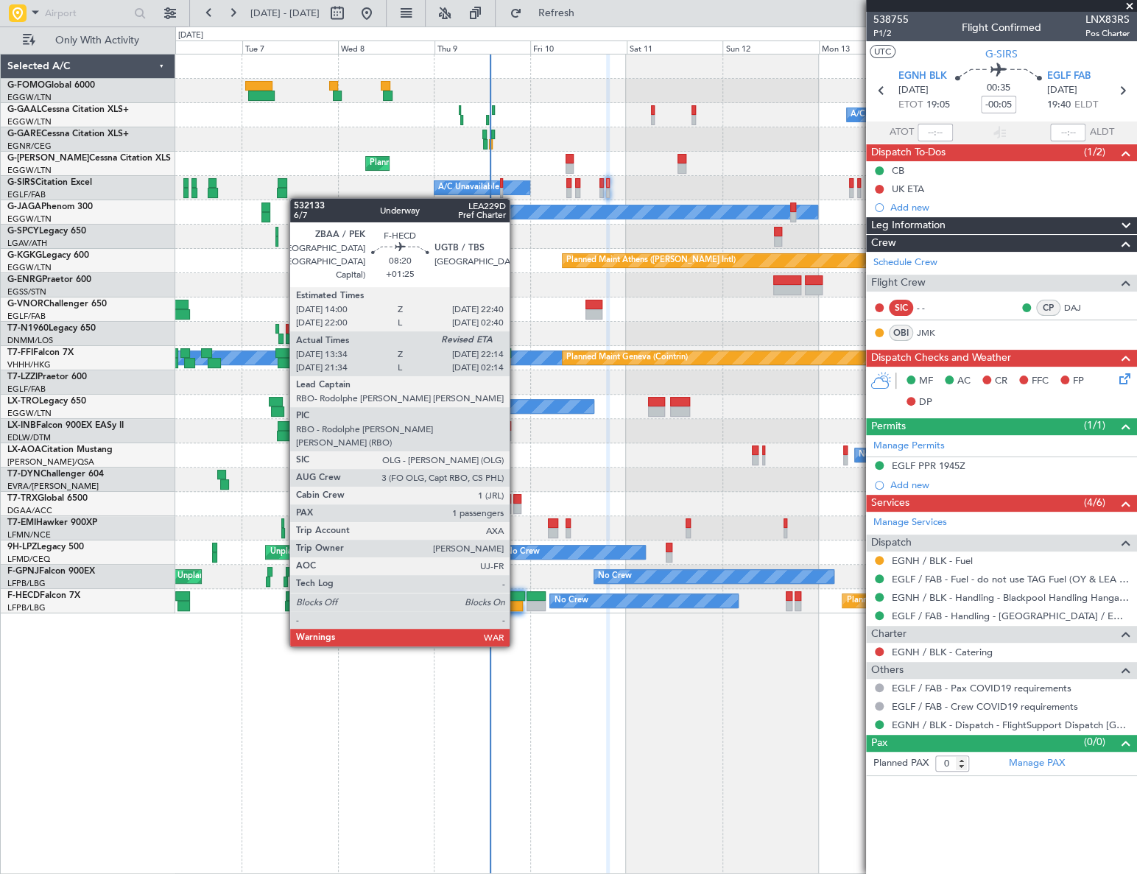
click at [516, 604] on div at bounding box center [505, 606] width 35 height 10
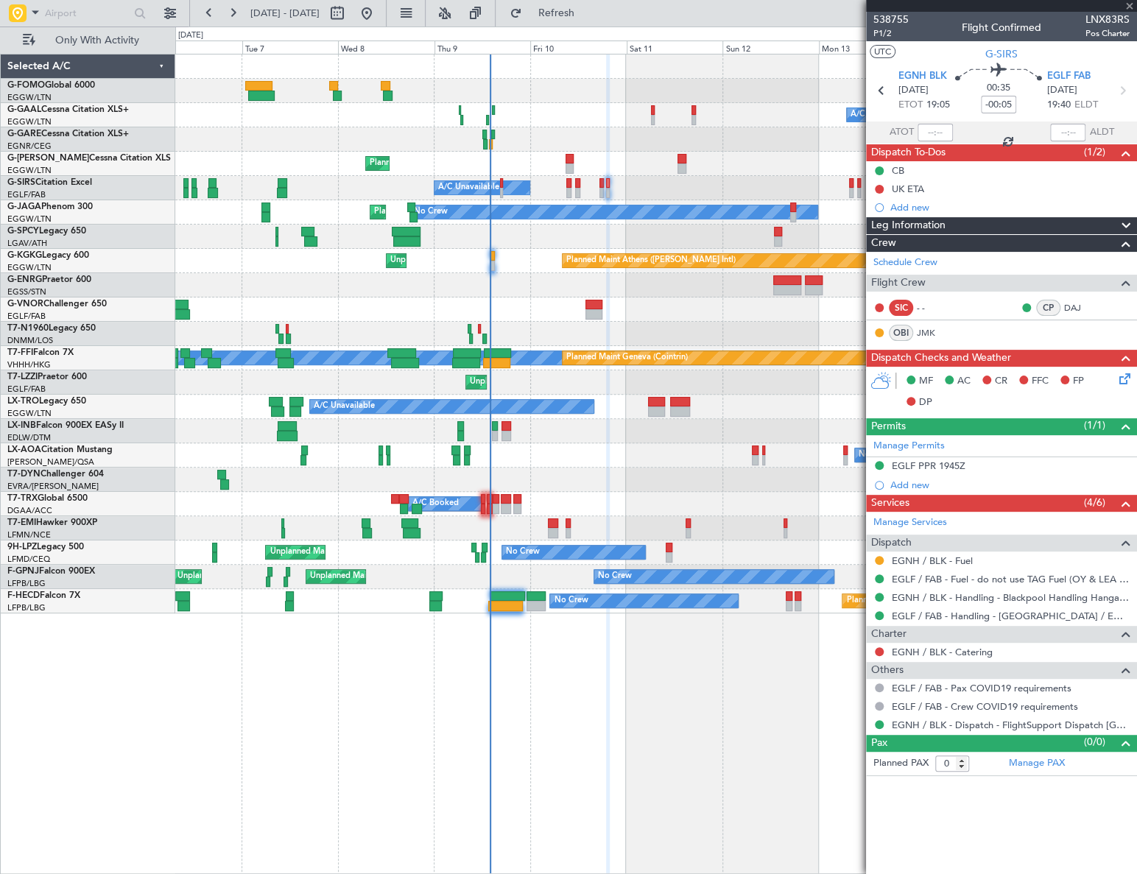
type input "+01:25"
type input "13:49"
type input "1"
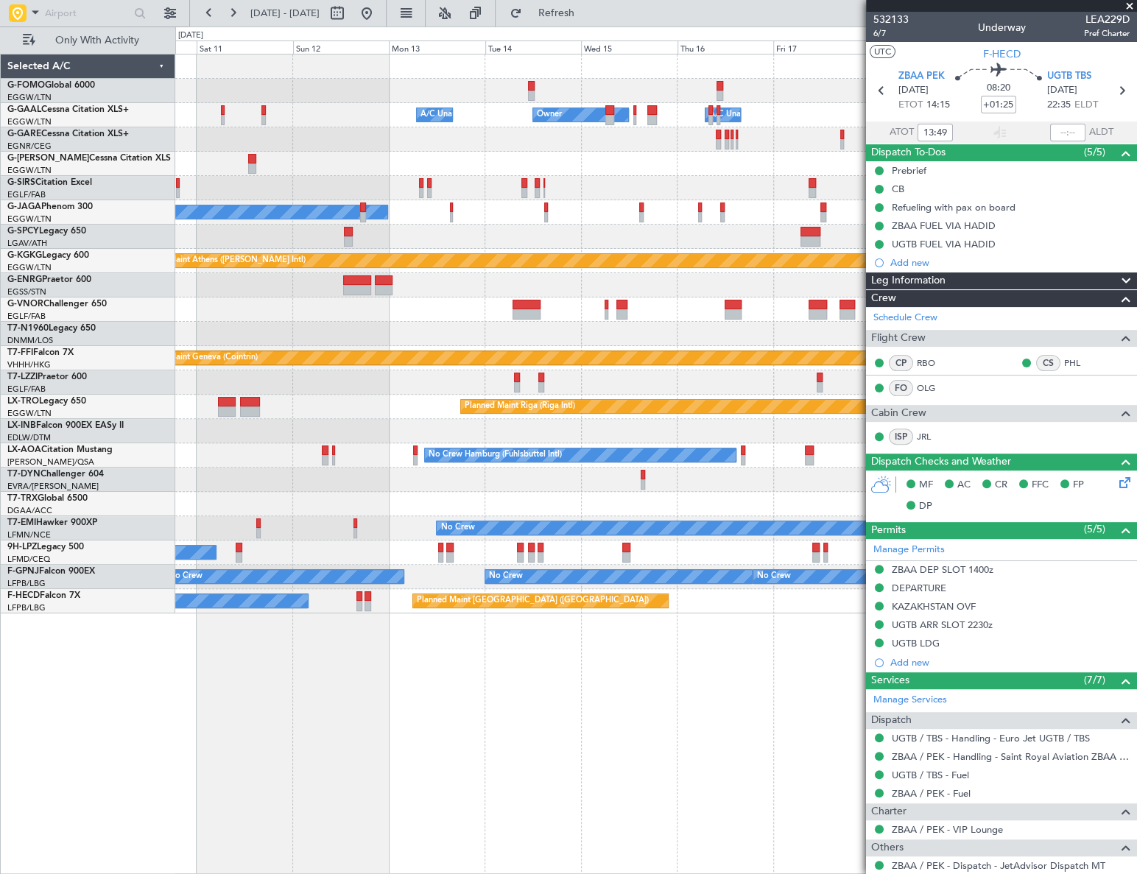
click at [129, 588] on div "Owner Owner A/C Unavailable A/C Unavailable Owner Planned Maint [GEOGRAPHIC_DAT…" at bounding box center [568, 451] width 1137 height 848
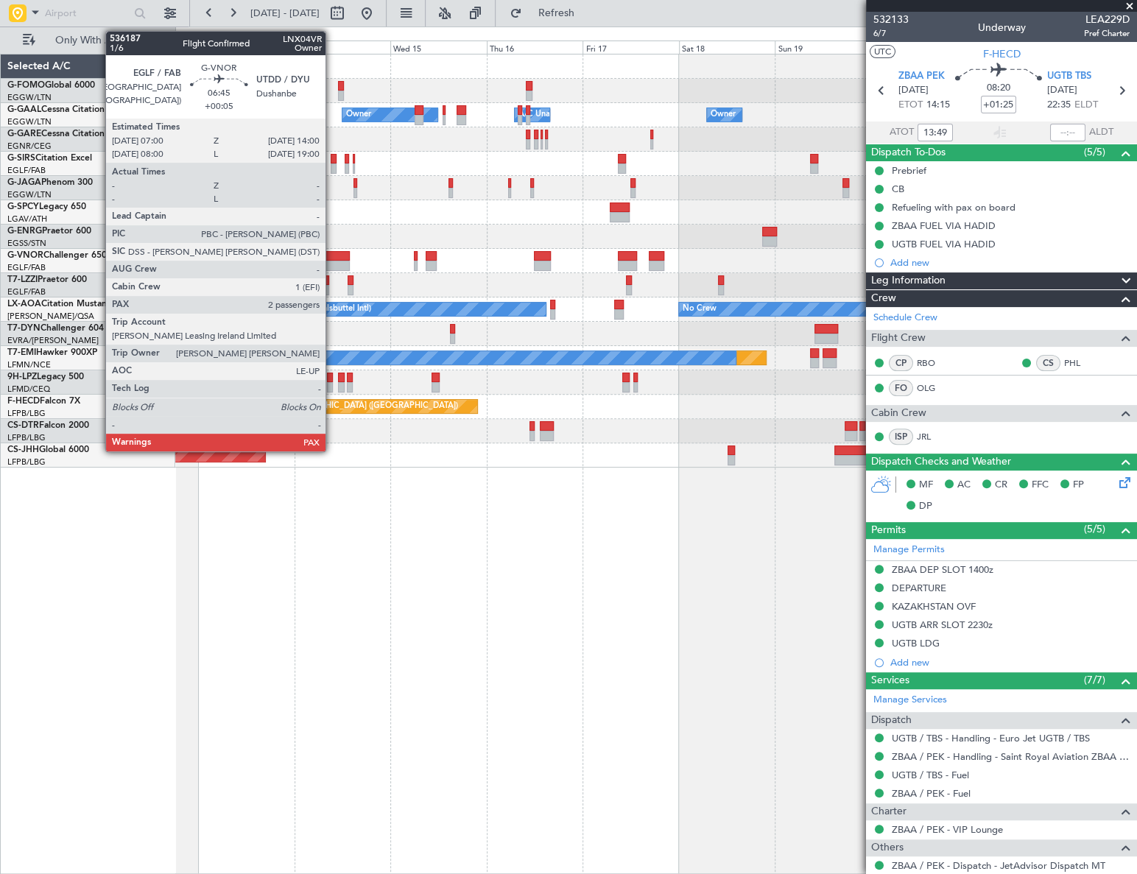
click at [332, 258] on div at bounding box center [336, 256] width 29 height 10
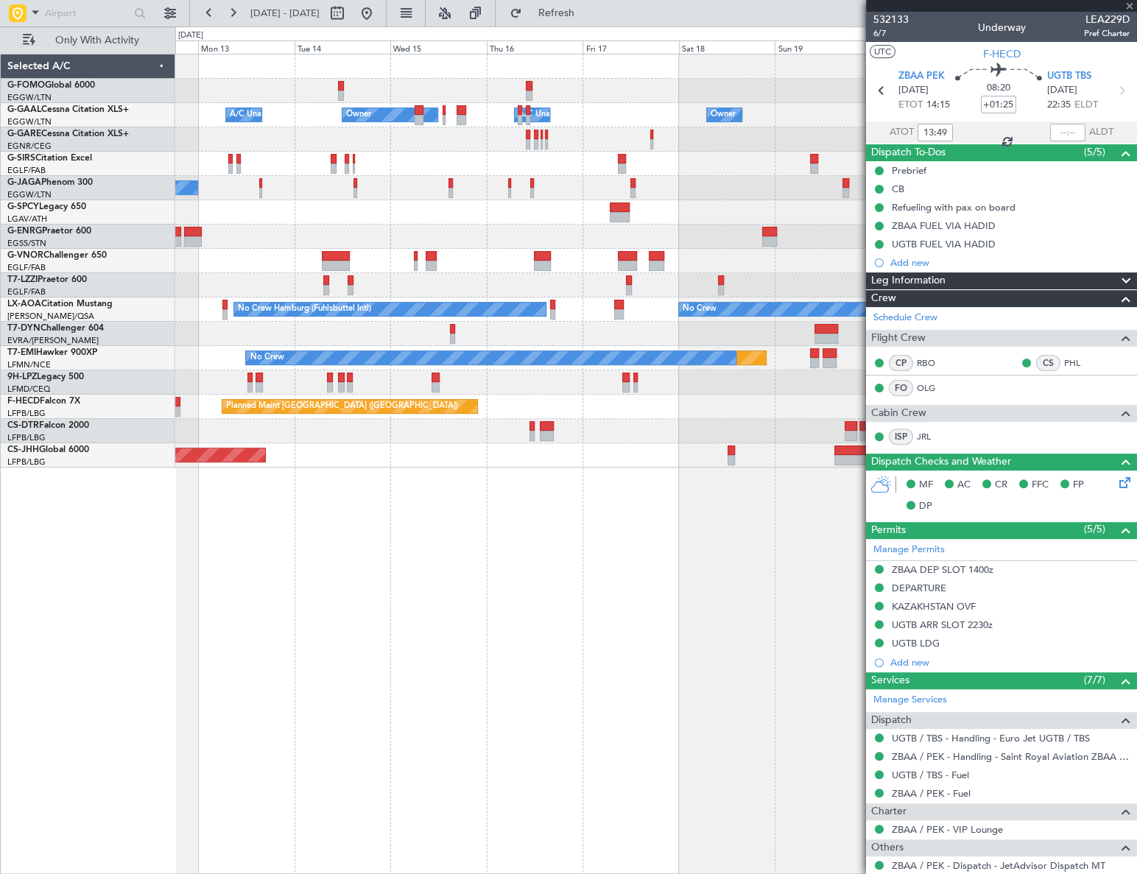
type input "+00:05"
type input "2"
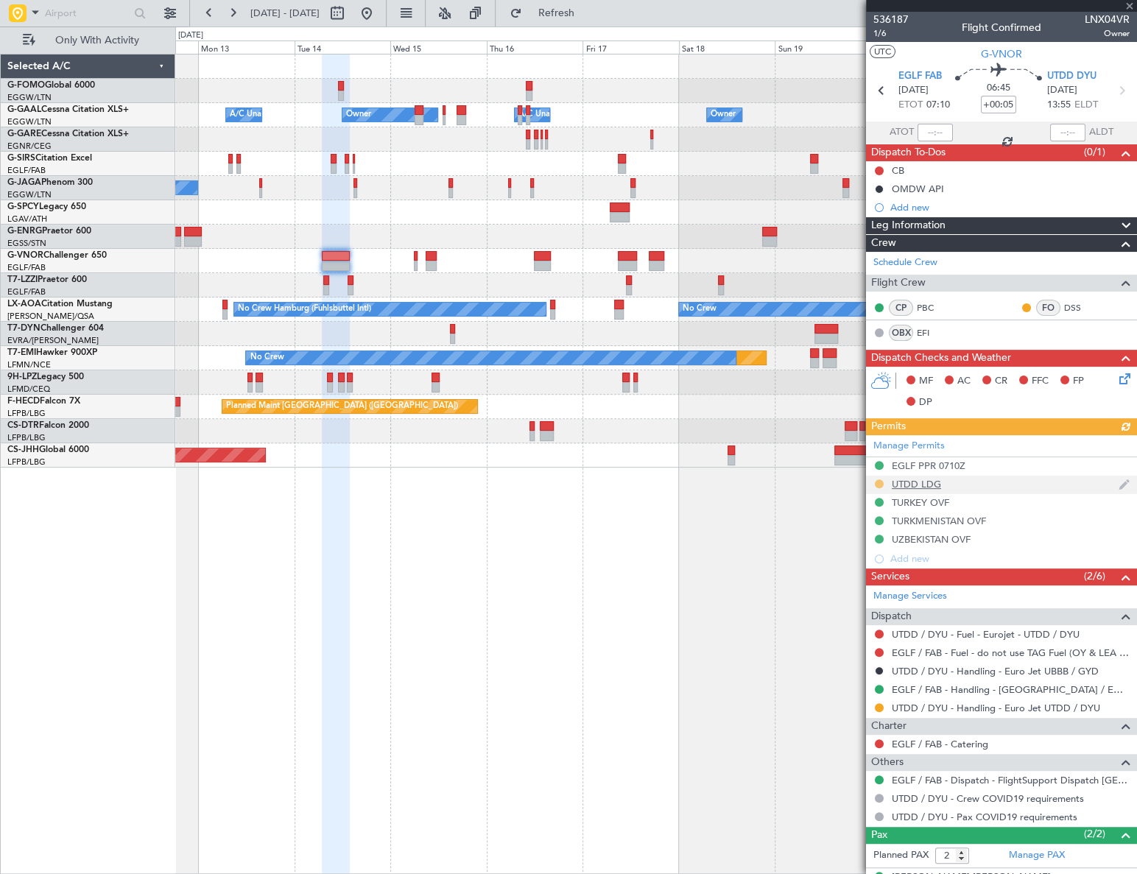
drag, startPoint x: 873, startPoint y: 479, endPoint x: 880, endPoint y: 486, distance: 9.4
click at [873, 479] on div "Manage Permits EGLF PPR 0710Z UTDD LDG [GEOGRAPHIC_DATA] OVF [GEOGRAPHIC_DATA] …" at bounding box center [1001, 501] width 271 height 133
click at [879, 486] on button at bounding box center [879, 483] width 9 height 9
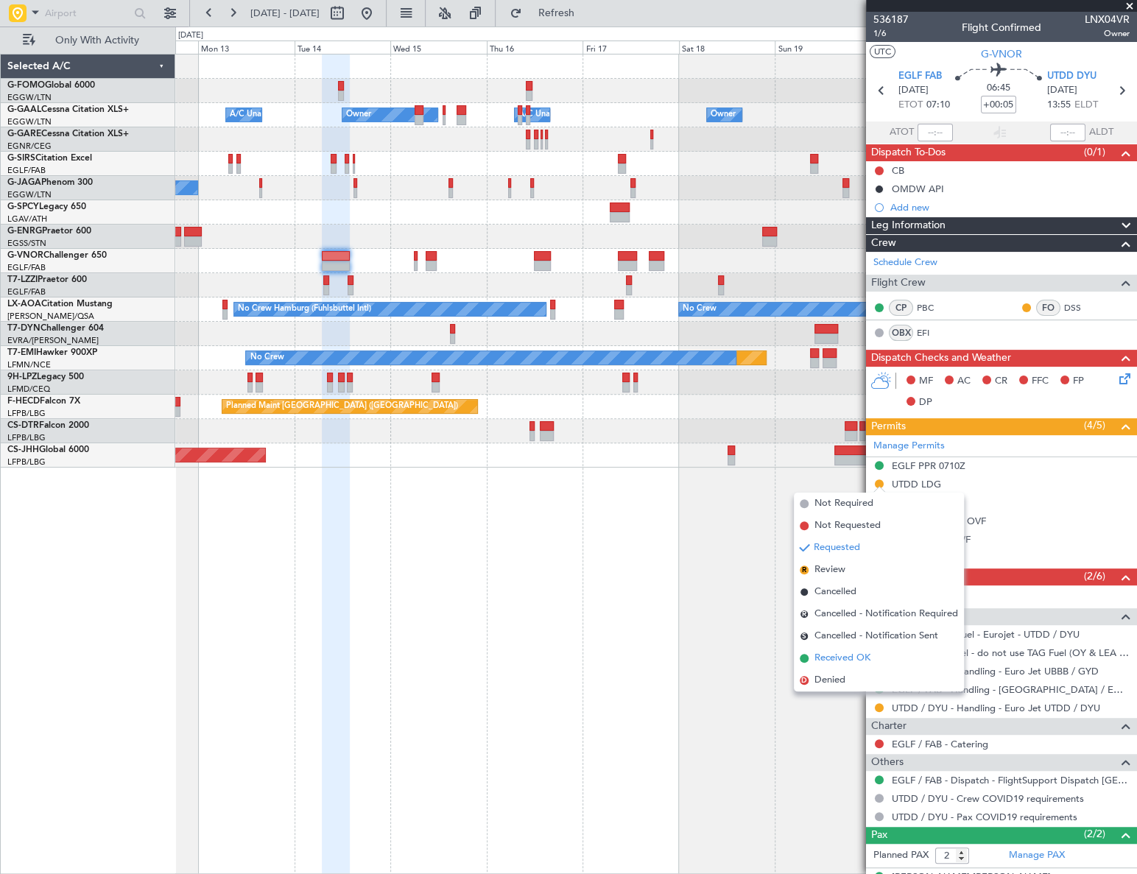
click at [832, 658] on span "Received OK" at bounding box center [842, 658] width 56 height 15
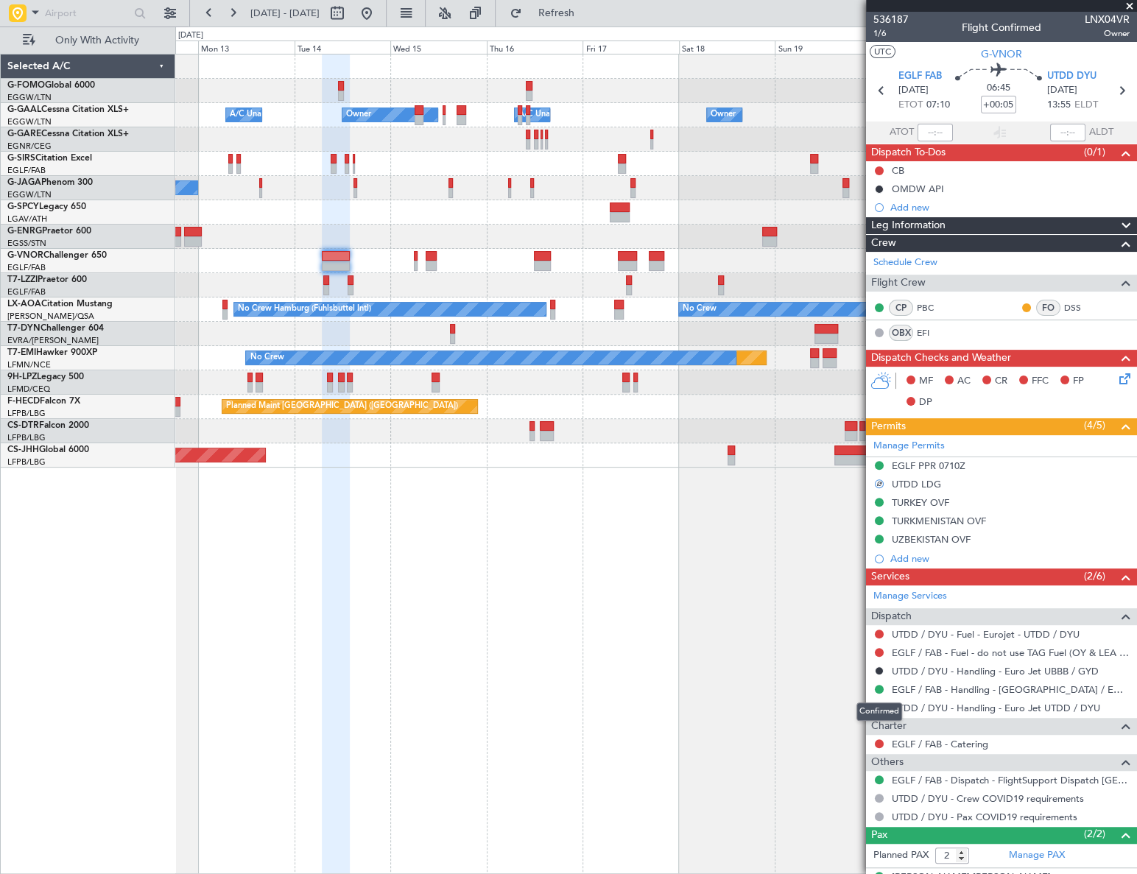
click at [879, 708] on div "Confirmed" at bounding box center [879, 712] width 46 height 18
click at [879, 706] on button at bounding box center [879, 707] width 9 height 9
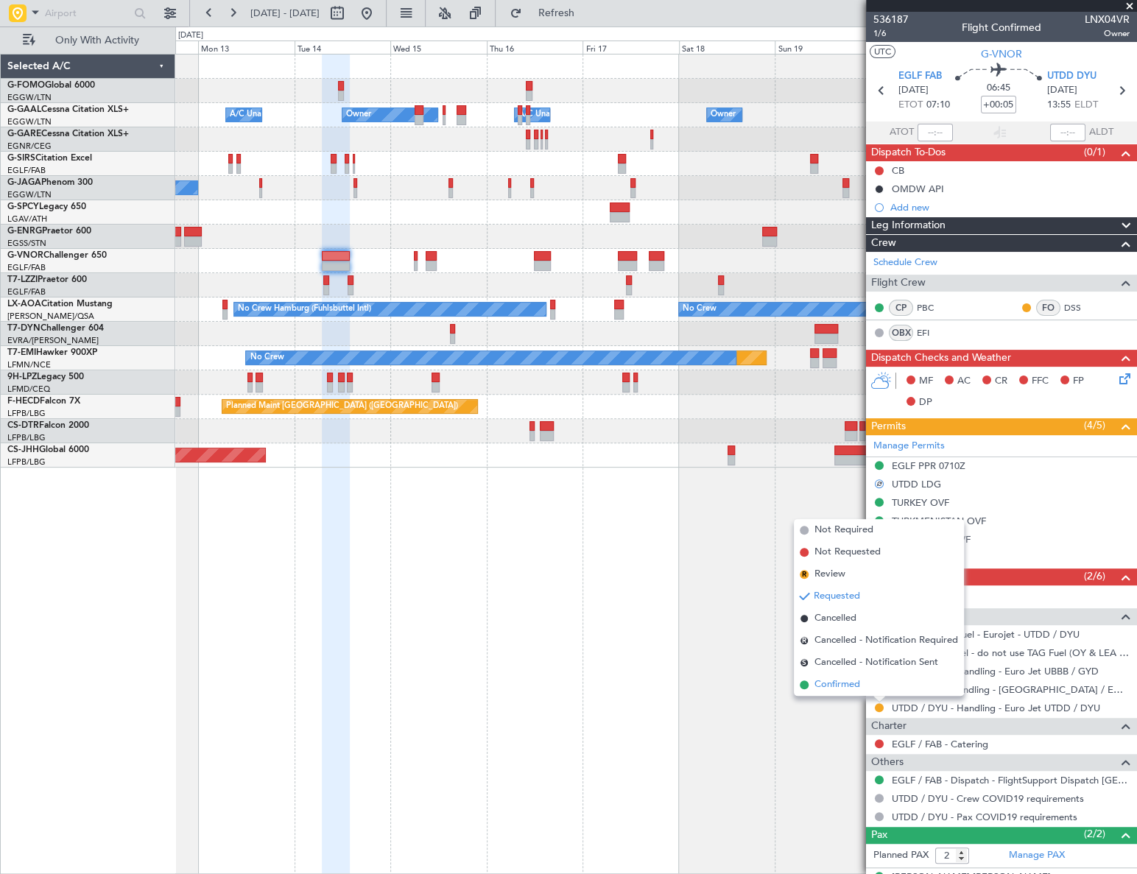
click at [834, 689] on span "Confirmed" at bounding box center [837, 684] width 46 height 15
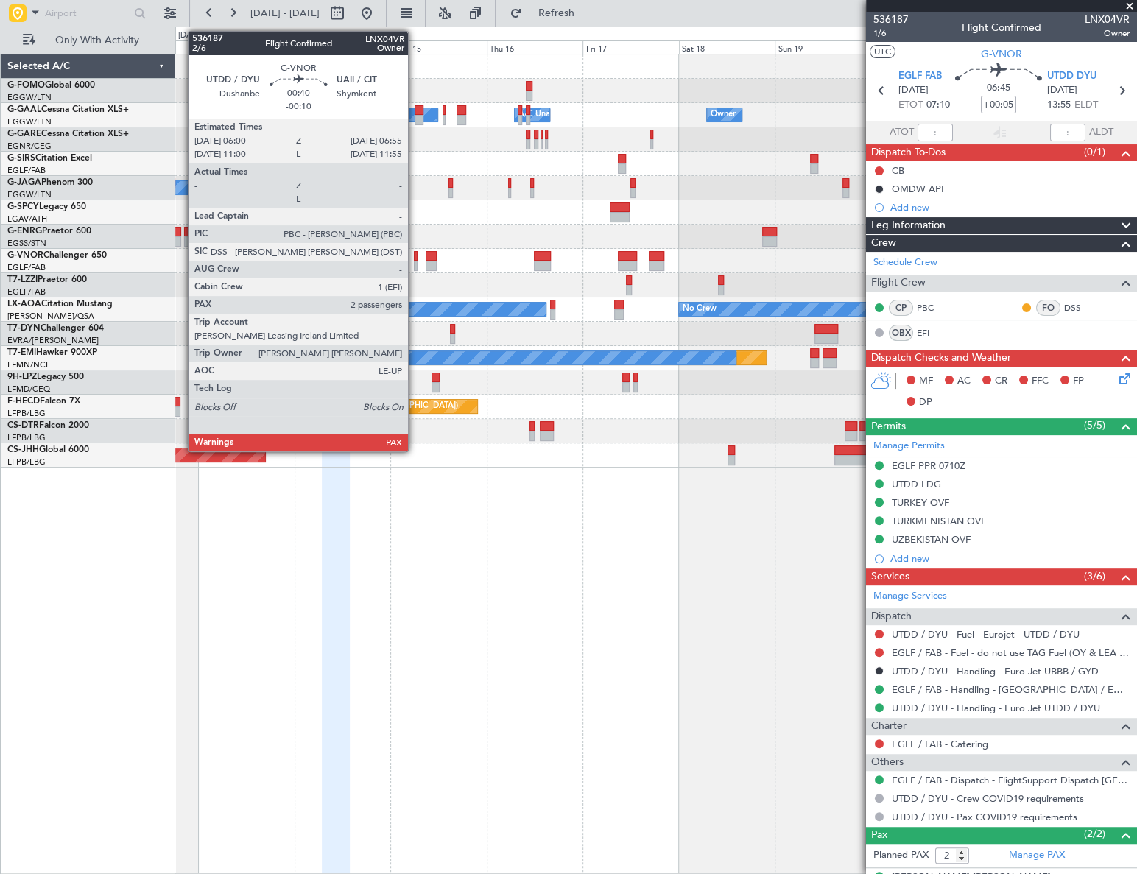
click at [415, 264] on div at bounding box center [416, 266] width 4 height 10
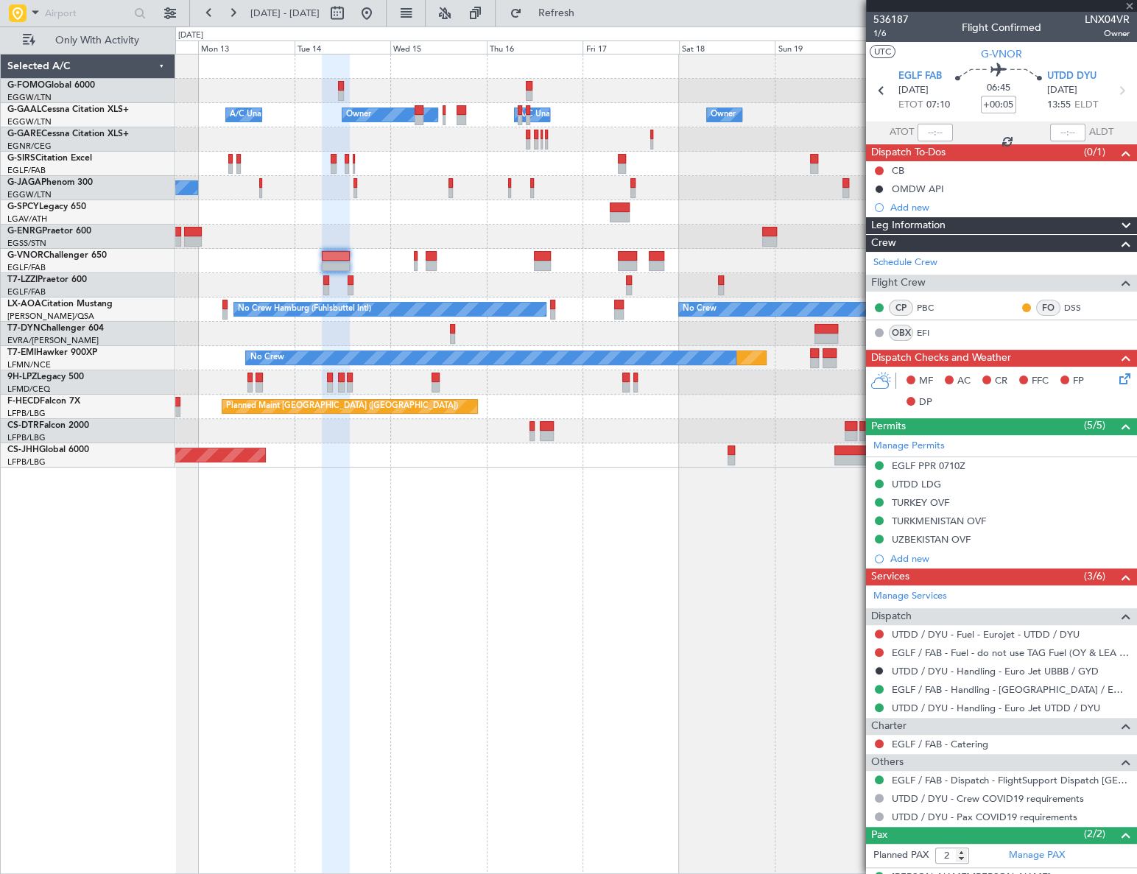
type input "-00:10"
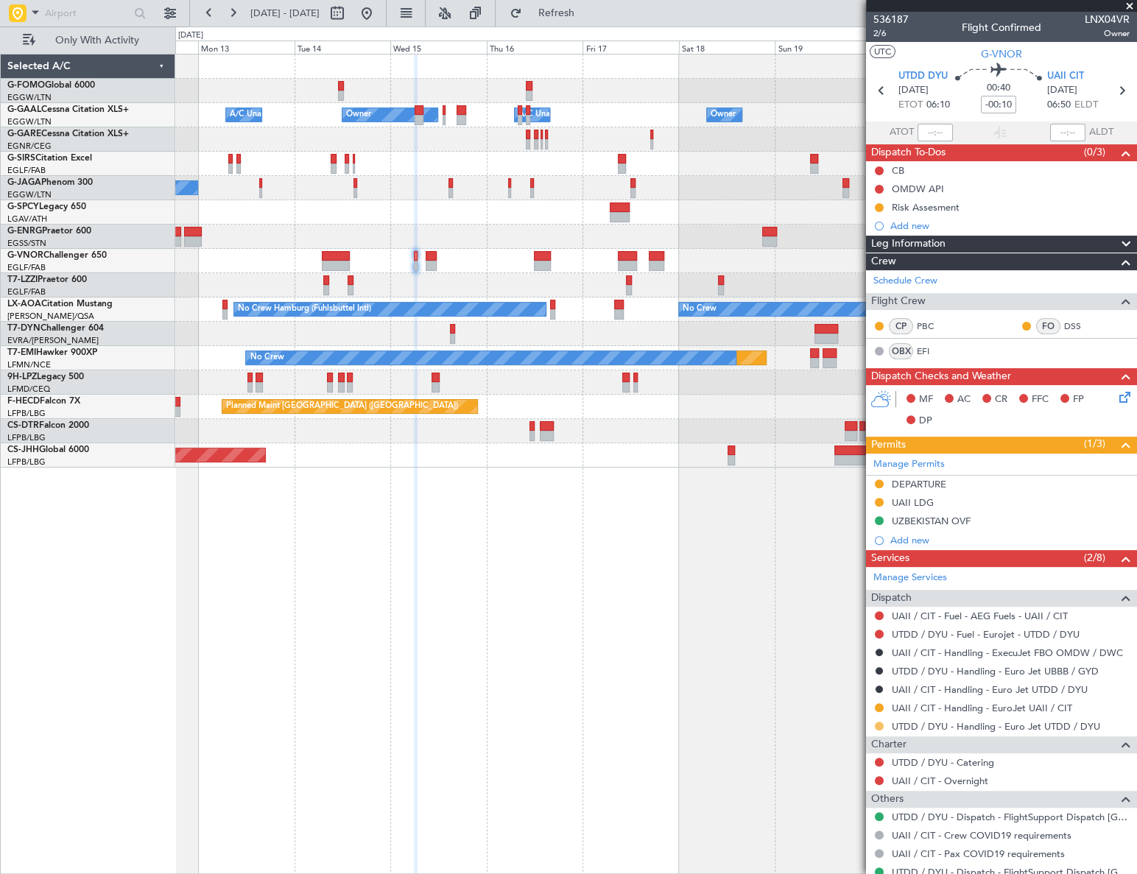
click at [878, 725] on button at bounding box center [879, 726] width 9 height 9
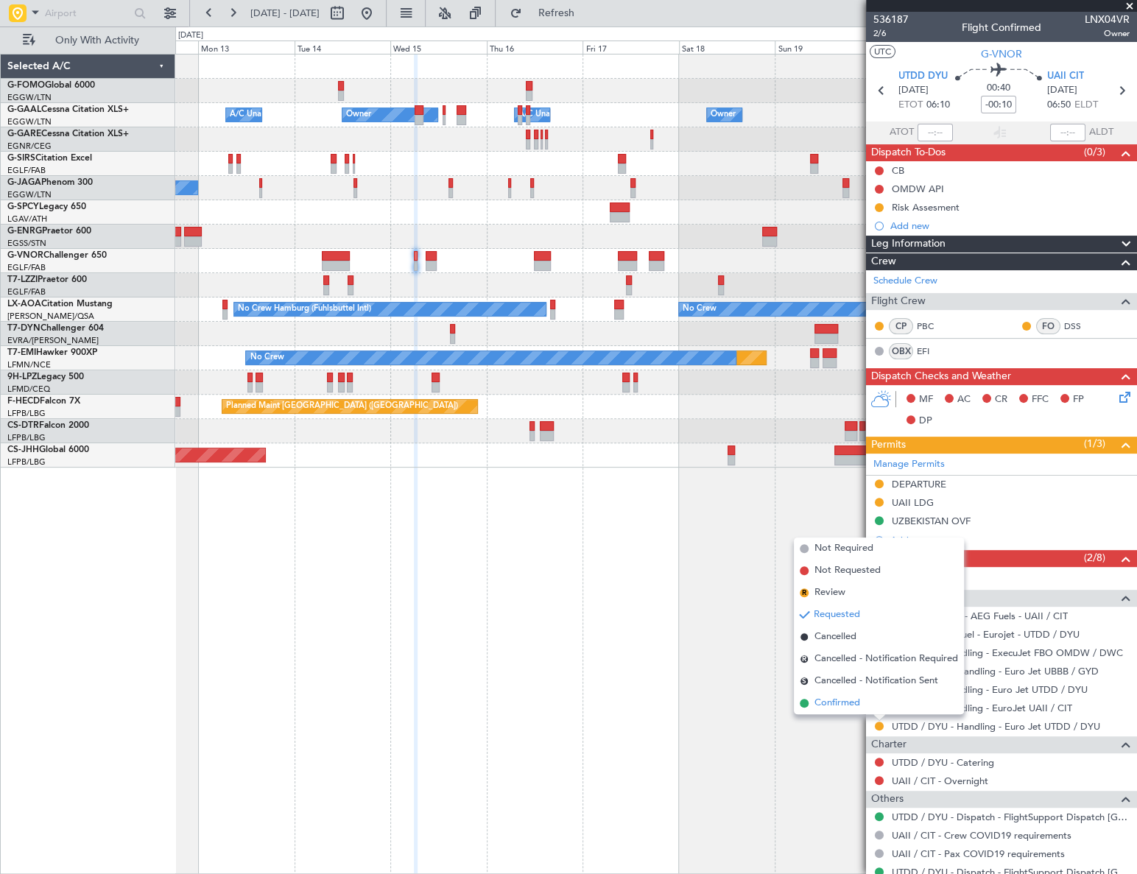
click at [832, 704] on span "Confirmed" at bounding box center [837, 703] width 46 height 15
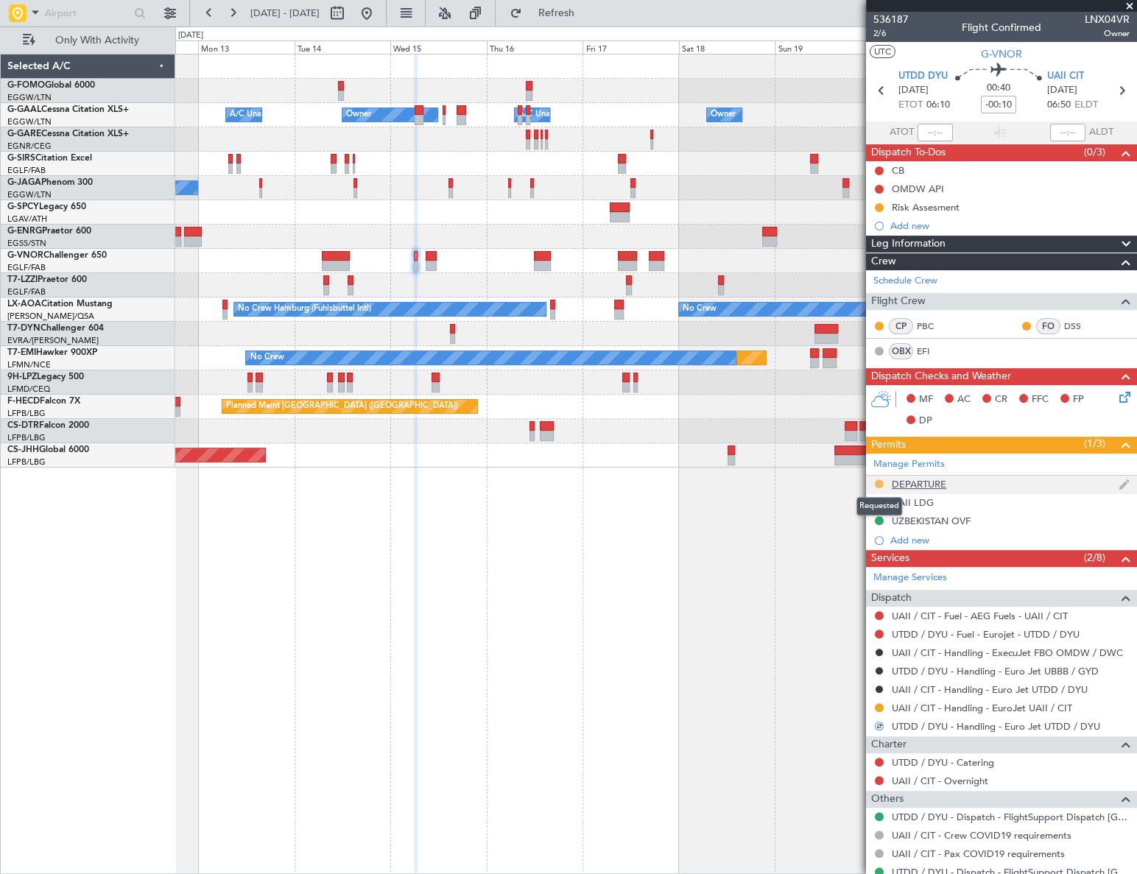
click at [879, 485] on button at bounding box center [879, 483] width 9 height 9
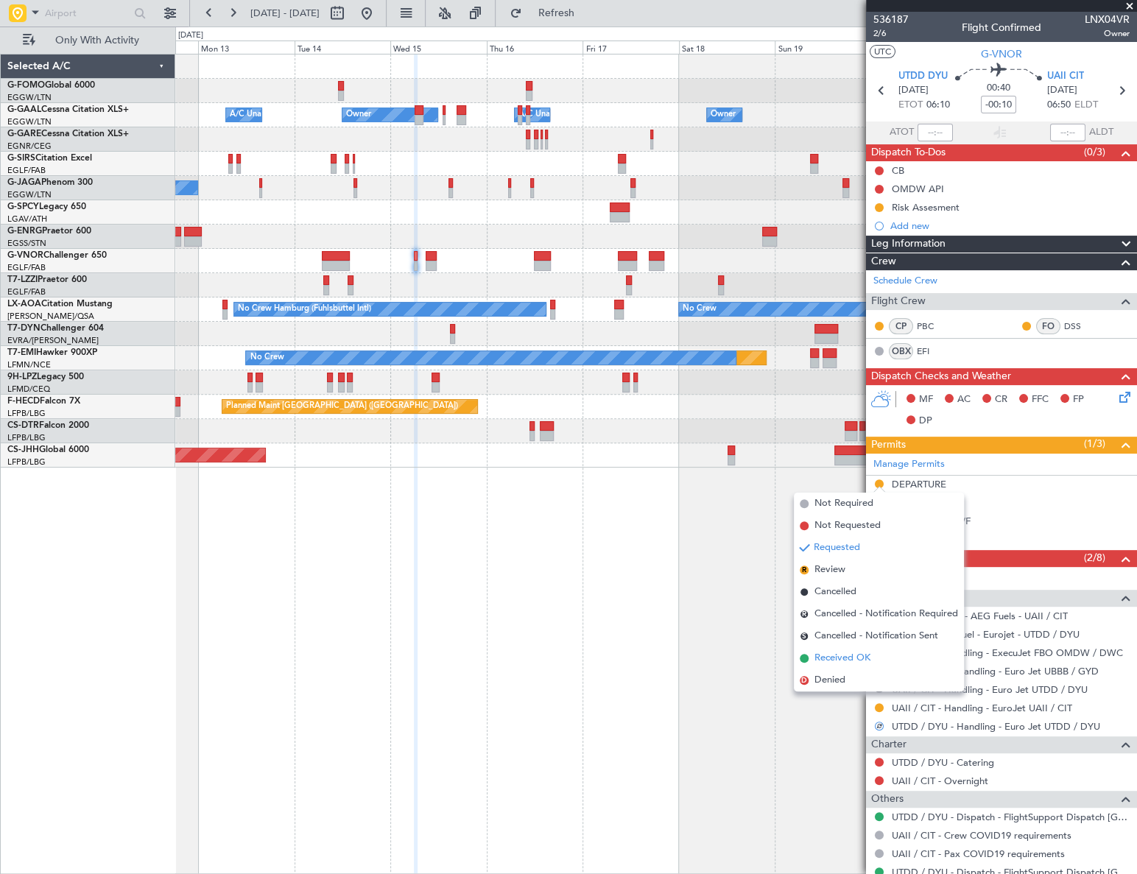
click at [839, 662] on span "Received OK" at bounding box center [842, 658] width 56 height 15
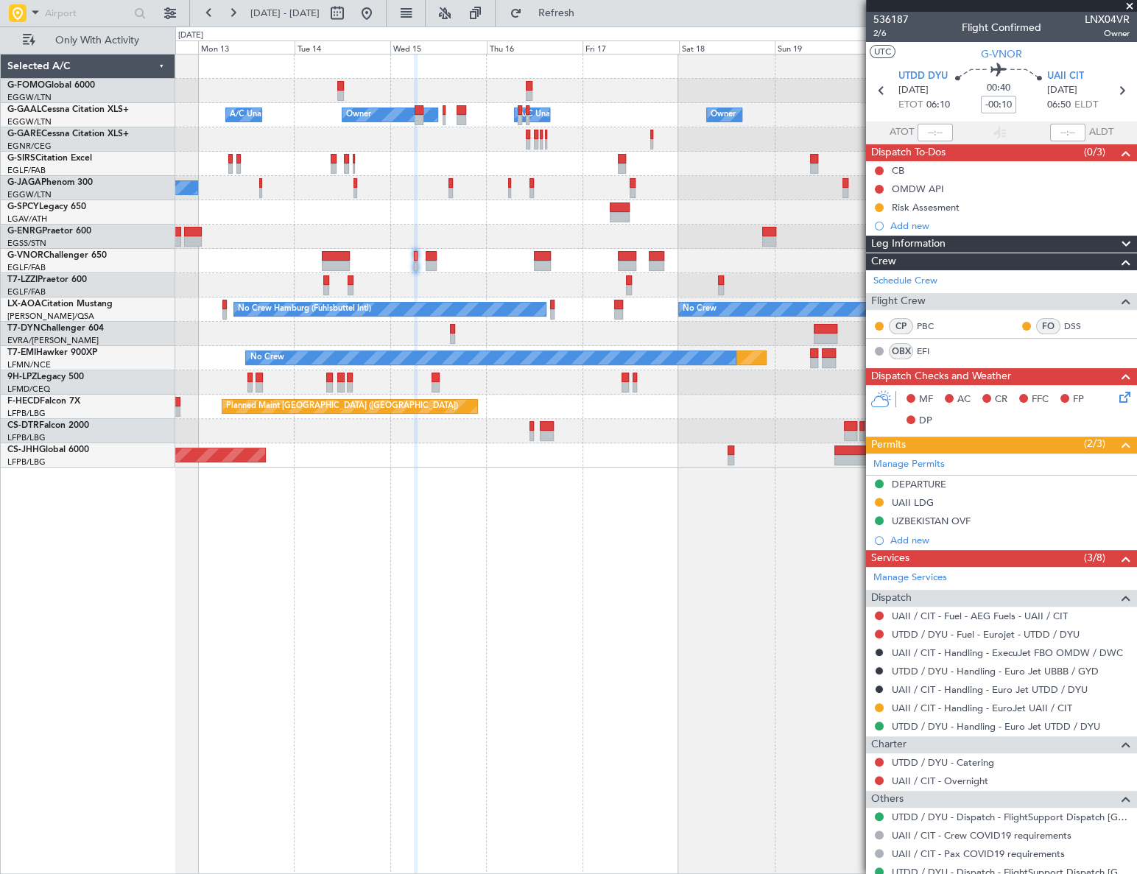
click at [973, 585] on fb-app "12 Oct 2025 - 22 Oct 2025 Refresh Quick Links Only With Activity Owner Owner A/…" at bounding box center [568, 442] width 1137 height 863
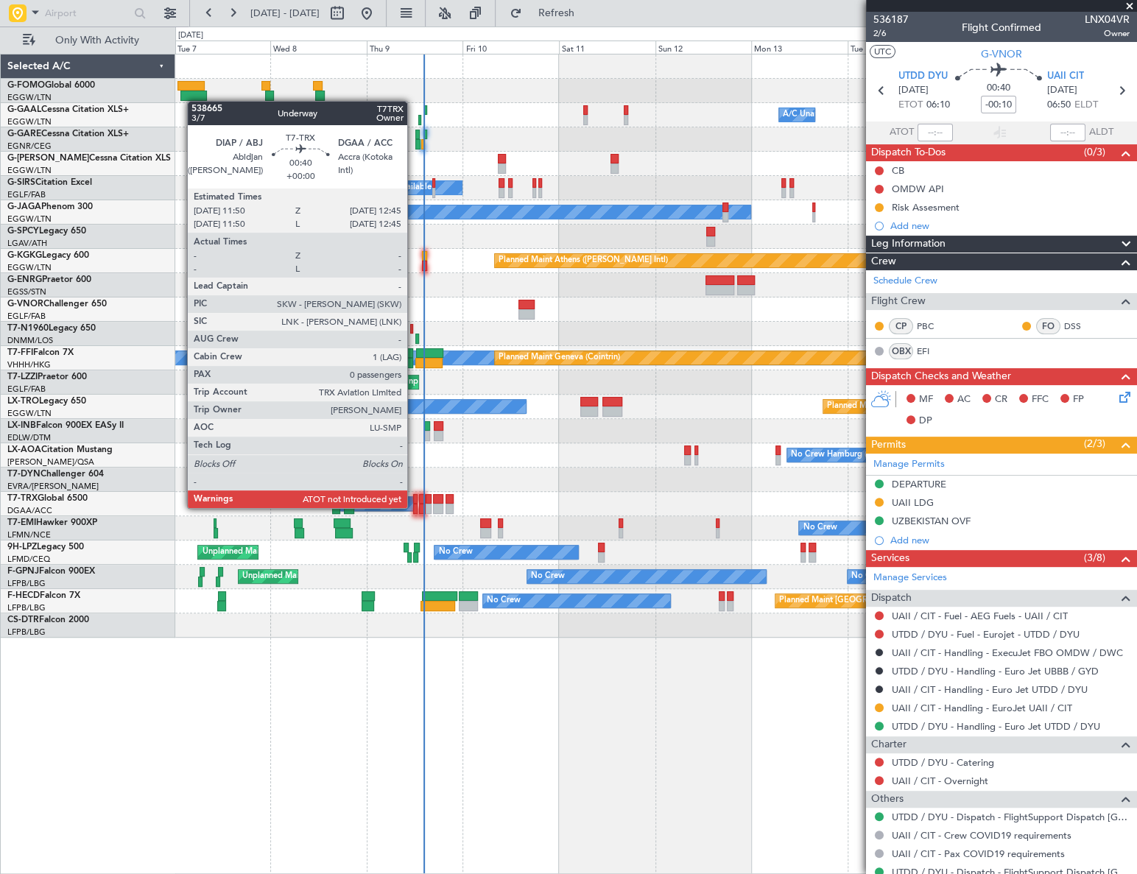
click at [414, 508] on div at bounding box center [415, 509] width 4 height 10
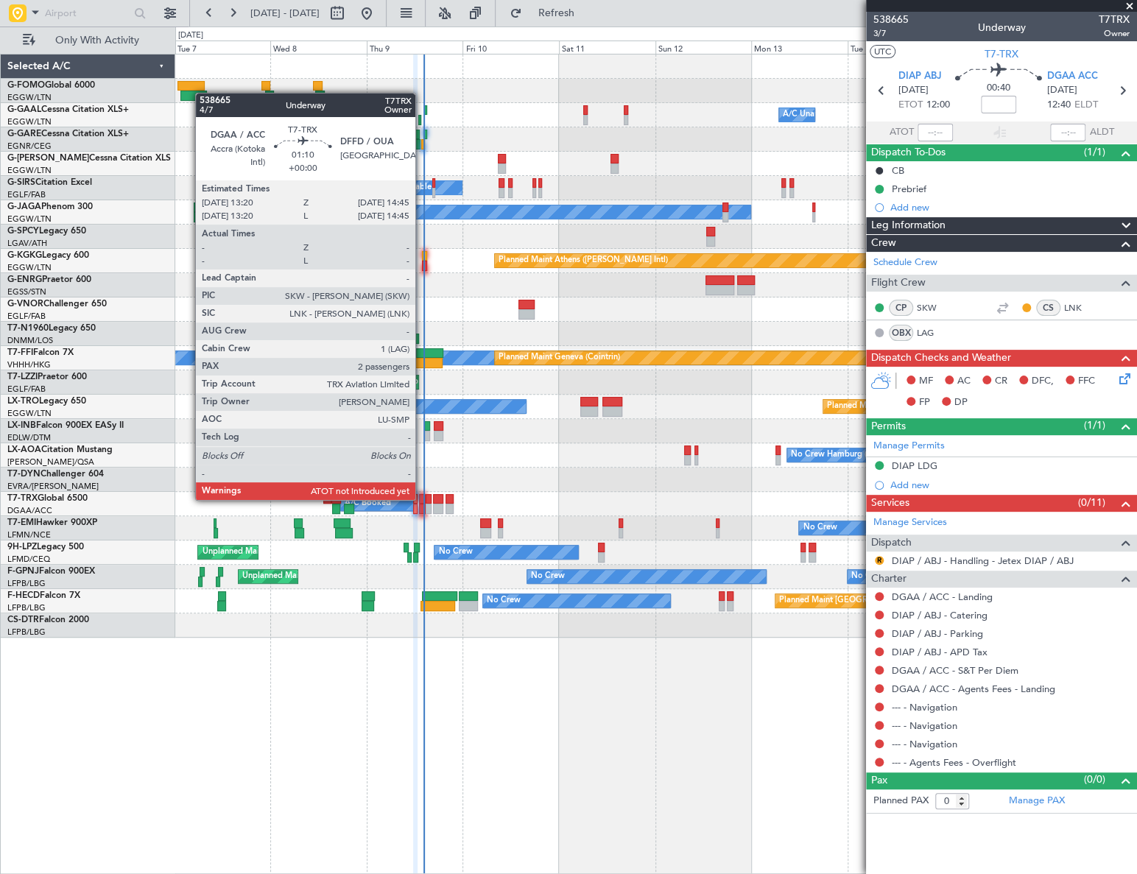
click at [422, 499] on div at bounding box center [422, 499] width 6 height 10
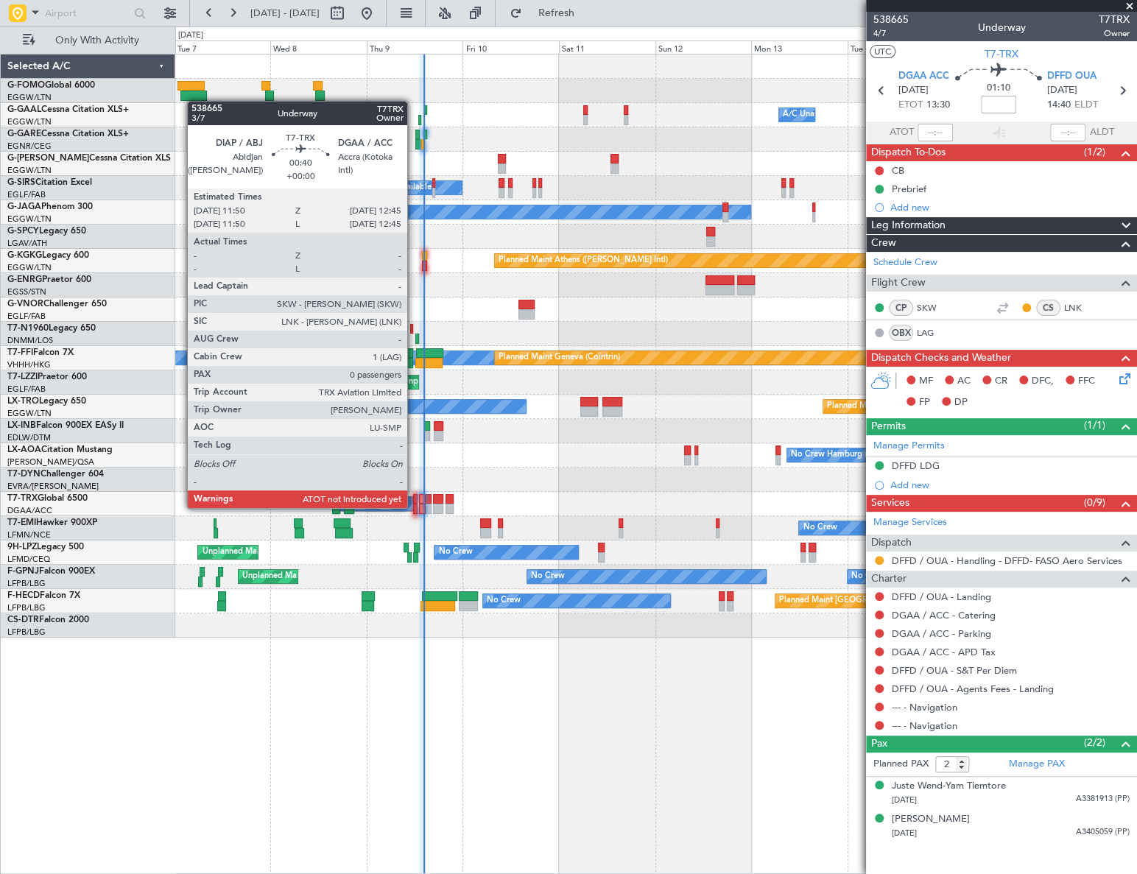
click at [414, 508] on div at bounding box center [415, 509] width 4 height 10
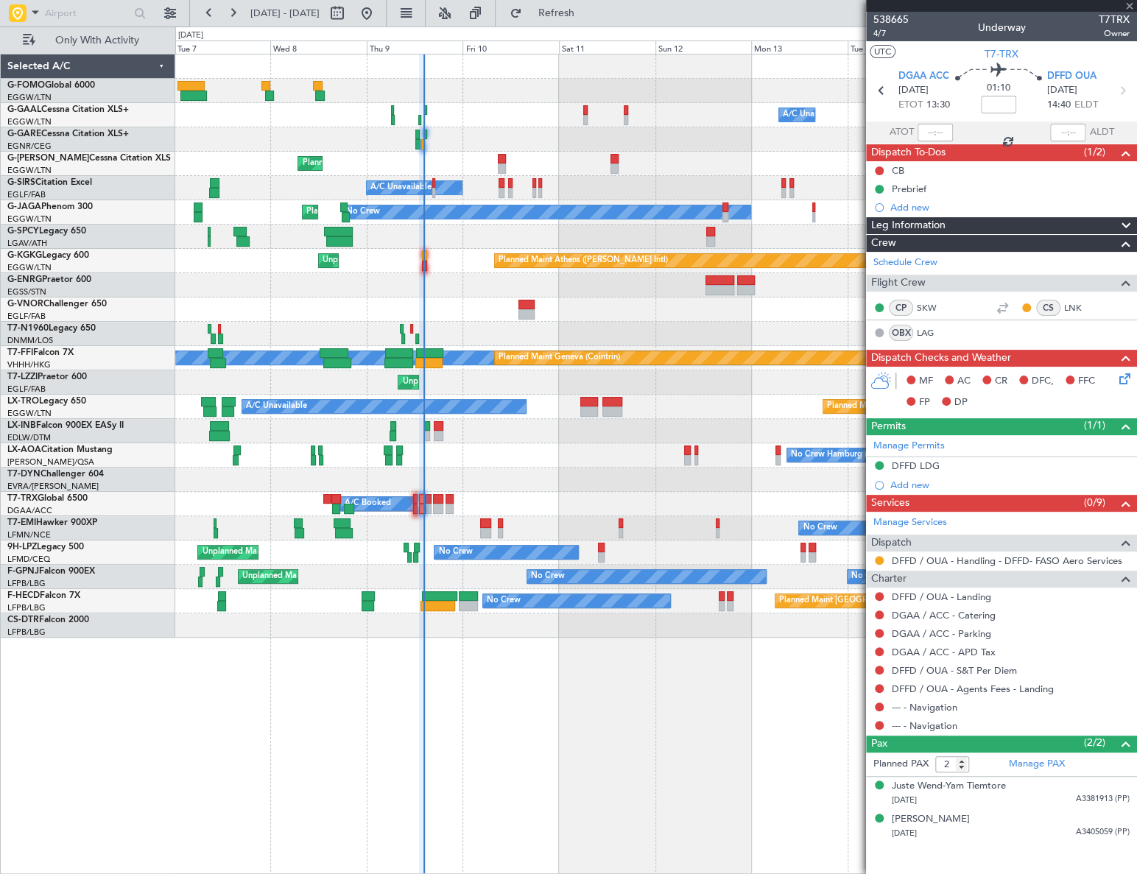
type input "0"
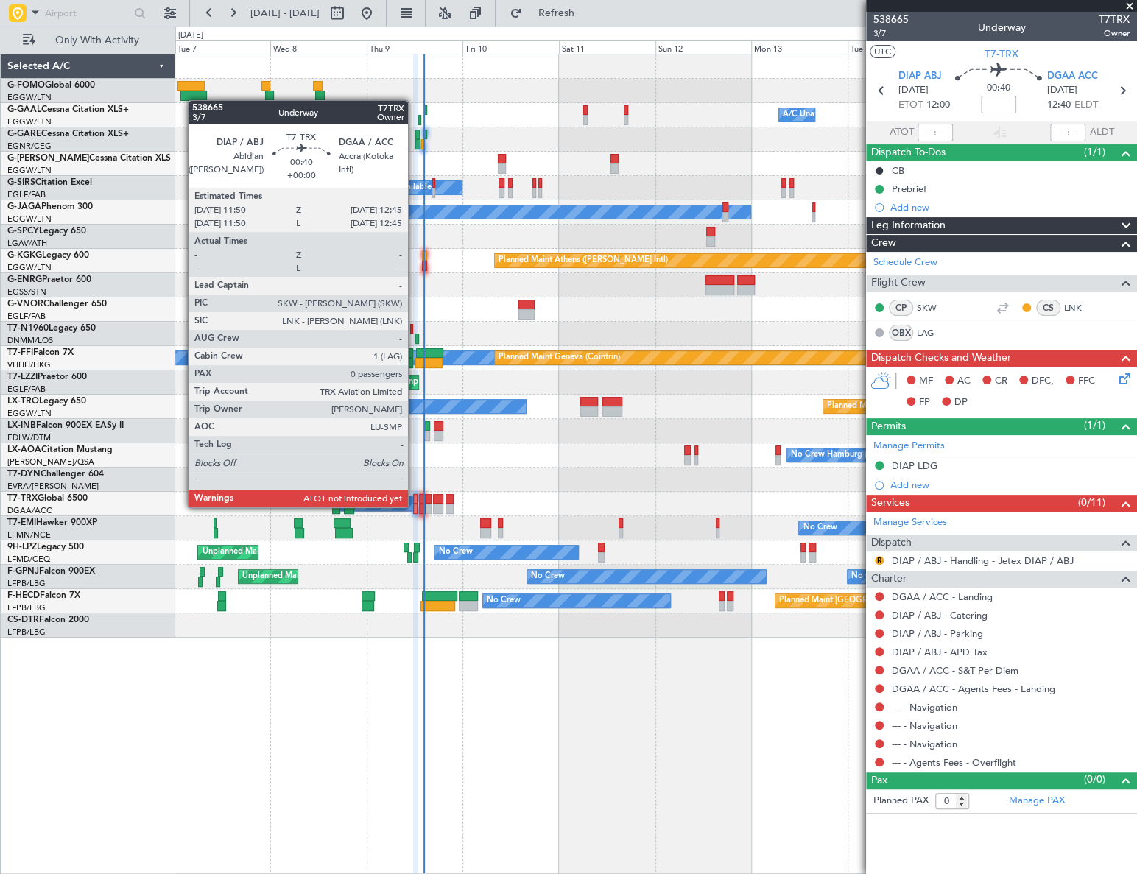
click at [415, 507] on div at bounding box center [415, 509] width 4 height 10
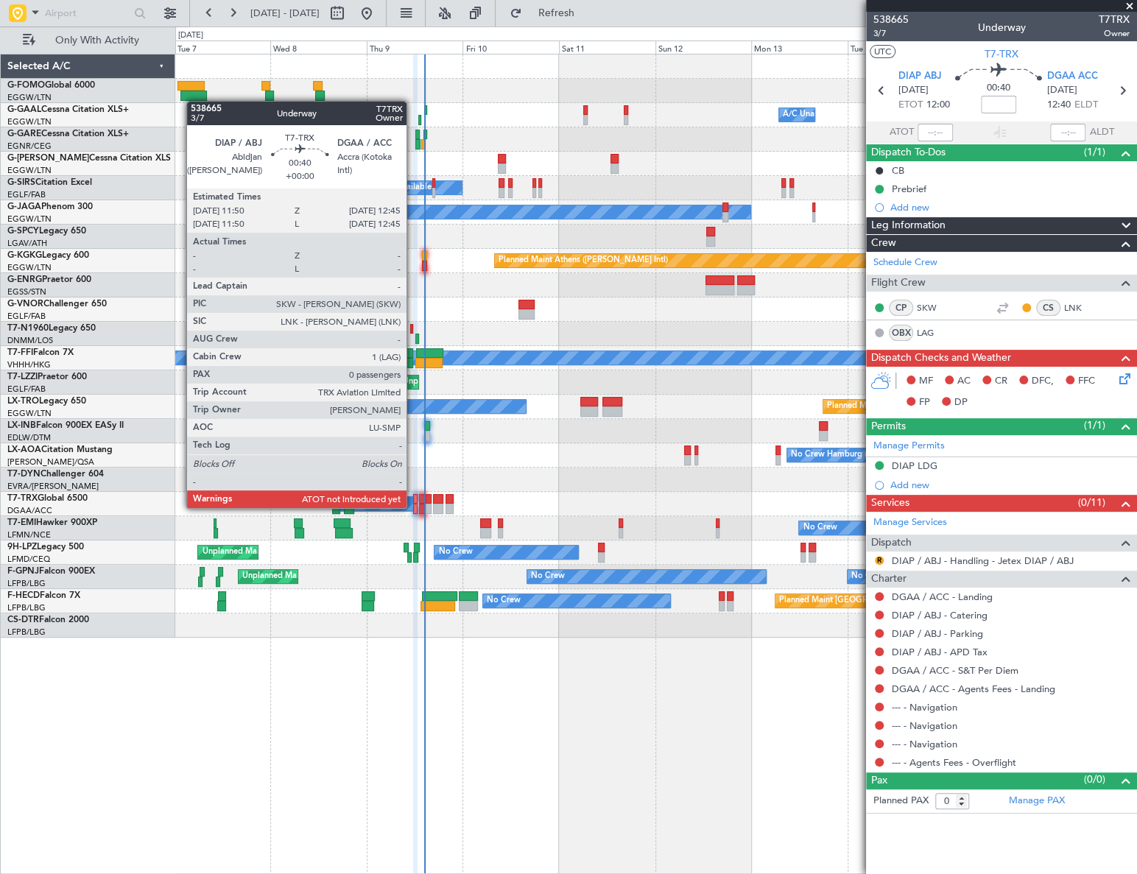
click at [413, 508] on div at bounding box center [415, 509] width 4 height 10
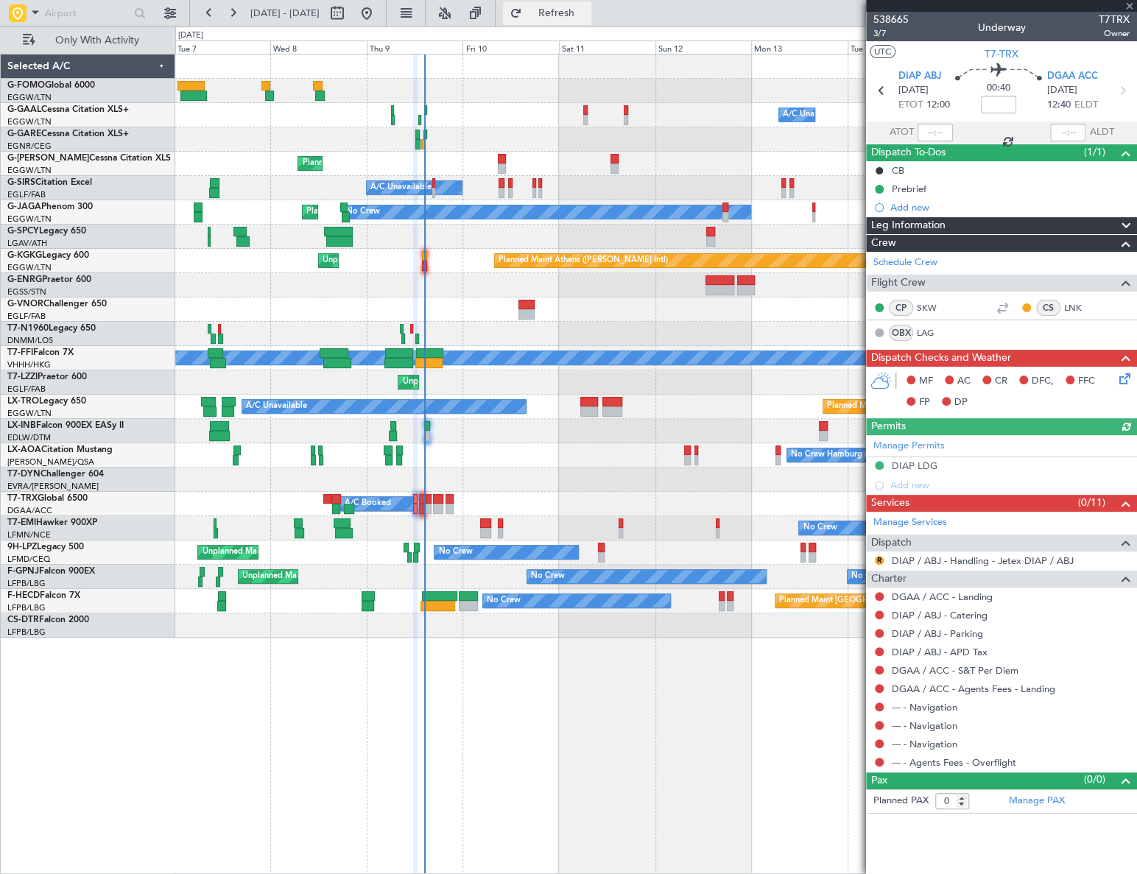
click at [578, 15] on span "Refresh" at bounding box center [556, 13] width 62 height 10
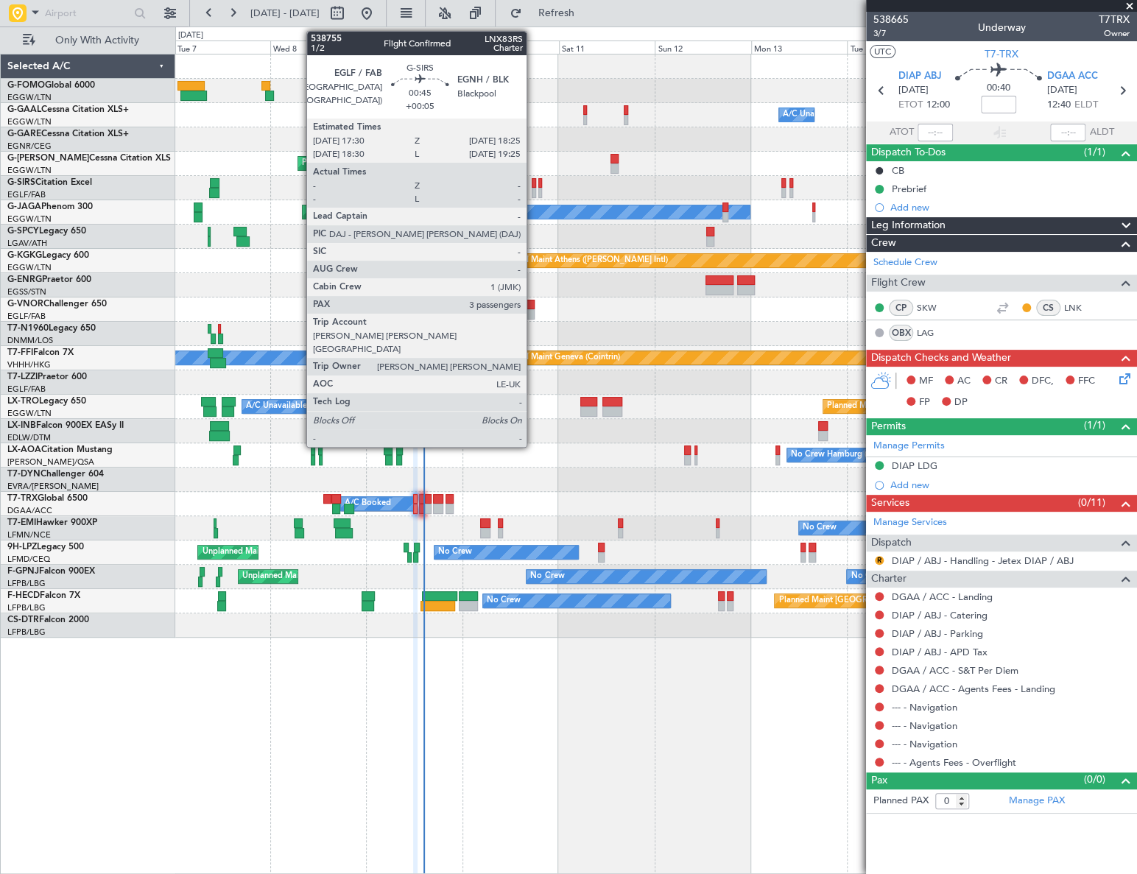
click at [533, 185] on div at bounding box center [534, 183] width 4 height 10
type input "+00:05"
type input "3"
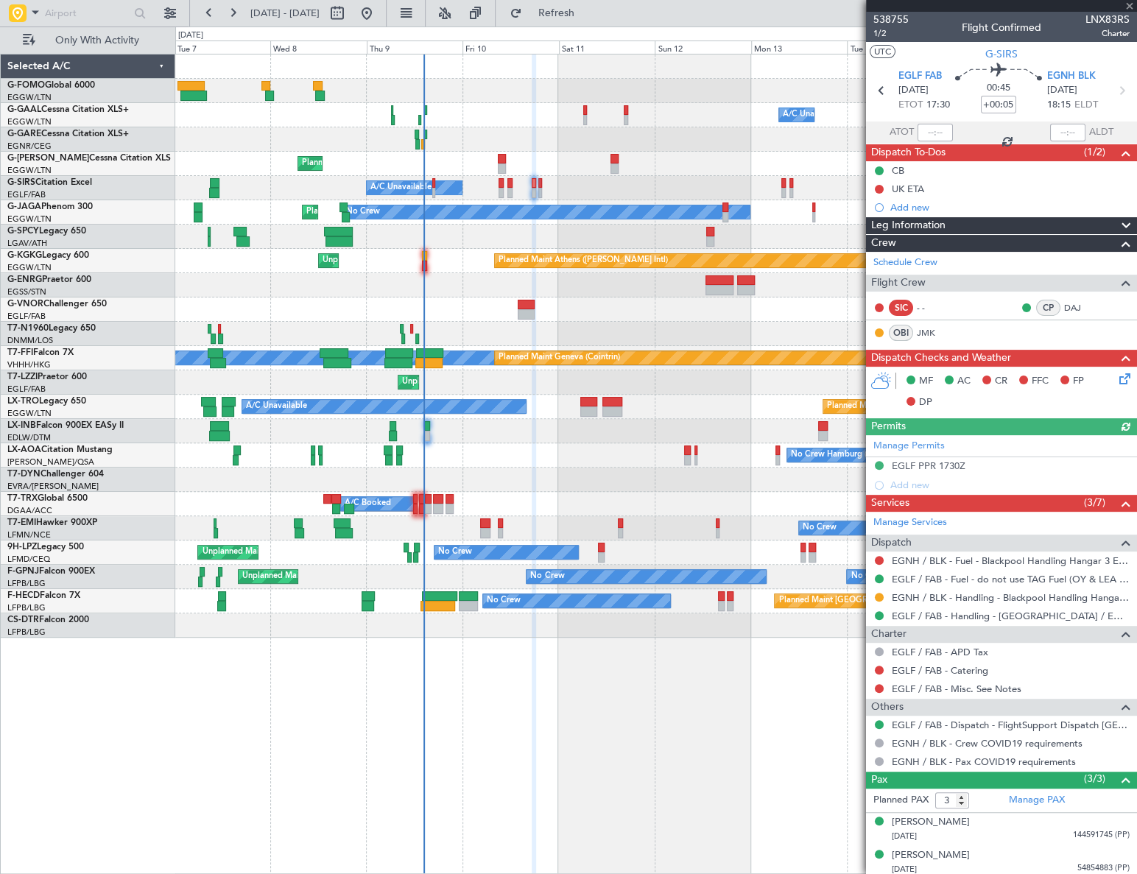
click at [969, 219] on div "Leg Information" at bounding box center [1001, 225] width 271 height 17
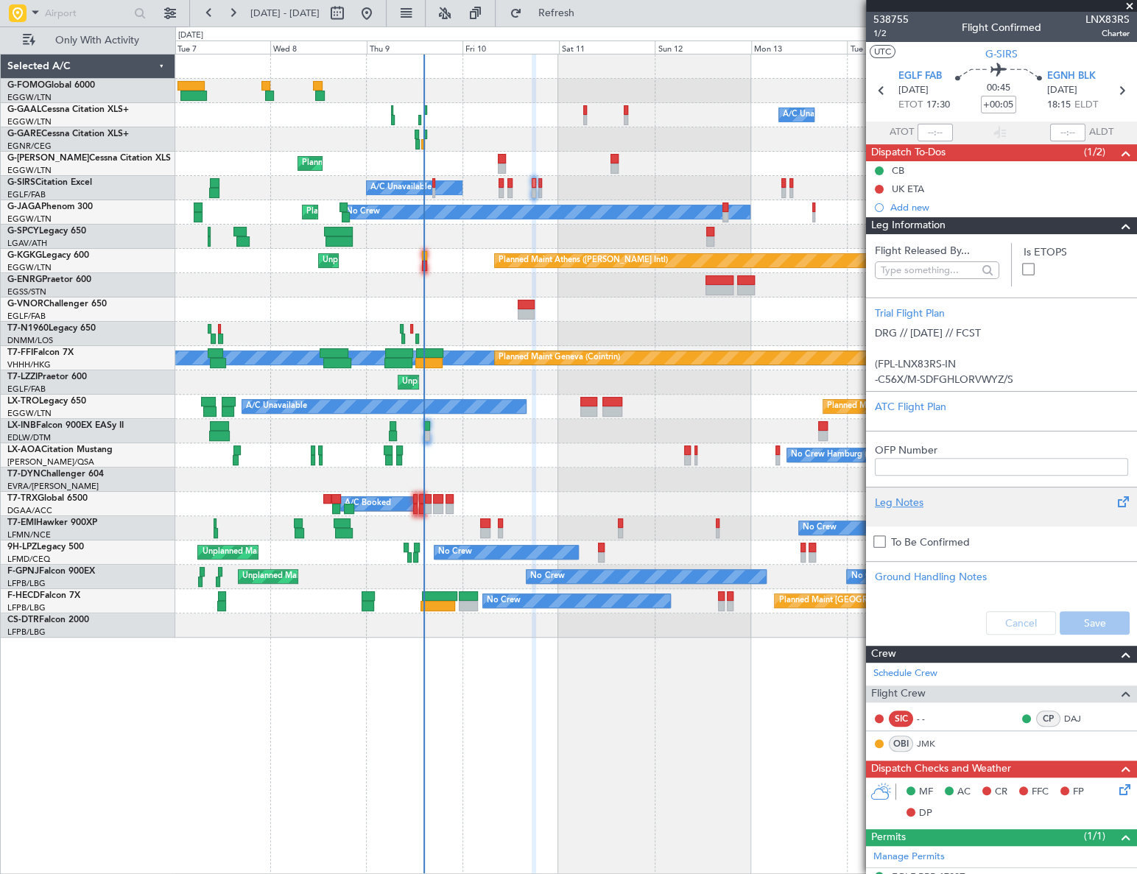
click at [906, 507] on div "Leg Notes" at bounding box center [1001, 502] width 253 height 15
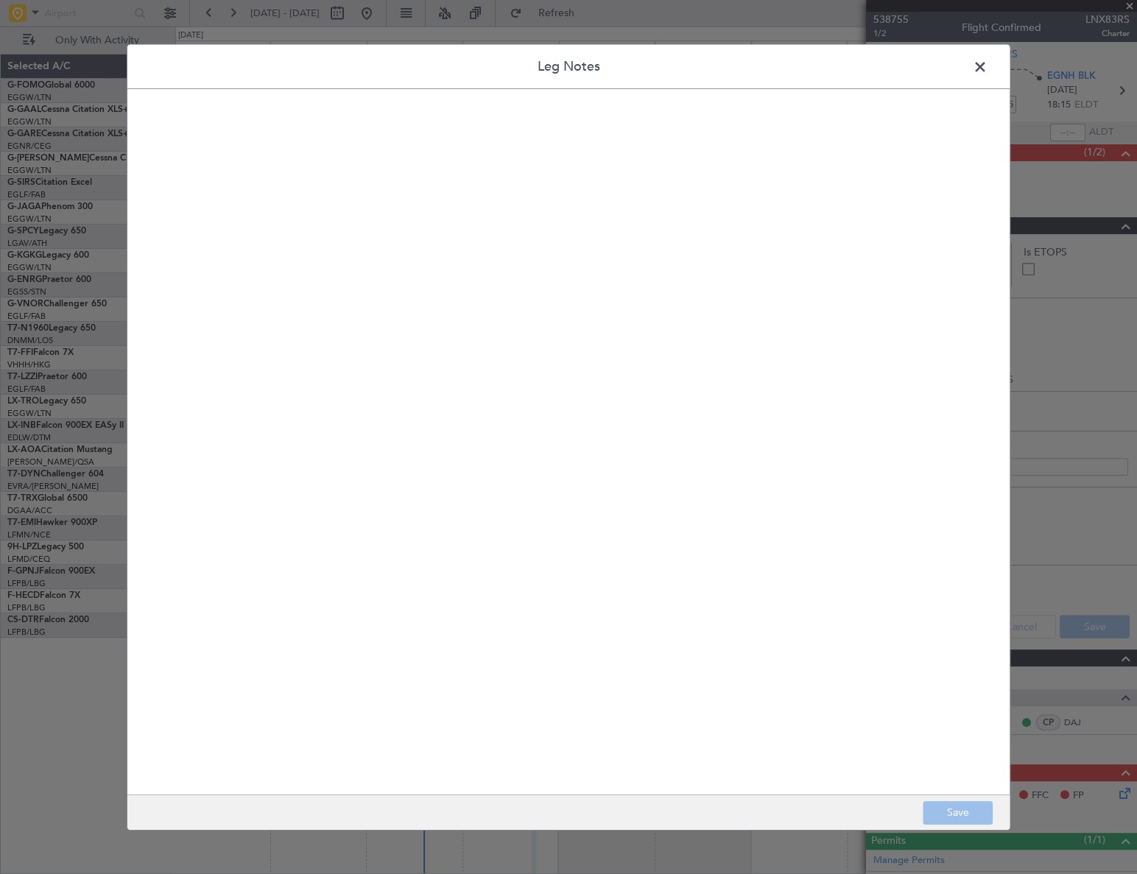
click at [453, 318] on quill-editor at bounding box center [568, 425] width 853 height 645
click at [432, 279] on div at bounding box center [568, 457] width 851 height 644
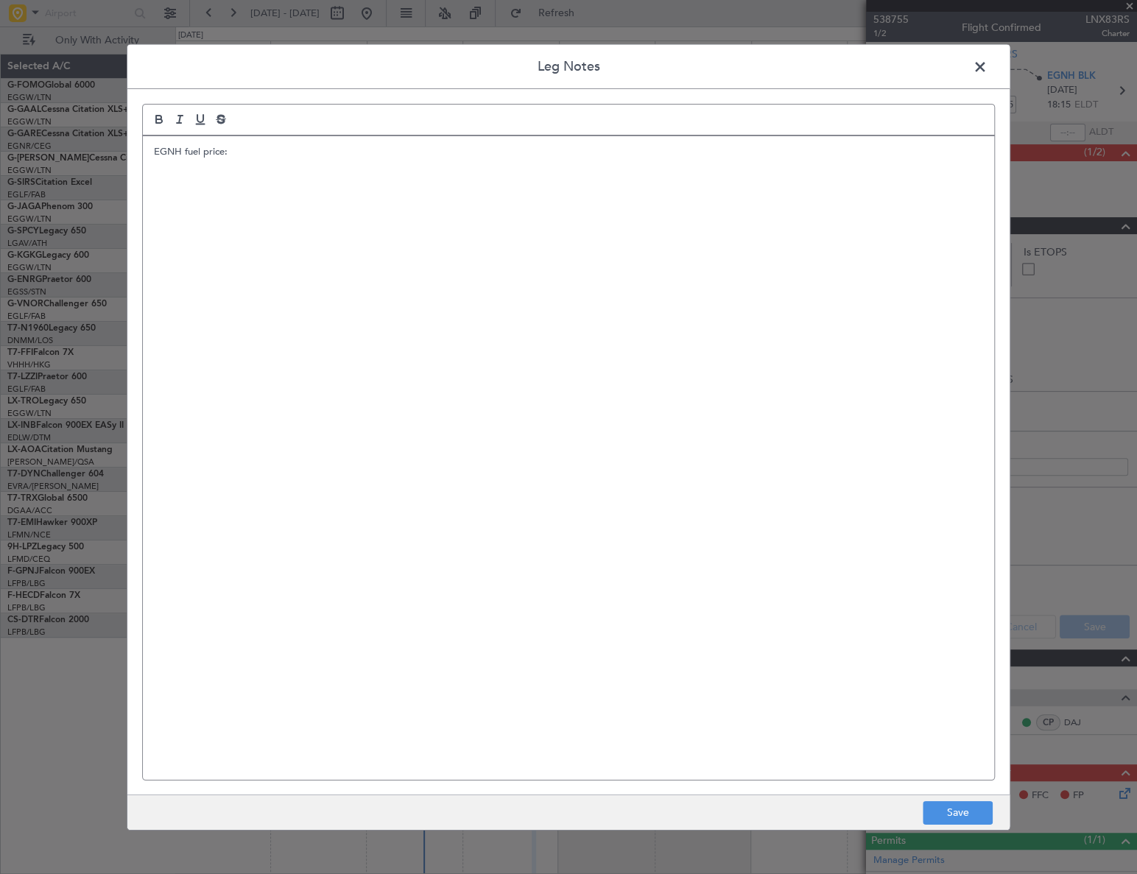
click at [288, 158] on div "EGNH fuel price:" at bounding box center [568, 457] width 851 height 644
copy p "EGNH fuel price: JET A1 this month is 109ppl"
click at [984, 817] on button "Save" at bounding box center [958, 813] width 70 height 24
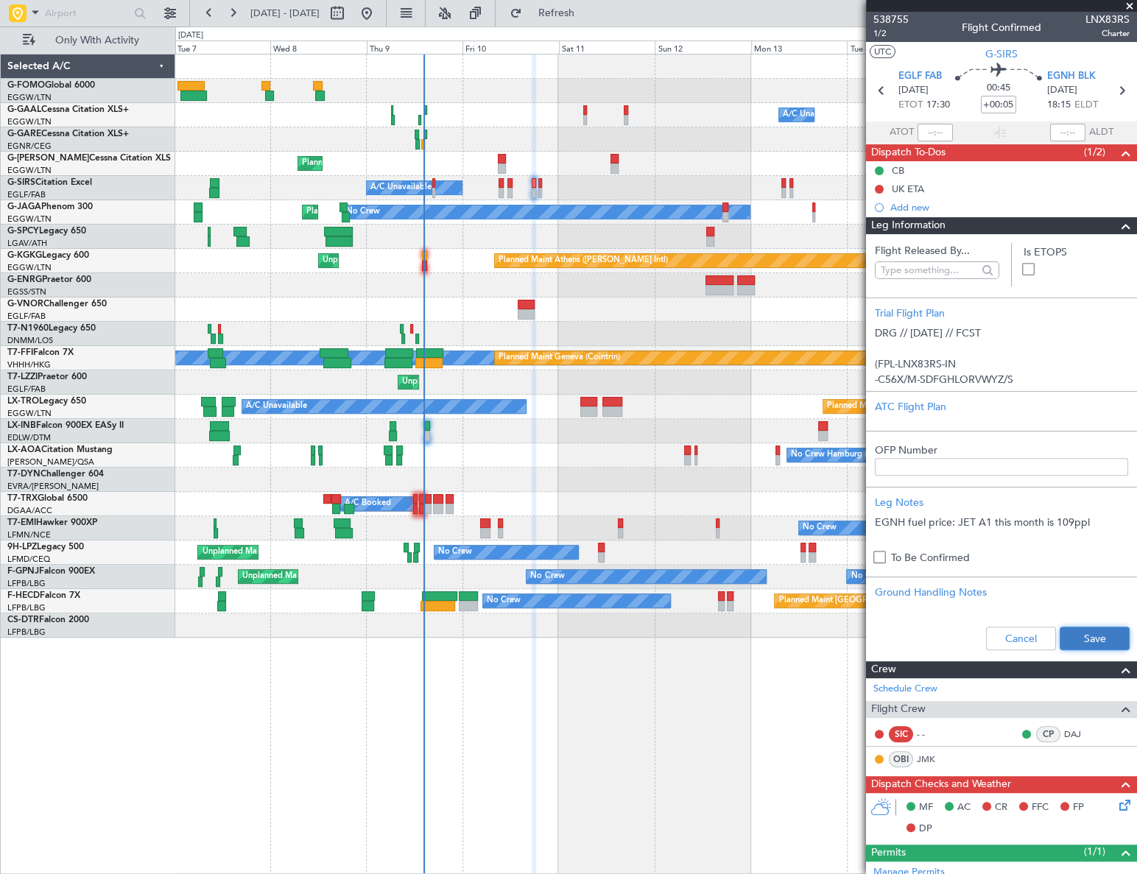
click at [1090, 633] on button "Save" at bounding box center [1095, 639] width 70 height 24
click at [926, 206] on div "Add new" at bounding box center [1003, 207] width 226 height 13
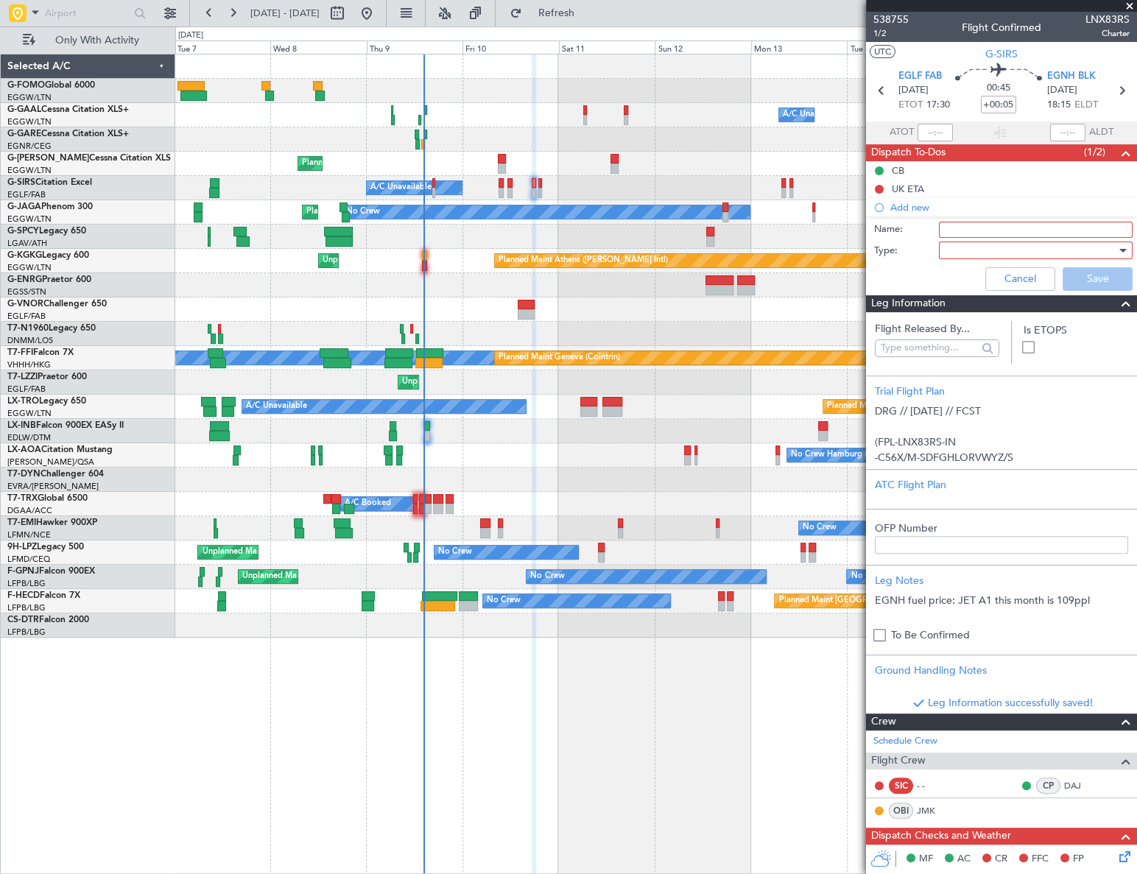
click at [954, 228] on input "Name:" at bounding box center [1036, 230] width 194 height 16
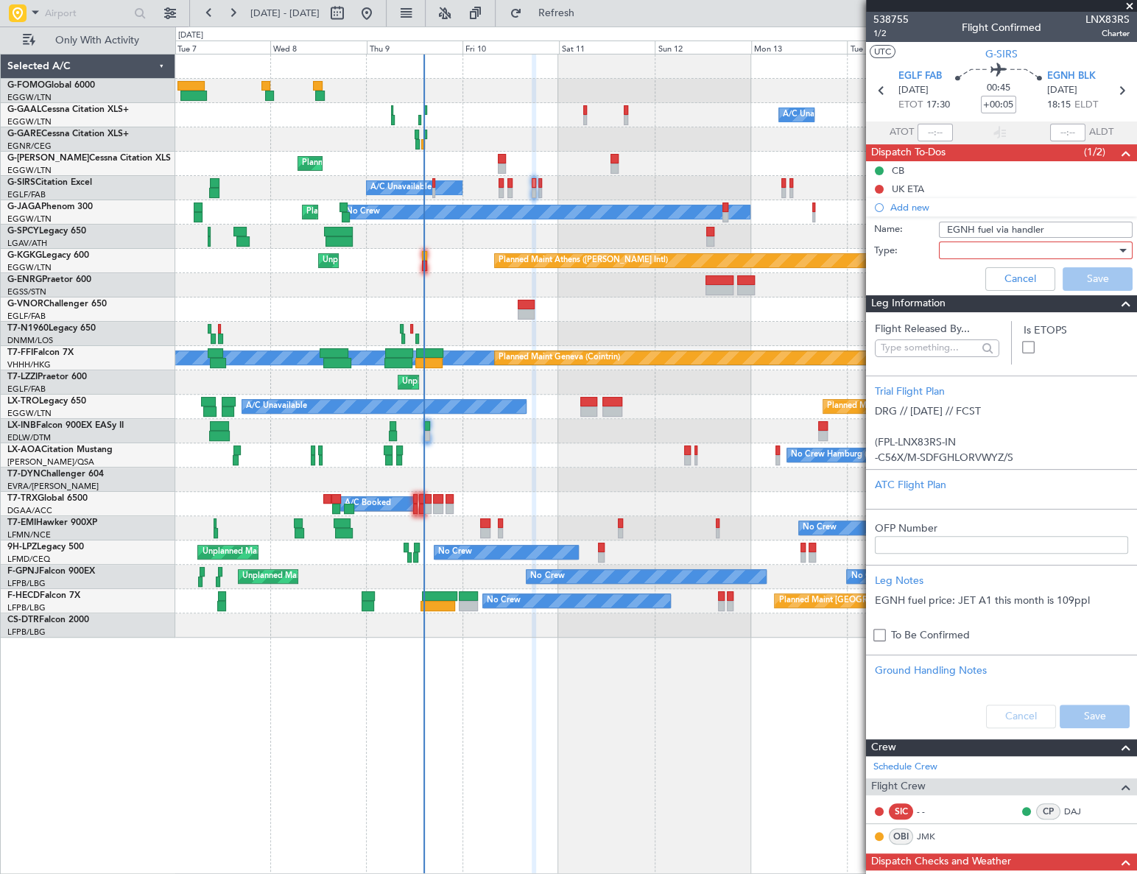
type input "EGNH fuel via handler"
click at [971, 250] on div at bounding box center [1031, 250] width 172 height 22
click at [973, 278] on span "Generic" at bounding box center [1029, 280] width 173 height 22
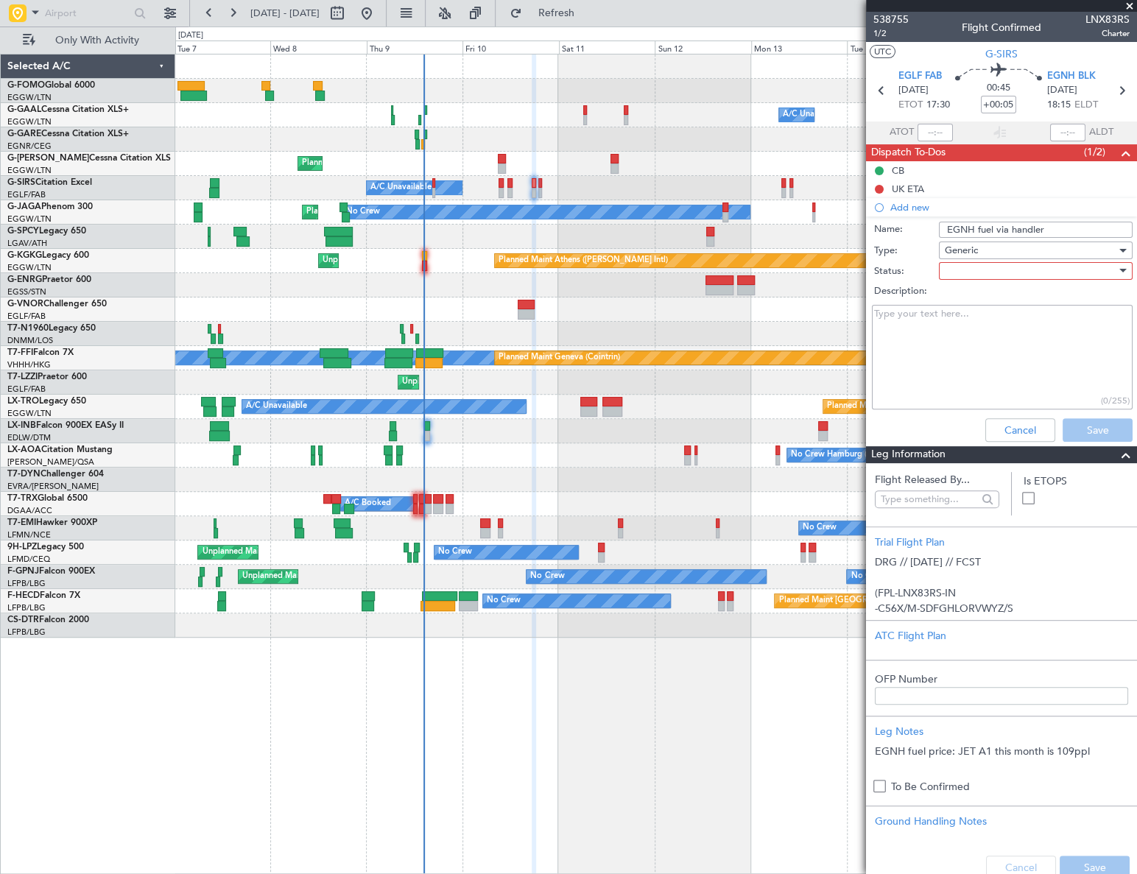
click at [979, 270] on div at bounding box center [1031, 271] width 172 height 22
click at [975, 343] on span "Completed" at bounding box center [1029, 345] width 173 height 22
click at [1066, 425] on button "Save" at bounding box center [1098, 430] width 70 height 24
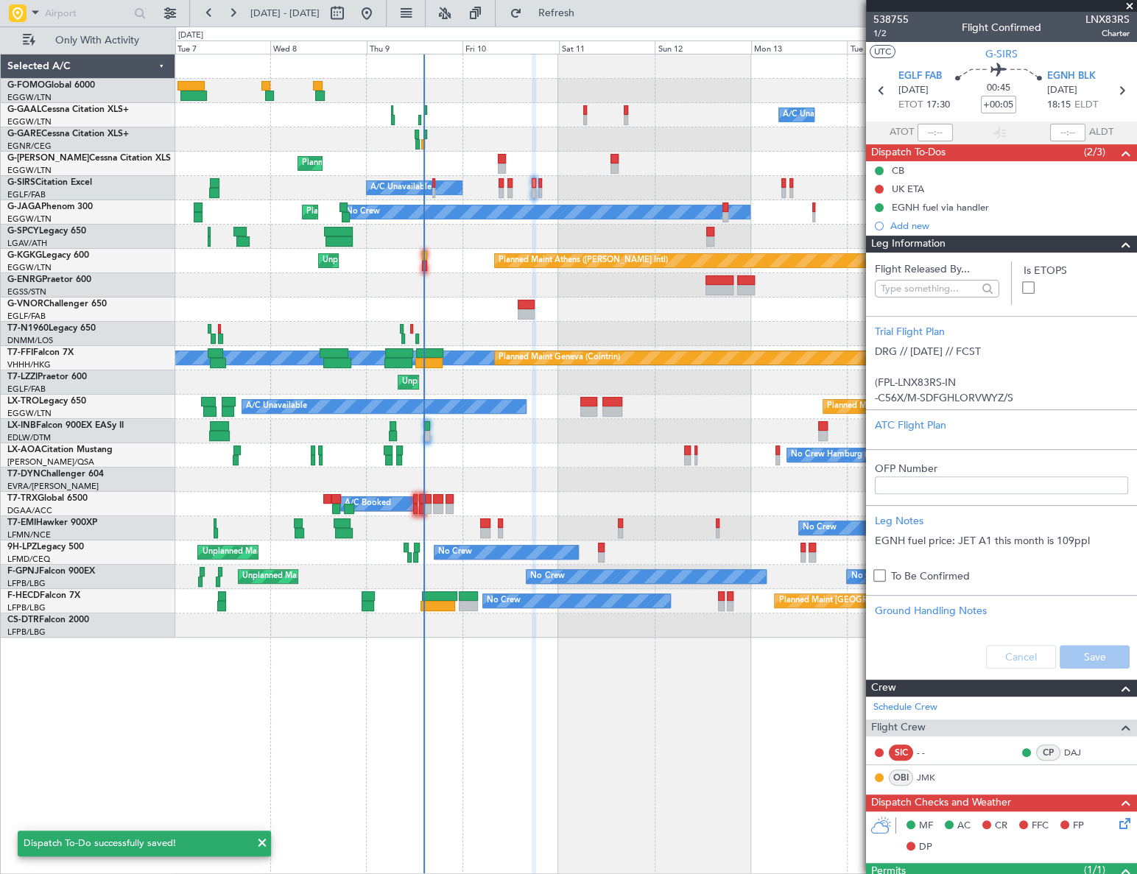
click at [1117, 243] on span at bounding box center [1126, 245] width 18 height 18
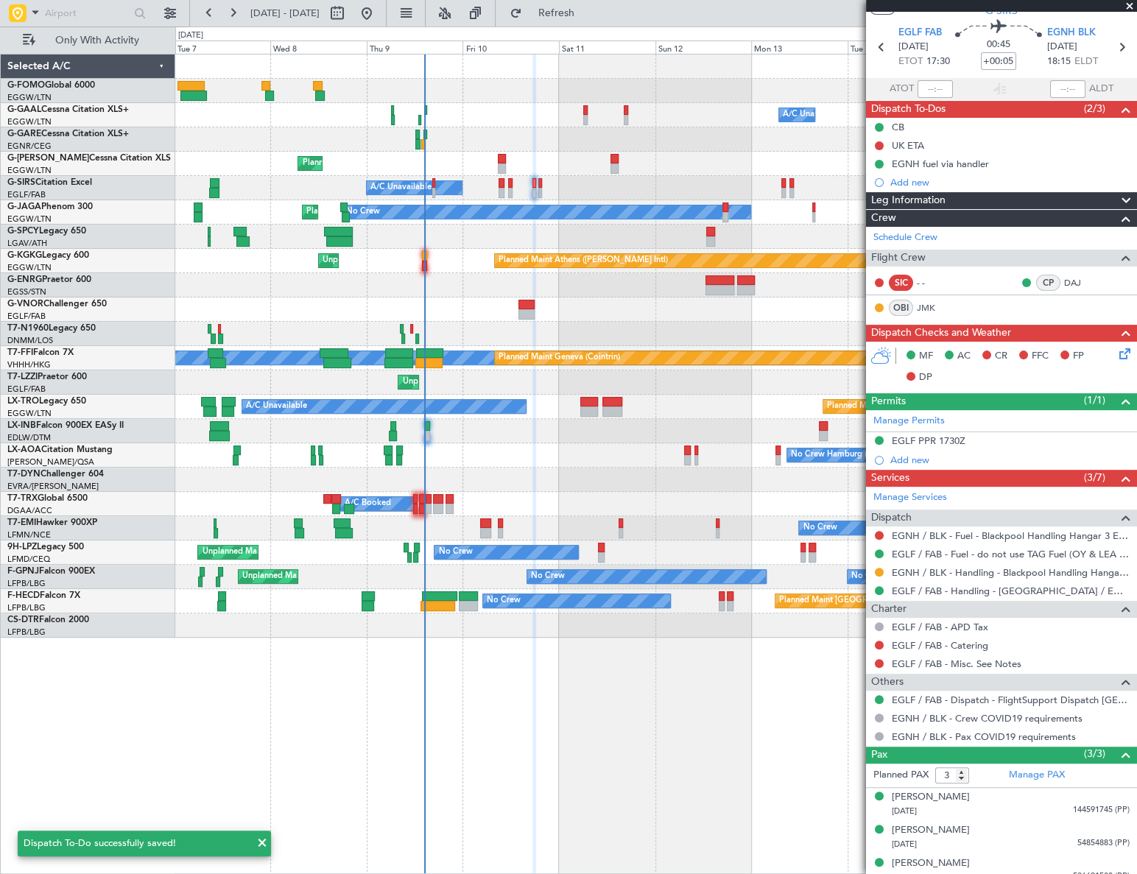
scroll to position [54, 0]
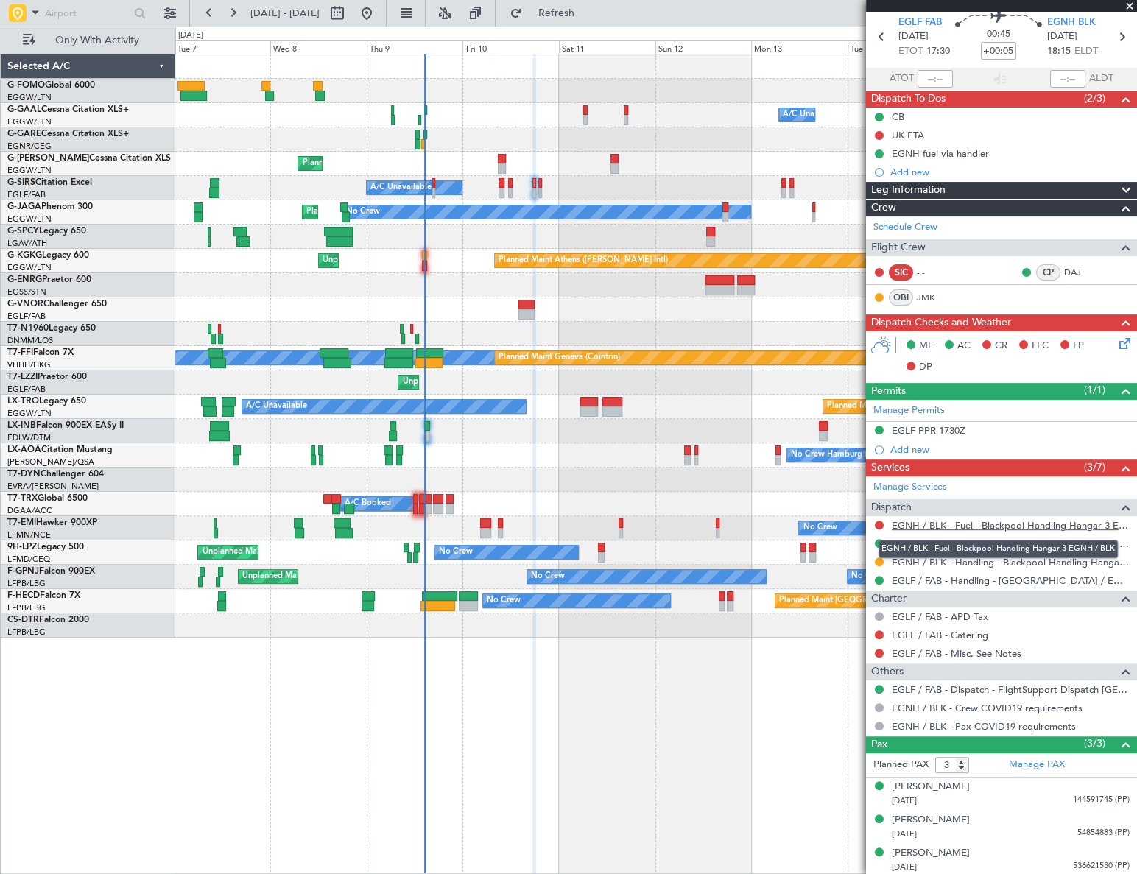
click at [998, 524] on link "EGNH / BLK - Fuel - Blackpool Handling Hangar 3 EGNH / BLK" at bounding box center [1011, 525] width 238 height 13
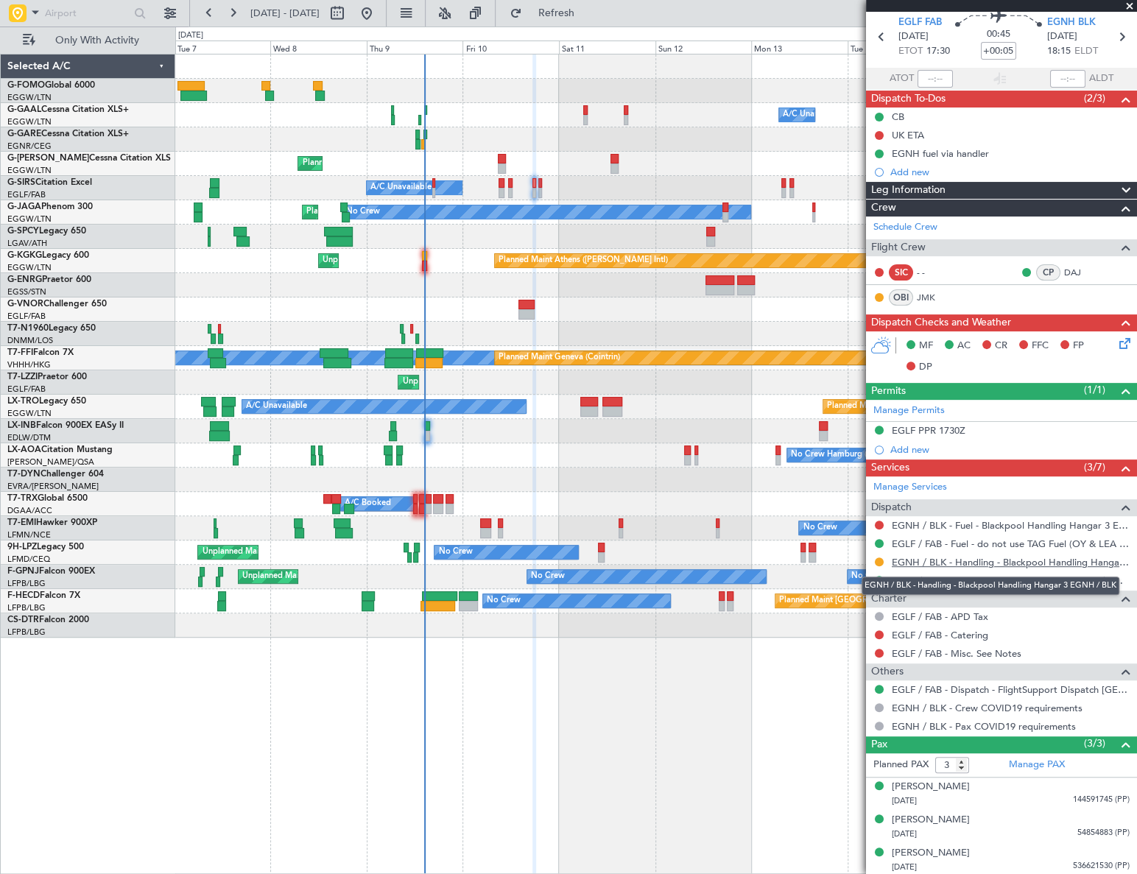
click at [987, 560] on link "EGNH / BLK - Handling - Blackpool Handling Hangar 3 EGNH / BLK" at bounding box center [1011, 562] width 238 height 13
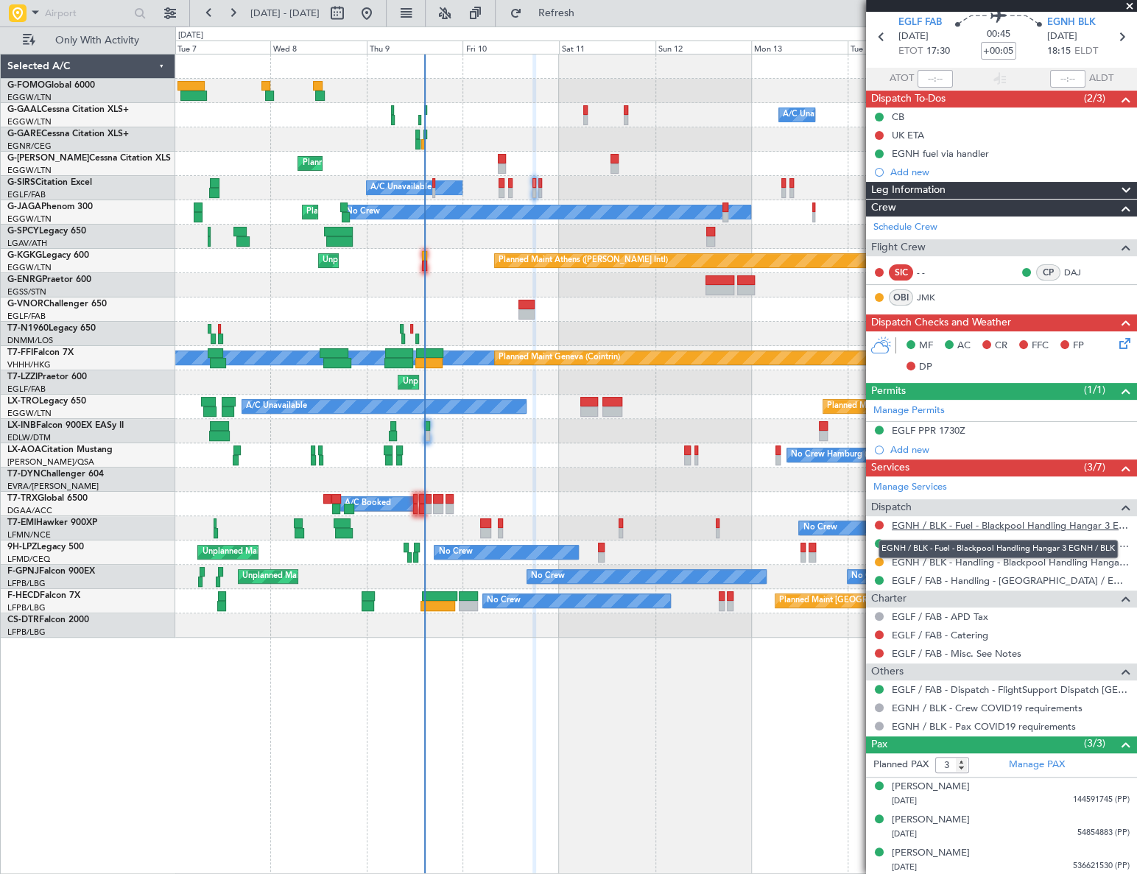
click at [997, 524] on link "EGNH / BLK - Fuel - Blackpool Handling Hangar 3 EGNH / BLK" at bounding box center [1011, 525] width 238 height 13
click at [587, 13] on span "Refresh" at bounding box center [556, 13] width 62 height 10
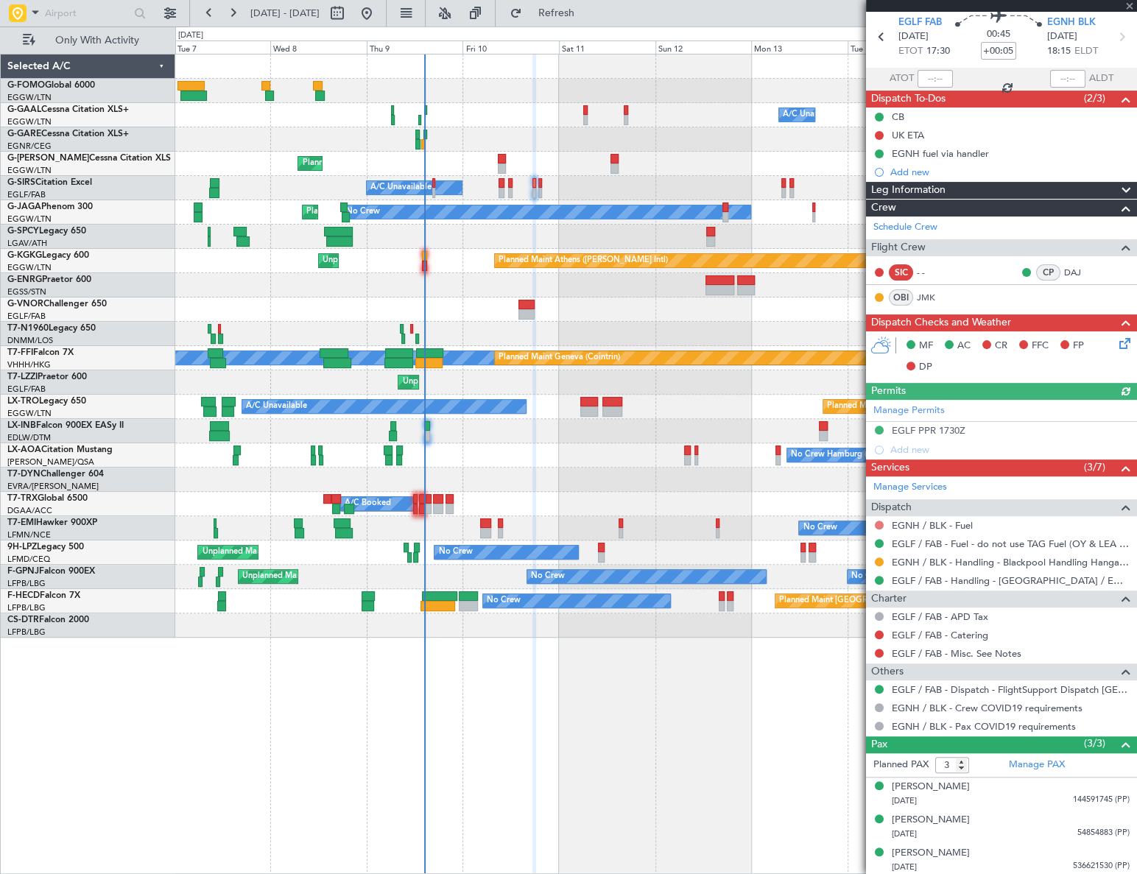
click at [879, 522] on button at bounding box center [879, 525] width 9 height 9
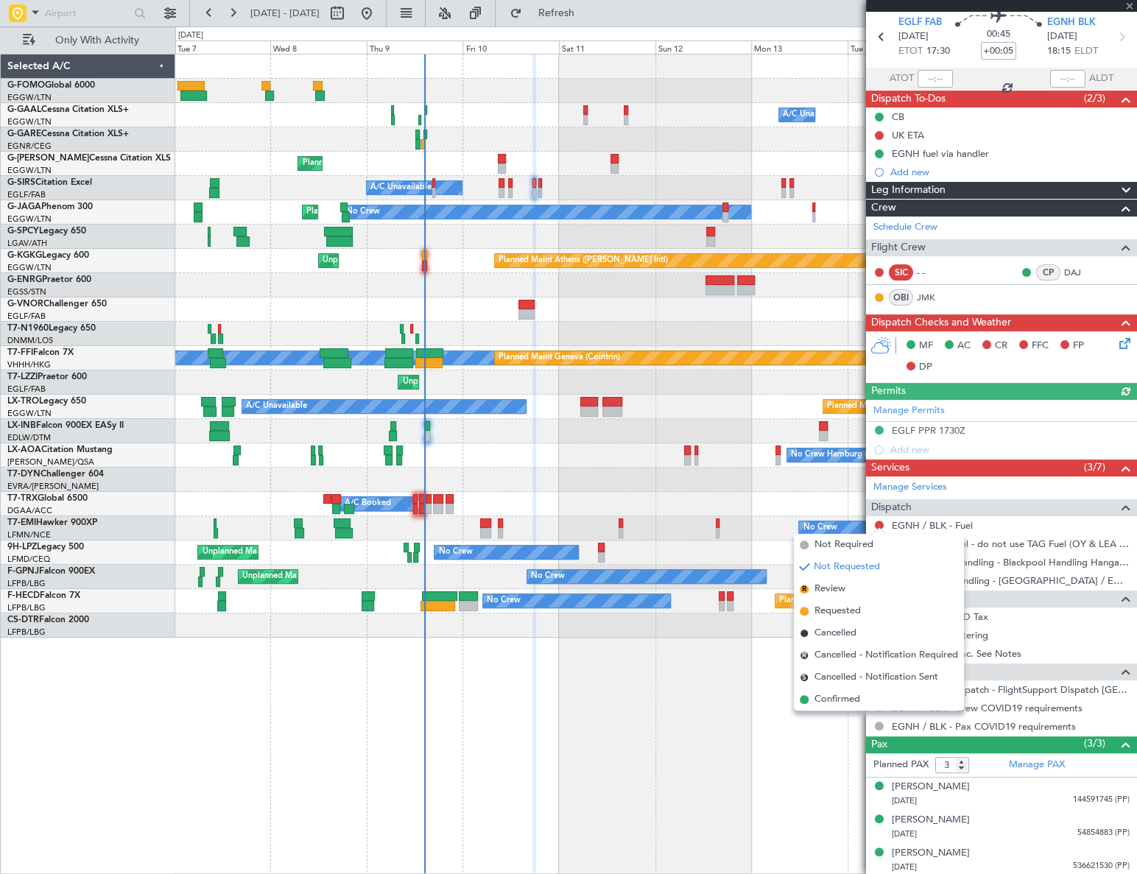
drag, startPoint x: 836, startPoint y: 703, endPoint x: 850, endPoint y: 687, distance: 20.9
click at [837, 703] on span "Confirmed" at bounding box center [837, 699] width 46 height 15
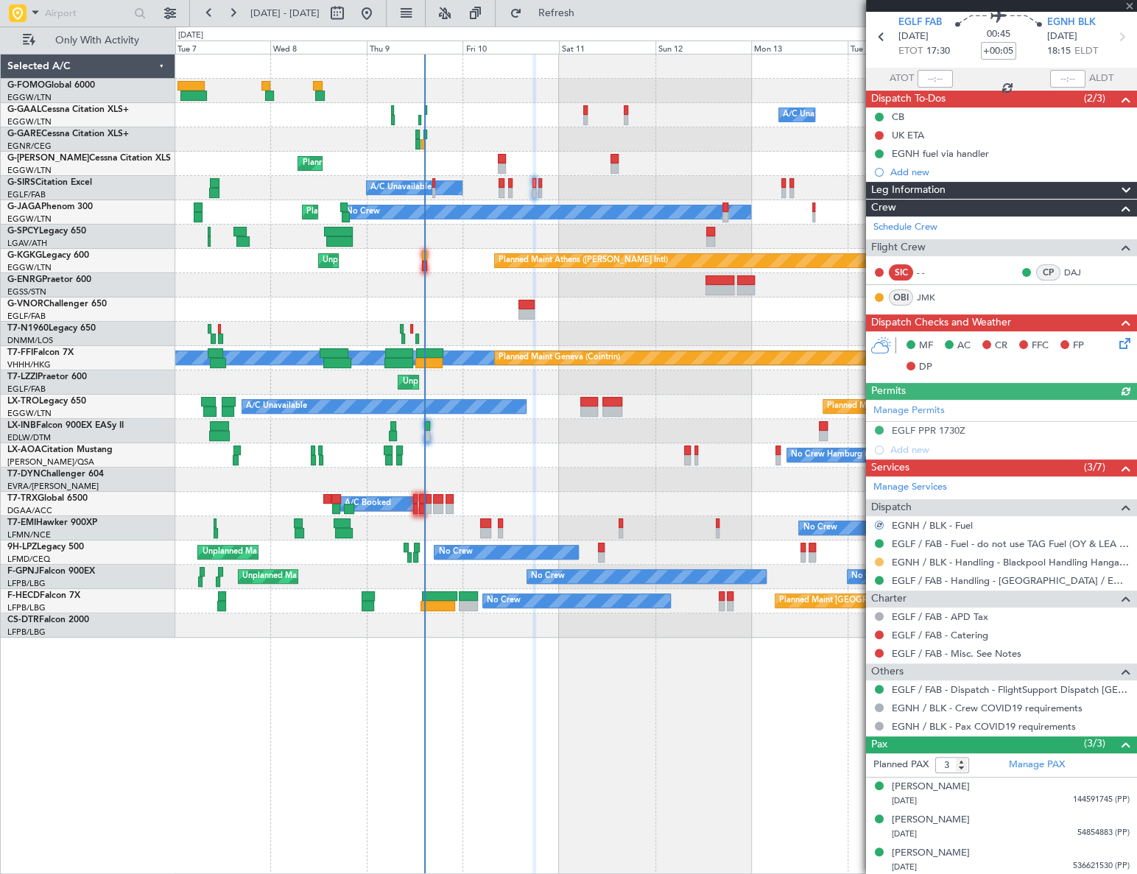
click at [879, 560] on button at bounding box center [879, 561] width 9 height 9
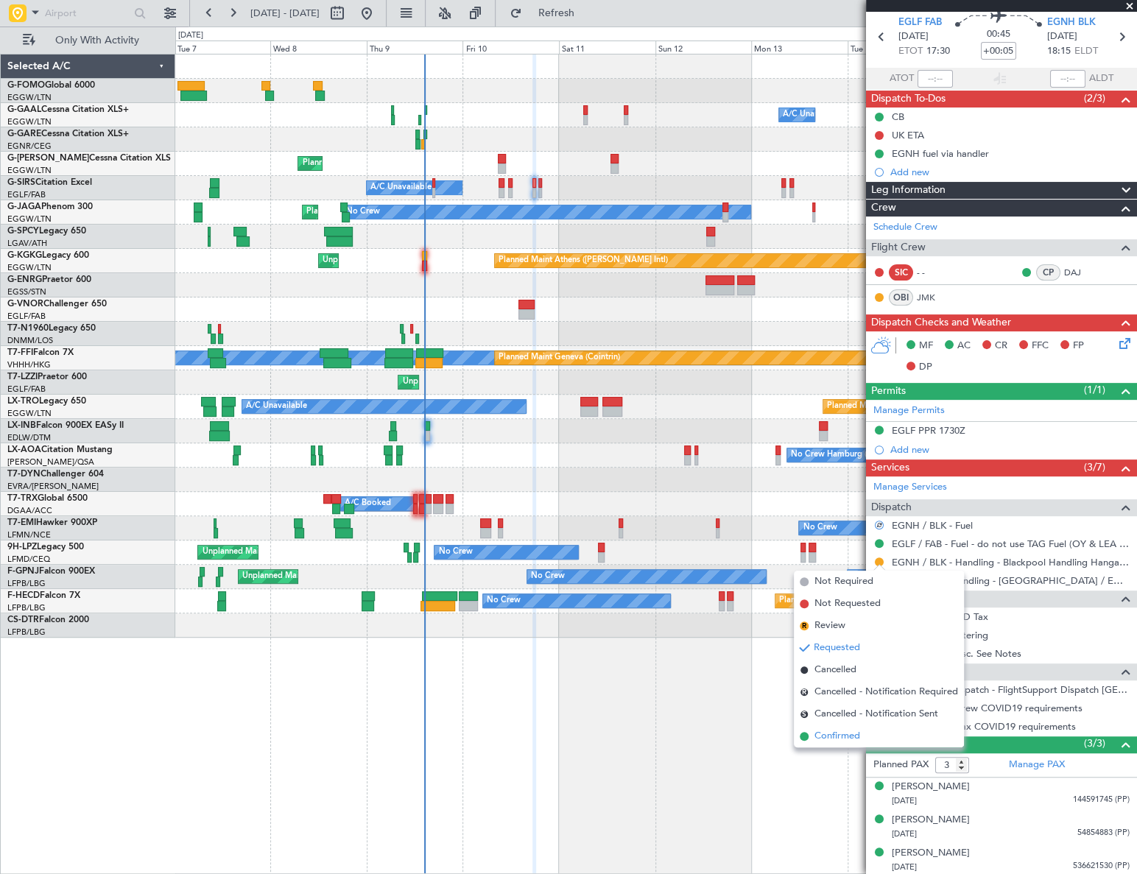
click at [841, 738] on span "Confirmed" at bounding box center [837, 736] width 46 height 15
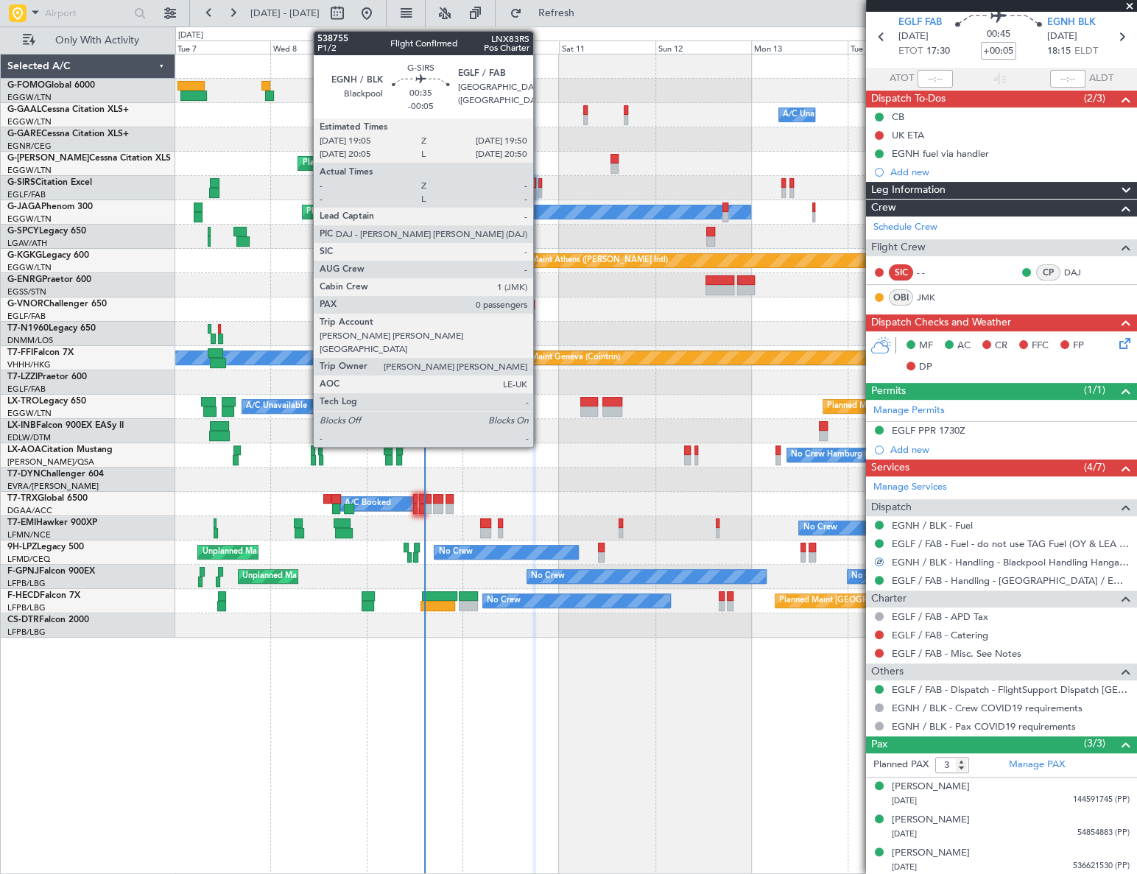
click at [540, 180] on div at bounding box center [540, 183] width 4 height 10
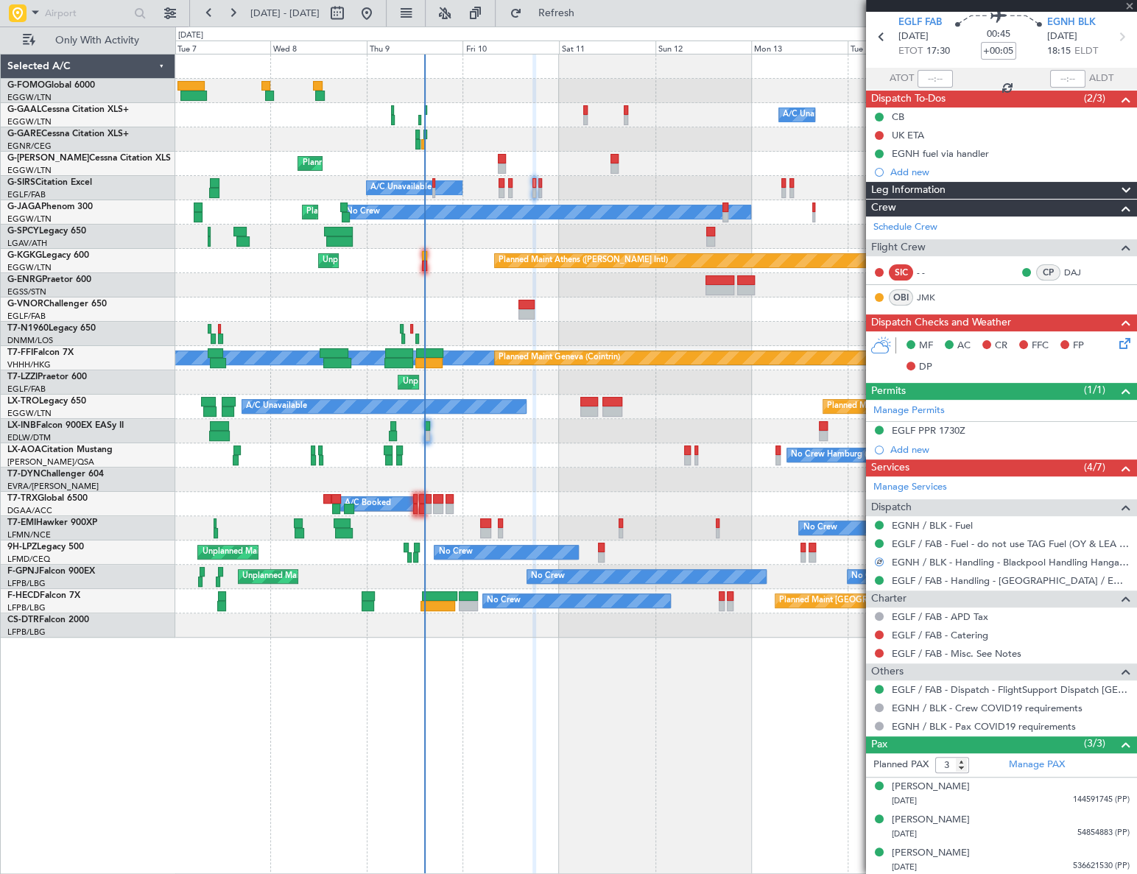
type input "-00:05"
type input "0"
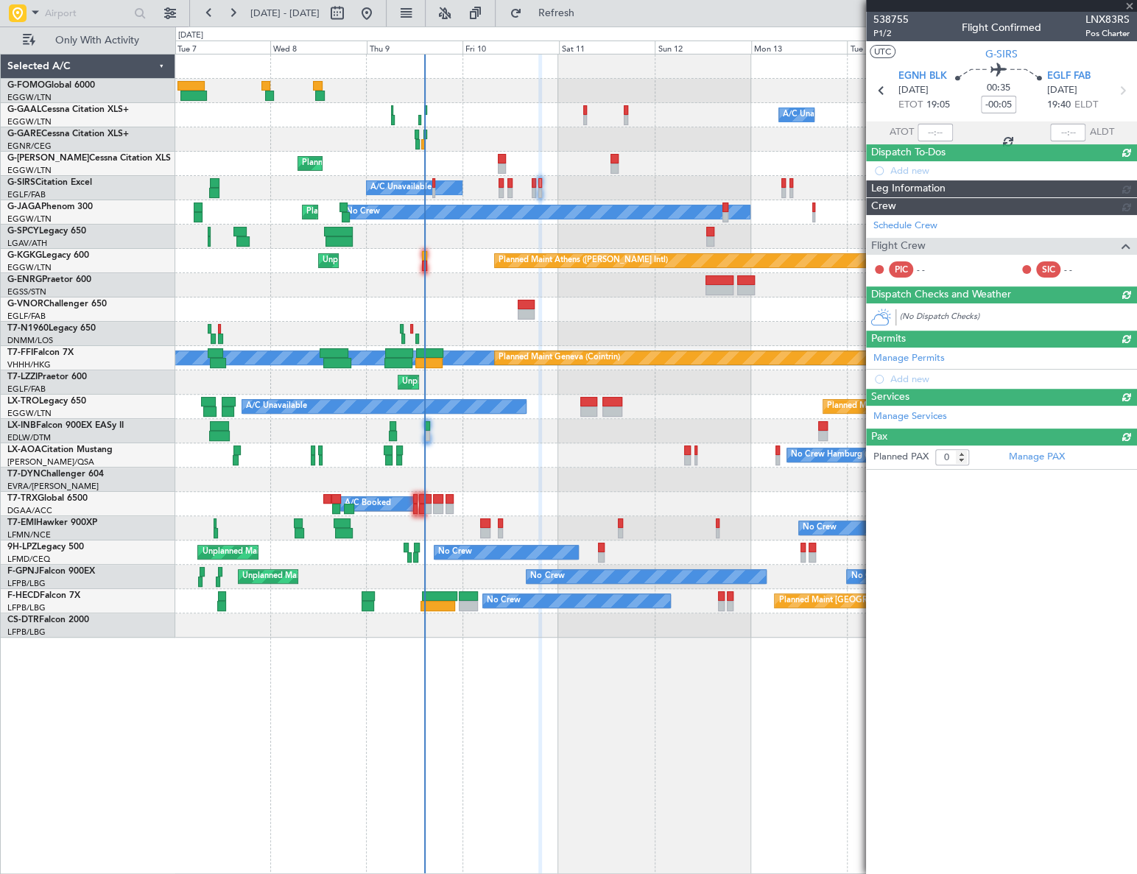
scroll to position [0, 0]
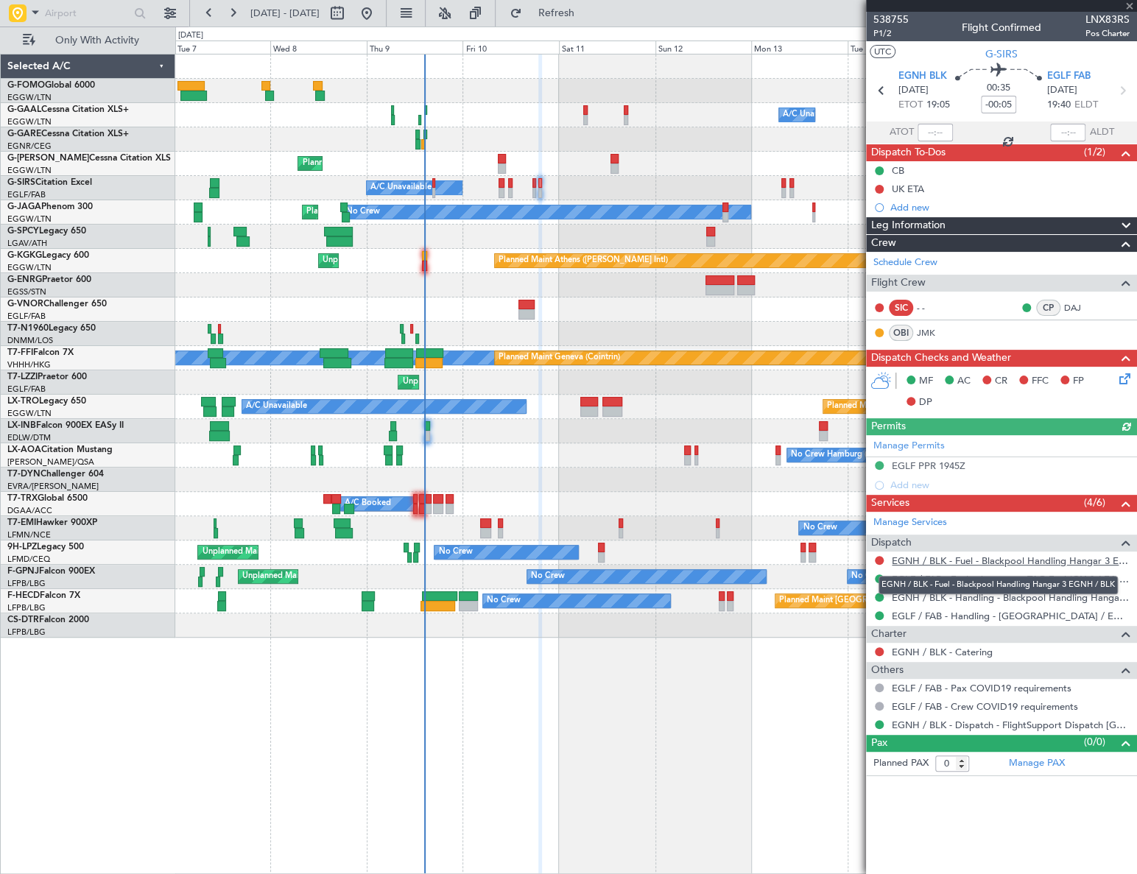
click at [1035, 560] on link "EGNH / BLK - Fuel - Blackpool Handling Hangar 3 EGNH / BLK" at bounding box center [1011, 560] width 238 height 13
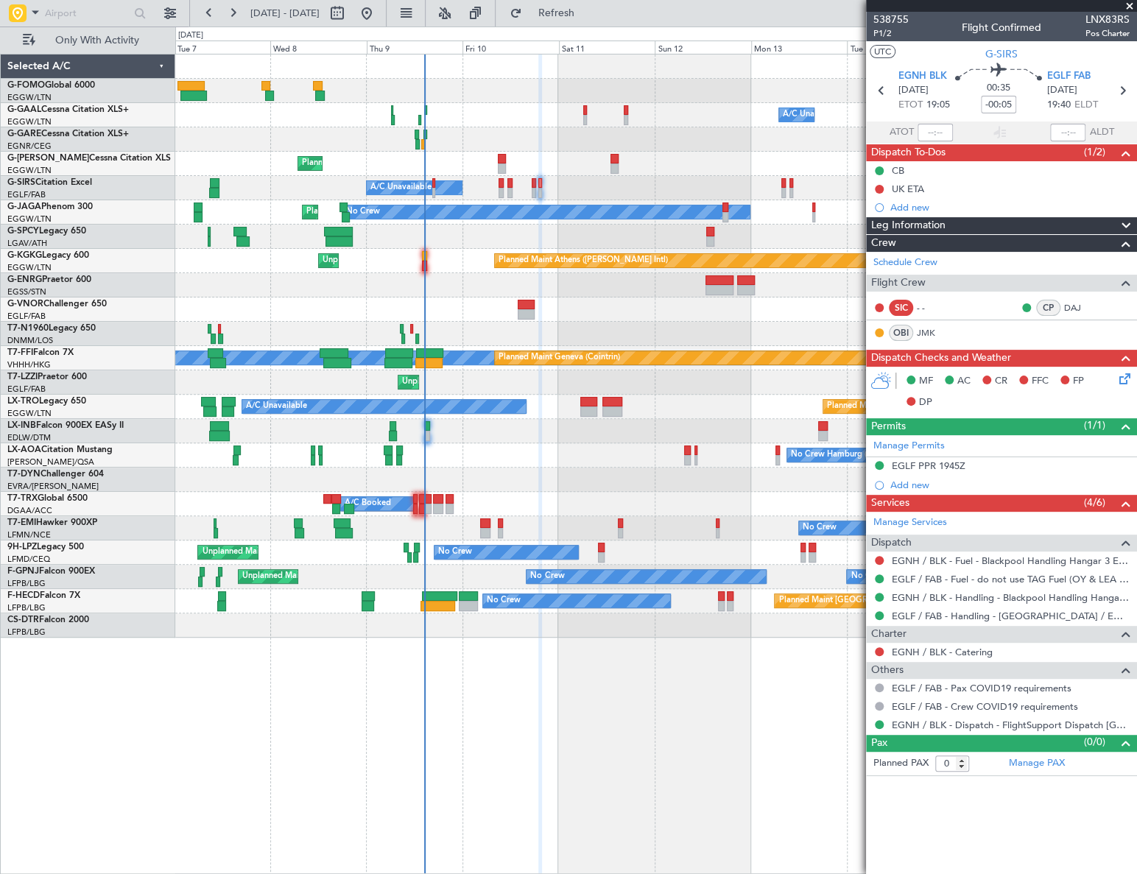
click at [911, 208] on div "Add new" at bounding box center [1009, 207] width 239 height 13
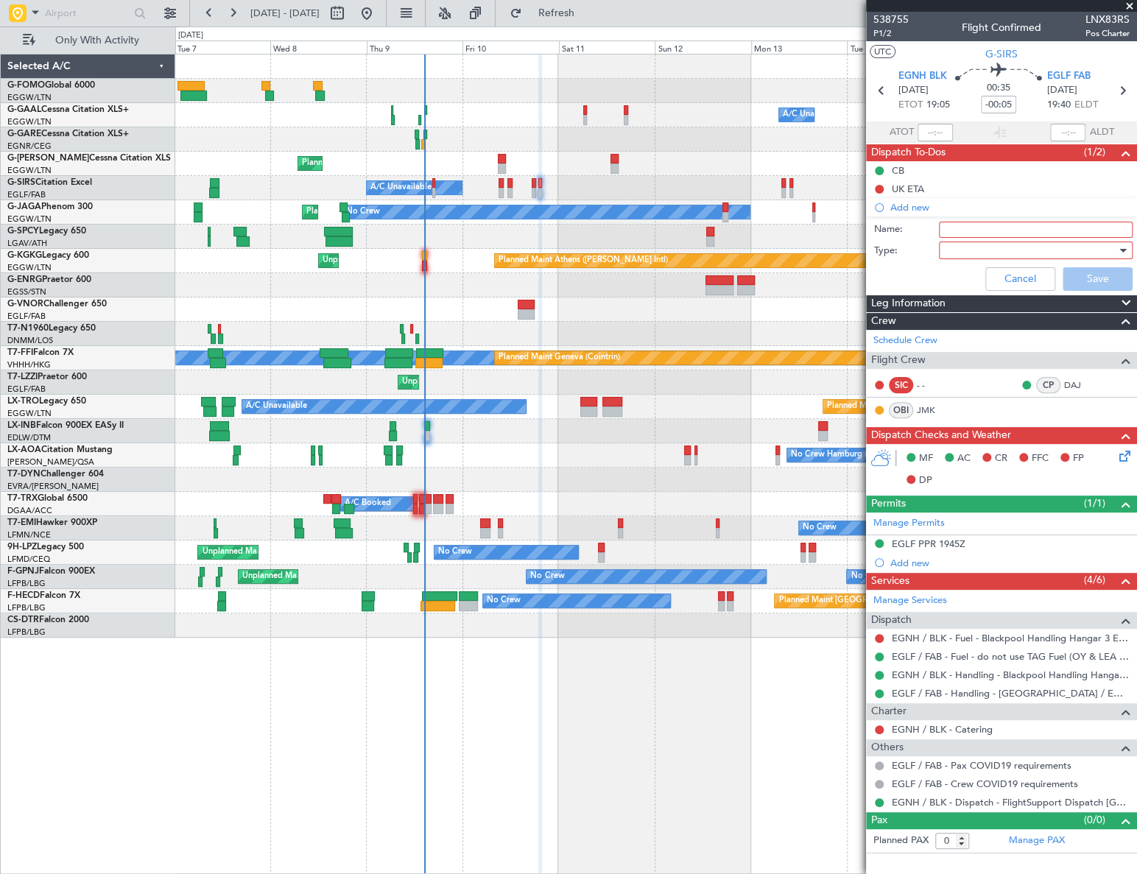
click at [1021, 230] on input "Name:" at bounding box center [1036, 230] width 194 height 16
type input "EGNH fuel via handler"
click at [1038, 244] on div at bounding box center [1031, 250] width 172 height 22
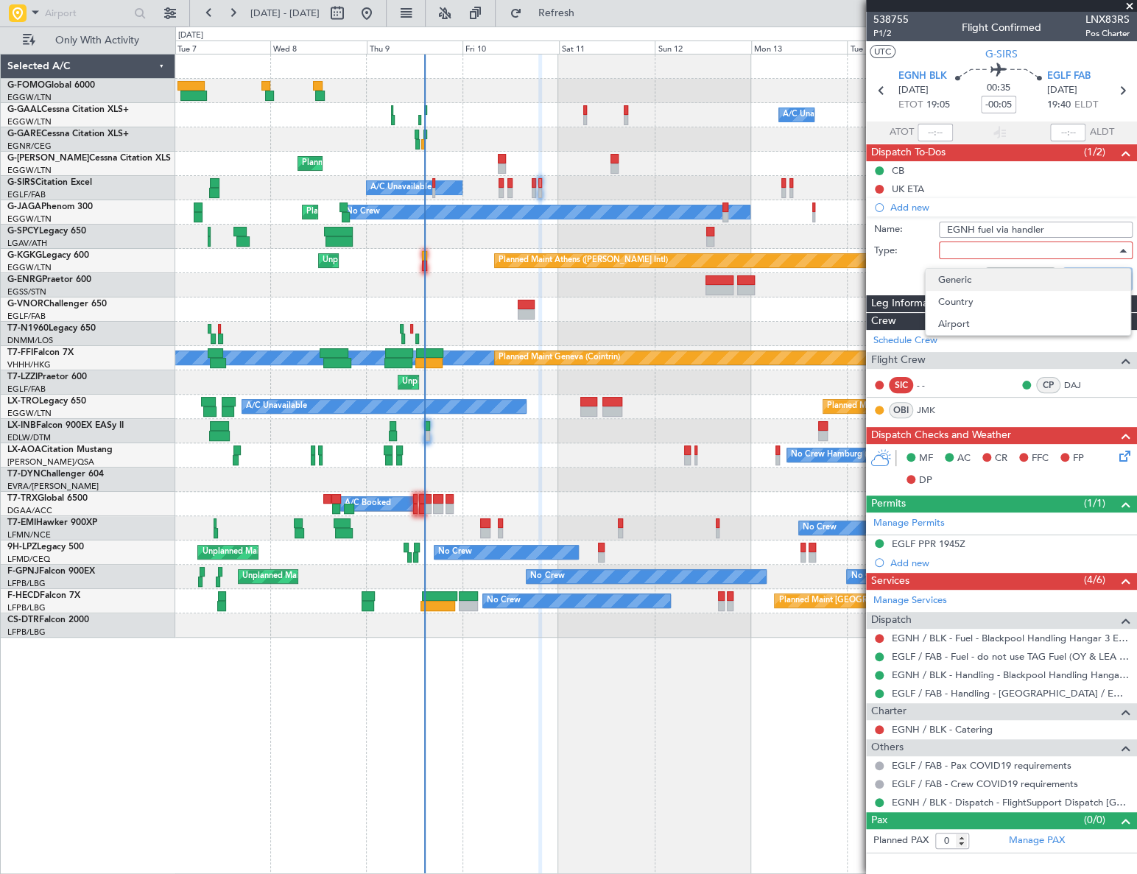
click at [965, 282] on span "Generic" at bounding box center [1027, 280] width 180 height 22
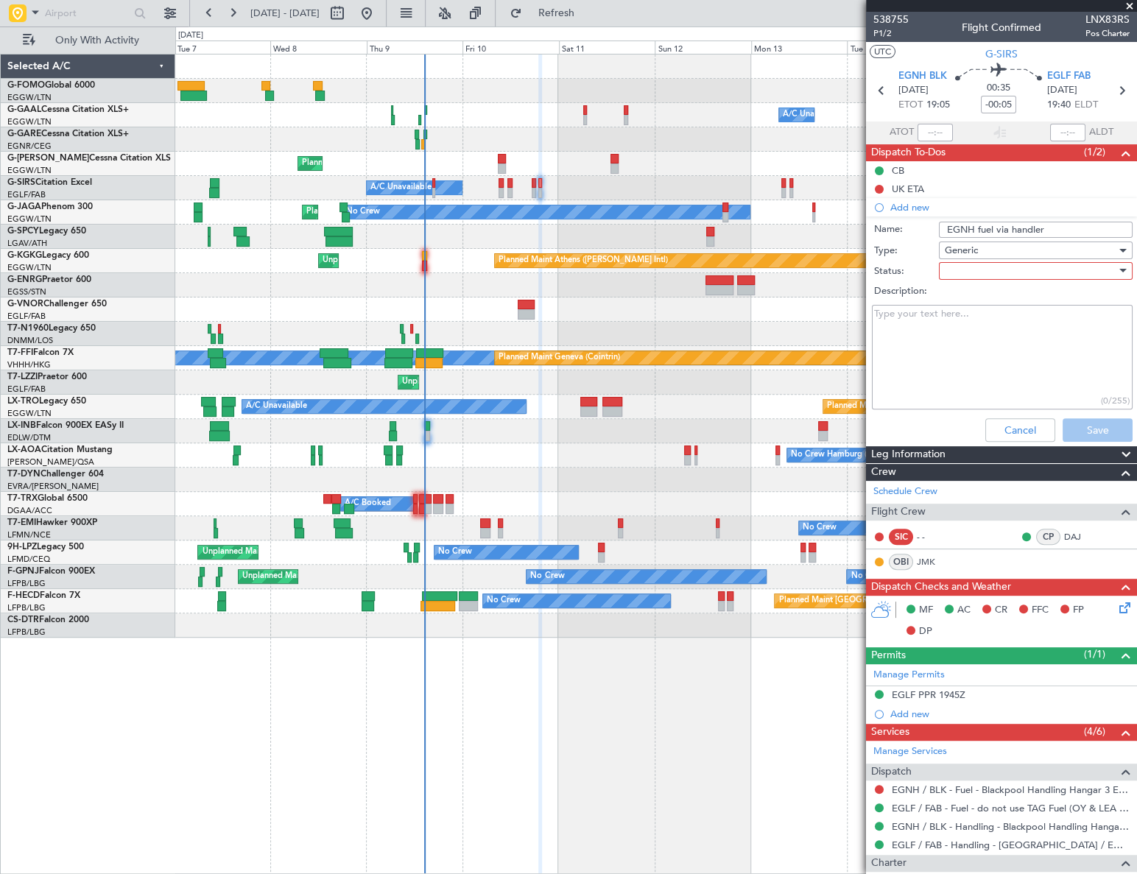
click at [1009, 272] on div at bounding box center [1031, 271] width 172 height 22
click at [985, 343] on span "Completed" at bounding box center [1029, 345] width 173 height 22
click at [1079, 426] on button "Save" at bounding box center [1098, 430] width 70 height 24
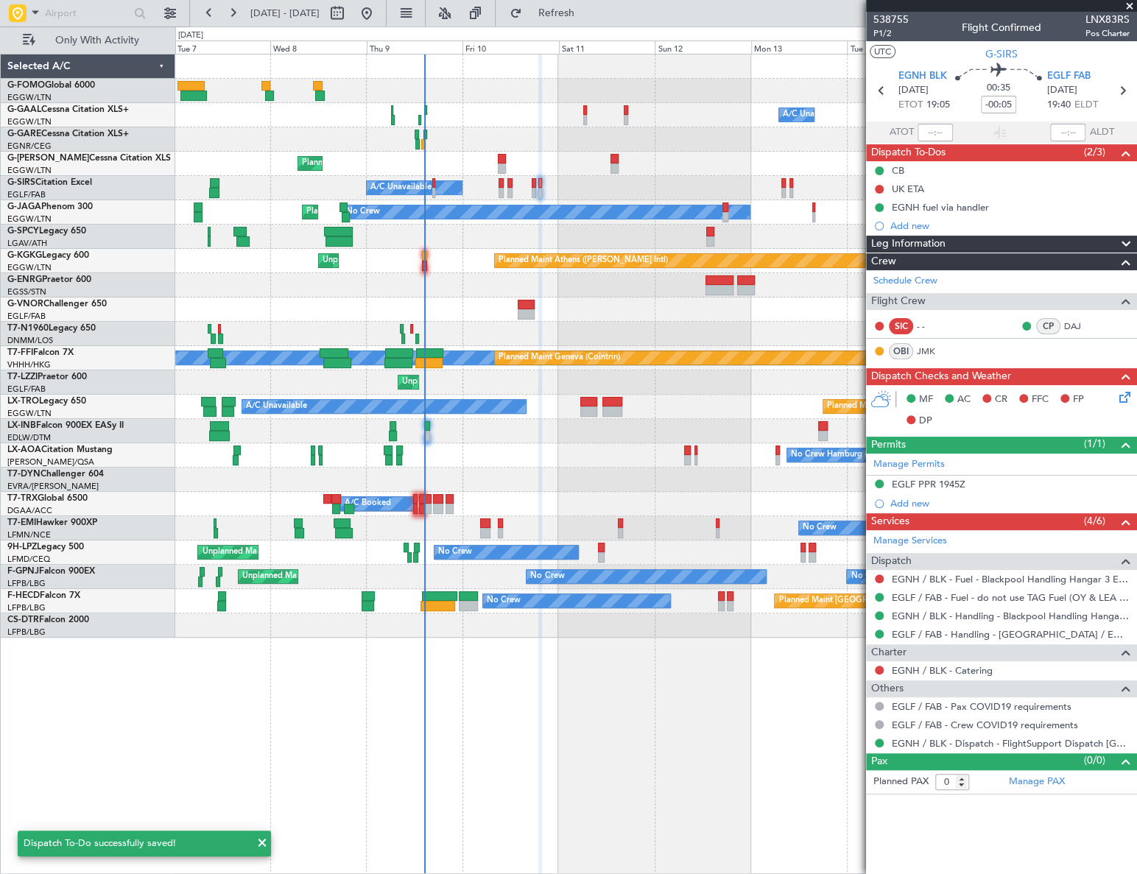
click at [913, 243] on span "Leg Information" at bounding box center [908, 244] width 74 height 17
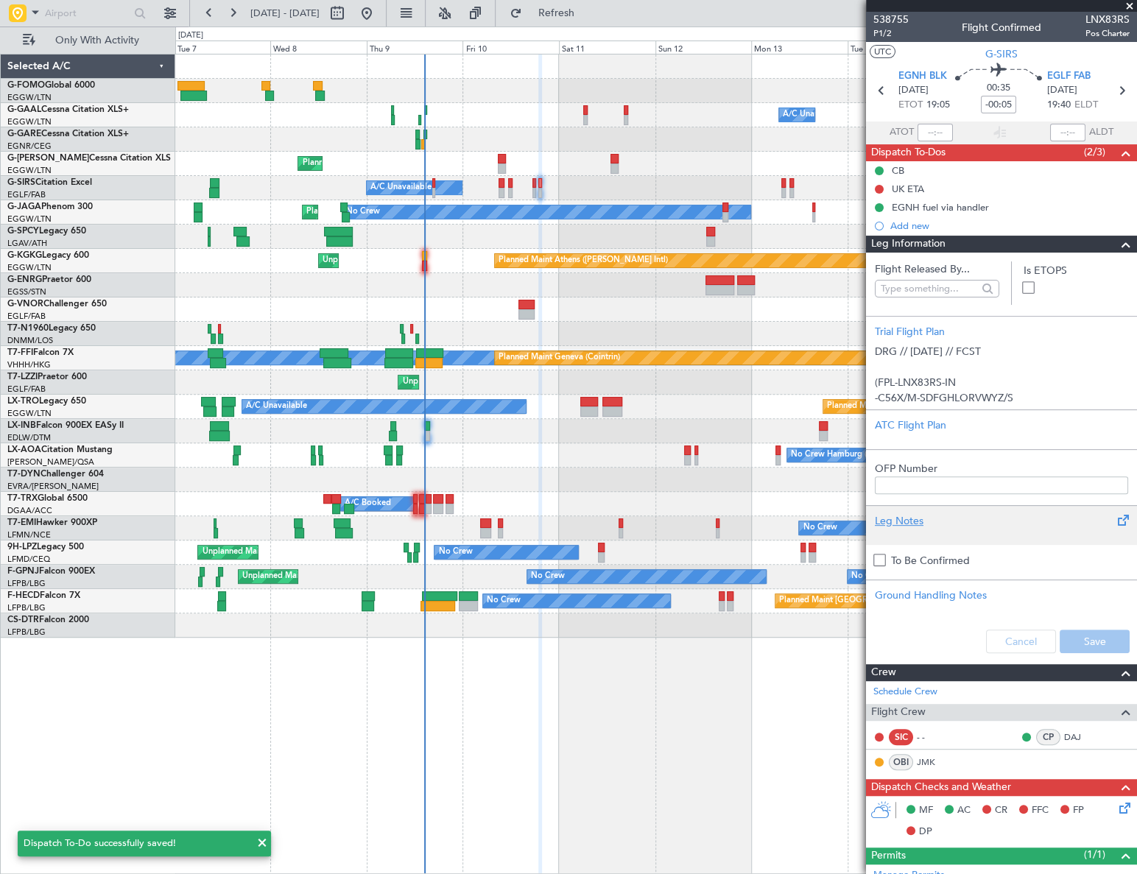
click at [901, 519] on div "Leg Notes" at bounding box center [1001, 520] width 253 height 15
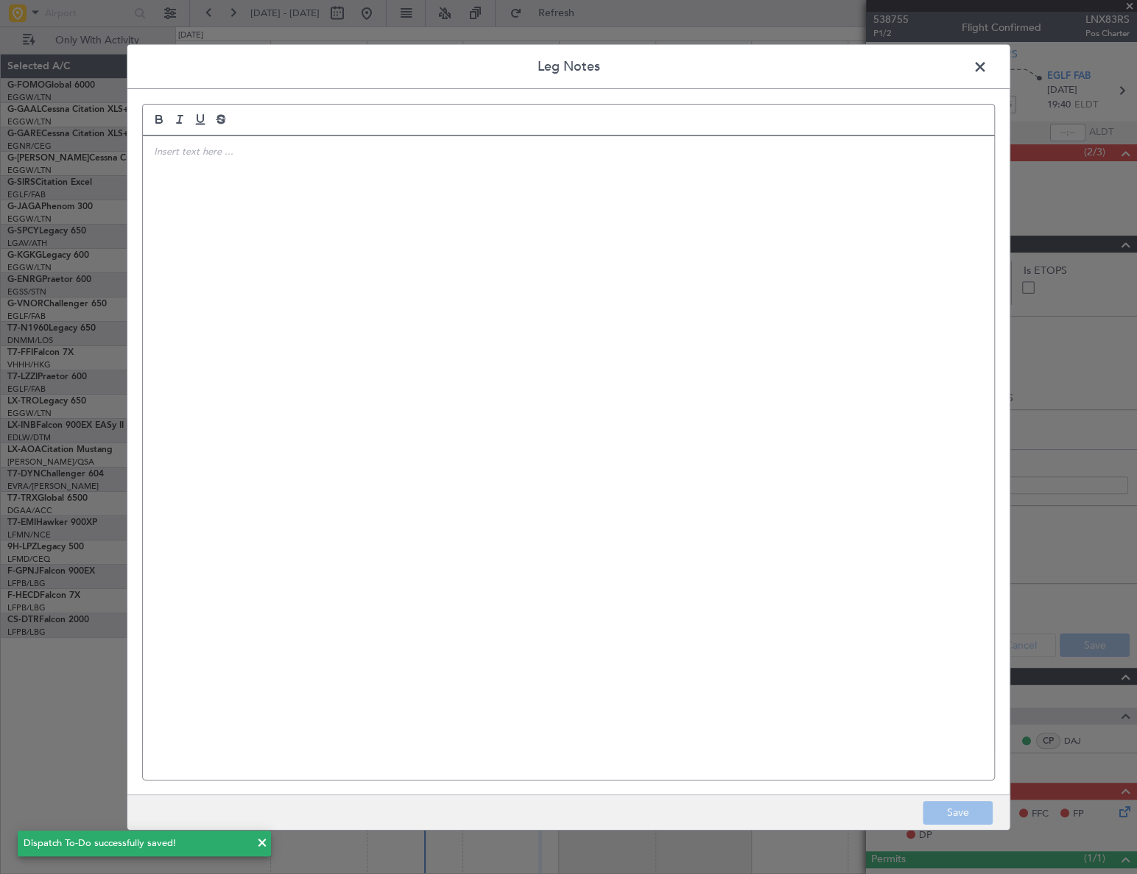
click at [367, 366] on div at bounding box center [568, 457] width 851 height 644
click at [972, 817] on button "Save" at bounding box center [958, 813] width 70 height 24
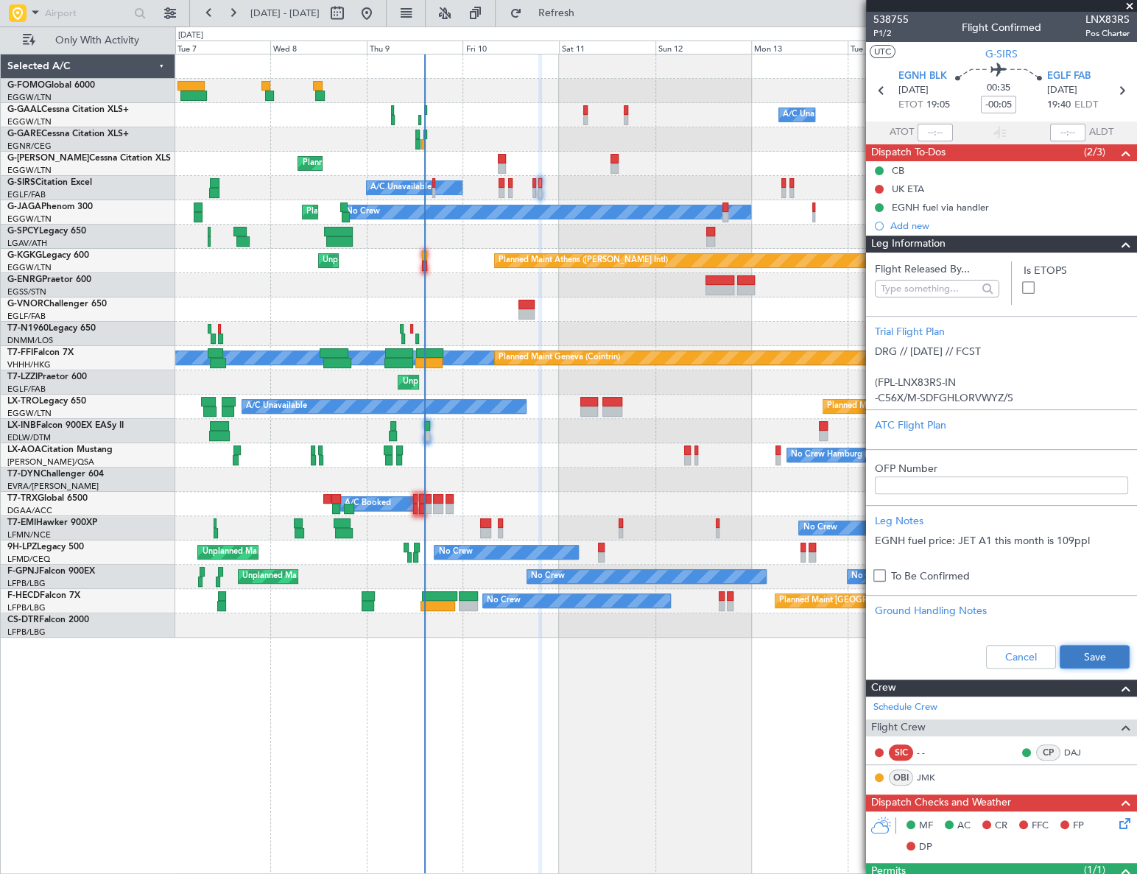
click at [1077, 655] on button "Save" at bounding box center [1095, 657] width 70 height 24
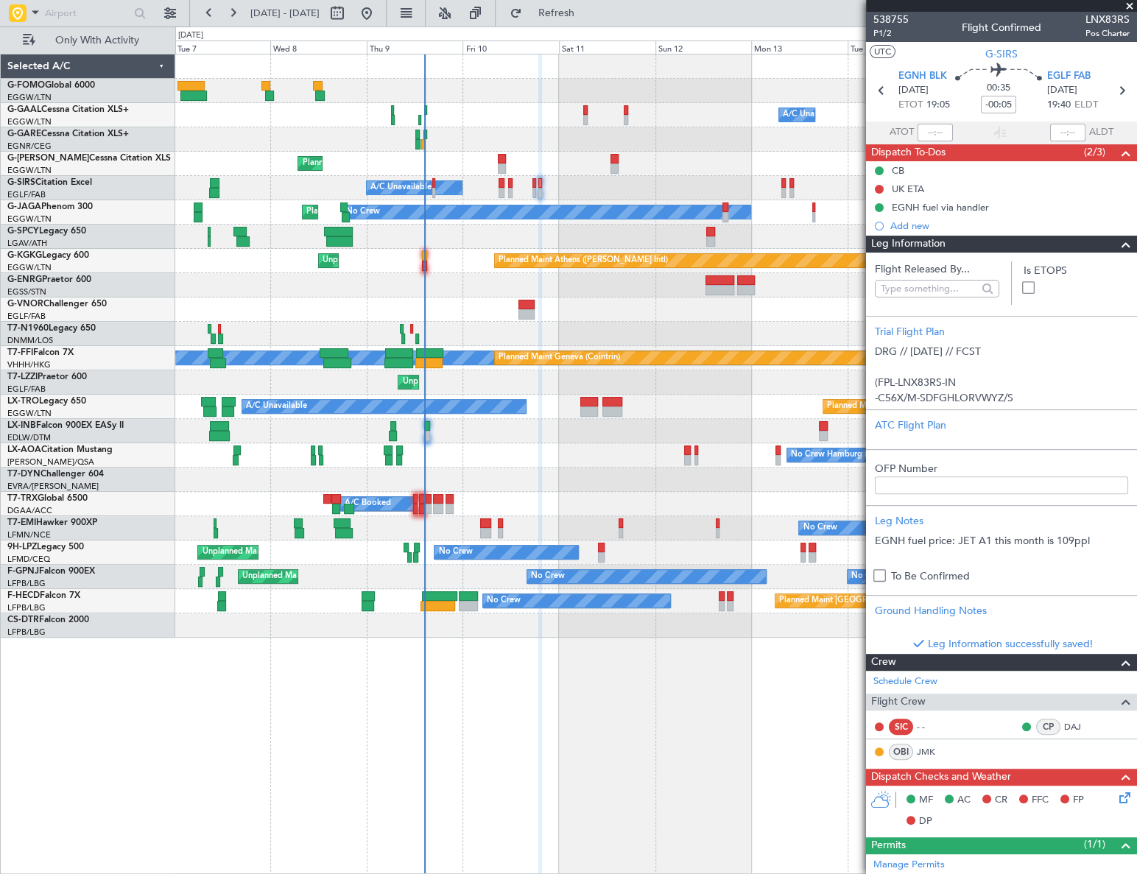
click at [1117, 244] on span at bounding box center [1126, 245] width 18 height 18
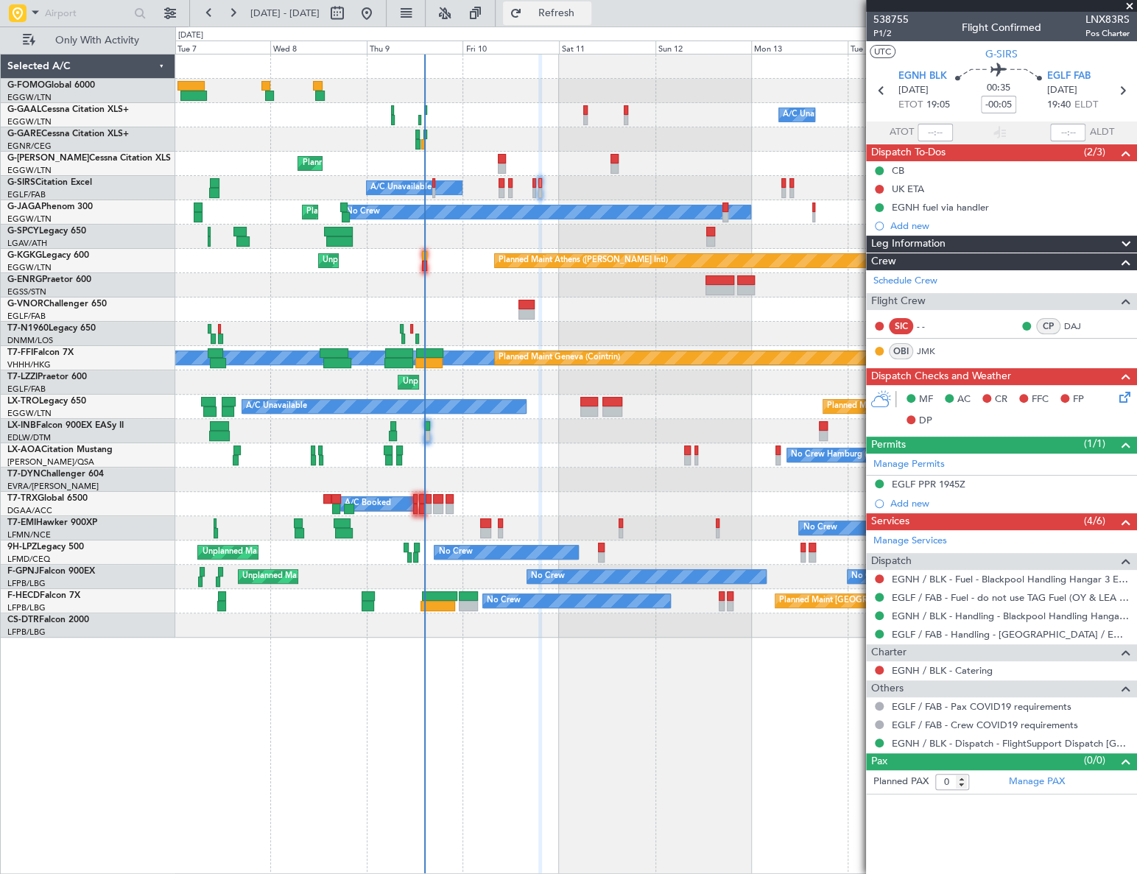
click at [587, 15] on span "Refresh" at bounding box center [556, 13] width 62 height 10
click at [879, 574] on button at bounding box center [879, 578] width 9 height 9
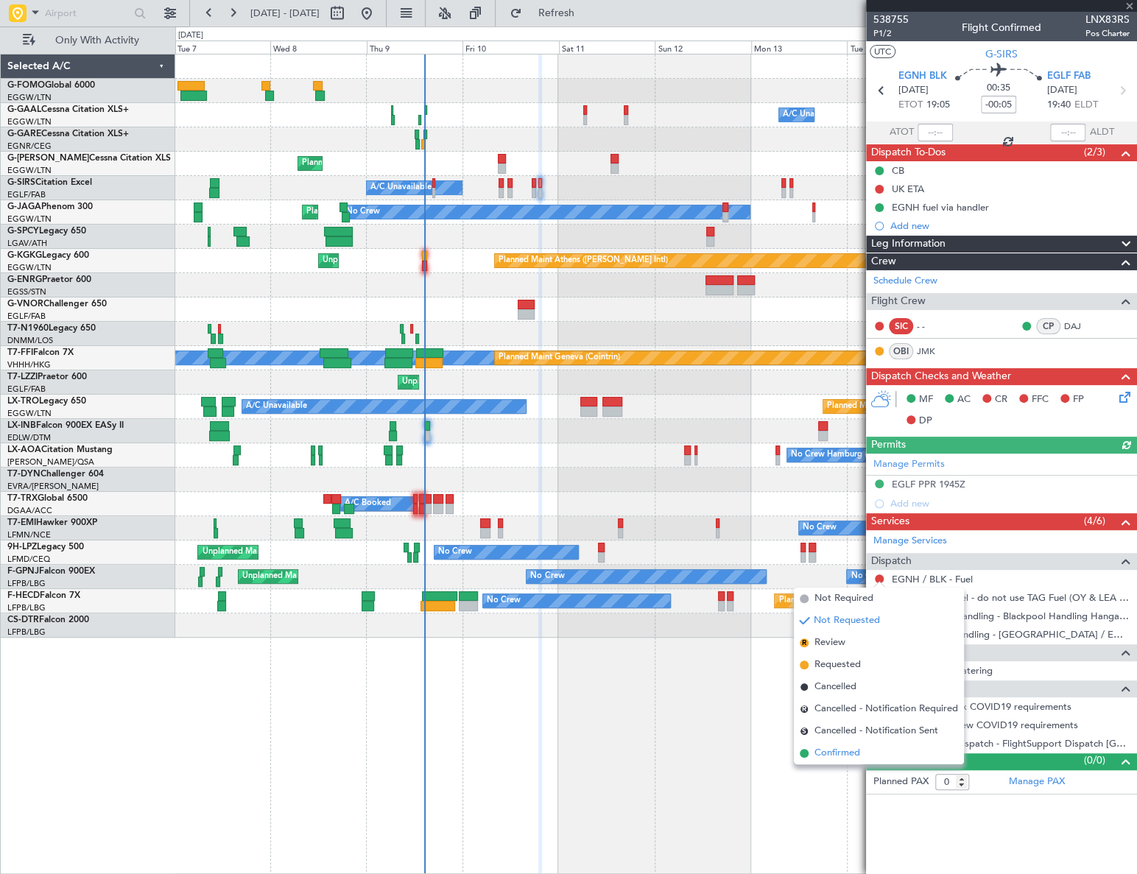
click at [825, 750] on span "Confirmed" at bounding box center [837, 753] width 46 height 15
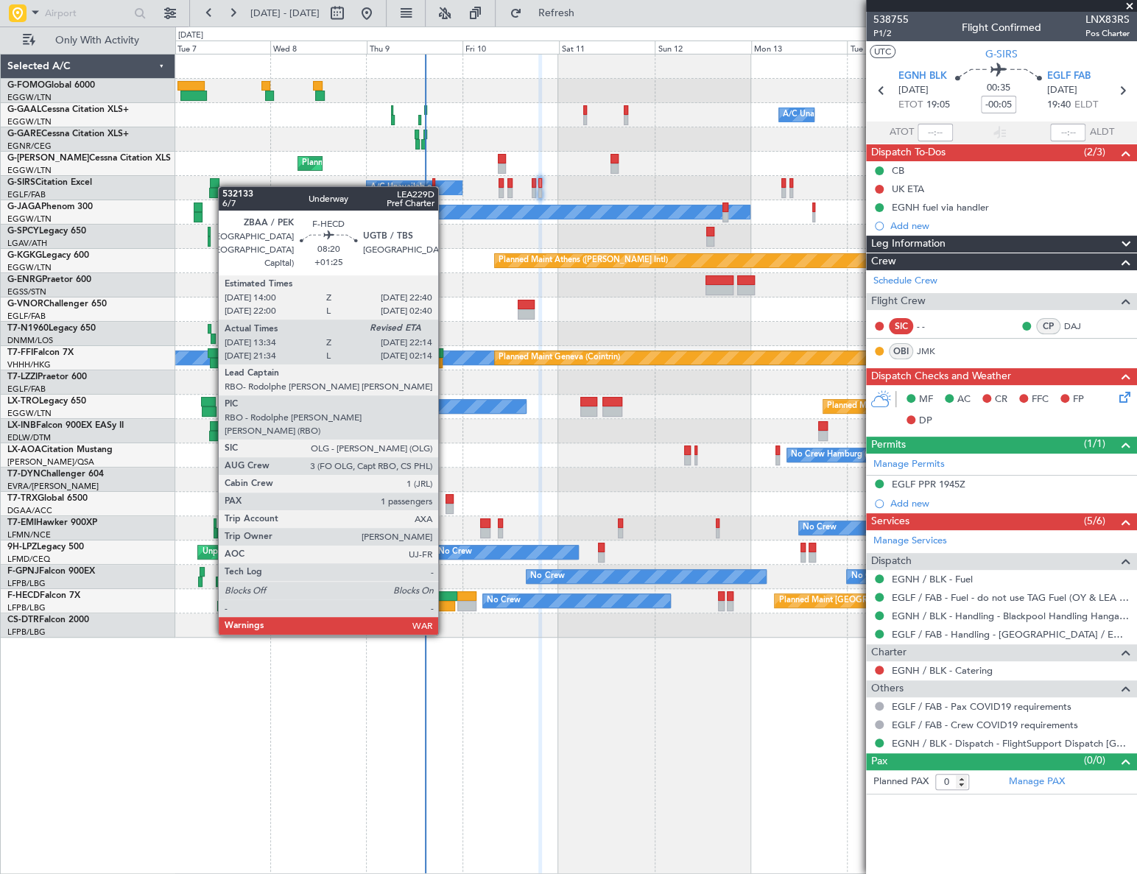
click at [445, 592] on div at bounding box center [439, 596] width 35 height 10
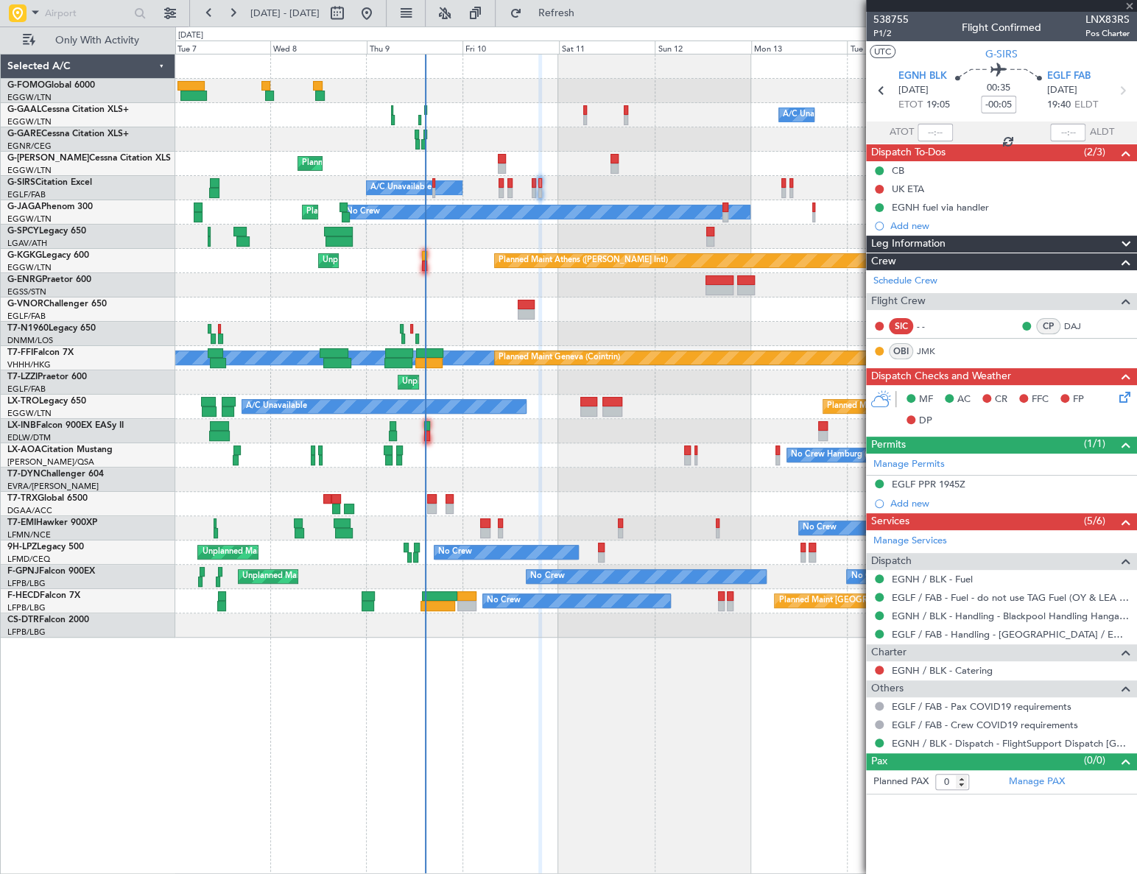
type input "+01:25"
type input "13:49"
type input "1"
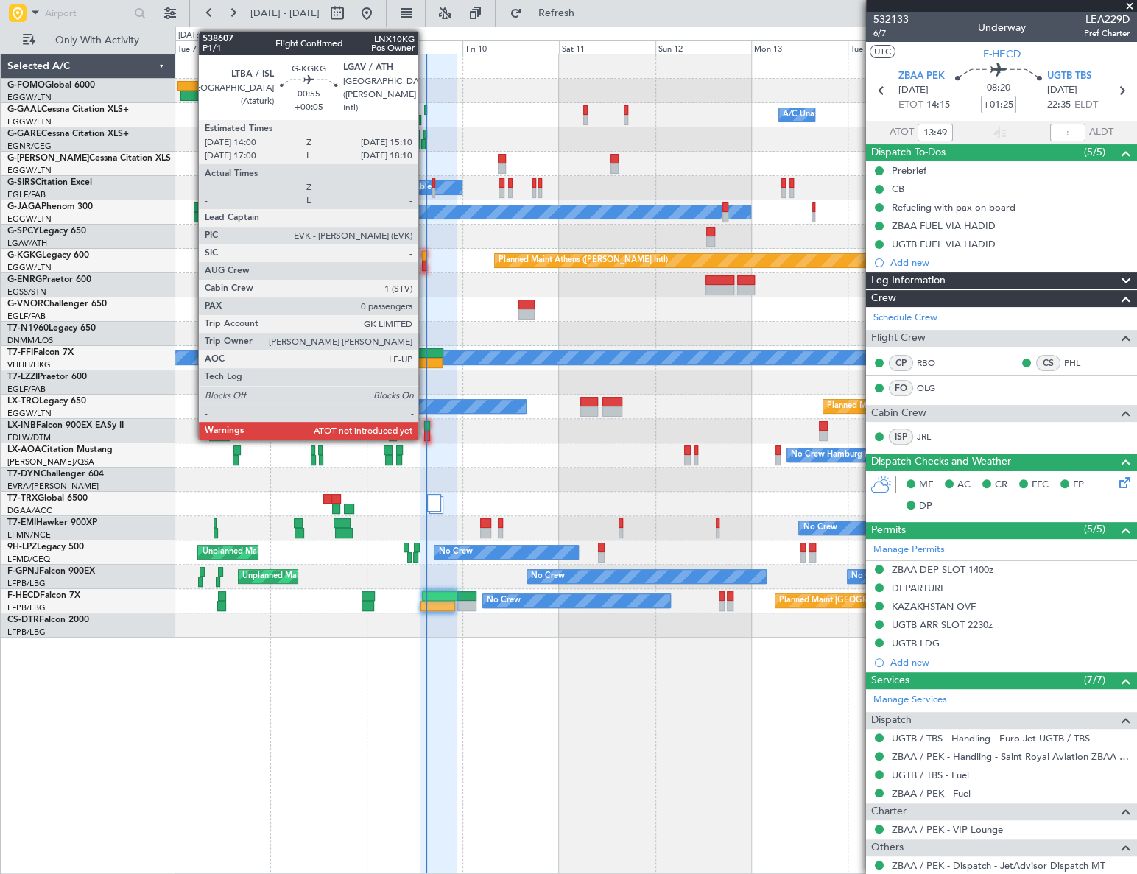
click at [425, 264] on div at bounding box center [424, 266] width 5 height 10
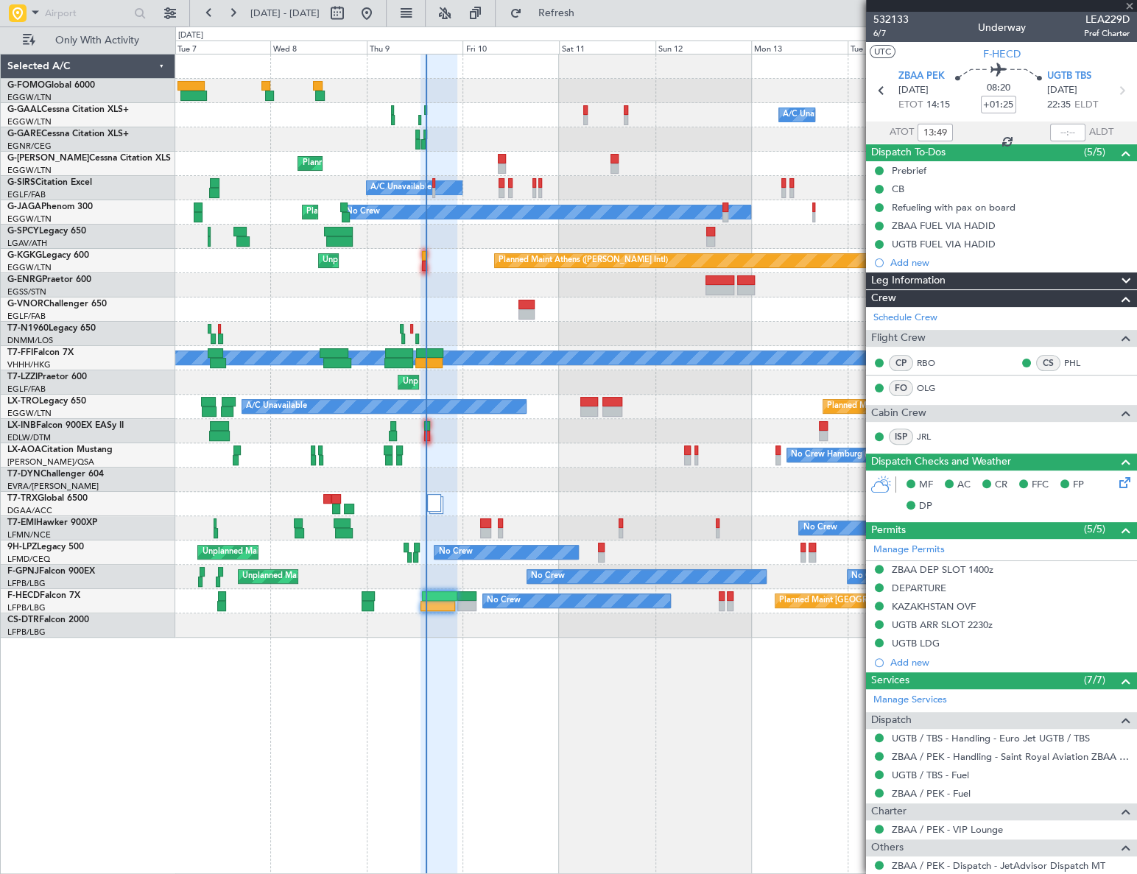
type input "+00:05"
type input "0"
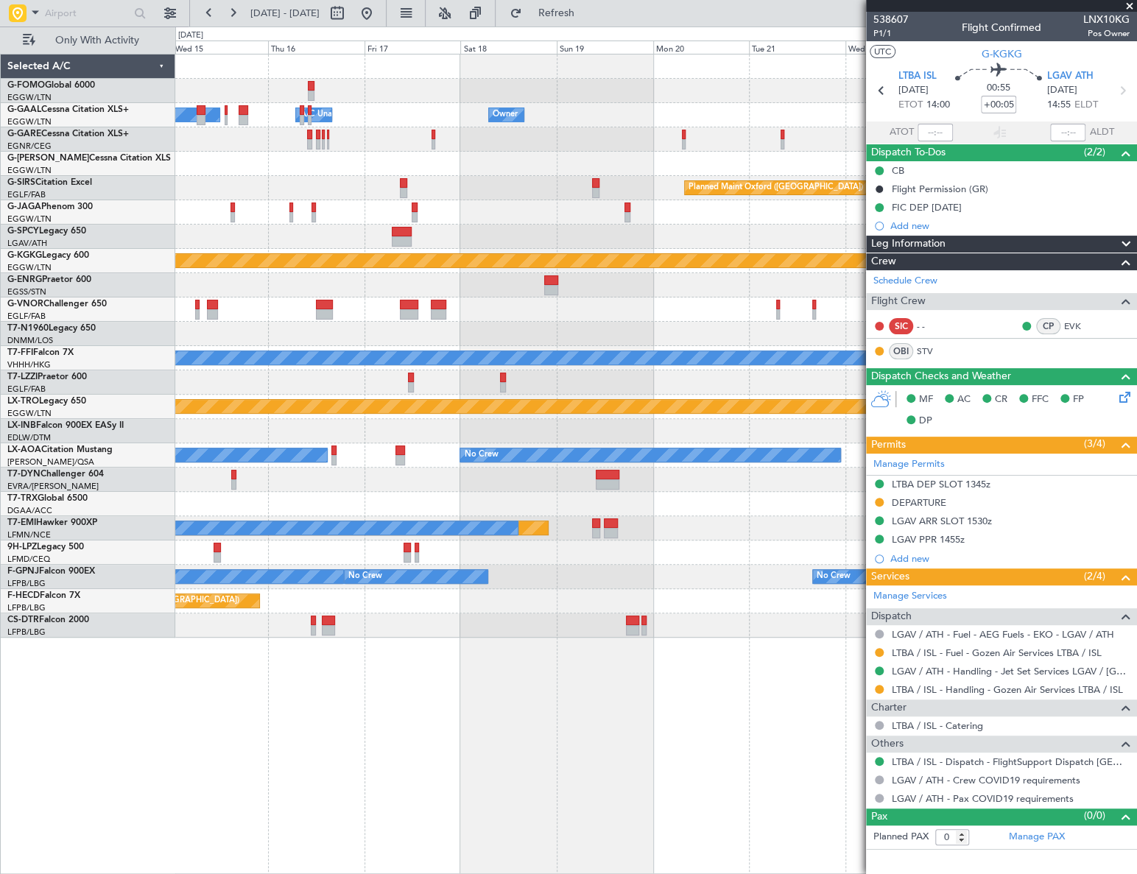
click at [0, 695] on html "07 Oct 2025 - 17 Oct 2025 Refresh Quick Links Only With Activity Owner Owner A/…" at bounding box center [568, 437] width 1137 height 874
click at [0, 758] on html "07 Oct 2025 - 17 Oct 2025 Refresh Quick Links Only With Activity Owner Owner A/…" at bounding box center [568, 437] width 1137 height 874
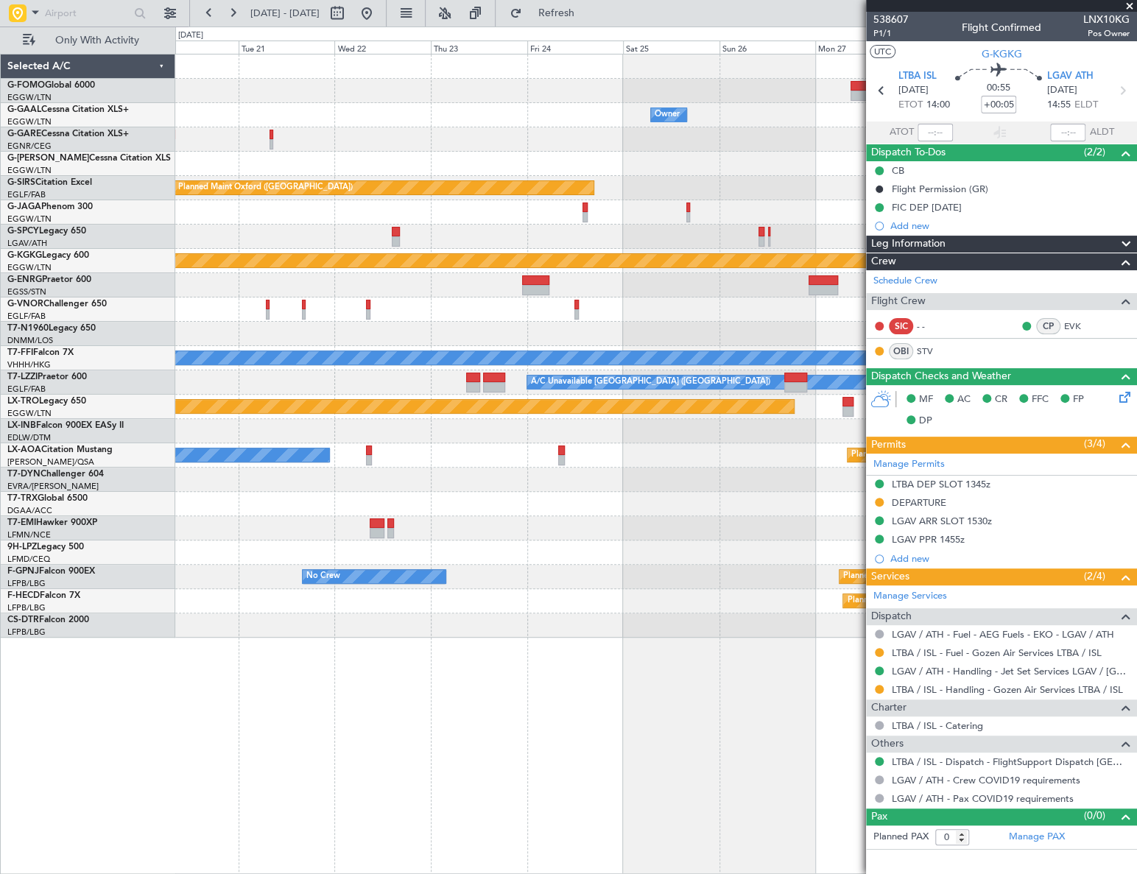
click at [206, 645] on div "Owner Owner Planned Maint Oxford (Kidlington) Planned Maint Athens (Eleftherios…" at bounding box center [656, 464] width 962 height 820
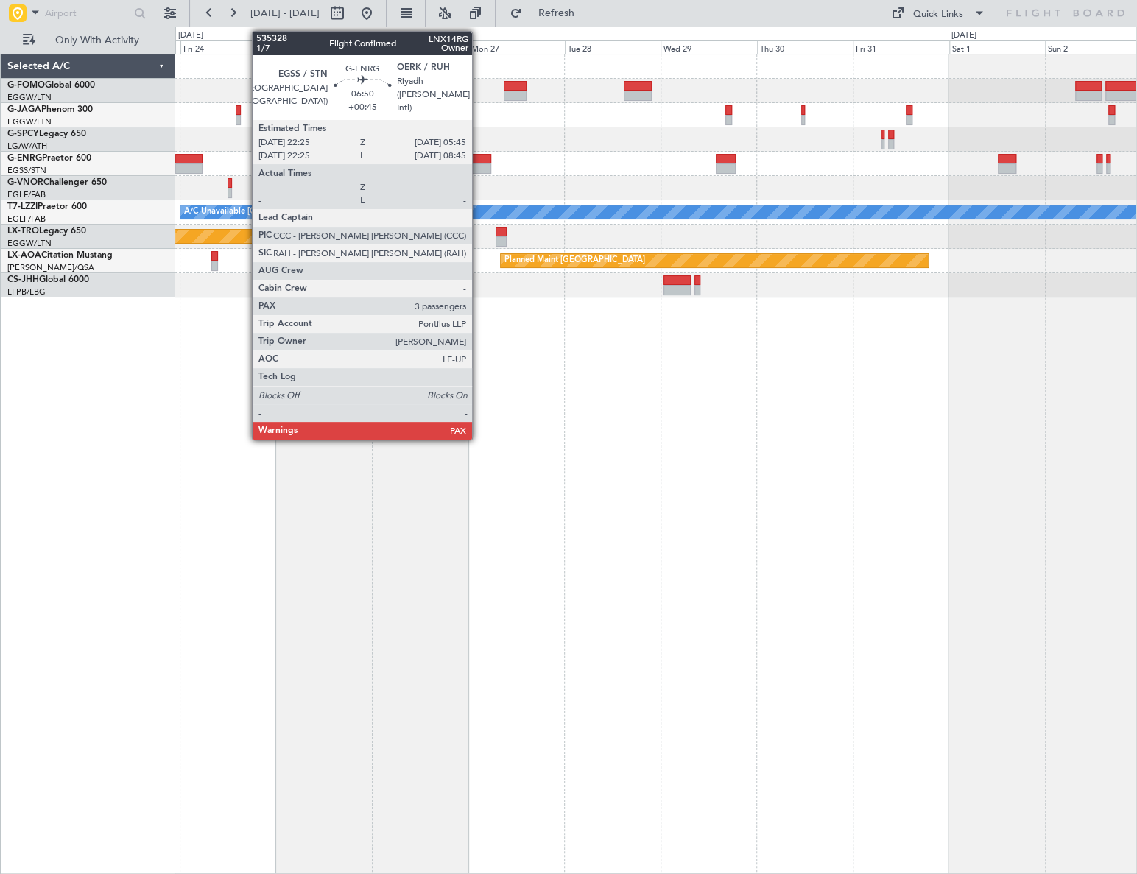
click at [479, 155] on div at bounding box center [475, 159] width 29 height 10
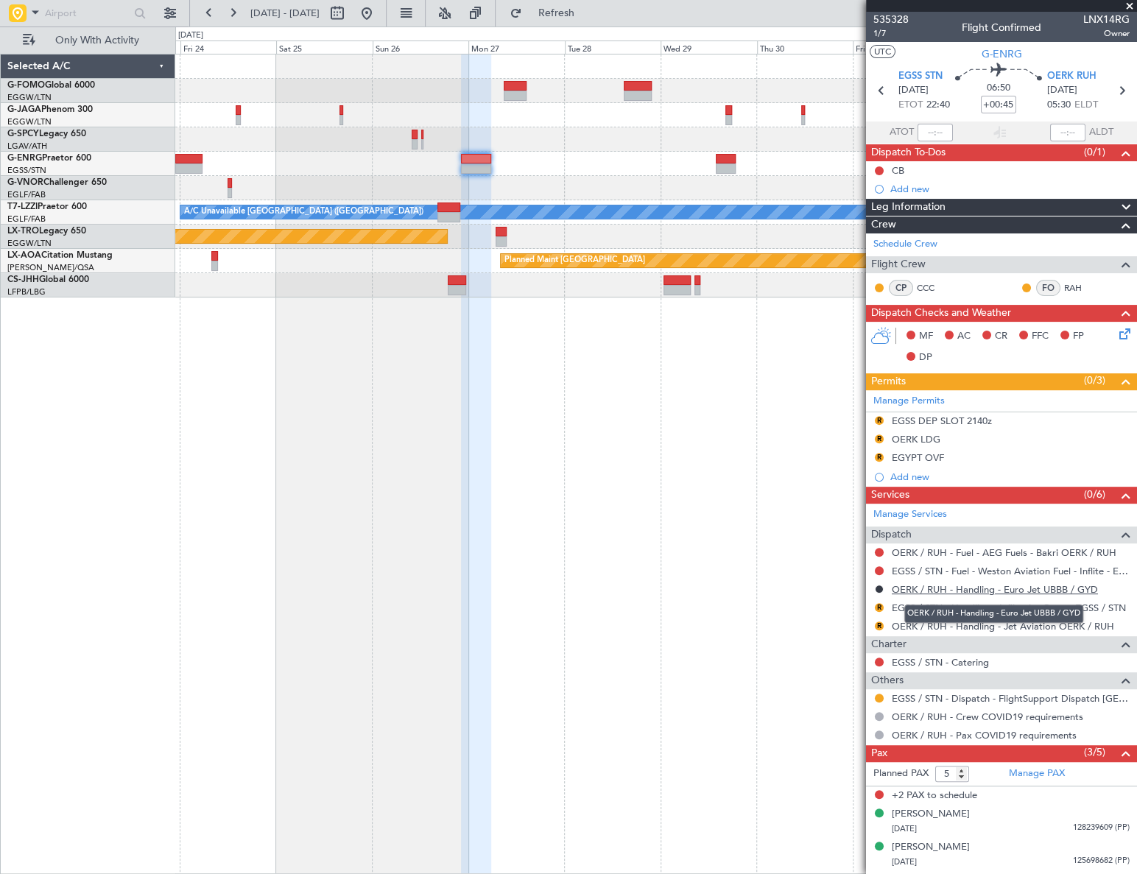
click at [1036, 590] on link "OERK / RUH - Handling - Euro Jet UBBB / GYD" at bounding box center [995, 589] width 206 height 13
click at [879, 695] on button at bounding box center [879, 698] width 9 height 9
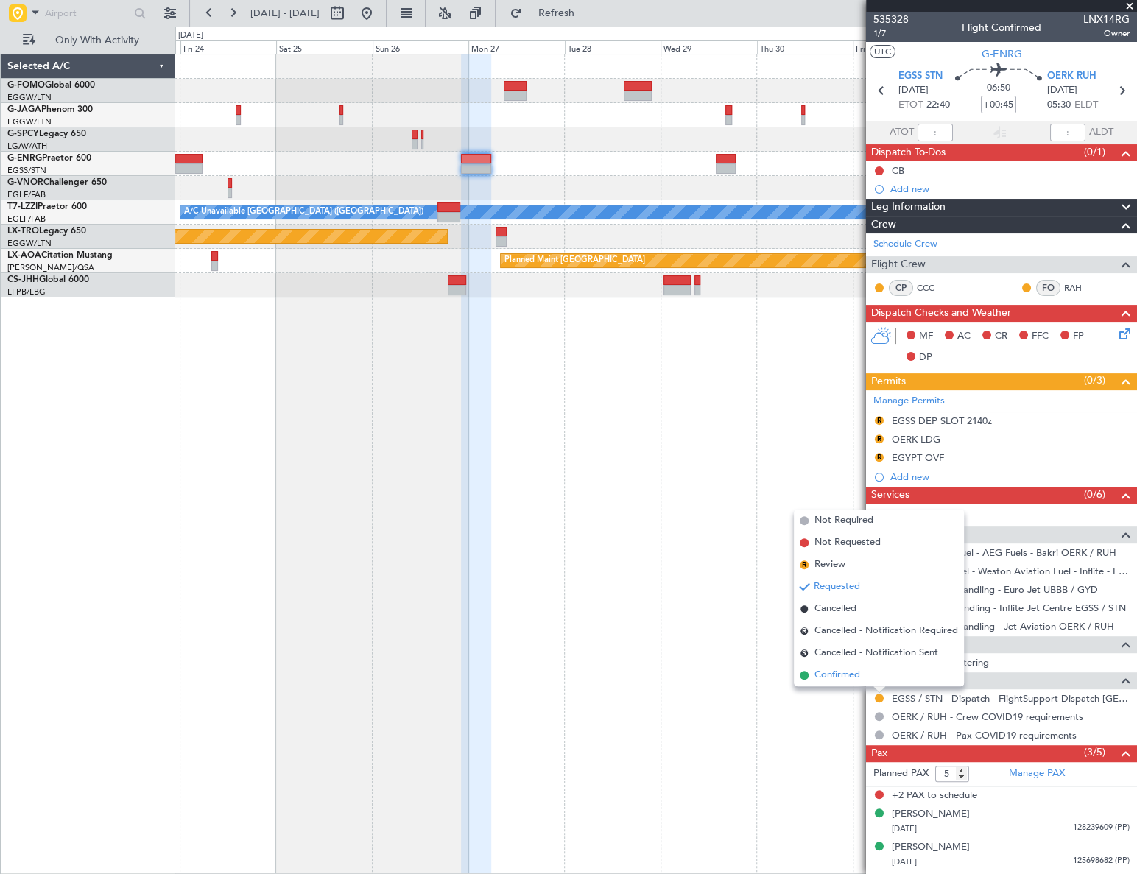
click at [833, 681] on span "Confirmed" at bounding box center [837, 675] width 46 height 15
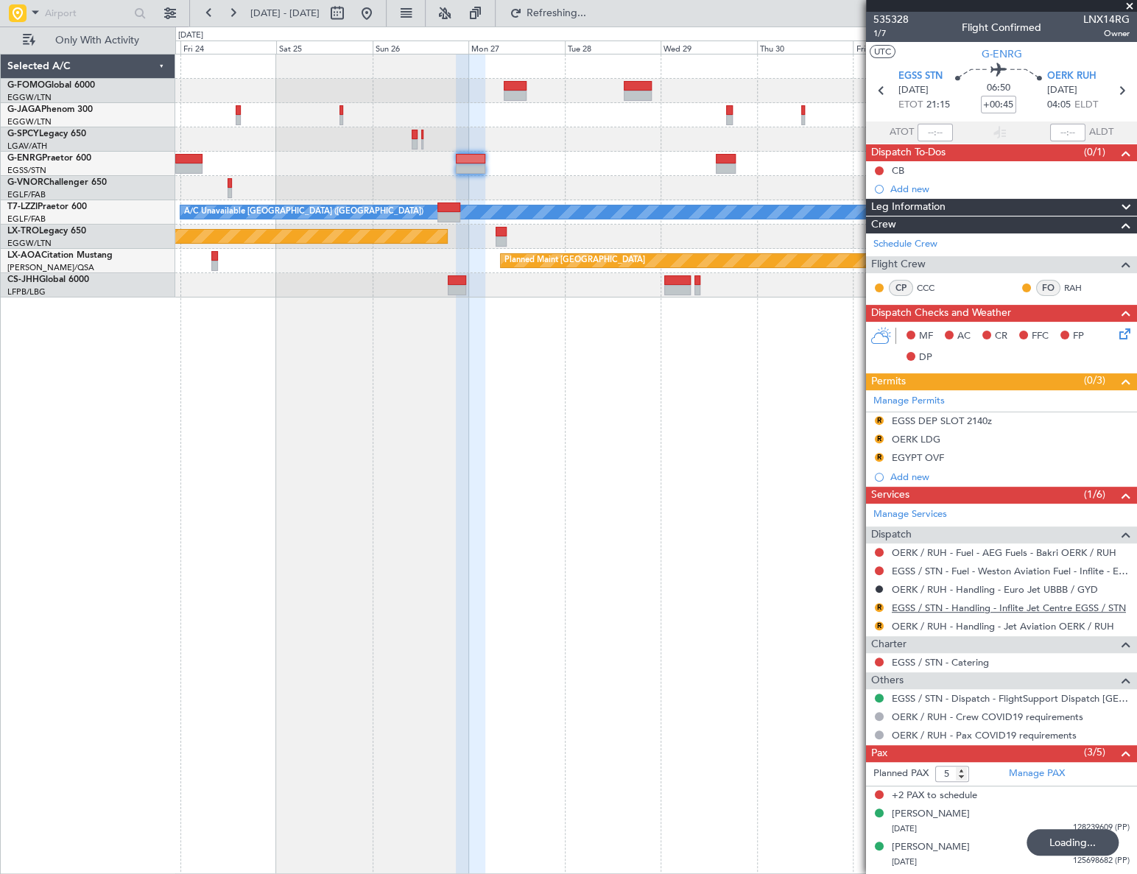
click at [977, 608] on link "EGSS / STN - Handling - Inflite Jet Centre EGSS / STN" at bounding box center [1009, 608] width 234 height 13
click at [935, 457] on div "EGYPT OVF" at bounding box center [918, 457] width 52 height 13
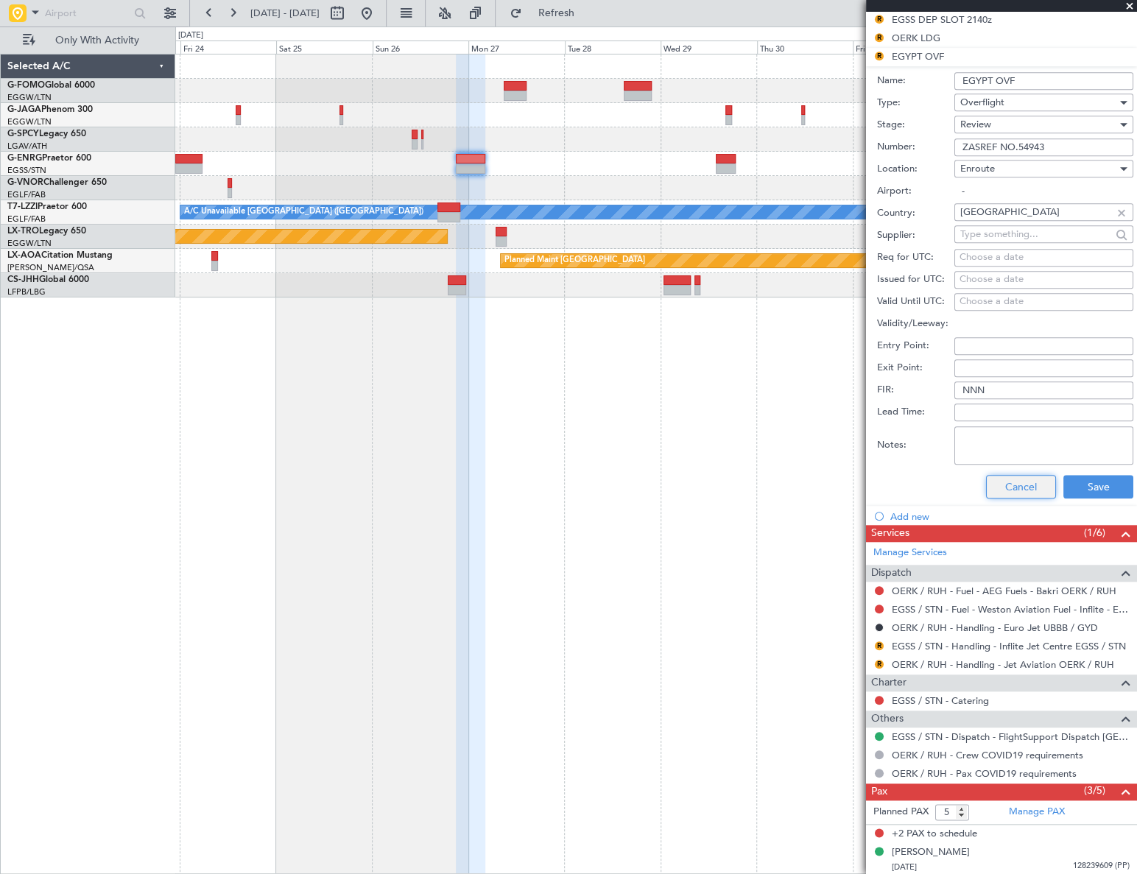
click at [1018, 489] on button "Cancel" at bounding box center [1021, 487] width 70 height 24
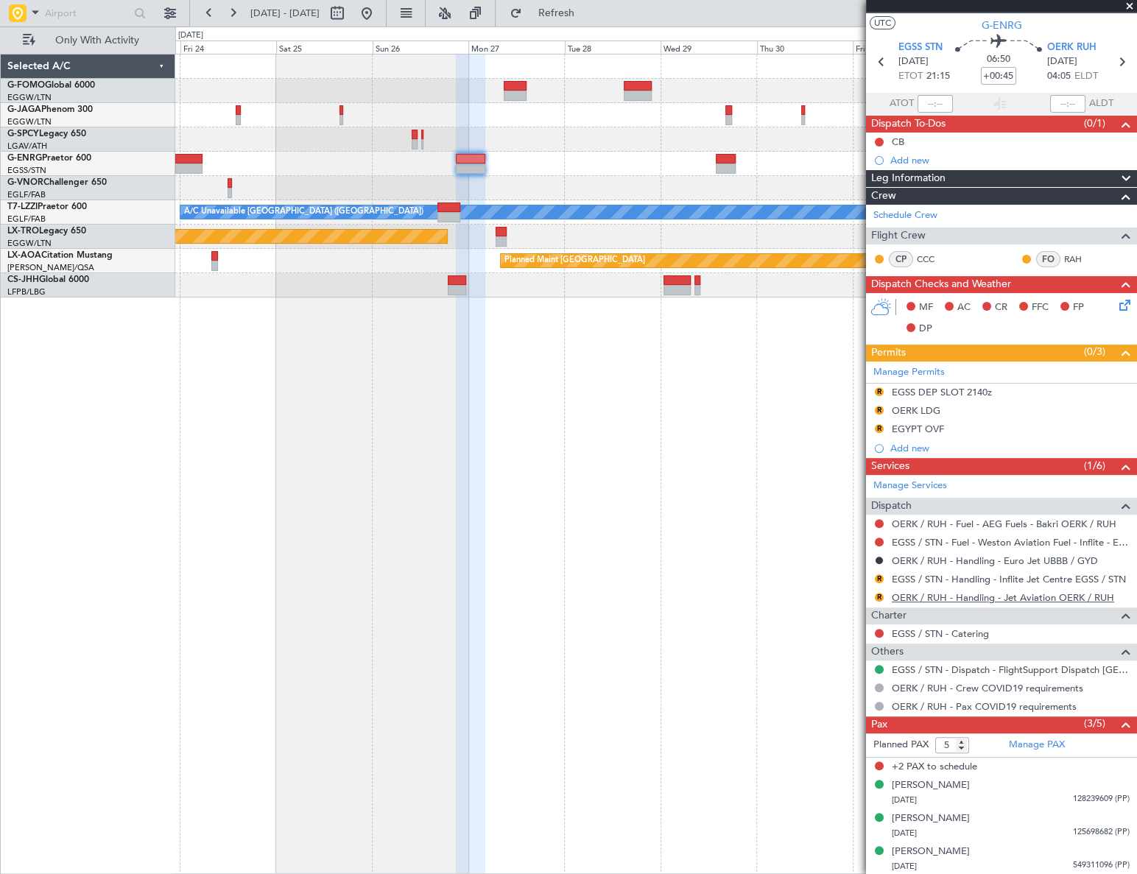
click at [1001, 594] on link "OERK / RUH - Handling - Jet Aviation OERK / RUH" at bounding box center [1003, 597] width 222 height 13
click at [719, 165] on div at bounding box center [726, 168] width 20 height 10
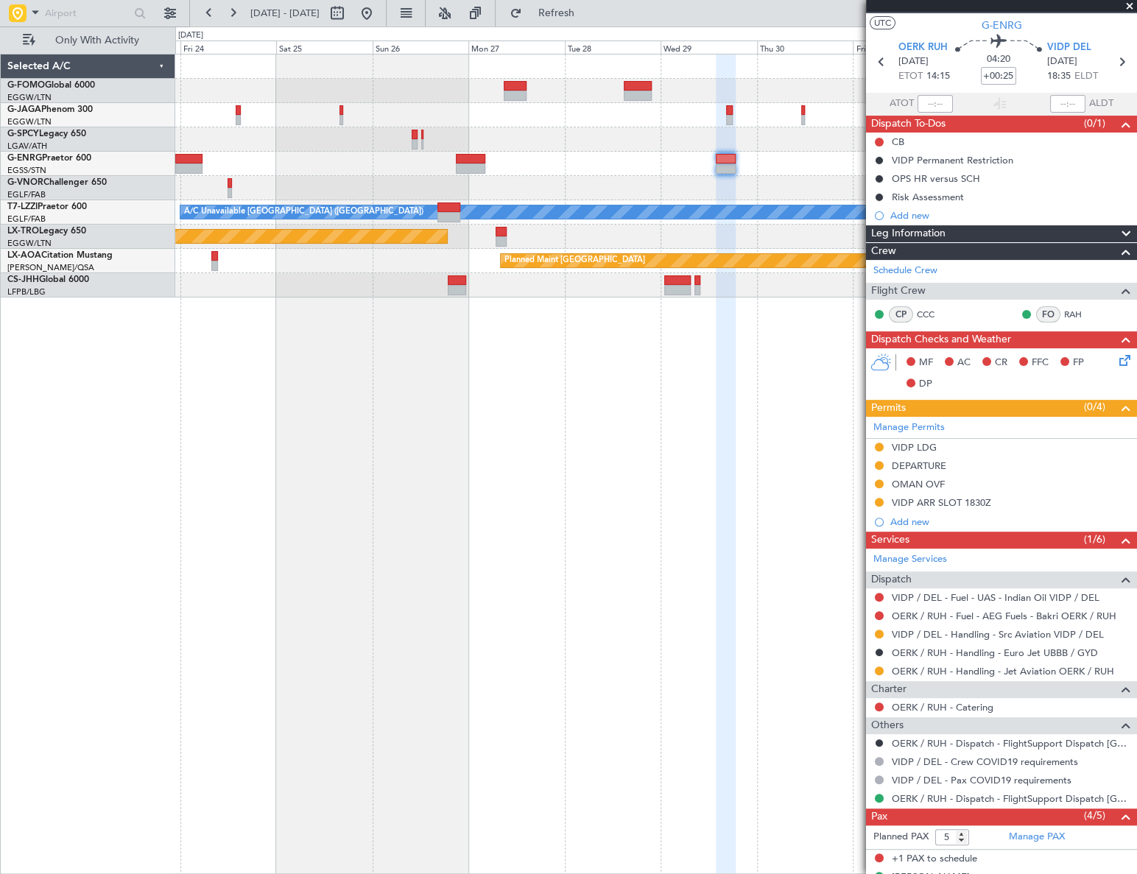
scroll to position [0, 0]
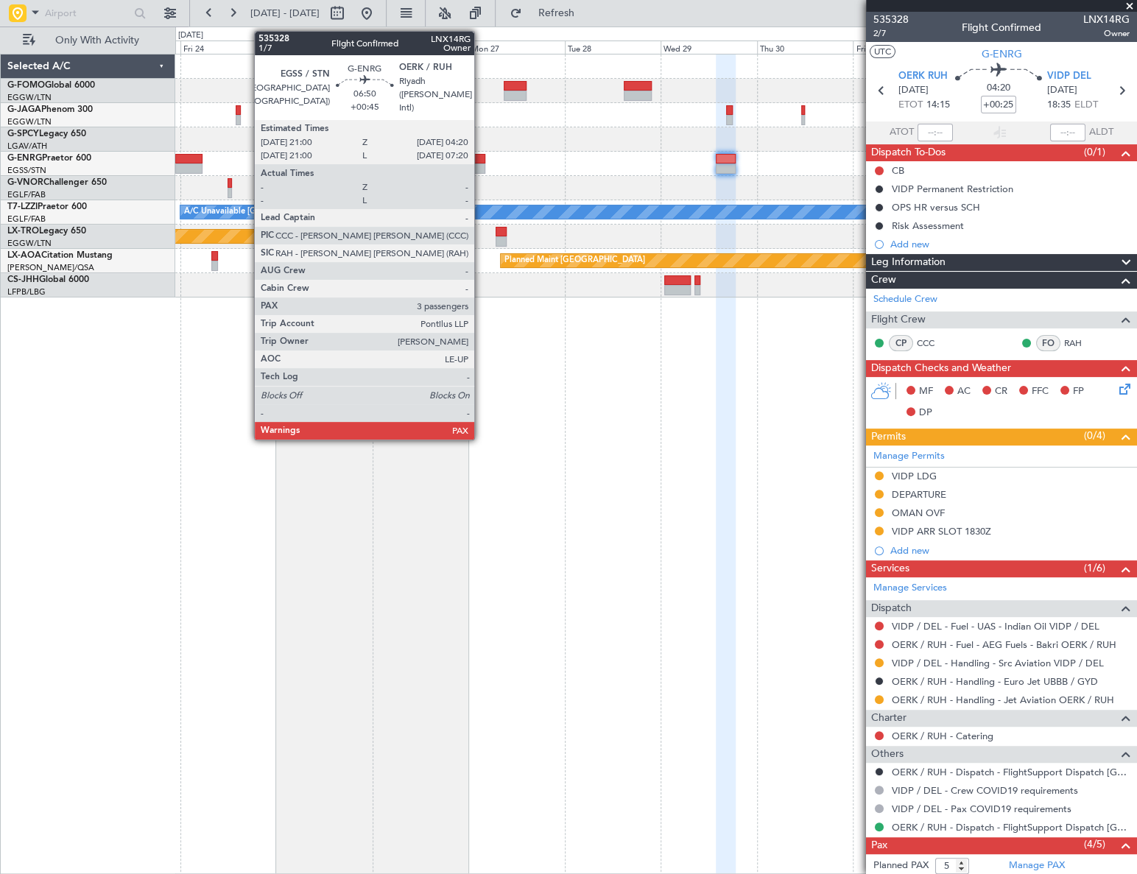
click at [471, 161] on div at bounding box center [470, 159] width 29 height 10
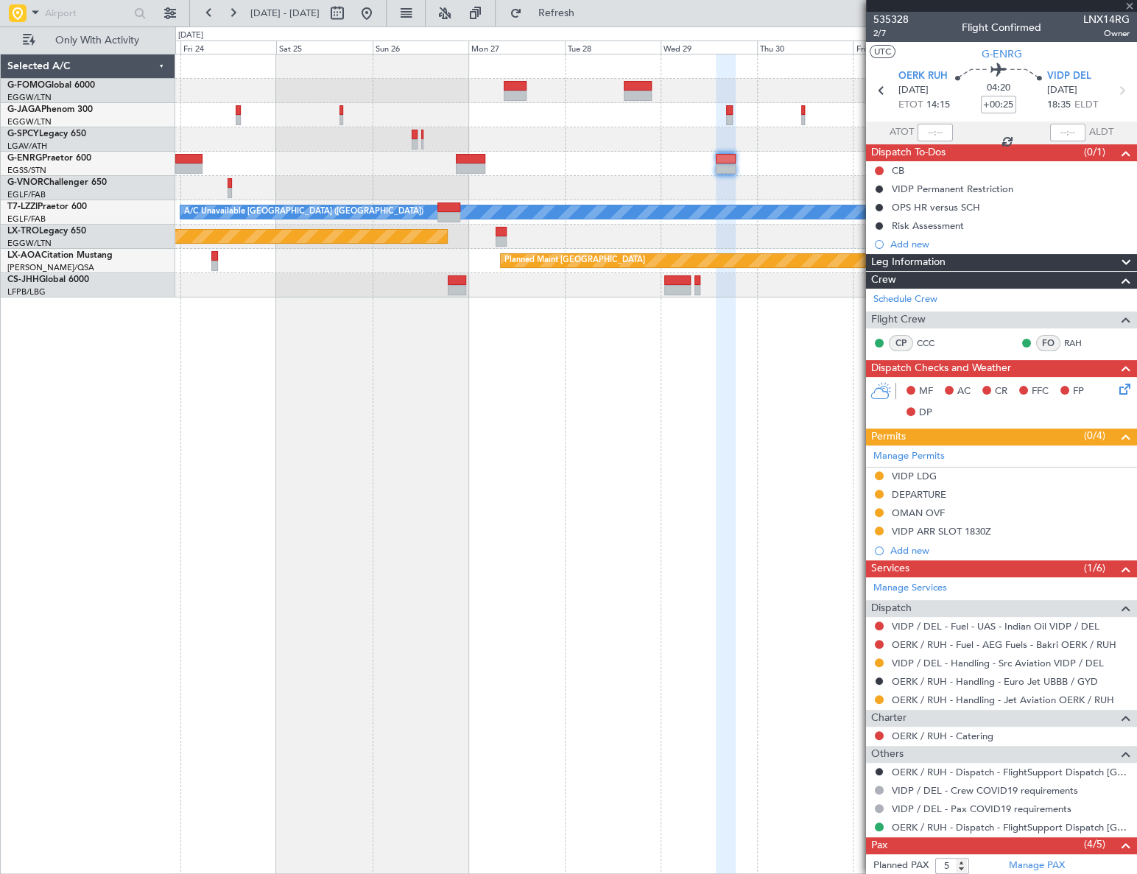
type input "+00:45"
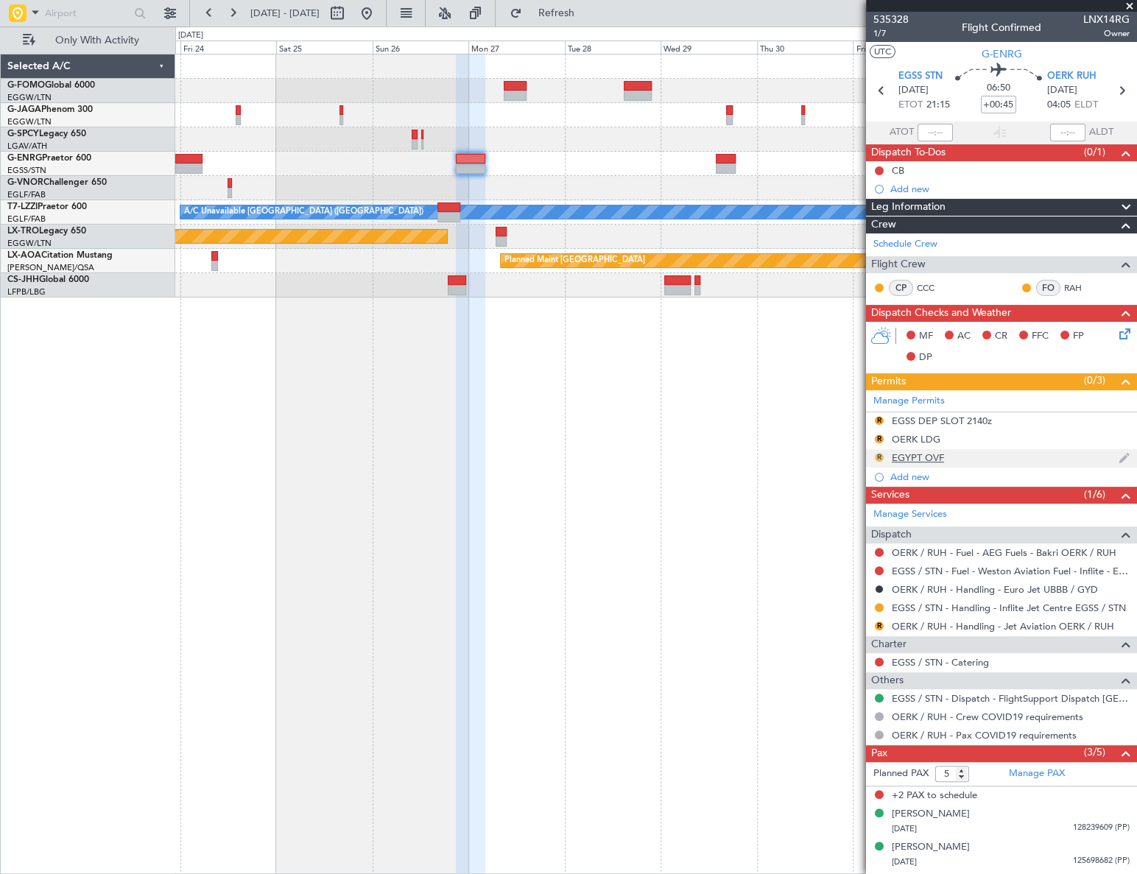
click at [879, 457] on button "R" at bounding box center [879, 457] width 9 height 9
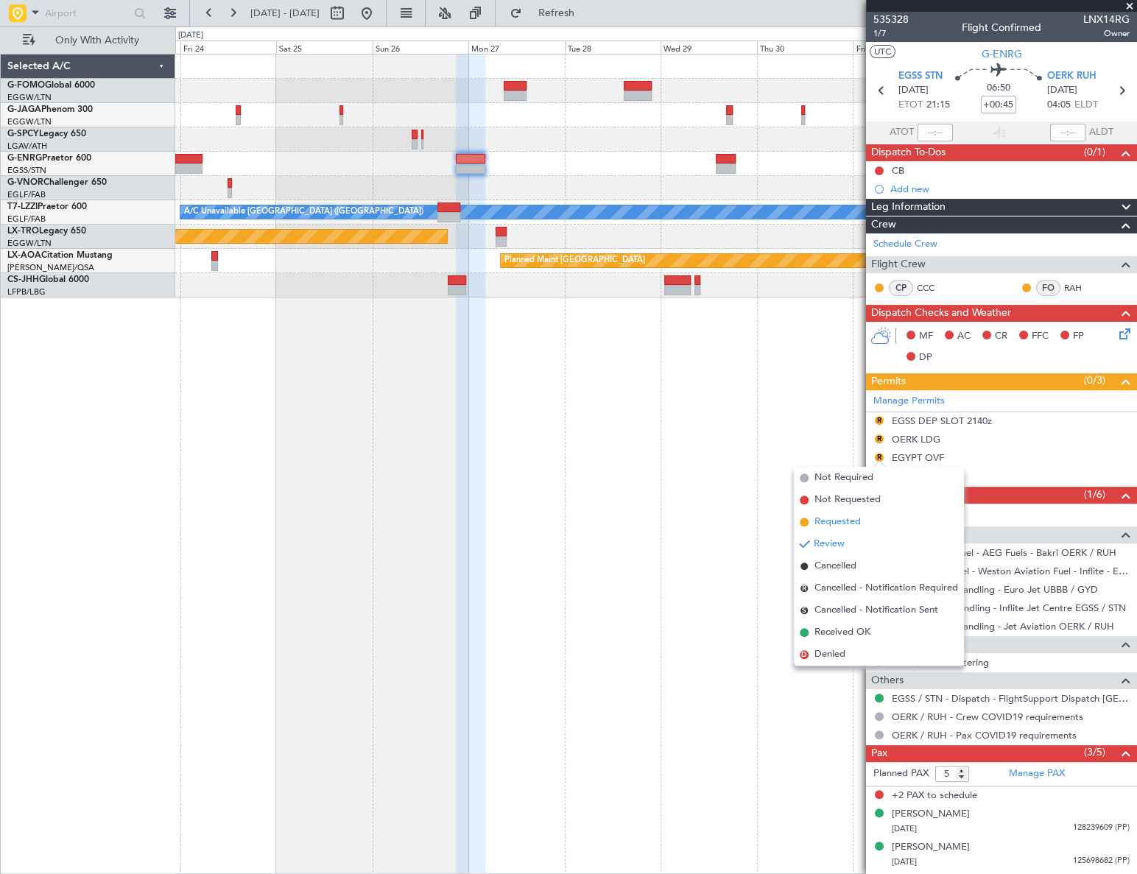
click at [836, 521] on span "Requested" at bounding box center [837, 522] width 46 height 15
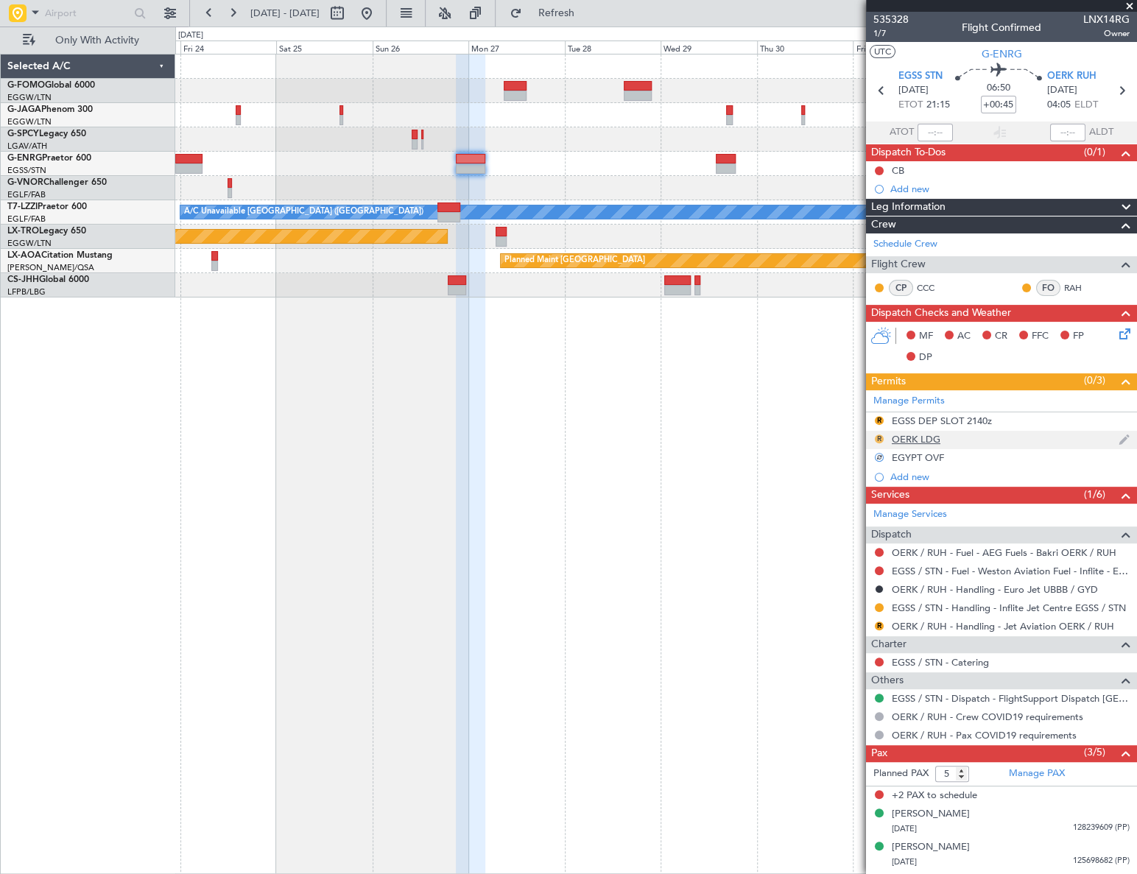
click at [877, 435] on button "R" at bounding box center [879, 438] width 9 height 9
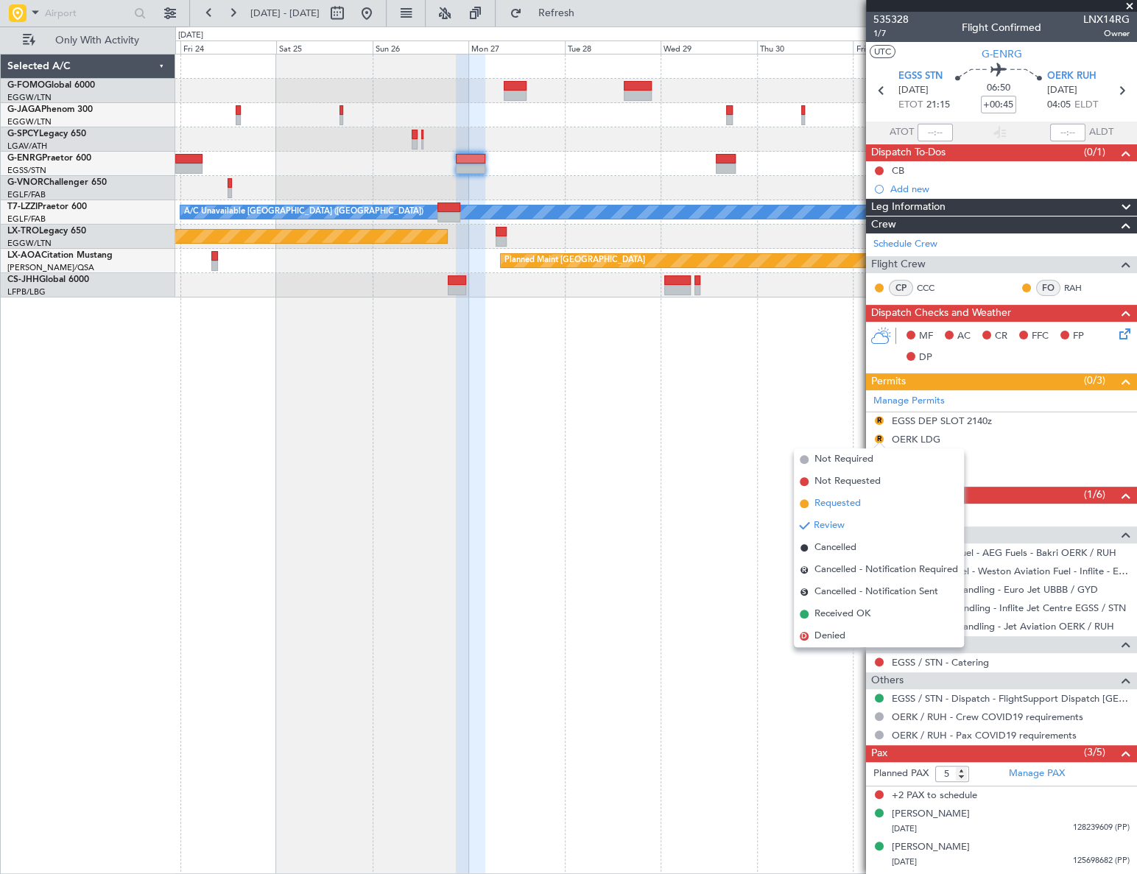
click at [840, 496] on span "Requested" at bounding box center [837, 503] width 46 height 15
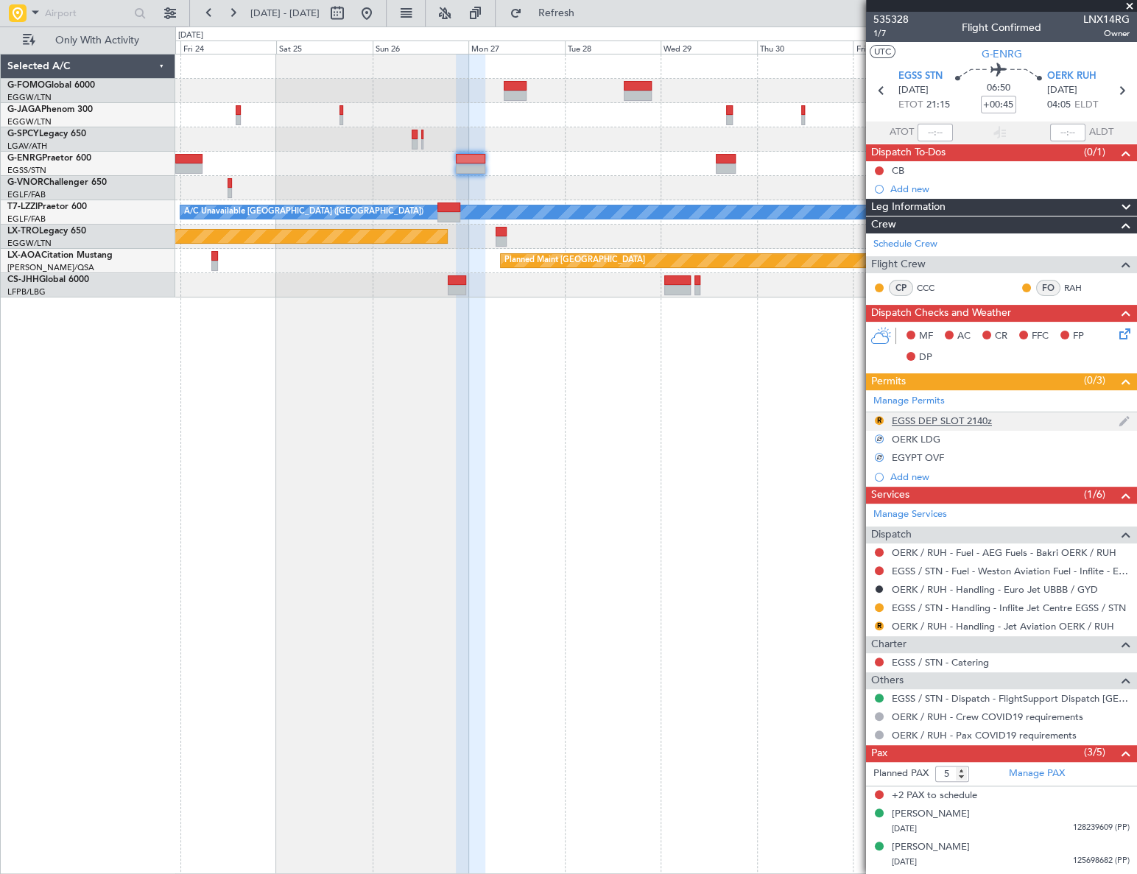
click at [945, 420] on div "EGSS DEP SLOT 2140z" at bounding box center [942, 421] width 100 height 13
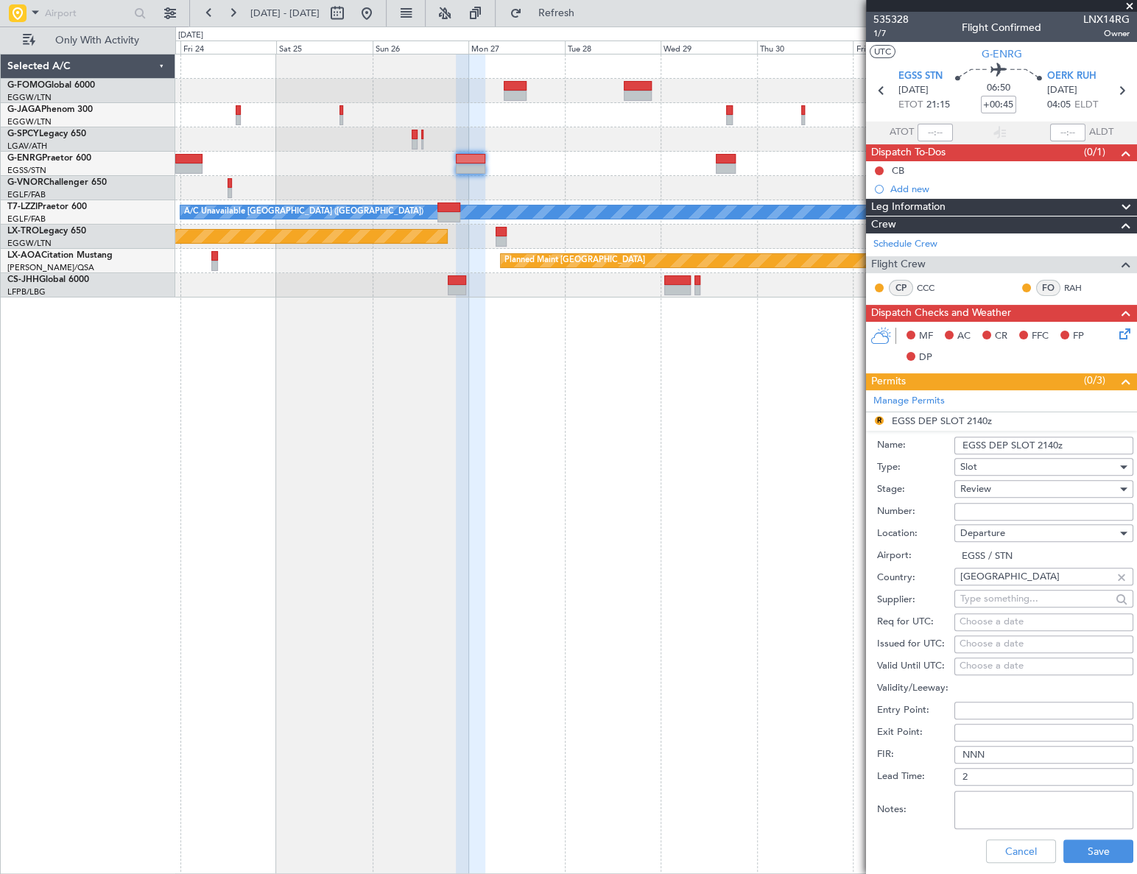
click at [1057, 443] on input "EGSS DEP SLOT 2140z" at bounding box center [1043, 446] width 179 height 18
type input "EGSS DEP SLOT 2115z"
click at [999, 496] on div "Review" at bounding box center [1038, 489] width 157 height 22
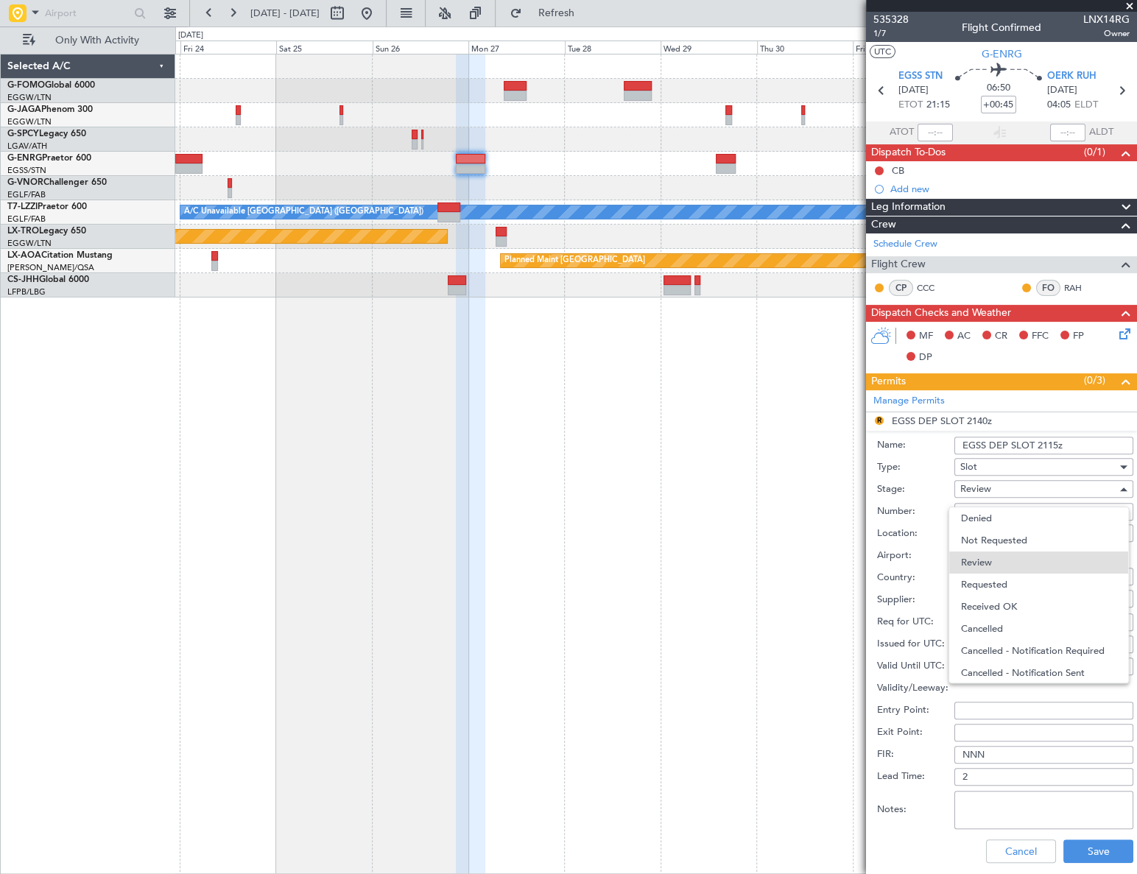
click at [1001, 585] on span "Requested" at bounding box center [1039, 585] width 156 height 22
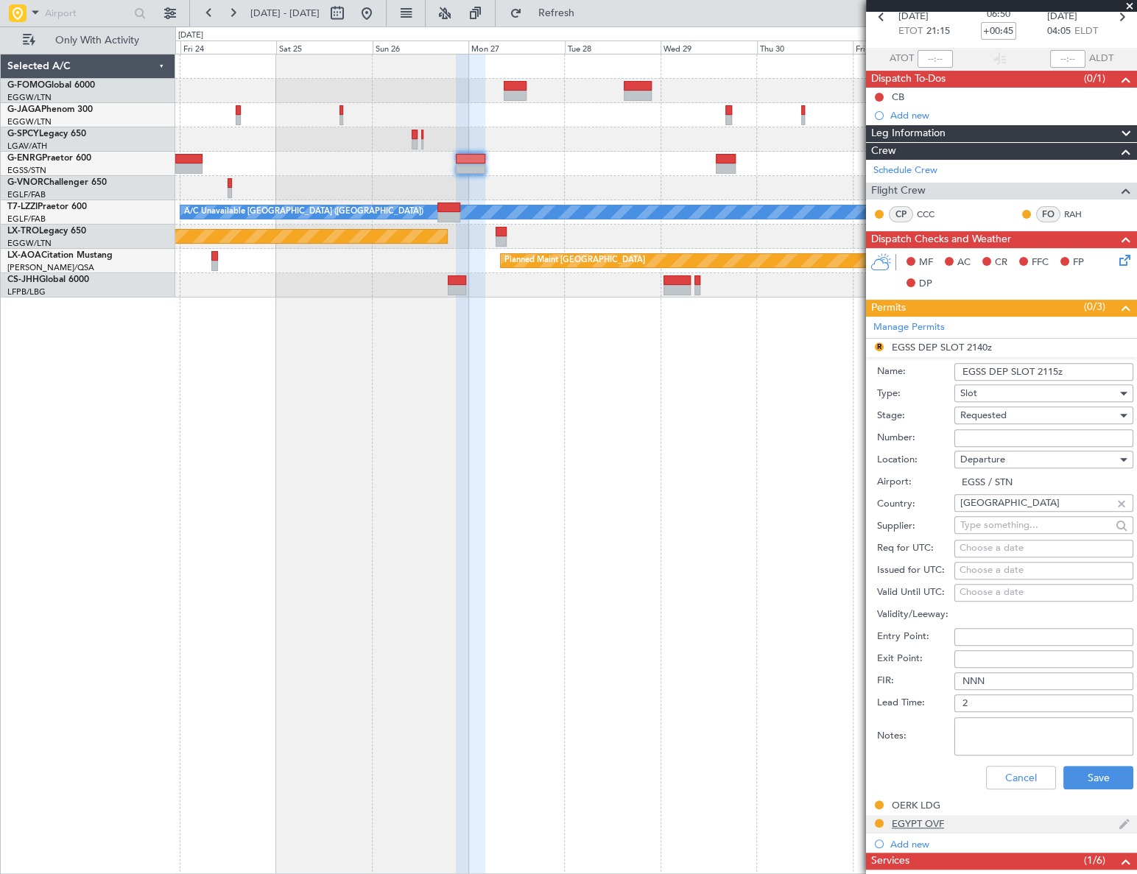
scroll to position [133, 0]
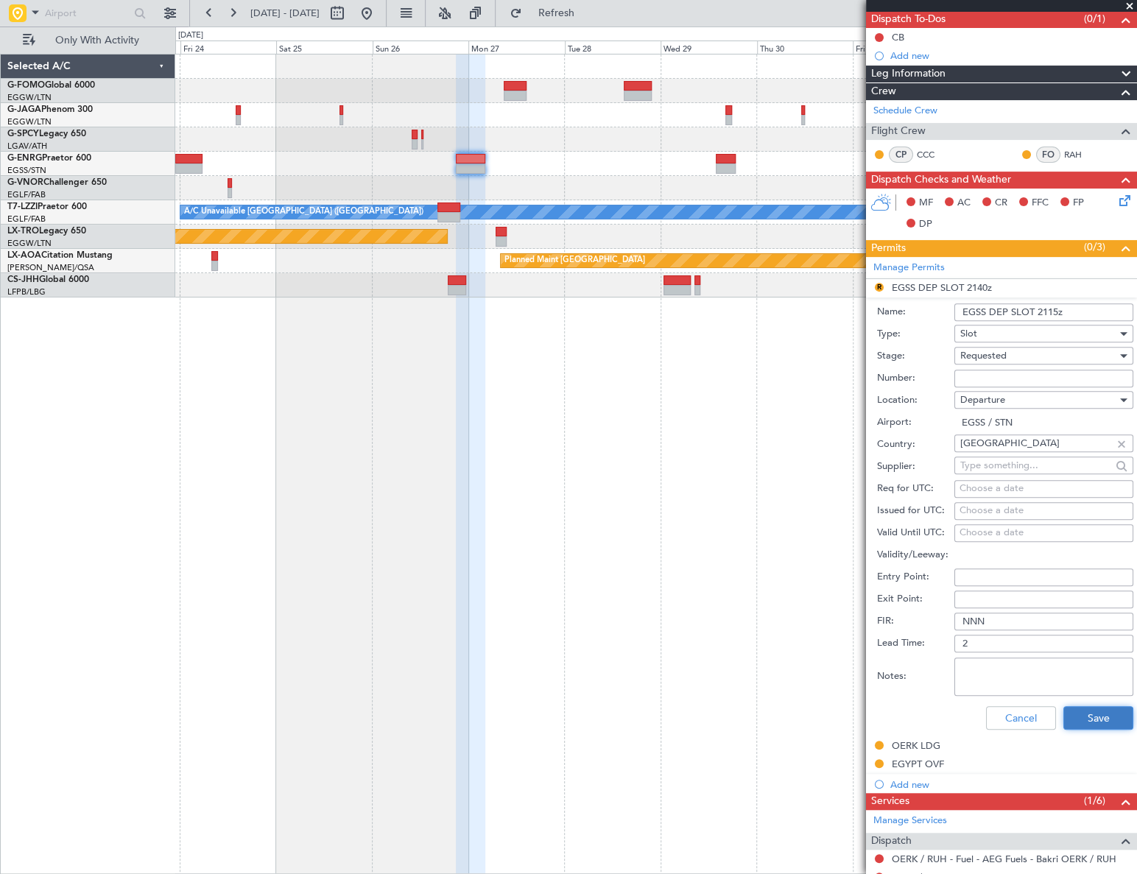
click at [1106, 715] on button "Save" at bounding box center [1098, 718] width 70 height 24
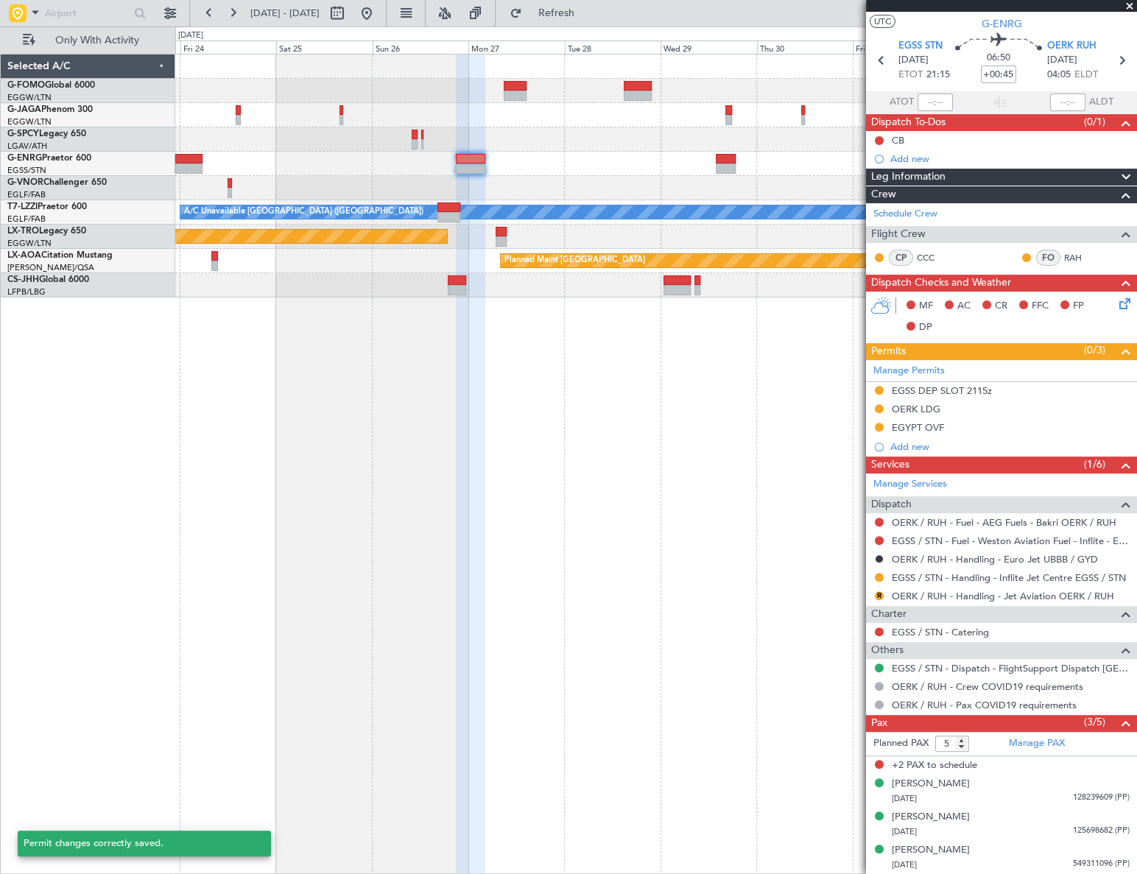
scroll to position [29, 0]
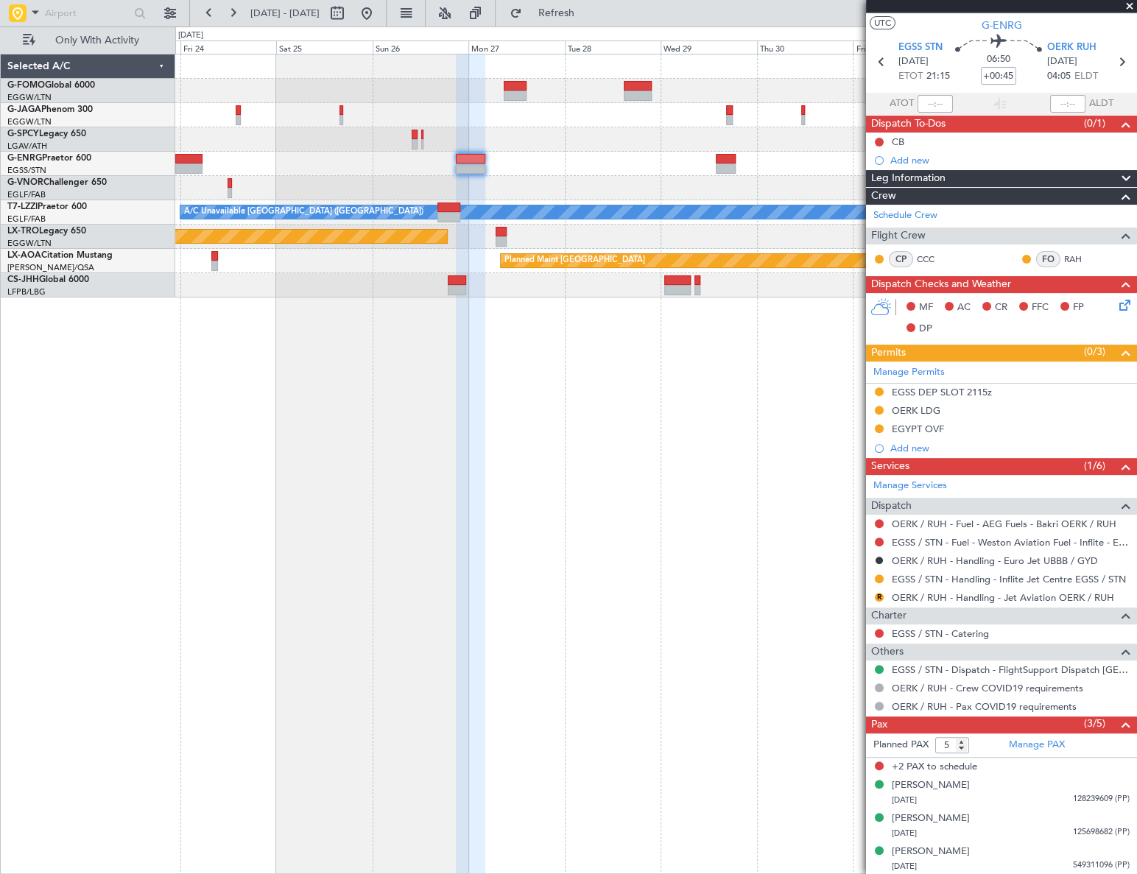
click at [599, 25] on fb-refresh-button "Refresh" at bounding box center [547, 13] width 103 height 27
click at [587, 18] on span "Refresh" at bounding box center [556, 13] width 62 height 10
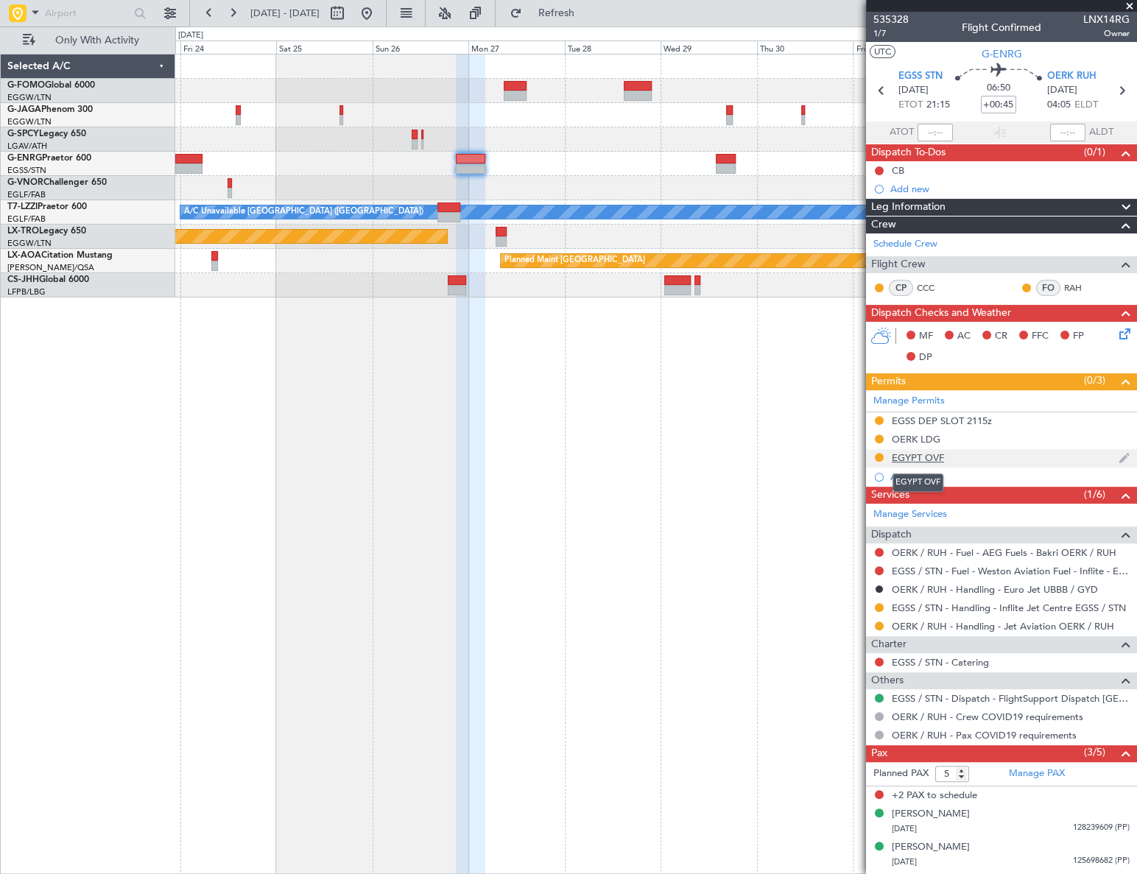
click at [919, 457] on div "EGYPT OVF" at bounding box center [918, 457] width 52 height 13
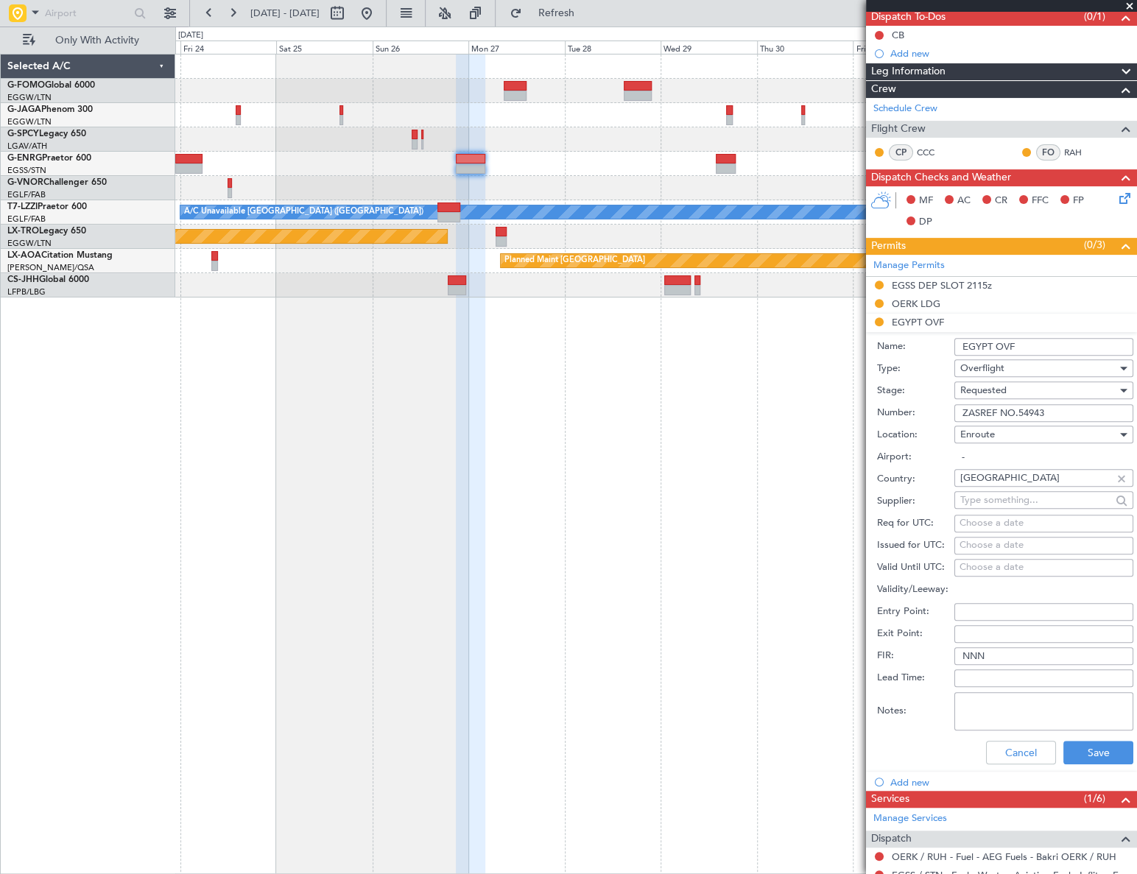
scroll to position [200, 0]
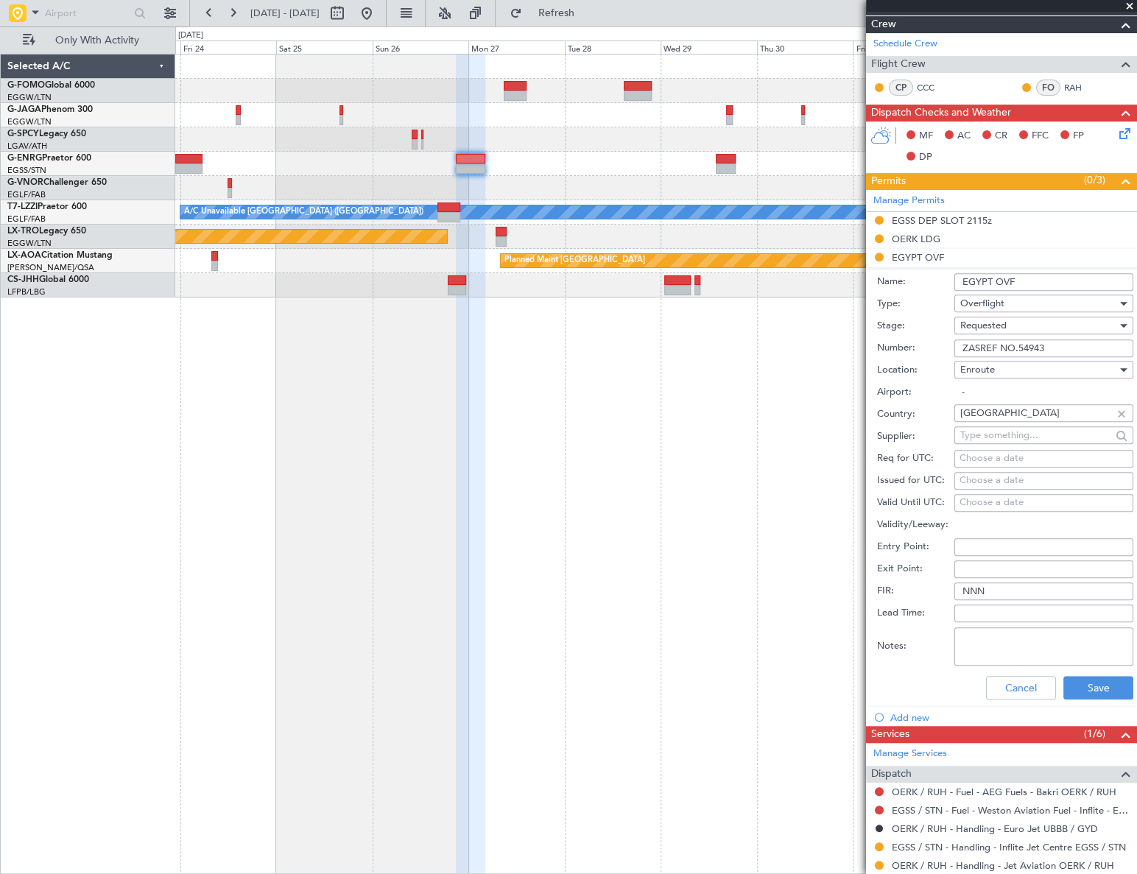
click at [980, 634] on textarea "Notes:" at bounding box center [1043, 646] width 179 height 38
type textarea "UAS 1900Z 25-26NOV"
click at [1091, 691] on button "Save" at bounding box center [1098, 688] width 70 height 24
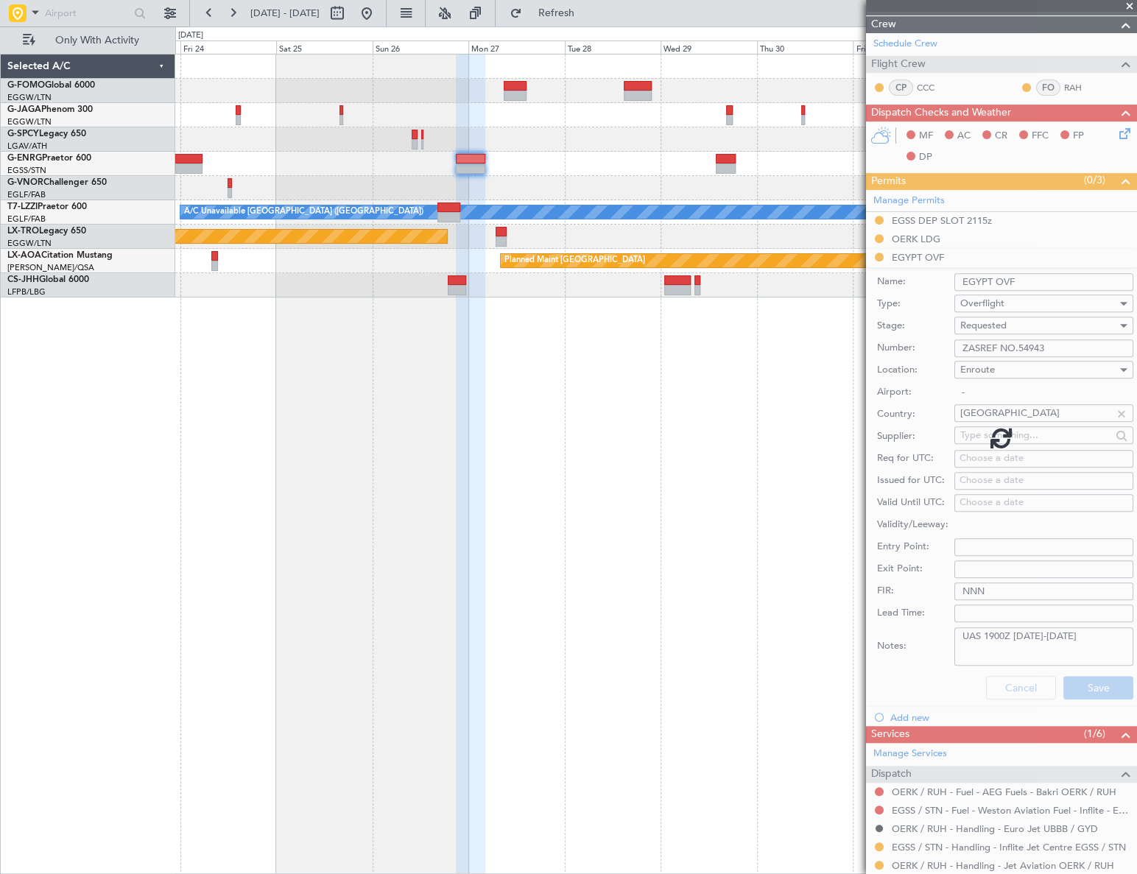
scroll to position [29, 0]
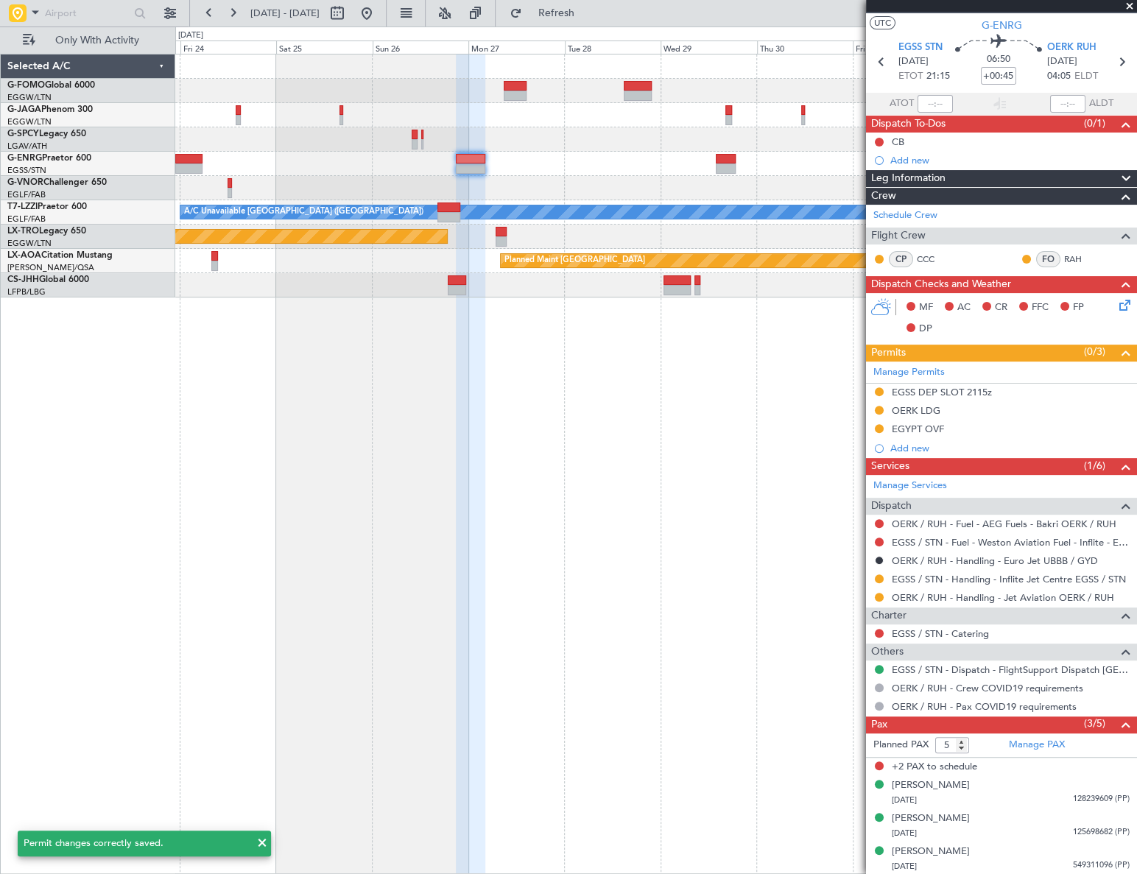
drag, startPoint x: 417, startPoint y: 15, endPoint x: 417, endPoint y: 80, distance: 65.5
click at [379, 15] on button at bounding box center [367, 13] width 24 height 24
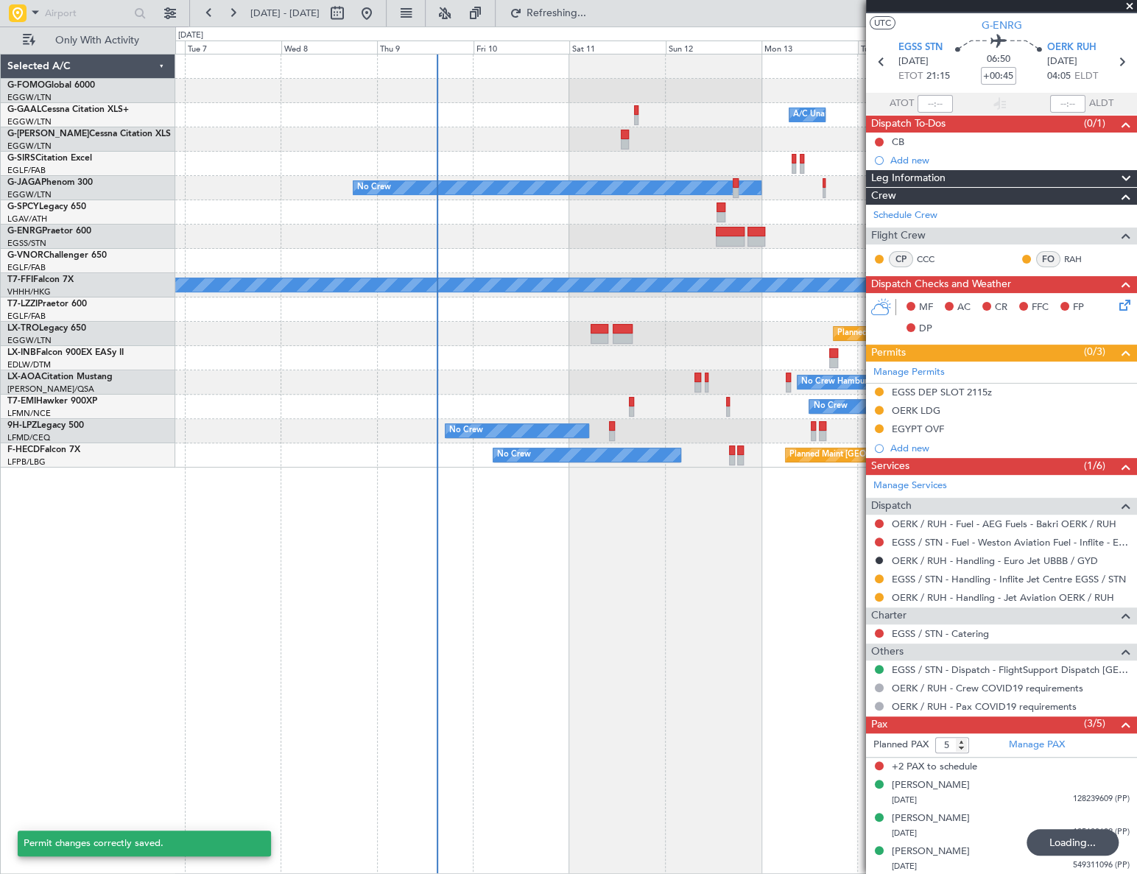
click at [412, 663] on div "Owner A/C Unavailable Owner A/C Unavailable Owner No Crew Planned Maint Geneva …" at bounding box center [655, 464] width 961 height 820
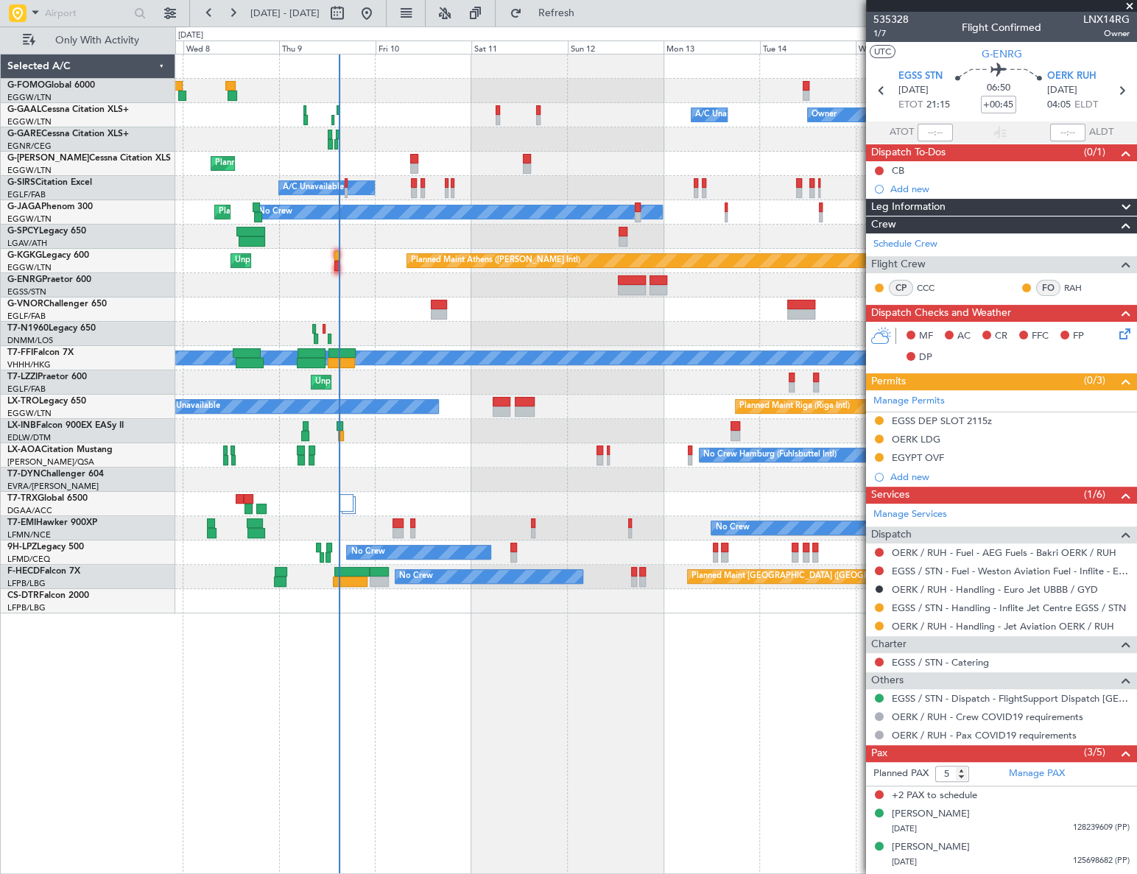
scroll to position [29, 0]
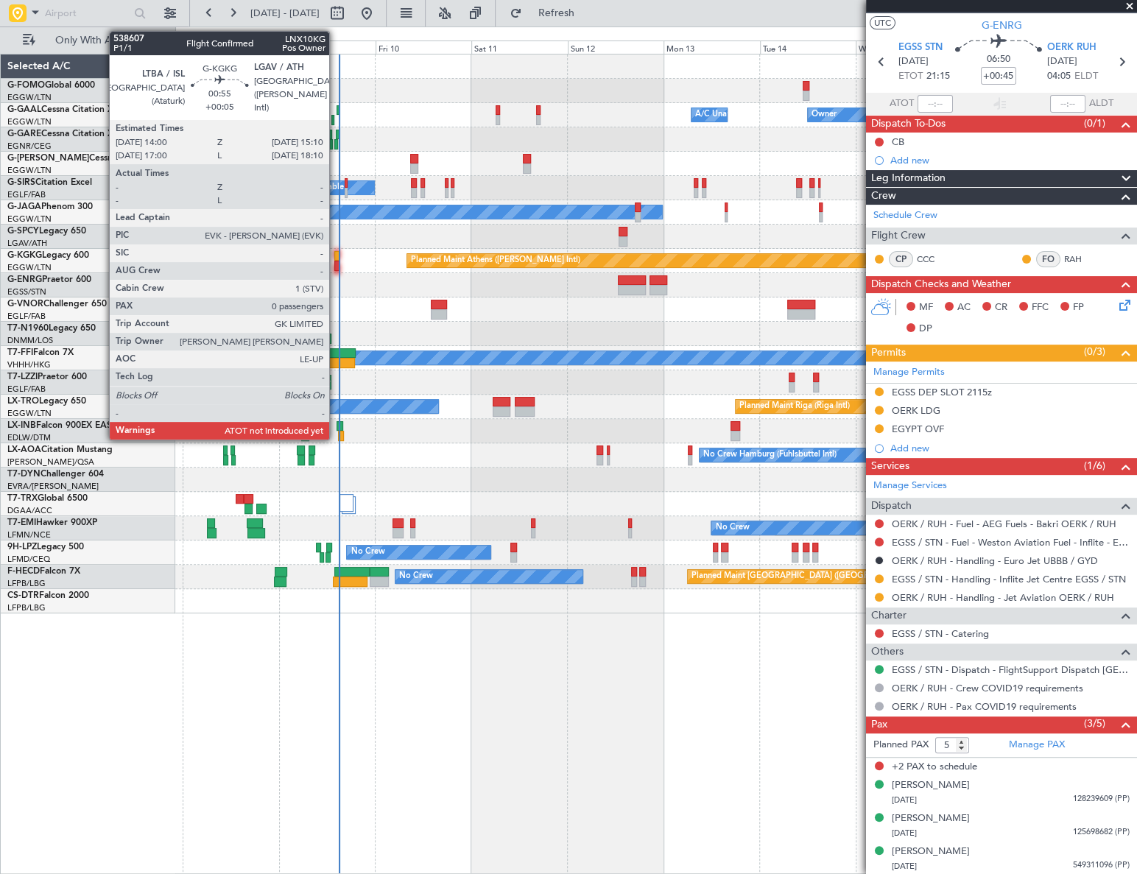
click at [336, 264] on div at bounding box center [336, 266] width 5 height 10
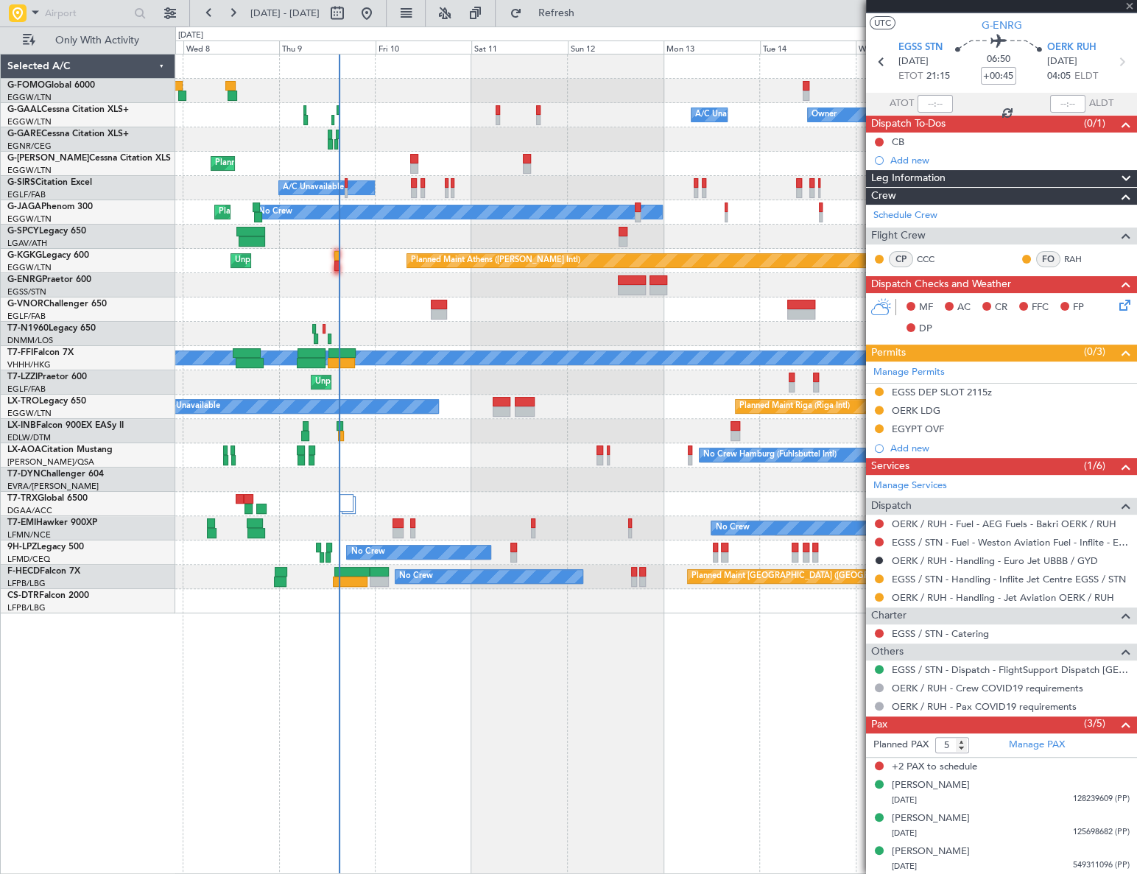
type input "+00:05"
type input "0"
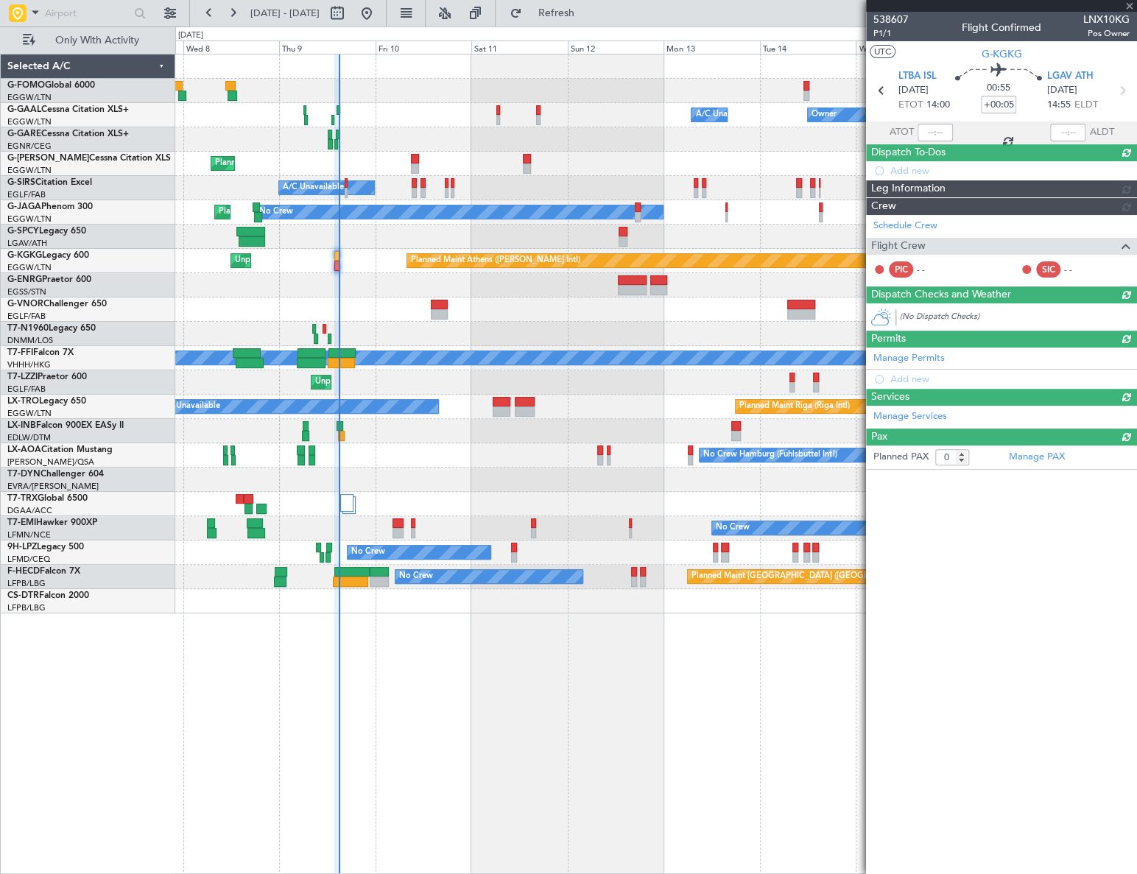
scroll to position [0, 0]
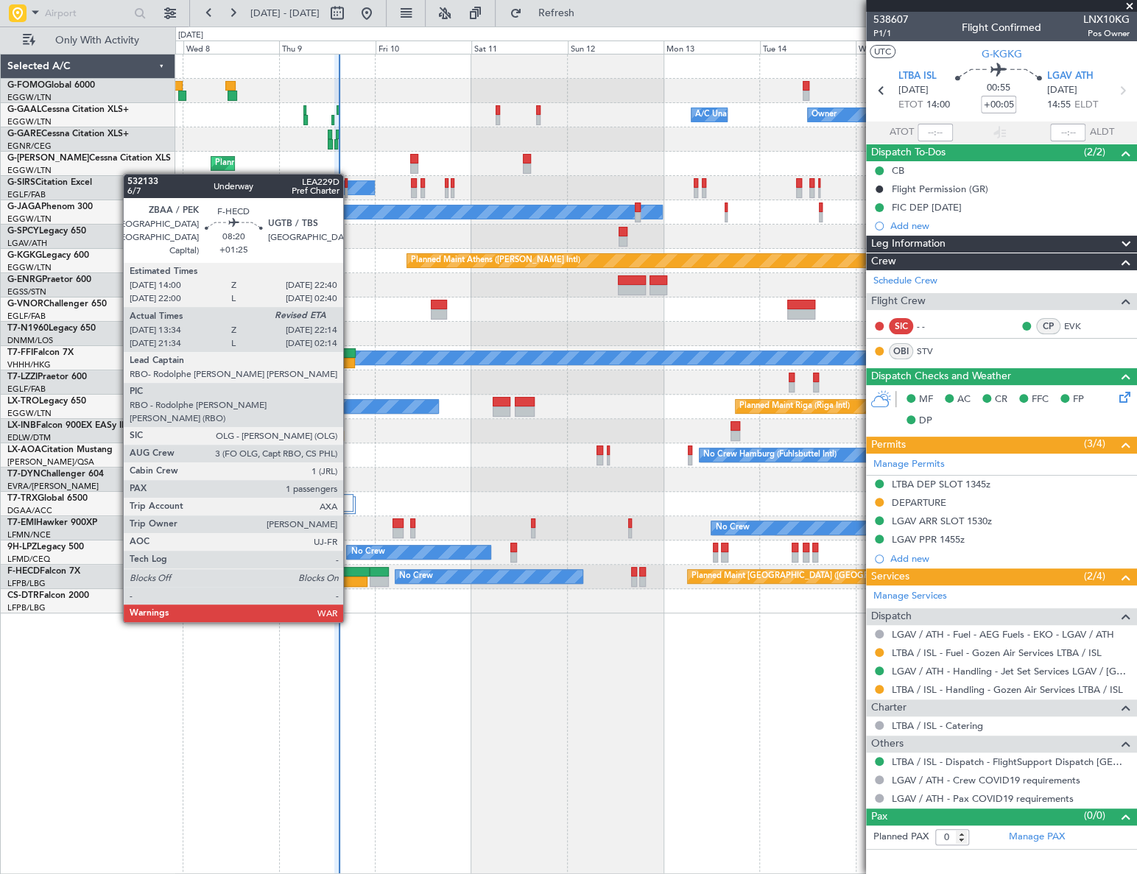
click at [350, 580] on div at bounding box center [350, 582] width 35 height 10
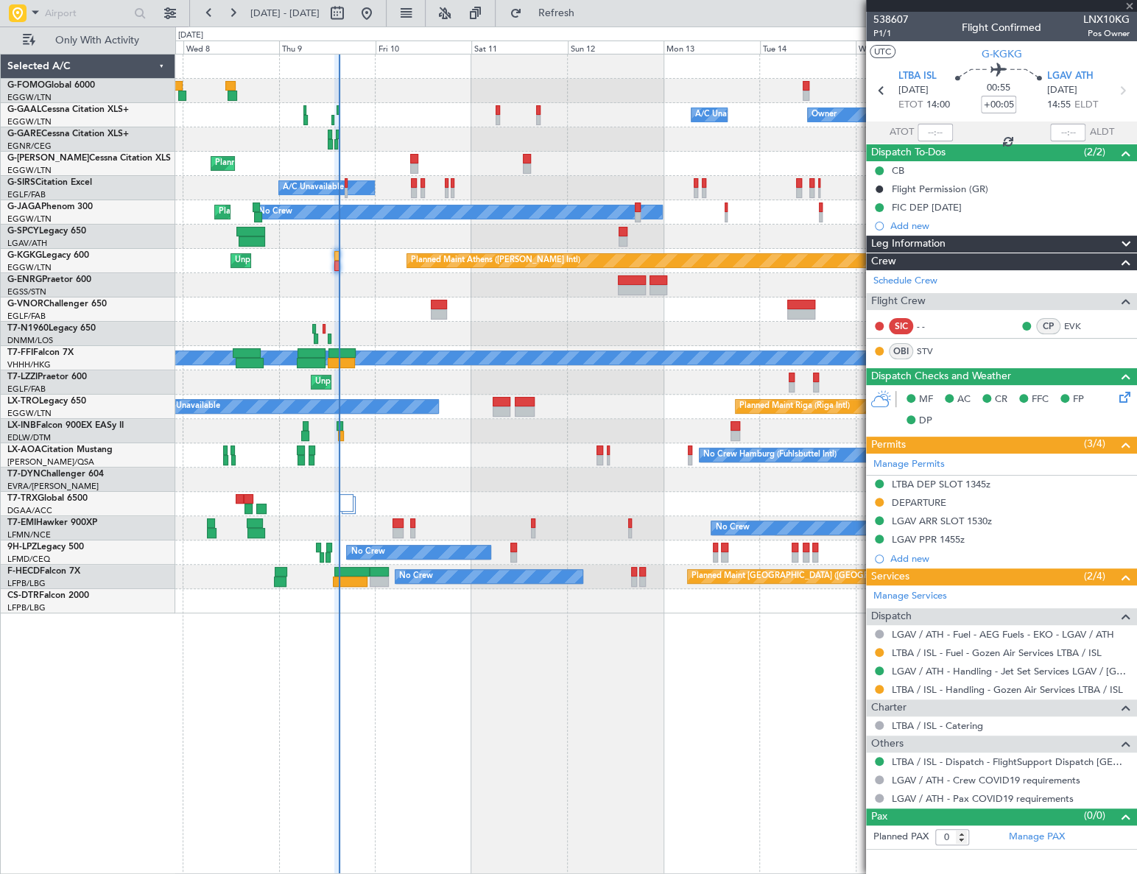
type input "+01:25"
type input "13:49"
type input "1"
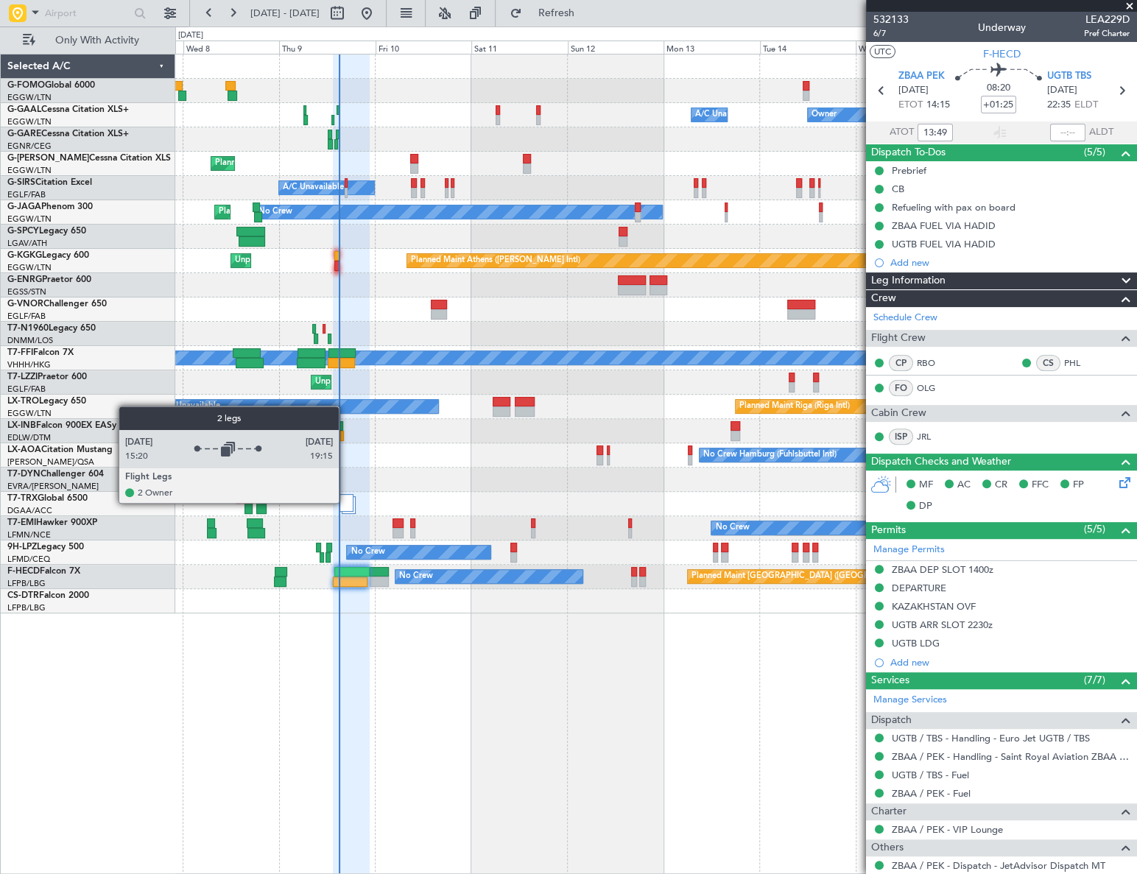
click at [345, 502] on div at bounding box center [346, 503] width 14 height 18
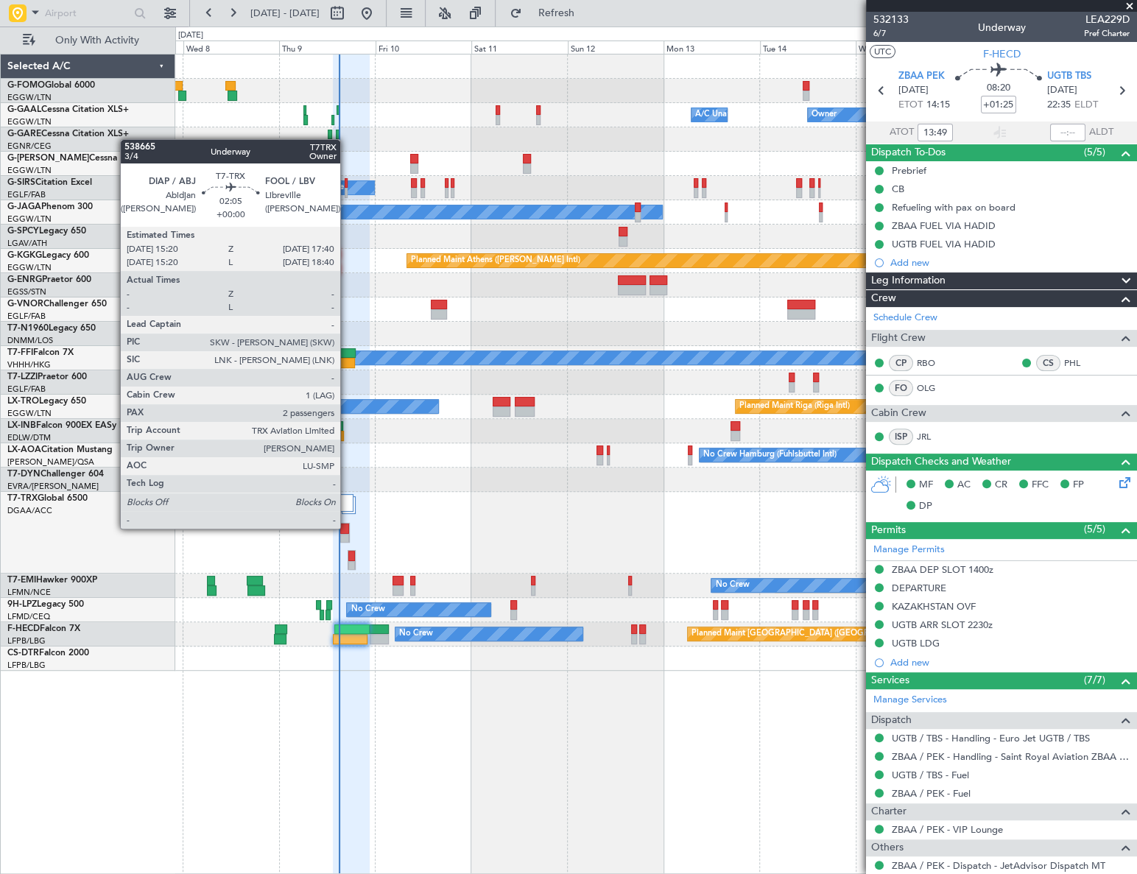
click at [347, 529] on div at bounding box center [344, 529] width 8 height 10
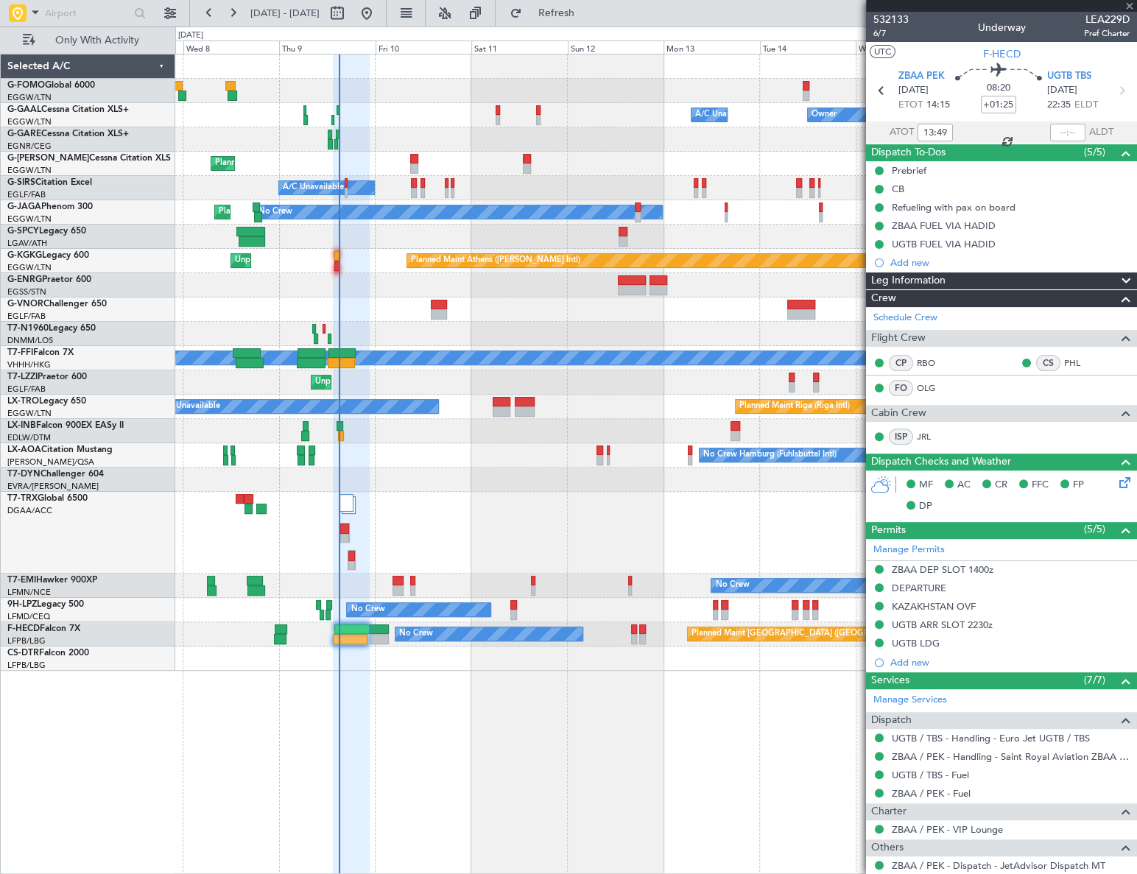
type input "2"
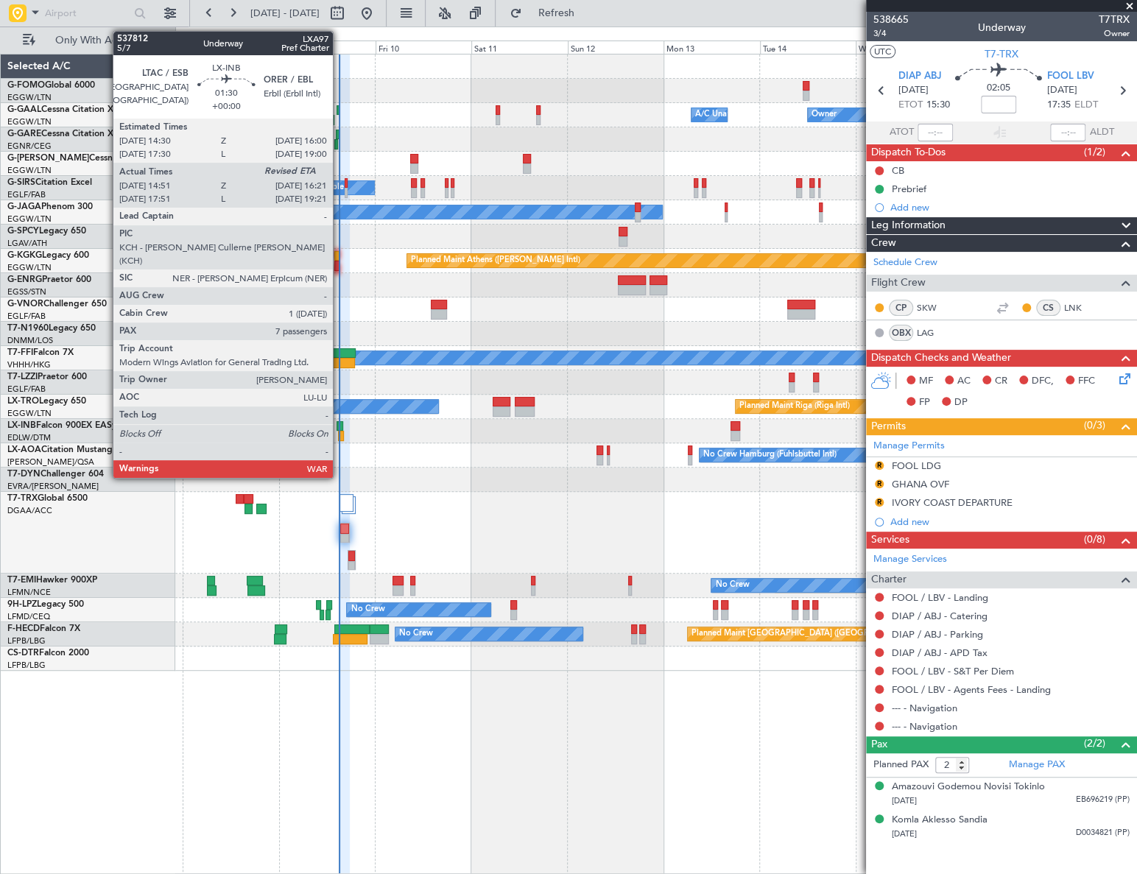
click at [339, 426] on div at bounding box center [340, 426] width 7 height 10
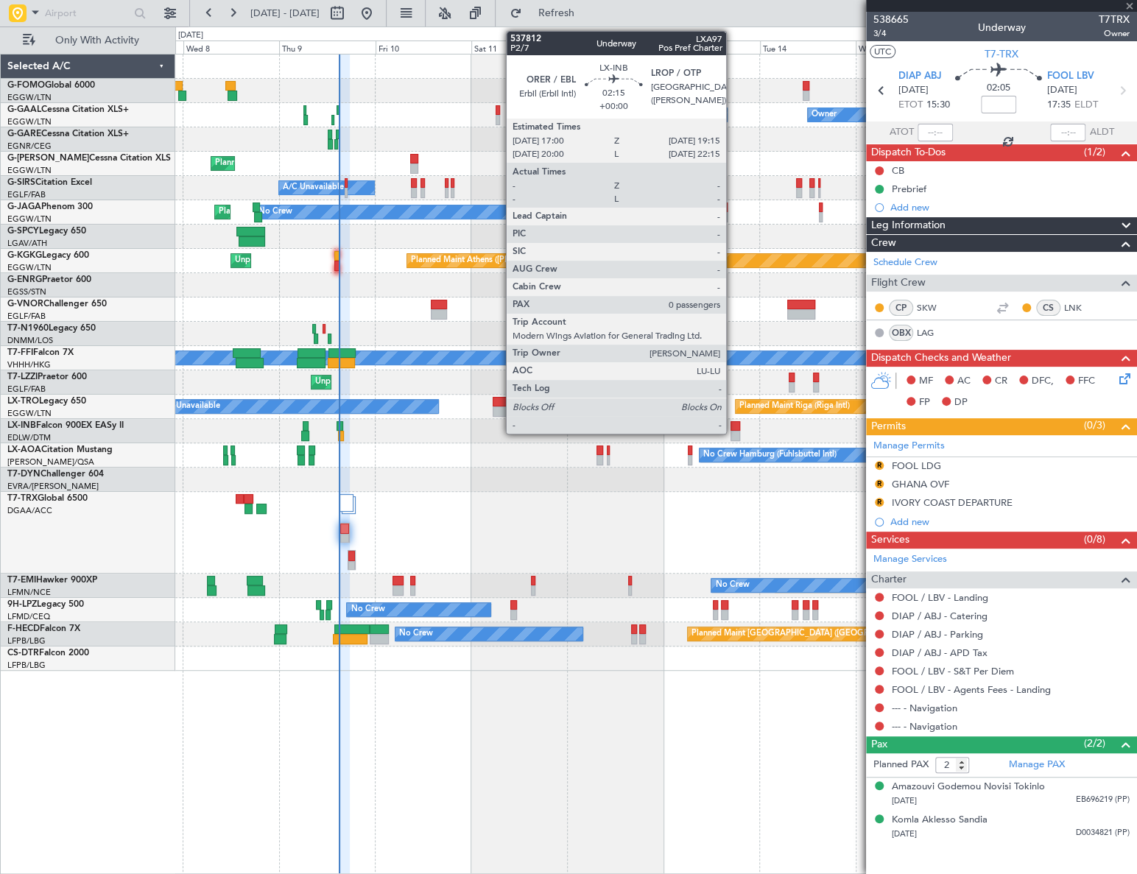
type input "14:51"
type input "7"
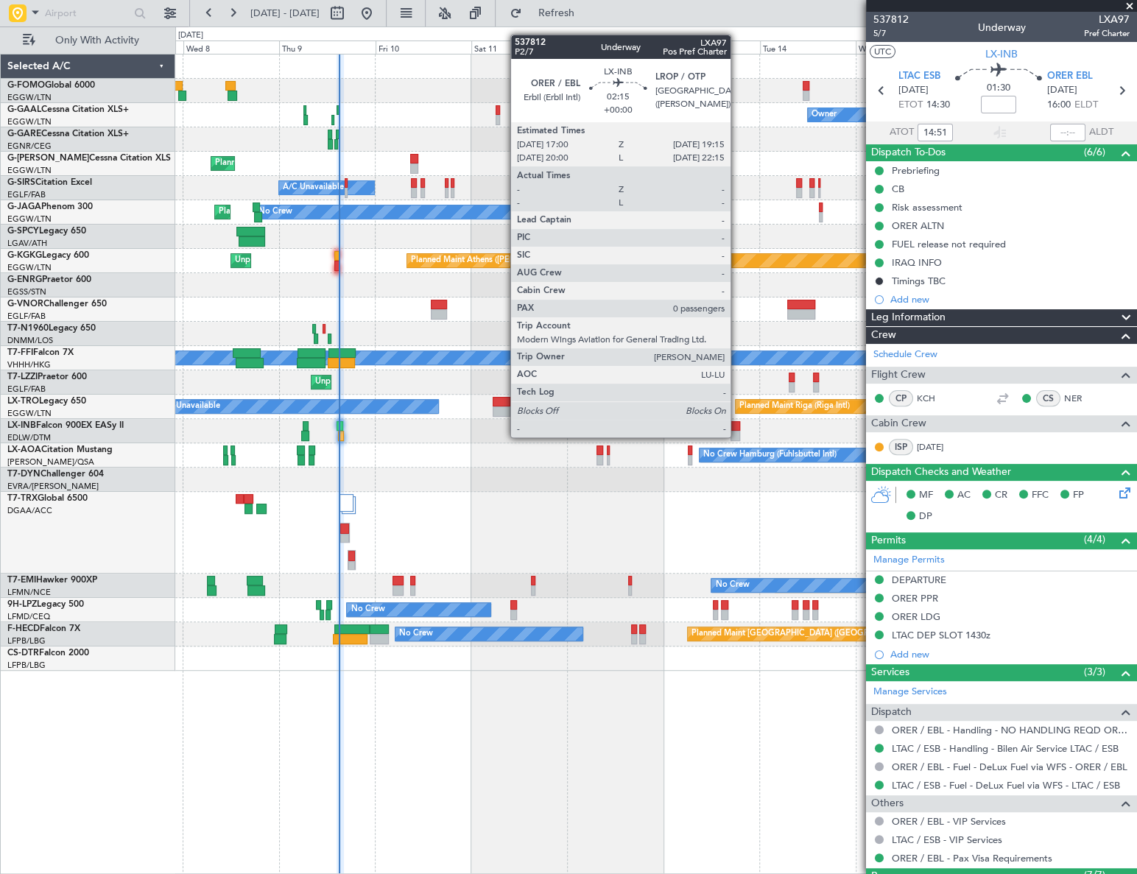
click at [737, 436] on div at bounding box center [735, 436] width 10 height 10
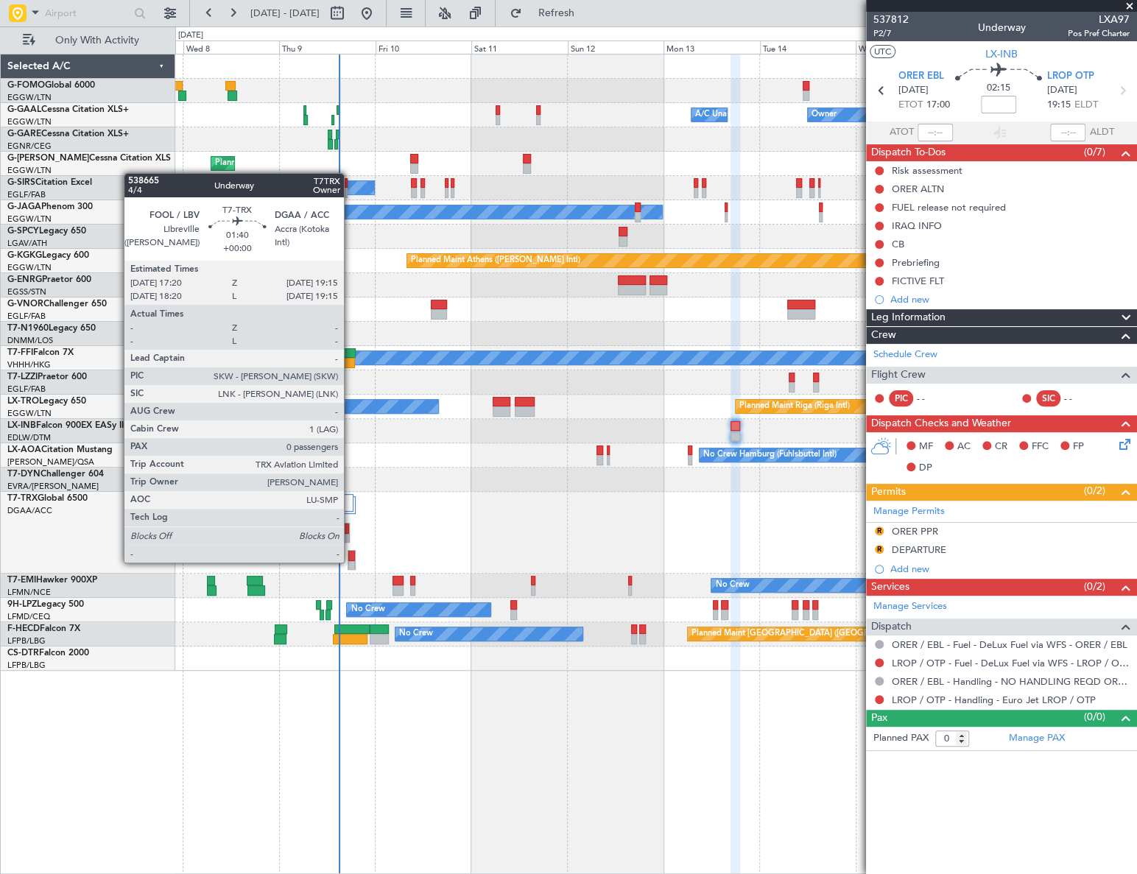
click at [351, 561] on div at bounding box center [351, 566] width 7 height 10
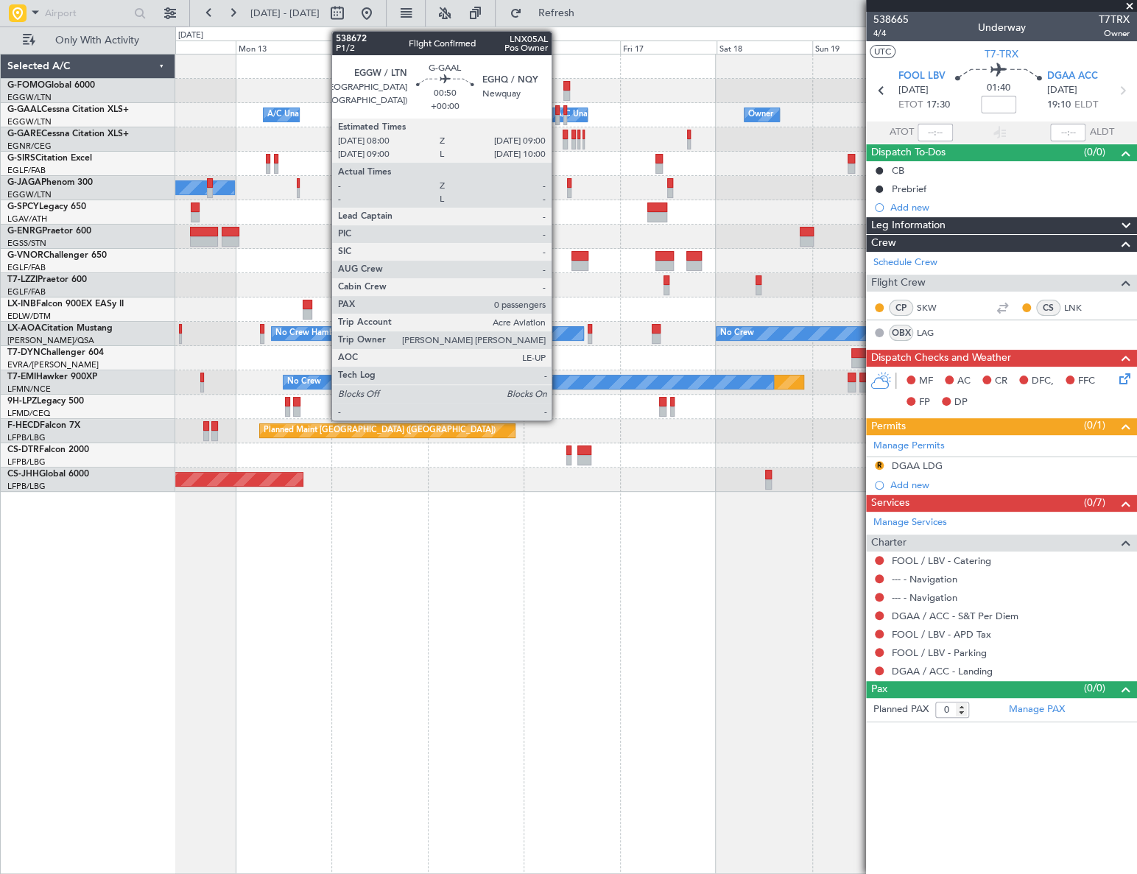
click at [558, 113] on div at bounding box center [557, 110] width 4 height 10
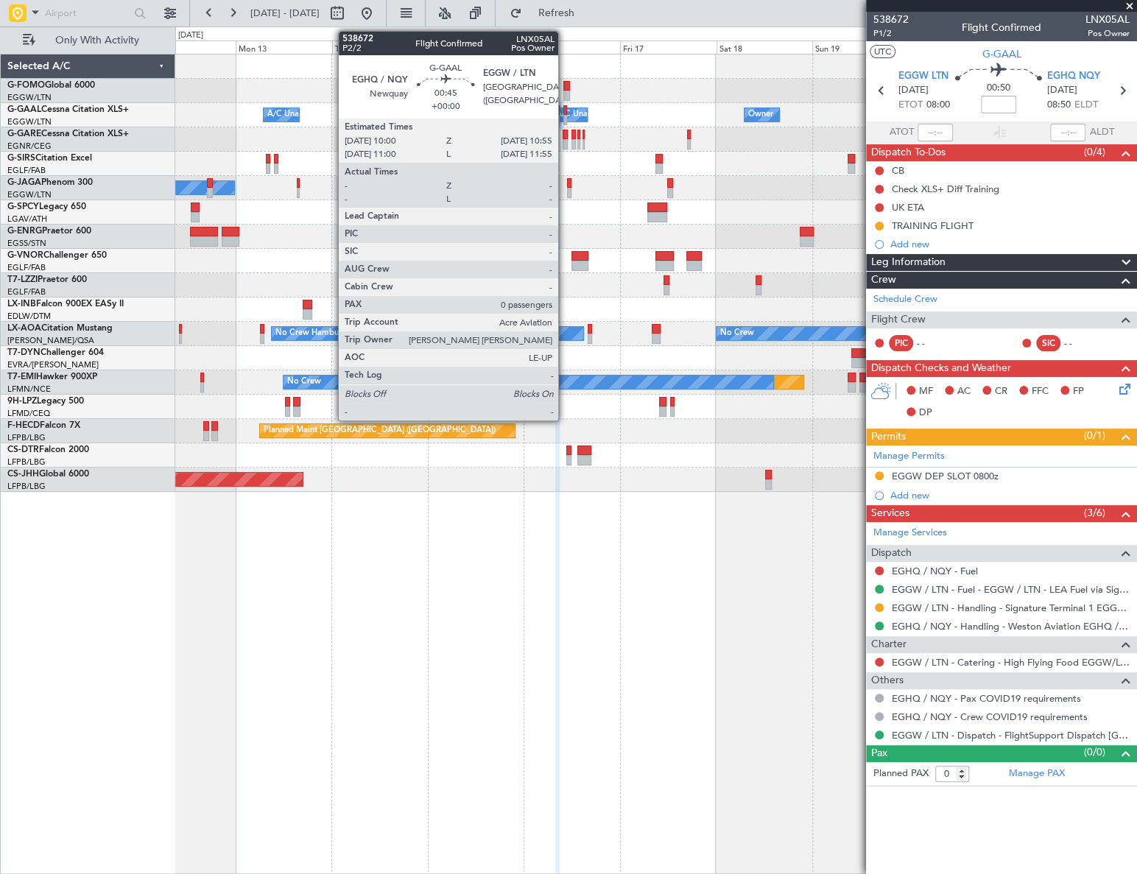
click at [565, 113] on div at bounding box center [565, 110] width 4 height 10
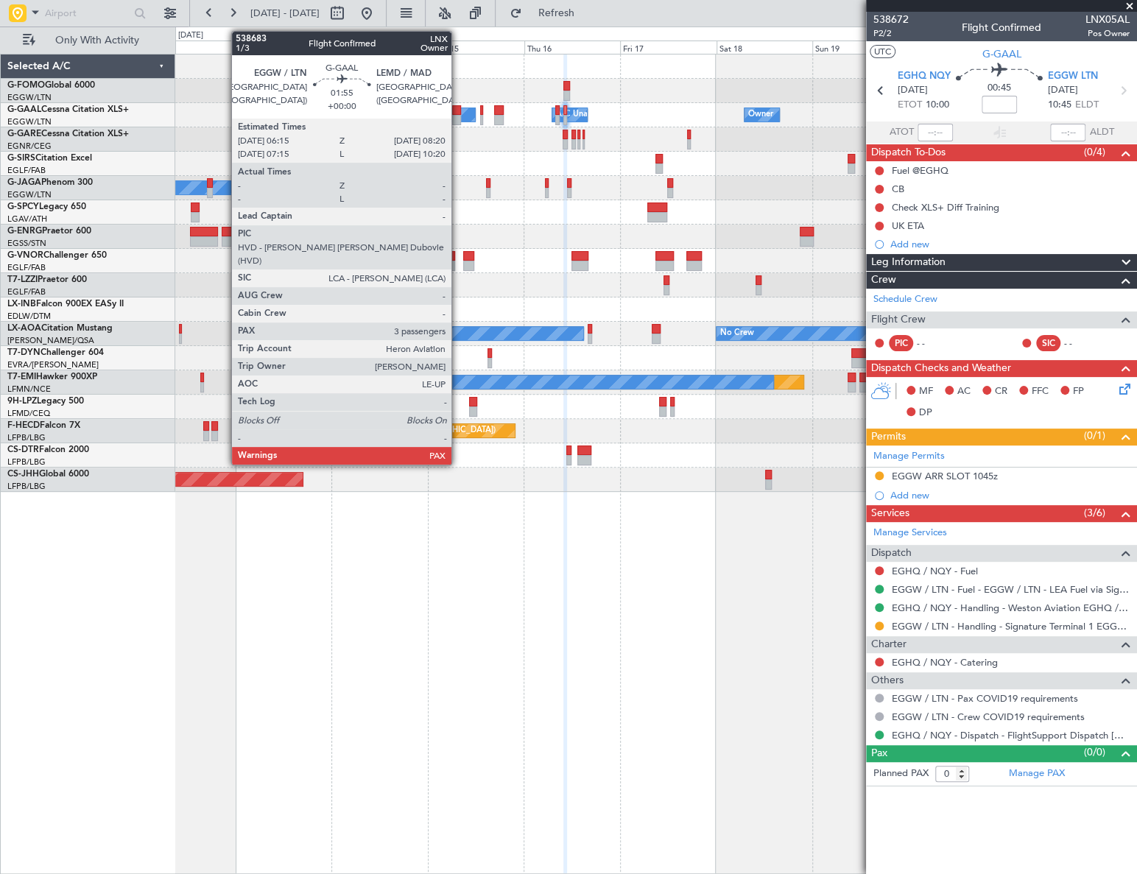
click at [458, 112] on div at bounding box center [456, 110] width 9 height 10
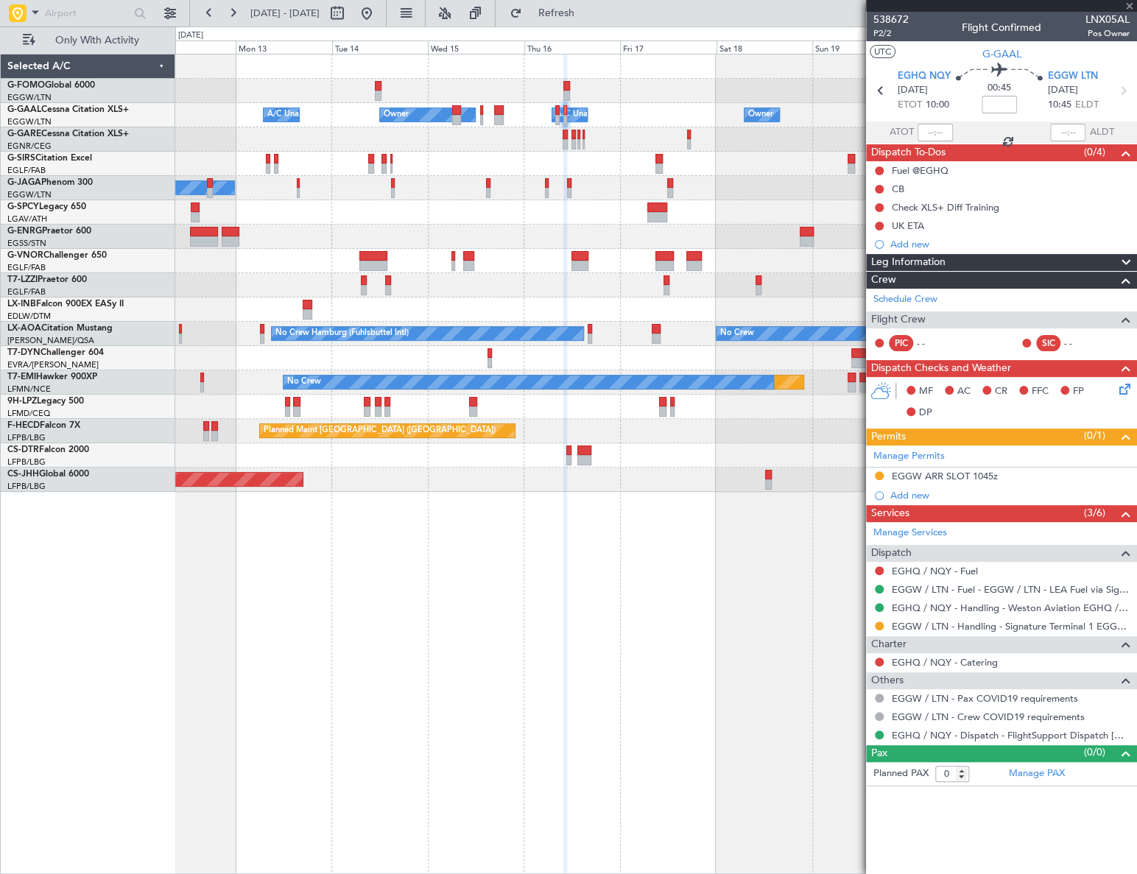
type input "3"
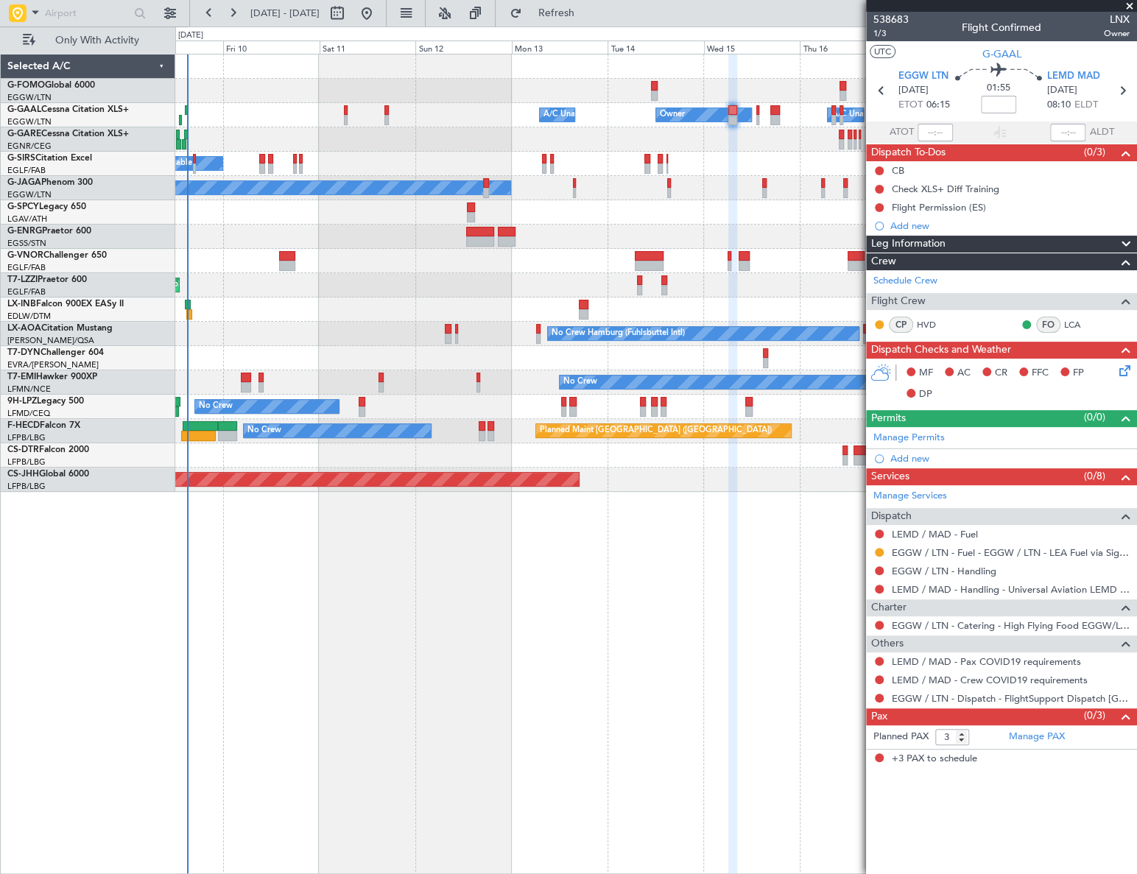
click at [673, 554] on div "Owner A/C Unavailable Owner Owner A/C Unavailable A/C Unavailable Planned Maint…" at bounding box center [655, 464] width 961 height 820
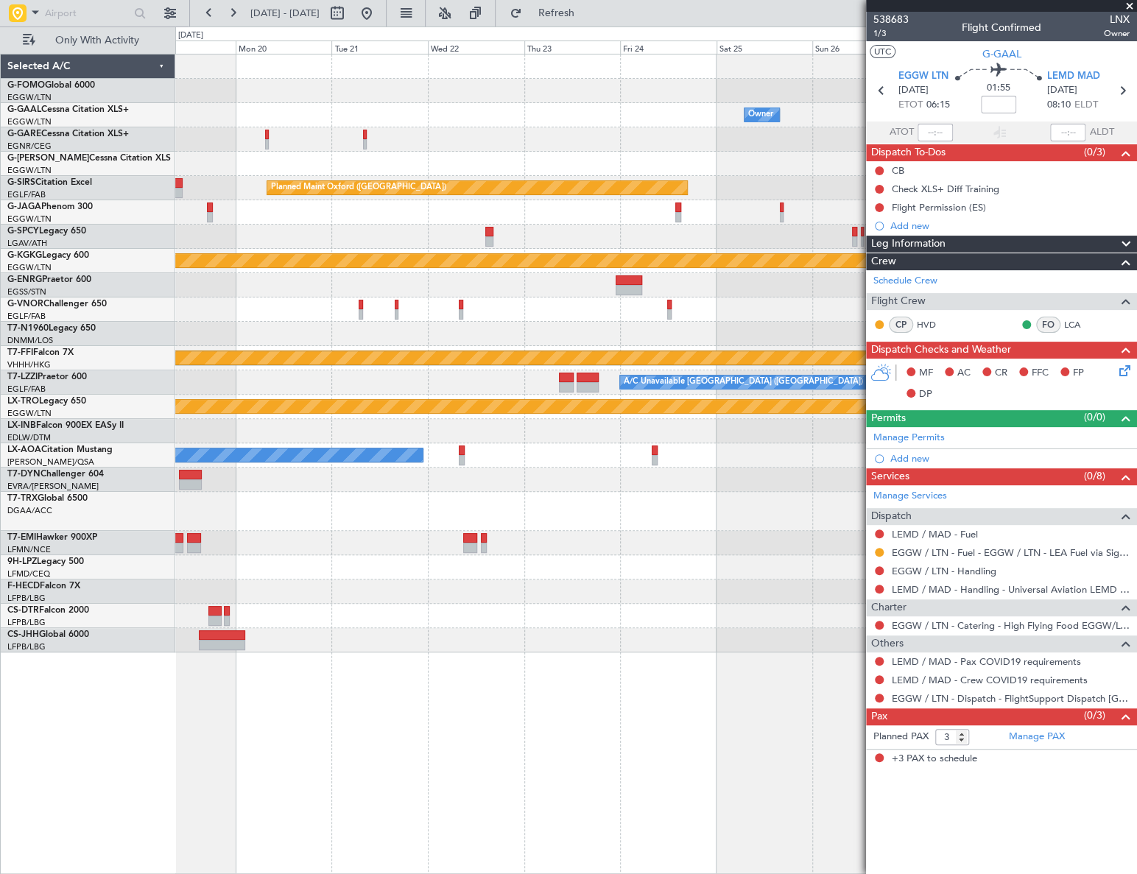
click at [298, 343] on div "Owner Owner Planned Maint [GEOGRAPHIC_DATA] ([GEOGRAPHIC_DATA]) Planned Maint […" at bounding box center [655, 353] width 961 height 598
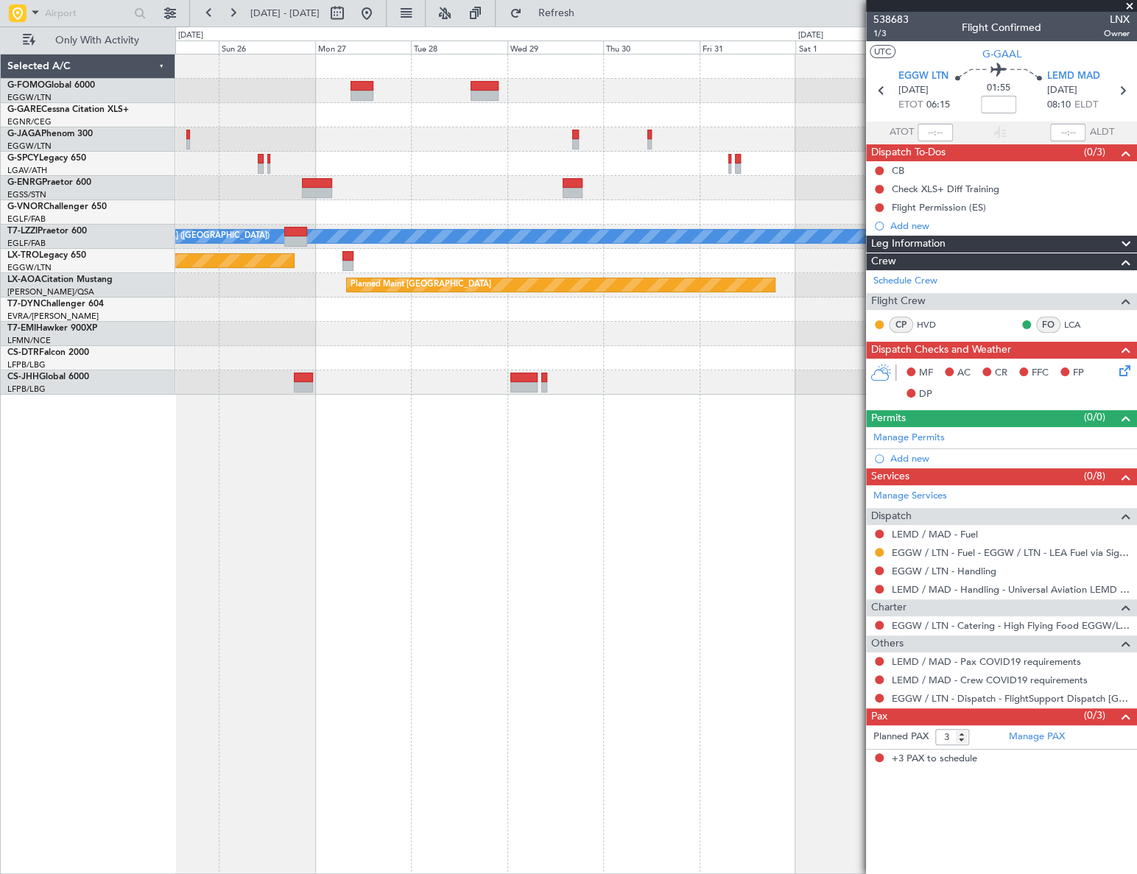
click at [66, 443] on div "A/C Unavailable [GEOGRAPHIC_DATA] ([GEOGRAPHIC_DATA]) Planned Maint [GEOGRAPHIC…" at bounding box center [568, 451] width 1137 height 848
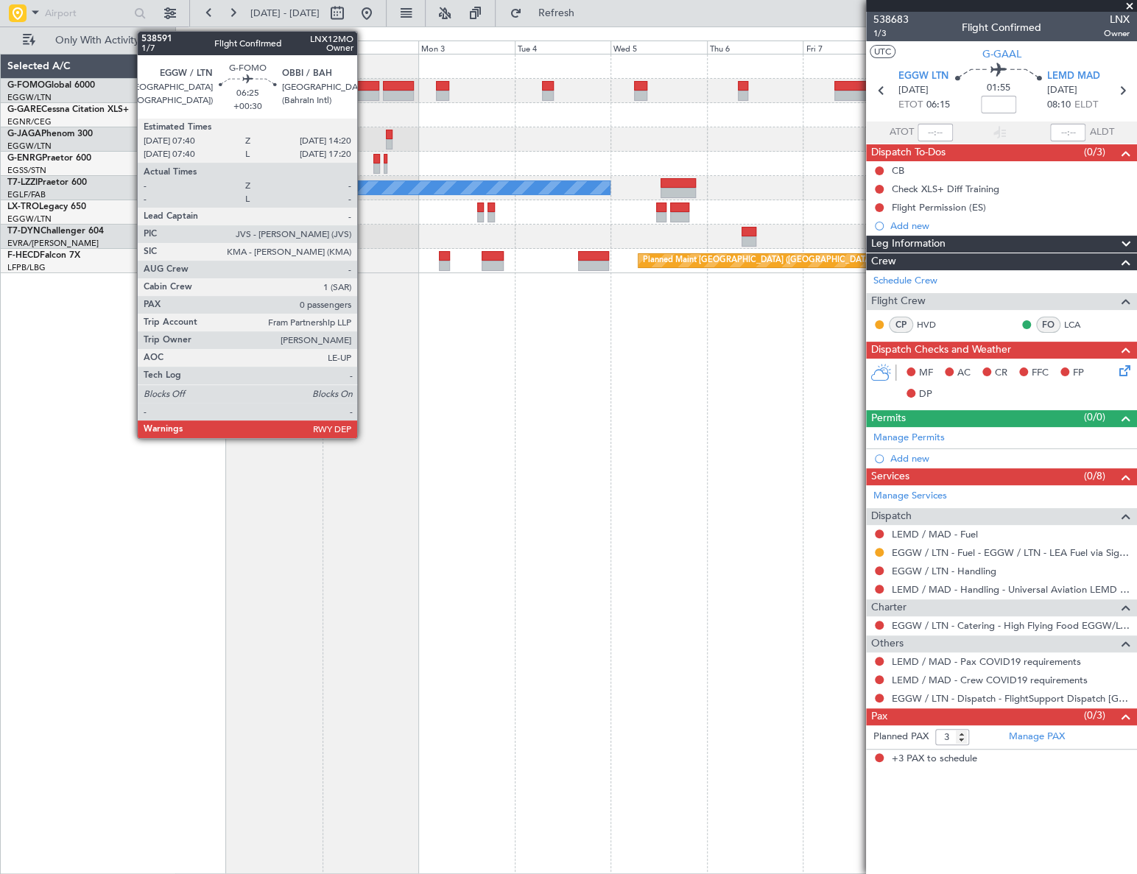
click at [364, 87] on div at bounding box center [365, 86] width 27 height 10
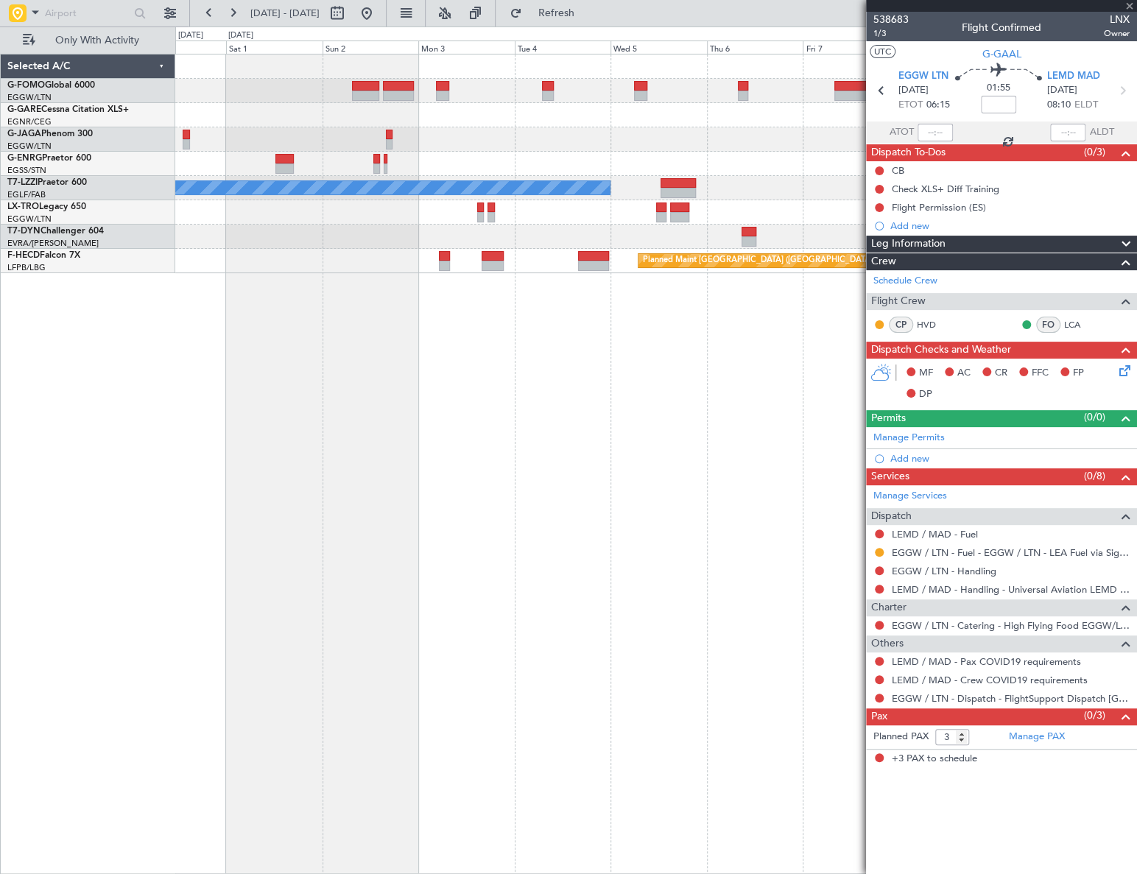
type input "+00:30"
type input "0"
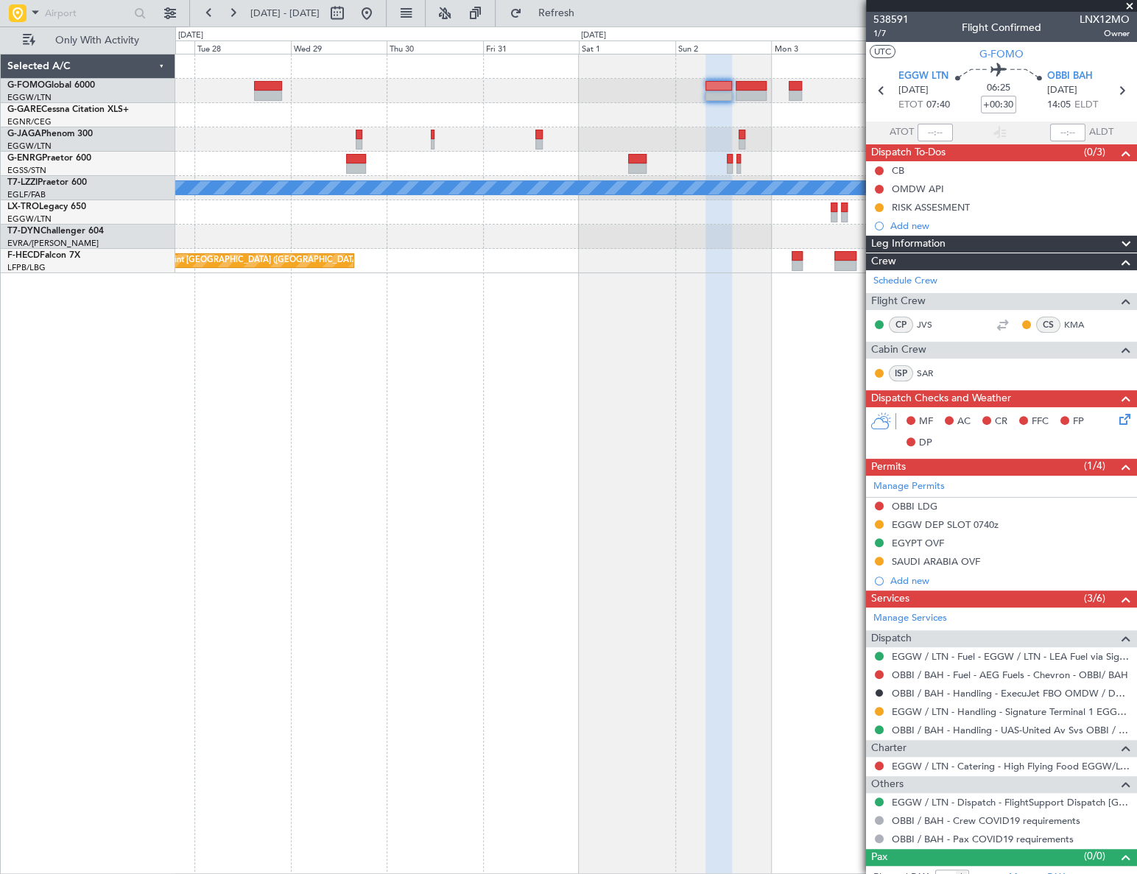
click at [1018, 311] on fb-app "[DATE] - [DATE] Refresh Quick Links Only With Activity A/C Unavailable [GEOGRAP…" at bounding box center [568, 442] width 1137 height 863
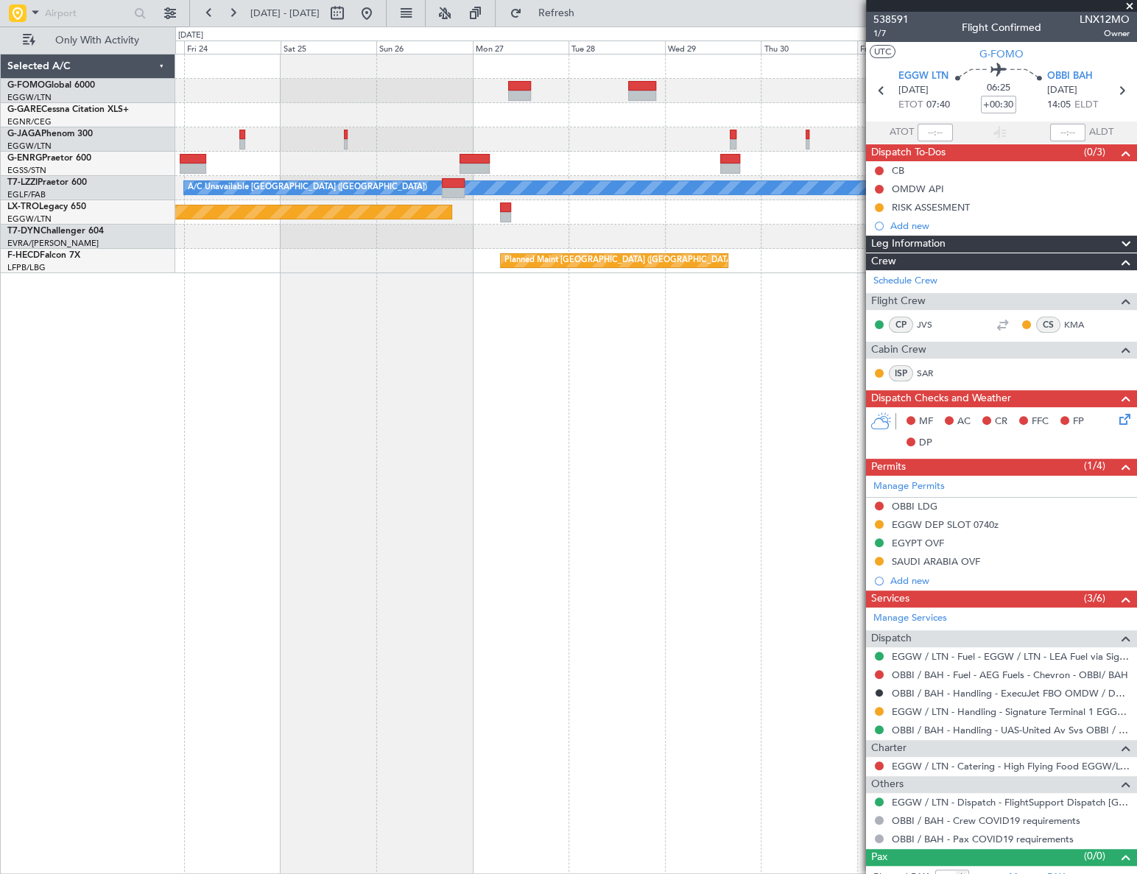
click at [887, 404] on fb-app "[DATE] - [DATE] Refresh Quick Links Only With Activity A/C Unavailable [GEOGRAP…" at bounding box center [568, 442] width 1137 height 863
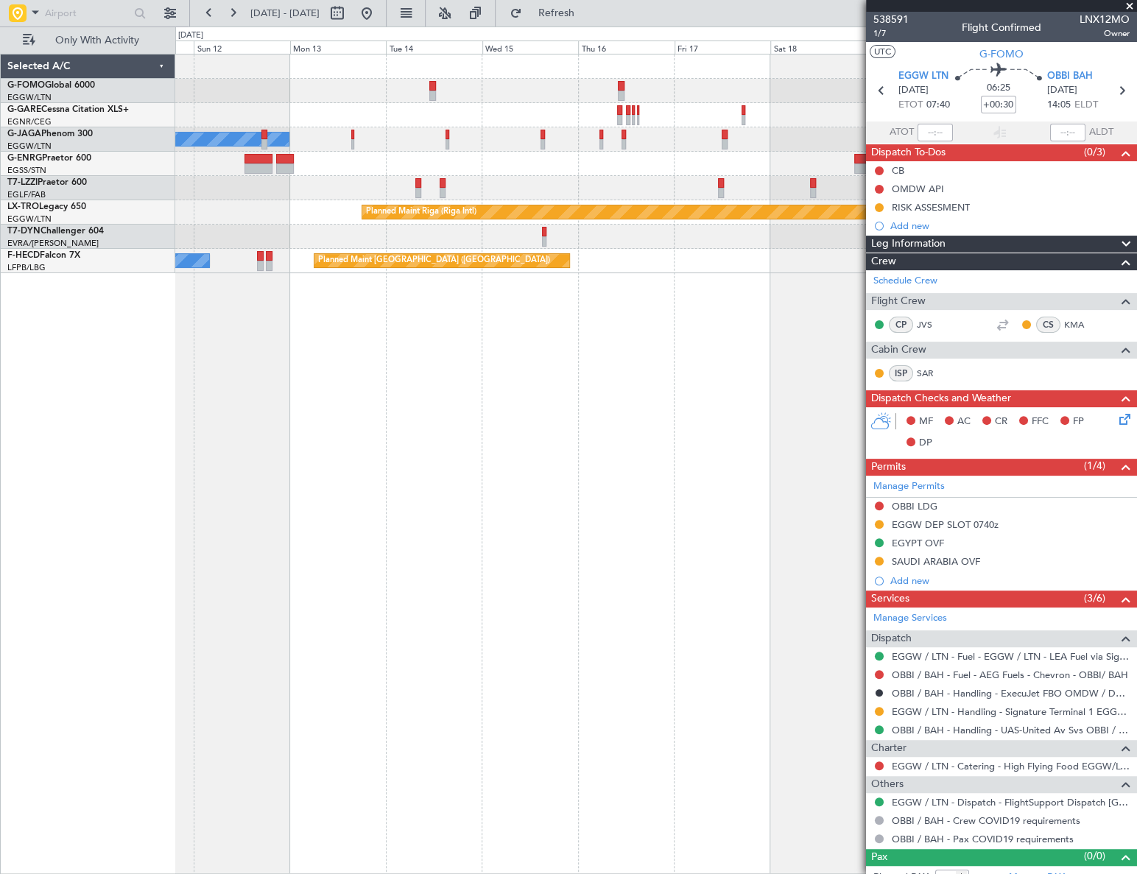
click at [938, 400] on fb-app "[DATE] - [DATE] Refresh Quick Links Only With Activity No Crew Unplanned Maint …" at bounding box center [568, 442] width 1137 height 863
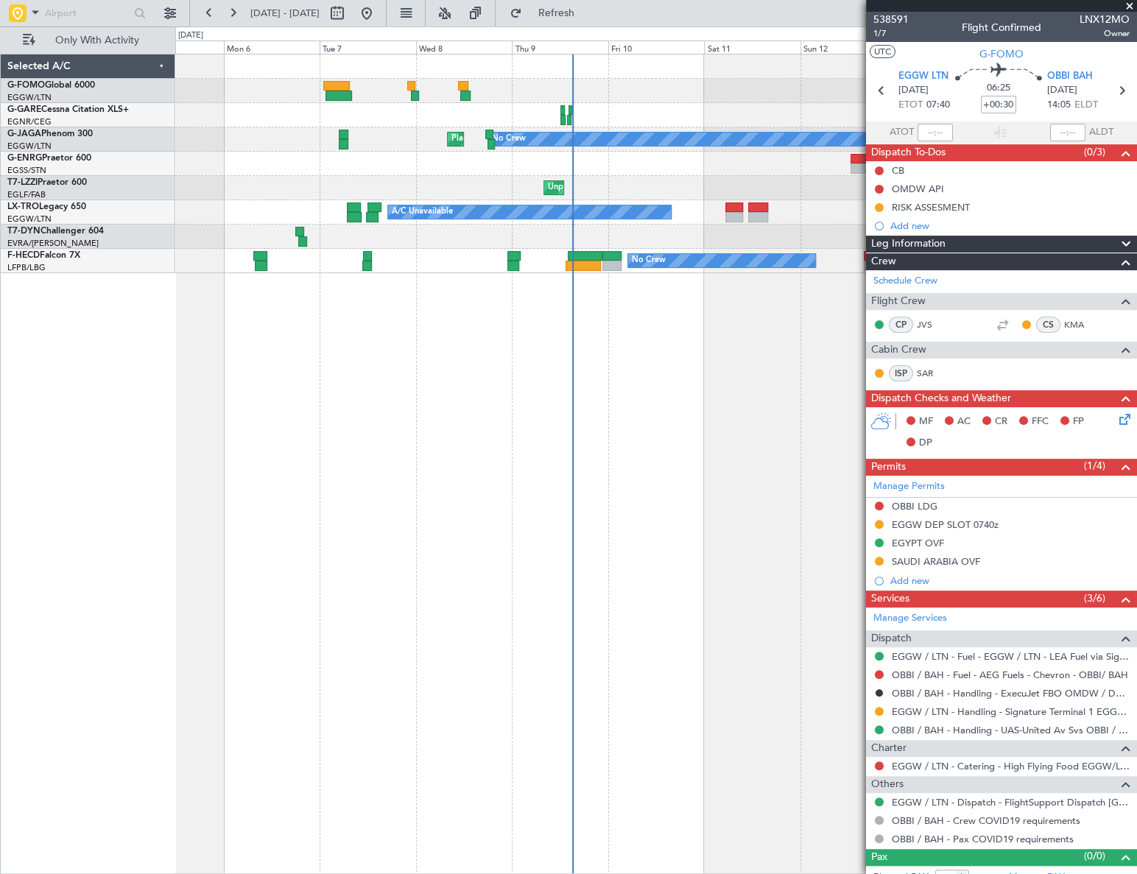
click at [932, 453] on fb-app "[DATE] - [DATE] Refresh Quick Links Only With Activity No Crew Planned Maint [G…" at bounding box center [568, 442] width 1137 height 863
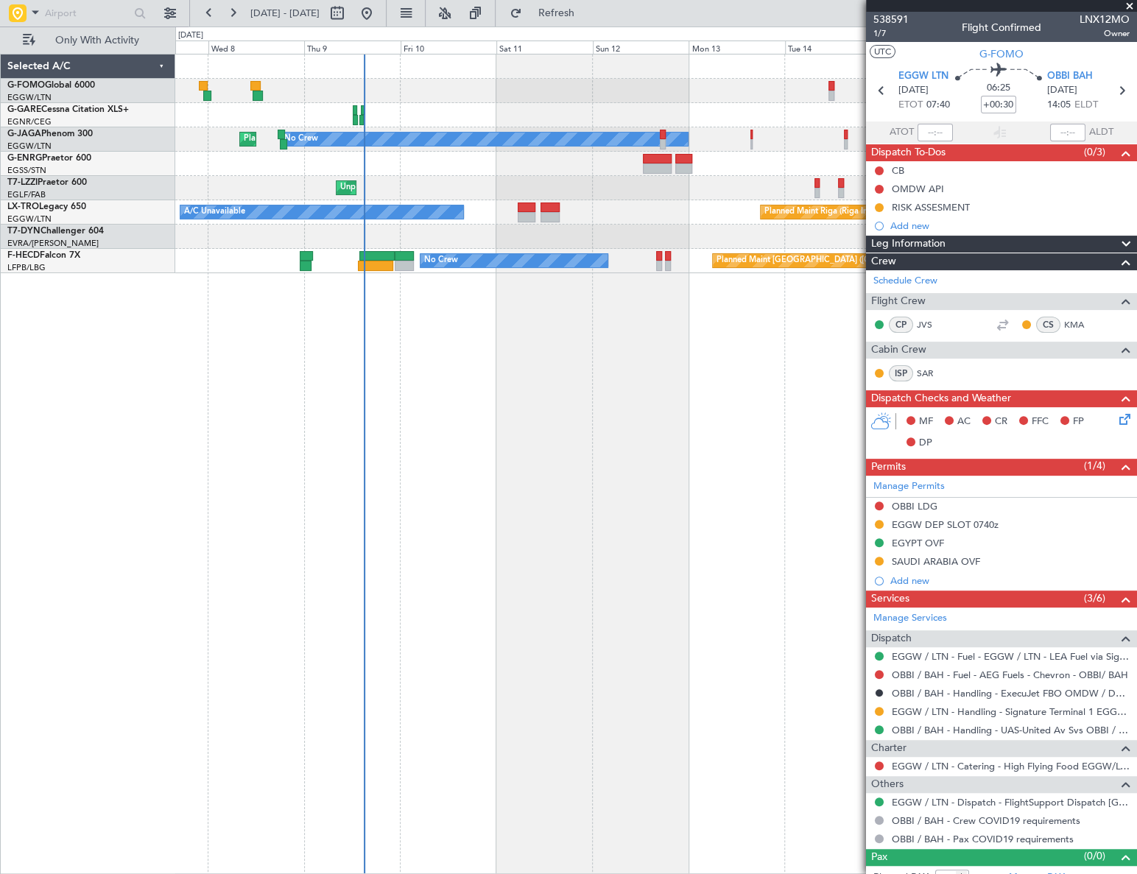
click at [465, 518] on div "No Crew Planned Maint [GEOGRAPHIC_DATA] ([GEOGRAPHIC_DATA]) Unplanned Maint [GE…" at bounding box center [655, 464] width 961 height 820
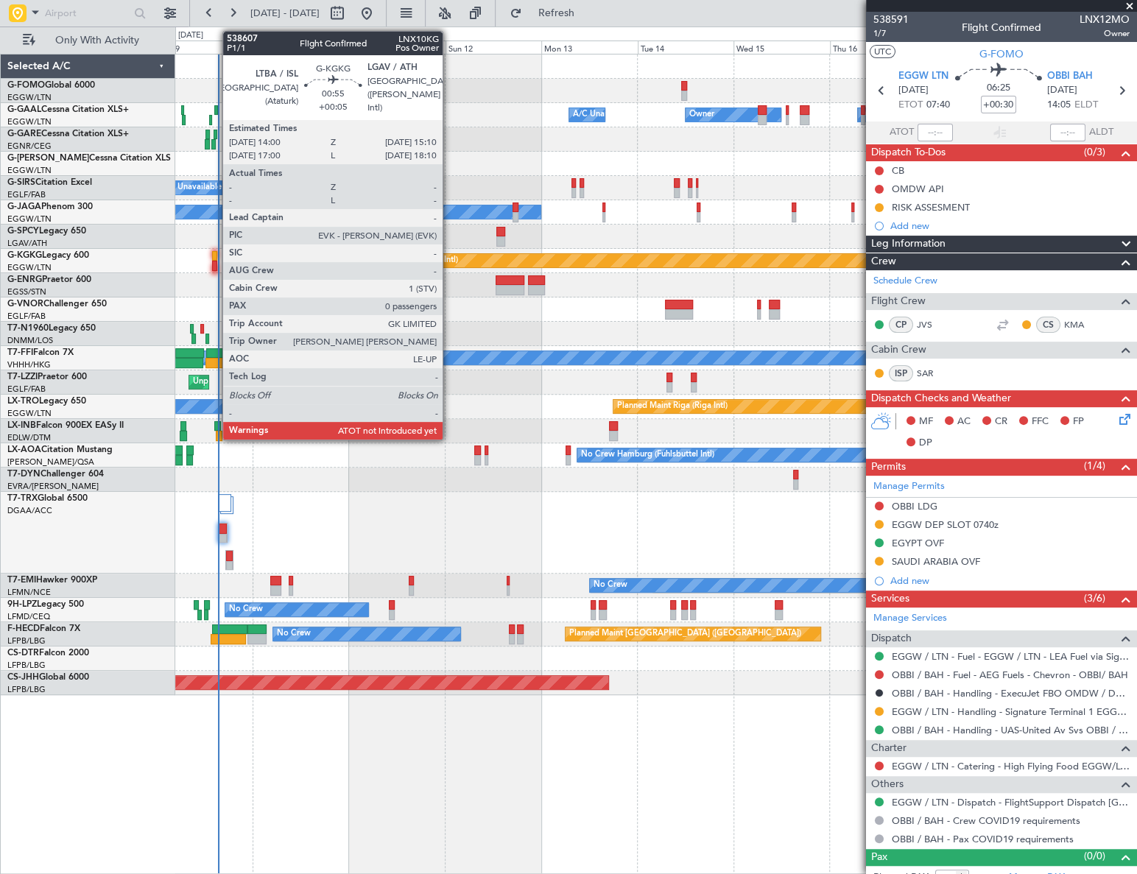
click at [215, 264] on div at bounding box center [214, 266] width 5 height 10
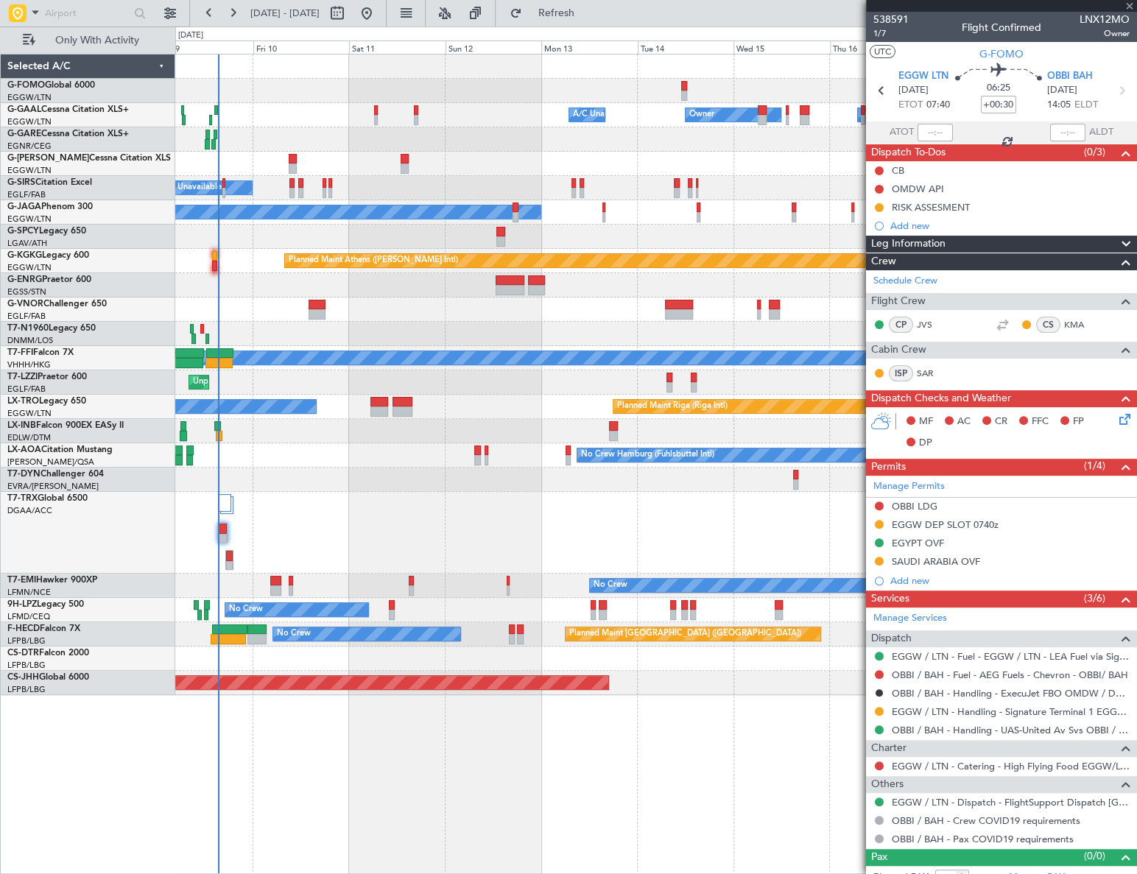
type input "+00:05"
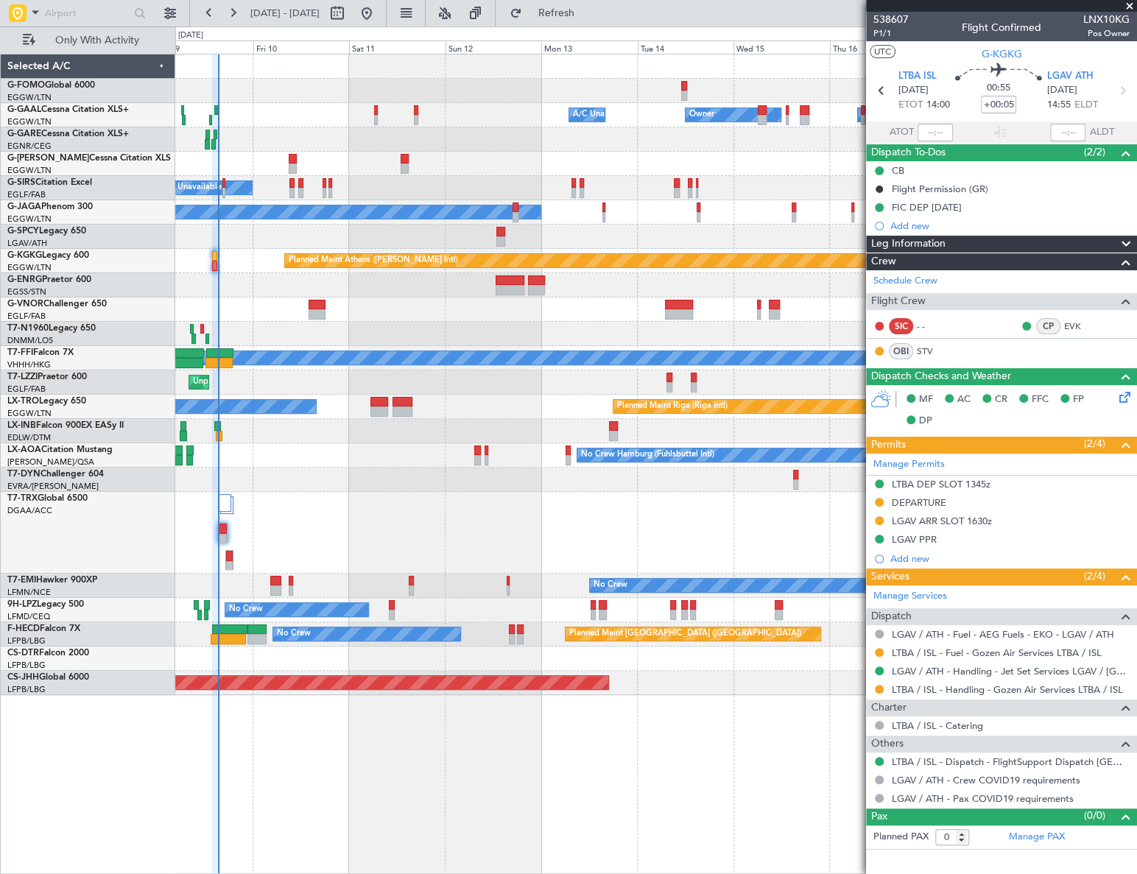
click at [644, 729] on div "Owner A/C Unavailable Owner Owner A/C Unavailable Planned Maint [GEOGRAPHIC_DAT…" at bounding box center [655, 464] width 961 height 820
